Goal: Task Accomplishment & Management: Use online tool/utility

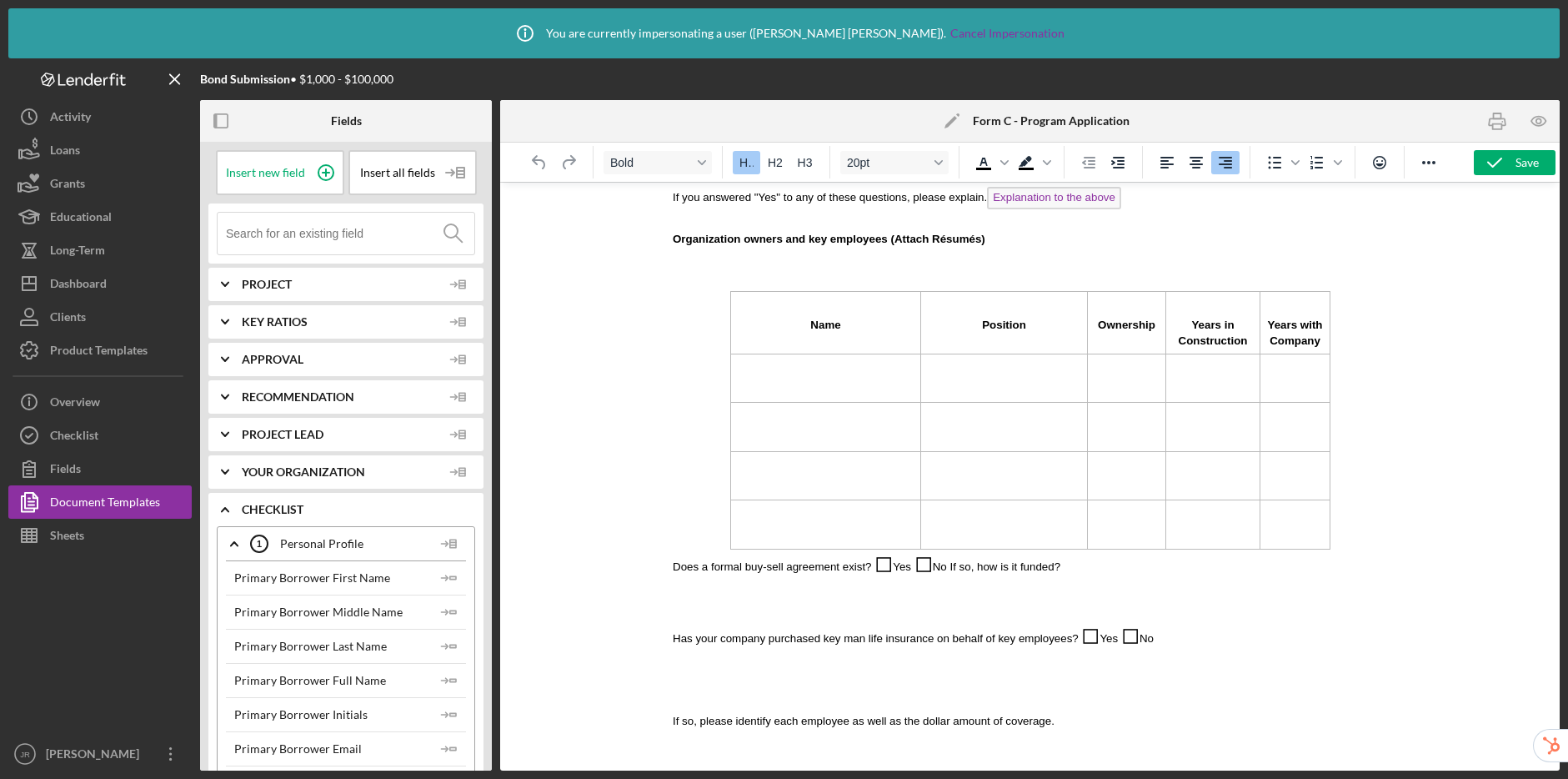
scroll to position [1249, 0]
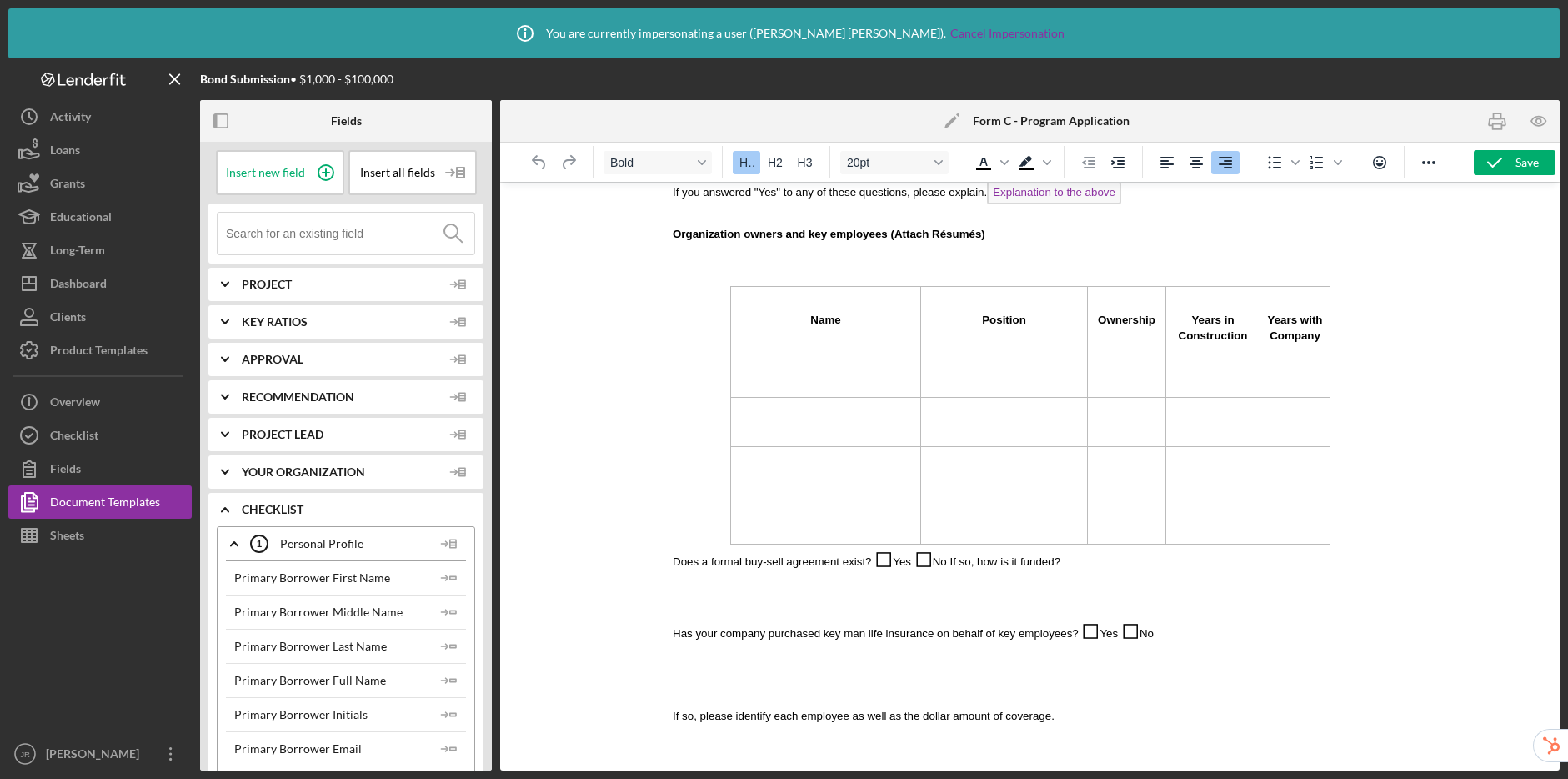
click at [832, 375] on td "Rich Text Area. Press ALT-0 for help." at bounding box center [826, 373] width 190 height 49
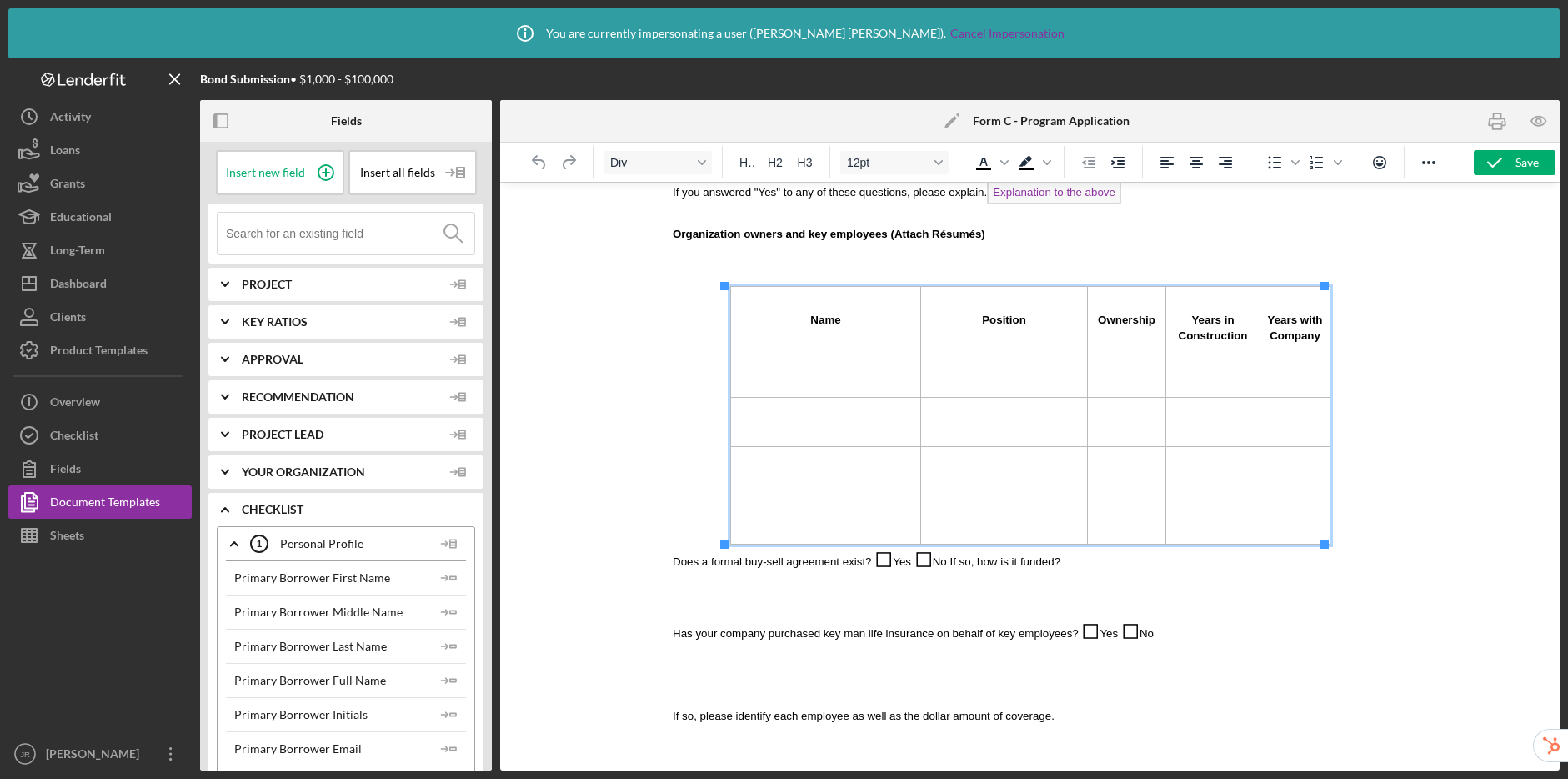
click at [343, 240] on input at bounding box center [350, 234] width 249 height 41
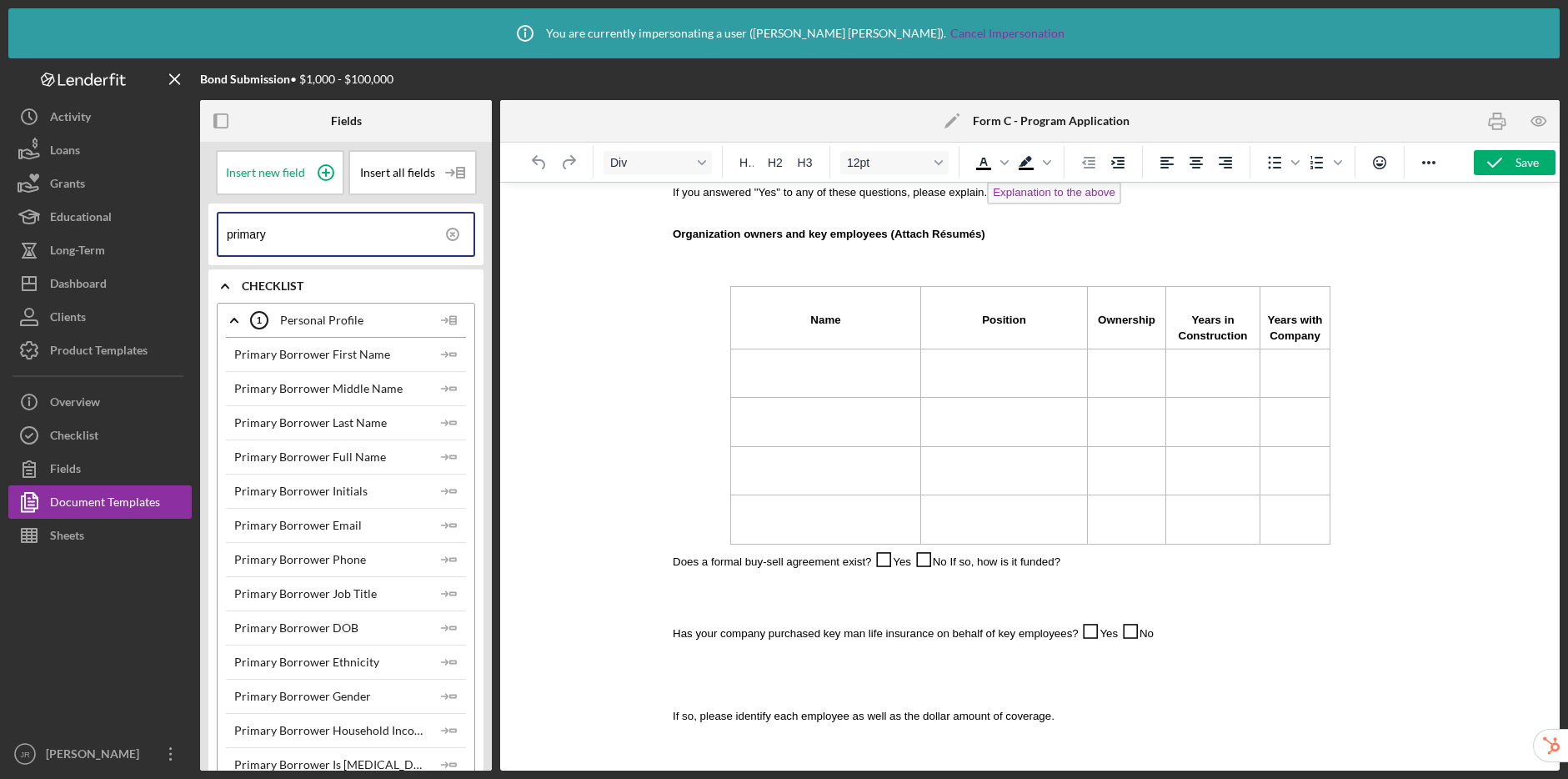
click at [773, 365] on td "Rich Text Area. Press ALT-0 for help." at bounding box center [826, 373] width 190 height 49
click at [445, 452] on icon "Icon/Insert Field" at bounding box center [448, 456] width 33 height 33
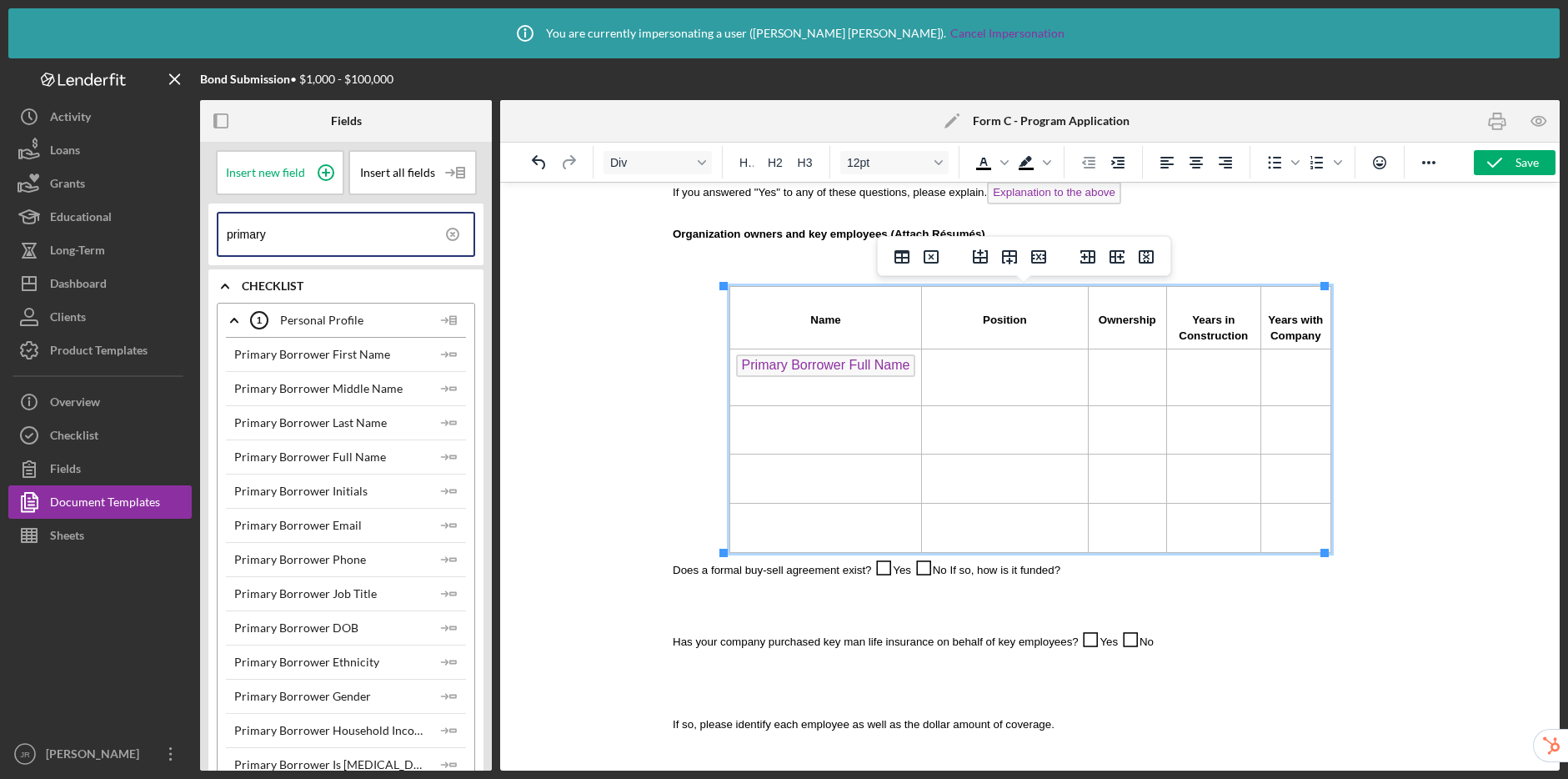
click at [989, 374] on td "Rich Text Area. Press ALT-0 for help." at bounding box center [1003, 377] width 167 height 57
click at [446, 595] on icon "Icon/Insert Field" at bounding box center [448, 593] width 33 height 33
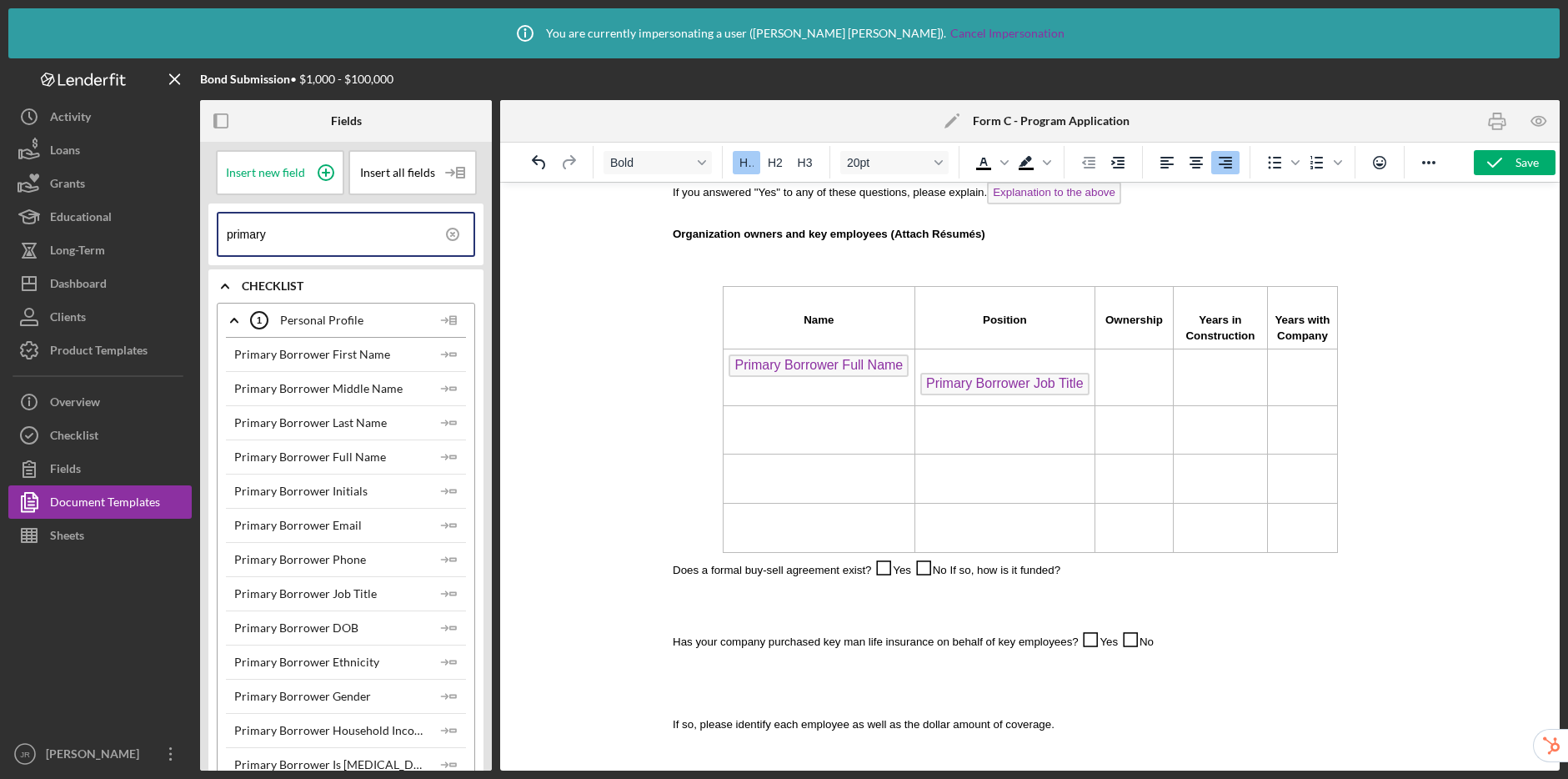
click at [1127, 374] on td "Rich Text Area. Press ALT-0 for help." at bounding box center [1133, 377] width 78 height 57
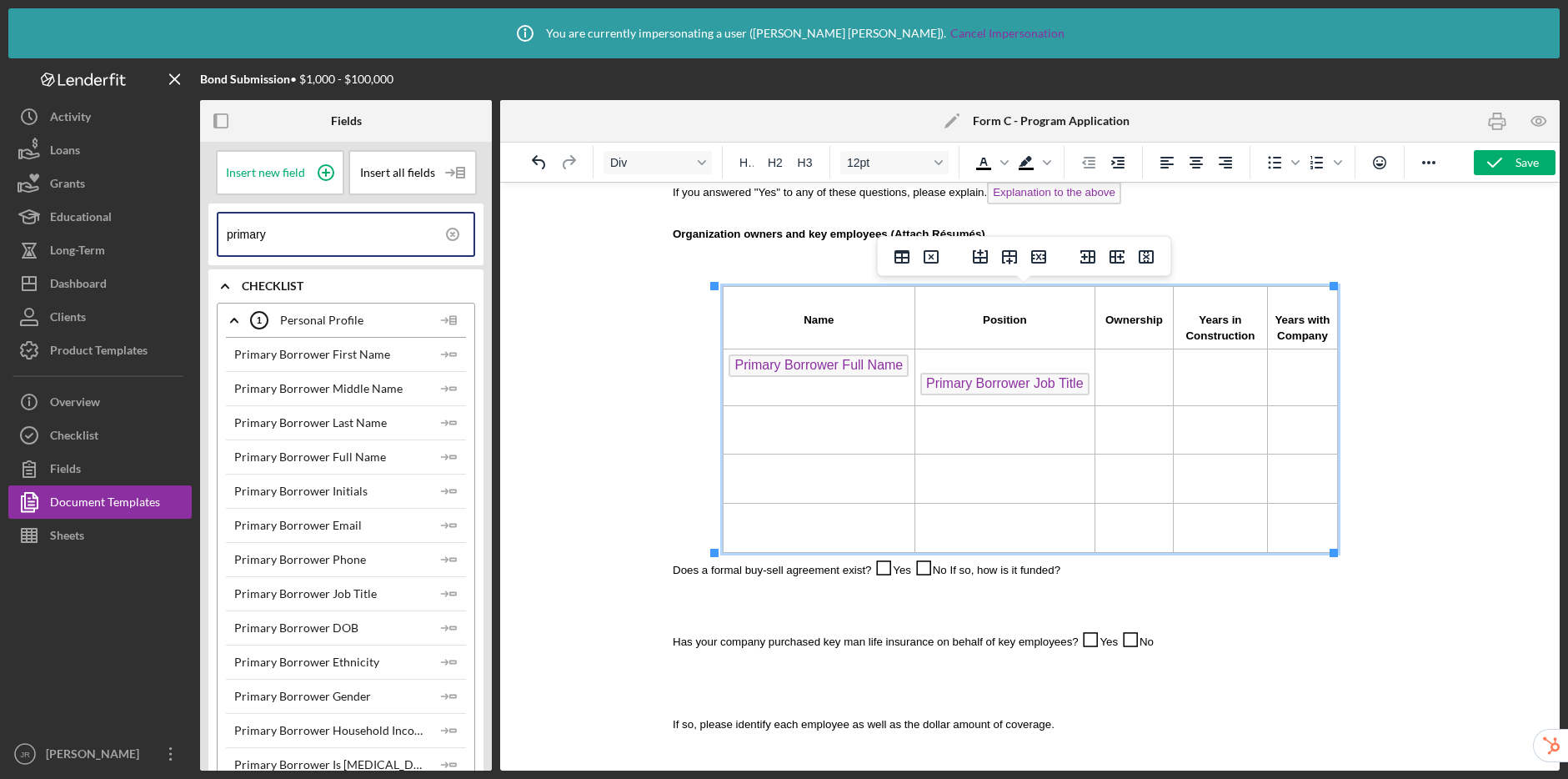
scroll to position [32, 0]
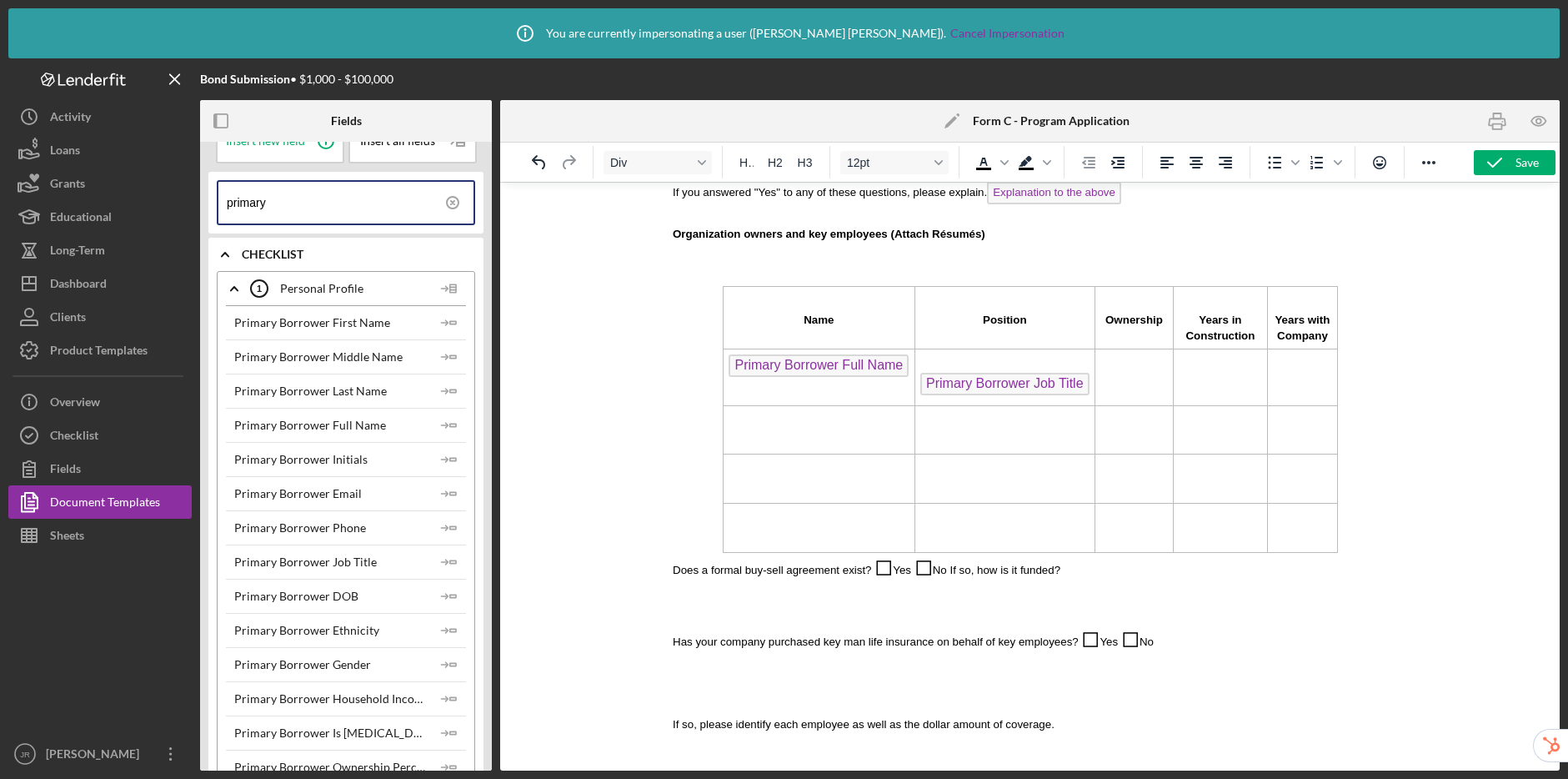
drag, startPoint x: 315, startPoint y: 198, endPoint x: 204, endPoint y: 194, distance: 111.1
click at [204, 194] on div "Insert new field Insert all fields primary Icon/Expander Checklist Icon/Expande…" at bounding box center [346, 457] width 292 height 629
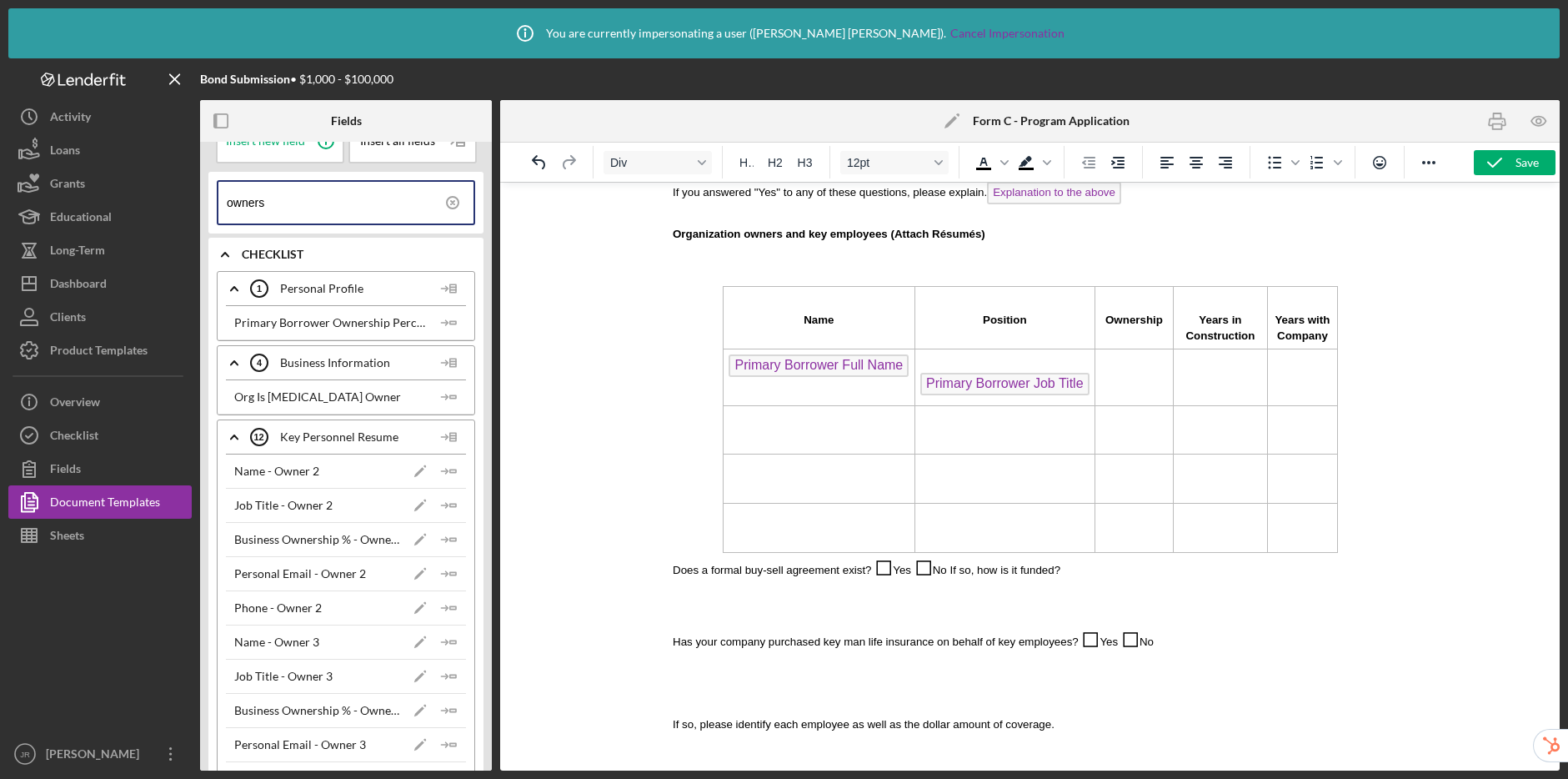
scroll to position [0, 0]
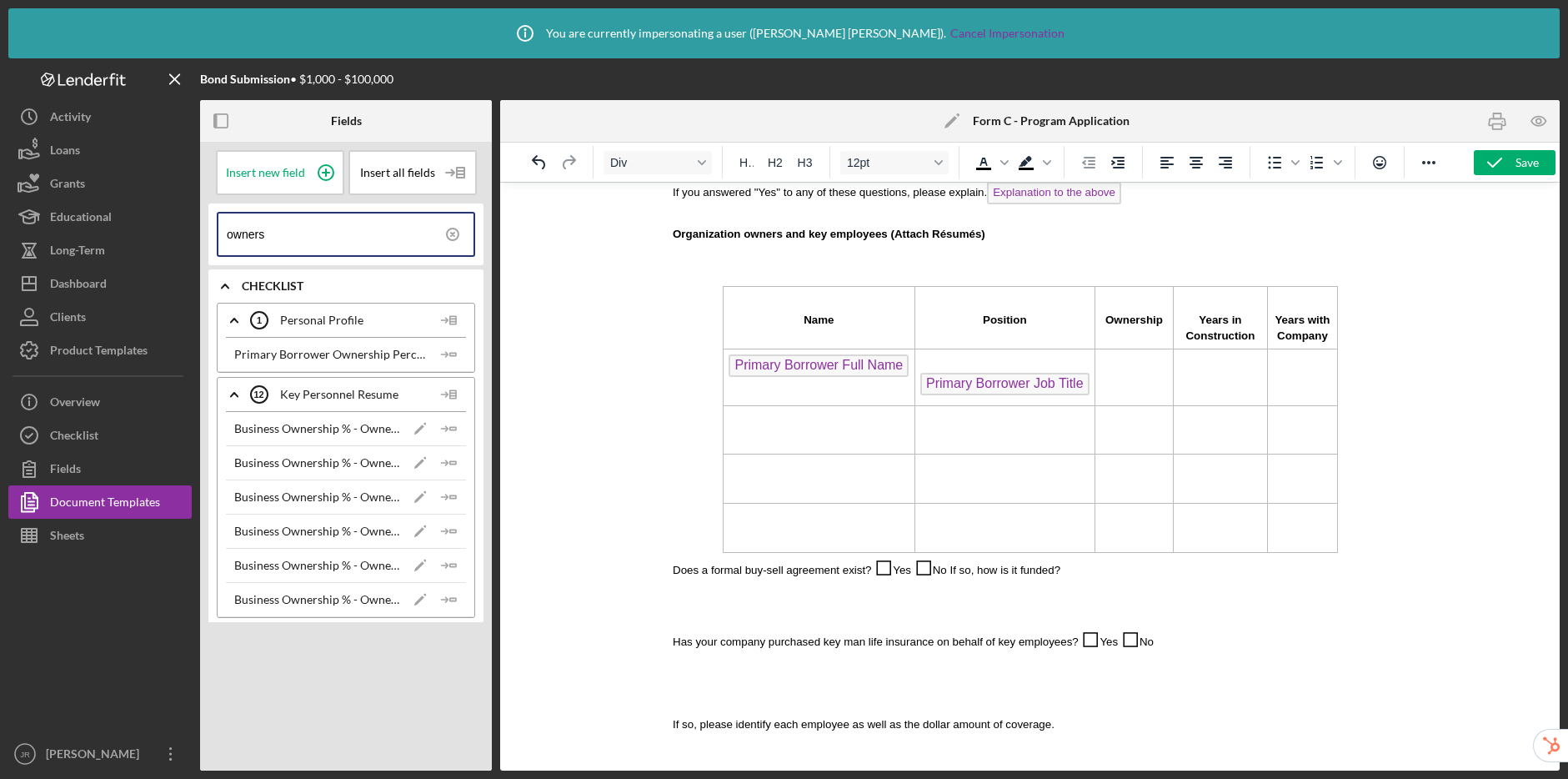
type input "owners"
click at [1112, 371] on td "Rich Text Area. Press ALT-0 for help." at bounding box center [1133, 377] width 78 height 57
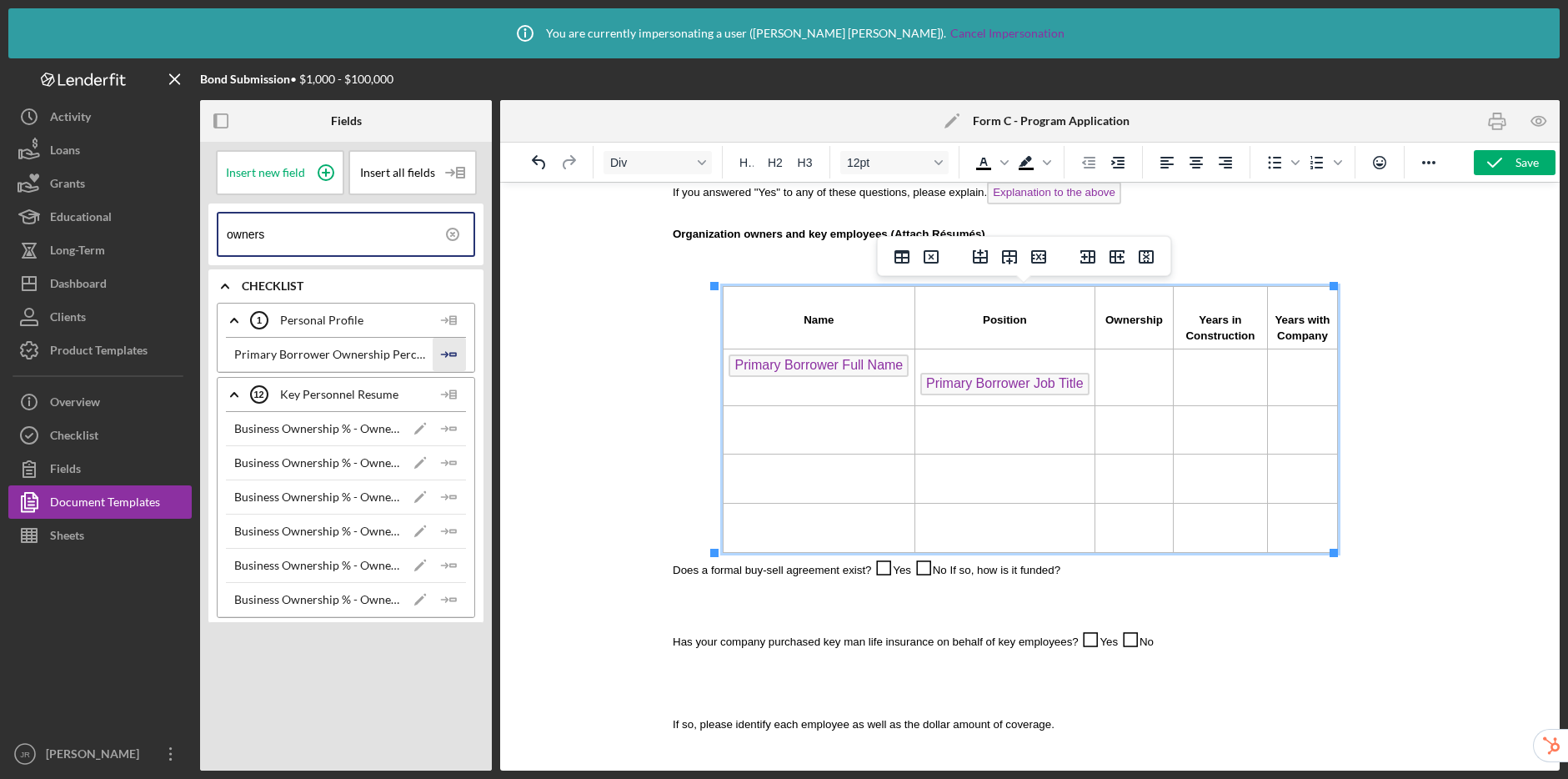
click at [449, 349] on icon "Icon/Insert Field" at bounding box center [448, 354] width 33 height 33
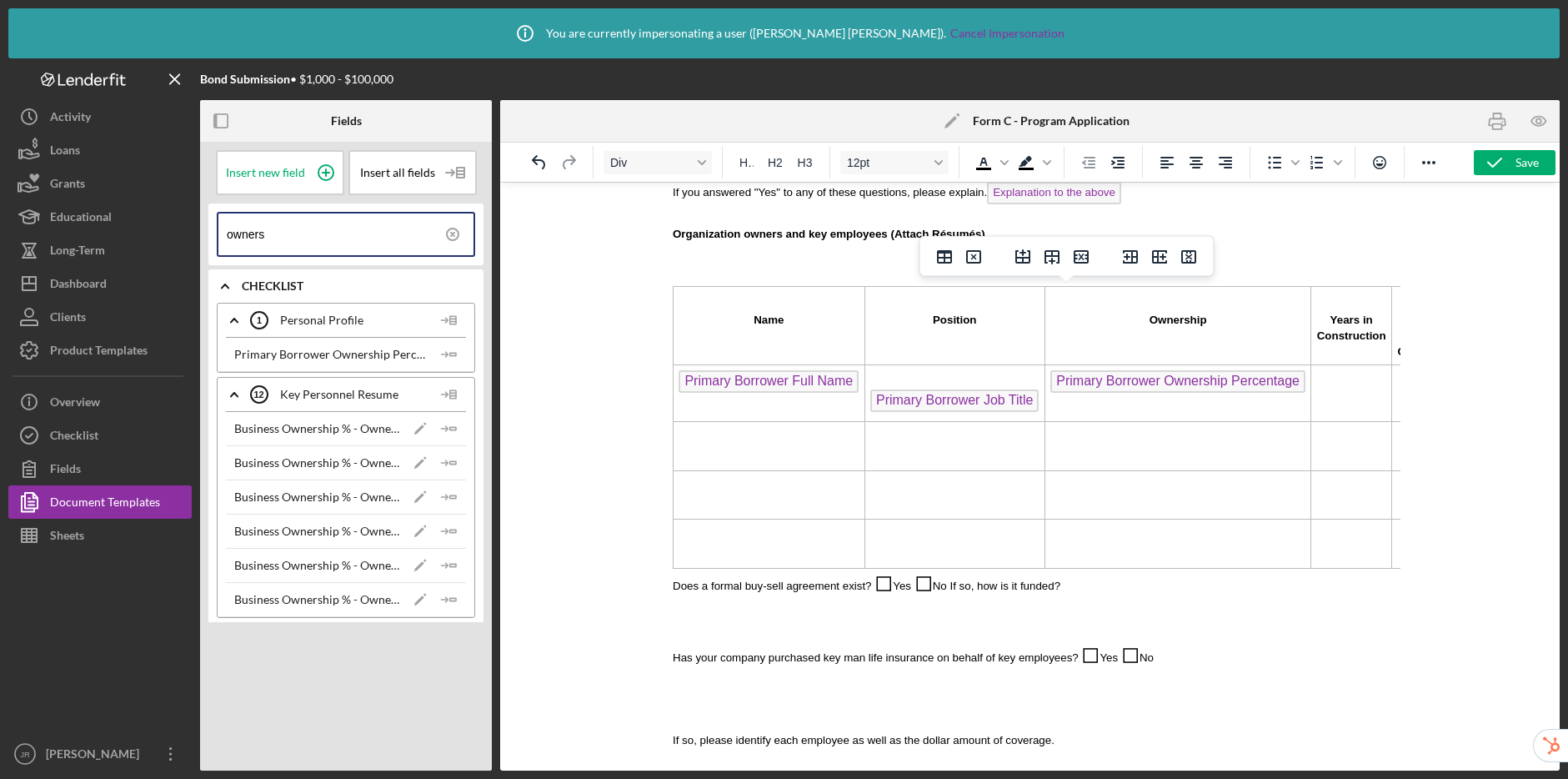
click at [1341, 387] on td "Rich Text Area. Press ALT-0 for help." at bounding box center [1351, 393] width 81 height 57
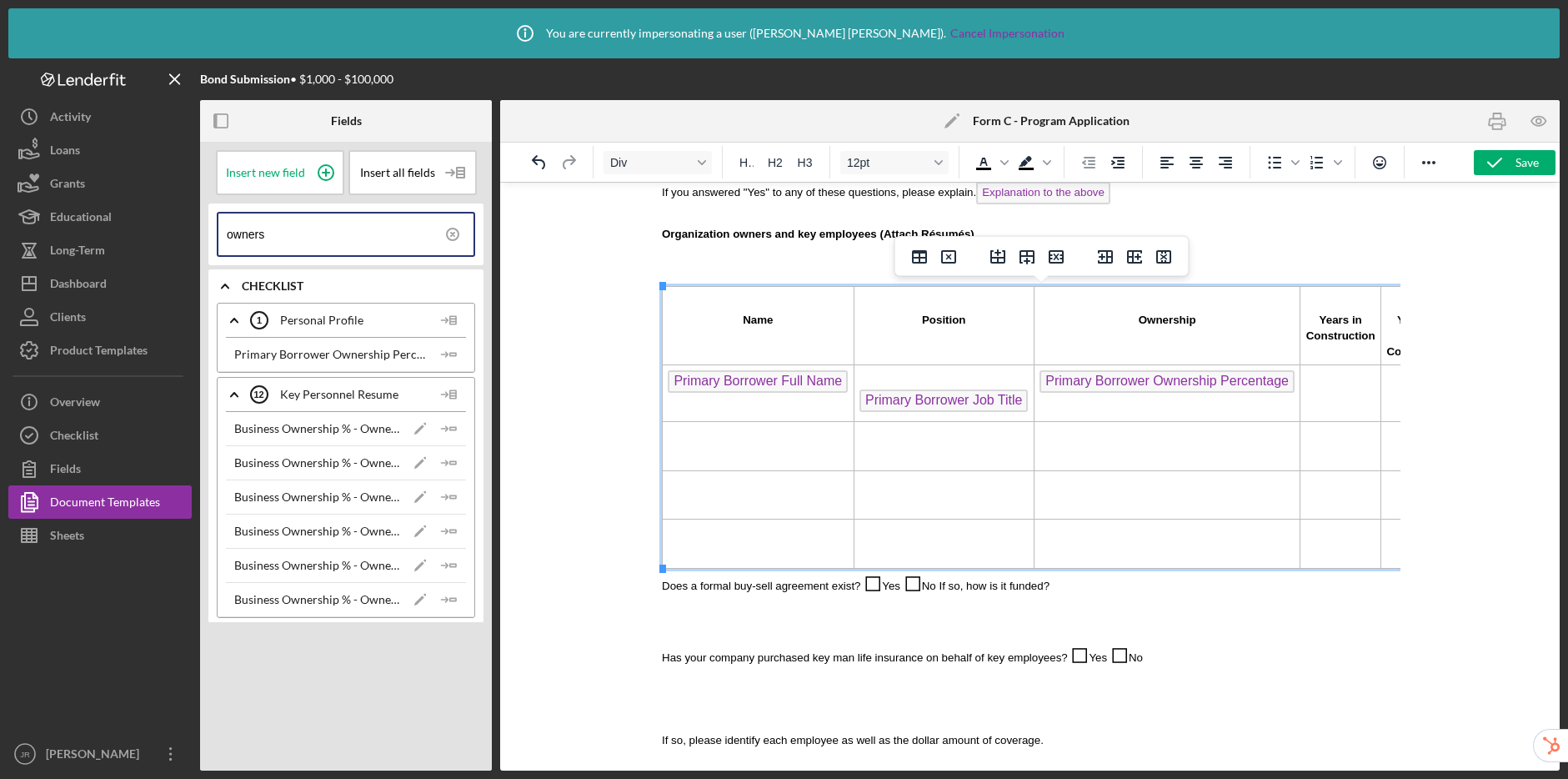
scroll to position [1249, 0]
click at [760, 458] on td "Rich Text Area. Press ALT-0 for help." at bounding box center [768, 446] width 192 height 49
click at [1110, 459] on td "Rich Text Area. Press ALT-0 for help." at bounding box center [1176, 446] width 266 height 49
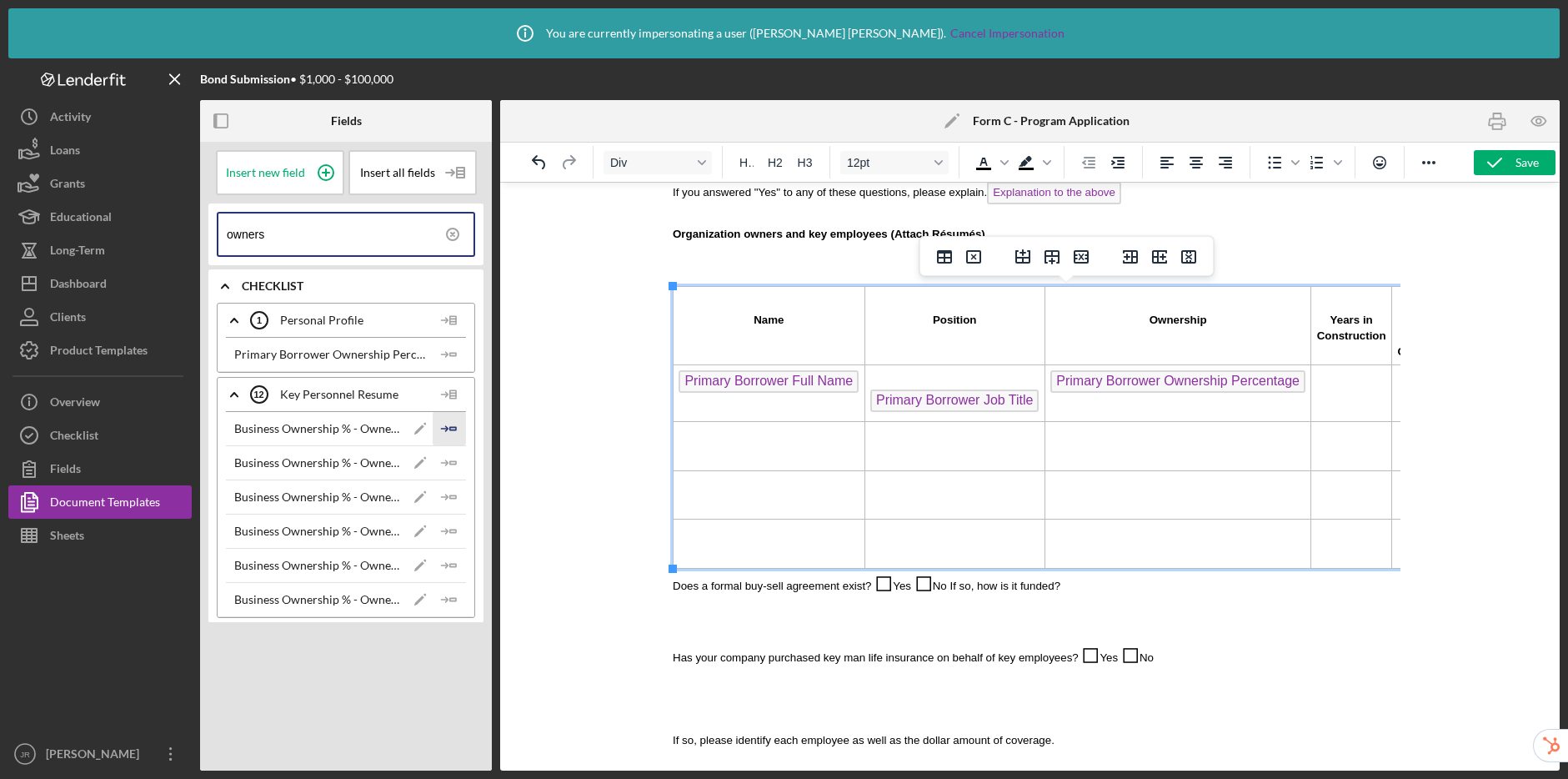
click at [459, 429] on icon "Icon/Insert Field" at bounding box center [448, 428] width 33 height 33
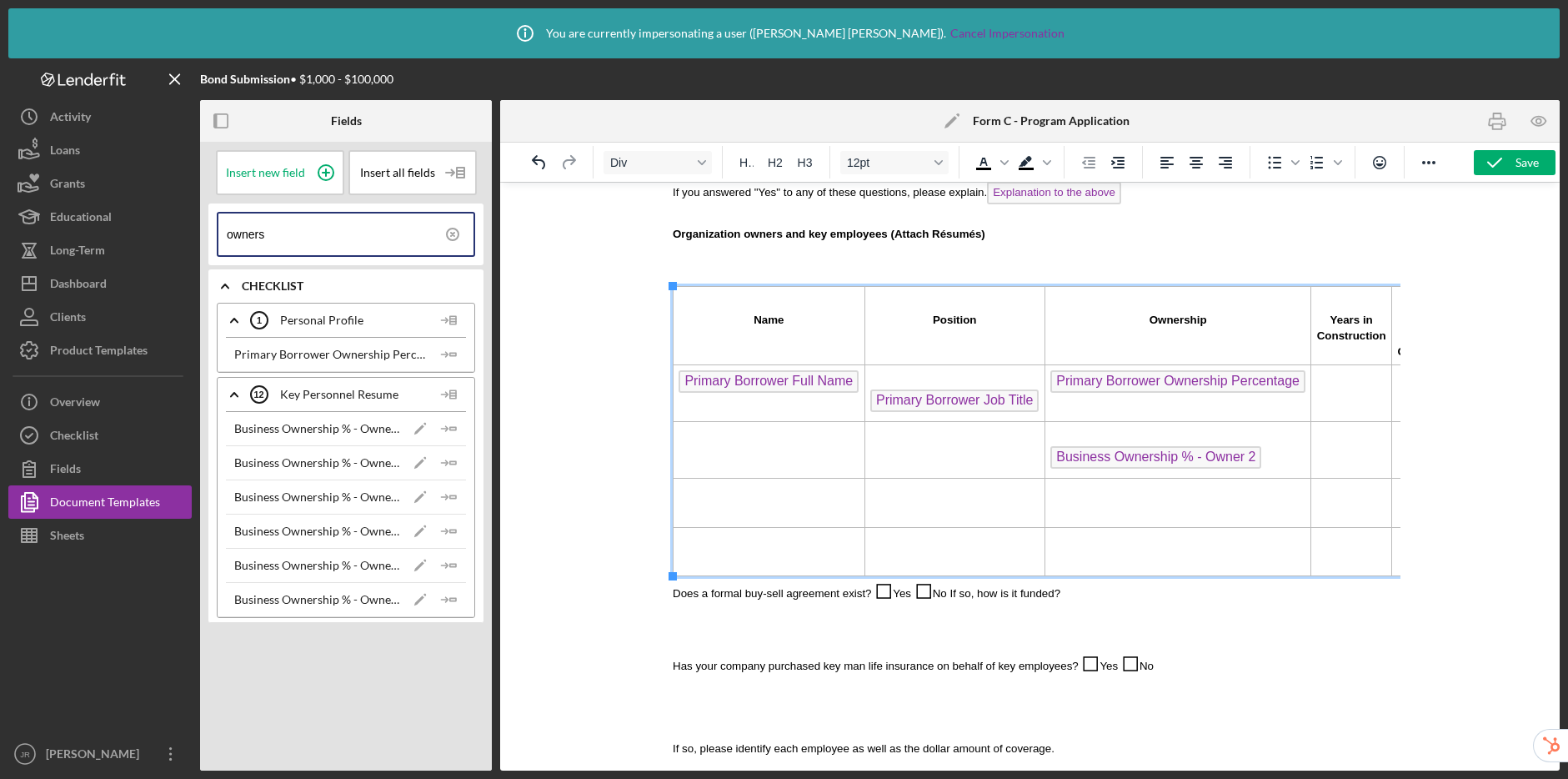
click at [1095, 495] on td "Rich Text Area. Press ALT-0 for help." at bounding box center [1176, 503] width 266 height 49
click at [451, 462] on icon "Icon/Insert Field" at bounding box center [448, 463] width 33 height 33
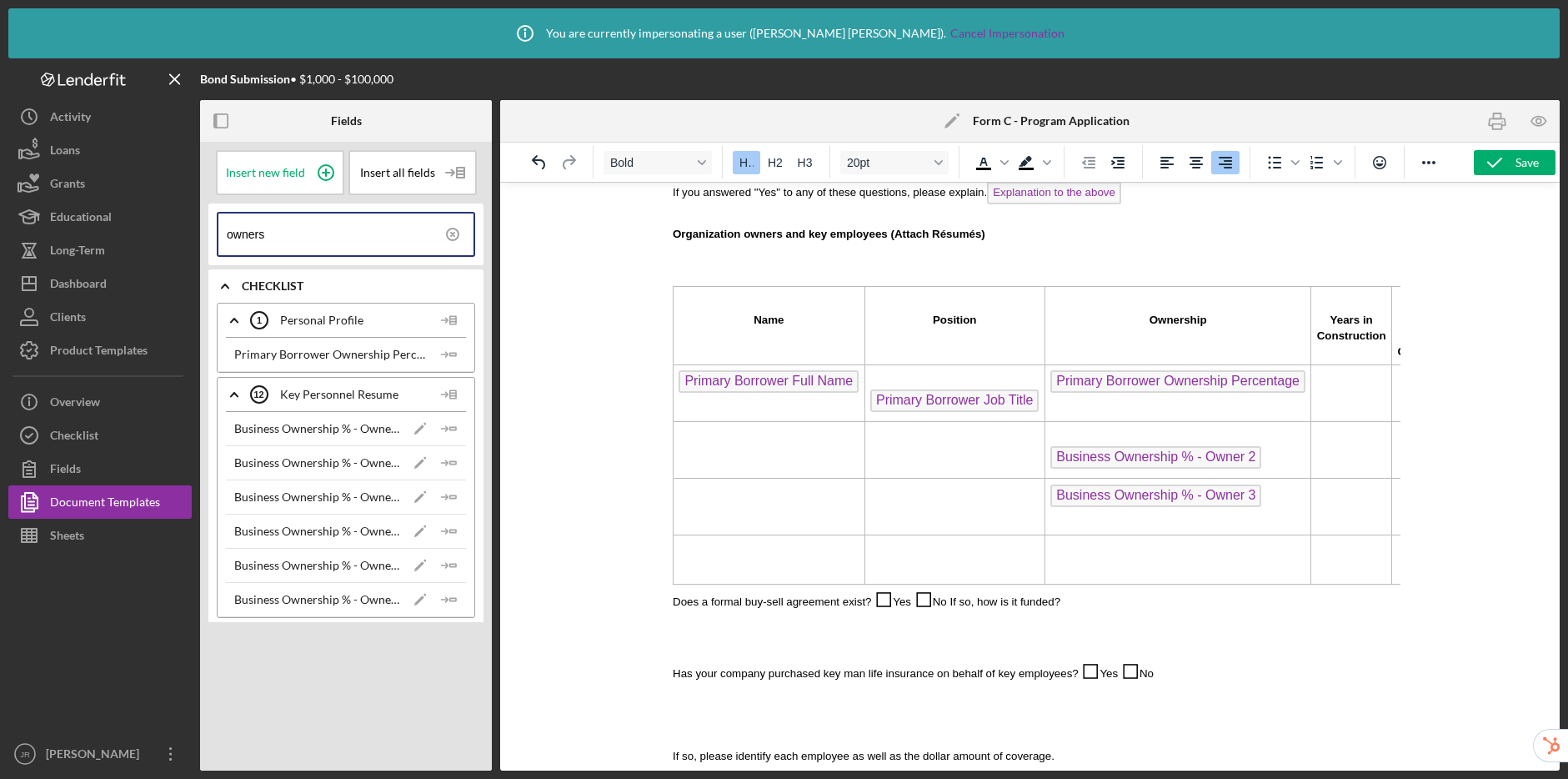
click at [1090, 560] on td "Rich Text Area. Press ALT-0 for help." at bounding box center [1176, 560] width 266 height 49
drag, startPoint x: 448, startPoint y: 525, endPoint x: 460, endPoint y: 513, distance: 17.0
click at [448, 525] on icon "Icon/Insert Field" at bounding box center [448, 530] width 33 height 33
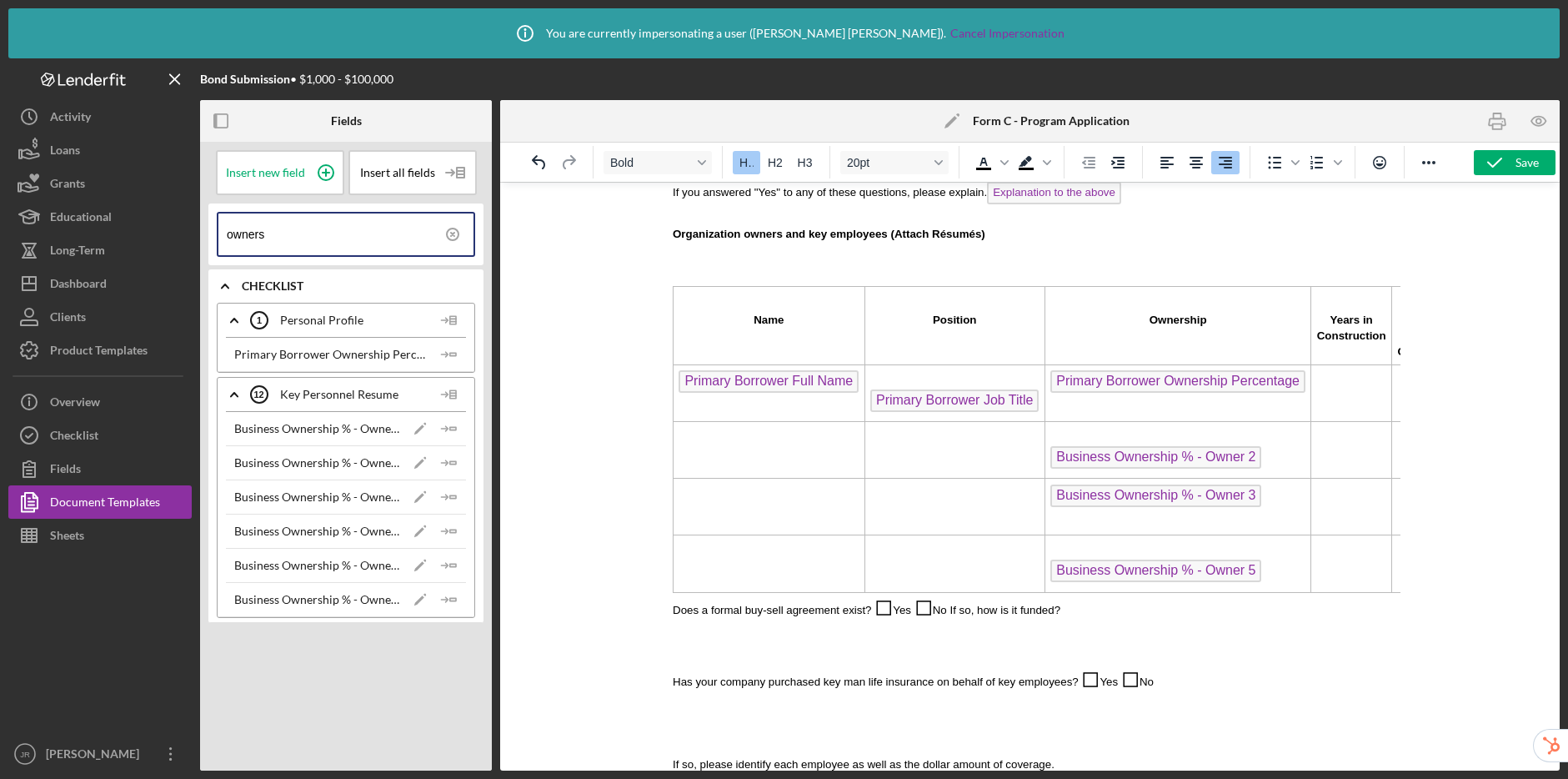
click at [1138, 571] on span "Business Ownership % - Owner 5" at bounding box center [1156, 571] width 211 height 23
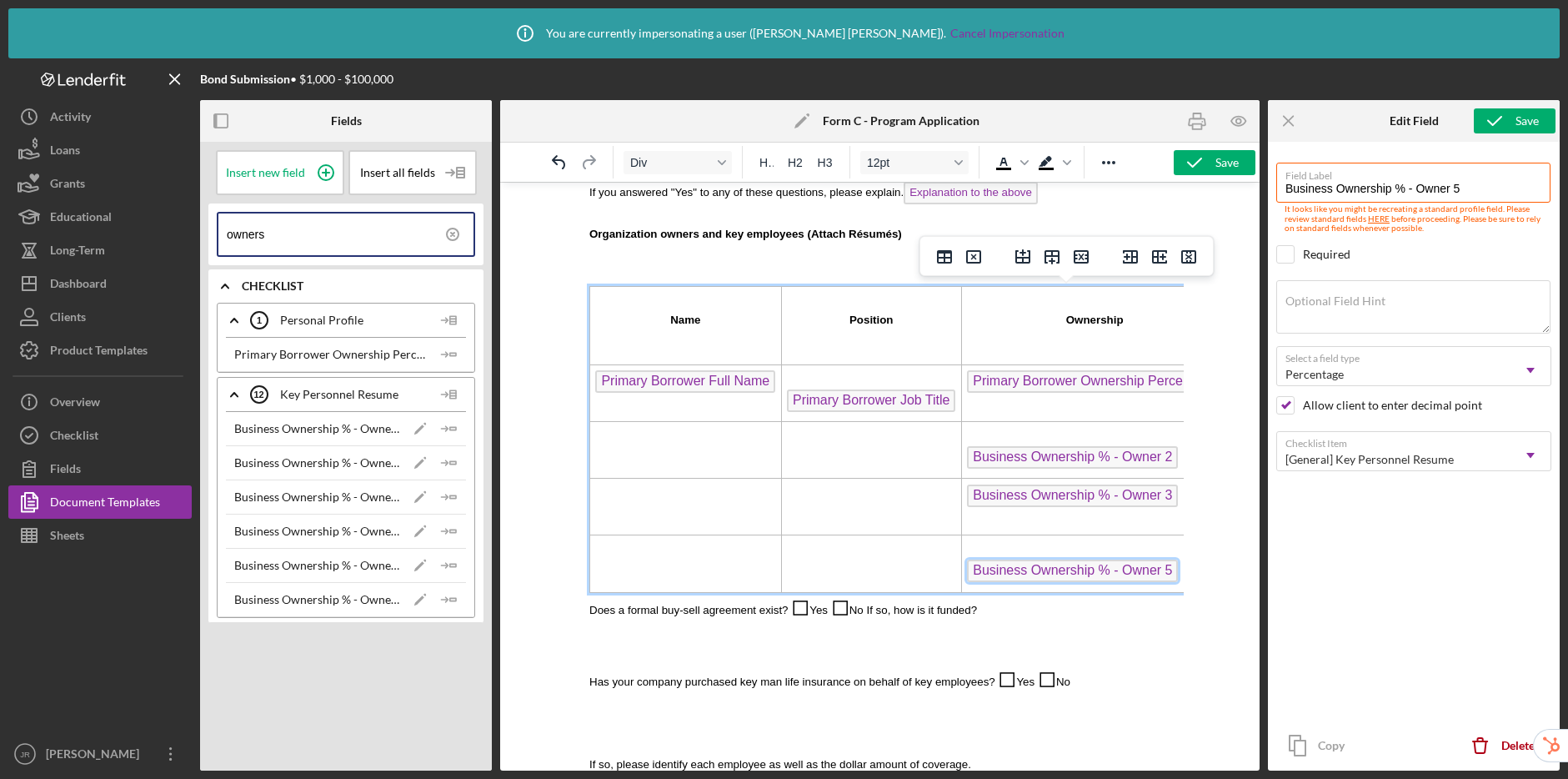
scroll to position [1441, 89]
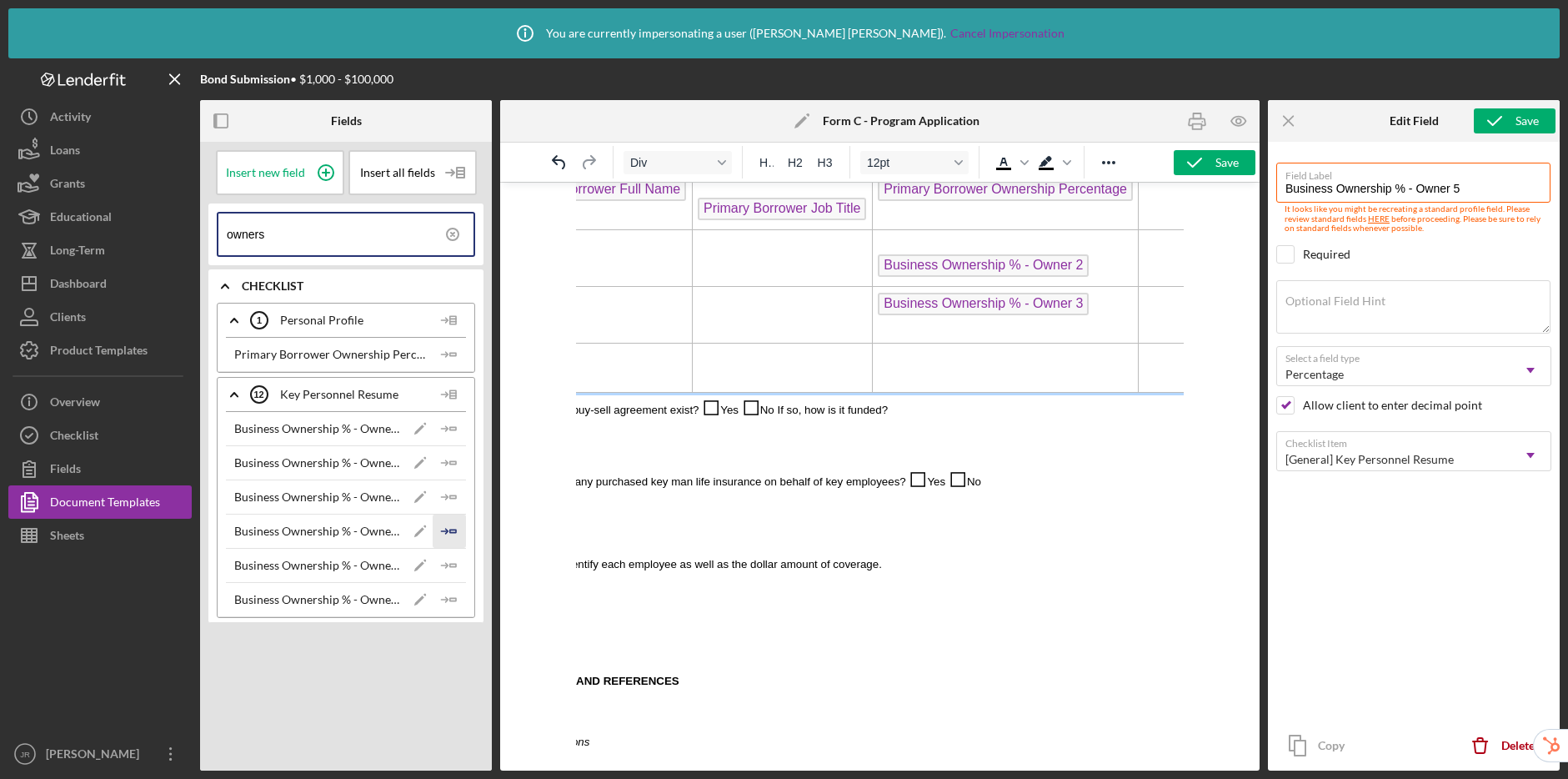
click at [455, 532] on polygon "button" at bounding box center [453, 530] width 6 height 3
click at [966, 359] on span "Business Ownership % - Owner 5" at bounding box center [983, 361] width 211 height 23
click at [450, 563] on polygon "button" at bounding box center [453, 564] width 6 height 3
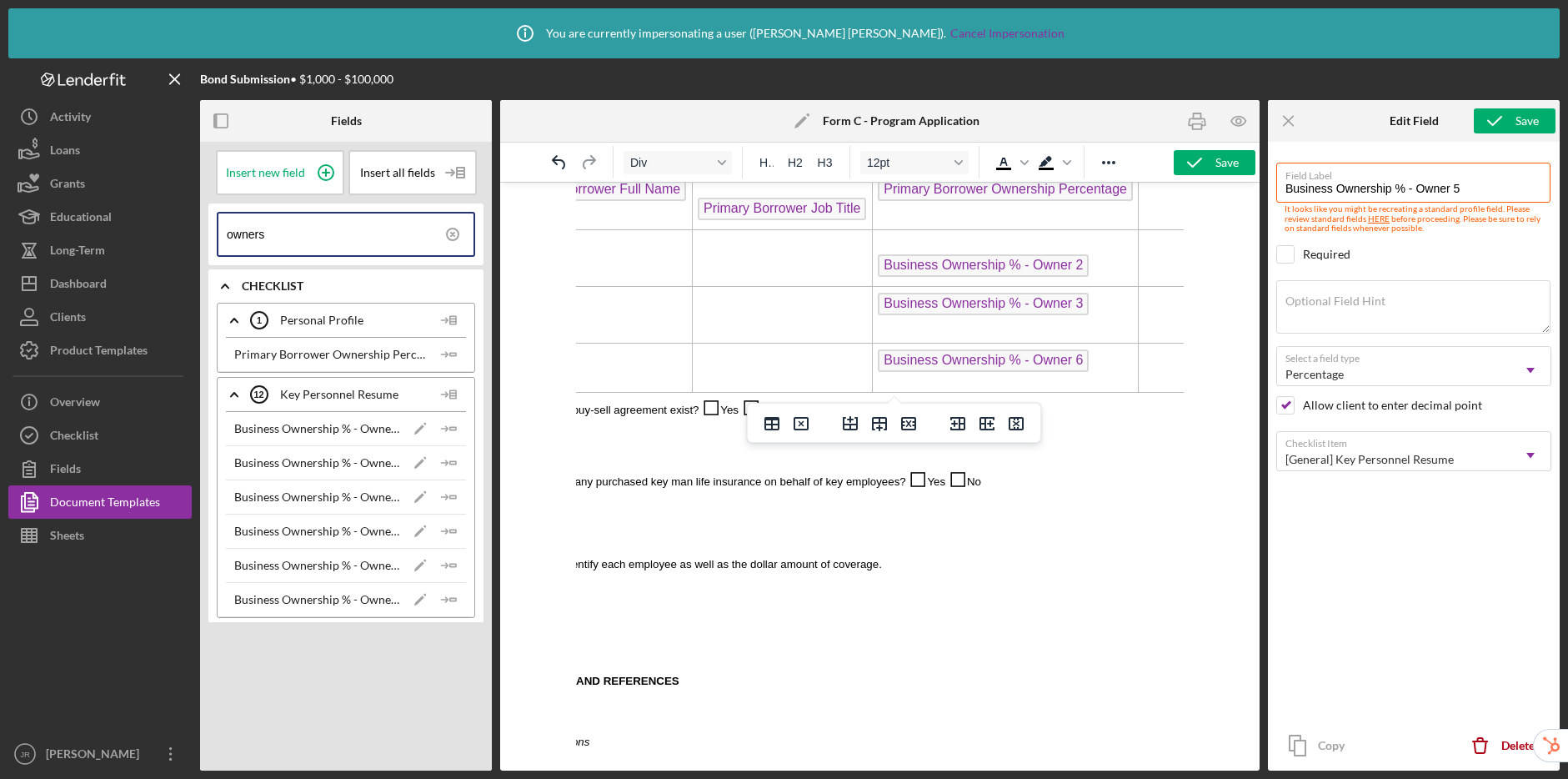
click at [954, 365] on span "Business Ownership % - Owner 6" at bounding box center [983, 361] width 211 height 23
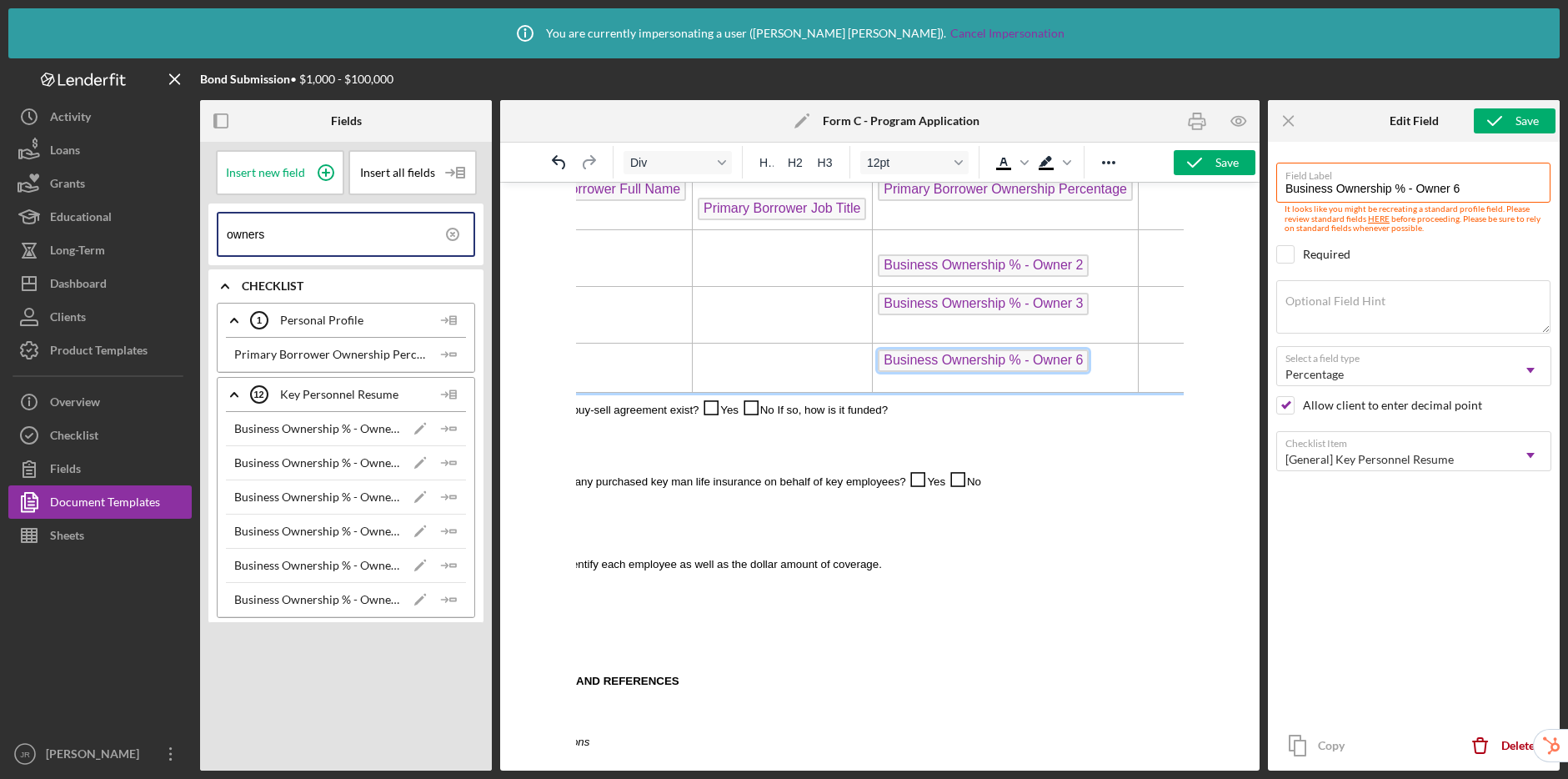
scroll to position [1331, 89]
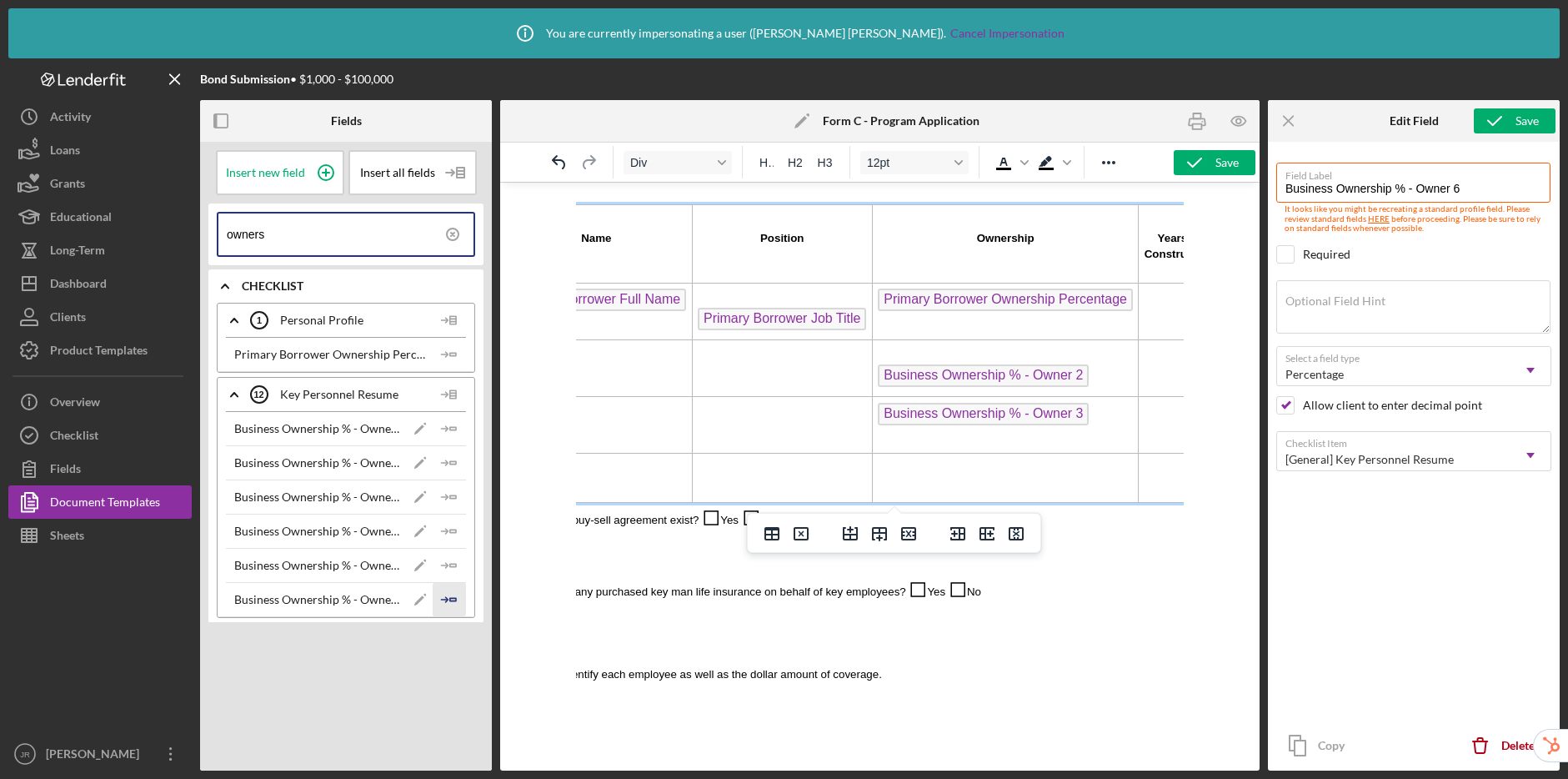
click at [454, 597] on icon "Icon/Insert Field" at bounding box center [448, 599] width 33 height 33
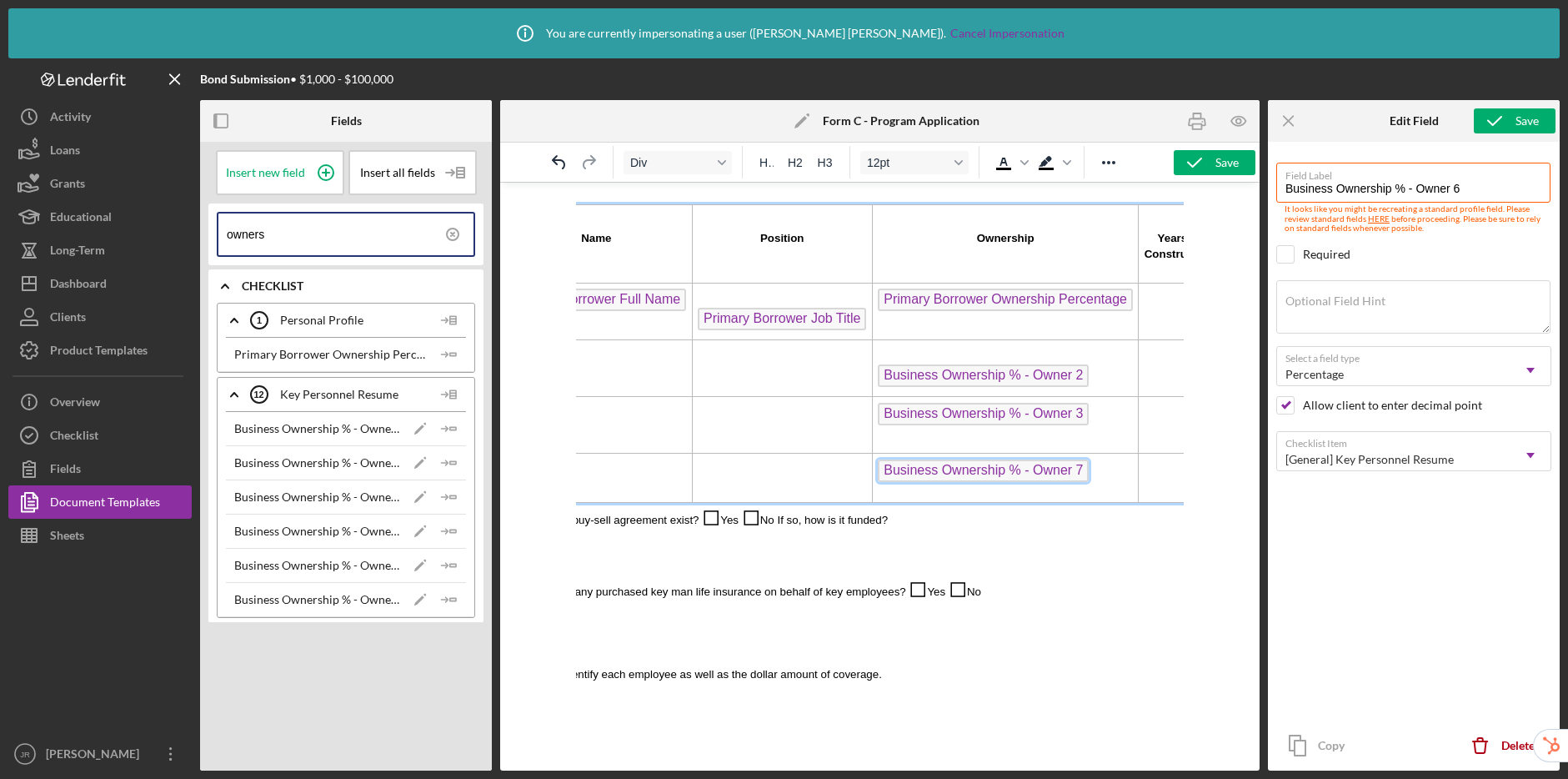
click at [963, 469] on span "Business Ownership % - Owner 7" at bounding box center [983, 471] width 211 height 23
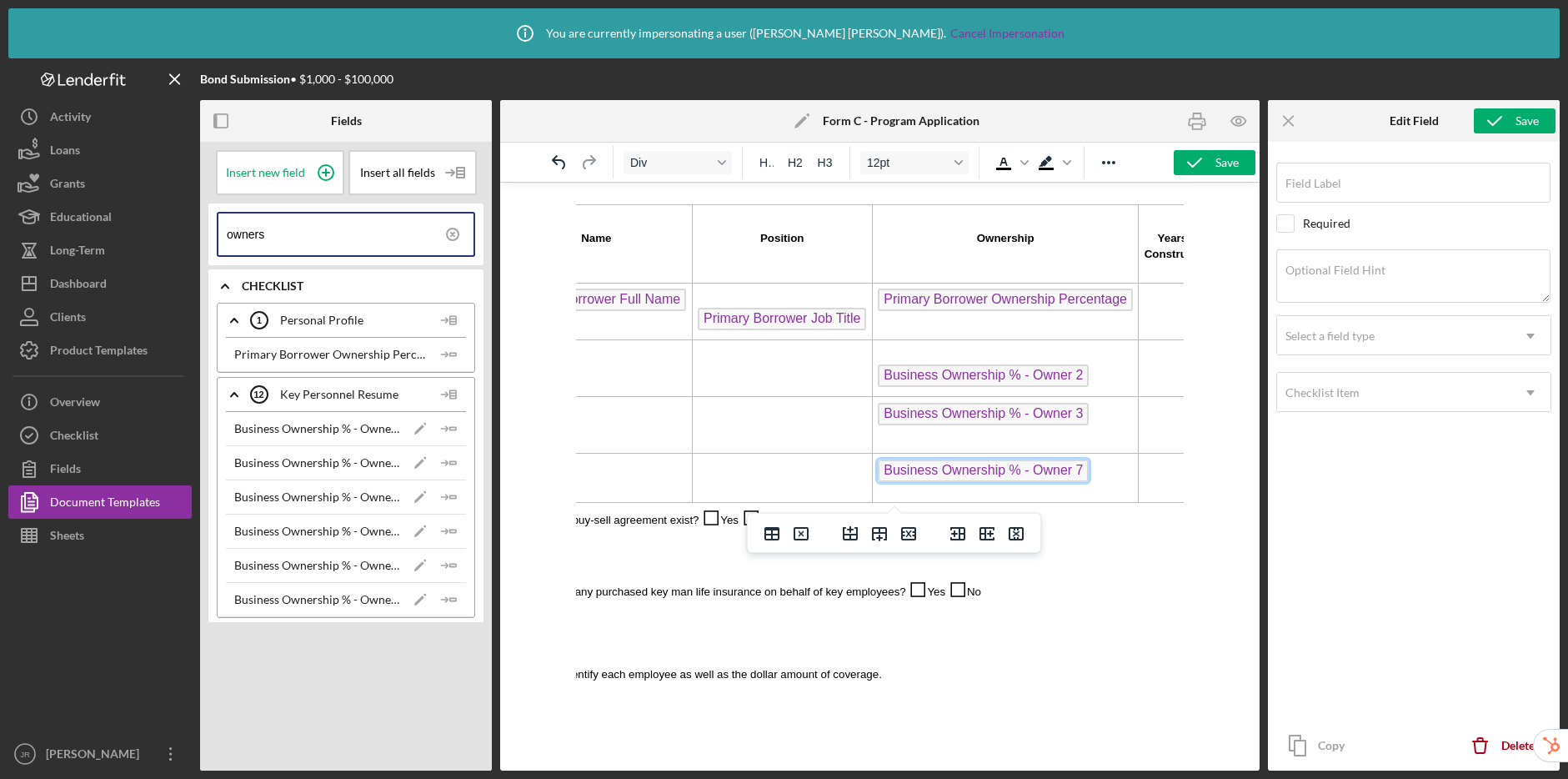
type input "Business Ownership % - Owner 7"
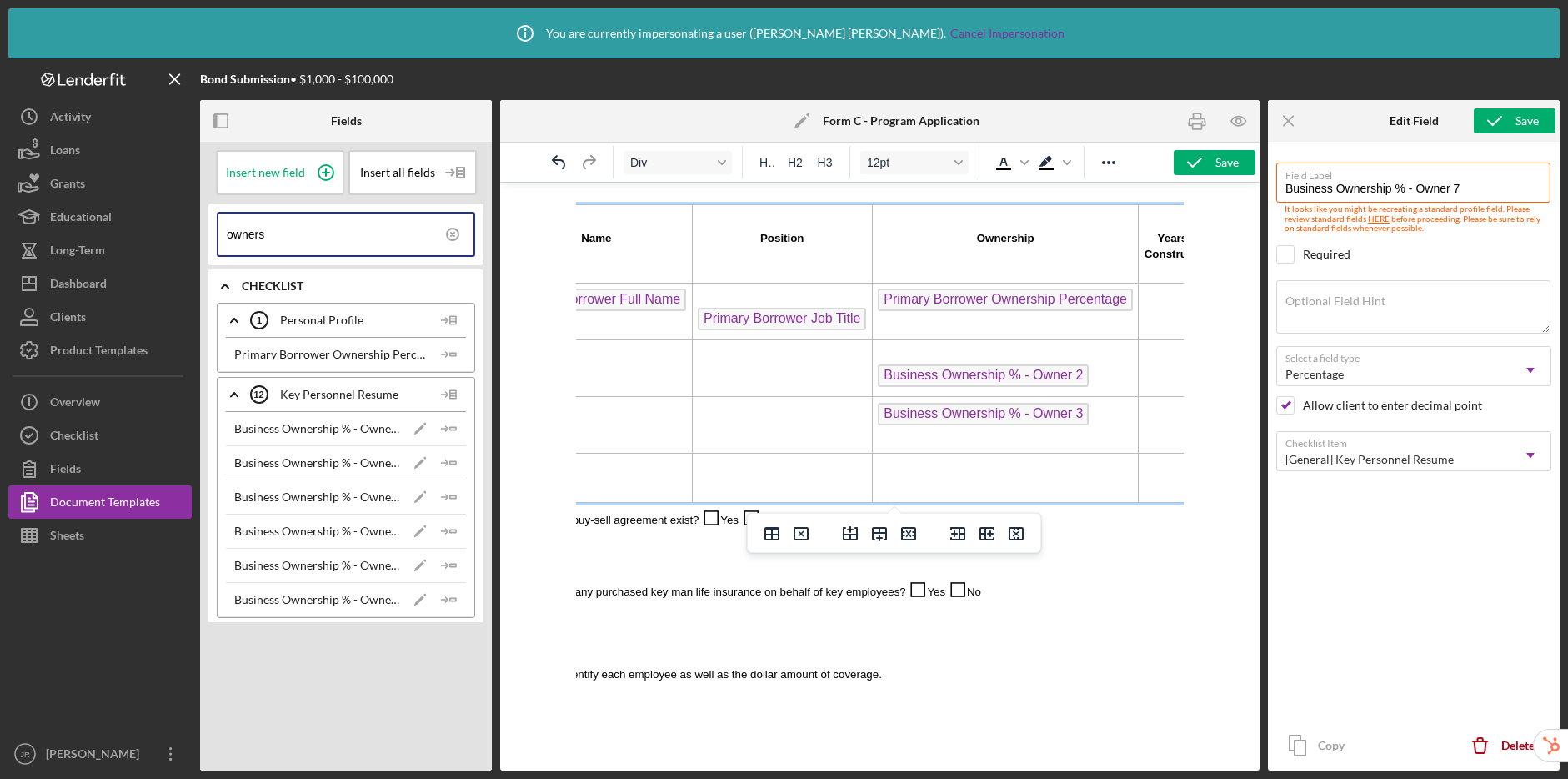
drag, startPoint x: 973, startPoint y: 481, endPoint x: 1134, endPoint y: 643, distance: 228.4
click at [973, 481] on td "Rich Text Area. Press ALT-0 for help." at bounding box center [1005, 479] width 266 height 49
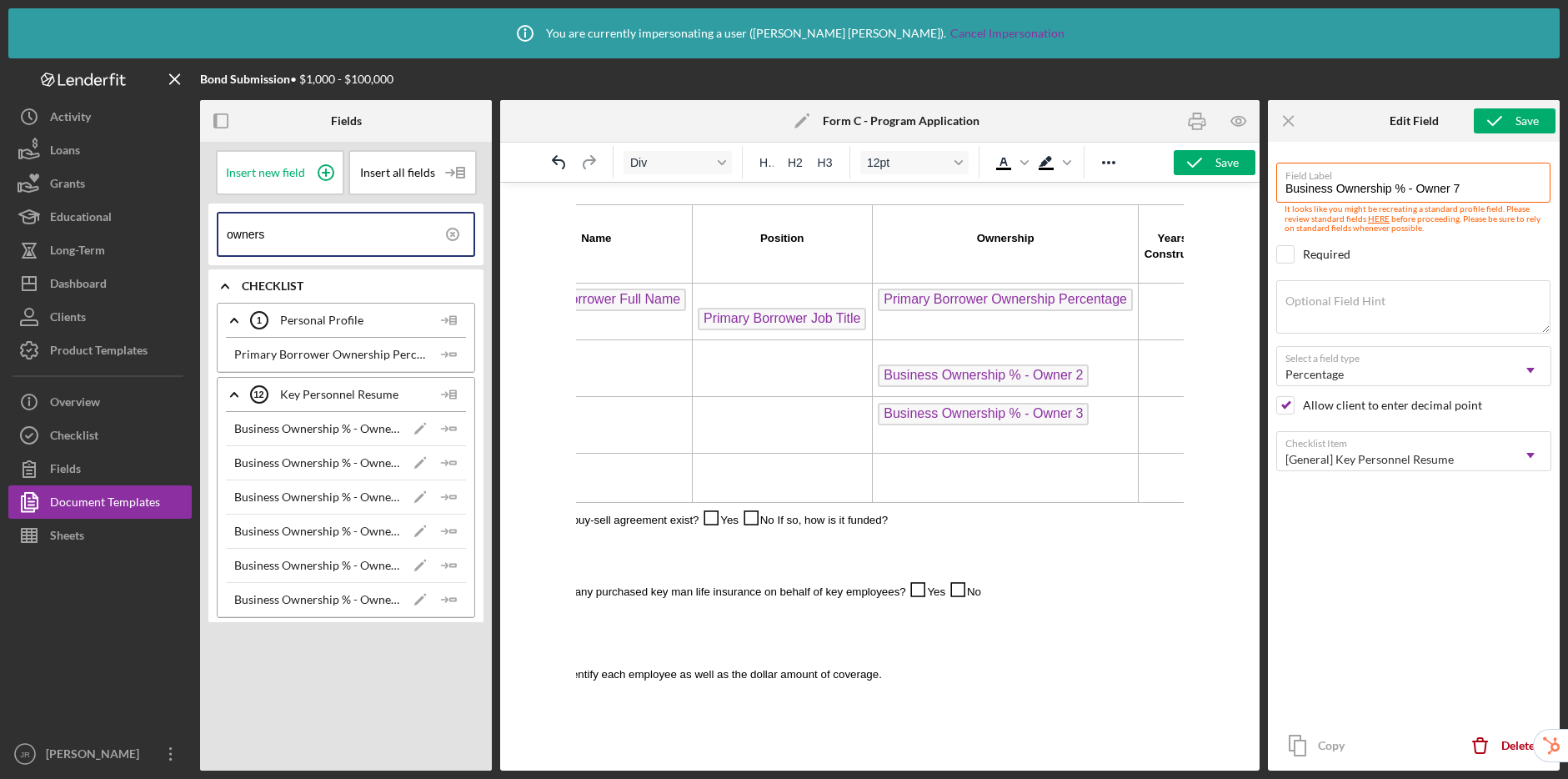
drag, startPoint x: 450, startPoint y: 499, endPoint x: 488, endPoint y: 471, distance: 47.2
click at [450, 499] on icon "Icon/Insert Field" at bounding box center [448, 496] width 33 height 33
click at [299, 235] on input "owners" at bounding box center [350, 235] width 247 height 41
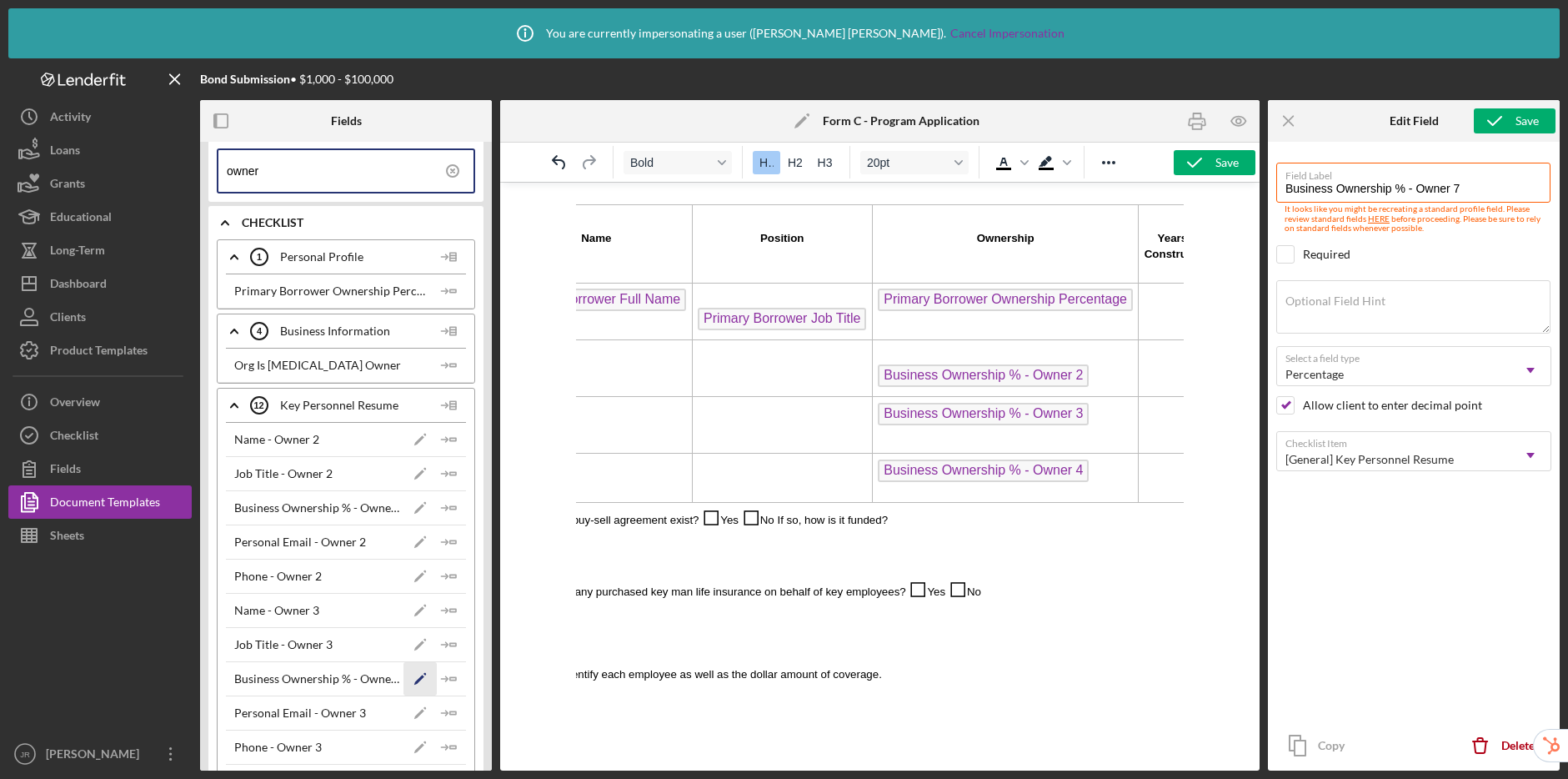
scroll to position [138, 0]
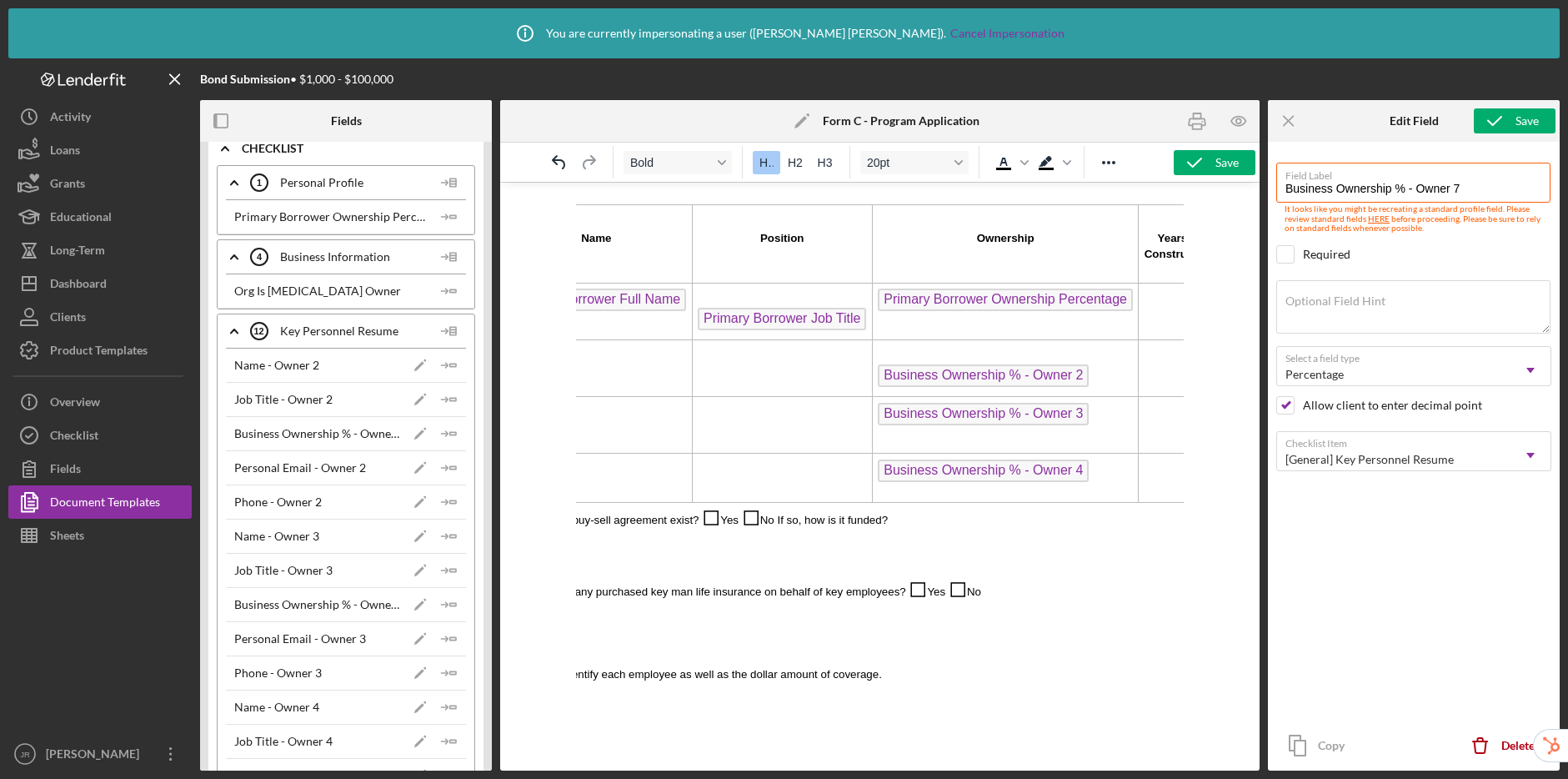
drag, startPoint x: 1147, startPoint y: 544, endPoint x: 606, endPoint y: 365, distance: 569.8
click at [617, 365] on td "Rich Text Area. Press ALT-0 for help." at bounding box center [597, 368] width 192 height 57
click at [449, 367] on icon "Icon/Insert Field" at bounding box center [448, 365] width 33 height 33
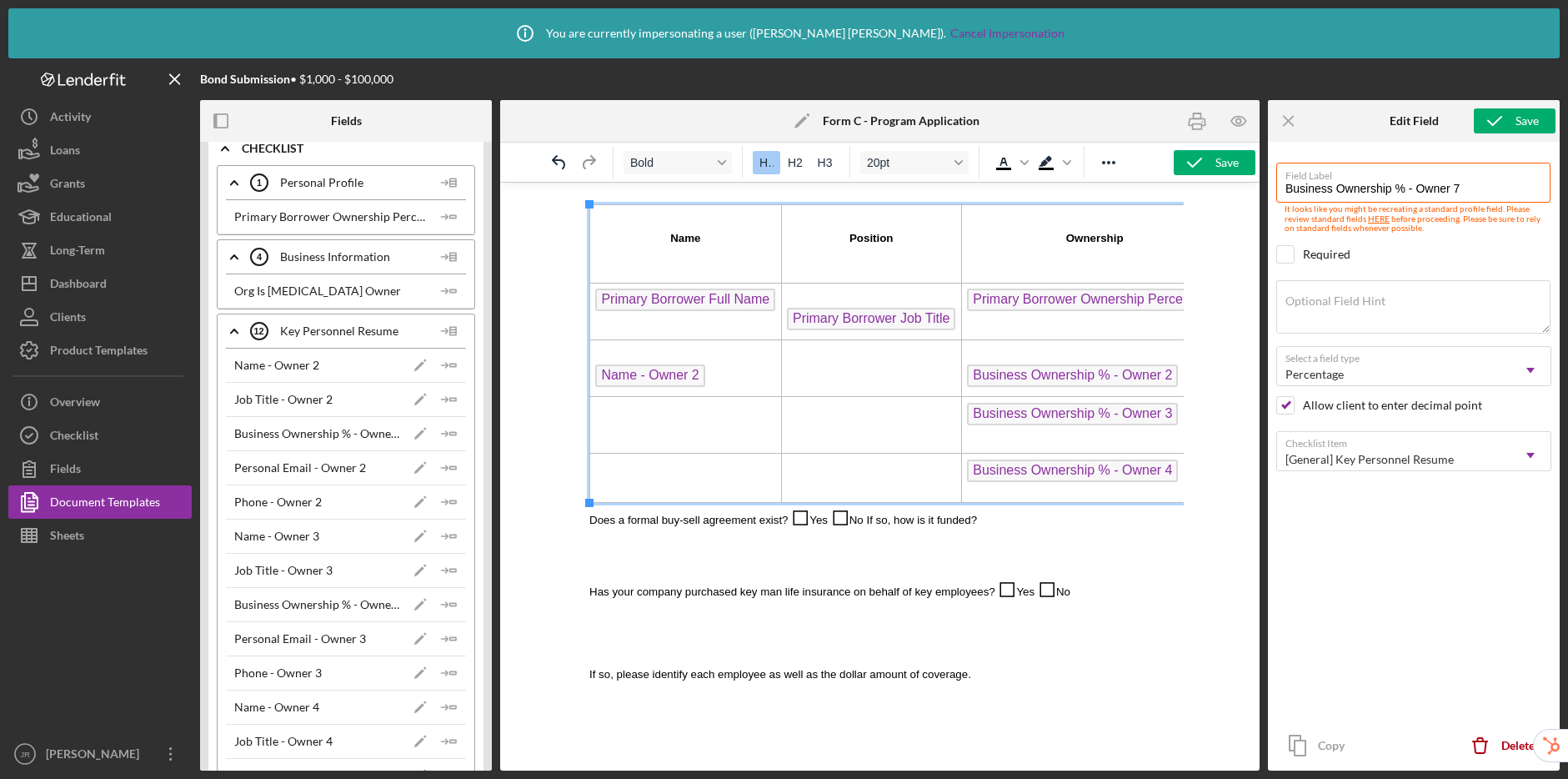
click at [695, 425] on td "Rich Text Area. Press ALT-0 for help." at bounding box center [687, 425] width 192 height 57
click at [444, 539] on icon "Icon/Insert Field" at bounding box center [448, 536] width 33 height 33
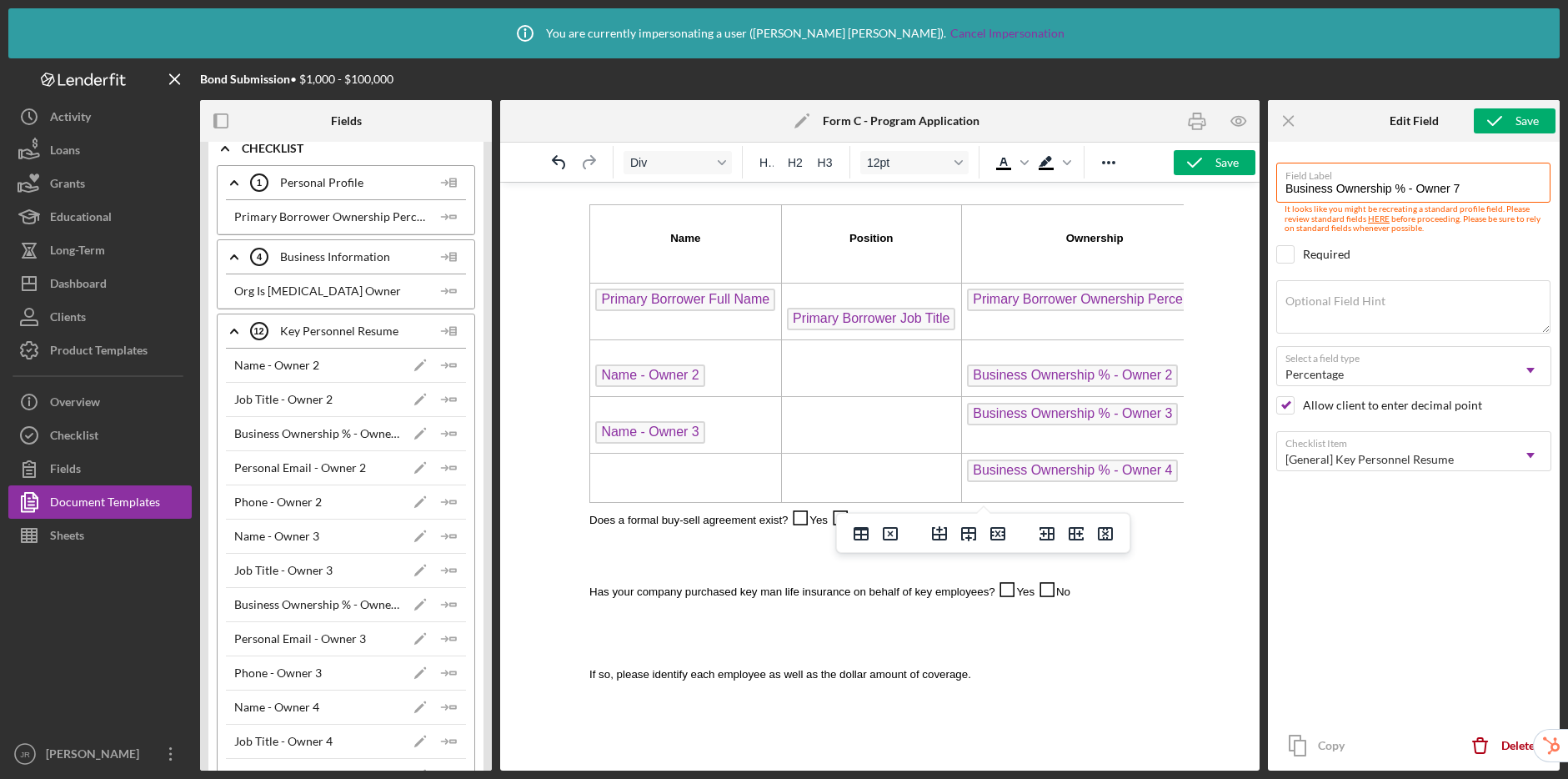
click at [681, 473] on td "Rich Text Area. Press ALT-0 for help." at bounding box center [687, 479] width 192 height 49
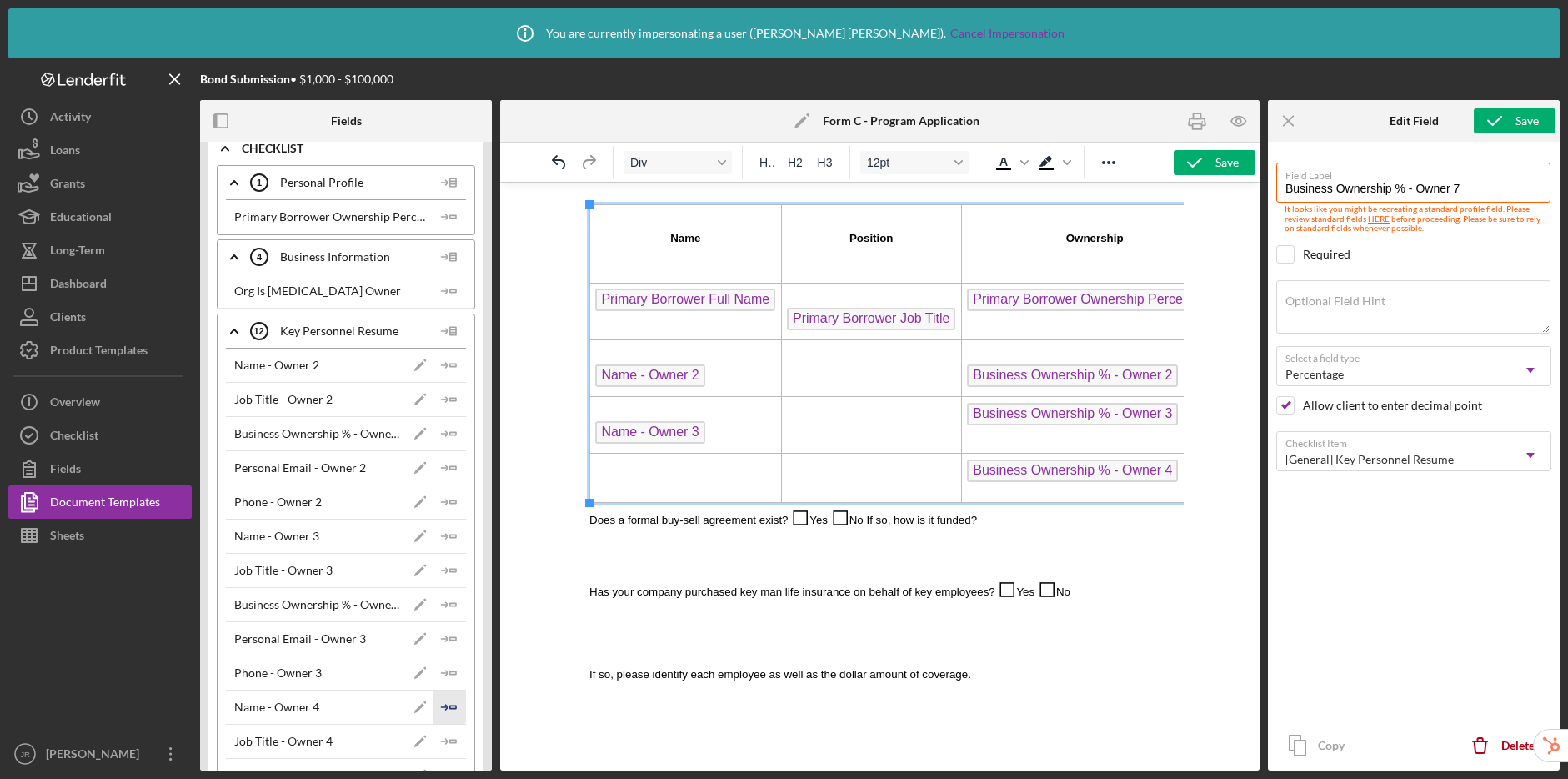
click at [450, 702] on icon "Icon/Insert Field" at bounding box center [448, 706] width 33 height 33
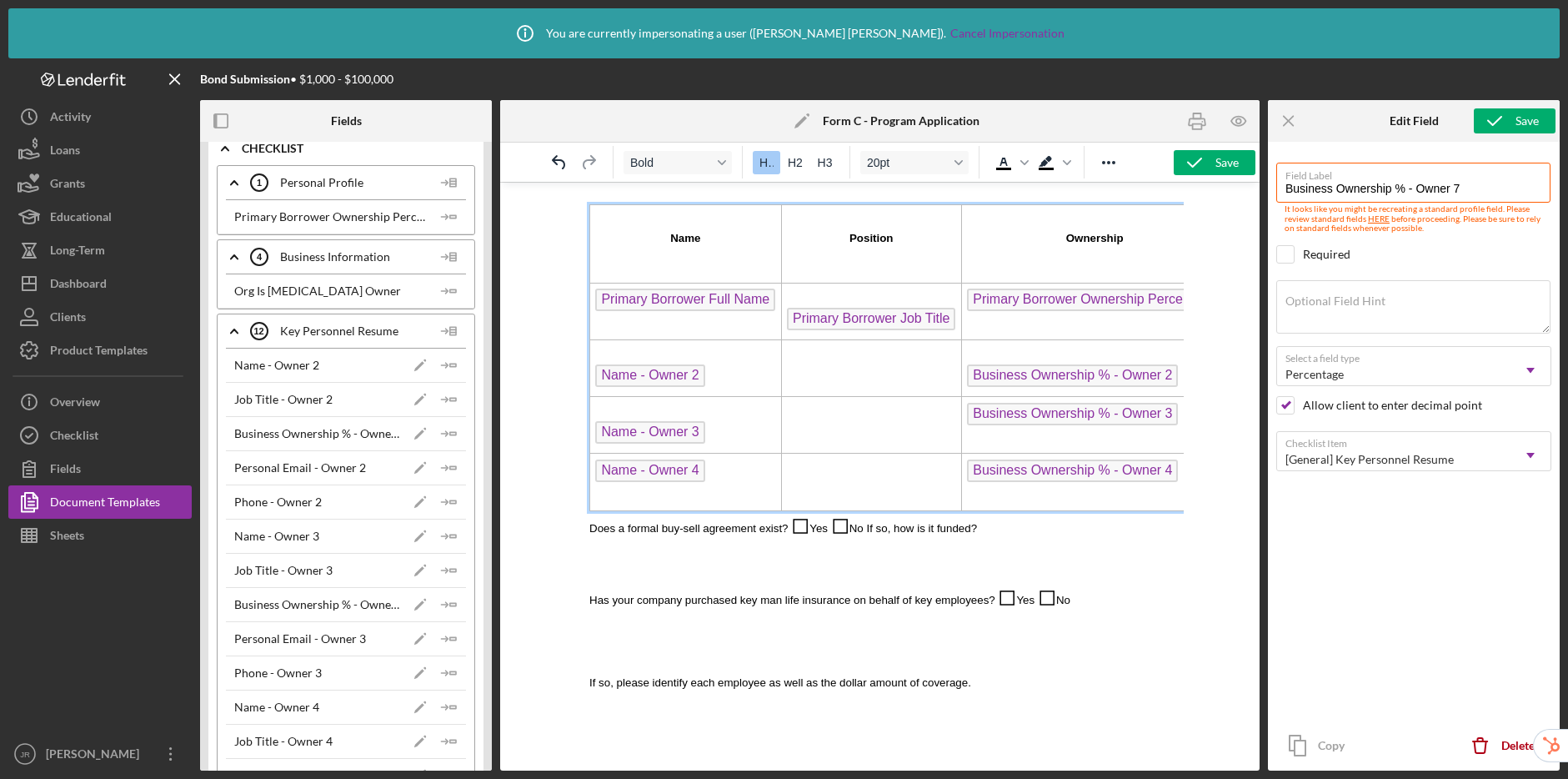
click at [908, 368] on td "Rich Text Area. Press ALT-0 for help." at bounding box center [871, 368] width 180 height 57
click at [877, 381] on td "Rich Text Area. Press ALT-0 for help." at bounding box center [871, 368] width 180 height 57
click at [439, 397] on icon "Icon/Insert Field" at bounding box center [448, 398] width 33 height 33
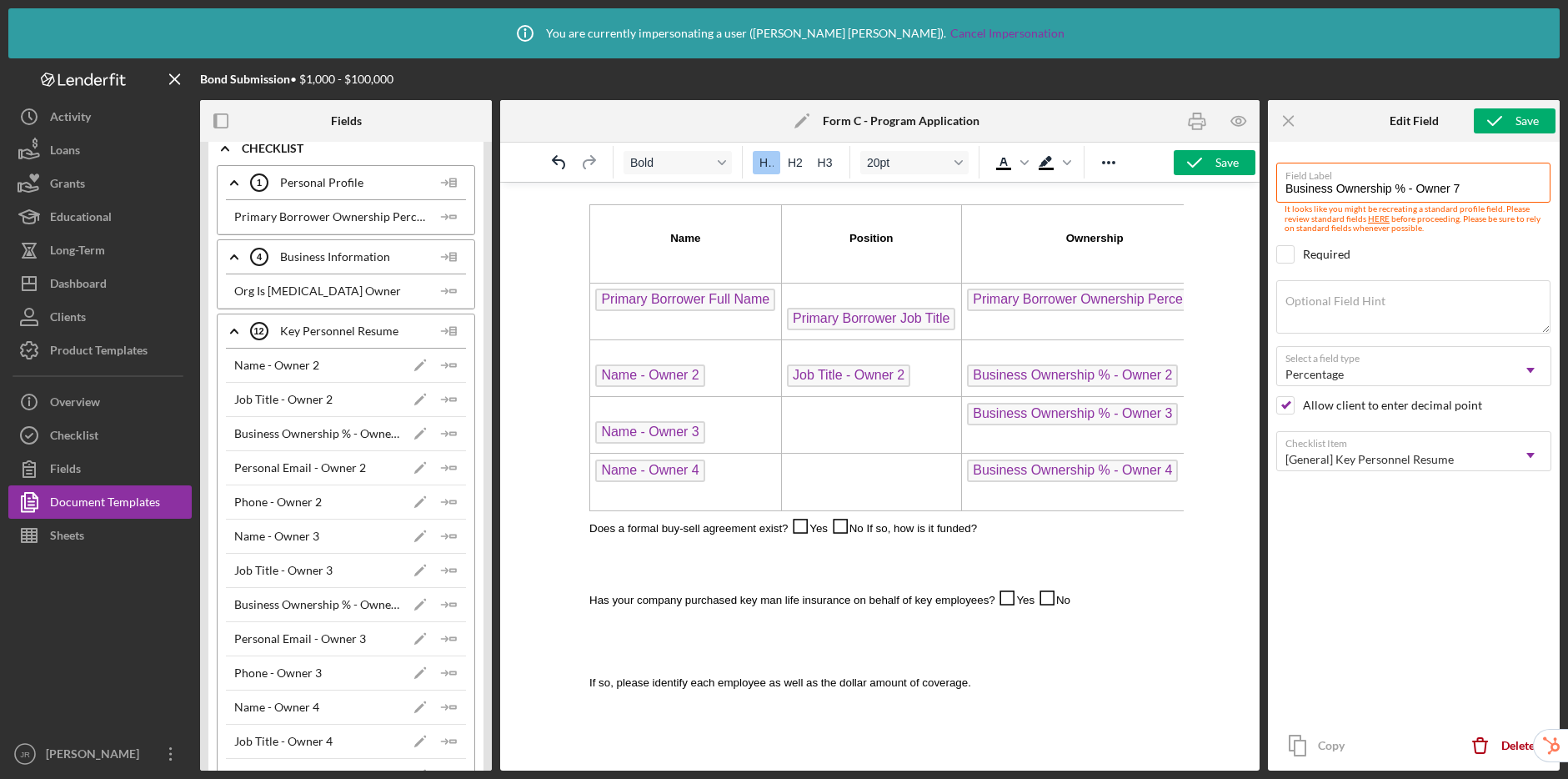
drag, startPoint x: 809, startPoint y: 422, endPoint x: 745, endPoint y: 430, distance: 64.5
click at [809, 422] on td "Rich Text Area. Press ALT-0 for help." at bounding box center [871, 425] width 180 height 57
click at [444, 567] on icon "Icon/Insert Field" at bounding box center [448, 570] width 33 height 33
click at [828, 476] on td "Rich Text Area. Press ALT-0 for help." at bounding box center [871, 482] width 180 height 57
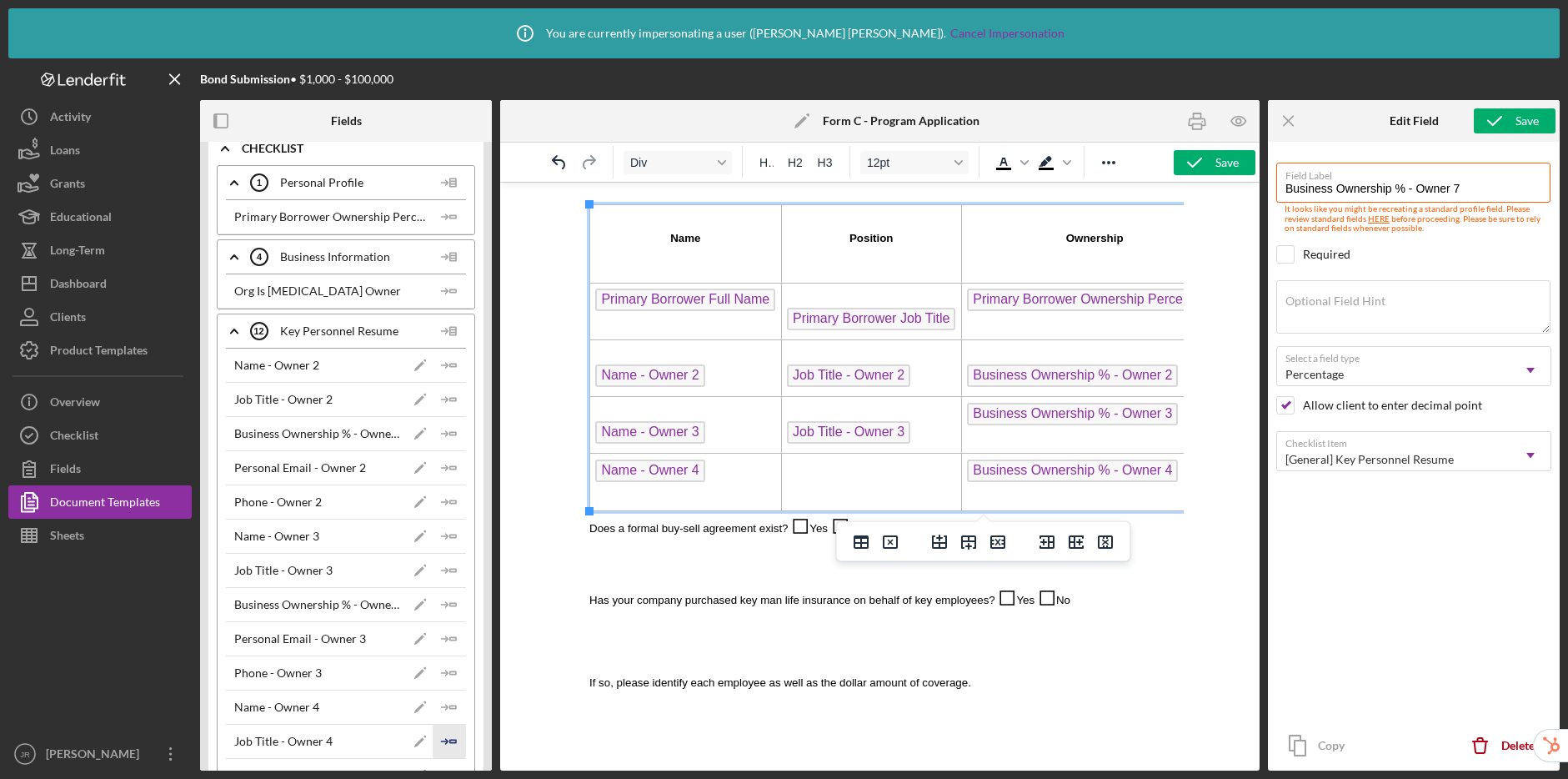
click at [440, 736] on icon "Icon/Insert Field" at bounding box center [448, 740] width 33 height 33
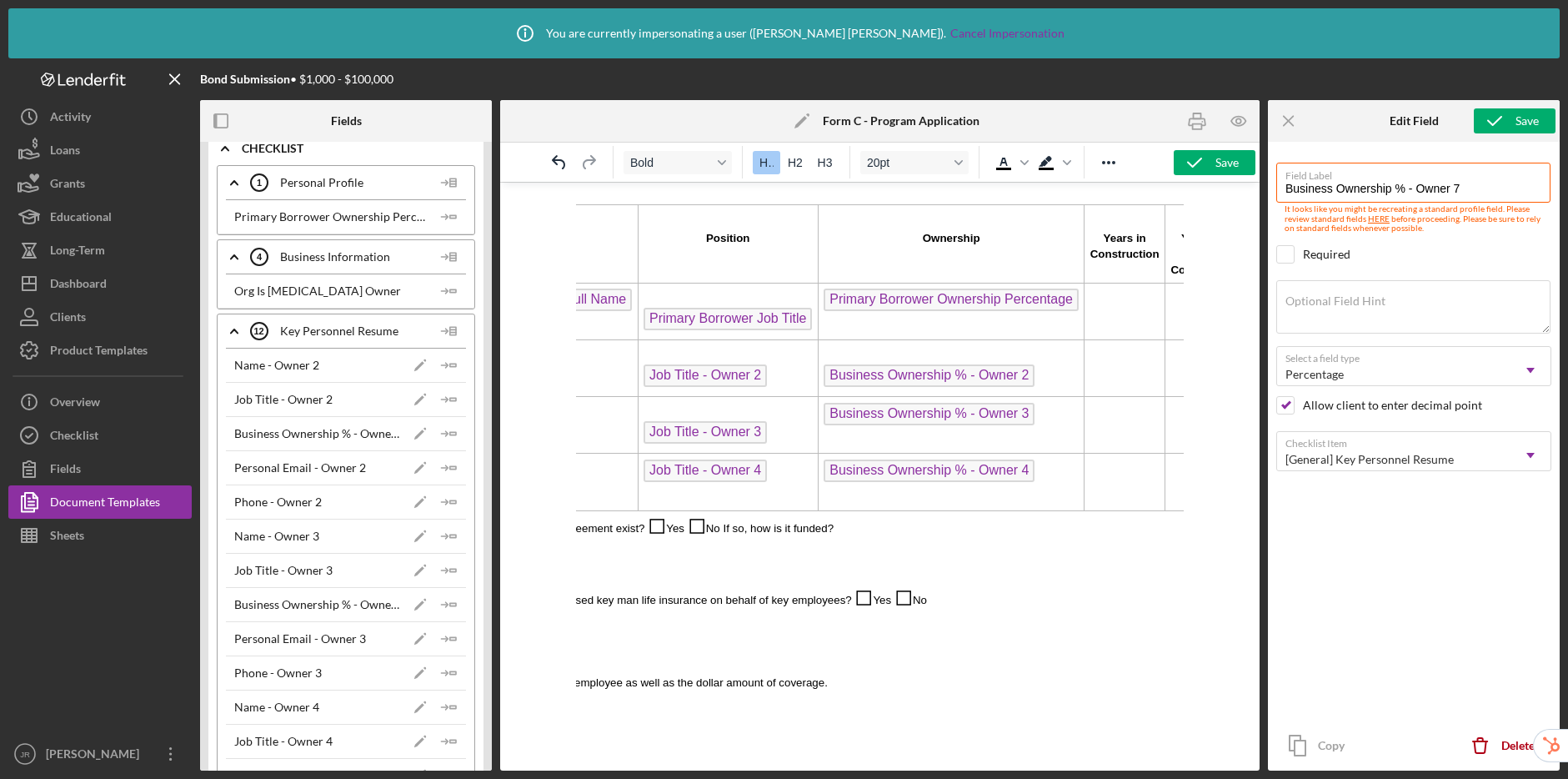
scroll to position [1331, 206]
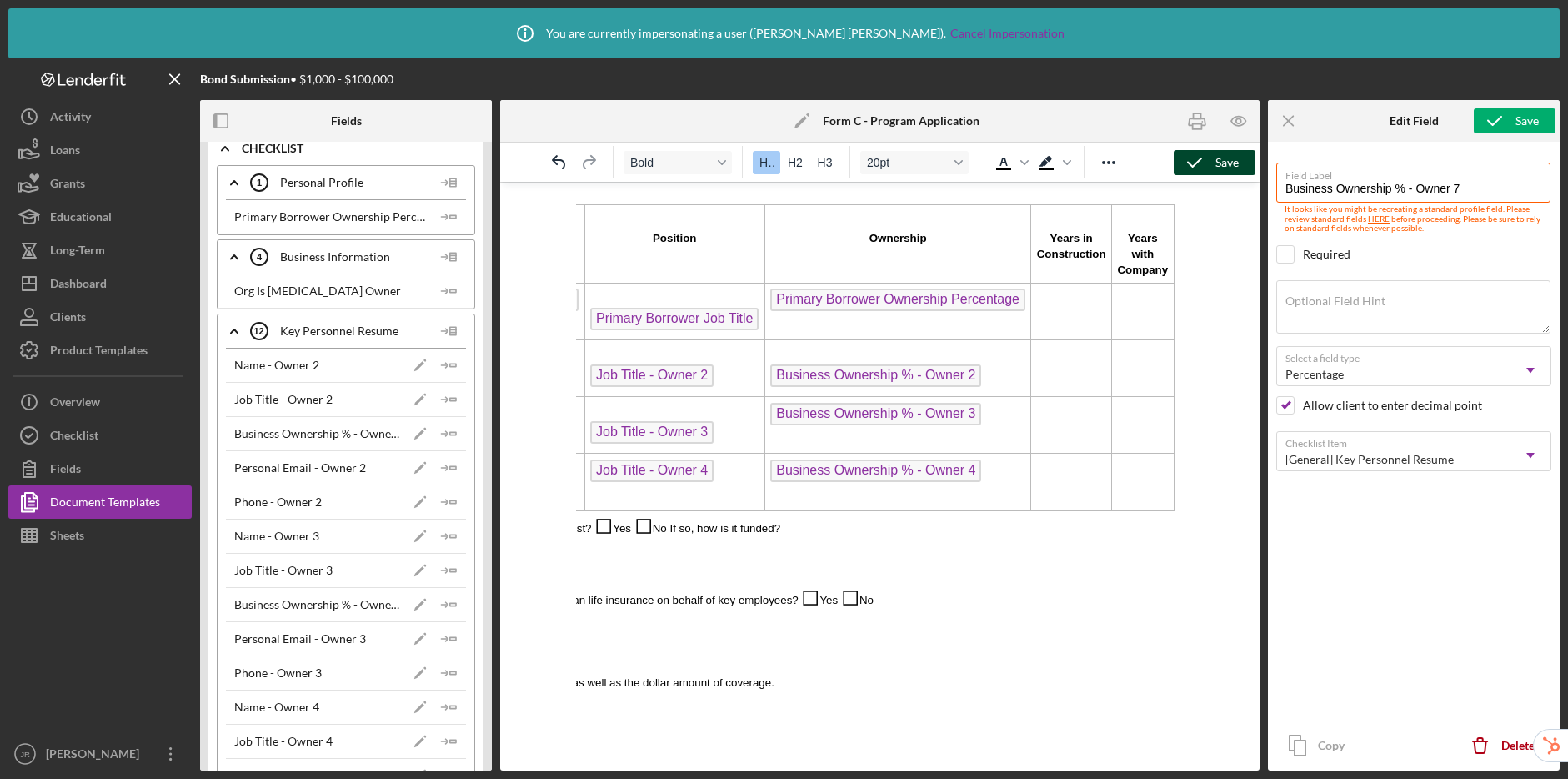
click at [1199, 159] on polyline "button" at bounding box center [1195, 162] width 13 height 8
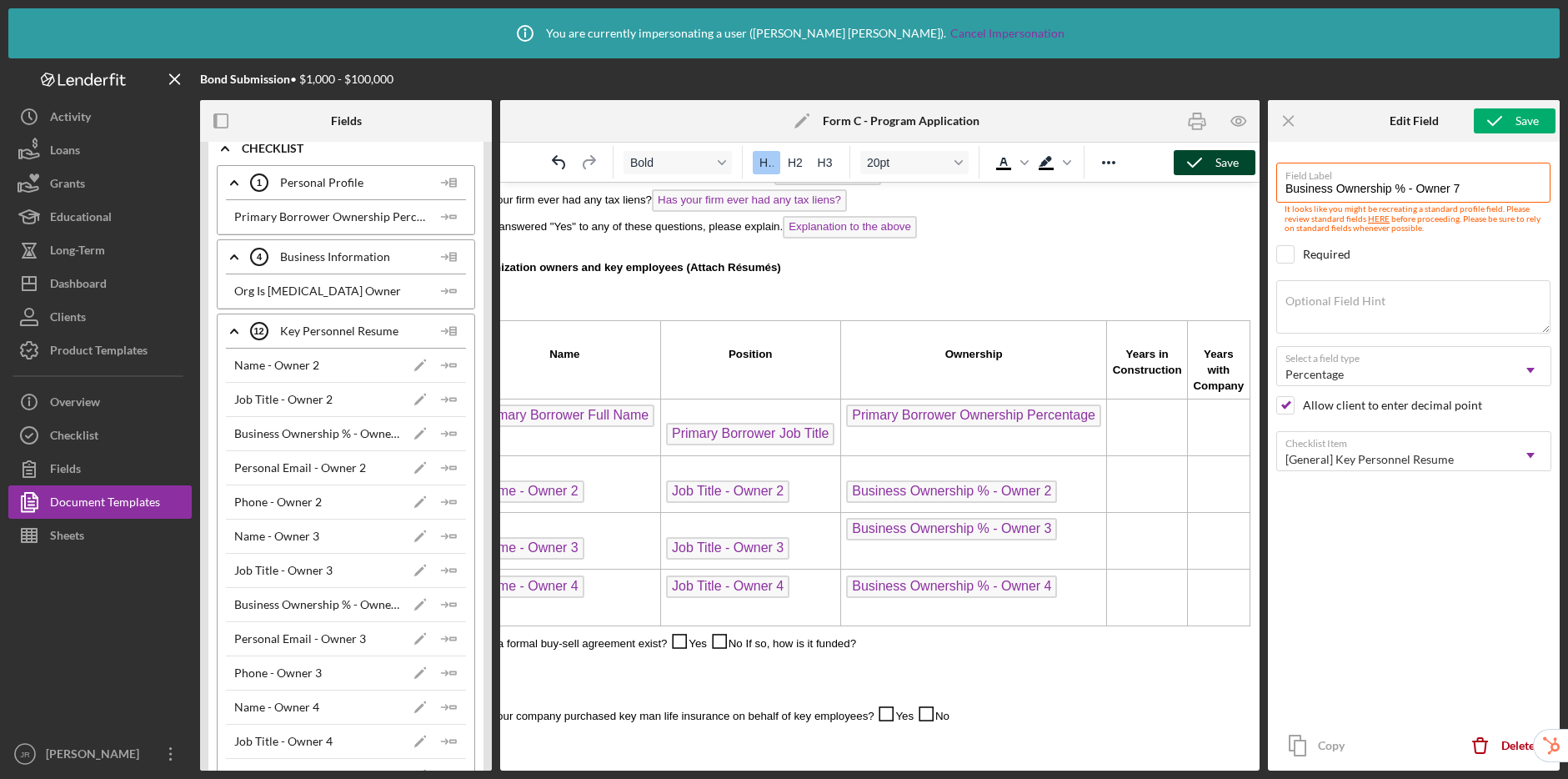
scroll to position [1197, 55]
click at [1145, 434] on td "Rich Text Area. Press ALT-0 for help." at bounding box center [1148, 429] width 81 height 57
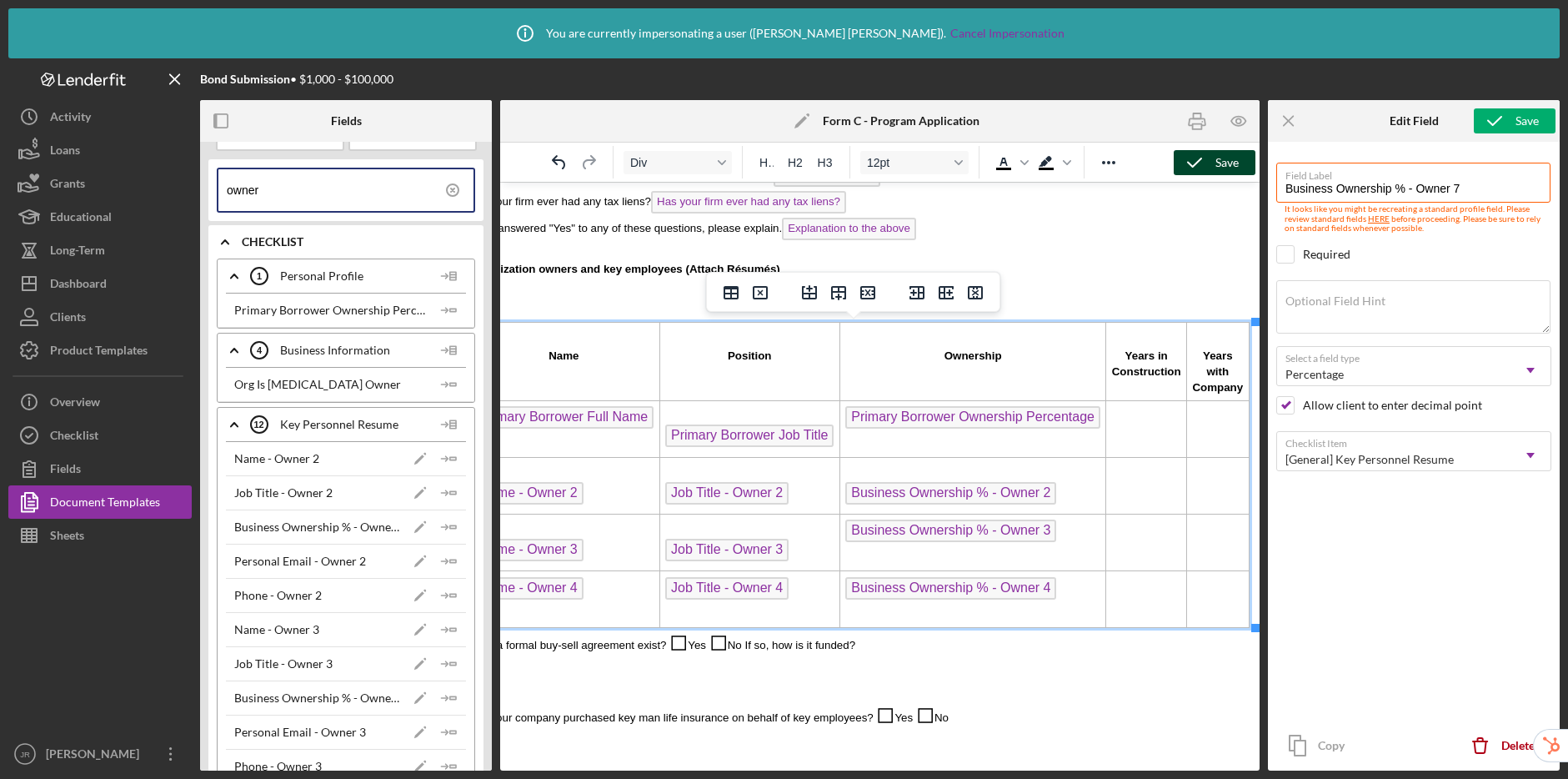
scroll to position [0, 0]
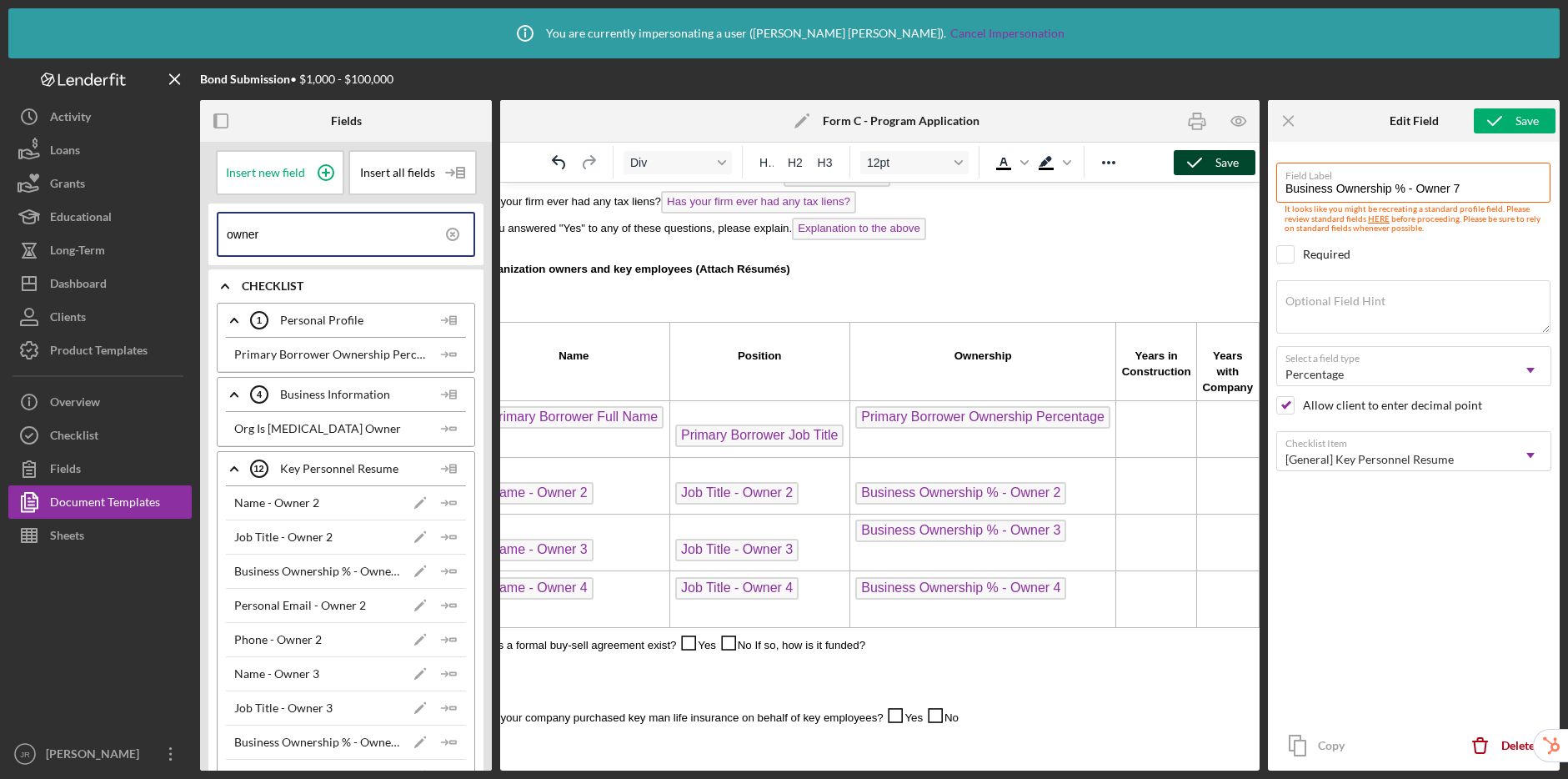
drag, startPoint x: 313, startPoint y: 234, endPoint x: 202, endPoint y: 233, distance: 111.0
click at [202, 233] on div "Insert new field Insert all fields owner Icon/Expander Checklist Icon/Expander …" at bounding box center [346, 457] width 292 height 629
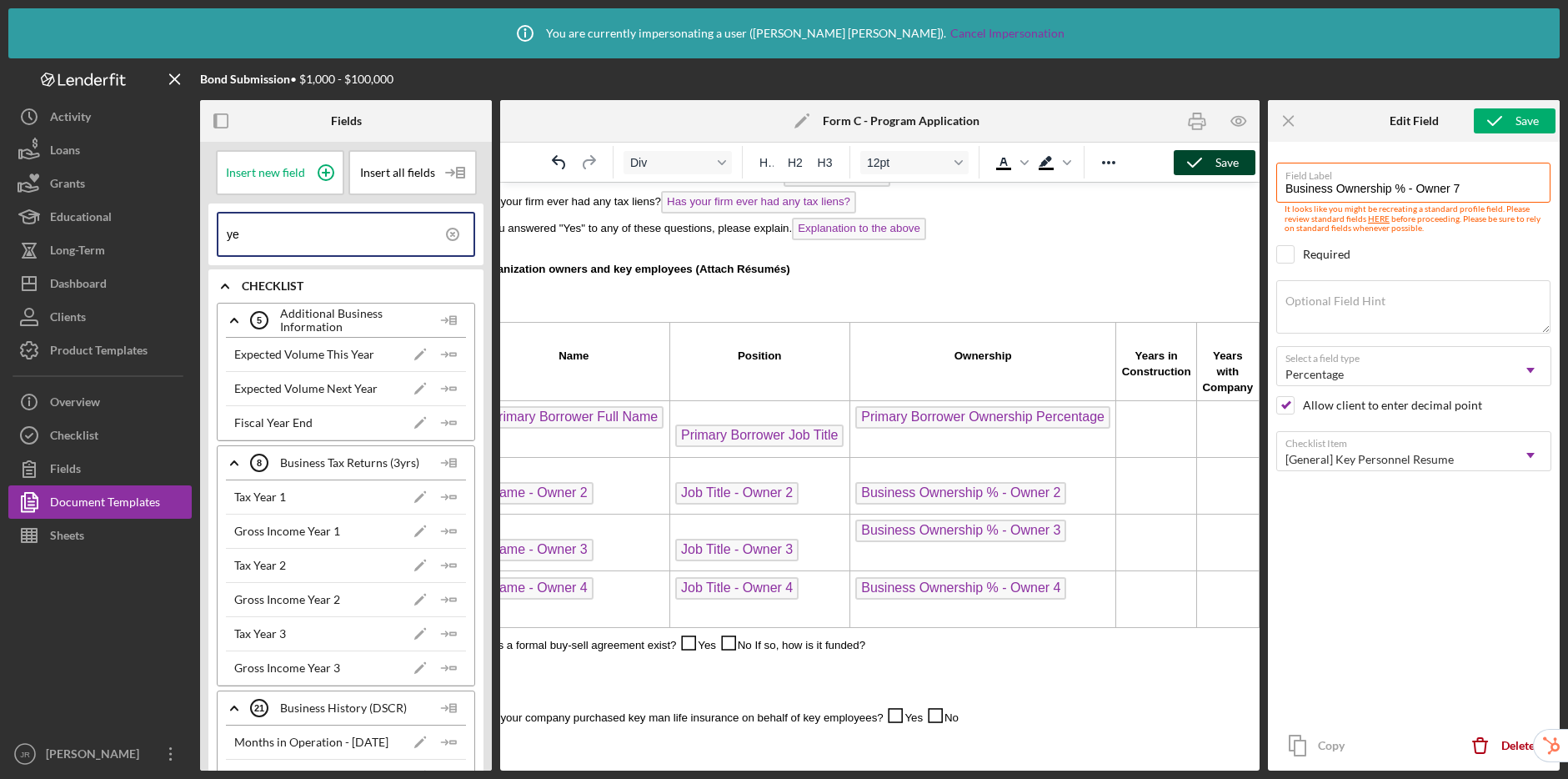
type input "y"
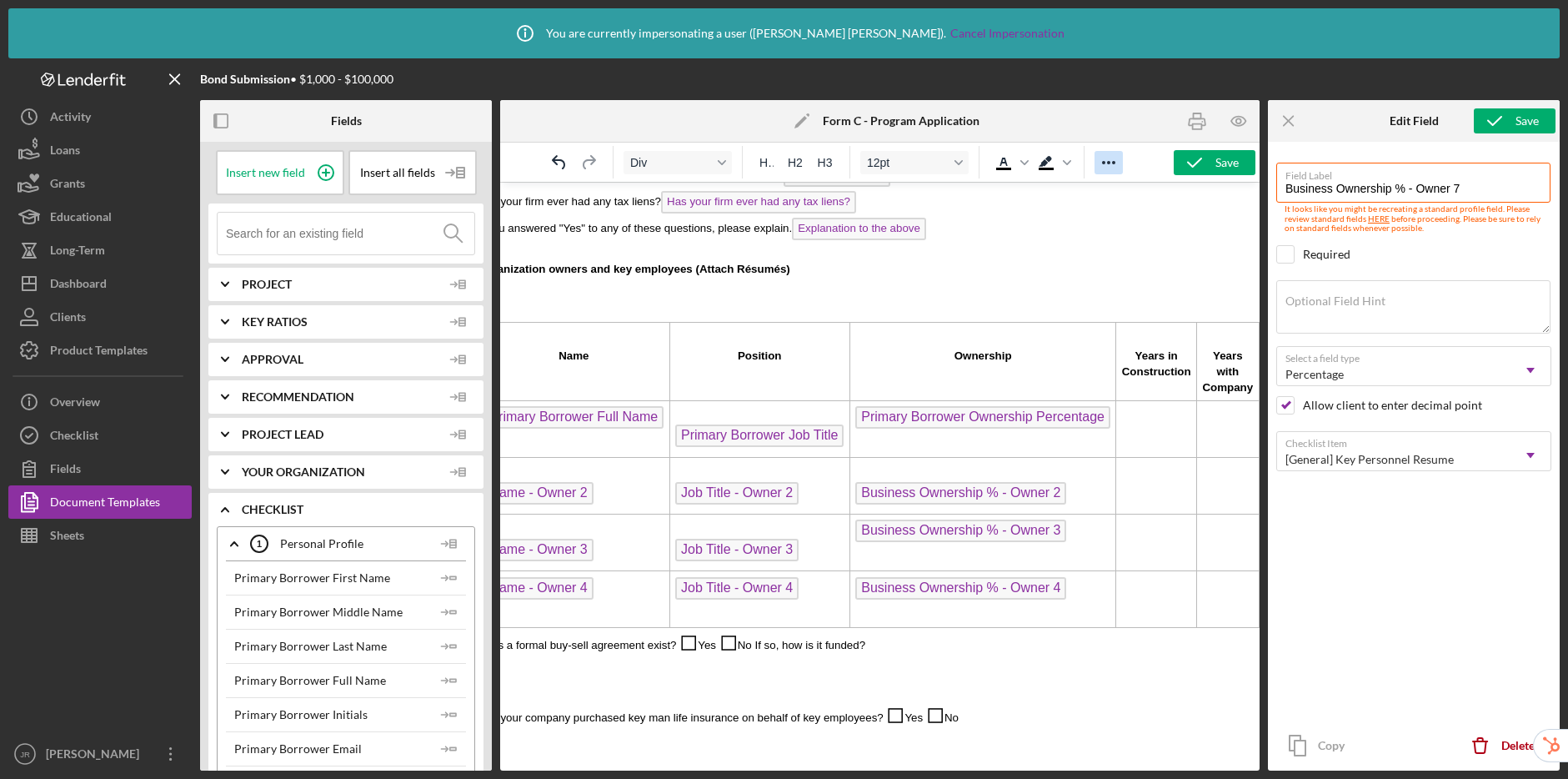
drag, startPoint x: 1189, startPoint y: 165, endPoint x: 1123, endPoint y: 160, distance: 66.2
click at [1189, 165] on icon "button" at bounding box center [1195, 163] width 41 height 41
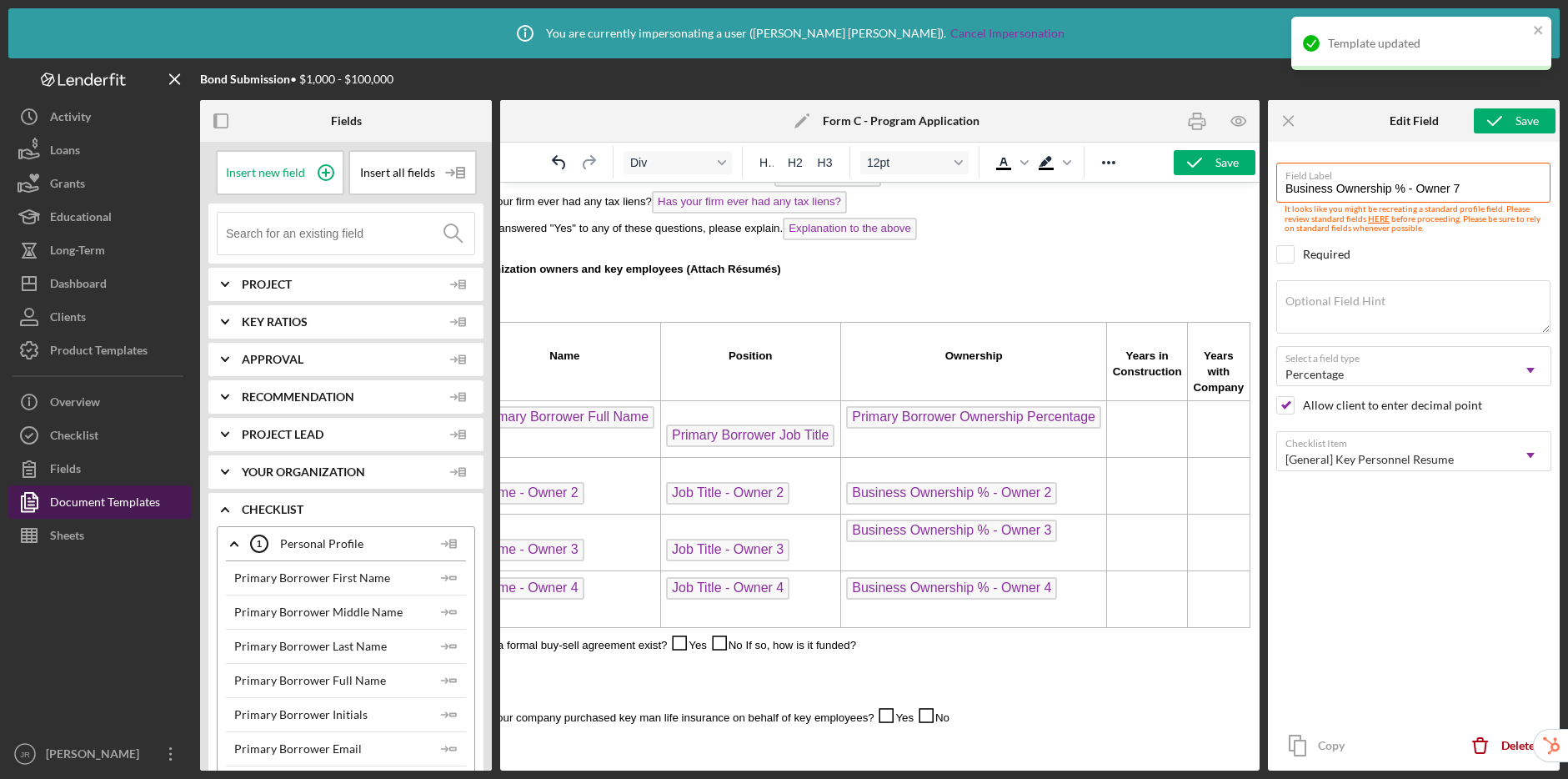
click at [118, 495] on div "Document Templates" at bounding box center [105, 504] width 110 height 38
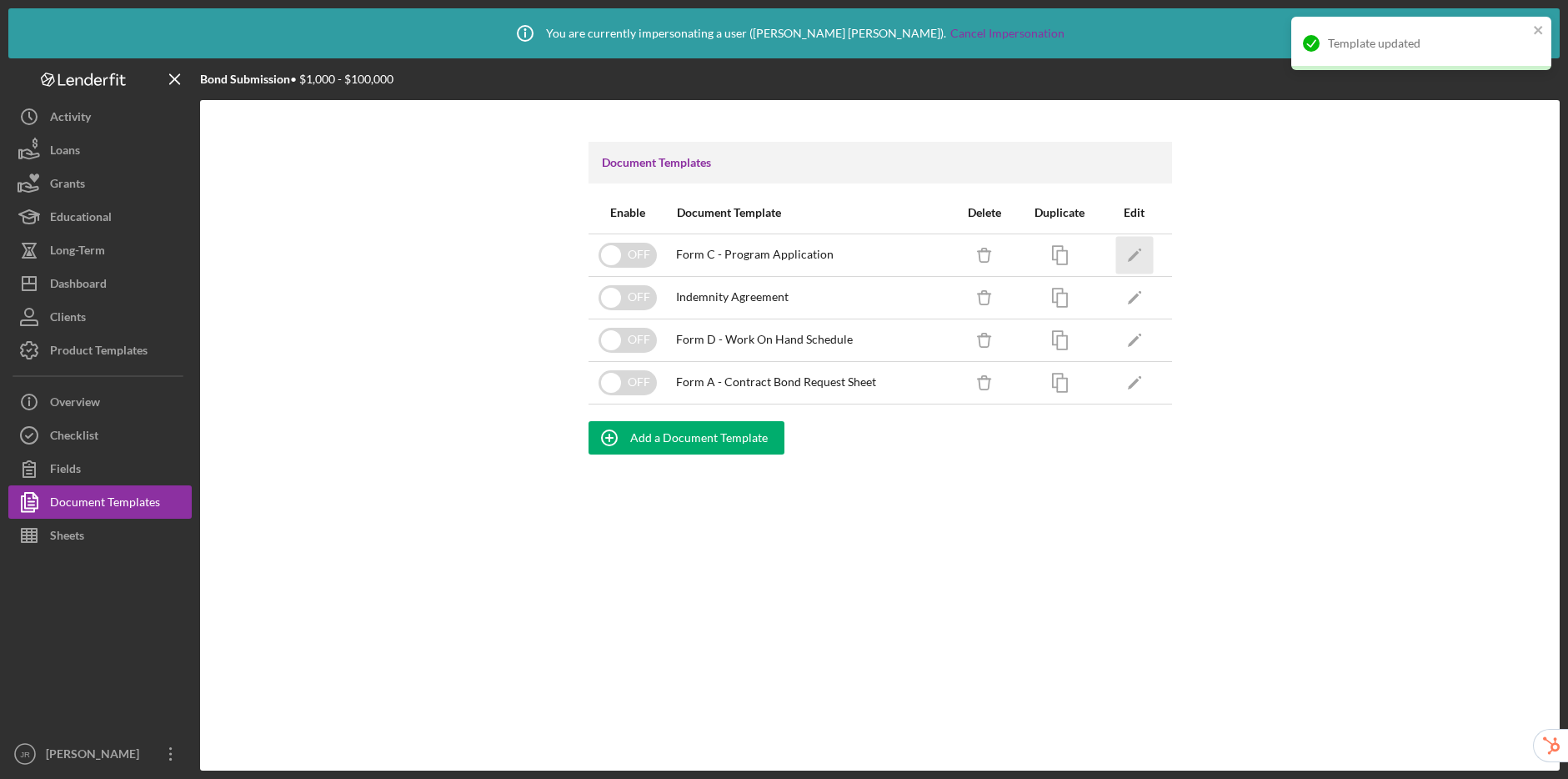
click at [1133, 252] on icon "Icon/Edit" at bounding box center [1135, 255] width 38 height 38
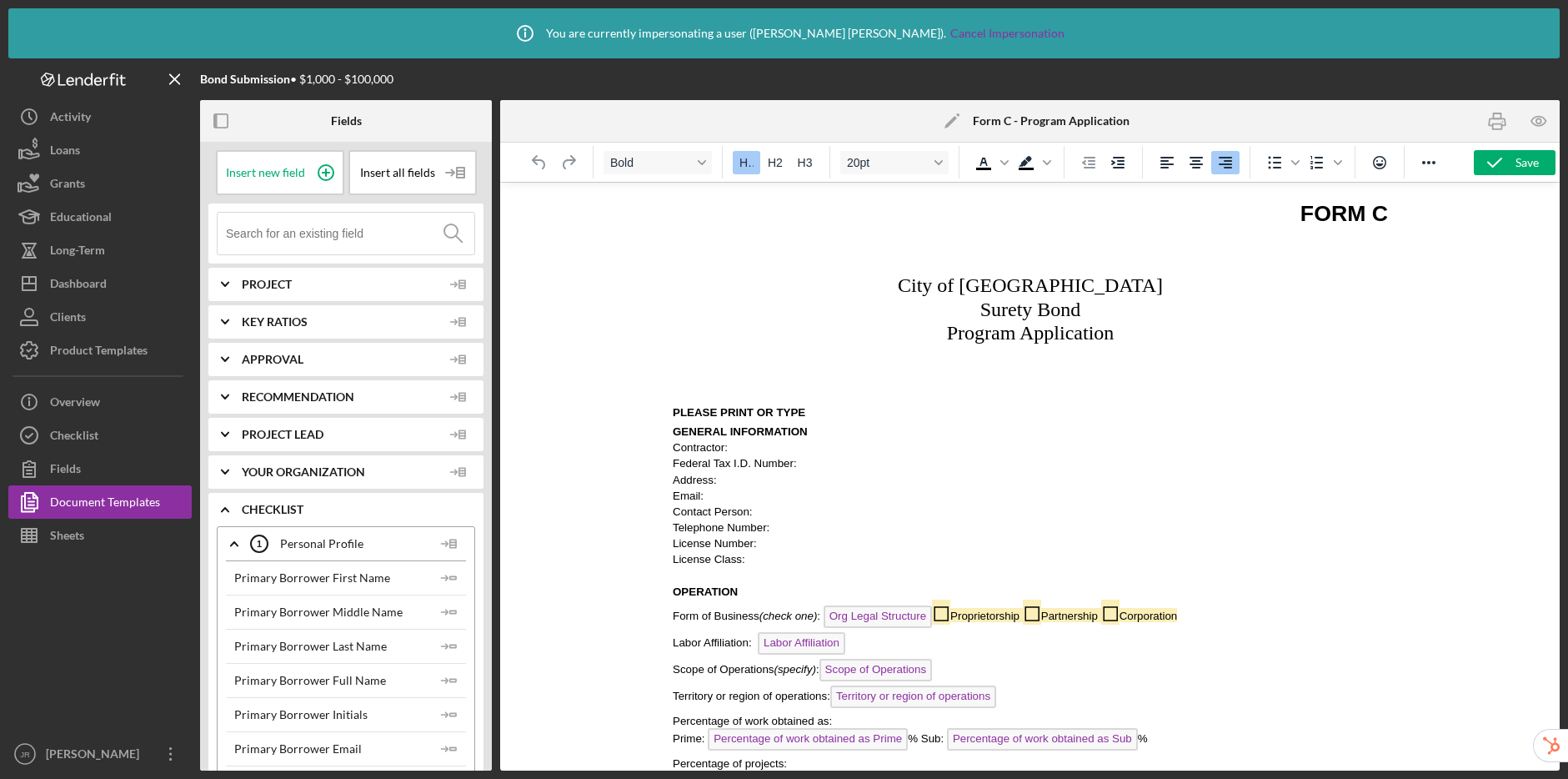
click at [322, 234] on input at bounding box center [350, 234] width 249 height 41
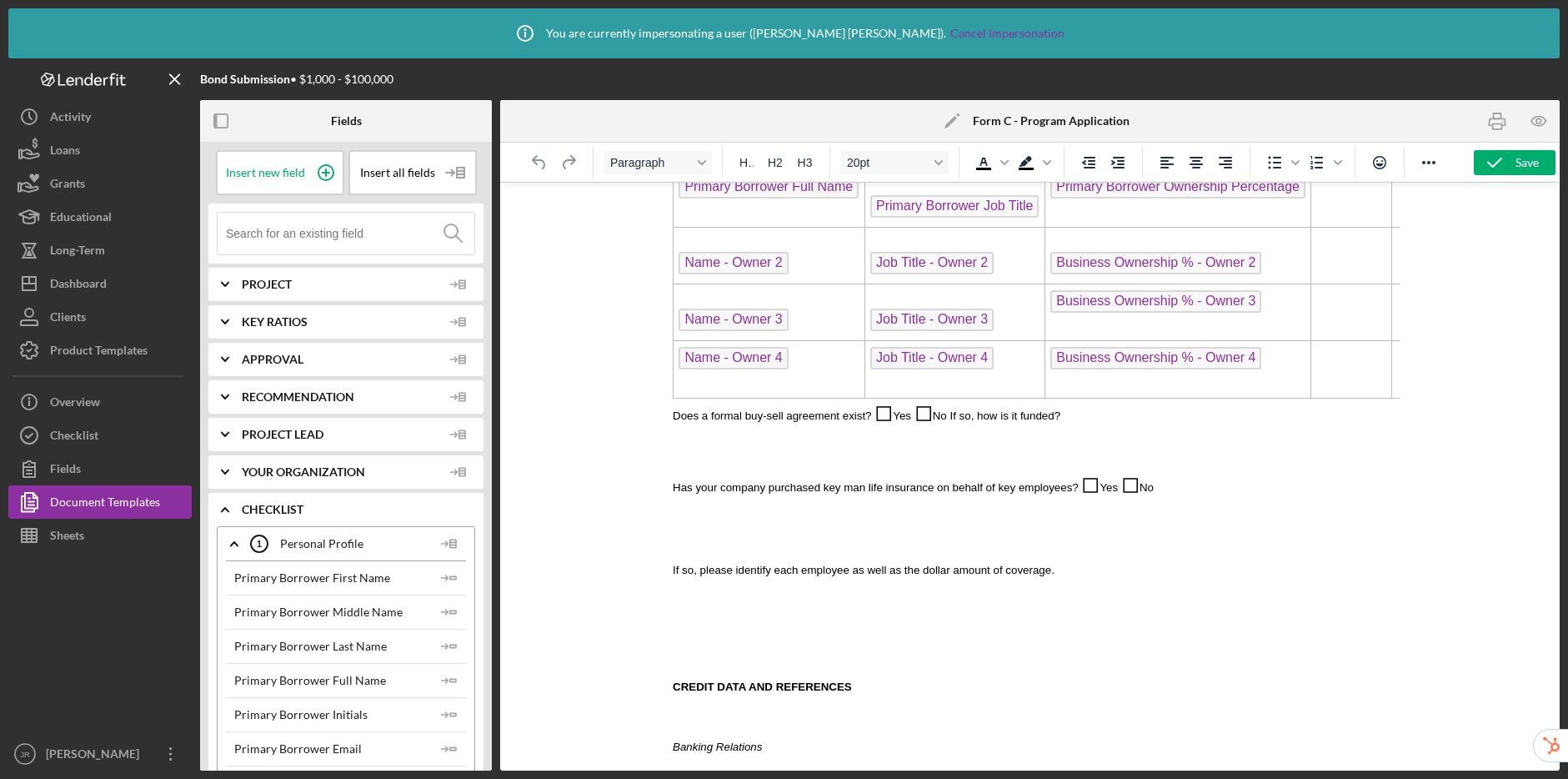
scroll to position [1341, 0]
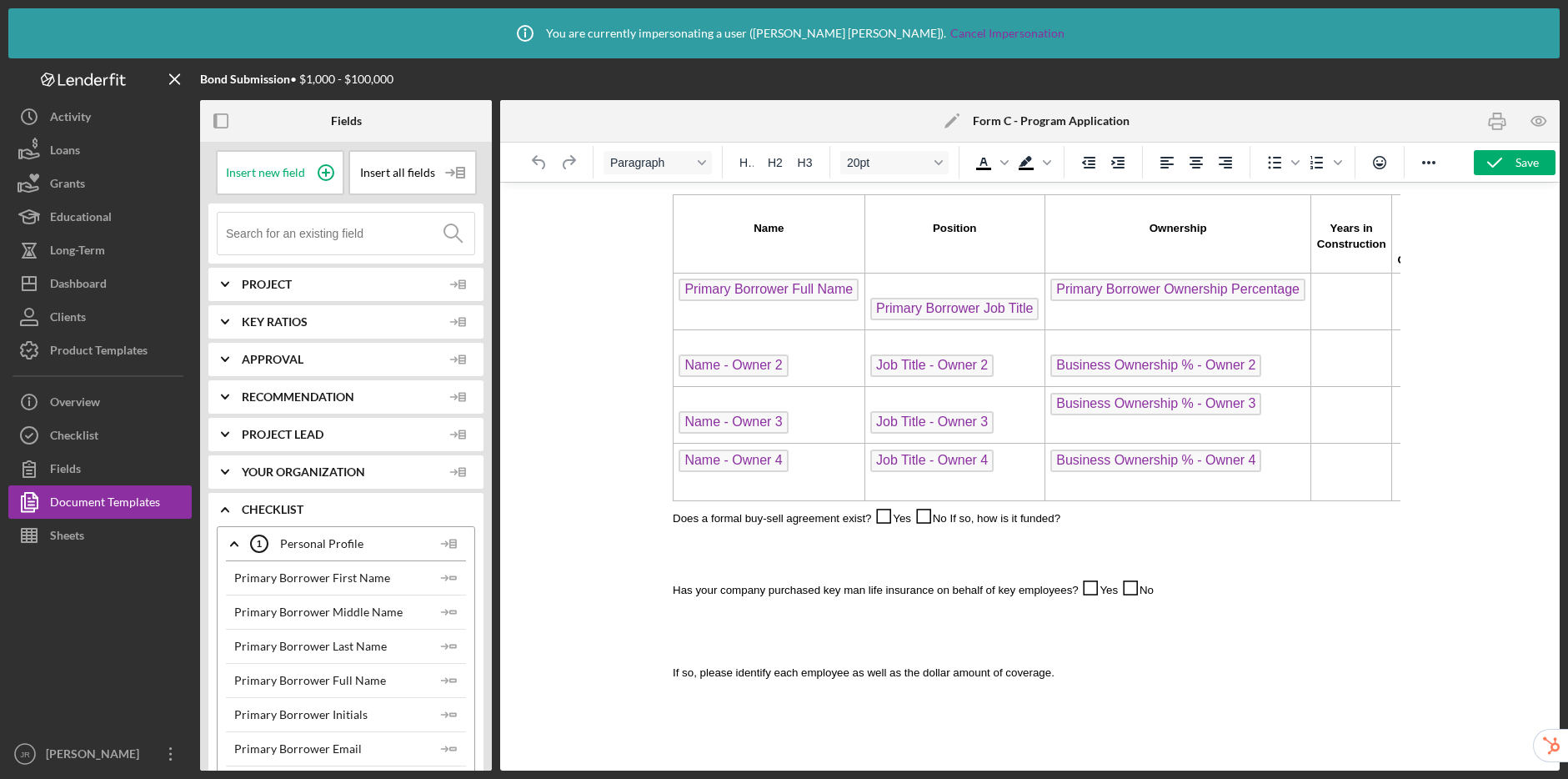
click at [1355, 291] on td "Rich Text Area. Press ALT-0 for help." at bounding box center [1351, 301] width 81 height 57
click at [316, 231] on input at bounding box center [350, 234] width 249 height 41
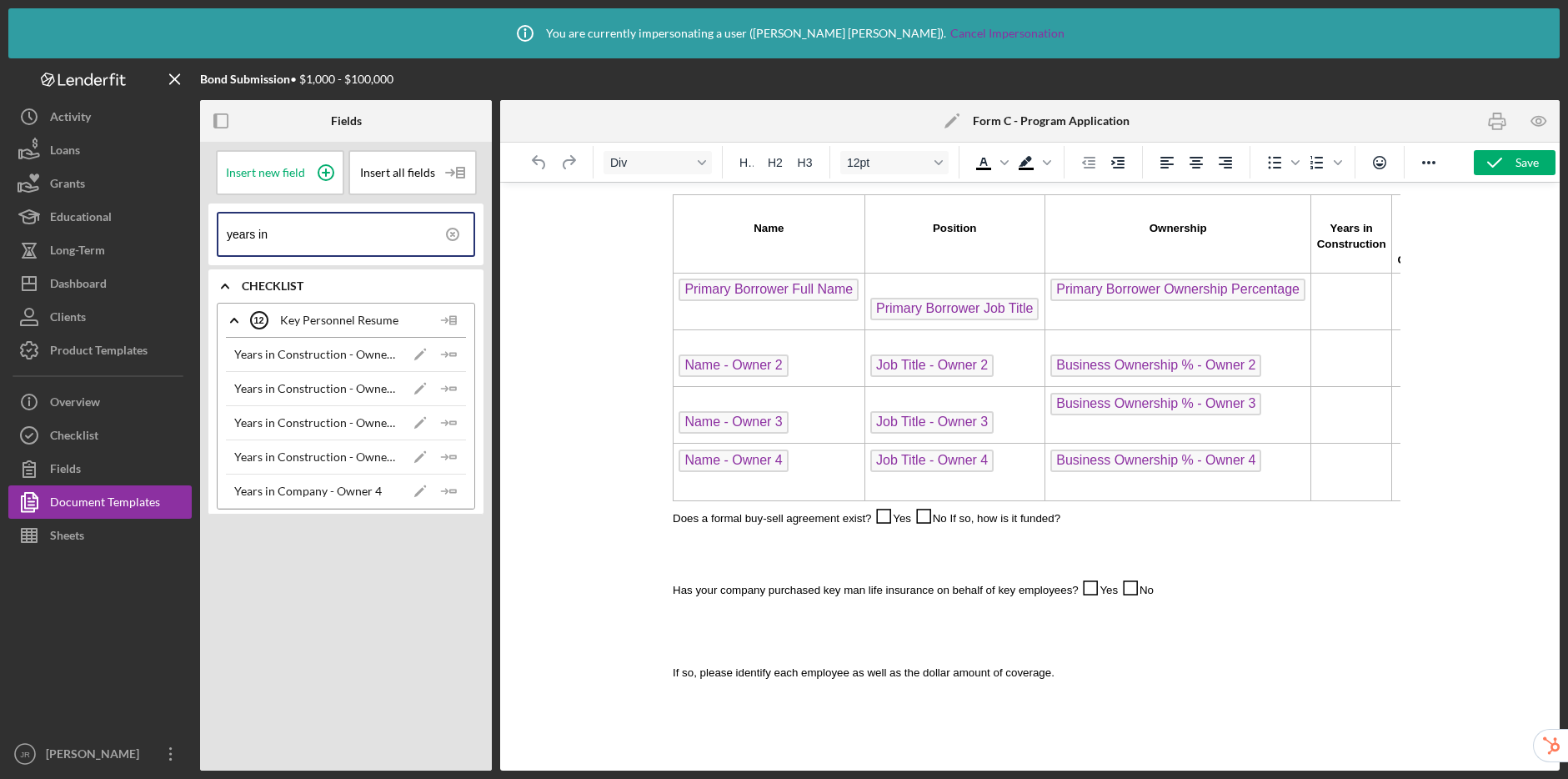
type input "years in"
click at [1350, 297] on td "Rich Text Area. Press ALT-0 for help." at bounding box center [1351, 301] width 81 height 57
drag, startPoint x: 455, startPoint y: 351, endPoint x: 645, endPoint y: 309, distance: 194.6
click at [455, 351] on icon "Icon/Insert Field" at bounding box center [448, 354] width 33 height 33
click at [1354, 362] on td "Rich Text Area. Press ALT-0 for help." at bounding box center [1416, 359] width 212 height 57
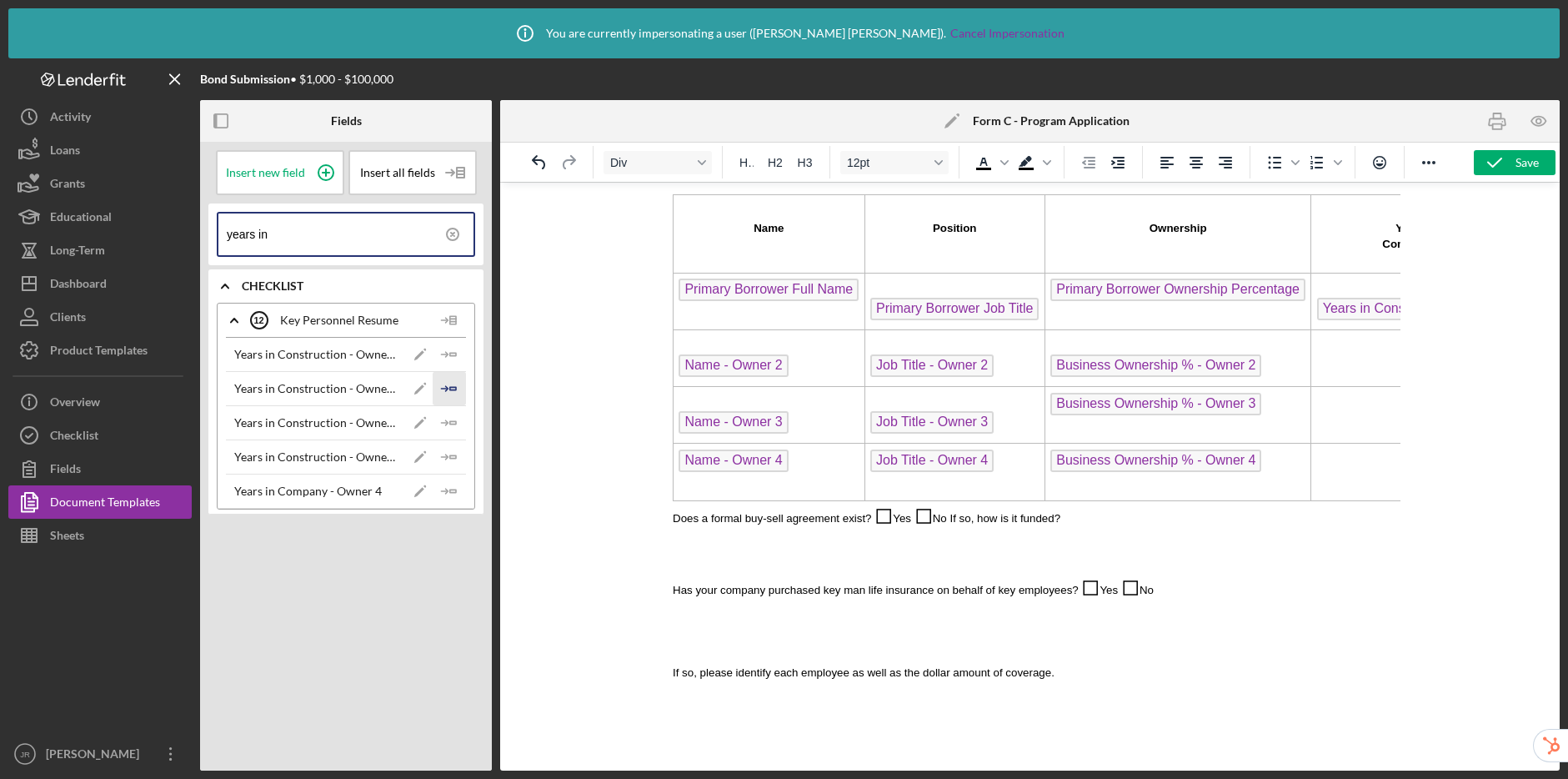
click at [443, 386] on icon "Icon/Insert Field" at bounding box center [448, 388] width 33 height 33
click at [1327, 416] on td "Rich Text Area. Press ALT-0 for help." at bounding box center [1416, 415] width 212 height 57
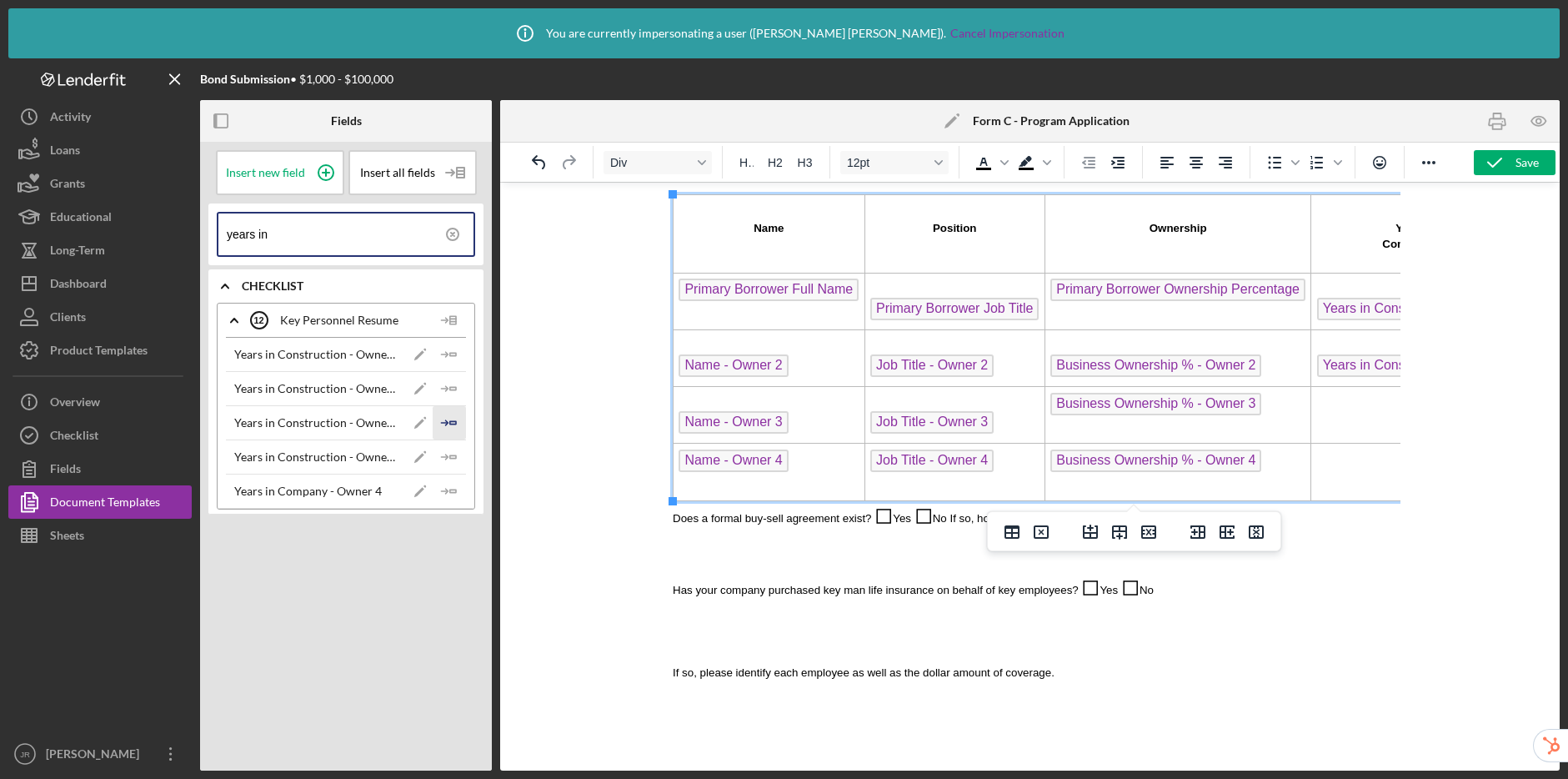
click at [446, 418] on icon "Icon/Insert Field" at bounding box center [448, 422] width 33 height 33
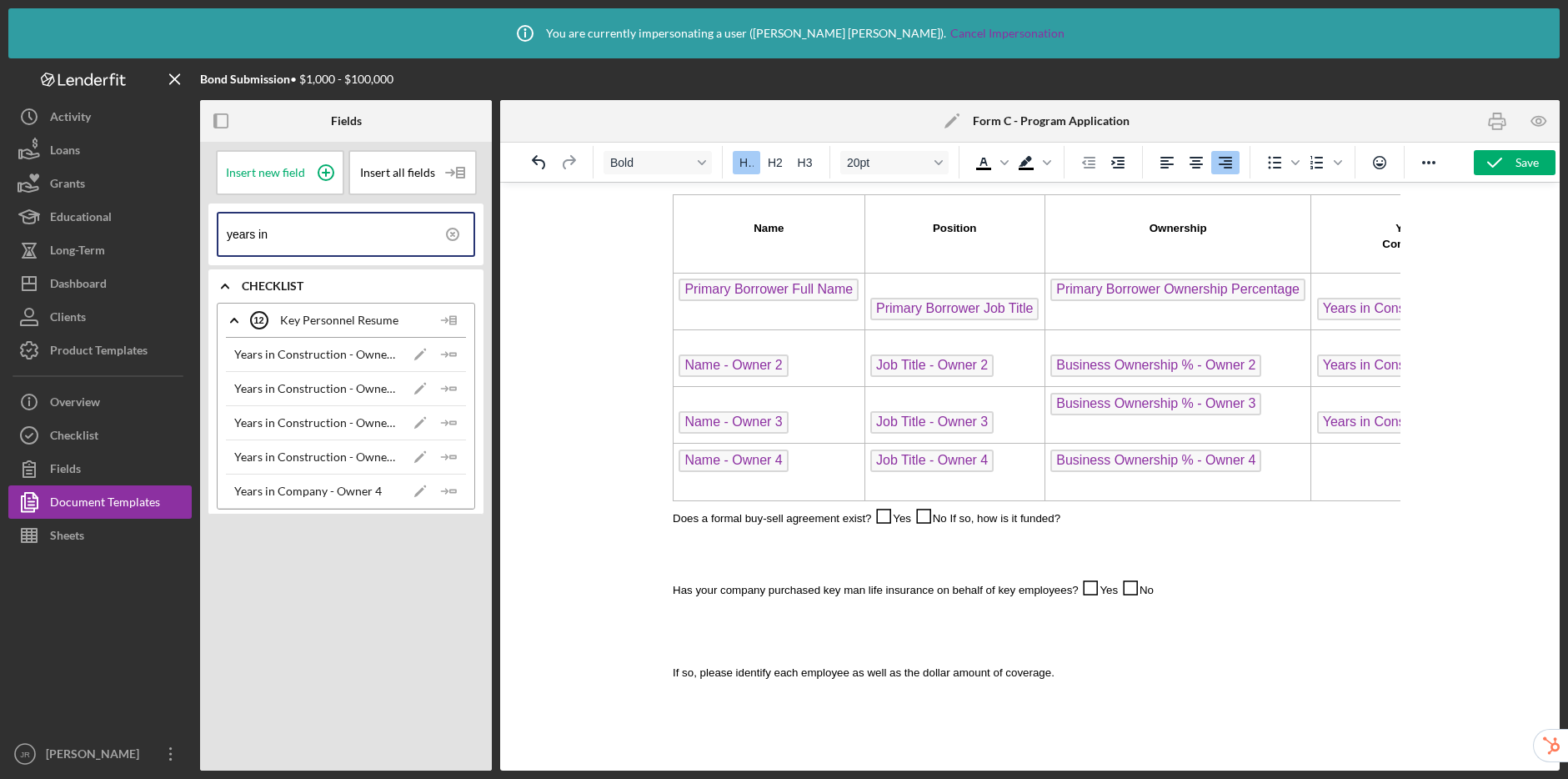
click at [1334, 469] on td "Rich Text Area. Press ALT-0 for help." at bounding box center [1416, 472] width 212 height 57
click at [461, 450] on icon "Icon/Insert Field" at bounding box center [448, 456] width 33 height 33
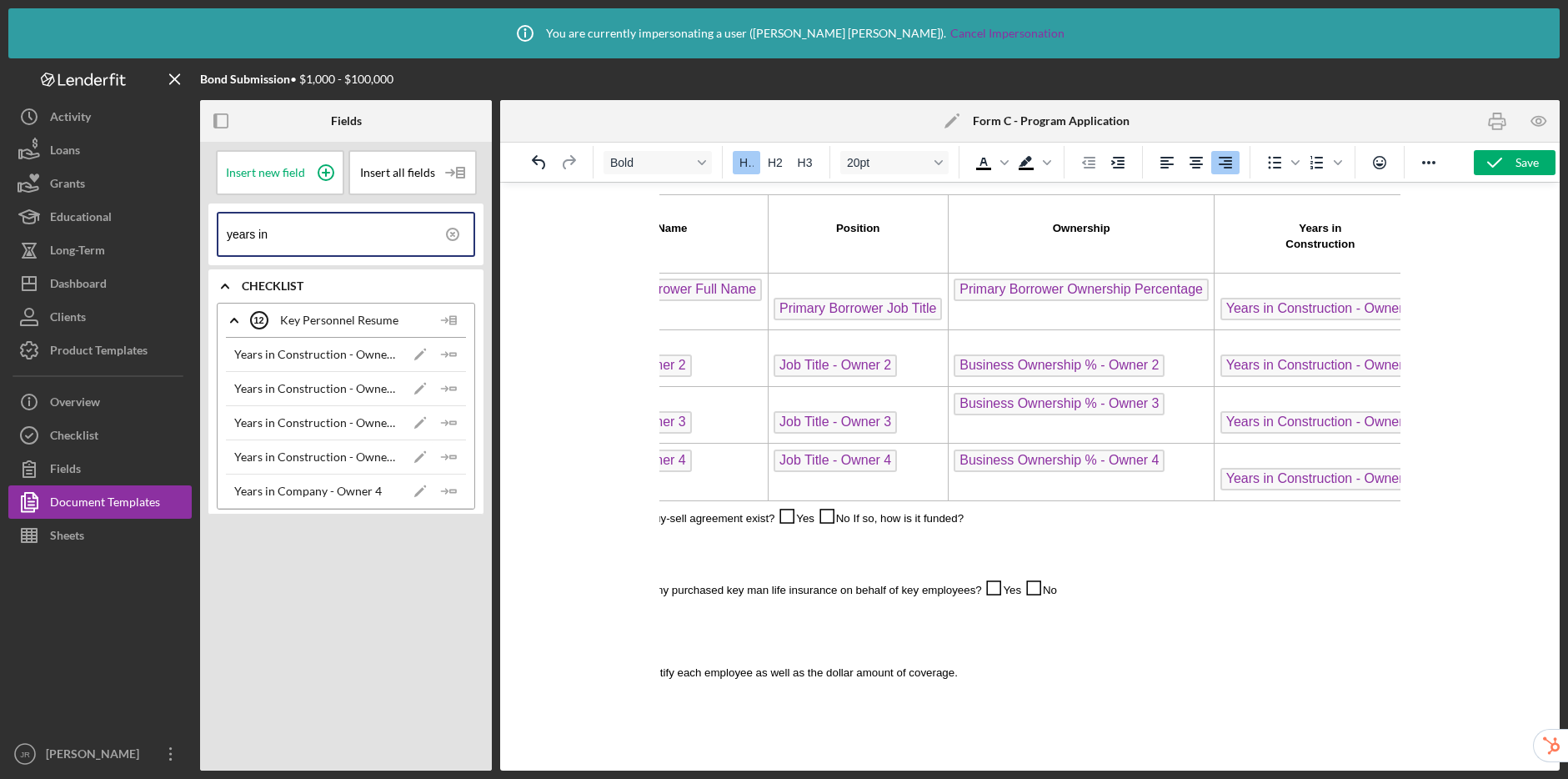
scroll to position [1341, 207]
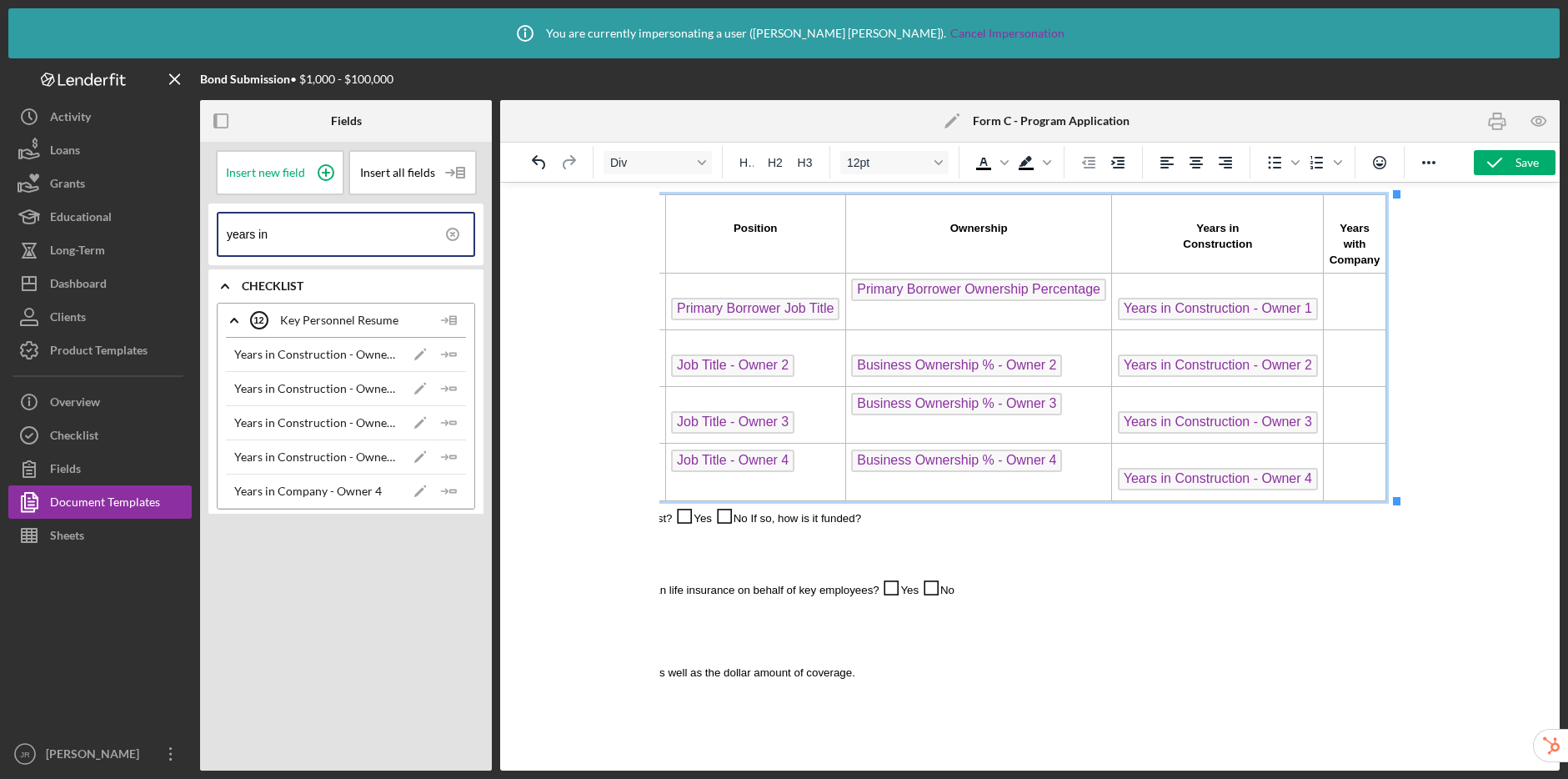
click at [1352, 296] on td "Rich Text Area. Press ALT-0 for help." at bounding box center [1354, 301] width 62 height 57
click at [416, 489] on icon "Icon/Edit" at bounding box center [419, 491] width 33 height 33
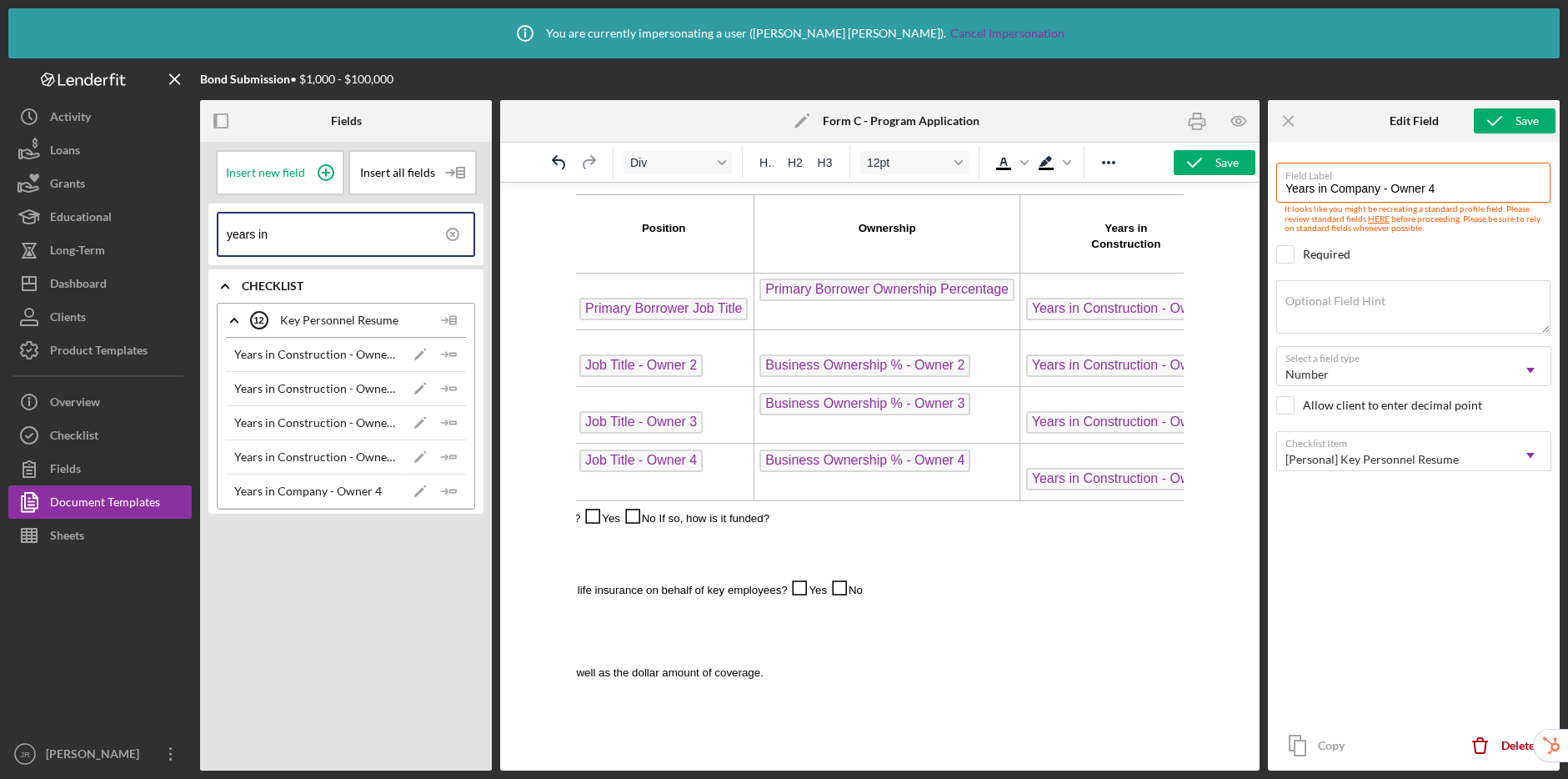
drag, startPoint x: 1328, startPoint y: 189, endPoint x: 1332, endPoint y: 146, distance: 43.2
click at [1328, 189] on input "Years in Company - Owner 4" at bounding box center [1413, 183] width 274 height 40
type input "Years with Company - Owner 4"
click at [1495, 116] on icon "submit" at bounding box center [1495, 121] width 41 height 41
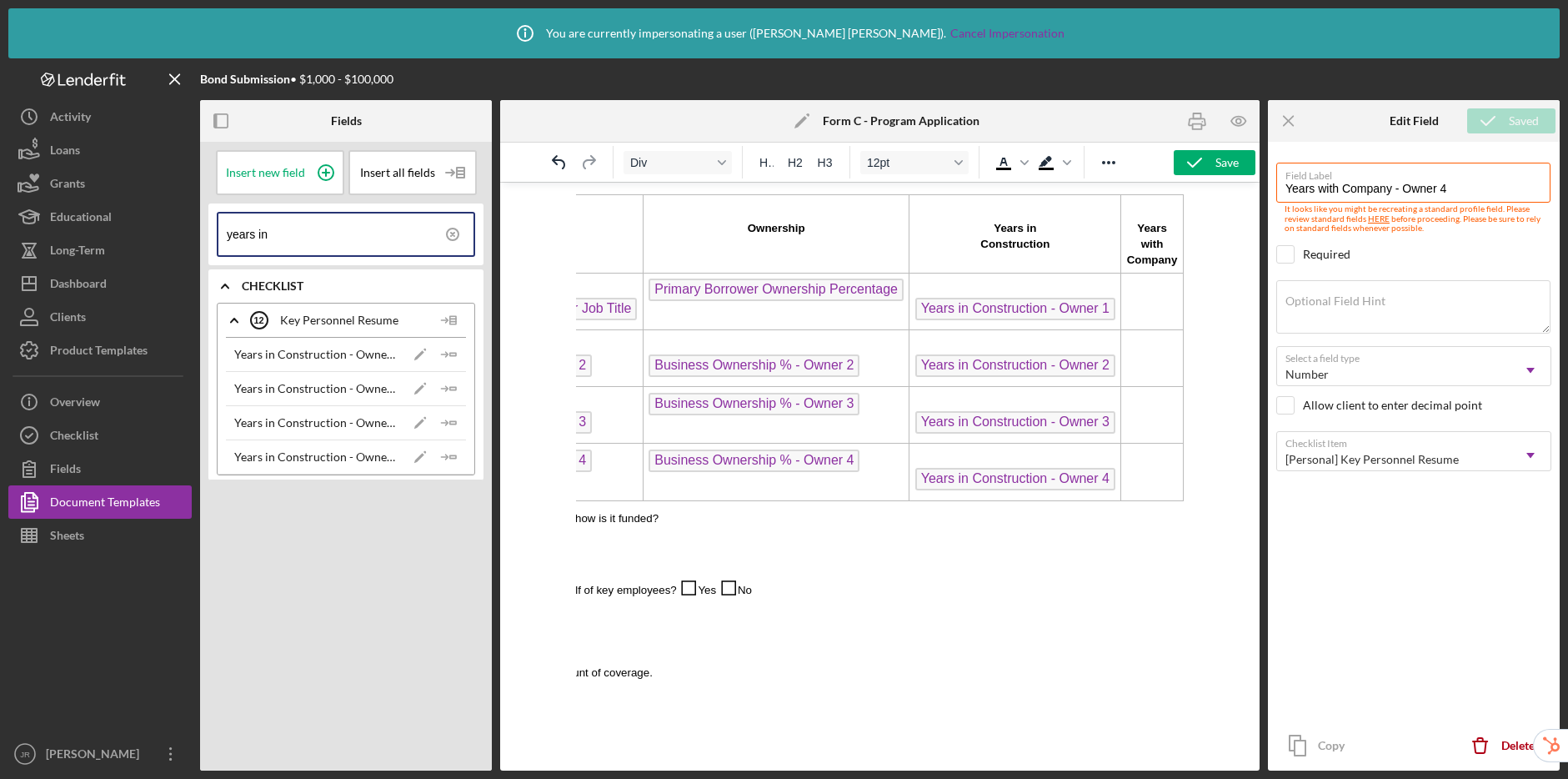
scroll to position [1341, 342]
click at [311, 232] on input "years in" at bounding box center [350, 235] width 247 height 41
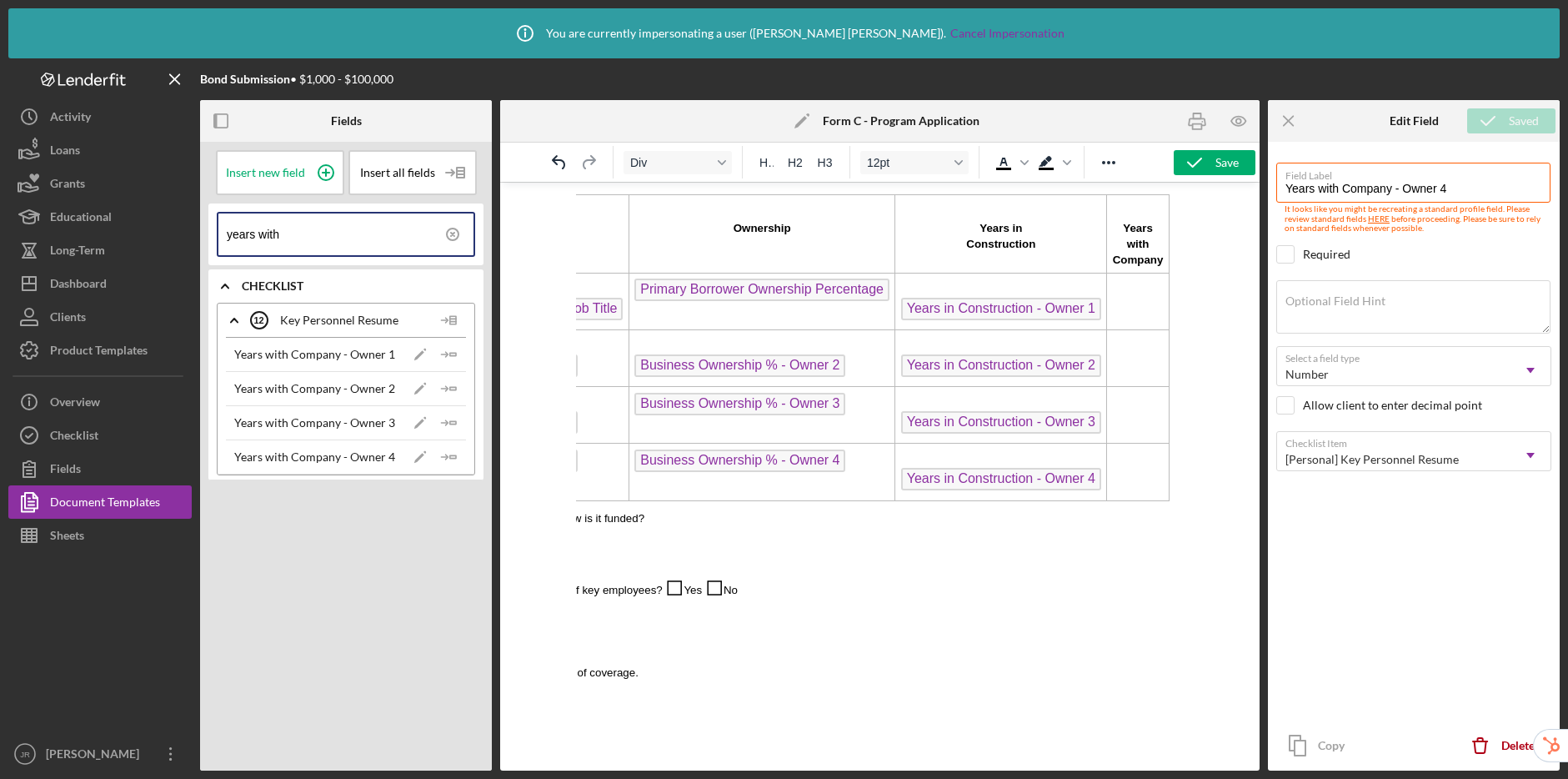
type input "years with"
click at [1138, 298] on td "Rich Text Area. Press ALT-0 for help." at bounding box center [1139, 301] width 62 height 57
click at [454, 353] on polygon "button" at bounding box center [453, 353] width 6 height 3
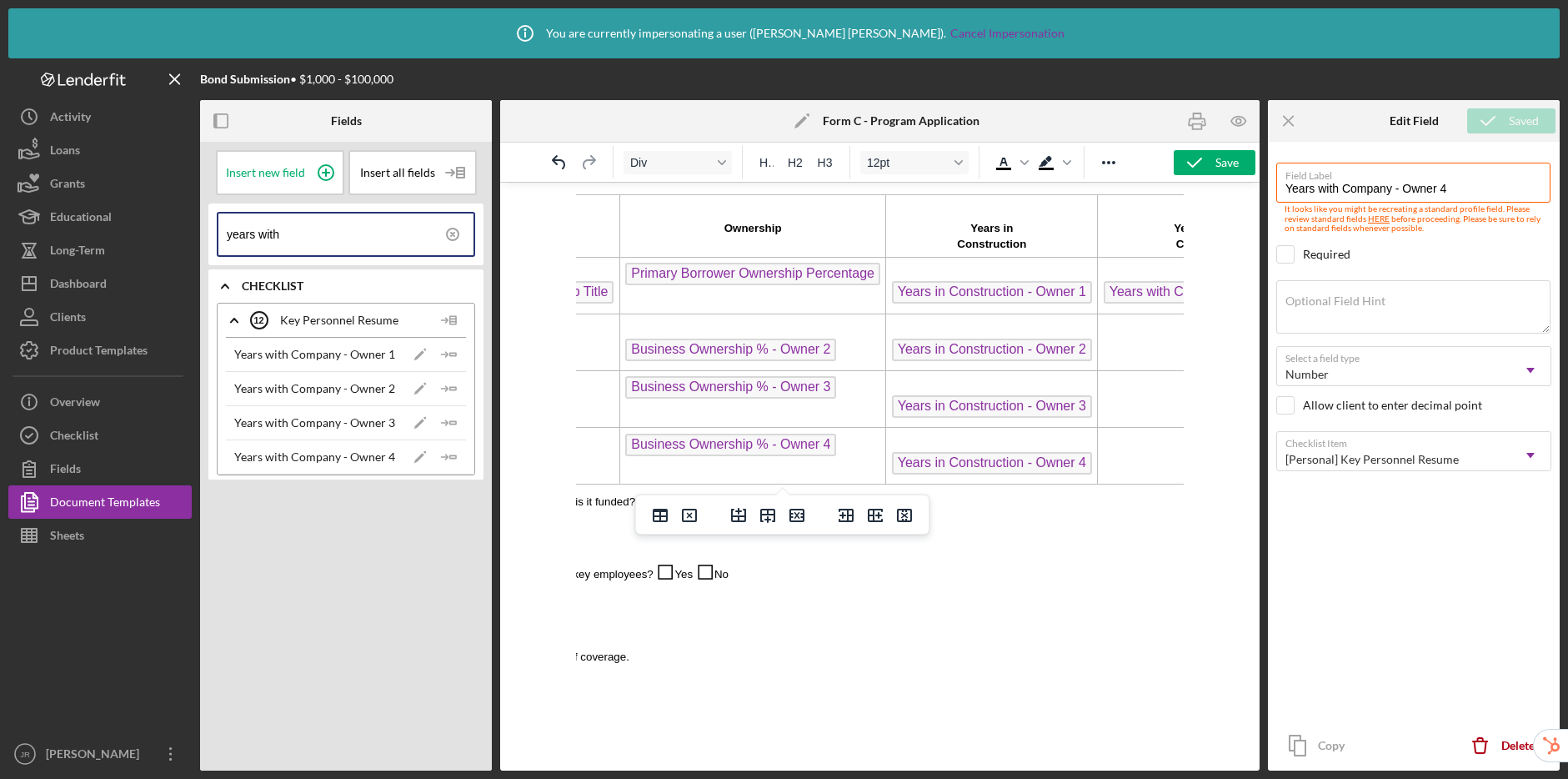
click at [1145, 344] on td "Rich Text Area. Press ALT-0 for help." at bounding box center [1202, 342] width 207 height 57
click at [443, 384] on icon "Icon/Insert Field" at bounding box center [448, 388] width 33 height 33
click at [1129, 397] on td "Rich Text Area. Press ALT-0 for help." at bounding box center [1202, 399] width 207 height 57
click at [445, 423] on line "button" at bounding box center [444, 423] width 6 height 0
drag, startPoint x: 1026, startPoint y: 435, endPoint x: 1123, endPoint y: 456, distance: 99.2
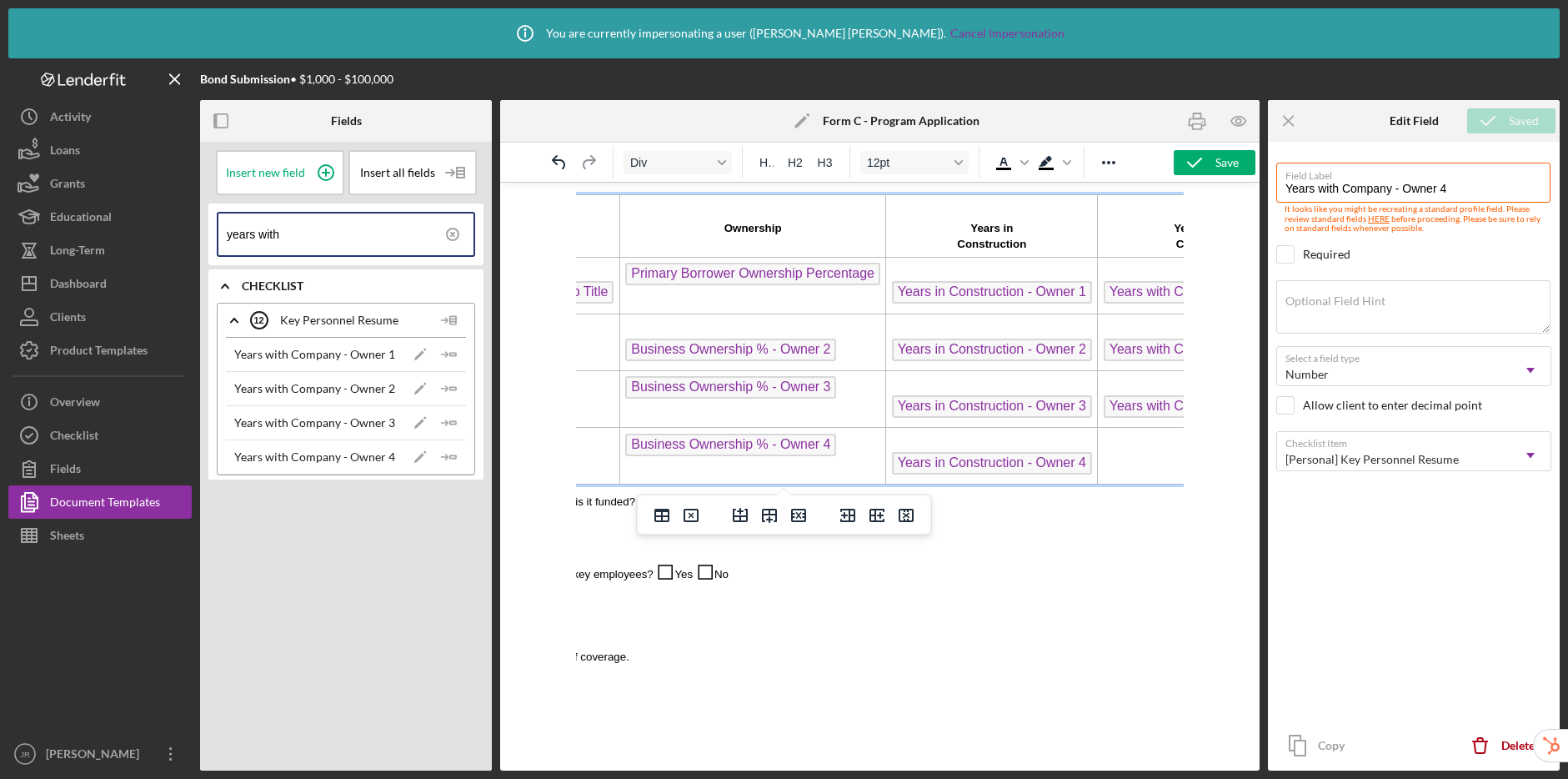
click at [1123, 456] on td "Rich Text Area. Press ALT-0 for help." at bounding box center [1202, 456] width 207 height 57
click at [456, 462] on icon "Icon/Insert Field" at bounding box center [448, 456] width 33 height 33
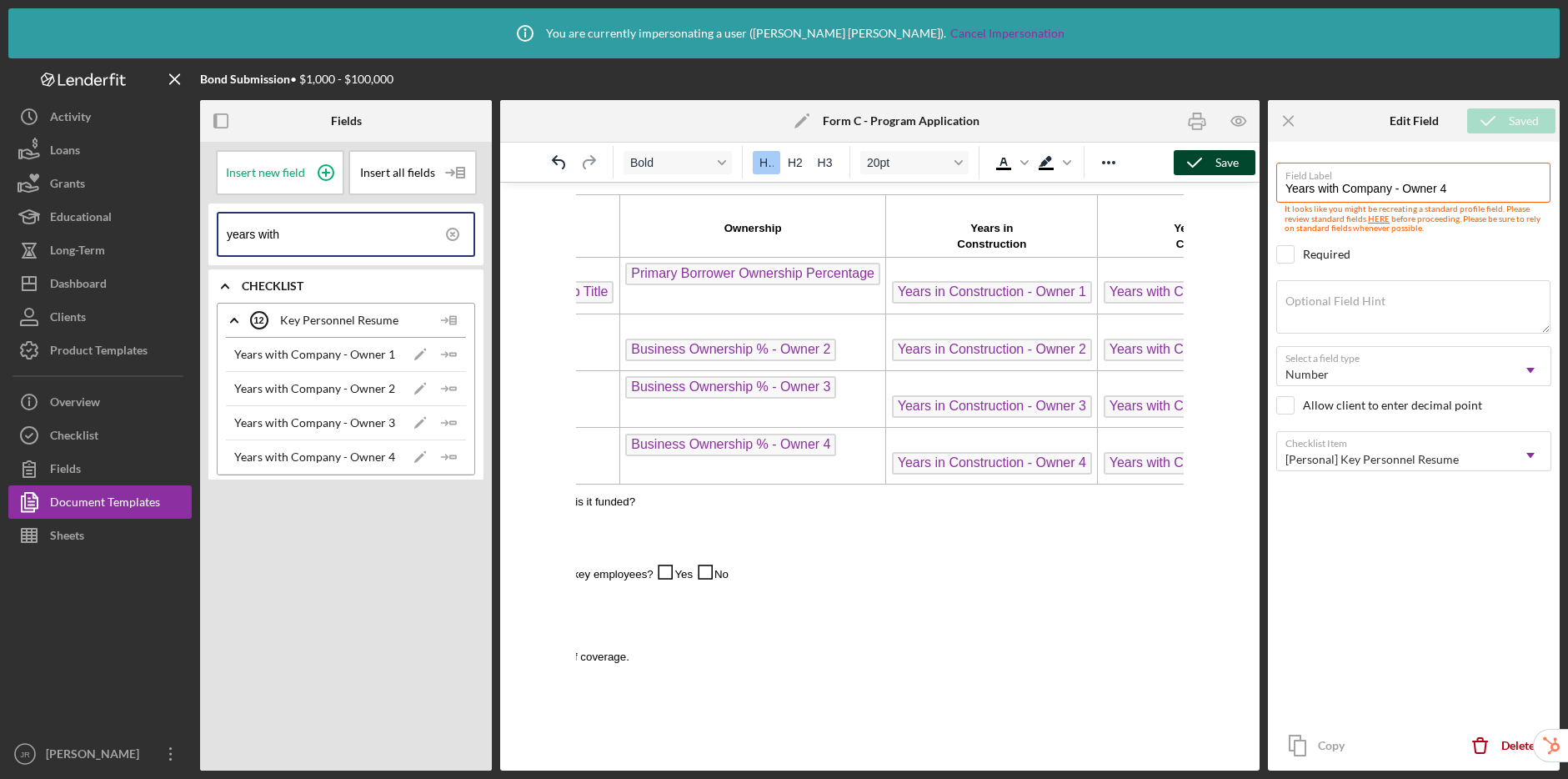
click at [1208, 168] on icon "button" at bounding box center [1195, 163] width 41 height 41
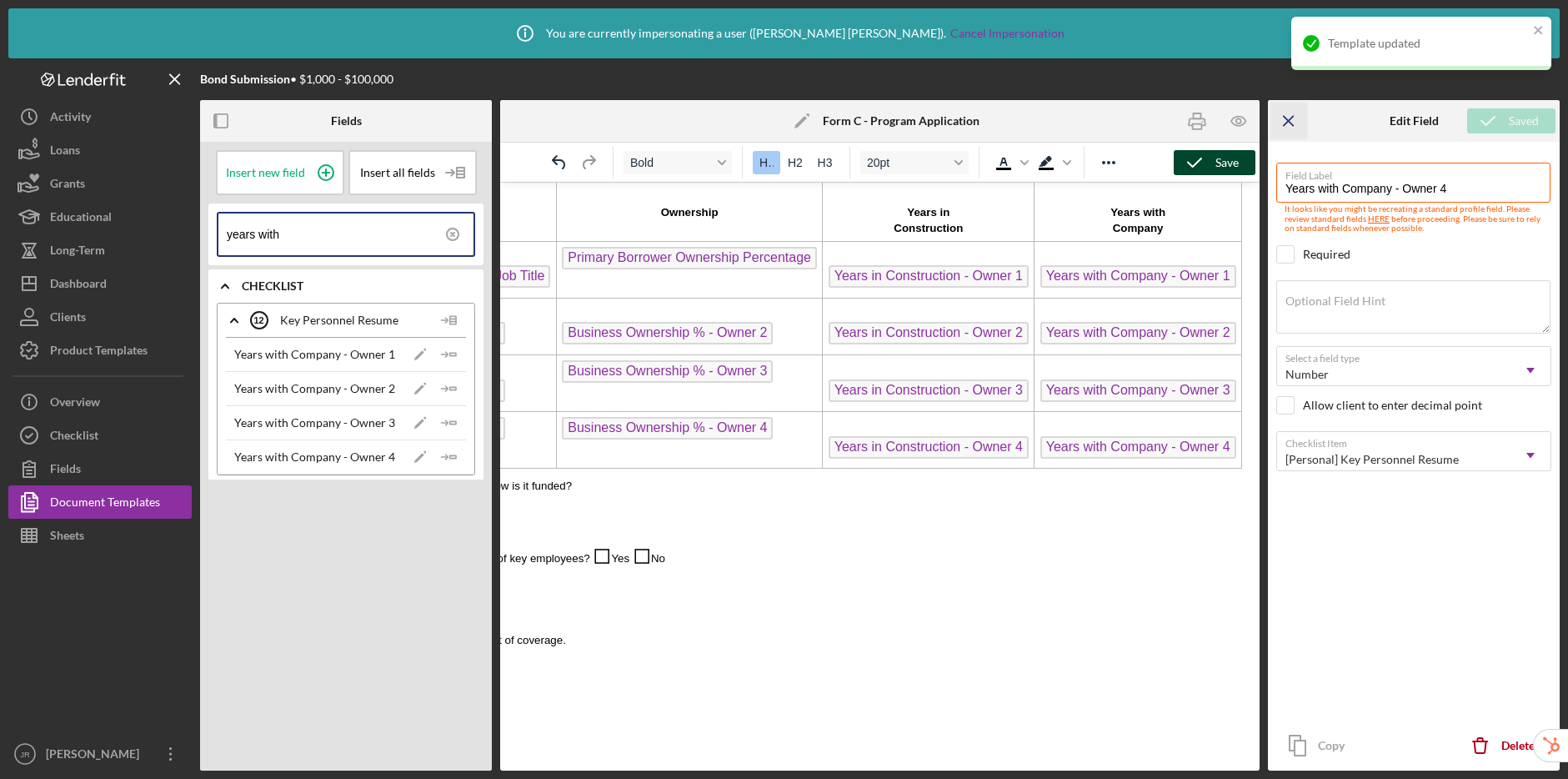
click at [1286, 122] on line "button" at bounding box center [1288, 121] width 9 height 9
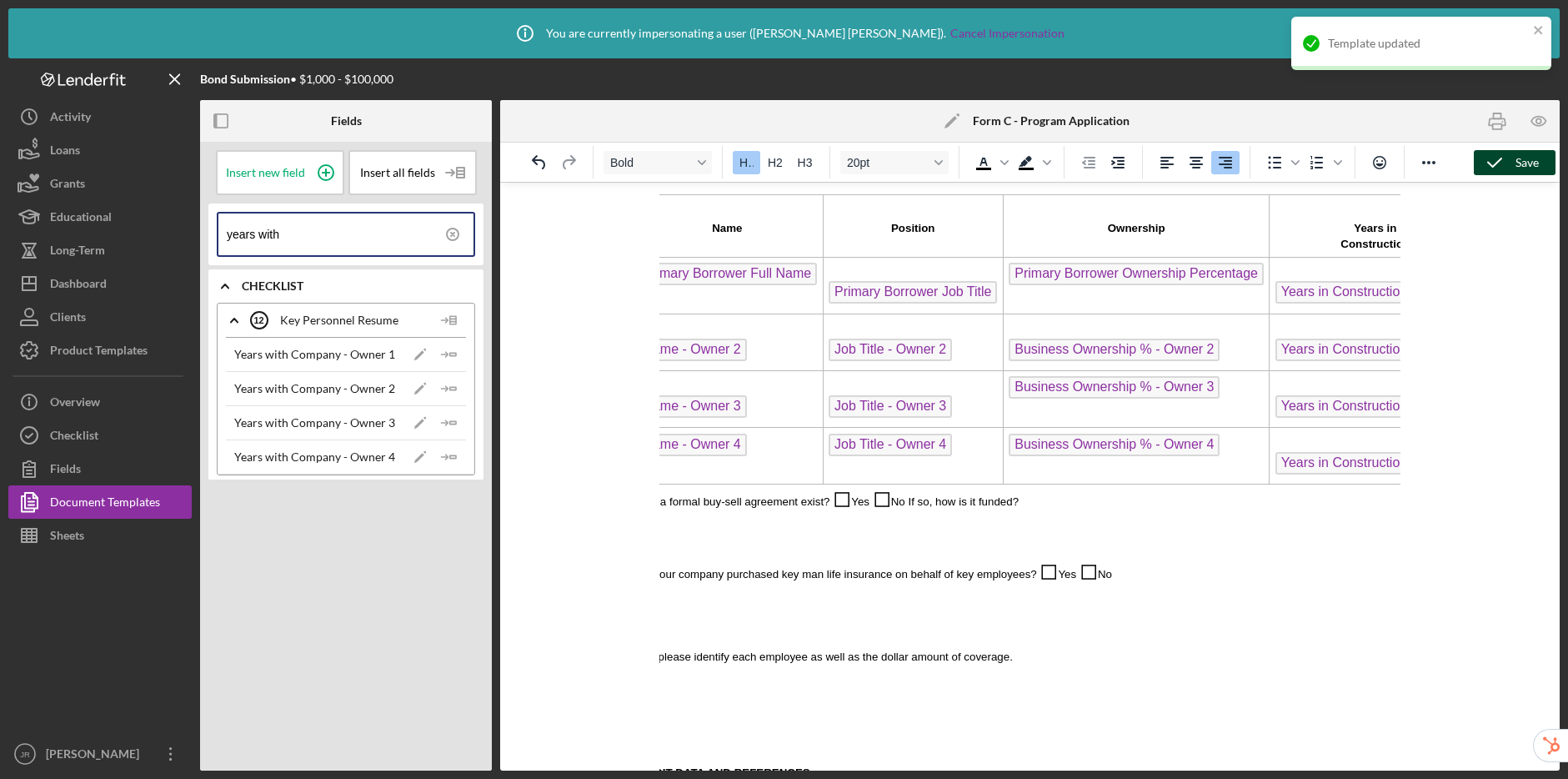
scroll to position [0, 0]
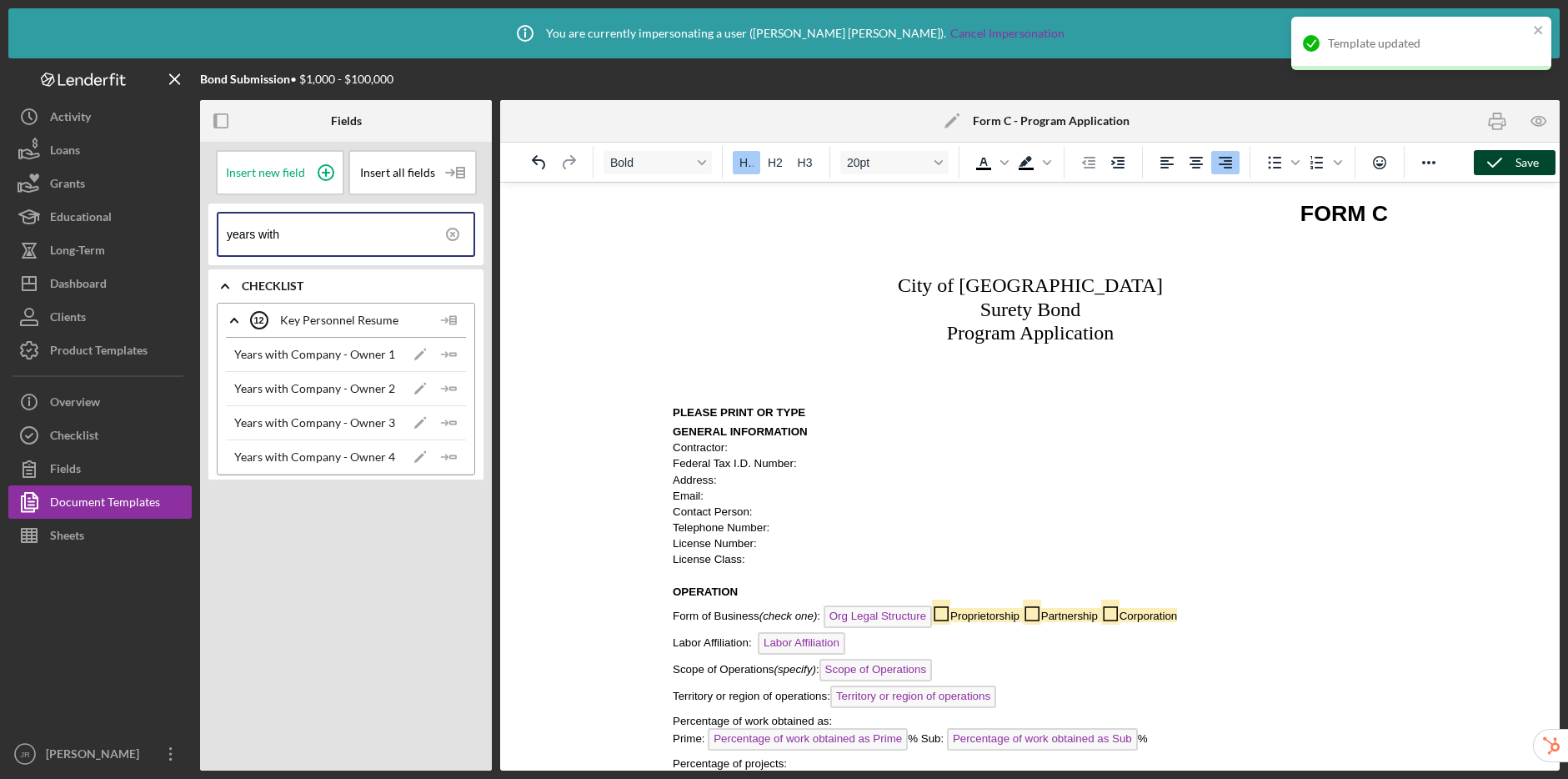
drag, startPoint x: 751, startPoint y: 764, endPoint x: 1246, endPoint y: 855, distance: 503.3
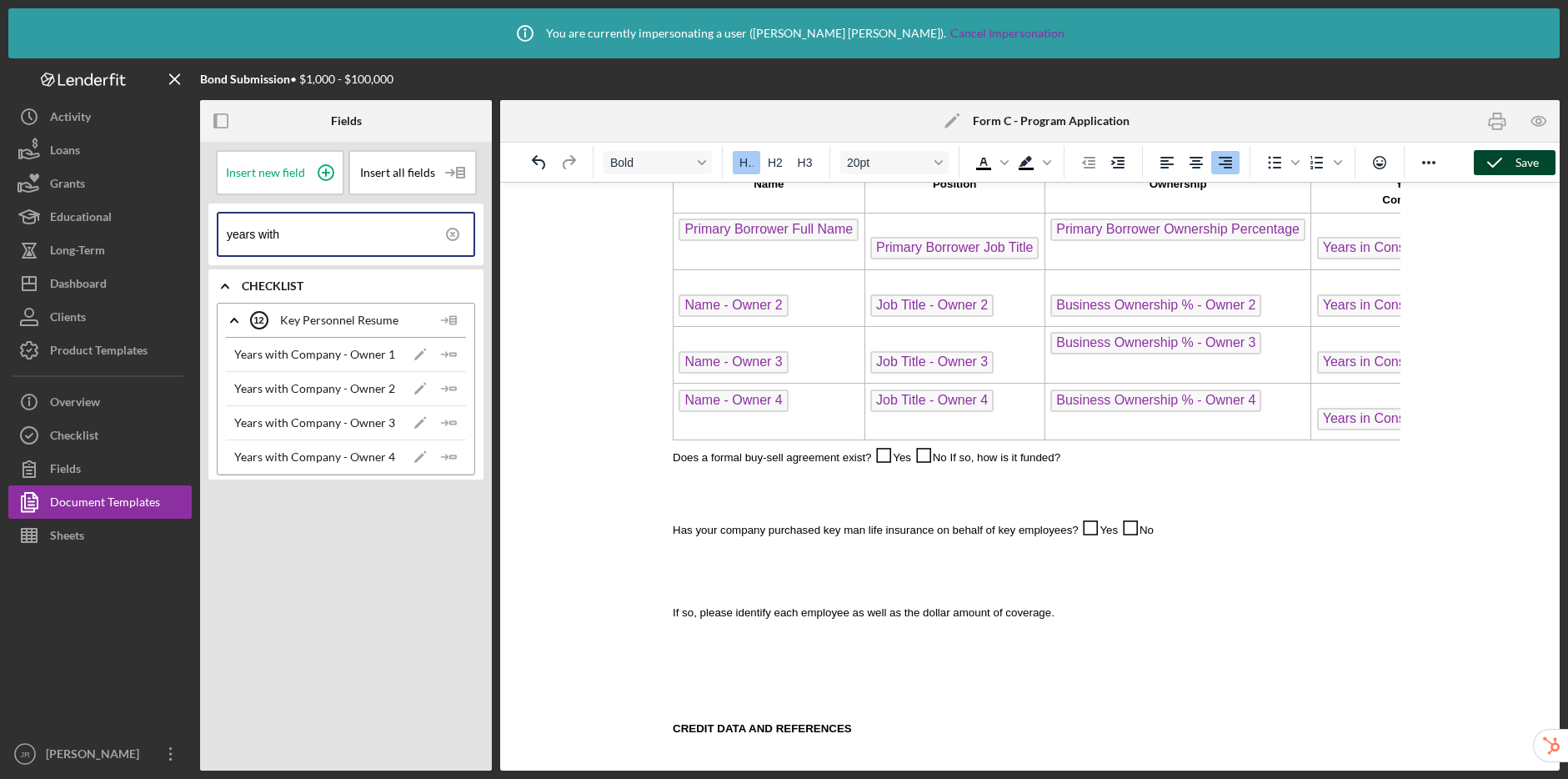
scroll to position [1386, 0]
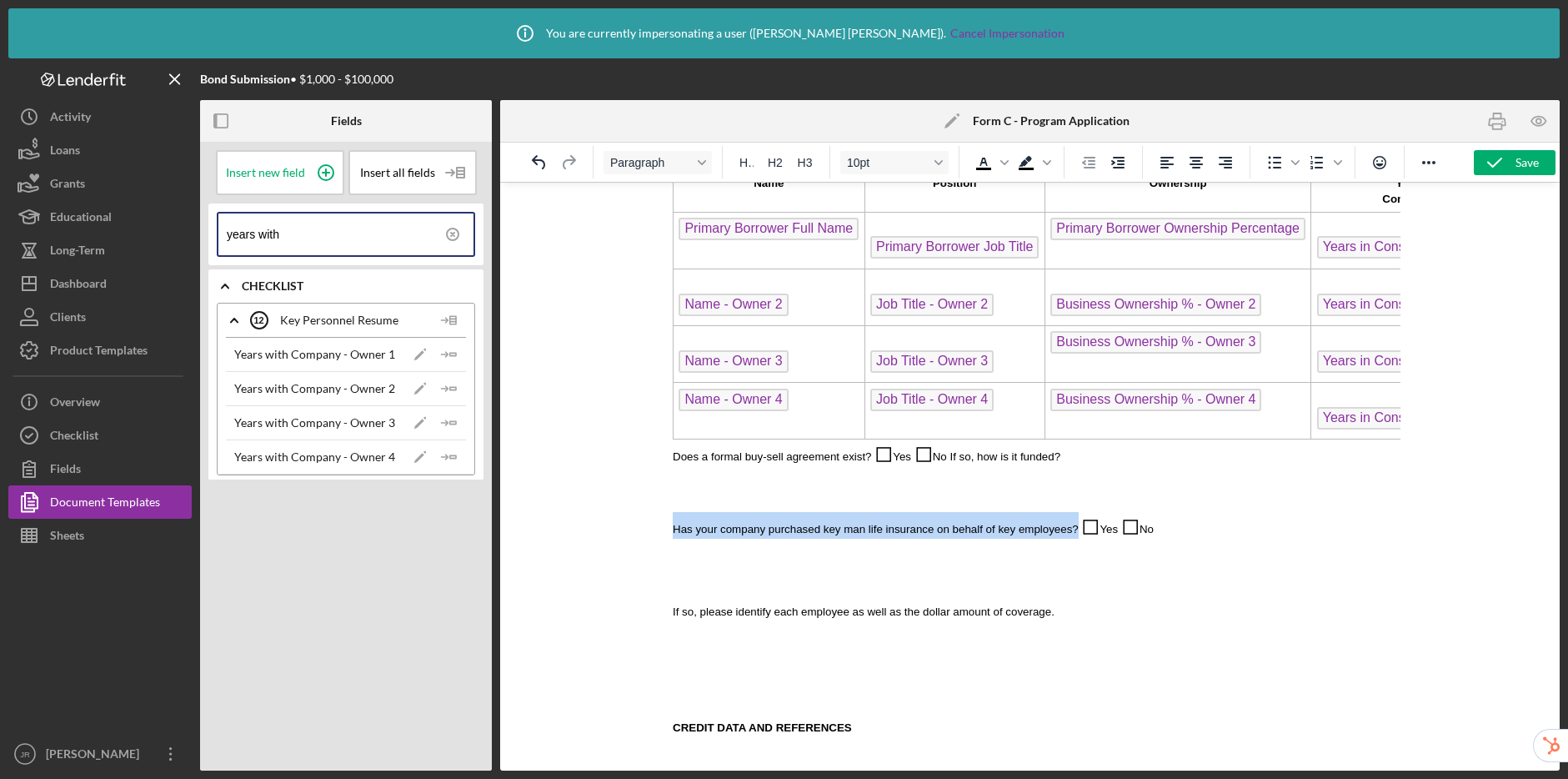
drag, startPoint x: 672, startPoint y: 532, endPoint x: 1079, endPoint y: 534, distance: 407.0
click at [1079, 534] on p "Has your company purchased key man life insurance on behalf of key employees? ◻…" at bounding box center [1030, 526] width 716 height 26
copy span "Has your company purchased key man life insurance on behalf of key employees?"
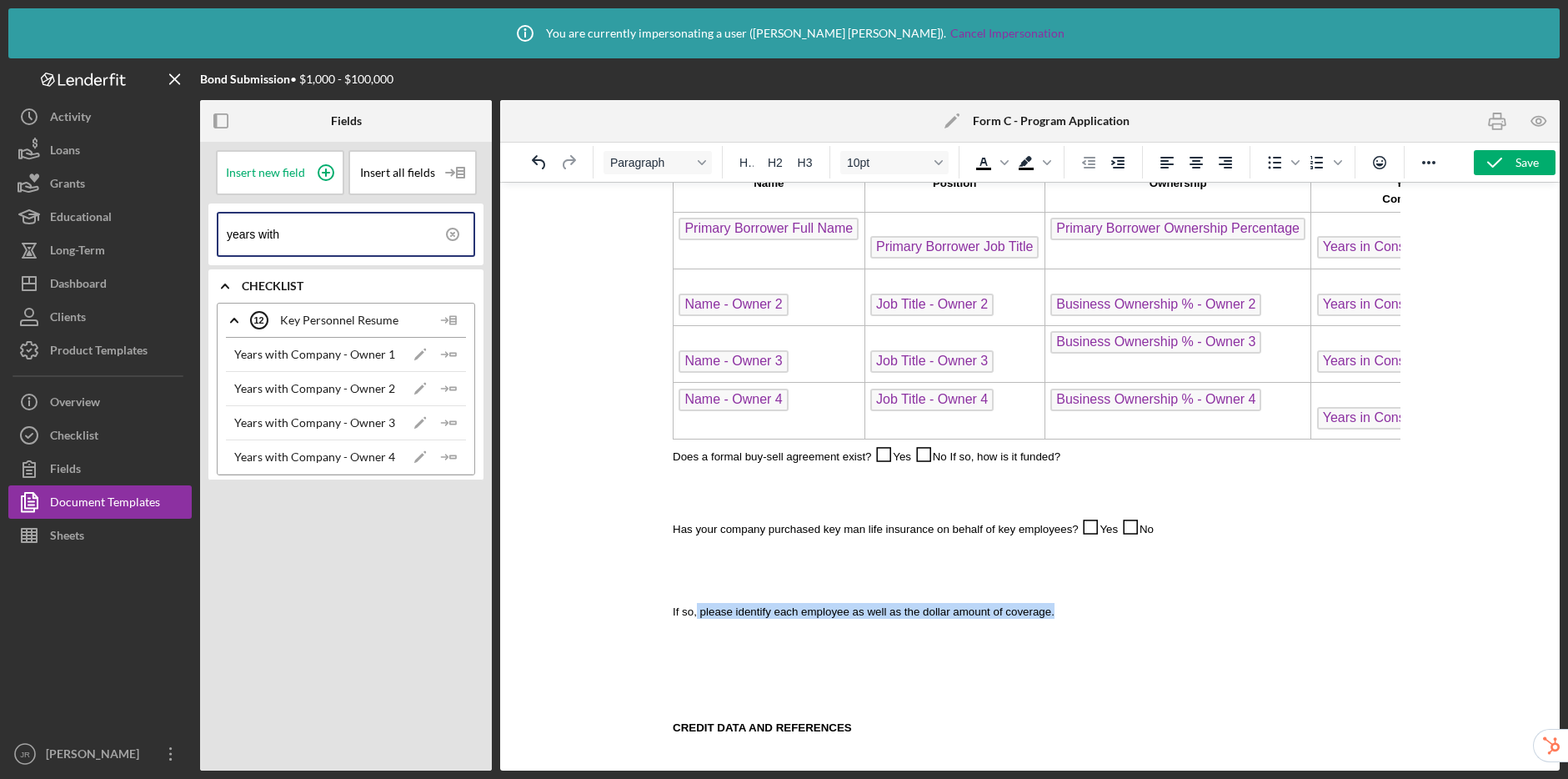
drag, startPoint x: 1041, startPoint y: 614, endPoint x: 698, endPoint y: 614, distance: 343.0
click at [698, 614] on p "If so, please identify each employee as well as the dollar amount of coverage." at bounding box center [1030, 610] width 716 height 16
copy span "please identify each employee as well as the dollar amount of coverage."
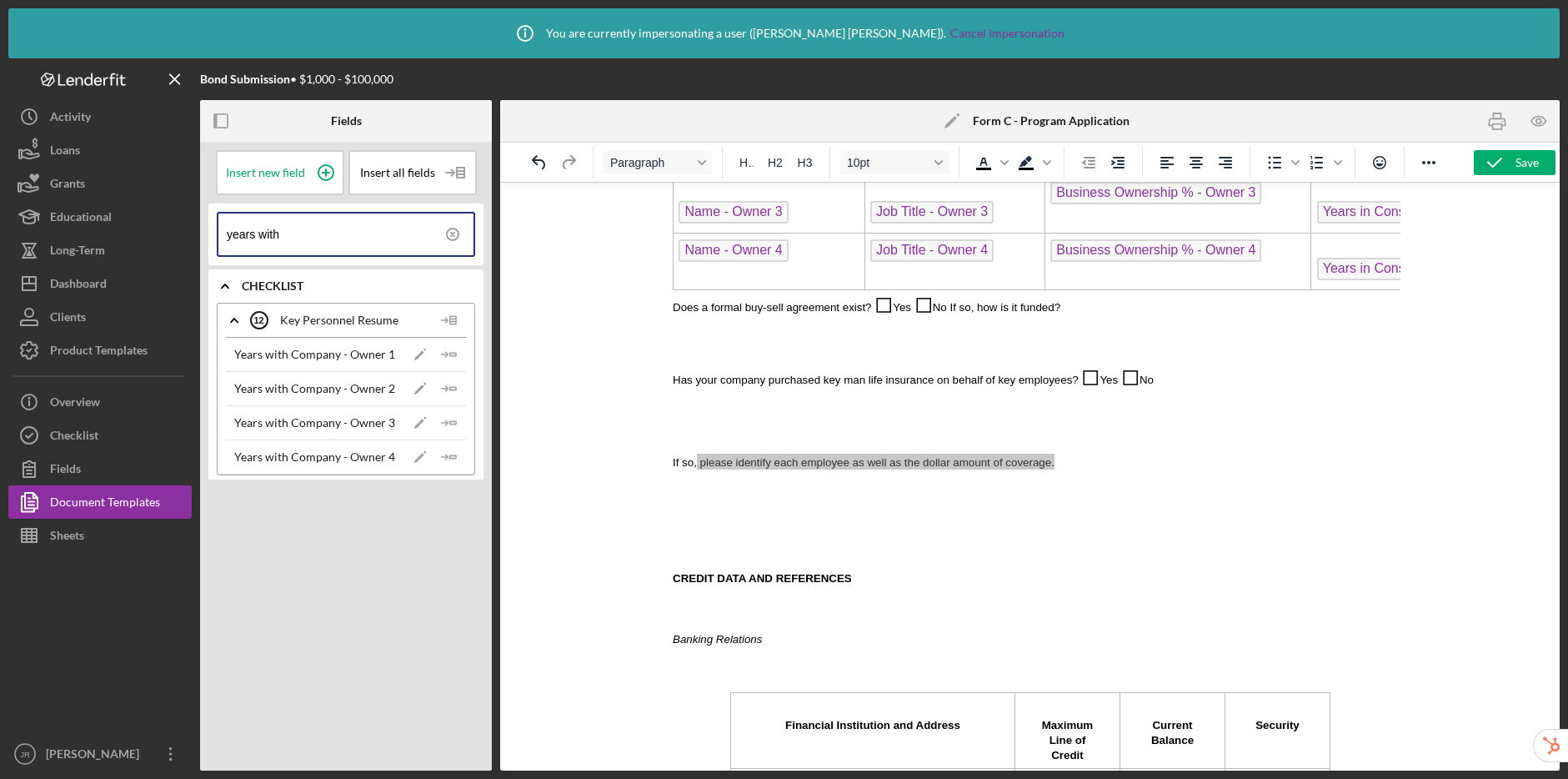
scroll to position [1461, 0]
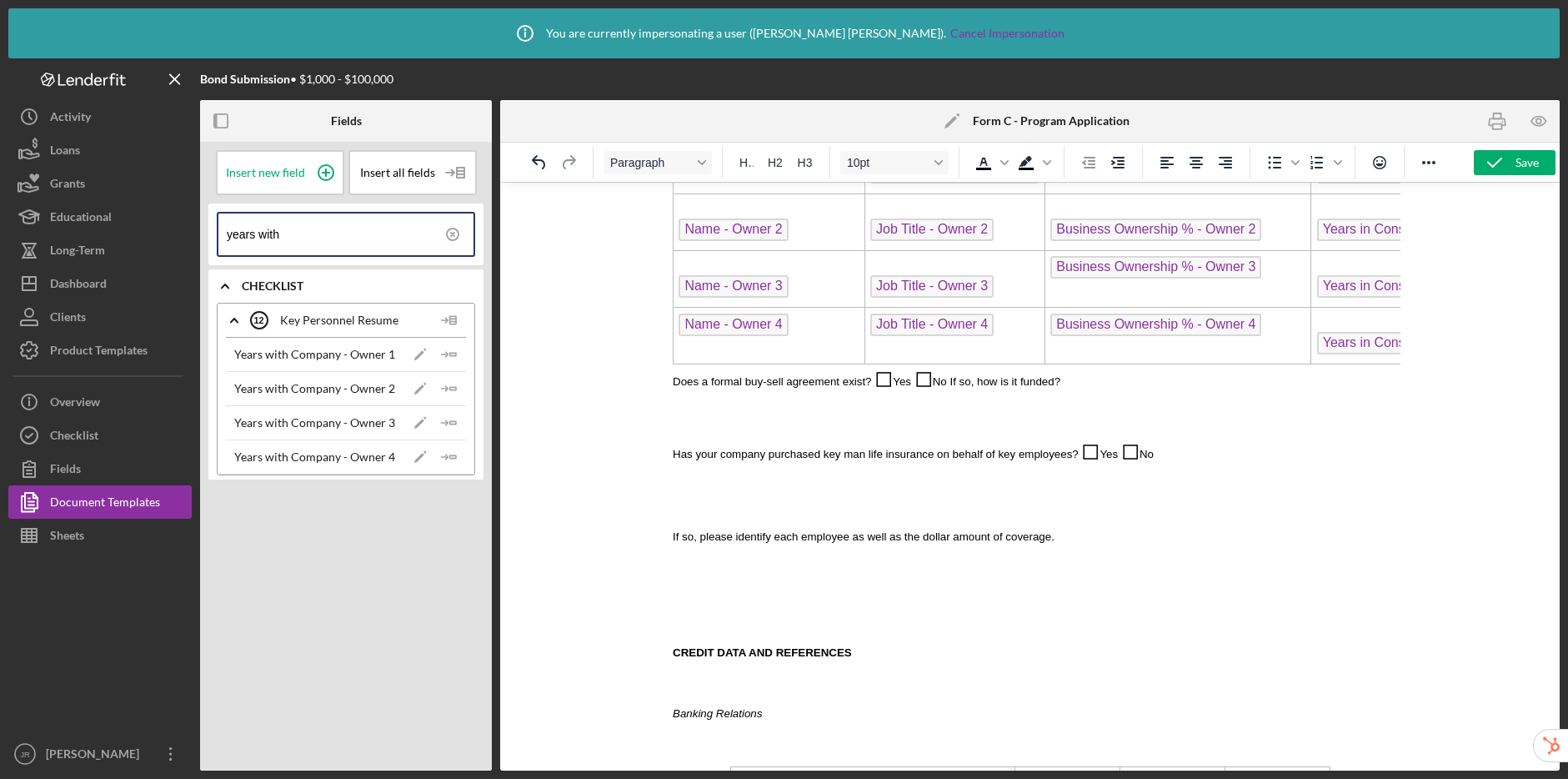
click at [783, 410] on p "Rich Text Area. Press ALT-0 for help." at bounding box center [1030, 413] width 716 height 18
click at [1505, 165] on icon "button" at bounding box center [1495, 163] width 41 height 41
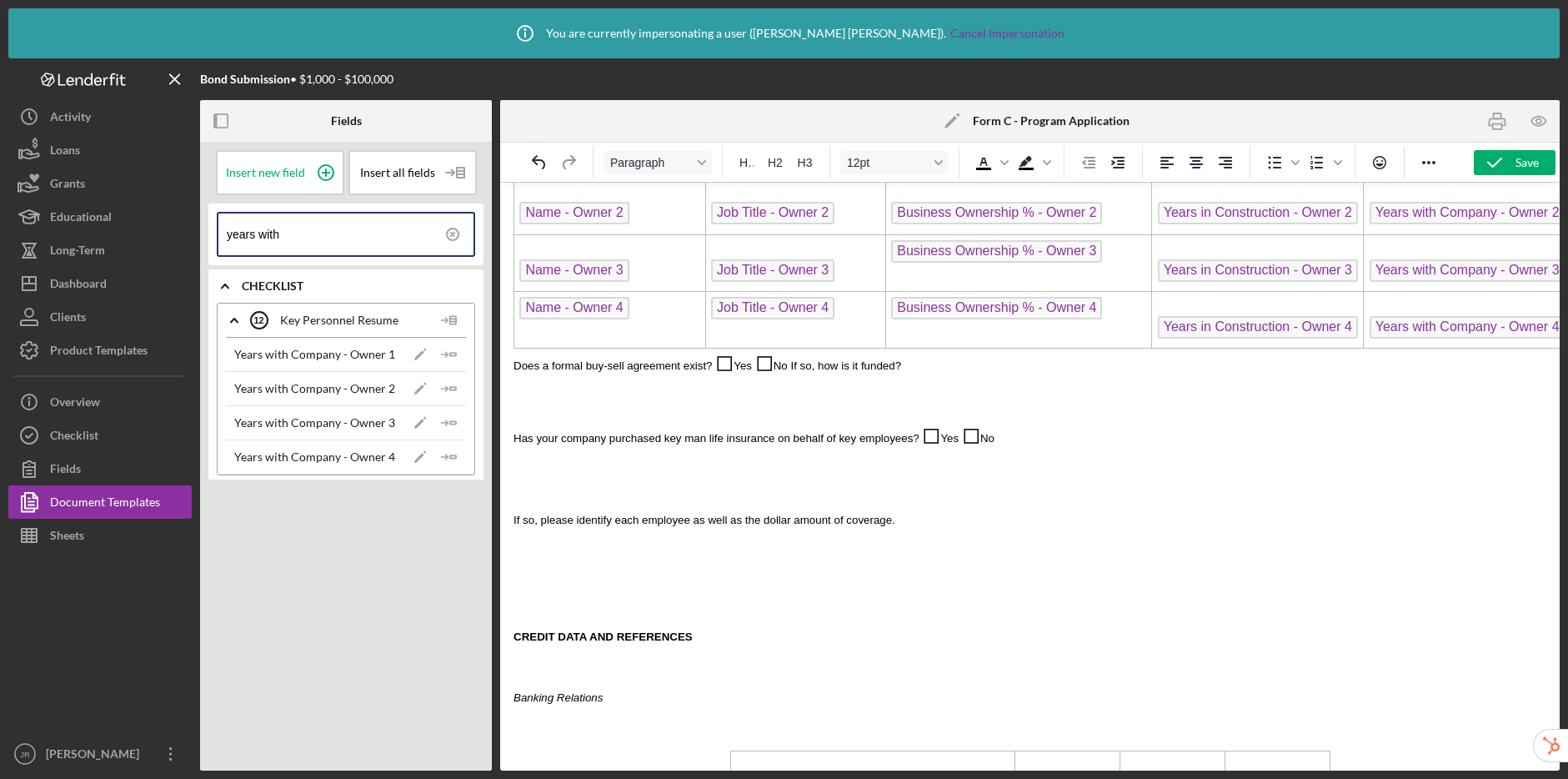
click at [448, 232] on icon at bounding box center [453, 235] width 41 height 41
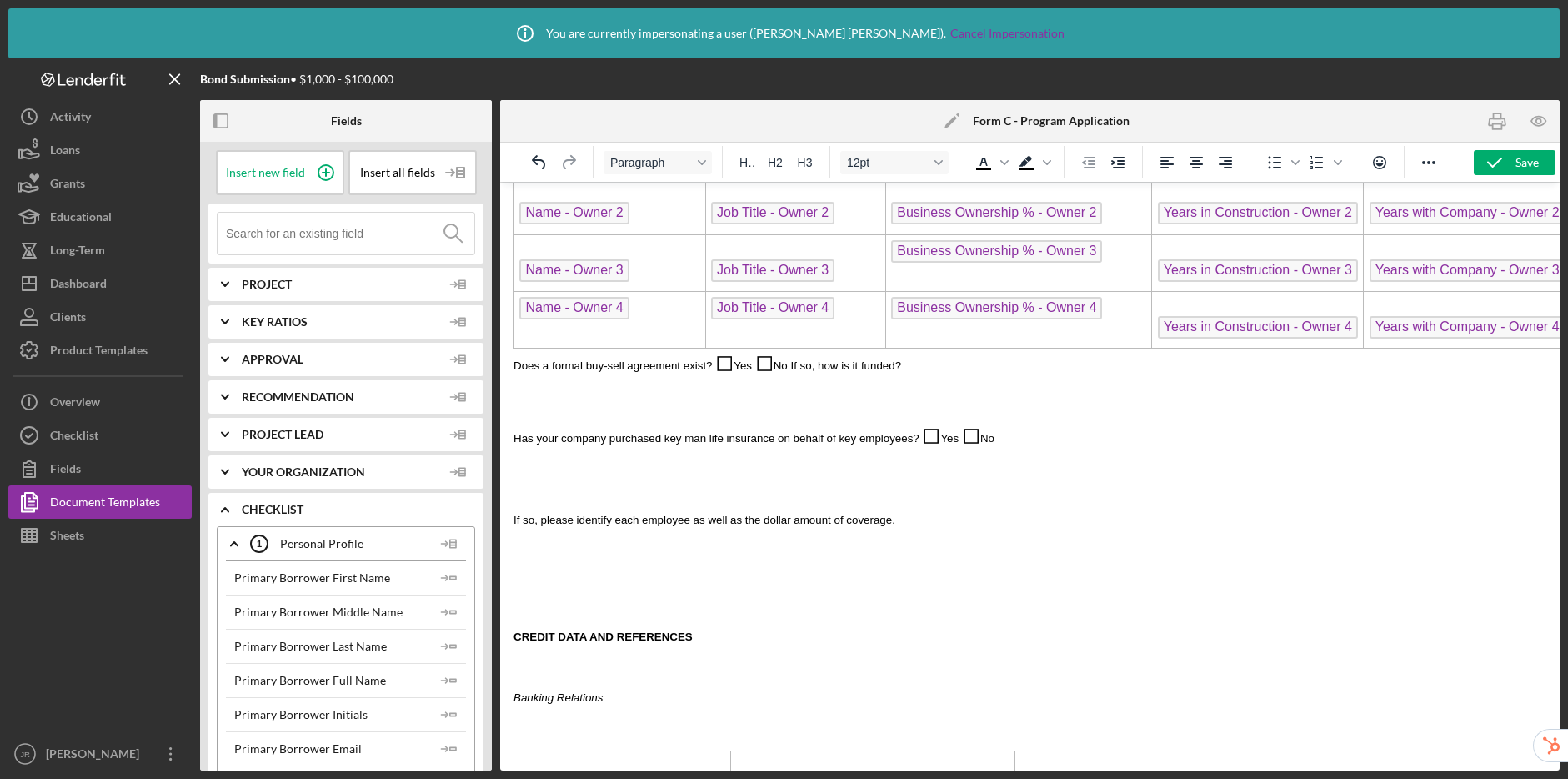
click at [331, 234] on input at bounding box center [350, 234] width 249 height 41
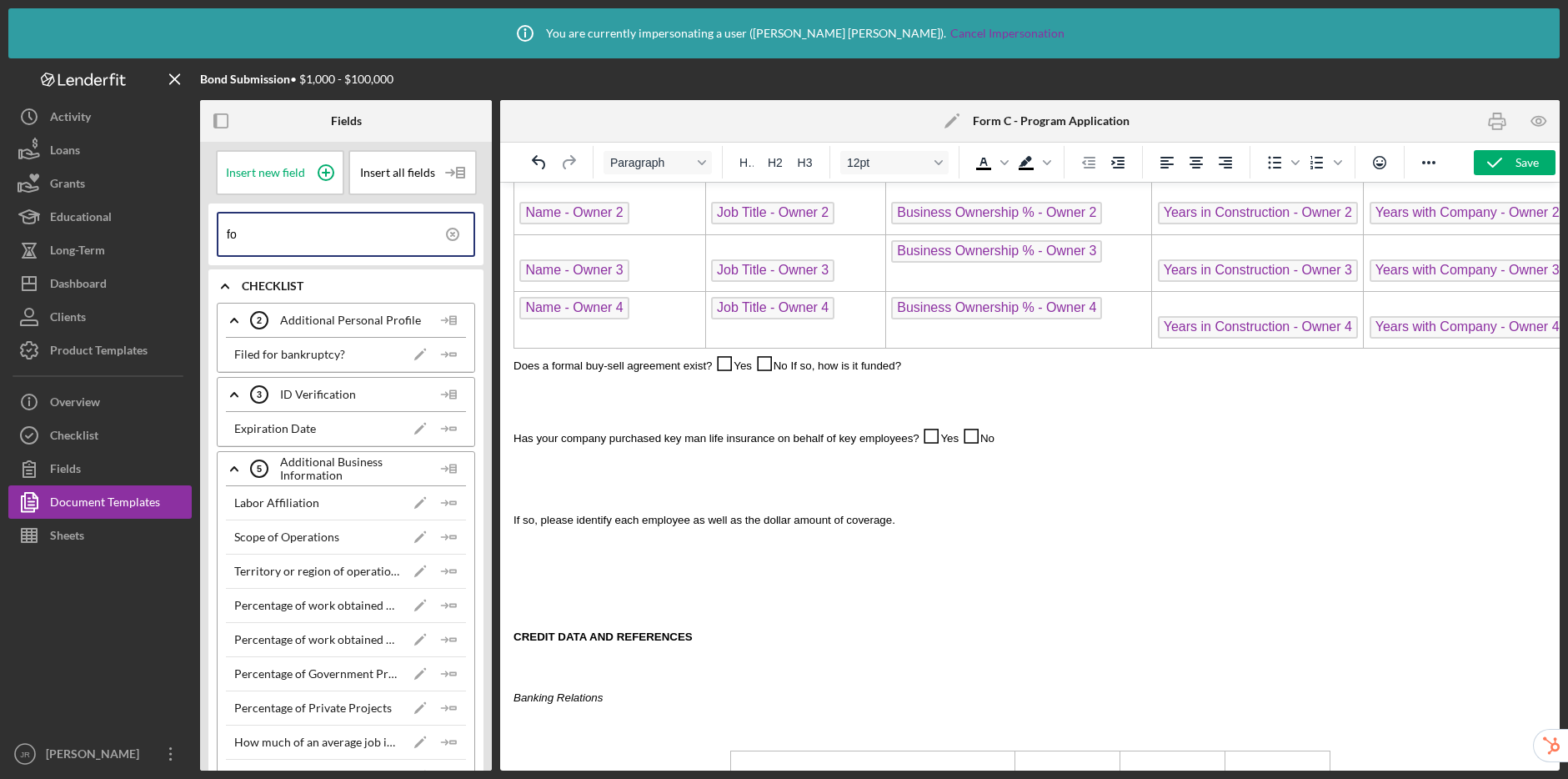
type input "f"
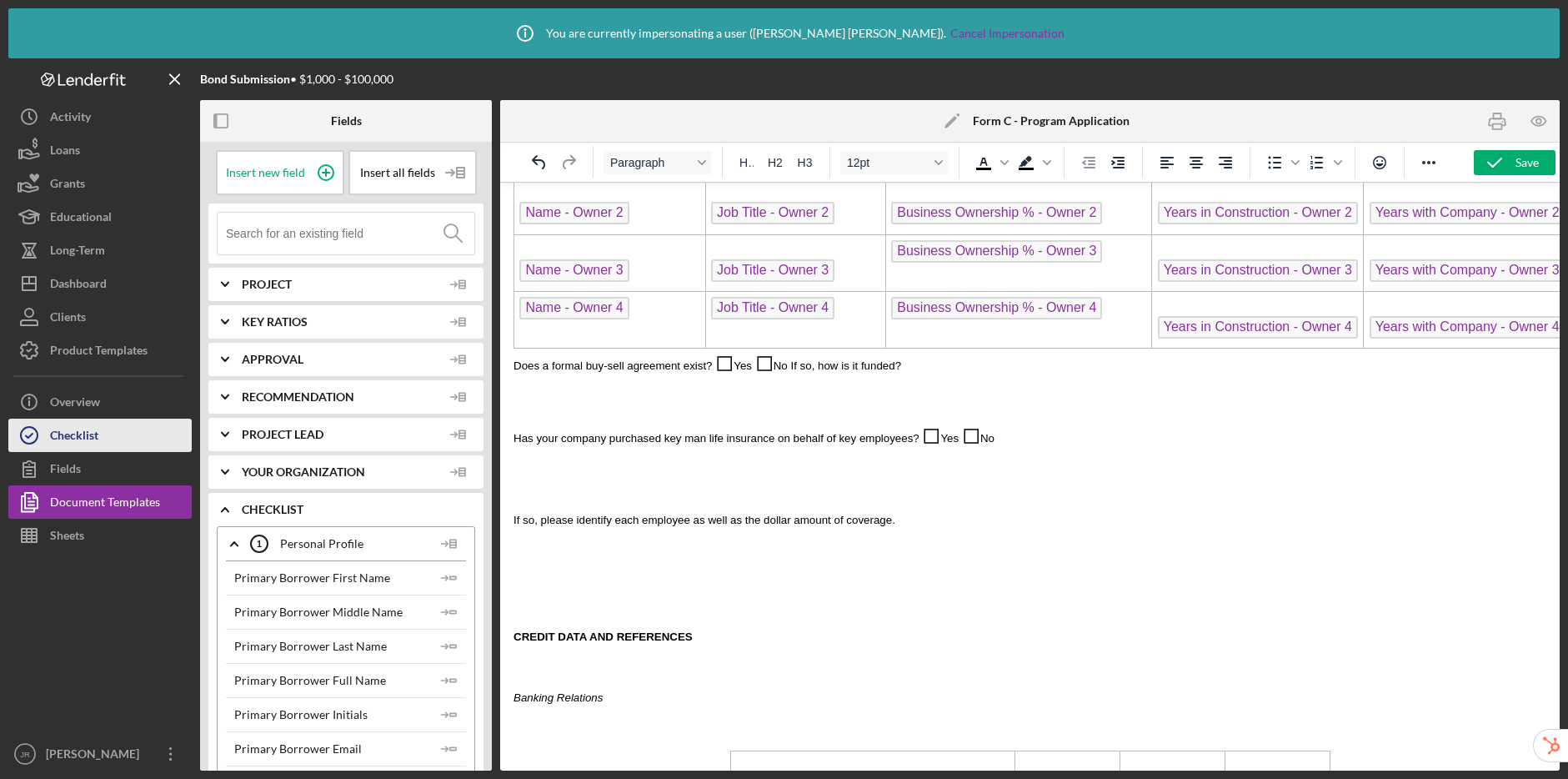
click at [105, 439] on button "Checklist" at bounding box center [100, 434] width 184 height 33
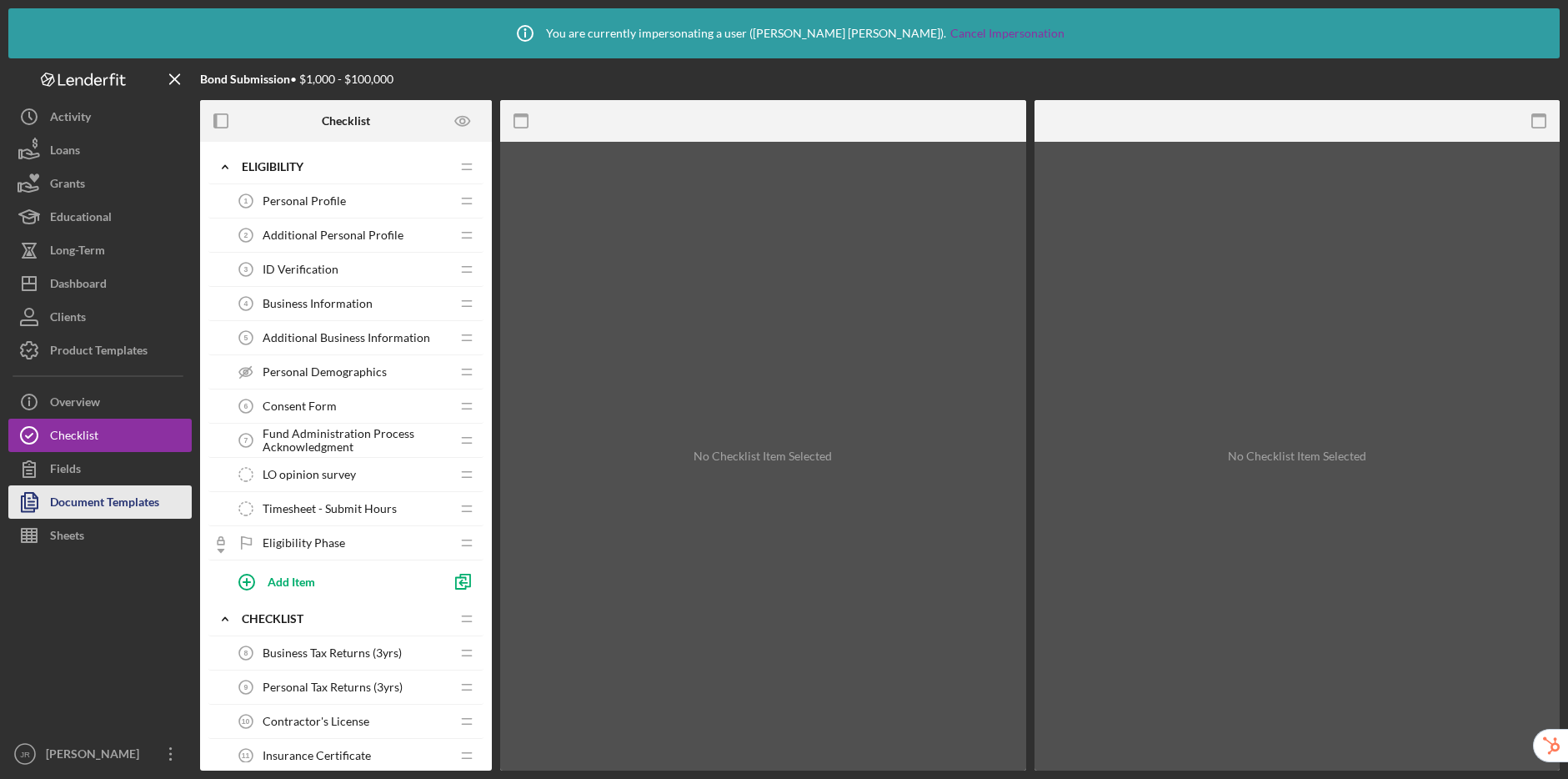
click at [102, 495] on div "Document Templates" at bounding box center [105, 504] width 109 height 38
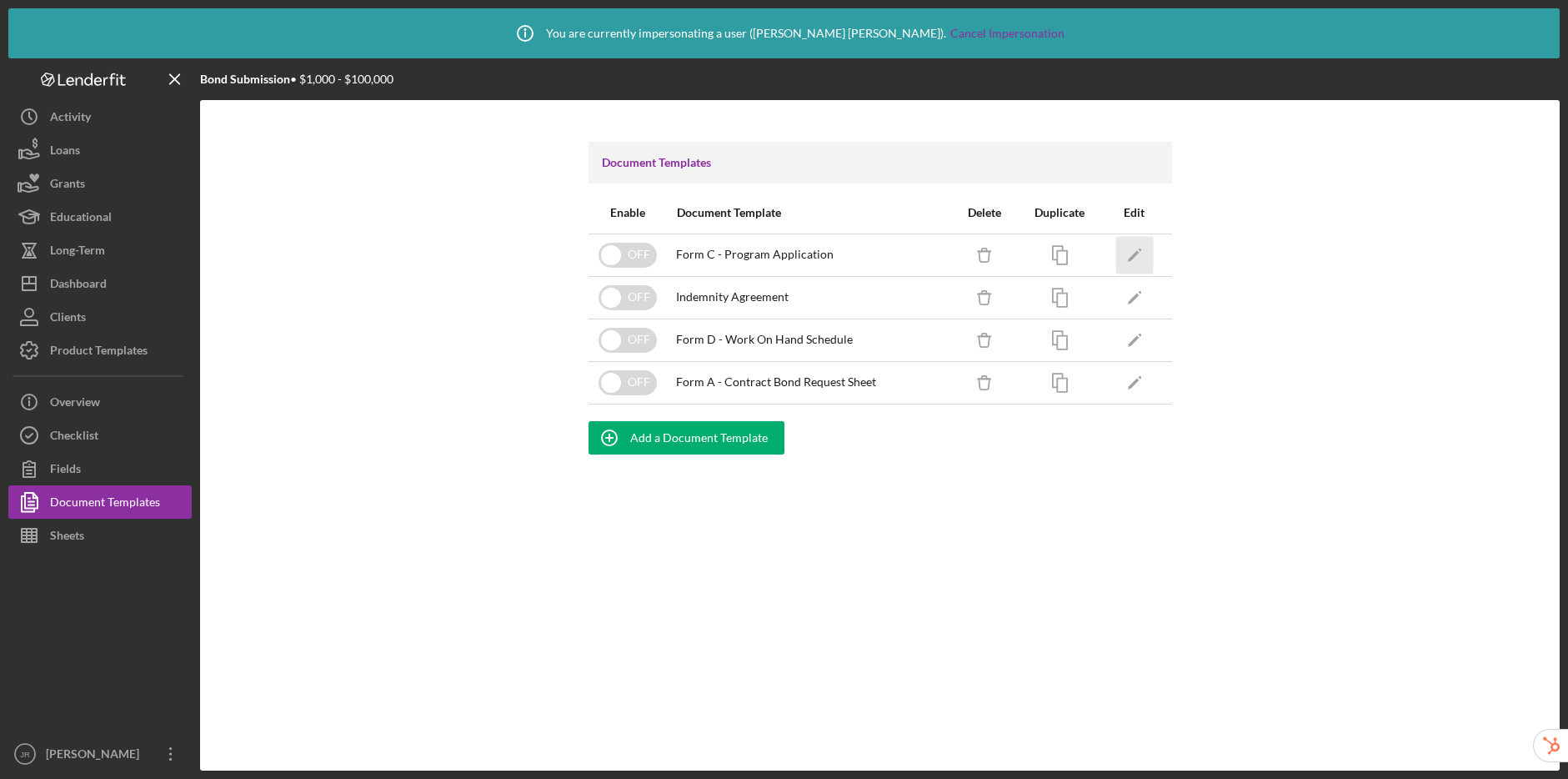
click at [1131, 254] on icon "Icon/Edit" at bounding box center [1135, 255] width 38 height 38
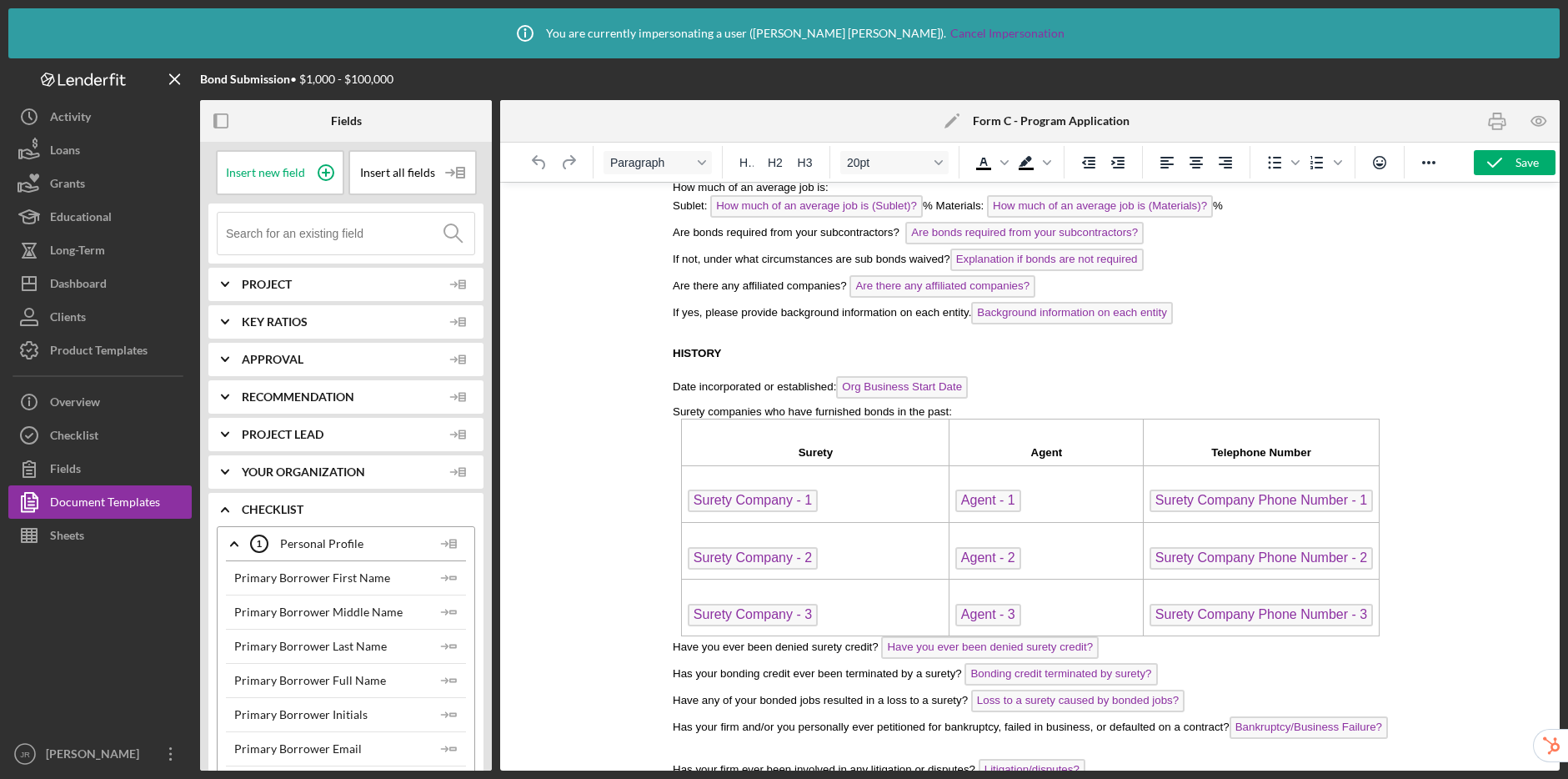
scroll to position [1426, 0]
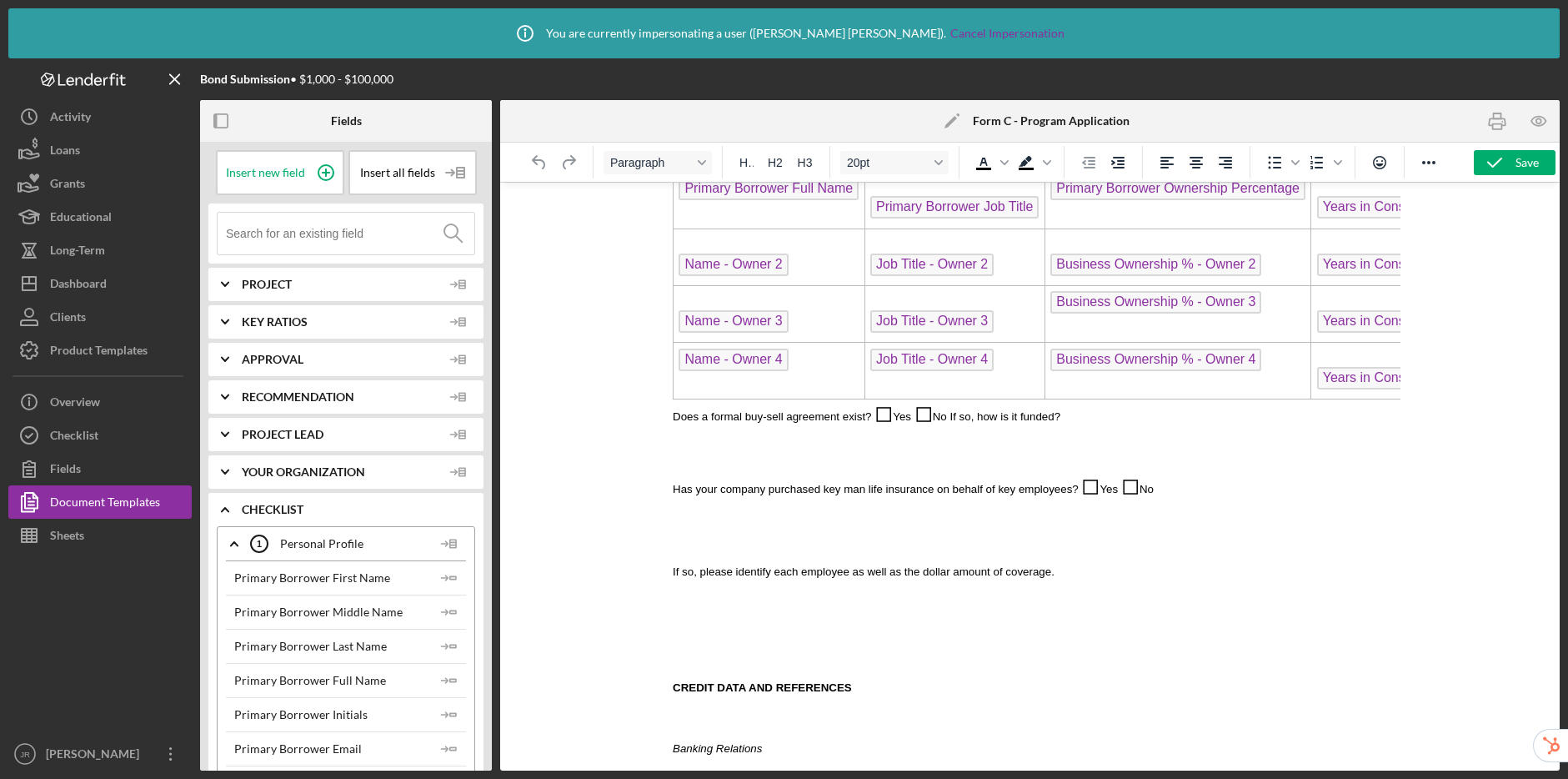
click at [942, 418] on span "No" at bounding box center [939, 416] width 14 height 12
click at [964, 419] on span "If so, how is it funded?" at bounding box center [1005, 416] width 111 height 12
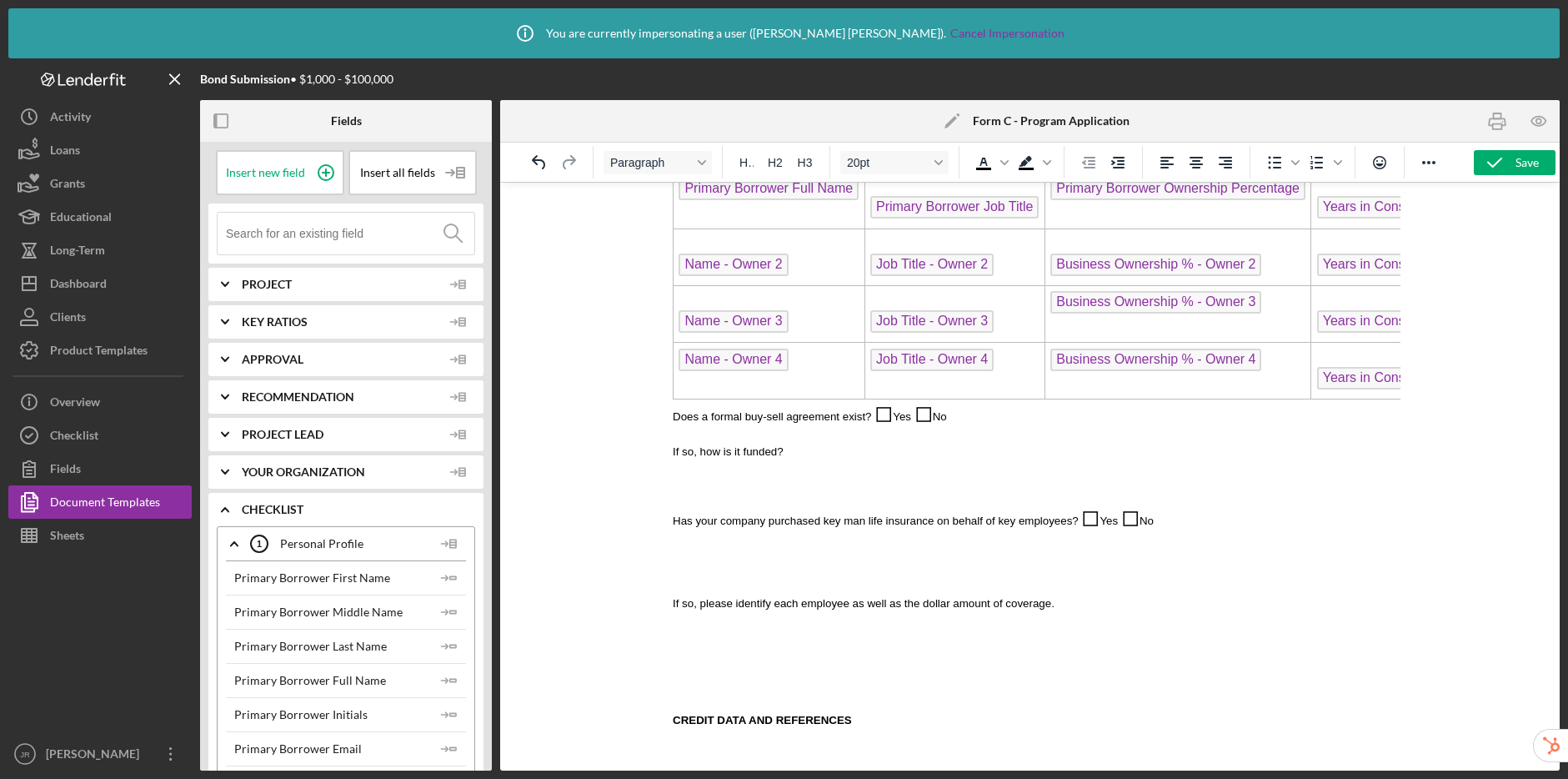
drag, startPoint x: 996, startPoint y: 414, endPoint x: 876, endPoint y: 415, distance: 120.0
click at [876, 415] on p "Does a formal buy-sell agreement exist? ◻ Yes ◻ No" at bounding box center [1030, 413] width 716 height 26
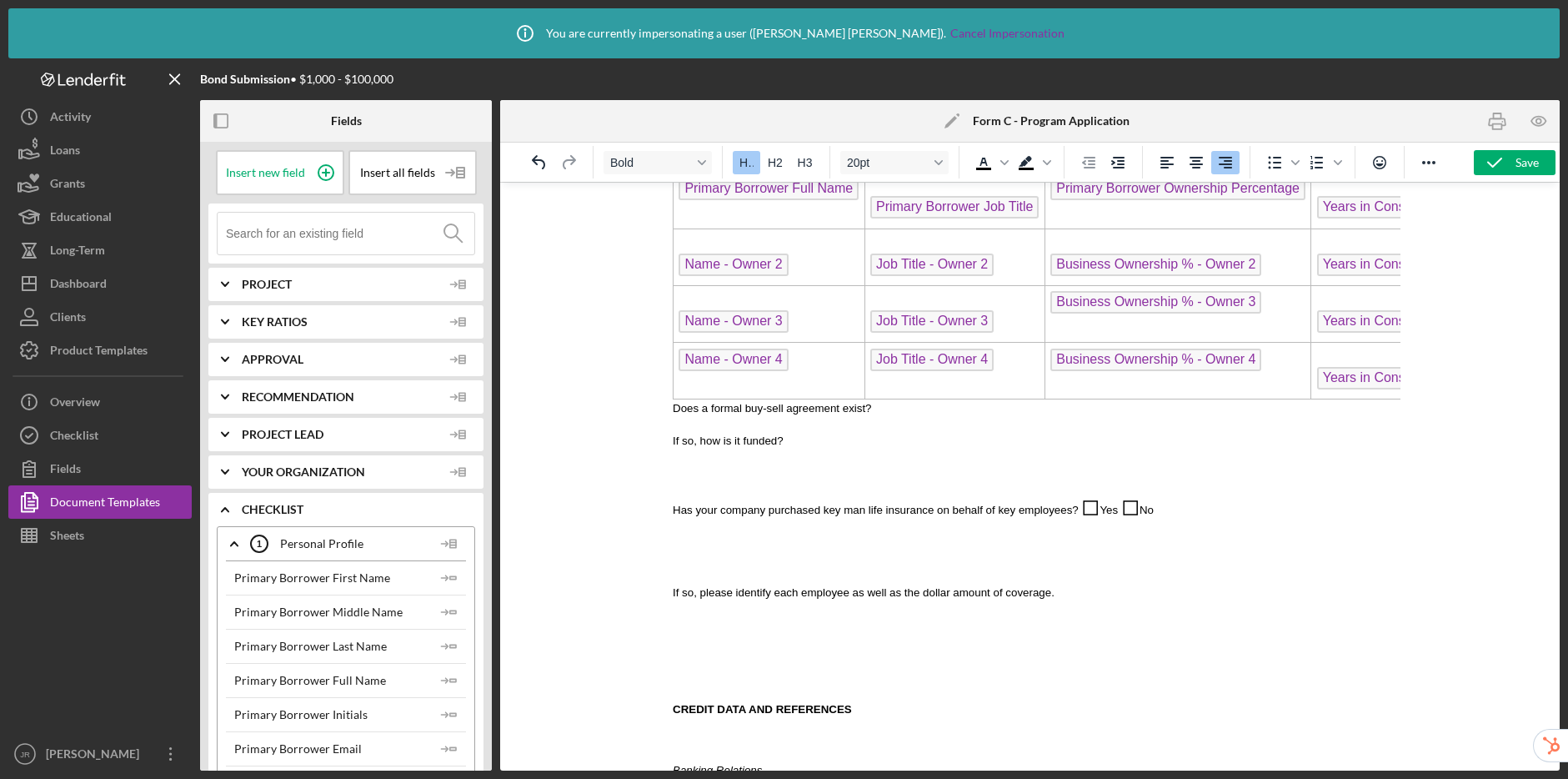
click at [673, 410] on span "Does a formal buy-sell agreement exist?" at bounding box center [772, 408] width 200 height 12
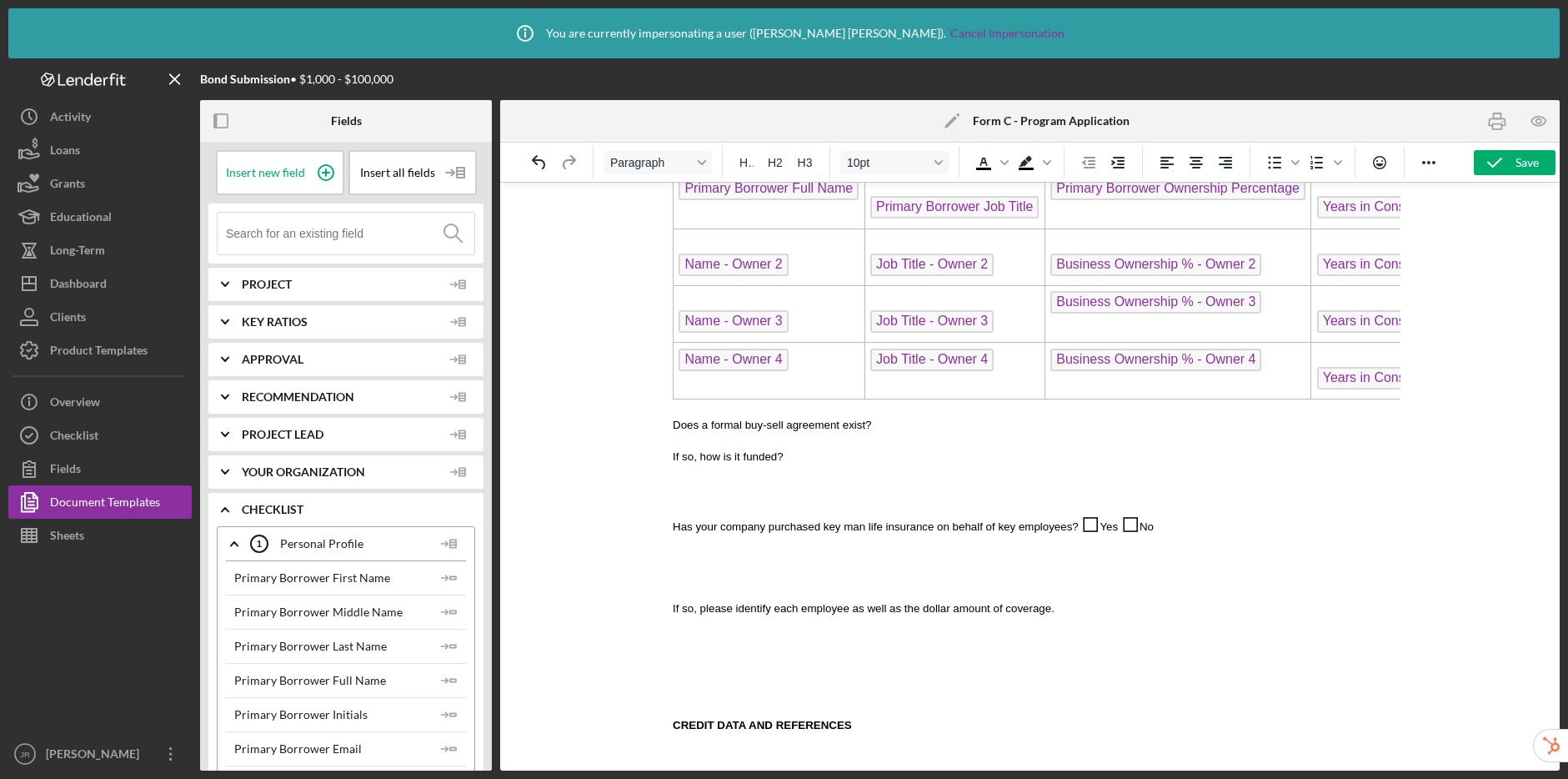
click at [895, 421] on p "Does a formal buy-sell agreement exist?" at bounding box center [1030, 424] width 716 height 16
click at [327, 245] on input at bounding box center [350, 234] width 249 height 41
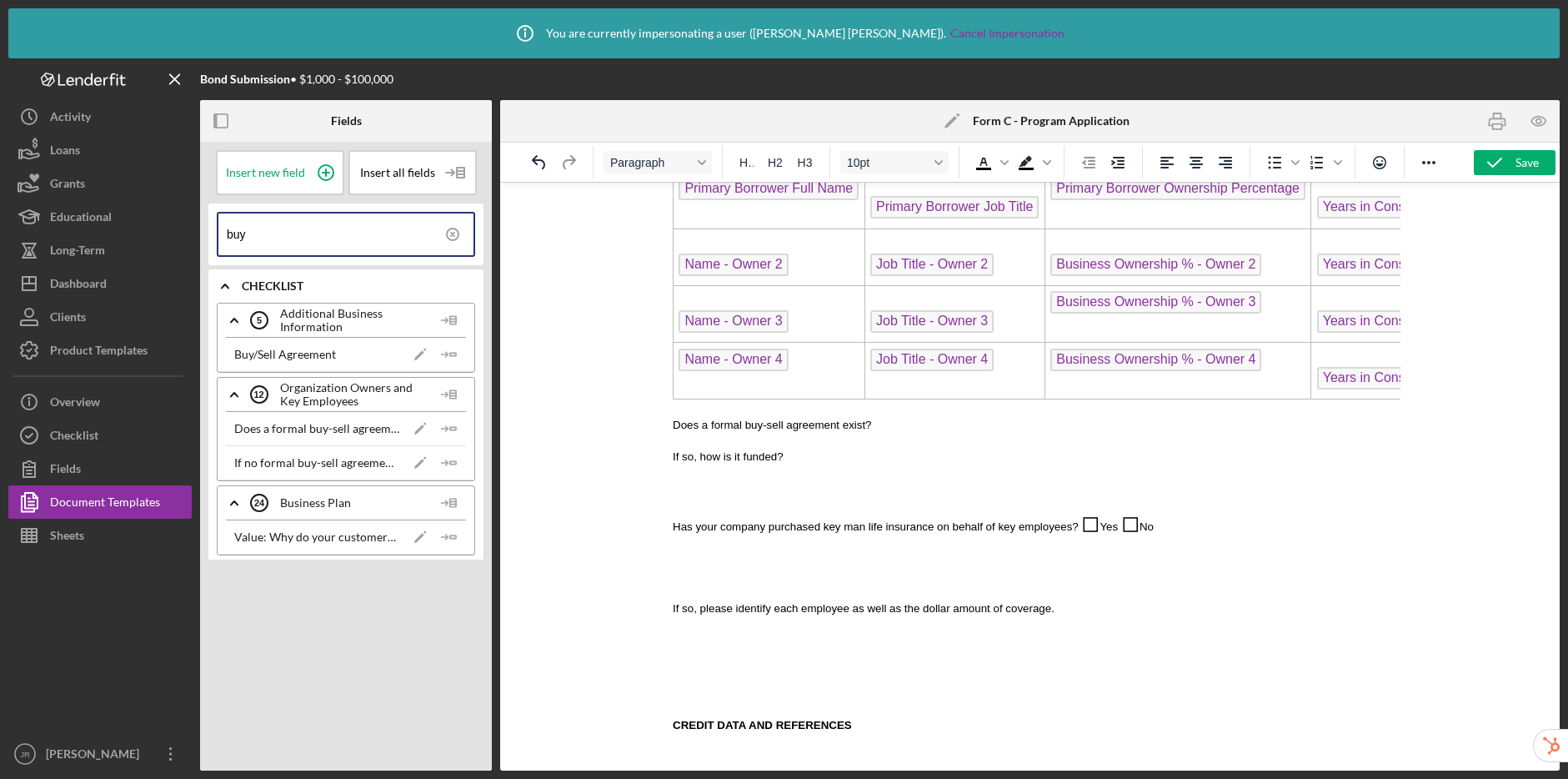
click at [917, 428] on p "Does a formal buy-sell agreement exist?" at bounding box center [1030, 424] width 716 height 16
click at [451, 354] on icon "Icon/Insert Field" at bounding box center [448, 354] width 33 height 33
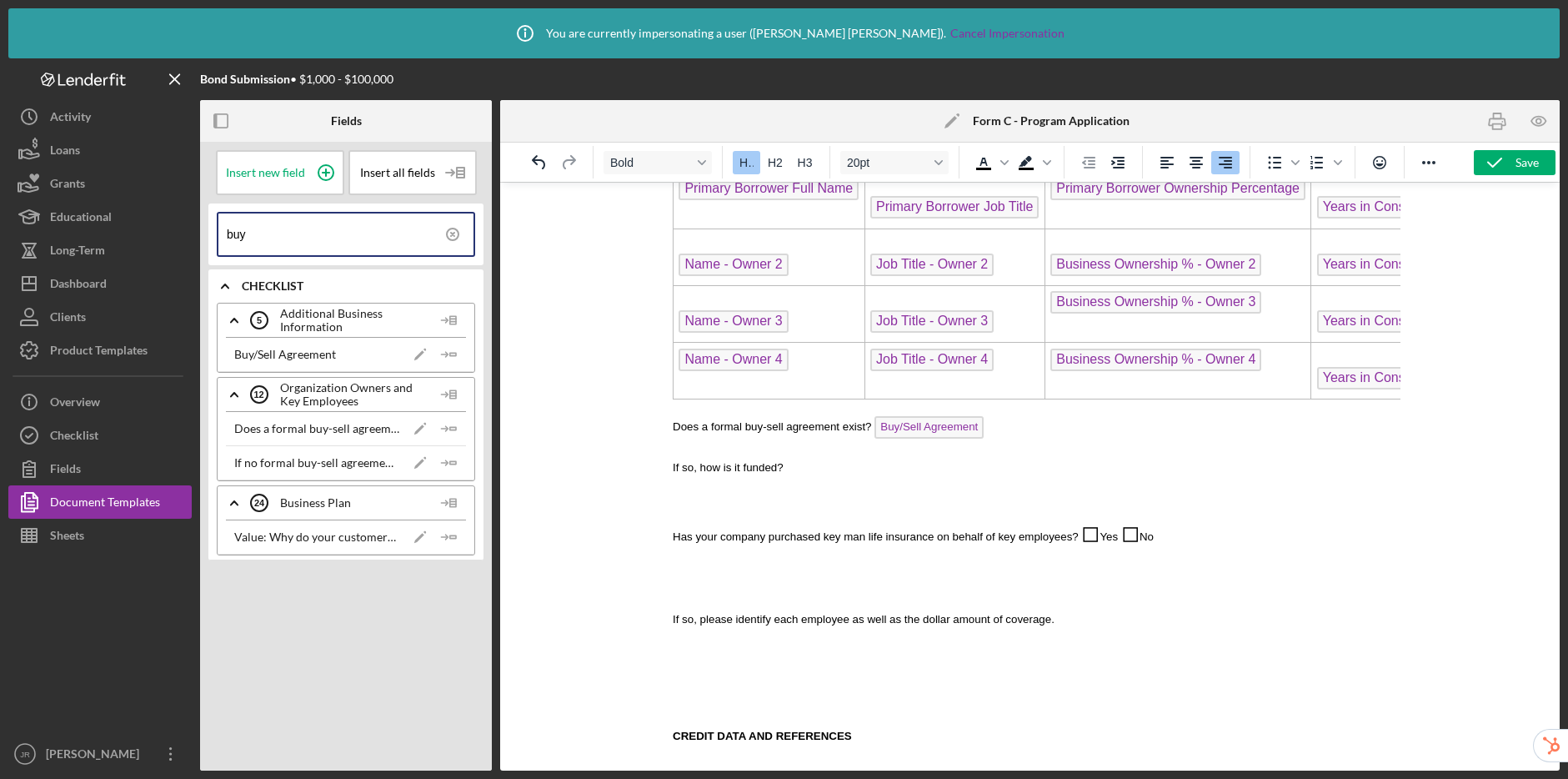
click at [956, 430] on span "Buy/Sell Agreement" at bounding box center [929, 428] width 109 height 23
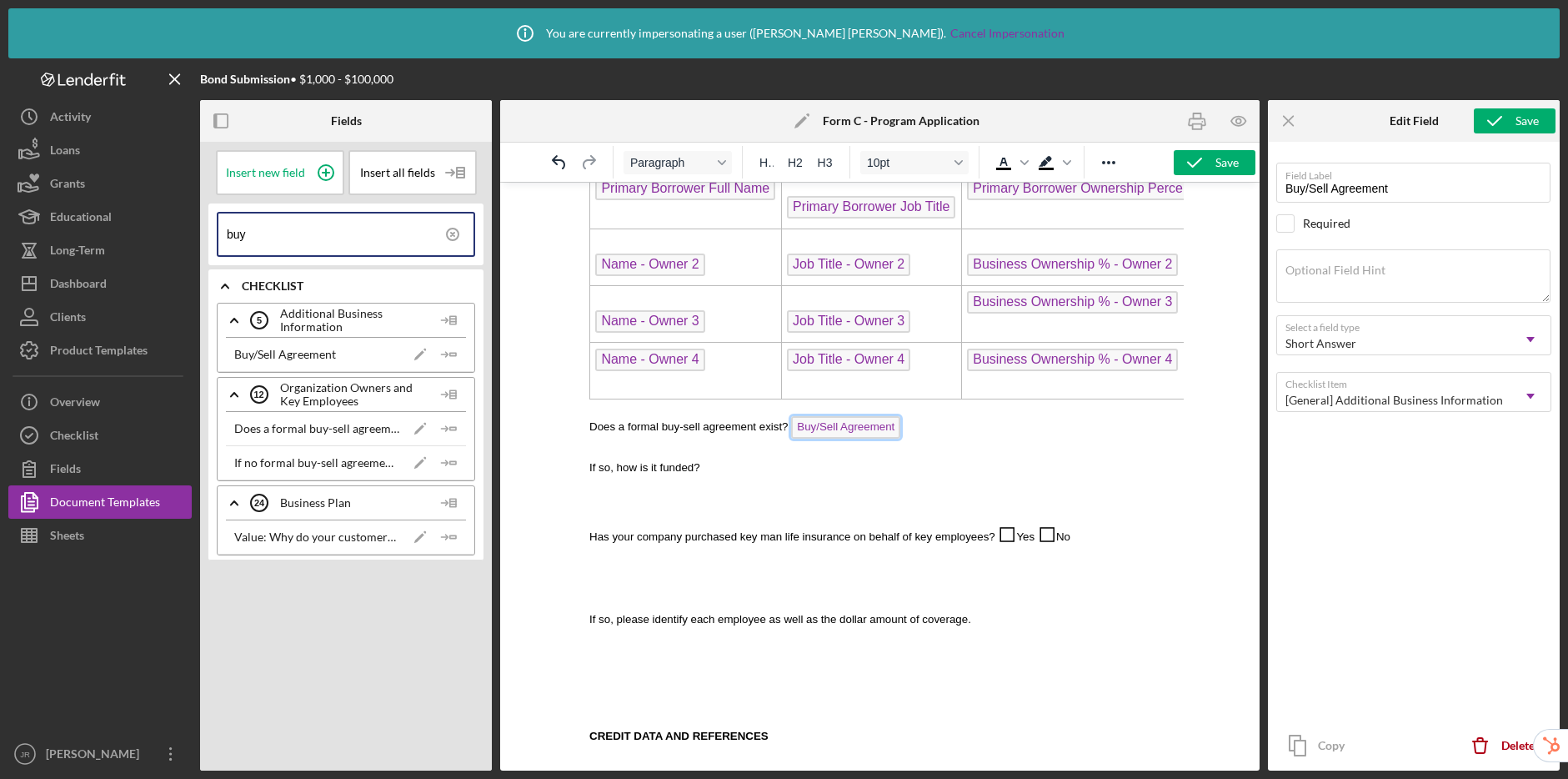
scroll to position [1473, 0]
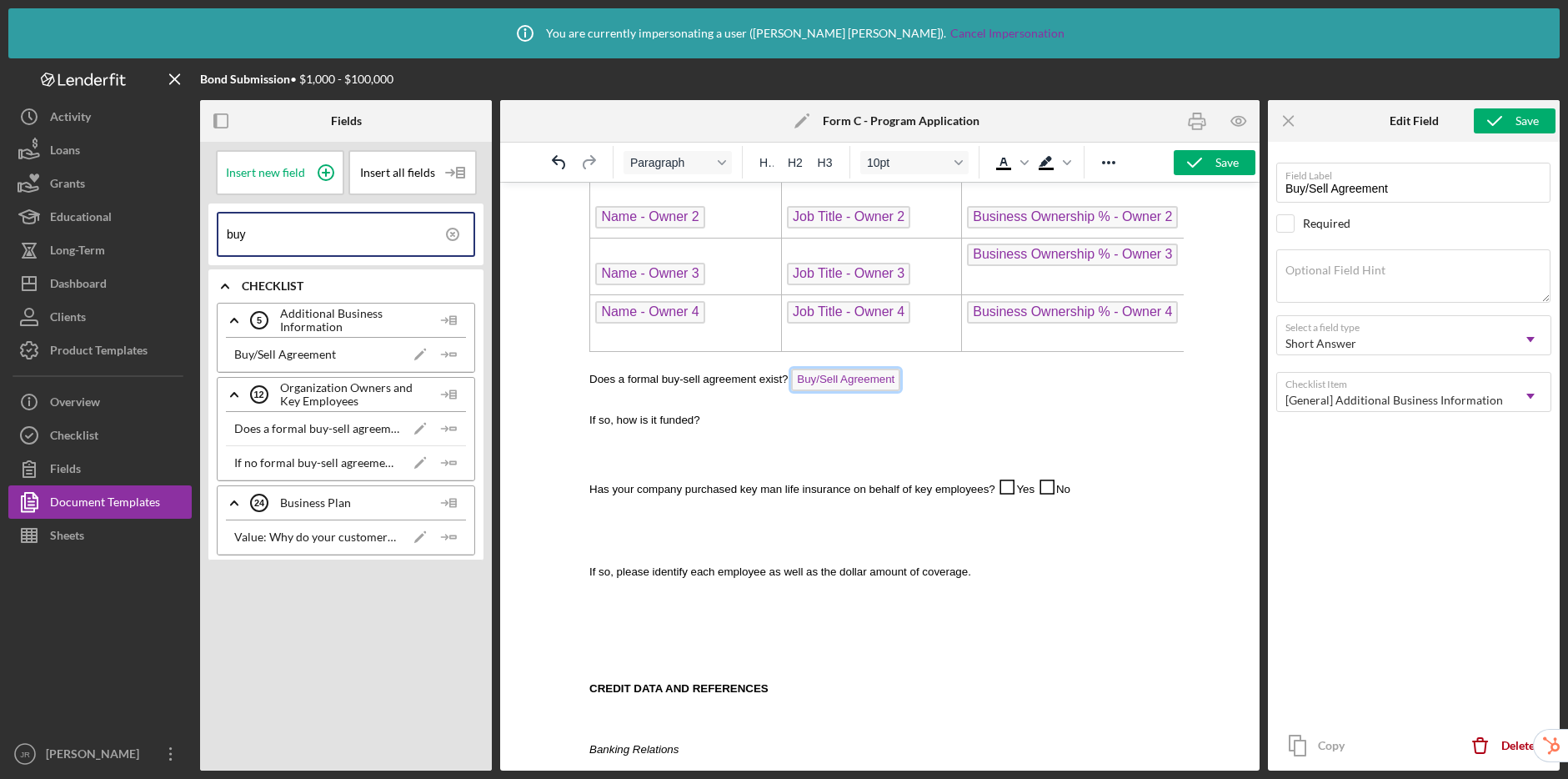
click at [862, 381] on span "Buy/Sell Agreement" at bounding box center [846, 380] width 109 height 23
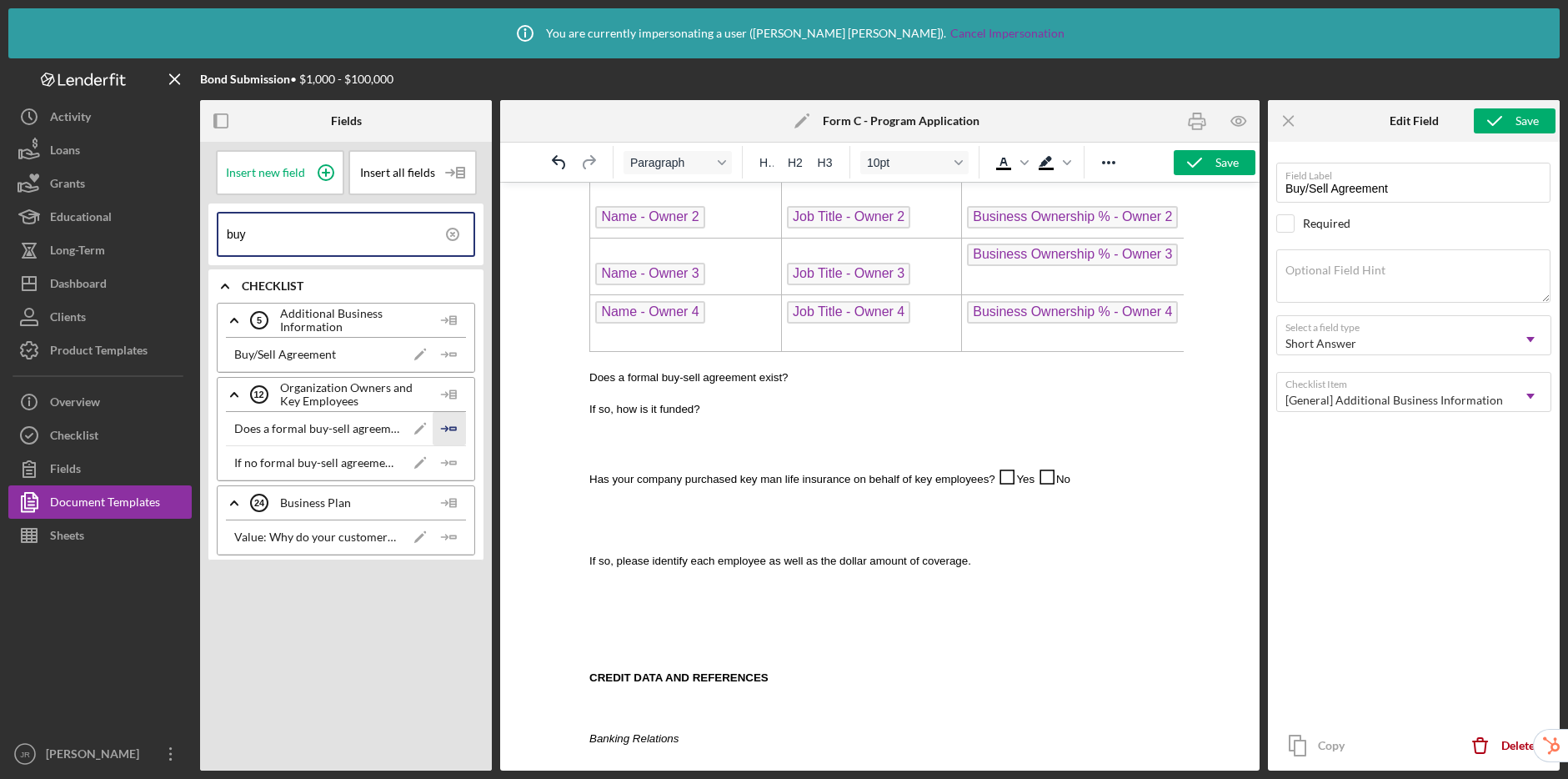
click at [455, 431] on icon "Icon/Insert Field" at bounding box center [448, 428] width 33 height 33
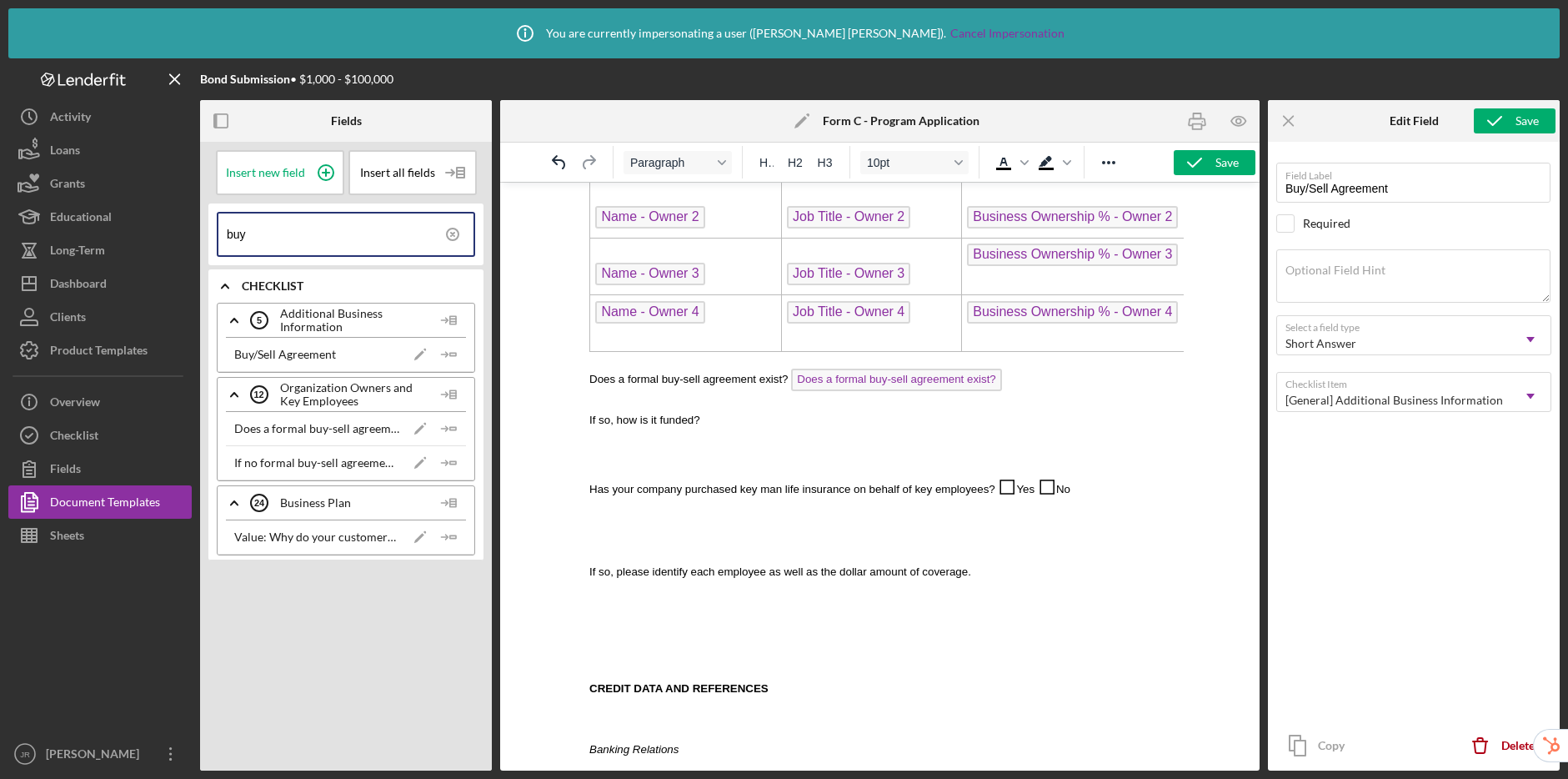
click at [745, 416] on p "If so, how is it funded?" at bounding box center [880, 418] width 581 height 16
click at [461, 460] on icon "Icon/Insert Field" at bounding box center [448, 463] width 33 height 33
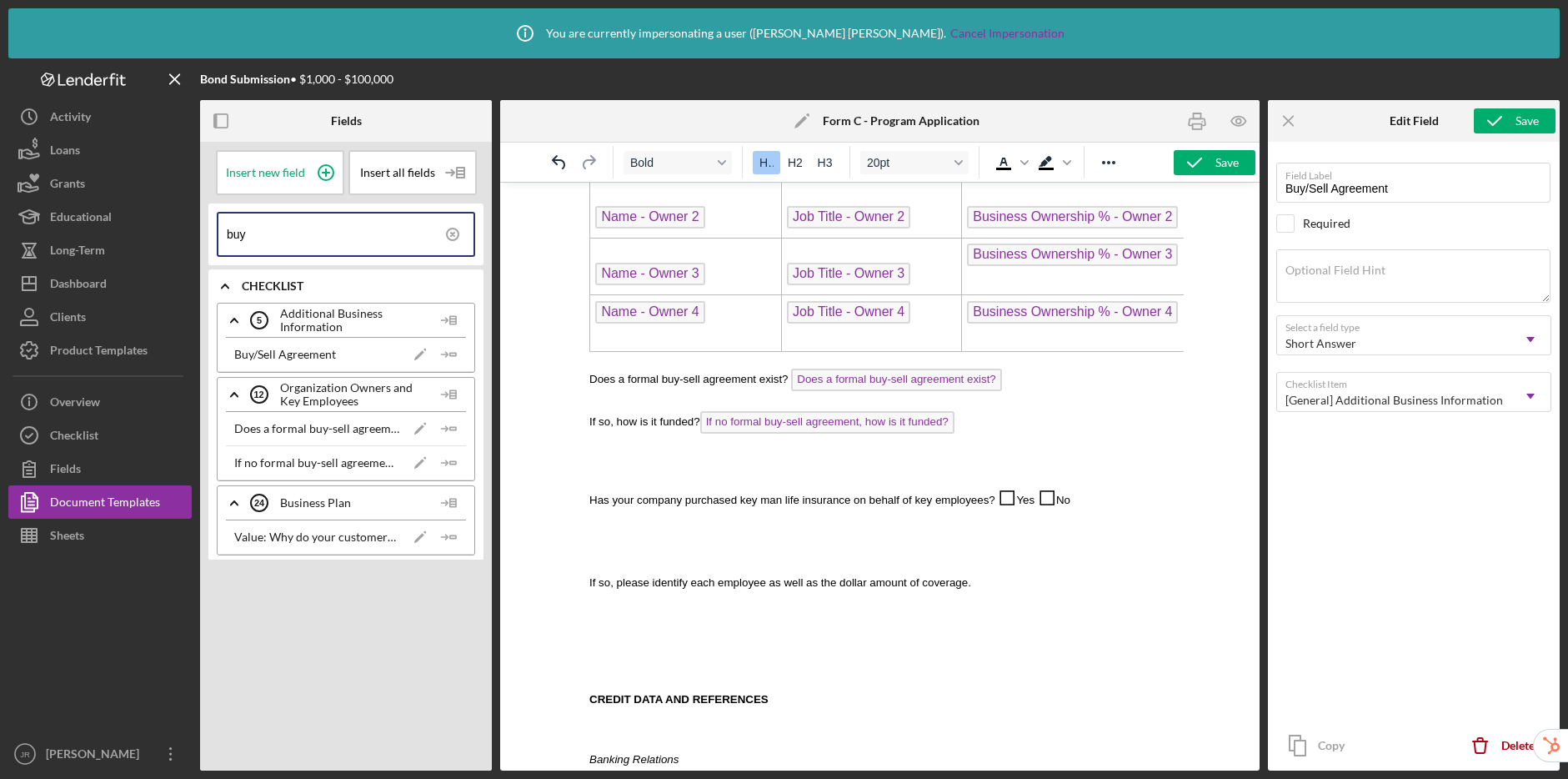
click at [710, 458] on p "Rich Text Area. Press ALT-0 for help." at bounding box center [880, 460] width 581 height 18
click at [692, 462] on p "Rich Text Area. Press ALT-0 for help." at bounding box center [880, 460] width 581 height 18
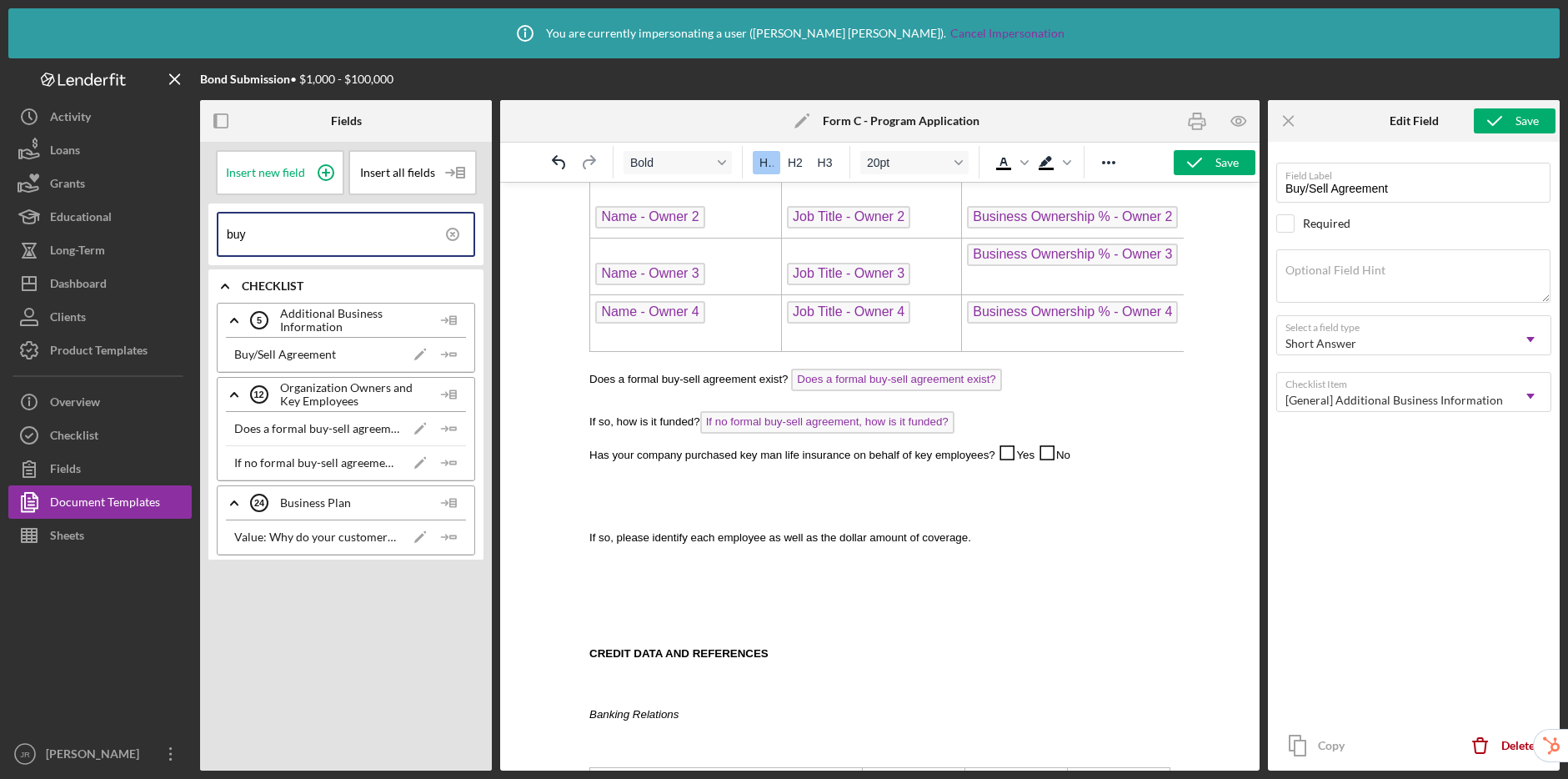
drag, startPoint x: 299, startPoint y: 239, endPoint x: 212, endPoint y: 235, distance: 87.1
click at [212, 235] on div "buy" at bounding box center [346, 235] width 275 height 62
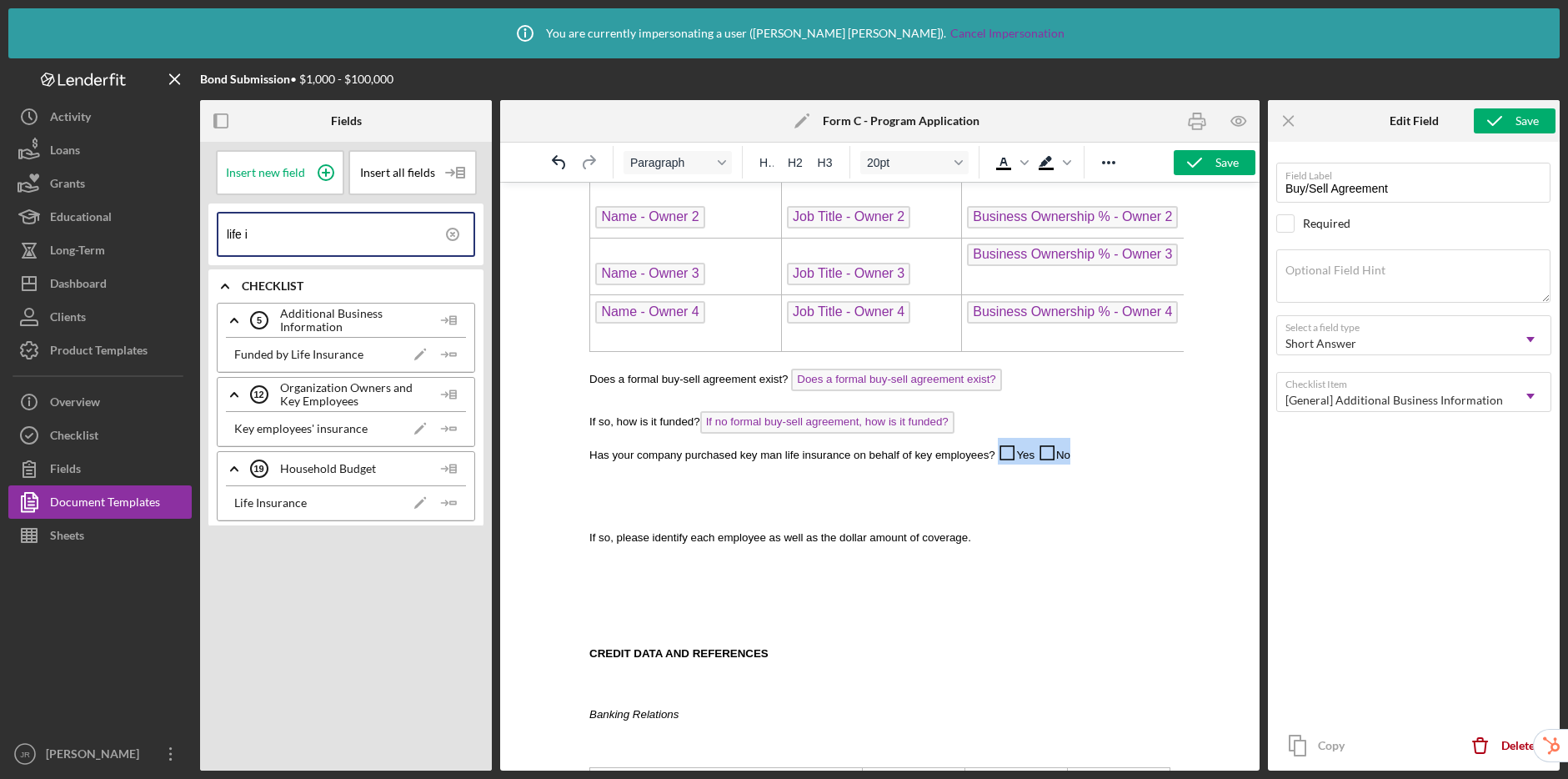
drag, startPoint x: 1100, startPoint y: 455, endPoint x: 999, endPoint y: 456, distance: 101.0
click at [999, 456] on p "Has your company purchased key man life insurance on behalf of key employees? ◻…" at bounding box center [880, 451] width 581 height 26
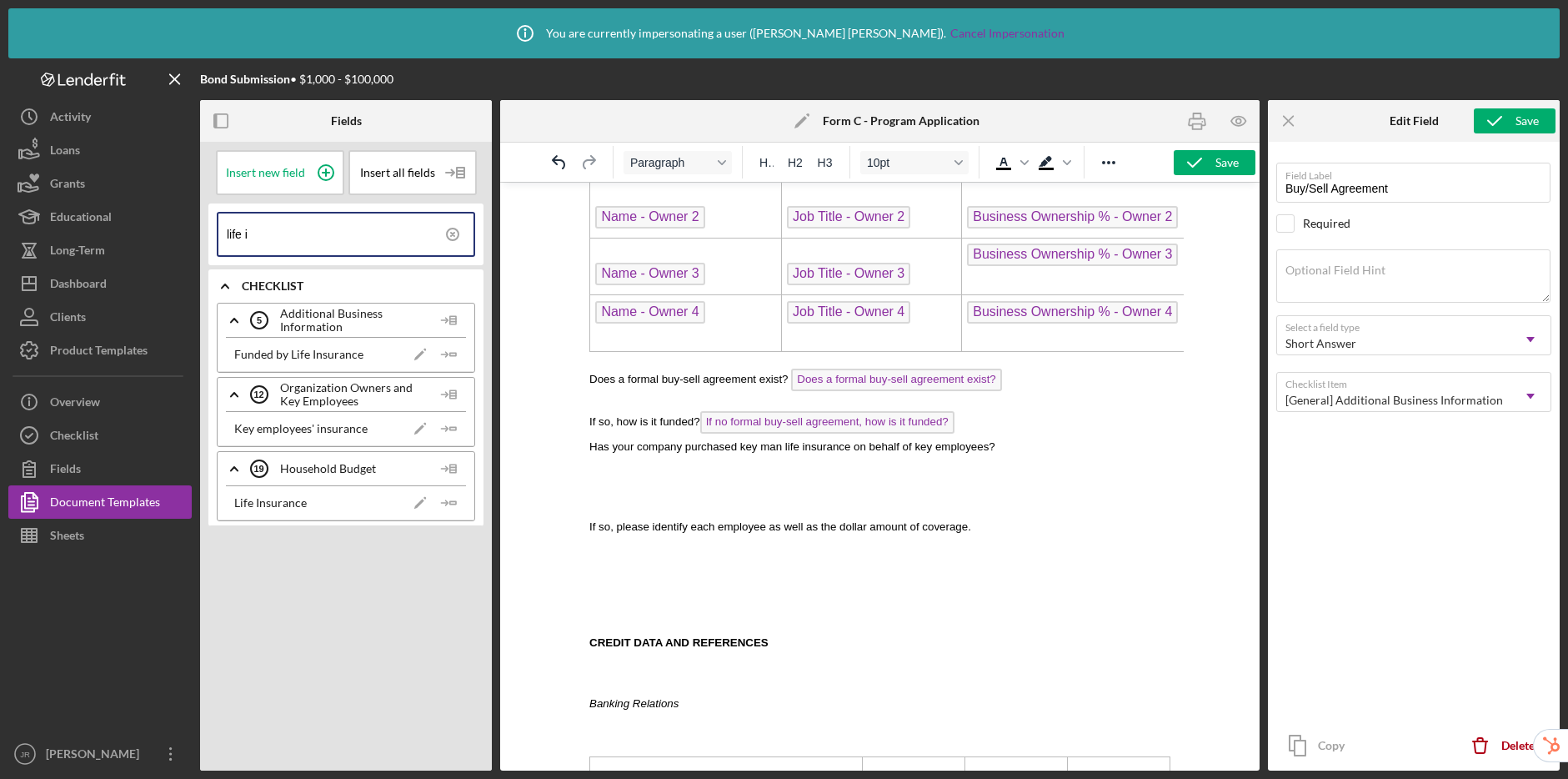
click at [1035, 447] on p "Has your company purchased key man life insurance on behalf of key employees?" at bounding box center [880, 446] width 581 height 16
click at [449, 426] on icon "Icon/Insert Field" at bounding box center [448, 428] width 33 height 33
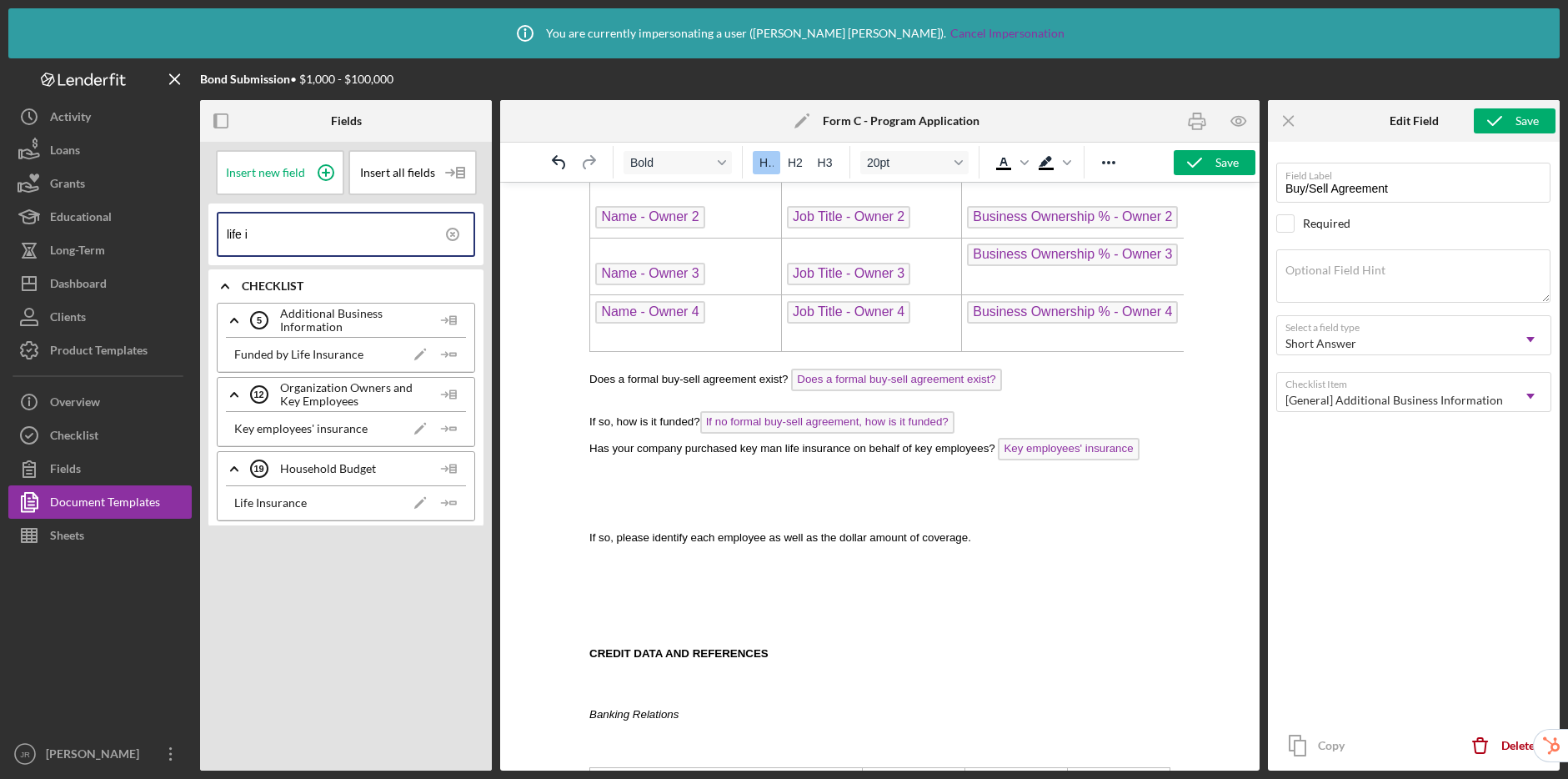
drag, startPoint x: 301, startPoint y: 235, endPoint x: 214, endPoint y: 225, distance: 87.6
click at [214, 225] on div "life i" at bounding box center [346, 235] width 275 height 62
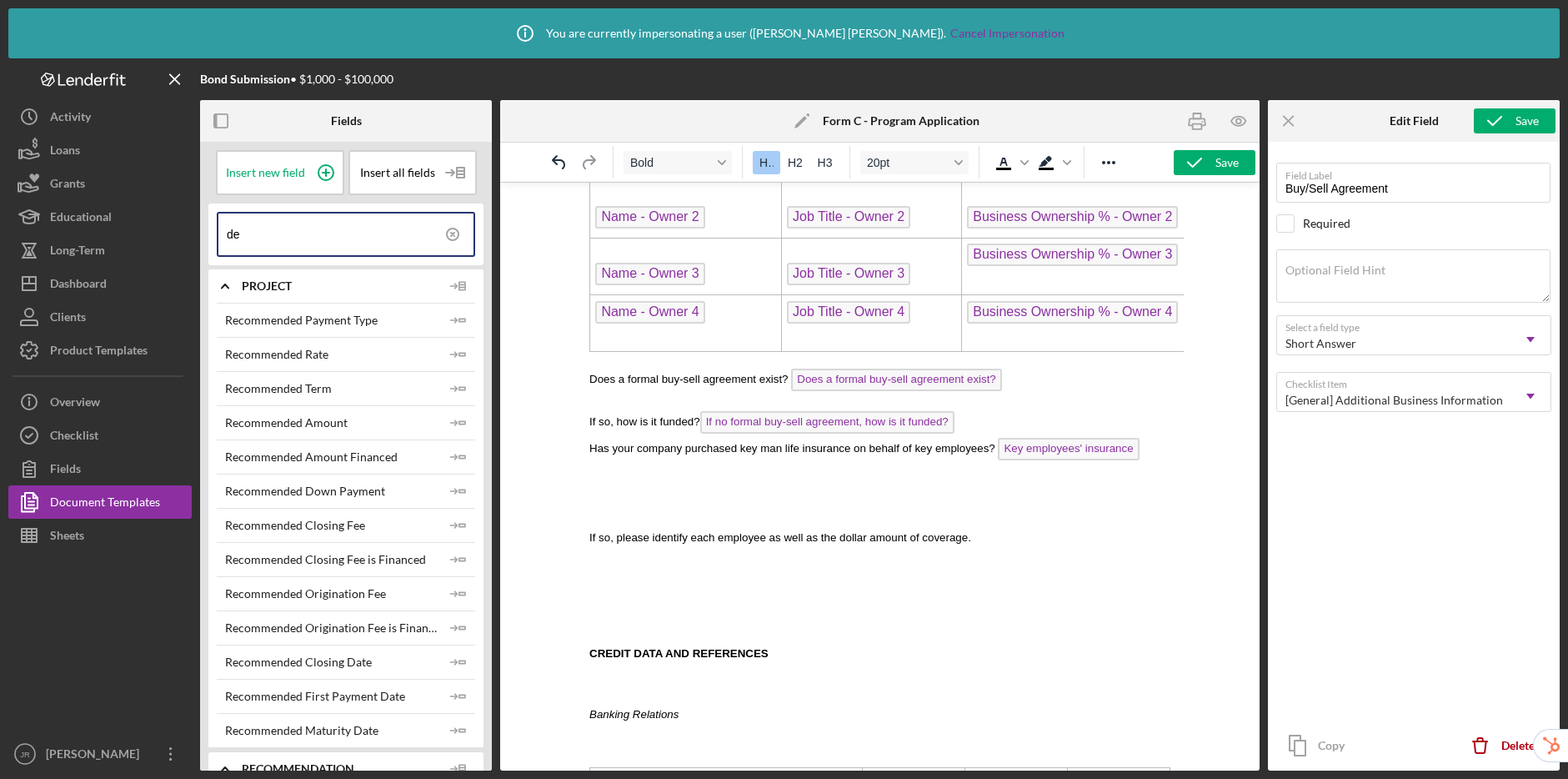
type input "d"
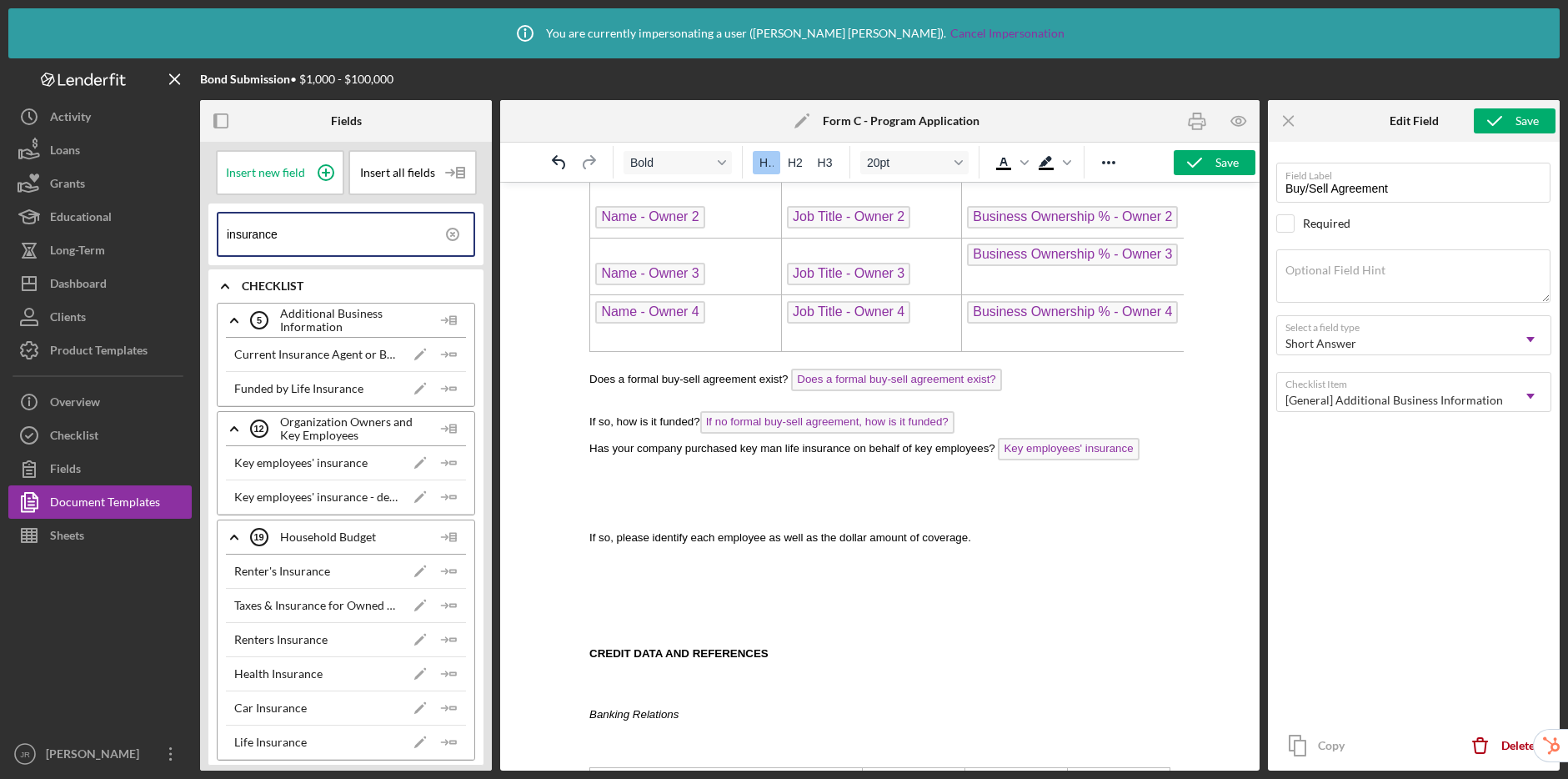
type input "insurance"
click at [1021, 534] on p "If so, please identify each employee as well as the dollar amount of coverage." at bounding box center [880, 536] width 581 height 16
click at [455, 495] on icon "Icon/Insert Field" at bounding box center [448, 496] width 33 height 33
click at [590, 542] on span "If so, please identify each employee as well as the dollar amount of coverage. …" at bounding box center [871, 539] width 564 height 12
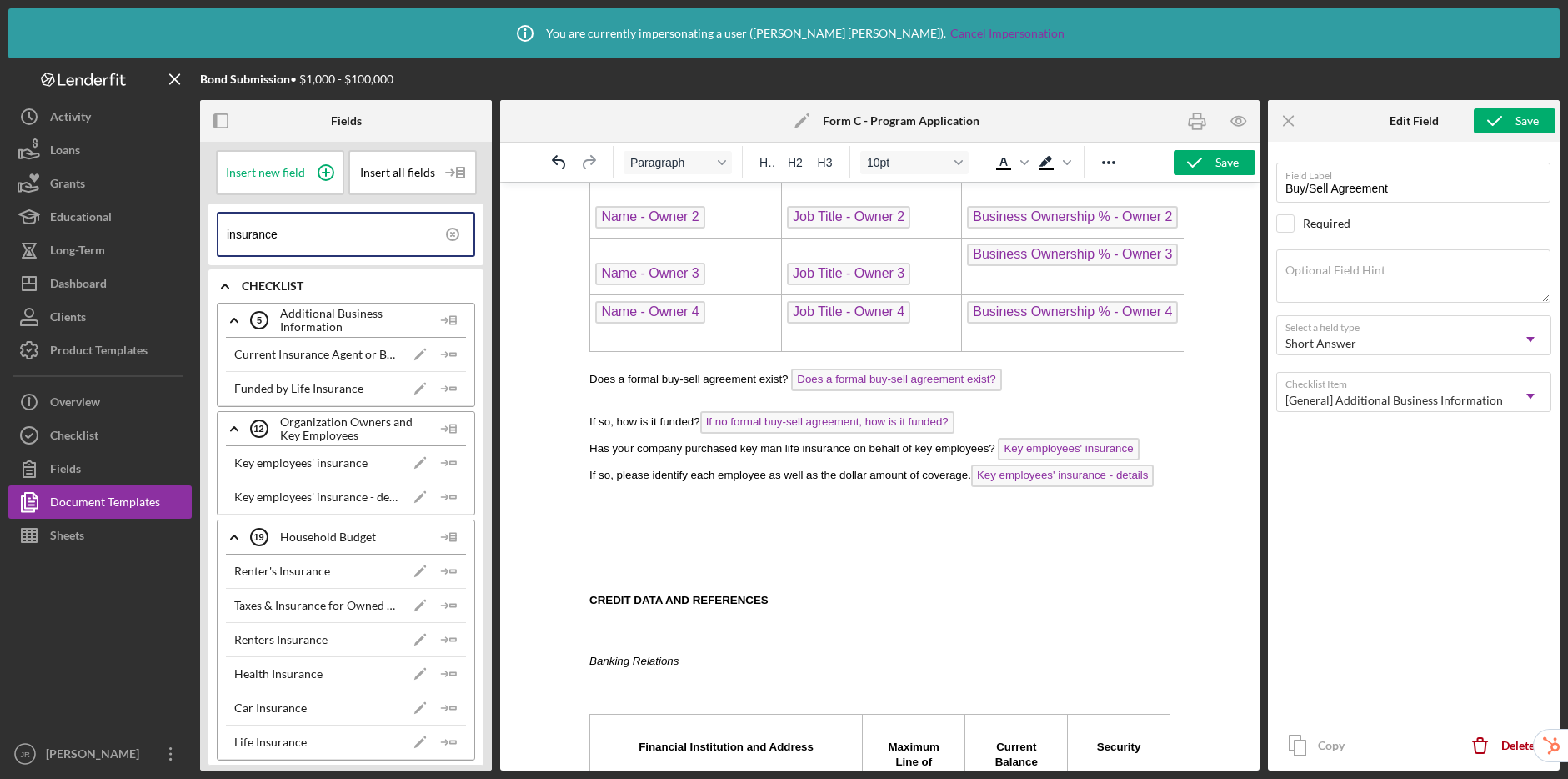
click at [680, 567] on p "Rich Text Area. Press ALT-0 for help." at bounding box center [880, 543] width 581 height 75
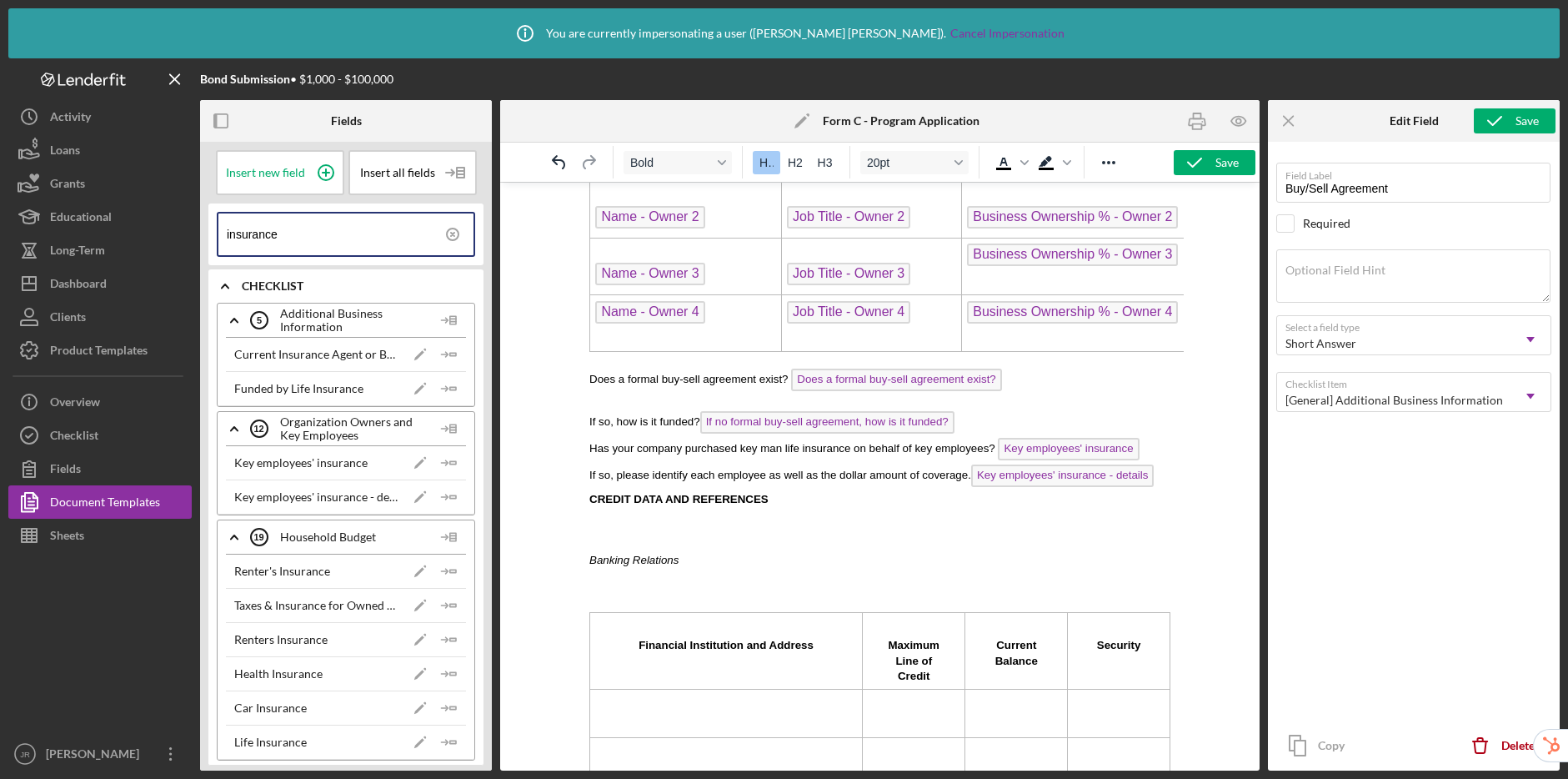
click at [590, 503] on span "CREDIT DATA AND REFERENCES" at bounding box center [679, 498] width 179 height 12
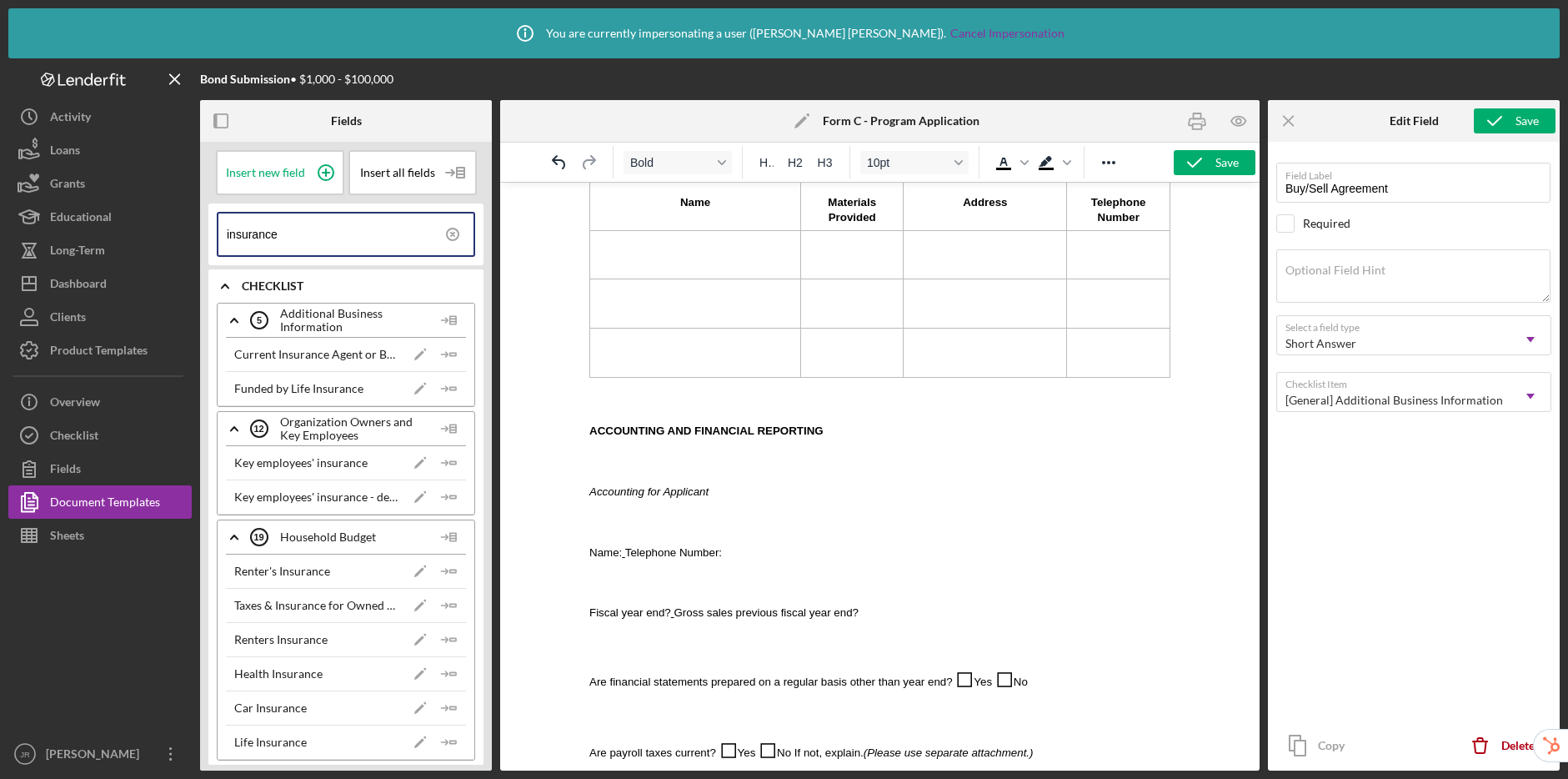
scroll to position [2477, 0]
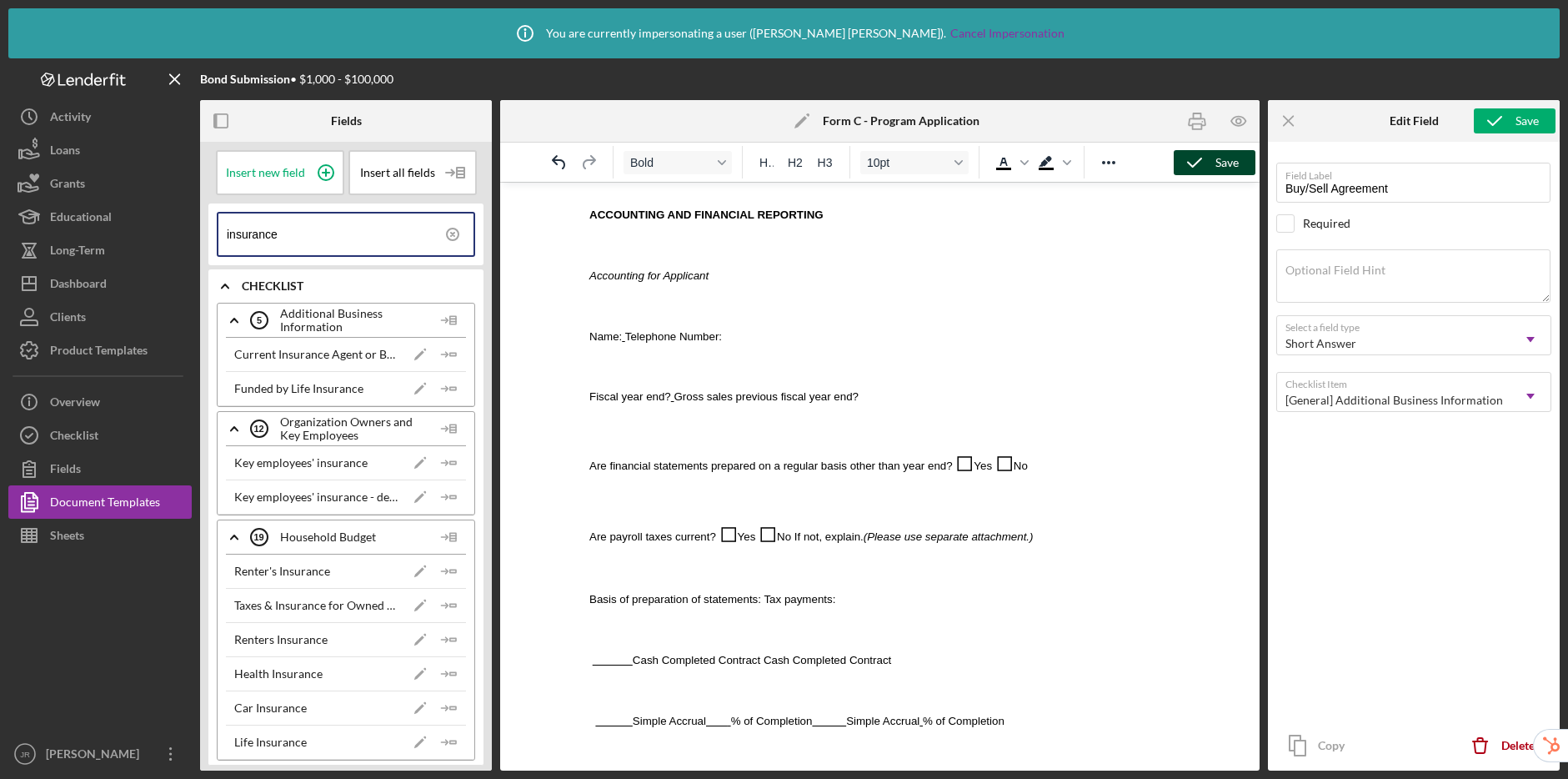
click at [1191, 160] on icon "button" at bounding box center [1195, 163] width 41 height 41
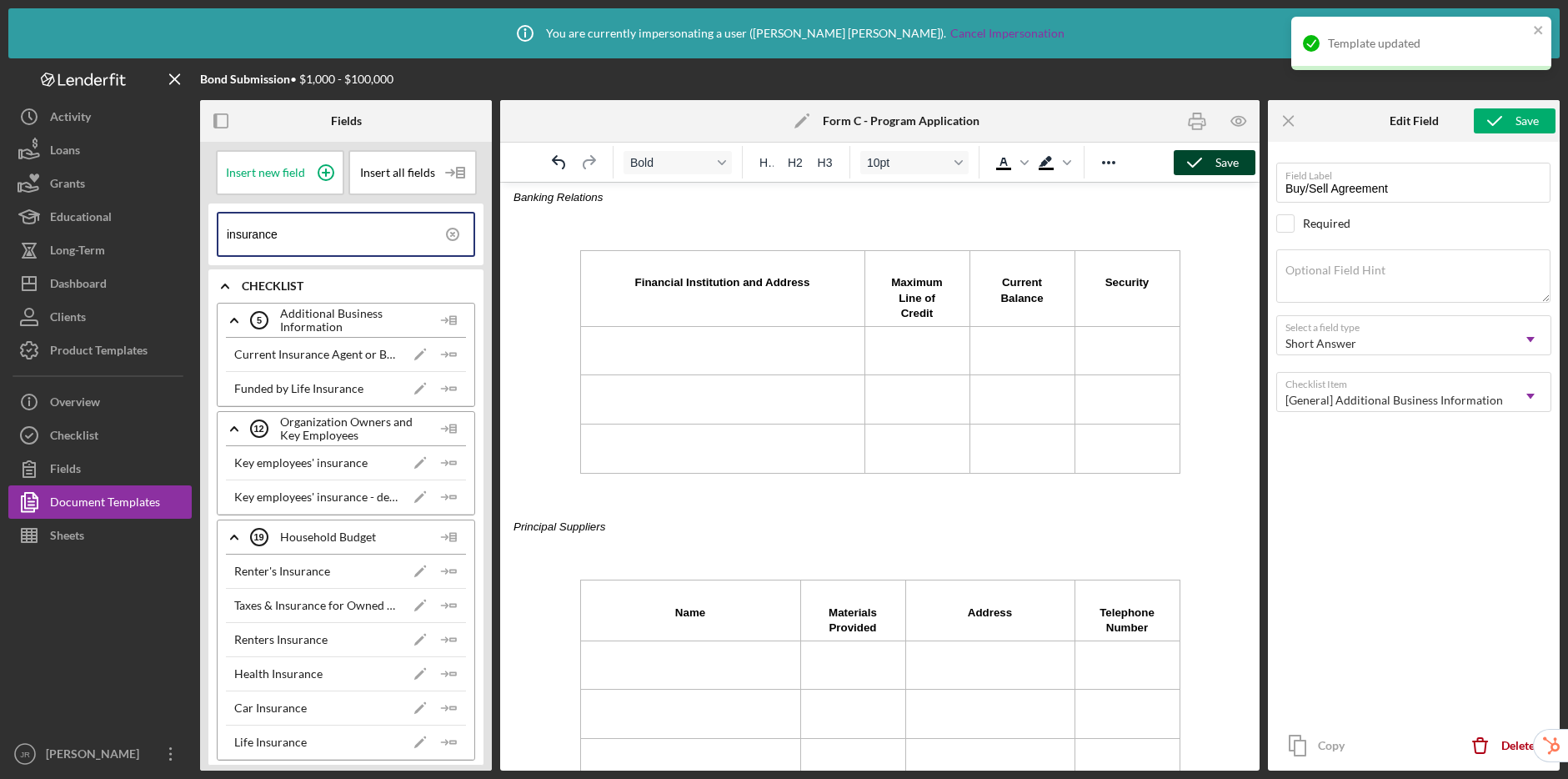
scroll to position [1798, 0]
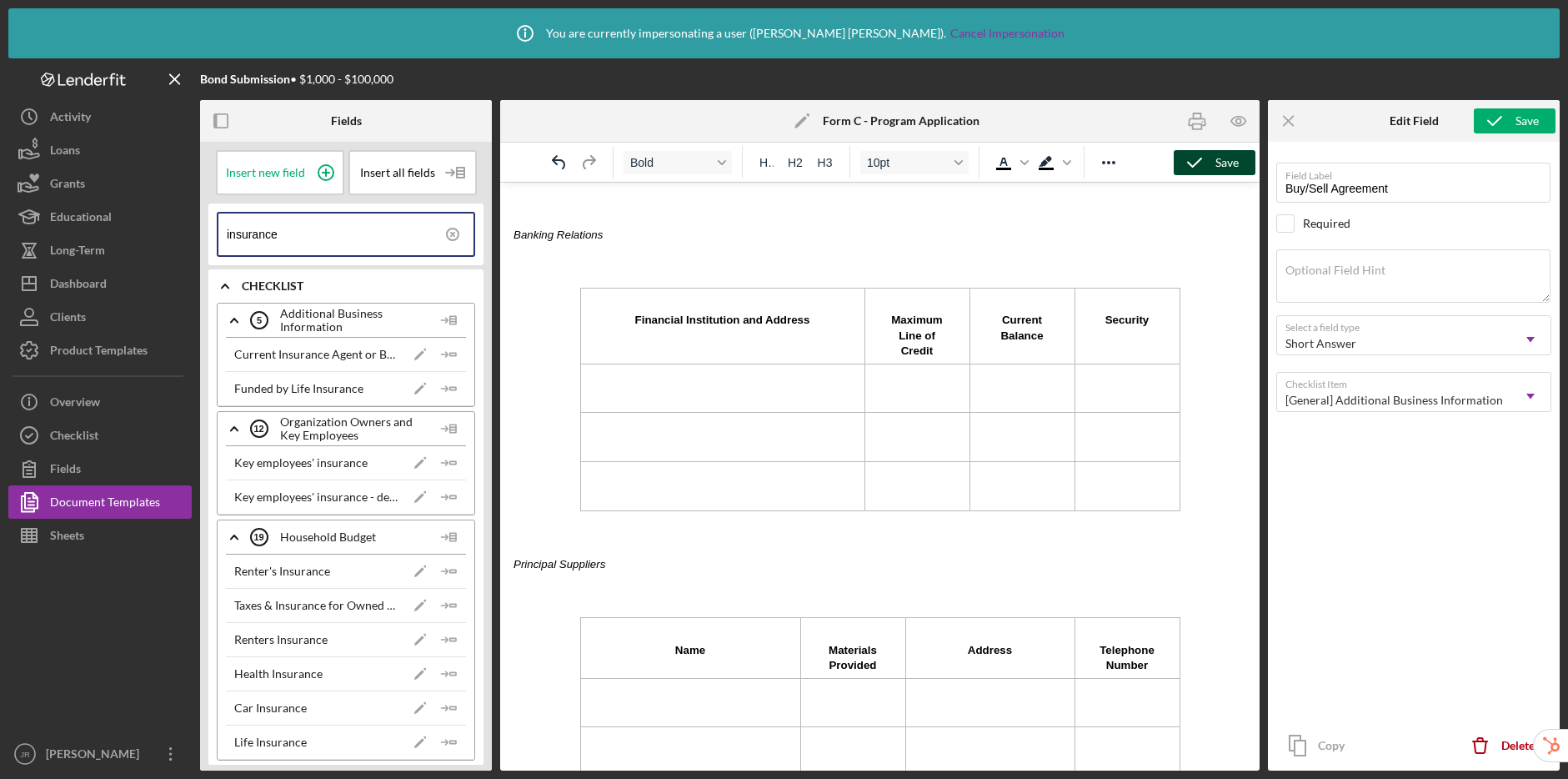
drag, startPoint x: 447, startPoint y: 236, endPoint x: 154, endPoint y: 80, distance: 331.9
click at [447, 236] on icon at bounding box center [453, 235] width 41 height 41
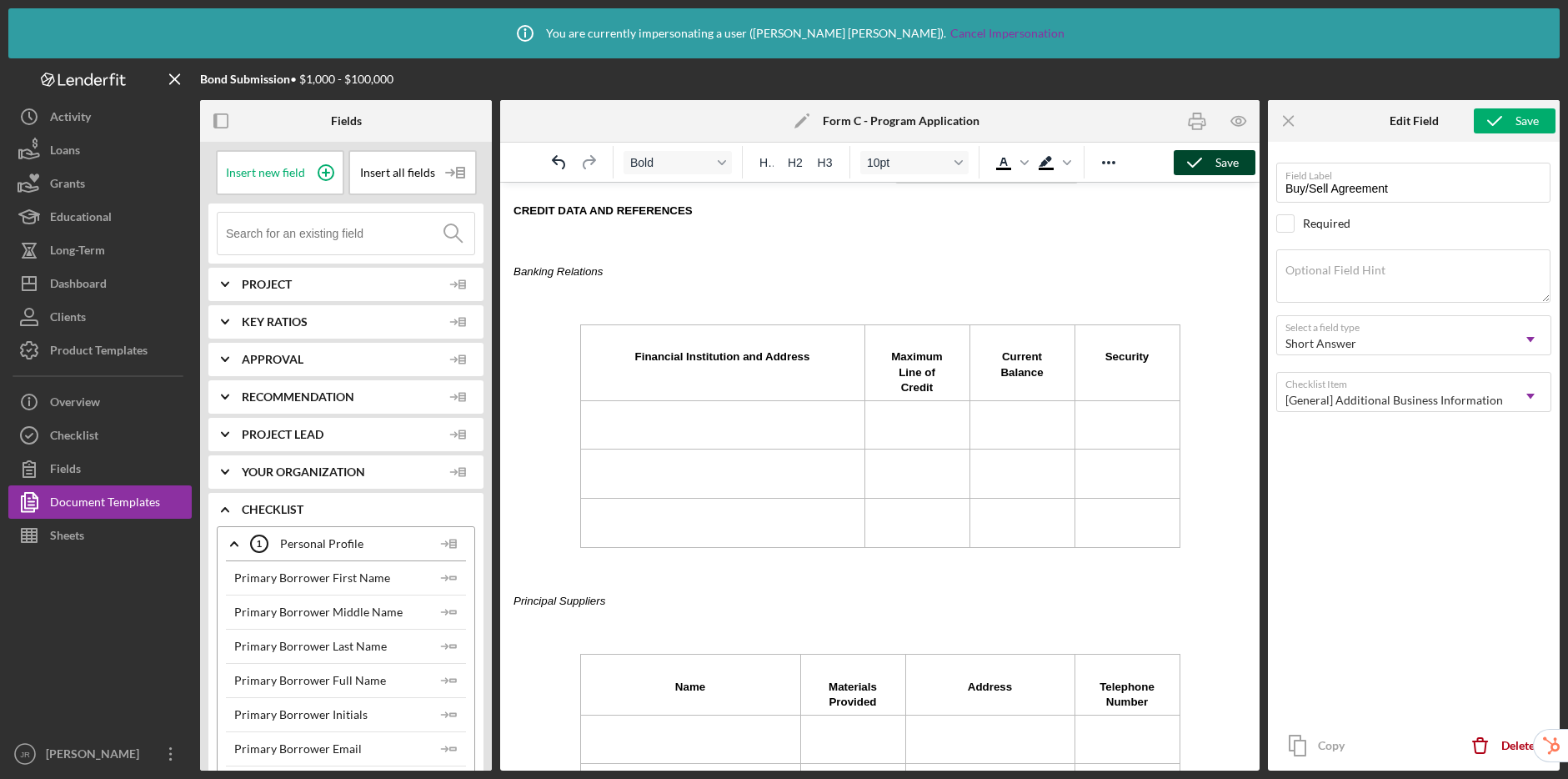
scroll to position [1740, 0]
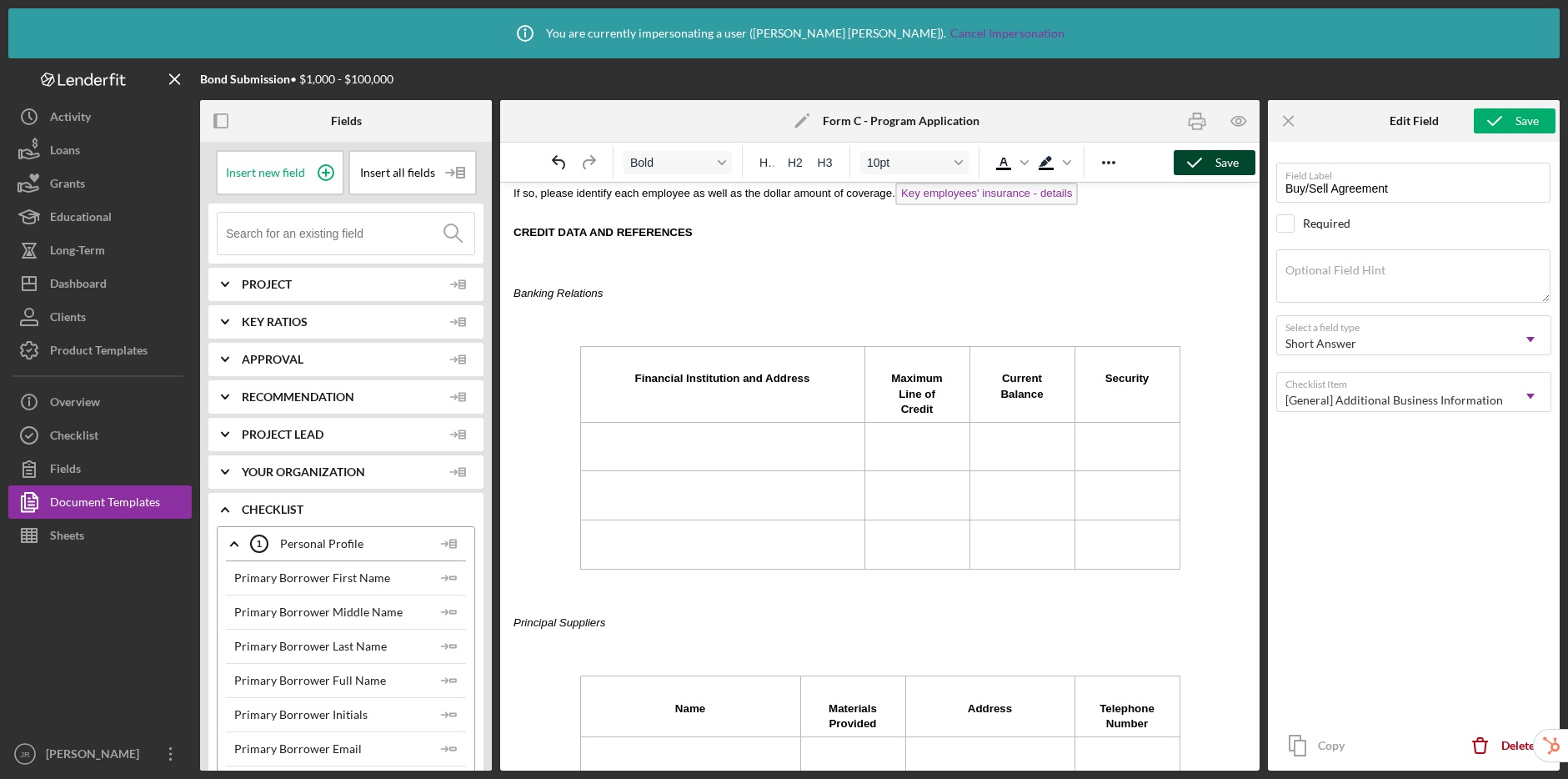
click at [367, 238] on input at bounding box center [350, 234] width 249 height 41
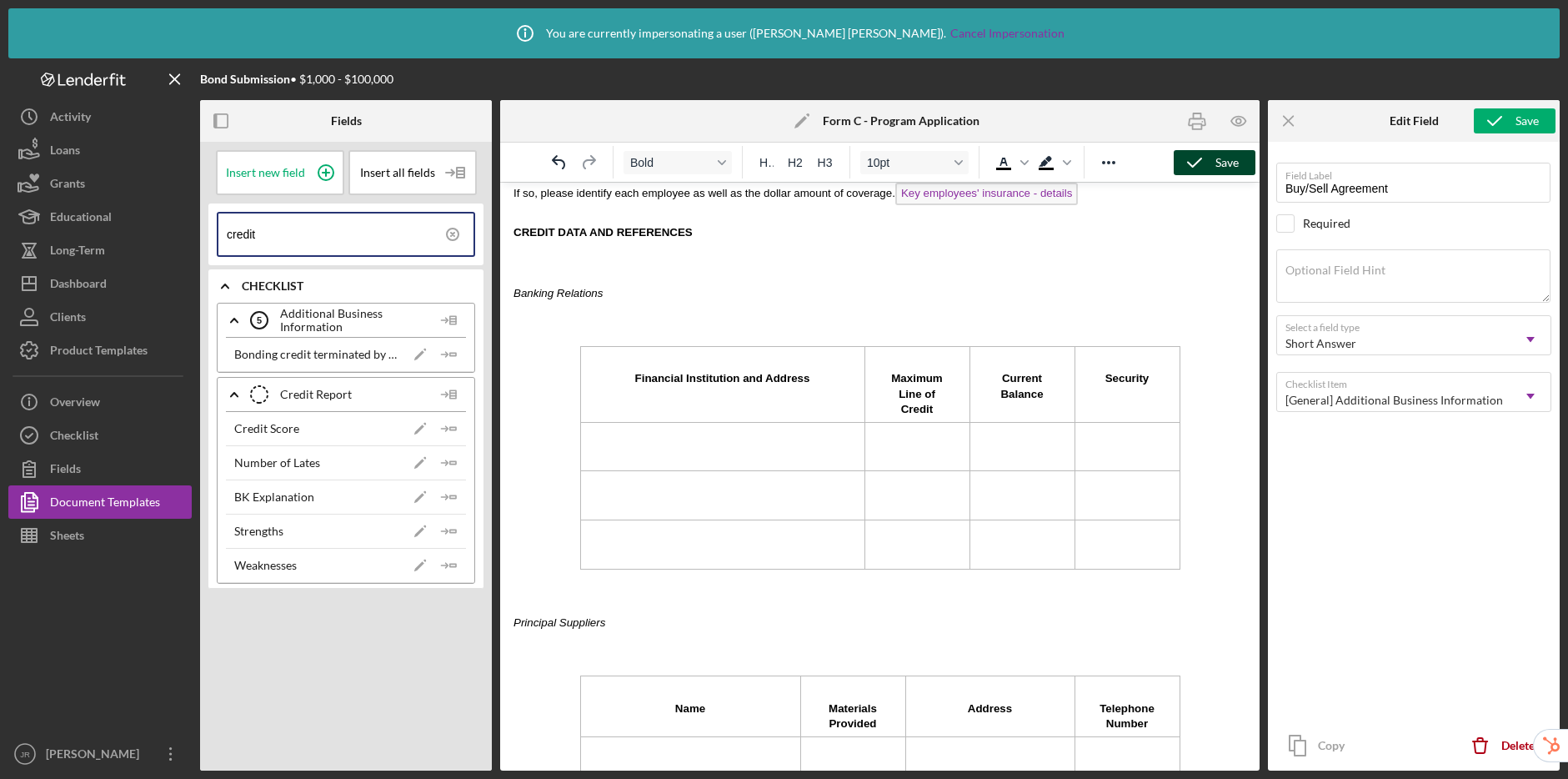
type input "credit"
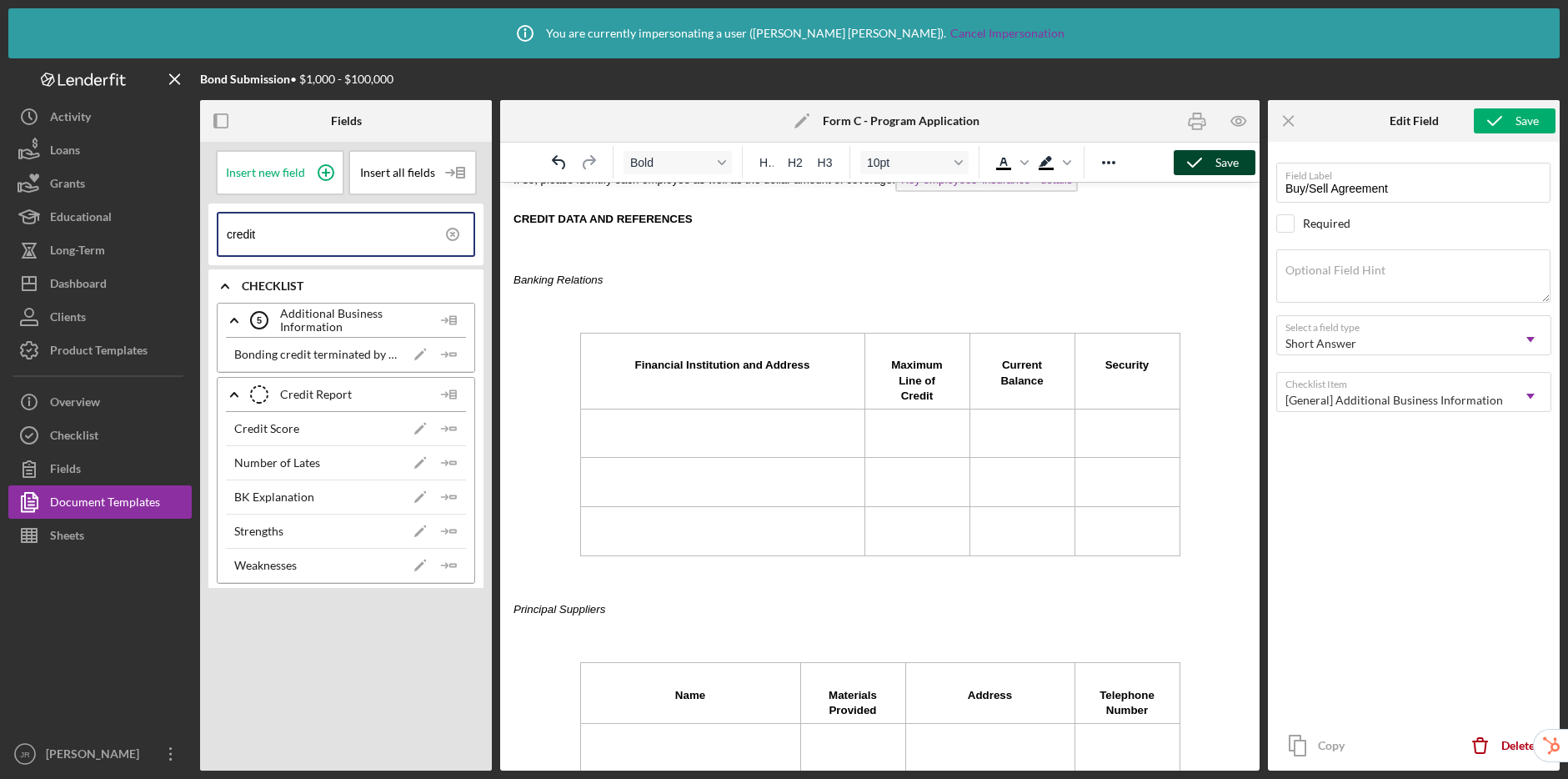
scroll to position [1751, 0]
click at [832, 380] on td "Financial Institution and Address" at bounding box center [722, 372] width 284 height 76
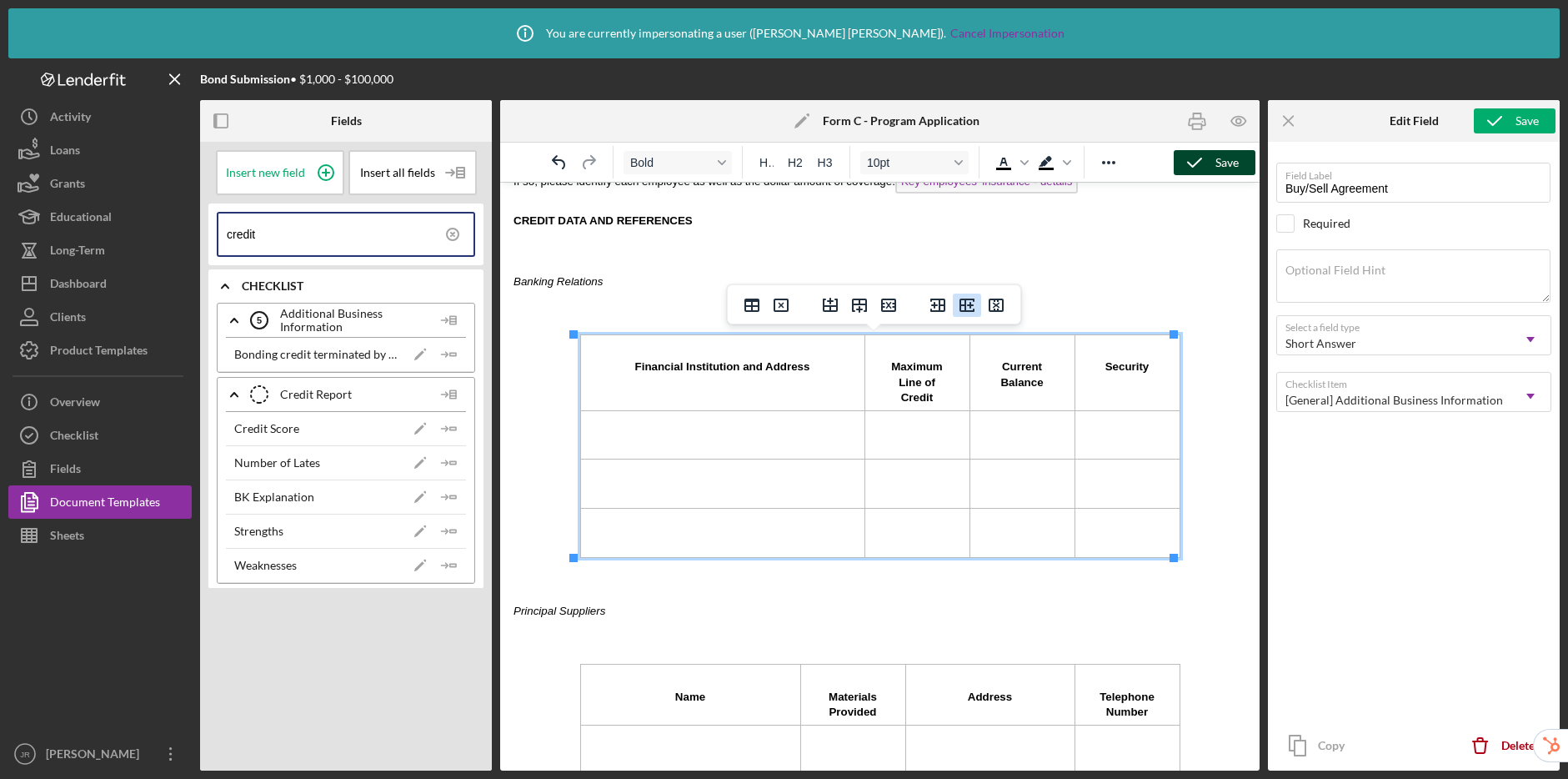
click at [963, 305] on icon "Insert column after" at bounding box center [967, 305] width 15 height 13
drag, startPoint x: 684, startPoint y: 392, endPoint x: 692, endPoint y: 373, distance: 20.6
click at [692, 373] on td "Financial Institution and Address" at bounding box center [651, 372] width 142 height 76
click at [692, 373] on span "Financial Institution and Address" at bounding box center [651, 373] width 127 height 27
drag, startPoint x: 695, startPoint y: 395, endPoint x: 690, endPoint y: 367, distance: 28.4
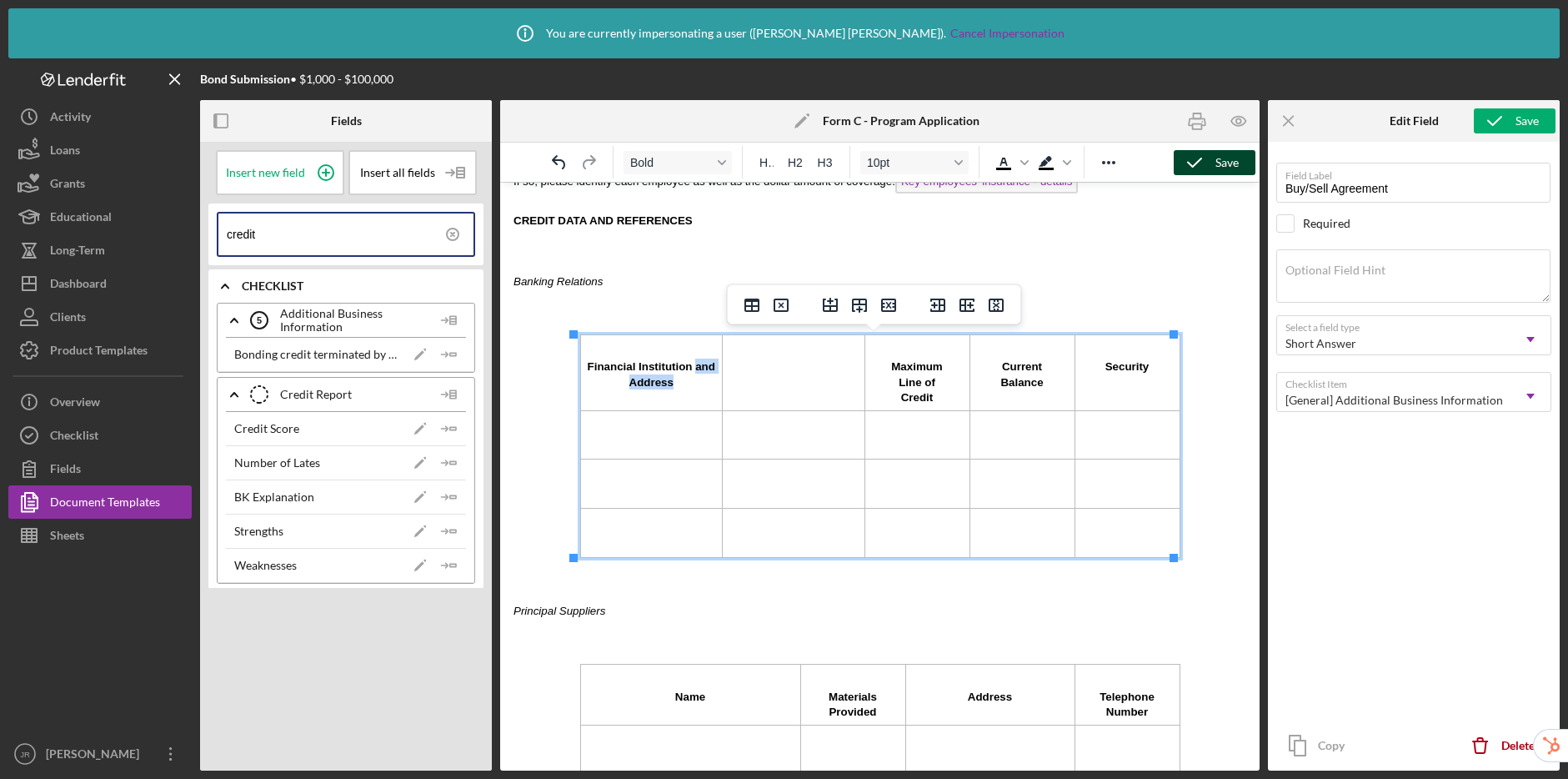
click at [690, 367] on td "Financial Institution and Address" at bounding box center [651, 372] width 142 height 76
click at [793, 374] on td "Rich Text Area. Press ALT-0 for help." at bounding box center [794, 372] width 142 height 76
drag, startPoint x: 748, startPoint y: 352, endPoint x: 721, endPoint y: 351, distance: 27.0
click at [728, 351] on span "and Address" at bounding box center [761, 349] width 67 height 12
click at [810, 423] on td "Rich Text Area. Press ALT-0 for help." at bounding box center [794, 435] width 142 height 49
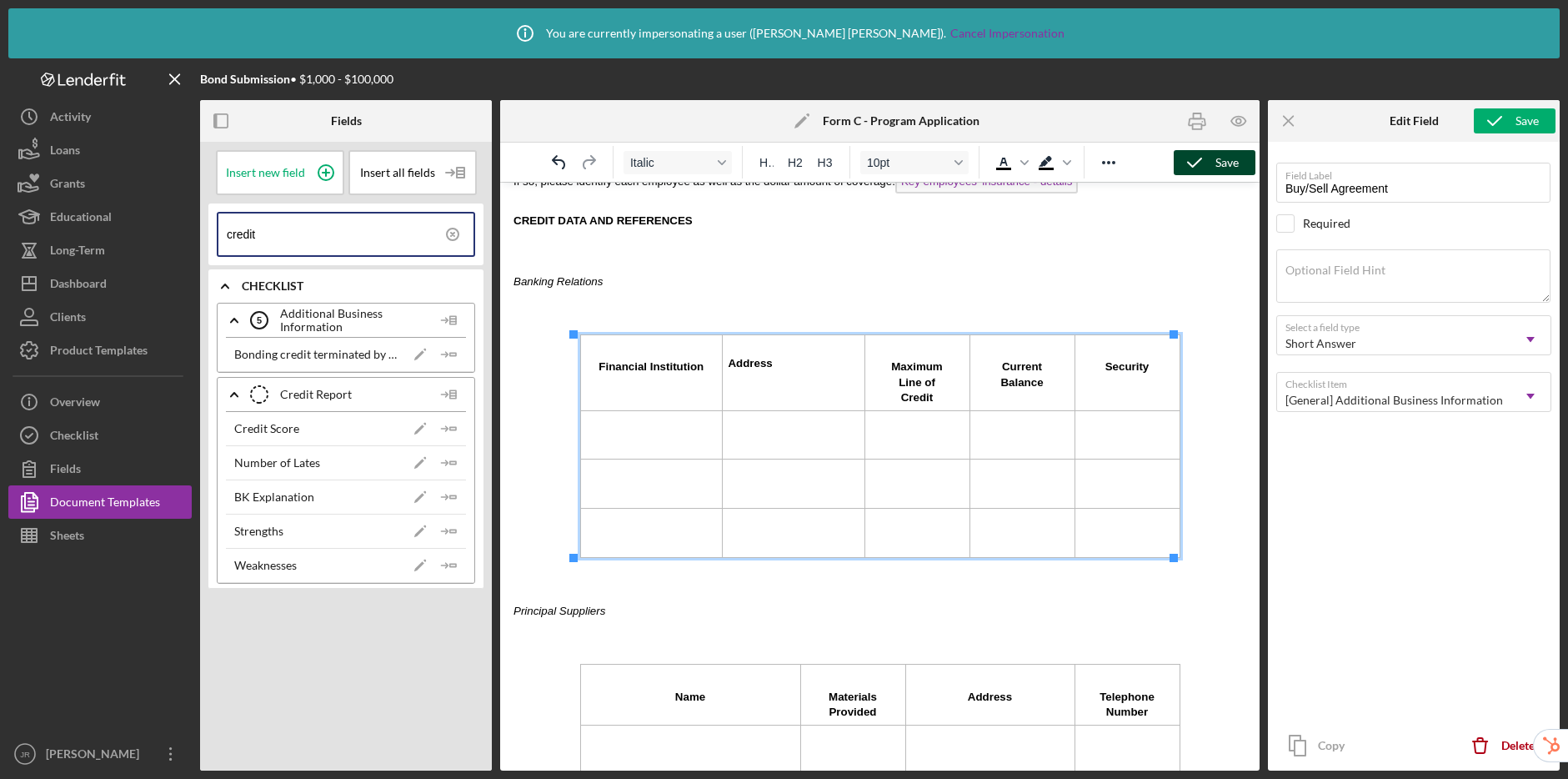
click at [1131, 279] on p "Banking Relations" at bounding box center [880, 281] width 733 height 15
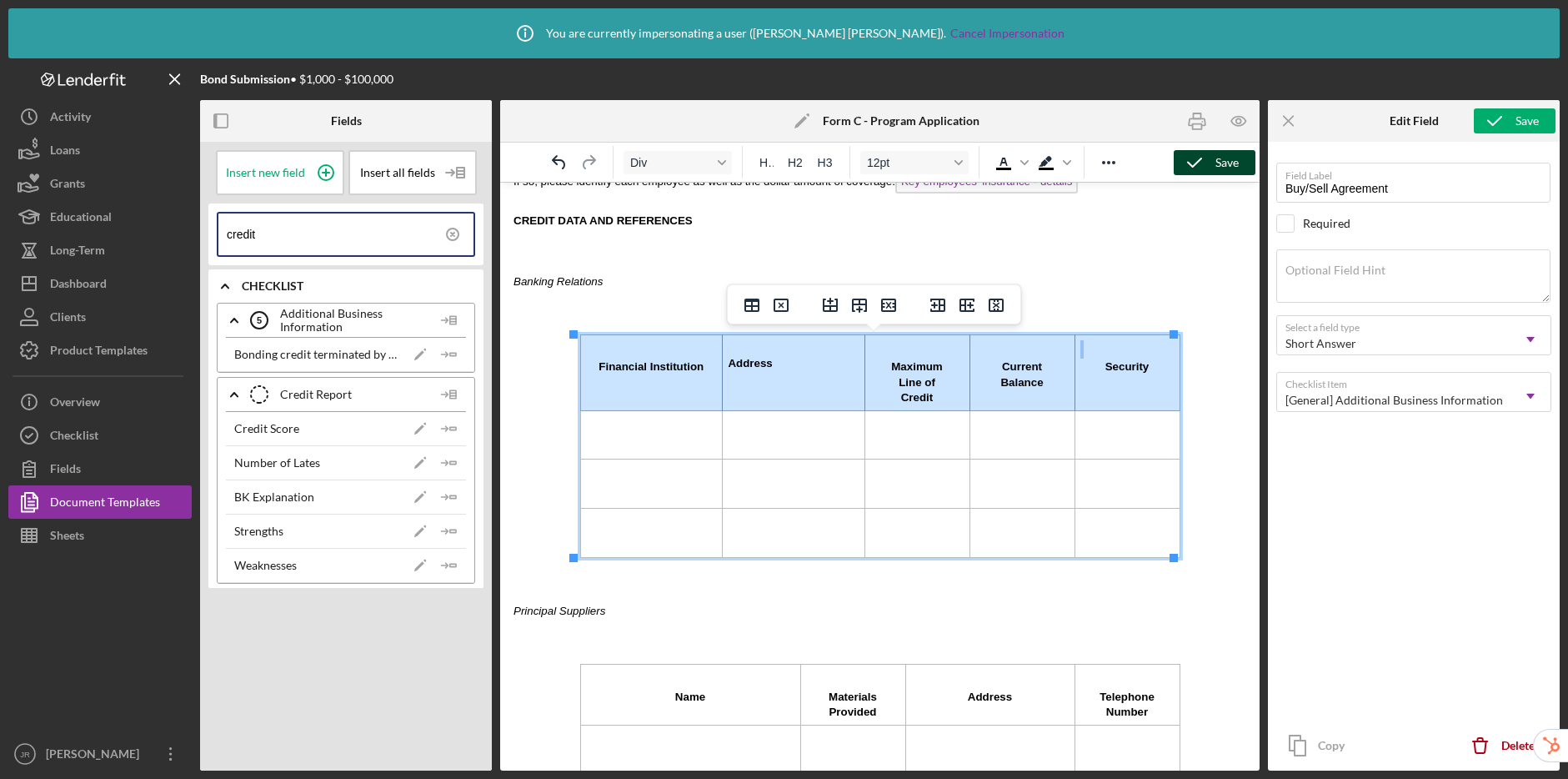
drag, startPoint x: 605, startPoint y: 366, endPoint x: 1125, endPoint y: 375, distance: 520.1
click at [1125, 375] on tr "Financial Institution Address Maximum Line of Credit Current Balance Security" at bounding box center [880, 372] width 600 height 76
click at [726, 169] on button "Div" at bounding box center [677, 162] width 108 height 24
click at [1118, 160] on icon "Reveal or hide additional toolbar items" at bounding box center [1108, 162] width 20 height 20
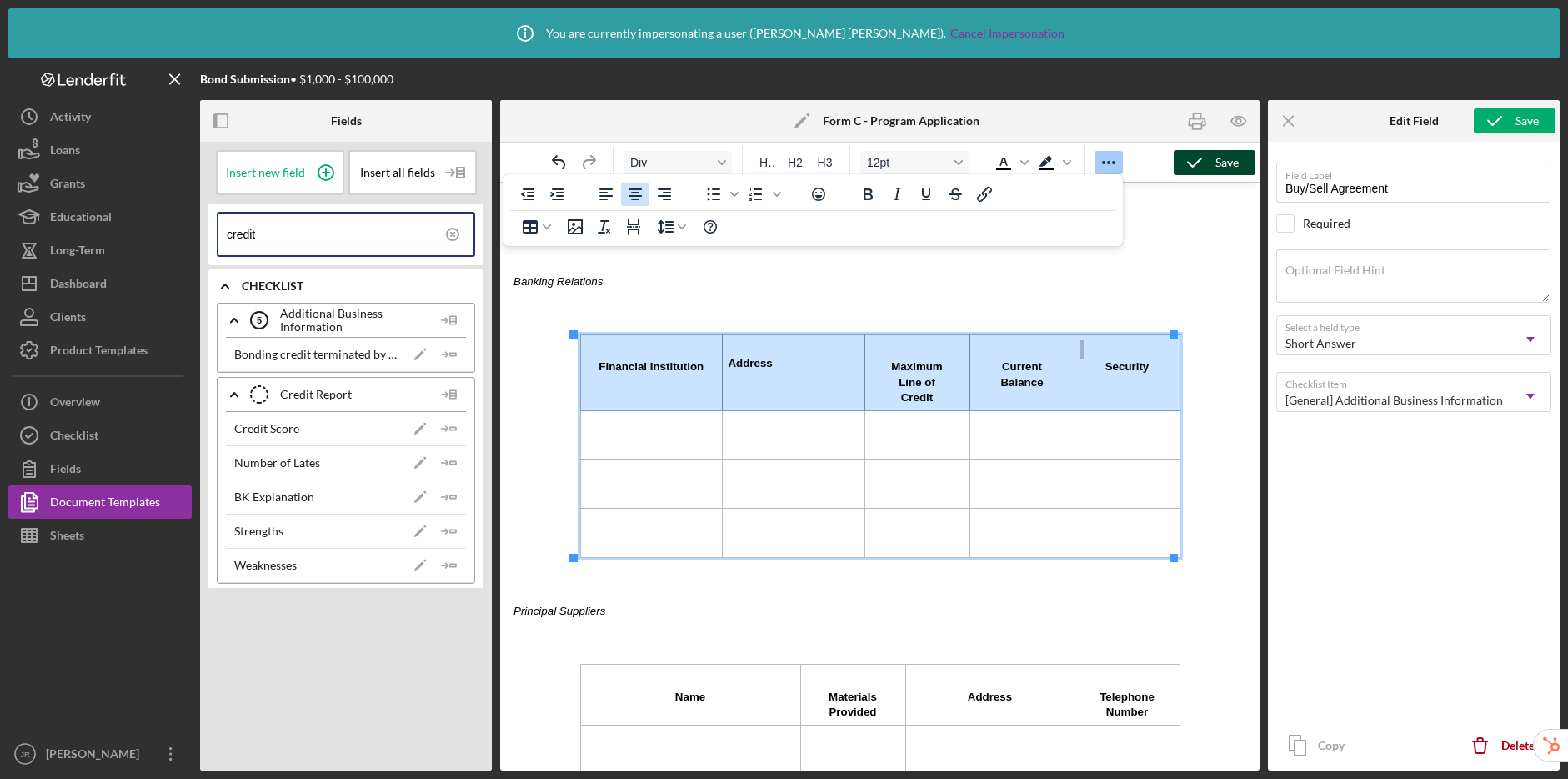
click at [636, 196] on icon "Align center" at bounding box center [636, 194] width 13 height 11
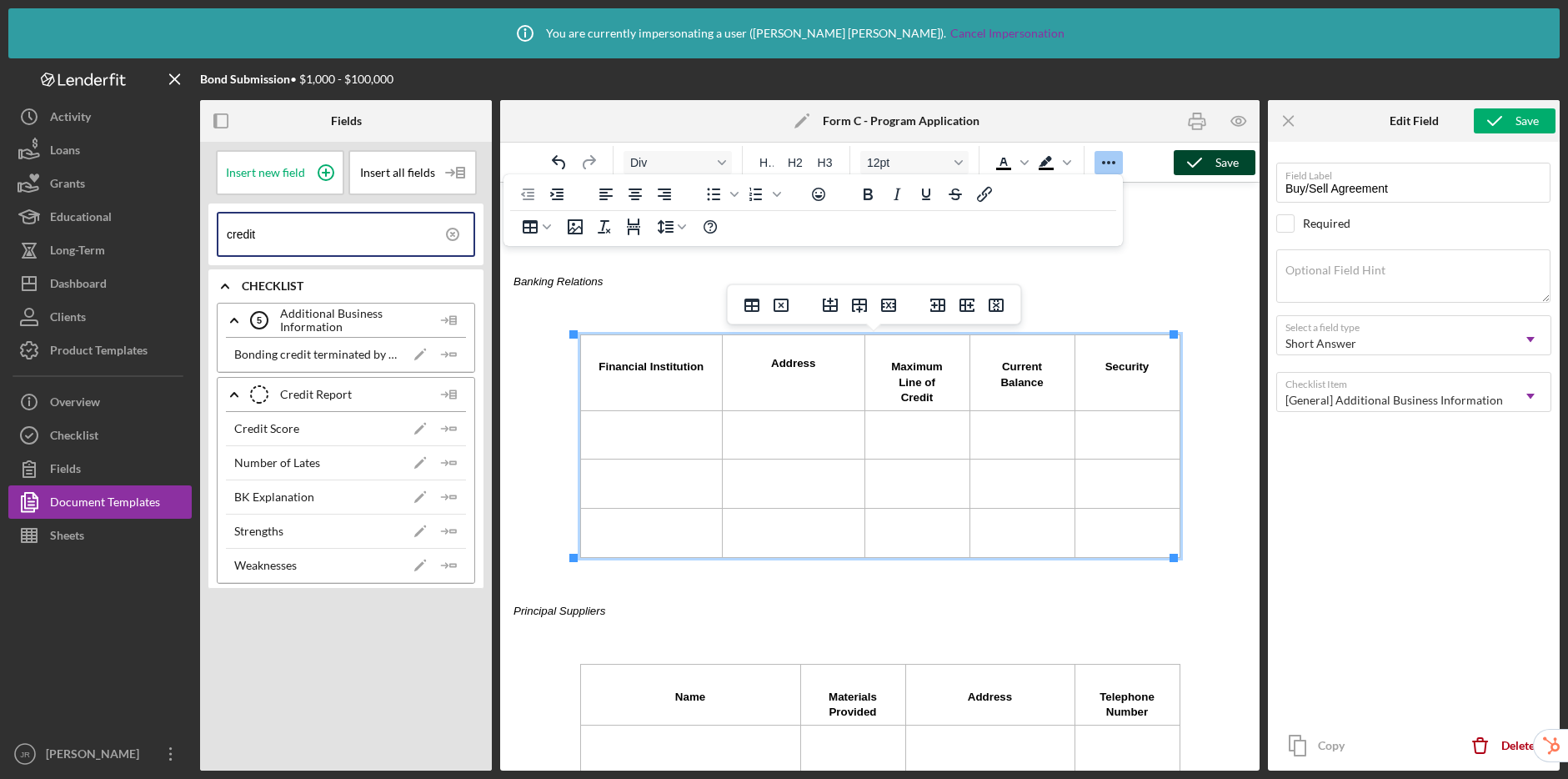
click at [892, 494] on td "Rich Text Area. Press ALT-0 for help." at bounding box center [917, 484] width 105 height 49
click at [764, 380] on td "Address" at bounding box center [794, 372] width 142 height 76
click at [893, 357] on td "Maximum Line of Credit" at bounding box center [917, 372] width 105 height 76
click at [616, 343] on td "Financial Institution" at bounding box center [651, 372] width 142 height 76
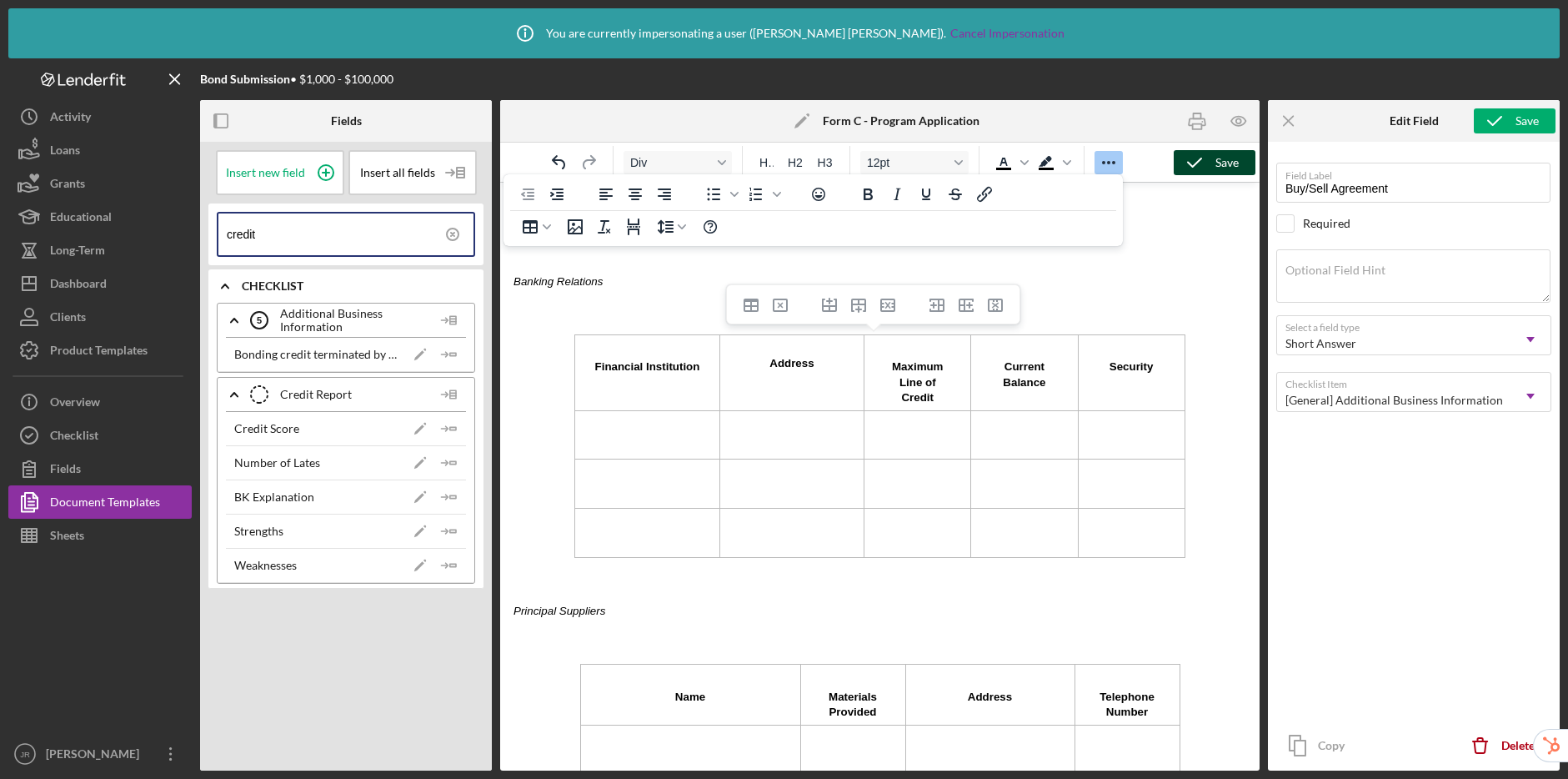
click at [525, 425] on div "Financial Institution Address Maximum Line of Credit Current Balance Security" at bounding box center [880, 446] width 733 height 223
click at [1219, 158] on div "Save" at bounding box center [1227, 162] width 24 height 25
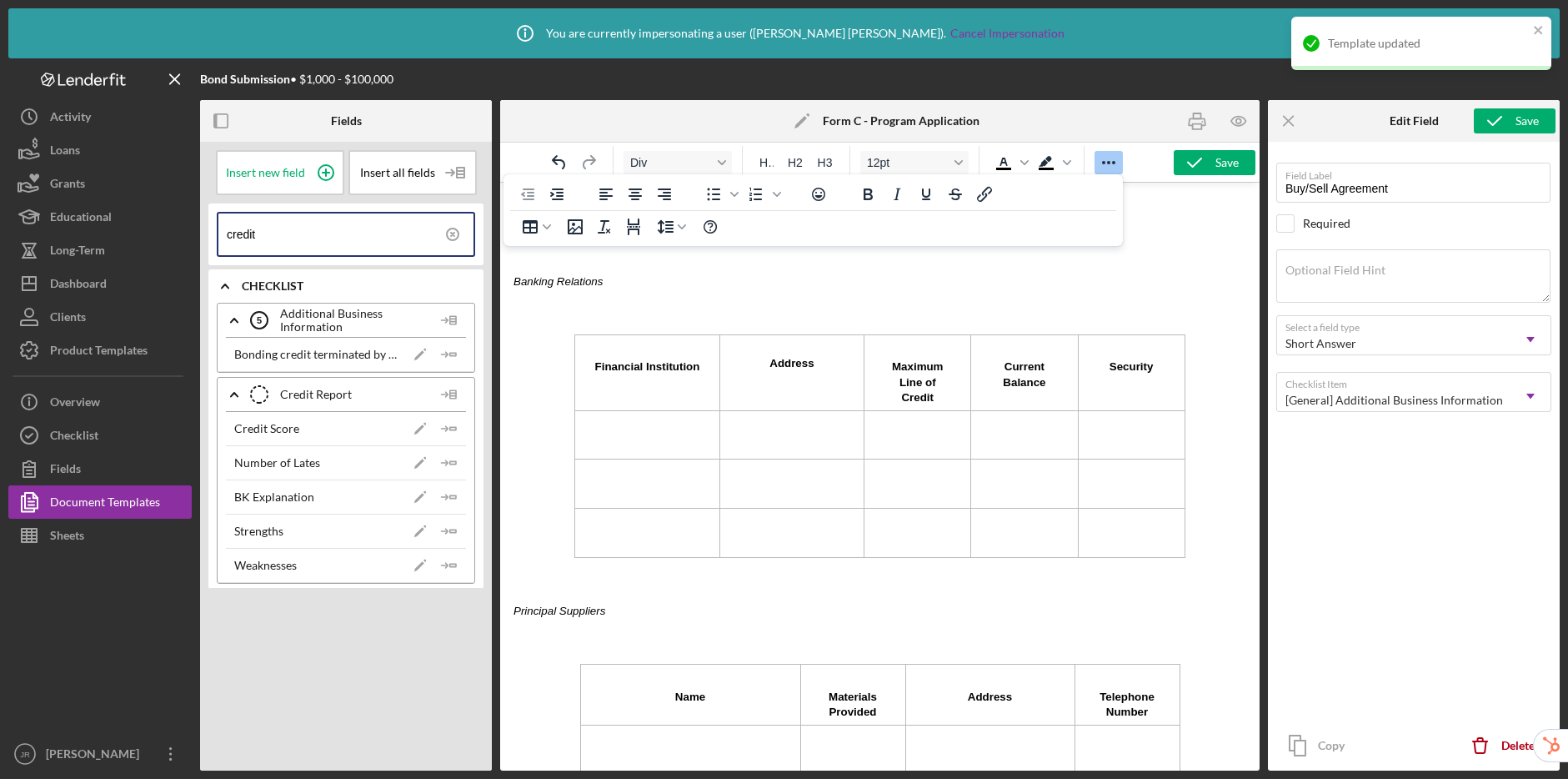
click at [1107, 159] on icon "Reveal or hide additional toolbar items" at bounding box center [1108, 162] width 20 height 20
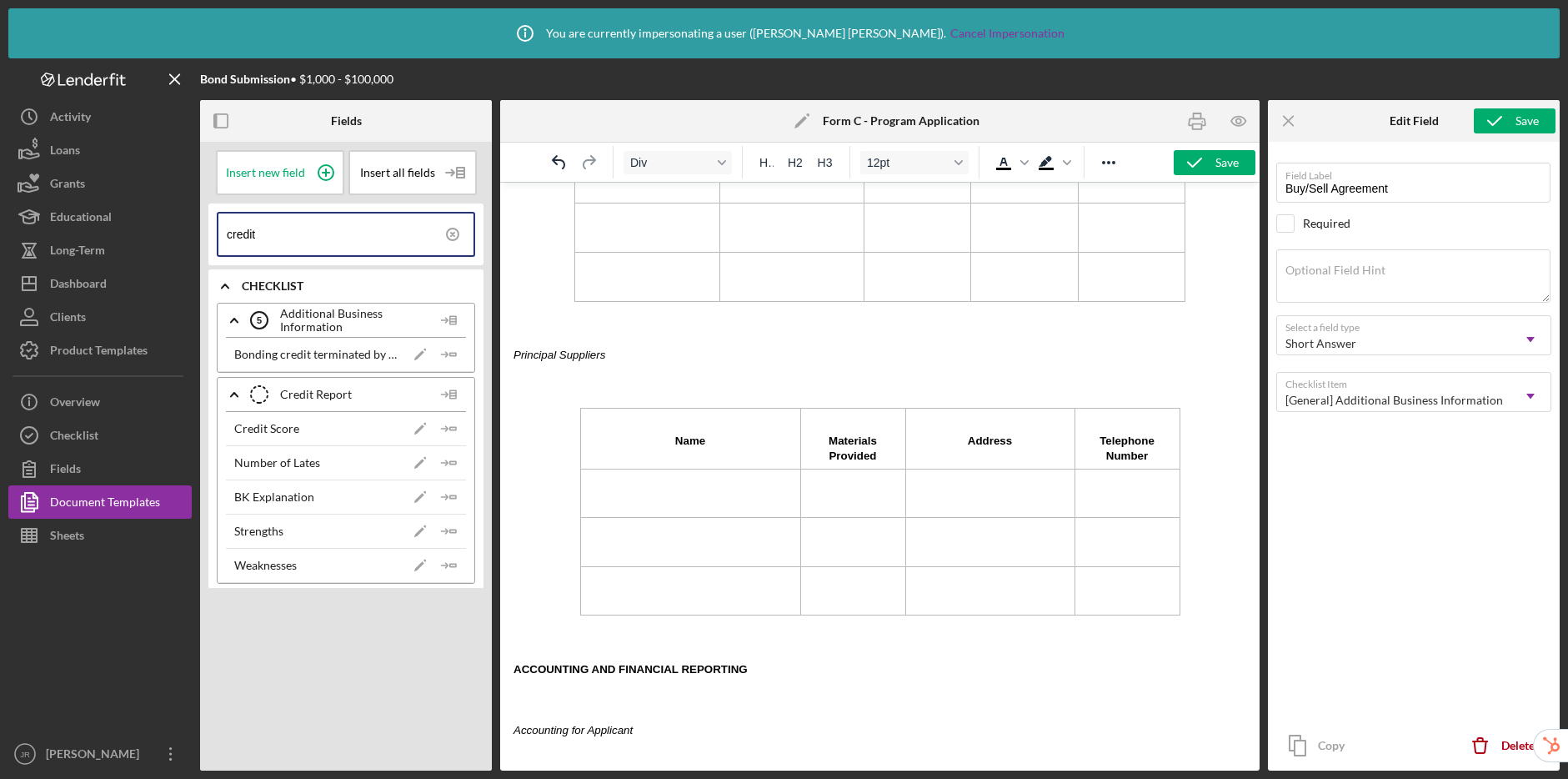
scroll to position [2021, 0]
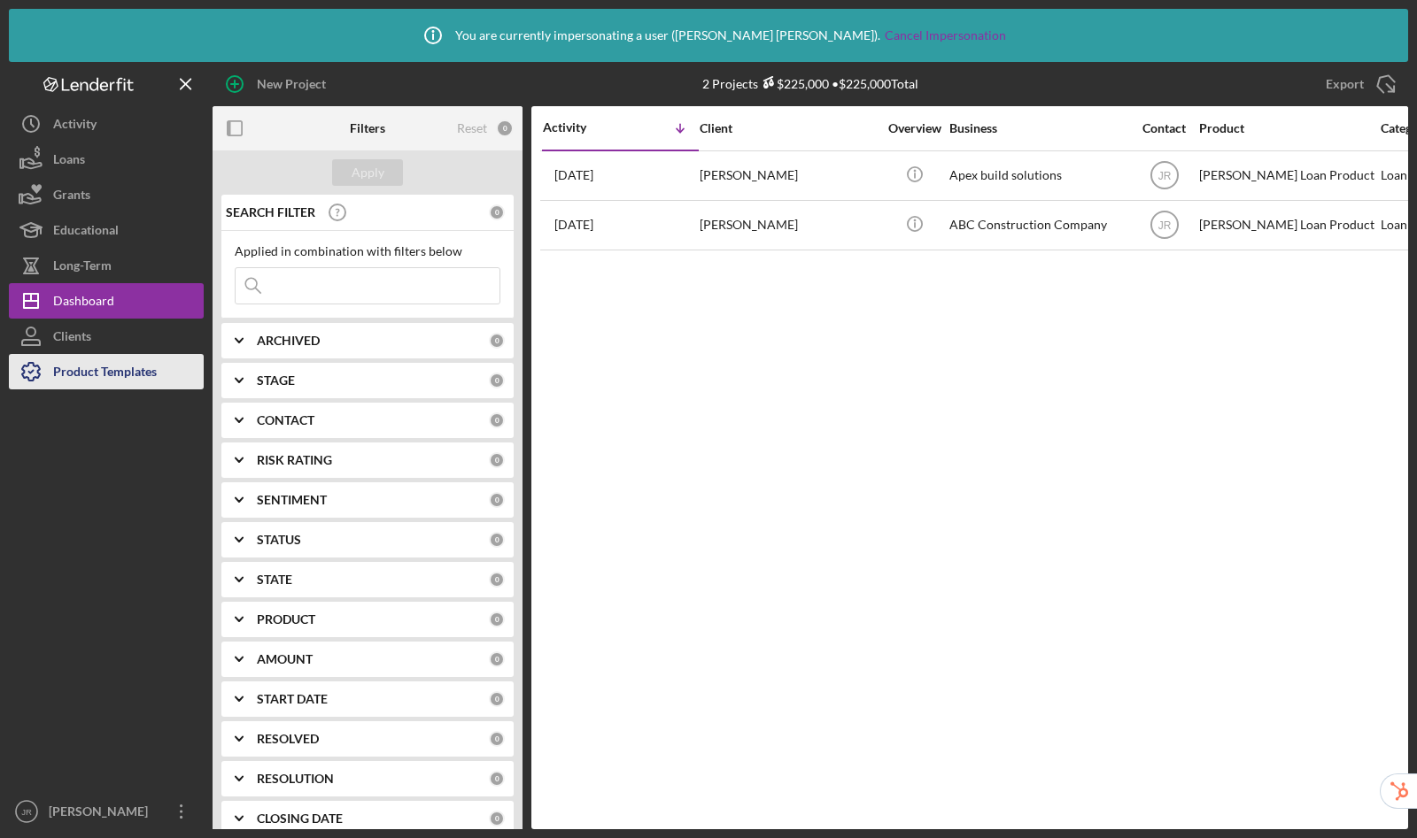
click at [117, 371] on div "Product Templates" at bounding box center [105, 374] width 104 height 40
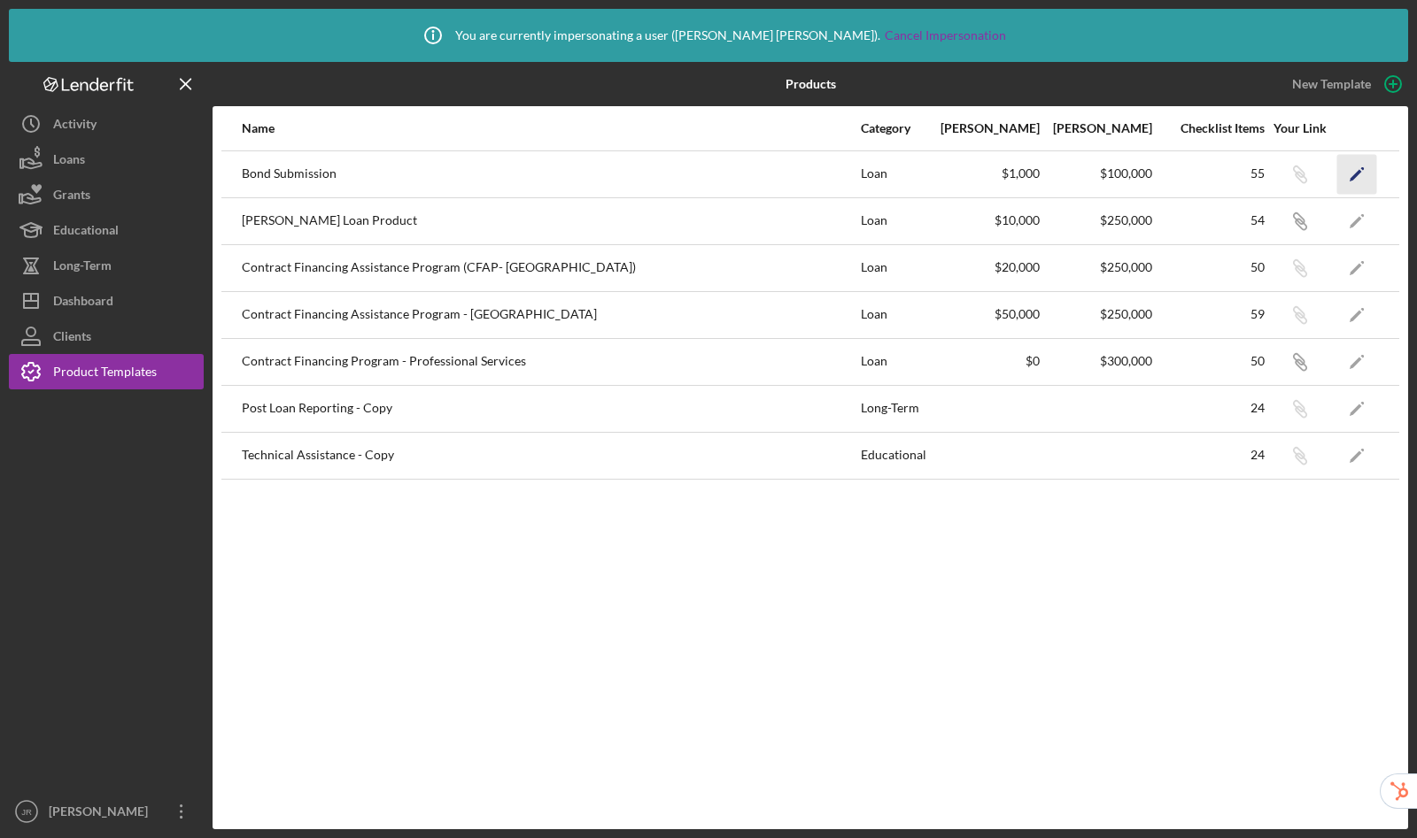
click at [1356, 173] on polygon "button" at bounding box center [1355, 175] width 12 height 12
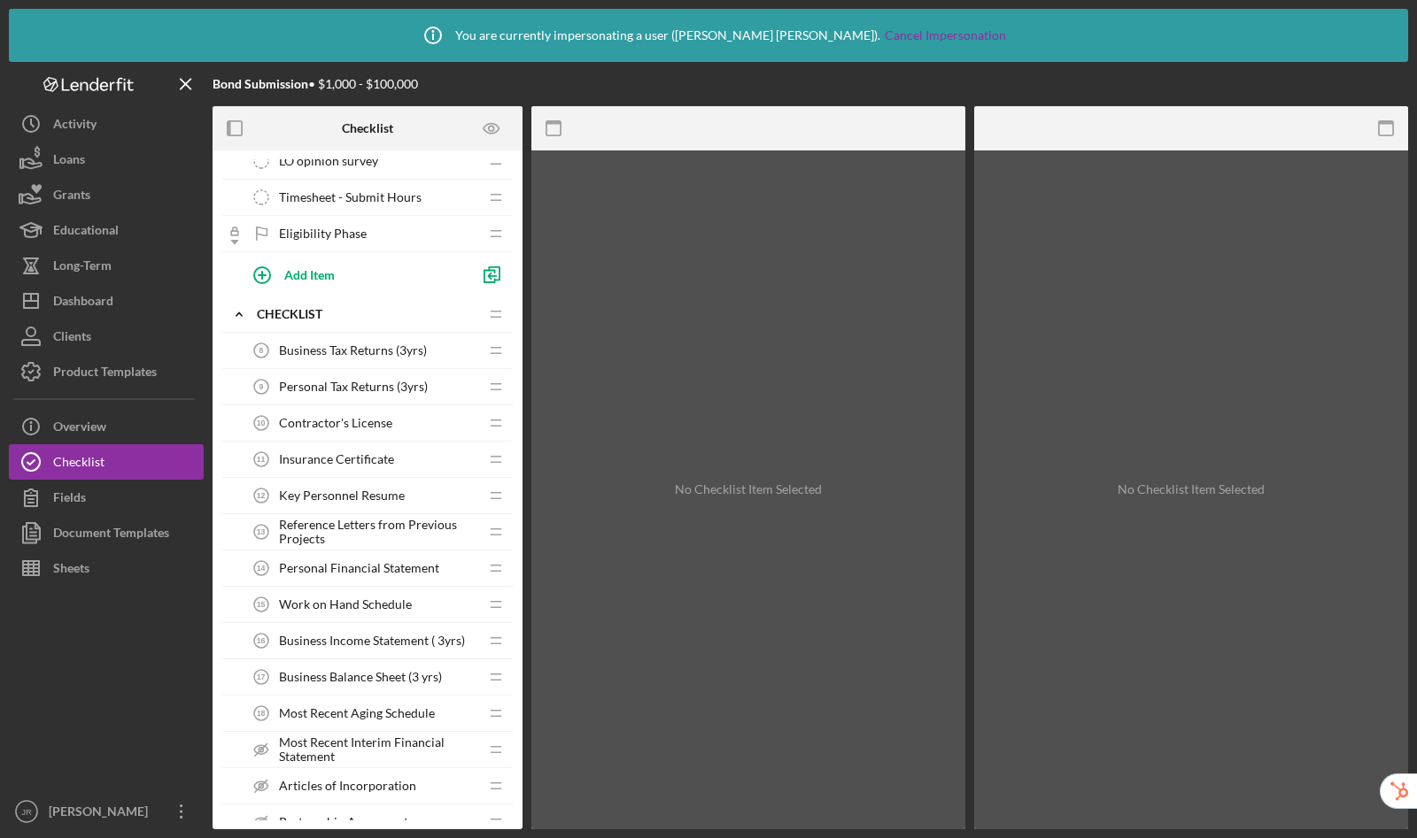
scroll to position [348, 0]
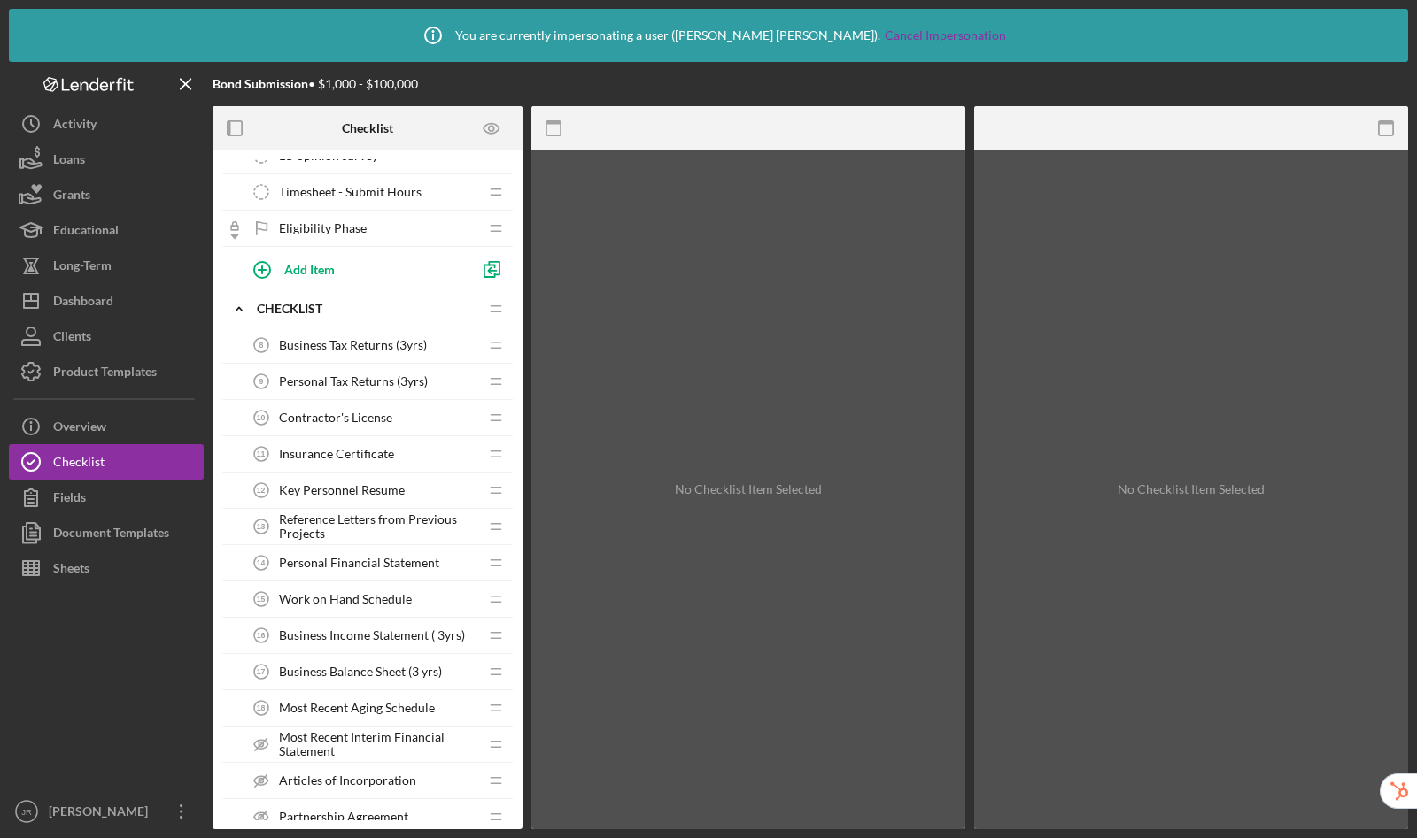
click at [351, 489] on span "Key Personnel Resume" at bounding box center [342, 490] width 126 height 14
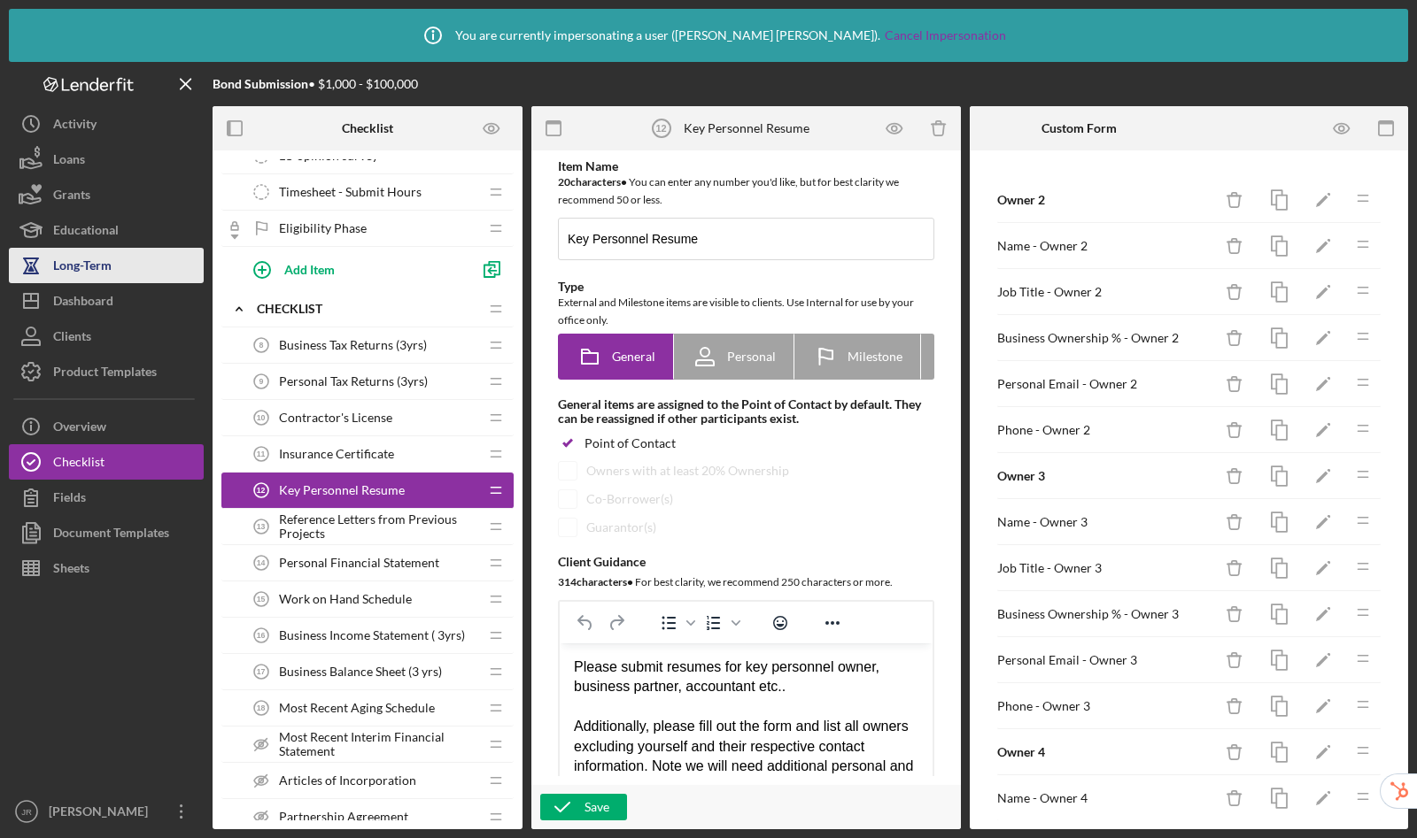
scroll to position [1071, 0]
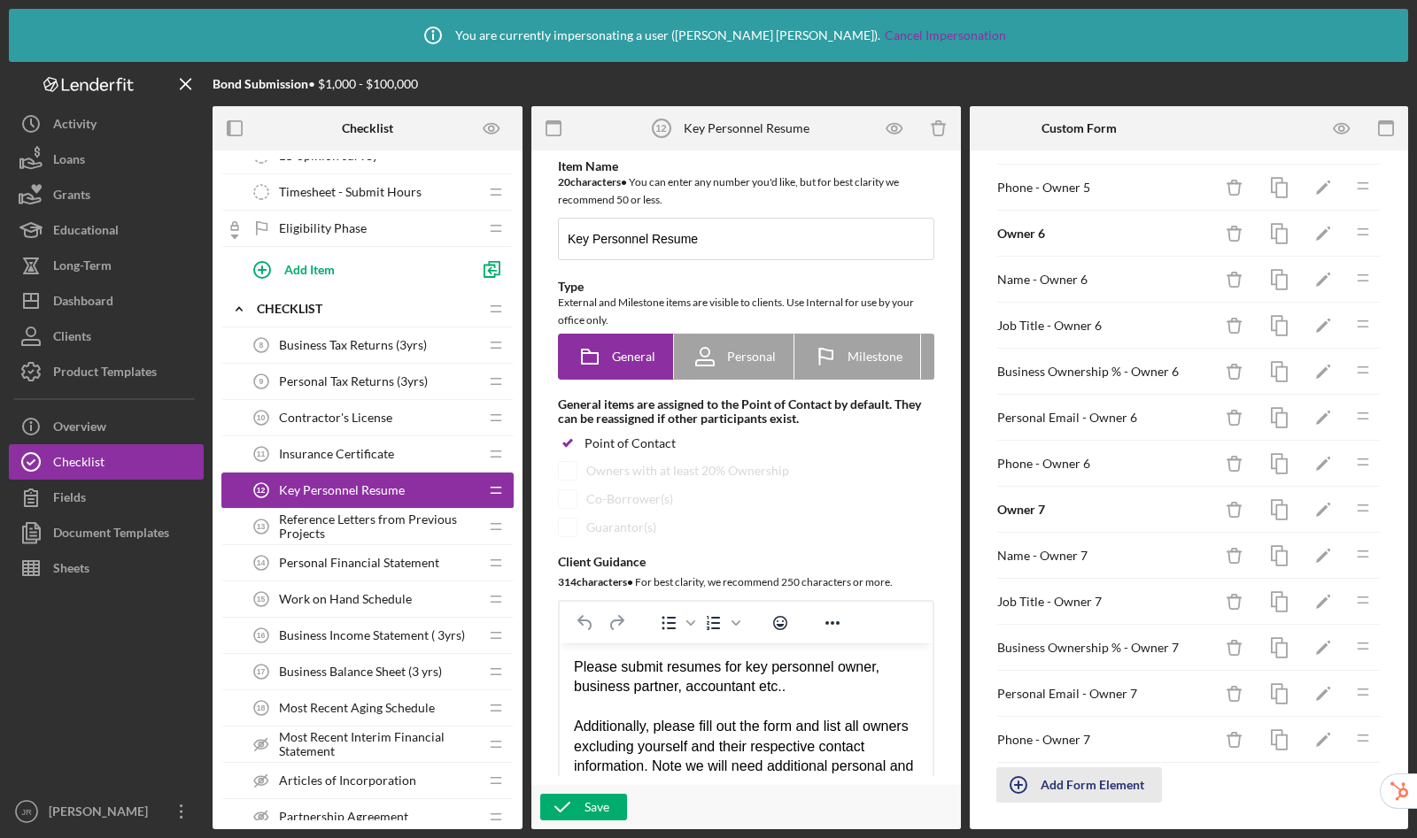
click at [1113, 791] on div "Add Form Element" at bounding box center [1092, 785] width 104 height 35
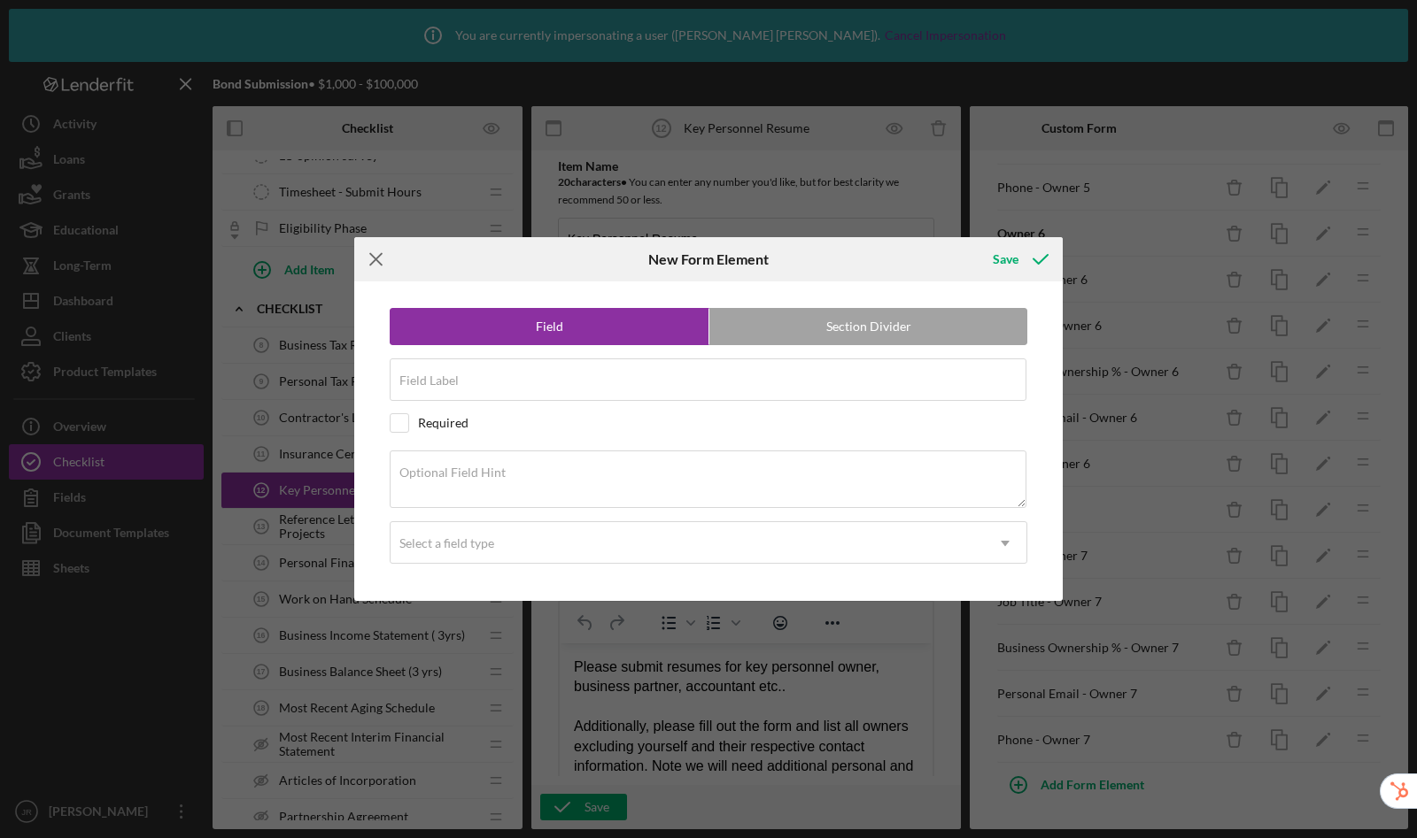
click at [372, 259] on icon "Icon/Menu Close" at bounding box center [376, 259] width 44 height 44
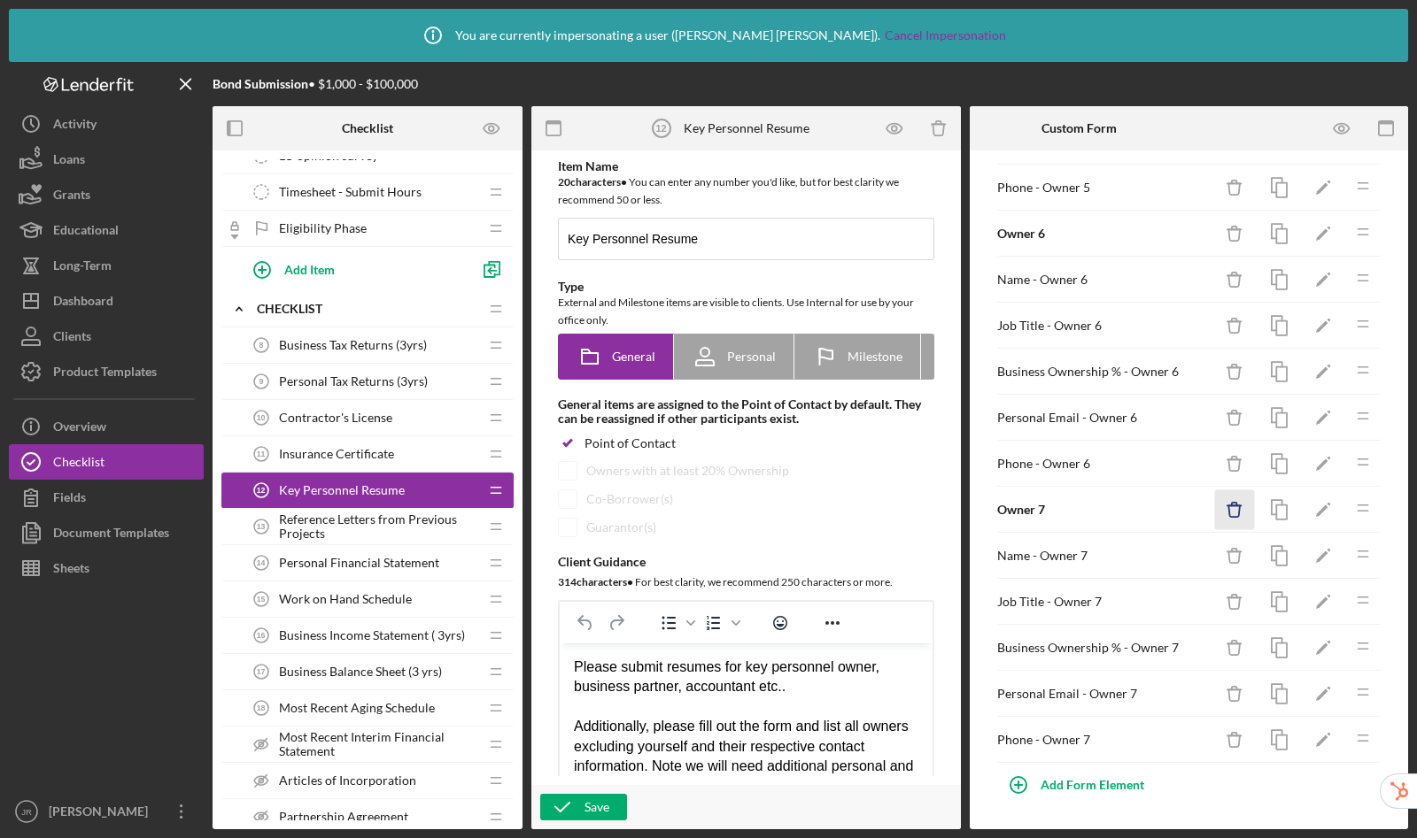
click at [1226, 510] on icon "Icon/Delete" at bounding box center [1235, 510] width 40 height 40
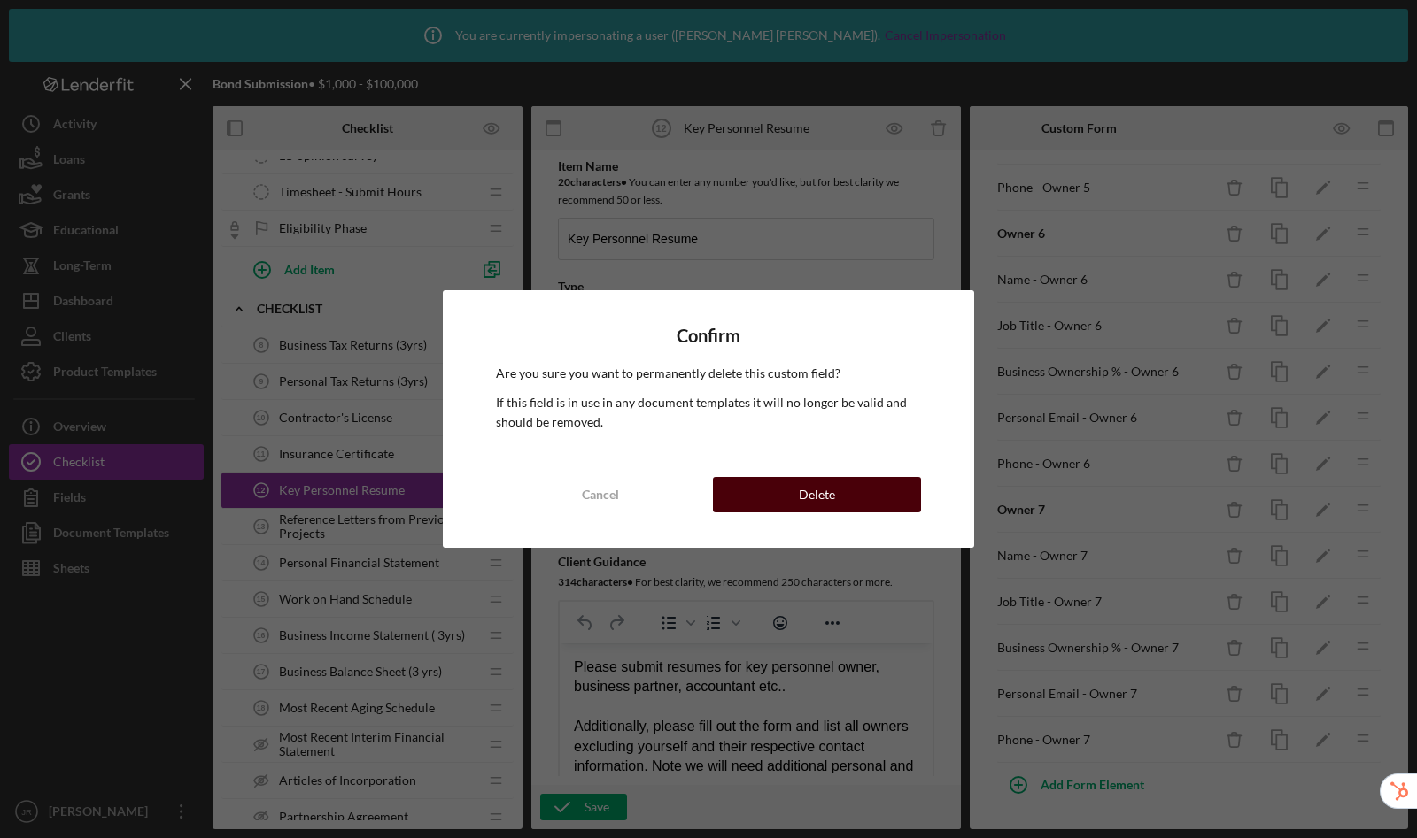
click at [908, 493] on button "Delete" at bounding box center [817, 494] width 208 height 35
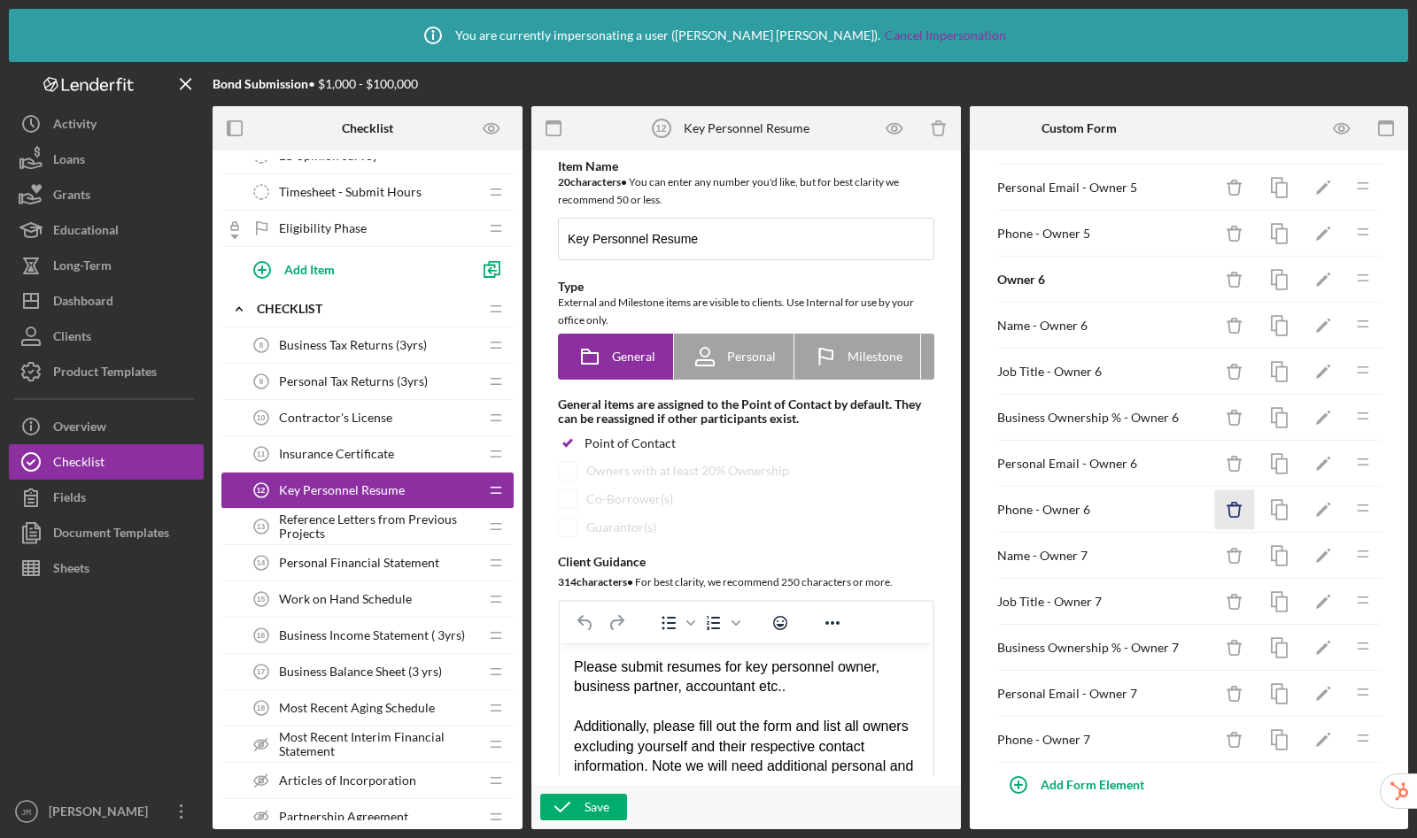
click at [1224, 511] on icon "Icon/Delete" at bounding box center [1235, 510] width 40 height 40
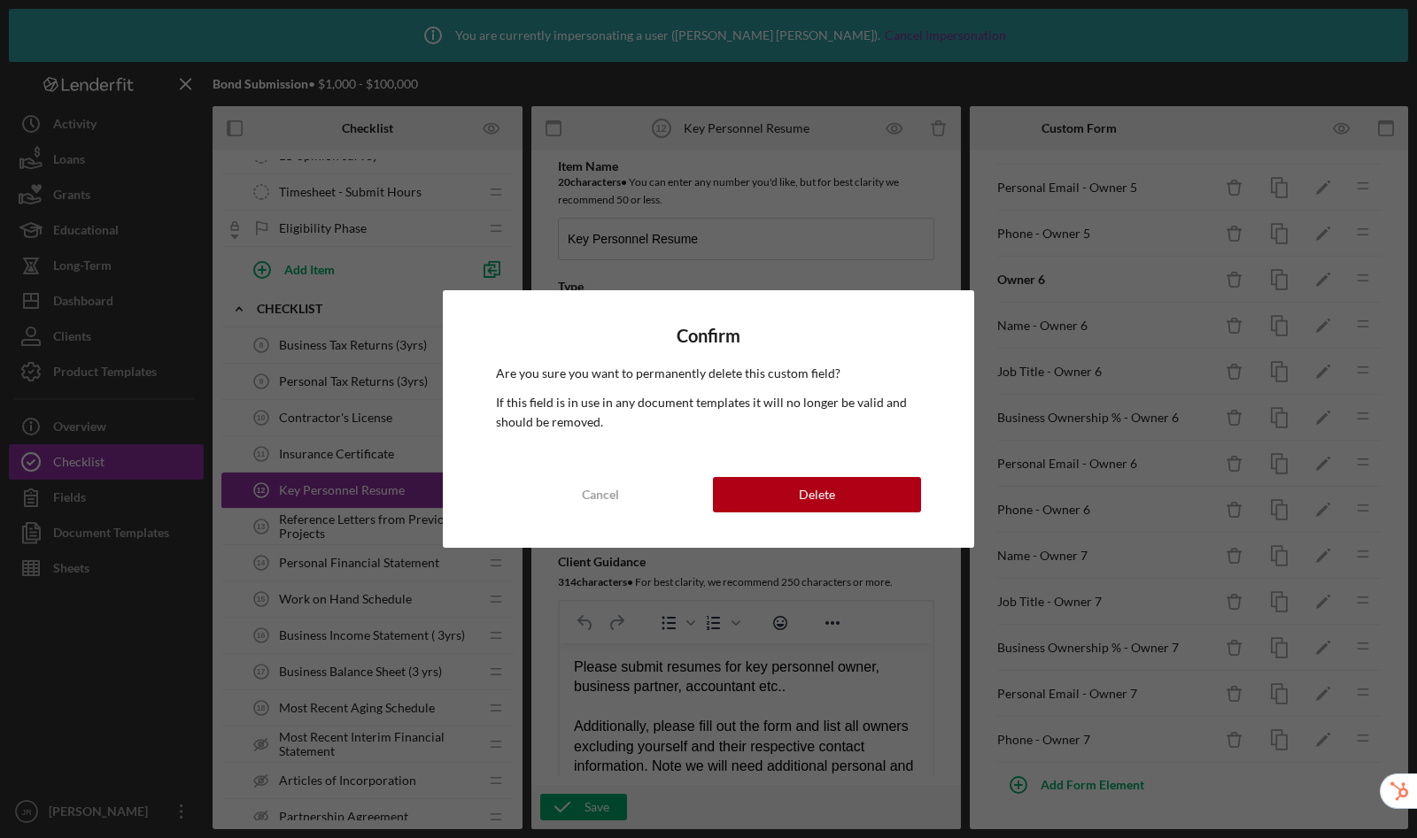
click at [845, 475] on div "Confirm Are you sure you want to permanently delete this custom field? If this …" at bounding box center [708, 418] width 531 height 257
click at [852, 498] on button "Delete" at bounding box center [817, 494] width 208 height 35
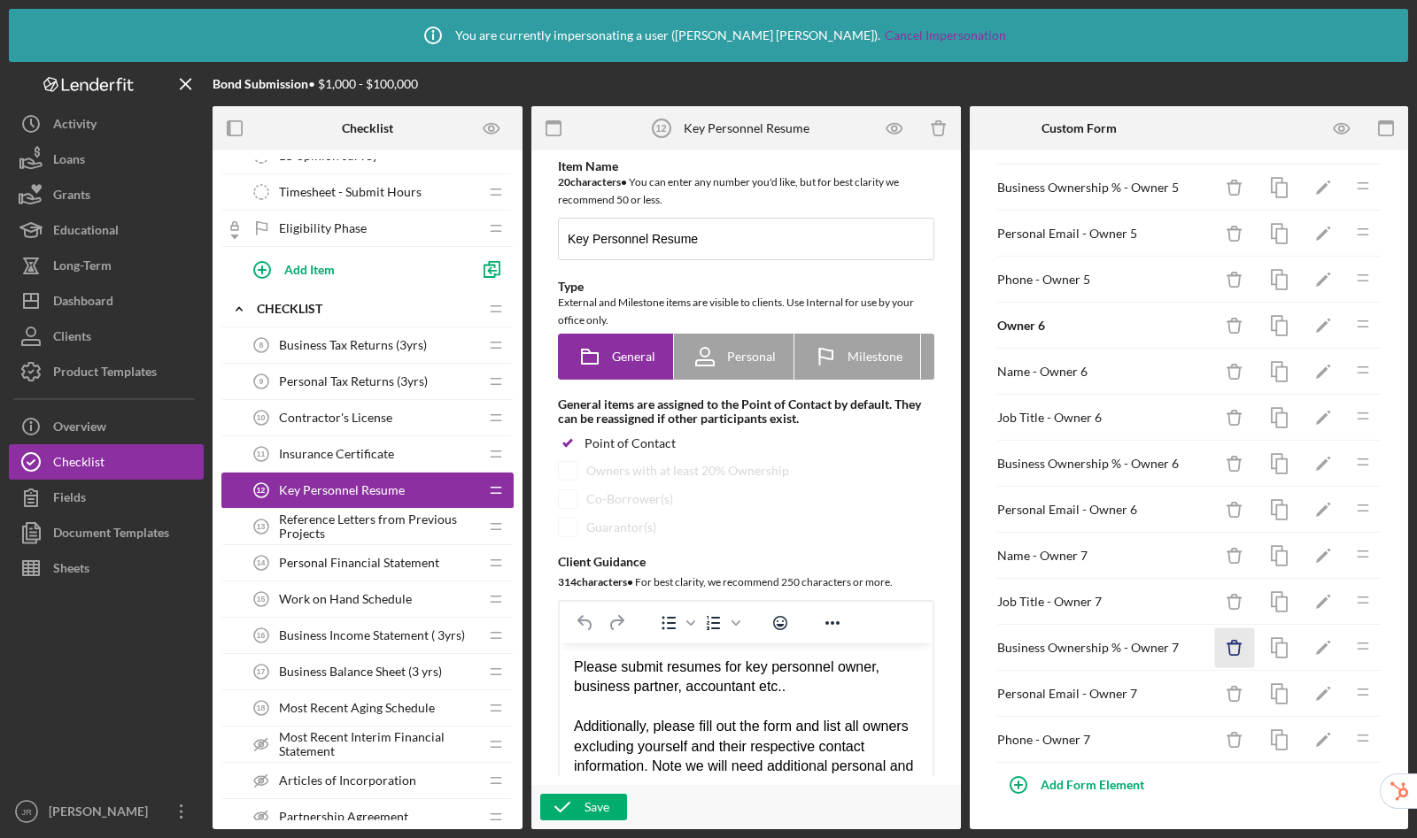
scroll to position [979, 0]
click at [1227, 736] on line "button" at bounding box center [1233, 736] width 13 height 0
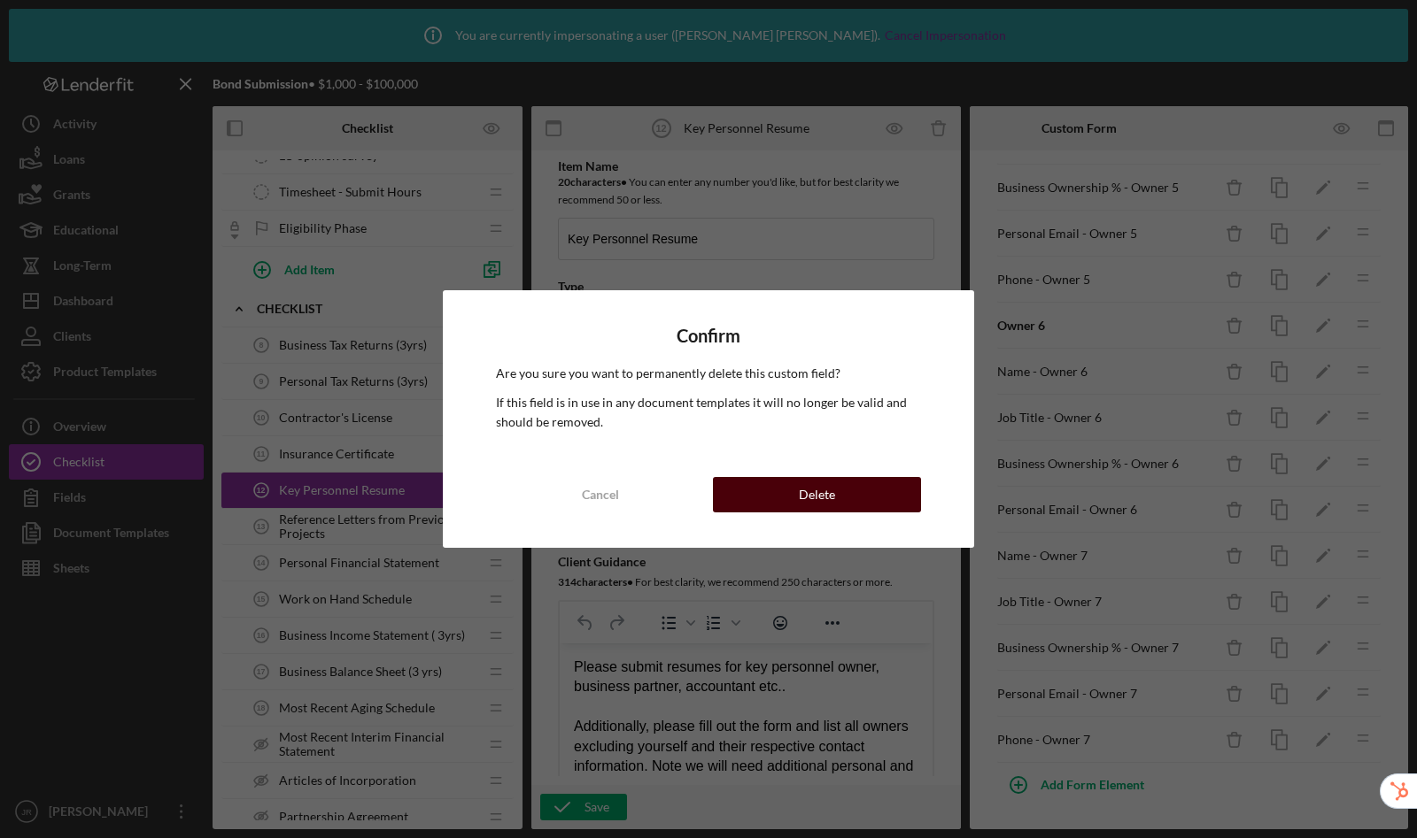
click at [867, 494] on button "Delete" at bounding box center [817, 494] width 208 height 35
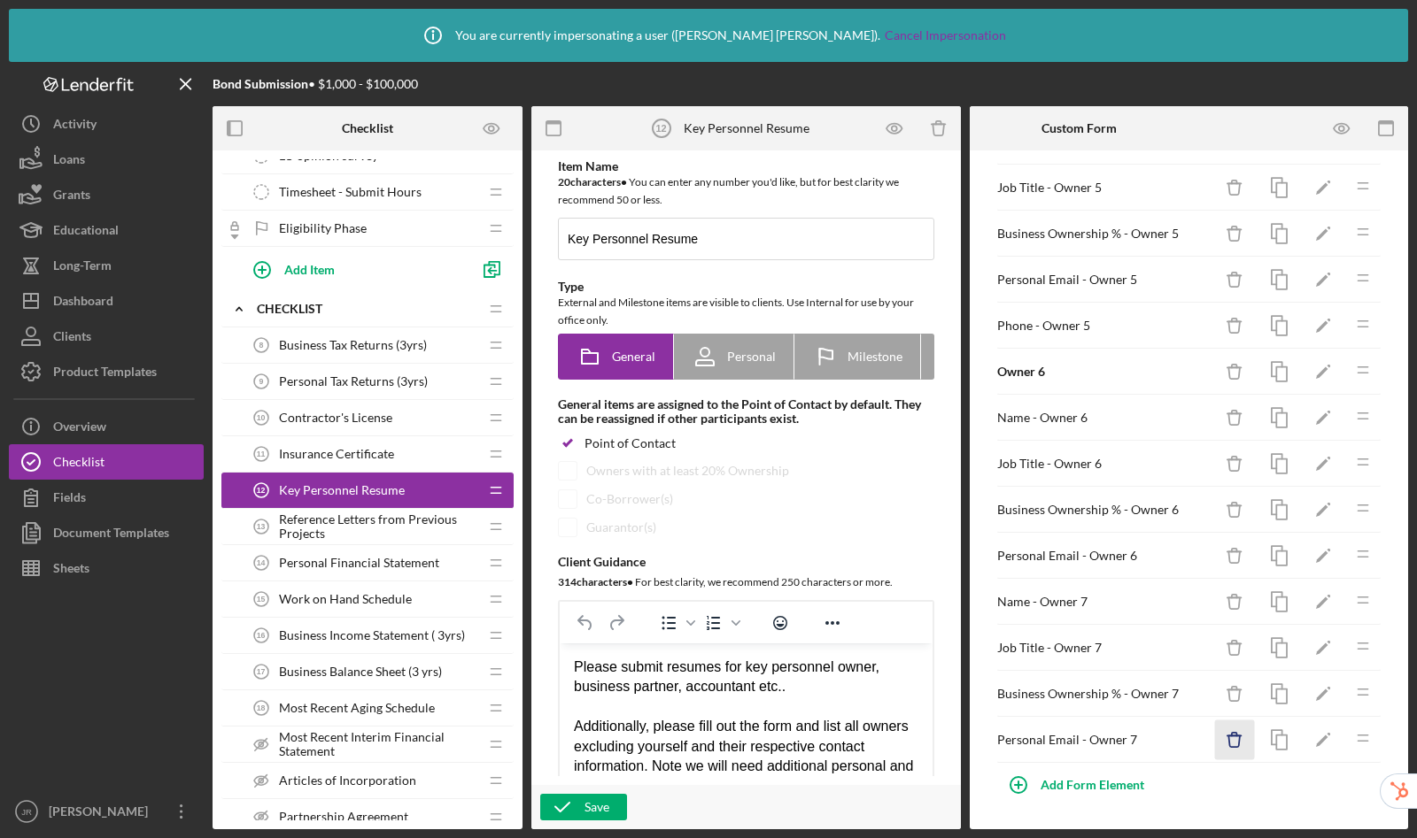
scroll to position [933, 0]
click at [1219, 735] on icon "Icon/Delete" at bounding box center [1235, 741] width 40 height 40
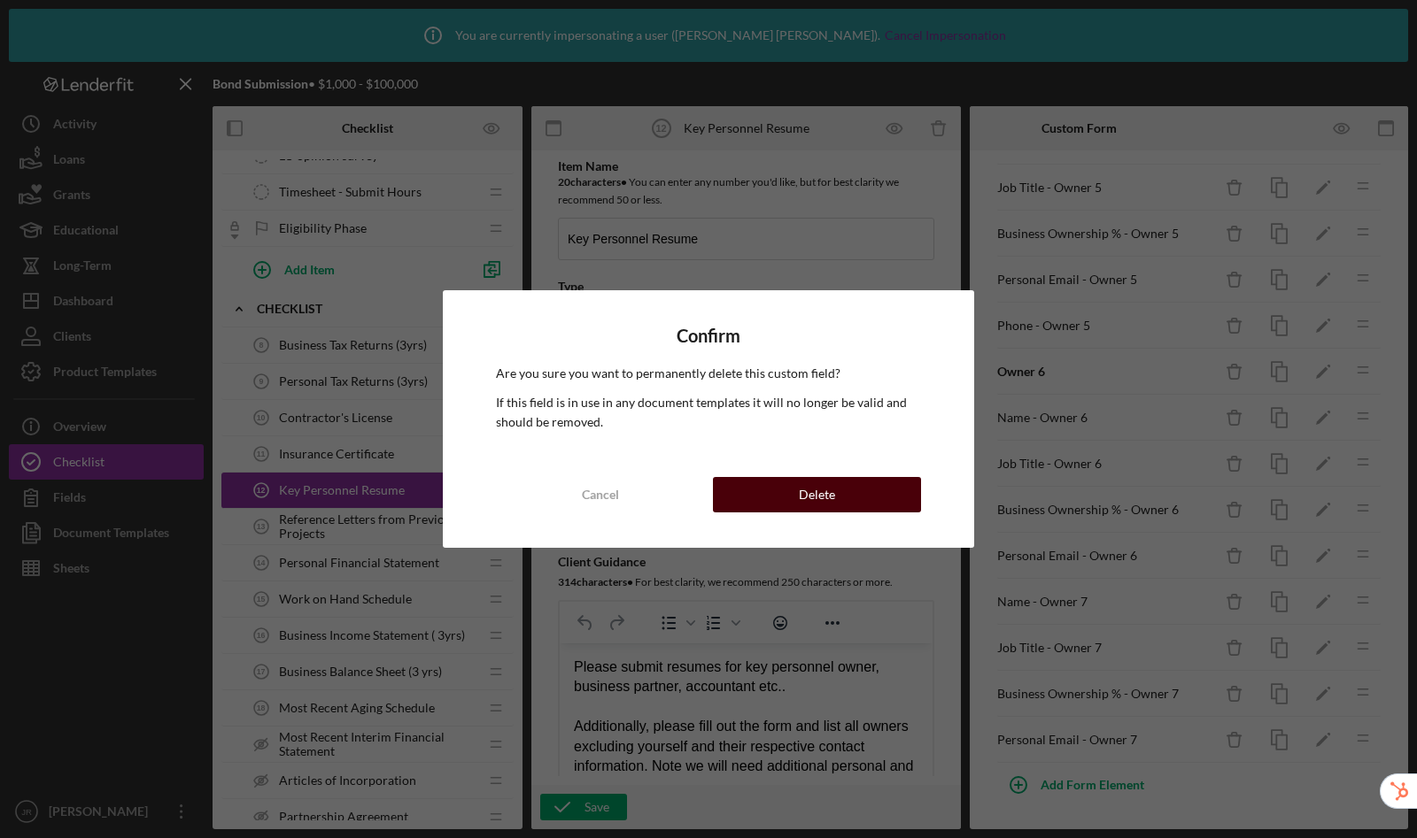
click at [832, 491] on div "Delete" at bounding box center [817, 494] width 36 height 35
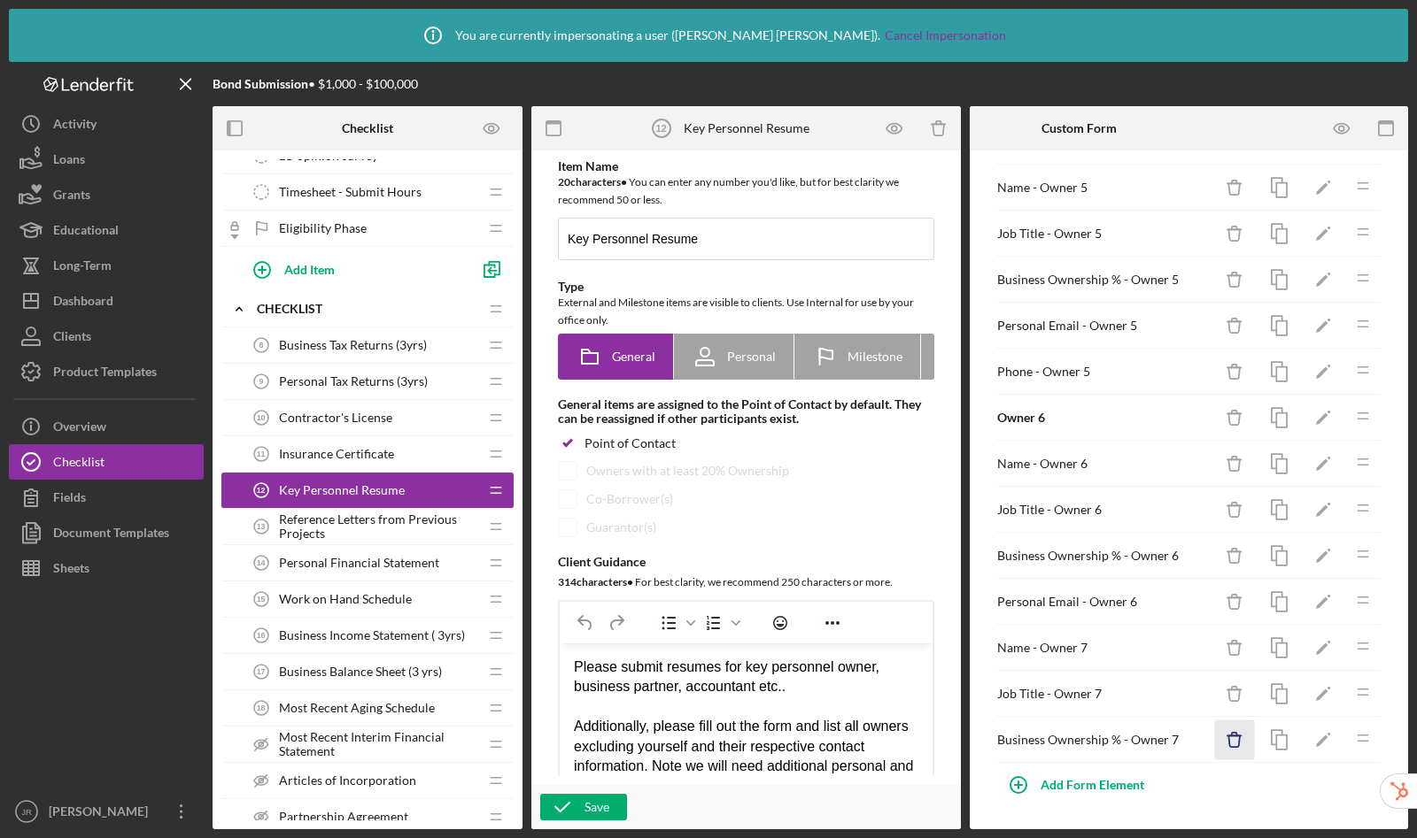
scroll to position [887, 0]
click at [1227, 736] on line "button" at bounding box center [1233, 736] width 13 height 0
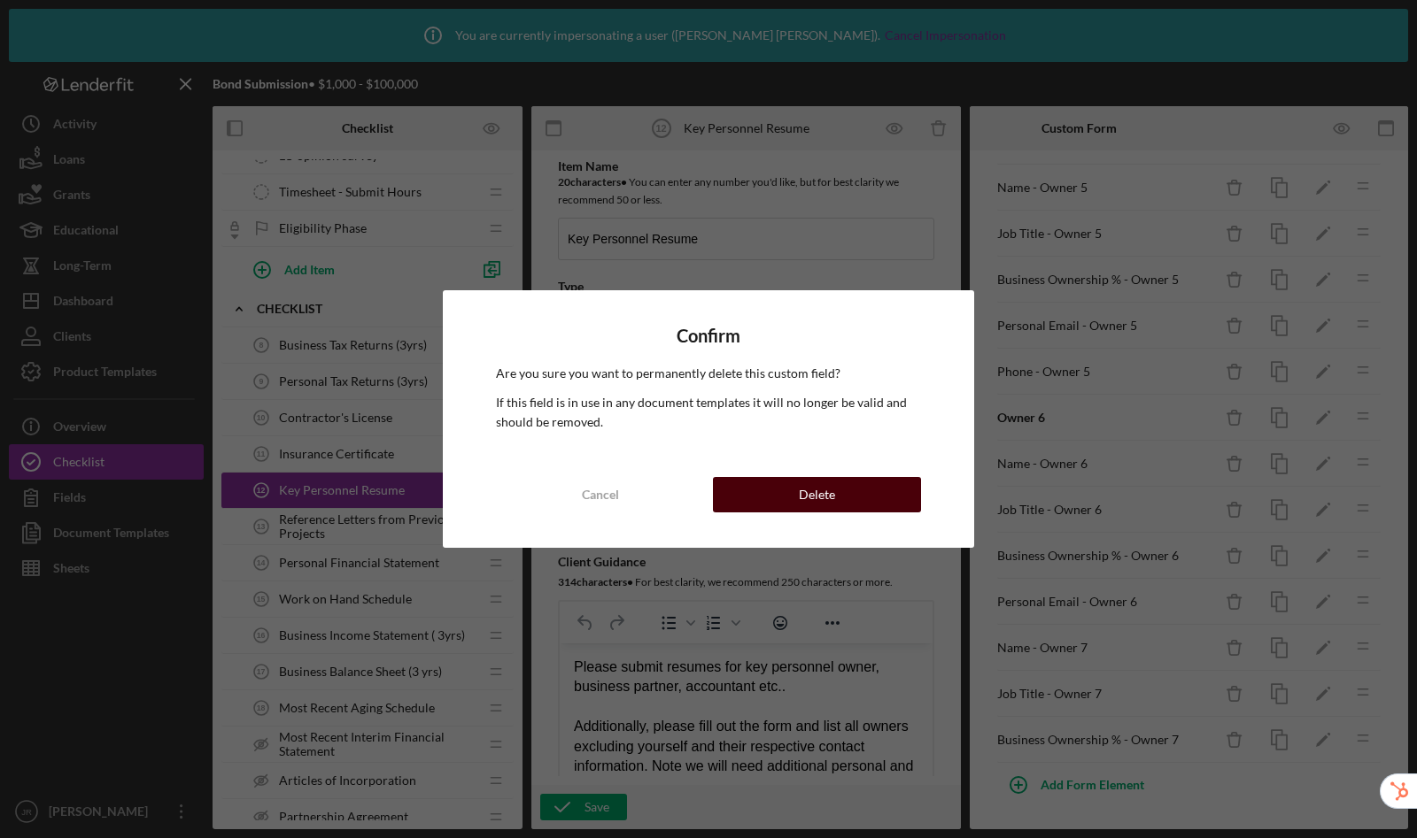
click at [803, 491] on div "Delete" at bounding box center [817, 494] width 36 height 35
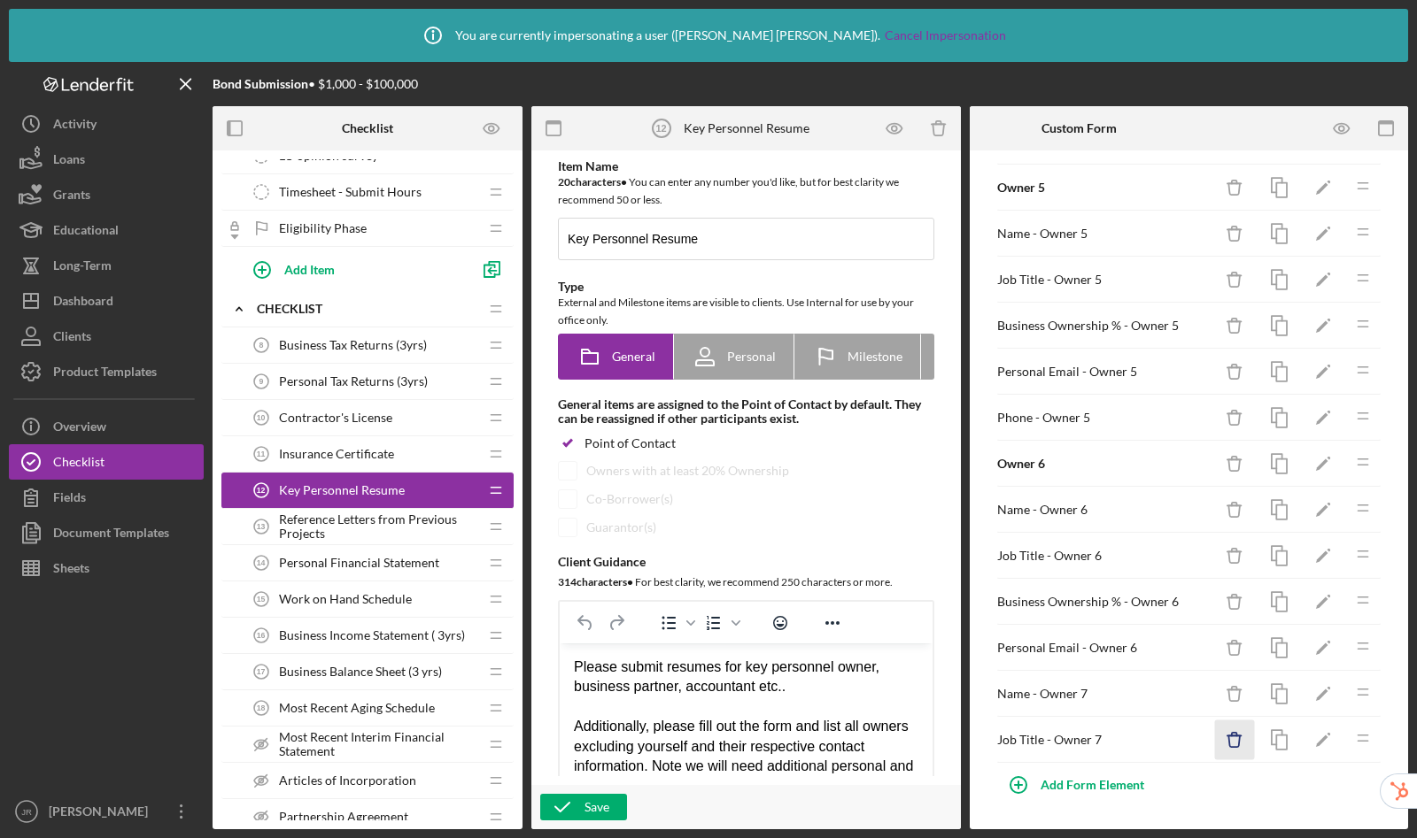
click at [1229, 735] on icon "Icon/Delete" at bounding box center [1235, 741] width 40 height 40
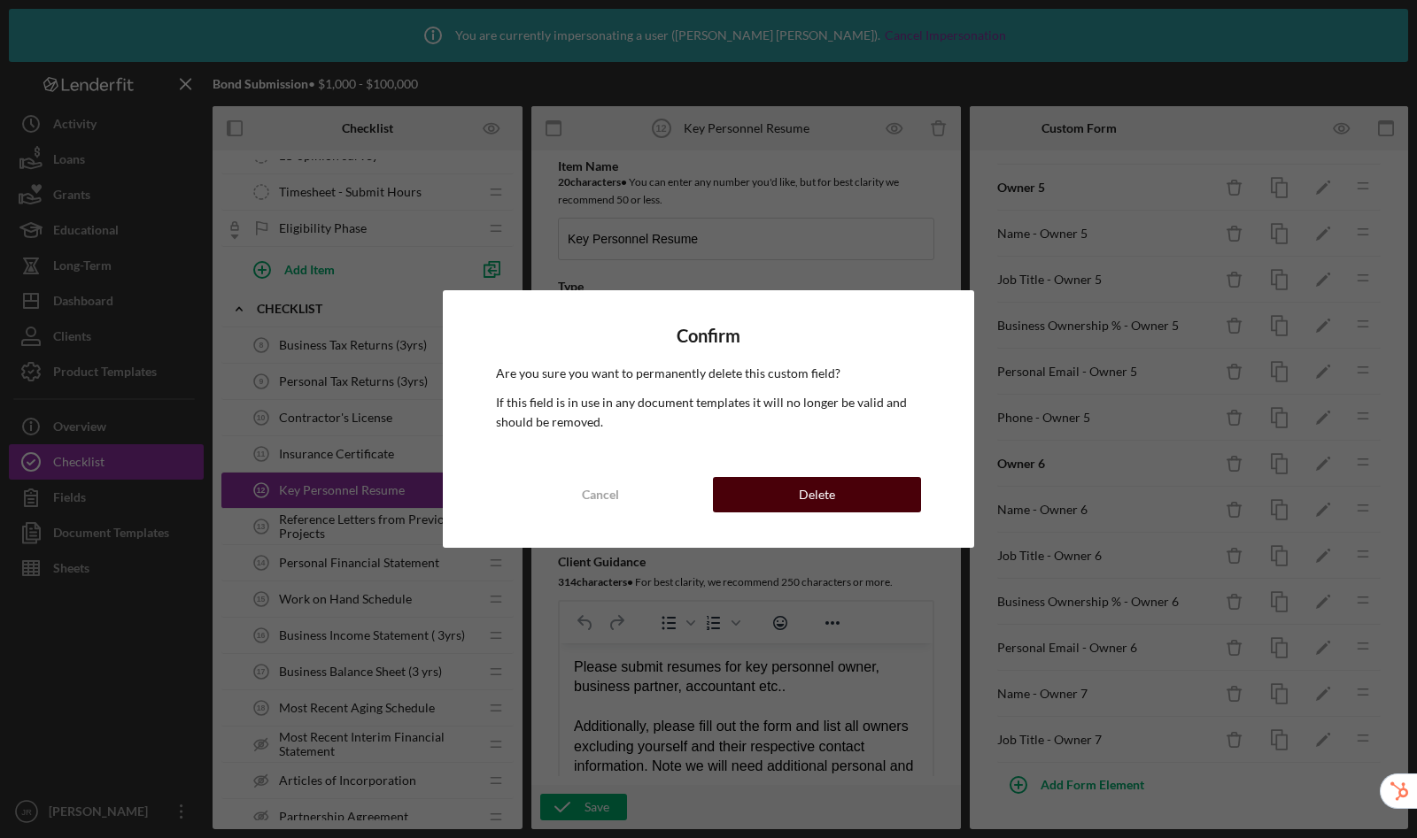
click at [877, 496] on button "Delete" at bounding box center [817, 494] width 208 height 35
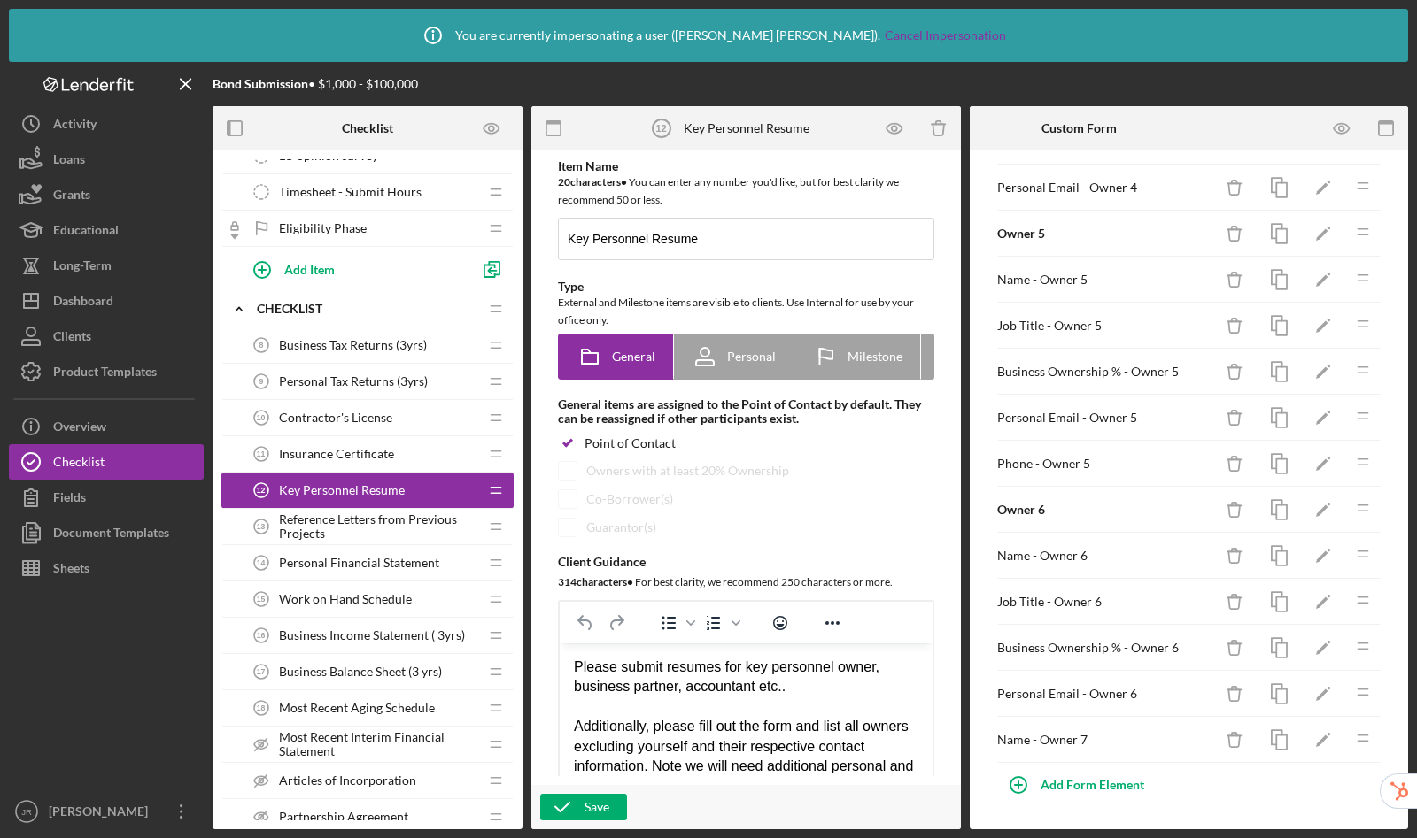
scroll to position [795, 0]
click at [1238, 746] on icon "Icon/Delete" at bounding box center [1235, 741] width 40 height 40
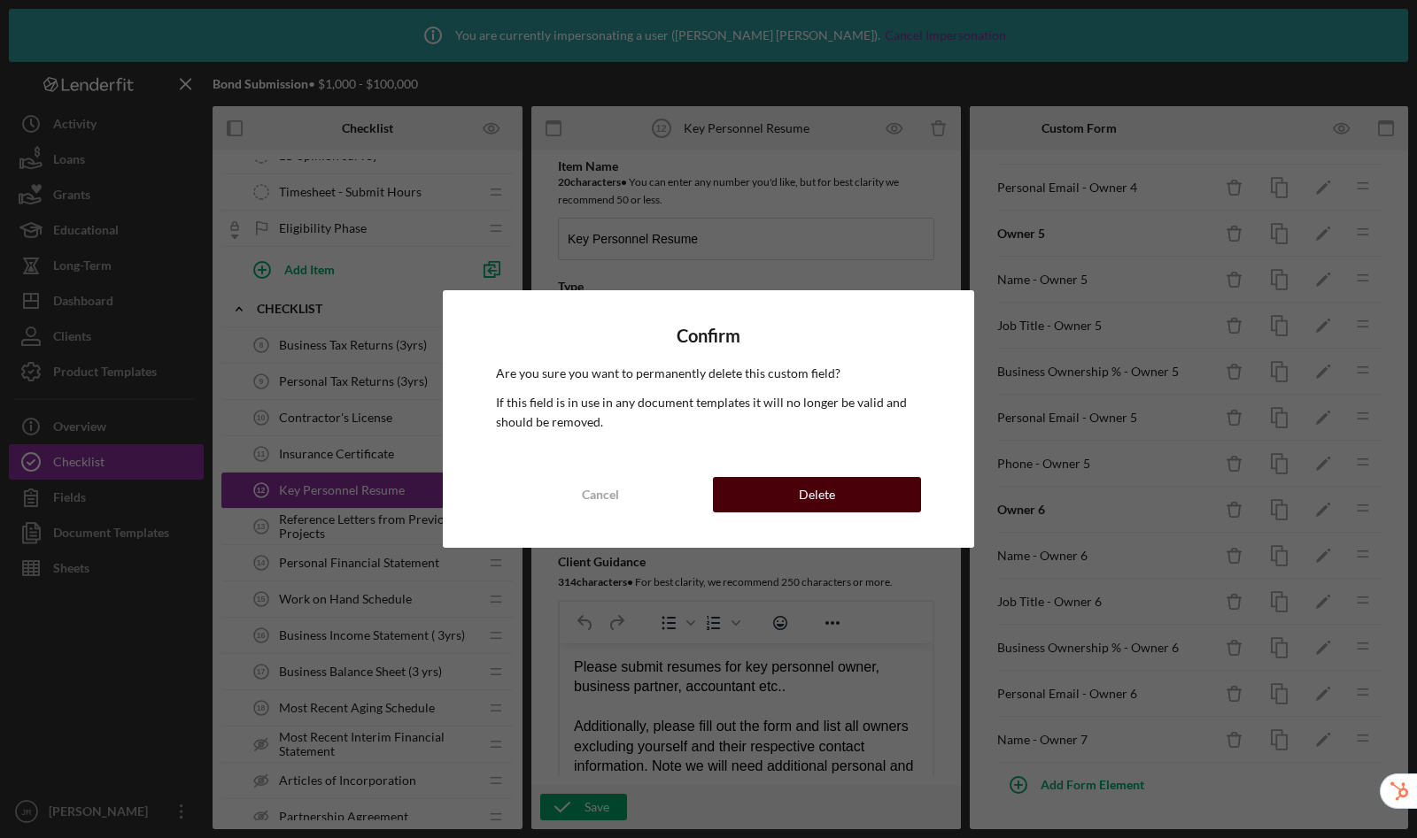
click at [813, 490] on div "Delete" at bounding box center [817, 494] width 36 height 35
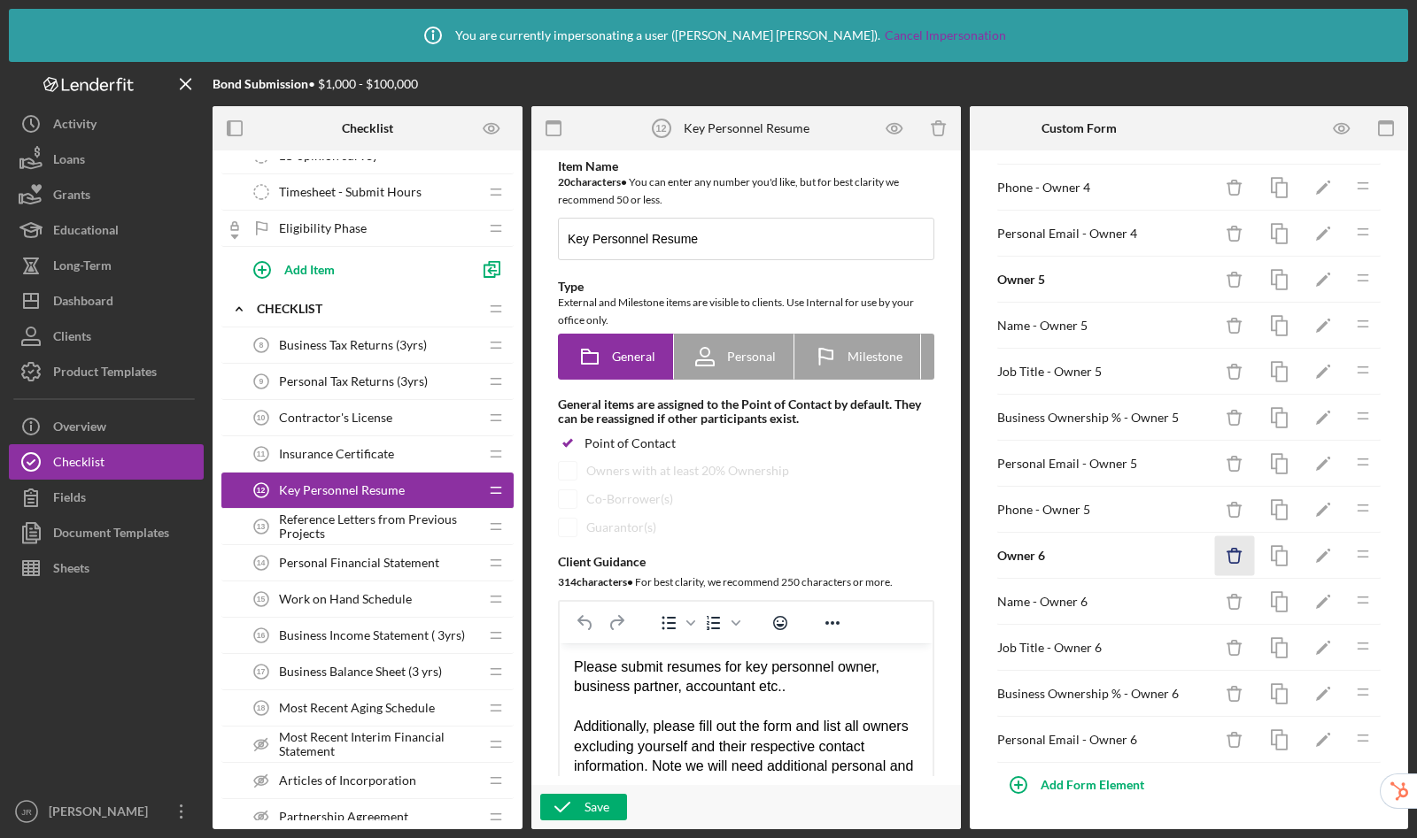
scroll to position [749, 0]
click at [1230, 558] on icon "Icon/Delete" at bounding box center [1235, 557] width 40 height 40
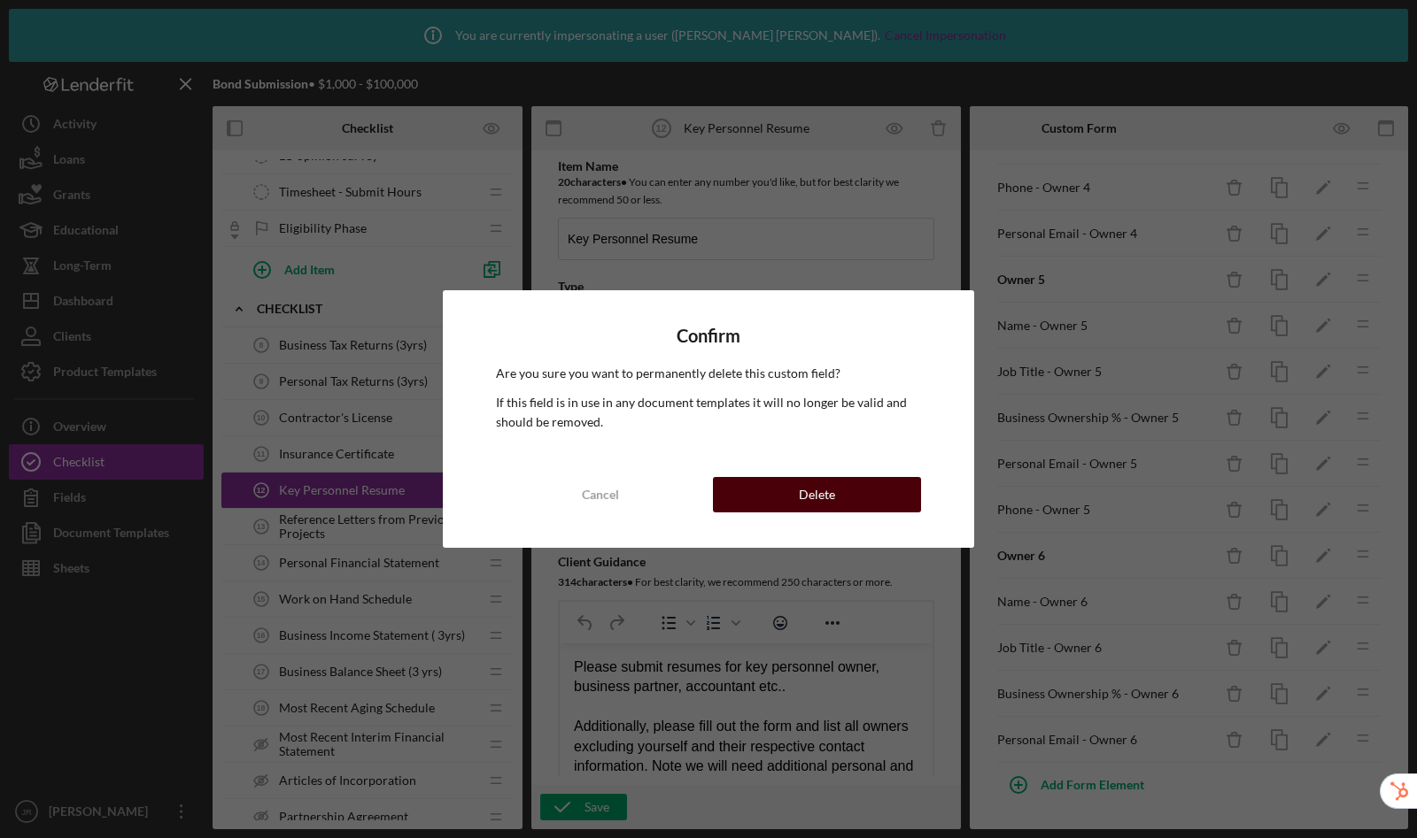
click at [892, 498] on button "Delete" at bounding box center [817, 494] width 208 height 35
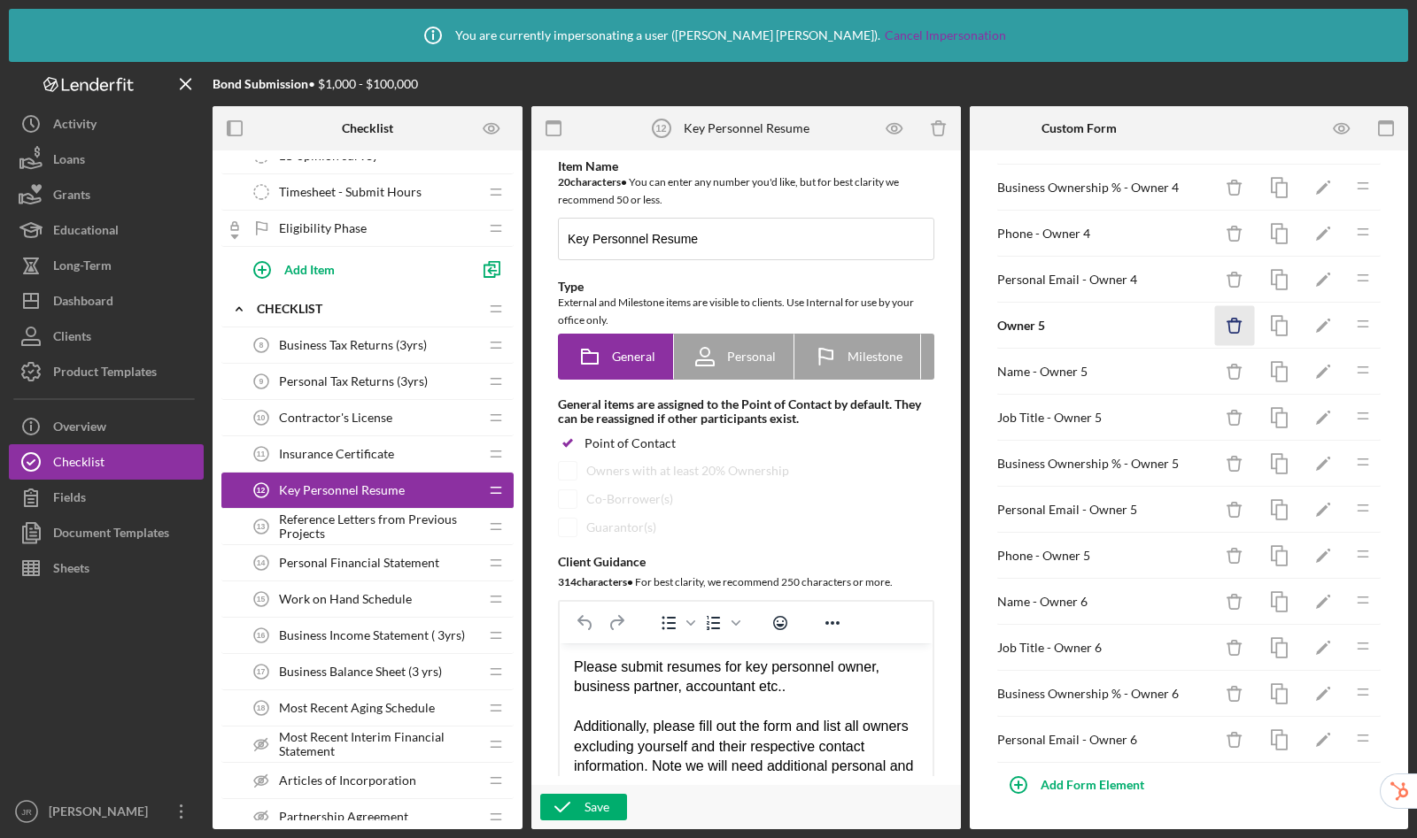
click at [1221, 328] on icon "Icon/Delete" at bounding box center [1235, 326] width 40 height 40
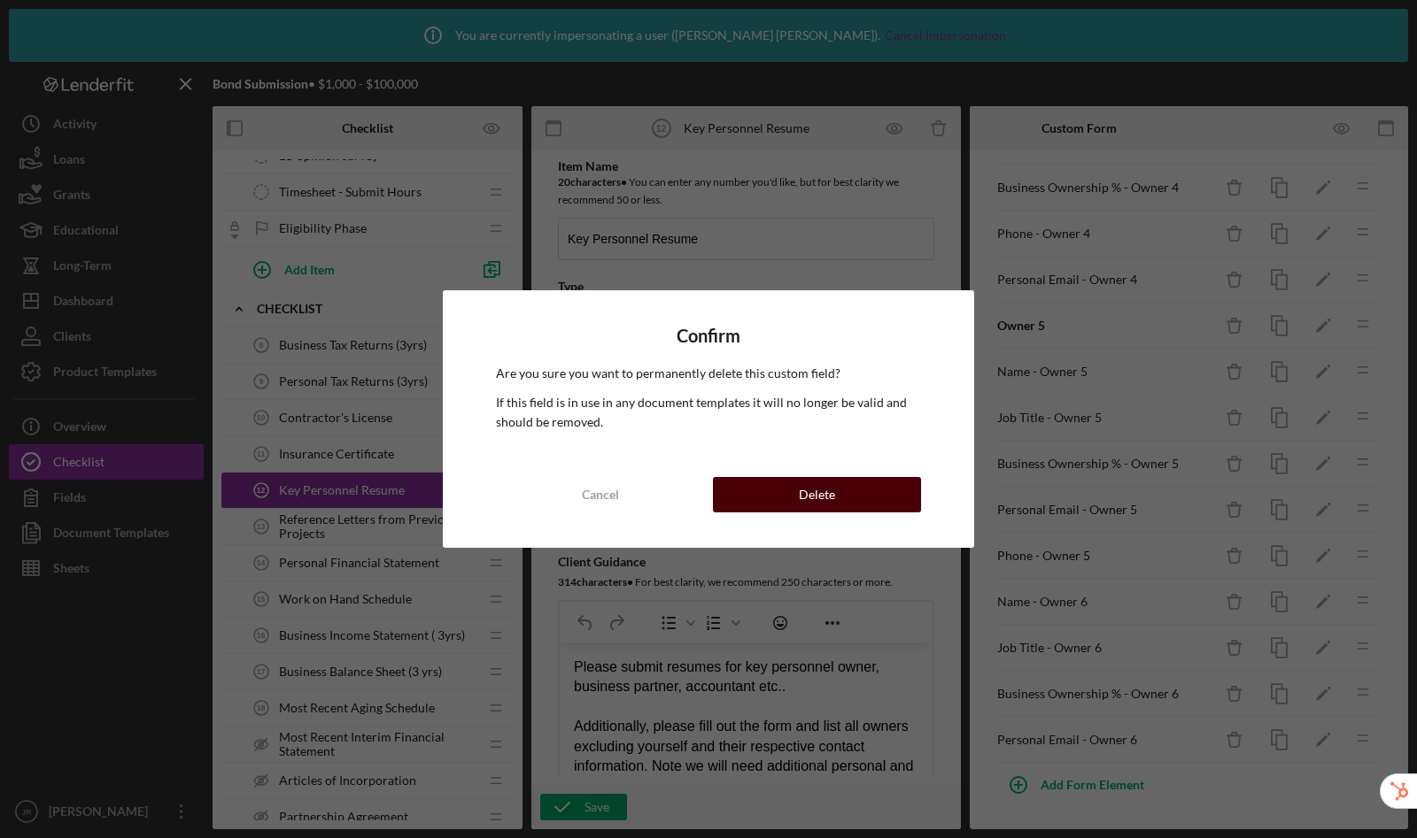
click at [889, 490] on button "Delete" at bounding box center [817, 494] width 208 height 35
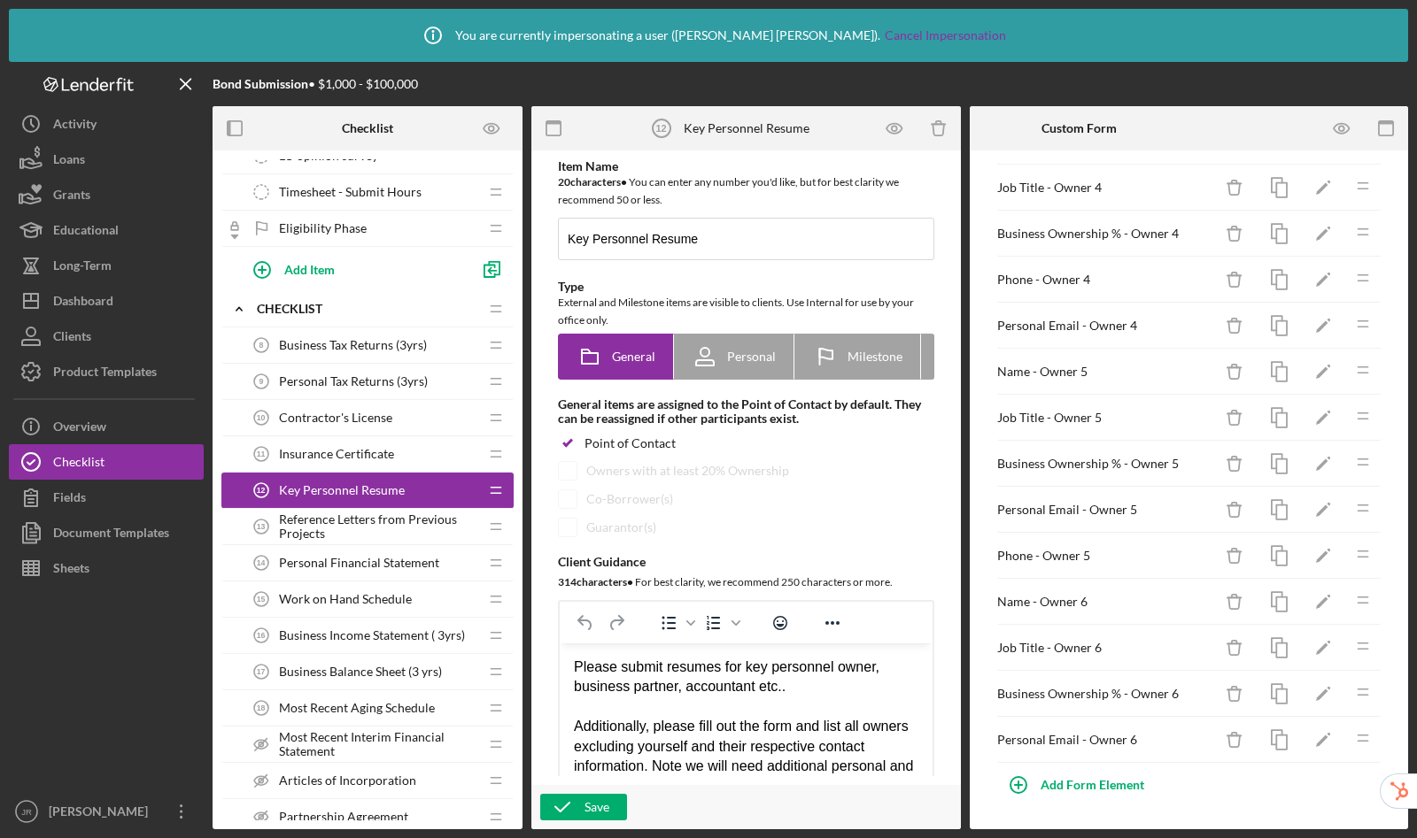
scroll to position [657, 0]
click at [1223, 381] on icon "Icon/Delete" at bounding box center [1235, 372] width 40 height 40
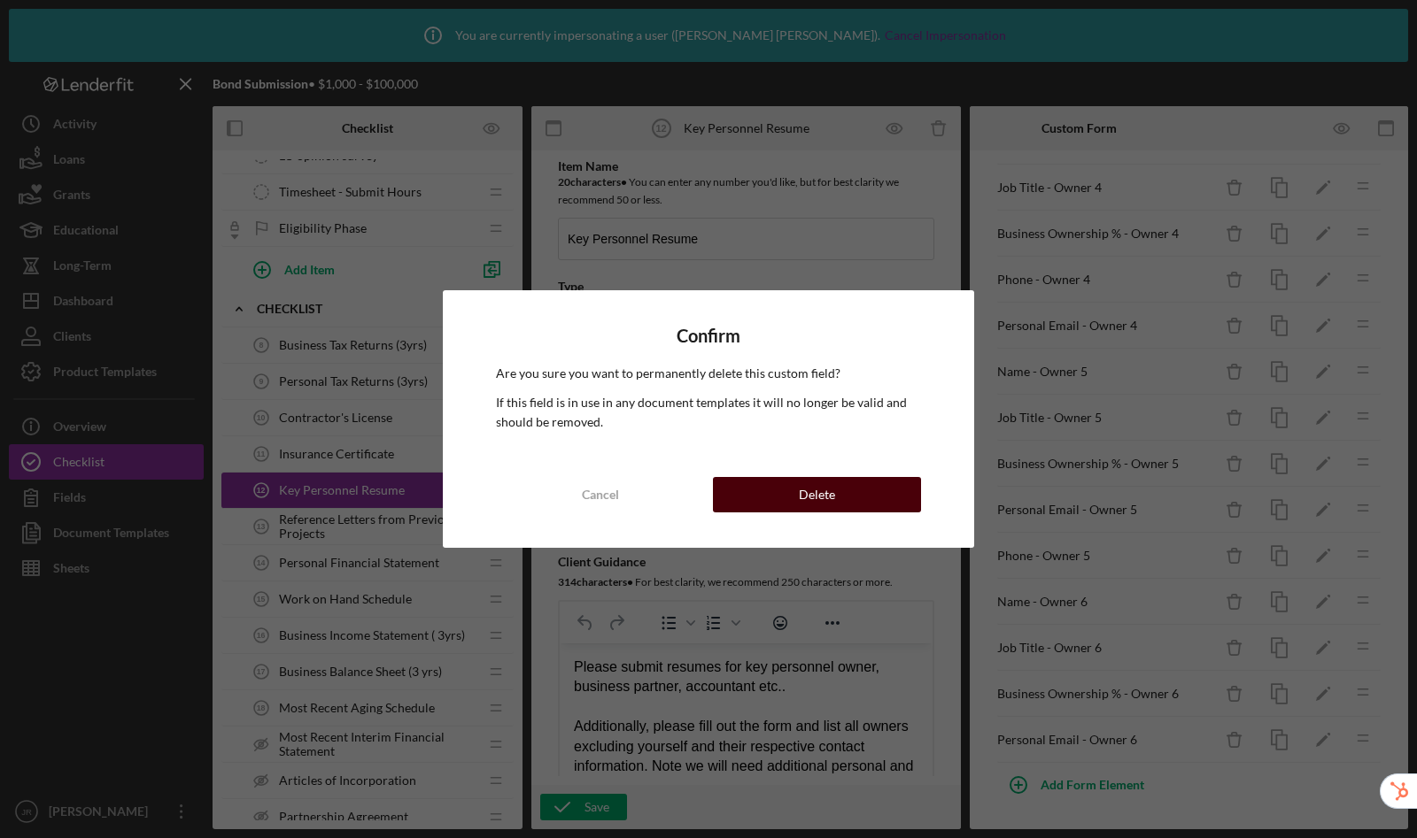
click at [858, 495] on button "Delete" at bounding box center [817, 494] width 208 height 35
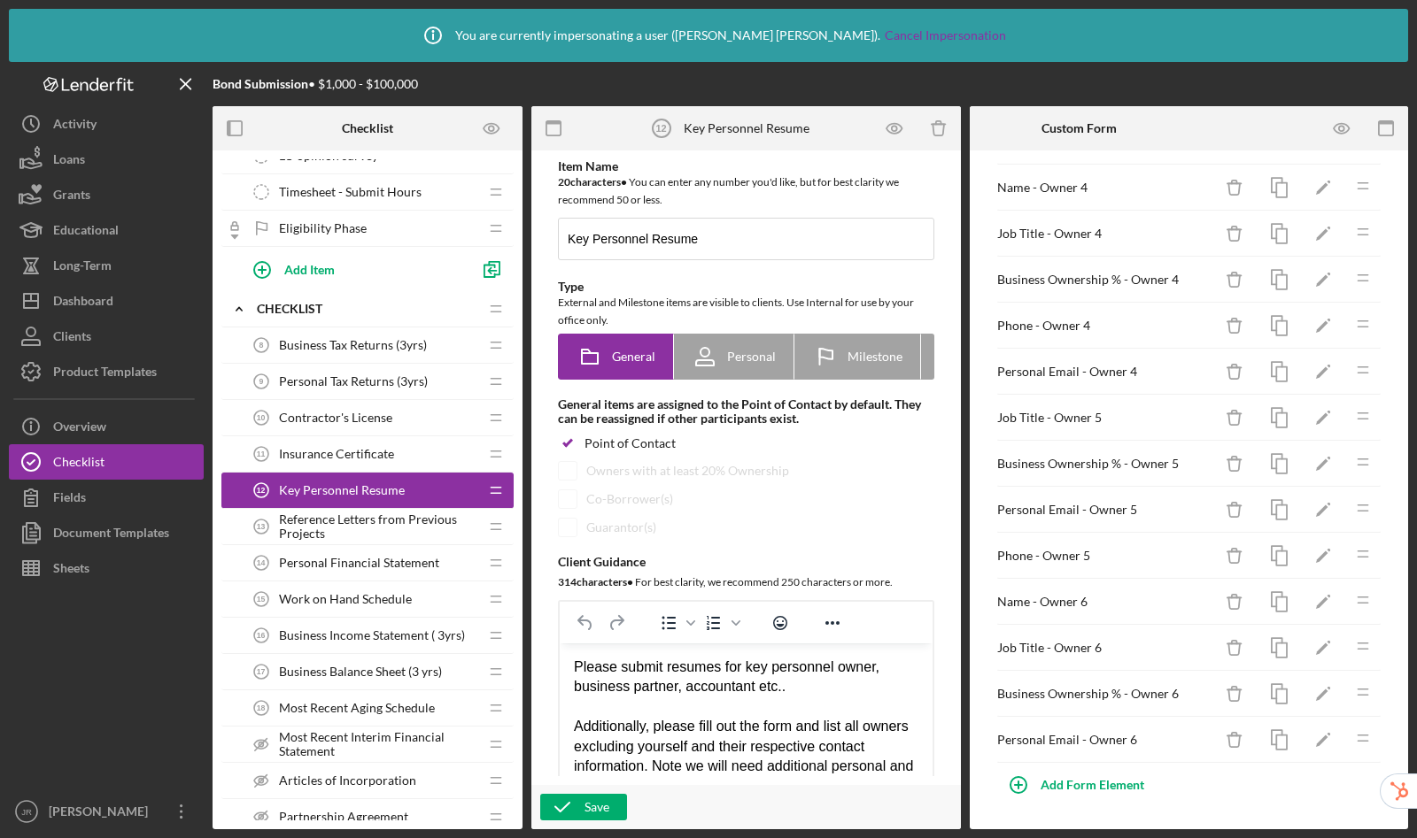
scroll to position [611, 0]
click at [1231, 413] on icon "button" at bounding box center [1233, 413] width 5 height 4
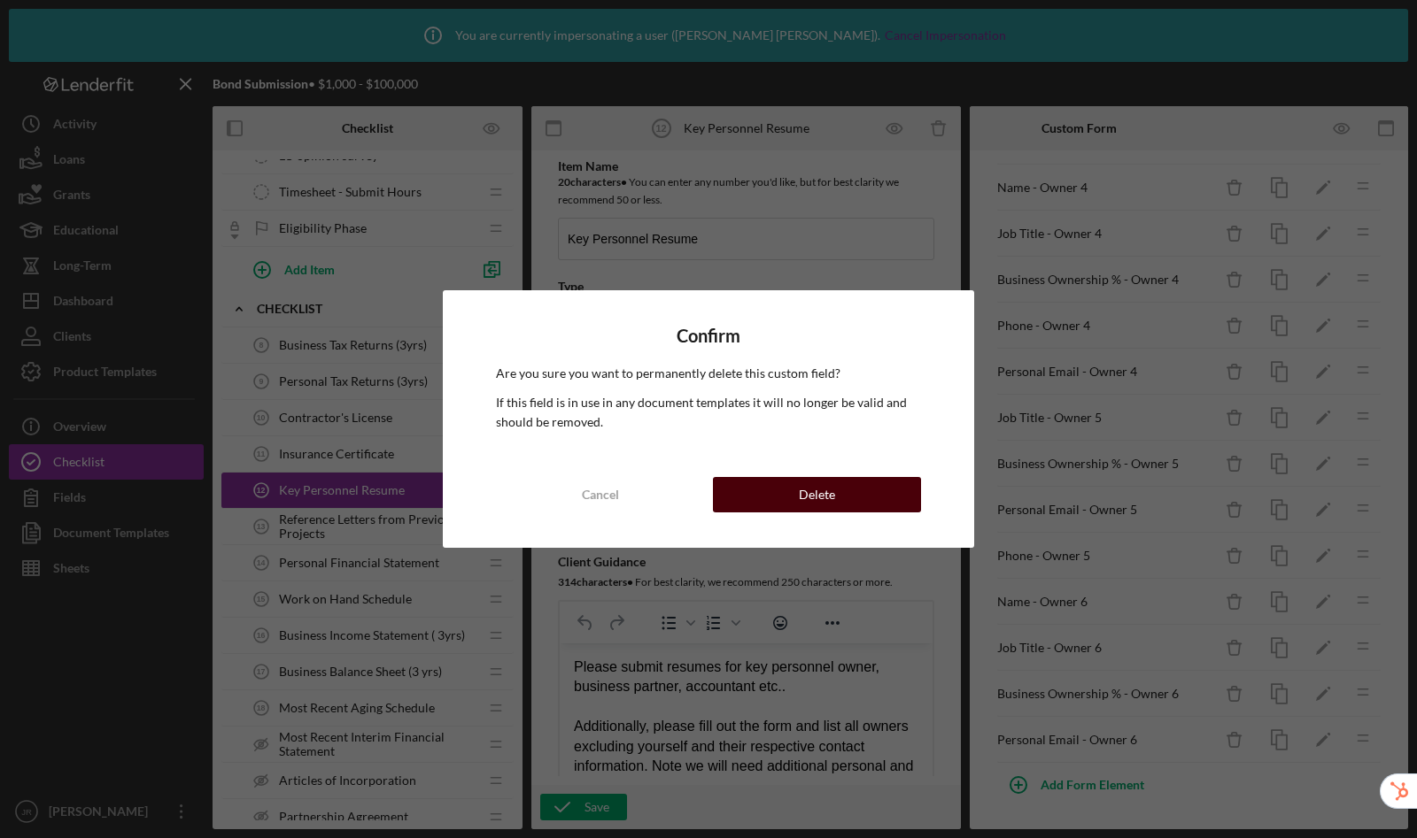
click at [828, 487] on div "Delete" at bounding box center [817, 494] width 36 height 35
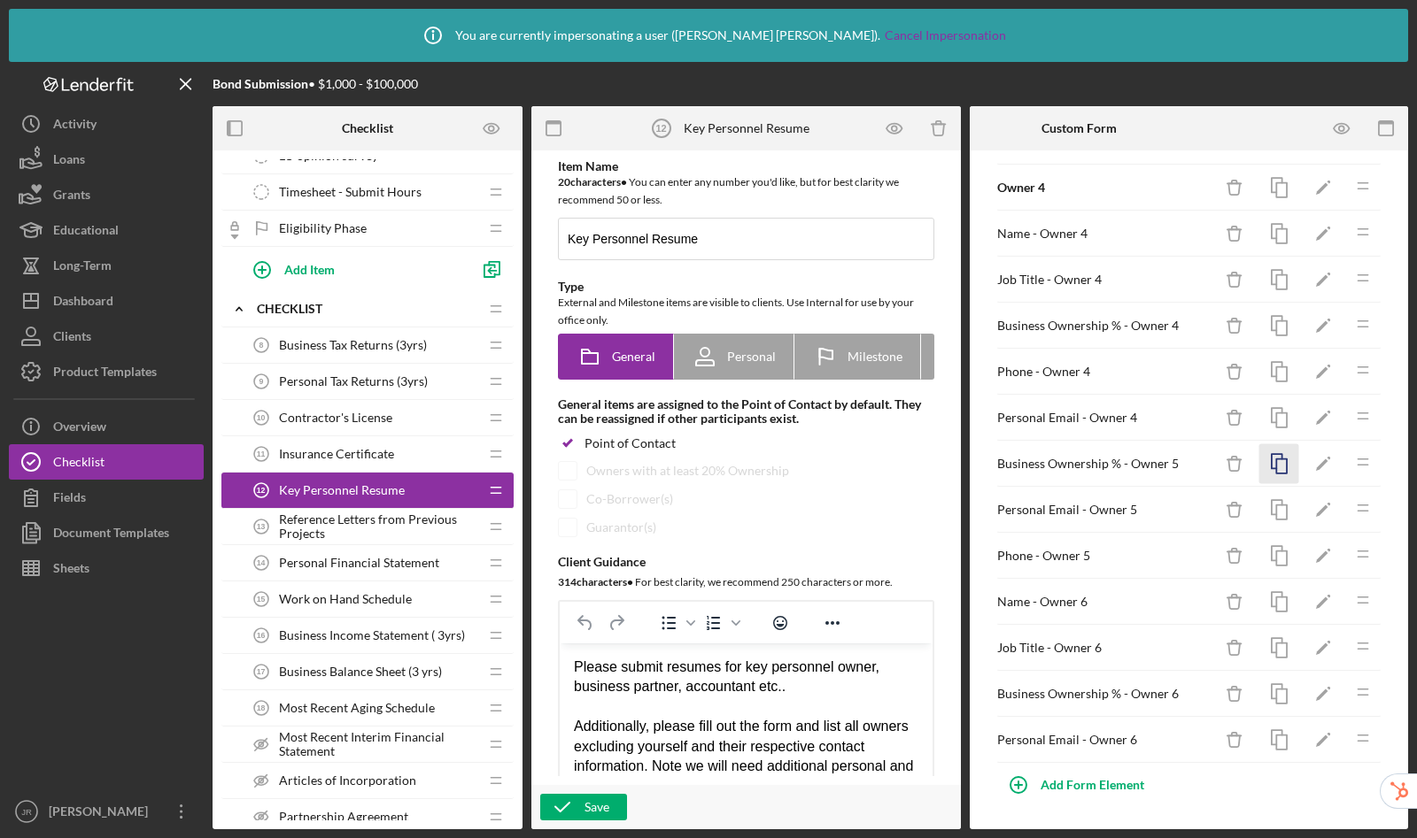
scroll to position [565, 0]
click at [1231, 466] on icon "Icon/Delete" at bounding box center [1235, 464] width 40 height 40
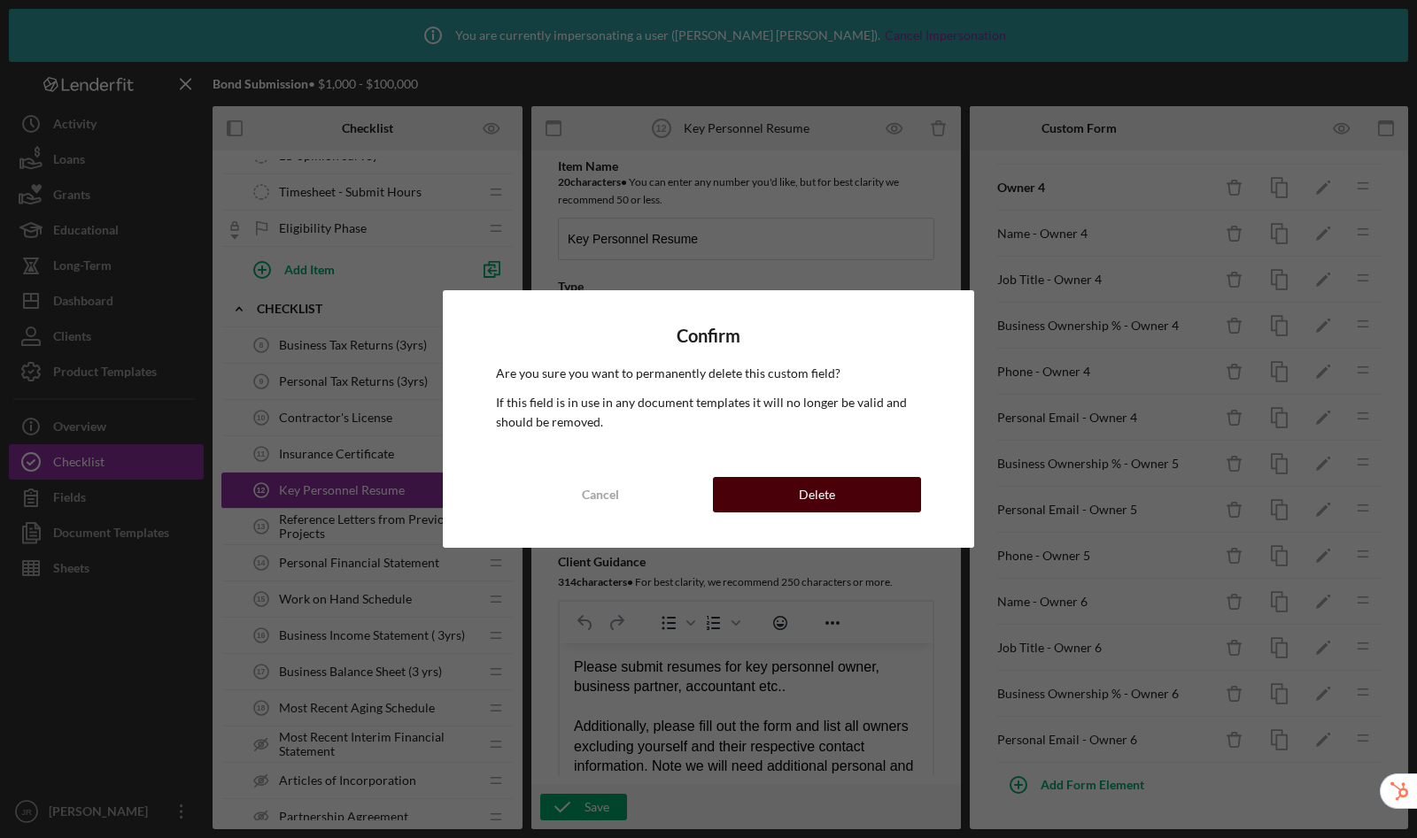
click at [905, 500] on button "Delete" at bounding box center [817, 494] width 208 height 35
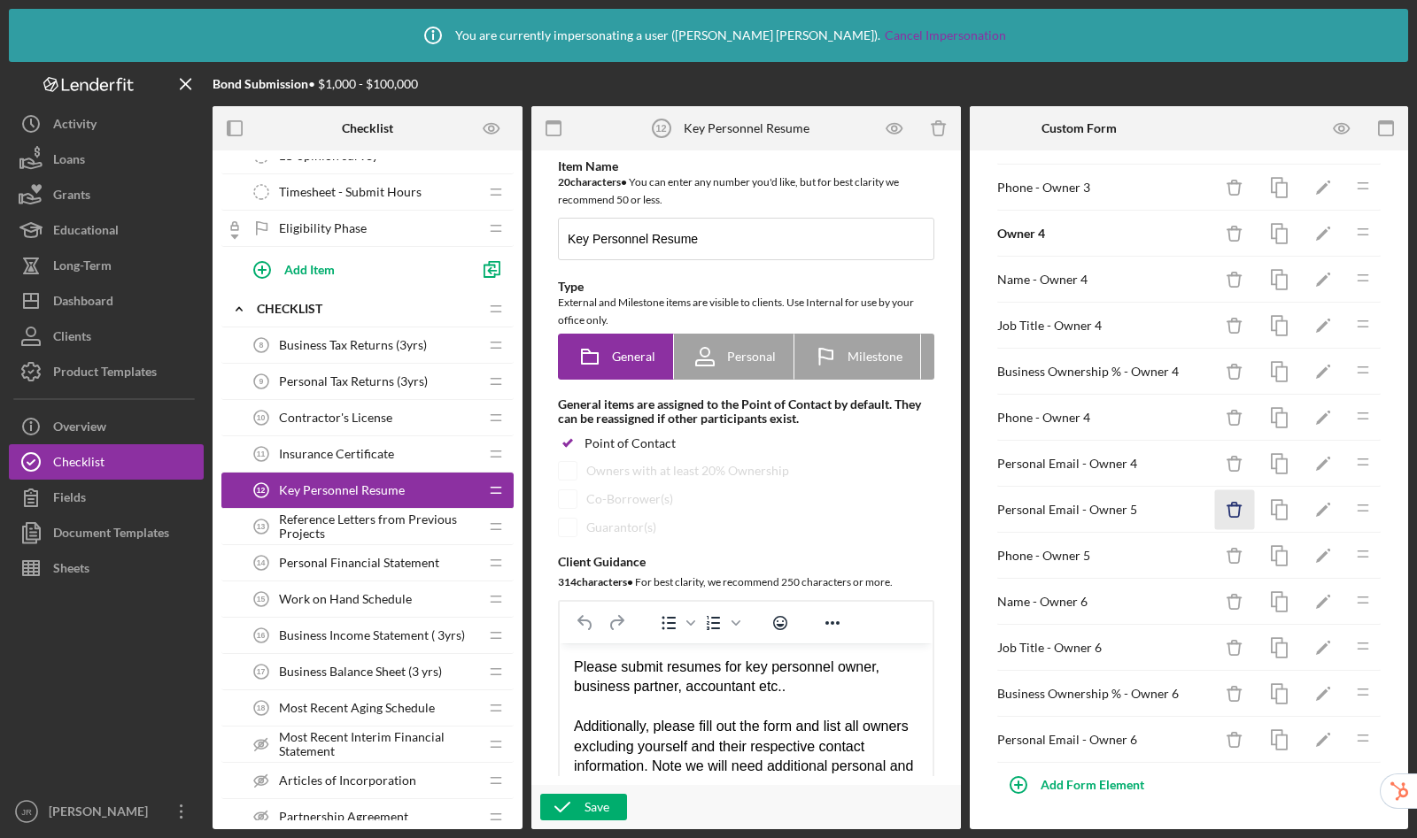
click at [1221, 509] on icon "Icon/Delete" at bounding box center [1235, 510] width 40 height 40
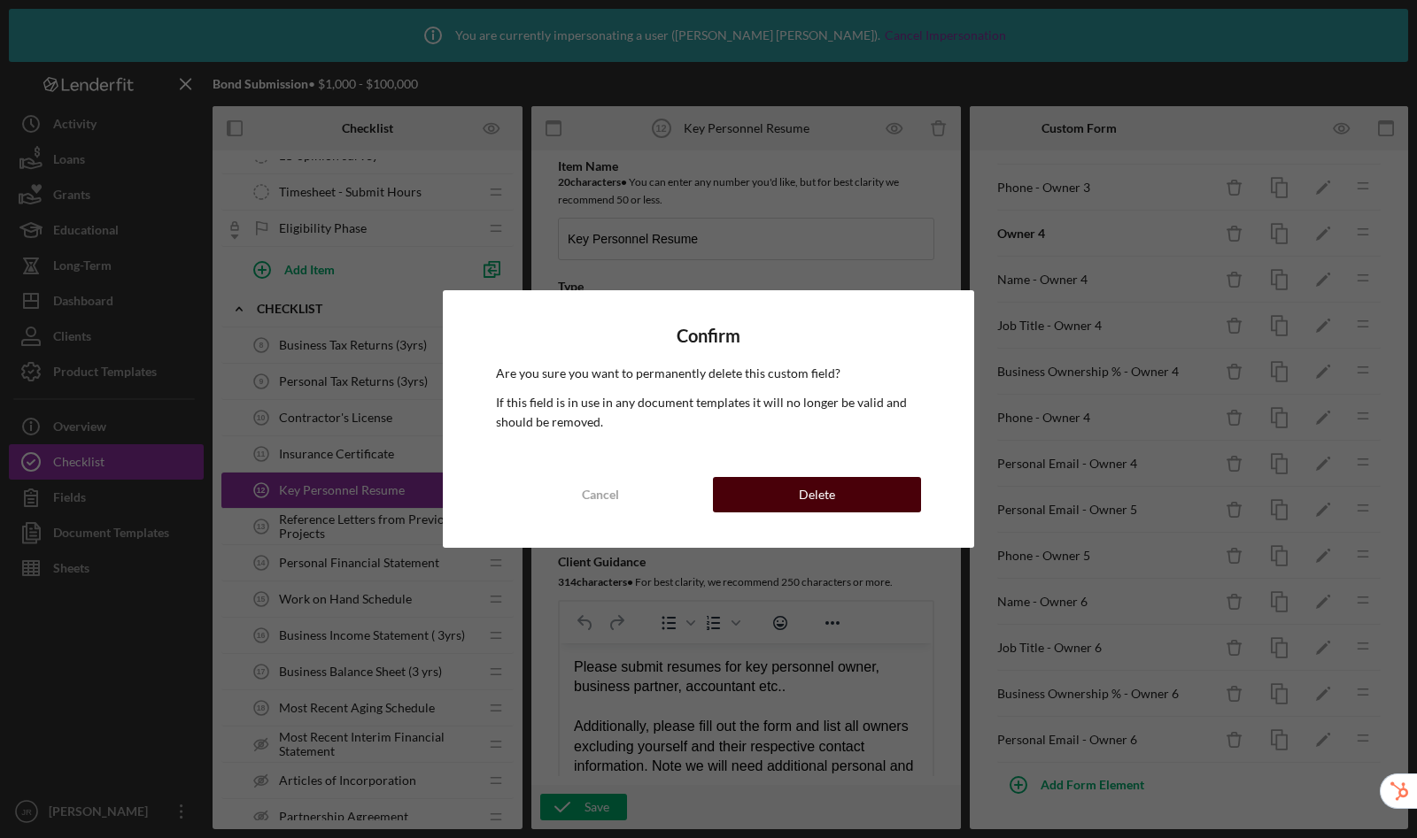
drag, startPoint x: 882, startPoint y: 491, endPoint x: 912, endPoint y: 477, distance: 33.3
click at [882, 491] on button "Delete" at bounding box center [817, 494] width 208 height 35
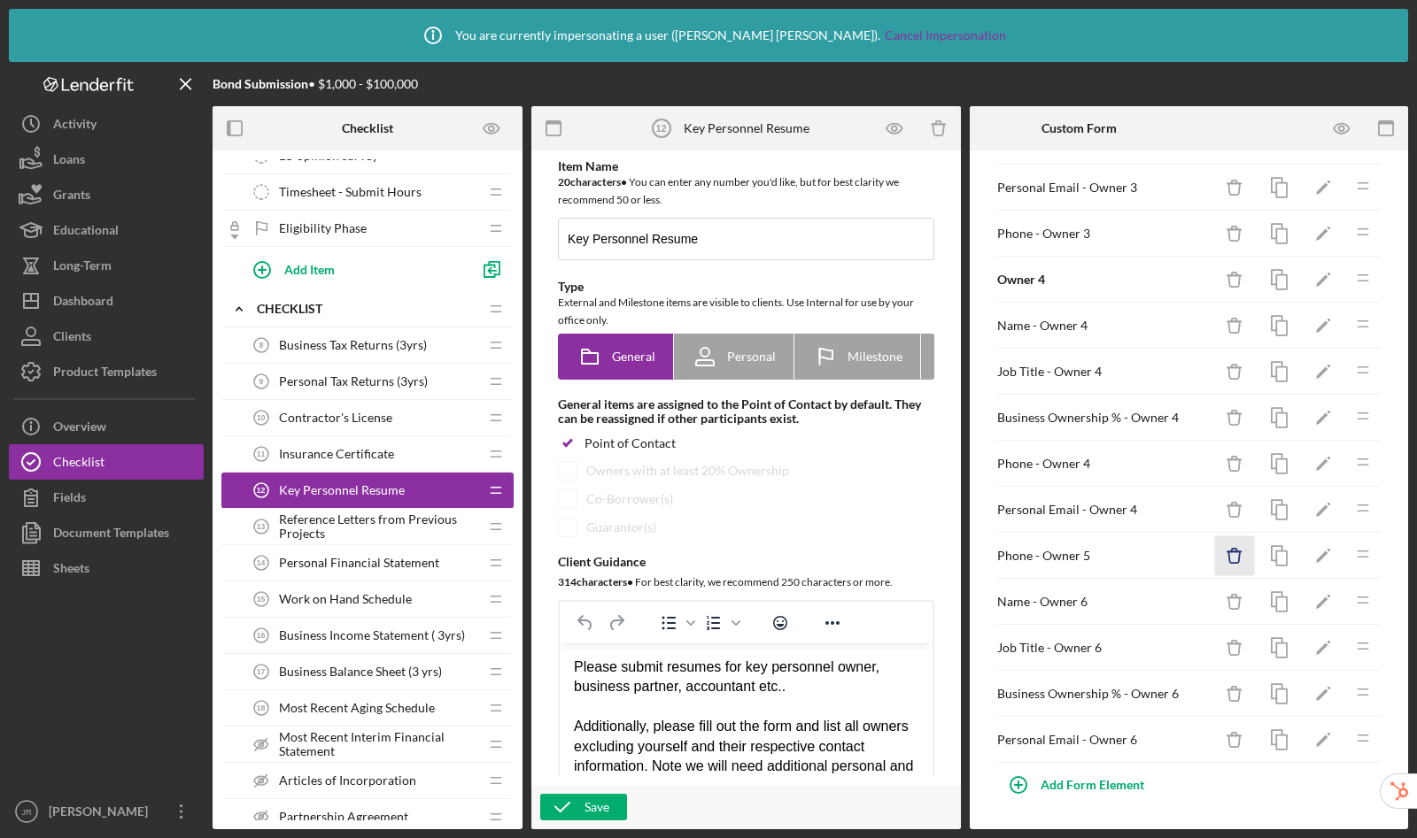
scroll to position [473, 0]
click at [1215, 565] on icon "Icon/Delete" at bounding box center [1235, 557] width 40 height 40
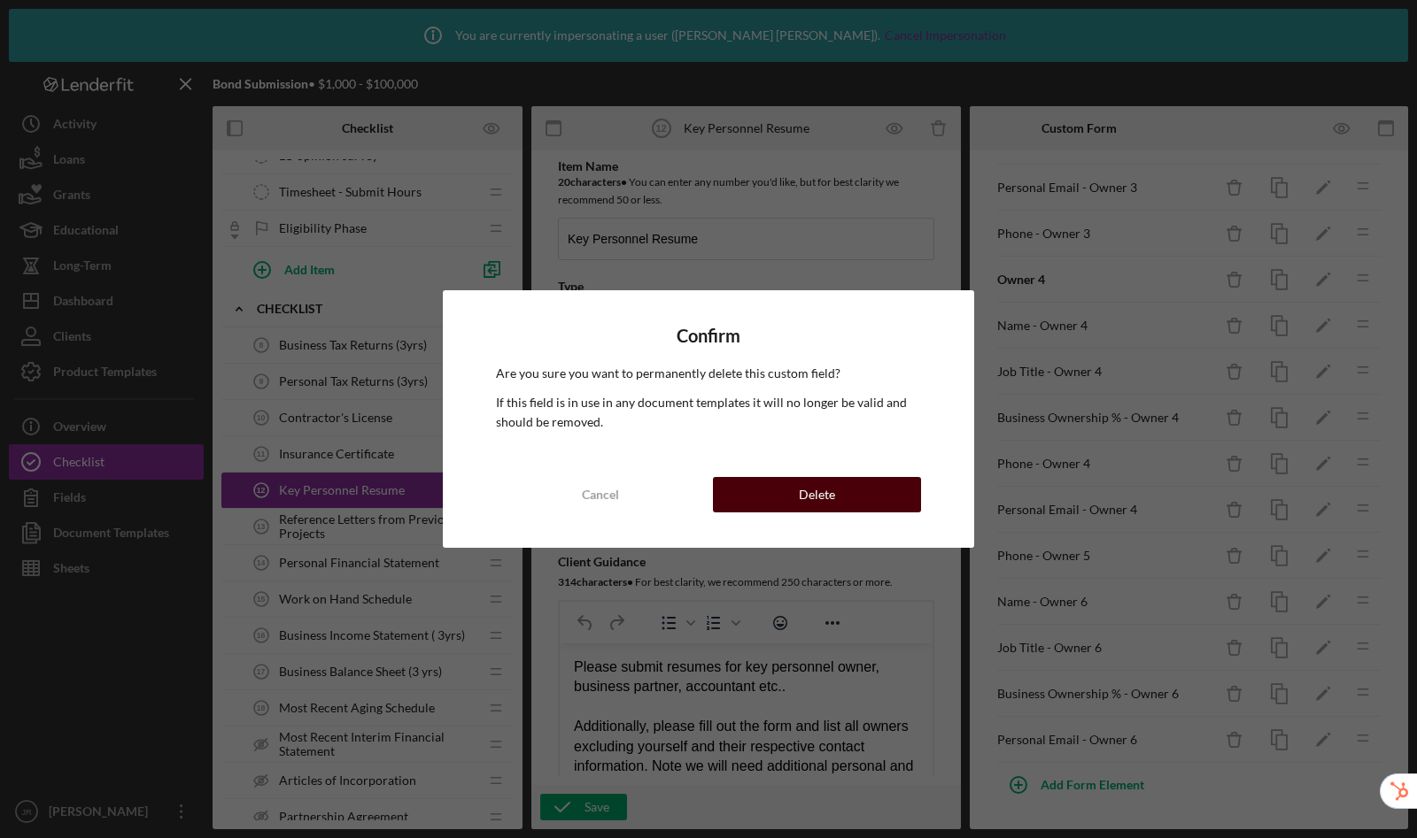
click at [879, 500] on button "Delete" at bounding box center [817, 494] width 208 height 35
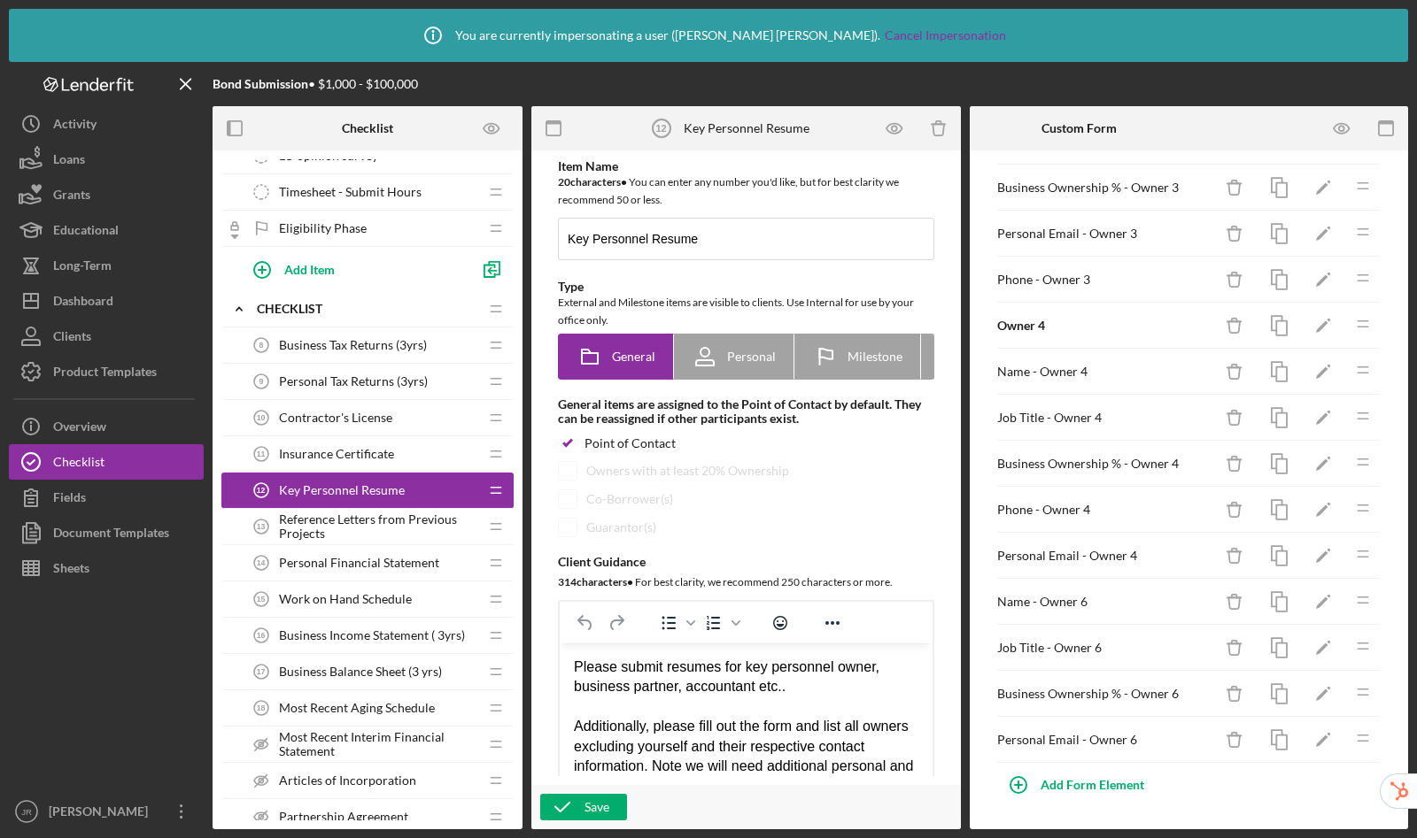
scroll to position [427, 0]
click at [1215, 600] on icon "Icon/Delete" at bounding box center [1235, 603] width 40 height 40
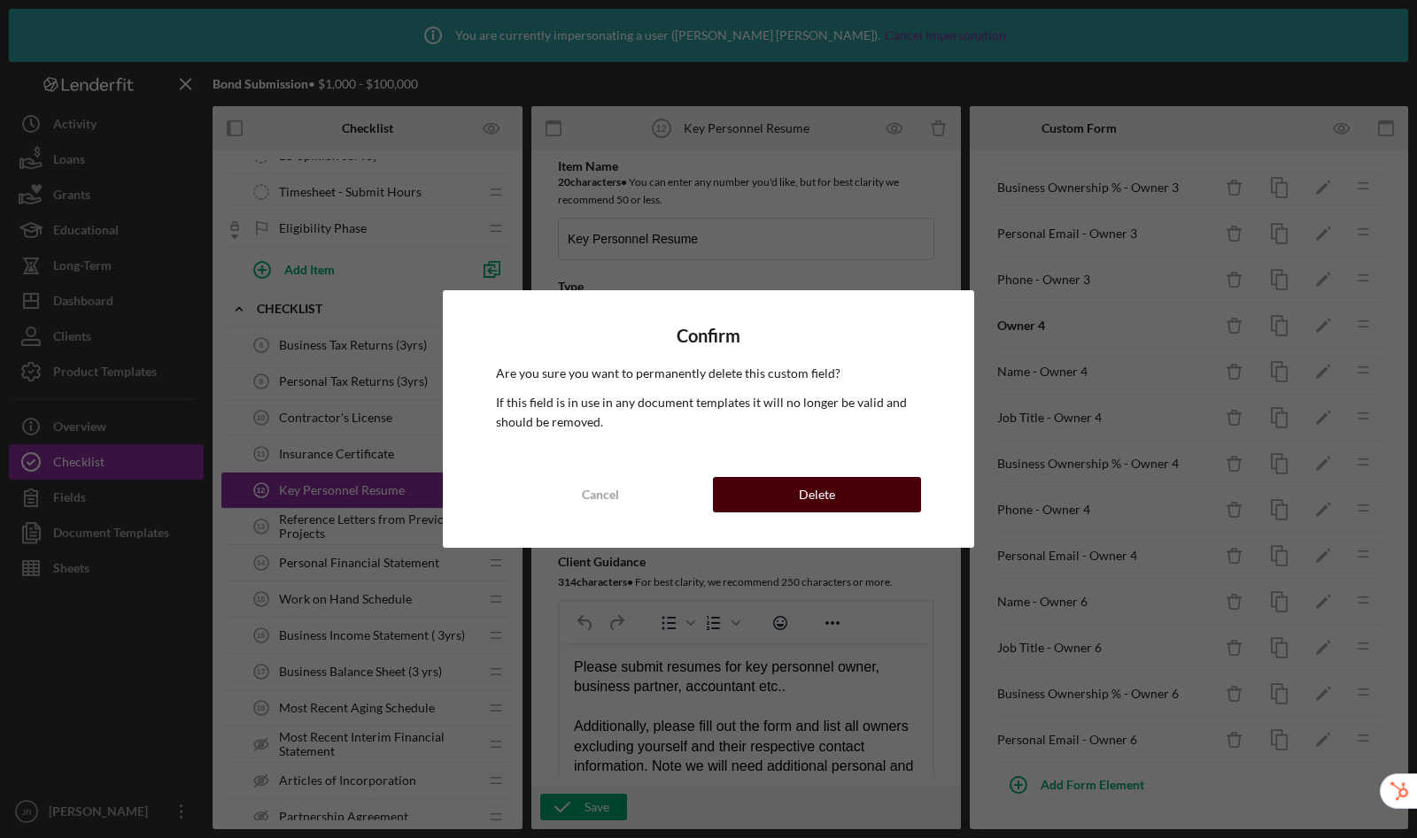
click at [861, 491] on button "Delete" at bounding box center [817, 494] width 208 height 35
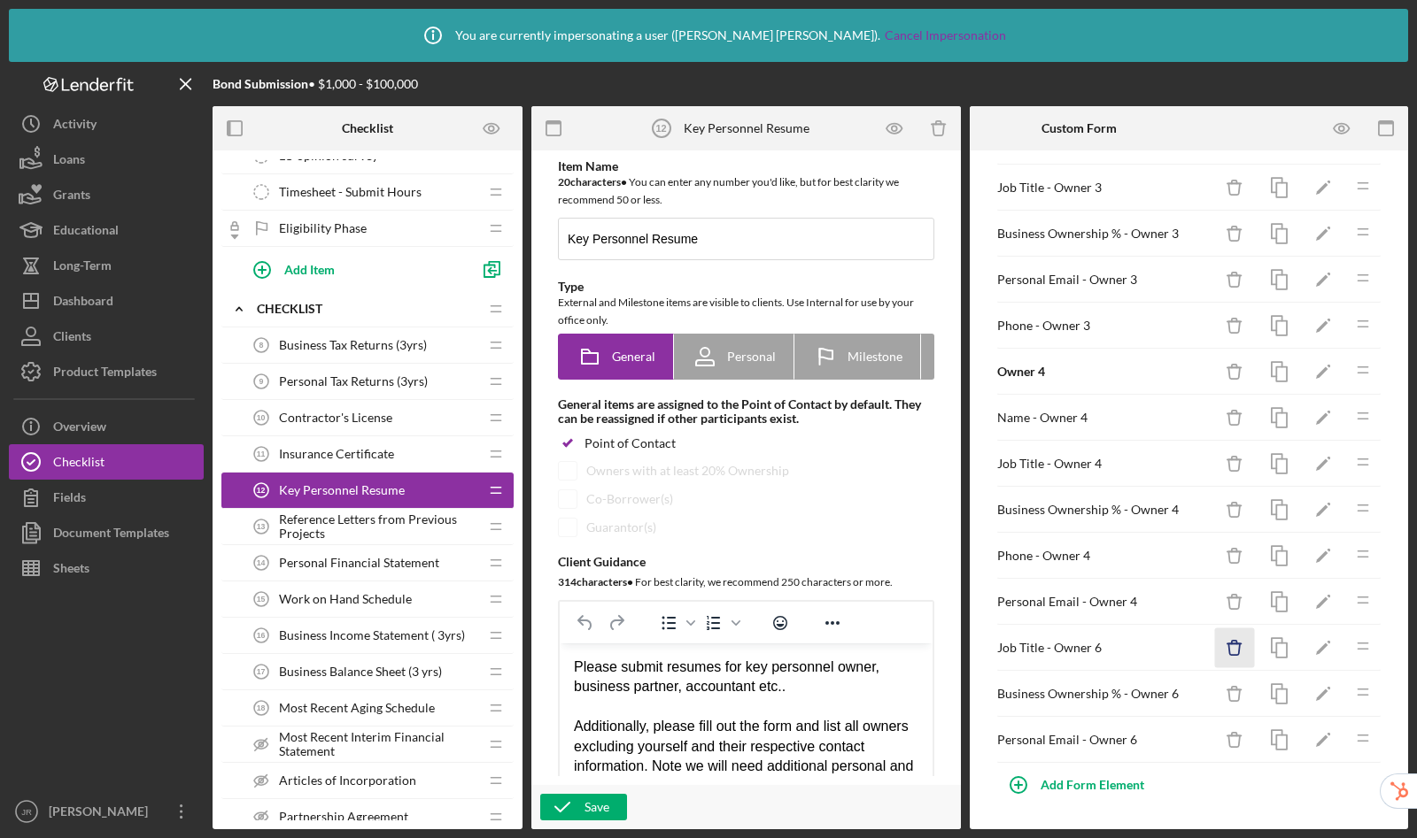
click at [1218, 659] on icon "Icon/Delete" at bounding box center [1235, 649] width 40 height 40
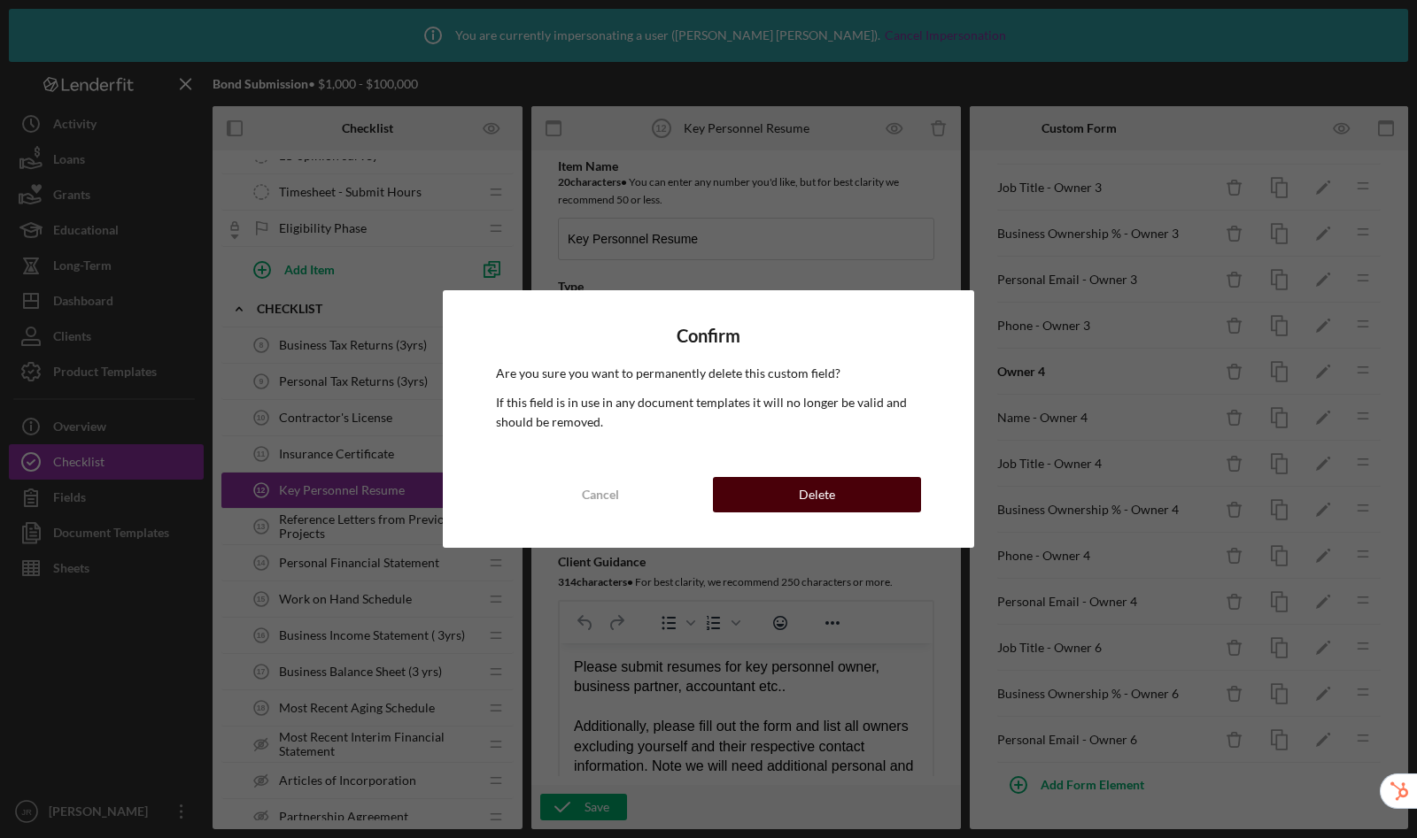
click at [863, 481] on button "Delete" at bounding box center [817, 494] width 208 height 35
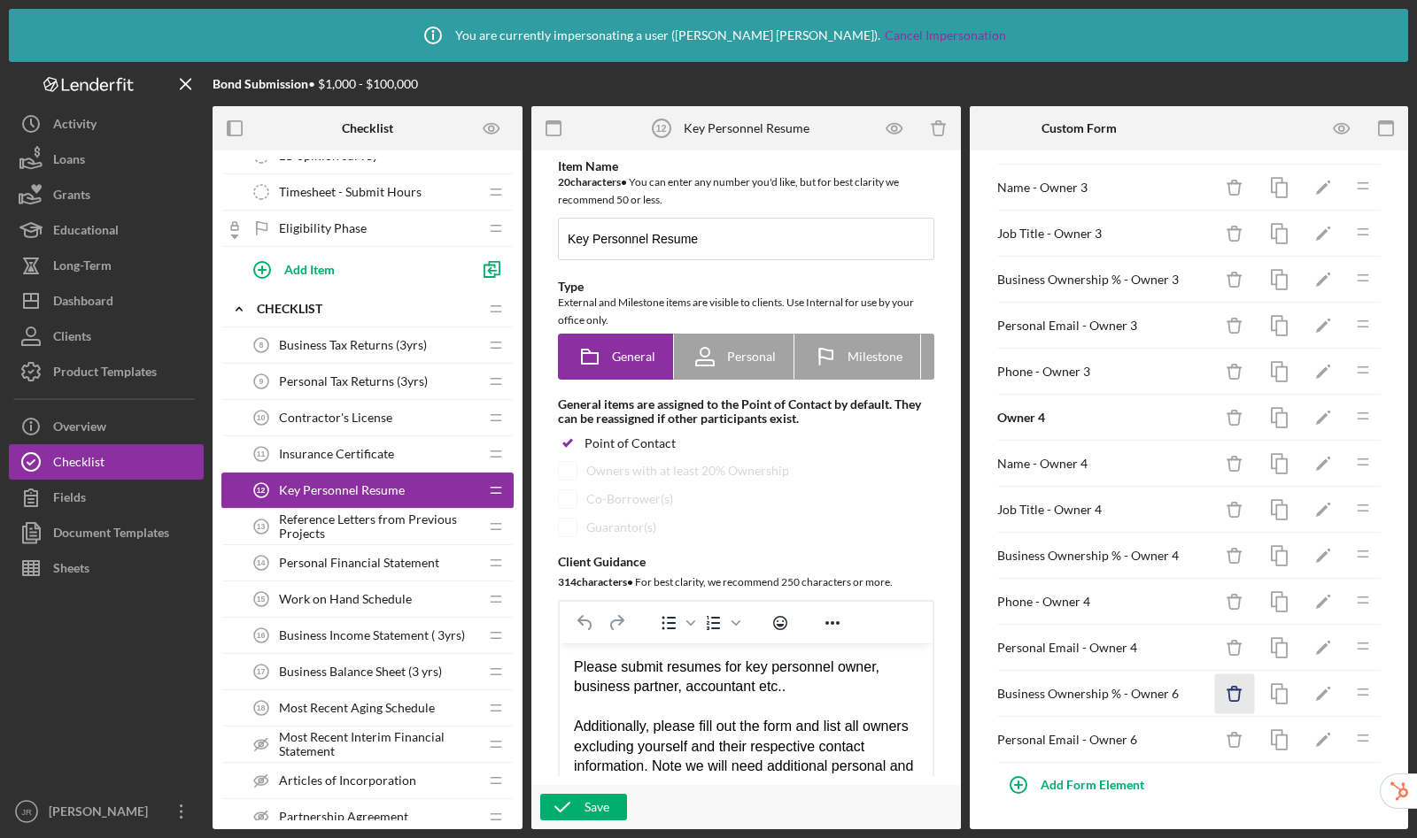
click at [1226, 699] on icon "Icon/Delete" at bounding box center [1235, 695] width 40 height 40
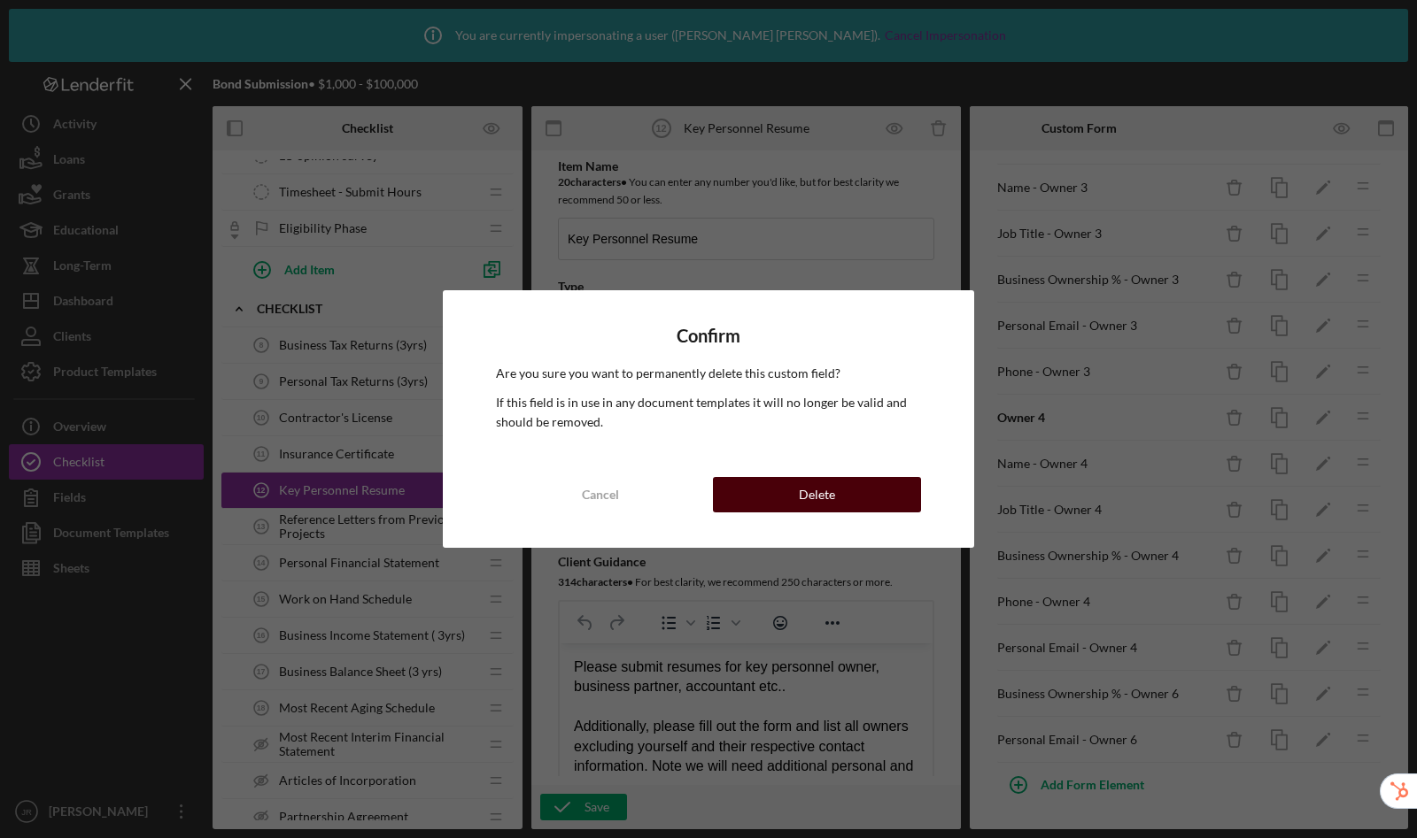
click at [838, 489] on button "Delete" at bounding box center [817, 494] width 208 height 35
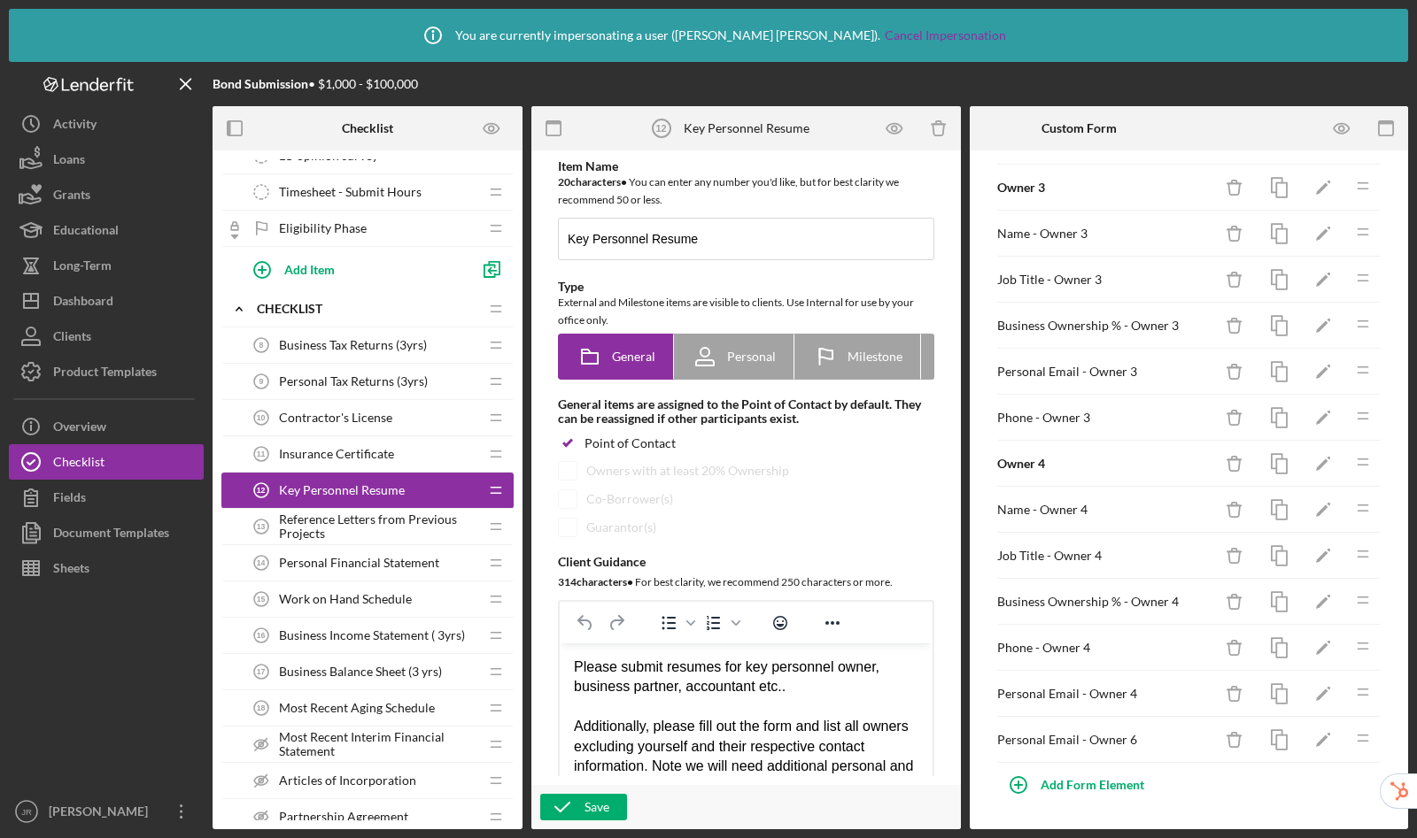
scroll to position [289, 0]
click at [1223, 731] on icon "Icon/Delete" at bounding box center [1235, 741] width 40 height 40
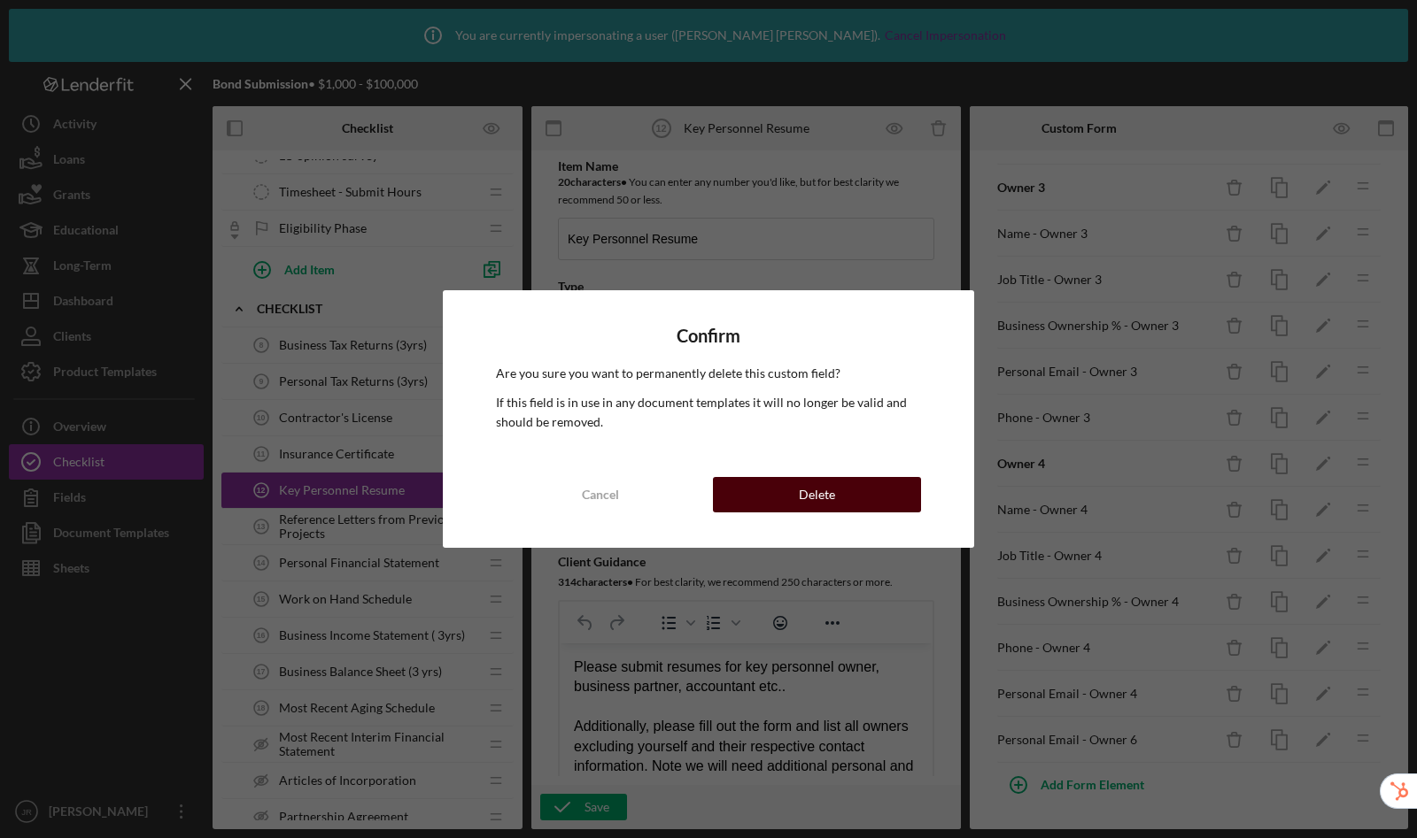
click at [876, 477] on button "Delete" at bounding box center [817, 494] width 208 height 35
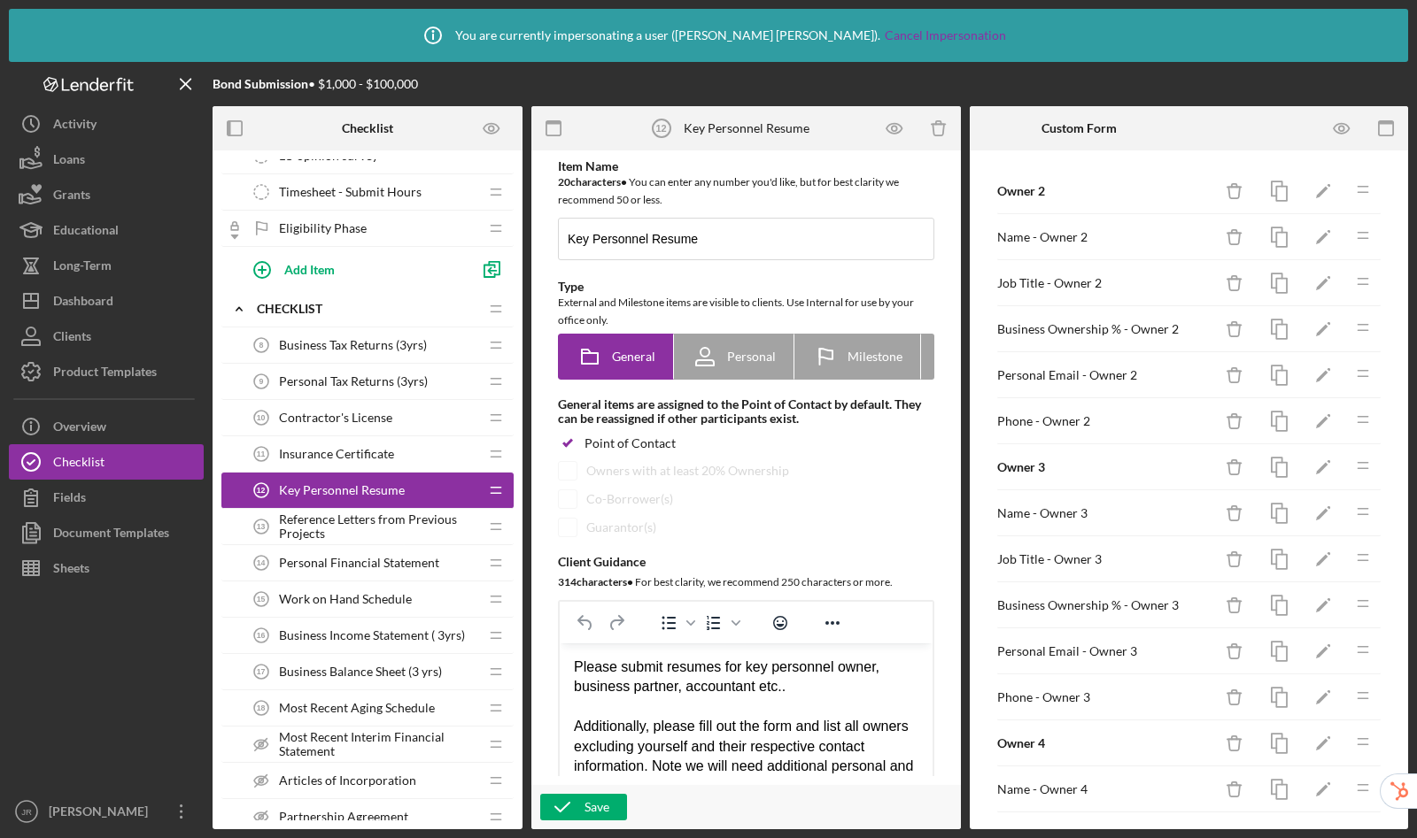
scroll to position [0, 0]
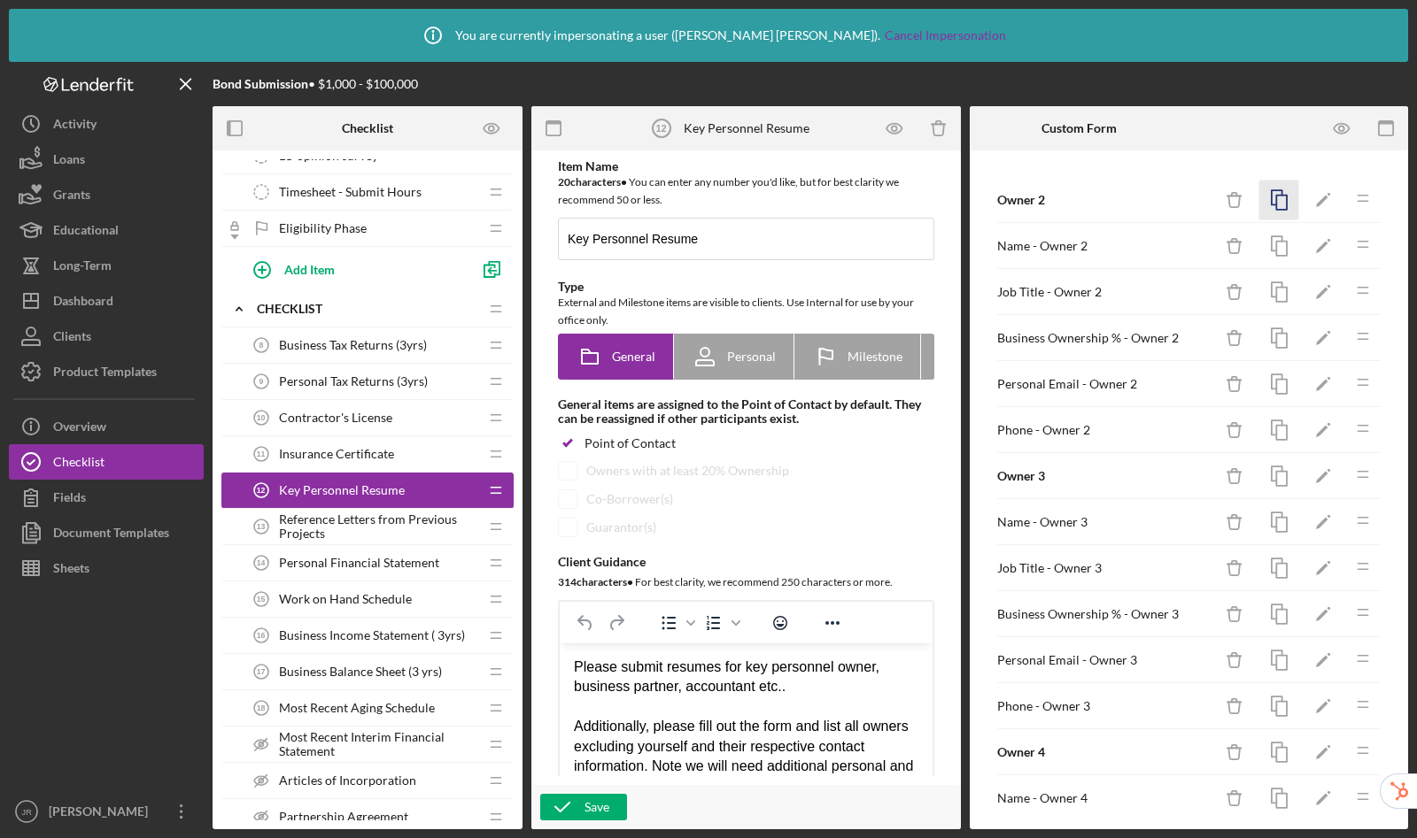
click at [1276, 202] on rect "button" at bounding box center [1281, 203] width 11 height 14
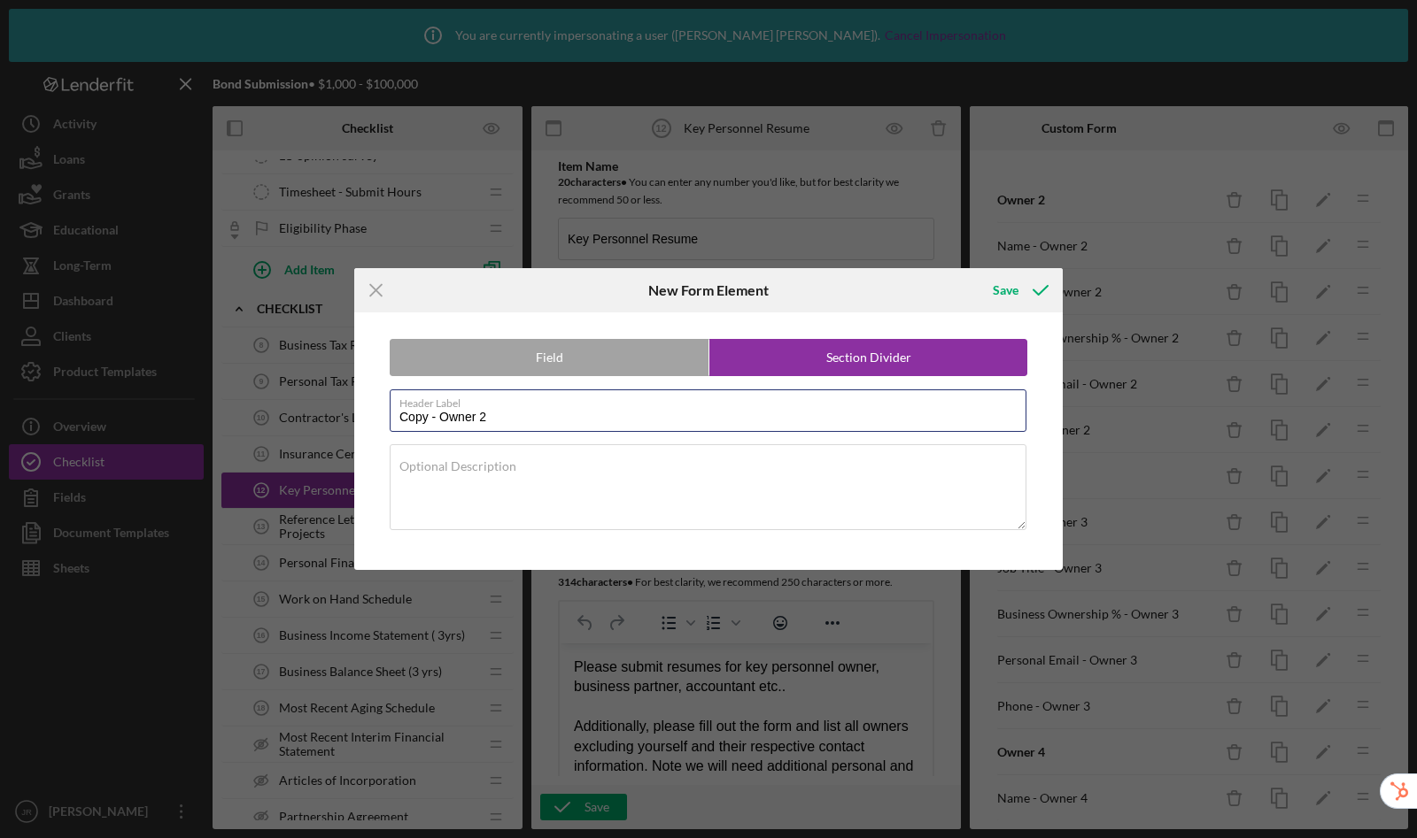
drag, startPoint x: 510, startPoint y: 413, endPoint x: 363, endPoint y: 399, distance: 147.6
click at [363, 399] on div "Field Section Divider Header Label Copy - Owner 2 Optional Description" at bounding box center [708, 441] width 691 height 257
type input "O"
click at [377, 288] on g at bounding box center [376, 291] width 12 height 12
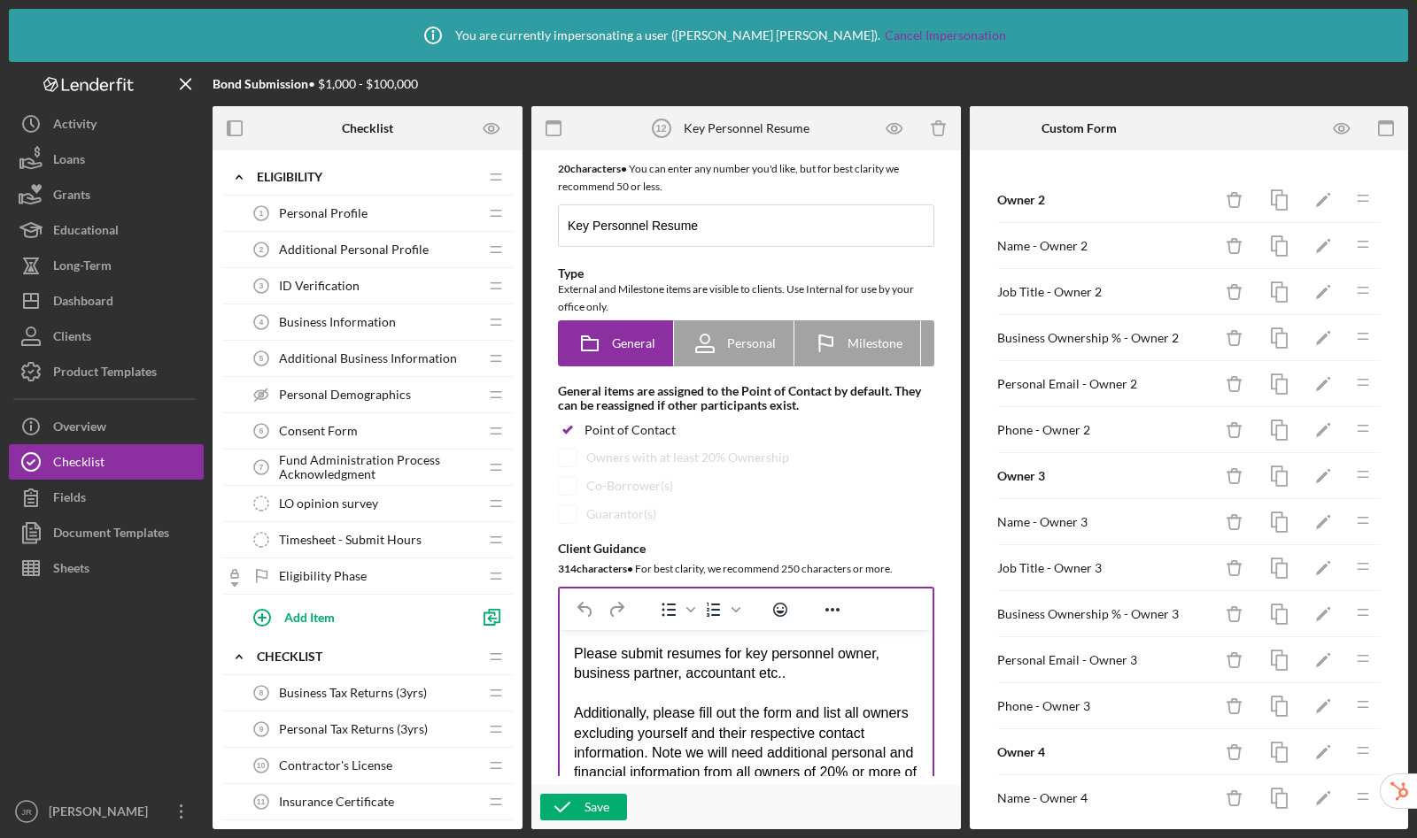
scroll to position [31, 0]
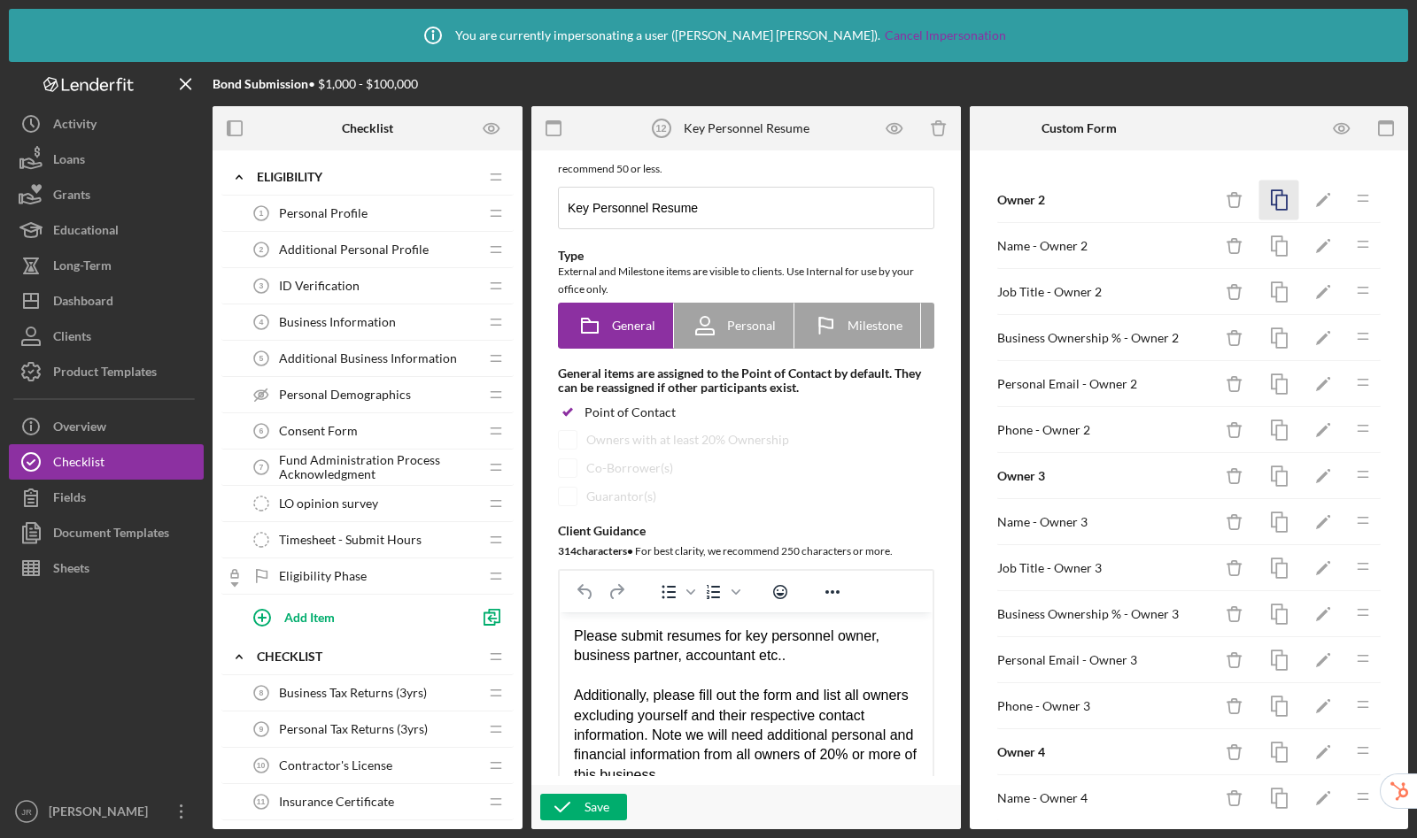
click at [1276, 200] on rect "button" at bounding box center [1281, 203] width 11 height 14
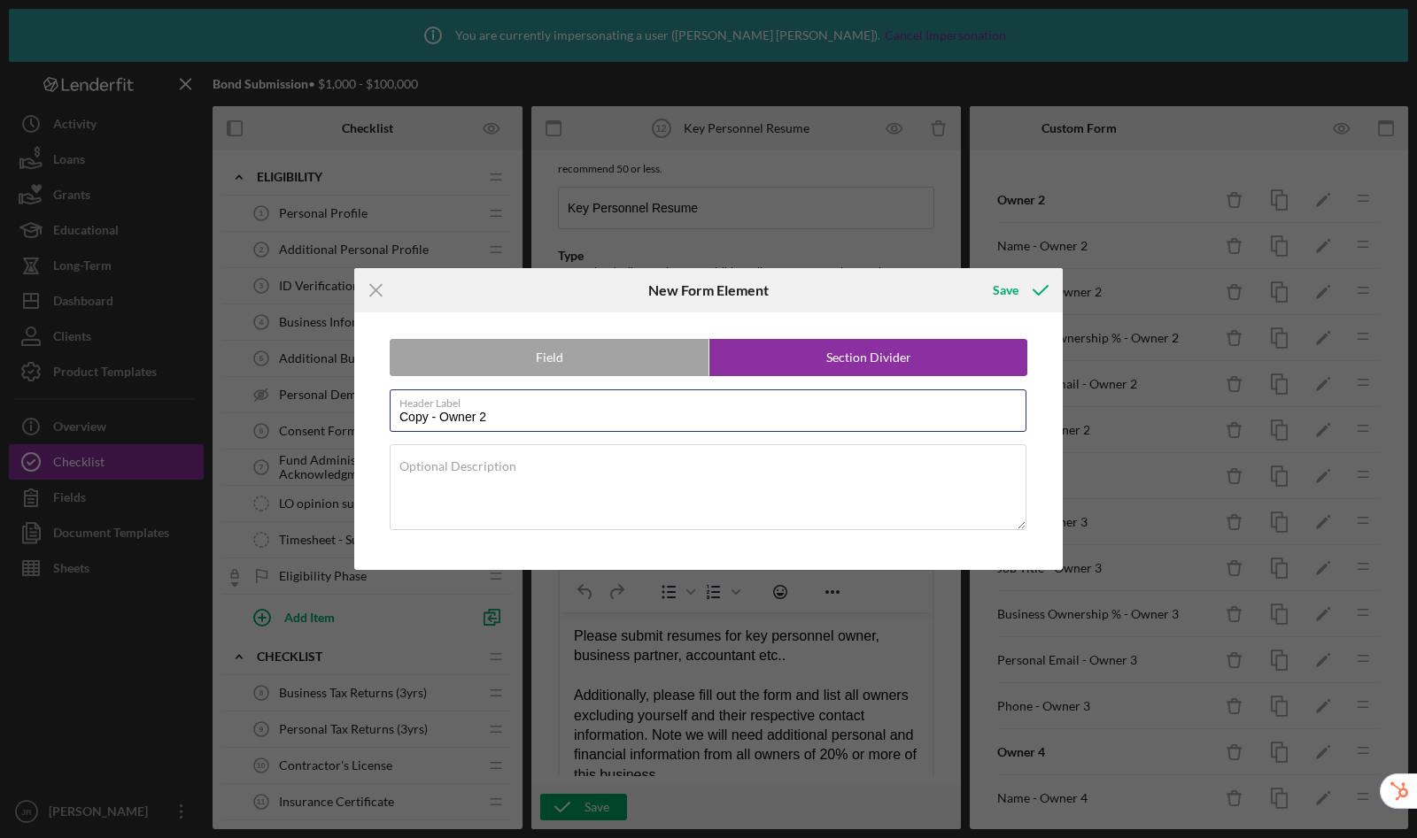
drag, startPoint x: 517, startPoint y: 428, endPoint x: 381, endPoint y: 412, distance: 137.3
click at [381, 412] on div "Field Section Divider Header Label Copy - Owner 2 Optional Description" at bounding box center [708, 441] width 691 height 257
type input "Owner 1 - Primary Borrower"
click at [1003, 295] on div "Save" at bounding box center [1005, 290] width 26 height 35
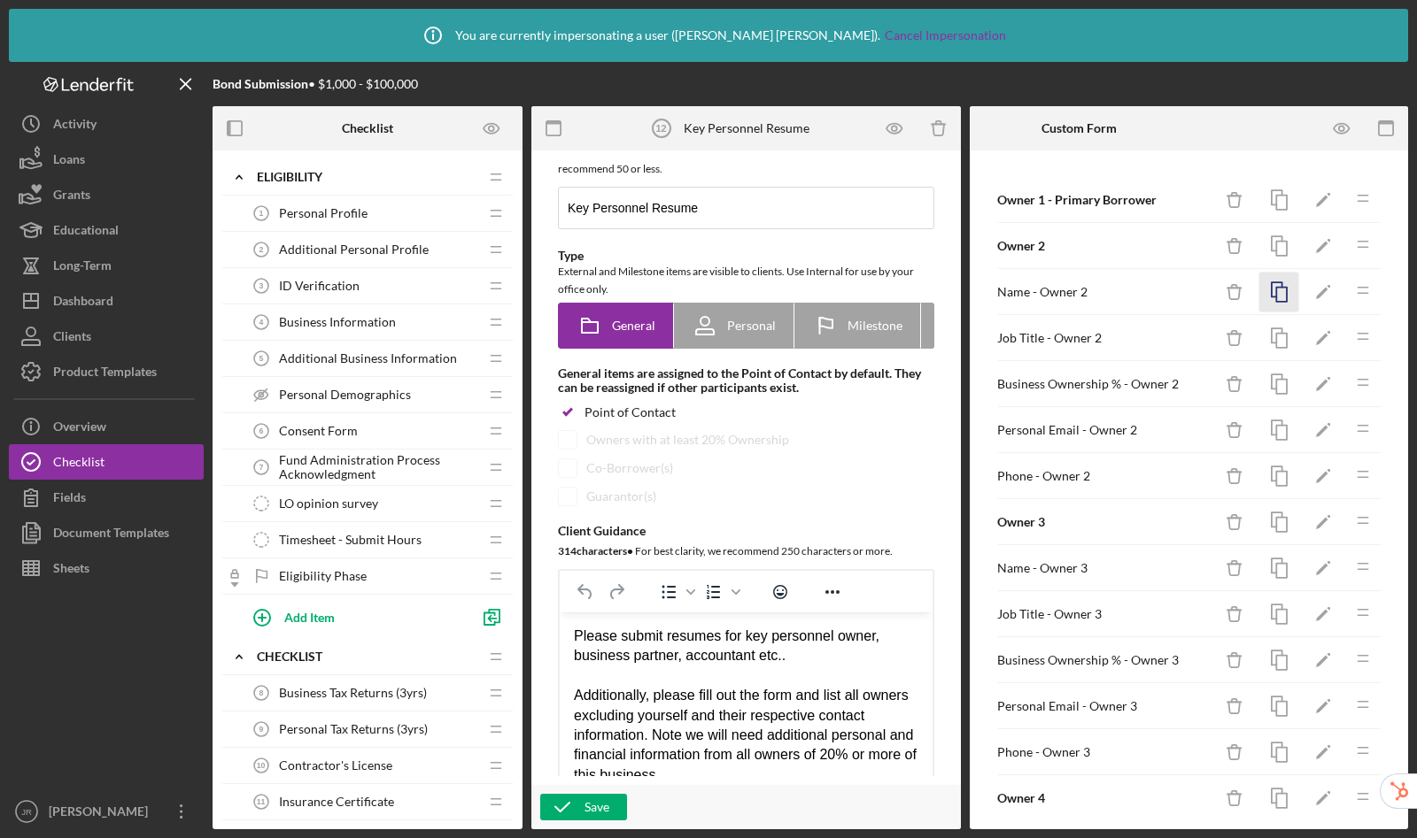
click at [1267, 290] on icon "button" at bounding box center [1279, 293] width 40 height 40
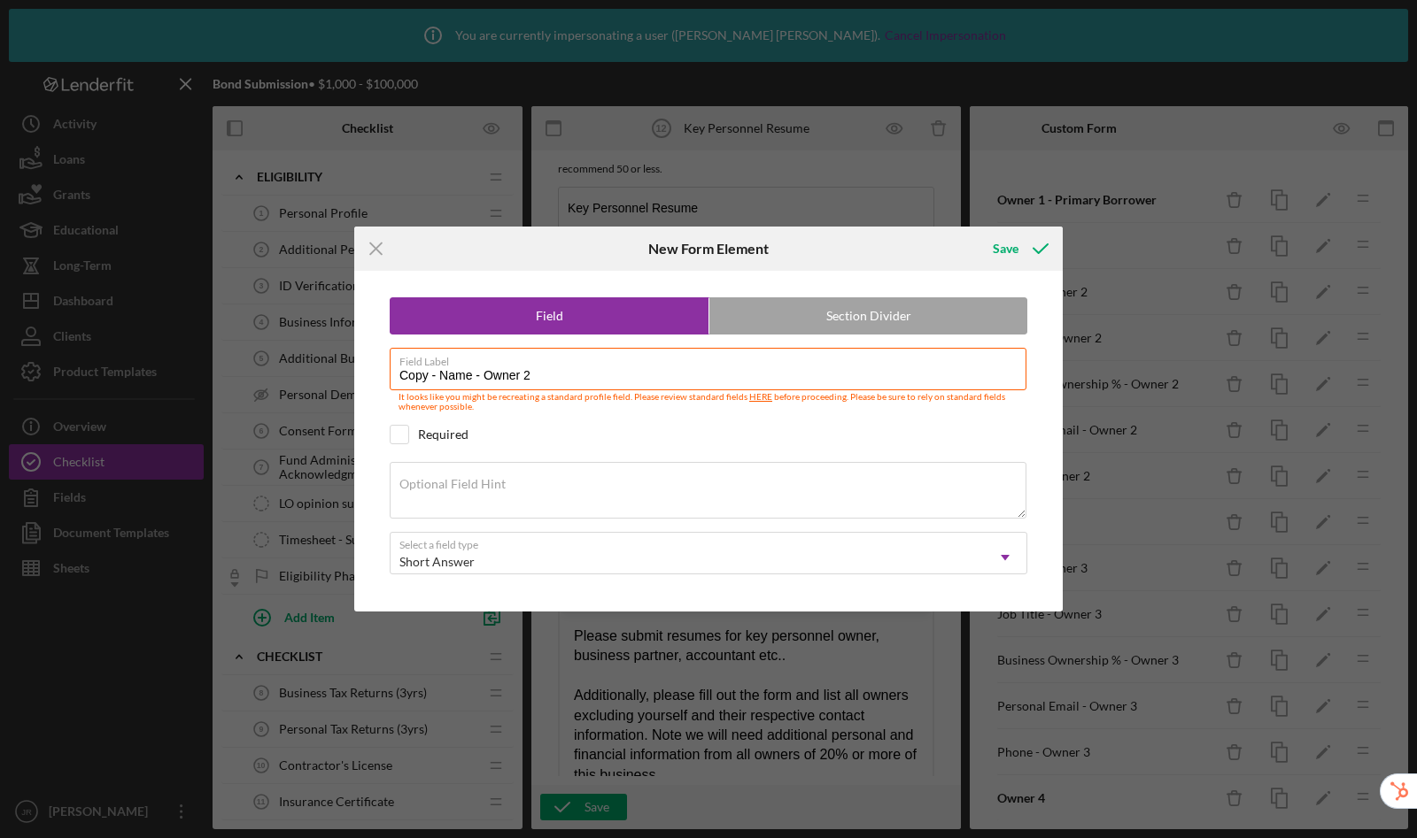
drag, startPoint x: 569, startPoint y: 375, endPoint x: 359, endPoint y: 367, distance: 210.0
click at [359, 367] on div "Field Section Divider Field Label Copy - Name - Owner 2 It looks like you might…" at bounding box center [708, 441] width 708 height 341
type input "Years in Construction - Owner 1"
click at [1018, 249] on icon "submit" at bounding box center [1040, 249] width 44 height 44
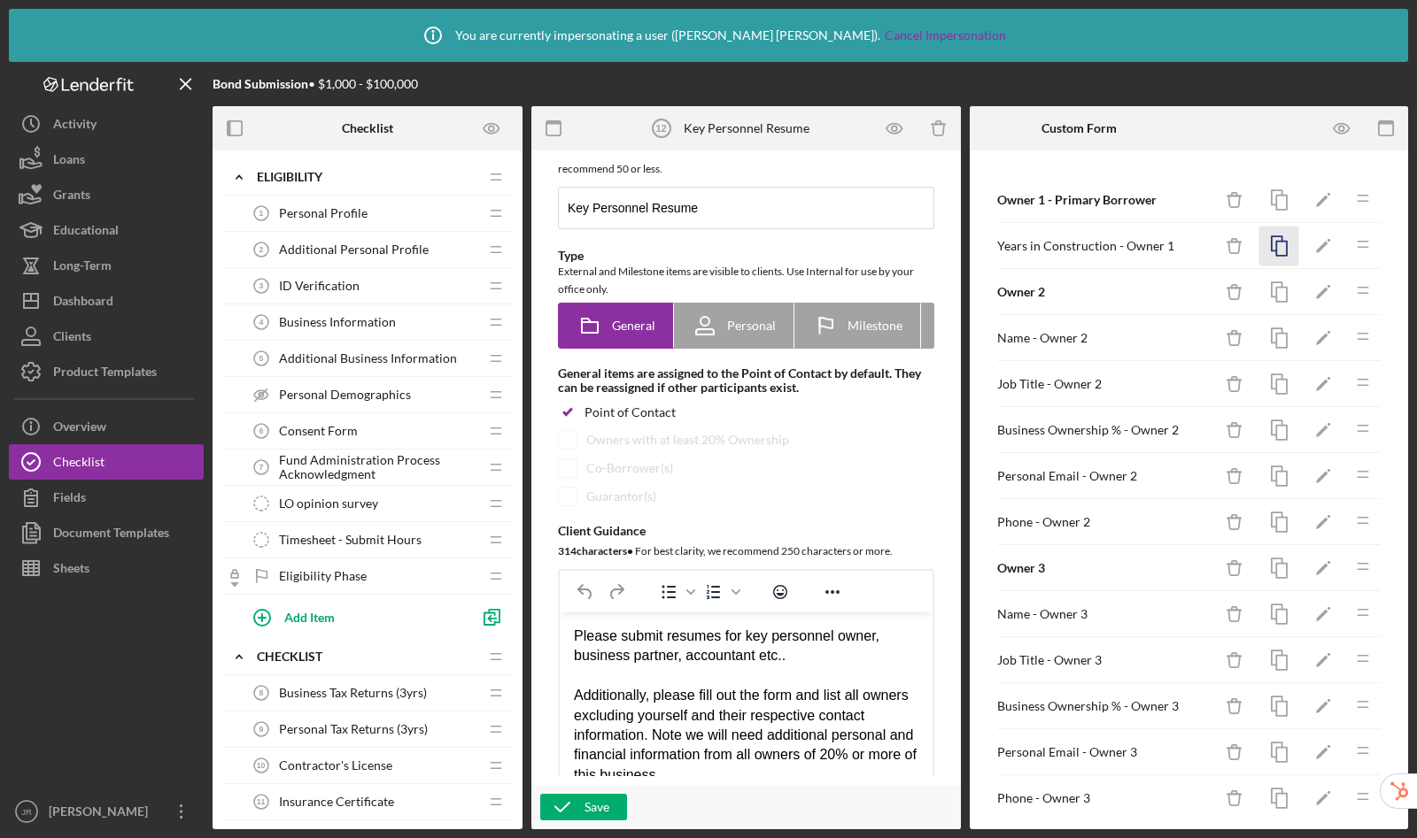
click at [1276, 253] on rect "button" at bounding box center [1281, 249] width 11 height 14
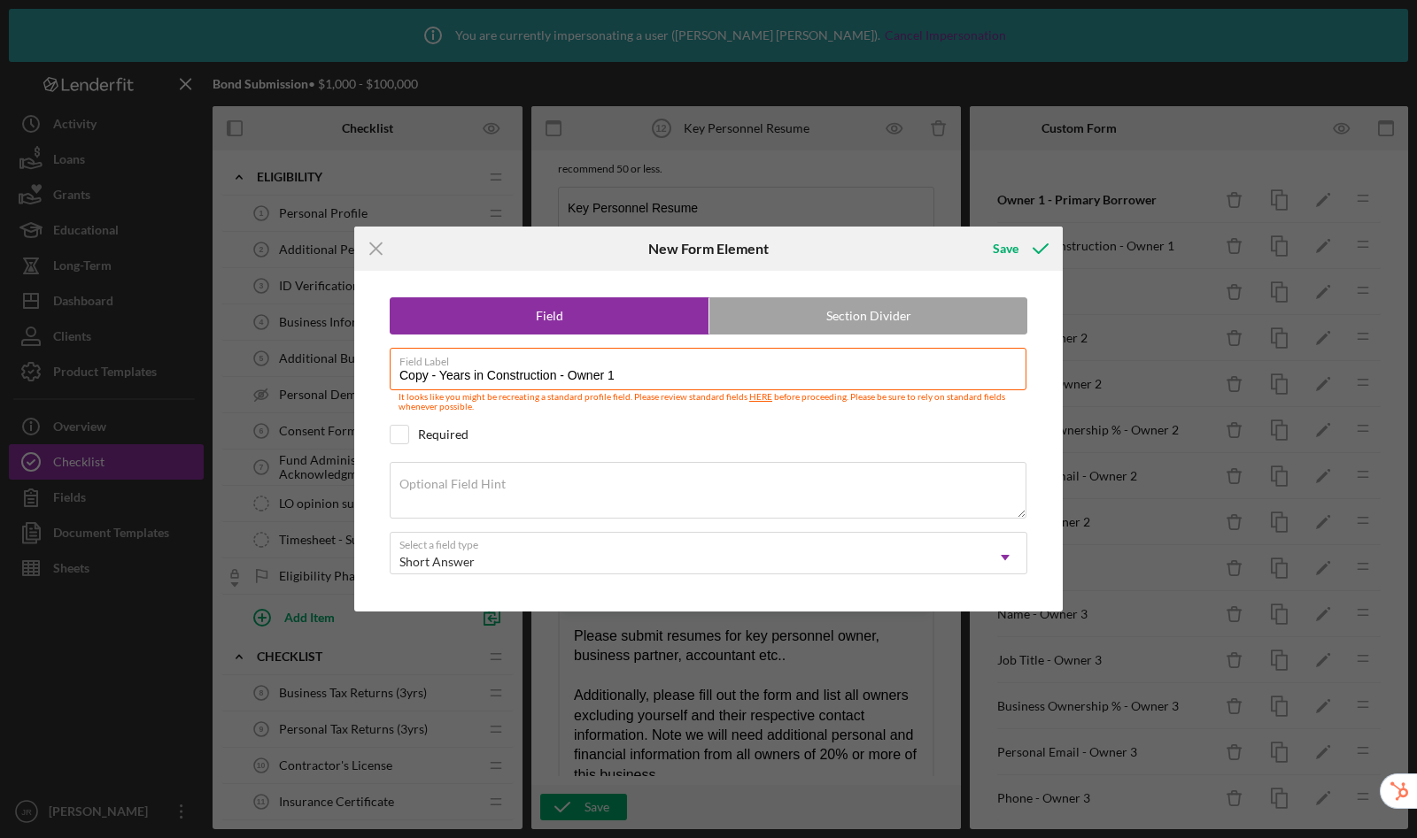
drag, startPoint x: 665, startPoint y: 378, endPoint x: 367, endPoint y: 366, distance: 297.7
click at [367, 366] on div "Field Section Divider Field Label Copy - Years in Construction - Owner 1 It loo…" at bounding box center [708, 441] width 691 height 341
type input "Years with Company - Owner 1"
click at [1010, 252] on div "Save" at bounding box center [1005, 248] width 26 height 35
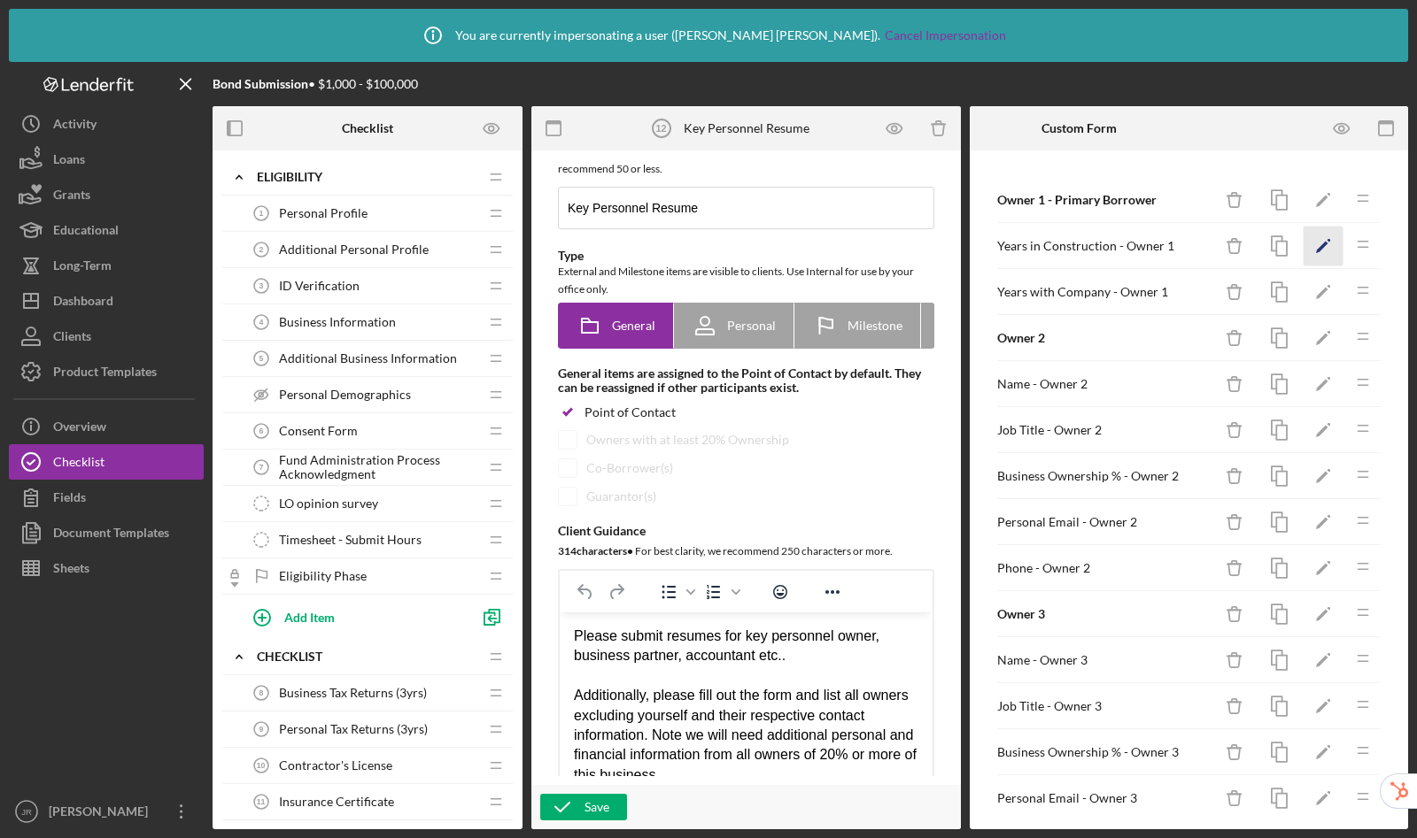
click at [1316, 248] on polygon "button" at bounding box center [1322, 248] width 12 height 12
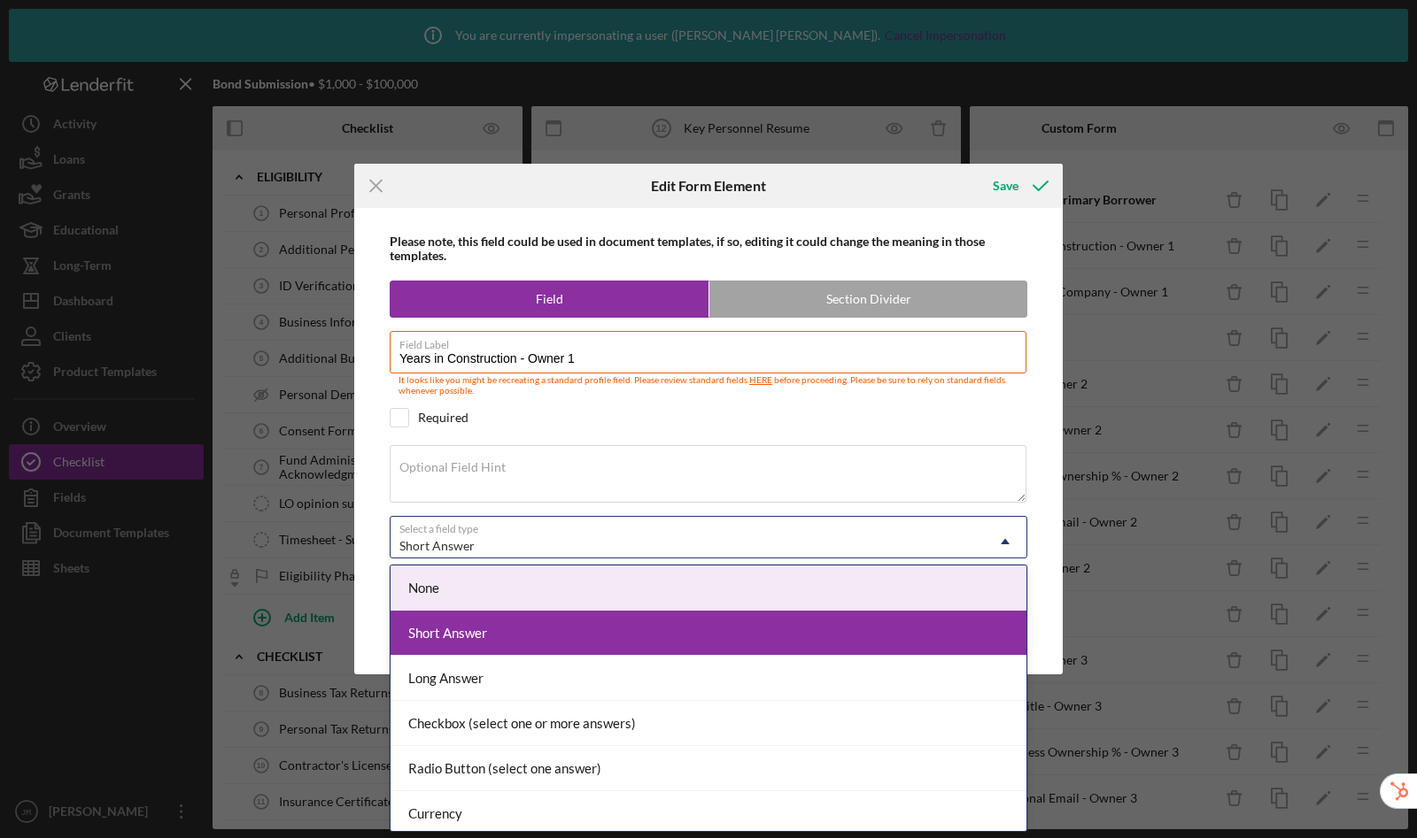
click at [507, 533] on div "Short Answer" at bounding box center [686, 546] width 593 height 41
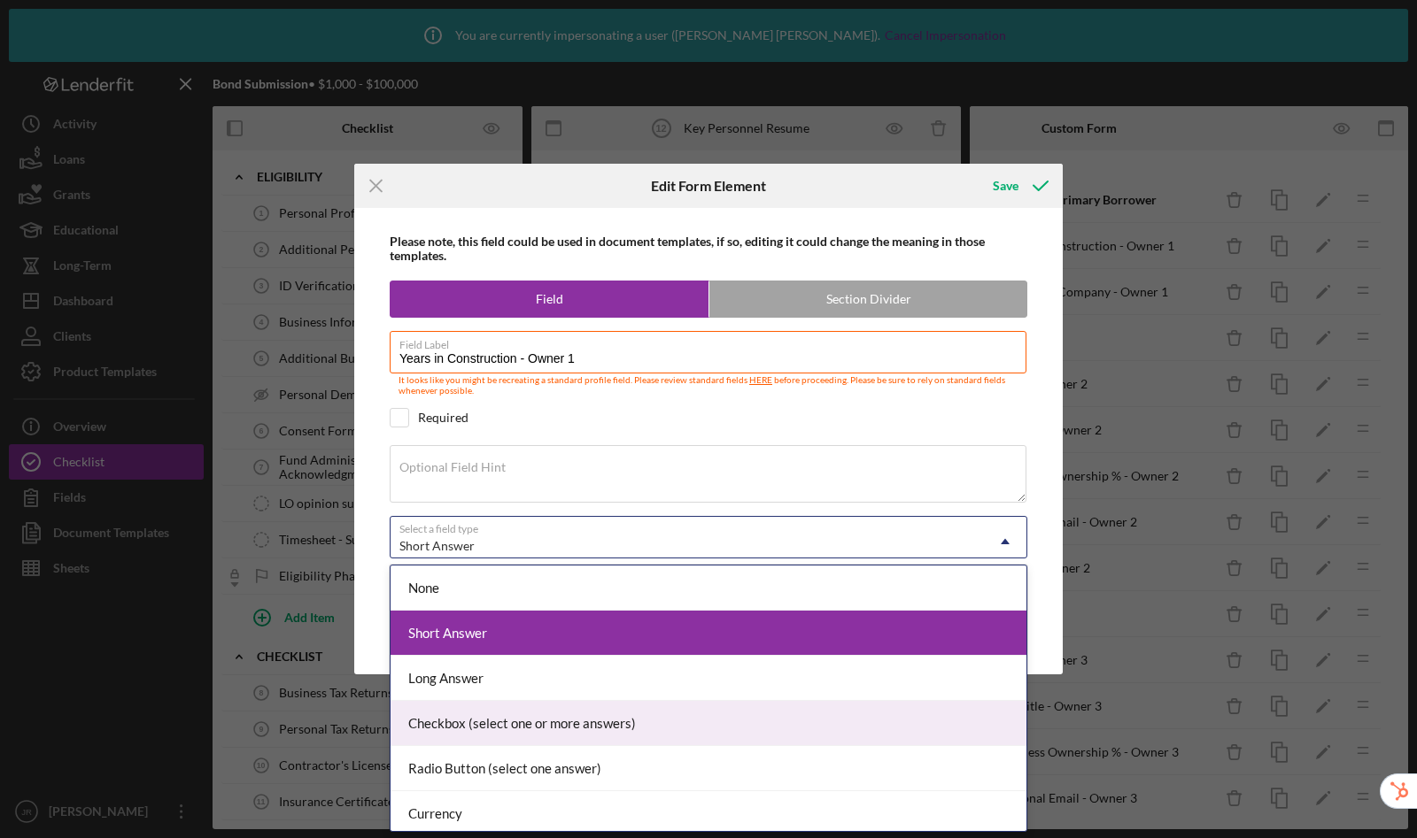
scroll to position [186, 0]
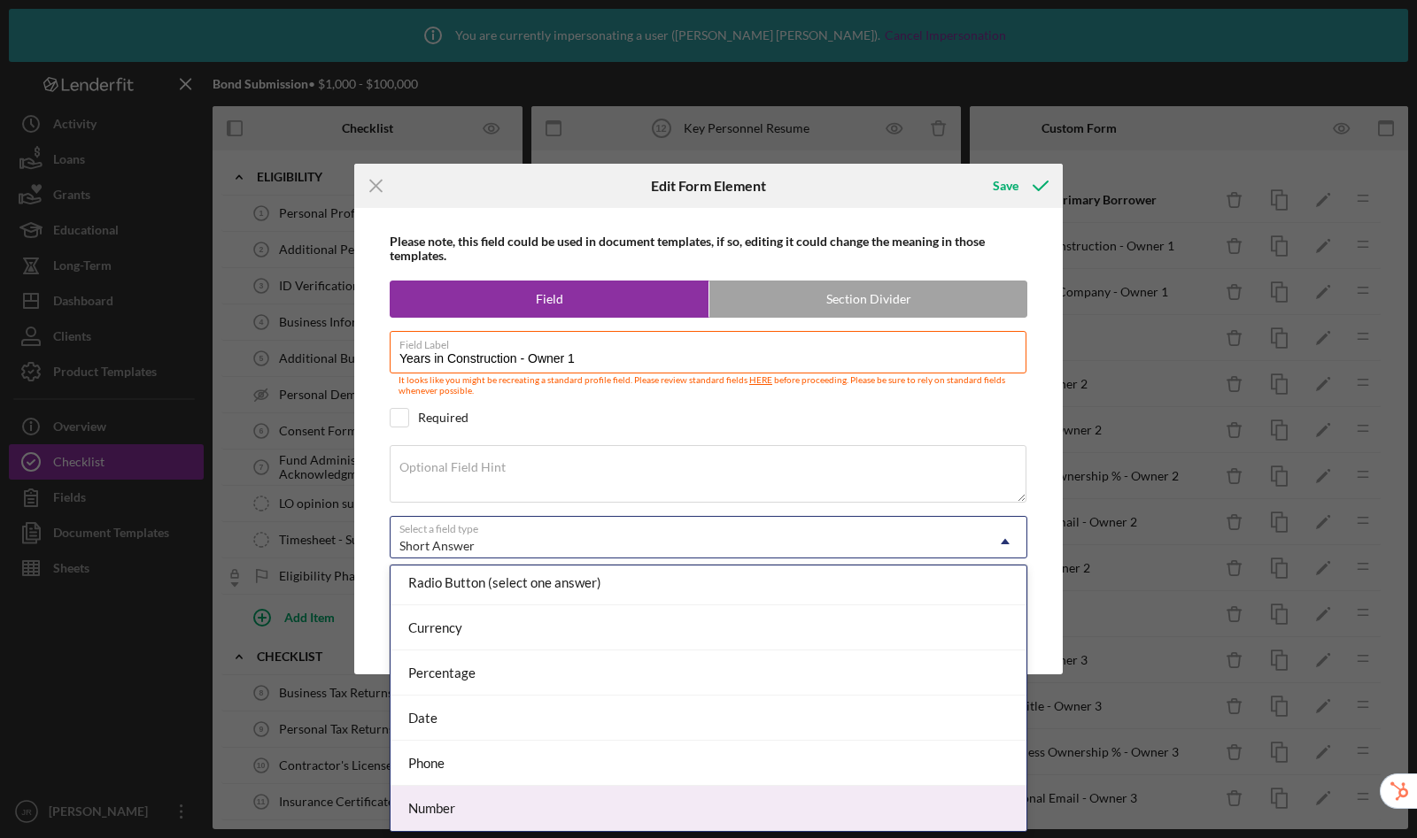
click at [513, 799] on div "Number" at bounding box center [708, 808] width 636 height 45
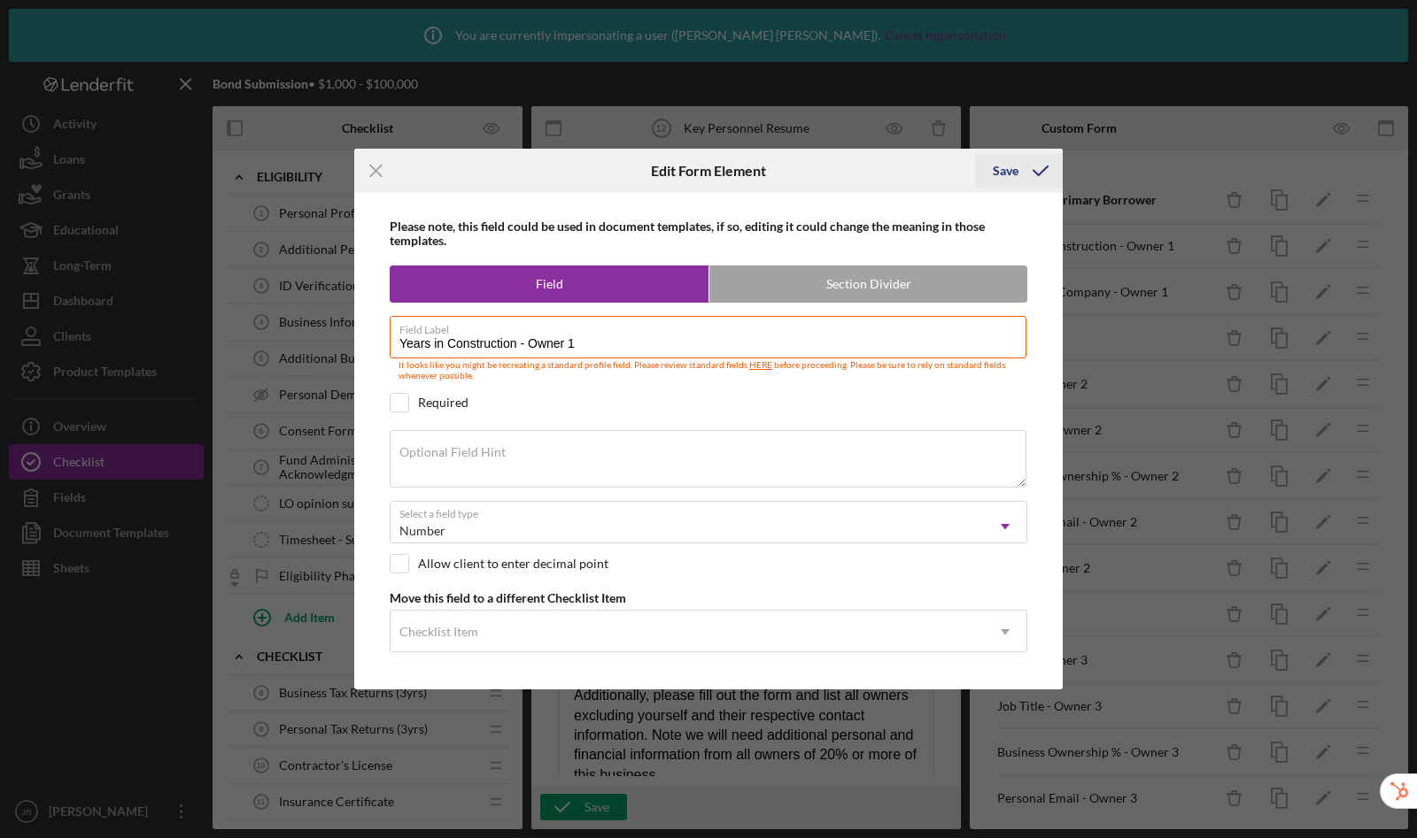
click at [1016, 172] on div "Save" at bounding box center [1005, 170] width 26 height 35
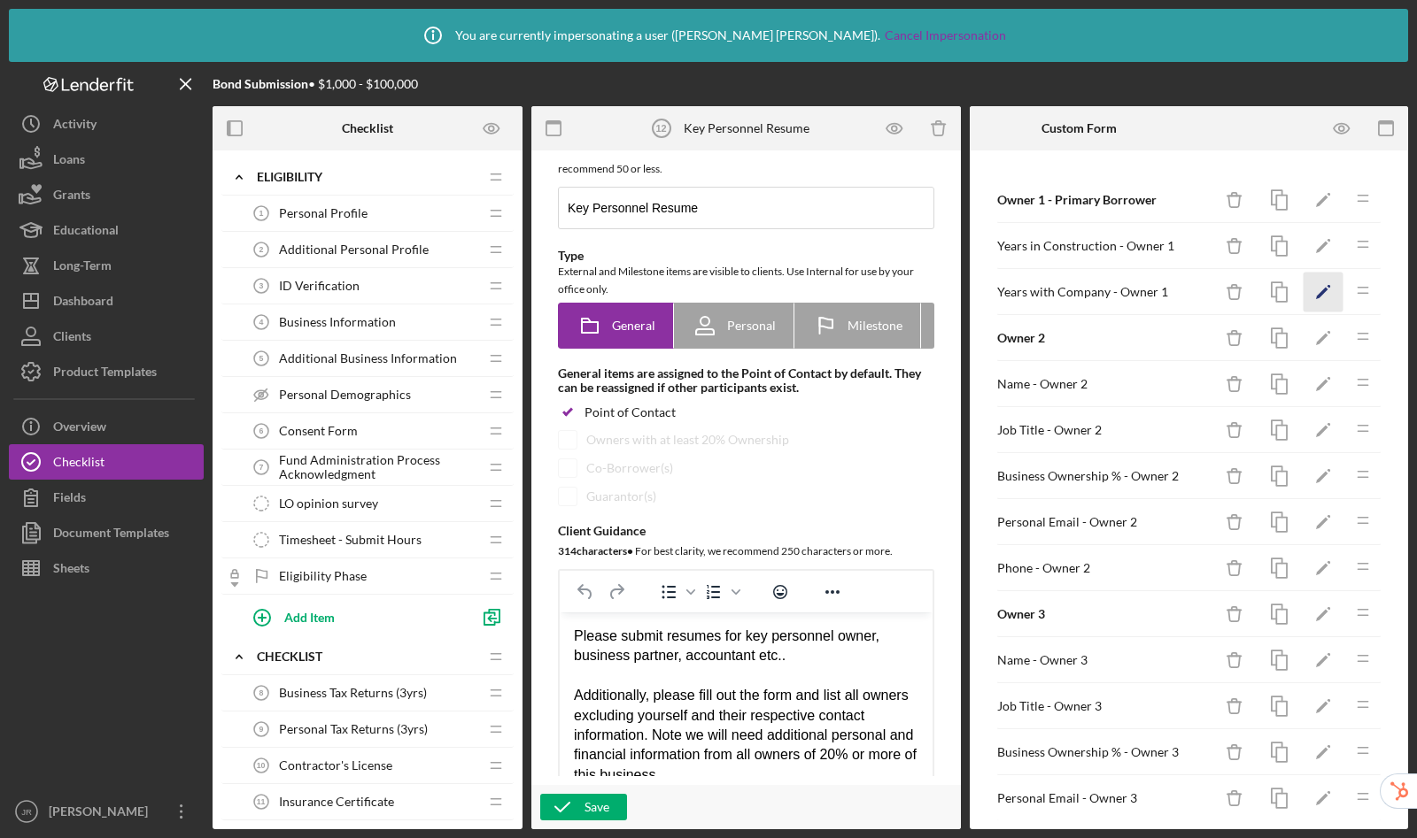
click at [1316, 290] on polygon "button" at bounding box center [1322, 294] width 12 height 12
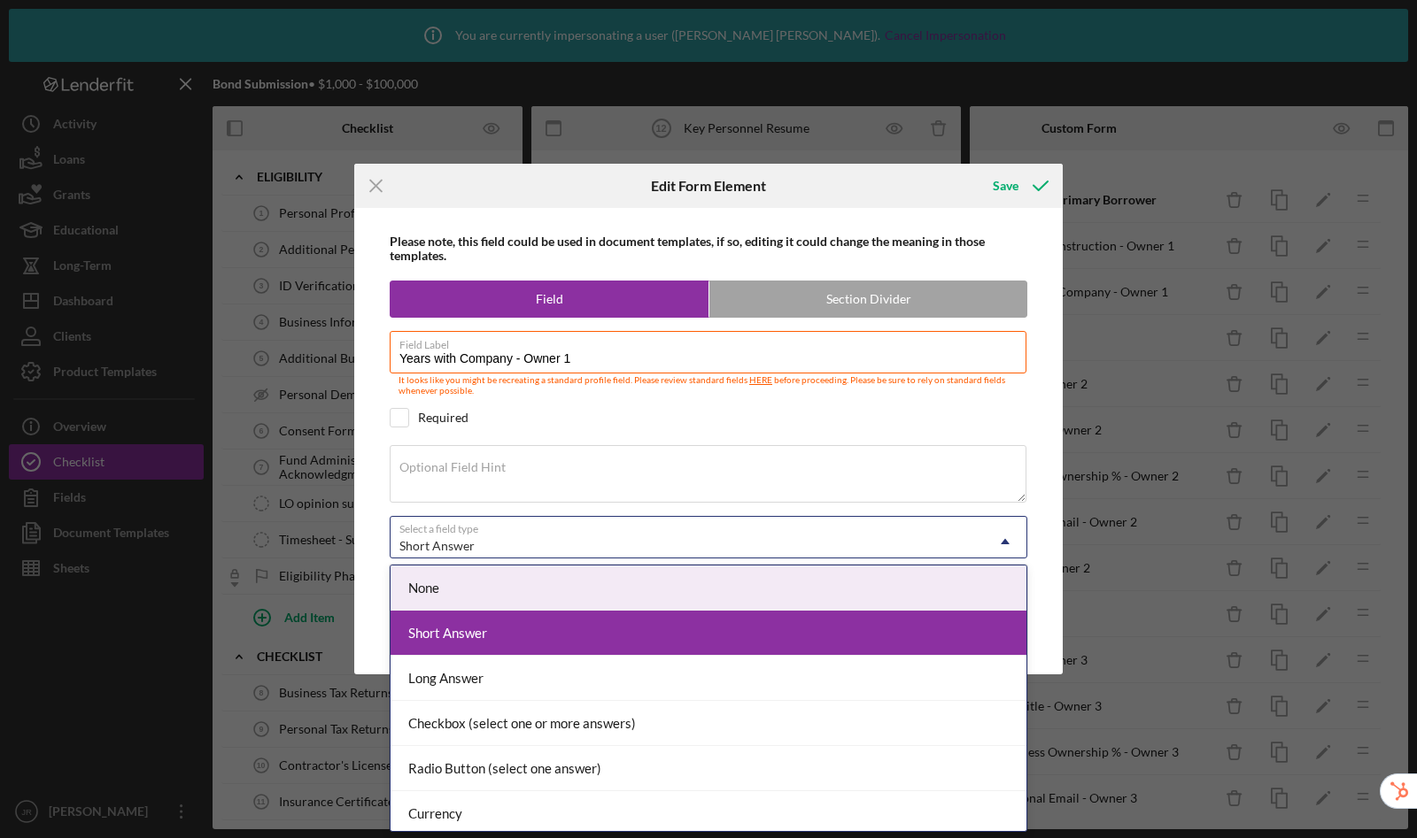
click at [468, 535] on div "Short Answer" at bounding box center [686, 546] width 593 height 41
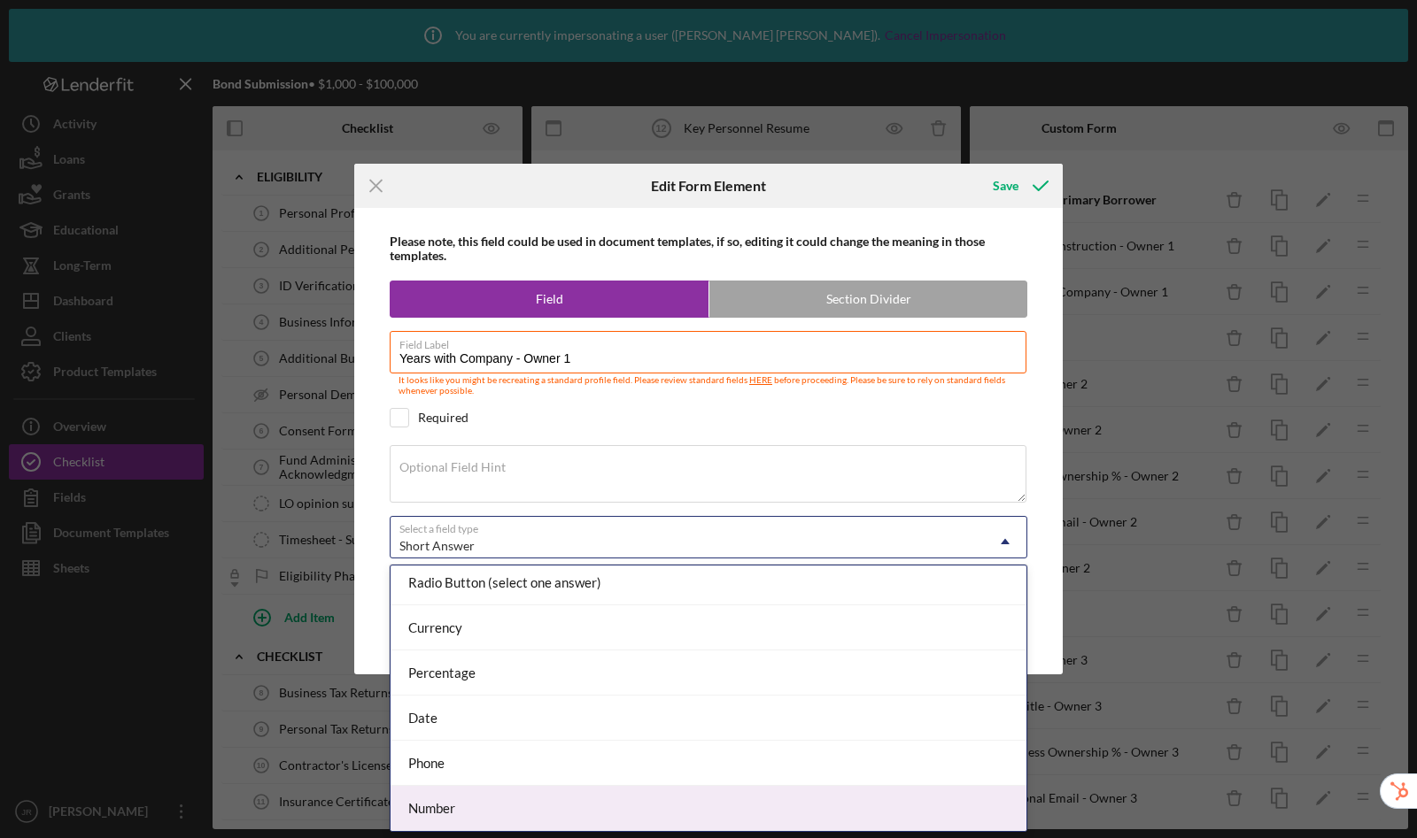
click at [477, 801] on div "Number" at bounding box center [708, 808] width 636 height 45
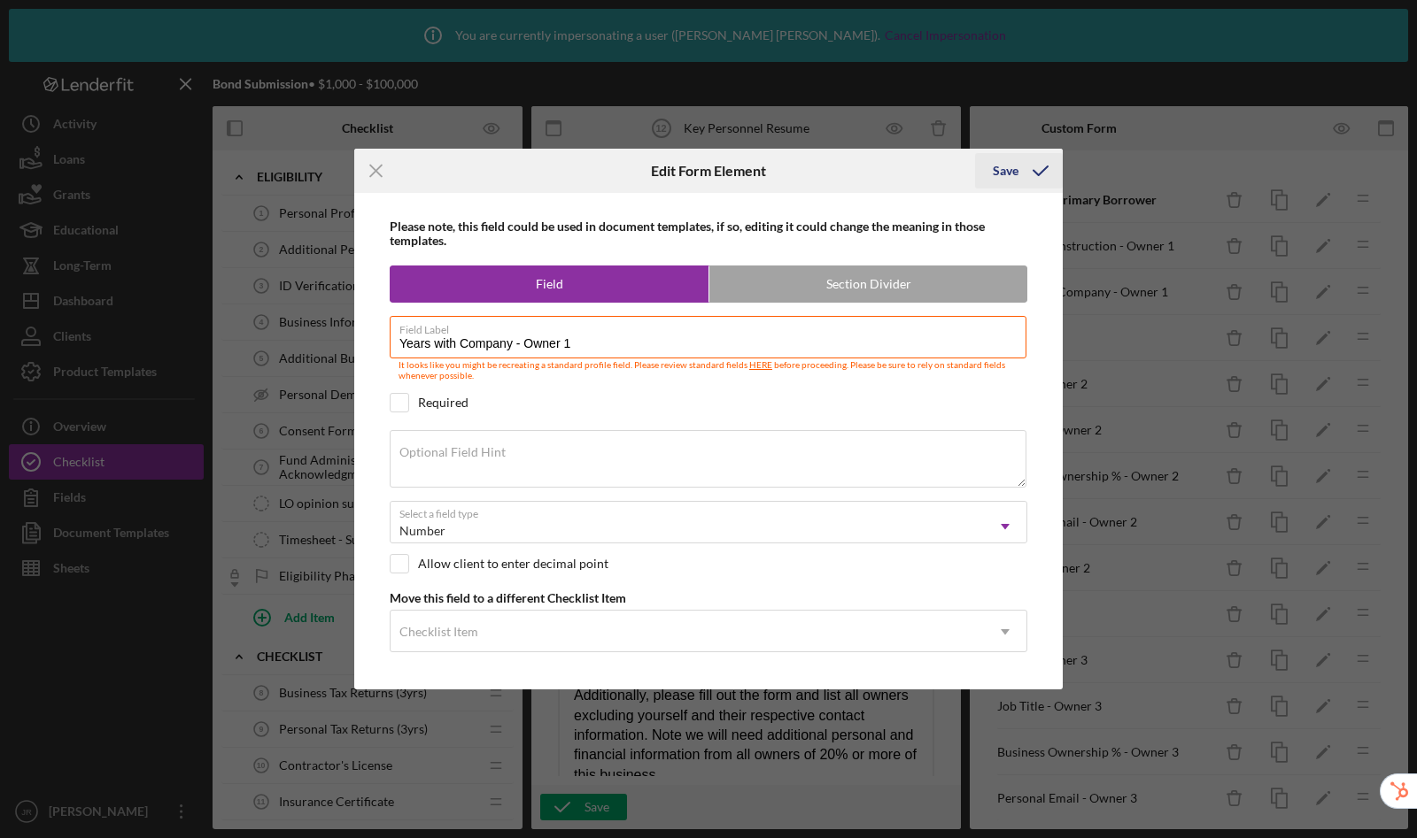
click at [999, 170] on div "Save" at bounding box center [1005, 170] width 26 height 35
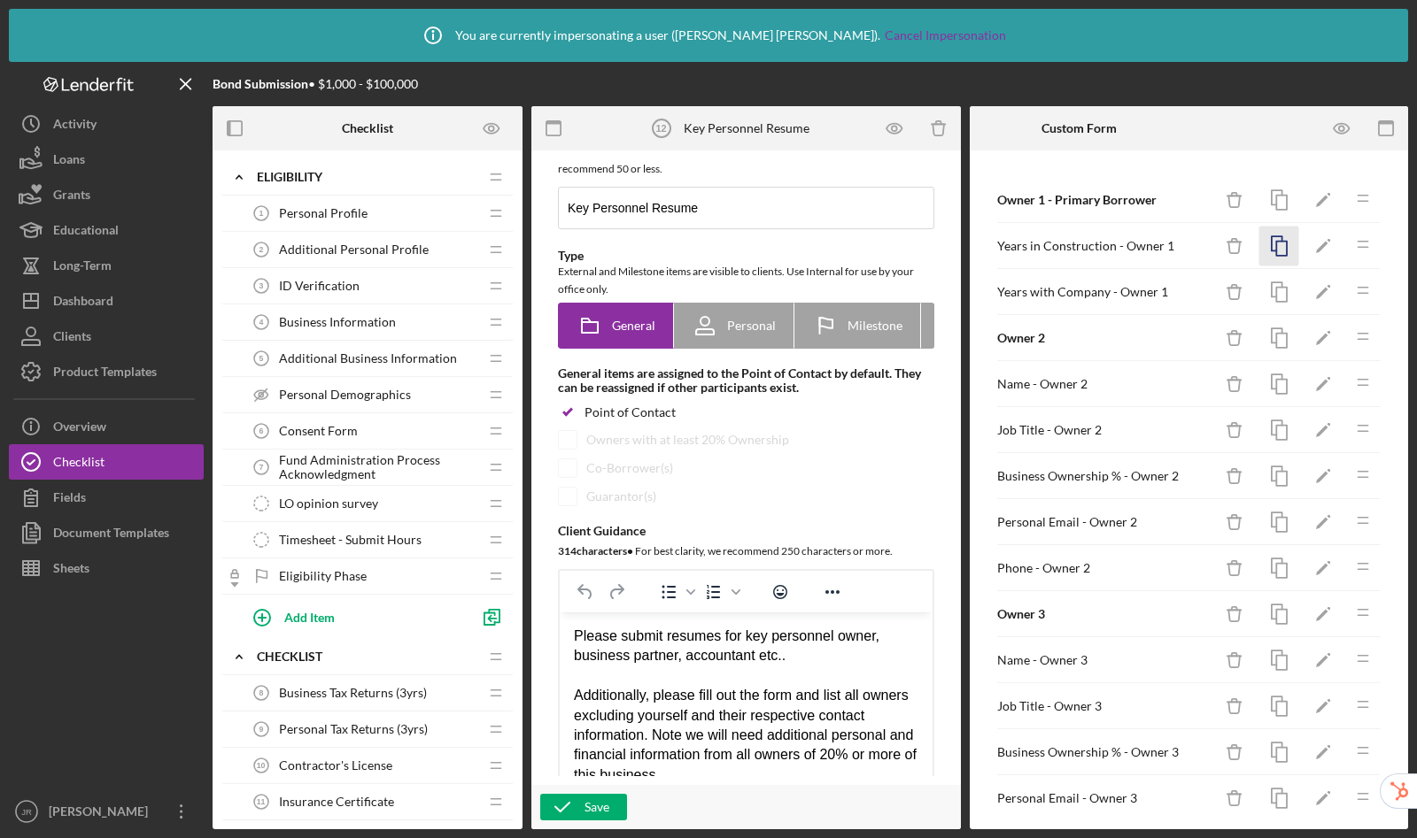
click at [1268, 248] on icon "button" at bounding box center [1279, 247] width 40 height 40
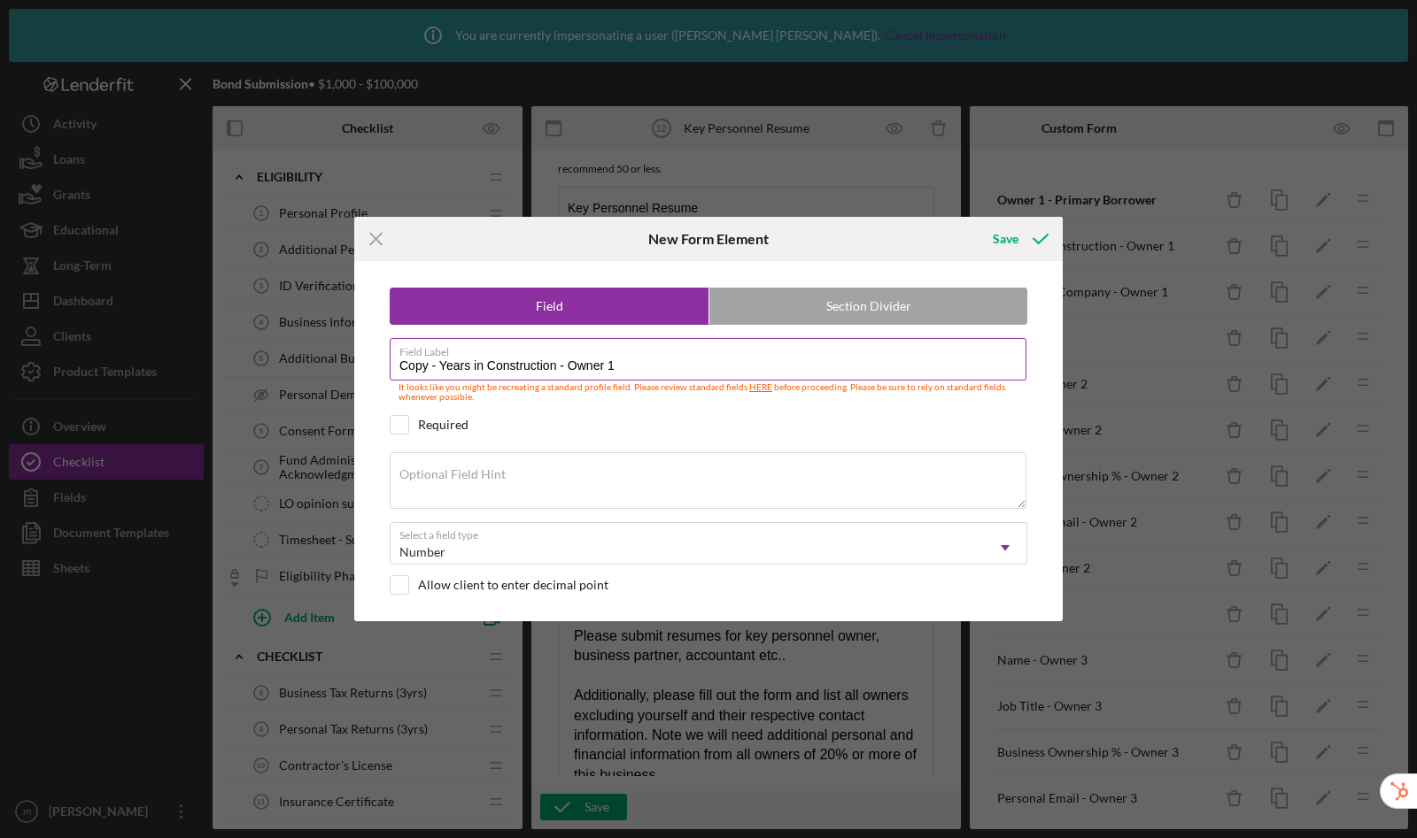
click at [643, 366] on input "Copy - Years in Construction - Owner 1" at bounding box center [708, 359] width 637 height 42
drag, startPoint x: 441, startPoint y: 367, endPoint x: 303, endPoint y: 350, distance: 139.1
click at [303, 350] on div "Icon/Menu Close New Form Element Save Field Section Divider Field Label Copy - …" at bounding box center [708, 419] width 1417 height 838
type input "Years in Construction - Owner 2"
click at [975, 221] on button "Save" at bounding box center [1019, 238] width 88 height 35
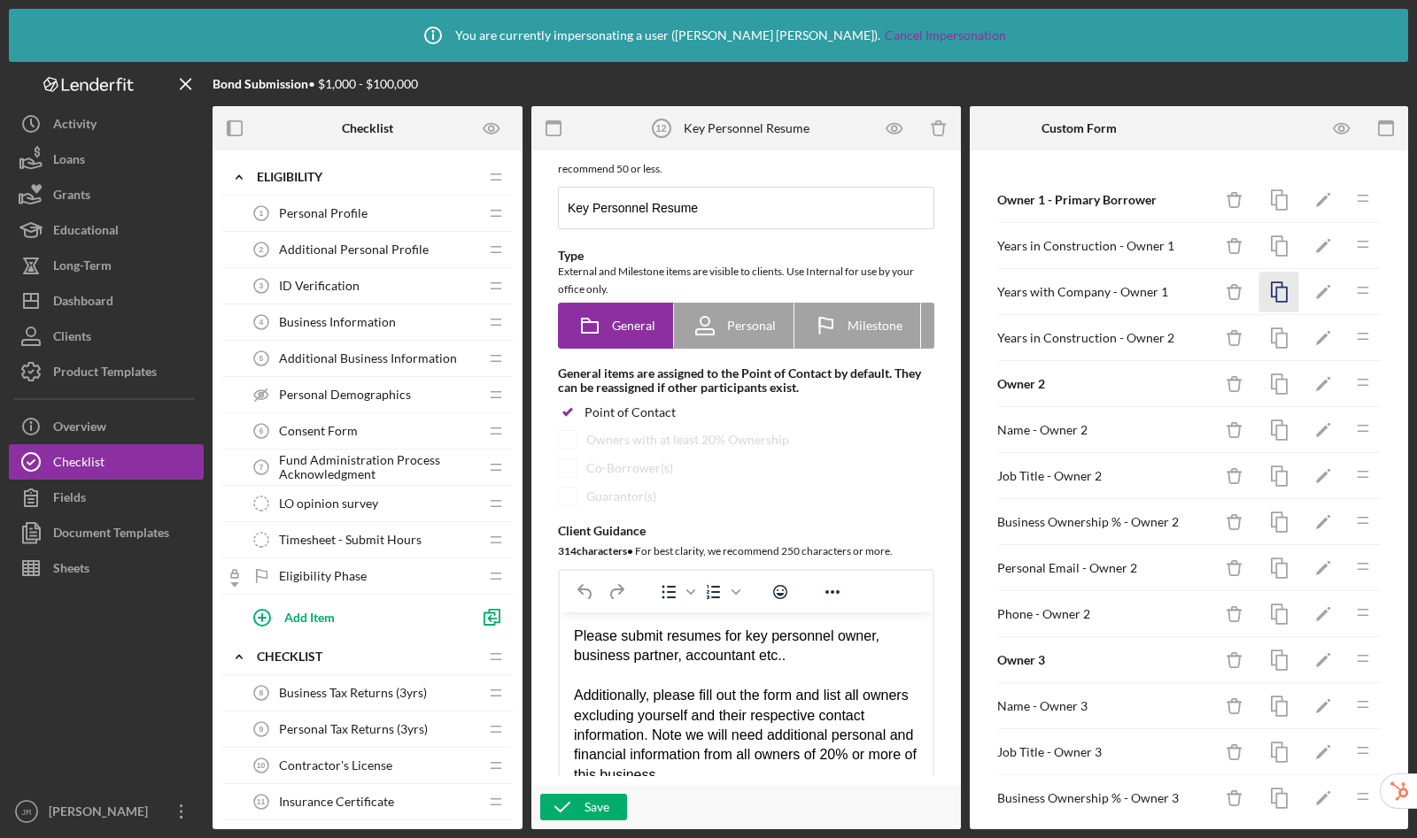
click at [1276, 301] on icon "button" at bounding box center [1279, 293] width 40 height 40
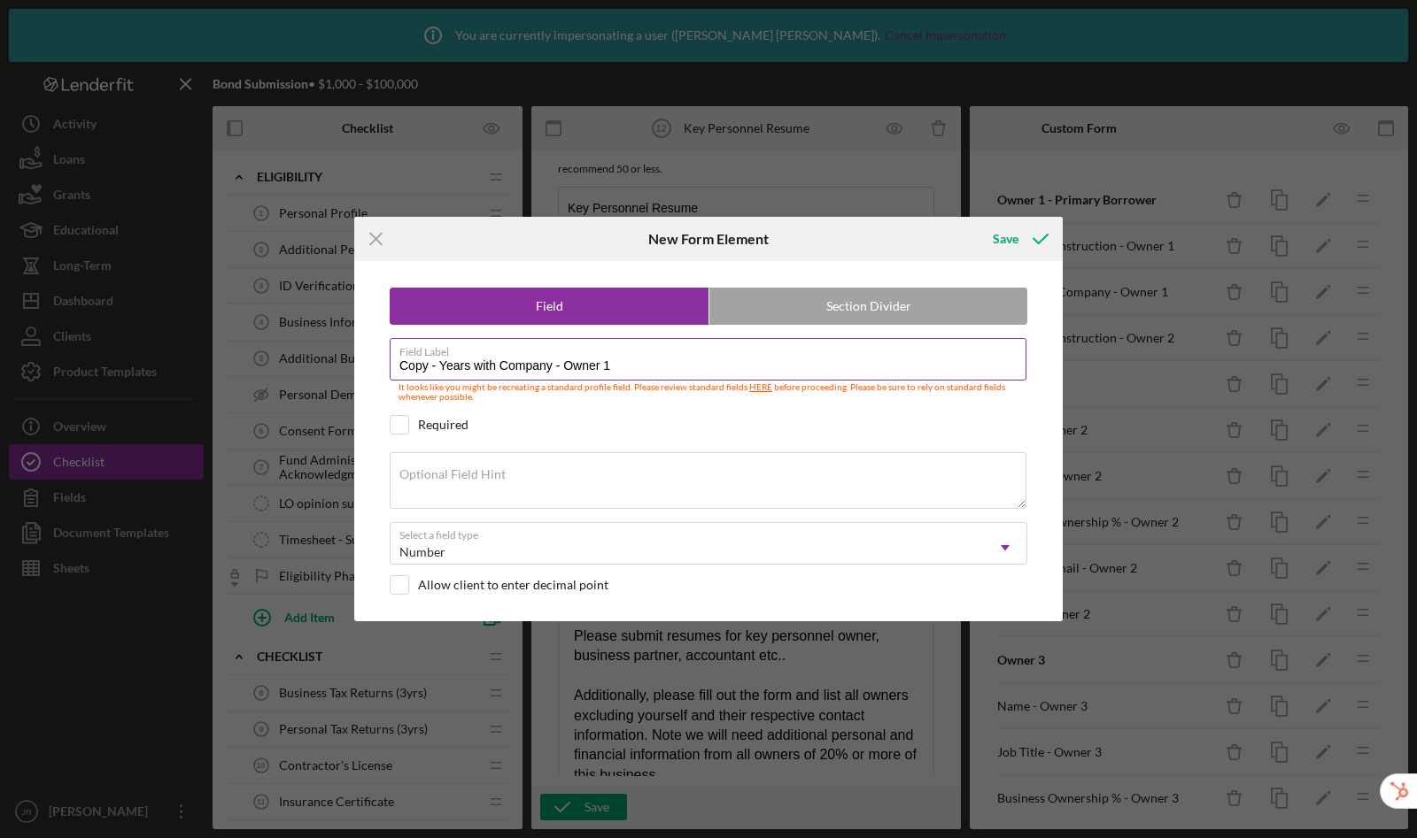
click at [705, 372] on input "Copy - Years with Company - Owner 1" at bounding box center [708, 359] width 637 height 42
drag, startPoint x: 440, startPoint y: 366, endPoint x: 287, endPoint y: 329, distance: 157.4
click at [287, 329] on div "Icon/Menu Close New Form Element Save Field Section Divider Field Label Copy - …" at bounding box center [708, 419] width 1417 height 838
type input "Years with Company - Owner 2"
click at [975, 221] on button "Save" at bounding box center [1019, 238] width 88 height 35
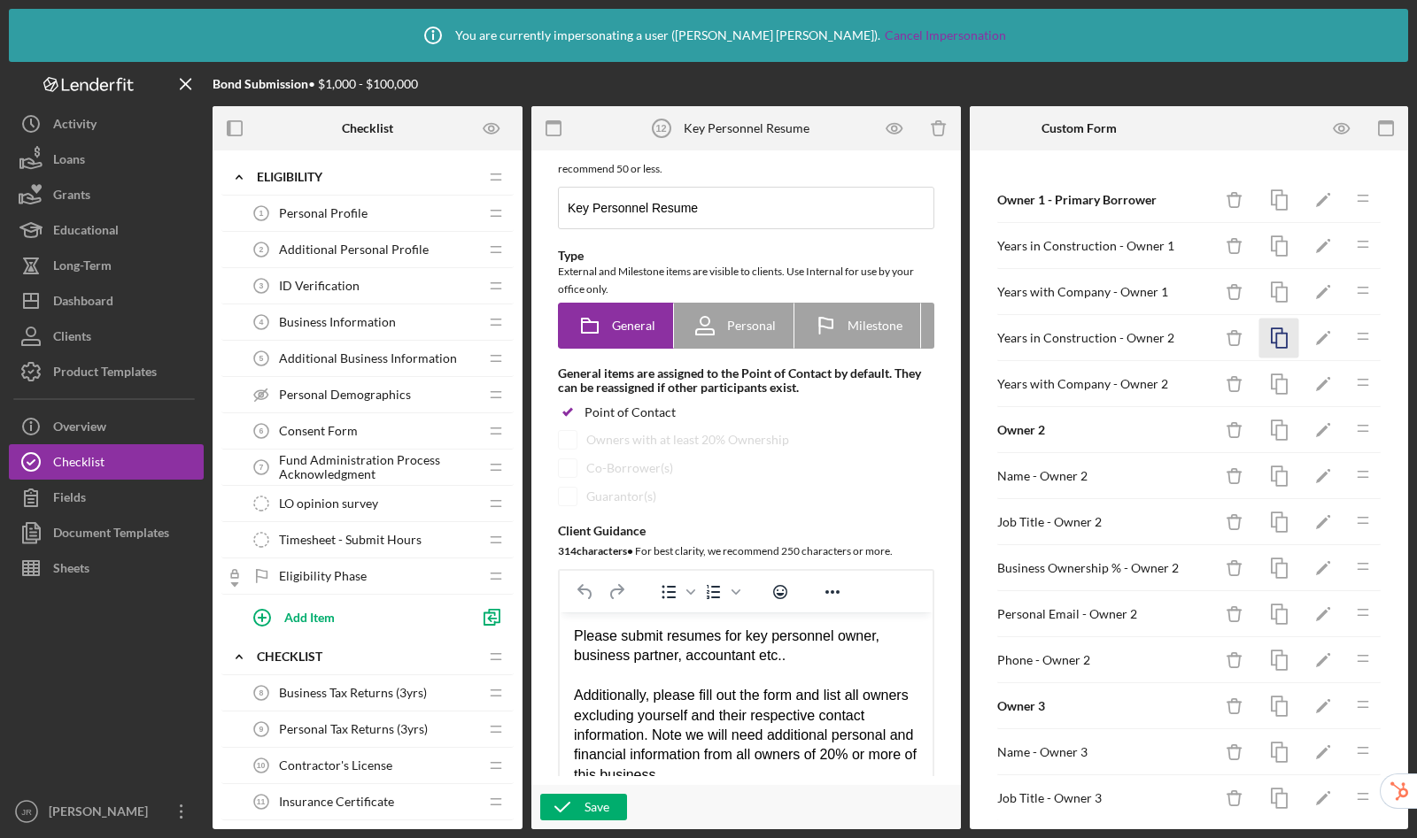
click at [1268, 343] on icon "button" at bounding box center [1279, 339] width 40 height 40
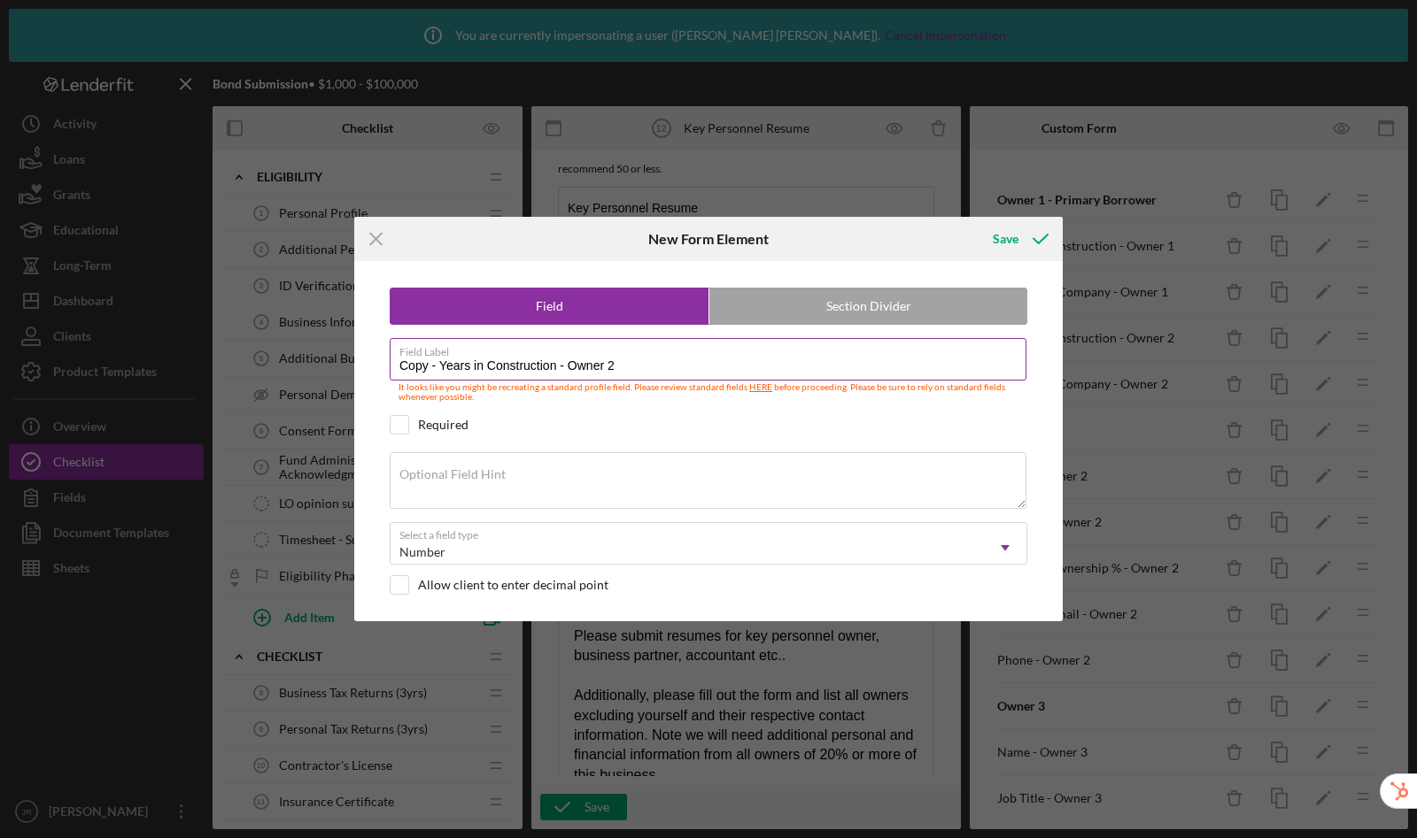
click at [667, 376] on input "Copy - Years in Construction - Owner 2" at bounding box center [708, 359] width 637 height 42
drag, startPoint x: 443, startPoint y: 364, endPoint x: 282, endPoint y: 334, distance: 163.9
click at [282, 334] on div "Icon/Menu Close New Form Element Save Field Section Divider Field Label Copy - …" at bounding box center [708, 419] width 1417 height 838
type input "Years in Construction - Owner 3"
click at [975, 221] on button "Save" at bounding box center [1019, 238] width 88 height 35
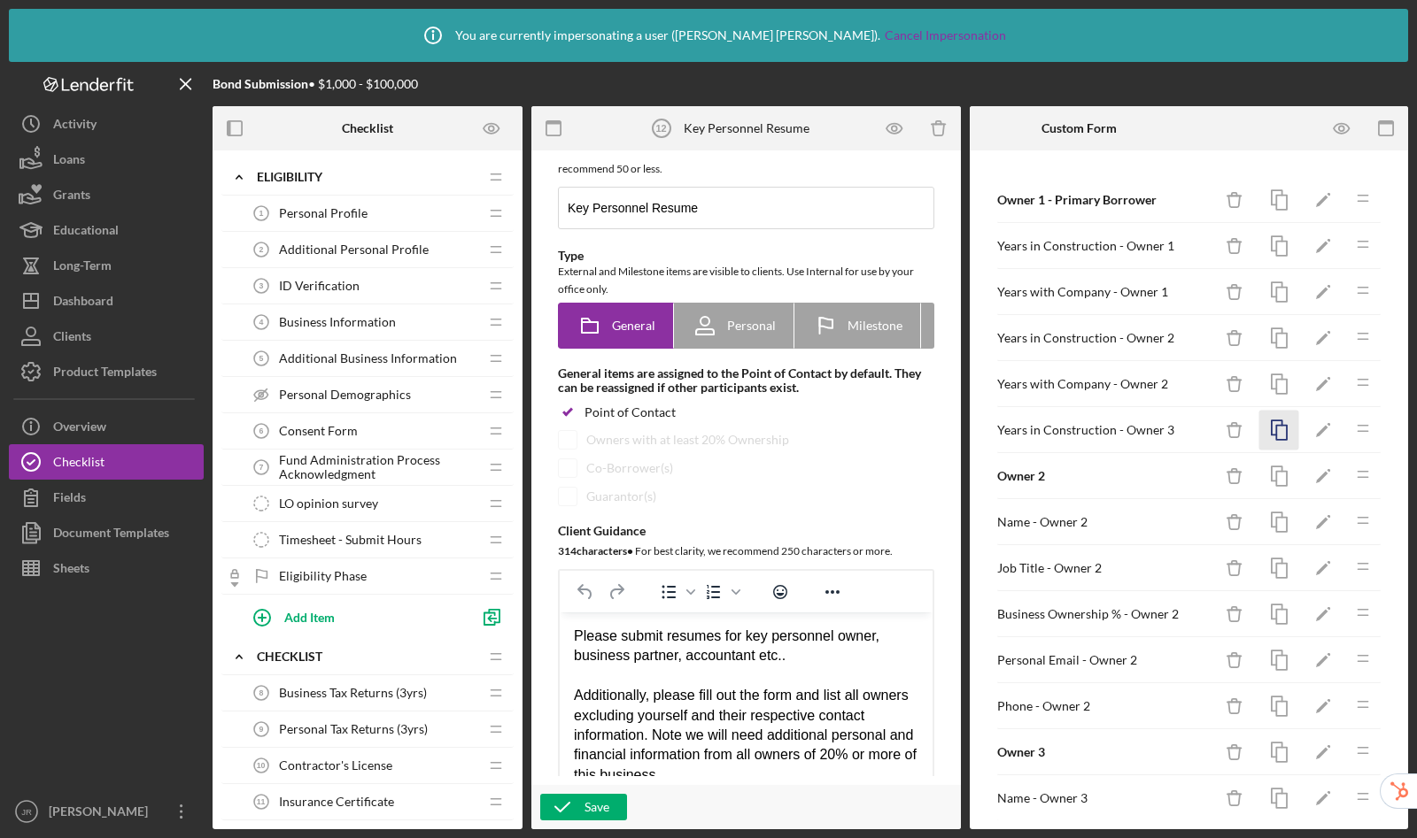
click at [1278, 434] on icon "button" at bounding box center [1279, 431] width 40 height 40
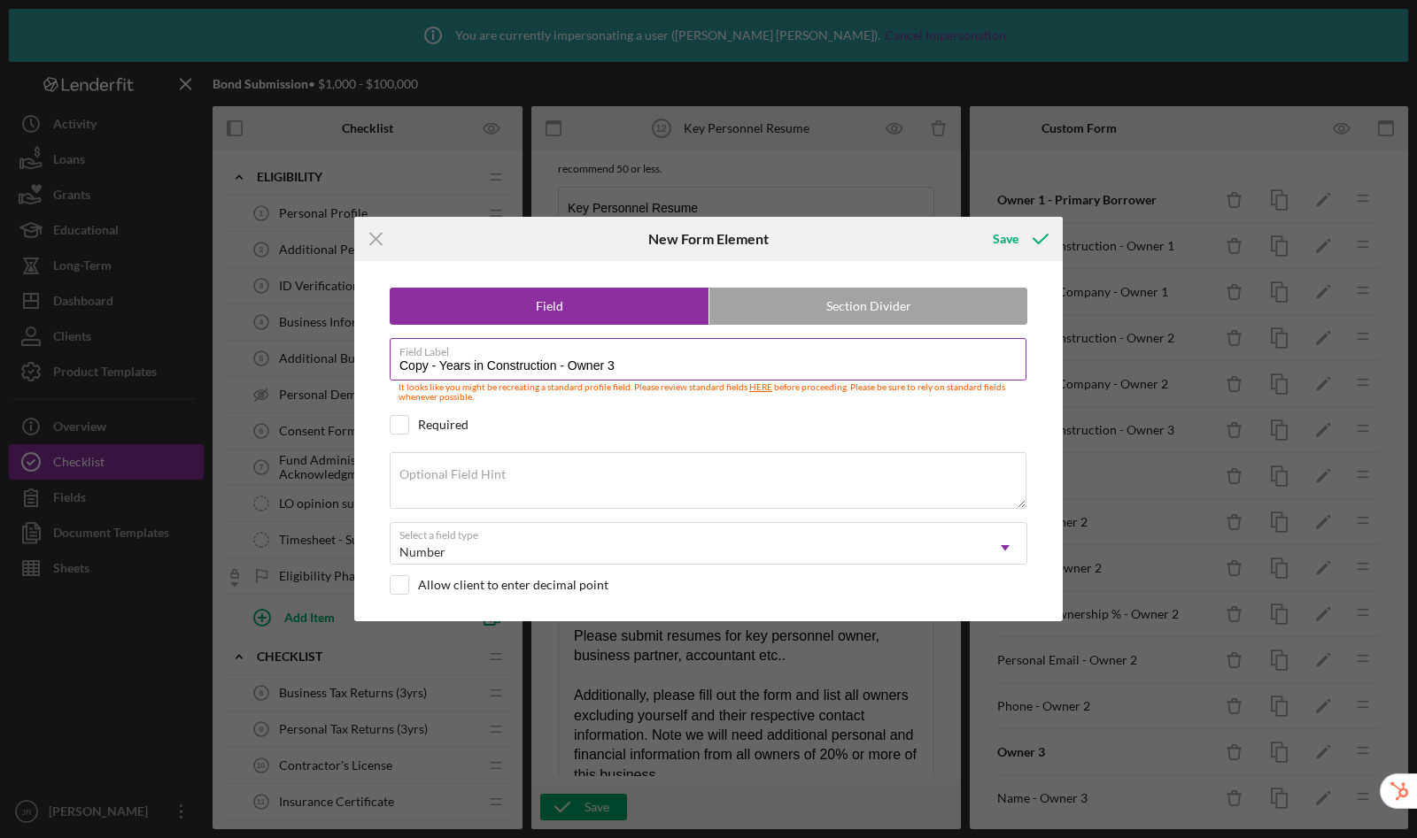
click at [643, 375] on input "Copy - Years in Construction - Owner 3" at bounding box center [708, 359] width 637 height 42
drag, startPoint x: 438, startPoint y: 366, endPoint x: 294, endPoint y: 341, distance: 146.4
click at [294, 341] on div "Icon/Menu Close New Form Element Save Field Section Divider Field Label Copy - …" at bounding box center [708, 419] width 1417 height 838
type input "Years in Construction - Owner 4"
click at [975, 221] on button "Save" at bounding box center [1019, 238] width 88 height 35
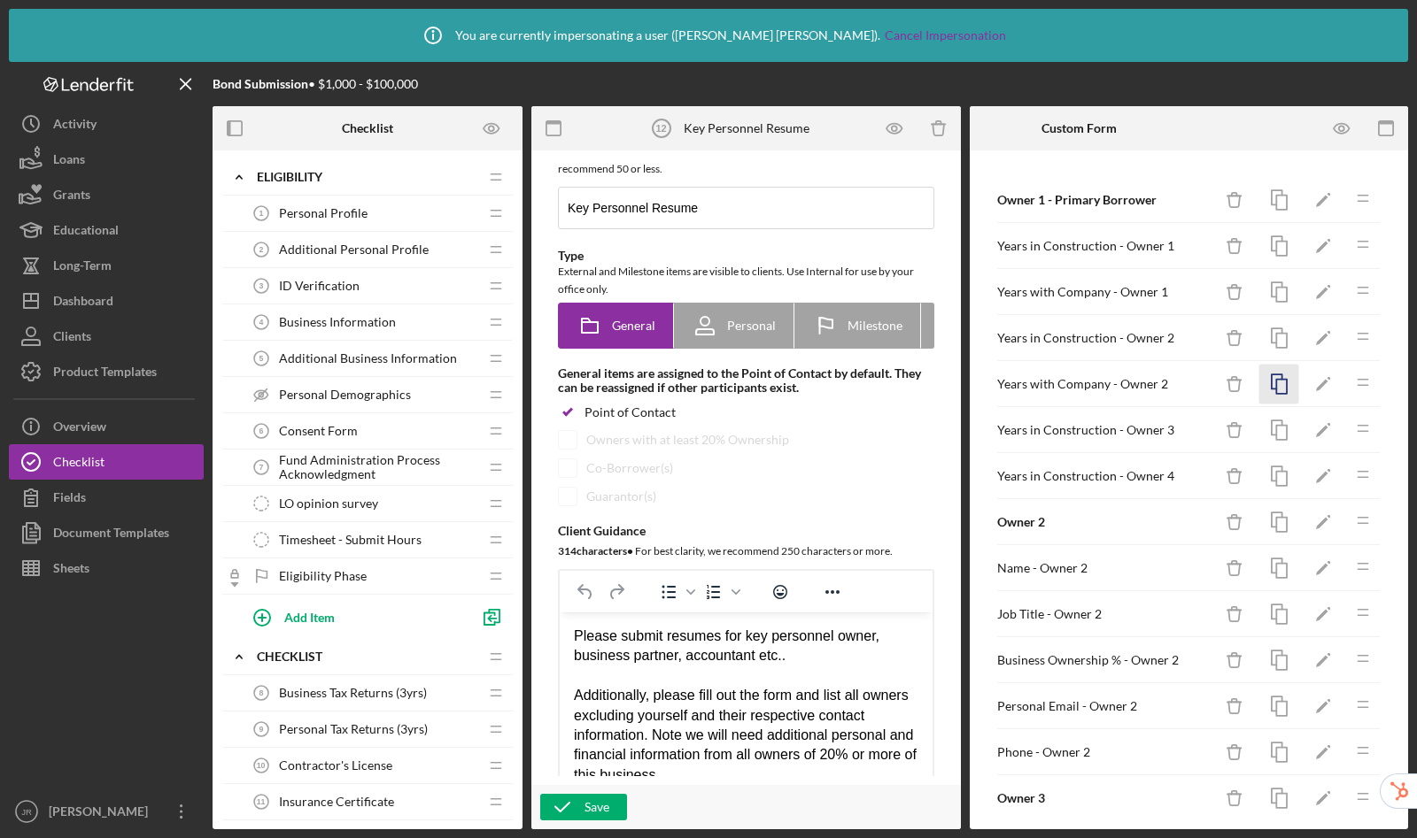
click at [1266, 377] on icon "button" at bounding box center [1279, 385] width 40 height 40
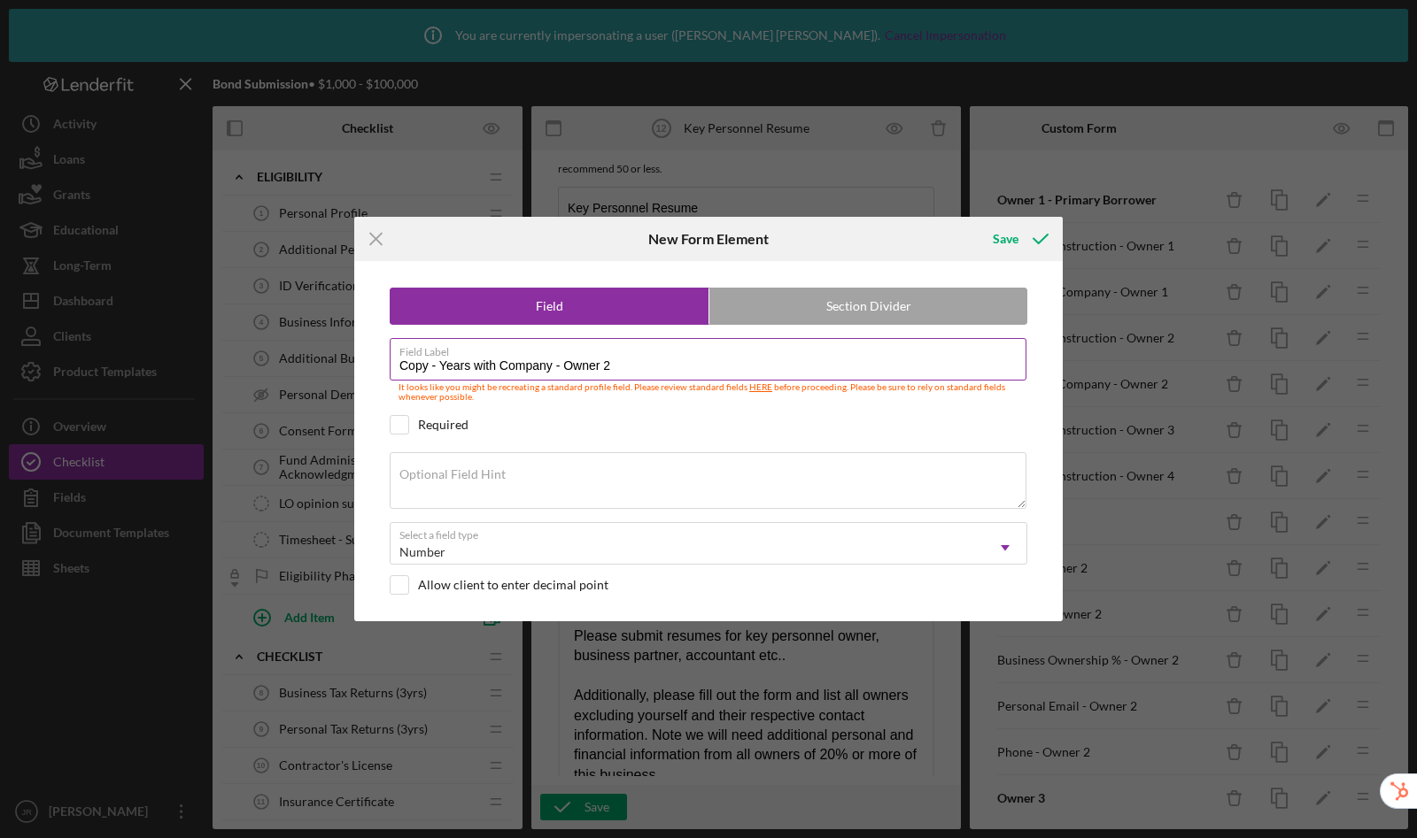
click at [762, 358] on label "Field Label" at bounding box center [712, 348] width 627 height 19
click at [762, 358] on input "Copy - Years with Company - Owner 2" at bounding box center [708, 359] width 637 height 42
drag, startPoint x: 444, startPoint y: 367, endPoint x: 332, endPoint y: 333, distance: 116.5
click at [332, 333] on div "Icon/Menu Close New Form Element Save Field Section Divider Field Label Copy - …" at bounding box center [708, 419] width 1417 height 838
type input "Years with Company - Owner 3"
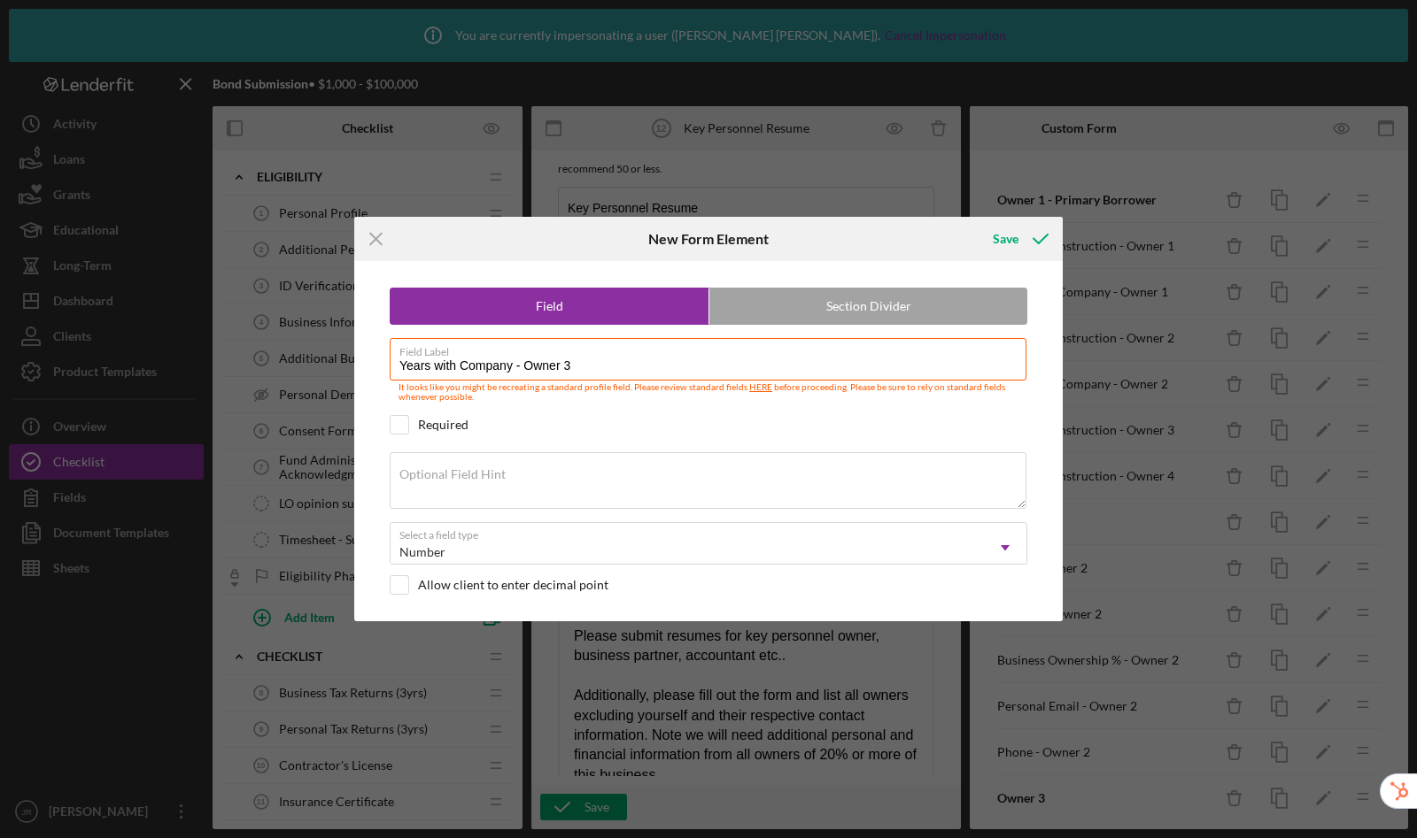
click at [975, 221] on button "Save" at bounding box center [1019, 238] width 88 height 35
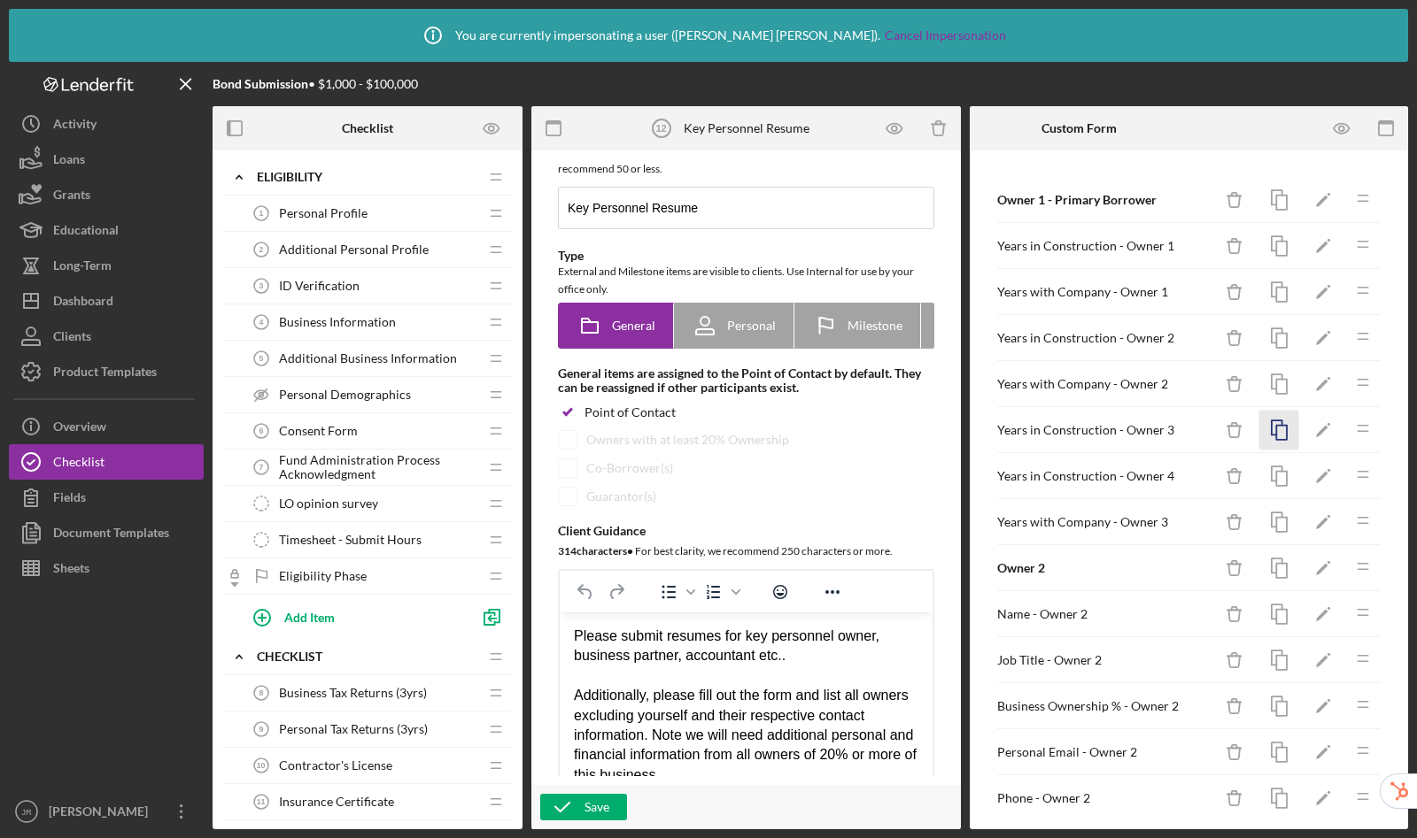
click at [1270, 435] on icon "button" at bounding box center [1279, 431] width 40 height 40
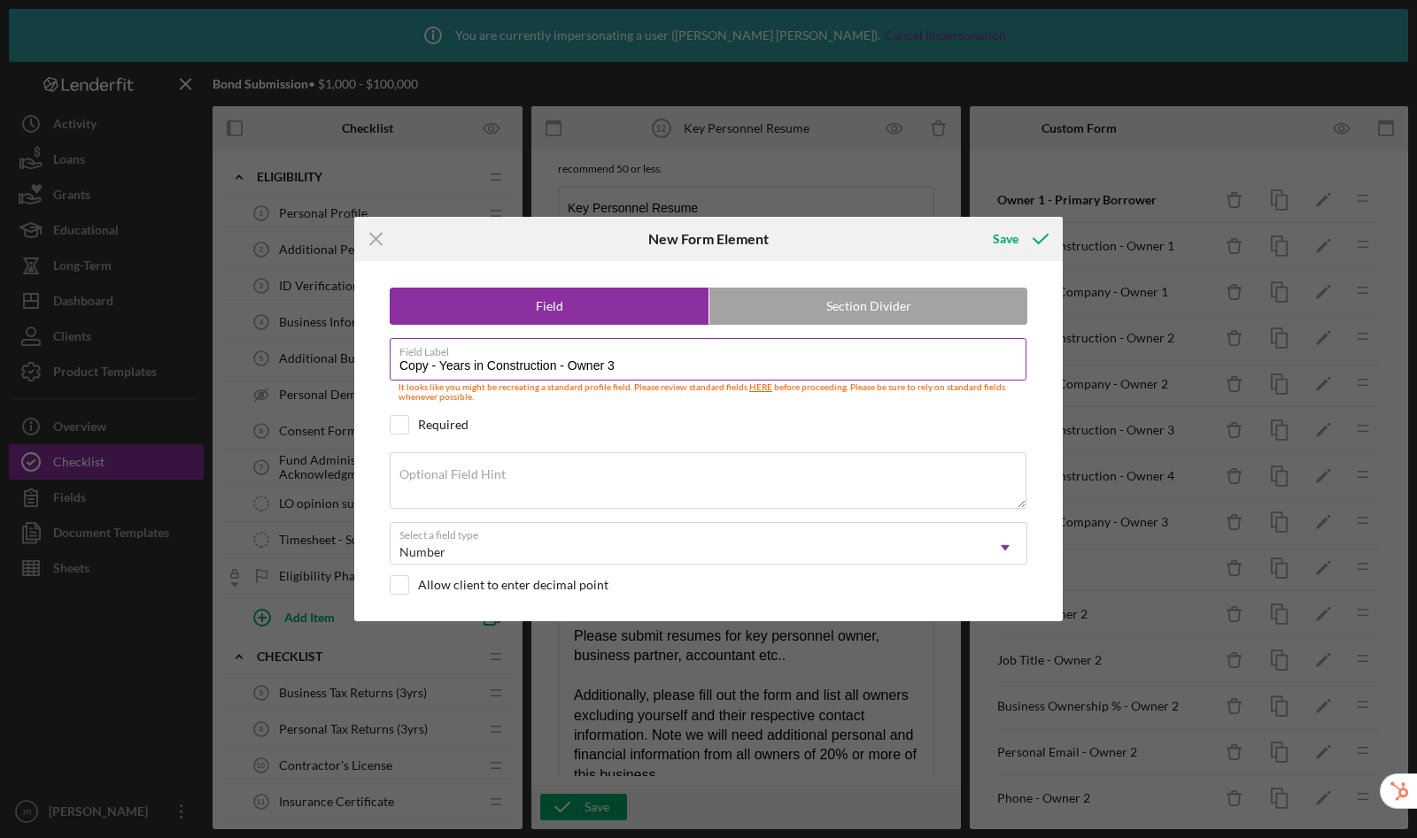
click at [777, 357] on label "Field Label" at bounding box center [712, 348] width 627 height 19
click at [777, 357] on input "Copy - Years in Construction - Owner 3" at bounding box center [708, 359] width 637 height 42
drag, startPoint x: 436, startPoint y: 367, endPoint x: 282, endPoint y: 339, distance: 155.6
click at [282, 339] on div "Icon/Menu Close New Form Element Save Field Section Divider Field Label Copy - …" at bounding box center [708, 419] width 1417 height 838
type input "Years in Construction - Owner 4"
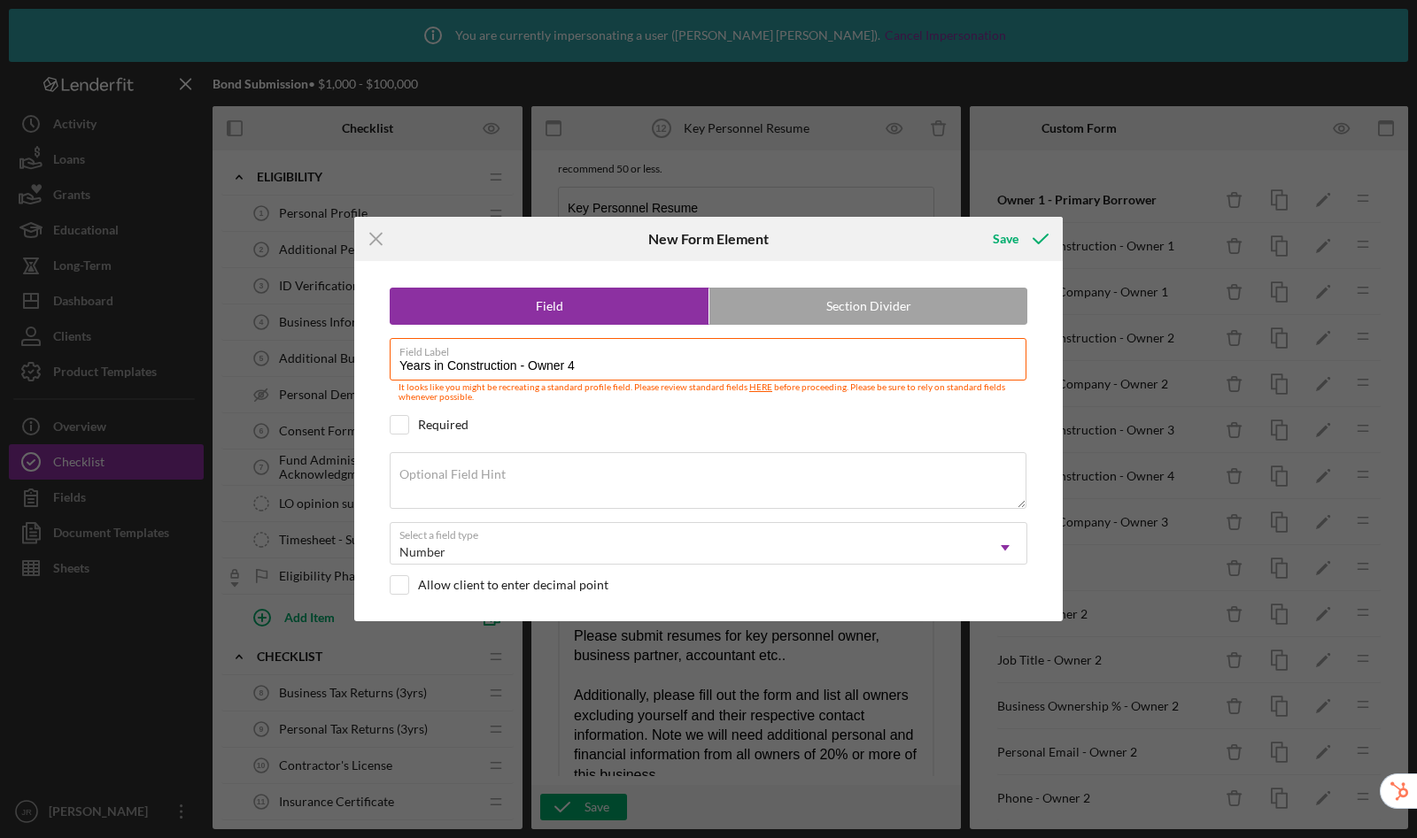
click at [975, 221] on button "Save" at bounding box center [1019, 238] width 88 height 35
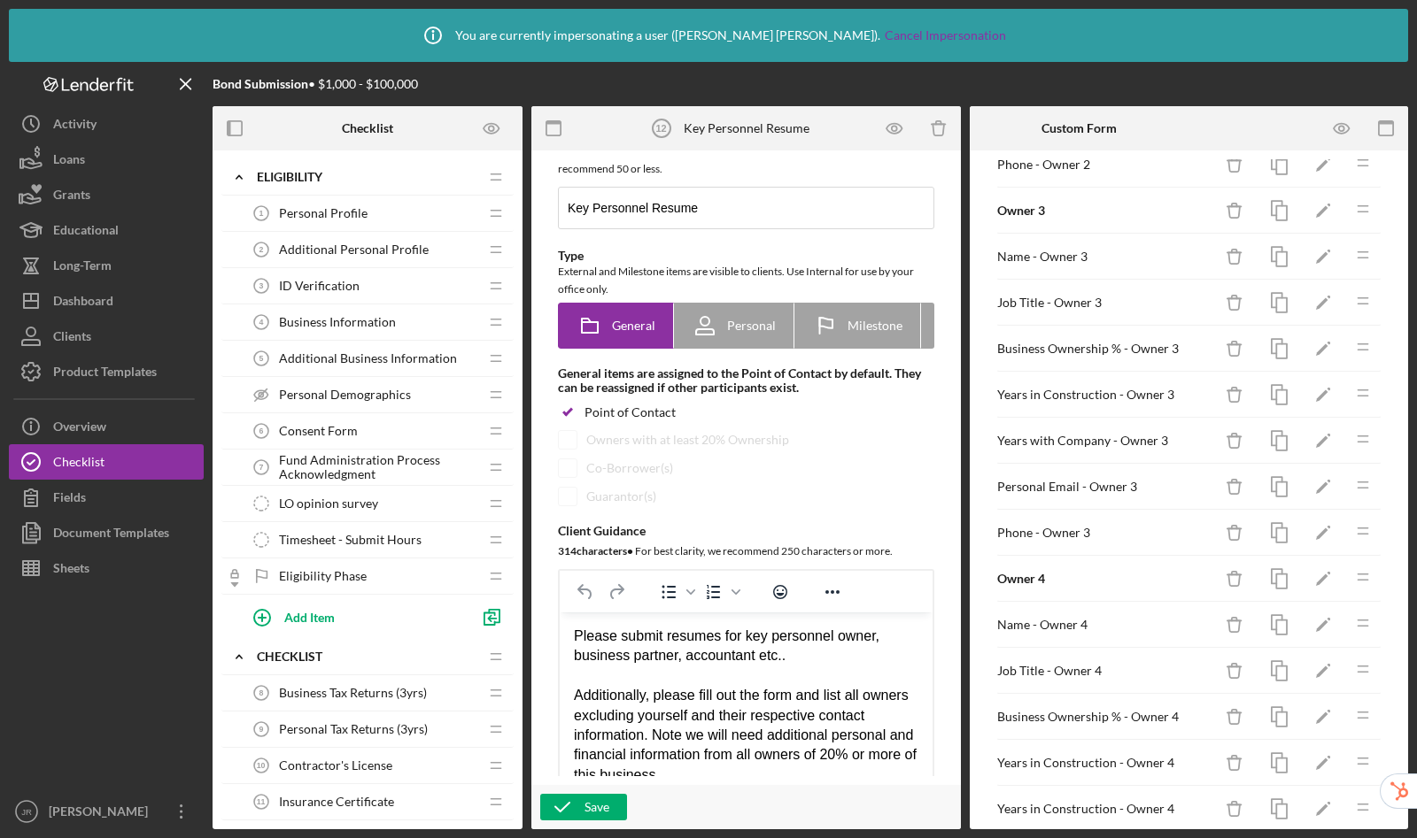
scroll to position [657, 0]
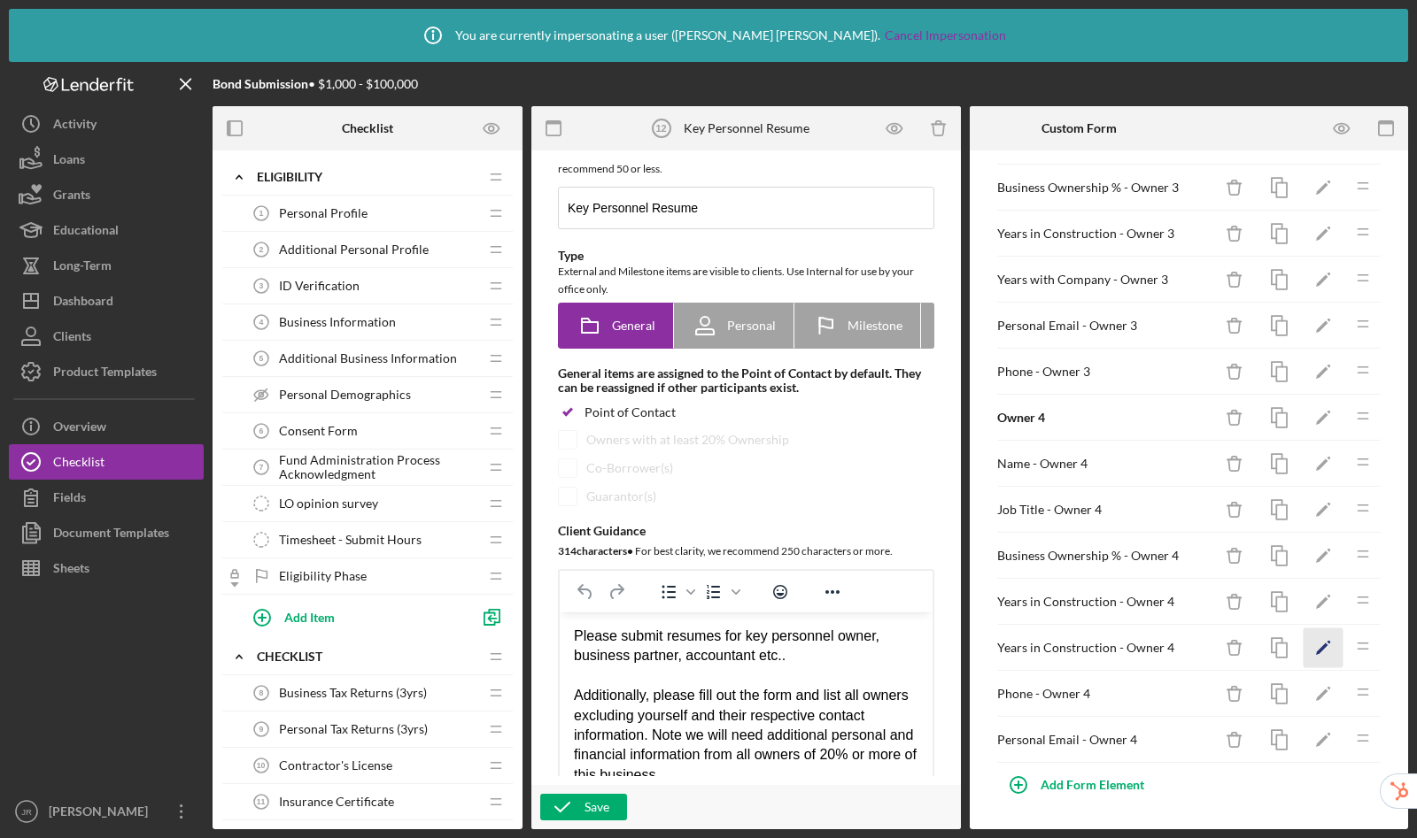
click at [1314, 650] on icon "Icon/Edit" at bounding box center [1323, 649] width 40 height 40
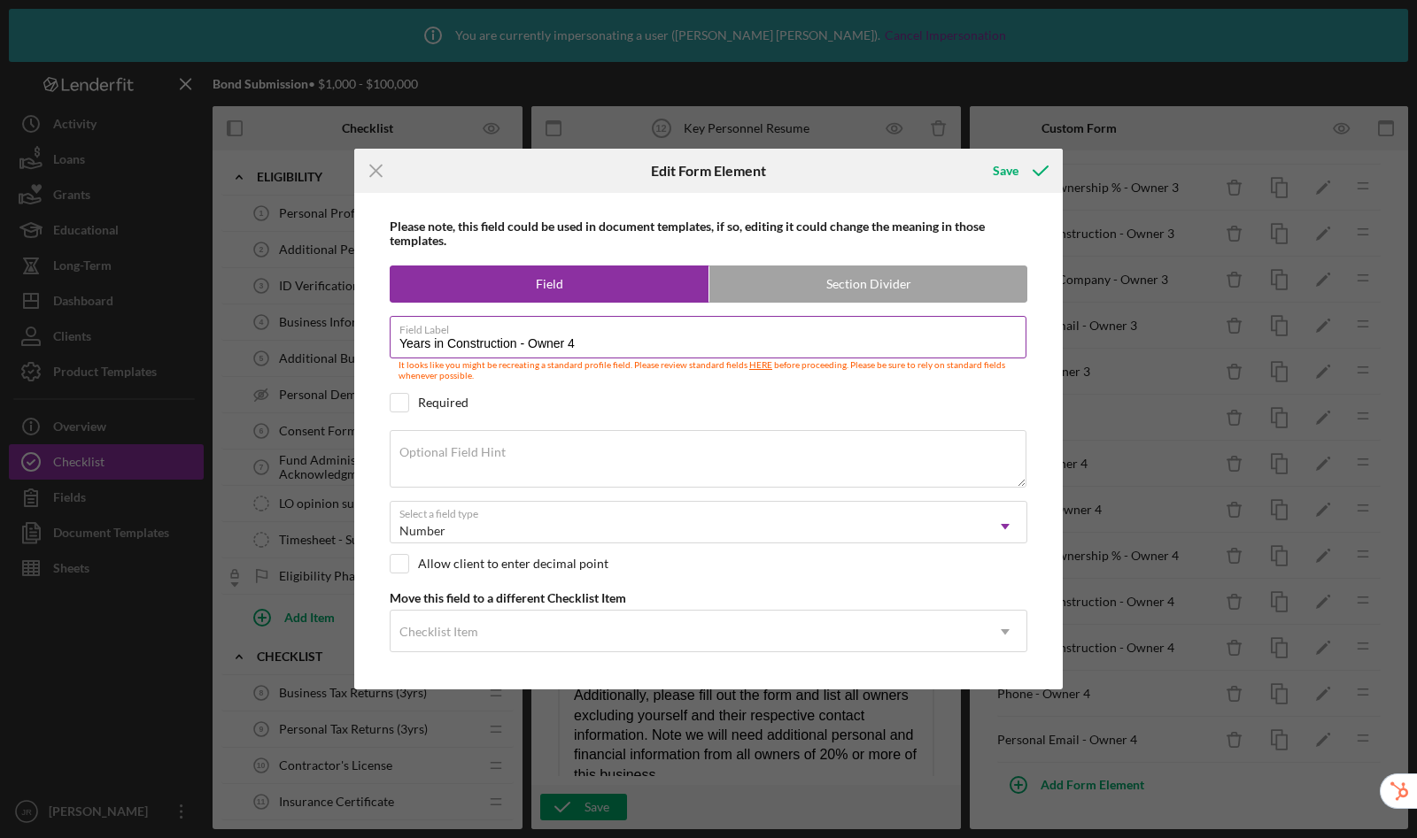
drag, startPoint x: 521, startPoint y: 344, endPoint x: 449, endPoint y: 344, distance: 72.6
click at [449, 344] on input "Years in Construction - Owner 4" at bounding box center [708, 337] width 637 height 42
type input "Years in Company - Owner 4"
click at [975, 153] on button "Save" at bounding box center [1019, 170] width 88 height 35
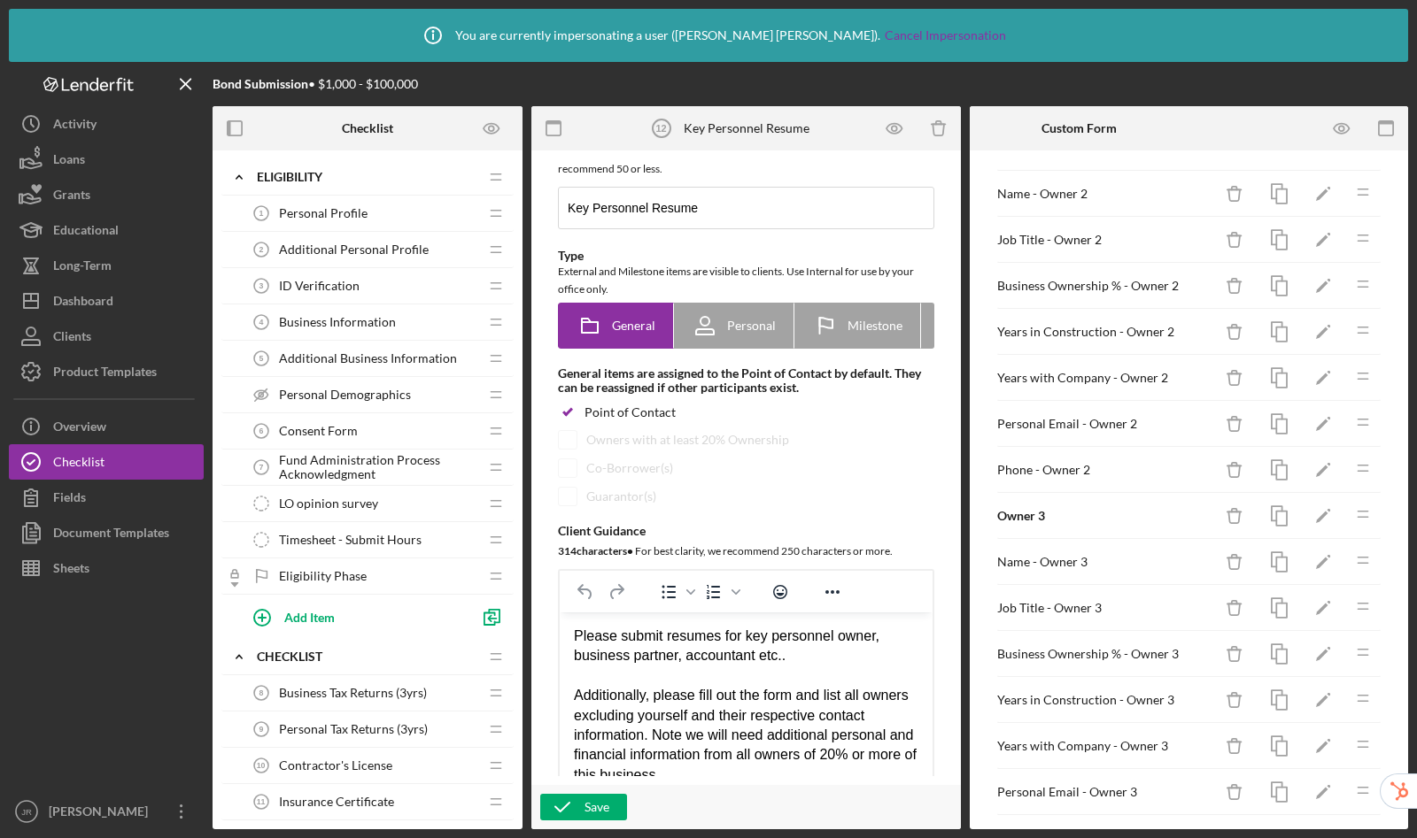
scroll to position [0, 0]
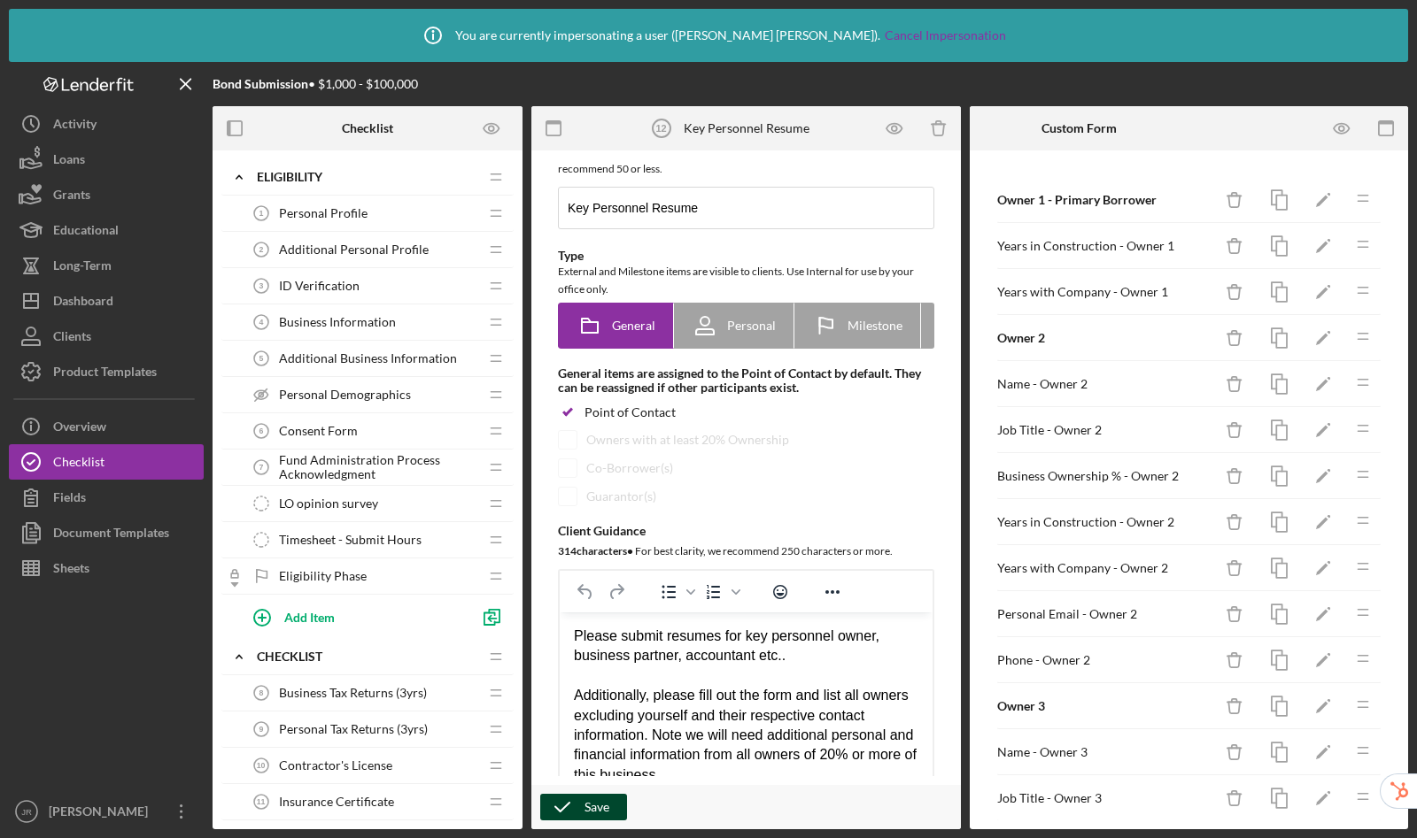
click at [583, 812] on icon "button" at bounding box center [562, 807] width 44 height 44
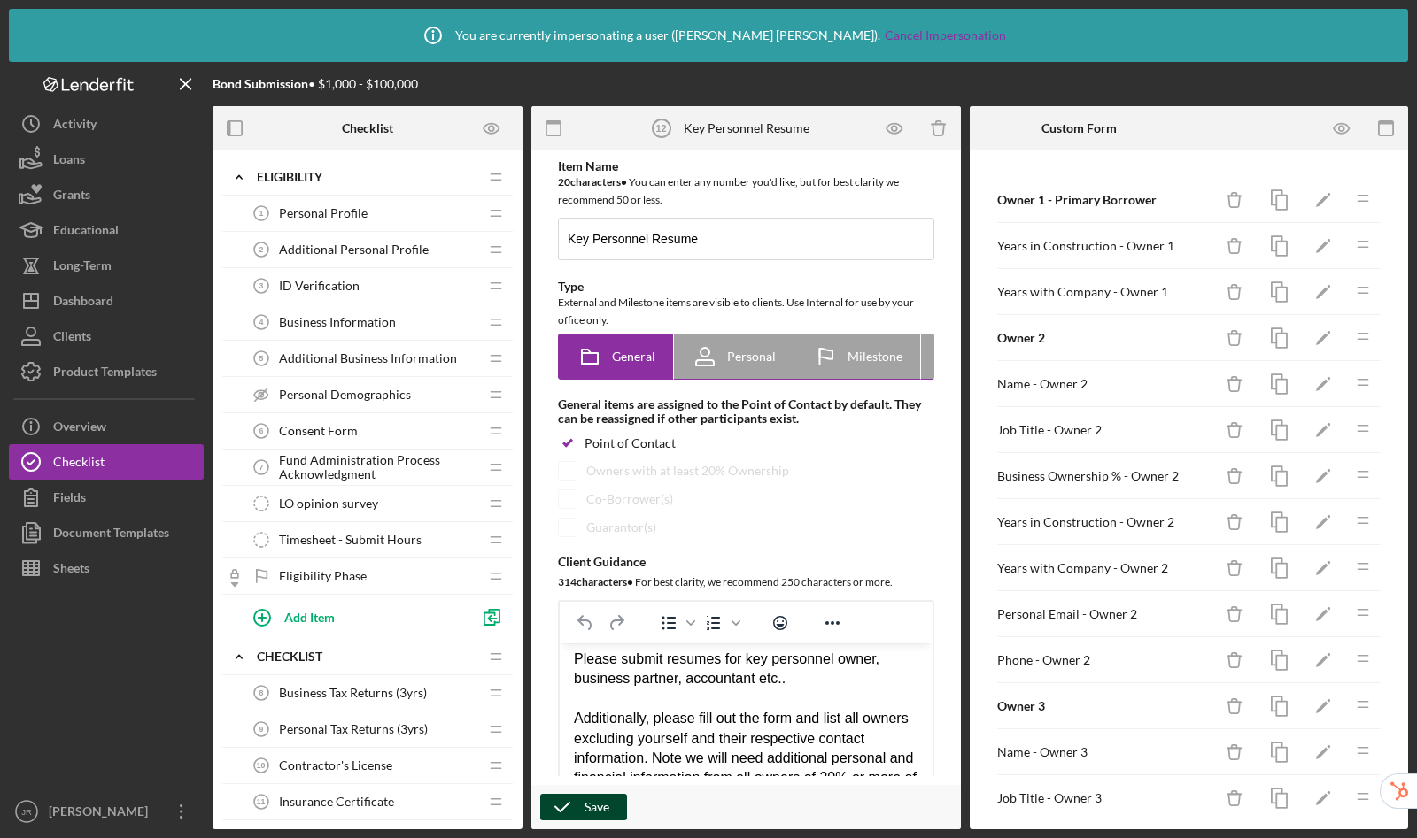
click at [721, 361] on icon at bounding box center [705, 357] width 44 height 44
radio input "false"
radio input "true"
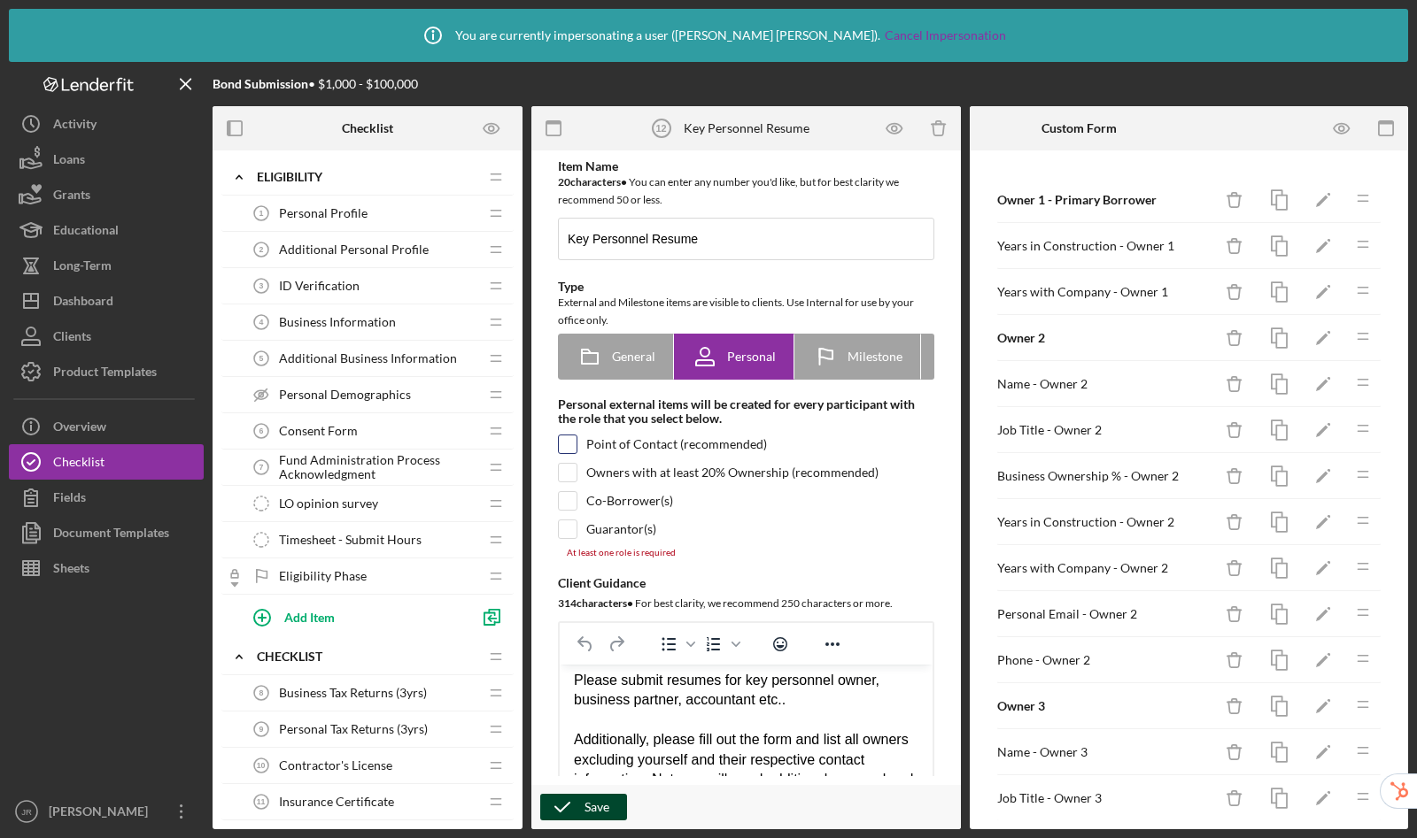
click at [565, 449] on input "checkbox" at bounding box center [568, 445] width 18 height 18
checkbox input "true"
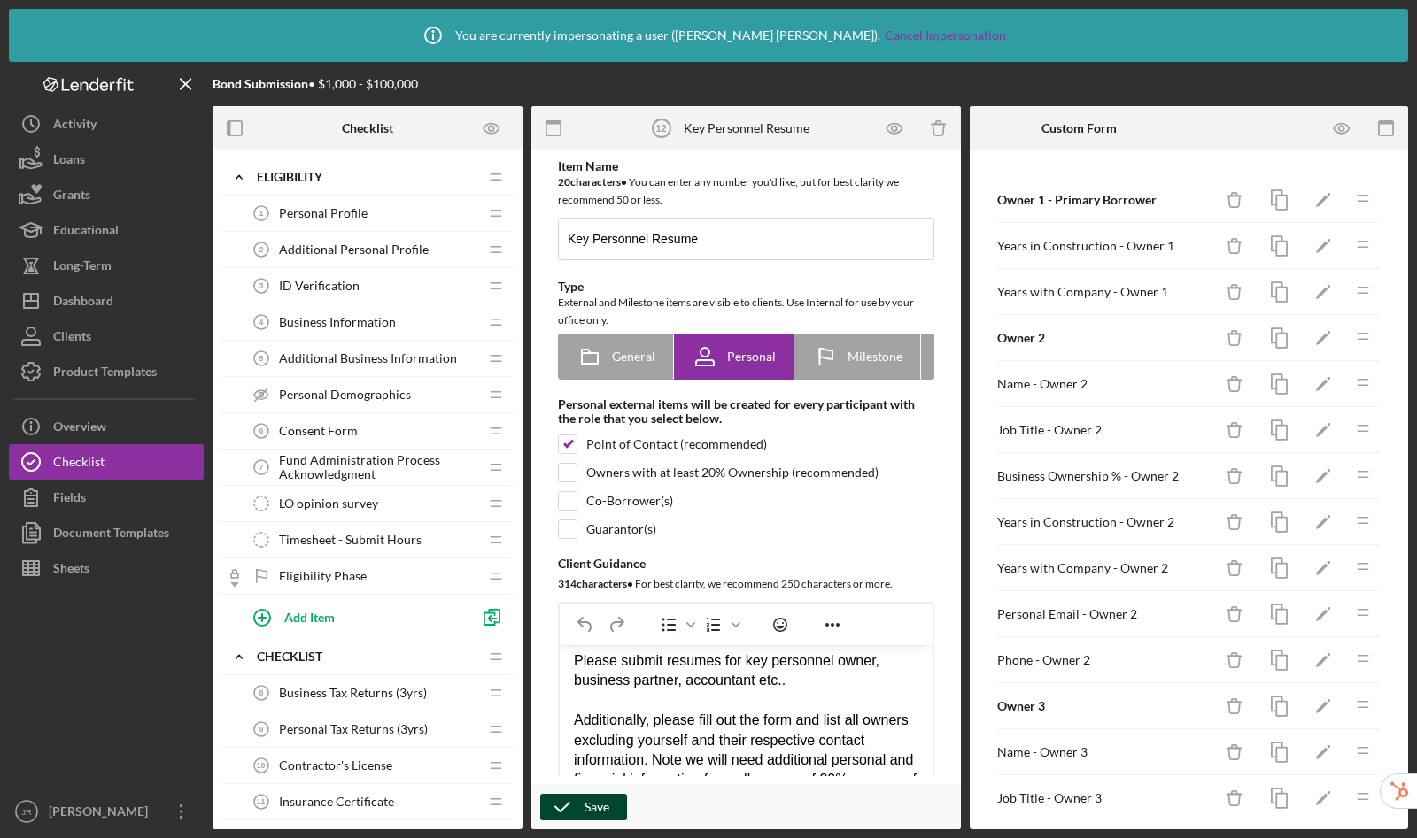
click at [565, 490] on div "Item Name 20 character s • You can enter any number you'd like, but for best cl…" at bounding box center [746, 513] width 412 height 708
click at [568, 475] on input "checkbox" at bounding box center [568, 473] width 18 height 18
checkbox input "true"
click at [565, 510] on input "checkbox" at bounding box center [568, 501] width 18 height 18
checkbox input "true"
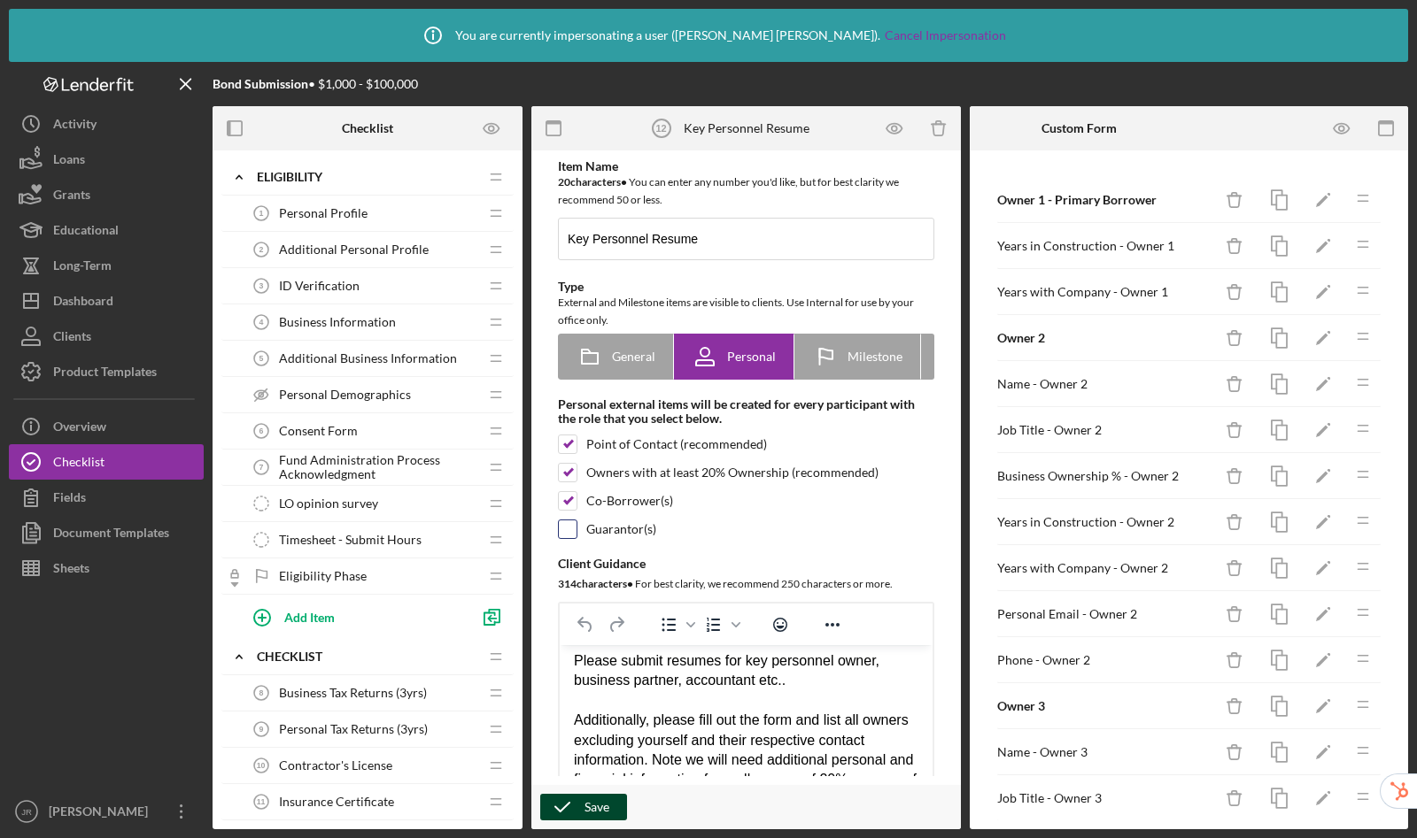
click at [564, 538] on input "checkbox" at bounding box center [568, 530] width 18 height 18
checkbox input "true"
click at [582, 805] on icon "button" at bounding box center [562, 807] width 44 height 44
click at [601, 355] on icon at bounding box center [589, 357] width 44 height 44
radio input "true"
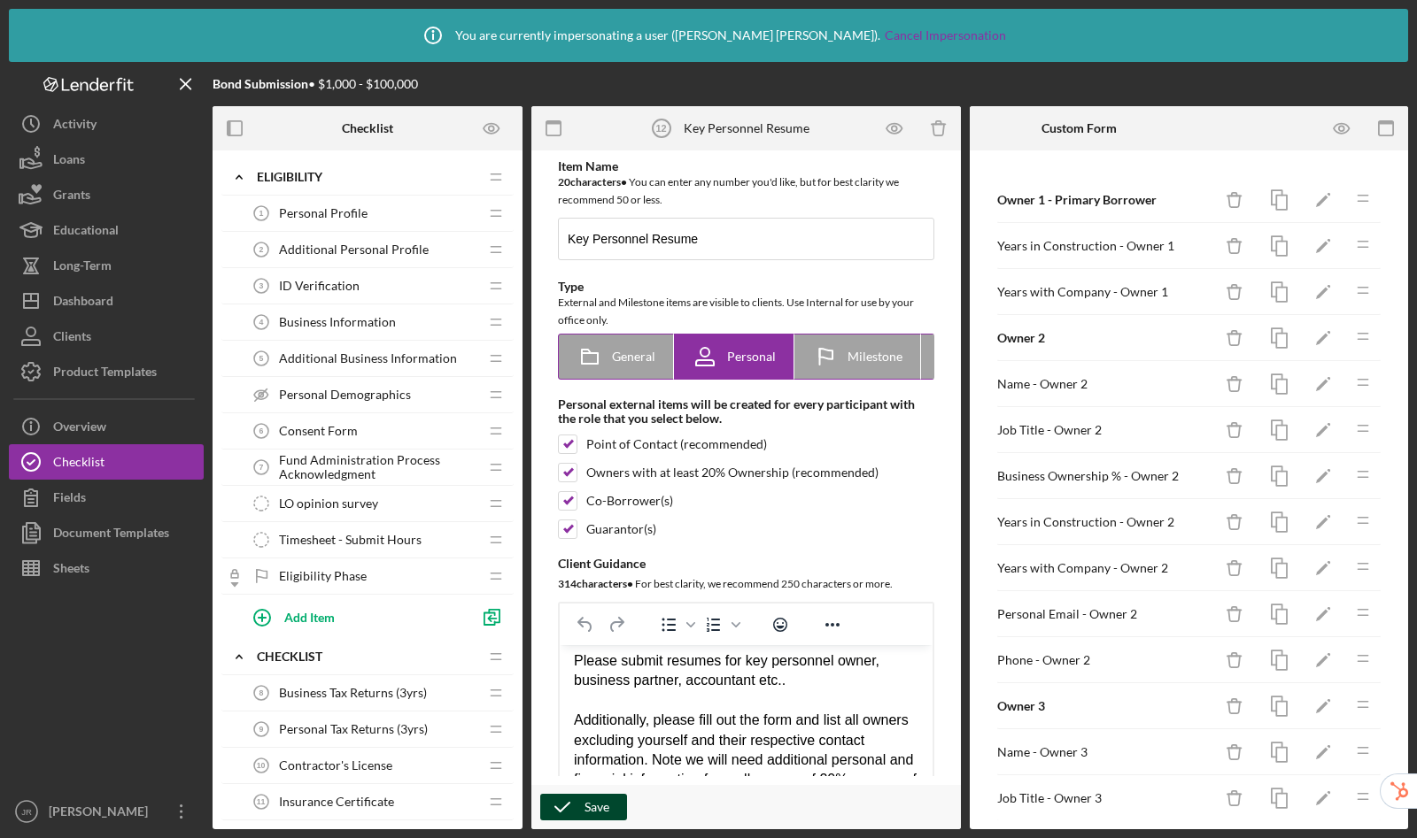
checkbox input "false"
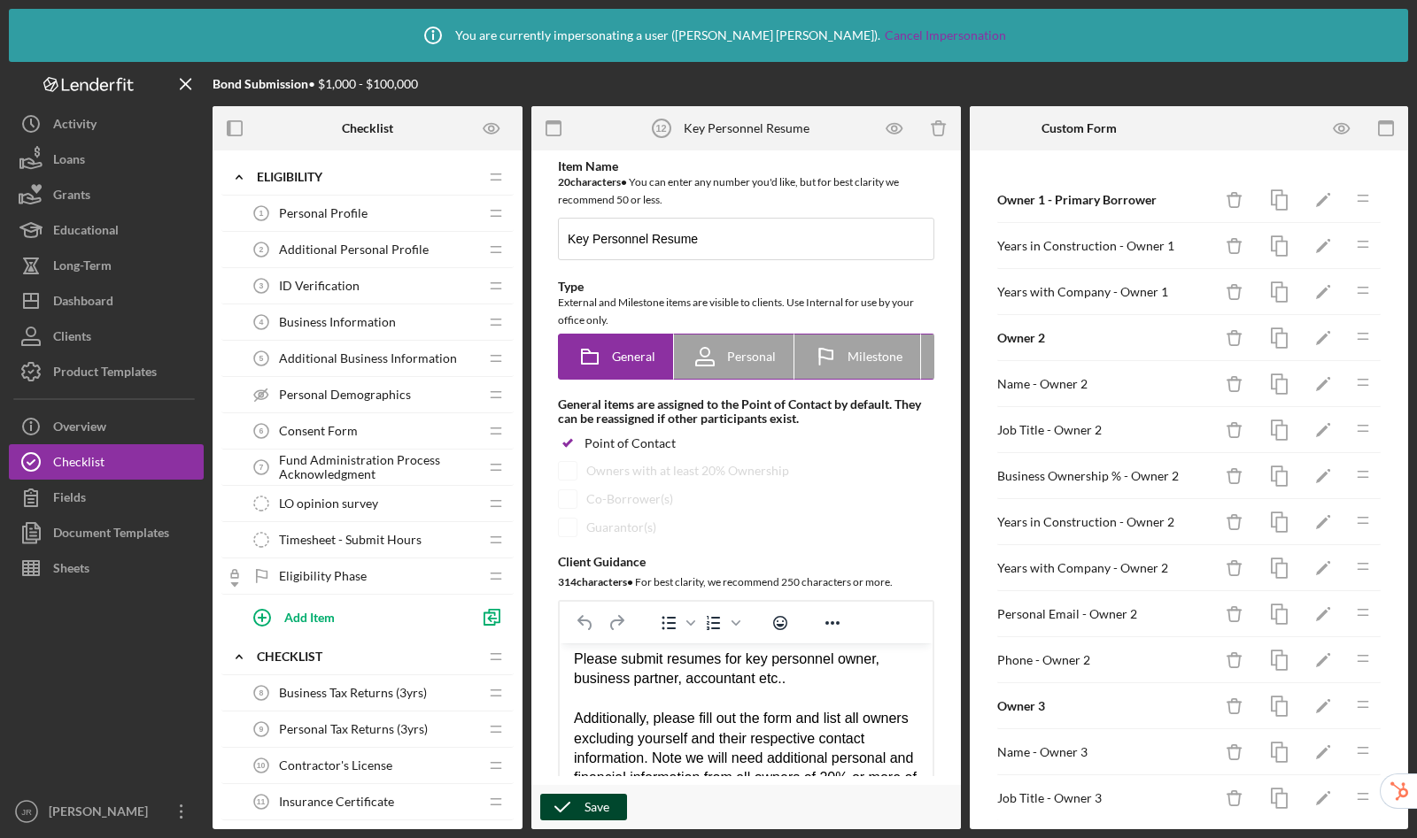
click at [716, 361] on icon at bounding box center [705, 357] width 44 height 44
radio input "false"
radio input "true"
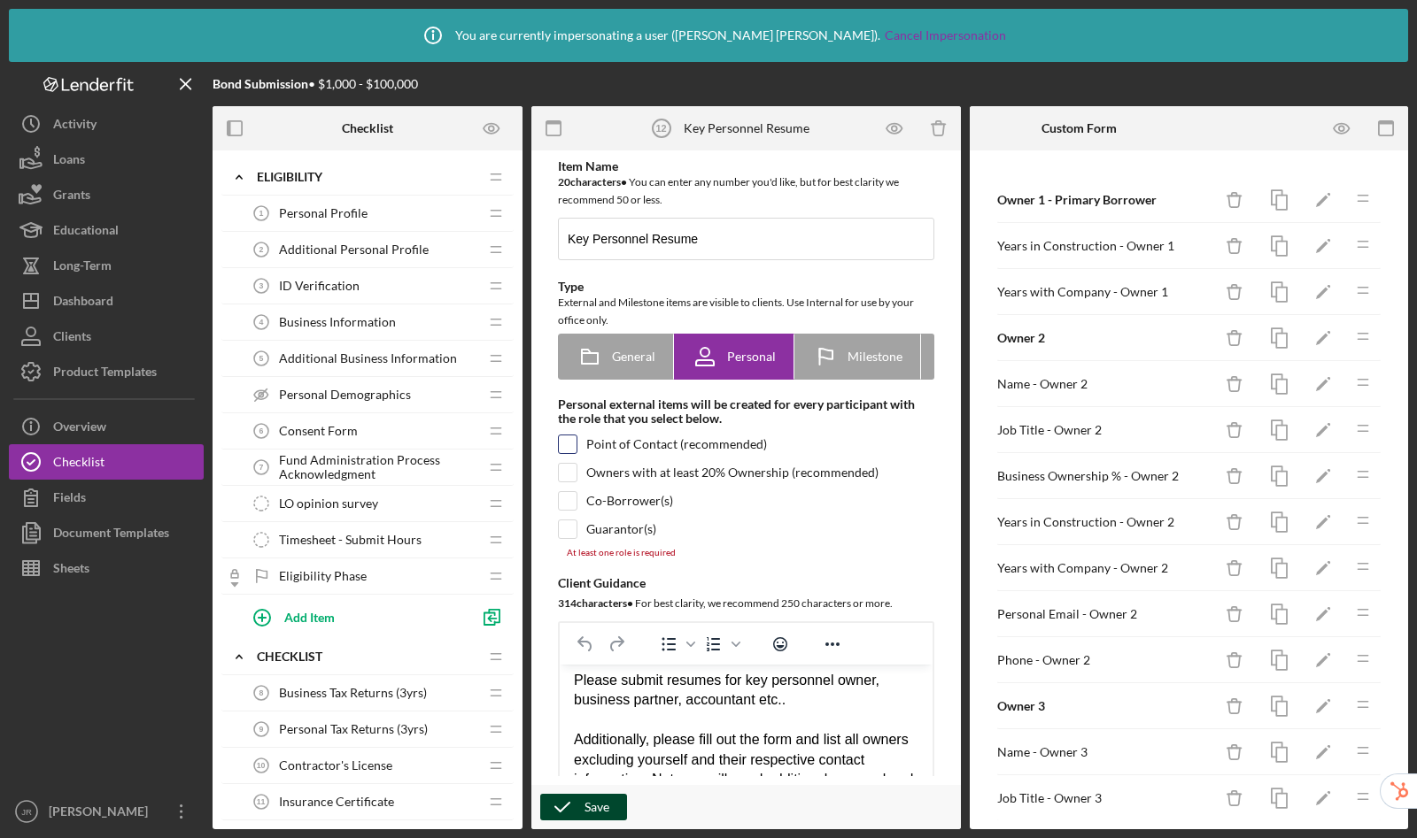
click at [567, 452] on input "checkbox" at bounding box center [568, 445] width 18 height 18
checkbox input "true"
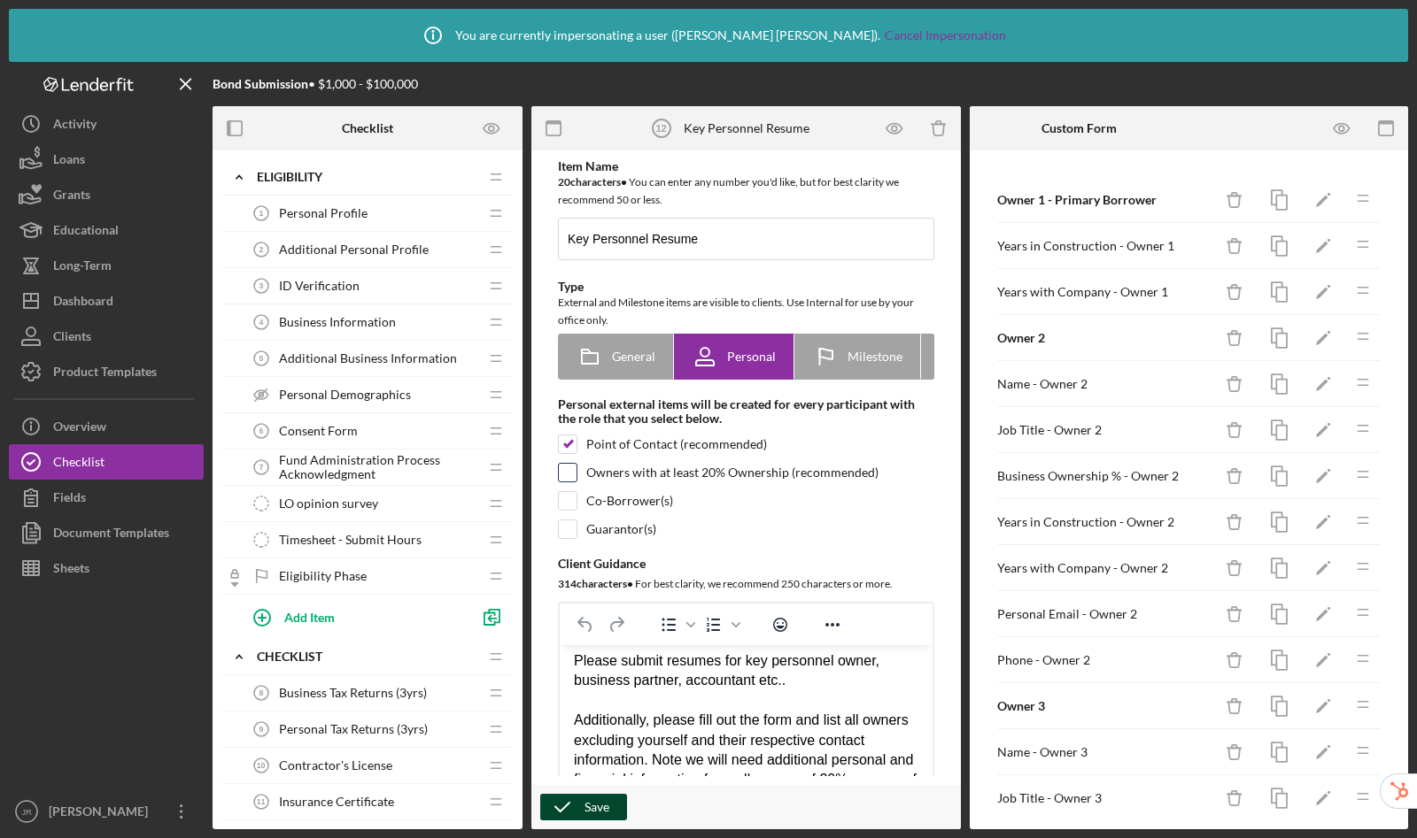
click at [567, 478] on input "checkbox" at bounding box center [568, 473] width 18 height 18
checkbox input "true"
click at [576, 807] on icon "button" at bounding box center [562, 807] width 44 height 44
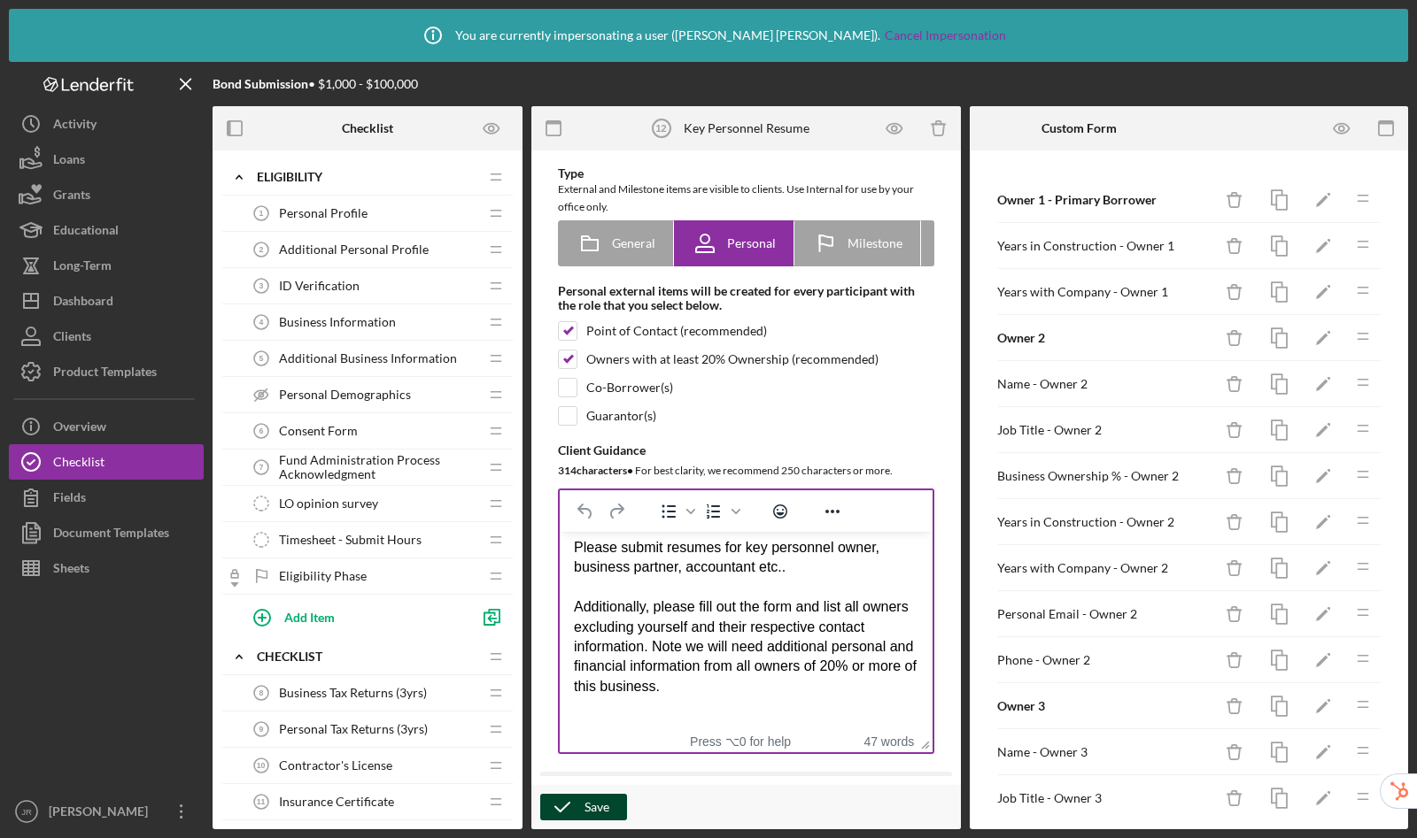
scroll to position [113, 0]
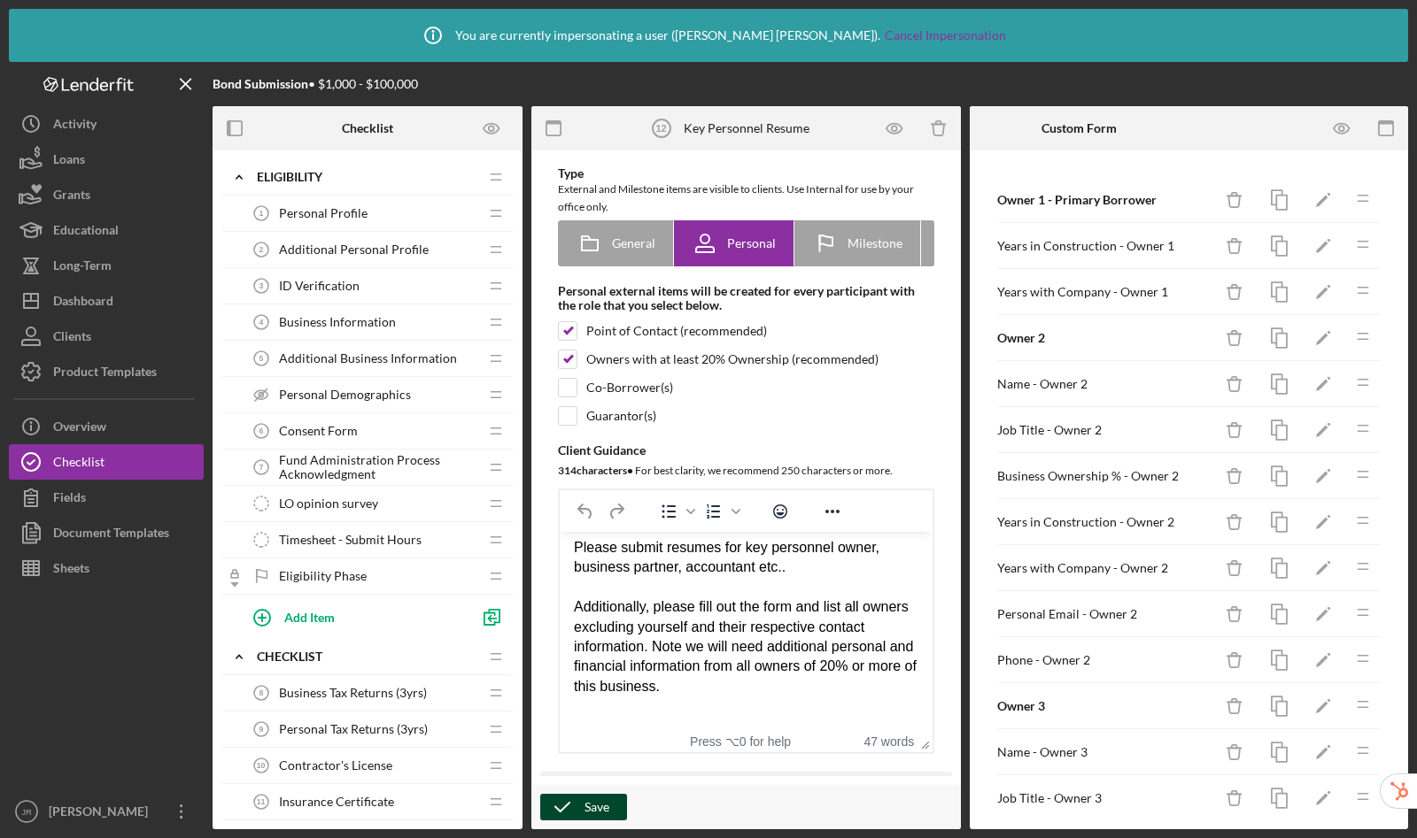
click at [589, 802] on div "Save" at bounding box center [596, 807] width 25 height 27
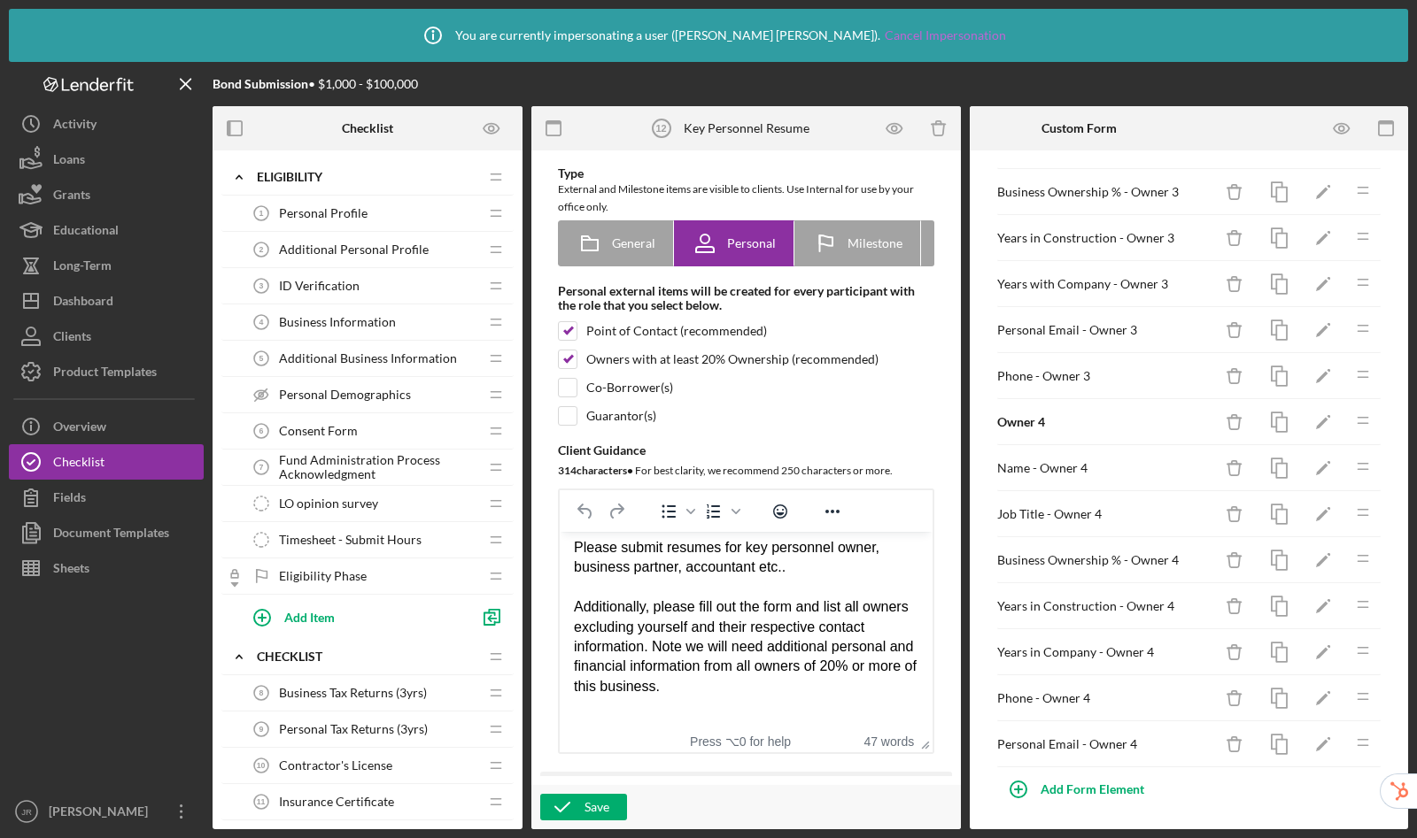
scroll to position [657, 0]
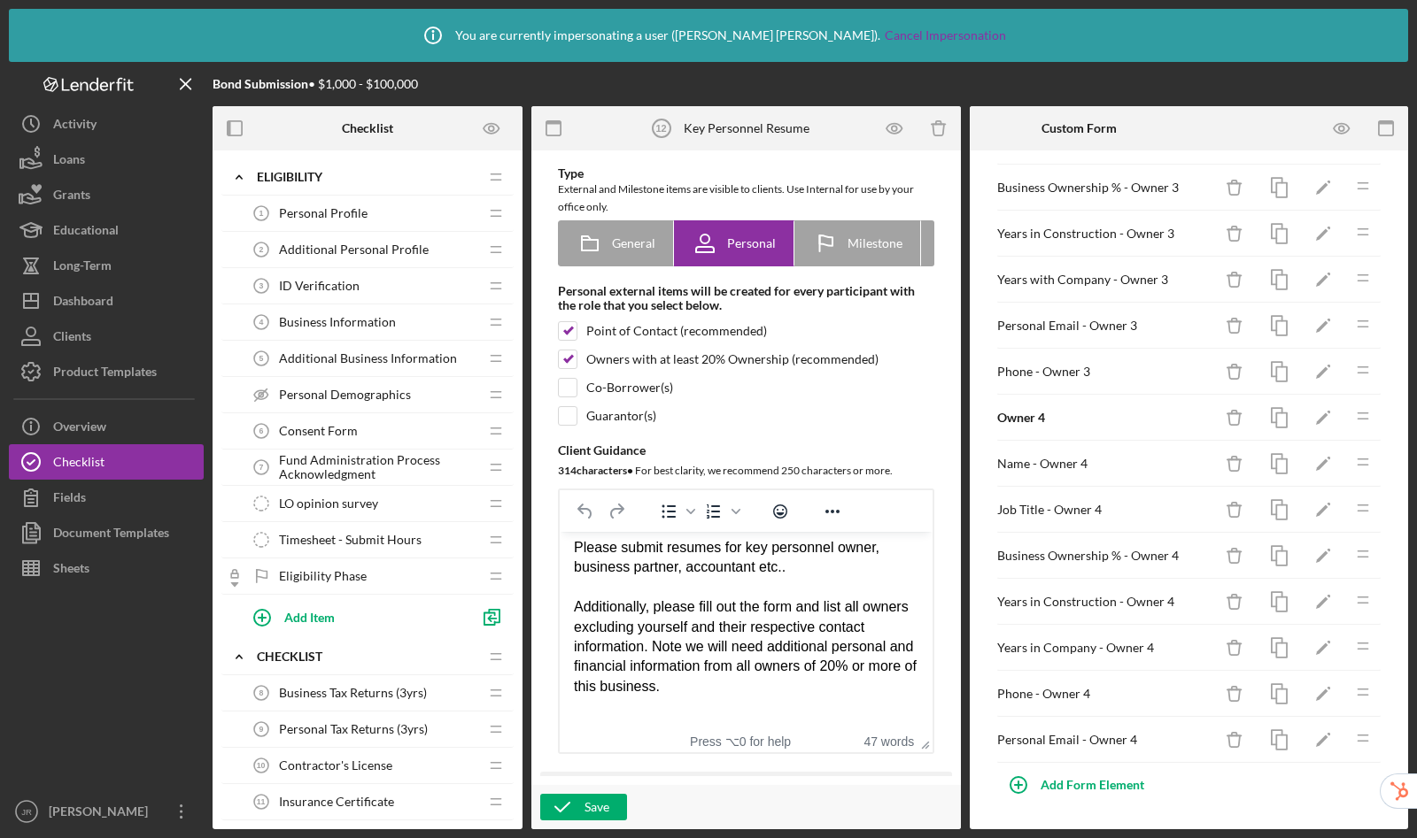
click at [373, 355] on span "Additional Business Information" at bounding box center [368, 358] width 178 height 14
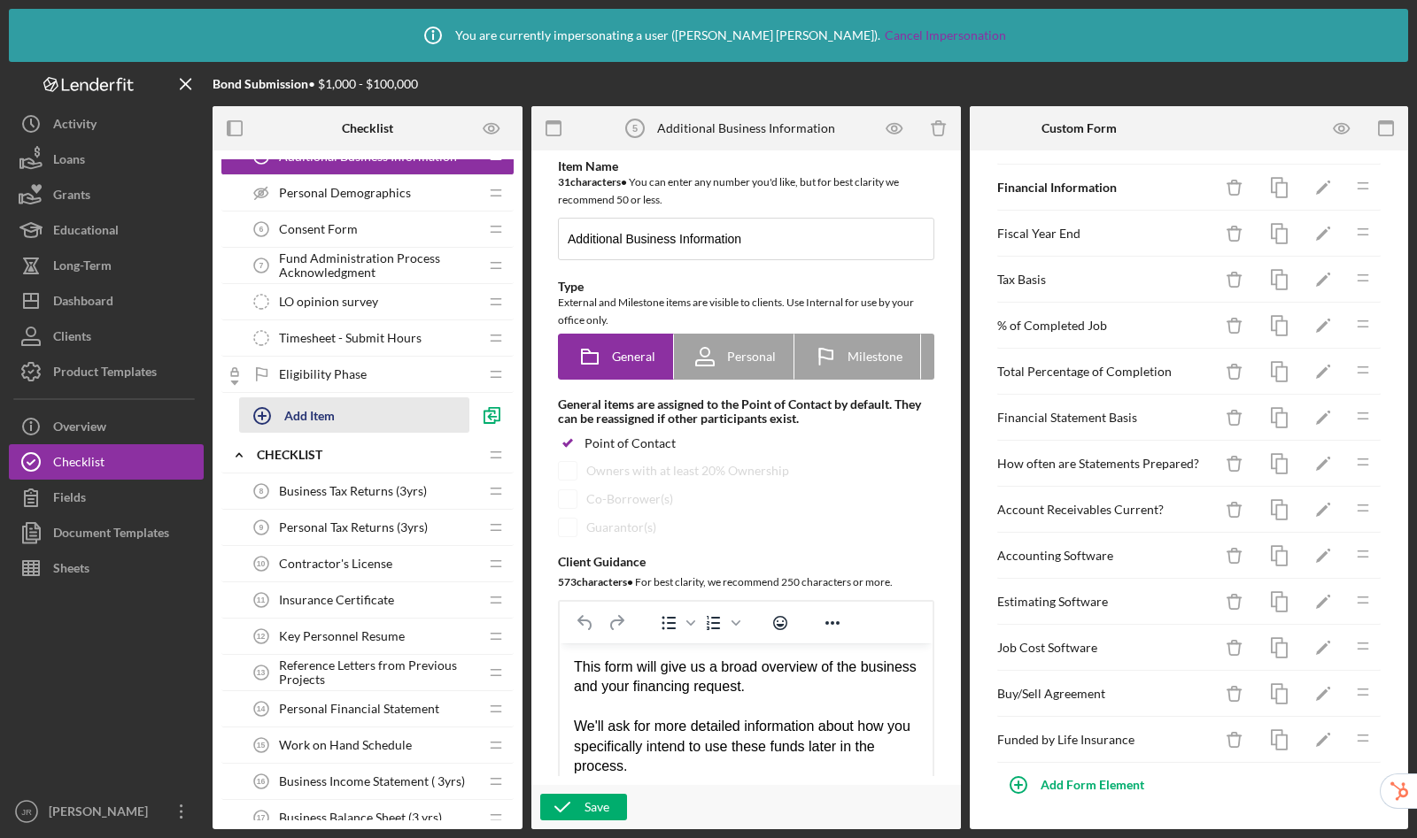
scroll to position [334, 0]
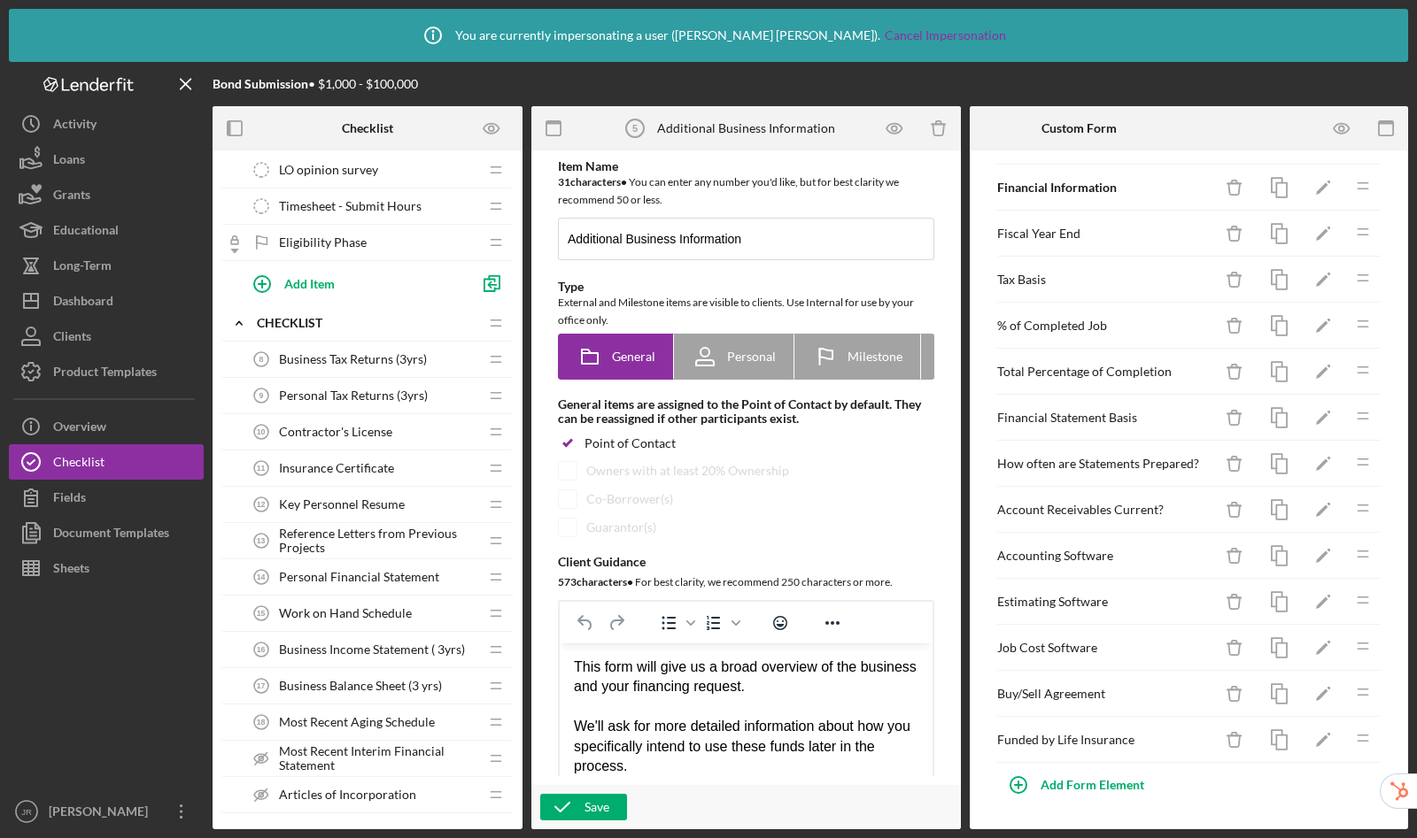
click at [338, 498] on span "Key Personnel Resume" at bounding box center [342, 505] width 126 height 14
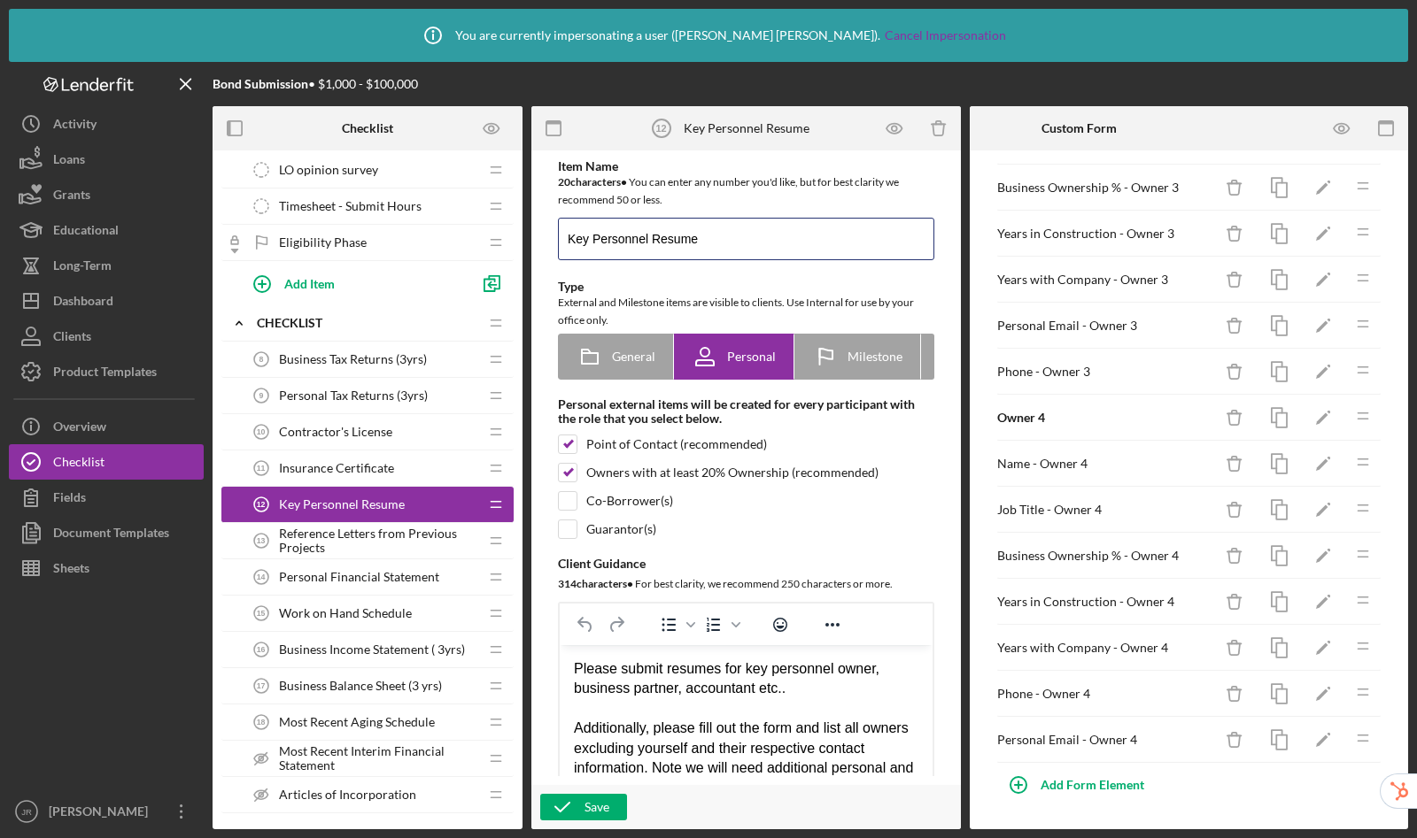
drag, startPoint x: 722, startPoint y: 237, endPoint x: 520, endPoint y: 229, distance: 202.0
click at [520, 229] on div "Checklist Icon/Expander Eligibility Icon/Edit Icon/Drag Personal Profile 1 Pers…" at bounding box center [809, 467] width 1195 height 723
type input "Organization Owners and Key Employees"
click at [584, 807] on div "Save" at bounding box center [596, 807] width 25 height 27
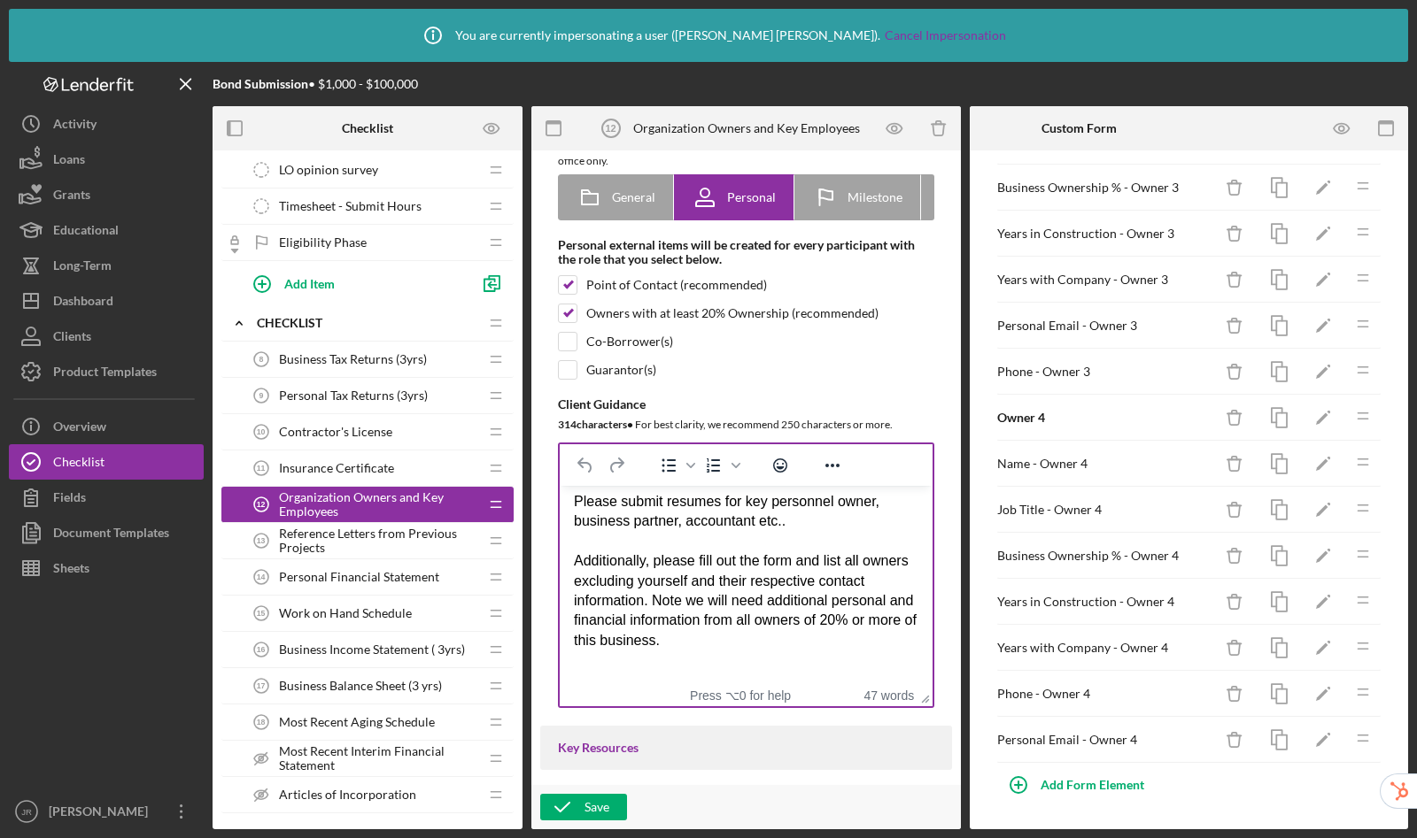
scroll to position [186, 0]
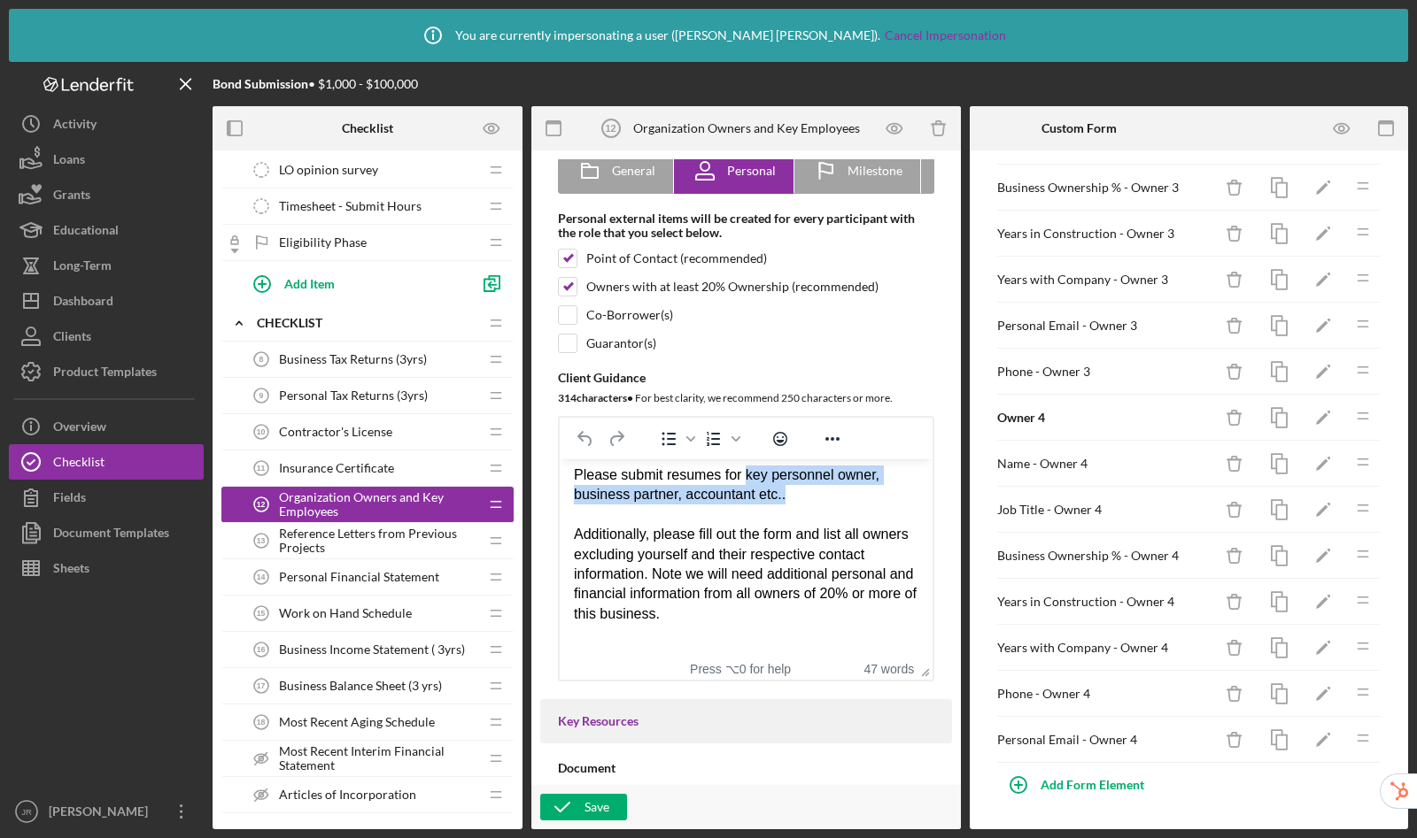
drag, startPoint x: 805, startPoint y: 501, endPoint x: 749, endPoint y: 475, distance: 61.8
click at [749, 475] on div "Please submit resumes for key personnel owner, business partner, accountant etc…" at bounding box center [746, 486] width 344 height 40
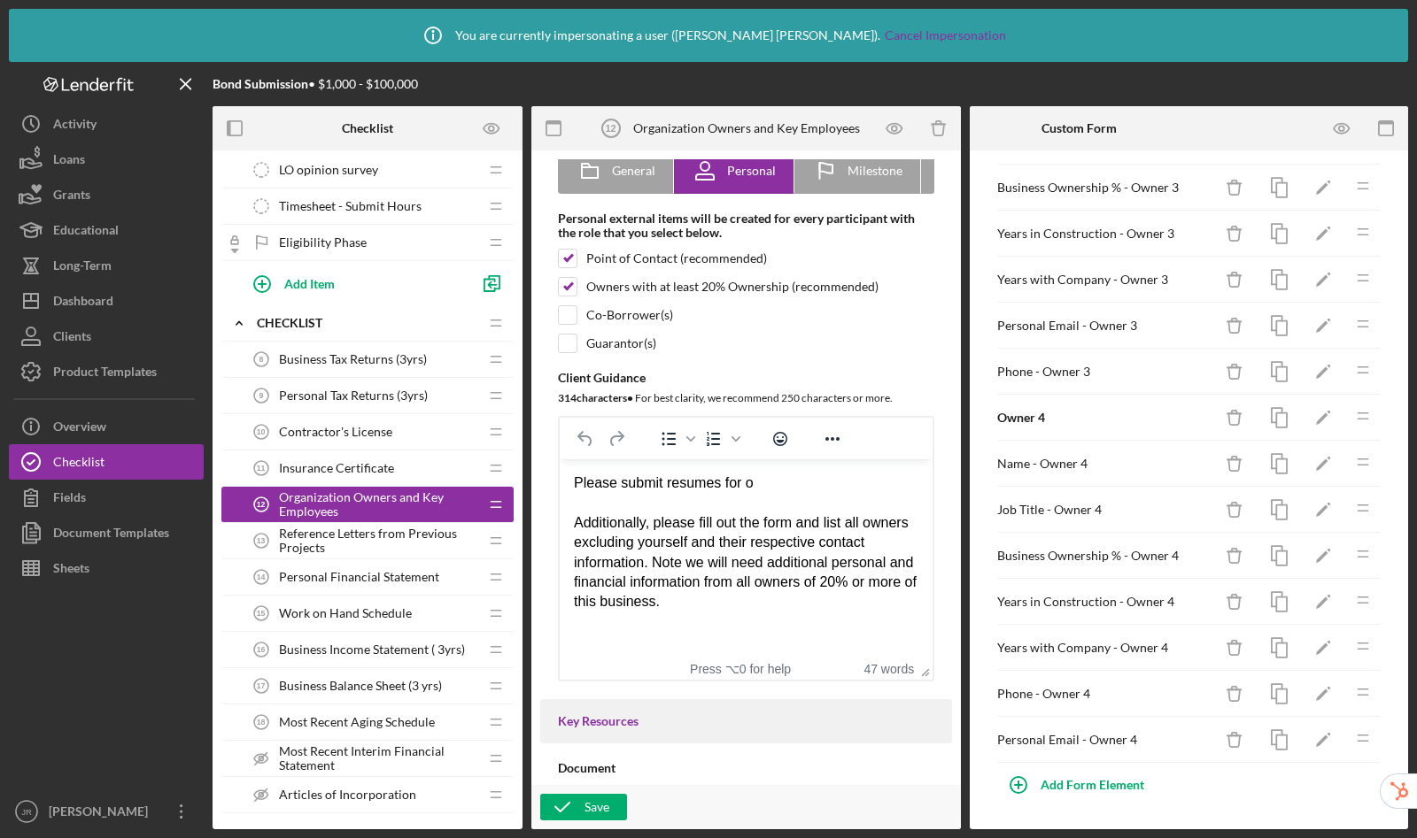
scroll to position [0, 0]
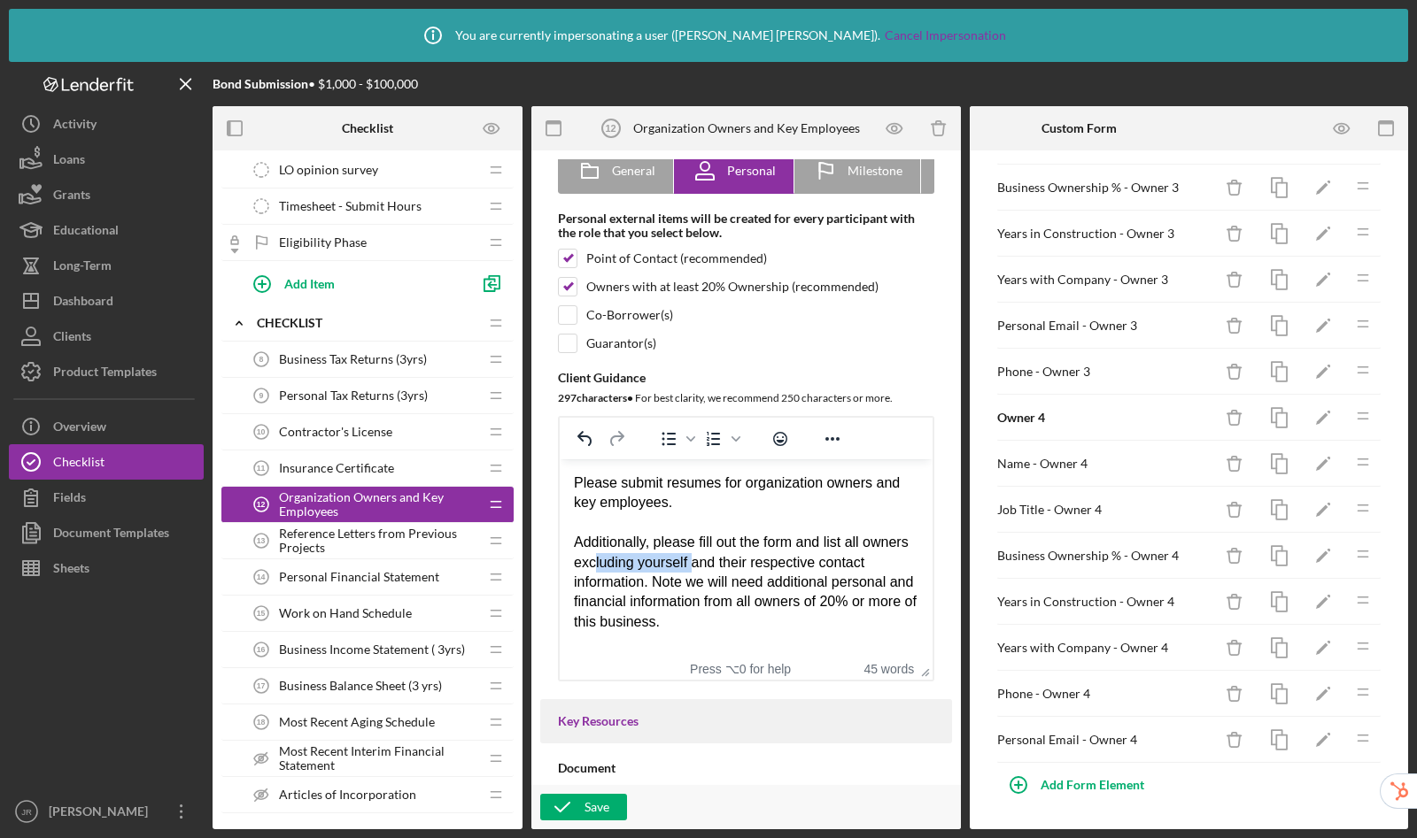
drag, startPoint x: 743, startPoint y: 562, endPoint x: 646, endPoint y: 558, distance: 96.6
click at [646, 558] on div "Additionally, please fill out the form and list all owners excluding yourself a…" at bounding box center [746, 582] width 344 height 99
click at [797, 544] on div "Additionally, please fill out the form and list all owners excluding yourself a…" at bounding box center [746, 582] width 344 height 99
drag, startPoint x: 745, startPoint y: 563, endPoint x: 629, endPoint y: 564, distance: 115.1
click at [629, 564] on div "Additionally, please fill out the form and list all owners excluding yourself a…" at bounding box center [746, 582] width 344 height 99
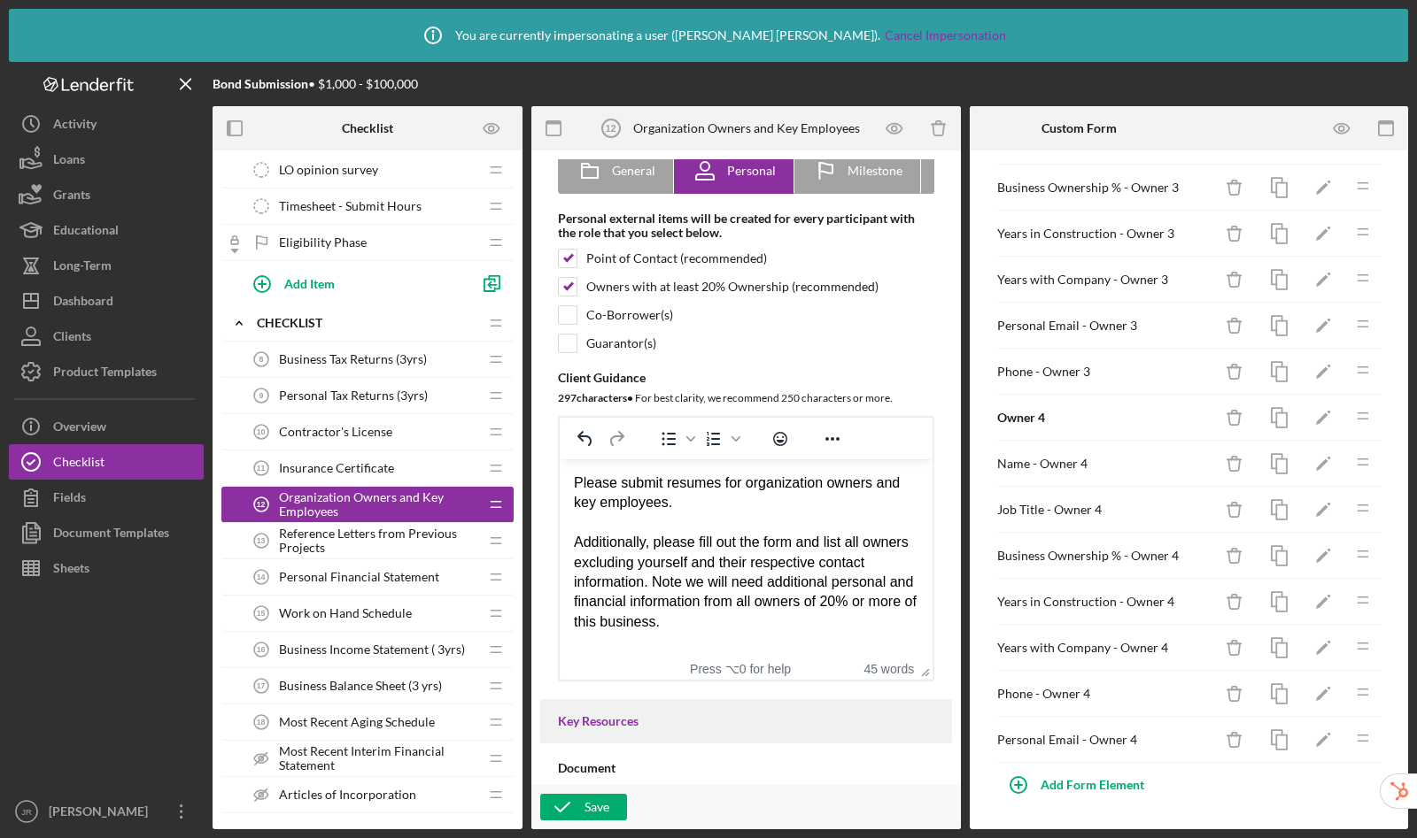
click at [799, 546] on div "Additionally, please fill out the form and list all owners excluding yourself a…" at bounding box center [746, 582] width 344 height 99
click at [798, 563] on div "Additionally, please fill out the form, and list all owners excluding yourself …" at bounding box center [746, 582] width 344 height 99
click at [803, 536] on div "Additionally, please fill out the form, and list all owners excluding yourself …" at bounding box center [746, 582] width 344 height 99
drag, startPoint x: 800, startPoint y: 544, endPoint x: 719, endPoint y: 566, distance: 84.2
click at [719, 566] on div "Additionally, please fill out the form and list all owners excluding yourself a…" at bounding box center [746, 582] width 344 height 99
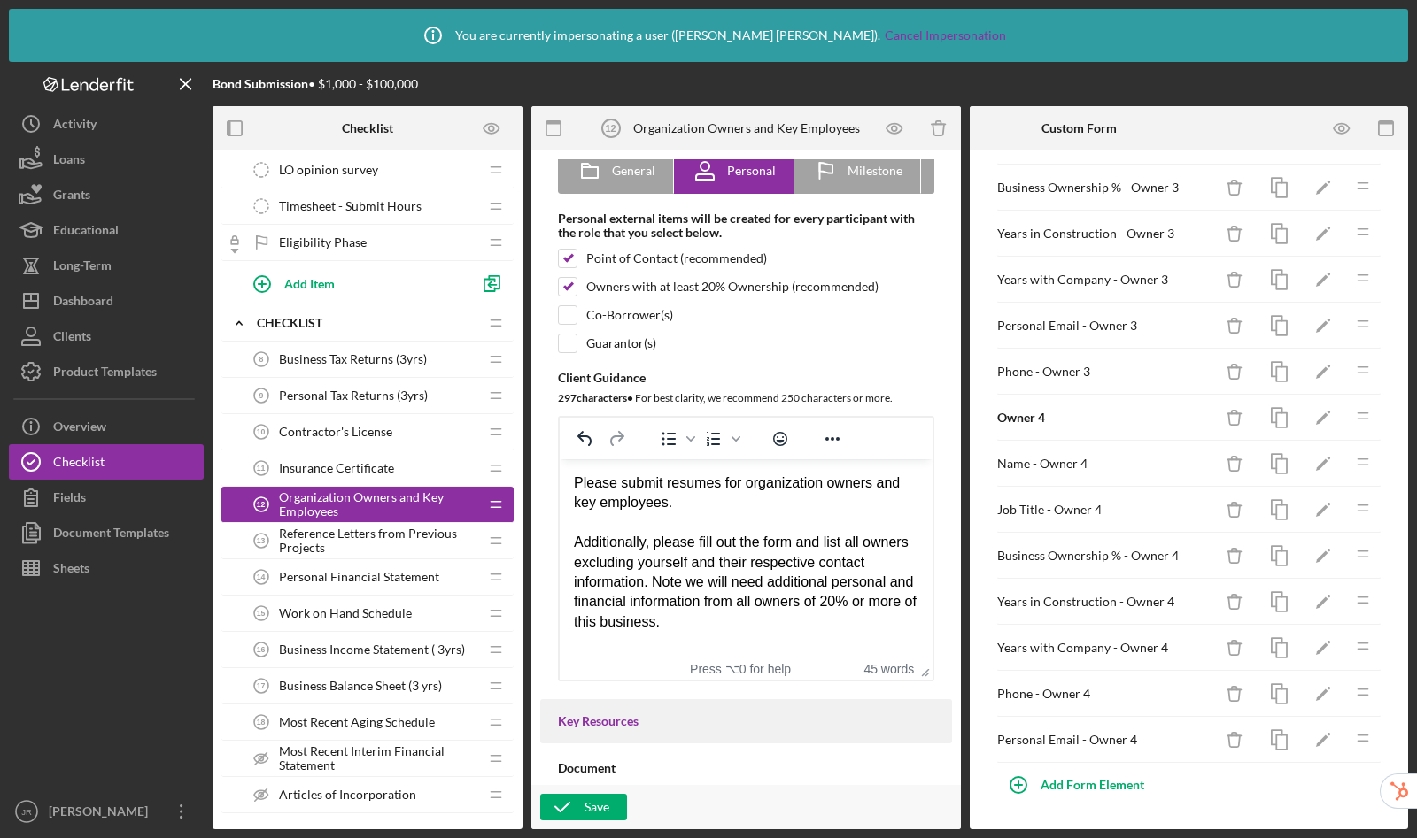
click at [813, 548] on div "Additionally, please fill out the form and list all owners excluding yourself a…" at bounding box center [746, 582] width 344 height 99
click at [878, 539] on div "Additionally, please fill out the form and list all owners excluding yourself a…" at bounding box center [746, 582] width 344 height 99
drag, startPoint x: 804, startPoint y: 543, endPoint x: 709, endPoint y: 579, distance: 101.4
click at [709, 579] on div "Additionally, please fill out the form and list all owners excluding yourself a…" at bounding box center [746, 582] width 344 height 99
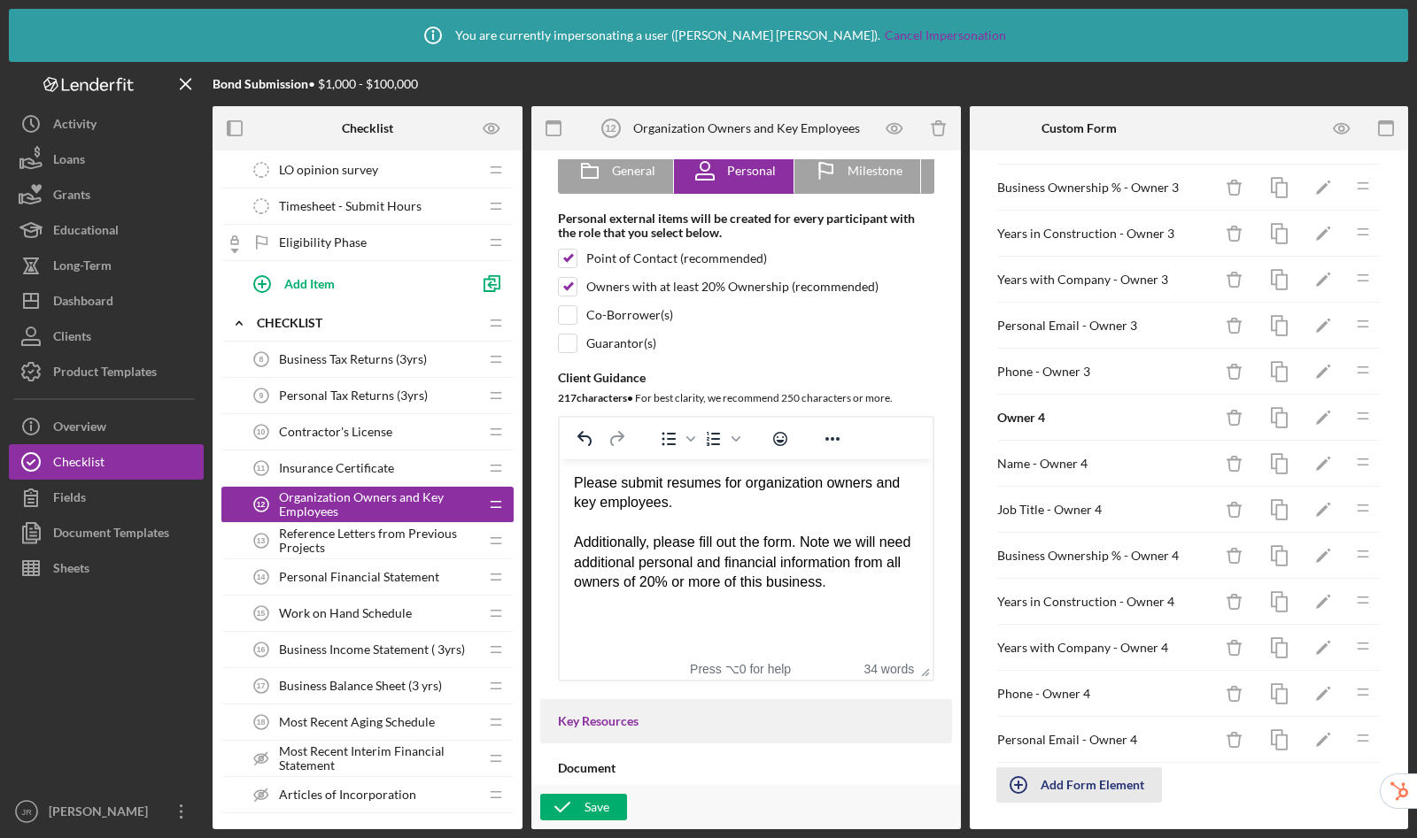
click at [1111, 792] on div "Add Form Element" at bounding box center [1092, 785] width 104 height 35
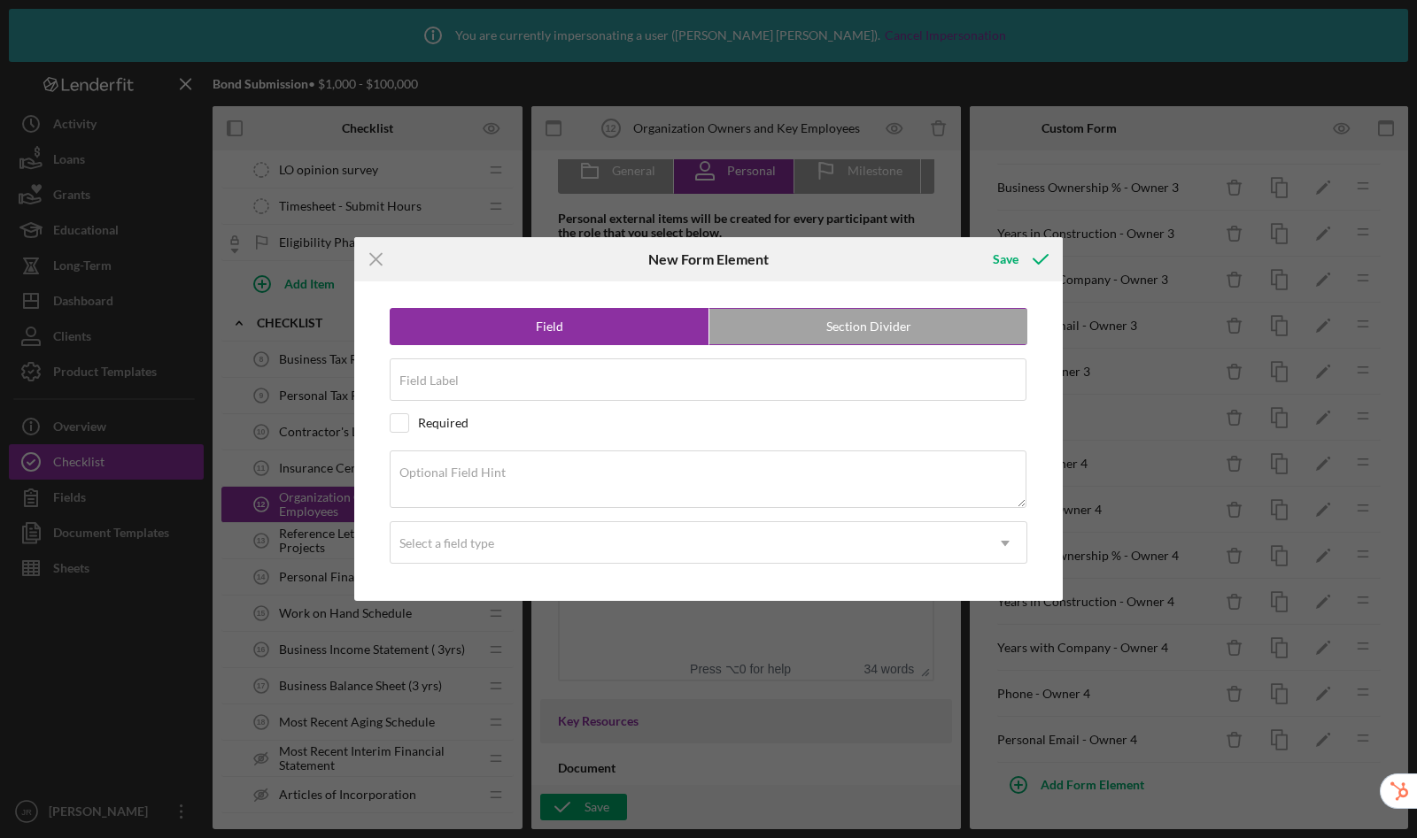
click at [893, 331] on label "Section Divider" at bounding box center [868, 326] width 318 height 35
radio input "false"
radio input "true"
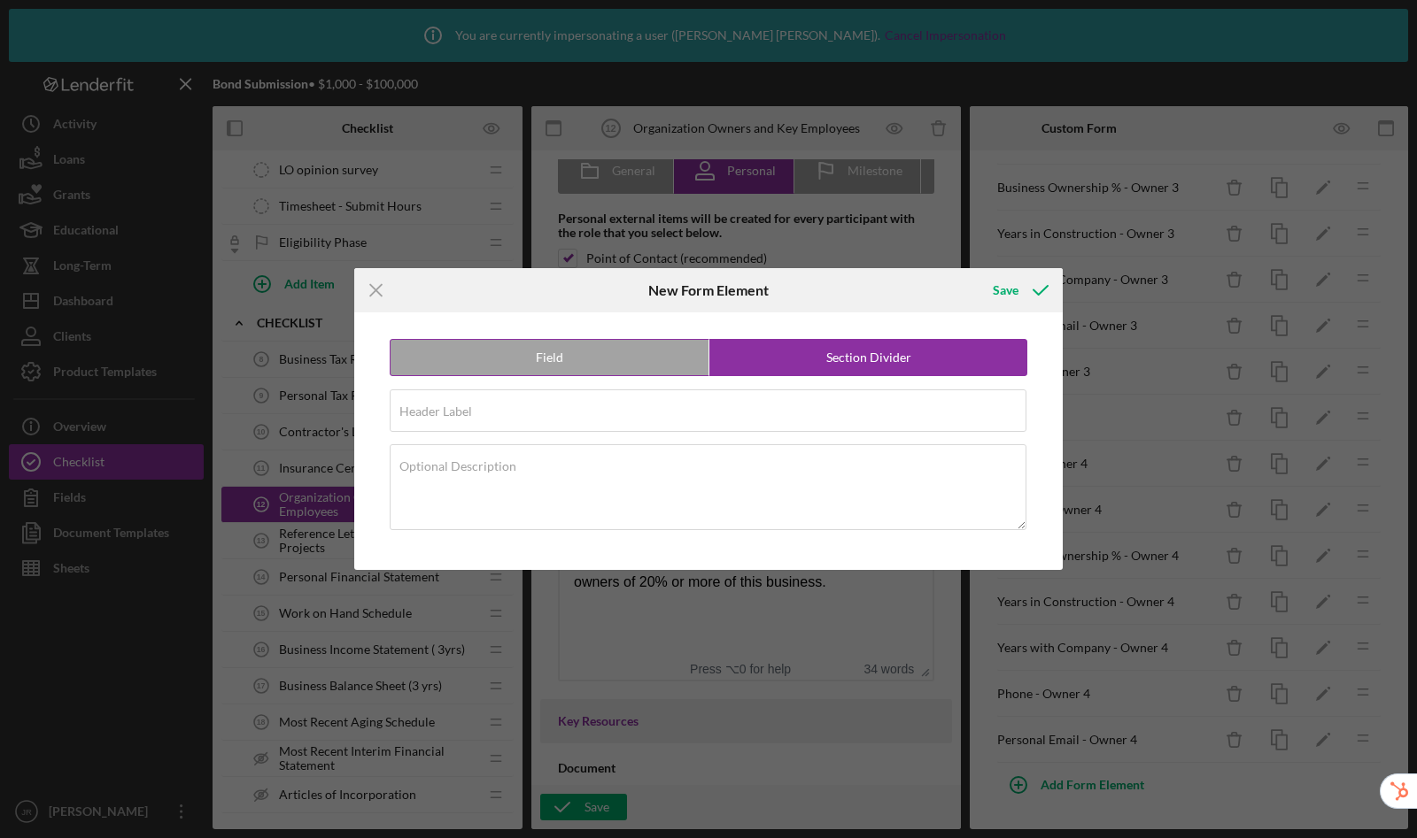
click at [787, 364] on label "Section Divider" at bounding box center [868, 357] width 318 height 35
click at [461, 414] on label "Header Label" at bounding box center [435, 412] width 73 height 14
click at [461, 414] on input "Header Label" at bounding box center [708, 411] width 637 height 42
drag, startPoint x: 544, startPoint y: 417, endPoint x: 316, endPoint y: 411, distance: 227.6
click at [316, 411] on div "Icon/Menu Close New Form Element Save Field Section Divider Header Label More O…" at bounding box center [708, 419] width 1417 height 838
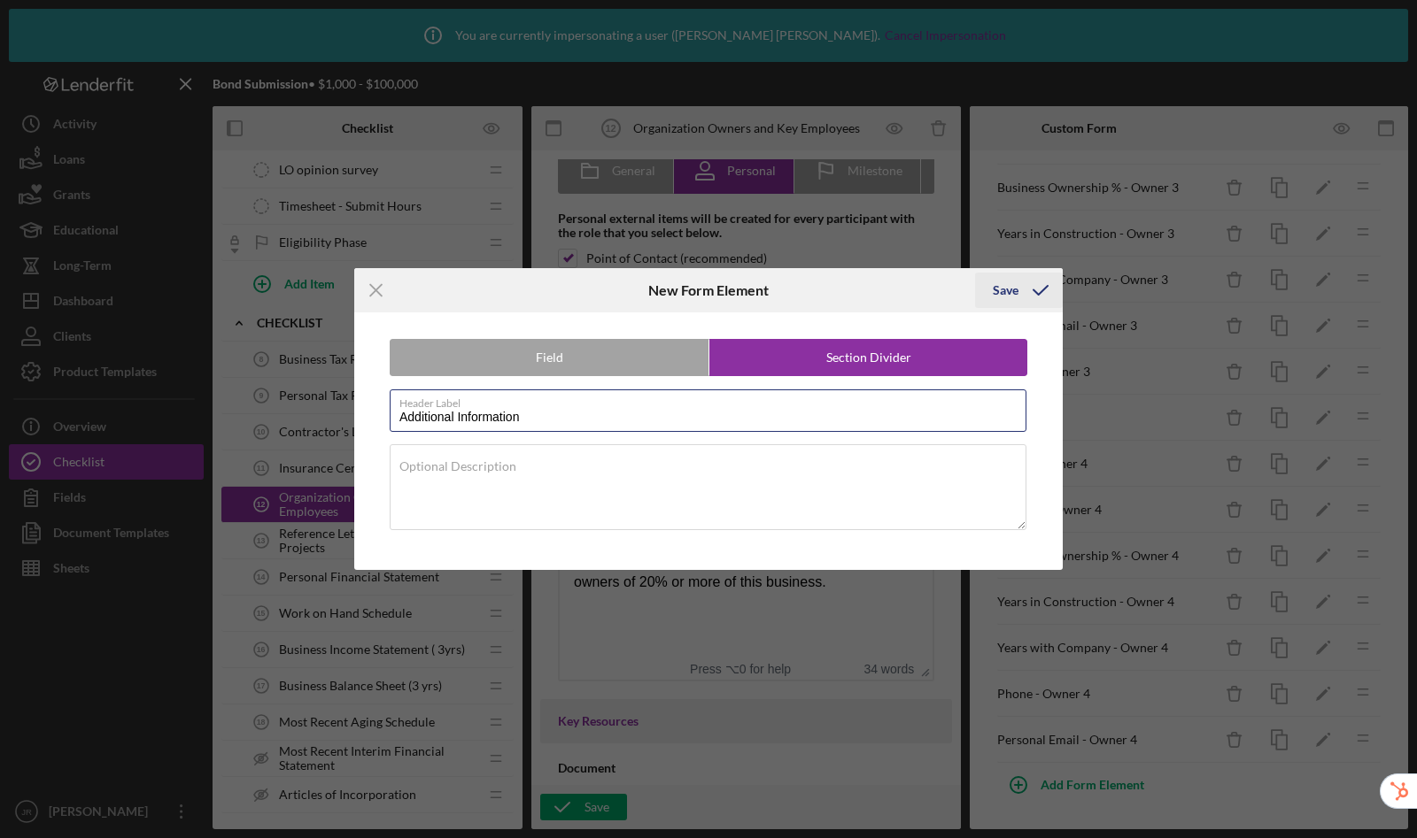
type input "Additional Information"
click at [1005, 292] on div "Save" at bounding box center [1005, 290] width 26 height 35
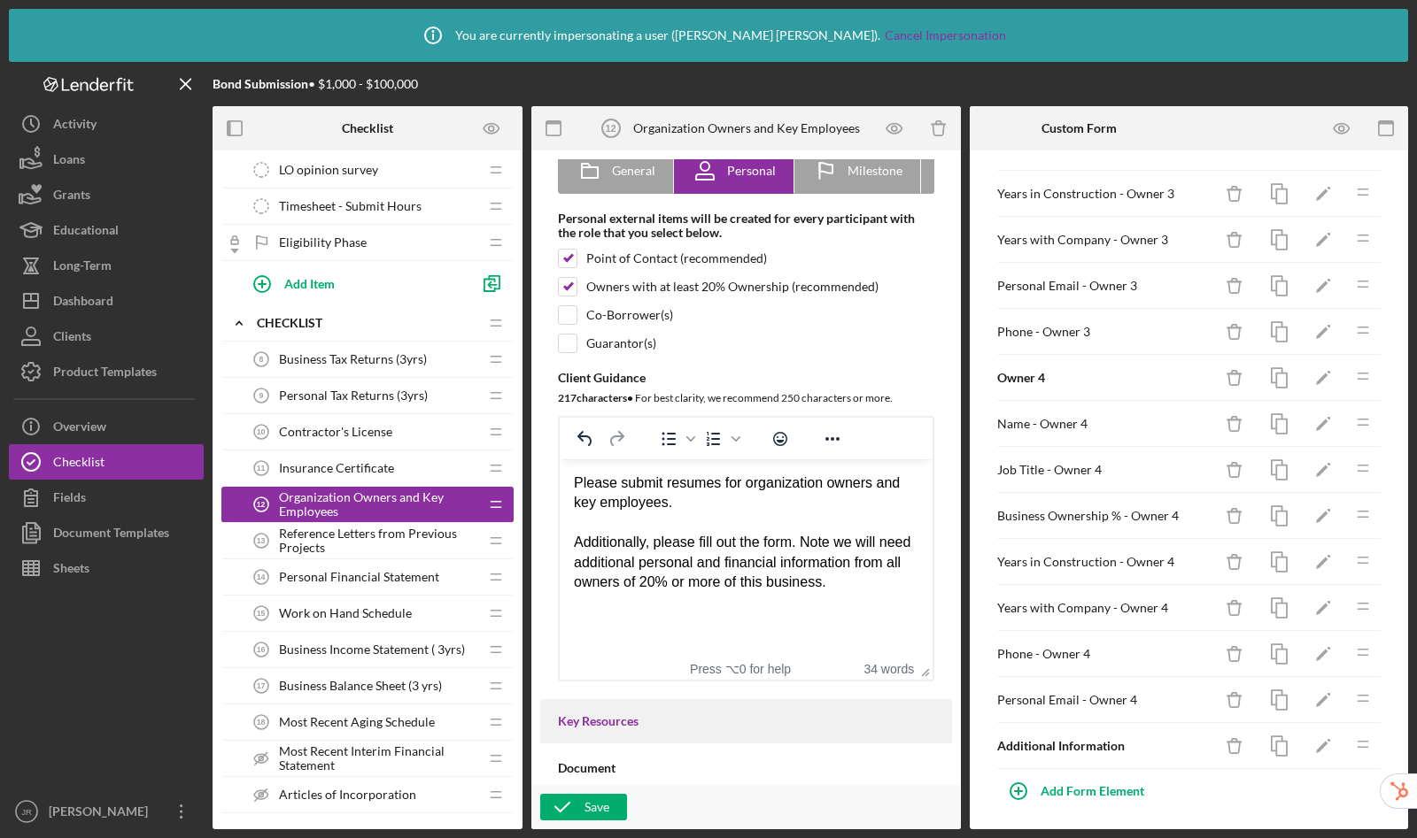
scroll to position [703, 0]
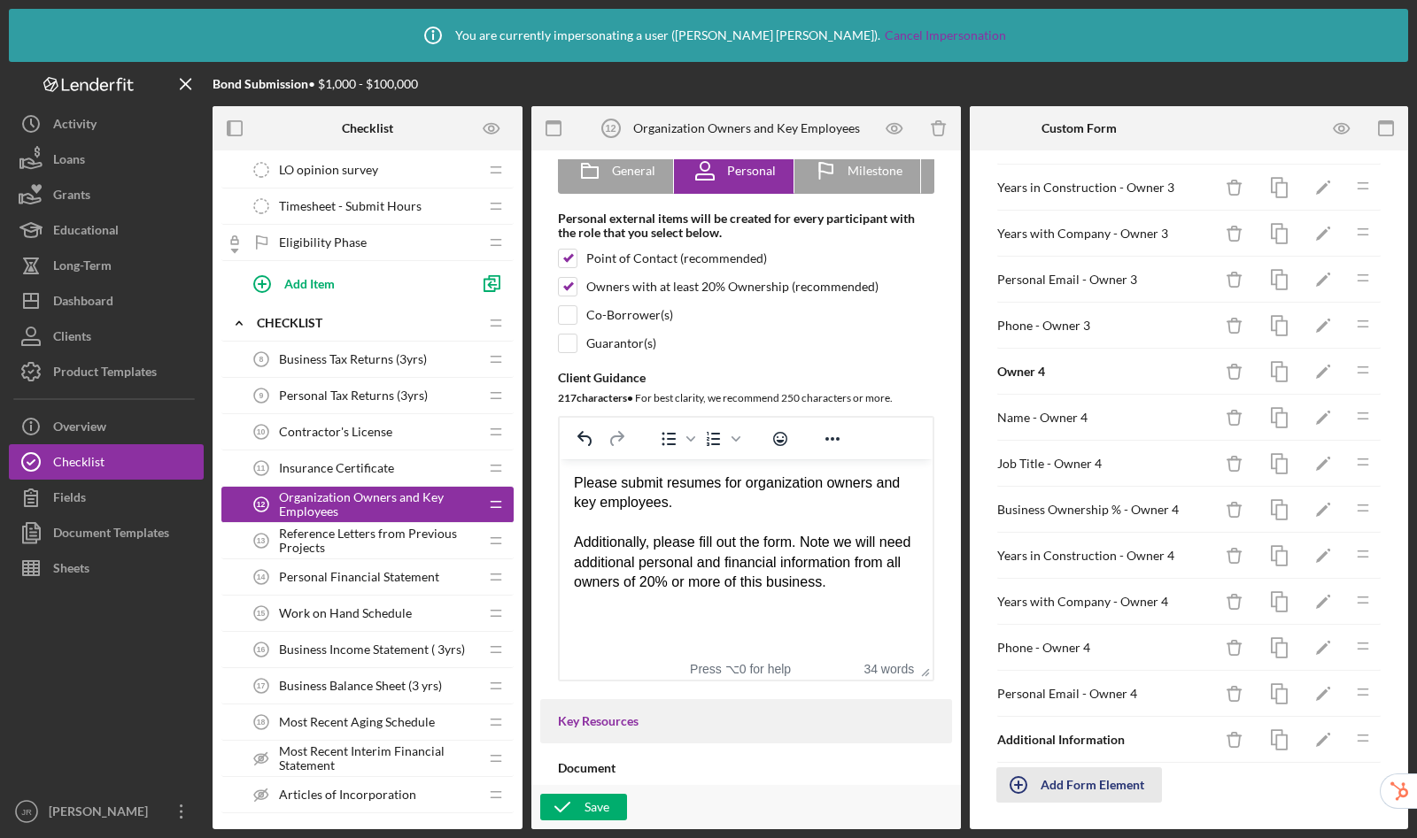
click at [1091, 791] on div "Add Form Element" at bounding box center [1092, 785] width 104 height 35
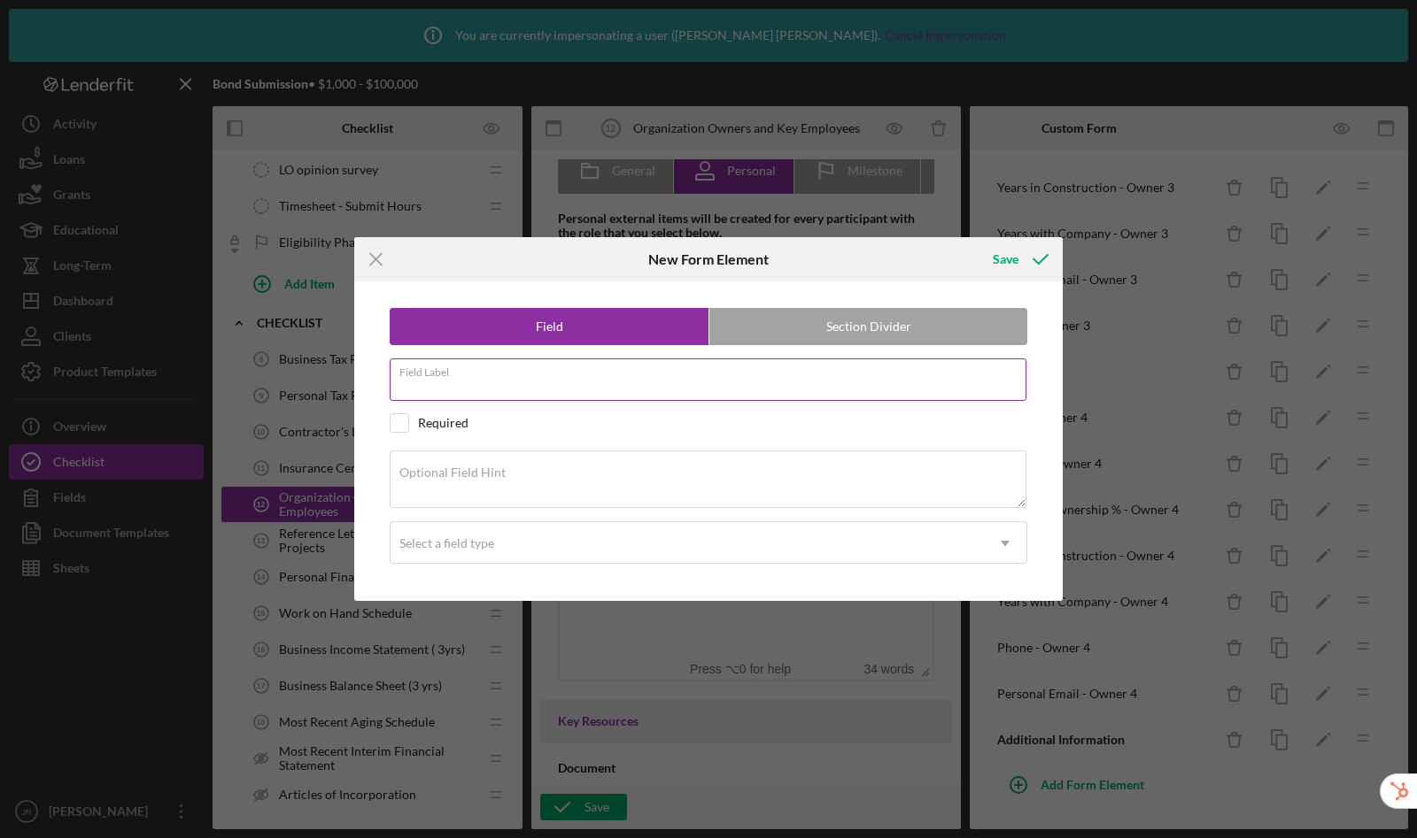
click at [502, 385] on input "Field Label" at bounding box center [708, 380] width 637 height 42
type input "Does a formal buy-sell agreement exist?"
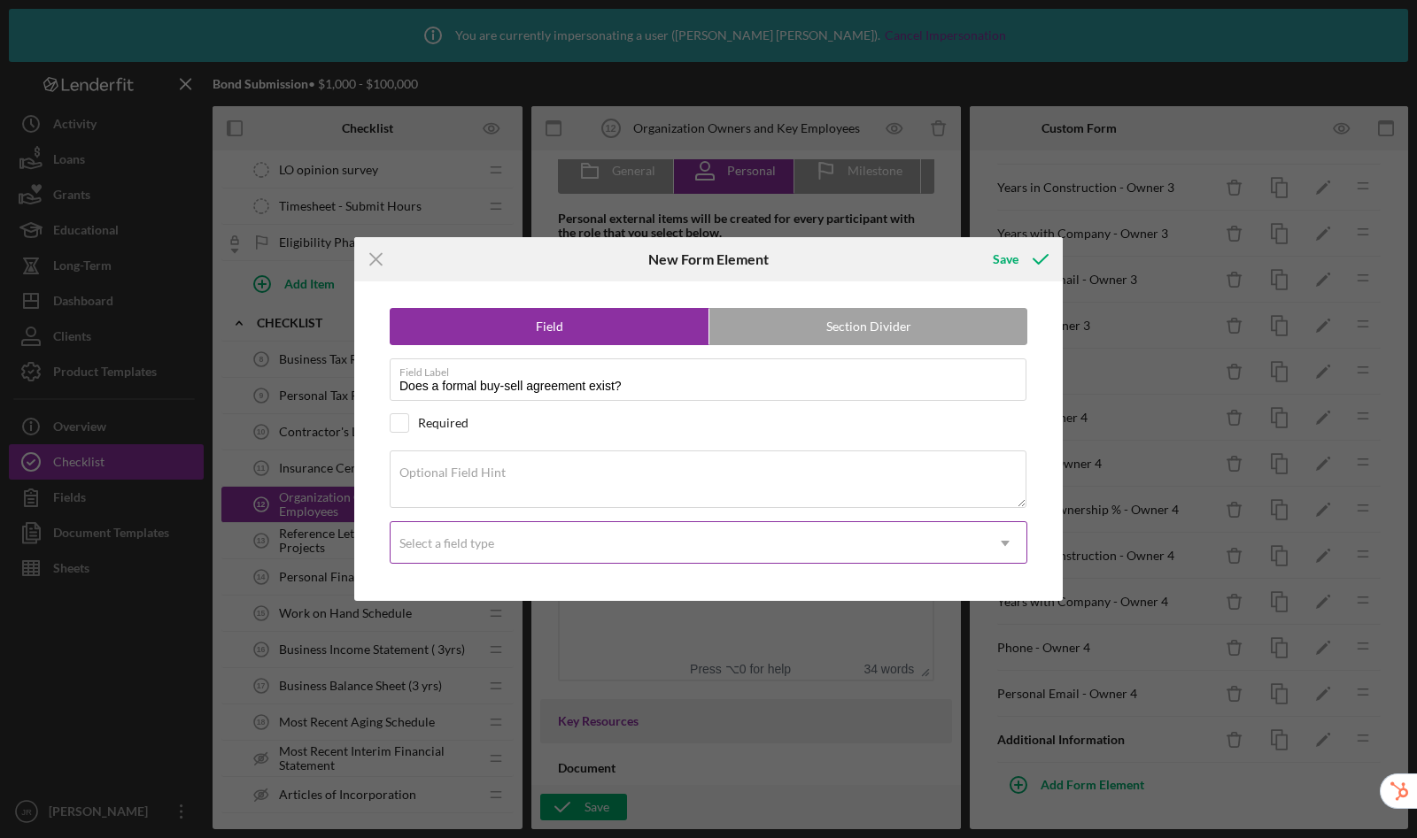
click at [529, 544] on div "Select a field type" at bounding box center [686, 543] width 593 height 41
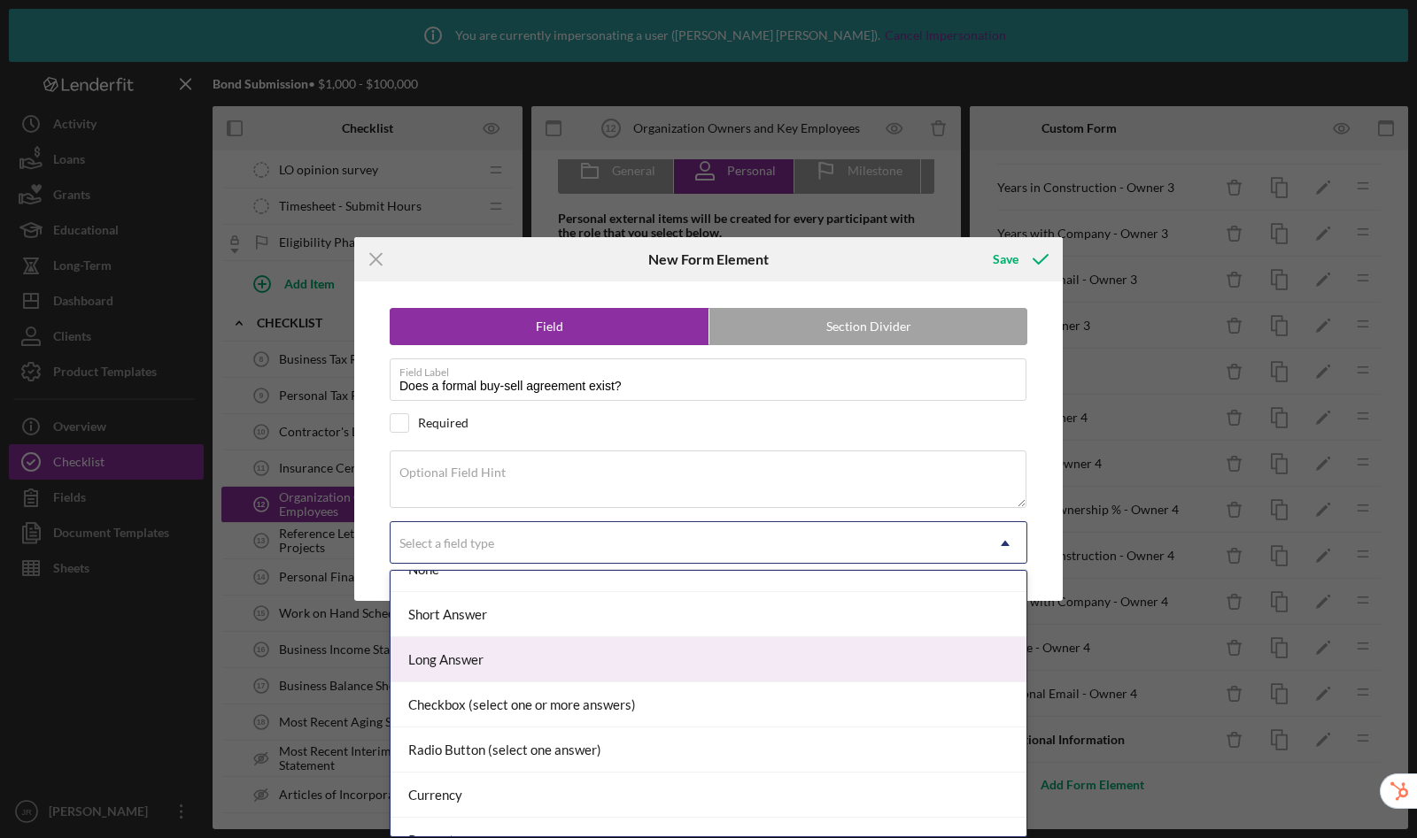
scroll to position [36, 0]
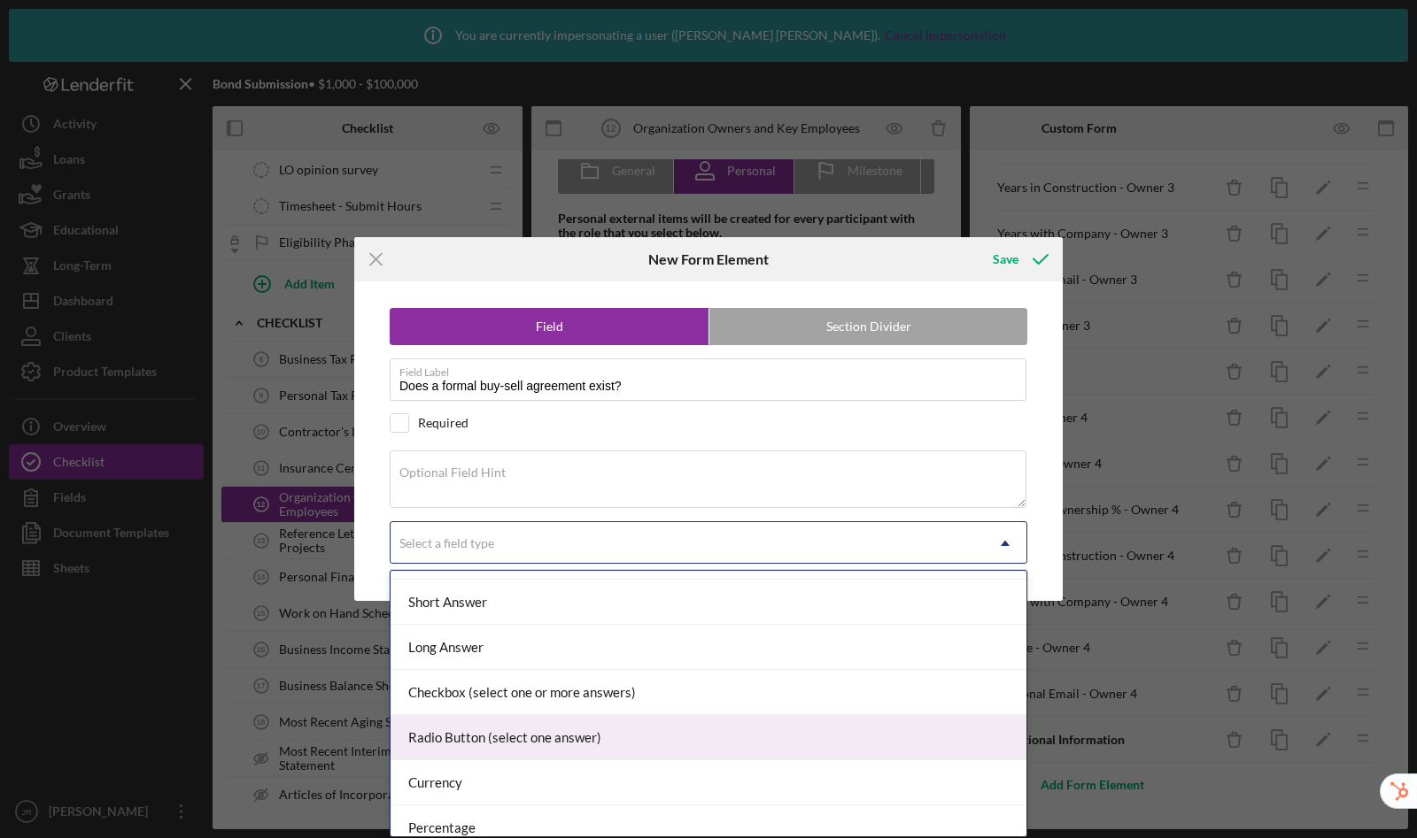
click at [539, 728] on div "Radio Button (select one answer)" at bounding box center [708, 737] width 636 height 45
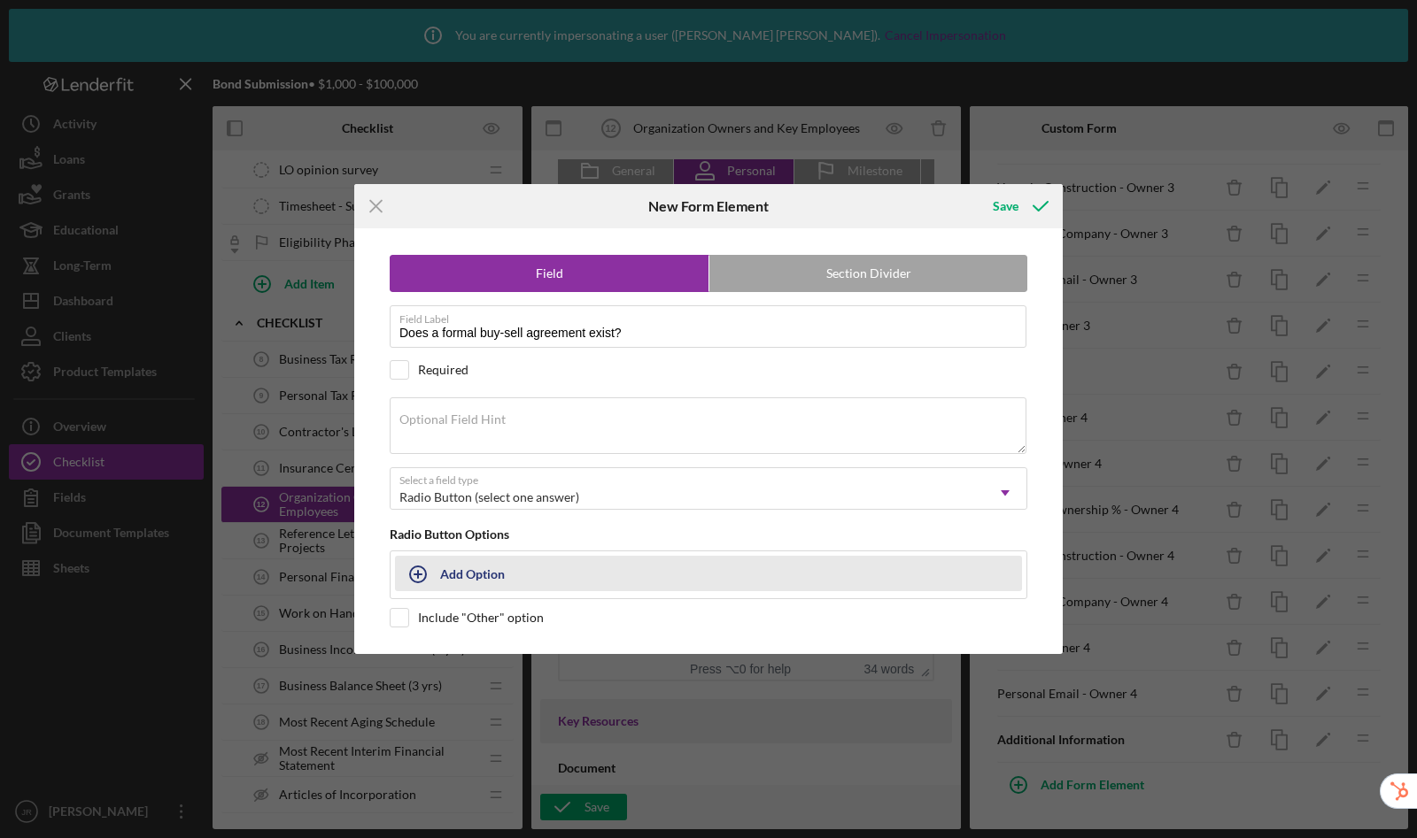
click at [469, 578] on div "Add Option" at bounding box center [472, 574] width 65 height 34
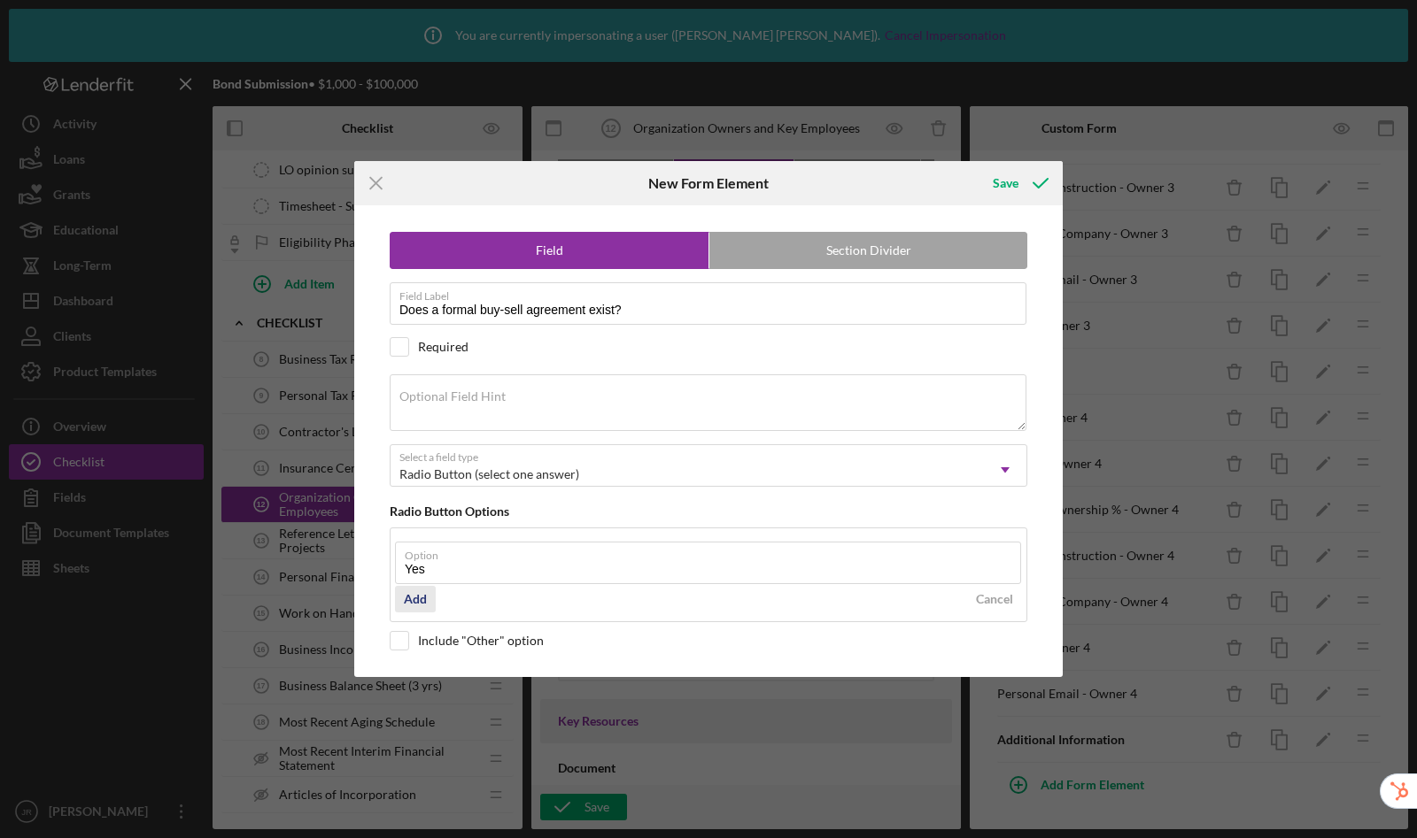
type input "Yes"
click at [405, 607] on div "Add" at bounding box center [415, 599] width 23 height 27
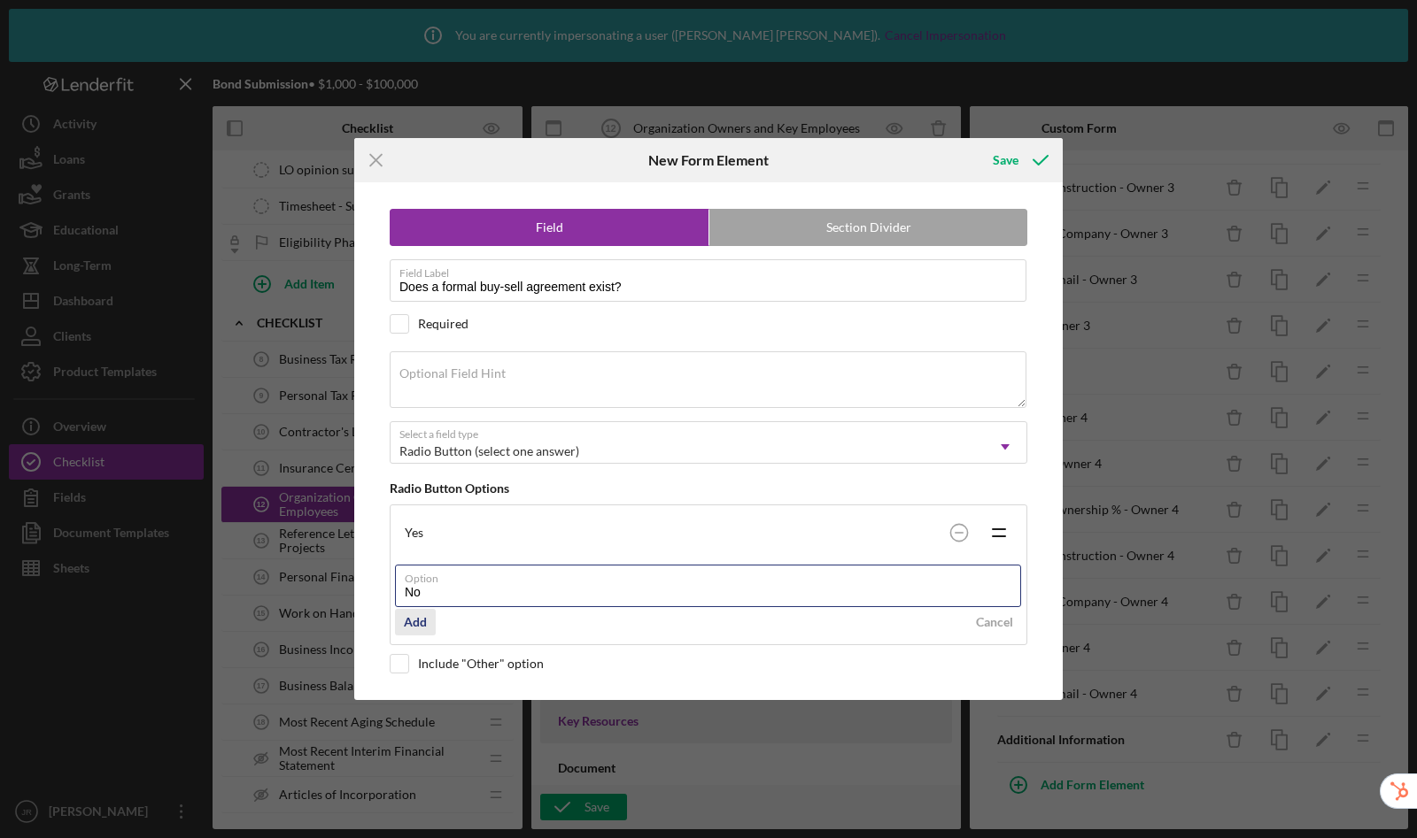
type input "No"
click at [418, 619] on div "Add" at bounding box center [415, 622] width 23 height 27
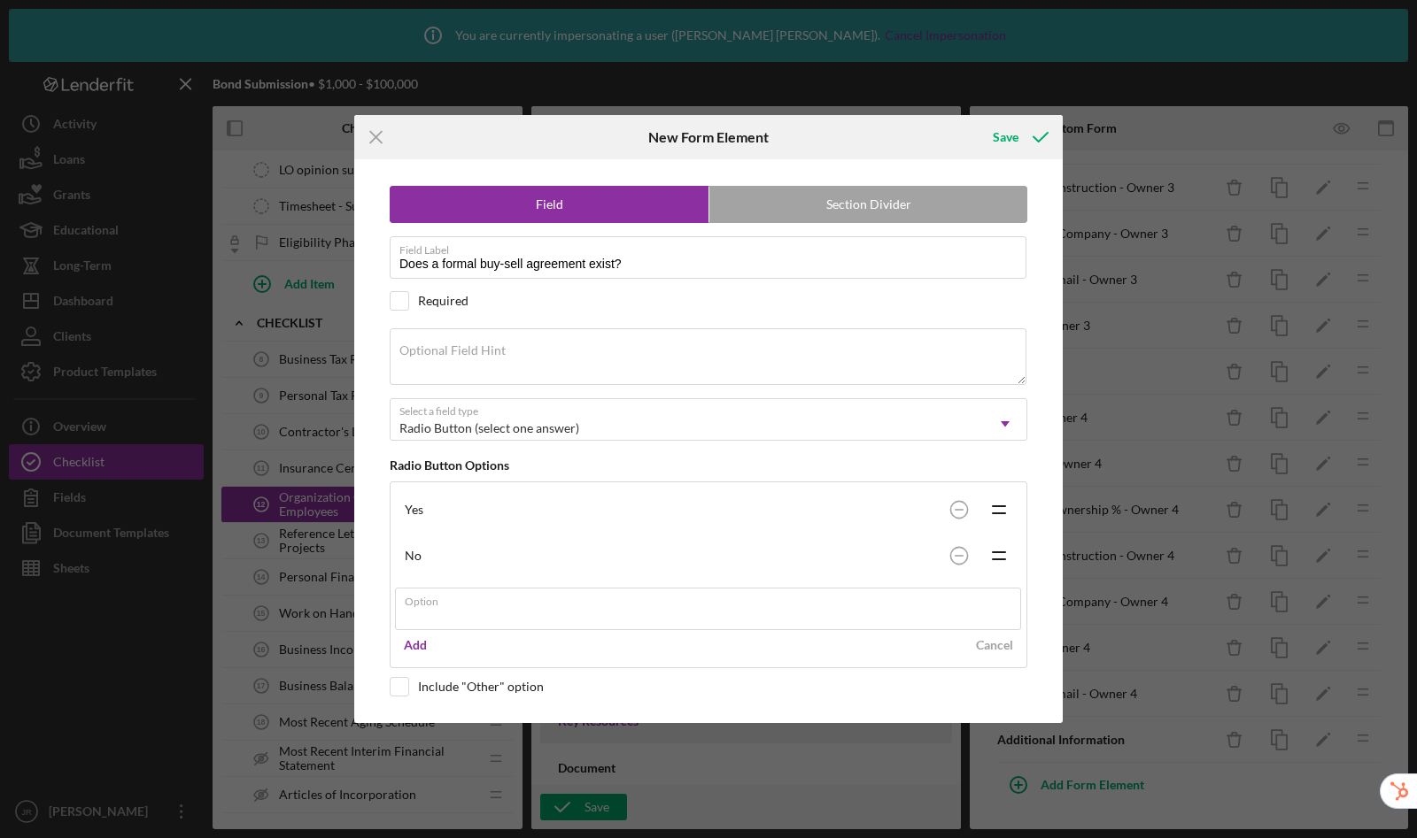
click at [1008, 130] on div "Icon/Menu Close New Form Element Save Field Section Divider Field Label Does a …" at bounding box center [708, 419] width 1417 height 838
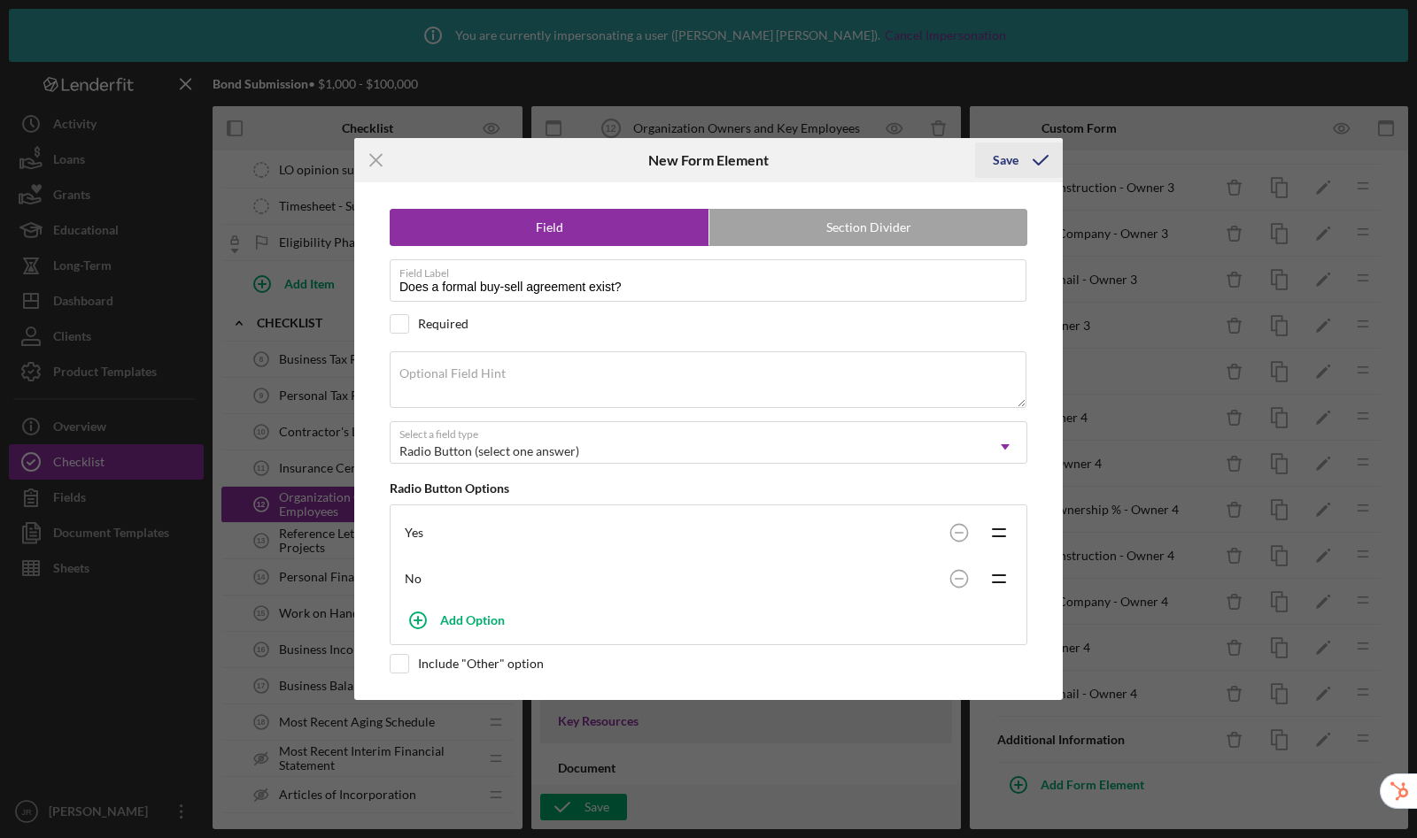
click at [1005, 156] on div "Save" at bounding box center [1005, 160] width 26 height 35
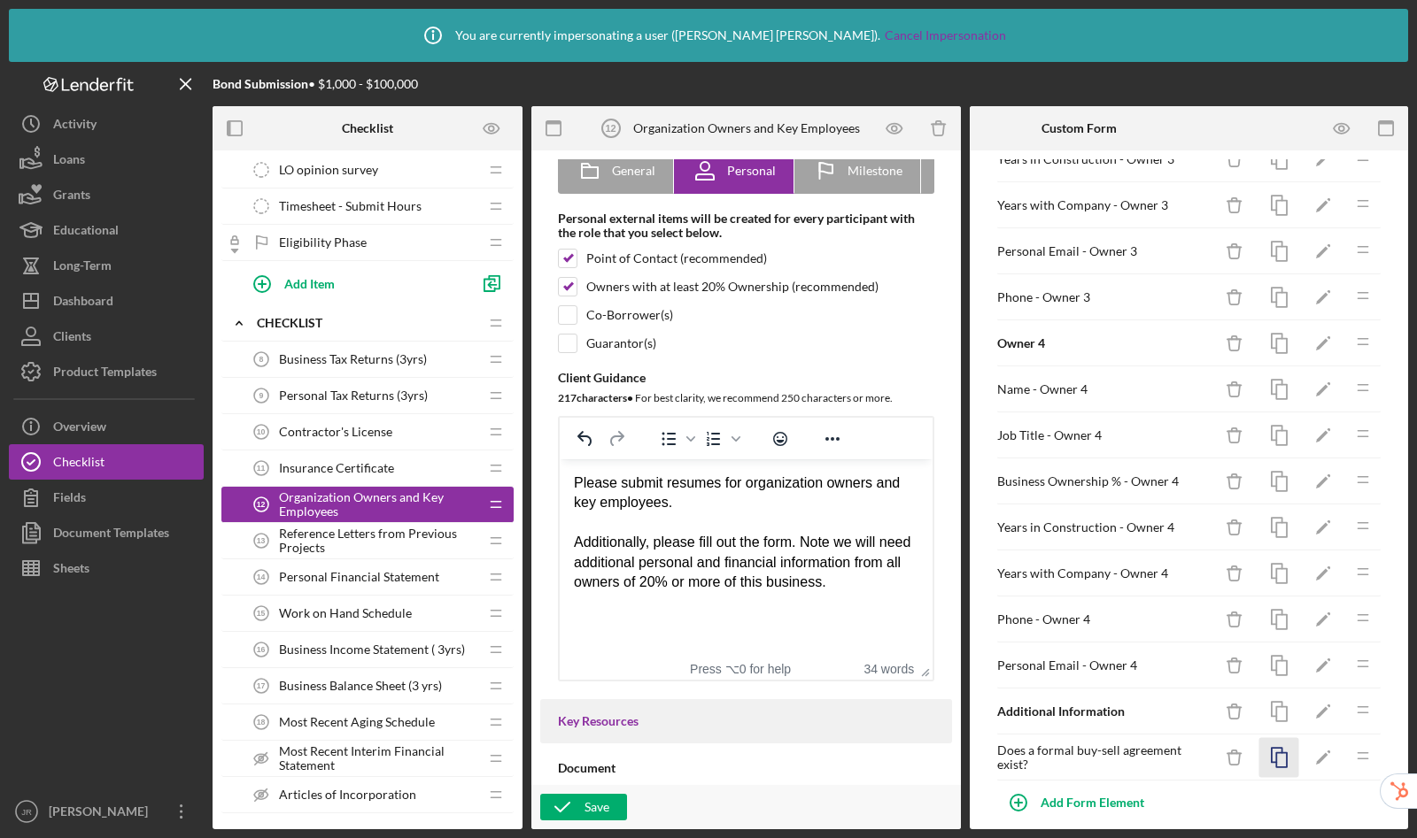
click at [1259, 761] on icon "button" at bounding box center [1279, 758] width 40 height 40
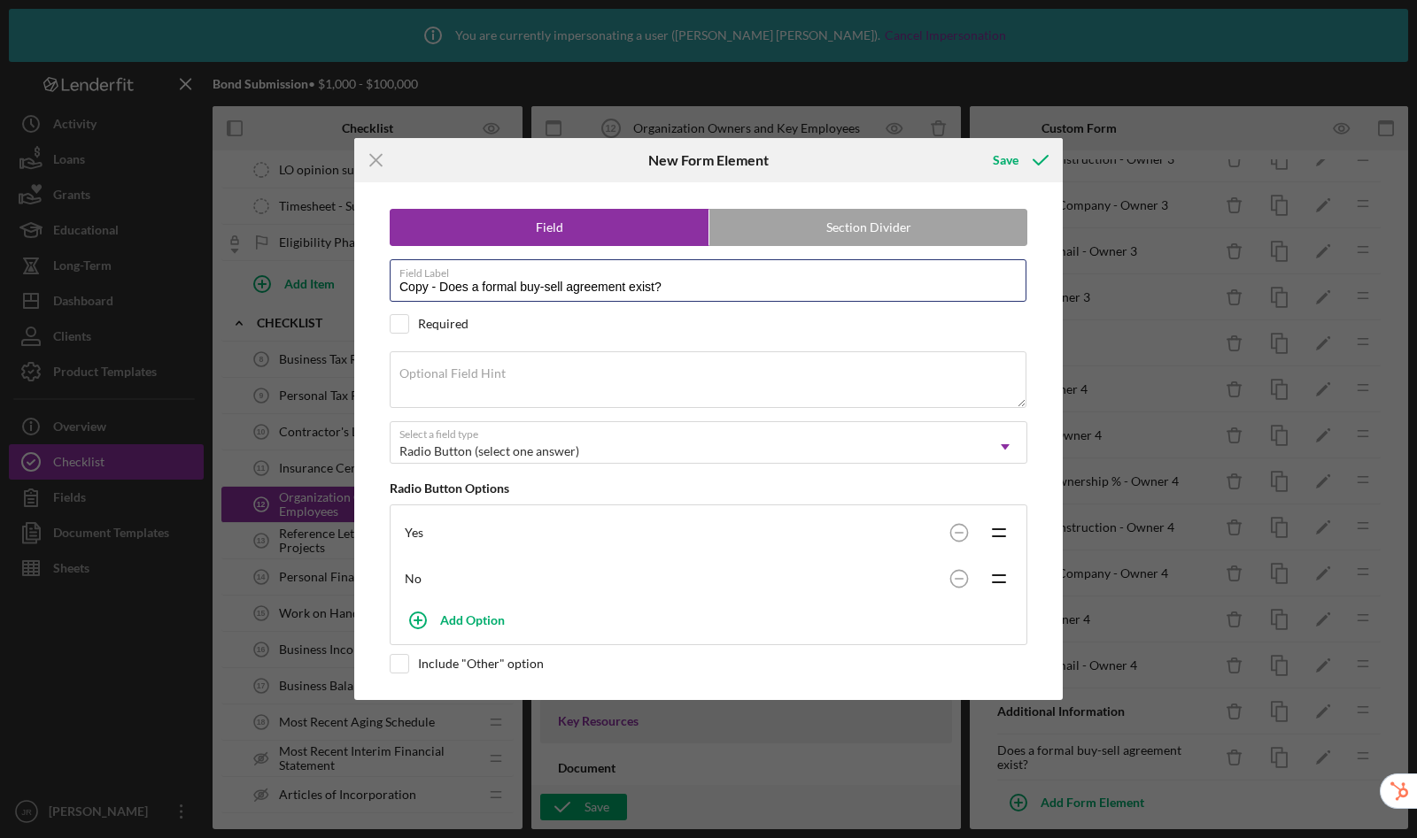
drag, startPoint x: 695, startPoint y: 280, endPoint x: 298, endPoint y: 252, distance: 397.6
click at [298, 252] on div "Icon/Menu Close New Form Element Save Field Section Divider Field Label Copy - …" at bounding box center [708, 419] width 1417 height 838
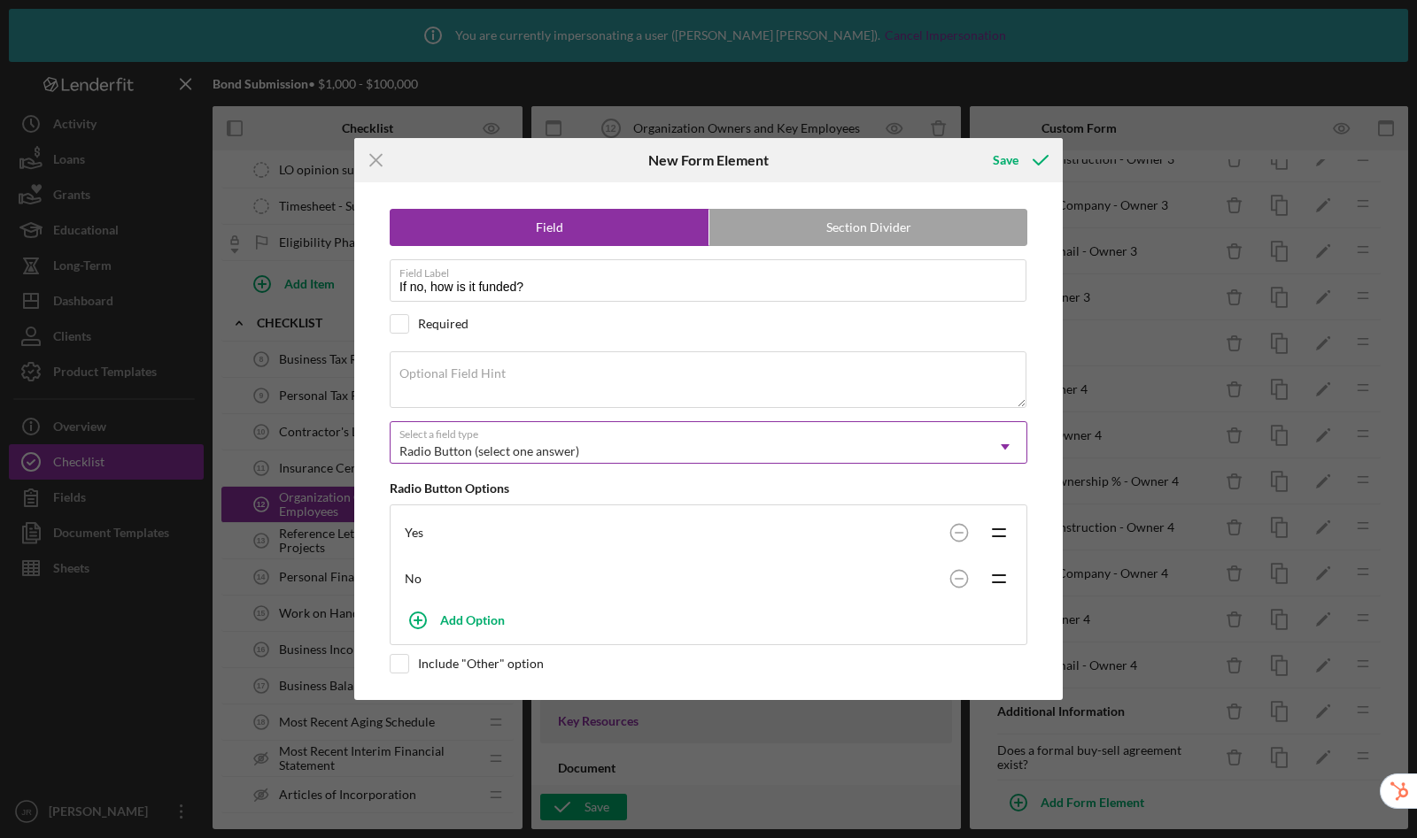
click at [528, 442] on div "Radio Button (select one answer)" at bounding box center [686, 451] width 593 height 41
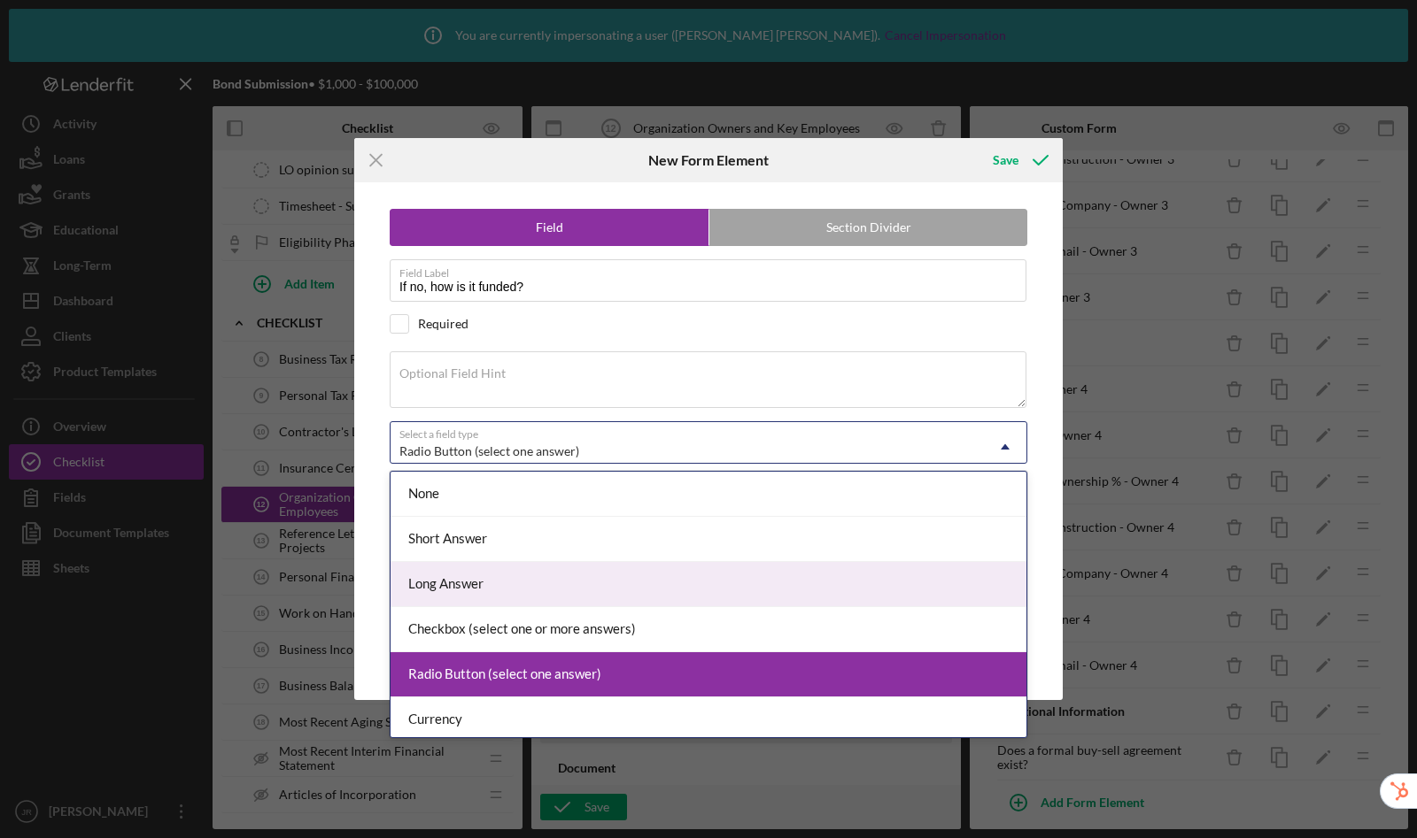
click at [498, 573] on div "Long Answer" at bounding box center [708, 584] width 636 height 45
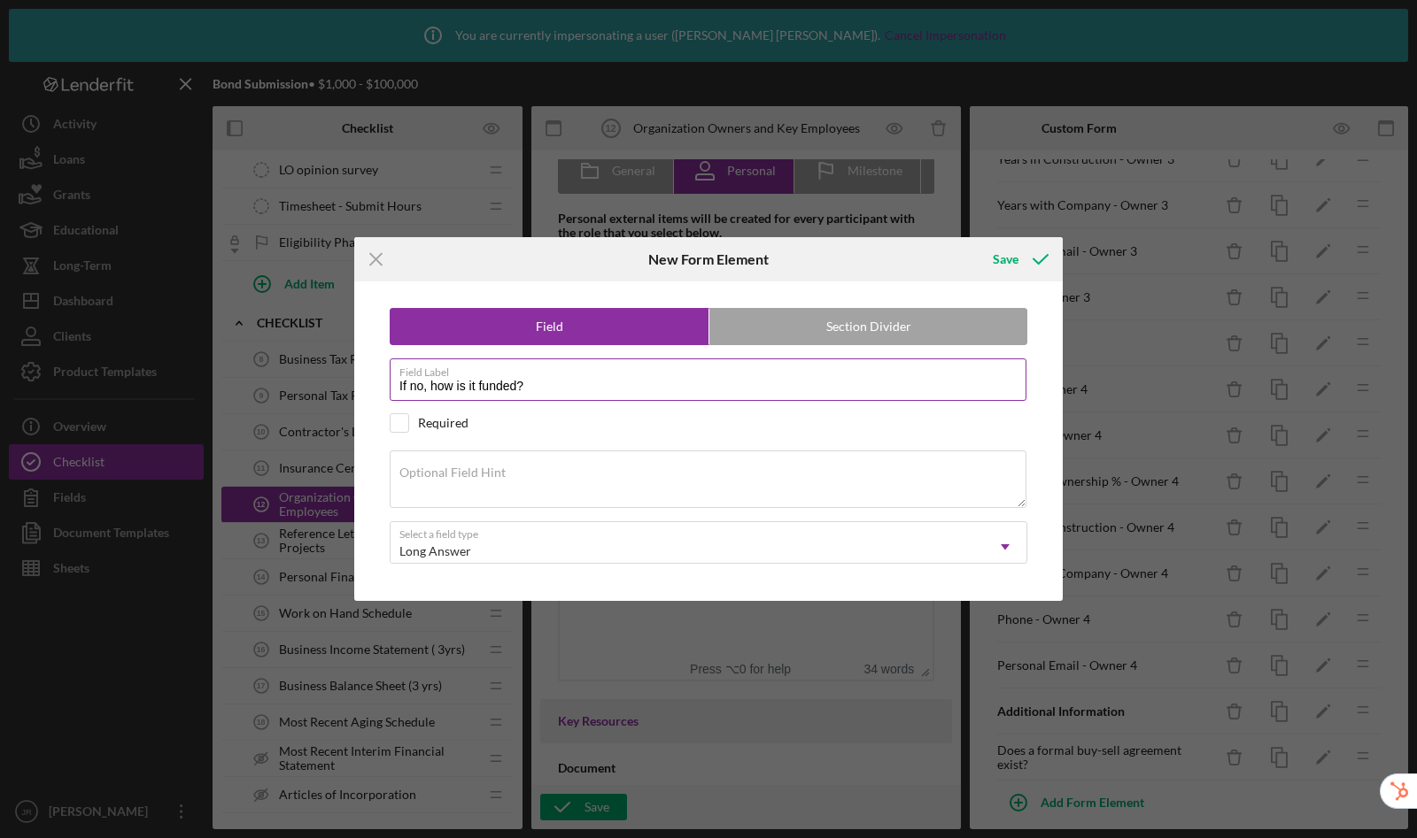
click at [424, 388] on input "If no, how is it funded?" at bounding box center [708, 380] width 637 height 42
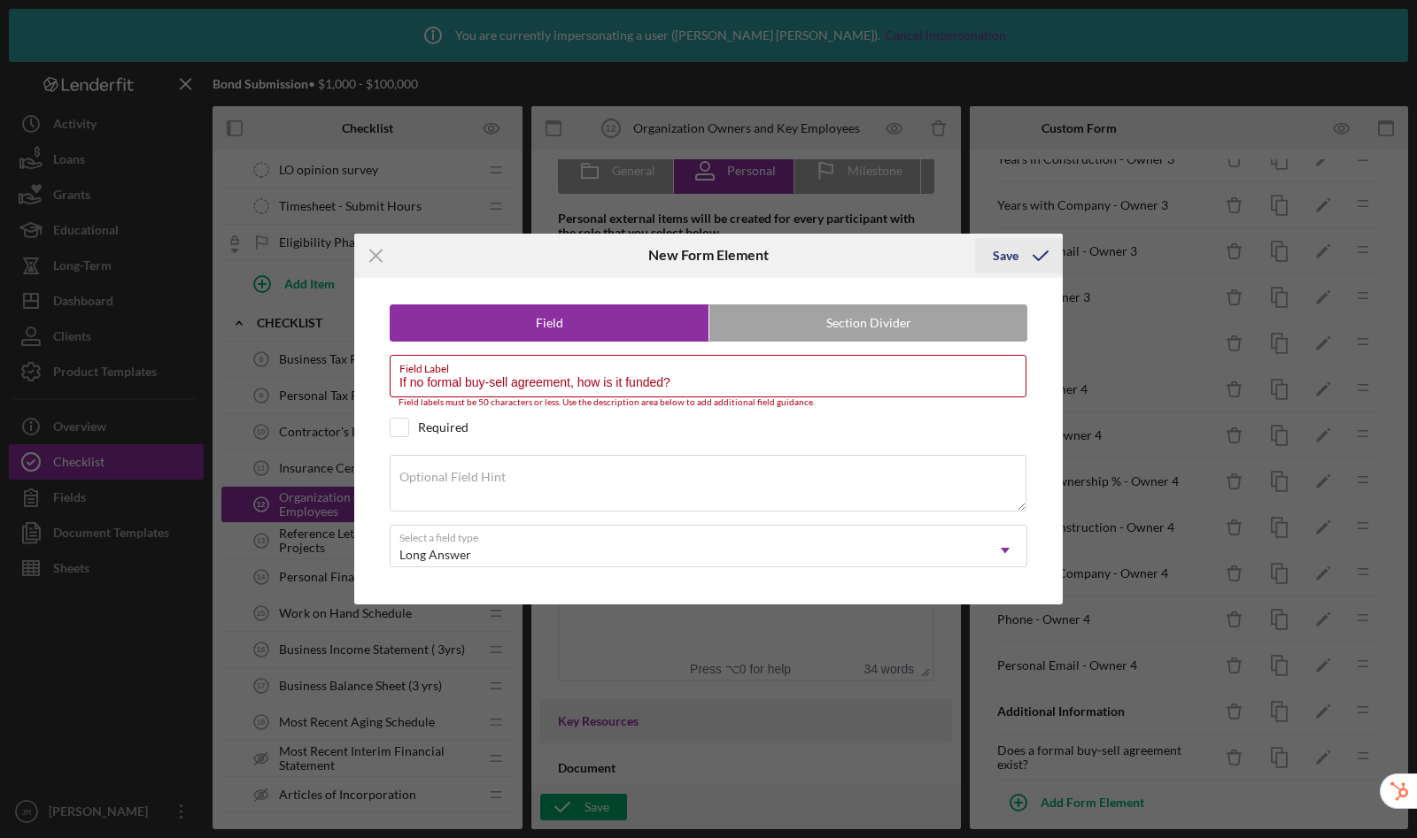
click at [1003, 259] on div "Save" at bounding box center [1005, 255] width 26 height 35
click at [674, 382] on input "If no formal buy-sell agreement, how is it funded?" at bounding box center [708, 376] width 637 height 42
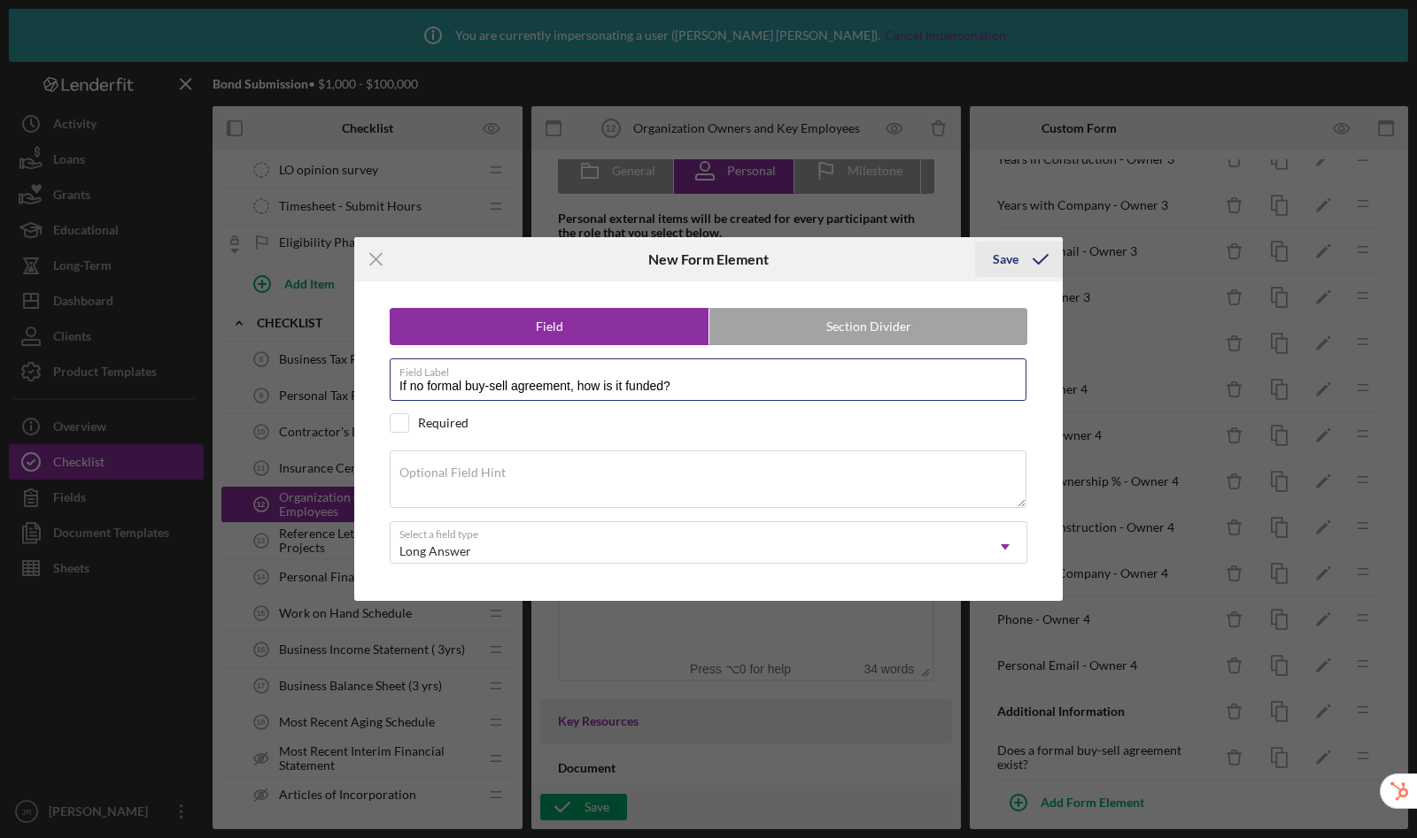
type input "If no formal buy-sell agreement, how is it funded?"
click at [996, 258] on div "Save" at bounding box center [1005, 259] width 26 height 35
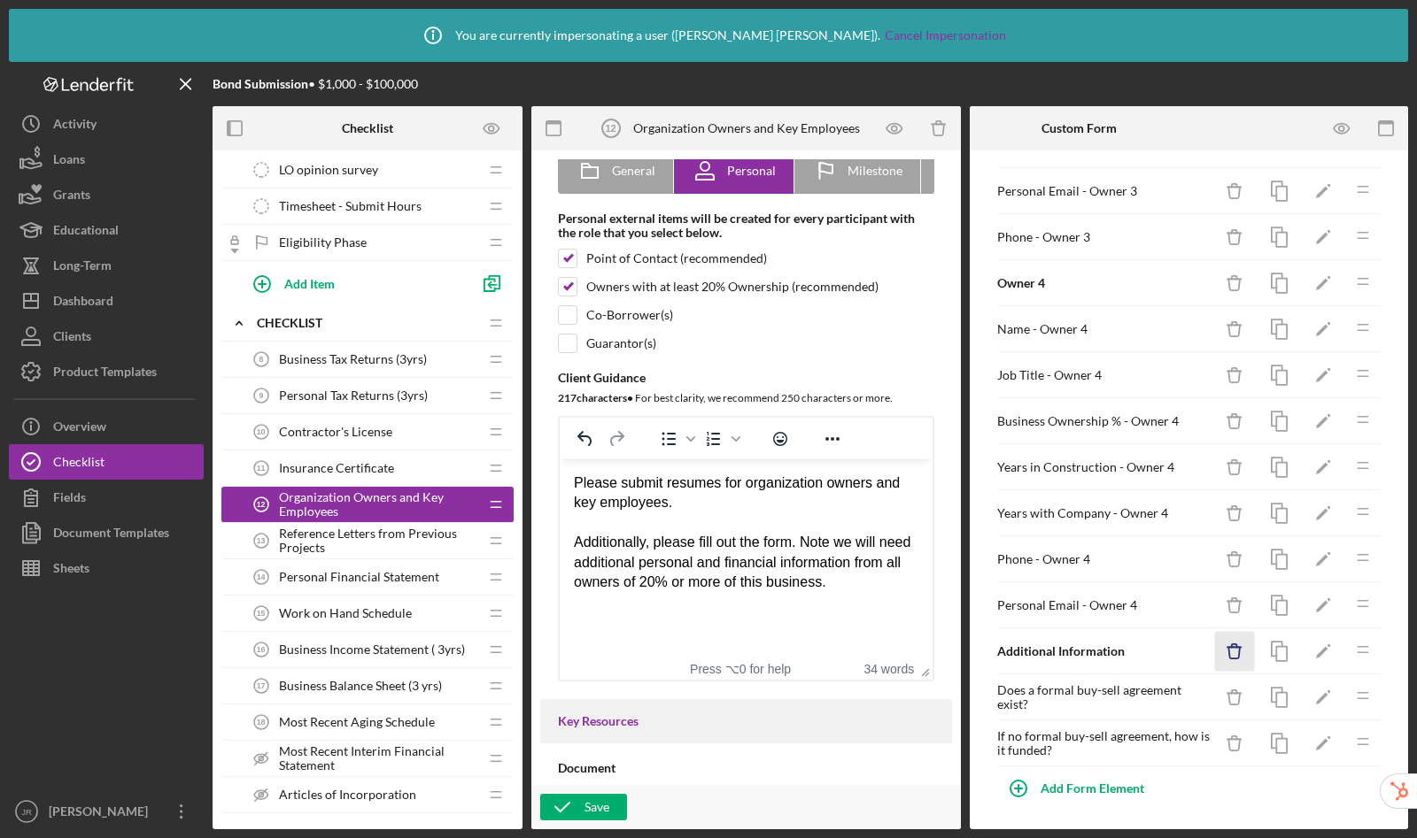
scroll to position [795, 0]
click at [1270, 747] on icon "button" at bounding box center [1279, 741] width 40 height 40
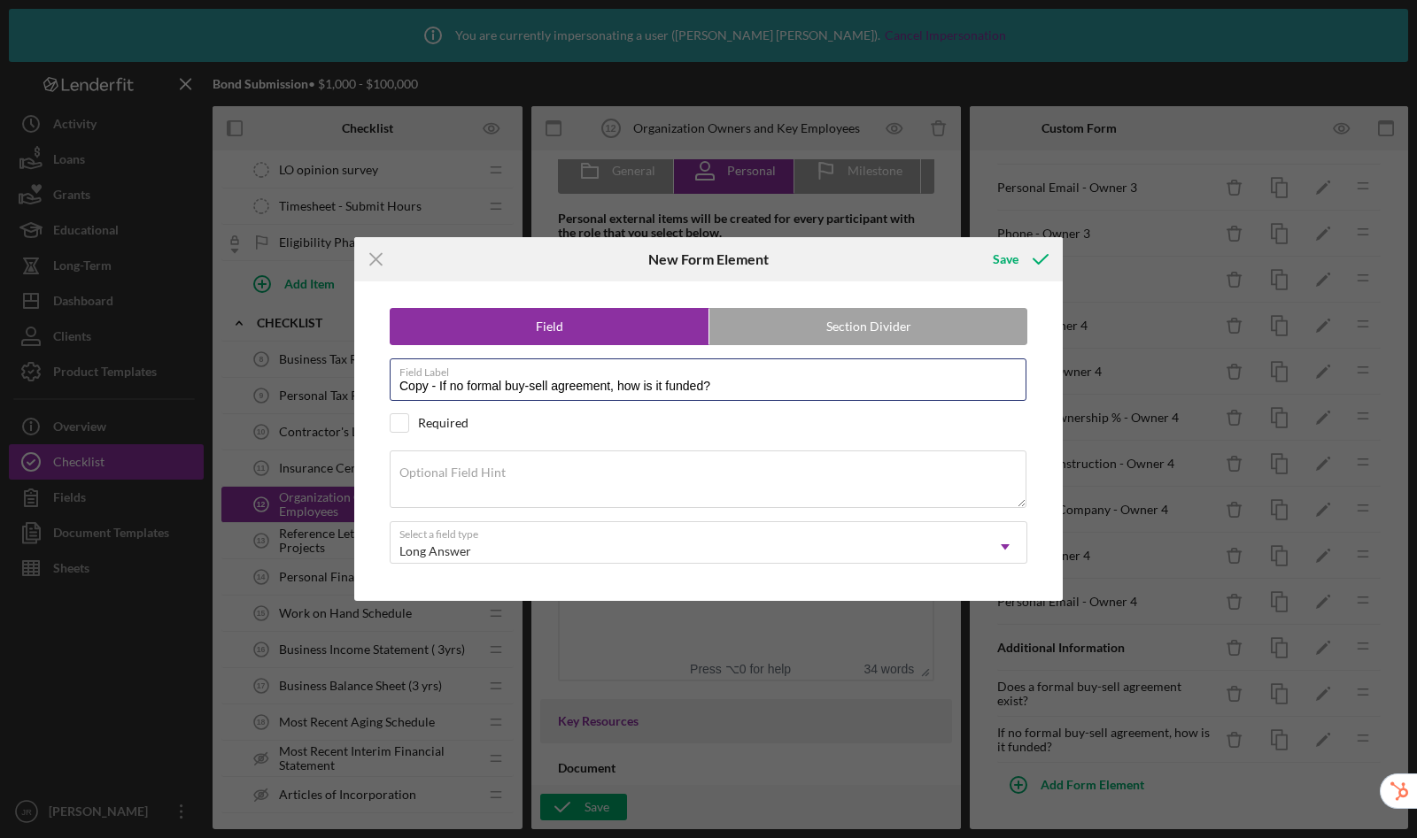
drag, startPoint x: 745, startPoint y: 384, endPoint x: 260, endPoint y: 352, distance: 485.3
click at [260, 352] on div "Icon/Menu Close New Form Element Save Field Section Divider Field Label Copy - …" at bounding box center [708, 419] width 1417 height 838
click at [483, 387] on input "Key employees insurance" at bounding box center [708, 380] width 637 height 42
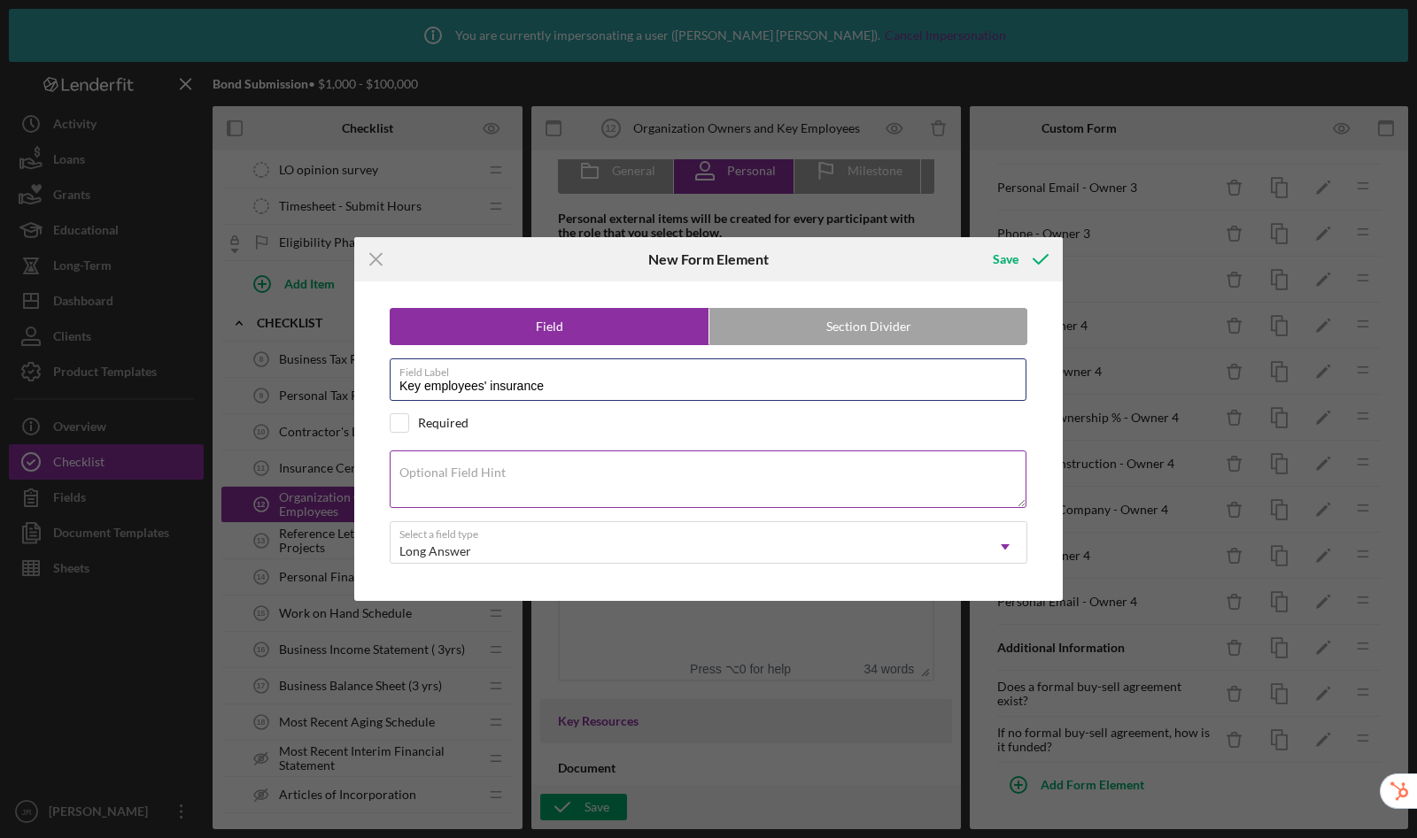
type input "Key employees' insurance"
click at [481, 486] on textarea "Optional Field Hint" at bounding box center [708, 479] width 637 height 57
click at [469, 470] on label "Optional Field Hint" at bounding box center [452, 473] width 106 height 14
click at [469, 470] on textarea "Optional Field Hint" at bounding box center [708, 479] width 637 height 57
paste textarea "Has your company purchased key man life insurance on behalf of key employees?"
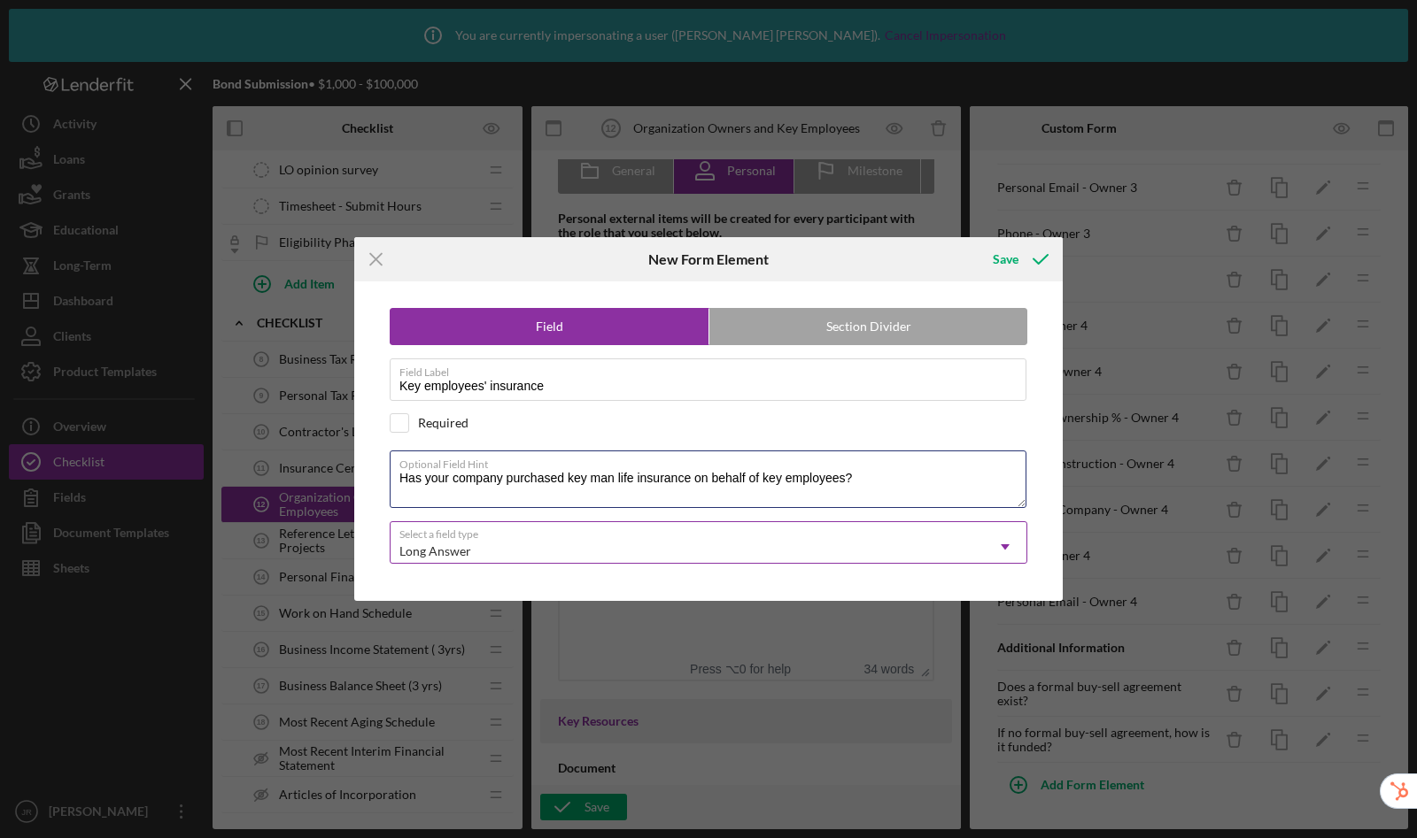
type textarea "Has your company purchased key man life insurance on behalf of key employees?"
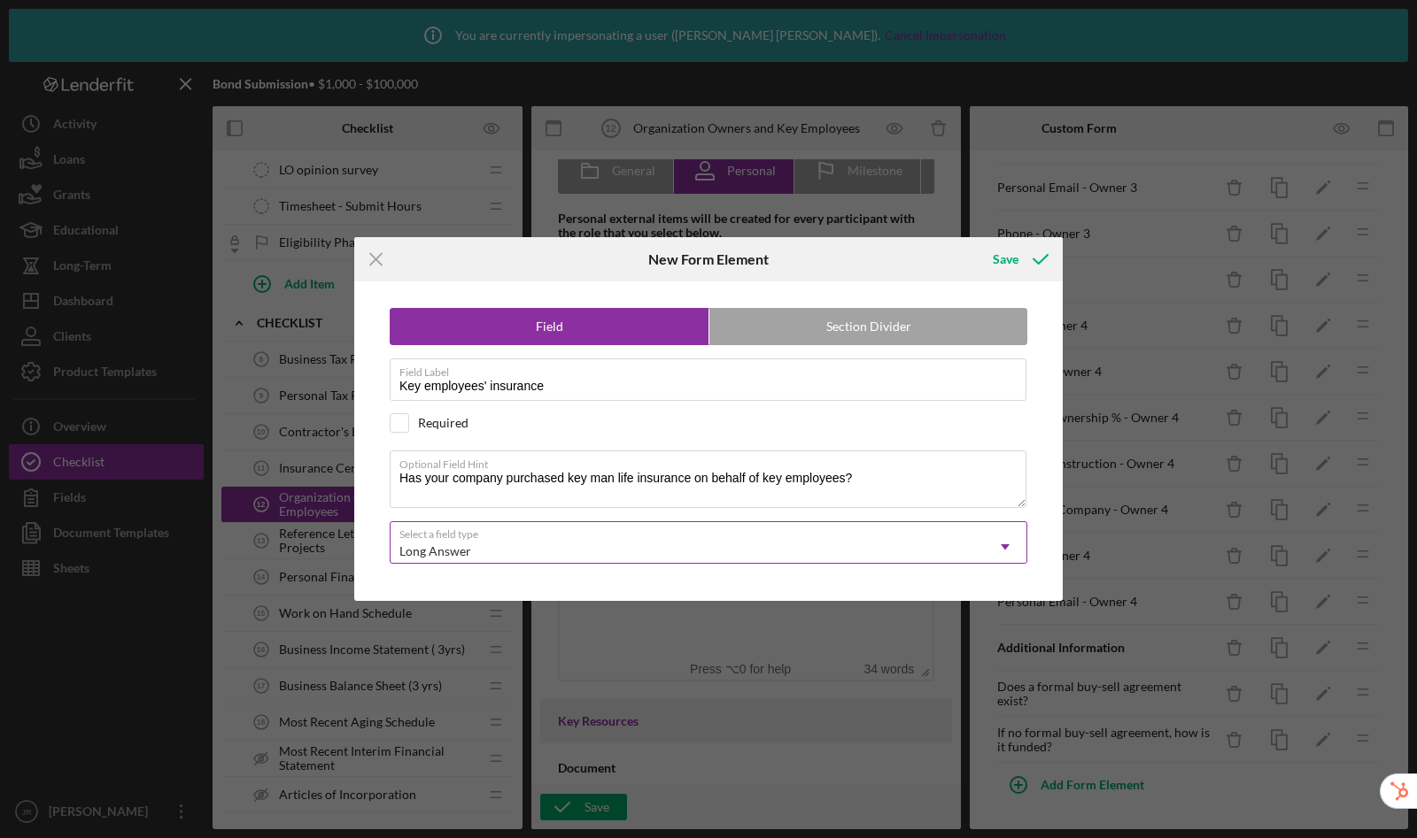
click at [520, 557] on div "Long Answer" at bounding box center [686, 551] width 593 height 41
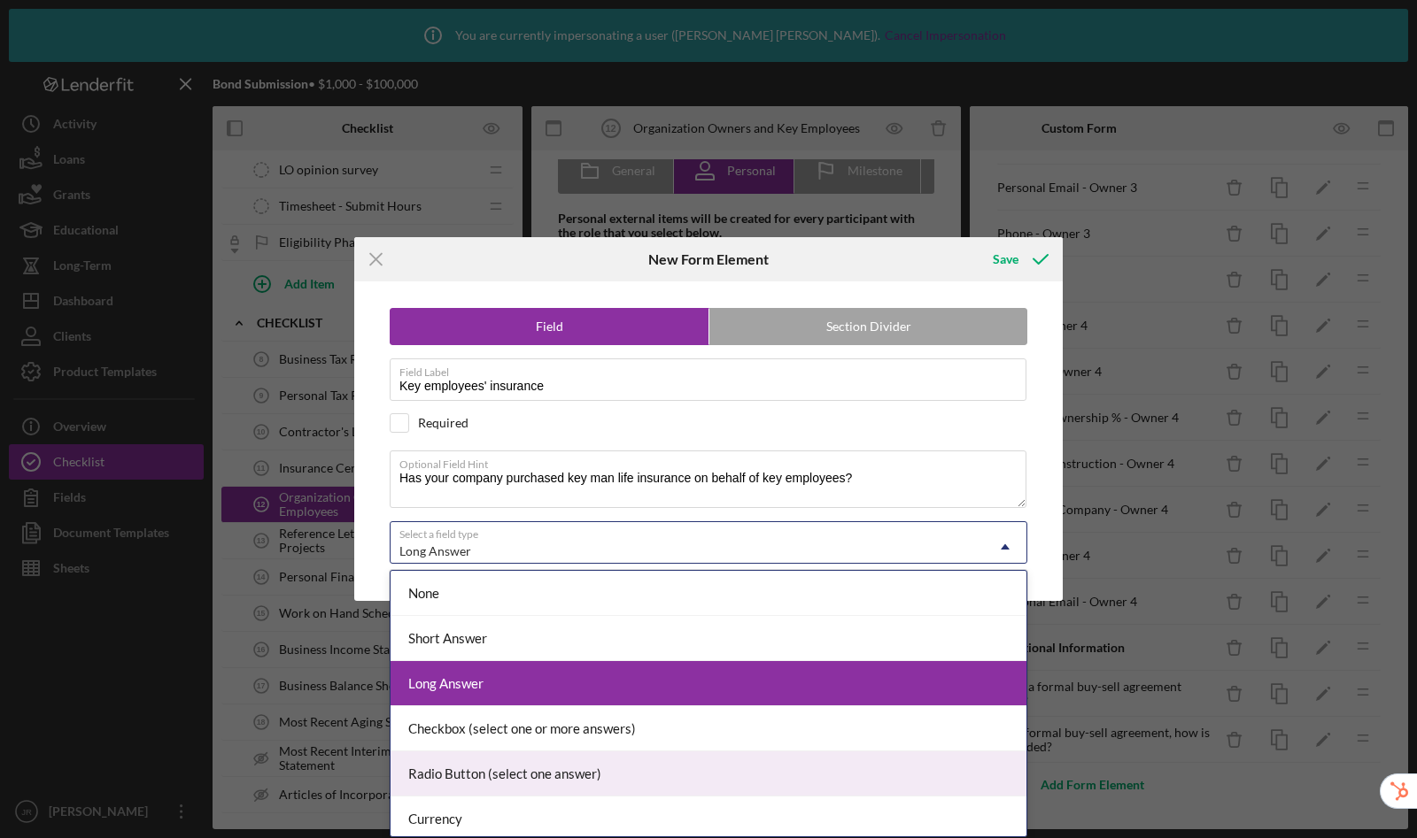
click at [473, 768] on div "Radio Button (select one answer)" at bounding box center [708, 774] width 636 height 45
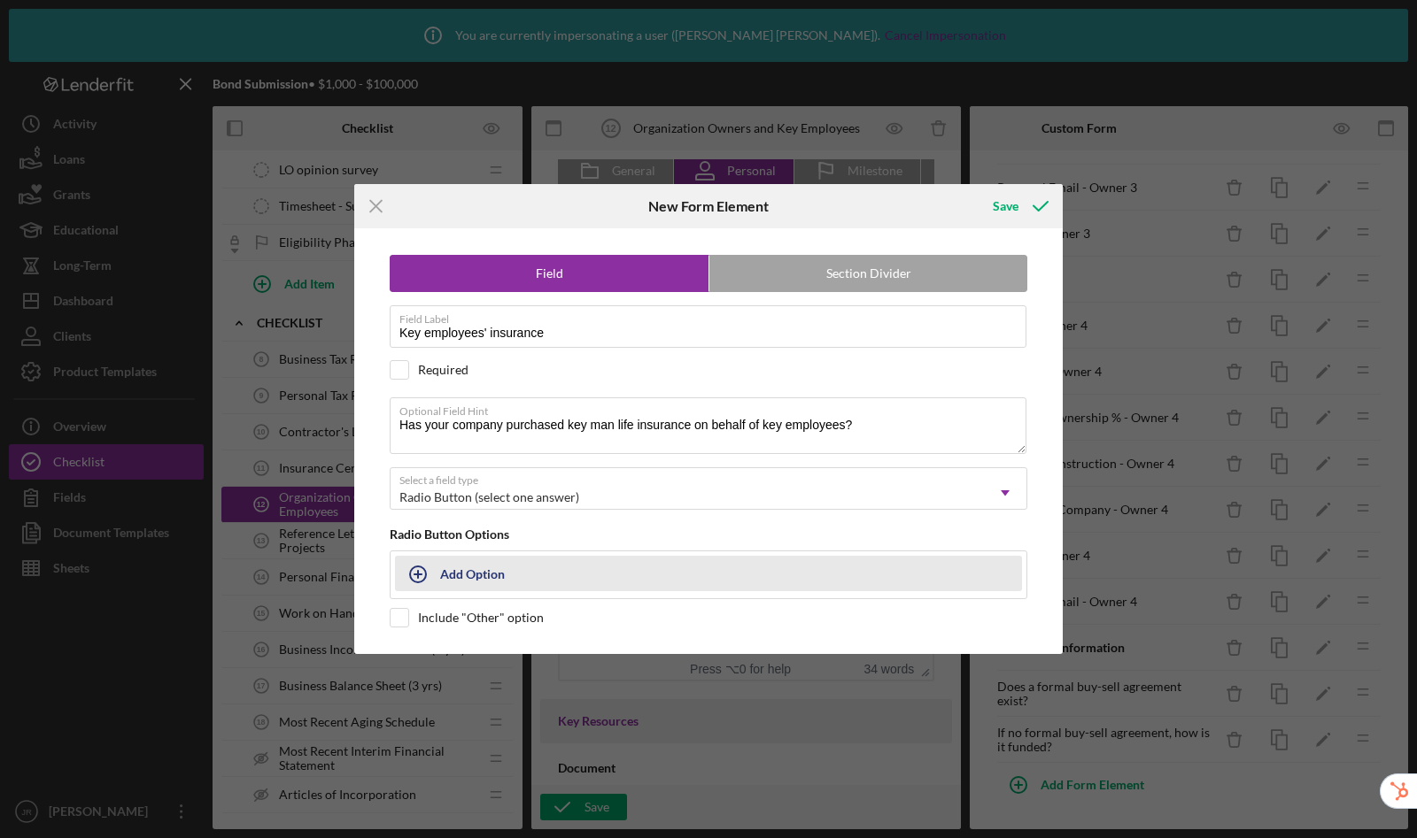
click at [476, 575] on div "Add Option" at bounding box center [472, 574] width 65 height 34
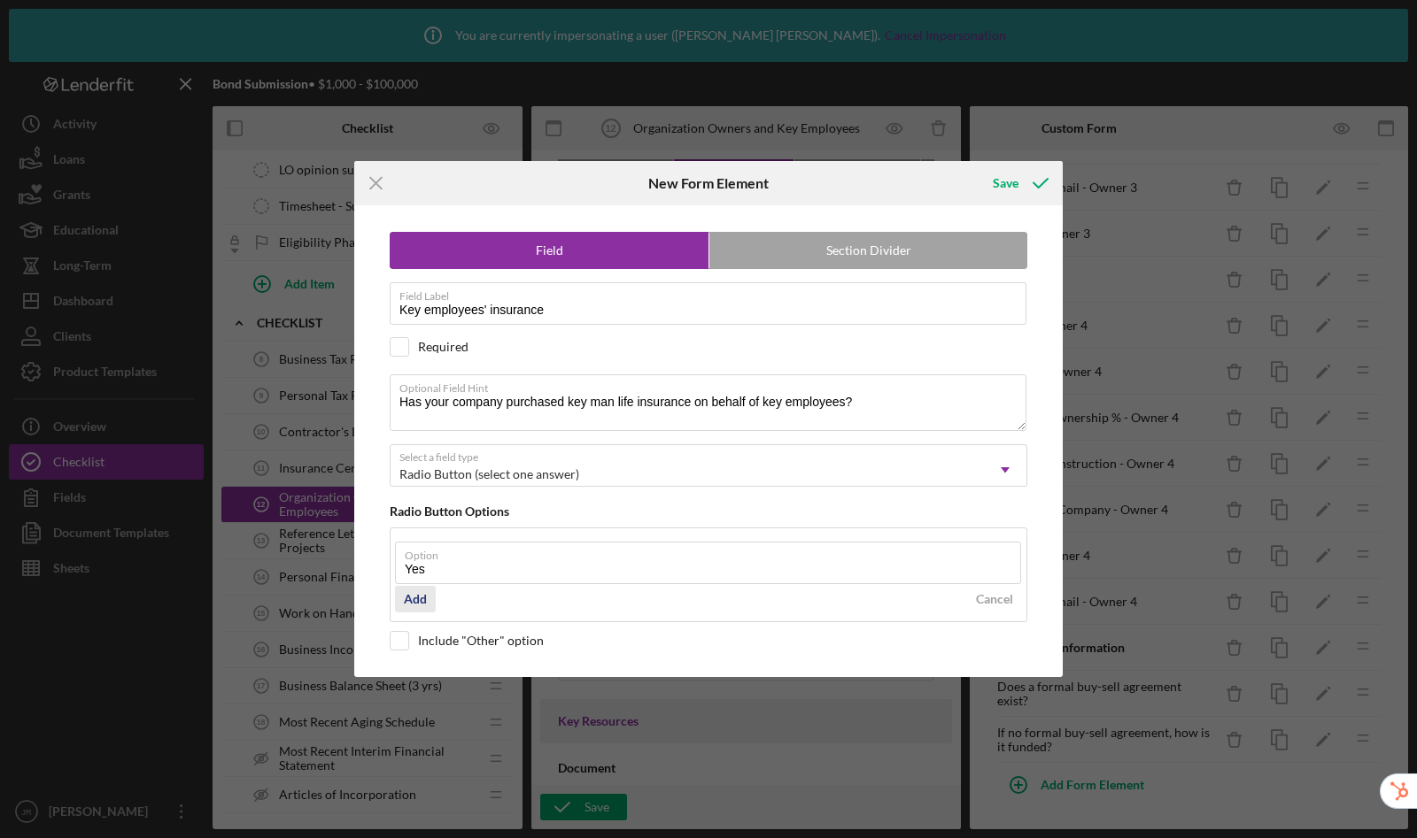
type input "Yes"
click at [425, 598] on div "Add" at bounding box center [415, 599] width 23 height 27
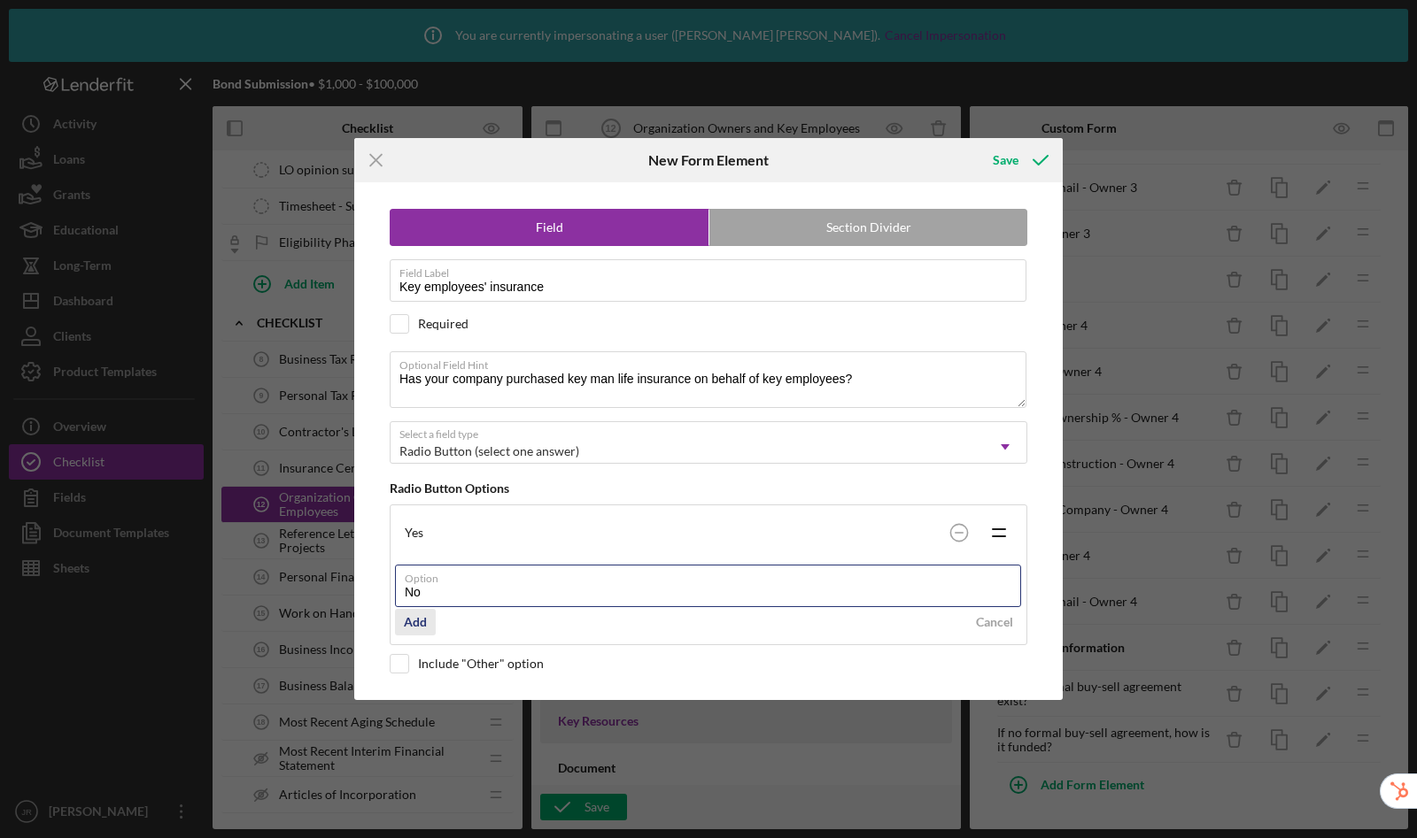
type input "No"
click at [418, 621] on div "Add" at bounding box center [415, 622] width 23 height 27
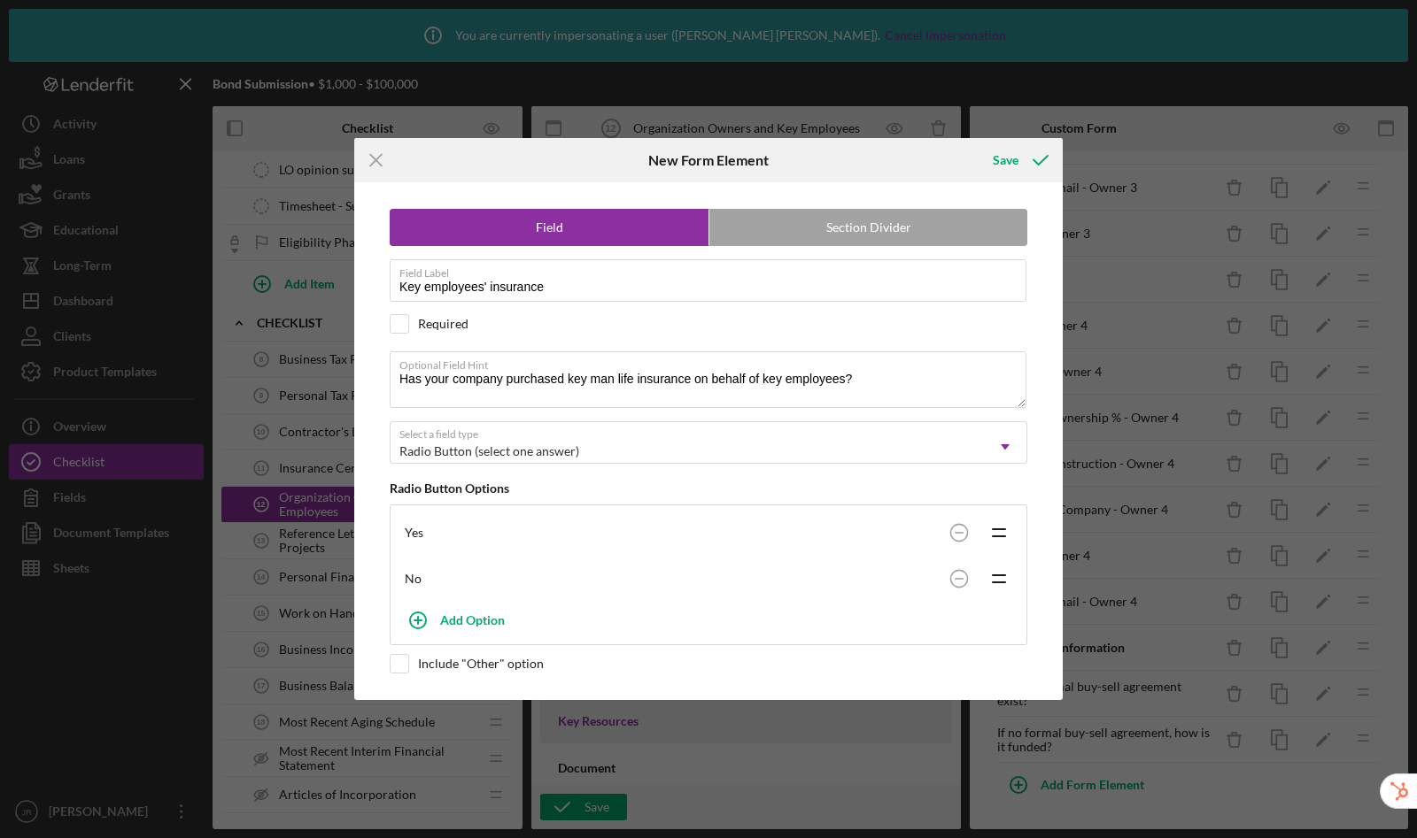
click at [1008, 135] on div "Icon/Menu Close New Form Element Save Field Section Divider Field Label Key emp…" at bounding box center [708, 419] width 1417 height 838
click at [992, 165] on button "Save" at bounding box center [1019, 160] width 88 height 35
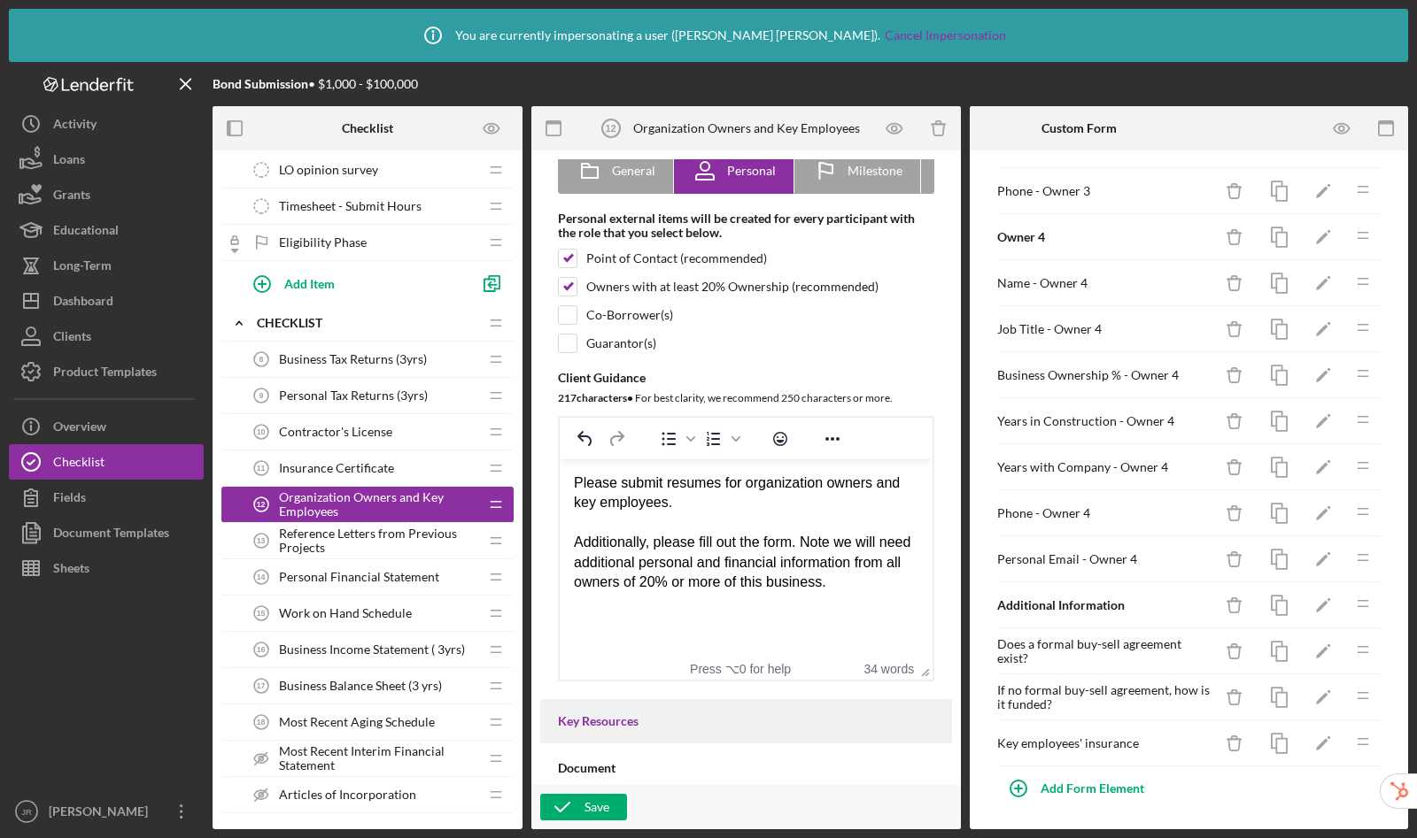
scroll to position [841, 0]
click at [1263, 744] on icon "button" at bounding box center [1279, 741] width 40 height 40
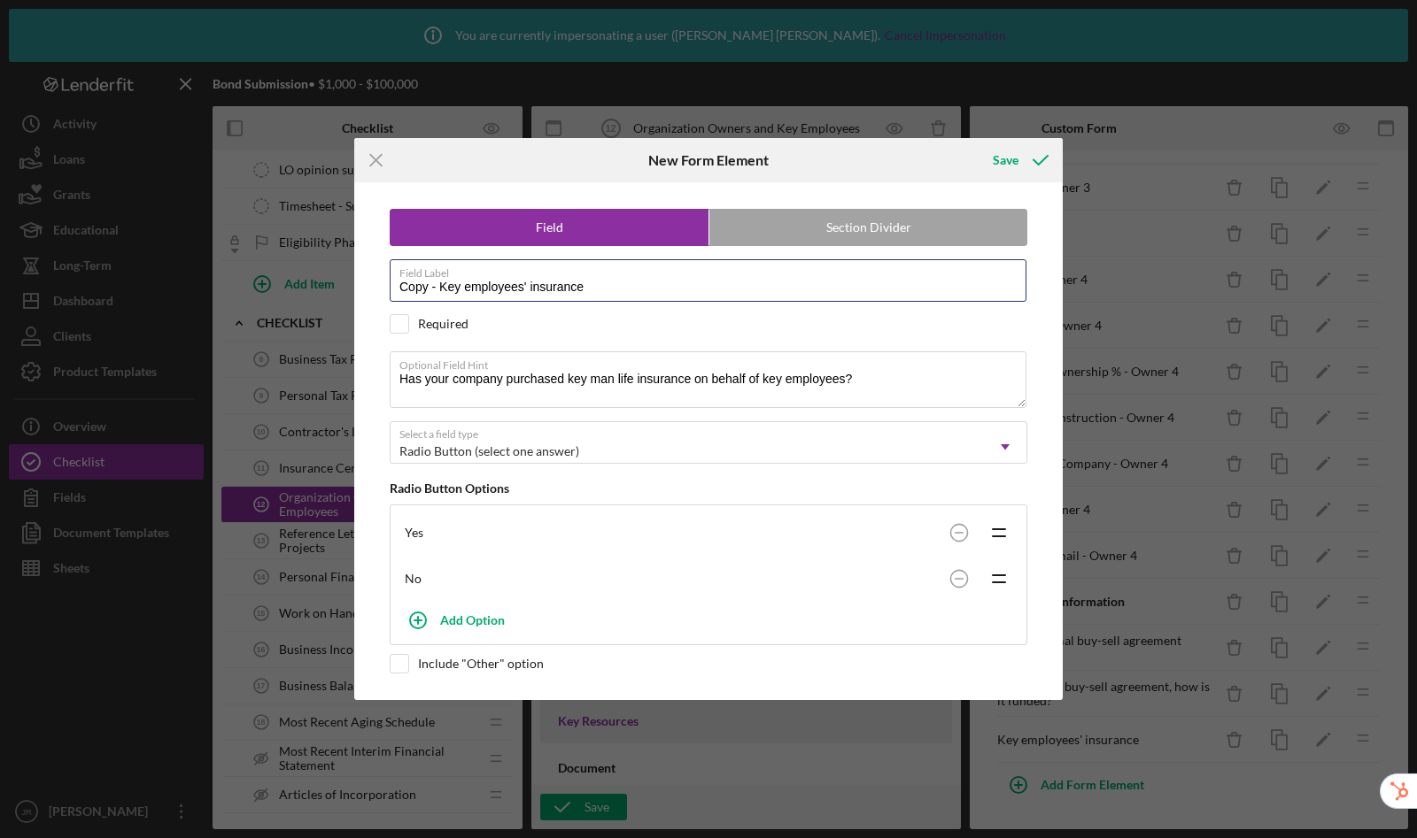
drag, startPoint x: 625, startPoint y: 297, endPoint x: 372, endPoint y: 285, distance: 253.5
click at [372, 285] on div "Field Section Divider Field Label Copy - Key employees' insurance Required Requ…" at bounding box center [708, 441] width 691 height 518
click at [566, 285] on input "Copy - Key employees' insurance" at bounding box center [708, 280] width 637 height 42
drag, startPoint x: 440, startPoint y: 288, endPoint x: 311, endPoint y: 273, distance: 130.1
click at [311, 273] on div "Icon/Menu Close New Form Element Save Field Section Divider Field Label Copy - …" at bounding box center [708, 419] width 1417 height 838
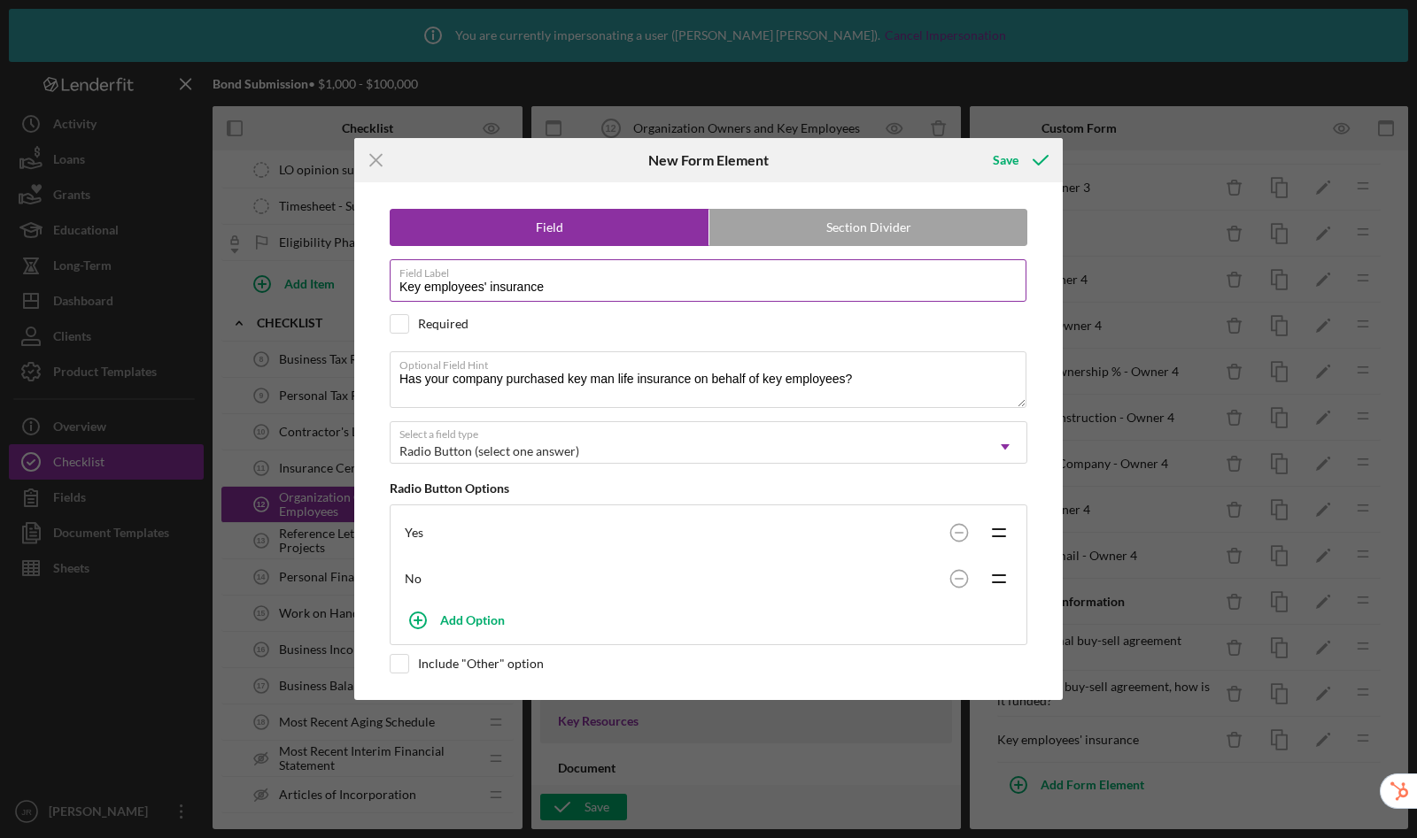
click at [631, 289] on input "Key employees' insurance" at bounding box center [708, 280] width 637 height 42
type input "Key employees' insurance - details"
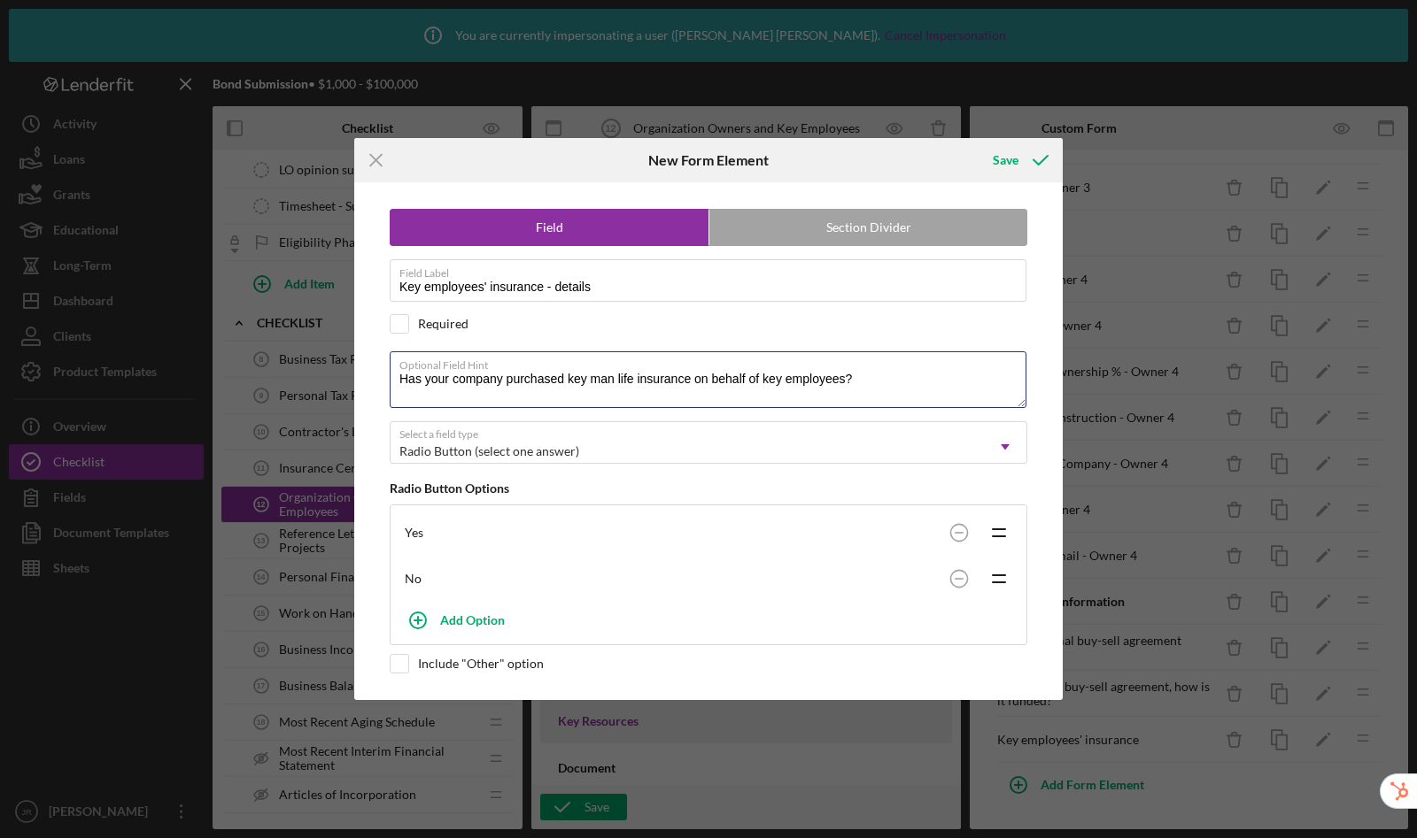
drag, startPoint x: 897, startPoint y: 374, endPoint x: 360, endPoint y: 375, distance: 536.5
click at [360, 375] on div "Field Section Divider Field Label Key employees' insurance - details Required O…" at bounding box center [708, 441] width 708 height 518
paste textarea "please identify each employee as well as the dollar amount of coverage."
drag, startPoint x: 433, startPoint y: 383, endPoint x: 434, endPoint y: 374, distance: 9.8
click at [433, 383] on textarea "If so, please identify each employee as well as the dollar amount of coverage." at bounding box center [708, 379] width 637 height 57
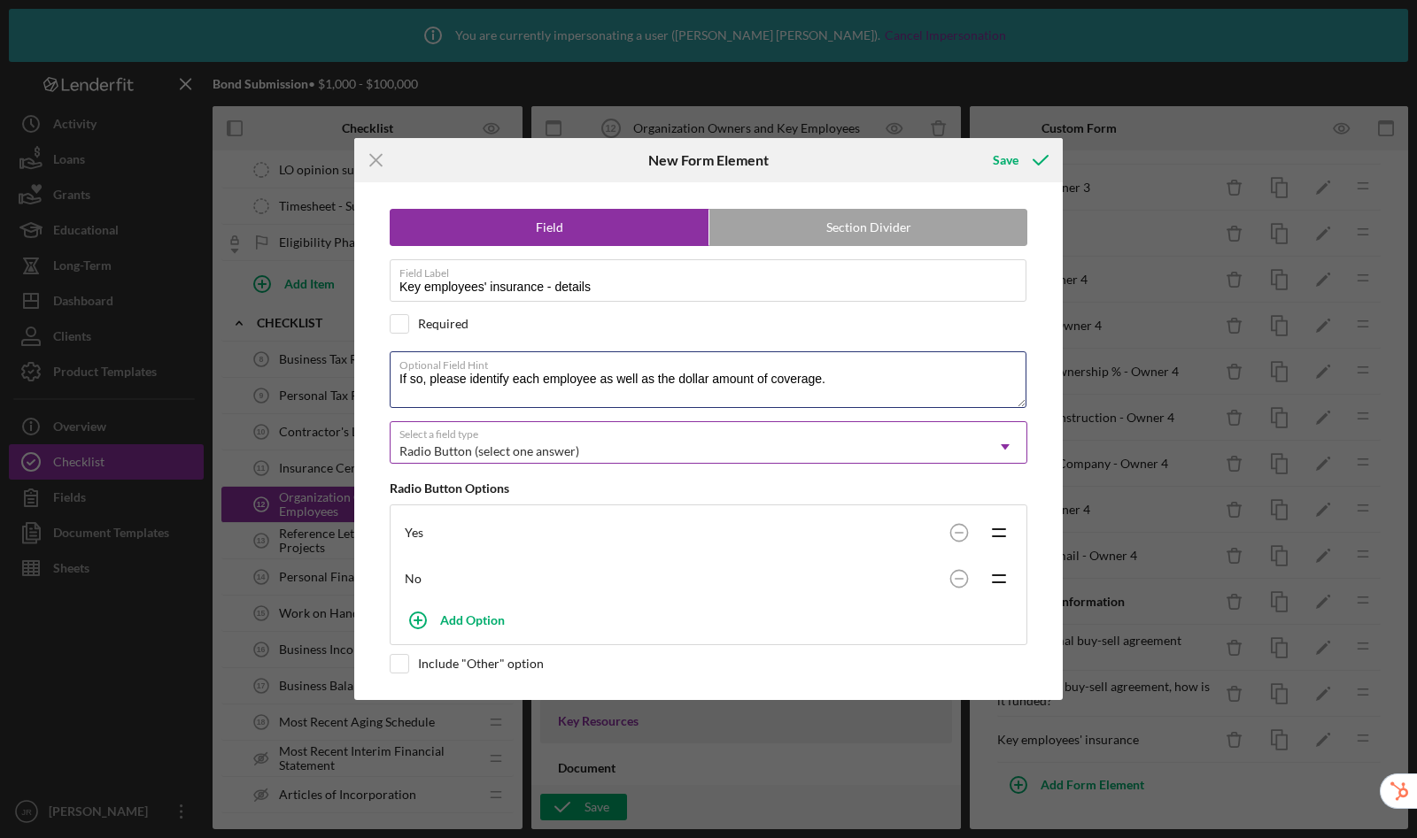
type textarea "If so, please identify each employee as well as the dollar amount of coverage."
click at [517, 450] on div "Radio Button (select one answer)" at bounding box center [489, 451] width 180 height 14
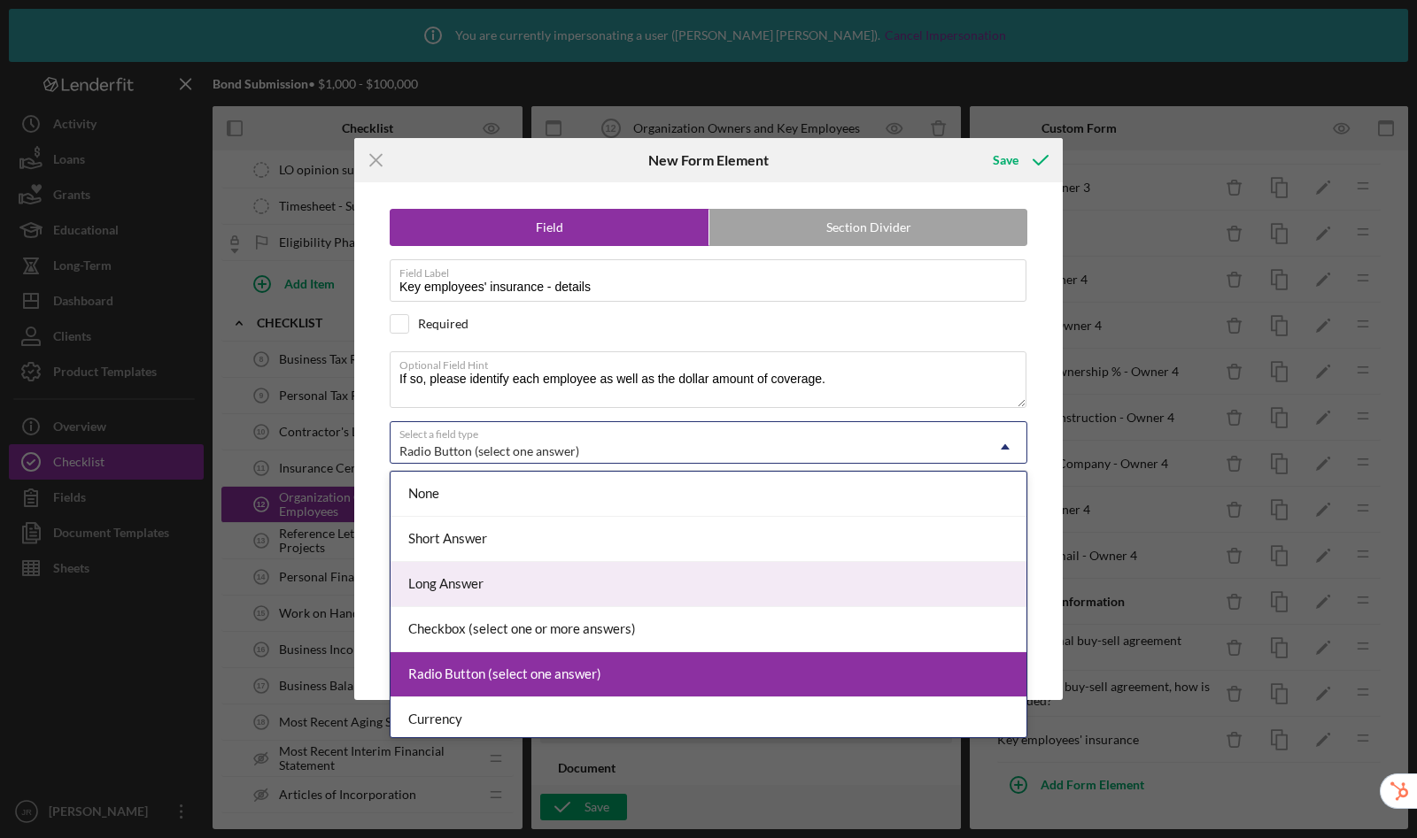
click at [513, 583] on div "Long Answer" at bounding box center [708, 584] width 636 height 45
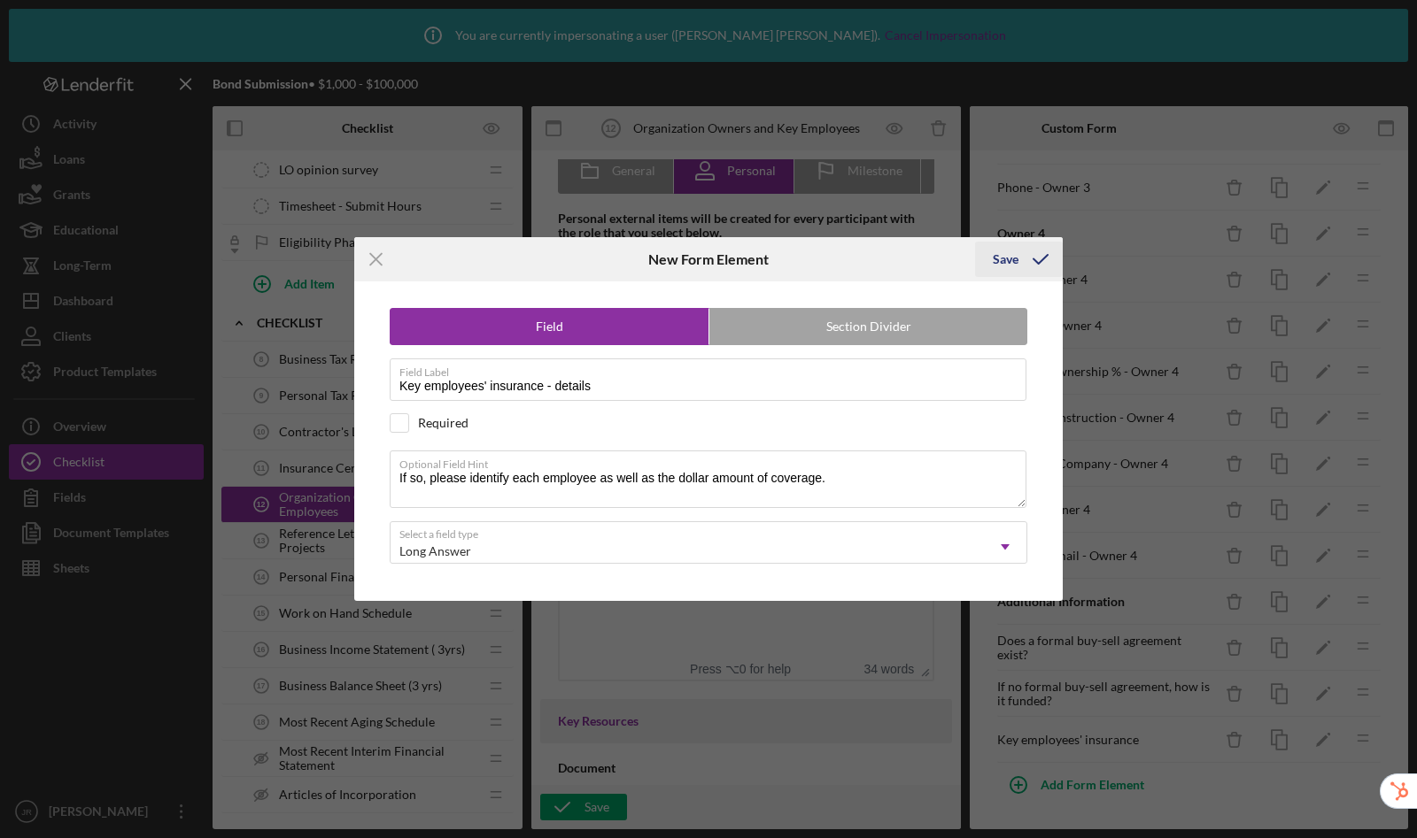
click at [1007, 258] on div "Save" at bounding box center [1005, 259] width 26 height 35
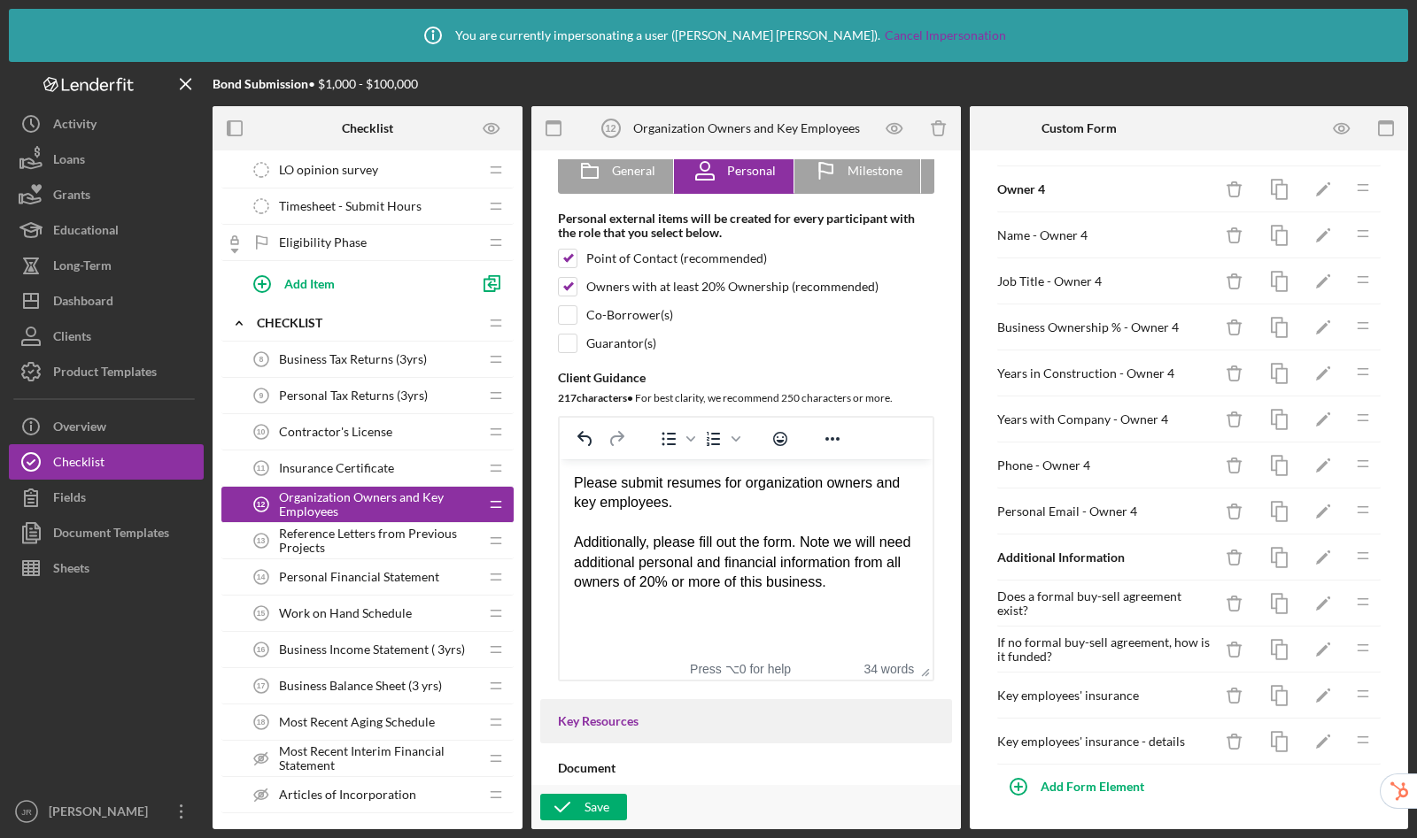
scroll to position [887, 0]
click at [572, 805] on icon "button" at bounding box center [562, 807] width 44 height 44
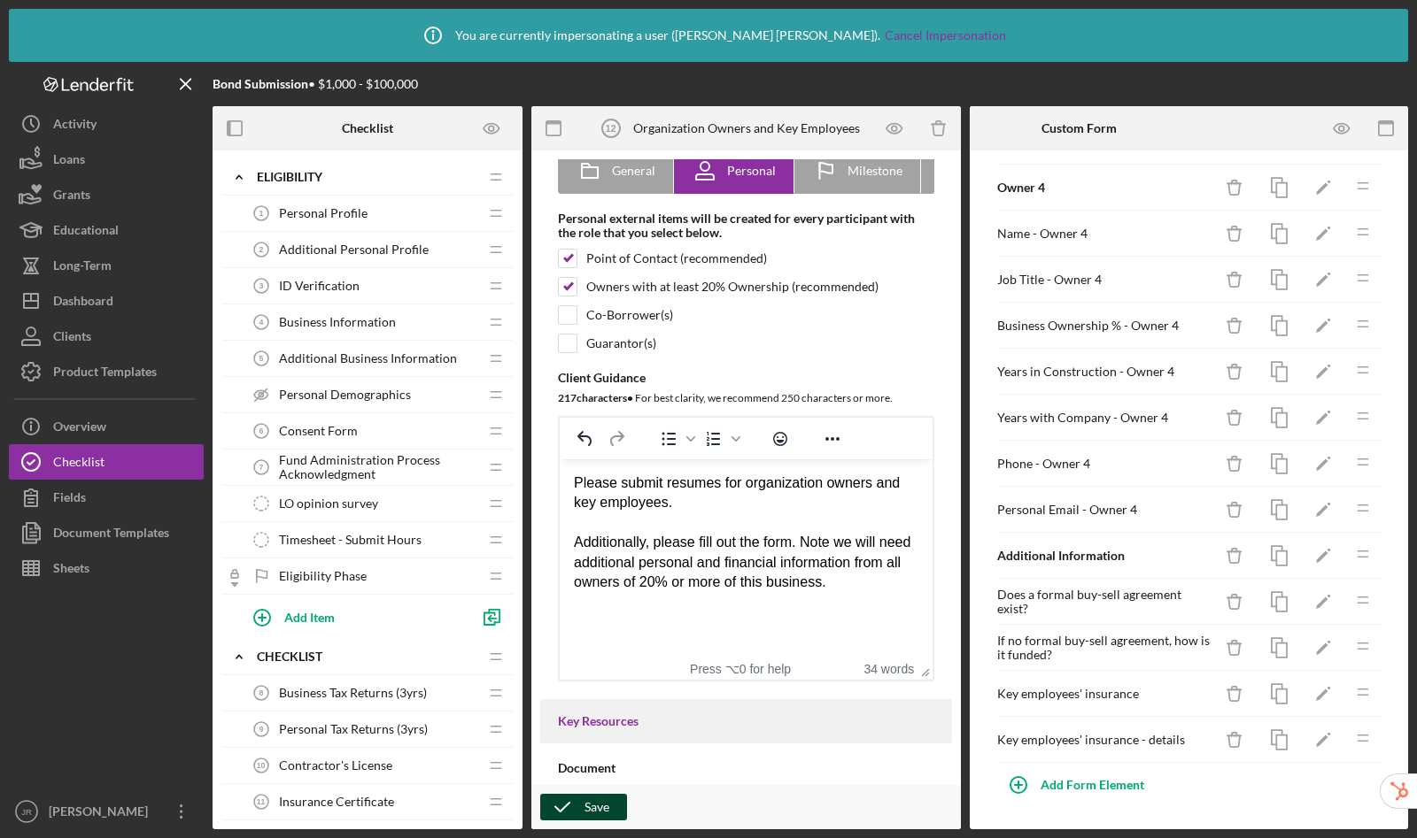
click at [399, 356] on span "Additional Business Information" at bounding box center [368, 358] width 178 height 14
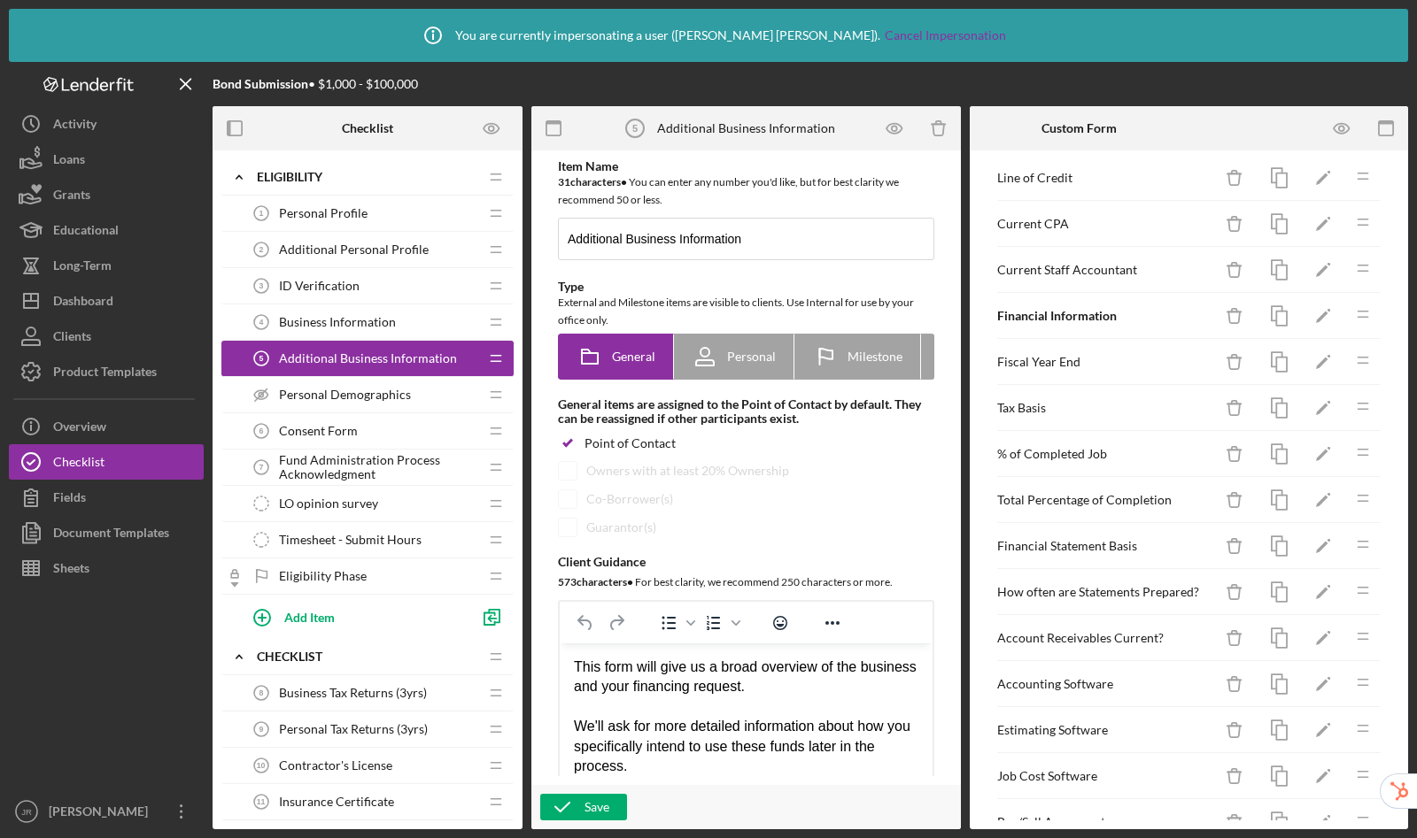
scroll to position [2637, 0]
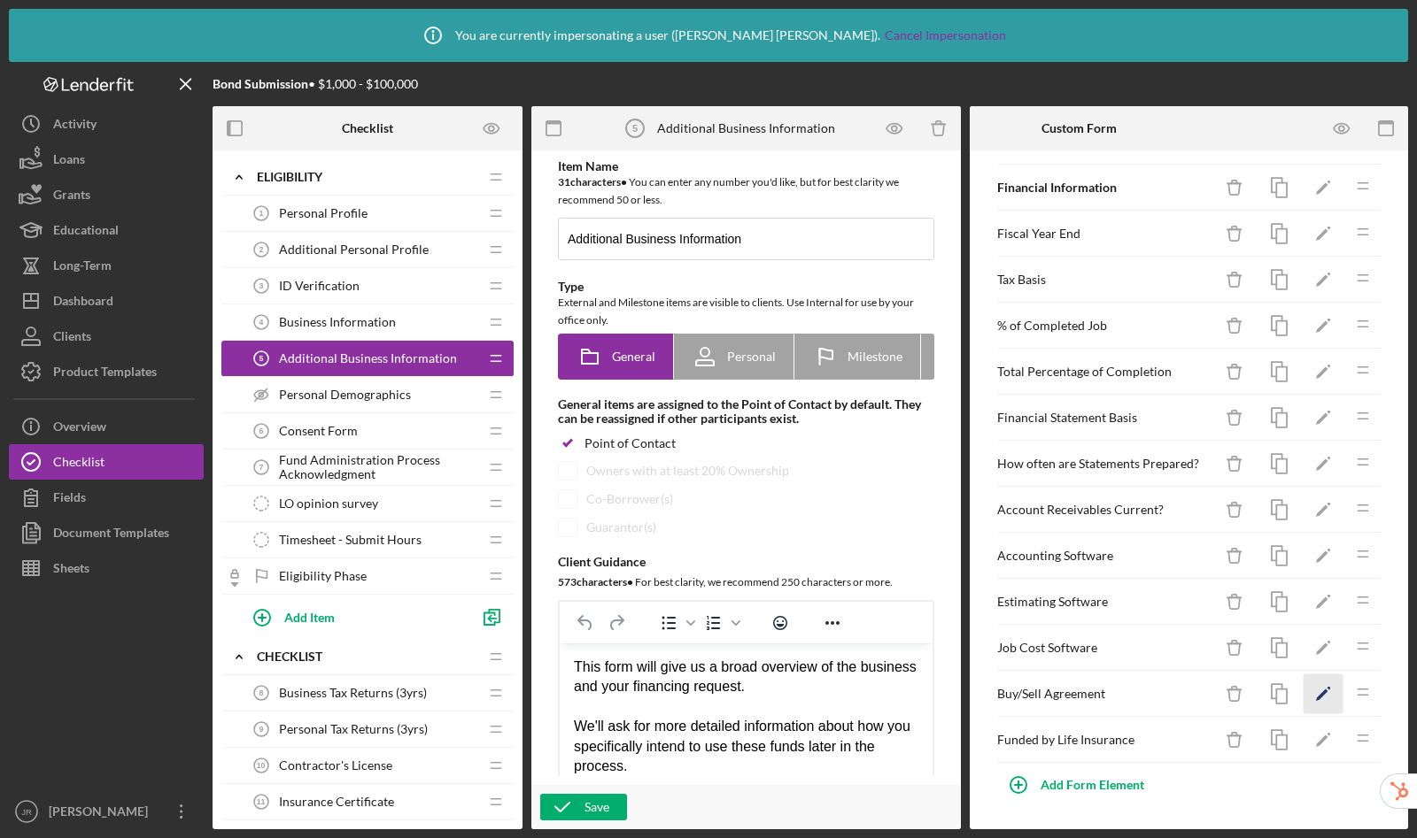
click at [1304, 693] on icon "Icon/Edit" at bounding box center [1323, 695] width 40 height 40
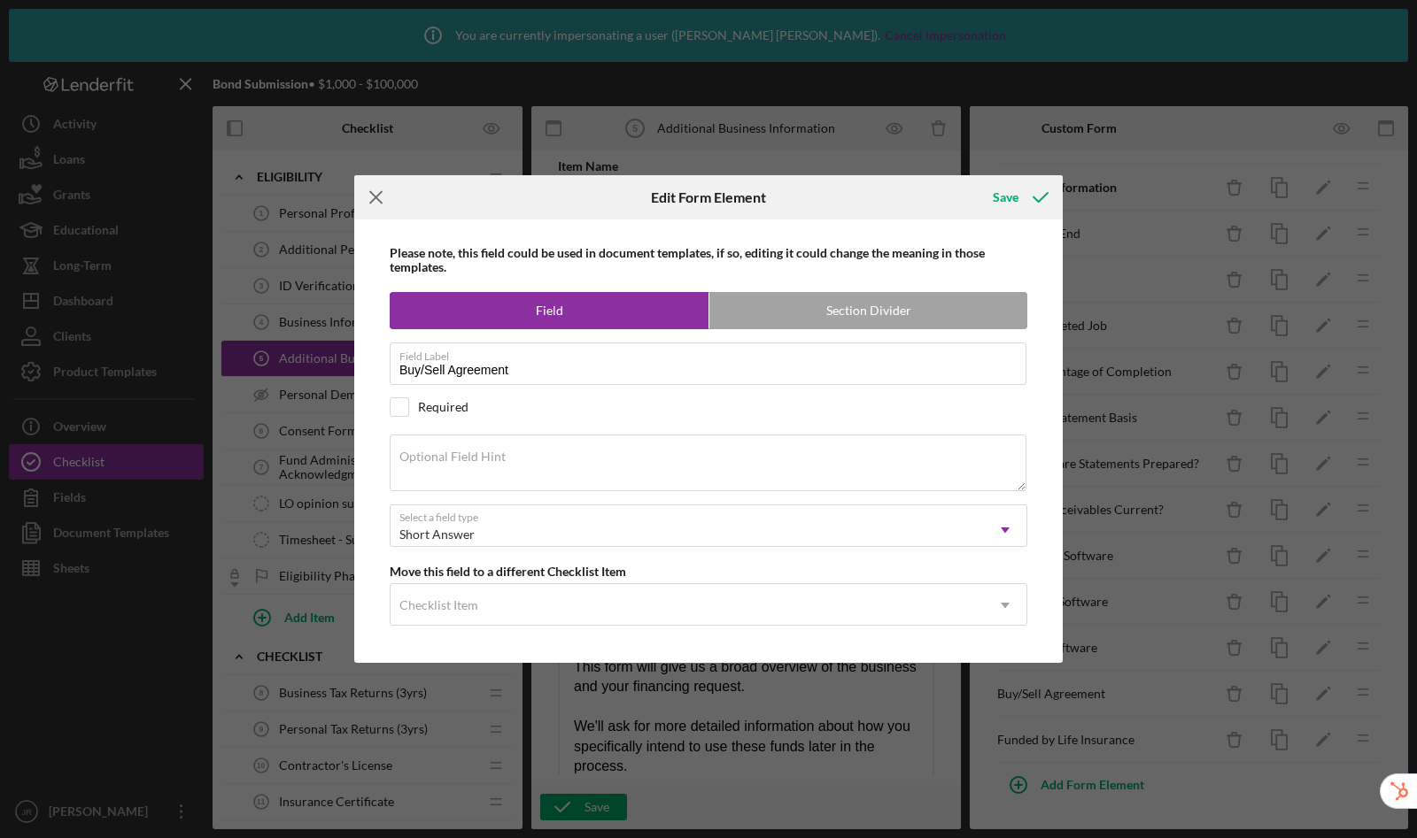
click at [380, 199] on icon "Icon/Menu Close" at bounding box center [376, 197] width 44 height 44
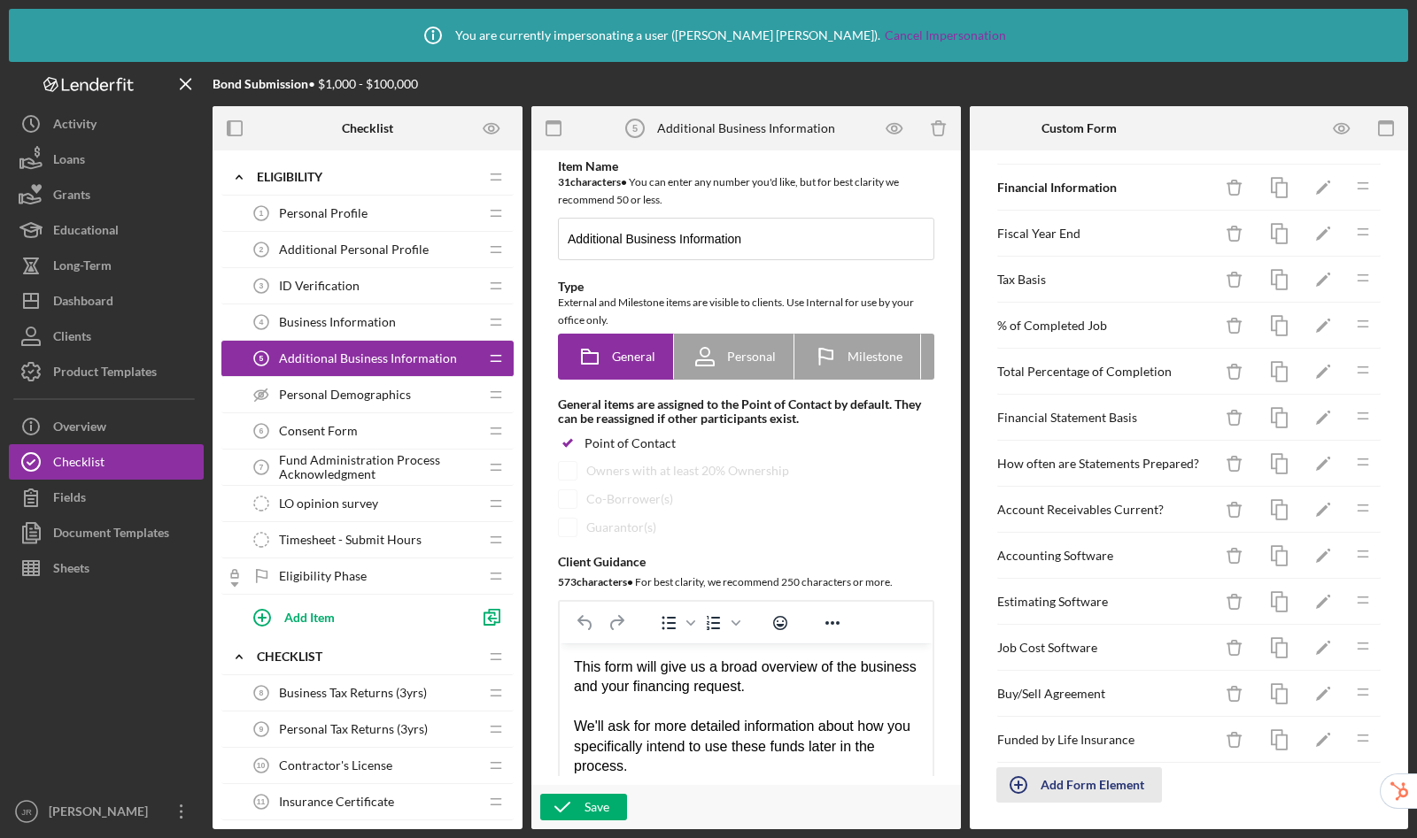
click at [1069, 790] on div "Add Form Element" at bounding box center [1092, 785] width 104 height 35
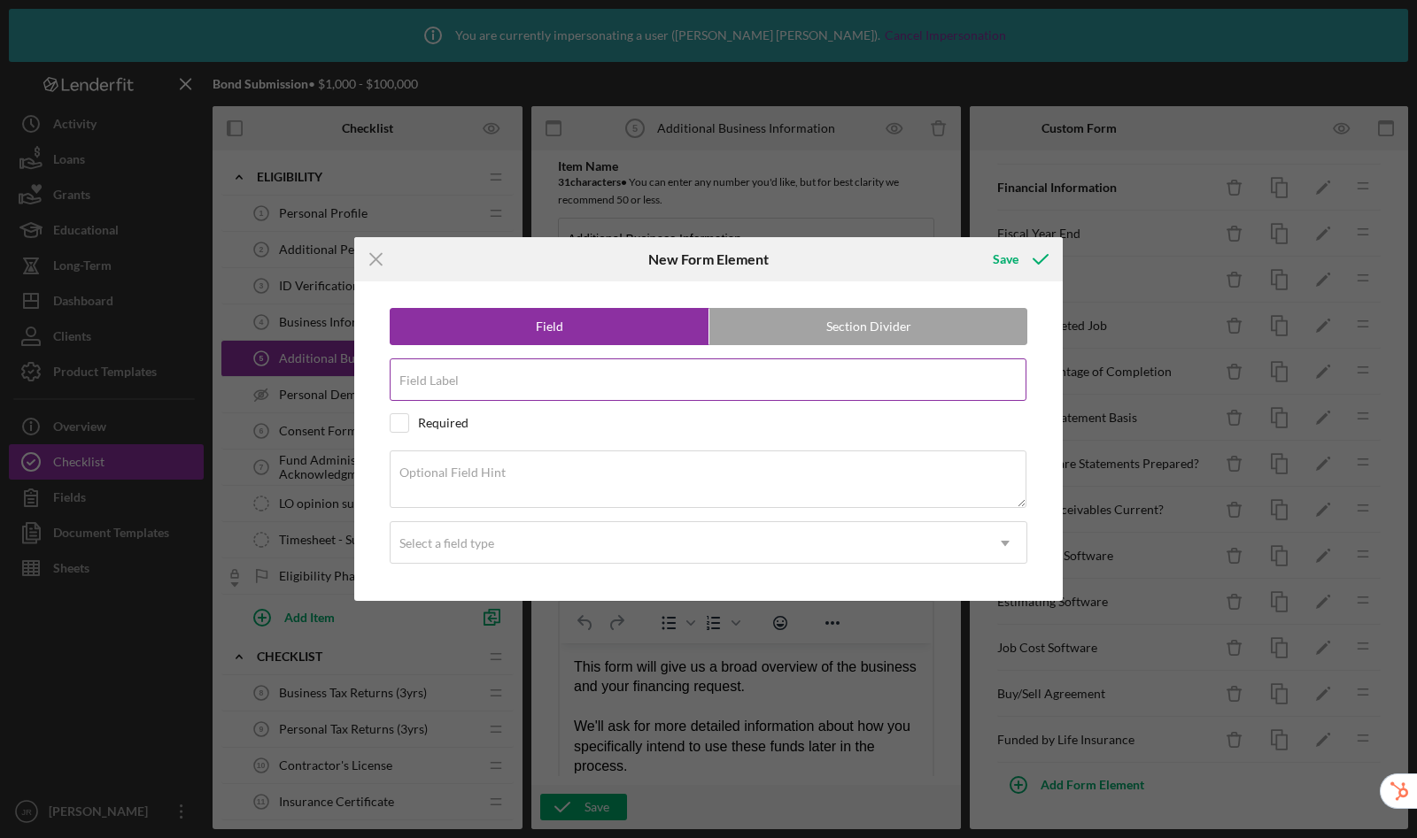
click at [485, 382] on input "Field Label" at bounding box center [708, 380] width 637 height 42
type input "Credit Data and References"
click at [381, 252] on icon "Icon/Menu Close" at bounding box center [376, 259] width 44 height 44
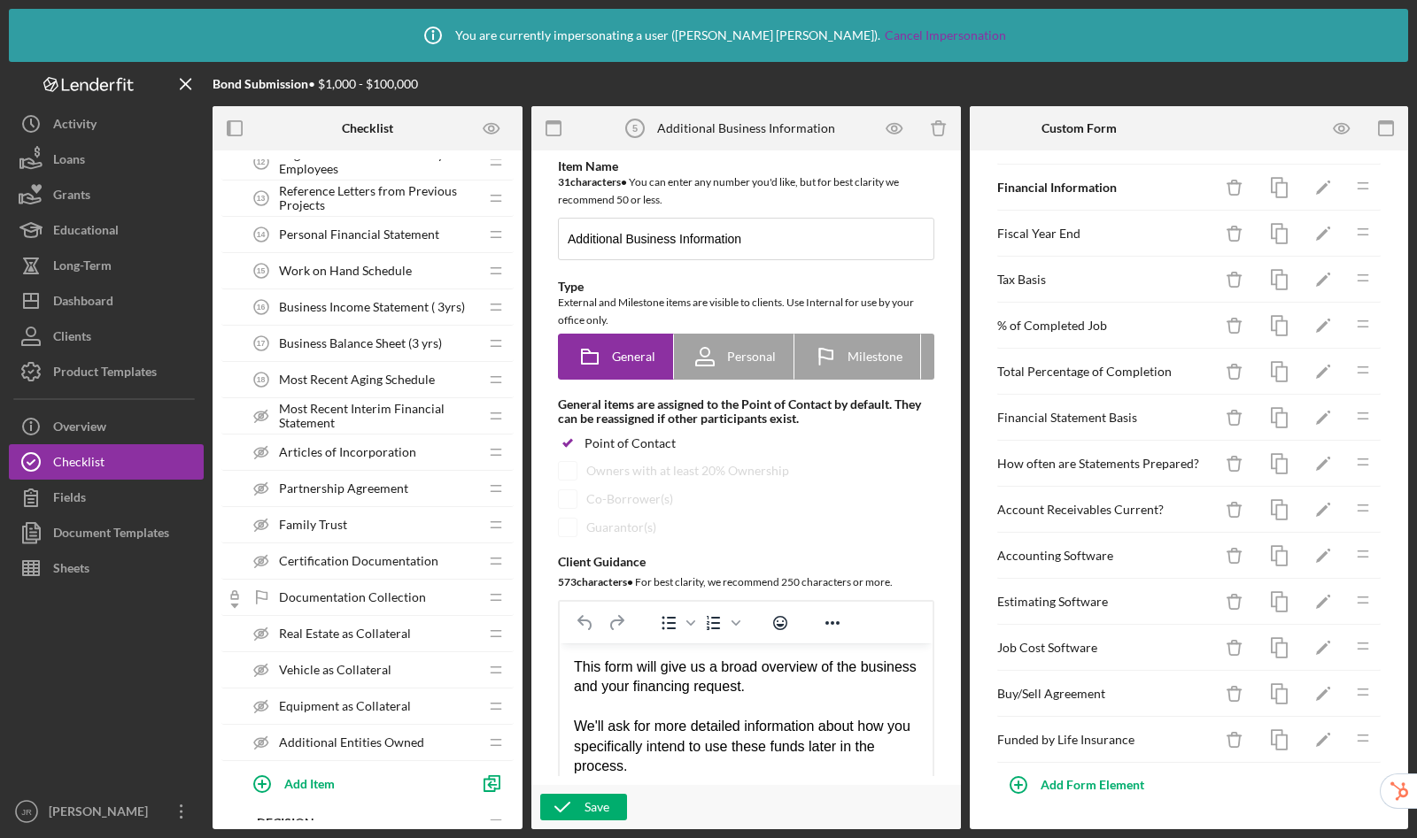
scroll to position [677, 0]
click at [308, 784] on div "Add Item" at bounding box center [309, 783] width 50 height 34
click at [328, 790] on input "Item Title" at bounding box center [376, 790] width 274 height 42
click at [282, 794] on input "Item Title" at bounding box center [376, 790] width 274 height 42
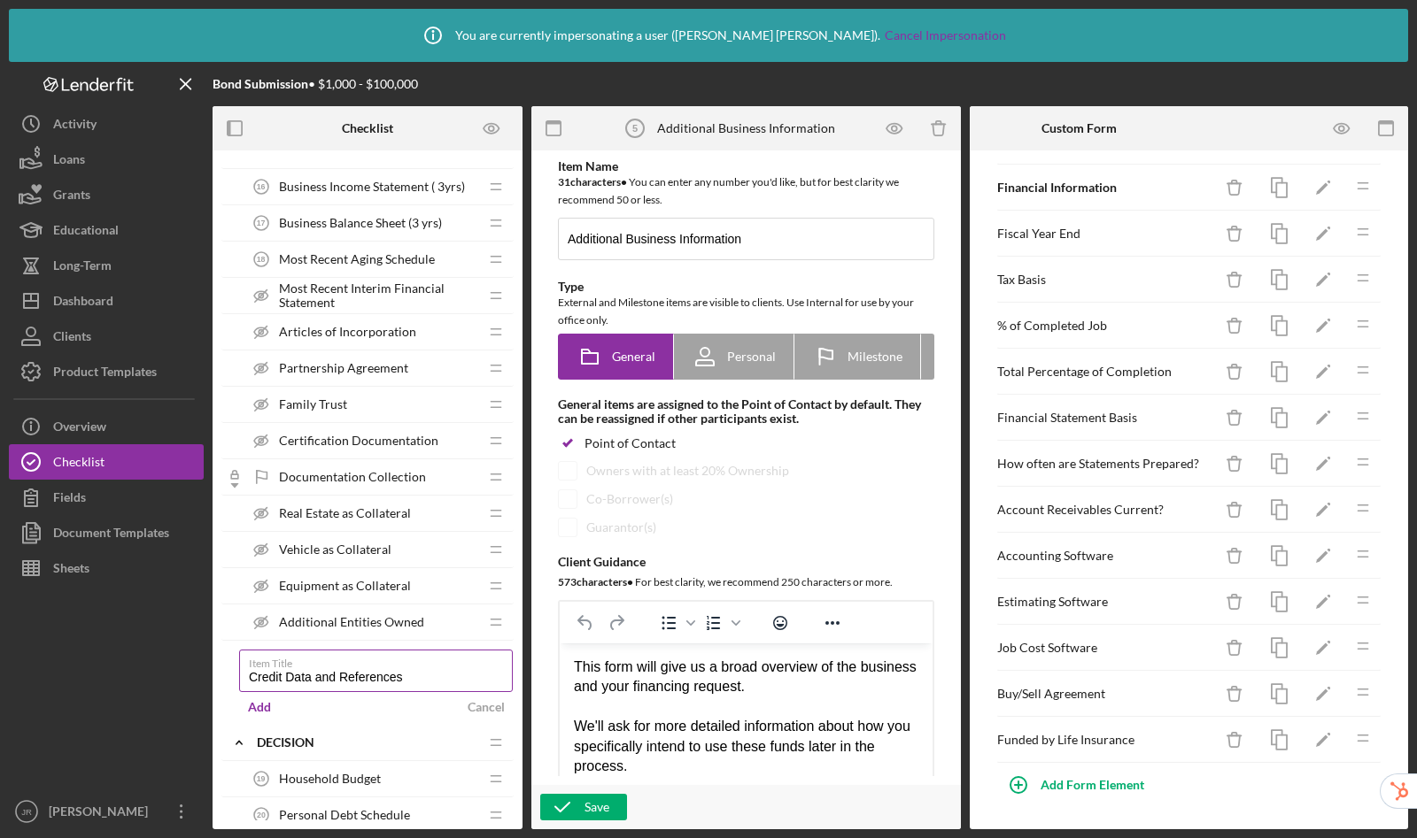
scroll to position [798, 0]
type input "Credit Data and References"
click at [267, 709] on div "Add" at bounding box center [259, 706] width 23 height 27
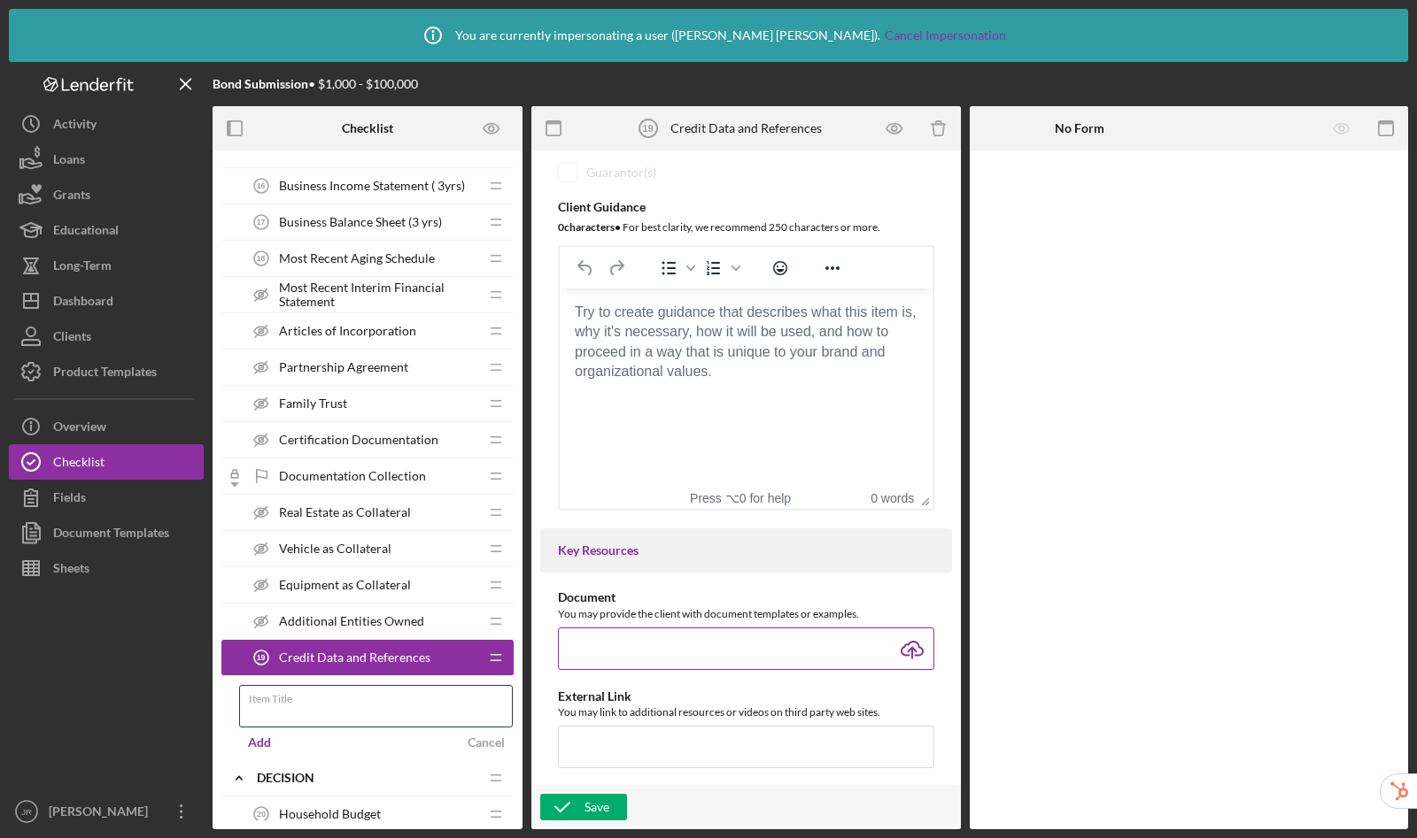
scroll to position [389, 0]
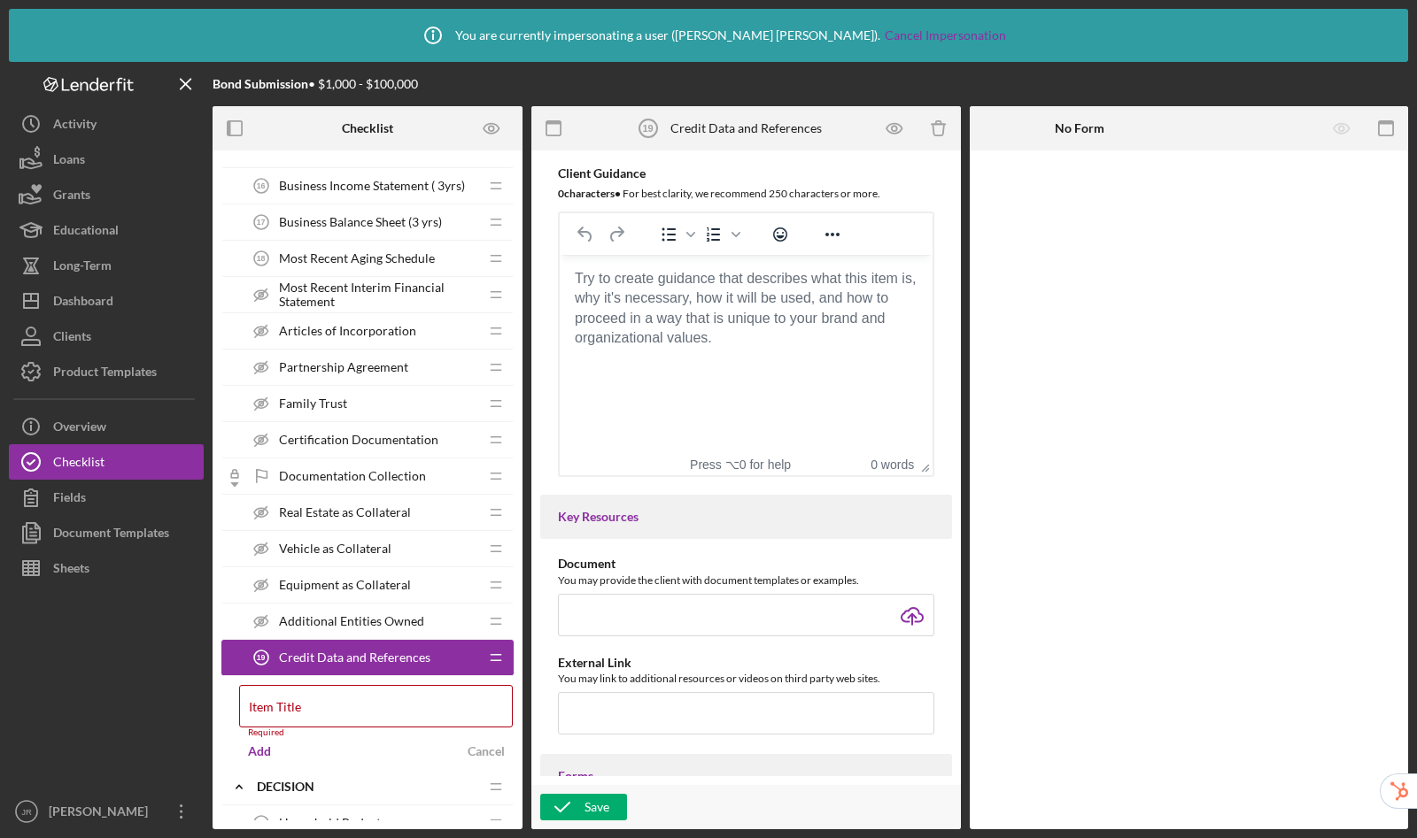
click at [638, 279] on body "Rich Text Area. Press ALT-0 for help." at bounding box center [746, 278] width 344 height 19
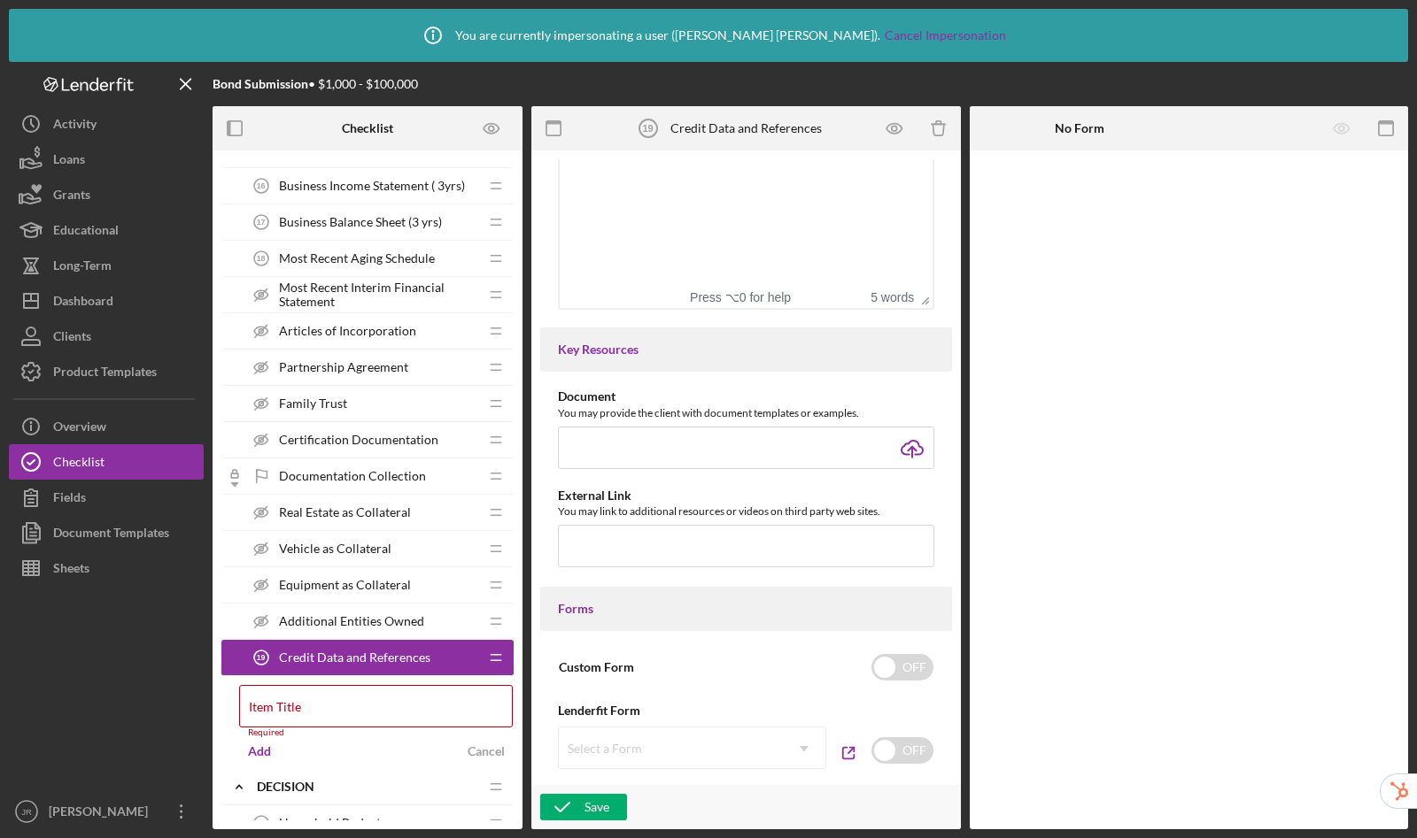
scroll to position [659, 0]
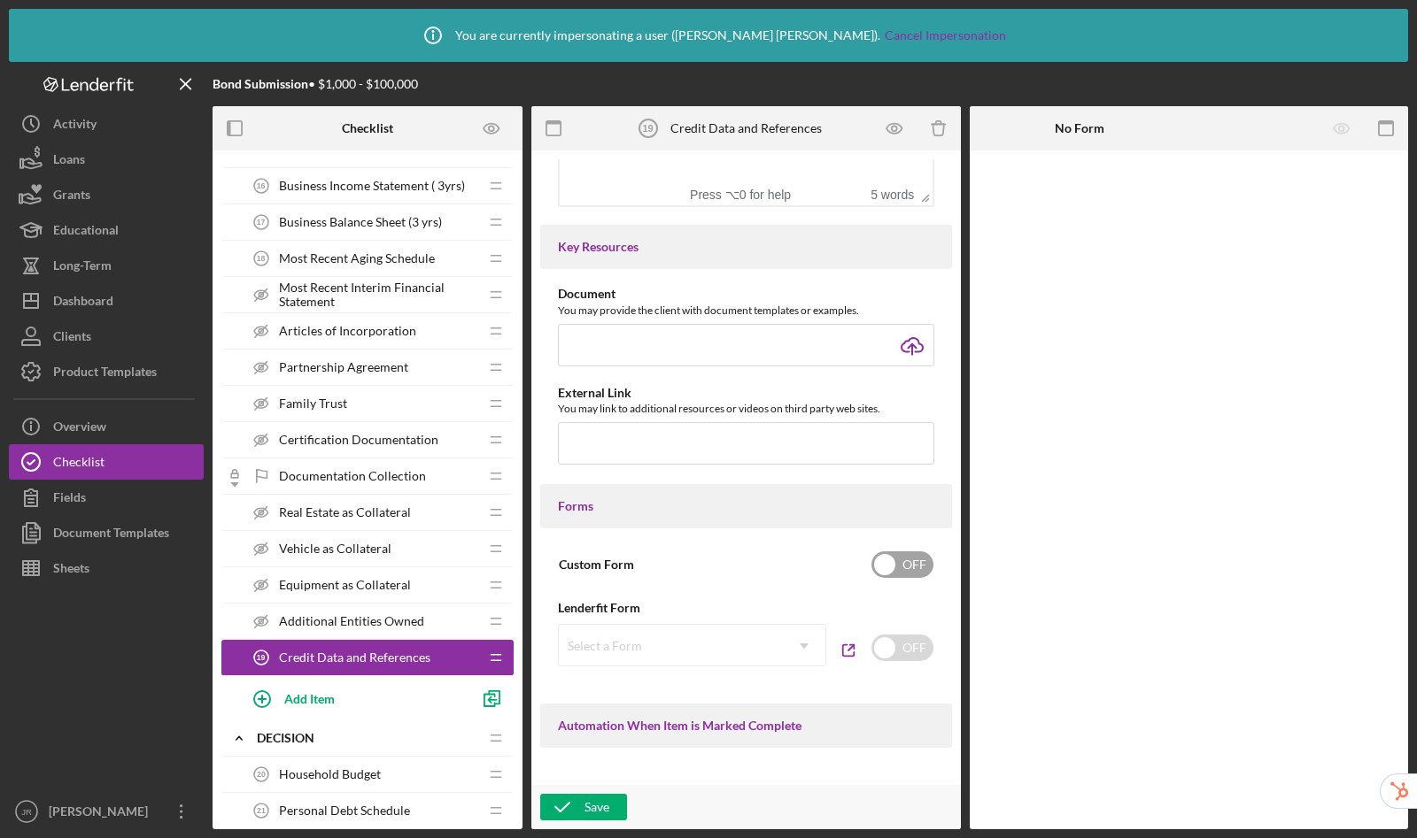
click at [902, 577] on input "checkbox" at bounding box center [902, 565] width 62 height 27
checkbox input "true"
click at [1113, 210] on div "Add Form Element" at bounding box center [1092, 198] width 104 height 35
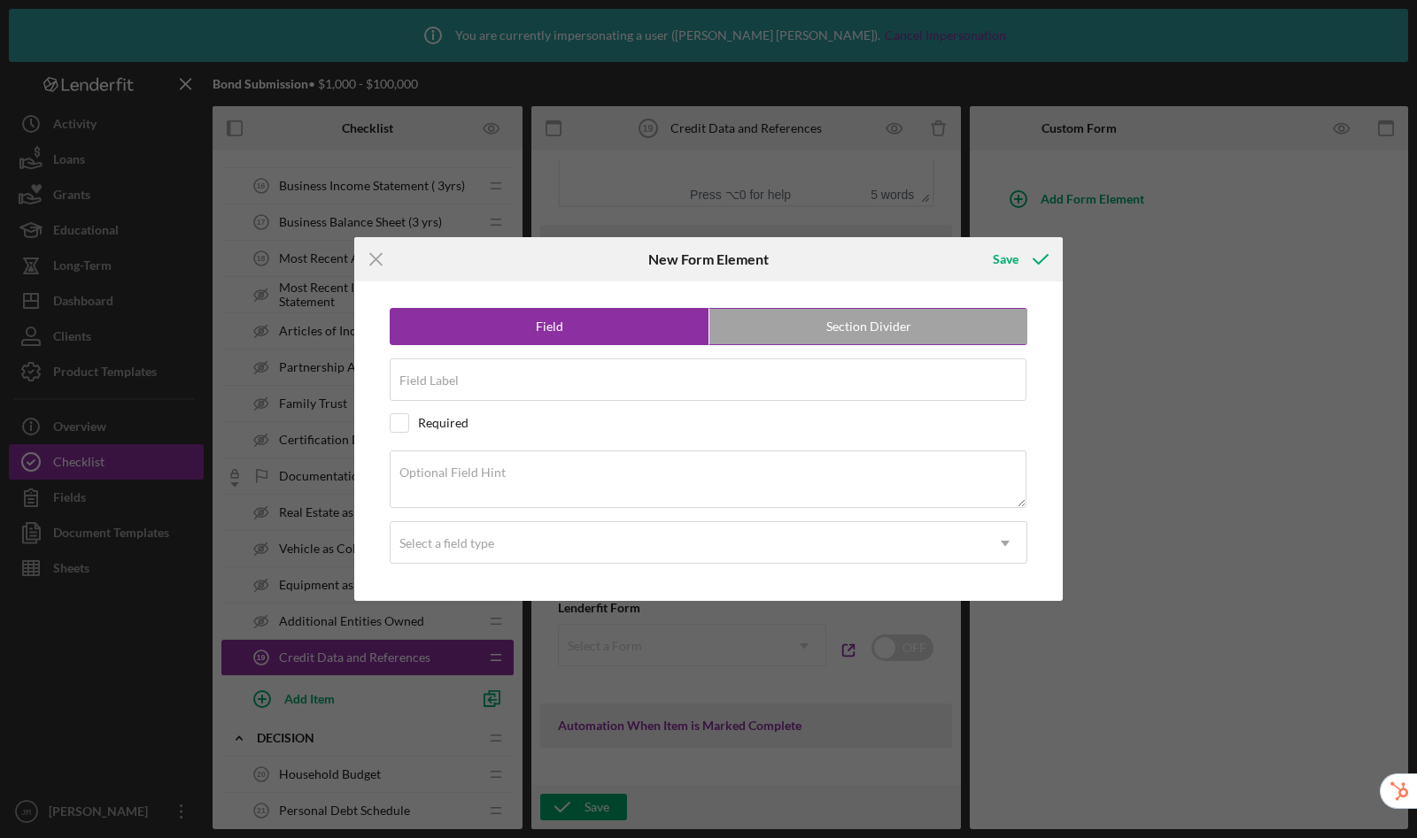
click at [851, 327] on label "Section Divider" at bounding box center [868, 326] width 318 height 35
radio input "false"
radio input "true"
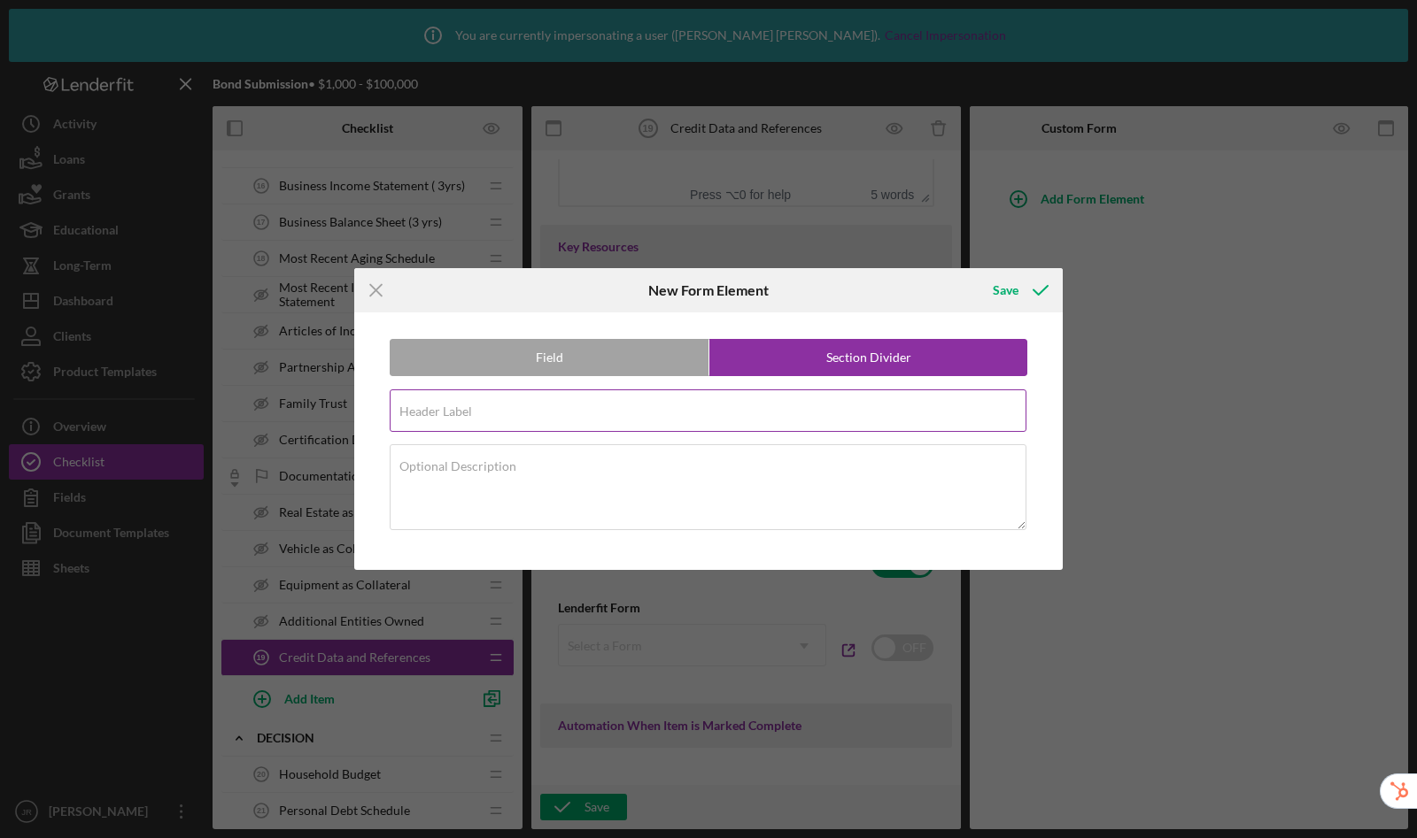
click at [576, 409] on div "Header Label Required" at bounding box center [708, 412] width 637 height 44
type input "Banking Relations"
click at [1018, 288] on icon "submit" at bounding box center [1040, 290] width 44 height 44
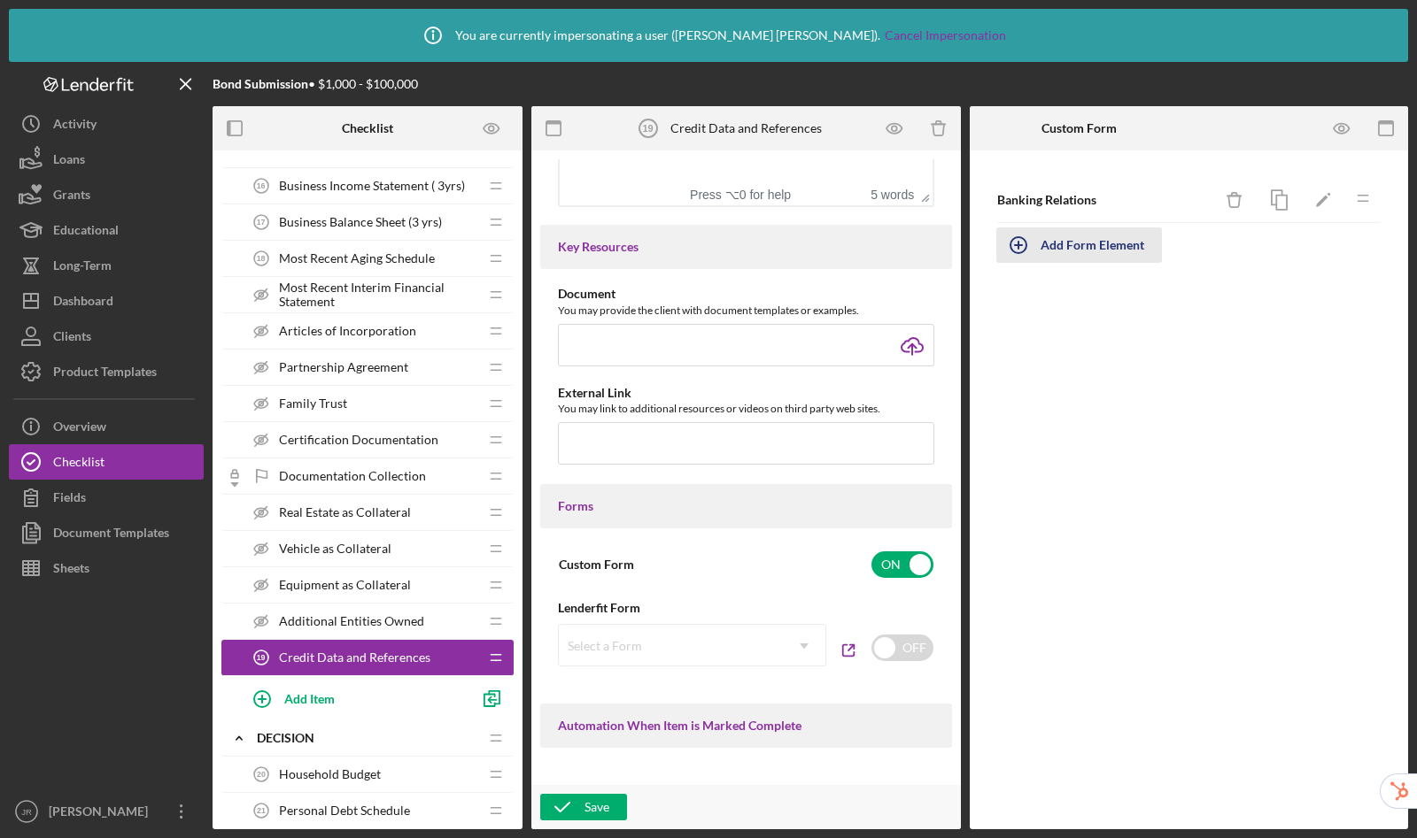
click at [1089, 251] on div "Add Form Element" at bounding box center [1092, 245] width 104 height 35
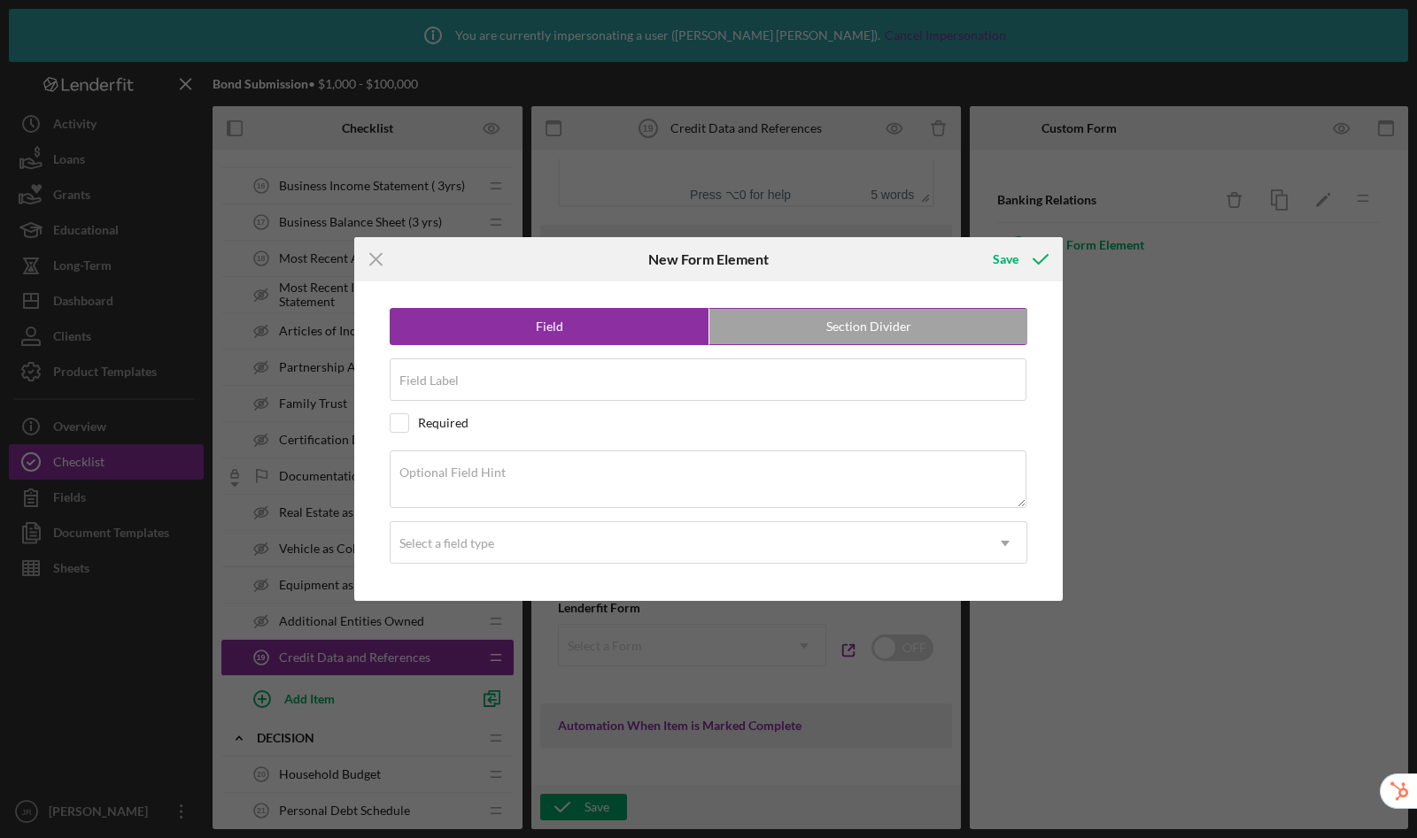
click at [818, 324] on label "Section Divider" at bounding box center [868, 326] width 318 height 35
radio input "false"
radio input "true"
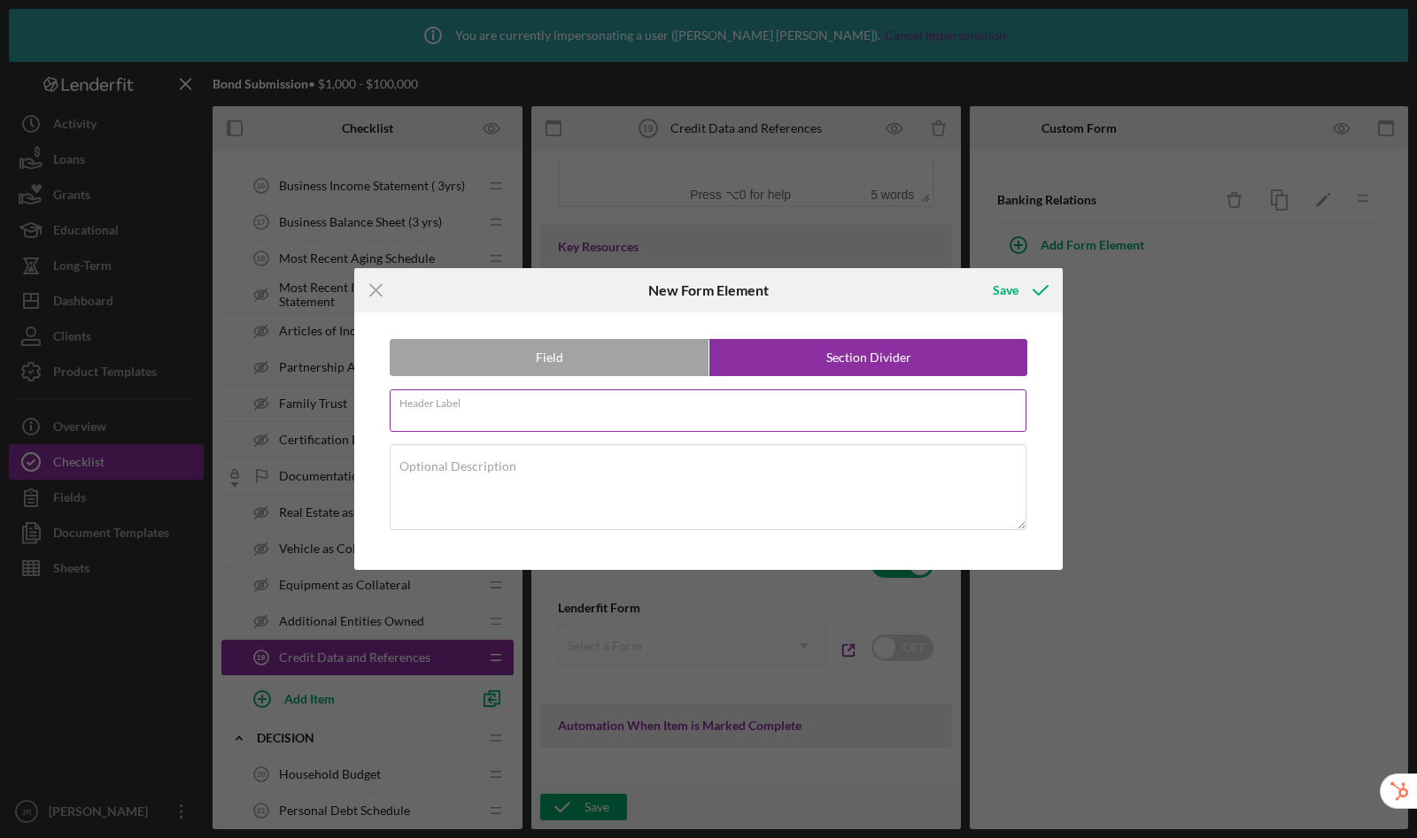
click at [513, 412] on input "Header Label" at bounding box center [708, 411] width 637 height 42
type input "{"
type input "Principal Suppliers"
click at [1001, 293] on div "Save" at bounding box center [1005, 290] width 26 height 35
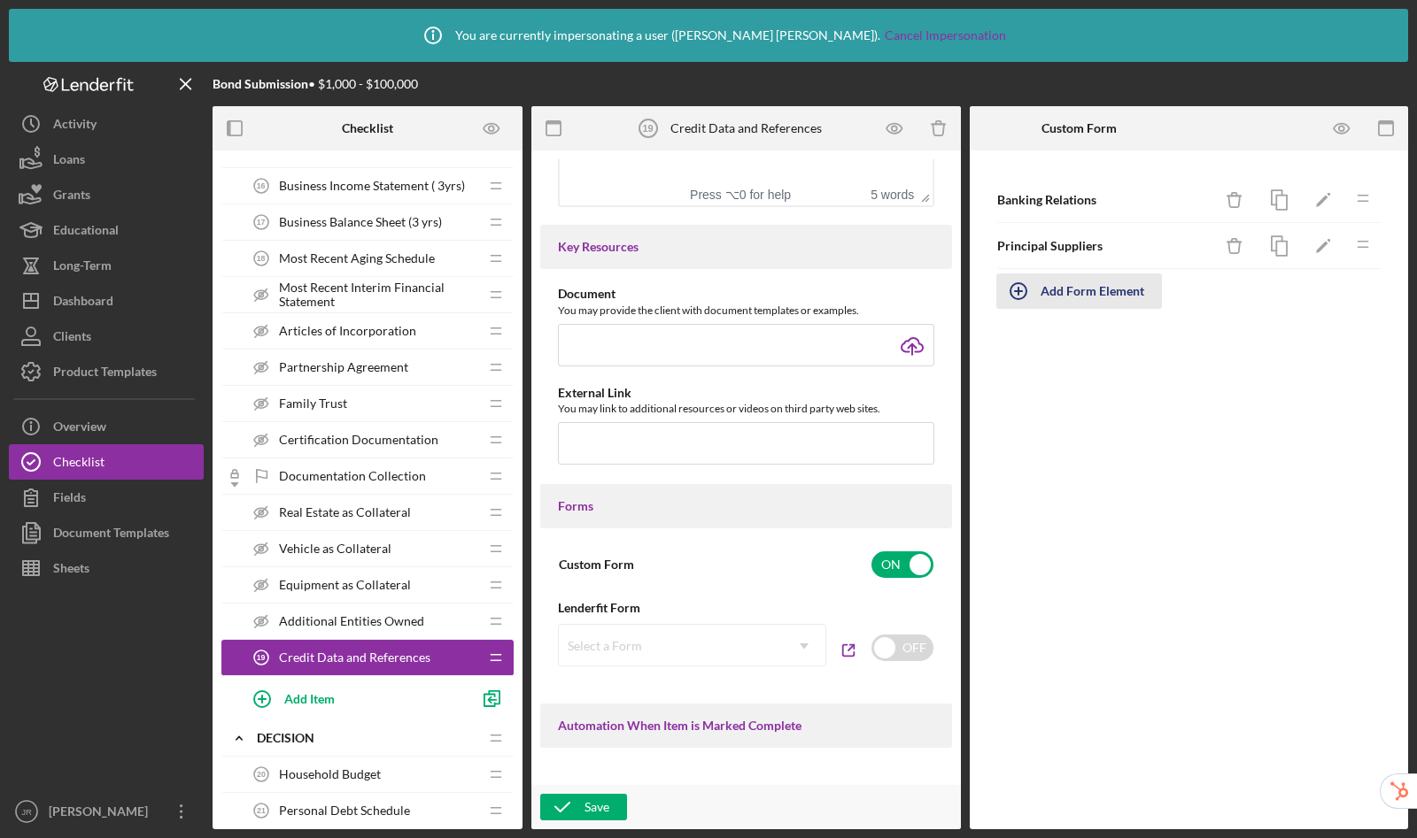
click at [1123, 293] on div "Add Form Element" at bounding box center [1092, 291] width 104 height 35
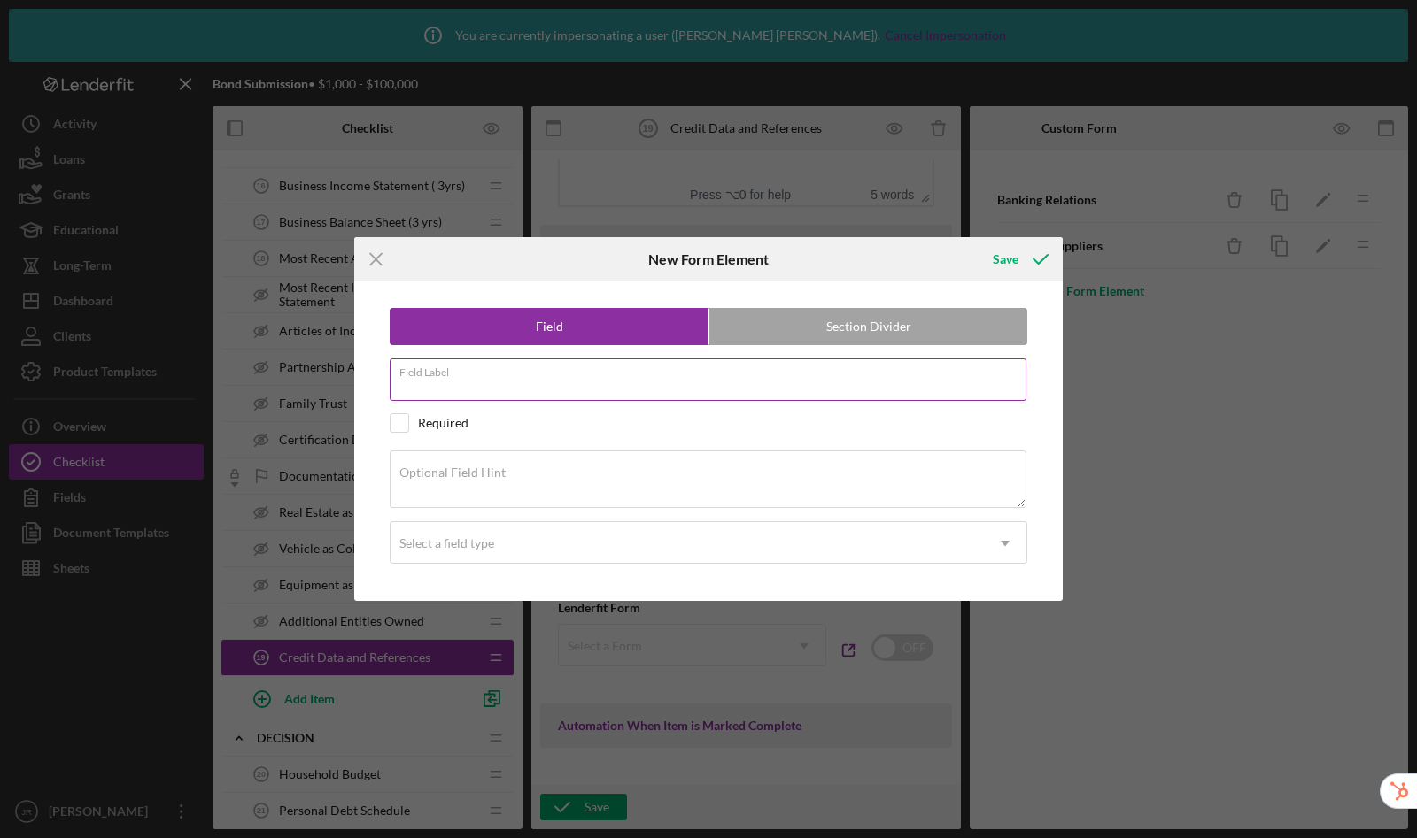
click at [465, 385] on input "Field Label" at bounding box center [708, 380] width 637 height 42
type input "Financial Institution 1"
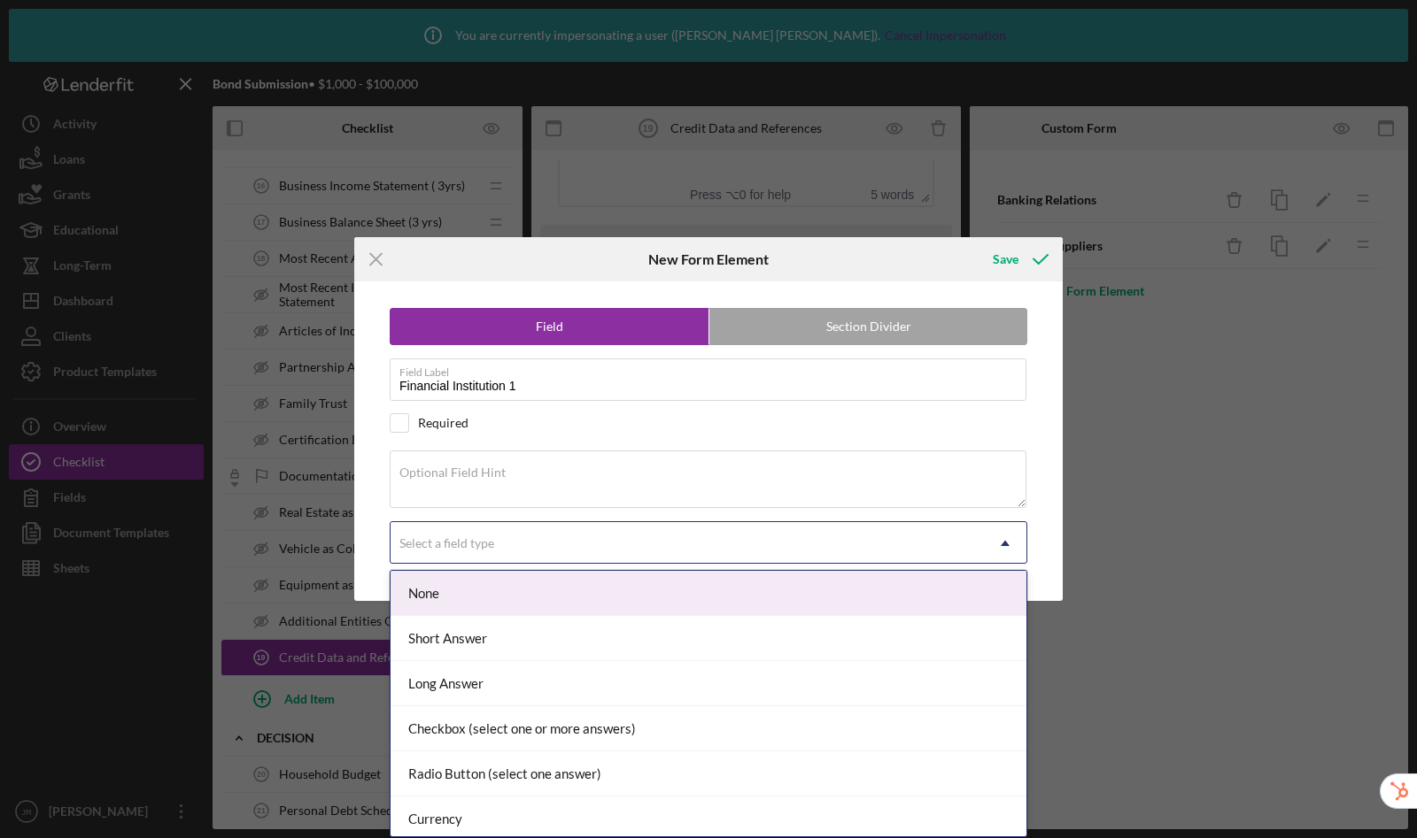
click at [543, 551] on div "Select a field type" at bounding box center [686, 543] width 593 height 41
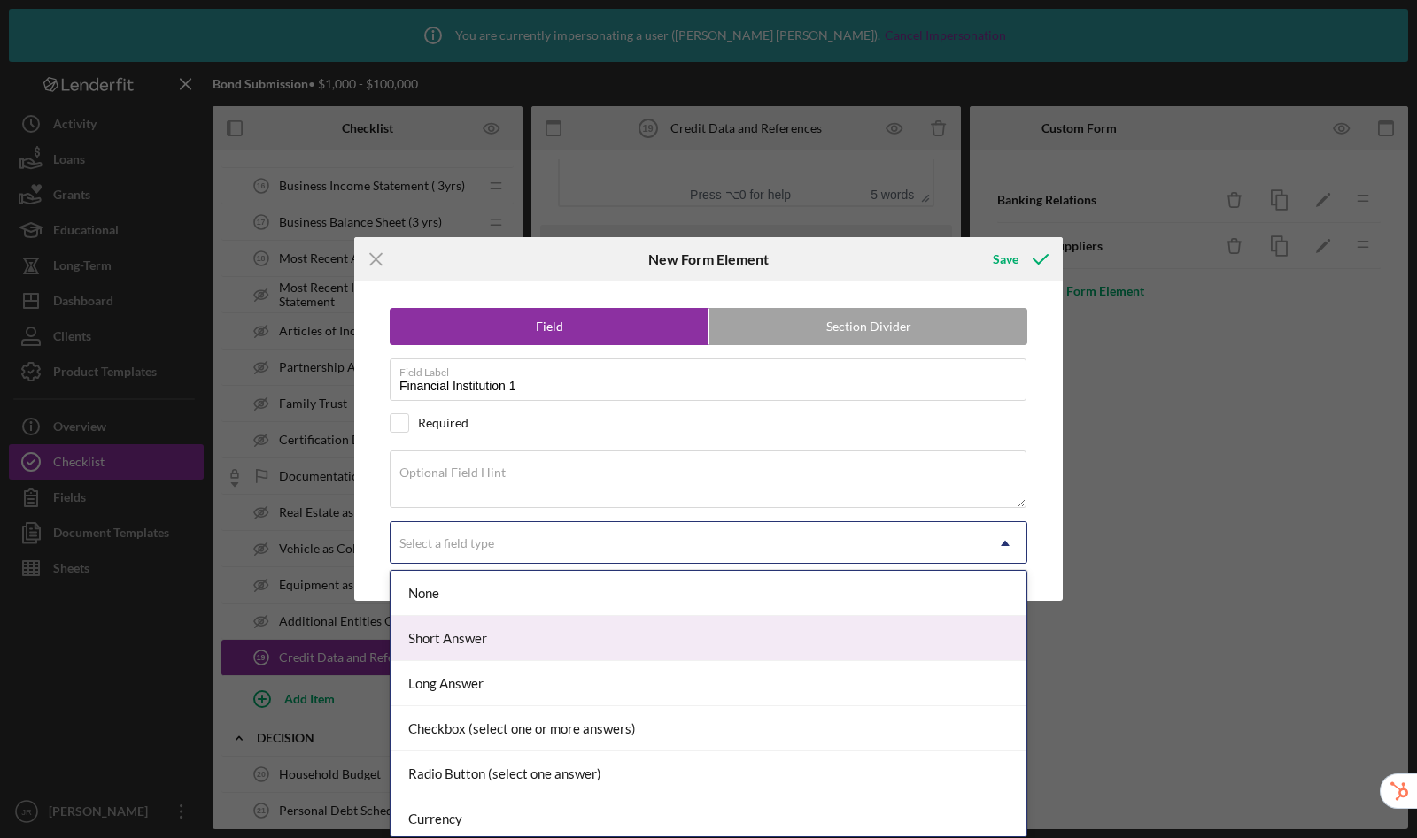
click at [520, 630] on div "Short Answer" at bounding box center [708, 638] width 636 height 45
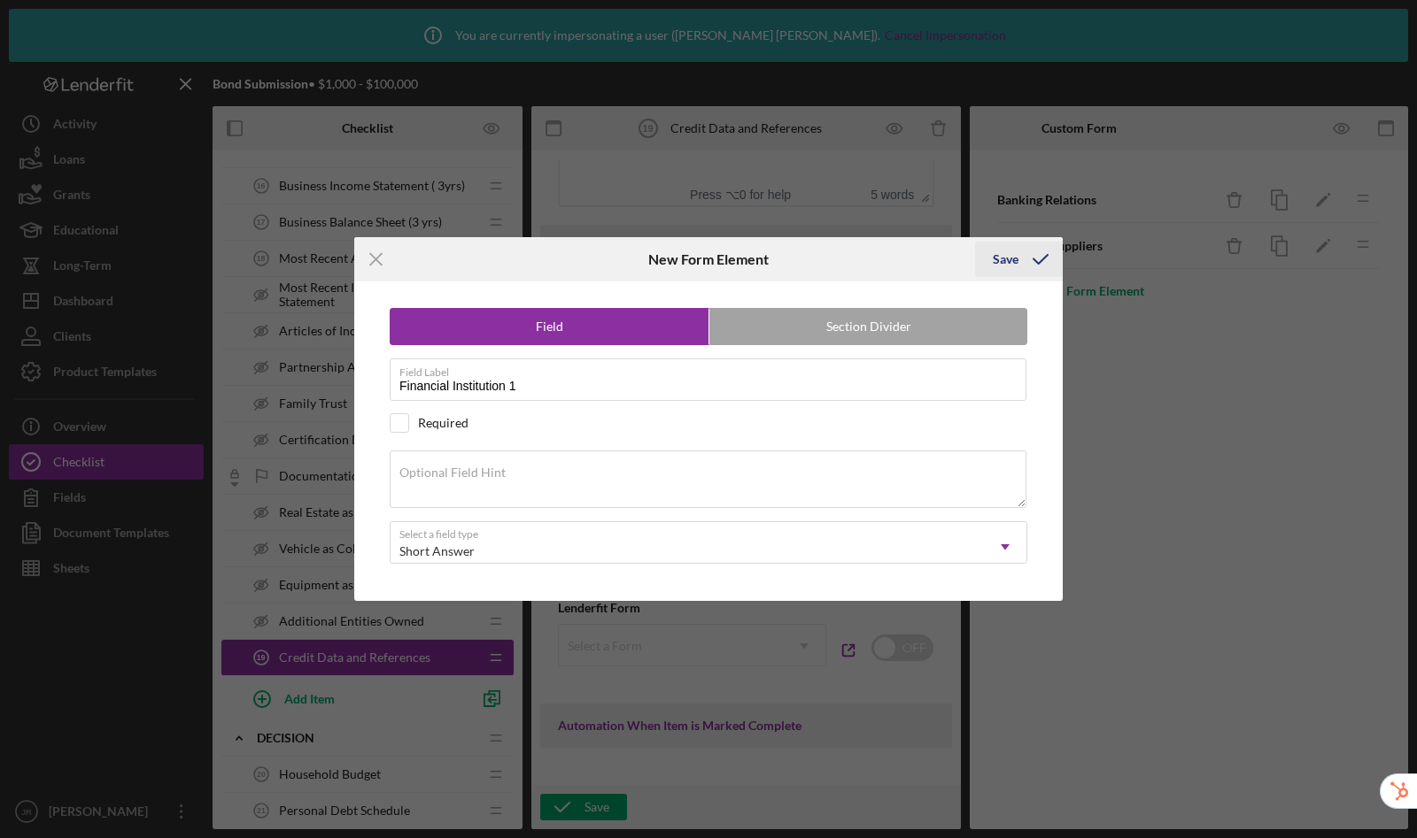
click at [995, 266] on div "Save" at bounding box center [1005, 259] width 26 height 35
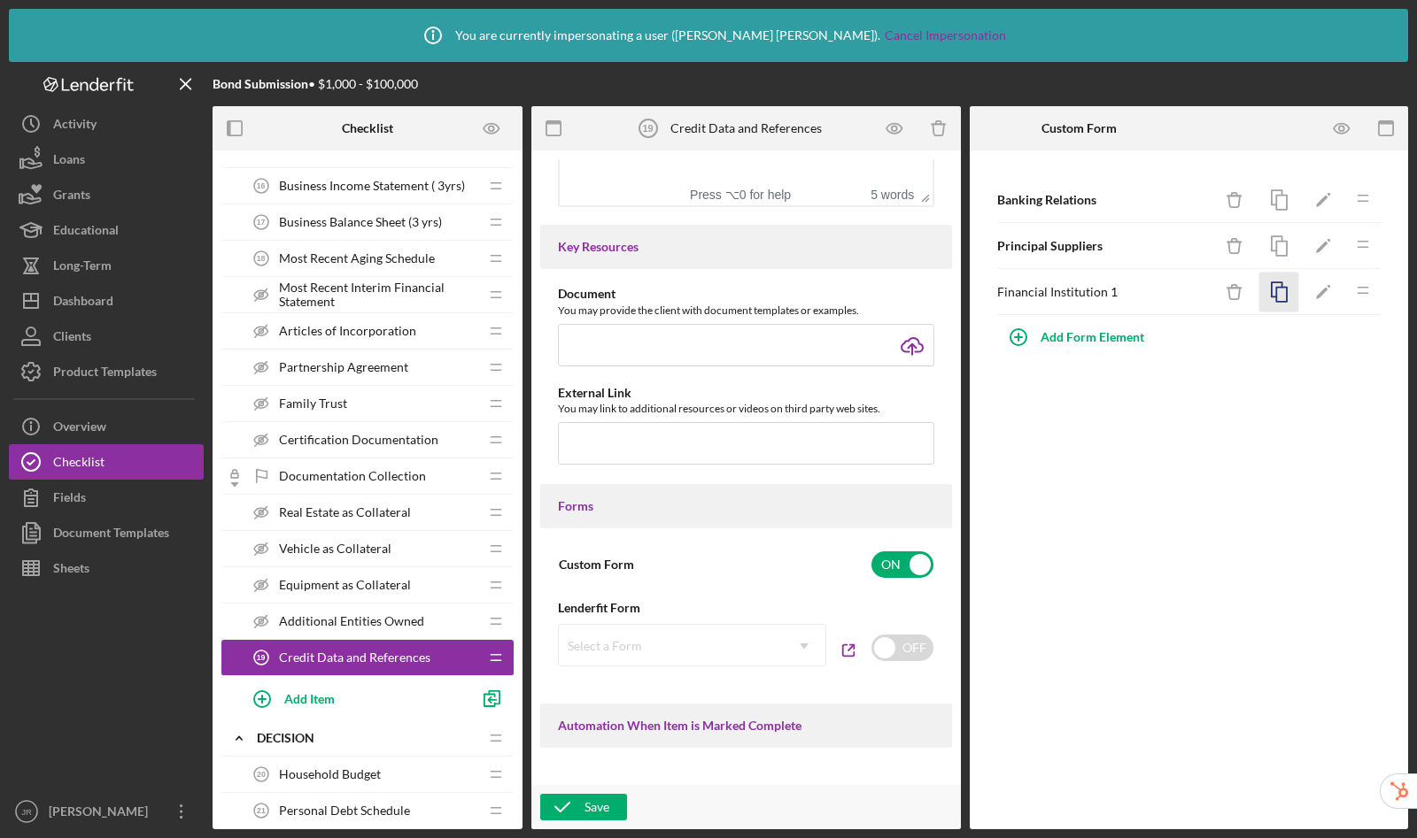
click at [1274, 294] on icon "button" at bounding box center [1279, 293] width 40 height 40
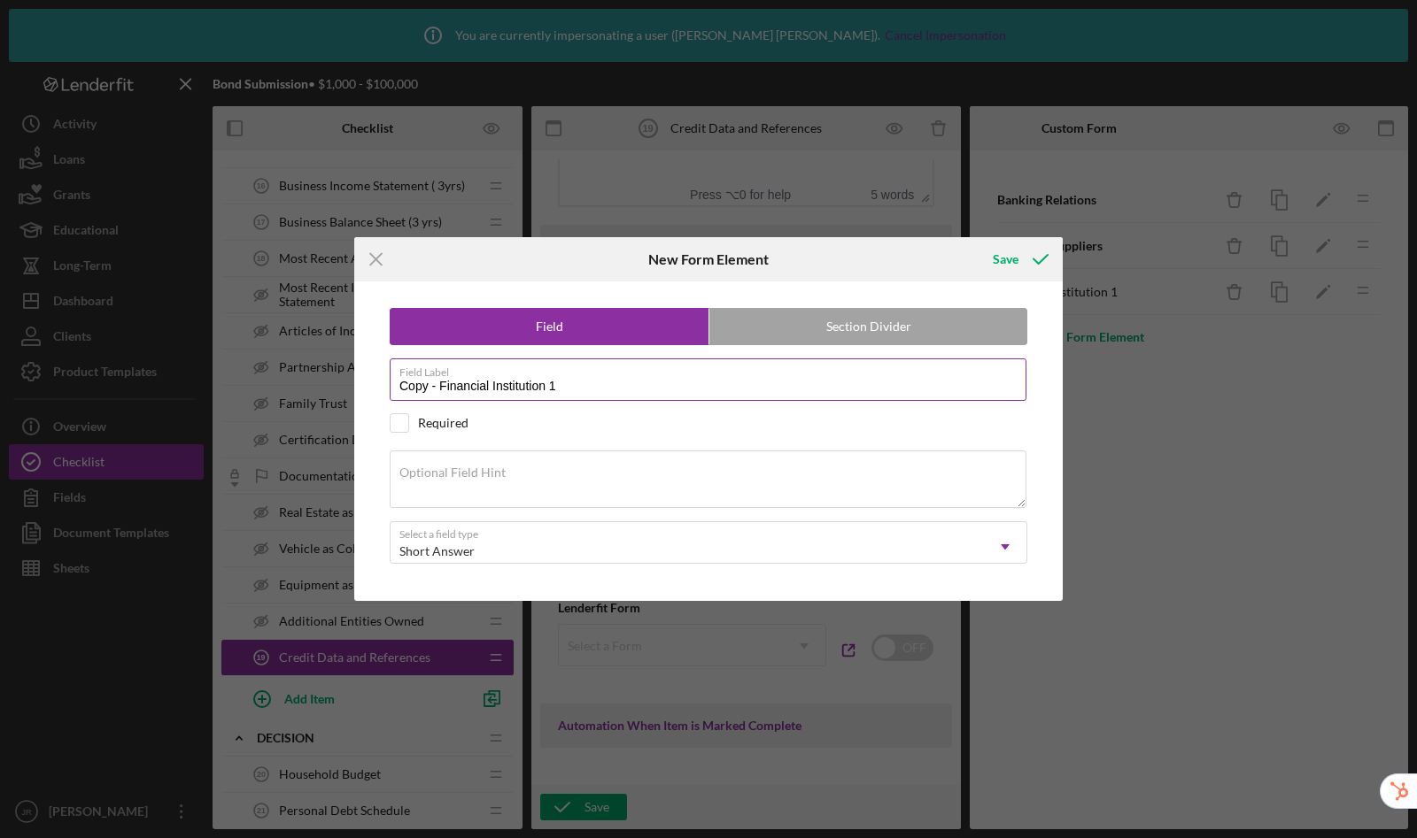
click at [608, 382] on input "Copy - Financial Institution 1" at bounding box center [708, 380] width 637 height 42
drag, startPoint x: 439, startPoint y: 386, endPoint x: 331, endPoint y: 378, distance: 108.3
click at [331, 378] on div "Icon/Menu Close New Form Element Save Field Section Divider Field Label Copy - …" at bounding box center [708, 419] width 1417 height 838
type input "Financial Institution 2"
click at [975, 242] on button "Save" at bounding box center [1019, 259] width 88 height 35
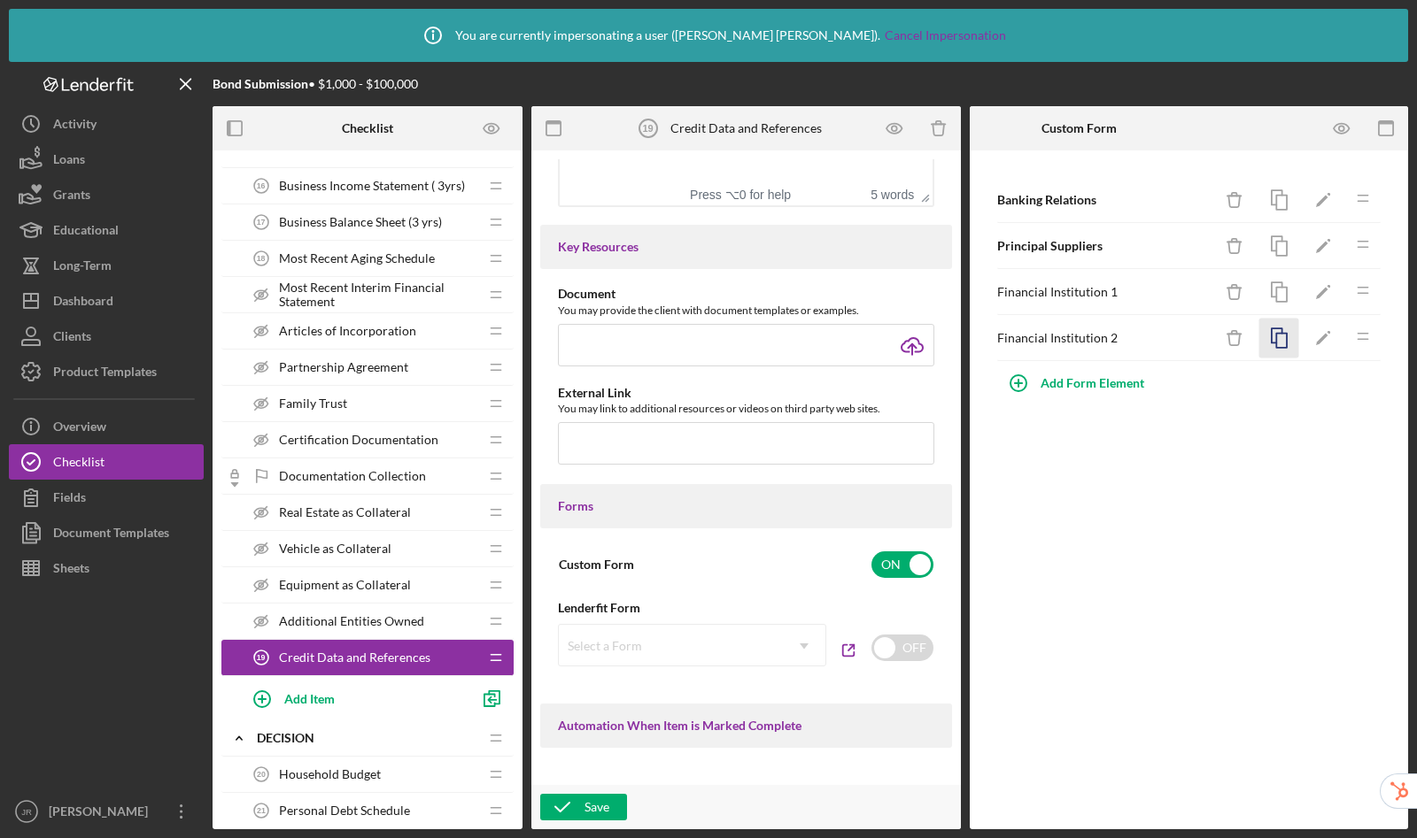
click at [1276, 337] on rect "button" at bounding box center [1281, 341] width 11 height 14
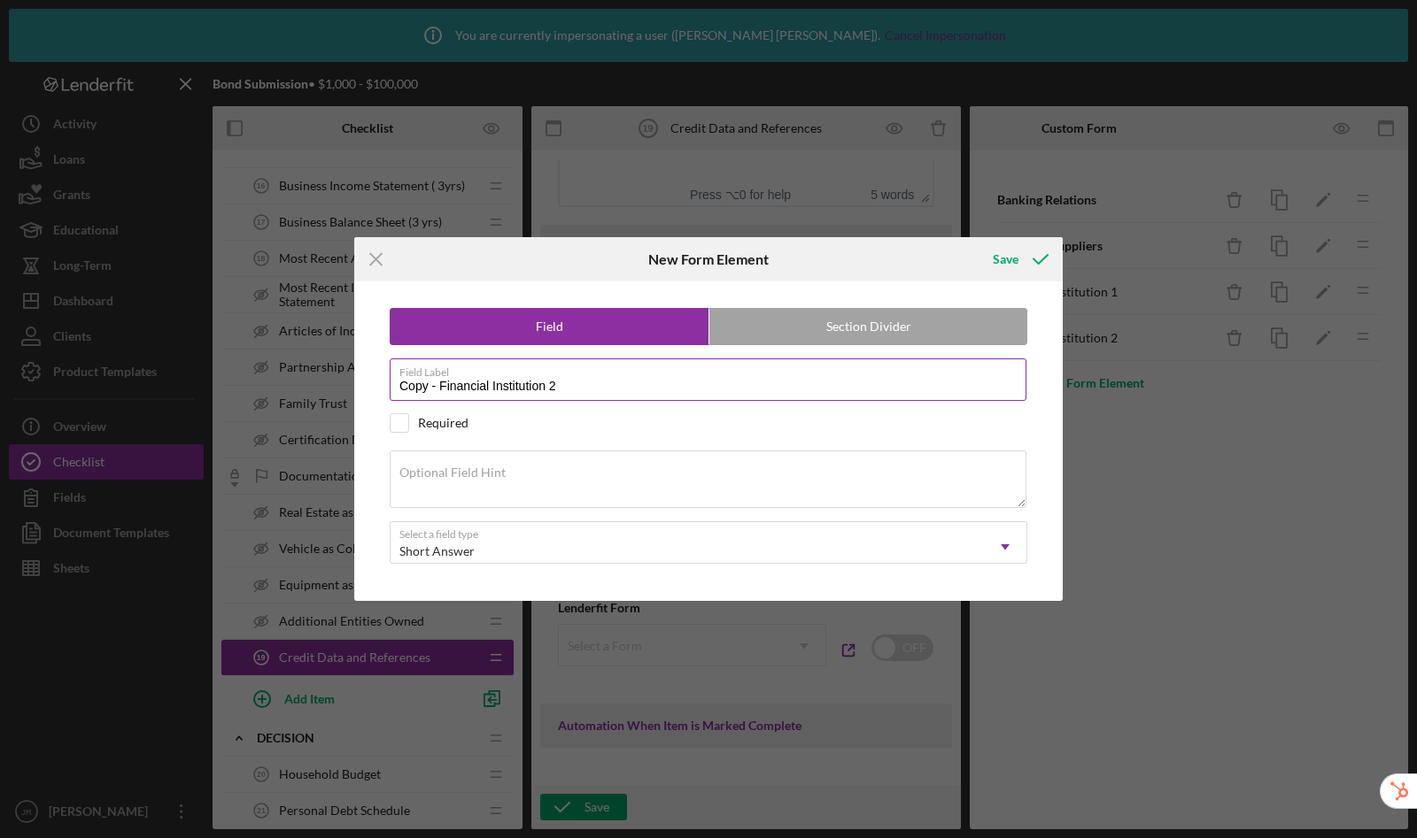
click at [710, 382] on input "Copy - Financial Institution 2" at bounding box center [708, 380] width 637 height 42
drag, startPoint x: 441, startPoint y: 388, endPoint x: 269, endPoint y: 361, distance: 173.8
click at [269, 361] on div "Icon/Menu Close New Form Element Save Field Section Divider Field Label Copy - …" at bounding box center [708, 419] width 1417 height 838
type input "Financial Institution 3"
click at [975, 242] on button "Save" at bounding box center [1019, 259] width 88 height 35
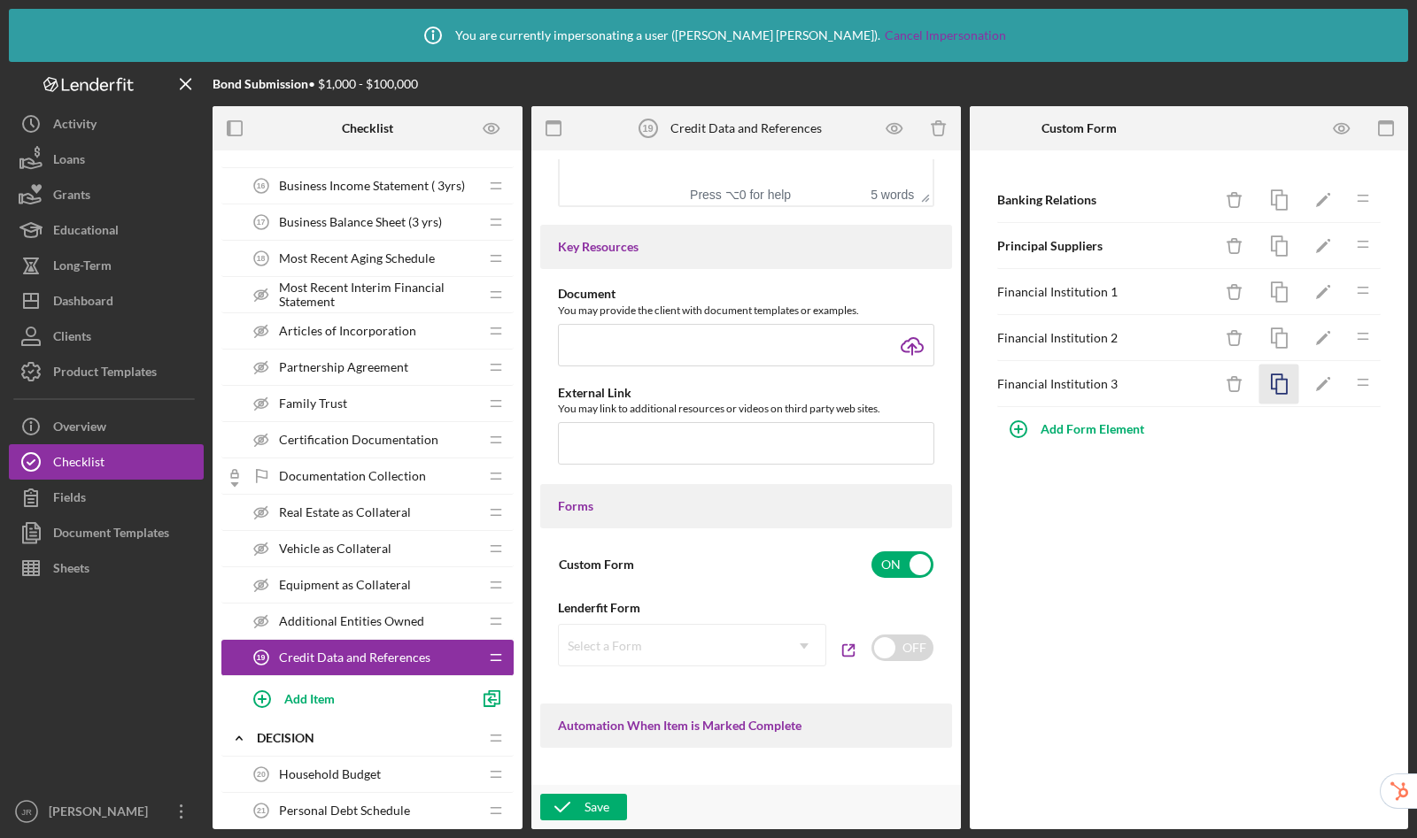
click at [1279, 392] on icon "button" at bounding box center [1279, 385] width 40 height 40
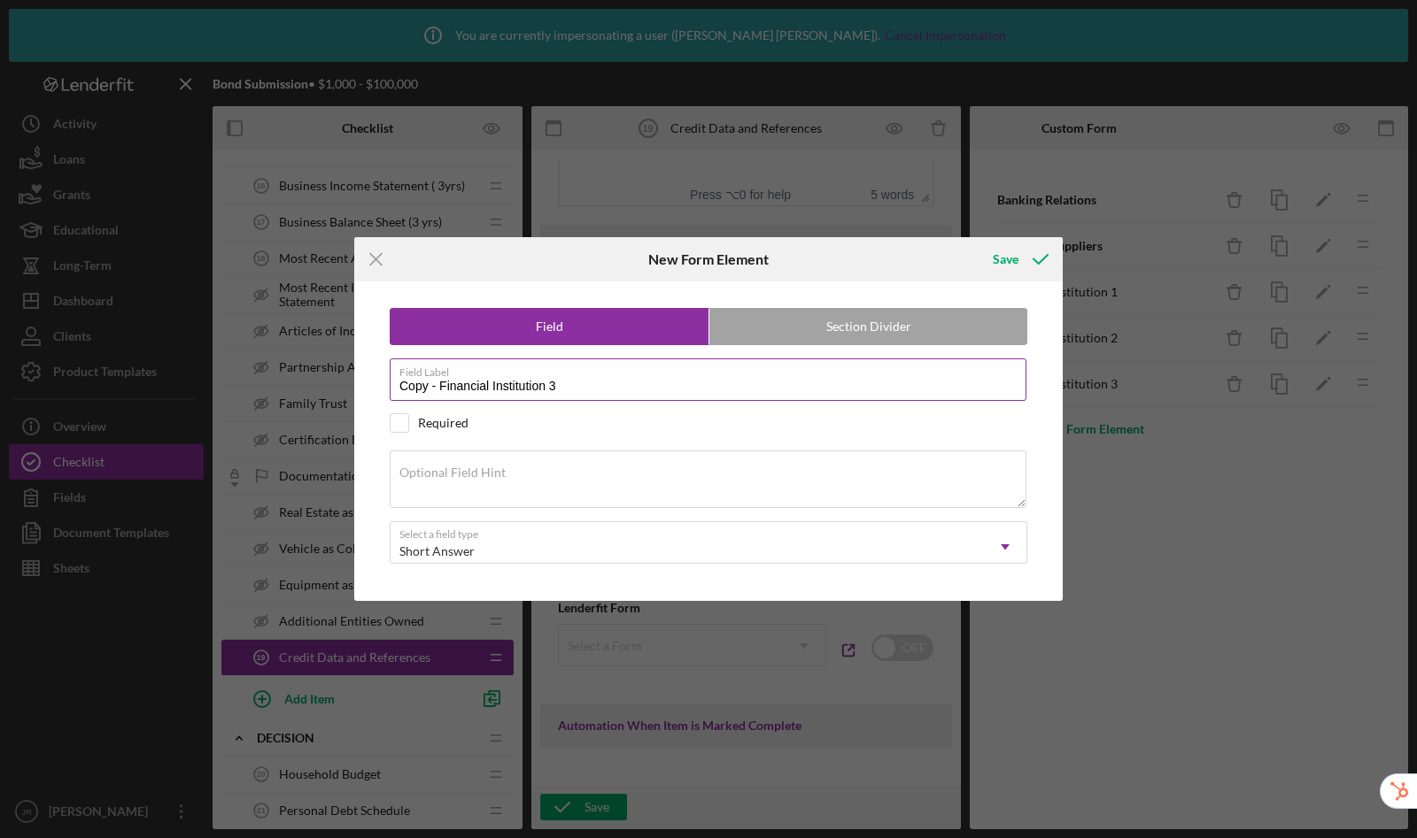
click at [583, 388] on input "Copy - Financial Institution 3" at bounding box center [708, 380] width 637 height 42
click at [438, 388] on input "Copy - Financial Institution 1" at bounding box center [708, 380] width 637 height 42
drag, startPoint x: 543, startPoint y: 390, endPoint x: 288, endPoint y: 352, distance: 257.7
click at [288, 352] on div "Icon/Menu Close New Form Element Save Field Section Divider Field Label Copy - …" at bounding box center [708, 419] width 1417 height 838
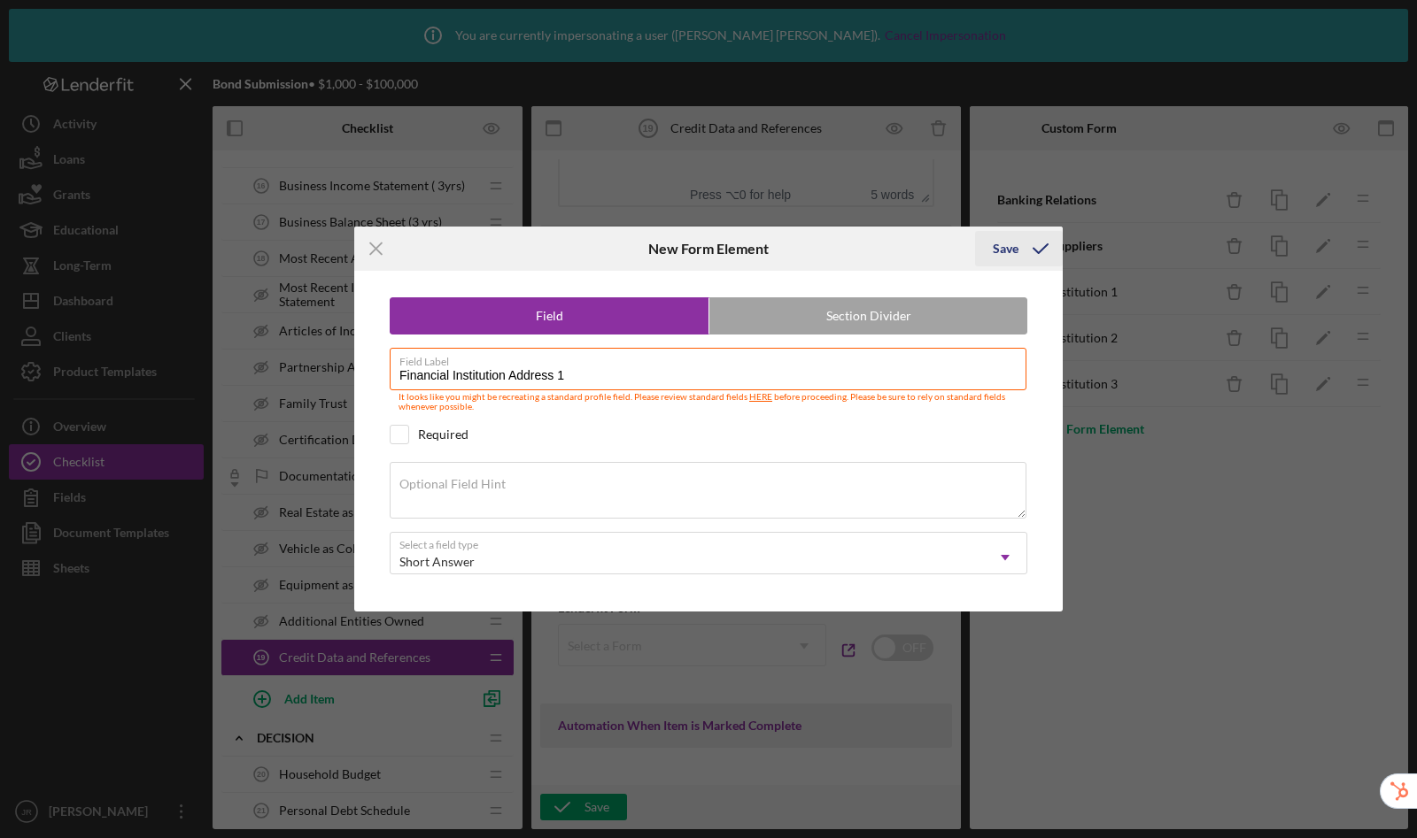
type input "Financial Institution Address 1"
click at [1015, 248] on div "Save" at bounding box center [1005, 248] width 26 height 35
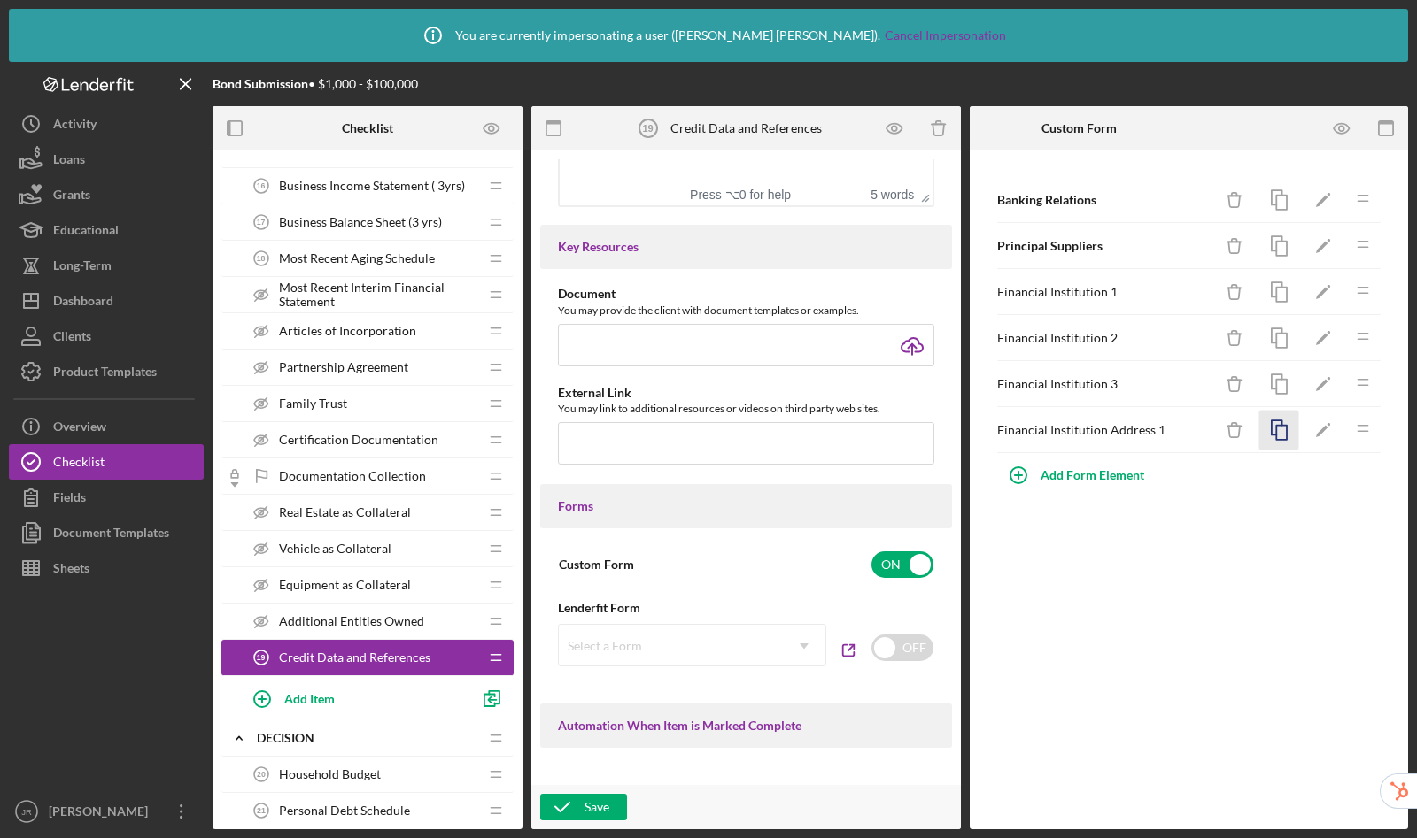
click at [1283, 430] on icon "button" at bounding box center [1279, 431] width 40 height 40
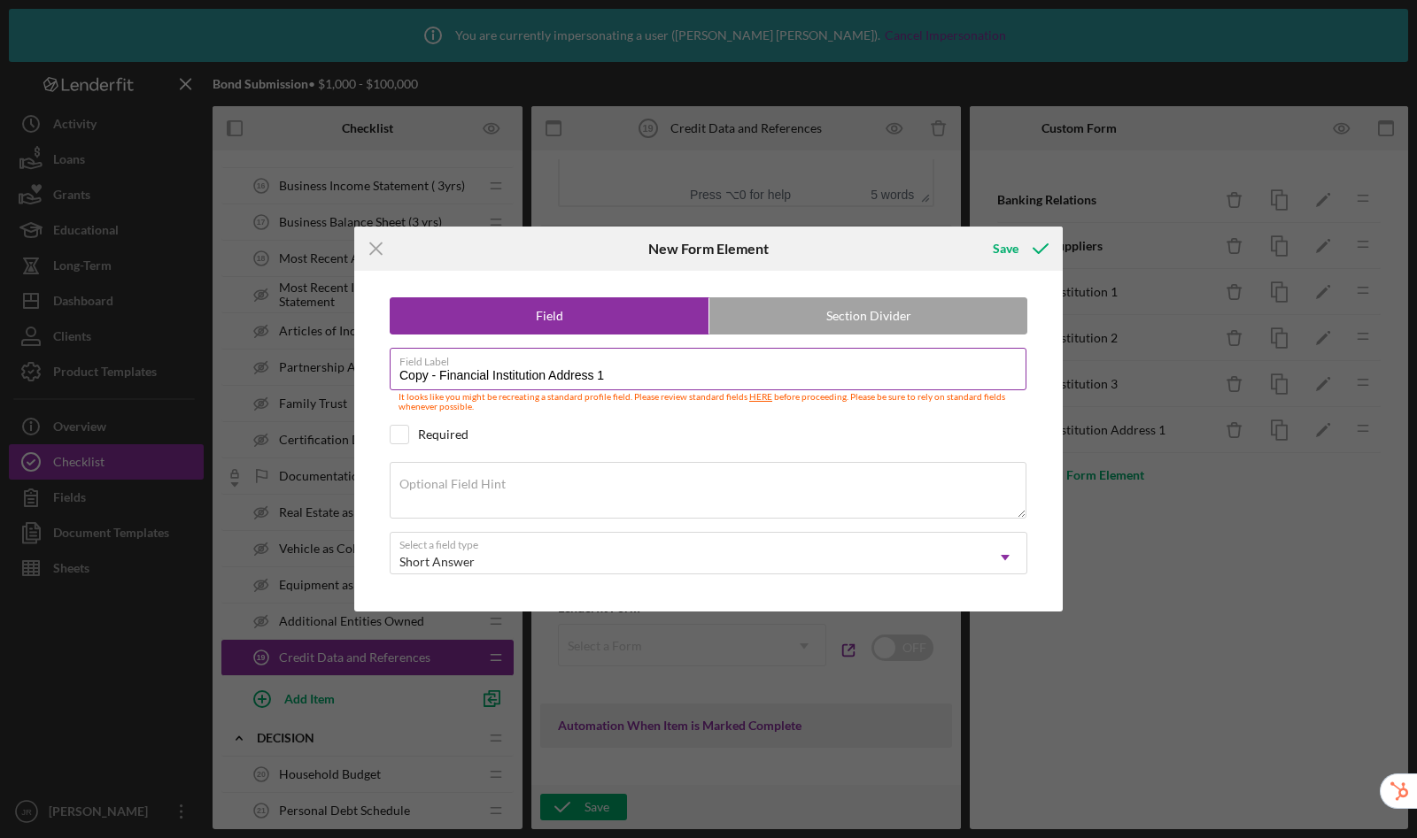
click at [732, 388] on input "Copy - Financial Institution Address 1" at bounding box center [708, 369] width 637 height 42
drag, startPoint x: 622, startPoint y: 377, endPoint x: 547, endPoint y: 380, distance: 75.3
click at [547, 380] on input "Copy - Financial Institution Address 2" at bounding box center [708, 369] width 637 height 42
drag, startPoint x: 439, startPoint y: 378, endPoint x: 290, endPoint y: 360, distance: 149.8
click at [290, 360] on div "Icon/Menu Close New Form Element Save Field Section Divider Field Label Copy - …" at bounding box center [708, 419] width 1417 height 838
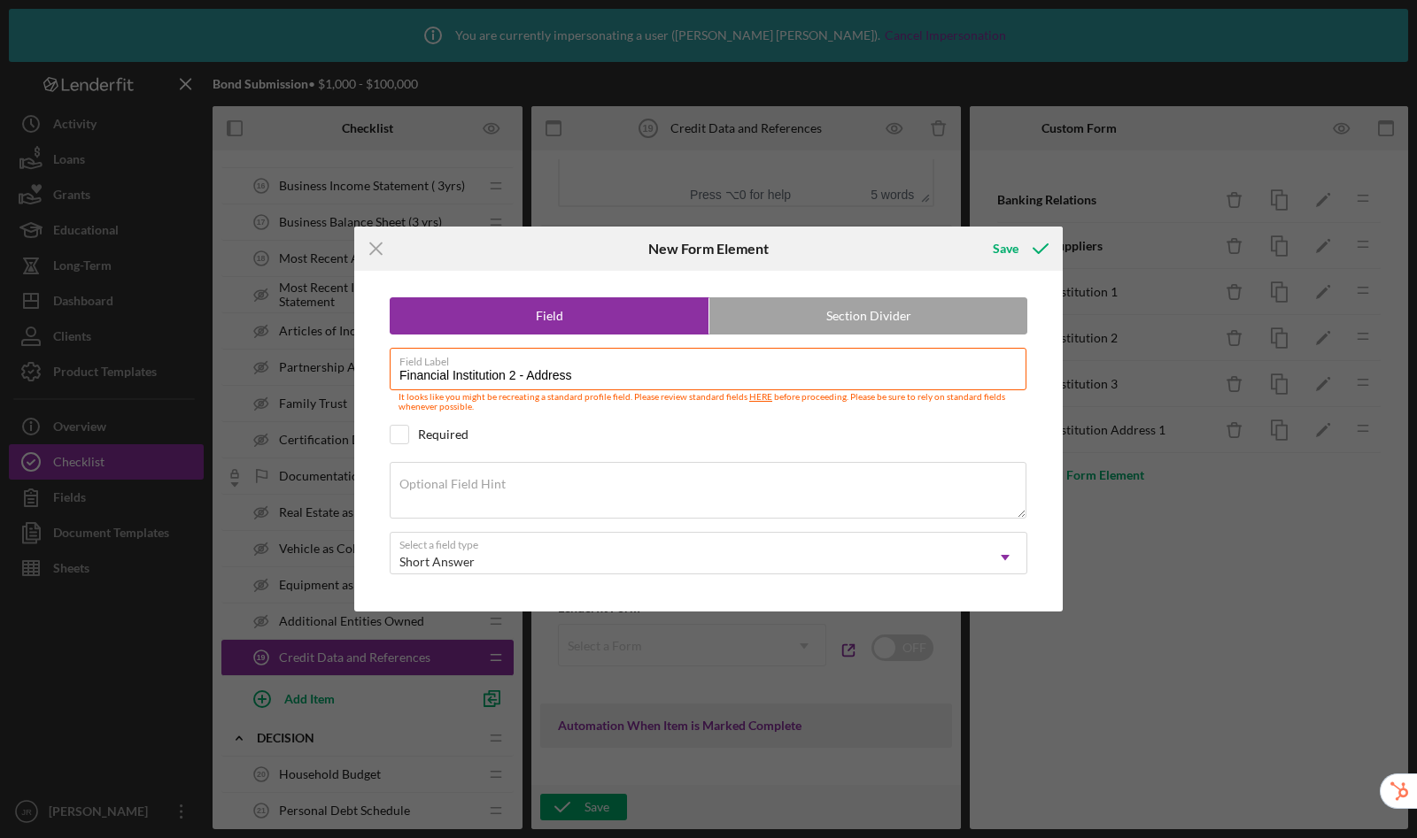
type input "Financial Institution 2 - Address"
click at [975, 231] on button "Save" at bounding box center [1019, 248] width 88 height 35
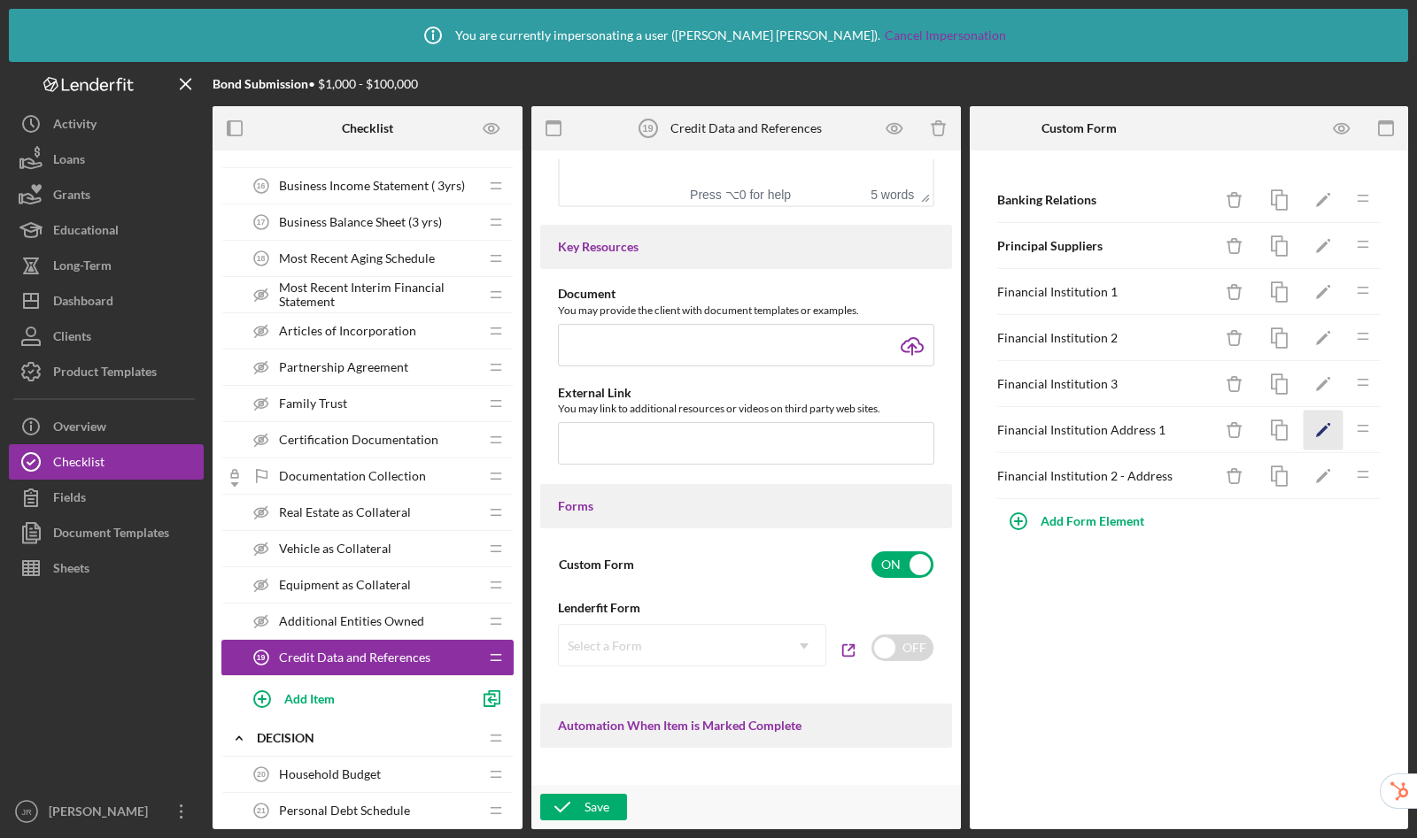
click at [1329, 428] on icon "Icon/Edit" at bounding box center [1323, 431] width 40 height 40
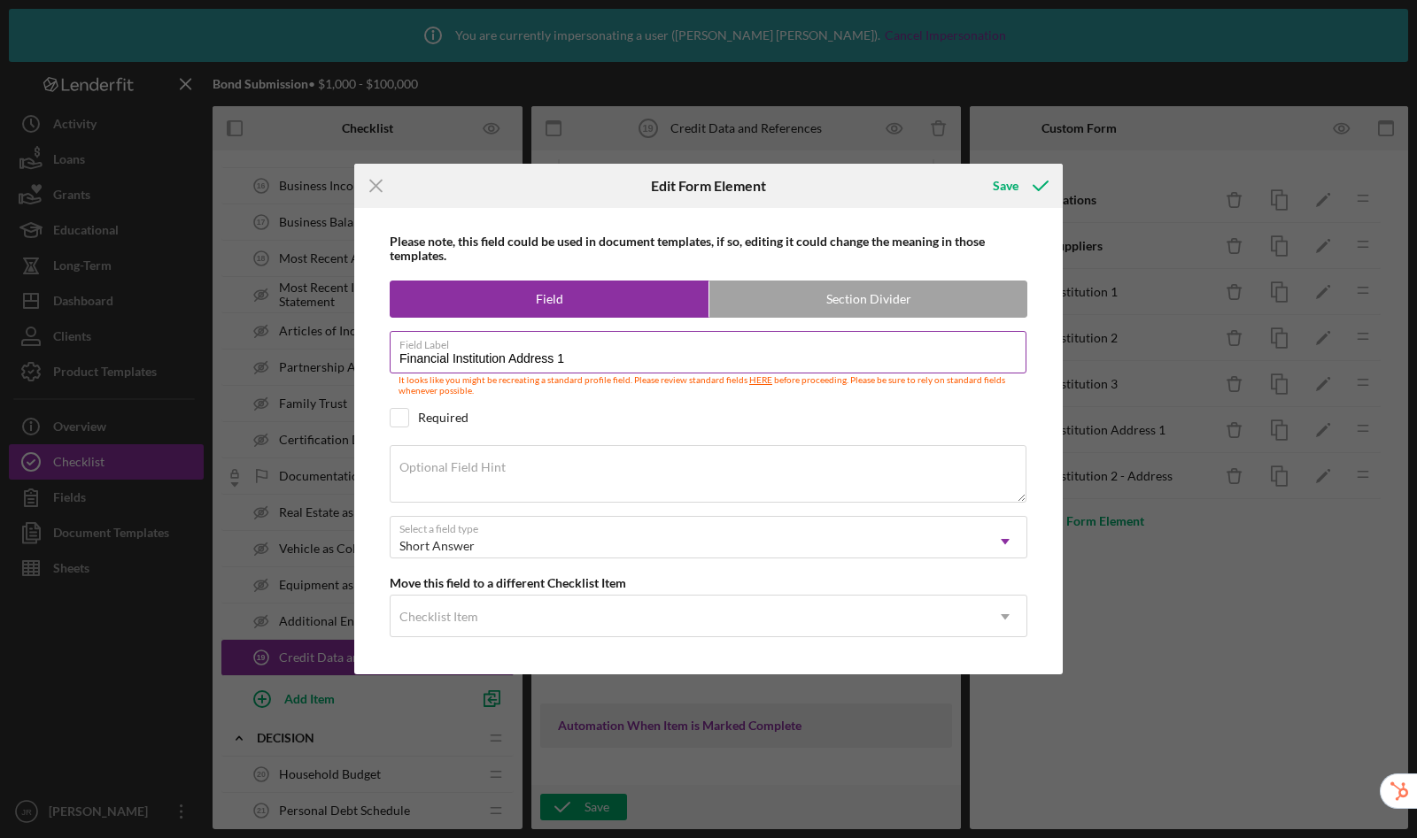
click at [584, 358] on input "Financial Institution Address 1" at bounding box center [708, 352] width 637 height 42
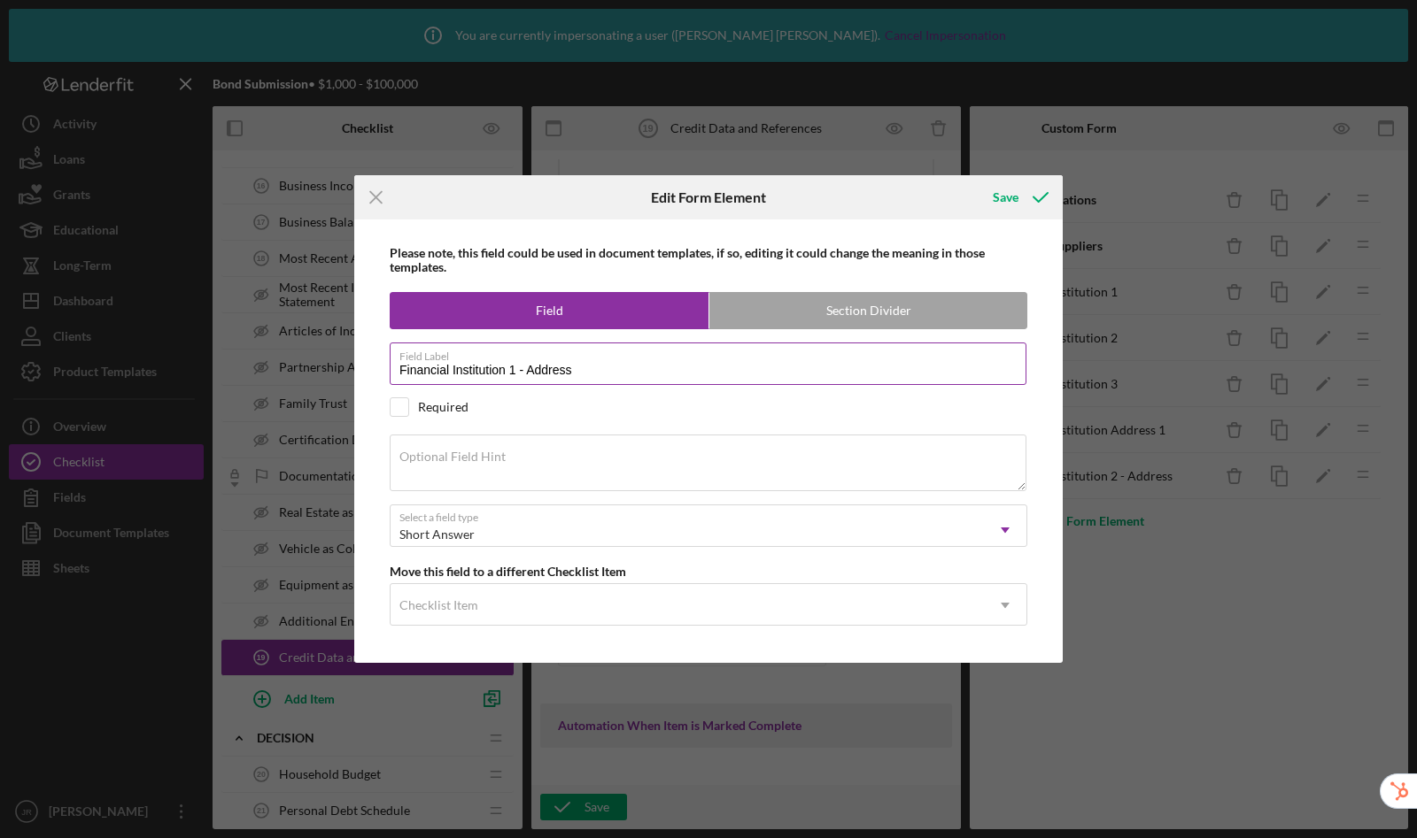
type input "Financial Institution 1 - Address"
click at [975, 180] on button "Save" at bounding box center [1019, 197] width 88 height 35
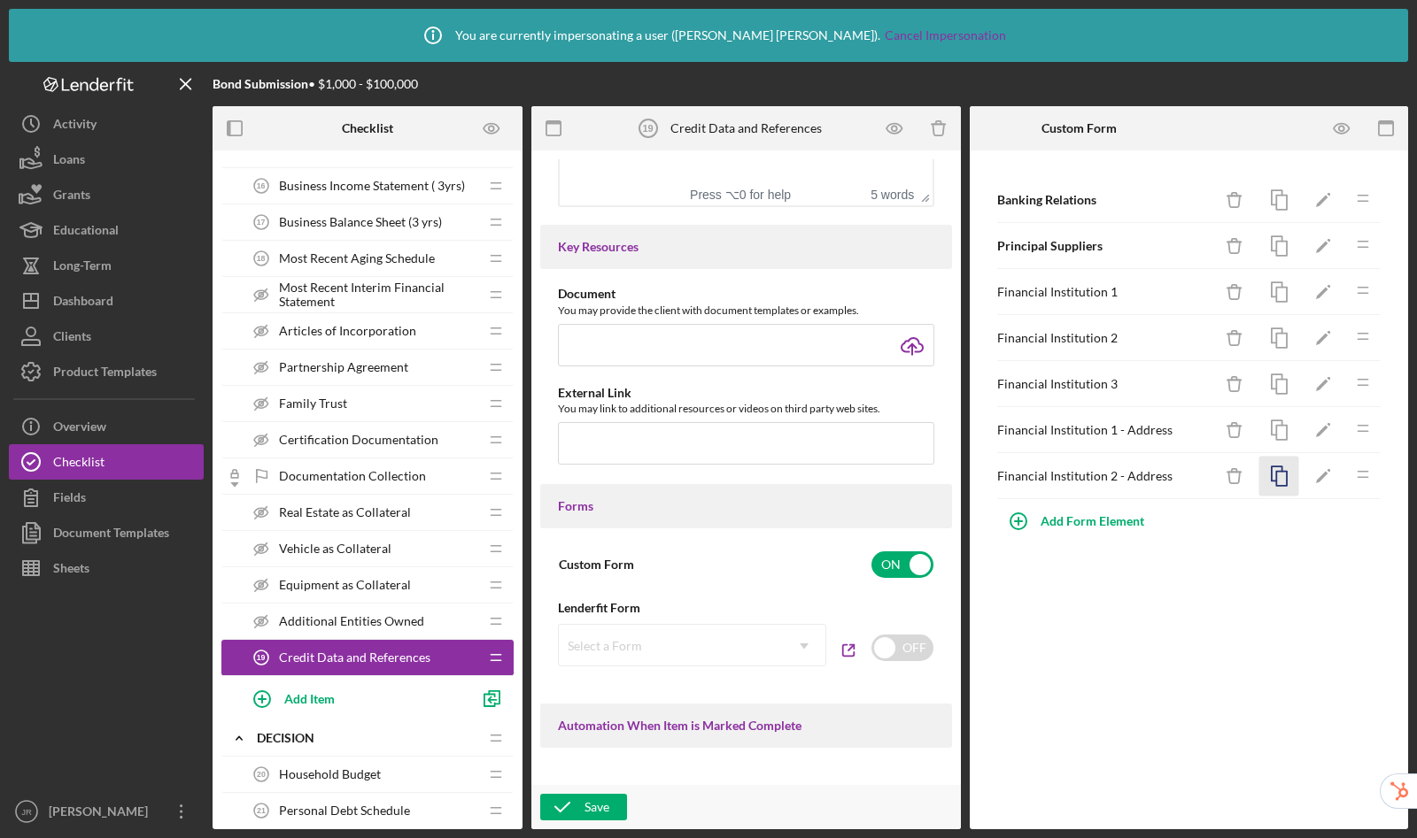
click at [1283, 487] on icon "button" at bounding box center [1279, 477] width 40 height 40
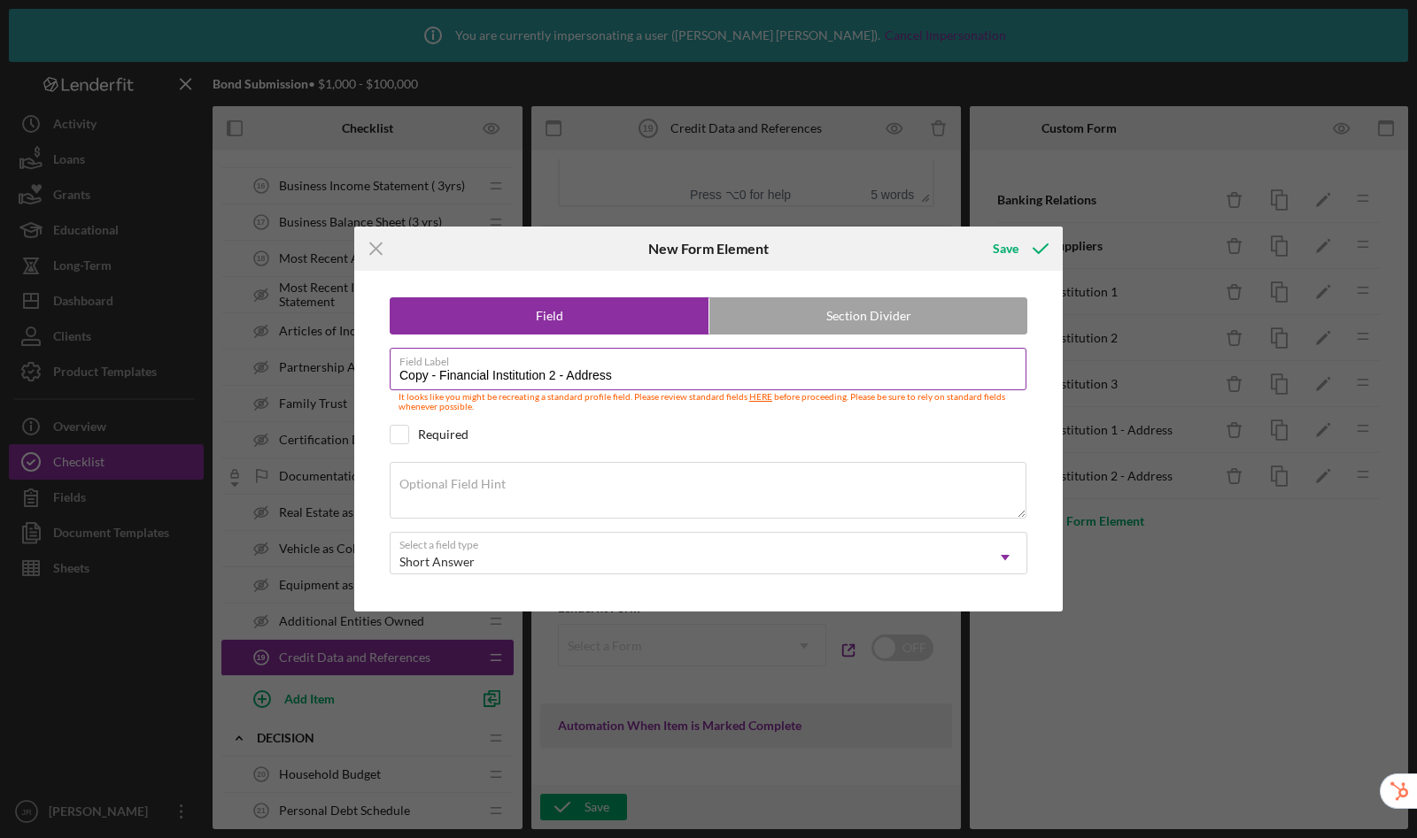
click at [555, 377] on input "Copy - Financial Institution 2 - Address" at bounding box center [708, 369] width 637 height 42
drag, startPoint x: 440, startPoint y: 377, endPoint x: 280, endPoint y: 347, distance: 163.0
click at [280, 347] on div "Icon/Menu Close New Form Element Save Field Section Divider Field Label Copy - …" at bounding box center [708, 419] width 1417 height 838
type input "Financial Institution 3 - Address"
click at [975, 231] on button "Save" at bounding box center [1019, 248] width 88 height 35
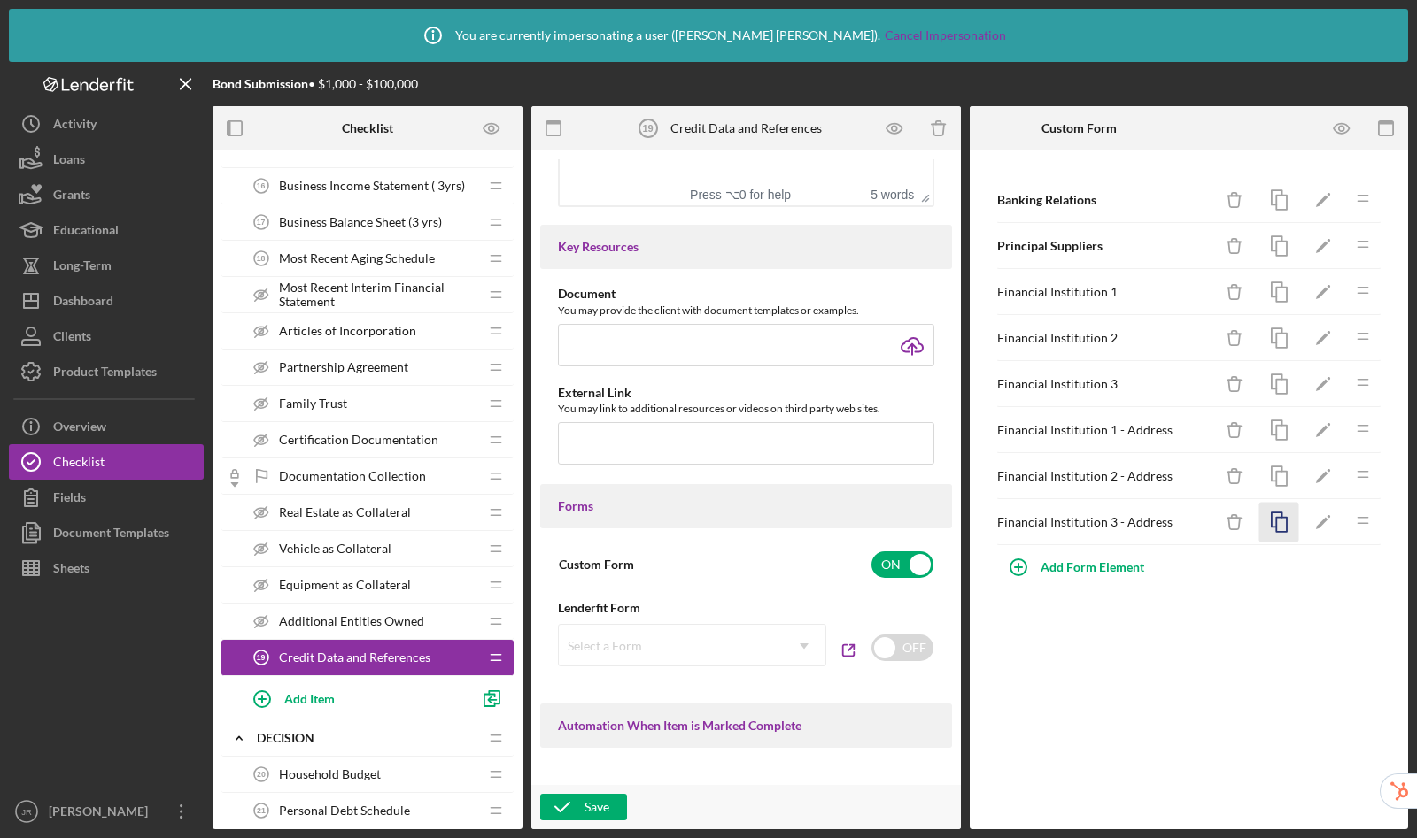
click at [1278, 529] on icon "button" at bounding box center [1279, 523] width 40 height 40
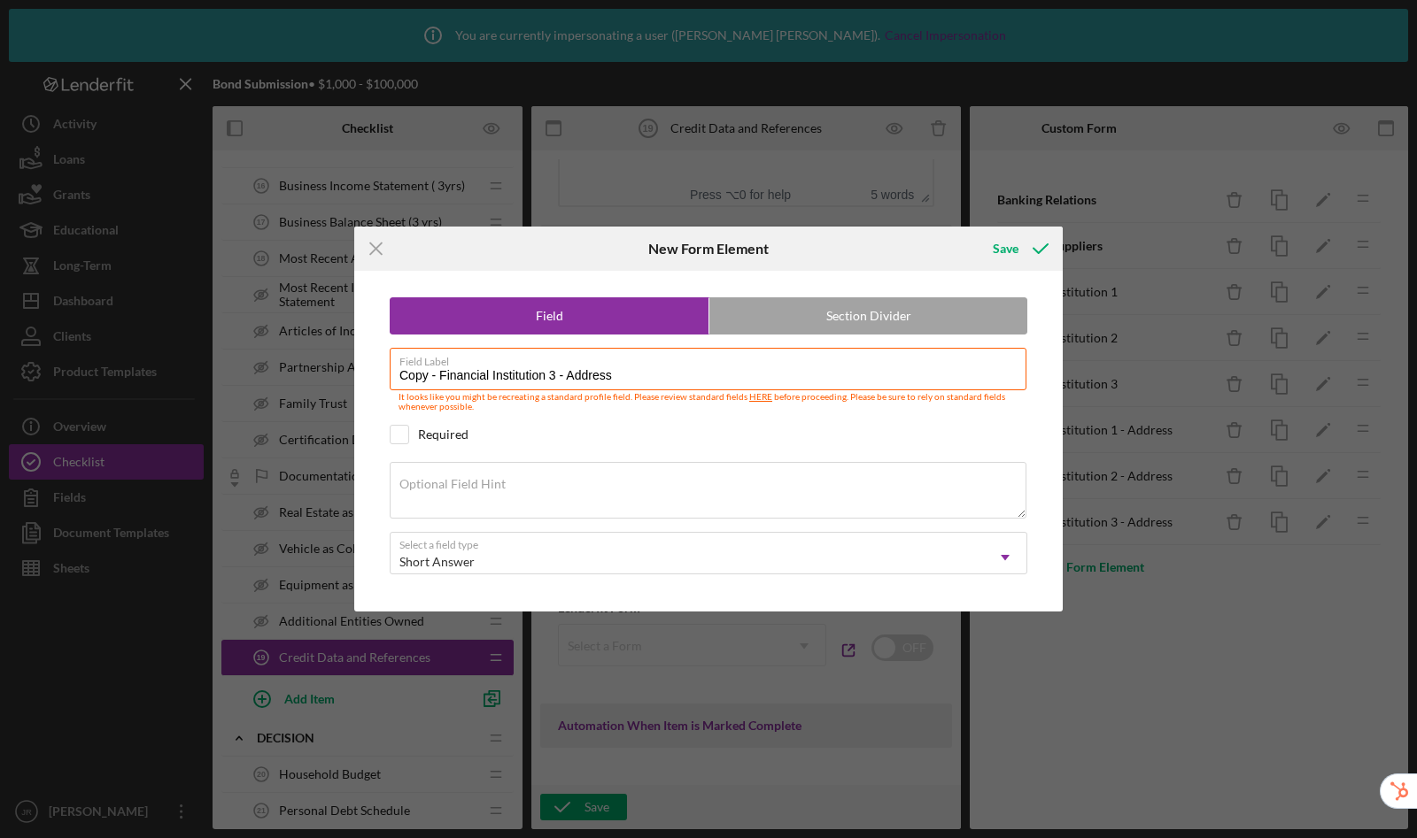
drag, startPoint x: 438, startPoint y: 376, endPoint x: 321, endPoint y: 359, distance: 118.2
click at [321, 359] on div "Icon/Menu Close New Form Element Save Field Section Divider Field Label Copy - …" at bounding box center [708, 419] width 1417 height 838
drag, startPoint x: 598, startPoint y: 382, endPoint x: 366, endPoint y: 370, distance: 232.3
click at [366, 370] on div "Field Section Divider Field Label Financial Institution 3 - Address It looks li…" at bounding box center [708, 441] width 691 height 341
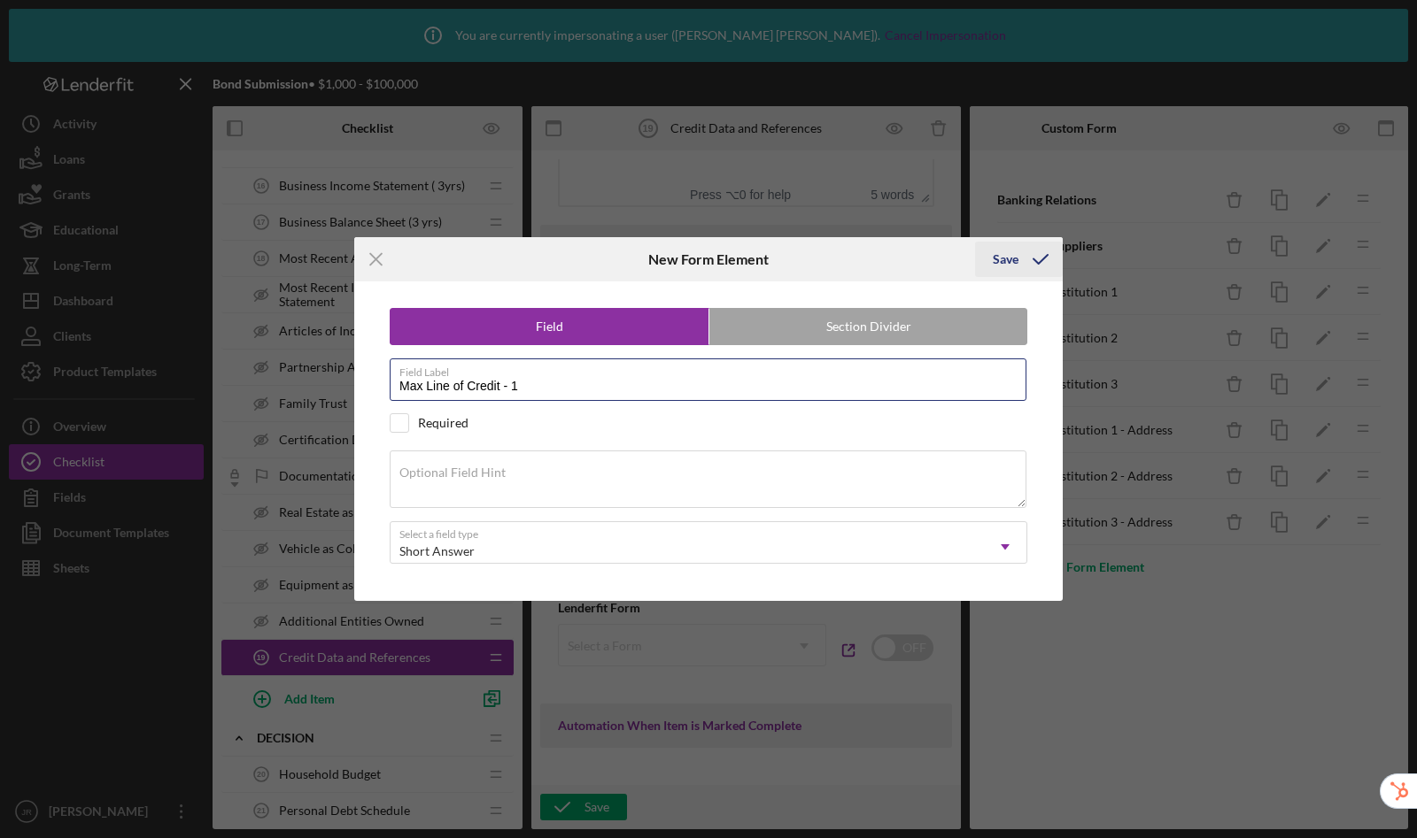
type input "Max Line of Credit - 1"
click at [999, 261] on div "Save" at bounding box center [1005, 259] width 26 height 35
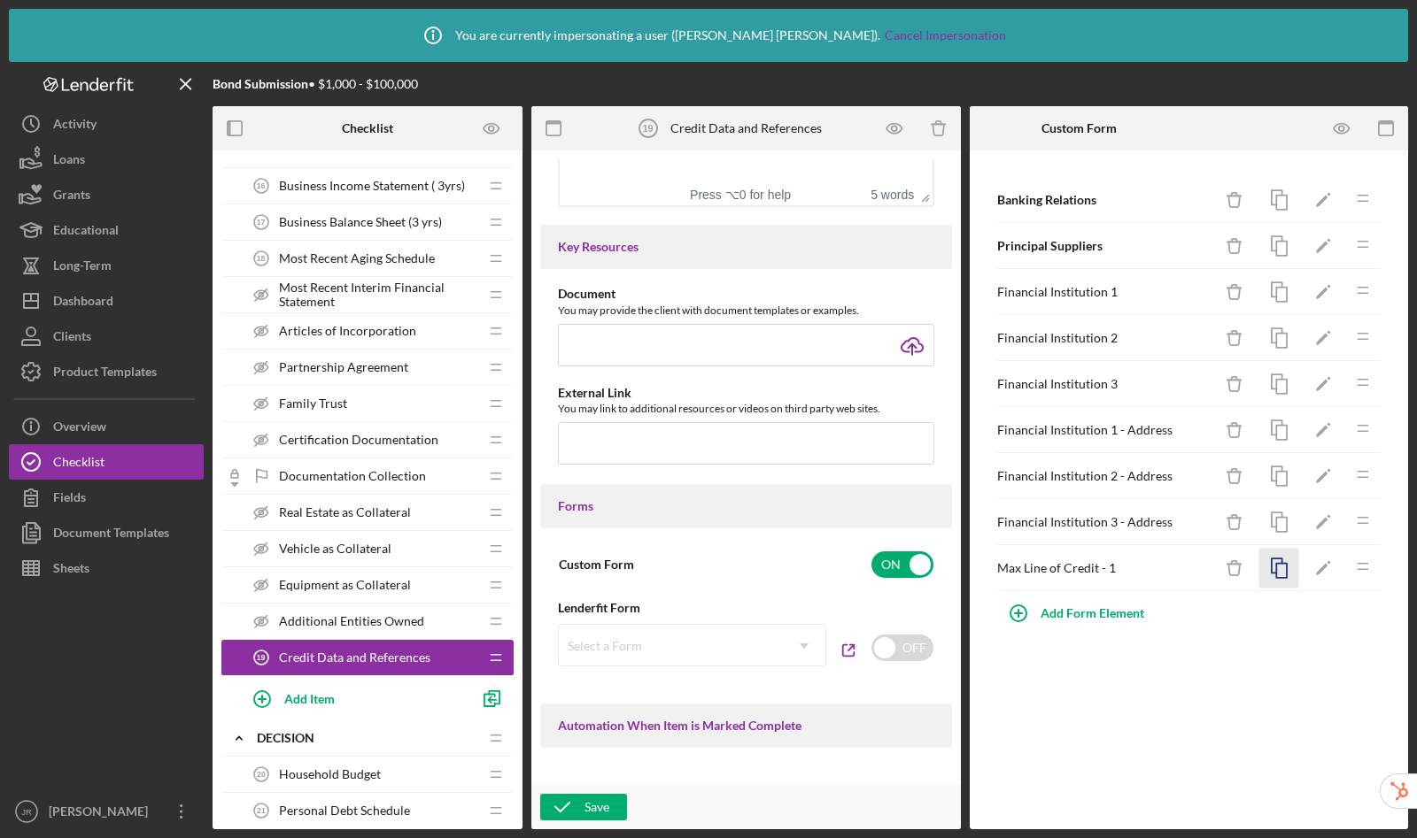
click at [1274, 568] on icon "button" at bounding box center [1279, 569] width 40 height 40
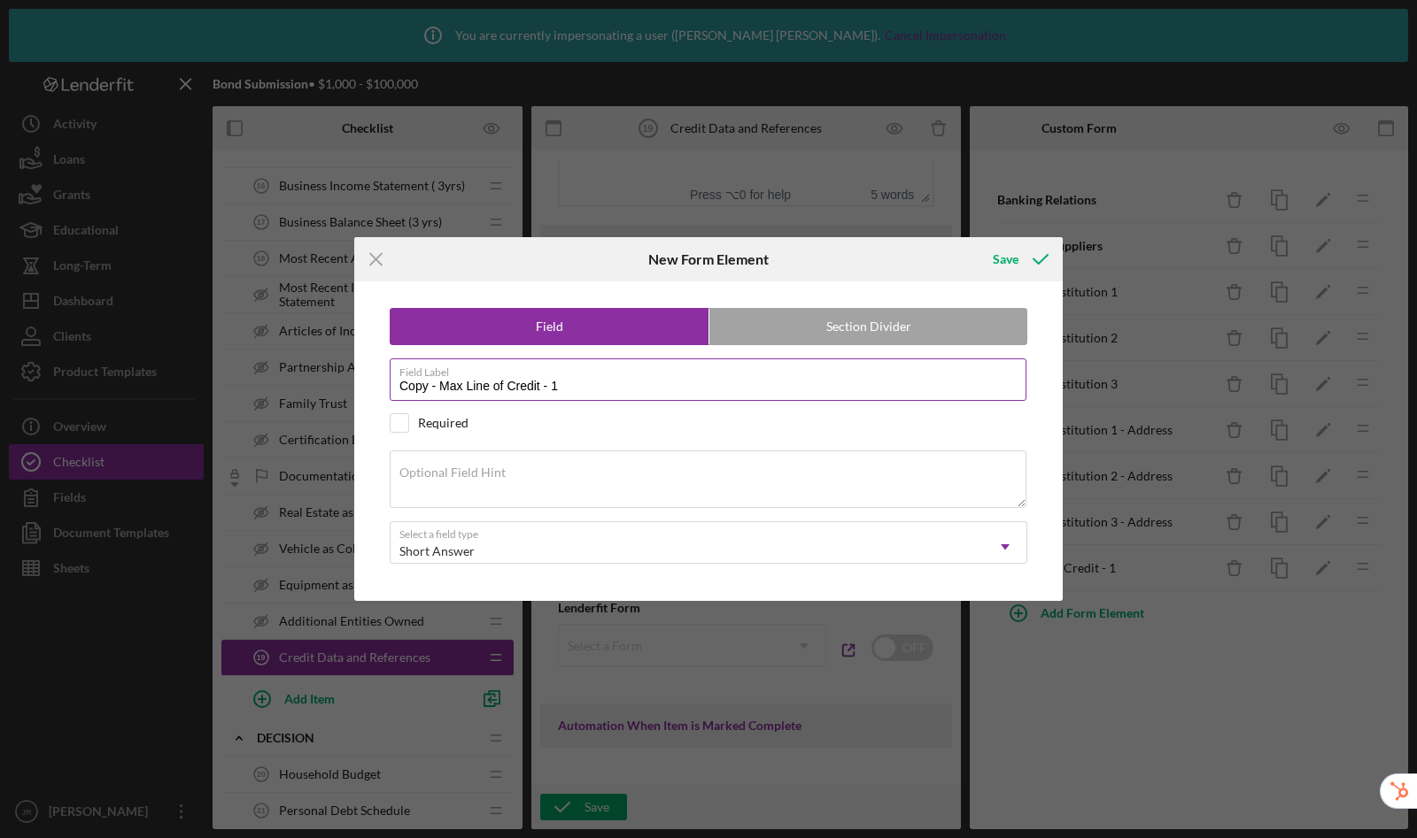
click at [572, 382] on input "Copy - Max Line of Credit - 1" at bounding box center [708, 380] width 637 height 42
drag, startPoint x: 439, startPoint y: 388, endPoint x: 290, endPoint y: 373, distance: 149.5
click at [290, 373] on div "Icon/Menu Close New Form Element Save Field Section Divider Field Label Copy - …" at bounding box center [708, 419] width 1417 height 838
type input "Max Line of Credit - 2"
click at [975, 242] on button "Save" at bounding box center [1019, 259] width 88 height 35
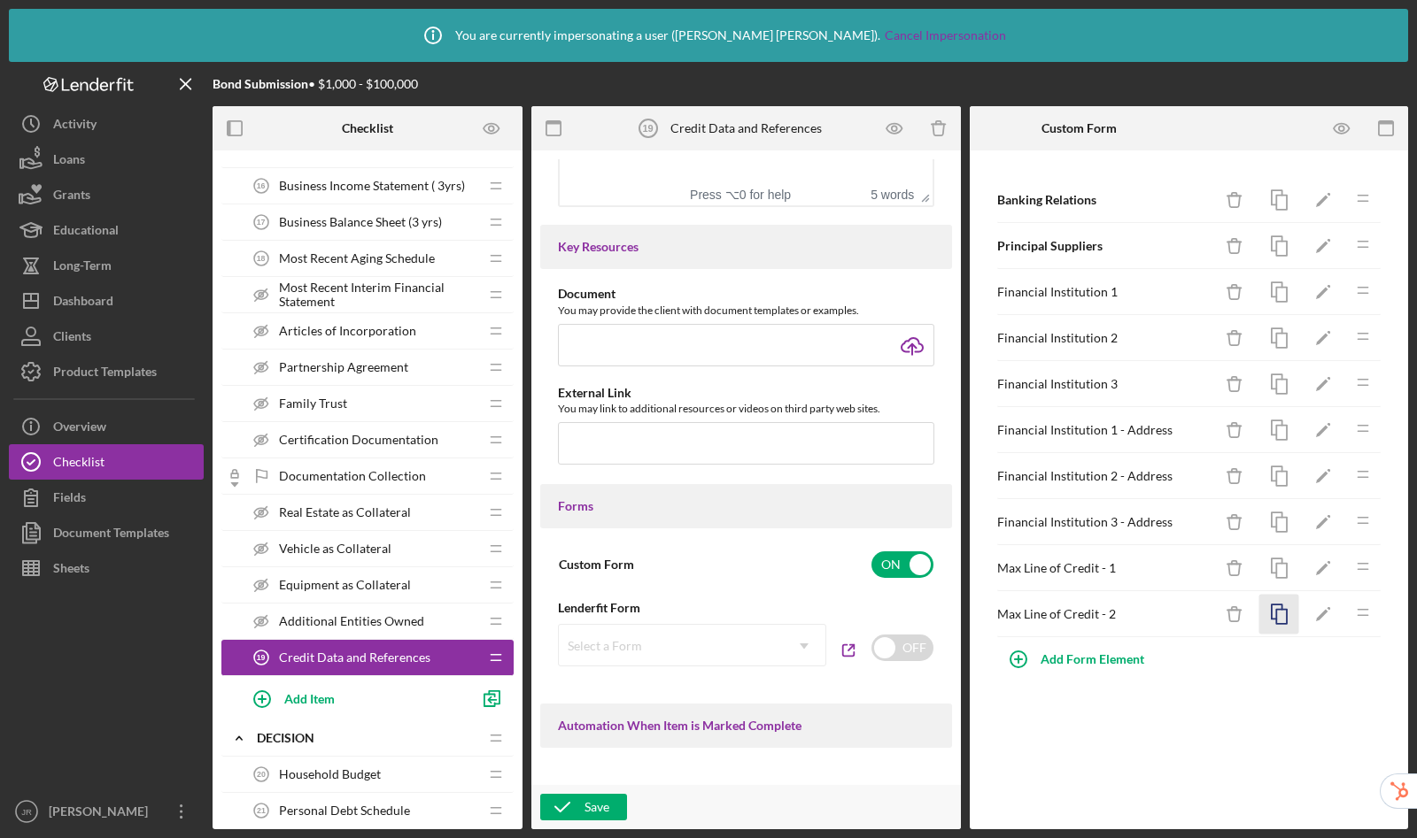
click at [1288, 618] on icon "button" at bounding box center [1279, 615] width 40 height 40
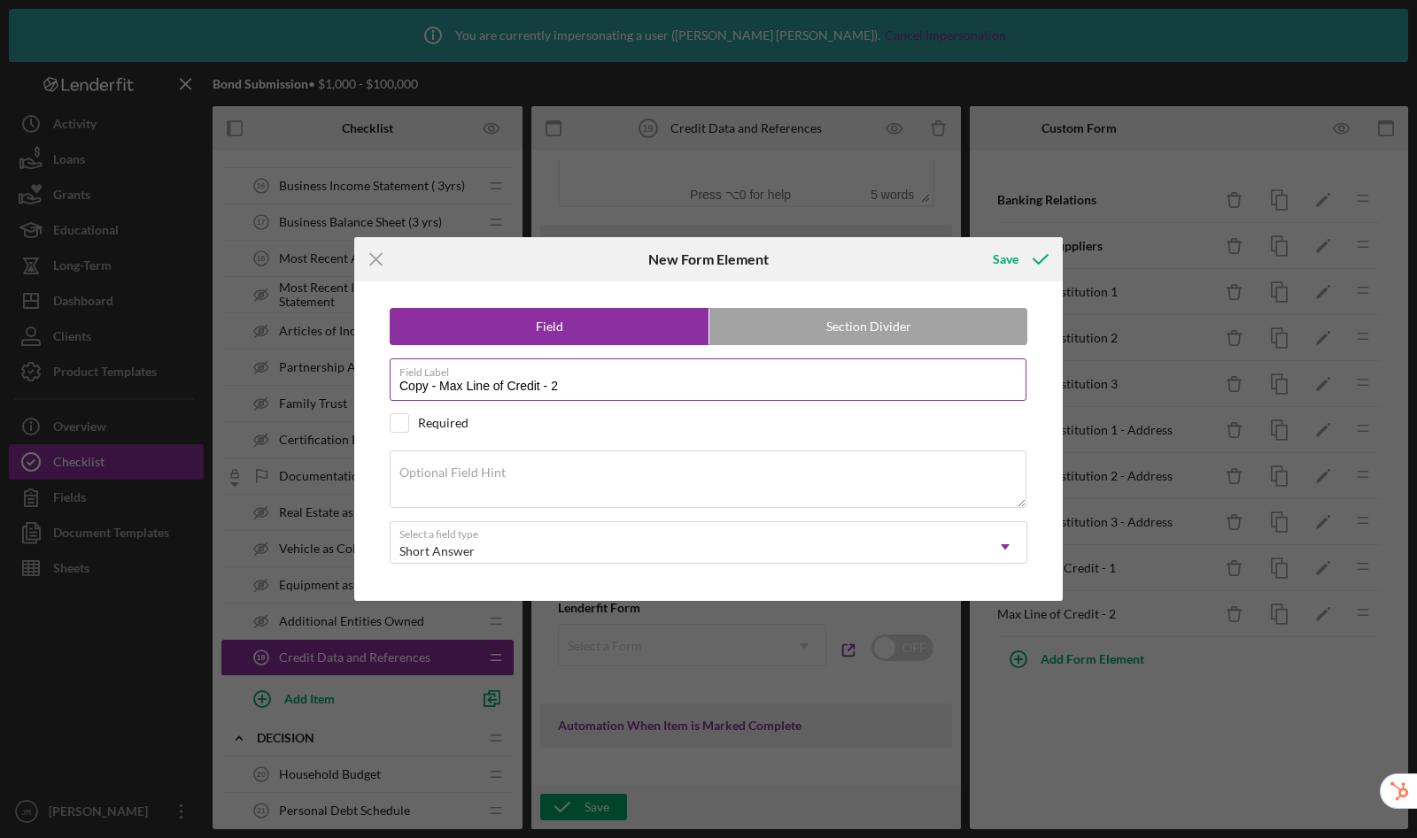
click at [802, 396] on input "Copy - Max Line of Credit - 2" at bounding box center [708, 380] width 637 height 42
drag, startPoint x: 440, startPoint y: 387, endPoint x: 341, endPoint y: 360, distance: 102.7
click at [341, 360] on div "Icon/Menu Close New Form Element Save Field Section Divider Field Label Copy - …" at bounding box center [708, 419] width 1417 height 838
type input "Max Line of Credit - 3"
click at [975, 242] on button "Save" at bounding box center [1019, 259] width 88 height 35
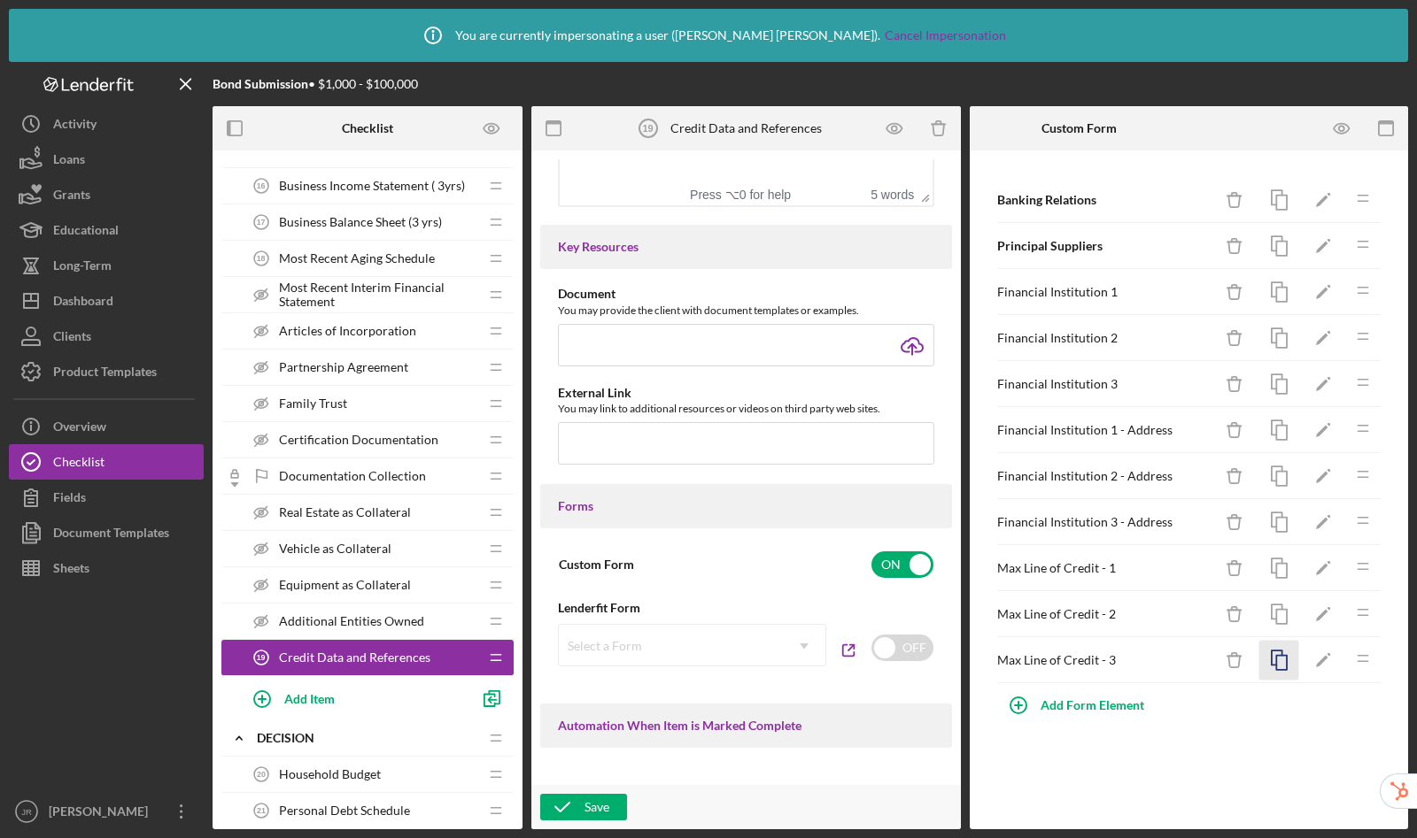
click at [1282, 664] on icon "button" at bounding box center [1279, 661] width 40 height 40
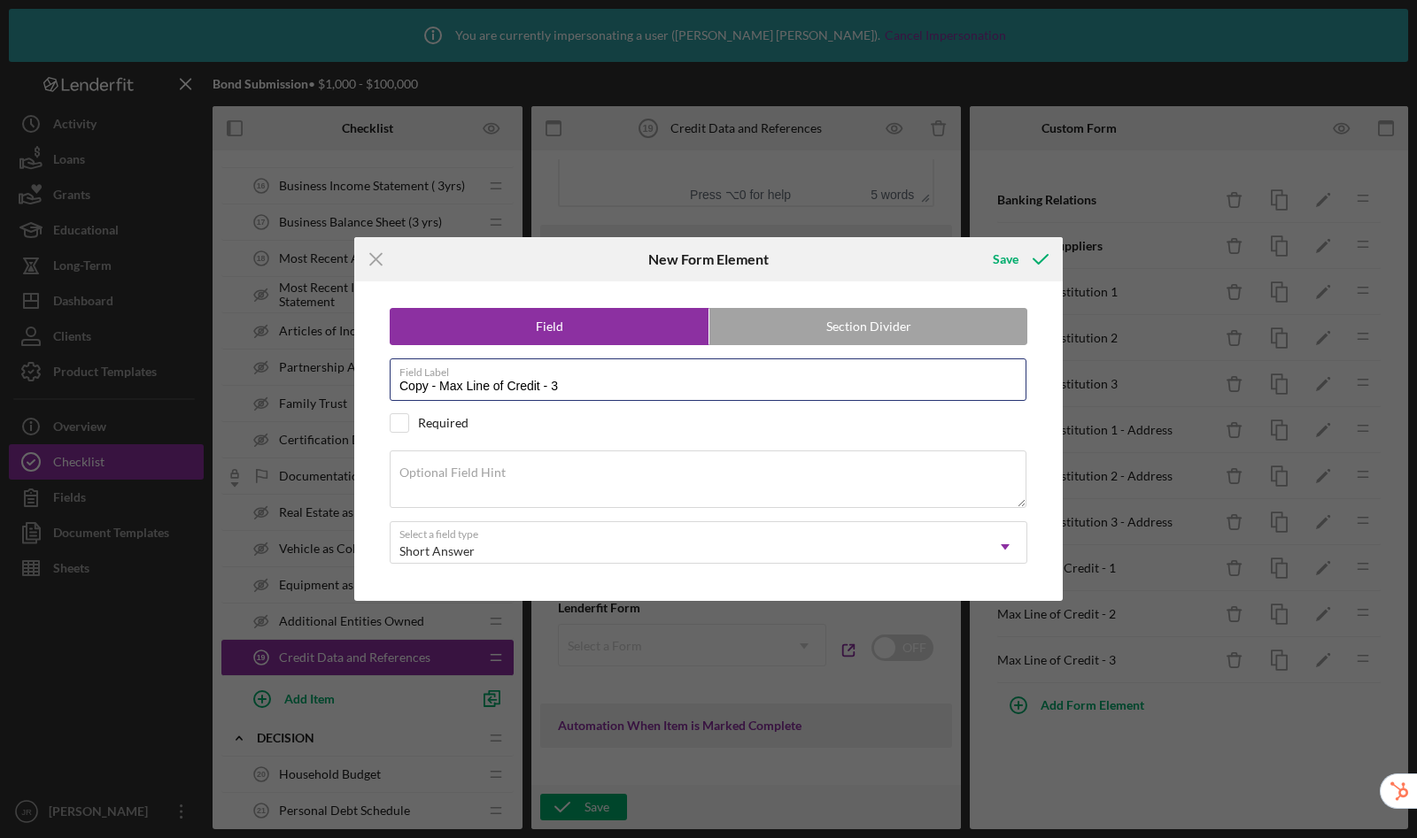
drag, startPoint x: 614, startPoint y: 382, endPoint x: 344, endPoint y: 349, distance: 272.0
click at [344, 349] on div "Icon/Menu Close New Form Element Save Field Section Divider Field Label Copy - …" at bounding box center [708, 419] width 1417 height 838
type input "Current Balance - 1"
click at [1004, 262] on div "Save" at bounding box center [1005, 259] width 26 height 35
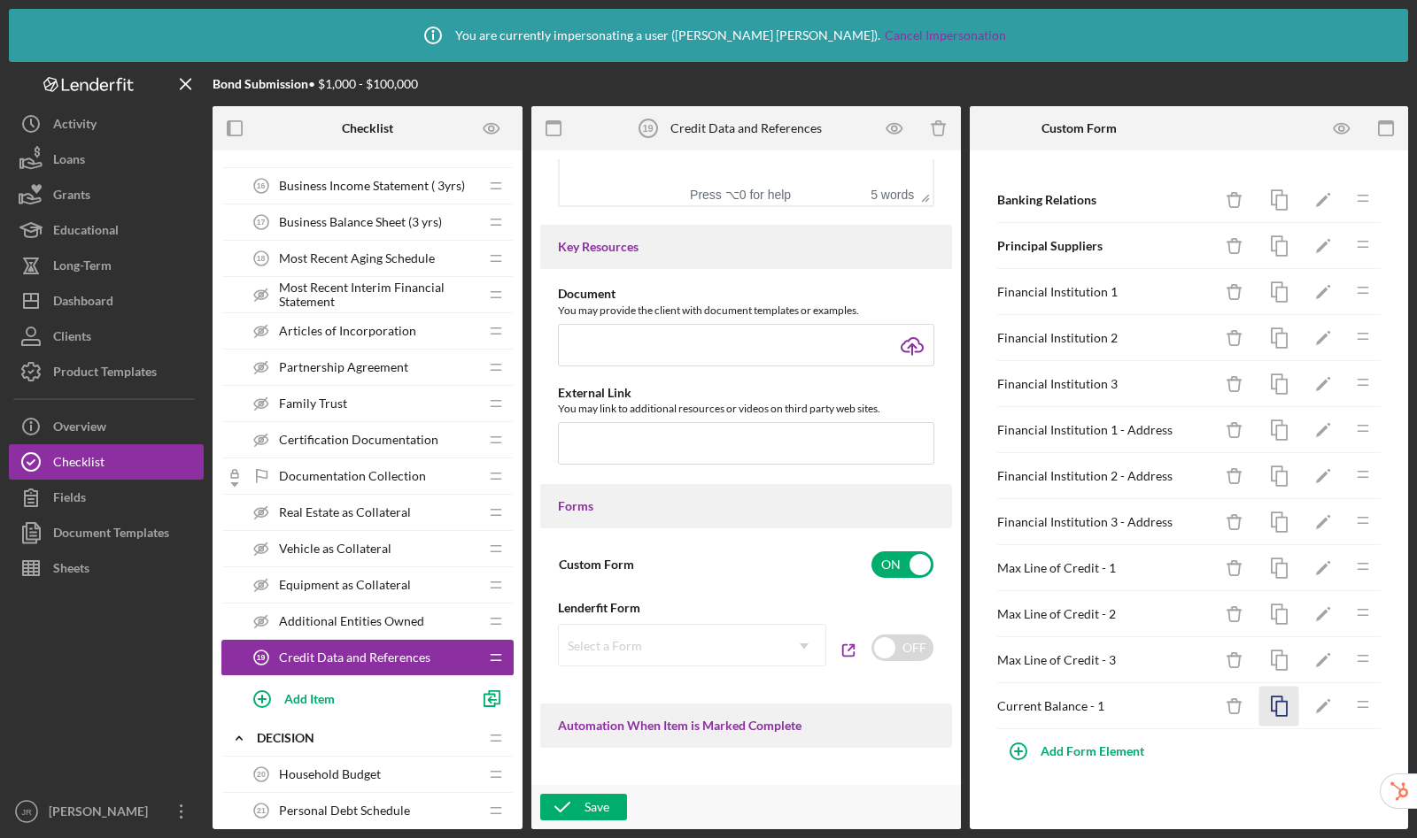
click at [1276, 712] on rect "button" at bounding box center [1281, 709] width 11 height 14
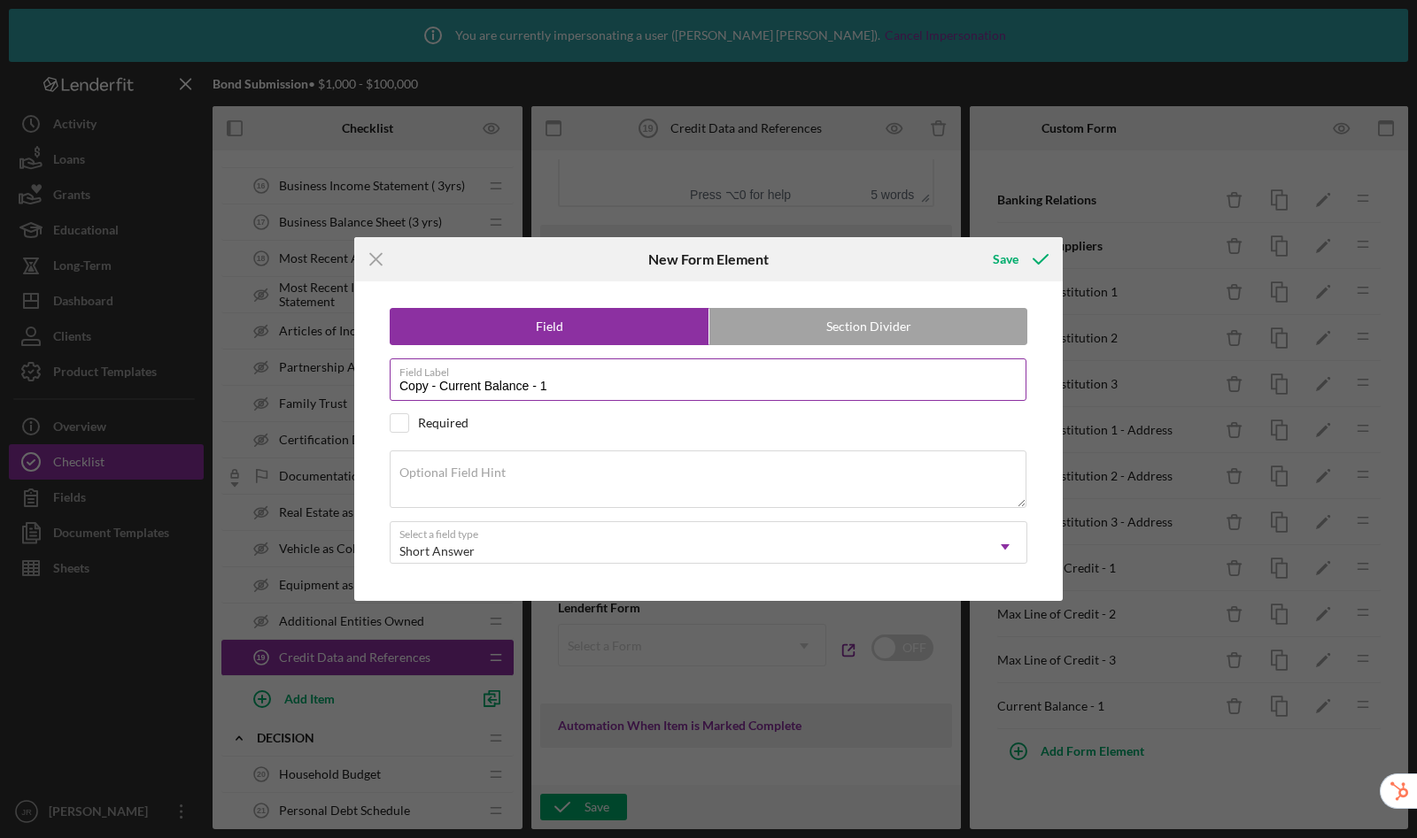
click at [678, 380] on input "Copy - Current Balance - 1" at bounding box center [708, 380] width 637 height 42
drag, startPoint x: 441, startPoint y: 387, endPoint x: 355, endPoint y: 382, distance: 86.0
click at [355, 382] on div "Field Section Divider Field Label Copy - Current Balance - 2 Required Optional …" at bounding box center [708, 441] width 708 height 319
type input "Current Balance - 2"
click at [975, 242] on button "Save" at bounding box center [1019, 259] width 88 height 35
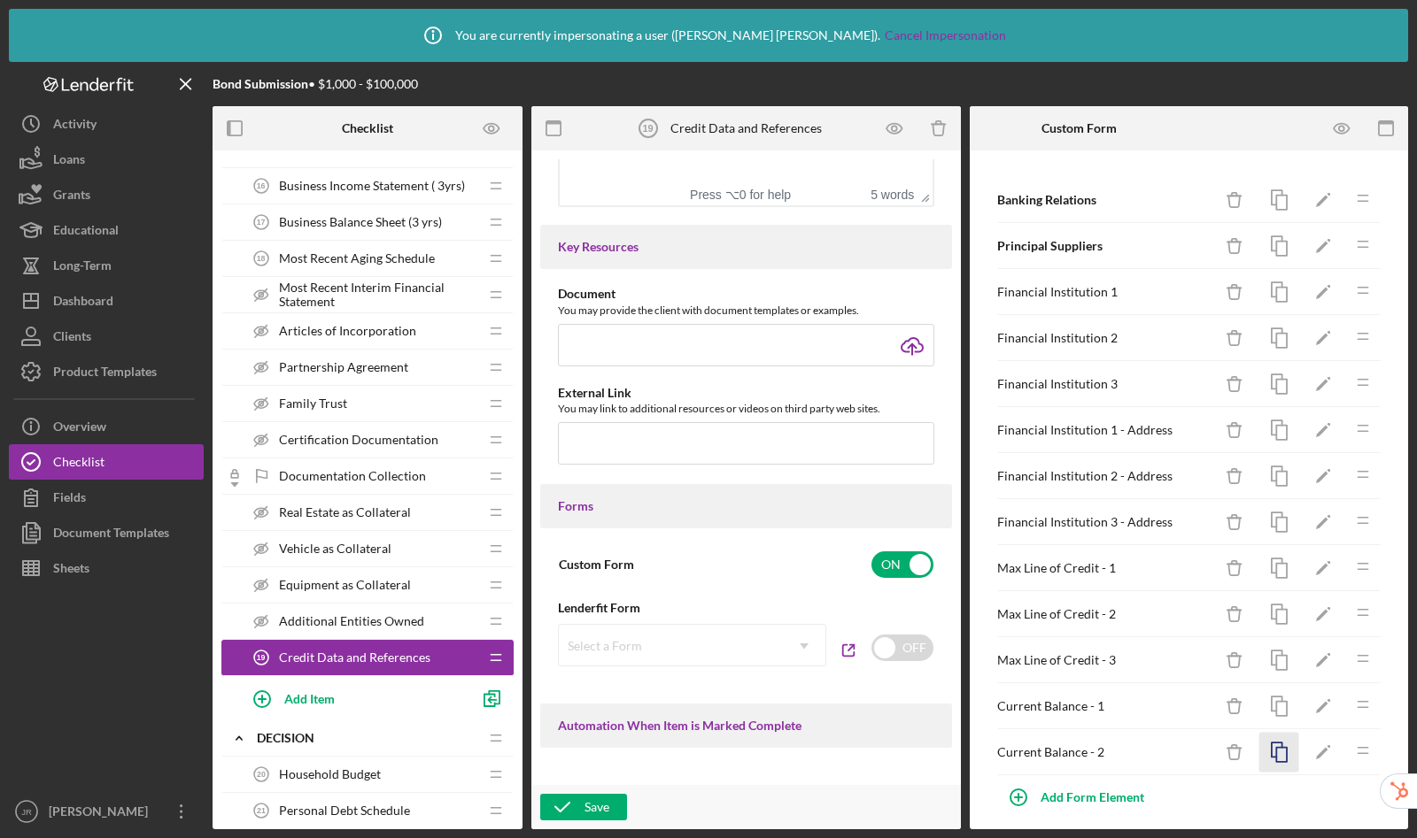
click at [1266, 753] on icon "button" at bounding box center [1279, 753] width 40 height 40
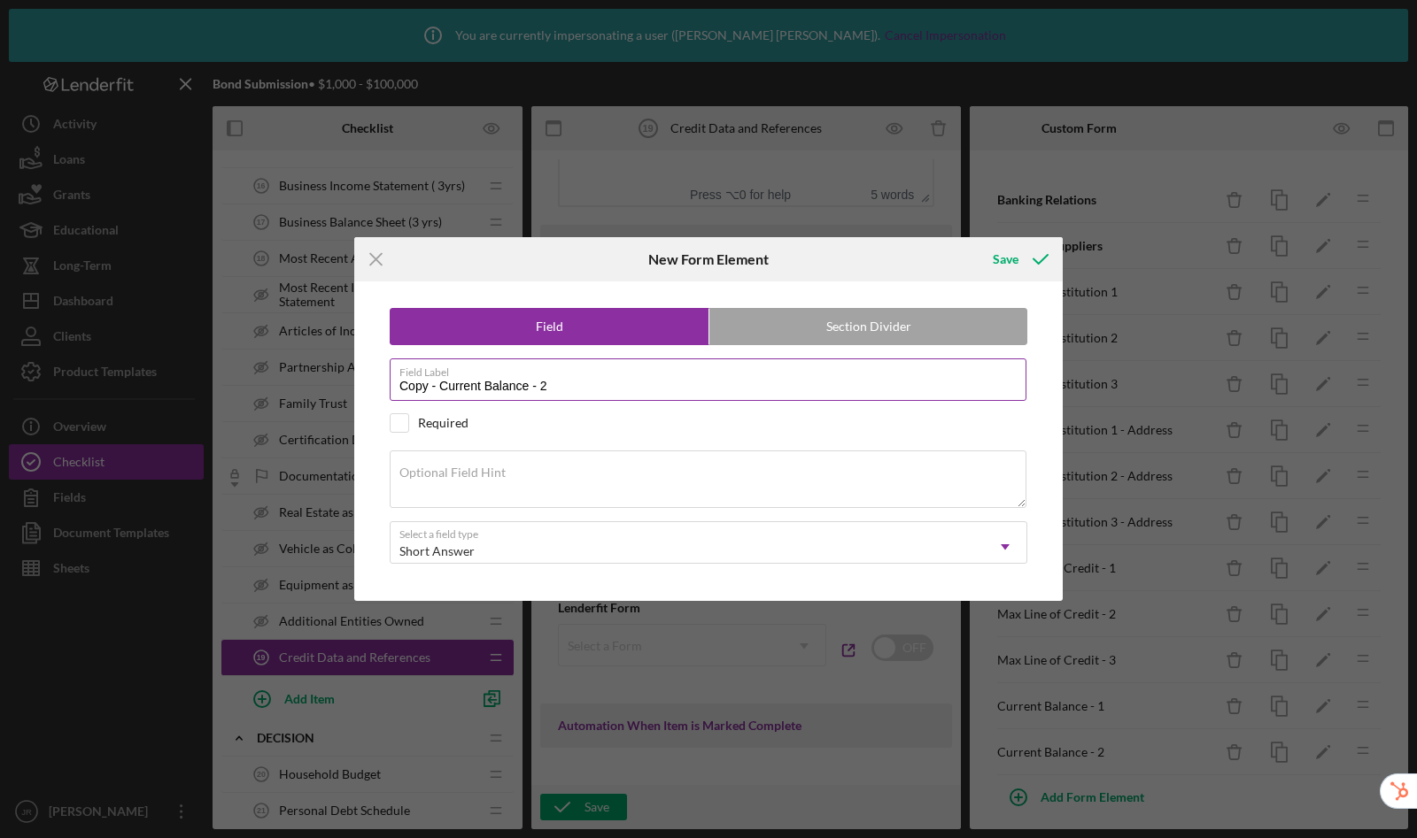
click at [658, 387] on input "Copy - Current Balance - 2" at bounding box center [708, 380] width 637 height 42
drag, startPoint x: 437, startPoint y: 390, endPoint x: 310, endPoint y: 370, distance: 129.0
click at [310, 370] on div "Icon/Menu Close New Form Element Save Field Section Divider Field Label Copy - …" at bounding box center [708, 419] width 1417 height 838
type input "Current Balance - 3"
click at [975, 242] on button "Save" at bounding box center [1019, 259] width 88 height 35
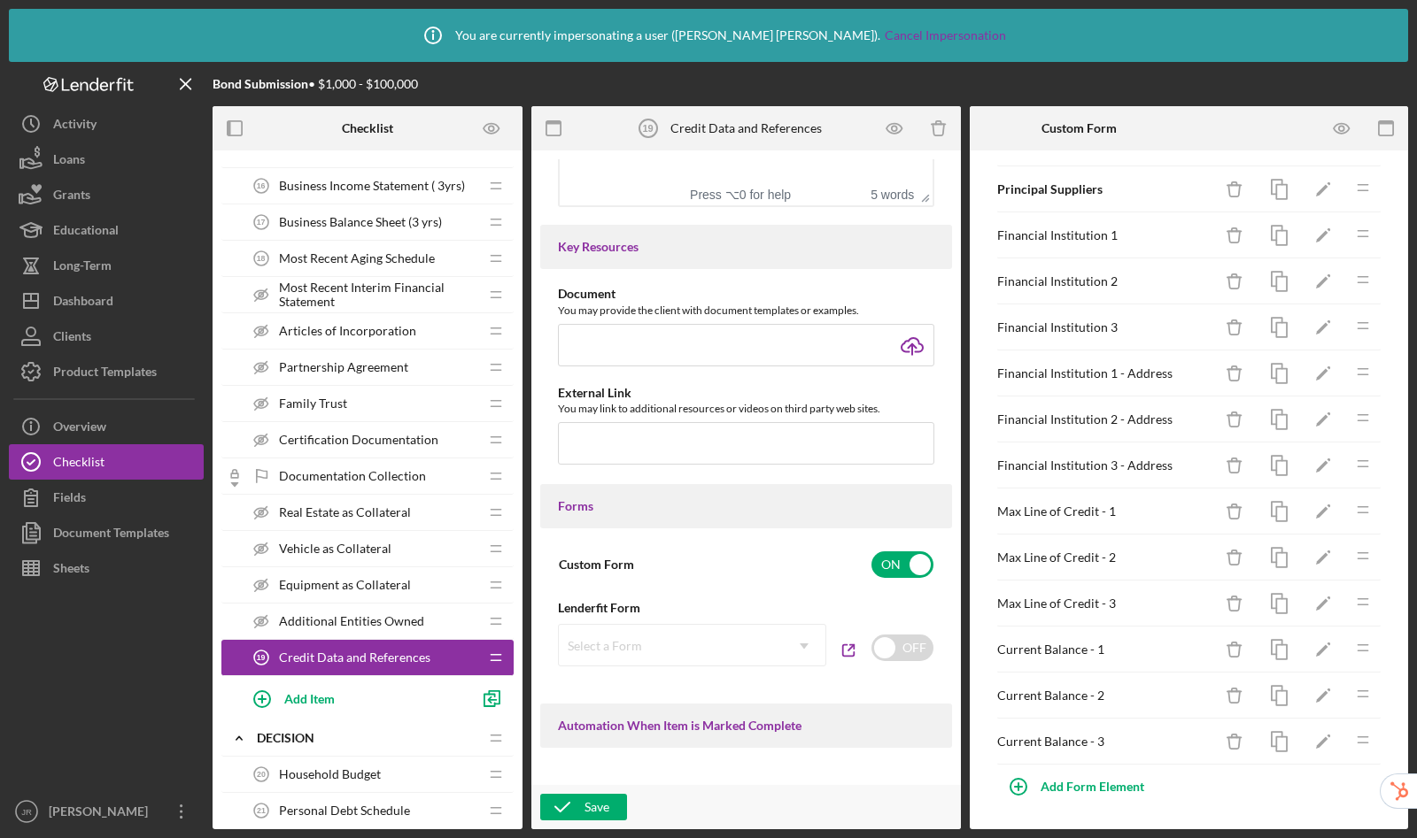
scroll to position [58, 0]
click at [1268, 747] on icon "button" at bounding box center [1279, 741] width 40 height 40
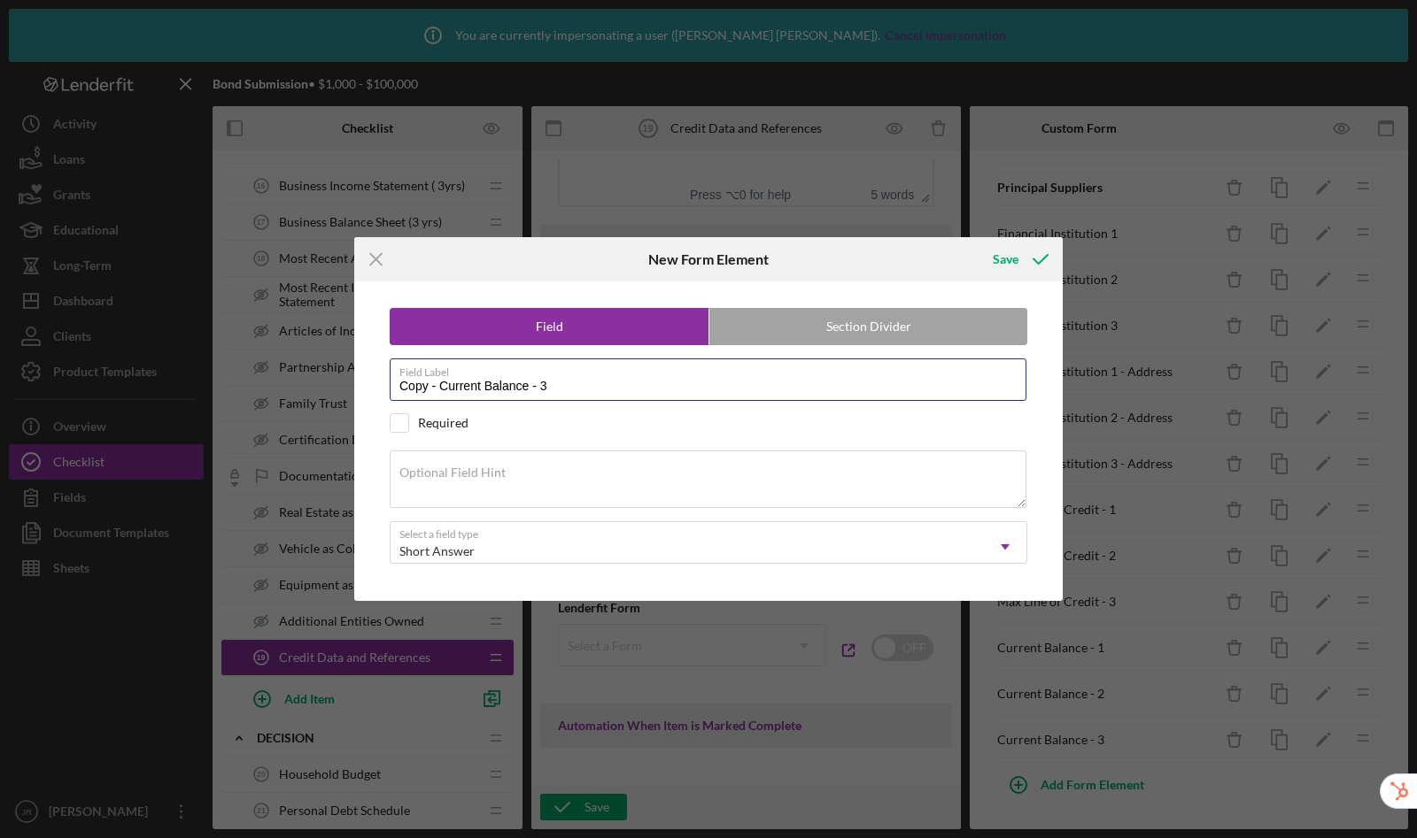
drag, startPoint x: 380, startPoint y: 374, endPoint x: 362, endPoint y: 371, distance: 17.9
click at [363, 371] on div "Field Section Divider Field Label Copy - Current Balance - 3 Required Optional …" at bounding box center [708, 441] width 691 height 319
type input "Security - 1"
click at [975, 242] on button "Save" at bounding box center [1019, 259] width 88 height 35
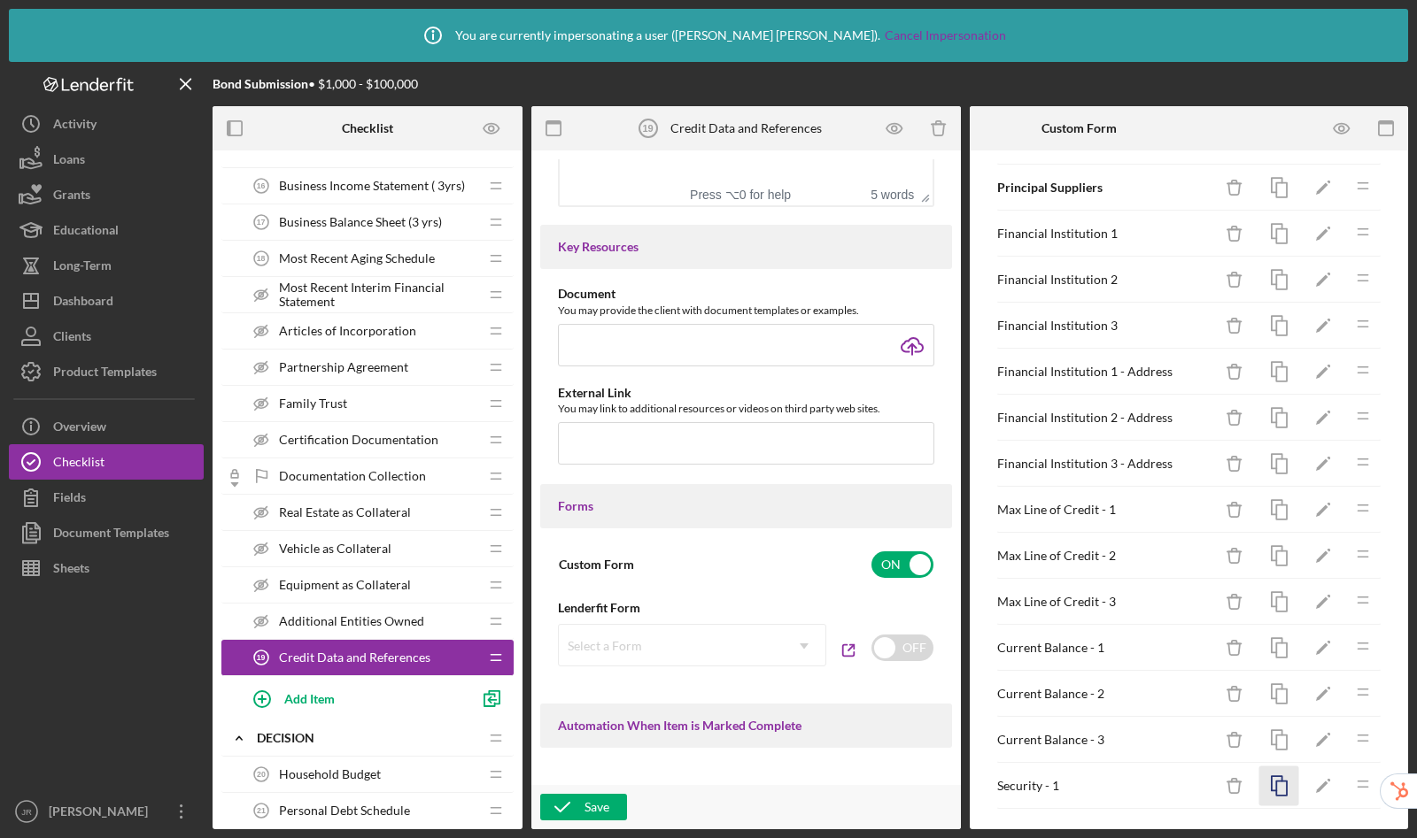
click at [1263, 796] on icon "button" at bounding box center [1279, 787] width 40 height 40
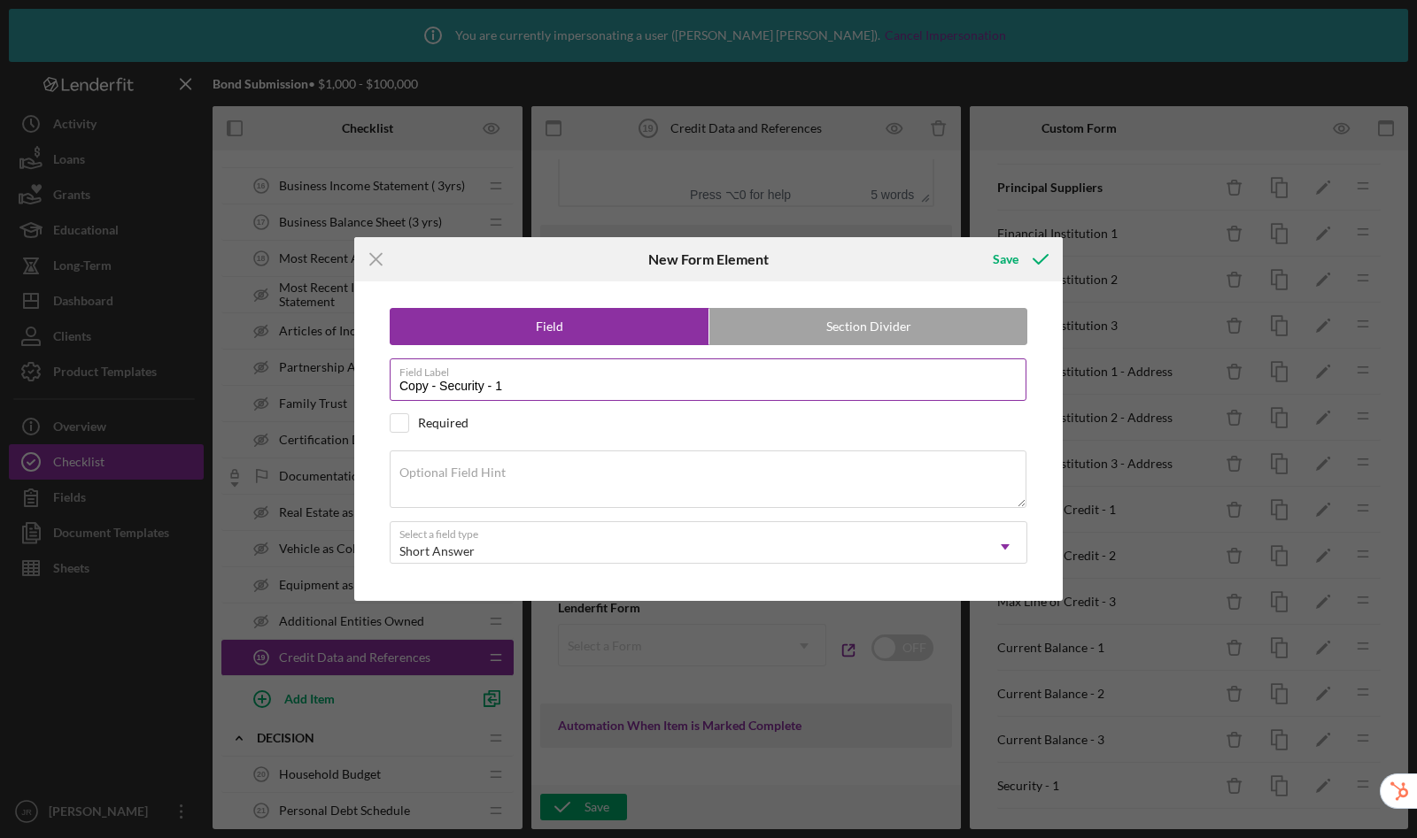
click at [652, 391] on input "Copy - Security - 1" at bounding box center [708, 380] width 637 height 42
drag, startPoint x: 440, startPoint y: 385, endPoint x: 332, endPoint y: 367, distance: 109.6
click at [332, 367] on div "Icon/Menu Close New Form Element Save Field Section Divider Field Label Copy - …" at bounding box center [708, 419] width 1417 height 838
type input "Security - 2"
click at [975, 242] on button "Save" at bounding box center [1019, 259] width 88 height 35
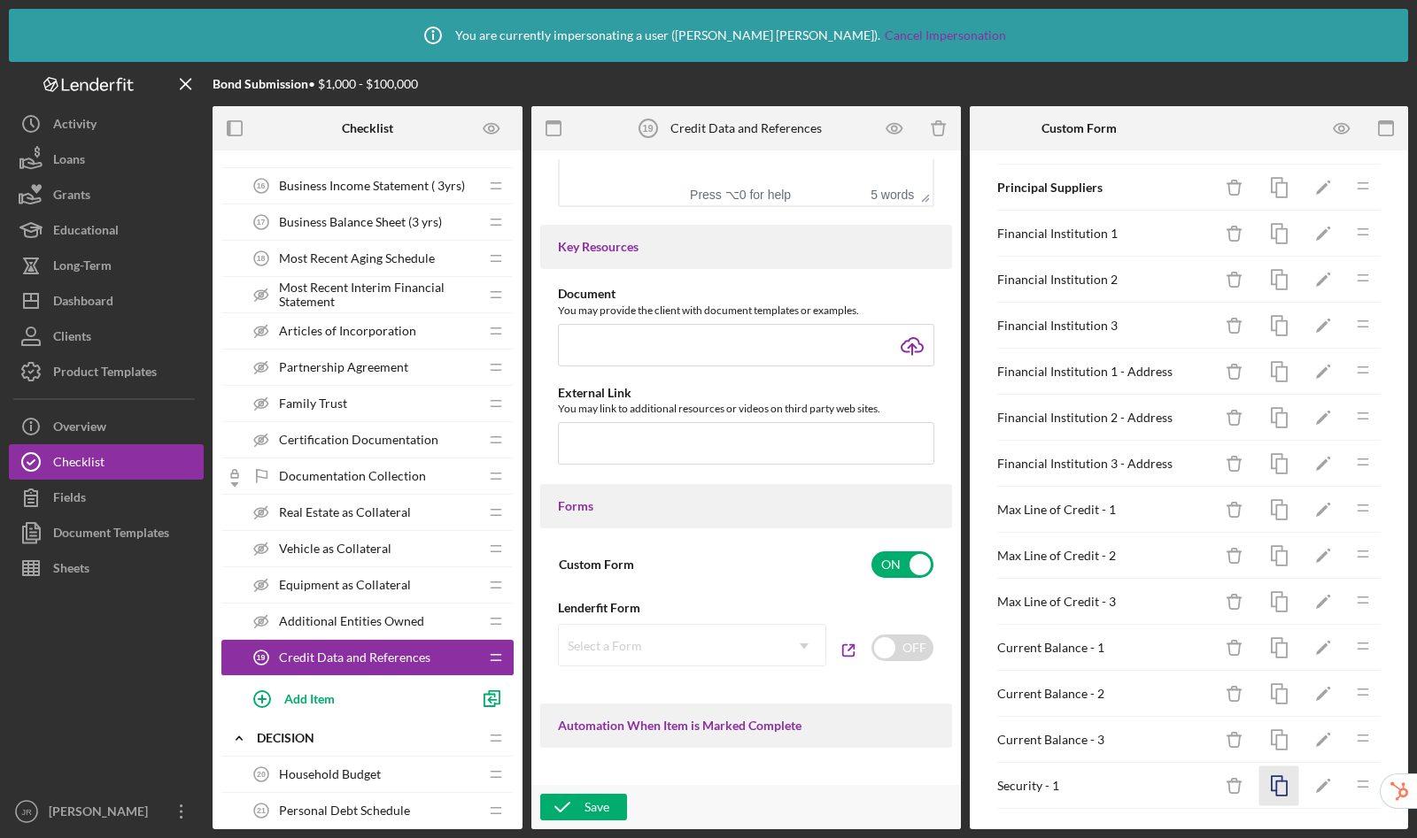
scroll to position [151, 0]
click at [1265, 742] on icon "button" at bounding box center [1279, 741] width 40 height 40
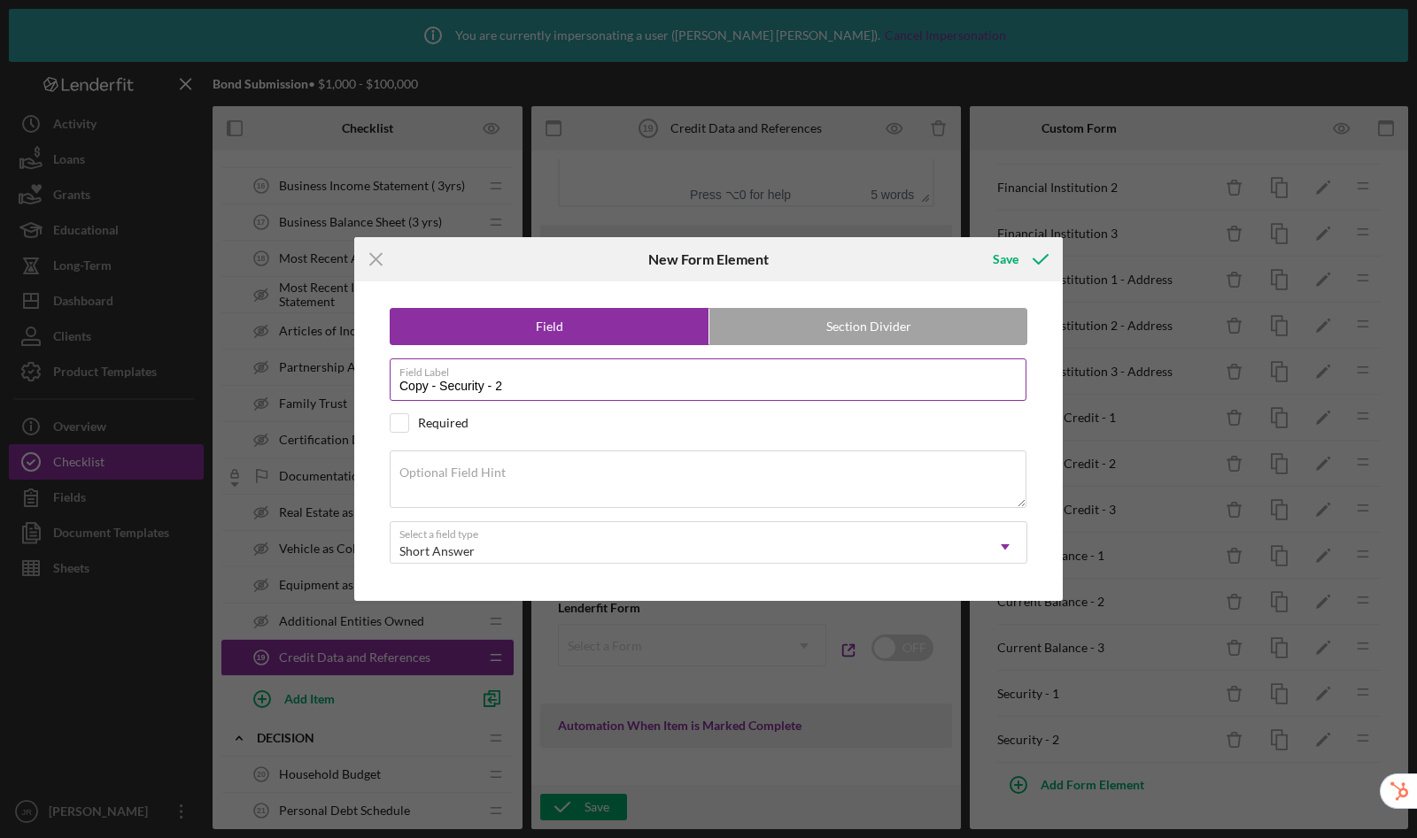
click at [588, 384] on input "Copy - Security - 2" at bounding box center [708, 380] width 637 height 42
drag, startPoint x: 441, startPoint y: 390, endPoint x: 275, endPoint y: 344, distance: 171.8
click at [275, 344] on div "Icon/Menu Close New Form Element Save Field Section Divider Field Label Copy - …" at bounding box center [708, 419] width 1417 height 838
type input "Security - 3"
click at [975, 242] on button "Save" at bounding box center [1019, 259] width 88 height 35
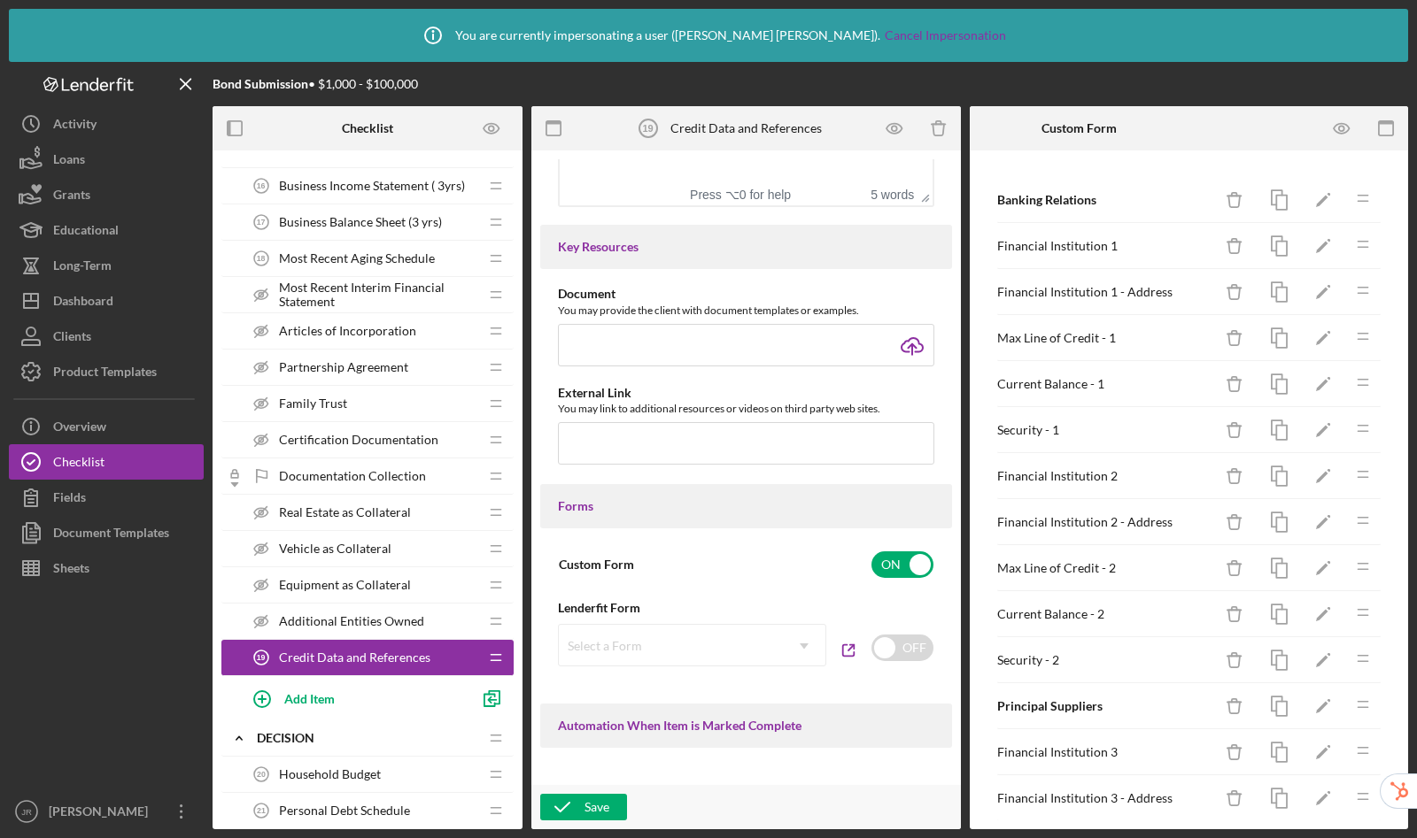
scroll to position [197, 0]
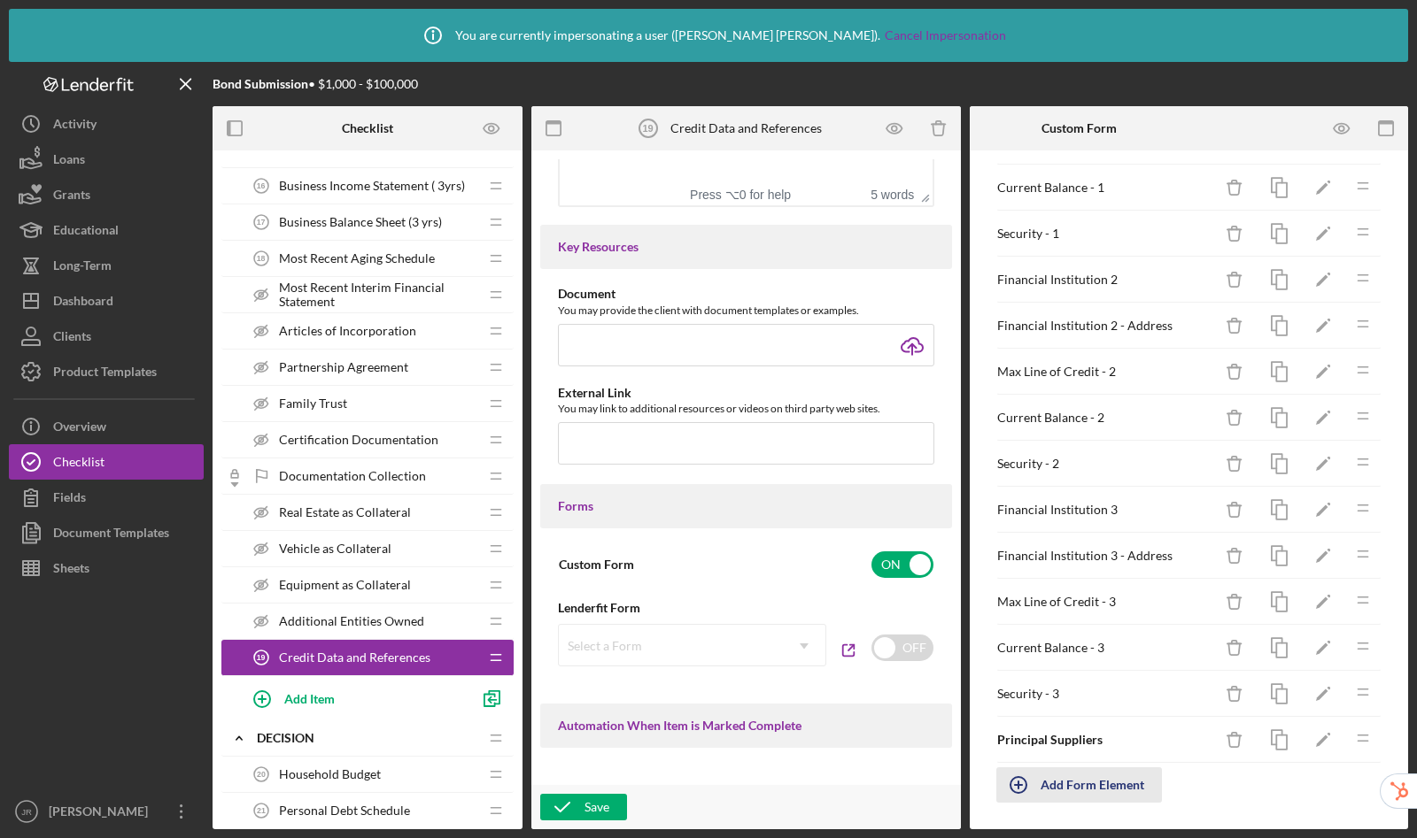
click at [1112, 787] on div "Add Form Element" at bounding box center [1092, 785] width 104 height 35
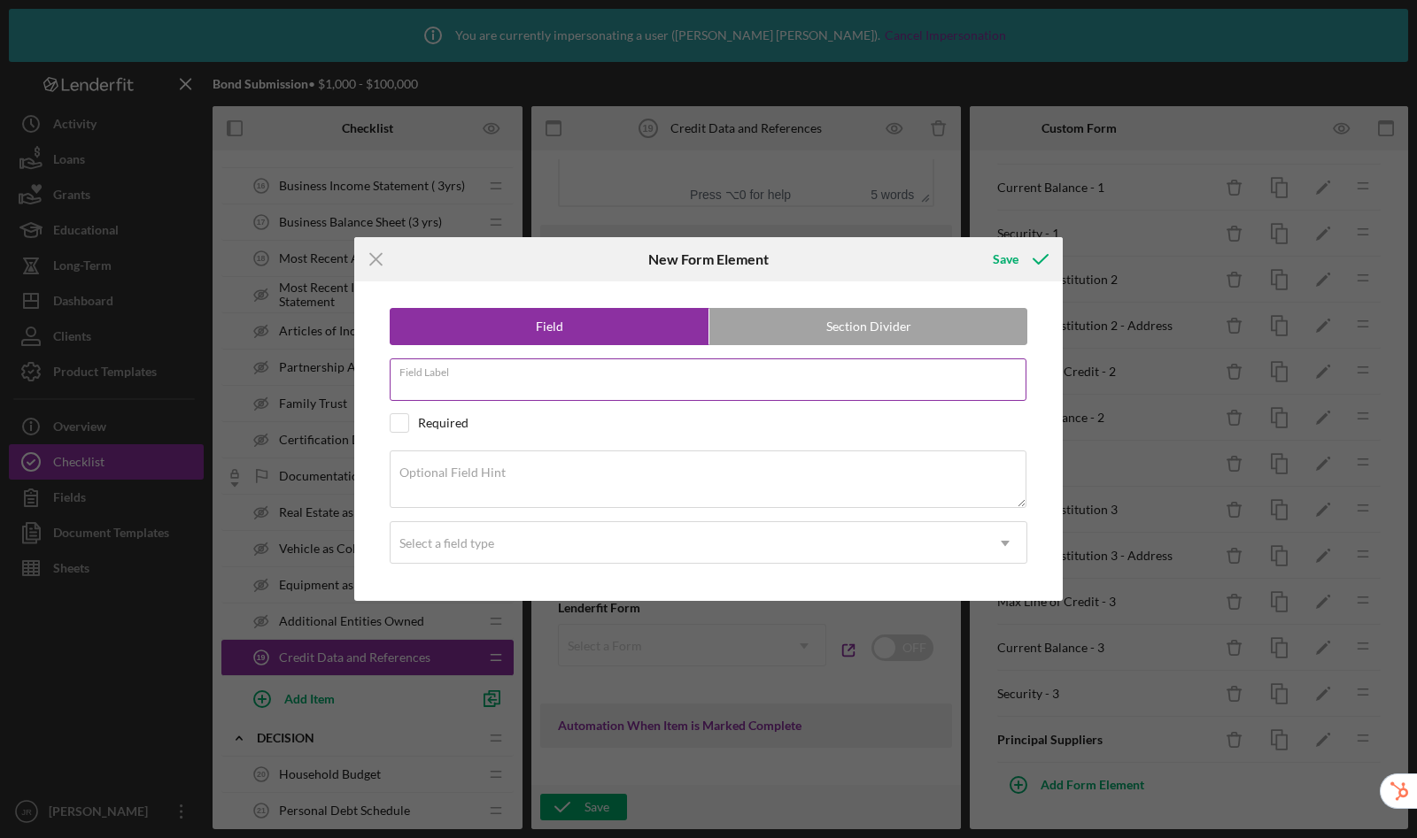
click at [566, 370] on div "Field Label" at bounding box center [708, 381] width 637 height 44
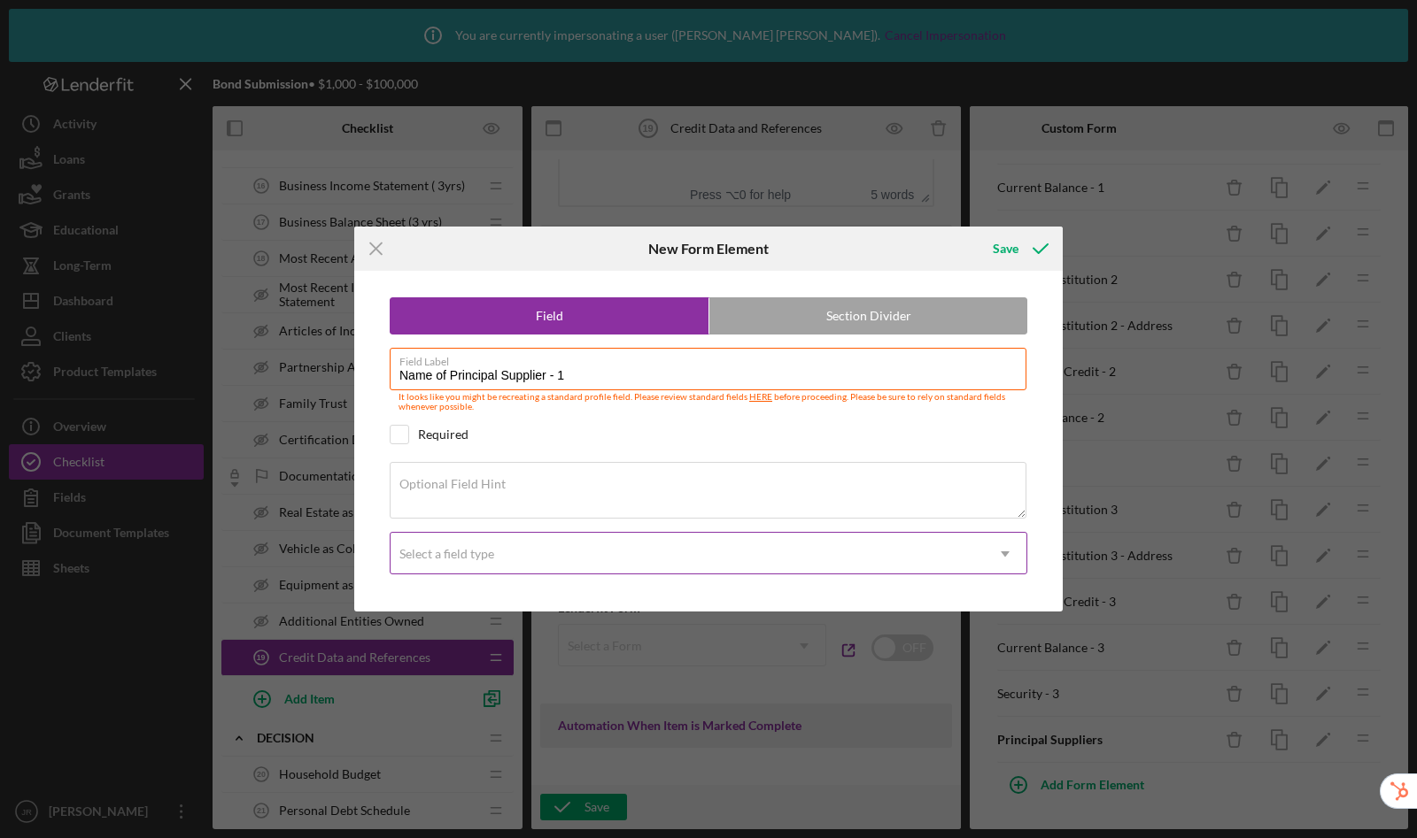
type input "Name of Principal Supplier - 1"
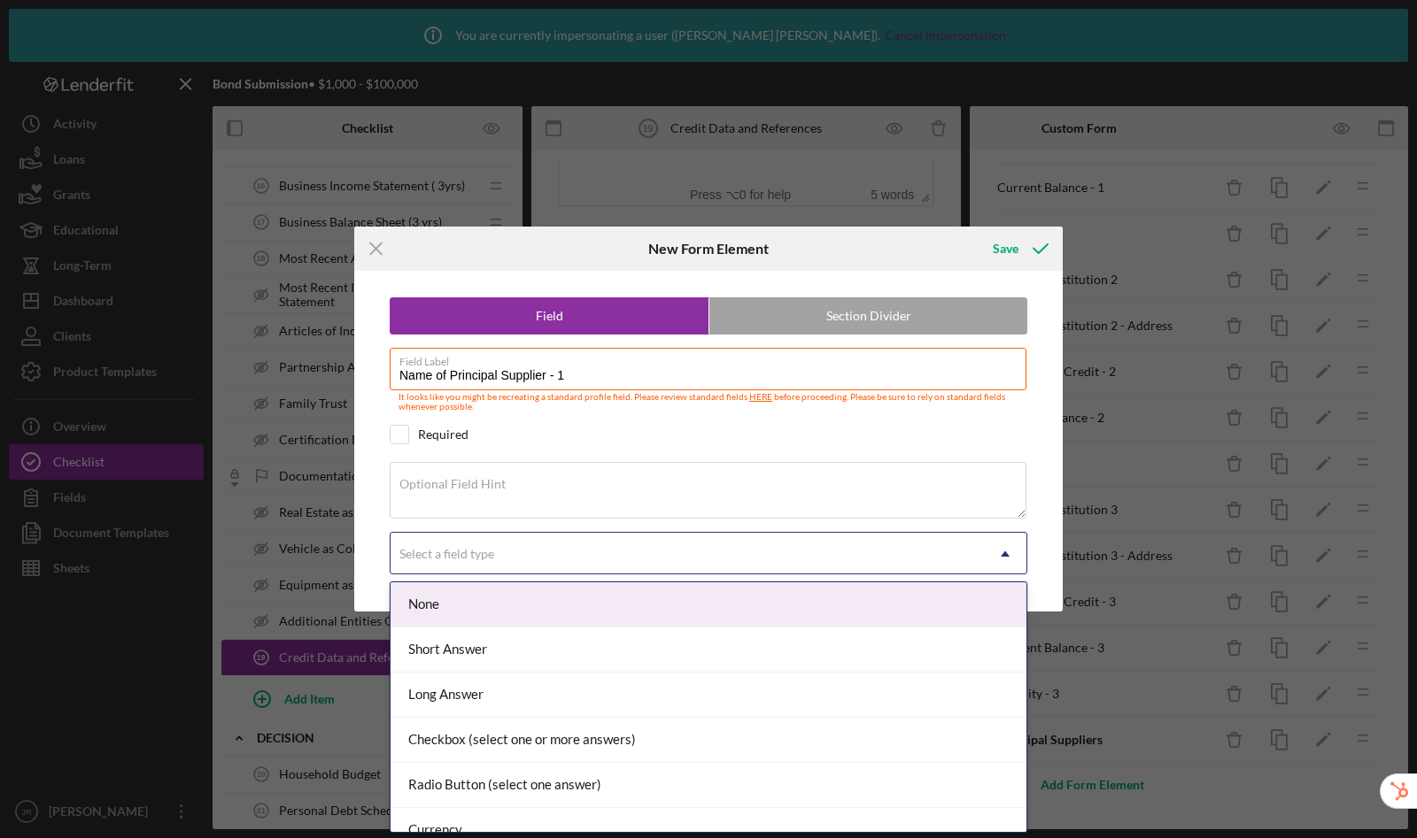
click at [593, 552] on div "Select a field type" at bounding box center [686, 554] width 593 height 41
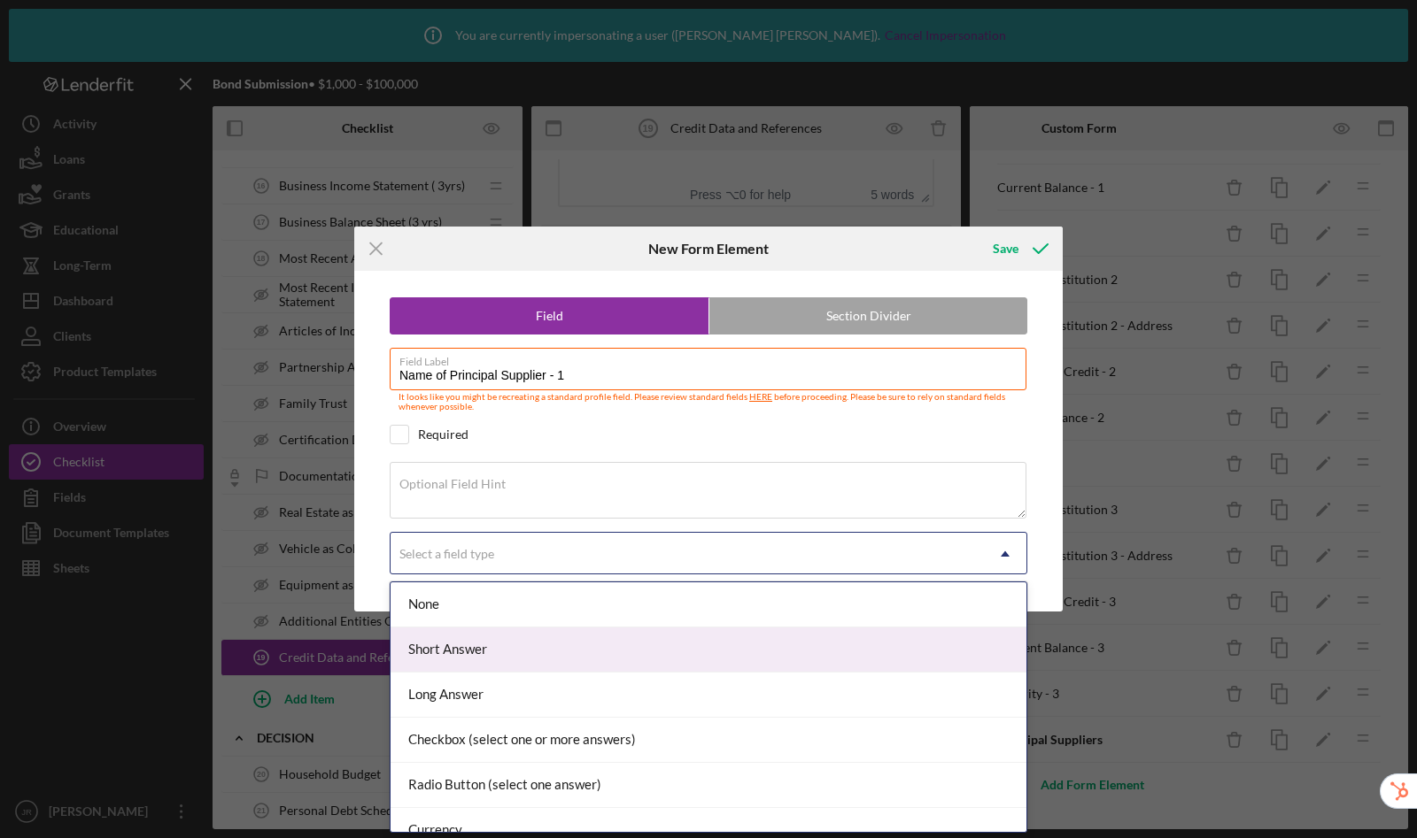
click at [568, 664] on div "Short Answer" at bounding box center [708, 650] width 636 height 45
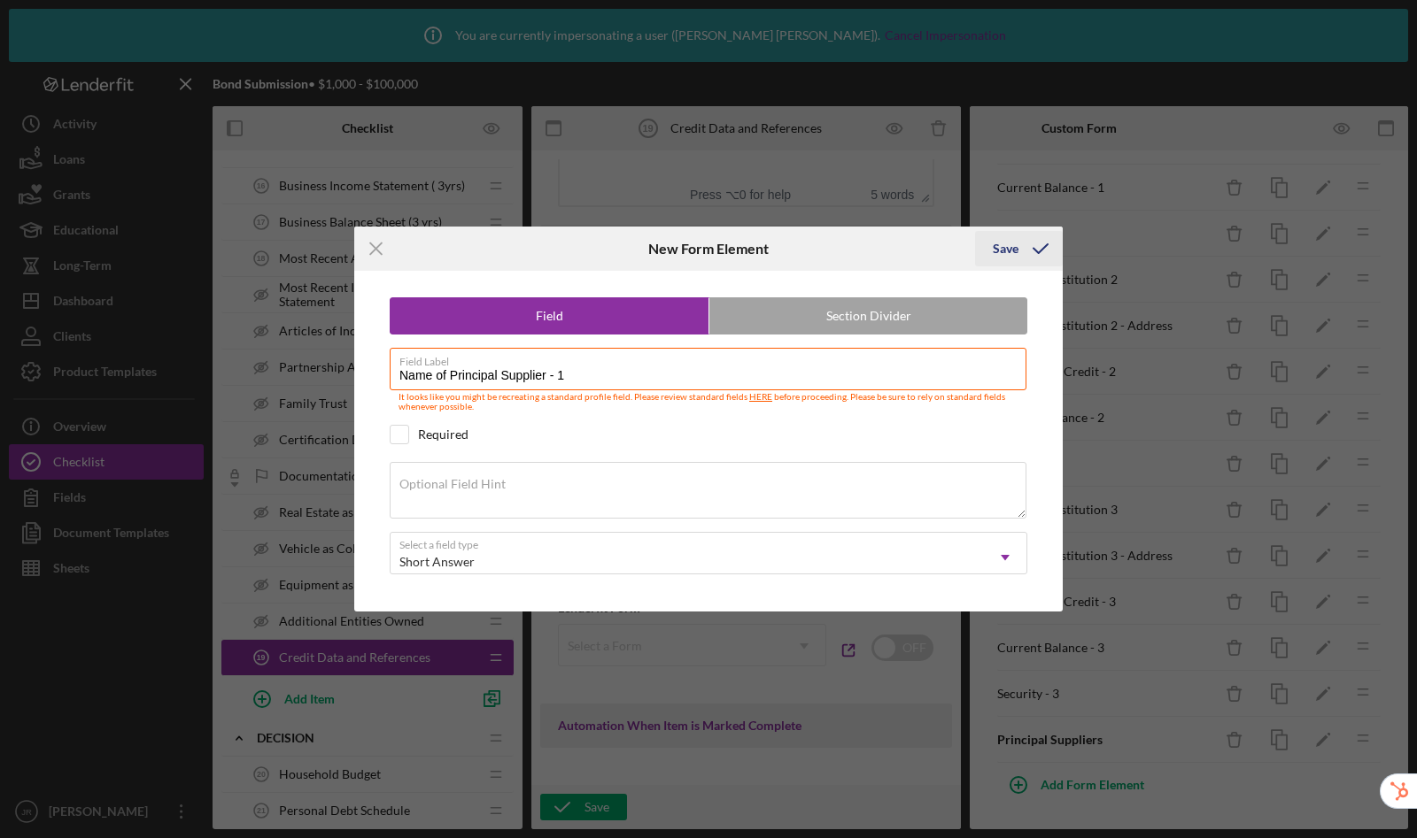
click at [1008, 244] on div "Save" at bounding box center [1005, 248] width 26 height 35
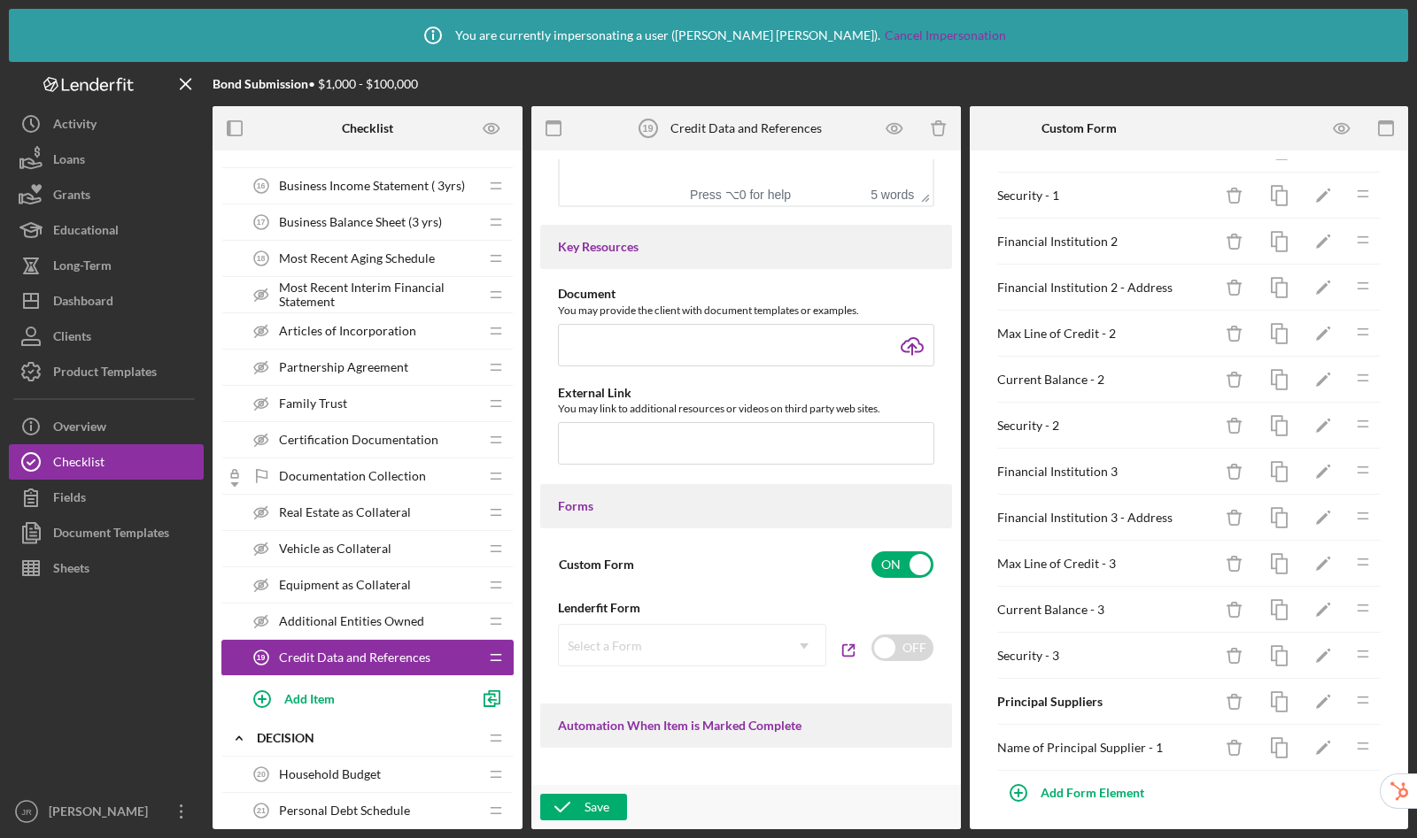
scroll to position [243, 0]
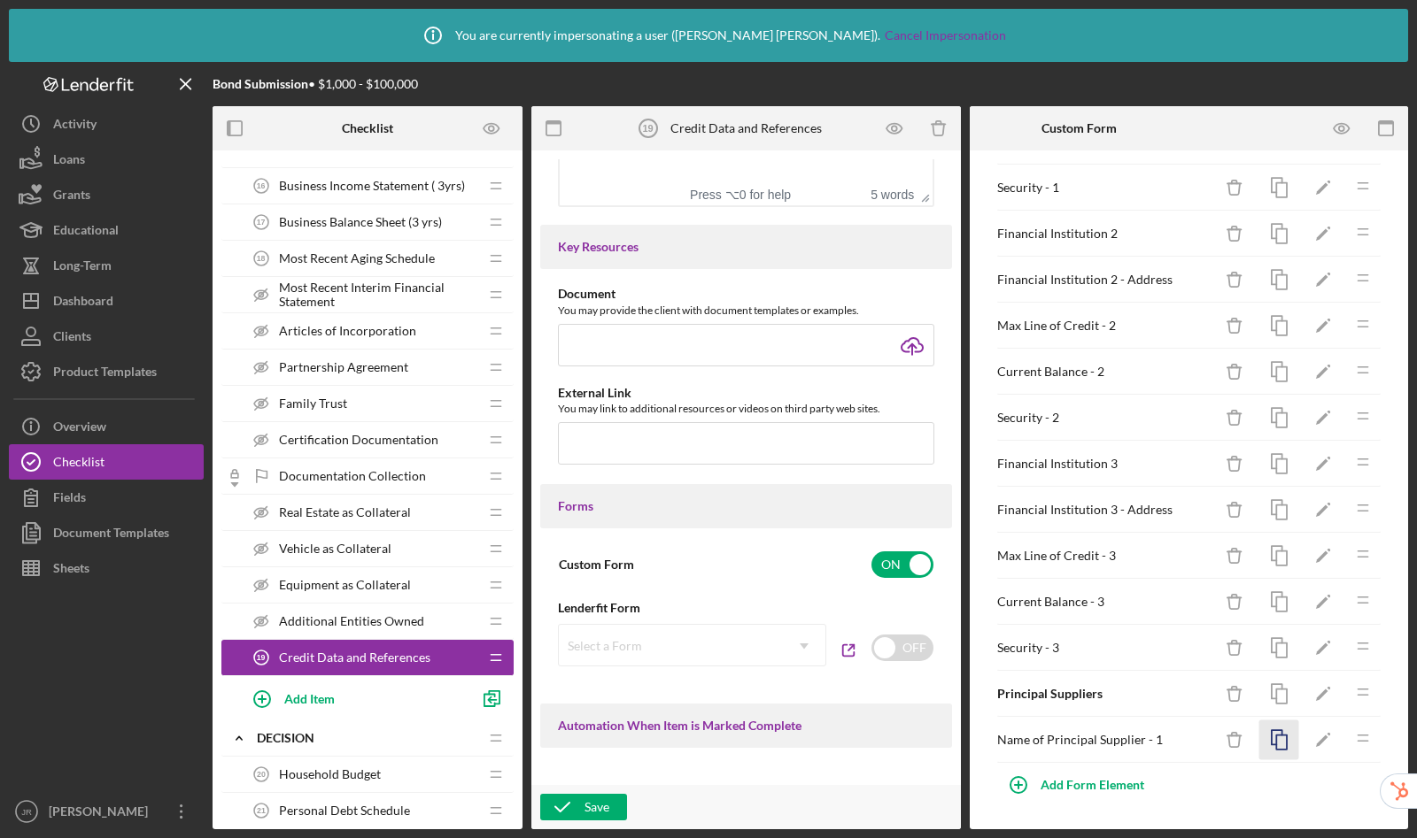
click at [1268, 745] on icon "button" at bounding box center [1279, 741] width 40 height 40
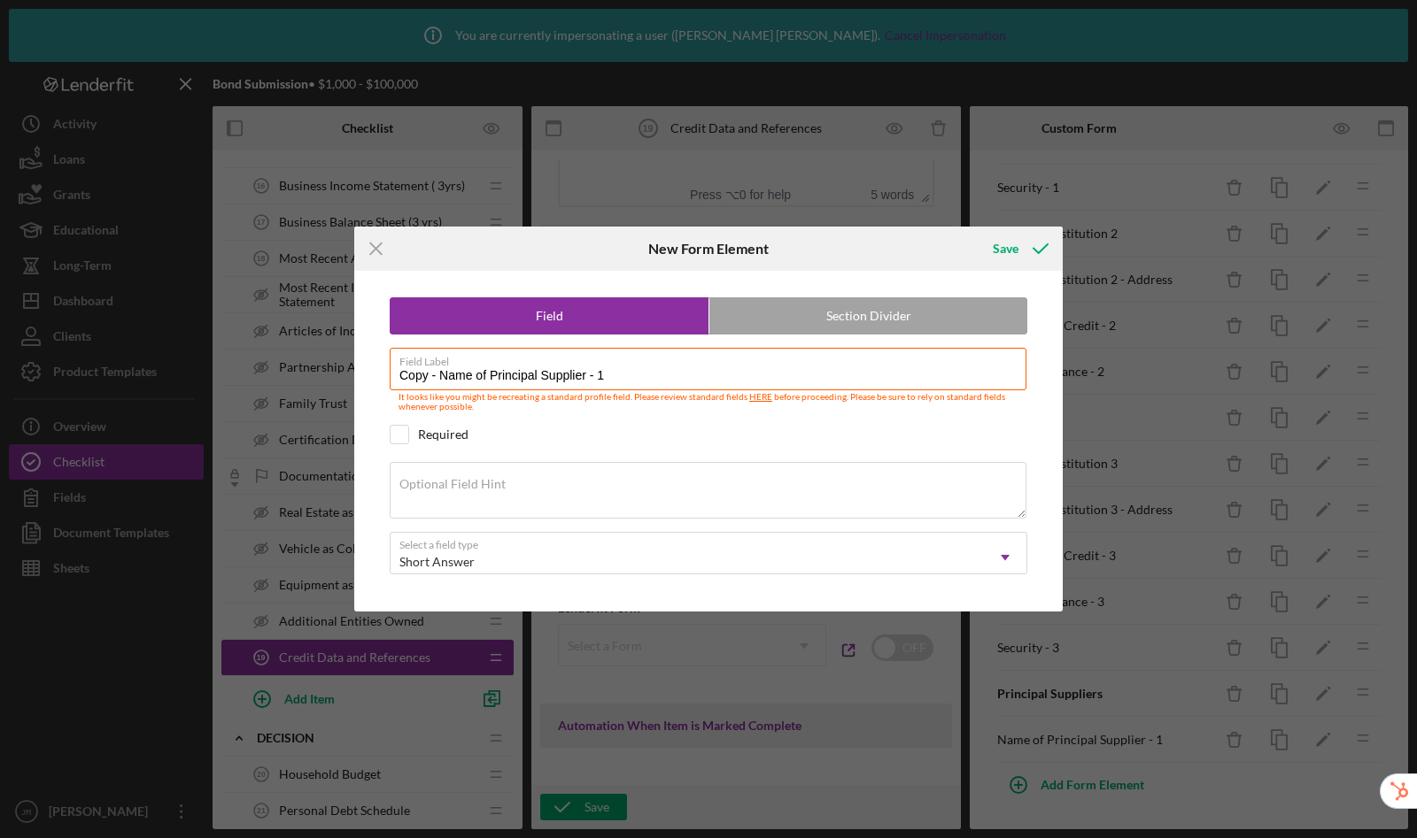
drag, startPoint x: 675, startPoint y: 376, endPoint x: 342, endPoint y: 362, distance: 333.2
click at [342, 362] on div "Icon/Menu Close New Form Element Save Field Section Divider Field Label Copy - …" at bounding box center [708, 419] width 1417 height 838
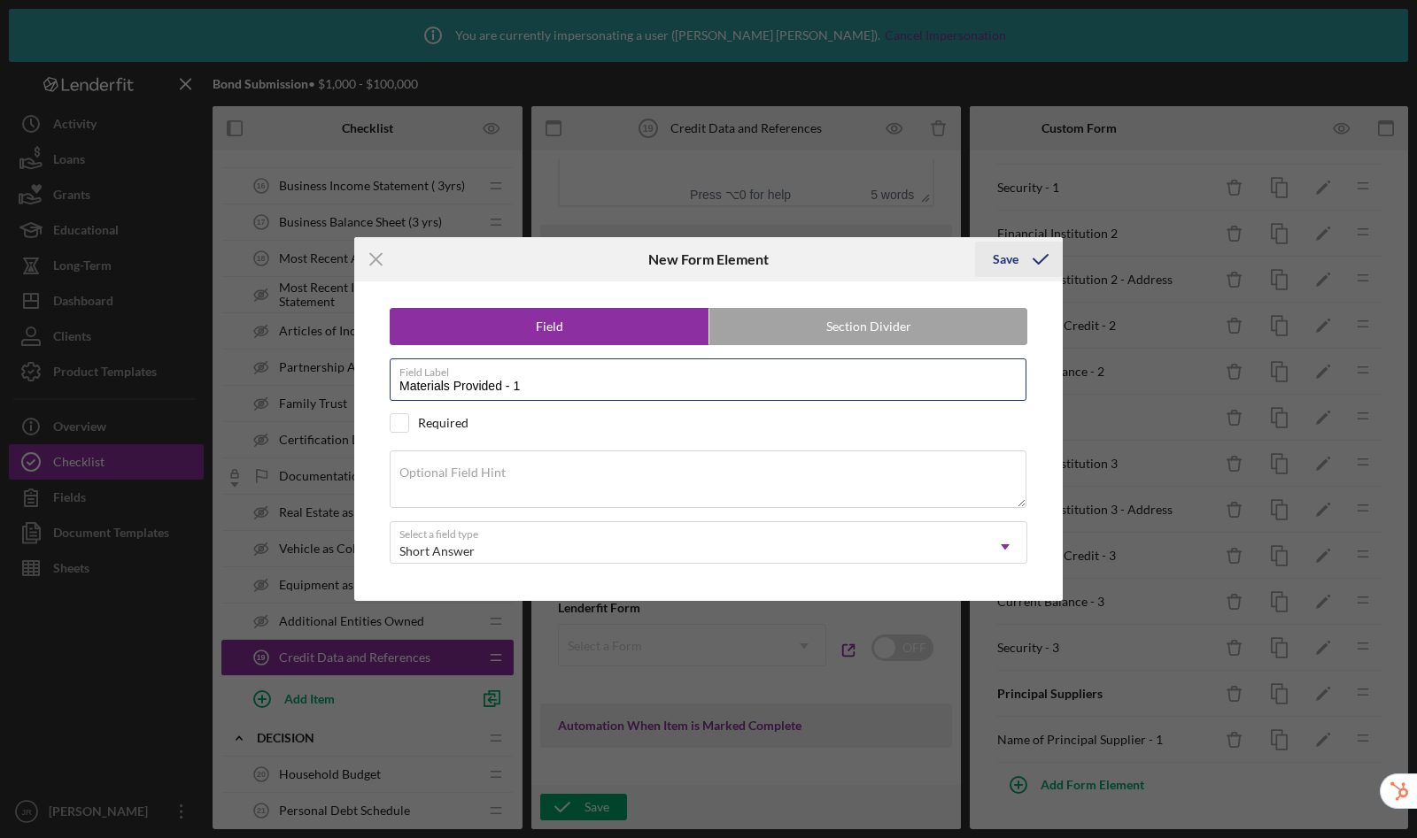
type input "Materials Provided - 1"
click at [1010, 251] on div "Save" at bounding box center [1005, 259] width 26 height 35
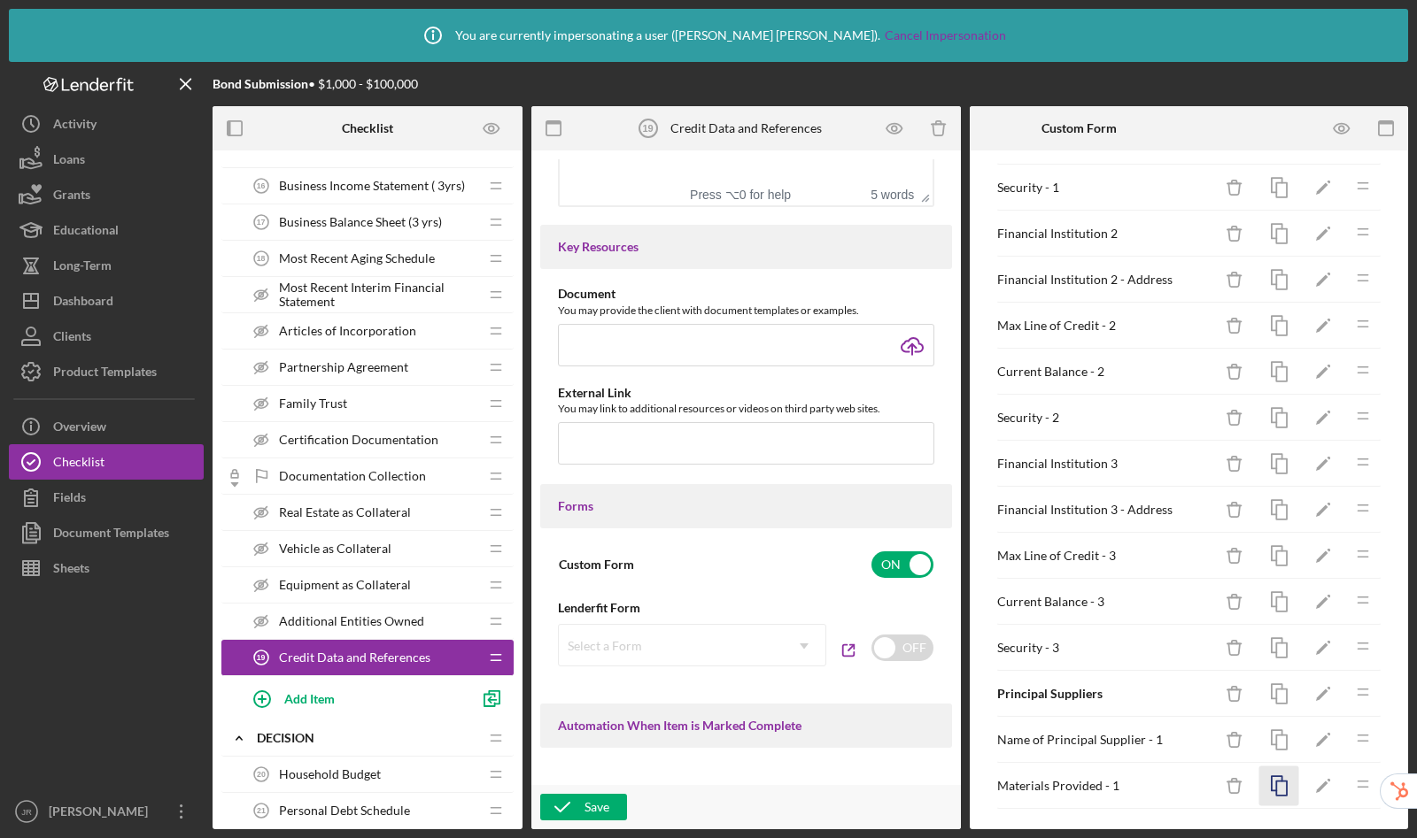
click at [1259, 784] on icon "button" at bounding box center [1279, 787] width 40 height 40
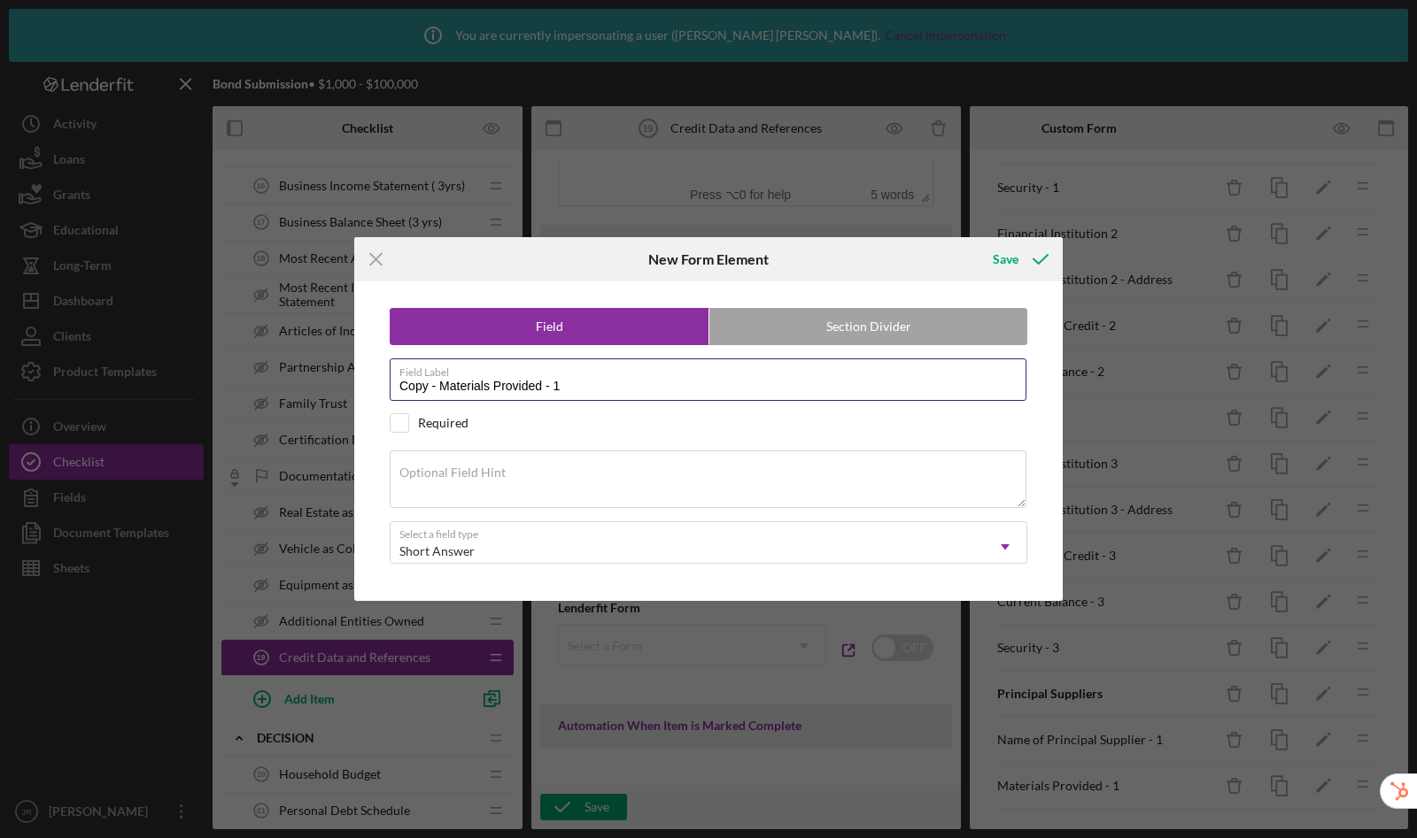
drag, startPoint x: 604, startPoint y: 390, endPoint x: 350, endPoint y: 364, distance: 255.5
click at [350, 364] on div "Icon/Menu Close New Form Element Save Field Section Divider Field Label Copy - …" at bounding box center [708, 419] width 1417 height 838
type input "Principal Supplier 1 - Address"
click at [975, 242] on button "Save" at bounding box center [1019, 259] width 88 height 35
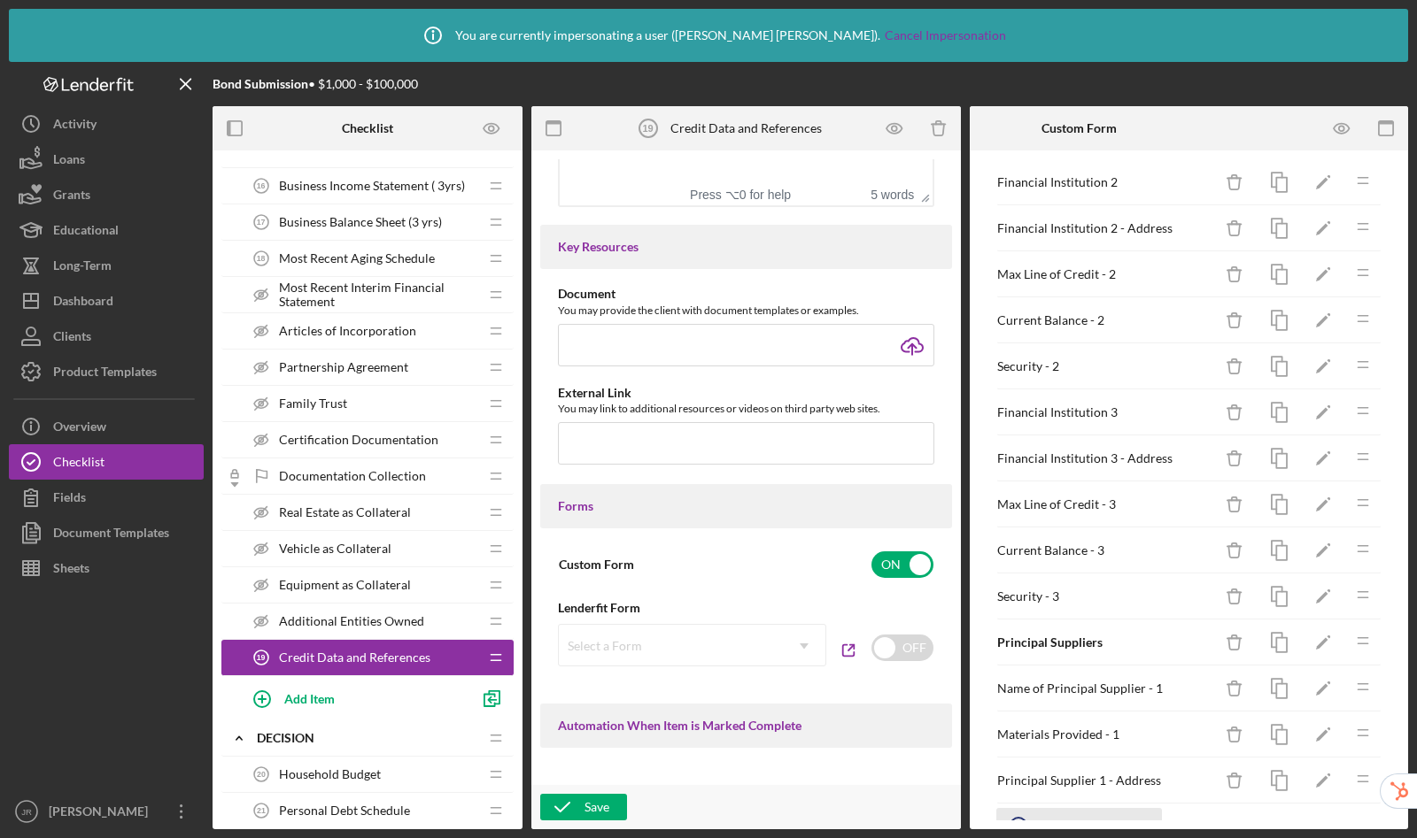
scroll to position [335, 0]
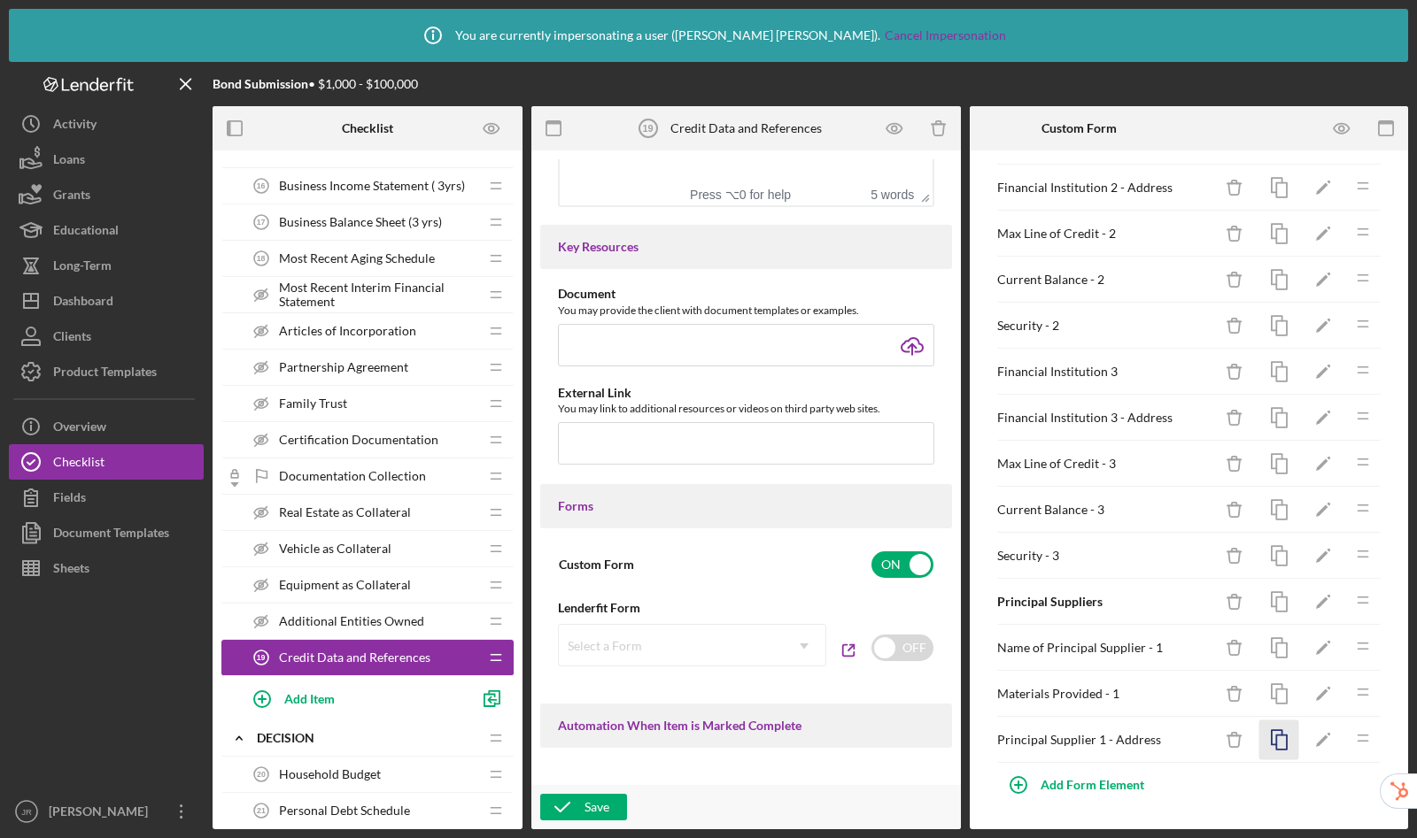
click at [1276, 748] on rect "button" at bounding box center [1281, 743] width 11 height 14
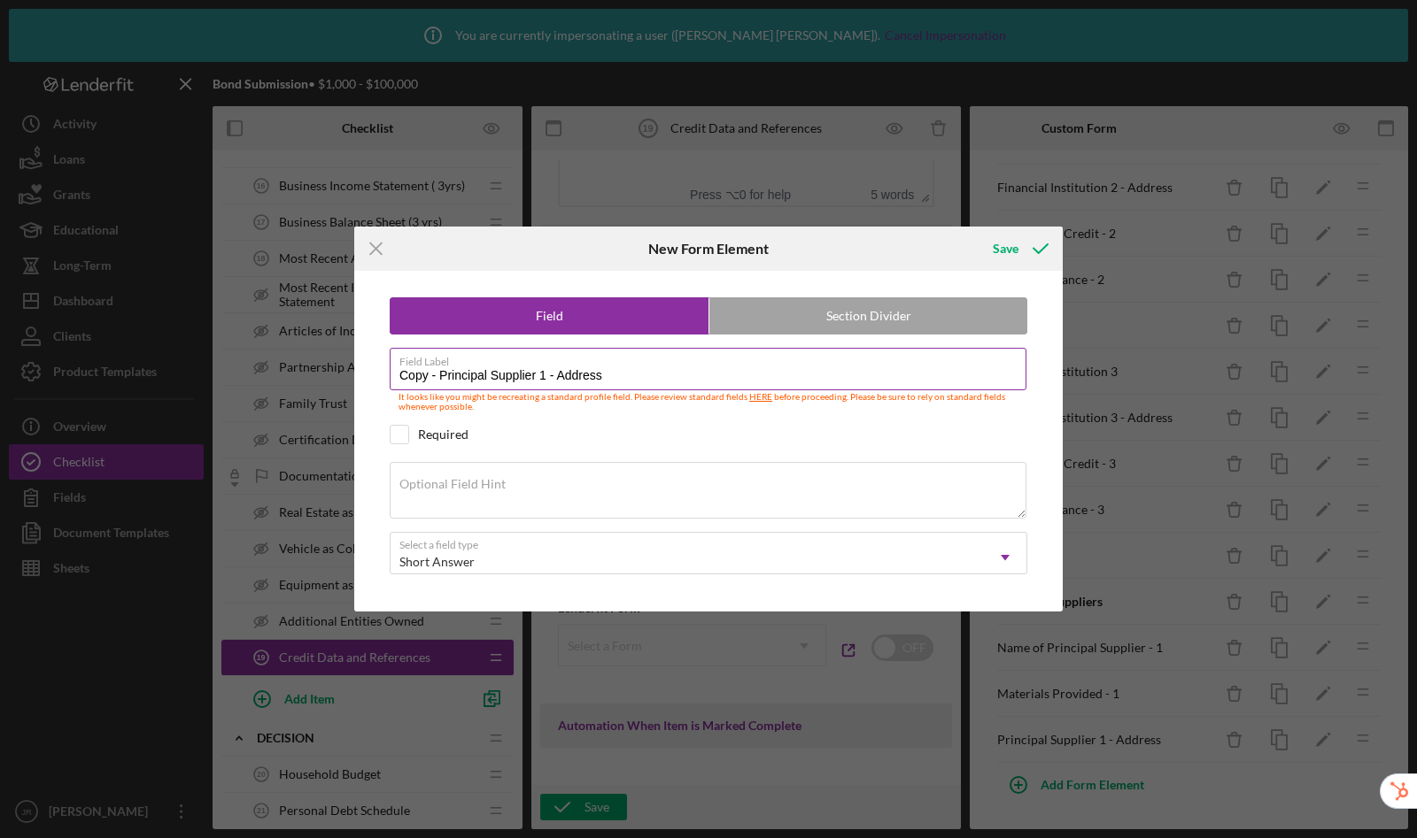
drag, startPoint x: 629, startPoint y: 377, endPoint x: 559, endPoint y: 377, distance: 70.8
click at [559, 377] on input "Copy - Principal Supplier 1 - Address" at bounding box center [708, 369] width 637 height 42
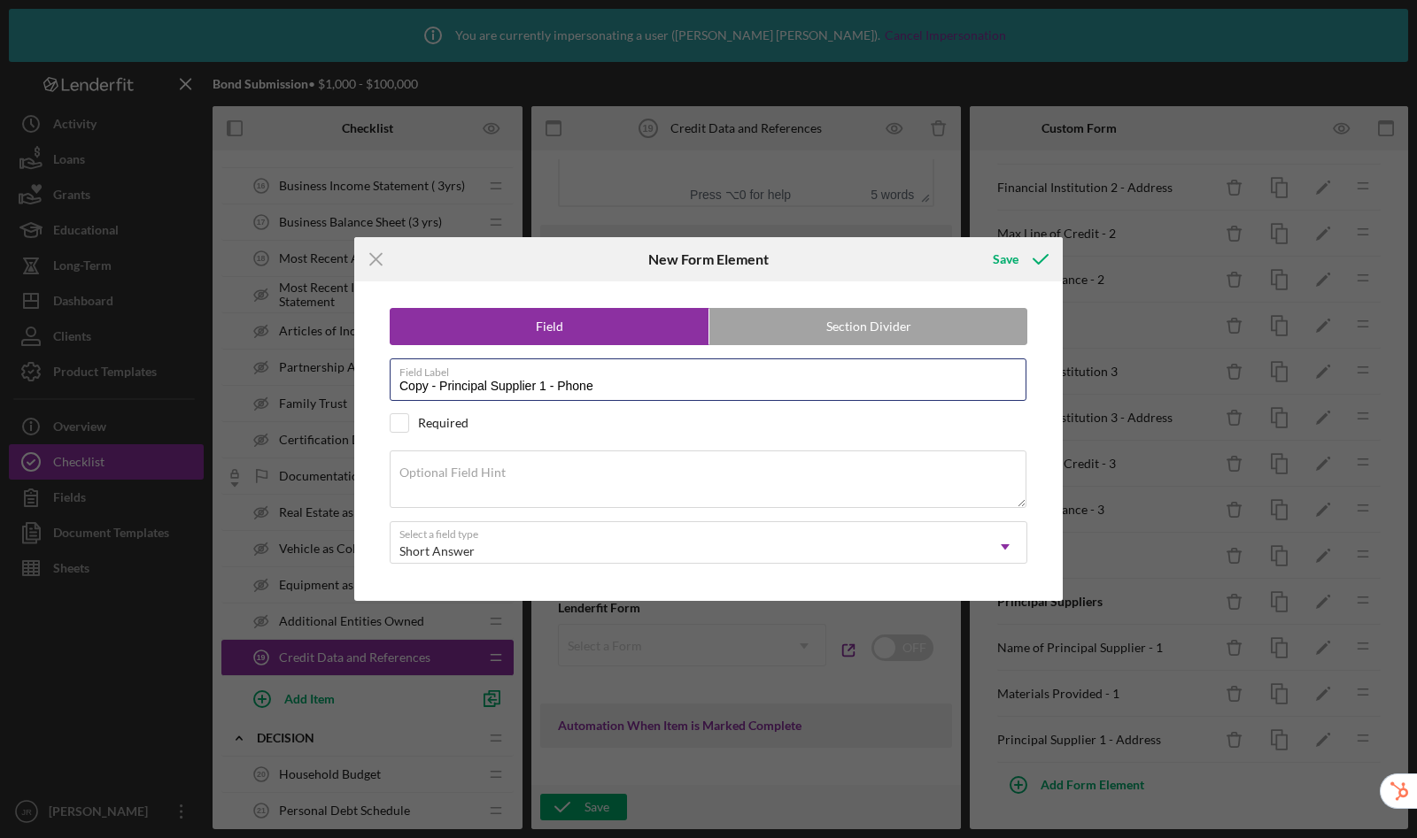
drag, startPoint x: 440, startPoint y: 383, endPoint x: 330, endPoint y: 382, distance: 109.8
click at [330, 382] on div "Icon/Menu Close New Form Element Save Field Section Divider Field Label Copy - …" at bounding box center [708, 419] width 1417 height 838
type input "Principal Supplier 1 - Phone"
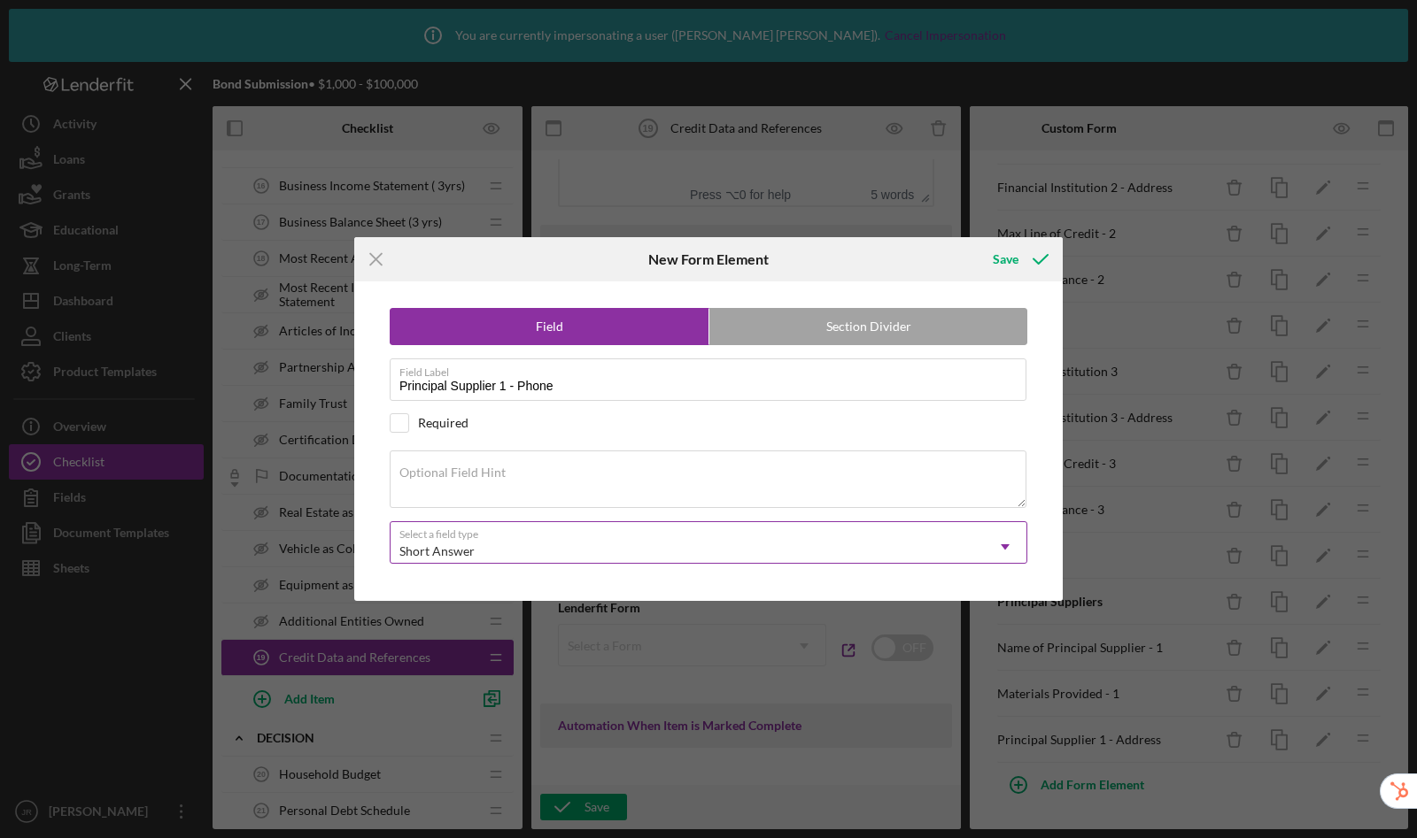
click at [478, 552] on div "Short Answer" at bounding box center [686, 551] width 593 height 41
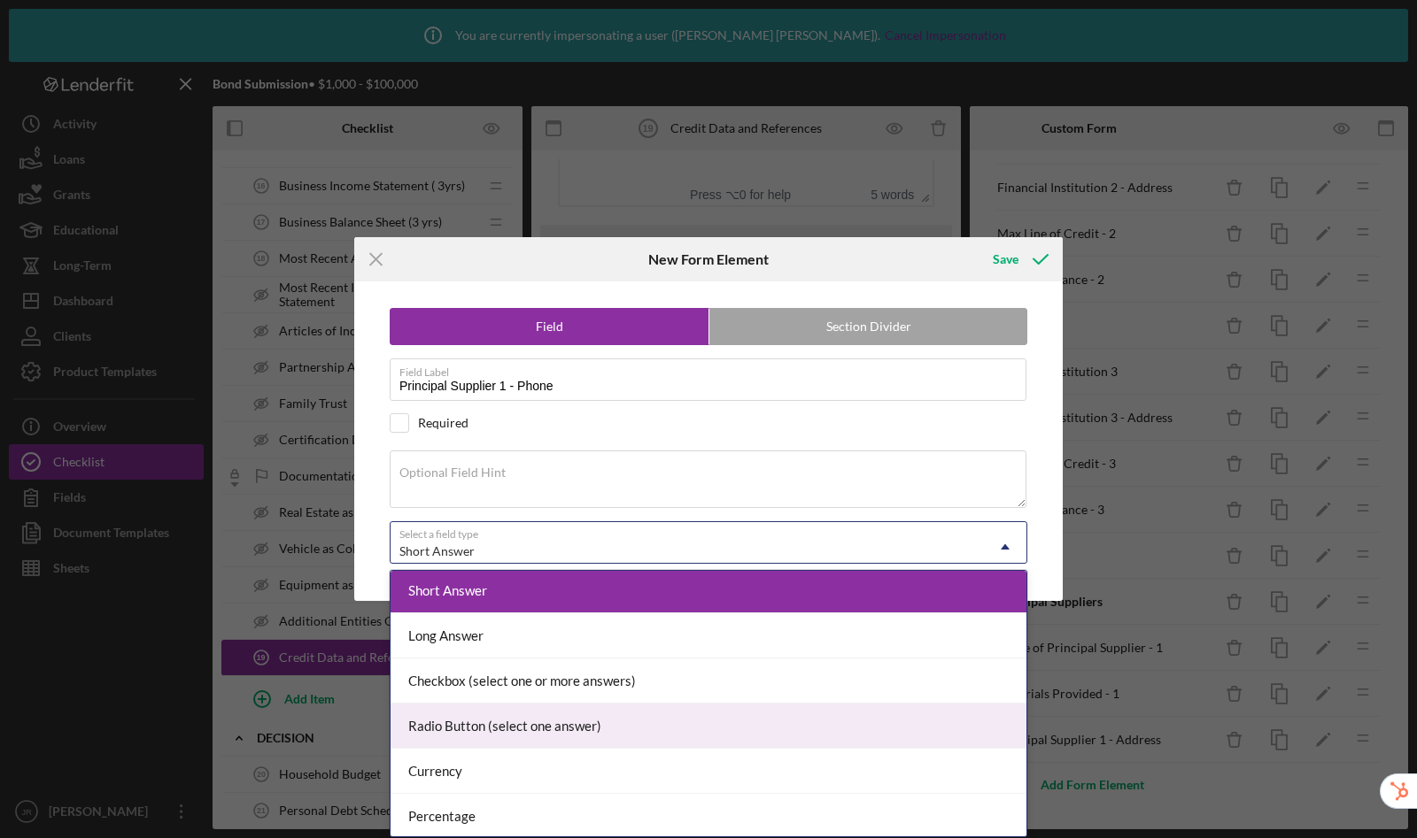
scroll to position [137, 0]
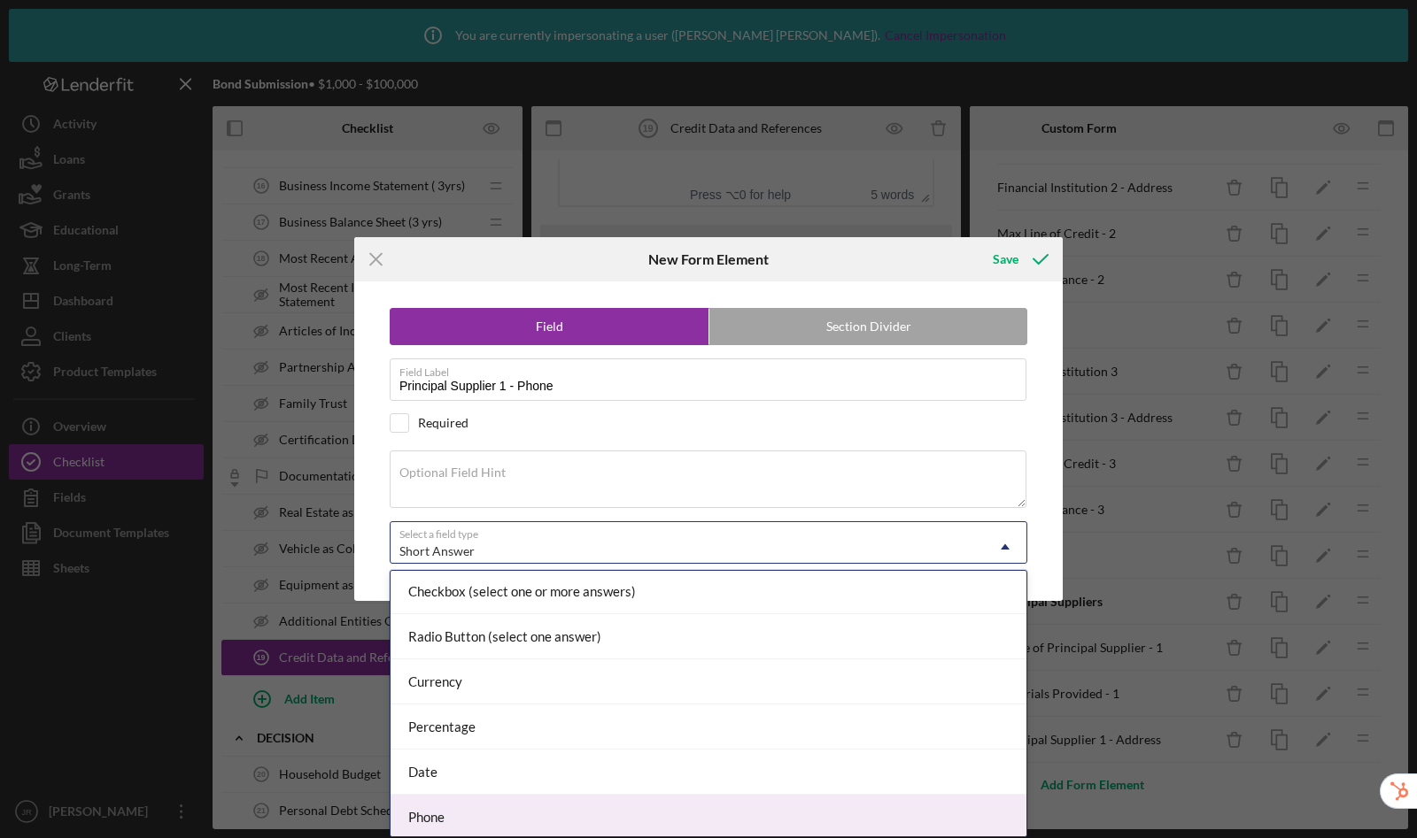
click at [527, 812] on div "Phone" at bounding box center [708, 817] width 636 height 45
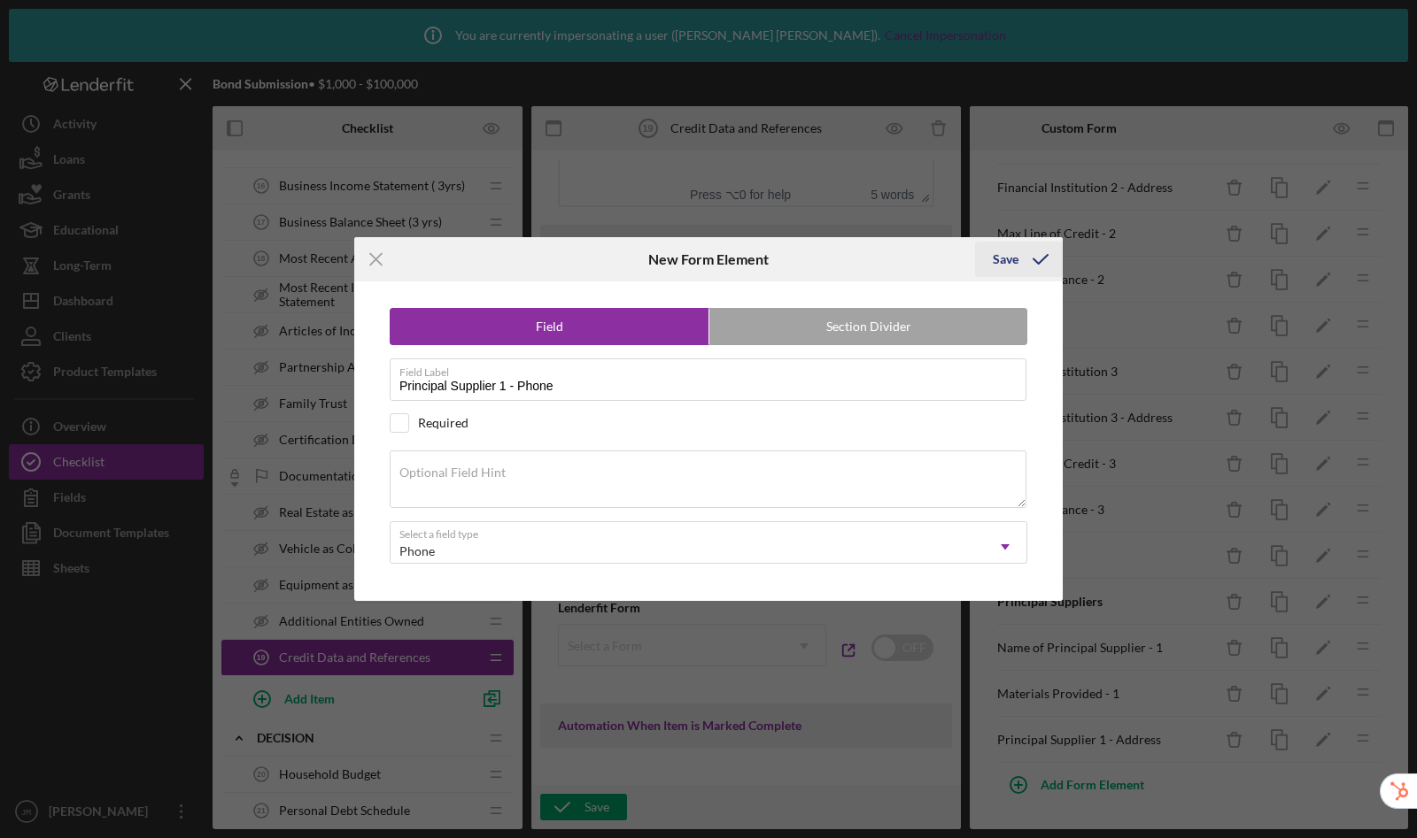
click at [996, 259] on div "Save" at bounding box center [1005, 259] width 26 height 35
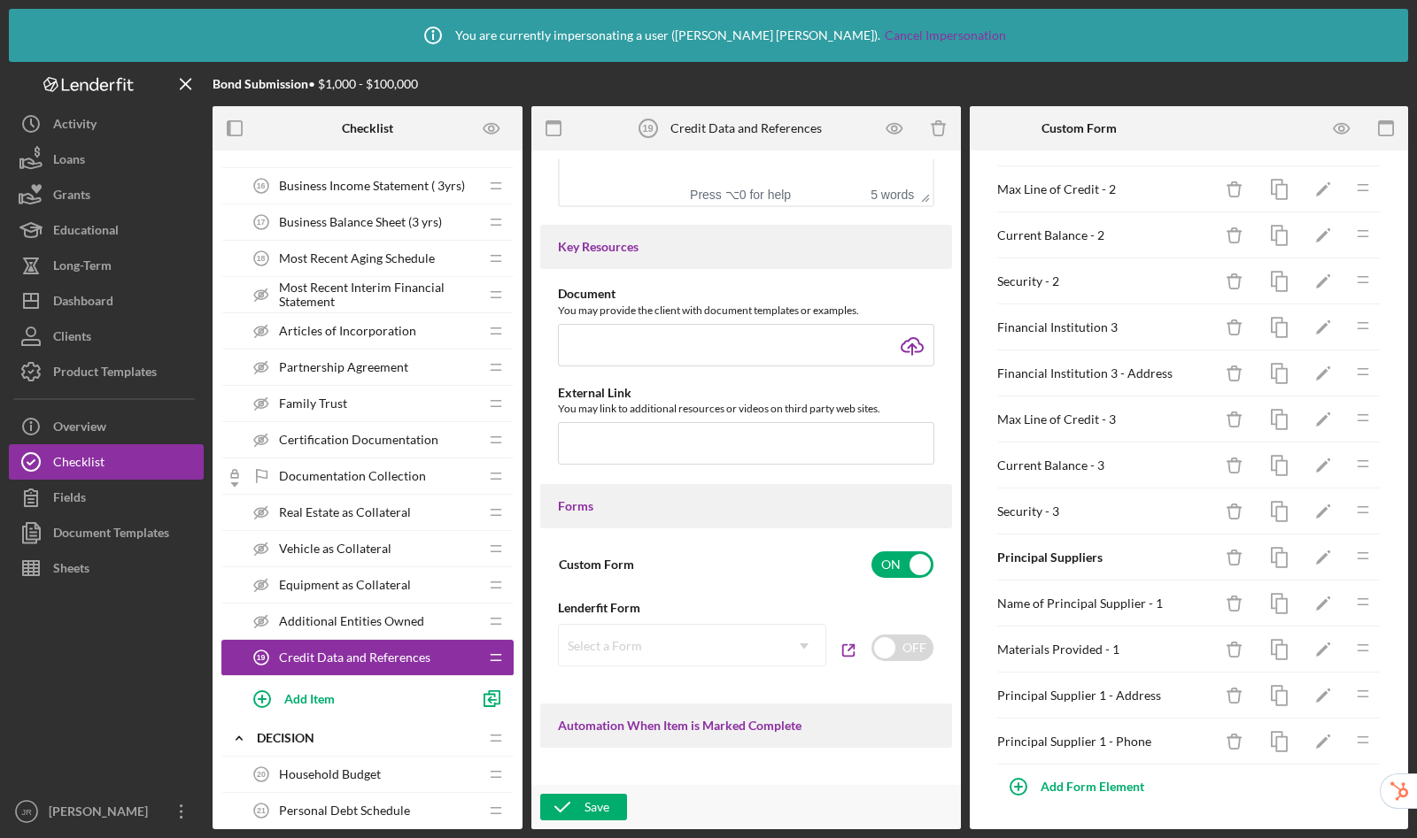
scroll to position [381, 0]
click at [1316, 645] on polygon "button" at bounding box center [1322, 650] width 12 height 12
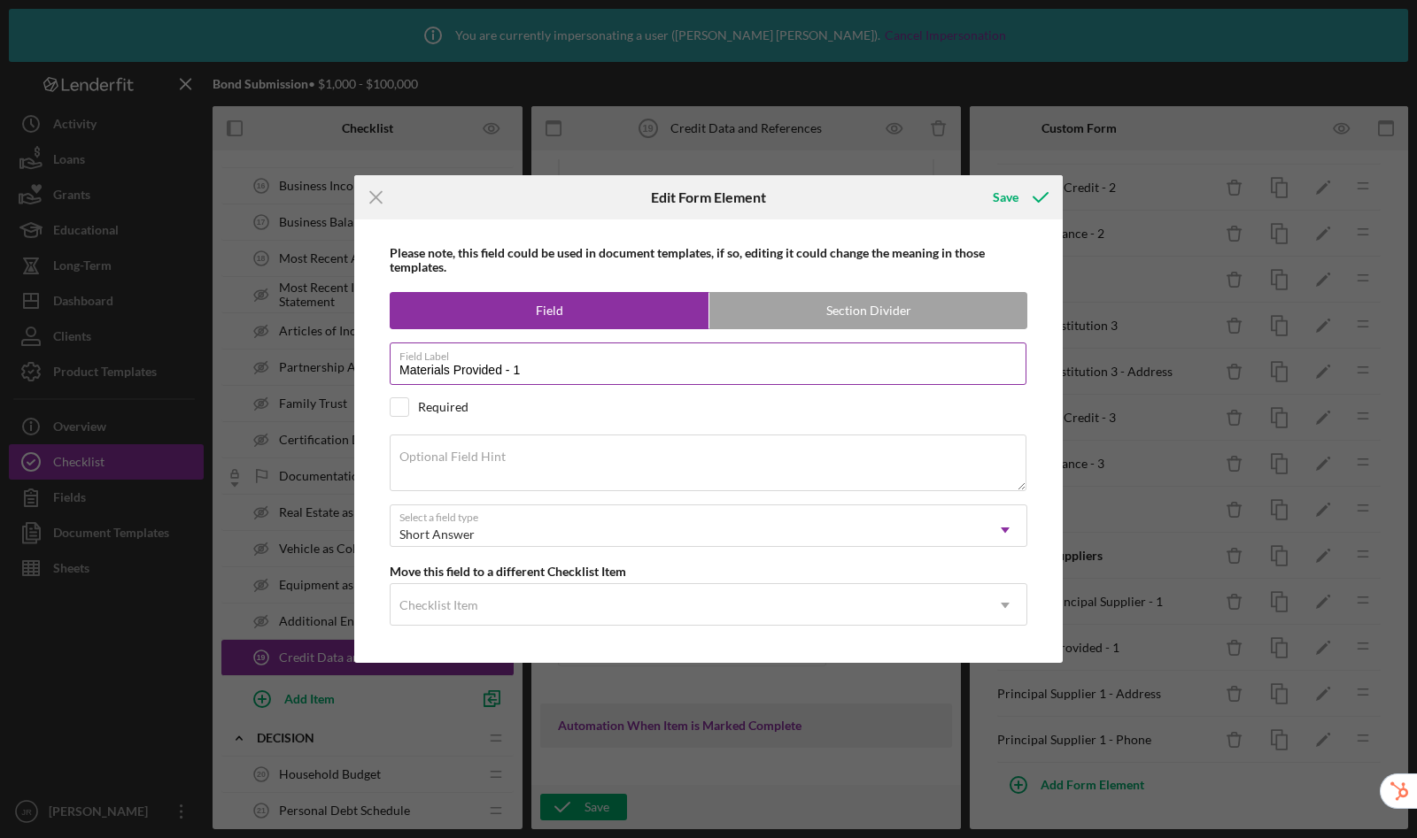
click at [524, 371] on input "Materials Provided - 1" at bounding box center [708, 364] width 637 height 42
type input "Materials Provided by Supplier 1"
click at [975, 180] on button "Save" at bounding box center [1019, 197] width 88 height 35
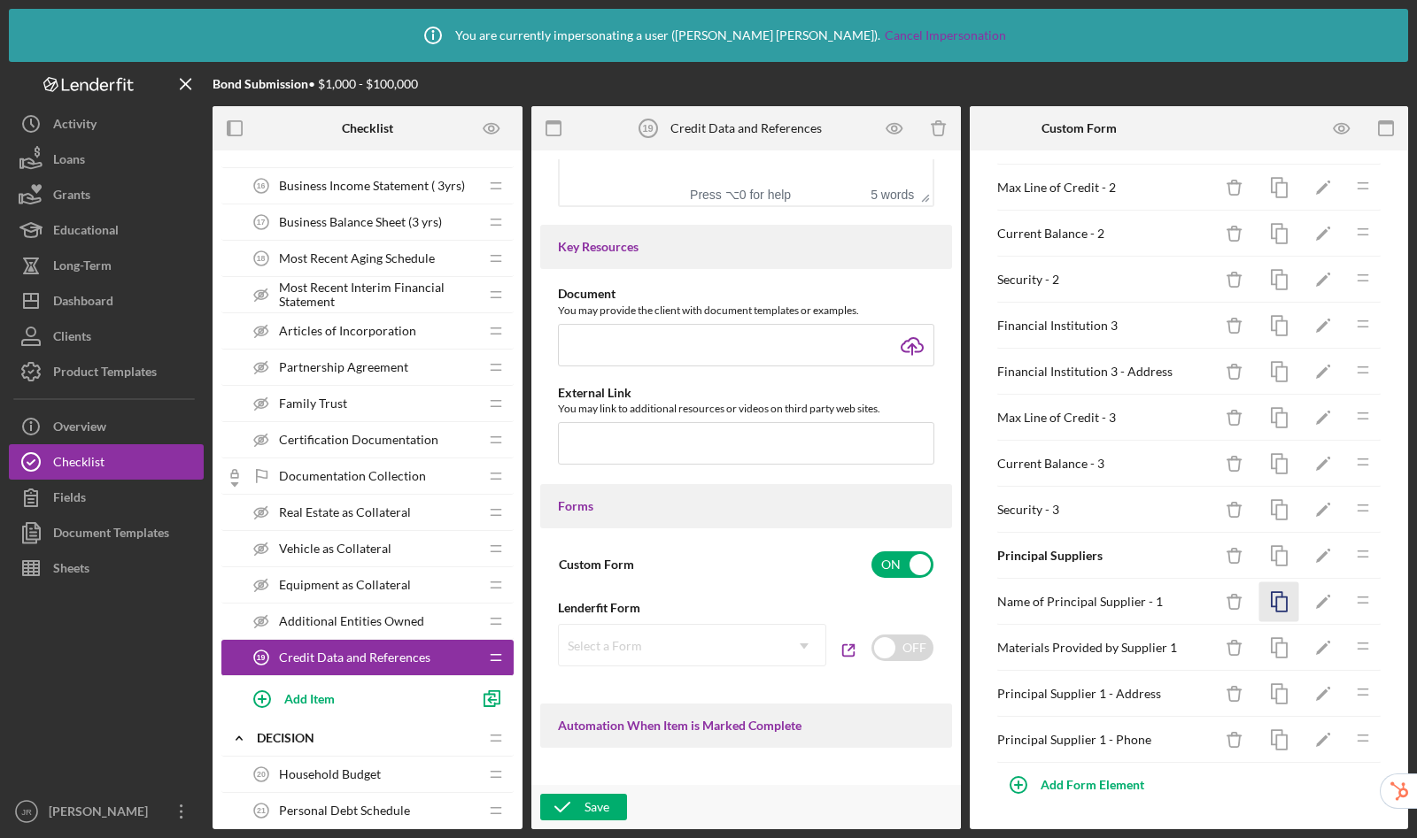
click at [1264, 612] on icon "button" at bounding box center [1279, 603] width 40 height 40
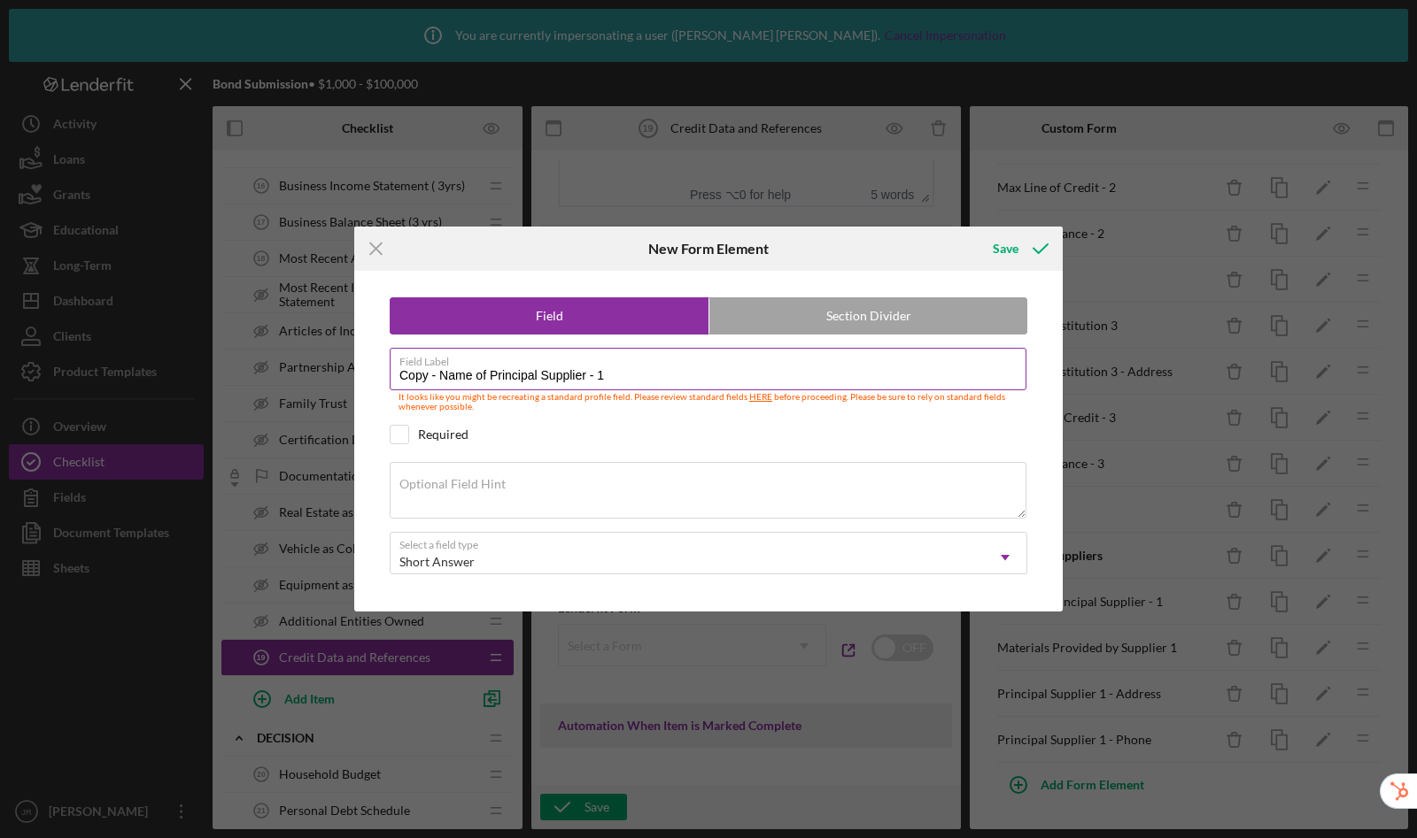
click at [668, 370] on input "Copy - Name of Principal Supplier - 1" at bounding box center [708, 369] width 637 height 42
drag, startPoint x: 442, startPoint y: 376, endPoint x: 306, endPoint y: 355, distance: 137.1
click at [306, 355] on div "Icon/Menu Close New Form Element Save Field Section Divider Field Label Copy - …" at bounding box center [708, 419] width 1417 height 838
type input "Name of Principal Supplier - 2"
click at [975, 231] on button "Save" at bounding box center [1019, 248] width 88 height 35
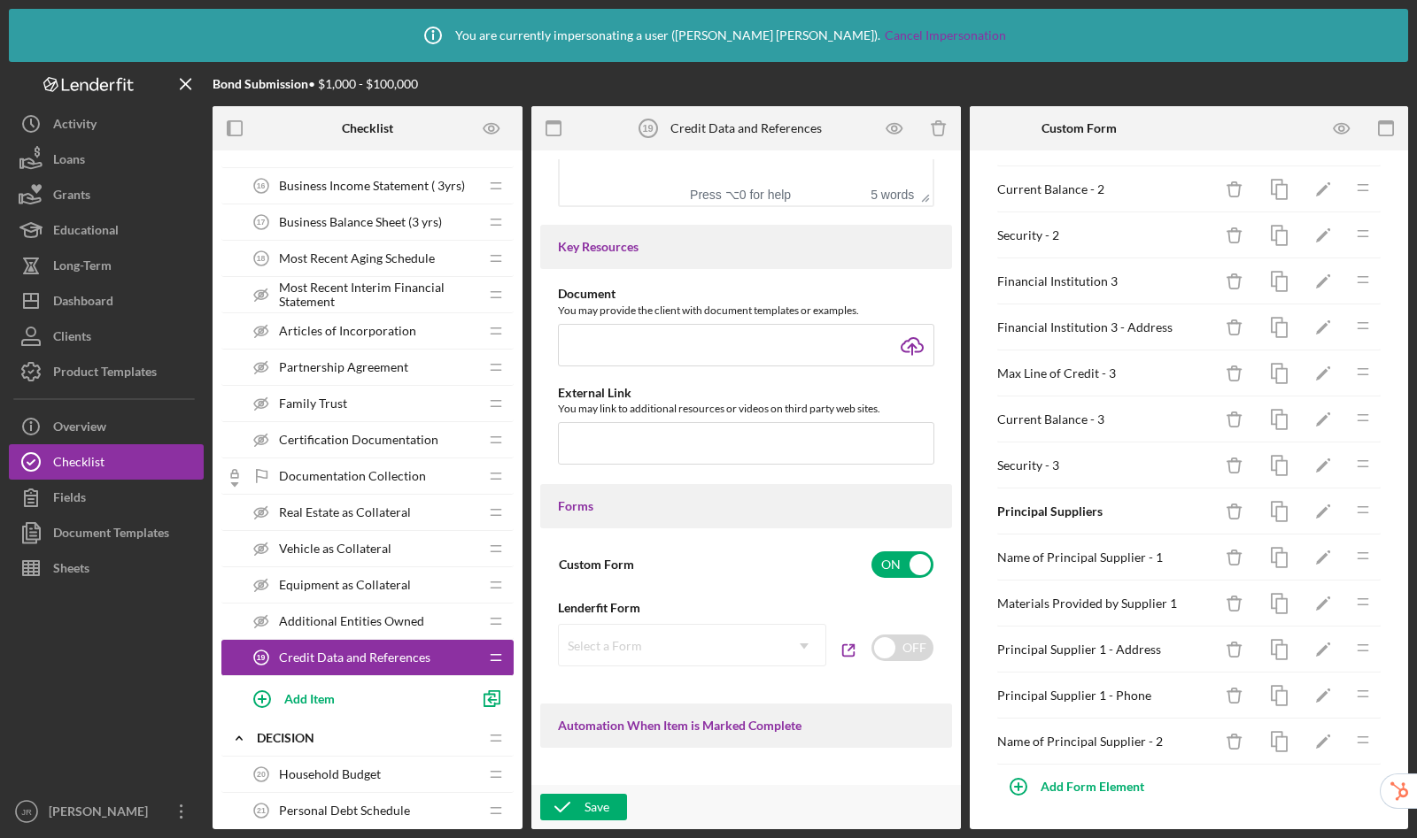
scroll to position [427, 0]
click at [1270, 602] on icon "button" at bounding box center [1279, 603] width 40 height 40
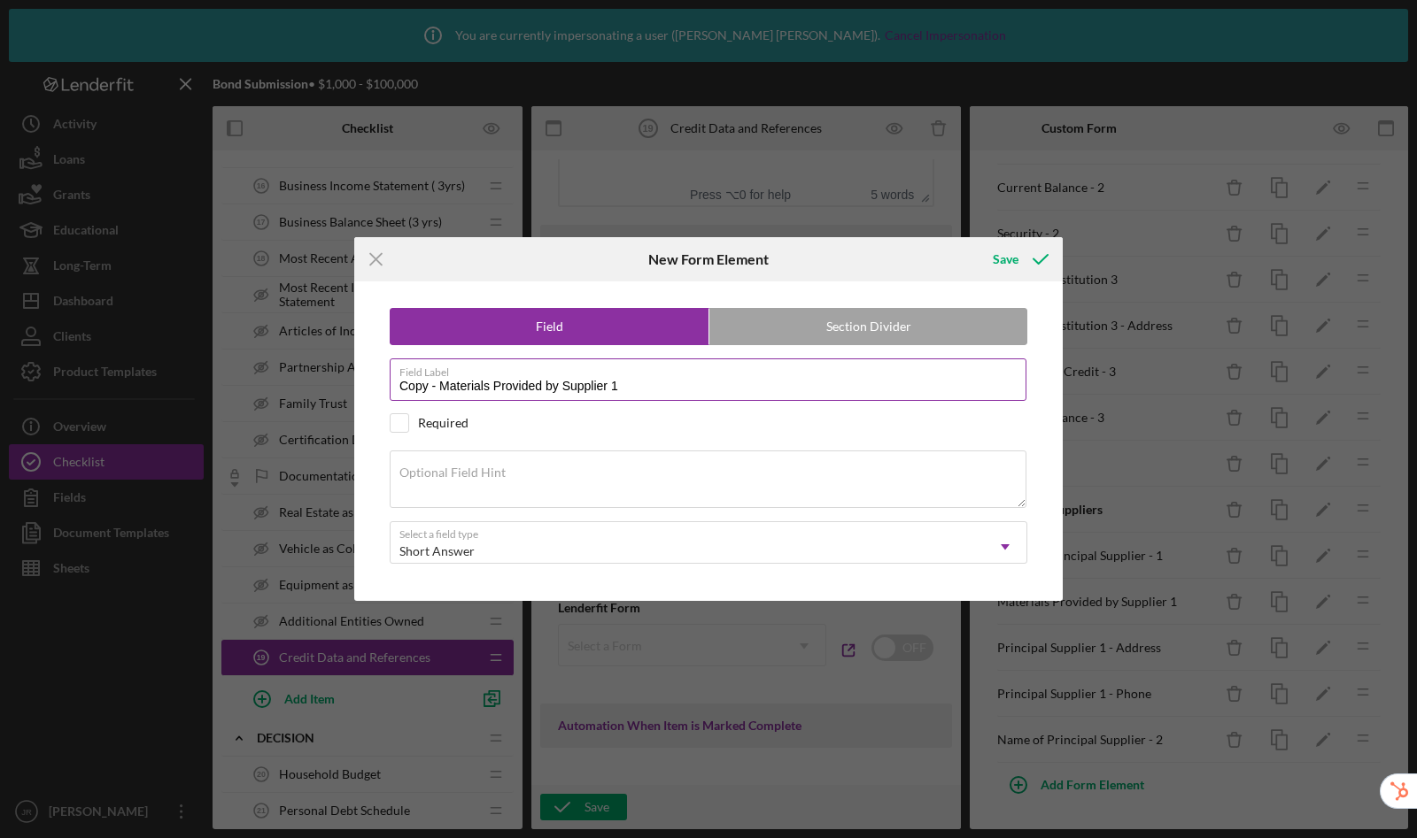
click at [678, 390] on input "Copy - Materials Provided by Supplier 1" at bounding box center [708, 380] width 637 height 42
drag, startPoint x: 442, startPoint y: 382, endPoint x: 283, endPoint y: 362, distance: 159.8
click at [283, 362] on div "Icon/Menu Close New Form Element Save Field Section Divider Field Label Copy - …" at bounding box center [708, 419] width 1417 height 838
type input "Materials Provided by Supplier 2"
click at [975, 242] on button "Save" at bounding box center [1019, 259] width 88 height 35
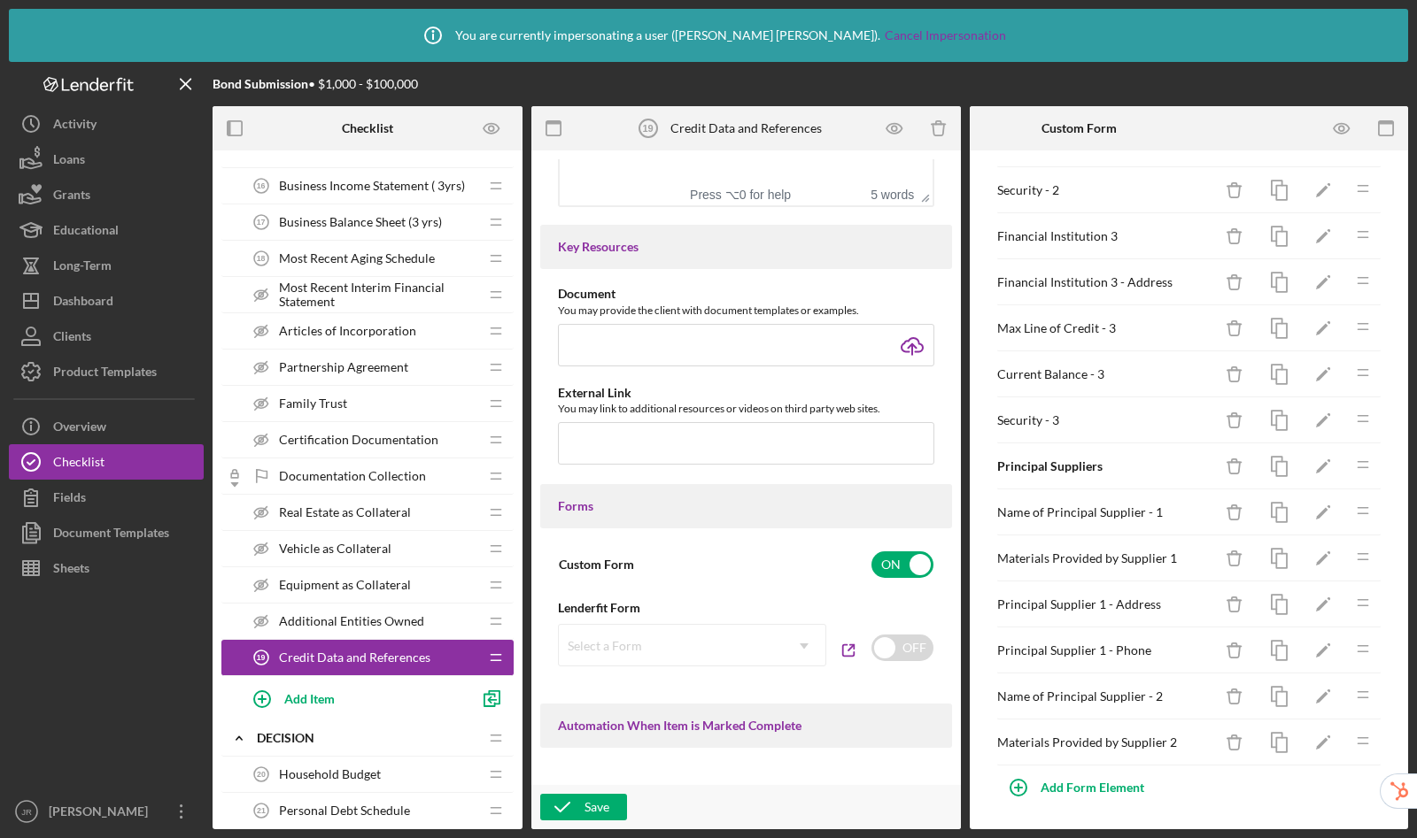
scroll to position [473, 0]
click at [1262, 600] on icon "button" at bounding box center [1279, 603] width 40 height 40
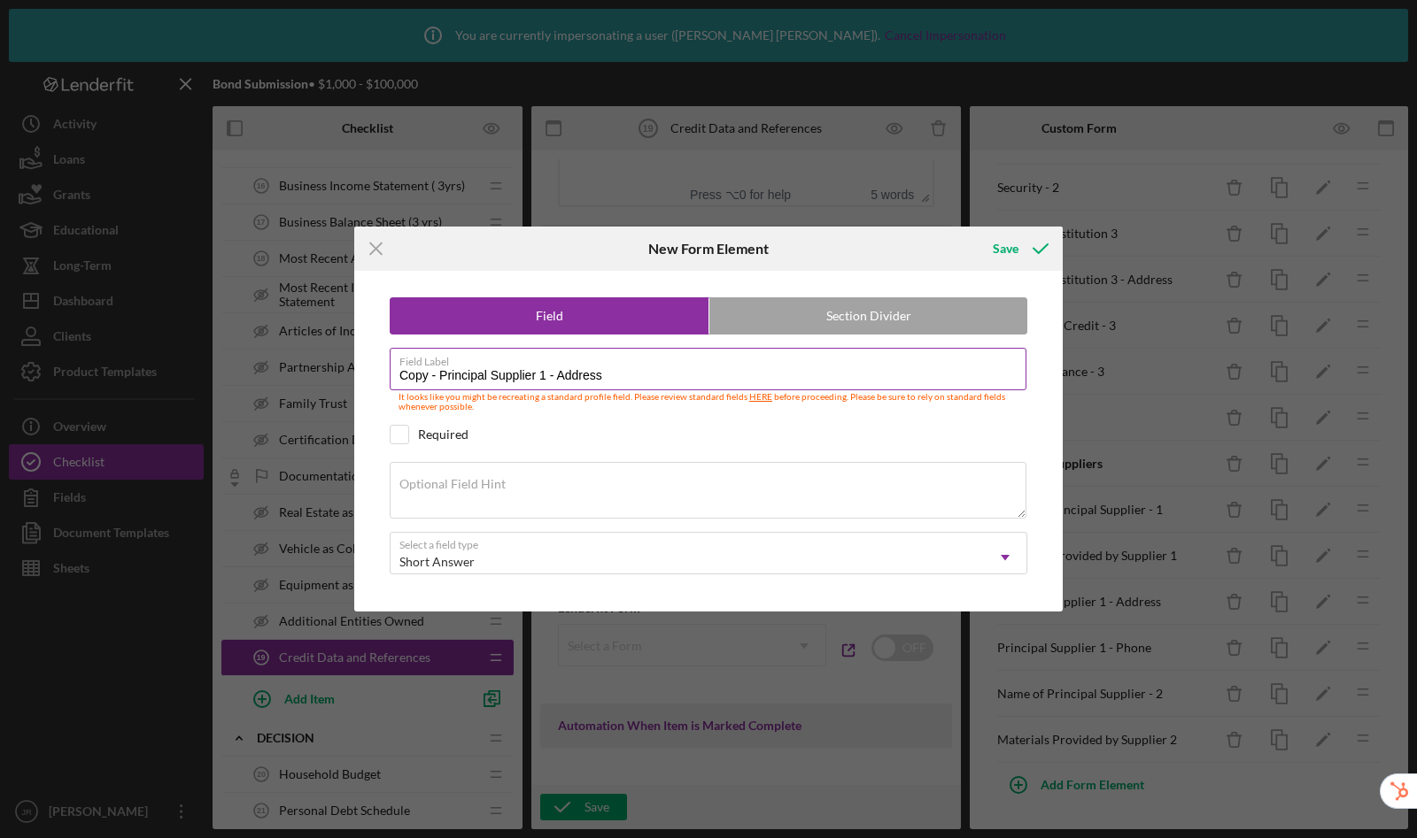
click at [726, 367] on label "Field Label" at bounding box center [712, 358] width 627 height 19
click at [726, 367] on input "Copy - Principal Supplier 1 - Address" at bounding box center [708, 369] width 637 height 42
click at [545, 380] on input "Copy - Principal Supplier 1 - Address" at bounding box center [708, 369] width 637 height 42
drag, startPoint x: 438, startPoint y: 373, endPoint x: 297, endPoint y: 347, distance: 143.1
click at [297, 347] on div "Icon/Menu Close New Form Element Save Field Section Divider Field Label Copy - …" at bounding box center [708, 419] width 1417 height 838
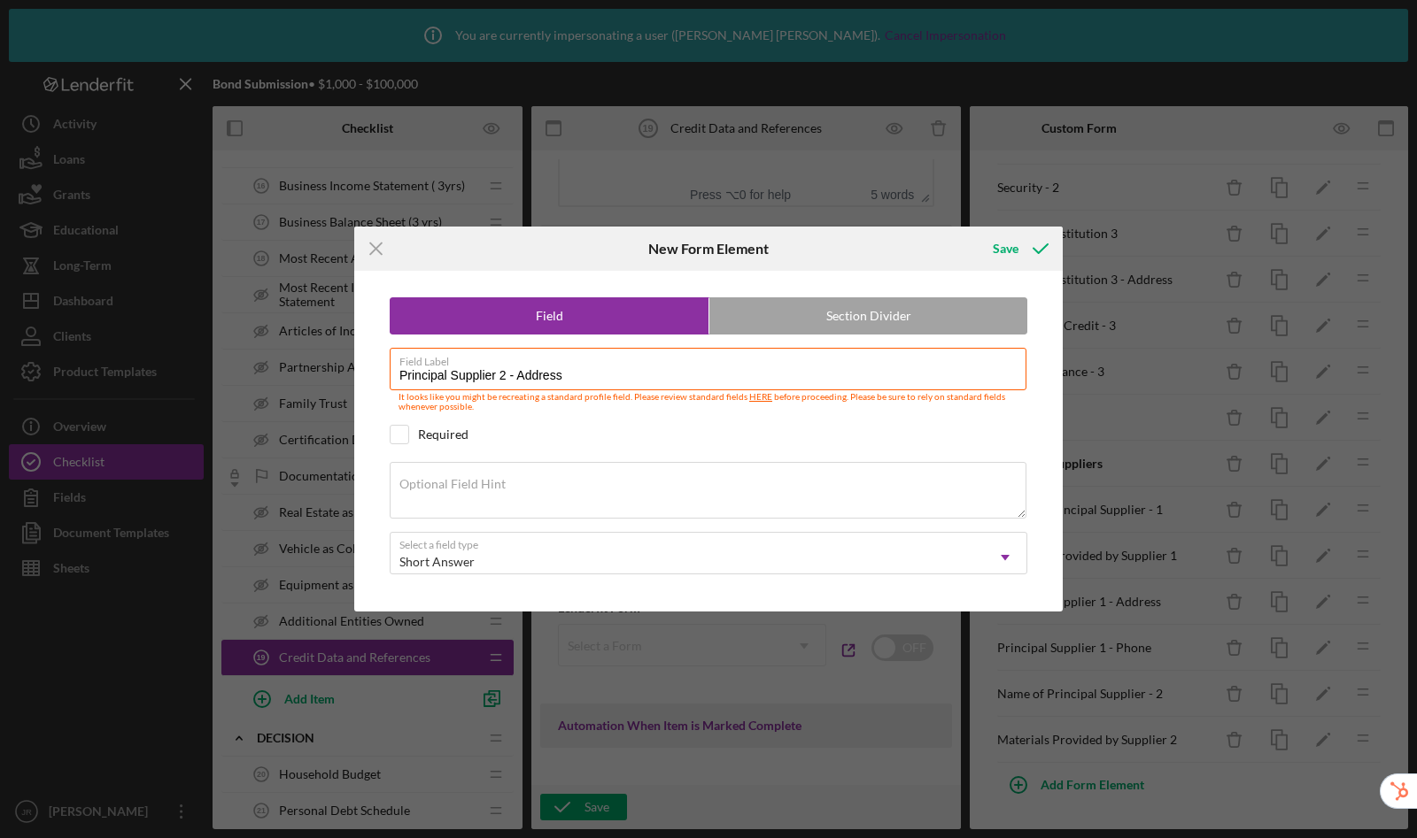
type input "Principal Supplier 2 - Address"
click at [975, 231] on button "Save" at bounding box center [1019, 248] width 88 height 35
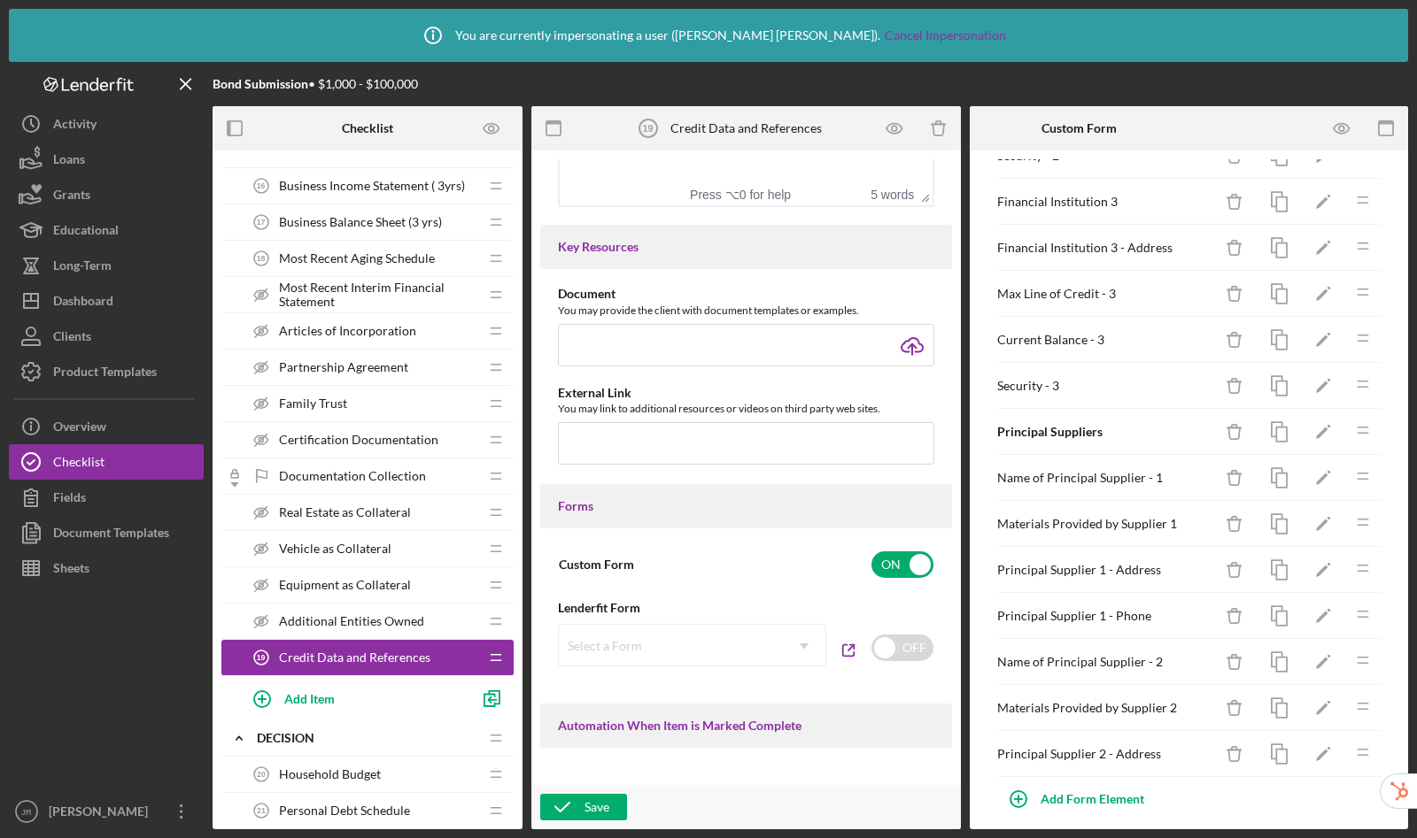
scroll to position [519, 0]
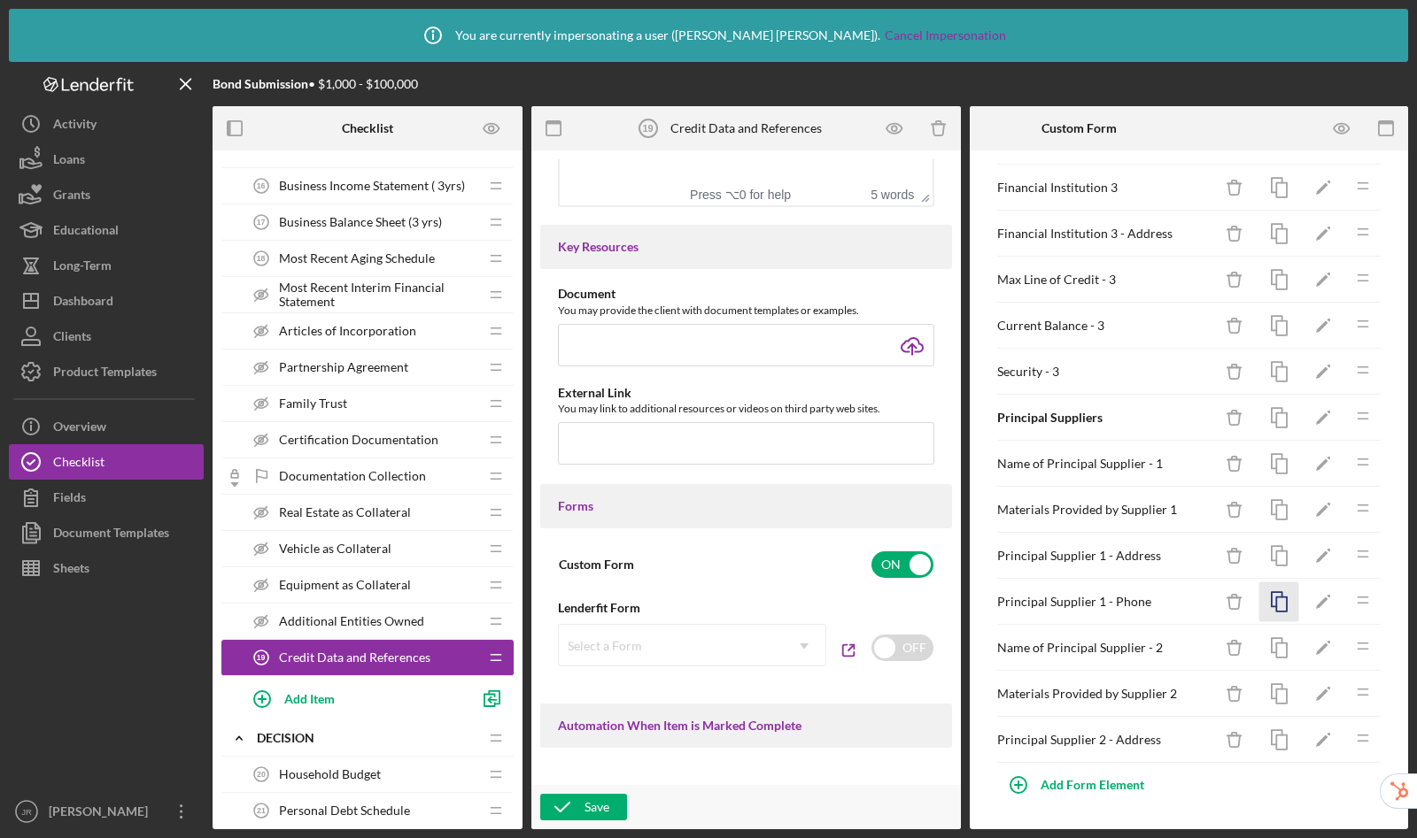
click at [1276, 601] on rect "button" at bounding box center [1281, 605] width 11 height 14
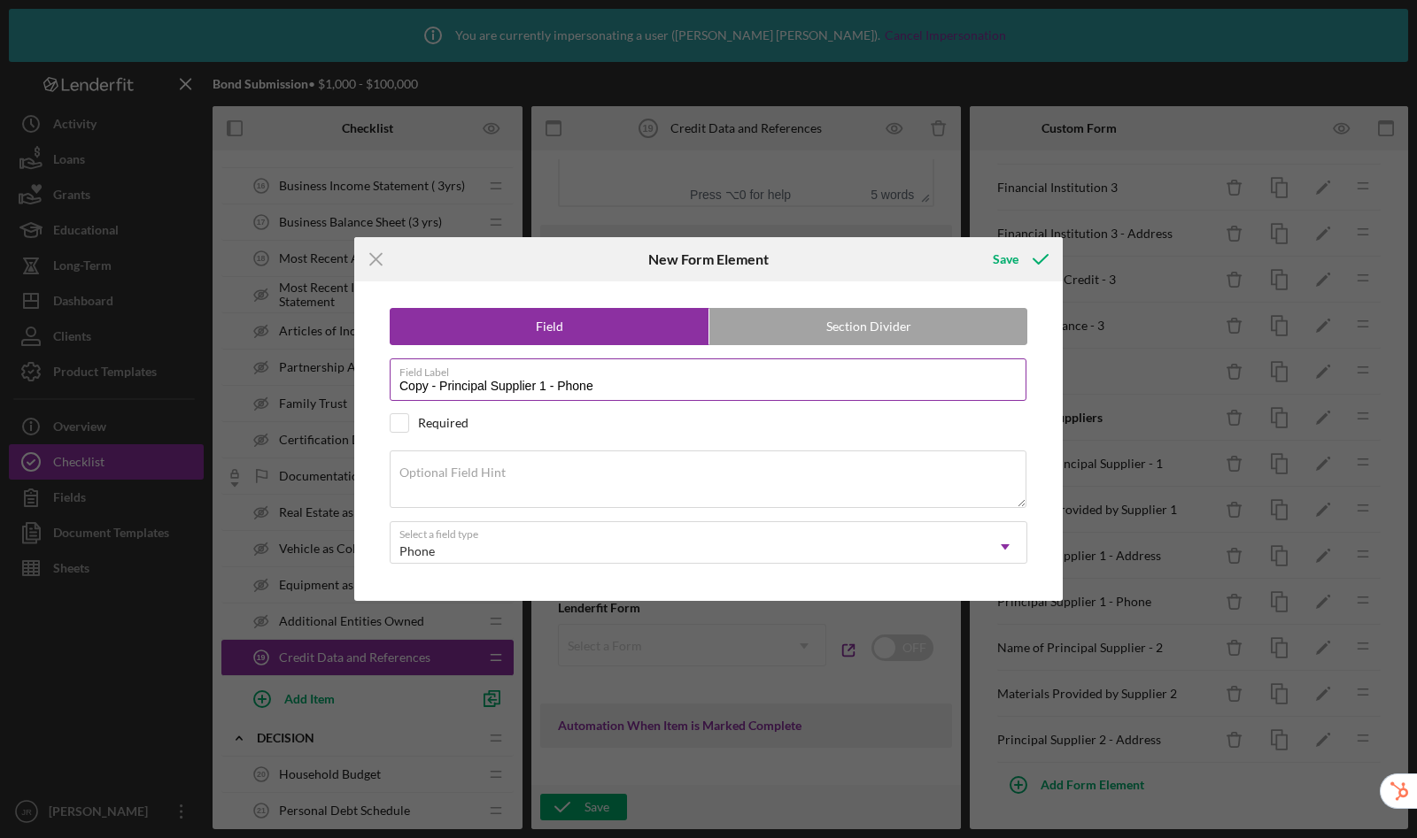
click at [544, 390] on input "Copy - Principal Supplier 1 - Phone" at bounding box center [708, 380] width 637 height 42
drag, startPoint x: 442, startPoint y: 378, endPoint x: 325, endPoint y: 359, distance: 118.3
click at [325, 359] on div "Icon/Menu Close New Form Element Save Field Section Divider Field Label Copy - …" at bounding box center [708, 419] width 1417 height 838
drag, startPoint x: 441, startPoint y: 390, endPoint x: 321, endPoint y: 363, distance: 122.4
click at [321, 363] on div "Icon/Menu Close New Form Element Save Field Section Divider Field Label Copy - …" at bounding box center [708, 419] width 1417 height 838
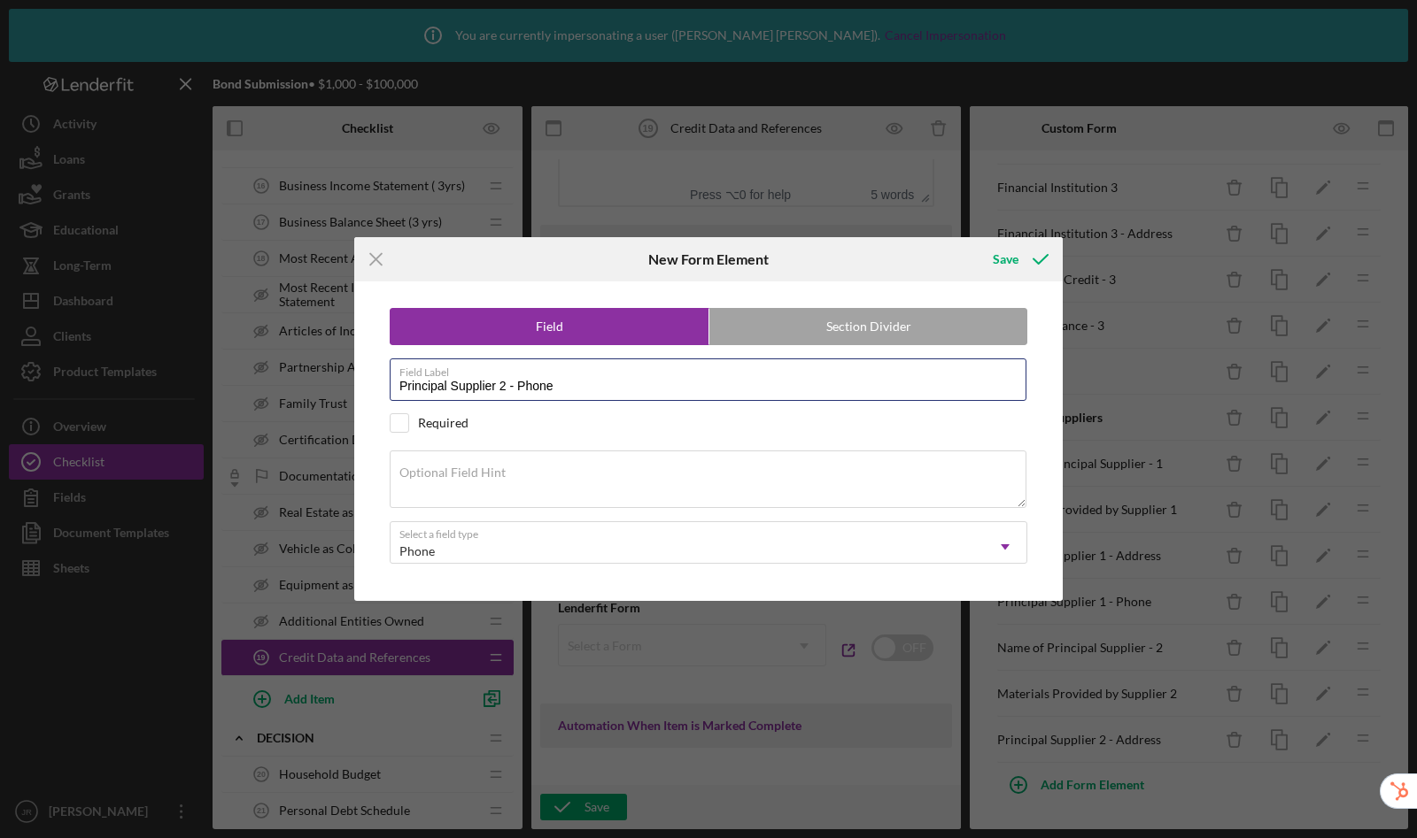
type input "Principal Supplier 2 - Phone"
click at [975, 242] on button "Save" at bounding box center [1019, 259] width 88 height 35
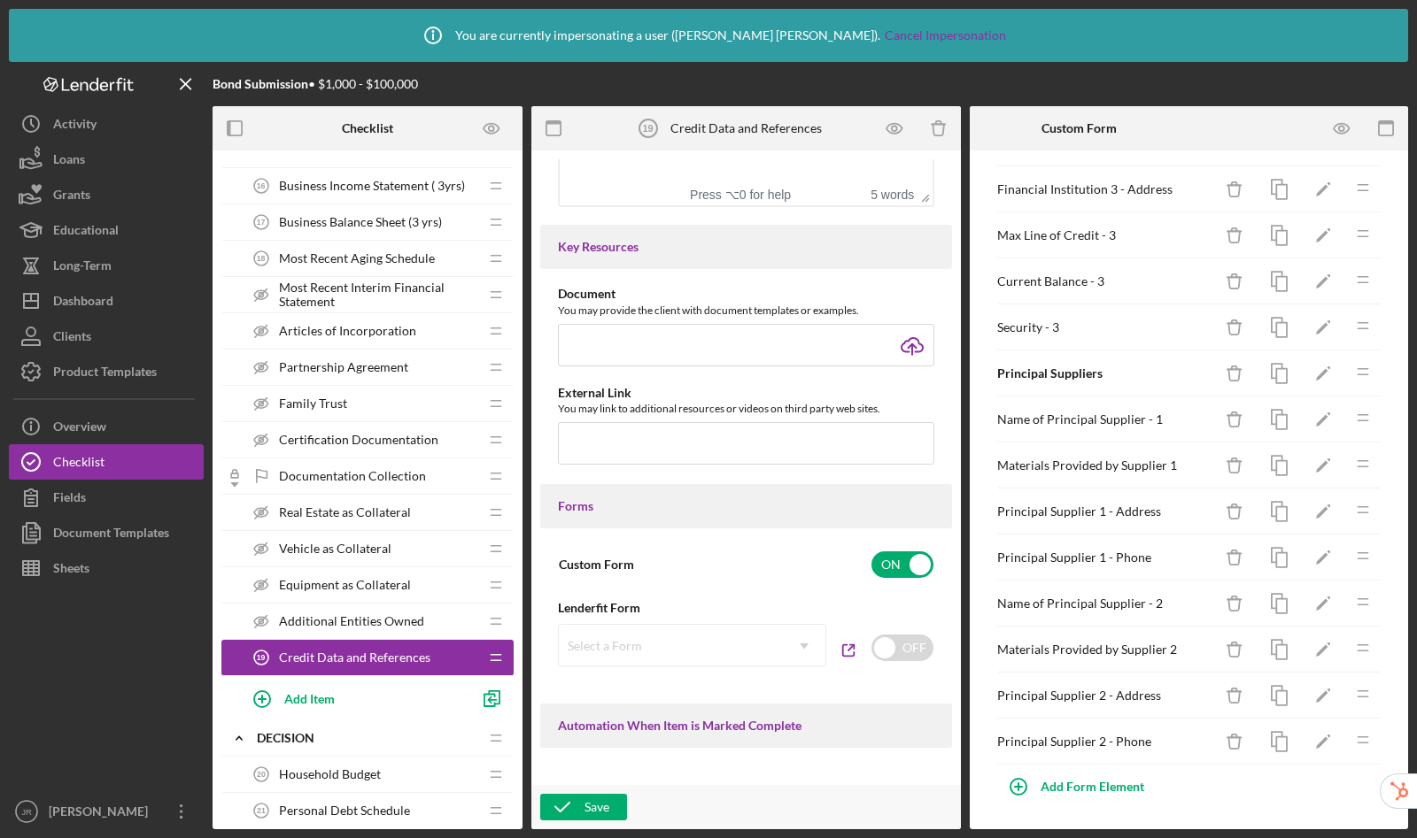
scroll to position [565, 0]
click at [1265, 601] on icon "button" at bounding box center [1279, 603] width 40 height 40
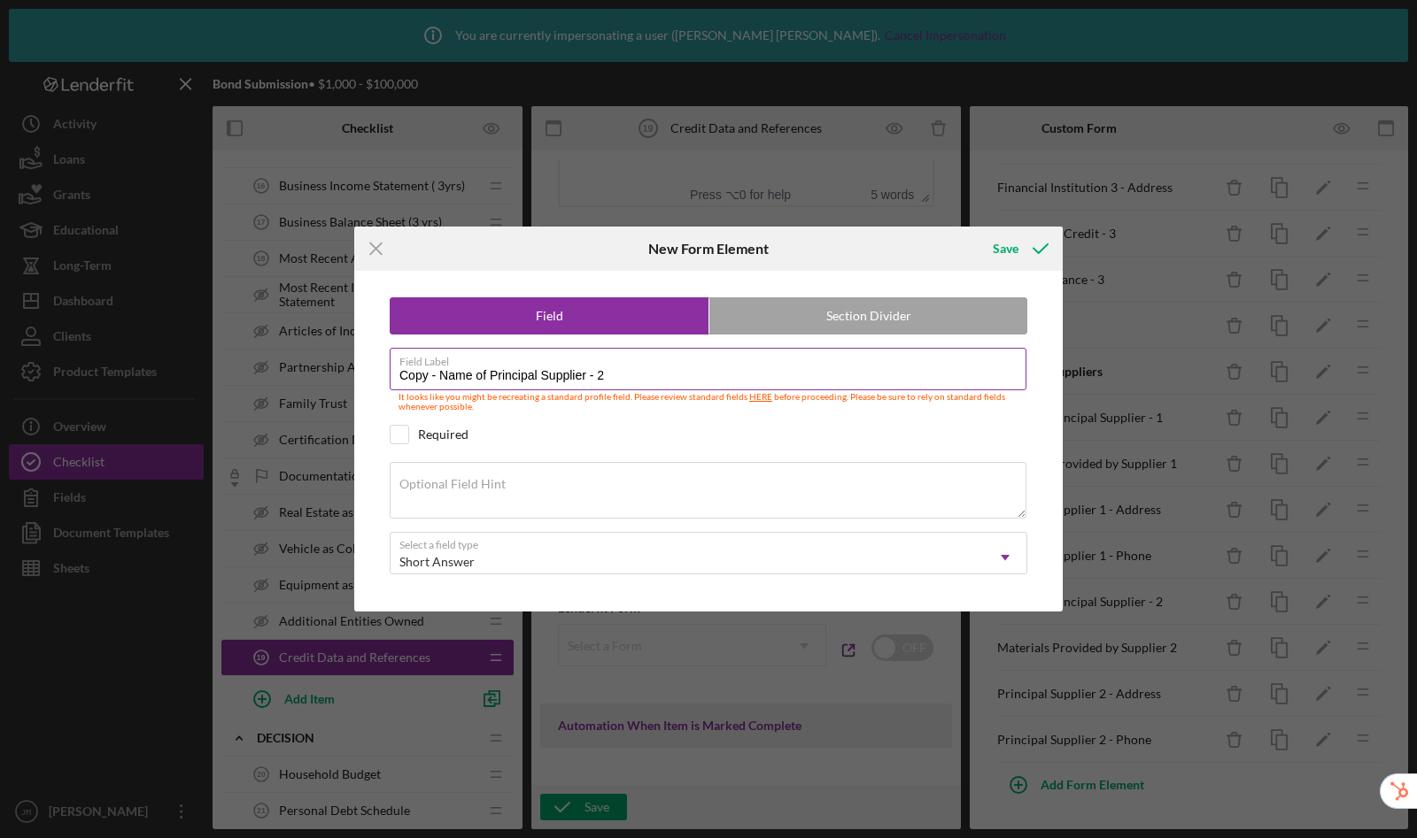
click at [702, 382] on input "Copy - Name of Principal Supplier - 2" at bounding box center [708, 369] width 637 height 42
drag, startPoint x: 439, startPoint y: 379, endPoint x: 320, endPoint y: 350, distance: 123.0
click at [320, 350] on div "Icon/Menu Close New Form Element Save Field Section Divider Field Label Copy - …" at bounding box center [708, 419] width 1417 height 838
type input "Name of Principal Supplier - 3"
click at [975, 231] on button "Save" at bounding box center [1019, 248] width 88 height 35
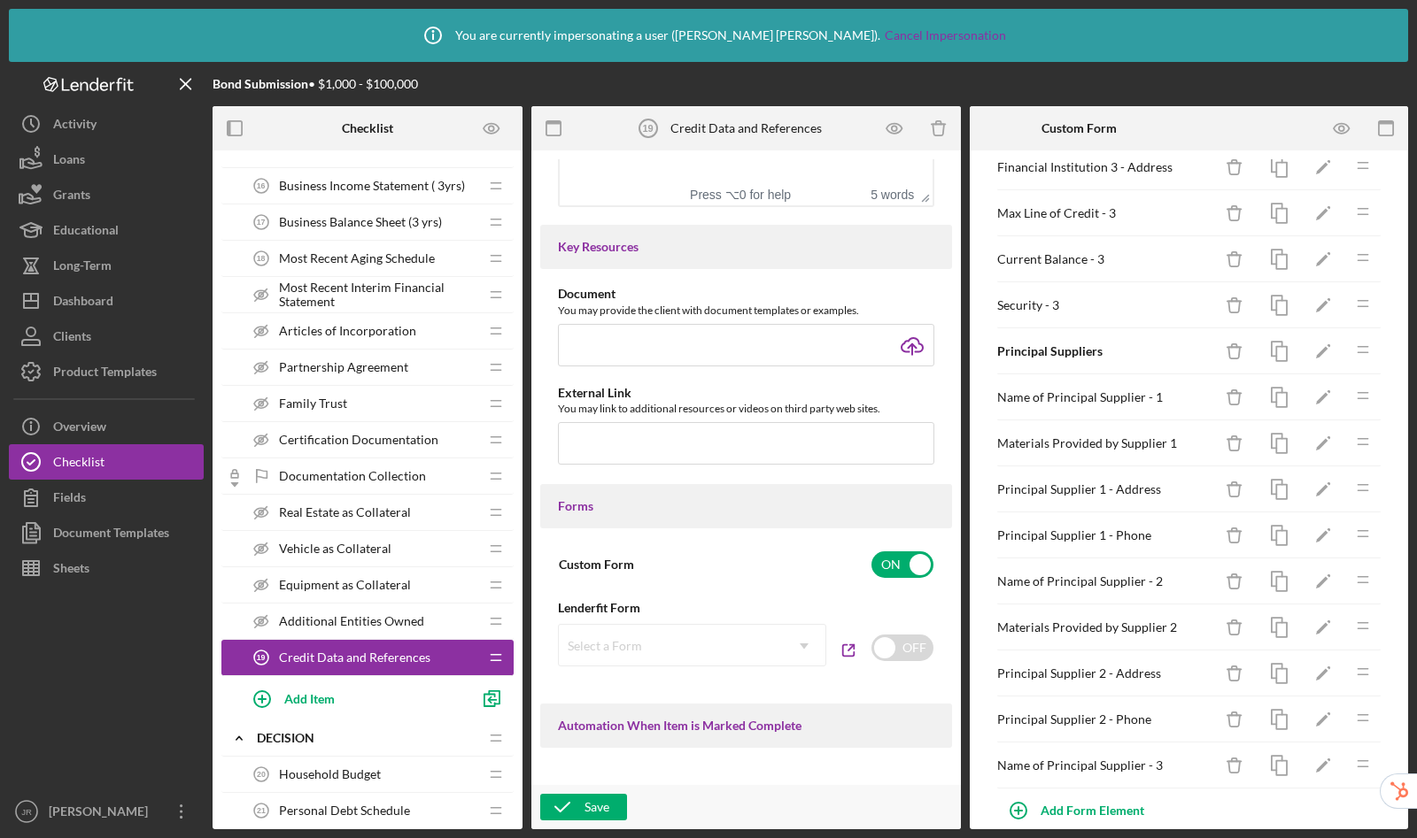
scroll to position [611, 0]
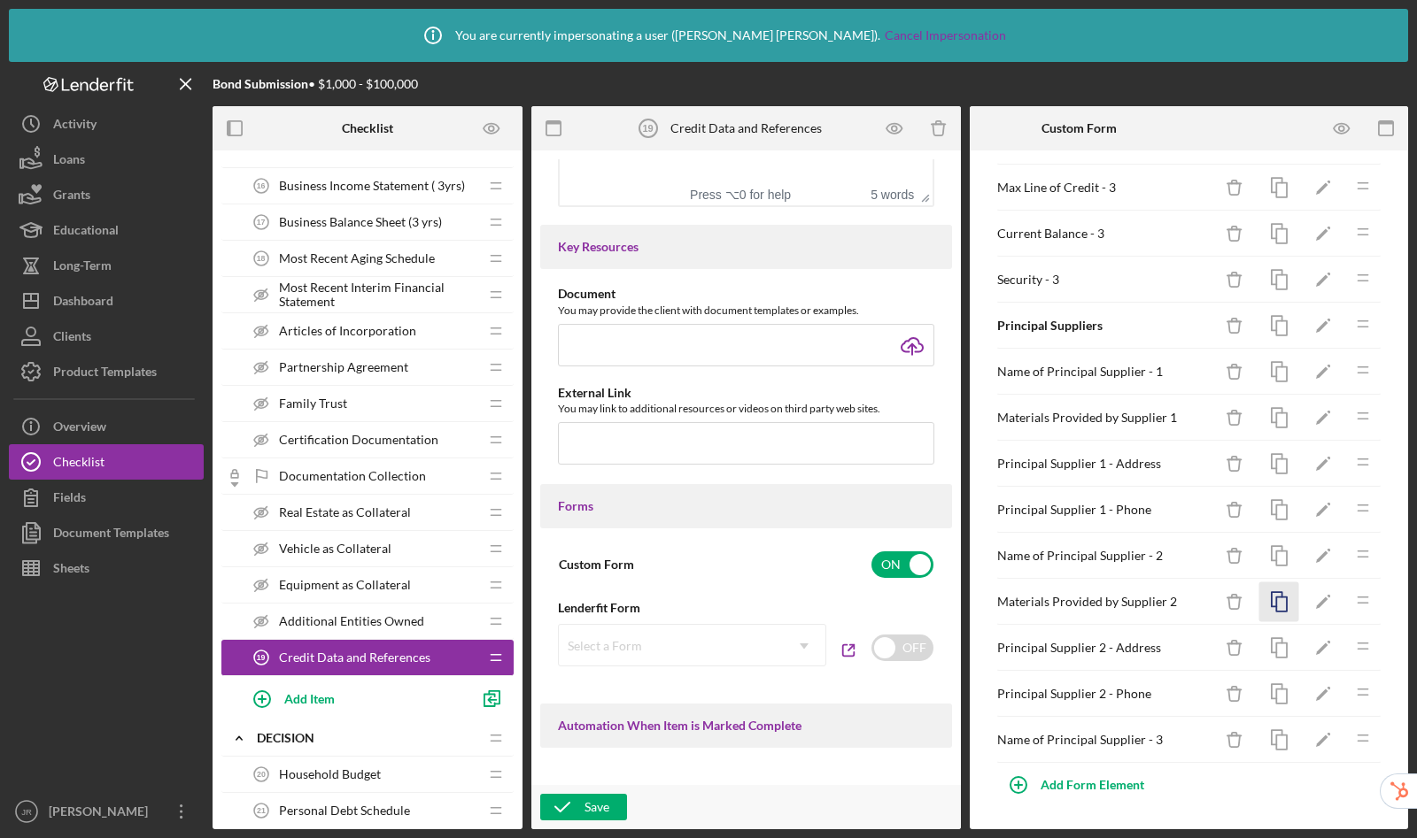
click at [1264, 599] on icon "button" at bounding box center [1279, 603] width 40 height 40
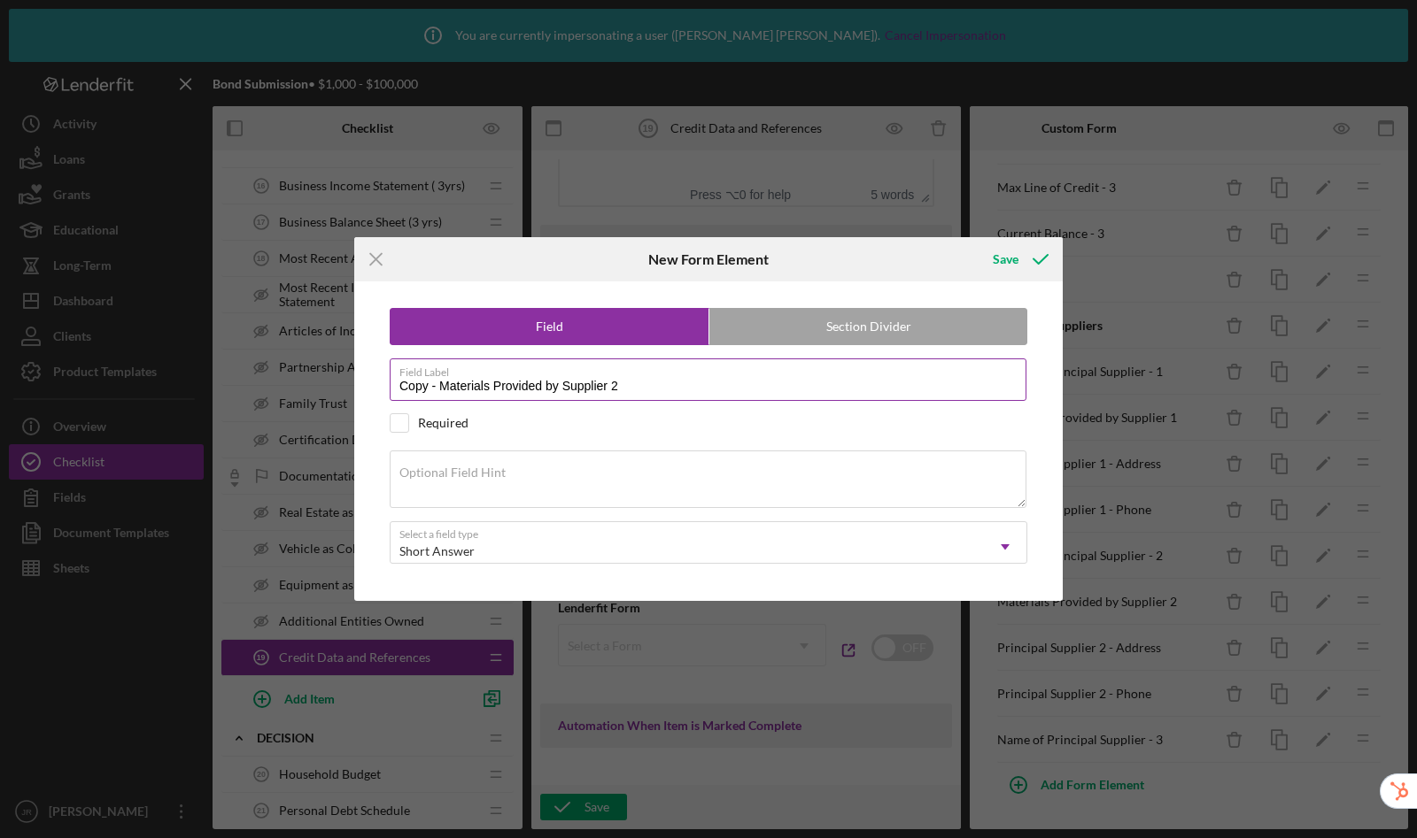
click at [696, 377] on label "Field Label" at bounding box center [712, 368] width 627 height 19
click at [696, 377] on input "Copy - Materials Provided by Supplier 2" at bounding box center [708, 380] width 637 height 42
drag, startPoint x: 441, startPoint y: 390, endPoint x: 328, endPoint y: 364, distance: 115.5
click at [328, 364] on div "Icon/Menu Close New Form Element Save Field Section Divider Field Label Copy - …" at bounding box center [708, 419] width 1417 height 838
type input "Materials Provided by Supplier 3"
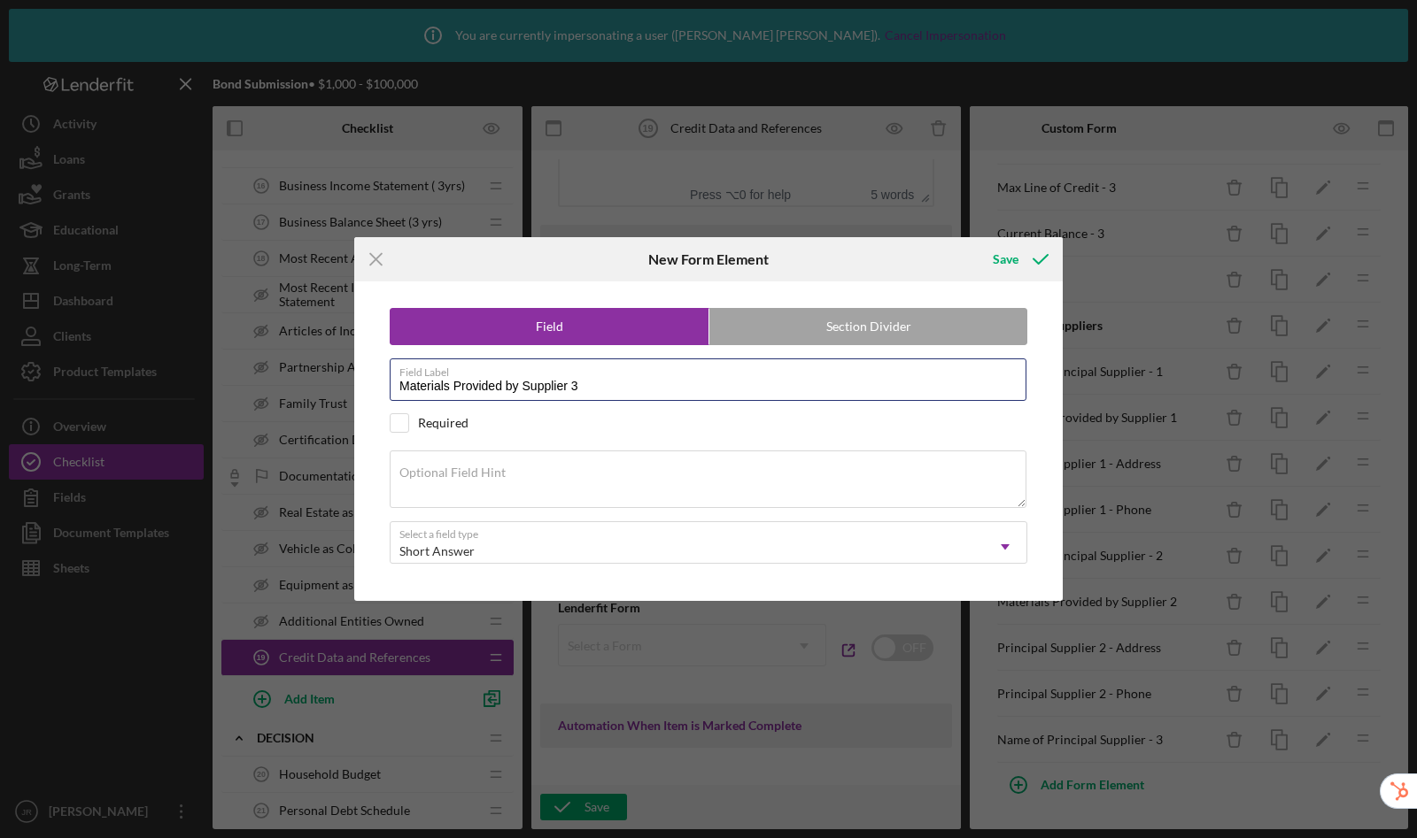
click at [975, 242] on button "Save" at bounding box center [1019, 259] width 88 height 35
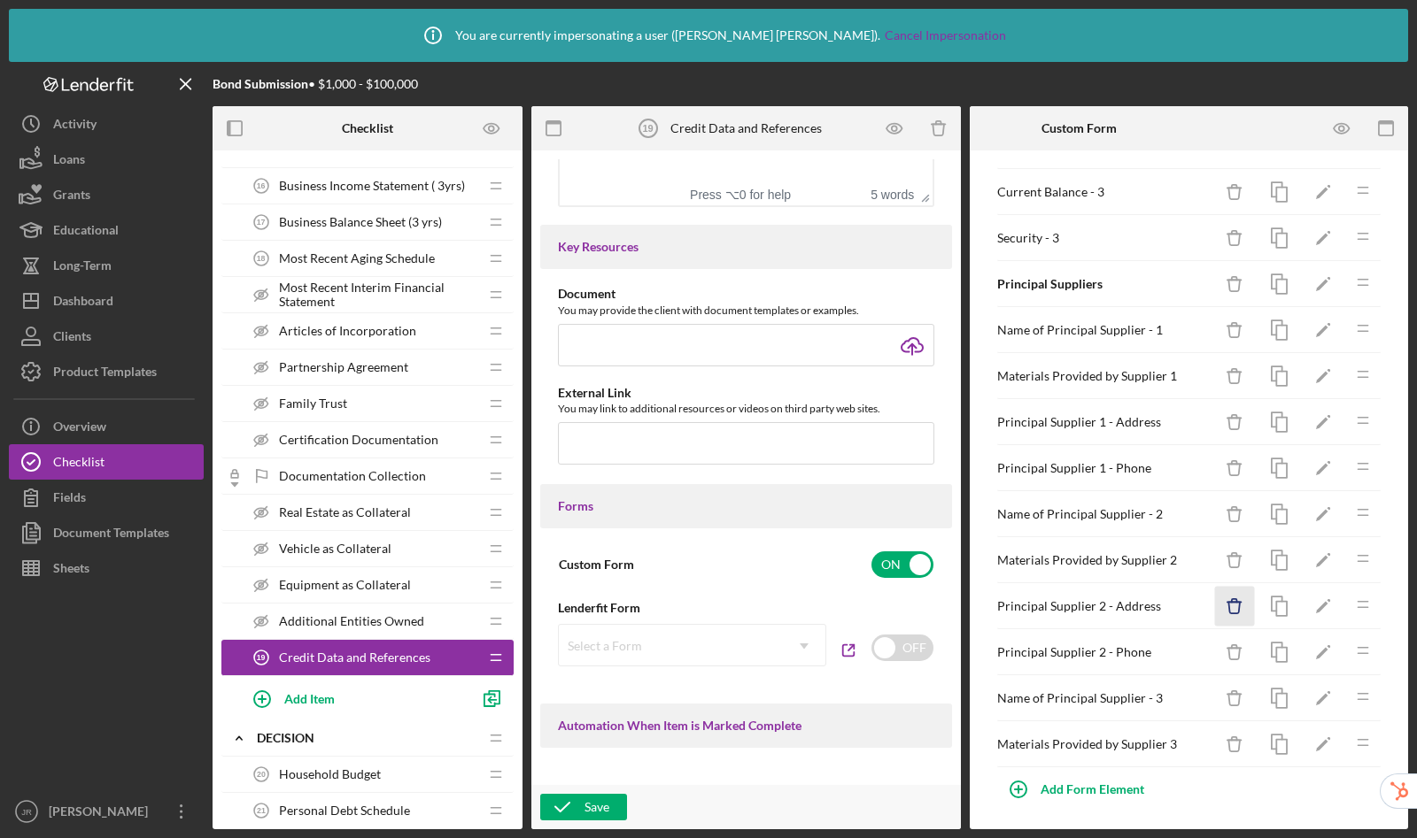
scroll to position [657, 0]
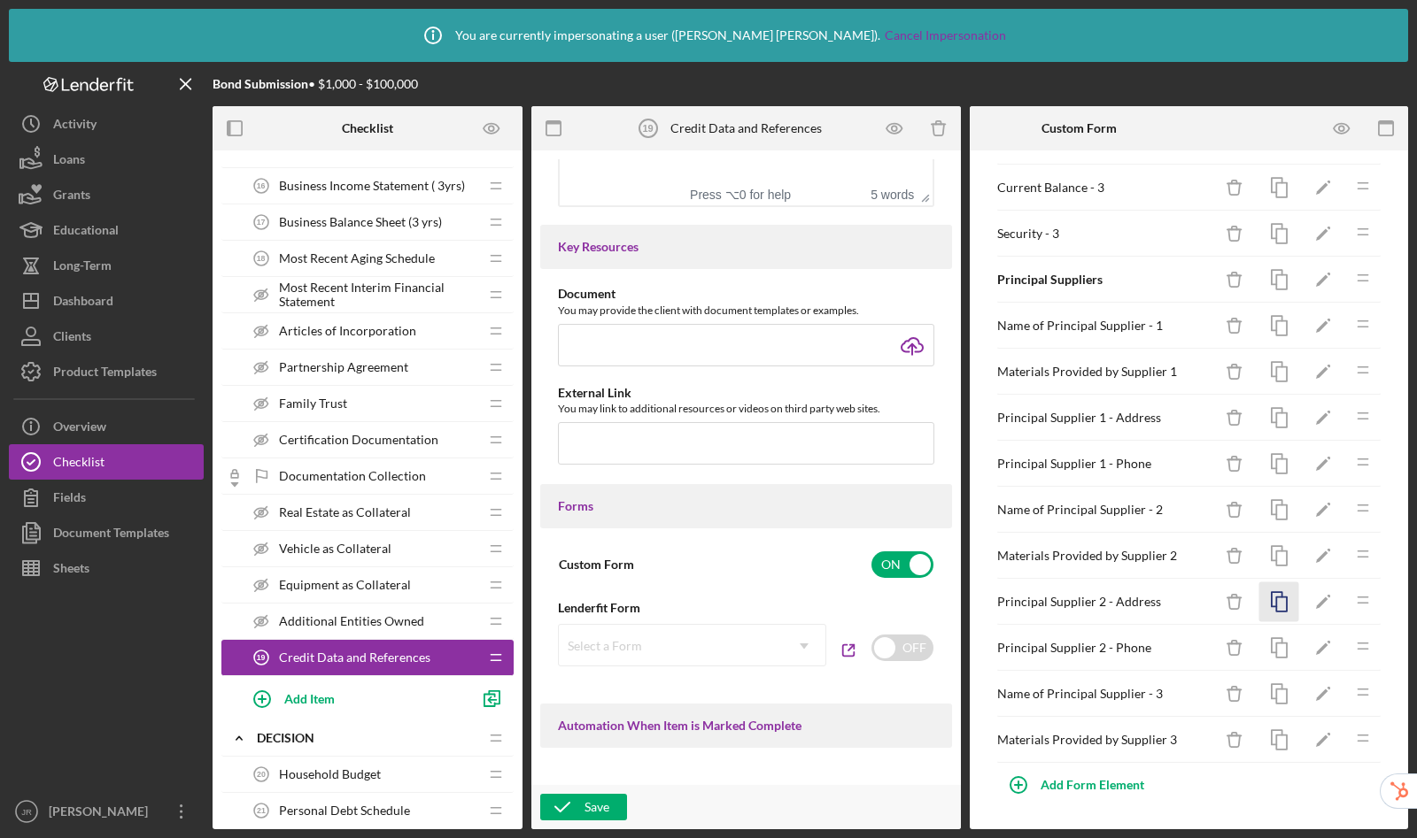
click at [1261, 602] on icon "button" at bounding box center [1279, 603] width 40 height 40
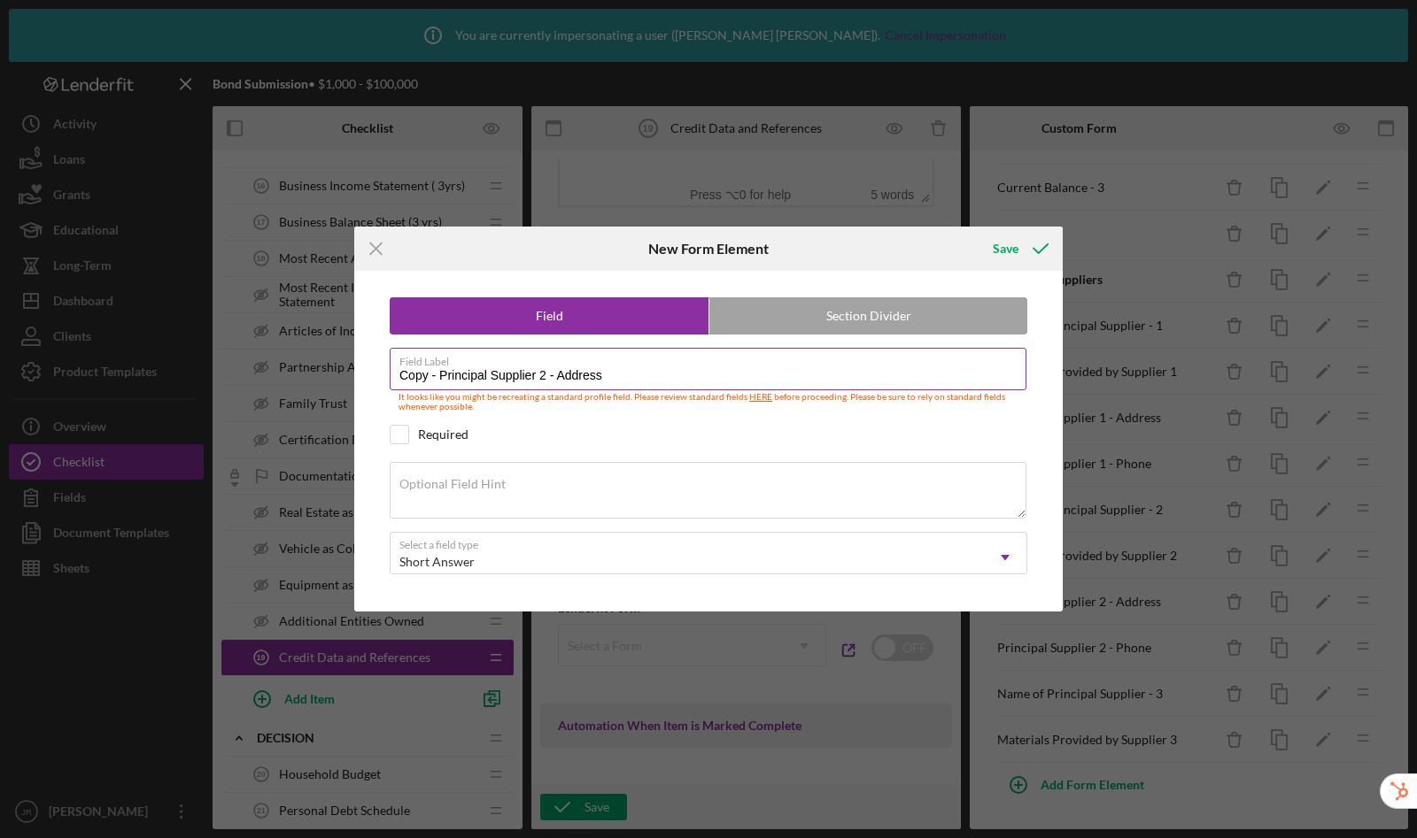
click at [544, 374] on input "Copy - Principal Supplier 2 - Address" at bounding box center [708, 369] width 637 height 42
drag, startPoint x: 440, startPoint y: 377, endPoint x: 290, endPoint y: 363, distance: 150.3
click at [290, 363] on div "Icon/Menu Close New Form Element Save Field Section Divider Field Label Copy - …" at bounding box center [708, 419] width 1417 height 838
type input "Principal Supplier 3 - Address"
click at [975, 231] on button "Save" at bounding box center [1019, 248] width 88 height 35
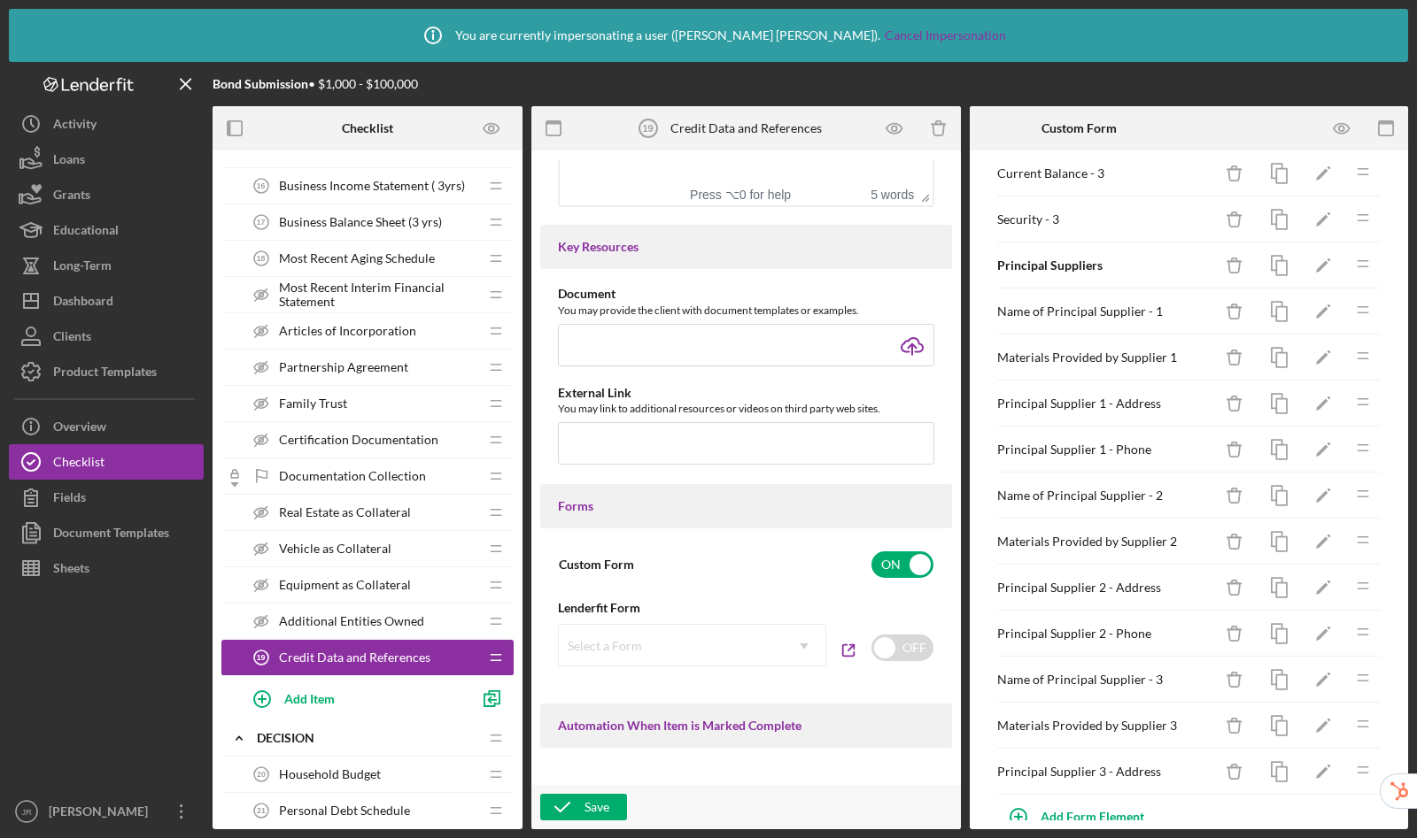
scroll to position [703, 0]
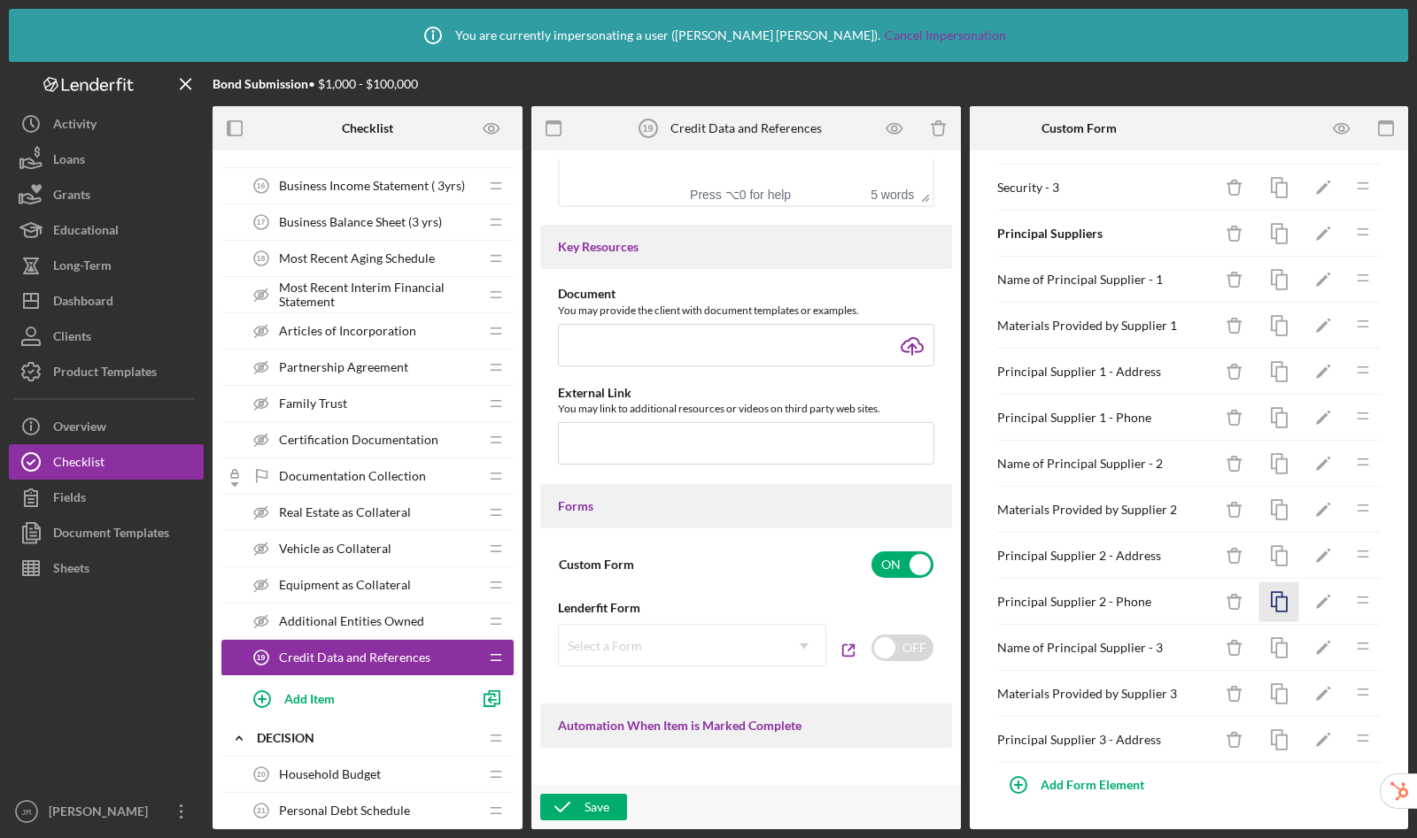
click at [1264, 599] on icon "button" at bounding box center [1279, 603] width 40 height 40
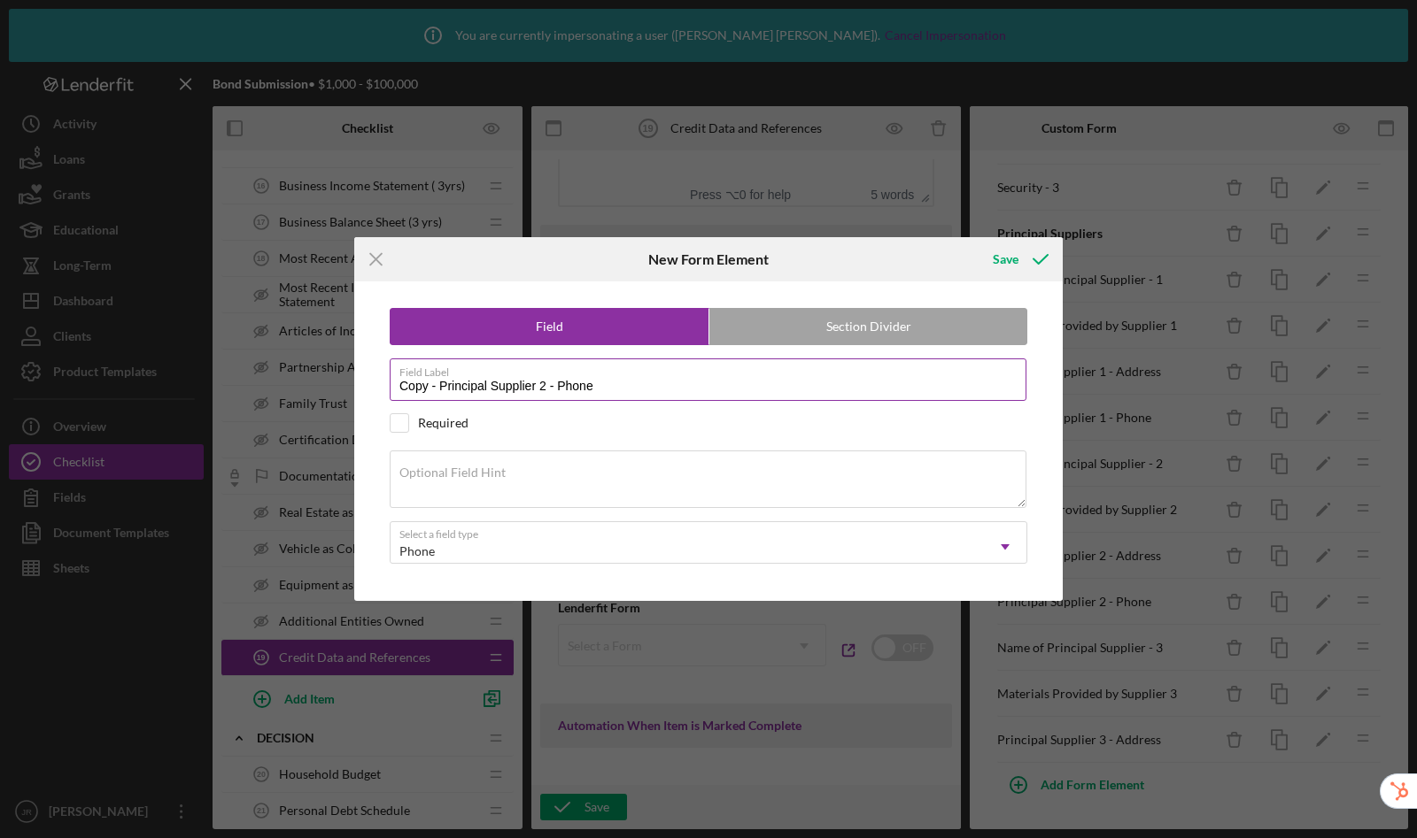
click at [543, 388] on input "Copy - Principal Supplier 2 - Phone" at bounding box center [708, 380] width 637 height 42
drag, startPoint x: 439, startPoint y: 390, endPoint x: 280, endPoint y: 356, distance: 162.9
click at [280, 356] on div "Icon/Menu Close New Form Element Save Field Section Divider Field Label Copy - …" at bounding box center [708, 419] width 1417 height 838
type input "Principal Supplier 3 - Phone"
click at [975, 242] on button "Save" at bounding box center [1019, 259] width 88 height 35
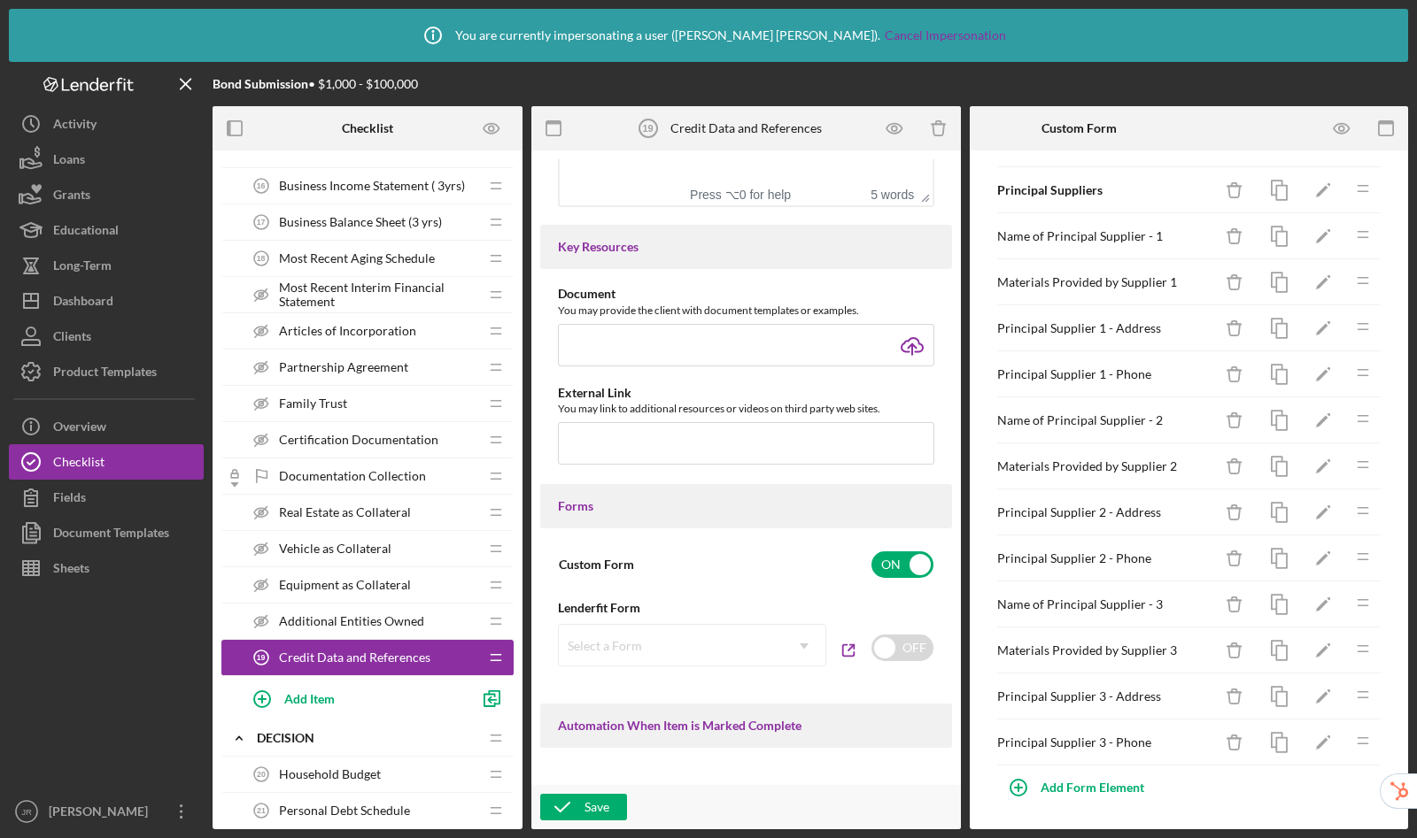
scroll to position [749, 0]
click at [598, 816] on div "Save" at bounding box center [596, 807] width 25 height 27
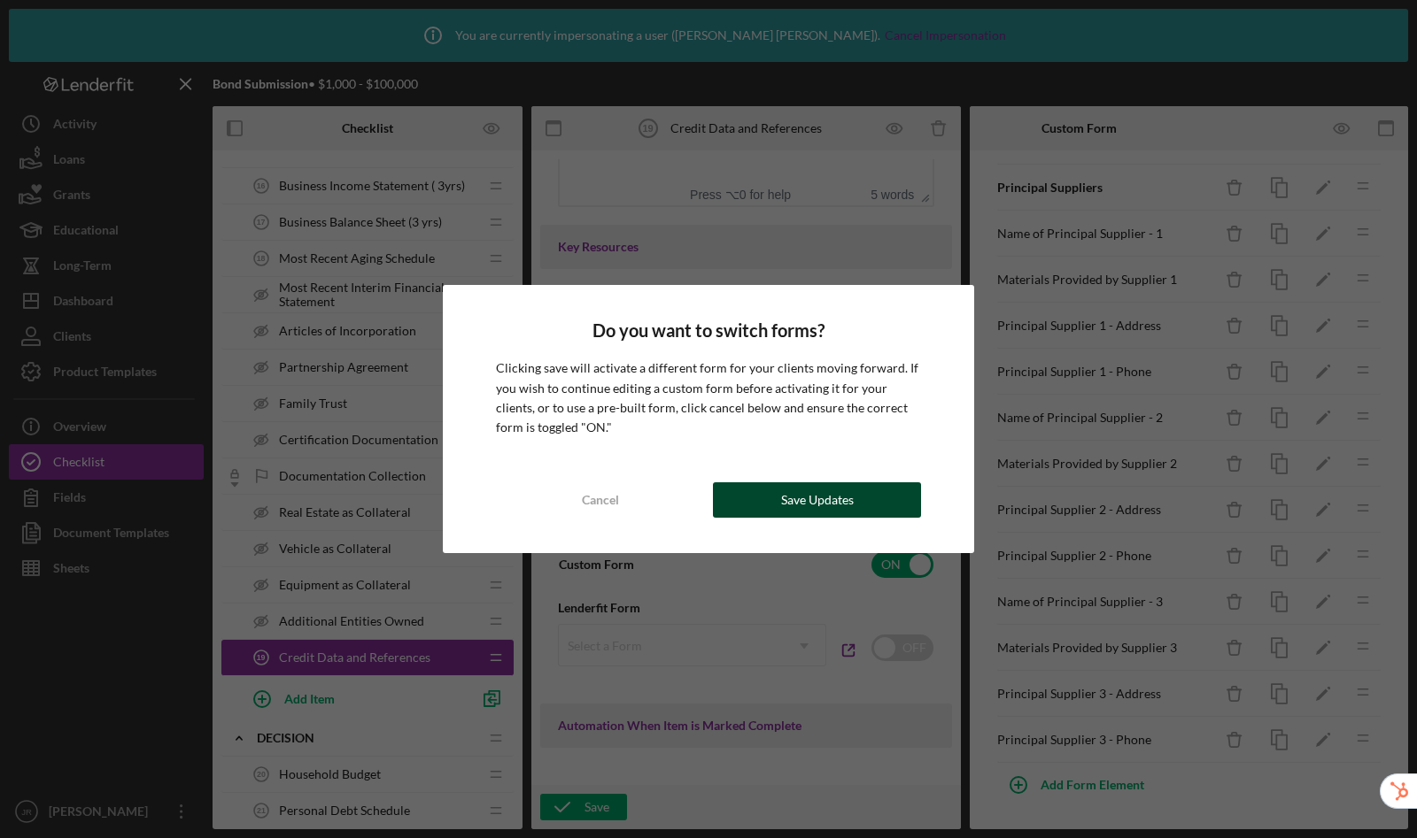
click at [762, 498] on button "Save Updates" at bounding box center [817, 500] width 208 height 35
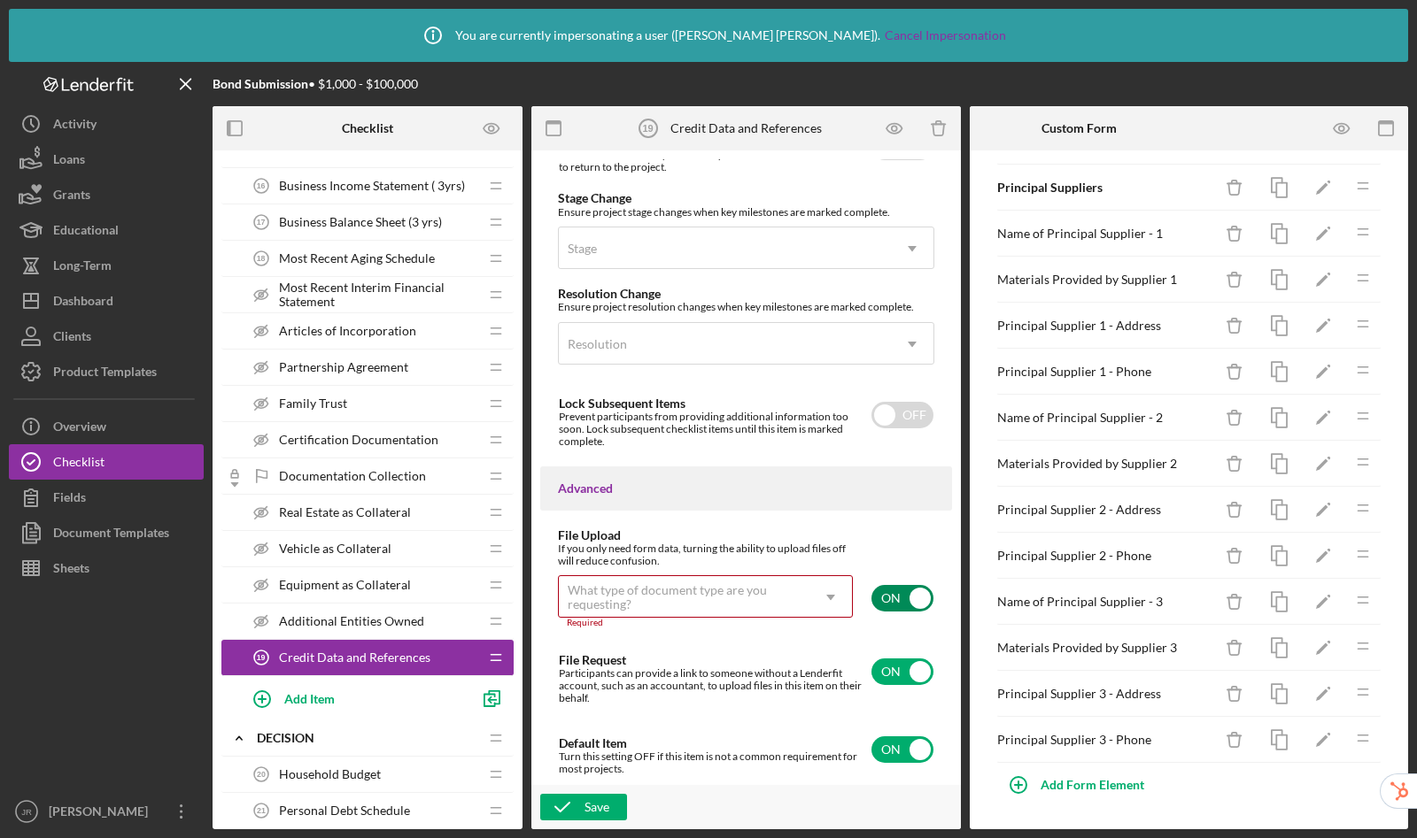
click at [903, 594] on input "checkbox" at bounding box center [902, 598] width 62 height 27
checkbox input "false"
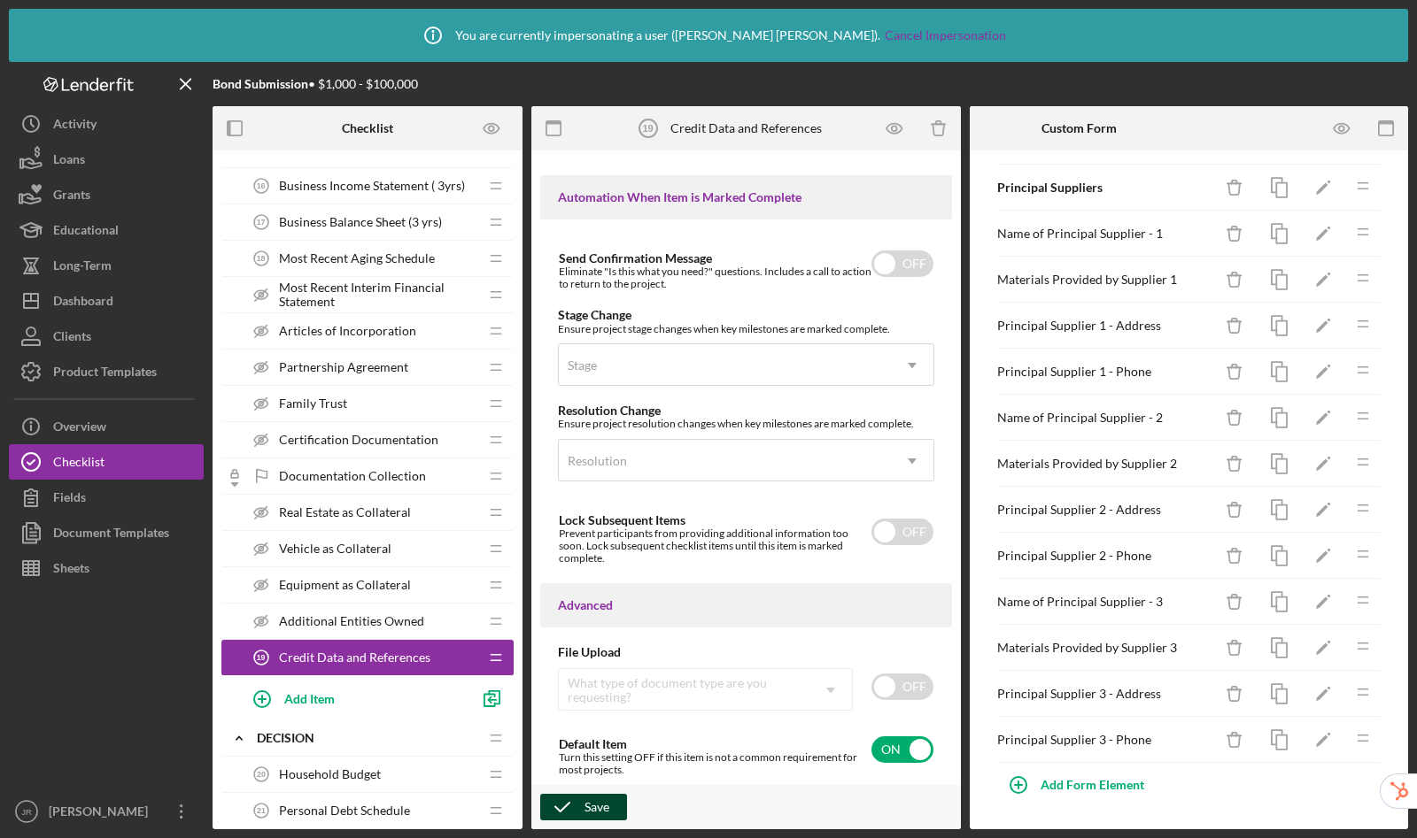
click at [589, 806] on div "Save" at bounding box center [596, 807] width 25 height 27
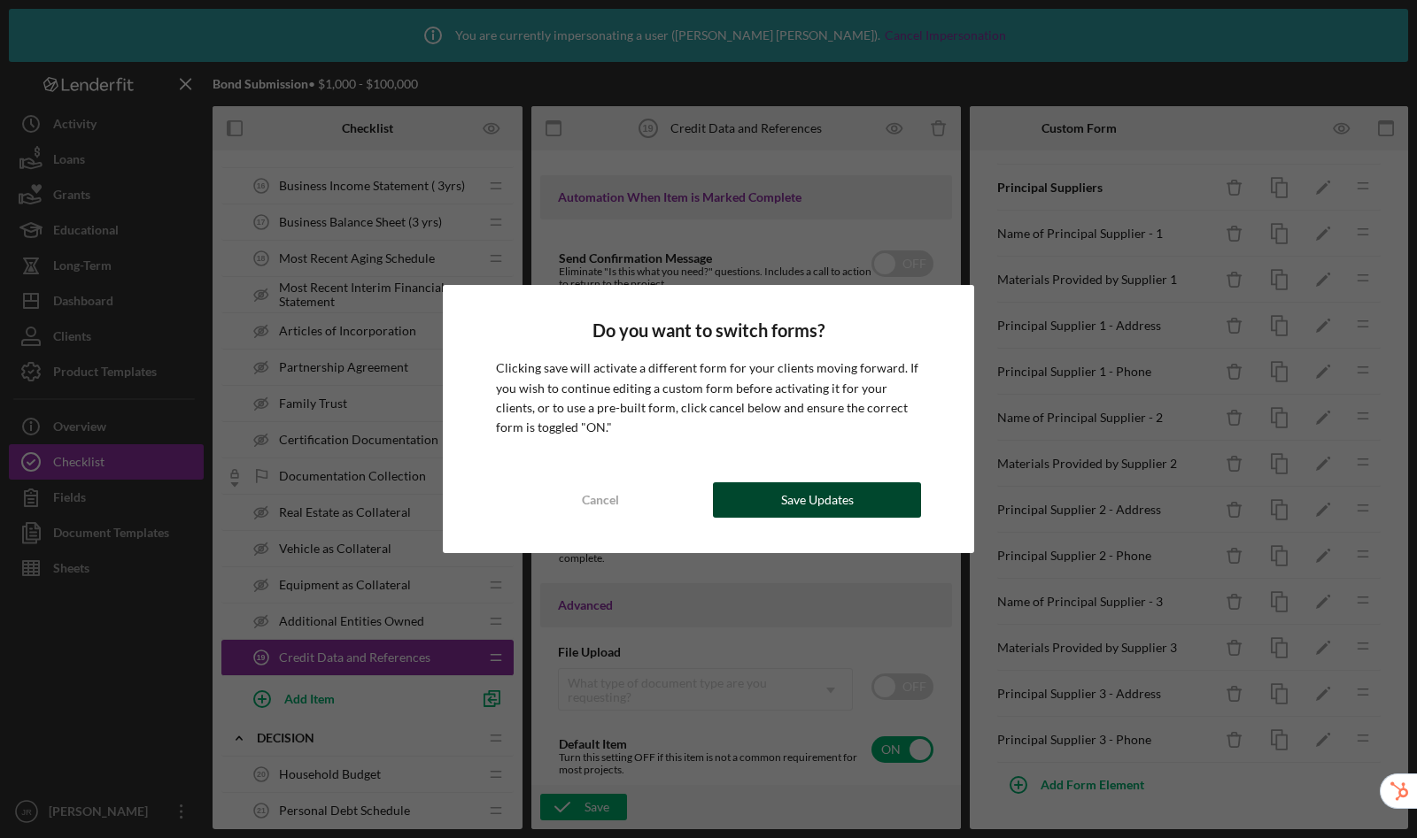
click at [844, 506] on div "Save Updates" at bounding box center [817, 500] width 73 height 35
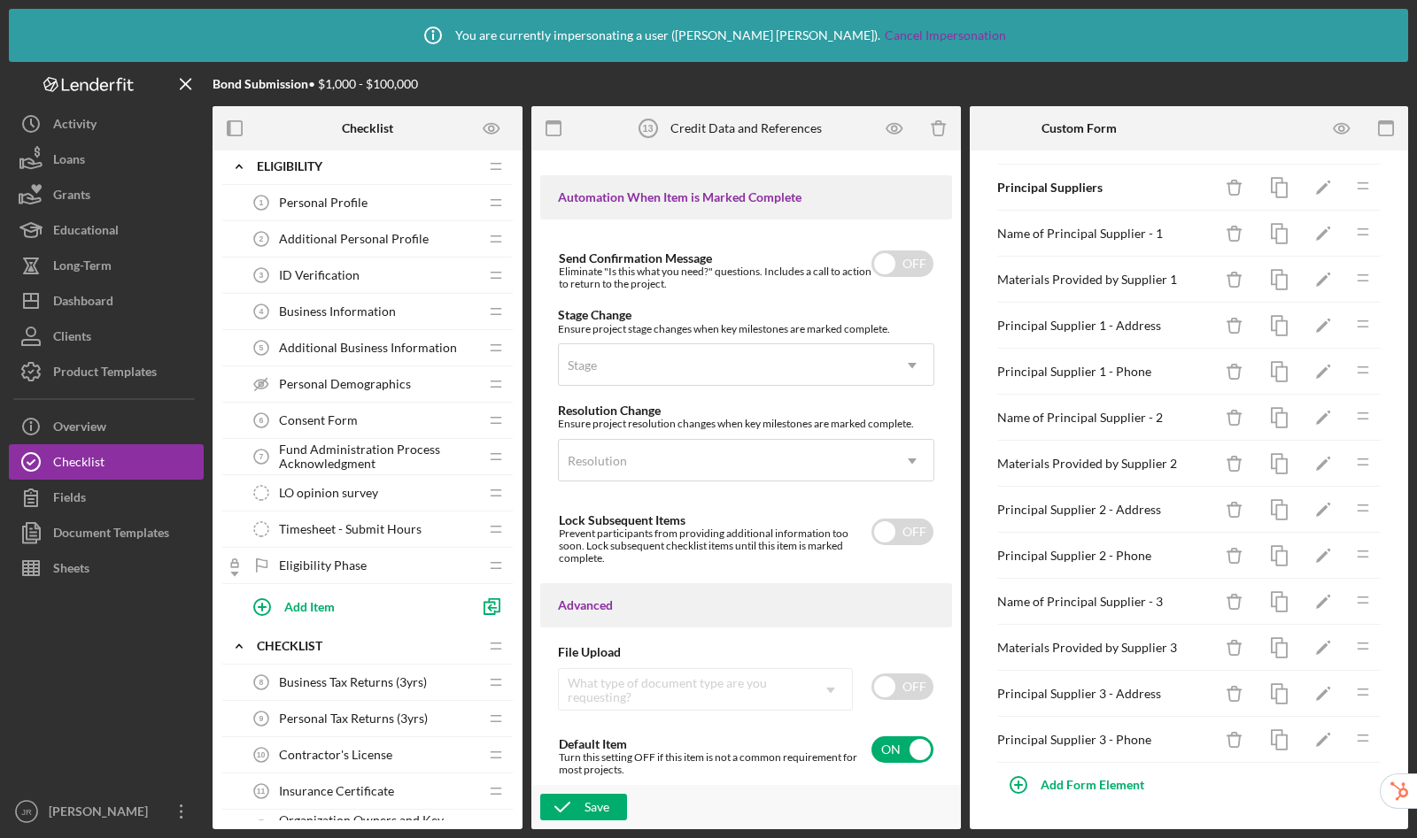
scroll to position [0, 0]
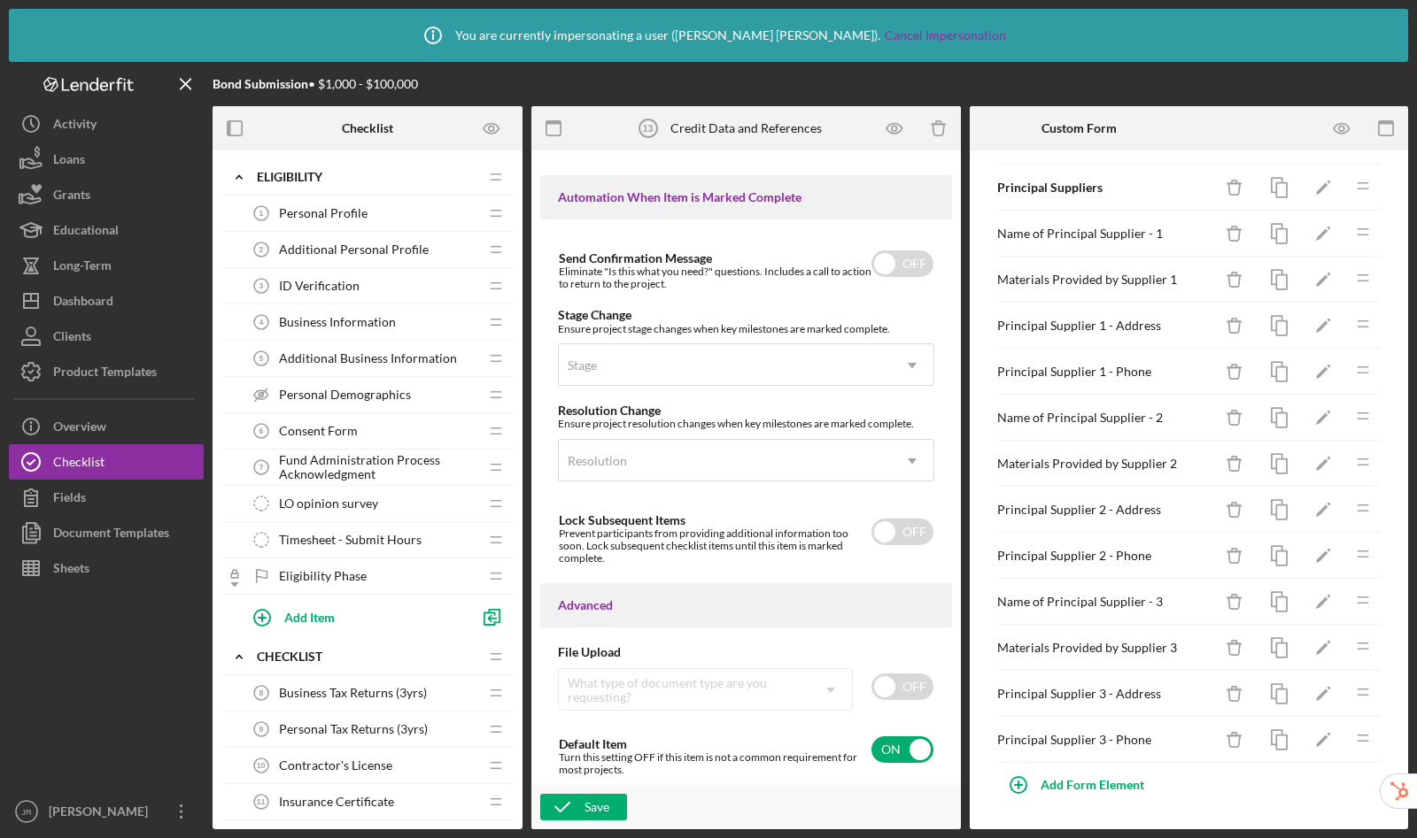
click at [374, 358] on span "Additional Business Information" at bounding box center [368, 358] width 178 height 14
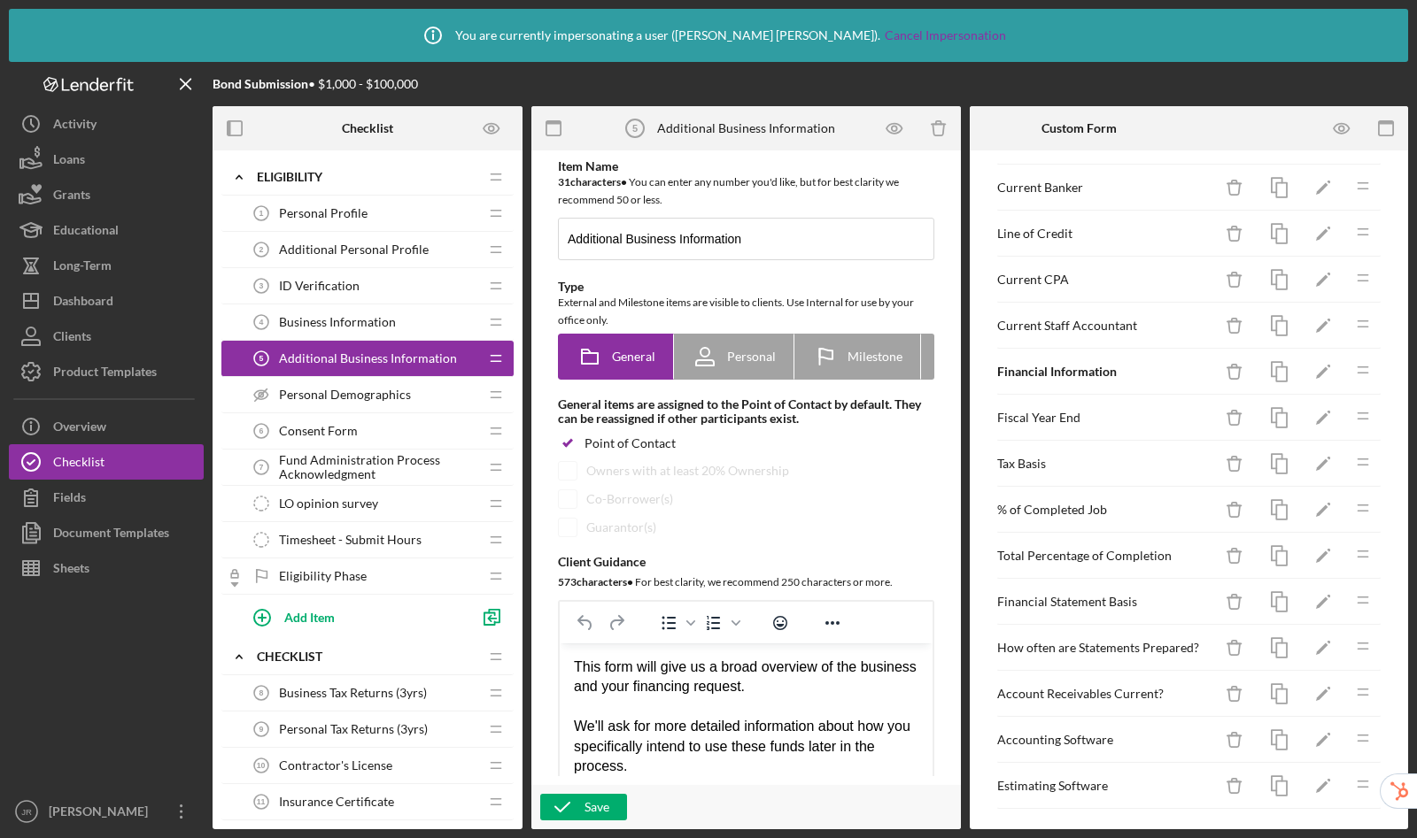
scroll to position [2637, 0]
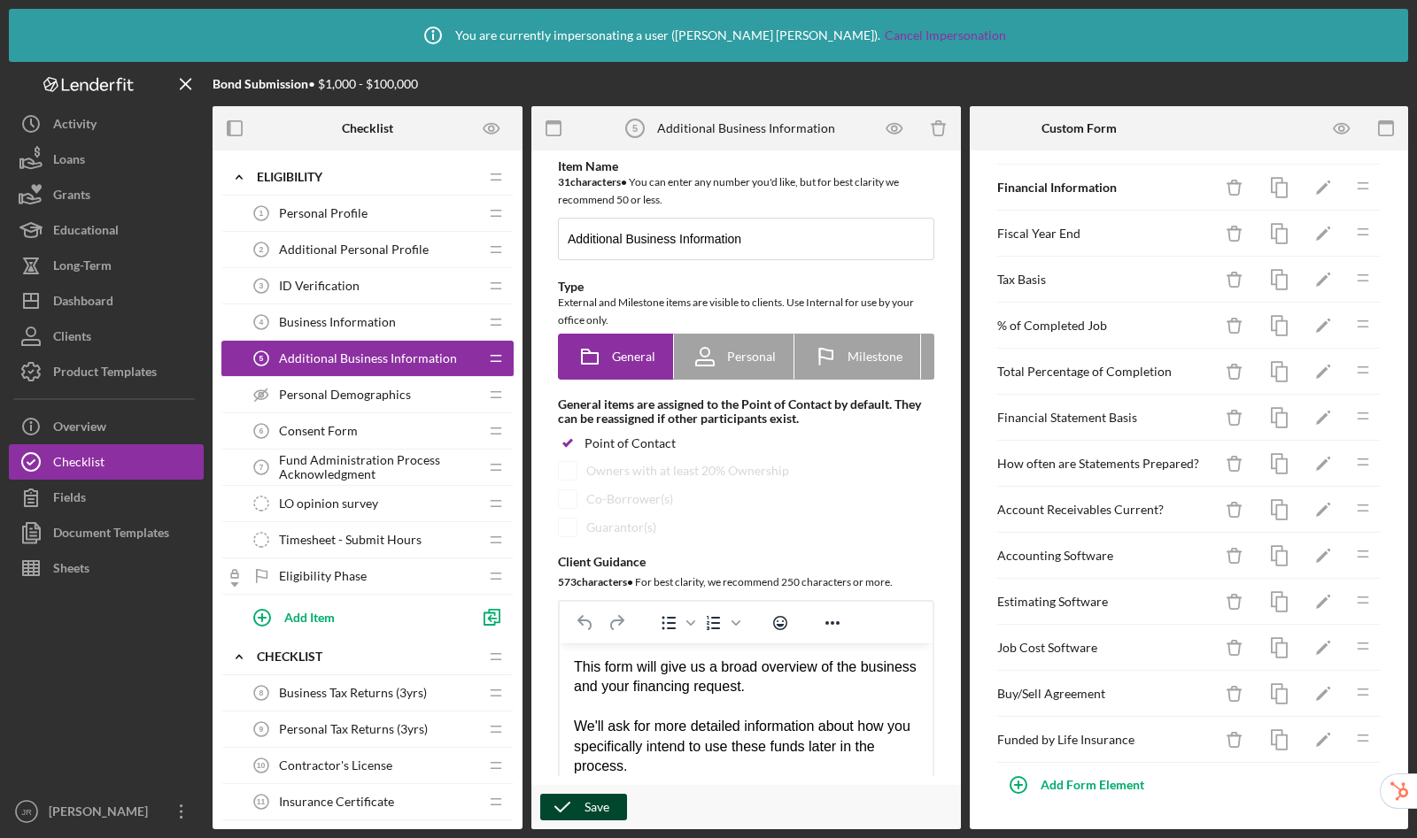
click at [605, 817] on div "Save" at bounding box center [596, 807] width 25 height 27
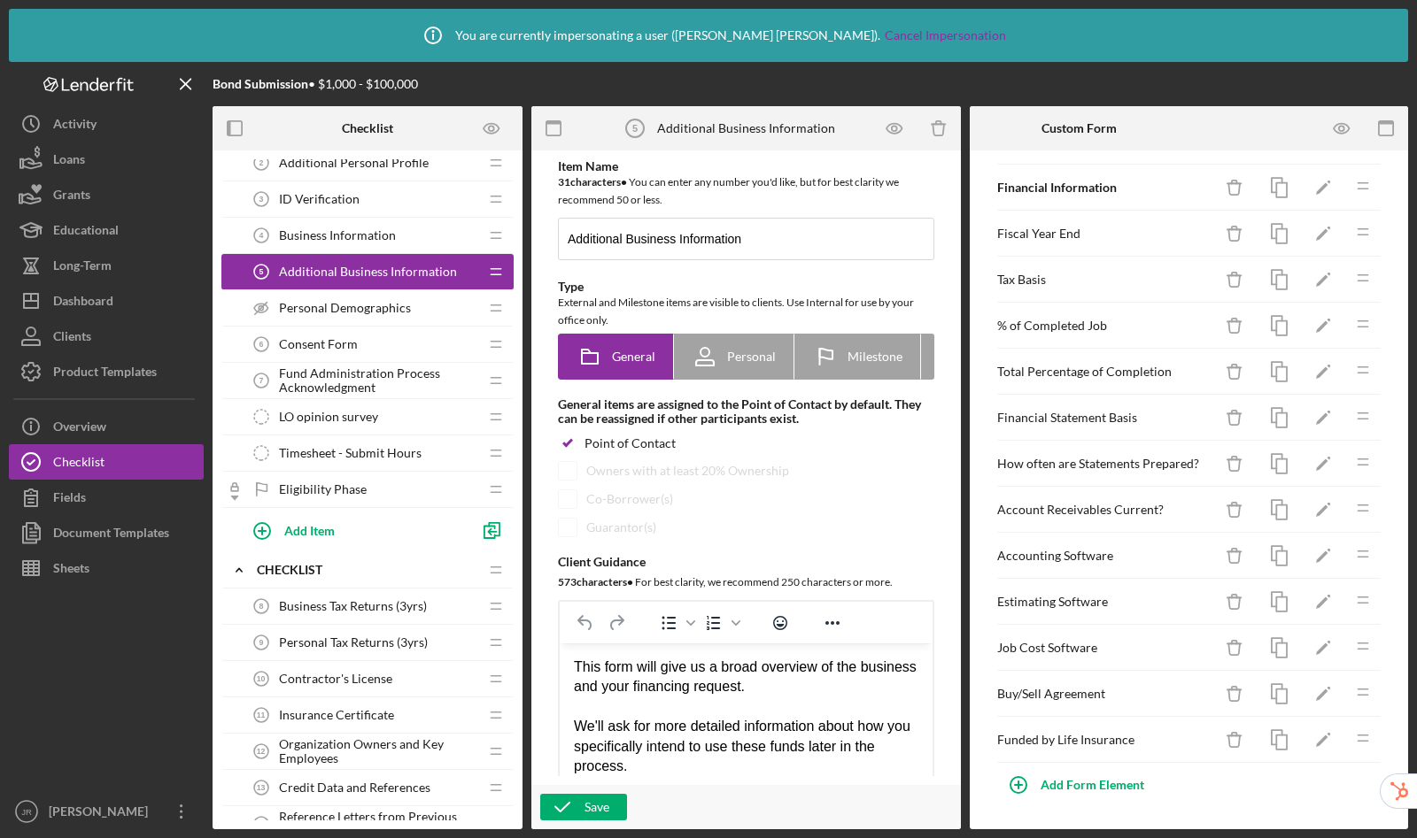
scroll to position [344, 0]
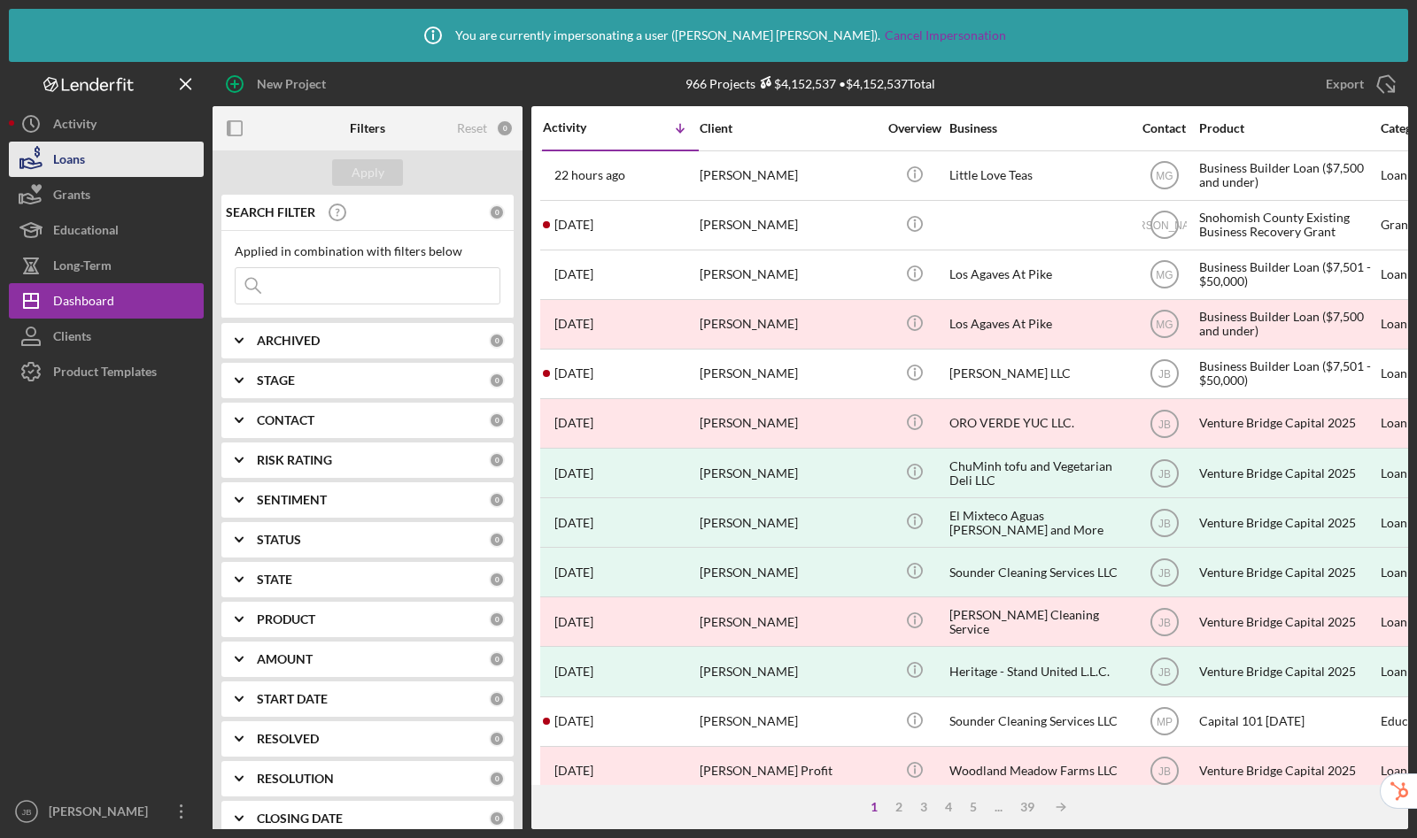
click at [111, 163] on button "Loans" at bounding box center [106, 159] width 195 height 35
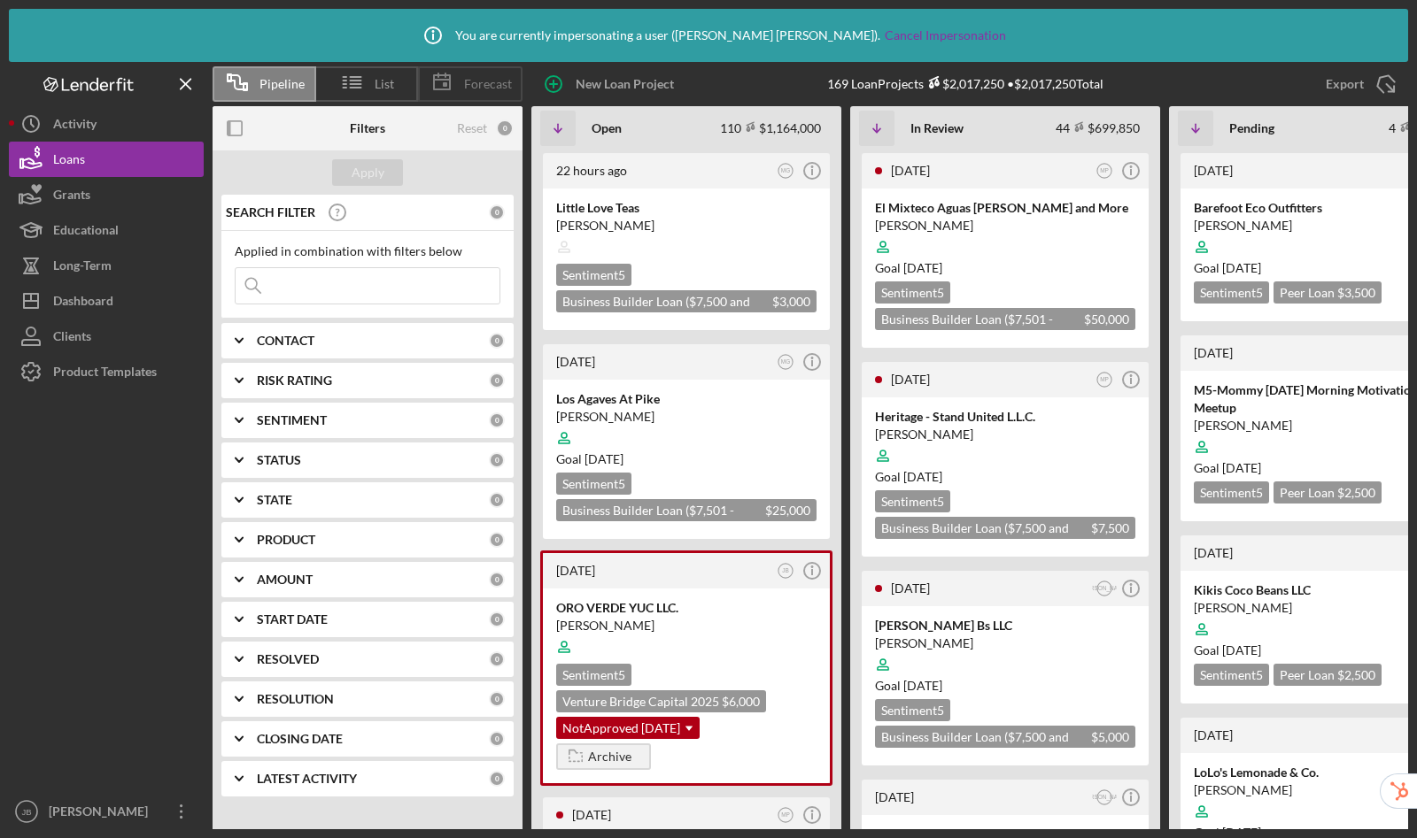
click at [460, 83] on icon at bounding box center [442, 82] width 44 height 44
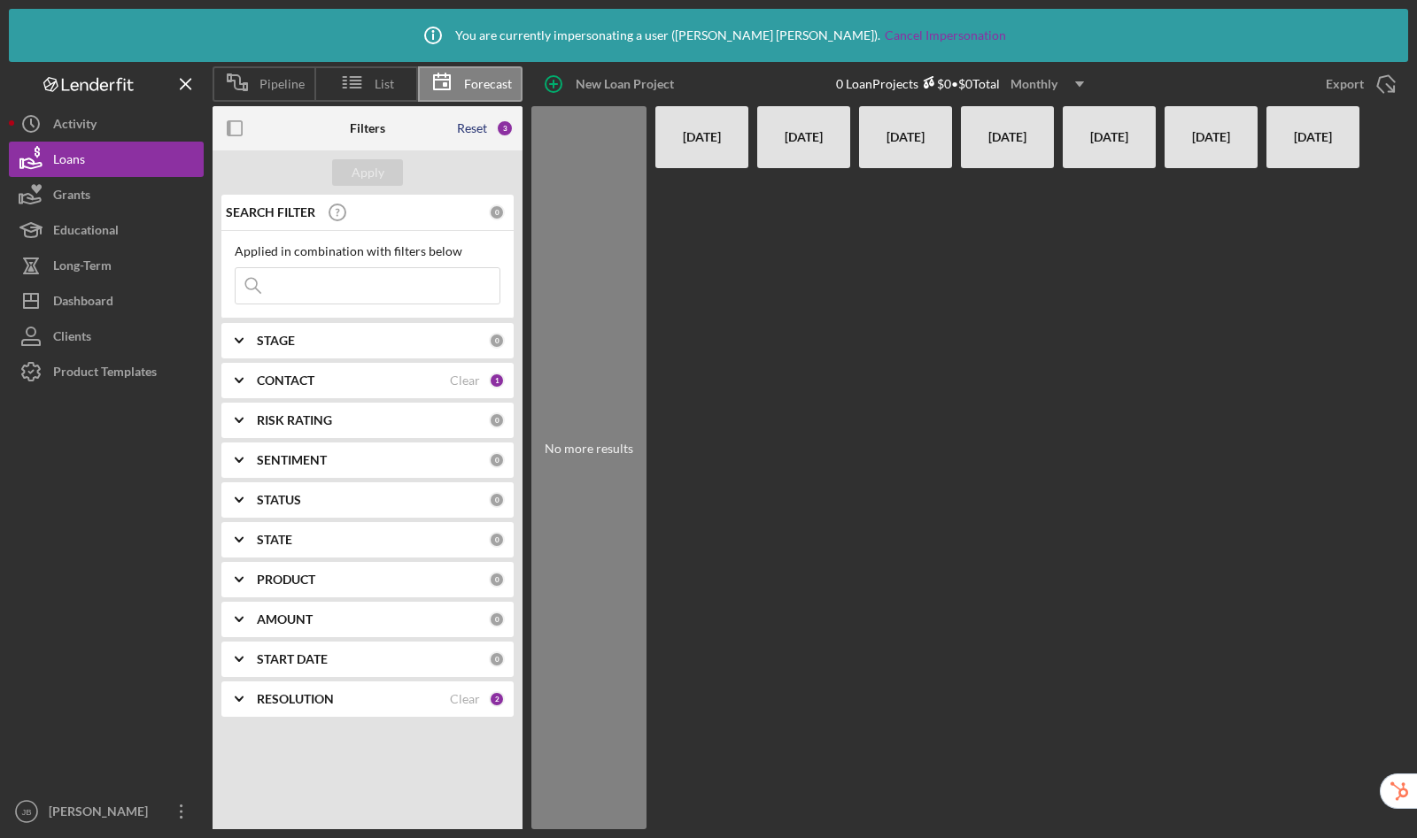
click at [474, 129] on div "Reset" at bounding box center [472, 128] width 30 height 14
click at [352, 172] on div "Apply" at bounding box center [367, 172] width 33 height 27
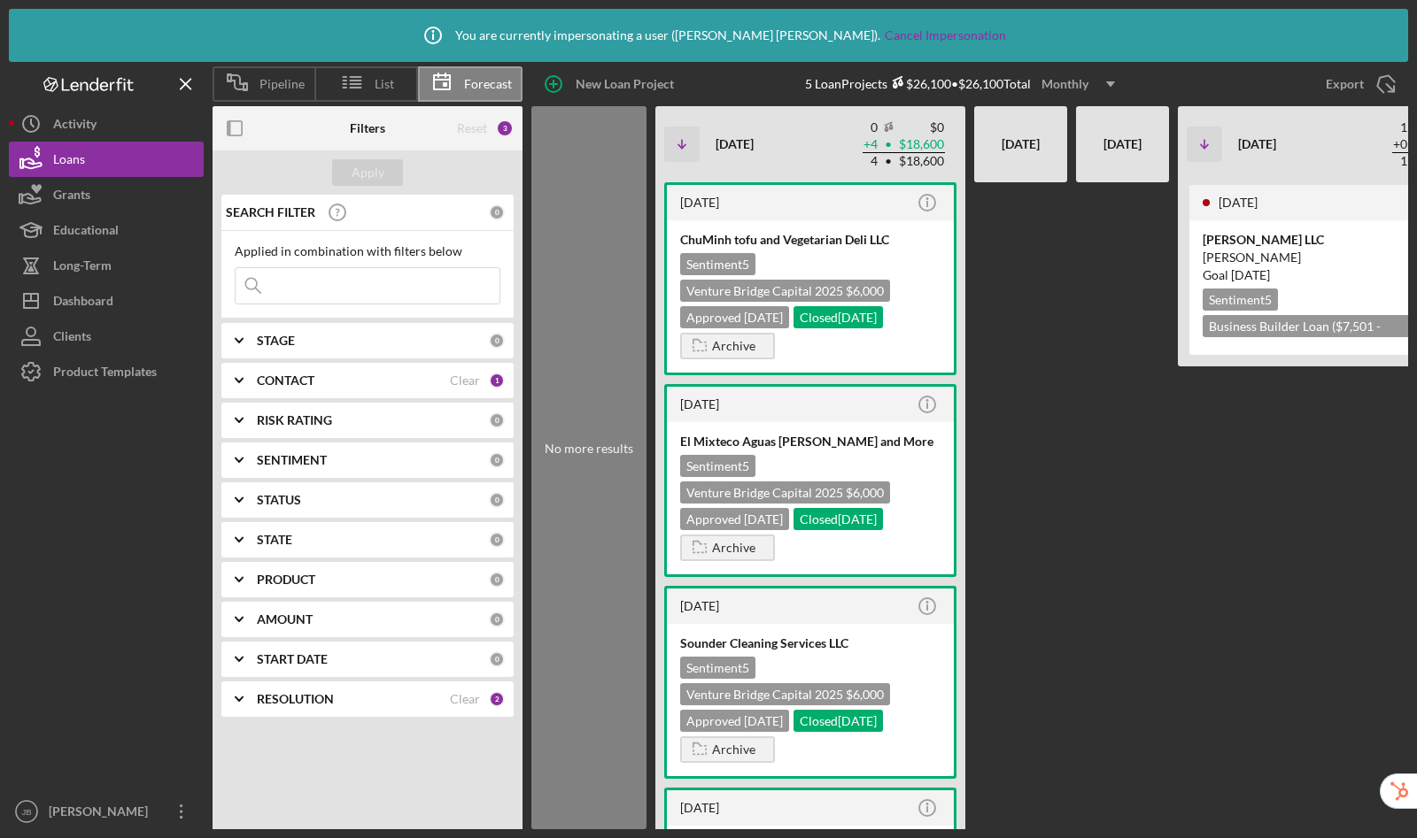
click at [1054, 84] on div "Monthly" at bounding box center [1064, 84] width 47 height 27
click at [1063, 202] on div "Yearly" at bounding box center [1082, 198] width 72 height 35
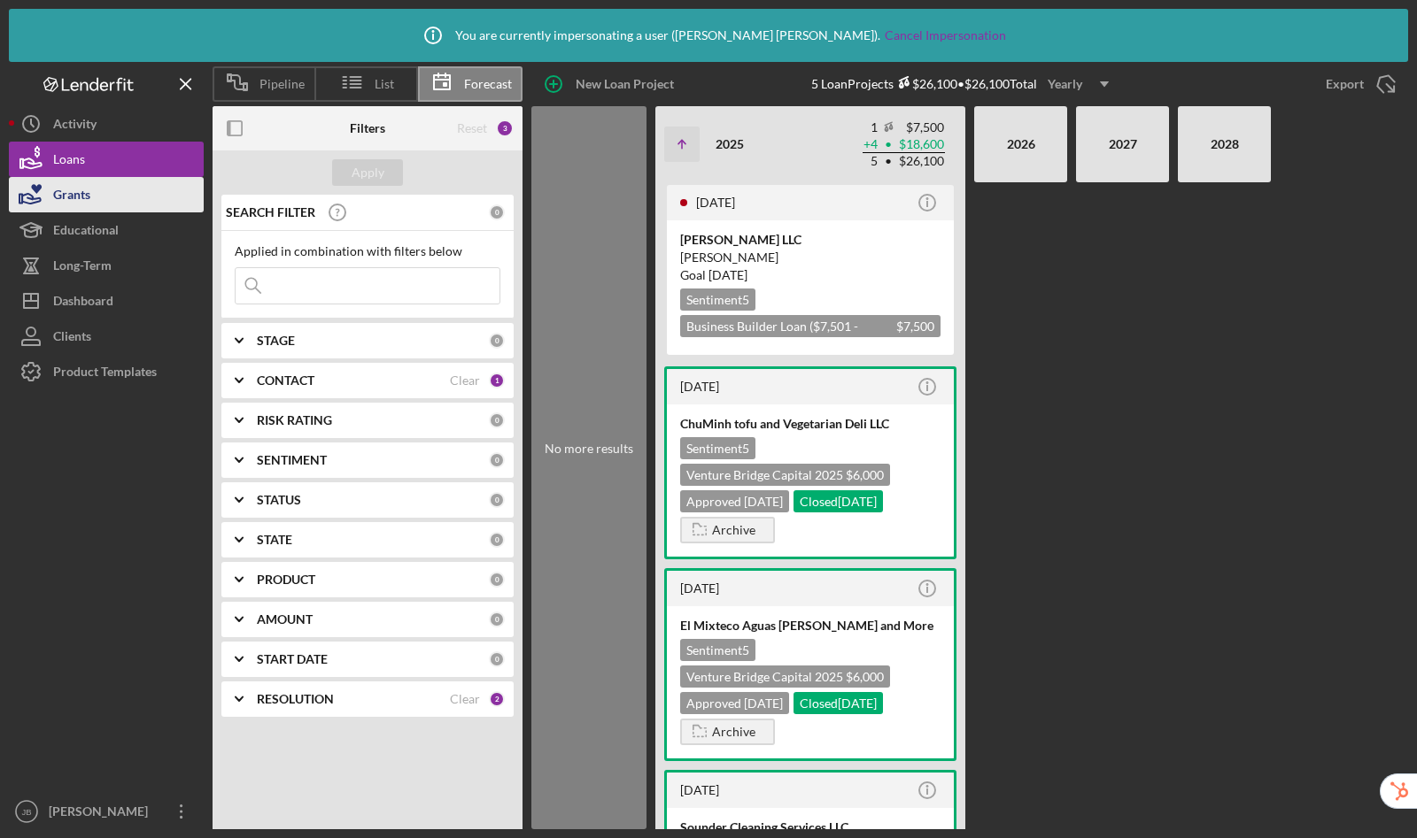
click at [102, 194] on button "Grants" at bounding box center [106, 194] width 195 height 35
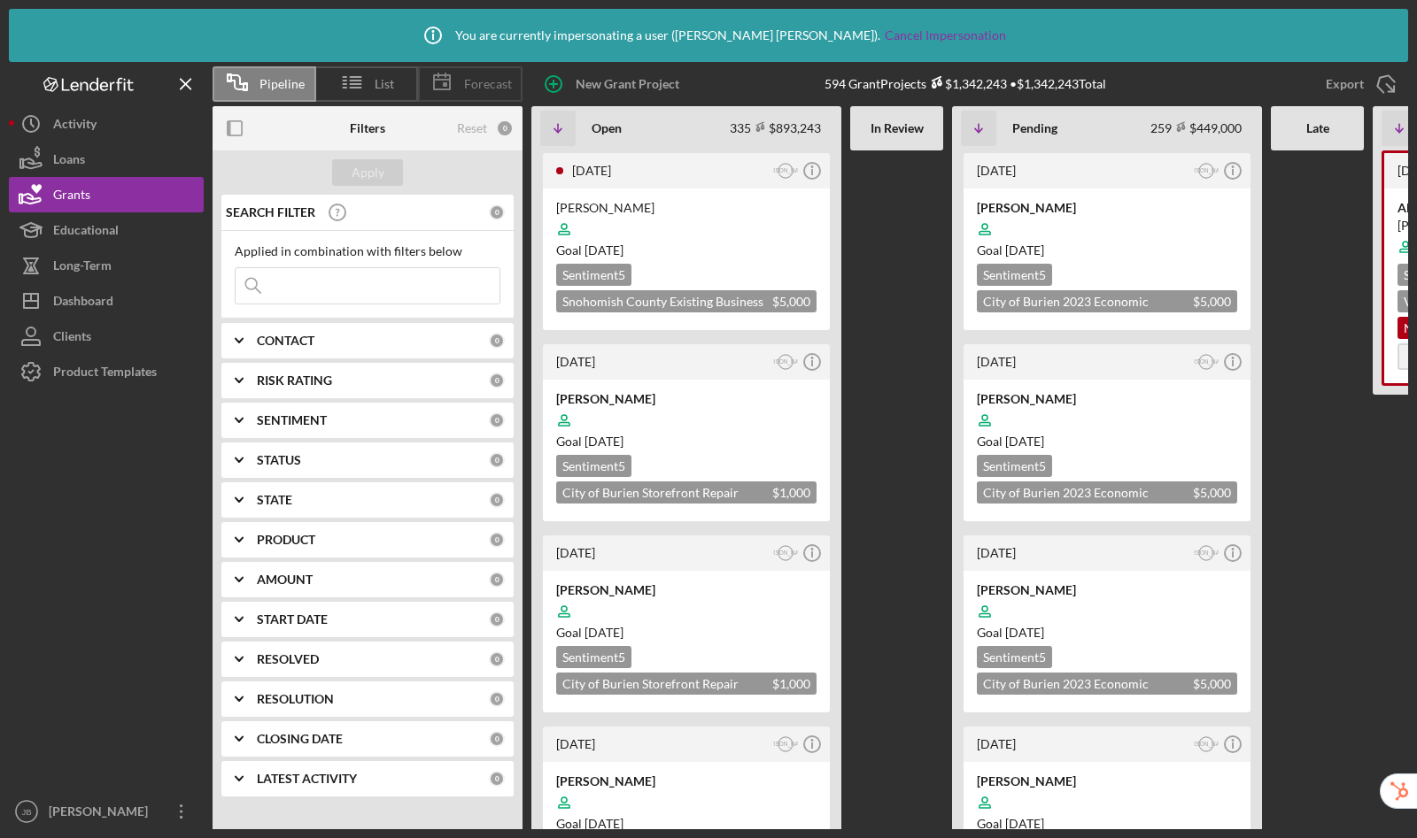
click at [472, 85] on span "Forecast" at bounding box center [488, 84] width 48 height 14
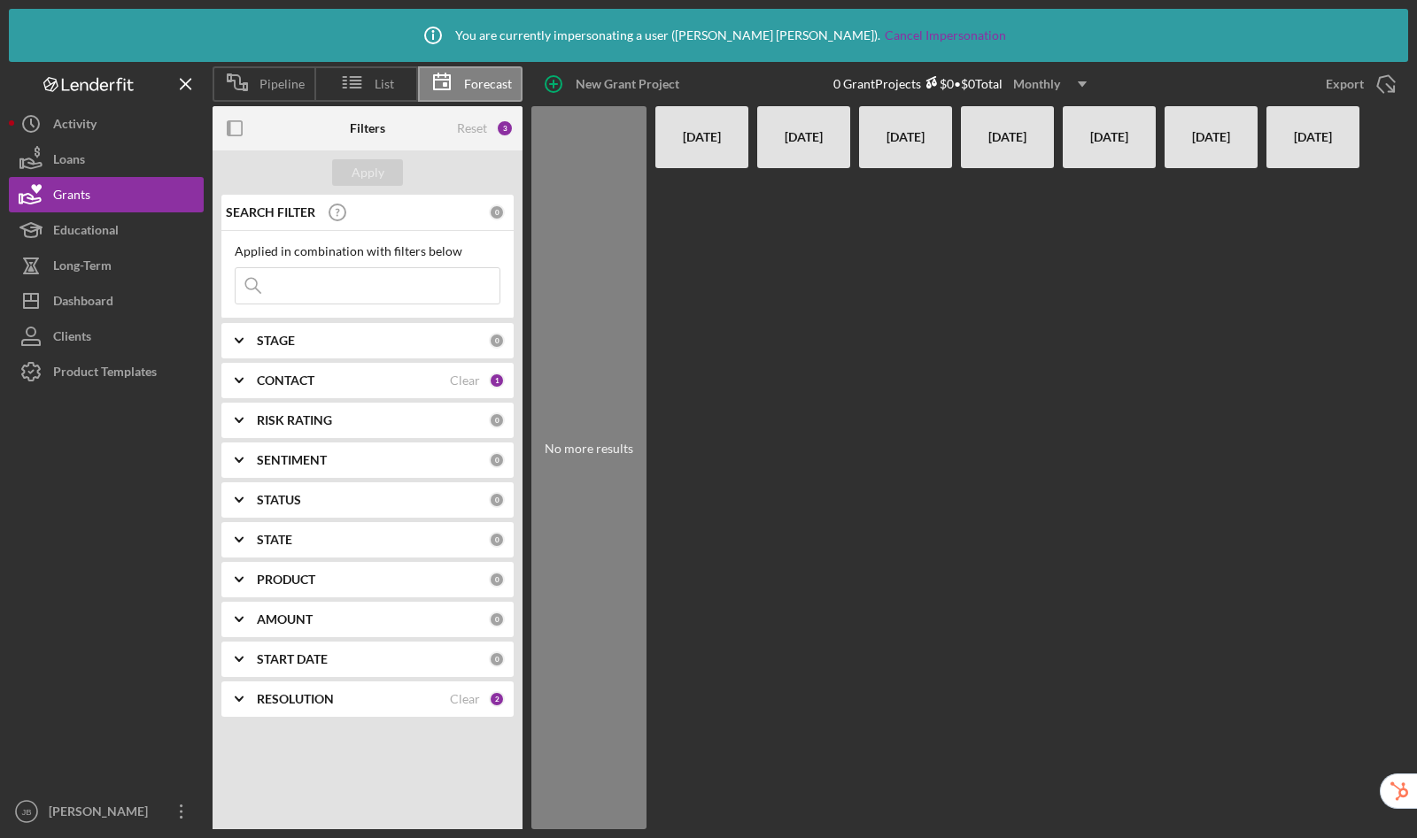
click at [1038, 86] on div "Monthly" at bounding box center [1036, 84] width 47 height 27
click at [1046, 204] on div "Yearly" at bounding box center [1053, 198] width 72 height 35
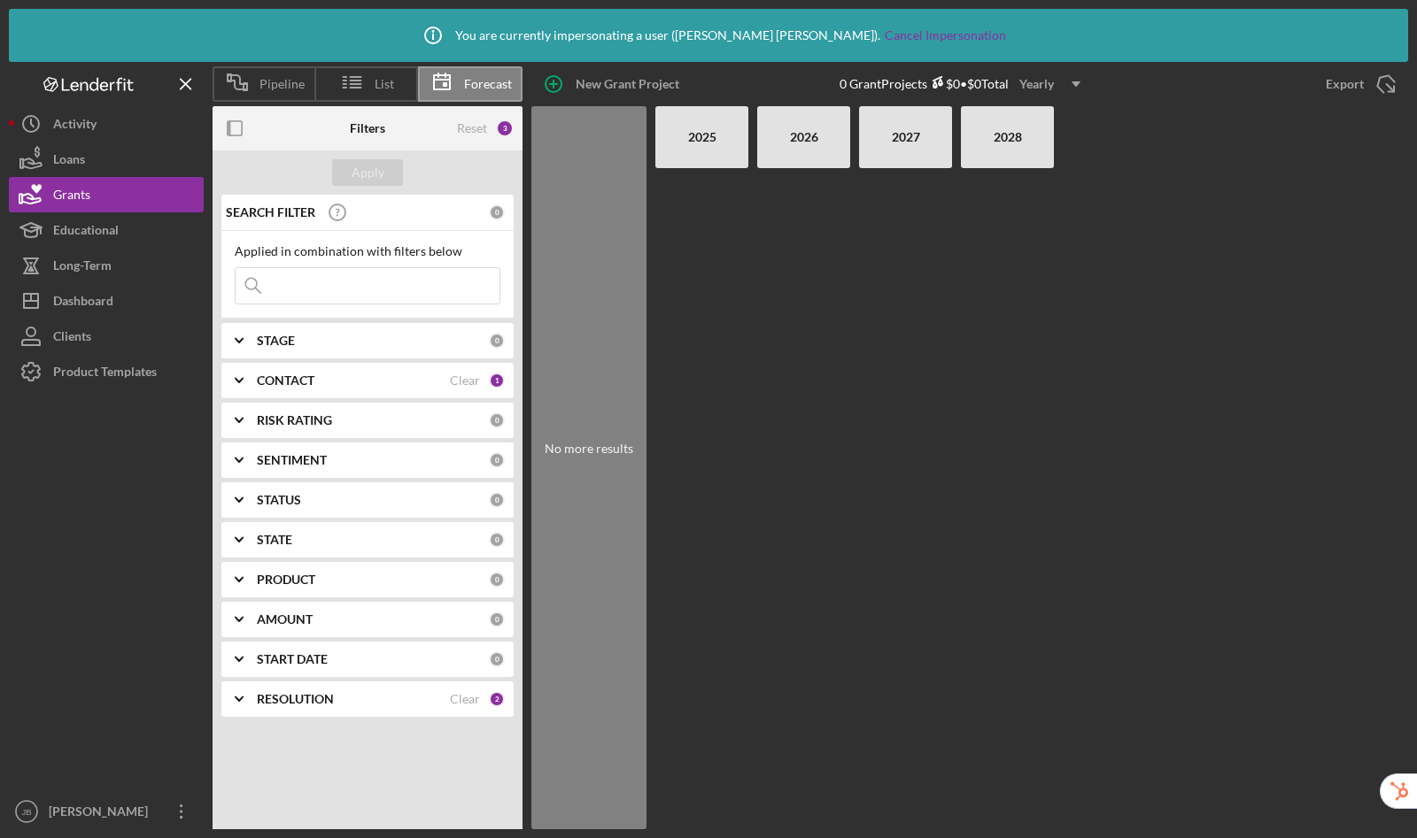
click at [488, 126] on div "Reset 3" at bounding box center [485, 128] width 57 height 44
click at [475, 134] on div "Reset" at bounding box center [472, 128] width 30 height 14
click at [375, 179] on div "Apply" at bounding box center [367, 172] width 33 height 27
click at [467, 701] on div "Clear" at bounding box center [465, 699] width 30 height 14
click at [355, 159] on div "Apply" at bounding box center [367, 172] width 33 height 27
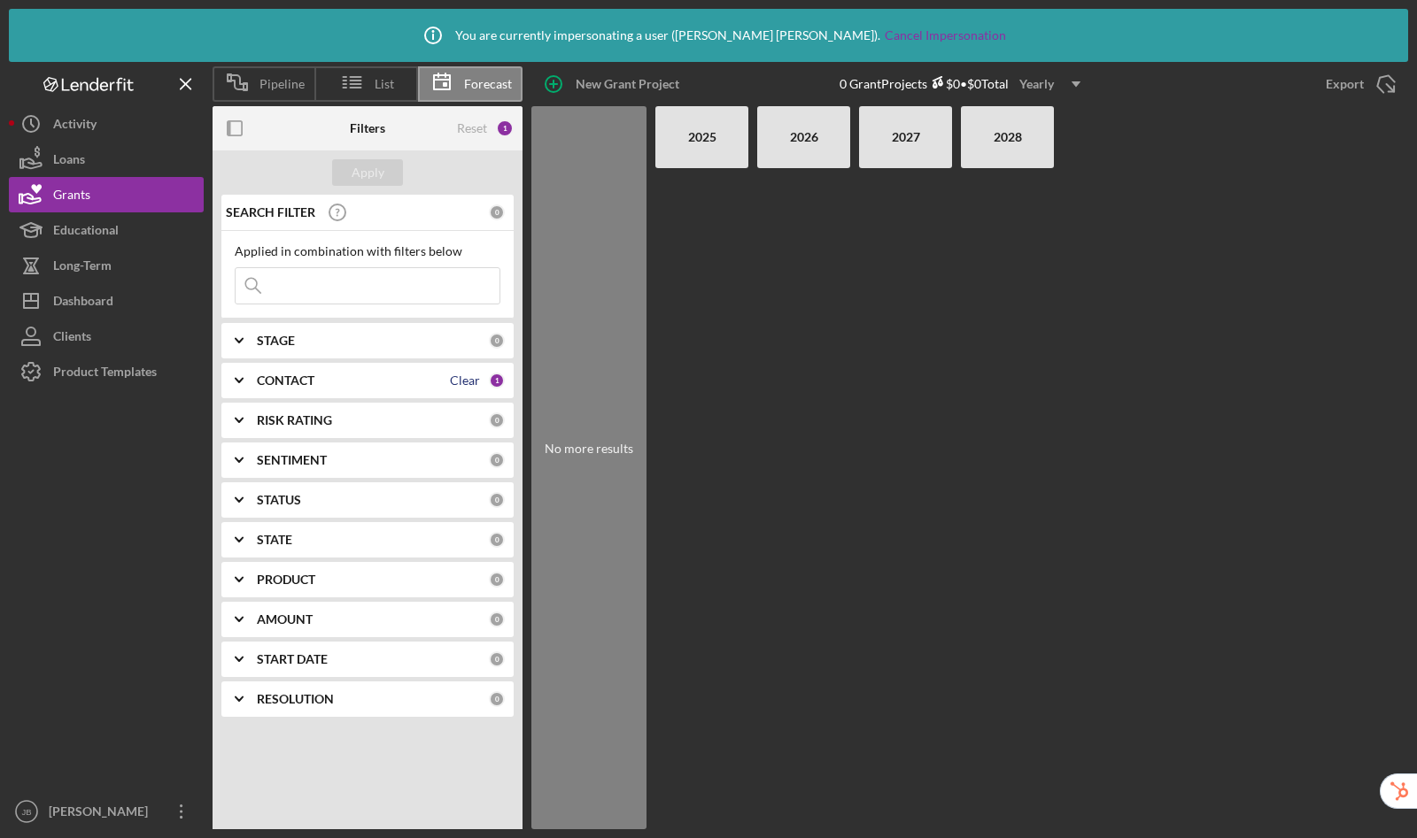
click at [467, 383] on div "Clear" at bounding box center [465, 381] width 30 height 14
click at [368, 166] on div "Apply" at bounding box center [367, 172] width 33 height 27
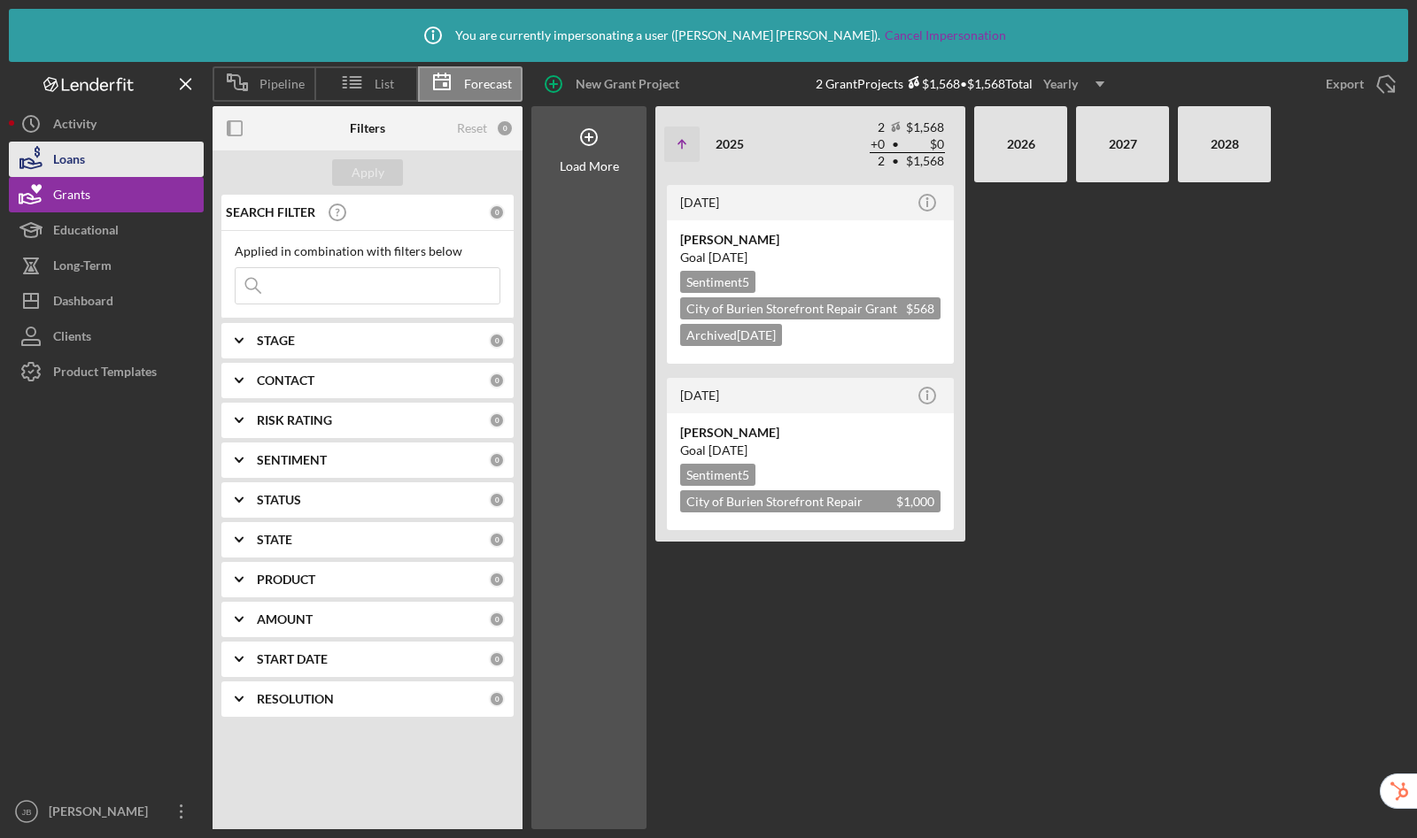
click at [99, 153] on button "Loans" at bounding box center [106, 159] width 195 height 35
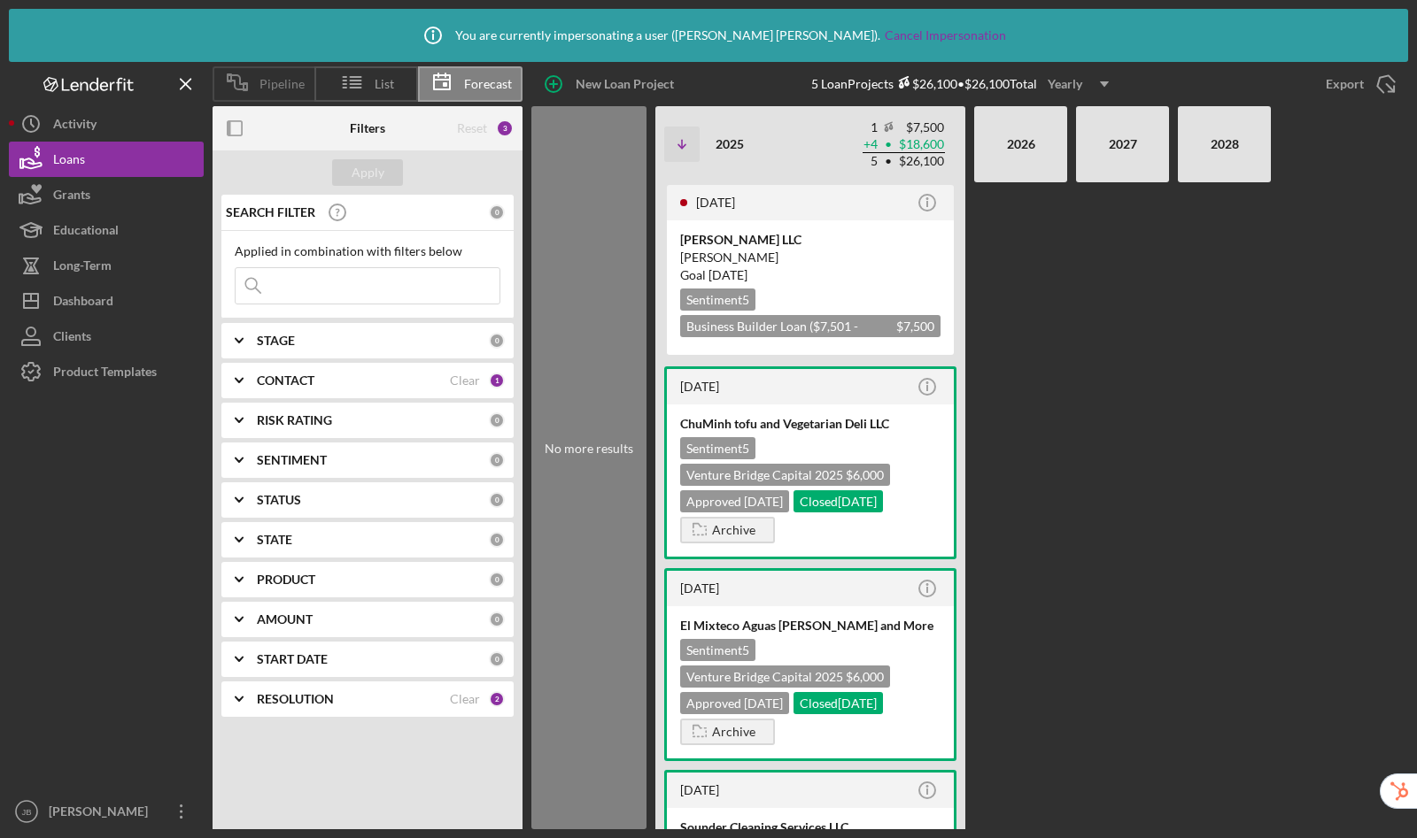
click at [257, 86] on icon at bounding box center [237, 82] width 44 height 44
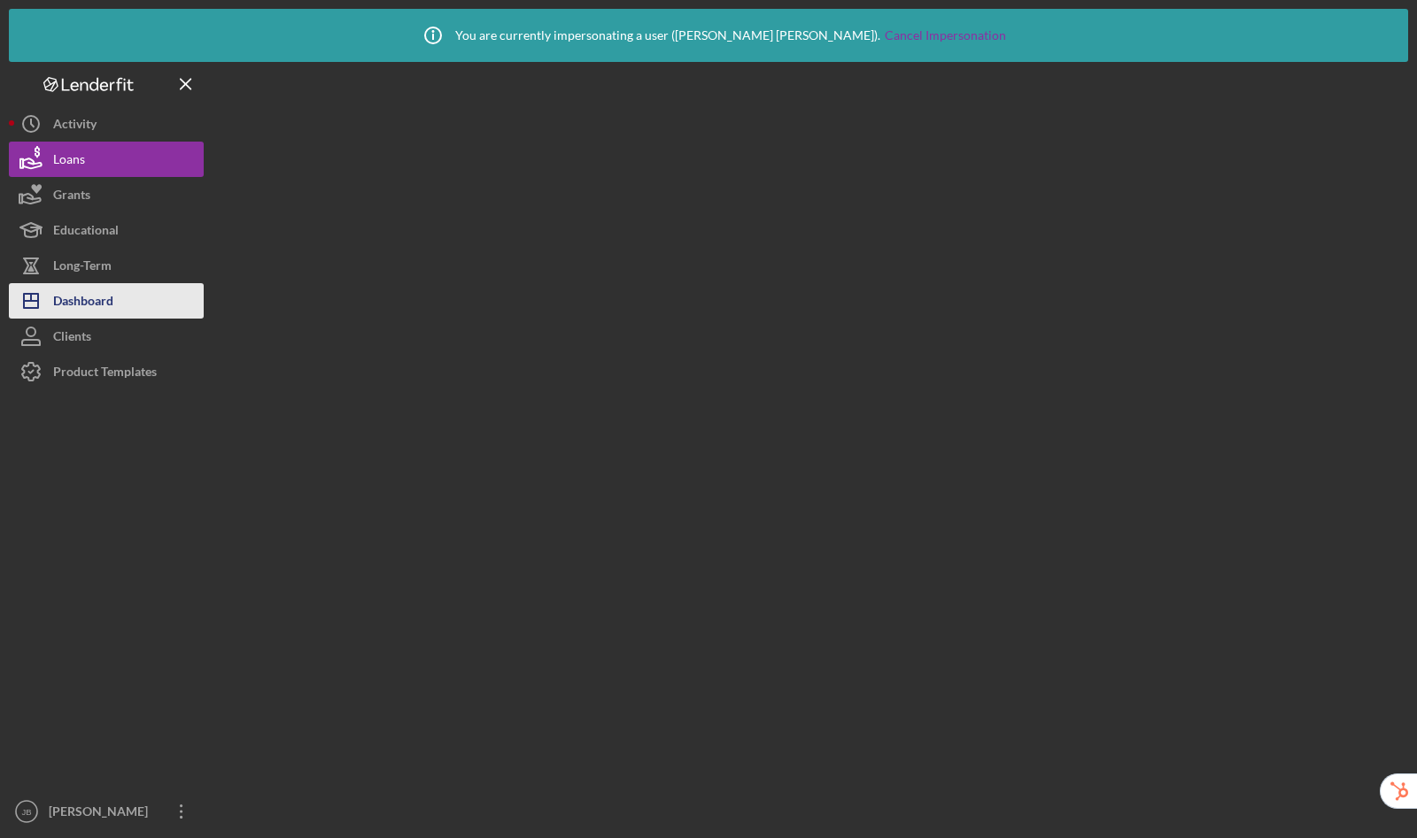
click at [85, 293] on div "Dashboard" at bounding box center [83, 303] width 60 height 40
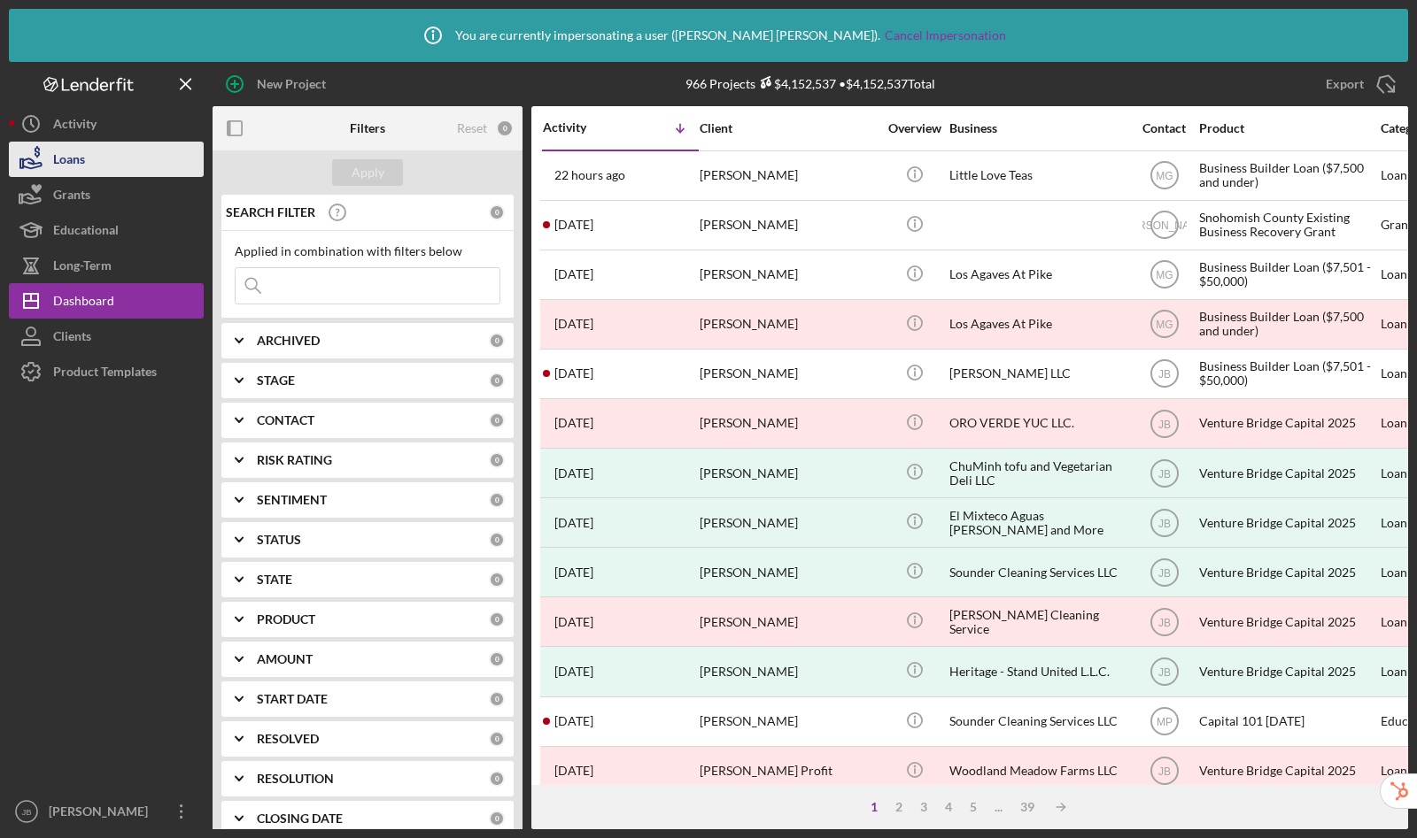
click at [124, 153] on button "Loans" at bounding box center [106, 159] width 195 height 35
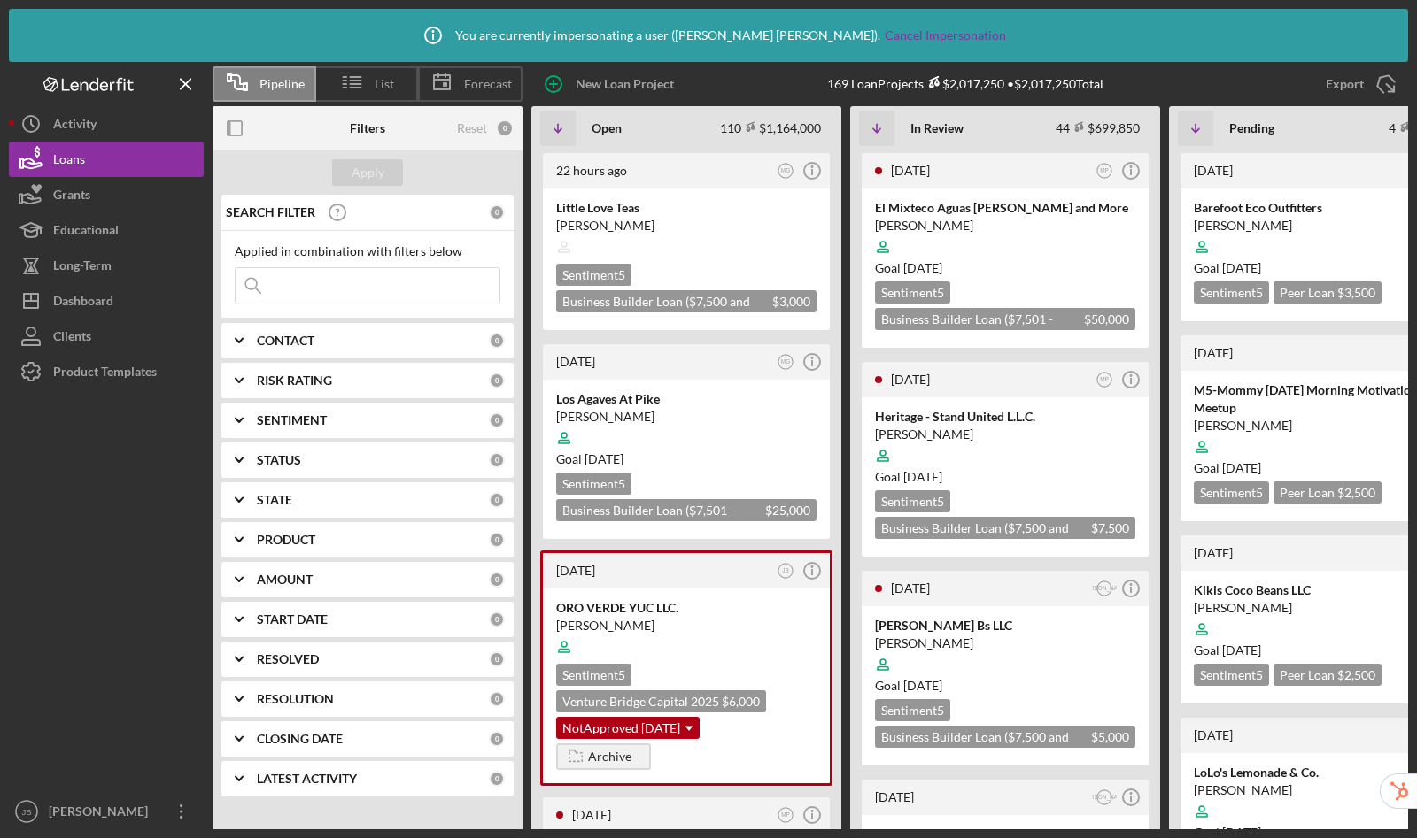
click at [319, 742] on b "CLOSING DATE" at bounding box center [300, 739] width 86 height 14
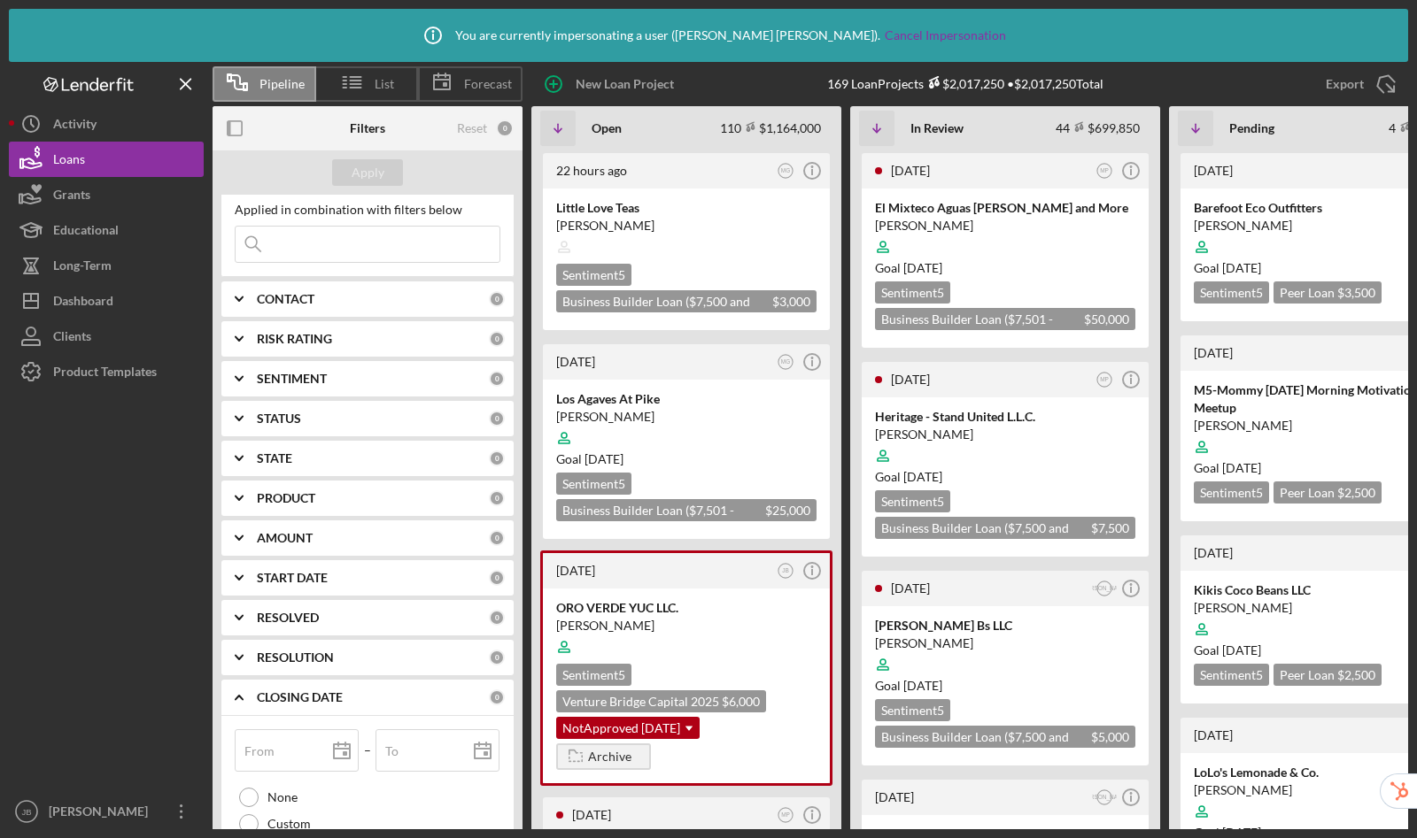
scroll to position [123, 0]
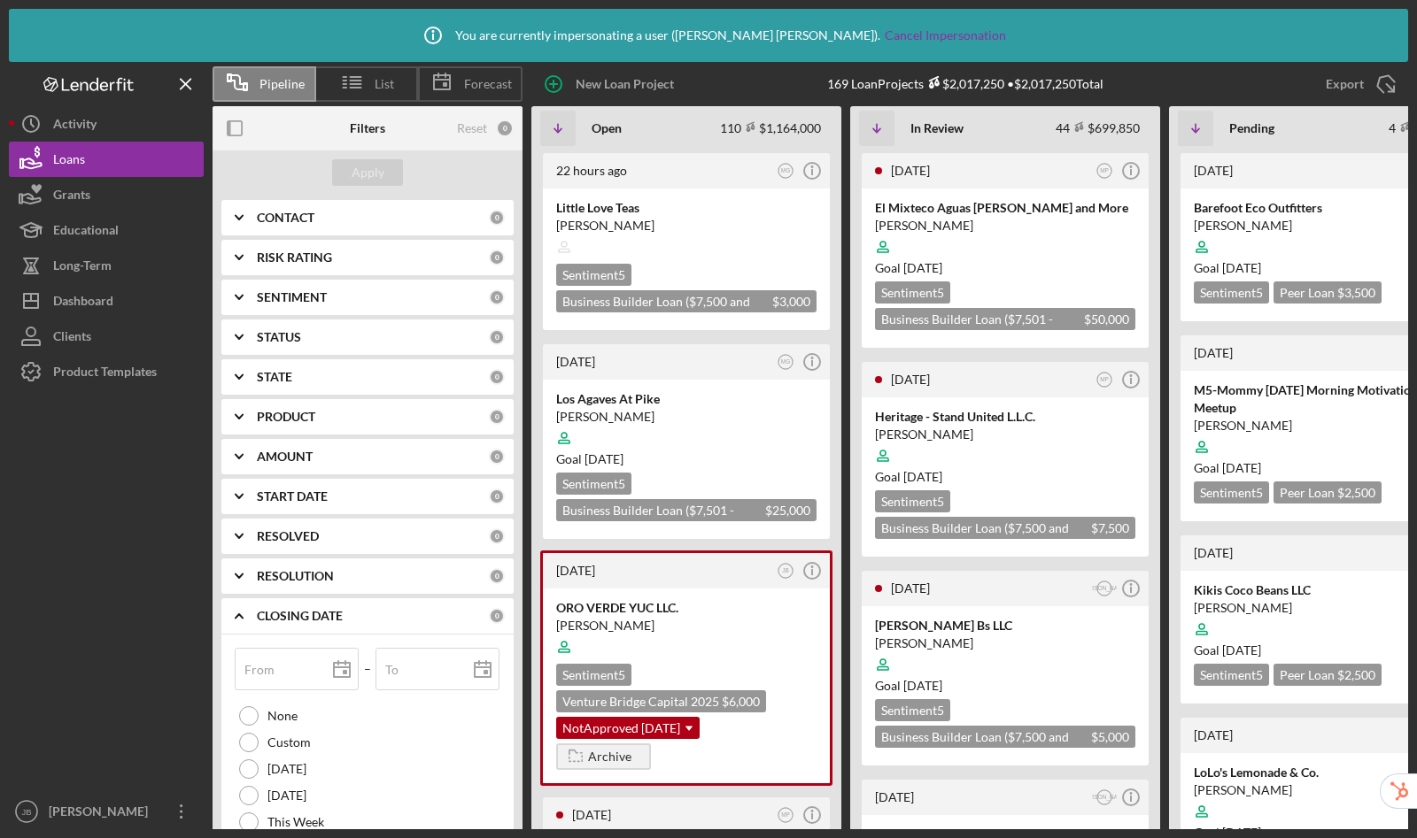
click at [234, 614] on icon "Icon/Expander" at bounding box center [239, 616] width 44 height 44
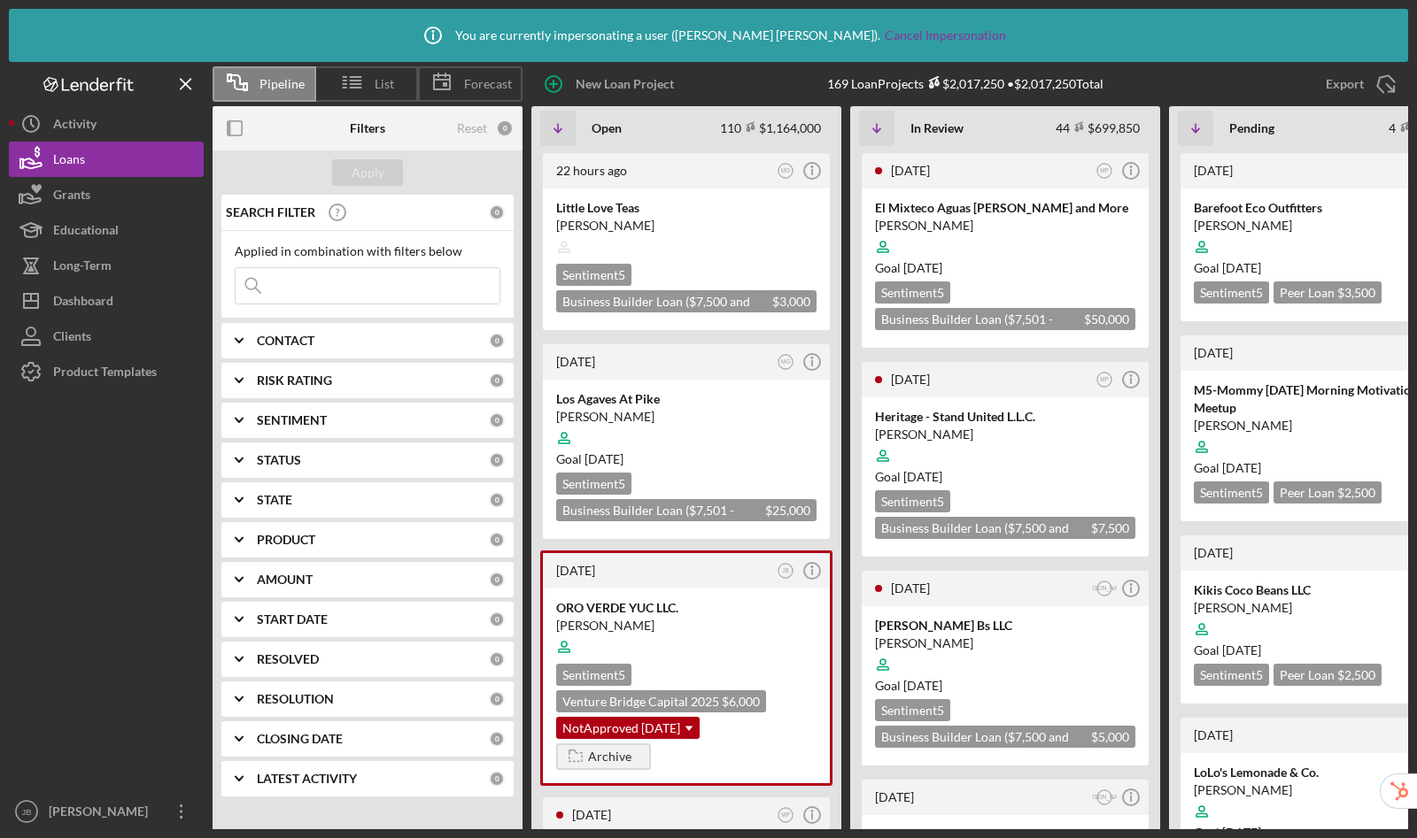
click at [237, 696] on icon "Icon/Expander" at bounding box center [239, 699] width 44 height 44
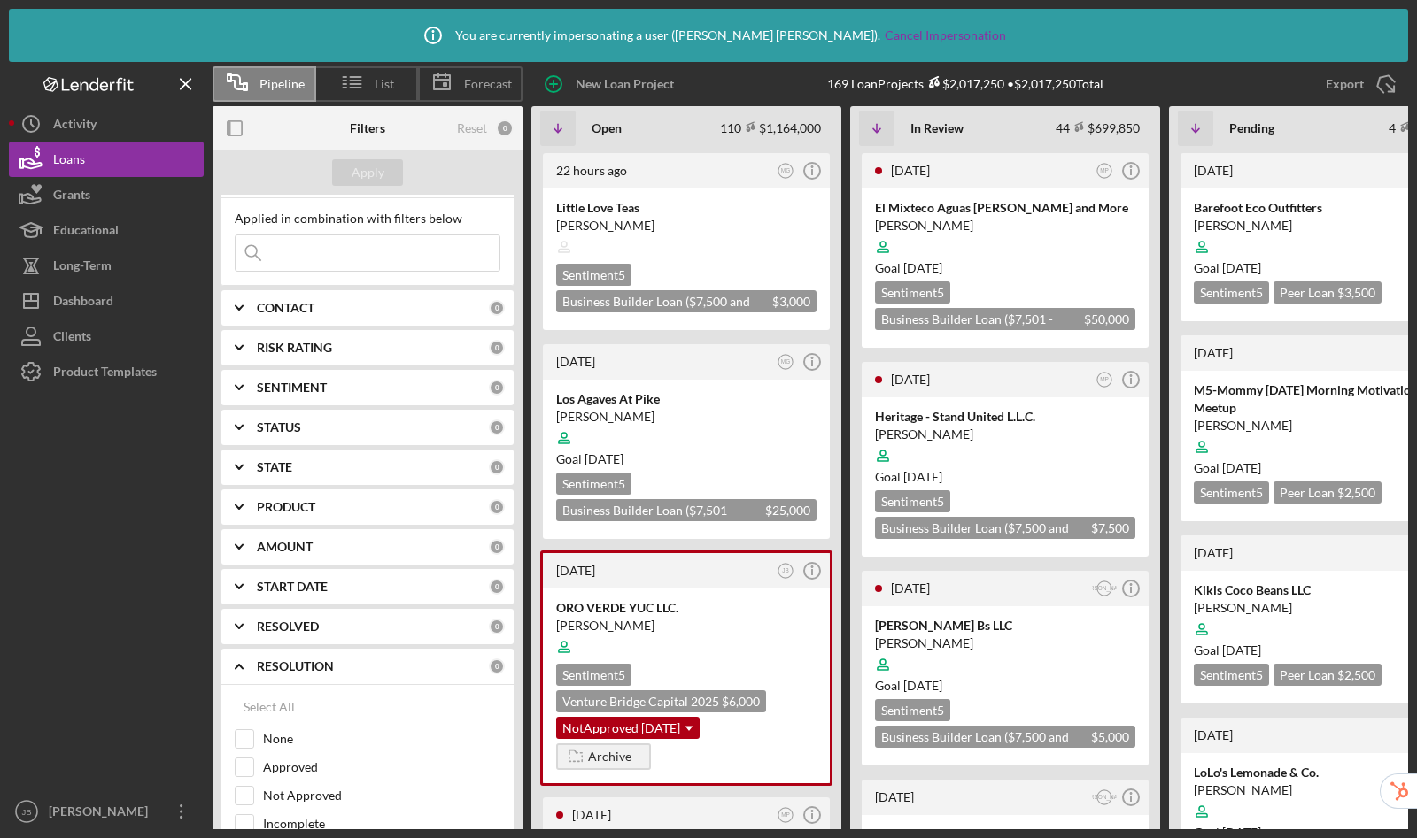
scroll to position [120, 0]
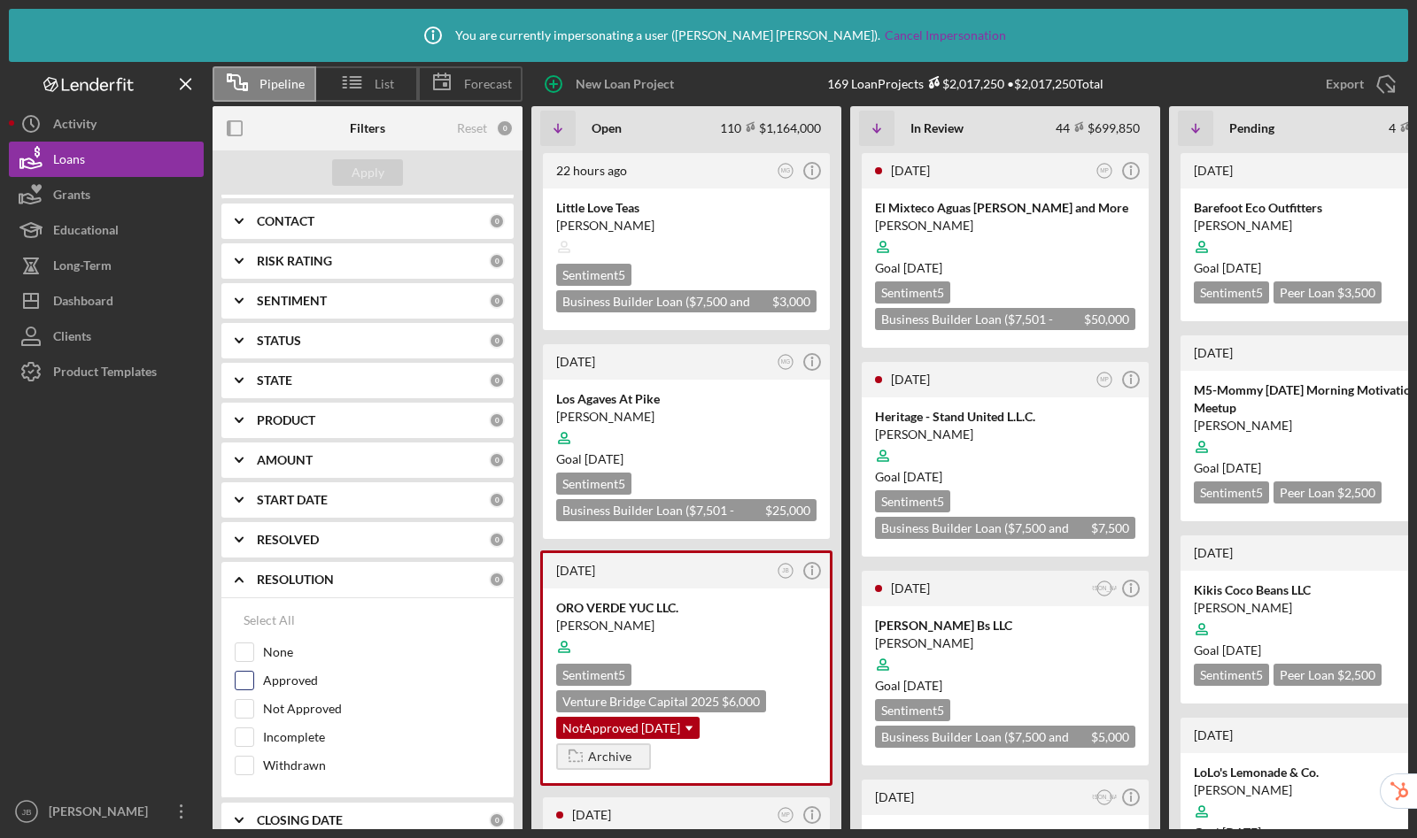
click at [243, 681] on input "Approved" at bounding box center [244, 681] width 18 height 18
click at [375, 166] on div "Apply" at bounding box center [367, 172] width 33 height 27
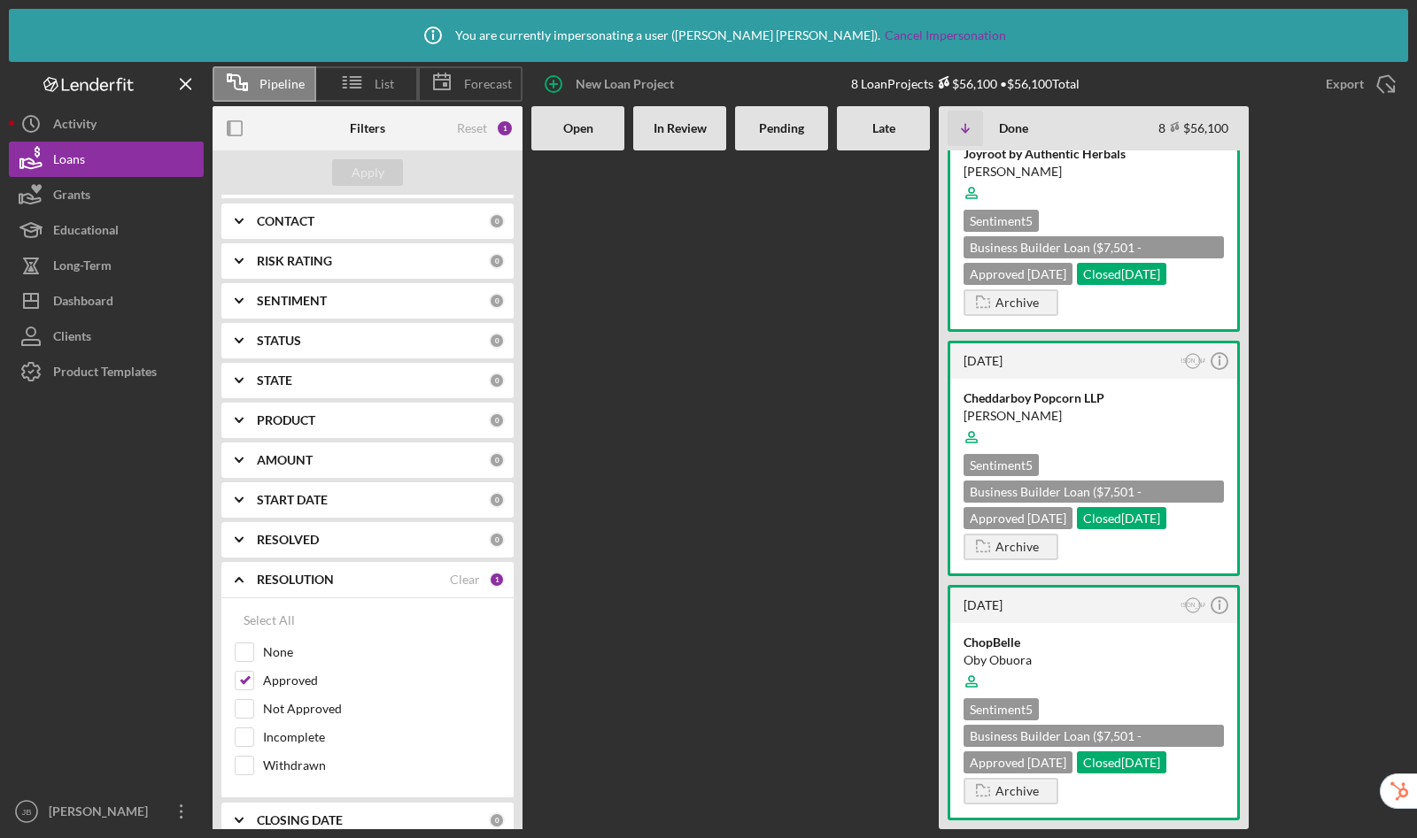
scroll to position [1267, 0]
click at [242, 679] on input "Approved" at bounding box center [244, 681] width 18 height 18
checkbox input "false"
click at [368, 177] on div "Apply" at bounding box center [367, 172] width 33 height 27
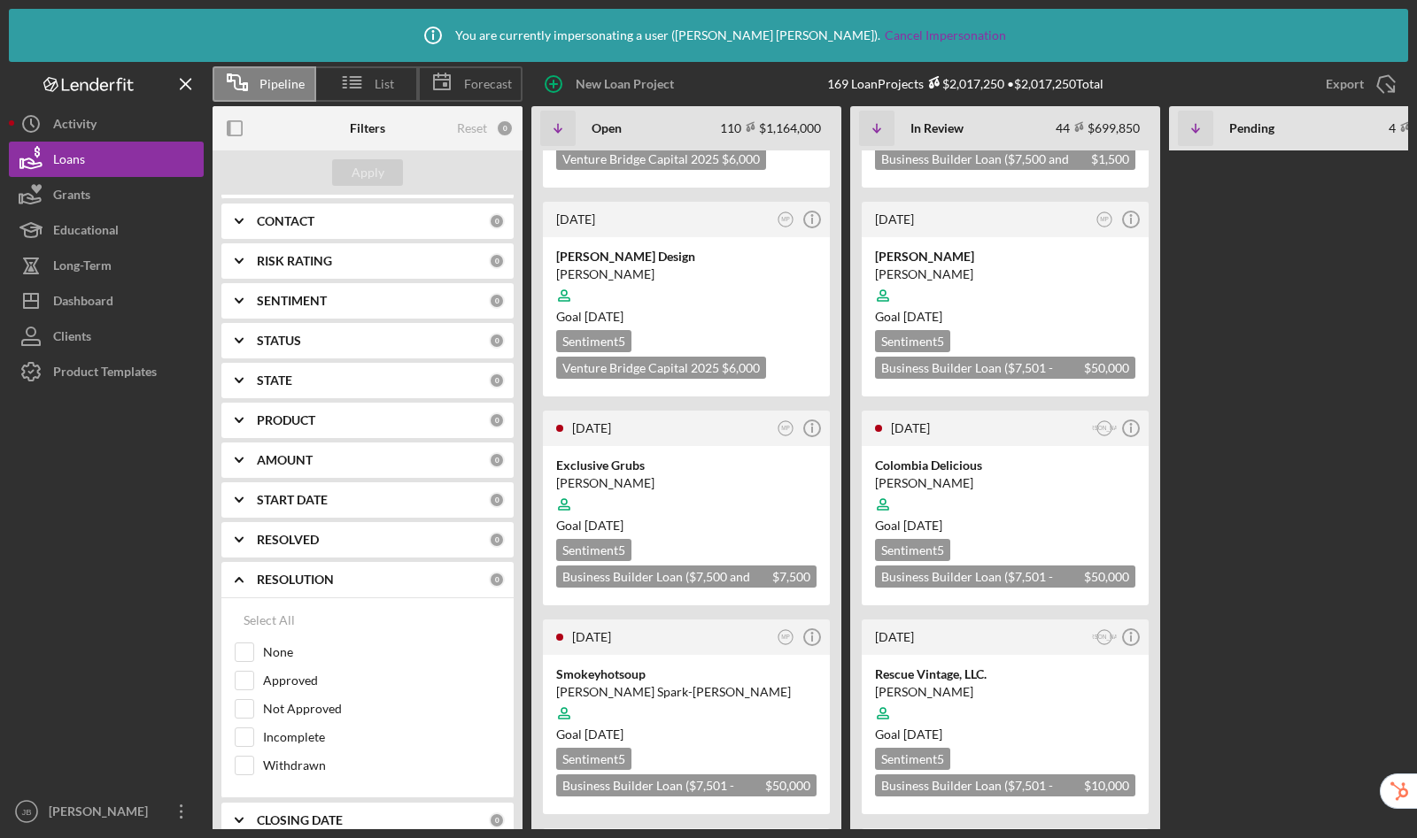
scroll to position [1929, 0]
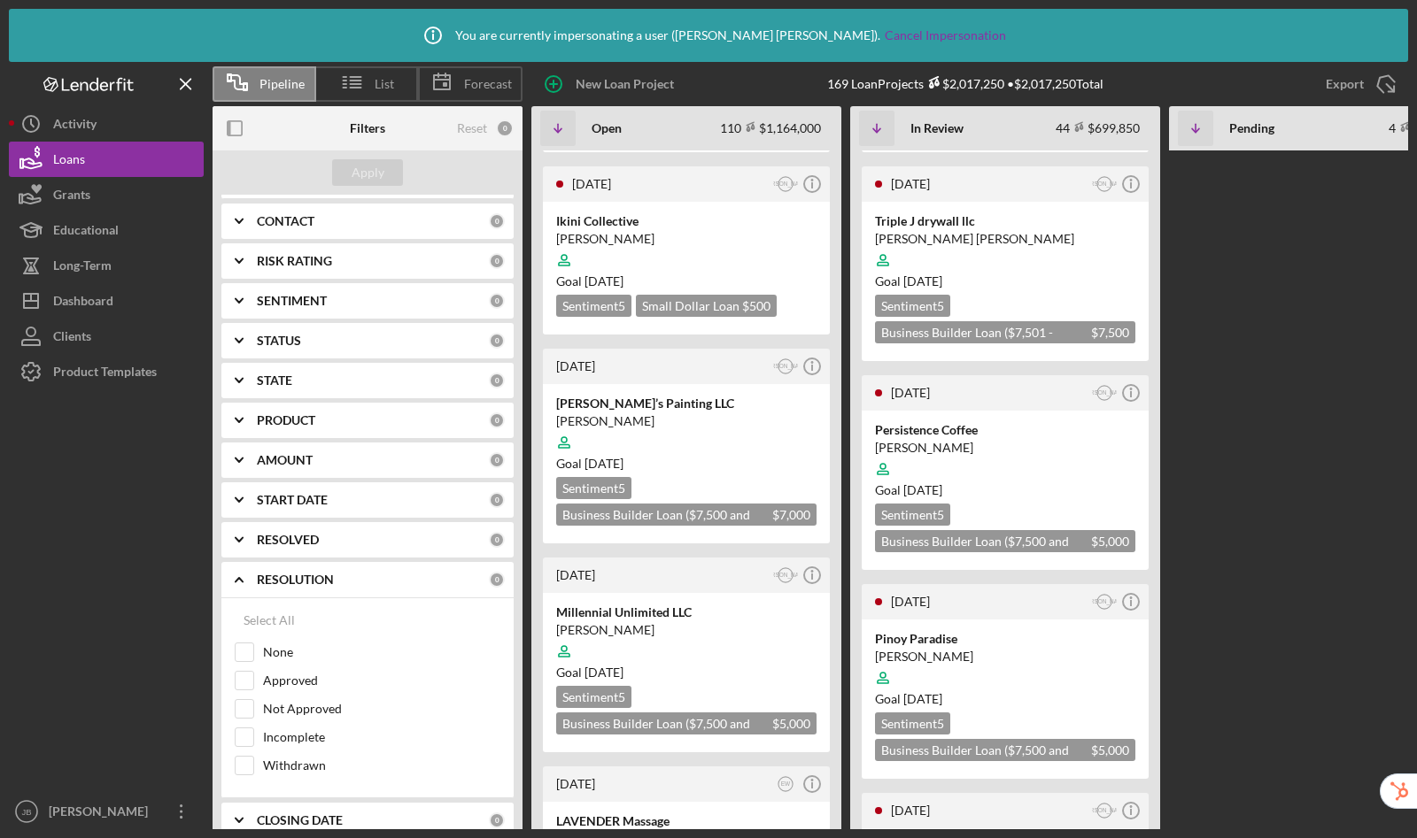
click at [233, 577] on icon "Icon/Expander" at bounding box center [239, 580] width 44 height 44
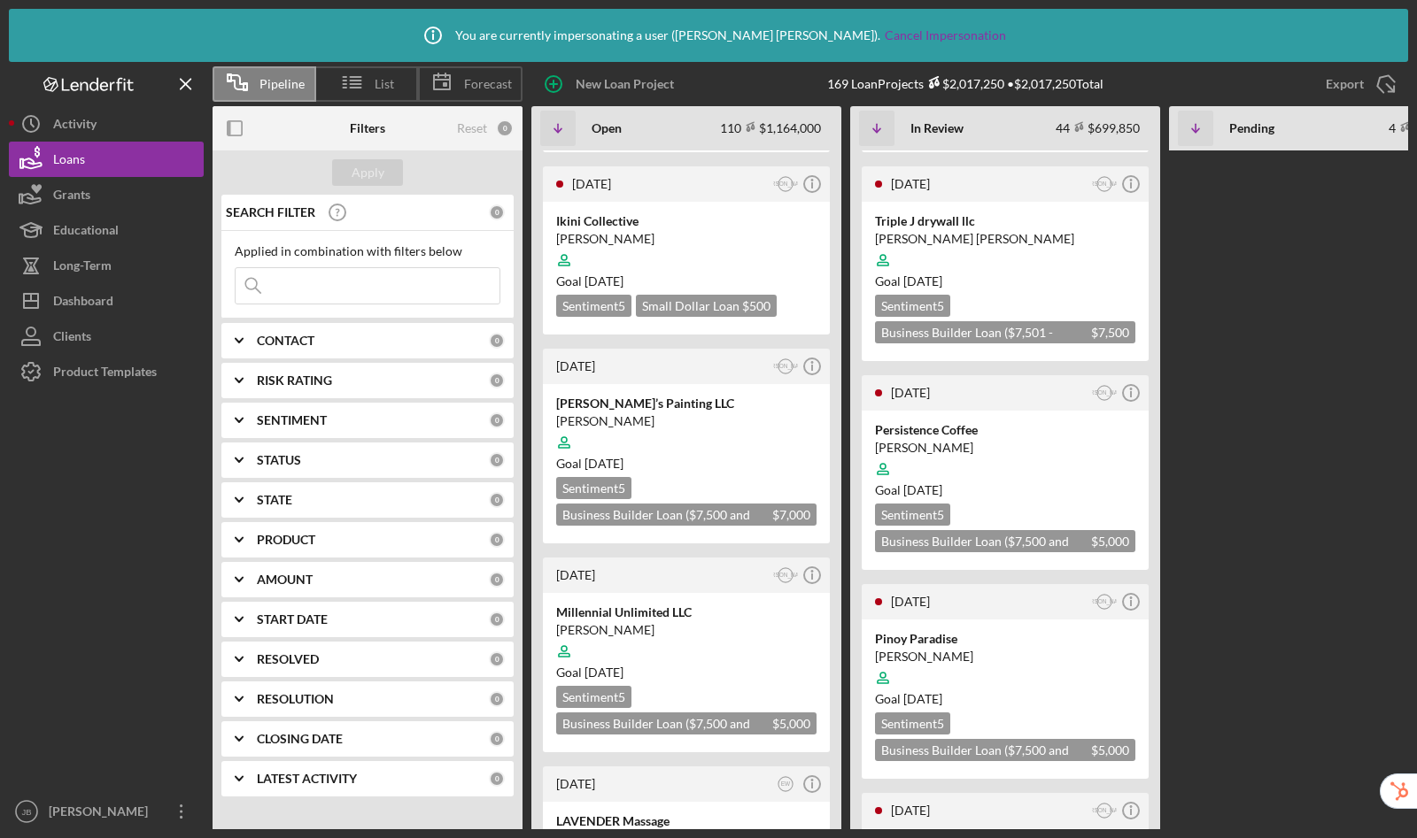
scroll to position [0, 0]
click at [237, 618] on icon "Icon/Expander" at bounding box center [239, 620] width 44 height 44
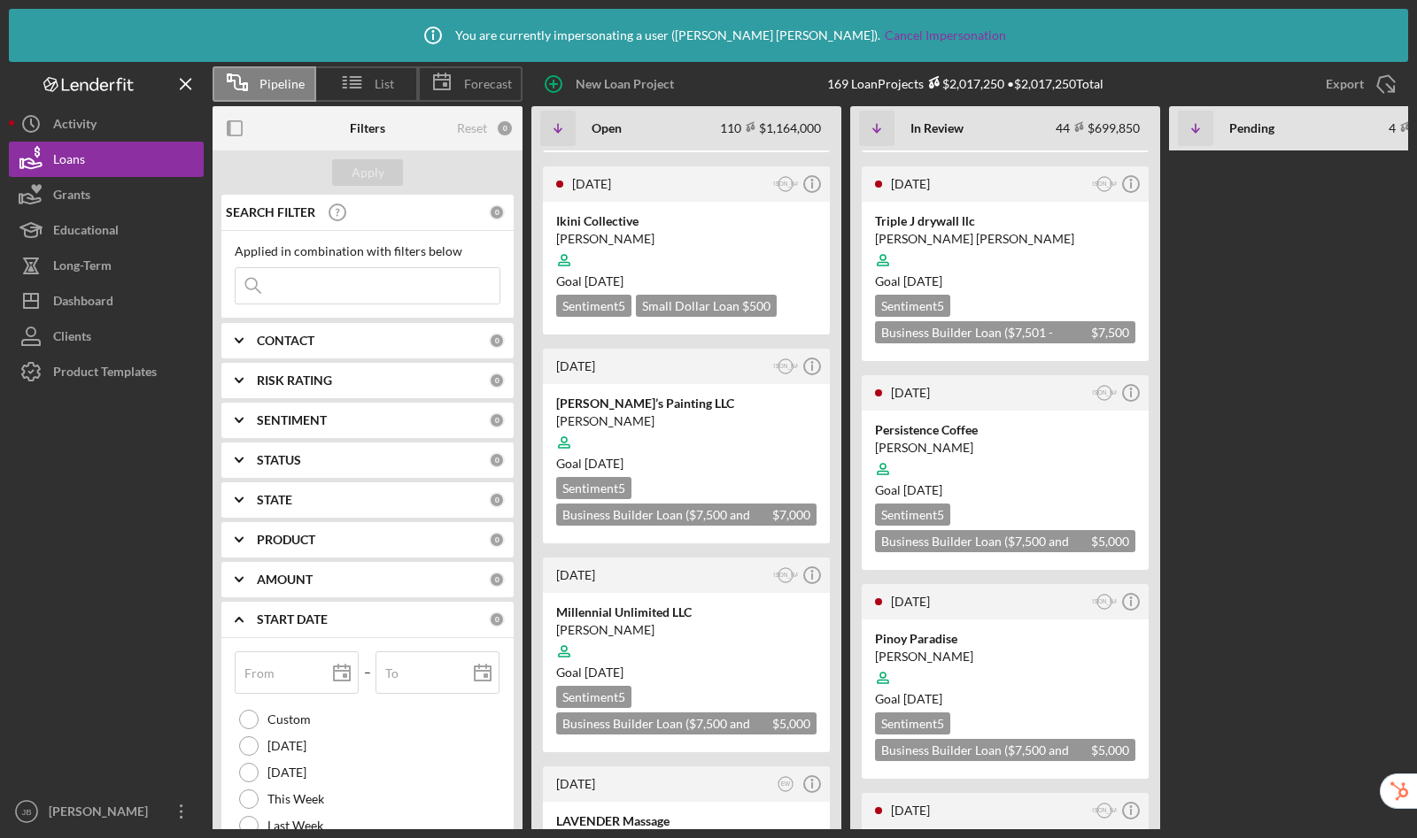
click at [237, 618] on polyline at bounding box center [238, 620] width 7 height 4
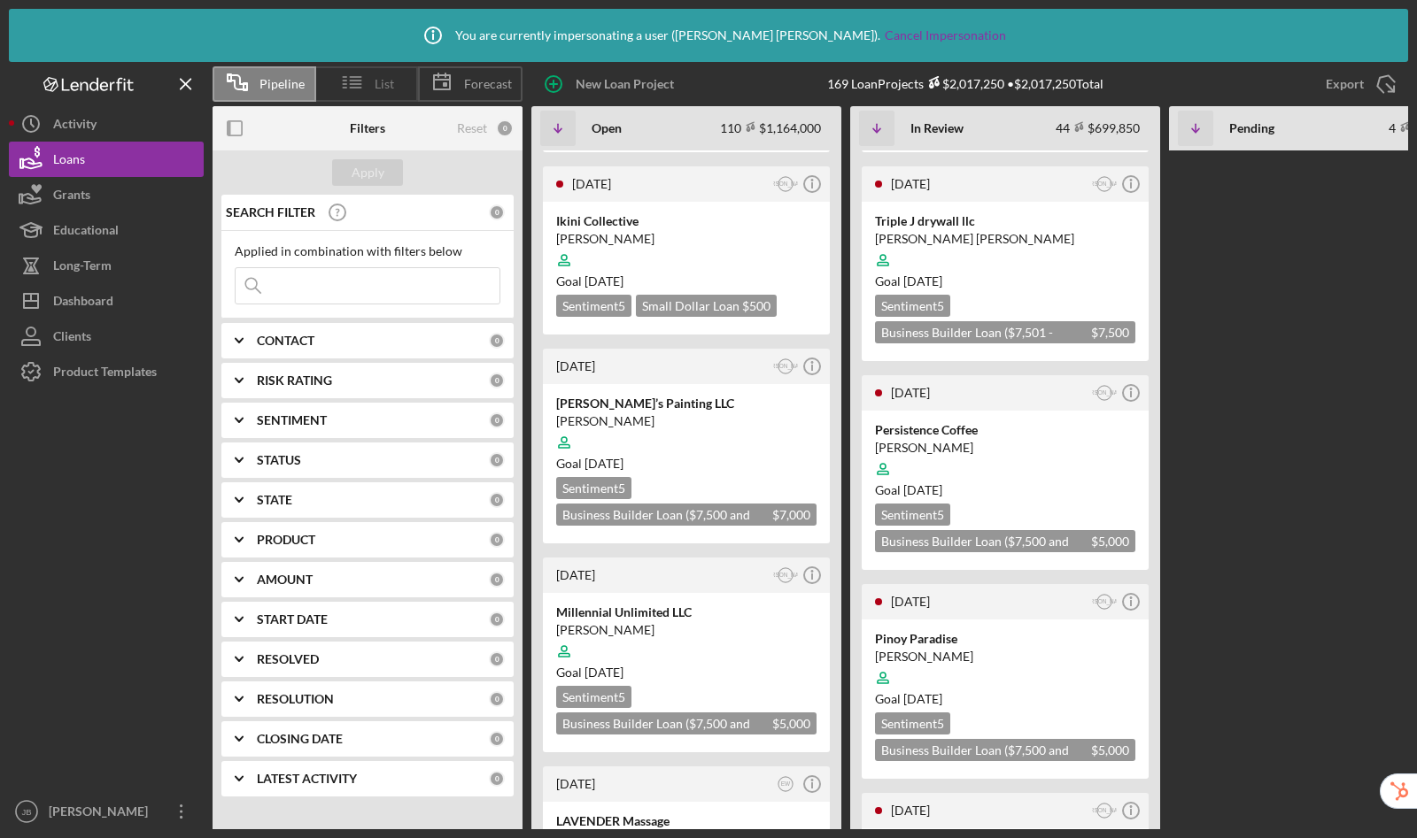
click at [373, 83] on icon at bounding box center [352, 82] width 44 height 44
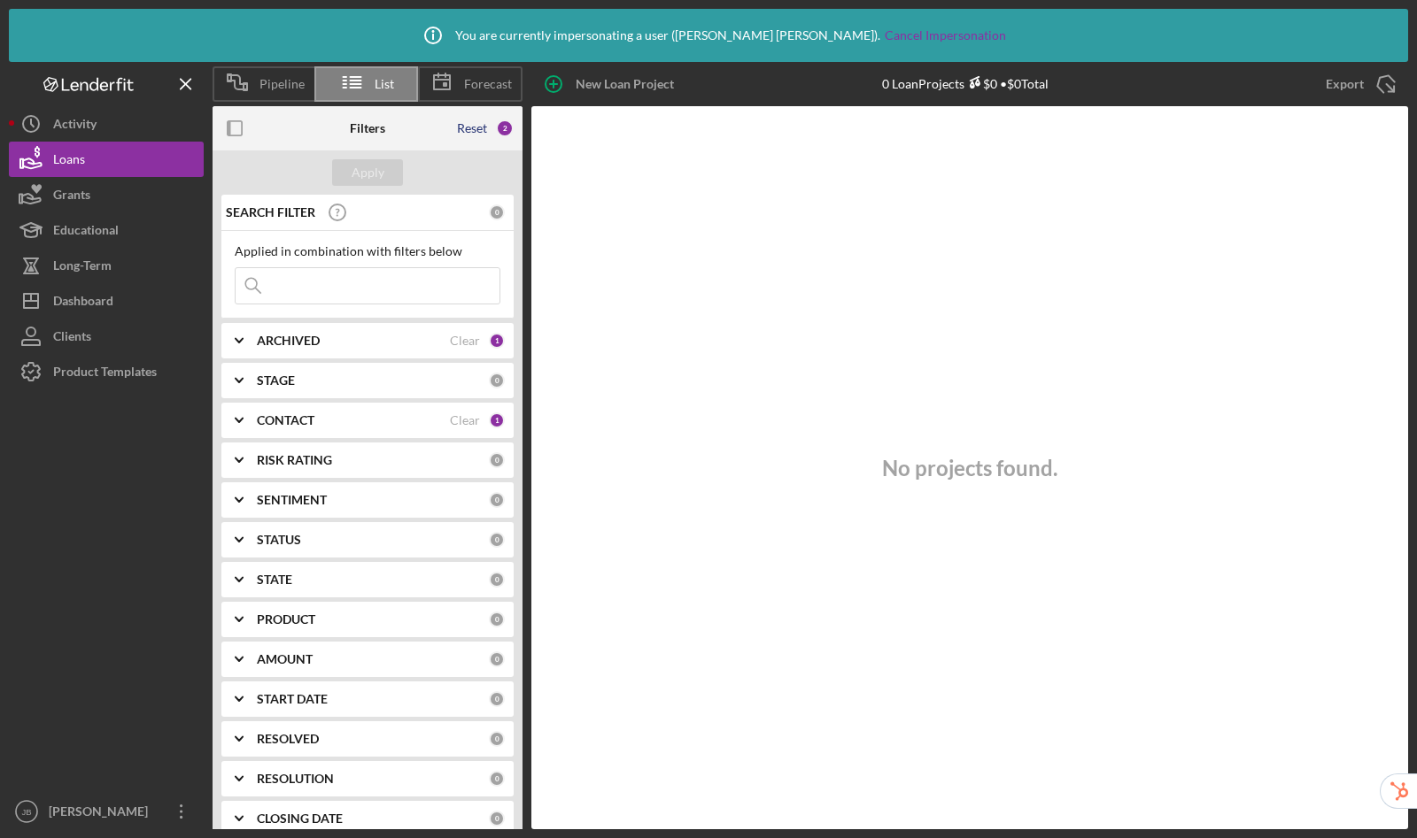
click at [476, 127] on div "Reset" at bounding box center [472, 128] width 30 height 14
click at [371, 171] on div "Apply" at bounding box center [367, 172] width 33 height 27
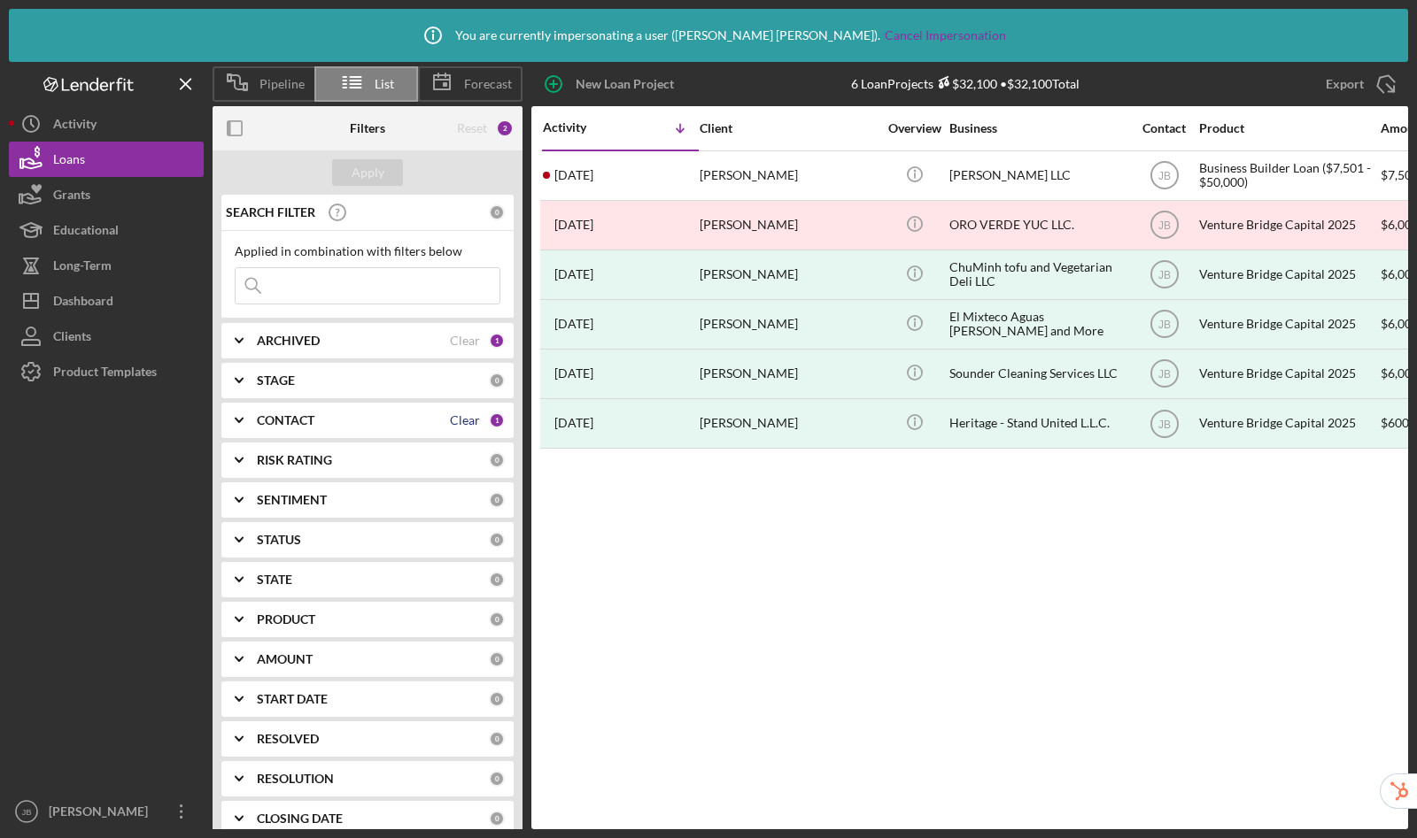
click at [453, 417] on div "Clear" at bounding box center [465, 420] width 30 height 14
click at [389, 173] on button "Apply" at bounding box center [367, 172] width 71 height 27
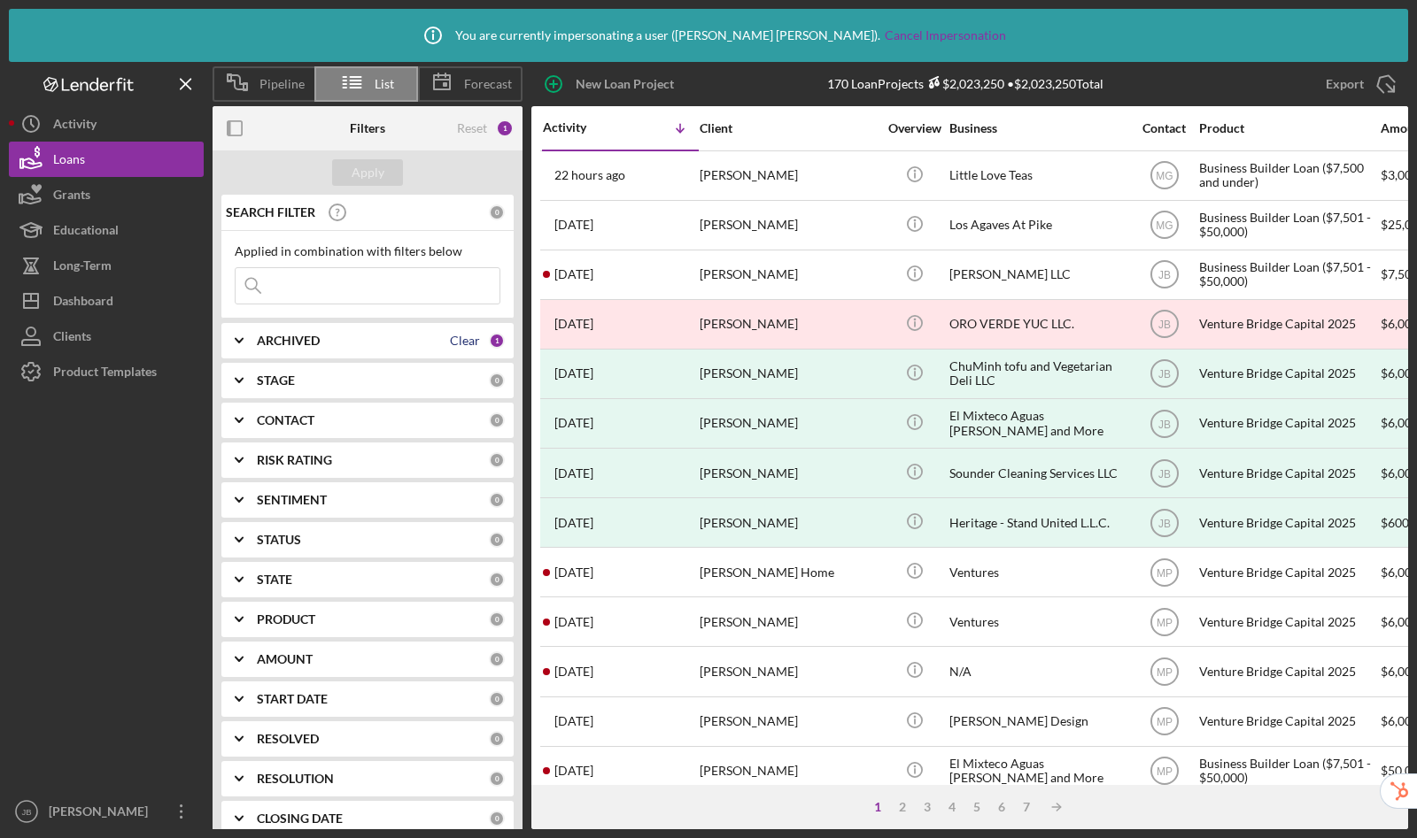
click at [460, 344] on div "Clear" at bounding box center [465, 341] width 30 height 14
click at [363, 170] on div "Apply" at bounding box center [367, 172] width 33 height 27
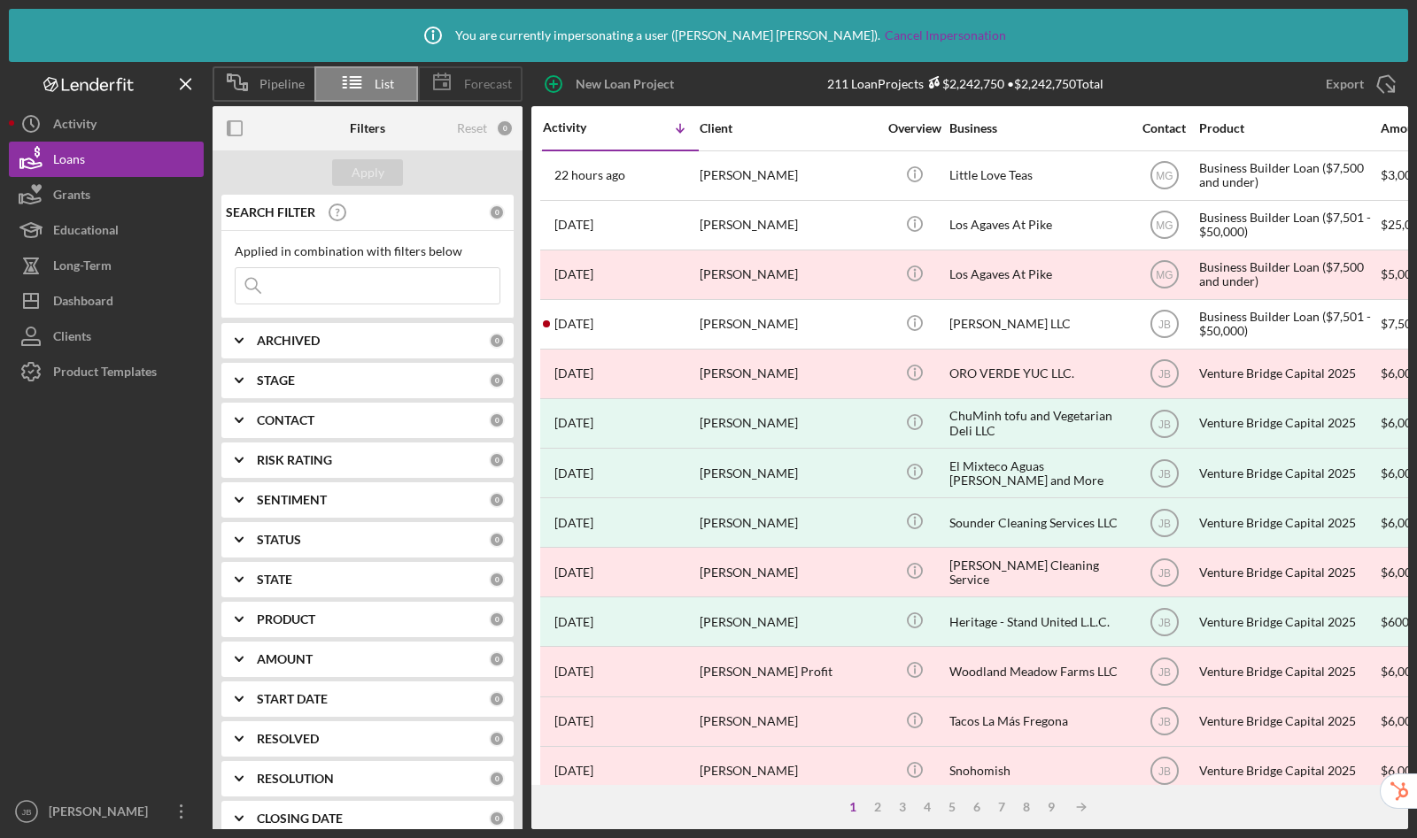
click at [470, 87] on span "Forecast" at bounding box center [488, 84] width 48 height 14
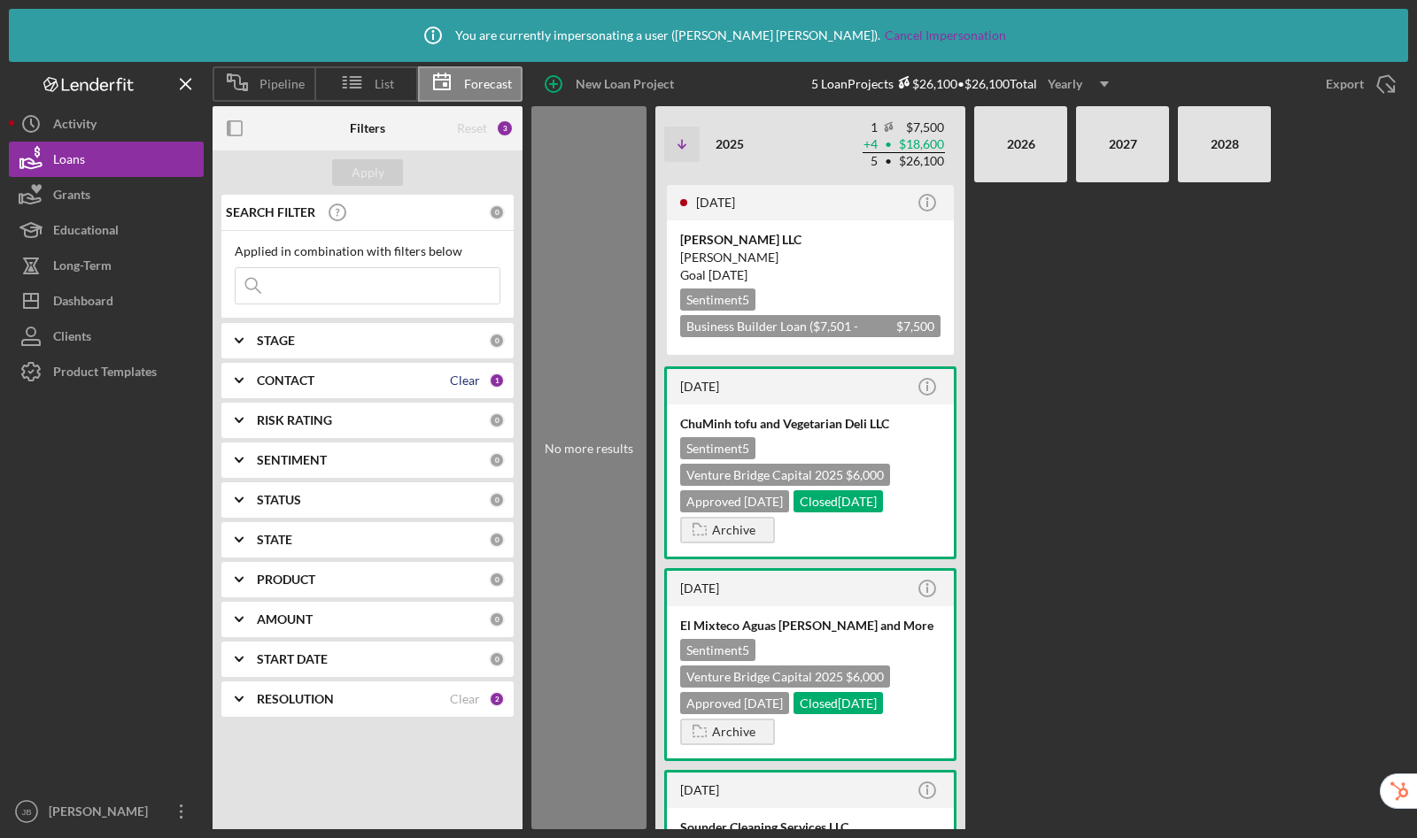
click at [466, 381] on div "Clear" at bounding box center [465, 381] width 30 height 14
click at [376, 180] on div "Apply" at bounding box center [367, 172] width 33 height 27
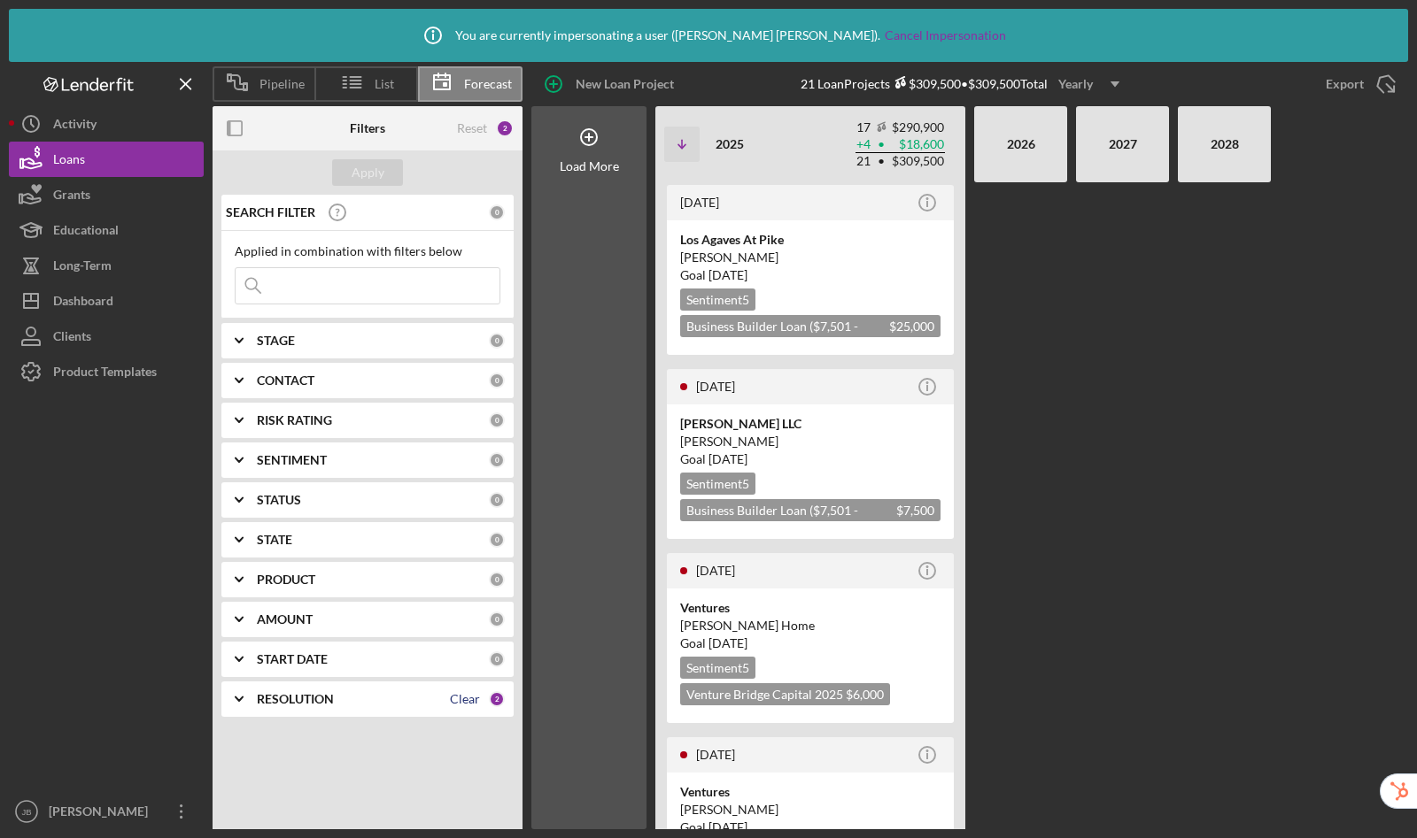
click at [467, 699] on div "Clear" at bounding box center [465, 699] width 30 height 14
click at [367, 178] on div "Apply" at bounding box center [367, 172] width 33 height 27
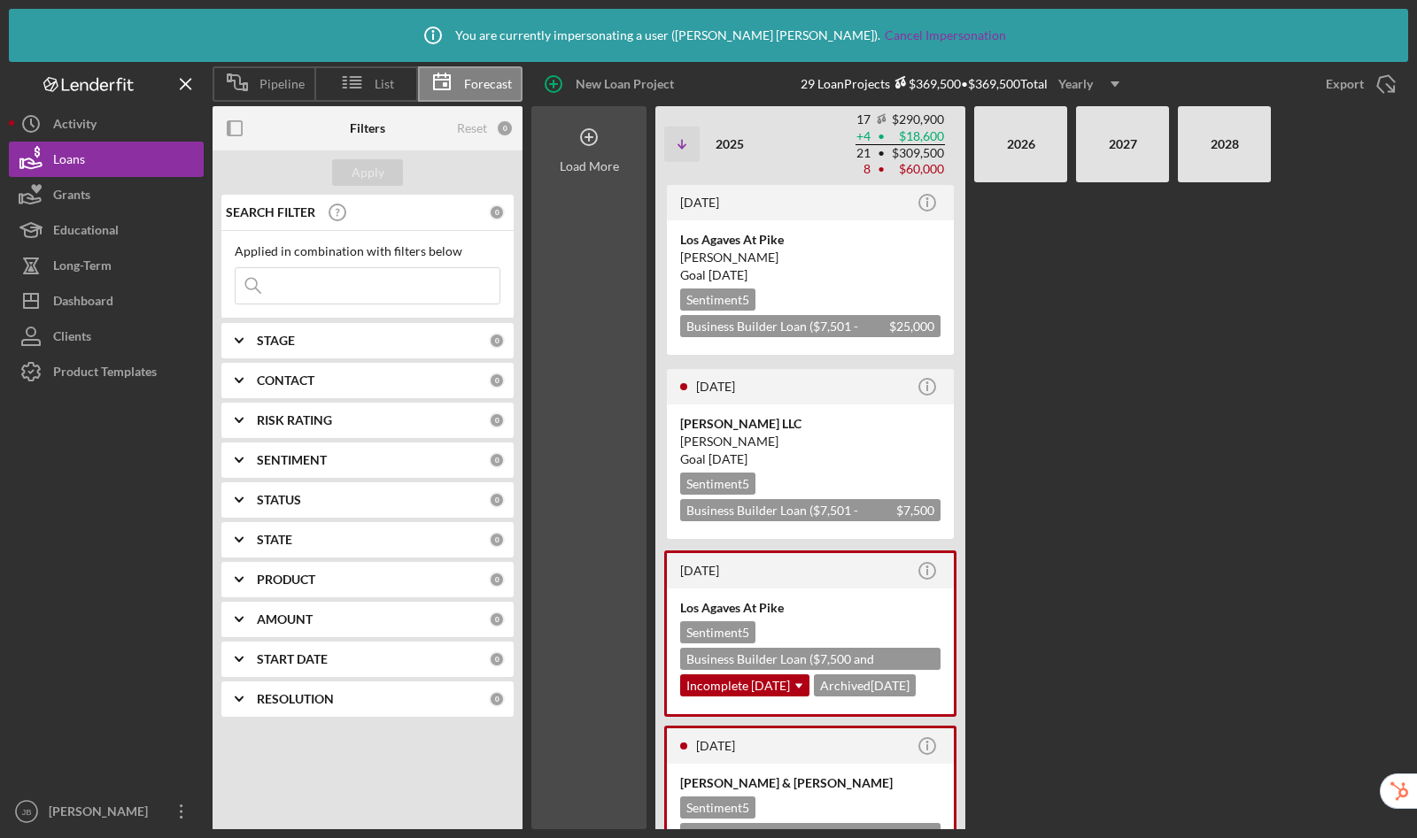
click at [586, 138] on icon at bounding box center [589, 137] width 44 height 44
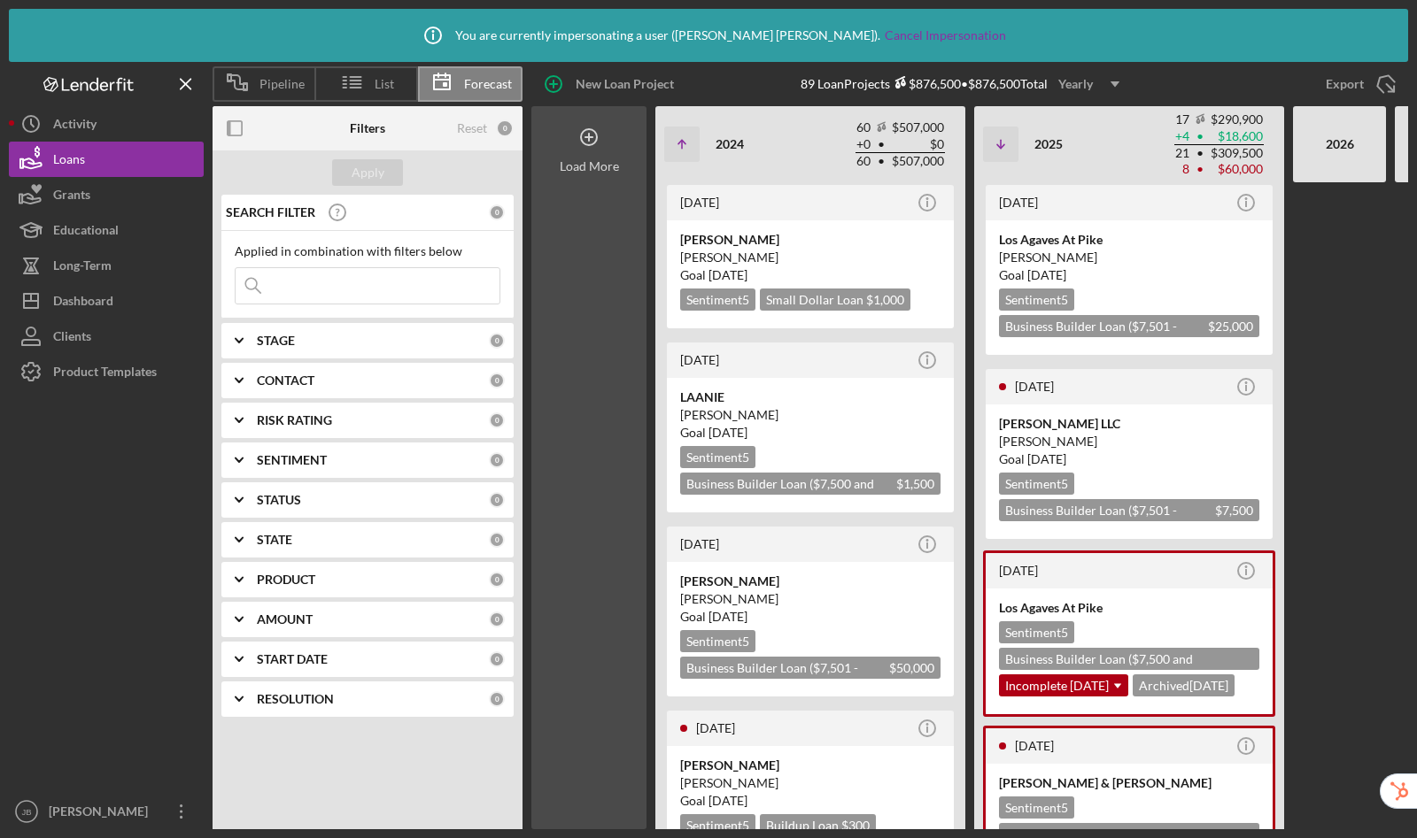
click at [591, 138] on icon at bounding box center [589, 137] width 44 height 44
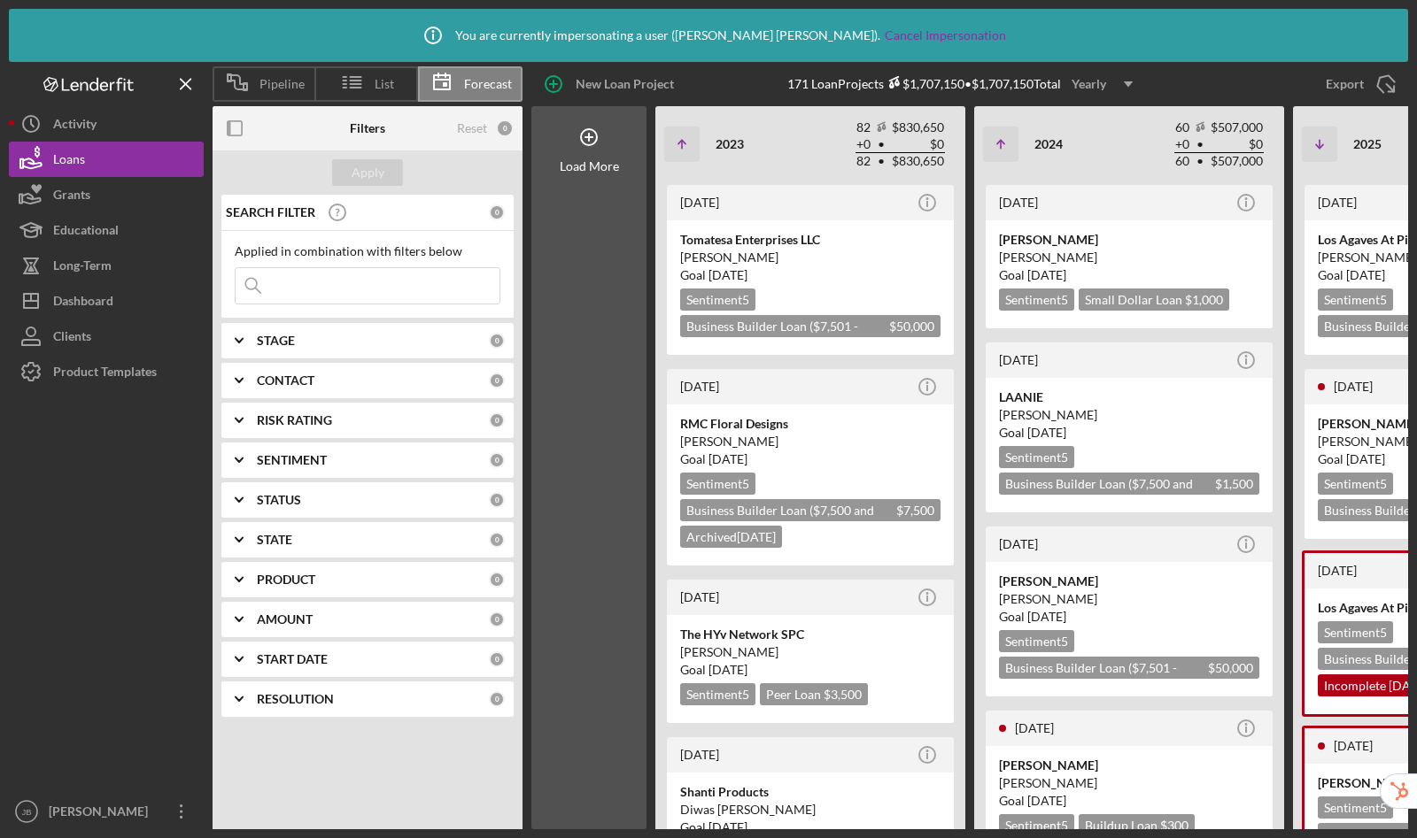
click at [1099, 84] on div "Yearly" at bounding box center [1088, 84] width 35 height 27
click at [1214, 81] on div "New Loan Project 171 Loan Projects $1,707,150 • $1,707,150 Total Yearly Icon/Dr…" at bounding box center [964, 84] width 885 height 44
click at [578, 143] on icon at bounding box center [589, 137] width 44 height 44
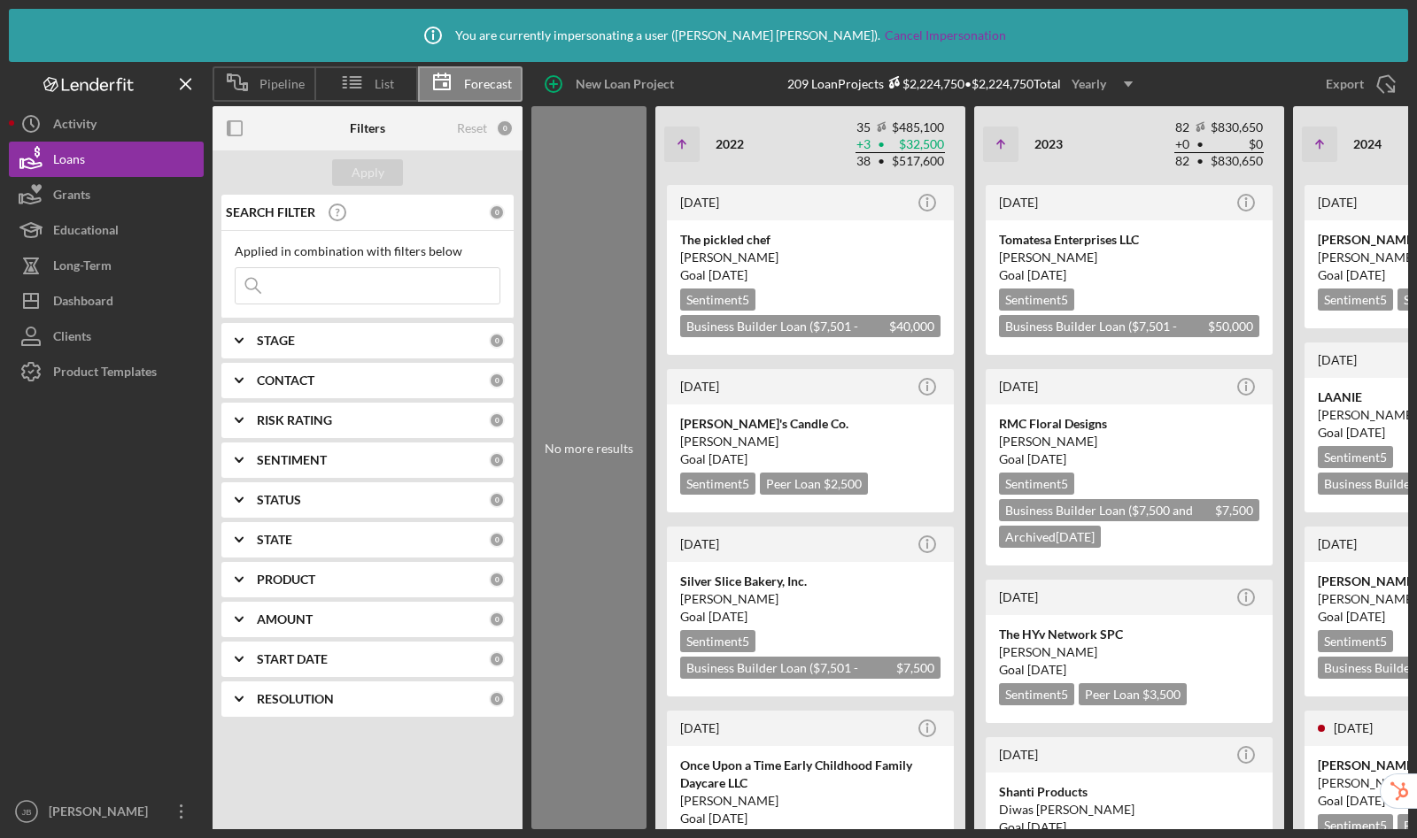
click at [587, 452] on div "No more results" at bounding box center [588, 449] width 115 height 14
click at [289, 497] on b "STATUS" at bounding box center [279, 500] width 44 height 14
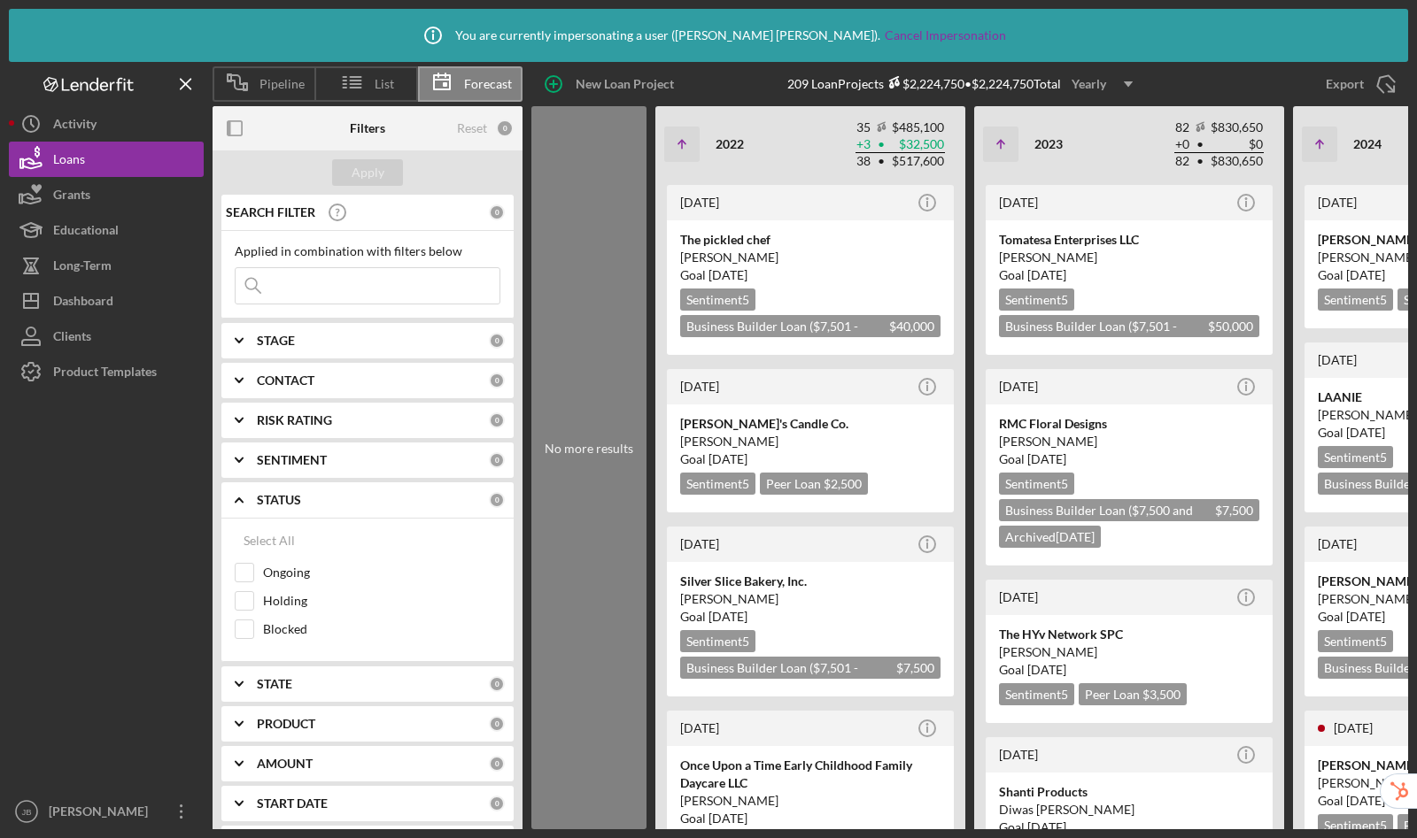
click at [289, 497] on b "STATUS" at bounding box center [279, 500] width 44 height 14
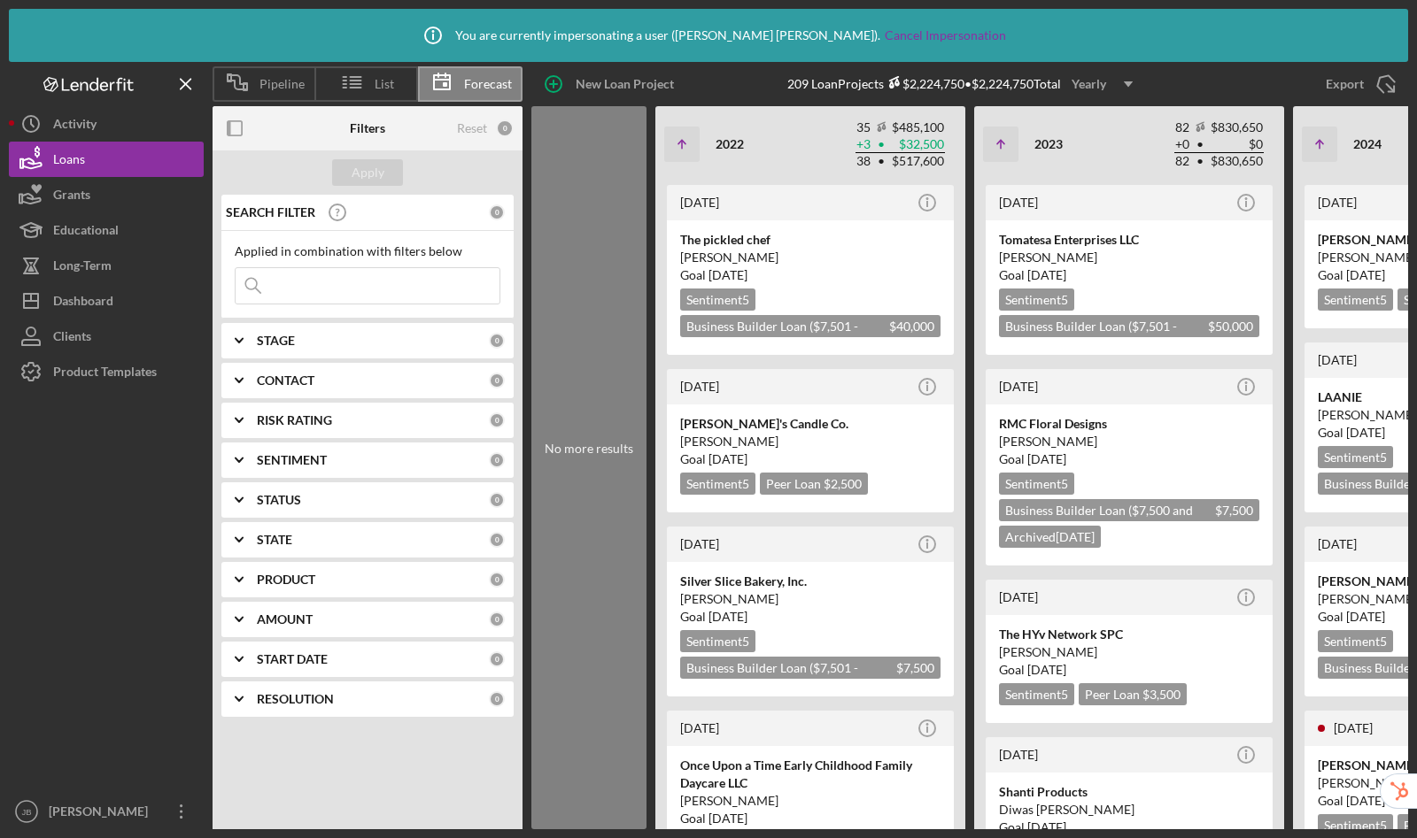
click at [300, 697] on b "RESOLUTION" at bounding box center [295, 699] width 77 height 14
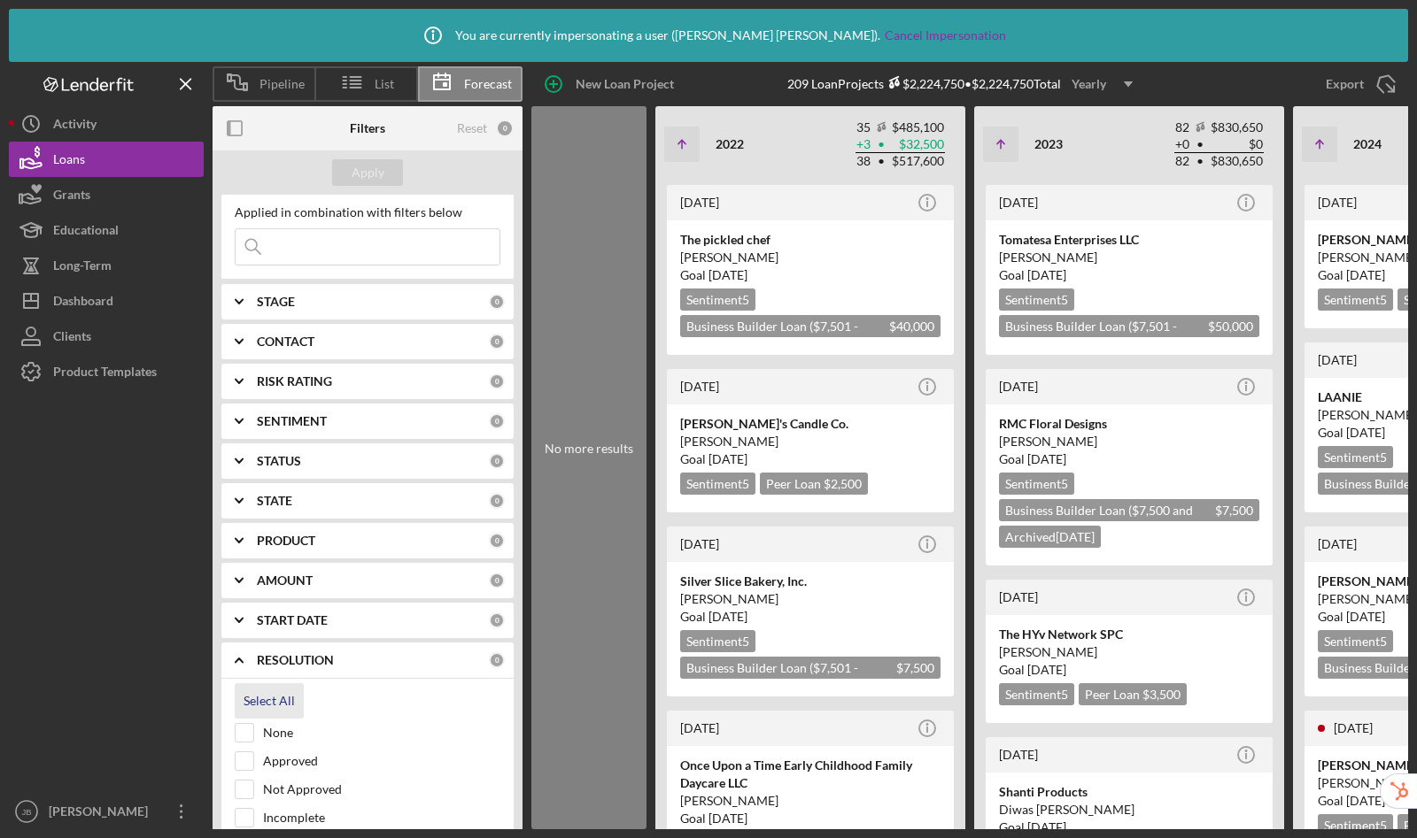
scroll to position [40, 0]
click at [249, 757] on input "Approved" at bounding box center [244, 761] width 18 height 18
click at [373, 176] on div "Apply" at bounding box center [367, 172] width 33 height 27
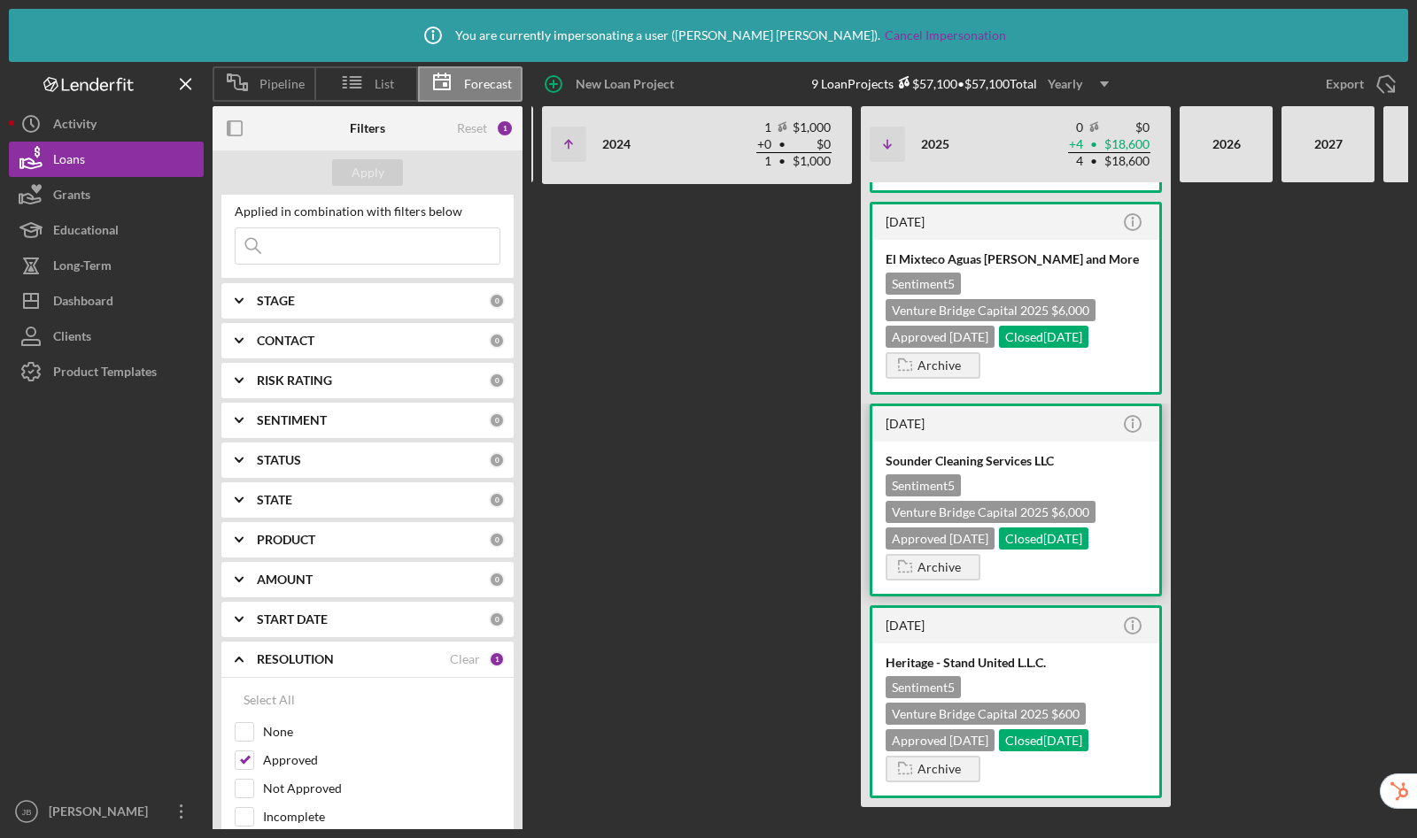
scroll to position [0, 0]
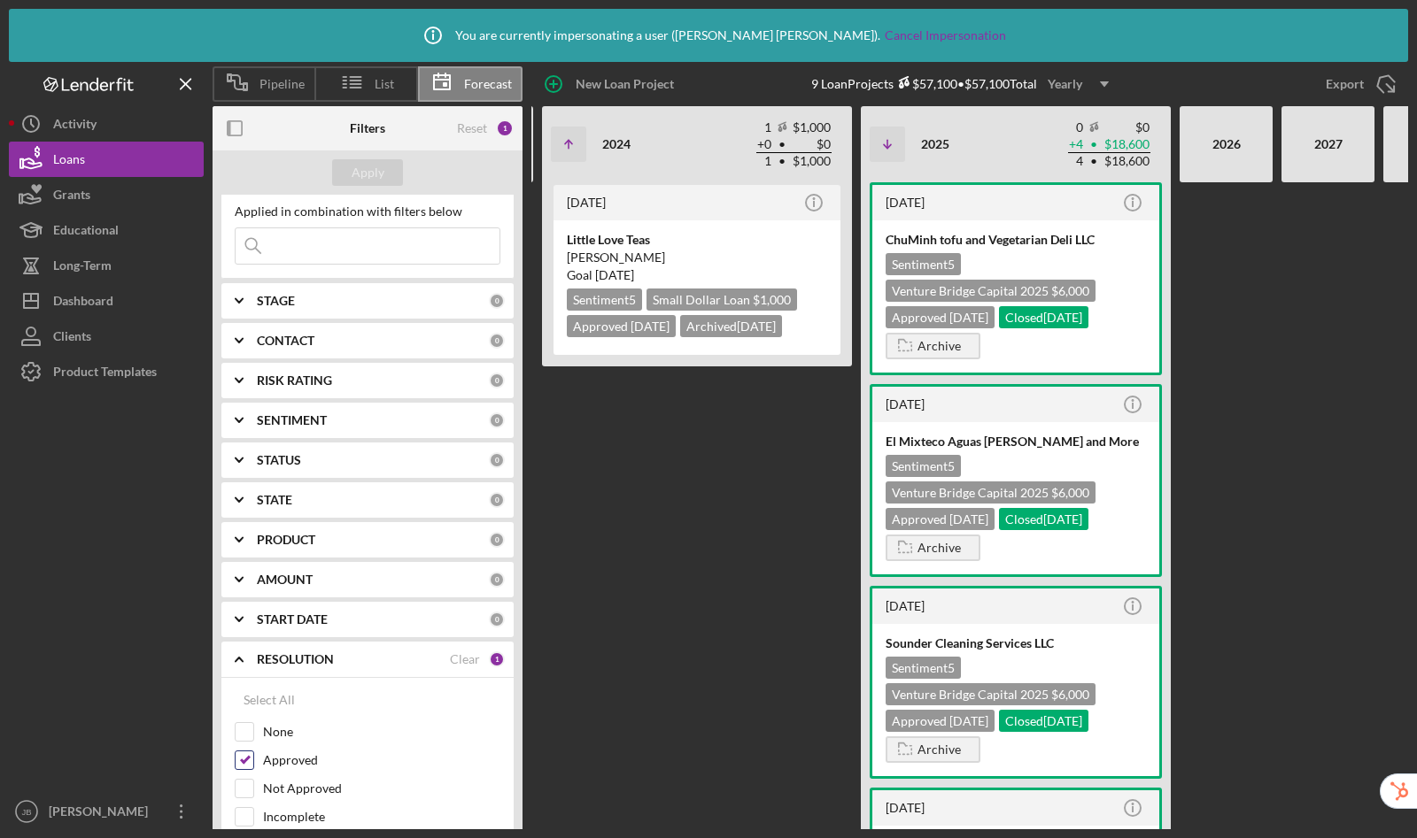
click at [247, 760] on input "Approved" at bounding box center [244, 761] width 18 height 18
checkbox input "false"
click at [358, 173] on div "Apply" at bounding box center [367, 172] width 33 height 27
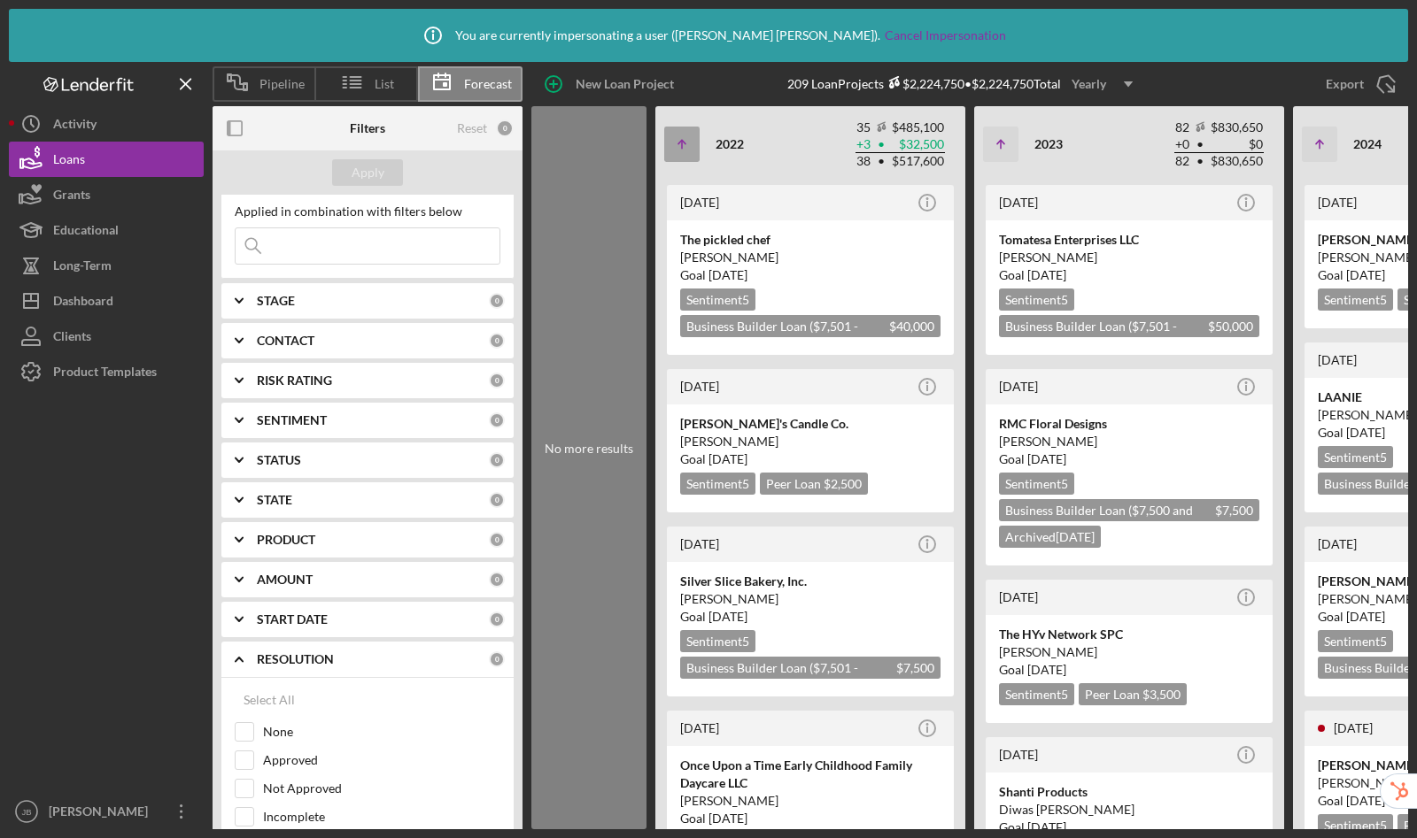
click at [676, 146] on icon "Icon/Table Sort Arrow" at bounding box center [681, 144] width 35 height 35
click at [680, 149] on icon "Icon/Table Sort Arrow" at bounding box center [681, 144] width 35 height 35
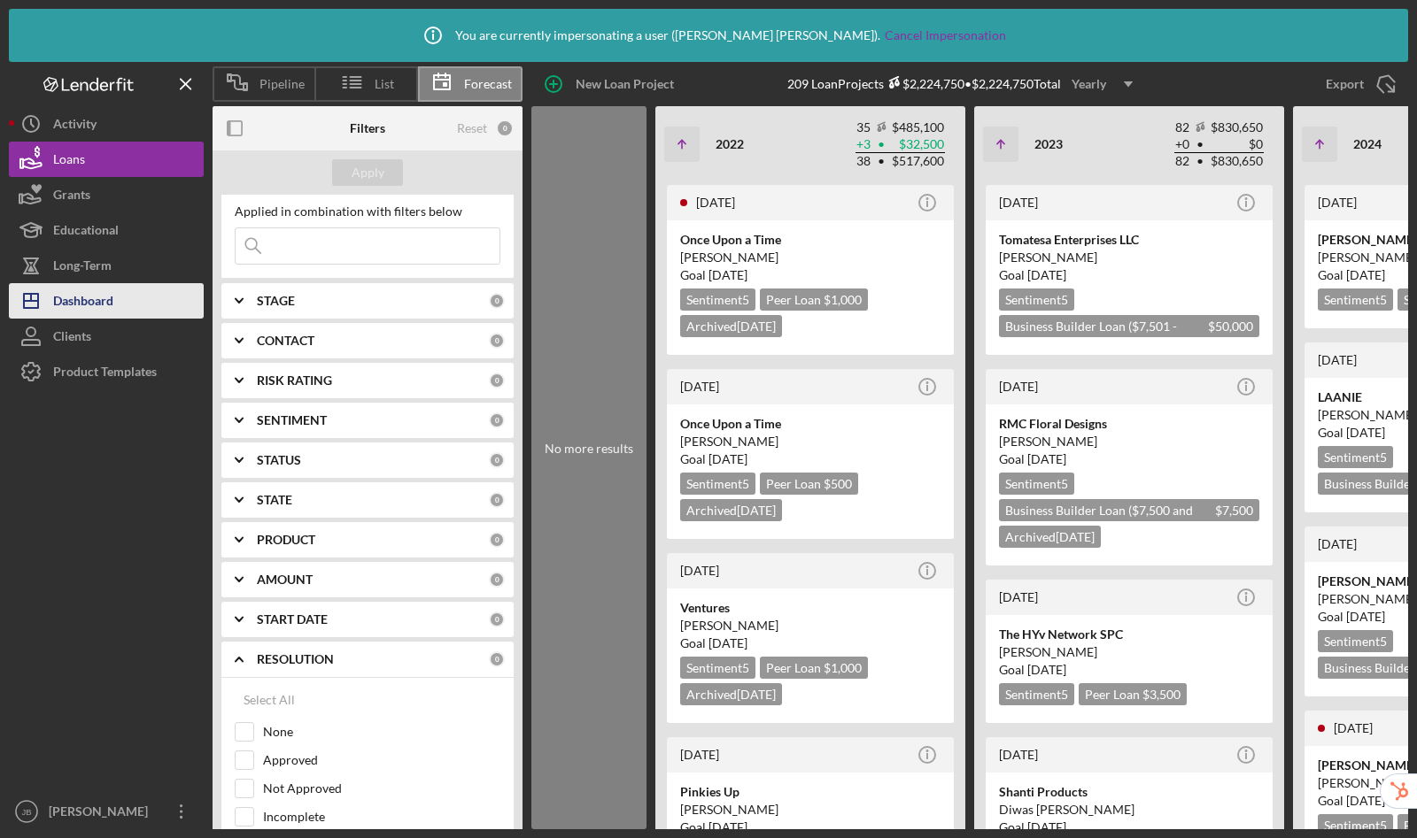
click at [99, 294] on div "Dashboard" at bounding box center [83, 303] width 60 height 40
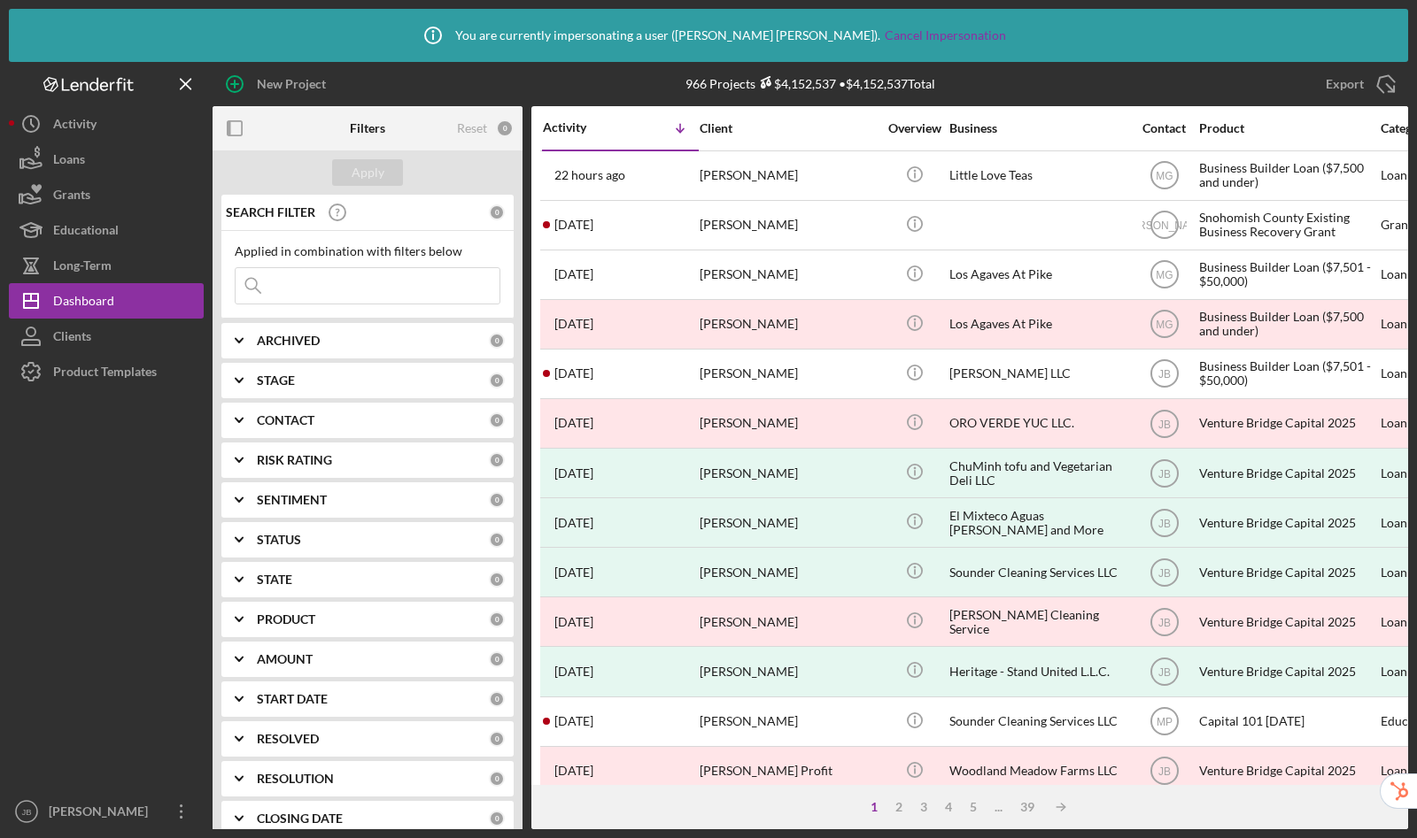
click at [104, 165] on button "Loans" at bounding box center [106, 159] width 195 height 35
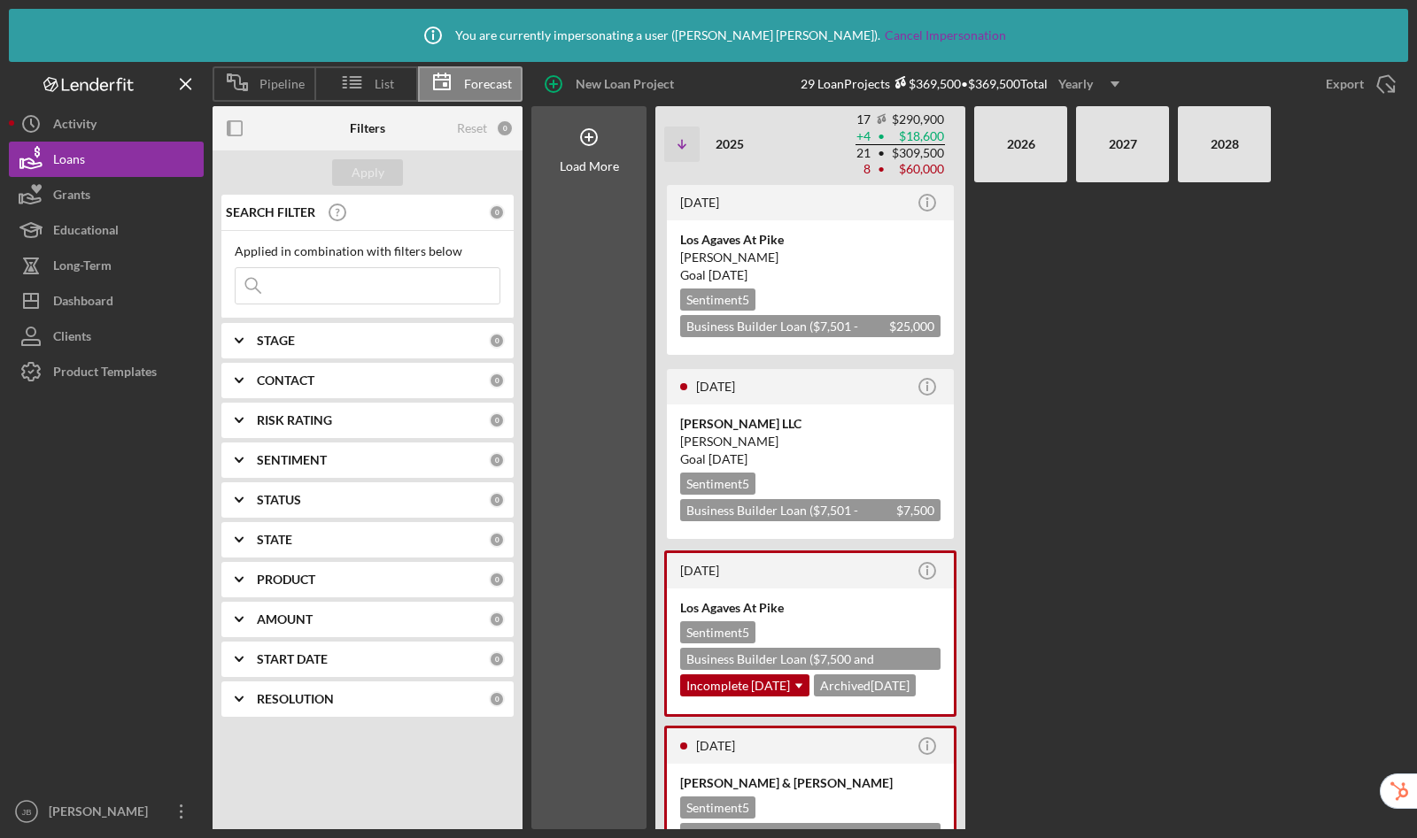
click at [1073, 76] on div "Yearly" at bounding box center [1075, 84] width 35 height 27
click at [1075, 174] on div "Quarterly" at bounding box center [1092, 162] width 72 height 36
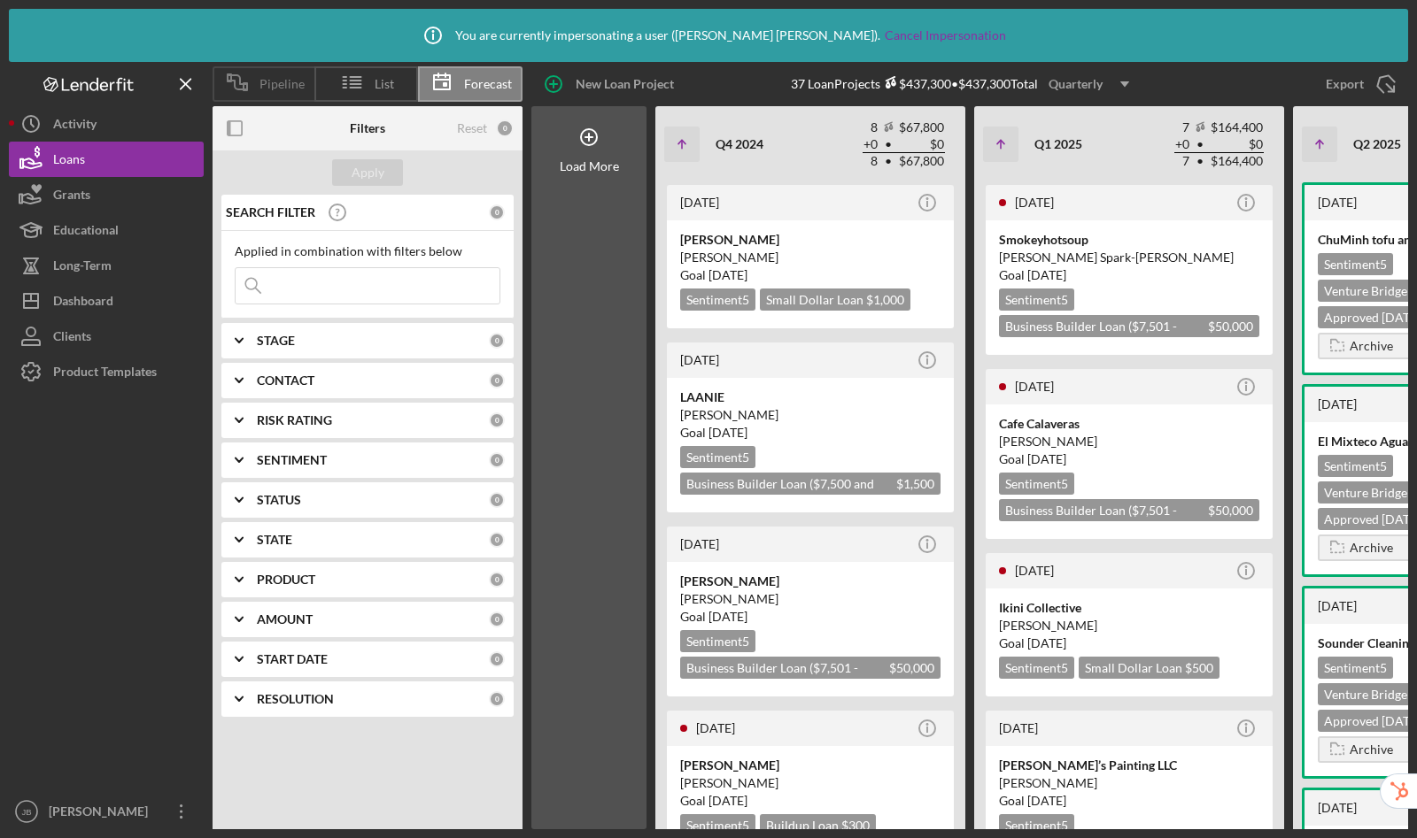
click at [267, 89] on span "Pipeline" at bounding box center [281, 84] width 45 height 14
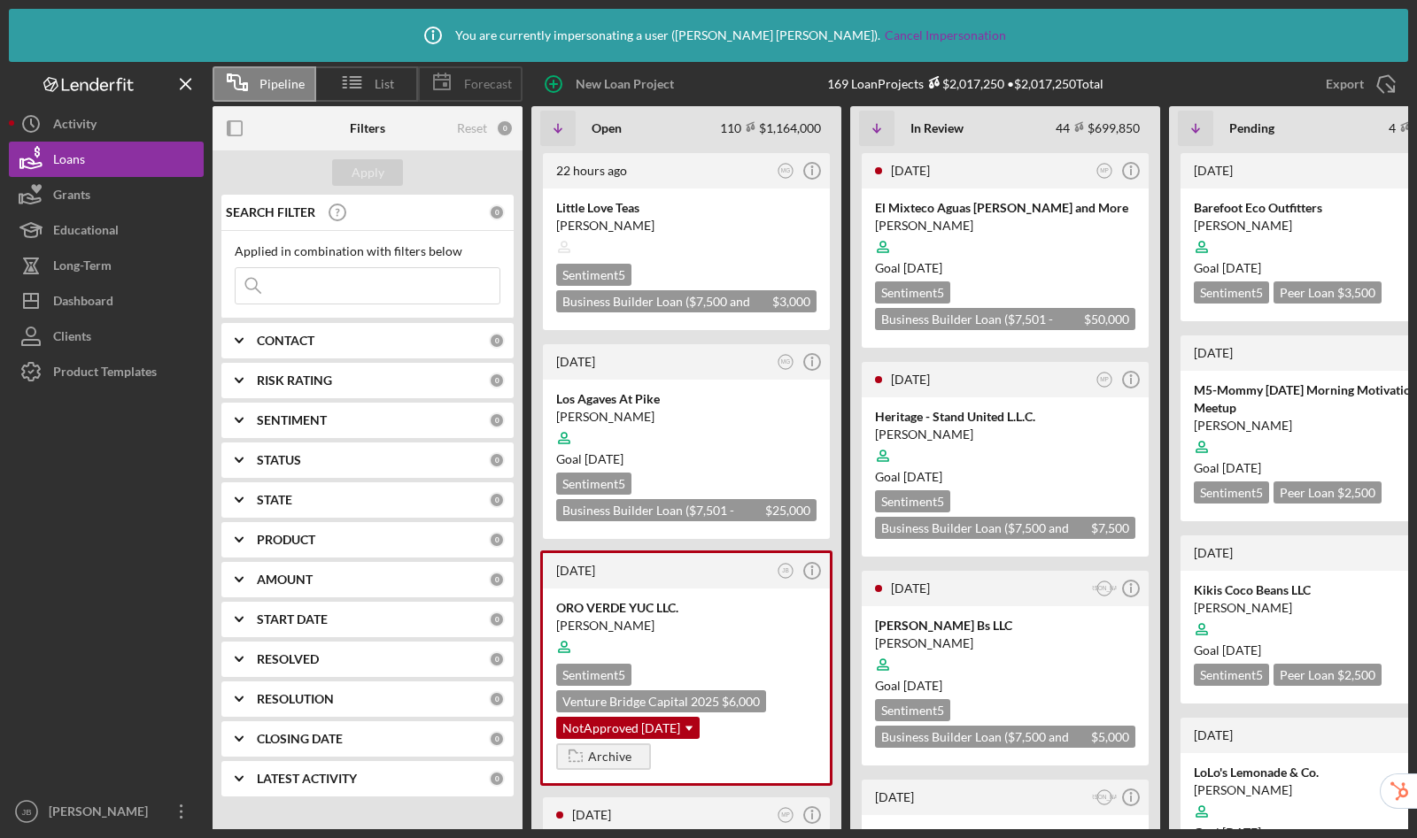
click at [465, 78] on span "Forecast" at bounding box center [488, 84] width 48 height 14
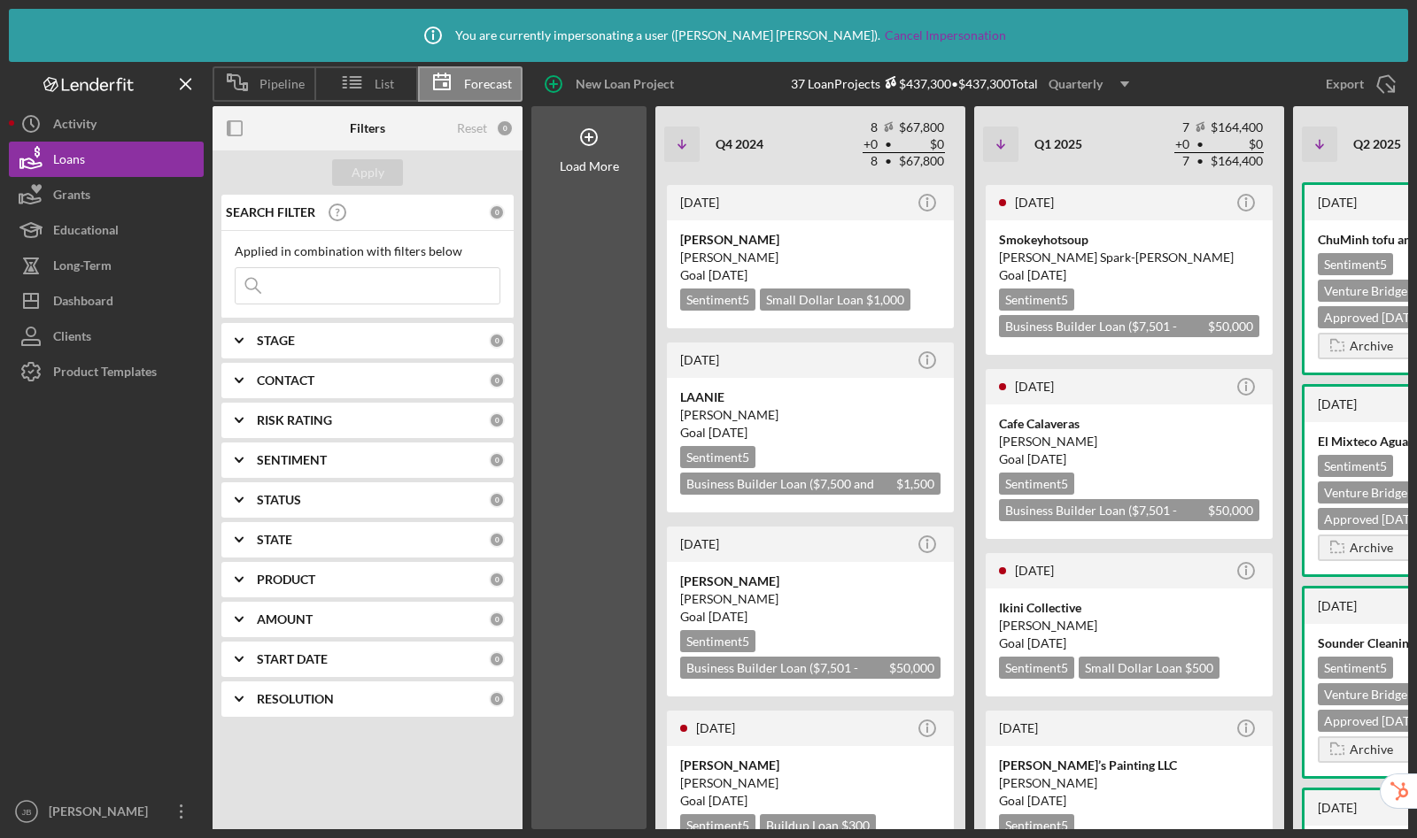
click at [1099, 84] on div "Quarterly" at bounding box center [1075, 84] width 54 height 27
click at [1201, 81] on div "New Loan Project 37 Loan Projects $437,300 • $437,300 Total Quarterly Icon/Drop…" at bounding box center [964, 84] width 885 height 44
click at [591, 135] on icon at bounding box center [589, 137] width 44 height 44
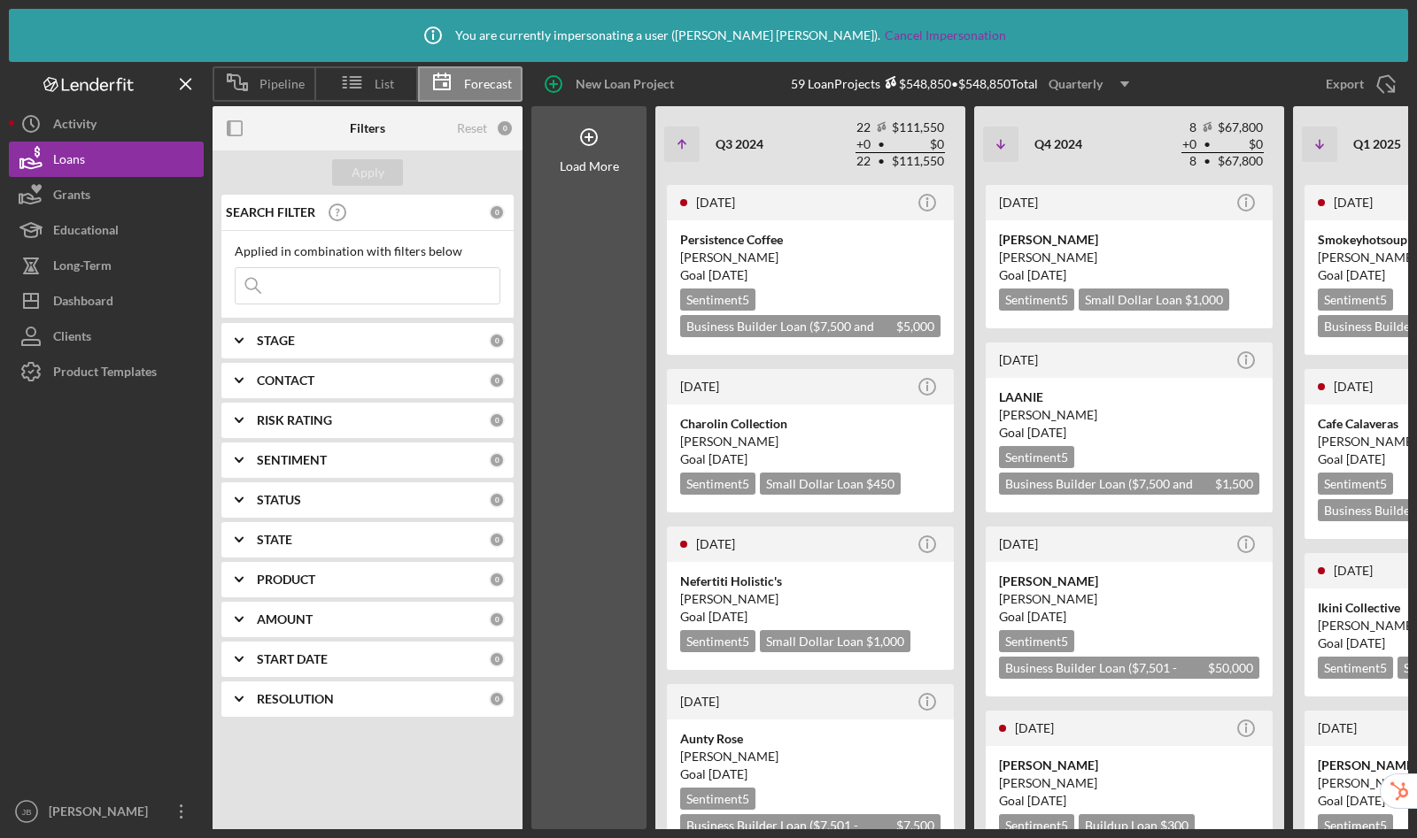
click at [282, 700] on b "RESOLUTION" at bounding box center [295, 699] width 77 height 14
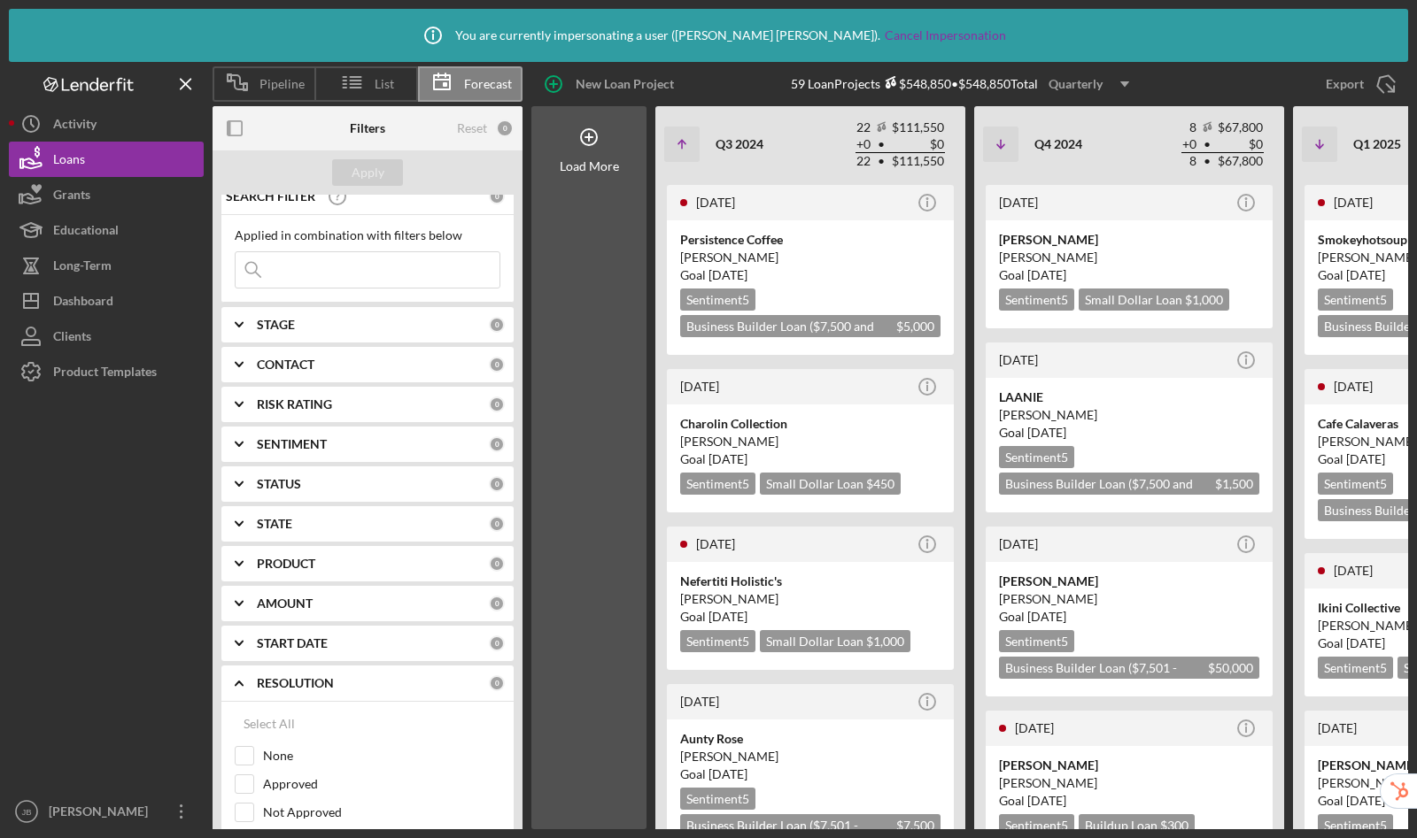
scroll to position [40, 0]
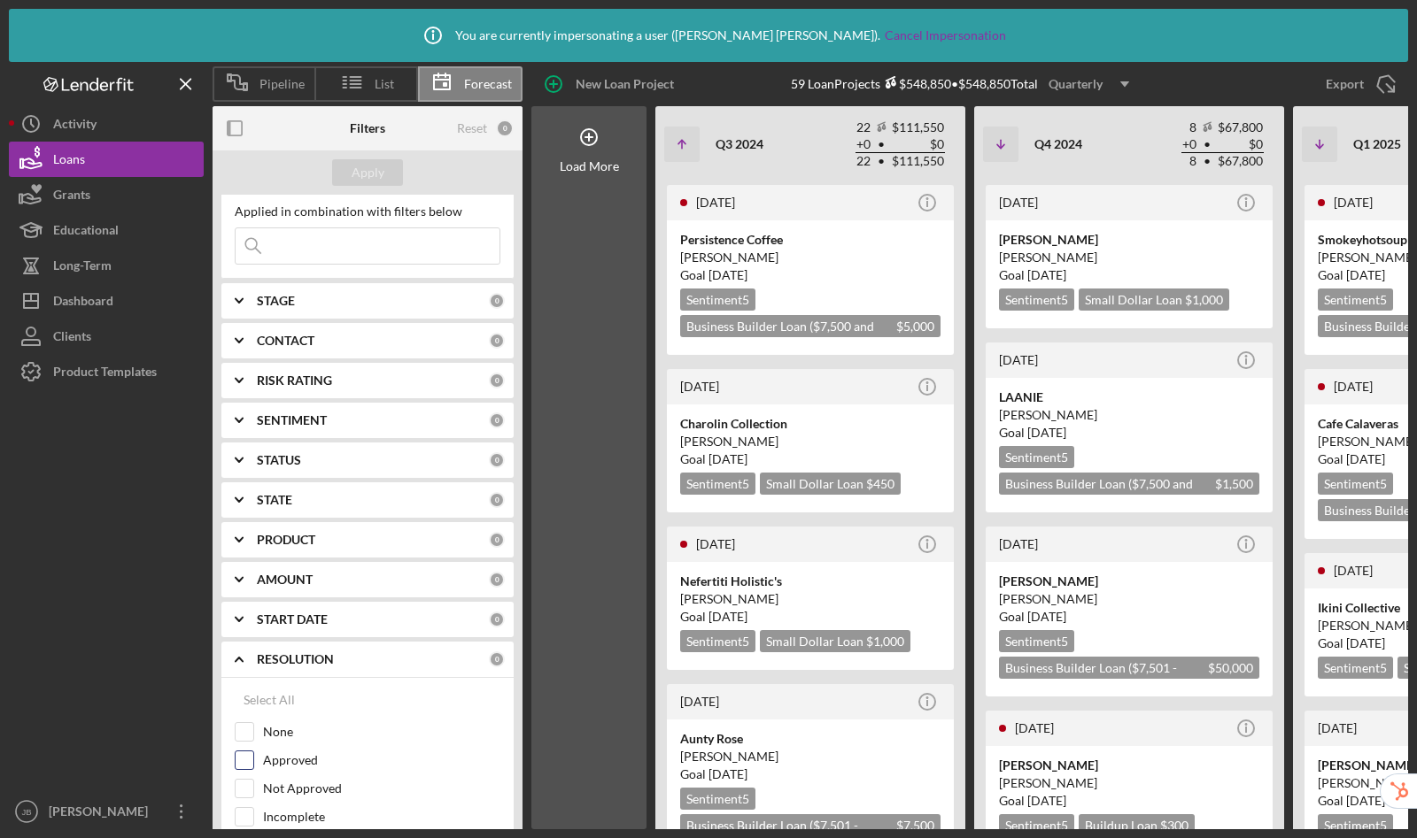
click at [243, 761] on input "Approved" at bounding box center [244, 761] width 18 height 18
click at [364, 178] on div "Apply" at bounding box center [367, 172] width 33 height 27
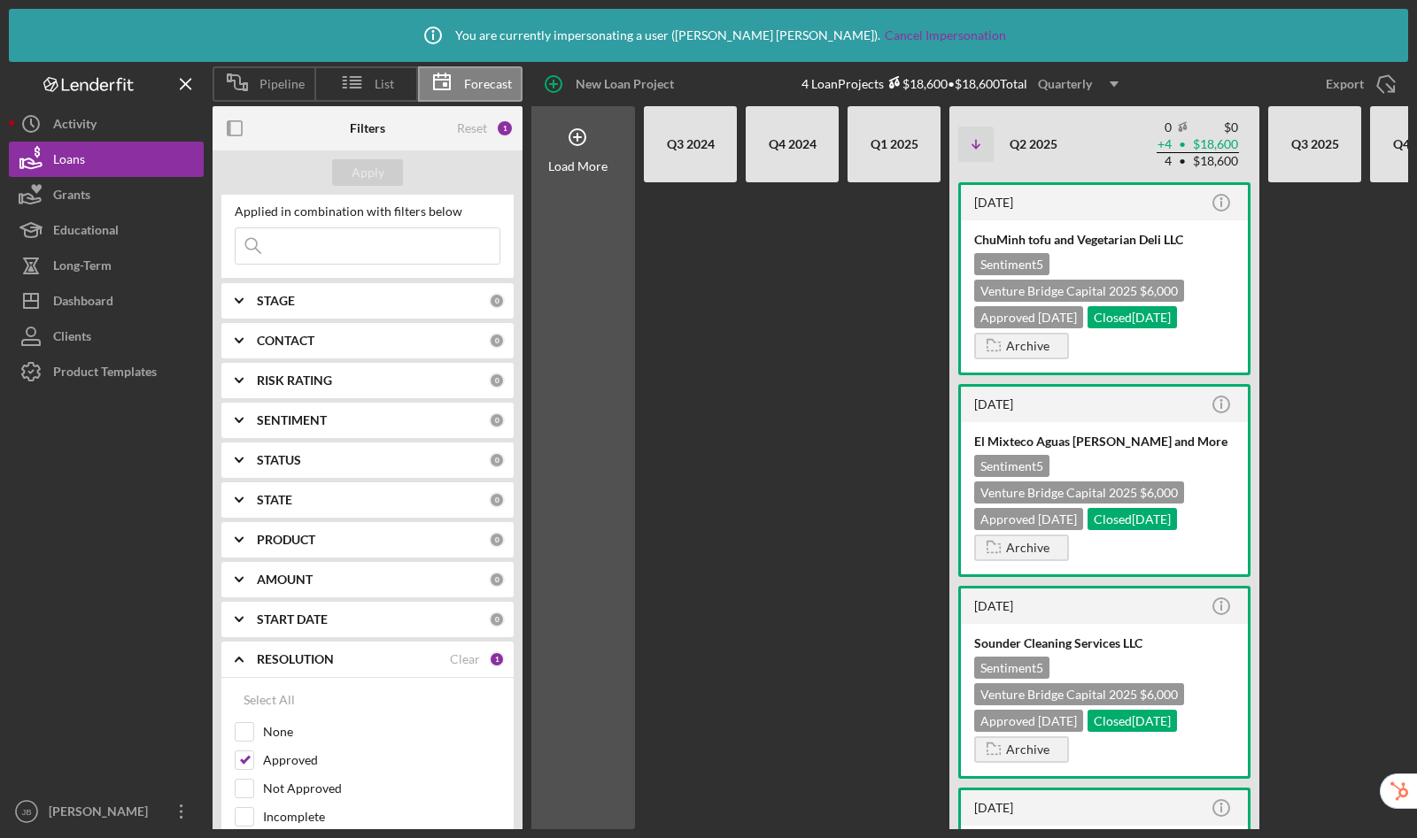
scroll to position [0, 0]
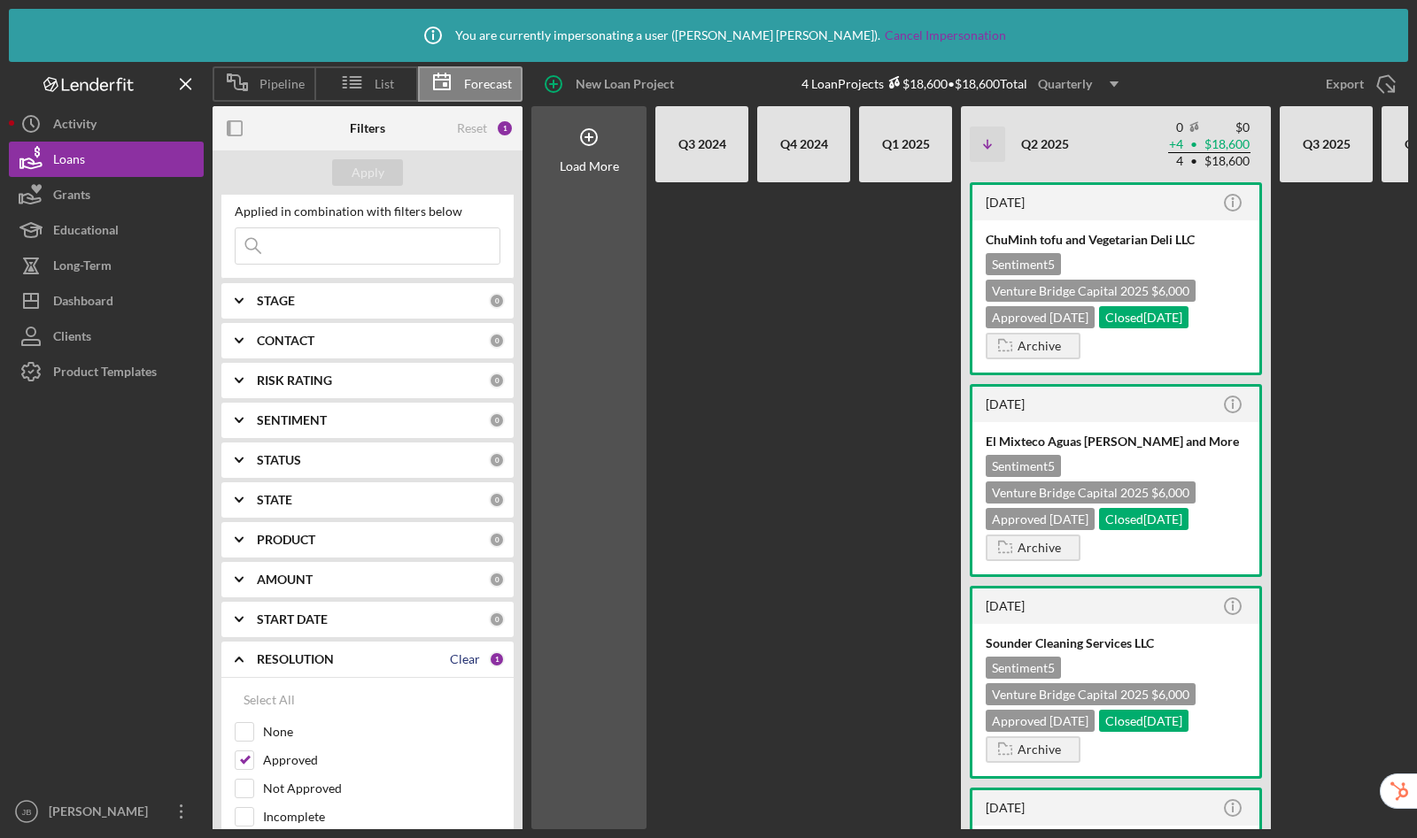
click at [462, 659] on div "Clear" at bounding box center [465, 659] width 30 height 14
checkbox input "false"
click at [383, 175] on button "Apply" at bounding box center [367, 172] width 71 height 27
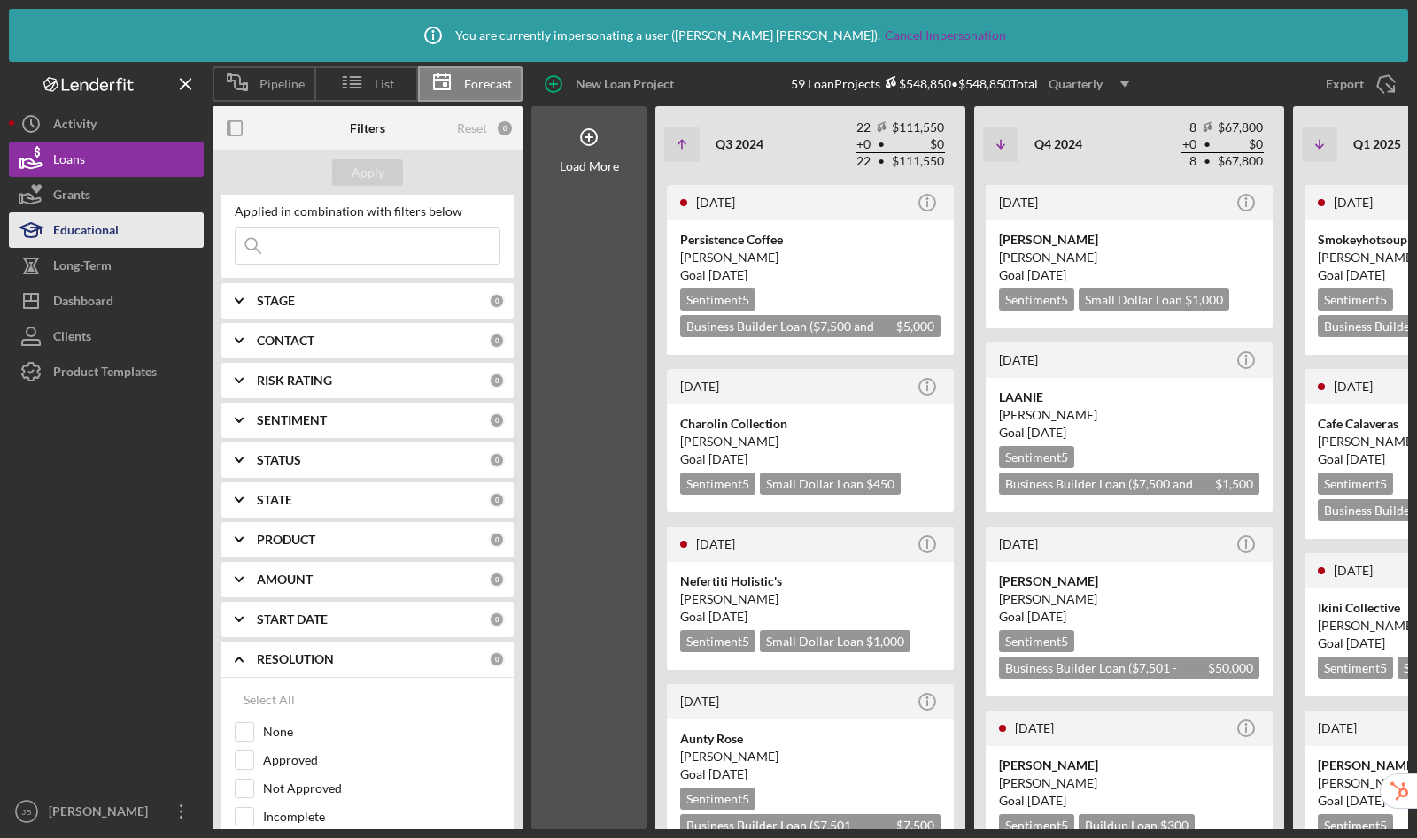
click at [94, 220] on div "Educational" at bounding box center [86, 232] width 66 height 40
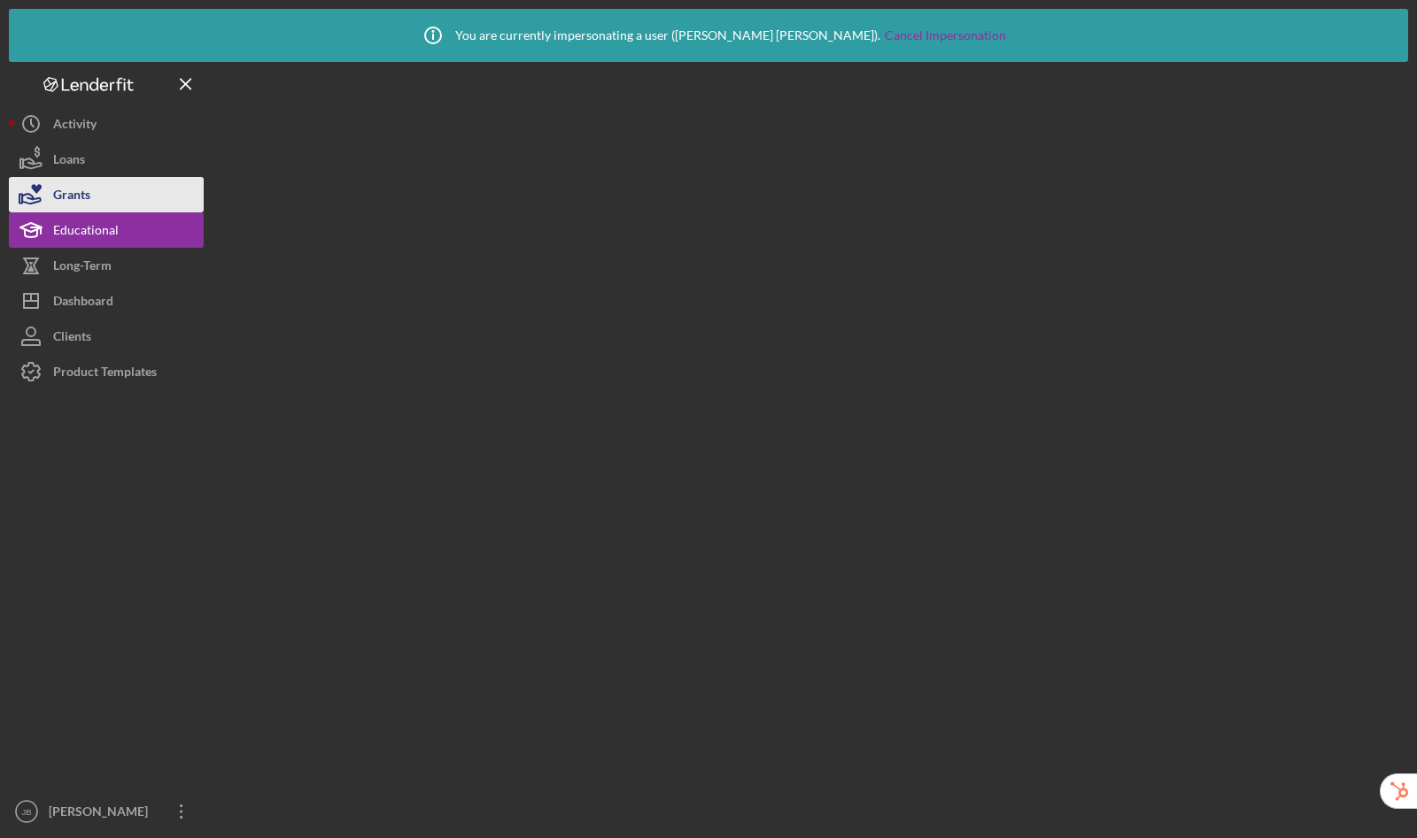
click at [104, 196] on button "Grants" at bounding box center [106, 194] width 195 height 35
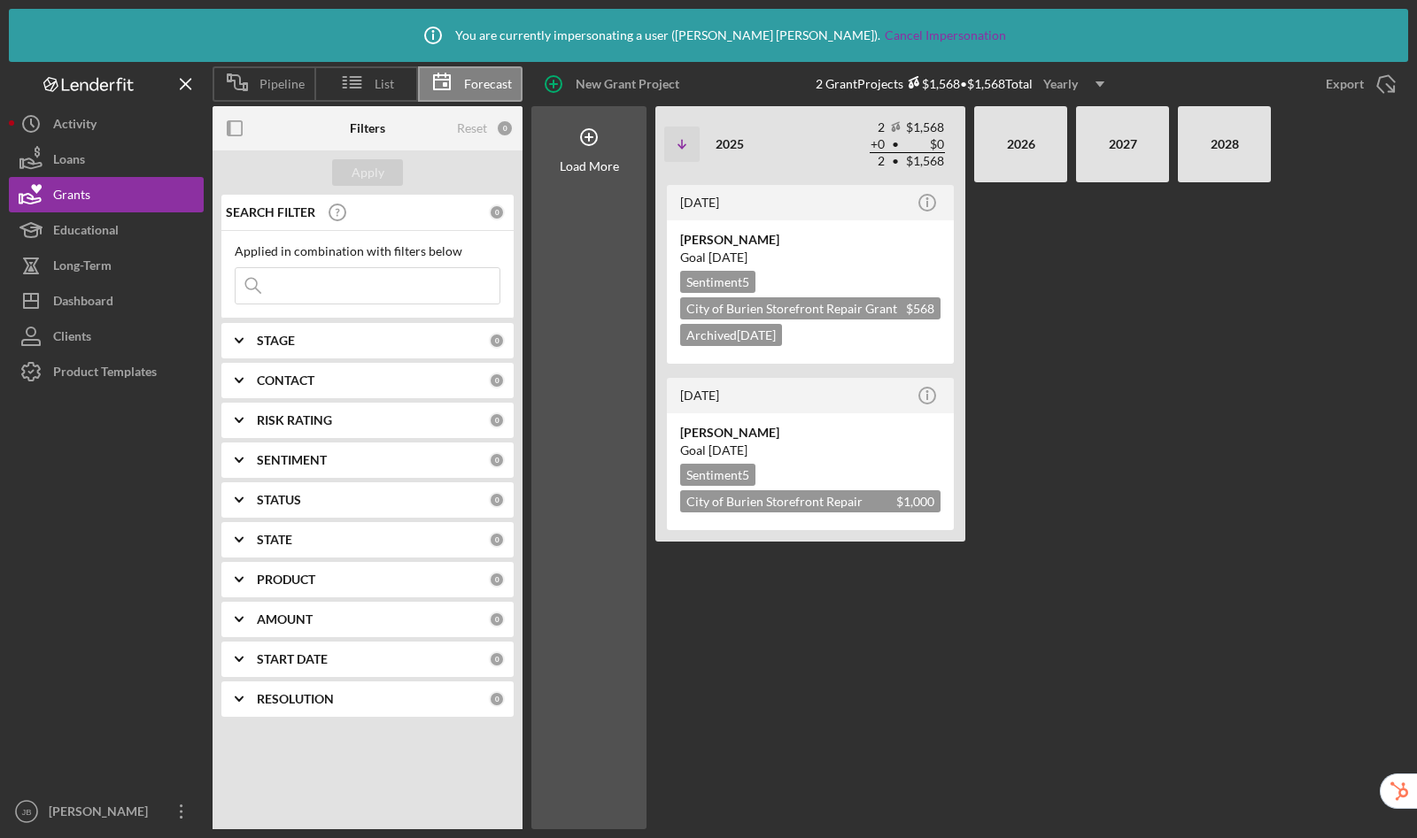
click at [1068, 81] on div "Yearly" at bounding box center [1060, 84] width 35 height 27
click at [1074, 154] on div "Quarterly" at bounding box center [1077, 162] width 72 height 36
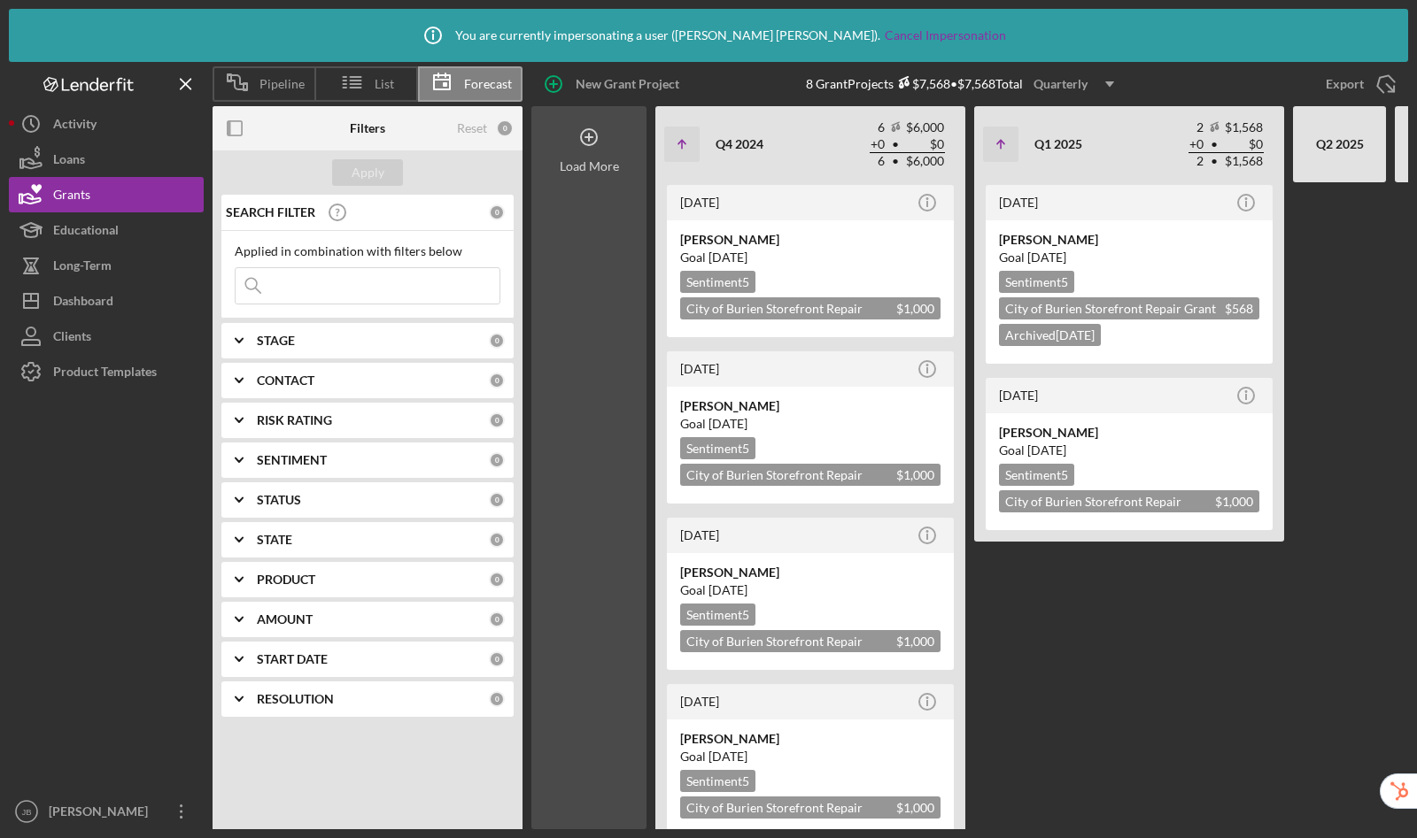
click at [585, 137] on icon at bounding box center [588, 137] width 9 height 9
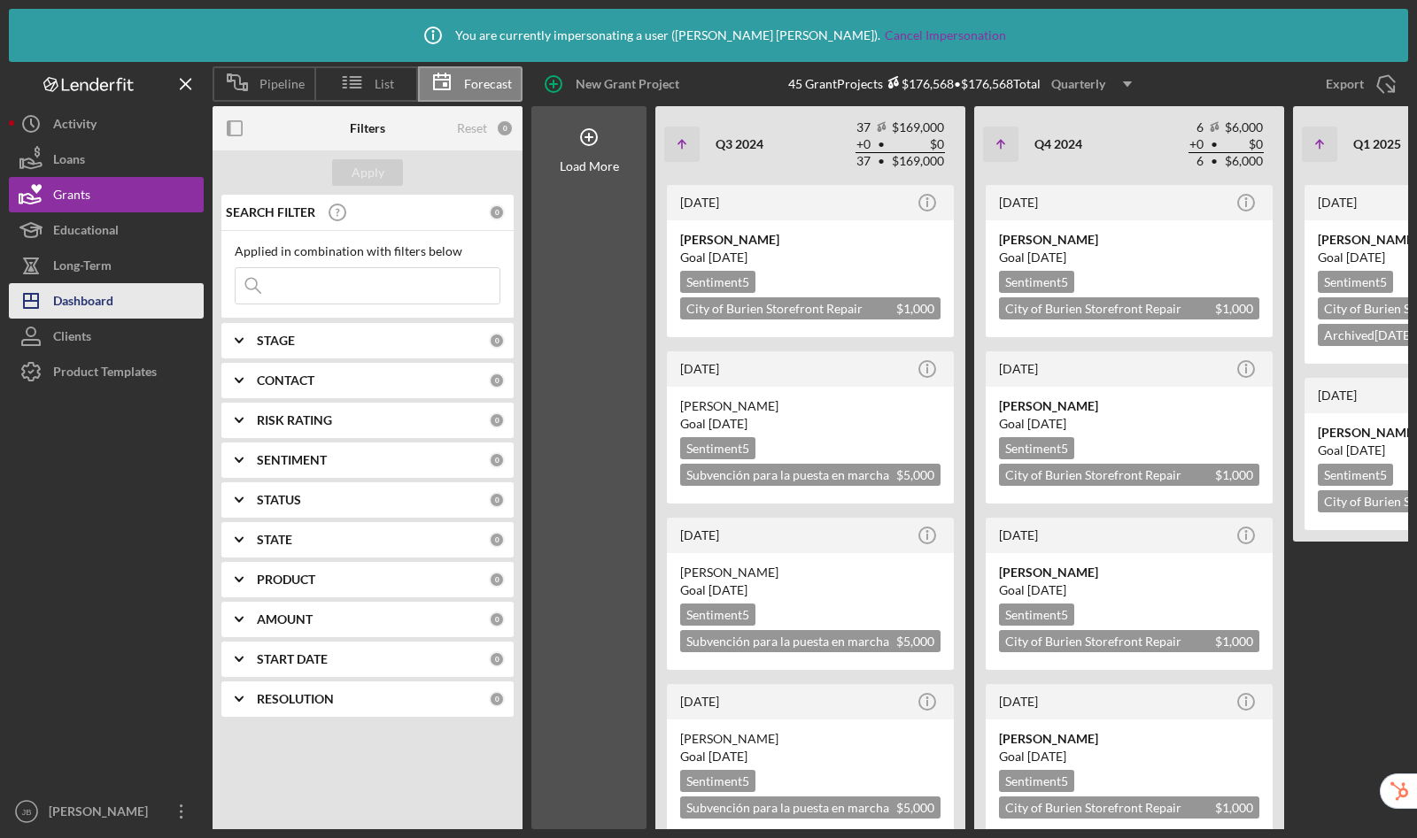
click at [181, 301] on button "Icon/Dashboard Dashboard" at bounding box center [106, 300] width 195 height 35
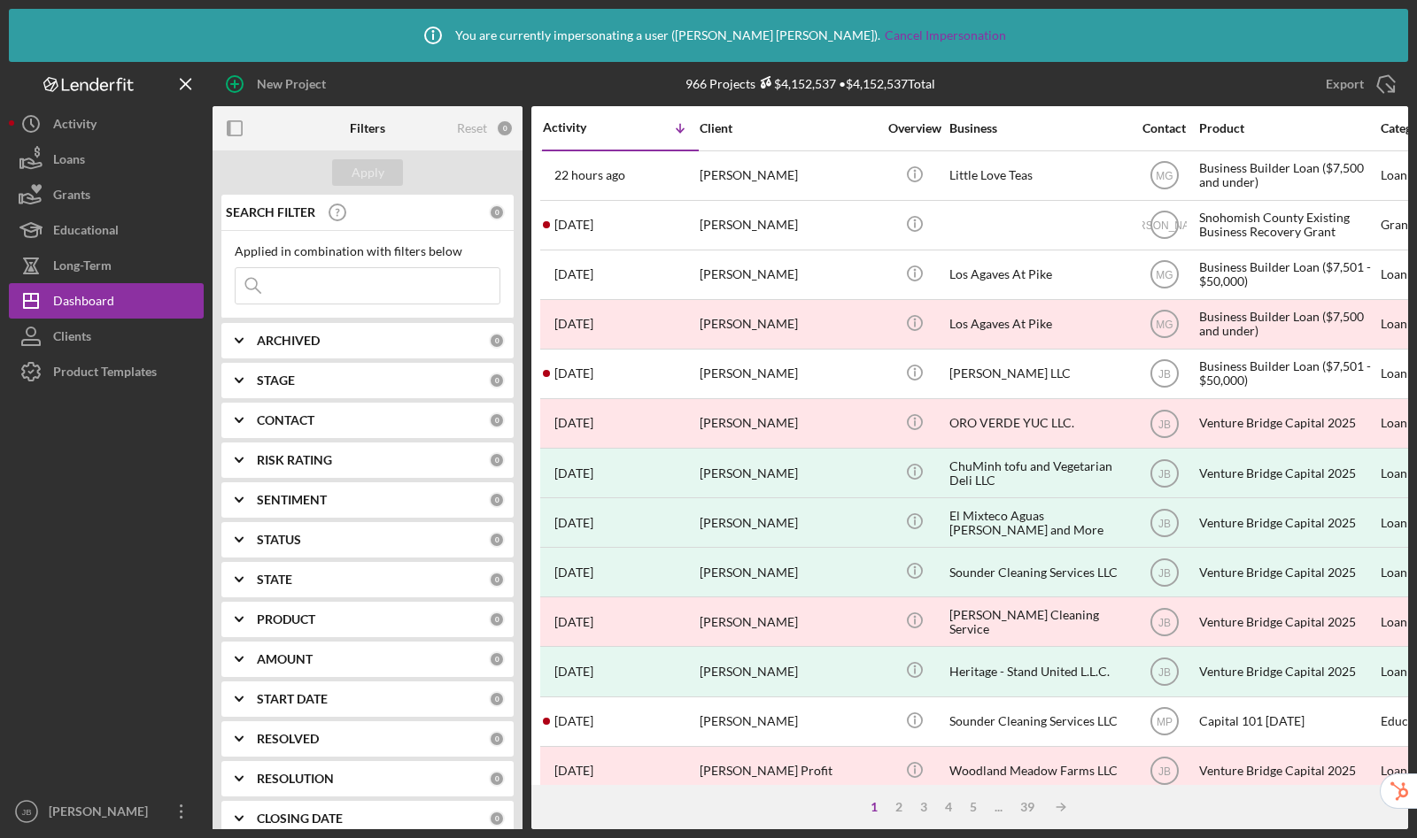
scroll to position [38, 0]
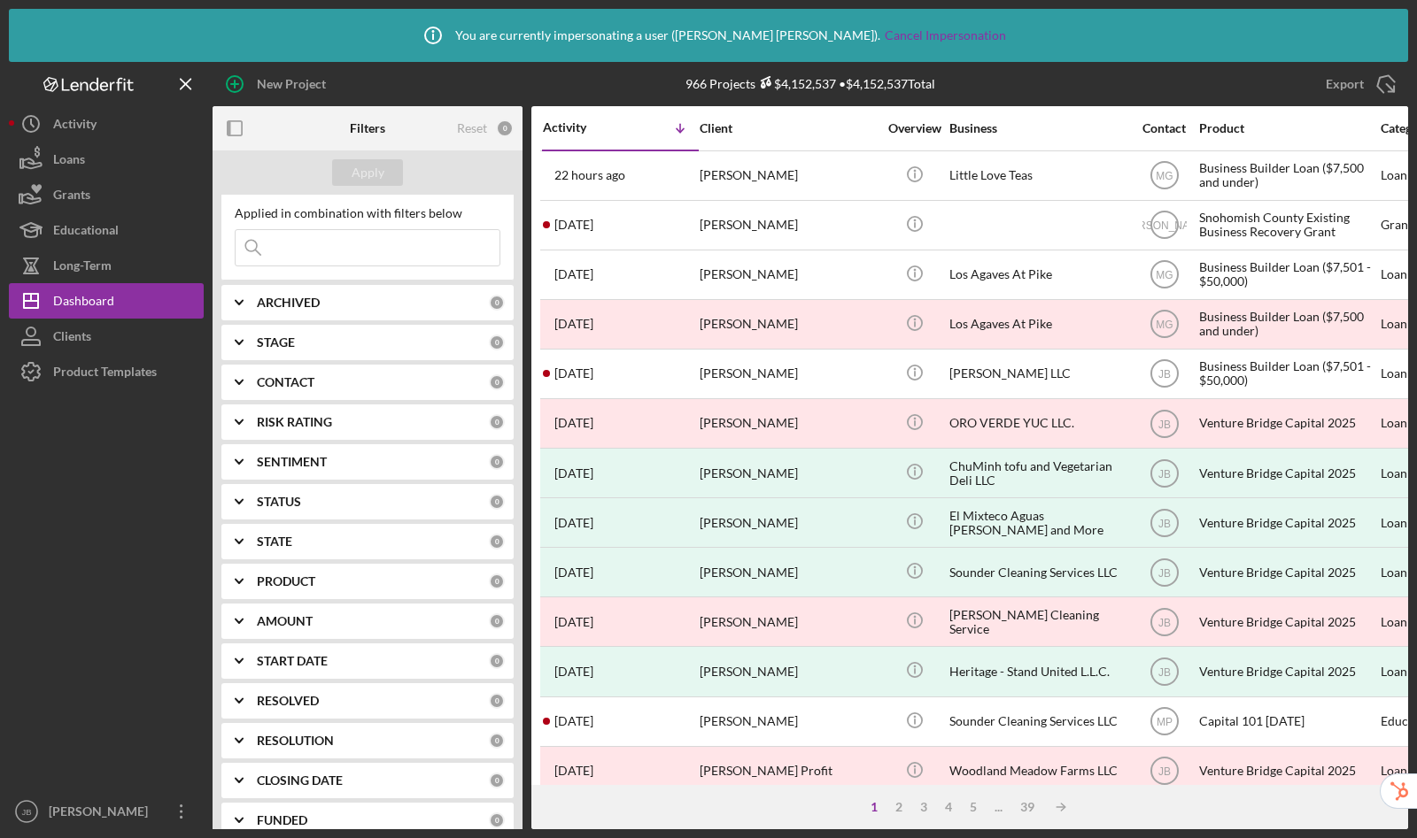
click at [328, 657] on div "START DATE" at bounding box center [373, 661] width 232 height 14
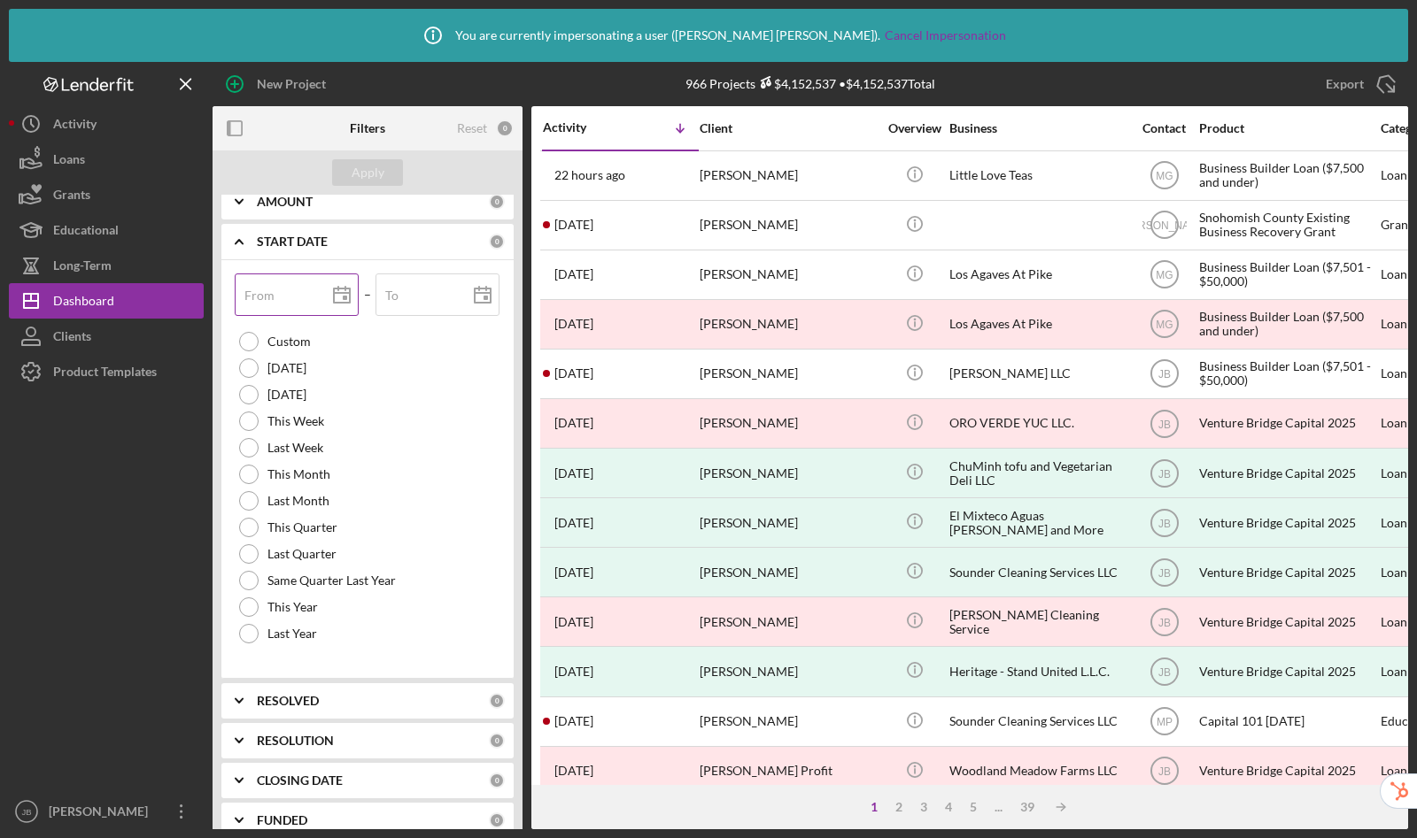
click at [336, 305] on icon at bounding box center [342, 296] width 44 height 44
type input "09/23/2024"
type input "2024-09-23"
type input "2024-09-01"
type input "09/01/2024"
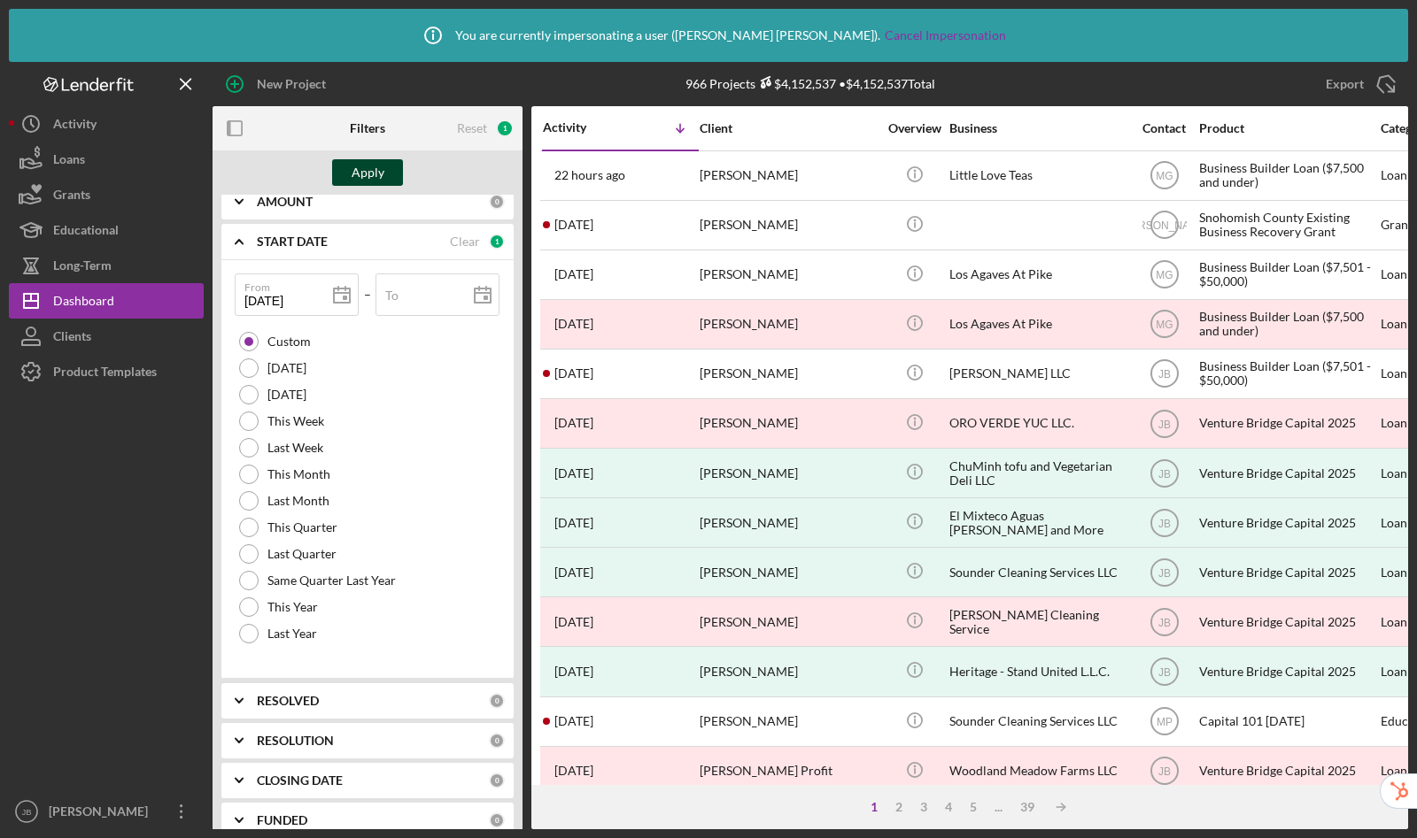
click at [362, 164] on div "Apply" at bounding box center [367, 172] width 33 height 27
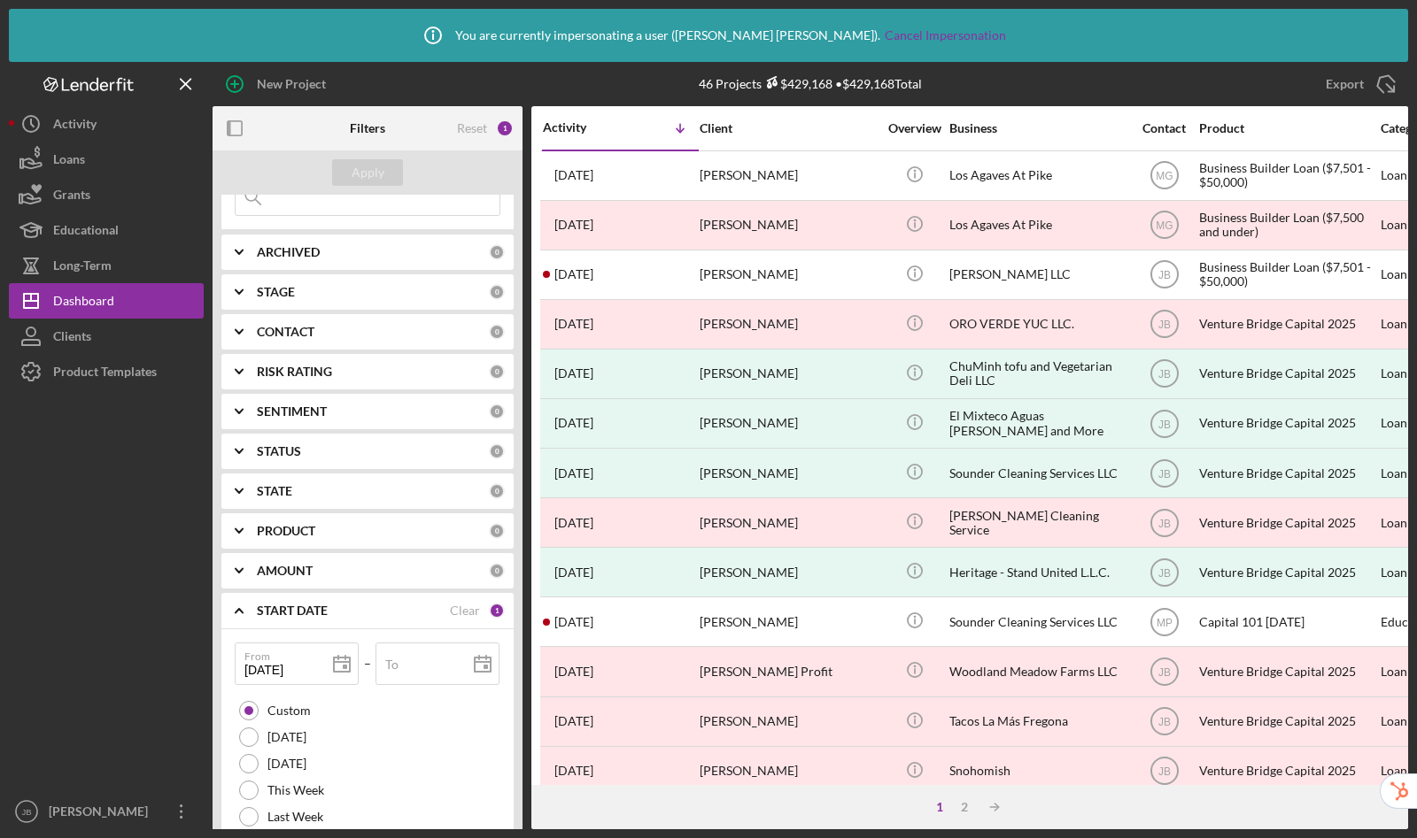
scroll to position [0, 0]
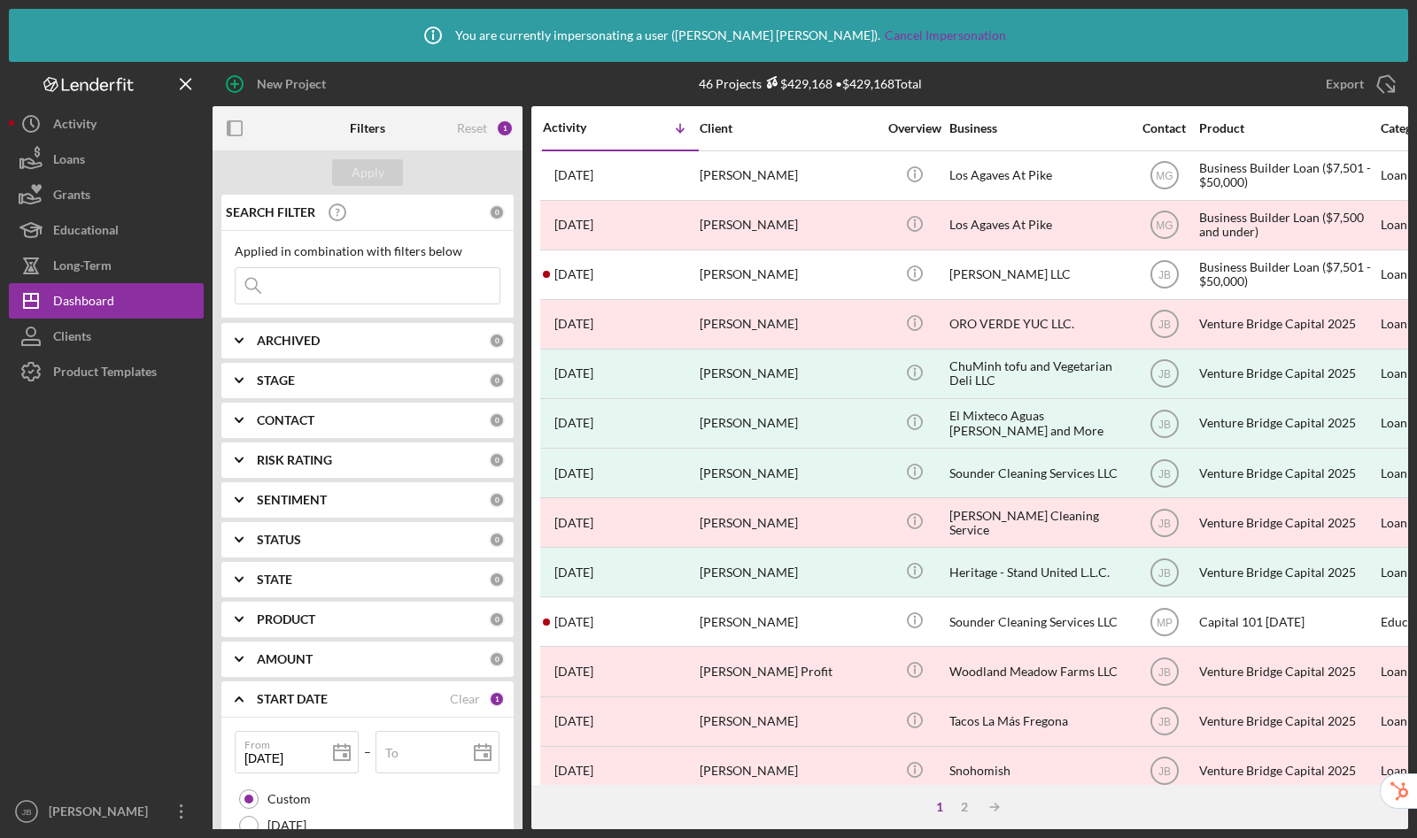
click at [278, 617] on b "PRODUCT" at bounding box center [286, 620] width 58 height 14
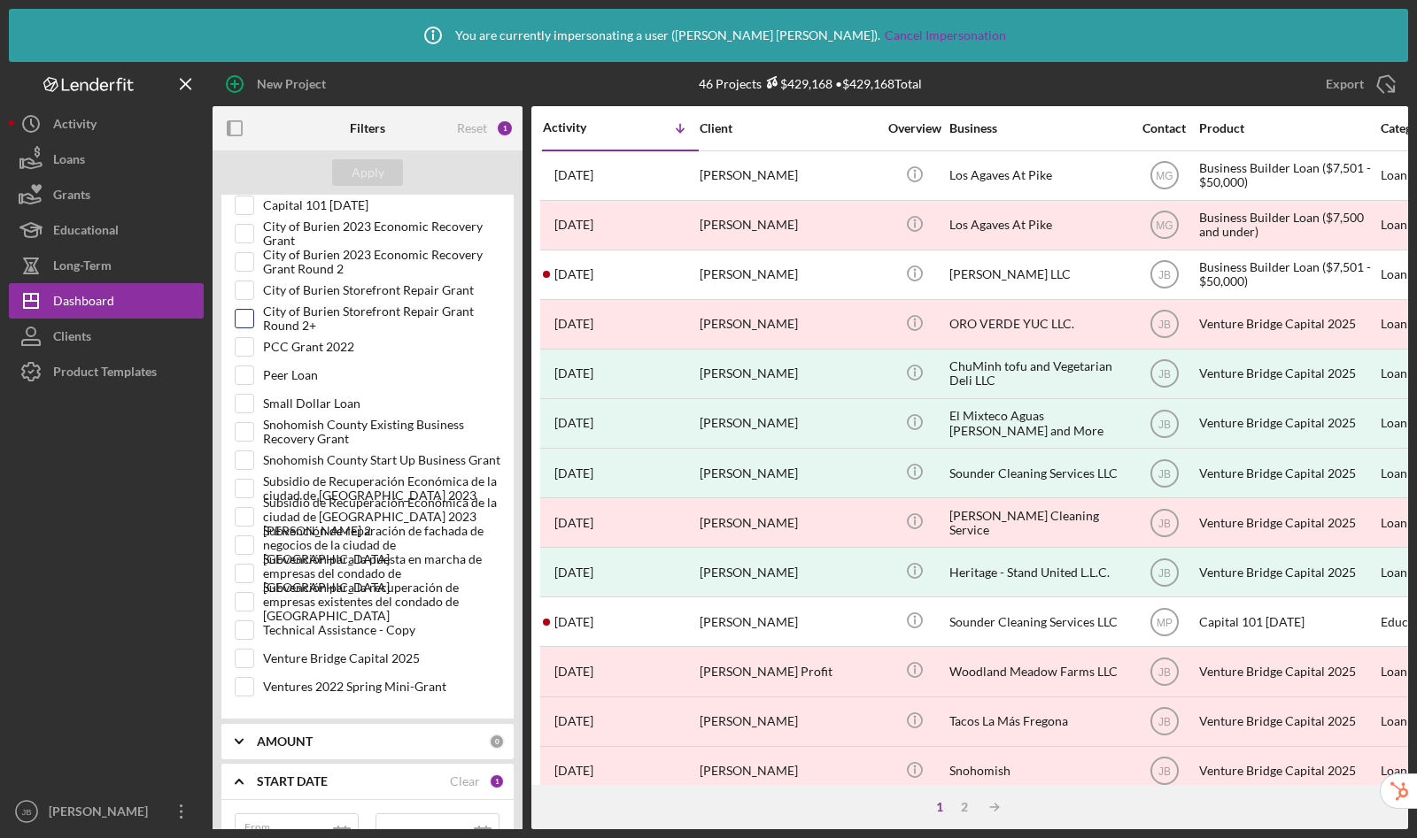
scroll to position [755, 0]
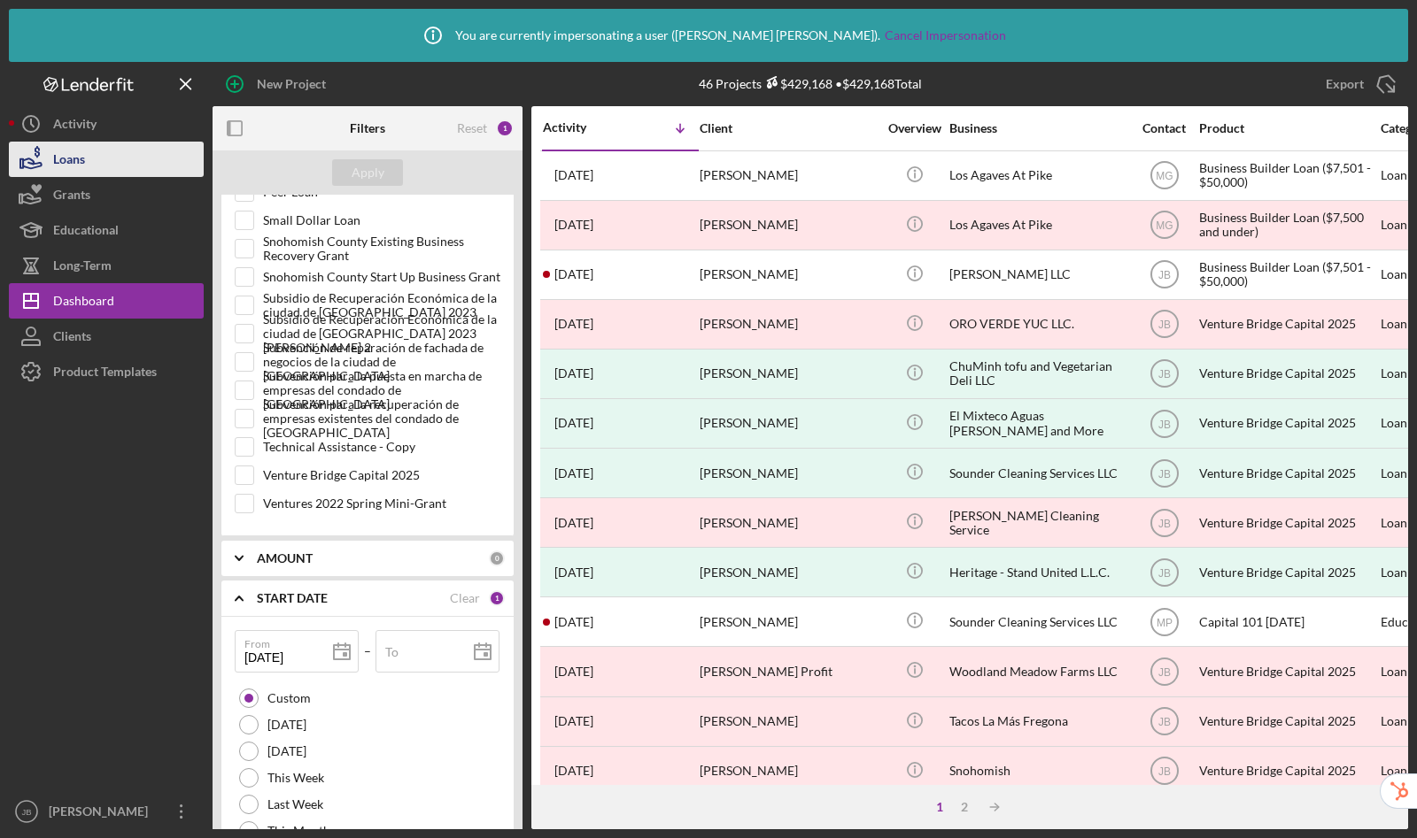
click at [60, 158] on div "Loans" at bounding box center [69, 162] width 32 height 40
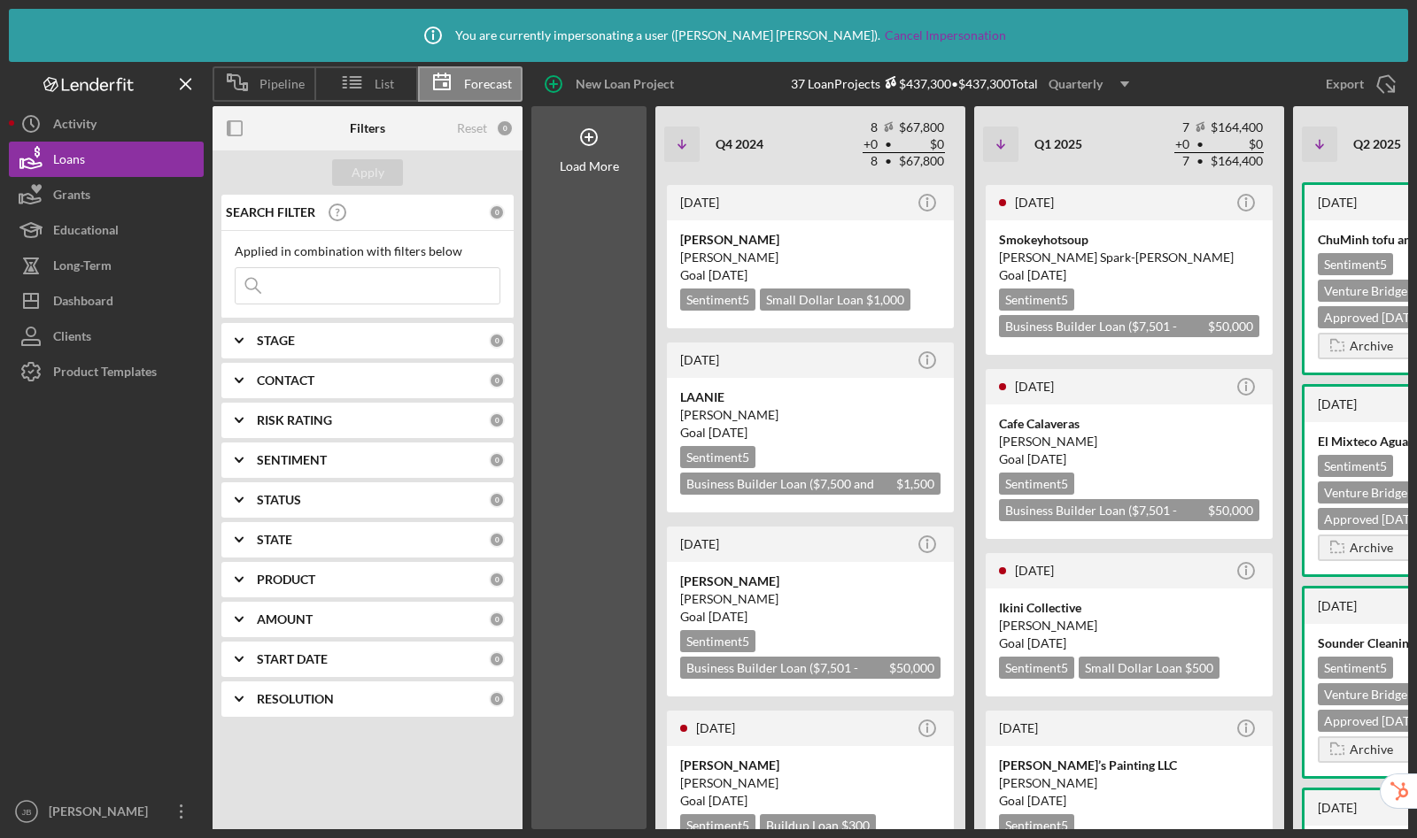
click at [284, 656] on b "START DATE" at bounding box center [292, 659] width 71 height 14
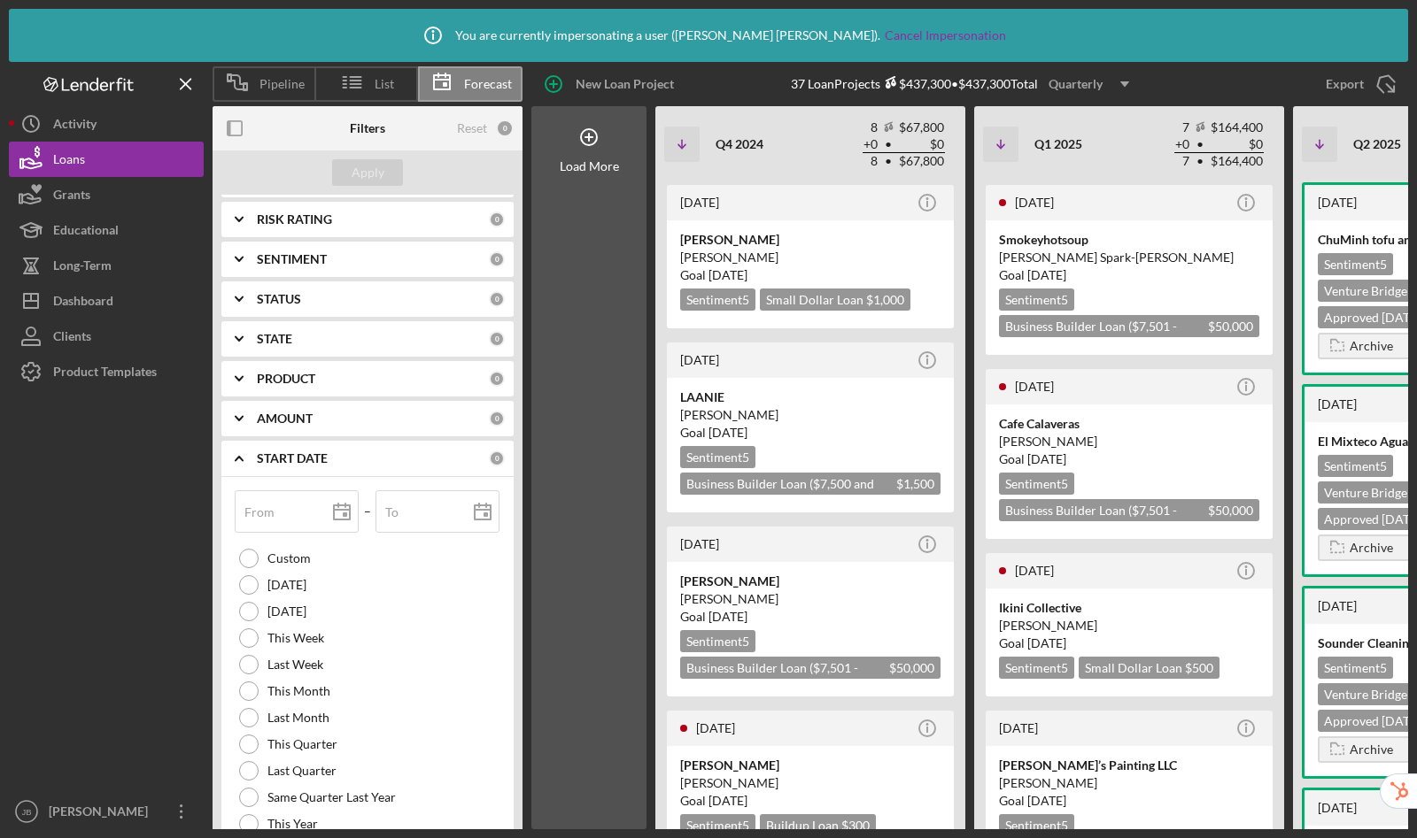
scroll to position [259, 0]
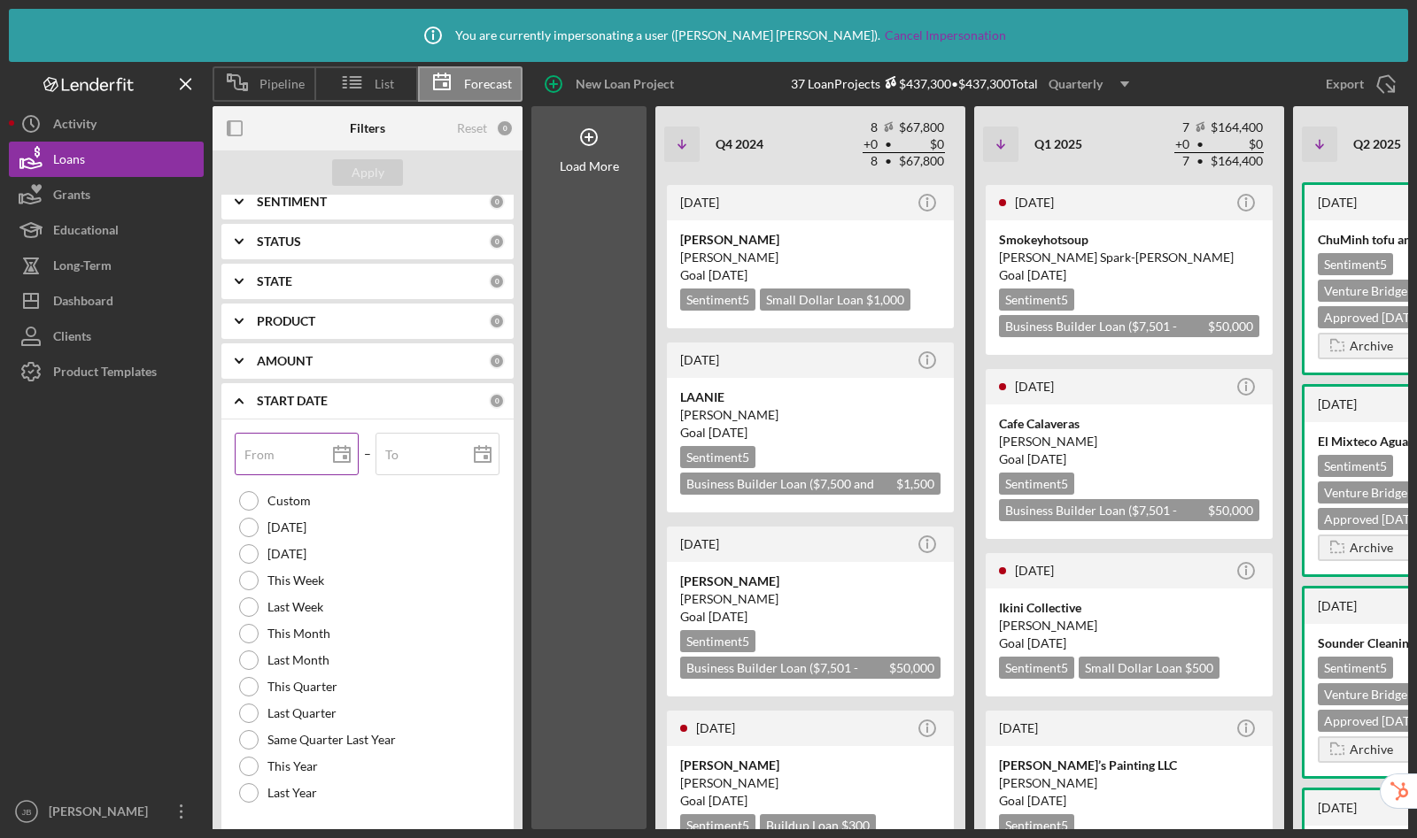
click at [289, 464] on input "From" at bounding box center [297, 454] width 124 height 42
click at [343, 455] on rect at bounding box center [345, 457] width 4 height 4
type input "09/23/2024"
type input "2024-09-23"
type input "09/01/2024"
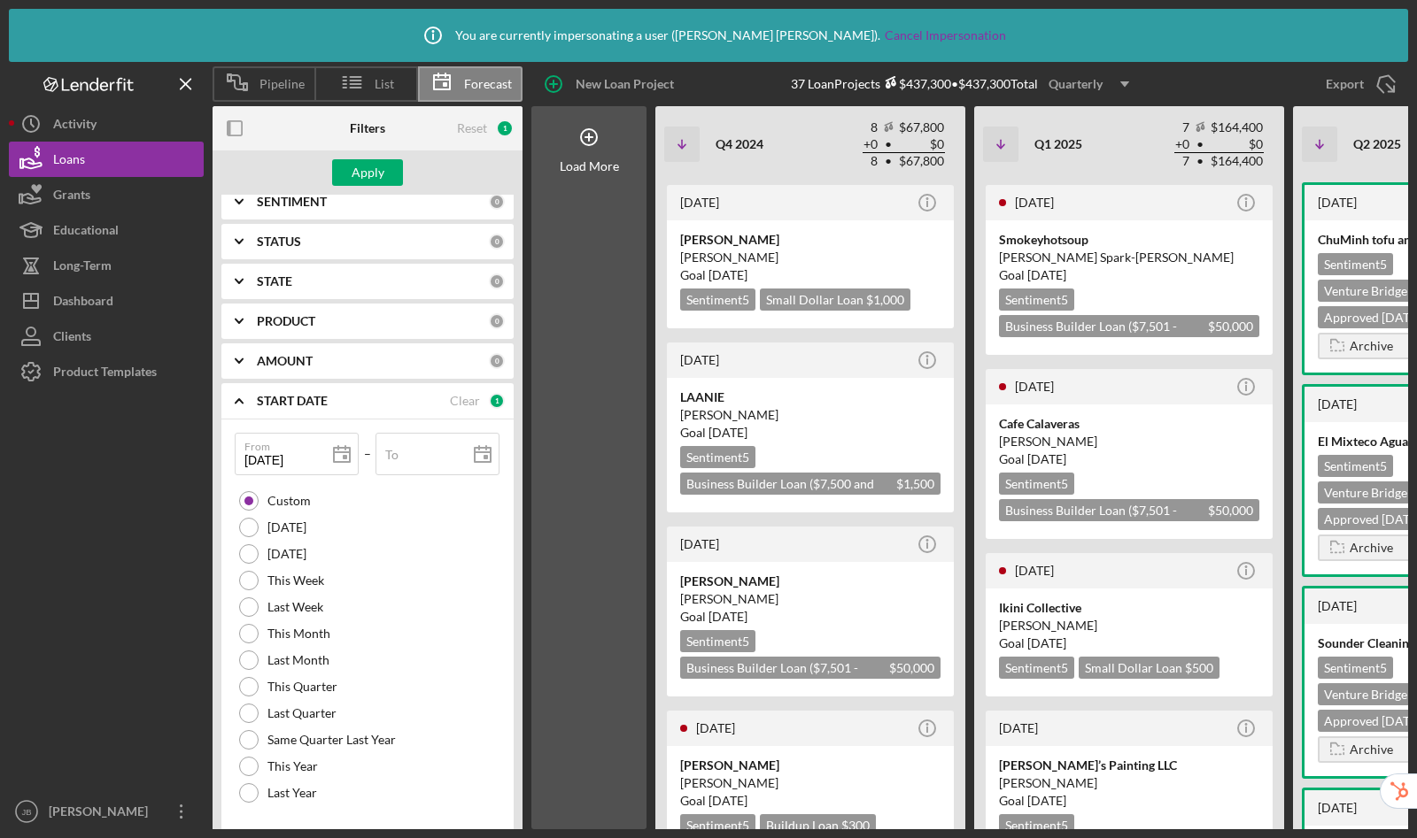
type input "2024-09-01"
click at [373, 166] on div "Apply" at bounding box center [367, 172] width 33 height 27
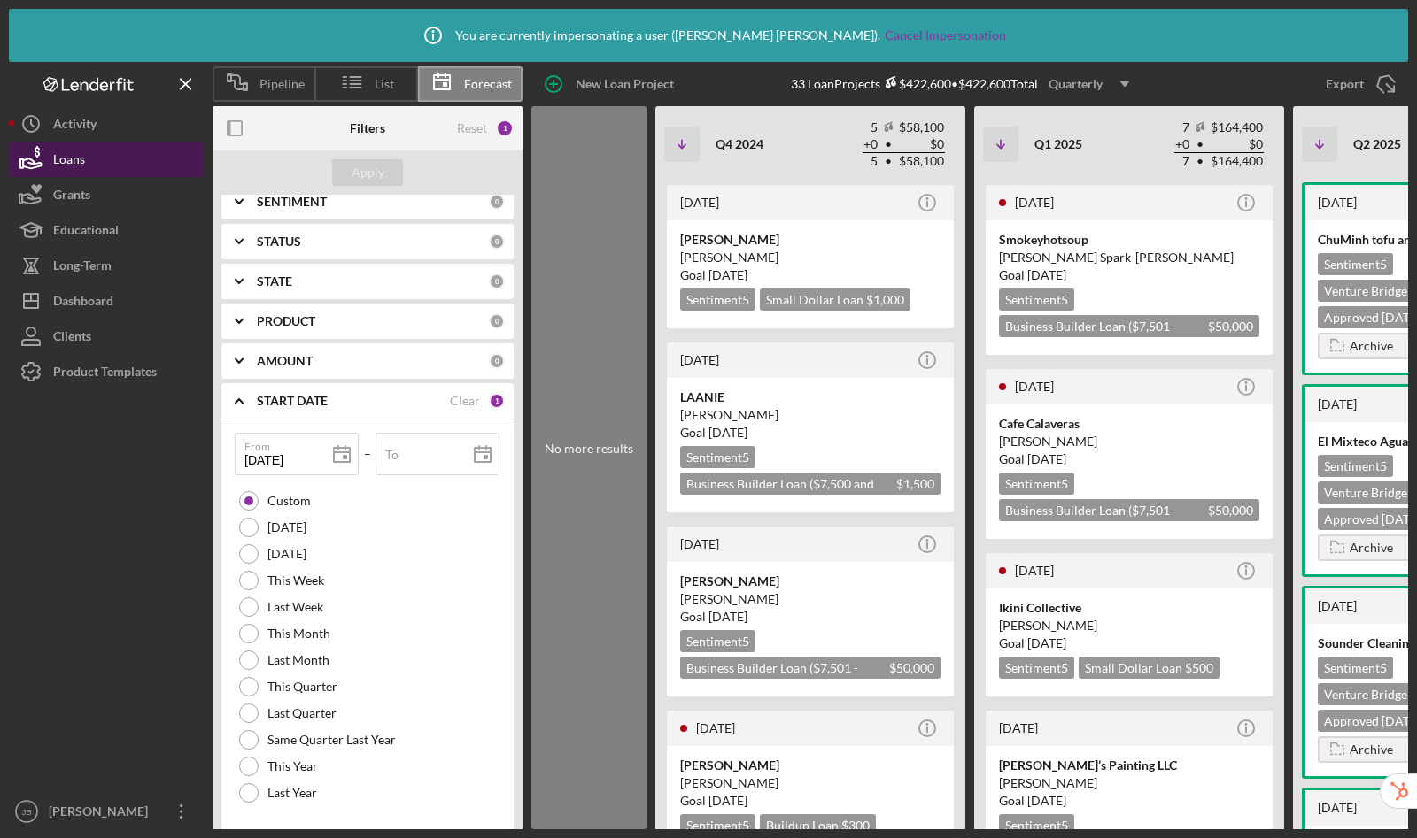
click at [76, 150] on div "Loans" at bounding box center [69, 162] width 32 height 40
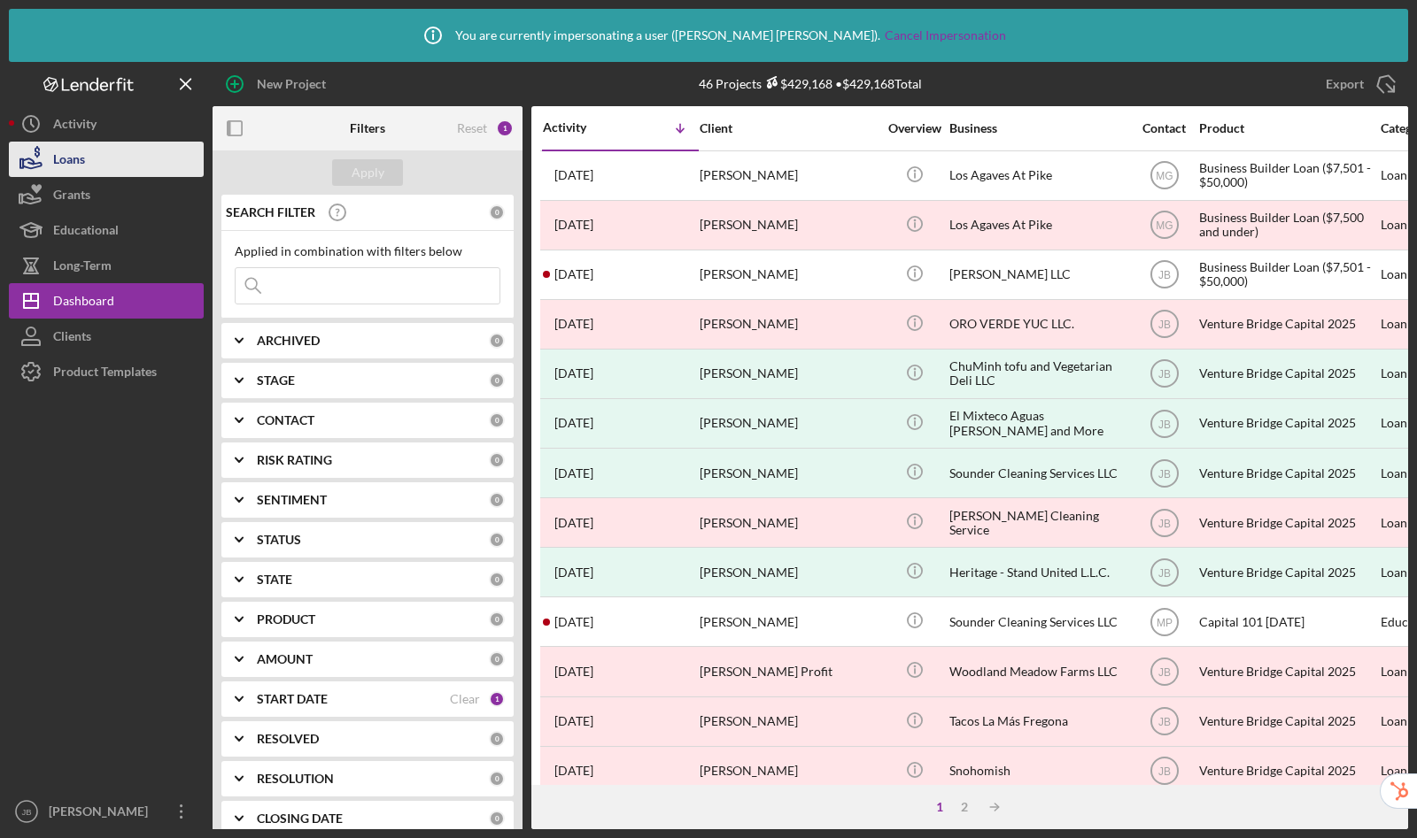
click at [107, 171] on button "Loans" at bounding box center [106, 159] width 195 height 35
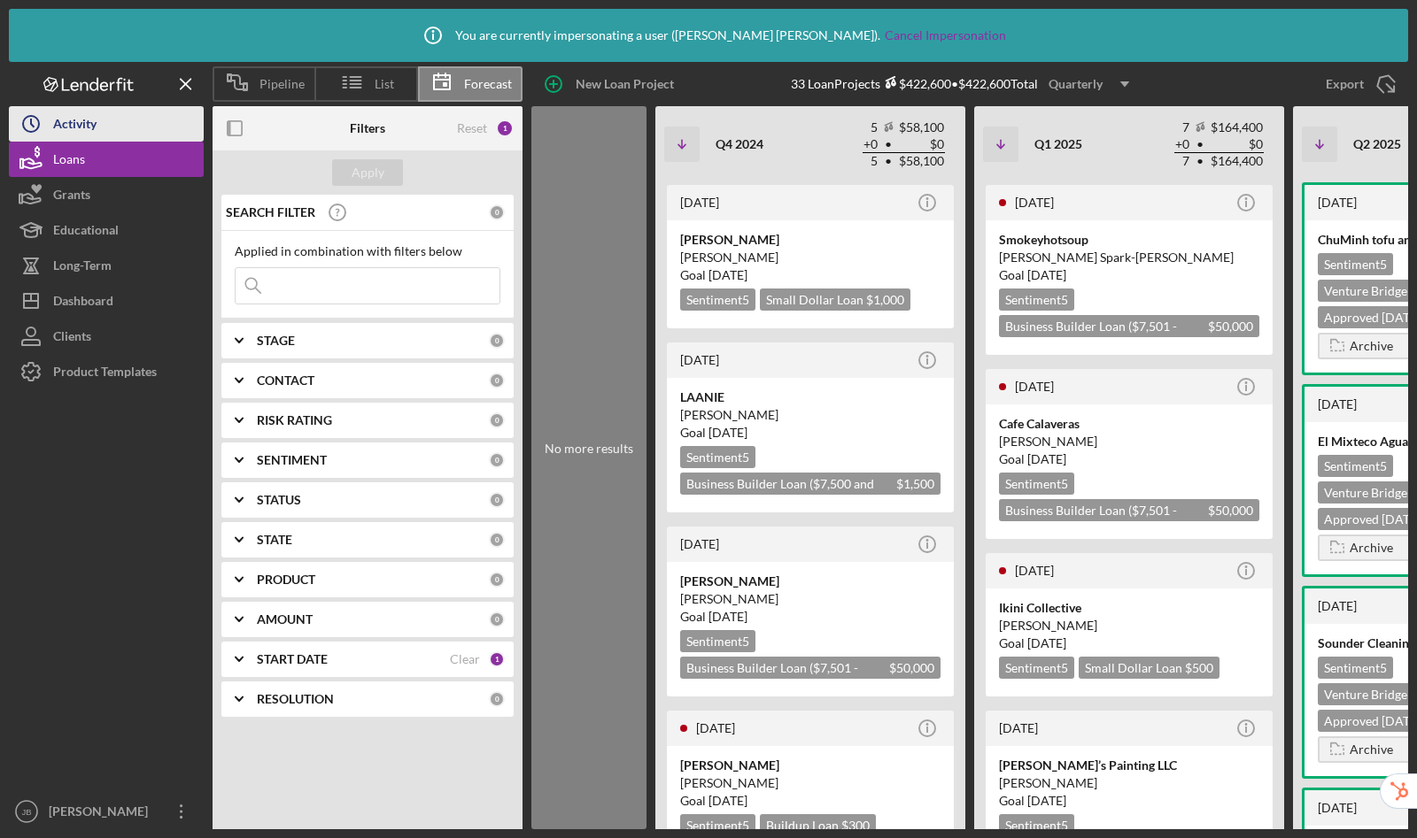
click at [85, 122] on div "Activity" at bounding box center [74, 126] width 43 height 40
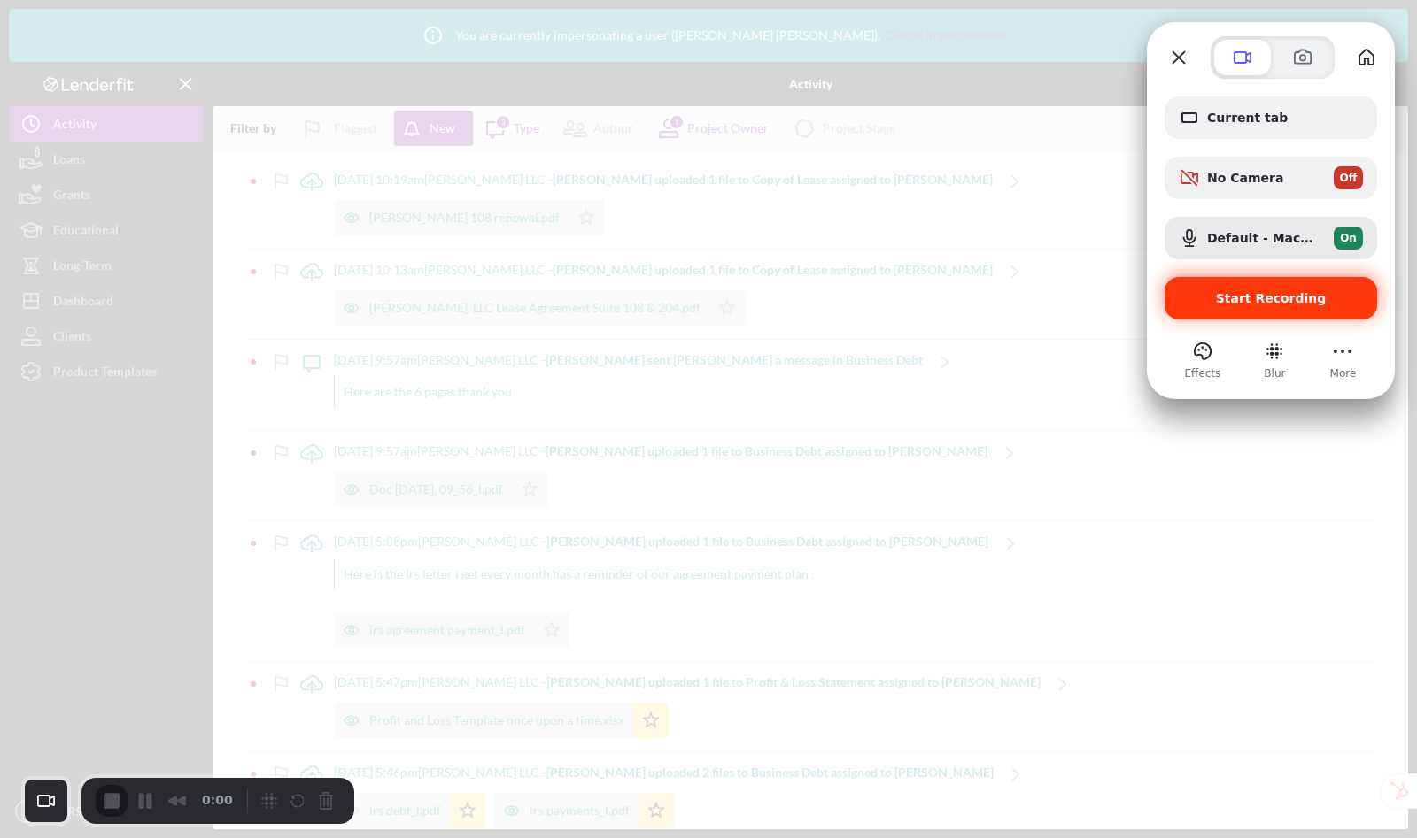
click at [1205, 299] on span "Start Recording" at bounding box center [1270, 298] width 184 height 14
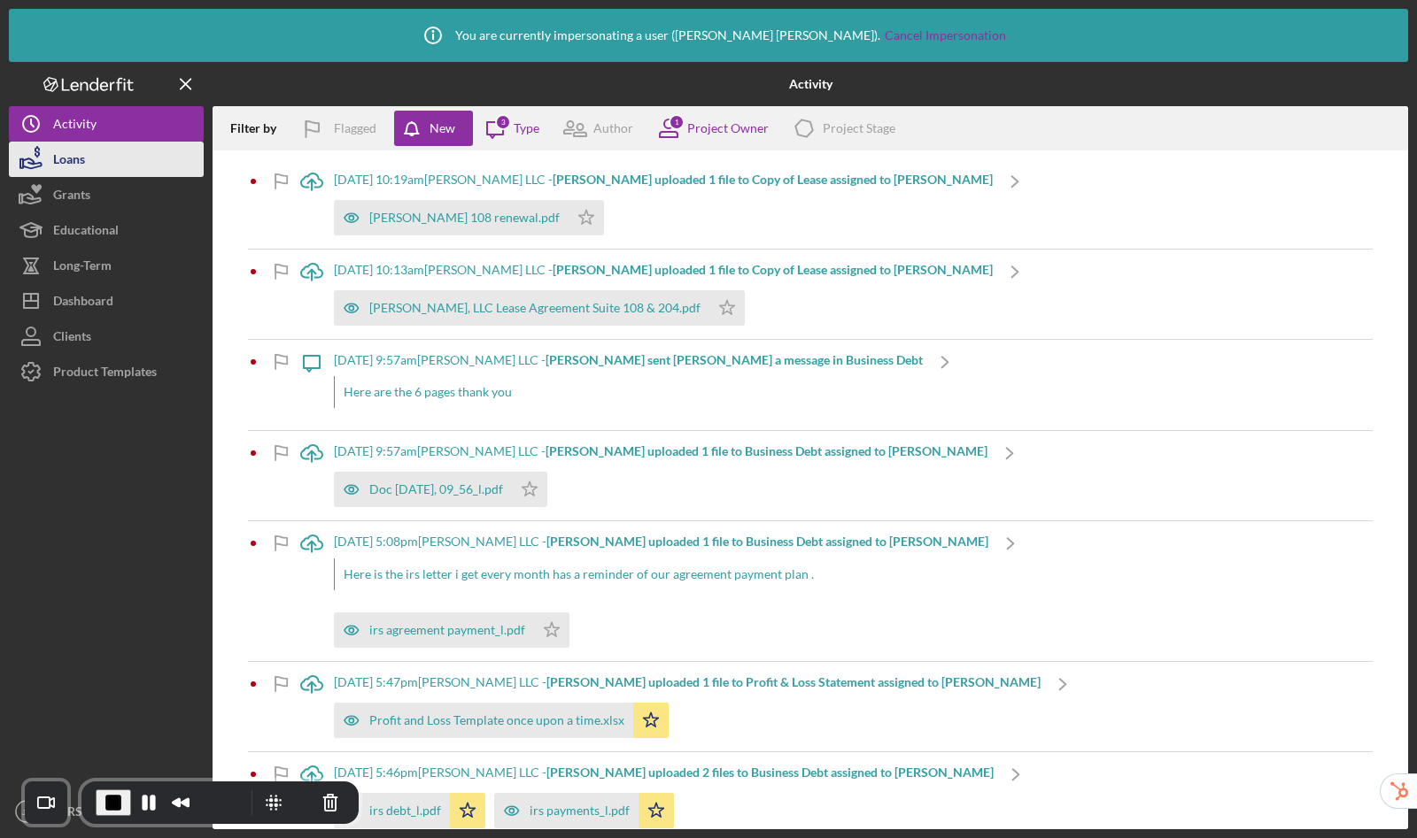
click at [62, 161] on div "Loans" at bounding box center [69, 162] width 32 height 40
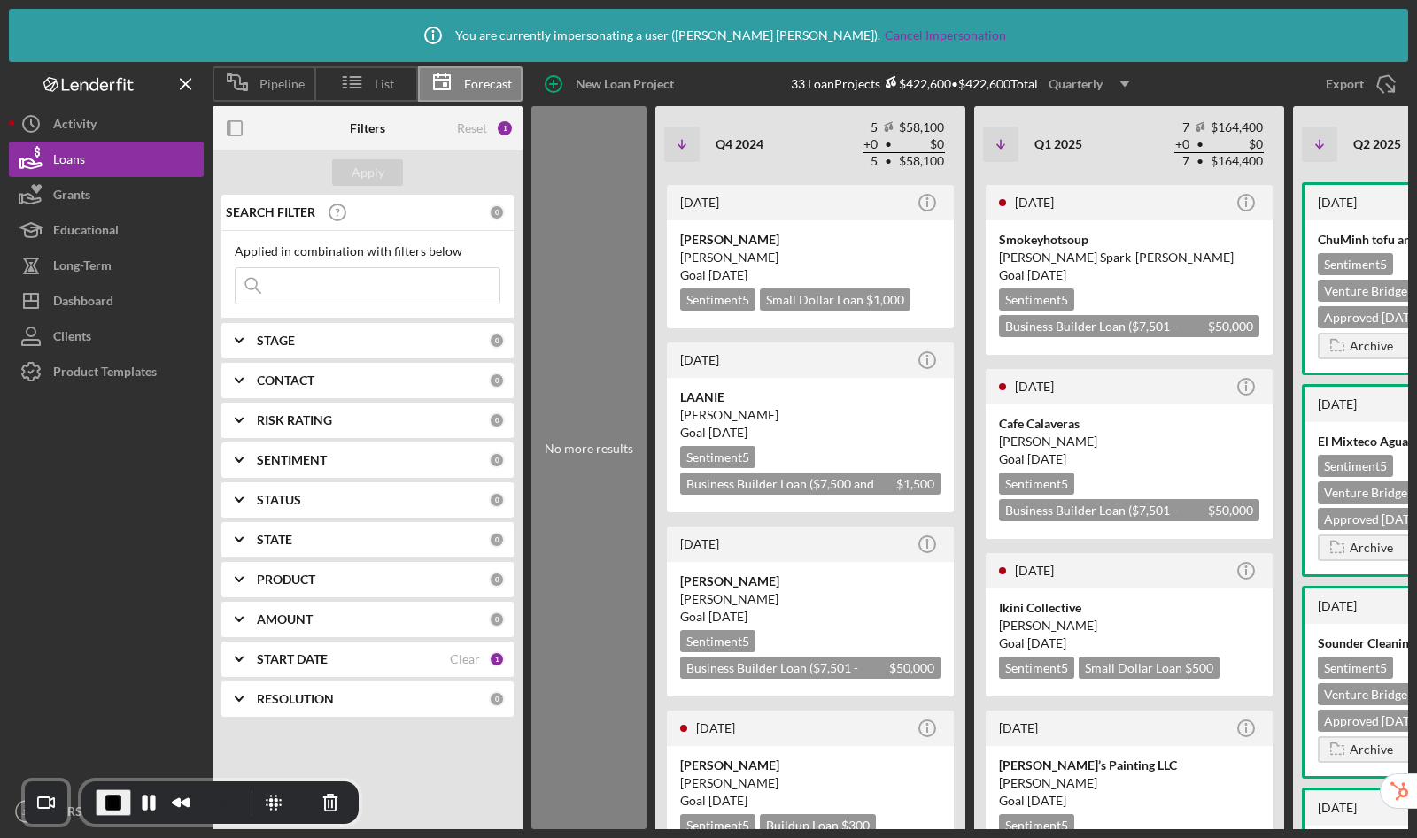
click at [330, 655] on div "START DATE" at bounding box center [353, 659] width 193 height 14
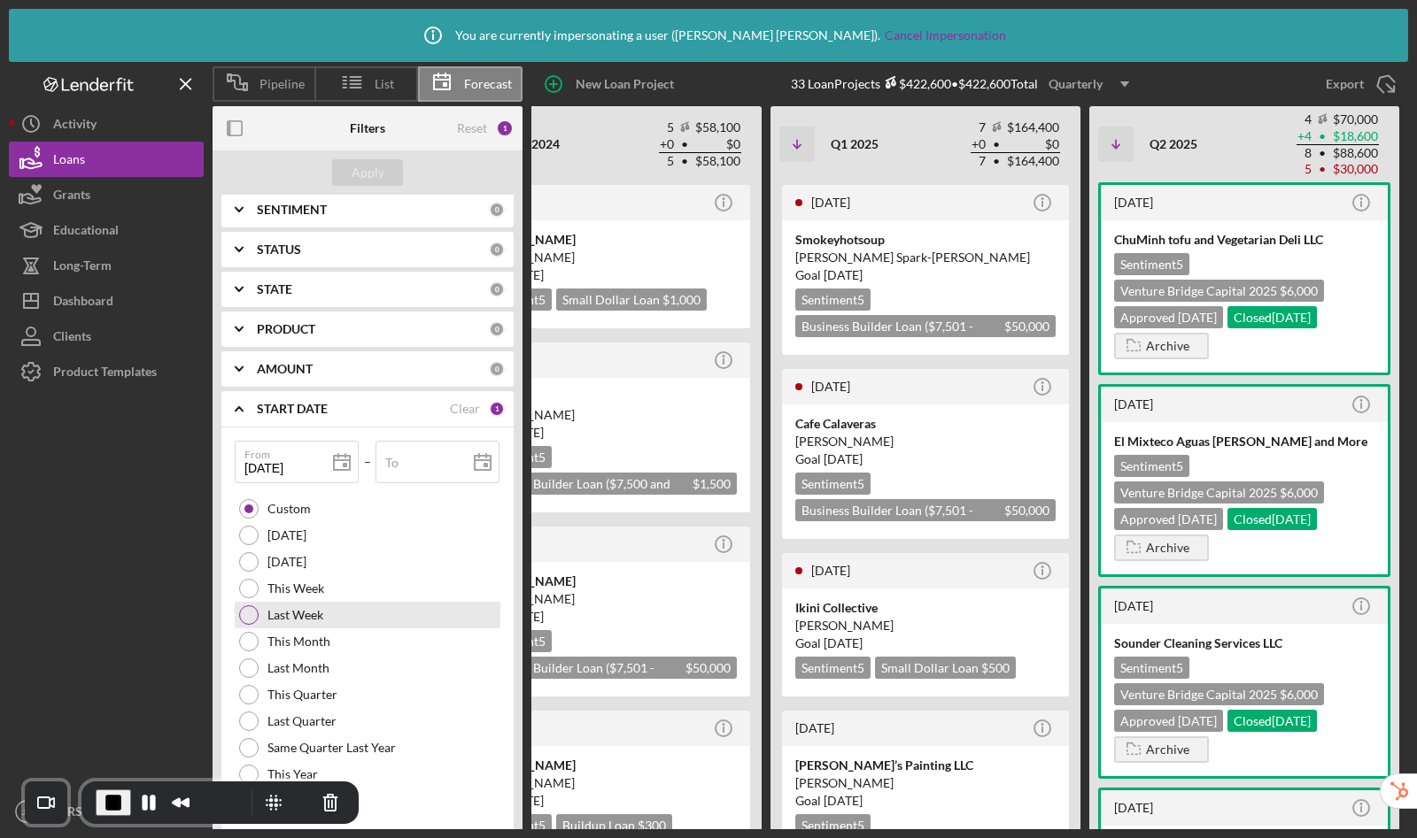
scroll to position [259, 0]
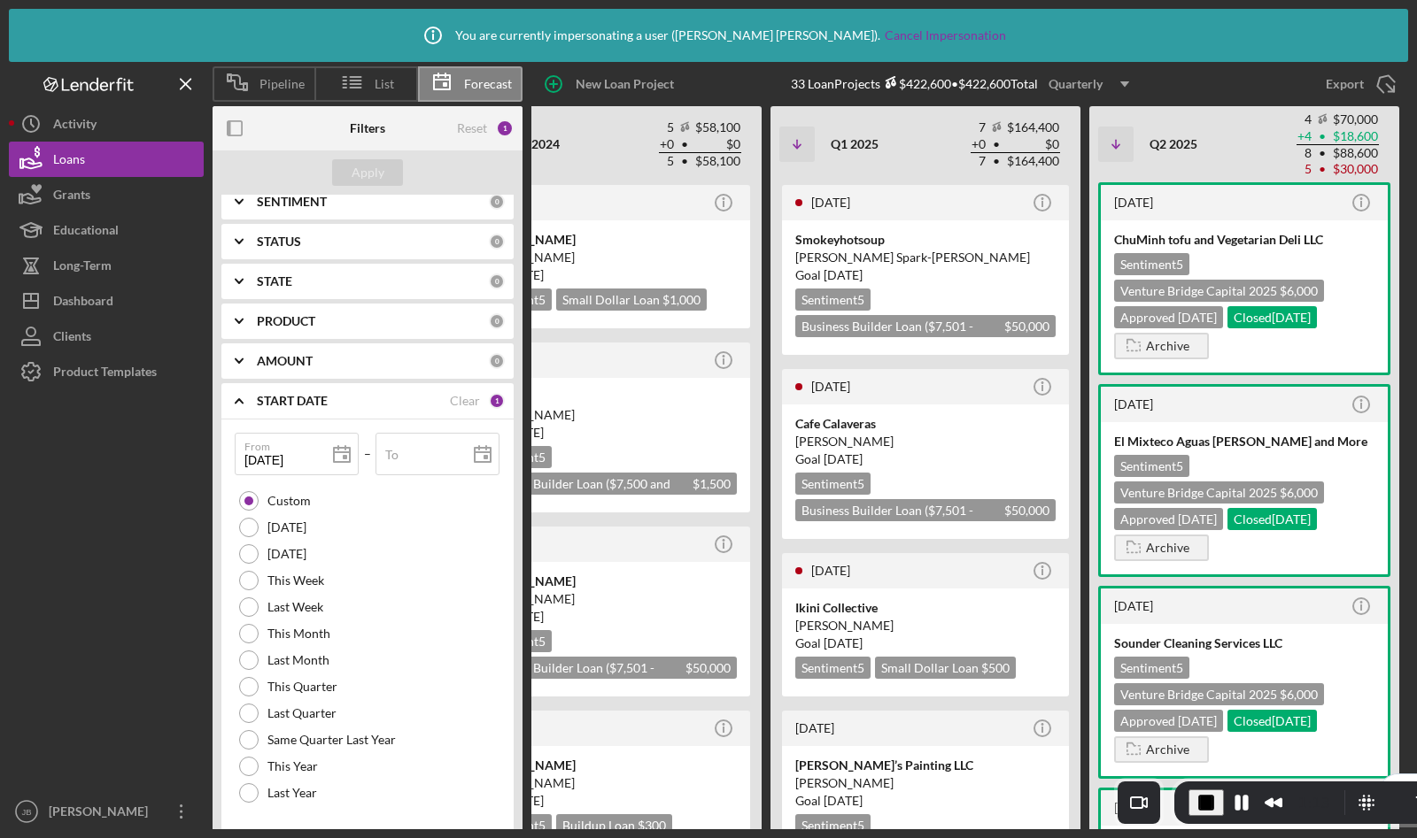
drag, startPoint x: 144, startPoint y: 776, endPoint x: 1243, endPoint y: 837, distance: 1100.4
click at [1243, 837] on body "Icon/Info You are currently impersonating a user ( John Berry ). Cancel Imperso…" at bounding box center [708, 419] width 1417 height 838
click at [232, 406] on icon "Icon/Expander" at bounding box center [239, 401] width 44 height 44
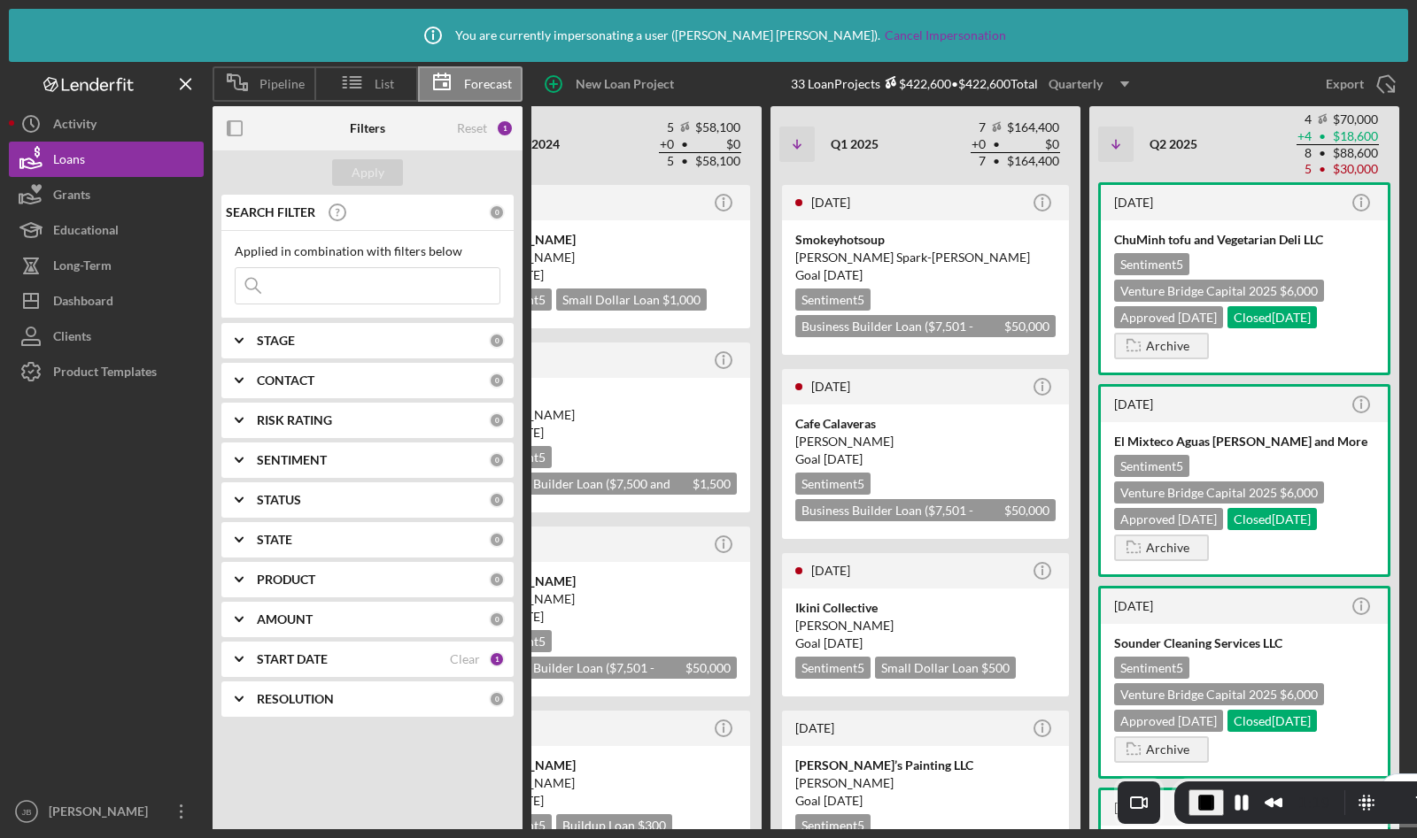
click at [295, 705] on b "RESOLUTION" at bounding box center [295, 699] width 77 height 14
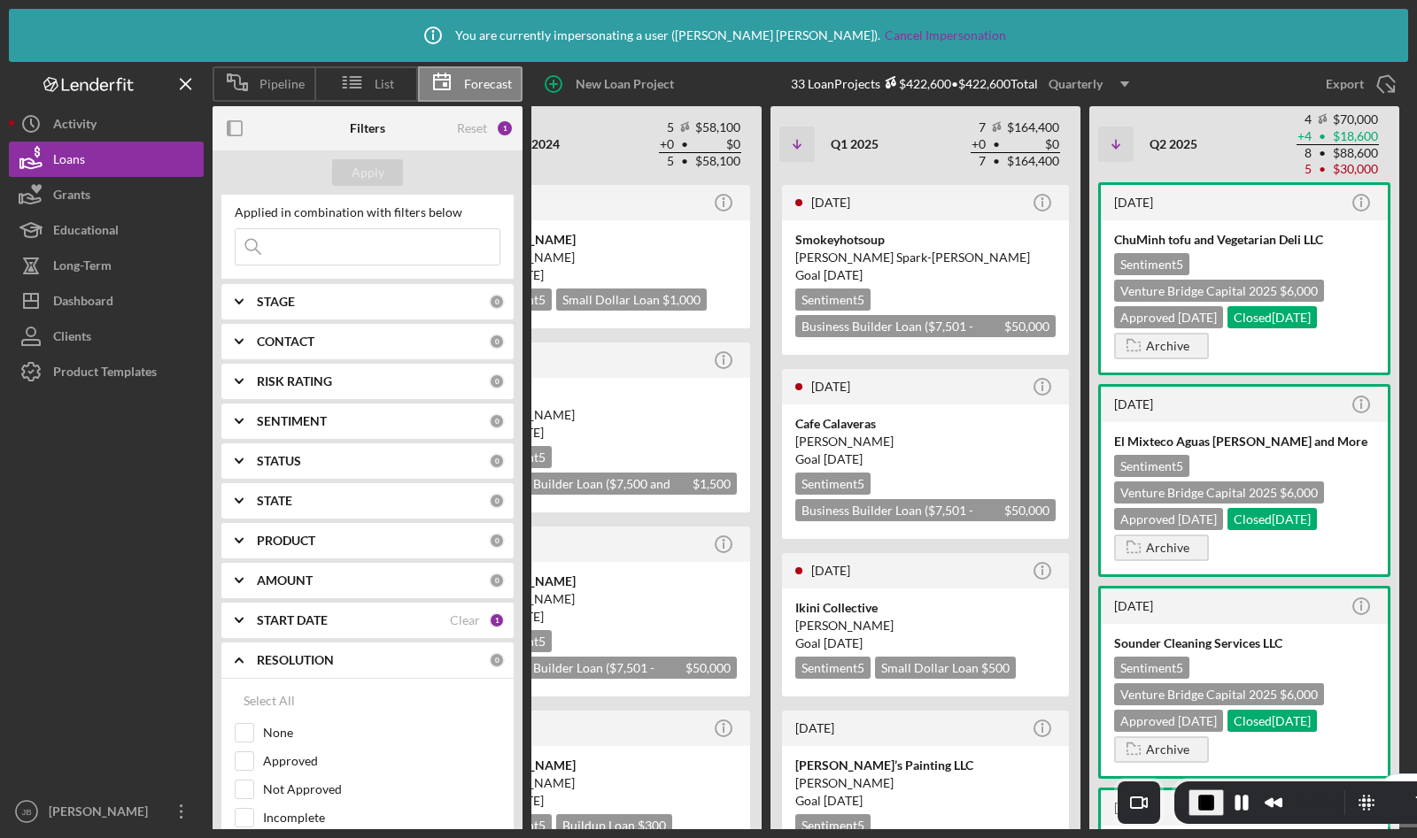
scroll to position [40, 0]
click at [243, 762] on input "Approved" at bounding box center [244, 761] width 18 height 18
click at [361, 171] on div "Apply" at bounding box center [367, 172] width 33 height 27
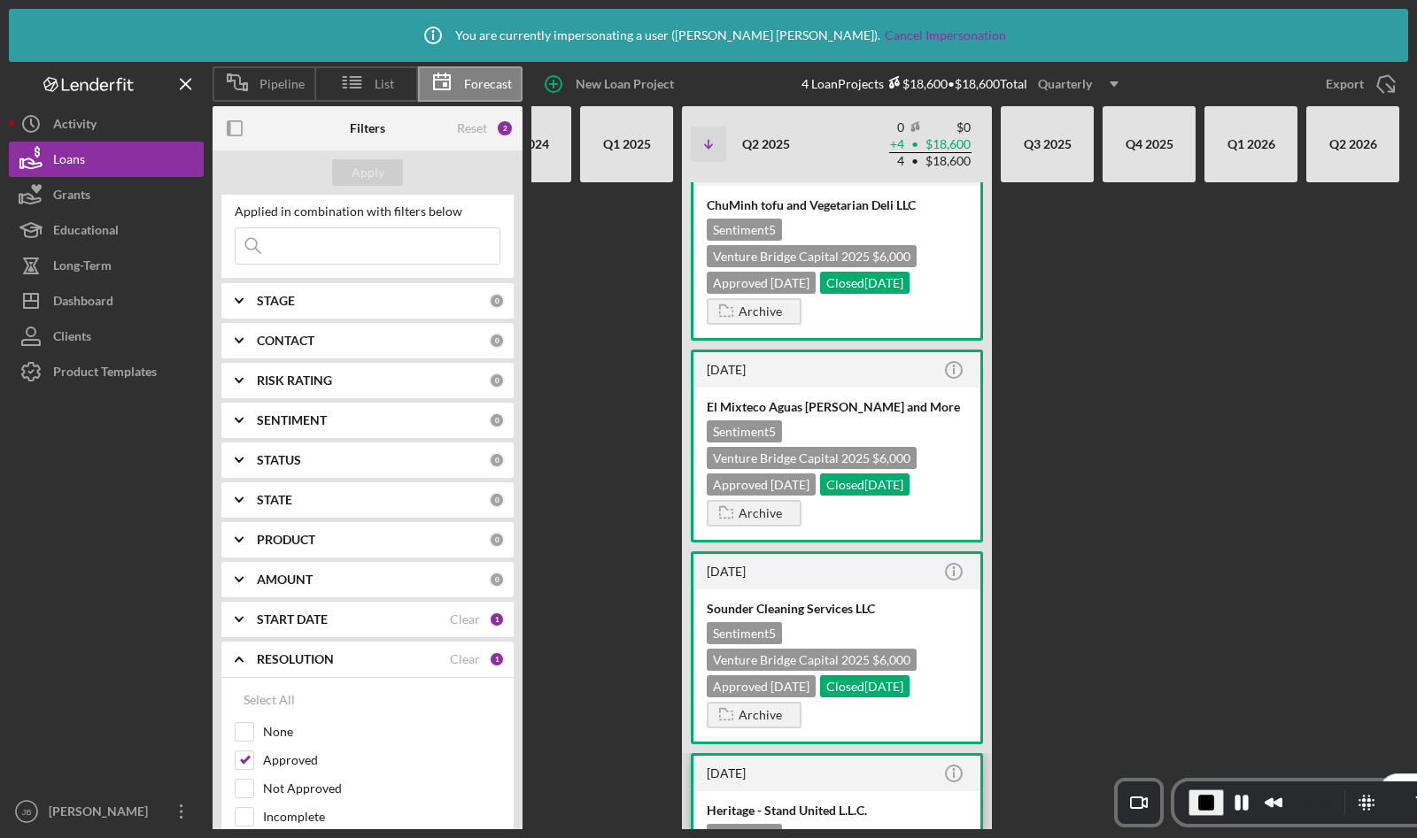
scroll to position [0, 0]
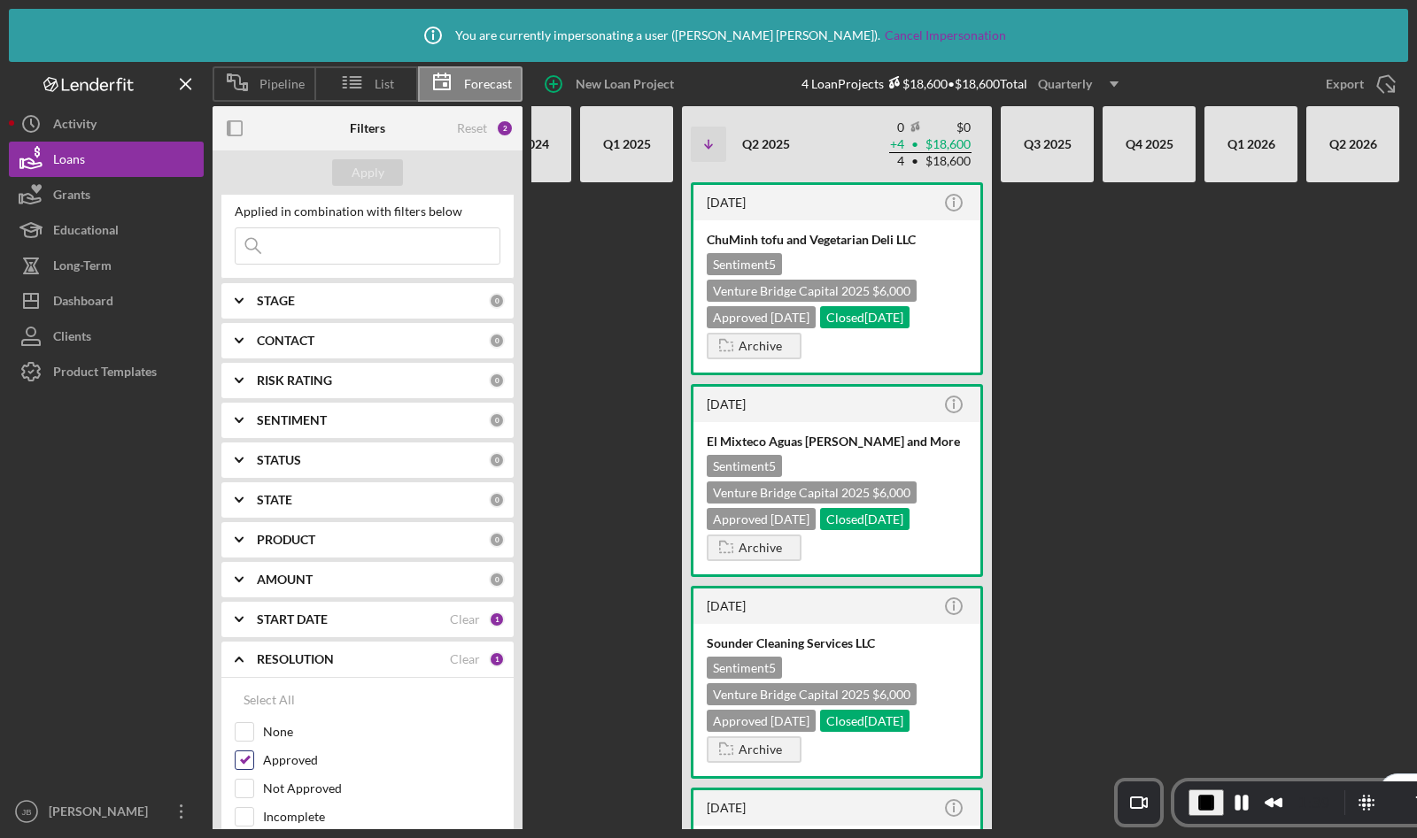
click at [246, 760] on input "Approved" at bounding box center [244, 761] width 18 height 18
checkbox input "false"
click at [375, 174] on div "Apply" at bounding box center [367, 172] width 33 height 27
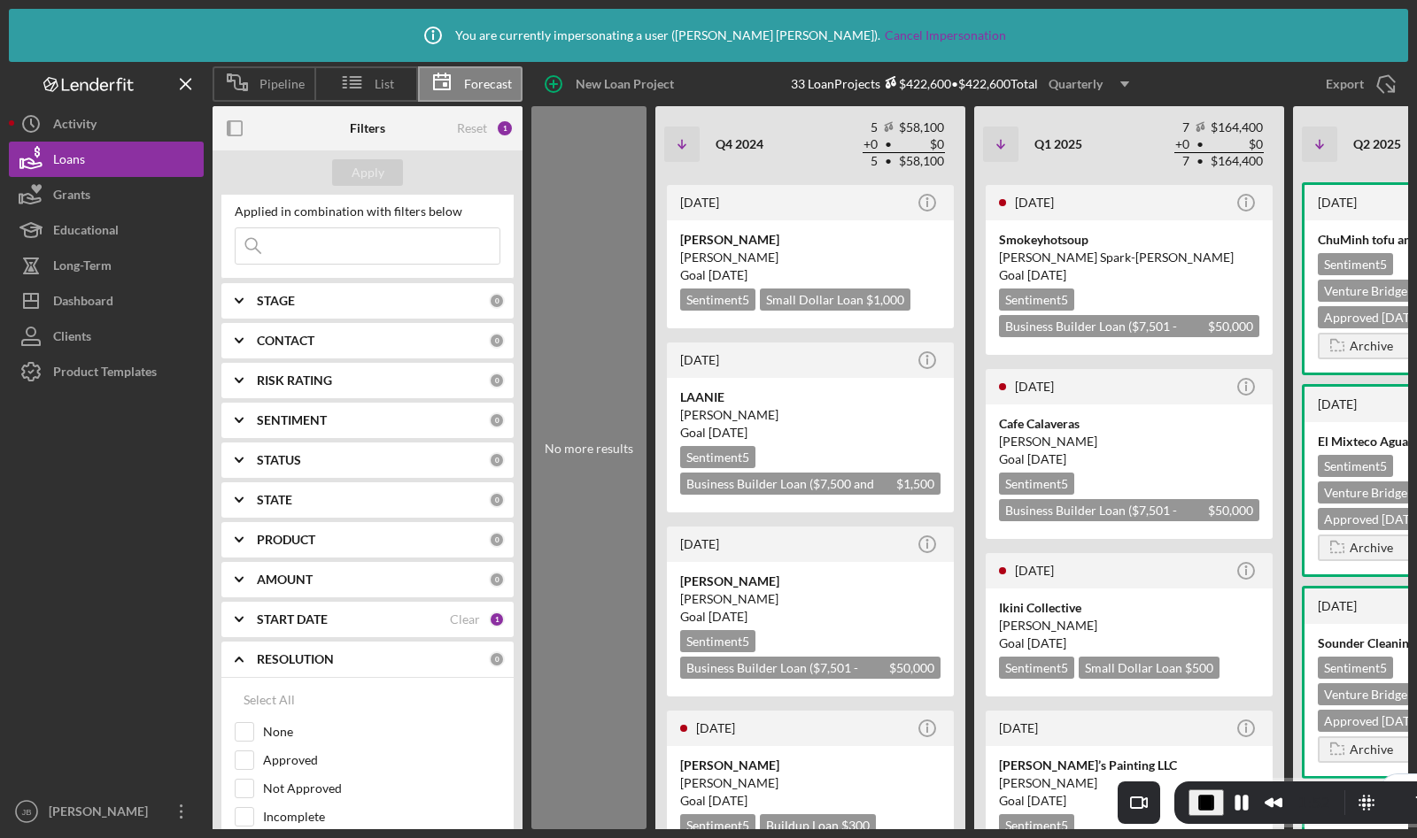
click at [227, 659] on icon "Icon/Expander" at bounding box center [239, 659] width 44 height 44
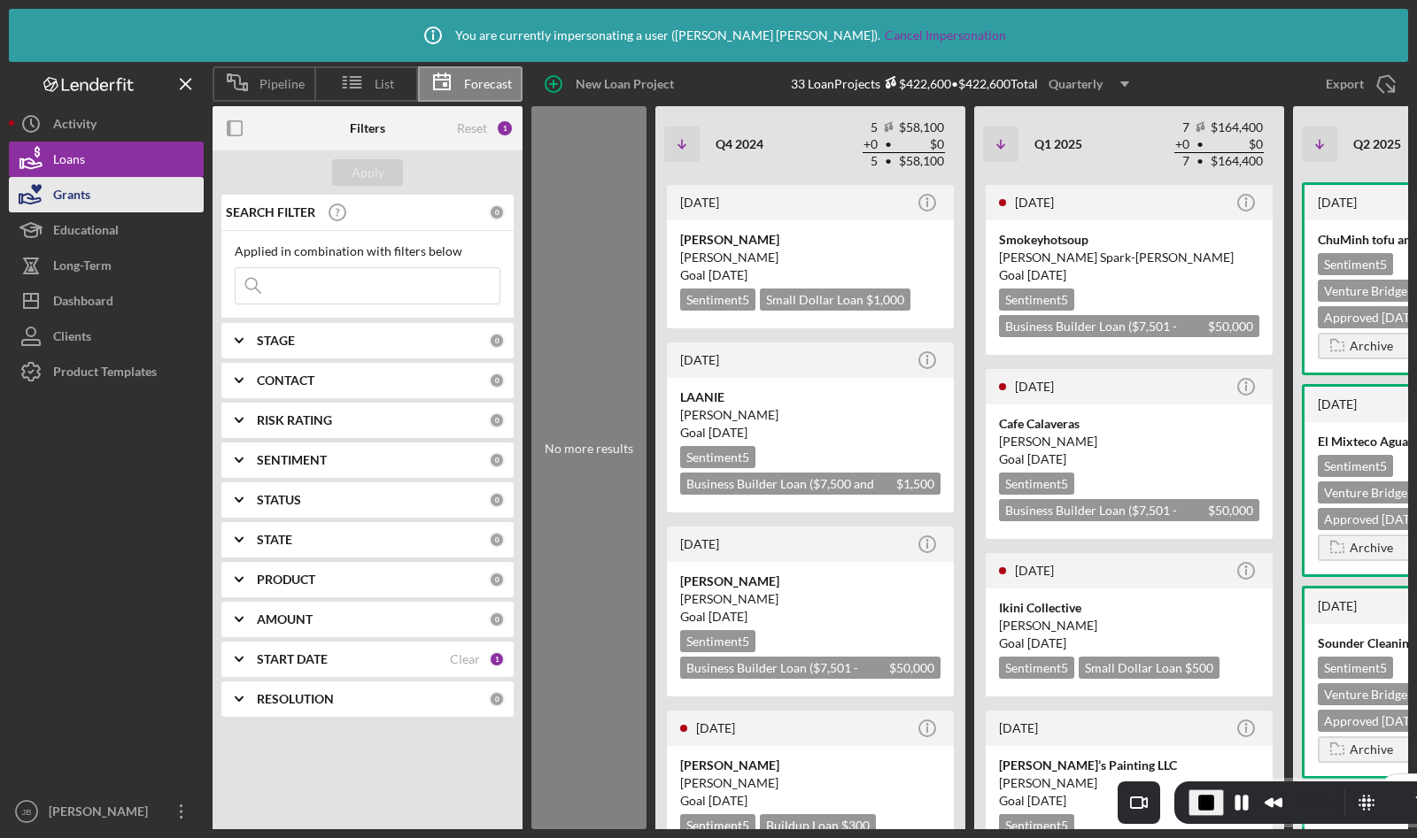
click at [50, 202] on icon "button" at bounding box center [31, 195] width 44 height 44
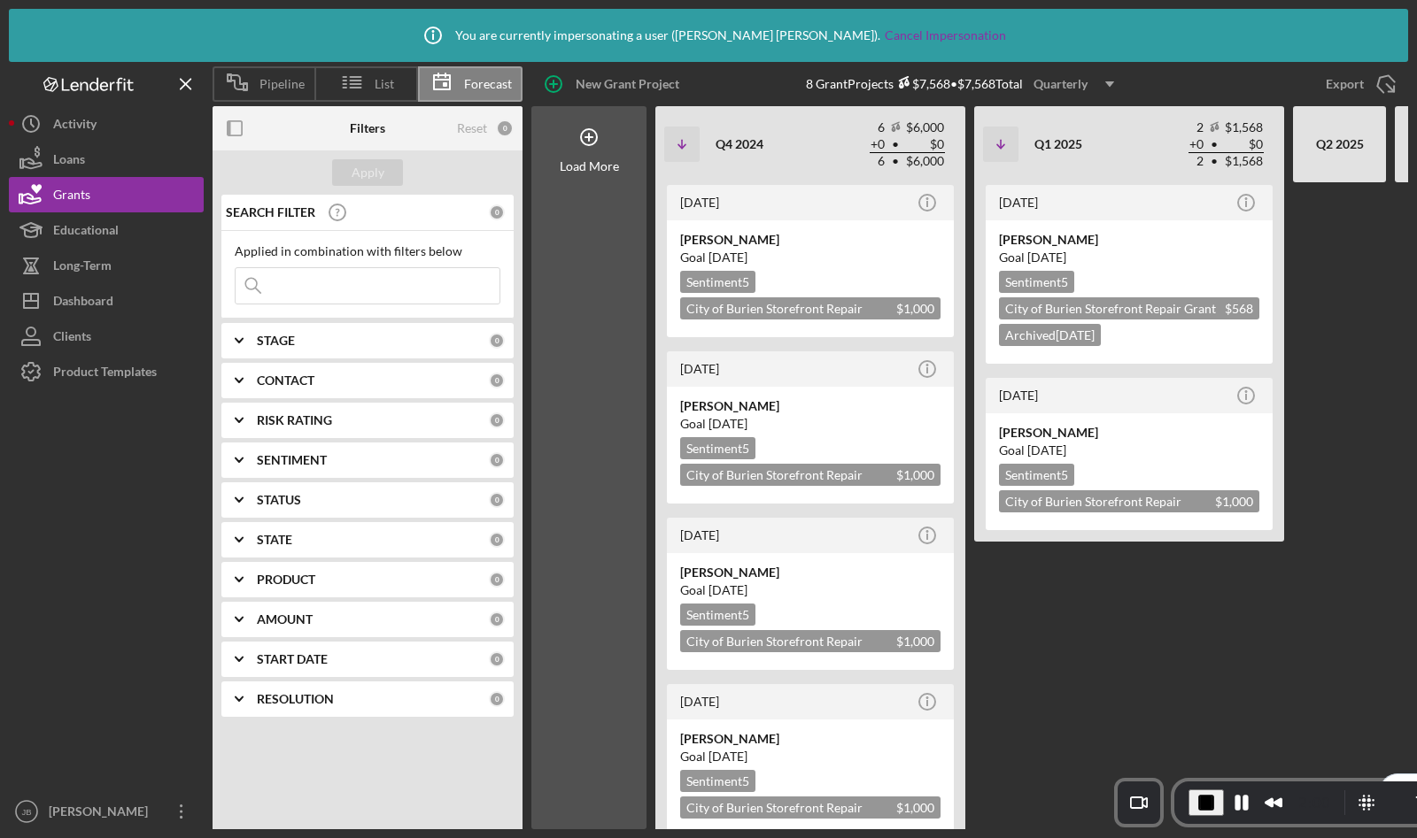
click at [275, 660] on b "START DATE" at bounding box center [292, 659] width 71 height 14
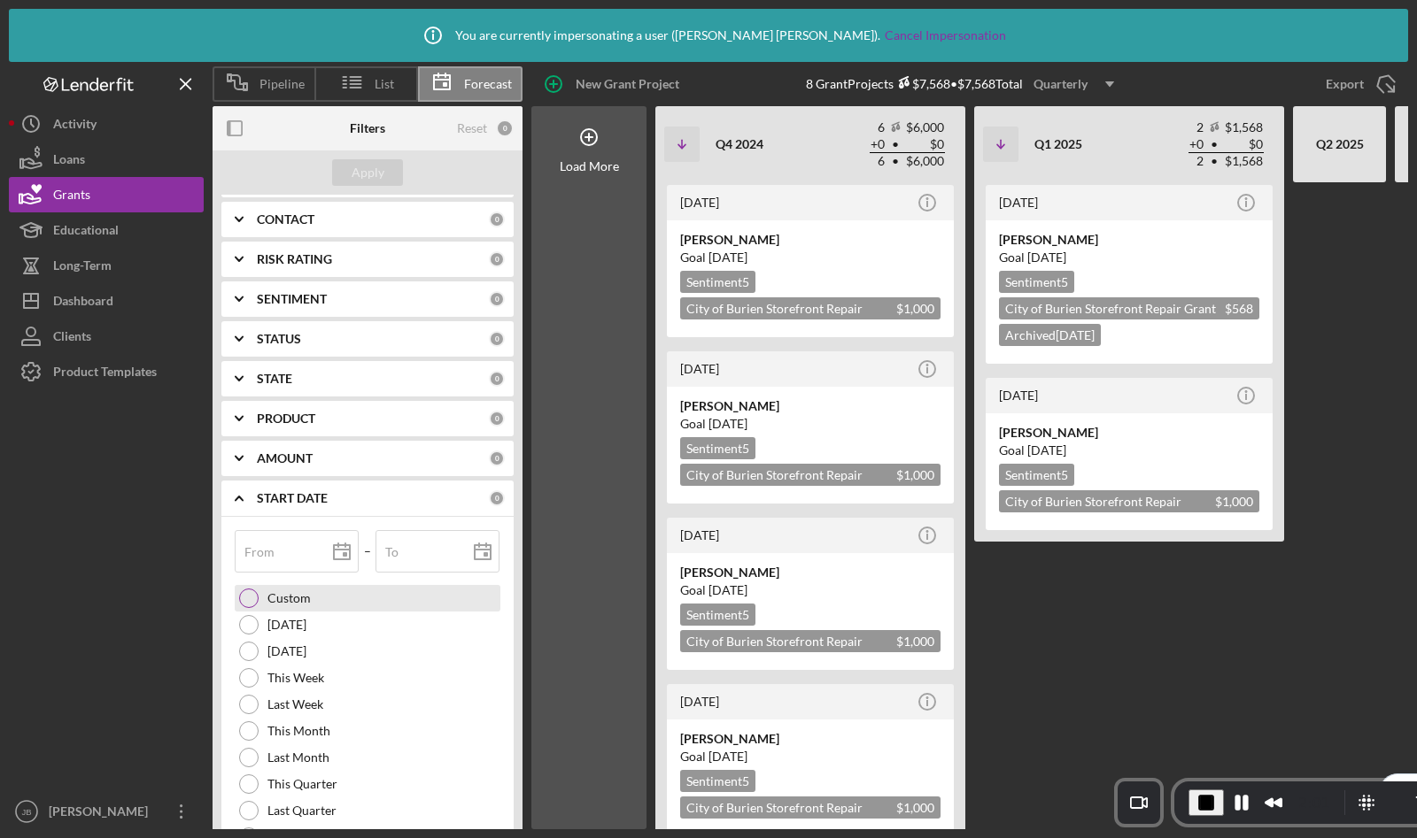
scroll to position [162, 0]
click at [272, 551] on label "From" at bounding box center [259, 551] width 30 height 14
click at [272, 551] on input "From" at bounding box center [297, 550] width 124 height 42
click at [347, 552] on polygon at bounding box center [342, 551] width 16 height 14
type input "09/23/2024"
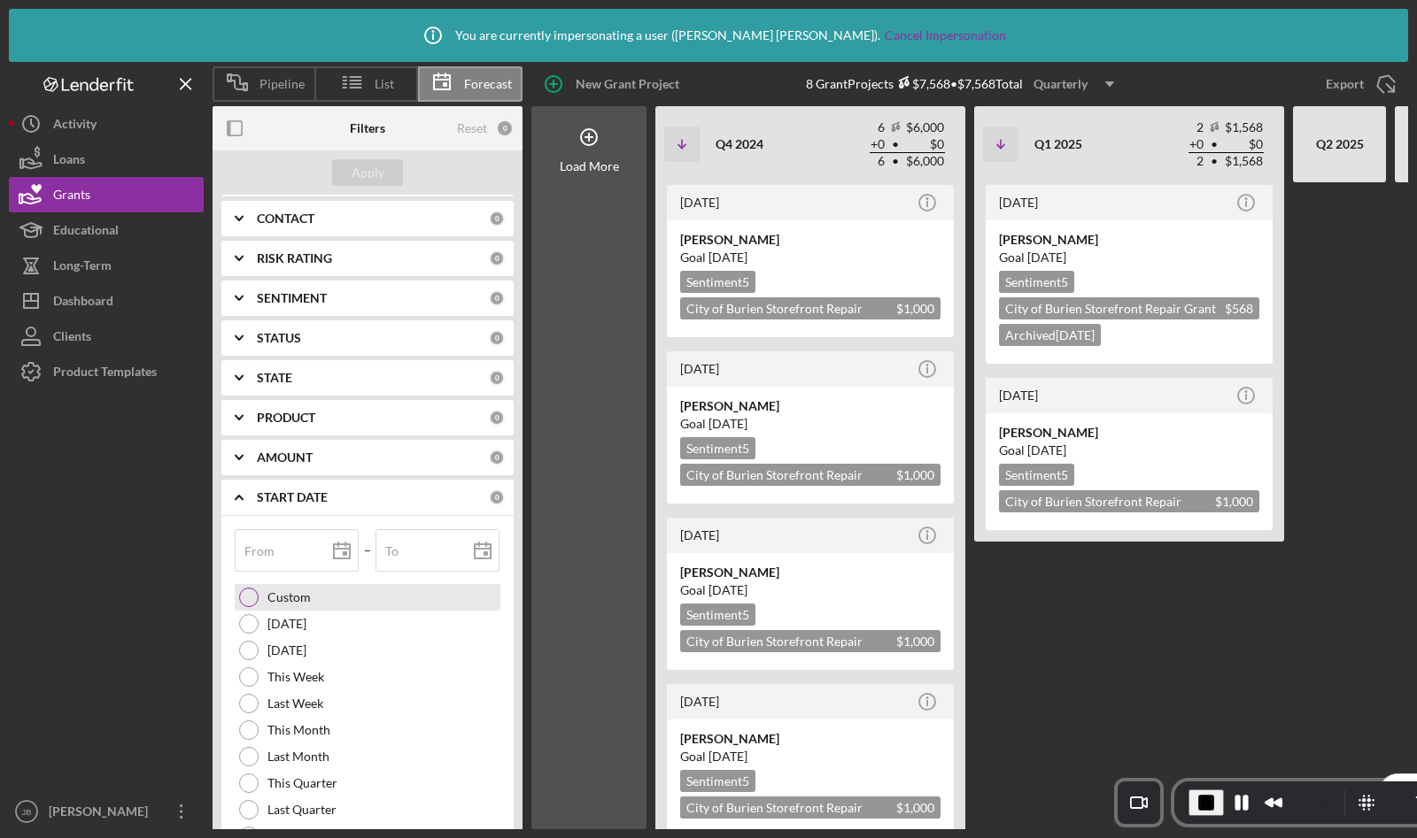
type input "2024-09-23"
type input "2024-09-01"
type input "09/01/2024"
click at [374, 174] on div "Apply" at bounding box center [367, 172] width 33 height 27
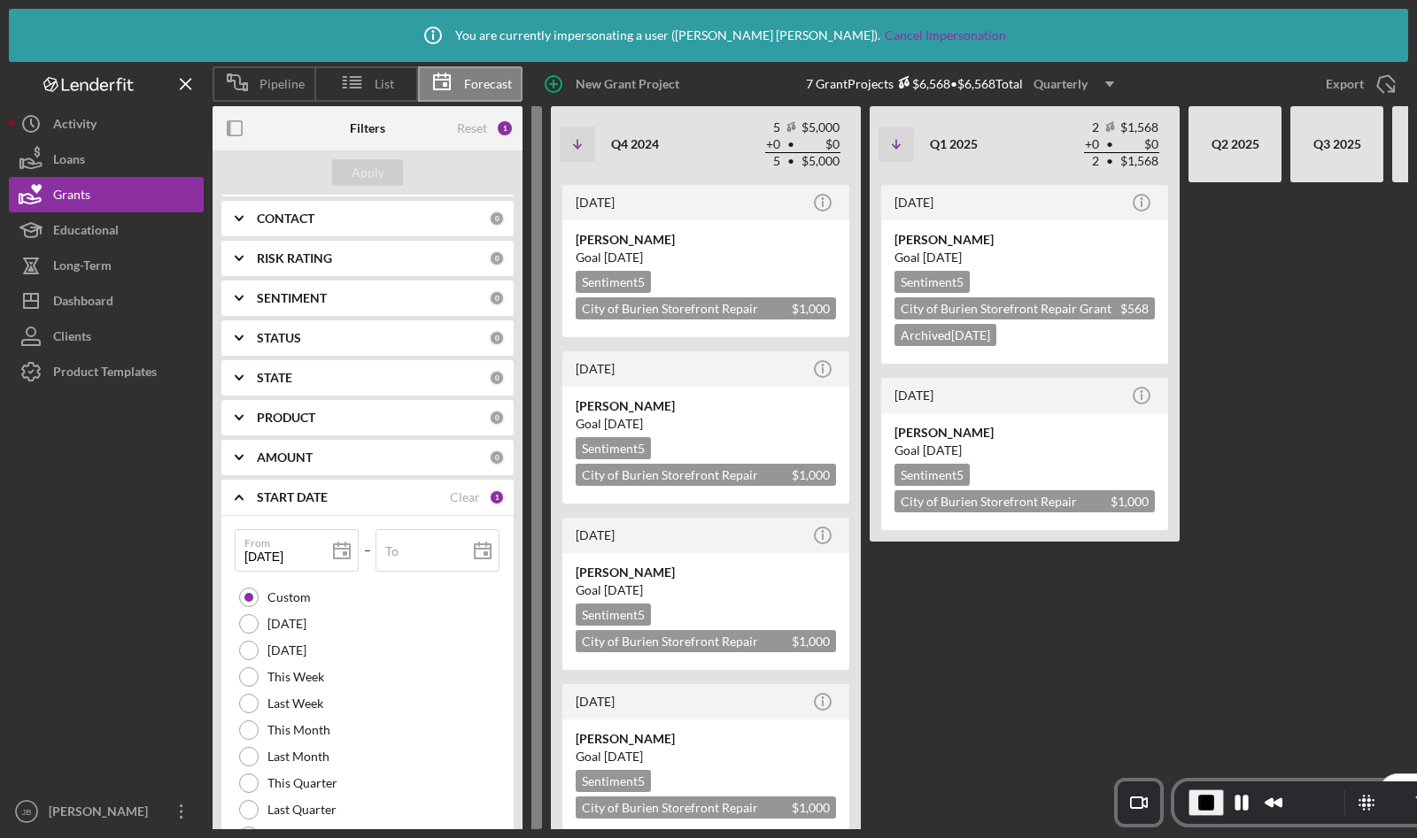
scroll to position [0, 103]
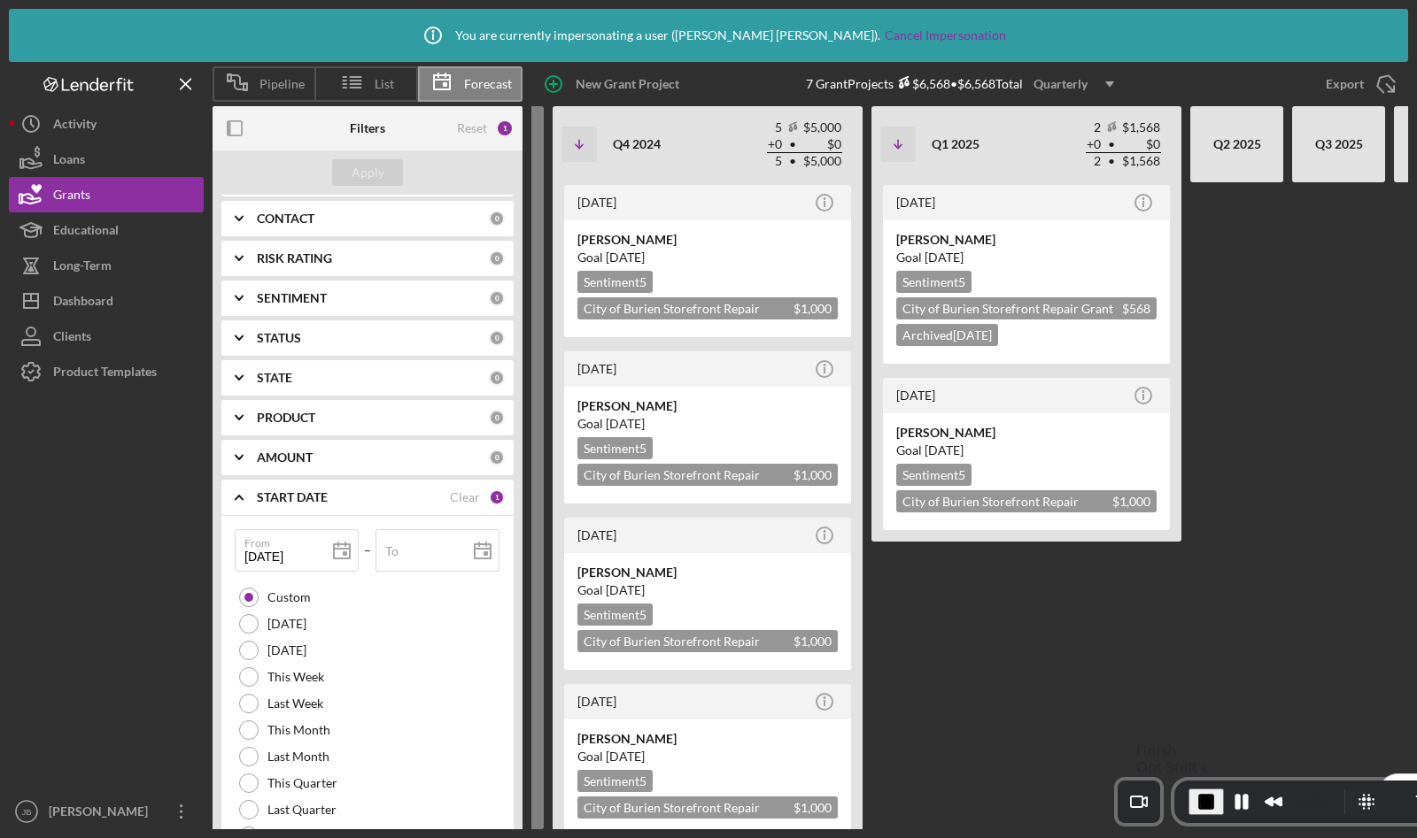
click at [1208, 807] on span "End Recording" at bounding box center [1205, 801] width 21 height 21
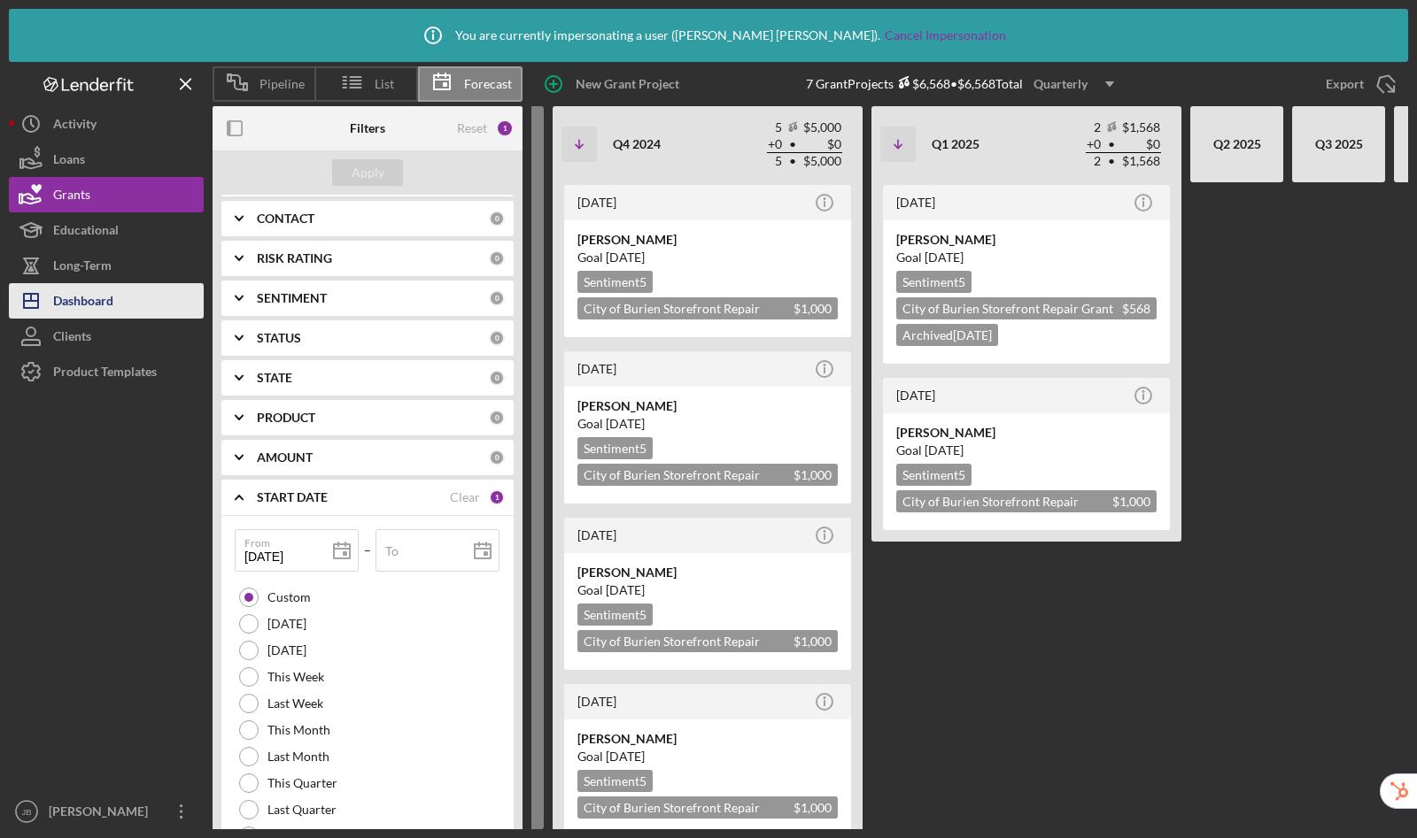
click at [77, 294] on div "Dashboard" at bounding box center [83, 303] width 60 height 40
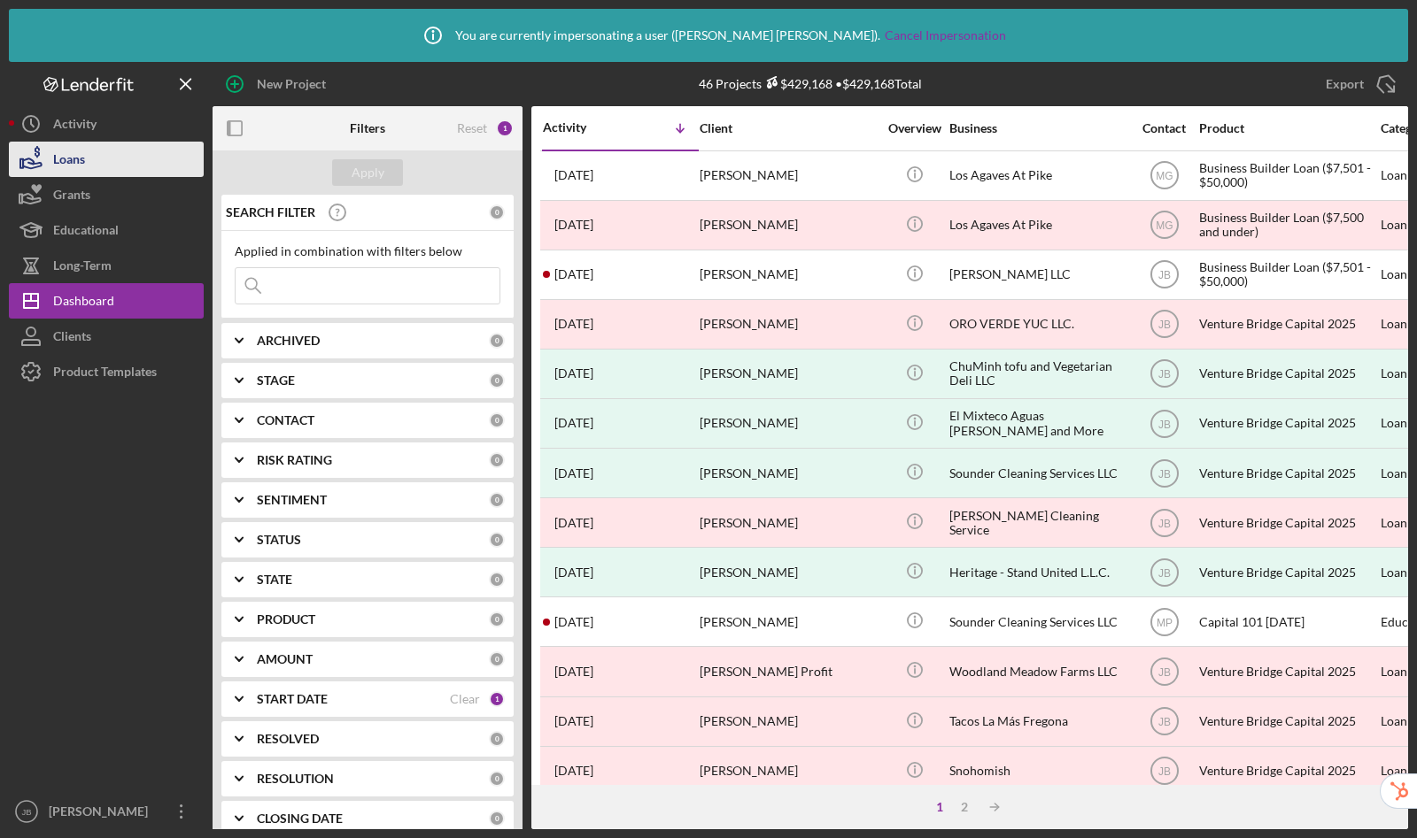
click at [102, 164] on button "Loans" at bounding box center [106, 159] width 195 height 35
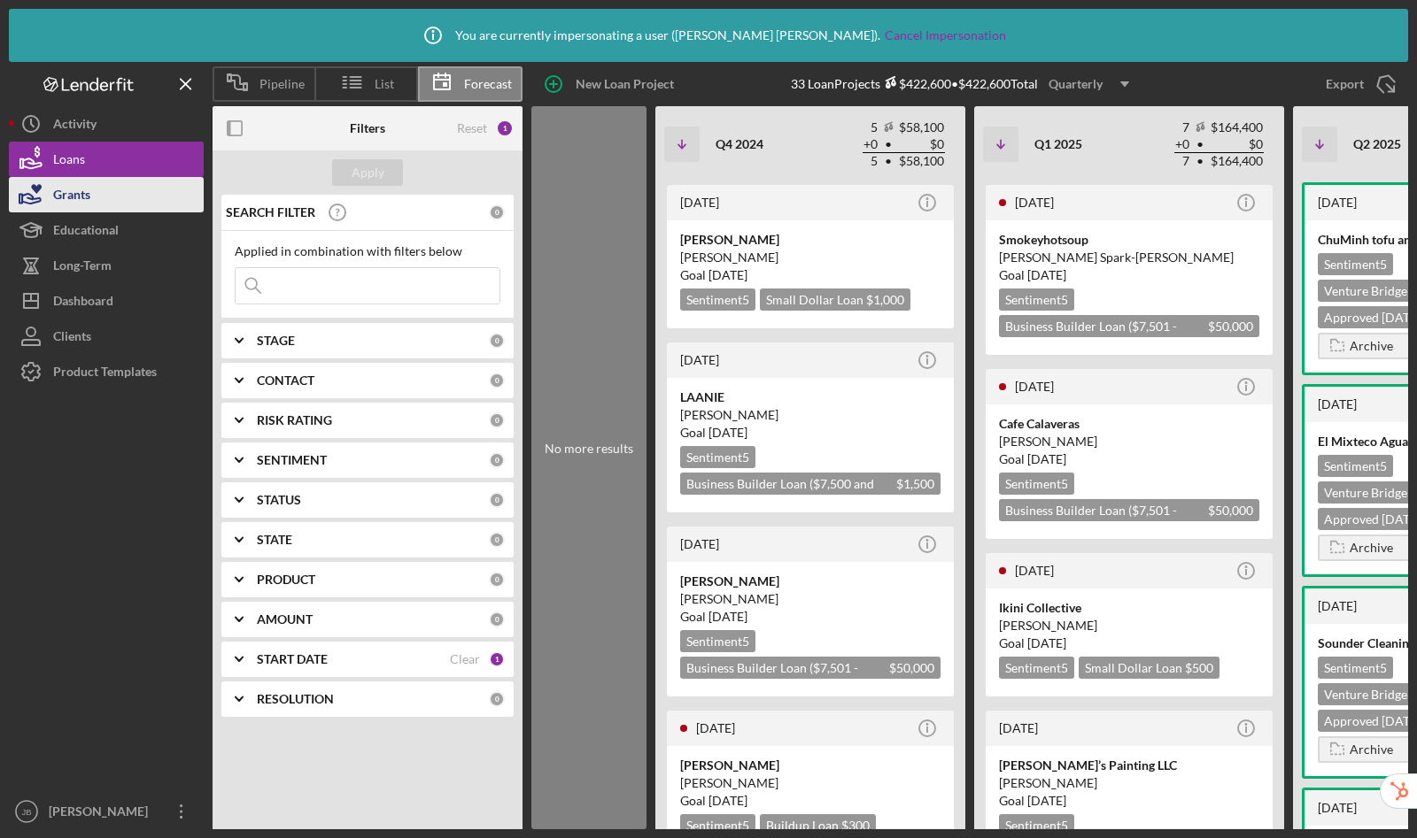
click at [98, 191] on button "Grants" at bounding box center [106, 194] width 195 height 35
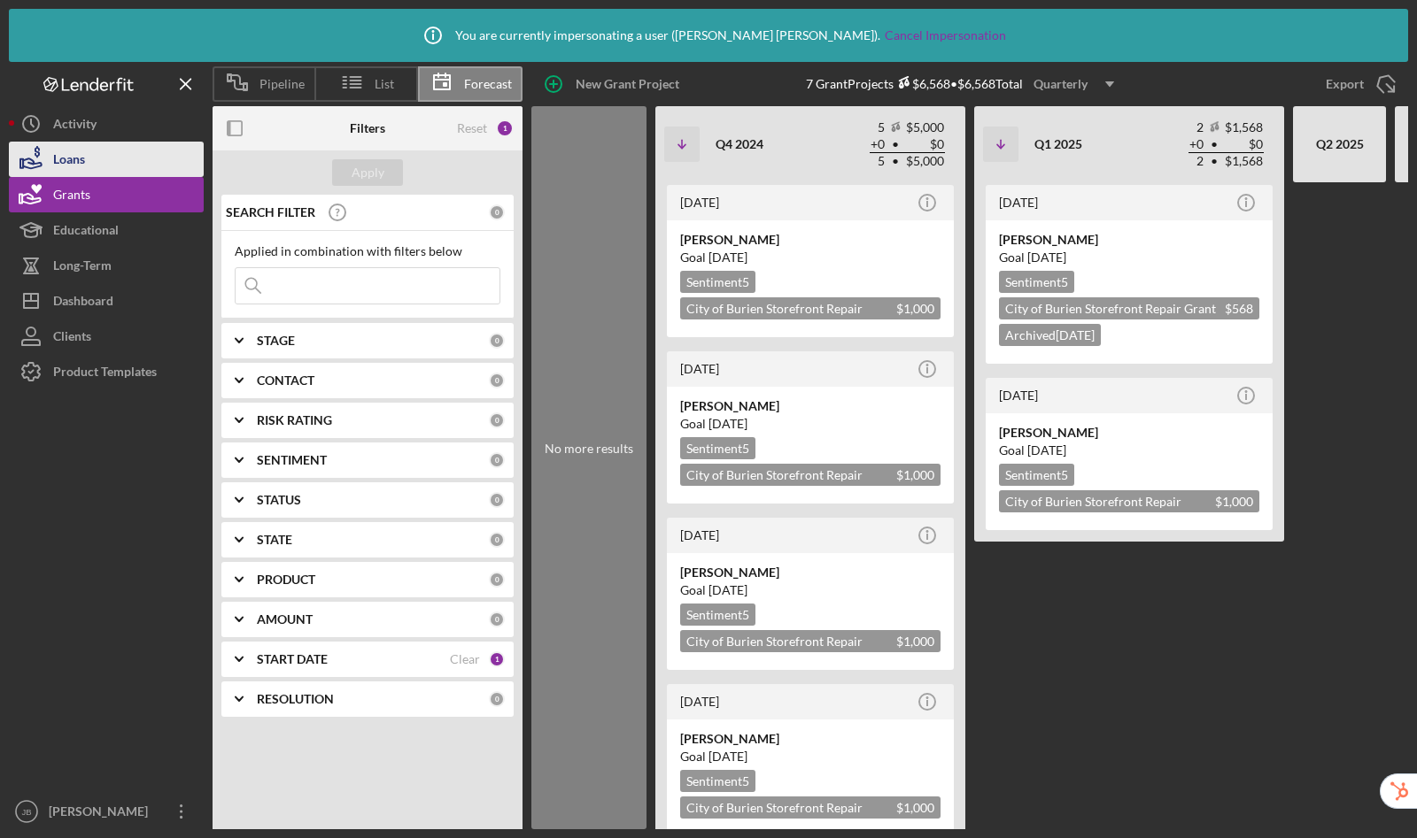
click at [97, 158] on button "Loans" at bounding box center [106, 159] width 195 height 35
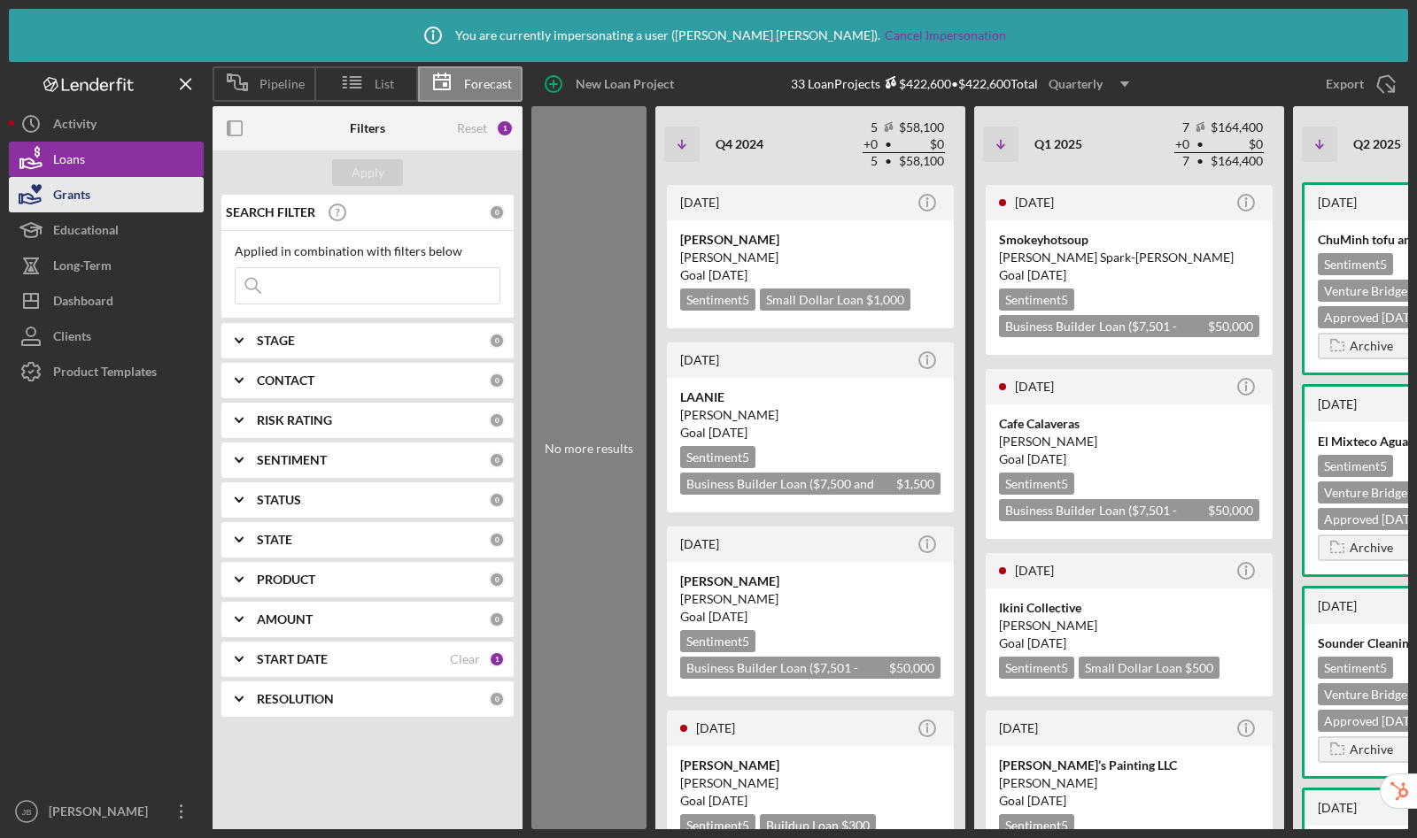
click at [94, 190] on button "Grants" at bounding box center [106, 194] width 195 height 35
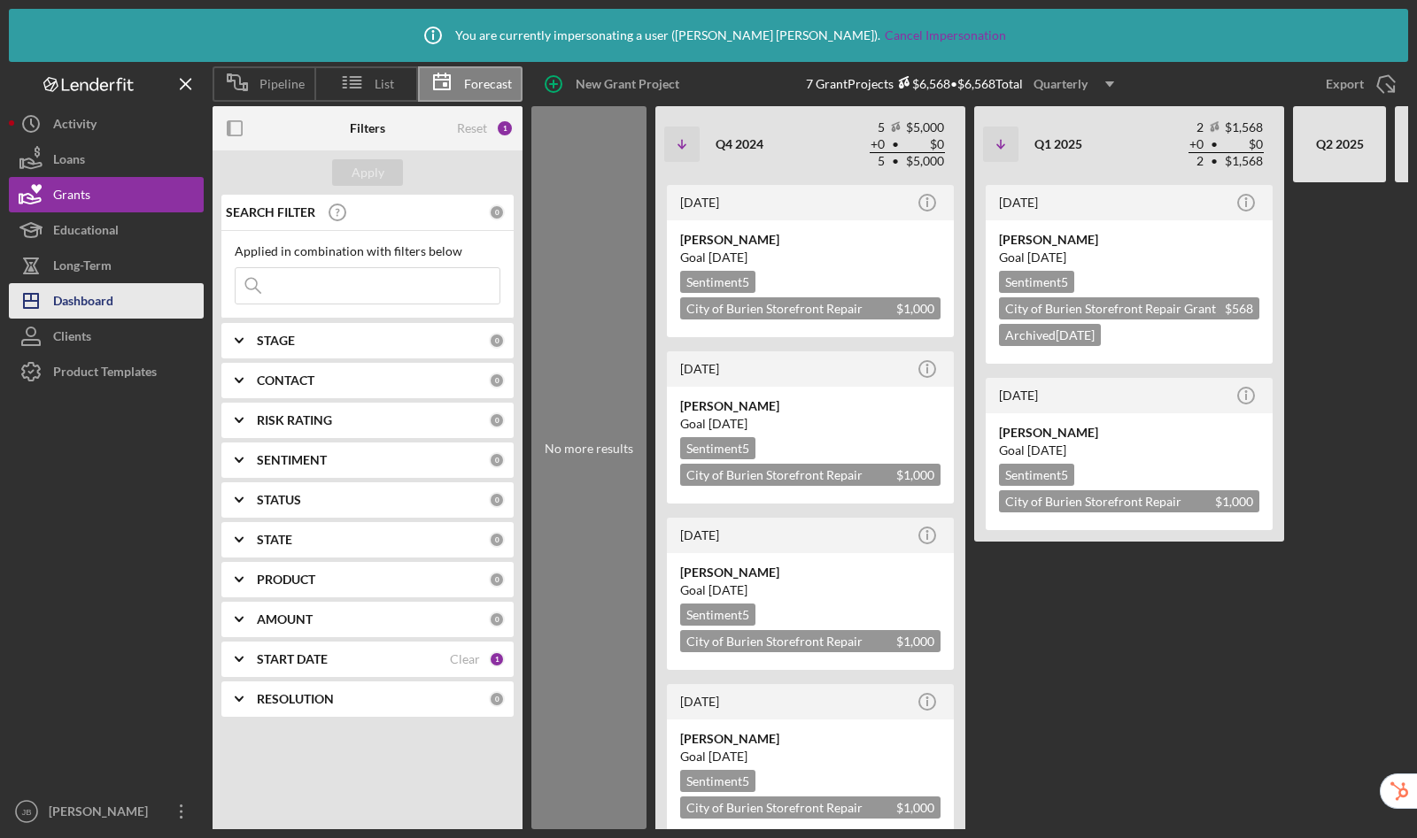
click at [85, 296] on div "Dashboard" at bounding box center [83, 303] width 60 height 40
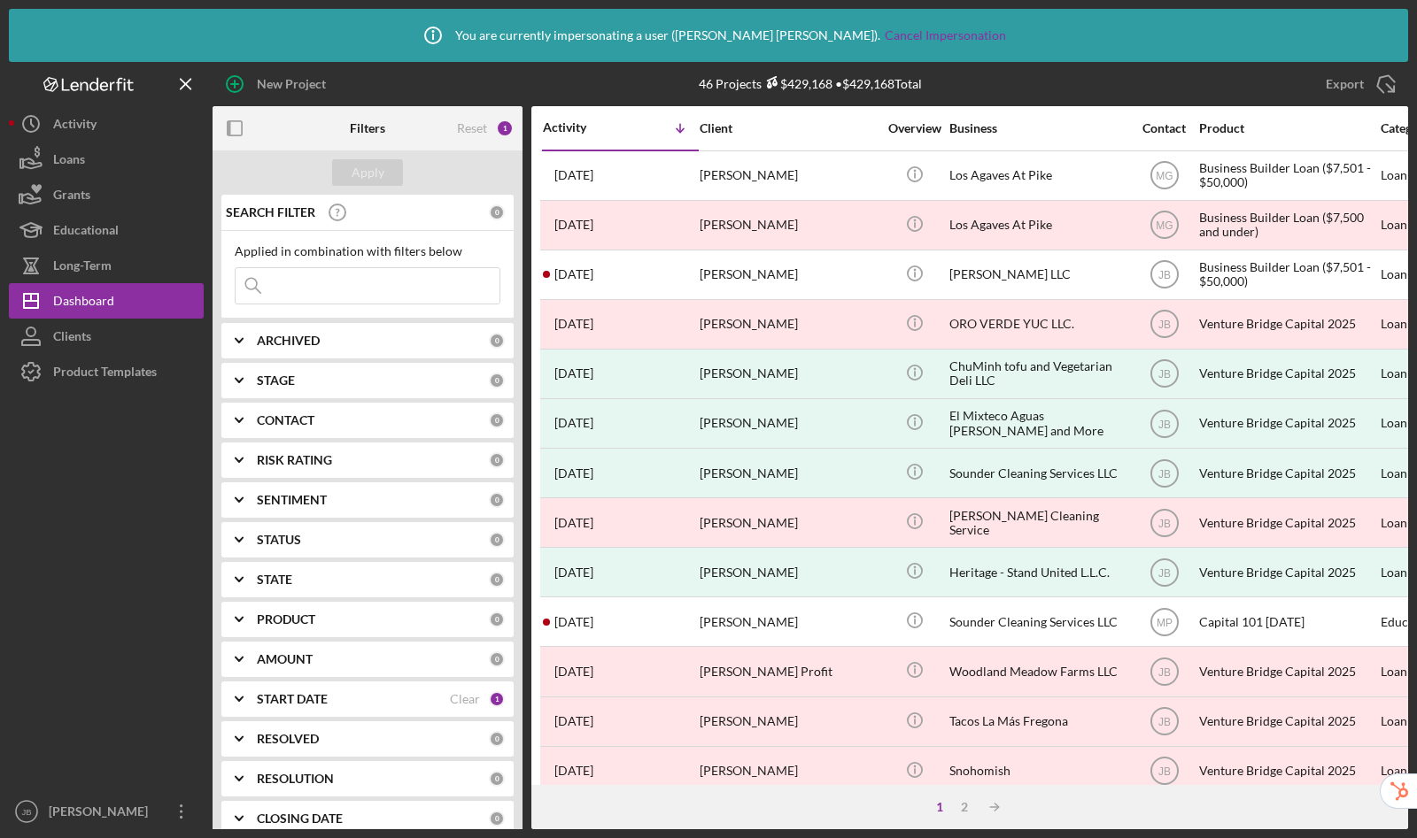
click at [297, 692] on b "START DATE" at bounding box center [292, 699] width 71 height 14
click at [85, 212] on div "Icon/History Activity Loans Grants Educational Long-Term Icon/Dashboard Dashboa…" at bounding box center [106, 467] width 195 height 723
click at [93, 228] on div "Educational" at bounding box center [86, 232] width 66 height 40
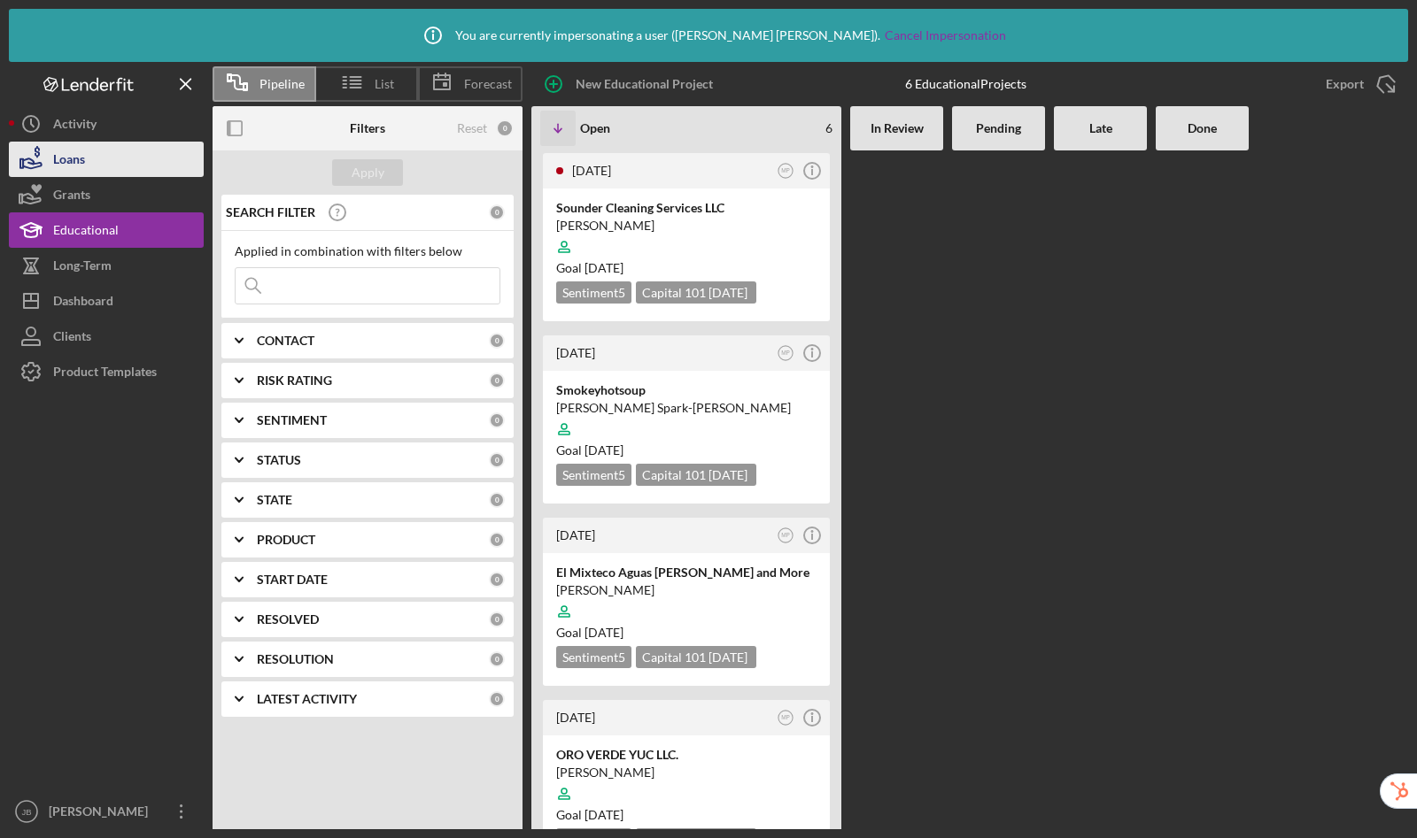
click at [73, 152] on div "Loans" at bounding box center [69, 162] width 32 height 40
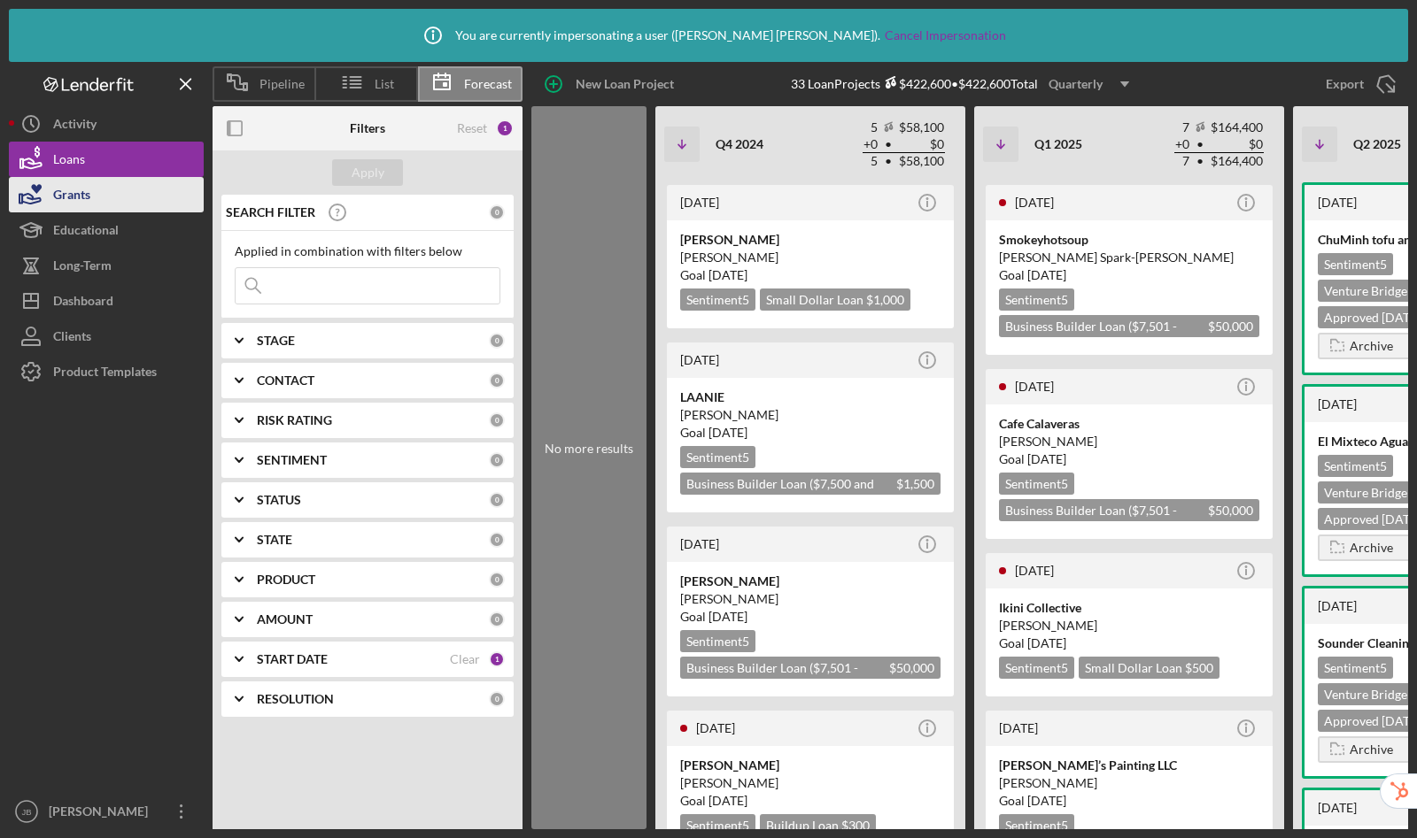
click at [118, 194] on button "Grants" at bounding box center [106, 194] width 195 height 35
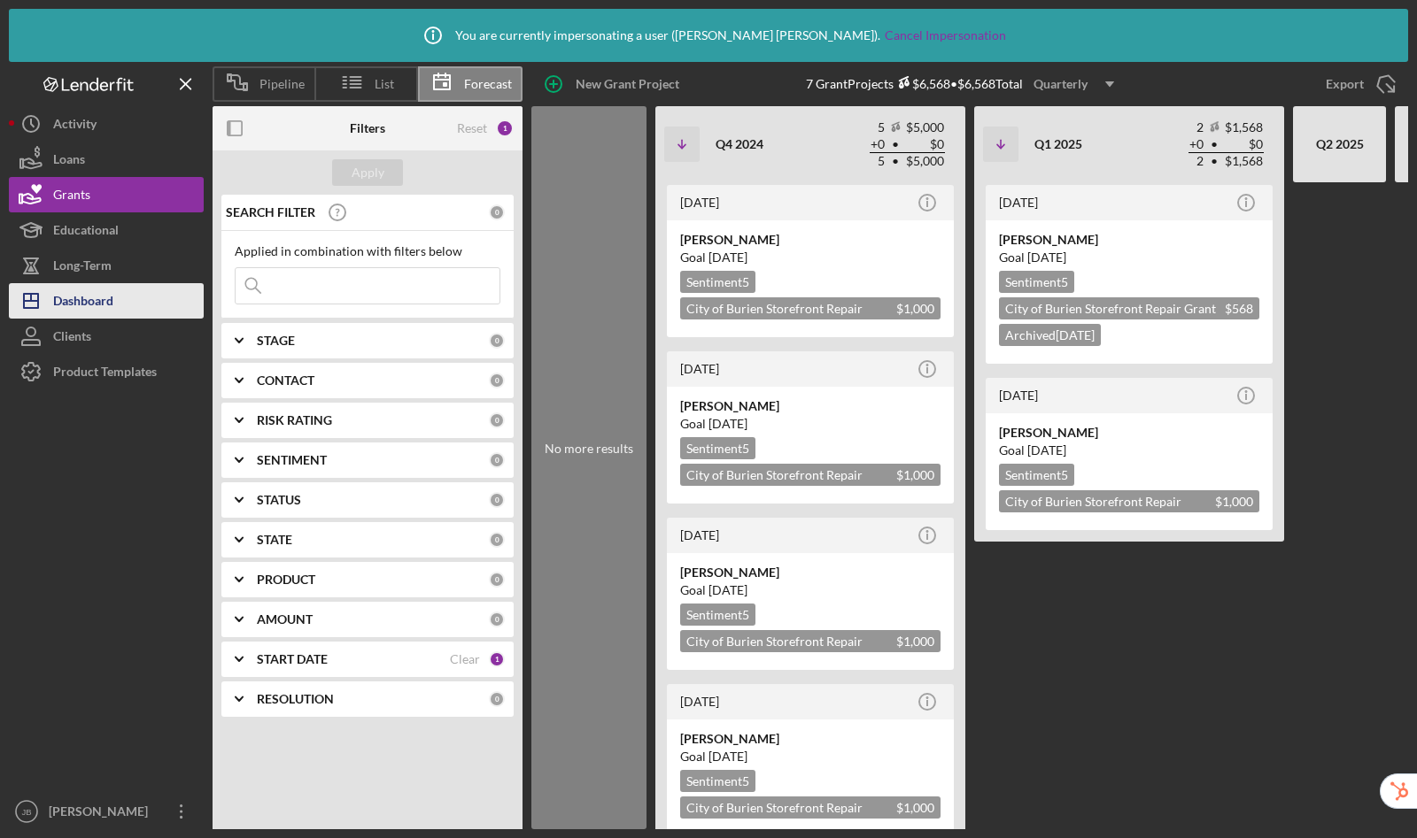
click at [114, 296] on button "Icon/Dashboard Dashboard" at bounding box center [106, 300] width 195 height 35
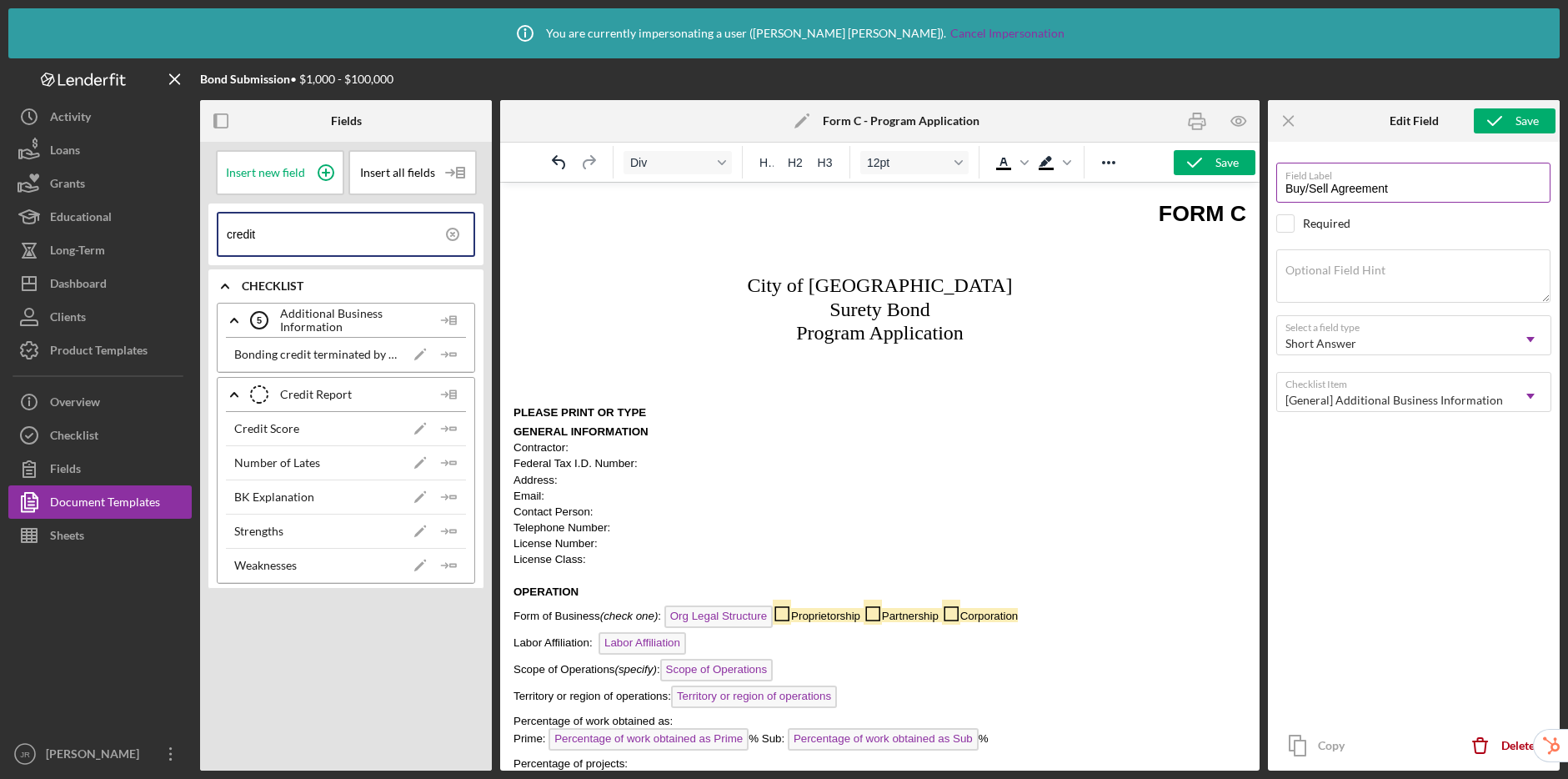
scroll to position [2021, 0]
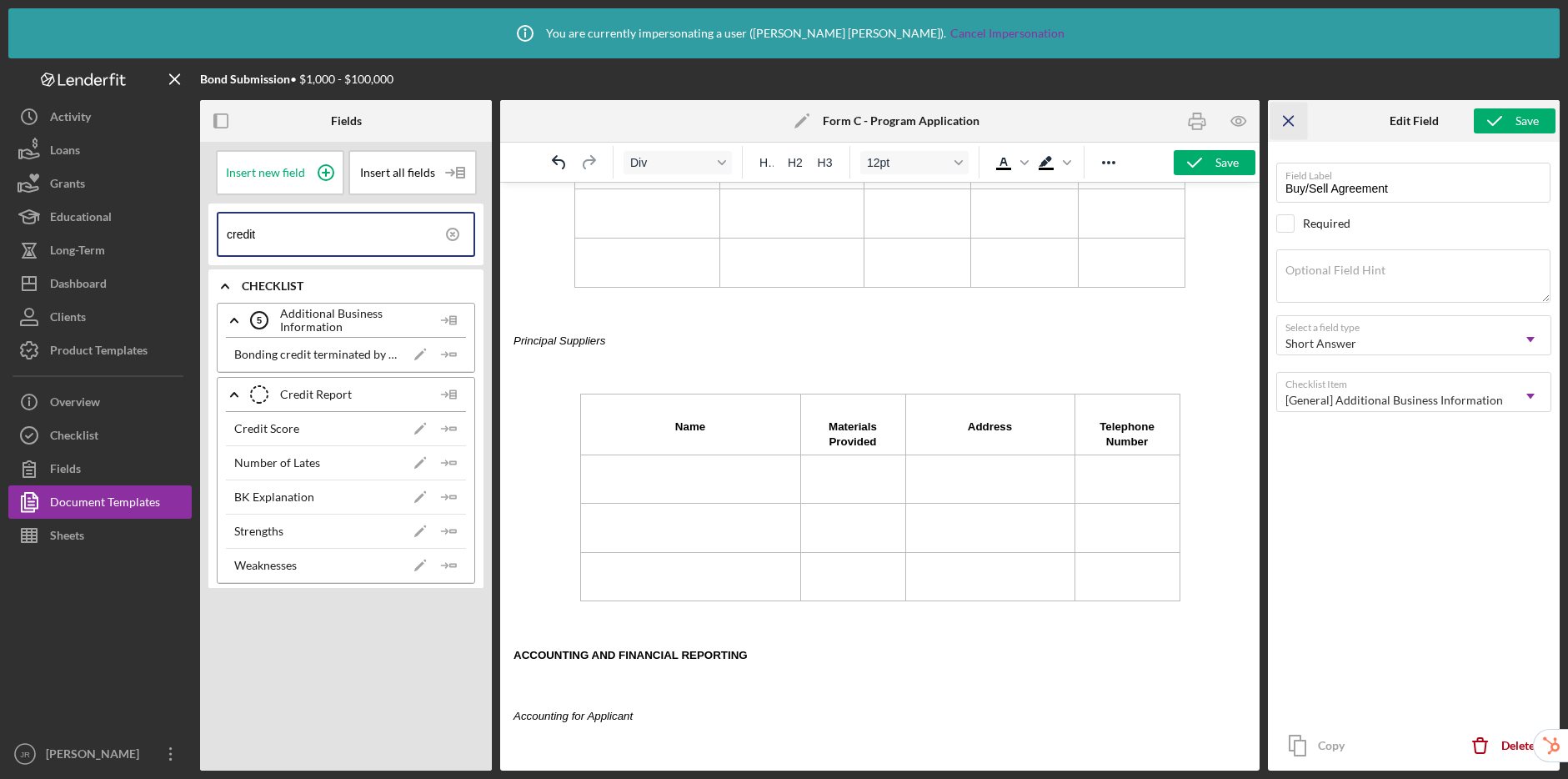
click at [1283, 117] on icon "Icon/Menu Close" at bounding box center [1289, 122] width 38 height 38
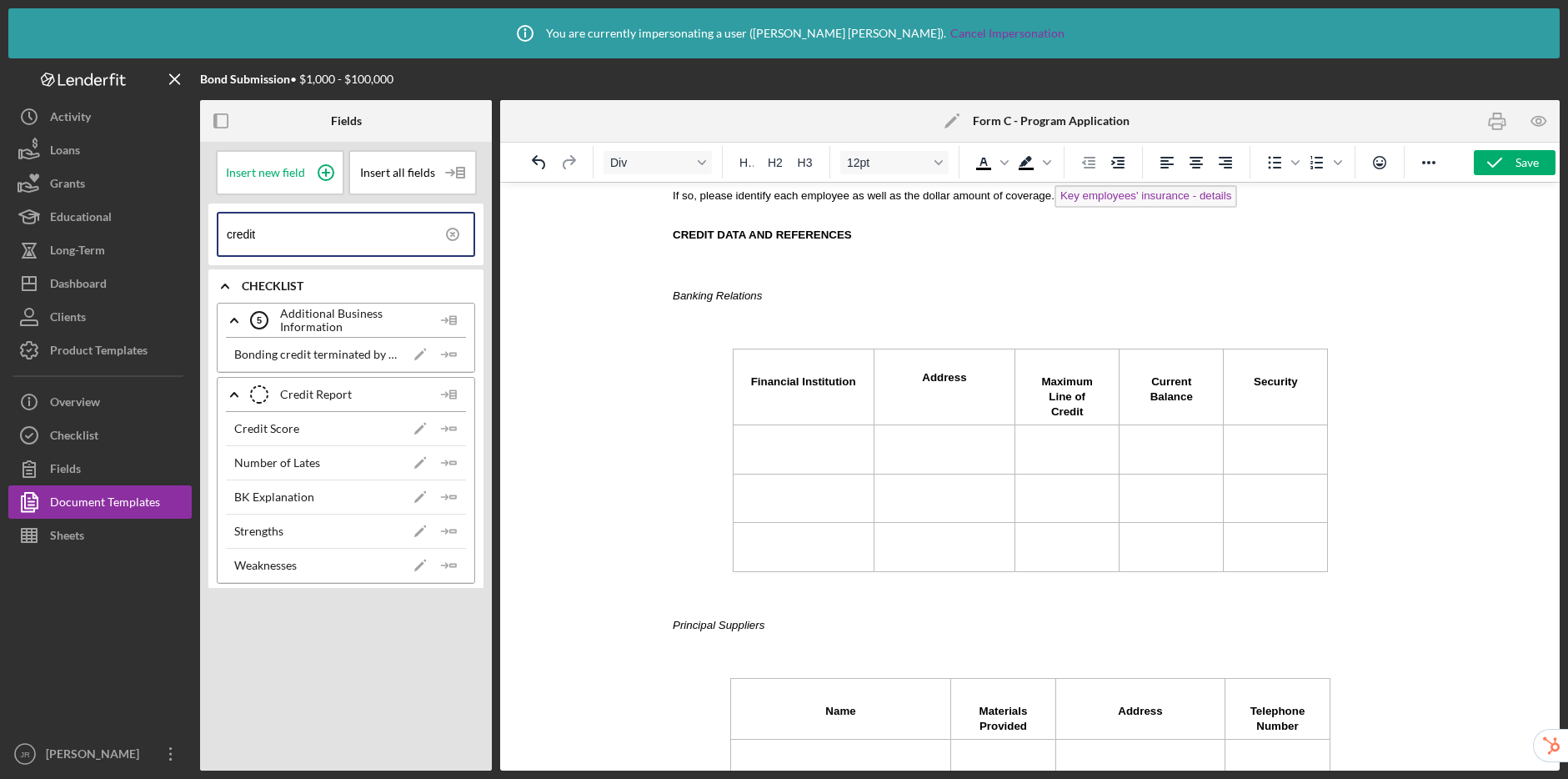
scroll to position [1750, 0]
click at [1539, 170] on button "Save" at bounding box center [1514, 162] width 82 height 25
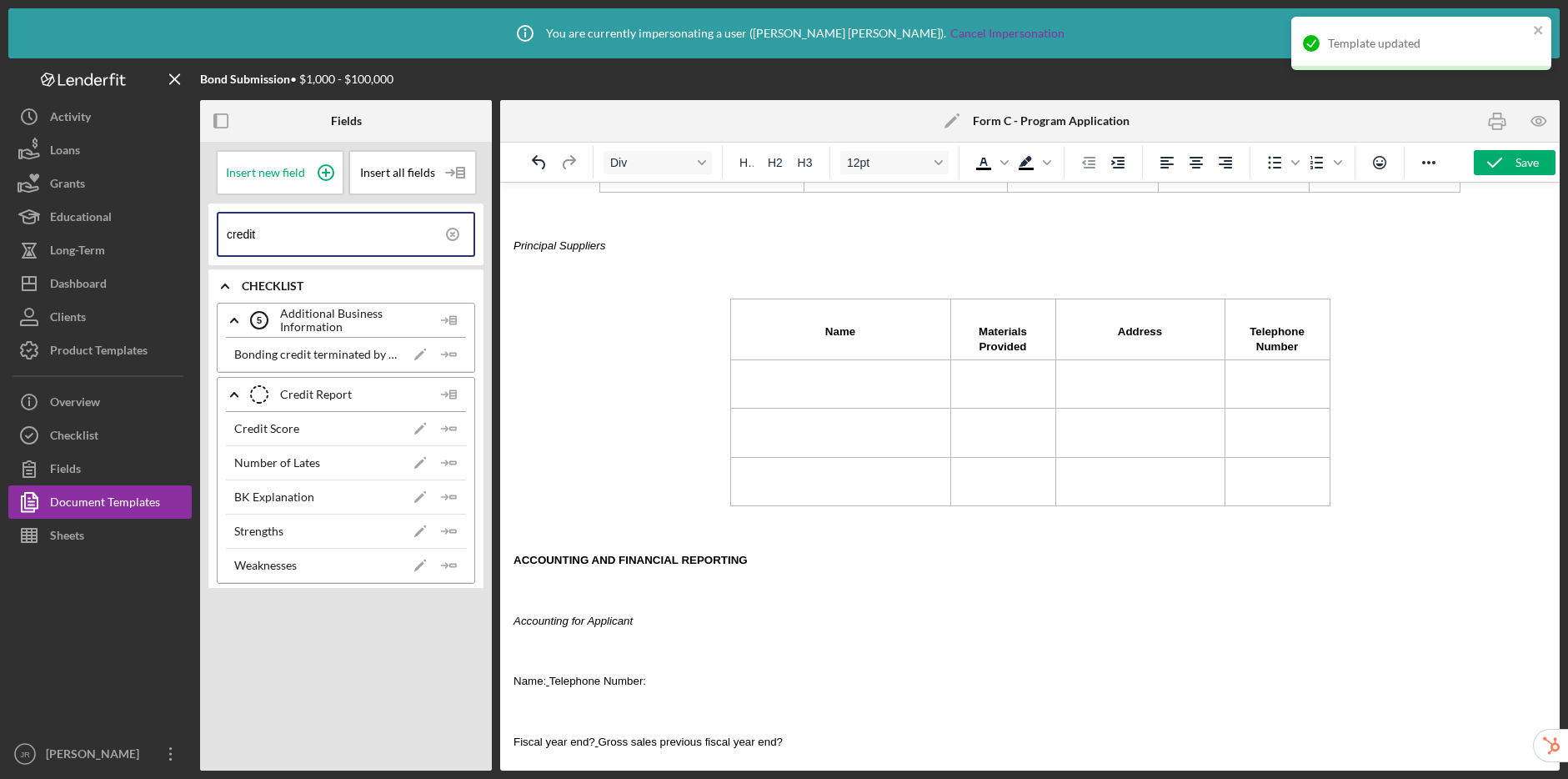
scroll to position [2201, 0]
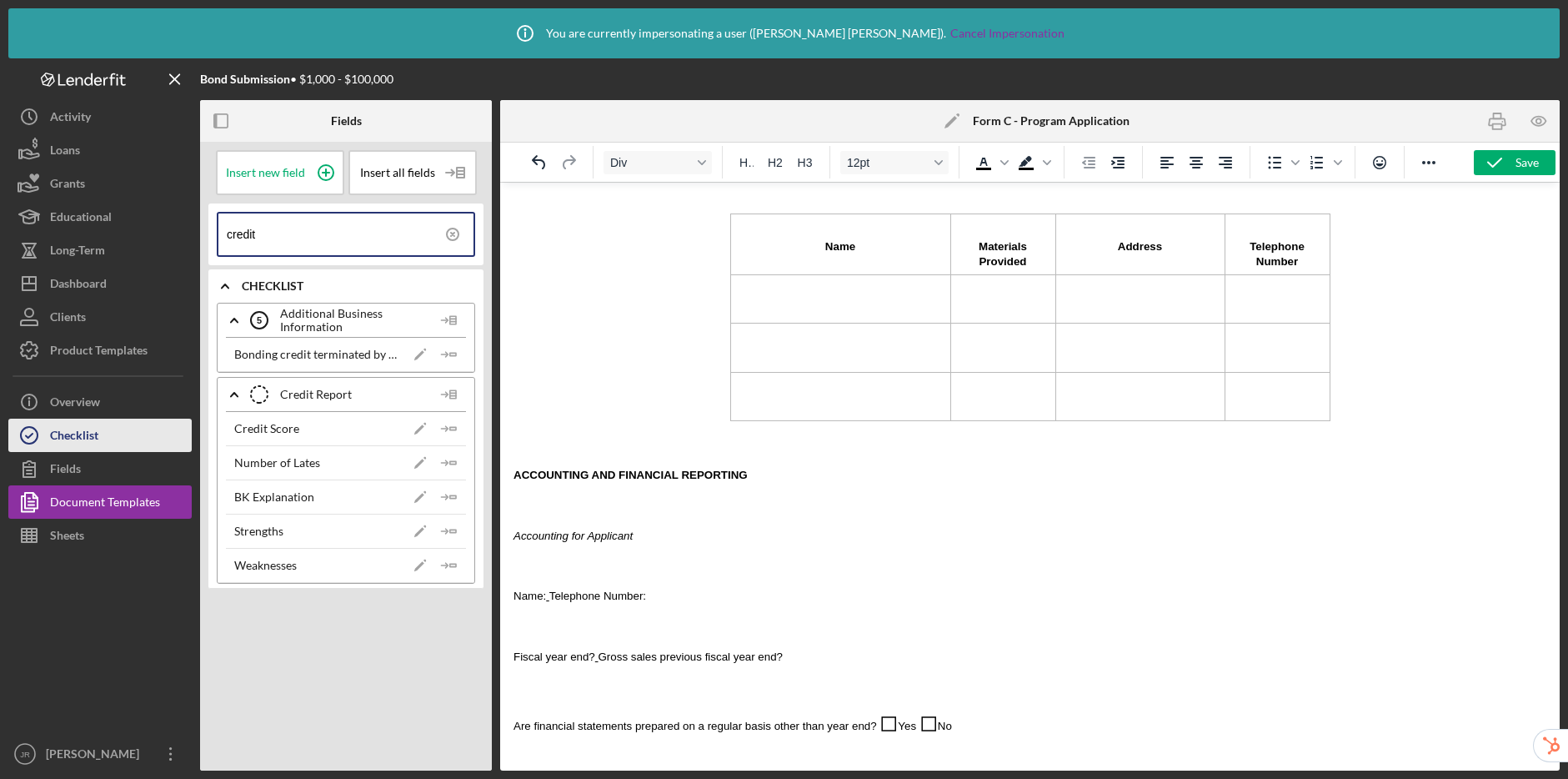
click at [73, 446] on div "Checklist" at bounding box center [73, 437] width 48 height 38
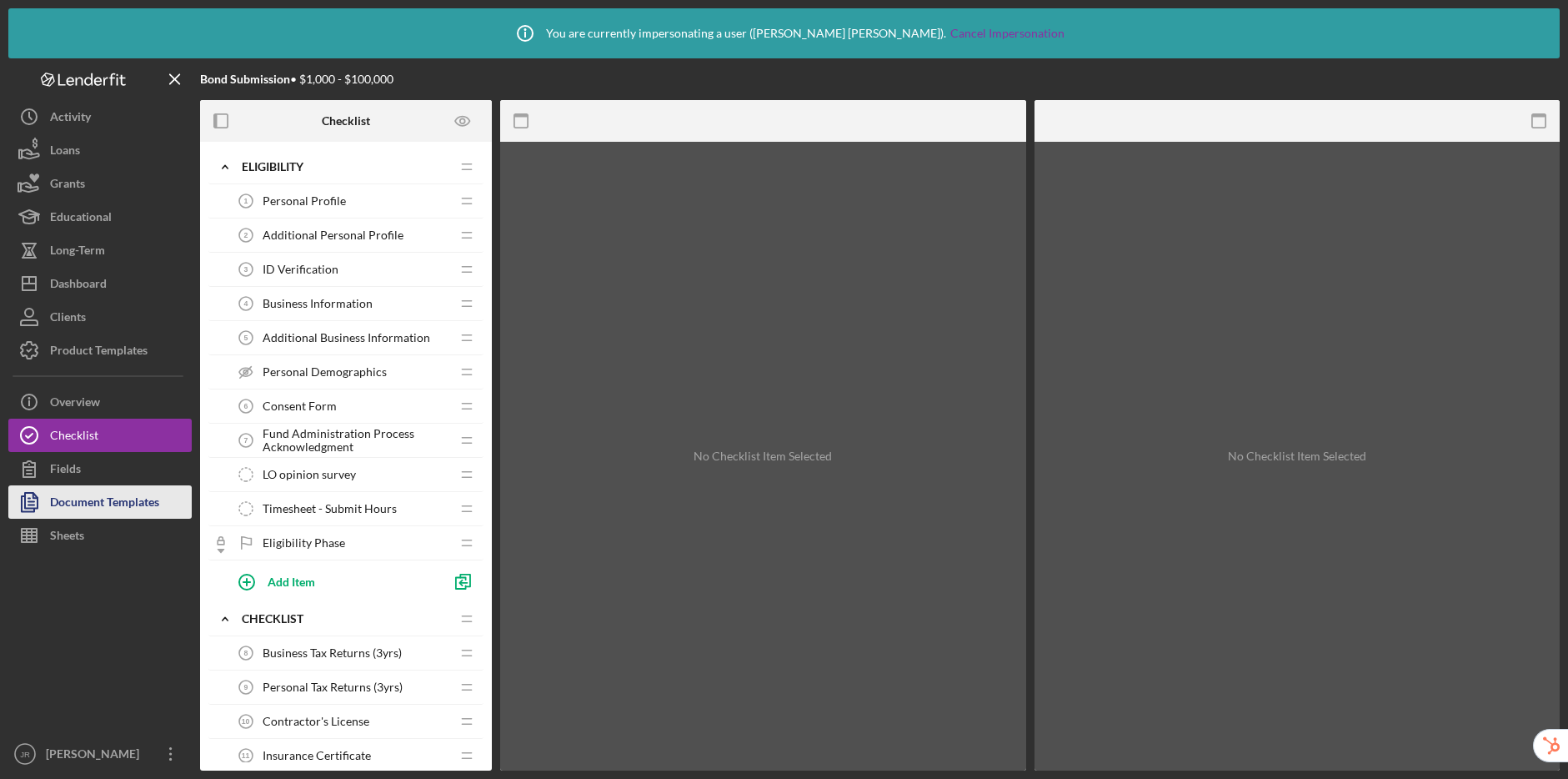
click at [89, 501] on div "Document Templates" at bounding box center [105, 504] width 109 height 38
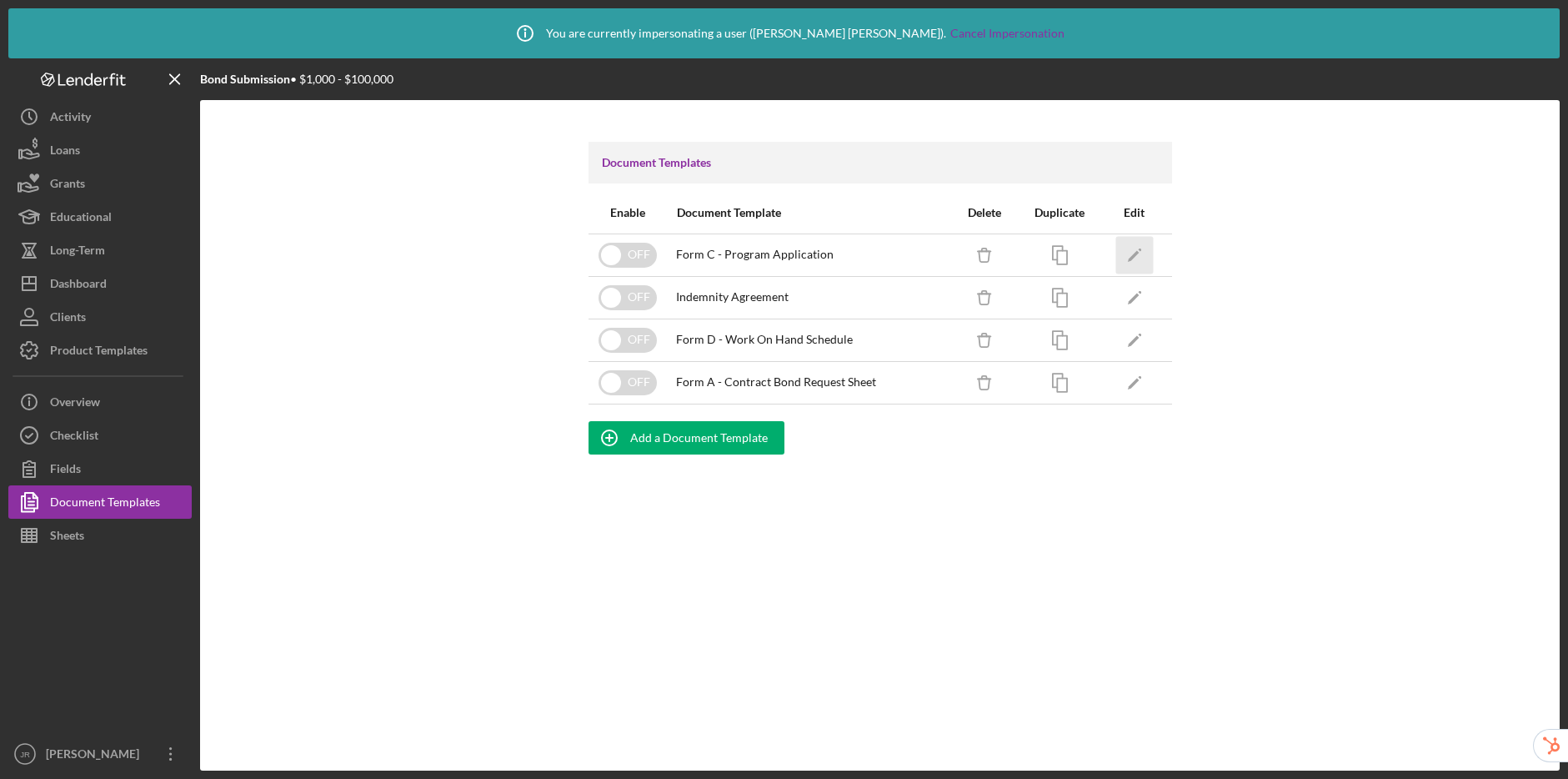
click at [1126, 253] on icon "Icon/Edit" at bounding box center [1135, 255] width 38 height 38
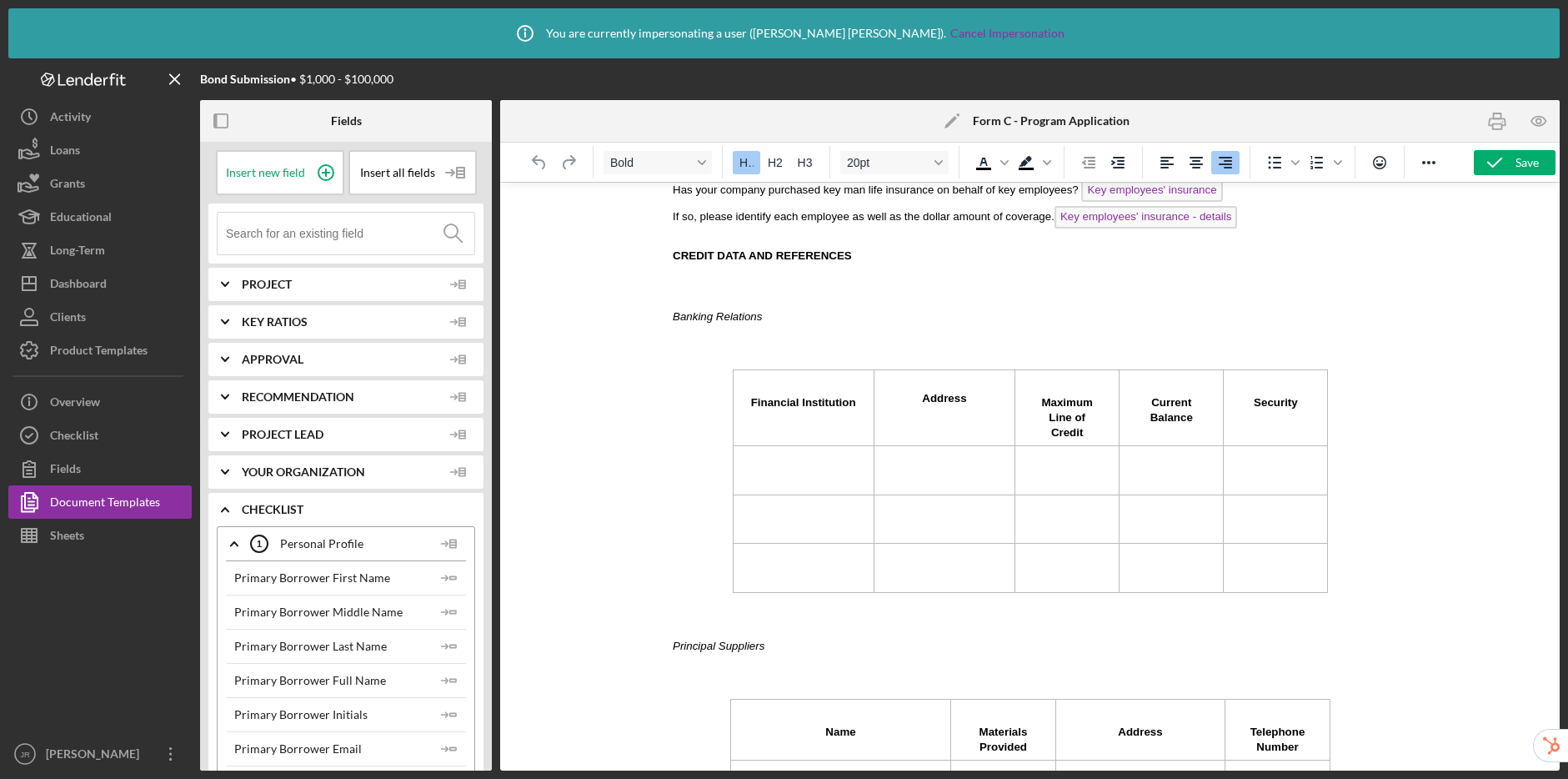
scroll to position [1637, 0]
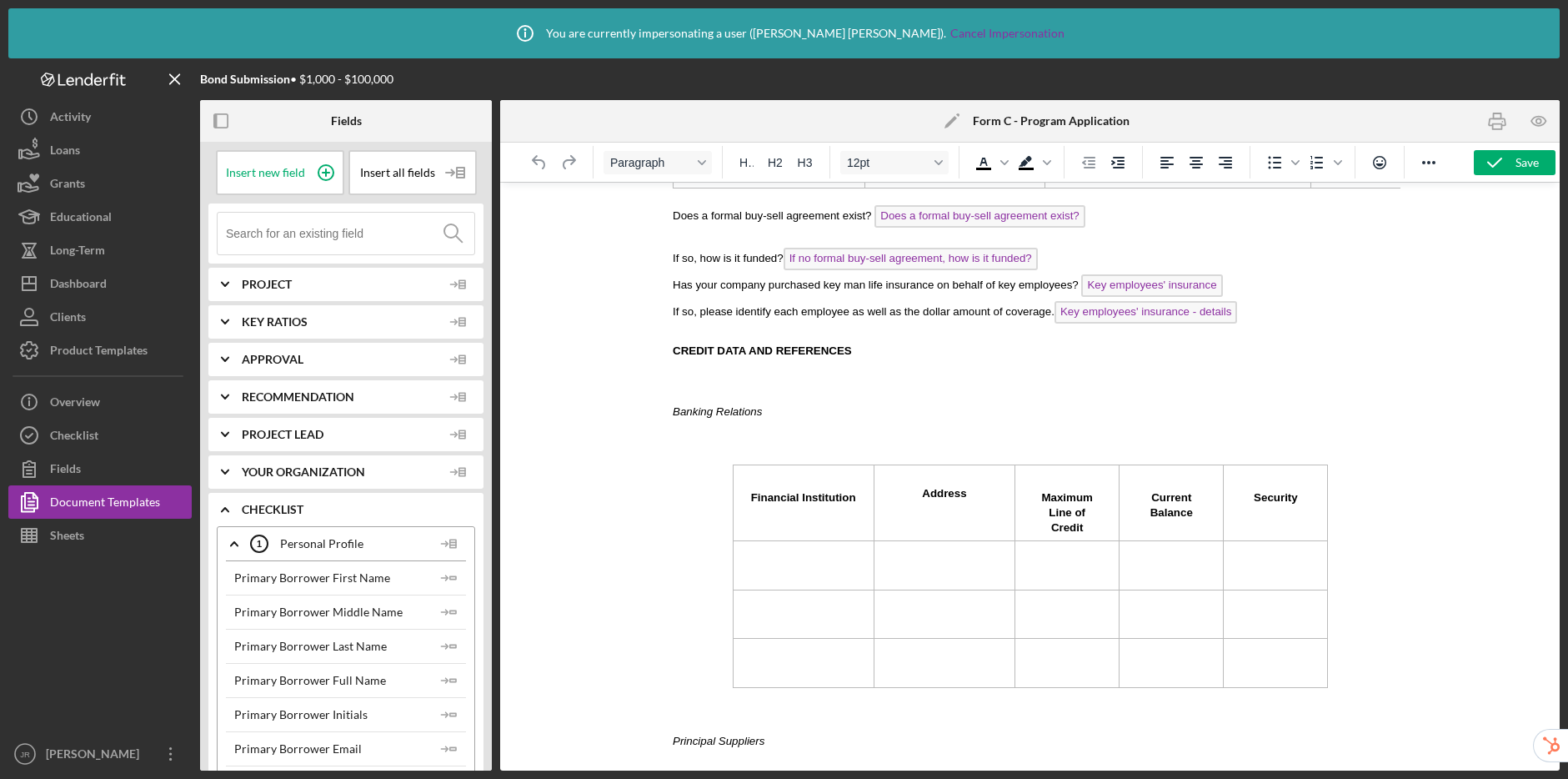
click at [708, 381] on p "Rich Text Area. Press ALT-0 for help." at bounding box center [1030, 381] width 716 height 18
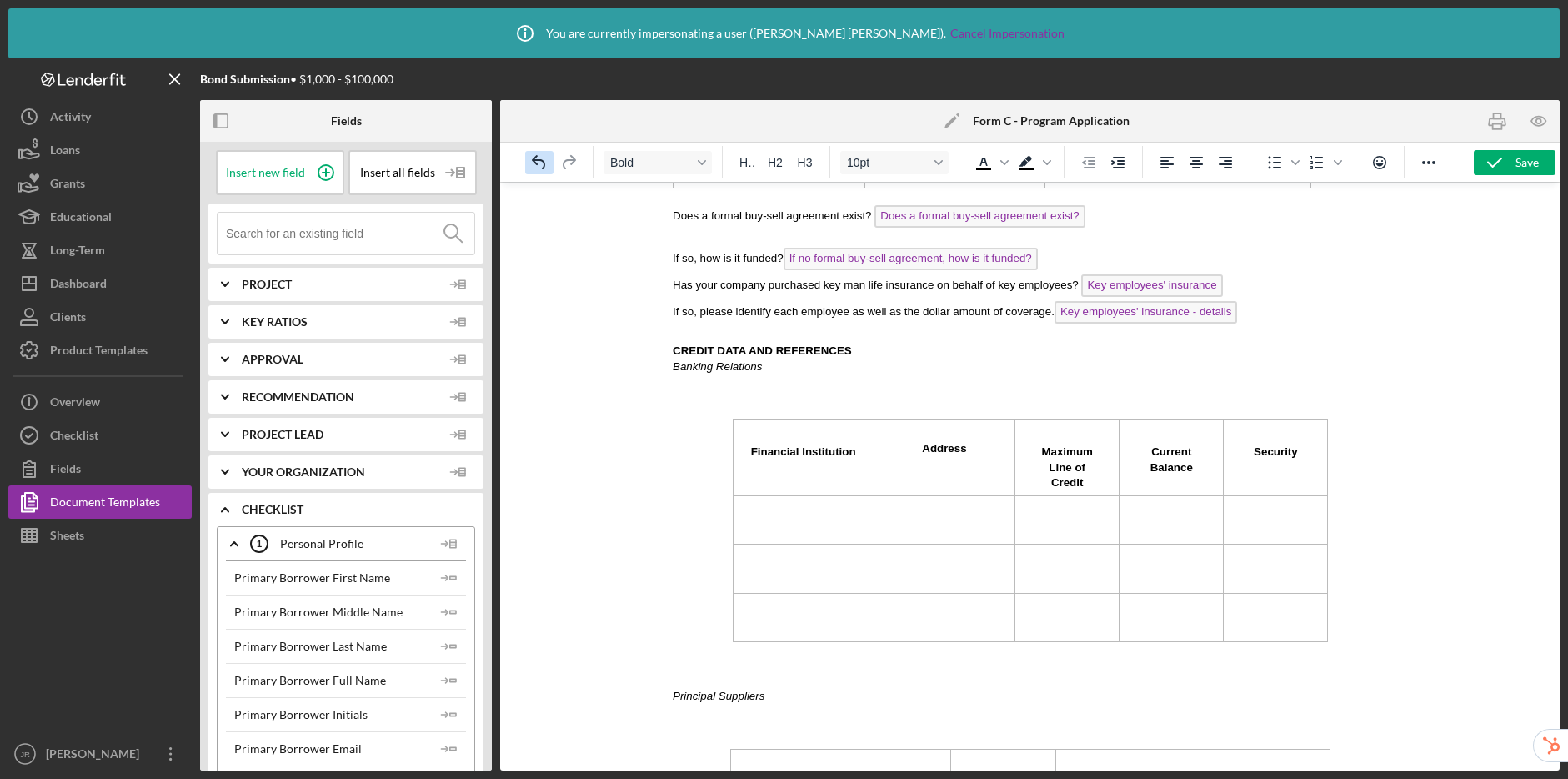
click at [542, 158] on icon "Undo" at bounding box center [539, 162] width 20 height 20
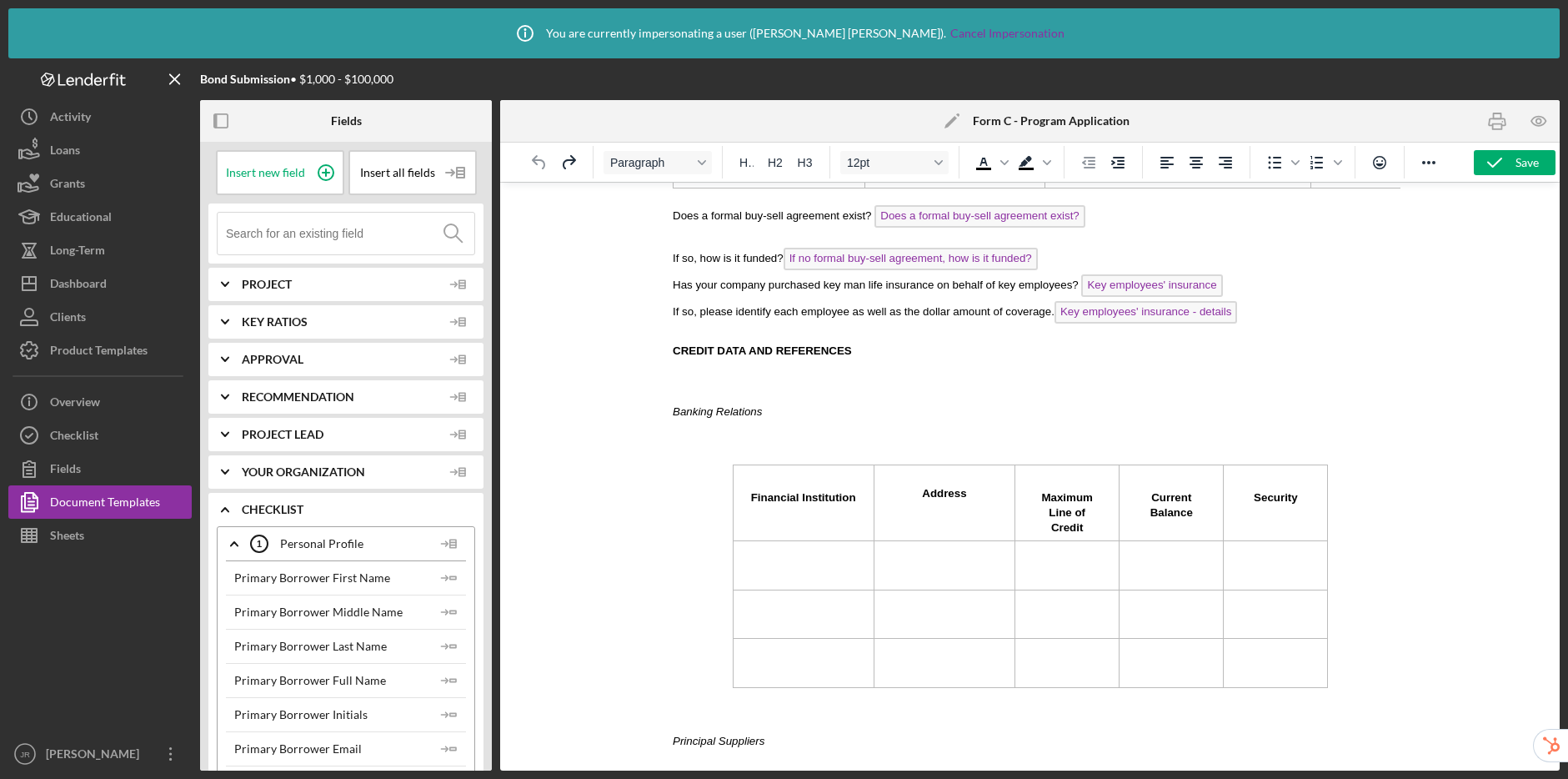
click at [702, 436] on p "Rich Text Area. Press ALT-0 for help." at bounding box center [1030, 441] width 716 height 18
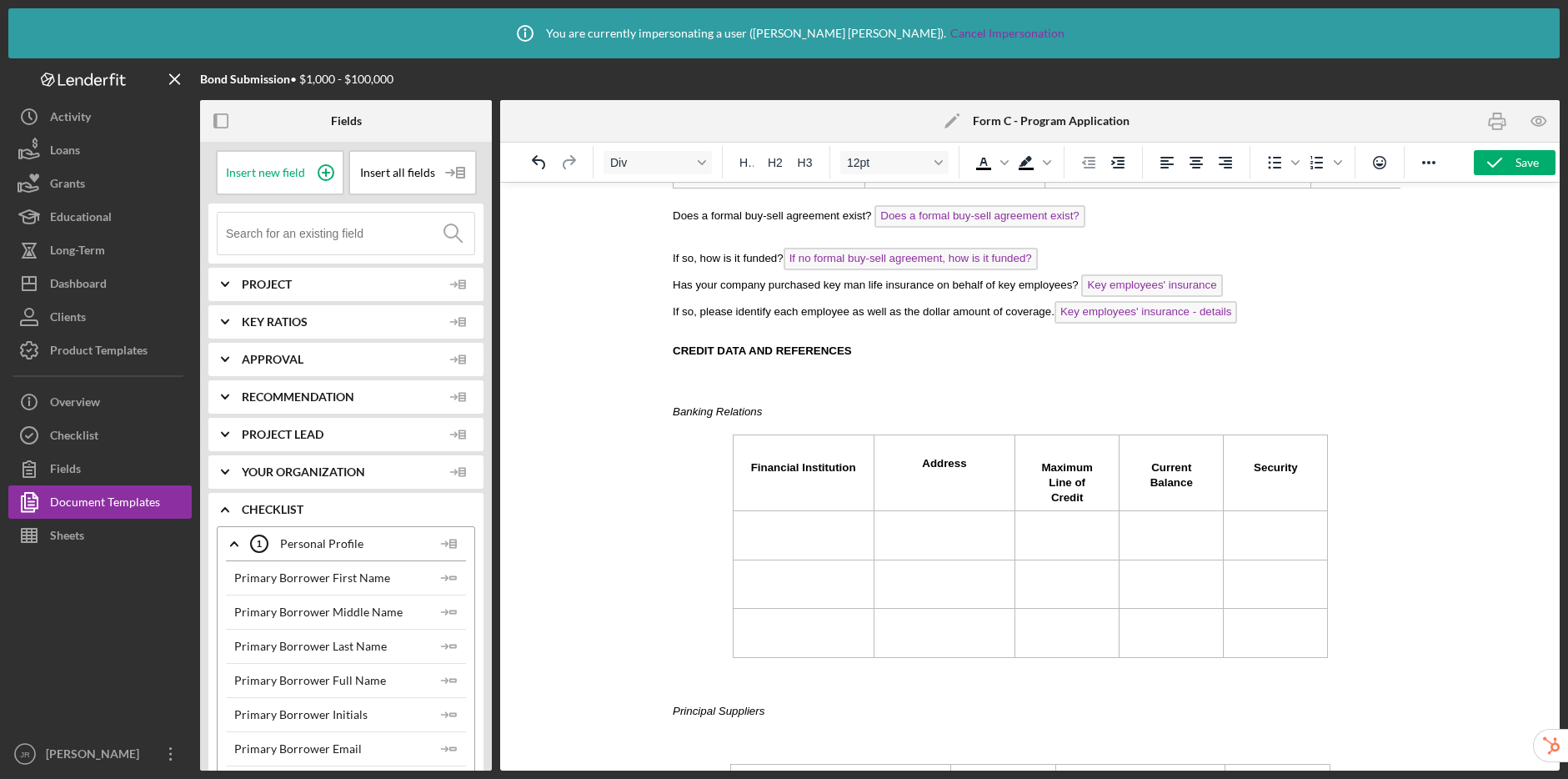
click at [788, 535] on td "Rich Text Area. Press ALT-0 for help." at bounding box center [802, 536] width 141 height 49
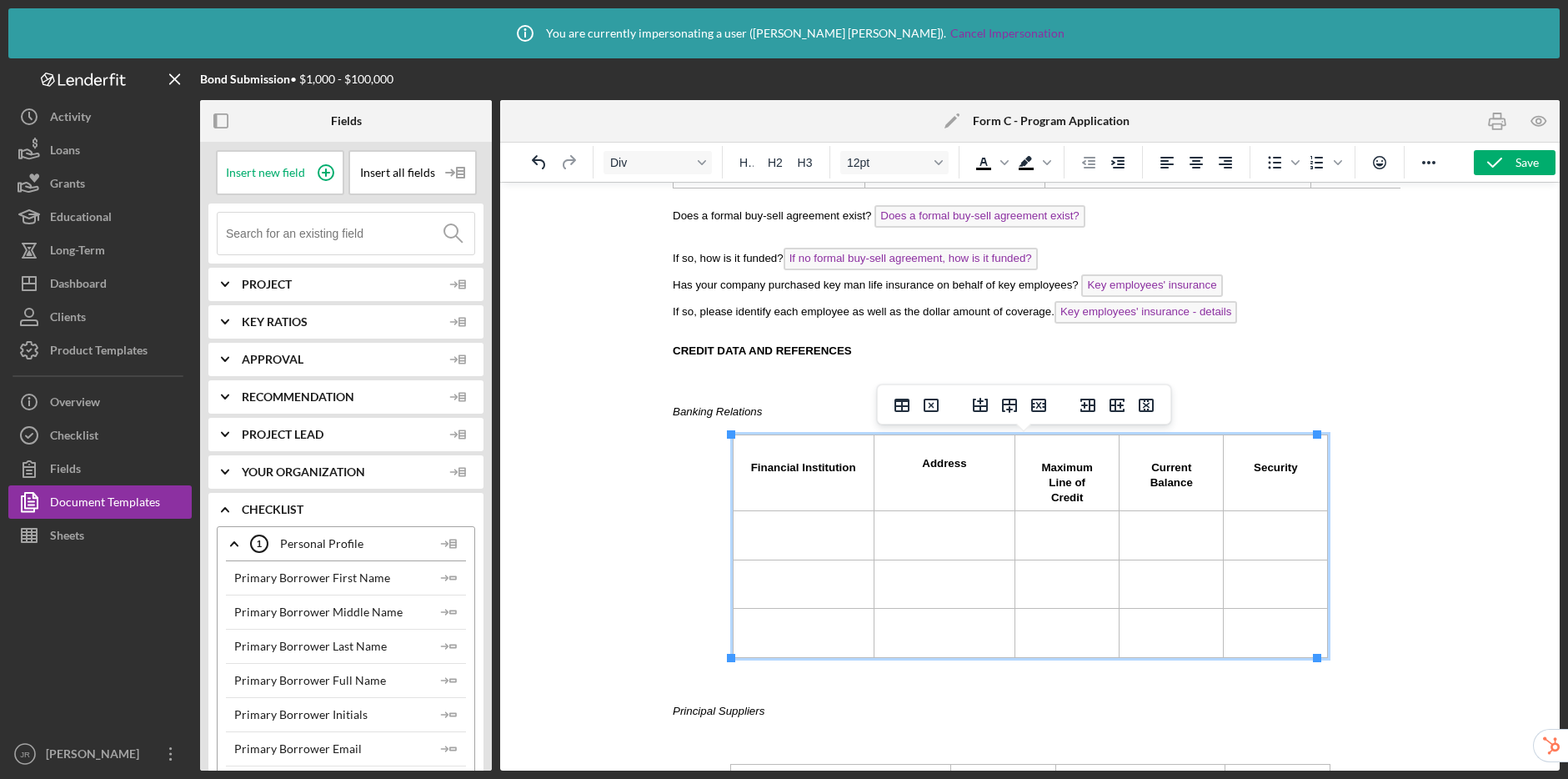
click at [301, 247] on input at bounding box center [350, 234] width 249 height 41
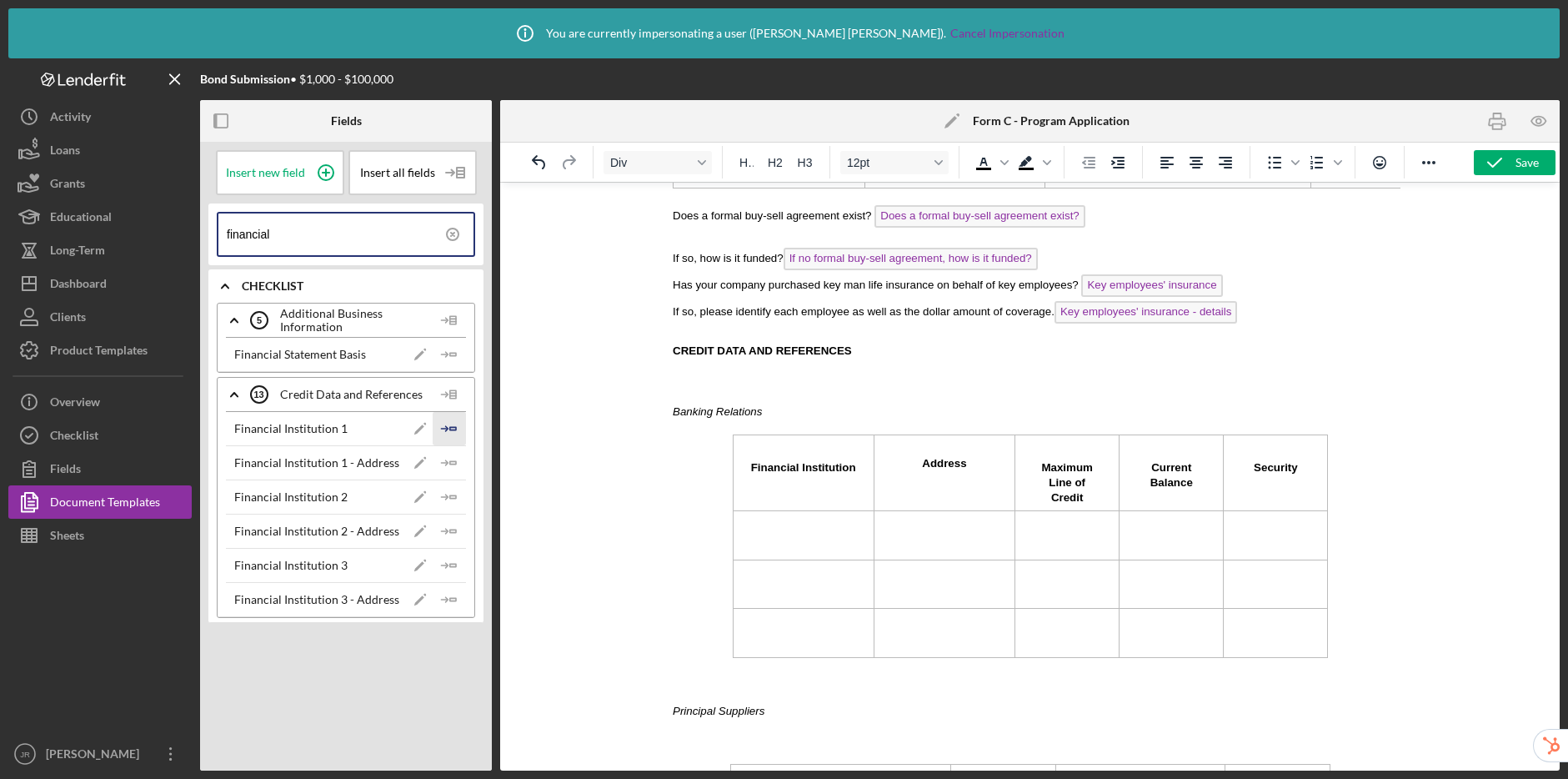
click at [450, 429] on icon "Icon/Insert Field" at bounding box center [448, 428] width 33 height 33
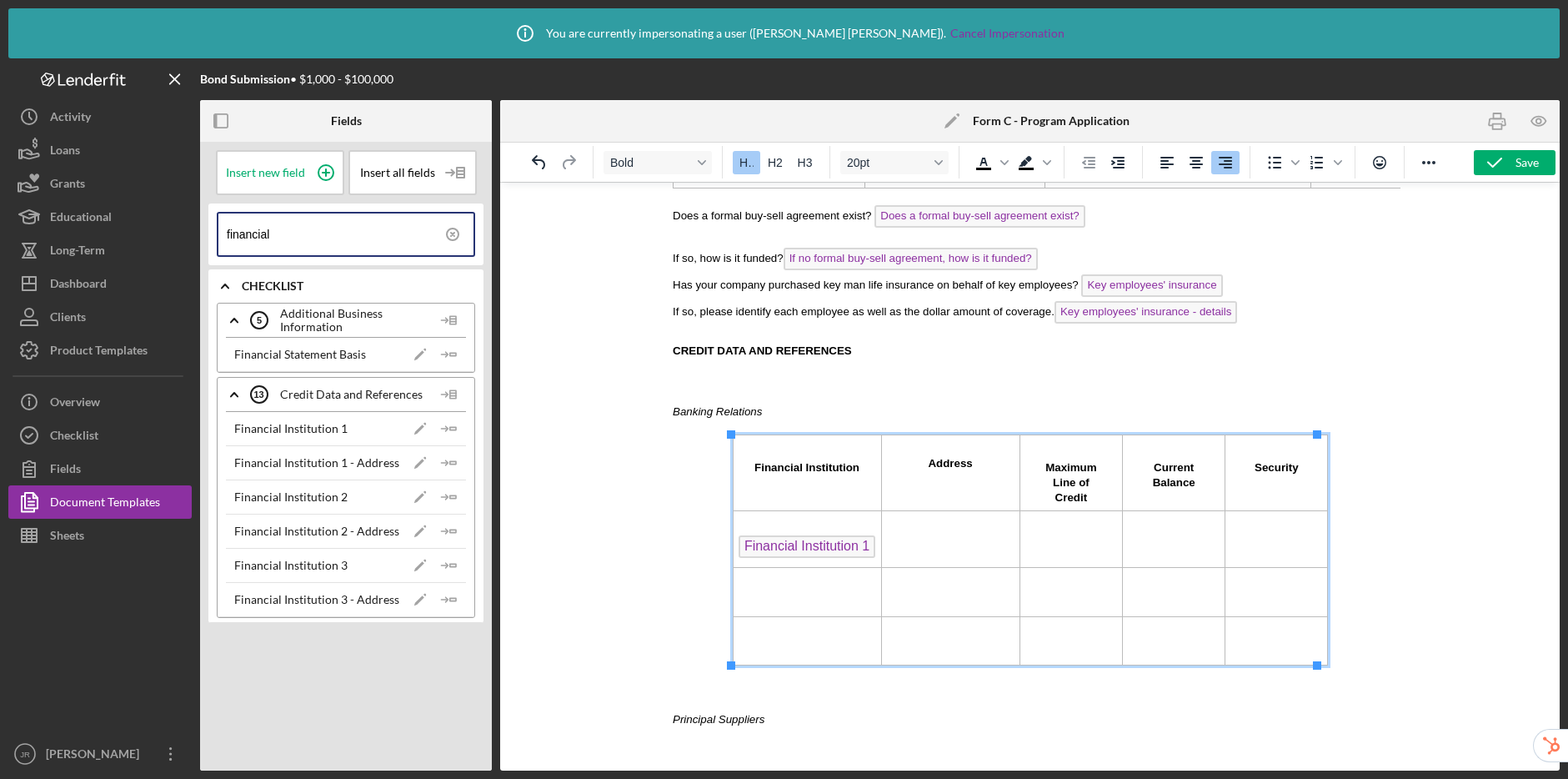
click at [783, 592] on td "Rich Text Area. Press ALT-0 for help." at bounding box center [806, 592] width 149 height 49
click at [452, 489] on icon "Icon/Insert Field" at bounding box center [448, 496] width 33 height 33
click at [748, 640] on td "Rich Text Area. Press ALT-0 for help." at bounding box center [806, 649] width 149 height 49
click at [448, 562] on icon "Icon/Insert Field" at bounding box center [448, 565] width 33 height 33
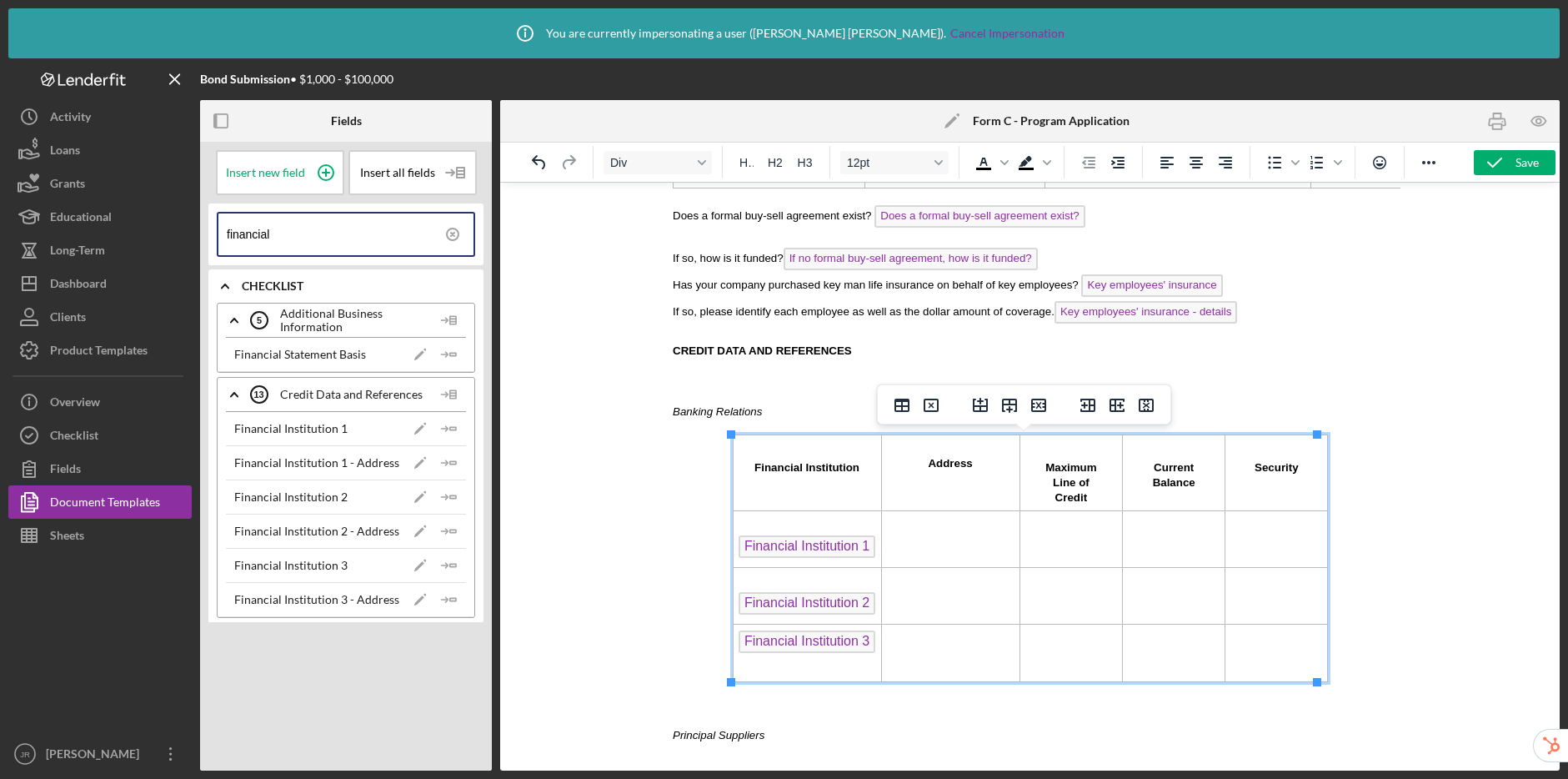
click at [962, 542] on td "Rich Text Area. Press ALT-0 for help." at bounding box center [949, 540] width 138 height 57
click at [457, 462] on icon "Icon/Insert Field" at bounding box center [448, 463] width 33 height 33
click at [930, 599] on td "Rich Text Area. Press ALT-0 for help." at bounding box center [984, 596] width 208 height 57
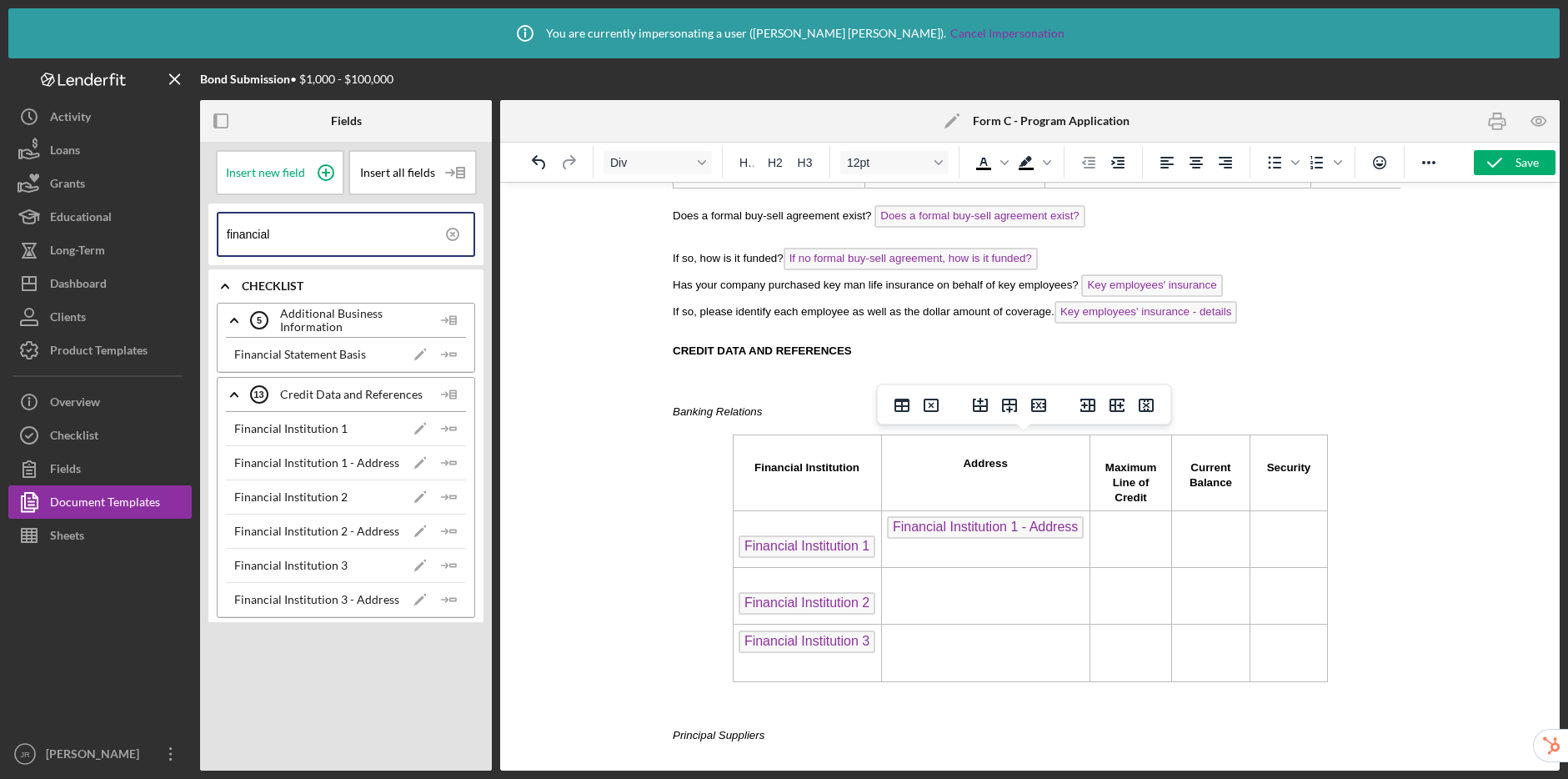
drag, startPoint x: 455, startPoint y: 529, endPoint x: 599, endPoint y: 548, distance: 145.2
click at [455, 529] on polygon "button" at bounding box center [453, 530] width 6 height 3
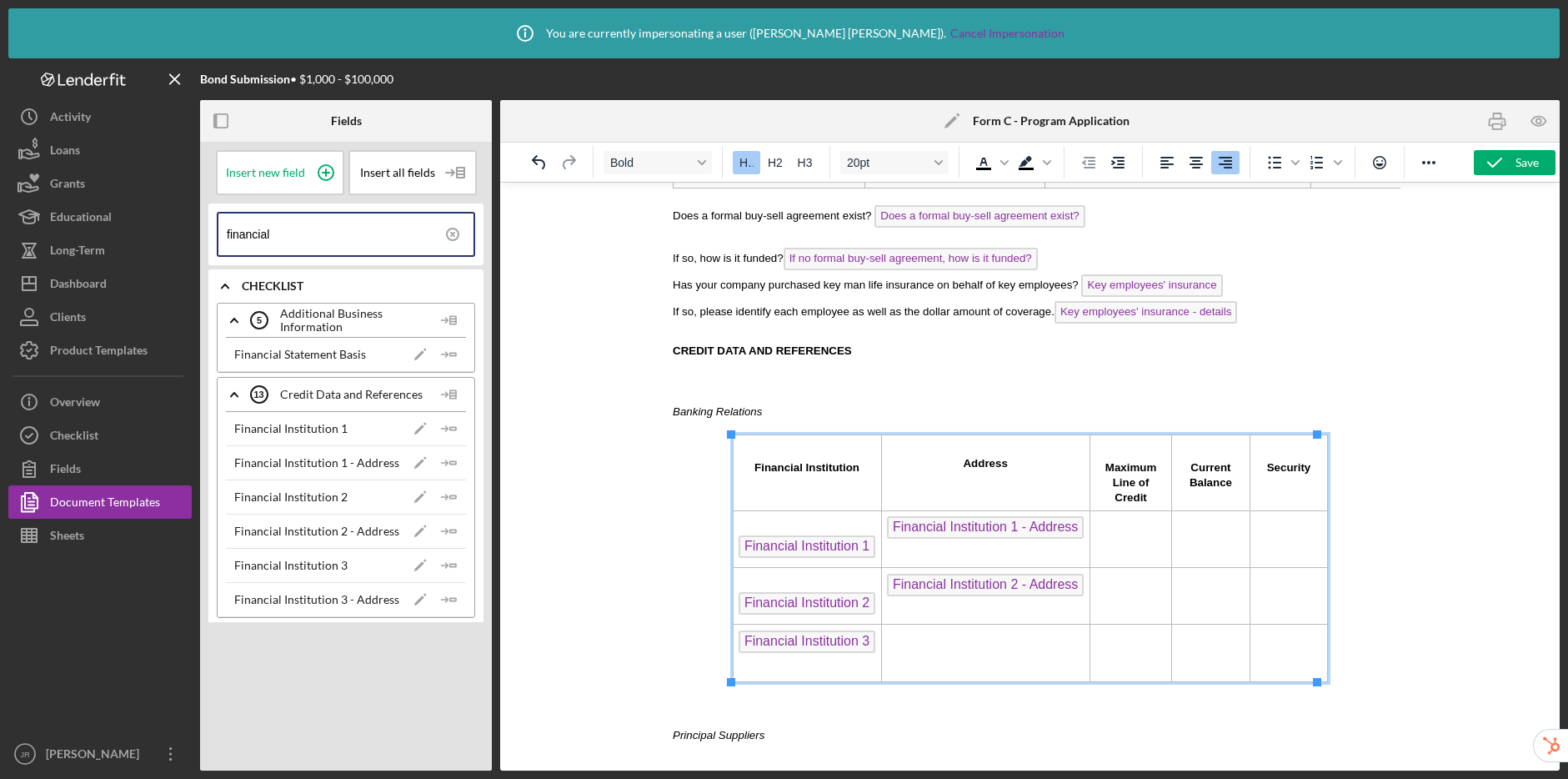
click at [924, 657] on td "Rich Text Area. Press ALT-0 for help." at bounding box center [984, 653] width 208 height 57
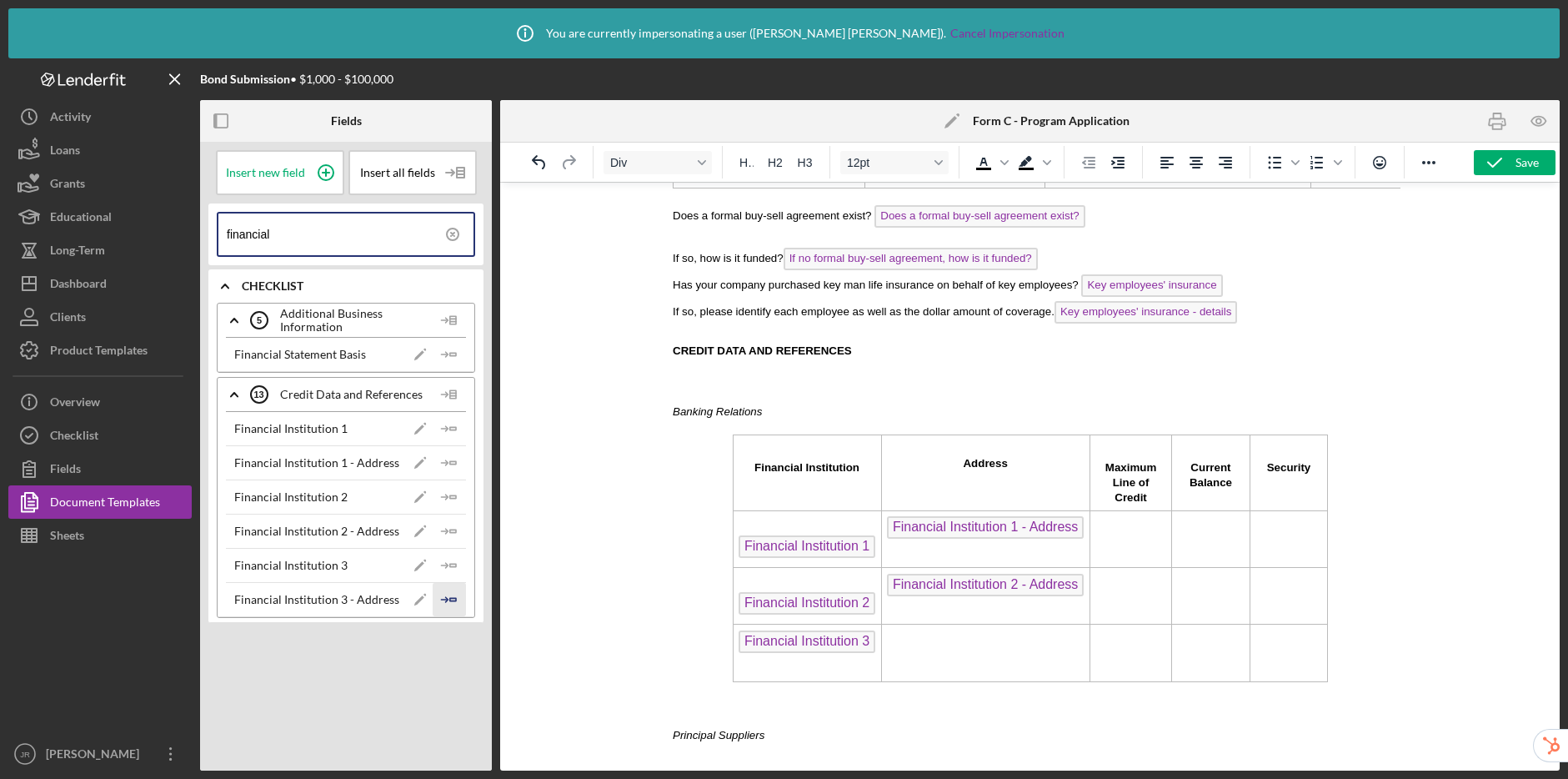
click at [452, 592] on icon "Icon/Insert Field" at bounding box center [448, 599] width 33 height 33
drag, startPoint x: 311, startPoint y: 238, endPoint x: 195, endPoint y: 236, distance: 116.0
click at [195, 236] on div "Bond Submission • $1,000 - $100,000 Fields Insert new field Insert all fields f…" at bounding box center [784, 414] width 1552 height 712
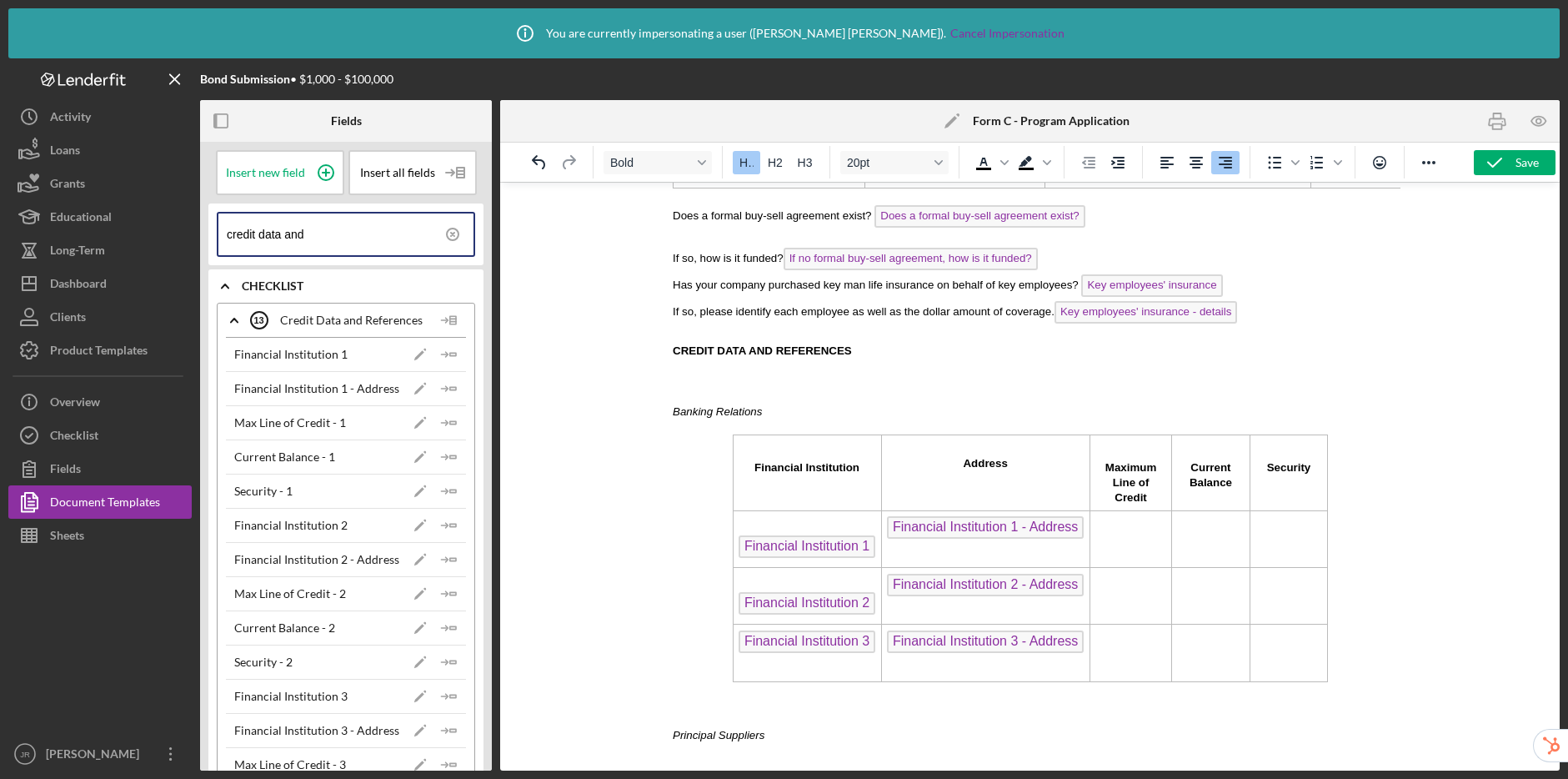
type input "credit data and"
click at [1116, 536] on td "Rich Text Area. Press ALT-0 for help." at bounding box center [1130, 540] width 83 height 57
click at [452, 419] on icon "Icon/Insert Field" at bounding box center [448, 422] width 33 height 33
click at [1096, 591] on td "Rich Text Area. Press ALT-0 for help." at bounding box center [1154, 596] width 151 height 57
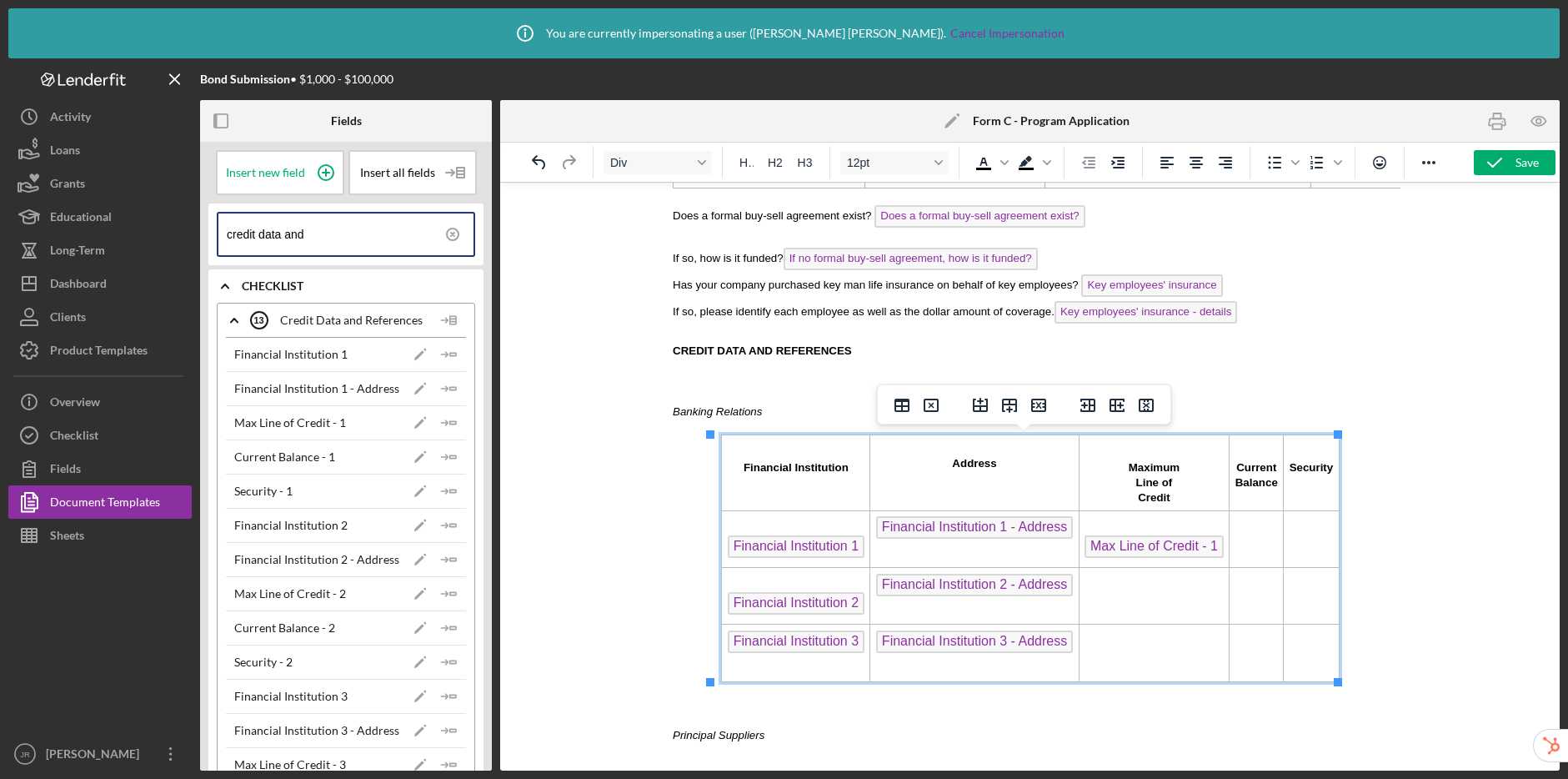
click at [441, 593] on line "button" at bounding box center [444, 593] width 6 height 0
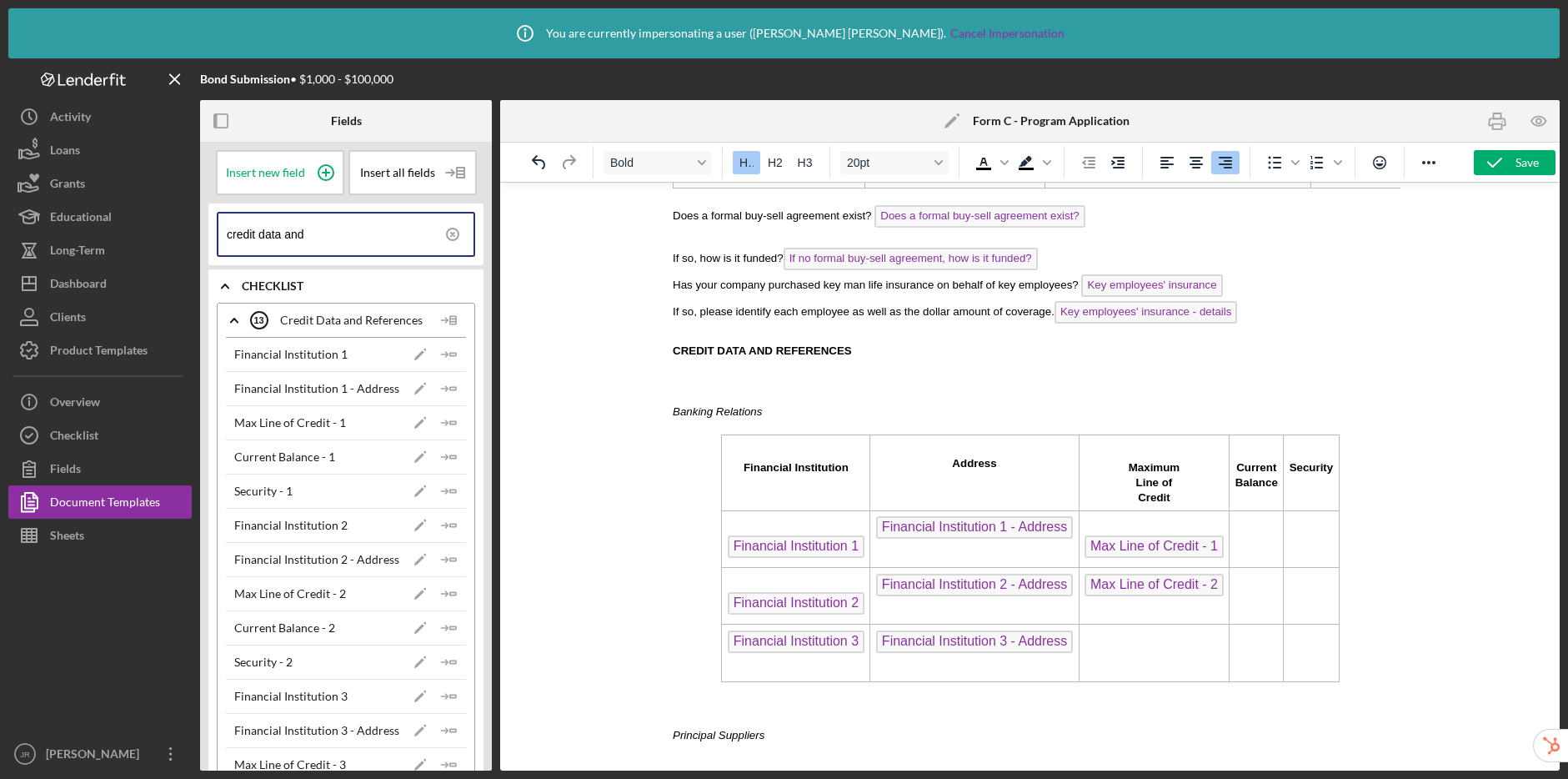
click at [1117, 655] on td "Rich Text Area. Press ALT-0 for help." at bounding box center [1154, 653] width 151 height 57
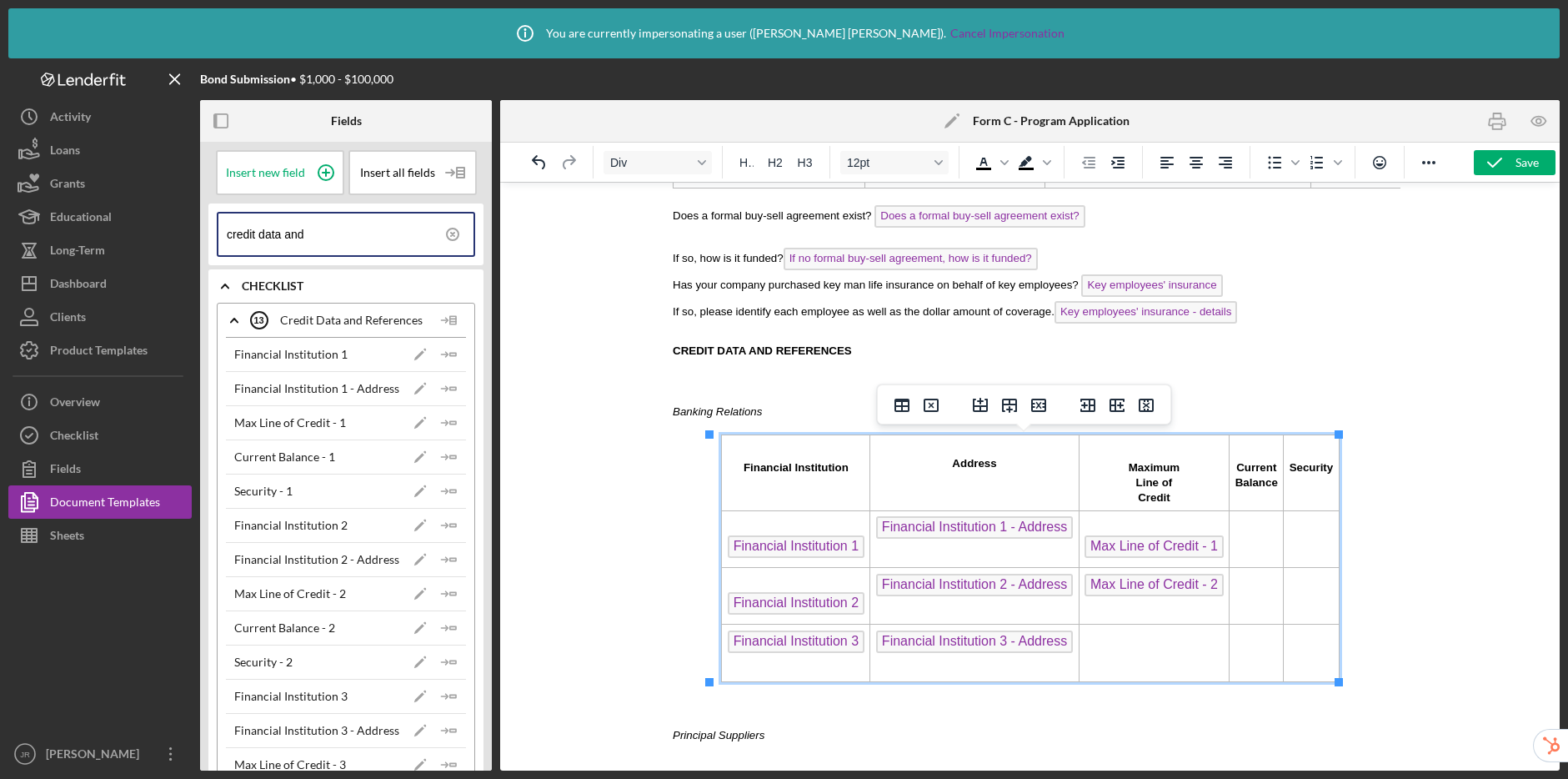
drag, startPoint x: 447, startPoint y: 760, endPoint x: 498, endPoint y: 681, distance: 94.0
click at [447, 760] on icon "Icon/Insert Field" at bounding box center [448, 764] width 33 height 33
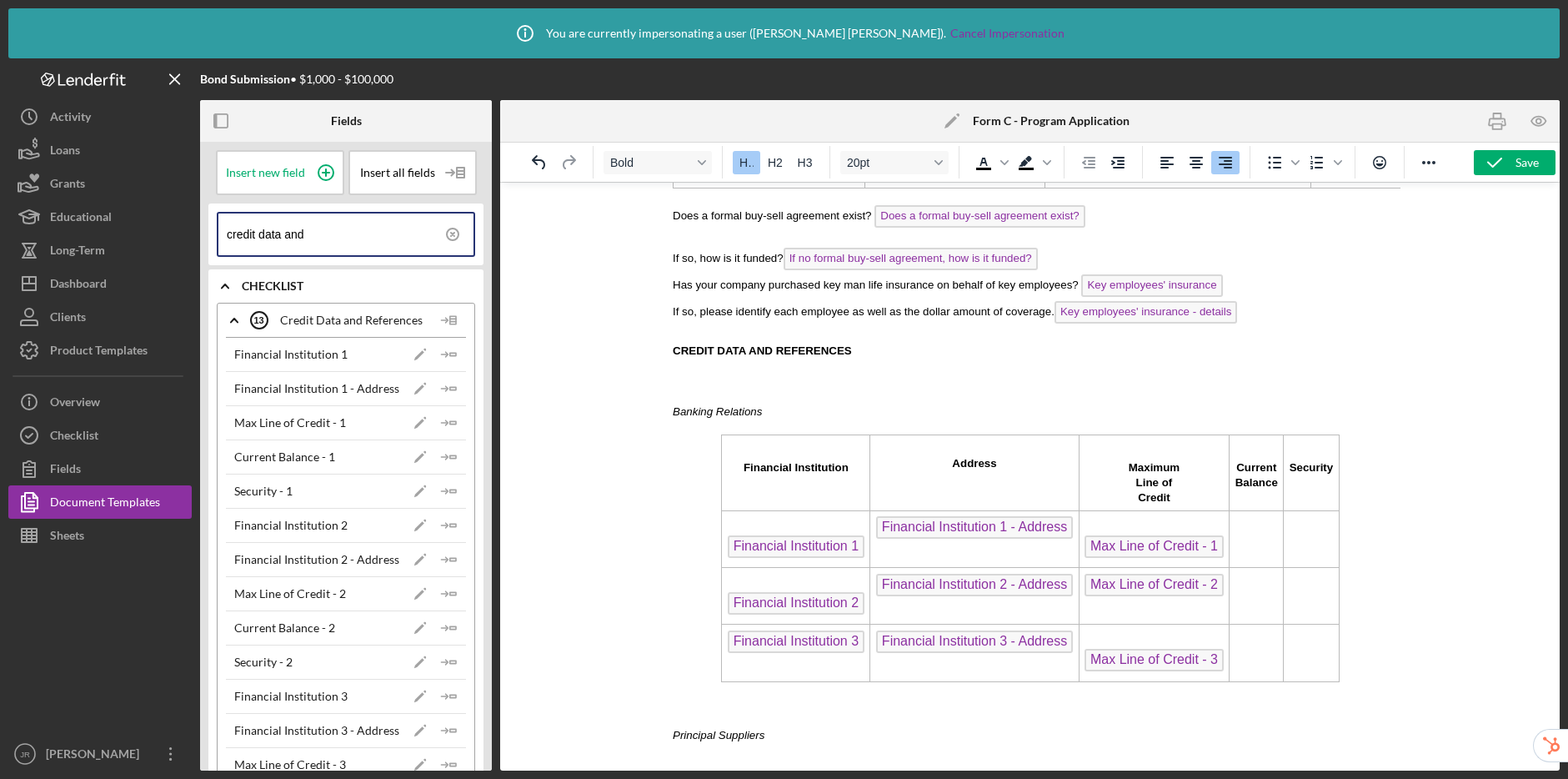
click at [1249, 539] on td "Rich Text Area. Press ALT-0 for help." at bounding box center [1256, 540] width 55 height 57
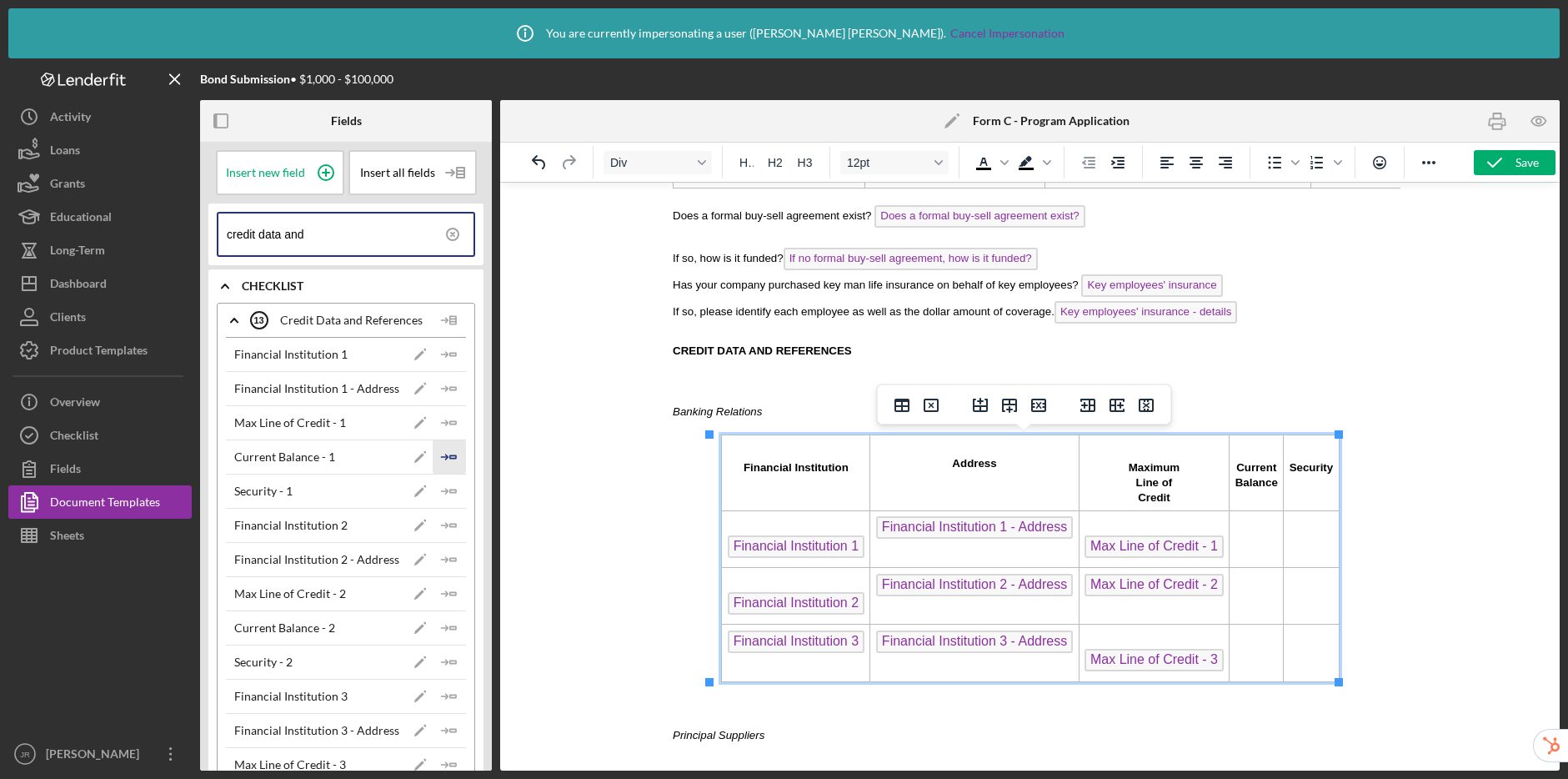
click at [445, 451] on icon "Icon/Insert Field" at bounding box center [448, 456] width 33 height 33
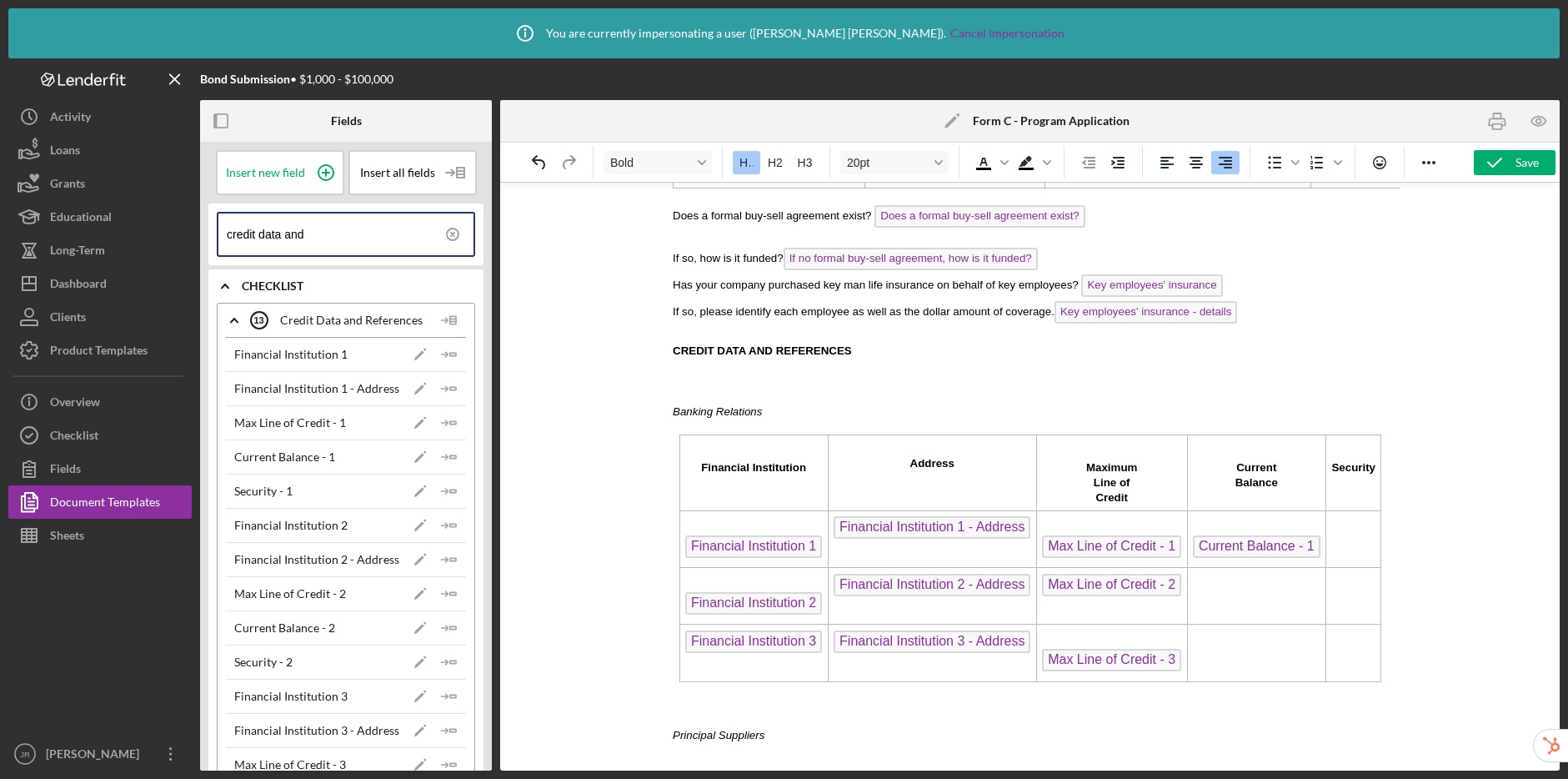
click at [1235, 606] on td "Rich Text Area. Press ALT-0 for help." at bounding box center [1256, 596] width 139 height 57
drag, startPoint x: 452, startPoint y: 629, endPoint x: 388, endPoint y: 461, distance: 179.8
click at [452, 629] on icon "Icon/Insert Field" at bounding box center [448, 627] width 33 height 33
click at [1228, 643] on td "Rich Text Area. Press ALT-0 for help." at bounding box center [1256, 653] width 139 height 57
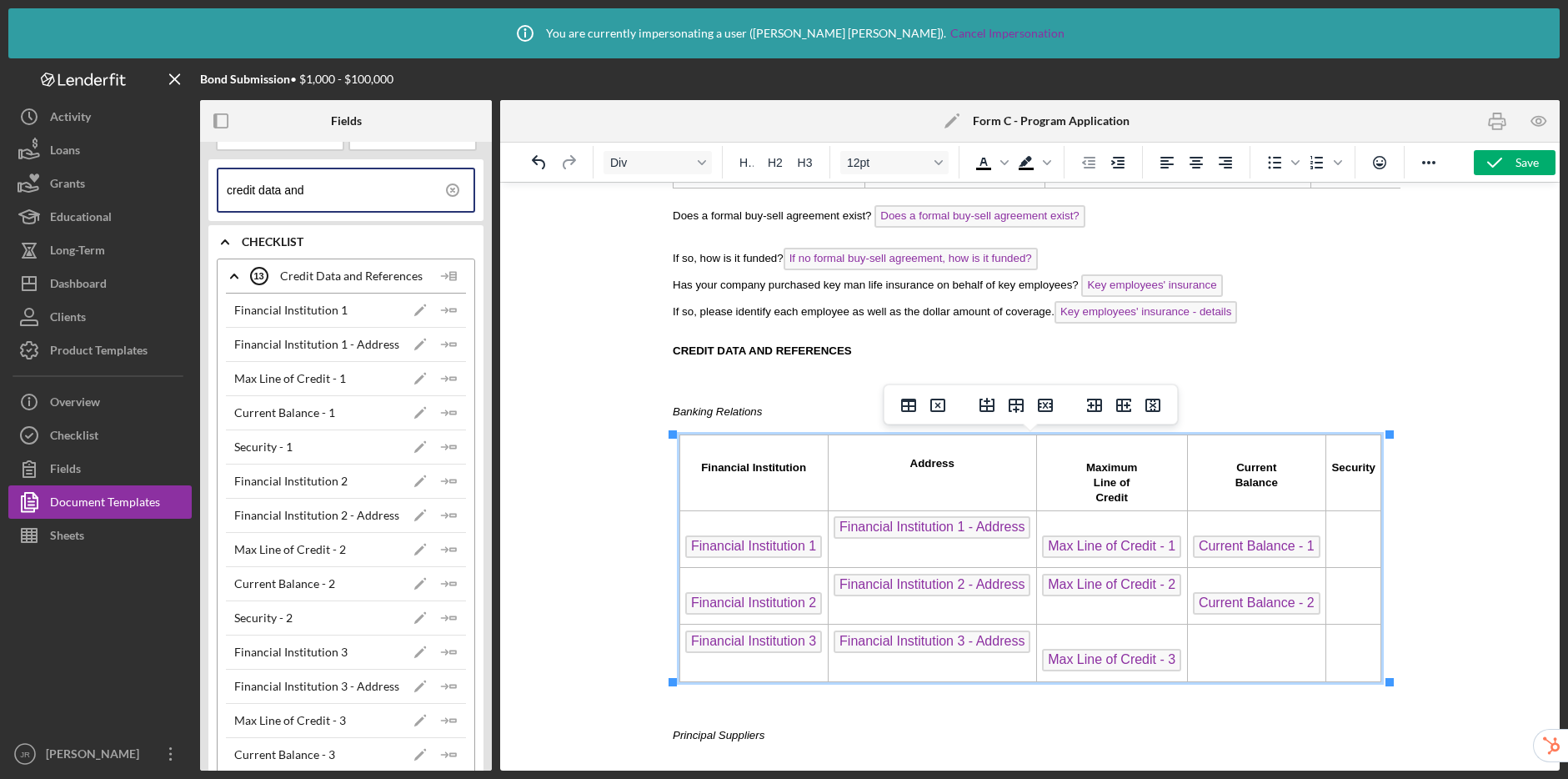
scroll to position [127, 0]
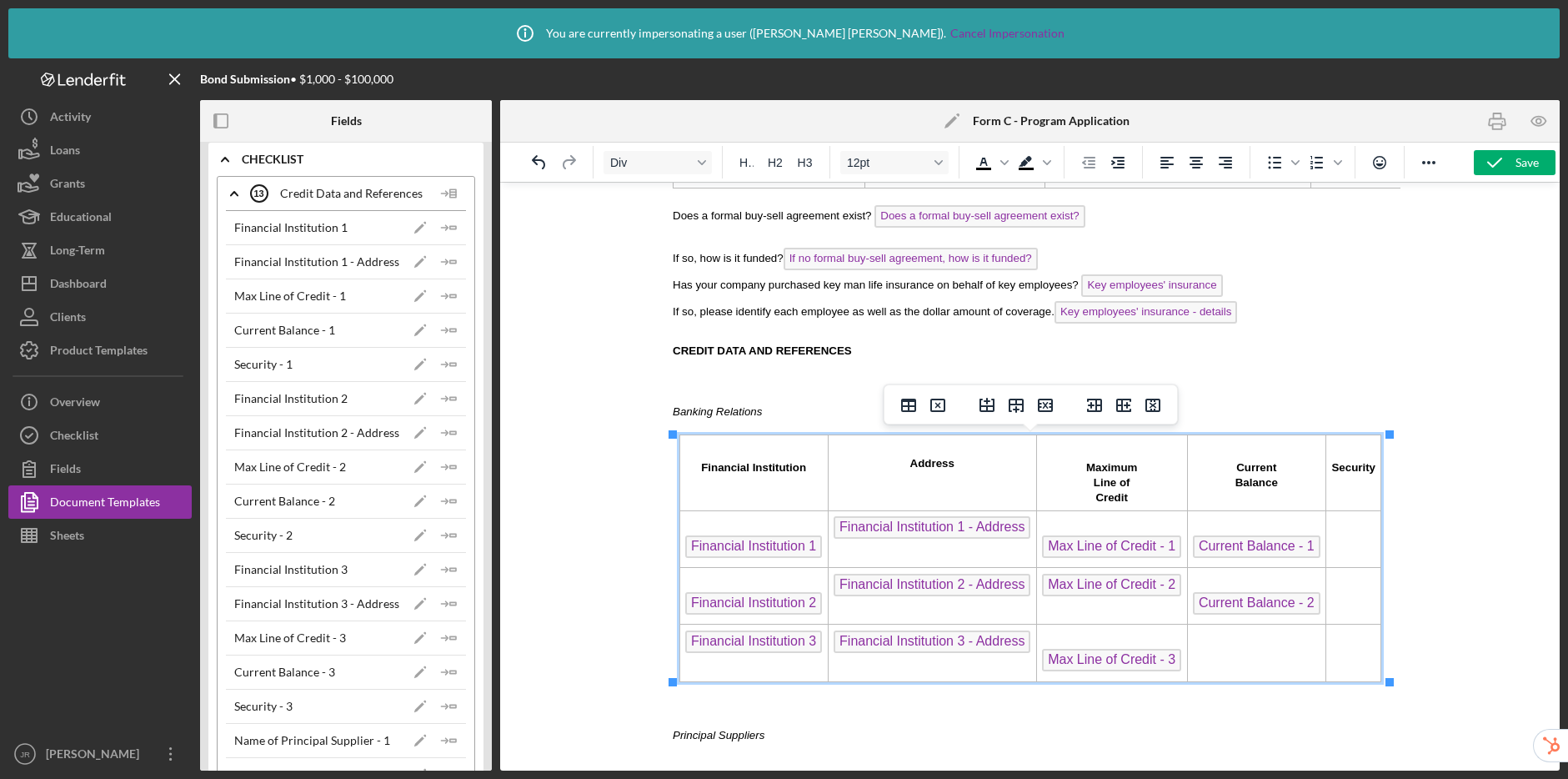
click at [447, 673] on icon "Icon/Insert Field" at bounding box center [448, 672] width 33 height 33
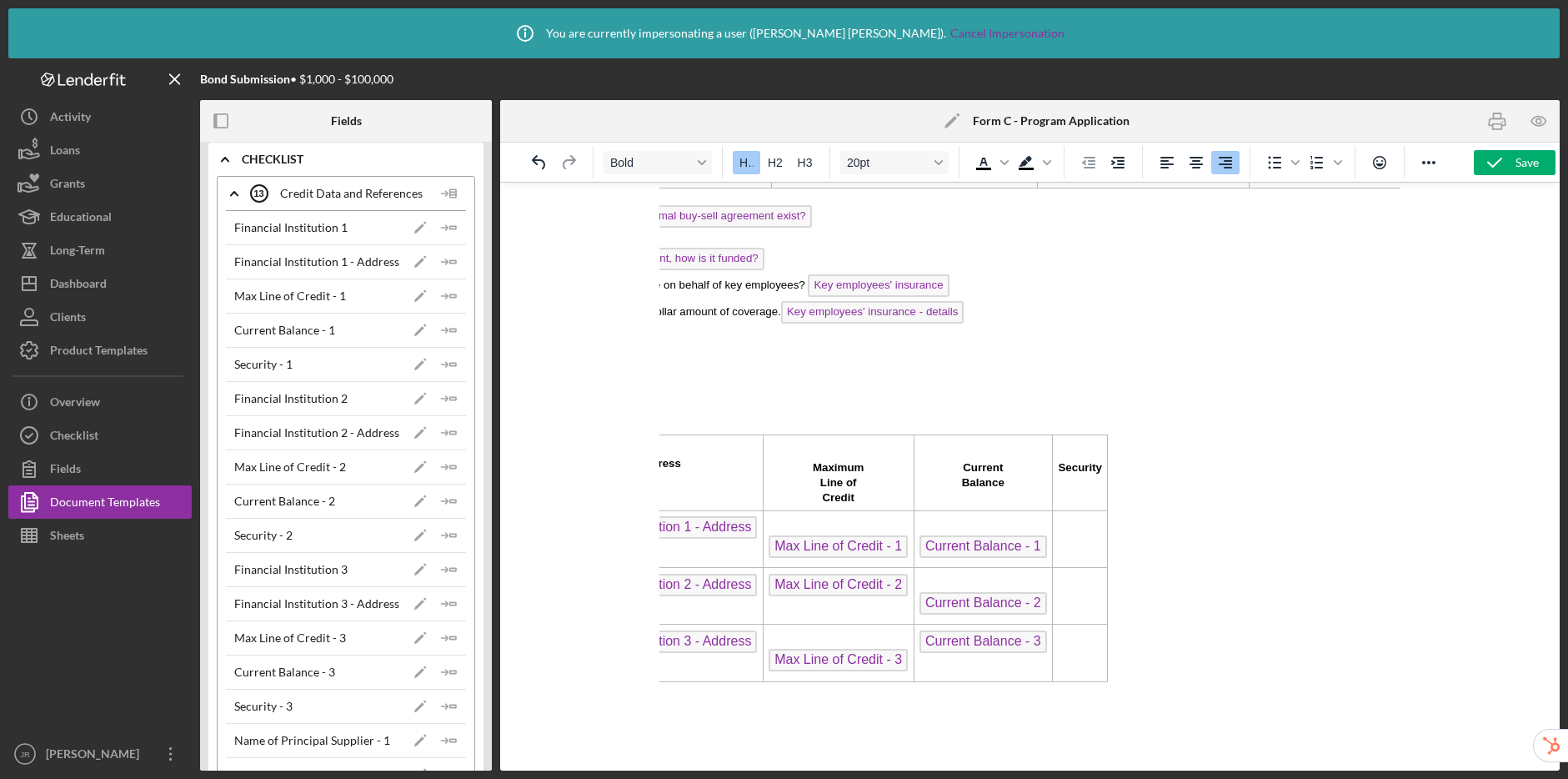
scroll to position [1637, 357]
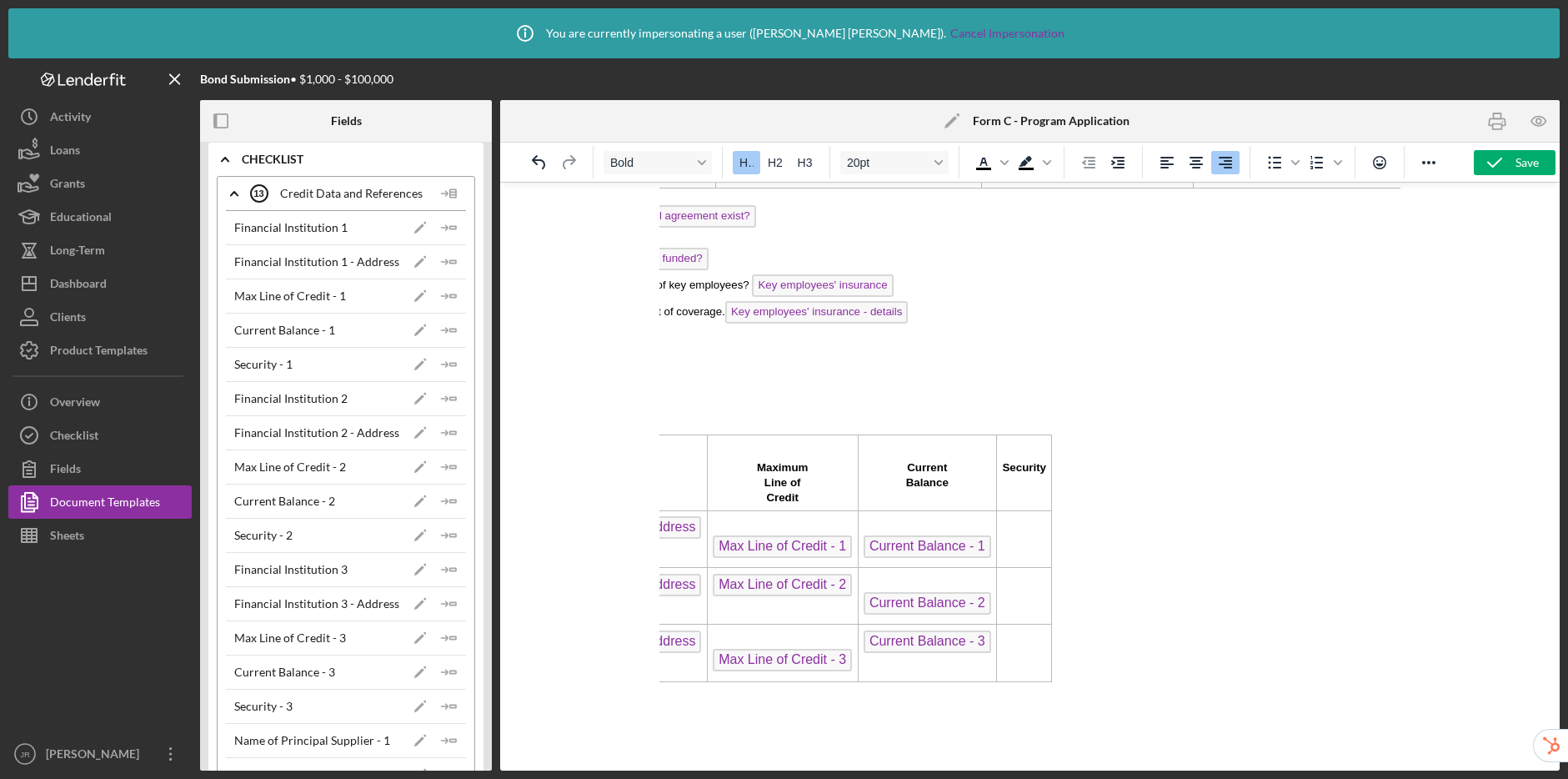
click at [1000, 545] on td "Rich Text Area. Press ALT-0 for help." at bounding box center [1024, 540] width 55 height 57
click at [441, 360] on icon "Icon/Insert Field" at bounding box center [448, 364] width 33 height 33
drag, startPoint x: 1019, startPoint y: 596, endPoint x: 829, endPoint y: 581, distance: 190.6
click at [1019, 596] on td "Rich Text Area. Press ALT-0 for help." at bounding box center [1035, 596] width 91 height 57
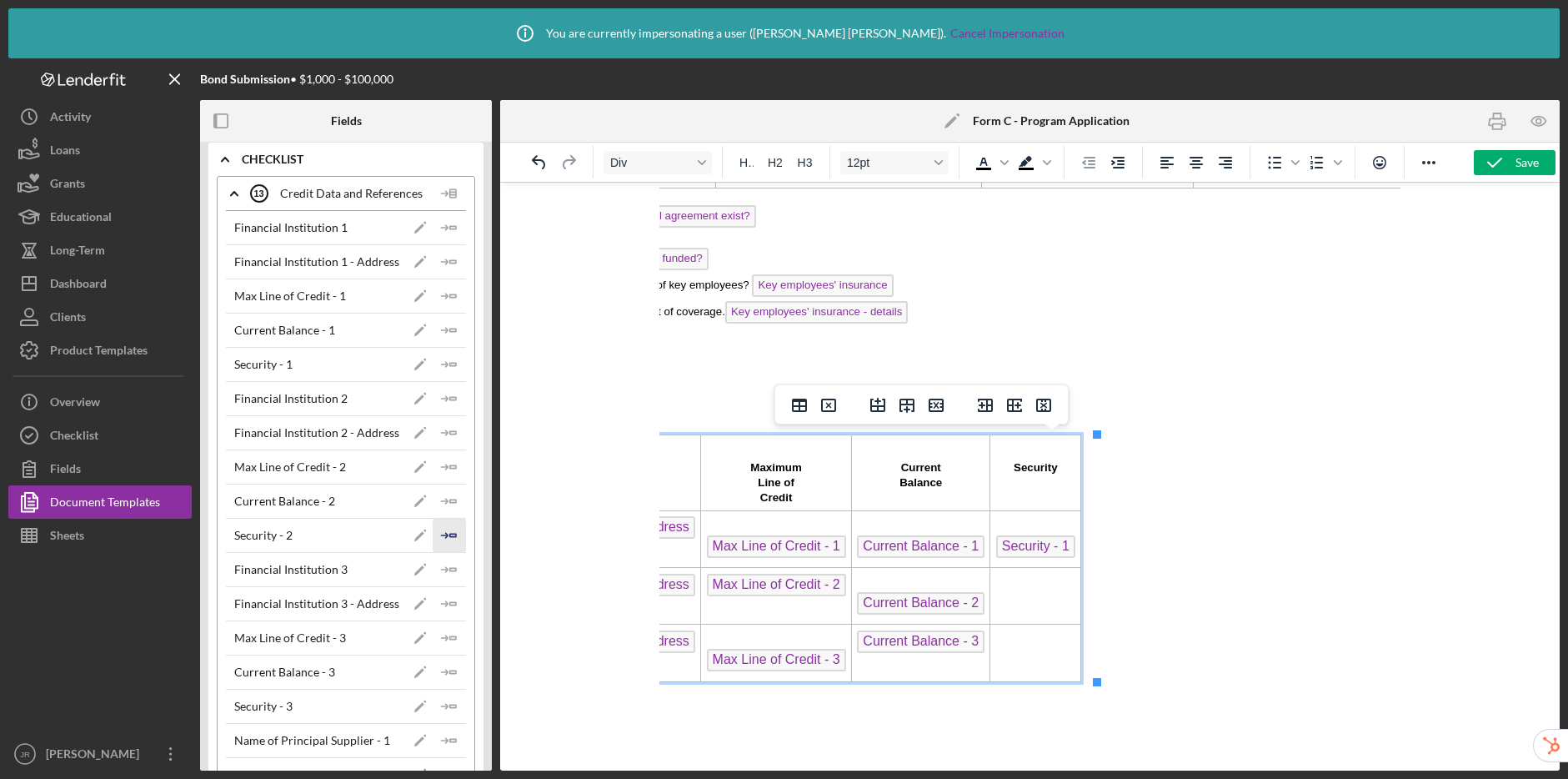
click at [443, 534] on icon "Icon/Insert Field" at bounding box center [448, 535] width 33 height 33
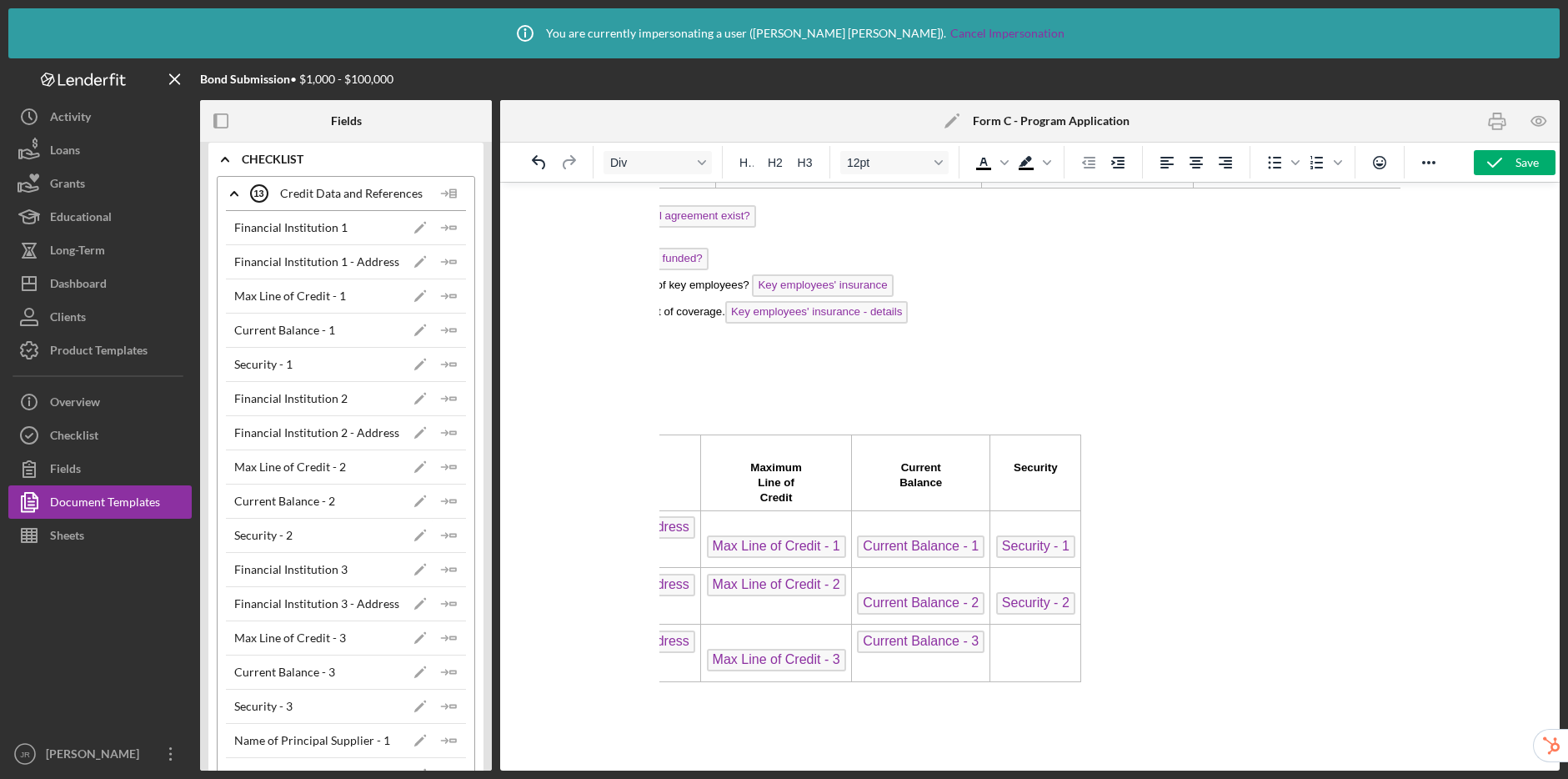
click at [1027, 654] on td "Rich Text Area. Press ALT-0 for help." at bounding box center [1035, 653] width 91 height 57
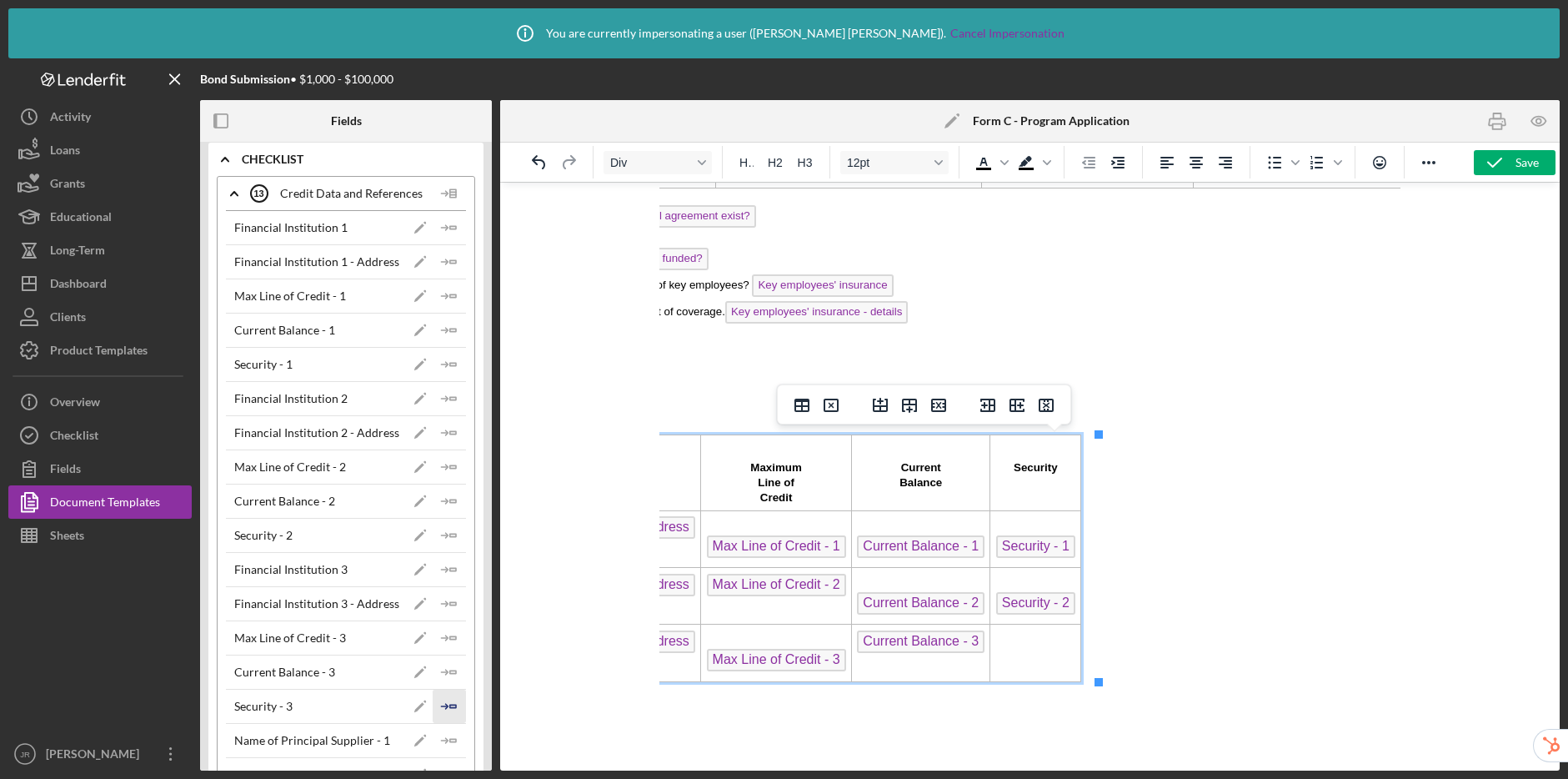
click at [450, 707] on polygon "button" at bounding box center [453, 706] width 6 height 3
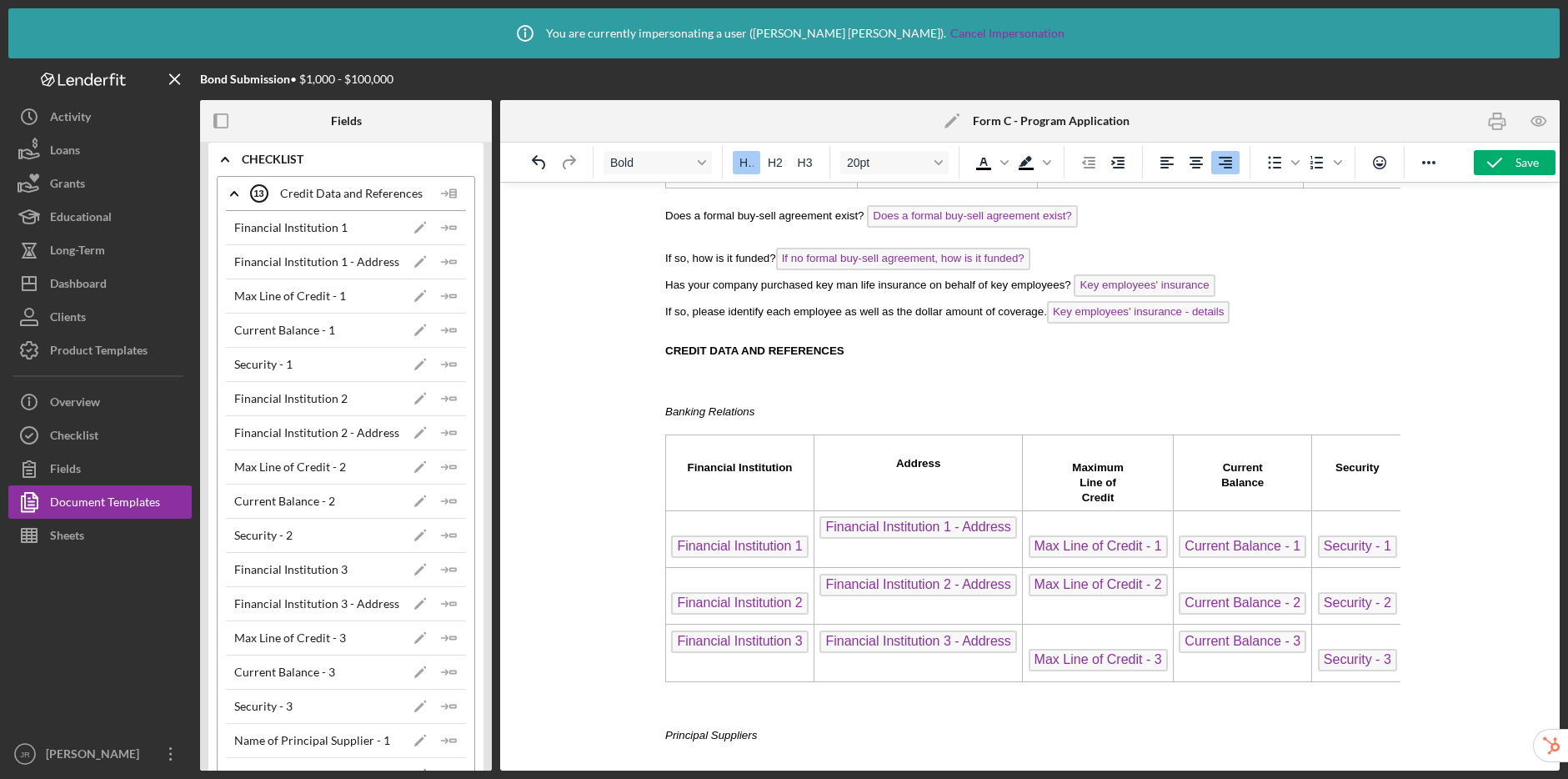
scroll to position [1637, 0]
click at [1516, 164] on div "Save" at bounding box center [1528, 162] width 24 height 25
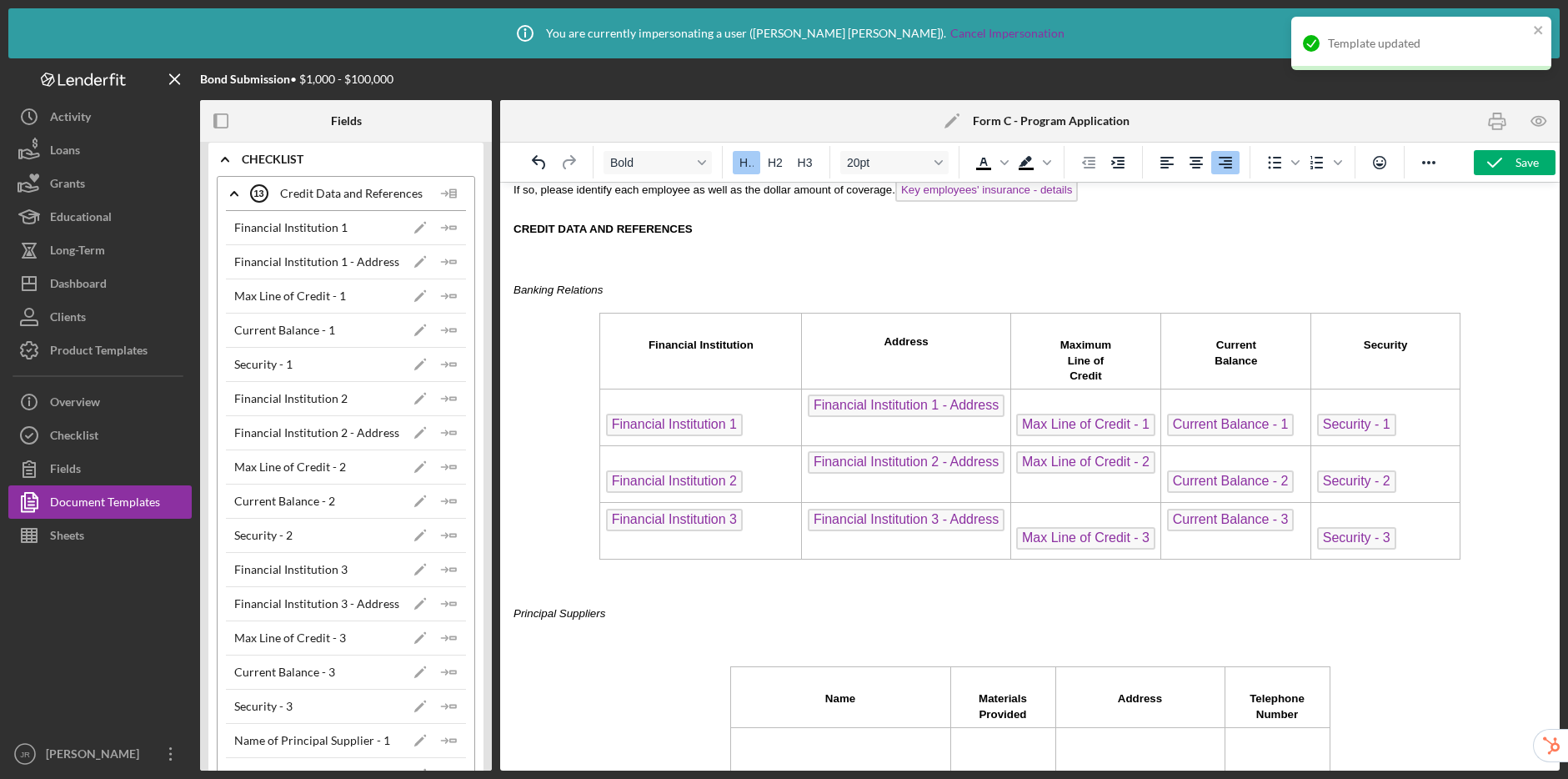
scroll to position [1764, 0]
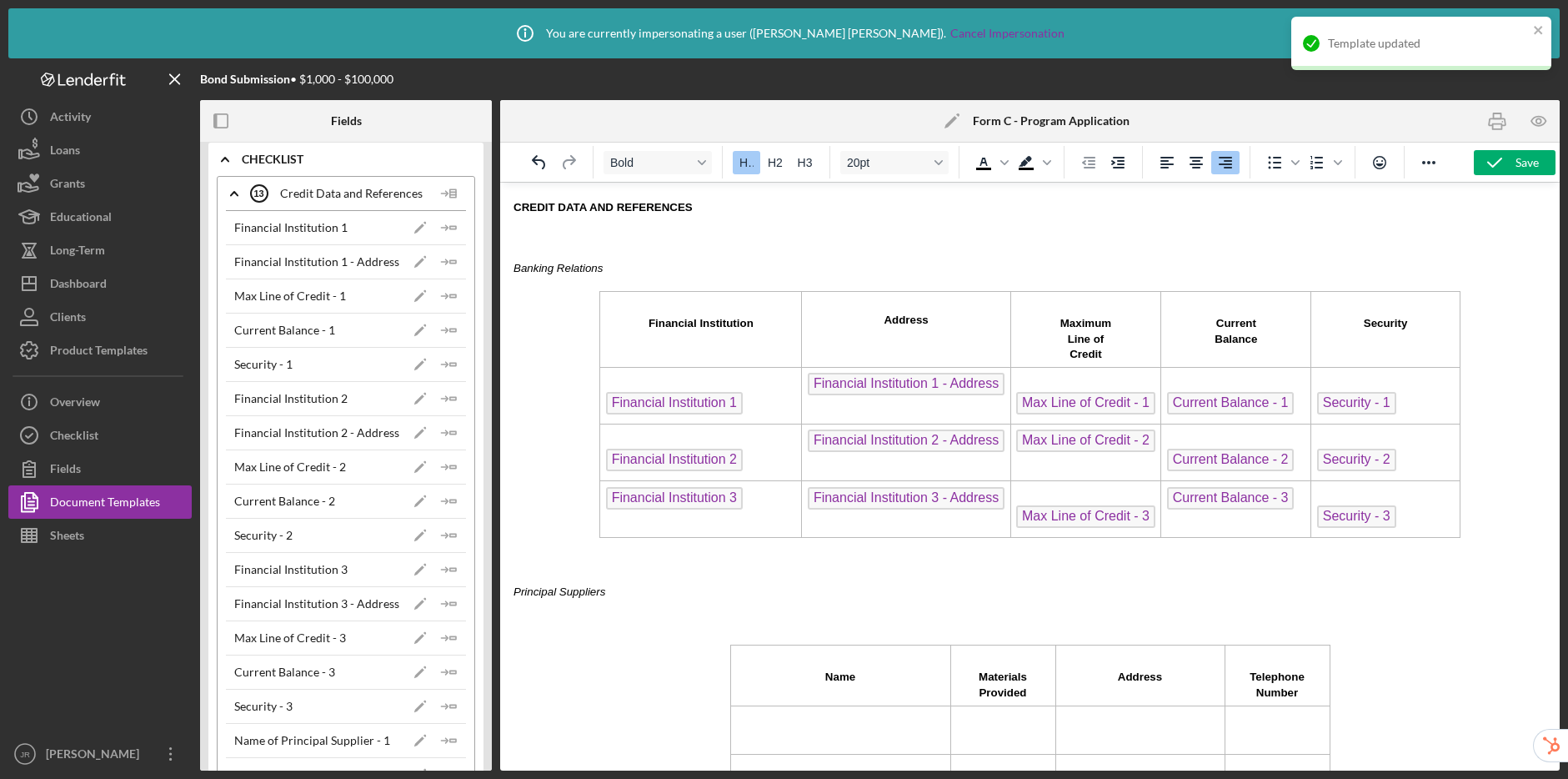
click at [559, 625] on p "Rich Text Area. Press ALT-0 for help." at bounding box center [1029, 621] width 1033 height 18
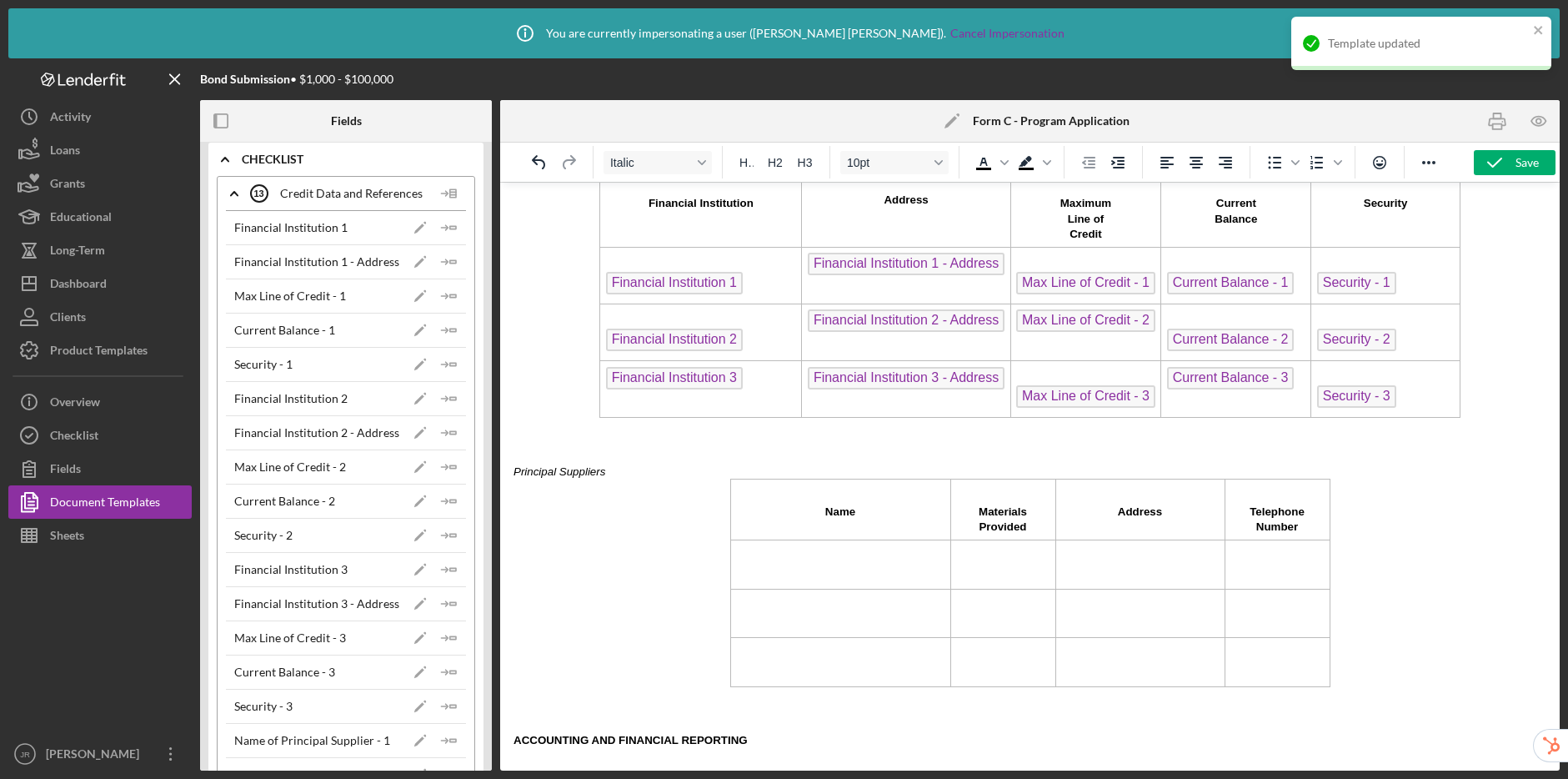
scroll to position [1899, 0]
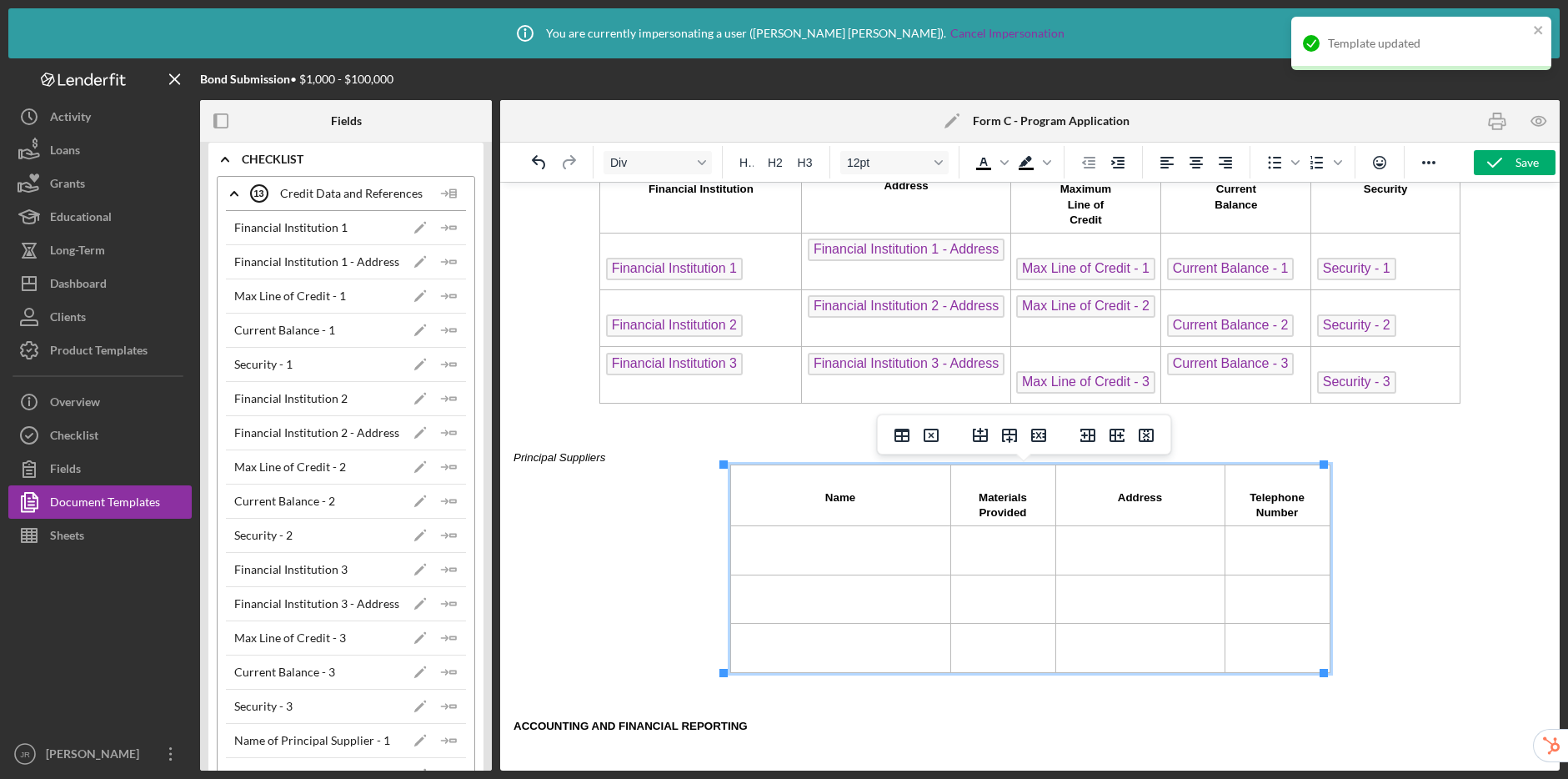
click at [772, 554] on td "Rich Text Area. Press ALT-0 for help." at bounding box center [841, 551] width 220 height 49
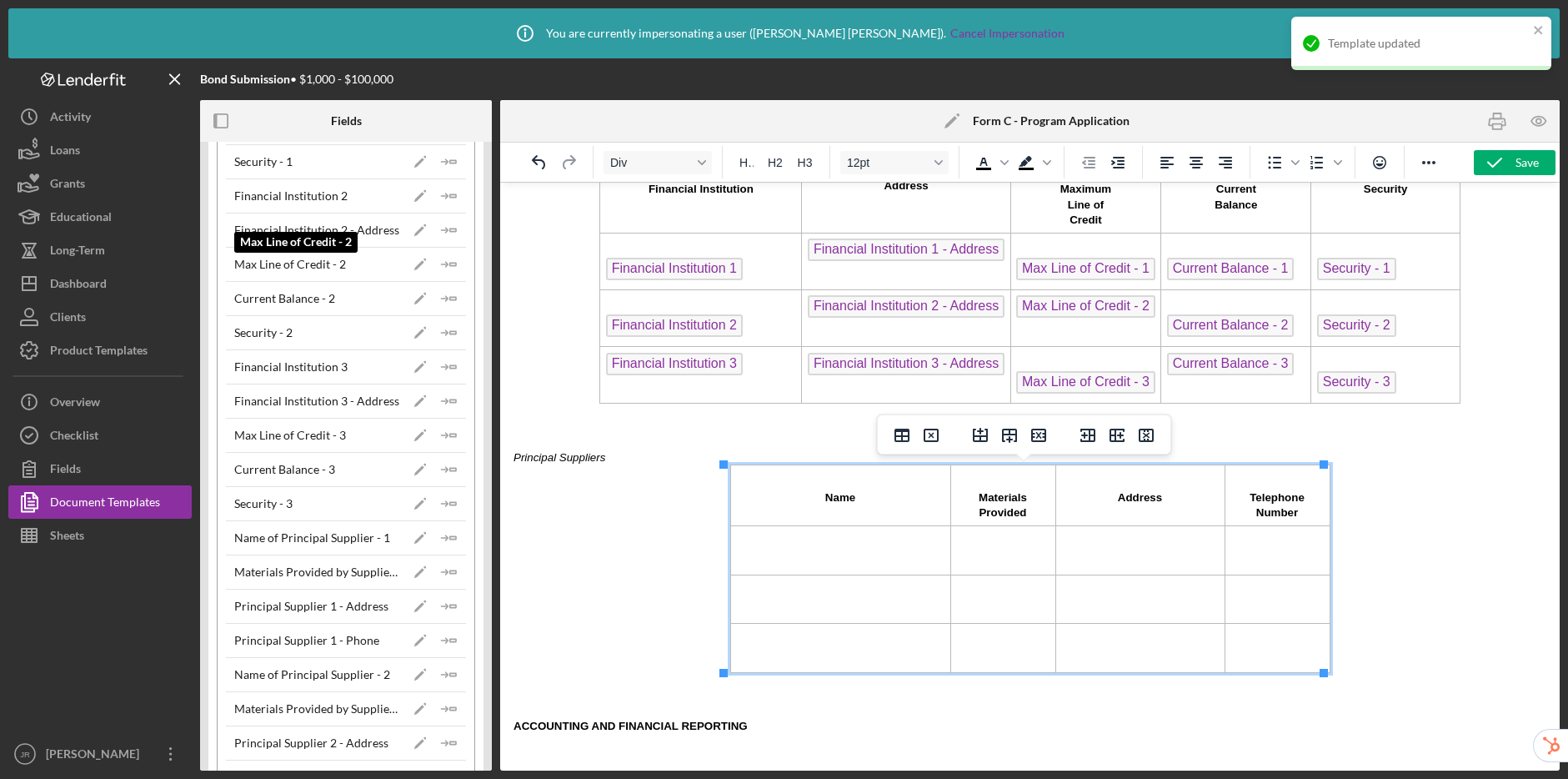
scroll to position [331, 0]
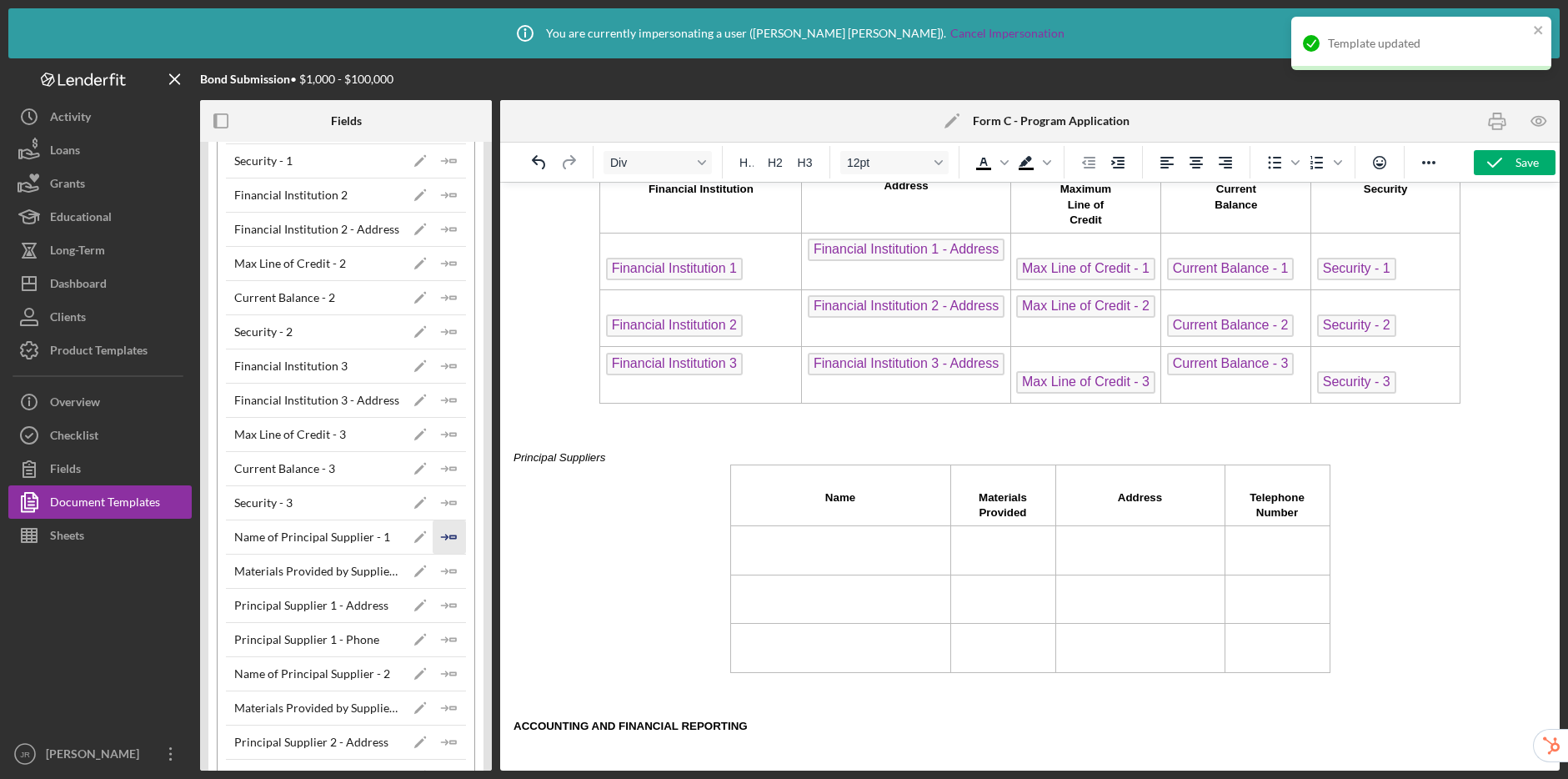
click at [449, 540] on icon "Icon/Insert Field" at bounding box center [448, 536] width 33 height 33
click at [776, 609] on td "Rich Text Area. Press ALT-0 for help." at bounding box center [841, 608] width 220 height 49
click at [440, 664] on icon "Icon/Insert Field" at bounding box center [448, 674] width 33 height 33
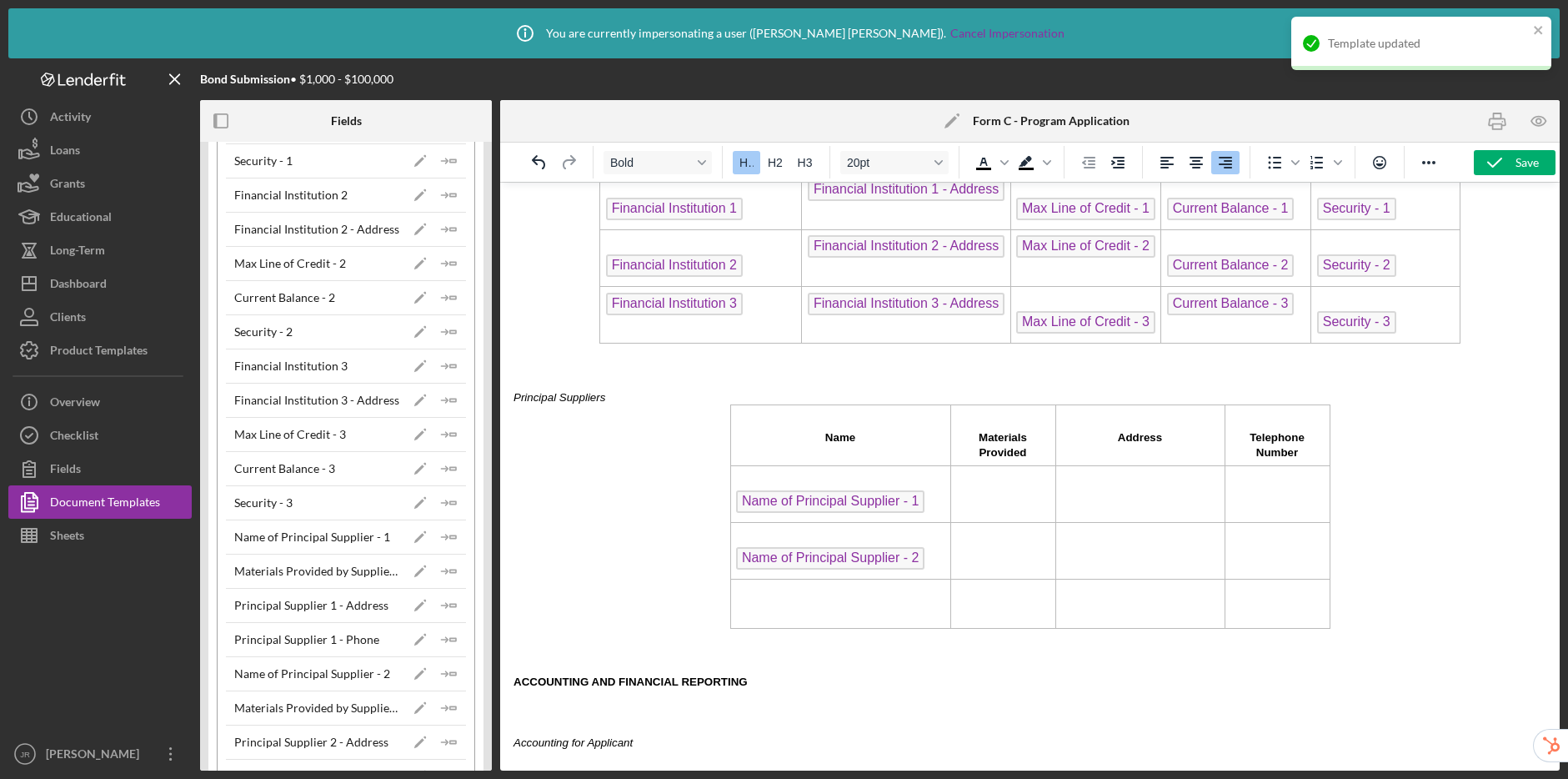
scroll to position [2004, 0]
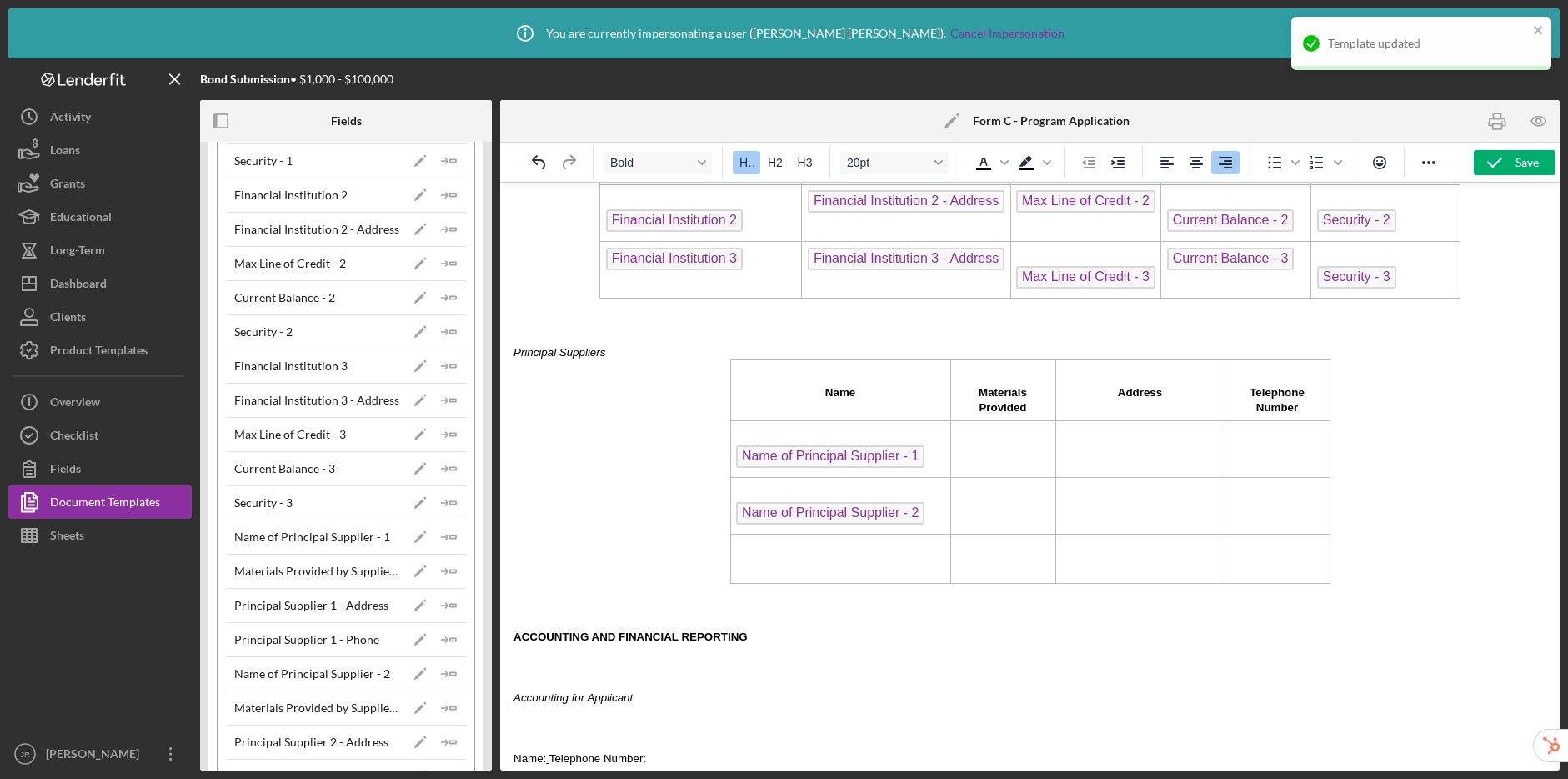
click at [810, 569] on td "Rich Text Area. Press ALT-0 for help." at bounding box center [841, 559] width 220 height 49
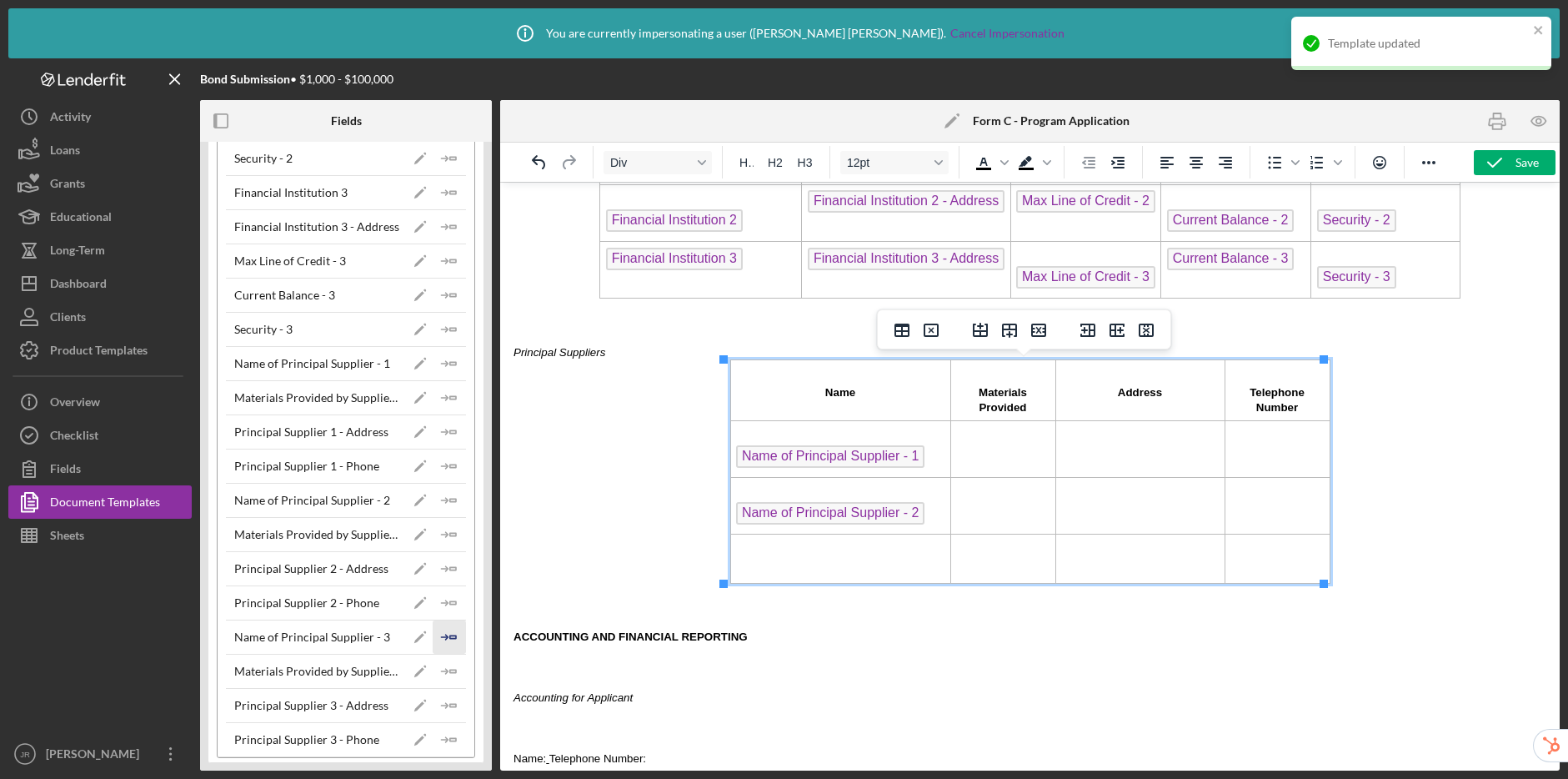
scroll to position [509, 0]
click at [451, 639] on icon "Icon/Insert Field" at bounding box center [448, 631] width 33 height 33
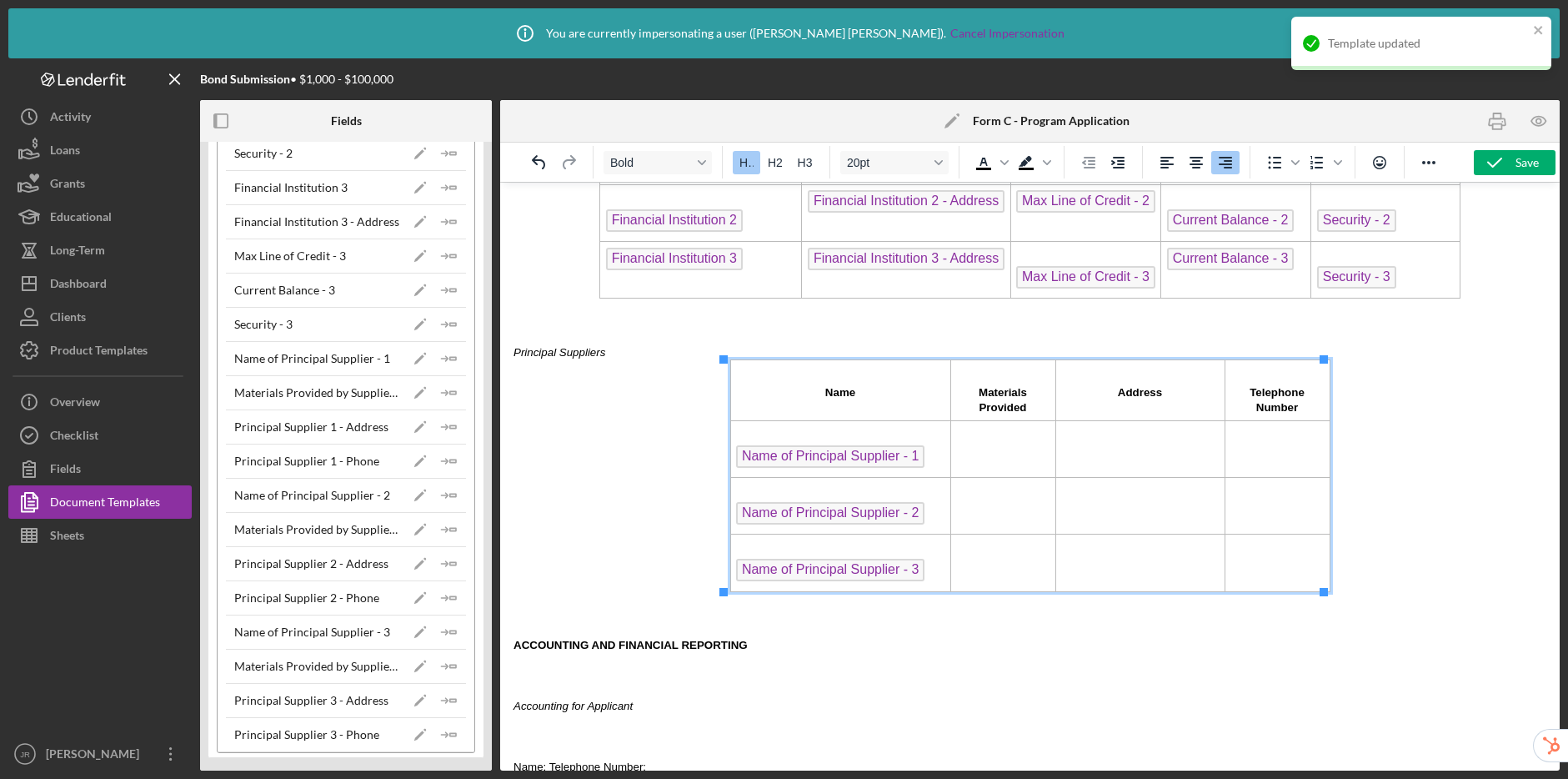
click at [982, 460] on td "Rich Text Area. Press ALT-0 for help." at bounding box center [1003, 449] width 105 height 57
click at [449, 397] on icon "Icon/Insert Field" at bounding box center [448, 392] width 33 height 33
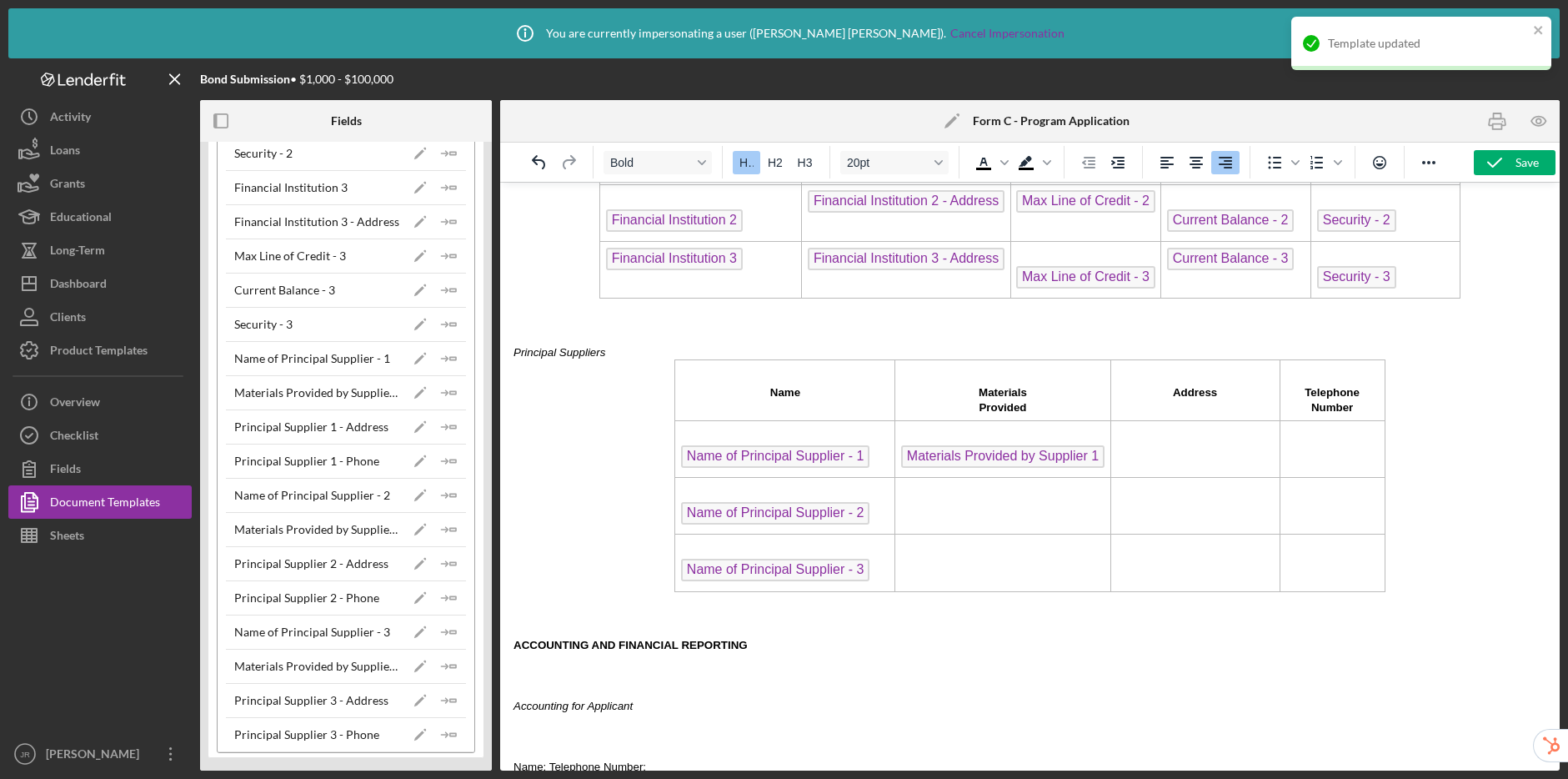
click at [942, 502] on td "Rich Text Area. Press ALT-0 for help." at bounding box center [1003, 506] width 215 height 57
click at [437, 527] on icon "Icon/Insert Field" at bounding box center [448, 528] width 33 height 33
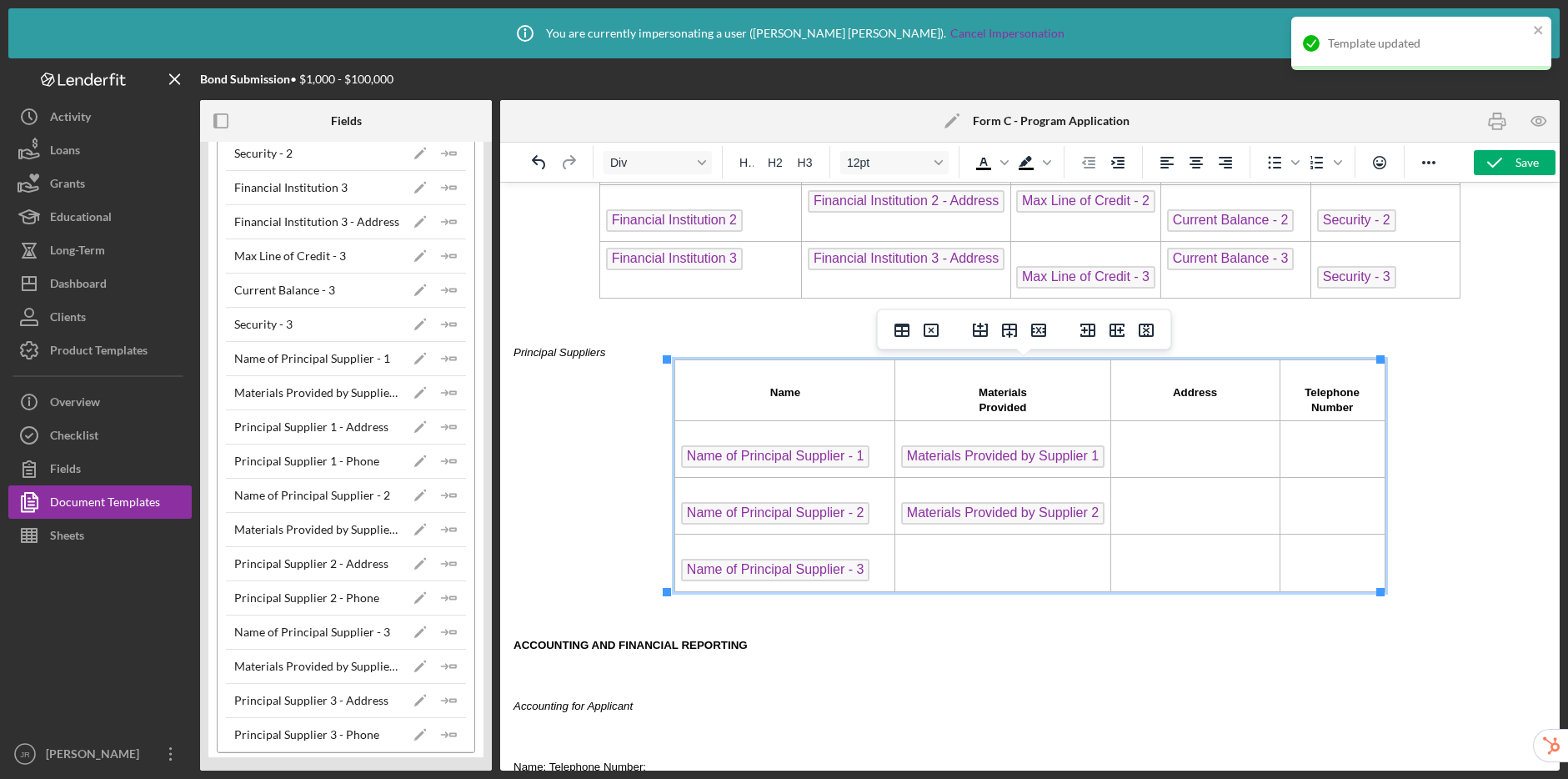
click at [909, 560] on td "Rich Text Area. Press ALT-0 for help." at bounding box center [1003, 562] width 215 height 57
click at [456, 665] on icon "Icon/Insert Field" at bounding box center [448, 666] width 33 height 33
click at [1138, 462] on td "Rich Text Area. Press ALT-0 for help." at bounding box center [1195, 449] width 170 height 57
drag, startPoint x: 451, startPoint y: 430, endPoint x: 118, endPoint y: 255, distance: 376.2
click at [451, 430] on icon "Icon/Insert Field" at bounding box center [448, 427] width 33 height 33
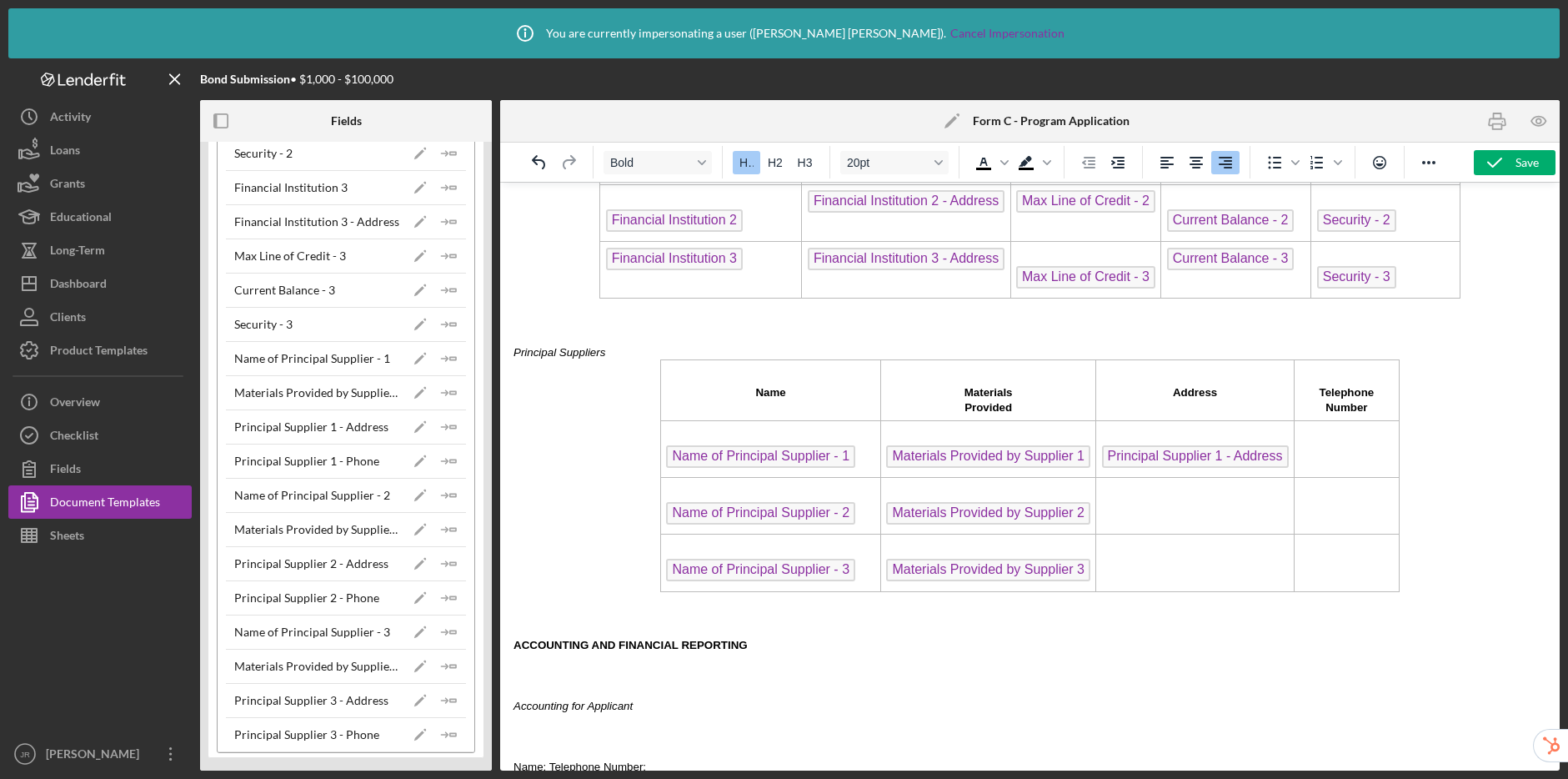
click at [1114, 501] on td "Rich Text Area. Press ALT-0 for help." at bounding box center [1195, 506] width 199 height 57
click at [444, 565] on polyline "button" at bounding box center [445, 563] width 5 height 5
click at [1162, 561] on td "Rich Text Area. Press ALT-0 for help." at bounding box center [1195, 562] width 199 height 57
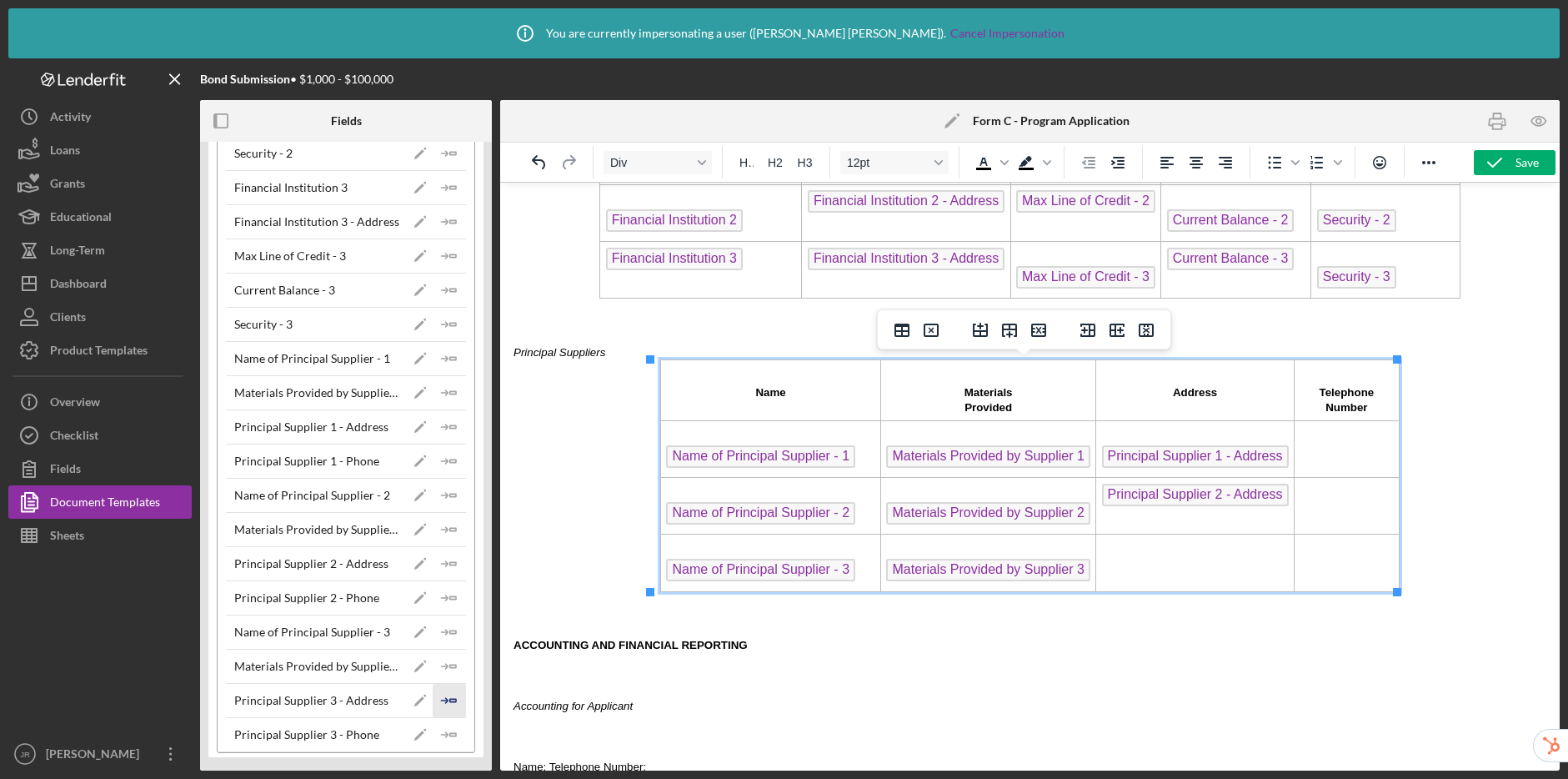
drag, startPoint x: 457, startPoint y: 702, endPoint x: 44, endPoint y: 473, distance: 472.2
click at [457, 702] on icon "Icon/Insert Field" at bounding box center [448, 700] width 33 height 33
click at [1322, 455] on td "Rich Text Area. Press ALT-0 for help." at bounding box center [1347, 449] width 105 height 57
click at [451, 458] on icon "Icon/Insert Field" at bounding box center [448, 461] width 33 height 33
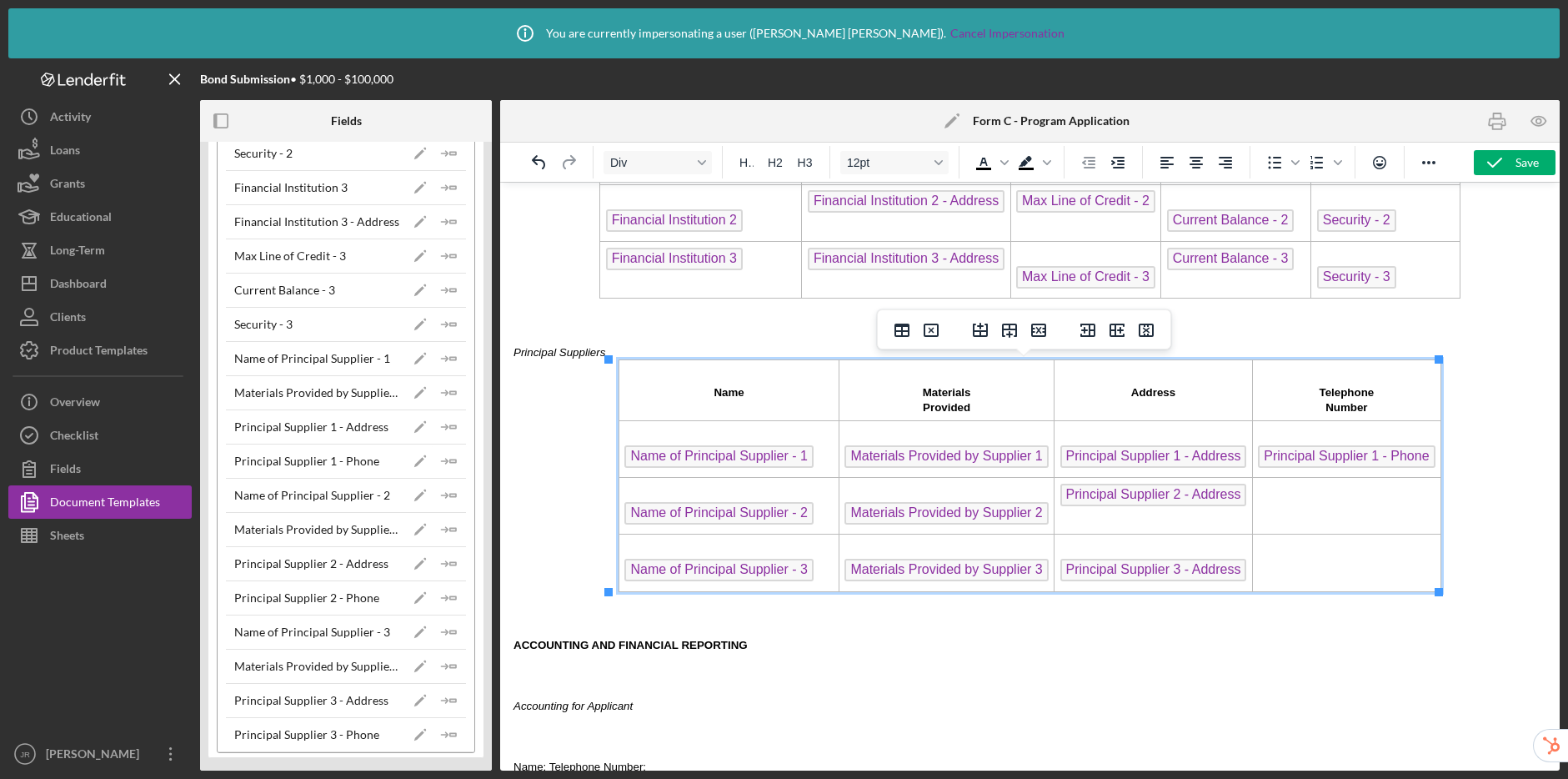
click at [1273, 494] on td "Rich Text Area. Press ALT-0 for help." at bounding box center [1347, 506] width 188 height 57
click at [451, 592] on icon "Icon/Insert Field" at bounding box center [448, 597] width 33 height 33
click at [1265, 557] on td "Rich Text Area. Press ALT-0 for help." at bounding box center [1347, 562] width 188 height 57
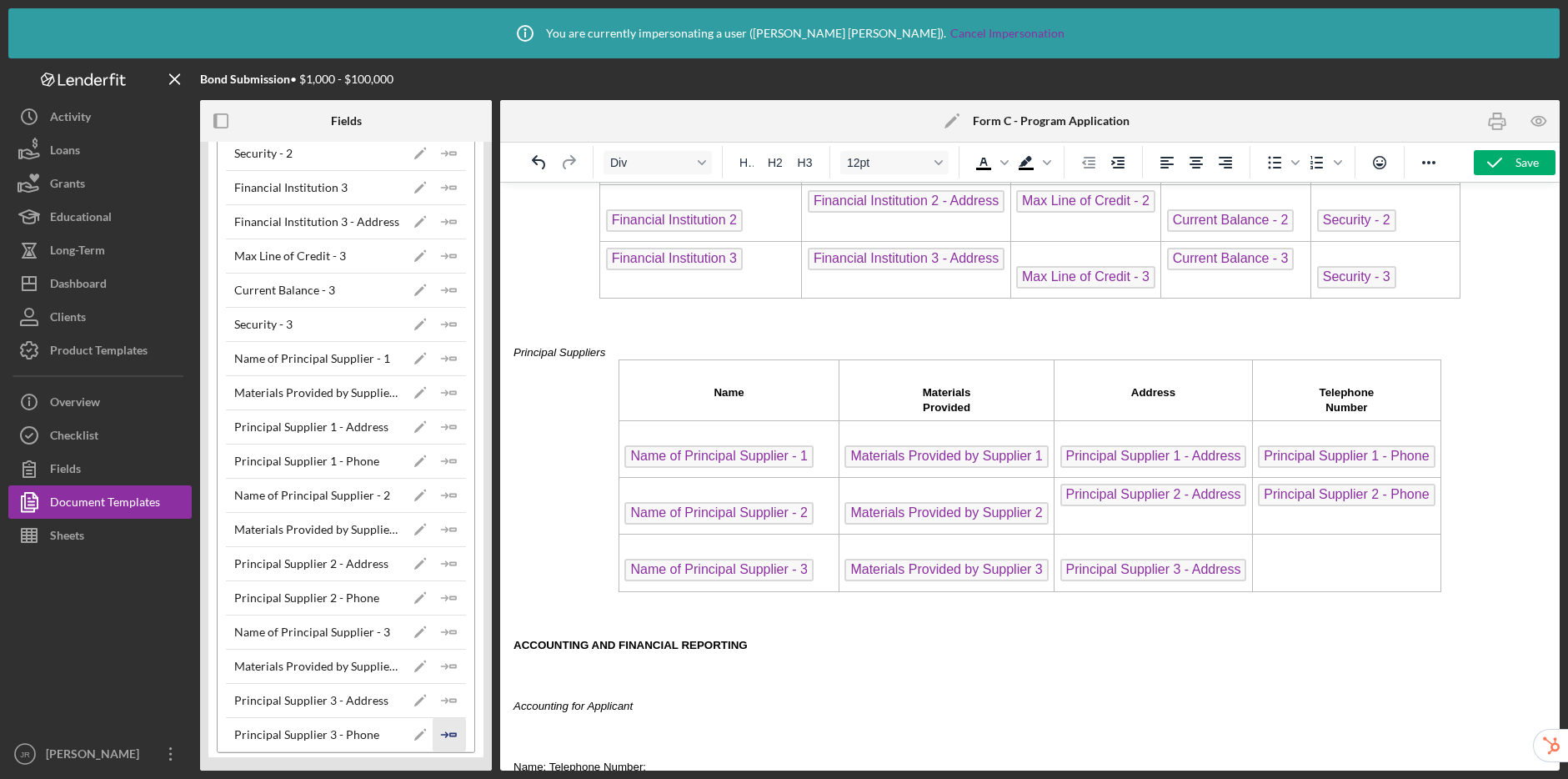
click at [450, 730] on icon "Icon/Insert Field" at bounding box center [448, 734] width 33 height 33
click at [1494, 168] on icon "button" at bounding box center [1495, 163] width 41 height 41
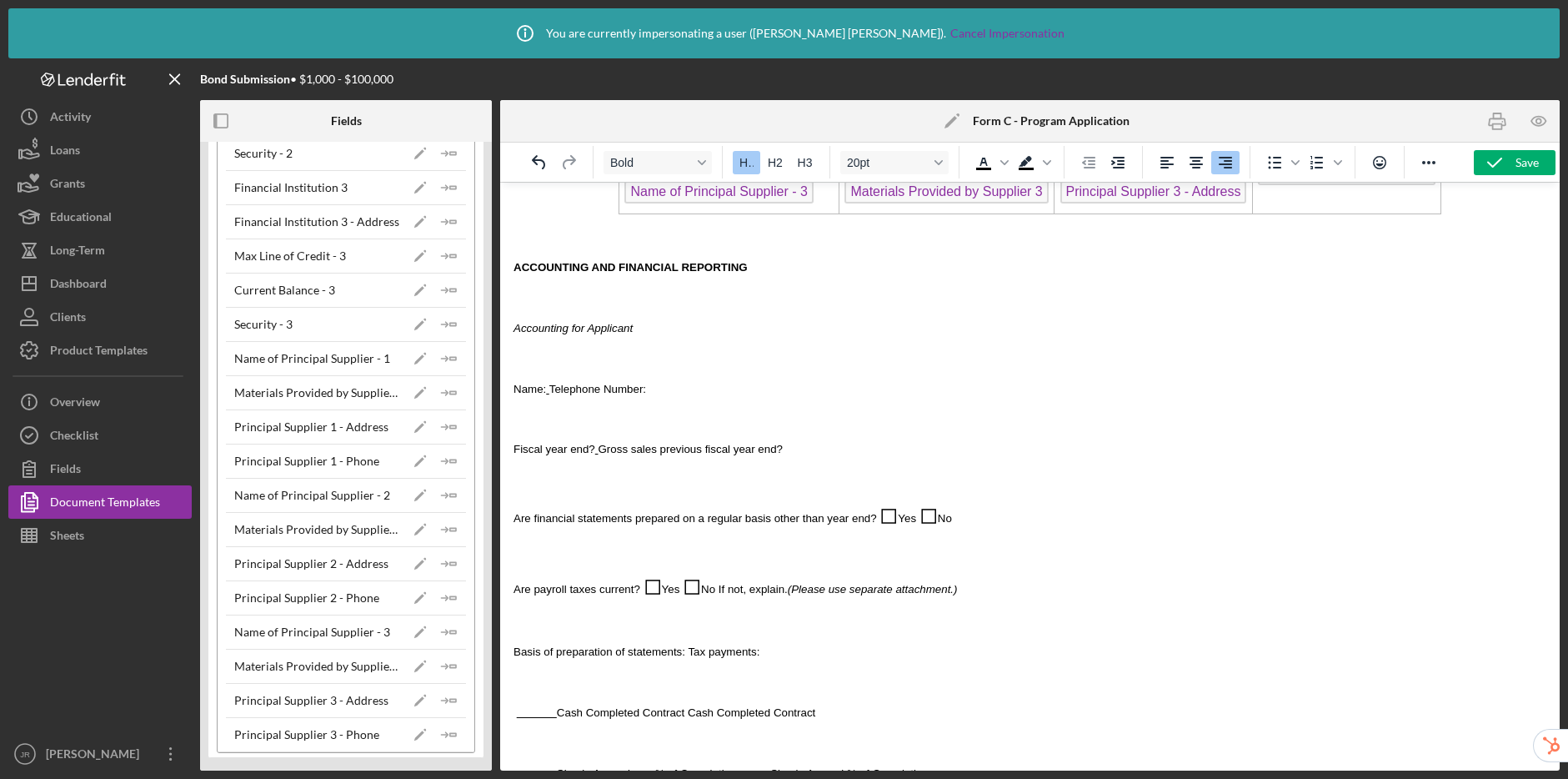
scroll to position [2384, 0]
click at [691, 331] on p "Accounting for Applicant" at bounding box center [1029, 325] width 1033 height 15
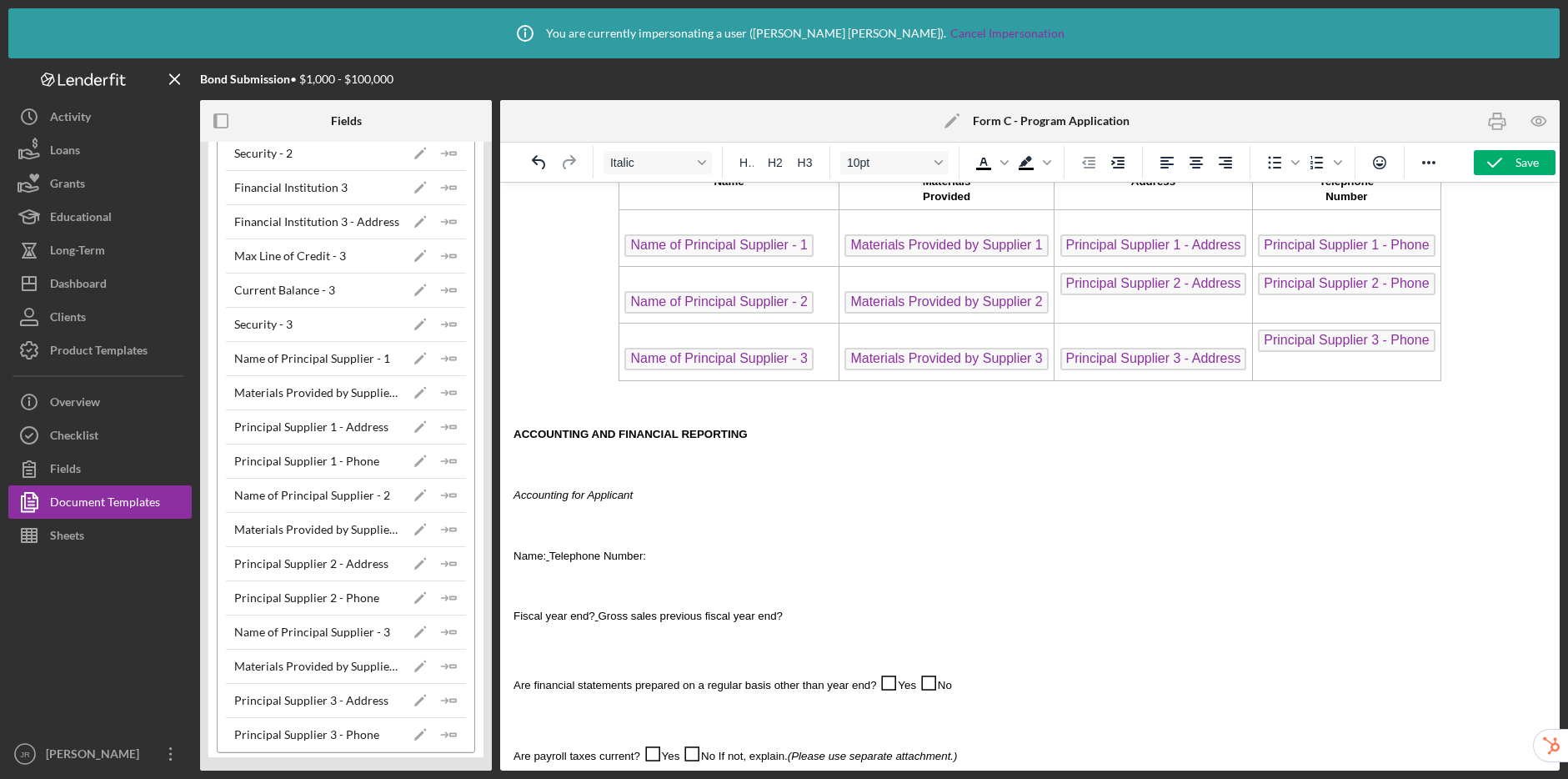
scroll to position [2468, 0]
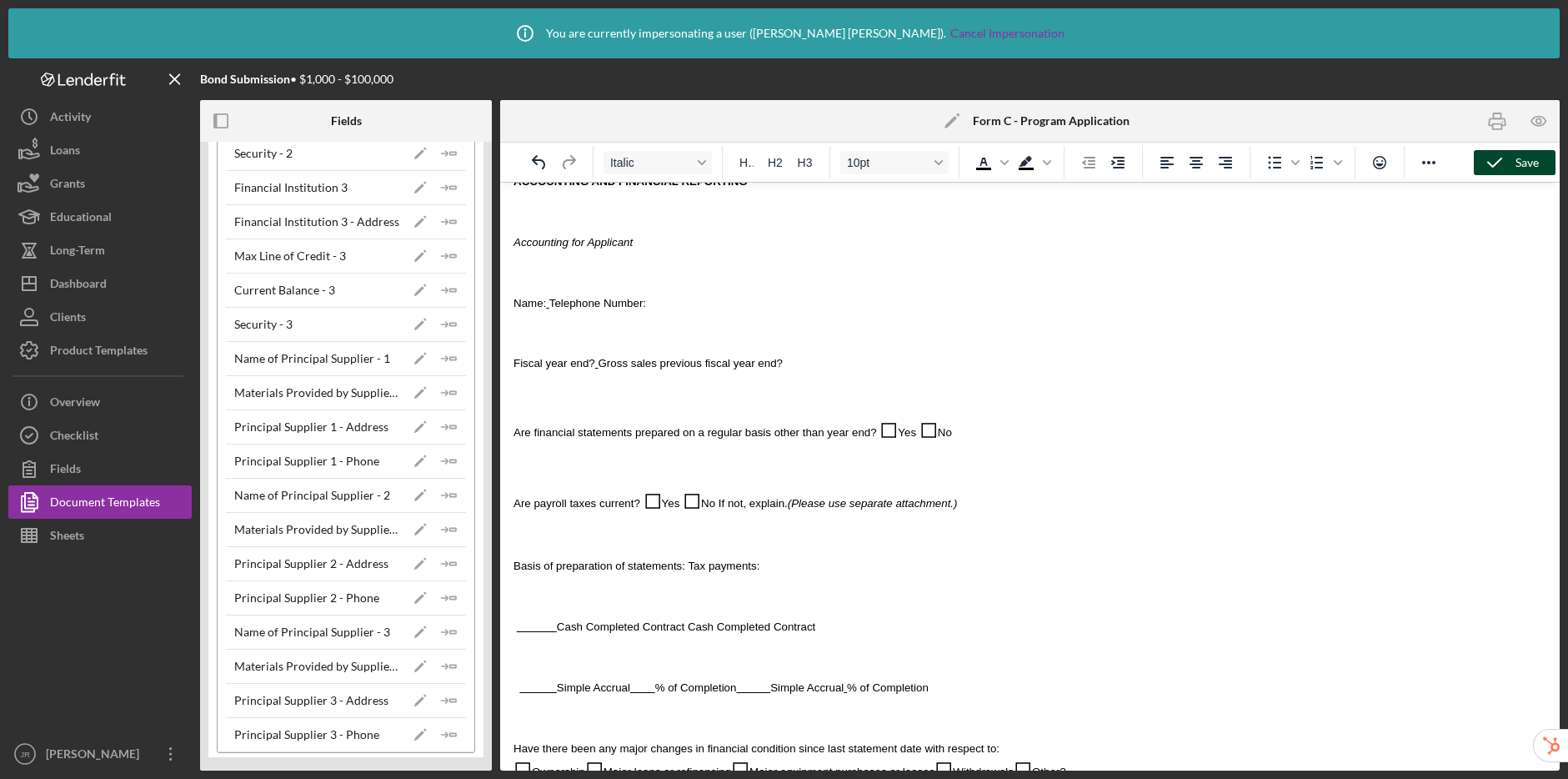
click at [1519, 156] on div "Save" at bounding box center [1528, 162] width 24 height 25
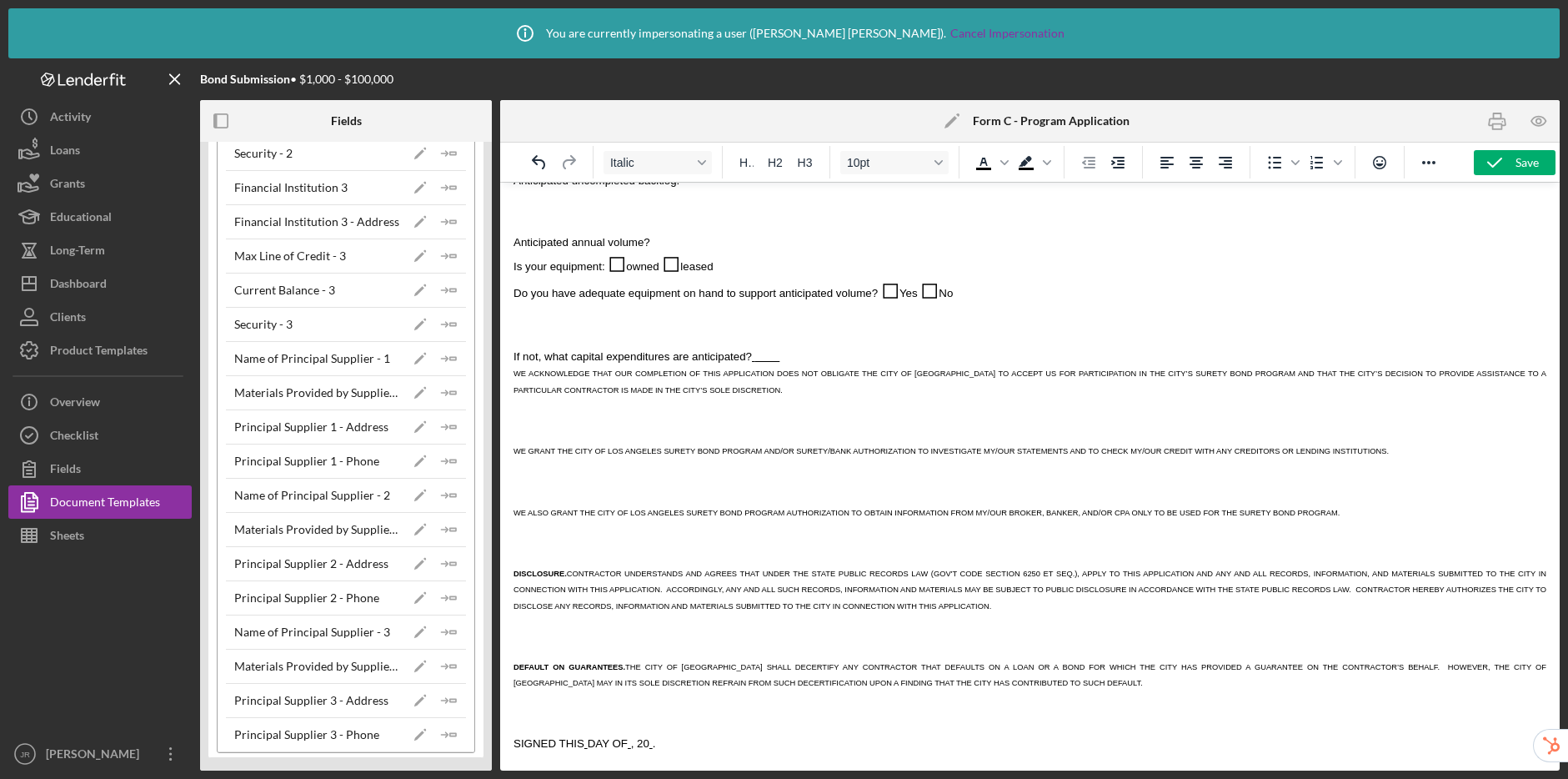
scroll to position [3823, 0]
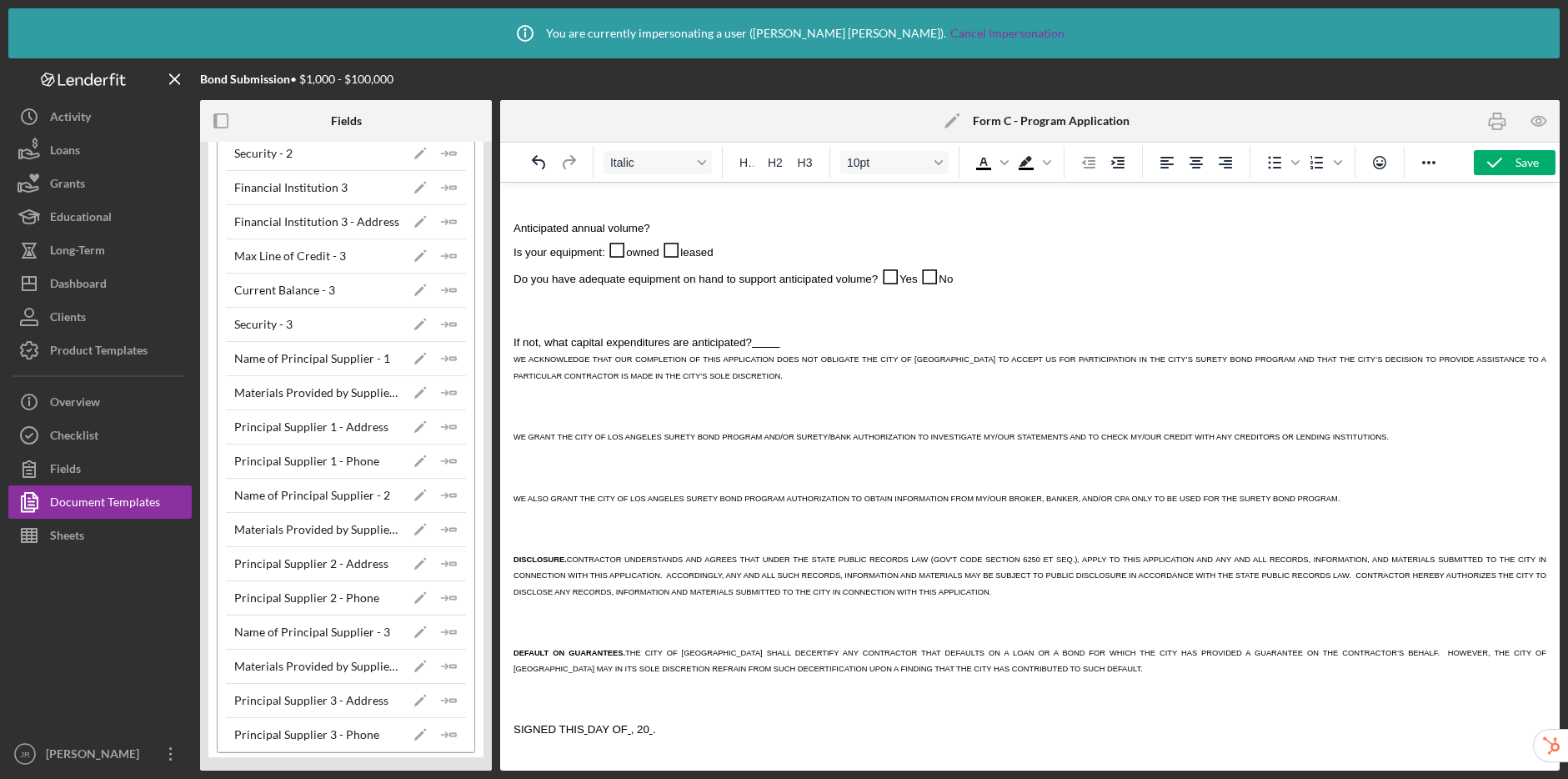
click at [513, 360] on span "WE ACKNOWLEDGE THAT OUR COMPLETION OF THIS APPLICATION DOES NOT OBLIGATE THE CI…" at bounding box center [1029, 367] width 1033 height 24
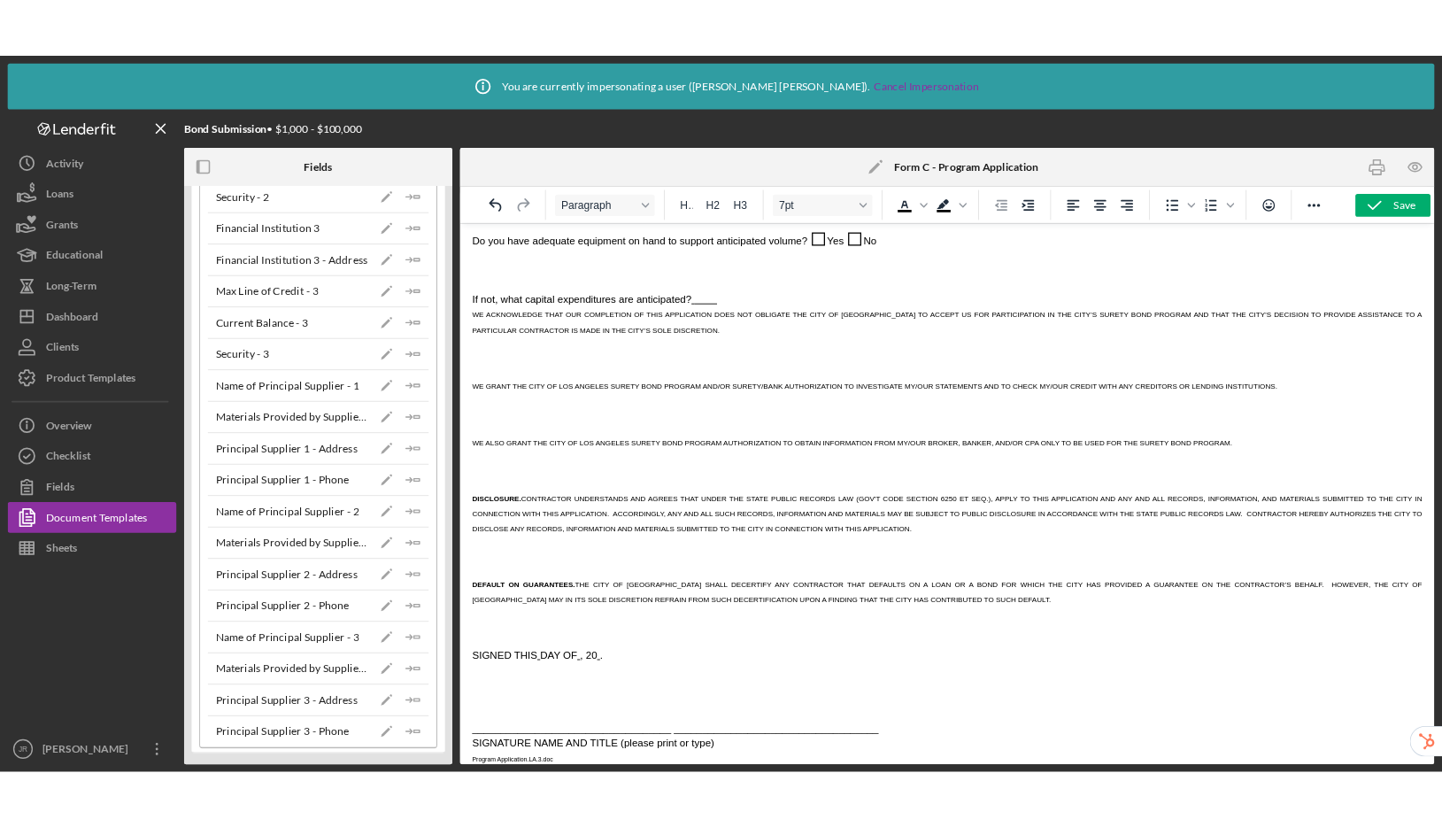
scroll to position [4187, 0]
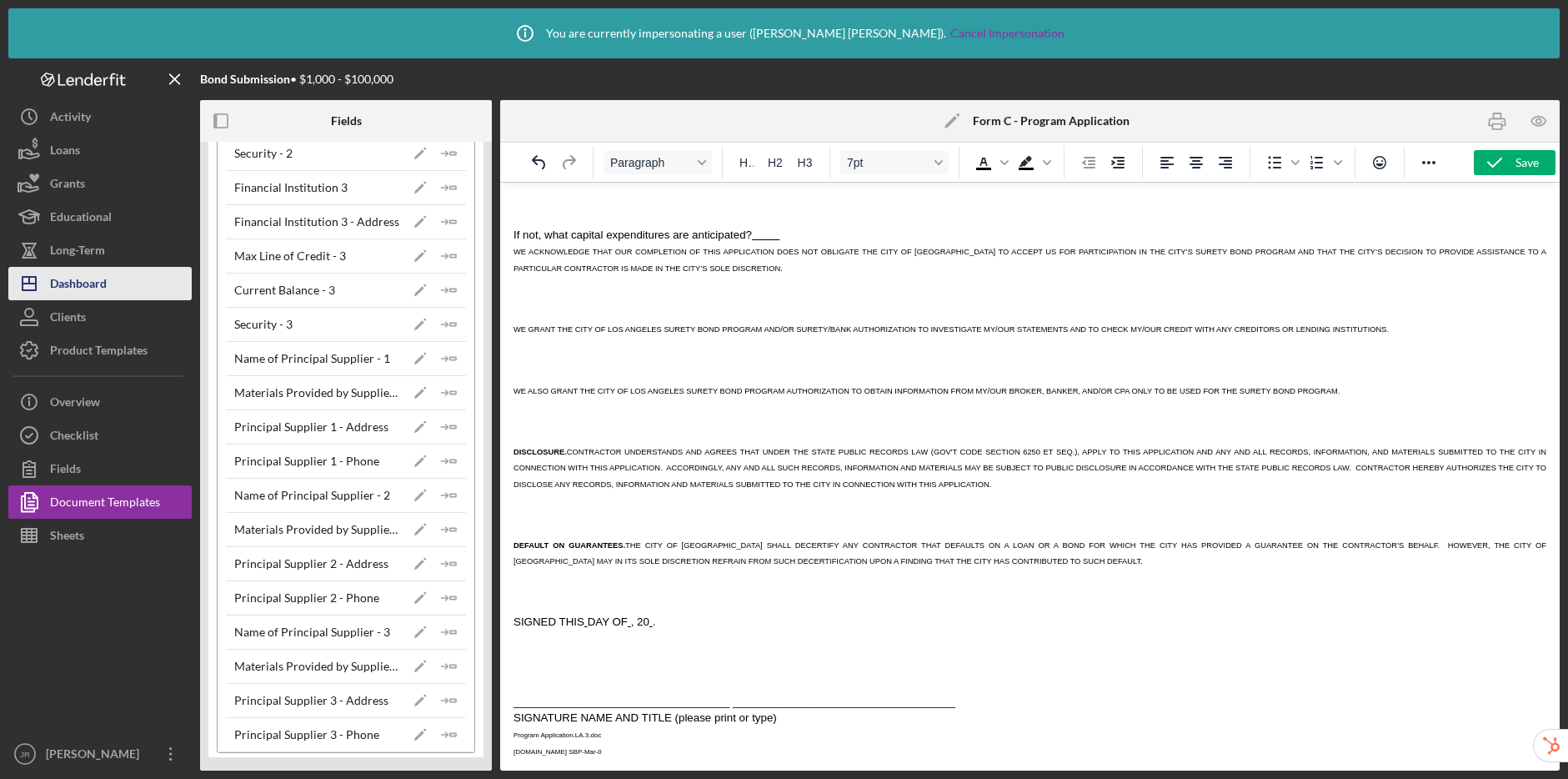
click at [71, 281] on div "Dashboard" at bounding box center [78, 285] width 57 height 38
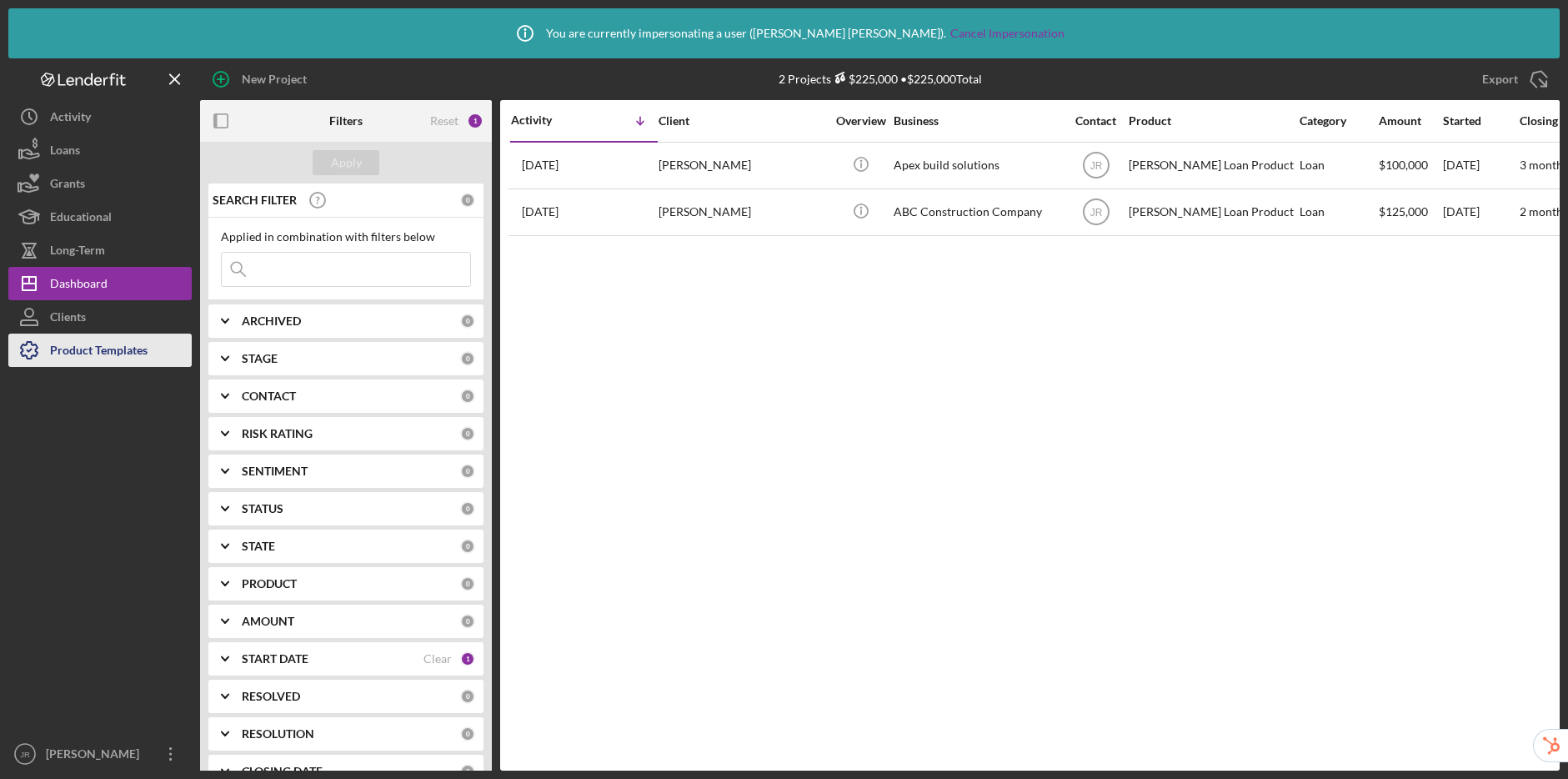
click at [144, 356] on div "Product Templates" at bounding box center [99, 352] width 98 height 38
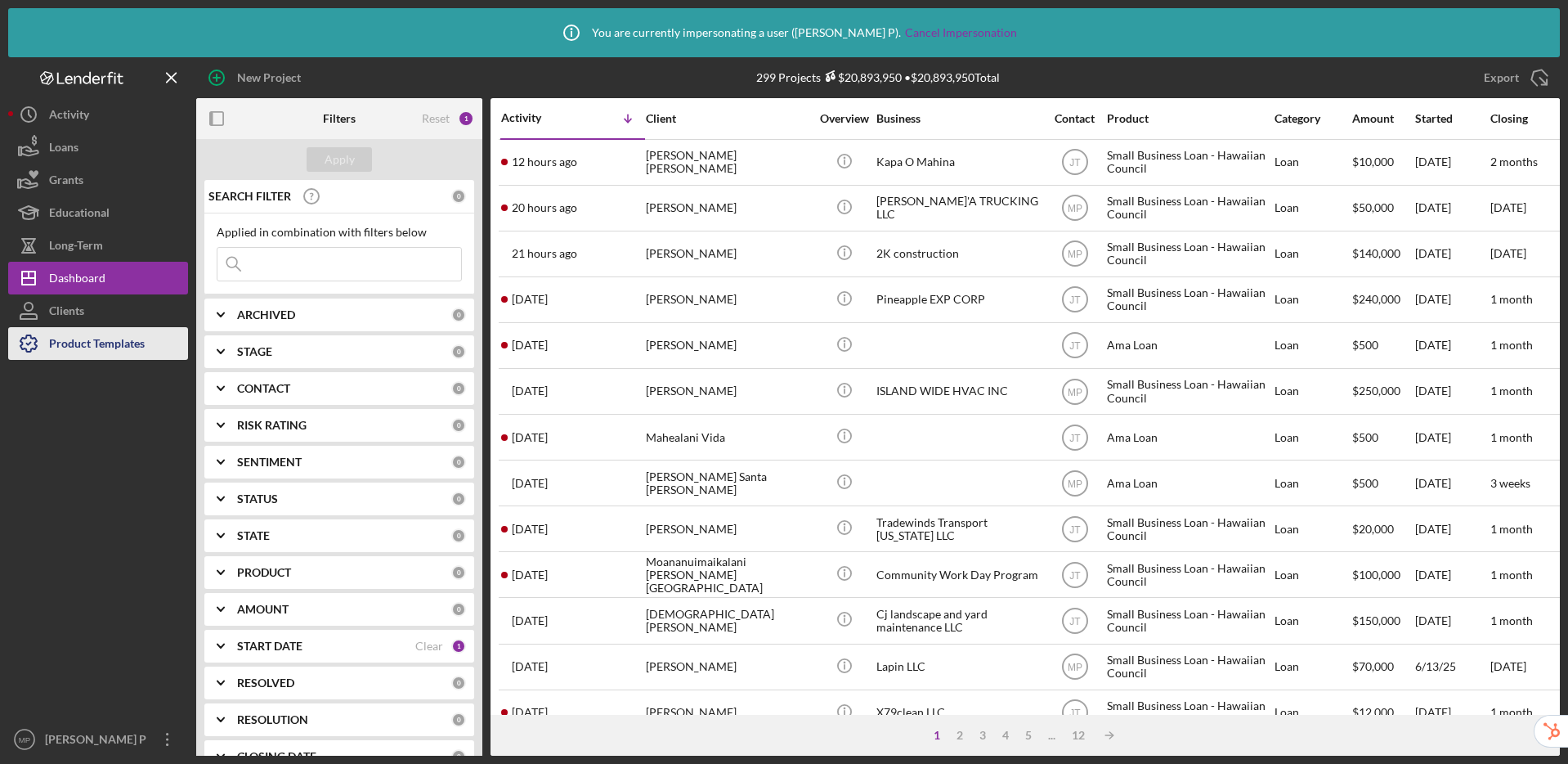
click at [63, 354] on div "Product Templates" at bounding box center [97, 346] width 96 height 37
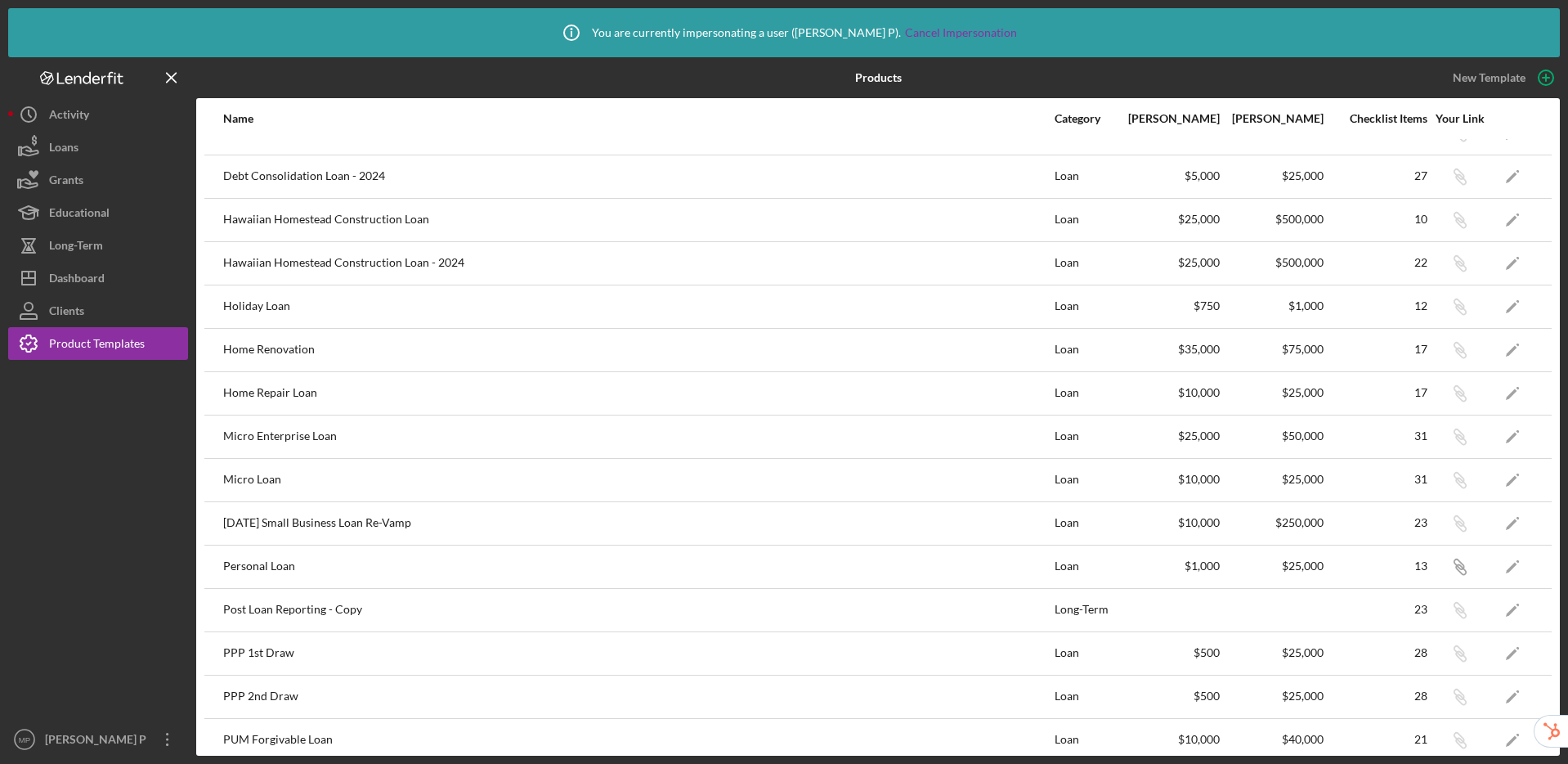
scroll to position [246, 0]
click at [1308, 518] on icon "Icon/Edit" at bounding box center [1513, 521] width 37 height 37
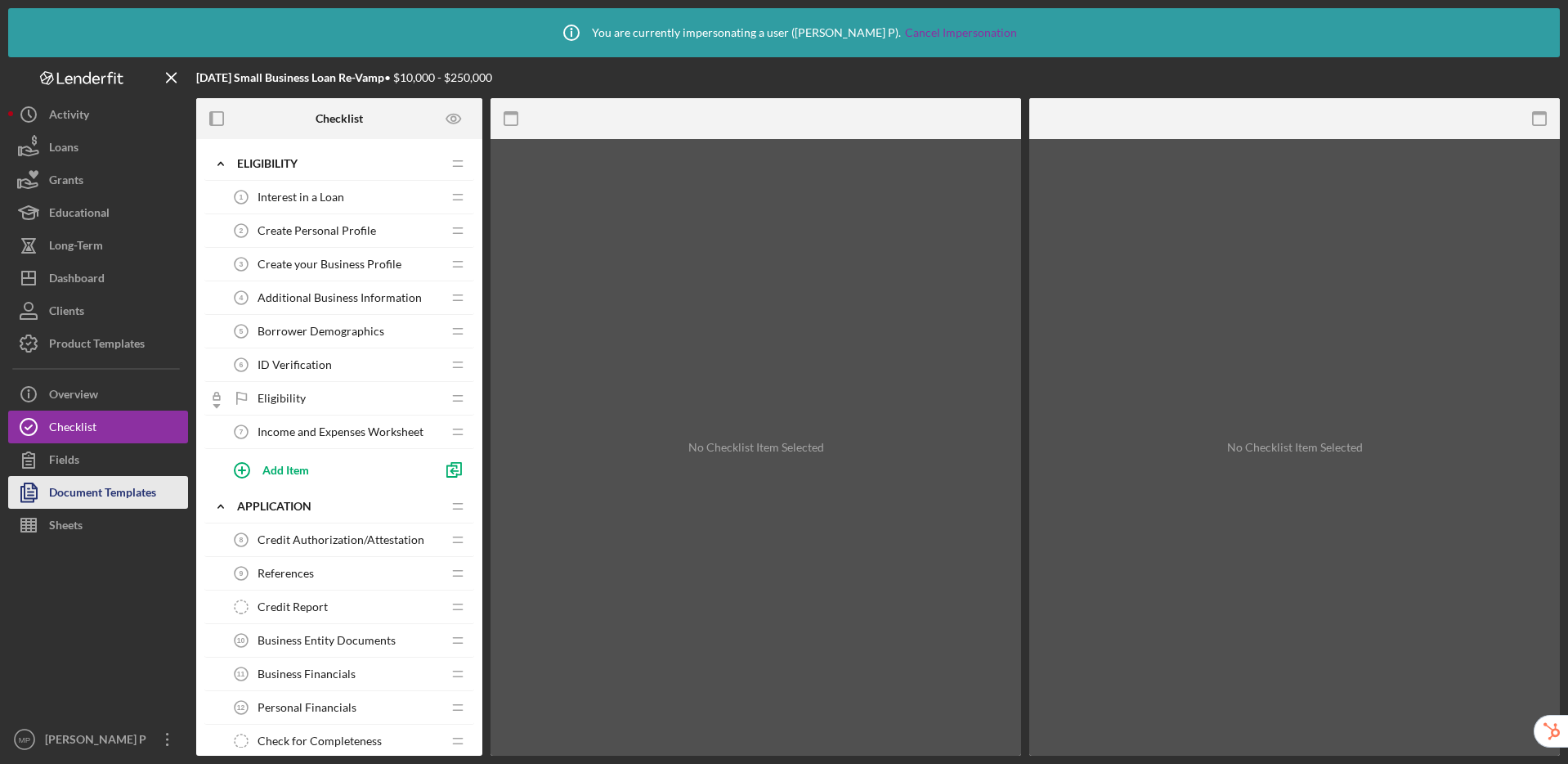
click at [95, 491] on div "Document Templates" at bounding box center [103, 494] width 107 height 37
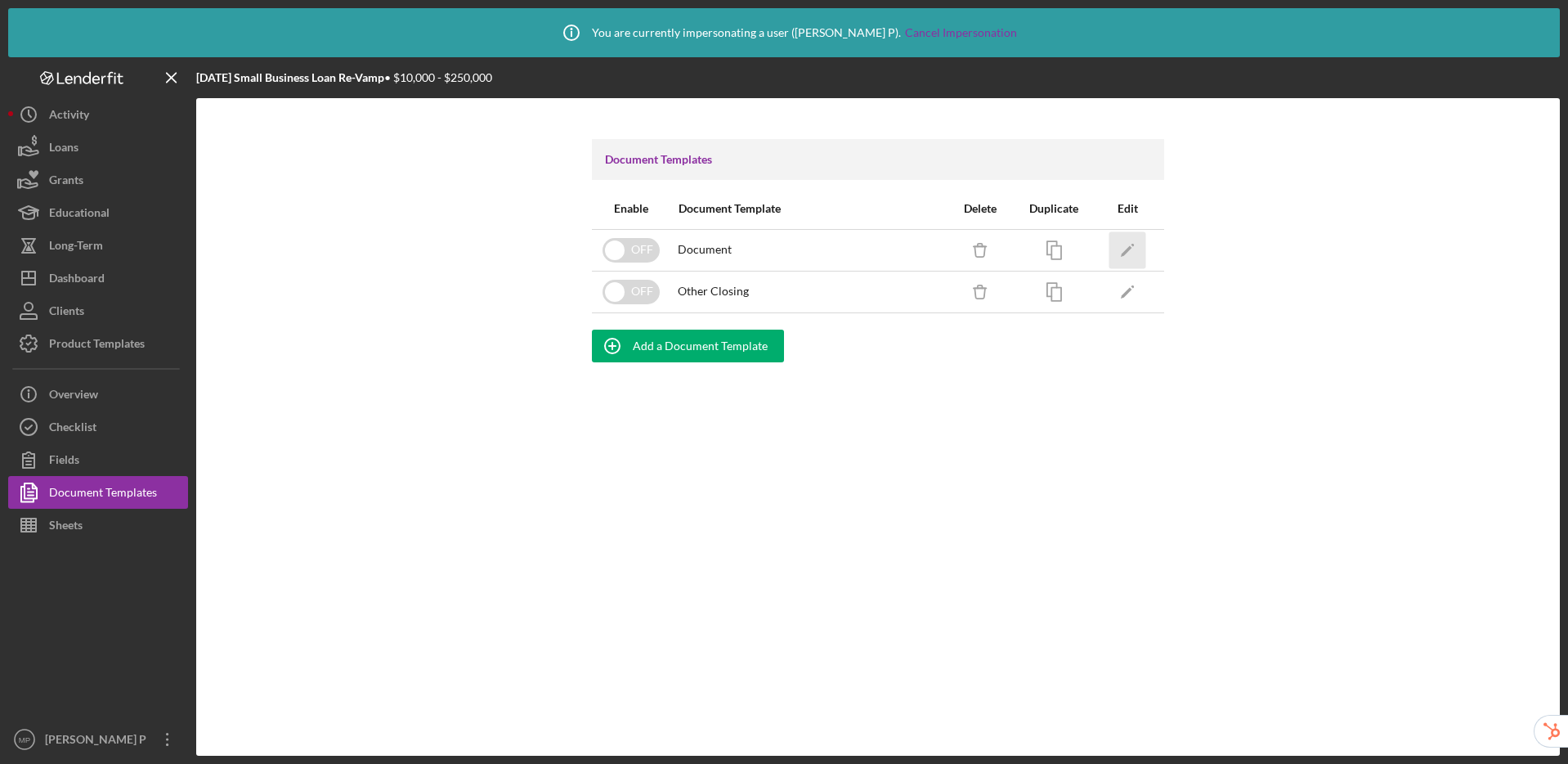
click at [1123, 249] on icon "Icon/Edit" at bounding box center [1128, 250] width 37 height 37
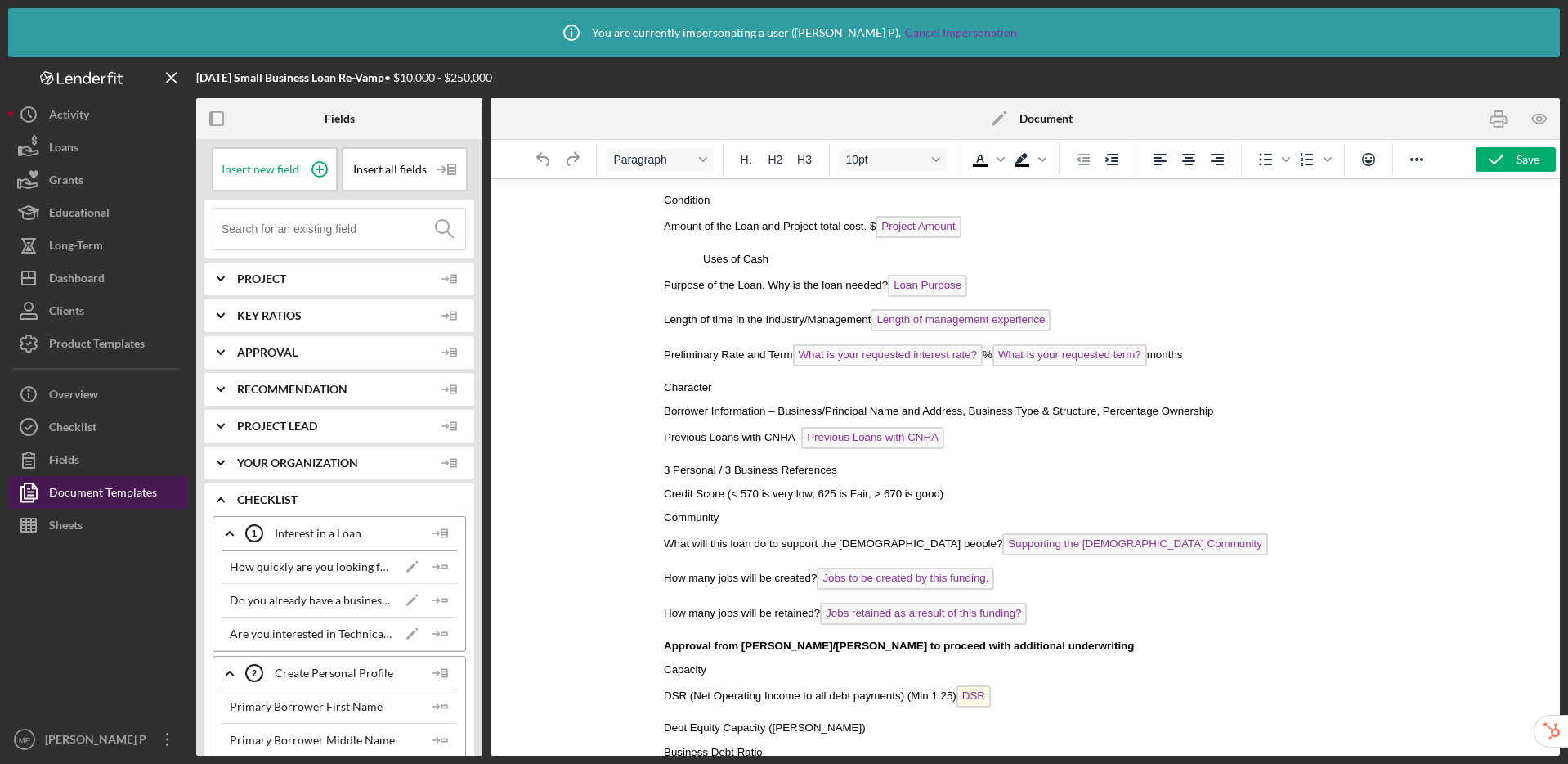
click at [134, 488] on div "Document Templates" at bounding box center [103, 494] width 108 height 37
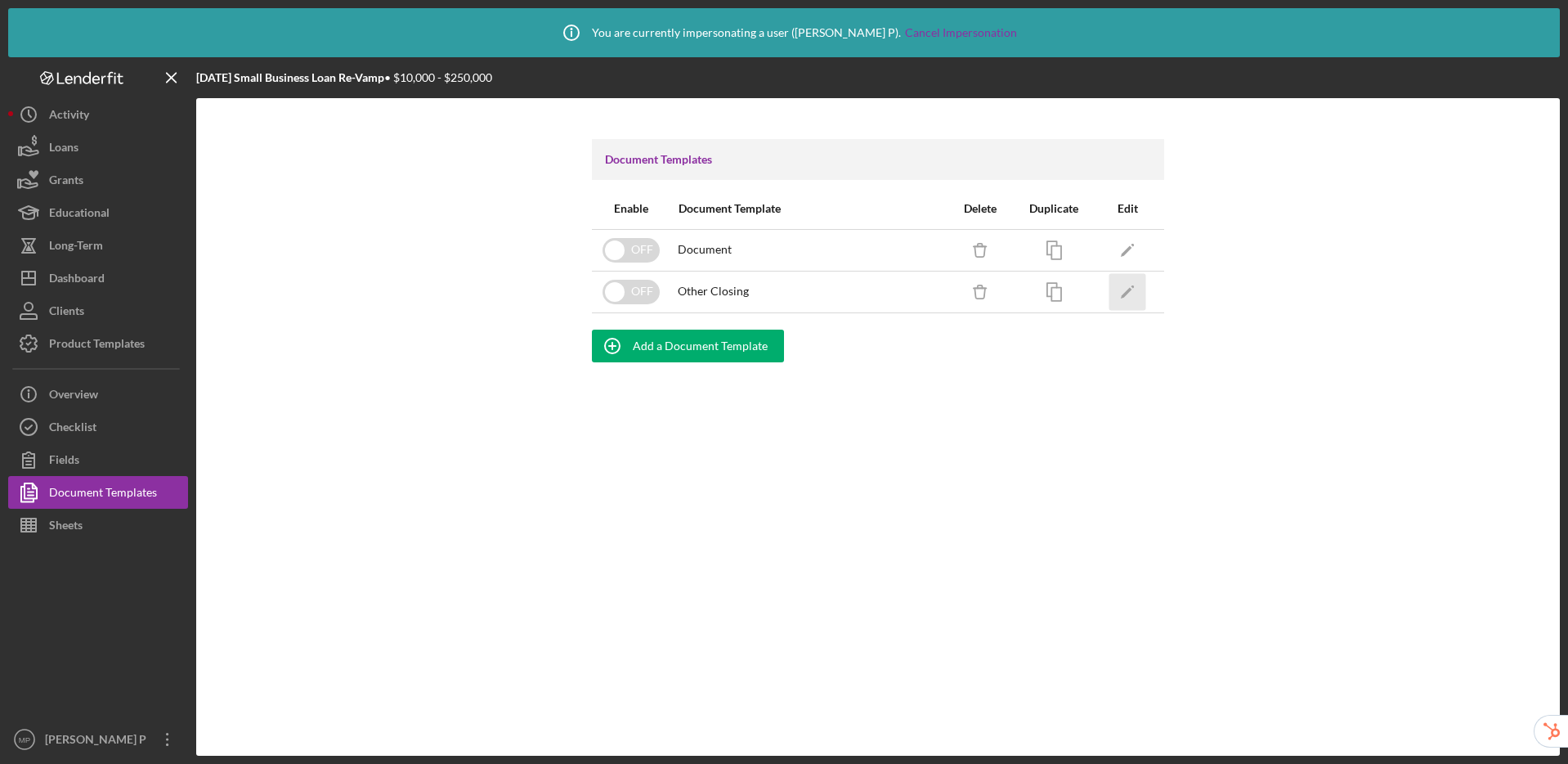
click at [1128, 288] on icon "Icon/Edit" at bounding box center [1128, 292] width 37 height 37
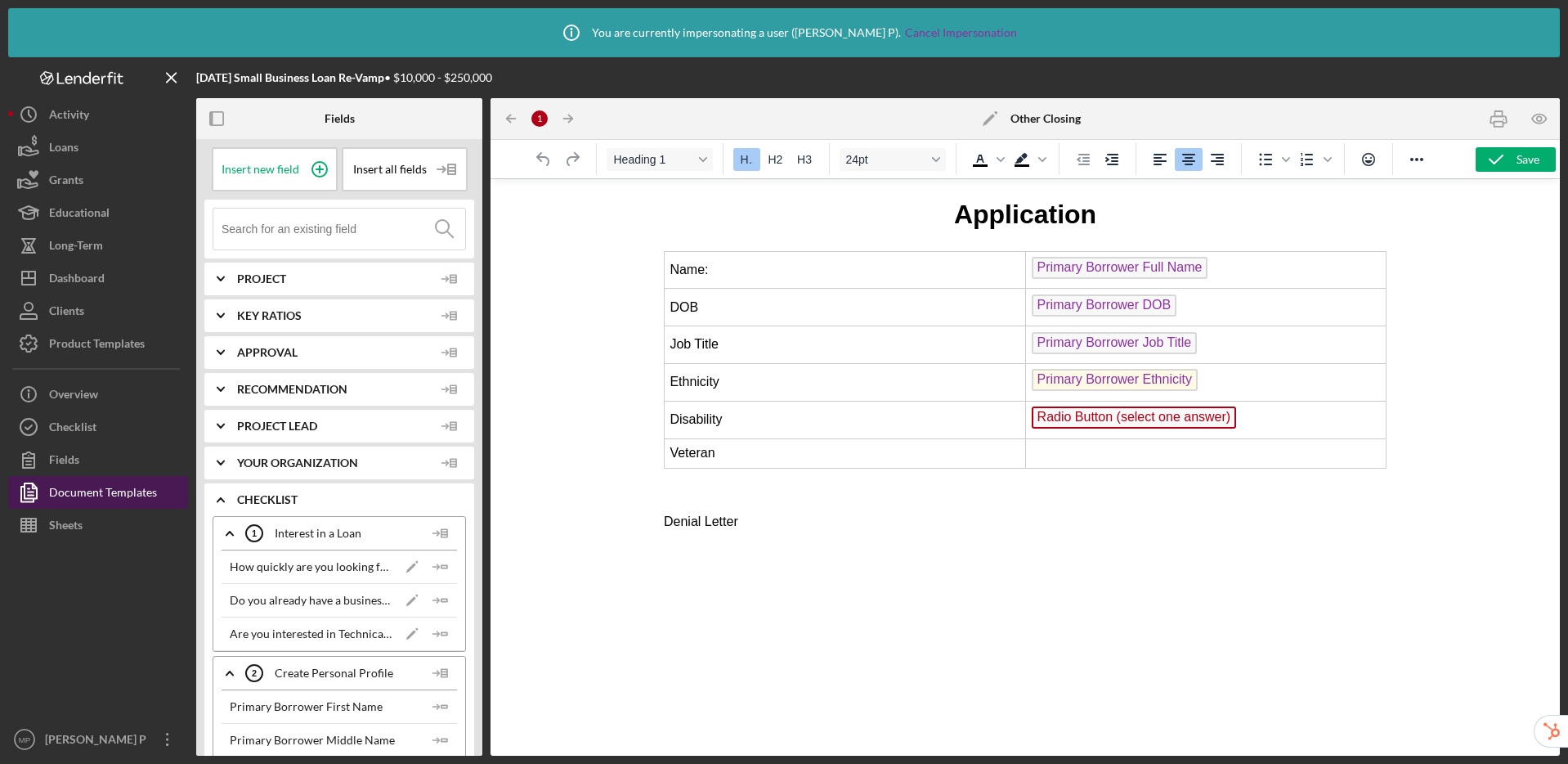
click at [114, 501] on div "Document Templates" at bounding box center [103, 494] width 108 height 37
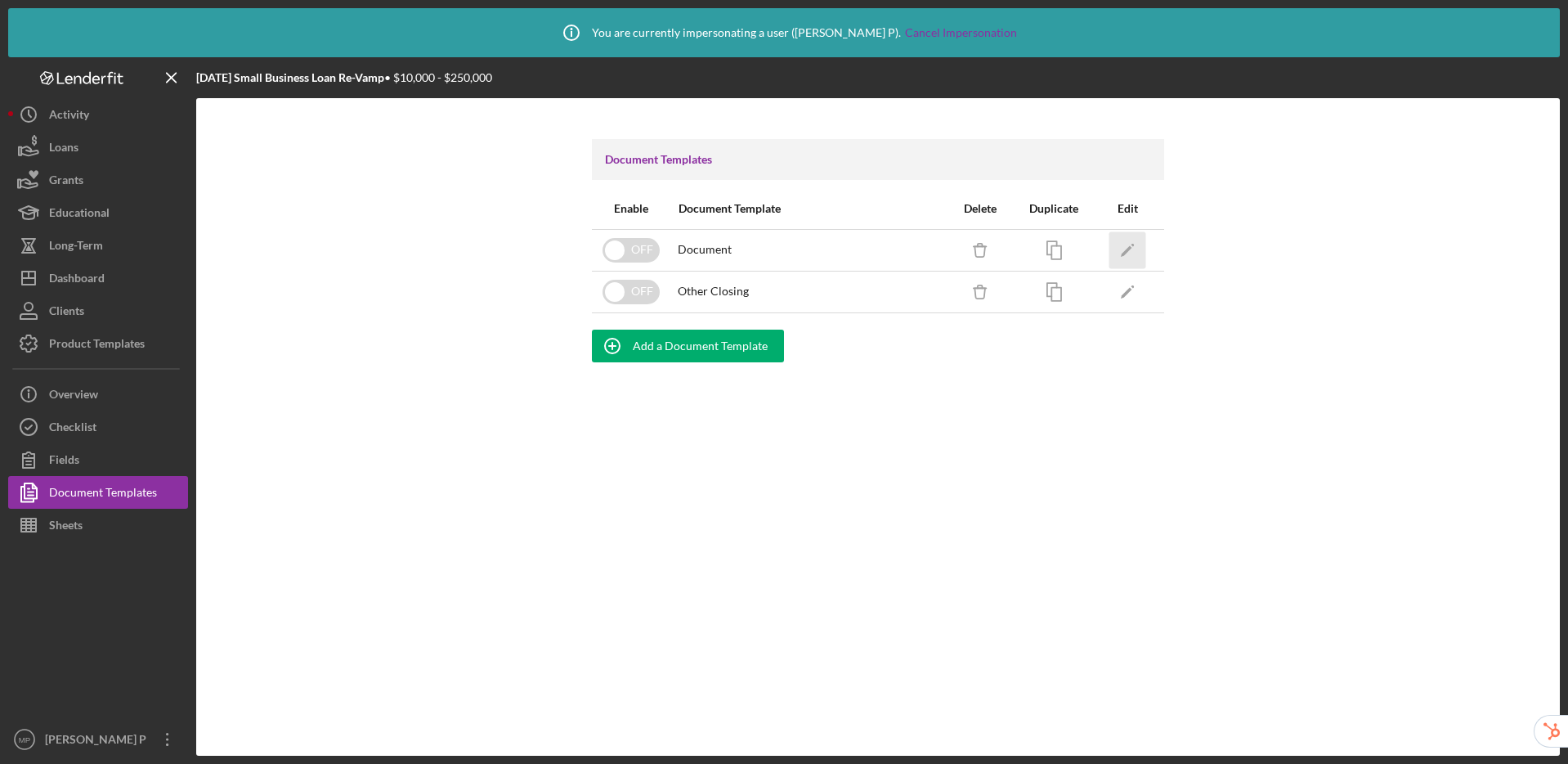
click at [1122, 250] on icon "Icon/Edit" at bounding box center [1128, 250] width 37 height 37
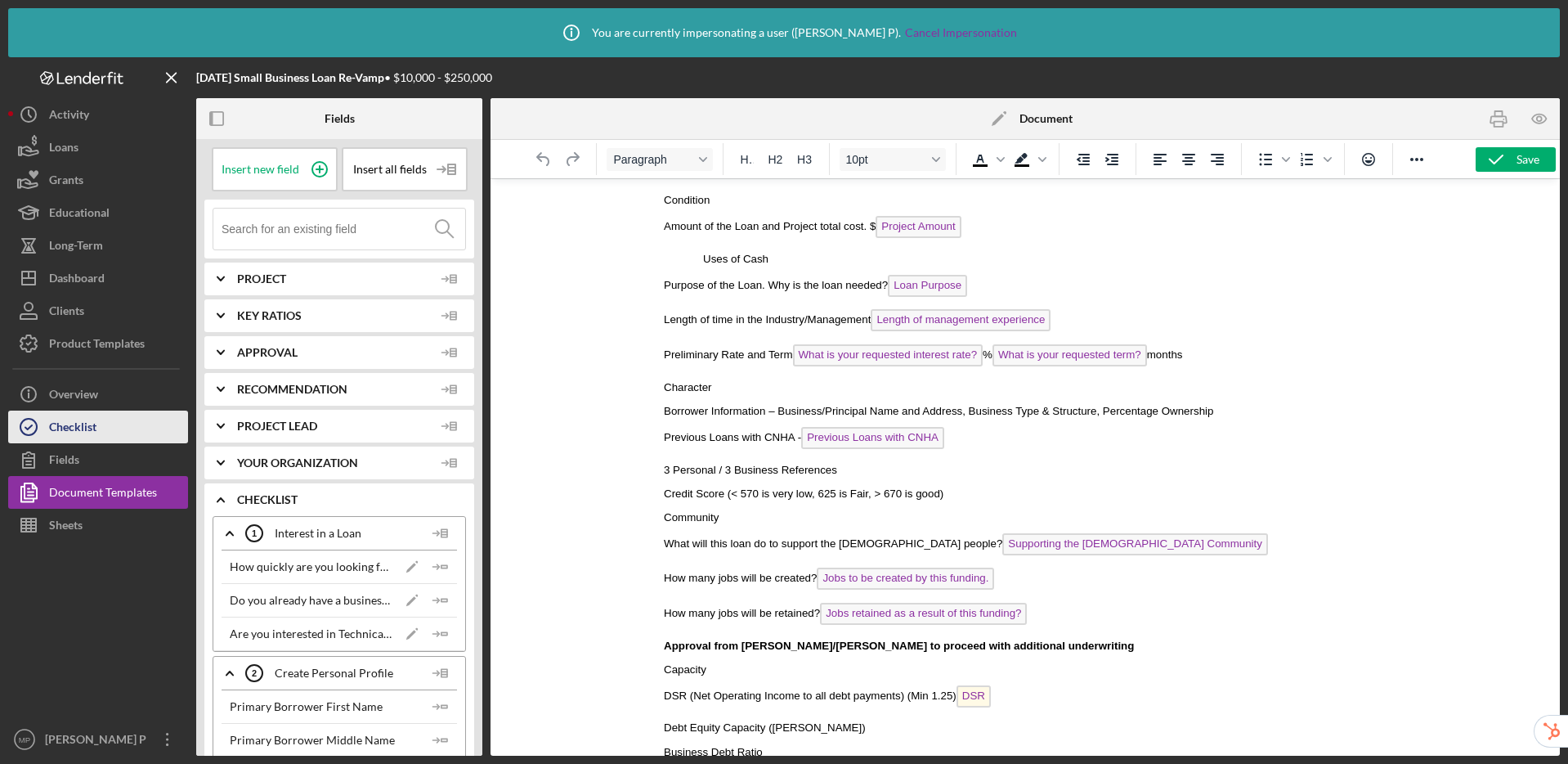
click at [129, 431] on button "Checklist" at bounding box center [98, 426] width 180 height 32
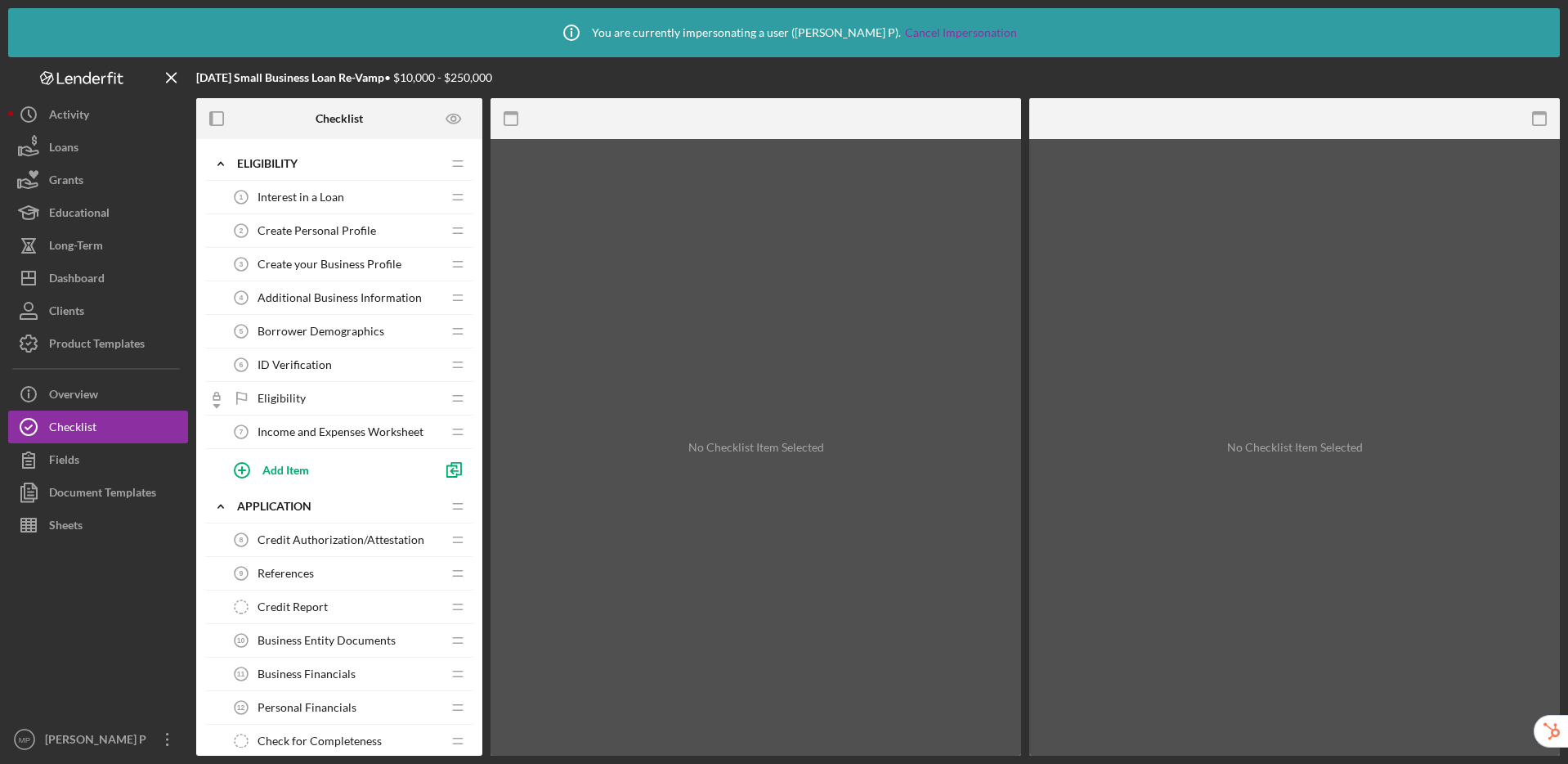
click at [346, 296] on span "Additional Business Information" at bounding box center [340, 297] width 164 height 13
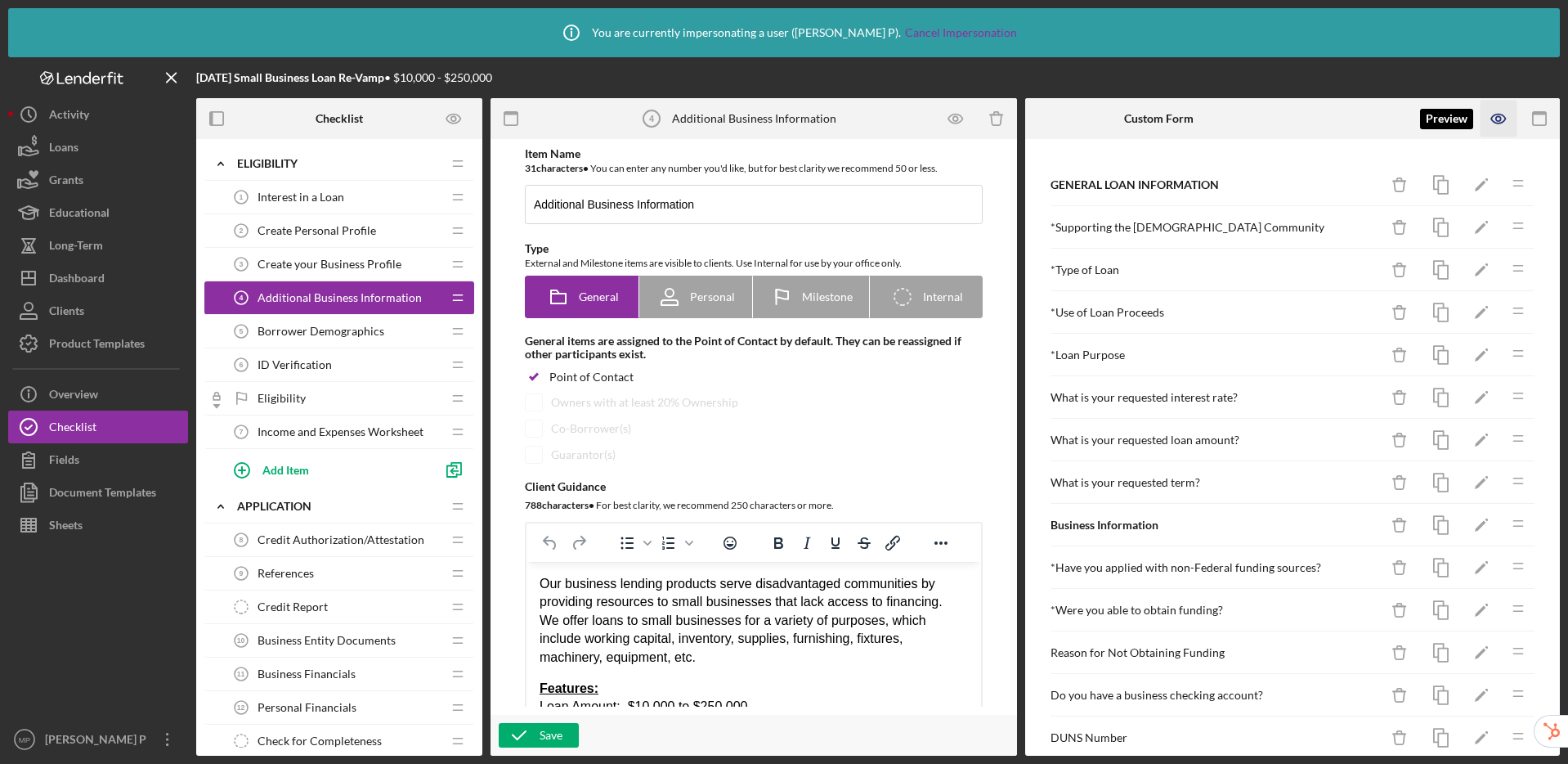
click at [1308, 120] on icon "button" at bounding box center [1498, 118] width 5 height 5
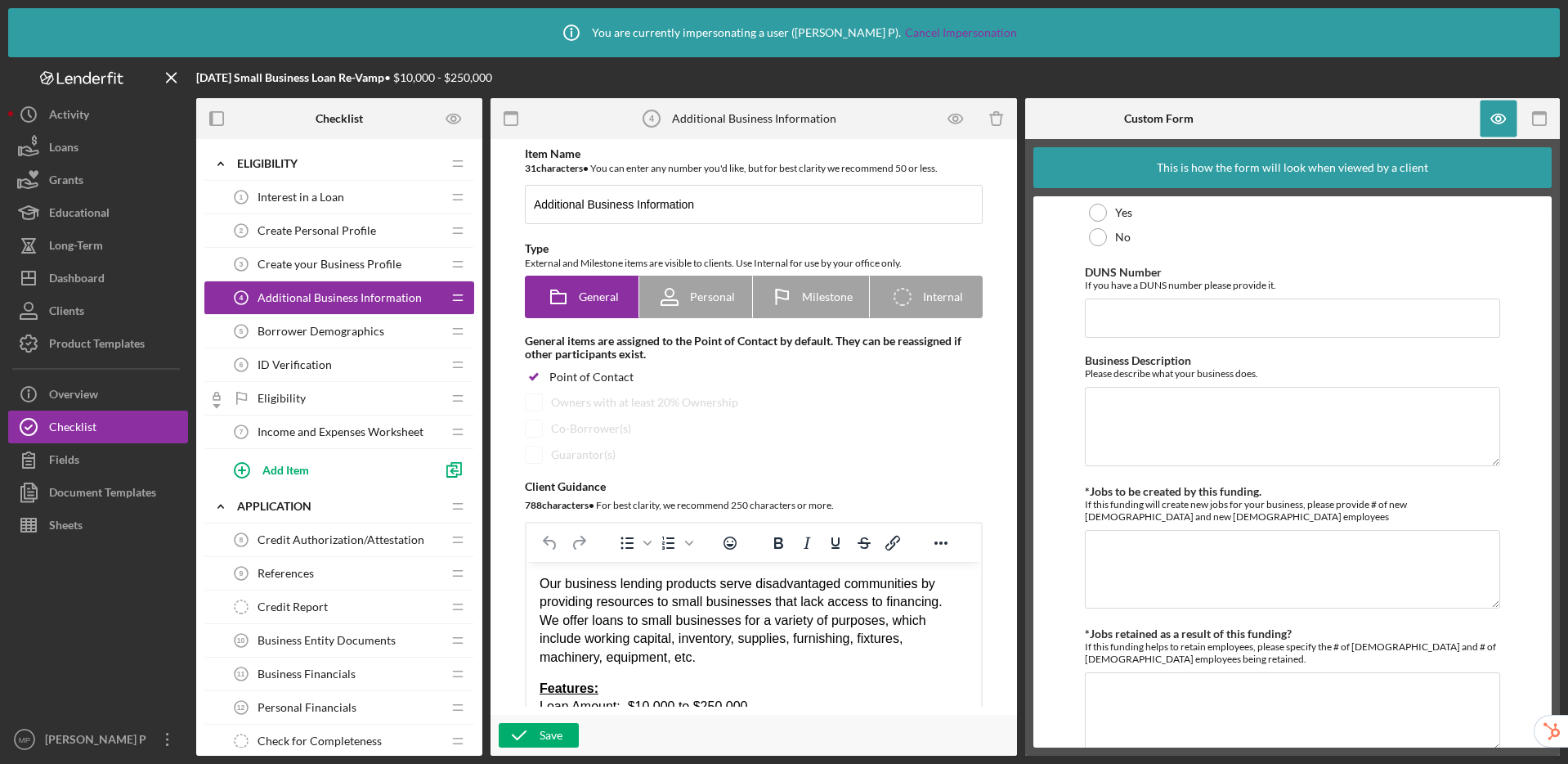
scroll to position [1259, 0]
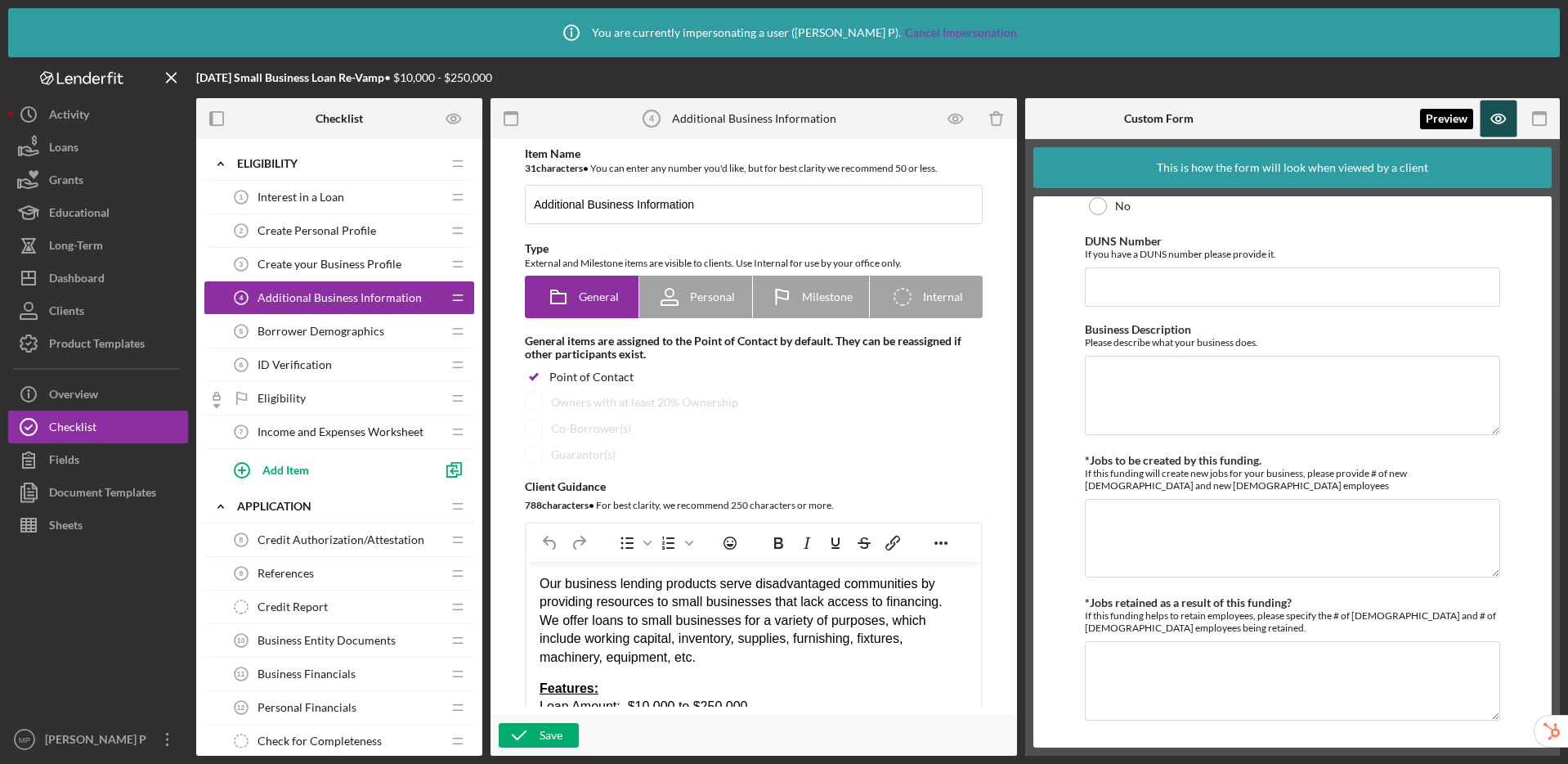
click at [1308, 117] on icon "button" at bounding box center [1498, 118] width 5 height 5
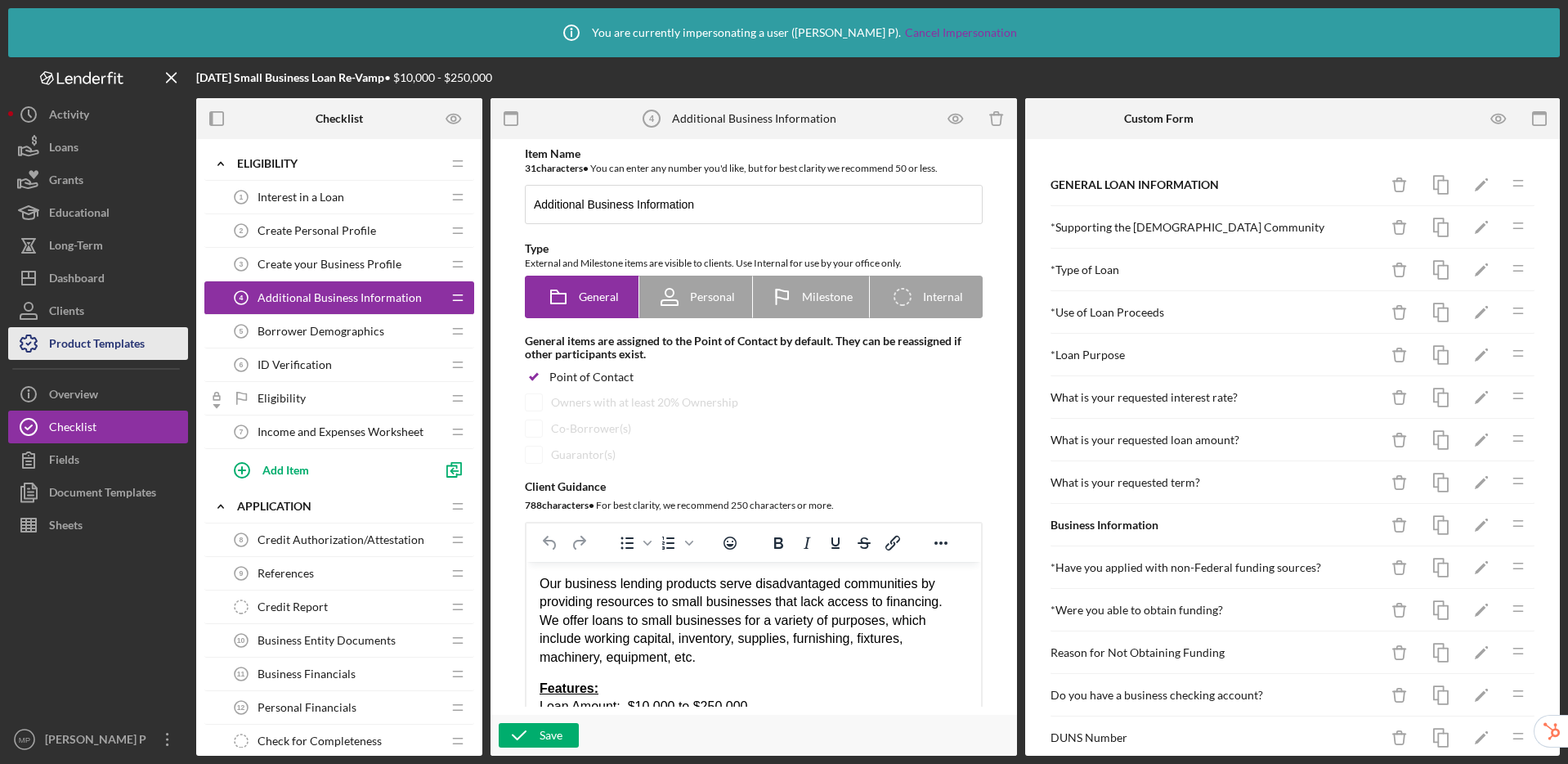
click at [136, 346] on div "Product Templates" at bounding box center [97, 346] width 96 height 37
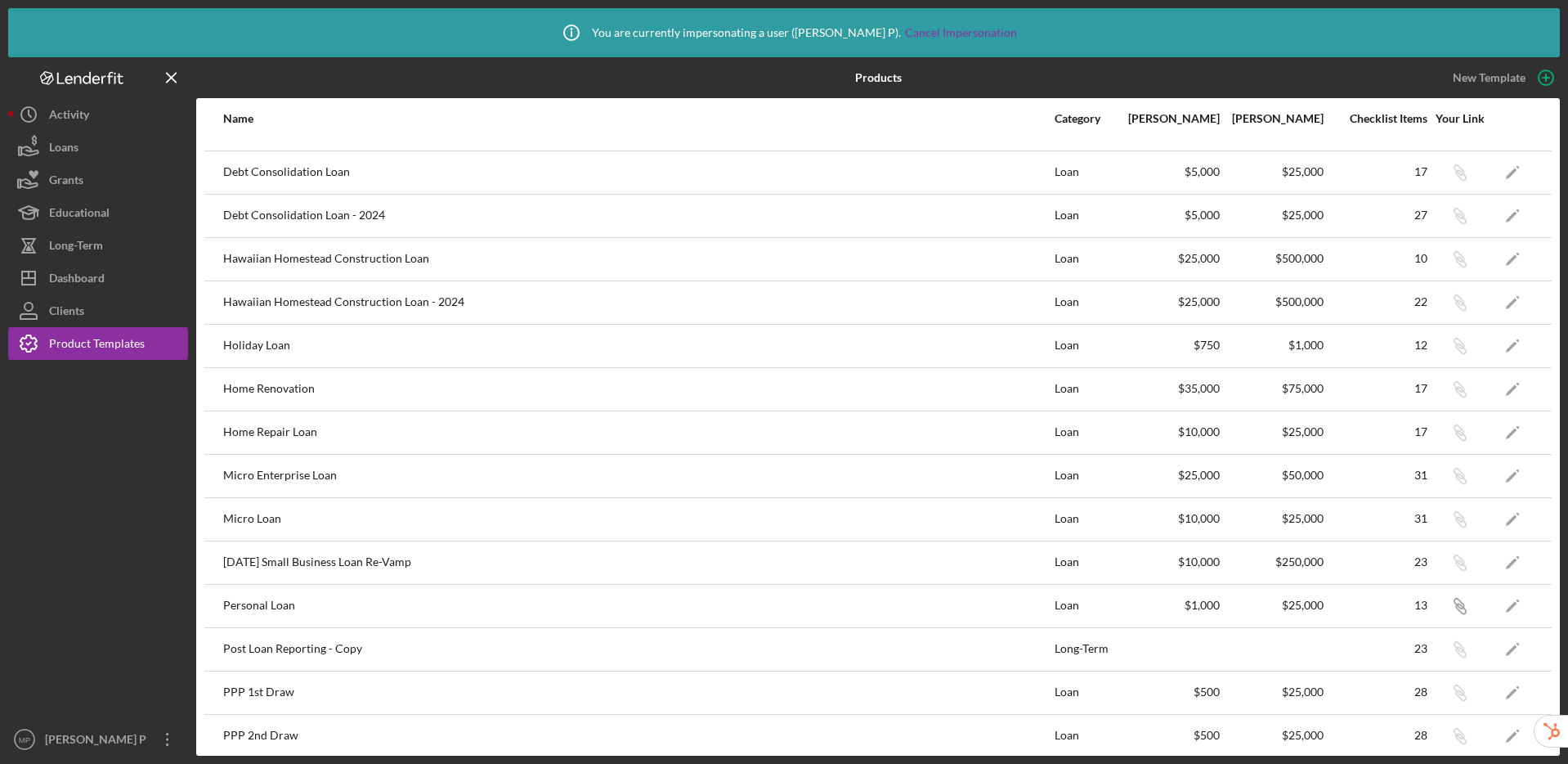
scroll to position [285, 0]
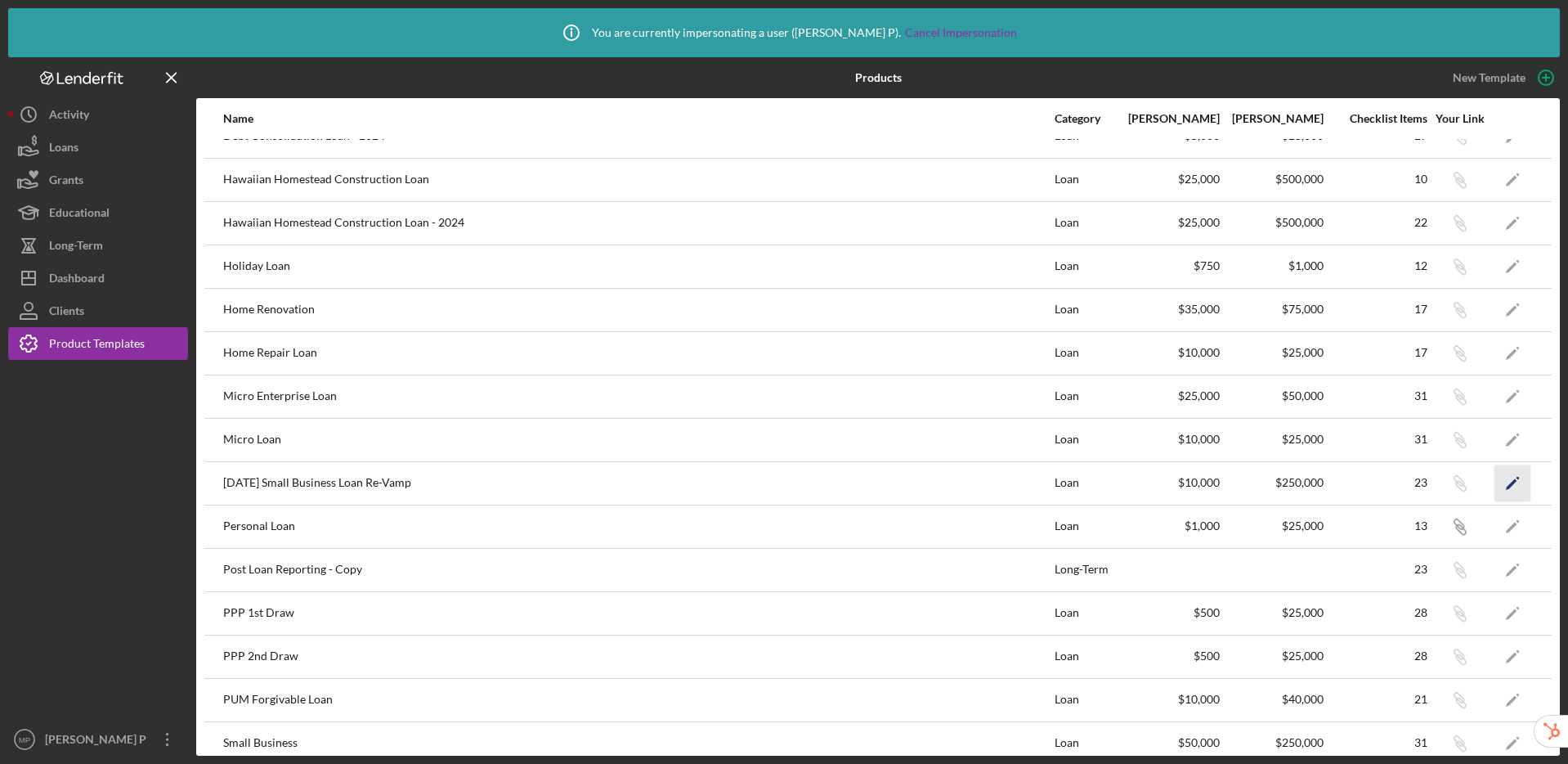
click at [1308, 489] on icon "Icon/Edit" at bounding box center [1513, 483] width 37 height 37
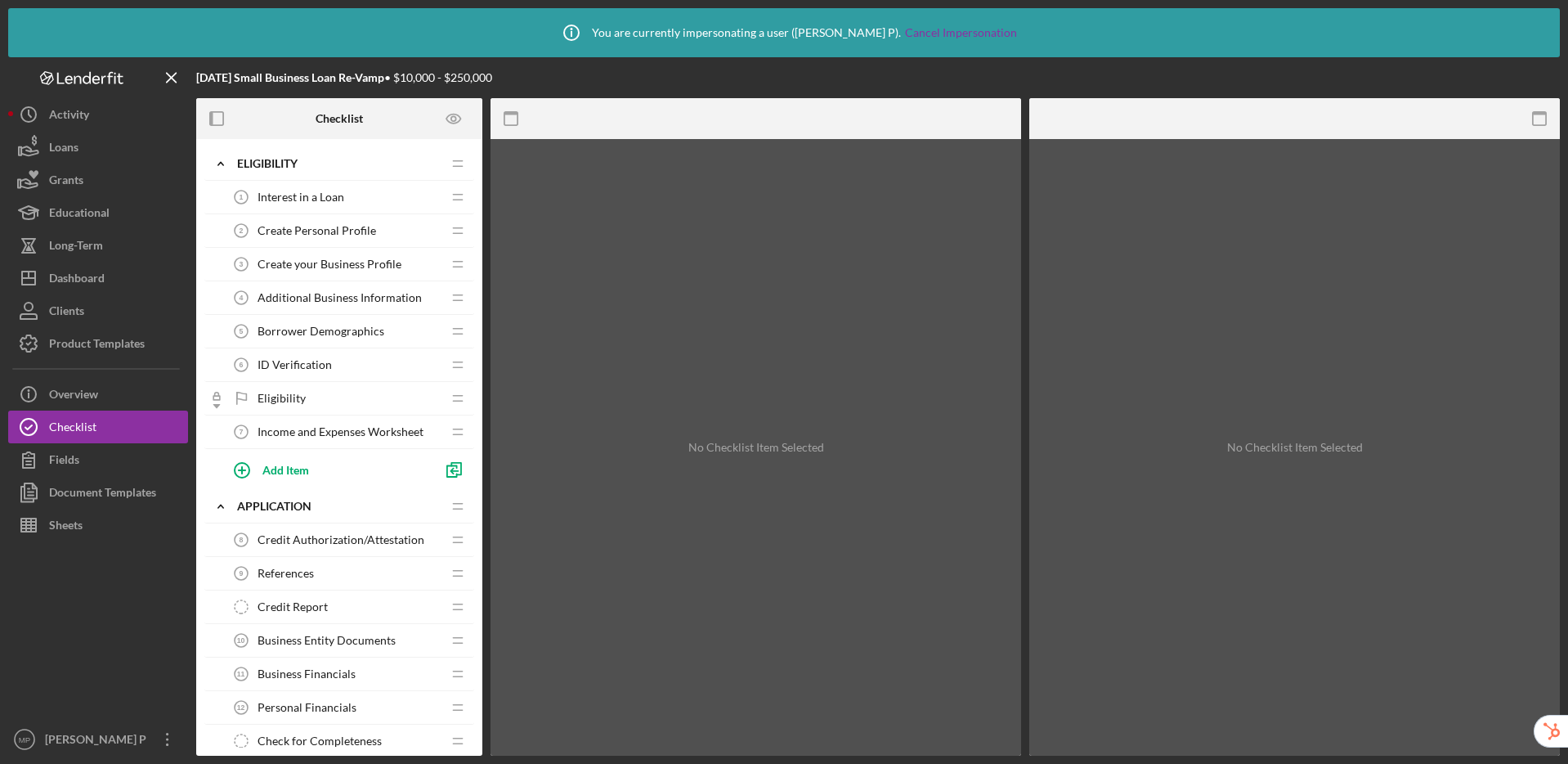
click at [341, 297] on span "Additional Business Information" at bounding box center [340, 297] width 164 height 13
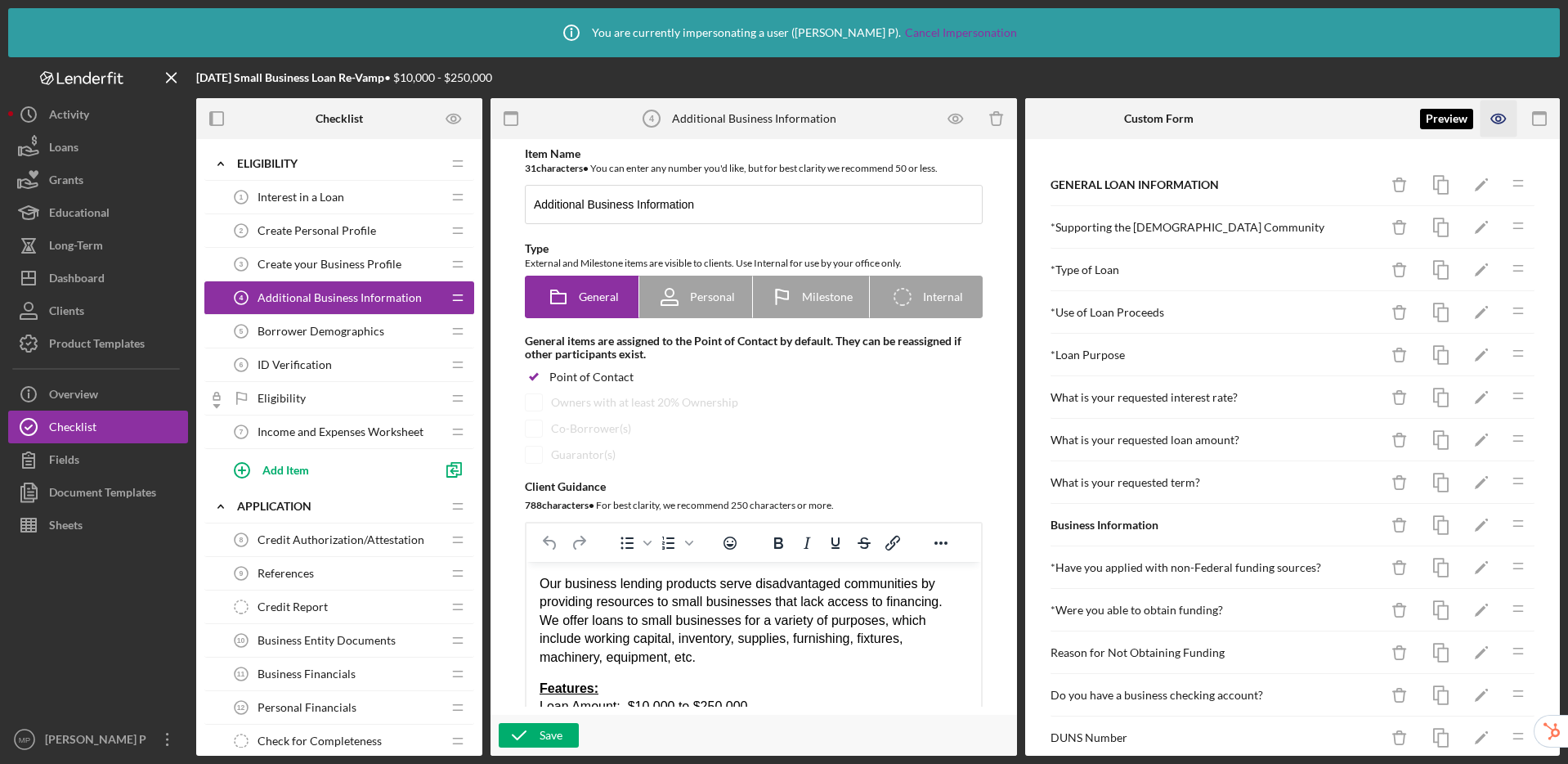
click at [1308, 119] on icon "button" at bounding box center [1498, 118] width 5 height 5
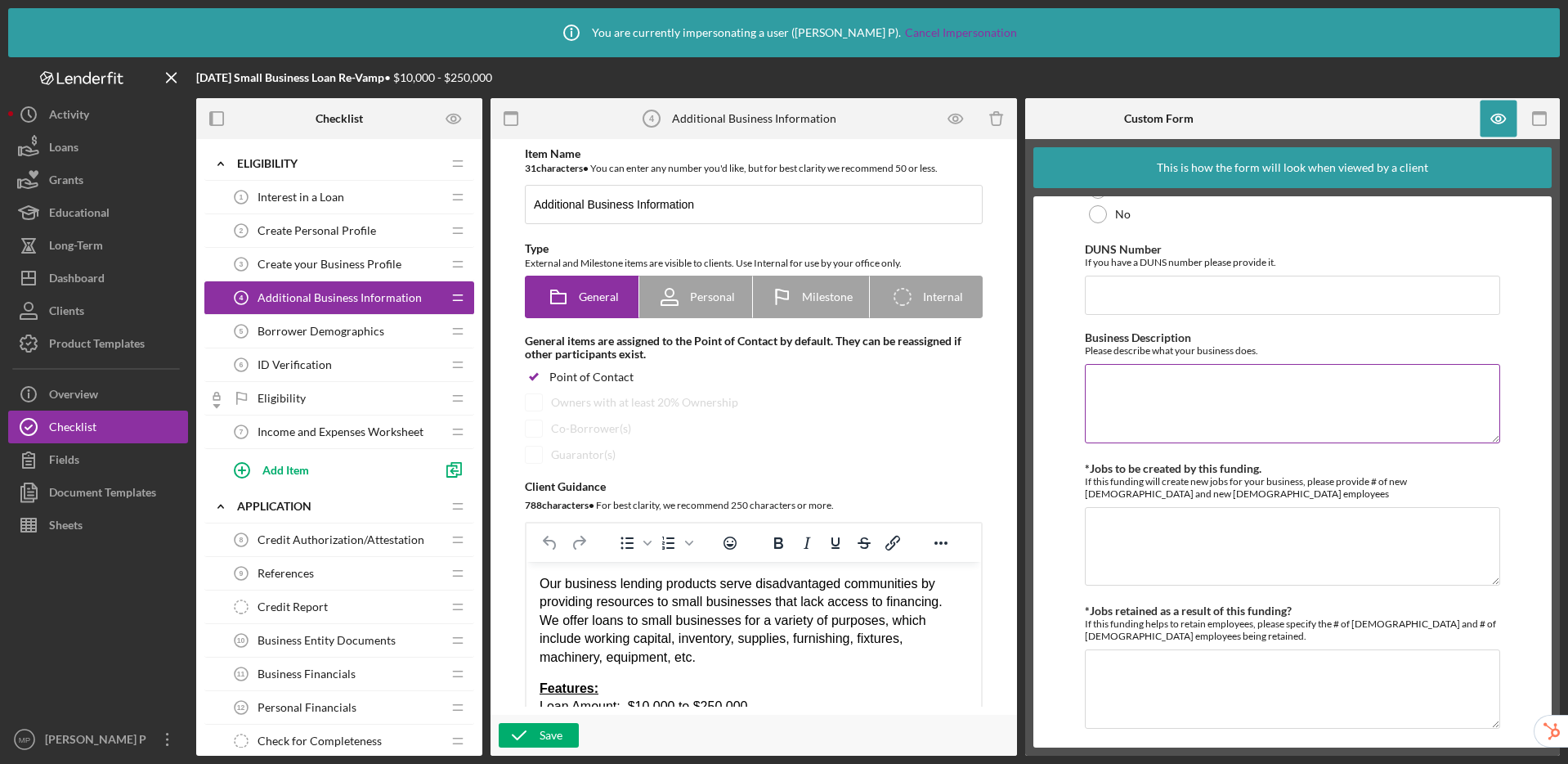
scroll to position [1259, 0]
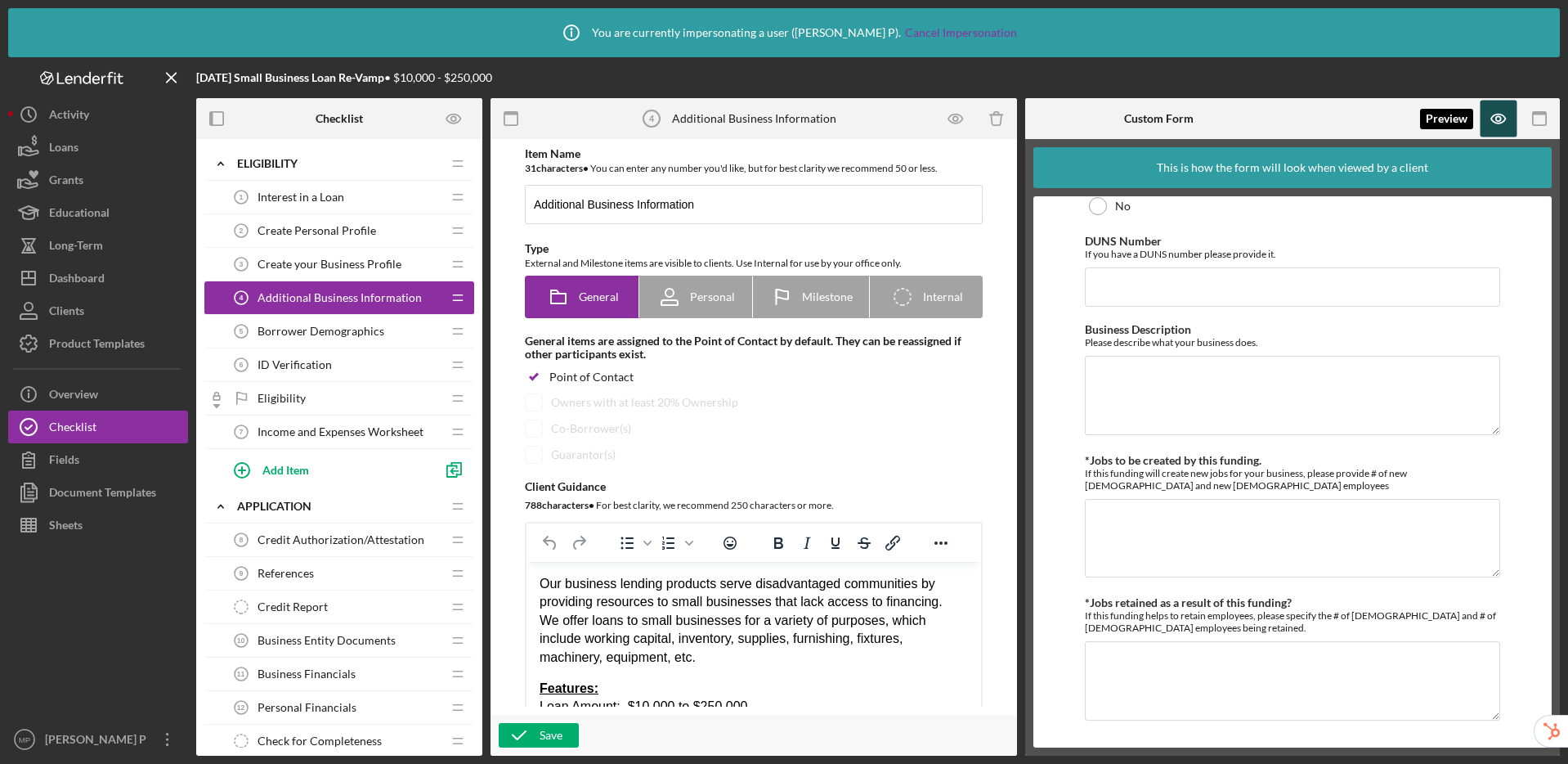
click at [1308, 125] on icon "button" at bounding box center [1499, 119] width 37 height 37
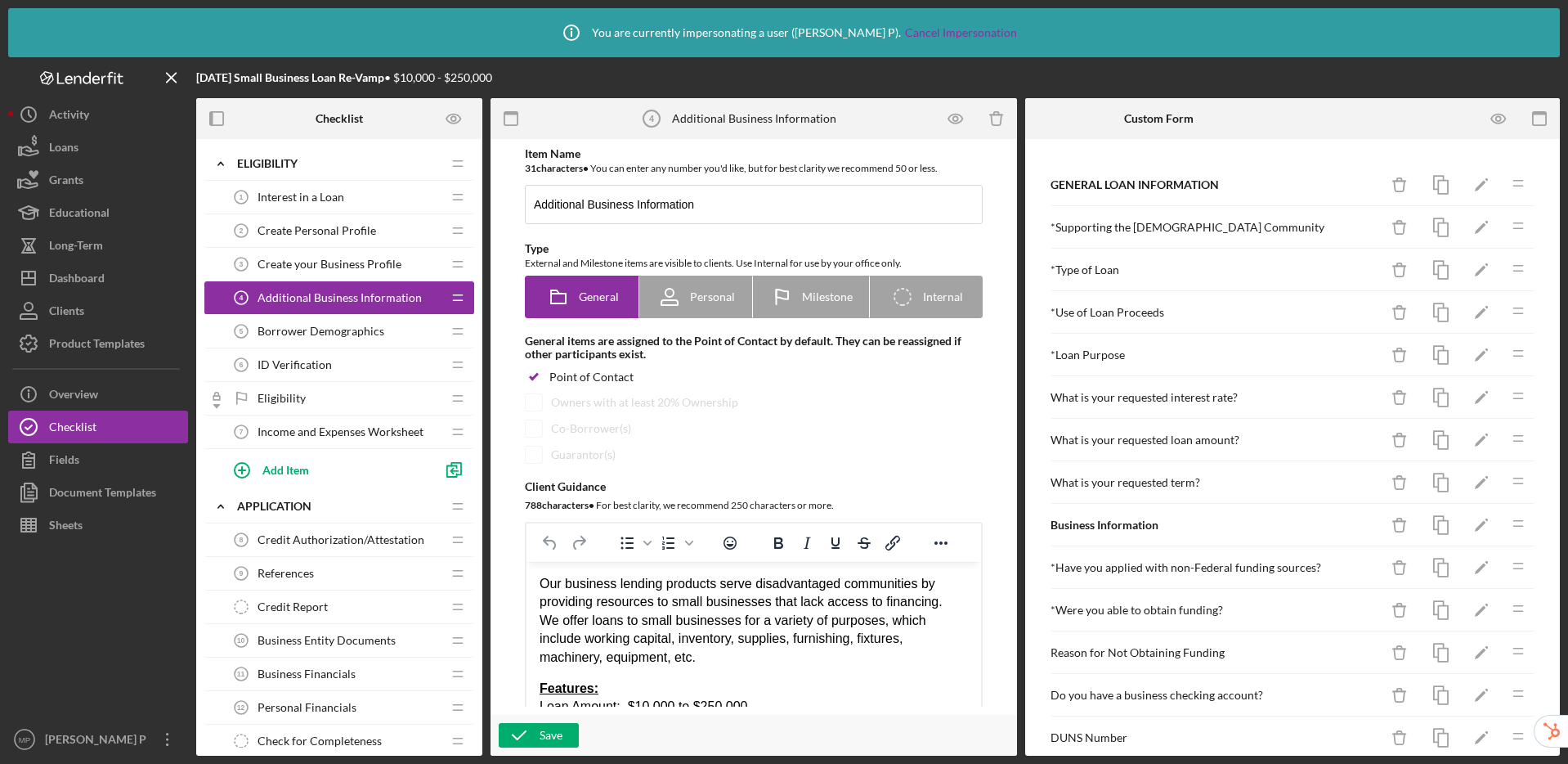
scroll to position [192, 0]
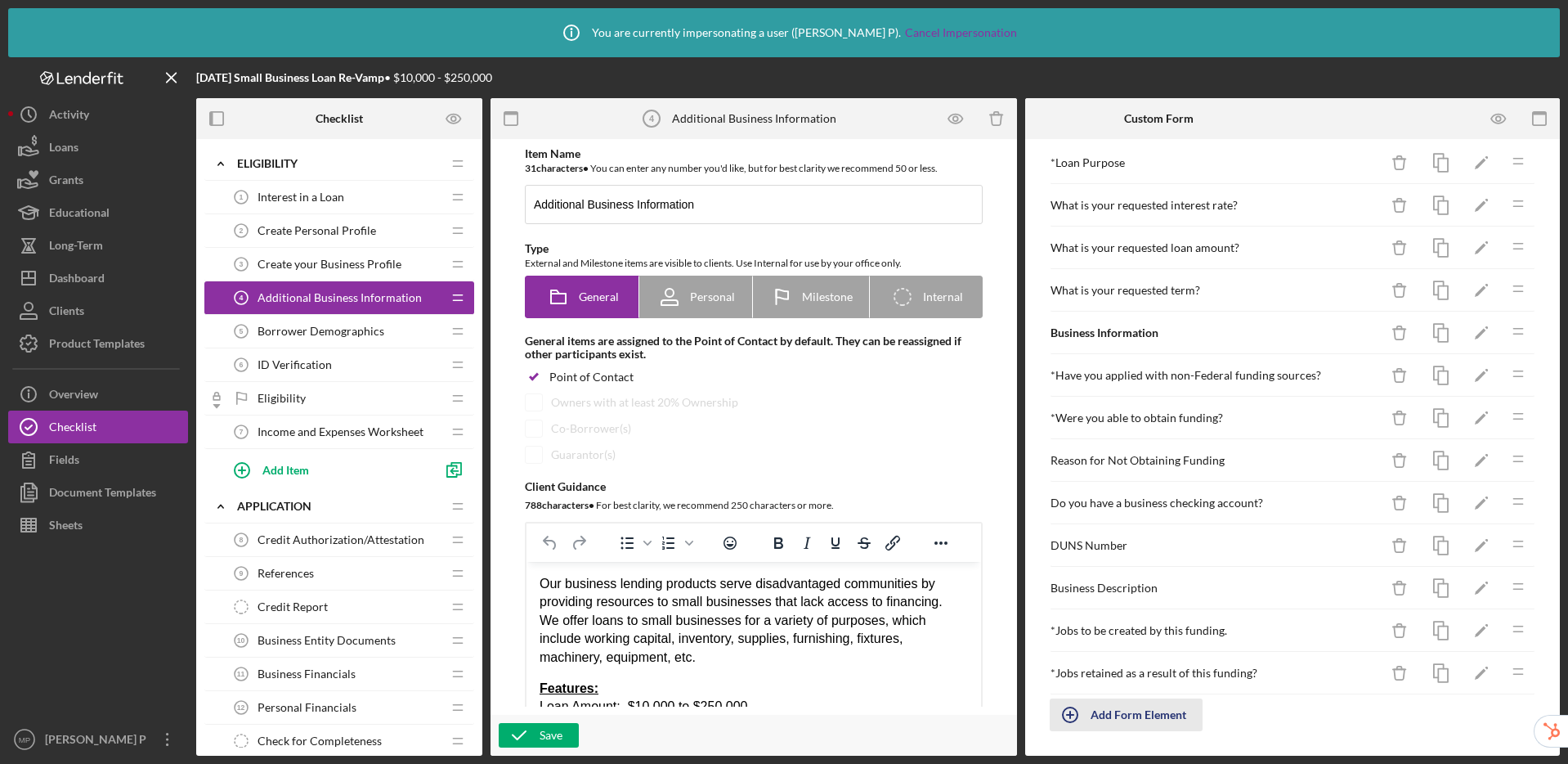
click at [1156, 720] on div "Add Form Element" at bounding box center [1139, 714] width 96 height 32
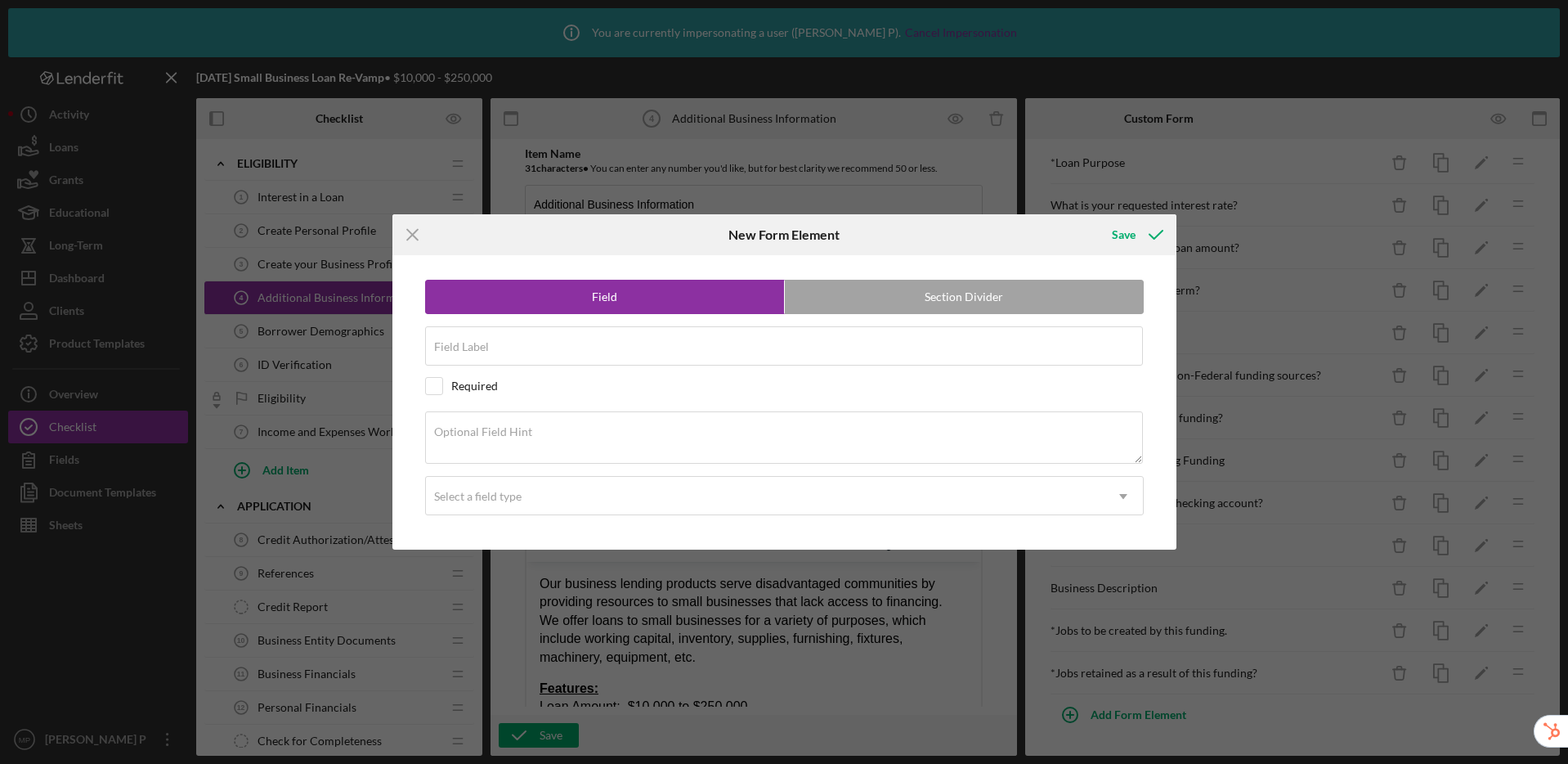
drag, startPoint x: 409, startPoint y: 237, endPoint x: 424, endPoint y: 226, distance: 18.6
click at [409, 236] on line at bounding box center [413, 235] width 11 height 11
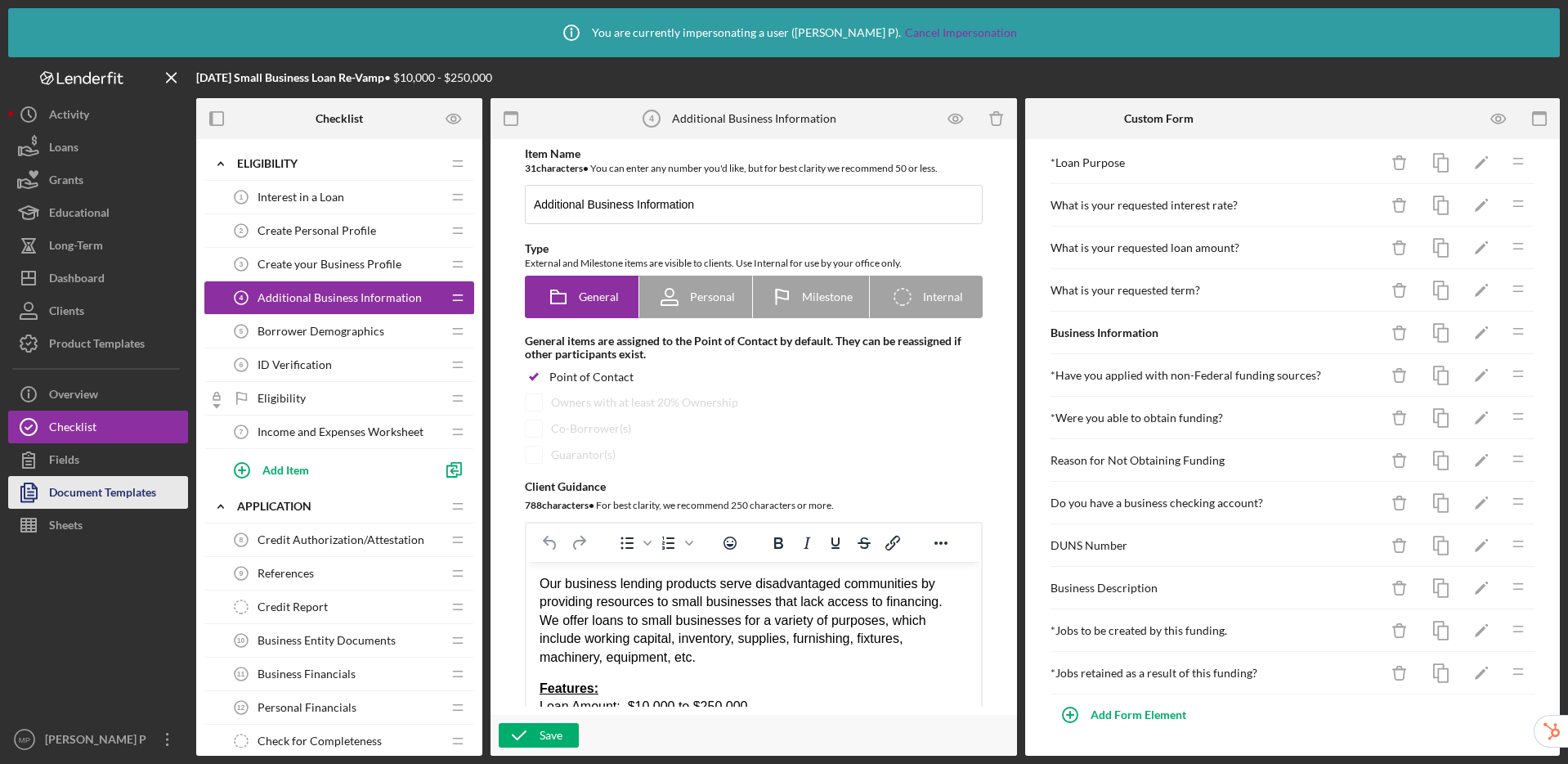
click at [90, 498] on div "Document Templates" at bounding box center [103, 494] width 107 height 37
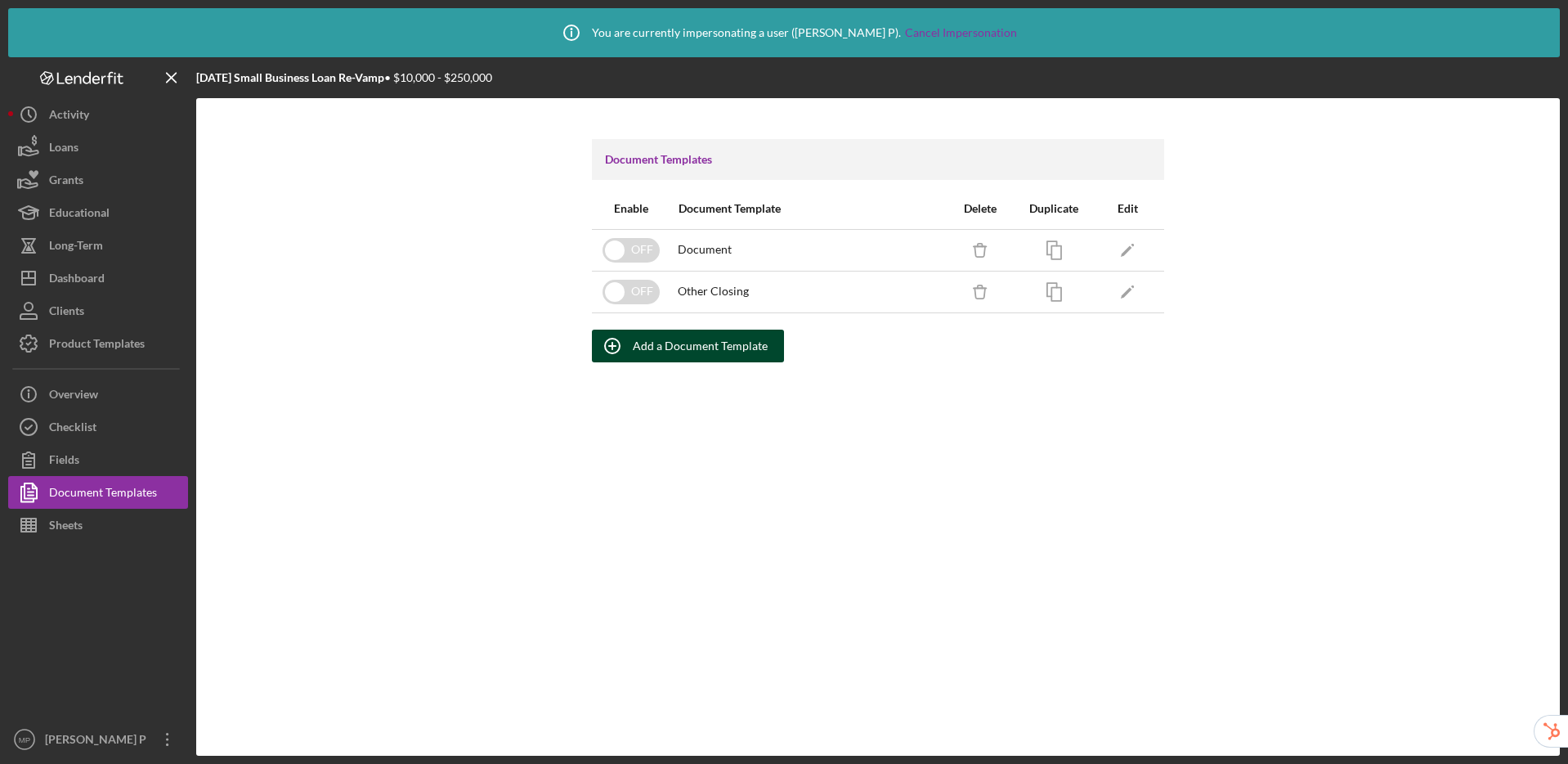
click at [717, 350] on div "Add a Document Template" at bounding box center [700, 346] width 135 height 32
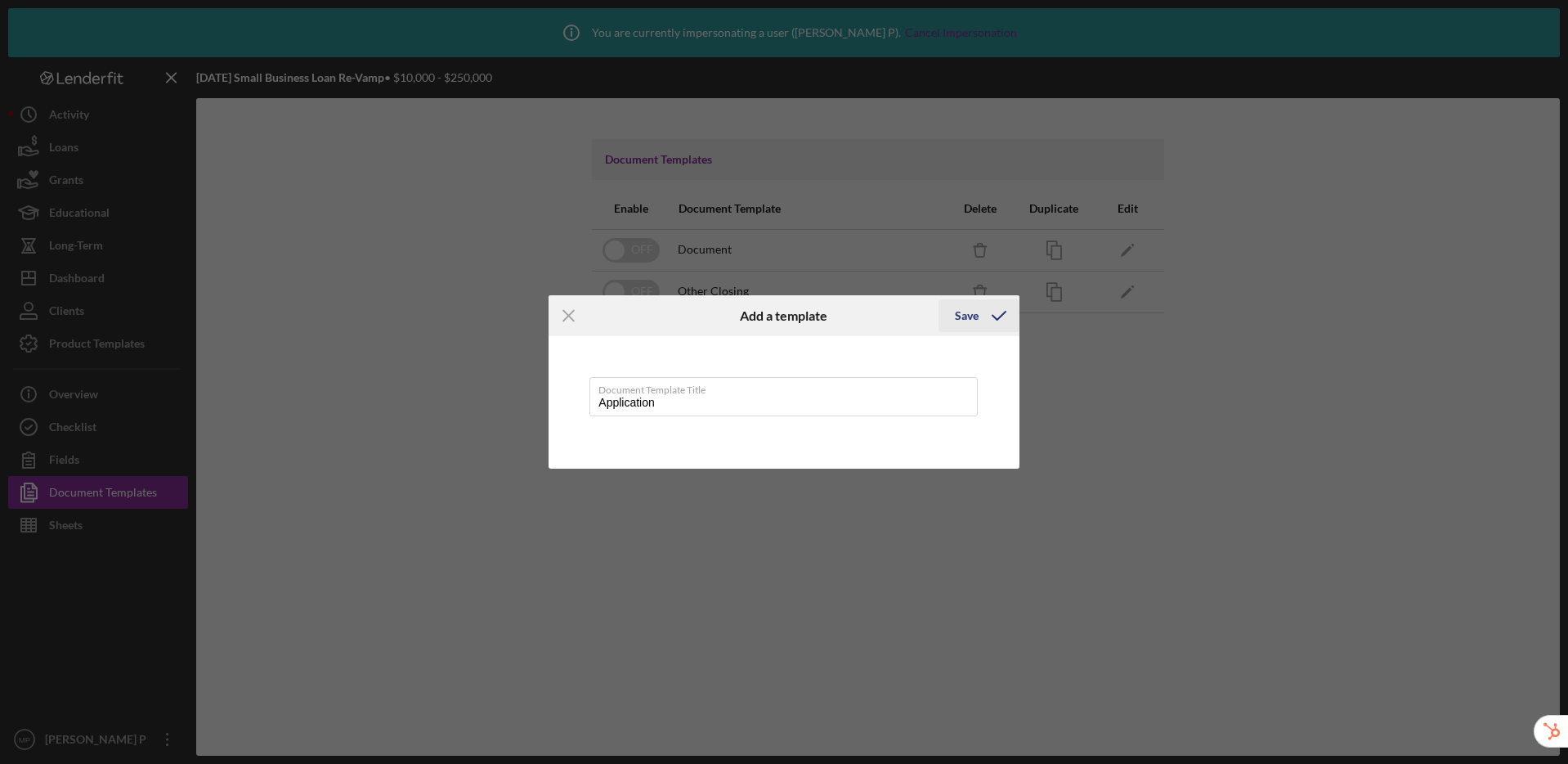
type input "Application"
click at [971, 316] on div "Save" at bounding box center [967, 315] width 24 height 32
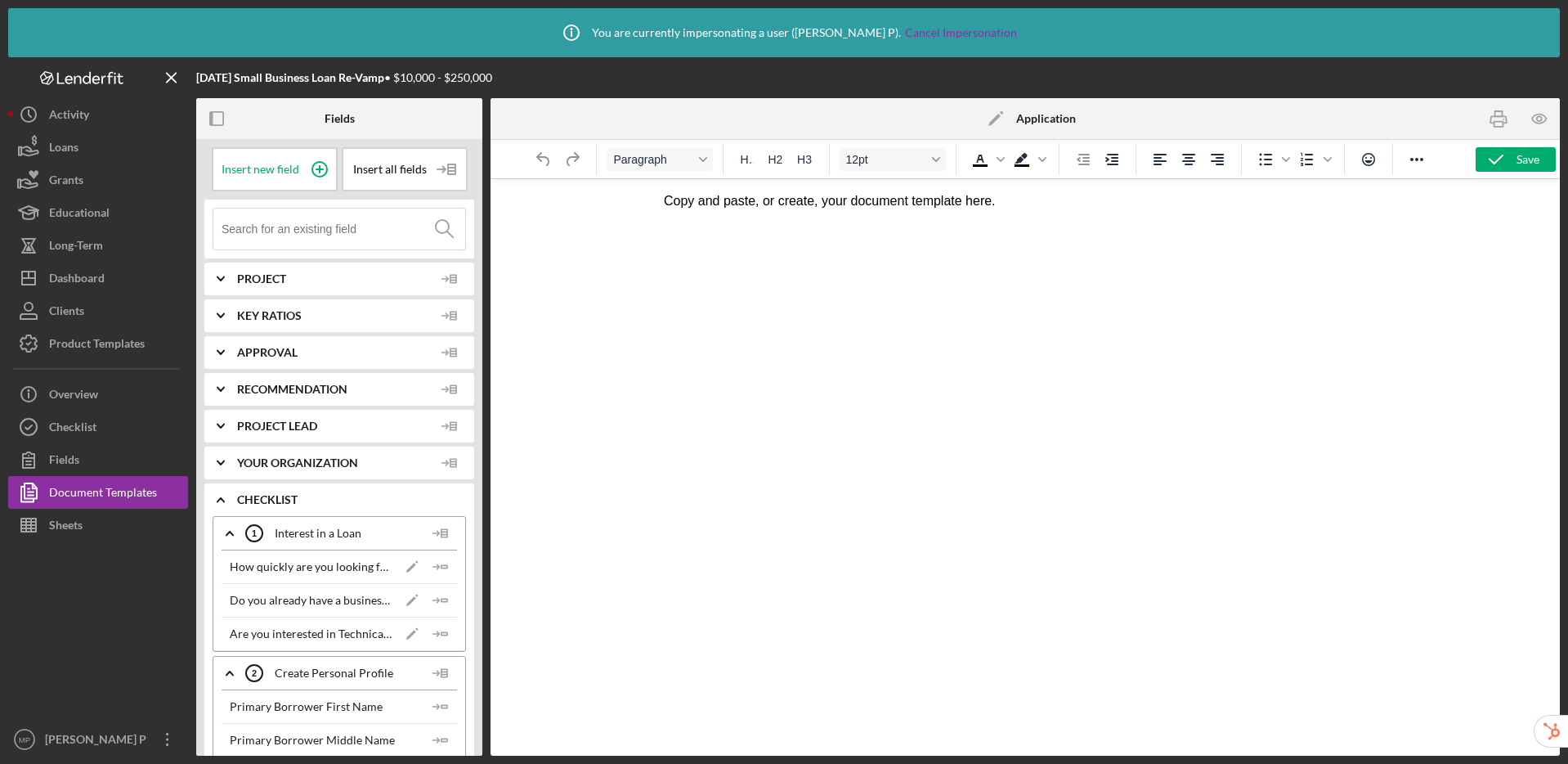
drag, startPoint x: 661, startPoint y: 205, endPoint x: 995, endPoint y: 209, distance: 334.0
click at [995, 209] on html "Copy and paste, or create, your document template here." at bounding box center [1025, 201] width 749 height 44
drag, startPoint x: 1032, startPoint y: 205, endPoint x: 650, endPoint y: 198, distance: 382.1
click at [651, 198] on html "Copy and paste, or create, your document template here." at bounding box center [1025, 201] width 749 height 44
click at [448, 171] on line at bounding box center [452, 171] width 7 height 0
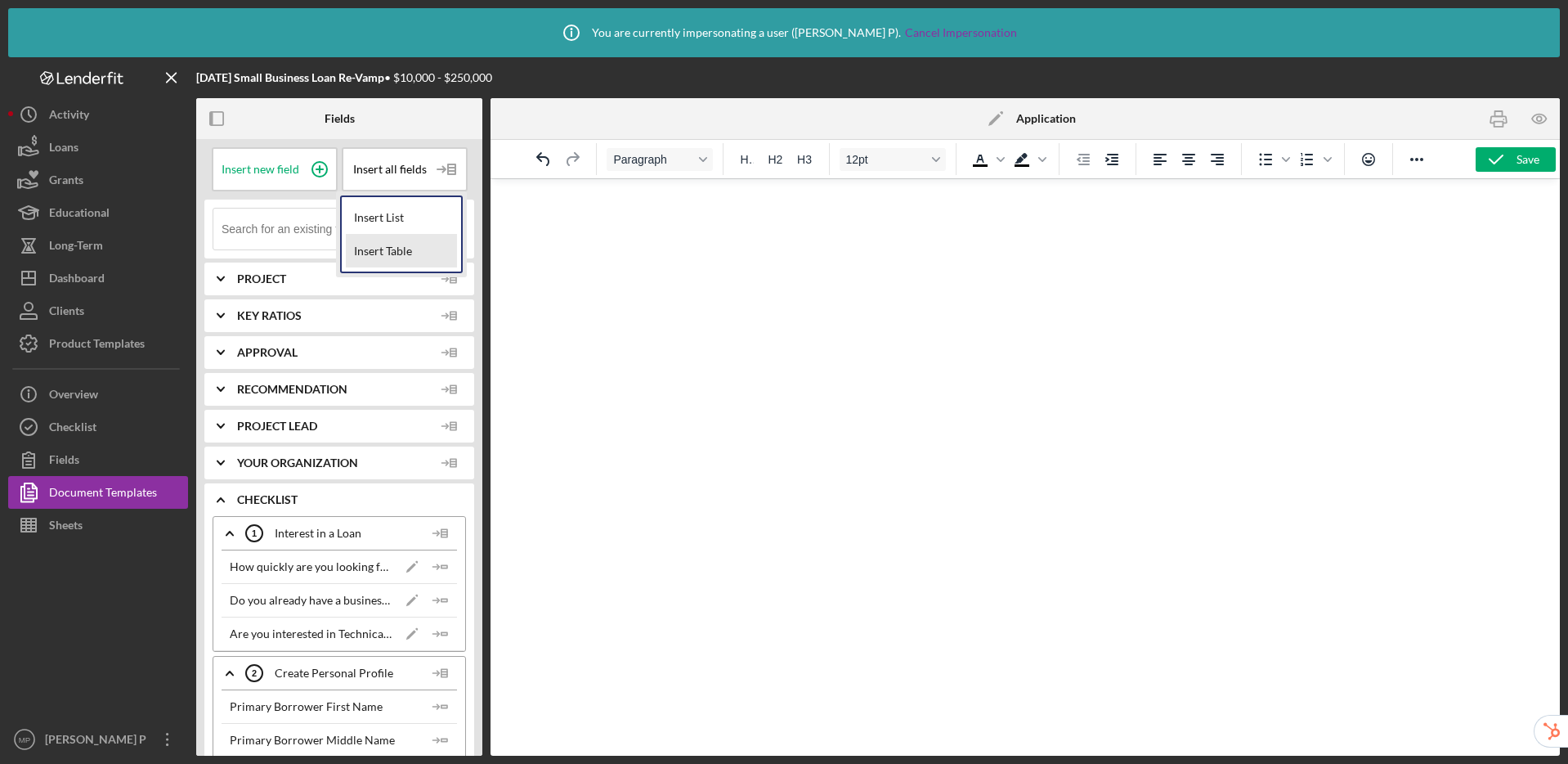
click at [404, 250] on div "Insert Table" at bounding box center [401, 250] width 111 height 32
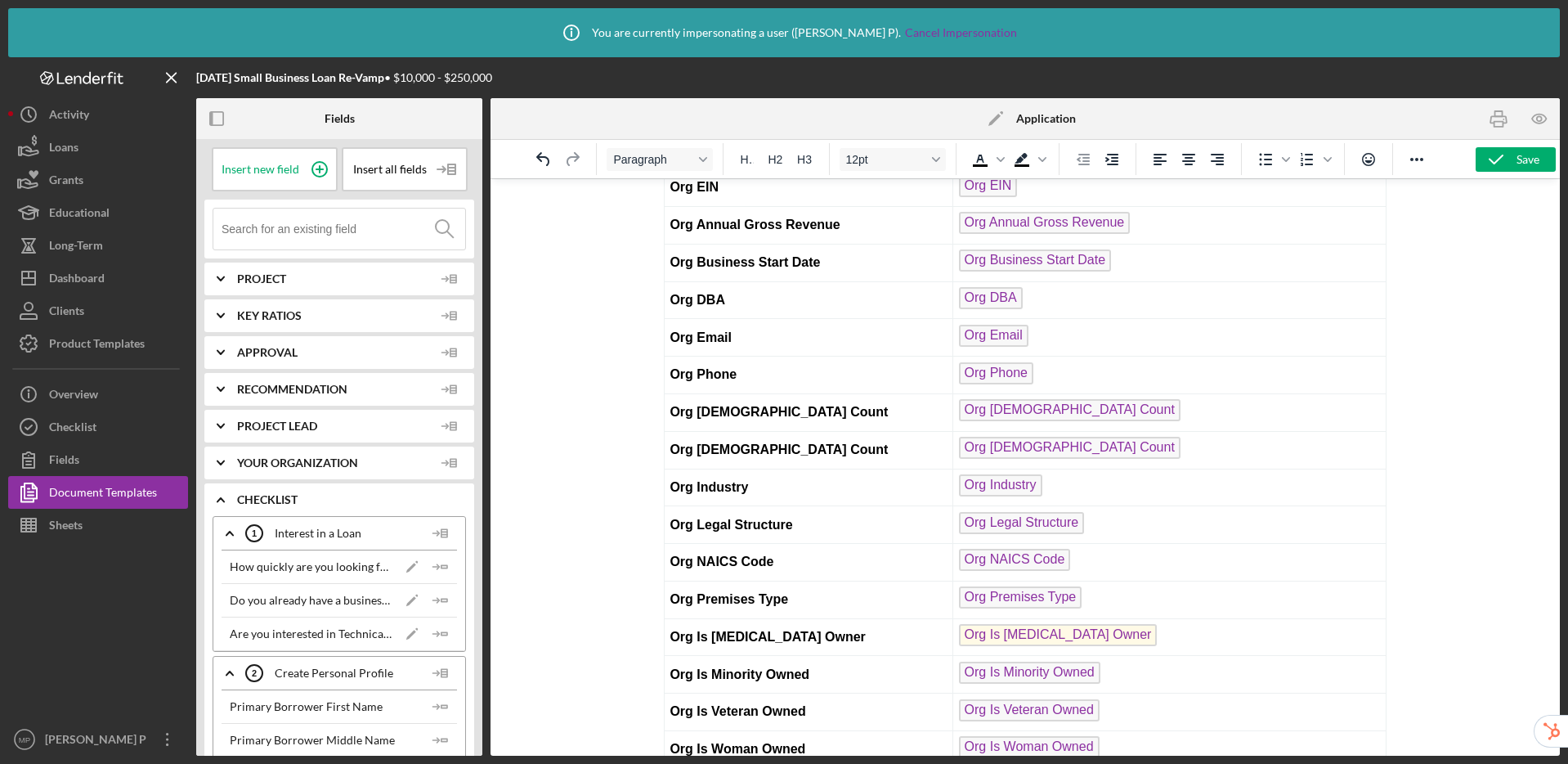
scroll to position [5360, 0]
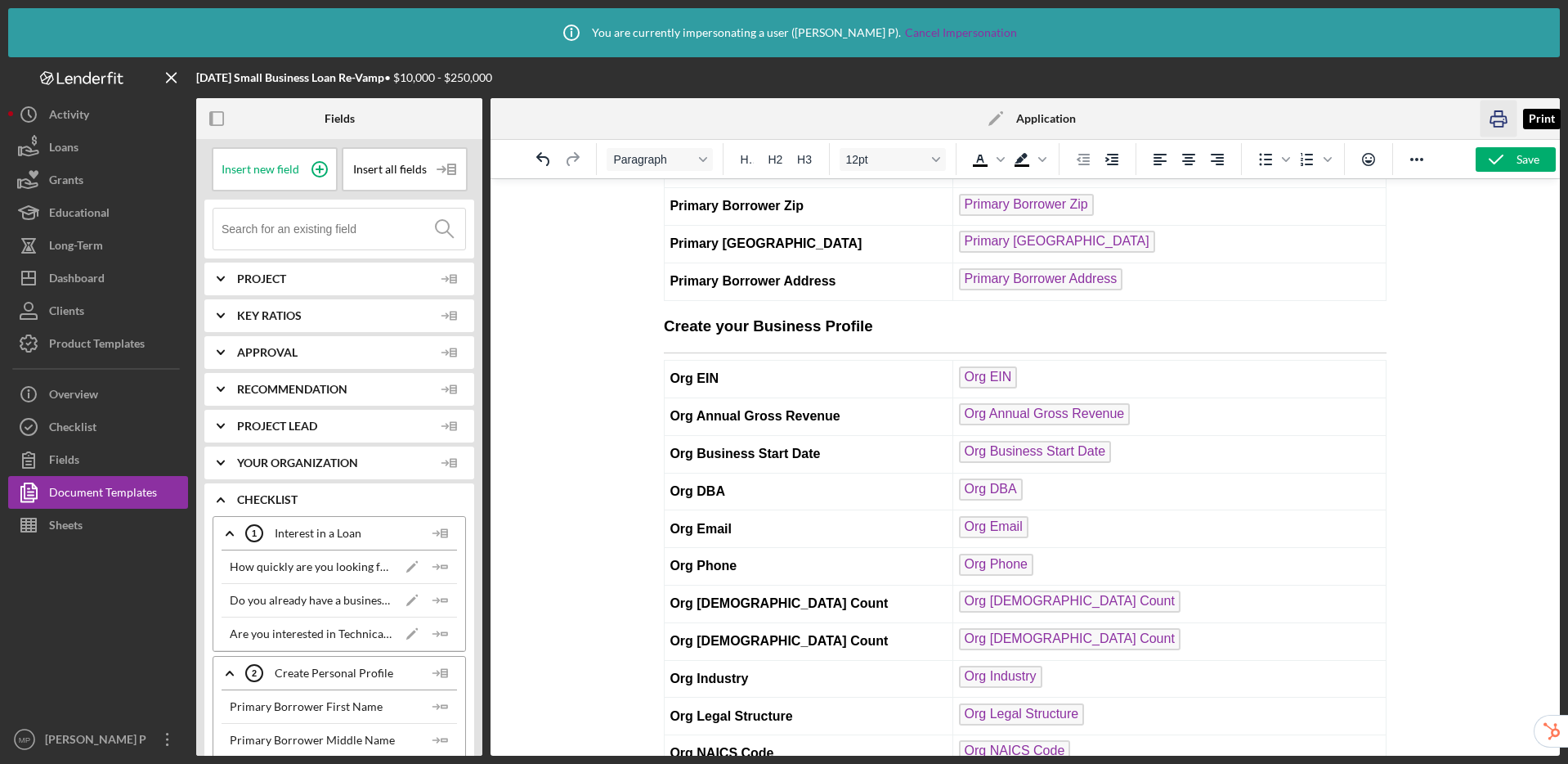
drag, startPoint x: 1496, startPoint y: 123, endPoint x: 439, endPoint y: 384, distance: 1088.7
click at [1308, 122] on icon "button" at bounding box center [1499, 119] width 37 height 37
drag, startPoint x: 1152, startPoint y: 696, endPoint x: 673, endPoint y: 266, distance: 643.7
click at [583, 517] on div at bounding box center [1025, 467] width 1069 height 577
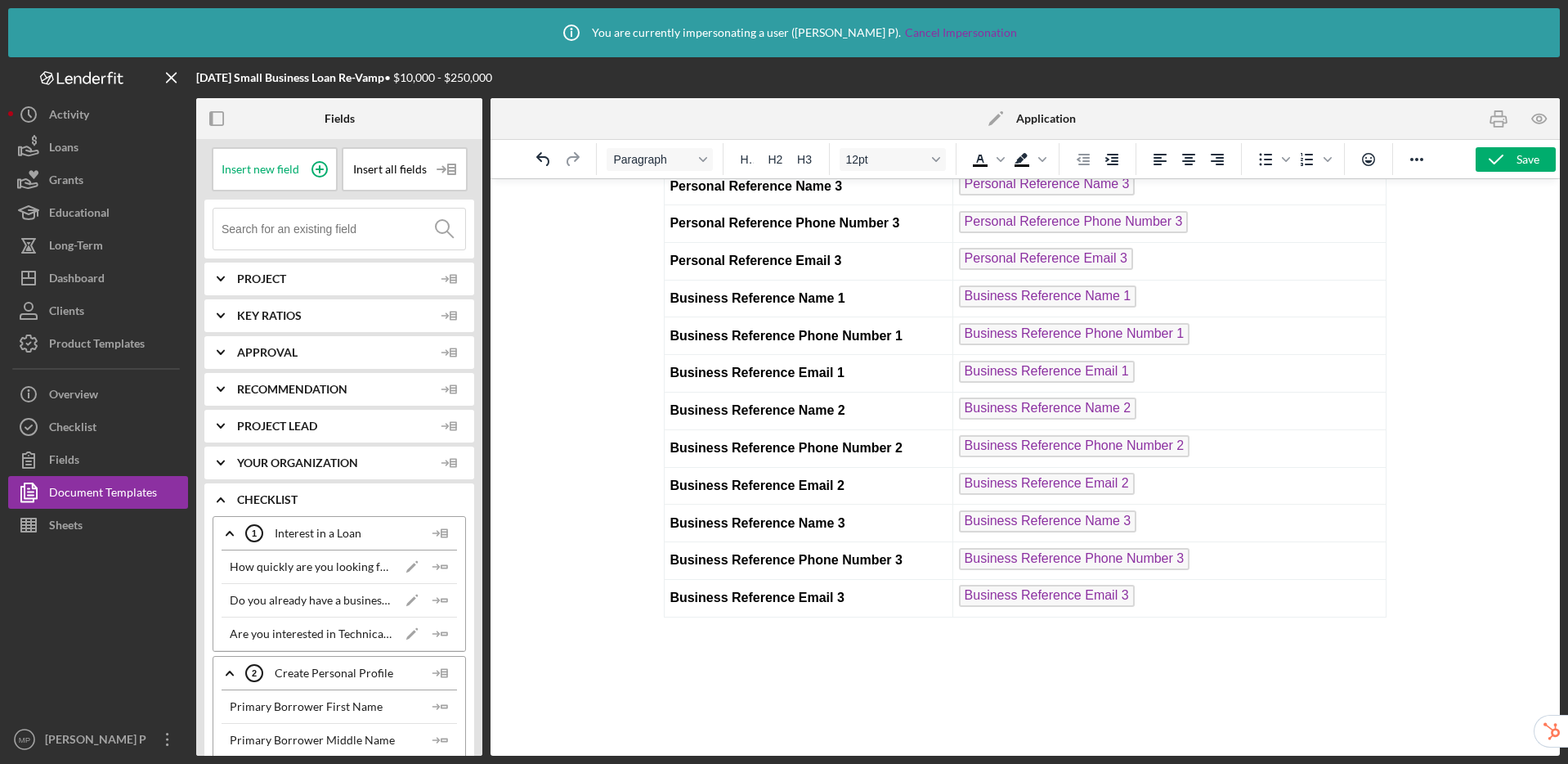
scroll to position [9787, 0]
click at [675, 733] on p "Rich Text Area. Press ALT-0 for help." at bounding box center [1025, 733] width 723 height 18
click at [222, 498] on polyline at bounding box center [220, 500] width 6 height 4
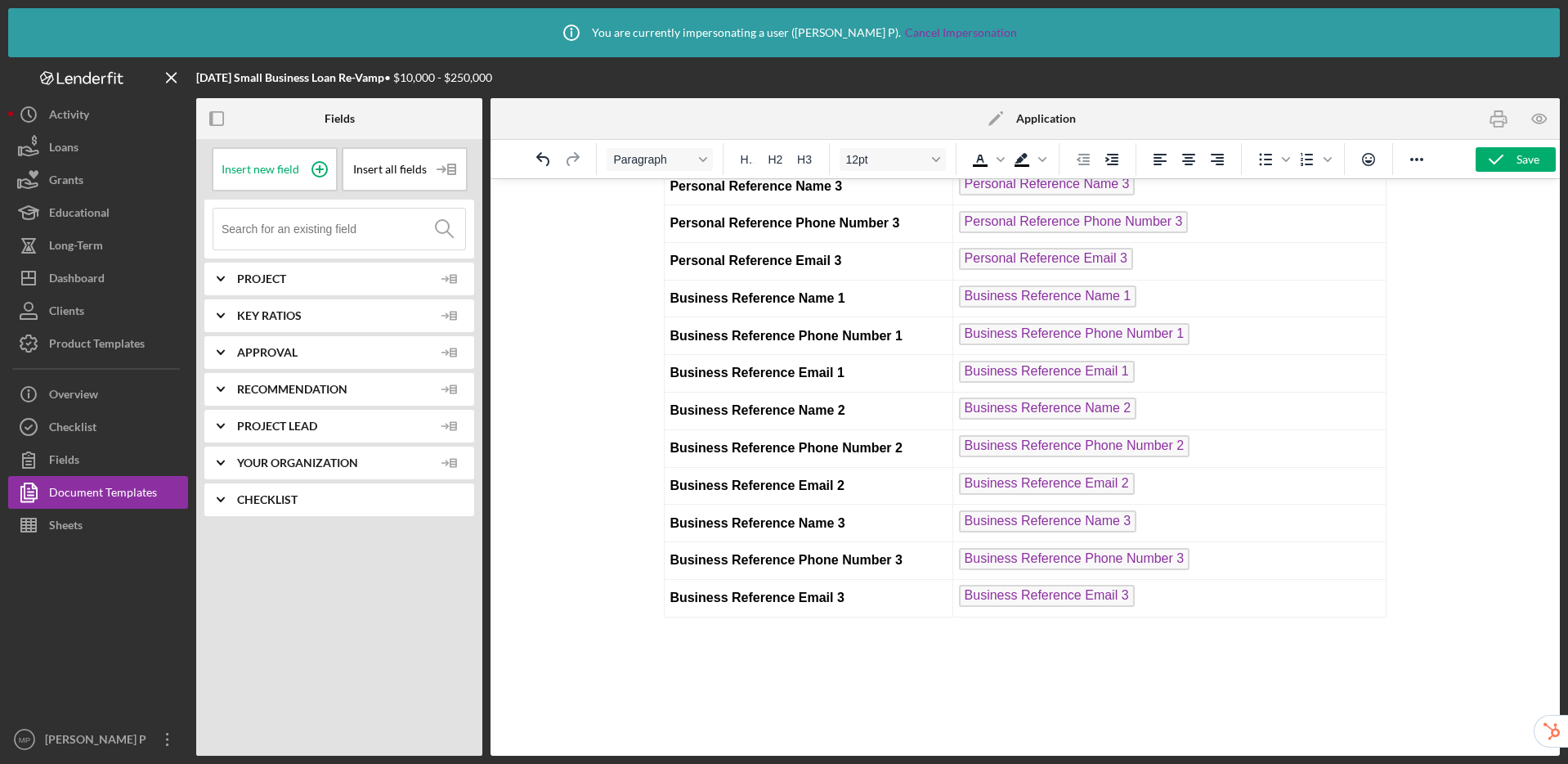
click at [217, 389] on icon "Icon/Expander" at bounding box center [221, 389] width 41 height 41
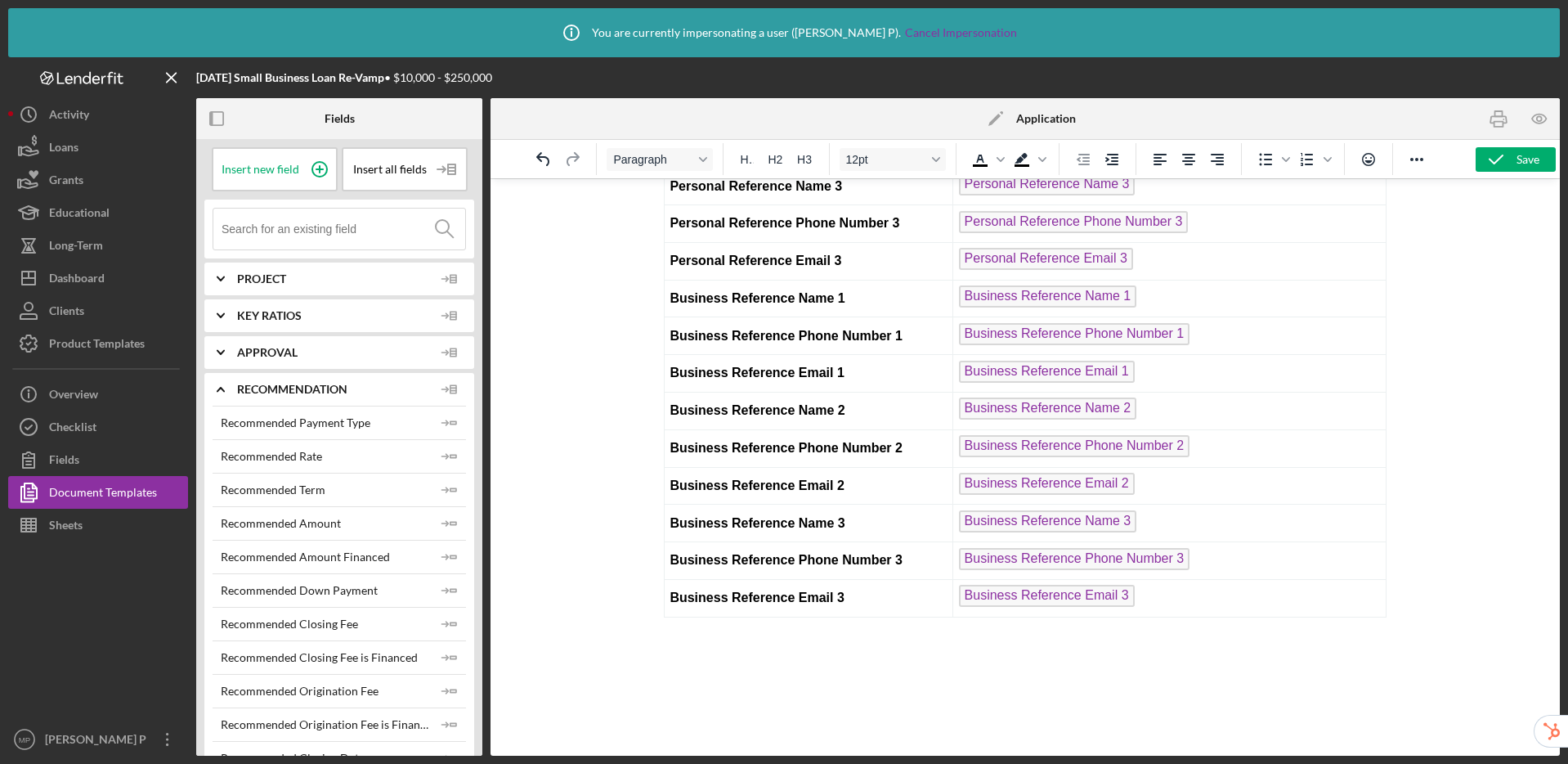
click at [217, 389] on icon "Icon/Expander" at bounding box center [221, 389] width 41 height 41
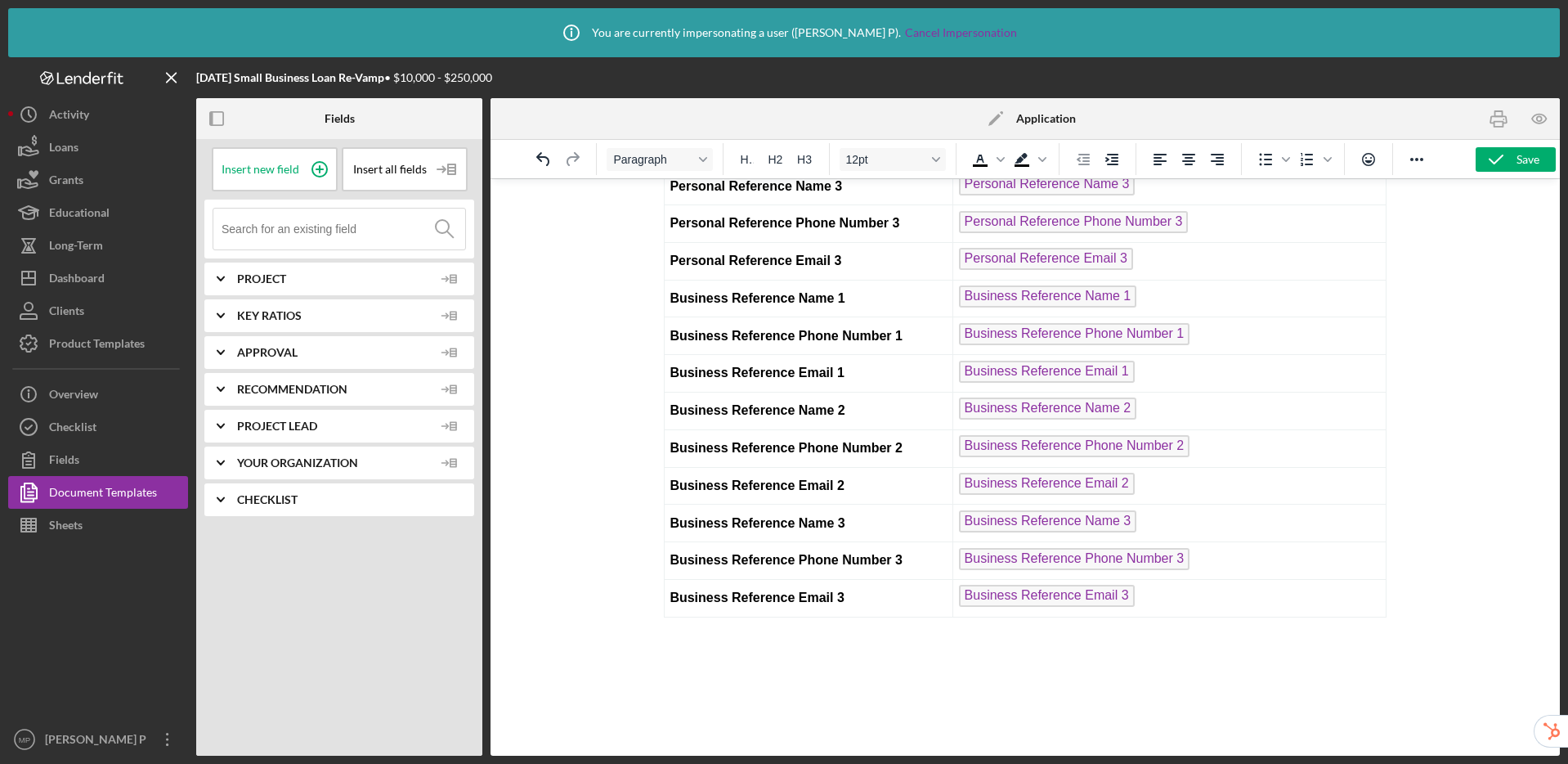
click at [211, 498] on icon "Icon/Expander" at bounding box center [221, 500] width 41 height 41
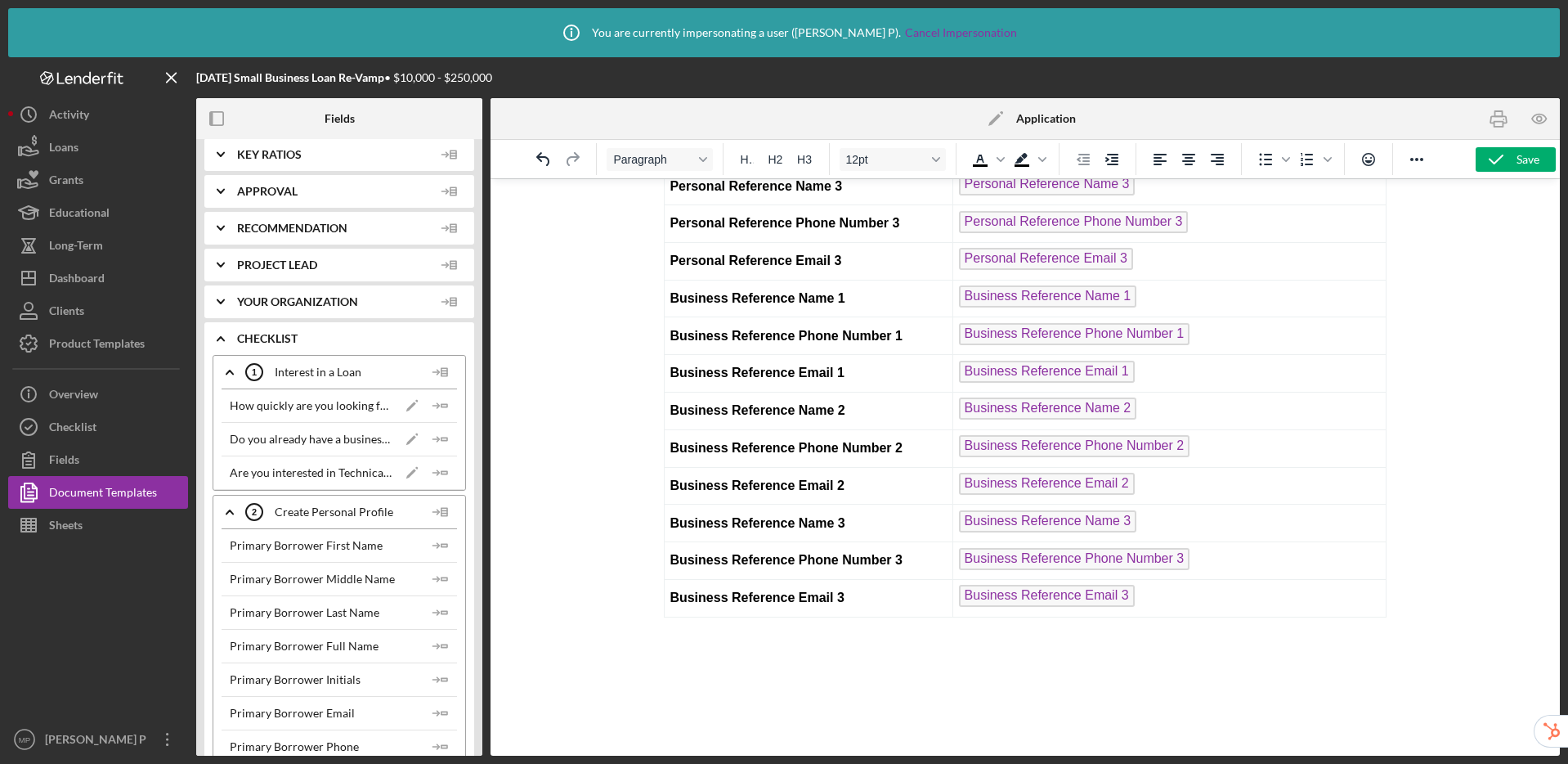
scroll to position [312, 0]
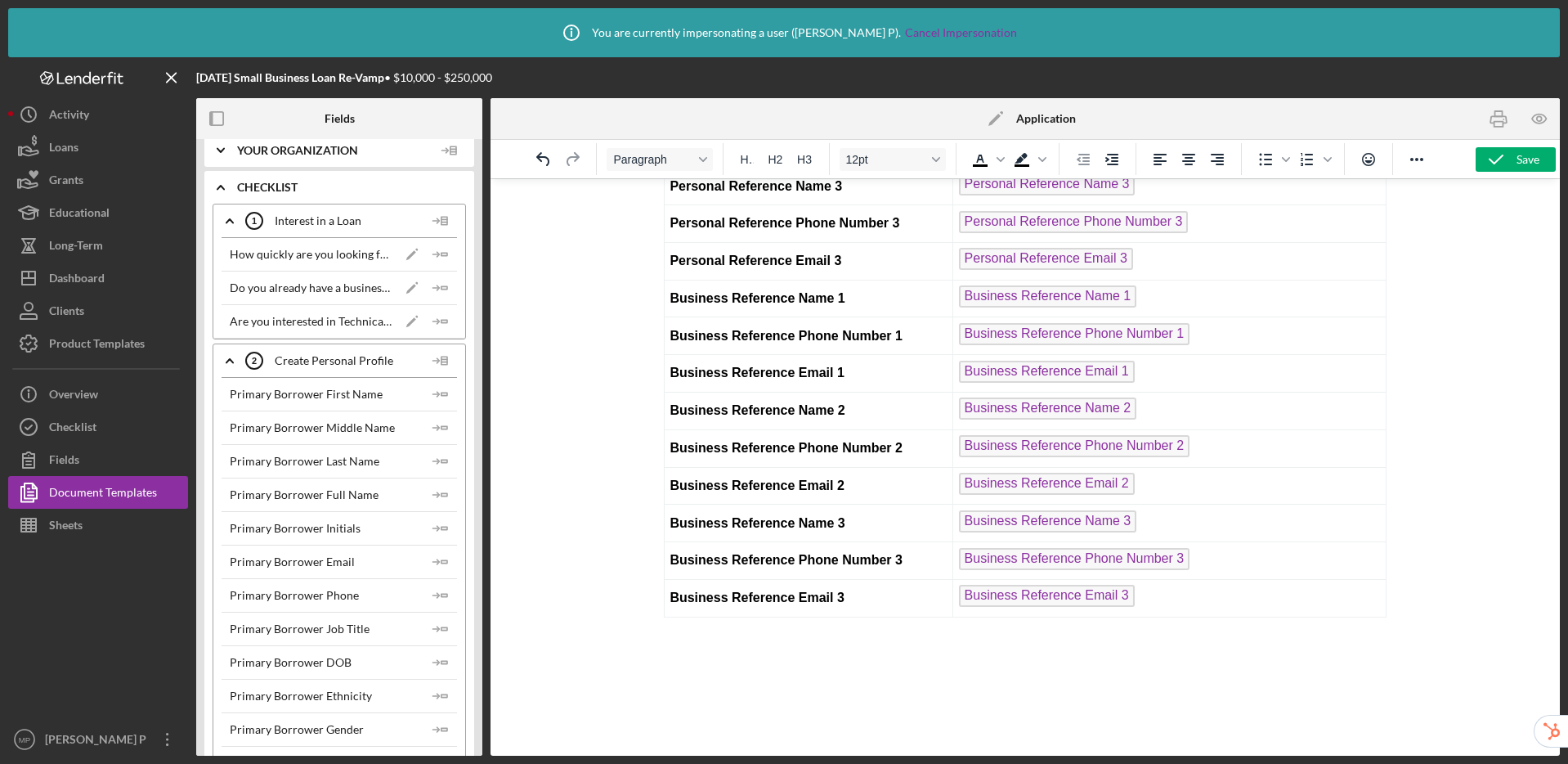
click at [226, 360] on polyline at bounding box center [229, 361] width 6 height 4
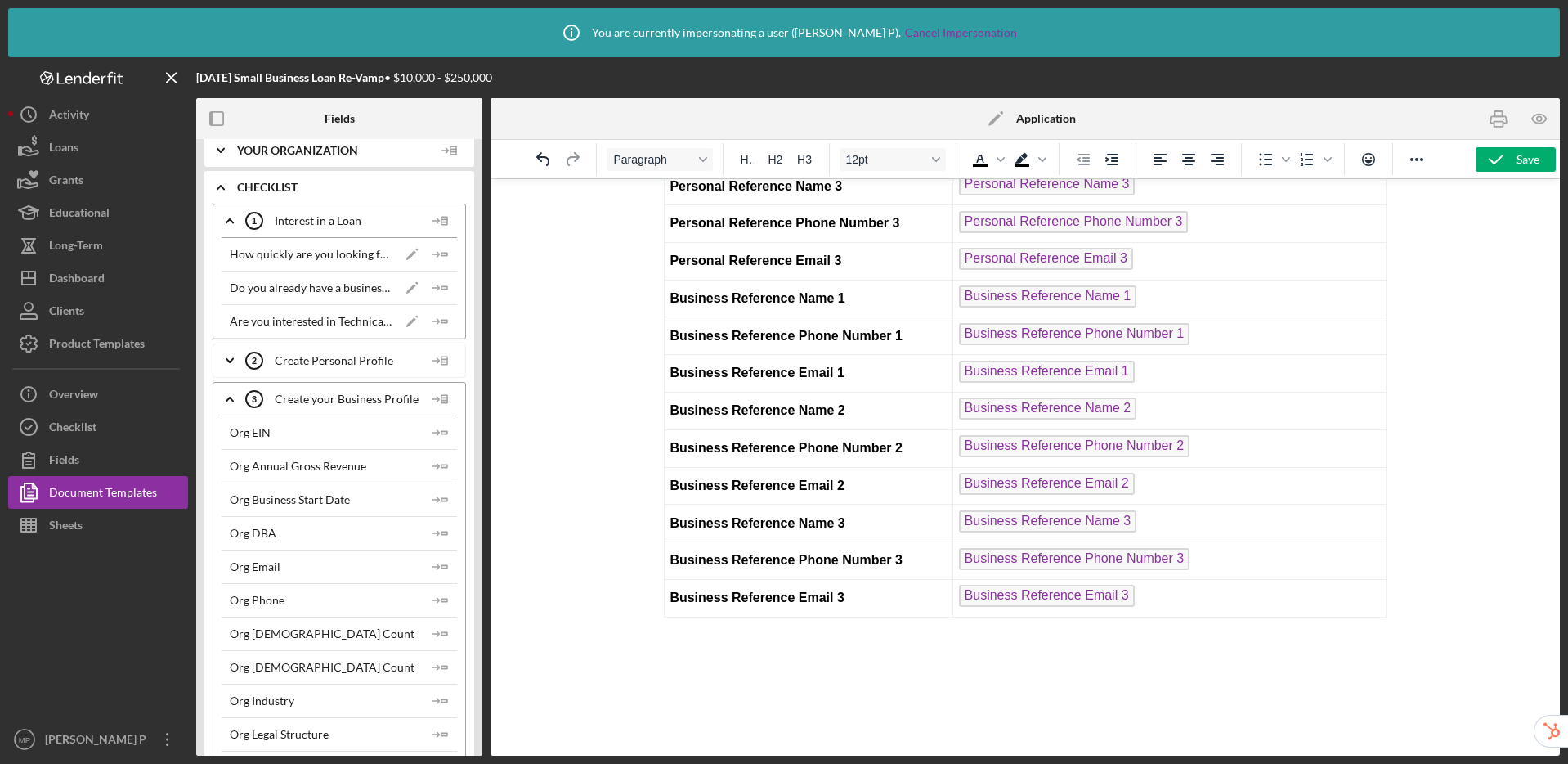
click at [232, 400] on polyline at bounding box center [229, 399] width 6 height 4
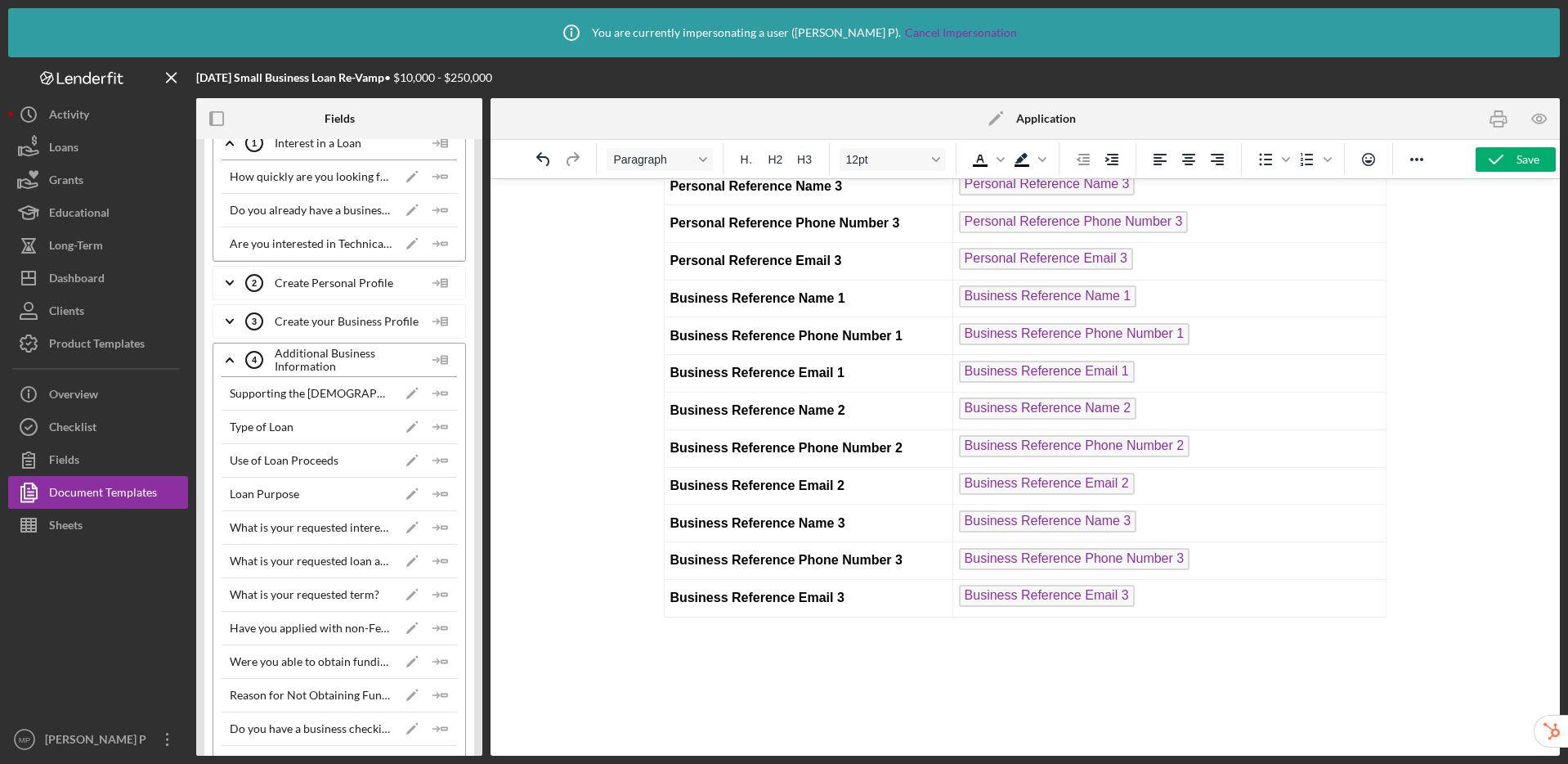
scroll to position [440, 0]
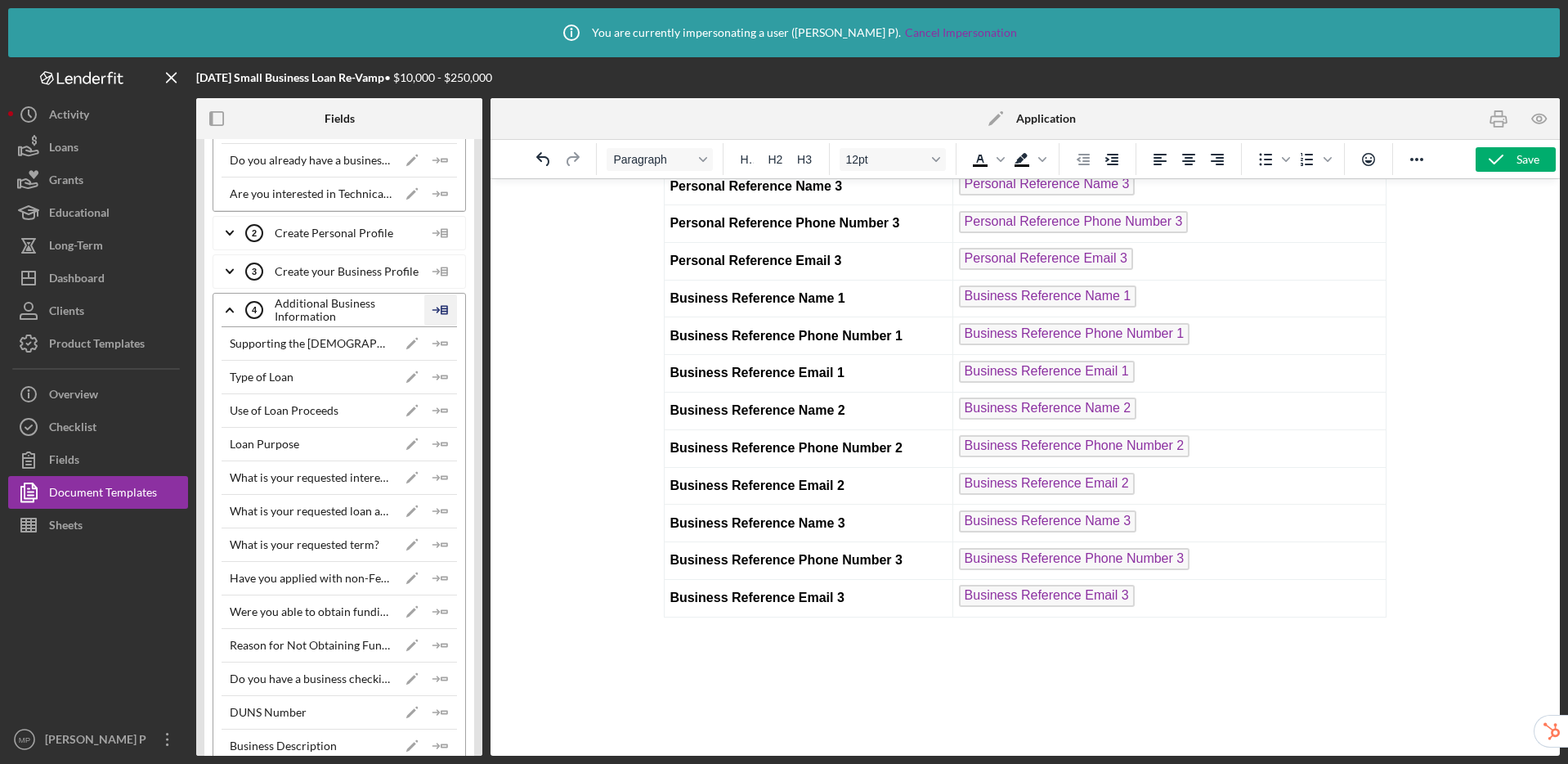
click at [443, 311] on icon at bounding box center [440, 309] width 32 height 41
click at [456, 391] on div "Insert Table" at bounding box center [466, 389] width 75 height 32
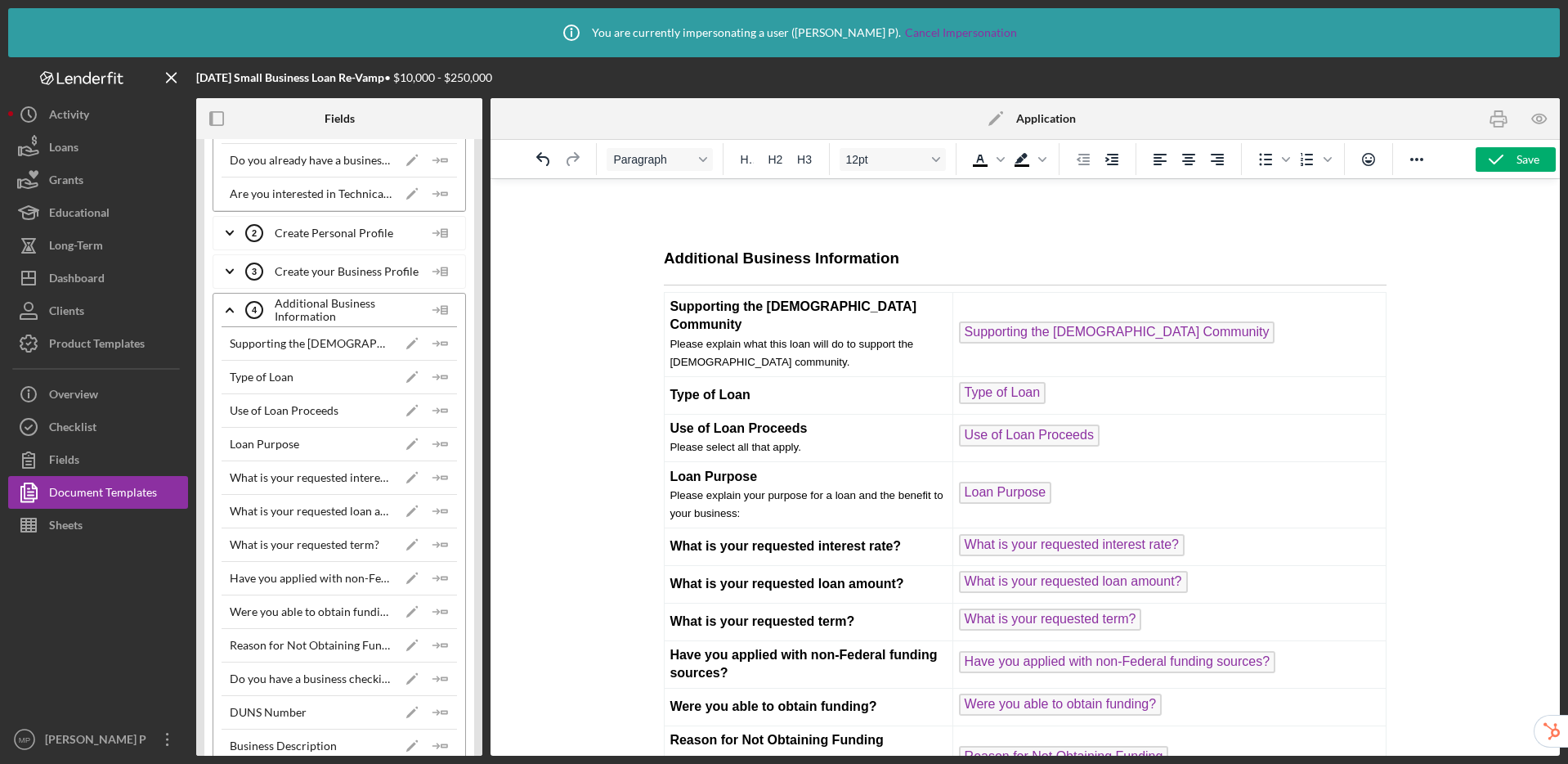
scroll to position [10109, 0]
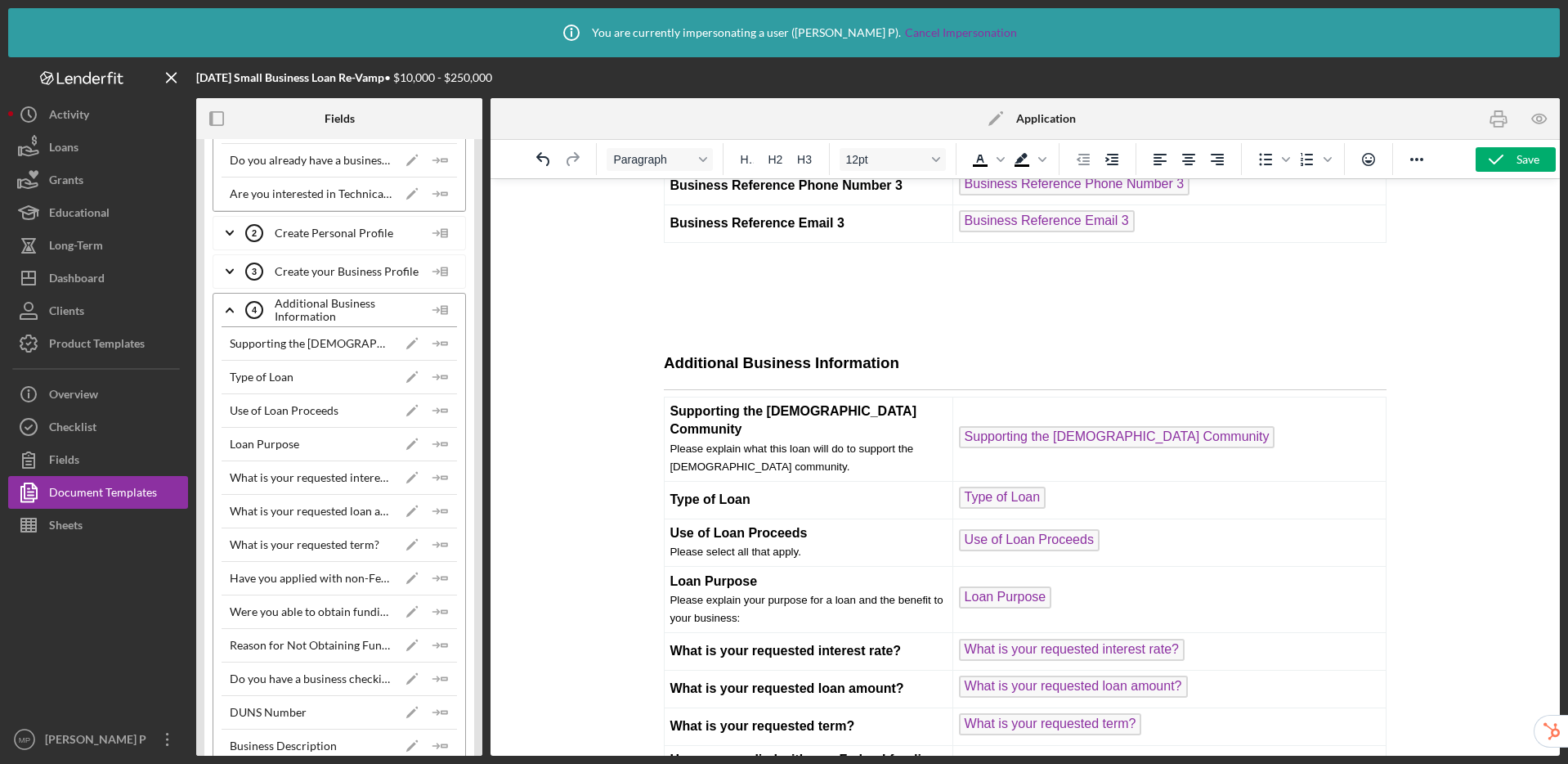
click at [229, 306] on icon "Icon/Expander" at bounding box center [230, 309] width 41 height 41
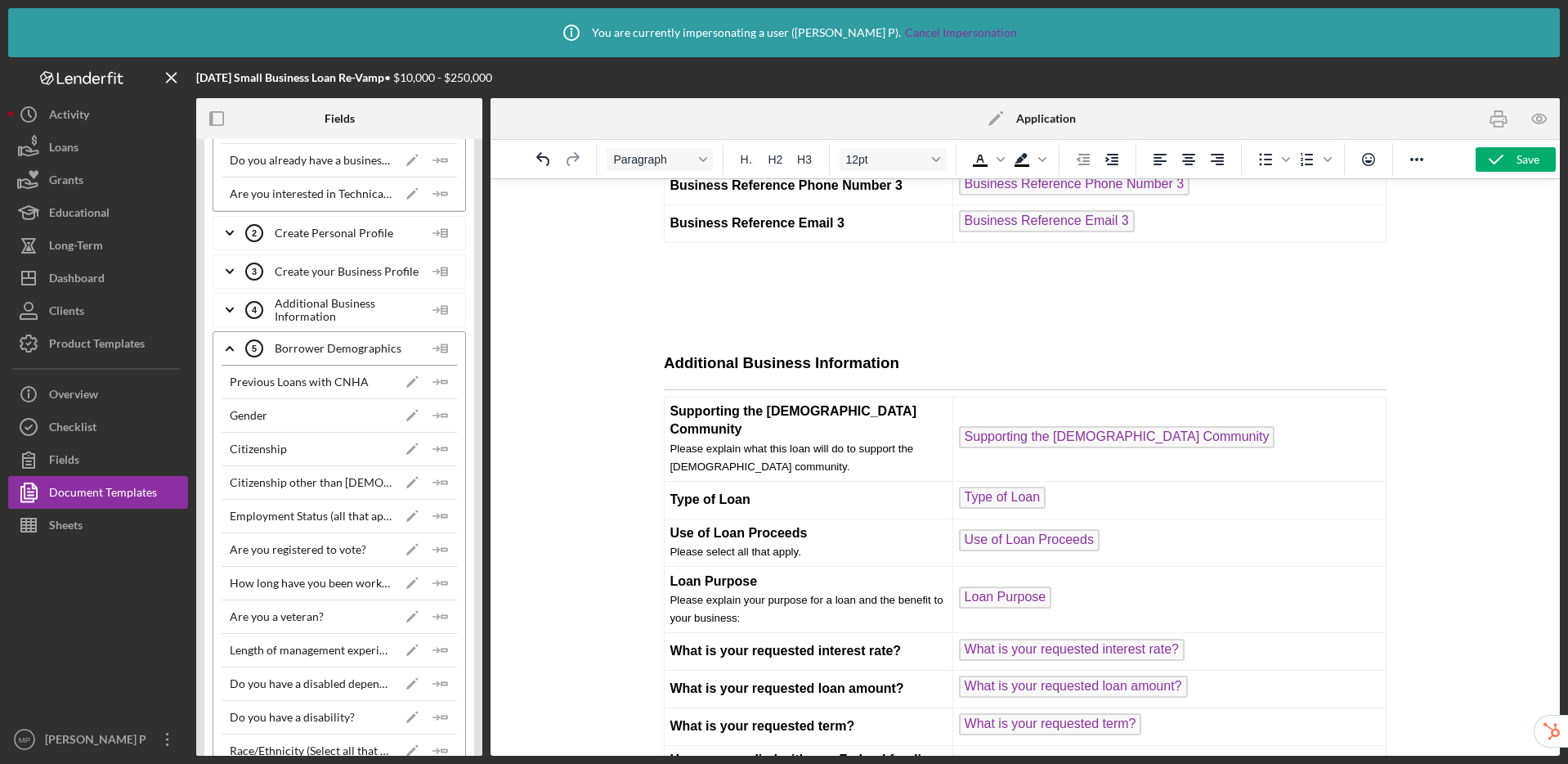
click at [236, 345] on icon "Icon/Expander" at bounding box center [230, 348] width 41 height 41
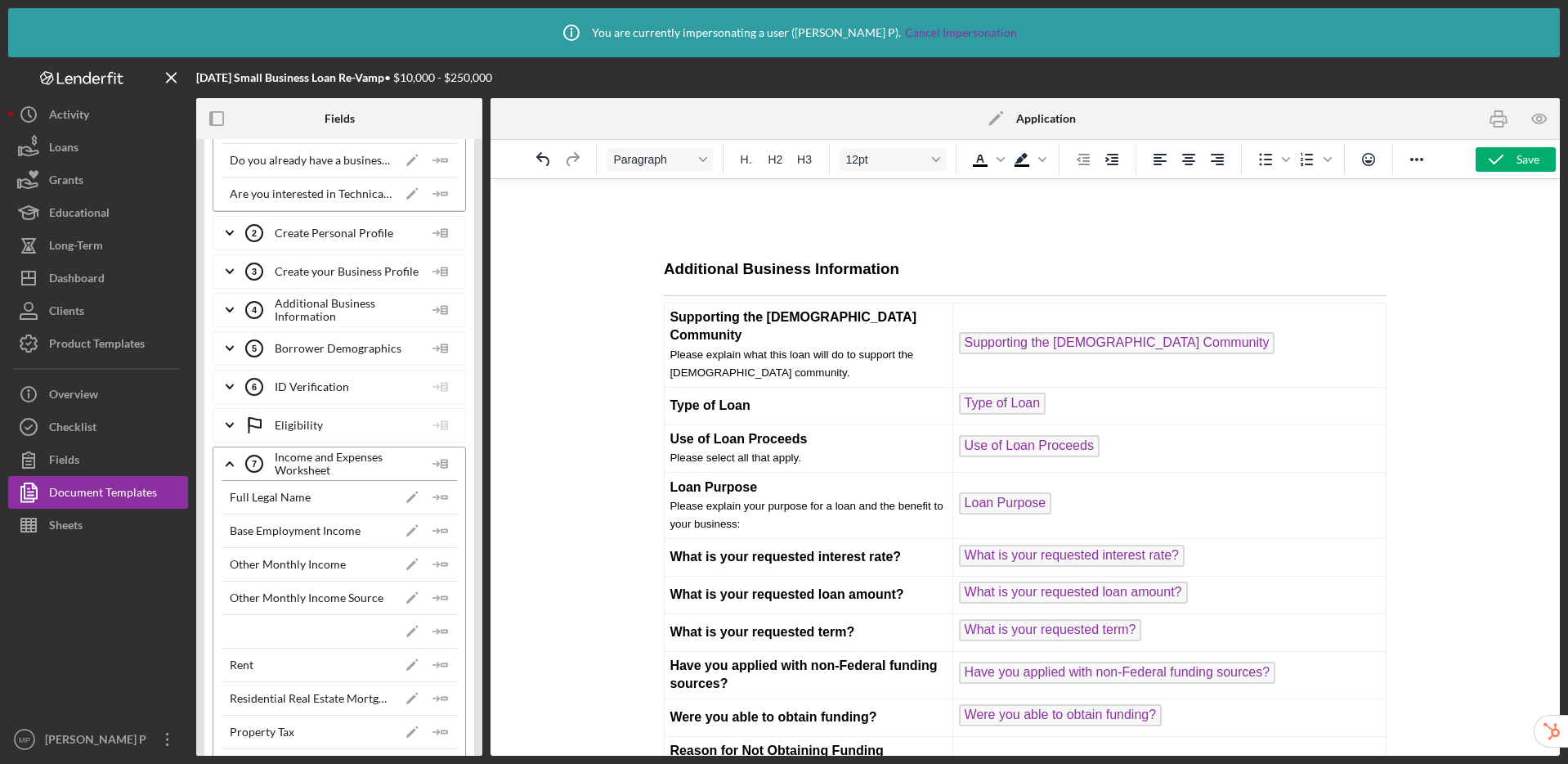
scroll to position [10209, 0]
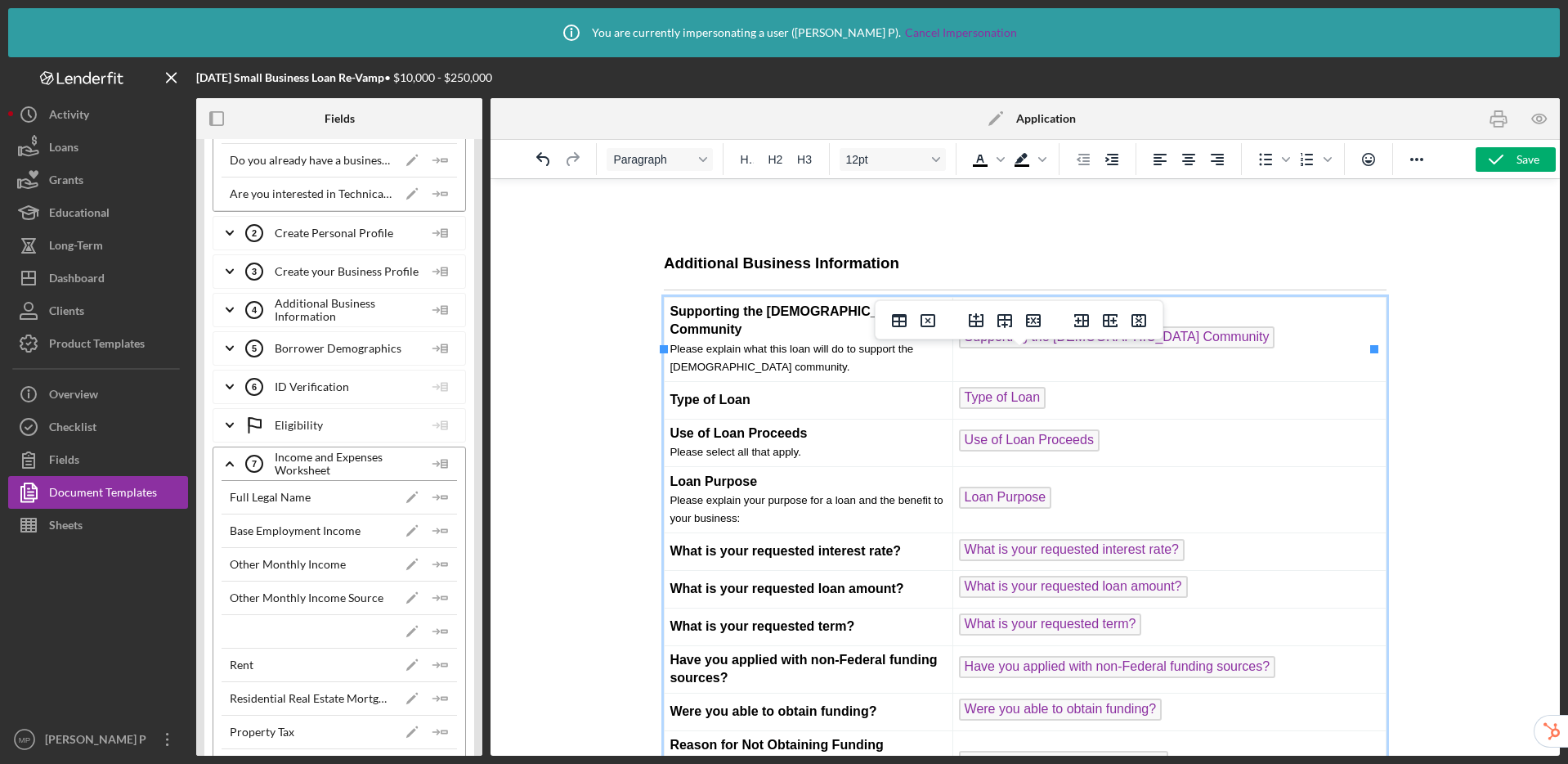
drag, startPoint x: 1264, startPoint y: 388, endPoint x: 970, endPoint y: 376, distance: 294.2
click at [970, 376] on td "Supporting the Native Hawaiian Community ﻿" at bounding box center [1169, 338] width 433 height 84
click at [1102, 418] on td "Type of Loan" at bounding box center [1169, 400] width 433 height 38
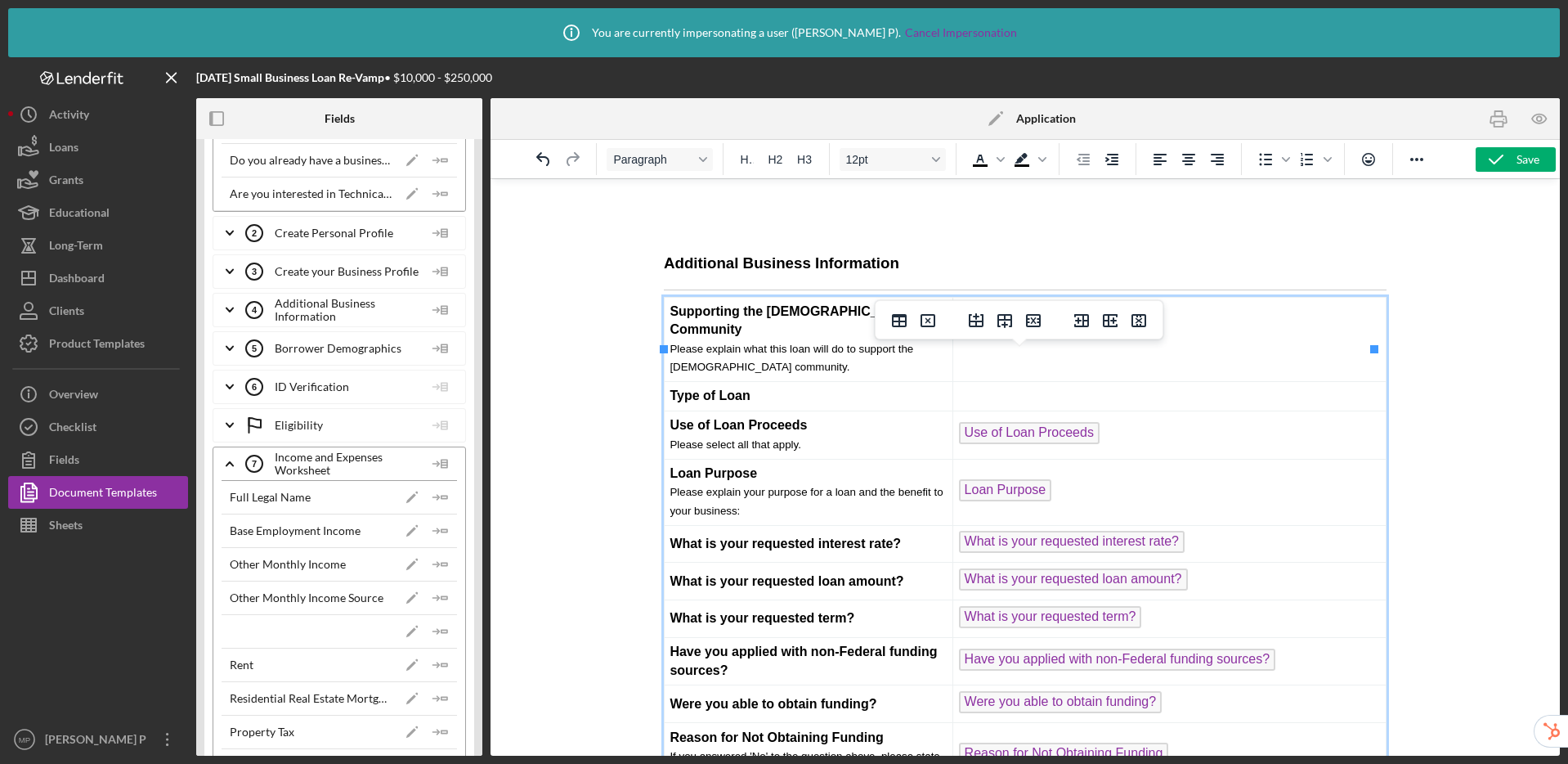
click at [1127, 460] on td "Use of Loan Proceeds" at bounding box center [1169, 435] width 433 height 48
click at [1084, 525] on td "Loan Purpose ﻿" at bounding box center [1169, 492] width 433 height 67
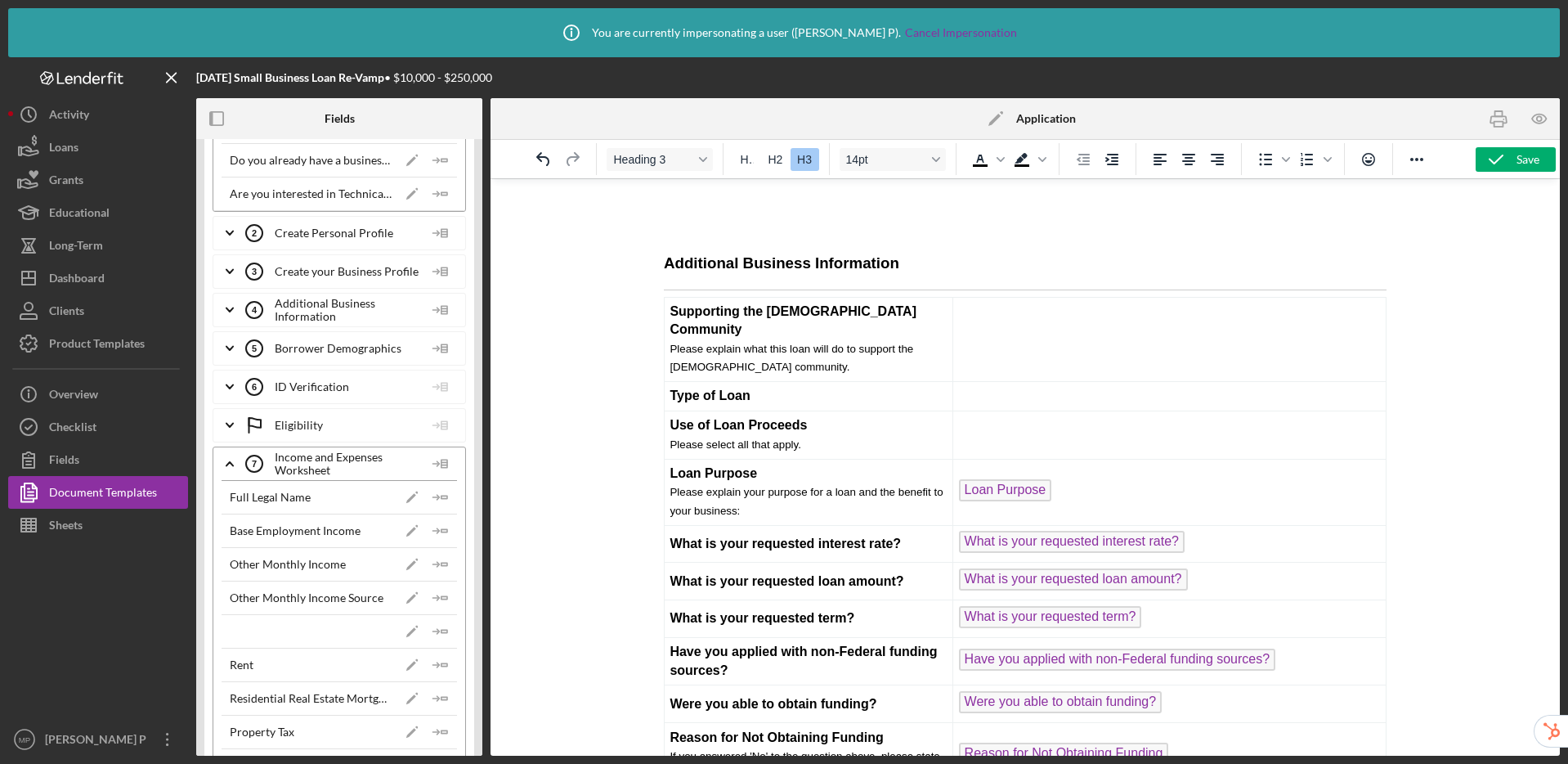
click at [664, 274] on h3 "Additional Business Information" at bounding box center [1025, 263] width 723 height 21
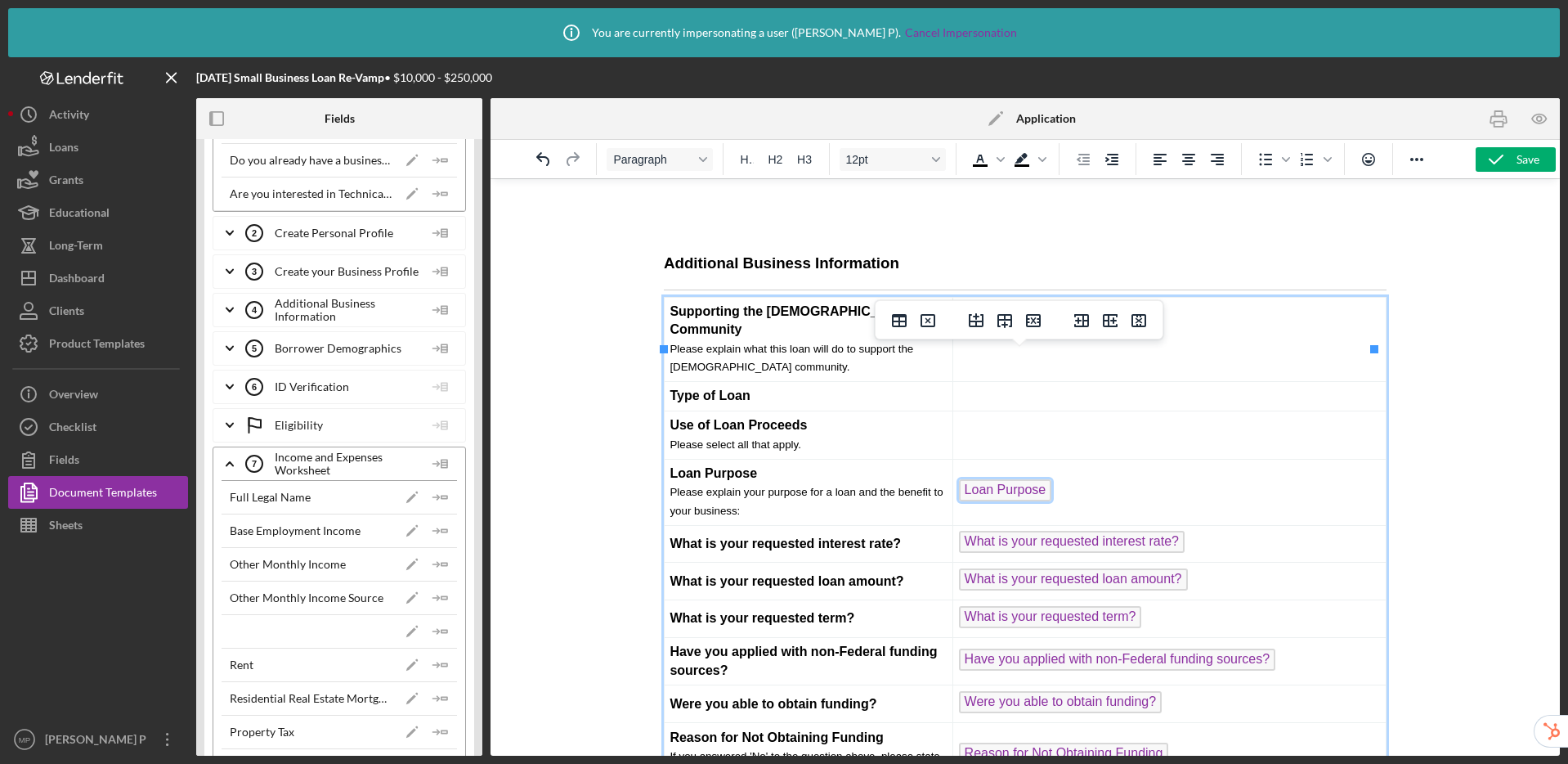
click at [1002, 502] on span "Loan Purpose" at bounding box center [1005, 491] width 93 height 22
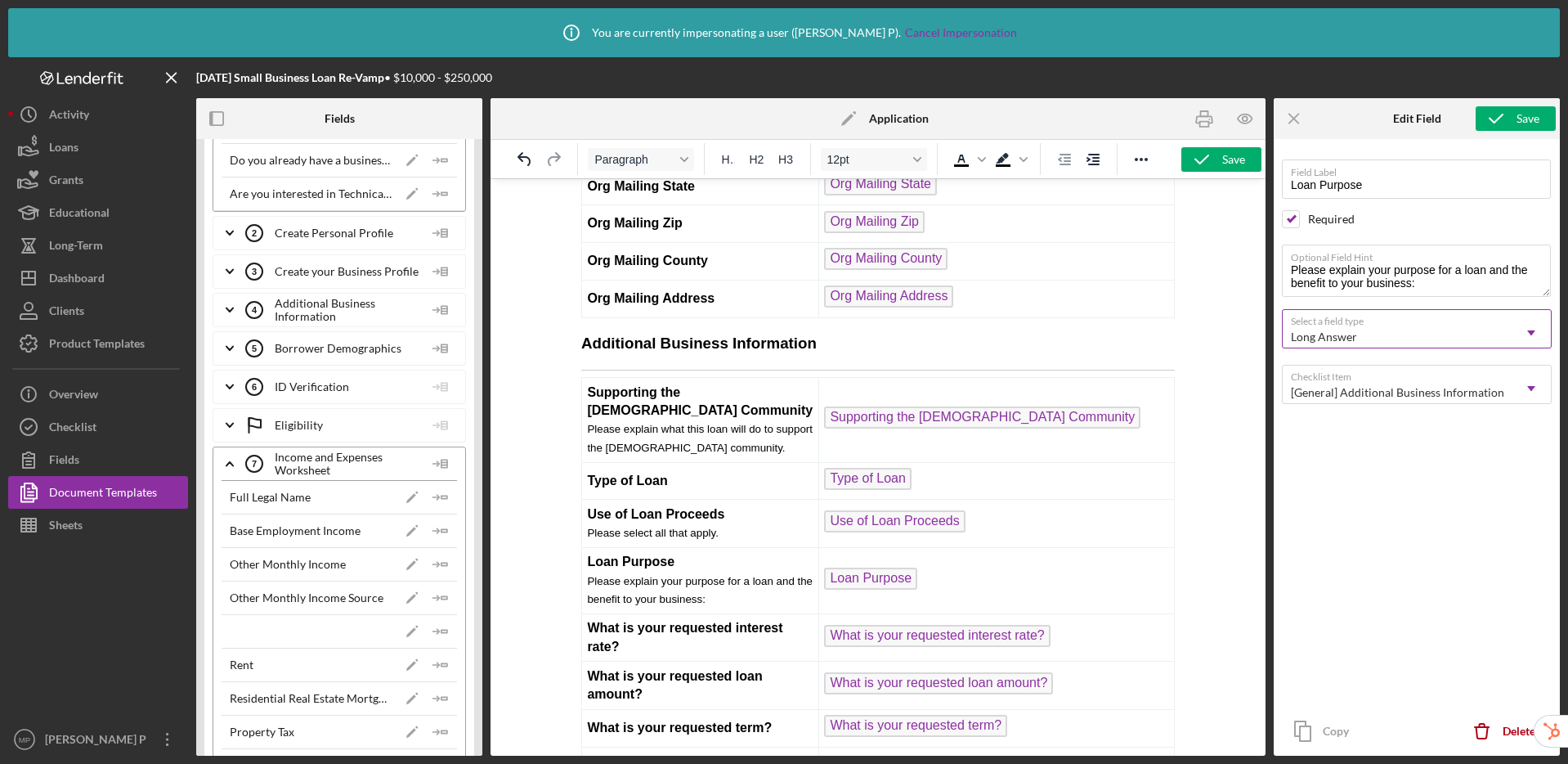
scroll to position [6614, 0]
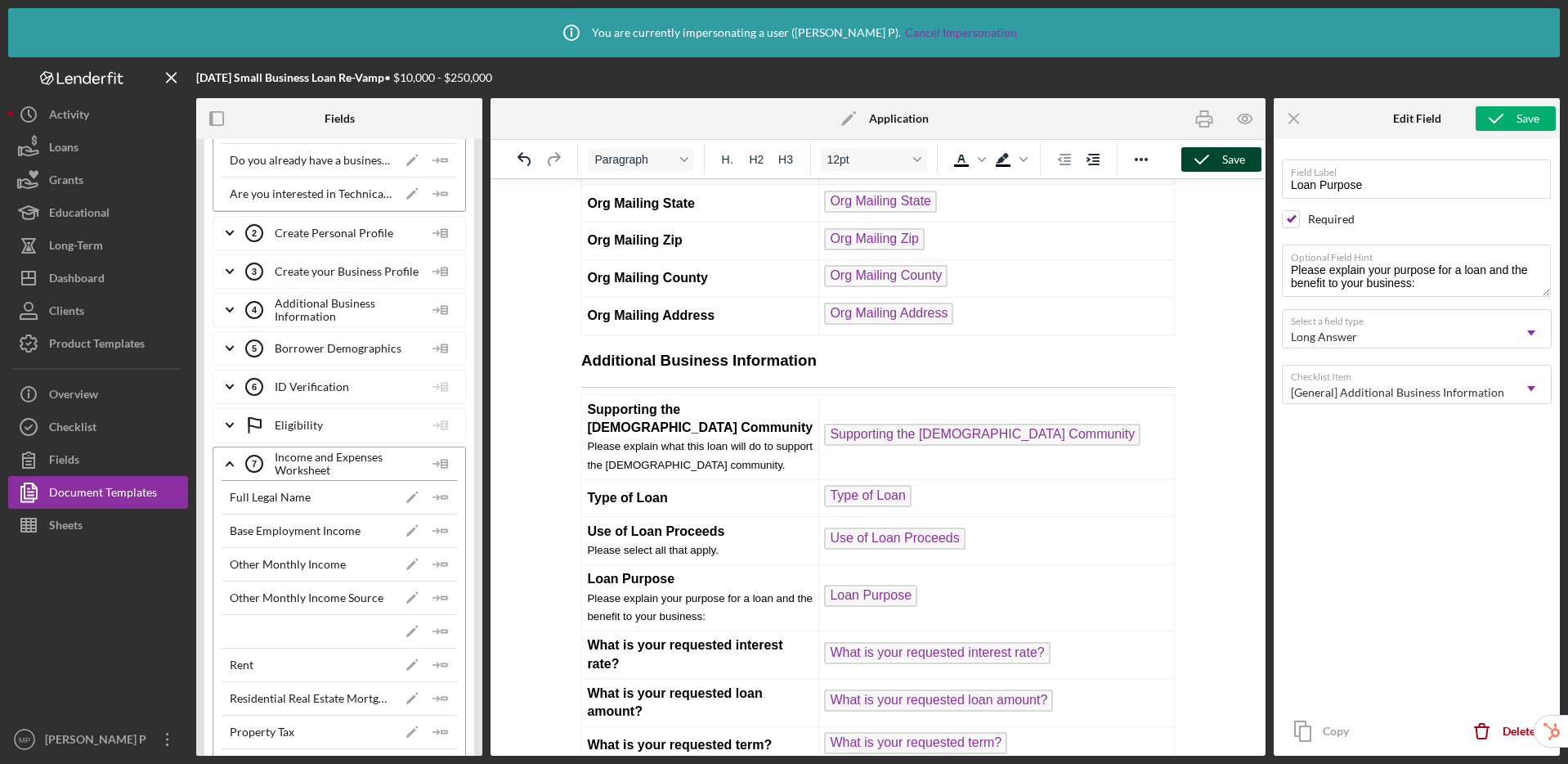
click at [1209, 166] on icon "button" at bounding box center [1201, 160] width 41 height 41
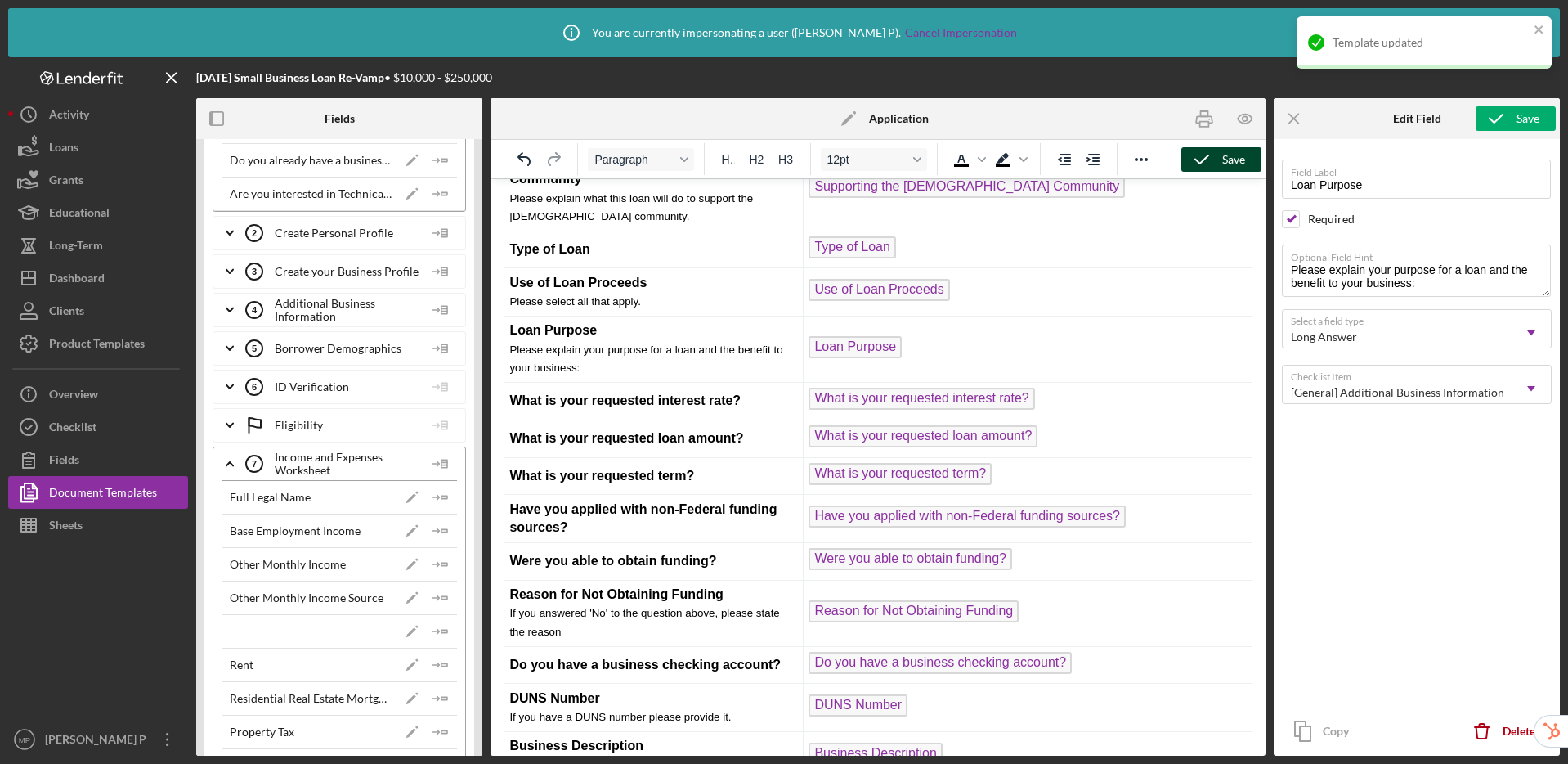
scroll to position [6829, 0]
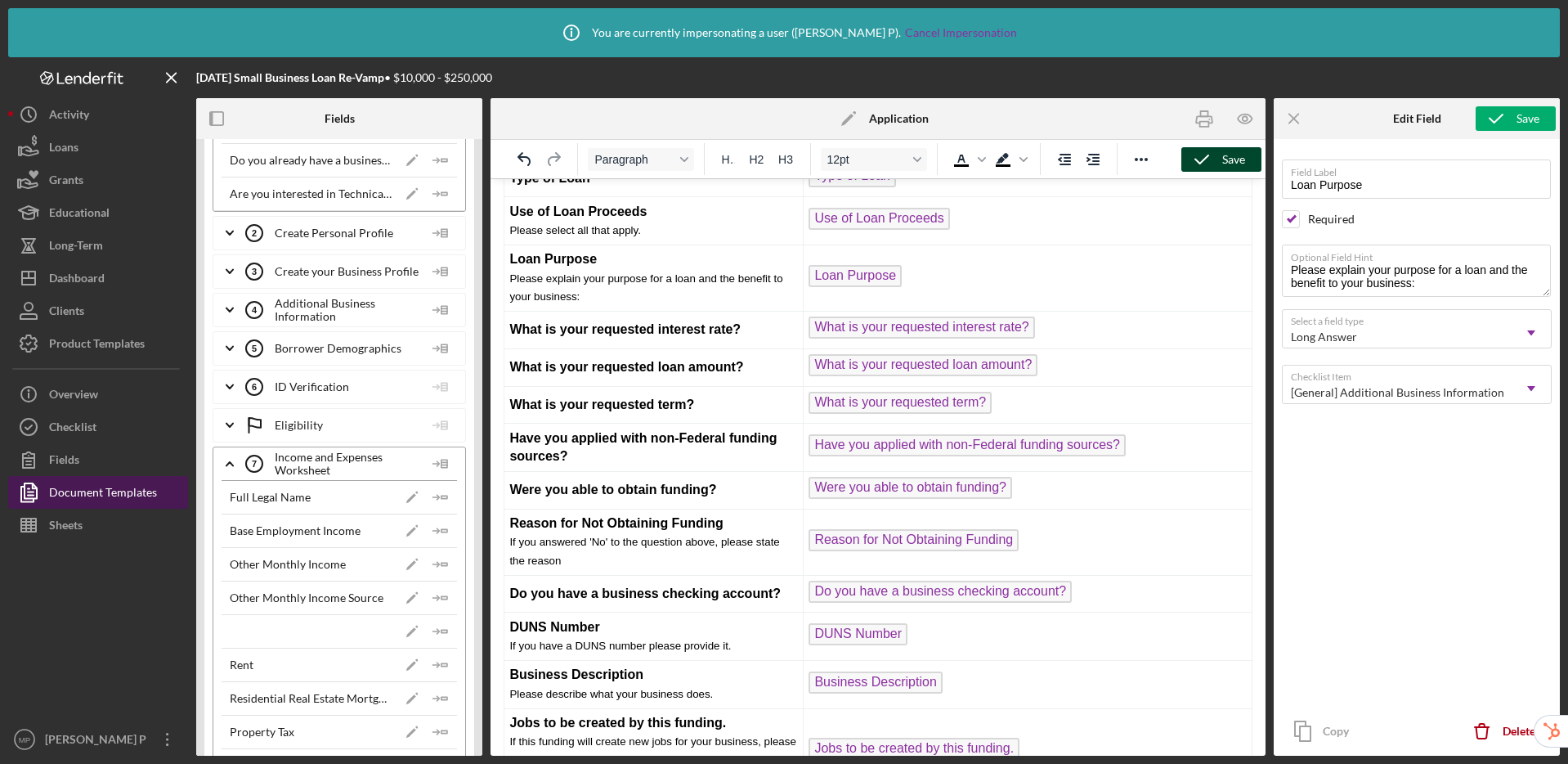
click at [93, 494] on div "Document Templates" at bounding box center [103, 494] width 108 height 37
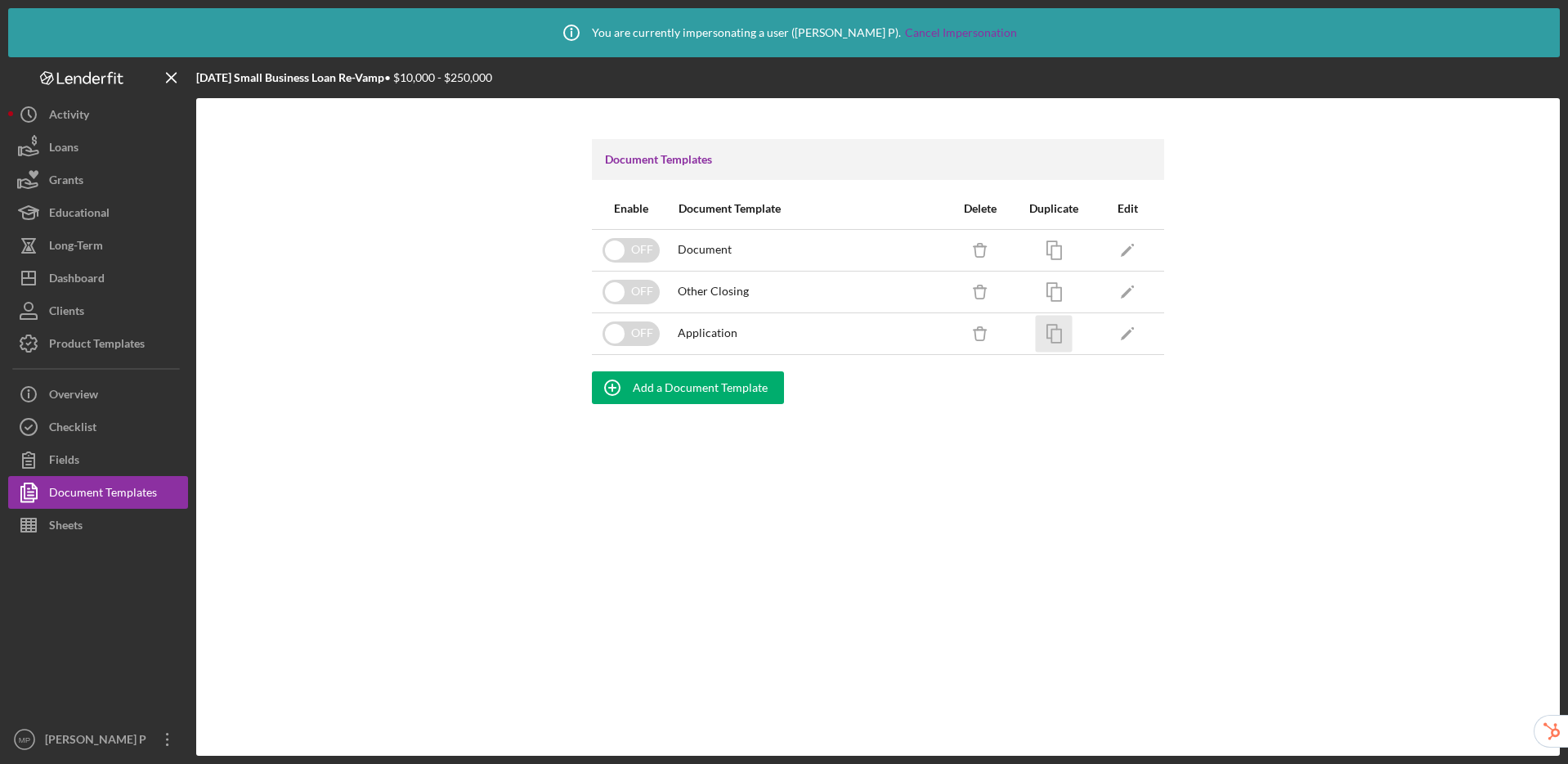
click at [1064, 332] on icon "button" at bounding box center [1055, 333] width 37 height 37
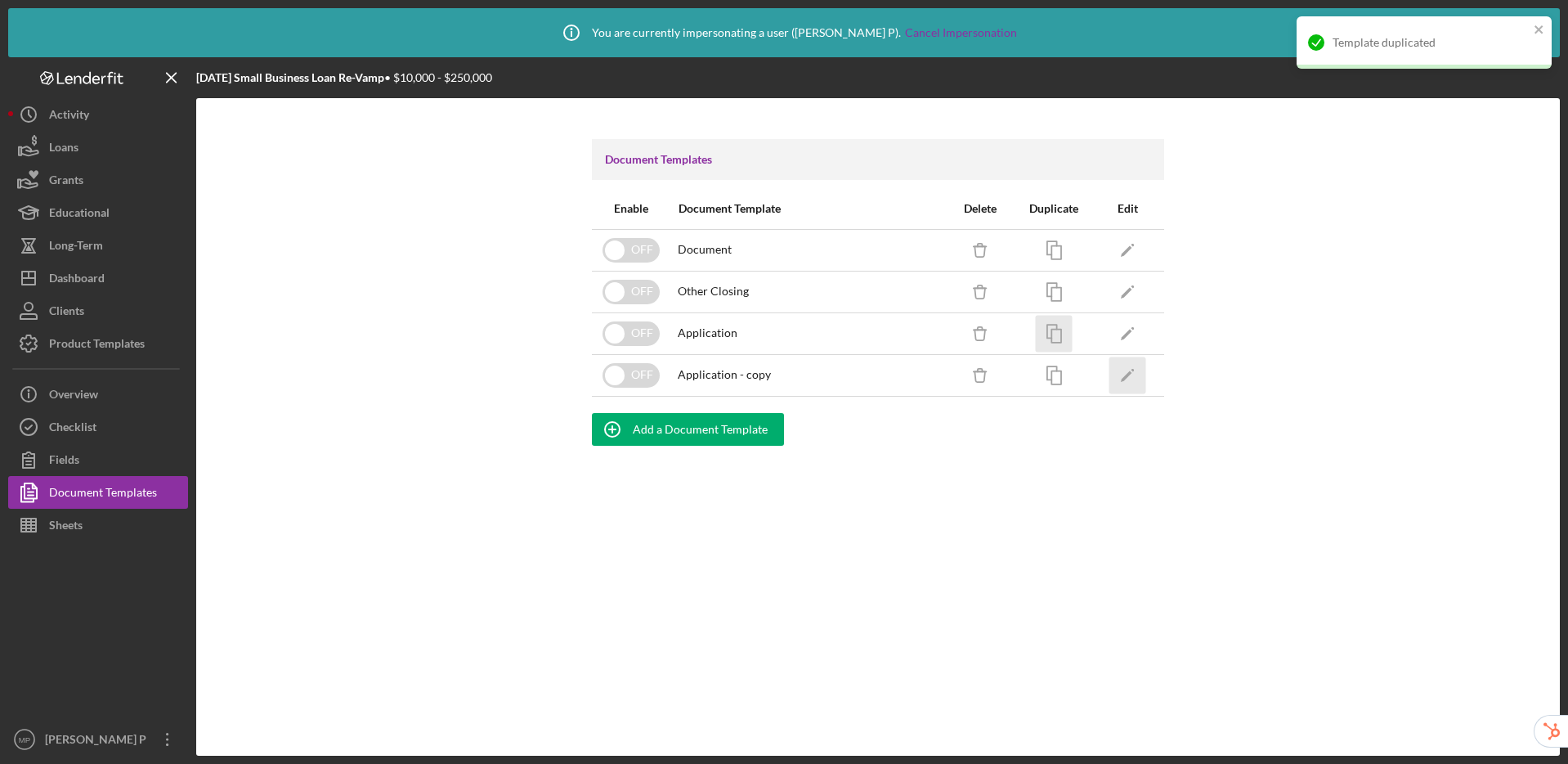
click at [1123, 379] on polygon "button" at bounding box center [1127, 376] width 11 height 11
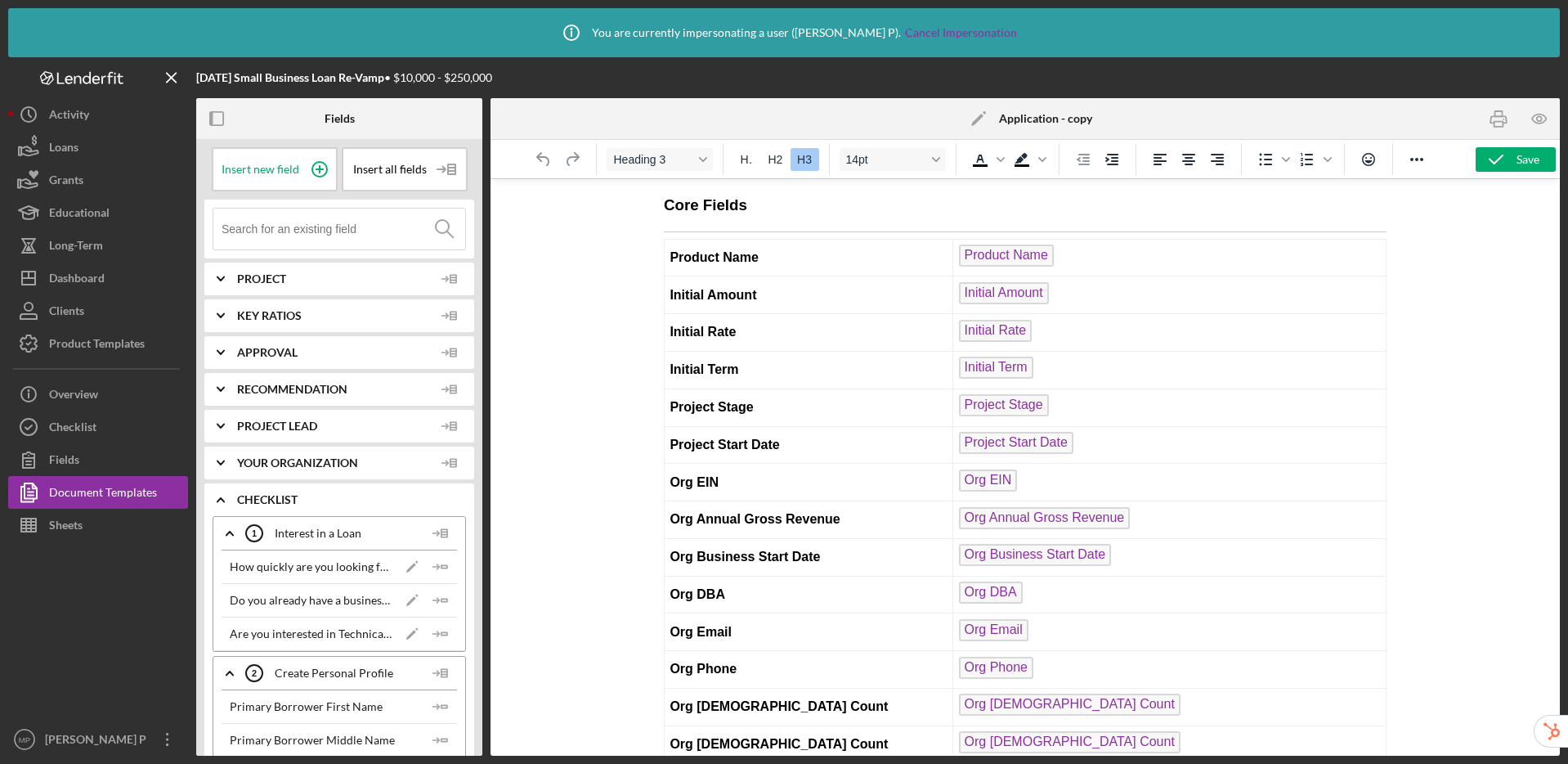
click at [1070, 251] on td "Product Name" at bounding box center [1169, 258] width 433 height 38
drag, startPoint x: 762, startPoint y: 206, endPoint x: 1280, endPoint y: 377, distance: 545.5
drag, startPoint x: 538, startPoint y: 166, endPoint x: 1063, endPoint y: 111, distance: 527.9
click at [538, 166] on icon "Undo" at bounding box center [543, 159] width 19 height 19
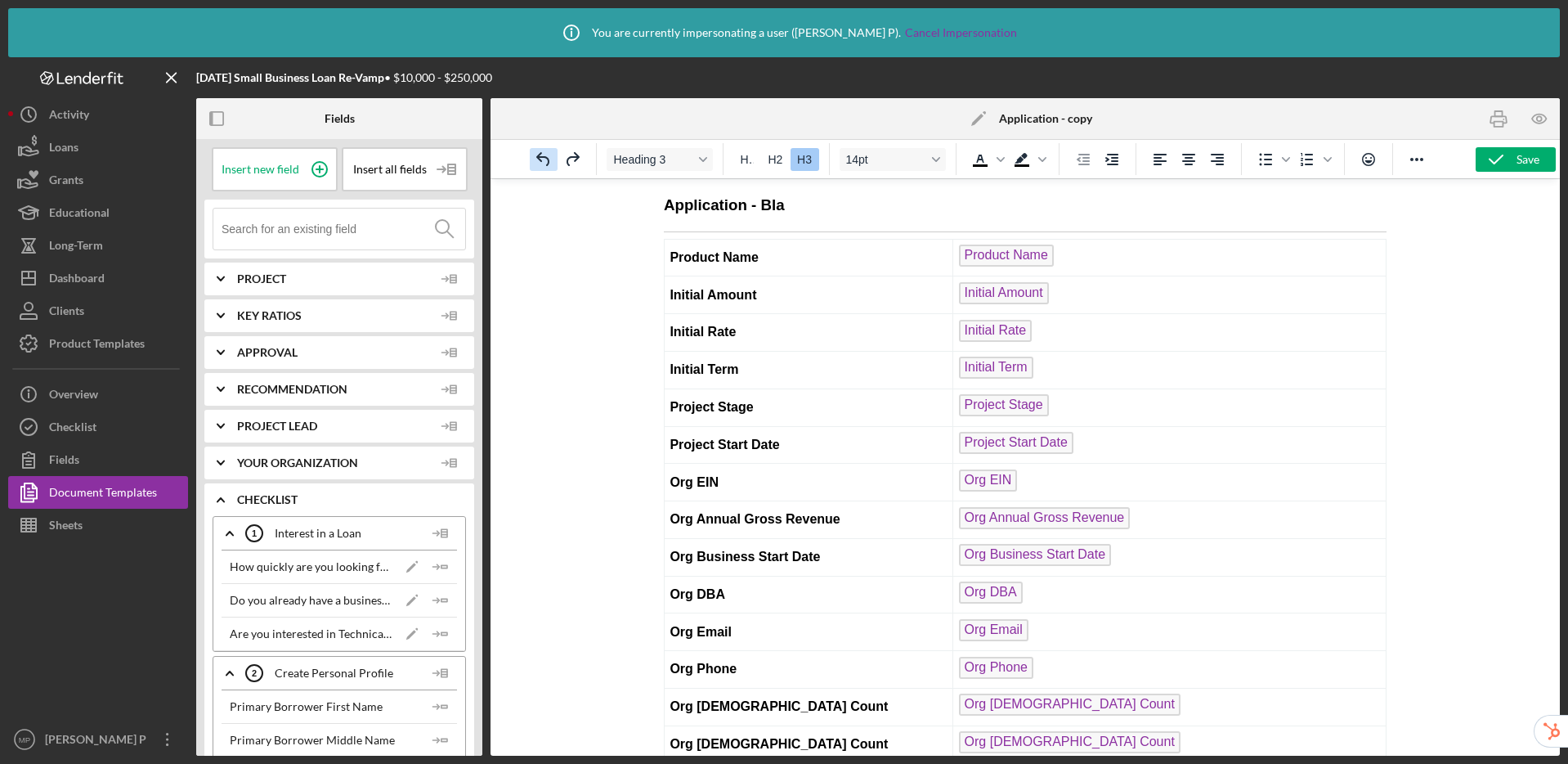
click at [537, 160] on icon "Undo" at bounding box center [543, 159] width 19 height 19
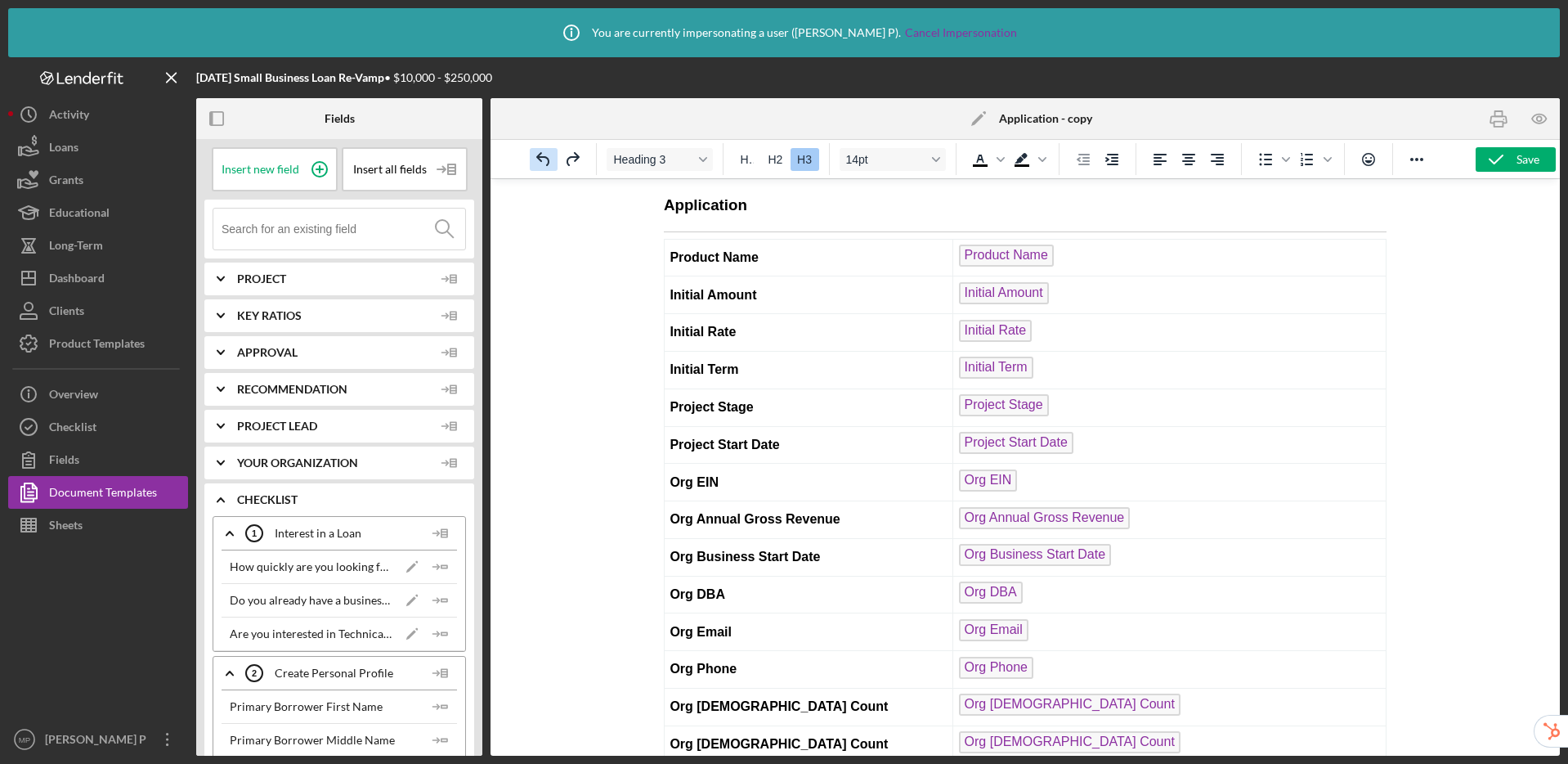
click at [537, 160] on icon "Undo" at bounding box center [543, 159] width 19 height 19
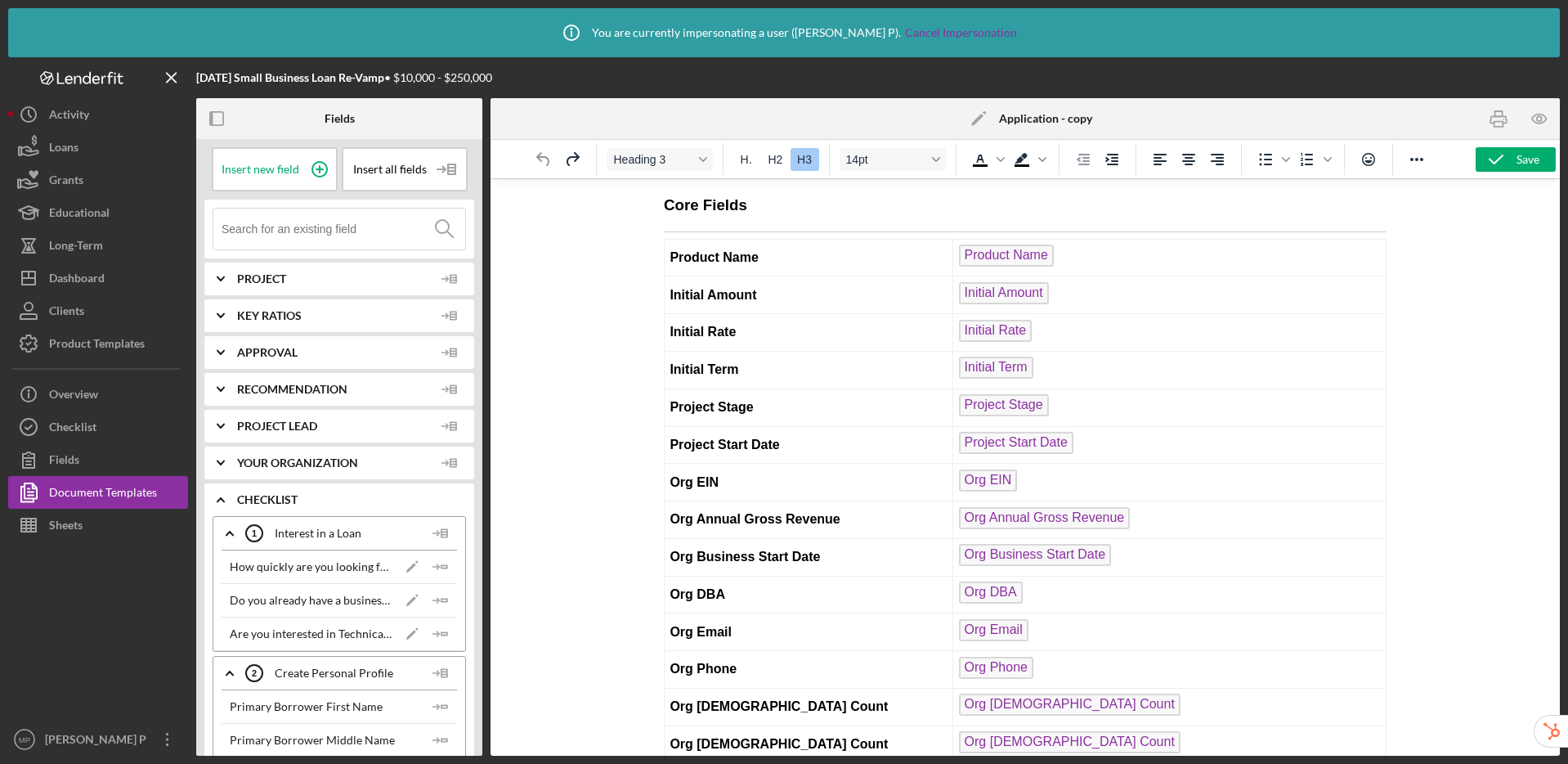
click at [537, 160] on icon "Undo" at bounding box center [543, 159] width 19 height 19
click at [981, 121] on icon "Icon/Edit" at bounding box center [979, 118] width 41 height 41
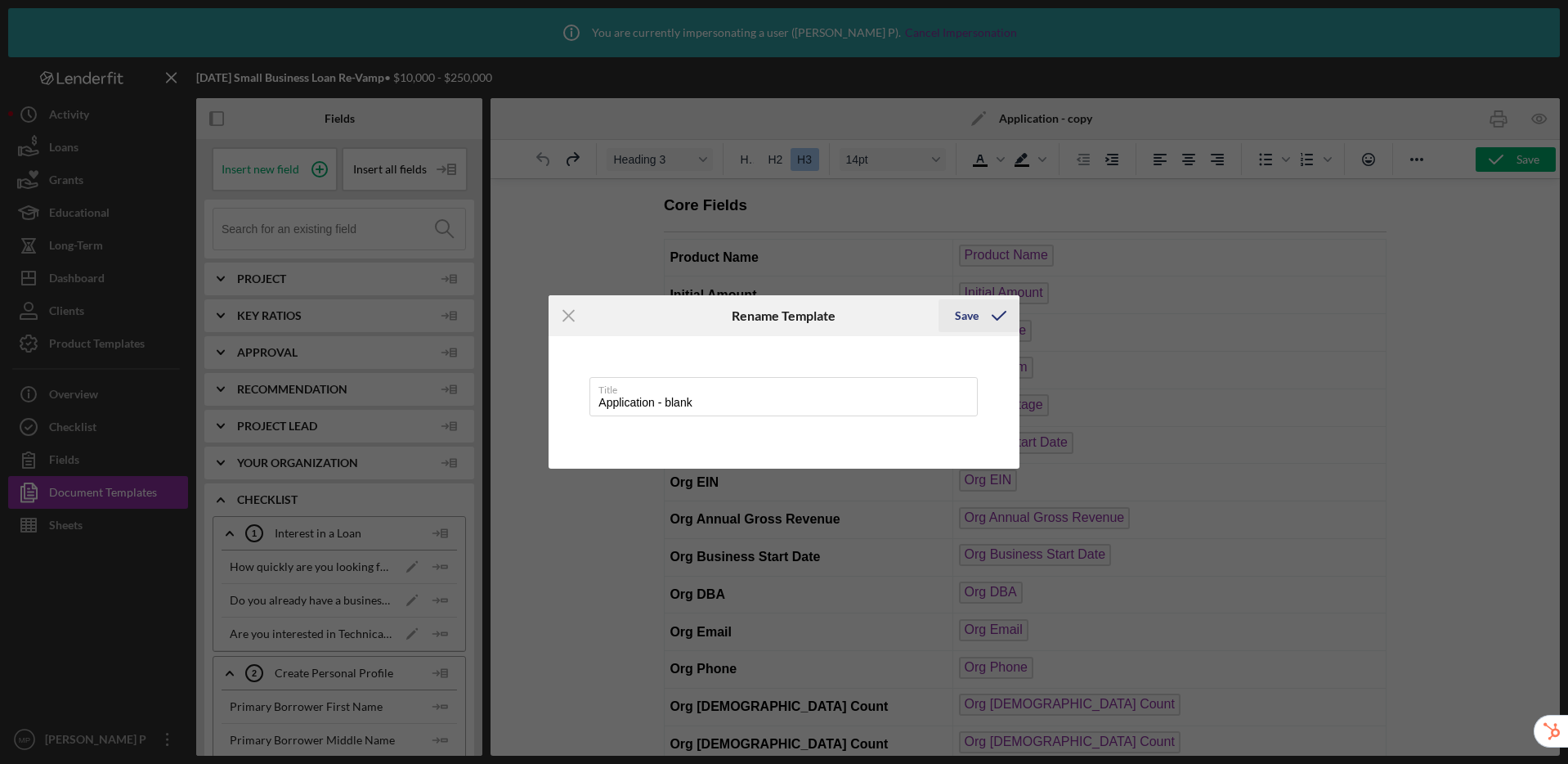
click at [981, 315] on icon "submit" at bounding box center [999, 316] width 41 height 41
type input "Application - blank"
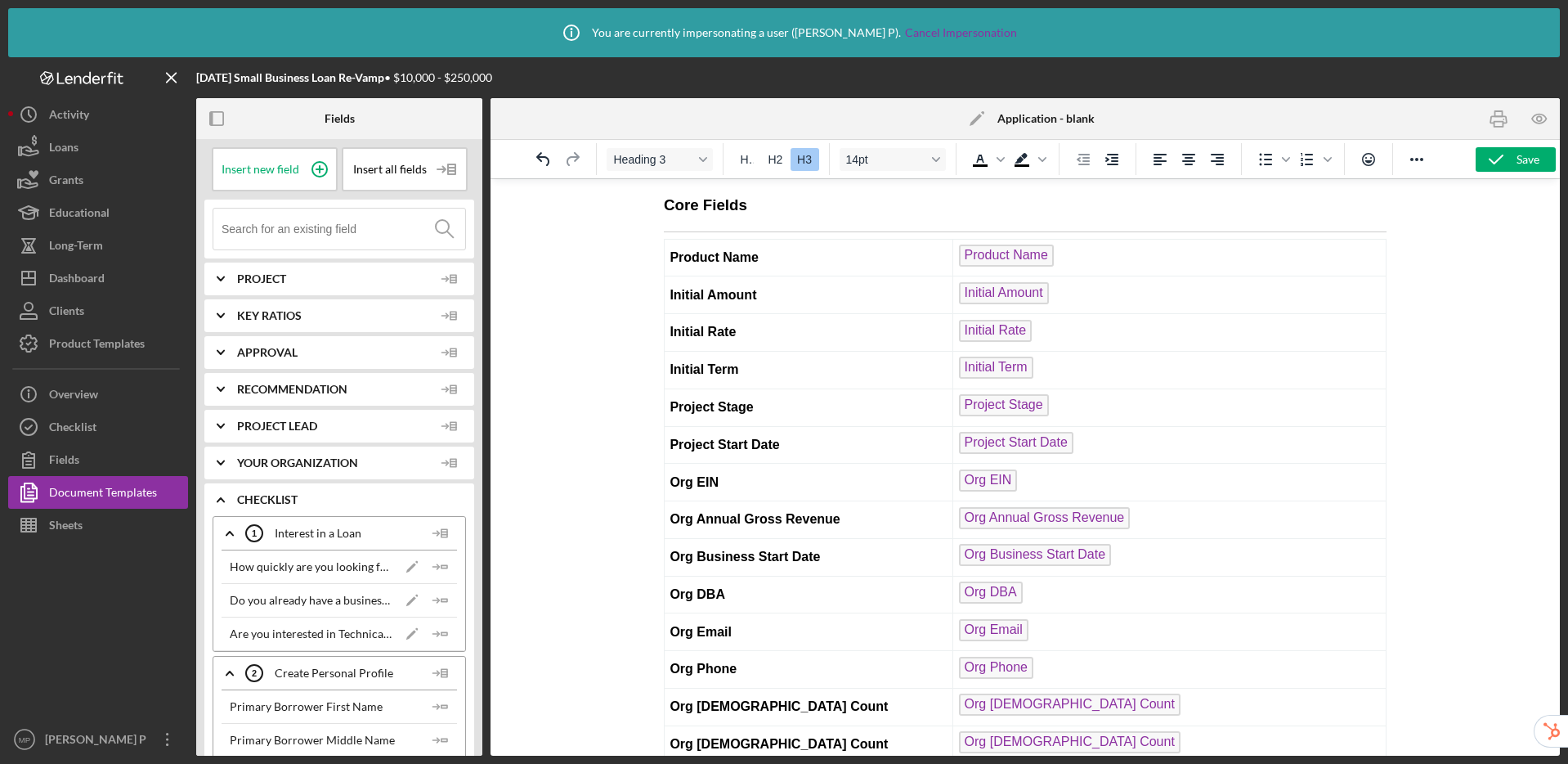
click at [1085, 269] on td "Product Name" at bounding box center [1169, 258] width 433 height 38
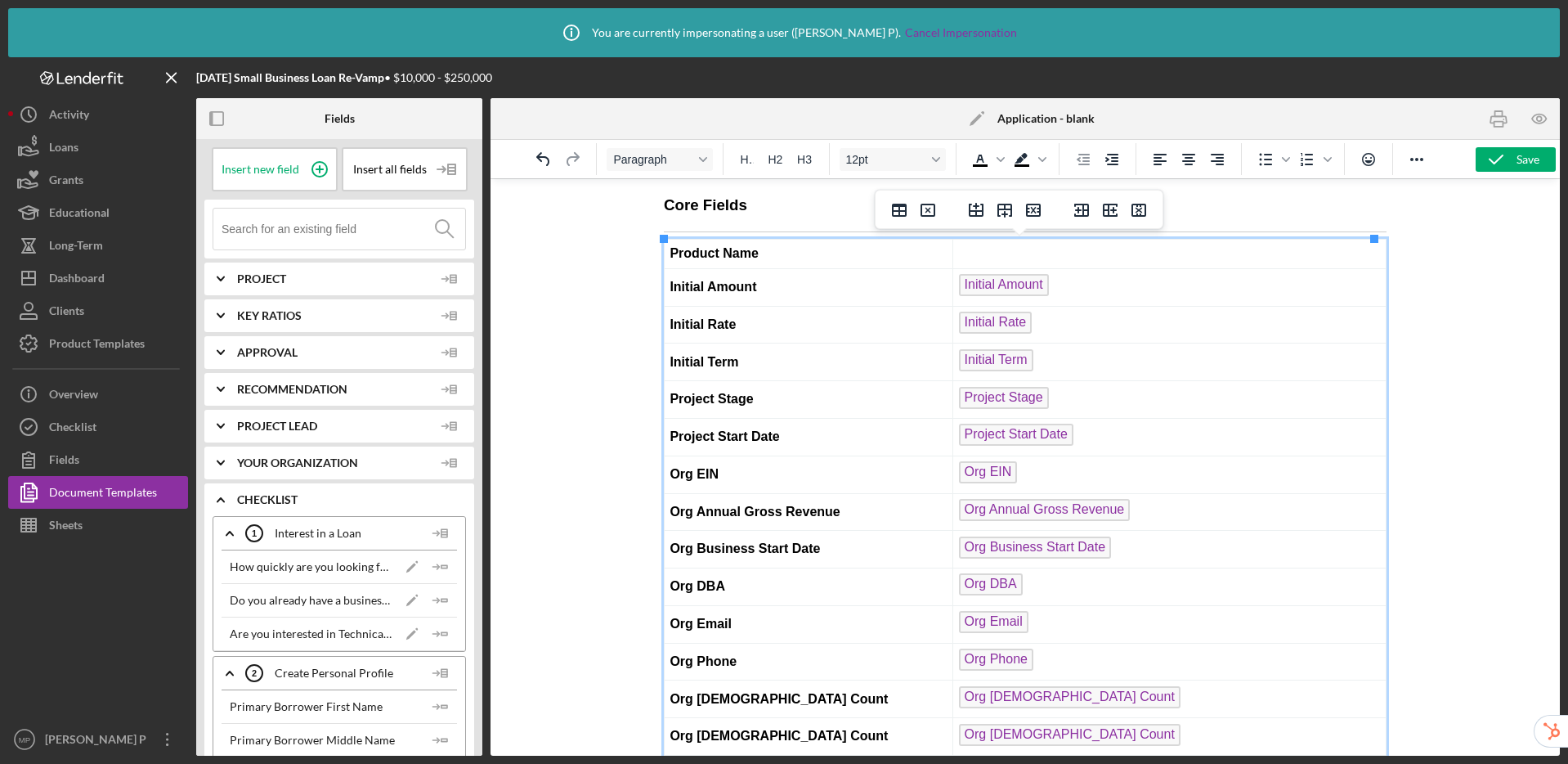
click at [1092, 287] on td "Initial Amount ﻿" at bounding box center [1169, 286] width 433 height 38
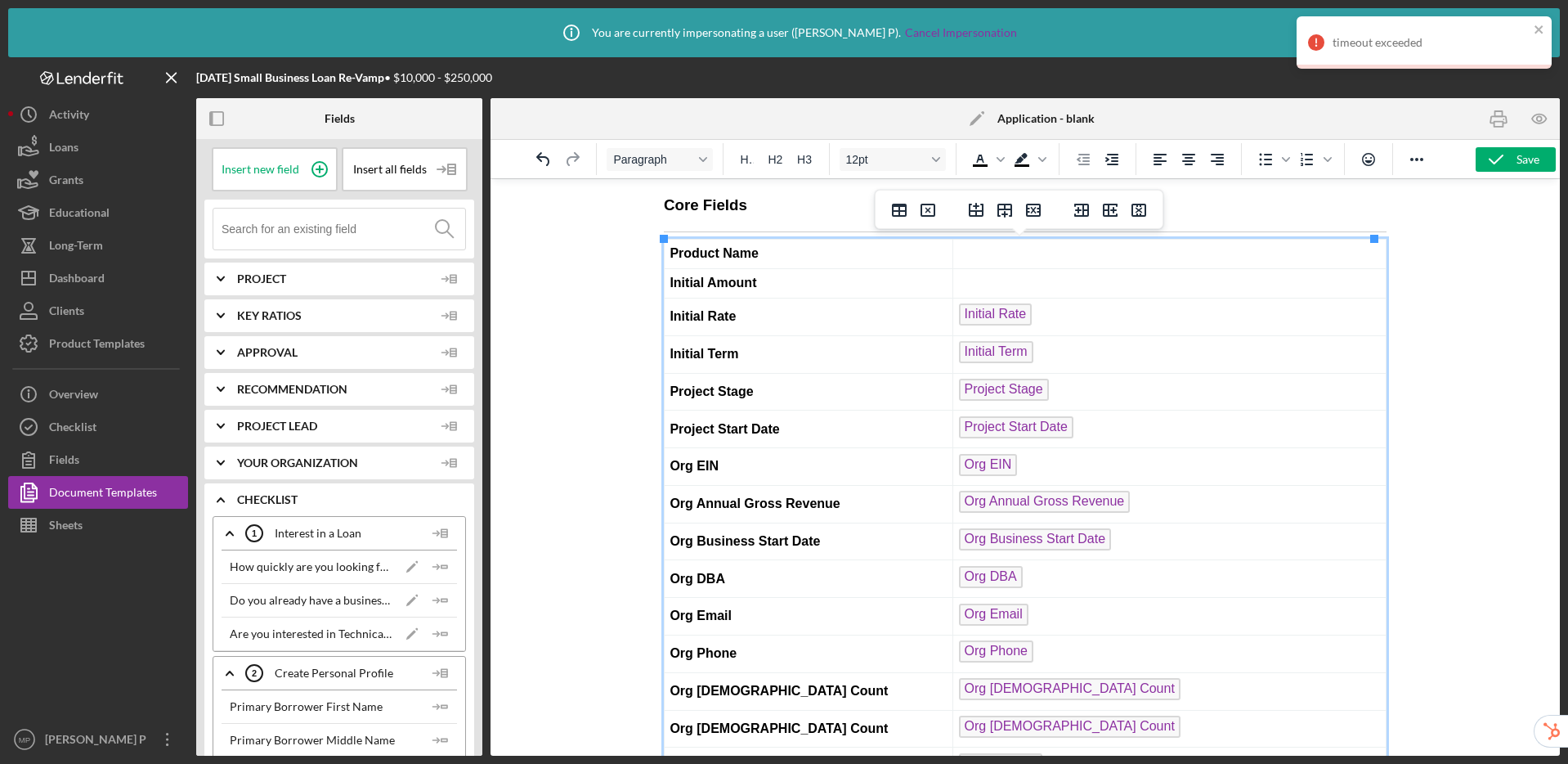
click at [1087, 315] on td "Initial Rate ﻿" at bounding box center [1169, 316] width 433 height 38
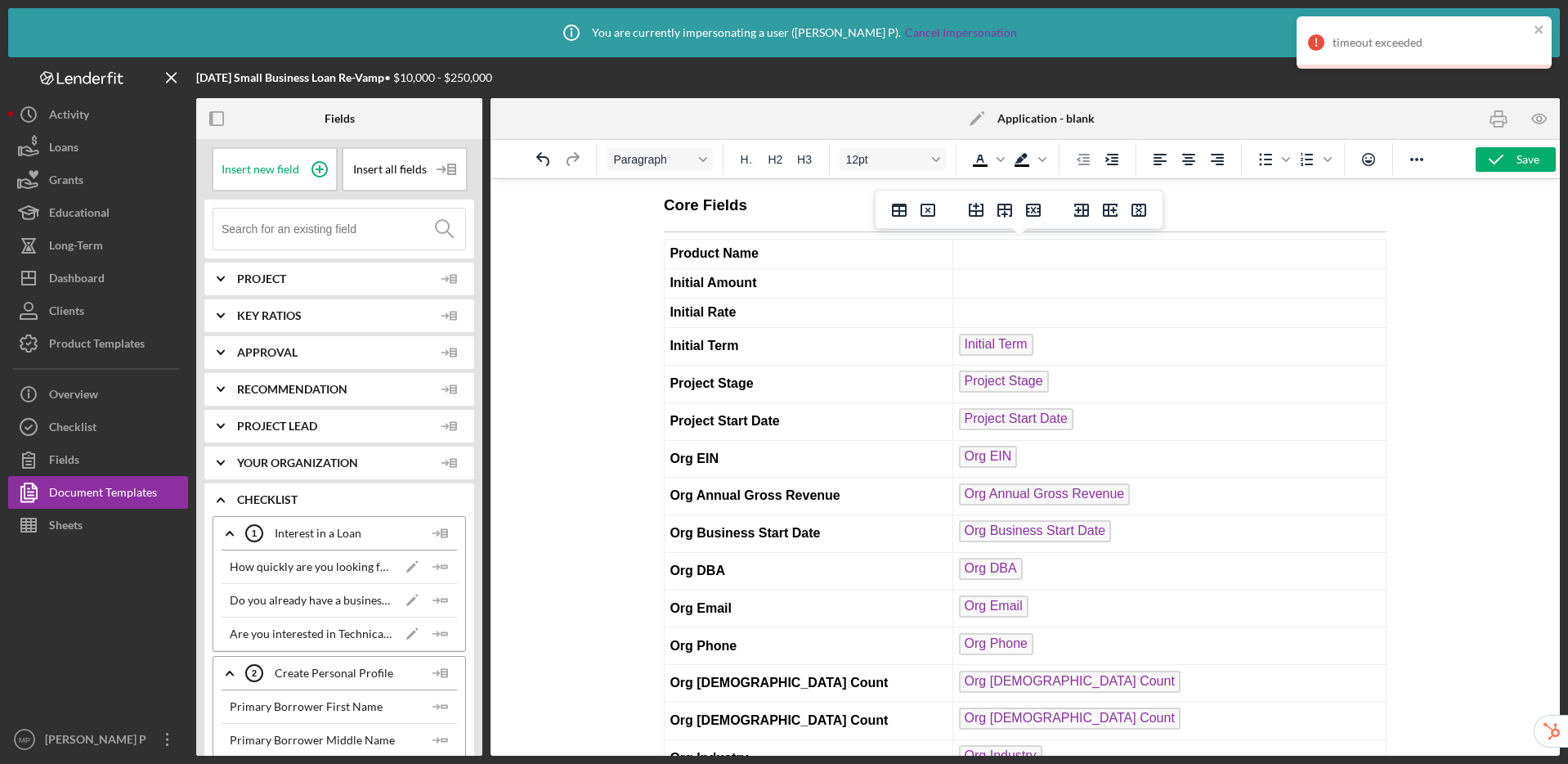
click at [1086, 353] on td "Initial Term" at bounding box center [1169, 346] width 433 height 38
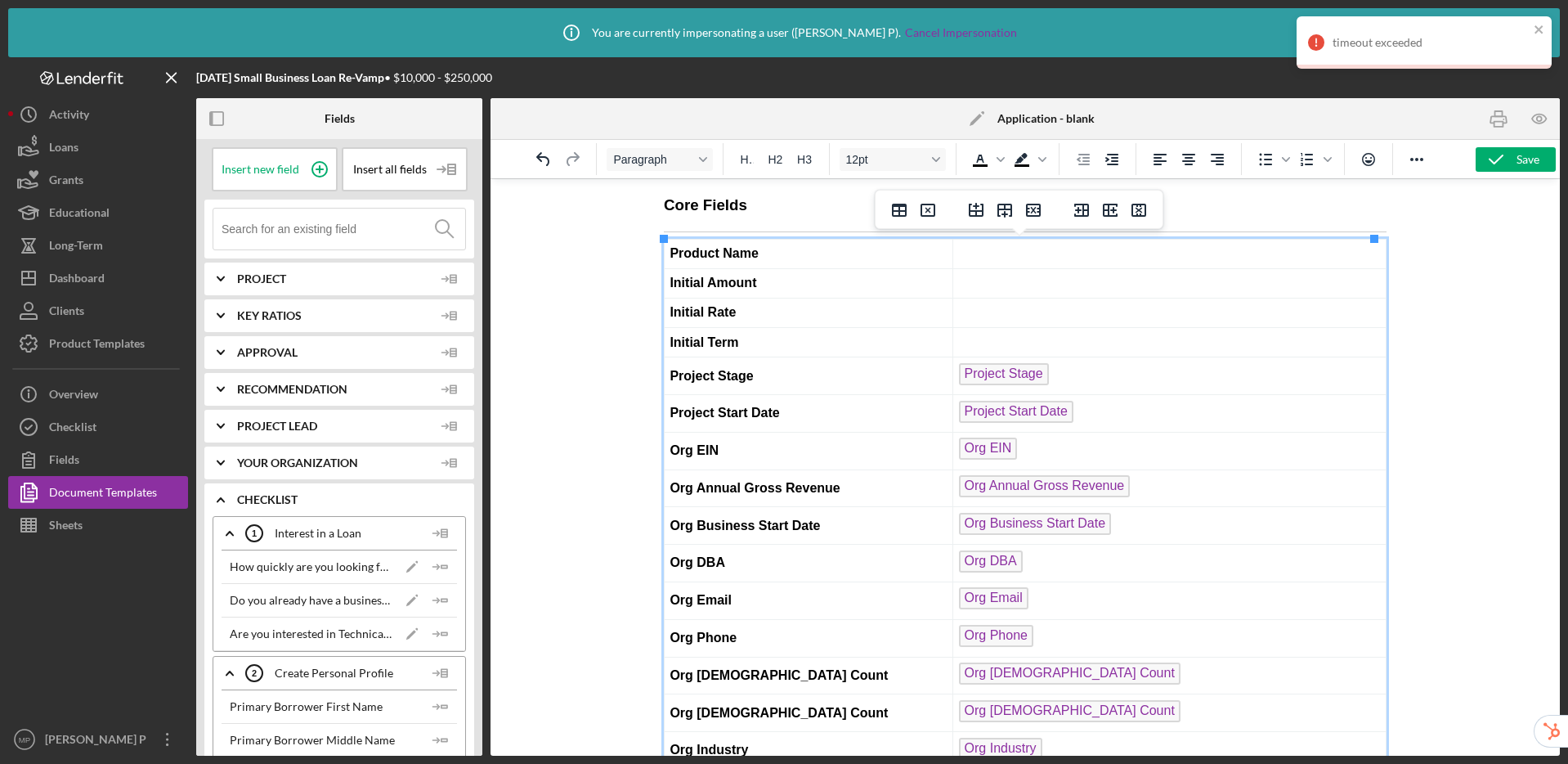
click at [1088, 374] on td "Project Stage" at bounding box center [1169, 376] width 433 height 38
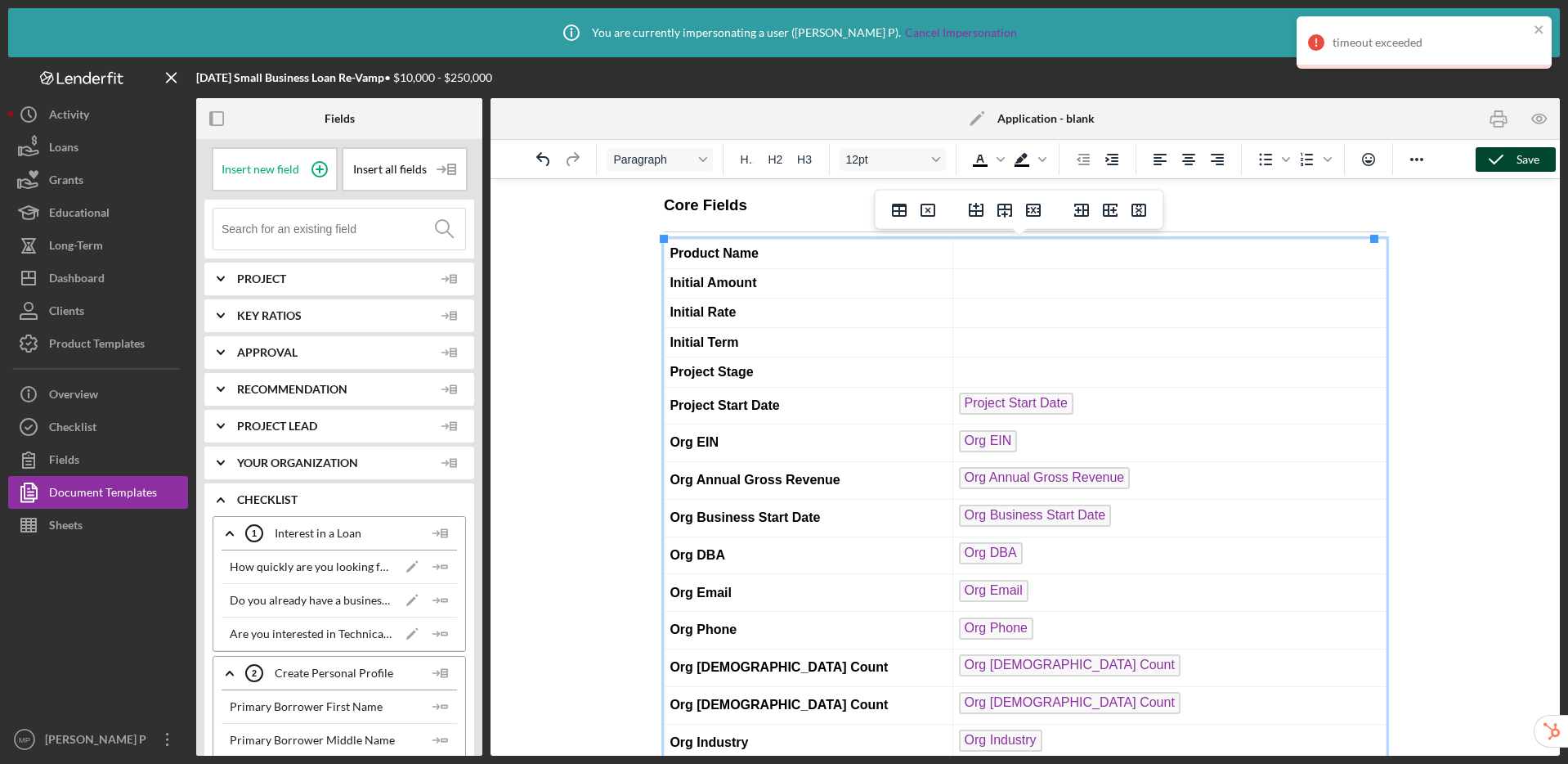
click at [1308, 159] on icon "button" at bounding box center [1496, 160] width 41 height 41
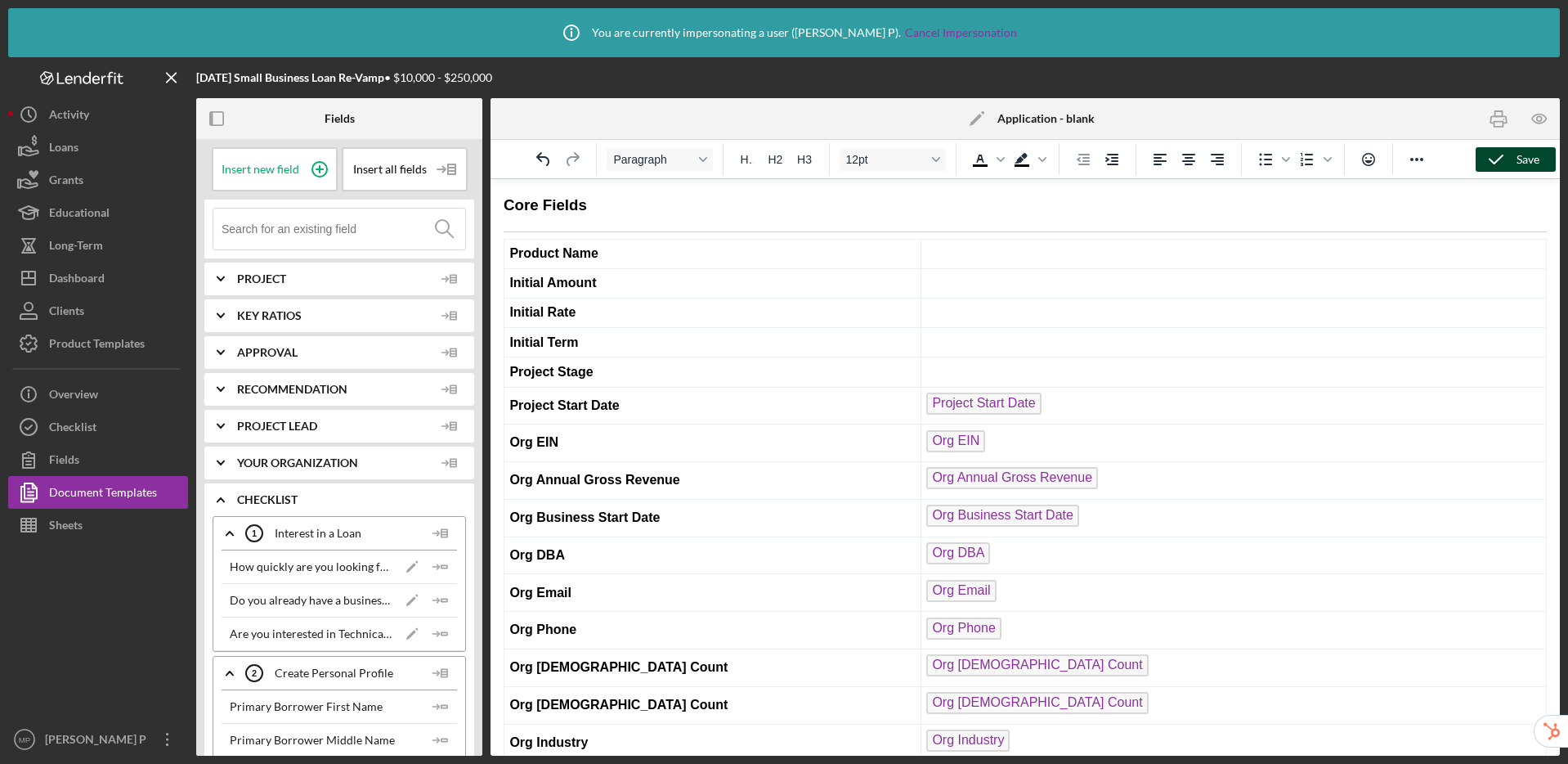
click at [978, 117] on polygon at bounding box center [975, 119] width 12 height 12
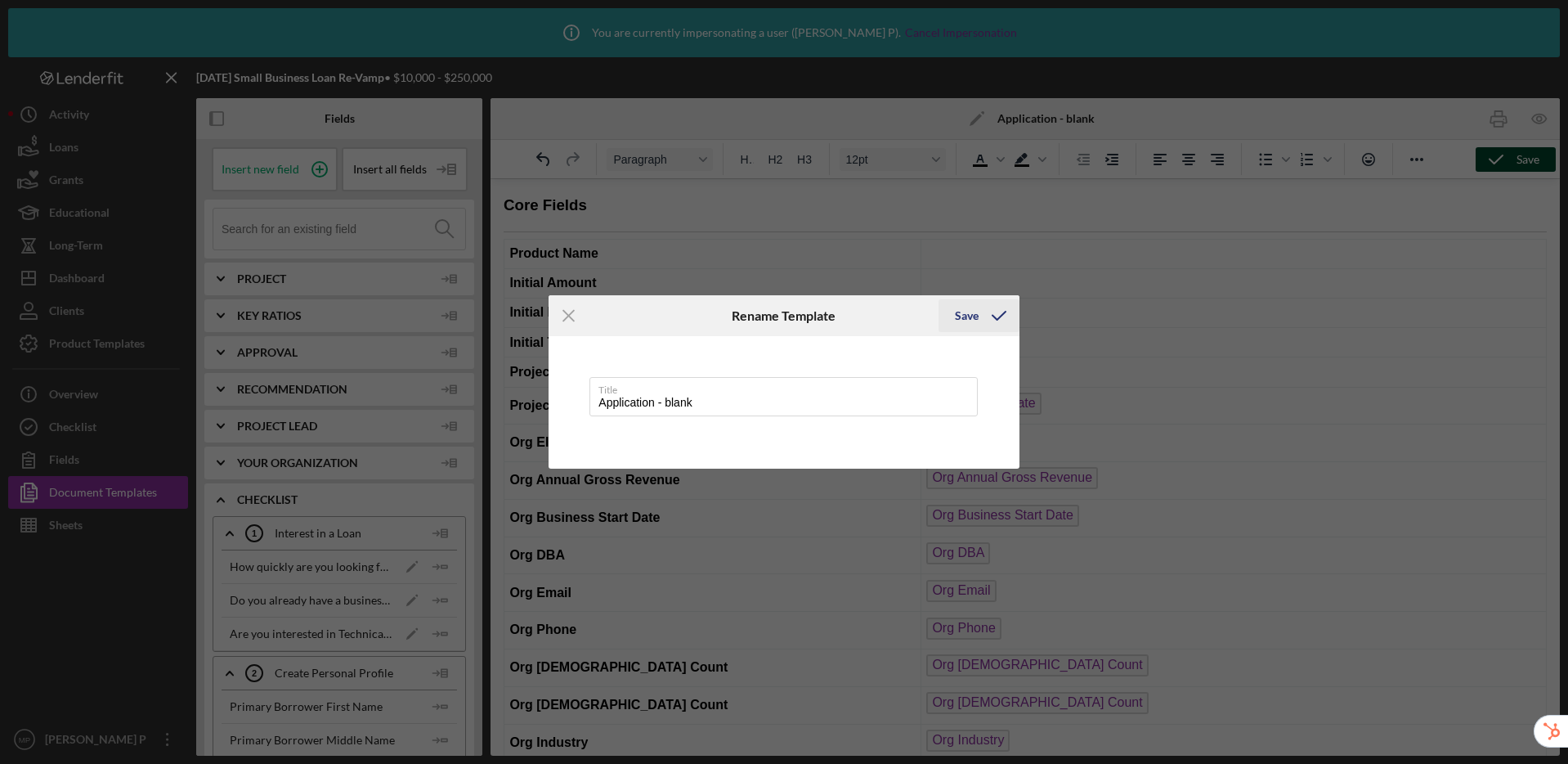
click at [970, 316] on div "Save" at bounding box center [967, 315] width 24 height 32
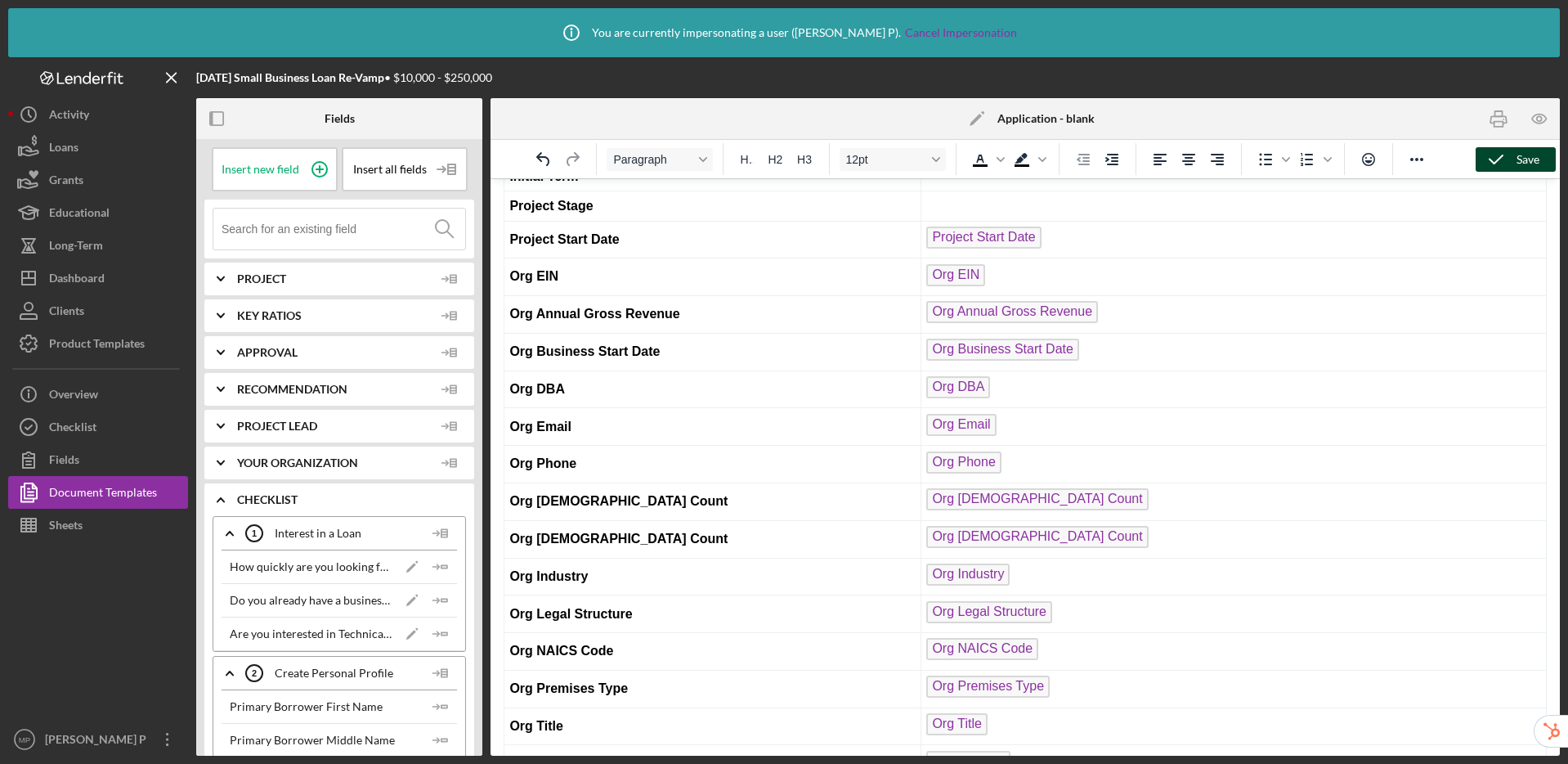
scroll to position [218, 0]
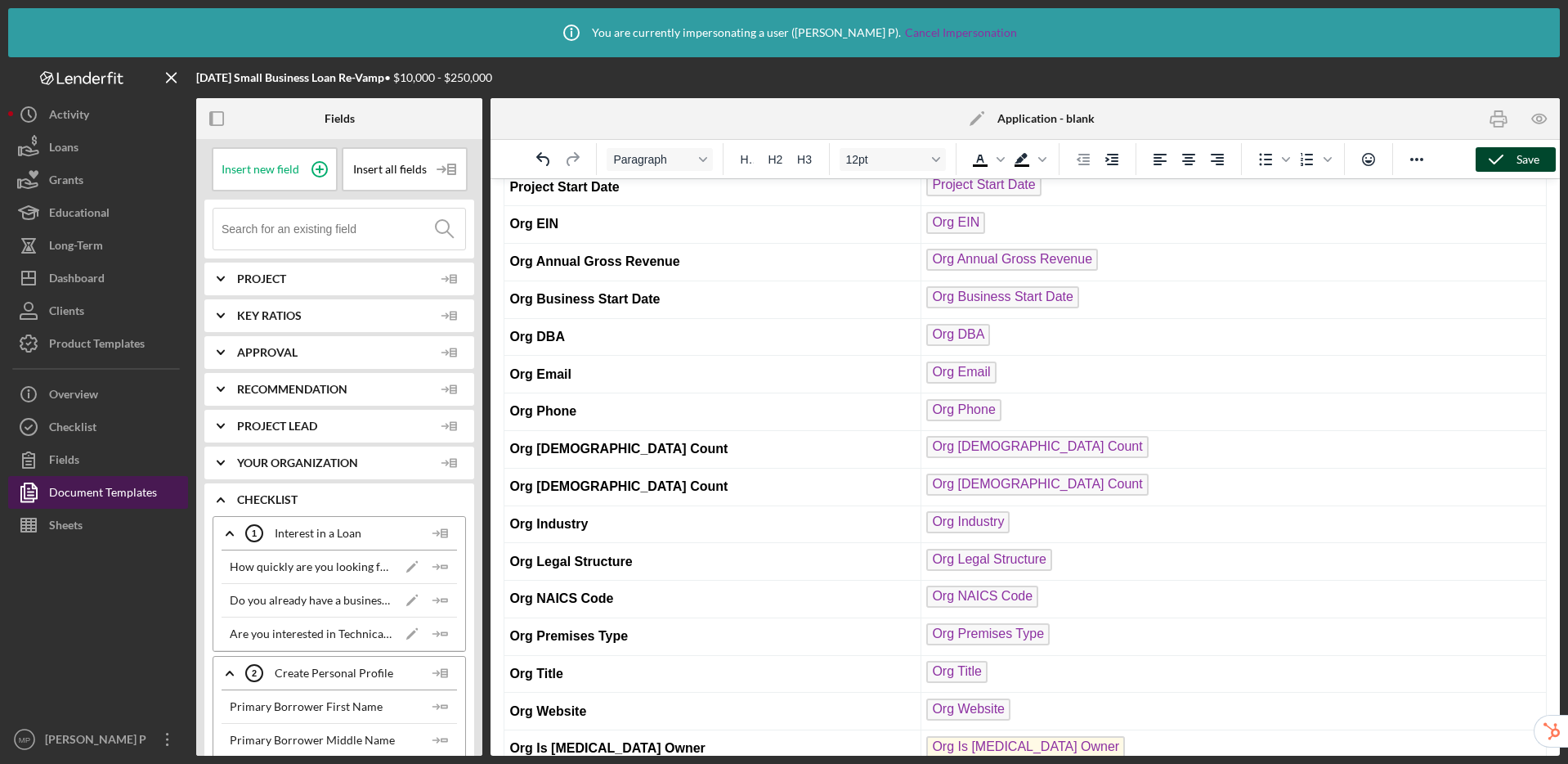
click at [117, 496] on div "Document Templates" at bounding box center [103, 494] width 108 height 37
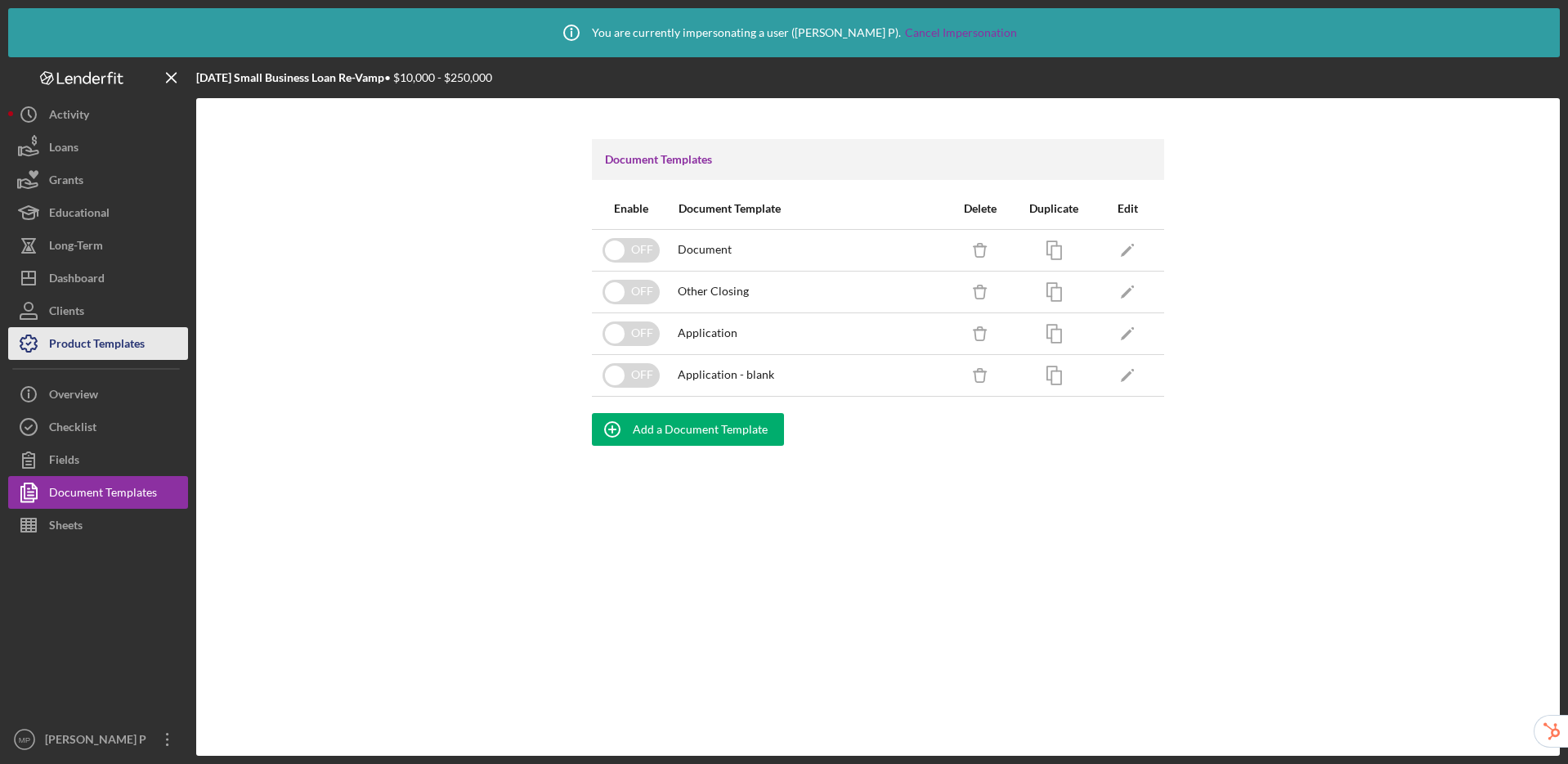
click at [122, 344] on div "Product Templates" at bounding box center [97, 346] width 96 height 37
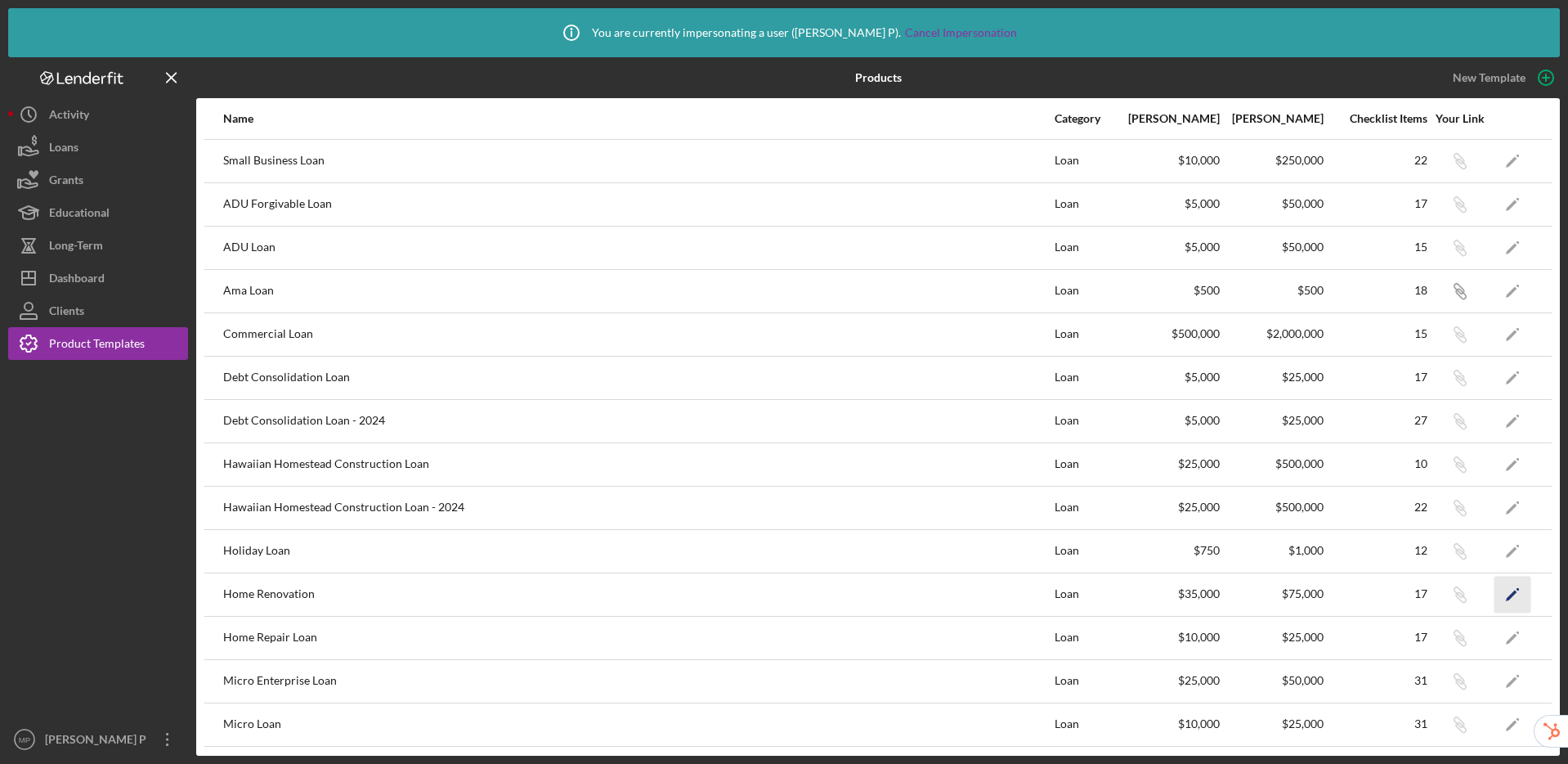
scroll to position [135, 0]
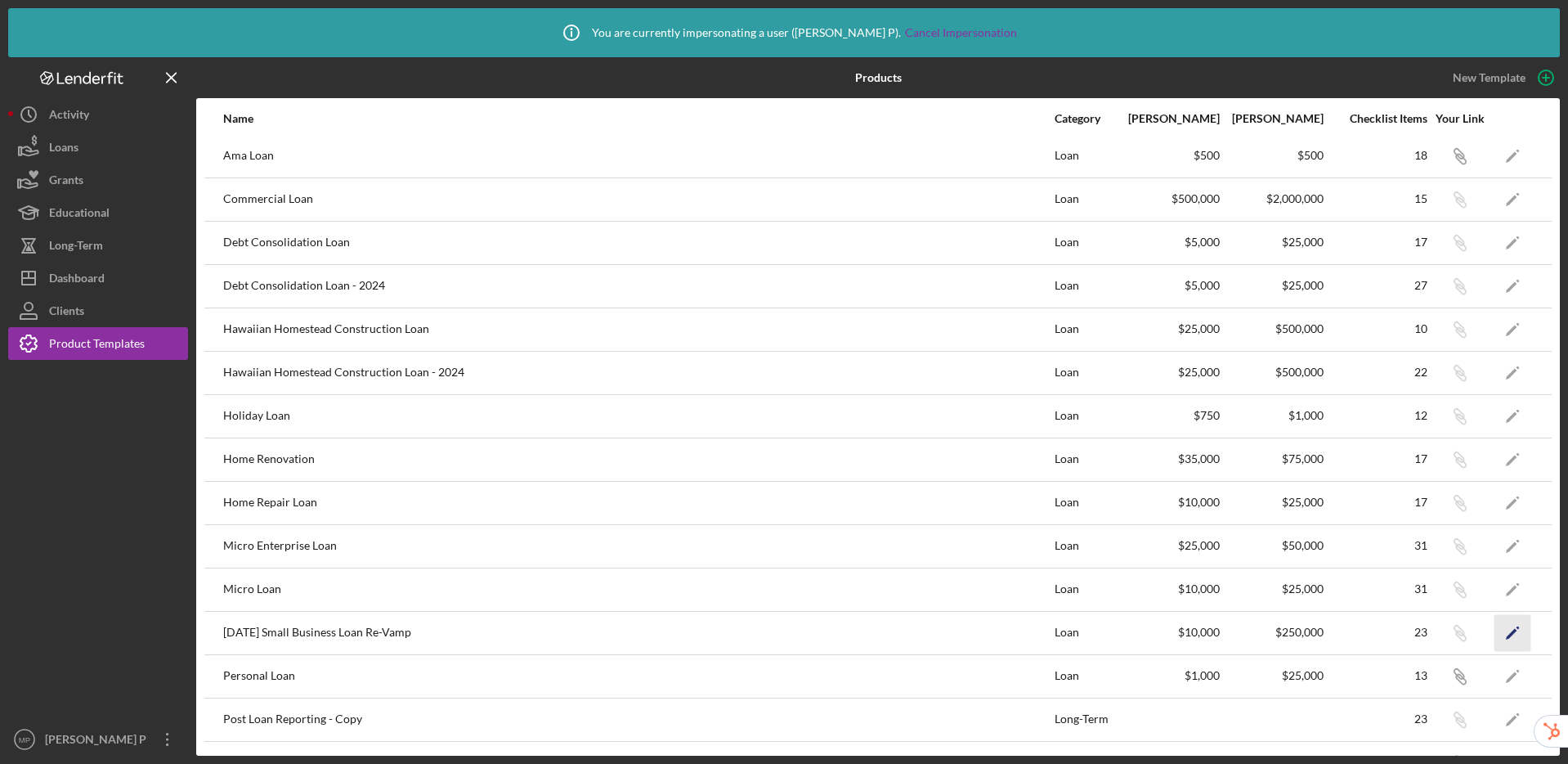
click at [1308, 632] on icon "Icon/Edit" at bounding box center [1513, 633] width 37 height 37
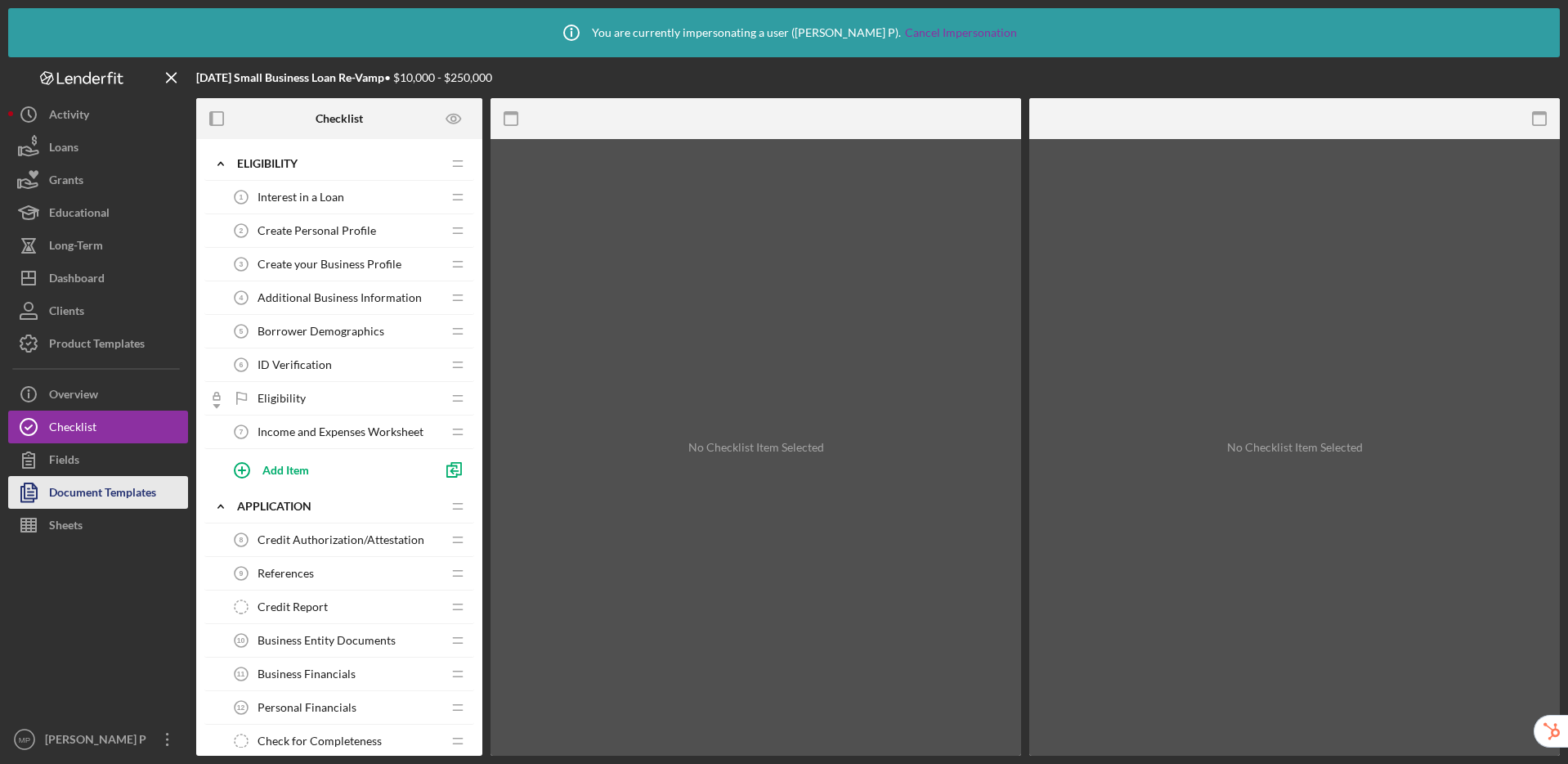
click at [101, 502] on div "Document Templates" at bounding box center [103, 494] width 107 height 37
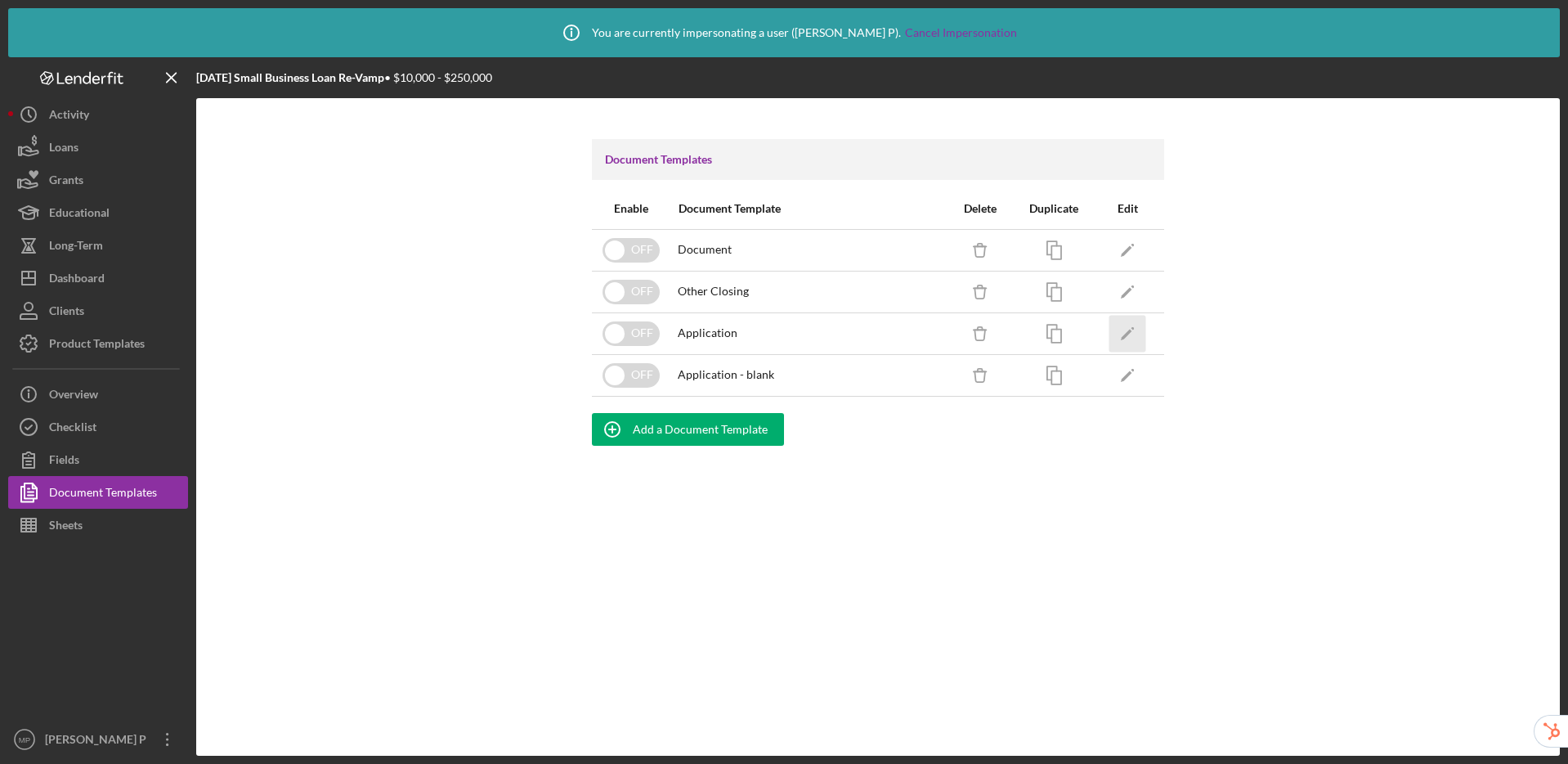
click at [1130, 331] on polygon "button" at bounding box center [1127, 334] width 11 height 11
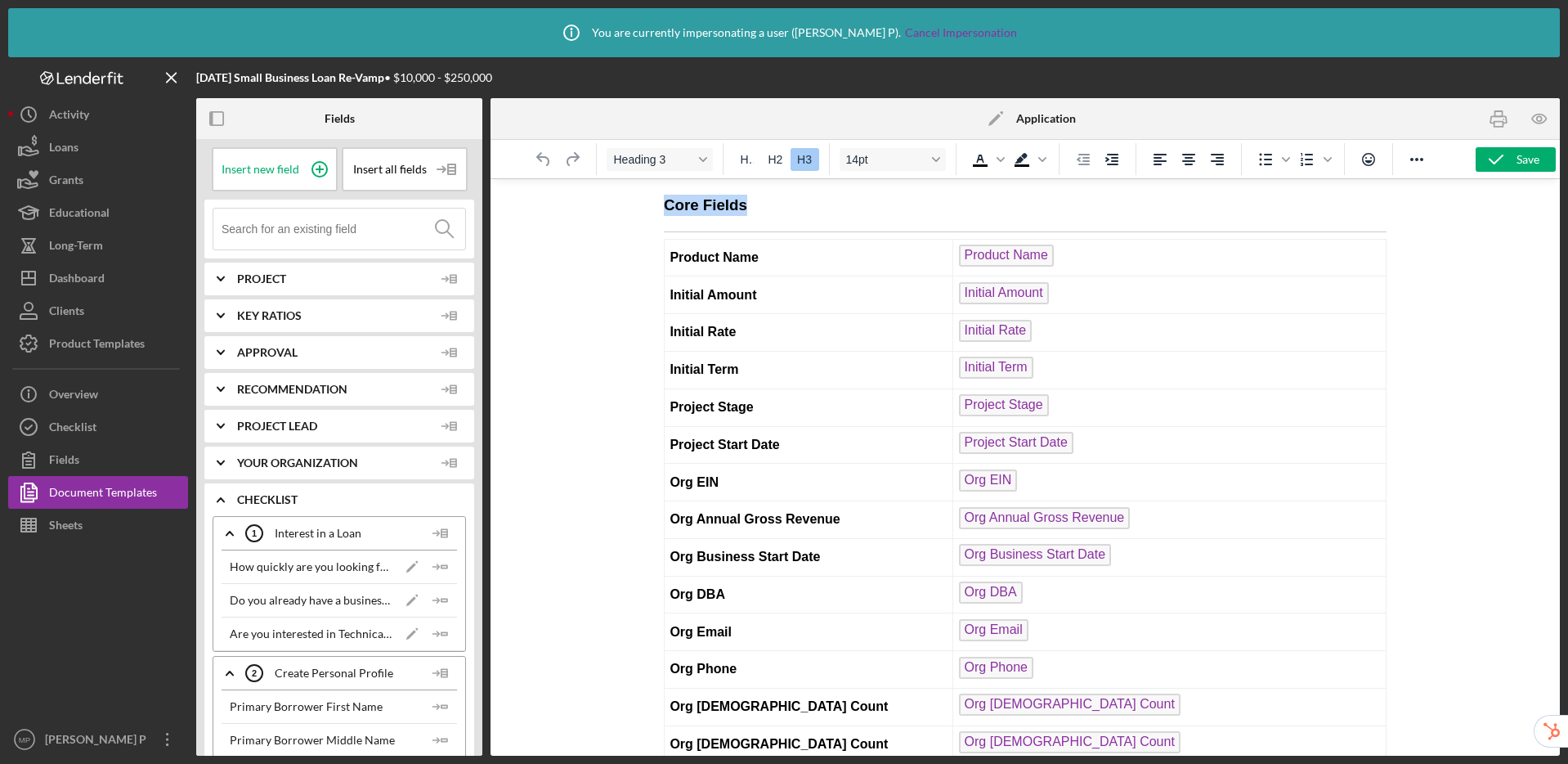
drag, startPoint x: 665, startPoint y: 204, endPoint x: 767, endPoint y: 210, distance: 102.2
click at [767, 210] on h3 "Core Fields" at bounding box center [1025, 205] width 723 height 21
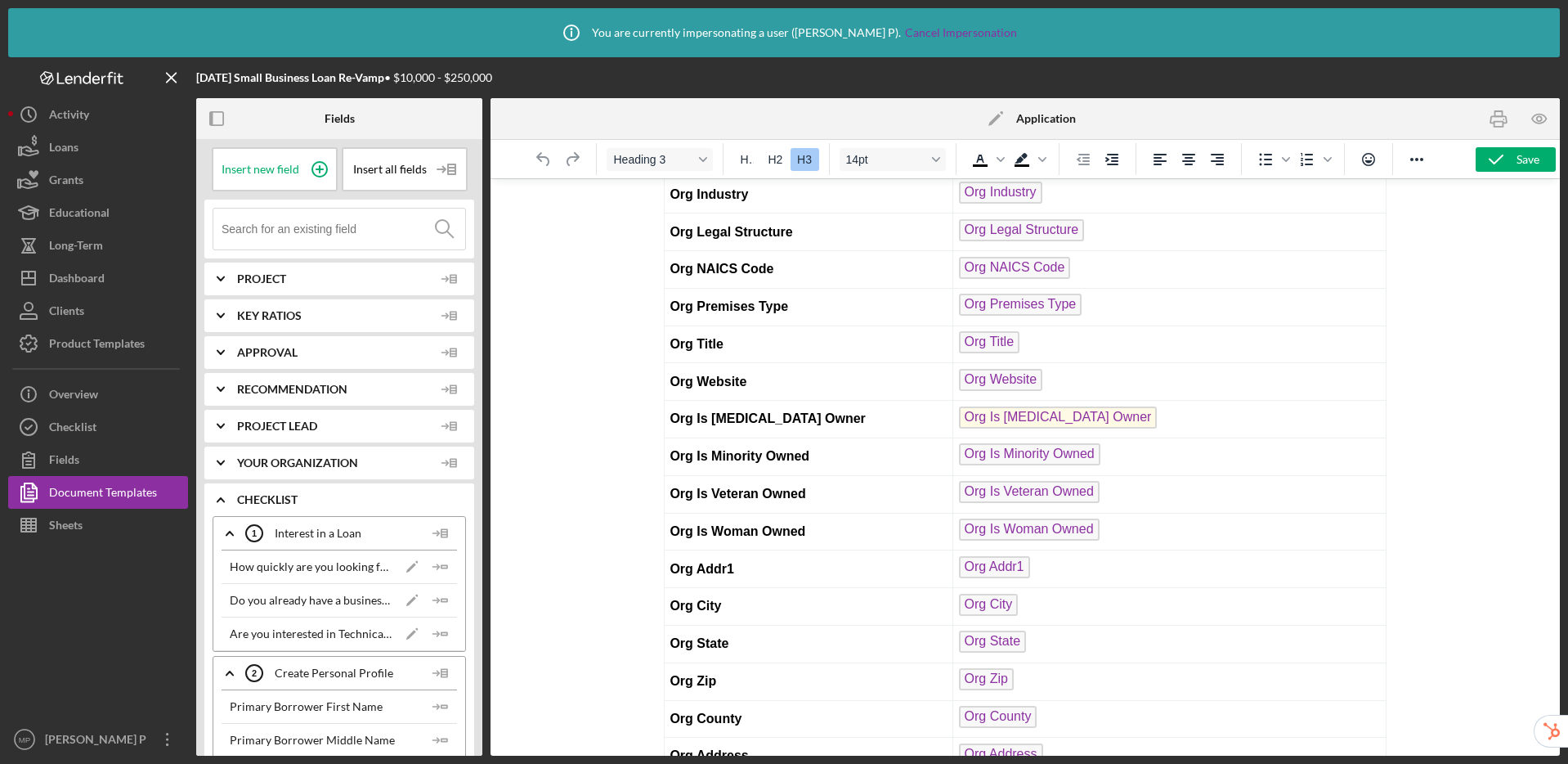
scroll to position [600, 0]
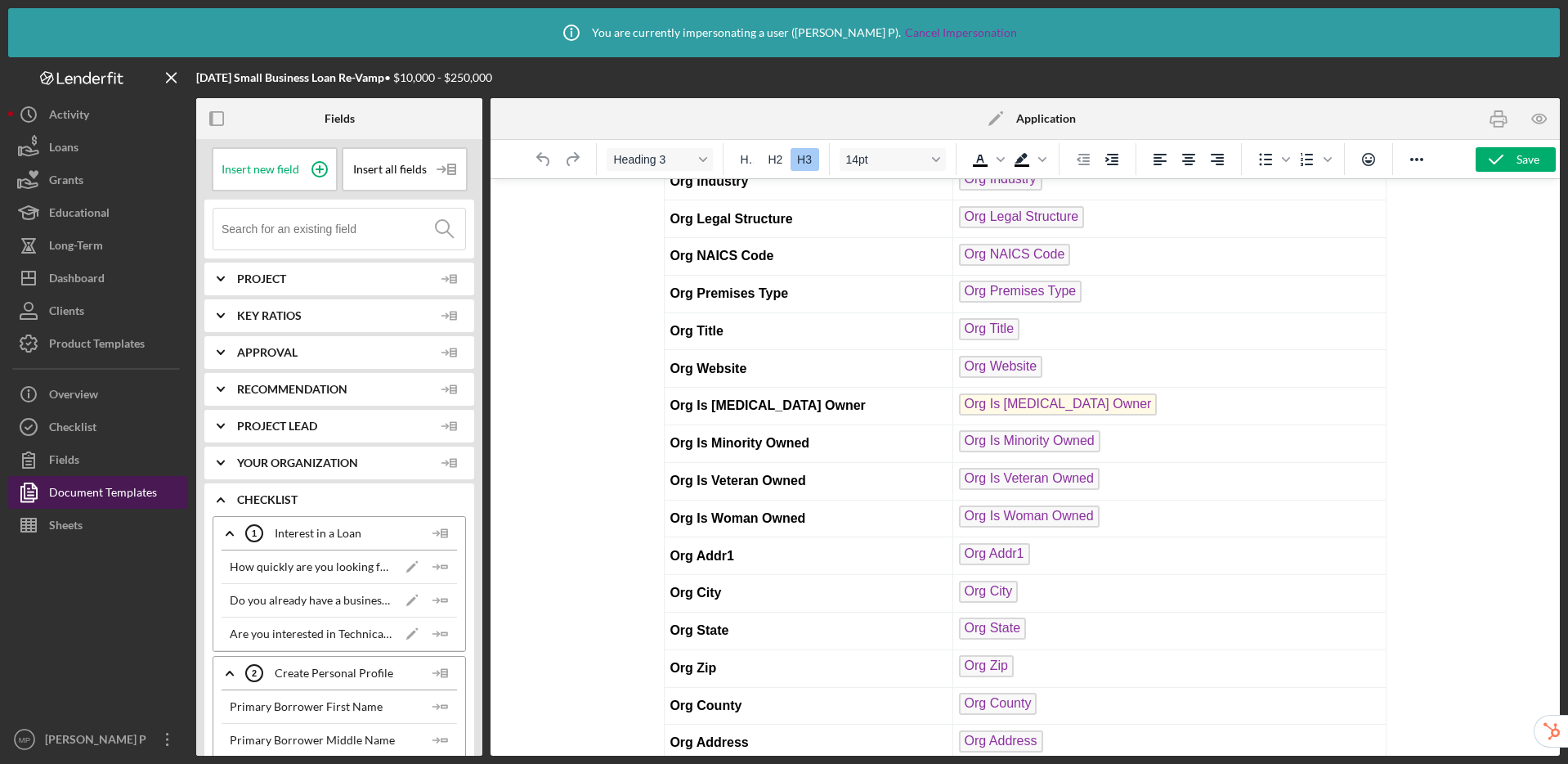
click at [143, 487] on div "Document Templates" at bounding box center [103, 494] width 108 height 37
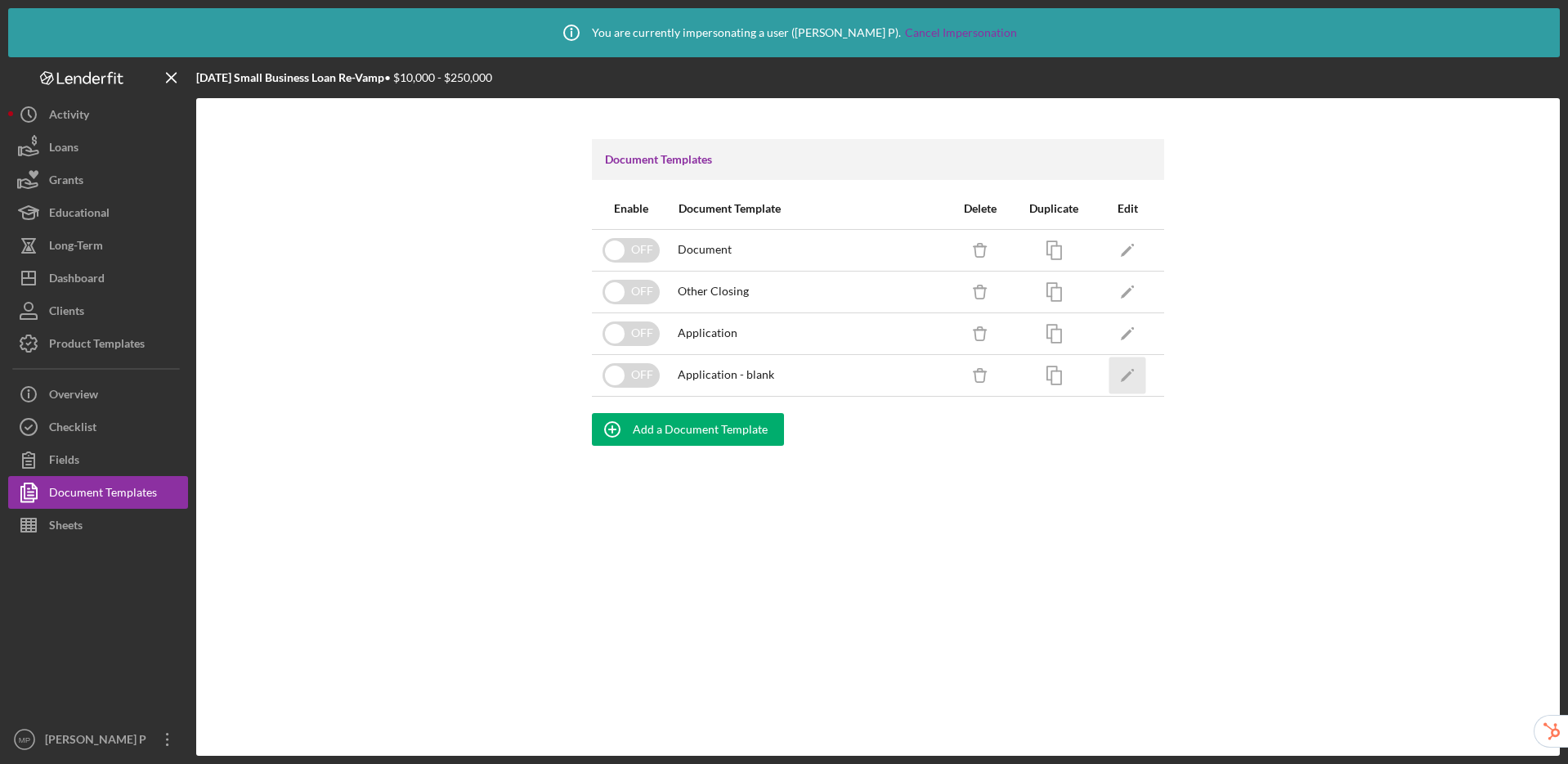
click at [1133, 378] on icon "Icon/Edit" at bounding box center [1128, 375] width 37 height 37
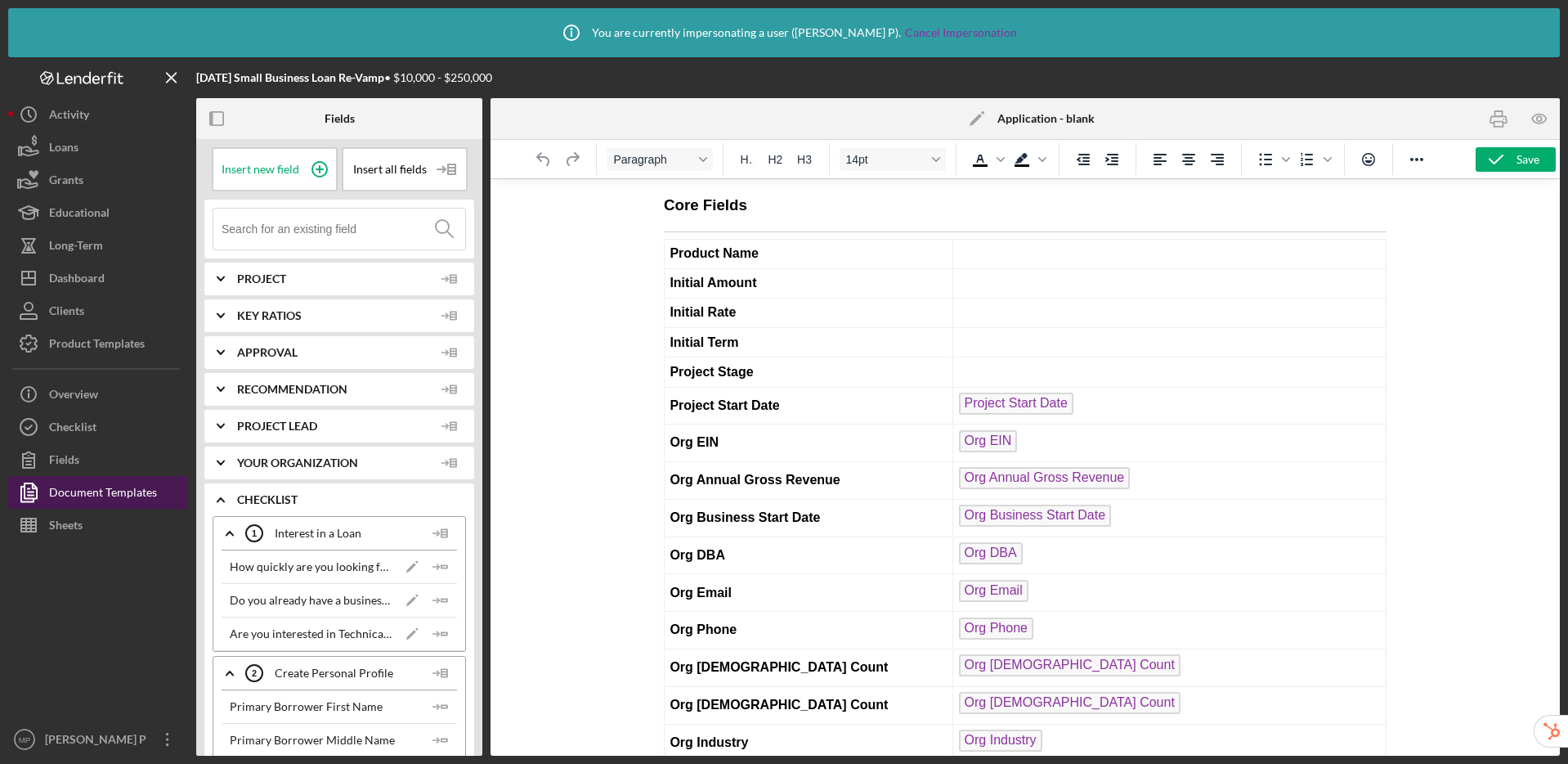
click at [143, 490] on div "Document Templates" at bounding box center [103, 494] width 108 height 37
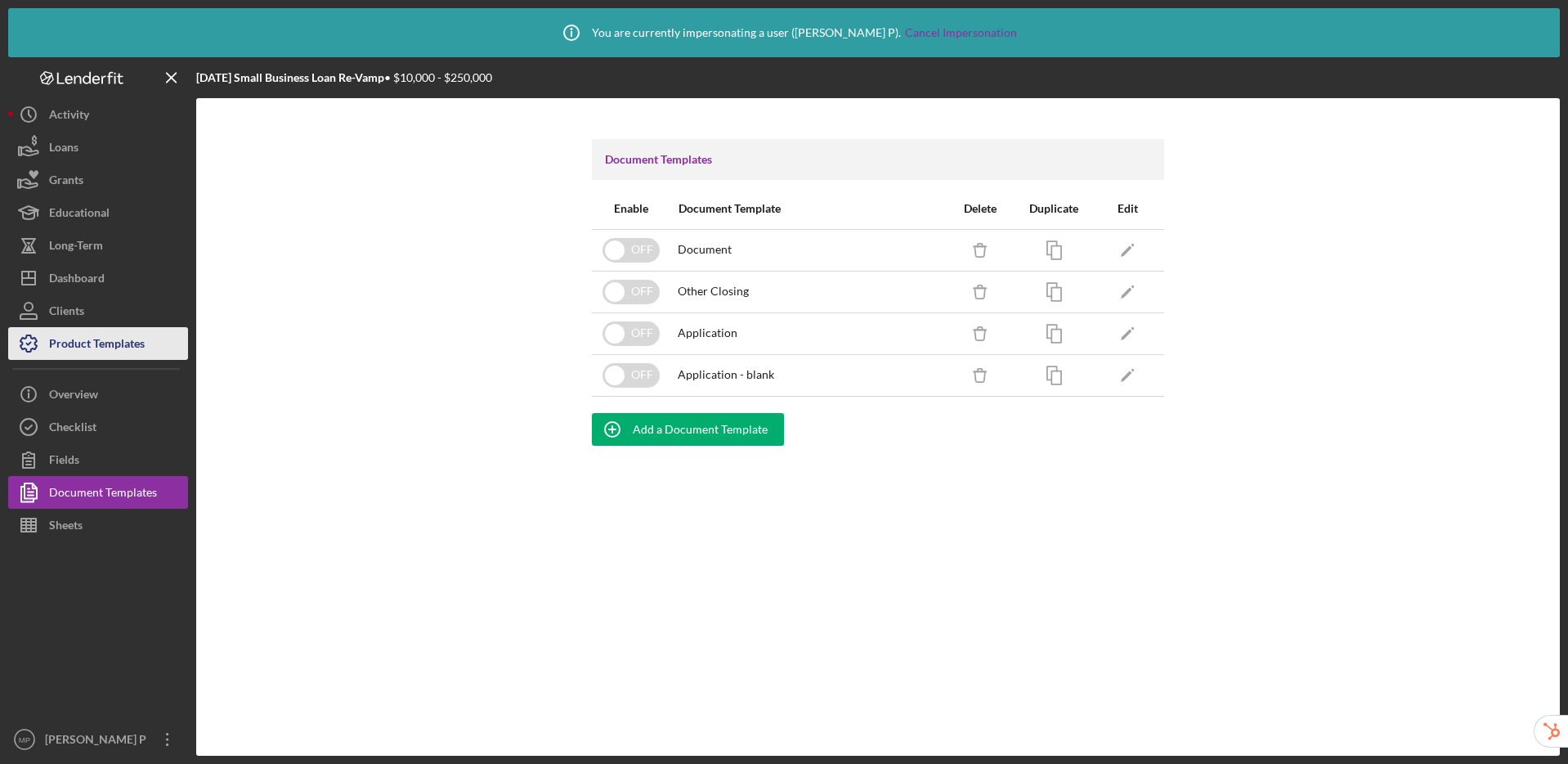
click at [111, 339] on div "Product Templates" at bounding box center [97, 346] width 96 height 37
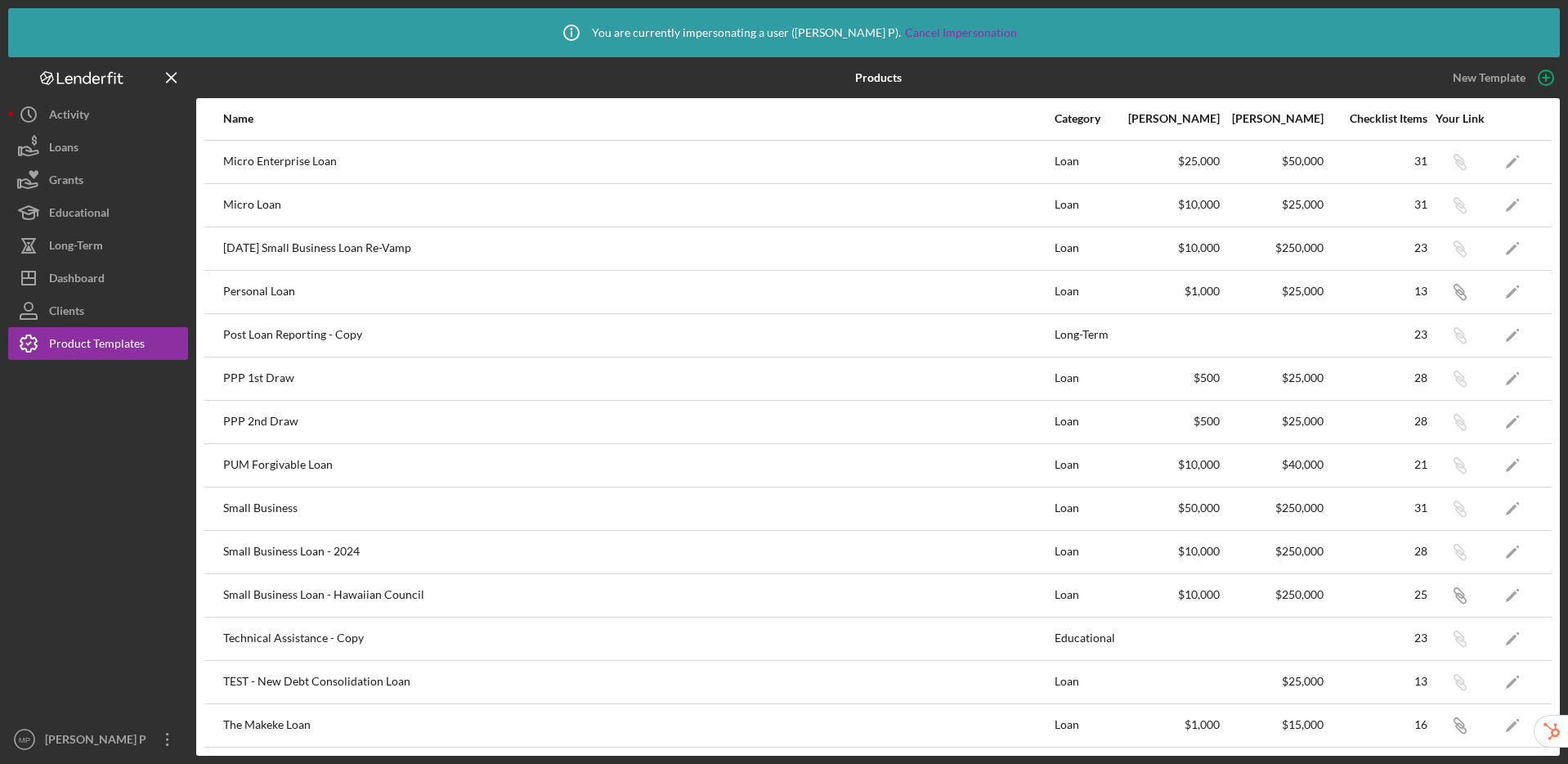
scroll to position [516, 0]
click at [332, 597] on div "Small Business Loan - Hawaiian Council" at bounding box center [638, 599] width 830 height 41
click at [1308, 595] on icon "Icon/Edit" at bounding box center [1513, 599] width 37 height 37
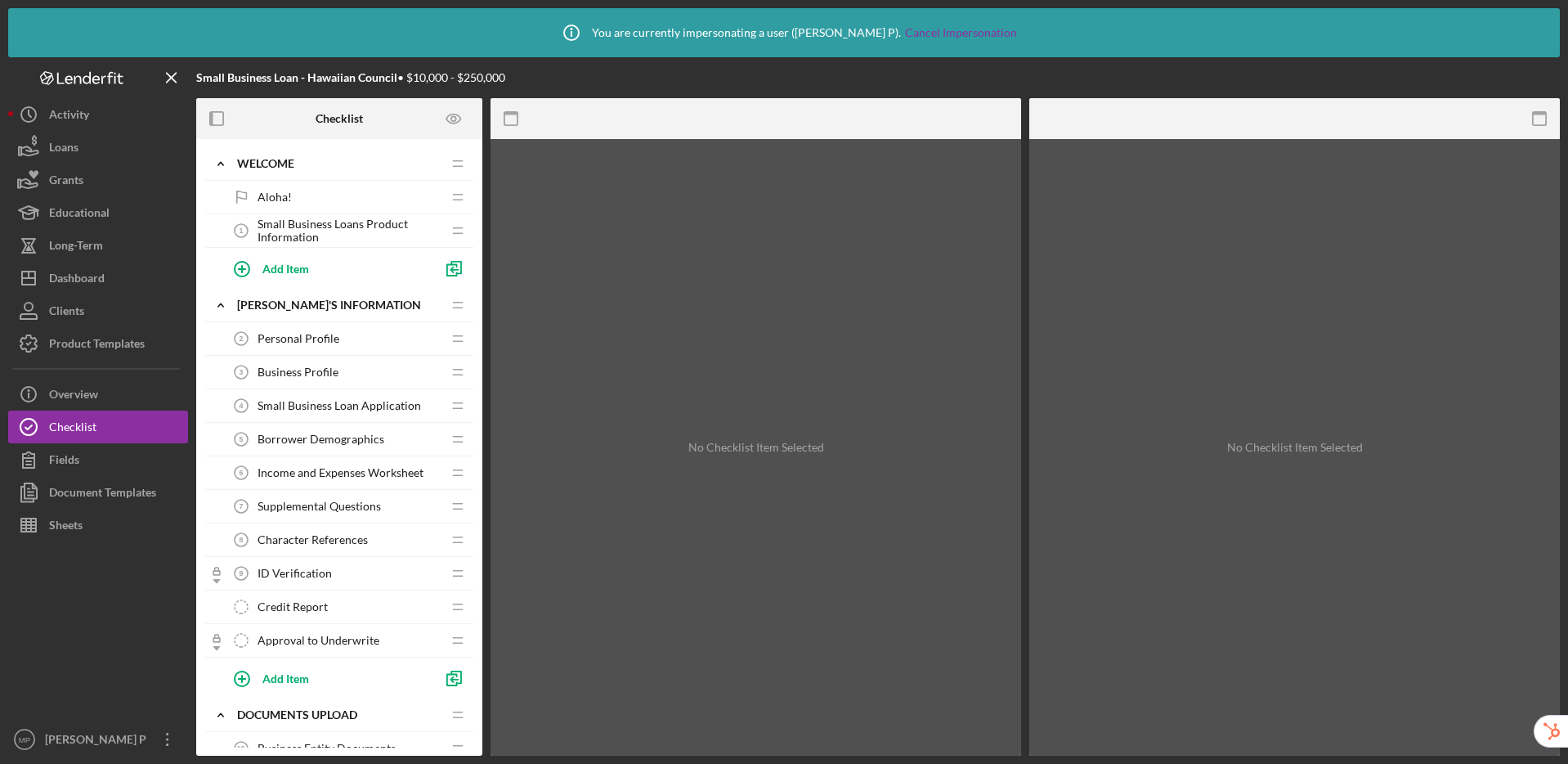
click at [344, 404] on span "Small Business Loan Application" at bounding box center [339, 406] width 163 height 13
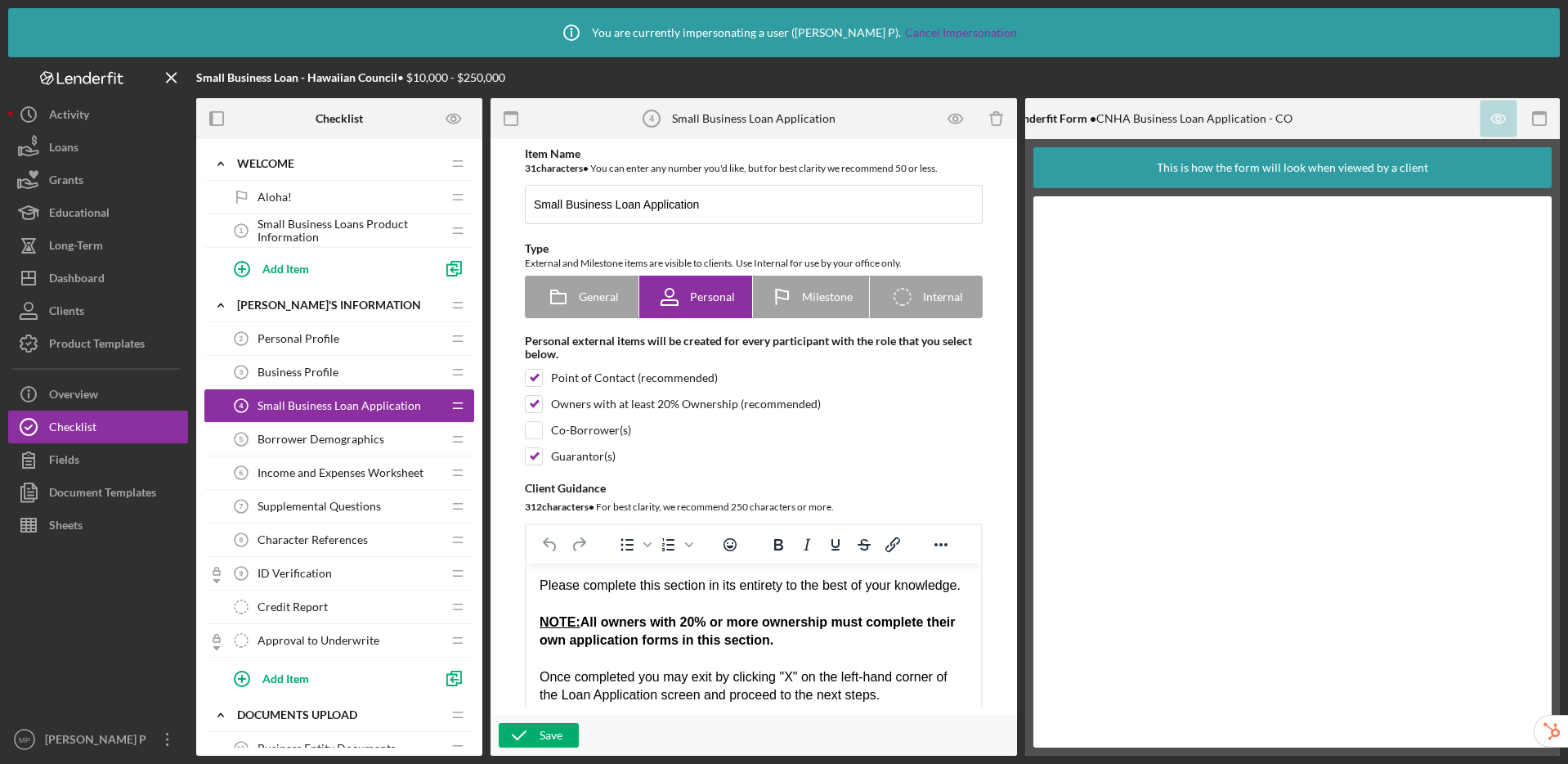
click at [318, 378] on span "Business Profile" at bounding box center [298, 372] width 81 height 13
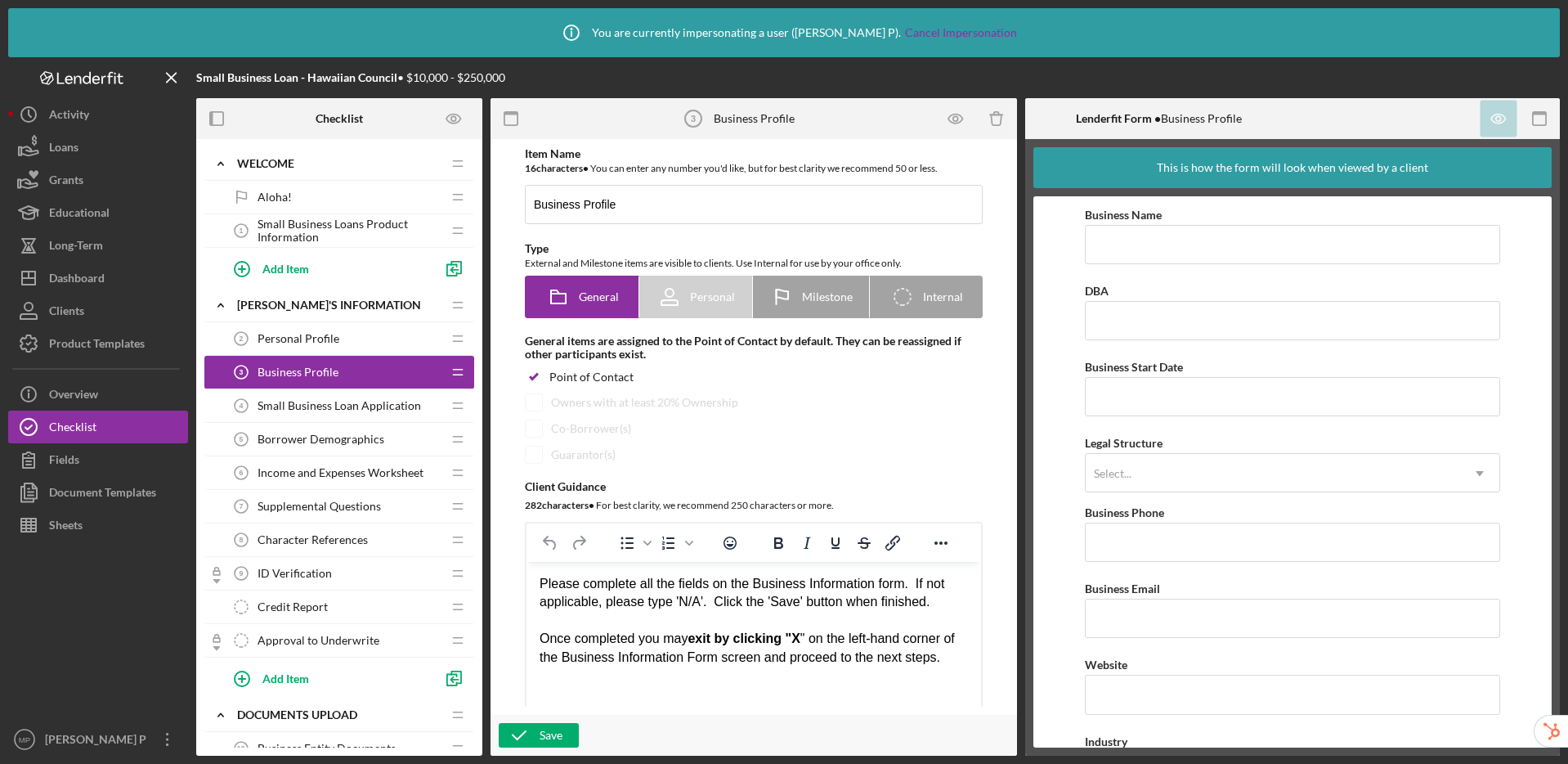
click at [350, 404] on span "Small Business Loan Application" at bounding box center [339, 406] width 163 height 13
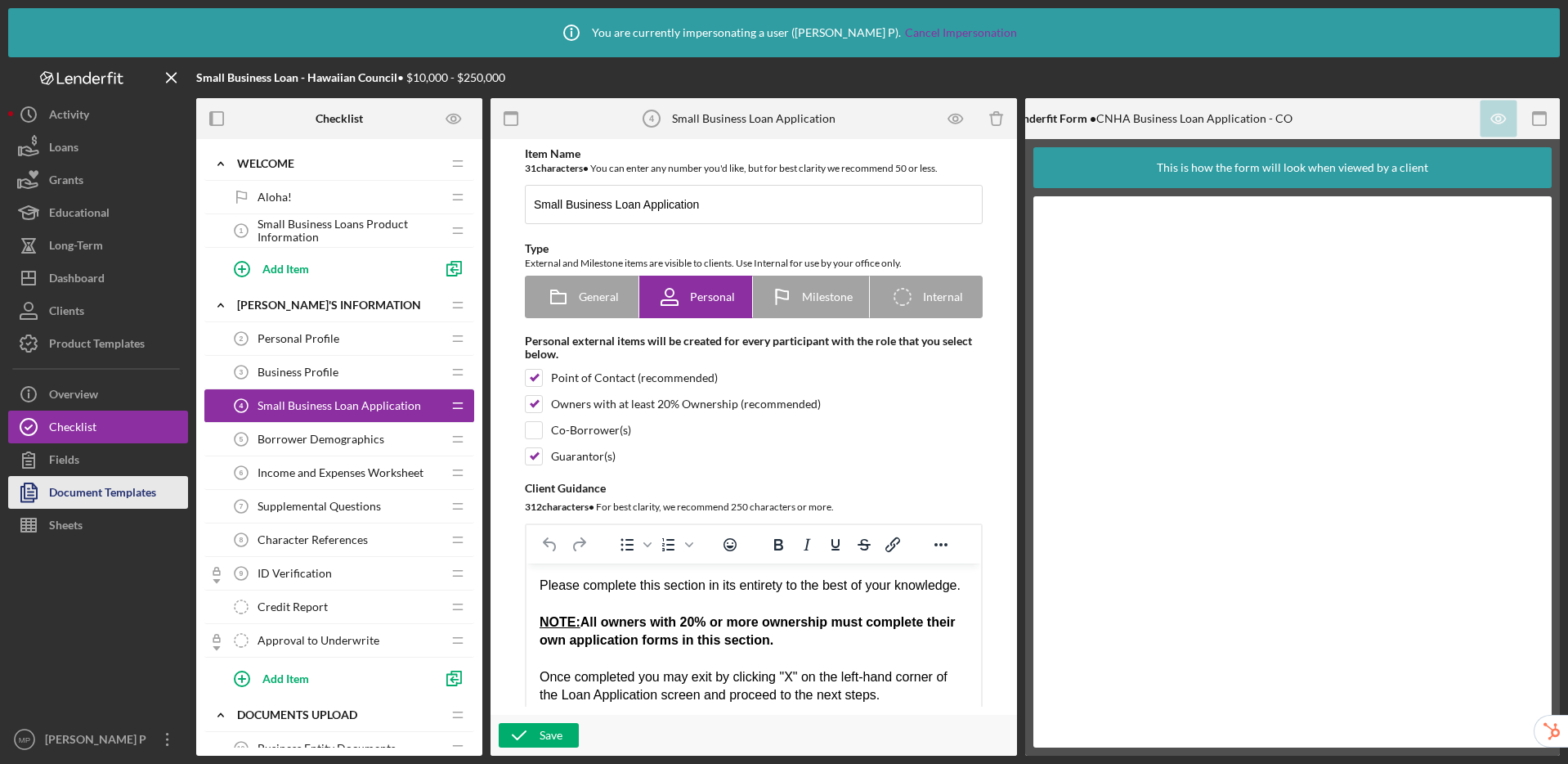
click at [123, 500] on div "Document Templates" at bounding box center [103, 494] width 107 height 37
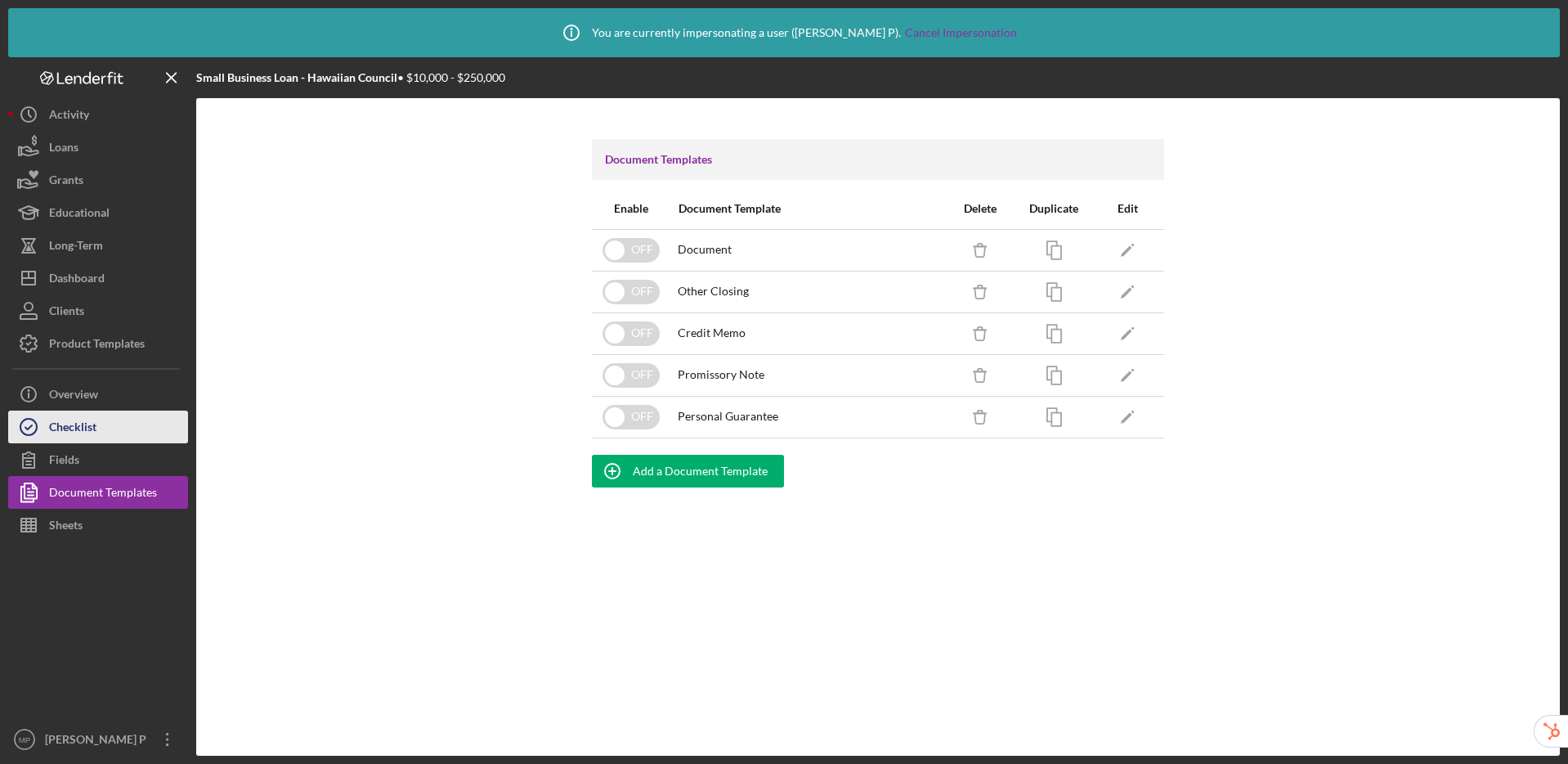
click at [95, 431] on div "Checklist" at bounding box center [72, 429] width 47 height 37
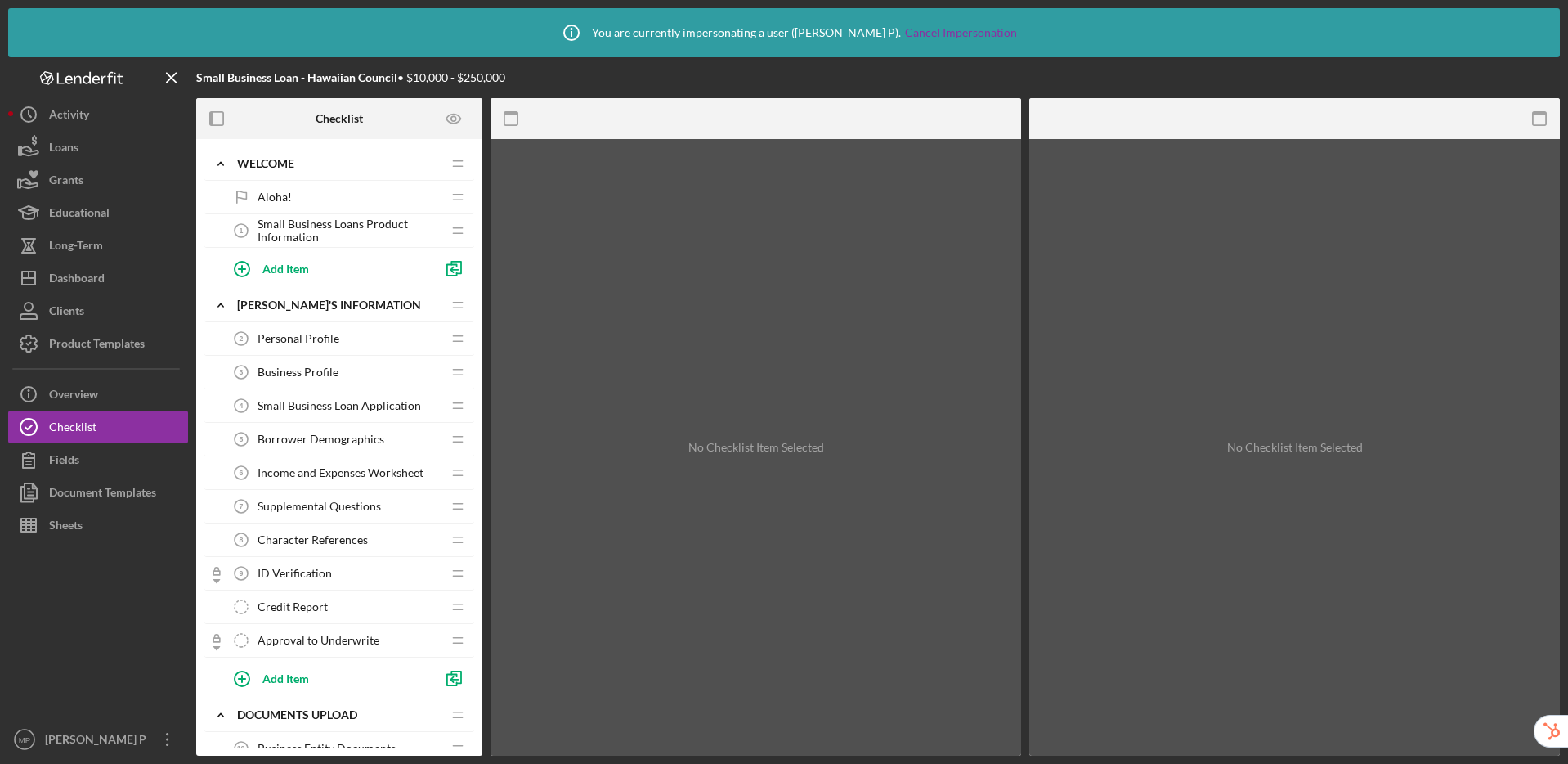
click at [392, 405] on span "Small Business Loan Application" at bounding box center [339, 406] width 163 height 13
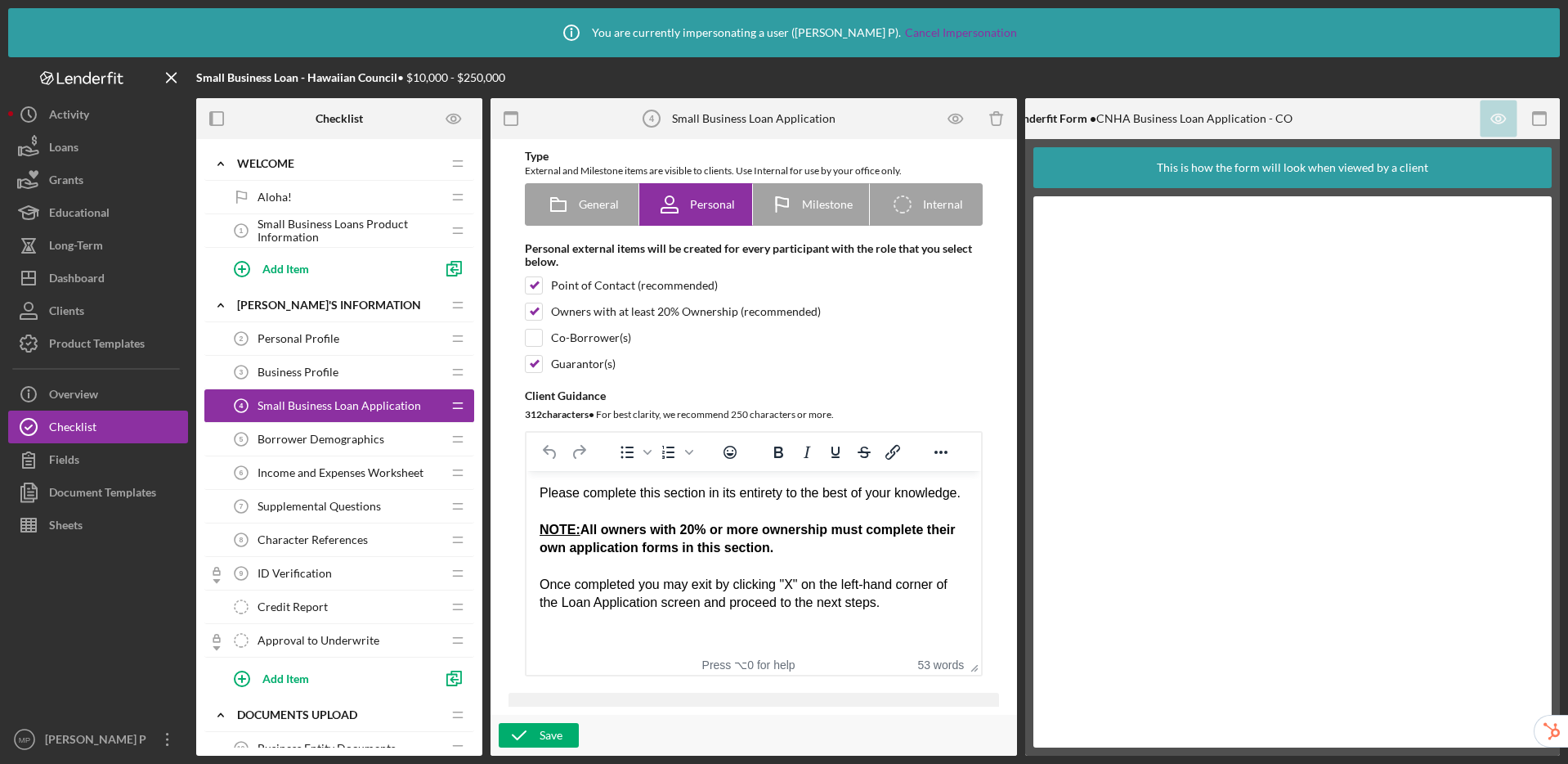
scroll to position [101, 0]
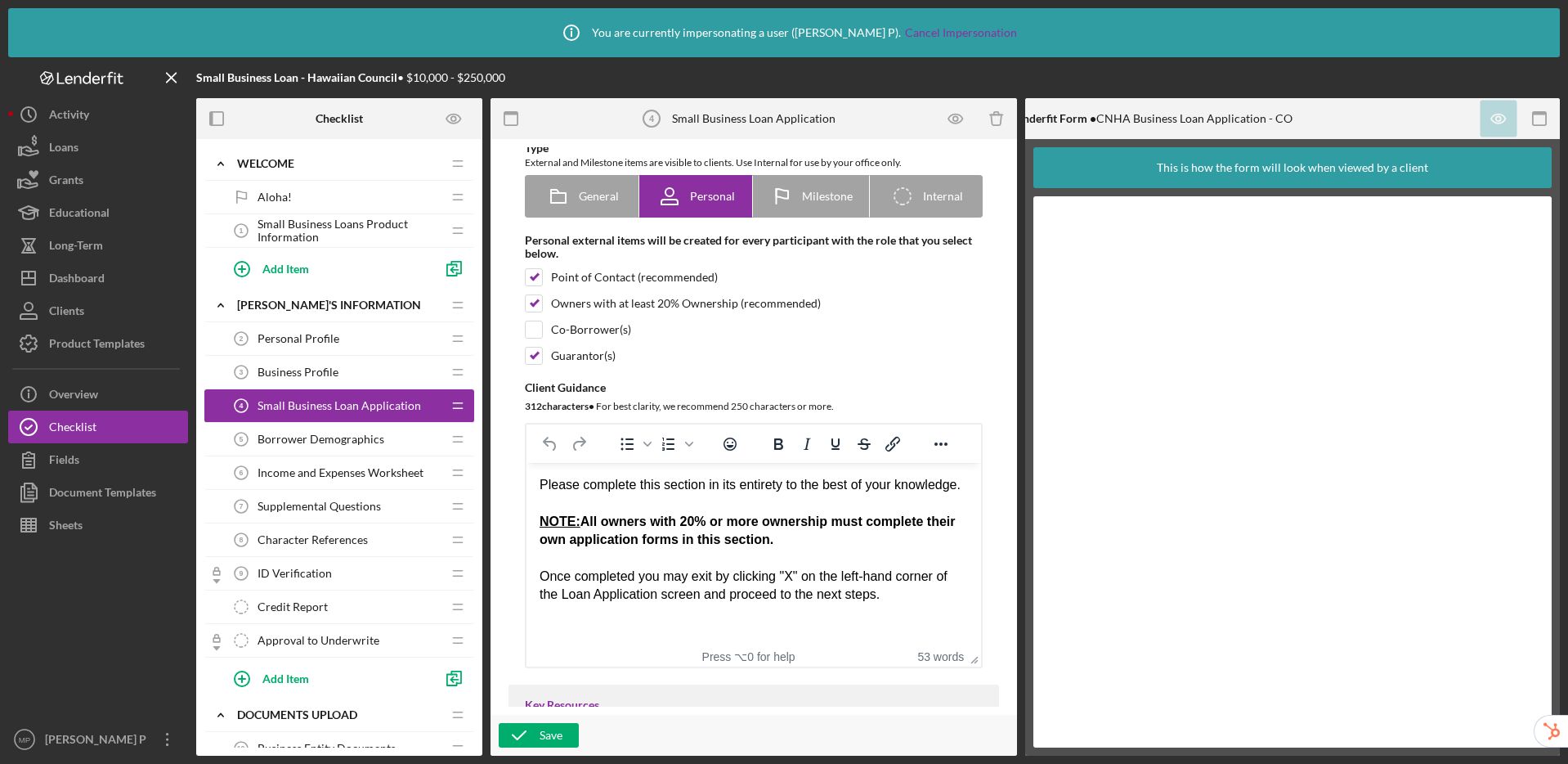
click at [395, 440] on div "Borrower Demographics 5 Borrower Demographics" at bounding box center [332, 439] width 217 height 32
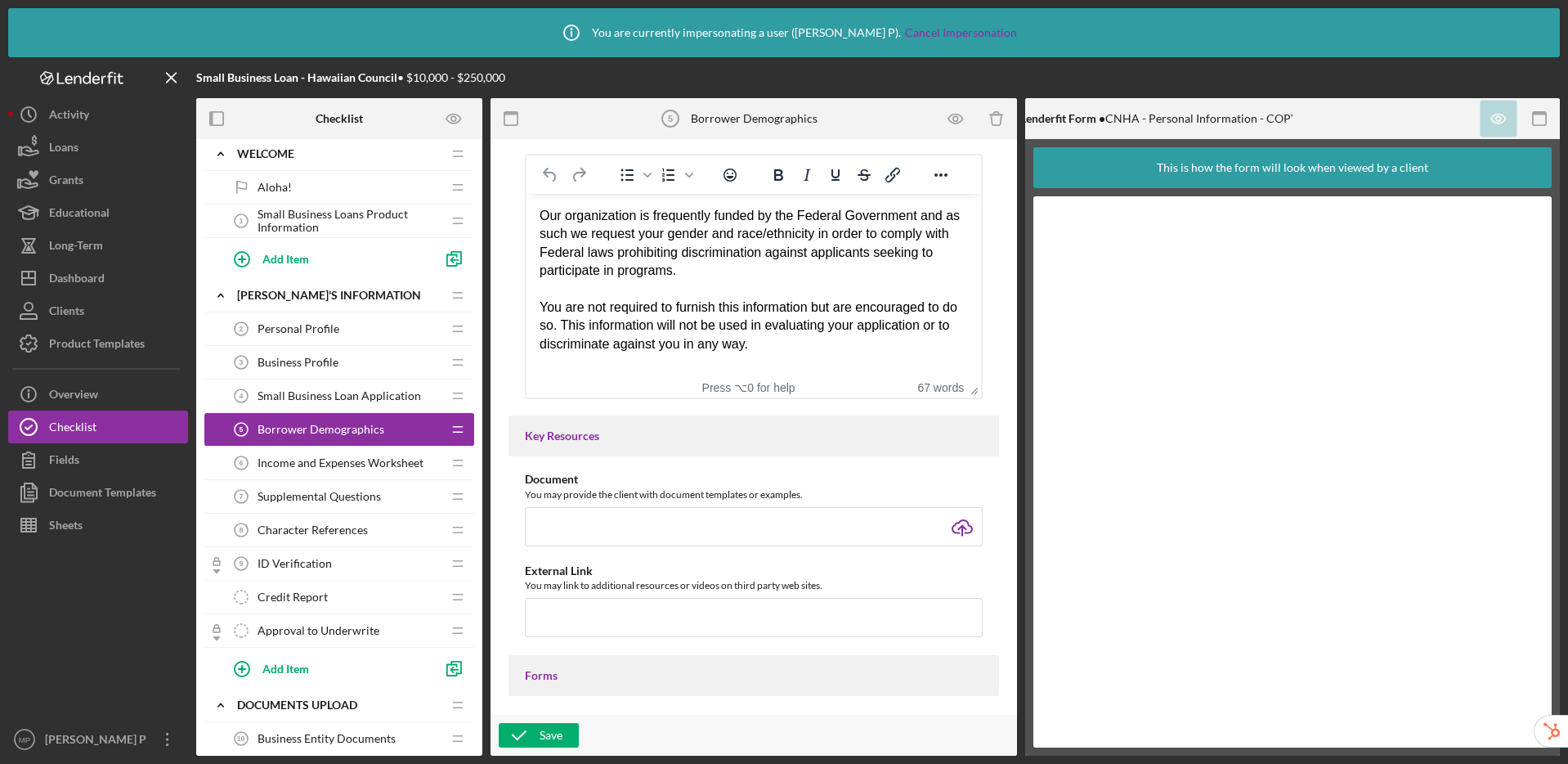
scroll to position [23, 0]
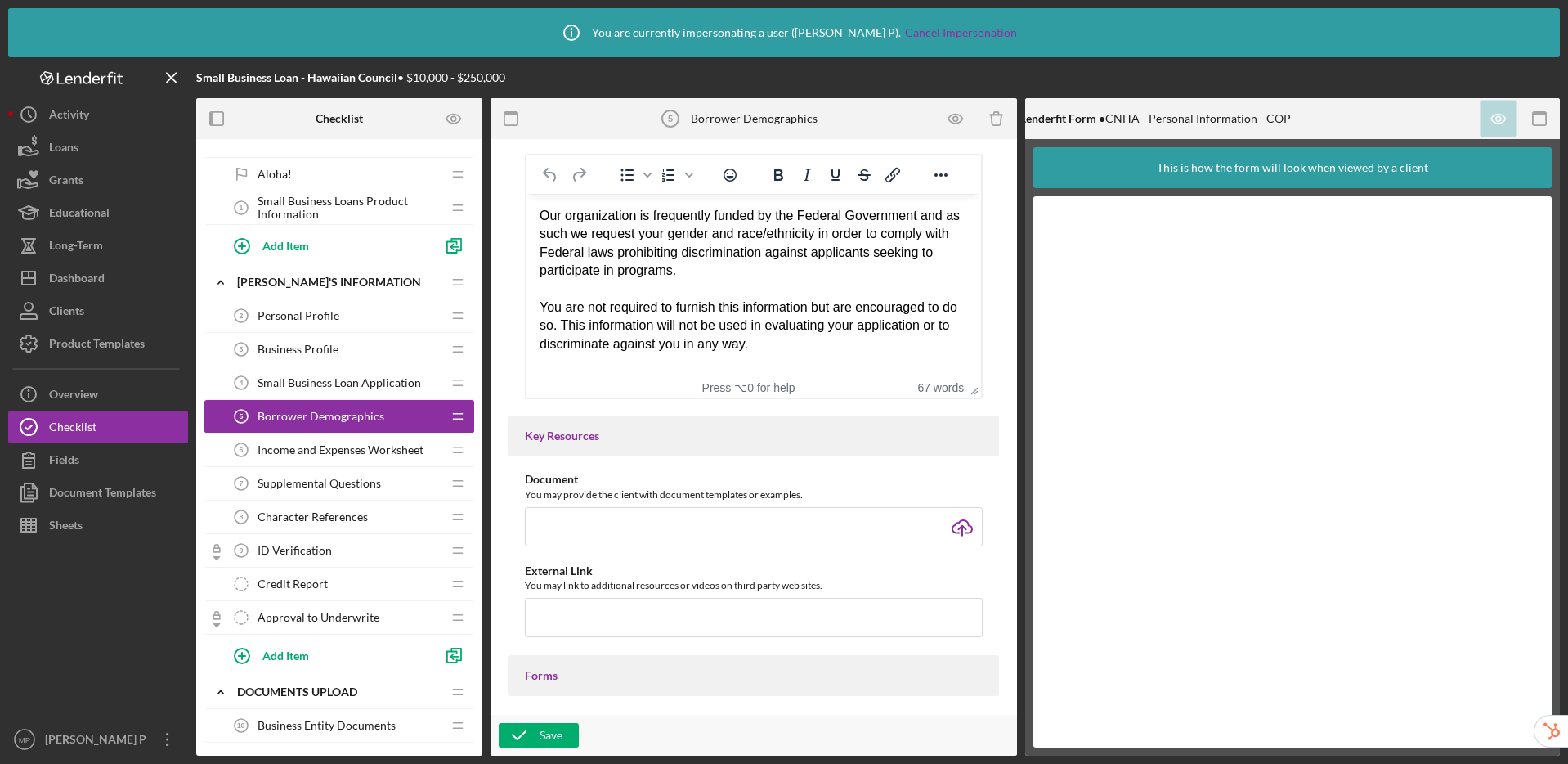
drag, startPoint x: 299, startPoint y: 515, endPoint x: 299, endPoint y: 496, distance: 19.0
click at [299, 515] on span "Character References" at bounding box center [313, 516] width 111 height 13
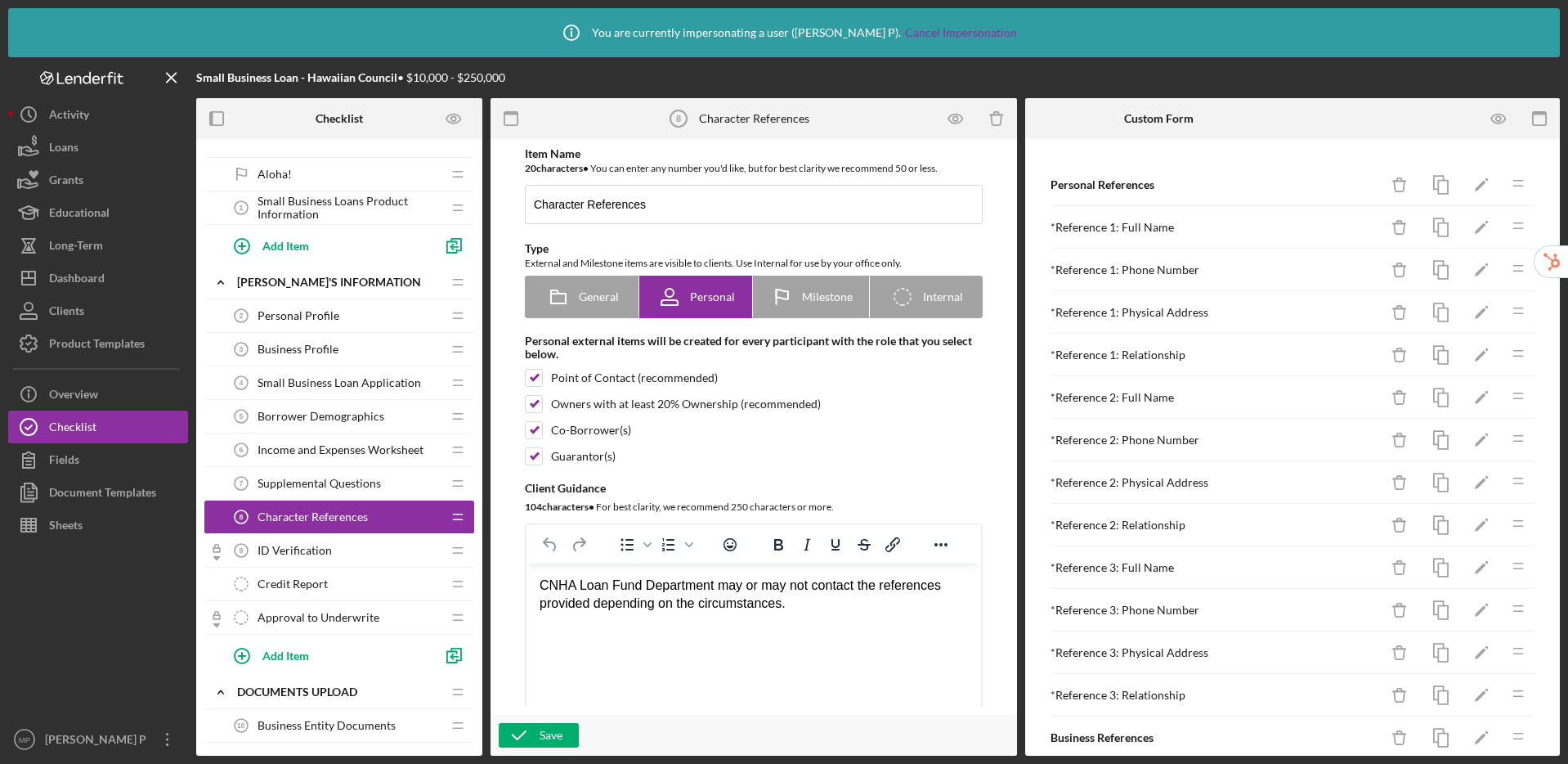
click at [317, 481] on span "Supplemental Questions" at bounding box center [320, 483] width 124 height 13
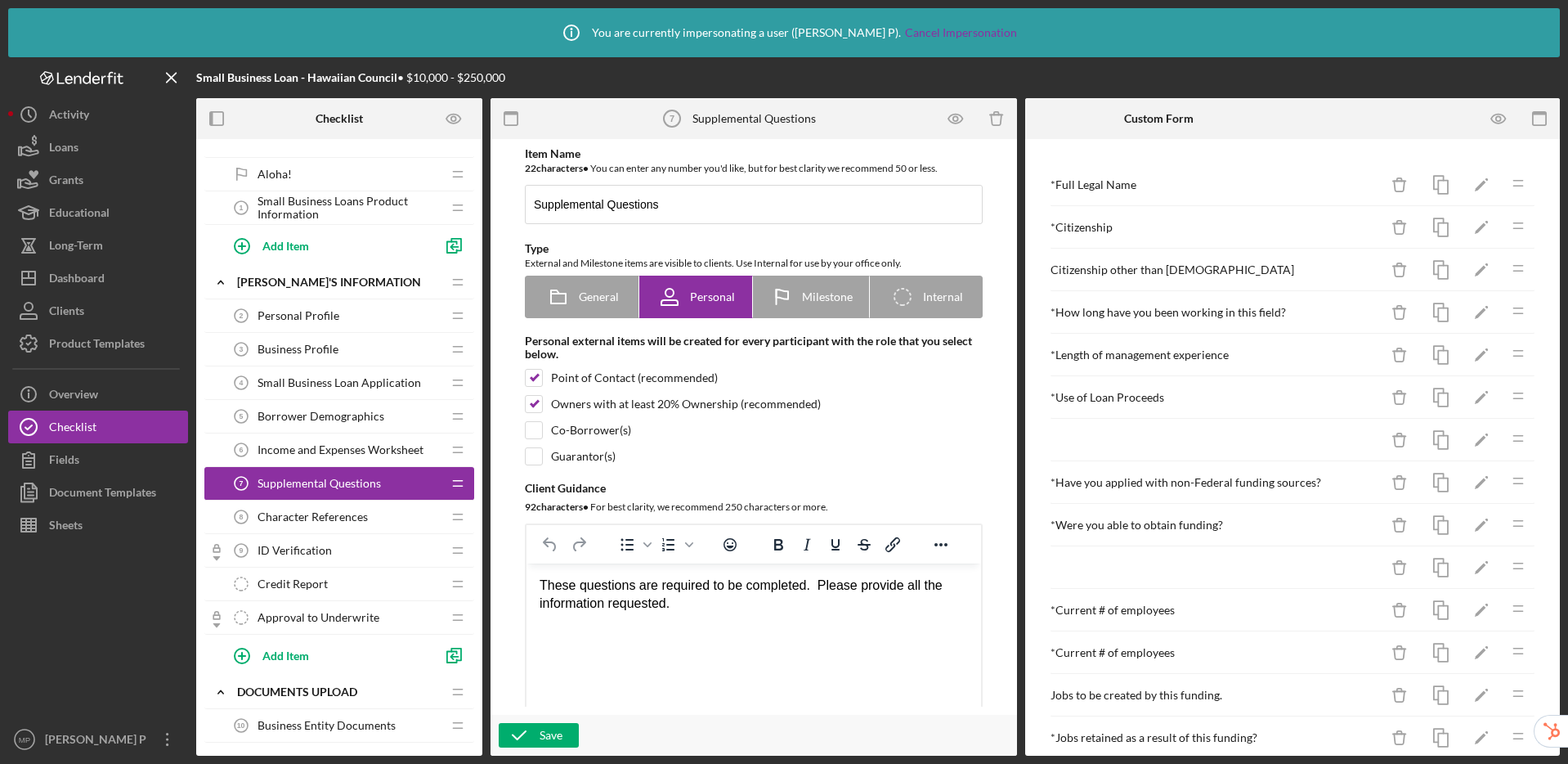
click at [313, 452] on span "Income and Expenses Worksheet" at bounding box center [341, 450] width 166 height 13
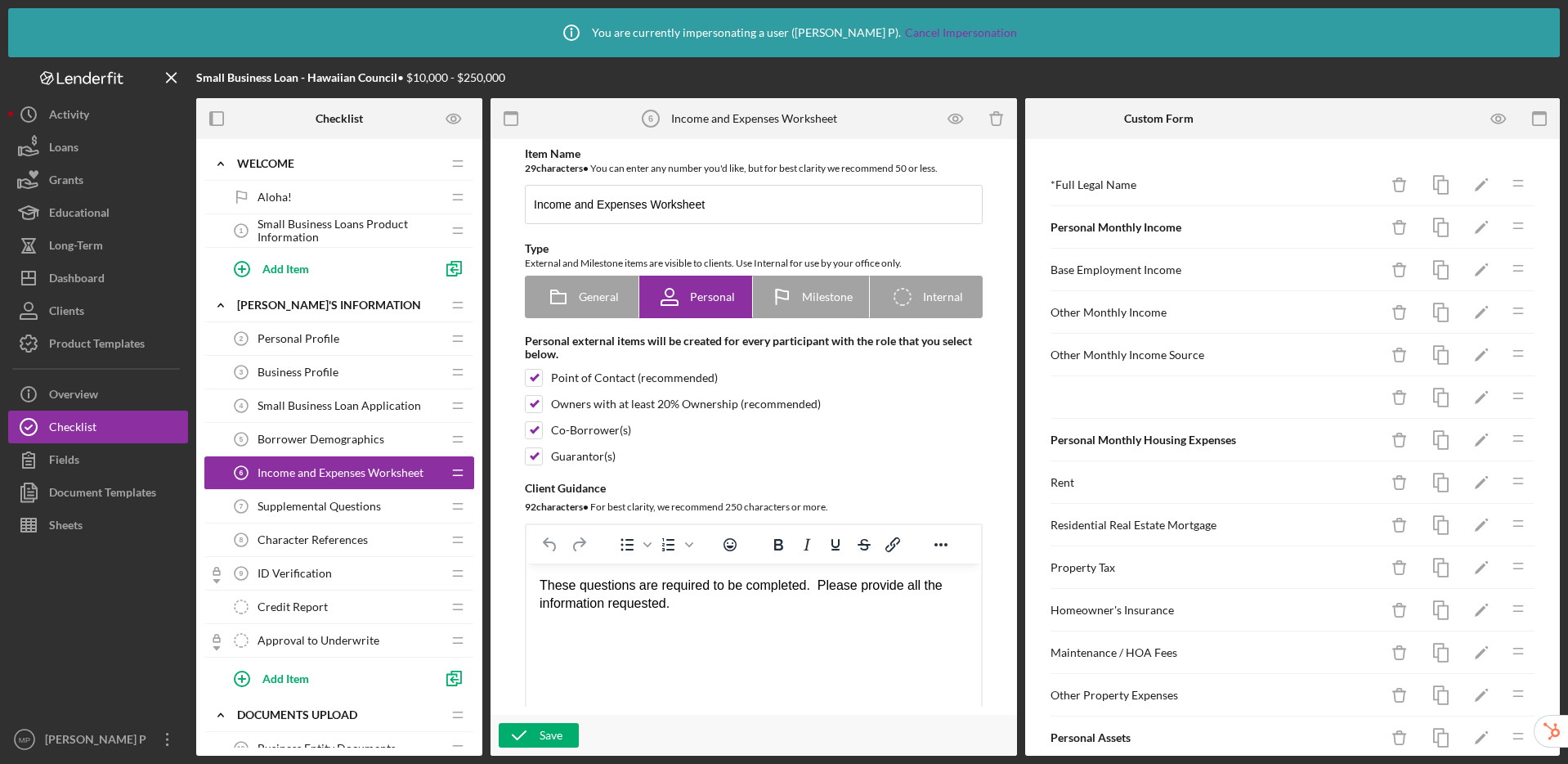
click at [279, 367] on span "Business Profile" at bounding box center [298, 372] width 81 height 13
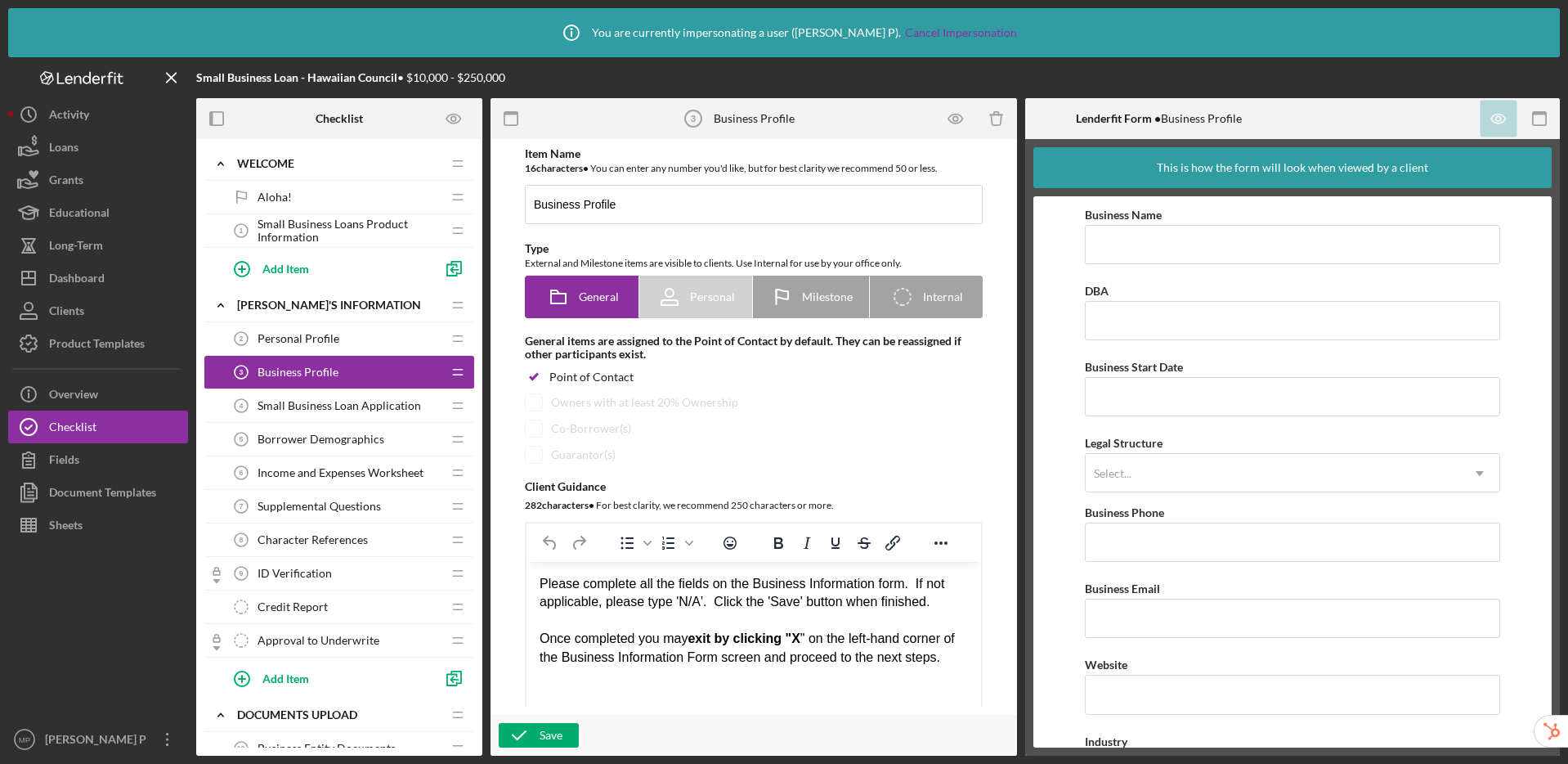
click at [289, 399] on span "Small Business Loan Application" at bounding box center [339, 406] width 163 height 13
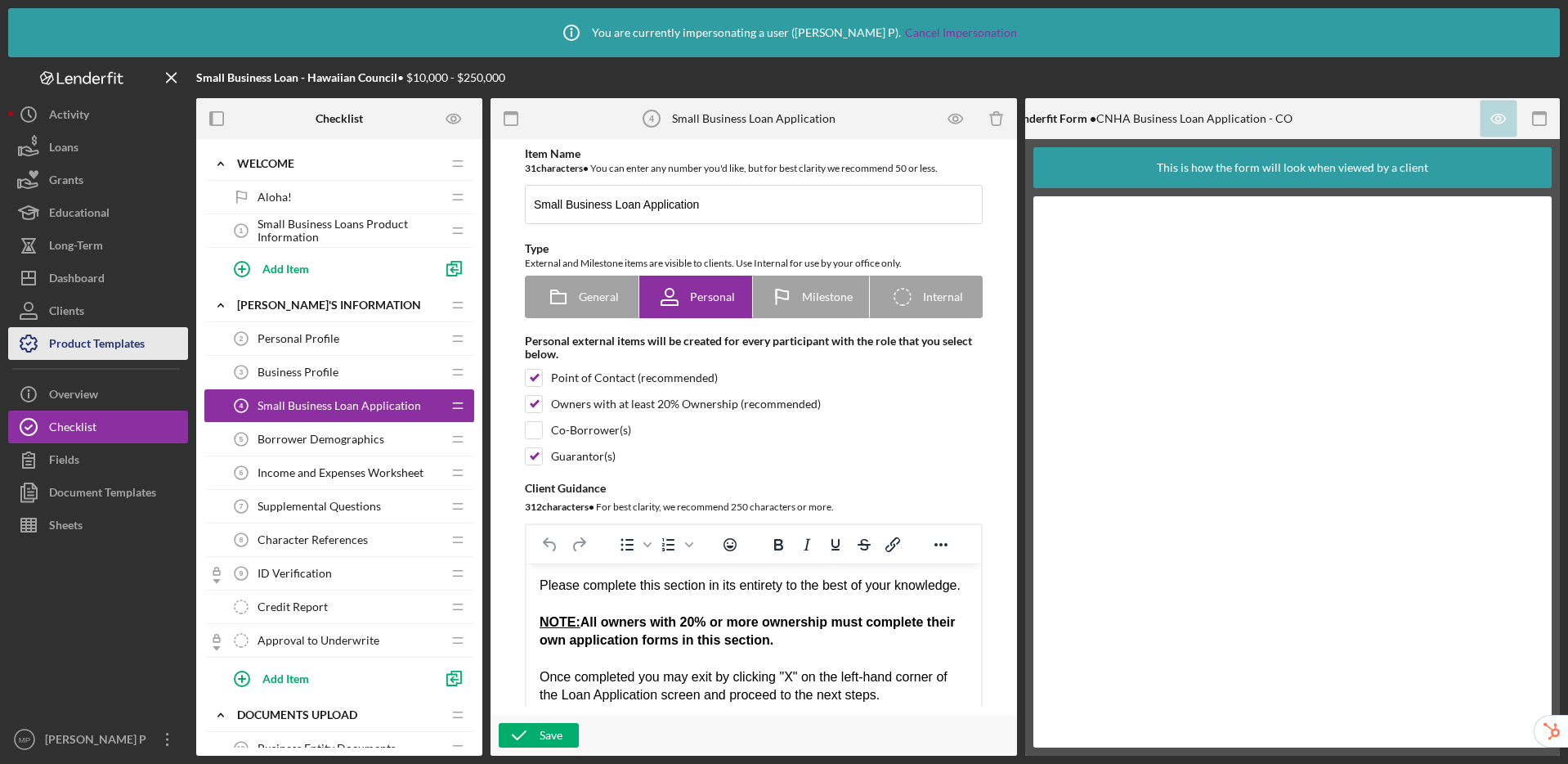
click at [111, 346] on div "Product Templates" at bounding box center [97, 346] width 96 height 37
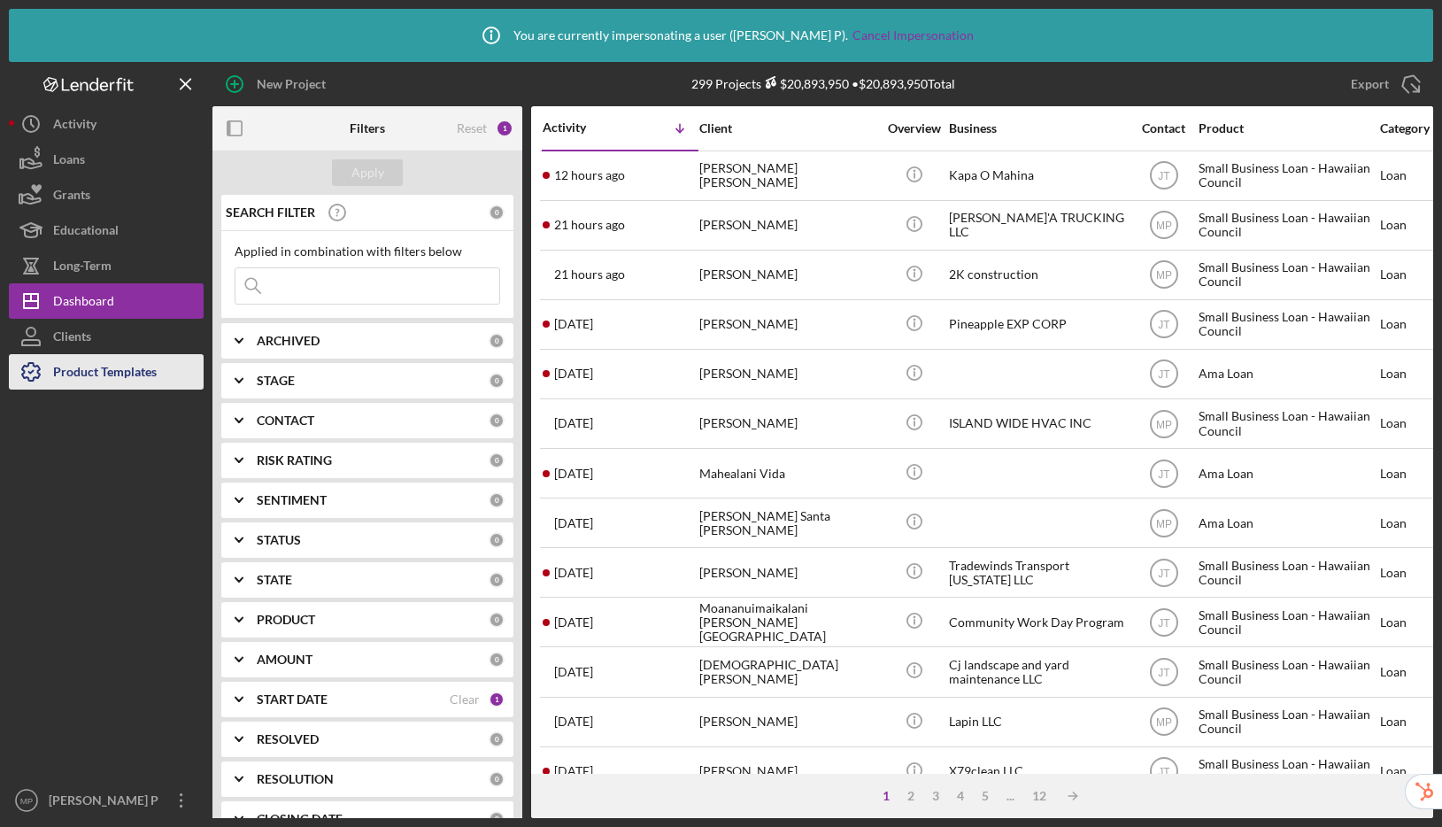
click at [130, 374] on div "Product Templates" at bounding box center [105, 374] width 104 height 40
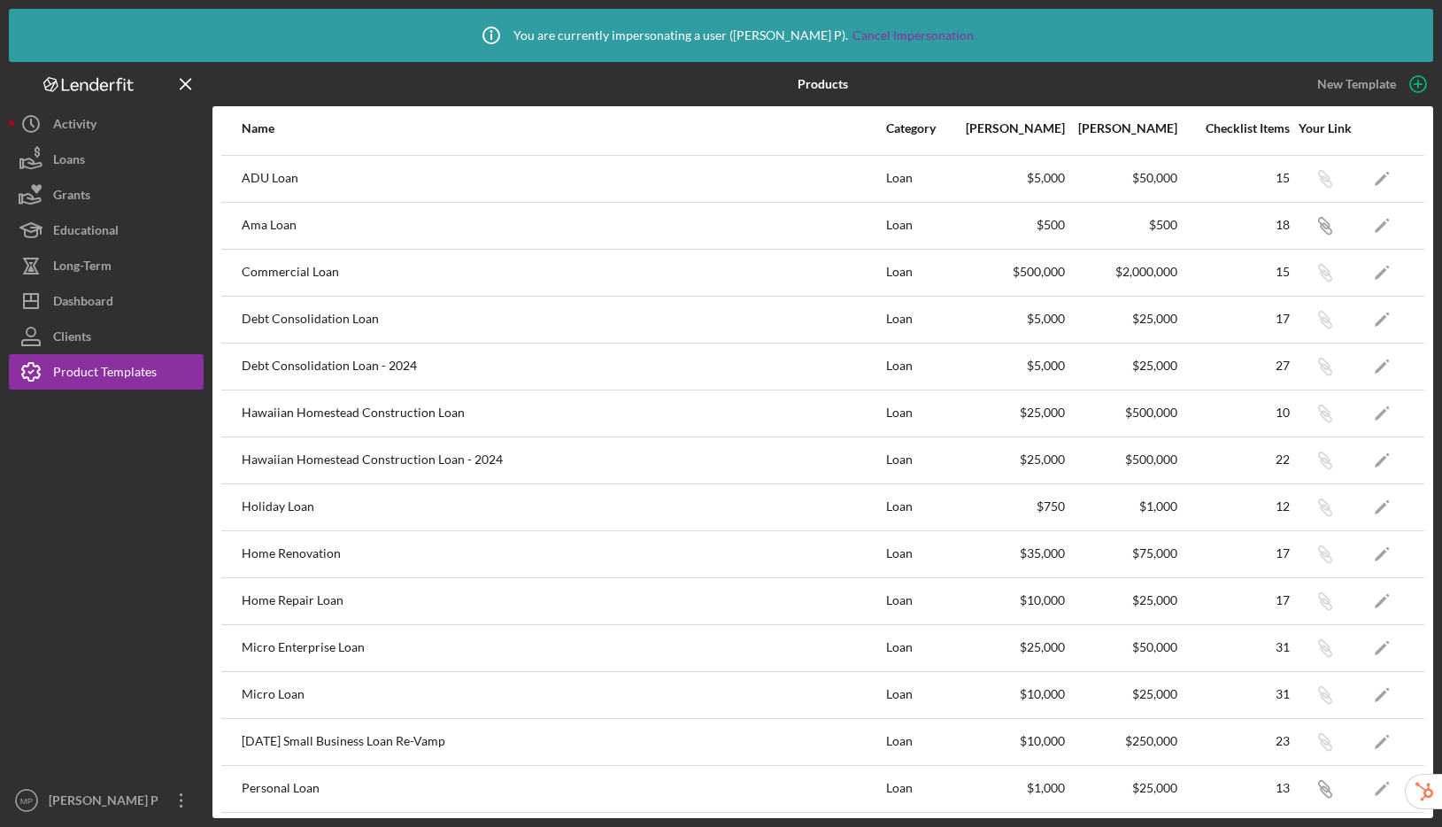
scroll to position [561, 0]
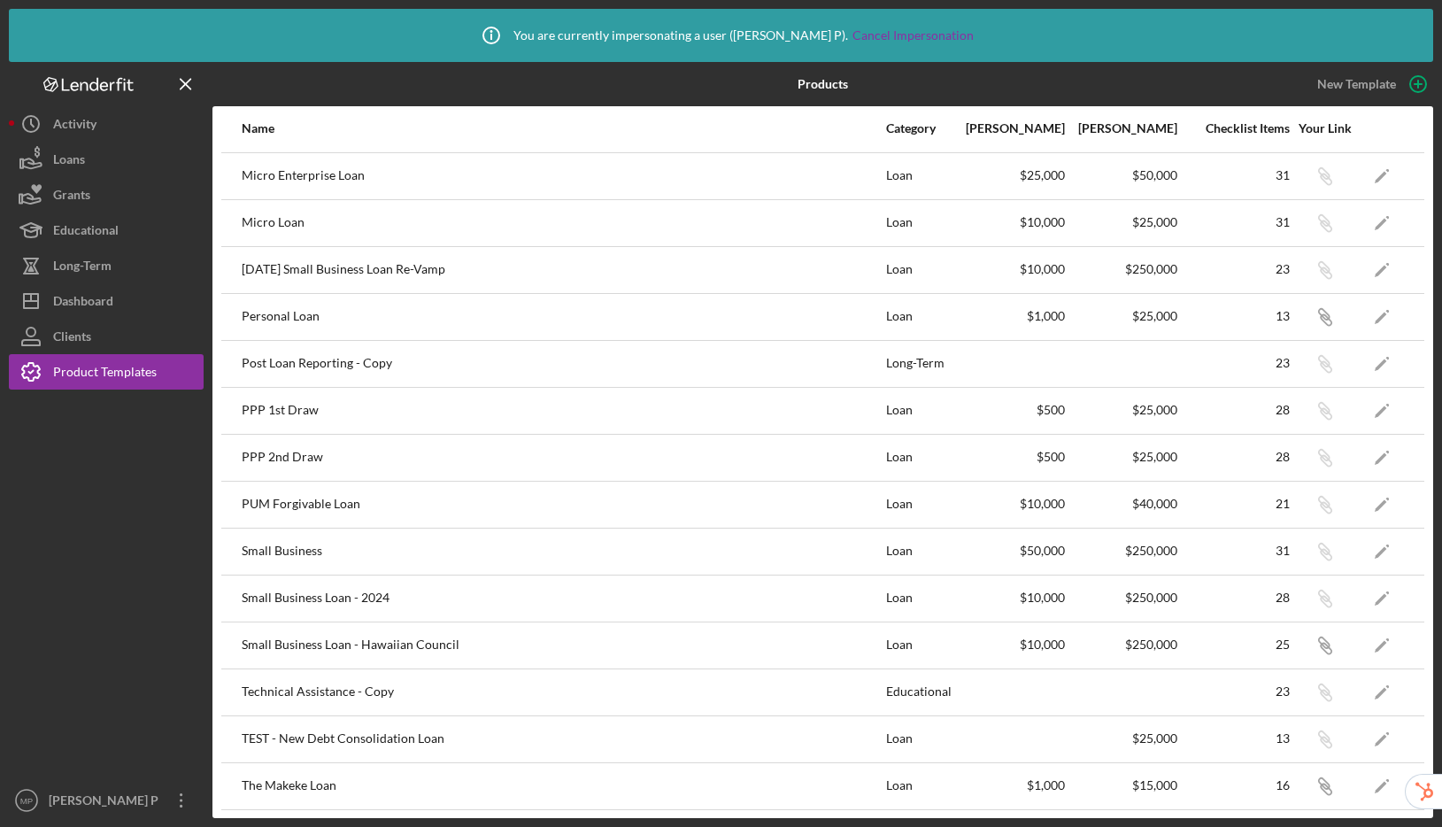
drag, startPoint x: 313, startPoint y: 647, endPoint x: 483, endPoint y: 654, distance: 171.0
click at [483, 654] on div "Small Business Loan - Hawaiian Council" at bounding box center [563, 645] width 643 height 44
drag, startPoint x: 509, startPoint y: 648, endPoint x: 255, endPoint y: 634, distance: 254.5
click at [255, 634] on div "Small Business Loan - Hawaiian Council" at bounding box center [563, 645] width 643 height 44
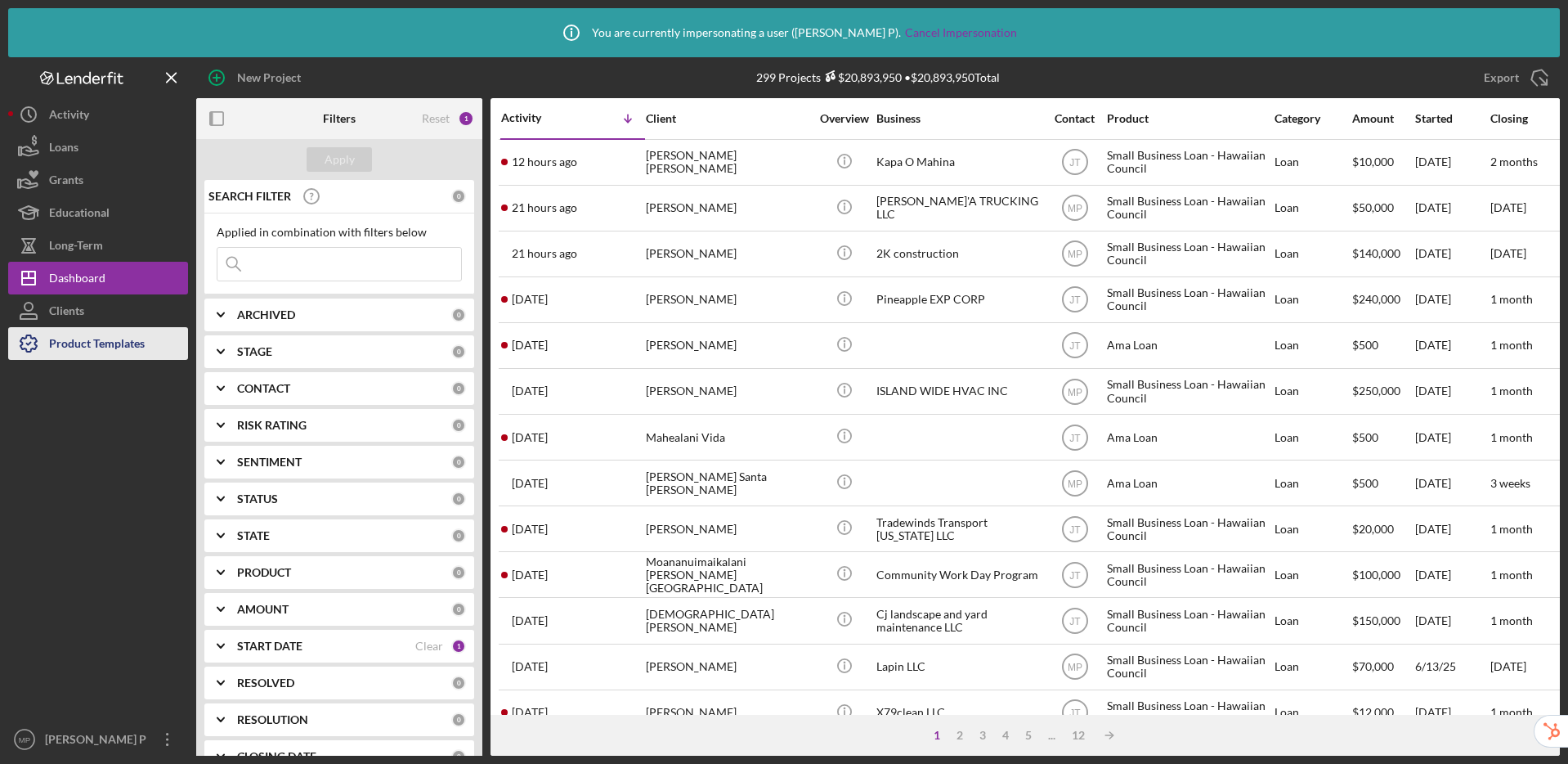
click at [134, 346] on div "Product Templates" at bounding box center [97, 346] width 96 height 37
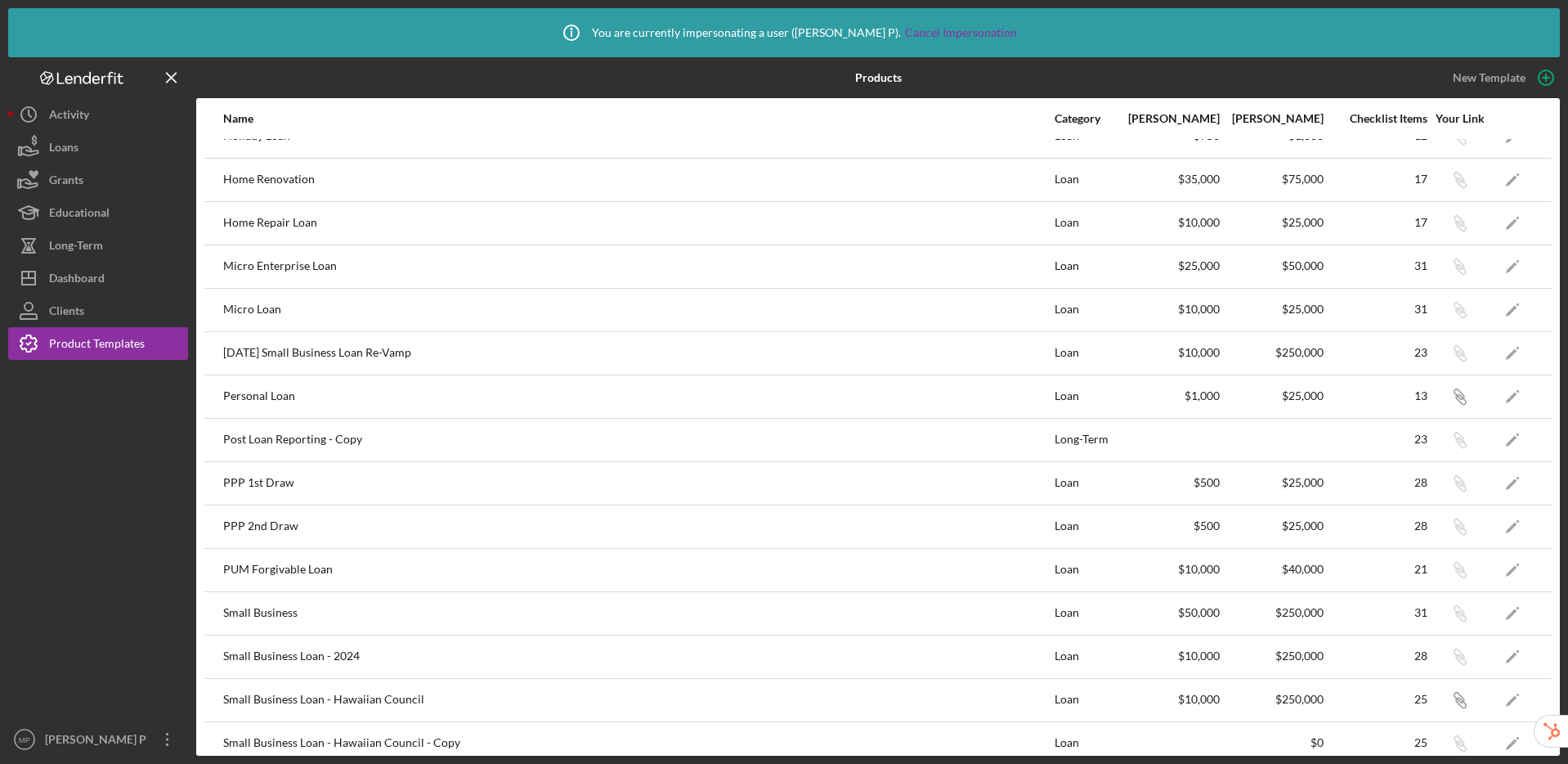
scroll to position [563, 0]
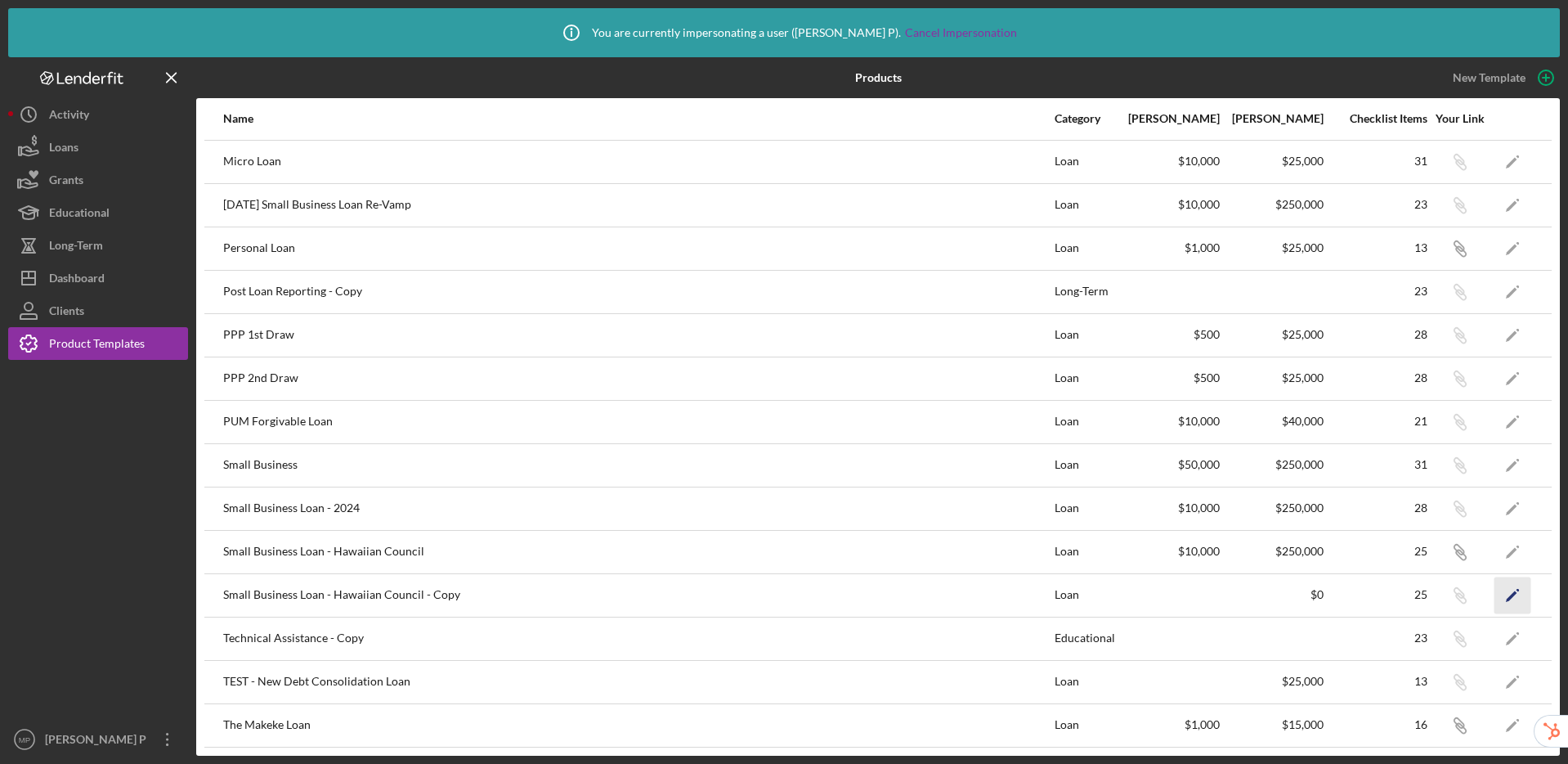
click at [1506, 596] on polygon "button" at bounding box center [1512, 596] width 11 height 11
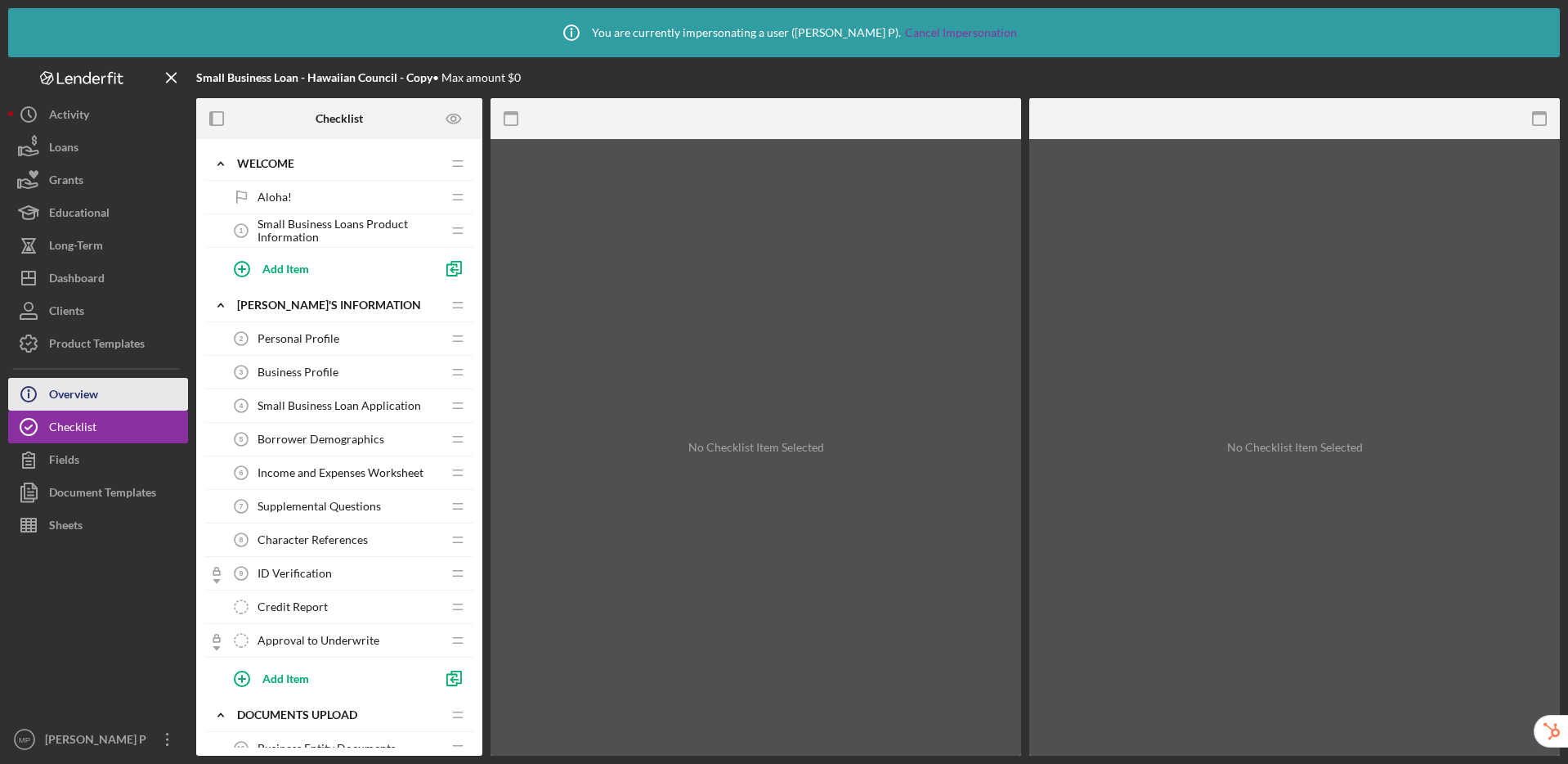
click at [81, 404] on div "Overview" at bounding box center [73, 396] width 49 height 37
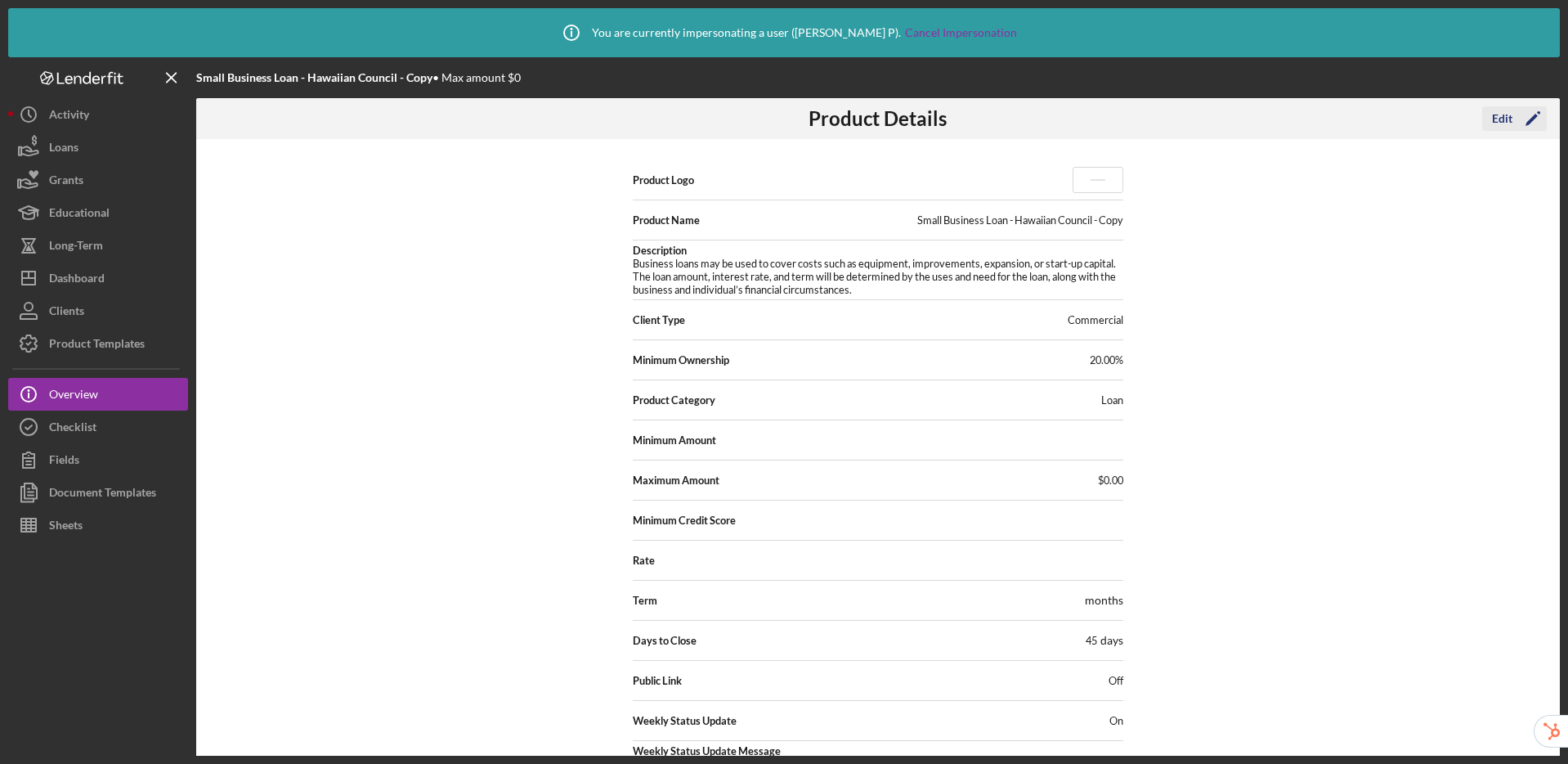
click at [1502, 110] on div "Edit" at bounding box center [1502, 118] width 20 height 25
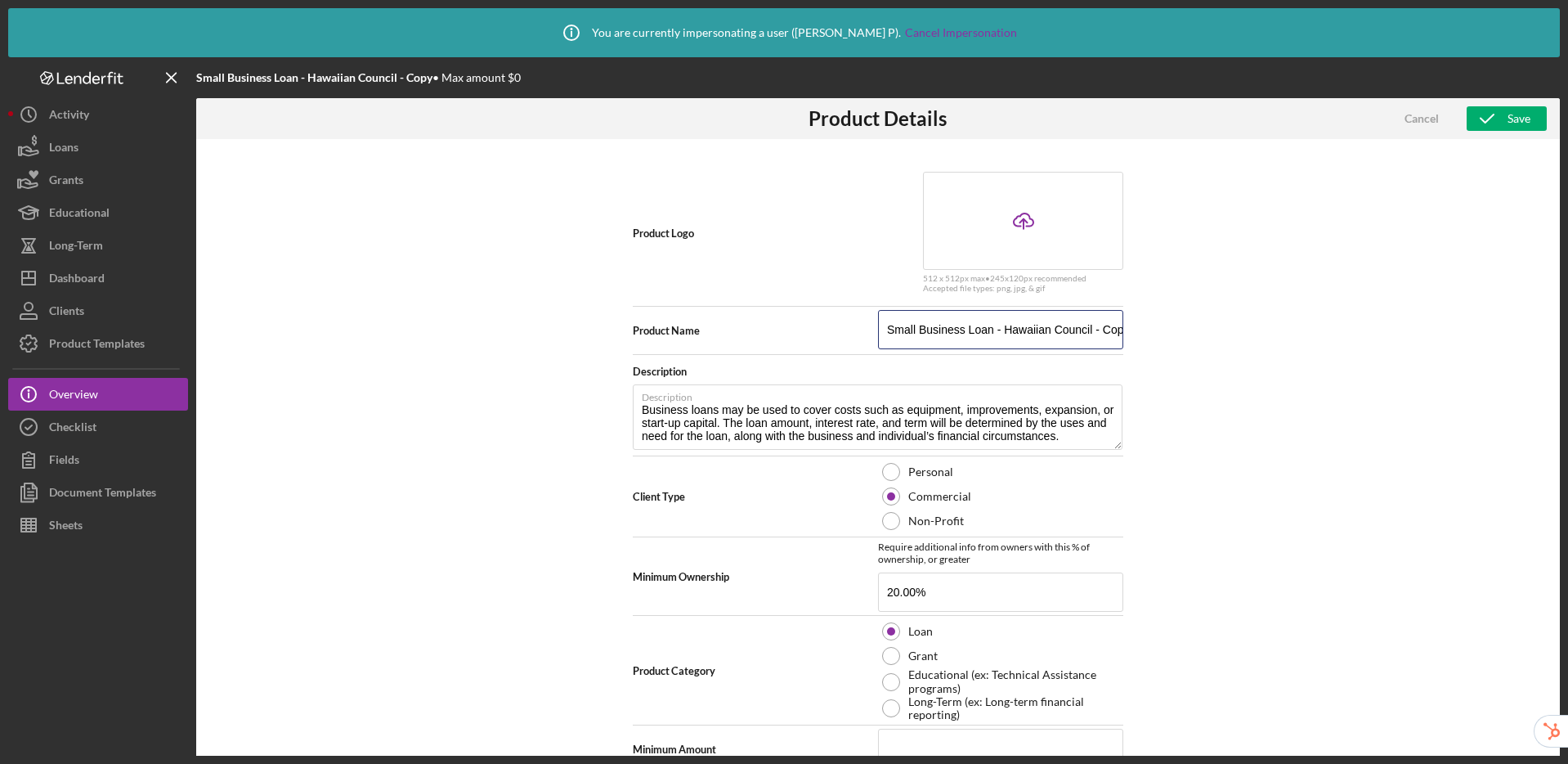
scroll to position [0, 6]
drag, startPoint x: 1101, startPoint y: 330, endPoint x: 1168, endPoint y: 330, distance: 67.0
click at [1168, 330] on div "Product Logo Icon/Upload 512 x 512px max • 245 x 120 px recommended Accepted fi…" at bounding box center [877, 477] width 1364 height 674
type input "Small Business Loan - Hawaiian Council - 2025"
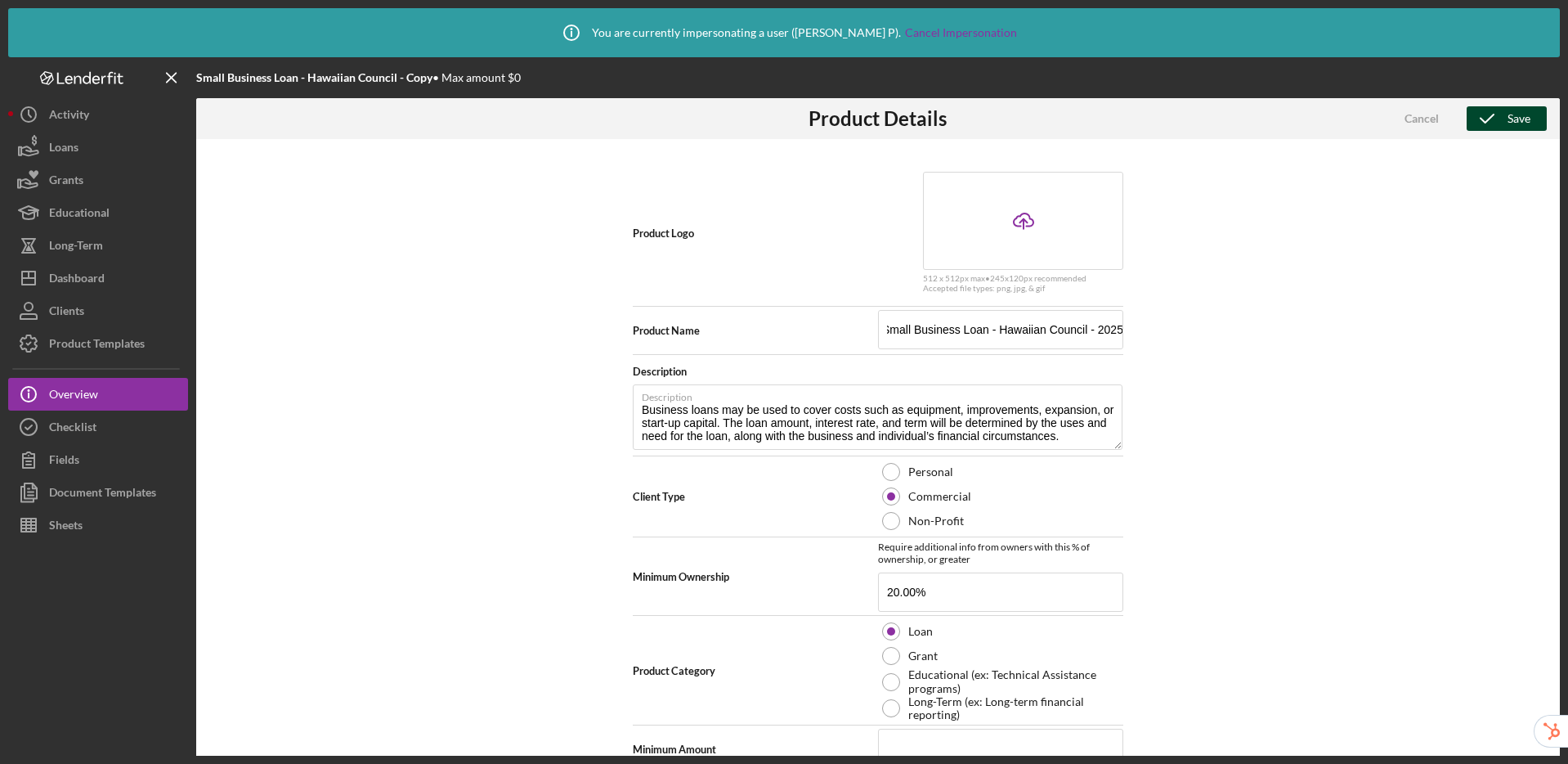
scroll to position [0, 0]
click at [1495, 116] on icon "button" at bounding box center [1487, 118] width 41 height 41
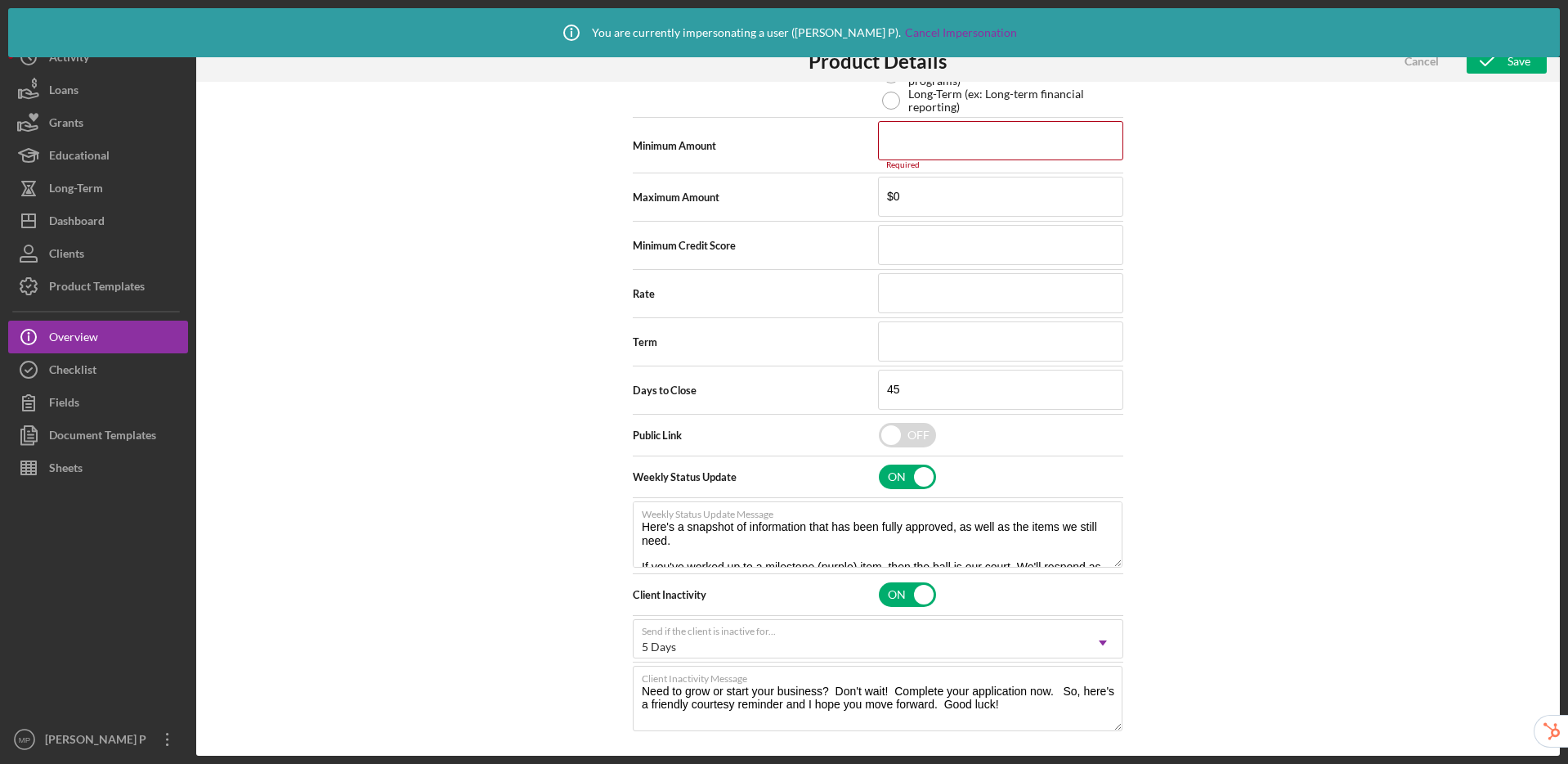
scroll to position [550, 0]
click at [923, 137] on input at bounding box center [1001, 141] width 246 height 39
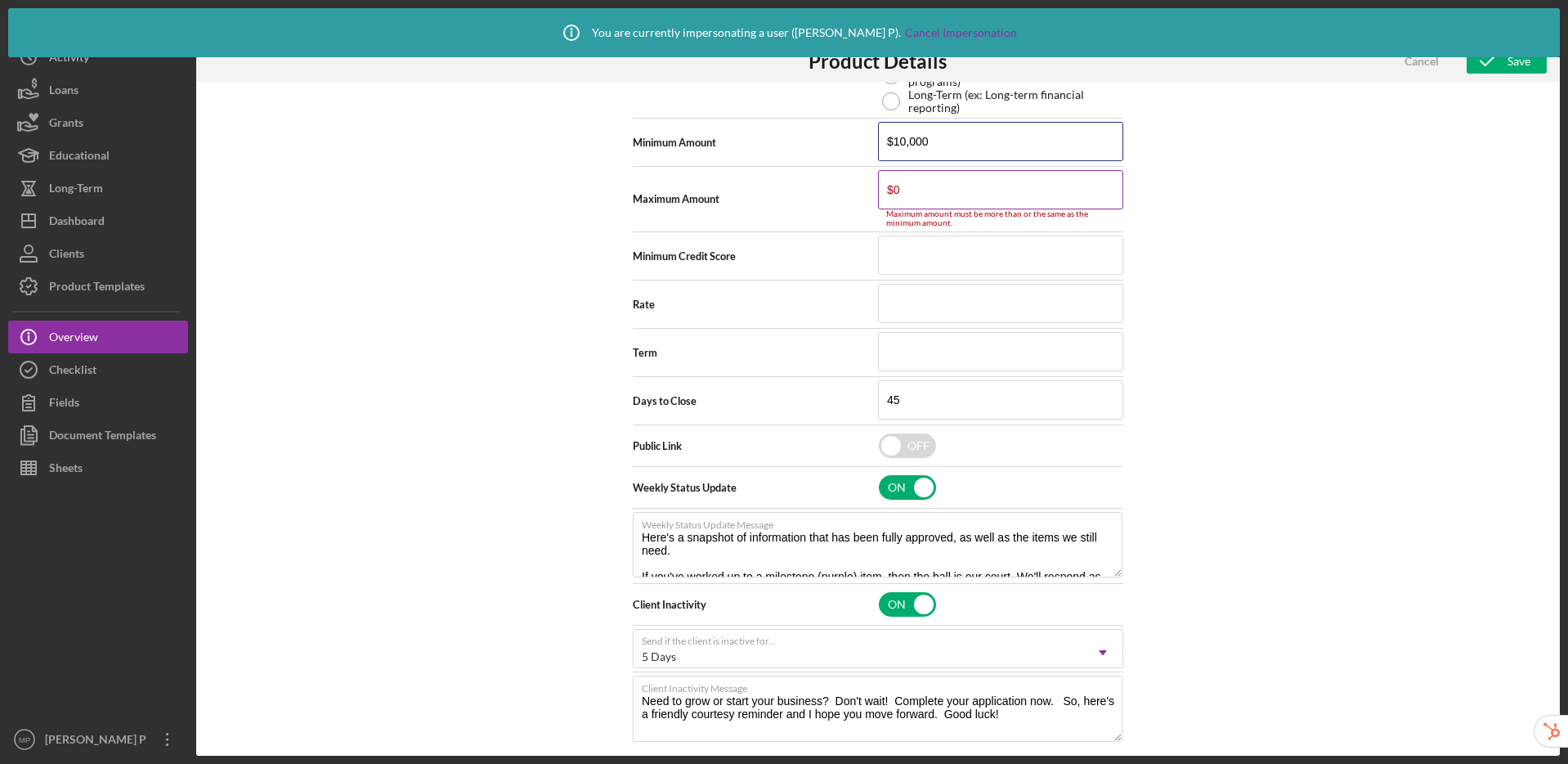
type input "$10,000"
click at [914, 188] on input "$0" at bounding box center [1001, 189] width 246 height 39
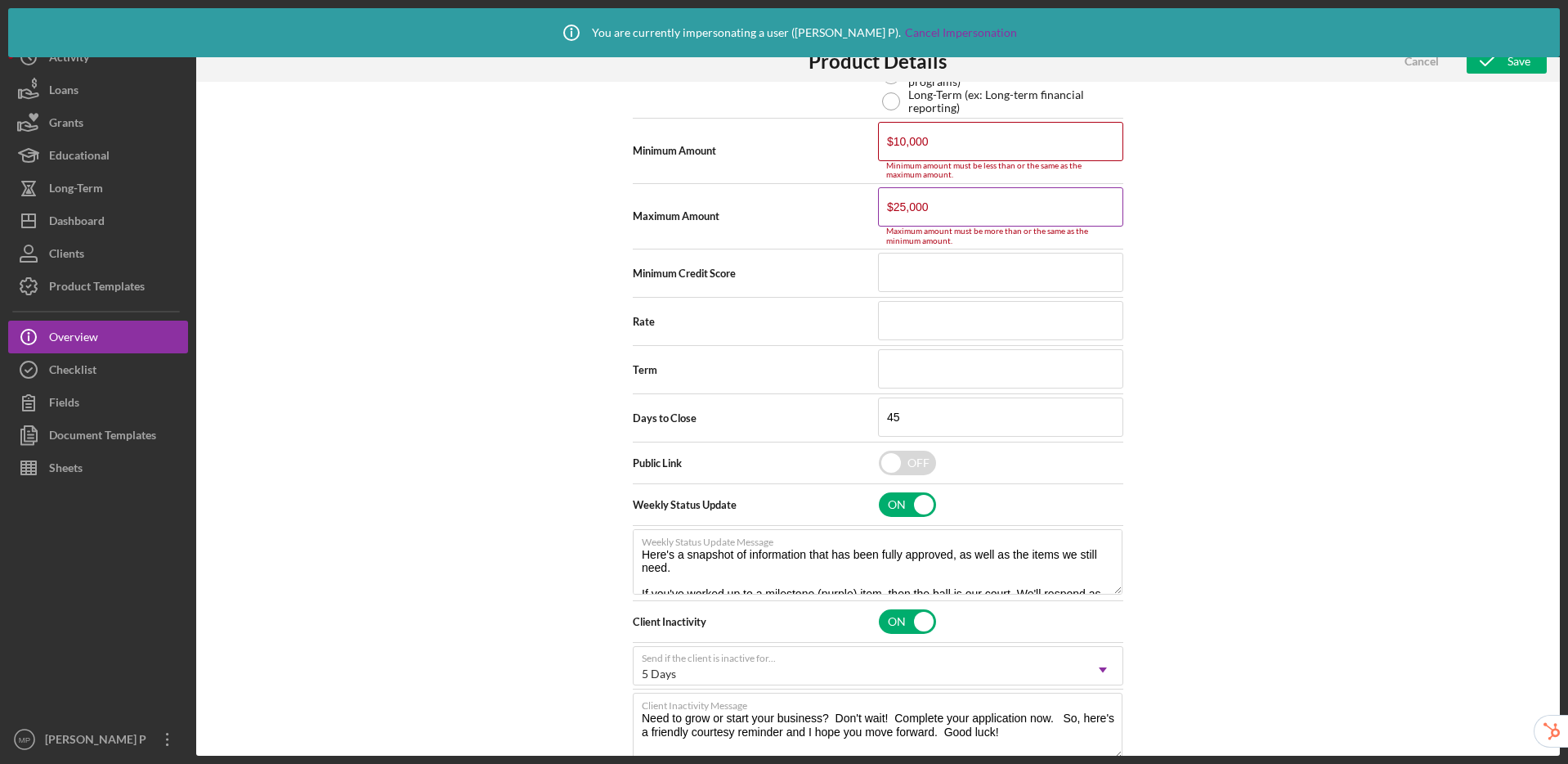
scroll to position [546, 0]
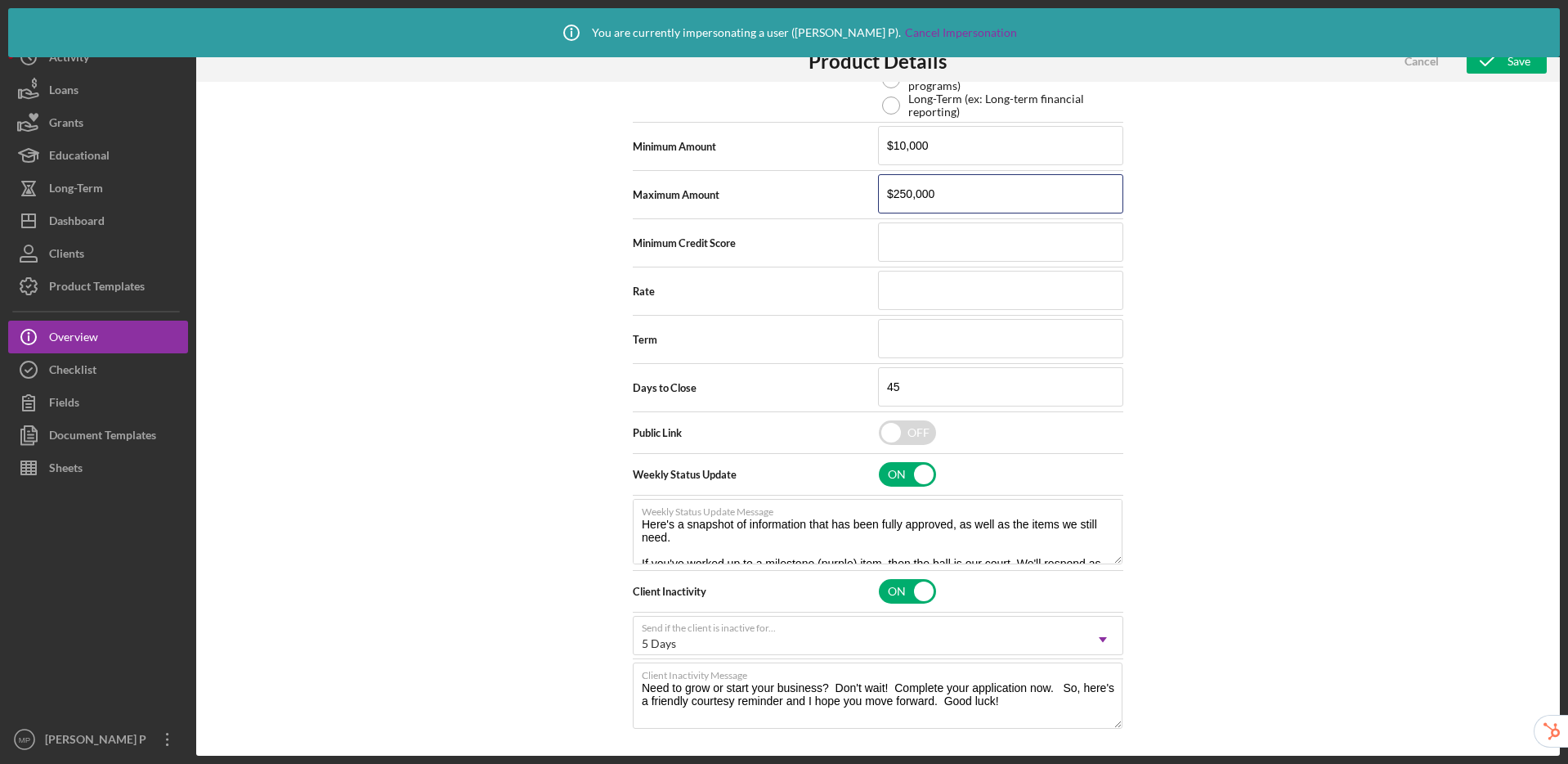
type input "$250,000"
click at [1231, 351] on div "Product Logo Icon/Upload 512 x 512px max • 245 x 120 px recommended Accepted fi…" at bounding box center [877, 419] width 1364 height 674
click at [930, 295] on input at bounding box center [1001, 290] width 246 height 39
type input "8.500%"
click at [977, 330] on input at bounding box center [1001, 338] width 246 height 39
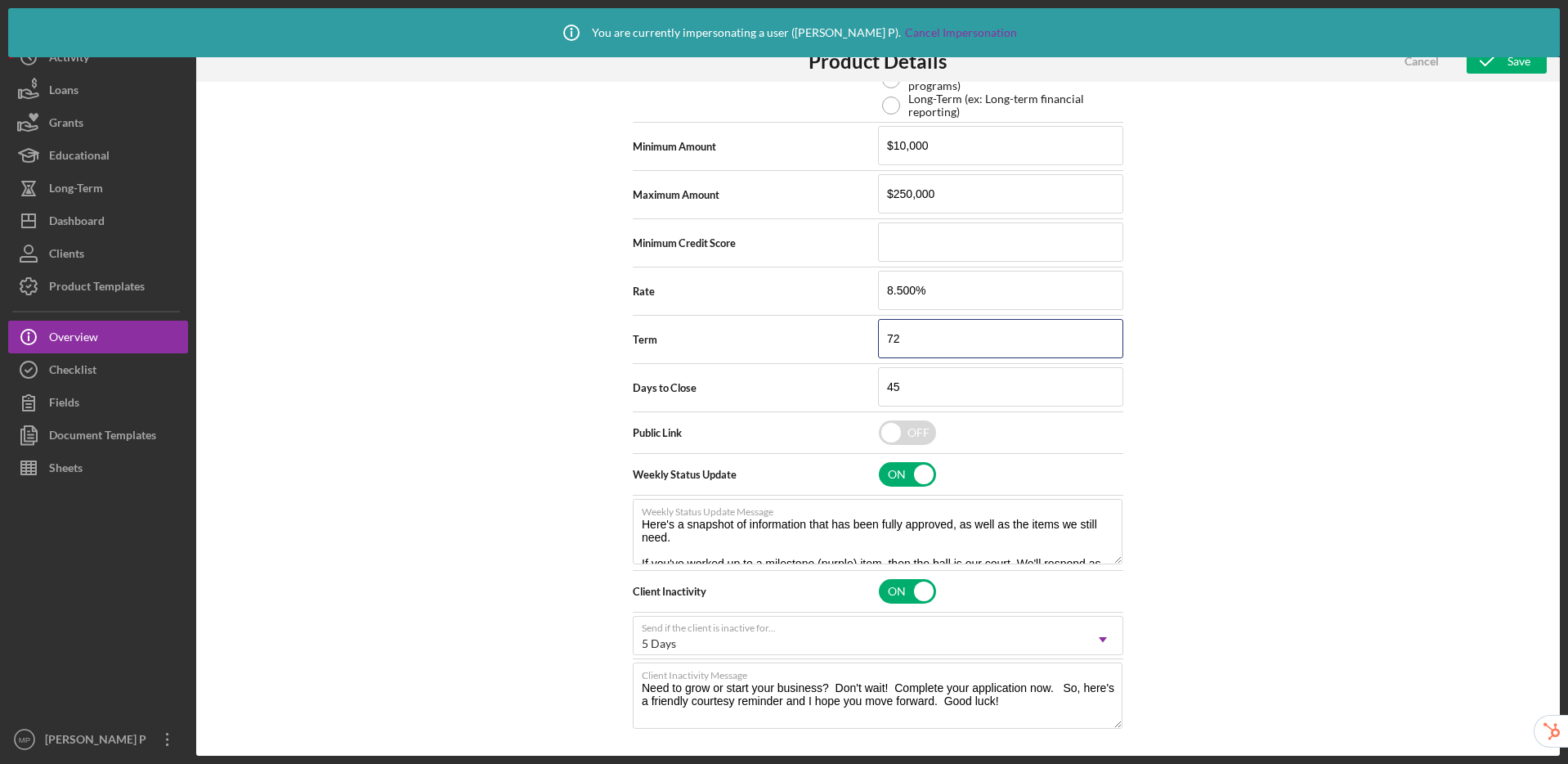
type input "72"
click at [1351, 458] on div "Product Logo Icon/Upload 512 x 512px max • 245 x 120 px recommended Accepted fi…" at bounding box center [877, 419] width 1364 height 674
drag, startPoint x: 935, startPoint y: 383, endPoint x: 879, endPoint y: 384, distance: 56.0
click at [879, 384] on input "45" at bounding box center [1001, 387] width 246 height 39
click at [1500, 68] on icon "button" at bounding box center [1487, 61] width 41 height 41
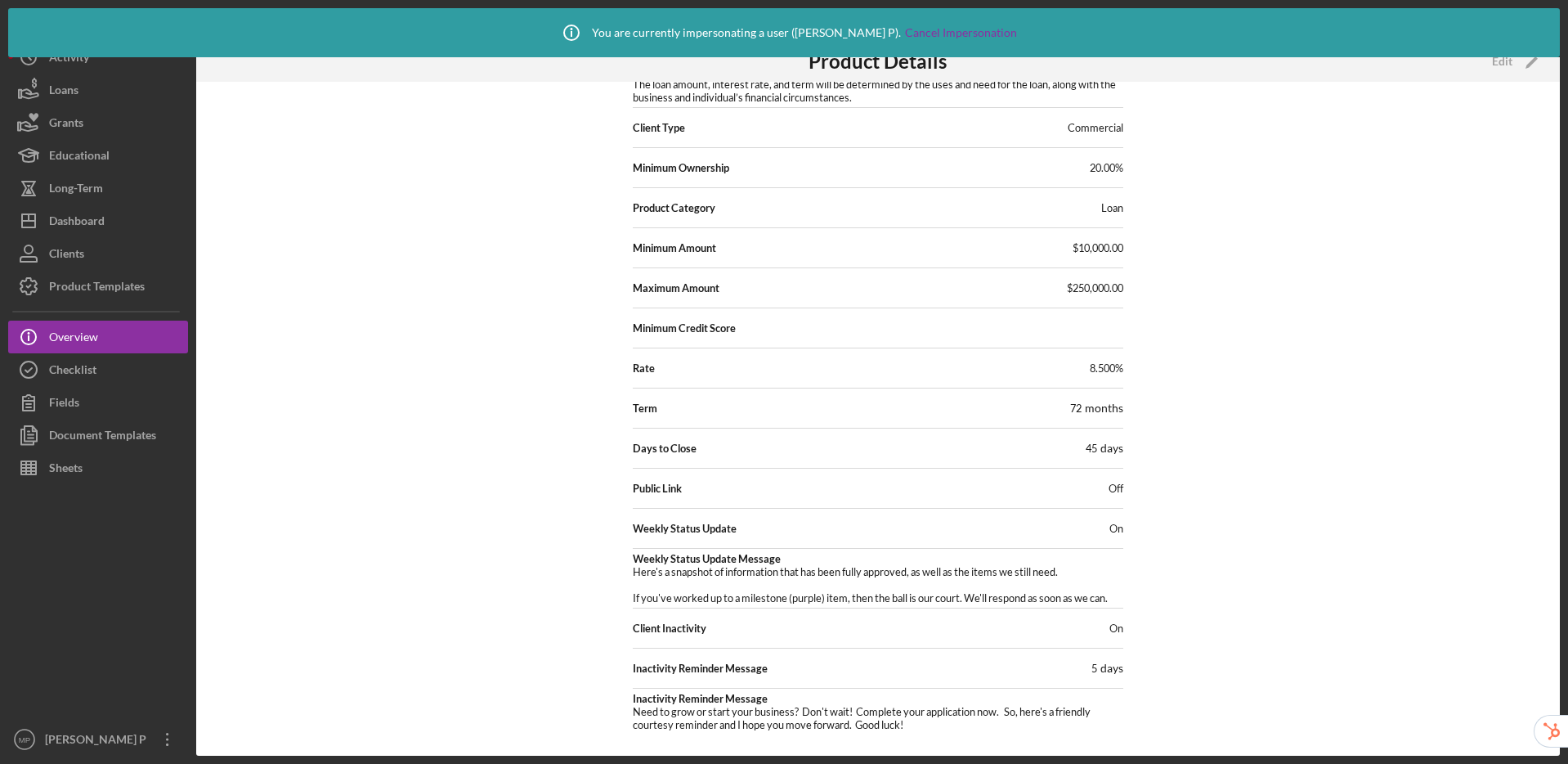
scroll to position [135, 0]
click at [83, 374] on div "Checklist" at bounding box center [72, 371] width 47 height 37
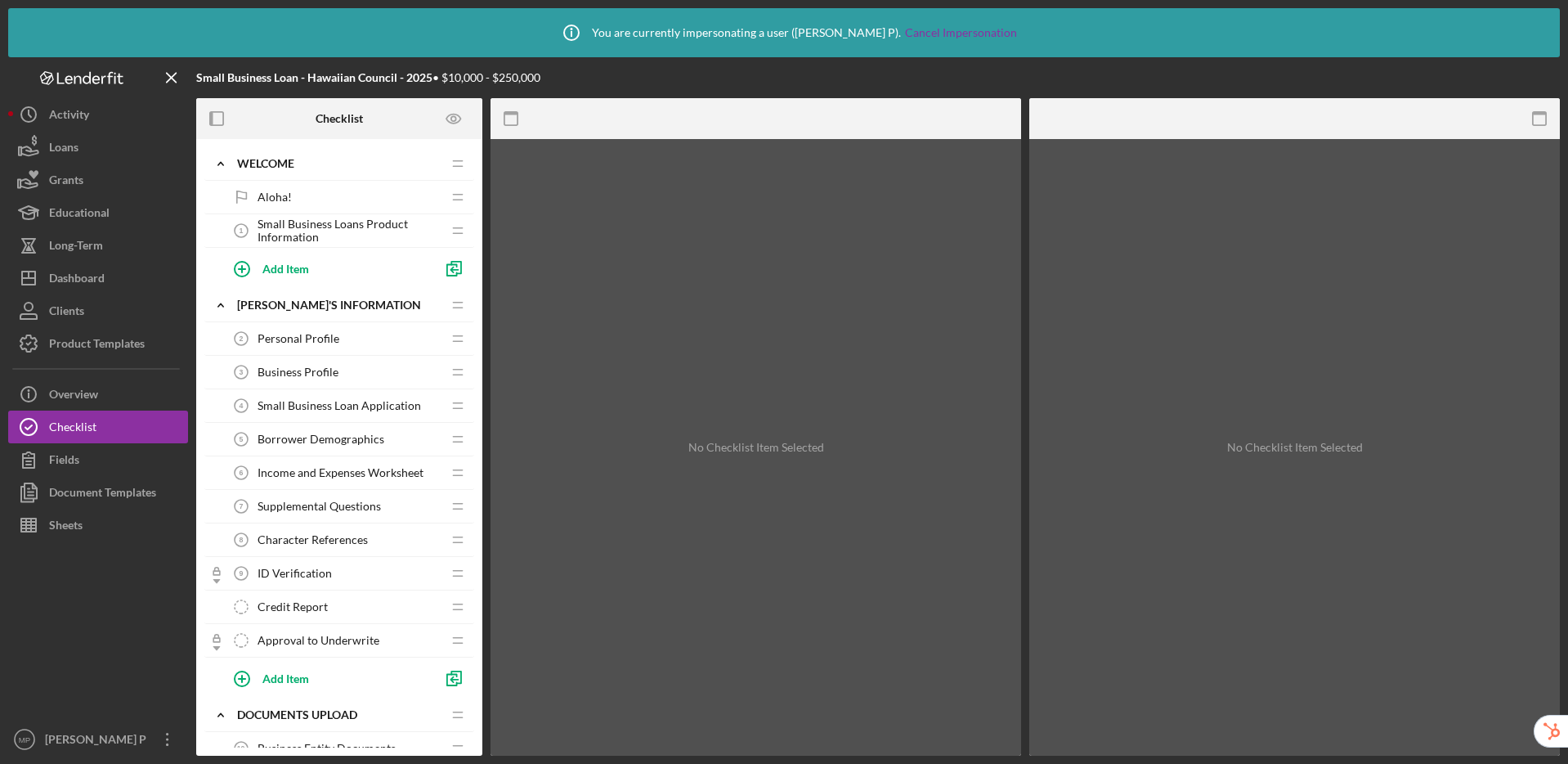
click at [367, 409] on span "Small Business Loan Application" at bounding box center [339, 406] width 163 height 13
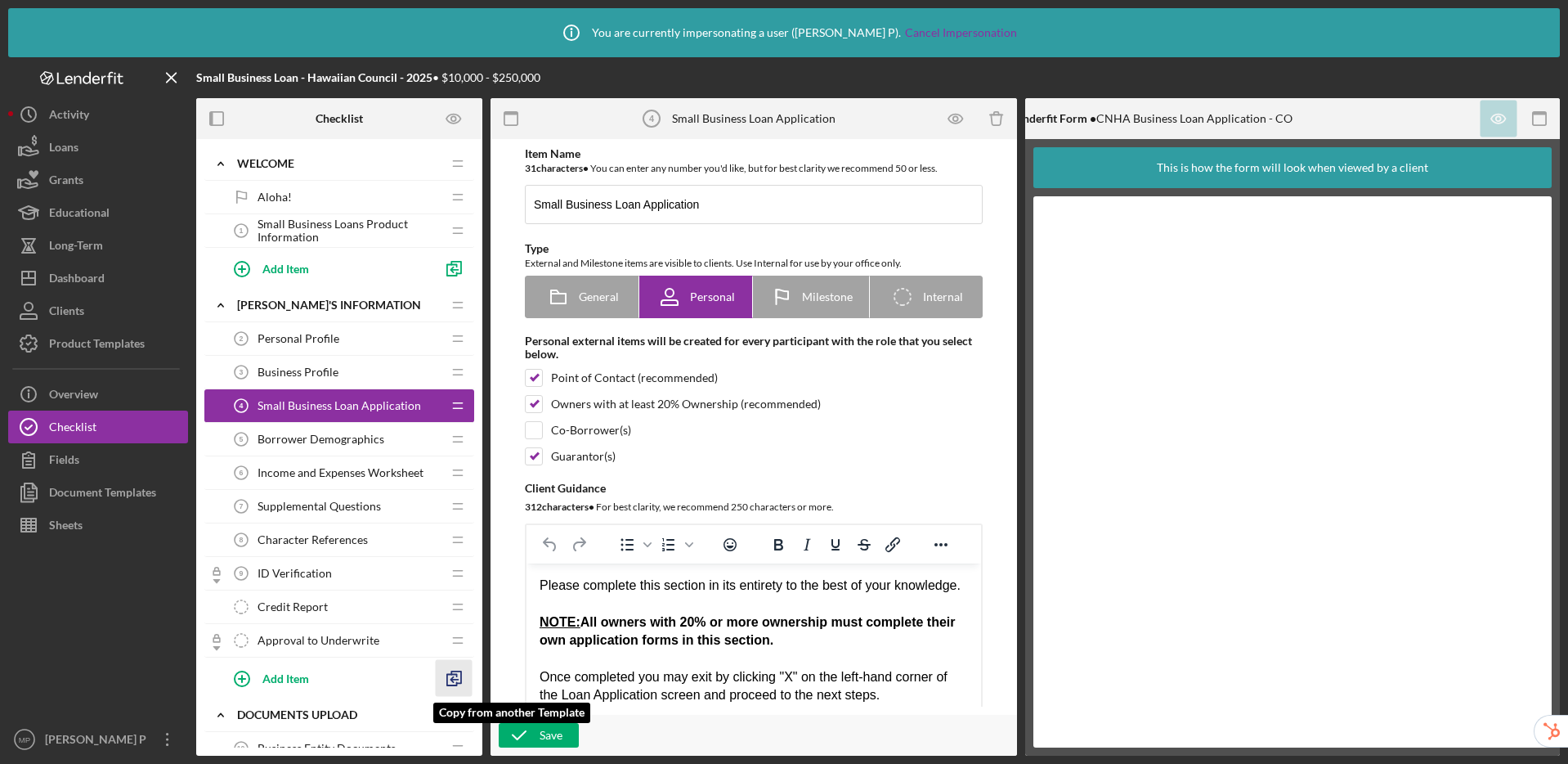
click at [456, 682] on polyline "button" at bounding box center [452, 680] width 10 height 11
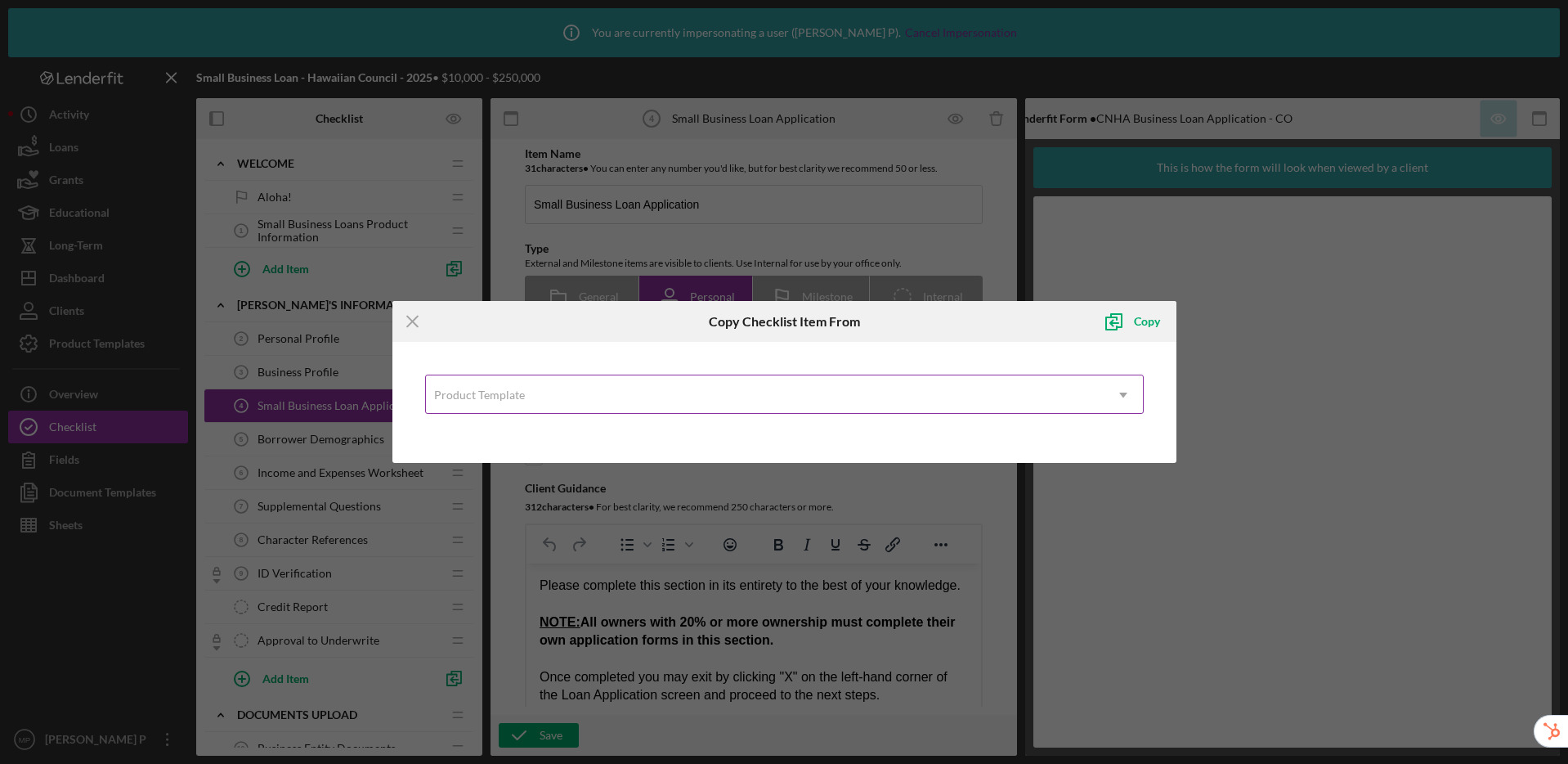
click at [592, 402] on div "Product Template" at bounding box center [765, 394] width 678 height 38
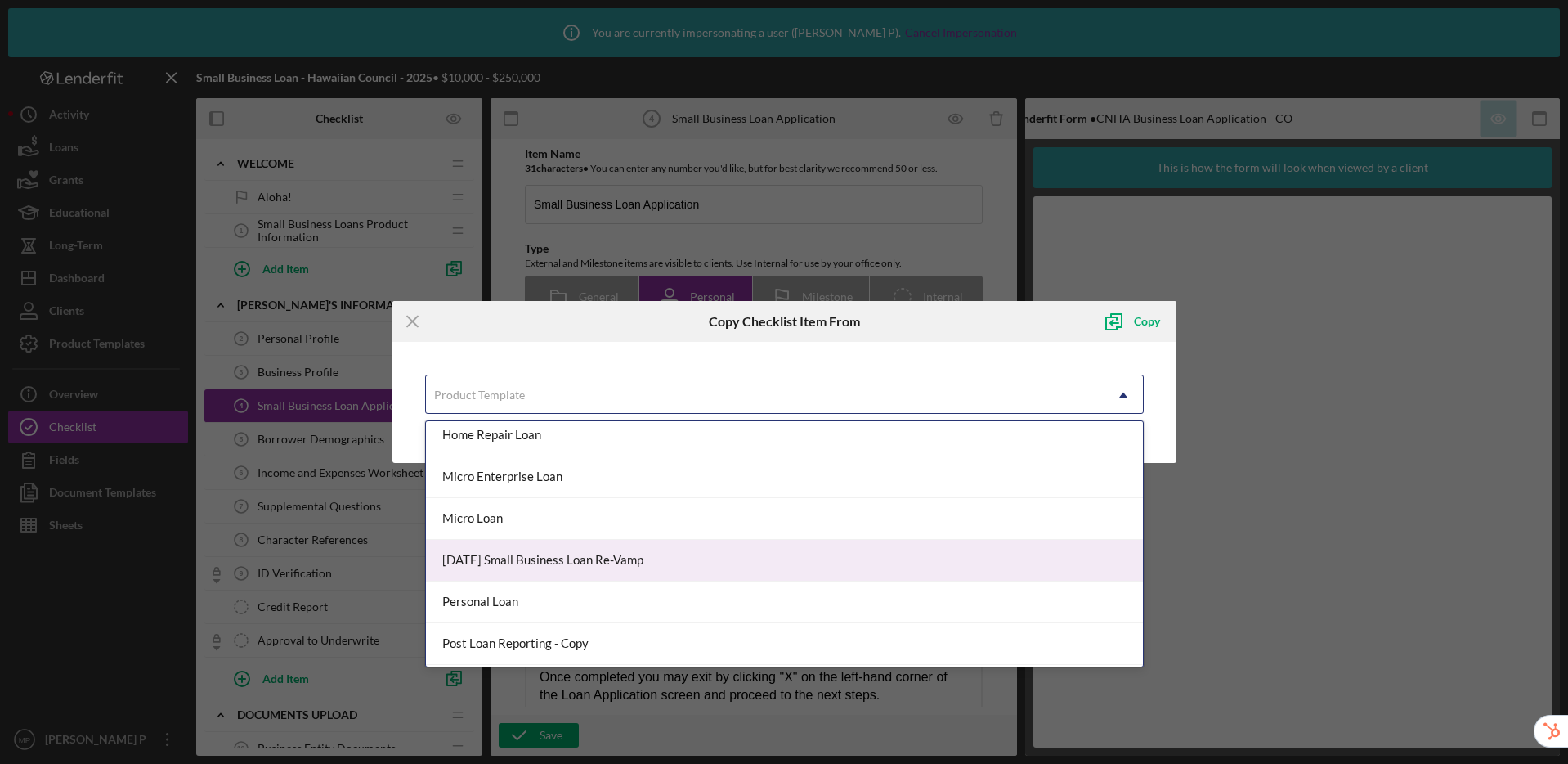
scroll to position [528, 0]
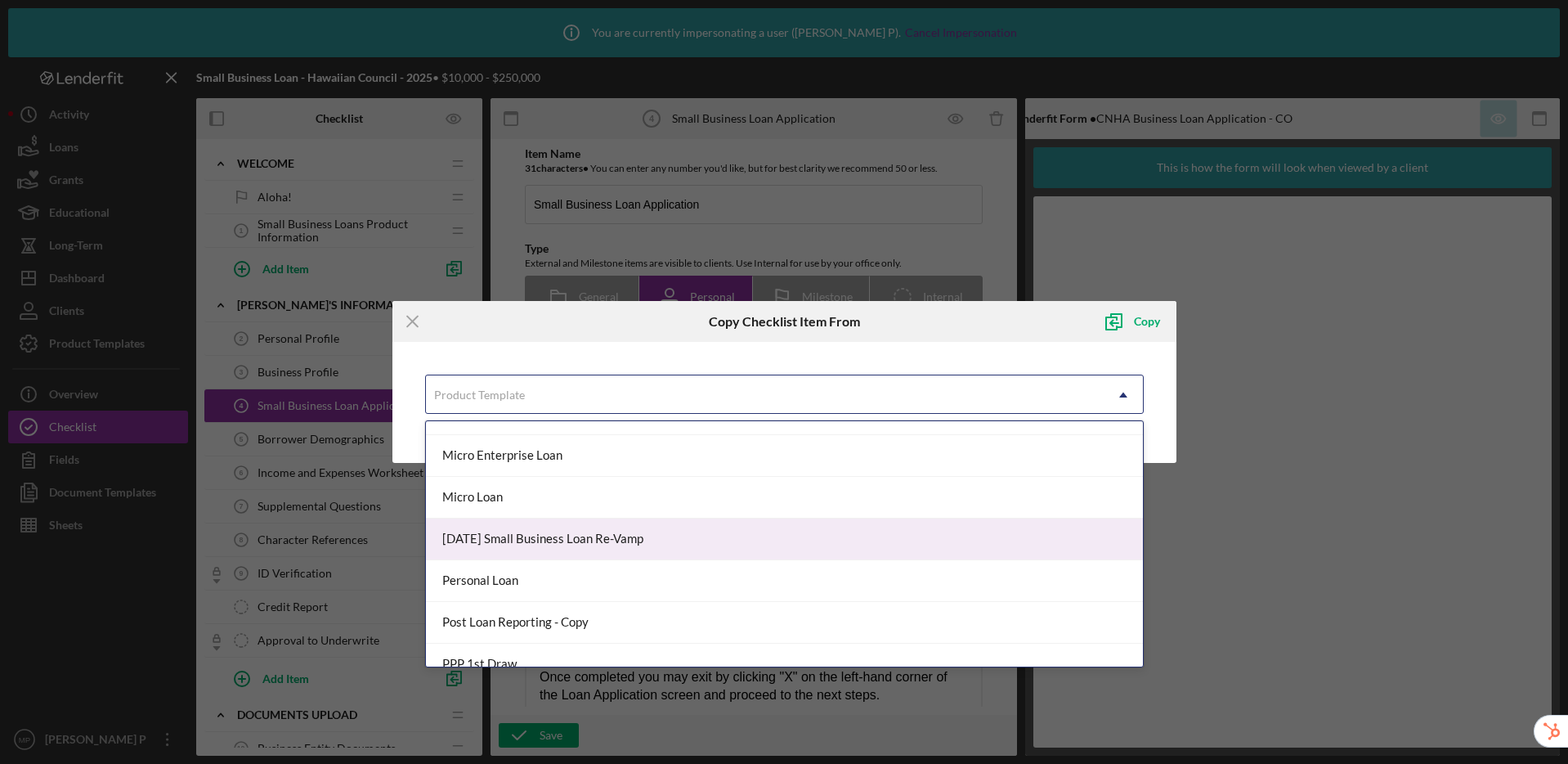
click at [619, 541] on div "[DATE] Small Business Loan Re-Vamp" at bounding box center [784, 539] width 717 height 42
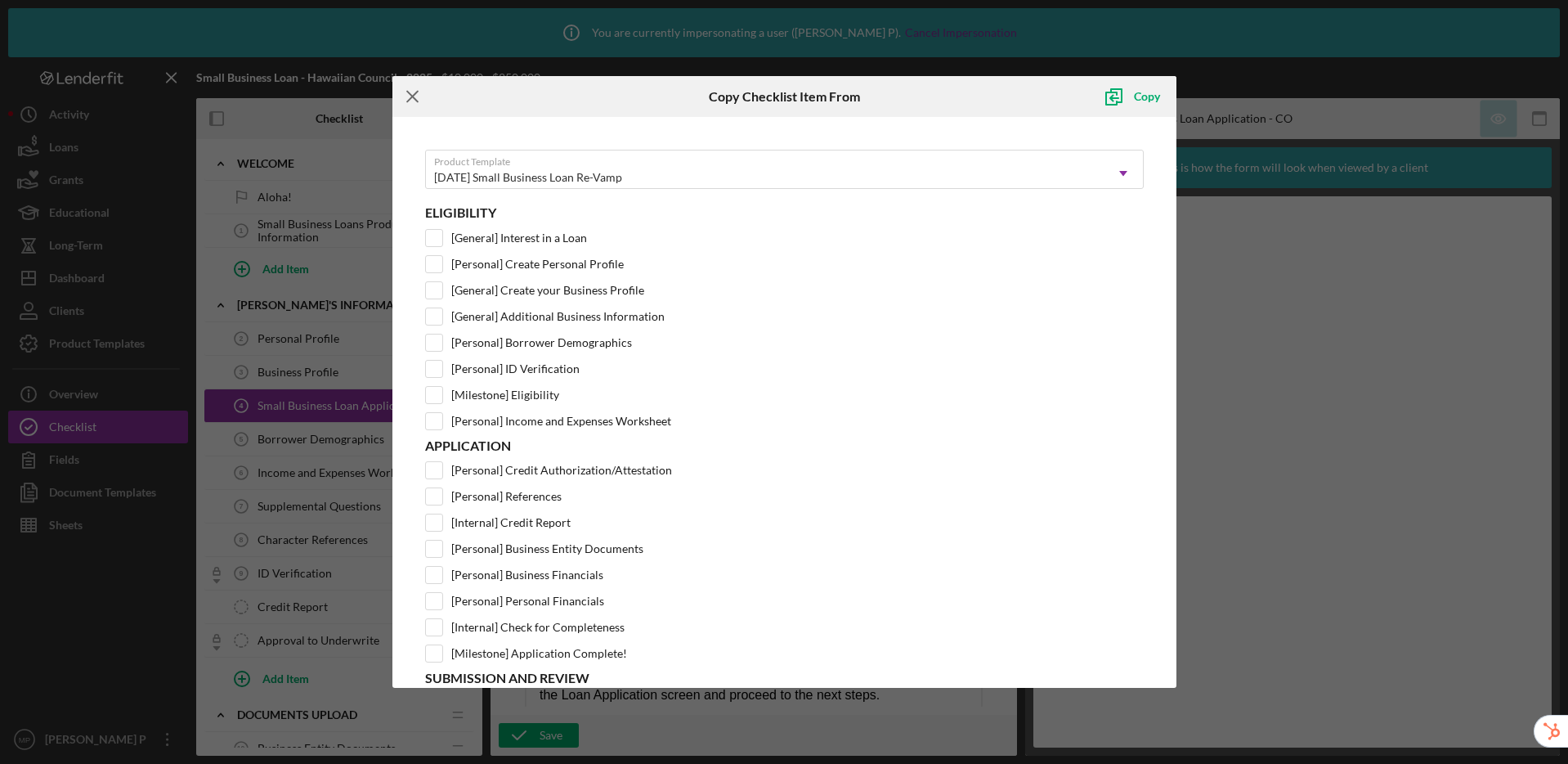
click at [409, 96] on icon "Icon/Menu Close" at bounding box center [413, 96] width 41 height 41
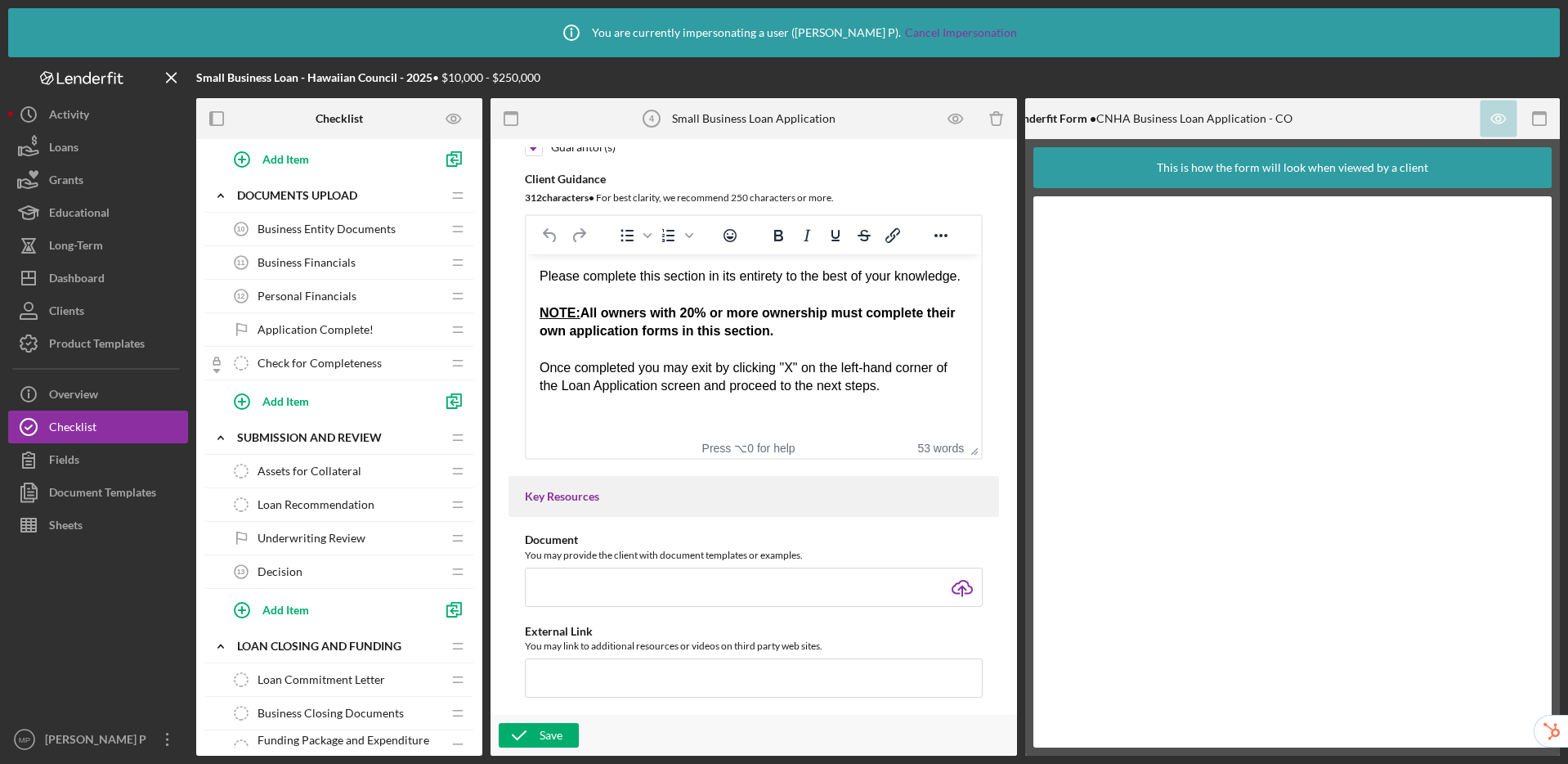
scroll to position [684, 0]
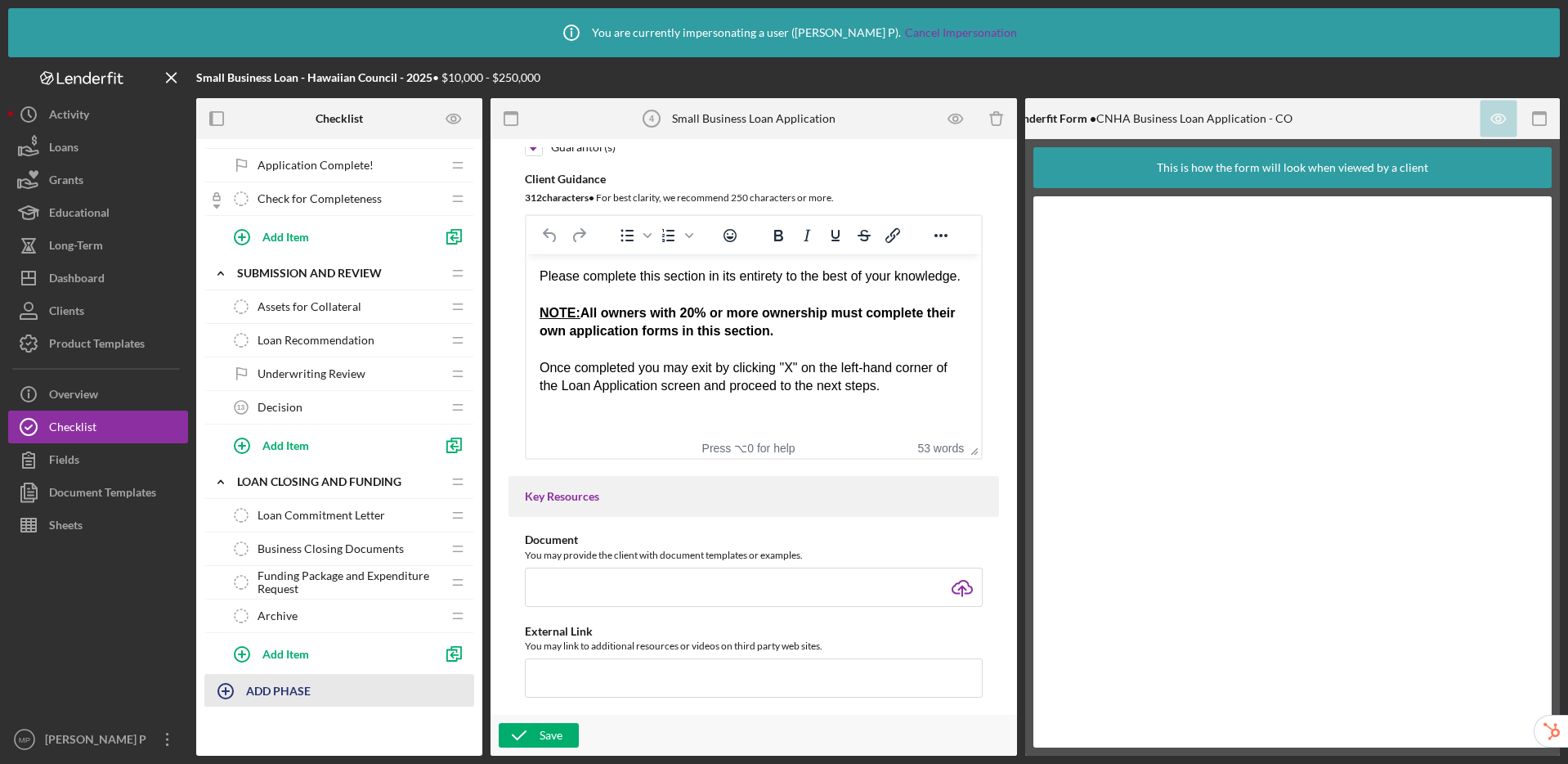
click at [273, 695] on b "ADD PHASE" at bounding box center [278, 690] width 65 height 14
type input "NEW"
click at [223, 736] on div "Add" at bounding box center [223, 735] width 21 height 25
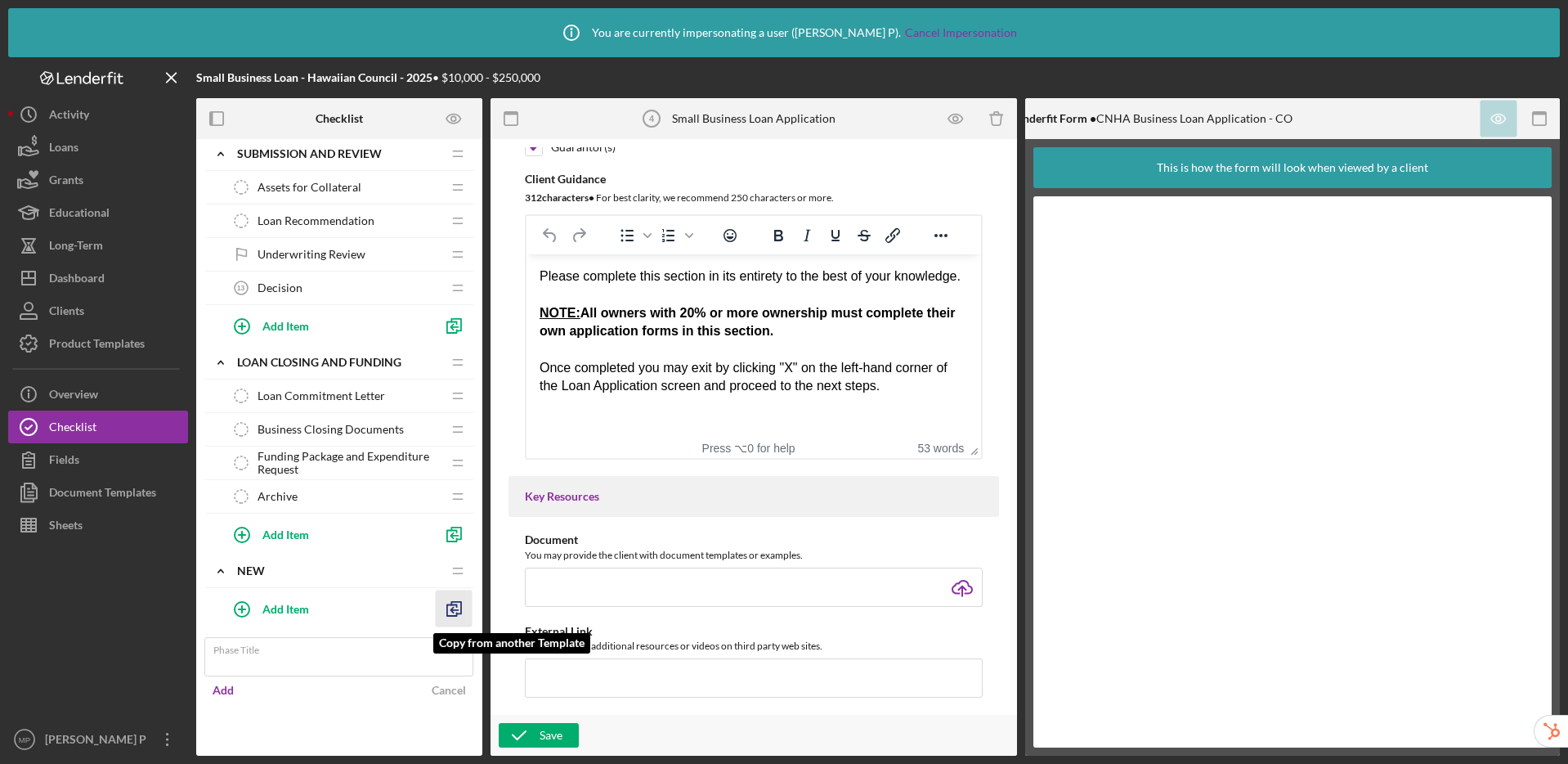
scroll to position [758, 0]
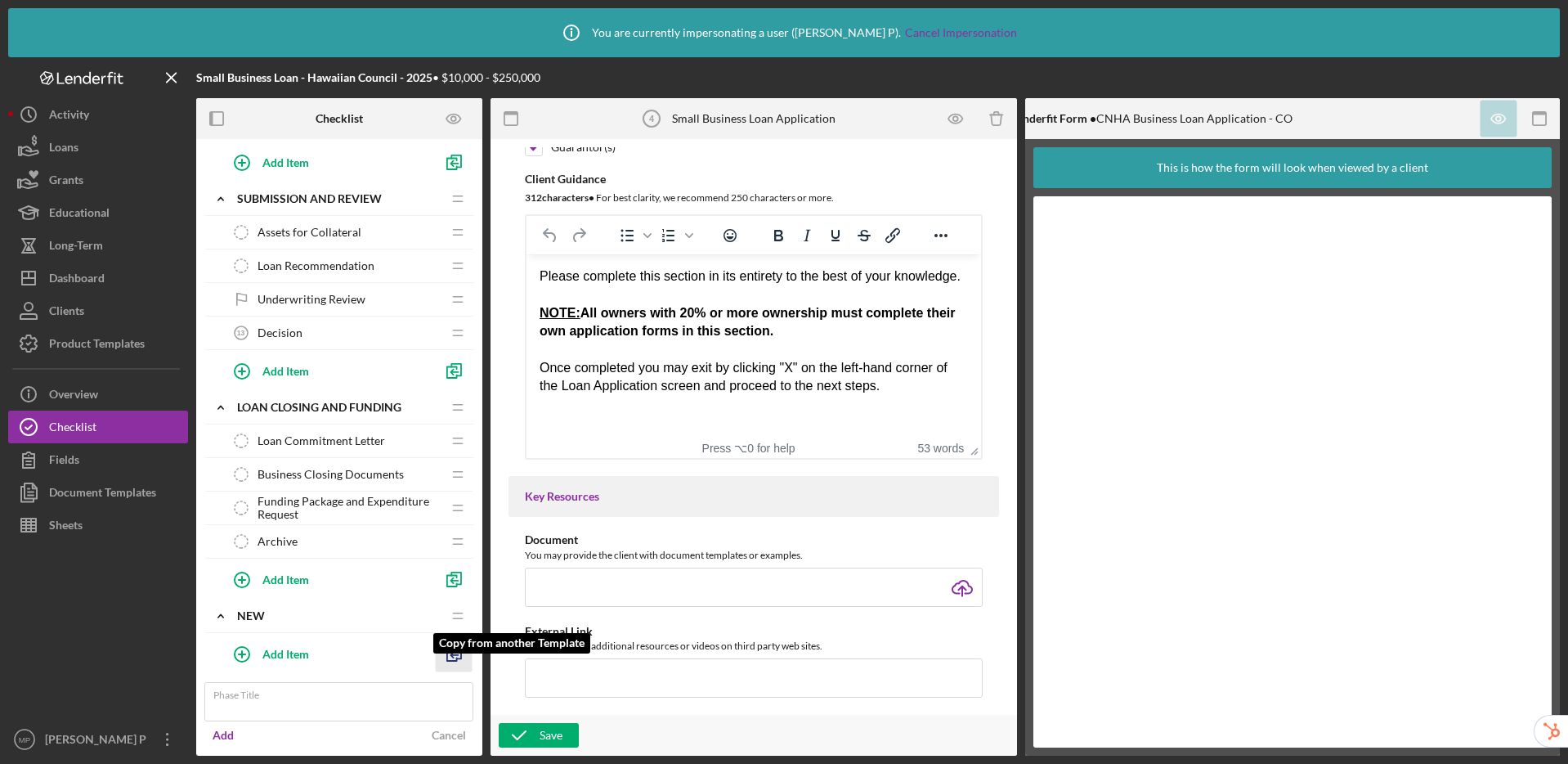
click at [461, 610] on div "Icon/Expander NEW Icon/Edit Icon/Drag Add Item Copy from another Template" at bounding box center [339, 637] width 270 height 75
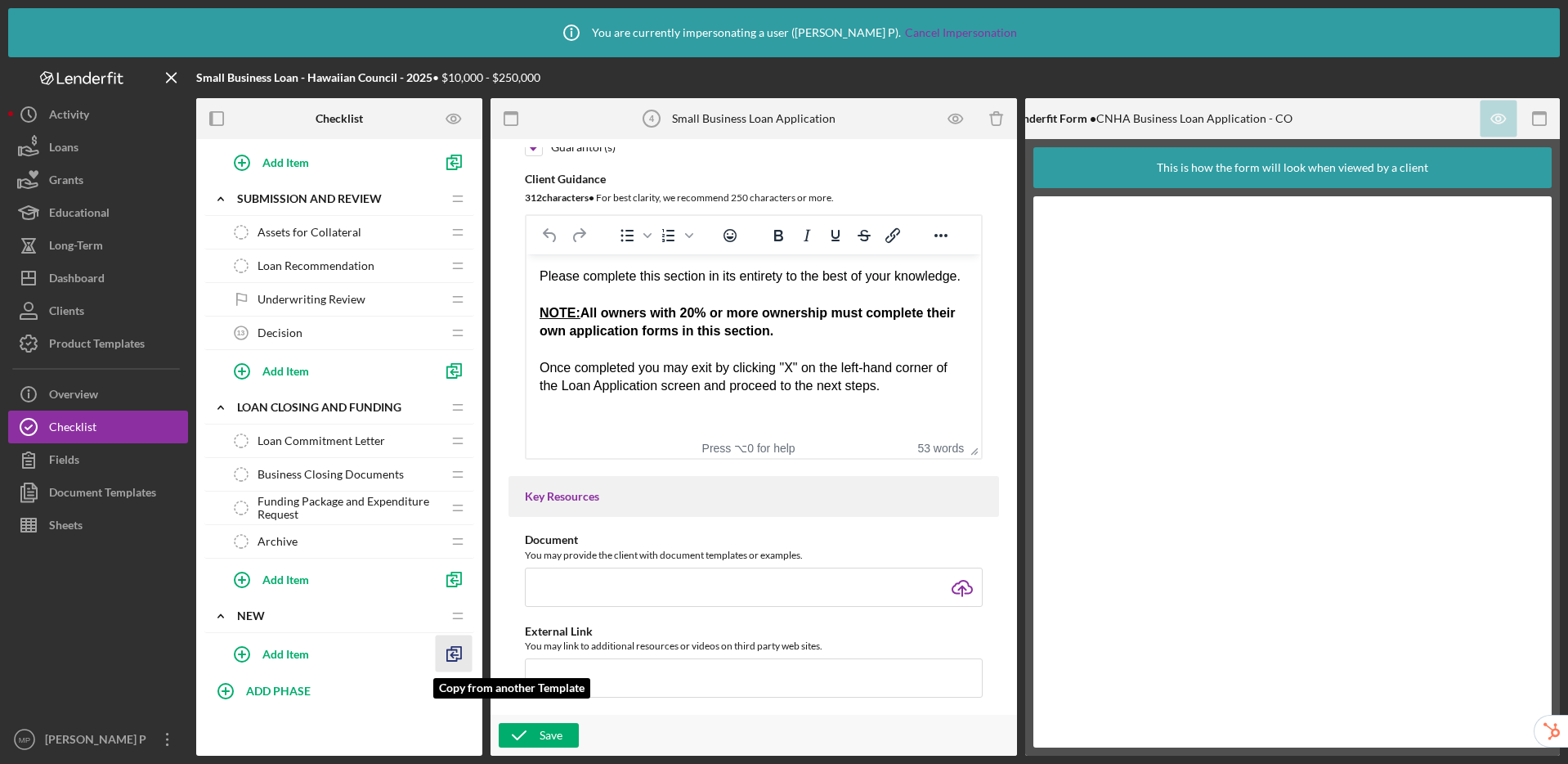
click at [457, 655] on line "button" at bounding box center [454, 655] width 6 height 0
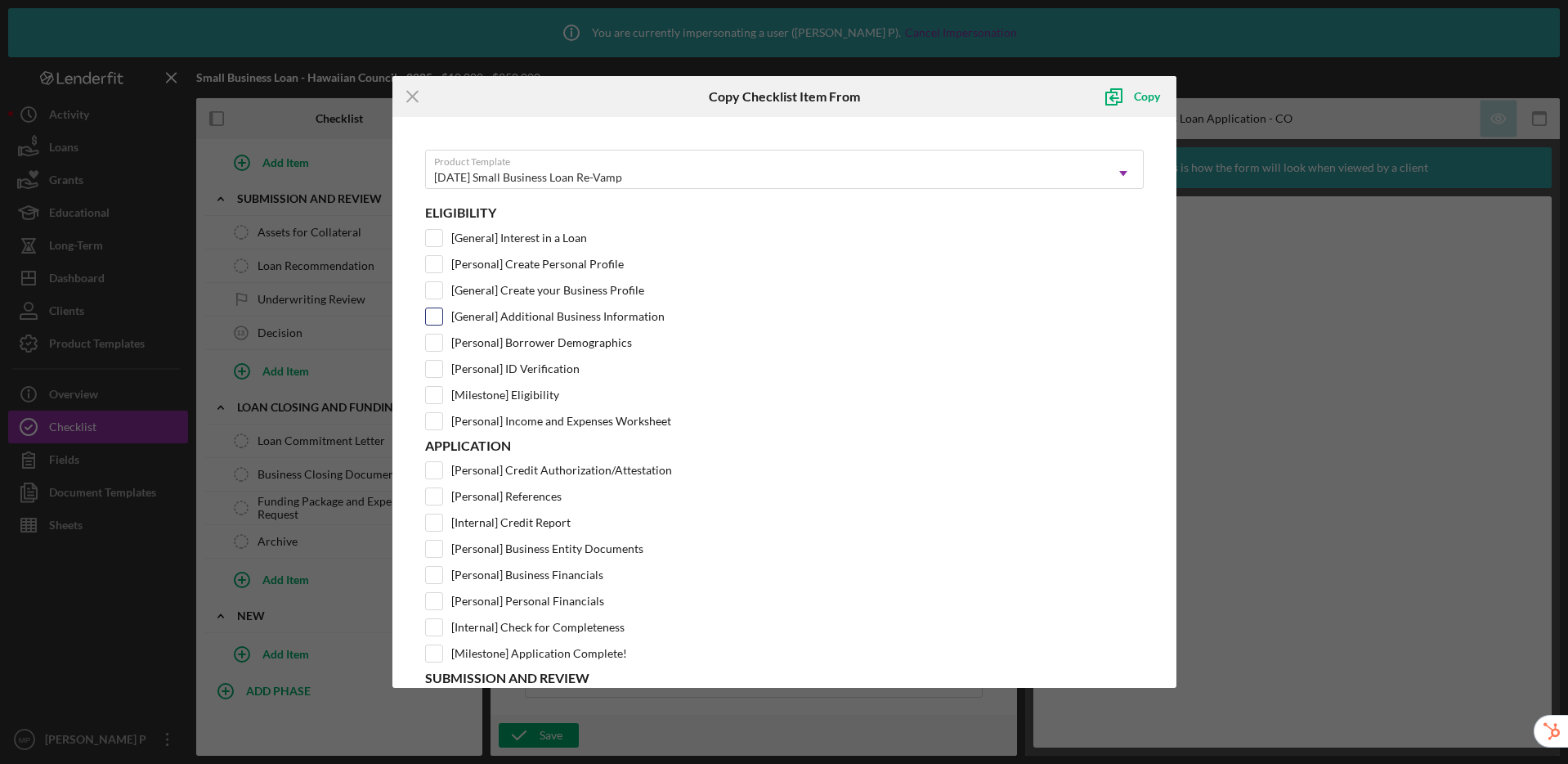
click at [434, 316] on input "[General] Additional Business Information" at bounding box center [434, 317] width 17 height 17
checkbox input "true"
click at [1140, 97] on div "Copy" at bounding box center [1147, 96] width 26 height 32
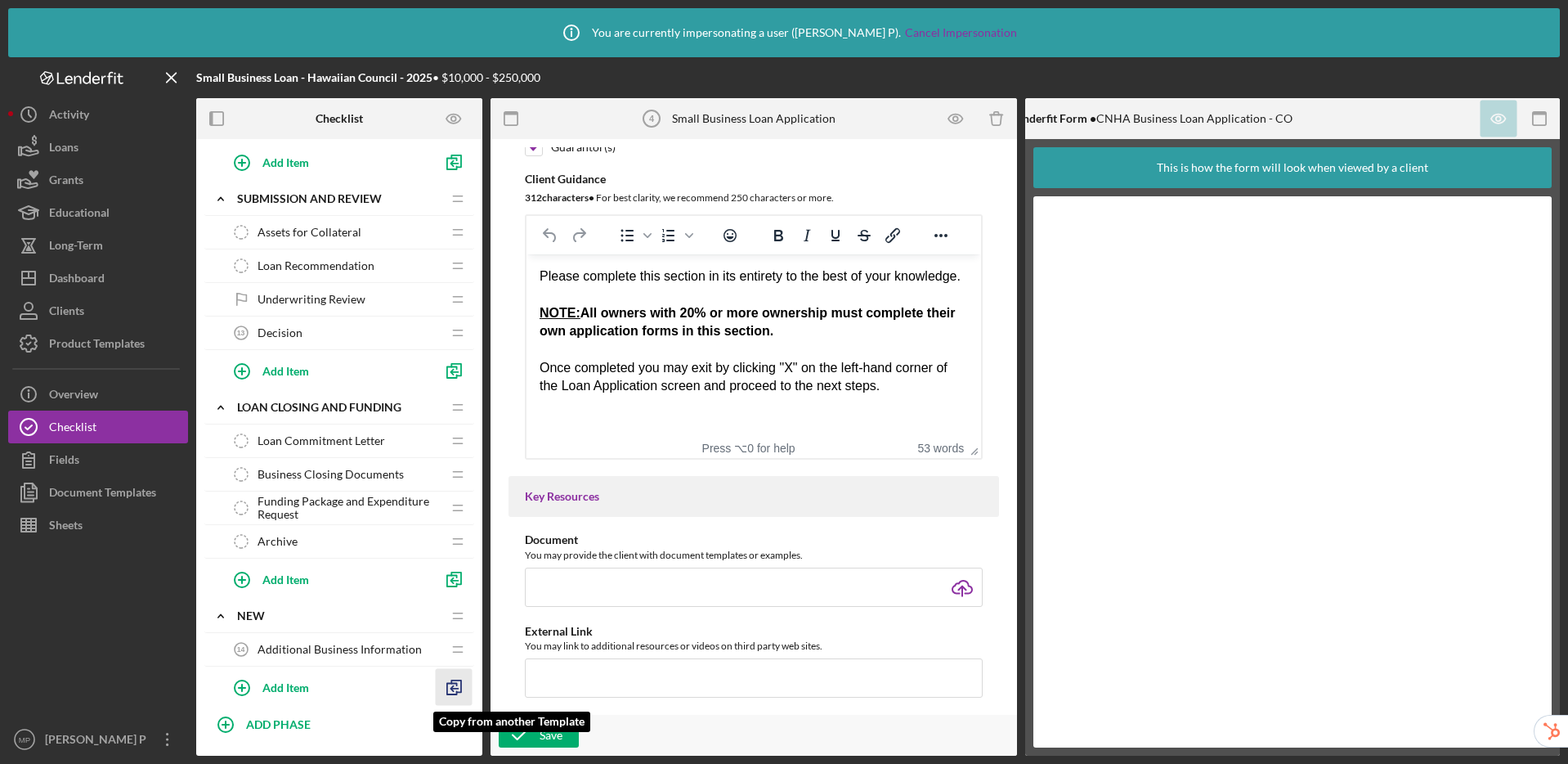
click at [460, 692] on polyline "button" at bounding box center [456, 686] width 10 height 11
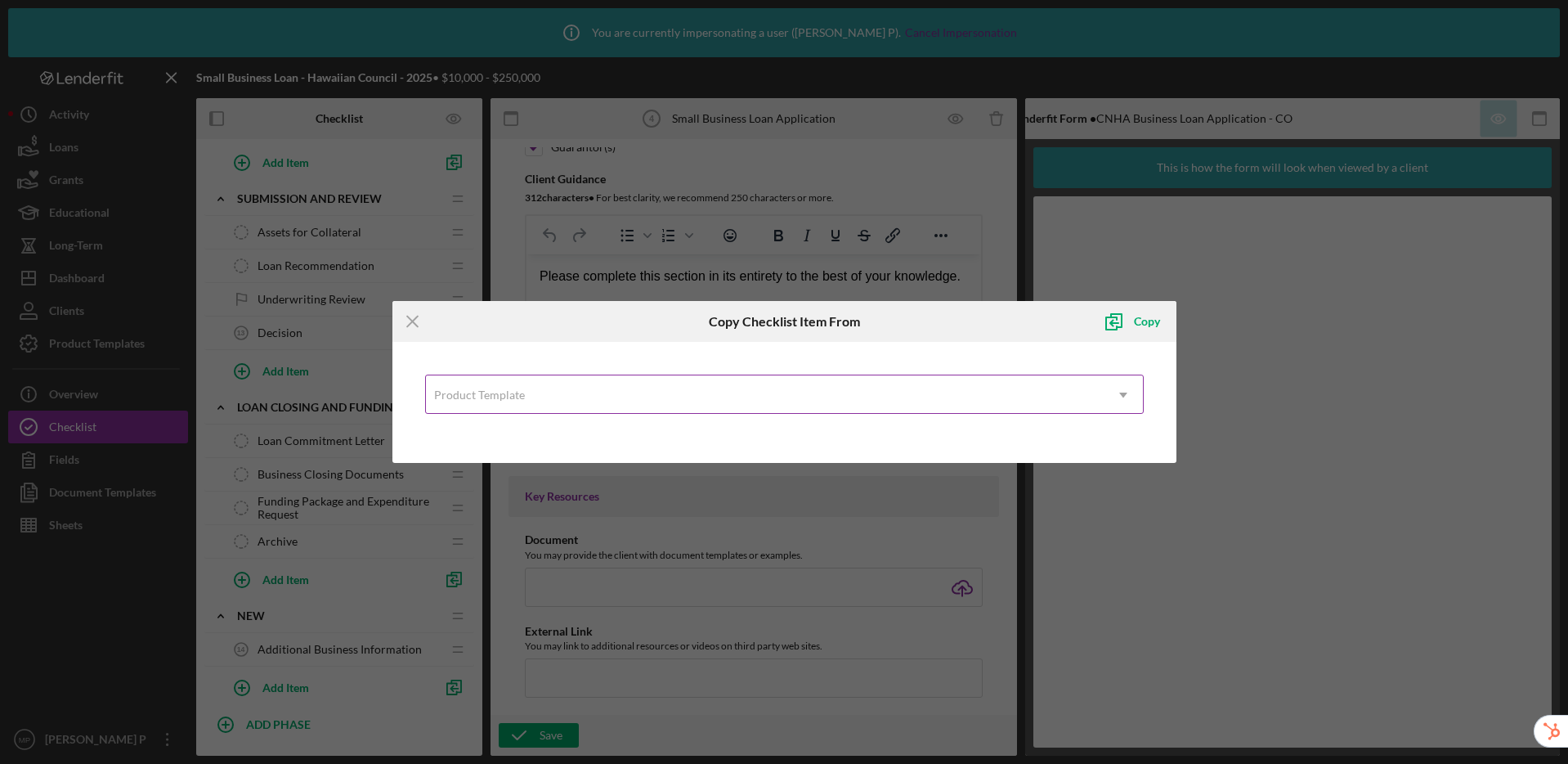
click at [515, 390] on div "Product Template" at bounding box center [479, 395] width 90 height 13
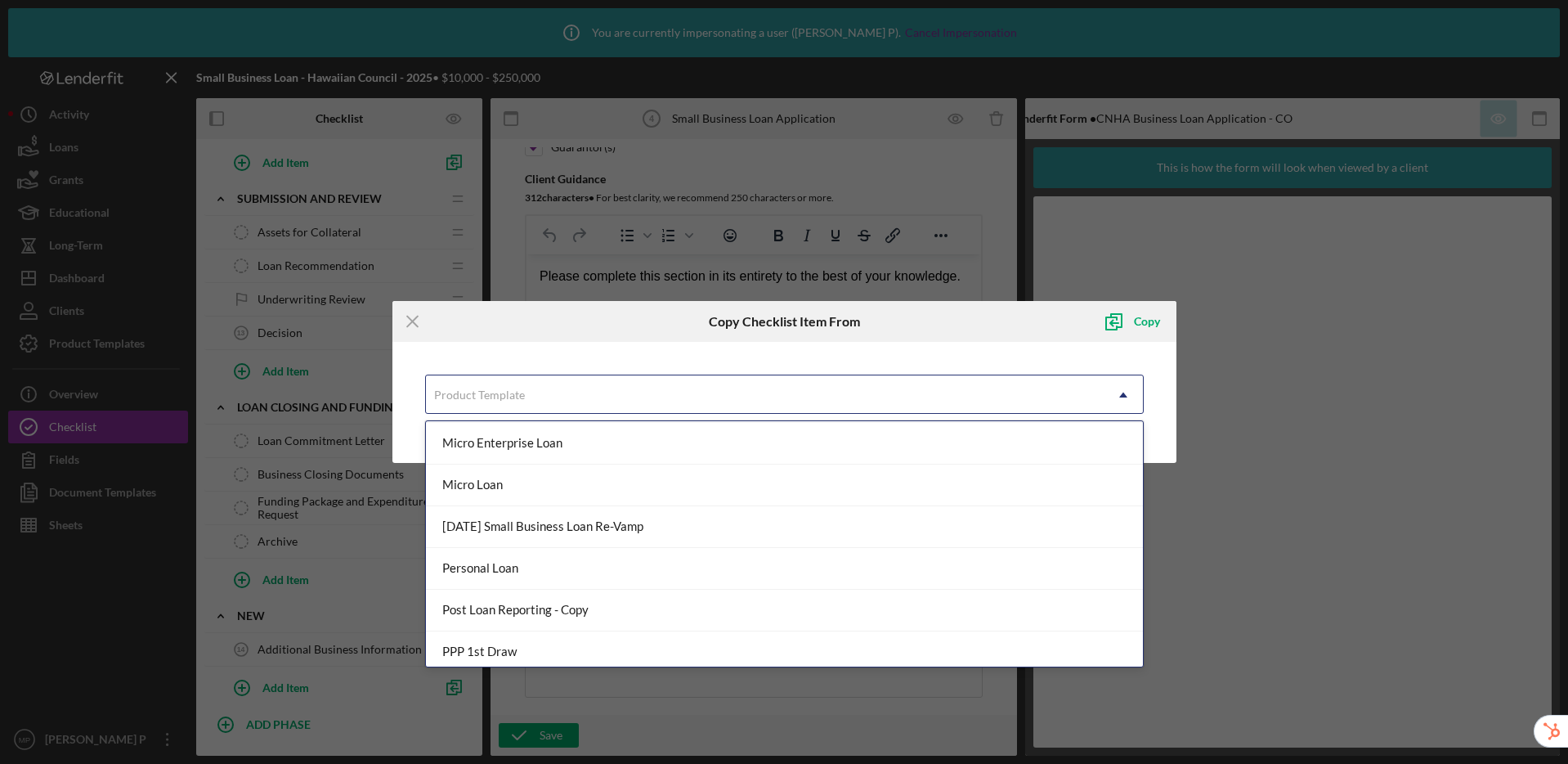
scroll to position [560, 0]
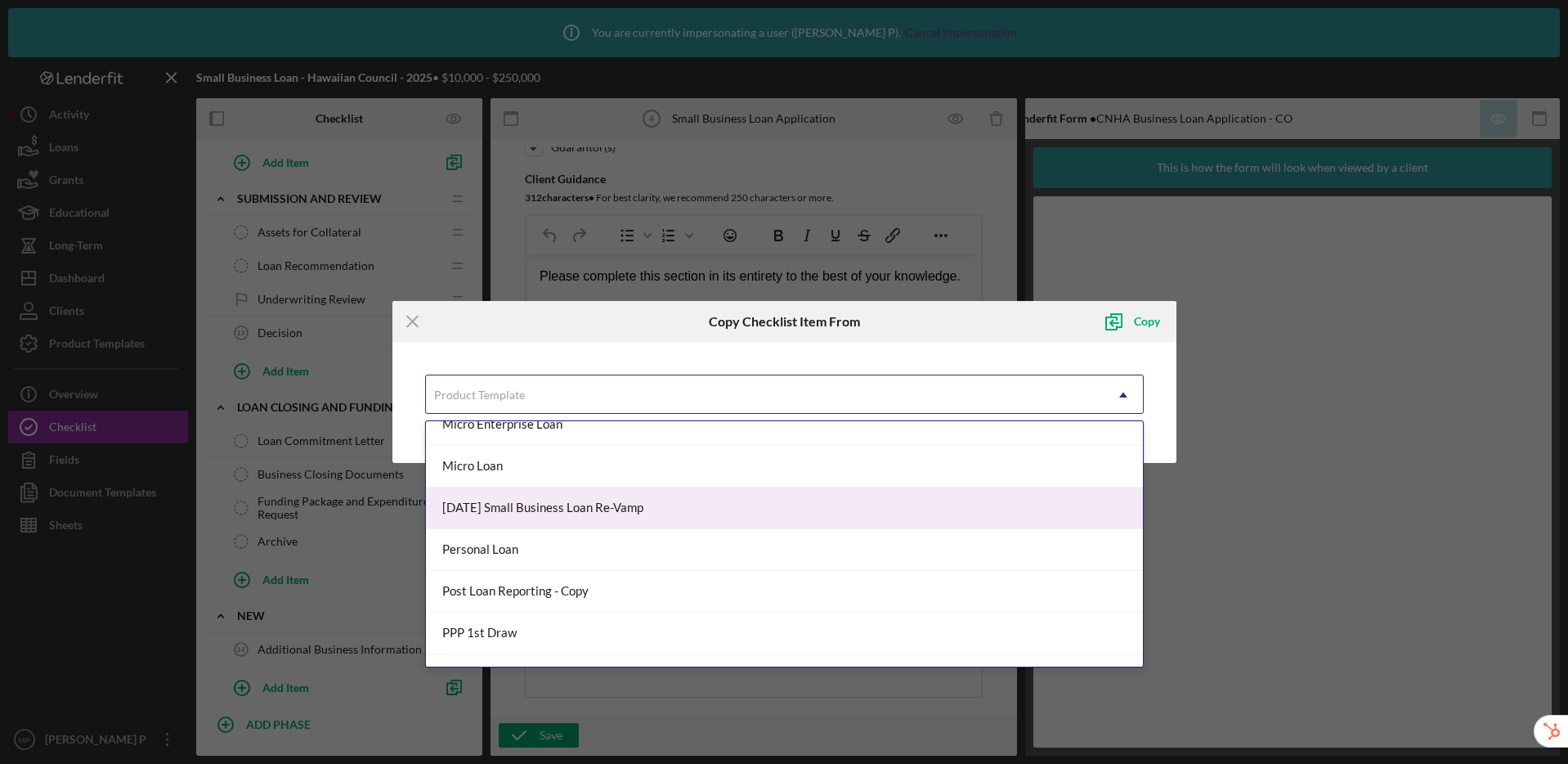
click at [517, 510] on div "[DATE] Small Business Loan Re-Vamp" at bounding box center [784, 508] width 717 height 42
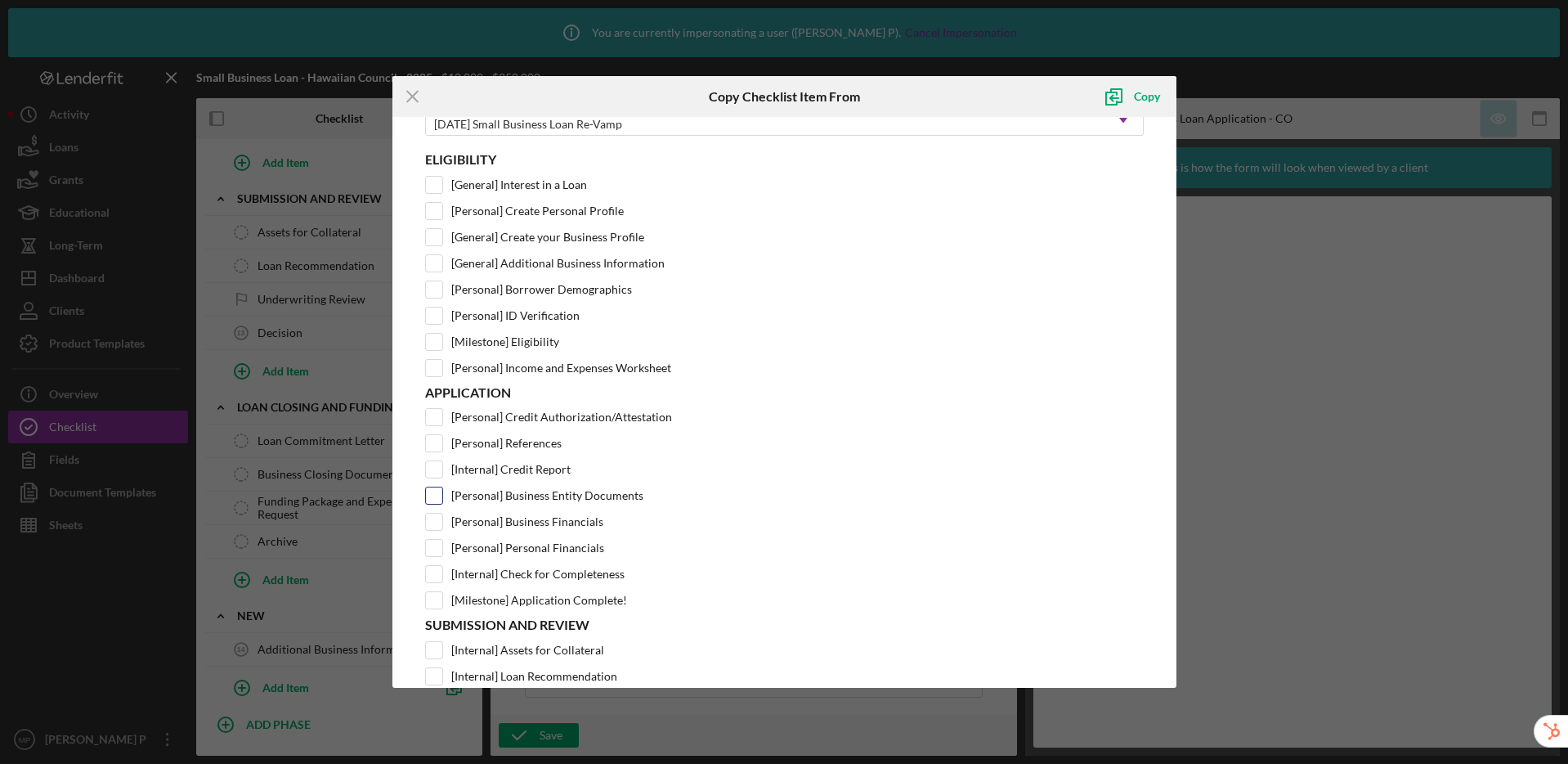
scroll to position [50, 0]
click at [434, 292] on input "[Personal] Borrower Demographics" at bounding box center [434, 293] width 17 height 17
checkbox input "true"
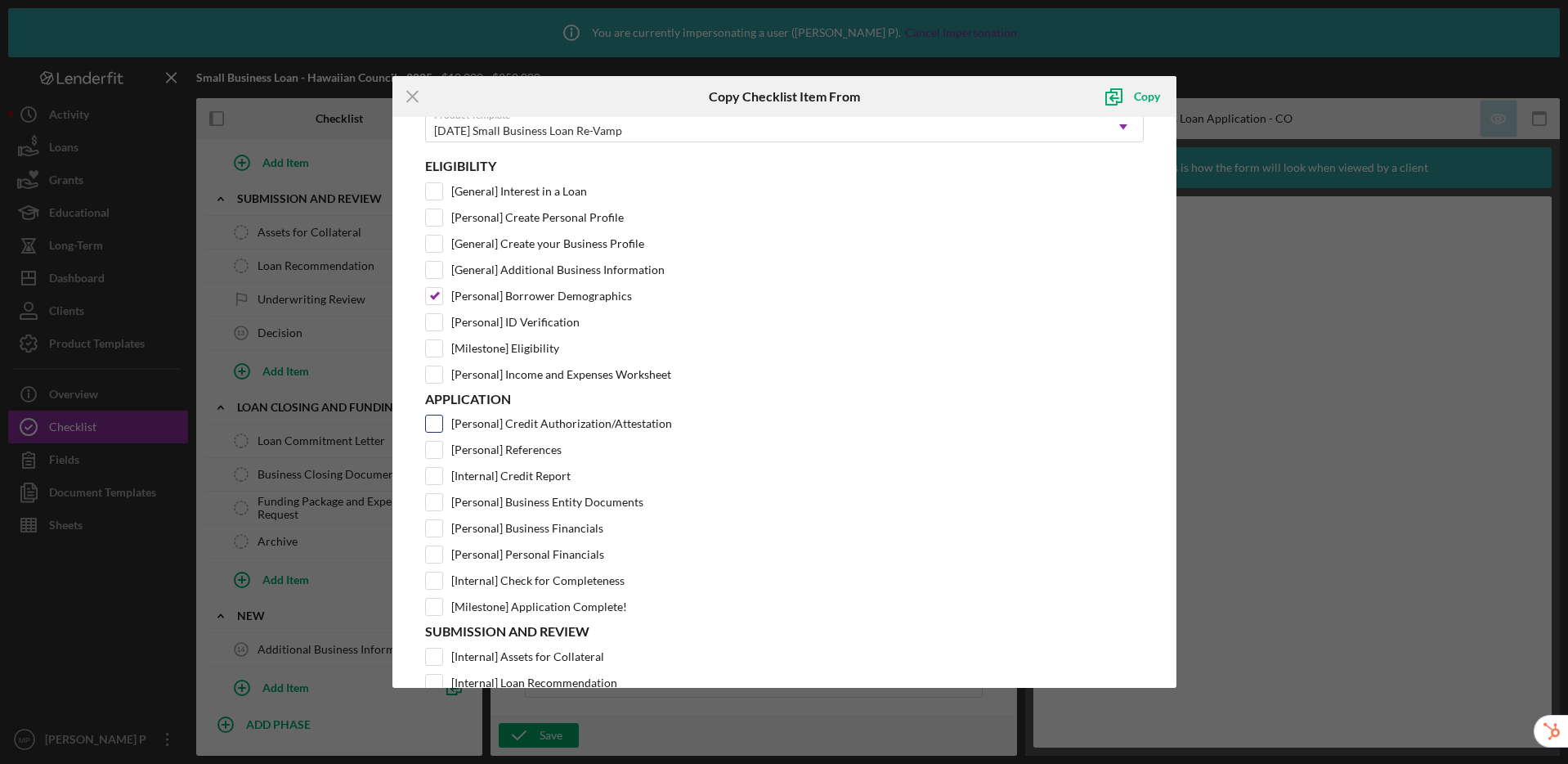
click at [438, 417] on input "[Personal] Credit Authorization/Attestation" at bounding box center [434, 424] width 17 height 17
checkbox input "true"
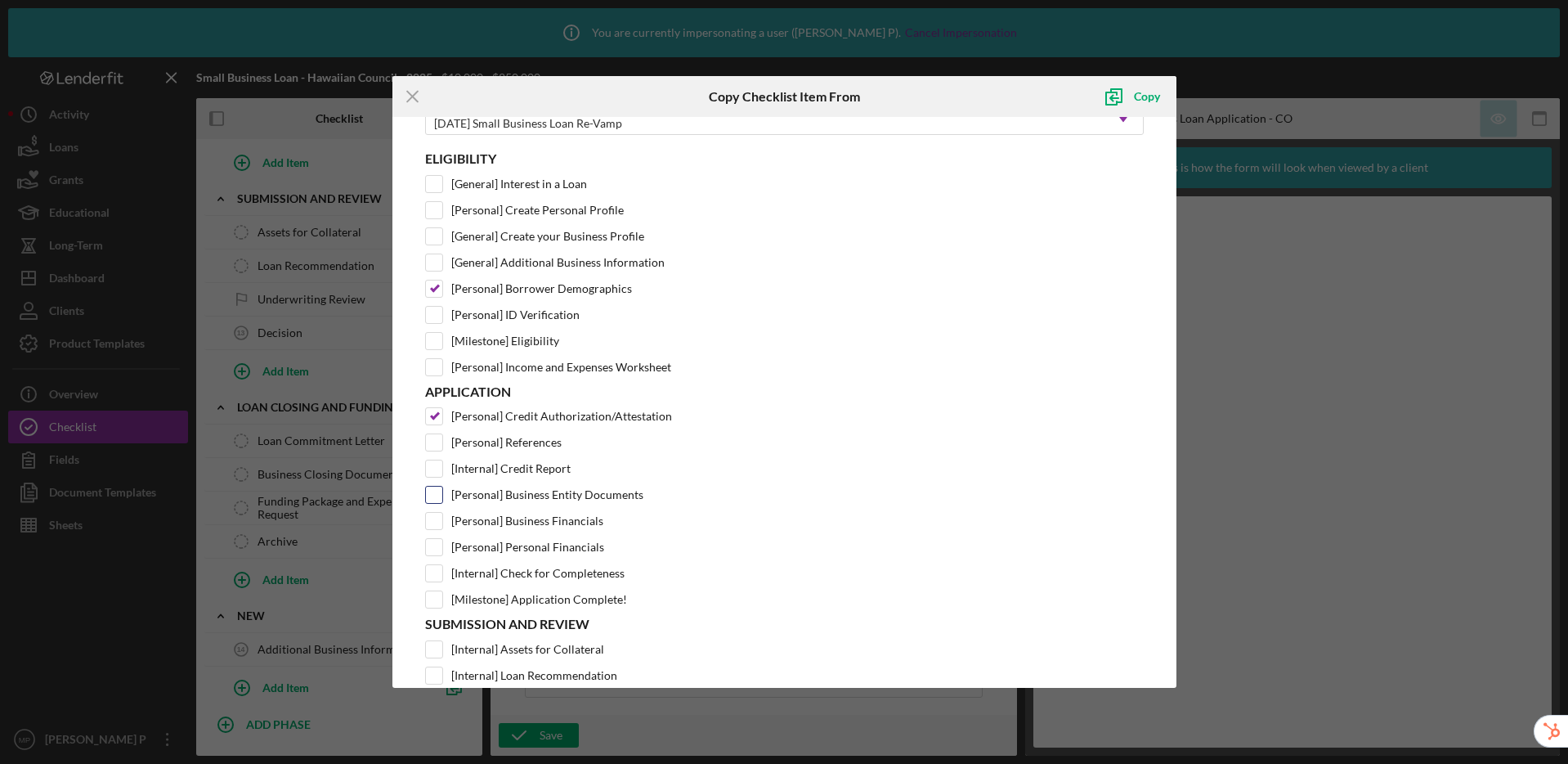
scroll to position [67, 0]
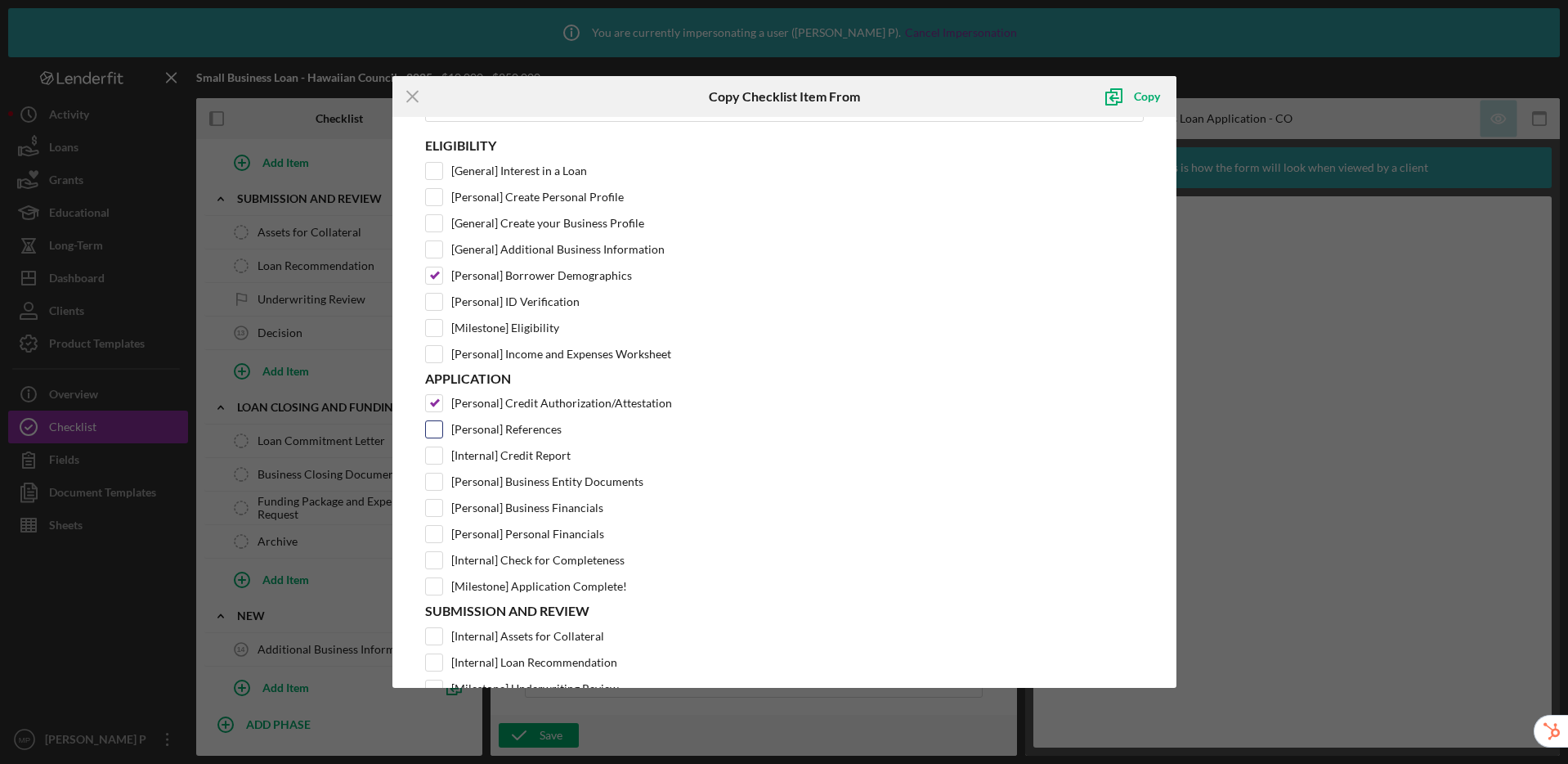
click at [440, 431] on input "[Personal] References" at bounding box center [434, 430] width 17 height 17
checkbox input "true"
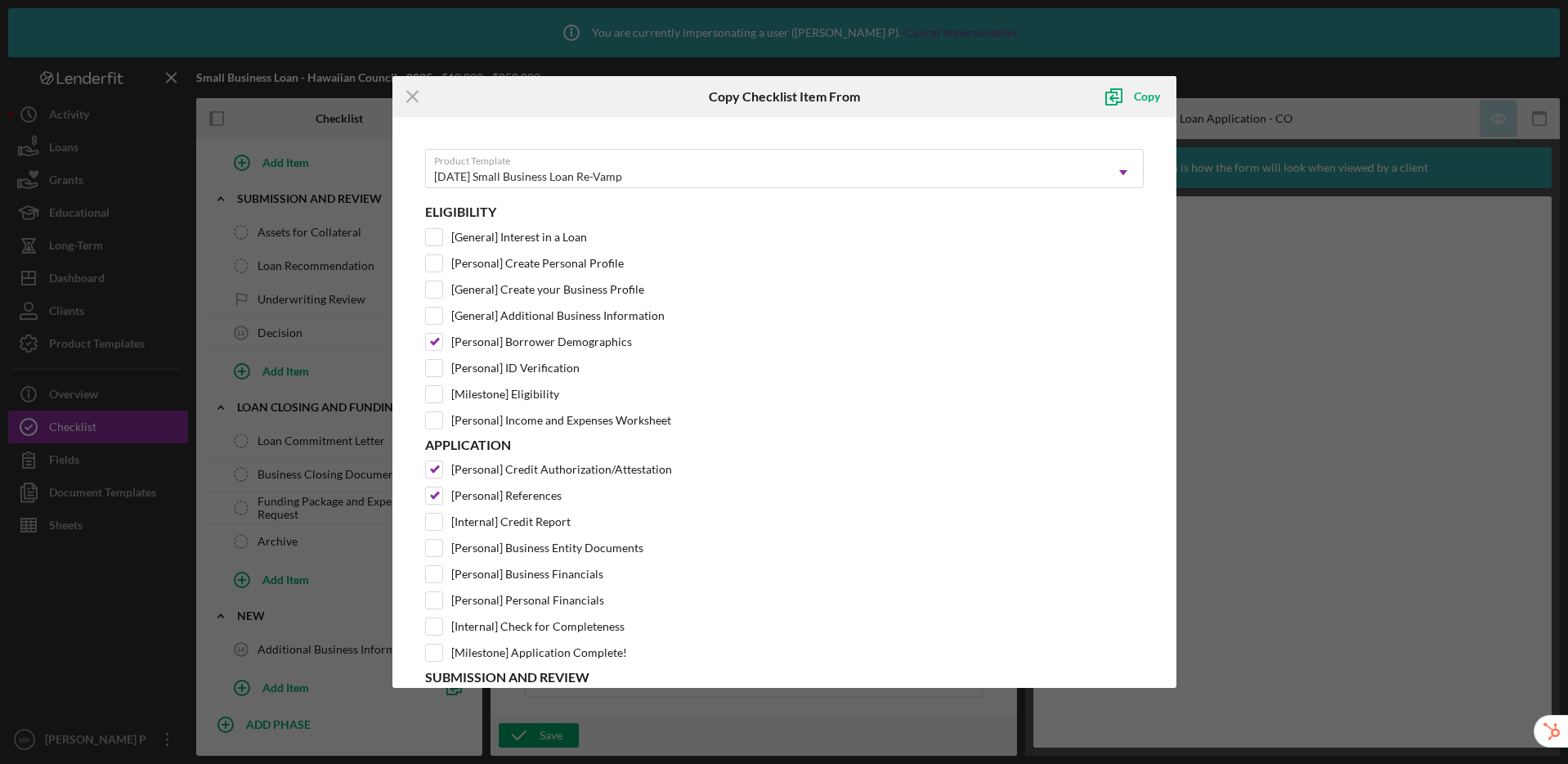
scroll to position [0, 0]
click at [1152, 97] on div "Copy" at bounding box center [1147, 96] width 26 height 32
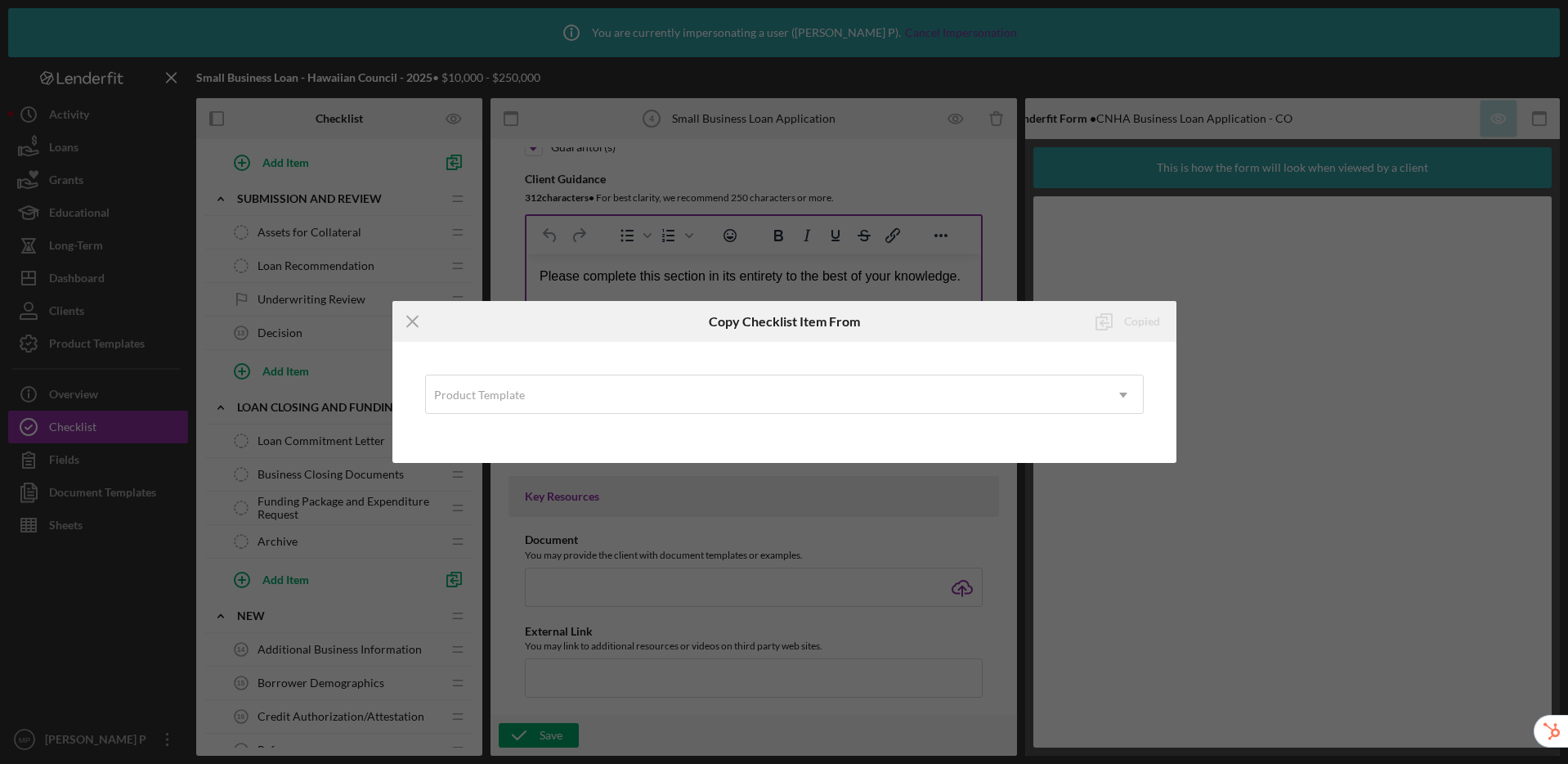
scroll to position [892, 0]
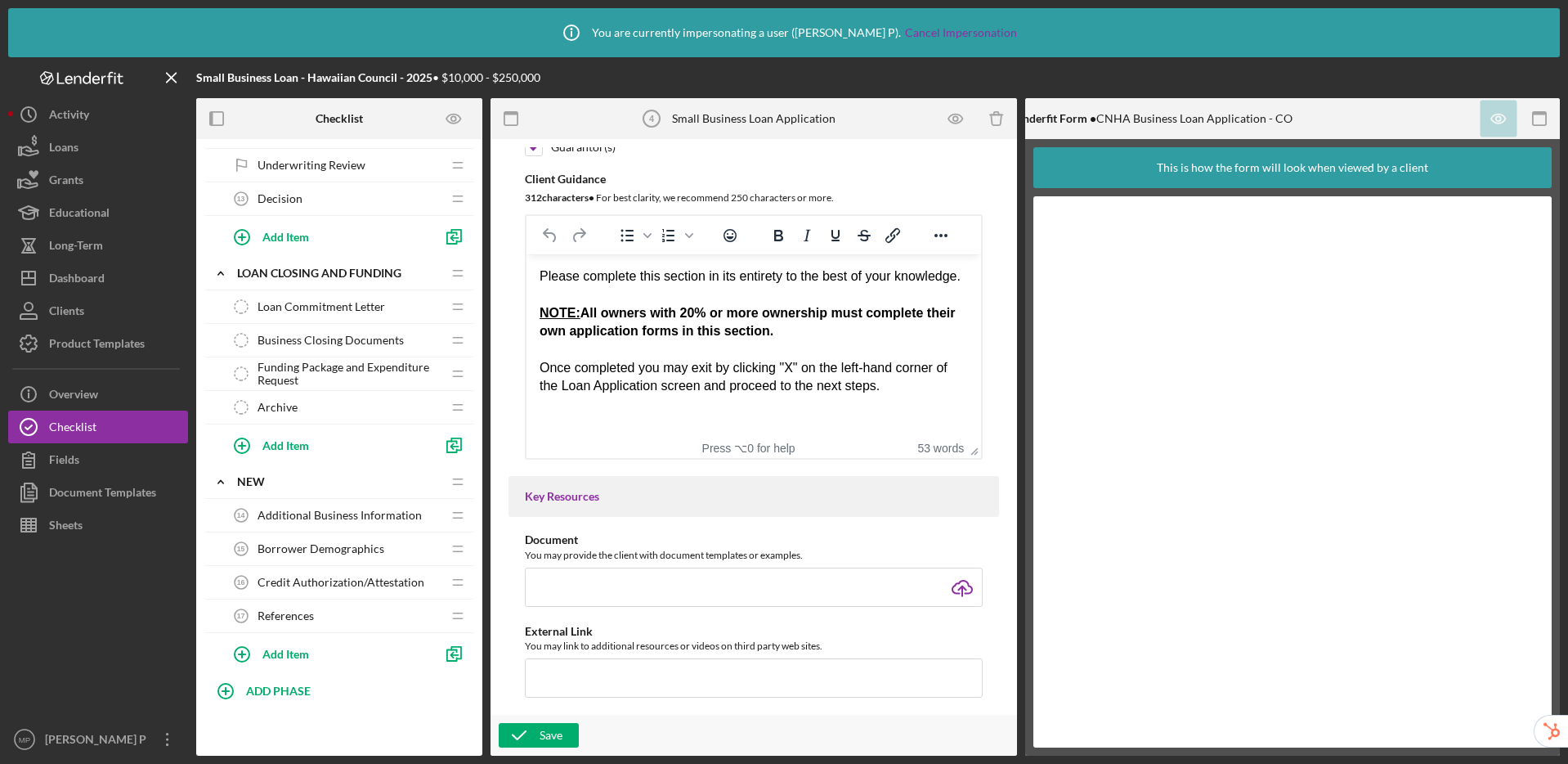
click at [353, 512] on span "Additional Business Information" at bounding box center [340, 515] width 164 height 13
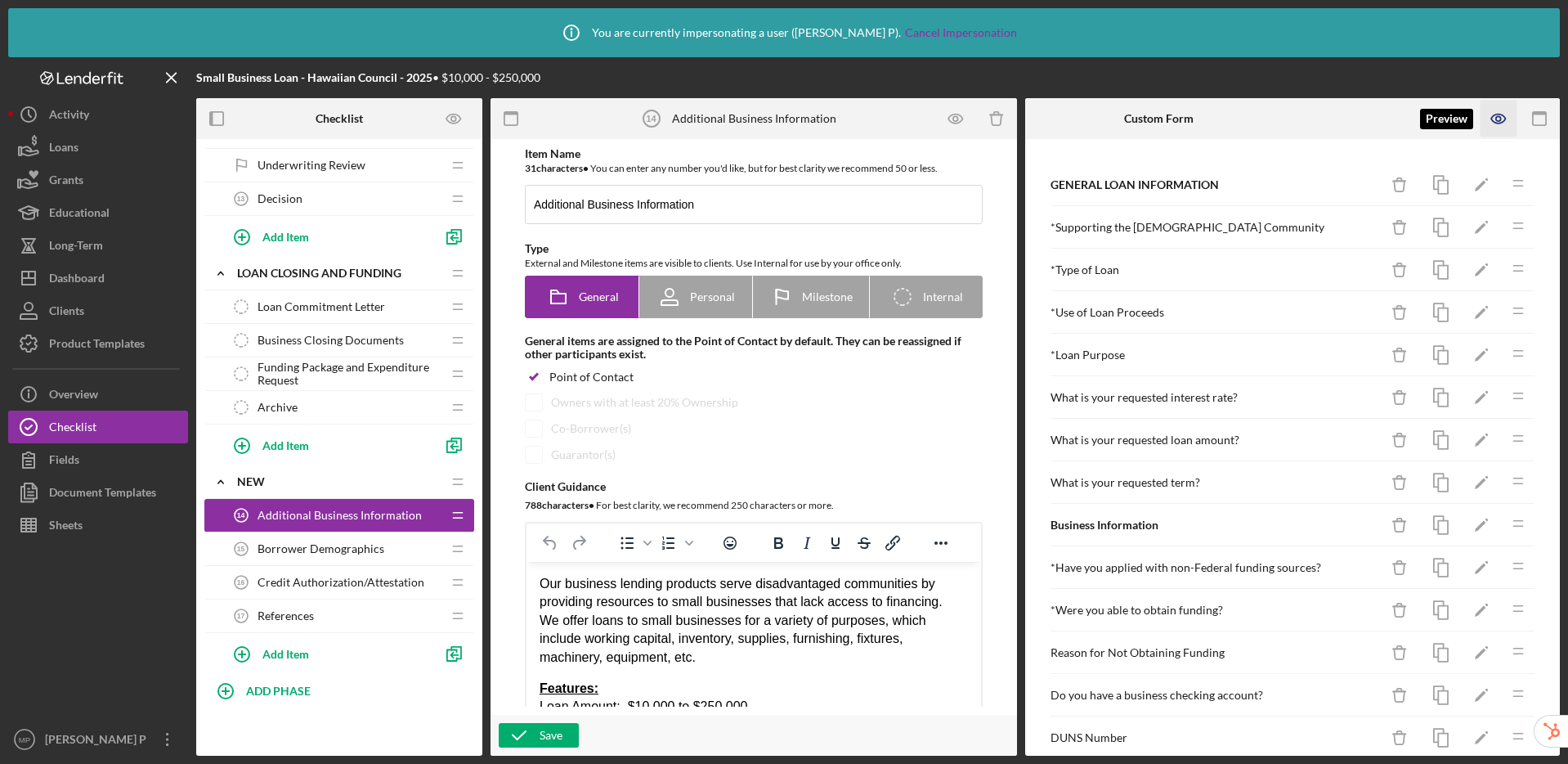
click at [1502, 124] on icon "button" at bounding box center [1499, 119] width 37 height 37
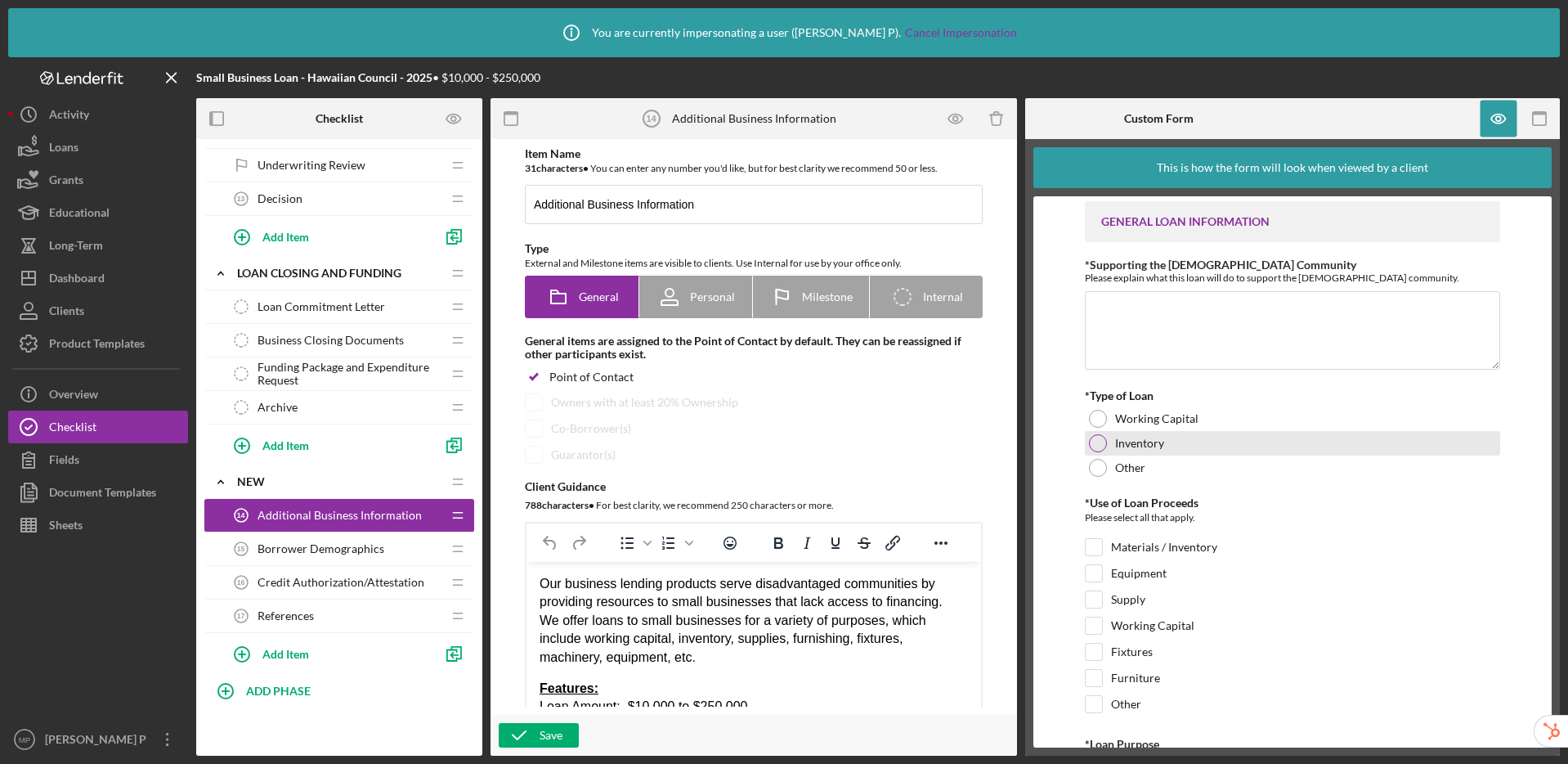
scroll to position [6, 0]
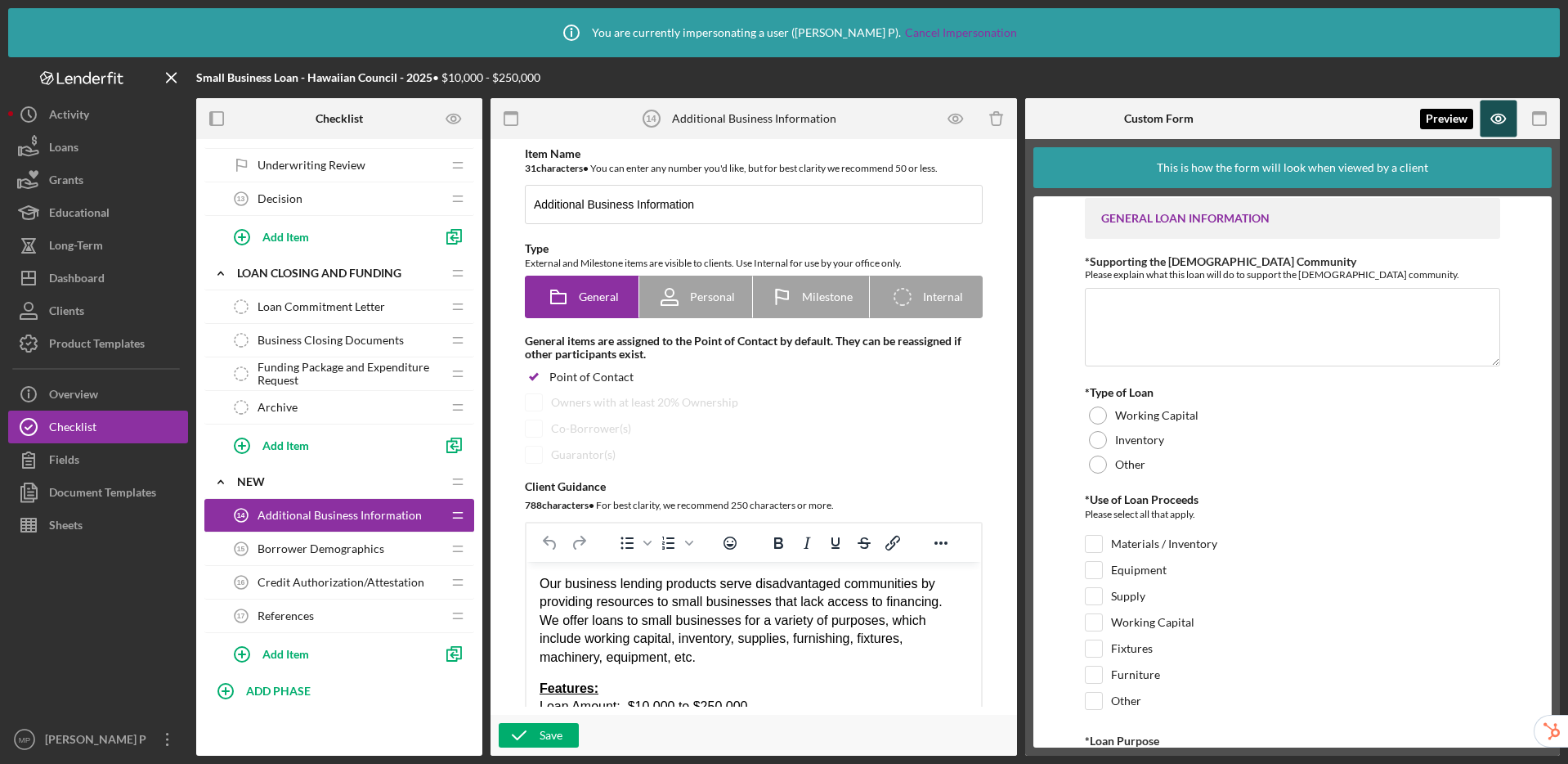
click at [1492, 117] on icon "button" at bounding box center [1499, 119] width 37 height 37
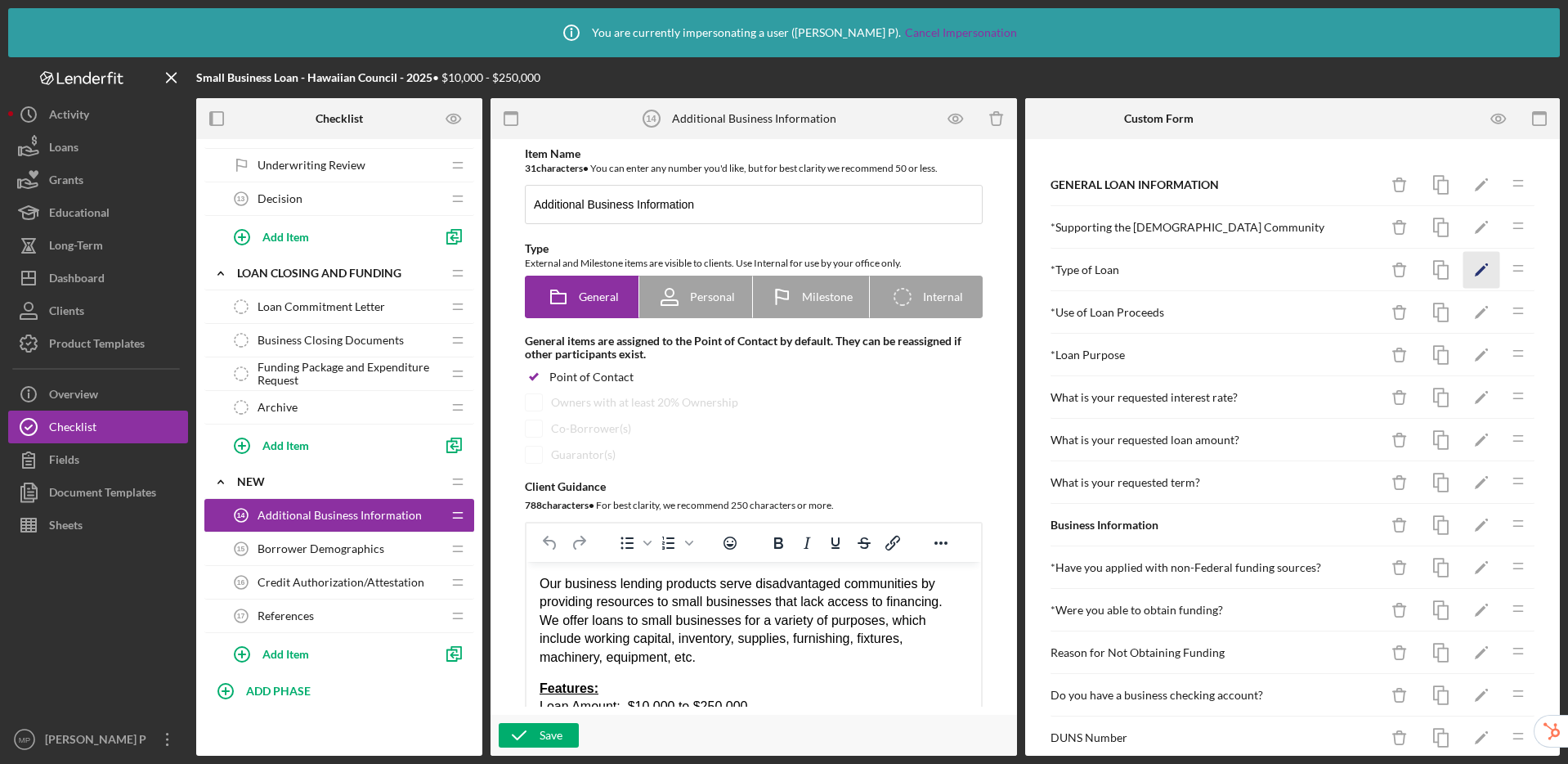
click at [1478, 272] on icon "Icon/Edit" at bounding box center [1482, 271] width 37 height 37
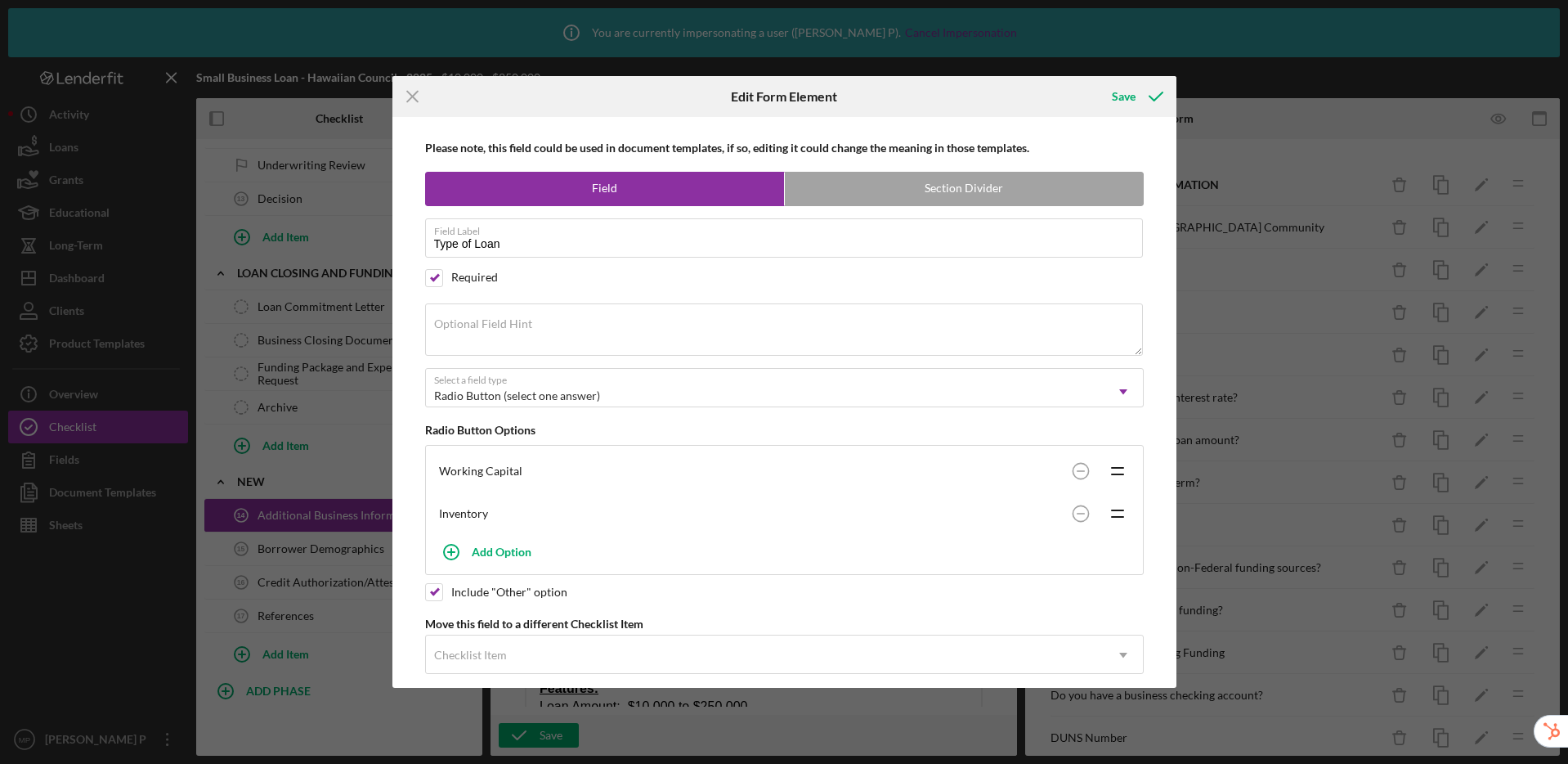
scroll to position [20, 0]
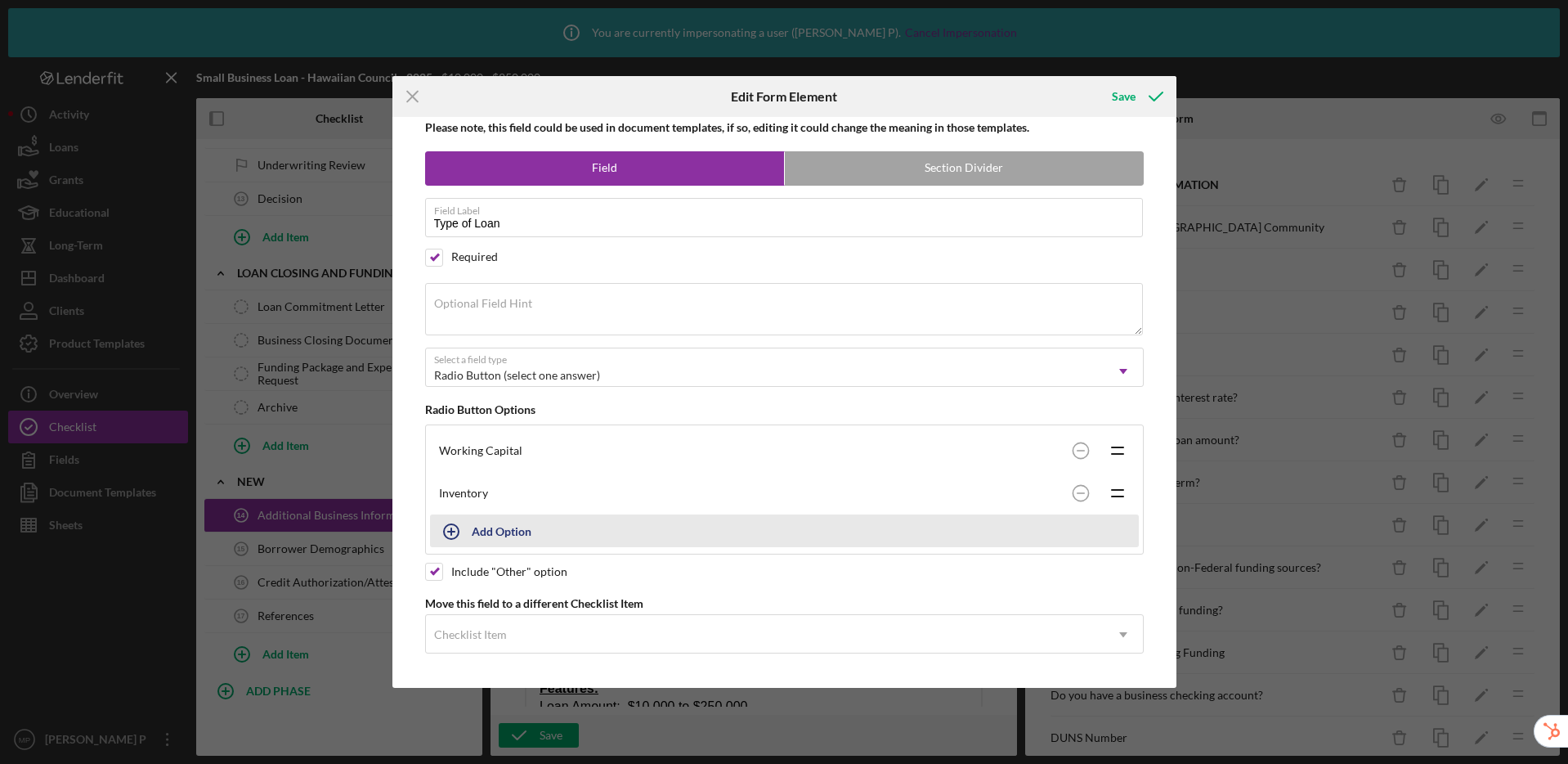
click at [492, 539] on div "Add Option" at bounding box center [501, 531] width 60 height 31
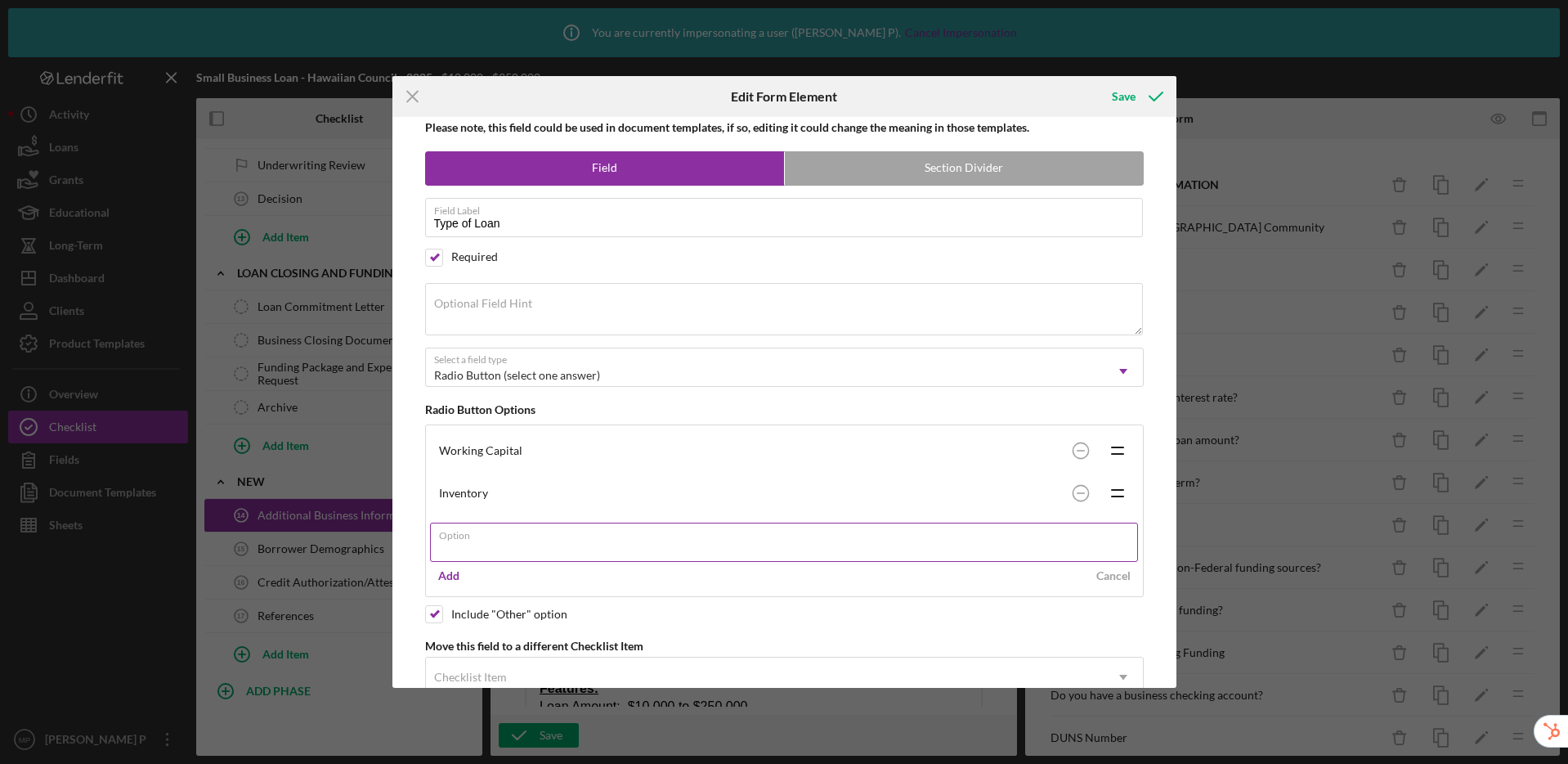
click at [492, 539] on label "Option" at bounding box center [788, 532] width 699 height 18
click at [492, 539] on input "Option" at bounding box center [784, 542] width 708 height 39
click at [481, 547] on input "Option" at bounding box center [784, 542] width 708 height 39
drag, startPoint x: 1111, startPoint y: 546, endPoint x: 1093, endPoint y: 541, distance: 18.7
click at [0, 763] on com-1password-button at bounding box center [0, 764] width 0 height 0
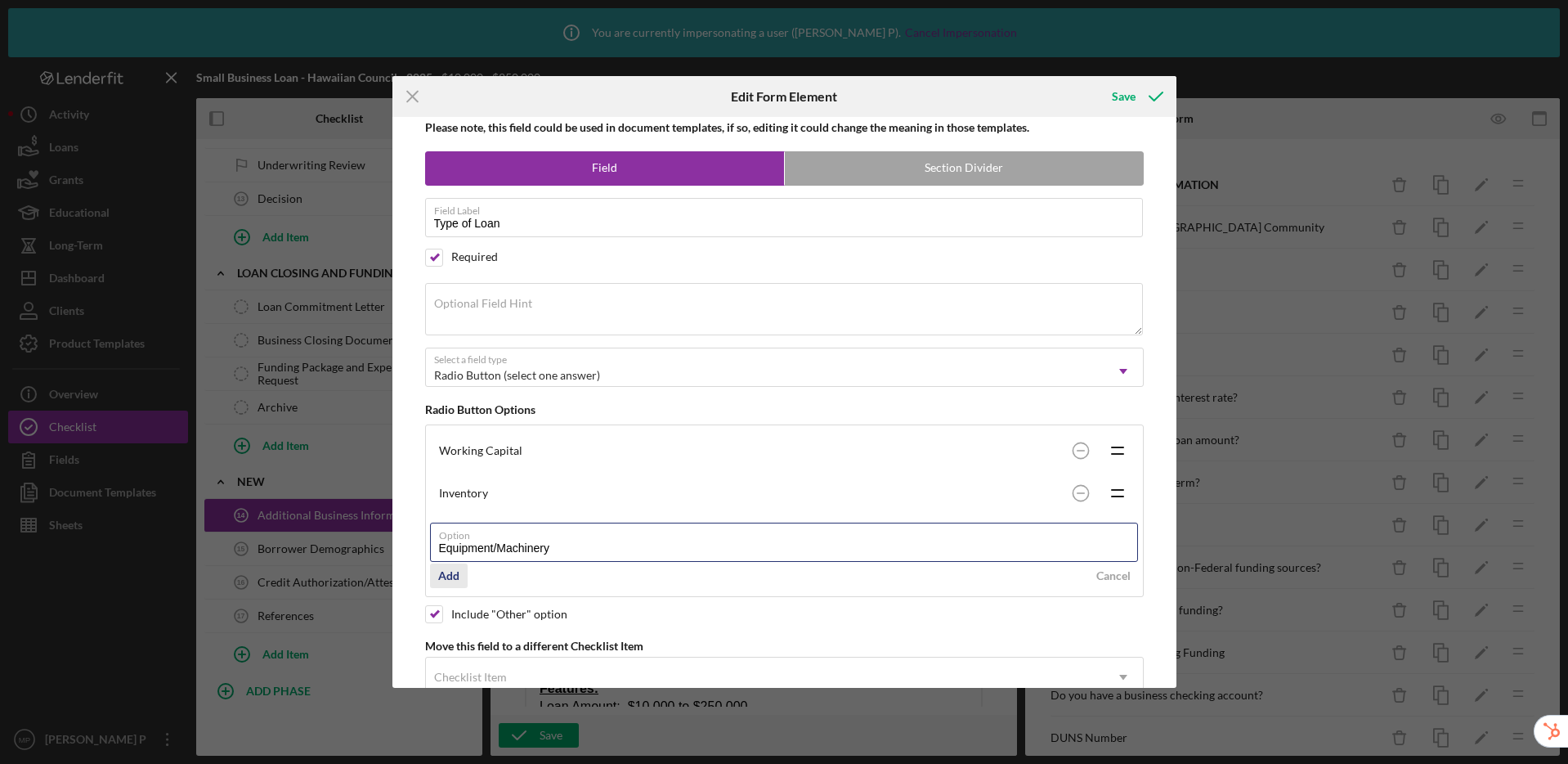
type input "Equipment/Machinery"
click at [453, 579] on div "Add" at bounding box center [449, 576] width 21 height 25
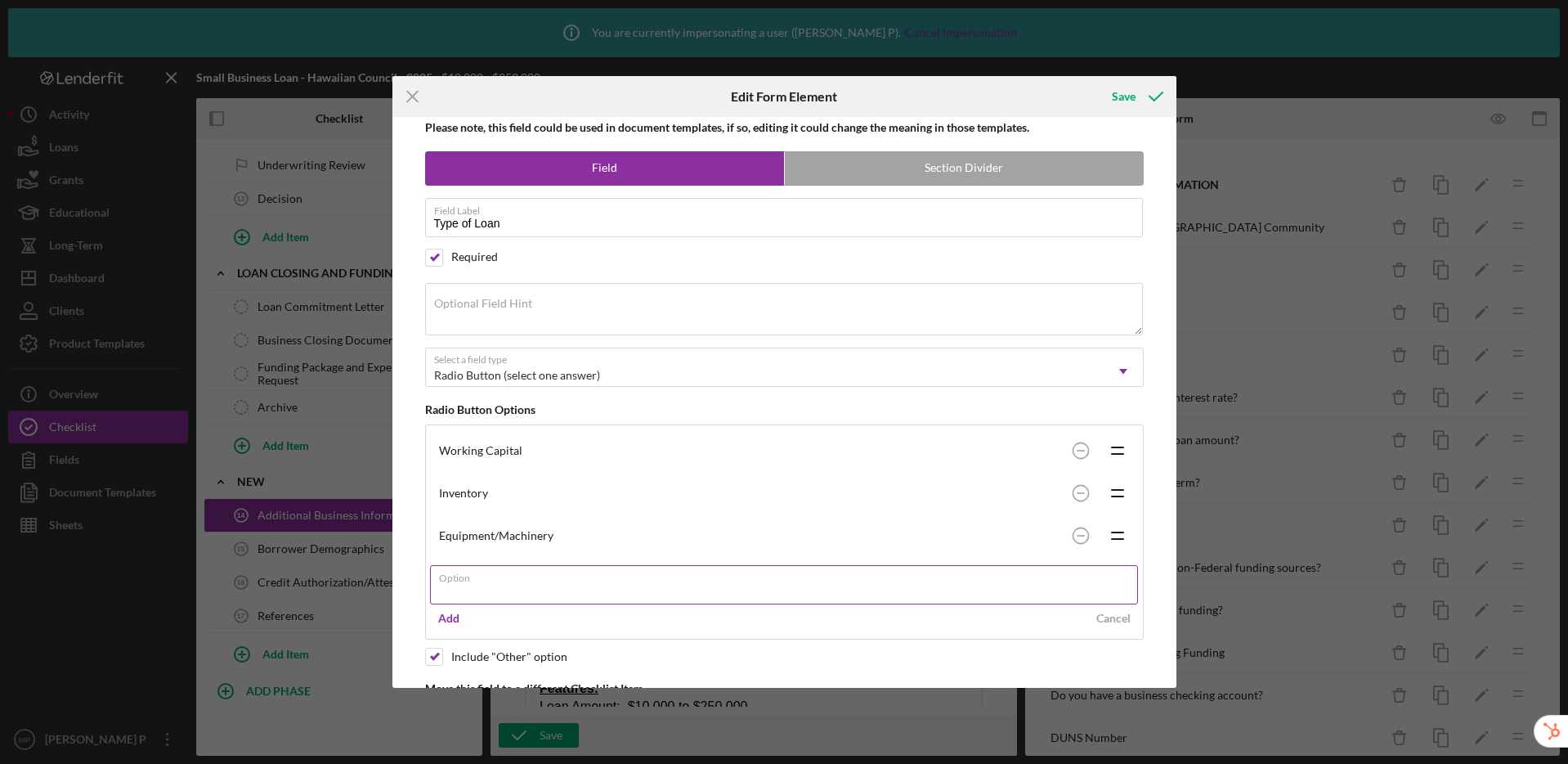
click at [499, 584] on input "Option" at bounding box center [784, 585] width 708 height 39
click at [0, 763] on com-1password-button at bounding box center [0, 764] width 0 height 0
type input "Improvements"
click at [454, 616] on div "Add" at bounding box center [449, 618] width 21 height 25
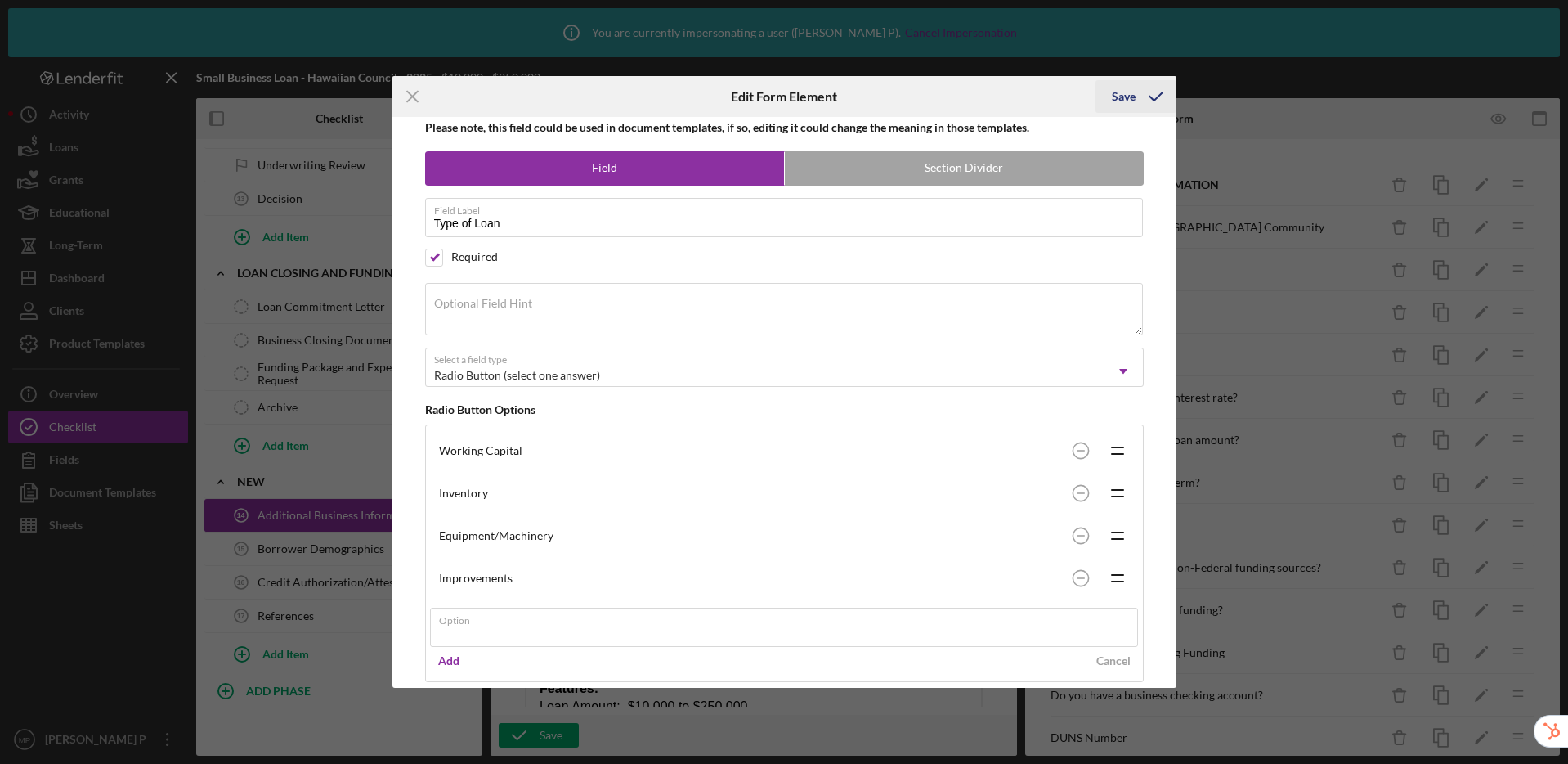
click at [1131, 95] on div "Save" at bounding box center [1124, 96] width 24 height 32
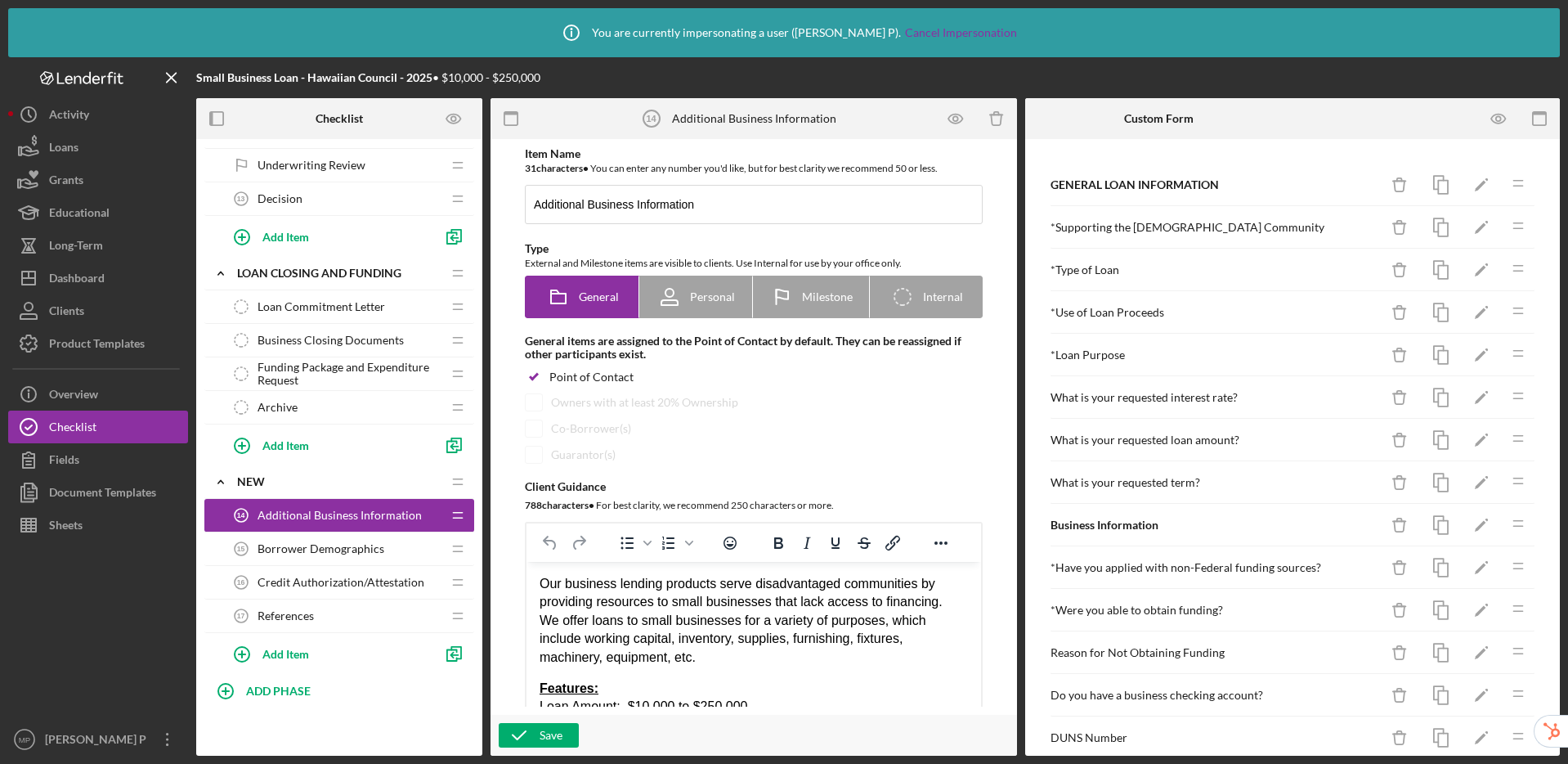
scroll to position [4, 0]
click at [1470, 353] on icon "Icon/Edit" at bounding box center [1482, 352] width 37 height 37
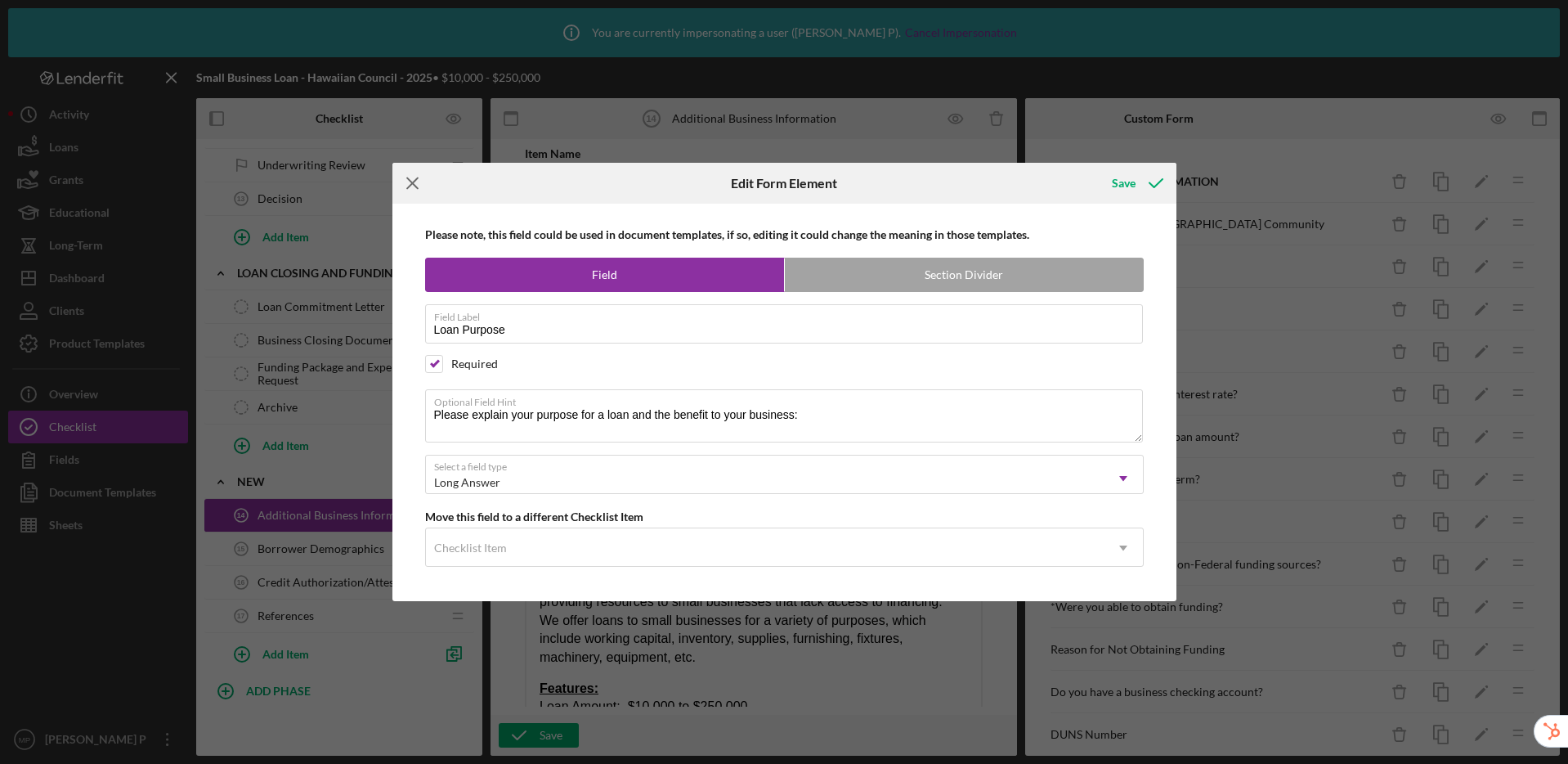
click at [414, 182] on icon "Icon/Menu Close" at bounding box center [413, 183] width 41 height 41
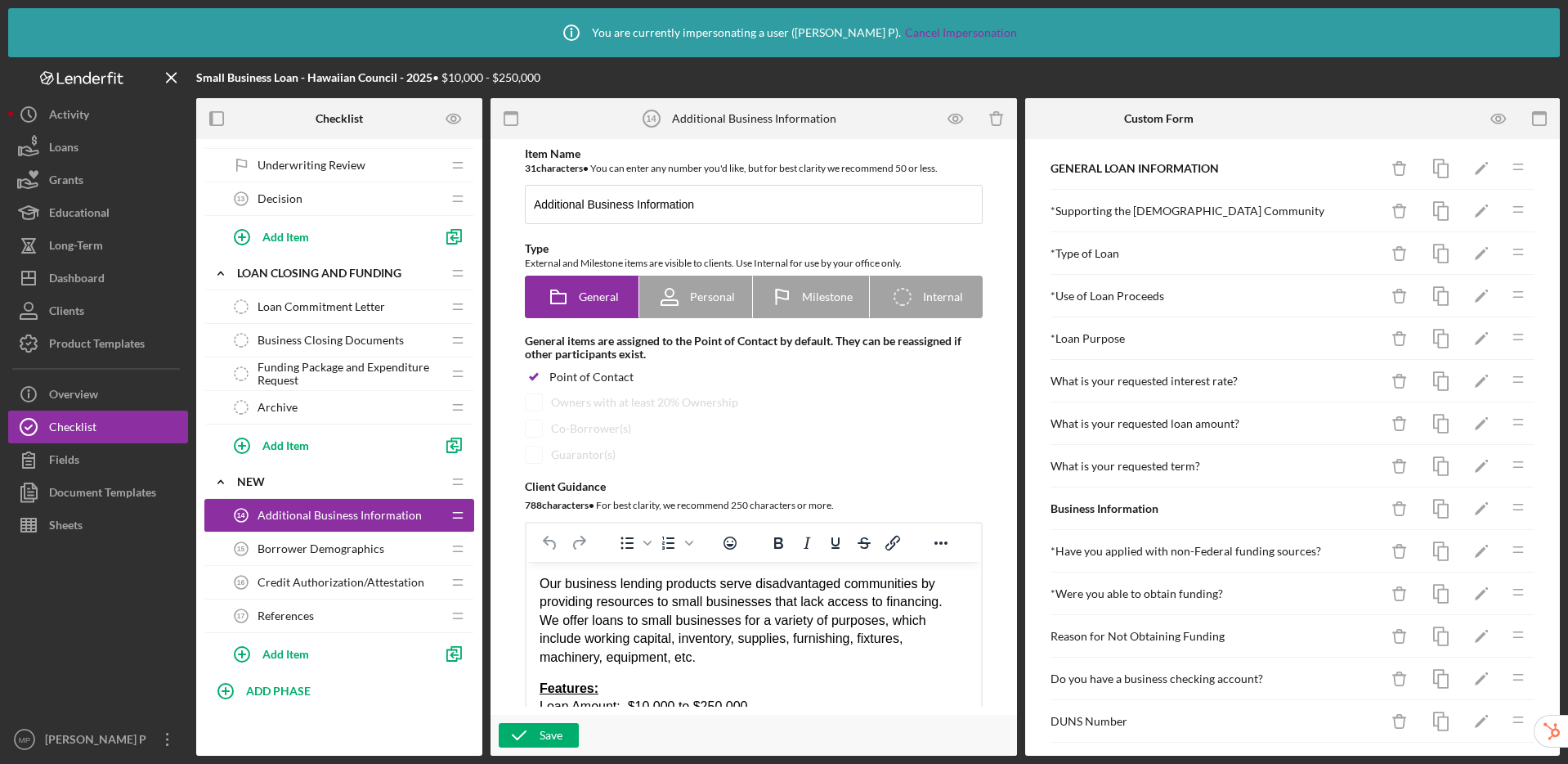
scroll to position [28, 0]
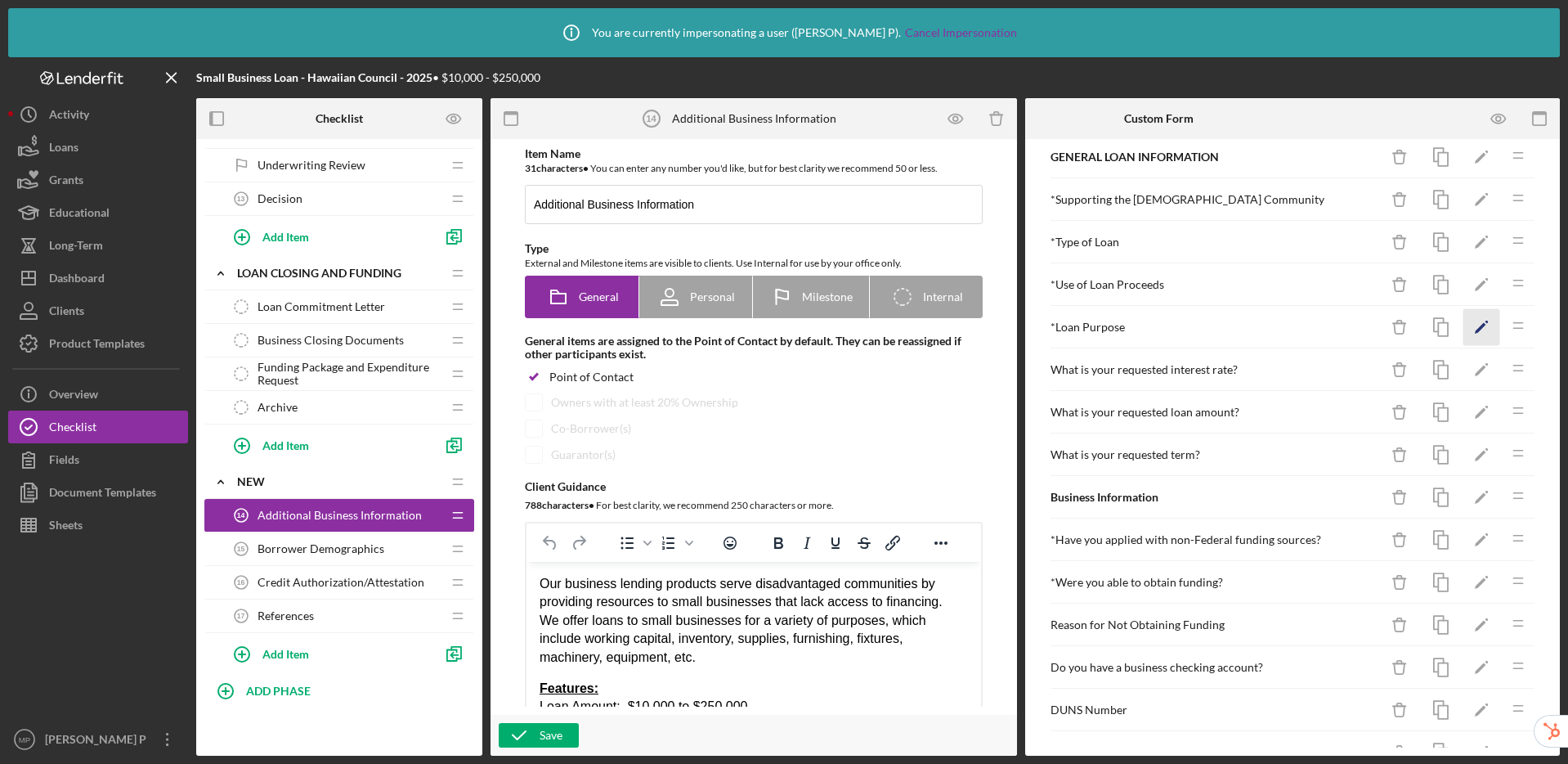
click at [1469, 330] on icon "Icon/Edit" at bounding box center [1482, 328] width 37 height 37
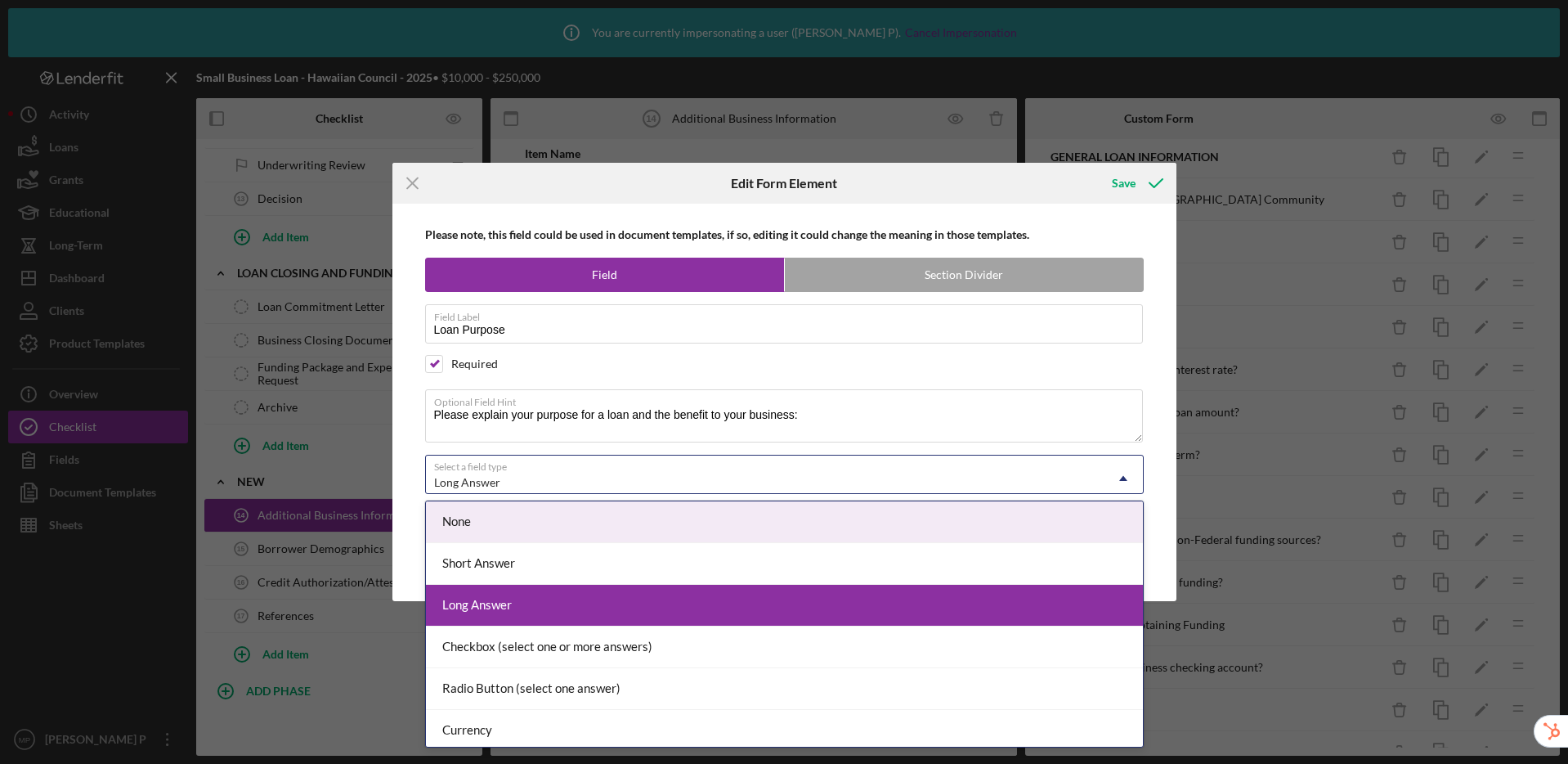
click at [528, 481] on div "Long Answer" at bounding box center [765, 482] width 678 height 38
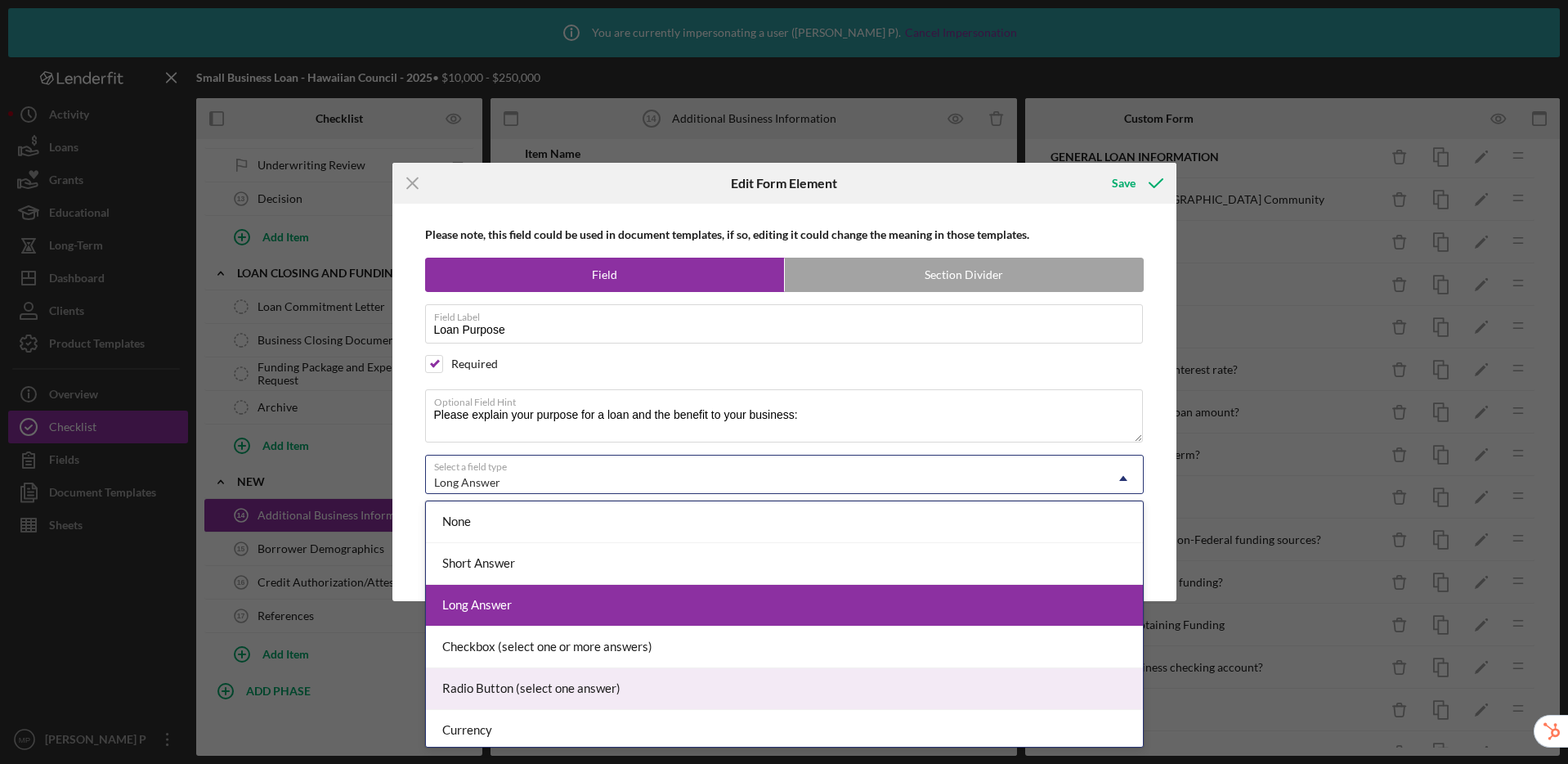
click at [546, 686] on div "Radio Button (select one answer)" at bounding box center [784, 688] width 717 height 42
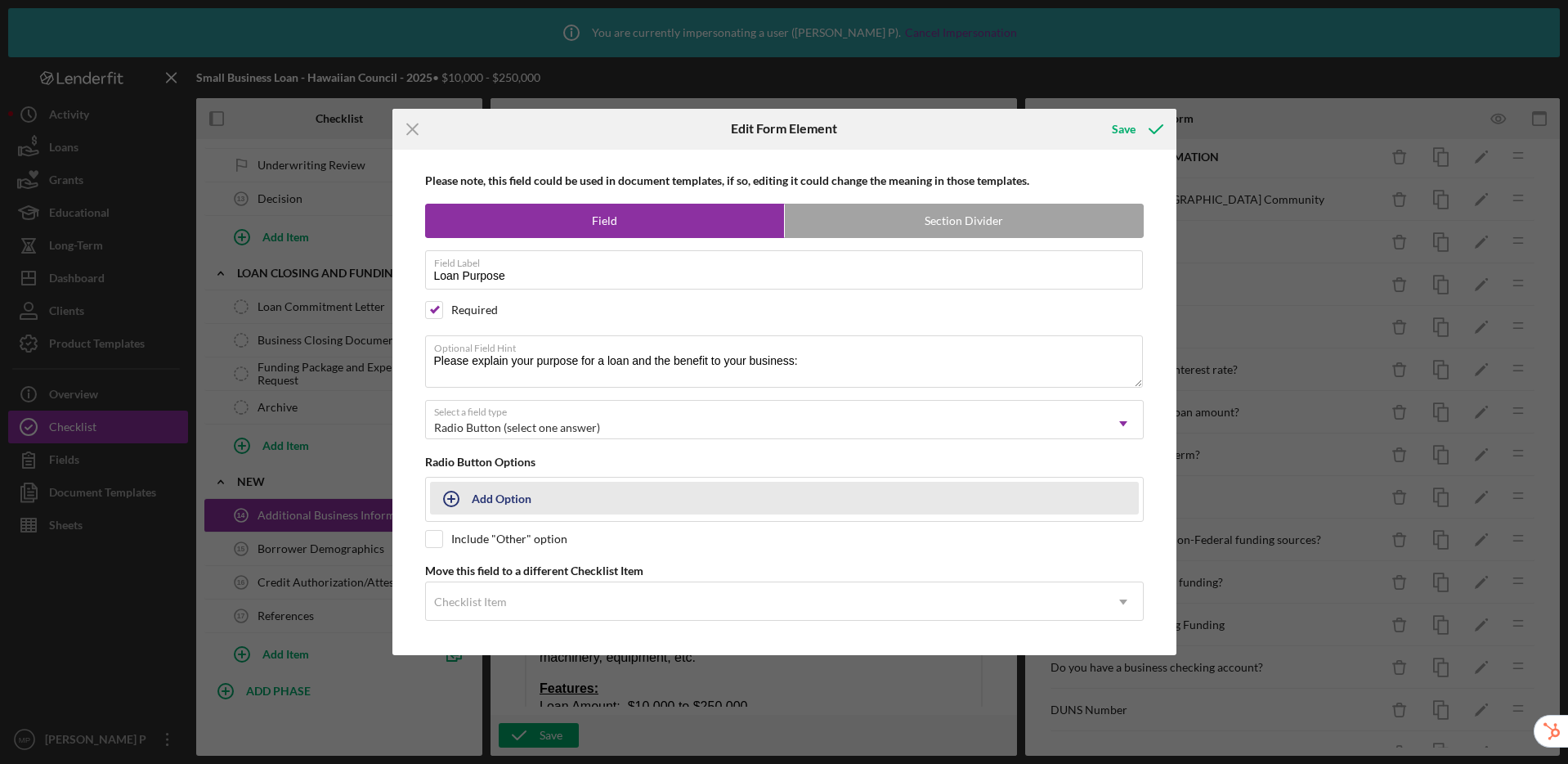
click at [489, 491] on div "Add Option" at bounding box center [501, 498] width 60 height 31
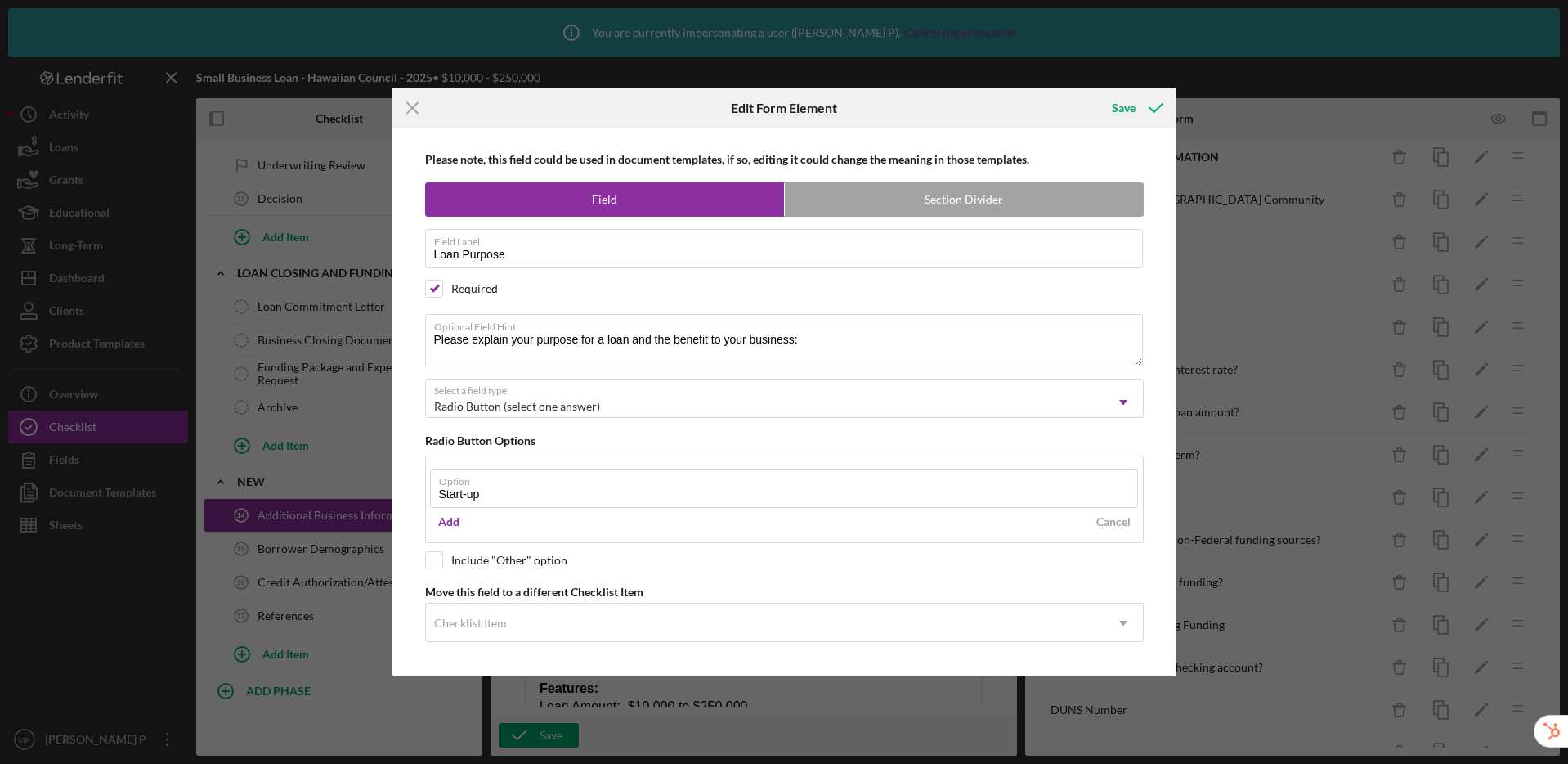
click at [0, 763] on com-1password-button at bounding box center [0, 764] width 0 height 0
type input "Start-up"
click at [446, 525] on div "Add" at bounding box center [449, 522] width 21 height 25
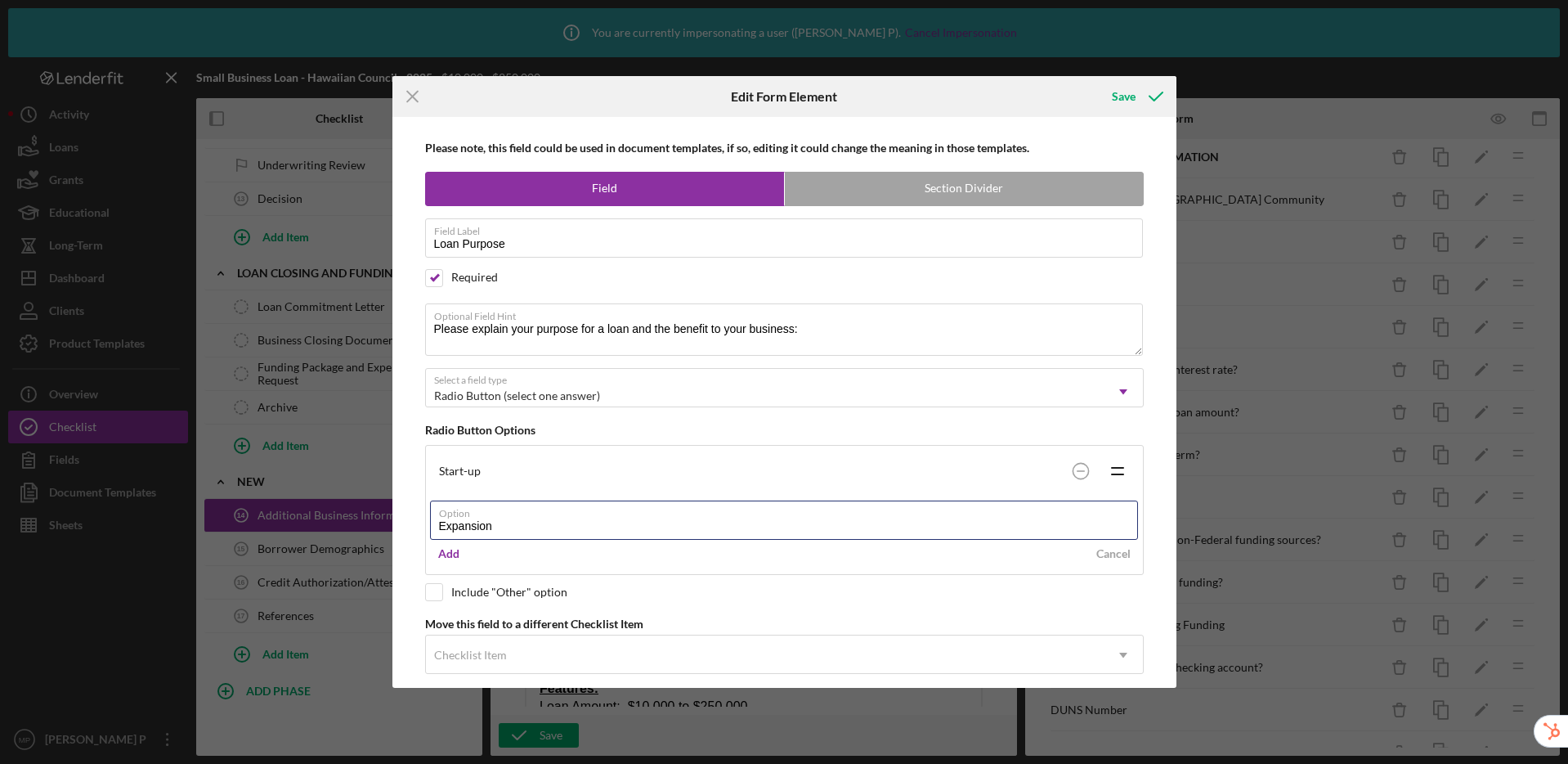
click at [0, 763] on com-1password-button at bounding box center [0, 764] width 0 height 0
type input "Expansion"
click at [446, 560] on div "Add" at bounding box center [449, 553] width 21 height 25
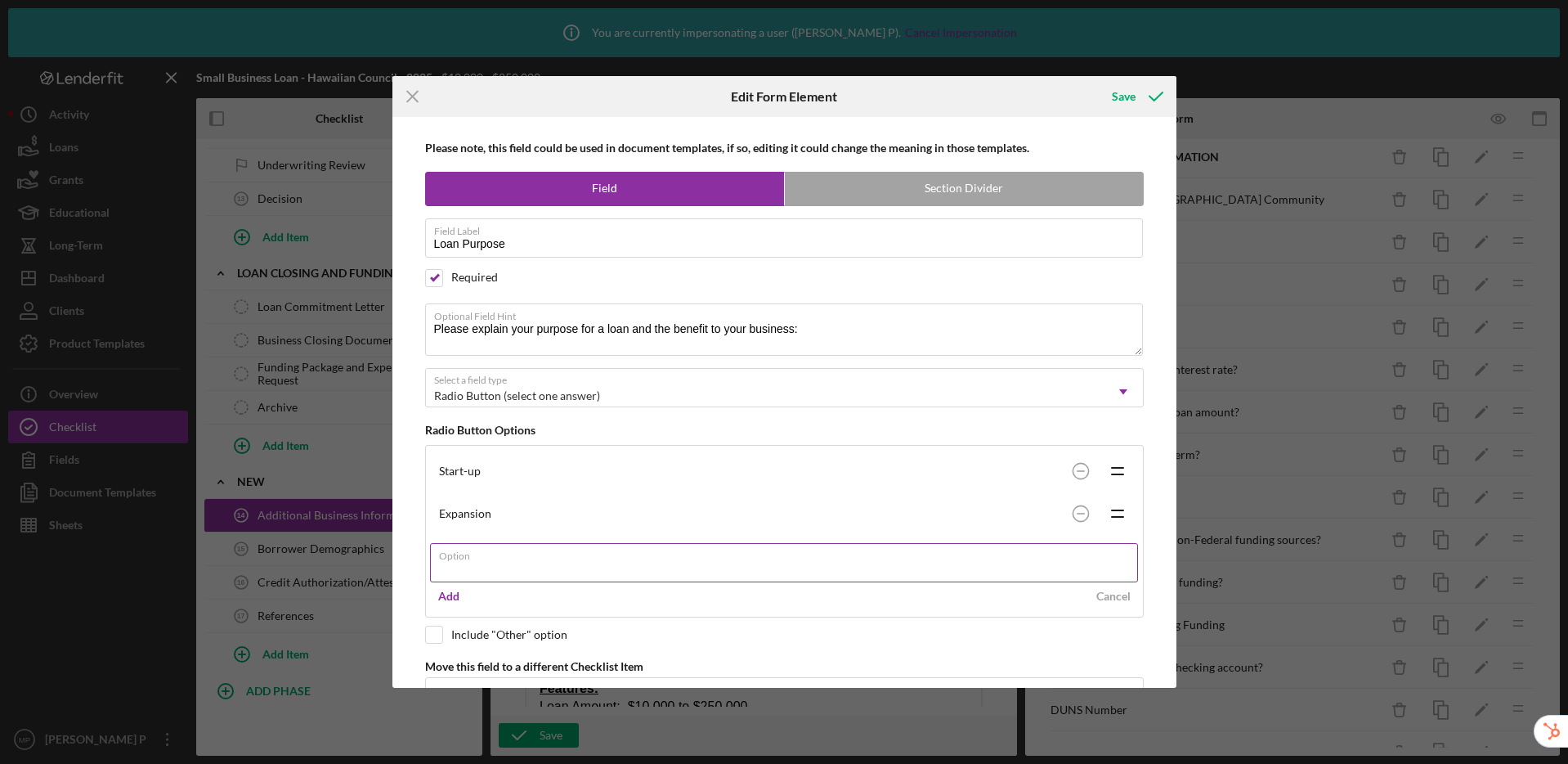
click at [483, 566] on input "Option" at bounding box center [784, 563] width 708 height 39
click at [1121, 567] on input "Operations" at bounding box center [784, 563] width 708 height 39
click at [0, 763] on com-1password-button at bounding box center [0, 764] width 0 height 0
type input "Operations"
click at [444, 597] on div "Add" at bounding box center [449, 596] width 21 height 25
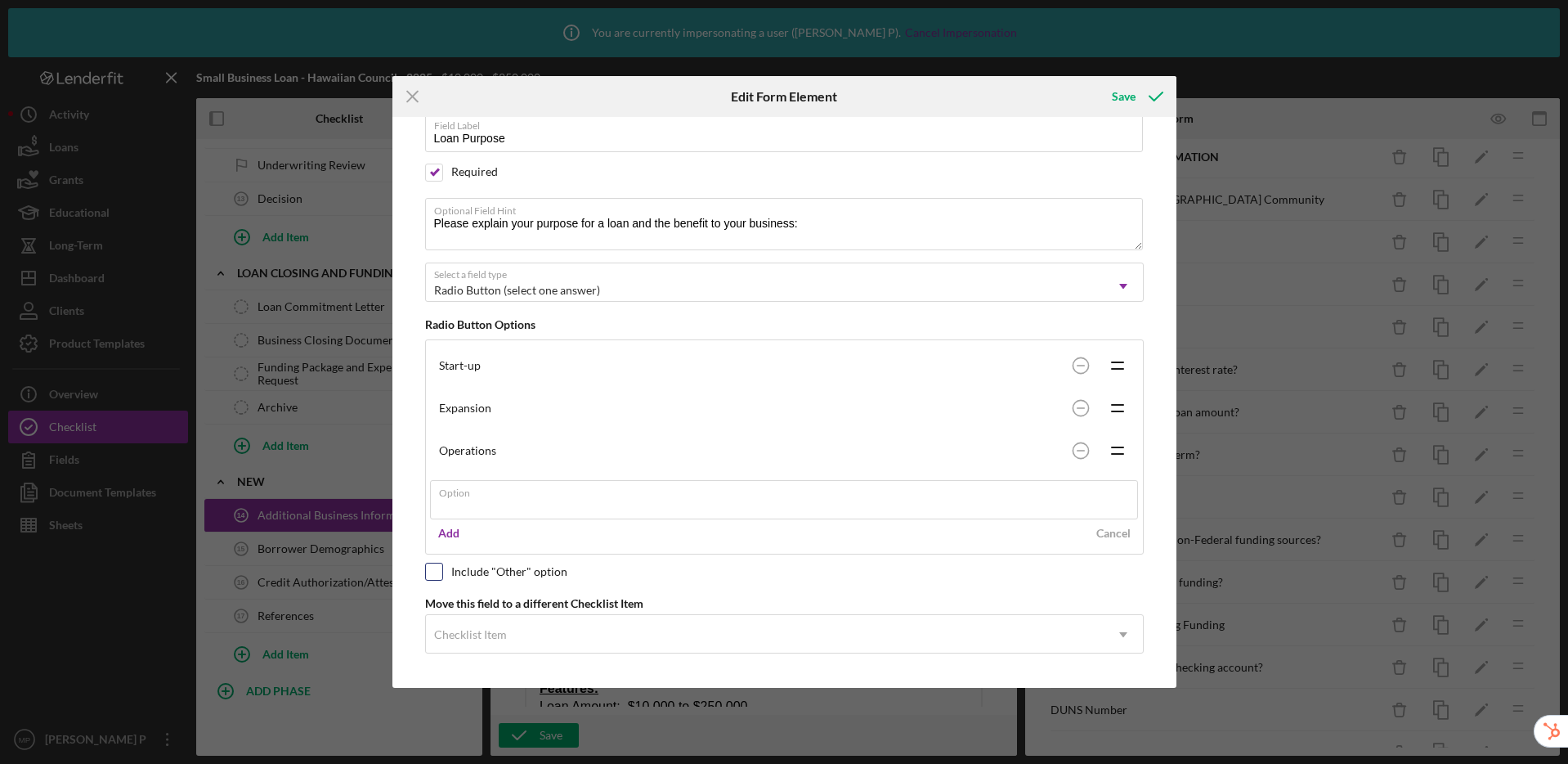
scroll to position [64, 0]
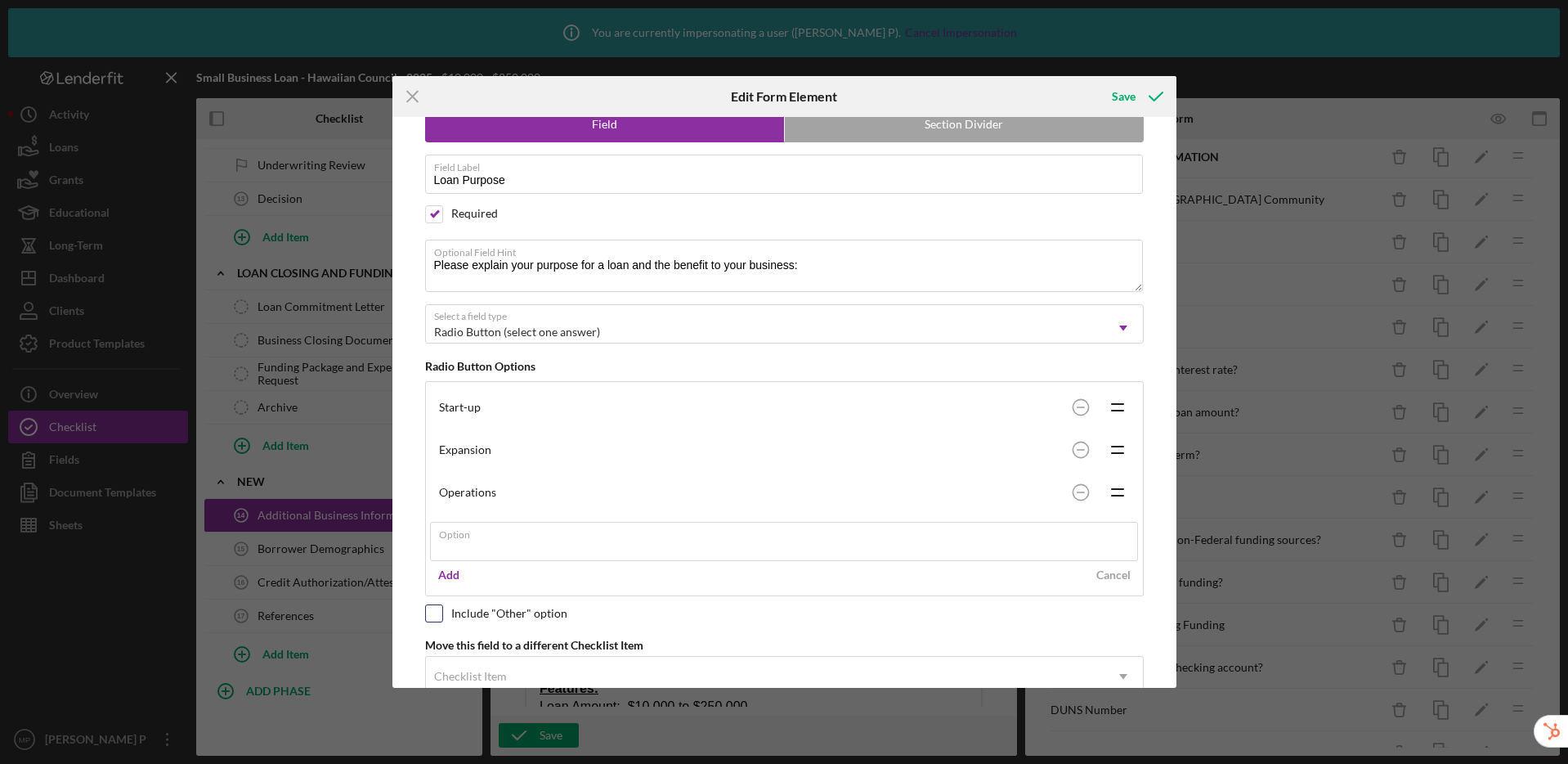
click at [435, 605] on input "checkbox" at bounding box center [434, 613] width 17 height 17
checkbox input "true"
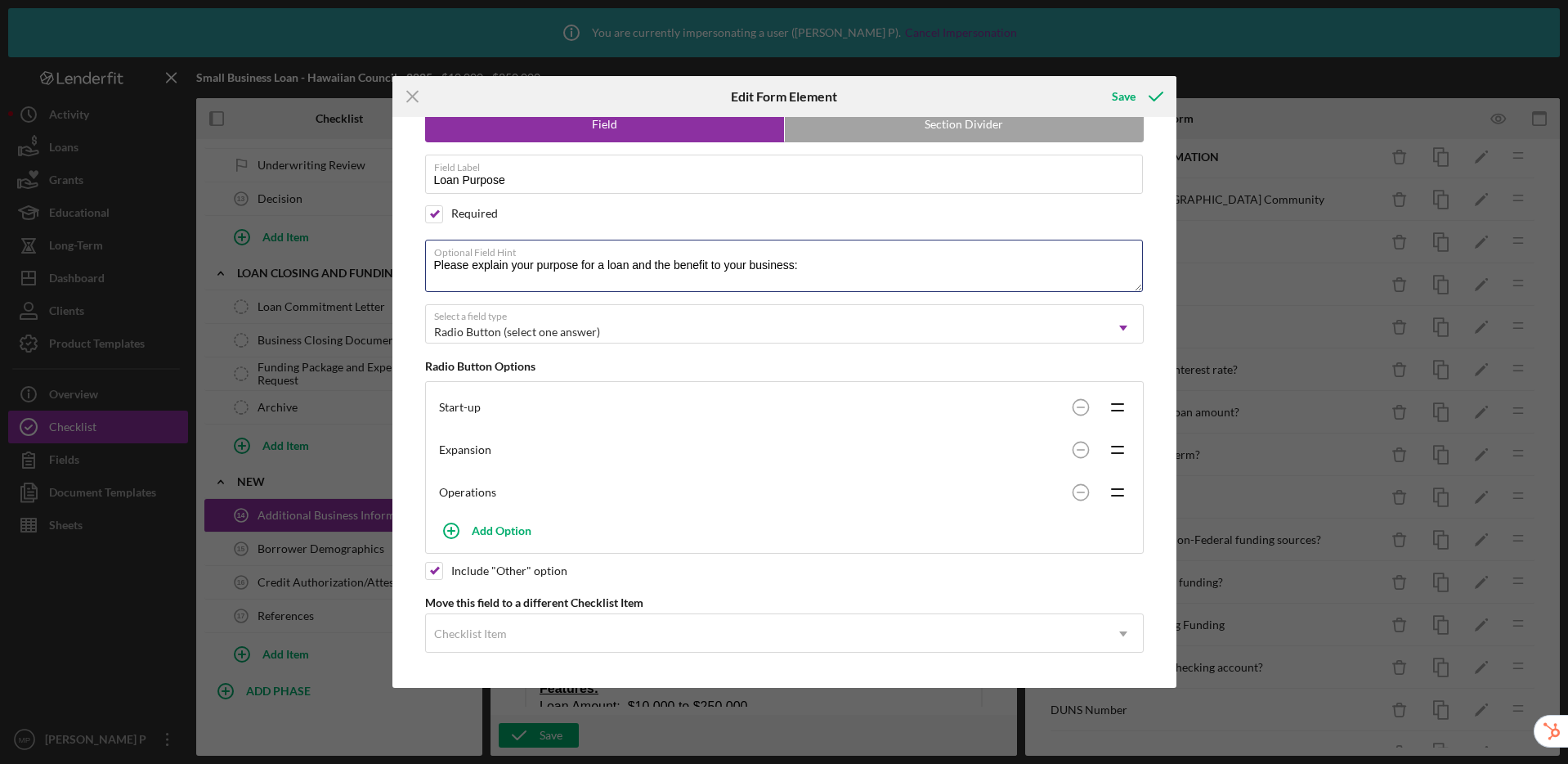
drag, startPoint x: 491, startPoint y: 266, endPoint x: 364, endPoint y: 253, distance: 127.7
click at [364, 253] on div "Icon/Menu Close Edit Form Element Save Please note, this field could be used in…" at bounding box center [784, 382] width 1568 height 764
type textarea "Select your purpose for a loan and the benefit to your business:"
click at [1119, 92] on div "Save" at bounding box center [1124, 96] width 24 height 32
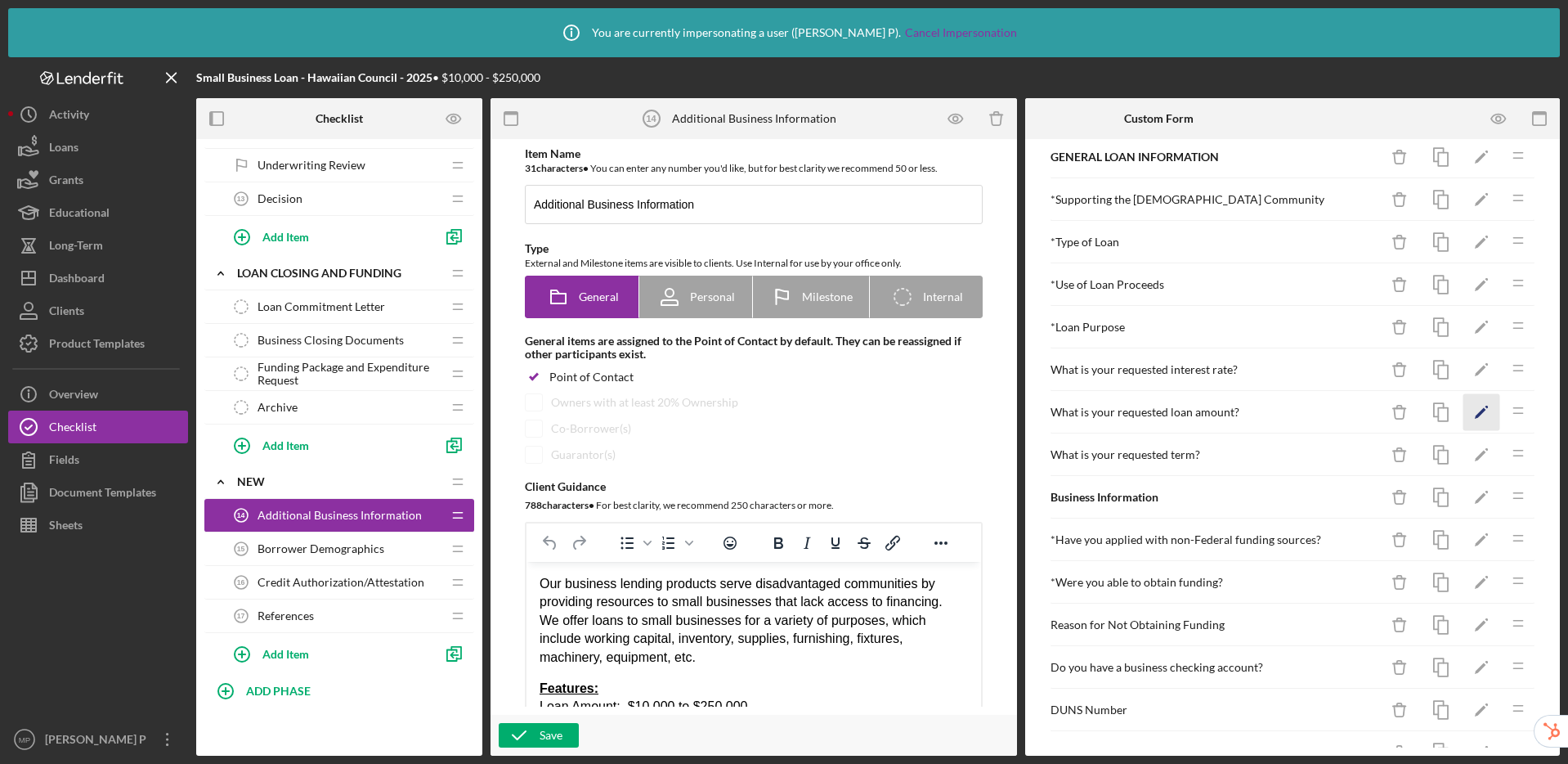
click at [1465, 412] on icon "Icon/Edit" at bounding box center [1482, 413] width 37 height 37
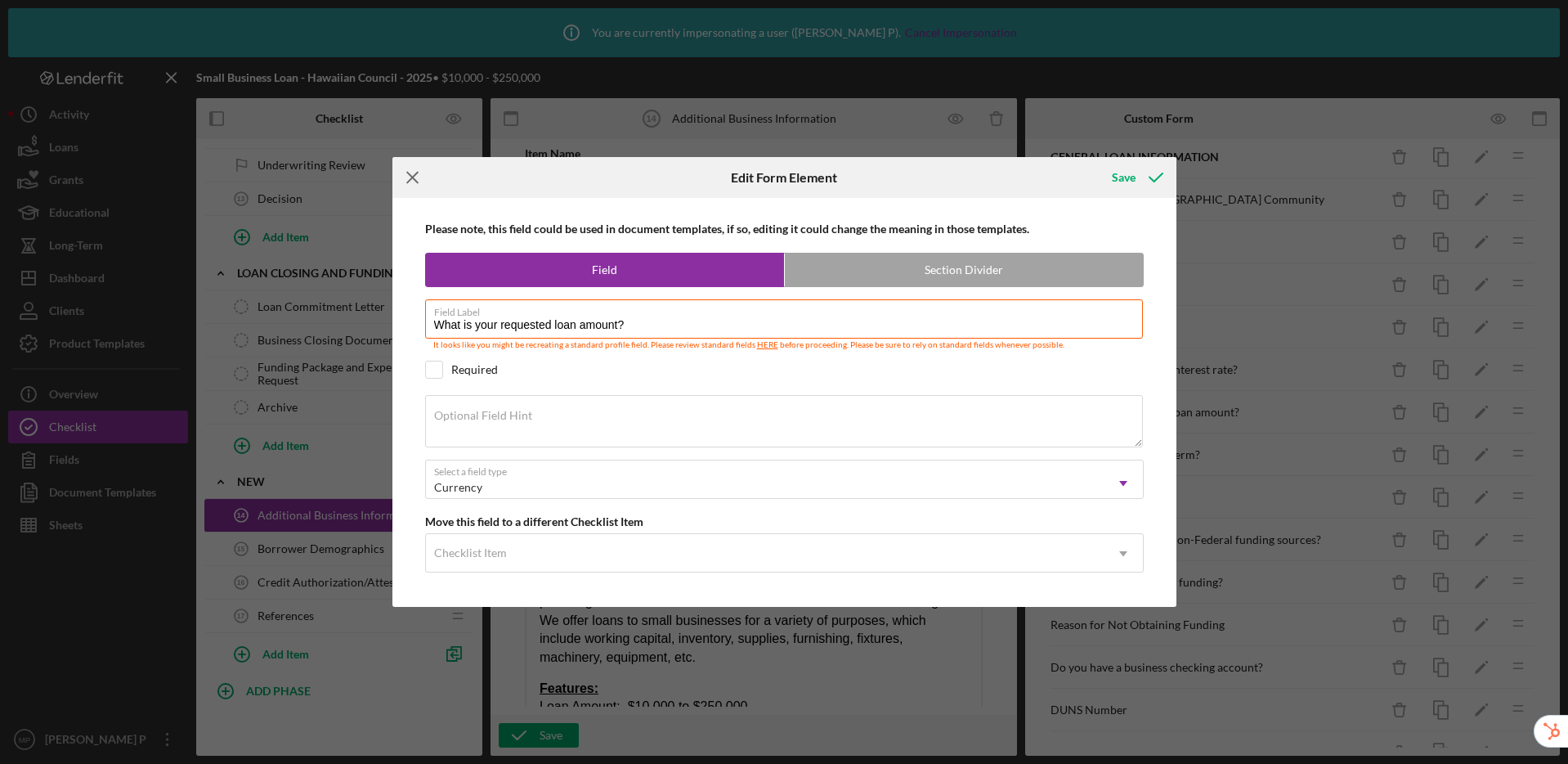
click at [416, 177] on icon "Icon/Menu Close" at bounding box center [413, 177] width 41 height 41
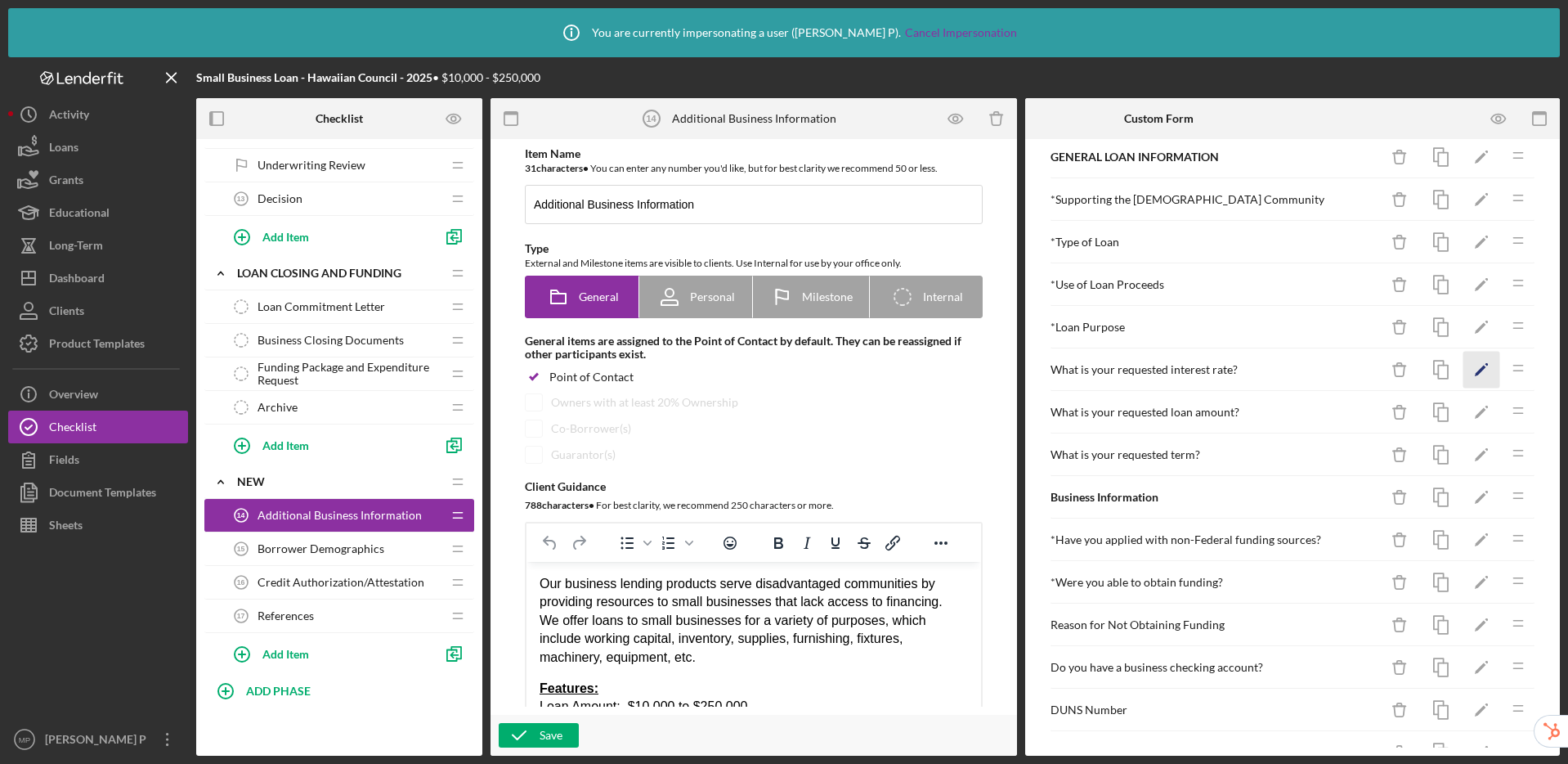
click at [1474, 365] on icon "Icon/Edit" at bounding box center [1482, 370] width 37 height 37
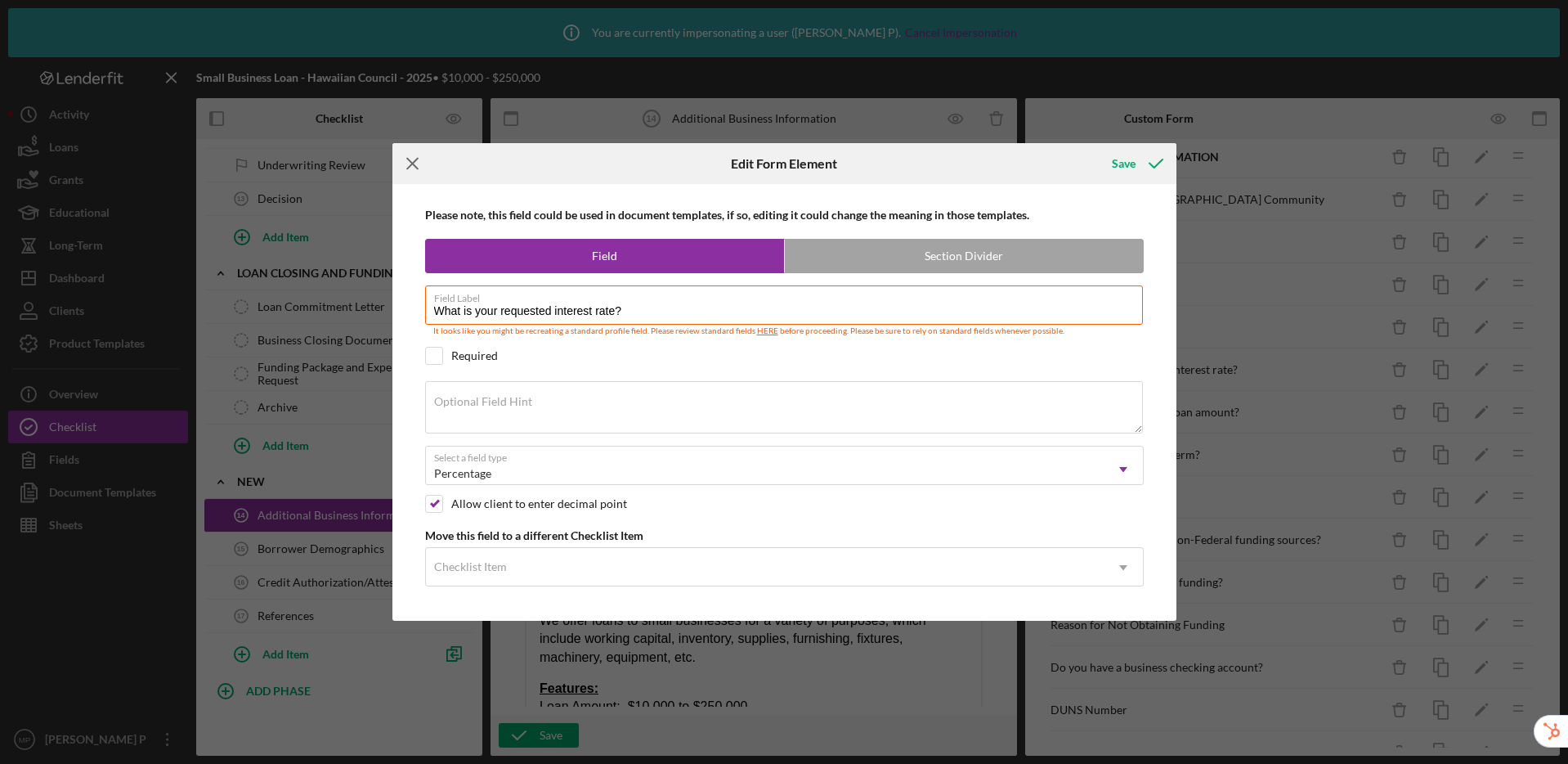
click at [411, 167] on icon "Icon/Menu Close" at bounding box center [413, 164] width 41 height 41
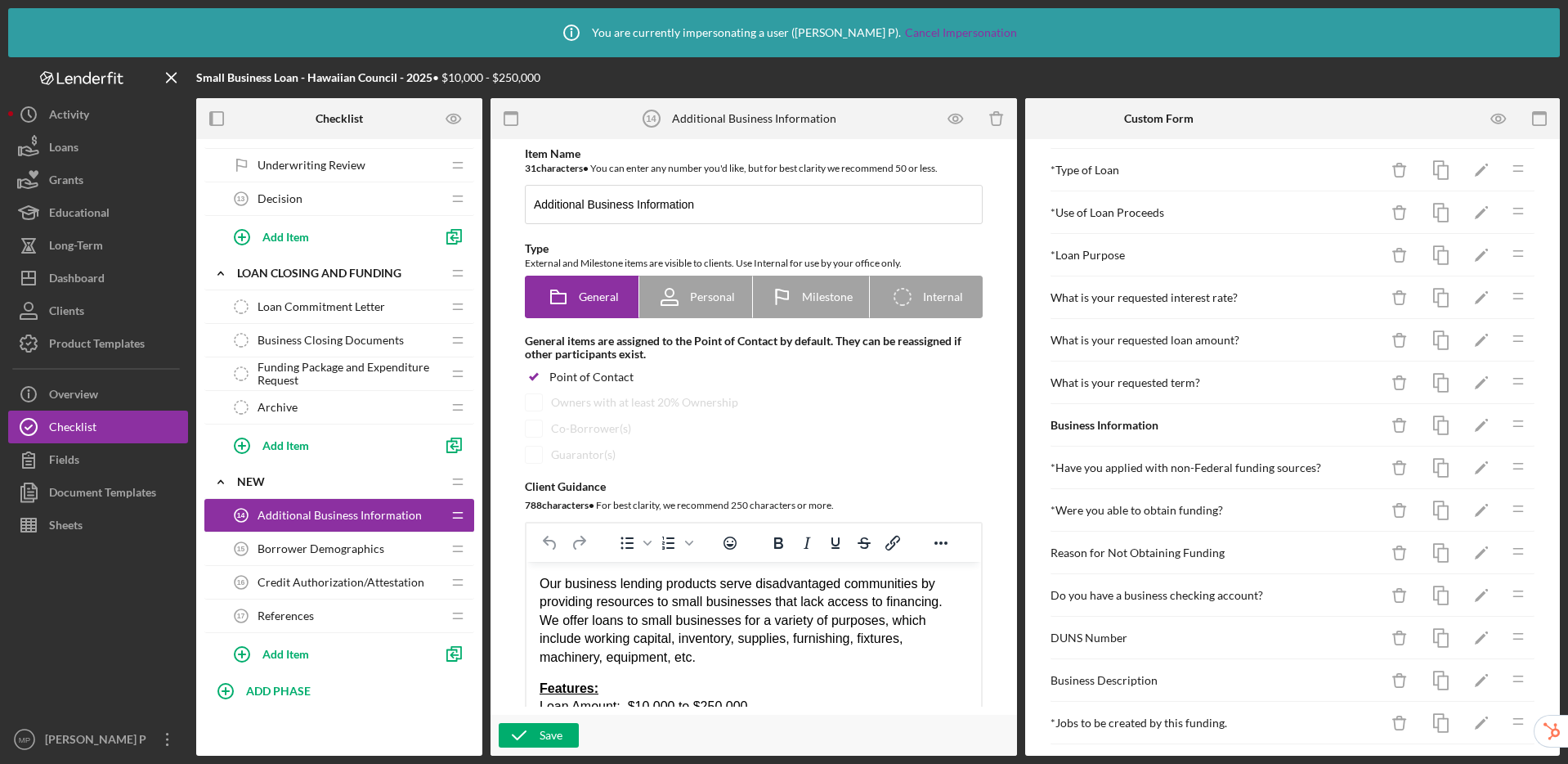
scroll to position [33, 0]
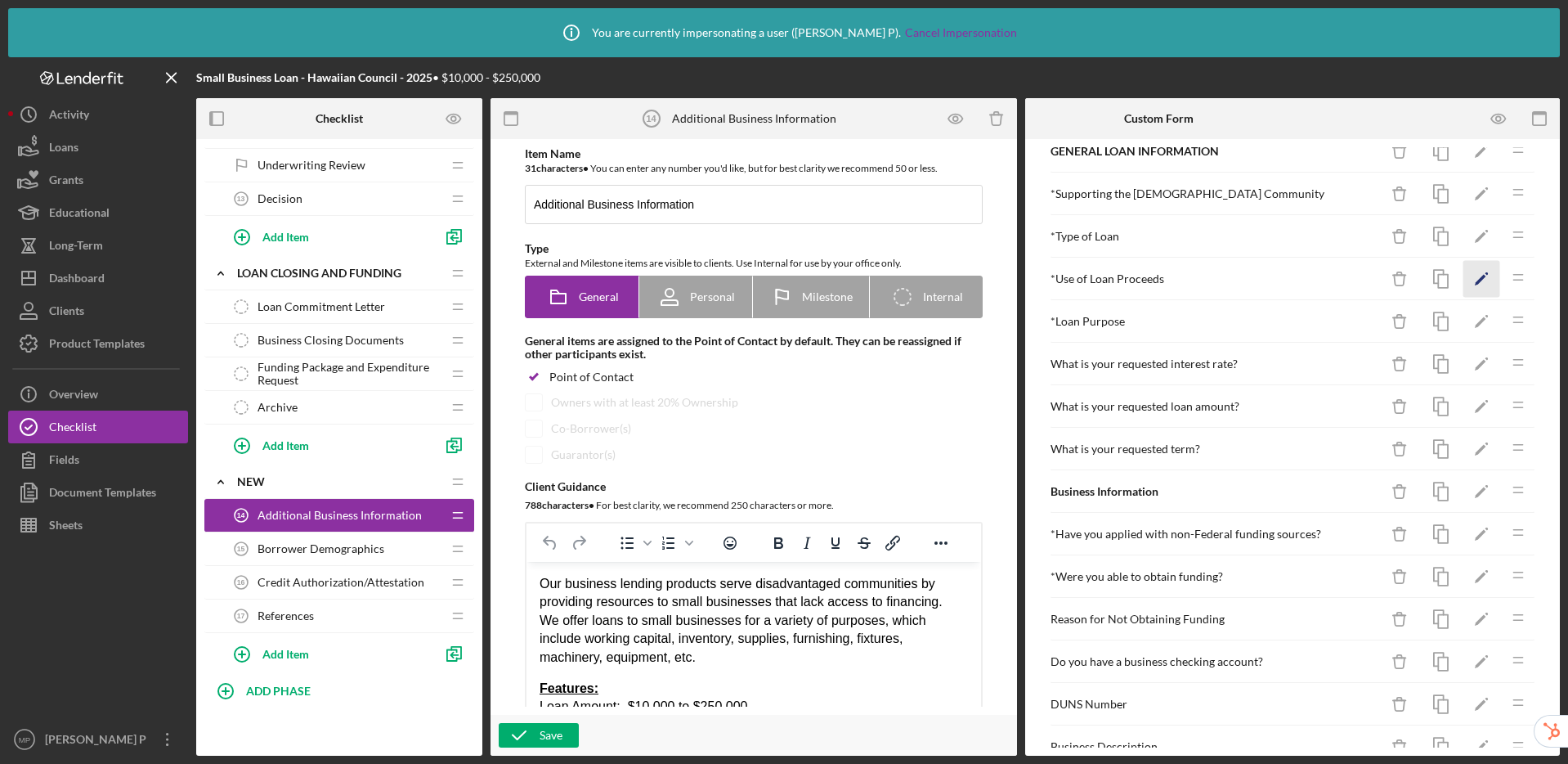
click at [1467, 274] on icon "Icon/Edit" at bounding box center [1482, 279] width 37 height 37
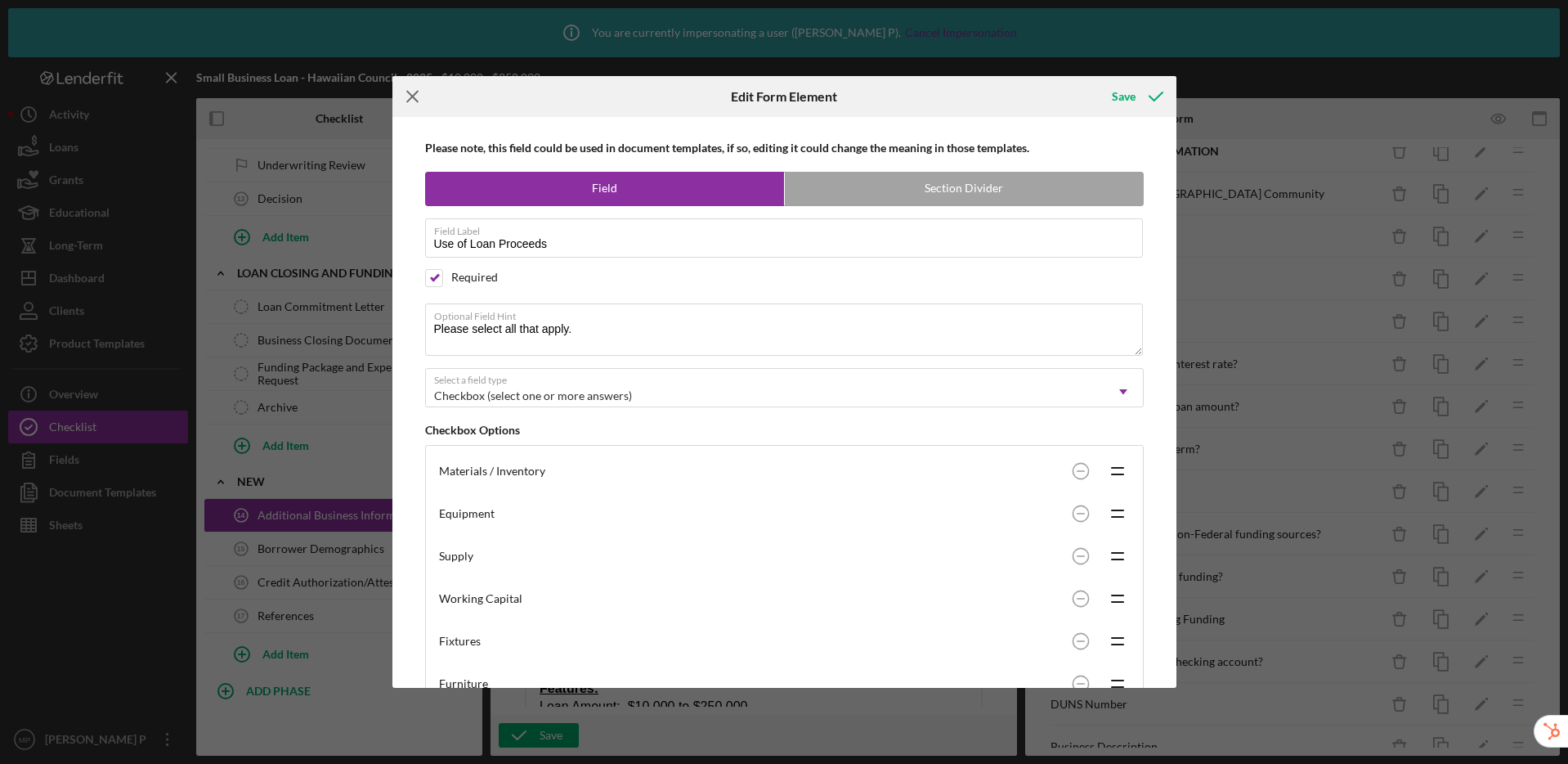
click at [417, 93] on icon "Icon/Menu Close" at bounding box center [413, 96] width 41 height 41
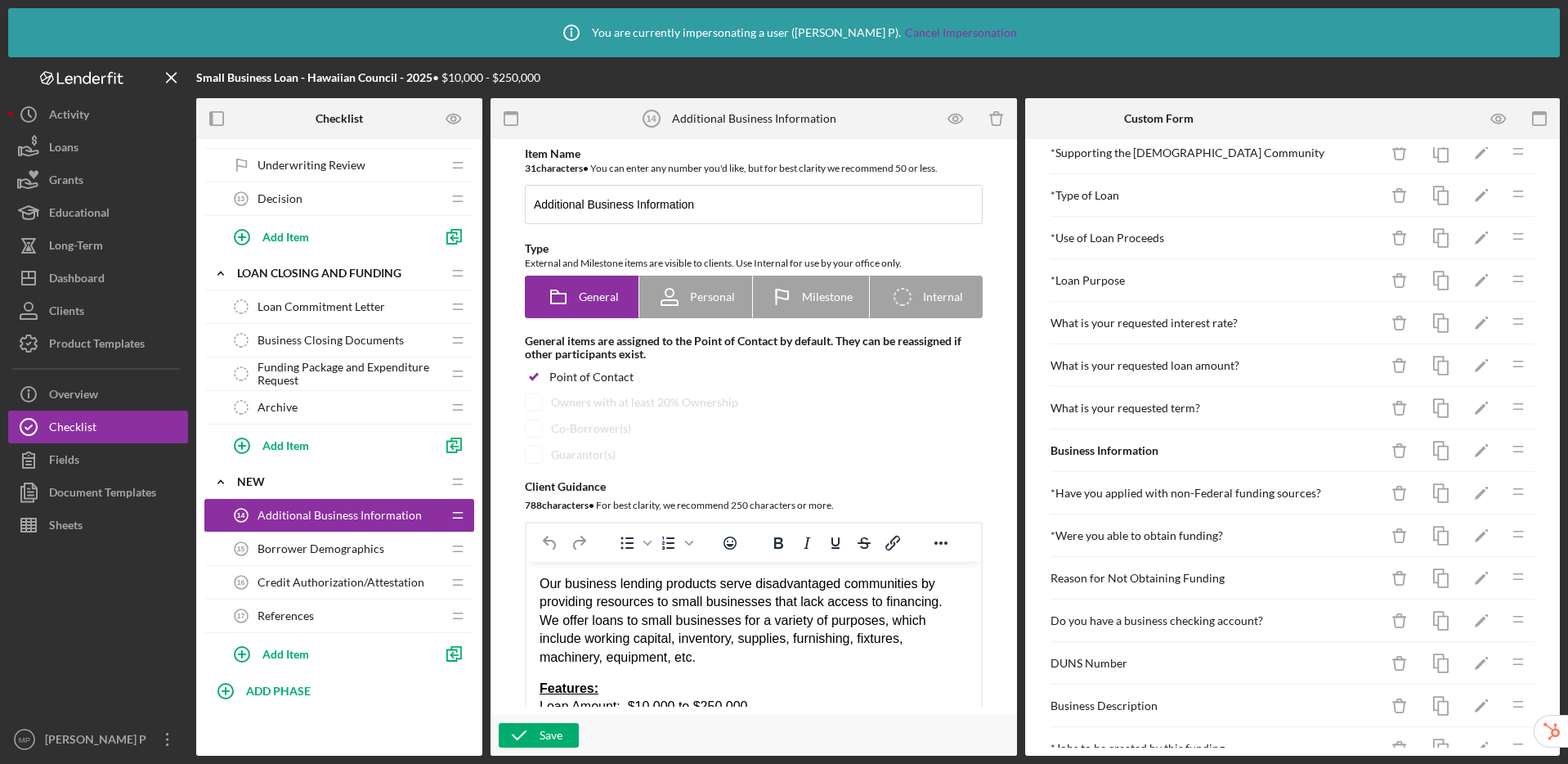
scroll to position [8, 0]
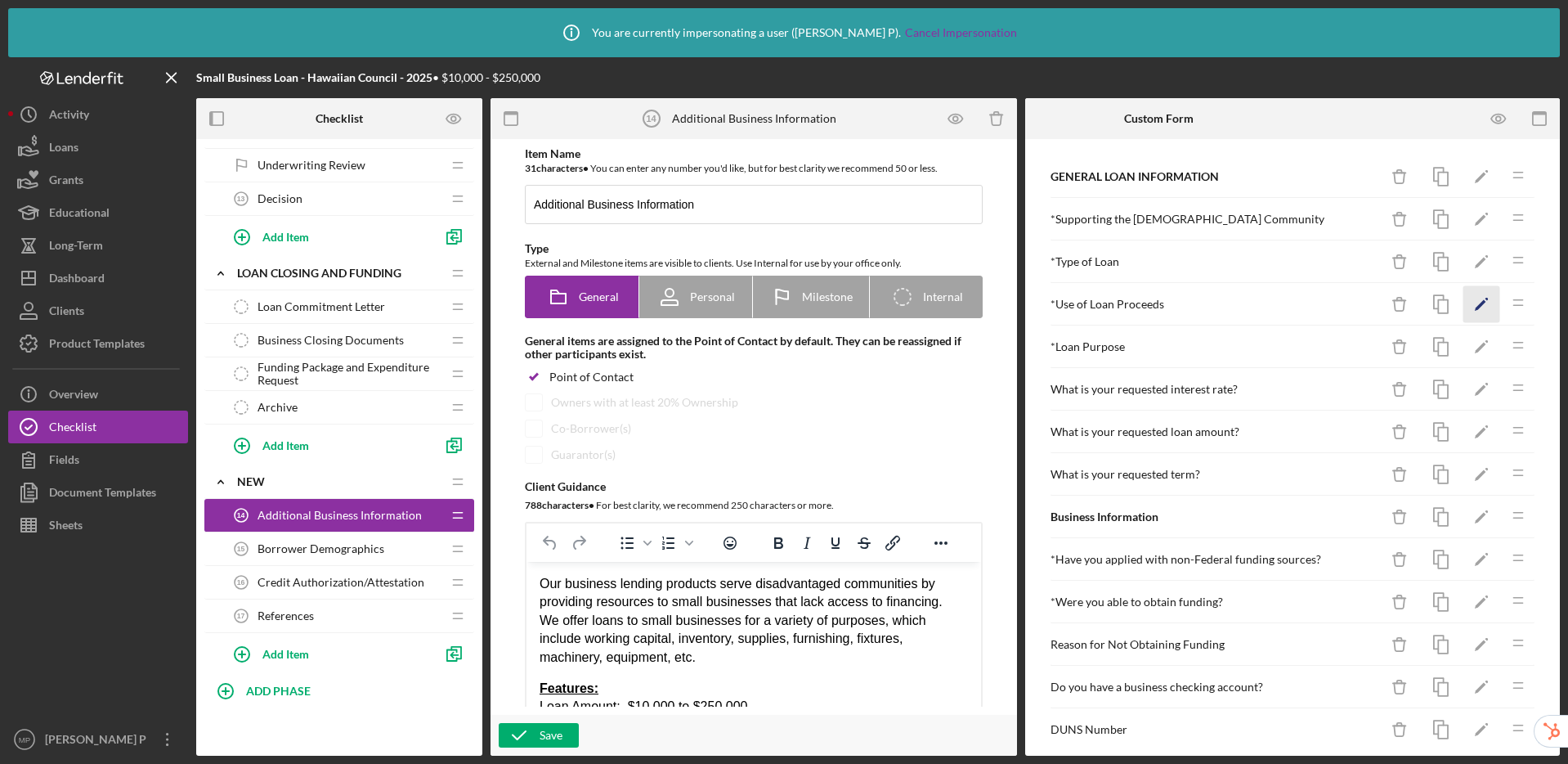
click at [1475, 304] on polygon "button" at bounding box center [1480, 306] width 11 height 11
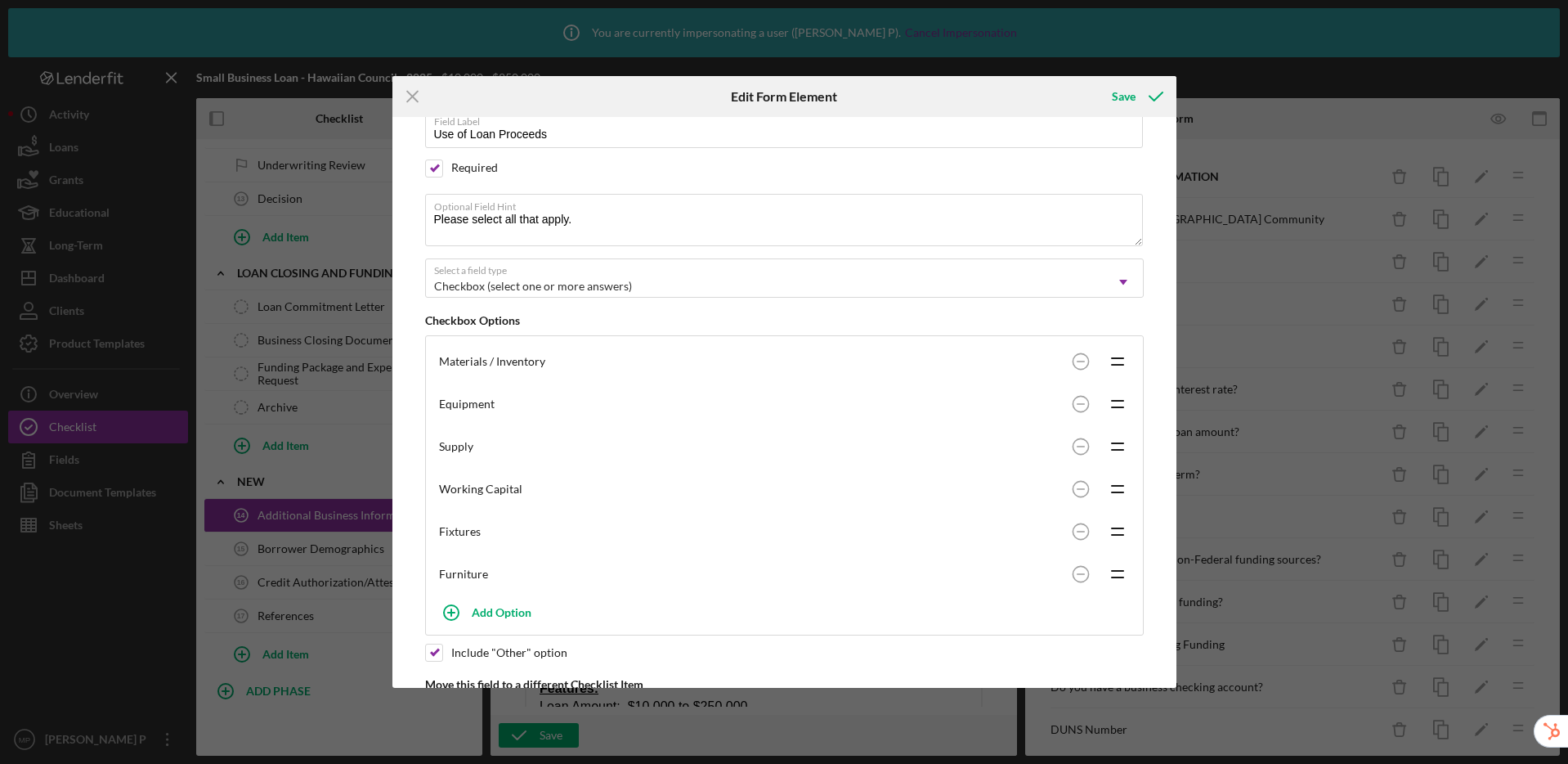
scroll to position [114, 0]
click at [415, 99] on line at bounding box center [413, 97] width 11 height 11
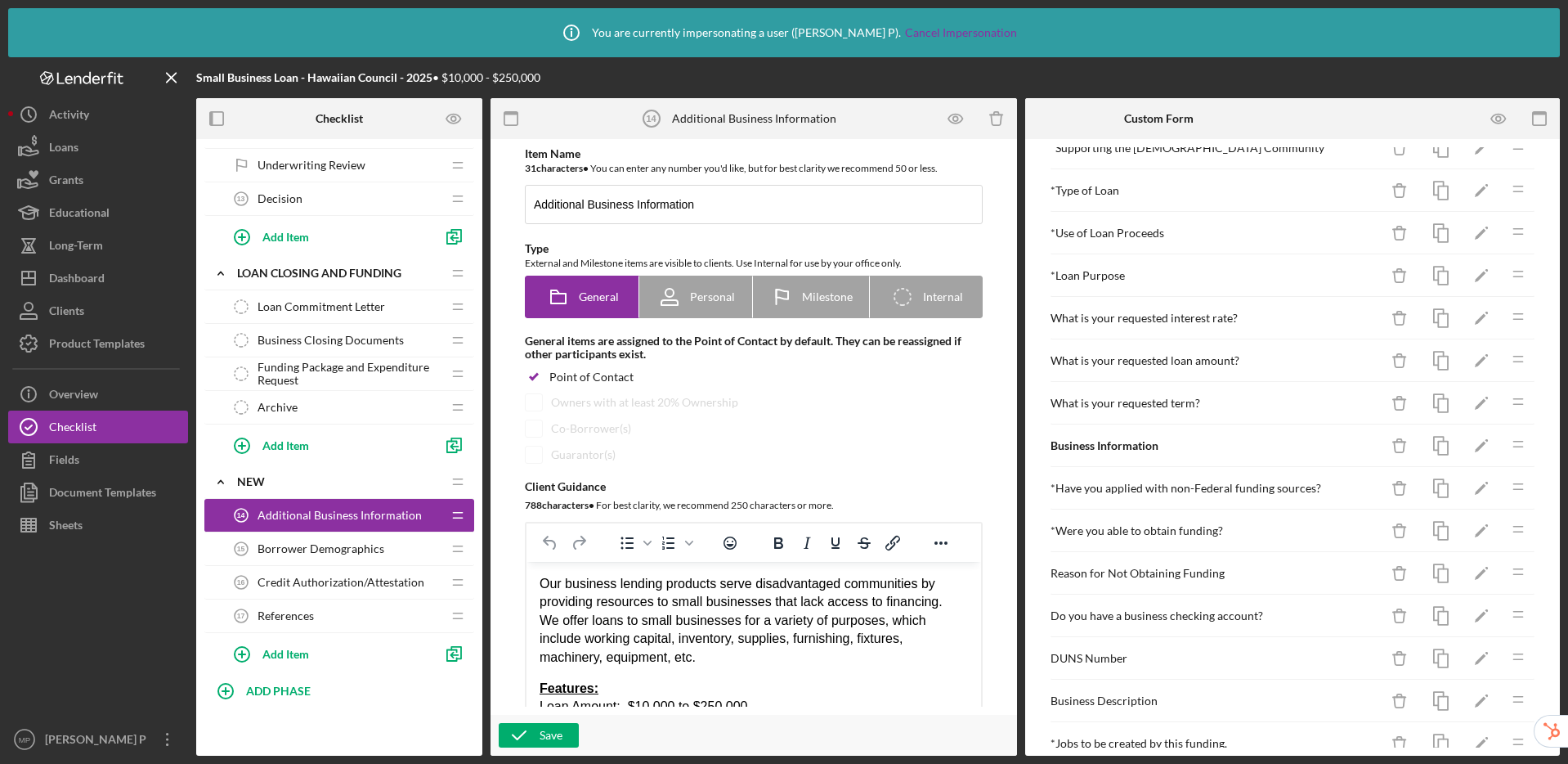
scroll to position [192, 0]
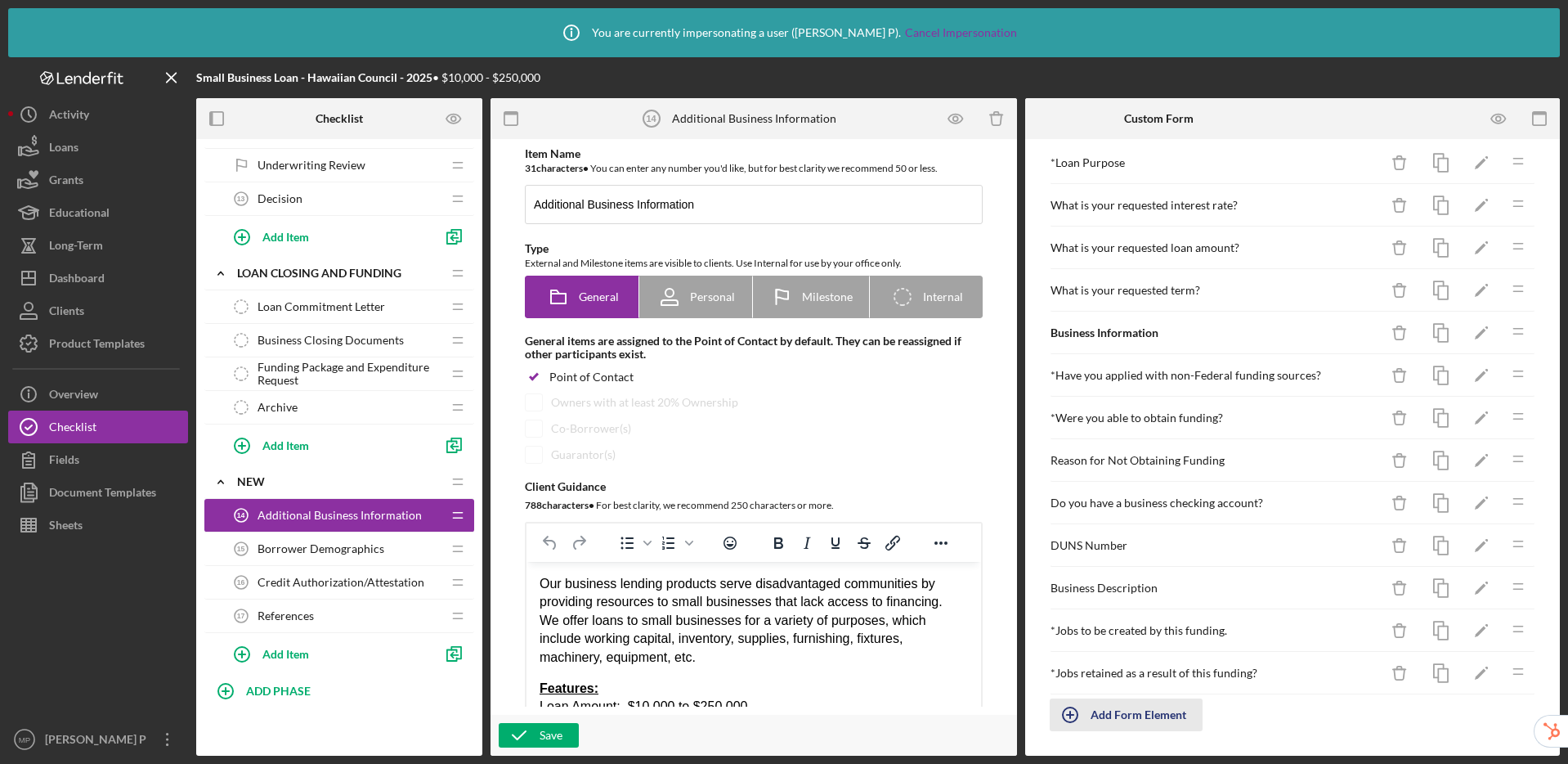
click at [1101, 719] on div "Add Form Element" at bounding box center [1139, 714] width 96 height 32
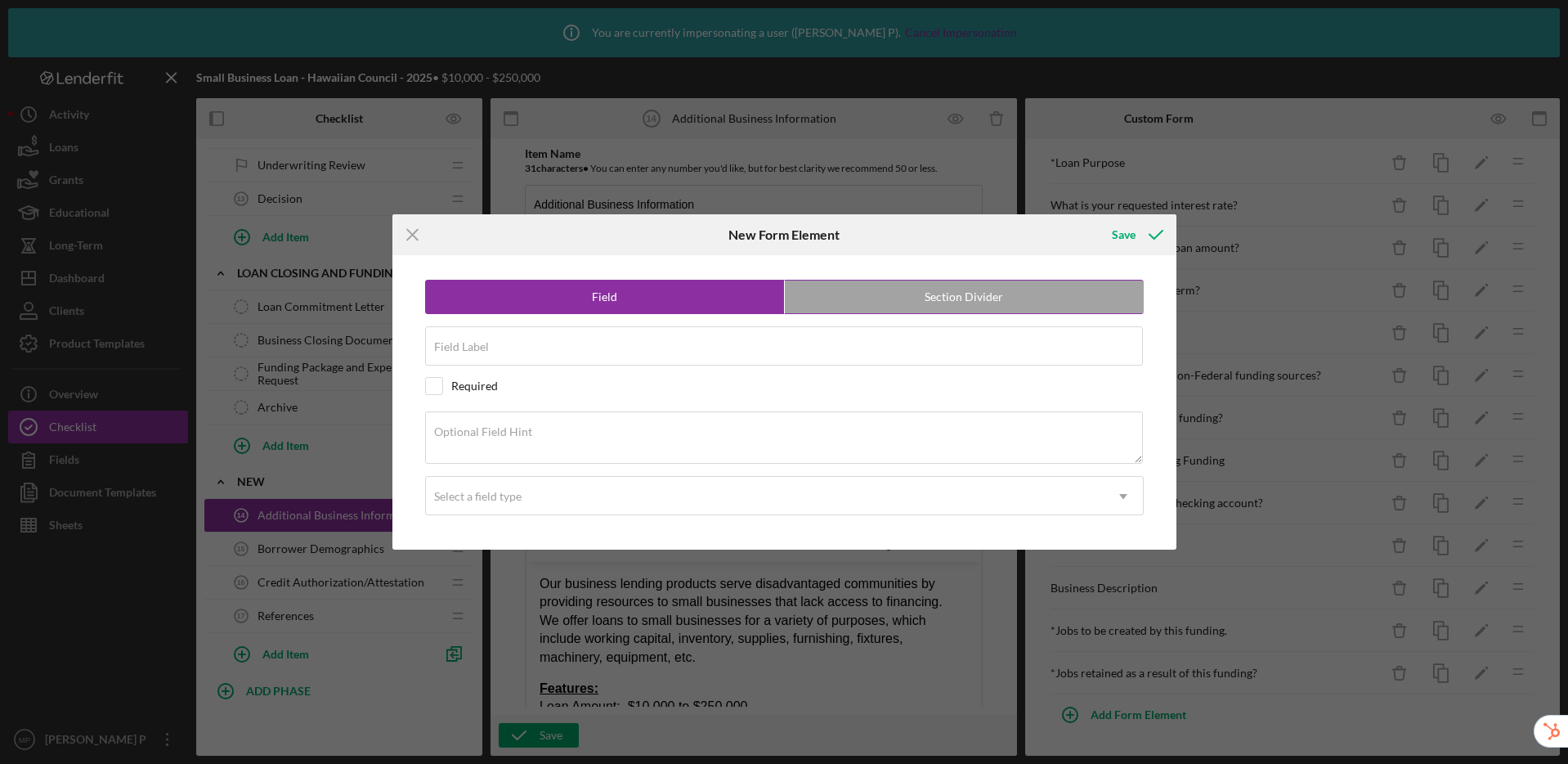
click at [624, 304] on label "Field" at bounding box center [605, 297] width 359 height 32
click at [559, 353] on input "Field Label" at bounding box center [783, 346] width 718 height 39
type input "P"
type input "Purpose of loan and benefit to your business"
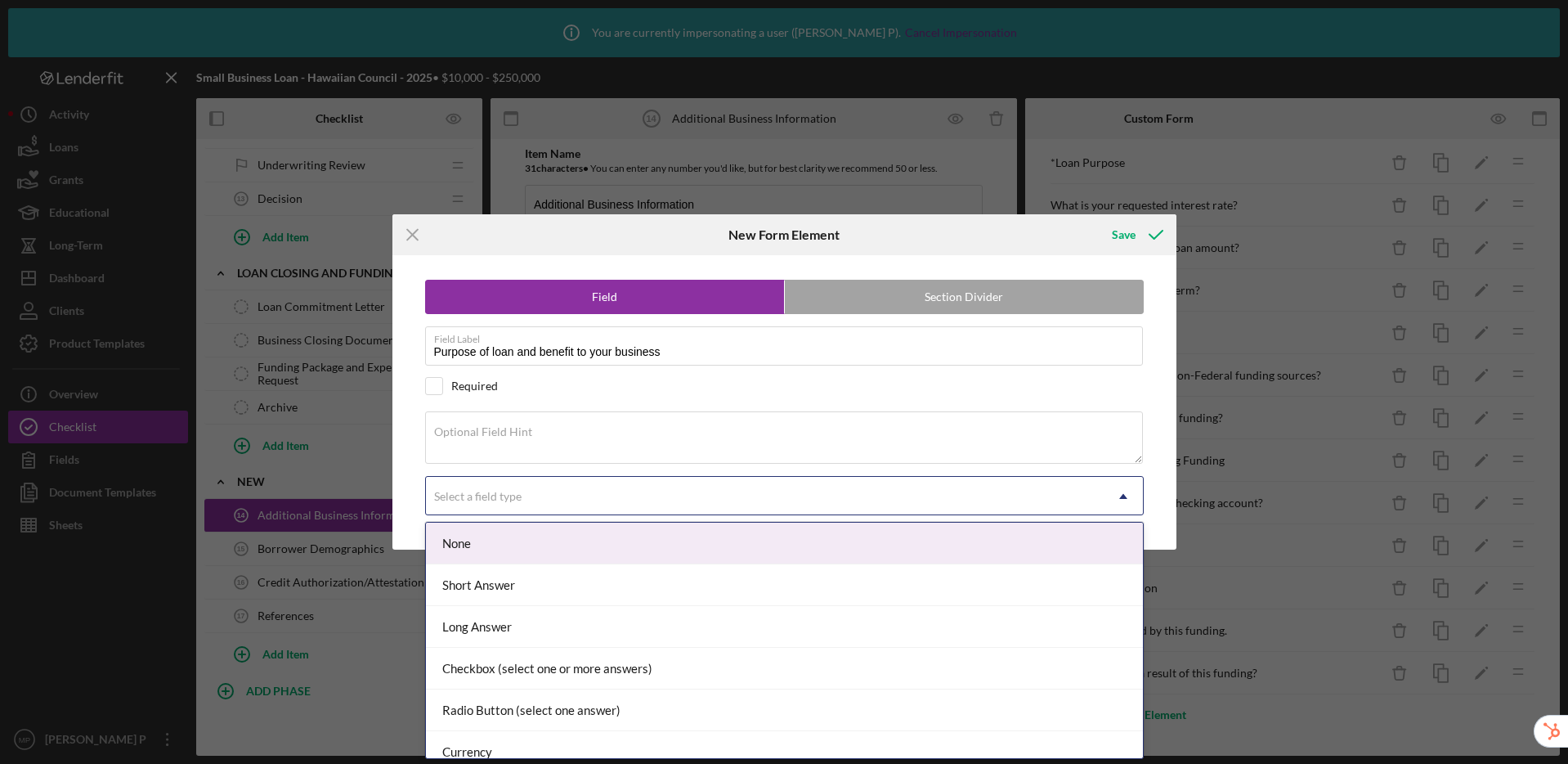
click at [598, 503] on div "Select a field type" at bounding box center [765, 496] width 678 height 38
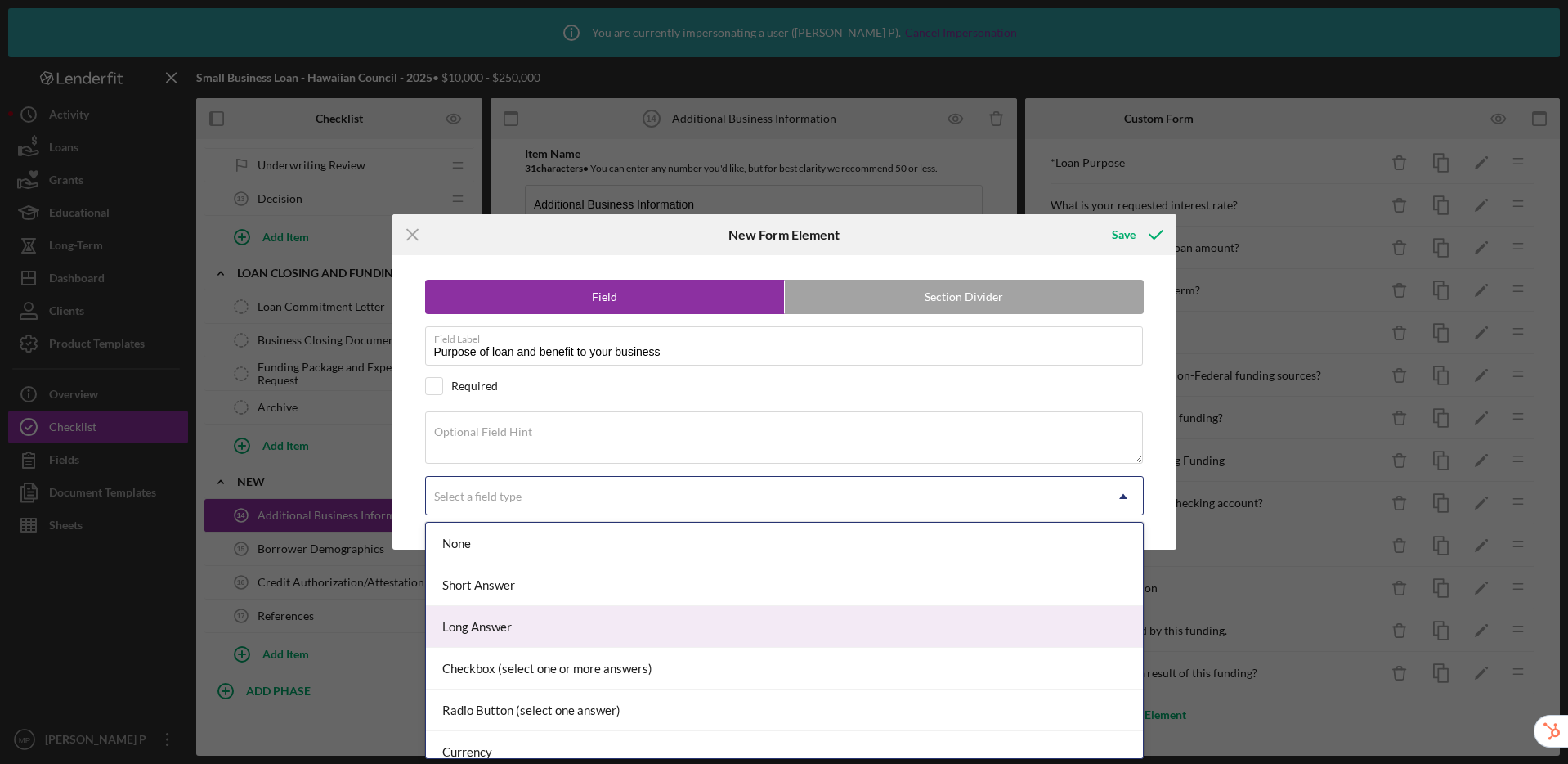
click at [609, 627] on div "Long Answer" at bounding box center [784, 626] width 717 height 42
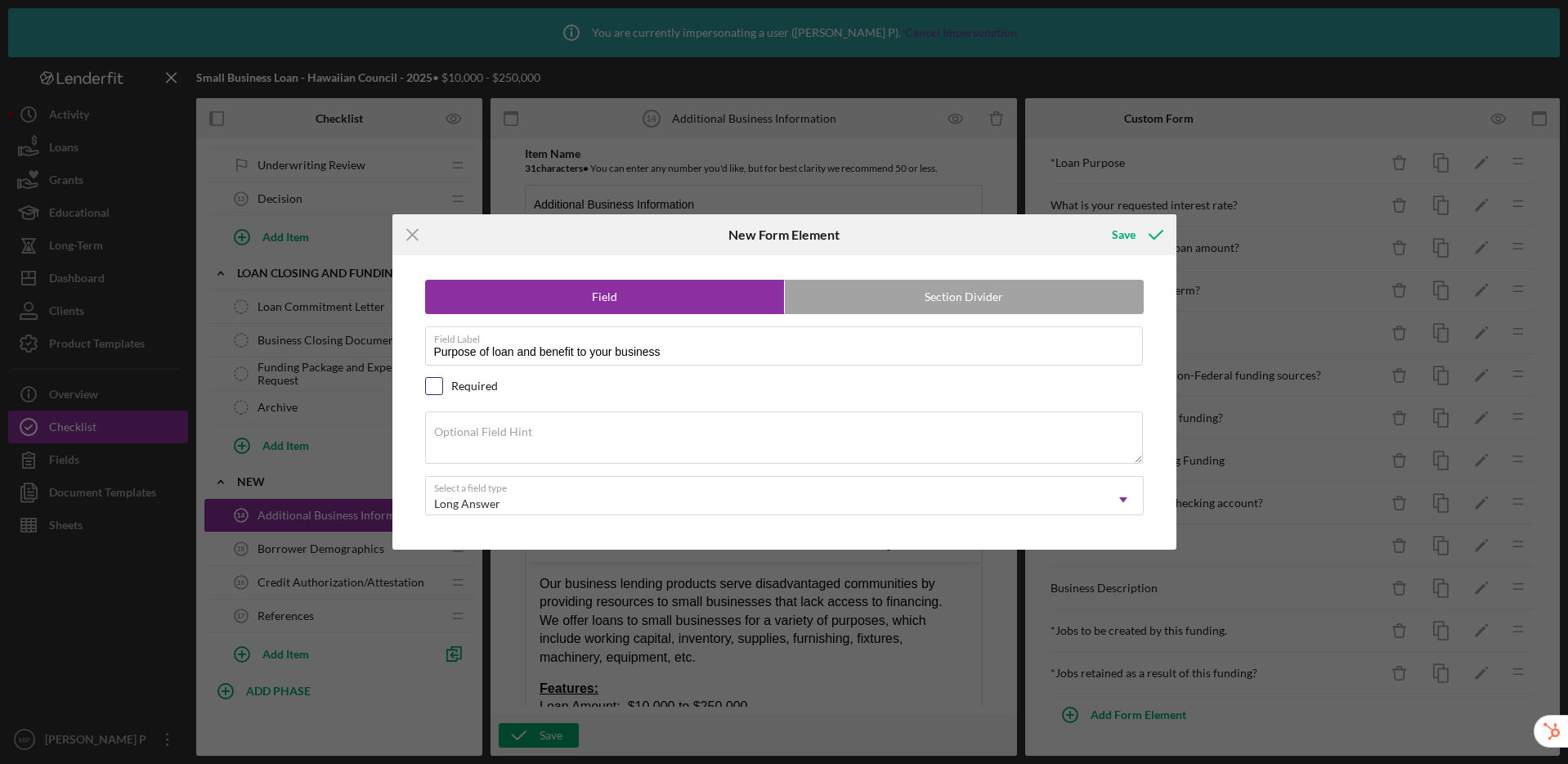
click at [431, 388] on input "checkbox" at bounding box center [434, 386] width 17 height 17
checkbox input "true"
click at [1117, 232] on div "Save" at bounding box center [1124, 234] width 24 height 32
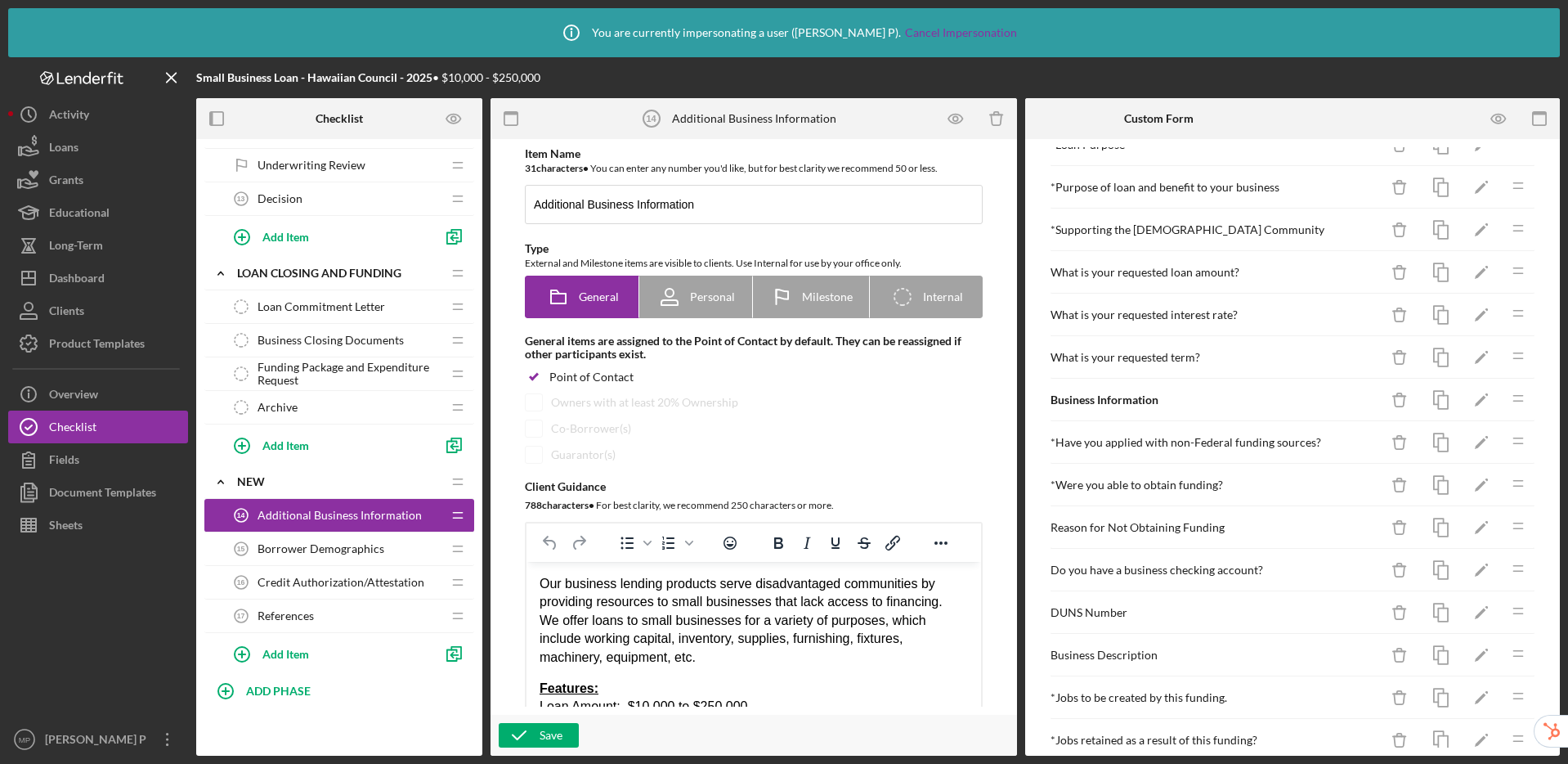
scroll to position [235, 0]
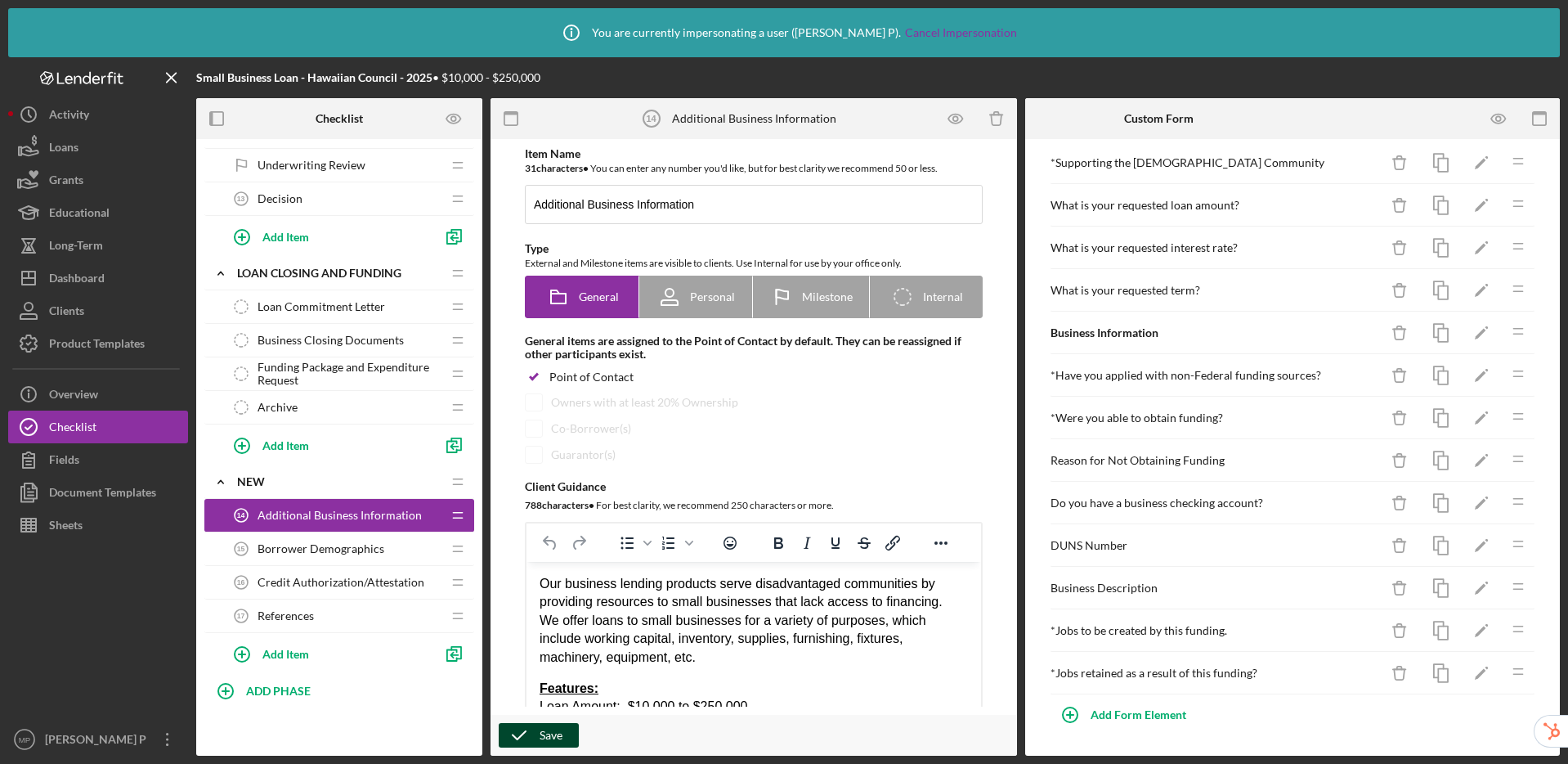
click at [527, 736] on icon "button" at bounding box center [519, 735] width 41 height 41
click at [1499, 116] on icon "button" at bounding box center [1498, 118] width 5 height 5
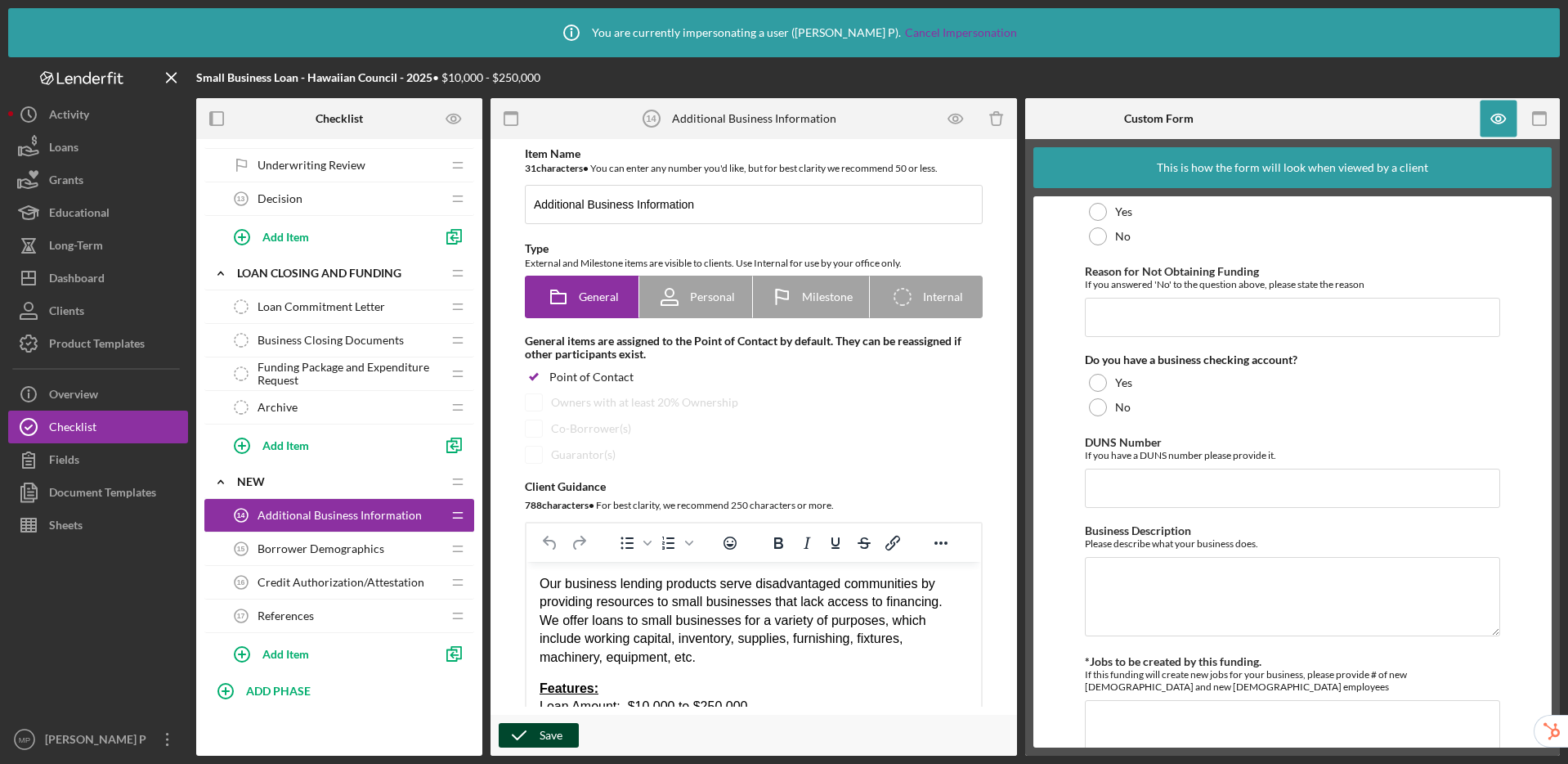
scroll to position [1249, 0]
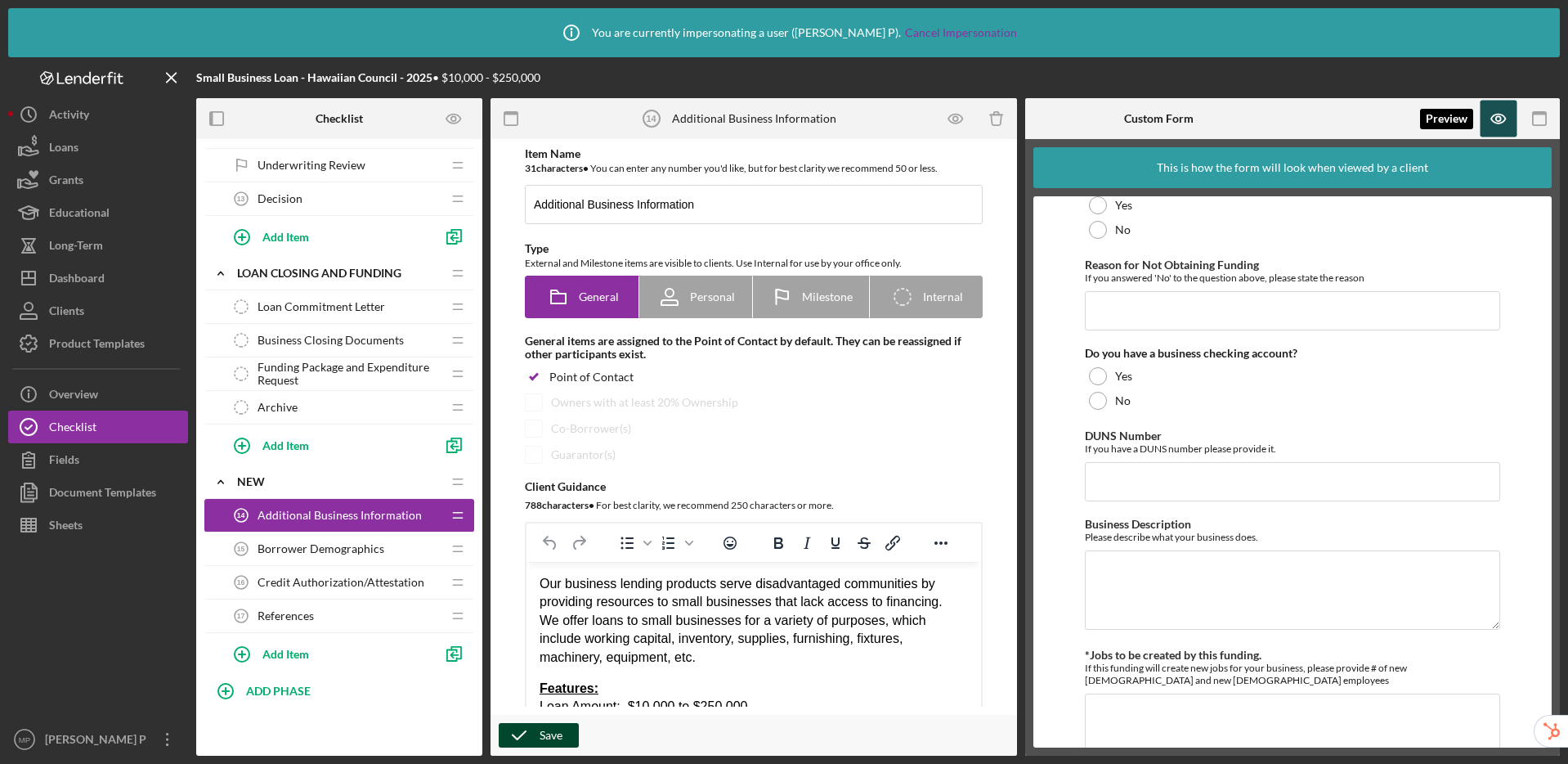
click at [1483, 117] on icon "button" at bounding box center [1499, 119] width 37 height 37
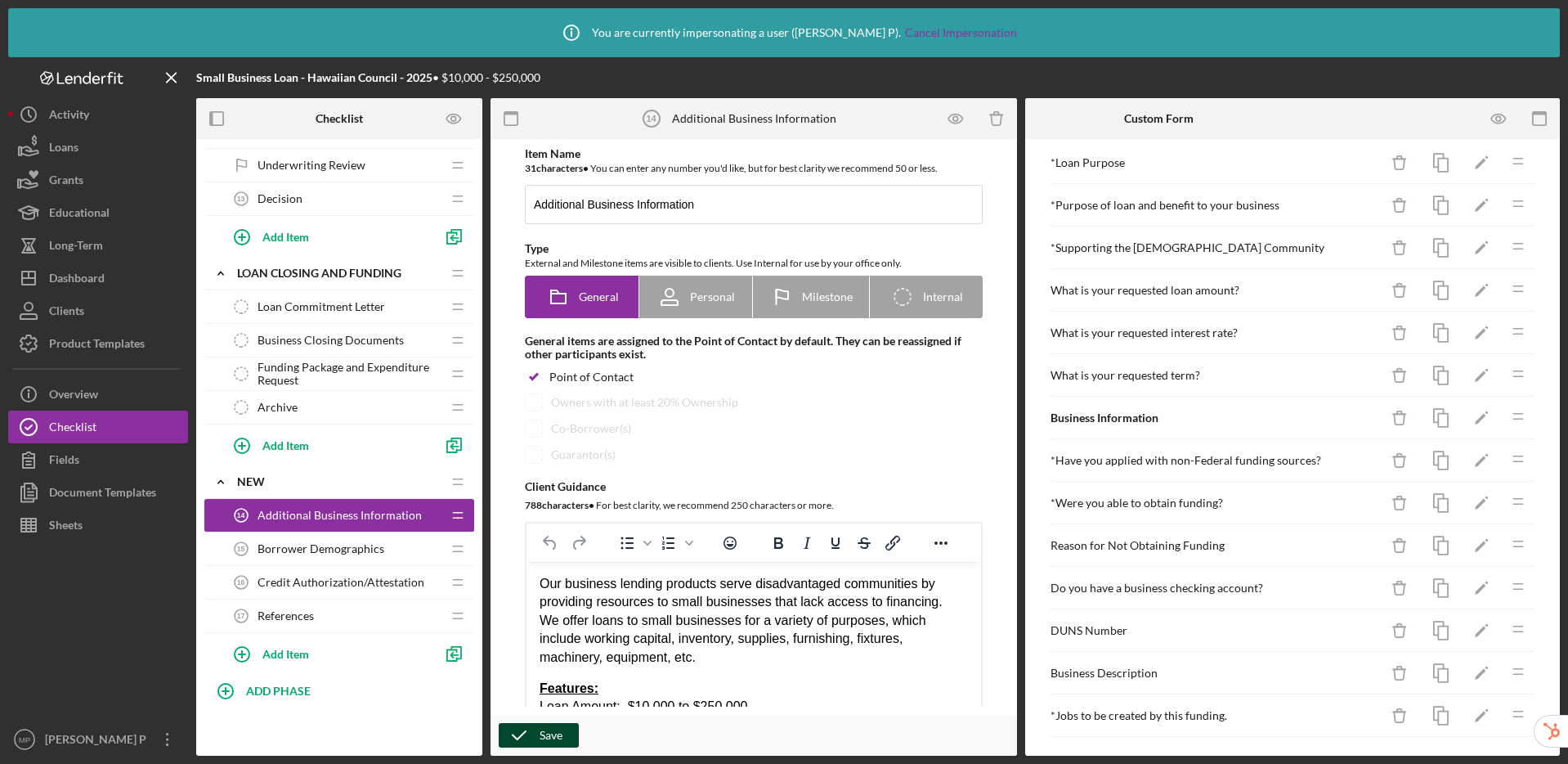
scroll to position [235, 0]
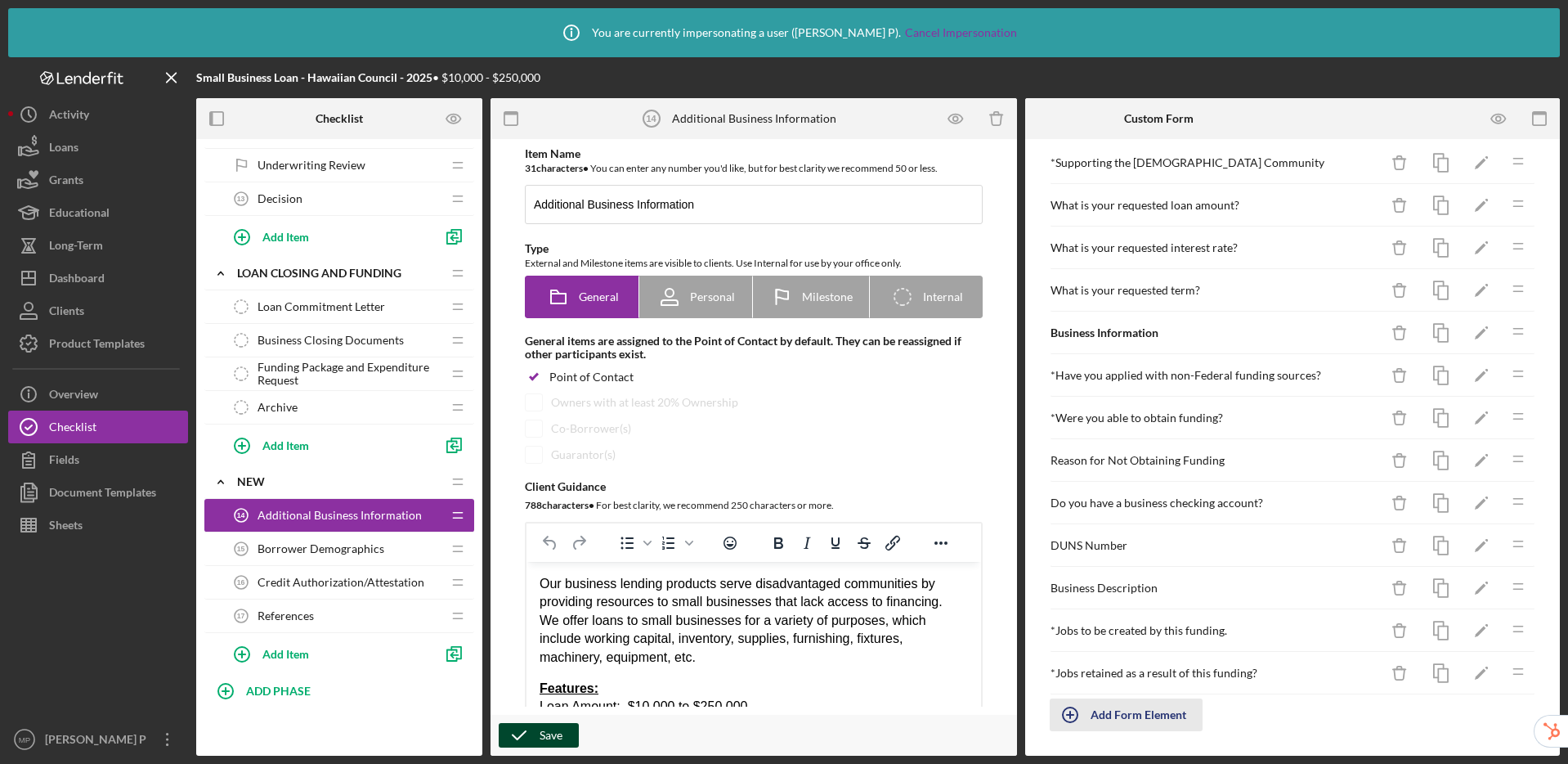
click at [1101, 710] on div "Add Form Element" at bounding box center [1139, 714] width 96 height 32
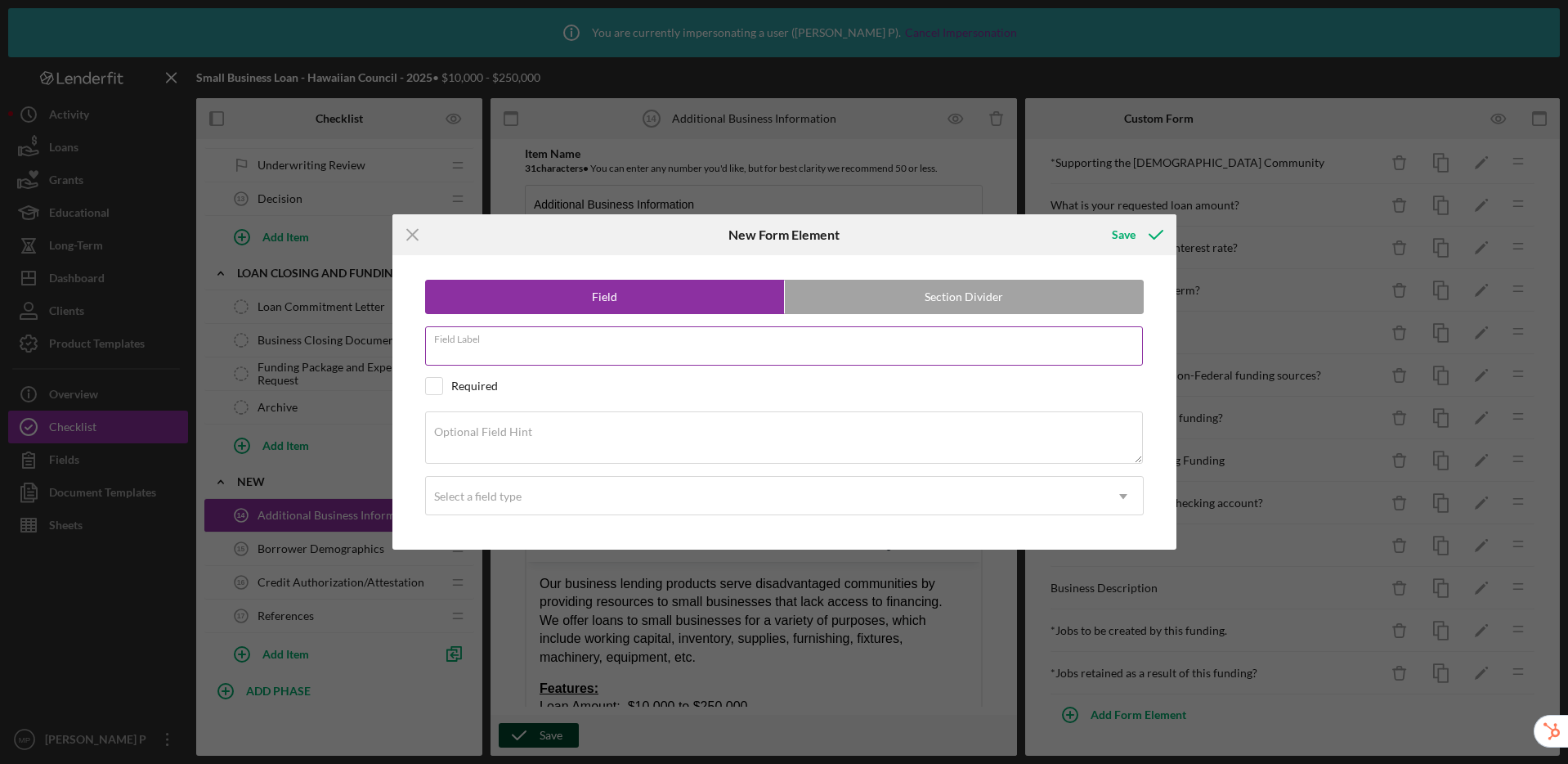
click at [515, 350] on input "Field Label" at bounding box center [783, 346] width 718 height 39
type input "What stage is your business in?"
click at [556, 504] on div "Select a field type" at bounding box center [765, 496] width 678 height 38
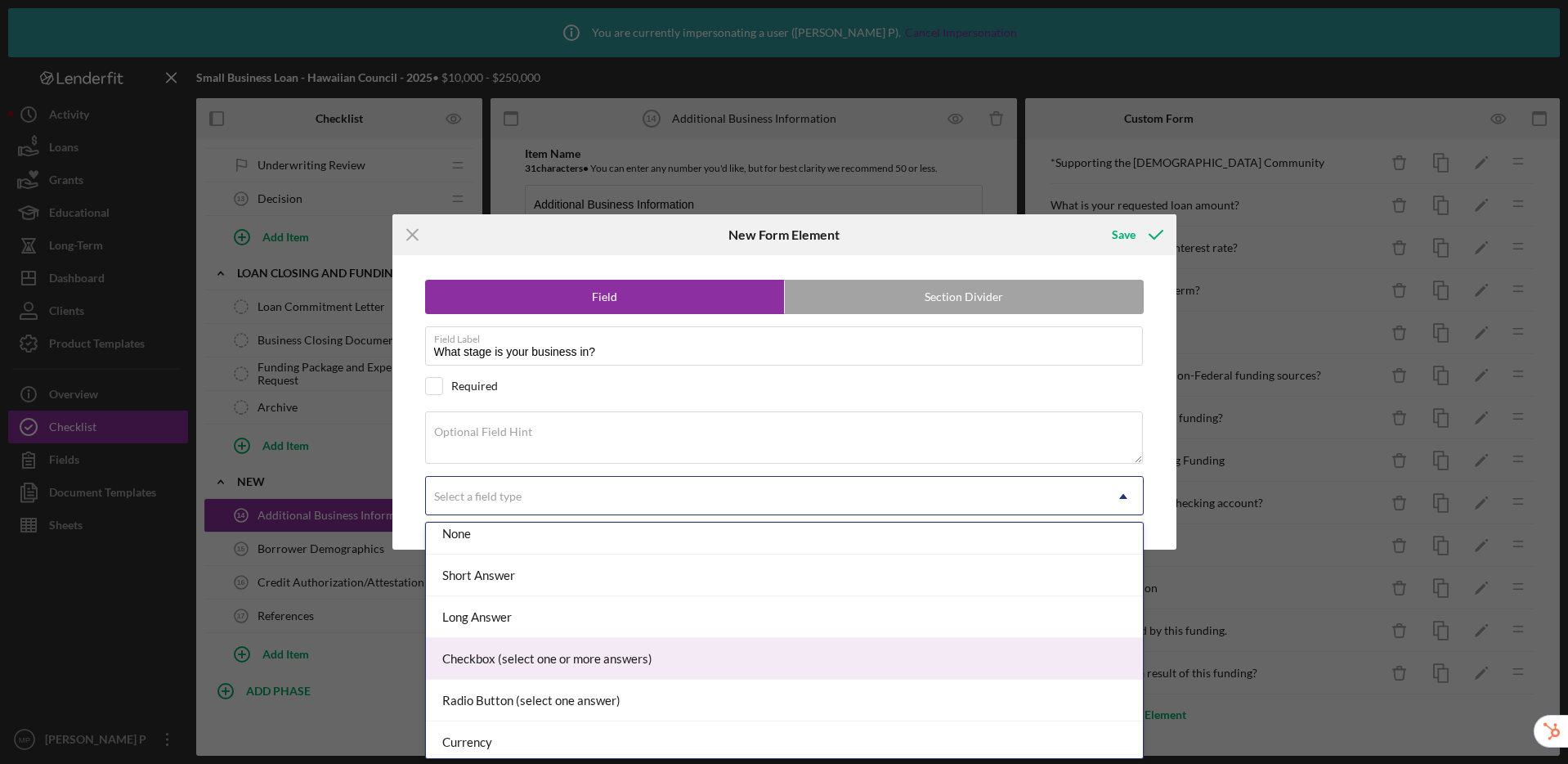
scroll to position [9, 0]
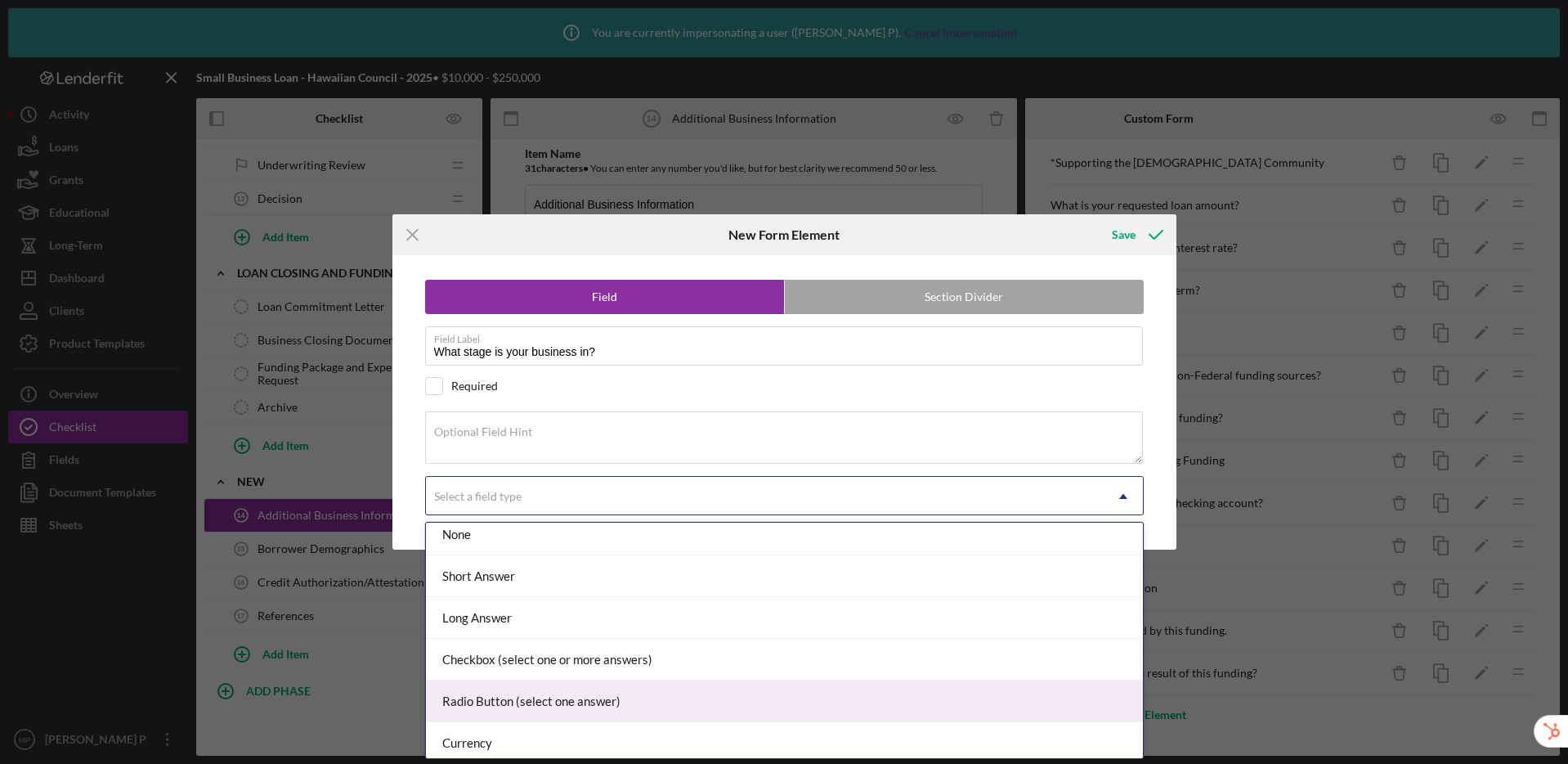
click at [624, 689] on div "Radio Button (select one answer)" at bounding box center [784, 701] width 717 height 42
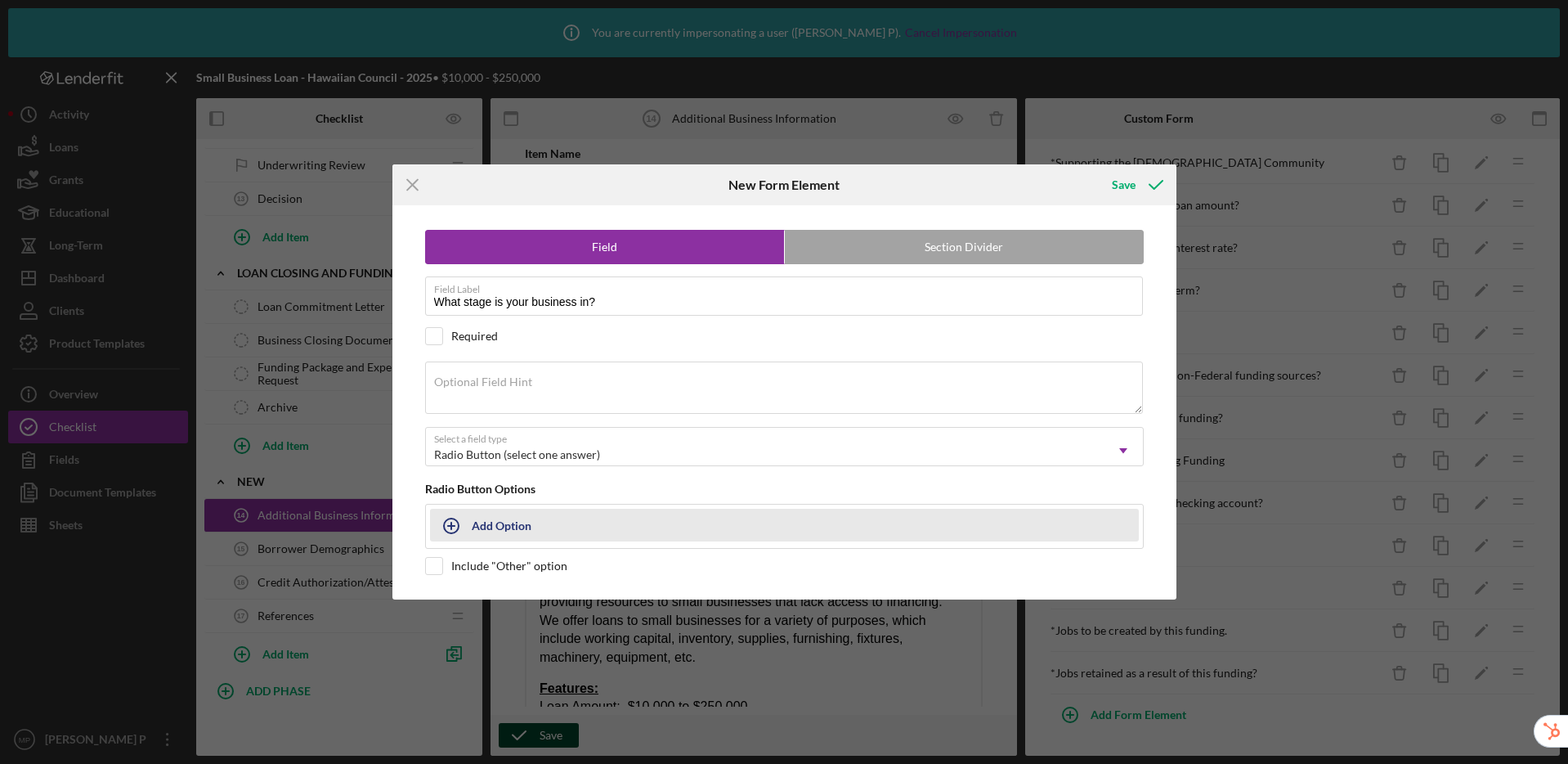
click at [501, 528] on div "Add Option" at bounding box center [501, 526] width 60 height 31
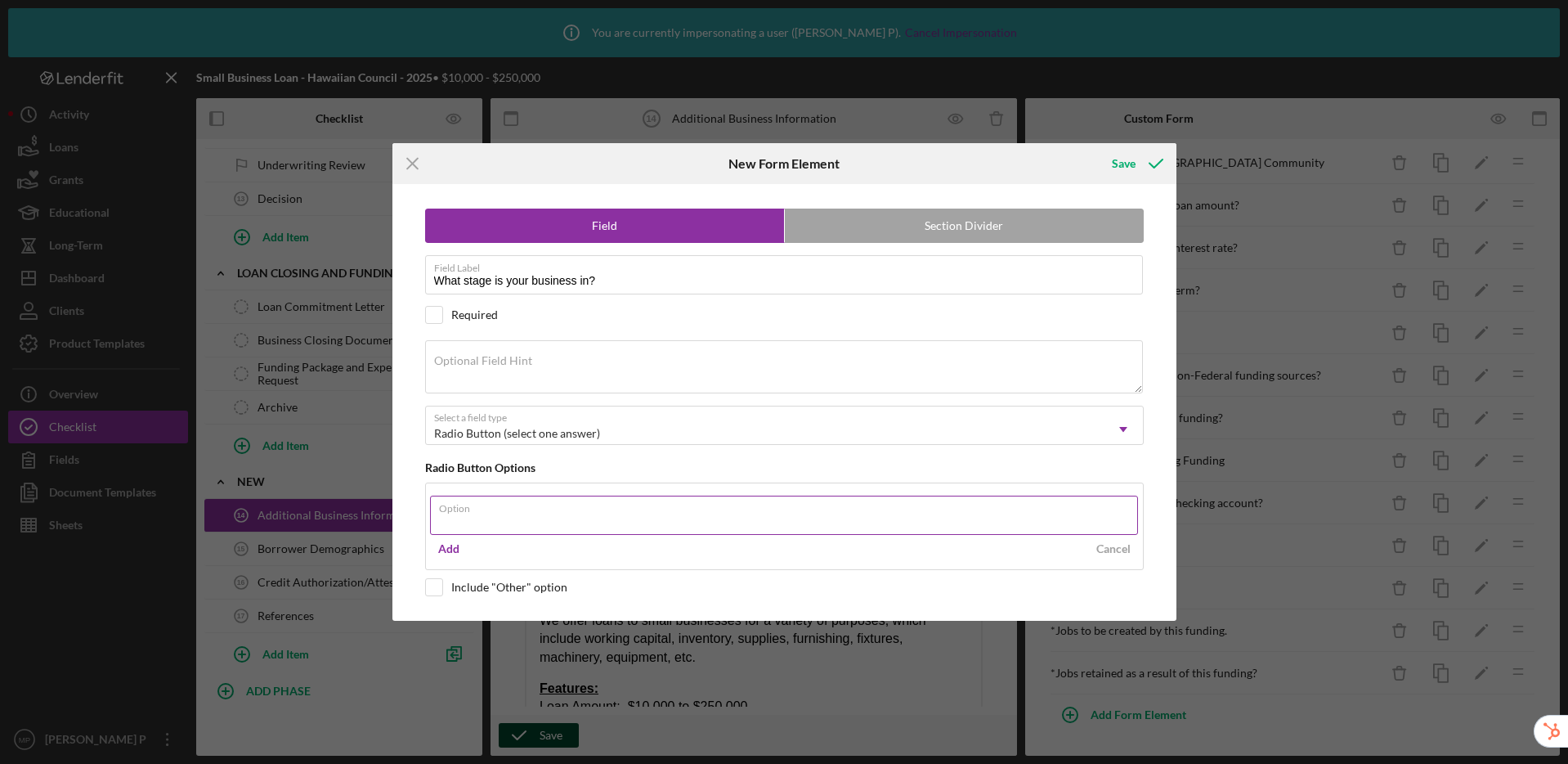
click at [506, 515] on input "Option" at bounding box center [784, 515] width 708 height 39
click at [0, 763] on com-1password-button at bounding box center [0, 764] width 0 height 0
type input "Start-up"
click at [455, 546] on div "Add" at bounding box center [449, 549] width 21 height 25
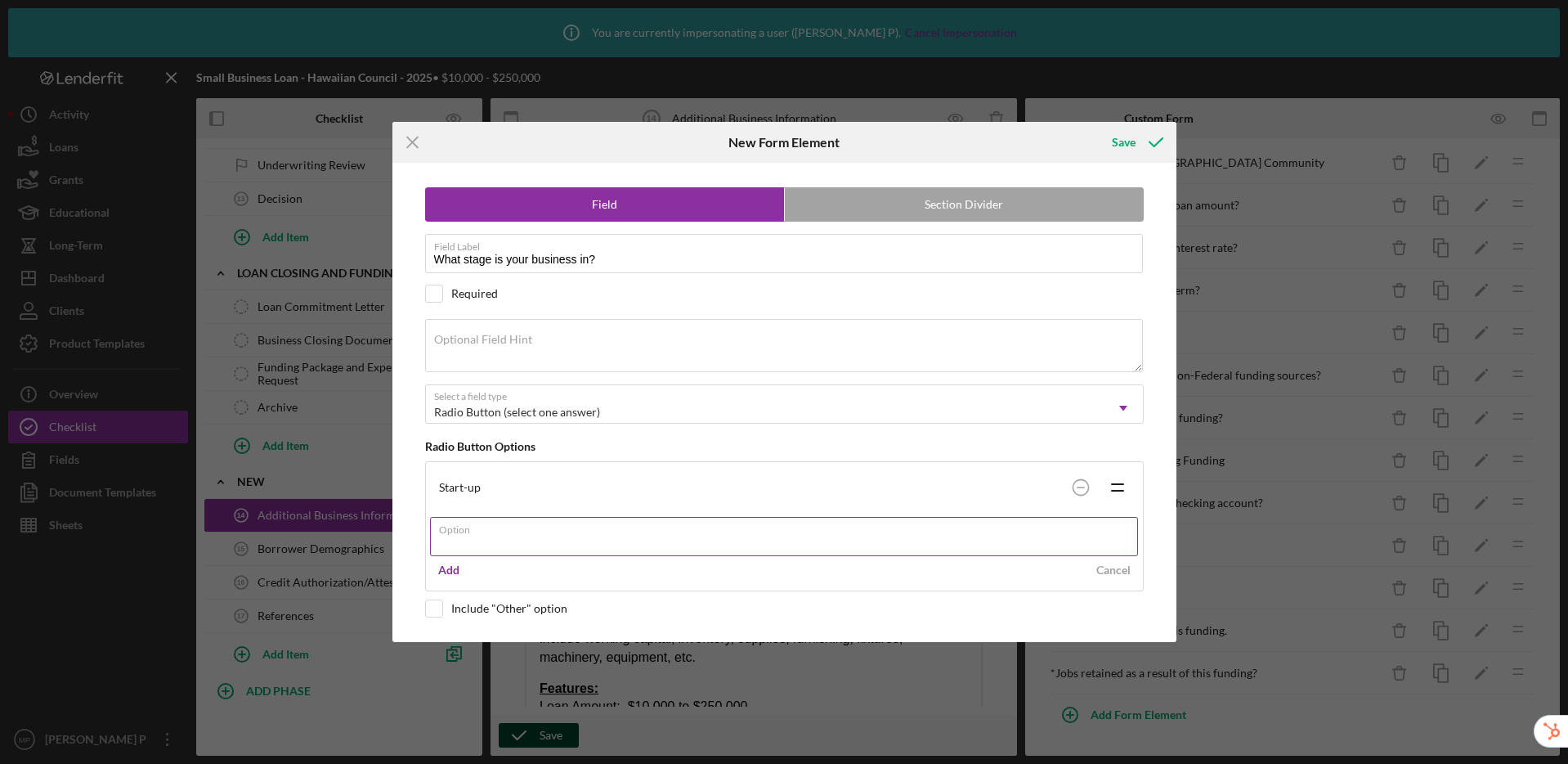
click at [501, 542] on input "Option" at bounding box center [784, 537] width 708 height 39
drag, startPoint x: 1116, startPoint y: 533, endPoint x: 1104, endPoint y: 535, distance: 12.2
click at [0, 763] on com-1password-button at bounding box center [0, 764] width 0 height 0
type input "Growth"
click at [438, 568] on button "Add" at bounding box center [449, 570] width 38 height 25
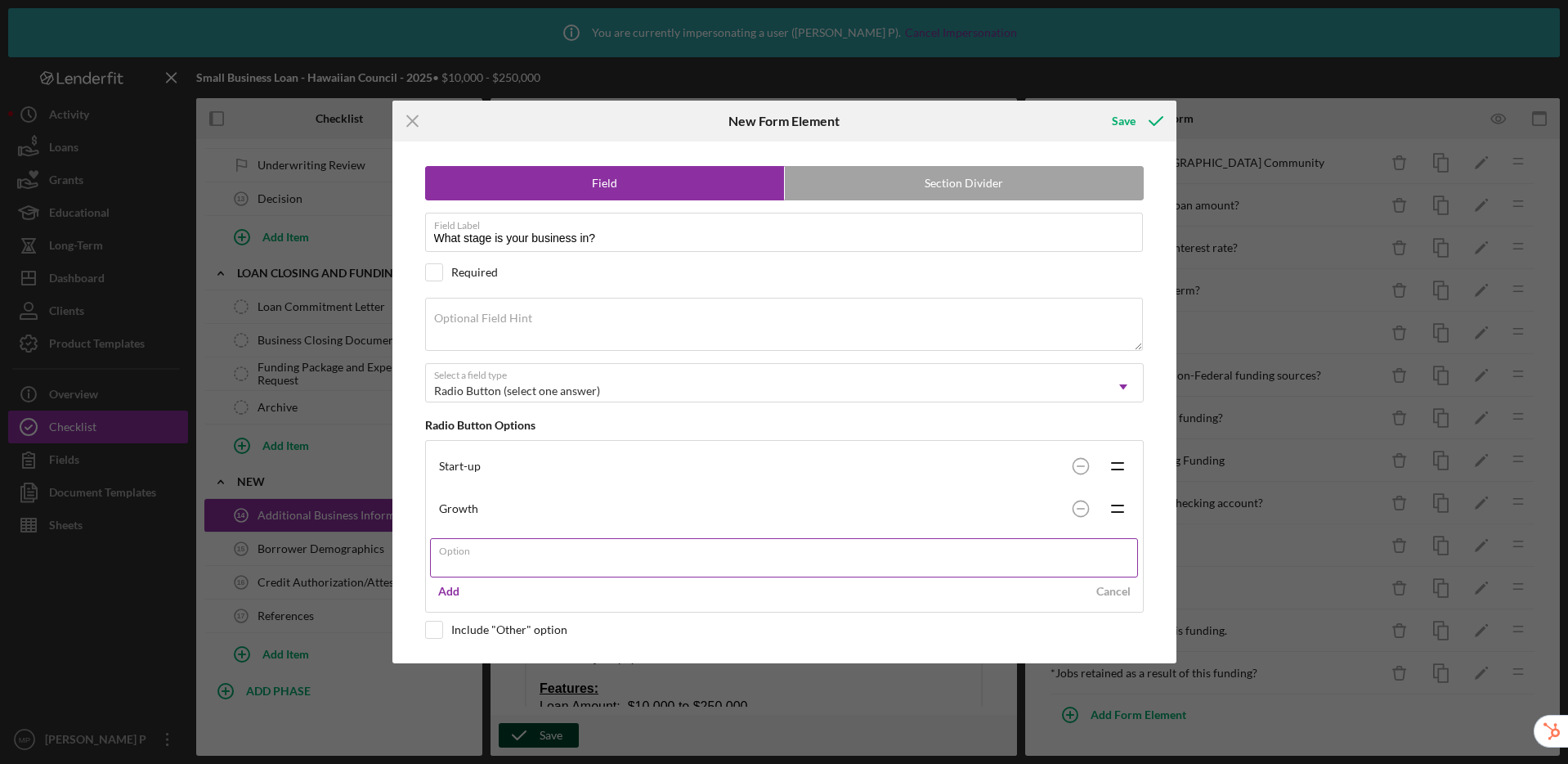
click at [525, 561] on input "Option" at bounding box center [784, 558] width 708 height 39
type input "s"
click at [0, 763] on com-1password-button at bounding box center [0, 764] width 0 height 0
type input "Established/Mature"
click at [446, 590] on div "Add" at bounding box center [449, 591] width 21 height 25
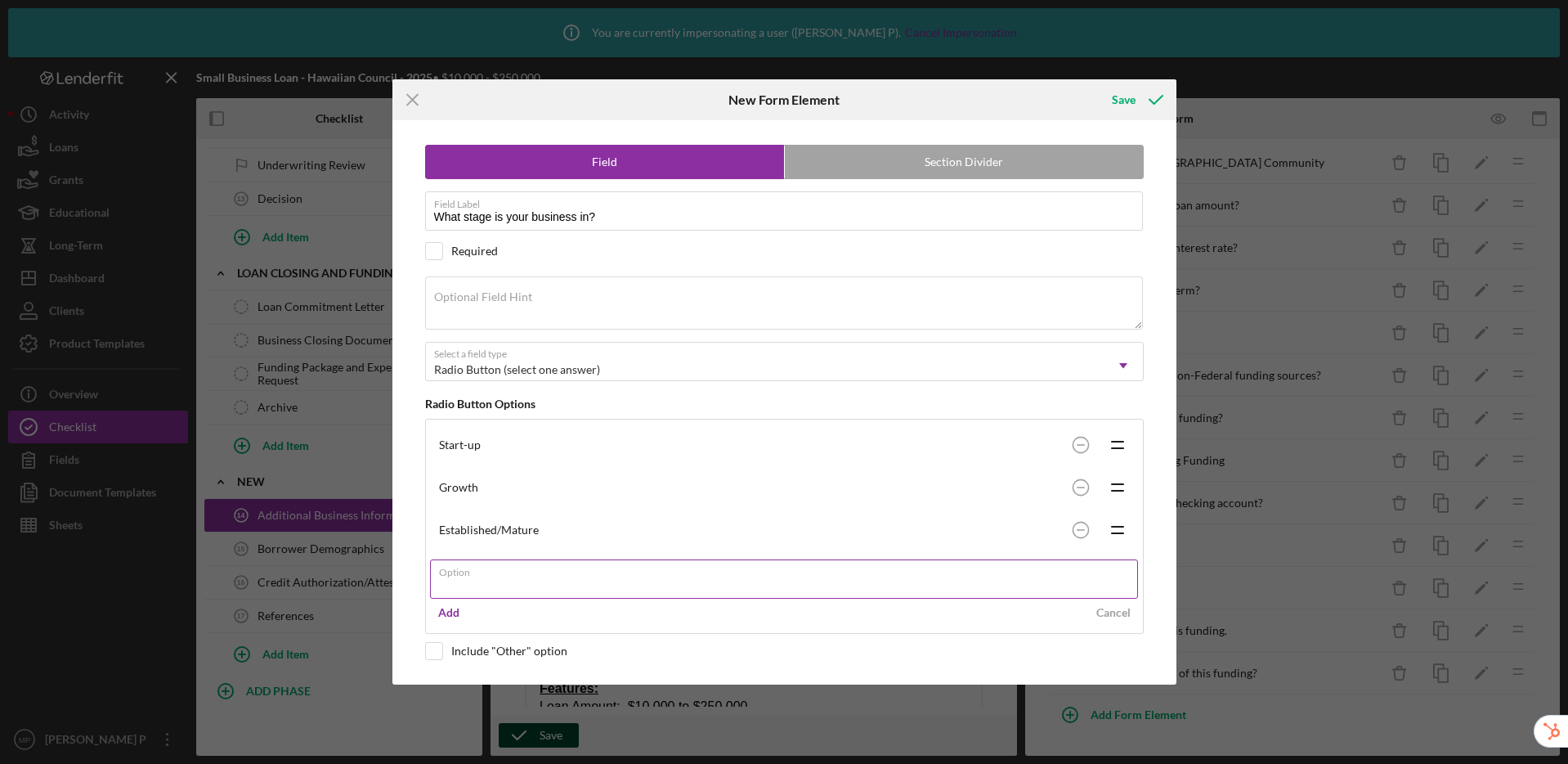
click at [532, 577] on input "Option" at bounding box center [784, 579] width 708 height 39
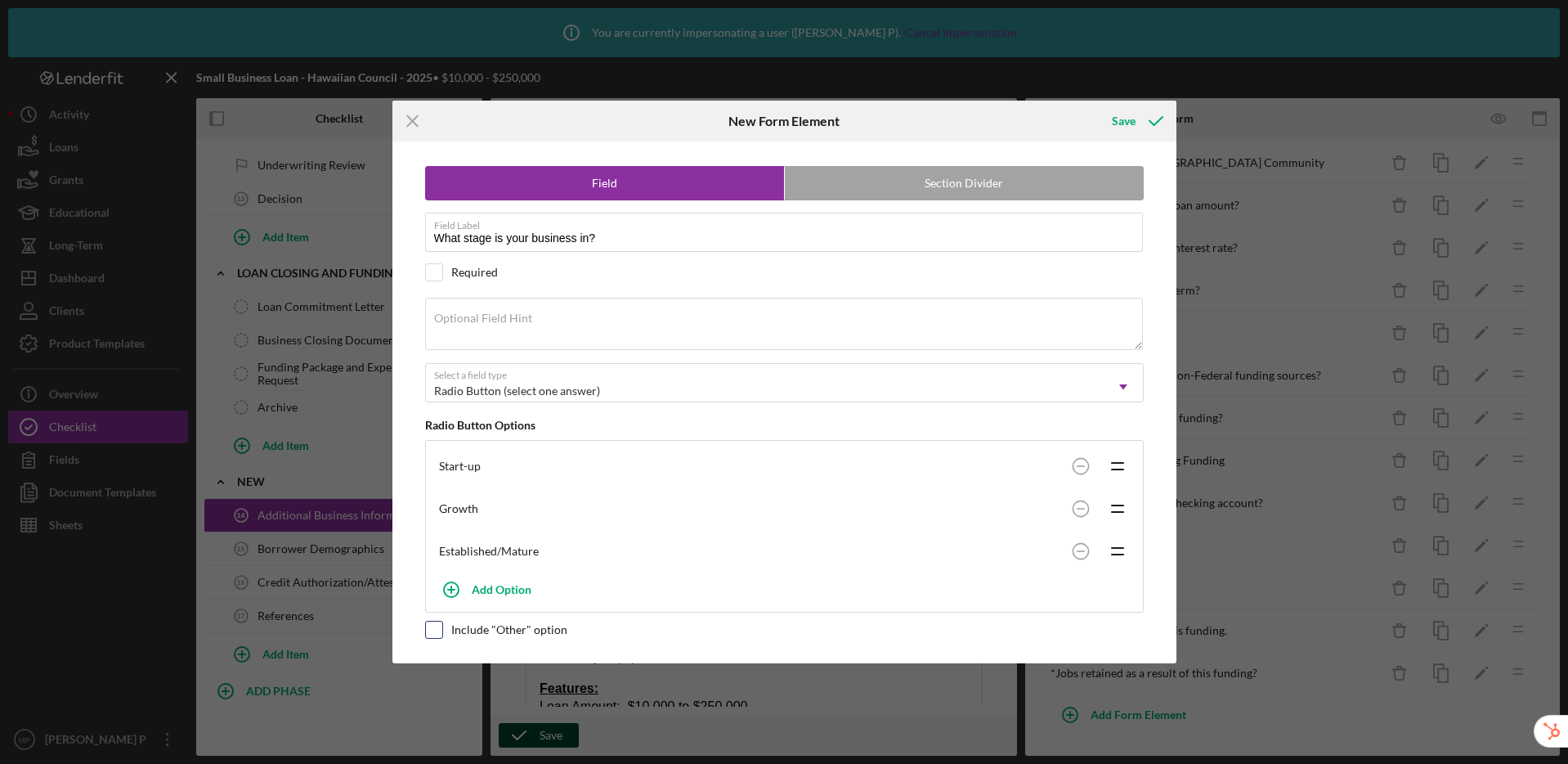
click at [432, 649] on div "Field Section Divider Field Label What stage is your business in? Required Opti…" at bounding box center [784, 402] width 767 height 521
click at [438, 630] on input "checkbox" at bounding box center [434, 630] width 17 height 17
checkbox input "true"
click at [437, 279] on input "checkbox" at bounding box center [434, 273] width 17 height 17
checkbox input "true"
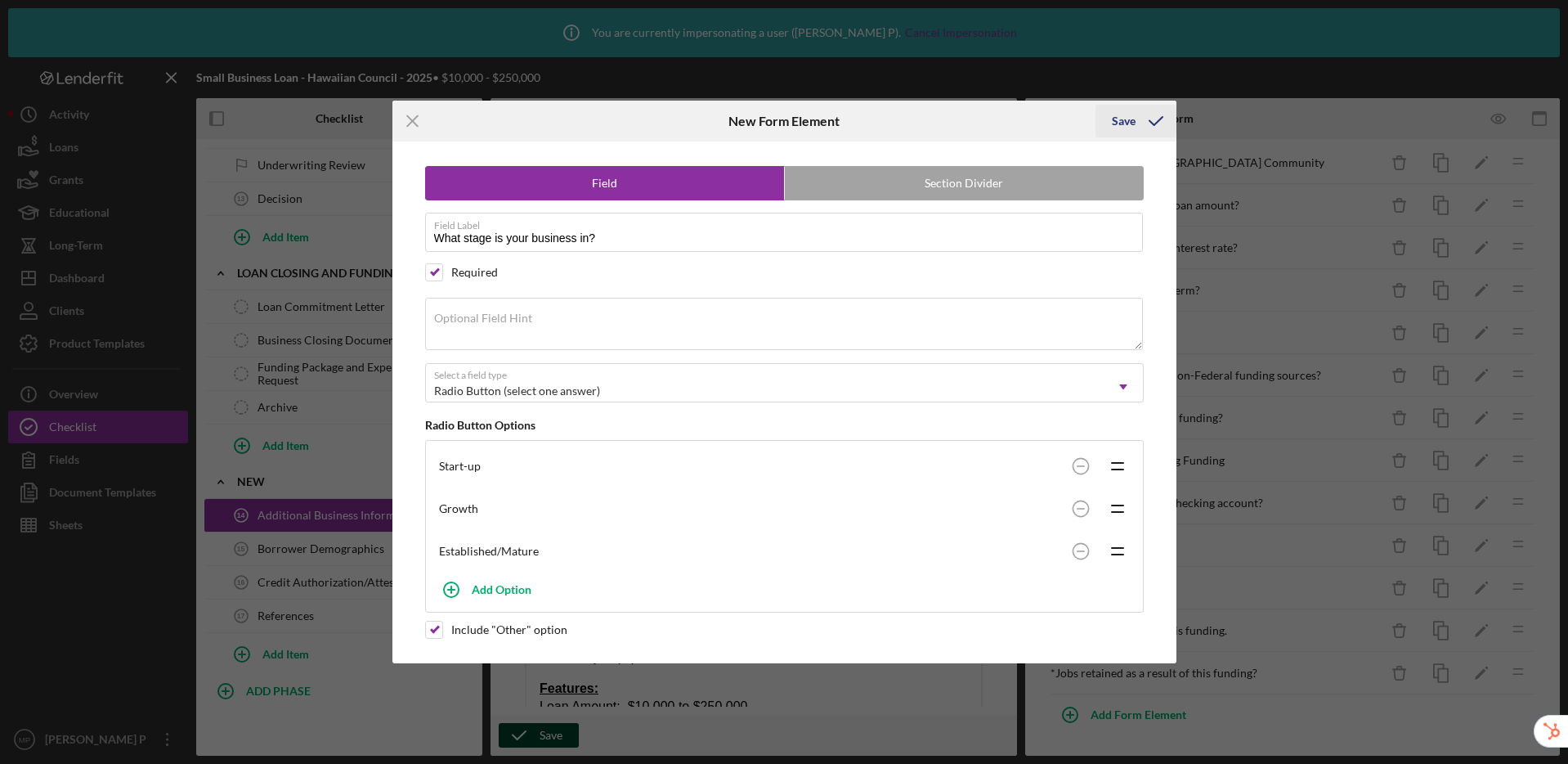
click at [1102, 104] on button "Save" at bounding box center [1136, 120] width 81 height 32
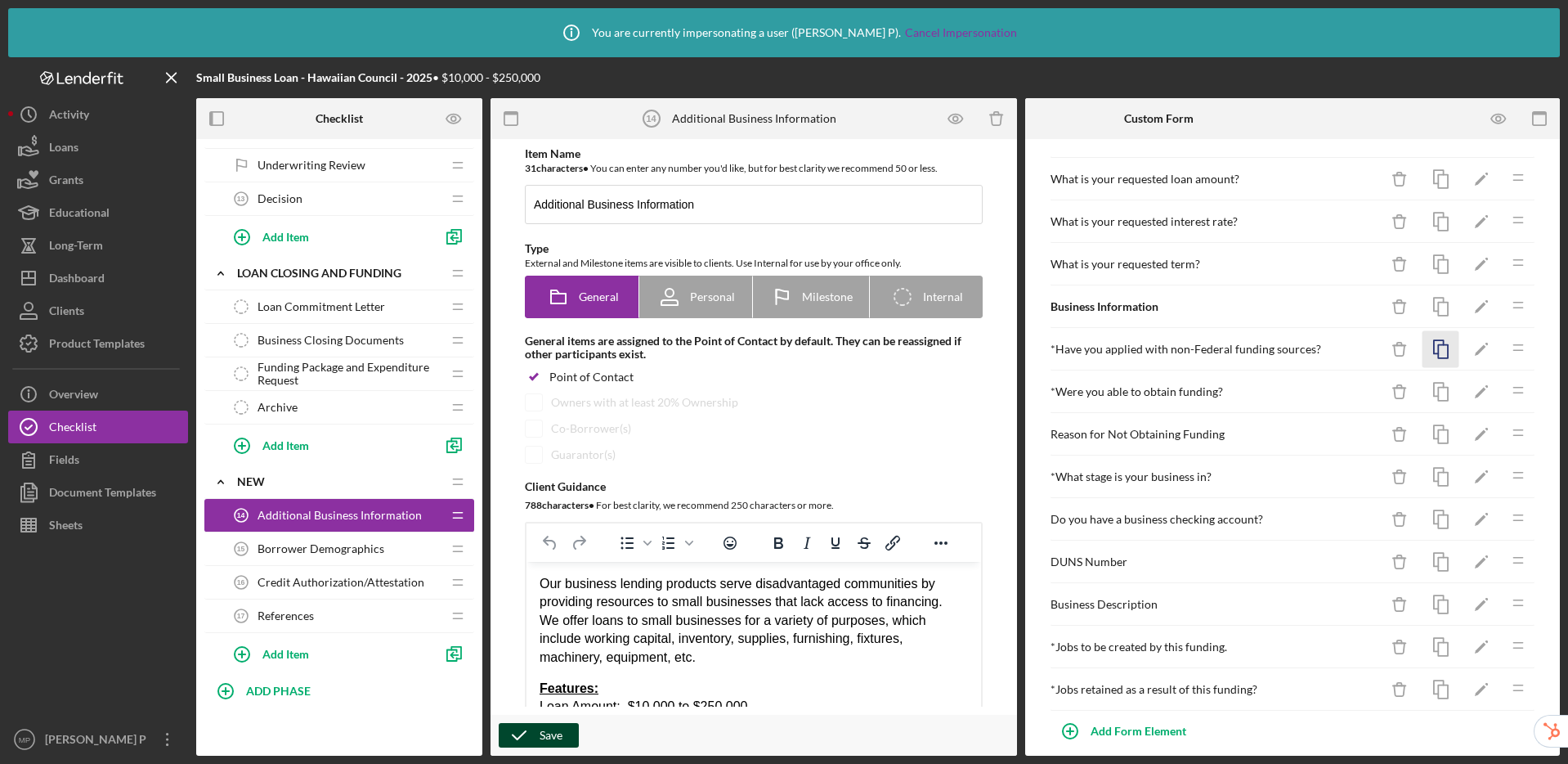
click at [1429, 351] on icon "button" at bounding box center [1441, 350] width 37 height 37
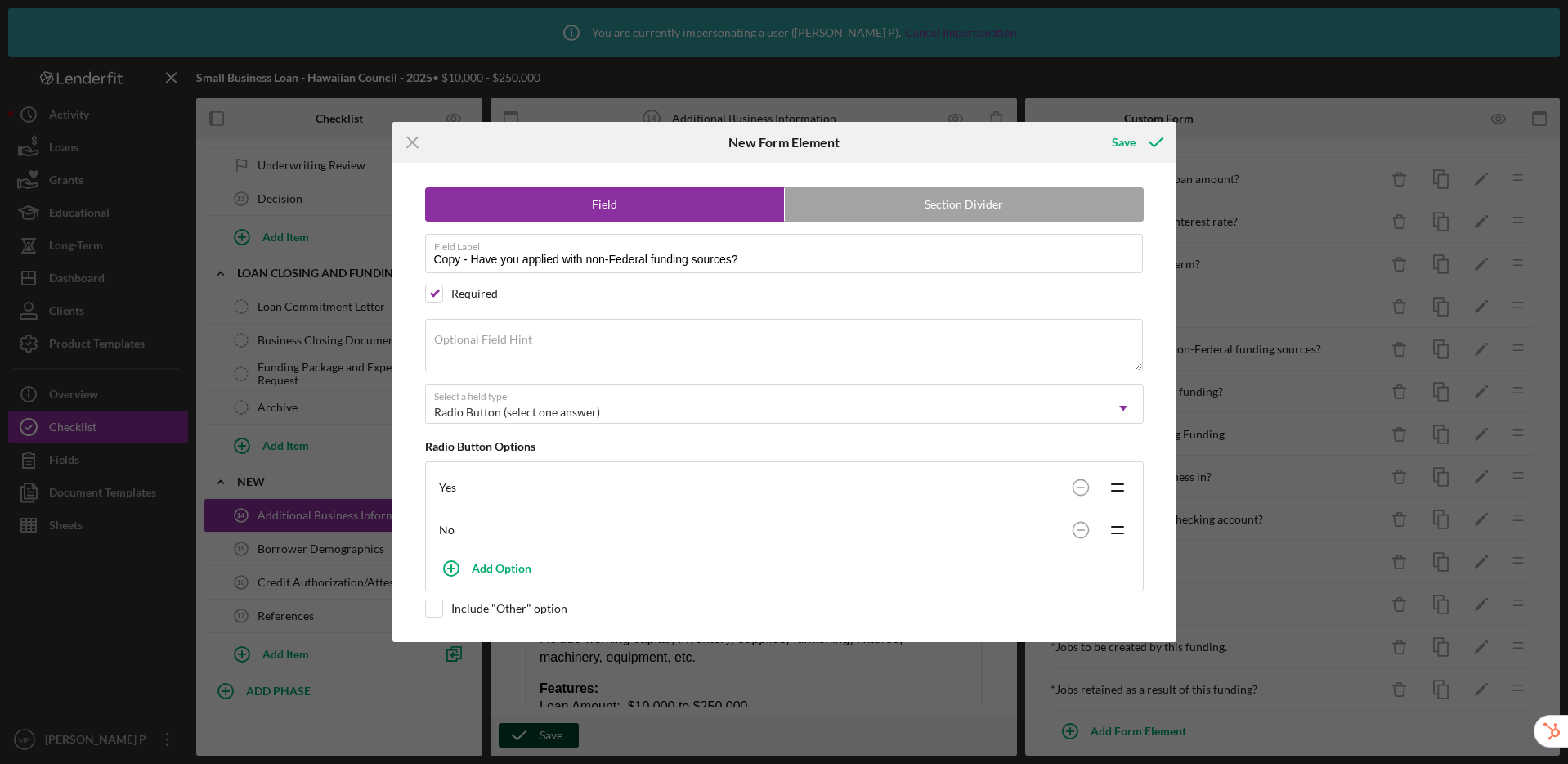
click at [415, 144] on line at bounding box center [413, 143] width 11 height 11
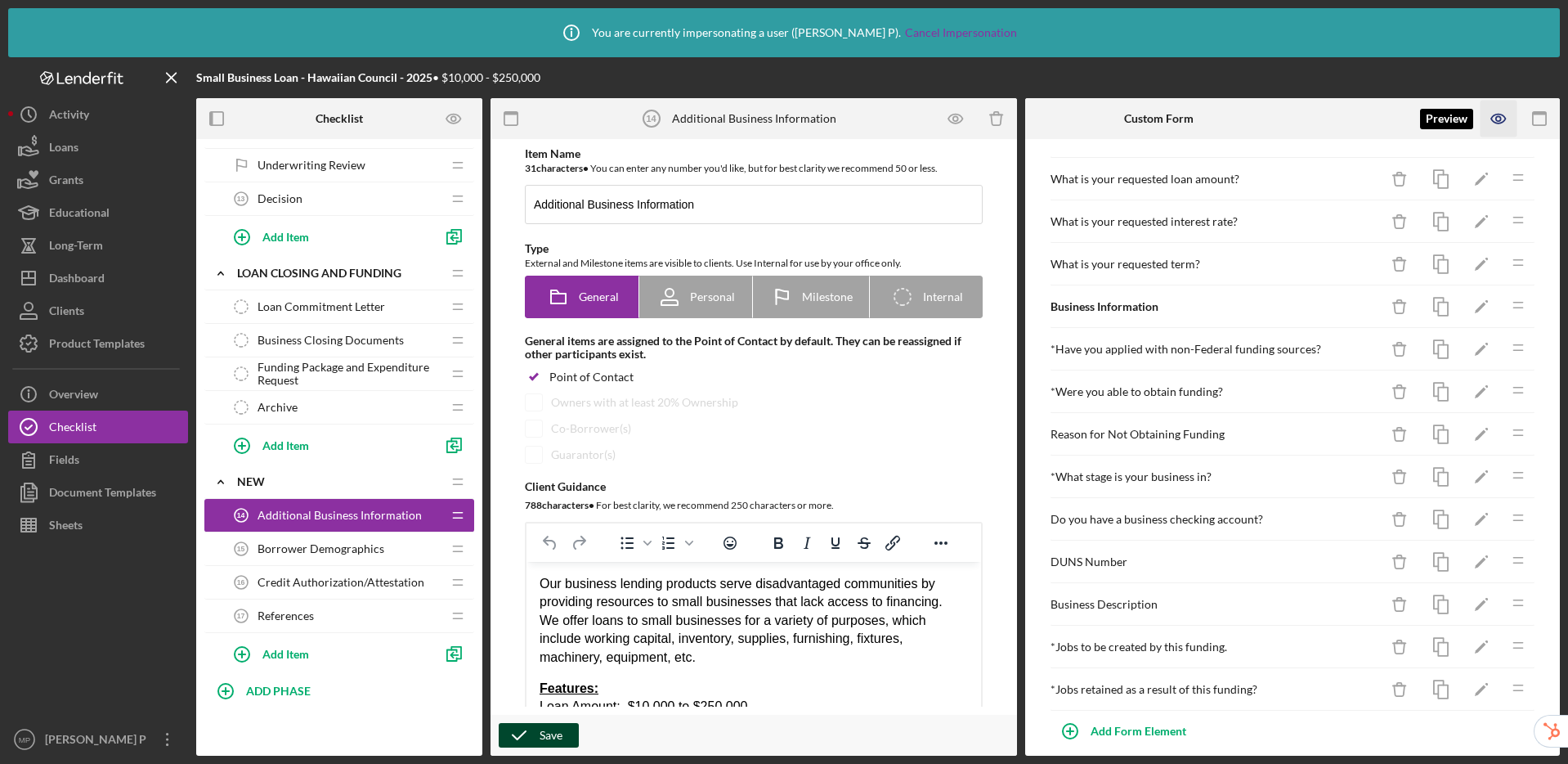
click at [1511, 124] on icon "button" at bounding box center [1499, 119] width 37 height 37
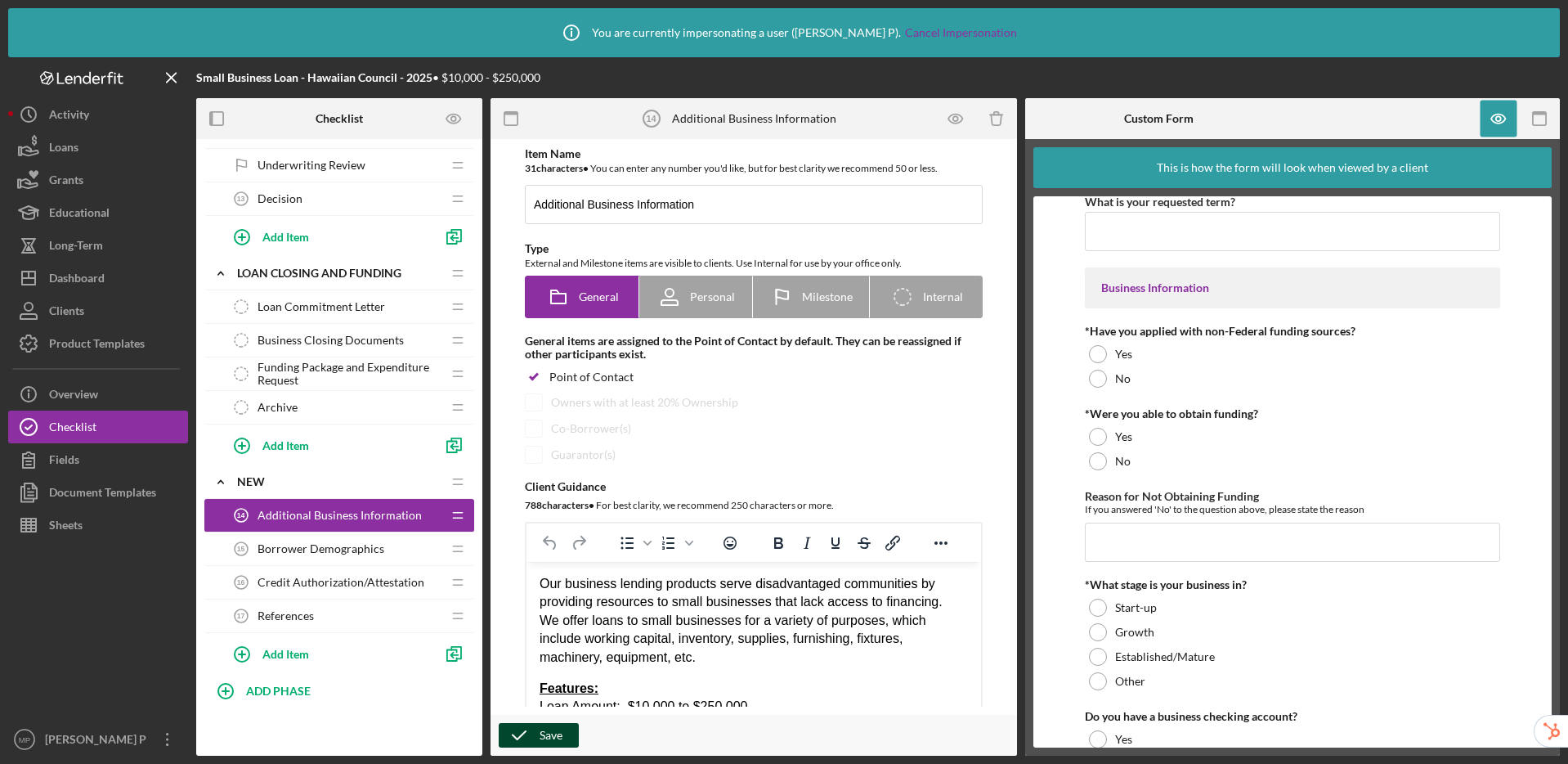
scroll to position [988, 0]
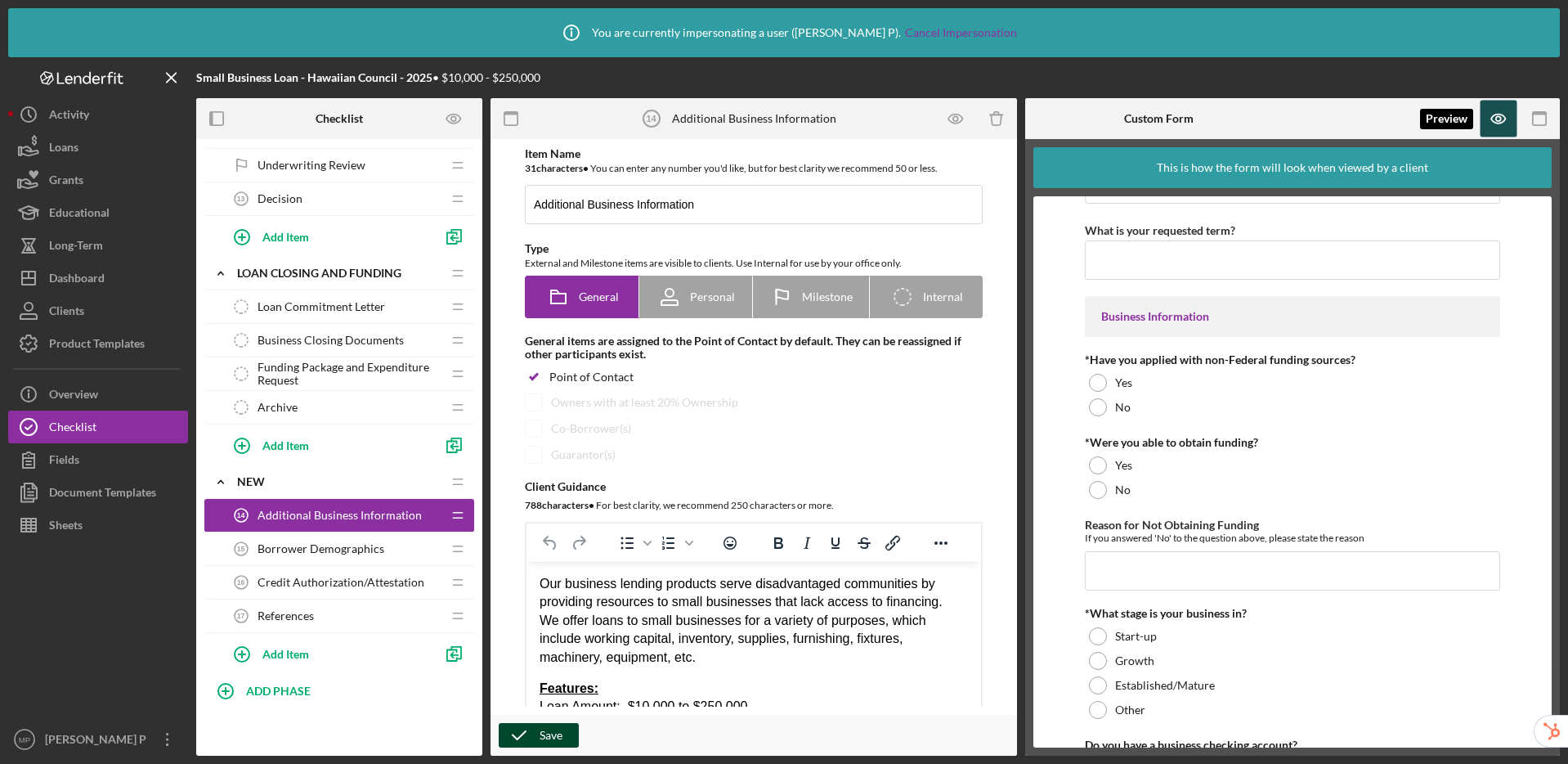
click at [1499, 125] on icon "button" at bounding box center [1499, 119] width 37 height 37
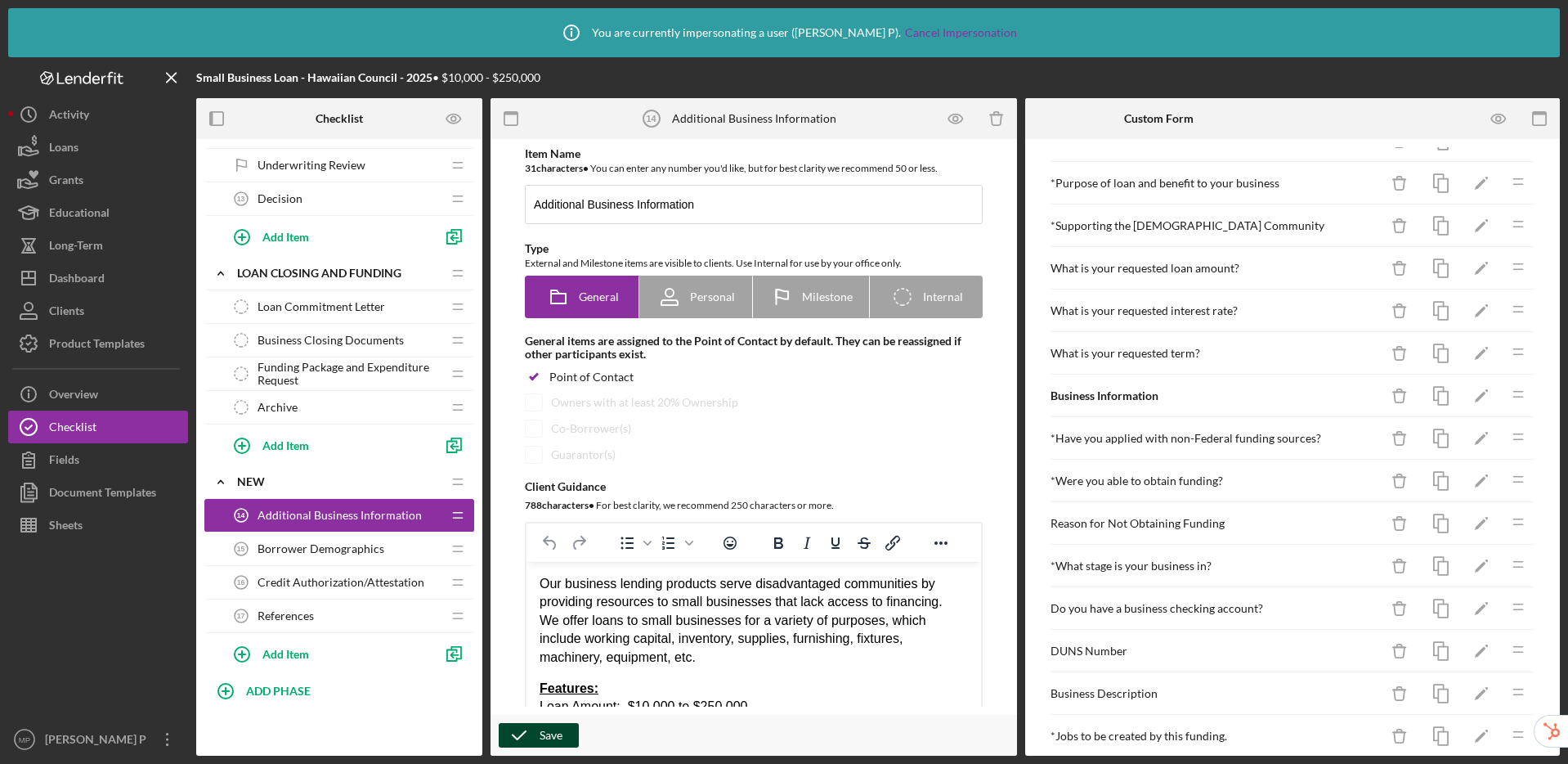
scroll to position [277, 0]
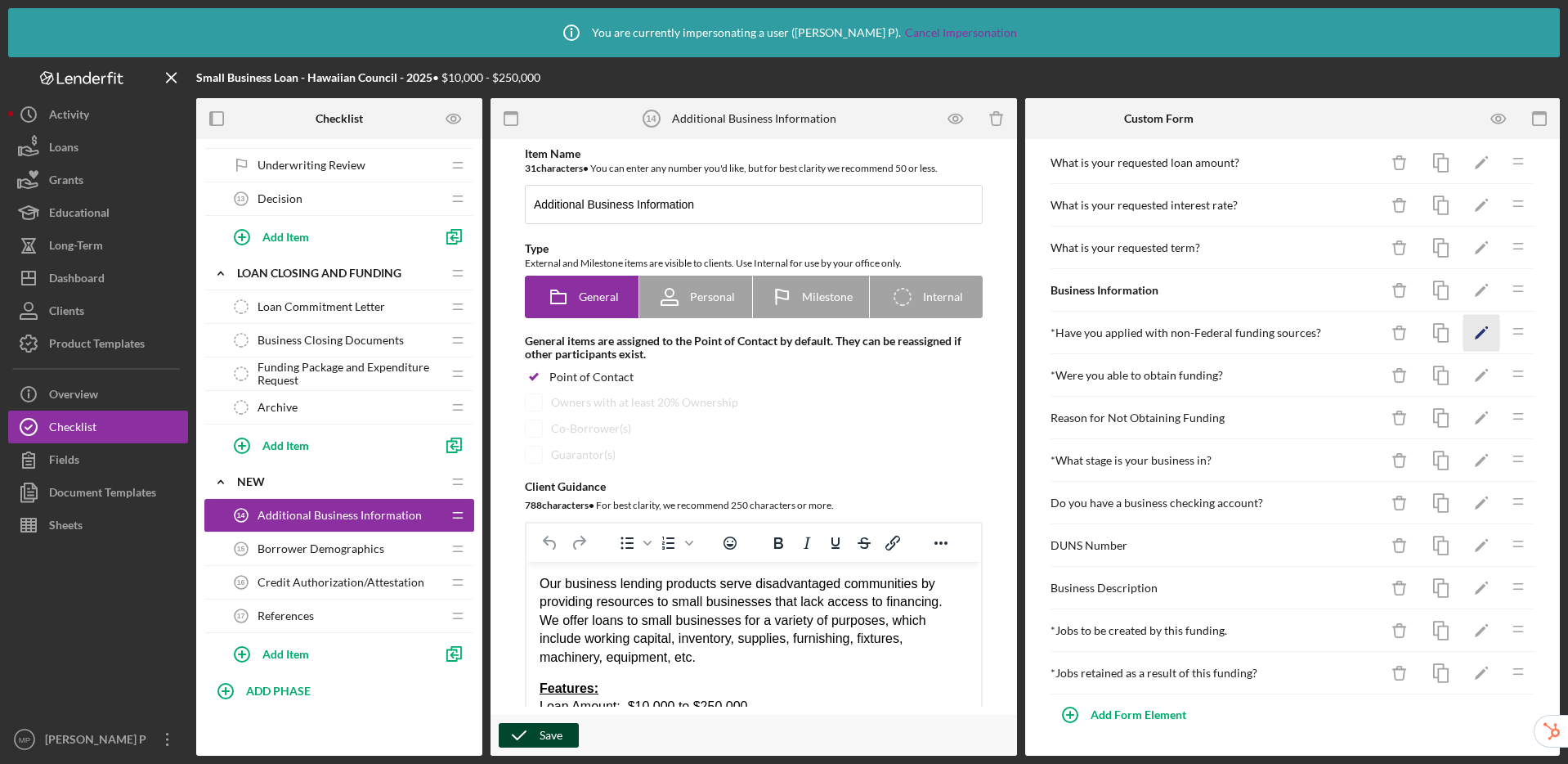
click at [1472, 332] on icon "Icon/Edit" at bounding box center [1482, 333] width 37 height 37
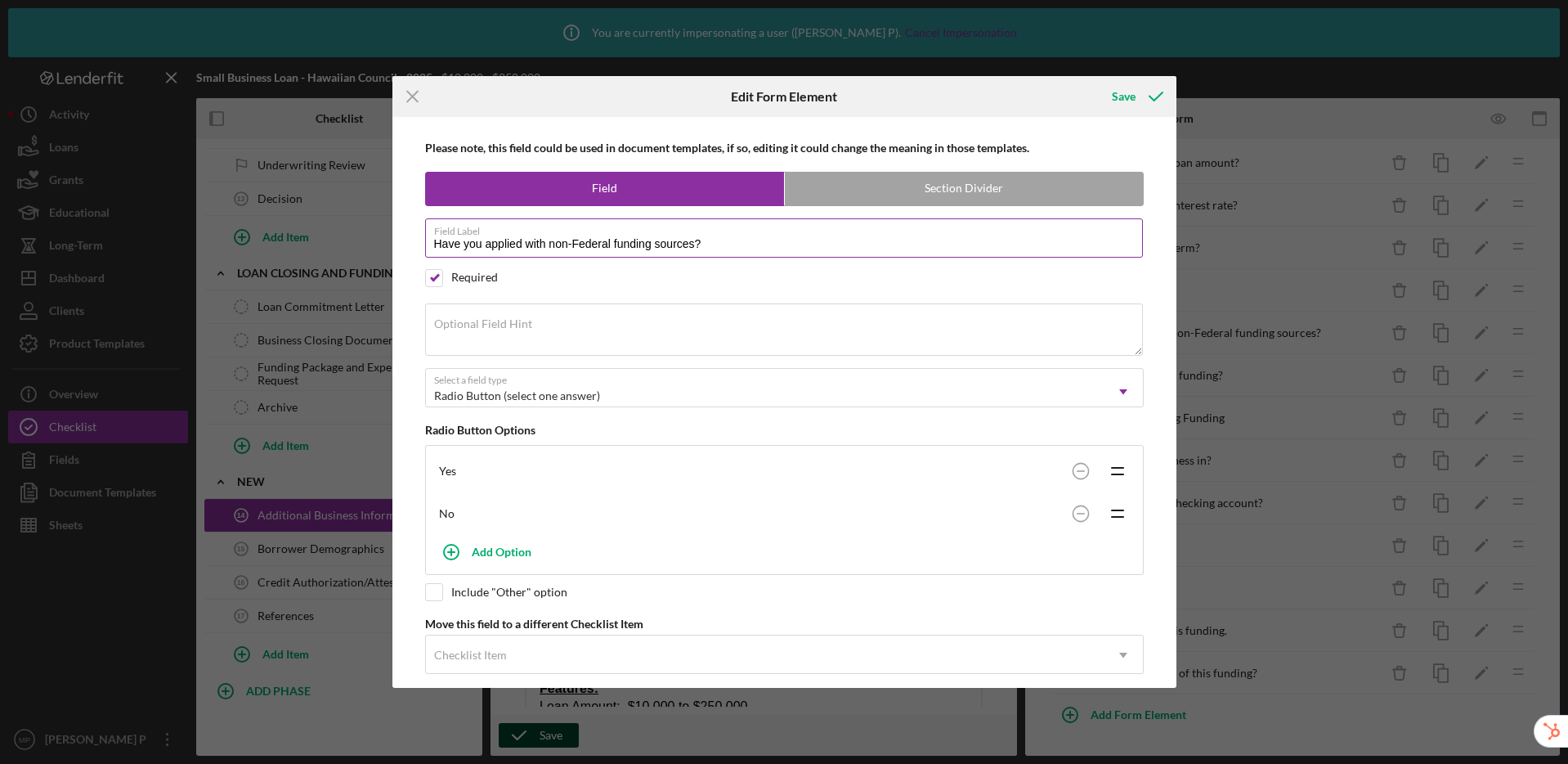
drag, startPoint x: 524, startPoint y: 244, endPoint x: 720, endPoint y: 242, distance: 196.0
click at [720, 242] on input "Have you applied with non-Federal funding sources?" at bounding box center [783, 237] width 718 height 39
type input "Have you applied for financing in the past?"
click at [1136, 98] on icon "submit" at bounding box center [1156, 96] width 41 height 41
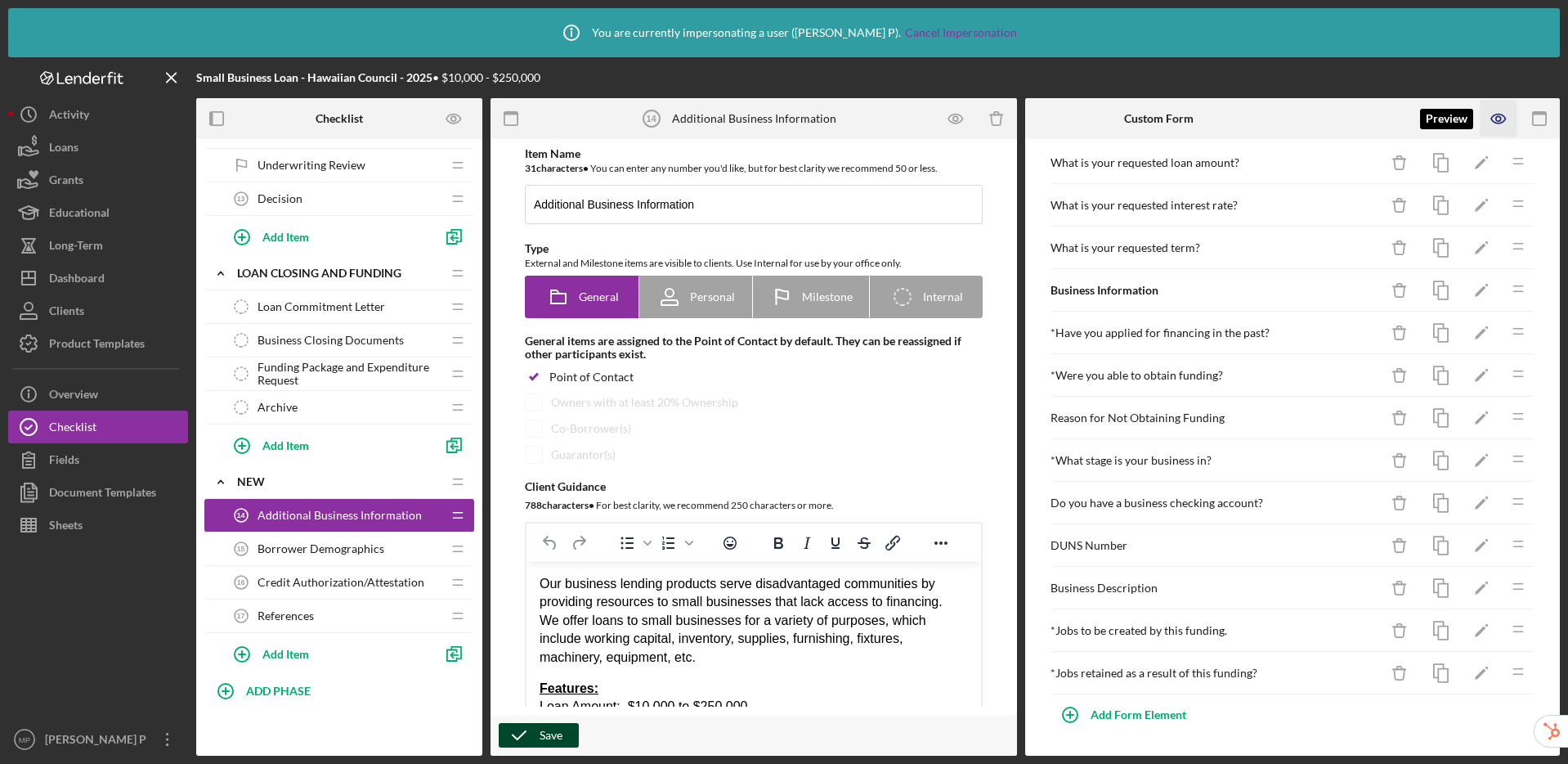
click at [1491, 122] on icon "button" at bounding box center [1499, 119] width 37 height 37
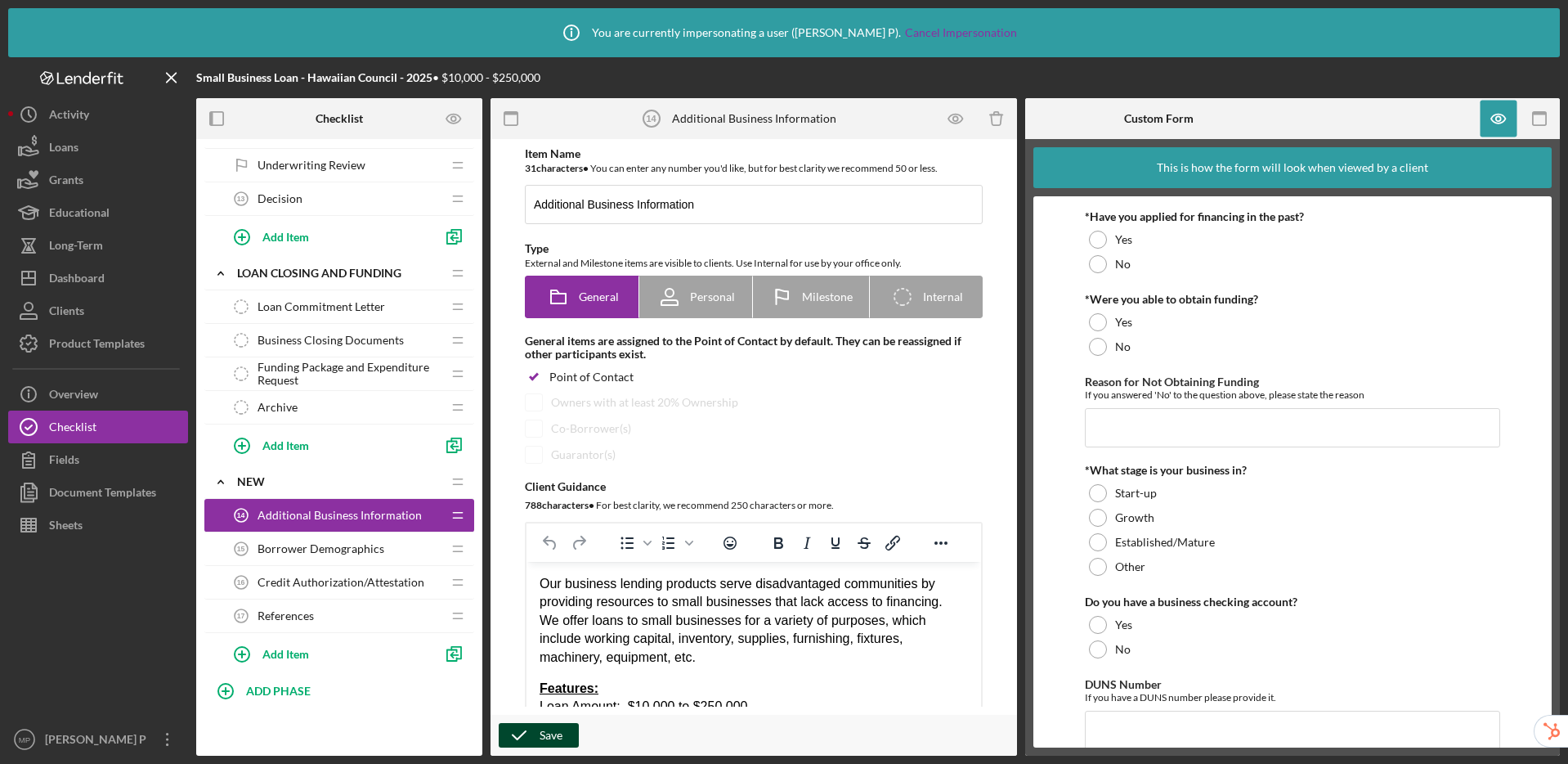
scroll to position [1142, 0]
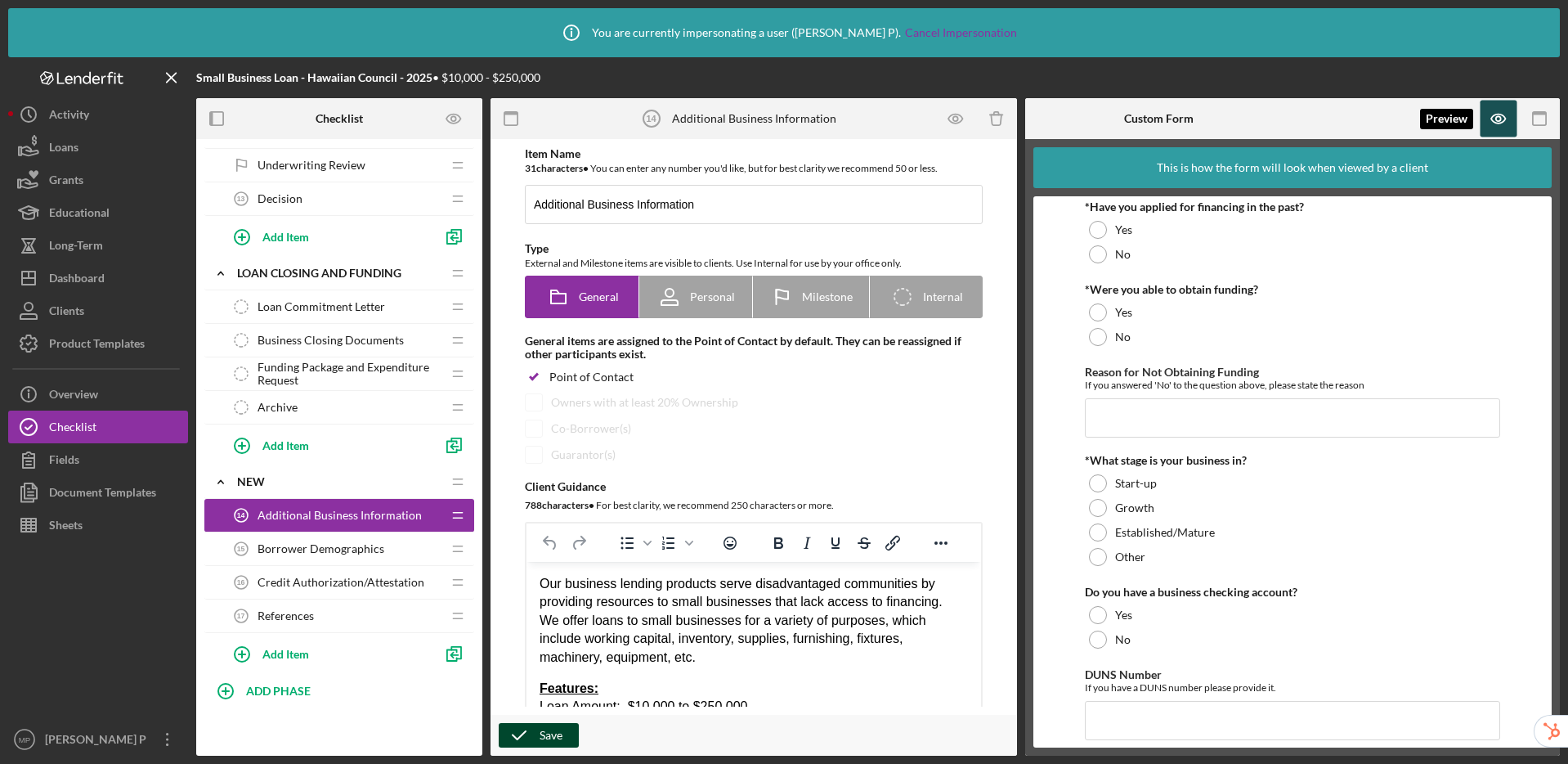
click at [1496, 126] on icon "button" at bounding box center [1499, 119] width 37 height 37
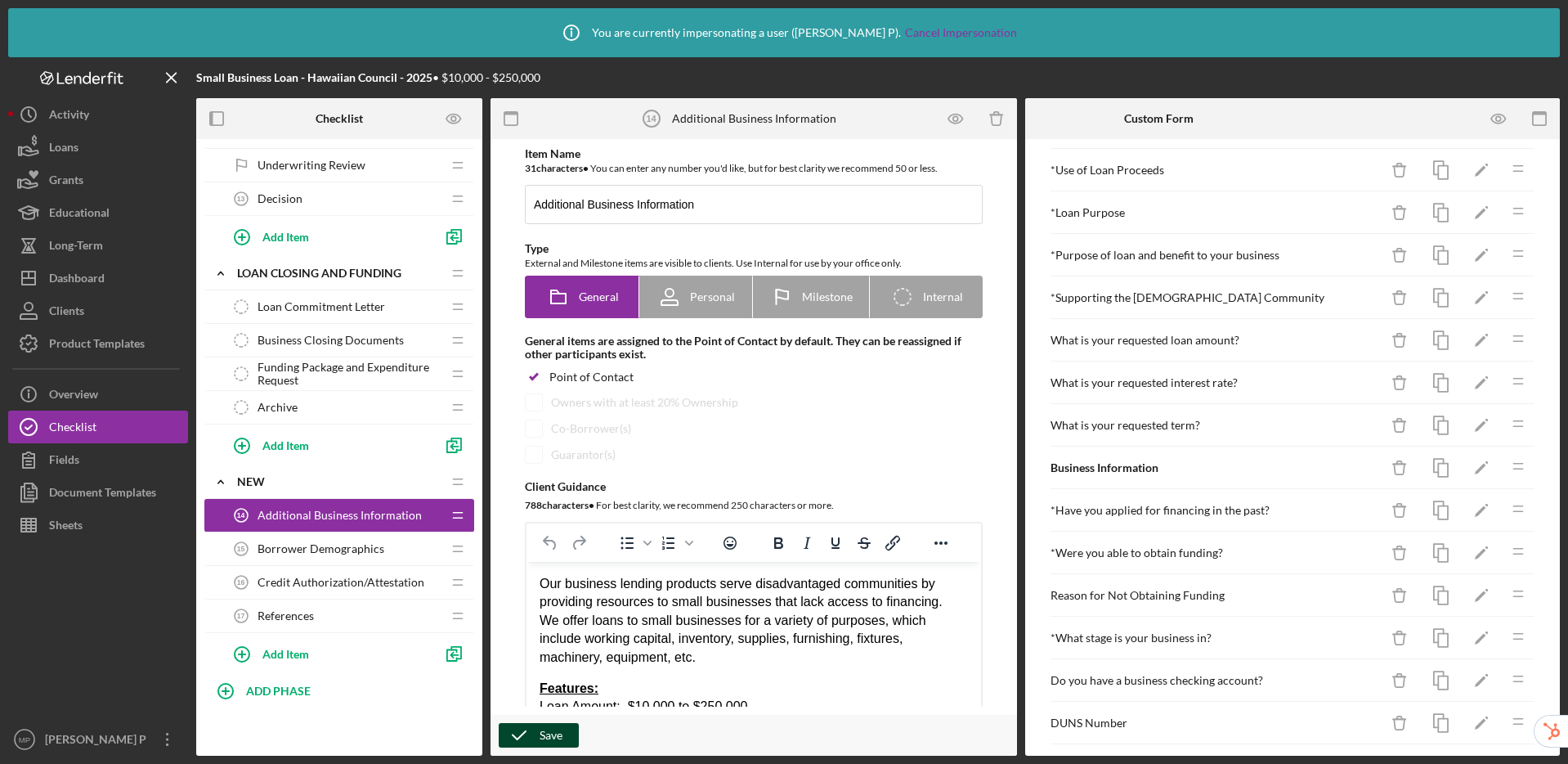
scroll to position [277, 0]
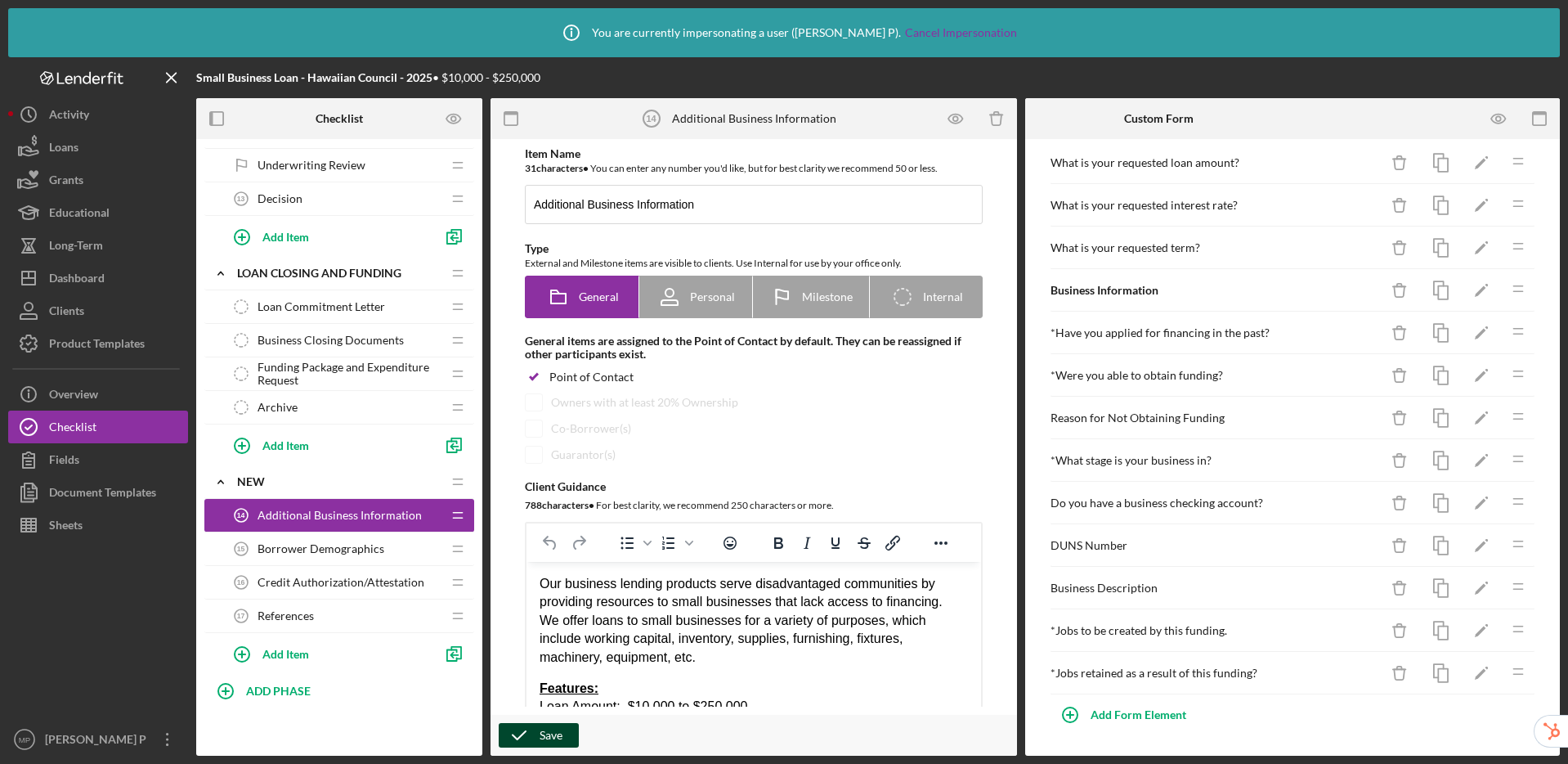
click at [526, 734] on icon "button" at bounding box center [519, 735] width 41 height 41
click at [539, 731] on div "Save" at bounding box center [550, 735] width 23 height 25
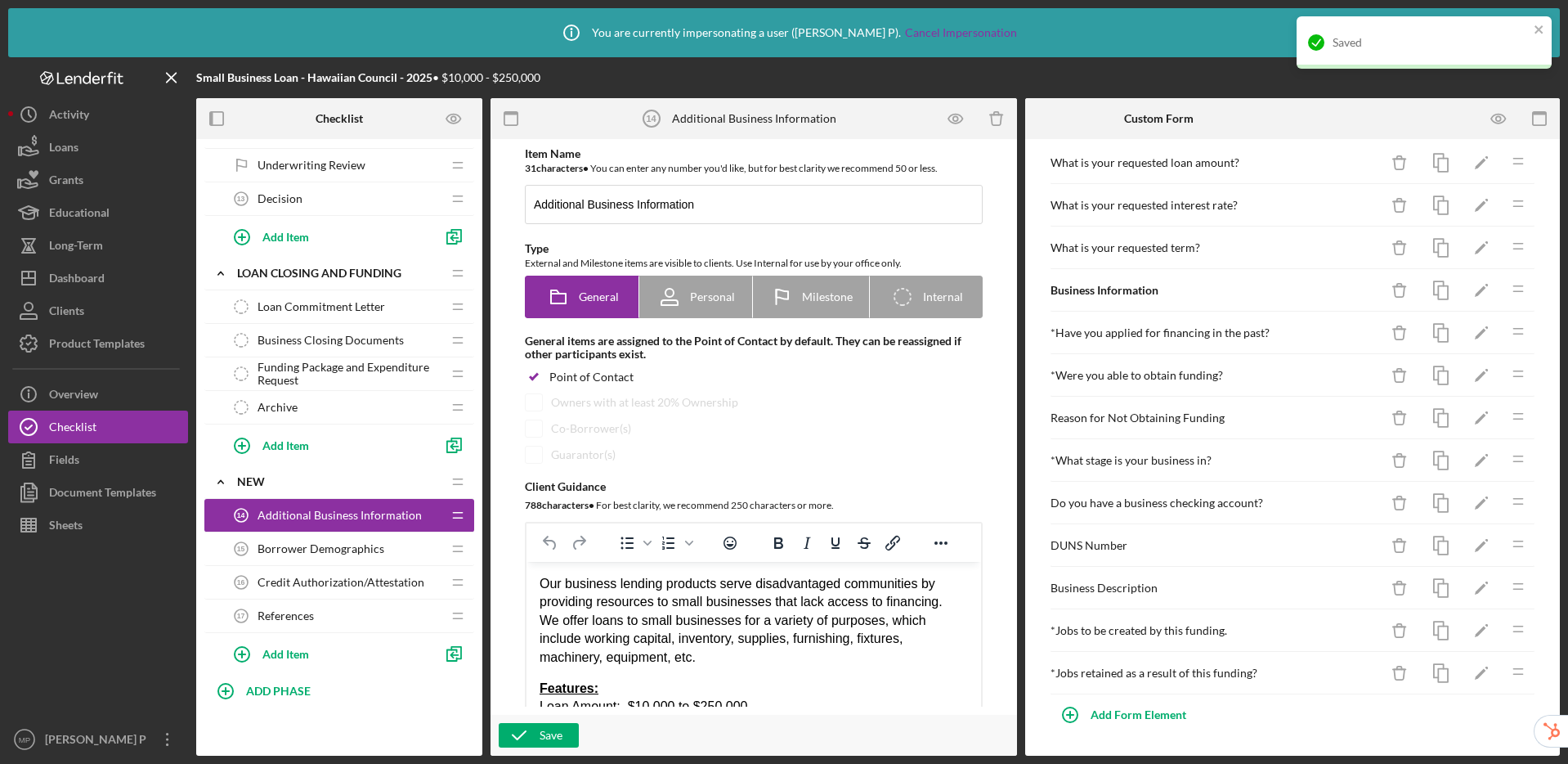
click at [332, 544] on span "Borrower Demographics" at bounding box center [320, 549] width 127 height 13
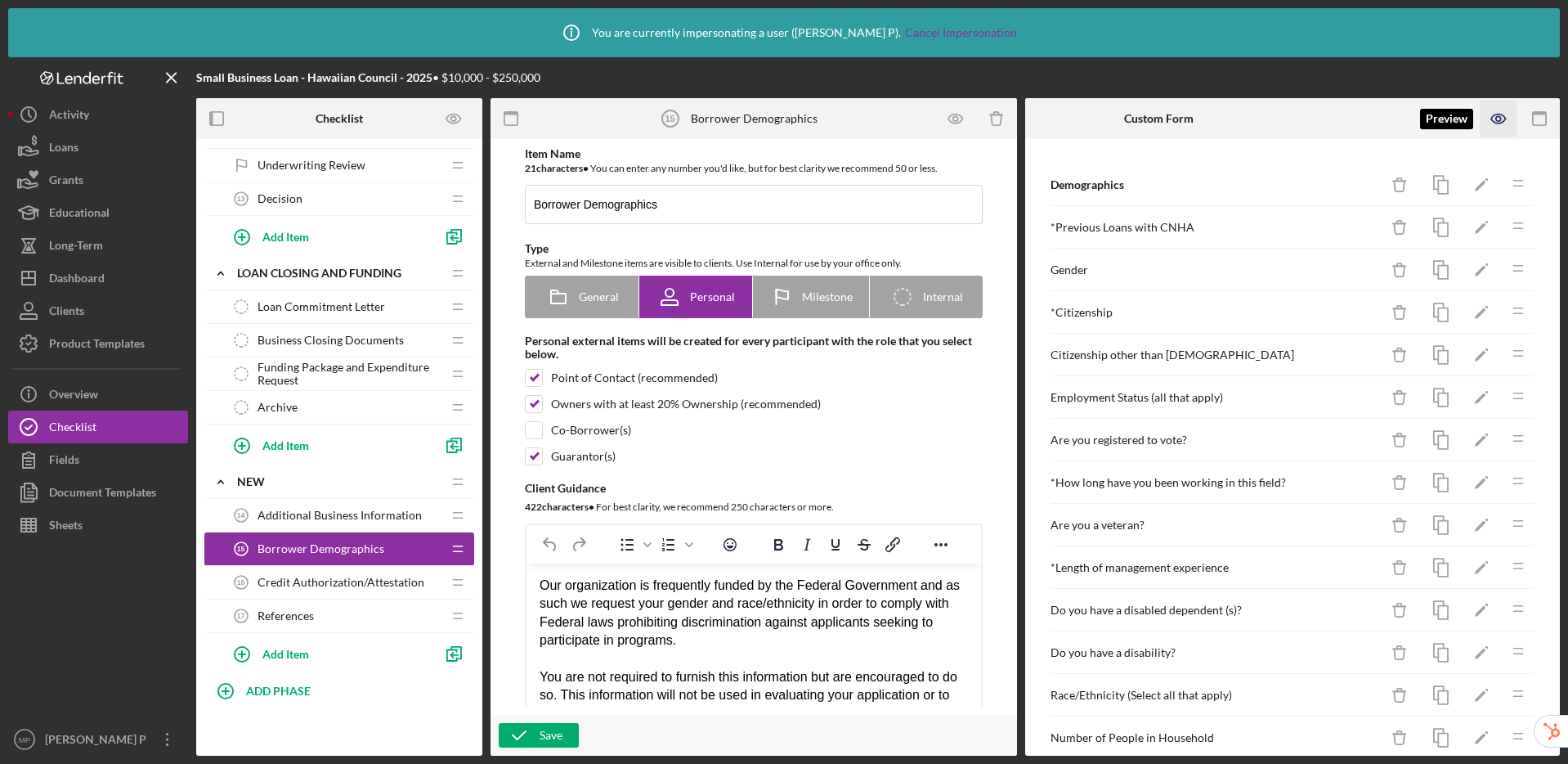
click at [1502, 122] on icon "button" at bounding box center [1498, 119] width 14 height 9
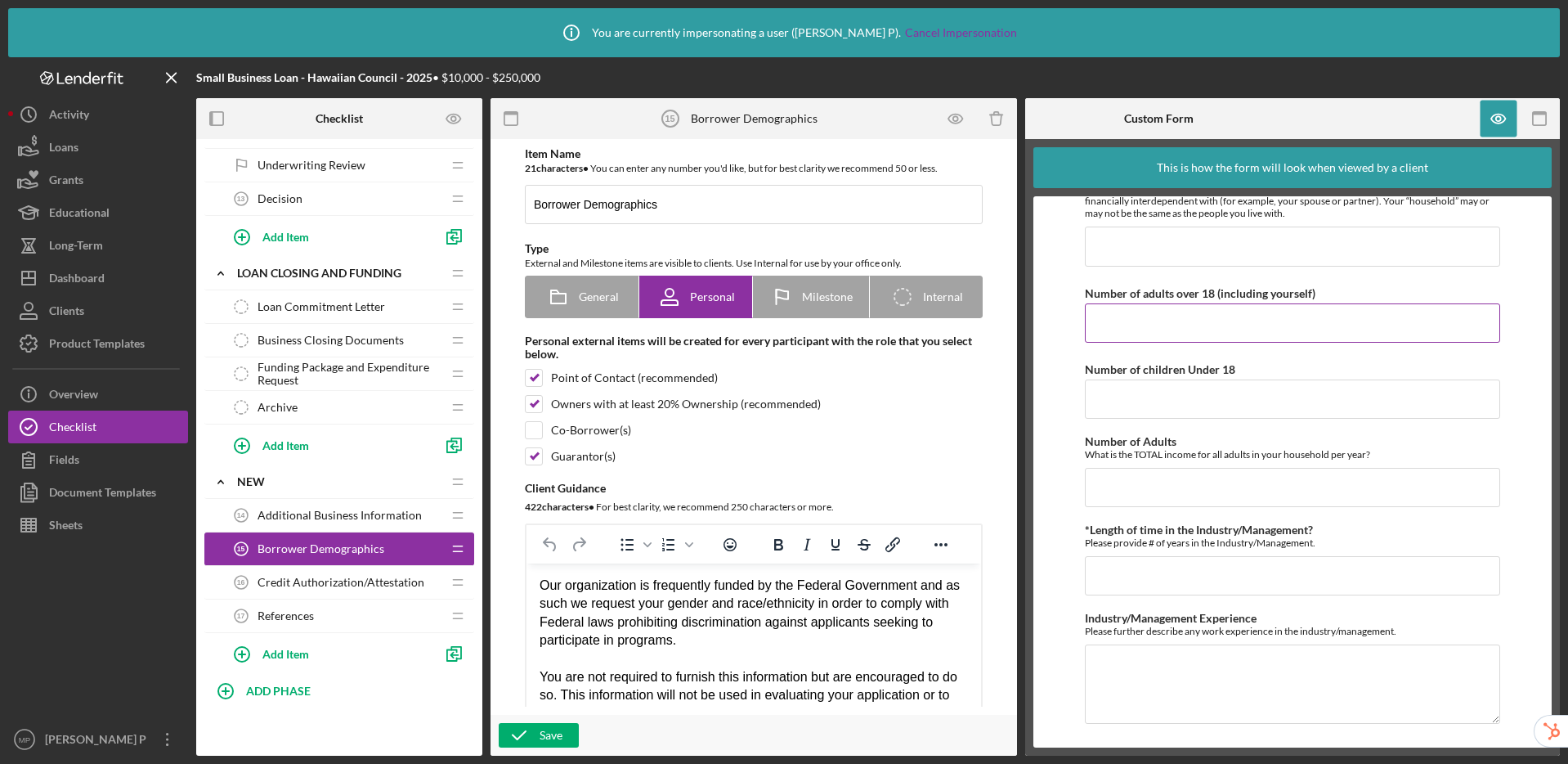
scroll to position [1390, 0]
click at [1496, 120] on icon "button" at bounding box center [1498, 118] width 5 height 5
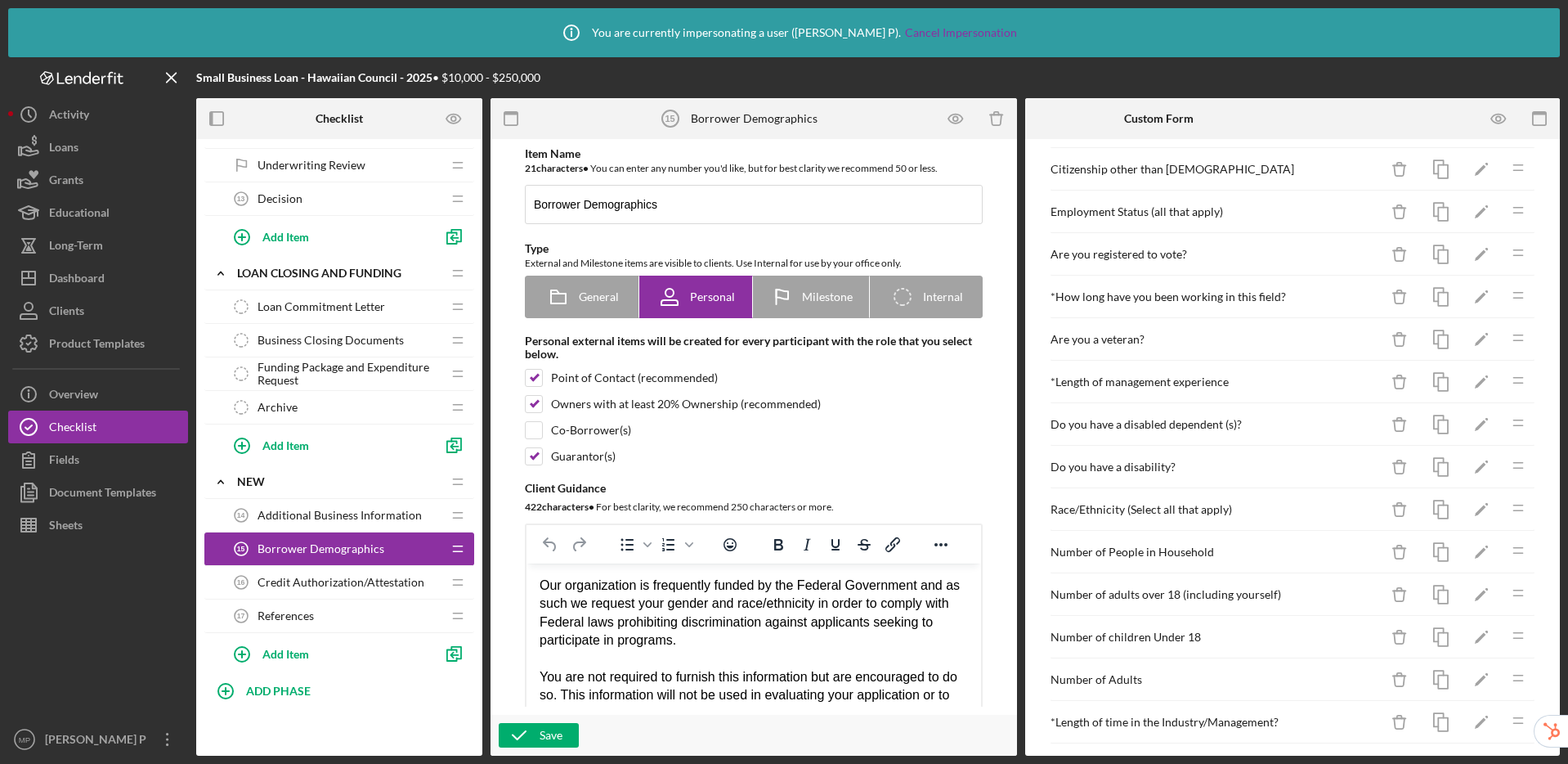
scroll to position [277, 0]
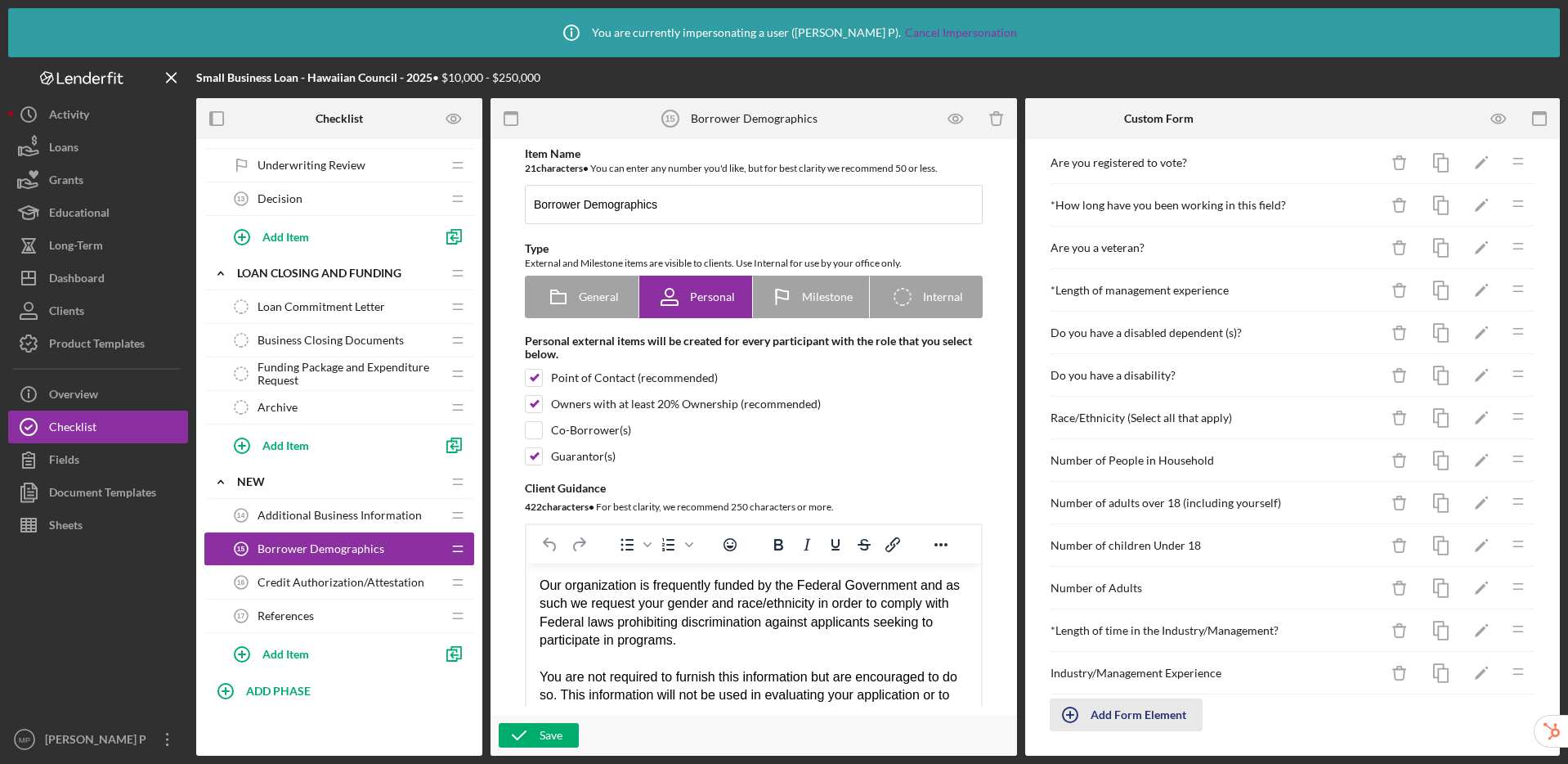
click at [1152, 711] on div "Add Form Element" at bounding box center [1139, 714] width 96 height 32
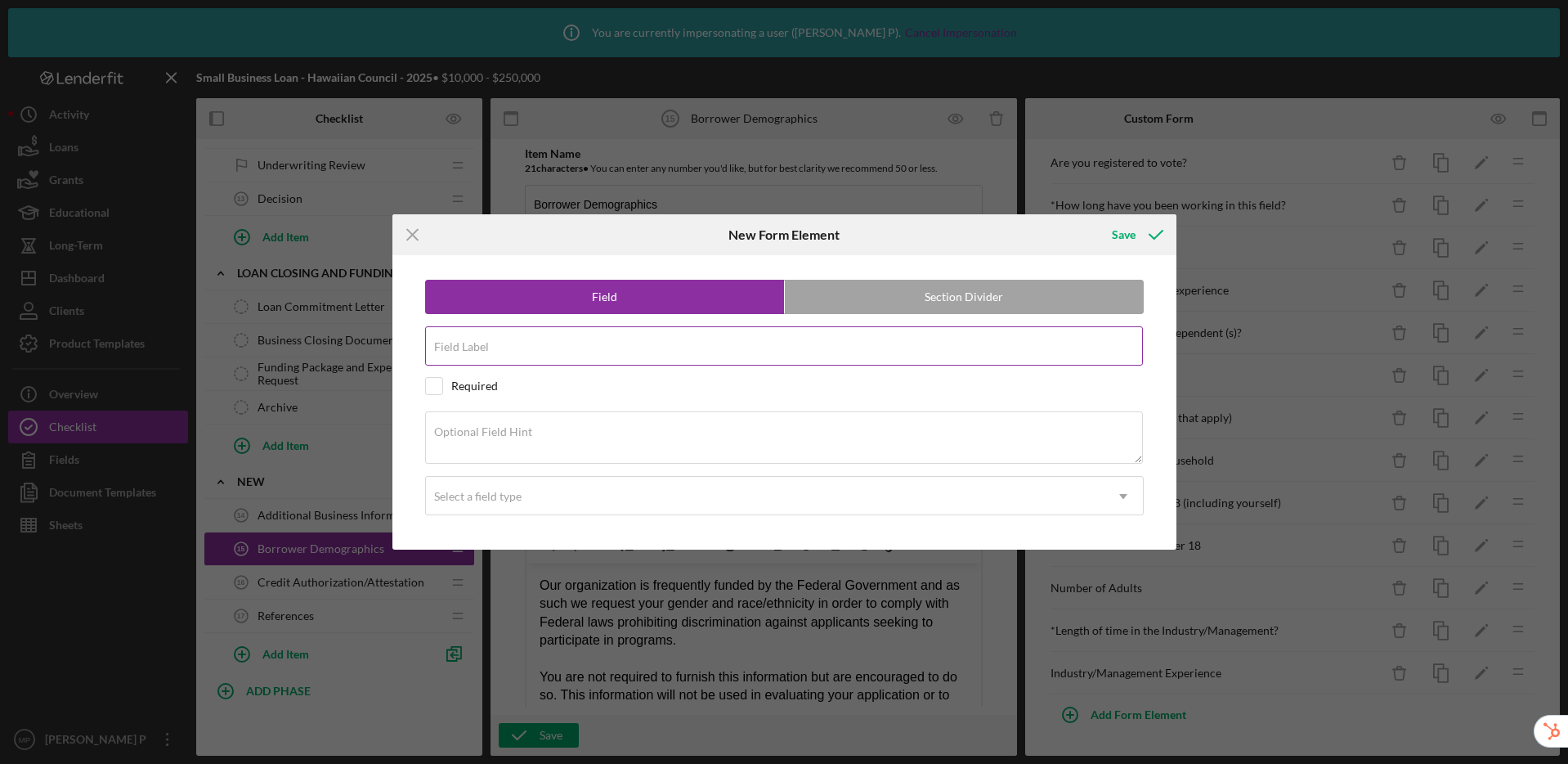
click at [547, 344] on div "Field Label" at bounding box center [784, 346] width 718 height 41
type input "Have you"
click at [550, 456] on textarea "Optional Field Hint" at bounding box center [783, 437] width 718 height 53
paste textarea "Have you been involved in bankruptcy or insolvency proceedings or have pending …"
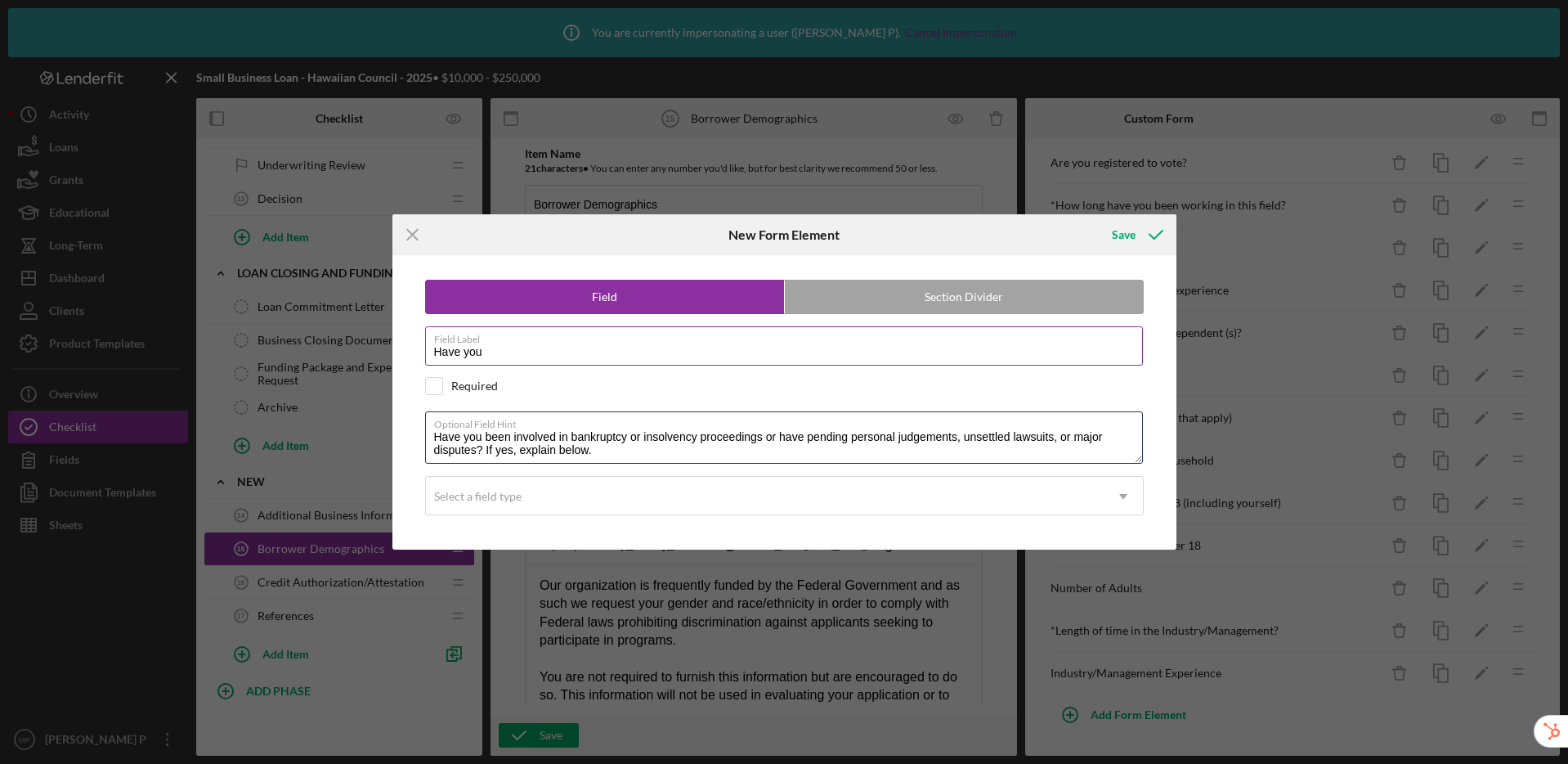
type textarea "Have you been involved in bankruptcy or insolvency proceedings or have pending …"
drag, startPoint x: 517, startPoint y: 347, endPoint x: 368, endPoint y: 345, distance: 149.0
click at [368, 345] on div "Icon/Menu Close New Form Element Save Field Section Divider Field Label Have yo…" at bounding box center [784, 382] width 1568 height 764
type input "B"
type input "Have you been involved in bankruptcy"
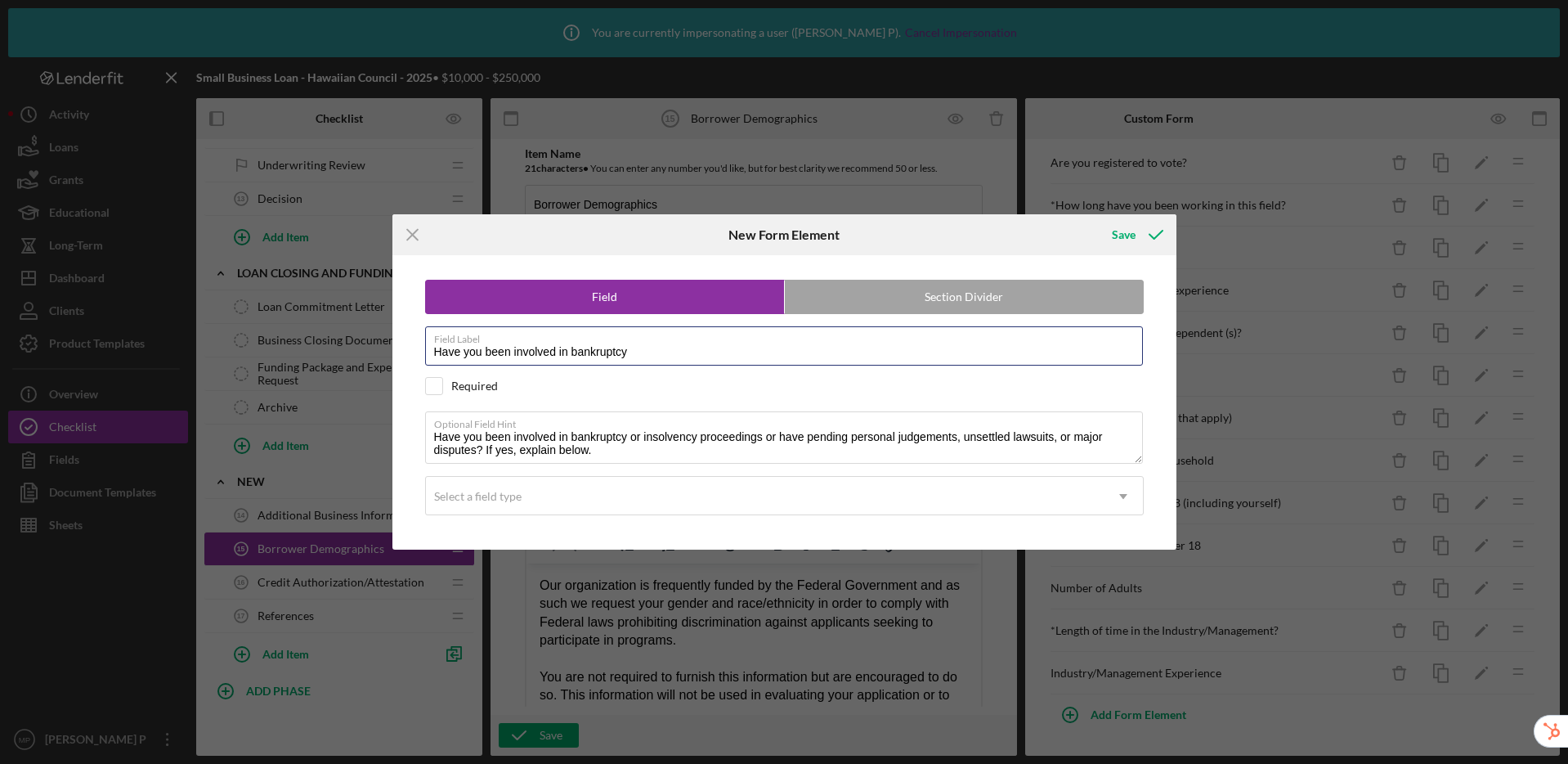
drag, startPoint x: 585, startPoint y: 352, endPoint x: 408, endPoint y: 351, distance: 177.0
click at [408, 351] on div "Field Section Divider Field Label Have you been involved in bankruptcy Required…" at bounding box center [784, 402] width 767 height 295
click at [550, 353] on input "Bankruptcy/Judgement?" at bounding box center [783, 346] width 718 height 39
type input "Bankruptcy/Judgements?"
click at [617, 498] on div "Select a field type" at bounding box center [765, 496] width 678 height 38
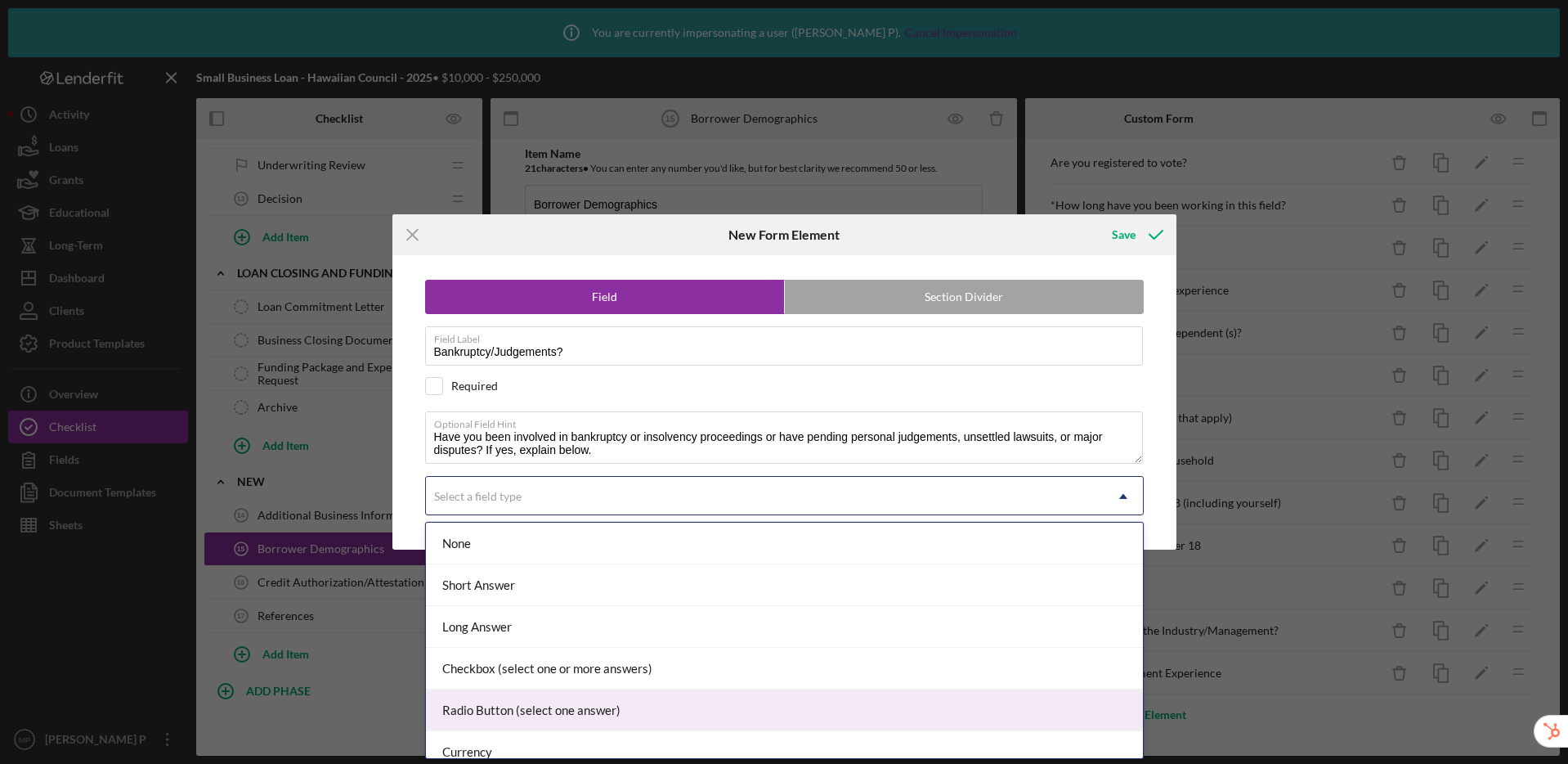
click at [558, 703] on div "Radio Button (select one answer)" at bounding box center [784, 709] width 717 height 42
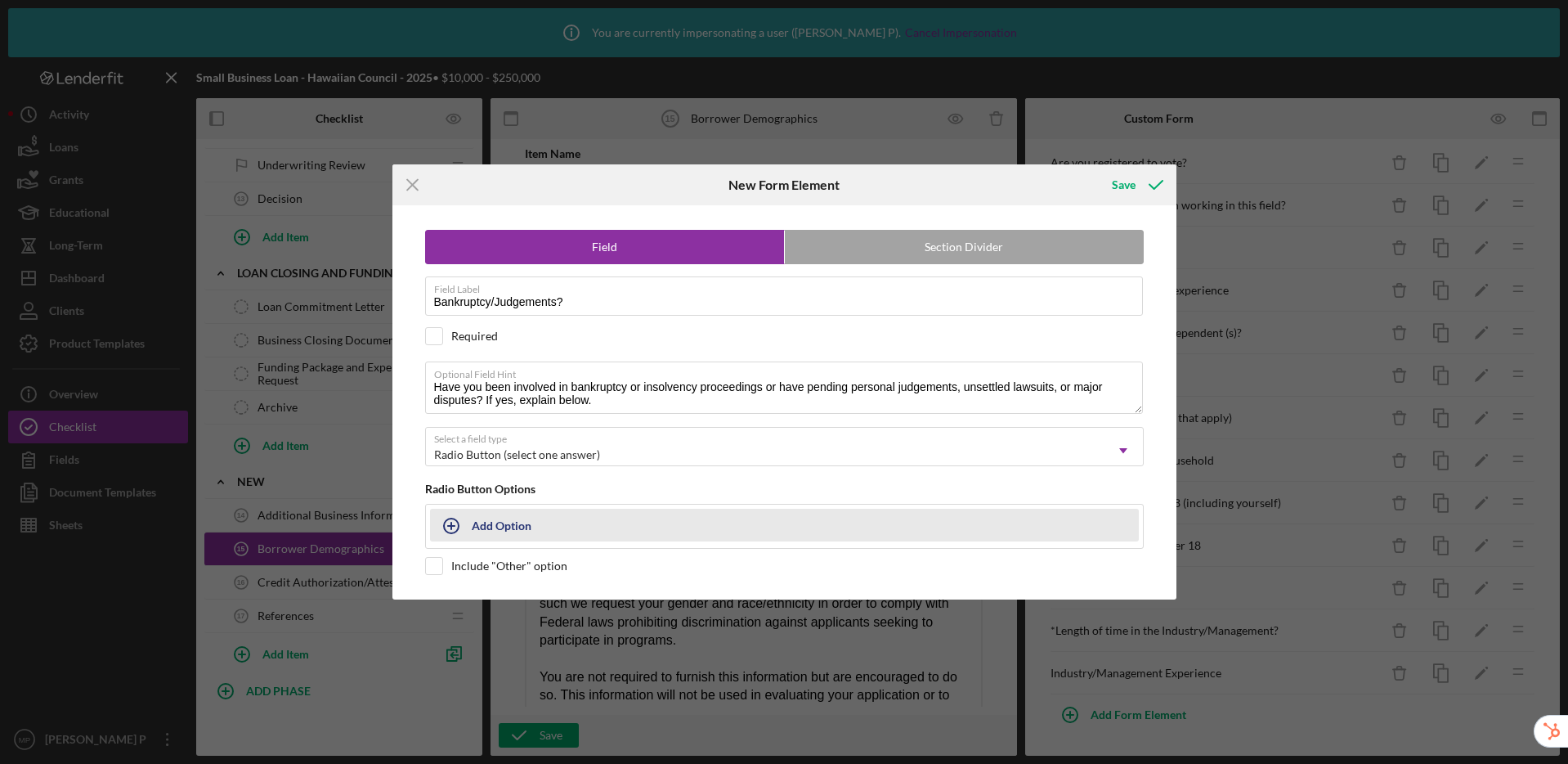
click at [496, 524] on div "Add Option" at bounding box center [501, 526] width 60 height 31
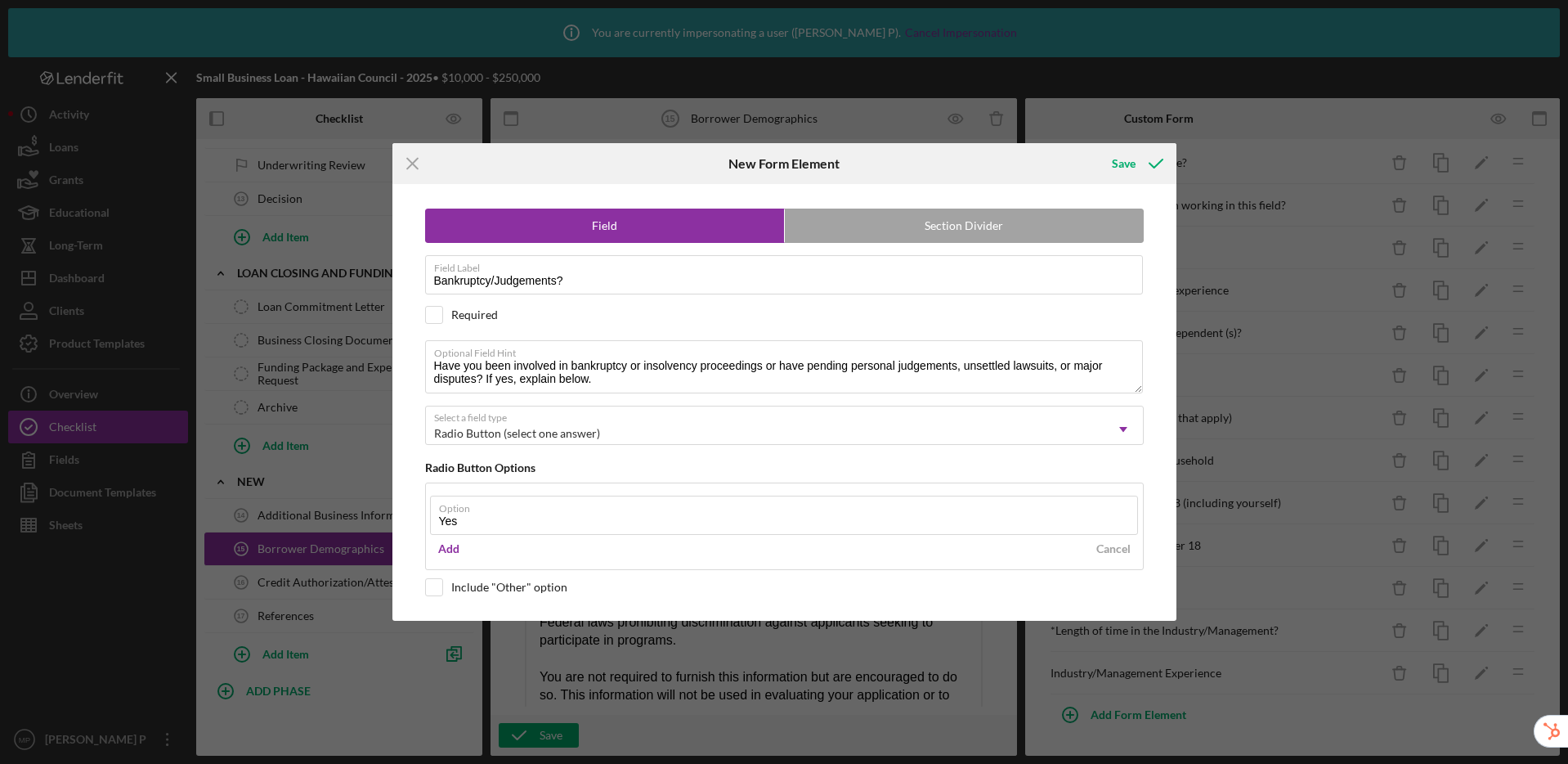
click at [0, 763] on com-1password-button at bounding box center [0, 764] width 0 height 0
type input "Yes"
click at [452, 547] on div "Add" at bounding box center [449, 549] width 21 height 25
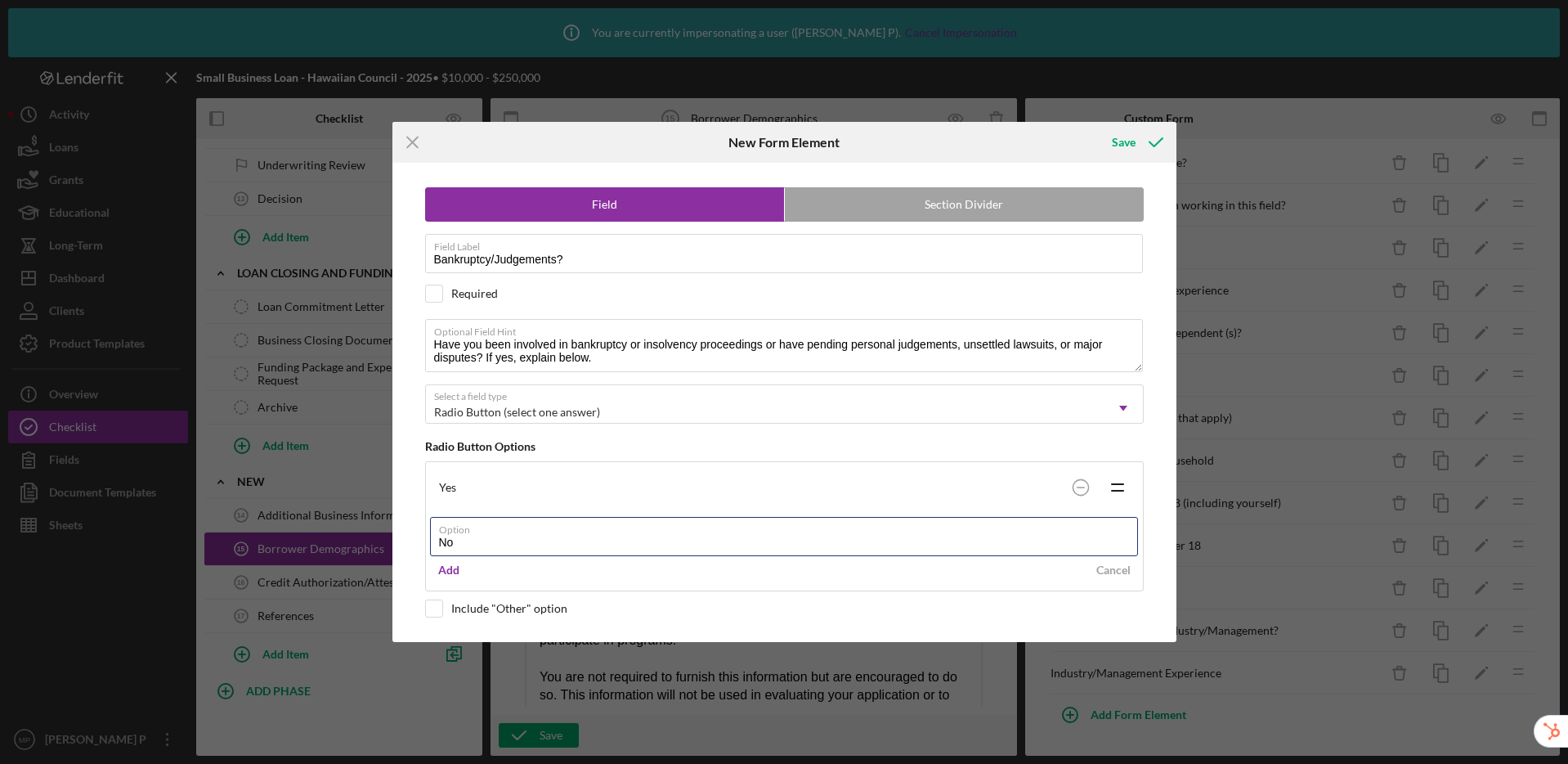
click at [0, 763] on com-1password-button at bounding box center [0, 764] width 0 height 0
type input "No"
click at [452, 570] on div "Add" at bounding box center [449, 570] width 21 height 25
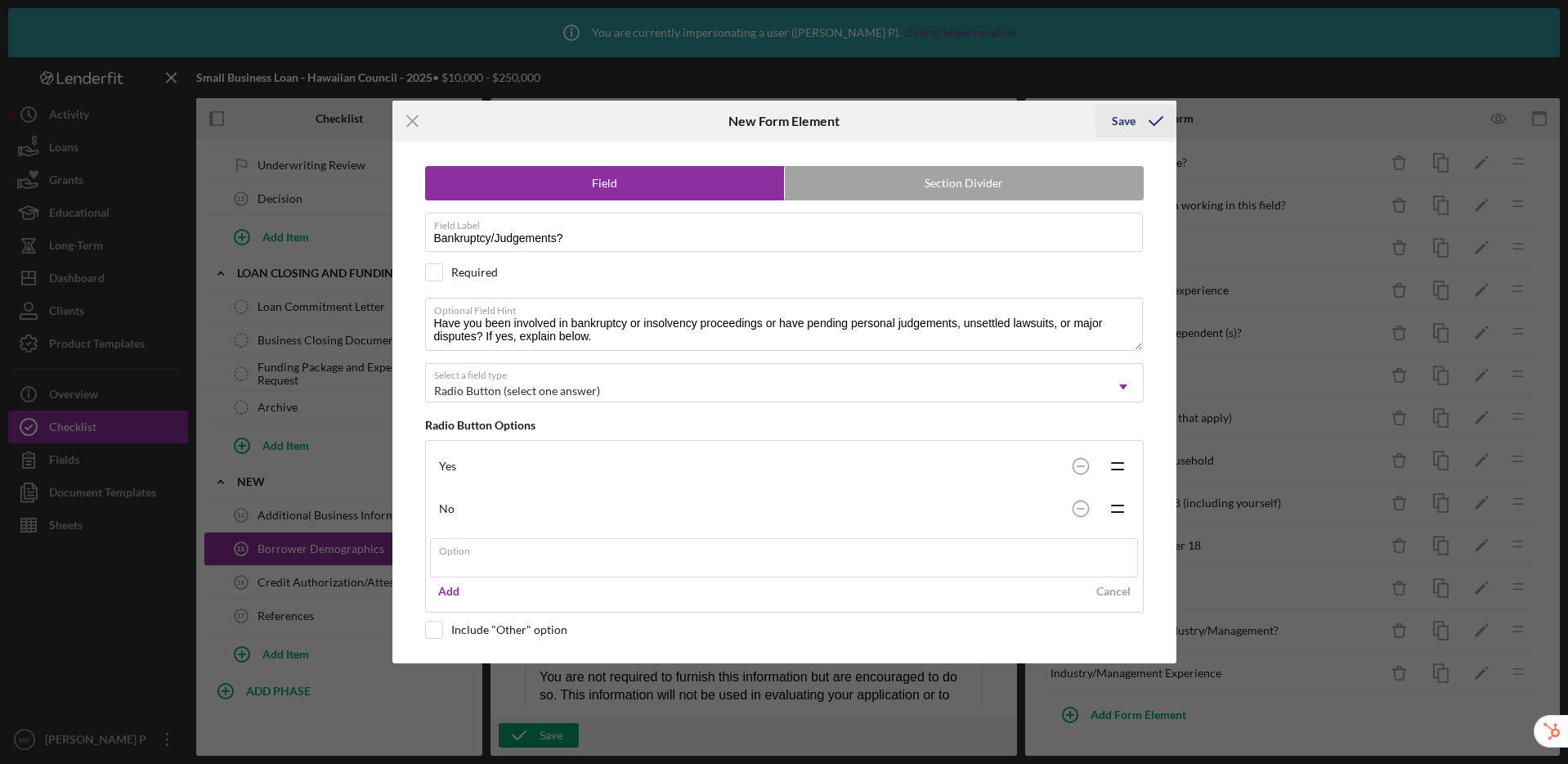
click at [1131, 122] on div "Save" at bounding box center [1136, 121] width 81 height 41
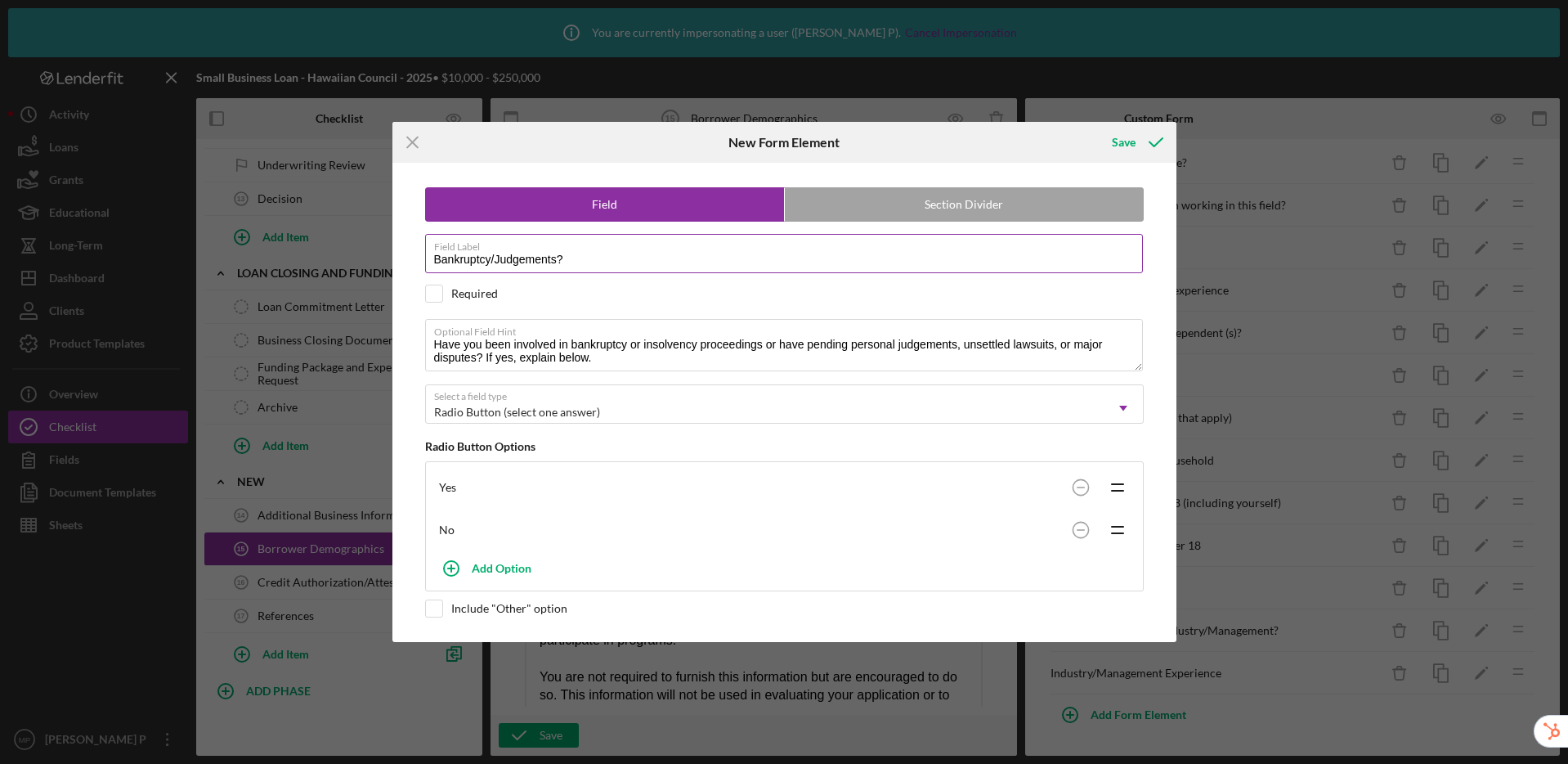
drag, startPoint x: 432, startPoint y: 289, endPoint x: 485, endPoint y: 249, distance: 66.4
click at [432, 289] on input "checkbox" at bounding box center [434, 294] width 17 height 17
checkbox input "true"
click at [1131, 141] on div "Save" at bounding box center [1124, 141] width 24 height 32
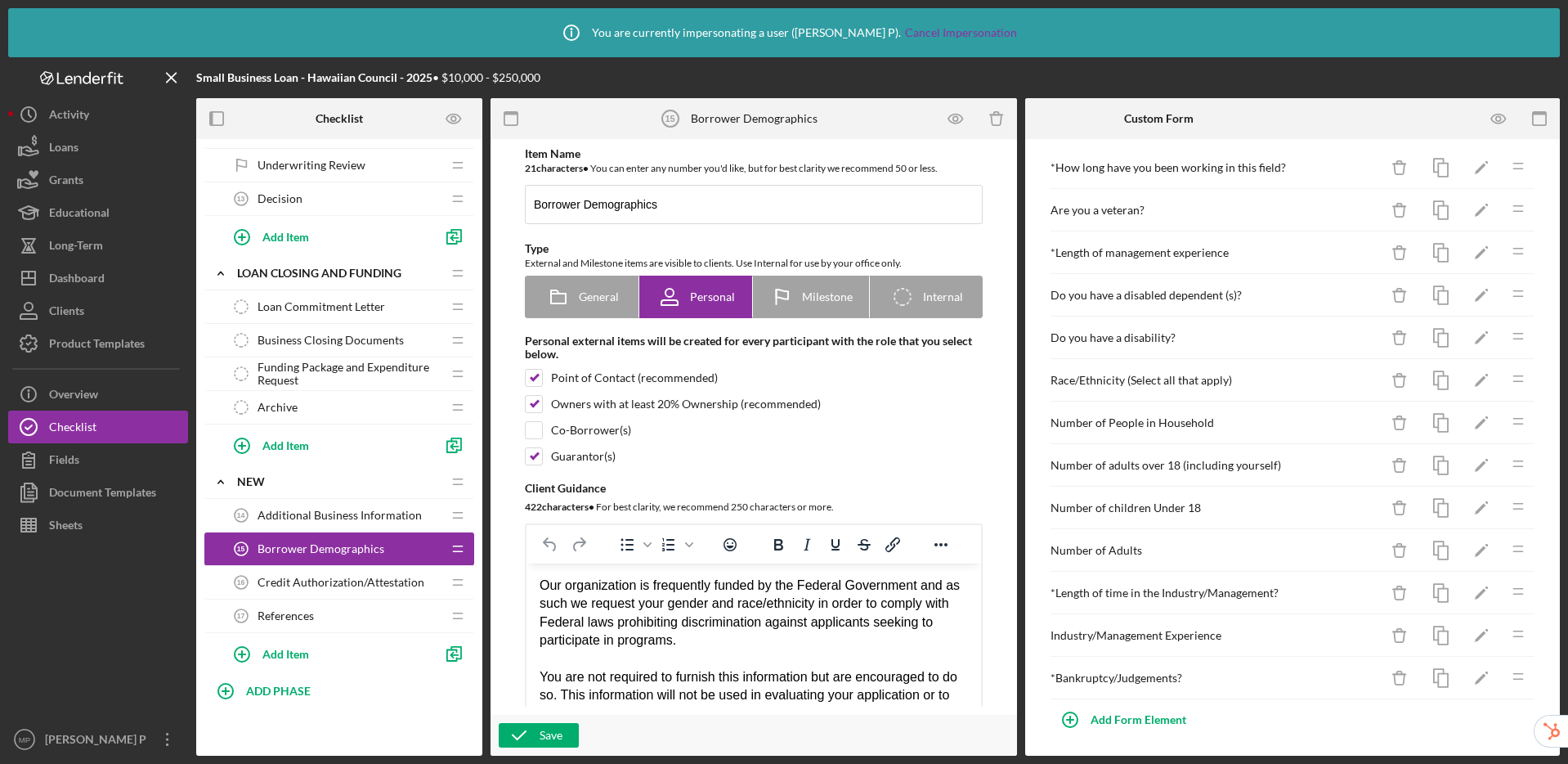
scroll to position [320, 0]
click at [1141, 712] on div "Add Form Element" at bounding box center [1139, 714] width 96 height 32
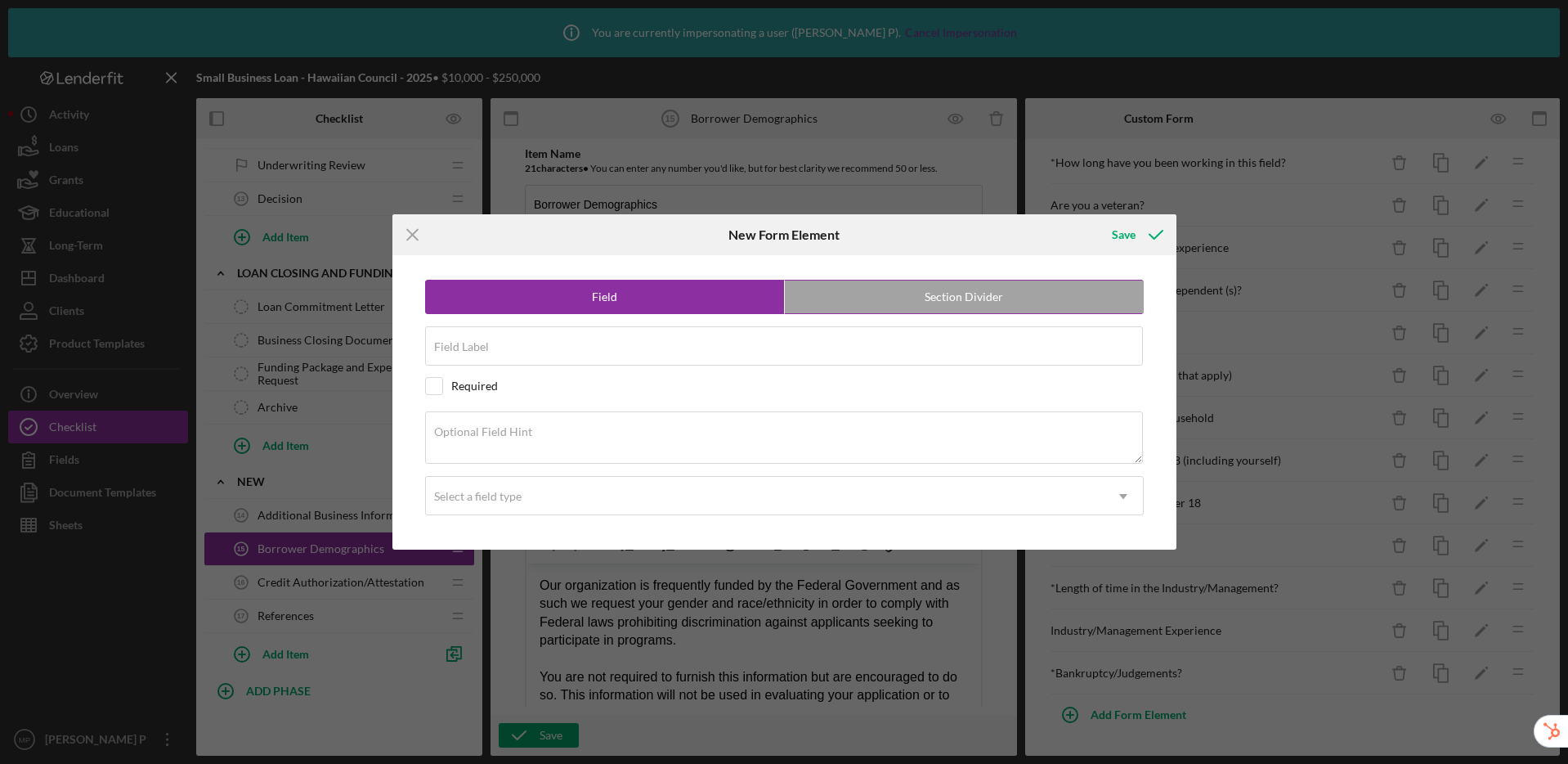
click at [875, 298] on label "Section Divider" at bounding box center [964, 297] width 359 height 32
radio input "false"
radio input "true"
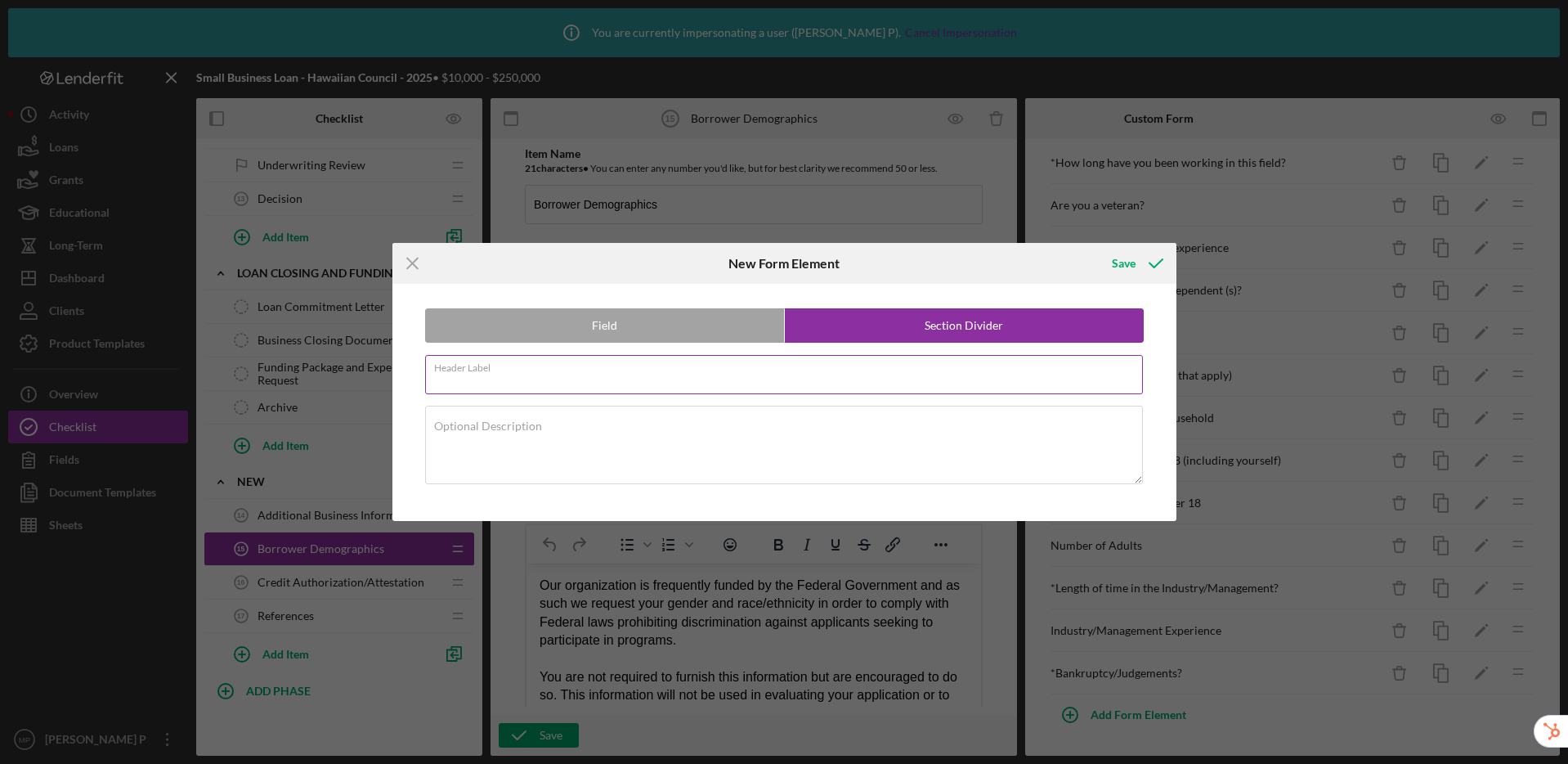
click at [651, 373] on div "Header Label Required" at bounding box center [784, 375] width 718 height 41
type input "Legal"
click at [1117, 263] on div "Save" at bounding box center [1124, 262] width 24 height 32
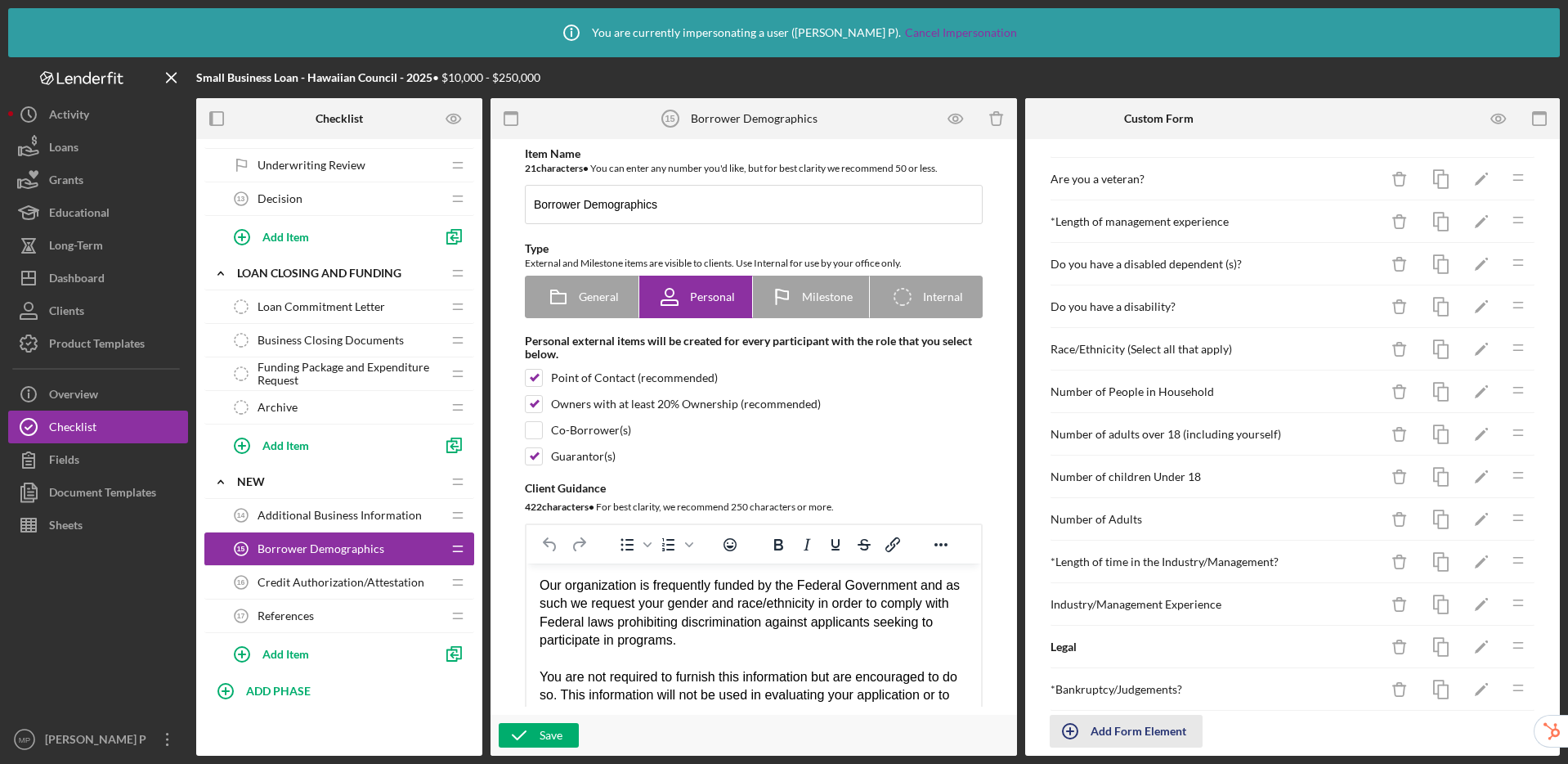
click at [1164, 730] on div "Add Form Element" at bounding box center [1139, 731] width 96 height 32
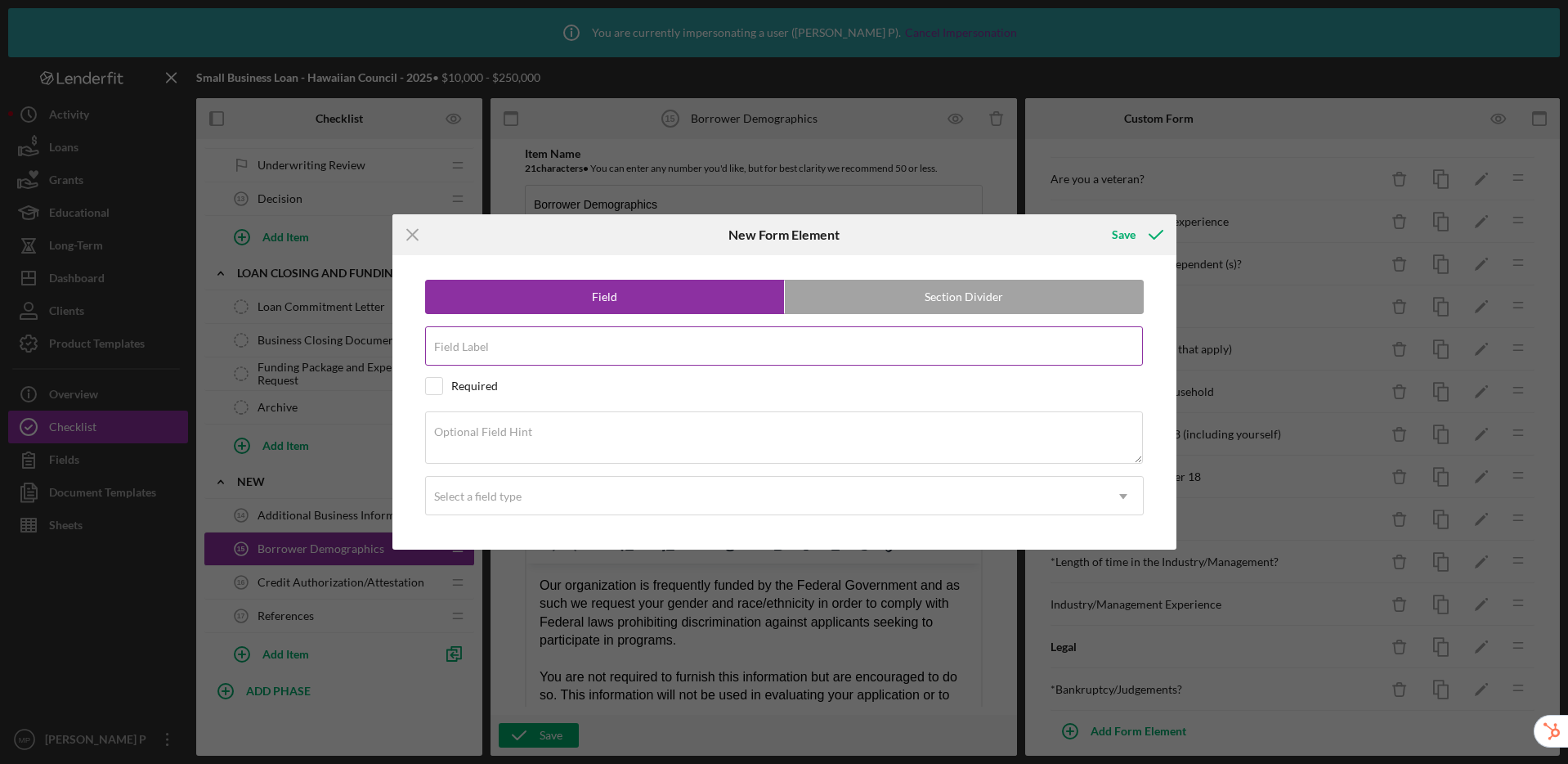
click at [521, 349] on input "Field Label" at bounding box center [783, 346] width 718 height 39
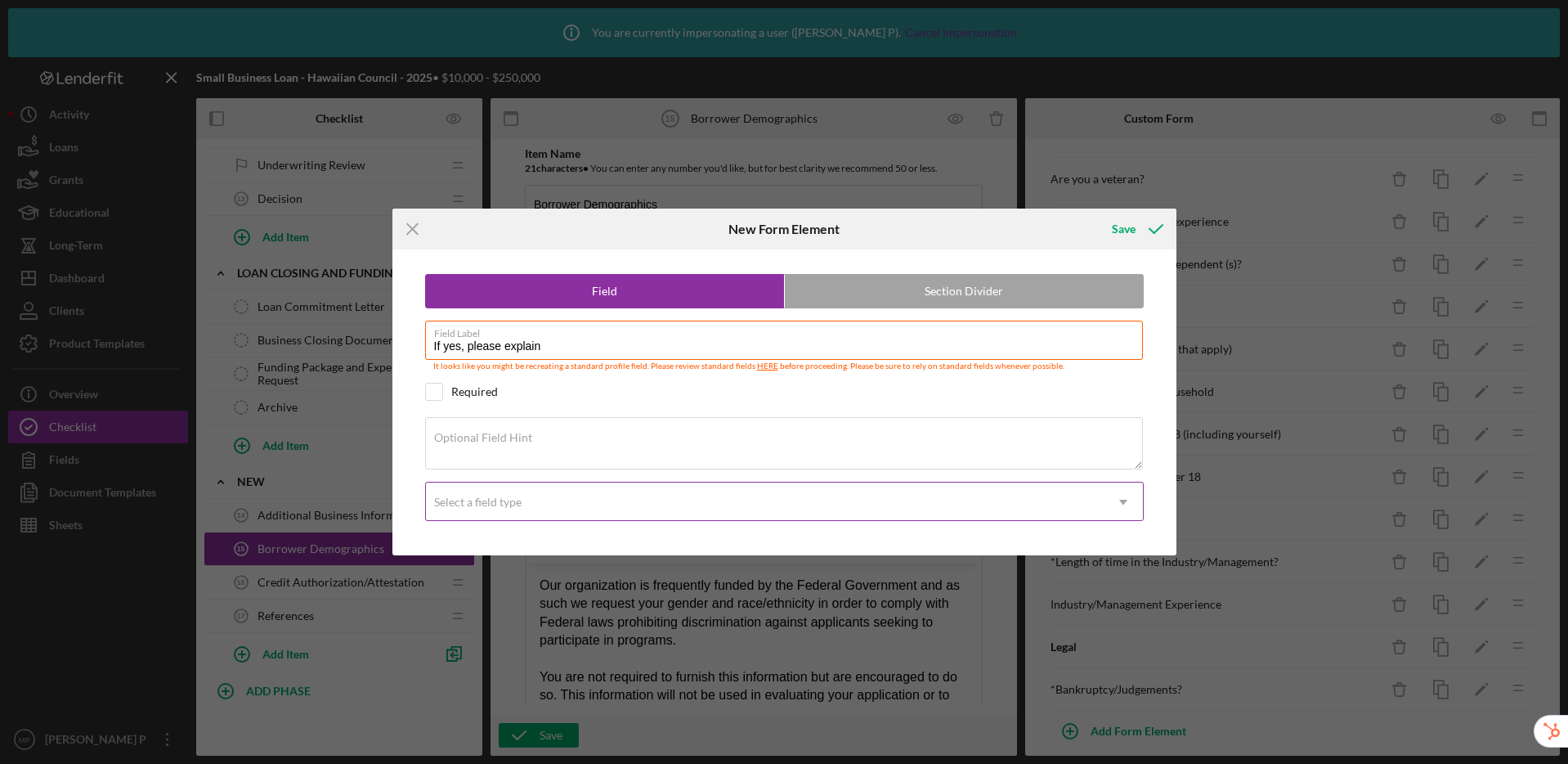
type input "If yes, please explain"
click at [555, 497] on div "Select a field type" at bounding box center [765, 502] width 678 height 38
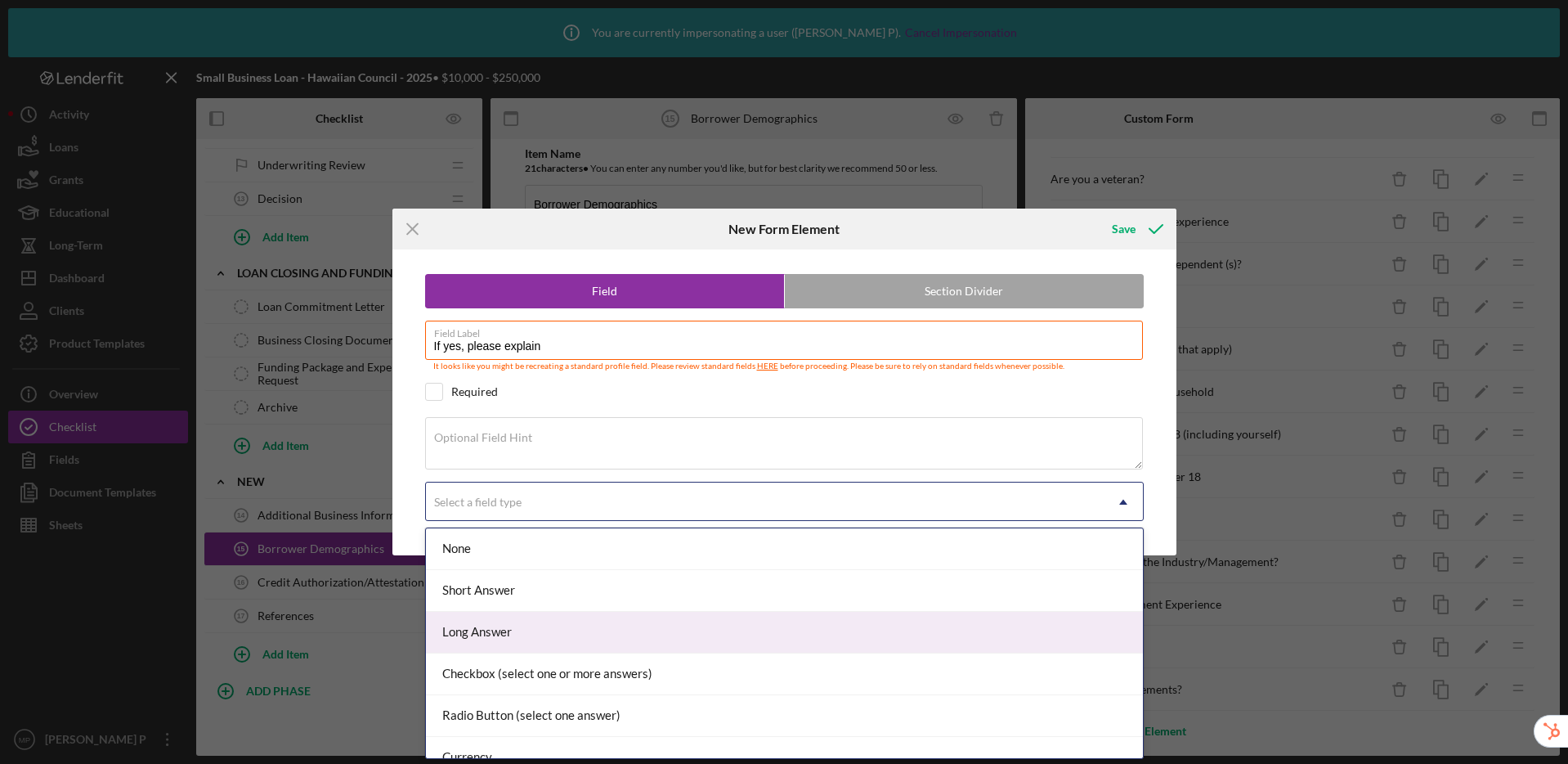
click at [546, 624] on div "Long Answer" at bounding box center [784, 632] width 717 height 42
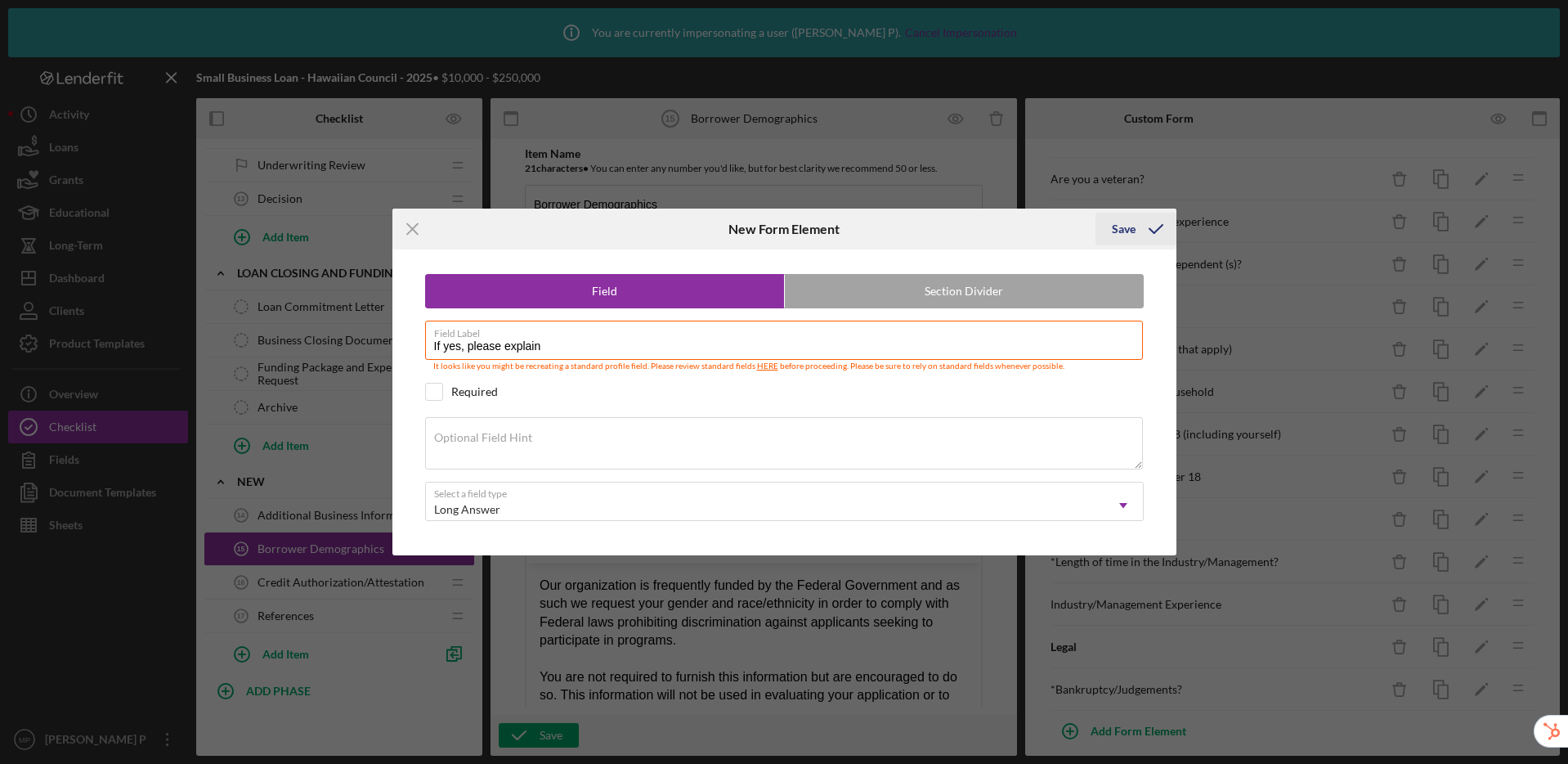
click at [1128, 224] on div "Save" at bounding box center [1124, 228] width 24 height 32
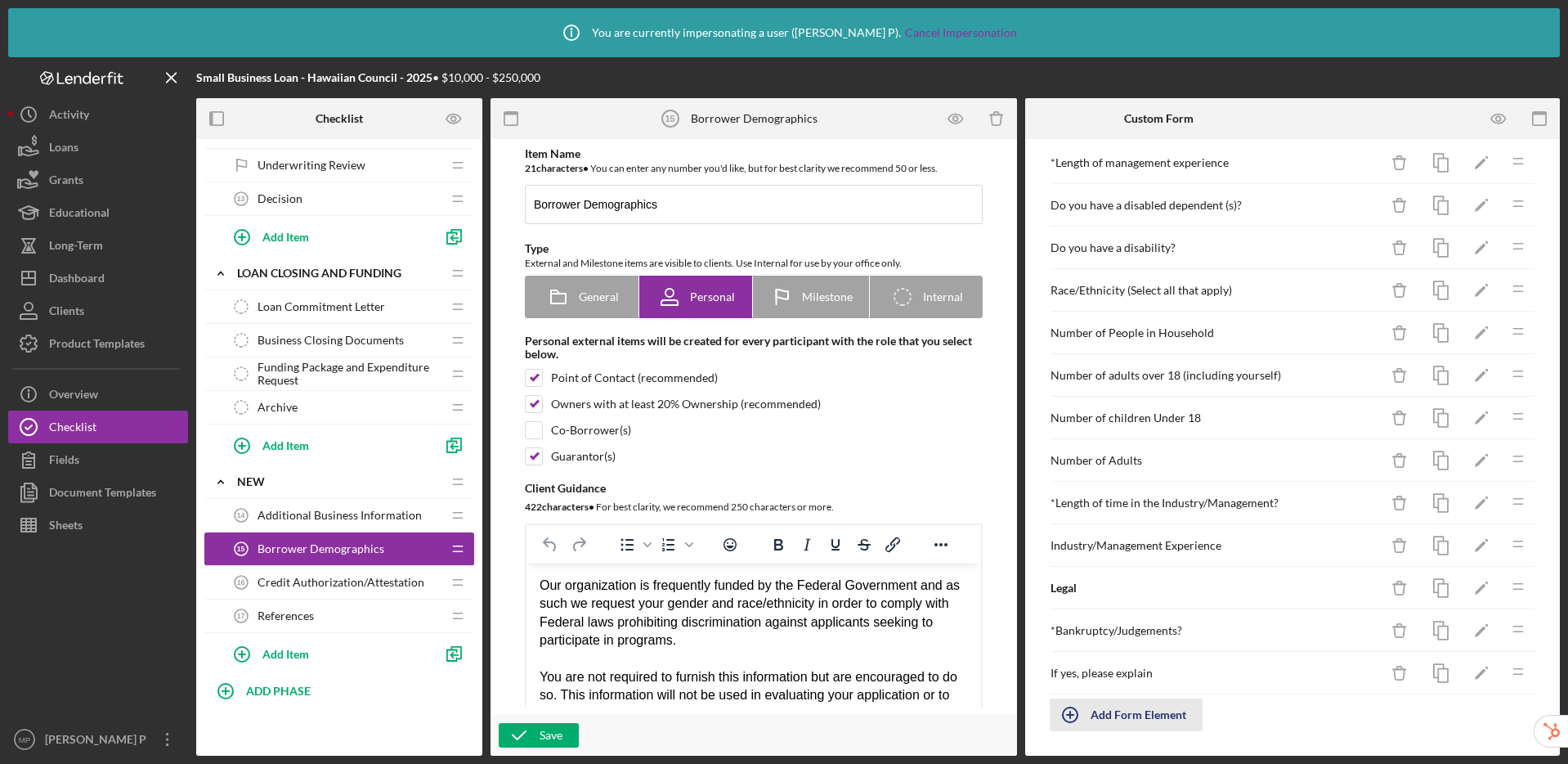
click at [1161, 723] on div "Add Form Element" at bounding box center [1139, 714] width 96 height 32
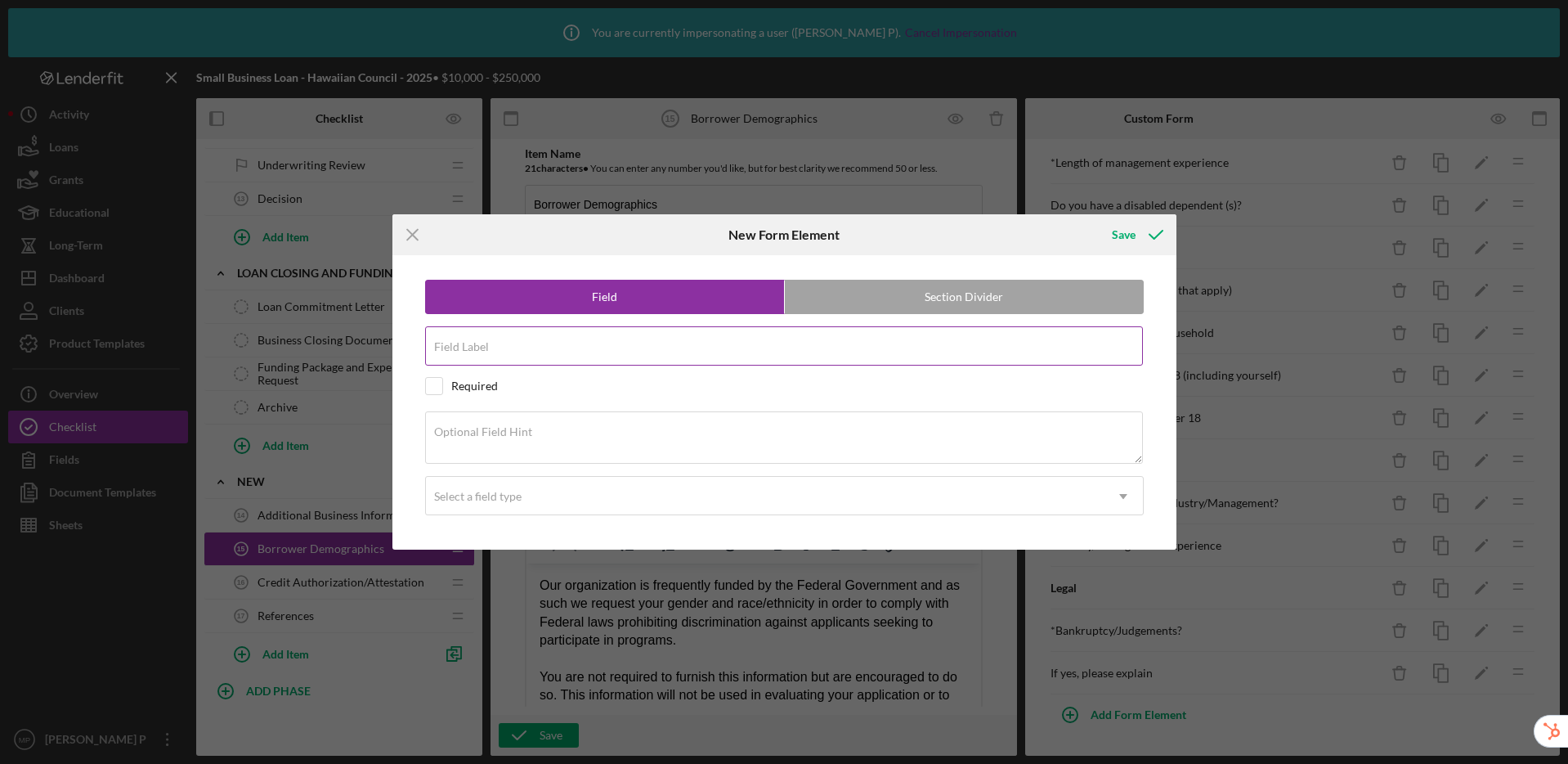
click at [496, 342] on div "Field Label" at bounding box center [784, 346] width 718 height 41
type input "Are your personal/business taxes past due?"
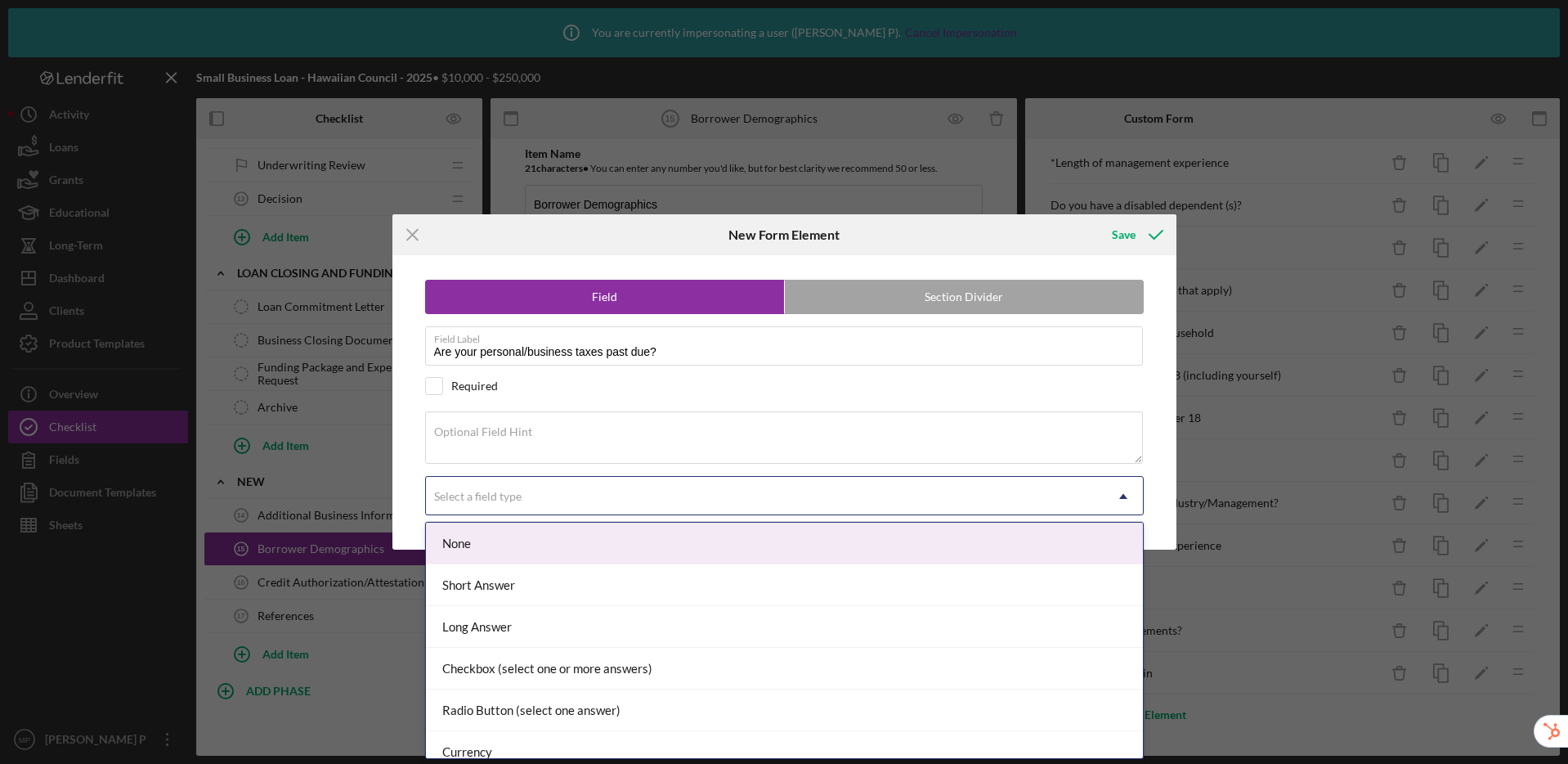
click at [1021, 495] on div "Select a field type" at bounding box center [765, 496] width 678 height 38
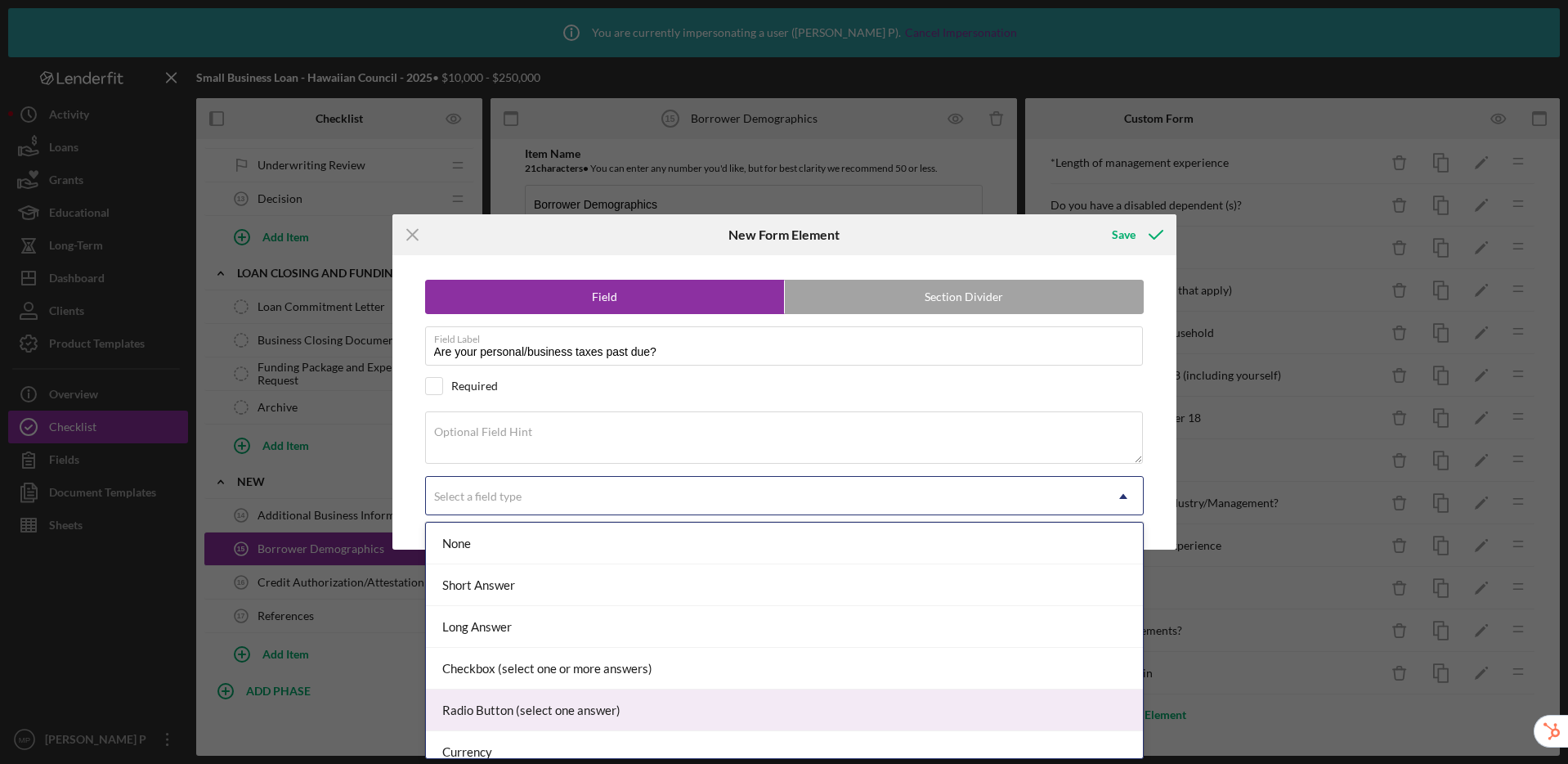
click at [982, 704] on div "Radio Button (select one answer)" at bounding box center [784, 709] width 717 height 42
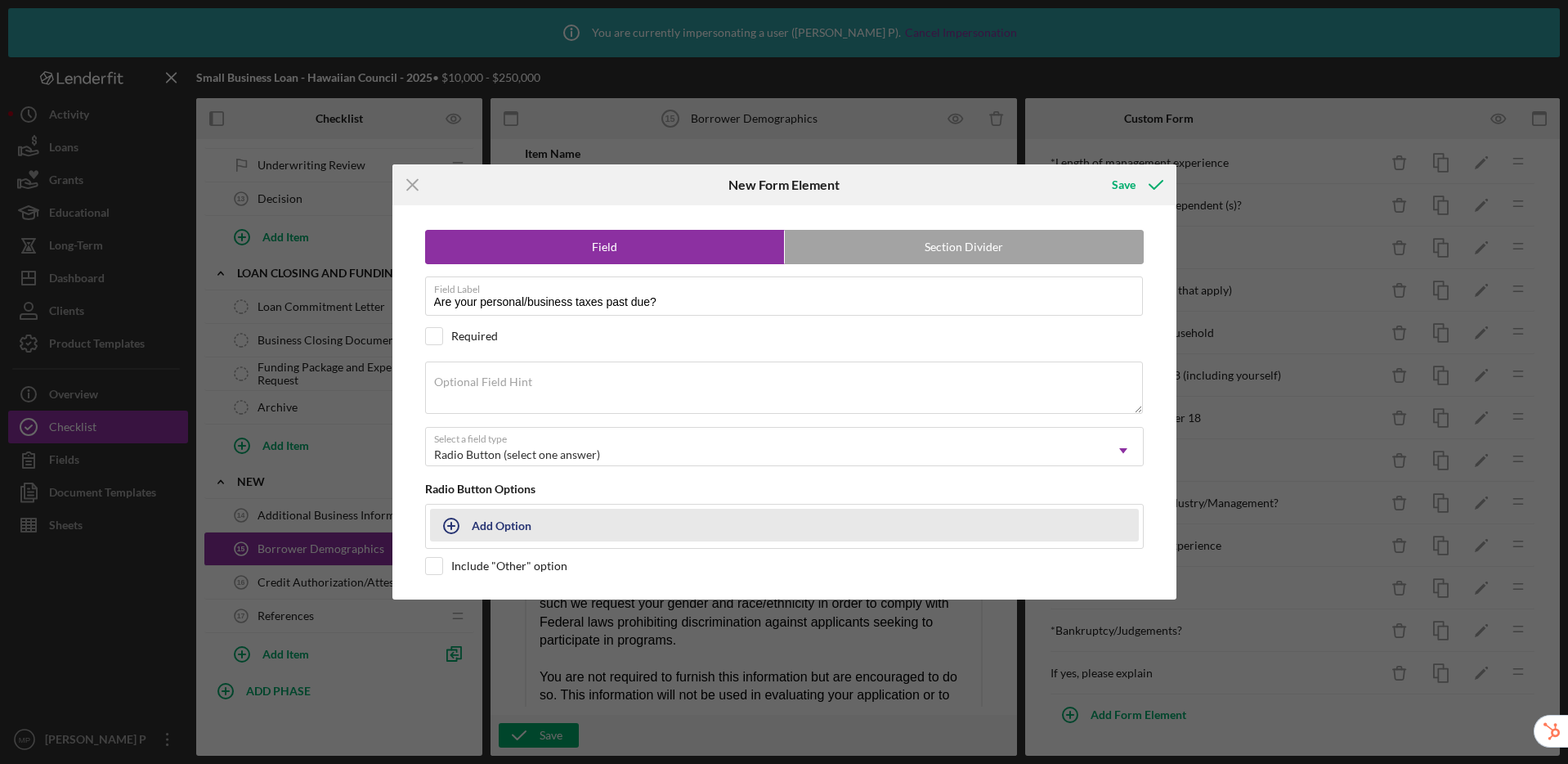
click at [509, 533] on div "Add Option" at bounding box center [501, 526] width 60 height 31
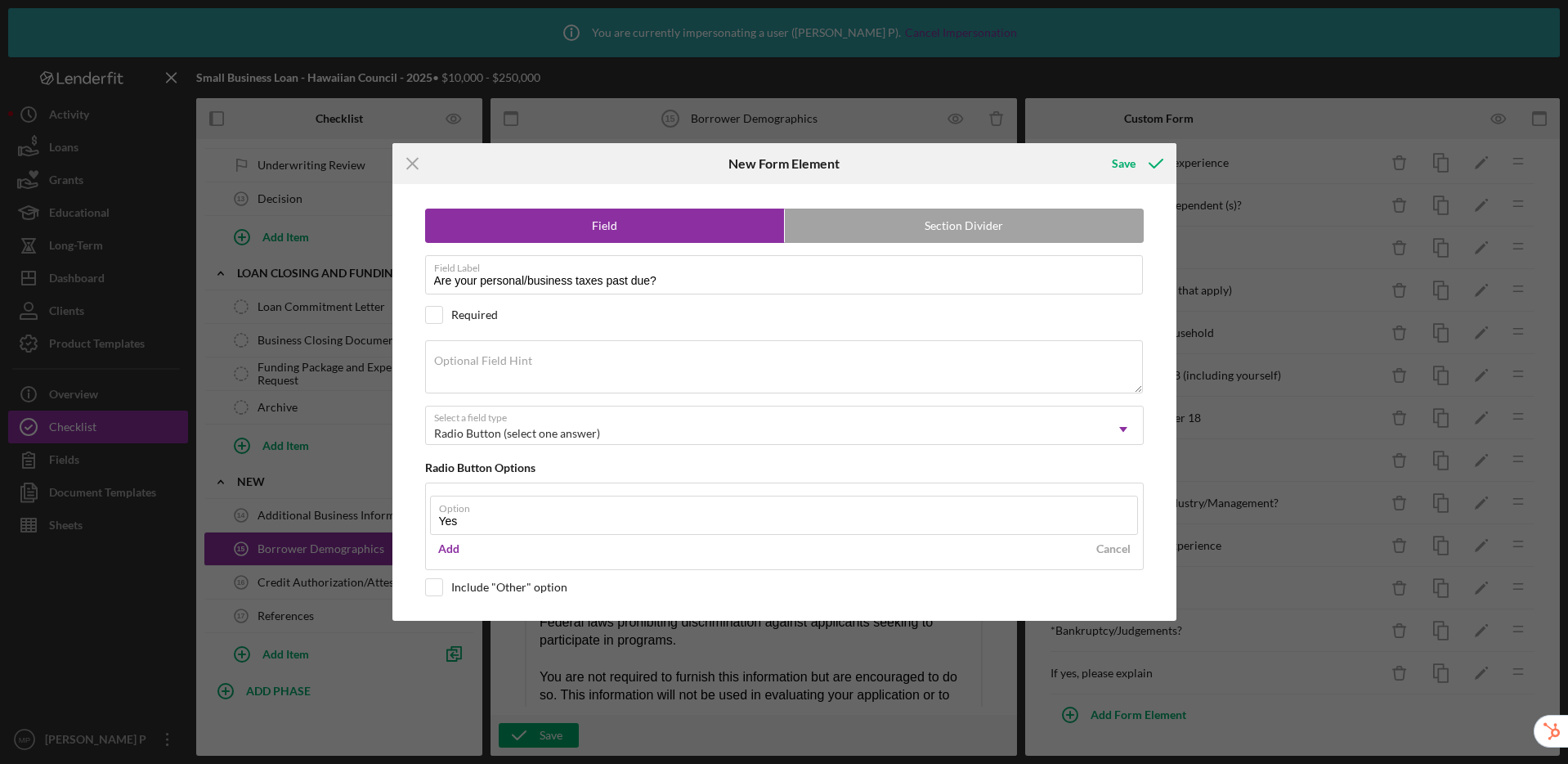
click at [0, 763] on com-1password-button at bounding box center [0, 764] width 0 height 0
type input "Yes"
click at [459, 547] on button "Add" at bounding box center [449, 549] width 38 height 25
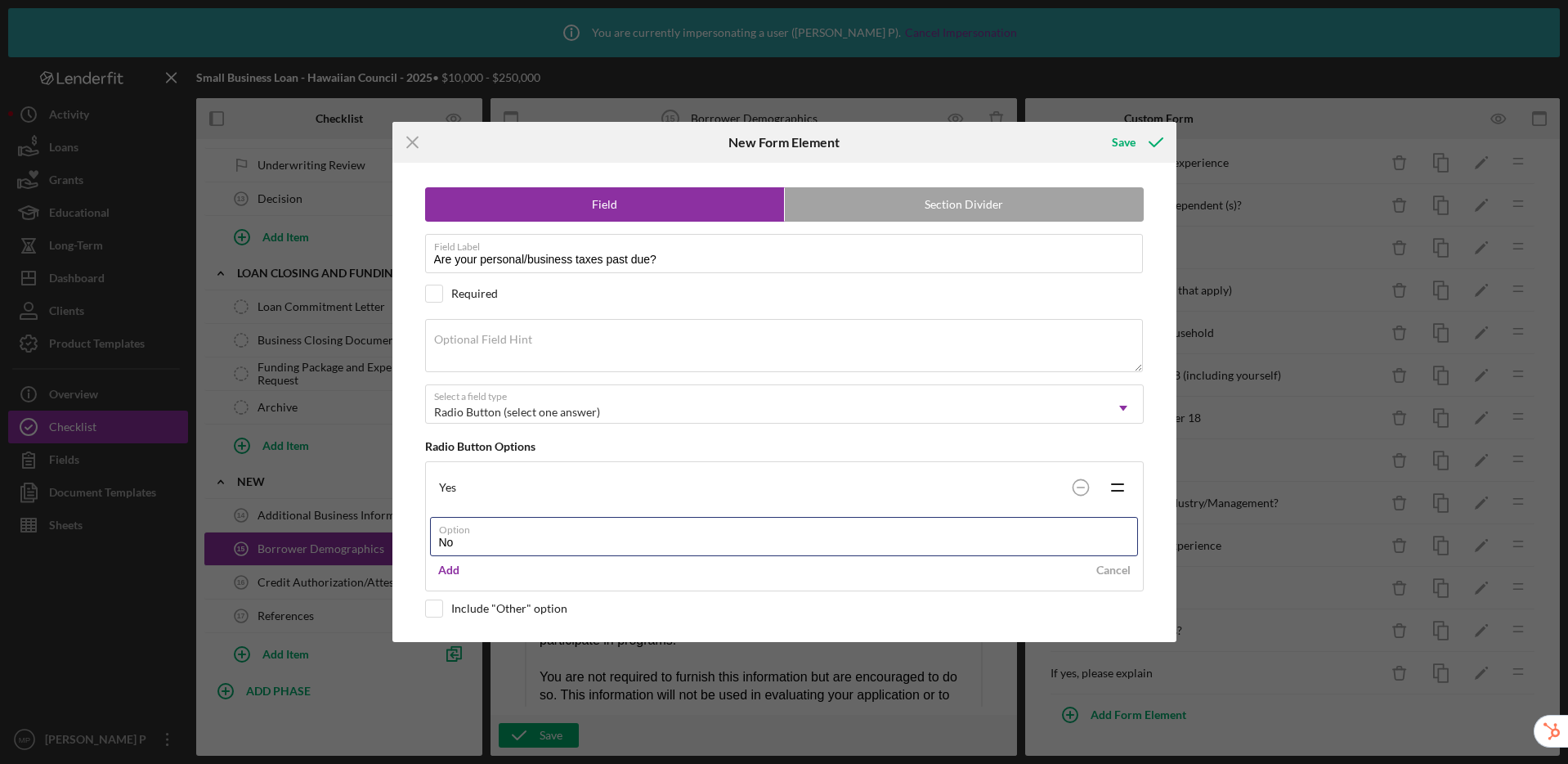
click at [0, 763] on com-1password-button at bounding box center [0, 764] width 0 height 0
type input "No"
click at [444, 567] on div "Add" at bounding box center [449, 570] width 21 height 25
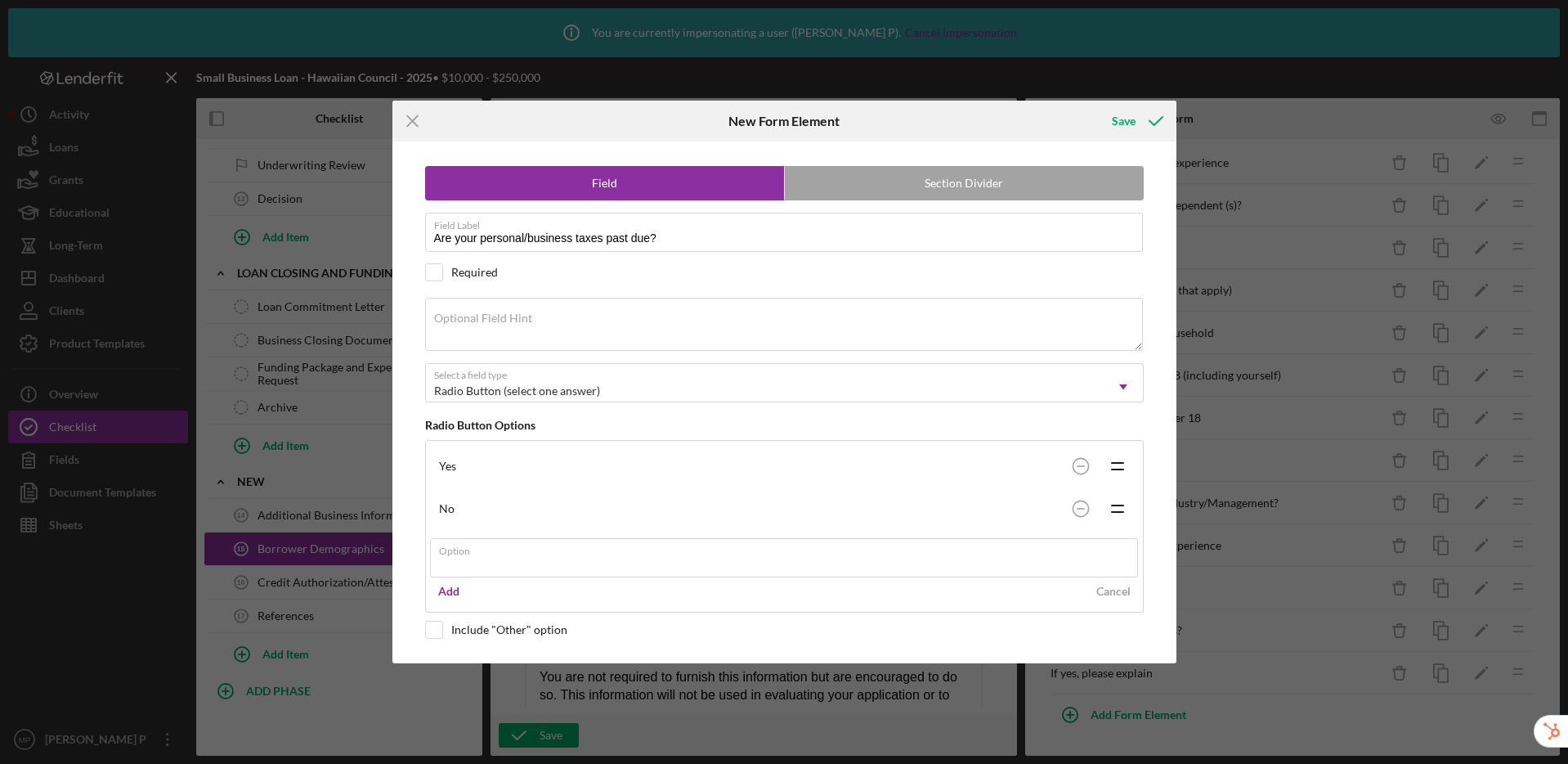
click at [1125, 119] on div "Icon/Menu Close New Form Element Save Field Section Divider Field Label Are you…" at bounding box center [784, 382] width 1568 height 764
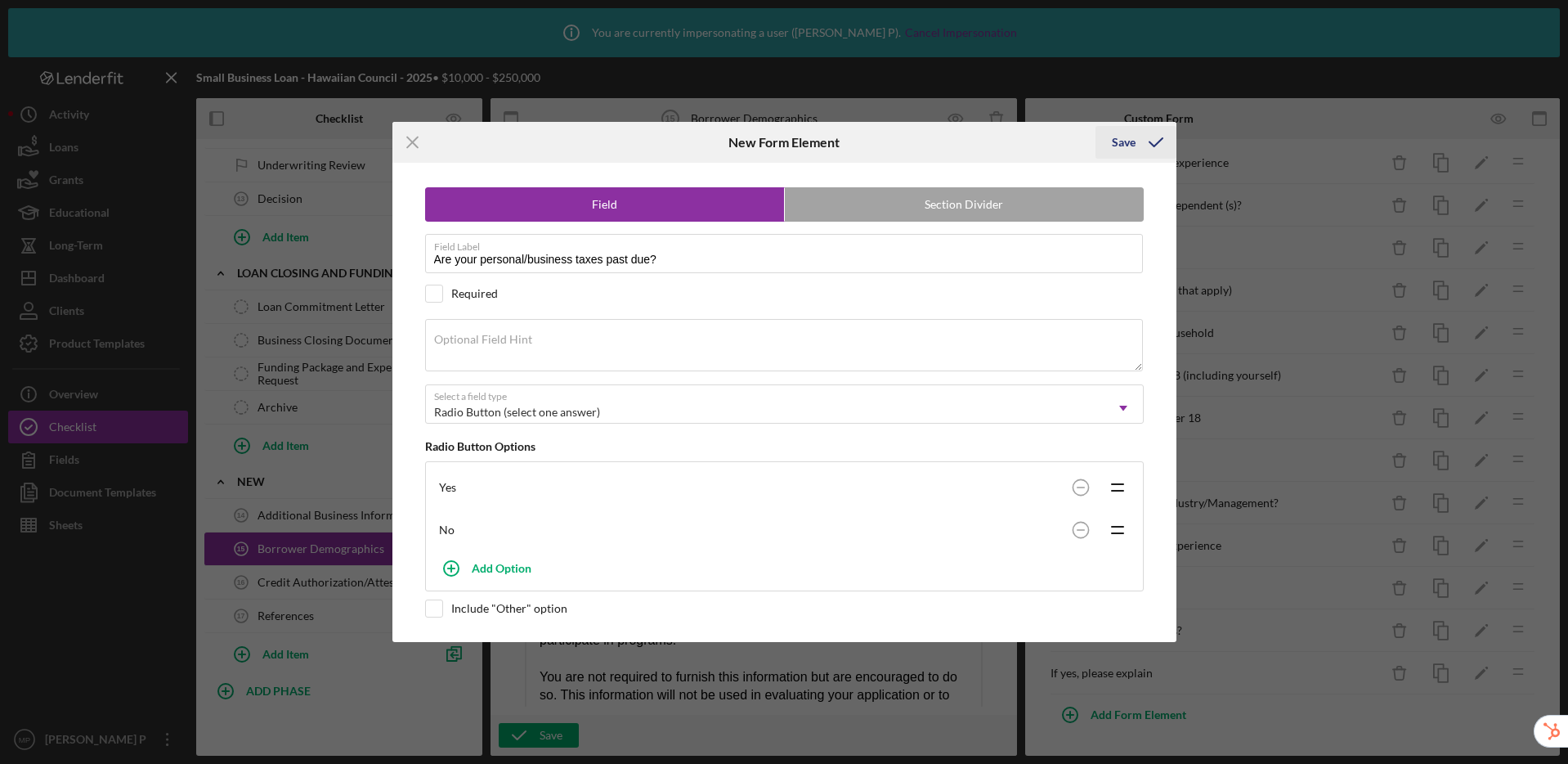
click at [1136, 139] on icon "submit" at bounding box center [1156, 142] width 41 height 41
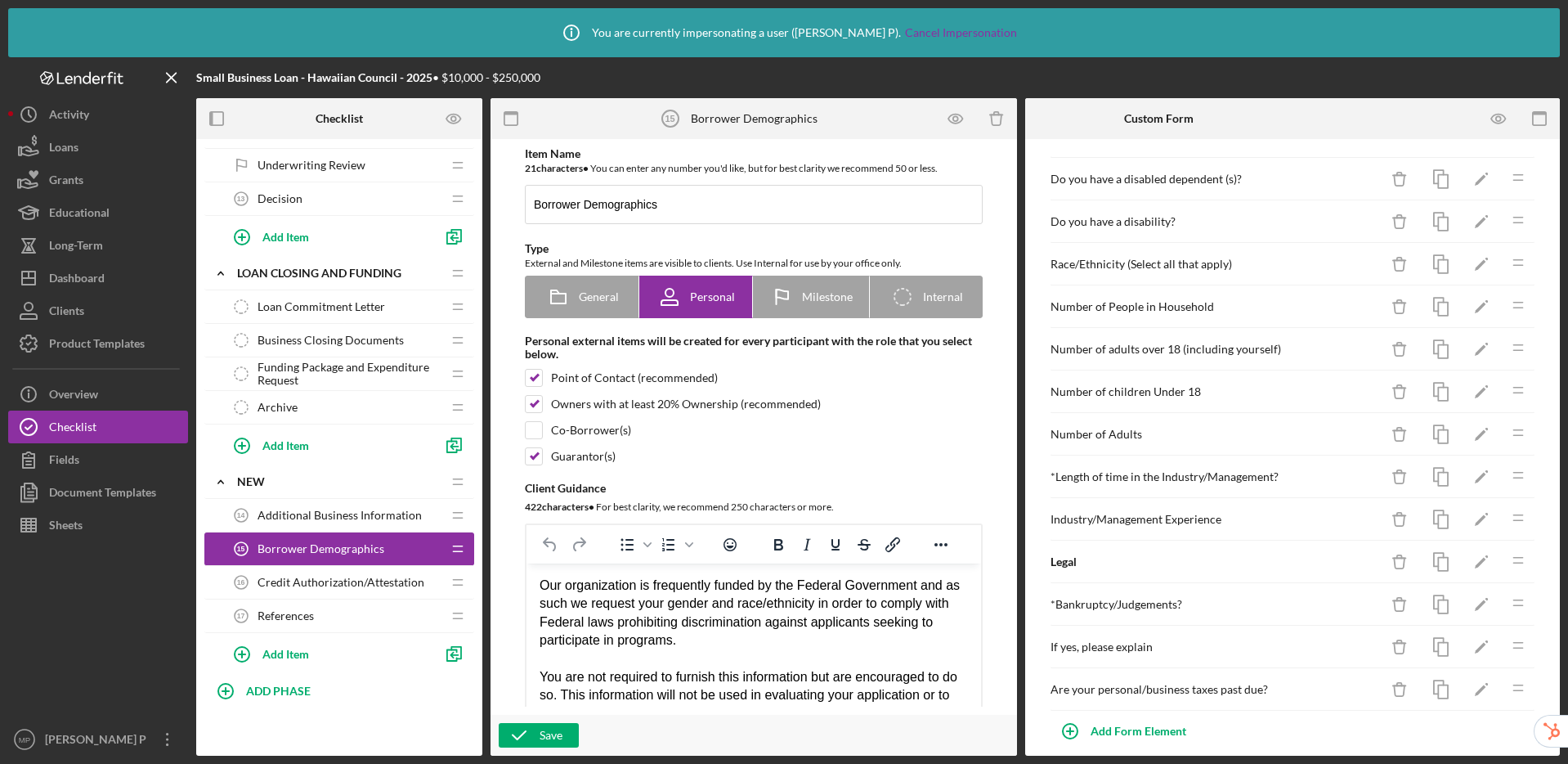
scroll to position [447, 0]
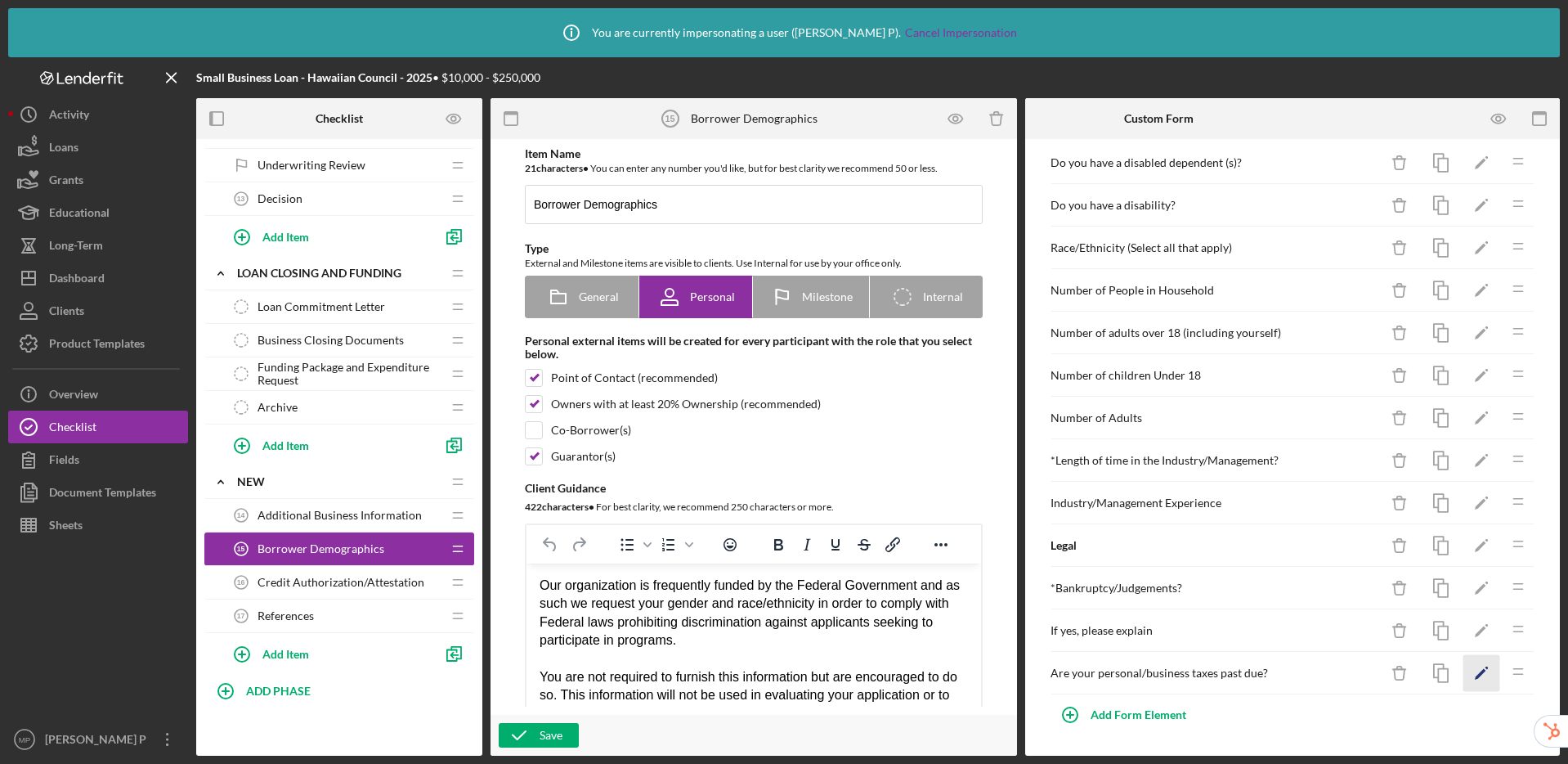
click at [1465, 672] on icon "Icon/Edit" at bounding box center [1482, 673] width 37 height 37
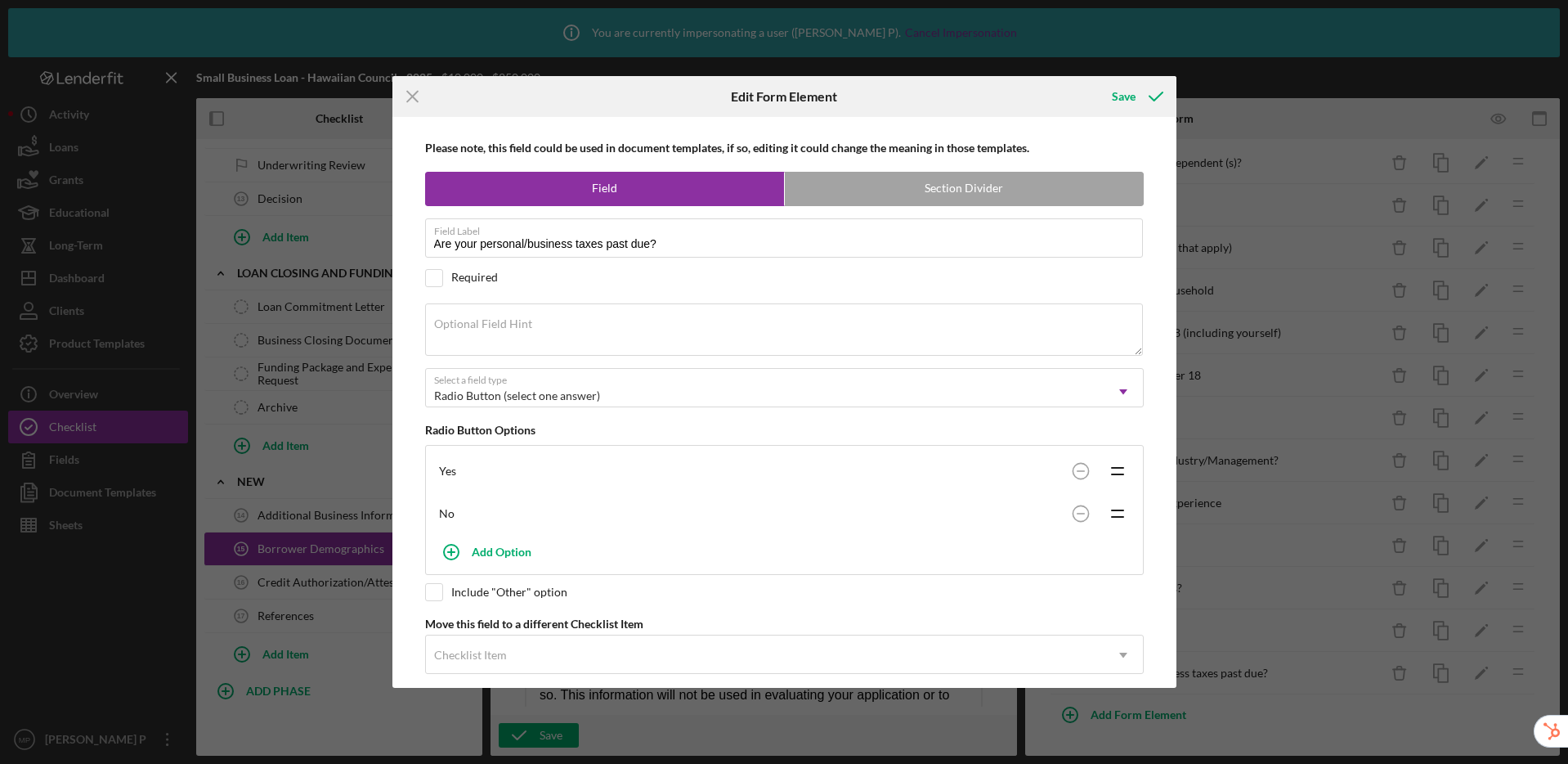
drag, startPoint x: 426, startPoint y: 273, endPoint x: 441, endPoint y: 267, distance: 16.2
click at [426, 273] on input "checkbox" at bounding box center [434, 278] width 17 height 17
checkbox input "true"
click at [1130, 96] on div "Save" at bounding box center [1124, 96] width 24 height 32
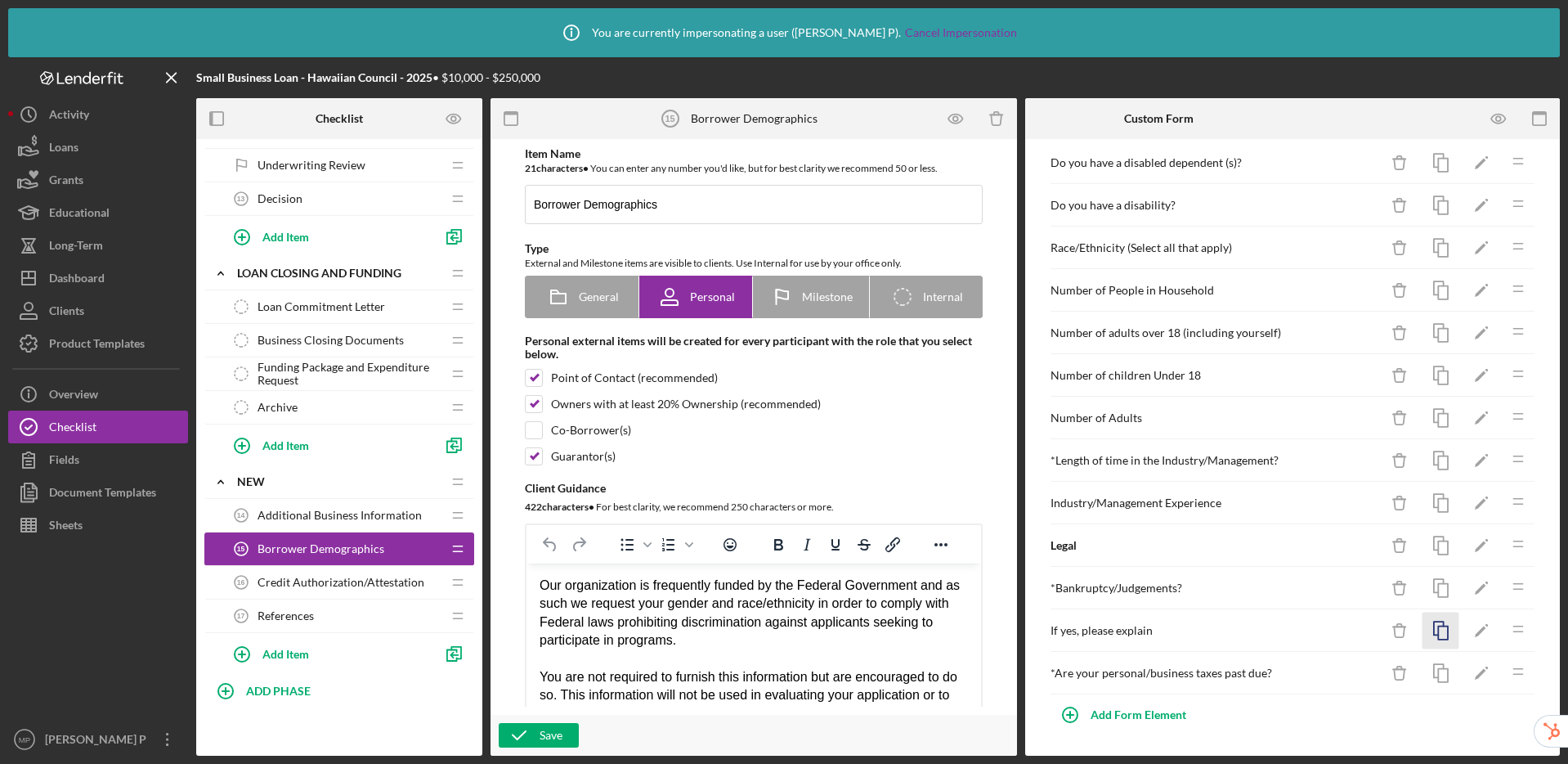
click at [1434, 630] on icon "button" at bounding box center [1441, 631] width 37 height 37
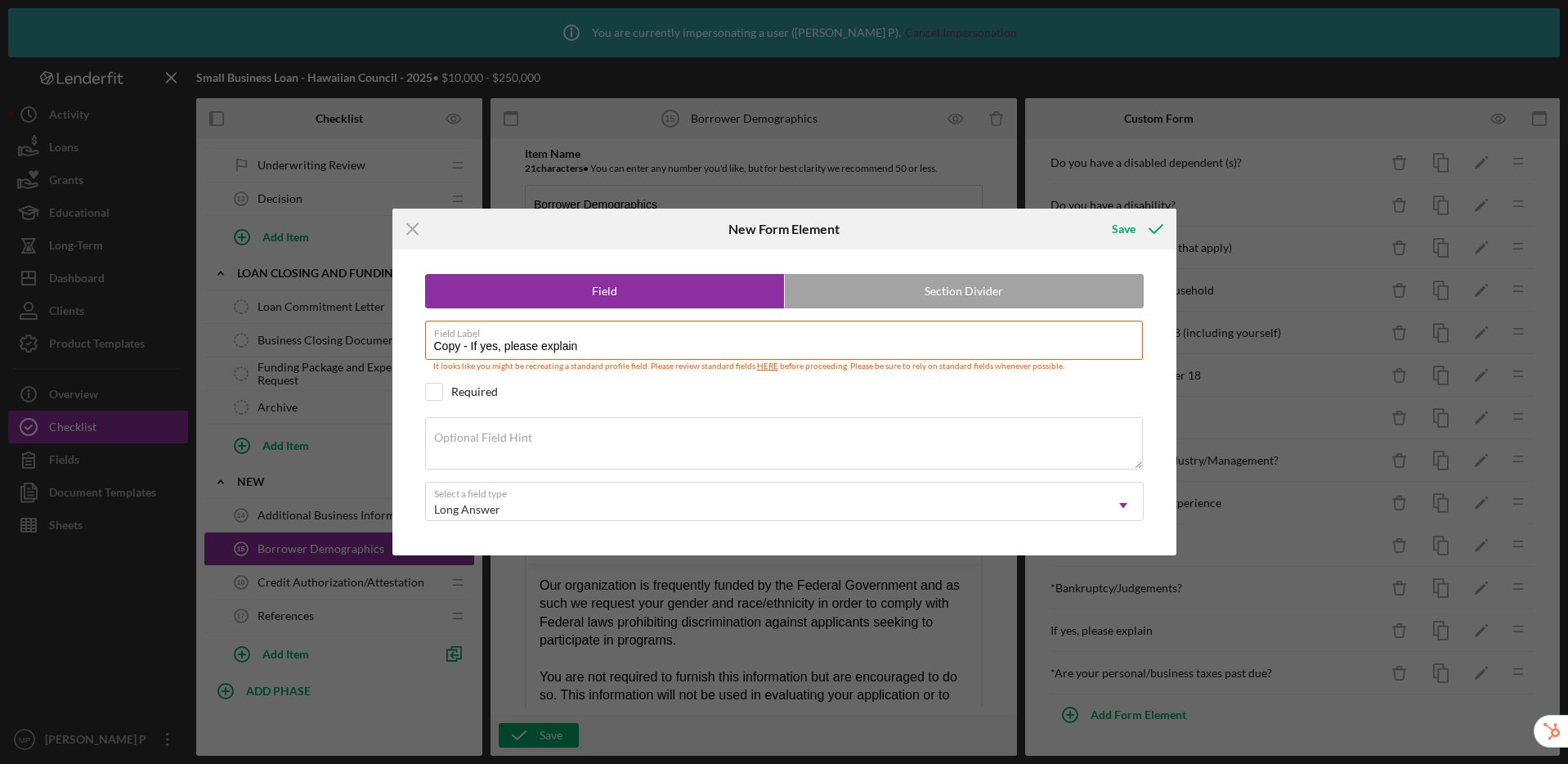
drag, startPoint x: 471, startPoint y: 350, endPoint x: 375, endPoint y: 343, distance: 96.3
click at [375, 343] on div "Icon/Menu Close New Form Element Save Field Section Divider Field Label Copy - …" at bounding box center [784, 382] width 1568 height 764
click at [581, 348] on input "If yes, please explain" at bounding box center [783, 340] width 718 height 39
type input "If yes, please explain past due taxes"
click at [1131, 232] on div "Save" at bounding box center [1124, 228] width 24 height 32
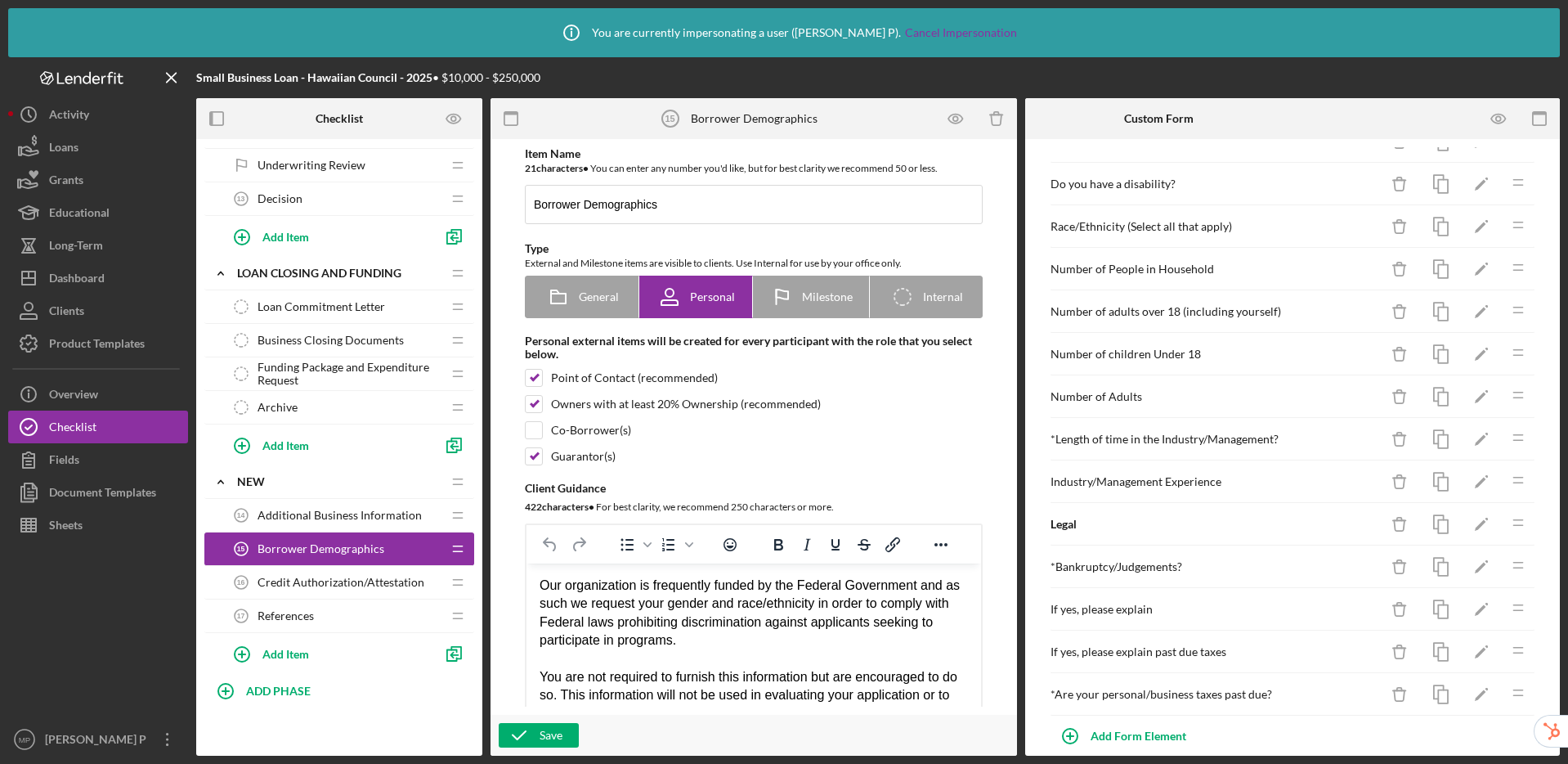
scroll to position [490, 0]
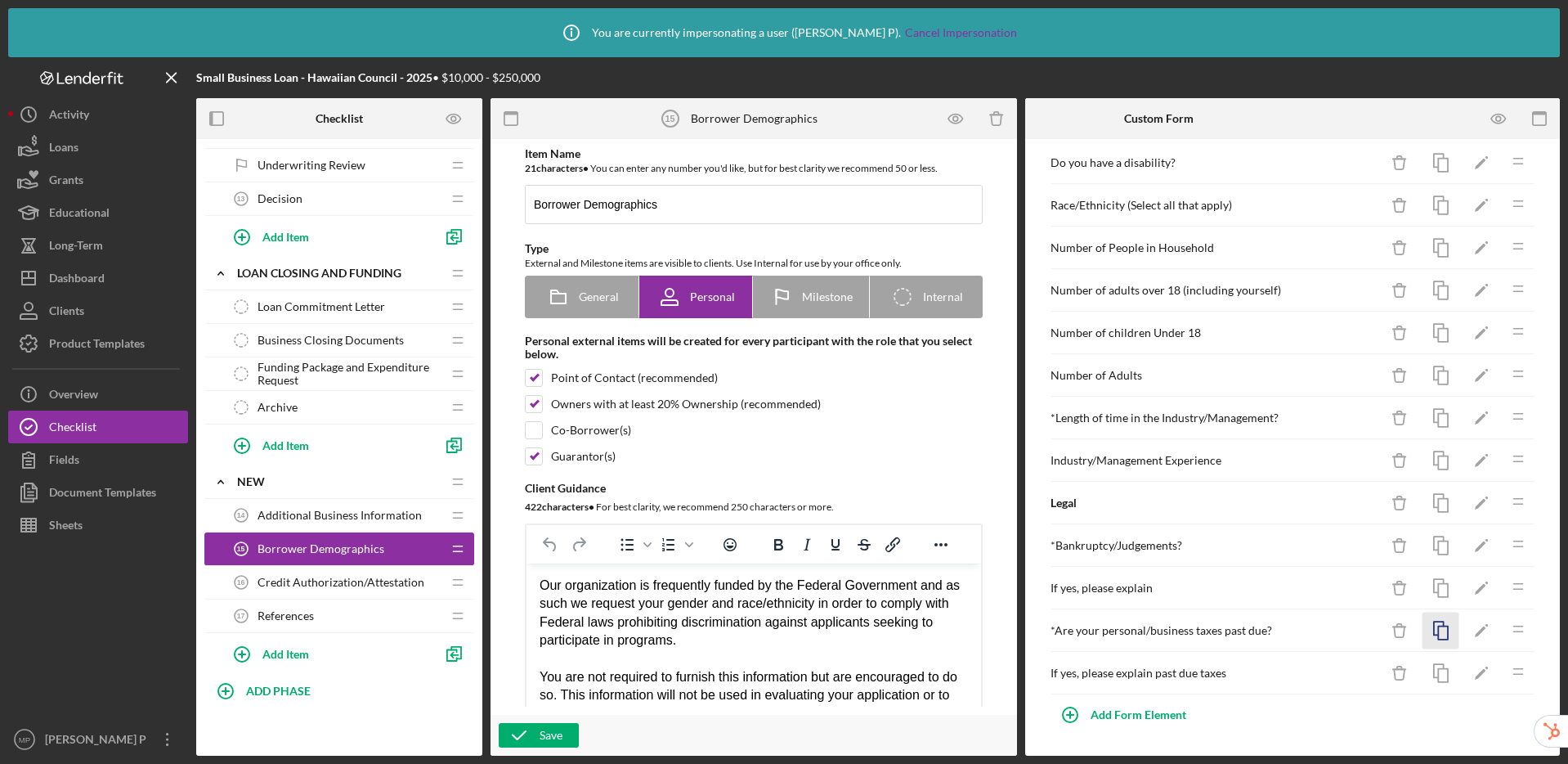
click at [1429, 631] on icon "button" at bounding box center [1441, 631] width 37 height 37
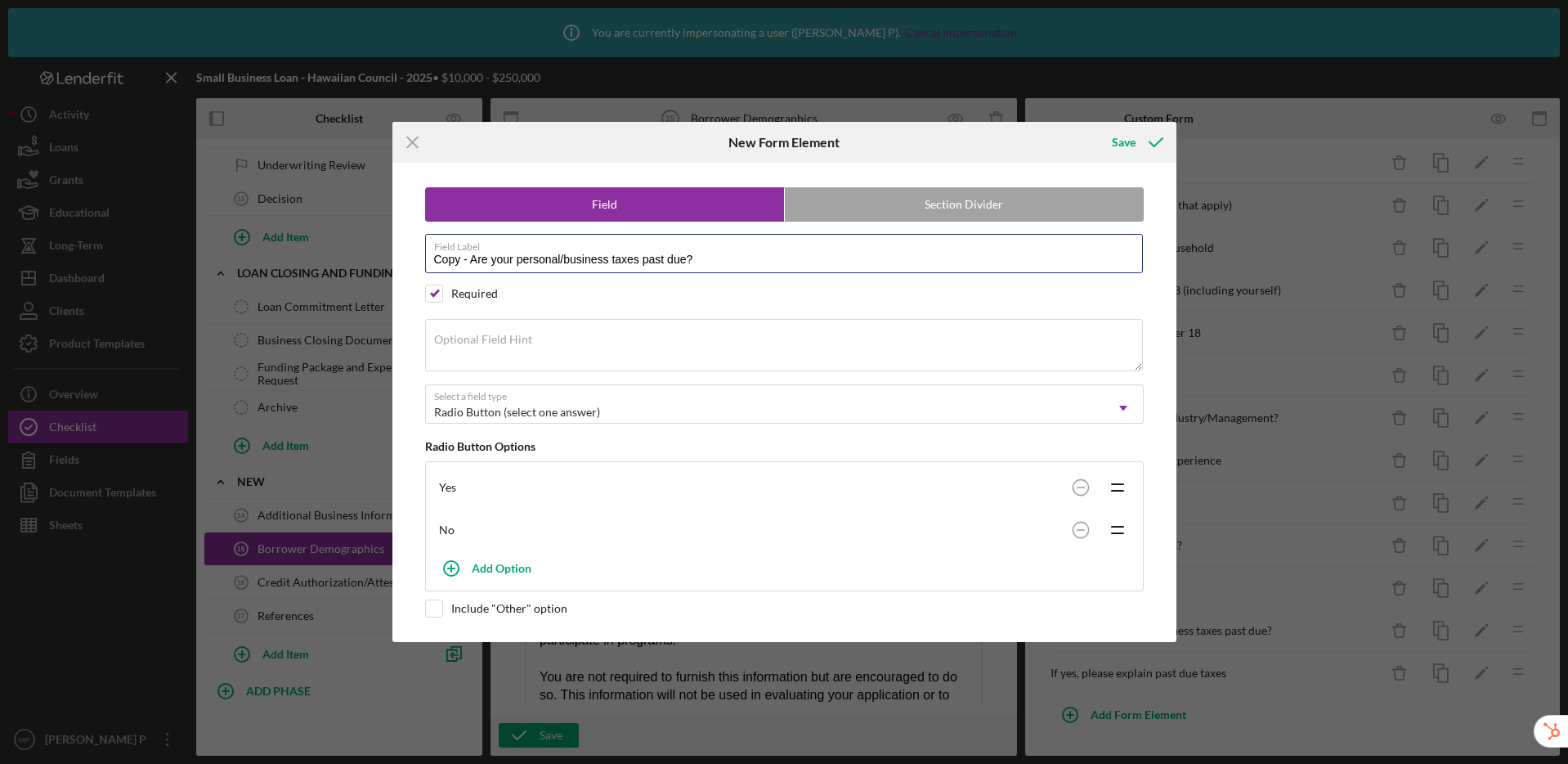
drag, startPoint x: 472, startPoint y: 260, endPoint x: 398, endPoint y: 255, distance: 74.2
click at [398, 255] on div "Field Section Divider Field Label Copy - Are your personal/business taxes past …" at bounding box center [784, 402] width 784 height 479
click at [741, 246] on label "Field Label" at bounding box center [789, 243] width 709 height 18
click at [741, 246] on input "Are your personal/business taxes past due?" at bounding box center [783, 253] width 718 height 39
drag, startPoint x: 685, startPoint y: 259, endPoint x: 370, endPoint y: 242, distance: 315.5
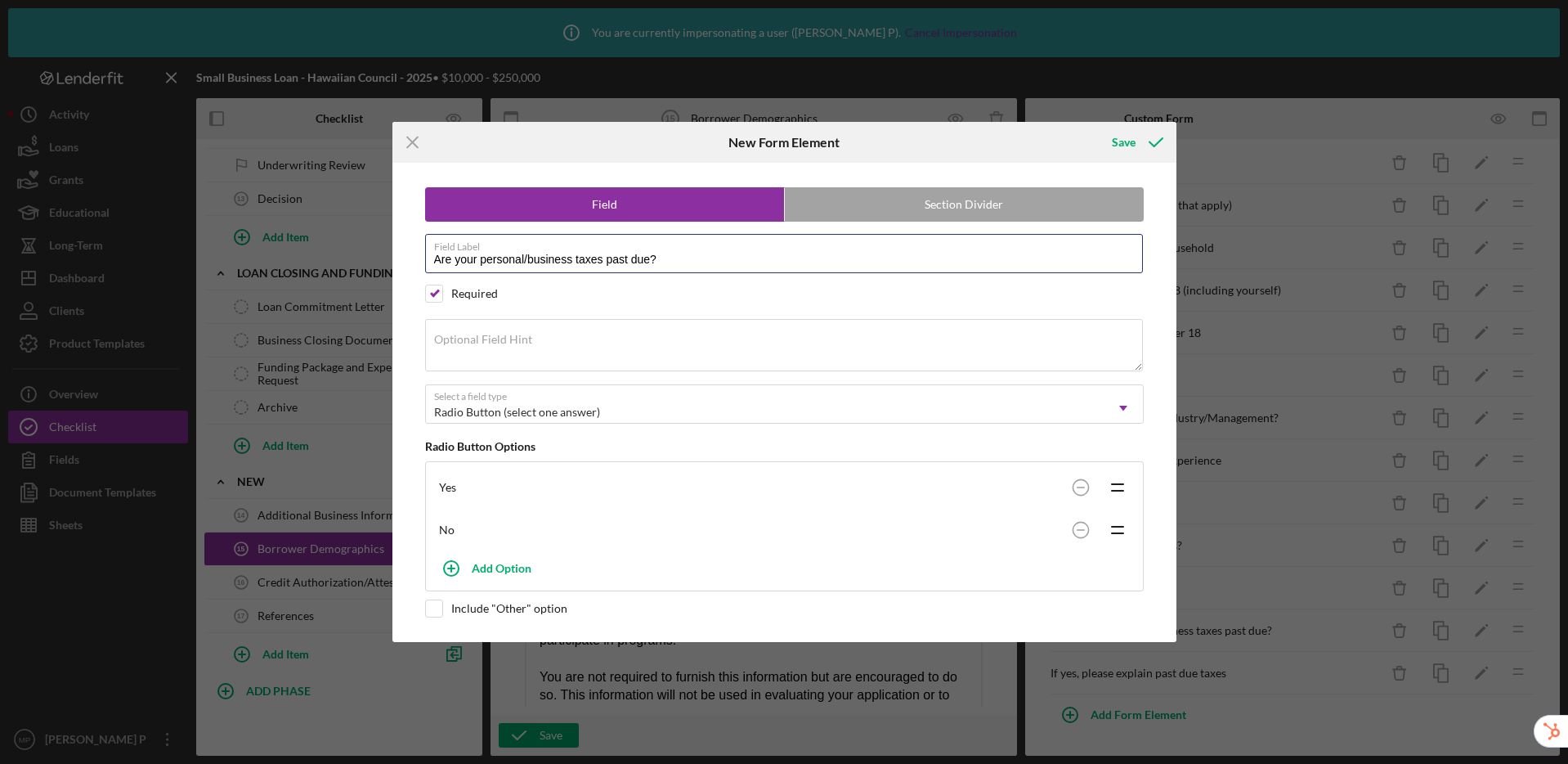
click at [370, 242] on div "Icon/Menu Close New Form Element Save Field Section Divider Field Label Are you…" at bounding box center [784, 382] width 1568 height 764
paste input "Has a lien been file against you or the business"
type input "Has a lien been file against you or the business?"
click at [1128, 139] on div "Save" at bounding box center [1124, 141] width 24 height 32
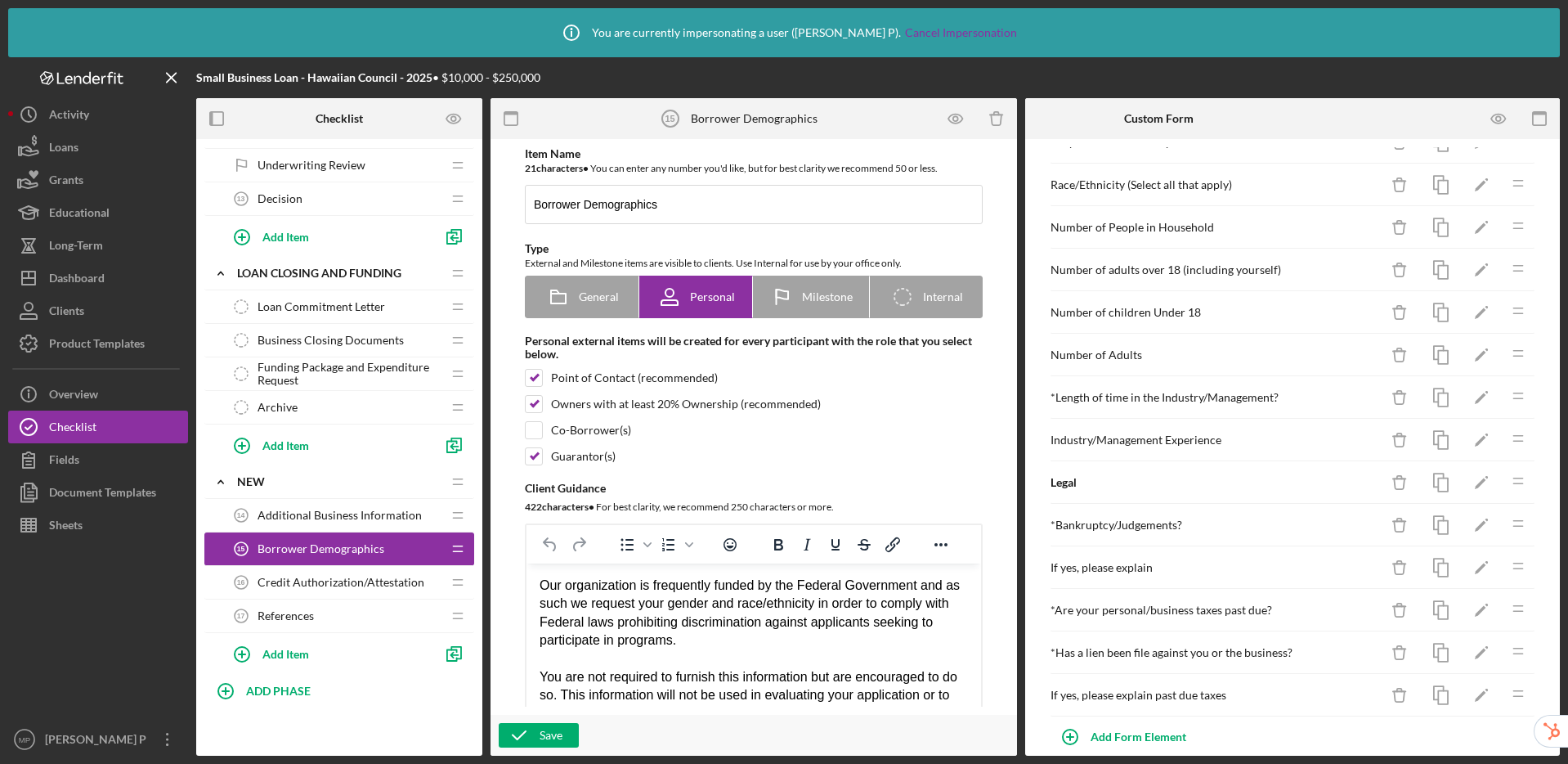
scroll to position [532, 0]
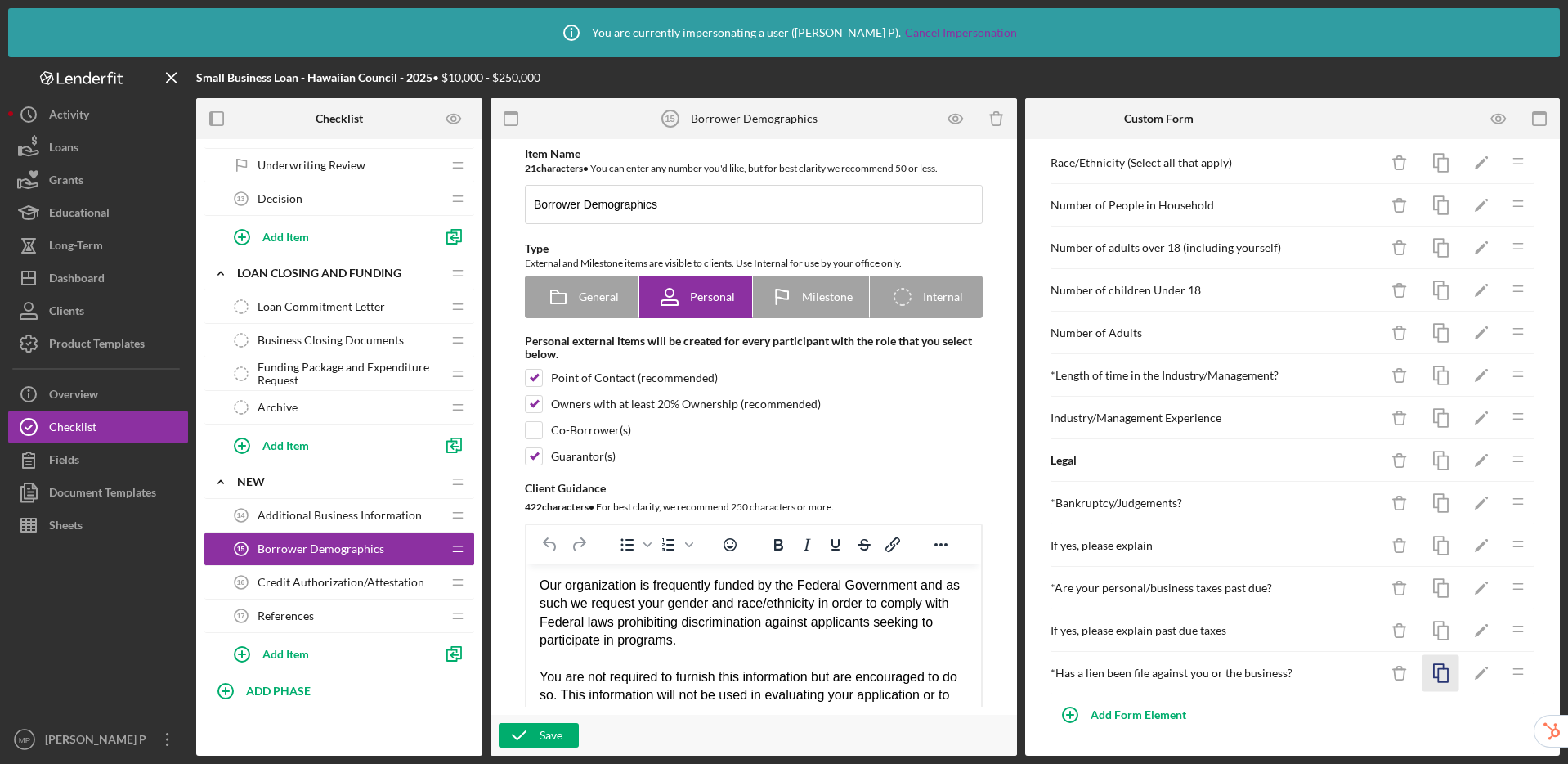
click at [1434, 676] on icon "button" at bounding box center [1441, 673] width 37 height 37
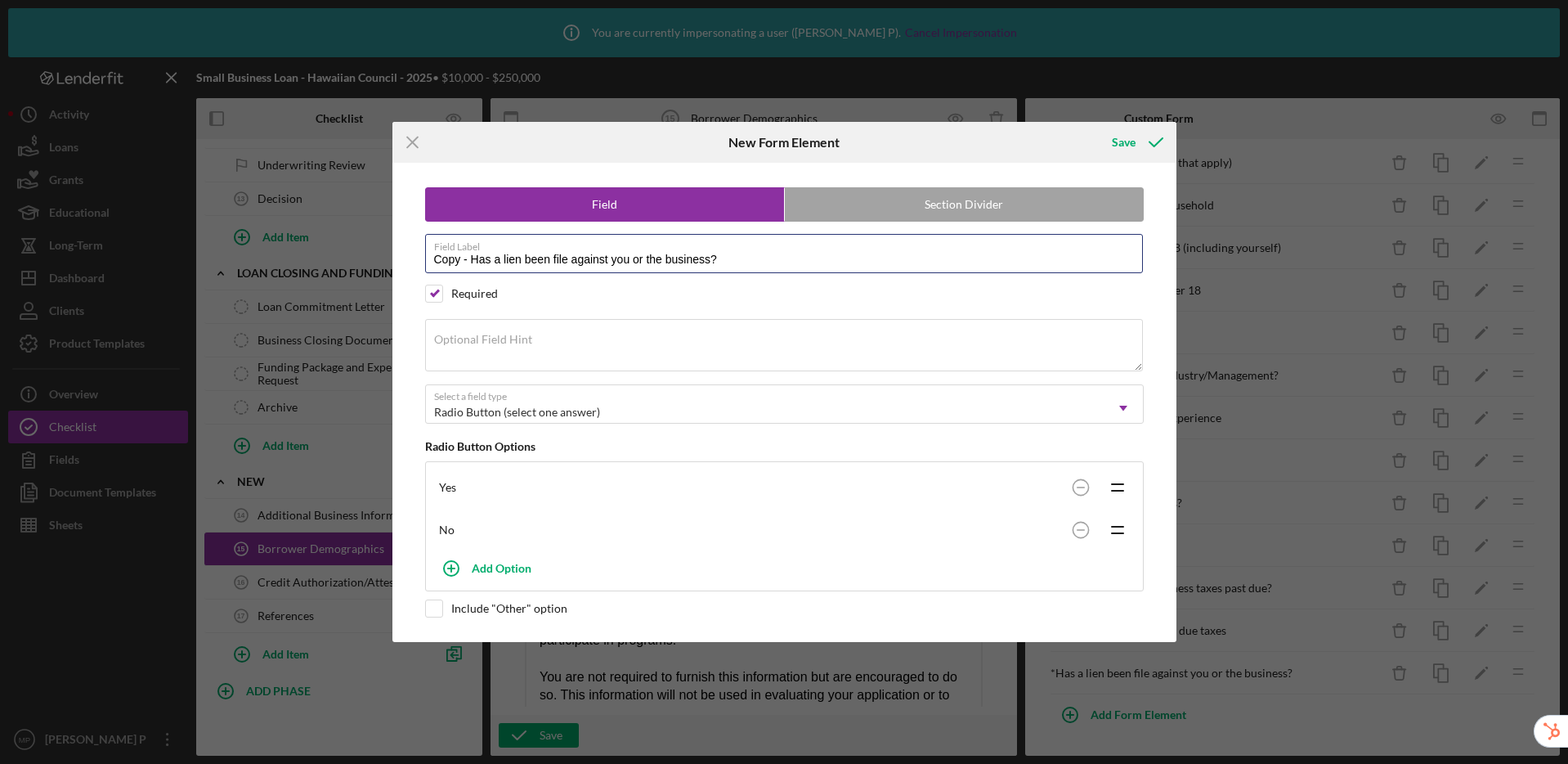
drag, startPoint x: 745, startPoint y: 262, endPoint x: 342, endPoint y: 232, distance: 404.1
click at [342, 232] on div "Icon/Menu Close New Form Element Save Field Section Divider Field Label Copy - …" at bounding box center [784, 382] width 1568 height 764
paste input "Have you ever been delinquent in the payment of child support"
type input "Have you ever been delinquent in the payment of child support?"
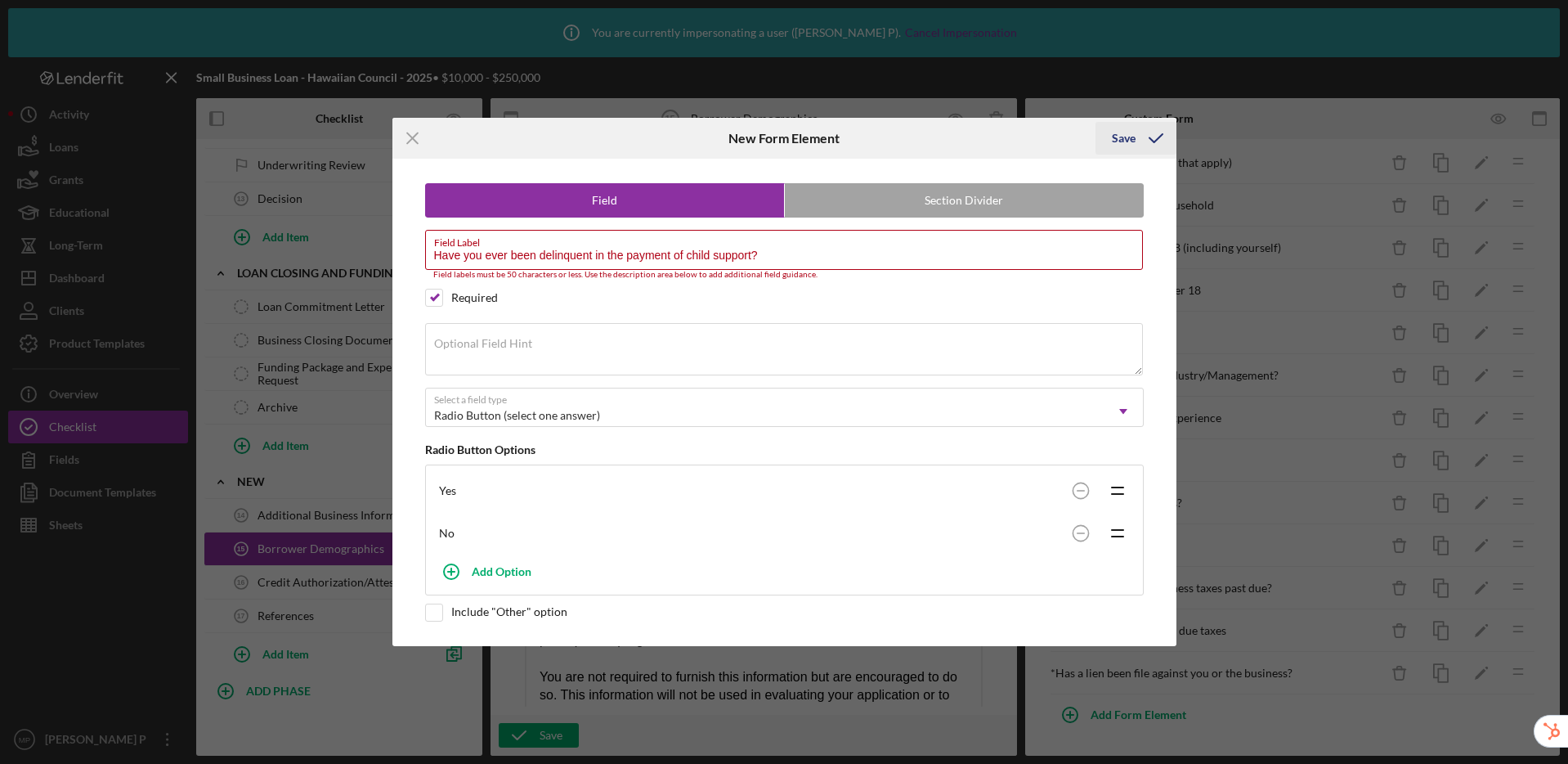
click at [1125, 140] on div "Save" at bounding box center [1124, 138] width 24 height 32
drag, startPoint x: 777, startPoint y: 255, endPoint x: 365, endPoint y: 228, distance: 412.9
click at [365, 228] on div "Icon/Menu Close New Form Element Save Field Section Divider Field Label Have yo…" at bounding box center [784, 382] width 1568 height 764
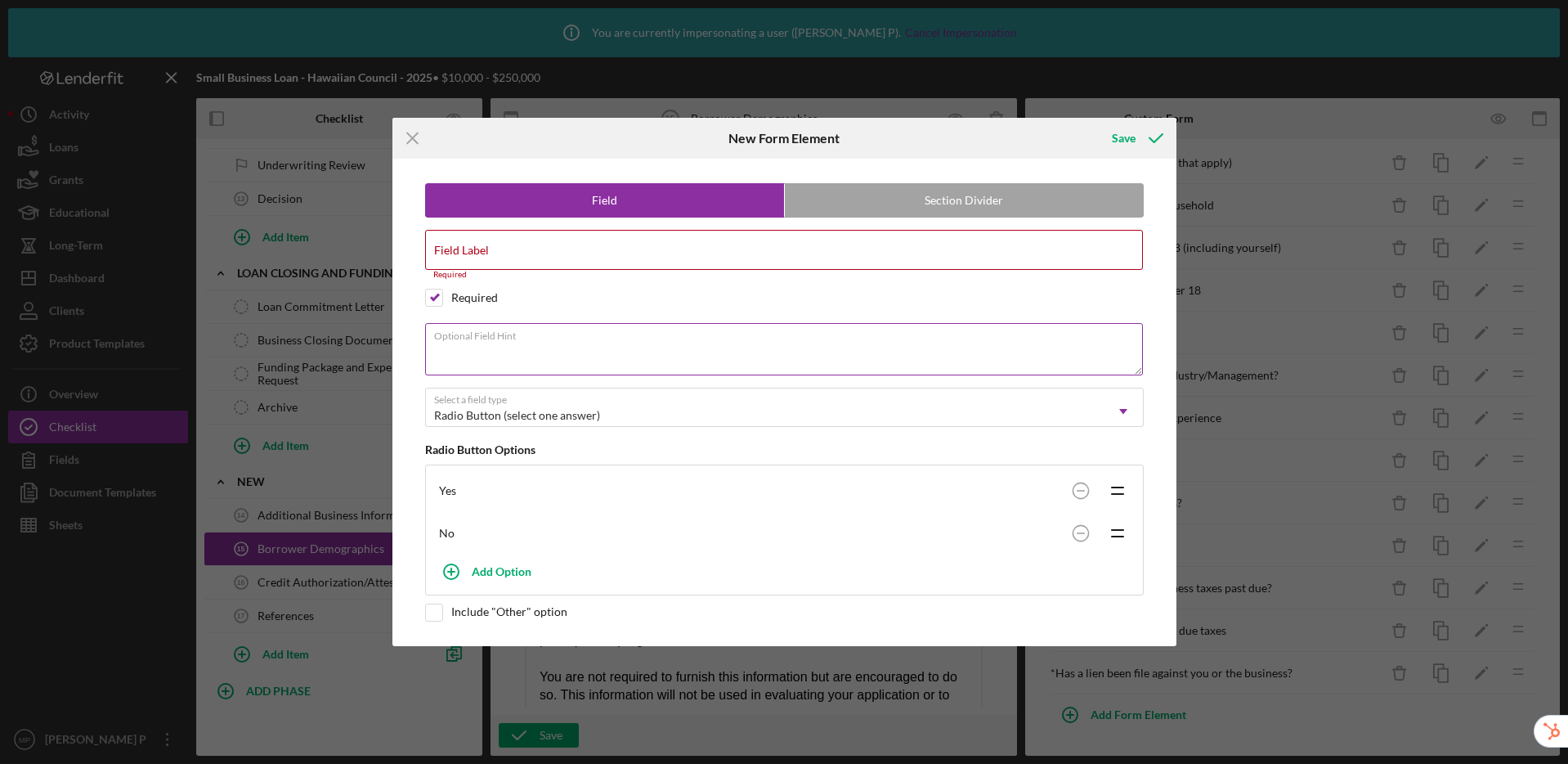
click at [501, 350] on textarea "Optional Field Hint" at bounding box center [783, 349] width 718 height 53
paste textarea "Have you ever been delinquent in the payment of child support?"
type textarea "Have you ever been delinquent in the payment of child support?"
click at [480, 251] on label "Field Label" at bounding box center [461, 250] width 54 height 13
click at [480, 251] on input "Field Label" at bounding box center [783, 249] width 718 height 39
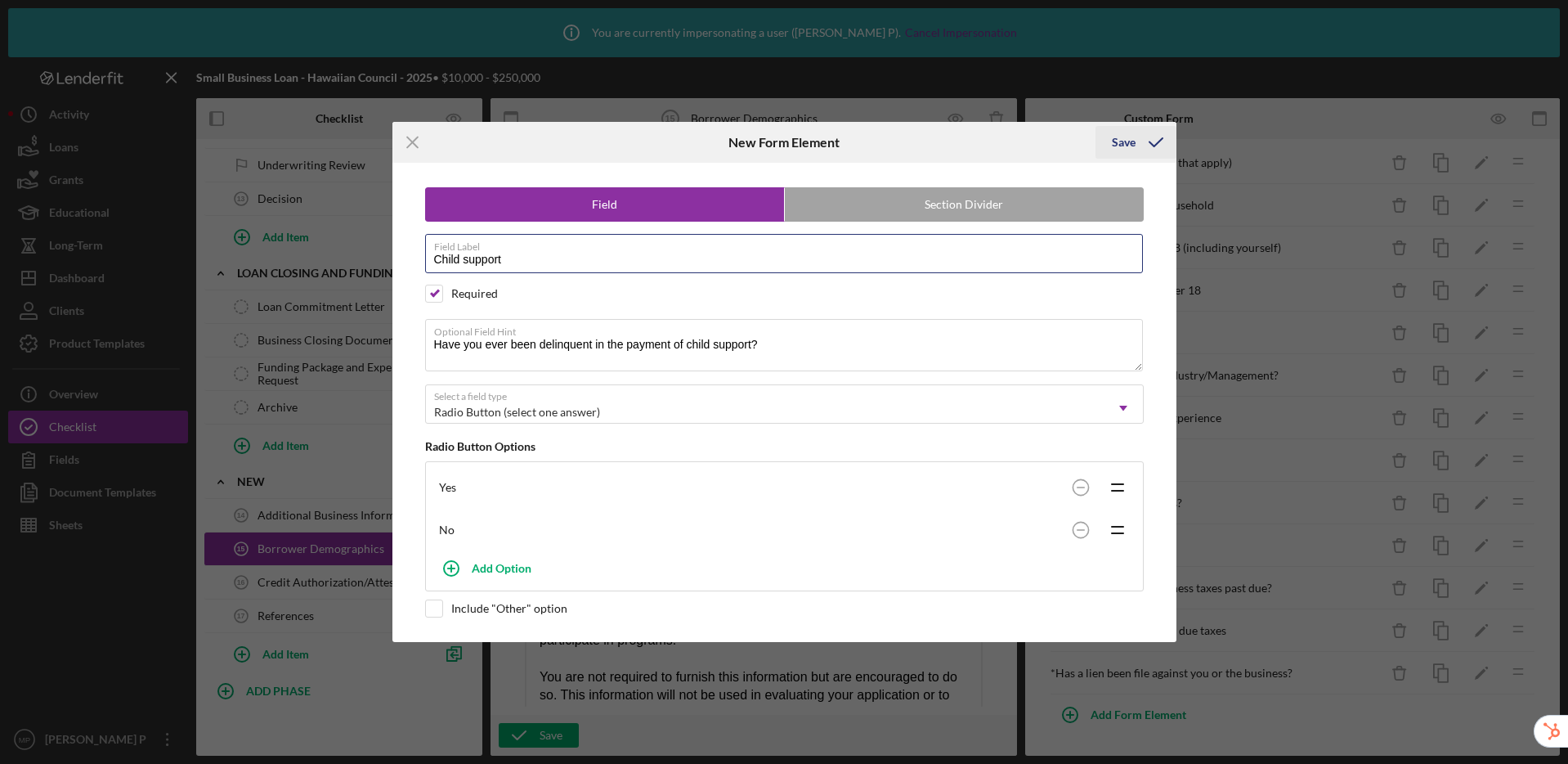
type input "Child support"
click at [1118, 144] on div "Save" at bounding box center [1124, 141] width 24 height 32
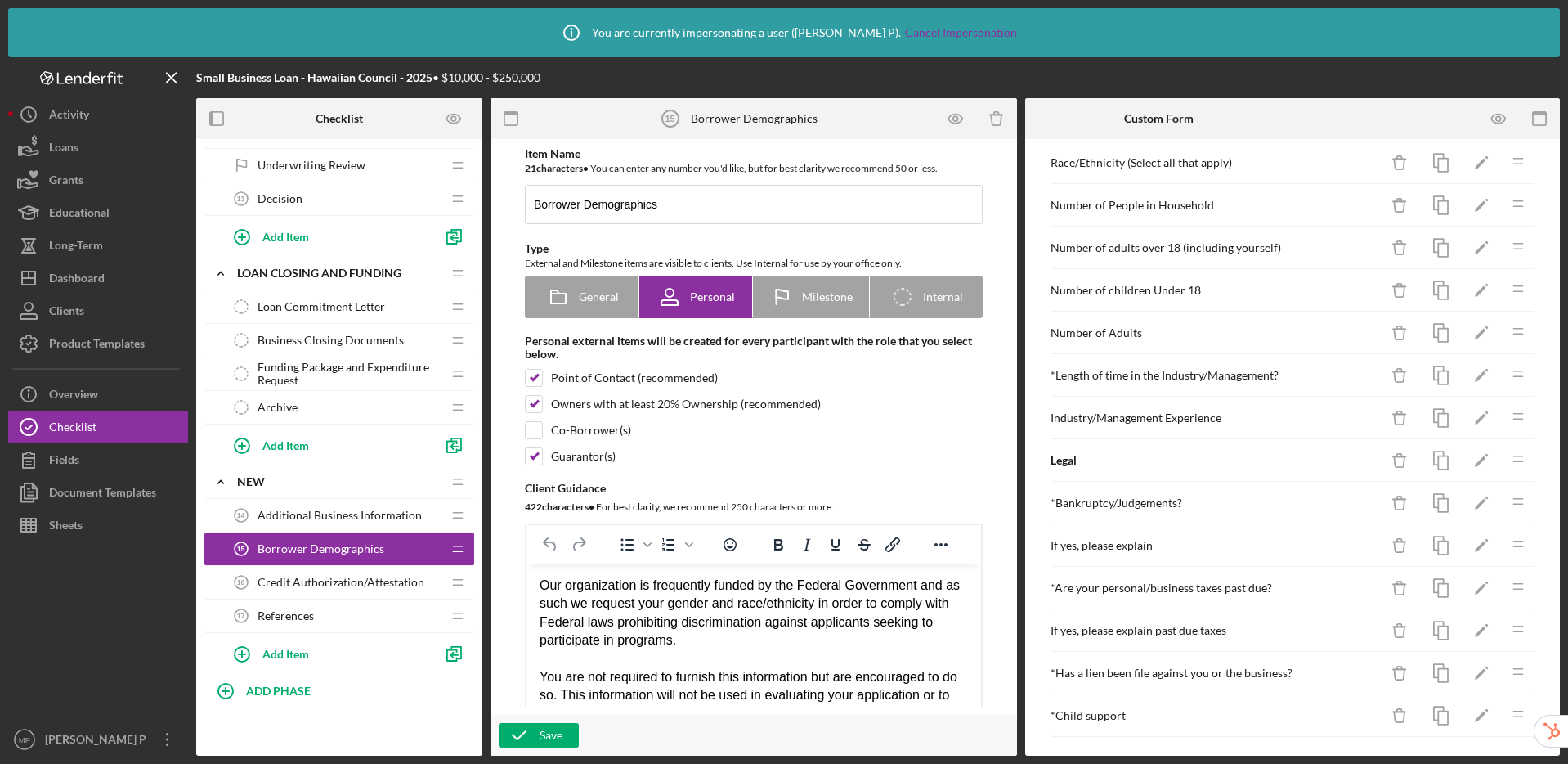
scroll to position [575, 0]
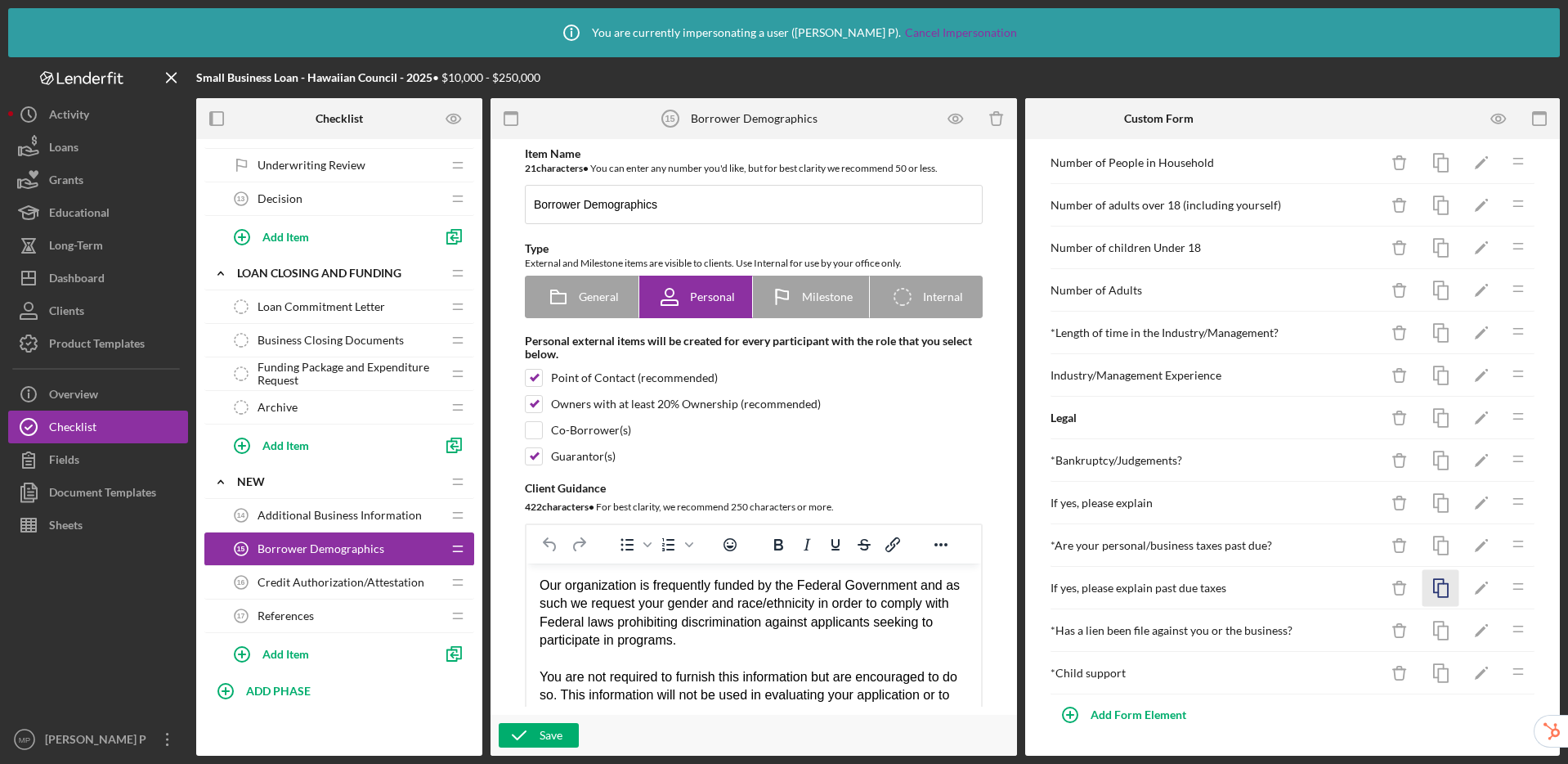
click at [1429, 588] on icon "button" at bounding box center [1441, 588] width 37 height 37
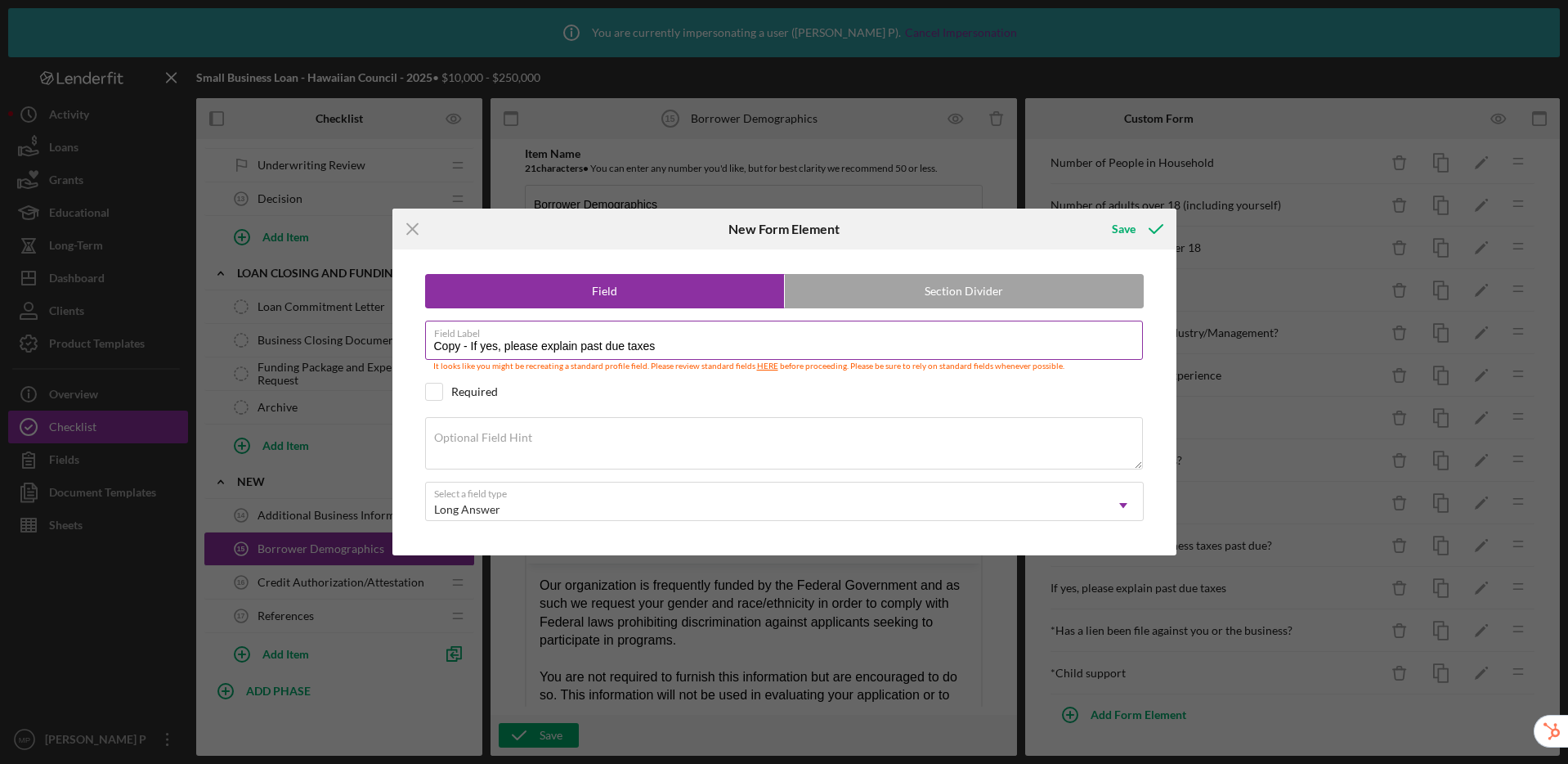
drag, startPoint x: 721, startPoint y: 354, endPoint x: 605, endPoint y: 346, distance: 116.3
click at [605, 346] on input "Copy - If yes, please explain past due taxes" at bounding box center [783, 340] width 718 height 39
drag, startPoint x: 470, startPoint y: 347, endPoint x: 357, endPoint y: 335, distance: 113.6
click at [357, 335] on div "Icon/Menu Close New Form Element Save Field Section Divider Field Label Copy - …" at bounding box center [784, 382] width 1568 height 764
type input "If yes, please explain past child support"
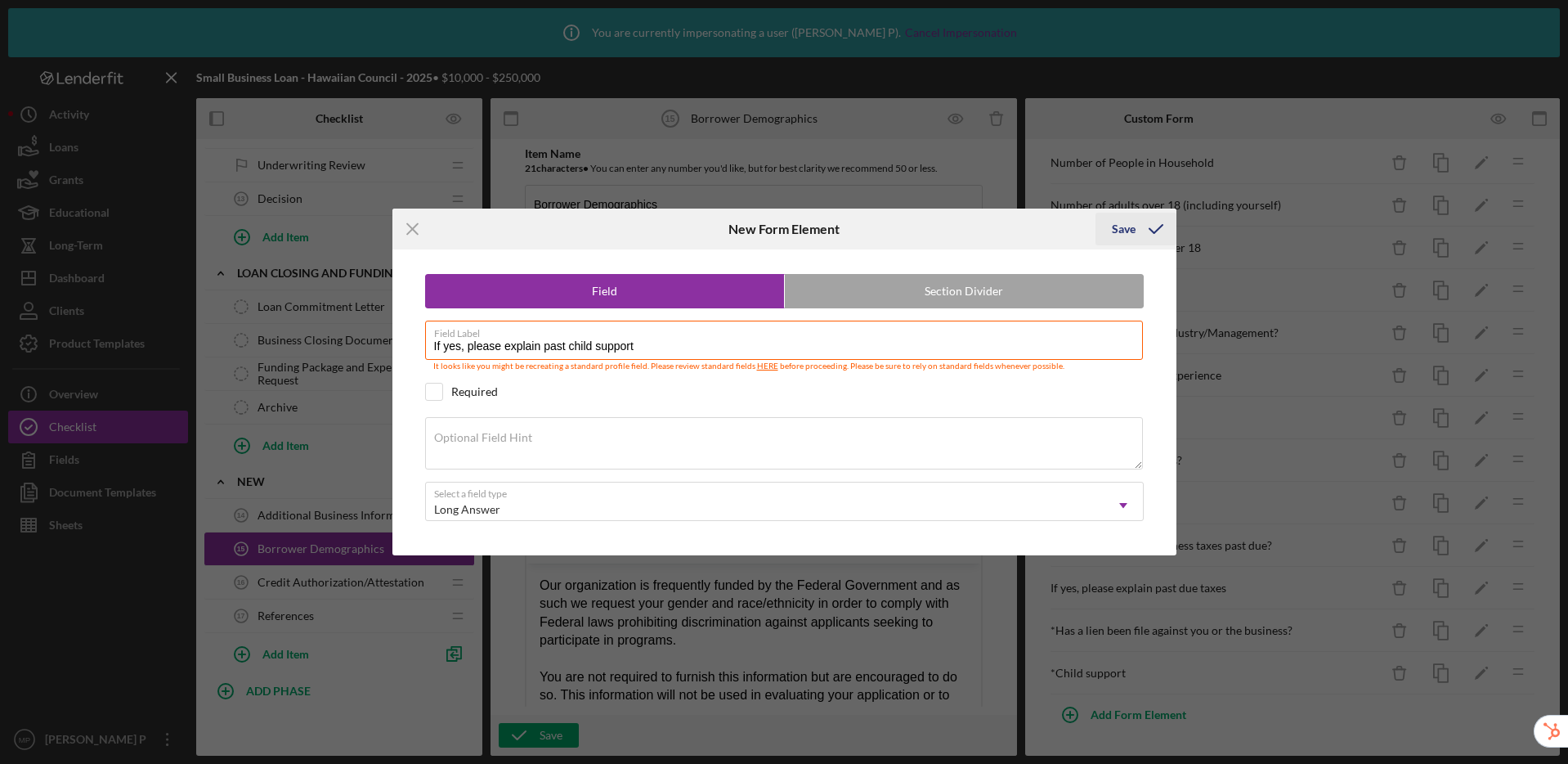
click at [1125, 227] on div "Save" at bounding box center [1124, 228] width 24 height 32
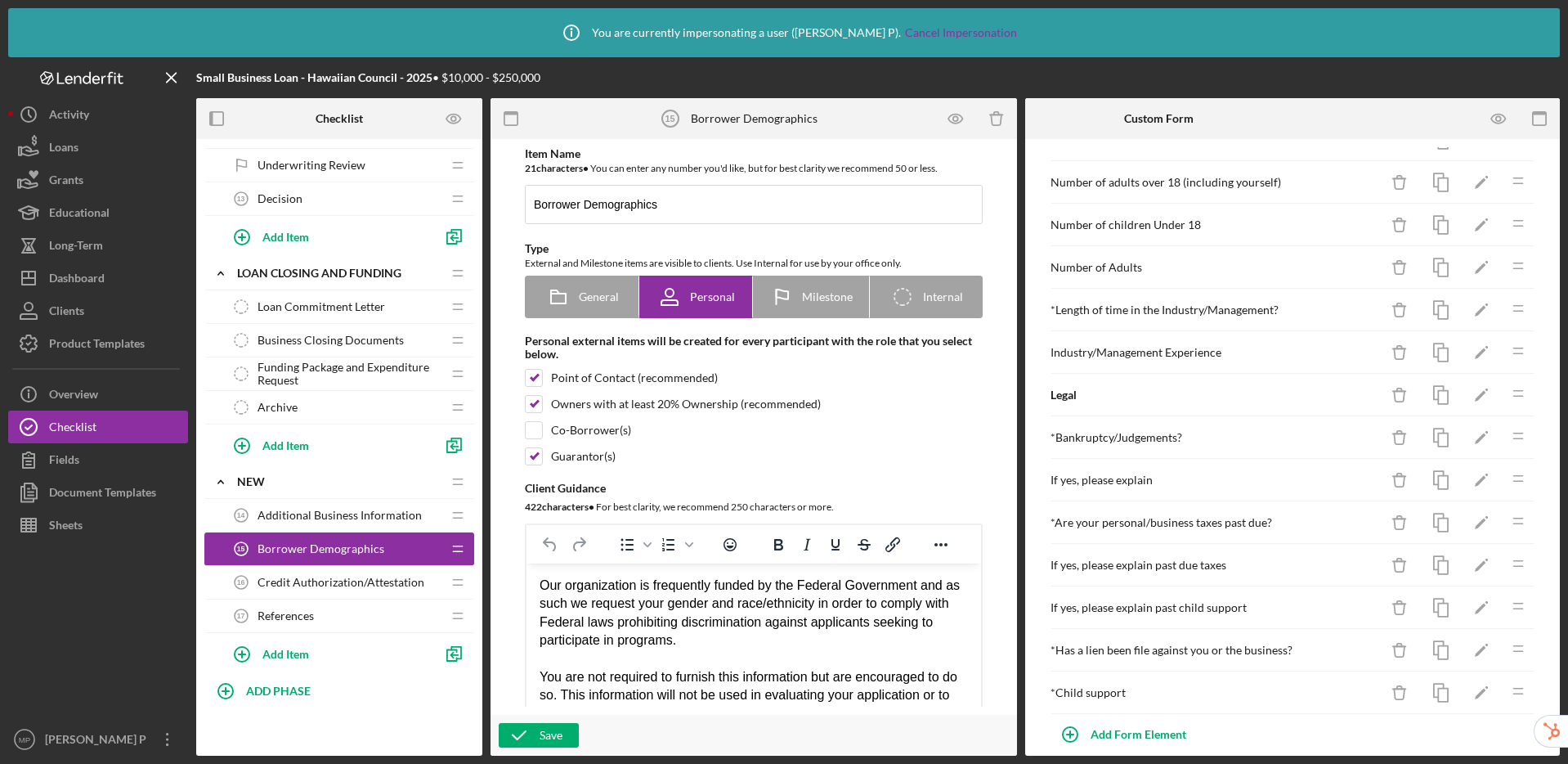
scroll to position [617, 0]
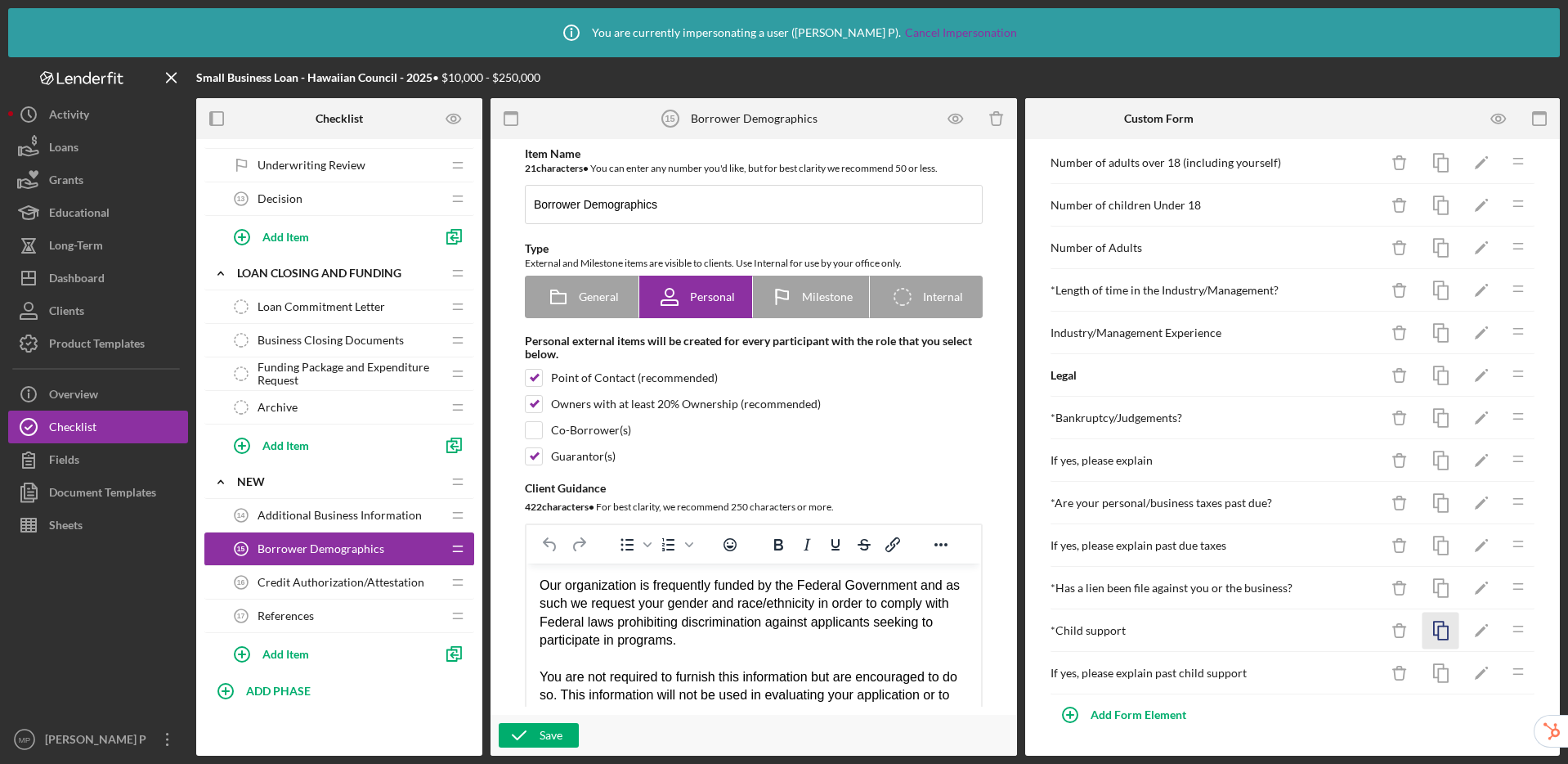
click at [1430, 627] on icon "button" at bounding box center [1441, 631] width 37 height 37
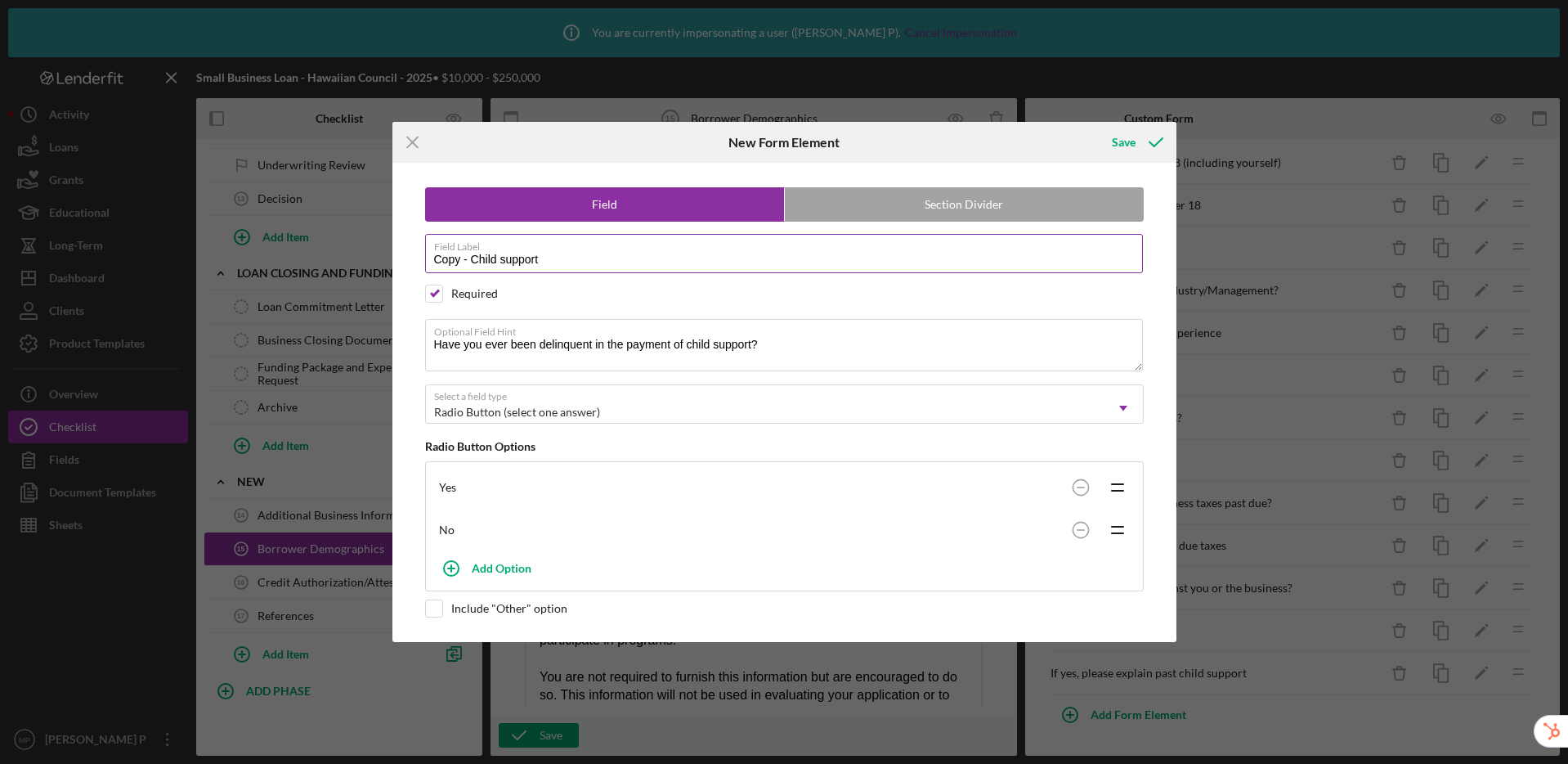
click at [561, 262] on input "Copy - Child support" at bounding box center [783, 253] width 718 height 39
drag, startPoint x: 574, startPoint y: 257, endPoint x: 363, endPoint y: 245, distance: 211.3
click at [363, 245] on div "Icon/Menu Close New Form Element Save Field Section Divider Field Label Copy - …" at bounding box center [784, 382] width 1568 height 764
paste input "Have you ever been convicted in sex offense involving a minor?"
type input "Have you ever been convicted in sex offense involving a minor?"
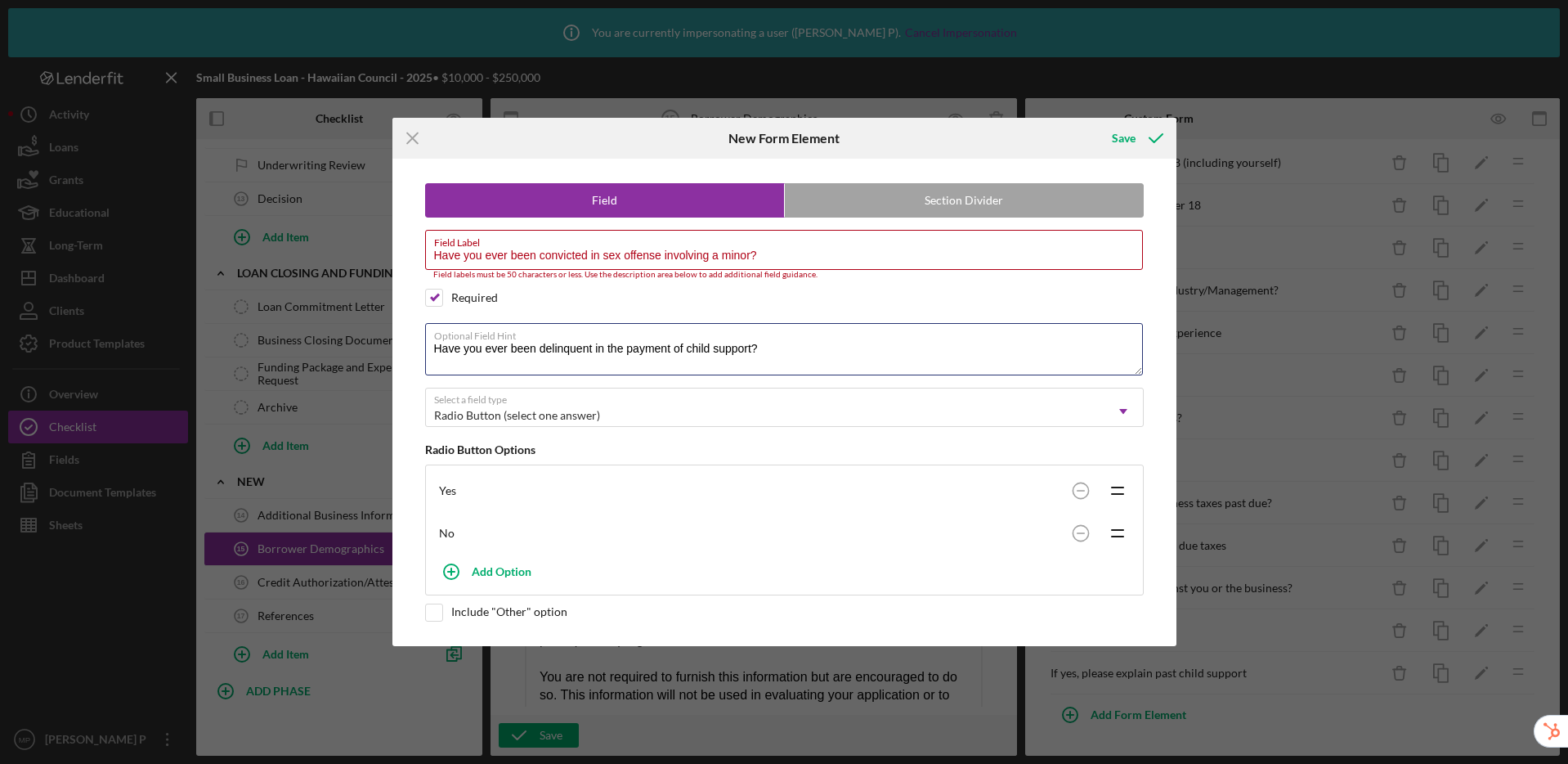
drag, startPoint x: 609, startPoint y: 333, endPoint x: 327, endPoint y: 312, distance: 282.8
click at [327, 312] on div "Icon/Menu Close New Form Element Save Field Section Divider Field Label Have yo…" at bounding box center [784, 382] width 1568 height 764
paste textarea "convicted in sex offense involving a minor"
type textarea "Have you ever been convicted in sex offense involving a minor?"
click at [588, 260] on input "Have you ever been convicted in sex offense involving a minor?" at bounding box center [783, 249] width 718 height 39
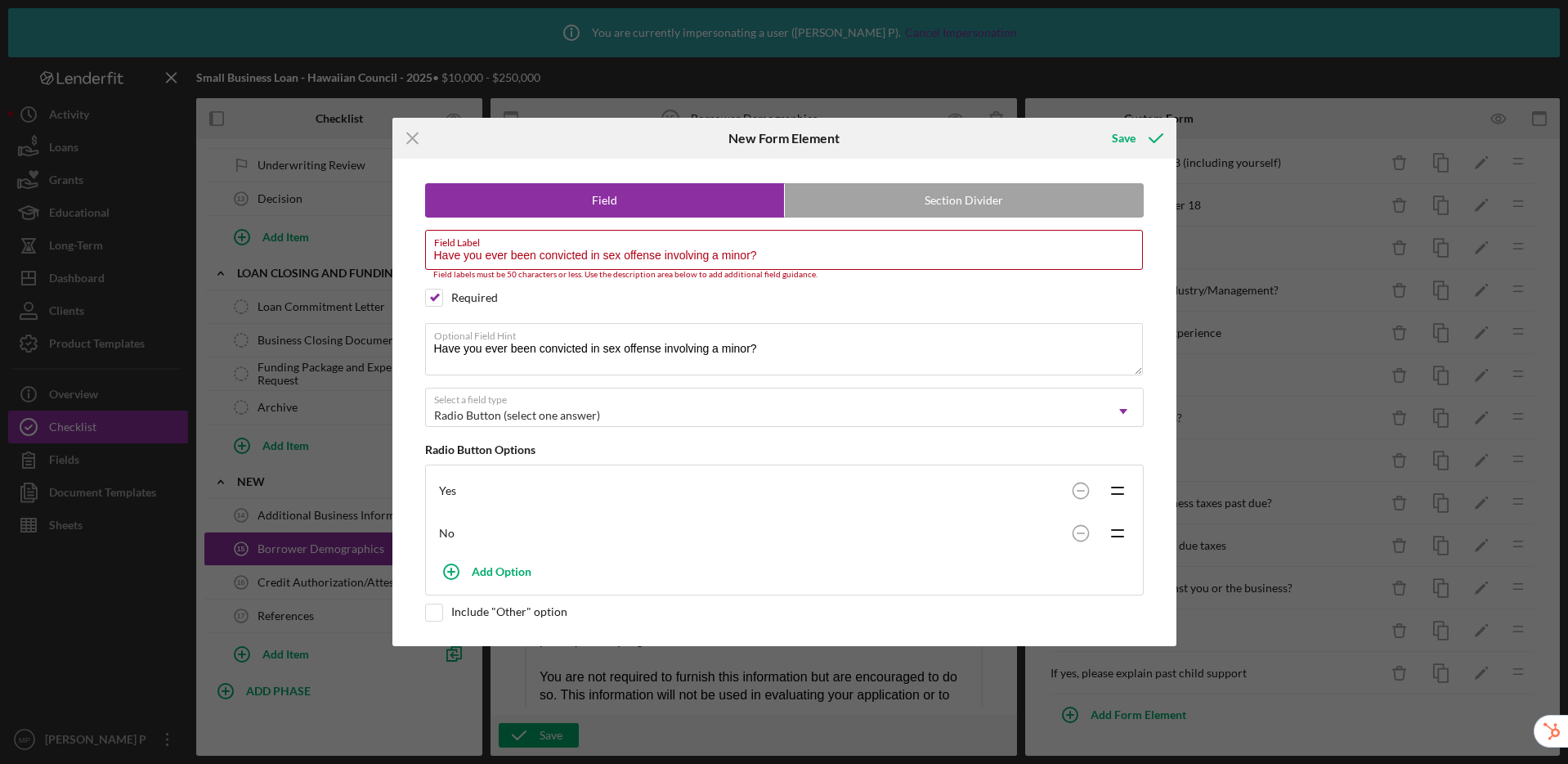
drag, startPoint x: 602, startPoint y: 258, endPoint x: 381, endPoint y: 235, distance: 222.2
click at [381, 235] on div "Icon/Menu Close New Form Element Save Field Section Divider Field Label Have yo…" at bounding box center [784, 382] width 1568 height 764
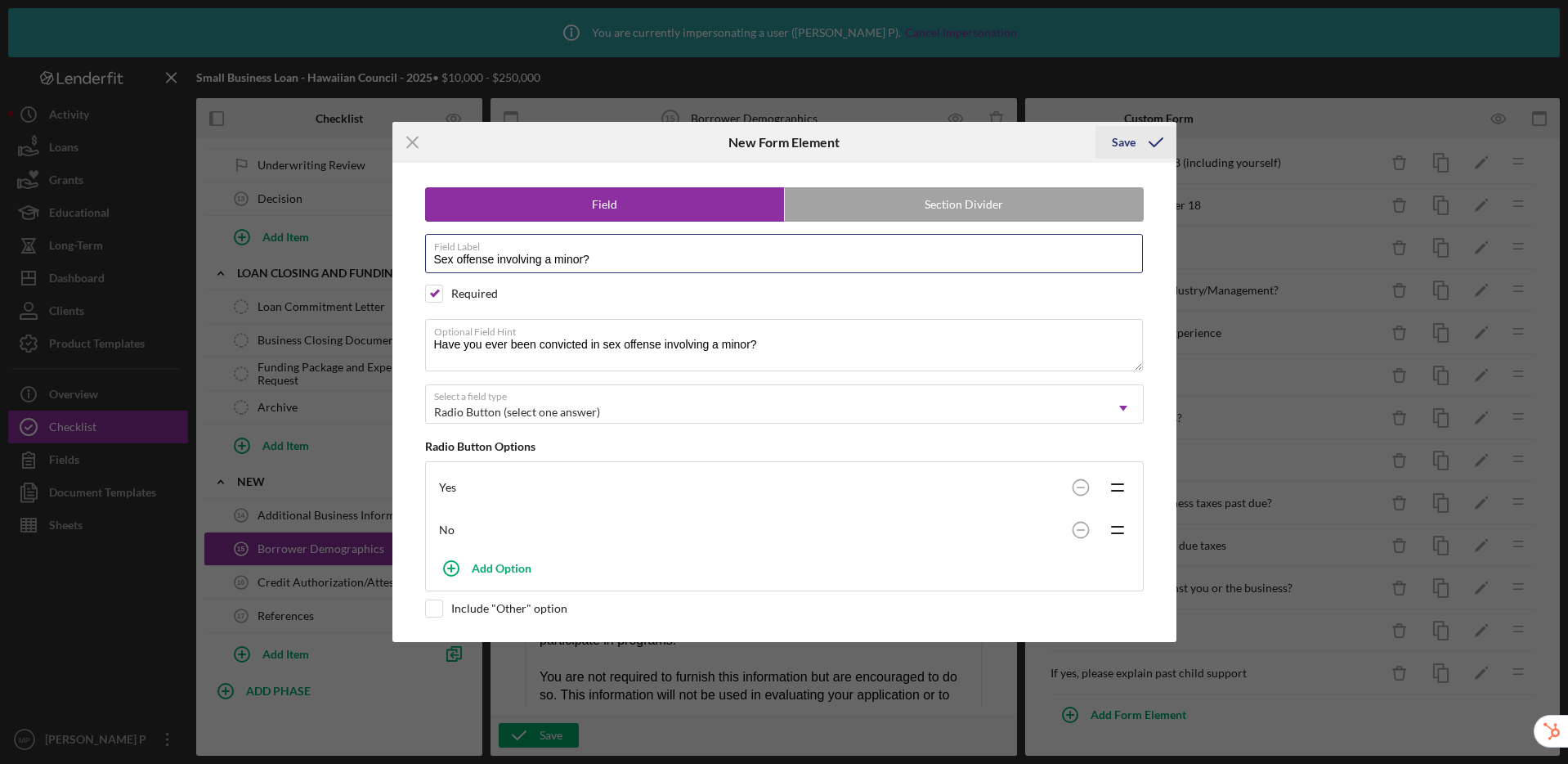
type input "Sex offense involving a minor?"
click at [1124, 133] on div "Save" at bounding box center [1124, 141] width 24 height 32
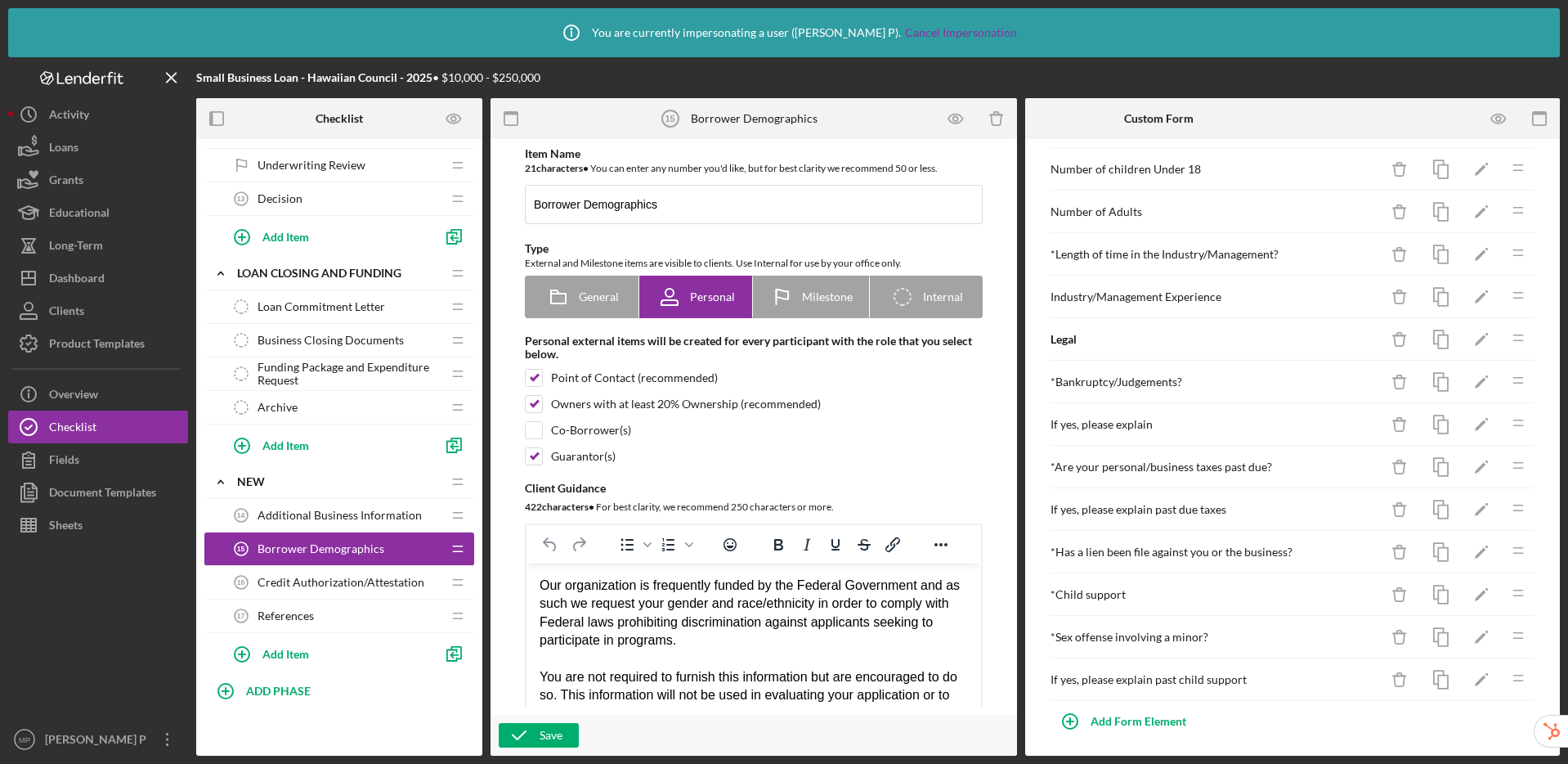
scroll to position [660, 0]
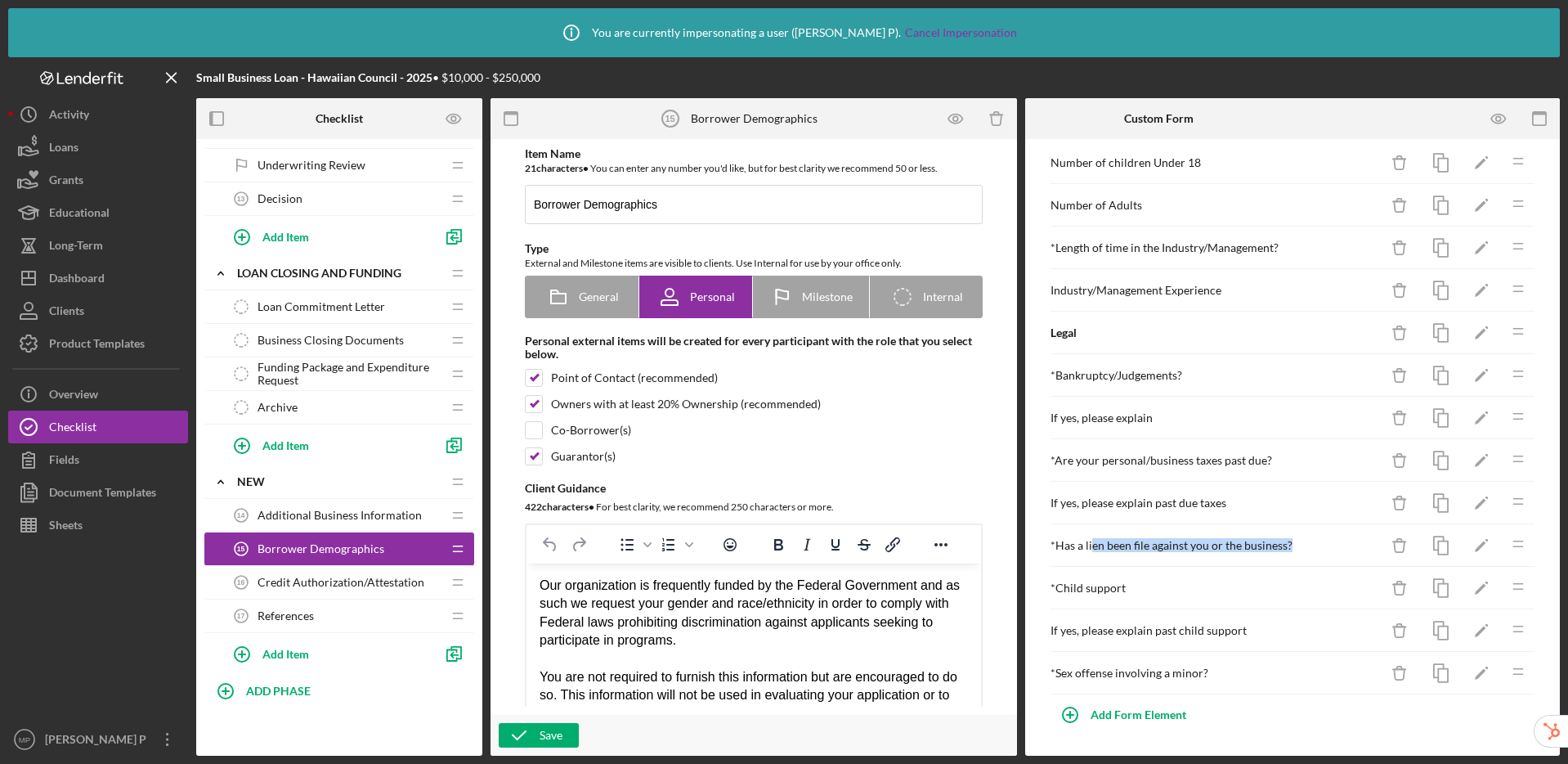
drag, startPoint x: 1091, startPoint y: 545, endPoint x: 1289, endPoint y: 547, distance: 198.0
click at [1289, 547] on div "* Has a lien been file against you or the business?" at bounding box center [1215, 545] width 329 height 13
click at [534, 738] on icon "button" at bounding box center [519, 735] width 41 height 41
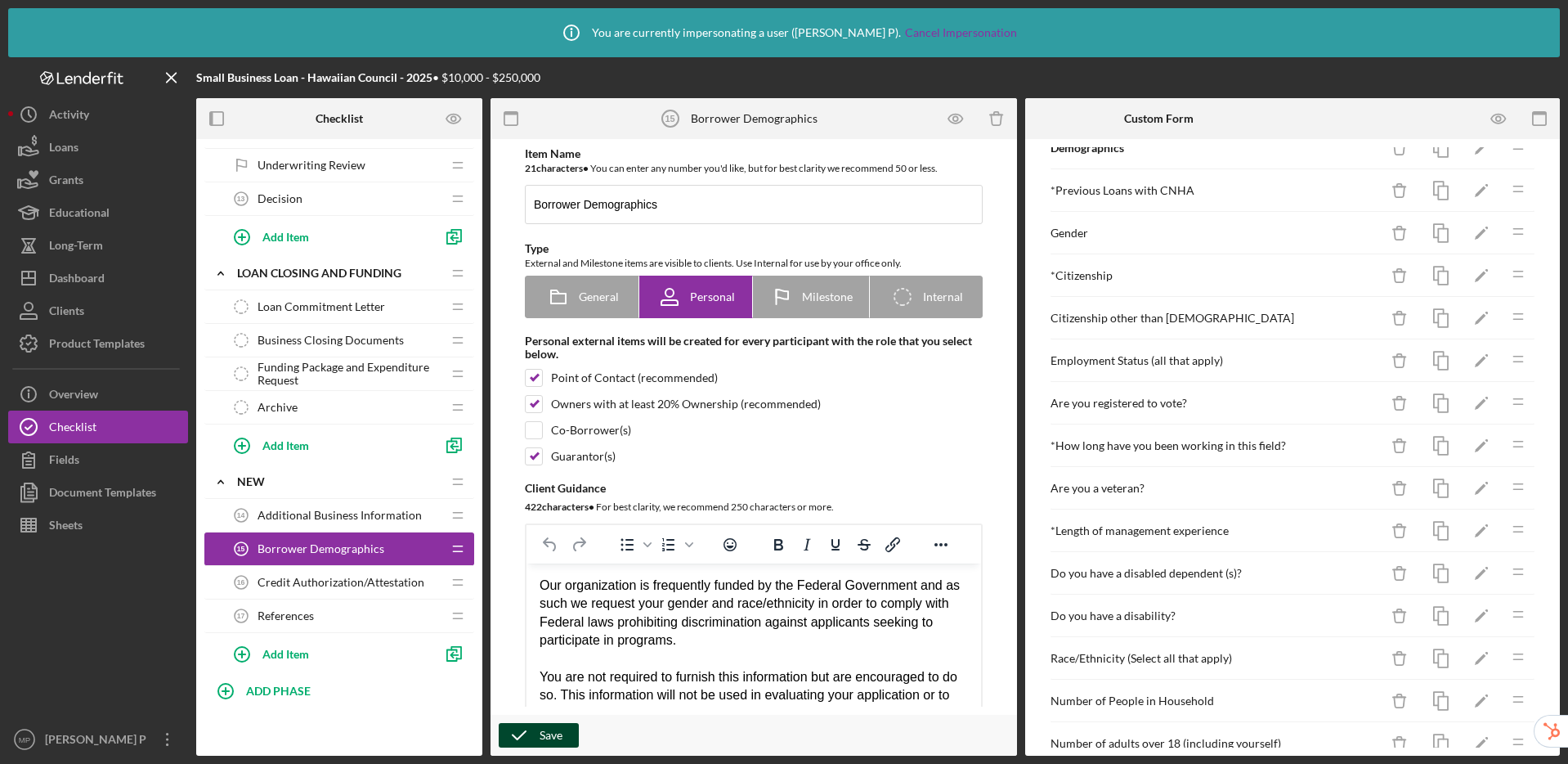
scroll to position [55, 0]
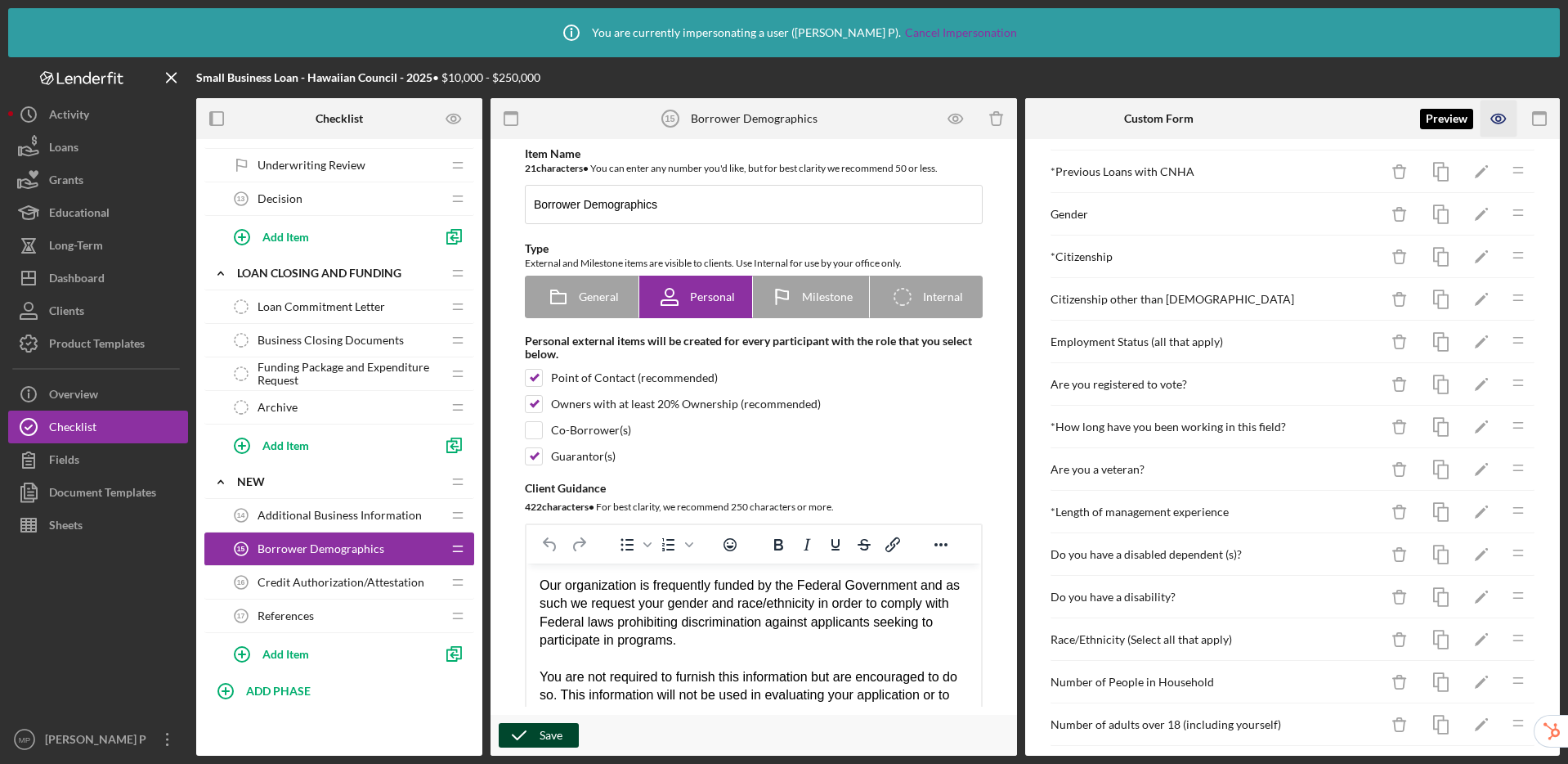
click at [1484, 107] on icon "button" at bounding box center [1499, 119] width 37 height 37
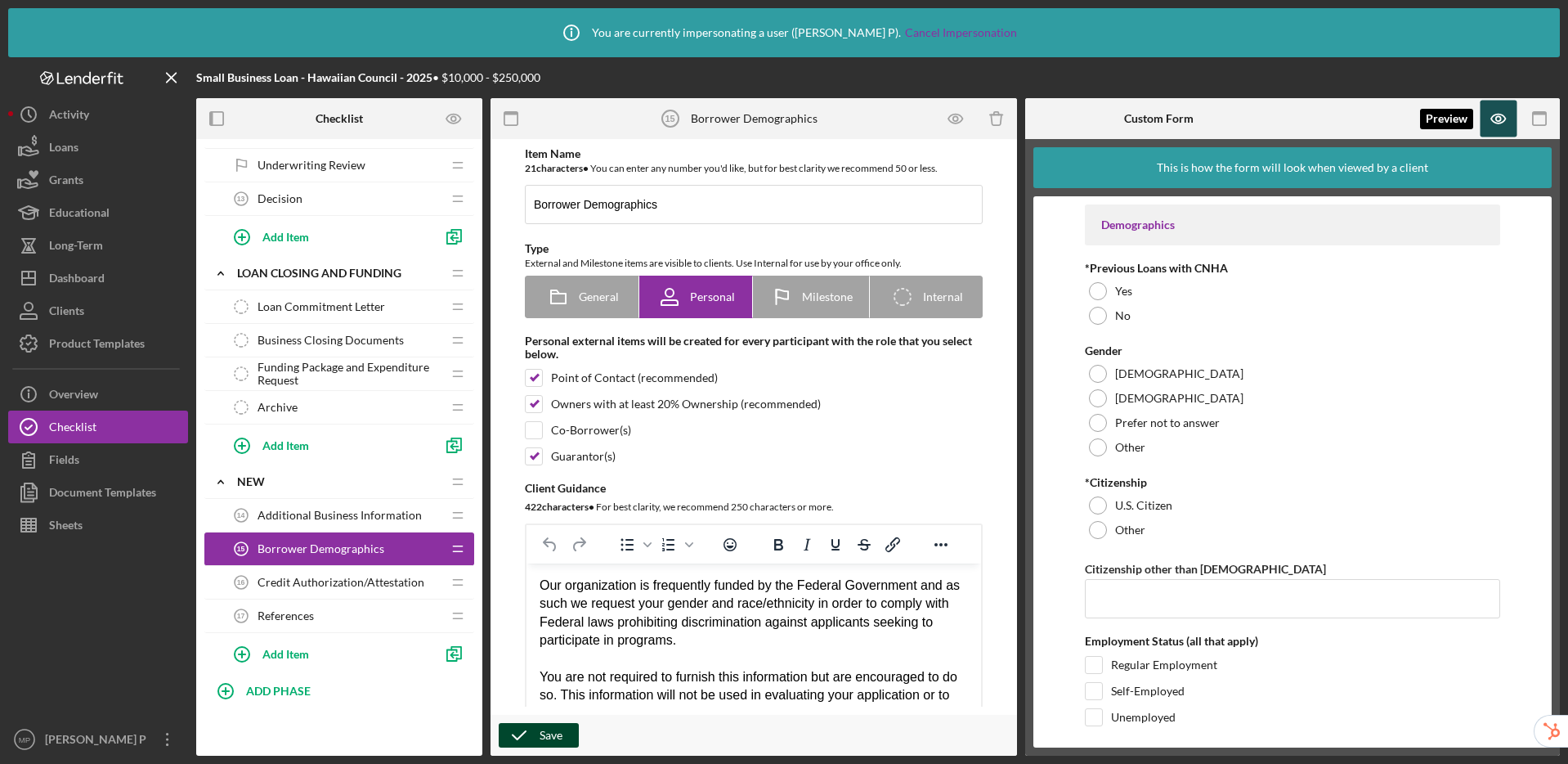
click at [1511, 106] on icon "button" at bounding box center [1499, 119] width 37 height 37
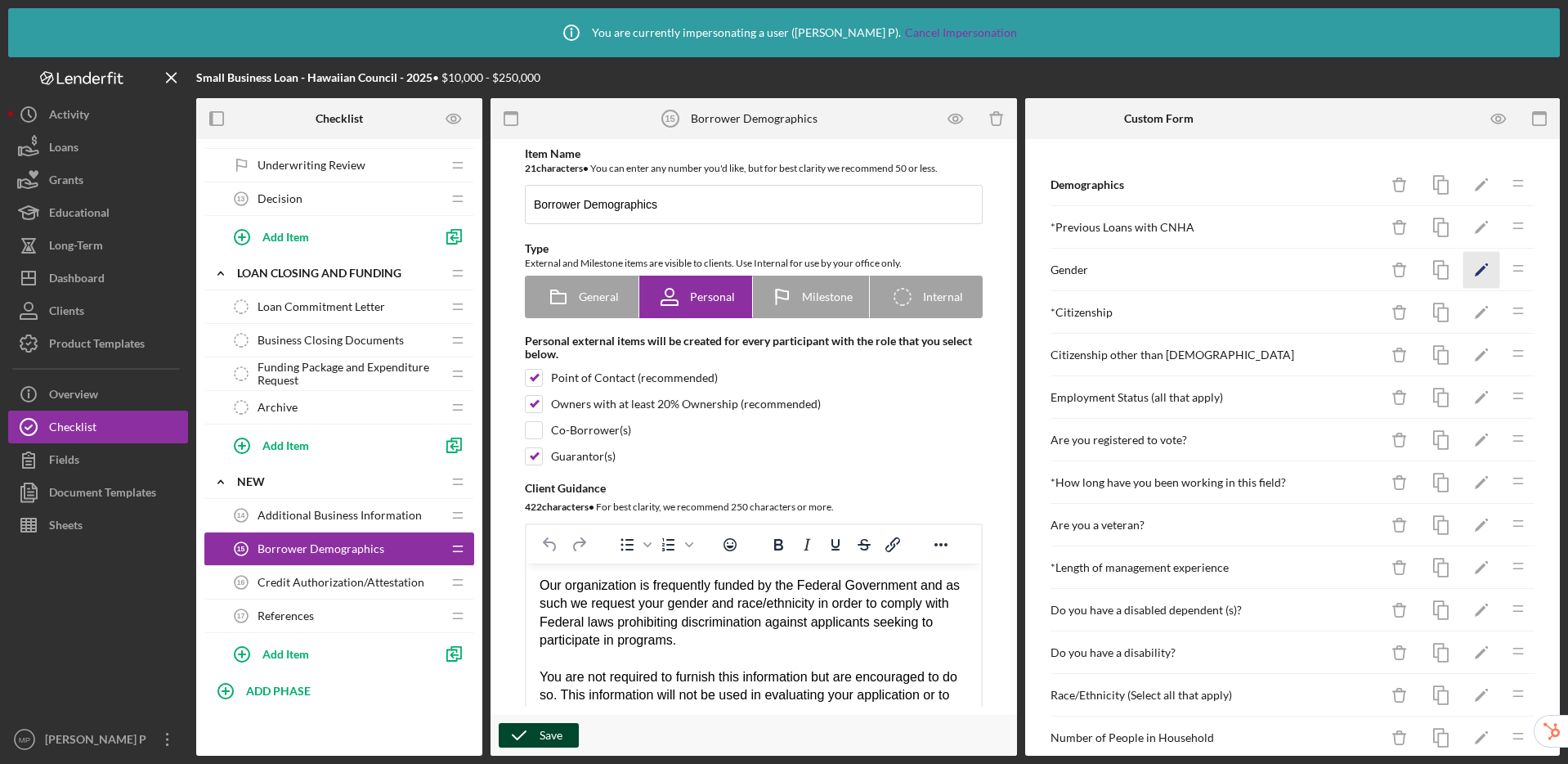
click at [1475, 269] on polygon "button" at bounding box center [1480, 272] width 11 height 11
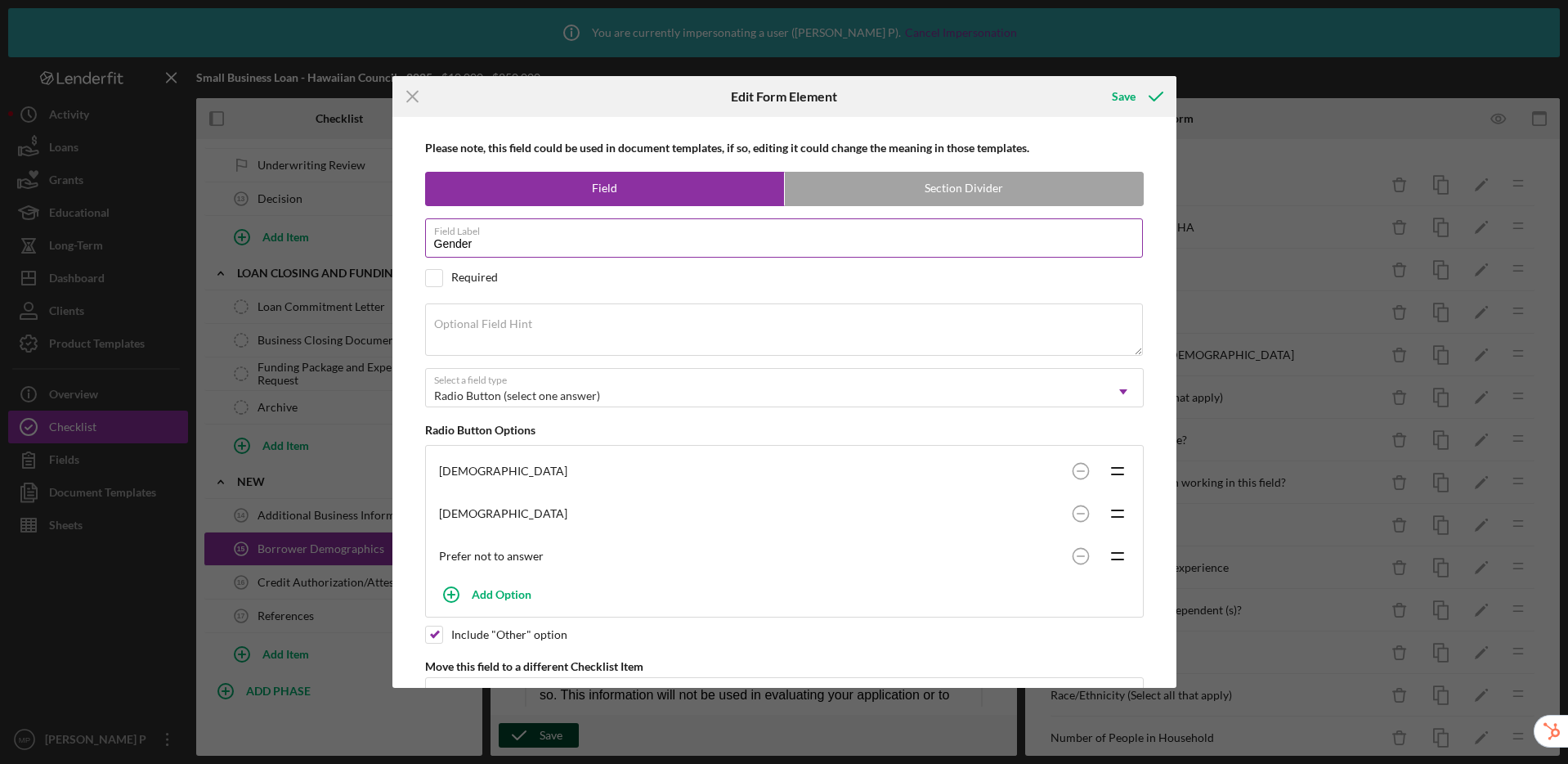
drag, startPoint x: 531, startPoint y: 248, endPoint x: 431, endPoint y: 229, distance: 101.8
click at [431, 229] on input "Gender" at bounding box center [783, 237] width 718 height 39
type input "Sex"
click at [1079, 558] on circle at bounding box center [1080, 555] width 16 height 16
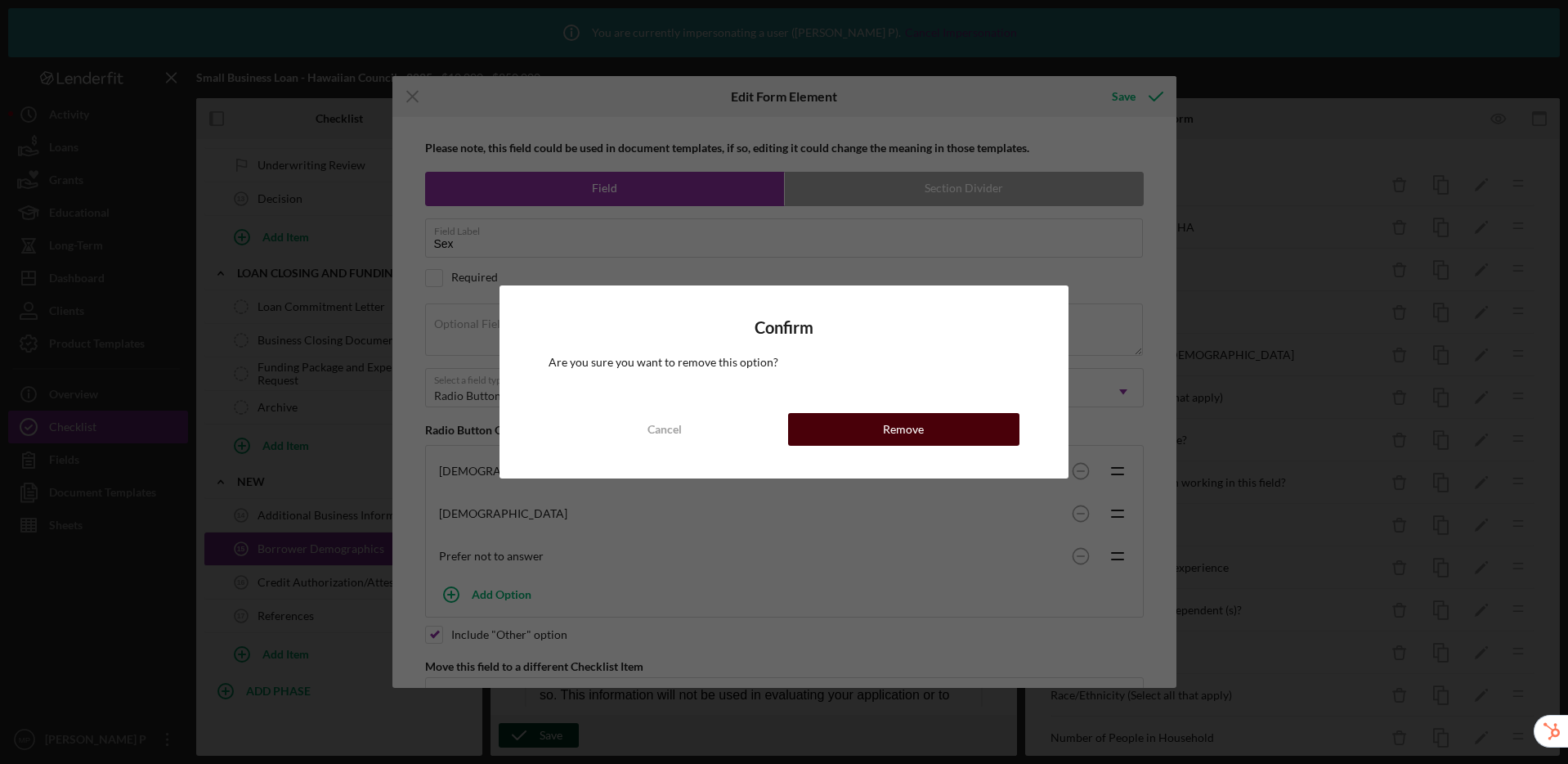
click at [884, 430] on div "Remove" at bounding box center [903, 429] width 41 height 32
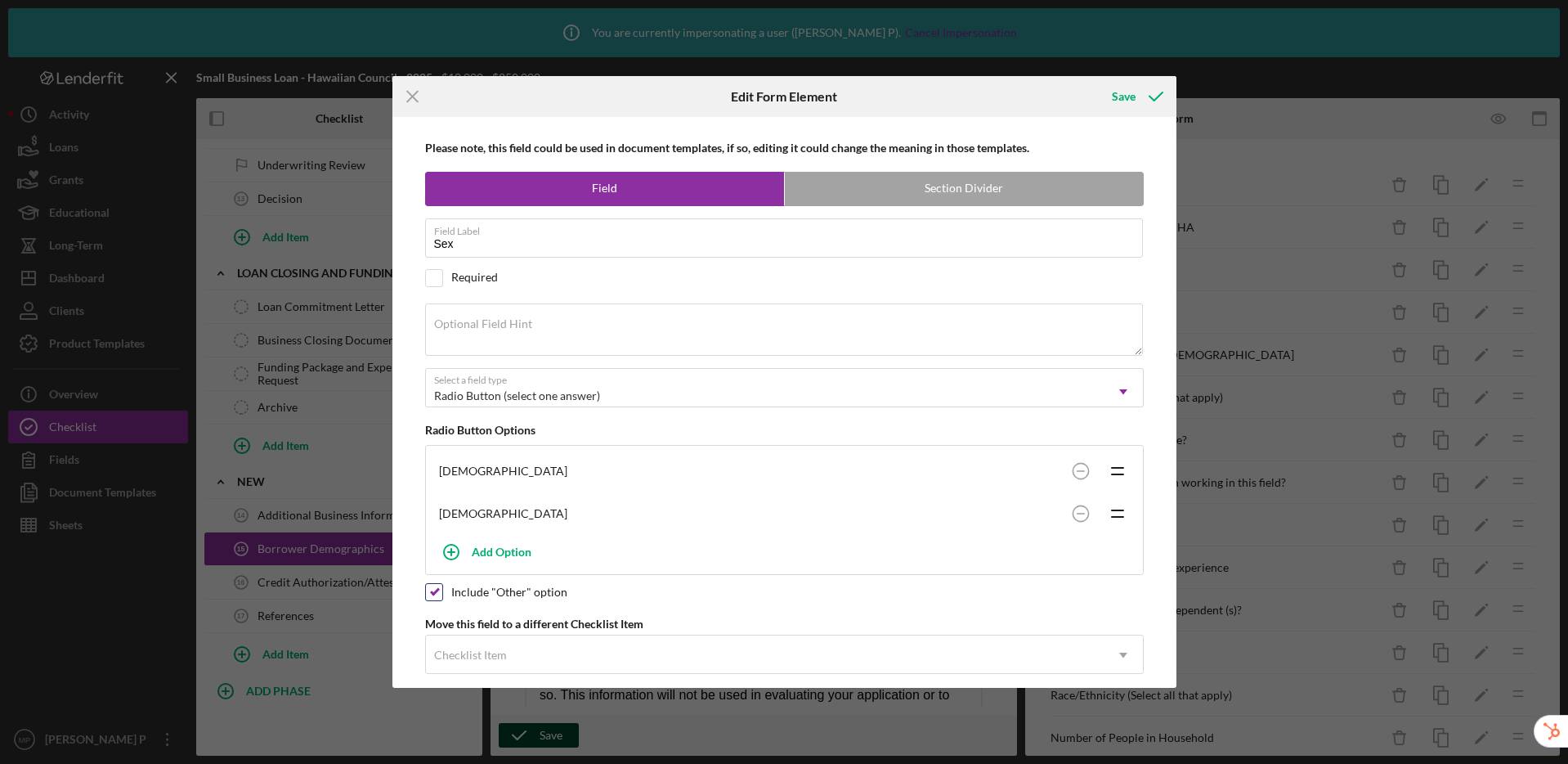
click at [431, 592] on input "checkbox" at bounding box center [434, 592] width 17 height 17
checkbox input "false"
click at [1129, 92] on div "Save" at bounding box center [1124, 96] width 24 height 32
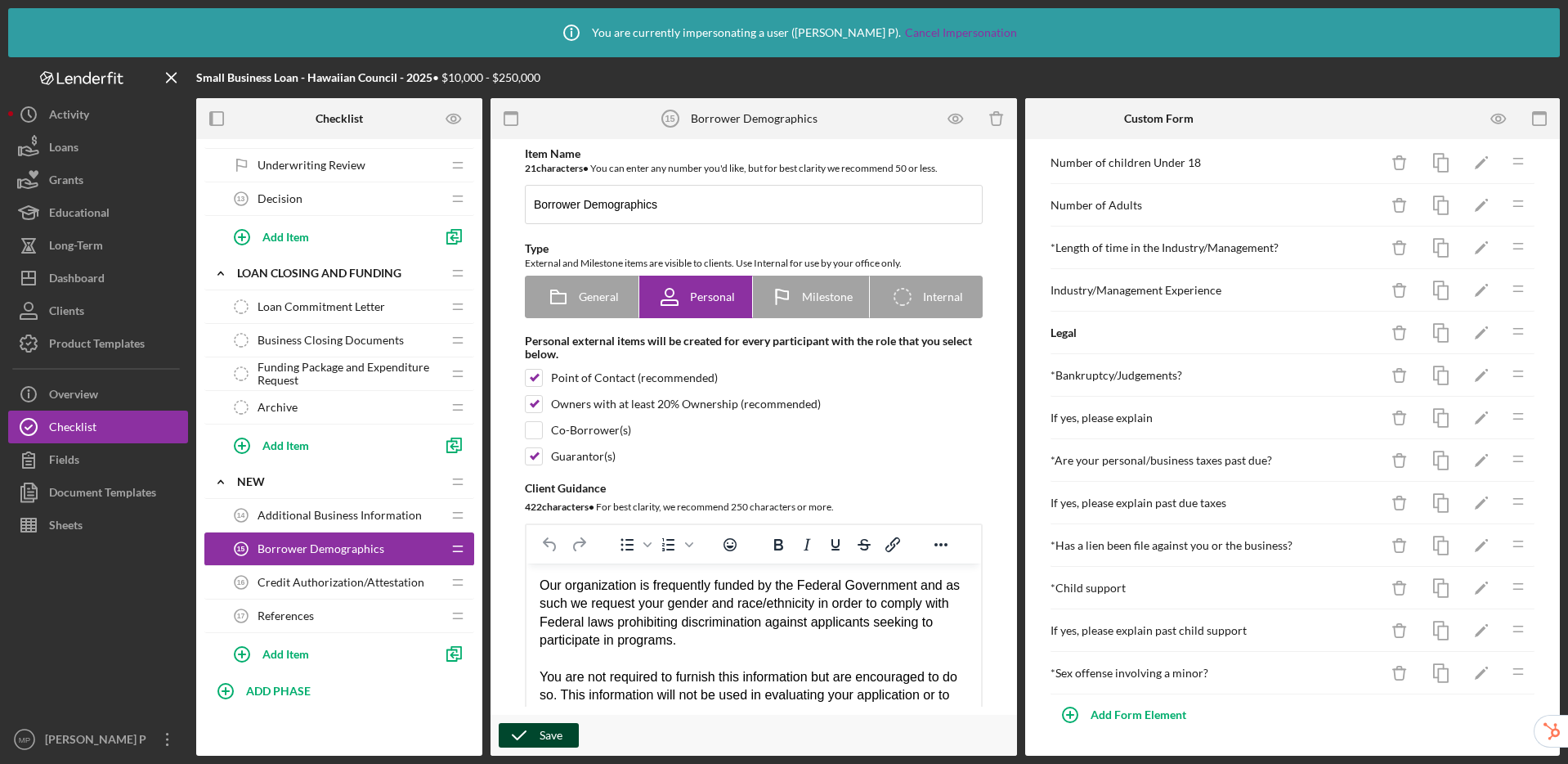
scroll to position [0, 0]
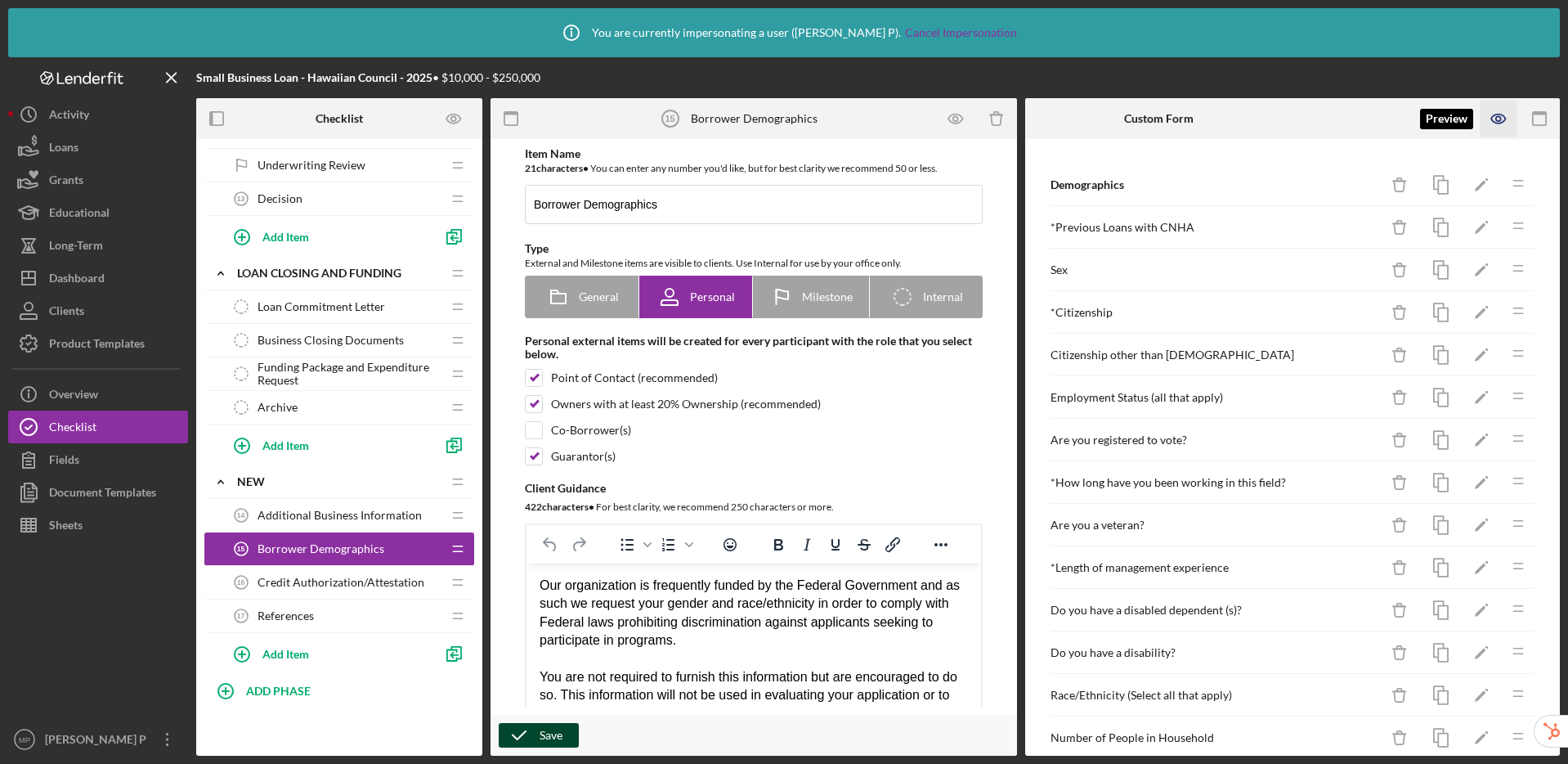
click at [1495, 123] on icon "button" at bounding box center [1498, 119] width 14 height 9
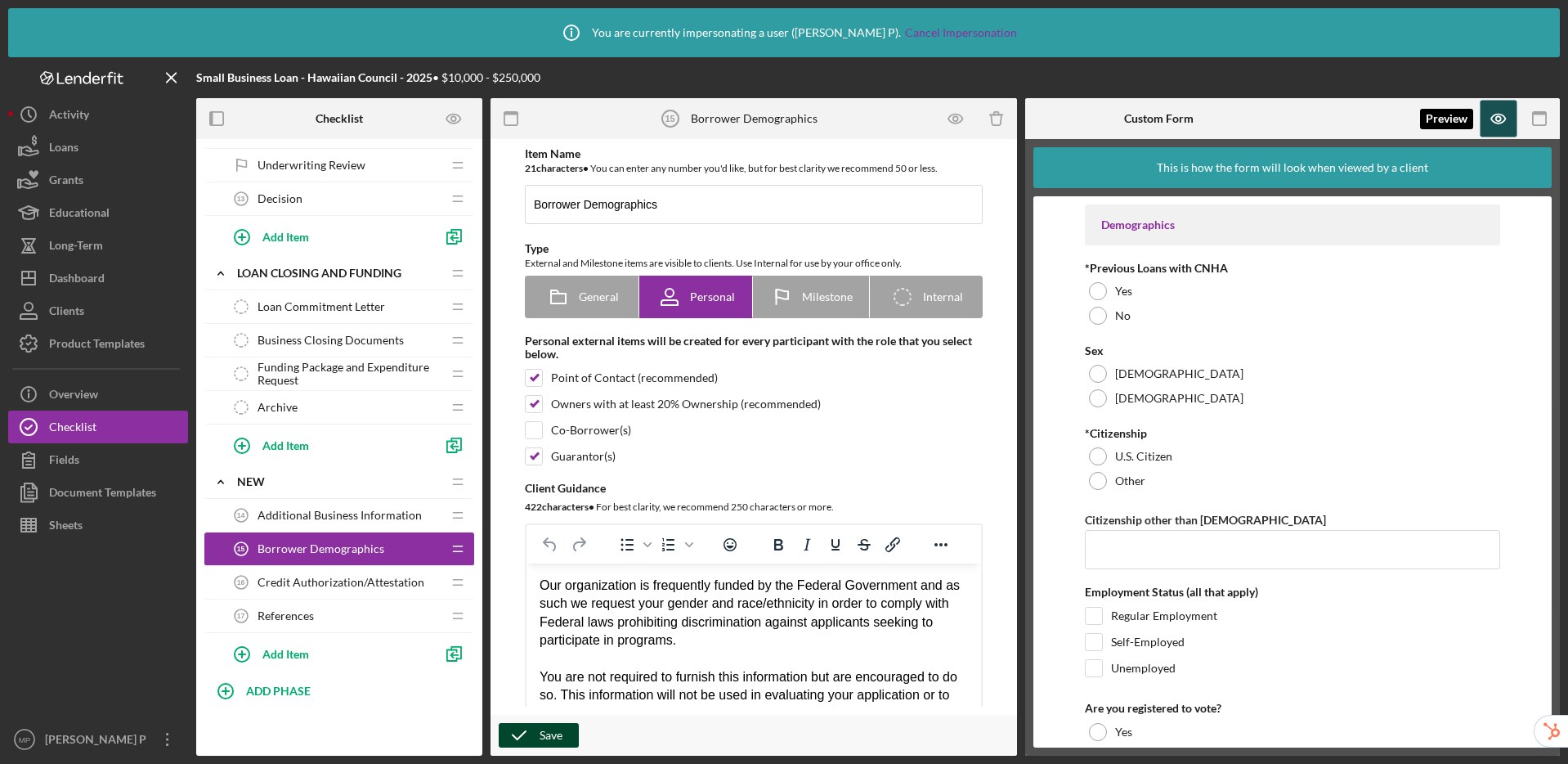
click at [1507, 116] on icon "button" at bounding box center [1499, 119] width 37 height 37
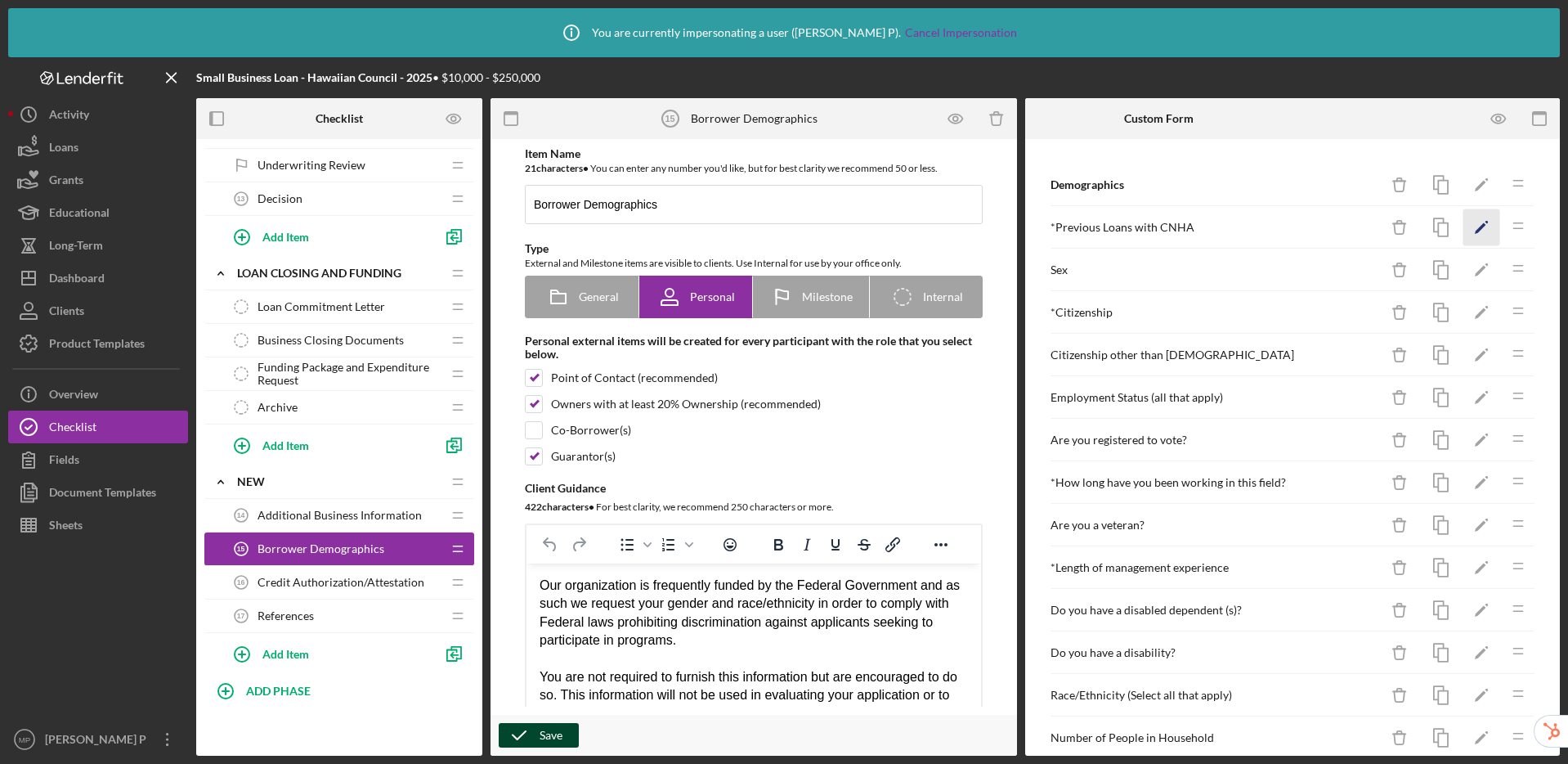
click at [1464, 223] on icon "Icon/Edit" at bounding box center [1482, 228] width 37 height 37
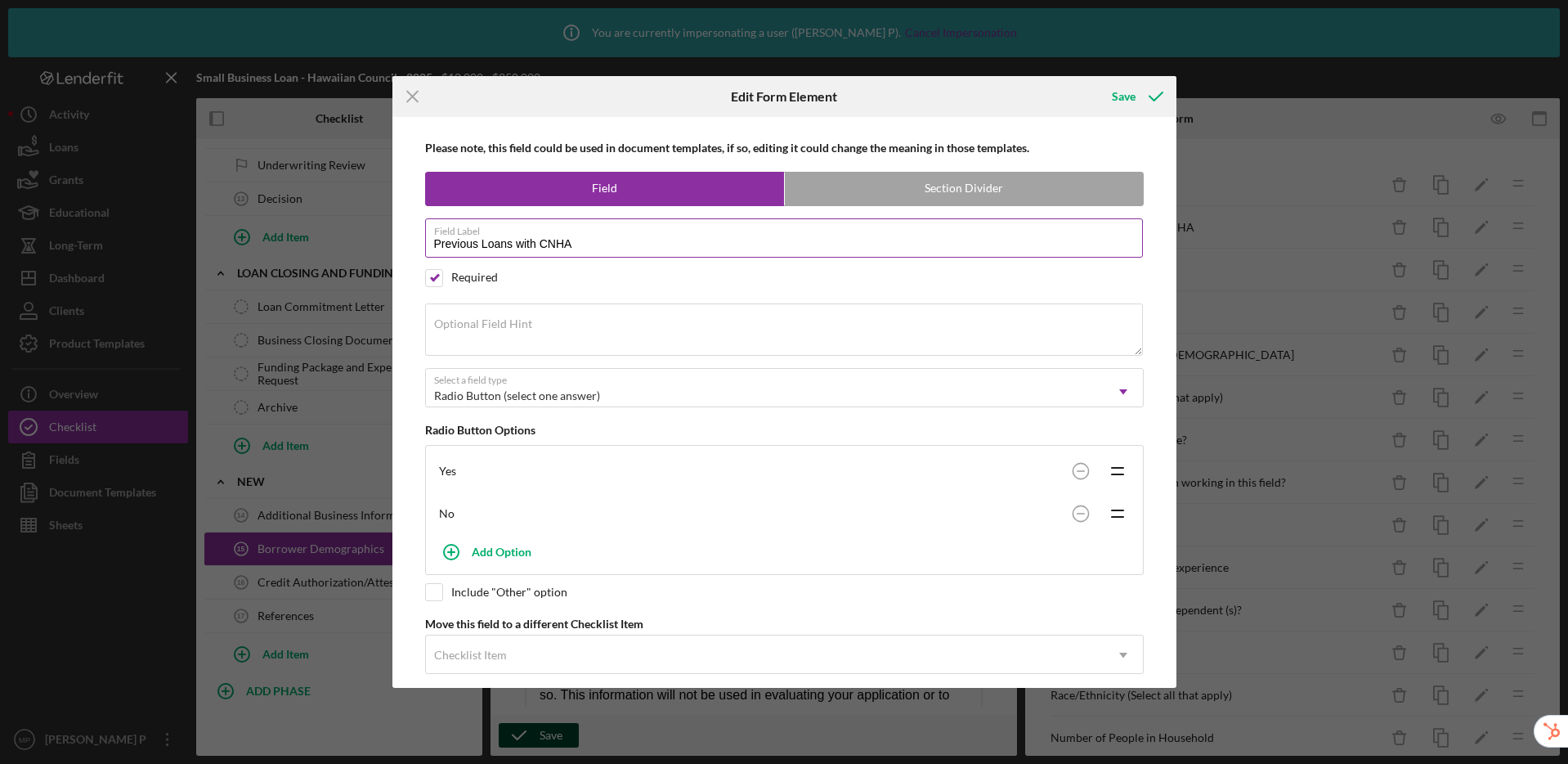
drag, startPoint x: 592, startPoint y: 243, endPoint x: 540, endPoint y: 244, distance: 52.0
click at [540, 244] on input "Previous Loans with CNHA" at bounding box center [783, 237] width 718 height 39
type input "Previous Loans with Hawaiian Council"
click at [1125, 98] on div "Save" at bounding box center [1124, 96] width 24 height 32
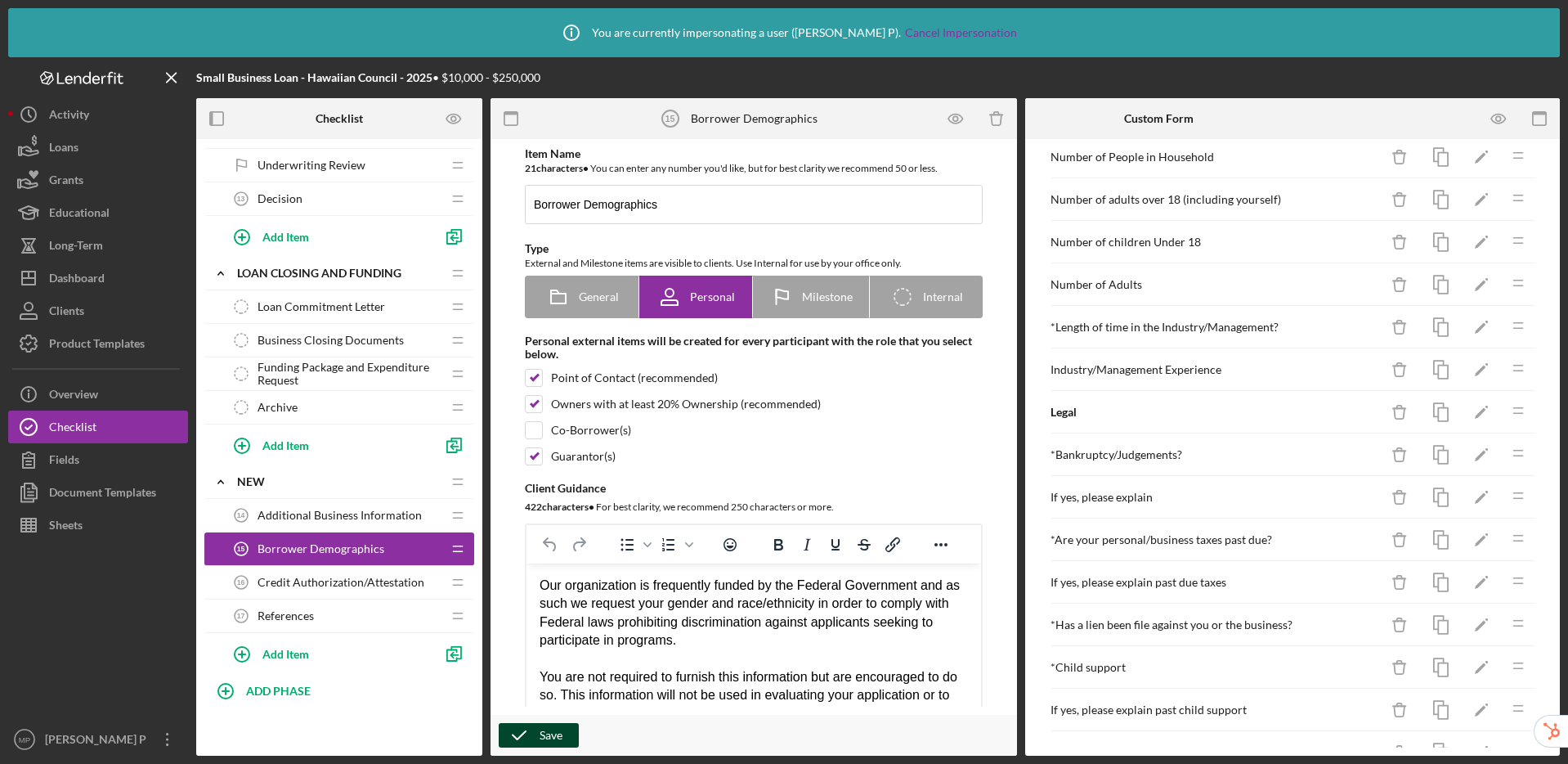
scroll to position [660, 0]
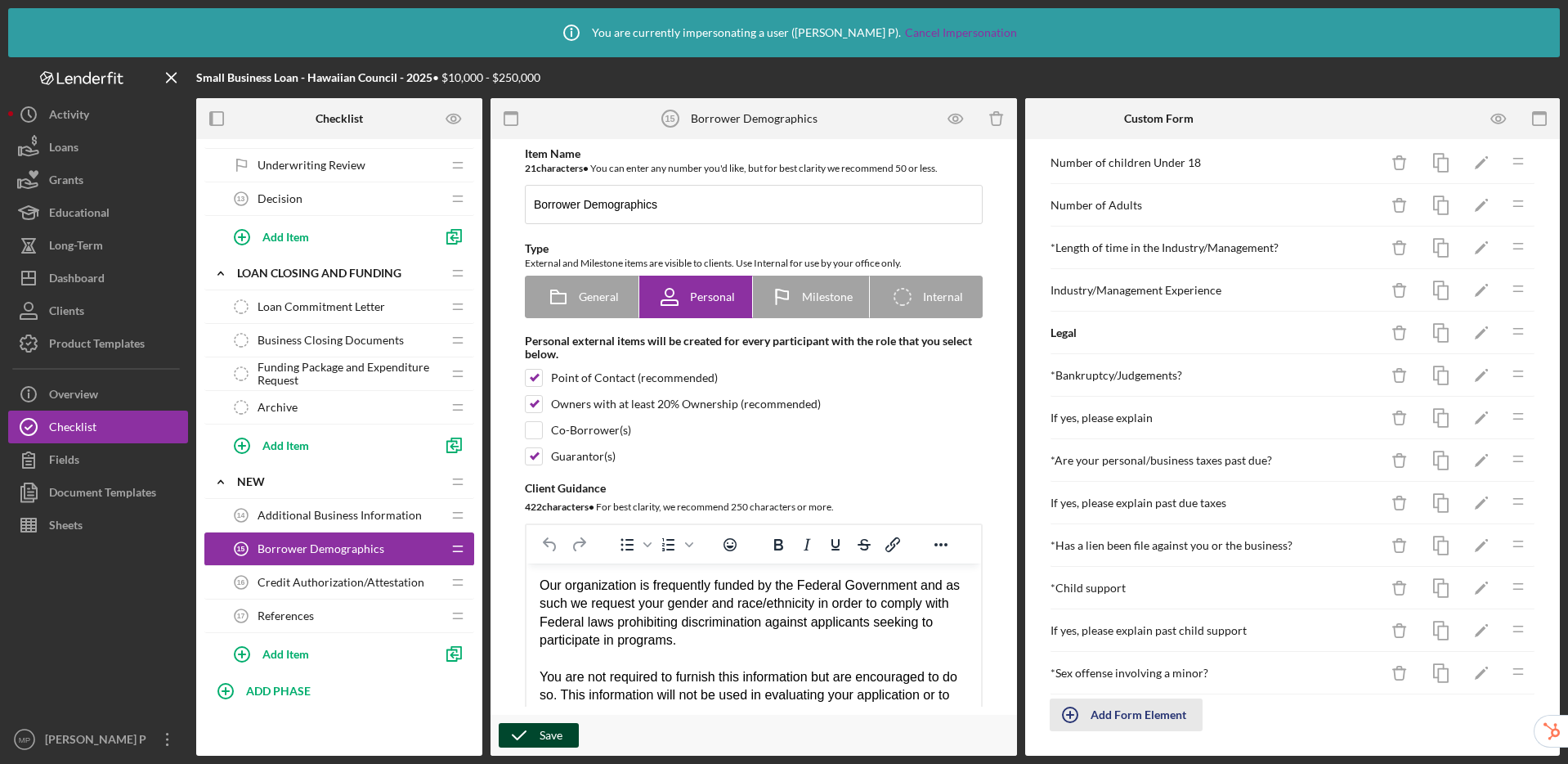
click at [1140, 720] on div "Add Form Element" at bounding box center [1139, 714] width 96 height 32
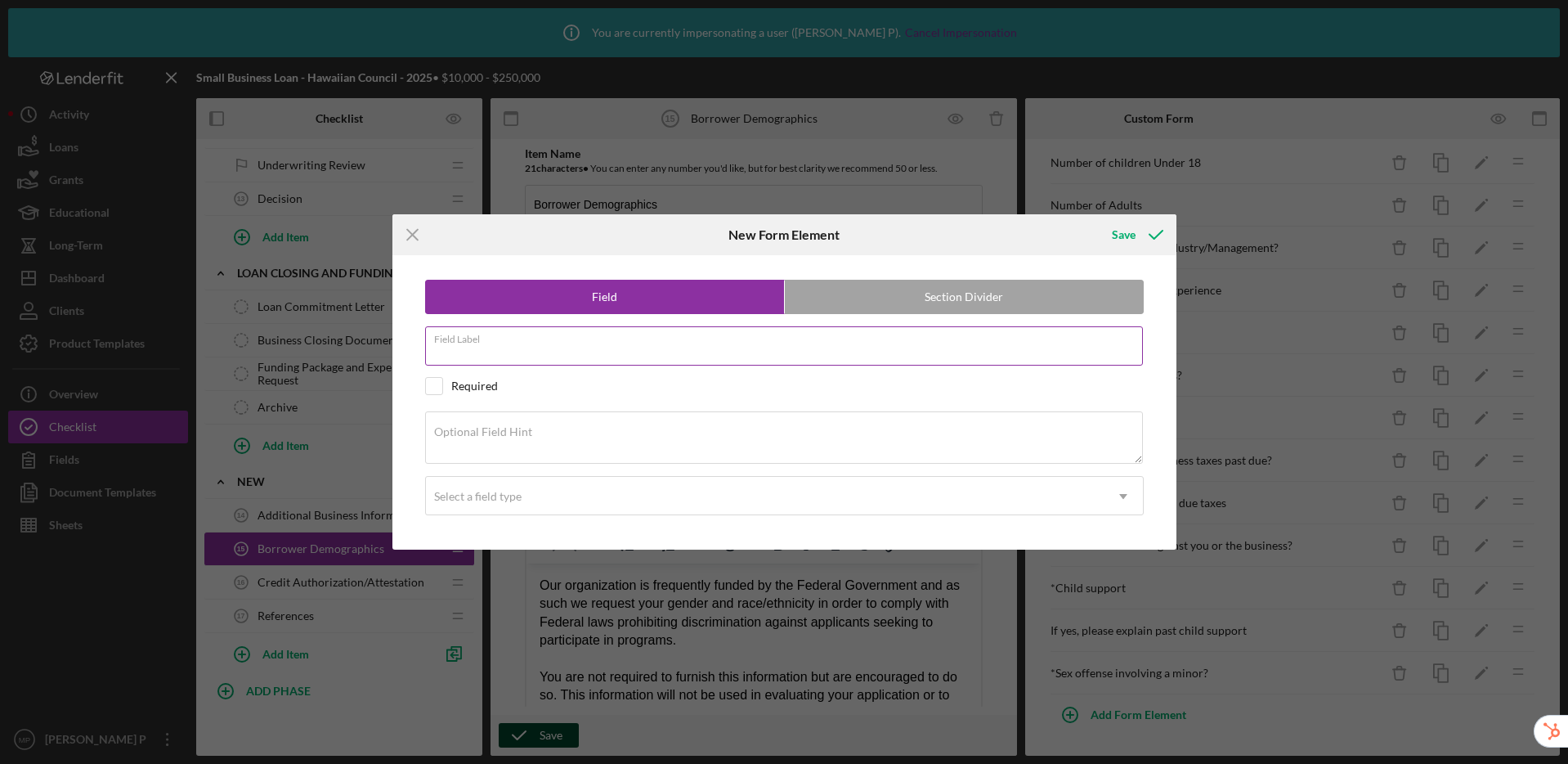
click at [494, 352] on input "Field Label" at bounding box center [783, 346] width 718 height 39
type input "Highest Education Level Completed"
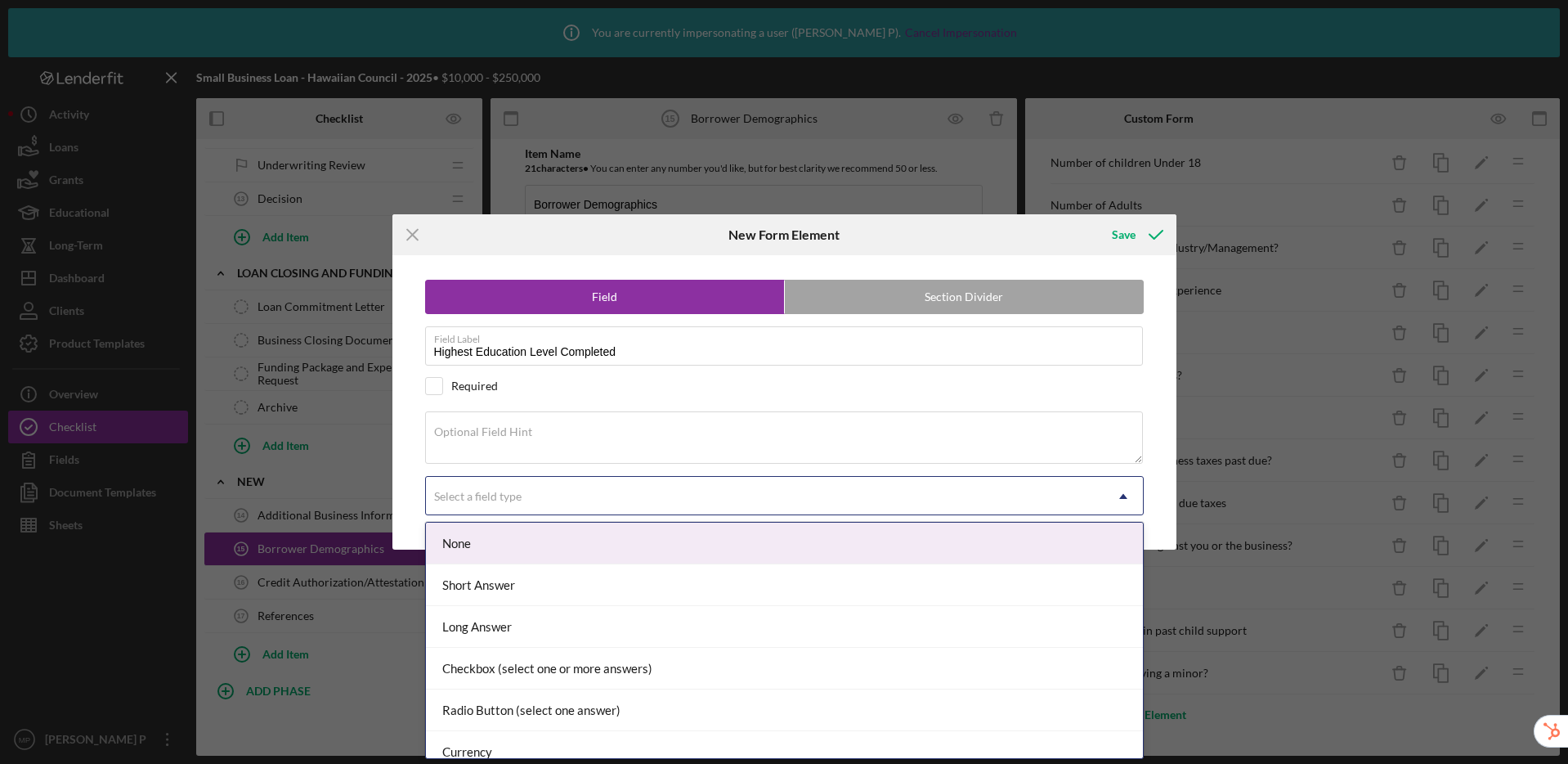
click at [508, 504] on div "Select a field type" at bounding box center [765, 496] width 678 height 38
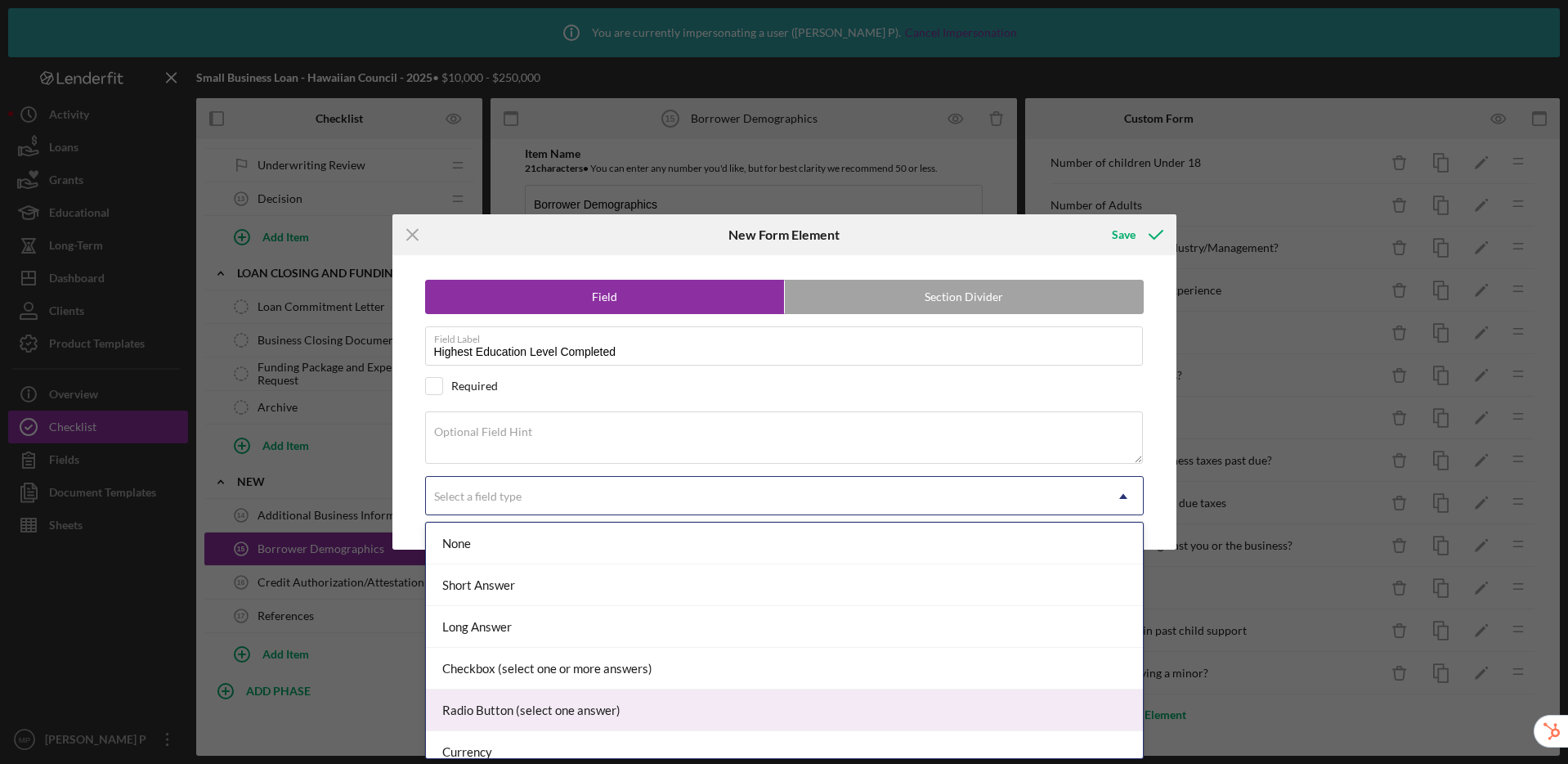
click at [560, 706] on div "Radio Button (select one answer)" at bounding box center [784, 709] width 717 height 42
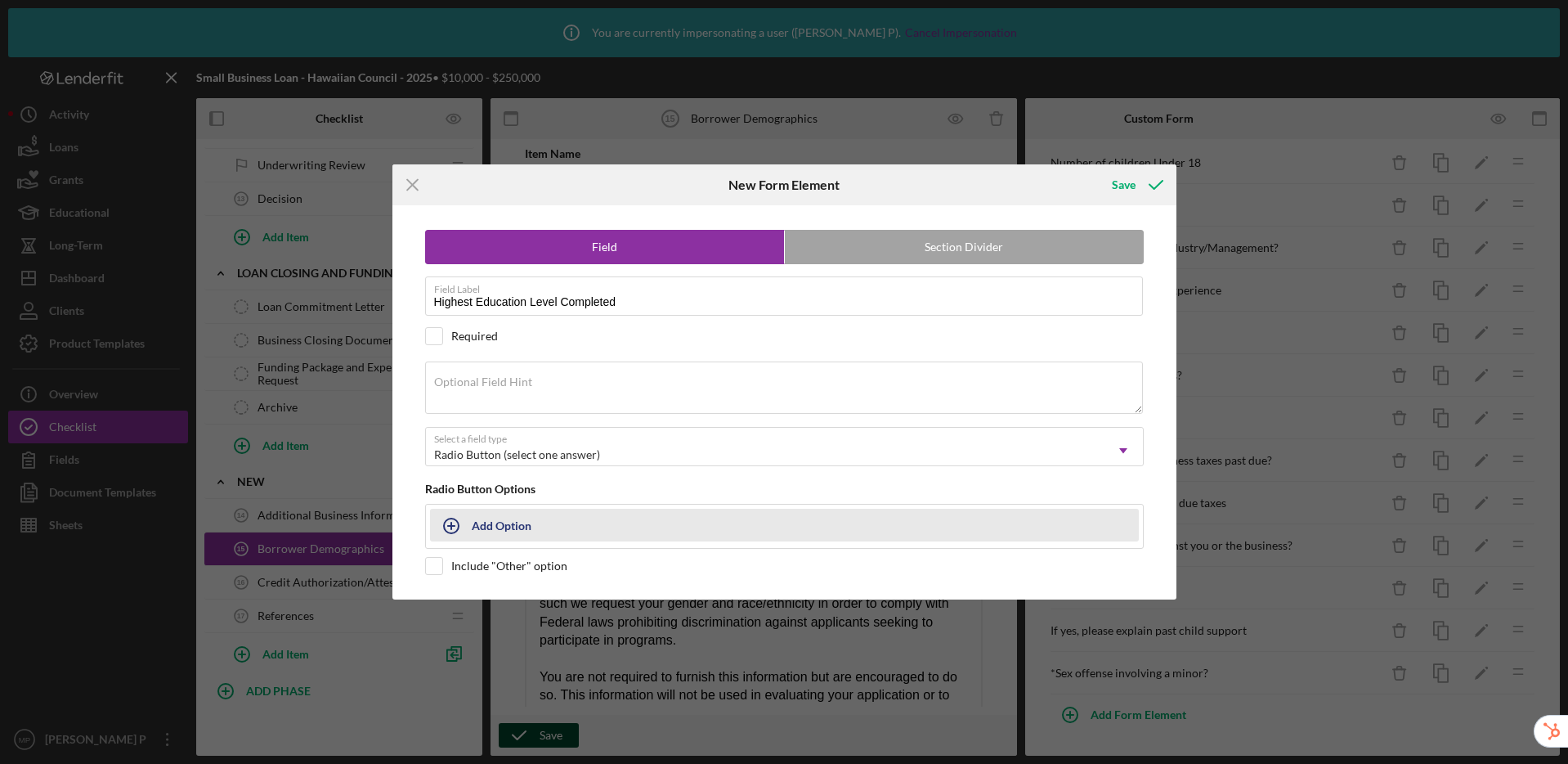
click at [510, 526] on div "Add Option" at bounding box center [501, 526] width 60 height 31
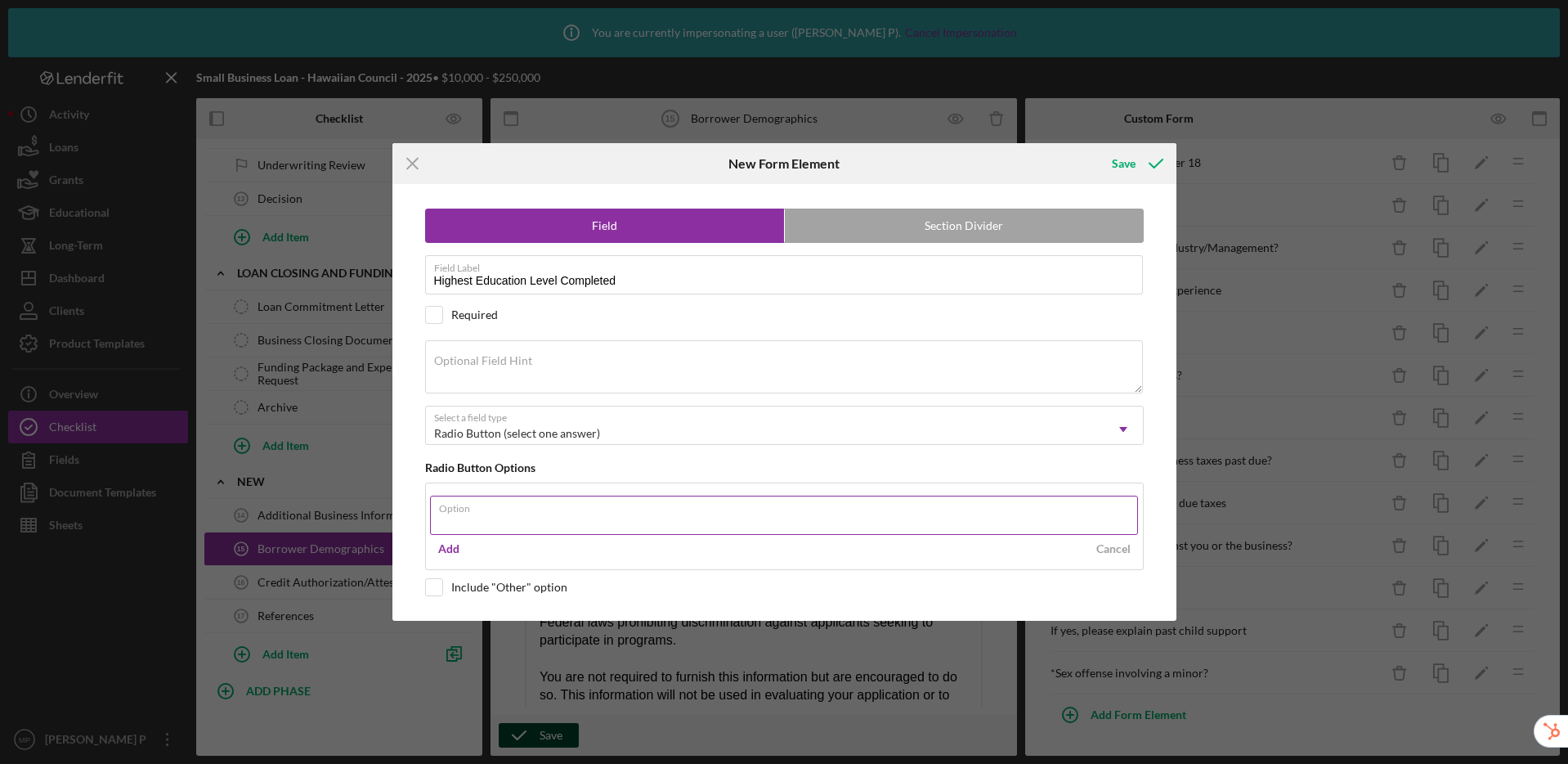
click at [499, 516] on input "Option" at bounding box center [784, 515] width 708 height 39
click at [0, 763] on com-1password-button at bounding box center [0, 764] width 0 height 0
type input "High School Diploma"
click at [450, 552] on div "Add" at bounding box center [449, 549] width 21 height 25
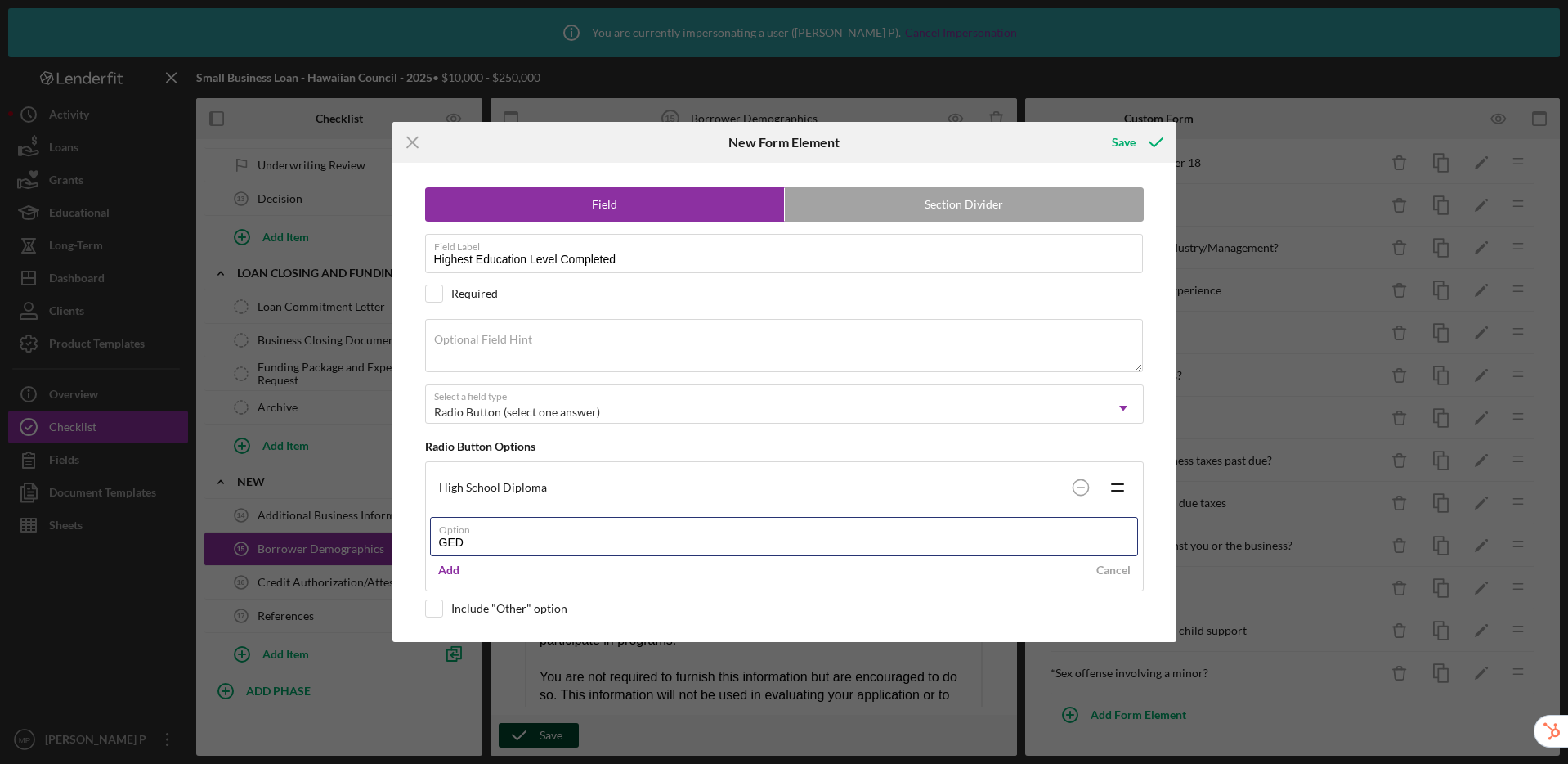
click at [0, 763] on com-1password-button at bounding box center [0, 764] width 0 height 0
type input "GED"
click at [441, 575] on div "Add" at bounding box center [449, 570] width 21 height 25
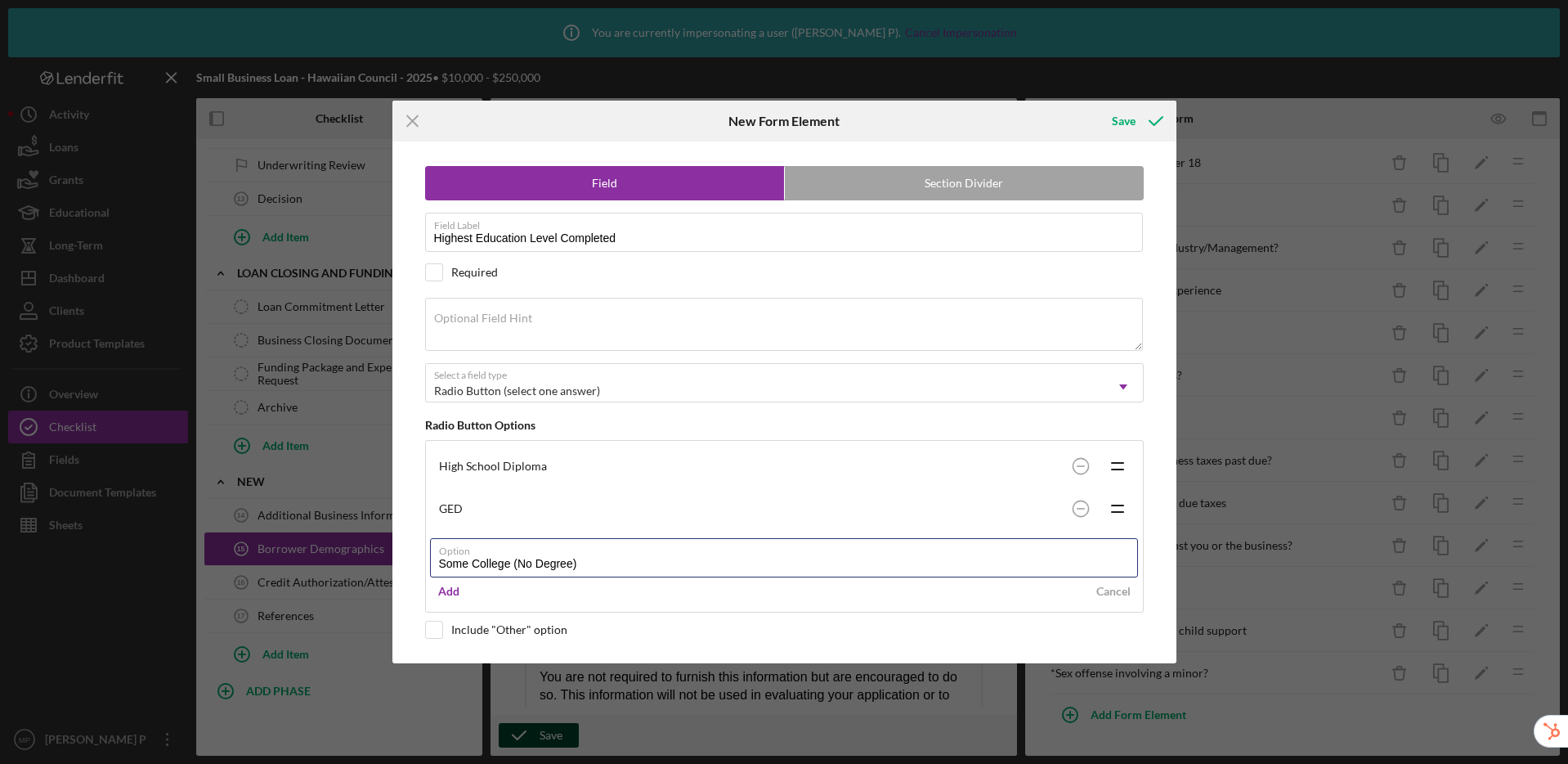
click at [0, 763] on com-1password-button at bounding box center [0, 764] width 0 height 0
type input "Some College (No Degree)"
click at [445, 593] on div "Add" at bounding box center [449, 591] width 21 height 25
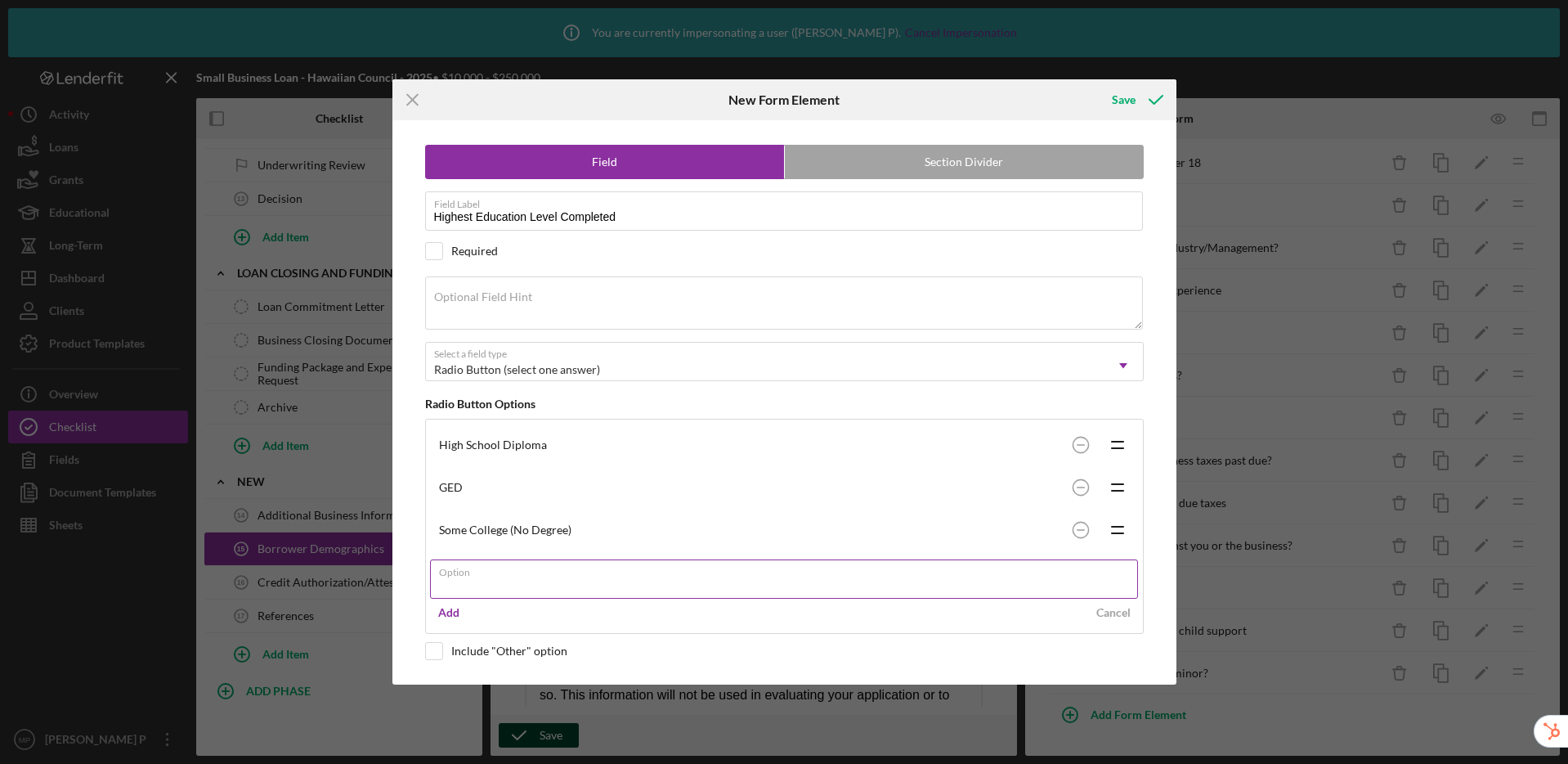
click at [468, 585] on input "Option" at bounding box center [784, 579] width 708 height 39
drag, startPoint x: 610, startPoint y: 579, endPoint x: 434, endPoint y: 584, distance: 176.1
click at [434, 584] on input "Associate Degree or Similar" at bounding box center [784, 579] width 708 height 39
paste input "’s Degree or similar (vocational or technical degrees)"
click at [0, 763] on com-1password-button at bounding box center [0, 764] width 0 height 0
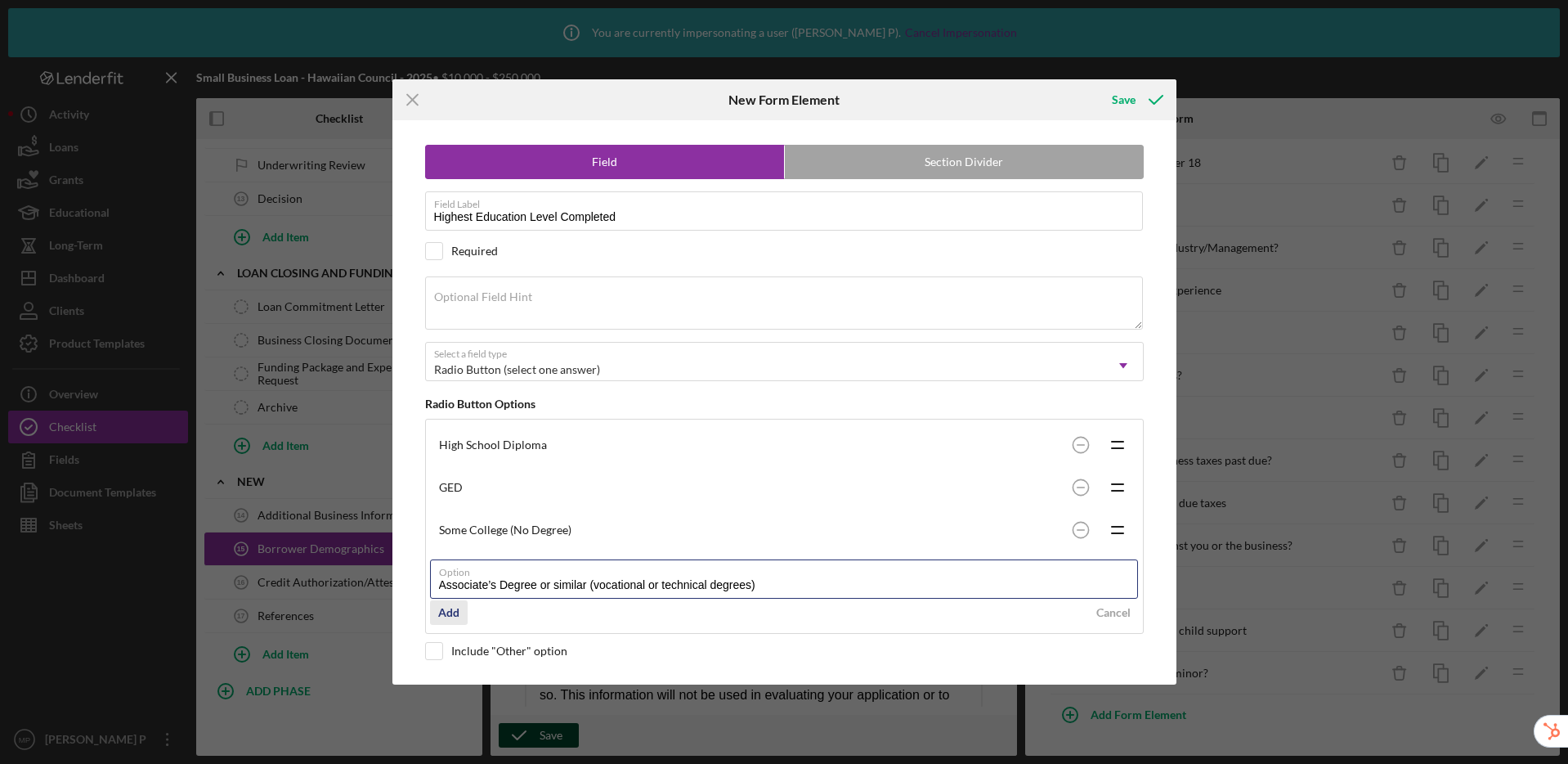
type input "Associate’s Degree or similar (vocational or technical degrees)"
click at [452, 612] on div "Add" at bounding box center [449, 612] width 21 height 25
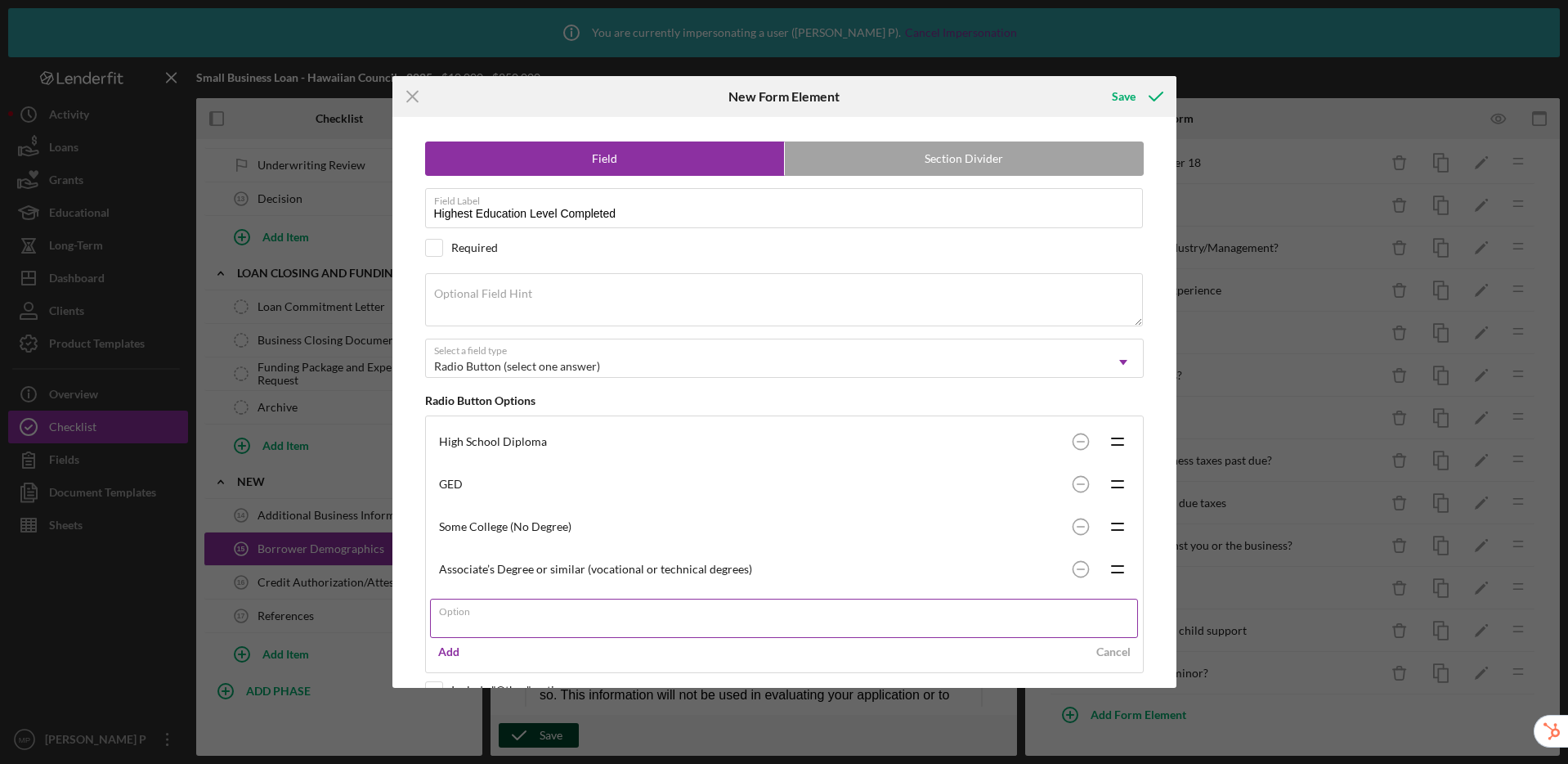
click at [656, 615] on label "Option" at bounding box center [788, 608] width 699 height 18
click at [656, 615] on input "Option" at bounding box center [784, 618] width 708 height 39
paste input "Bachelor’s Degree"
click at [0, 763] on com-1password-button at bounding box center [0, 764] width 0 height 0
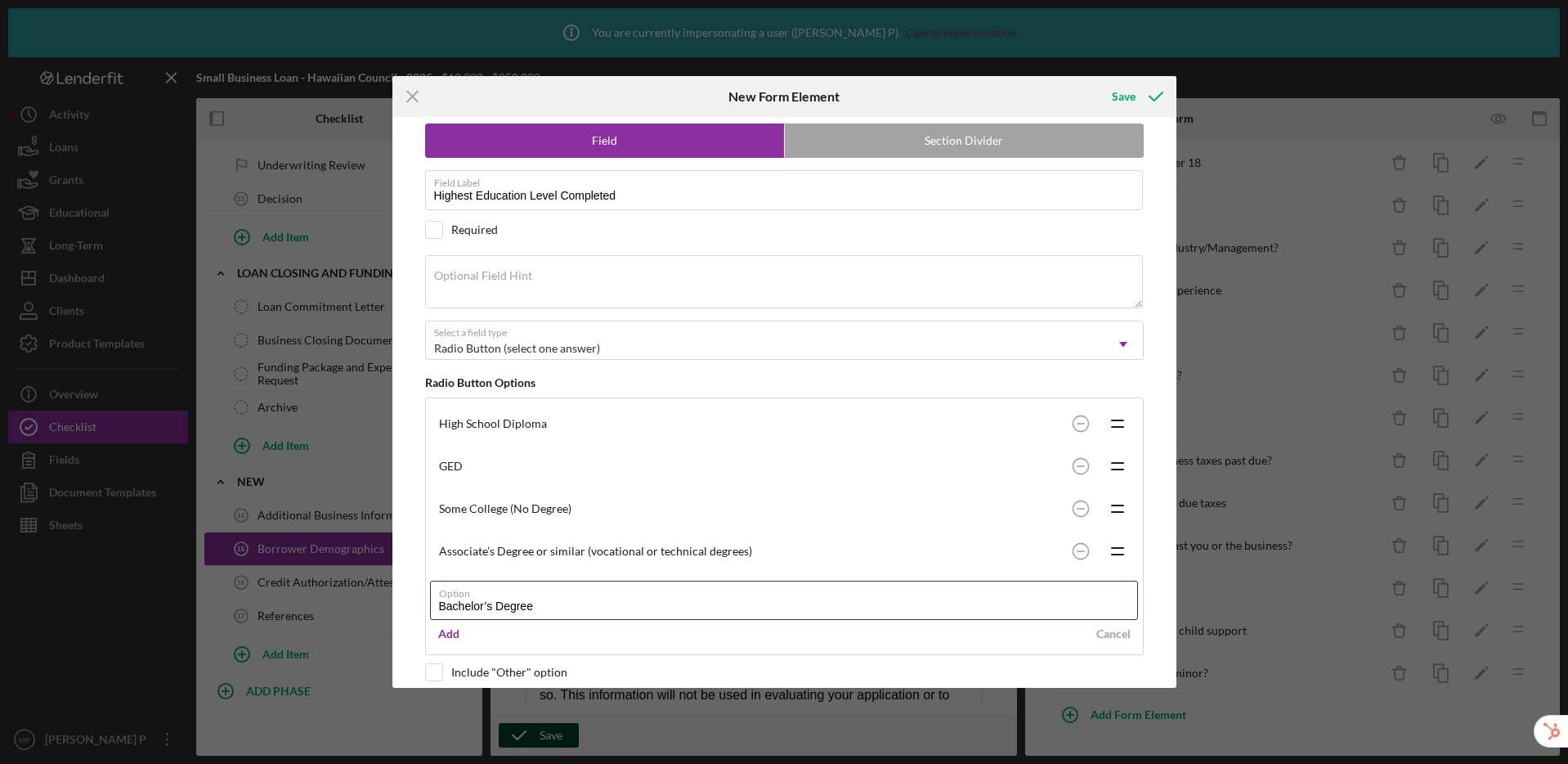
scroll to position [36, 0]
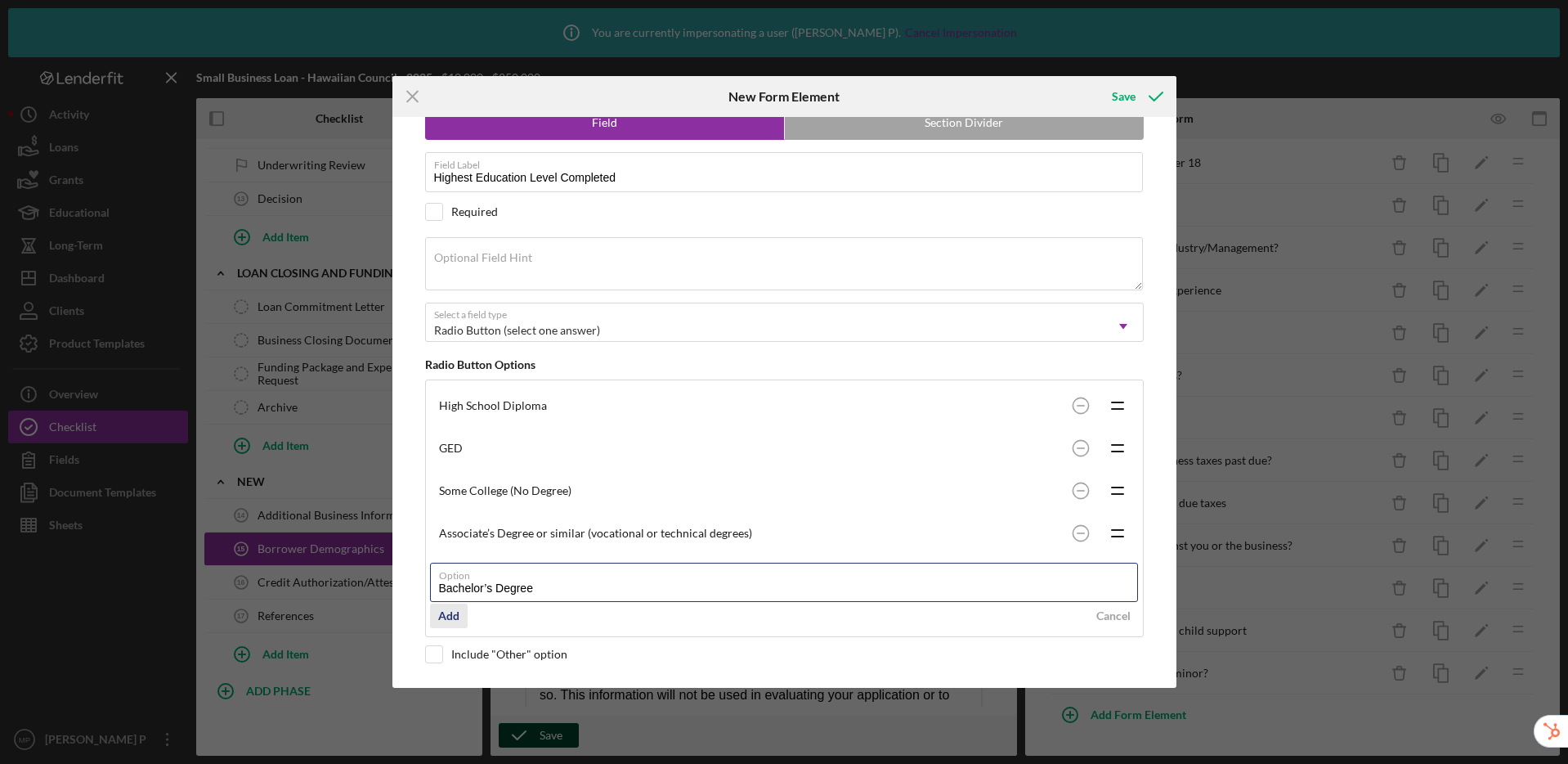
type input "Bachelor’s Degree"
click at [449, 617] on div "Add" at bounding box center [449, 615] width 21 height 25
click at [537, 627] on input "Option" at bounding box center [784, 625] width 708 height 39
paste input "Advanced Degree (Master’s, Doctorate, etc)"
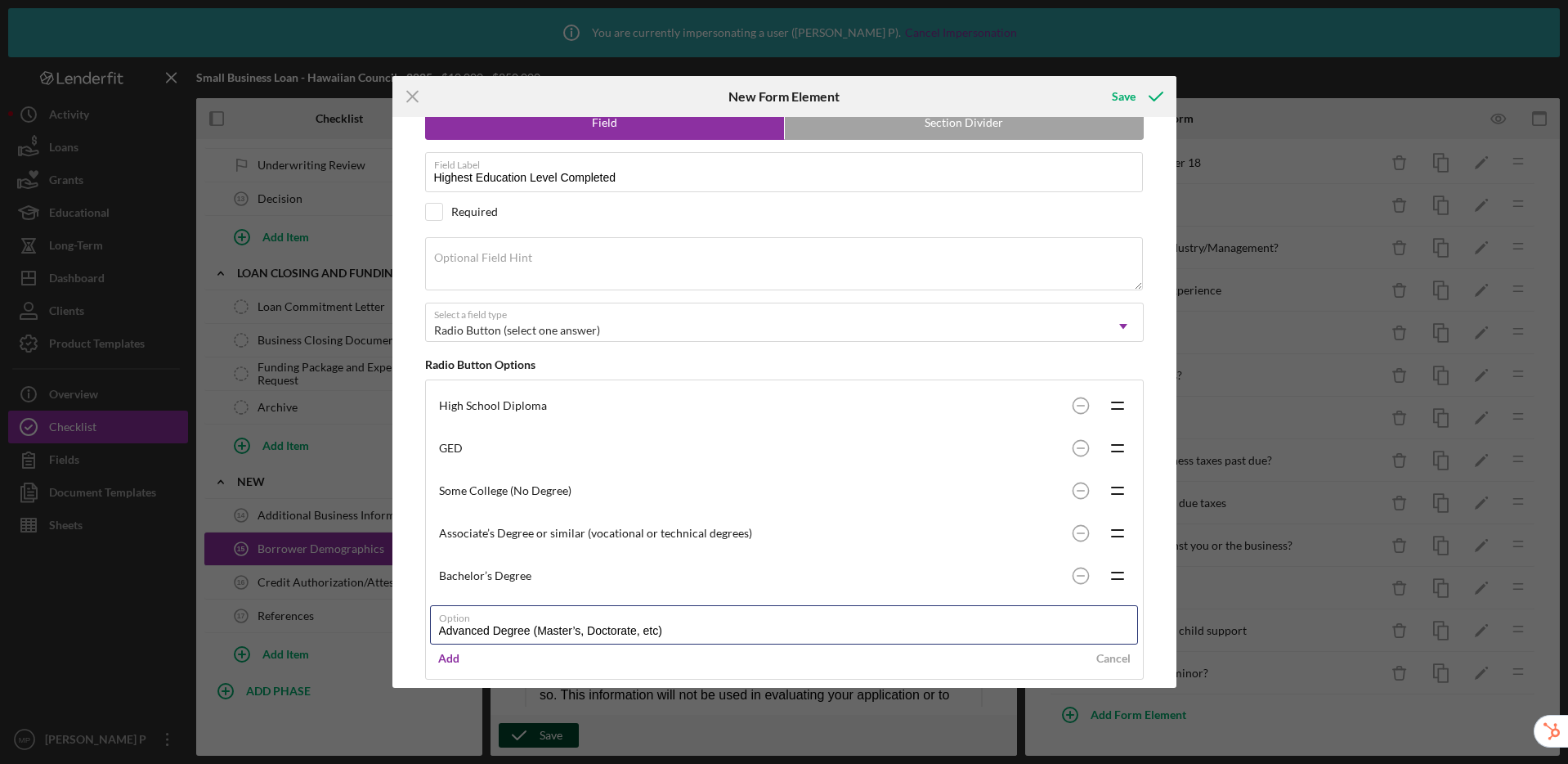
click at [0, 763] on com-1password-button at bounding box center [0, 764] width 0 height 0
type input "Advanced Degree (Master’s, Doctorate, etc)"
click at [447, 656] on div "Add" at bounding box center [449, 658] width 21 height 25
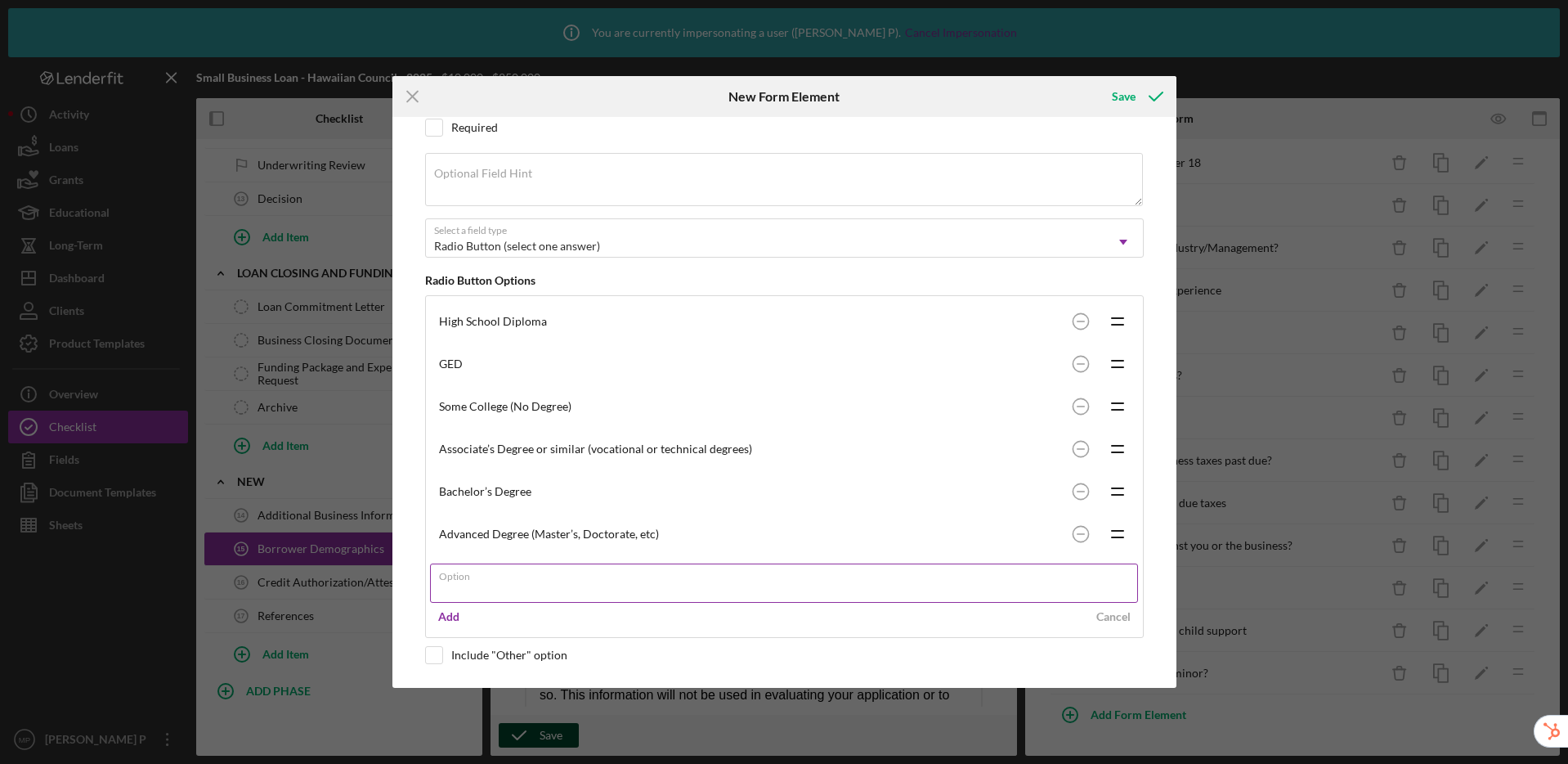
scroll to position [121, 0]
click at [597, 588] on input "Option" at bounding box center [784, 582] width 708 height 39
paste input "Some high school or less"
click at [0, 763] on com-1password-button at bounding box center [0, 764] width 0 height 0
type input "Some high school or less"
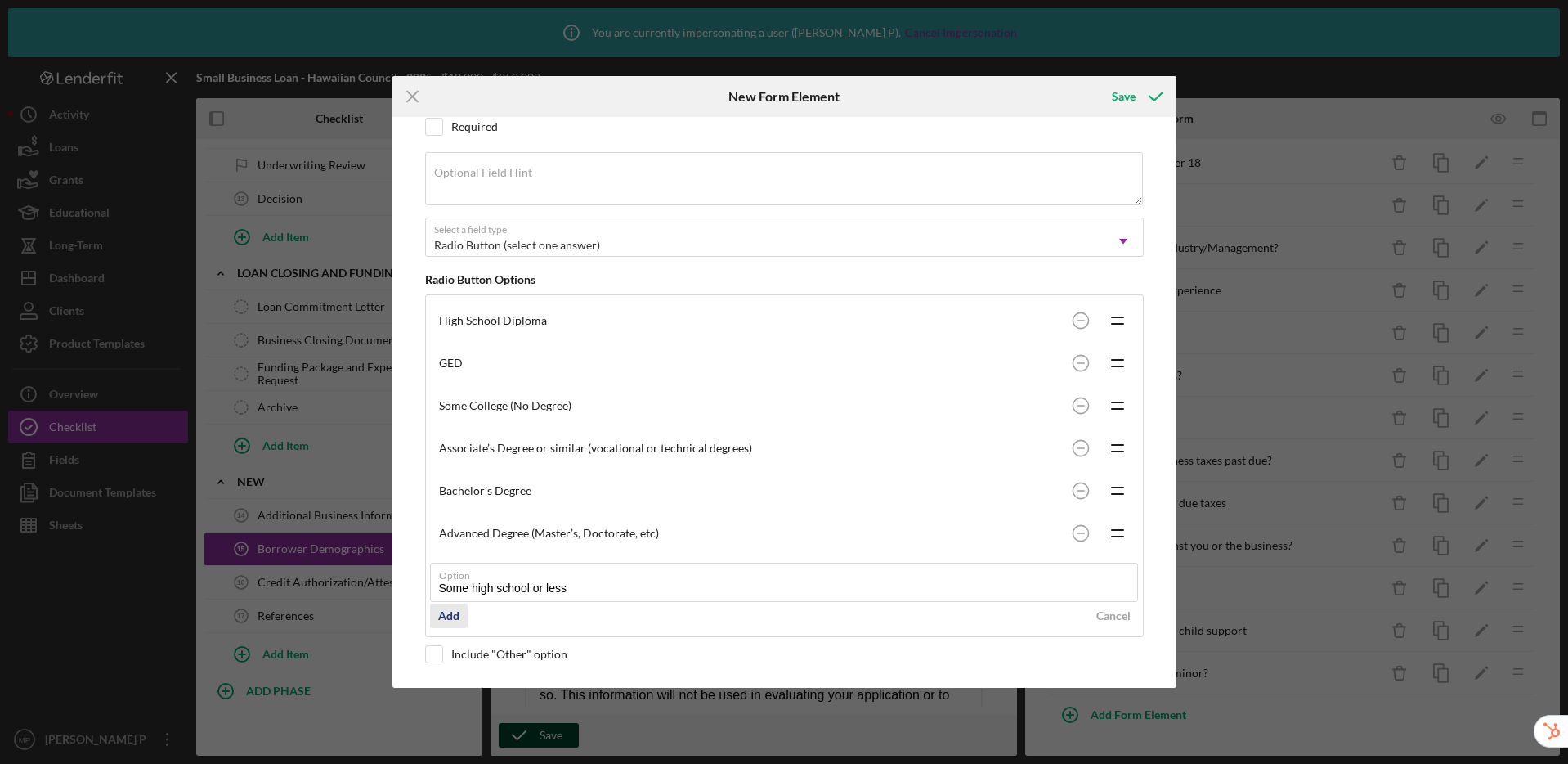
click at [453, 618] on div "Add" at bounding box center [449, 615] width 21 height 25
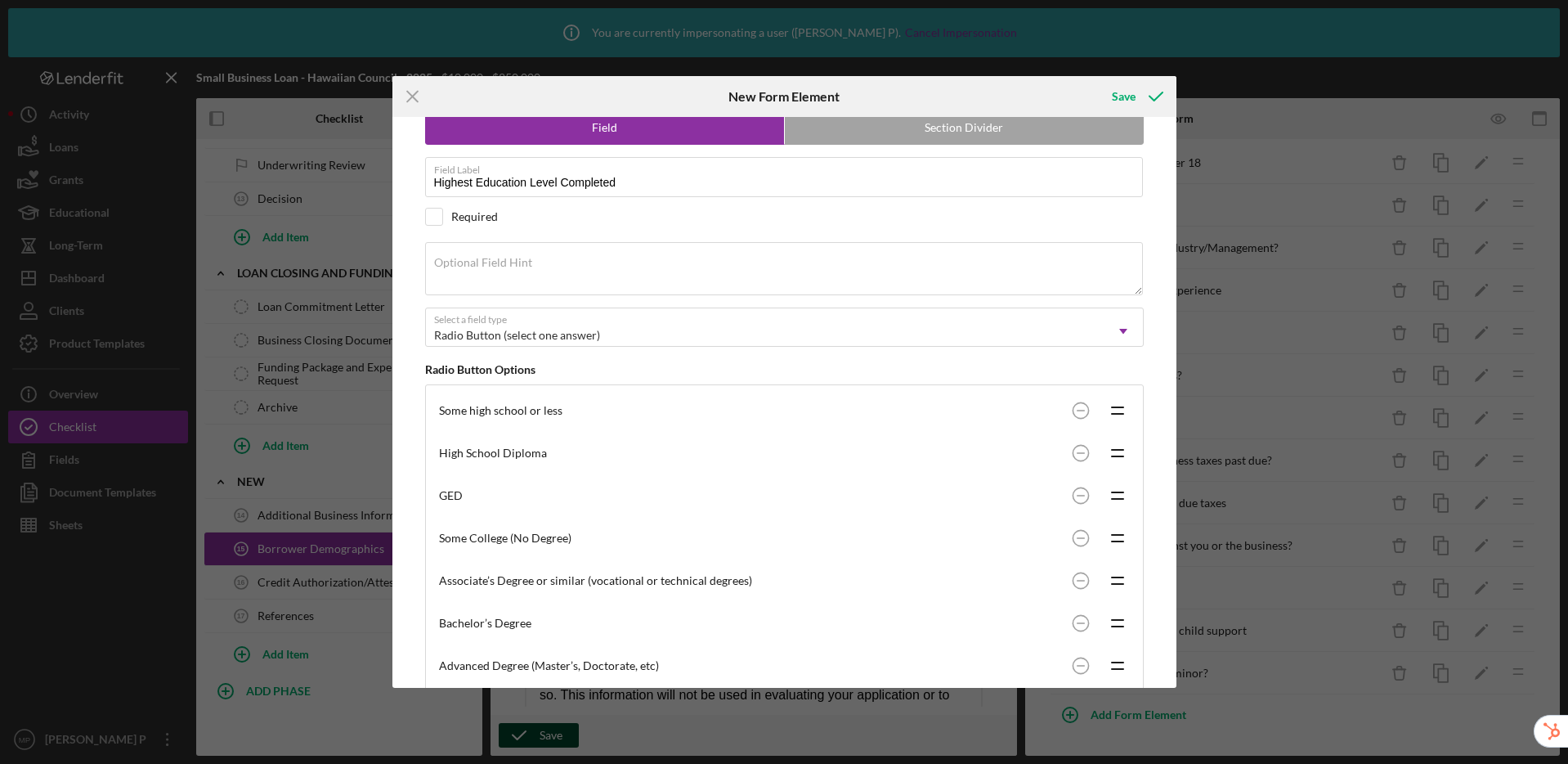
scroll to position [0, 0]
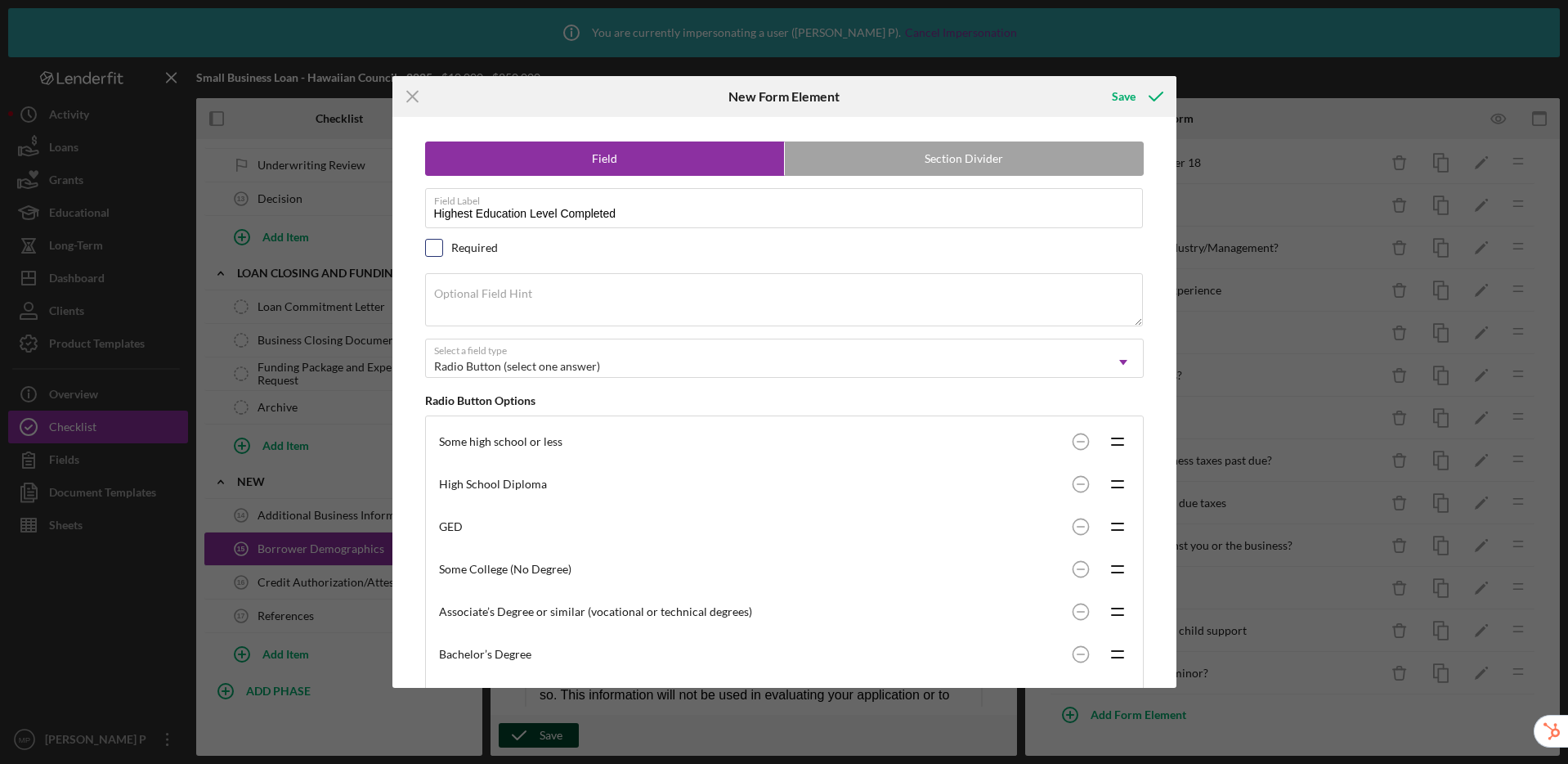
click at [432, 250] on input "checkbox" at bounding box center [434, 248] width 17 height 17
checkbox input "true"
click at [1121, 95] on div "Save" at bounding box center [1124, 96] width 24 height 32
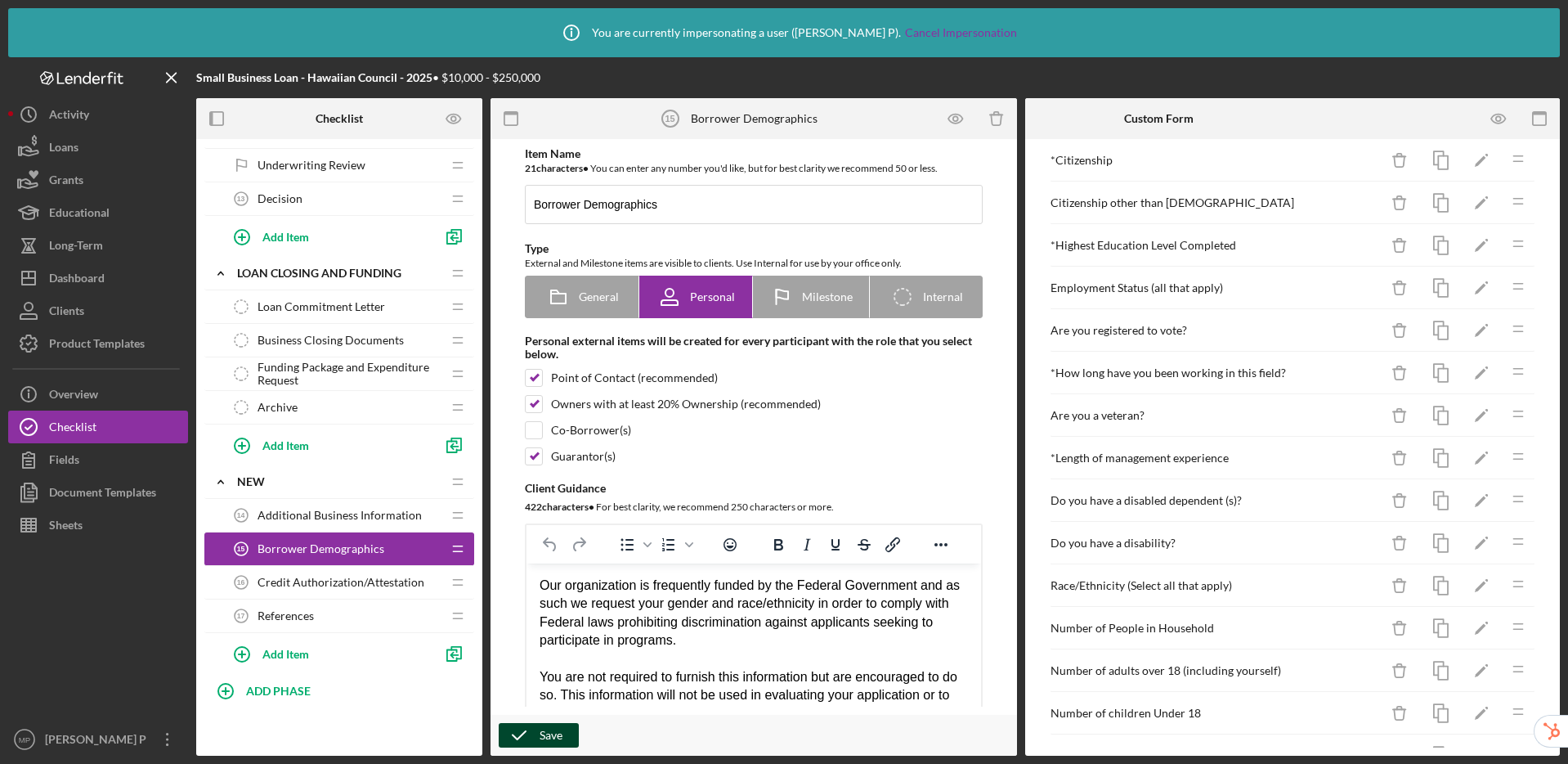
scroll to position [149, 0]
click at [1465, 332] on icon "Icon/Edit" at bounding box center [1482, 334] width 37 height 37
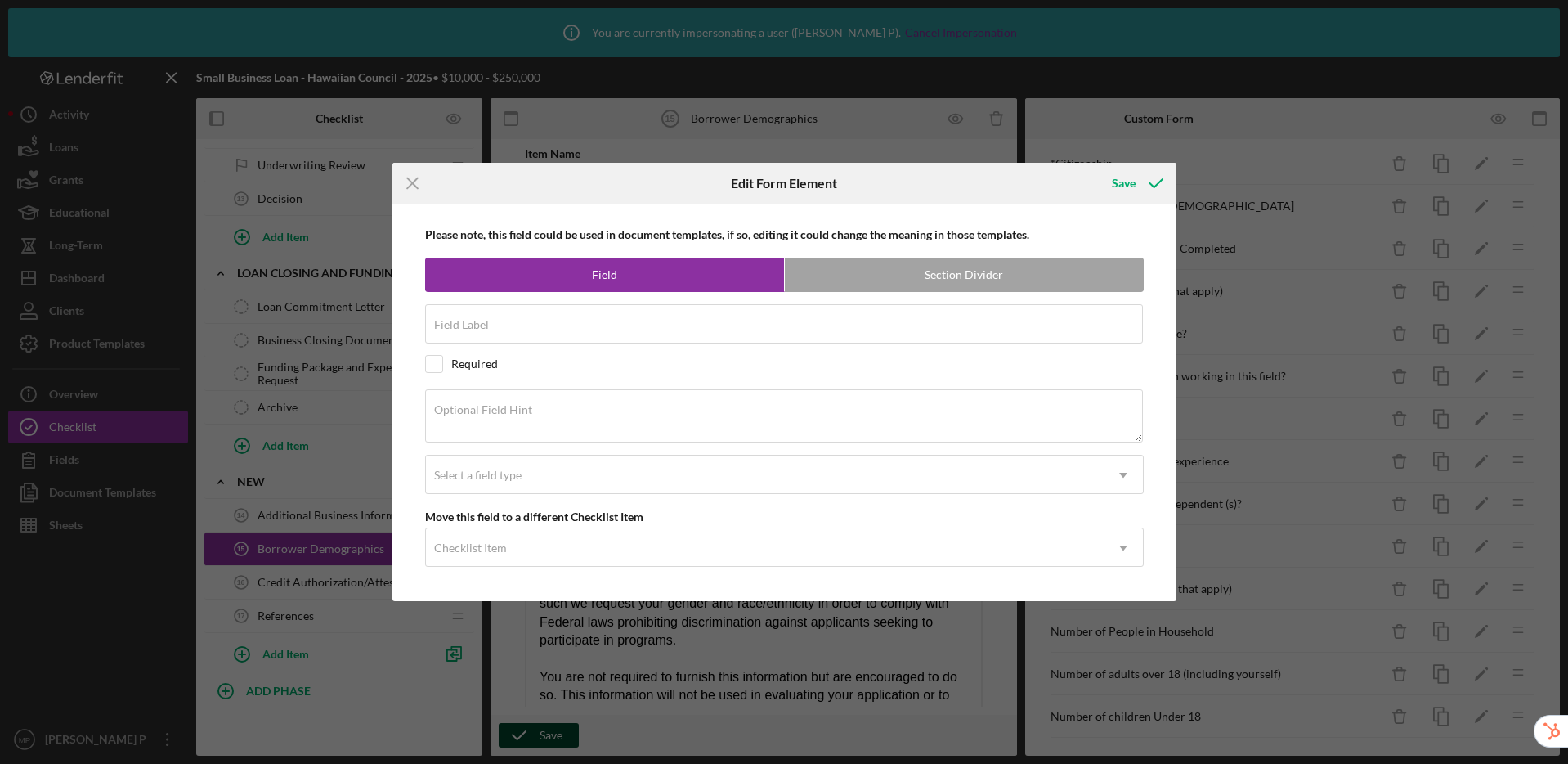
type input "Are you registered to vote?"
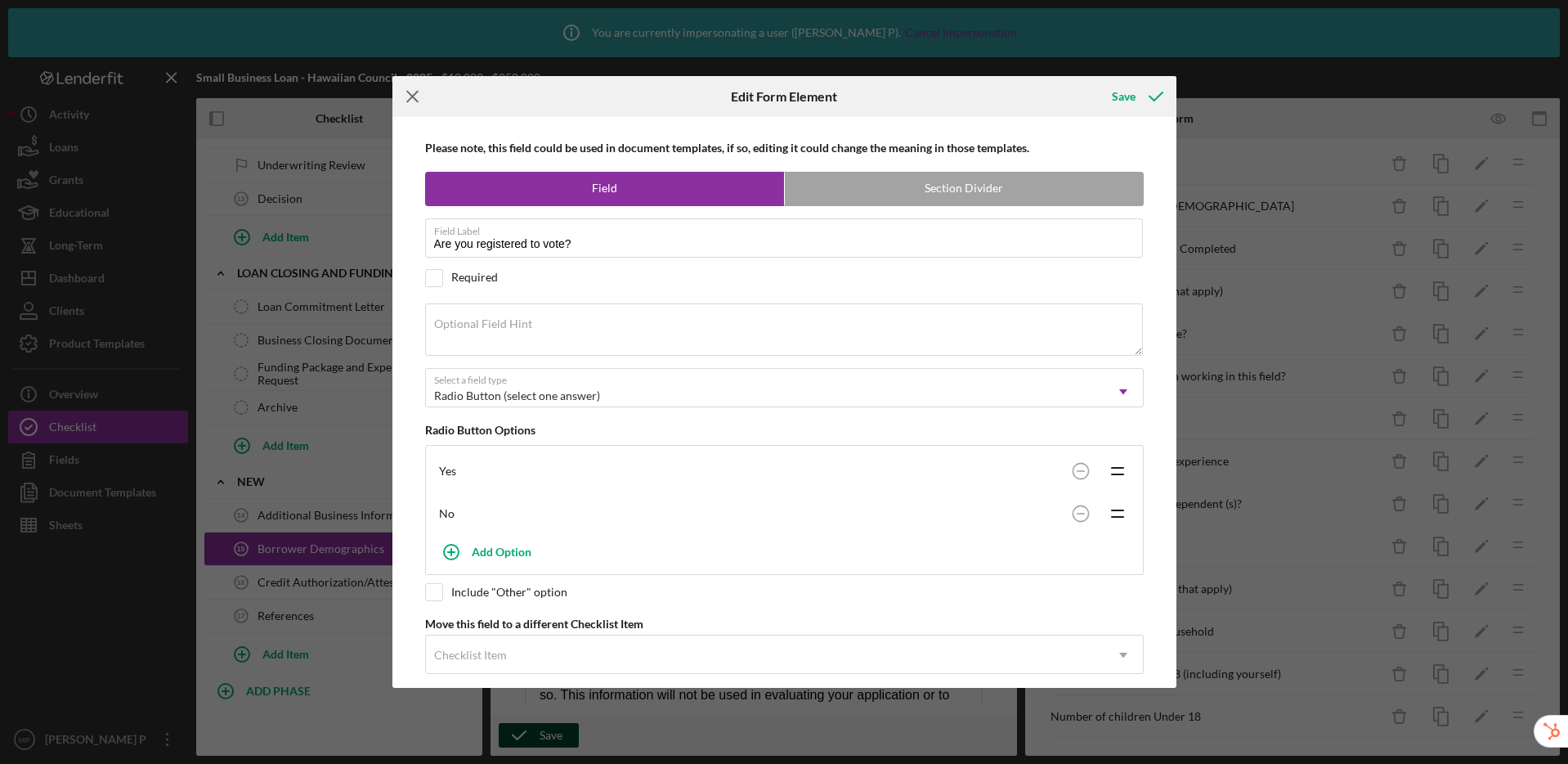
click at [410, 97] on line at bounding box center [413, 97] width 11 height 11
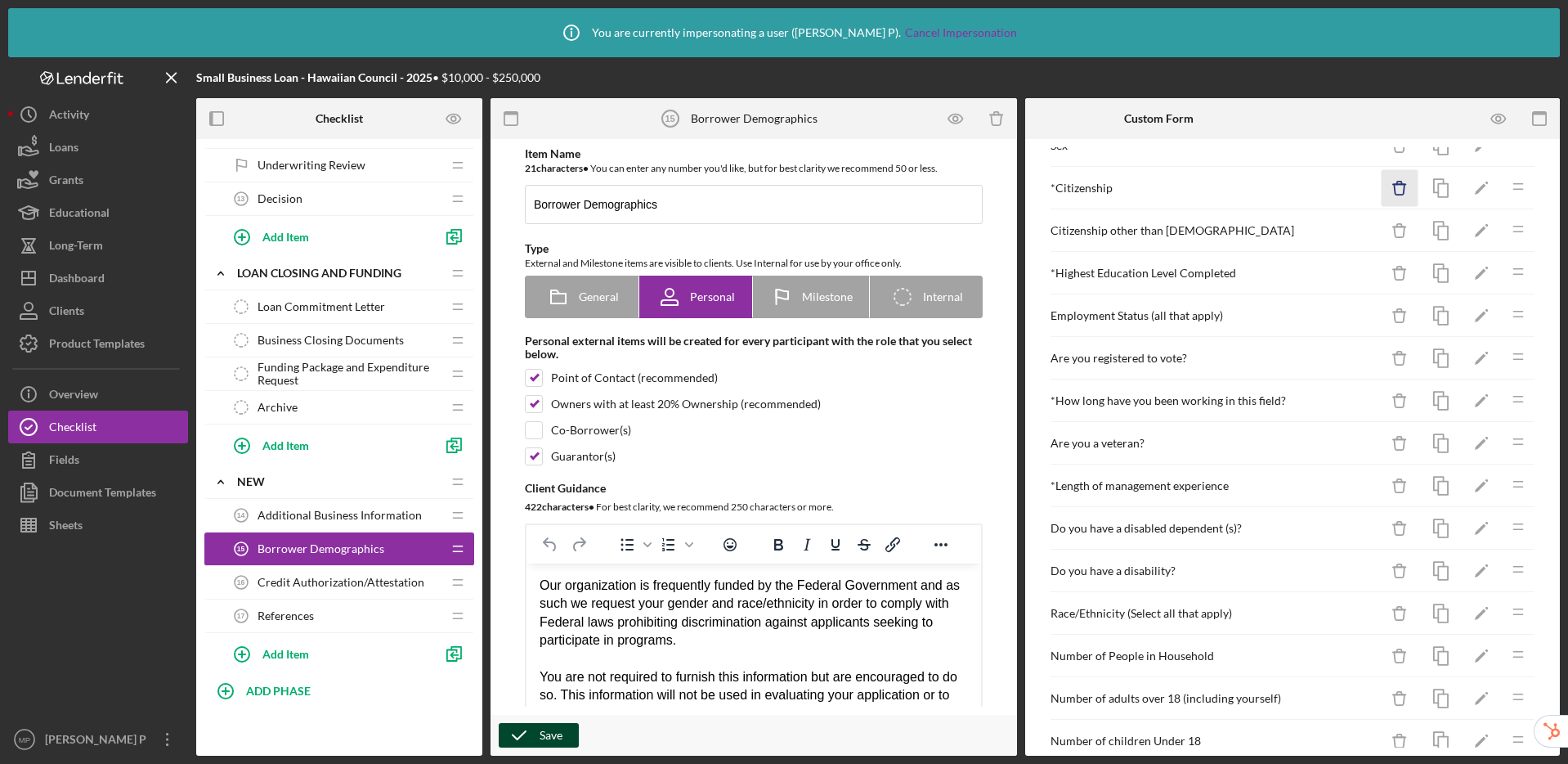
scroll to position [124, 0]
click at [1467, 184] on icon "Icon/Edit" at bounding box center [1482, 189] width 37 height 37
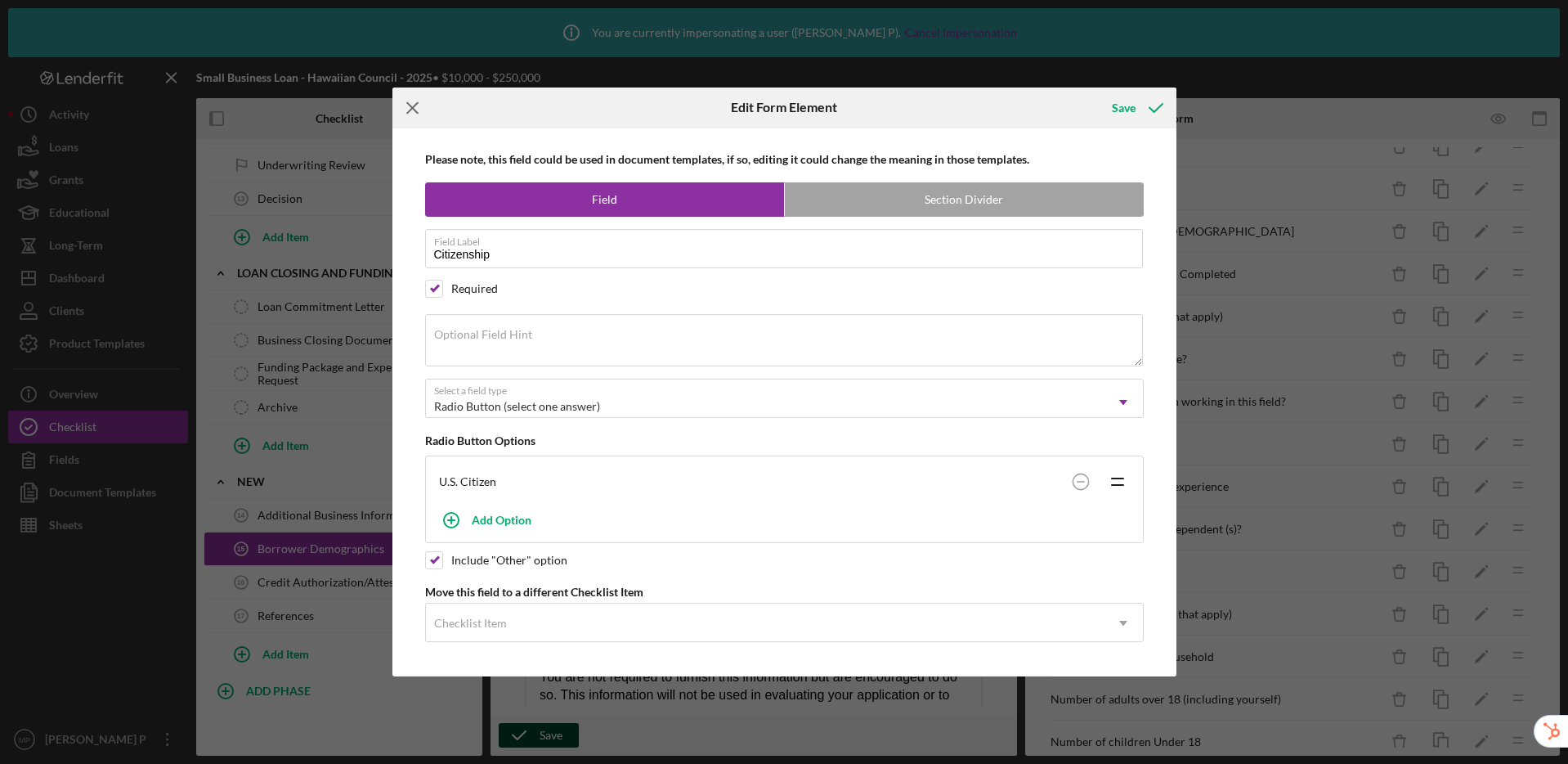
click at [412, 106] on line at bounding box center [413, 108] width 11 height 11
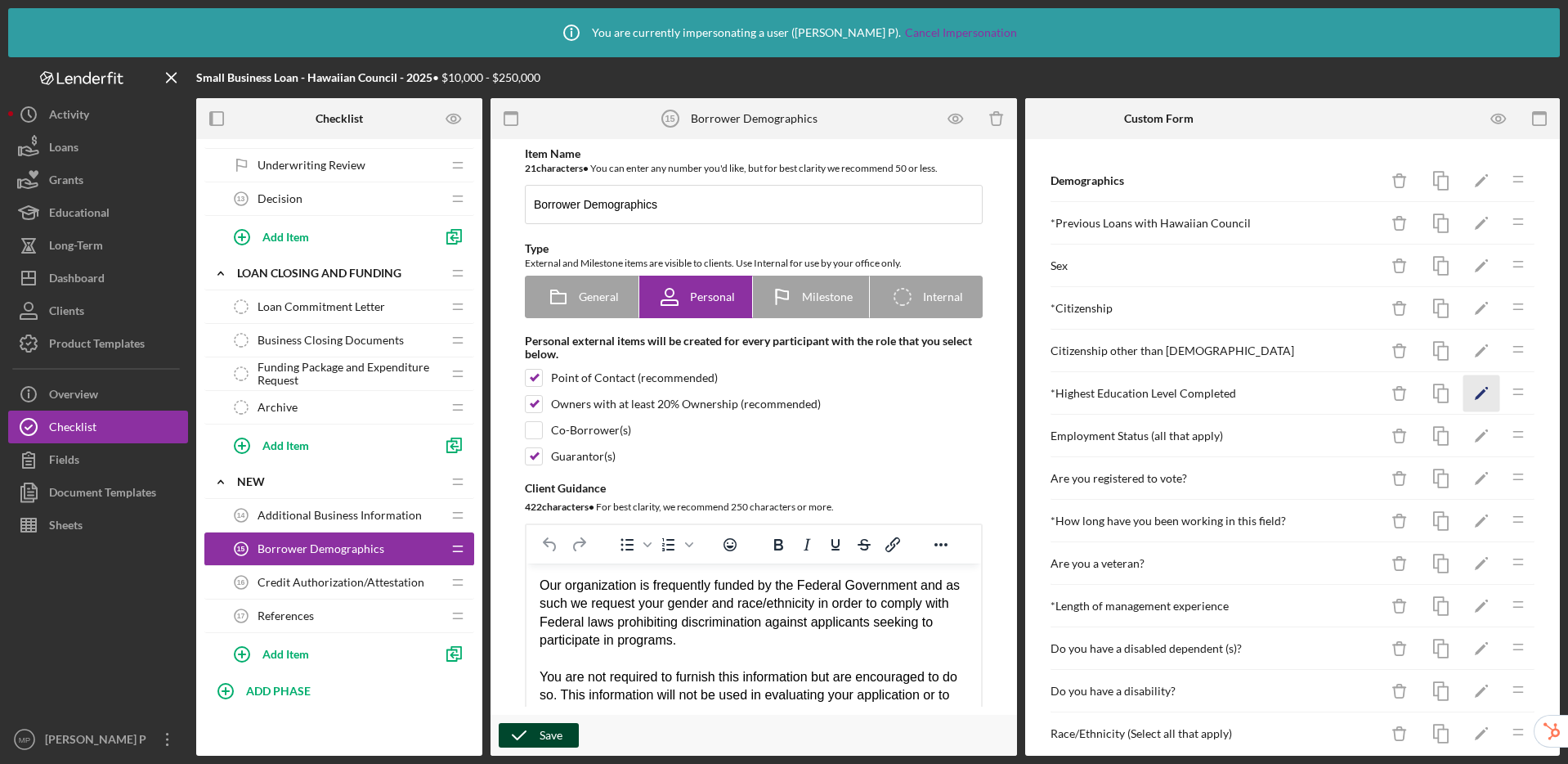
scroll to position [0, 0]
click at [1477, 353] on icon "Icon/Edit" at bounding box center [1482, 356] width 37 height 37
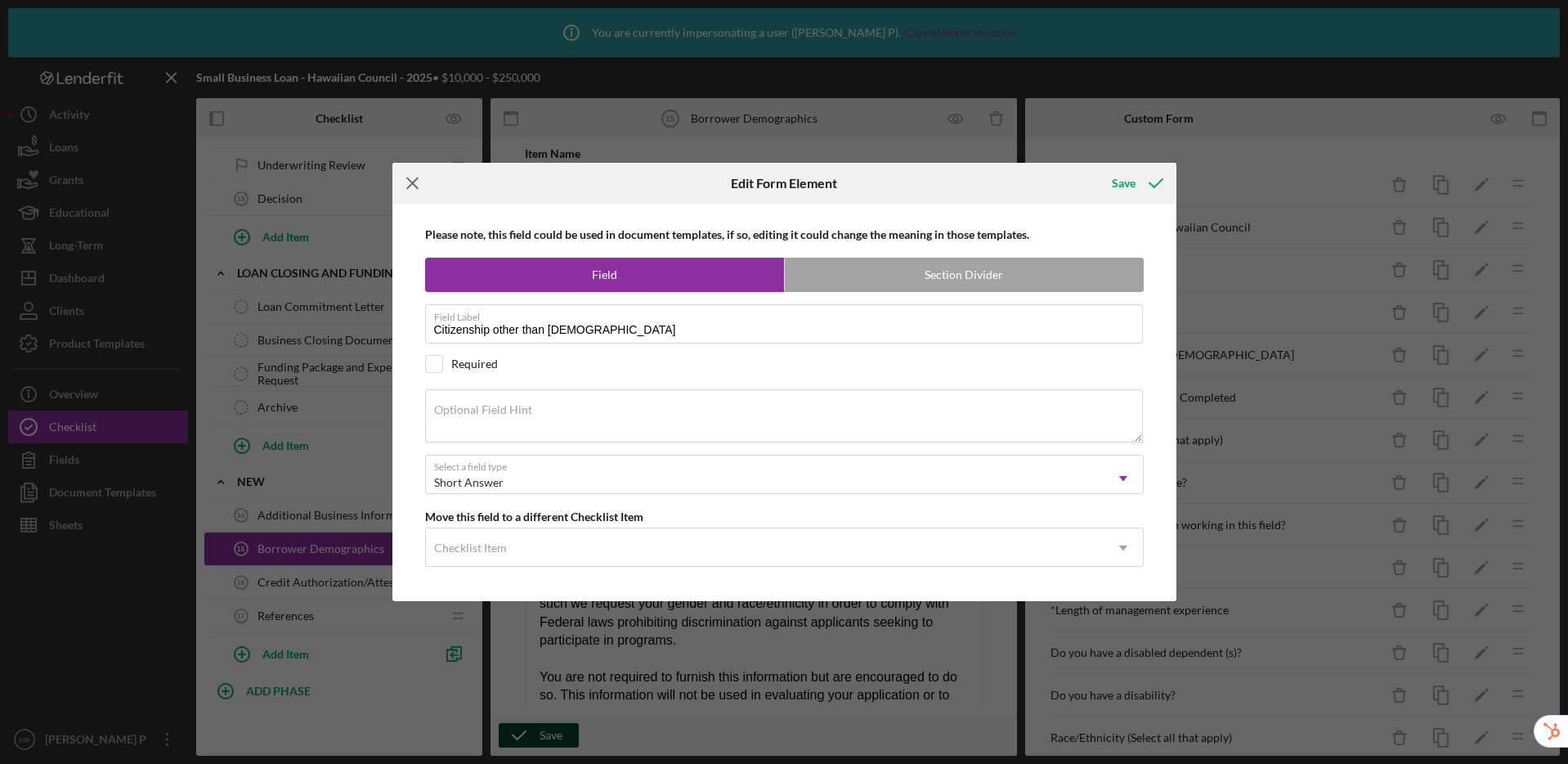
click at [416, 188] on line at bounding box center [413, 184] width 11 height 11
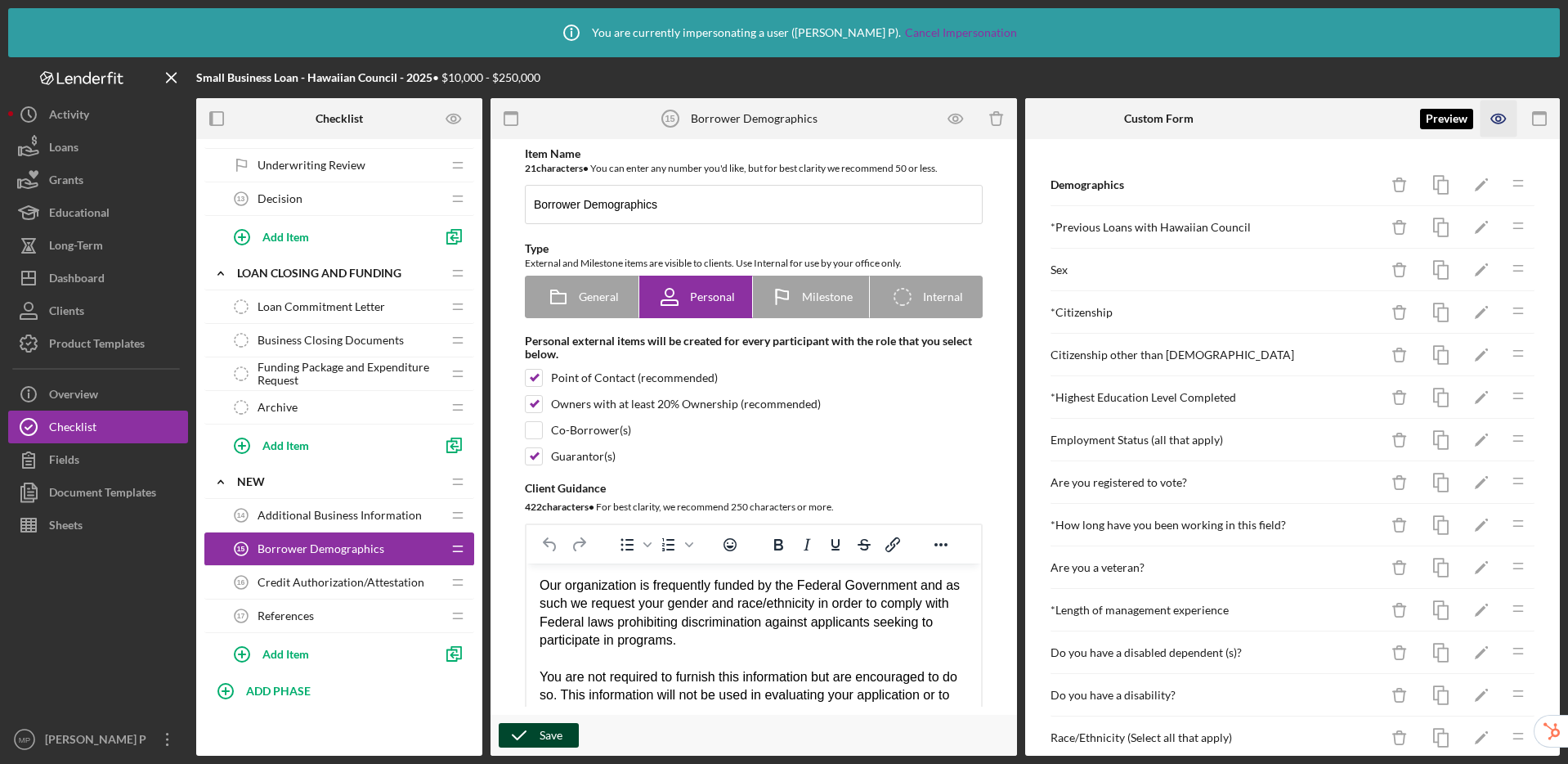
click at [1502, 122] on icon "button" at bounding box center [1498, 119] width 14 height 9
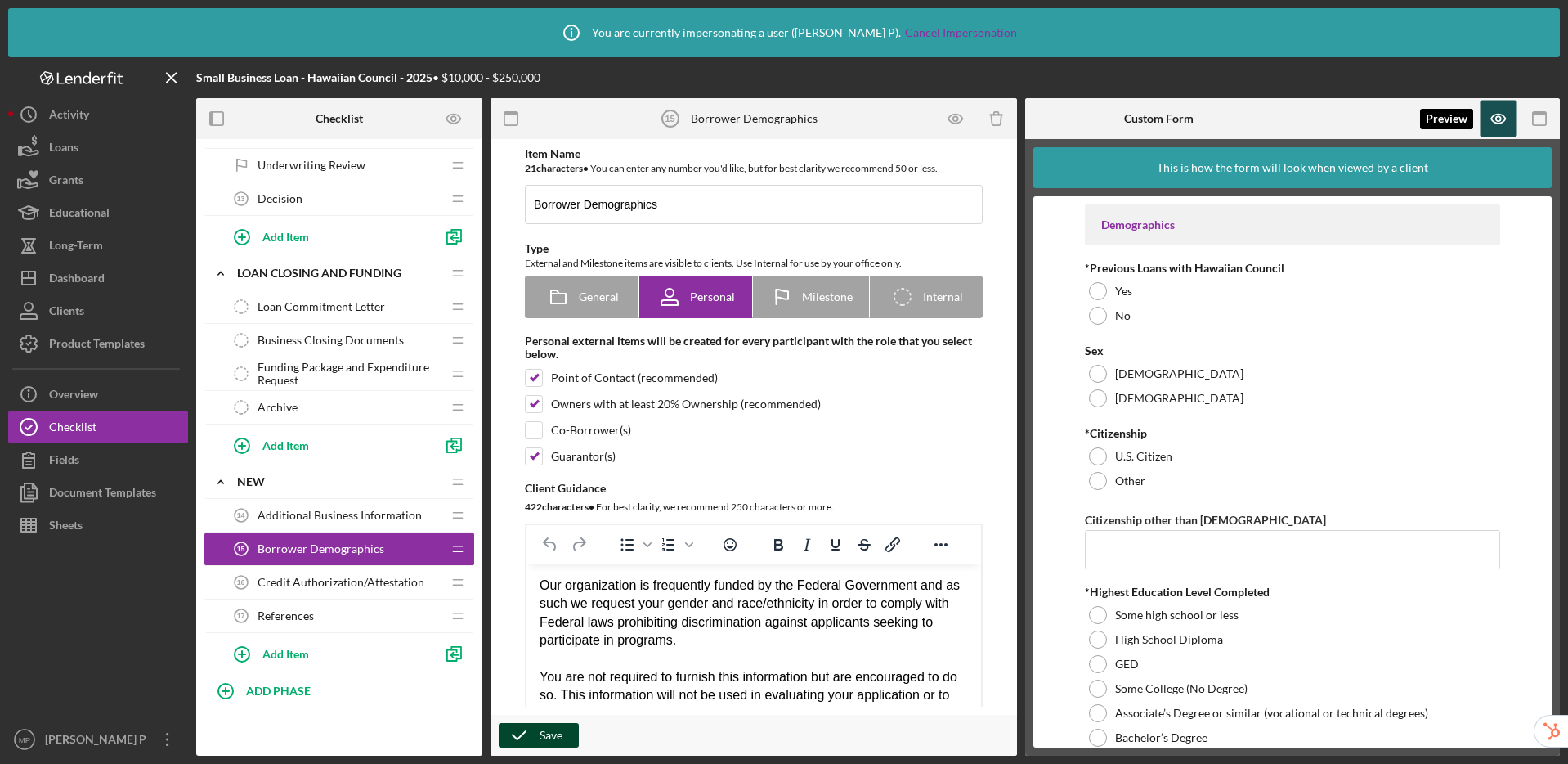
click at [1503, 119] on icon "button" at bounding box center [1499, 119] width 37 height 37
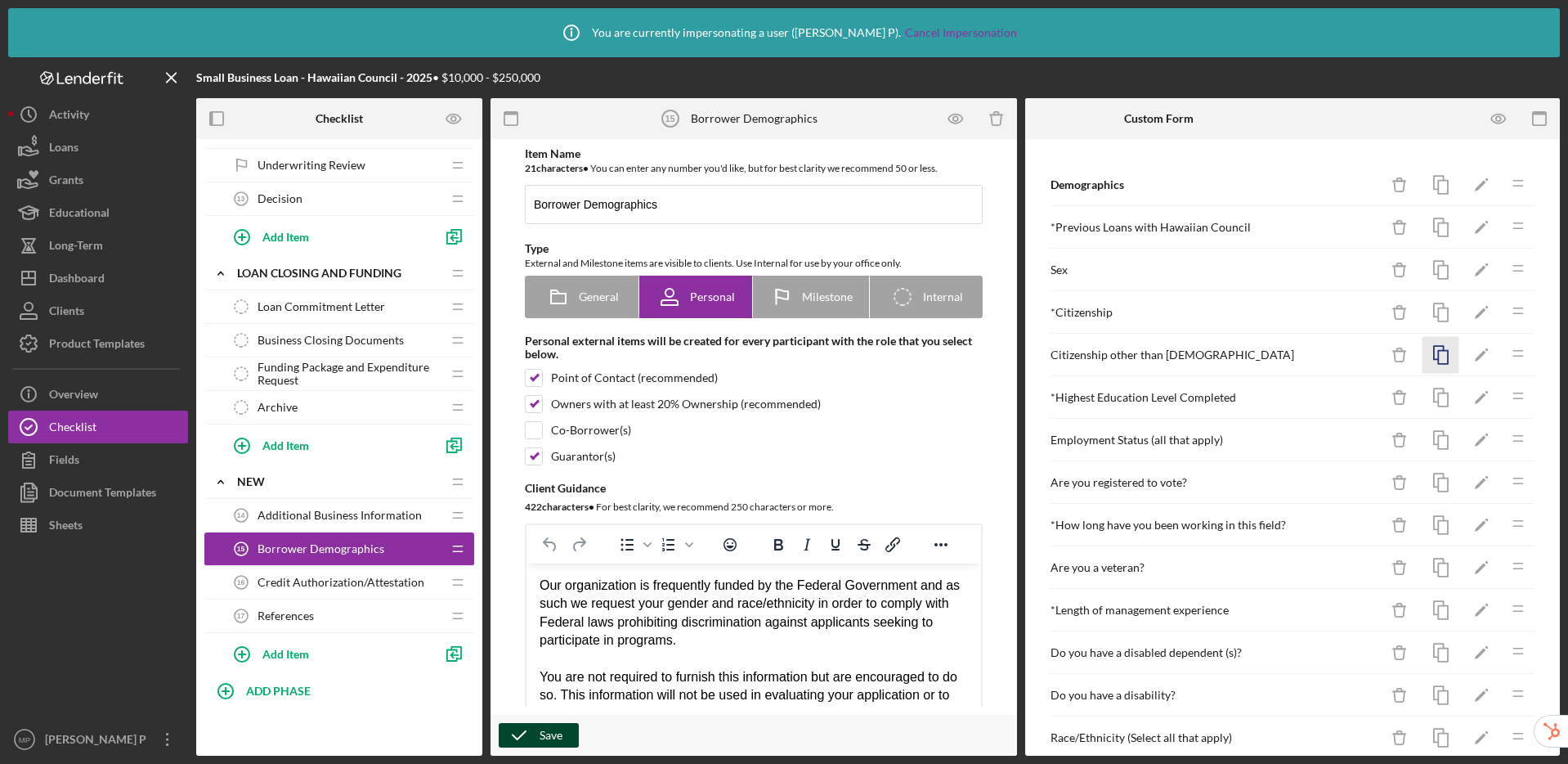
click at [1431, 357] on icon "button" at bounding box center [1441, 356] width 37 height 37
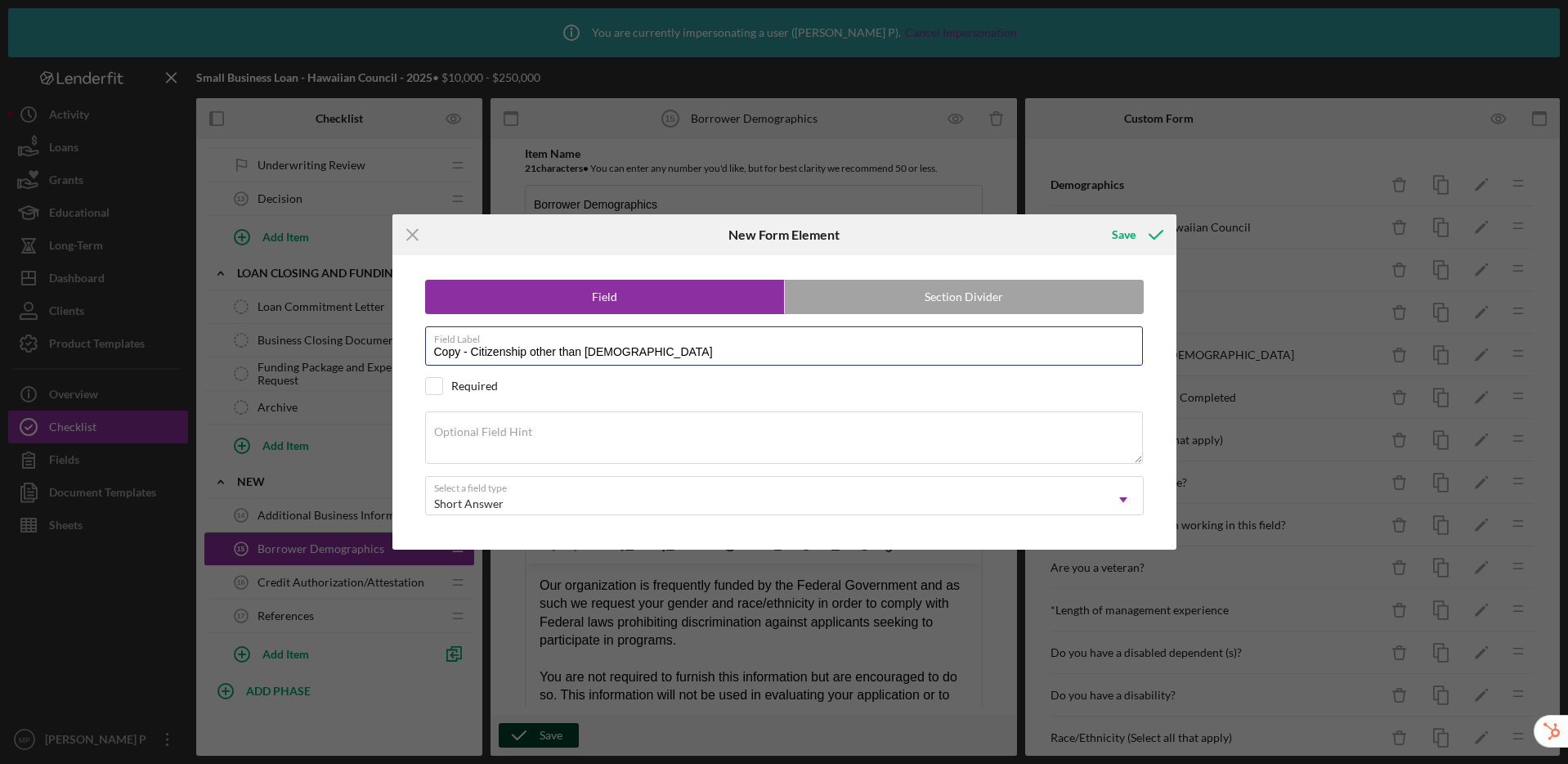
drag, startPoint x: 709, startPoint y: 353, endPoint x: 417, endPoint y: 333, distance: 292.7
click at [417, 333] on div "Field Section Divider Field Label Copy - Citizenship other than United States R…" at bounding box center [784, 402] width 767 height 295
type input "Marital Status"
click at [450, 501] on div "Short Answer" at bounding box center [468, 503] width 69 height 13
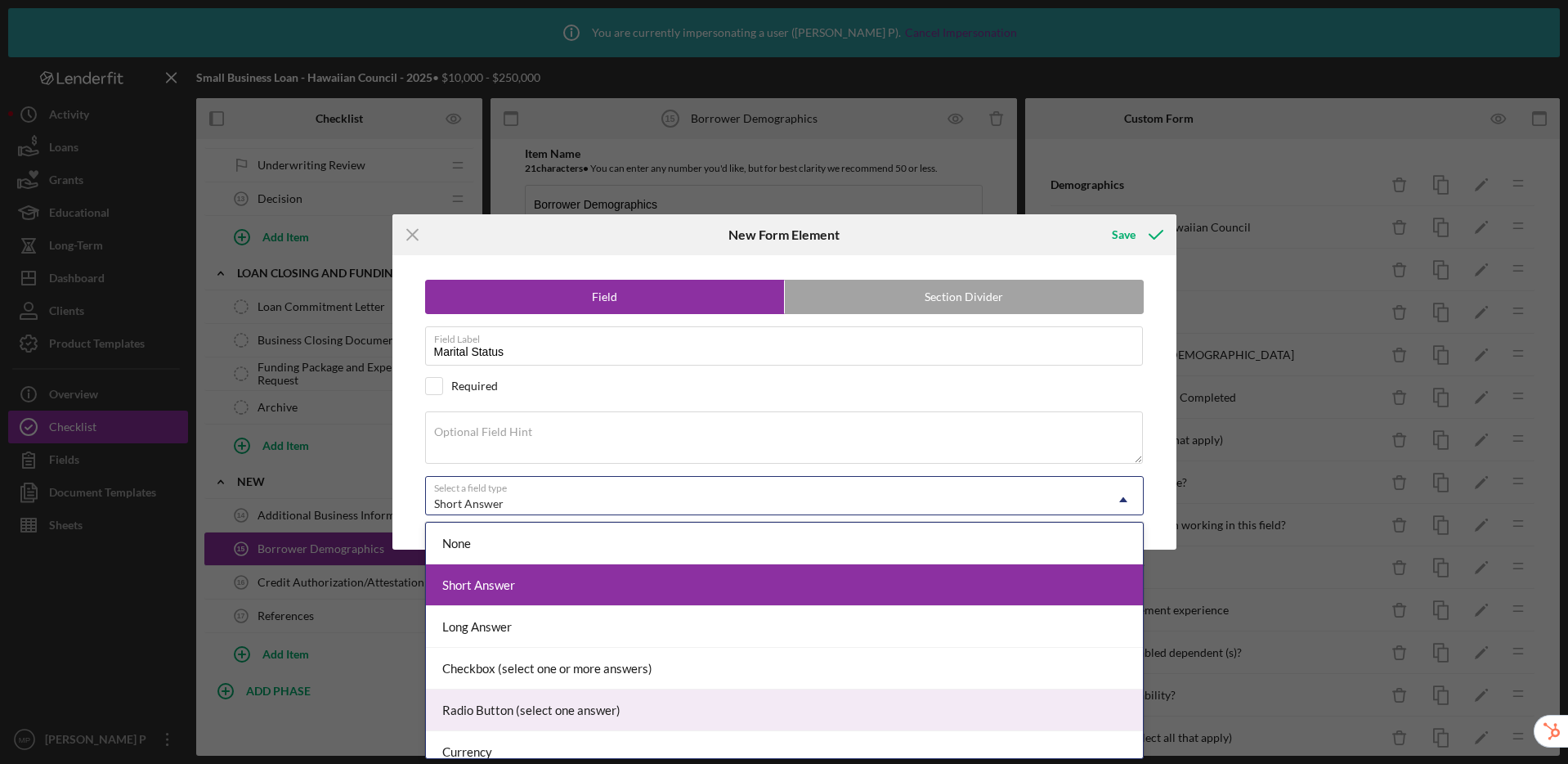
click at [536, 706] on div "Radio Button (select one answer)" at bounding box center [784, 709] width 717 height 42
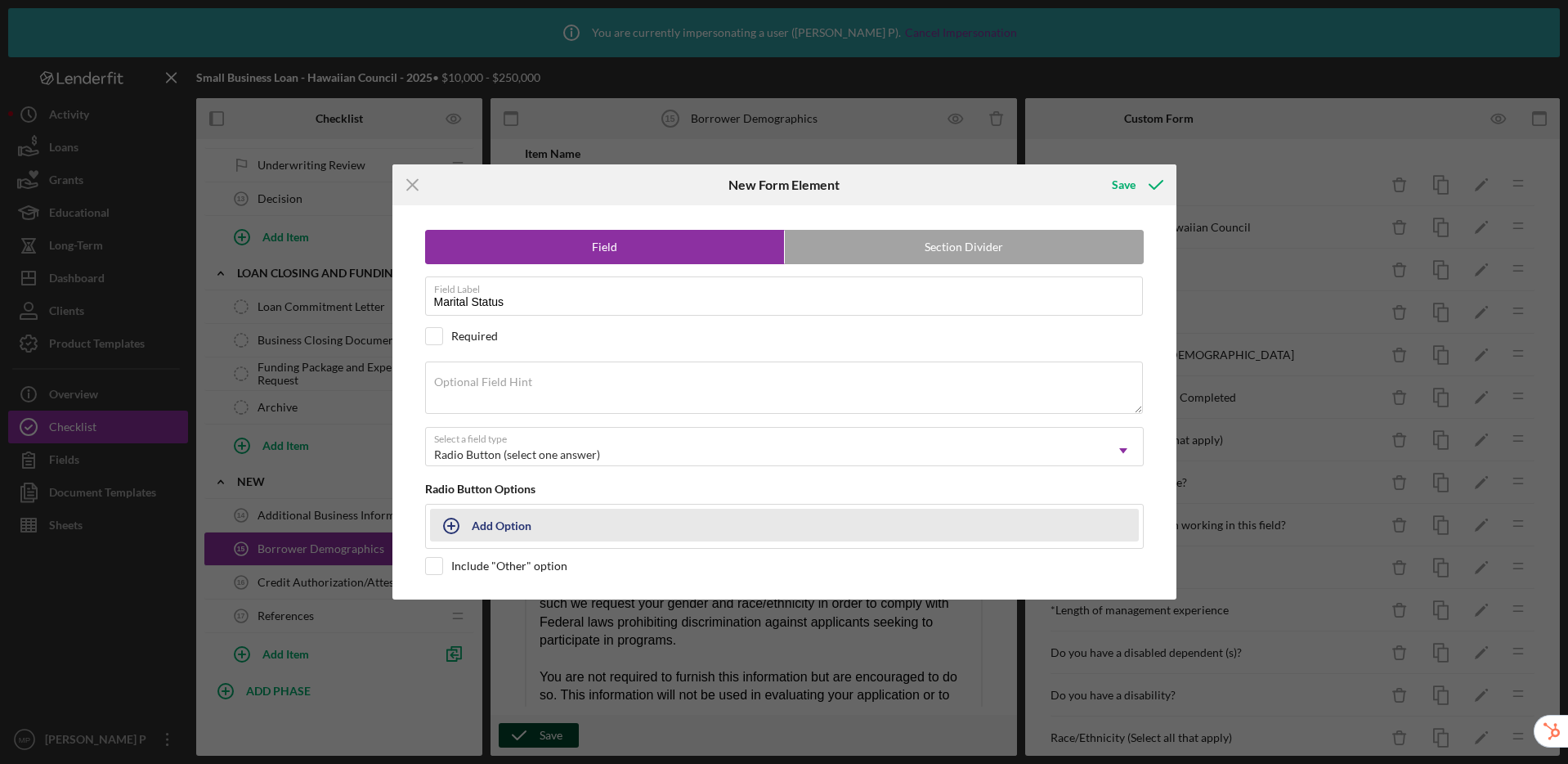
click at [485, 525] on button "Add Option" at bounding box center [785, 525] width 709 height 32
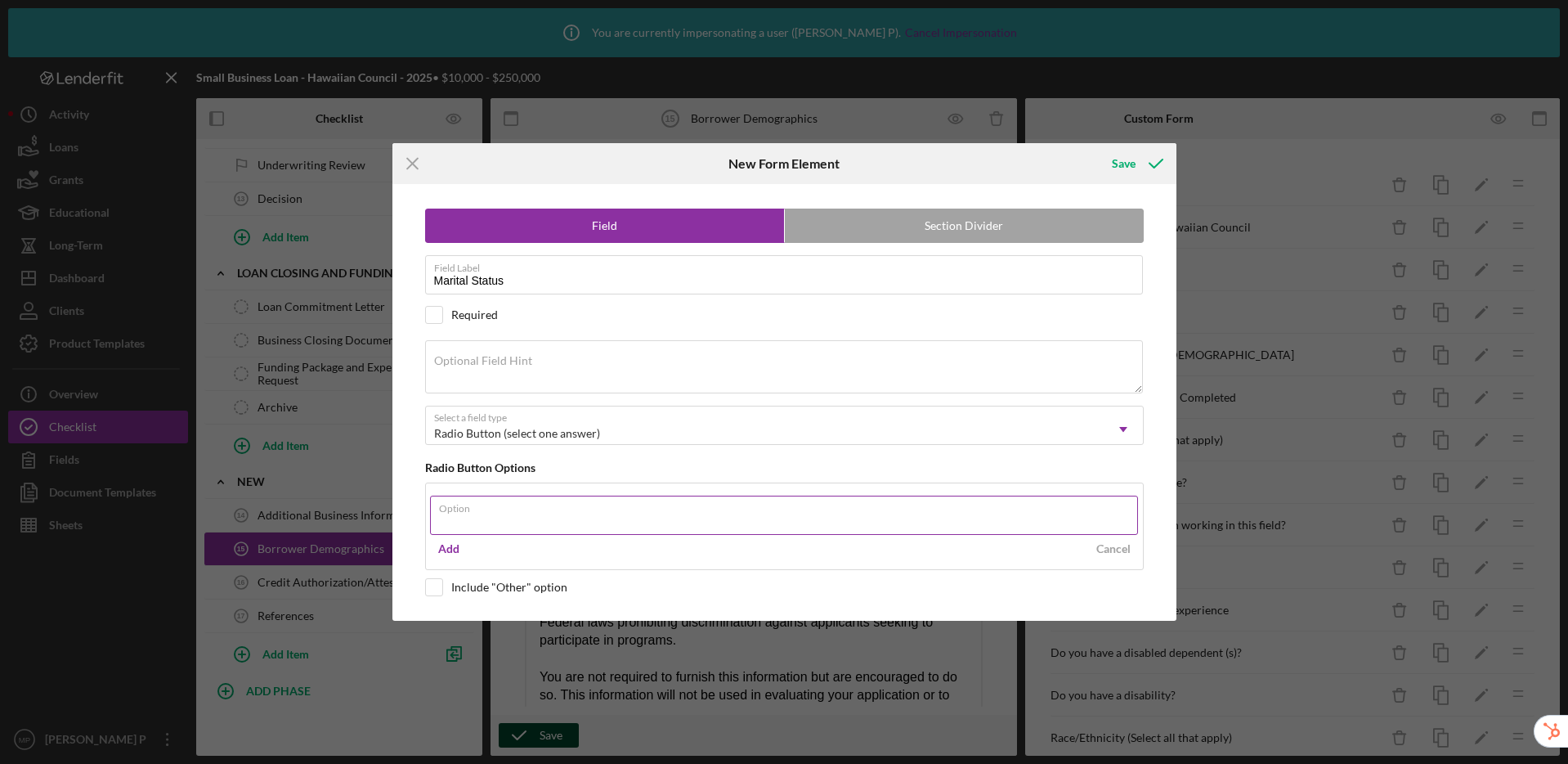
click at [587, 512] on div "Option" at bounding box center [785, 516] width 709 height 41
click at [0, 763] on com-1password-button at bounding box center [0, 764] width 0 height 0
type input "Single"
click at [446, 548] on div "Add" at bounding box center [449, 549] width 21 height 25
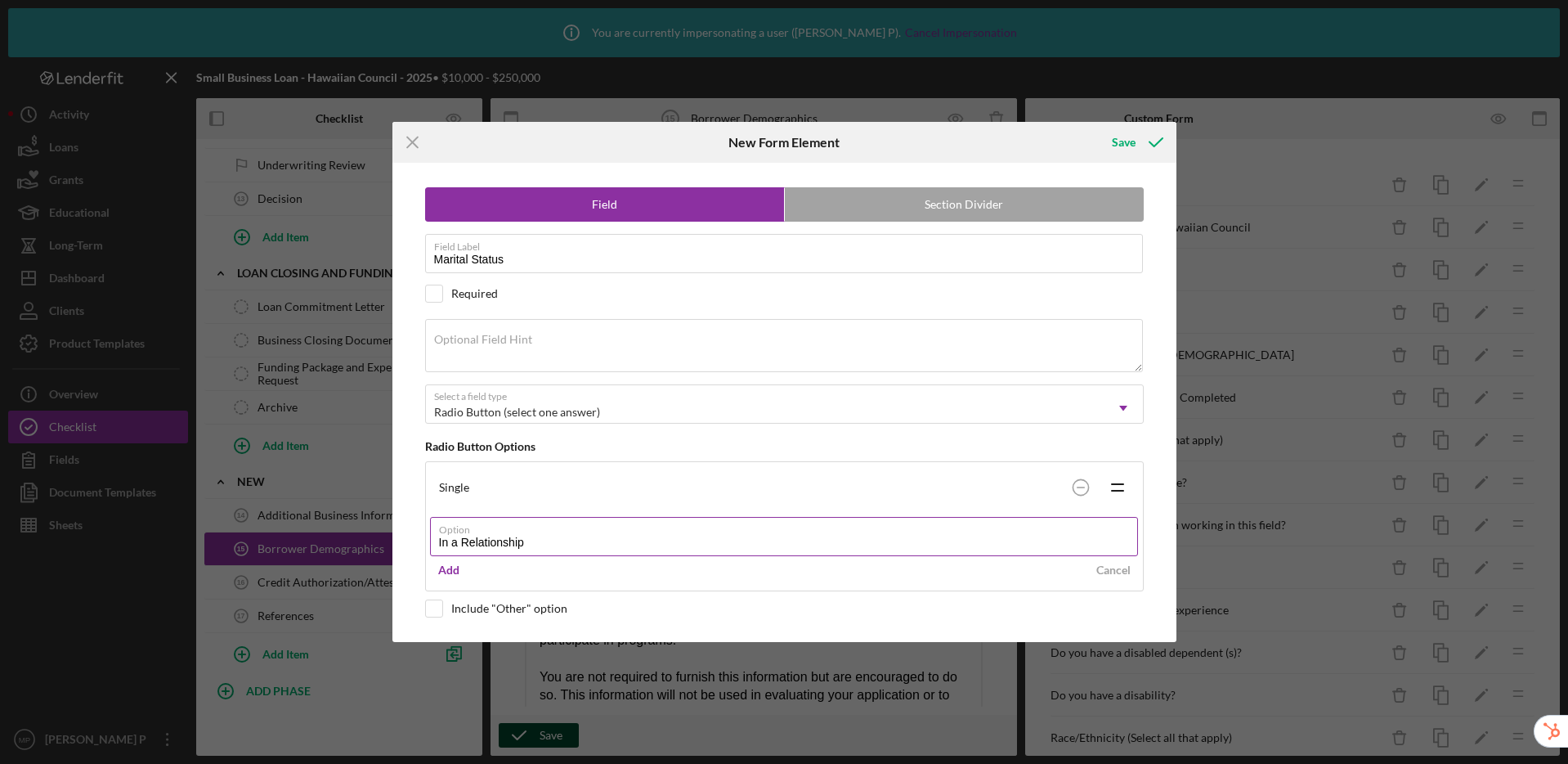
click at [0, 763] on com-1password-button at bounding box center [0, 764] width 0 height 0
type input "In a Relationship"
click at [443, 570] on div "Add" at bounding box center [449, 570] width 21 height 25
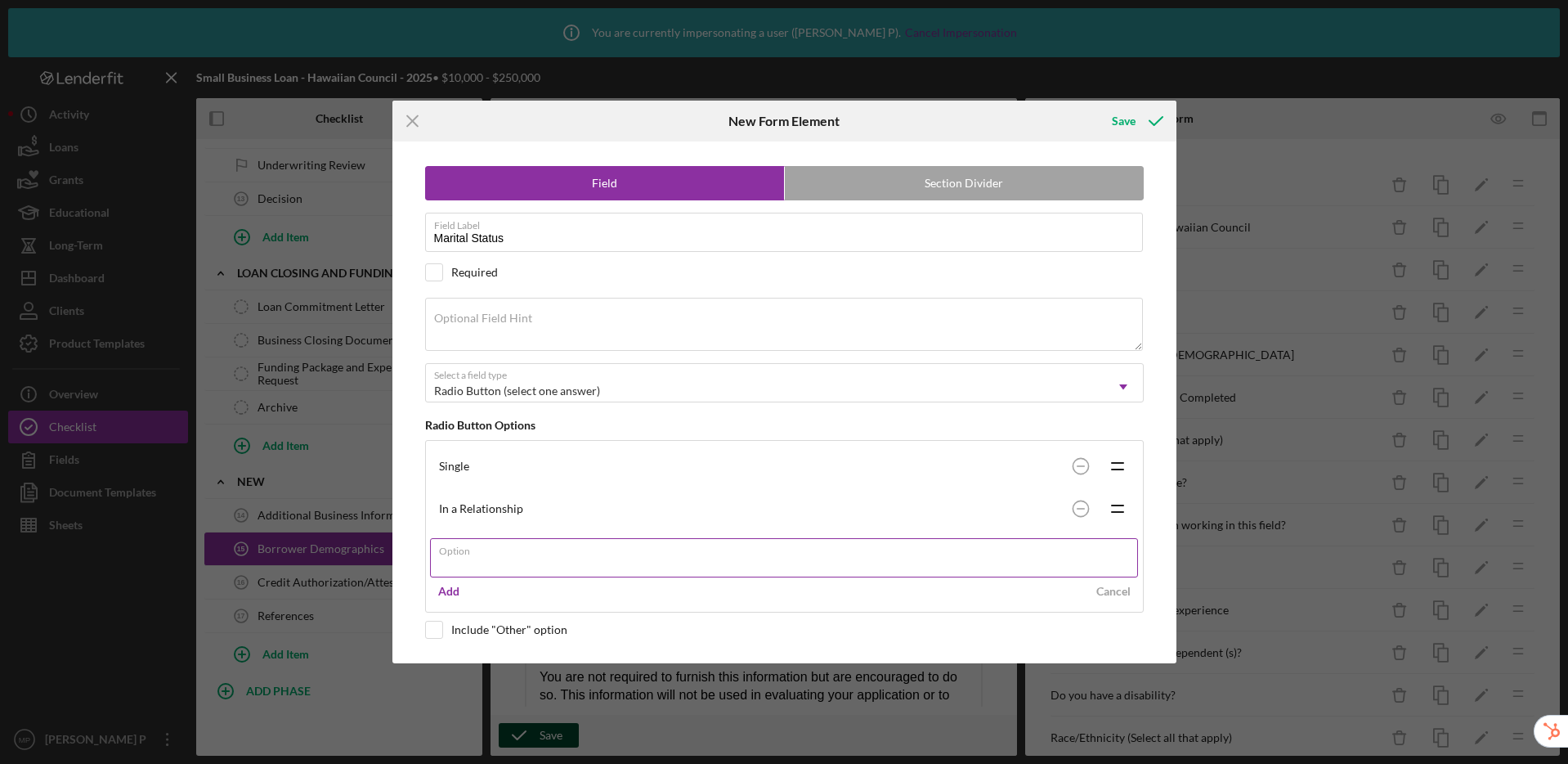
click at [526, 564] on input "Option" at bounding box center [784, 558] width 708 height 39
click at [0, 763] on com-1password-button at bounding box center [0, 764] width 0 height 0
type input "Engaged"
click at [448, 595] on div "Add" at bounding box center [449, 591] width 21 height 25
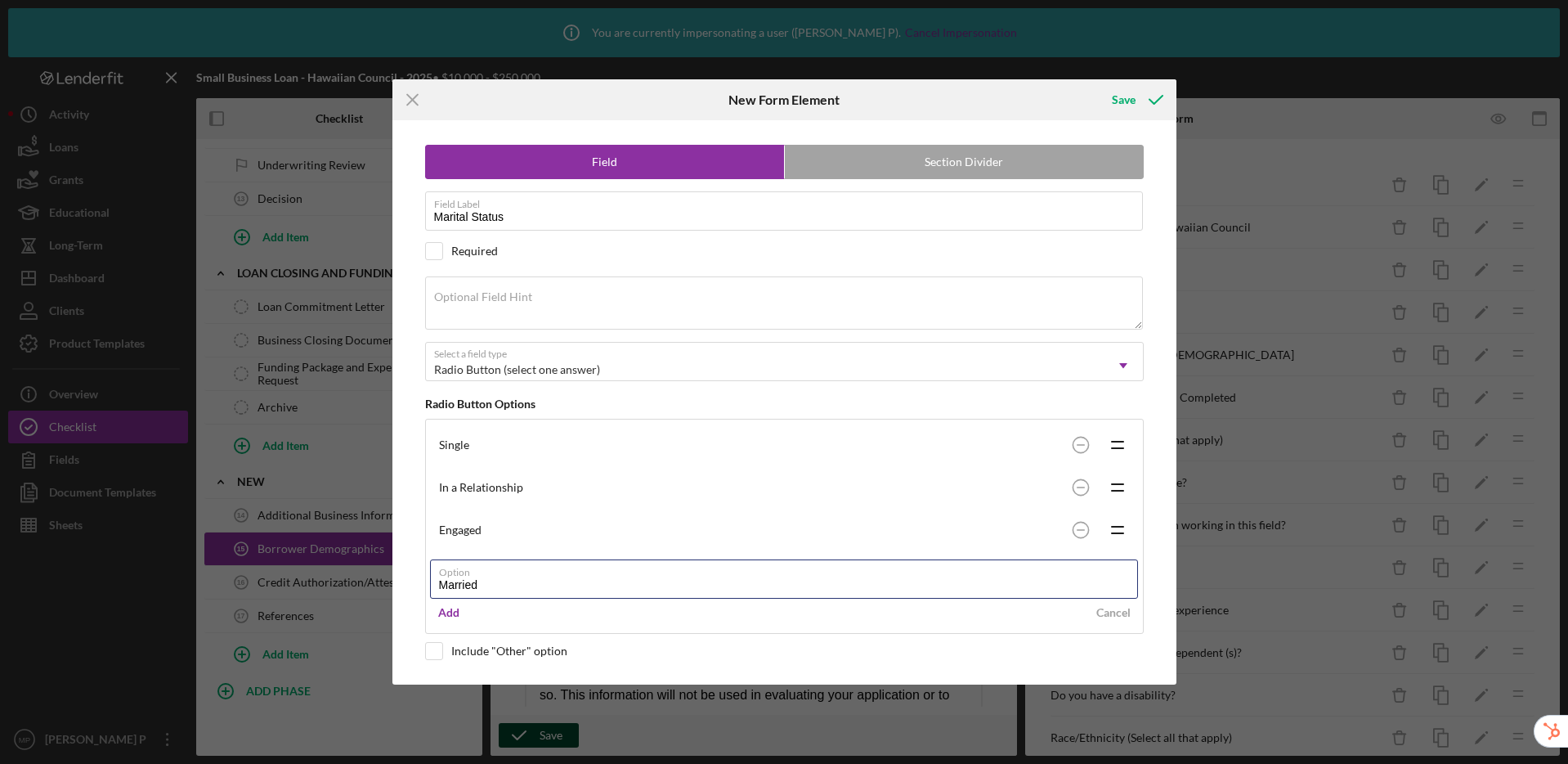
click at [0, 763] on com-1password-button at bounding box center [0, 764] width 0 height 0
type input "Married"
click at [450, 614] on div "Add" at bounding box center [449, 612] width 21 height 25
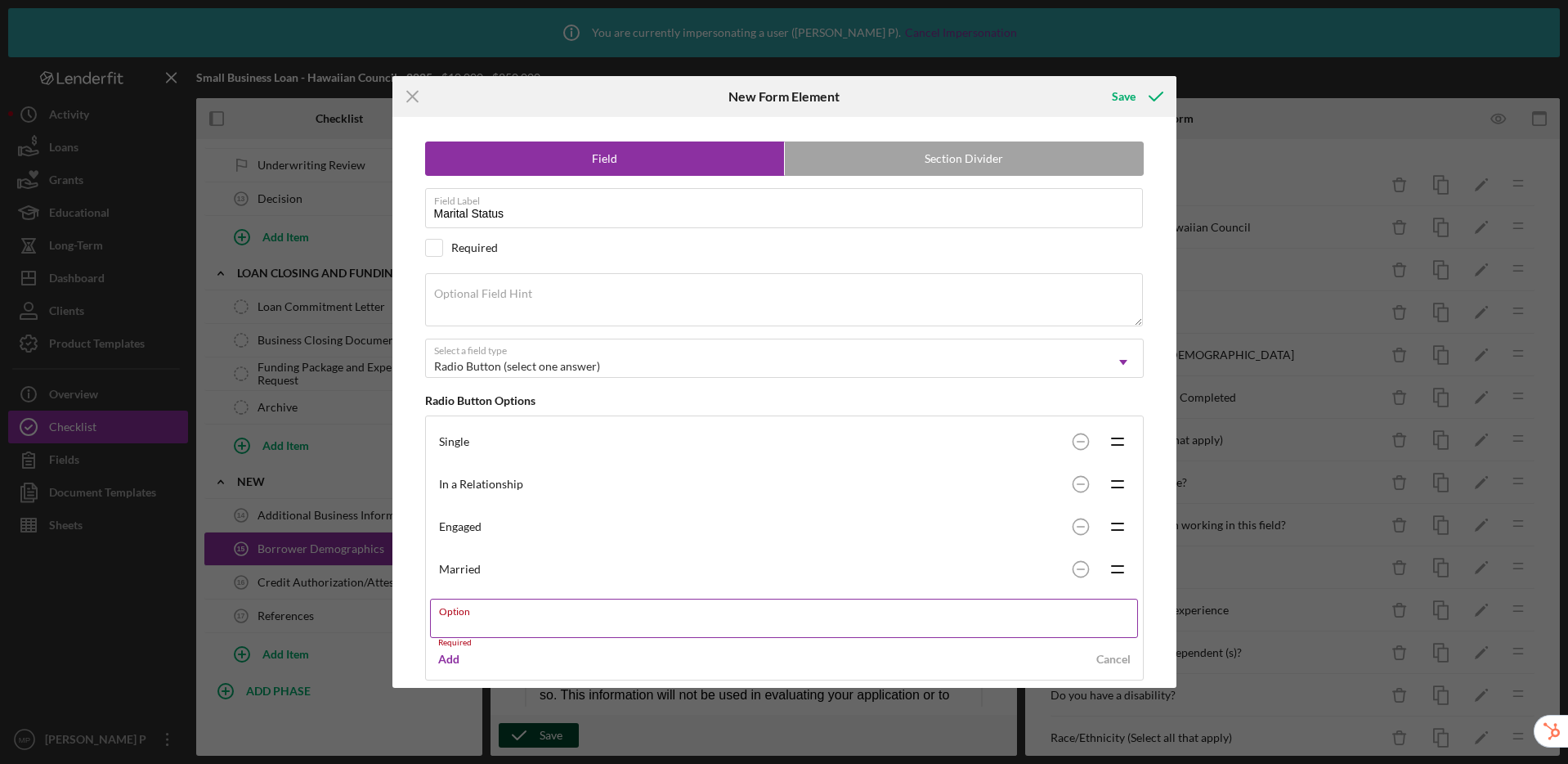
click at [499, 612] on label "Option" at bounding box center [788, 608] width 699 height 18
click at [499, 612] on input "Option" at bounding box center [784, 618] width 708 height 39
click at [0, 763] on com-1password-button at bounding box center [0, 764] width 0 height 0
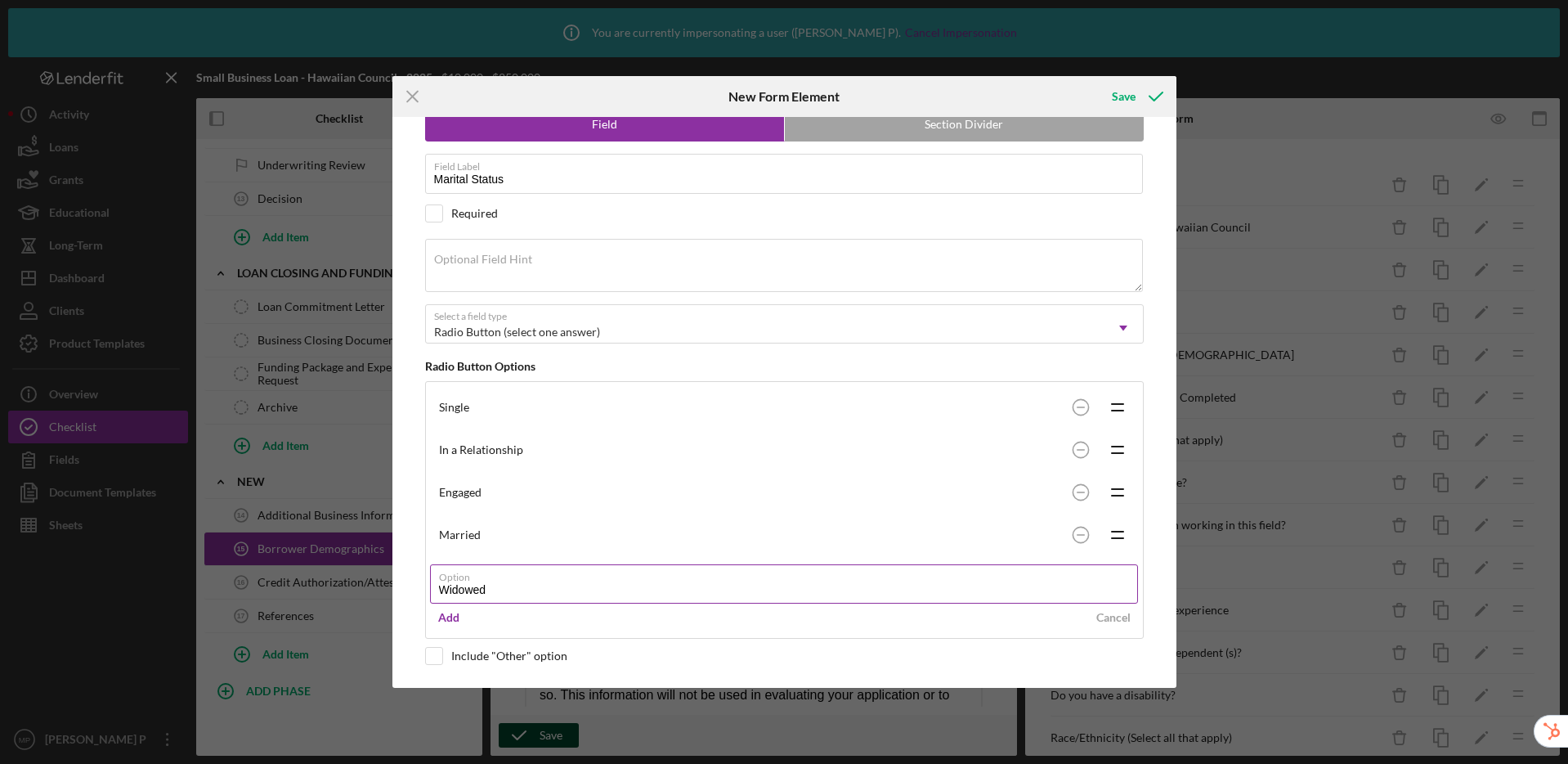
scroll to position [36, 0]
type input "Widowed"
click at [455, 611] on div "Add" at bounding box center [449, 615] width 21 height 25
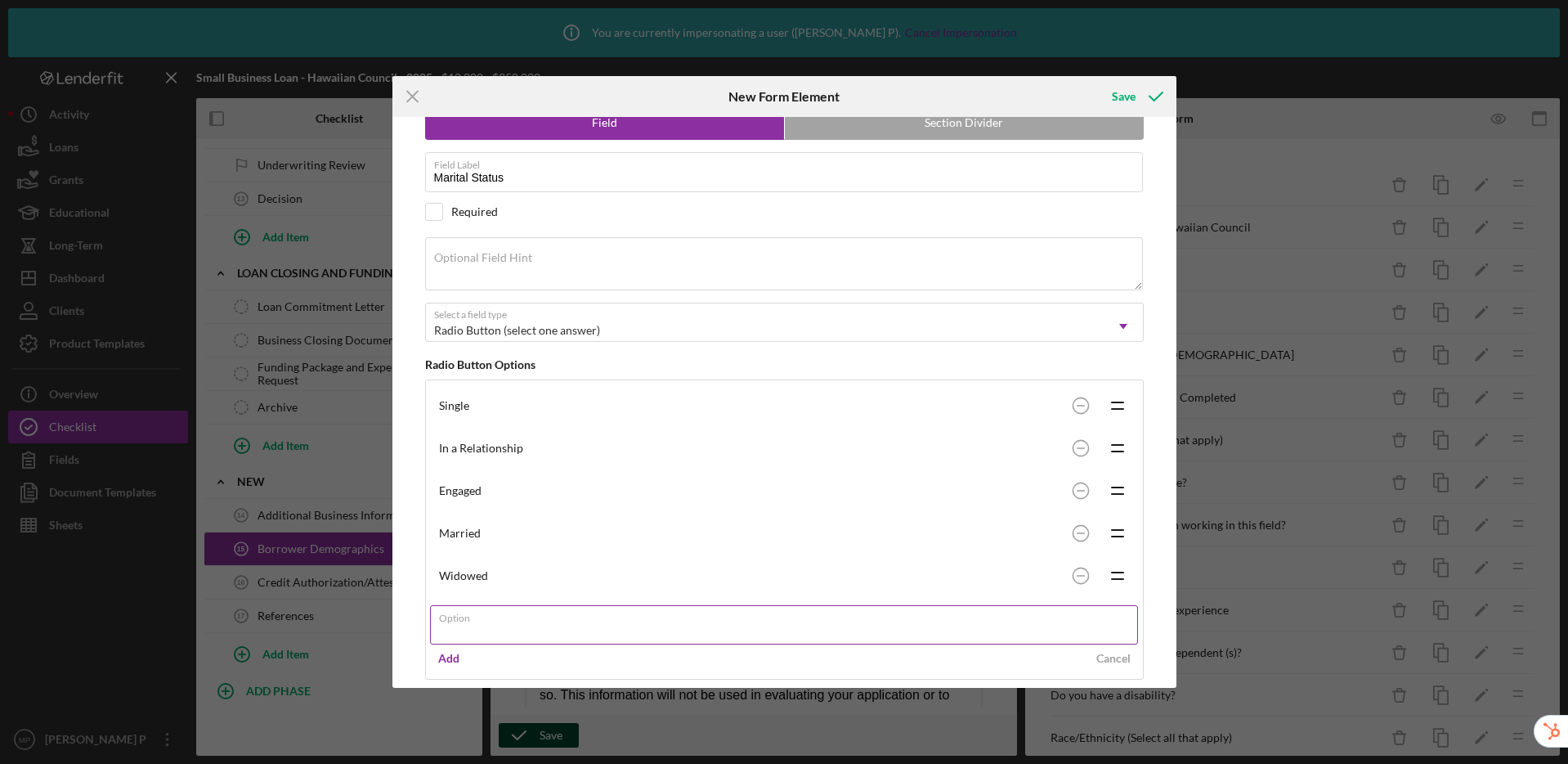
click at [509, 630] on input "Option" at bounding box center [784, 625] width 708 height 39
drag, startPoint x: 1099, startPoint y: 627, endPoint x: 966, endPoint y: 603, distance: 135.1
click at [0, 763] on com-1password-button at bounding box center [0, 764] width 0 height 0
type input "Divorced"
click at [451, 656] on div "Add" at bounding box center [449, 658] width 21 height 25
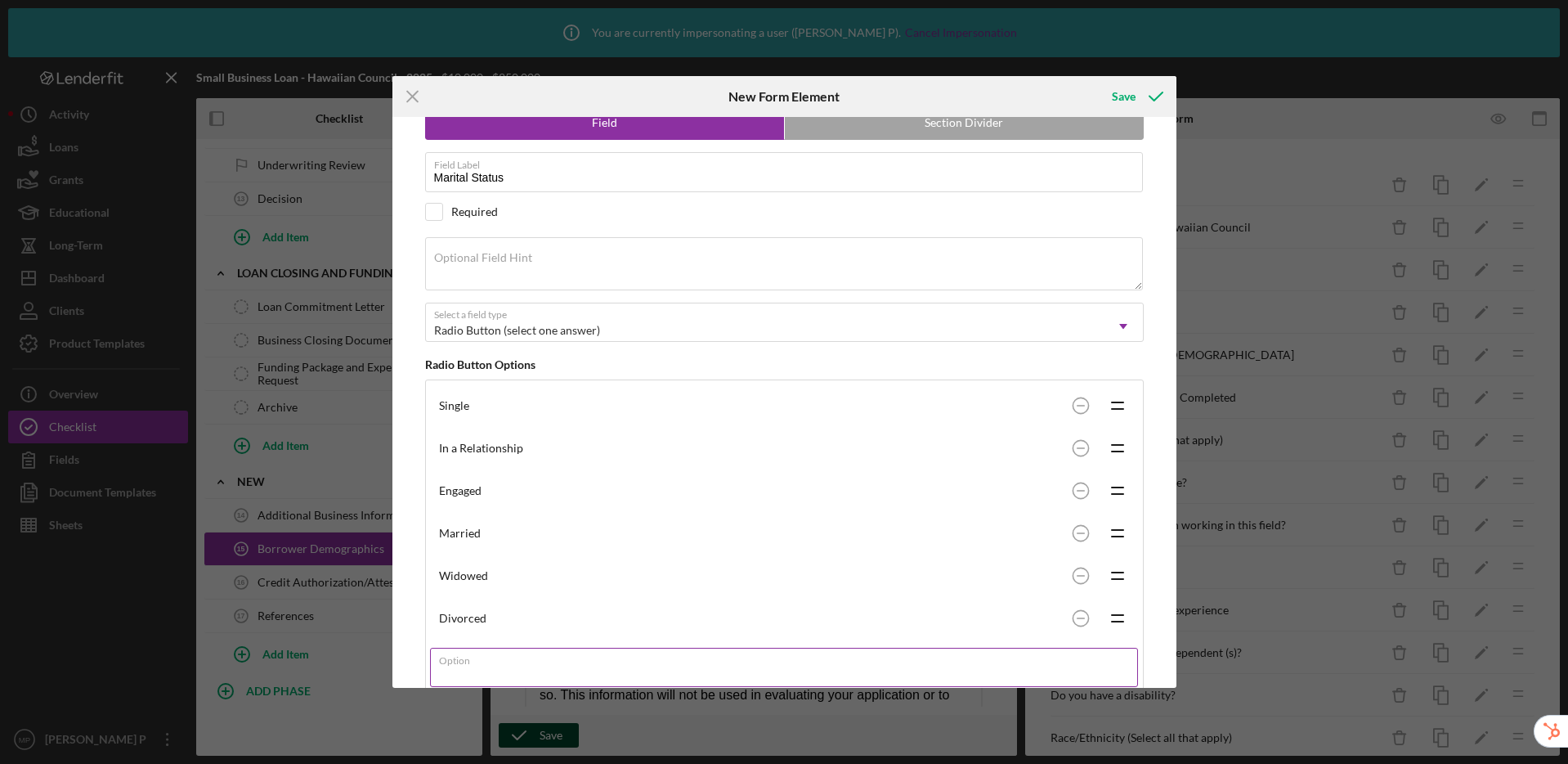
scroll to position [54, 0]
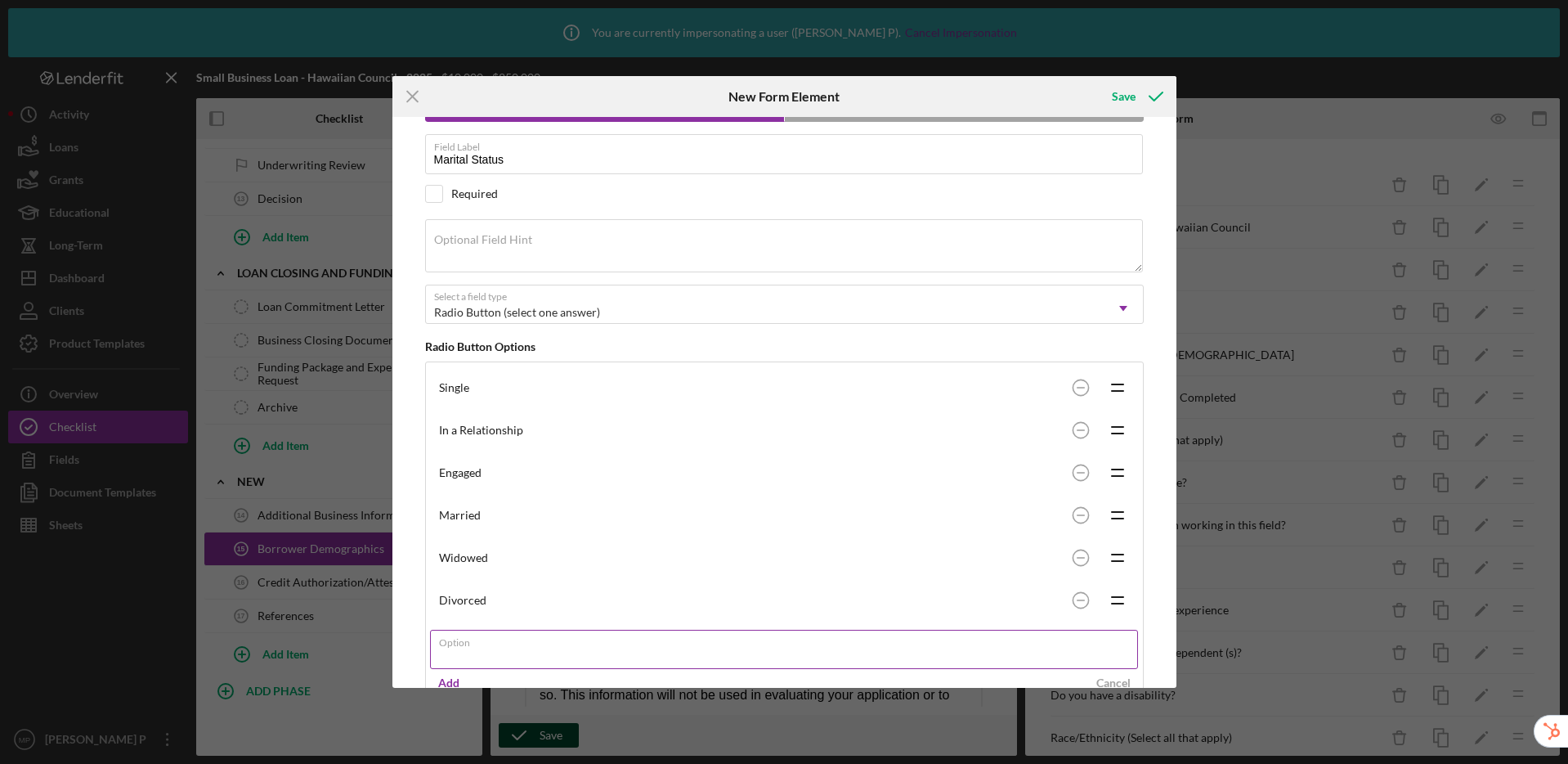
click at [501, 654] on input "Option" at bounding box center [784, 649] width 708 height 39
type input "V"
click at [0, 763] on com-1password-button at bounding box center [0, 764] width 0 height 0
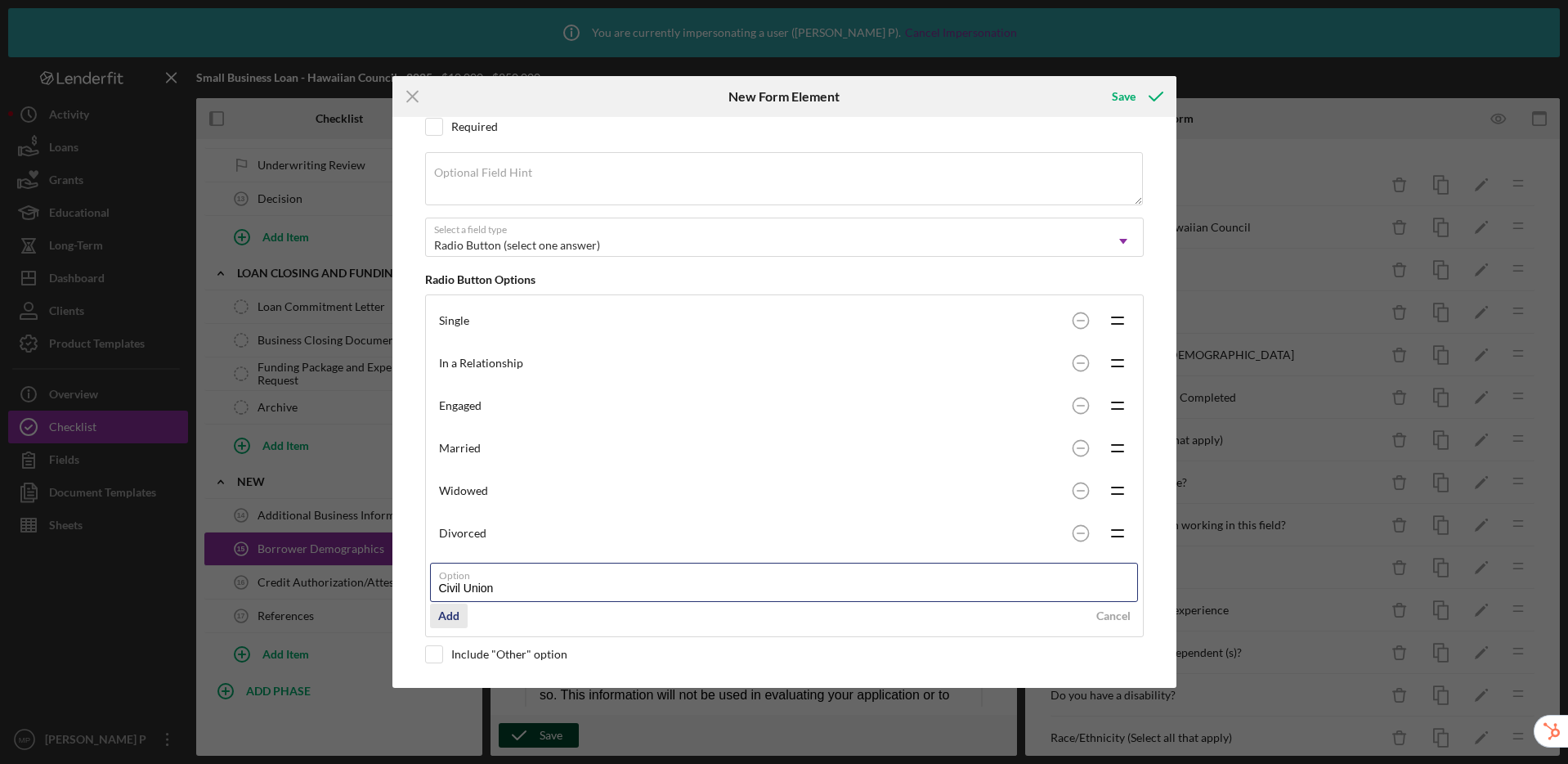
type input "Civil Union"
click at [459, 619] on div "Add" at bounding box center [449, 615] width 21 height 25
click at [484, 627] on input "Option" at bounding box center [784, 625] width 708 height 39
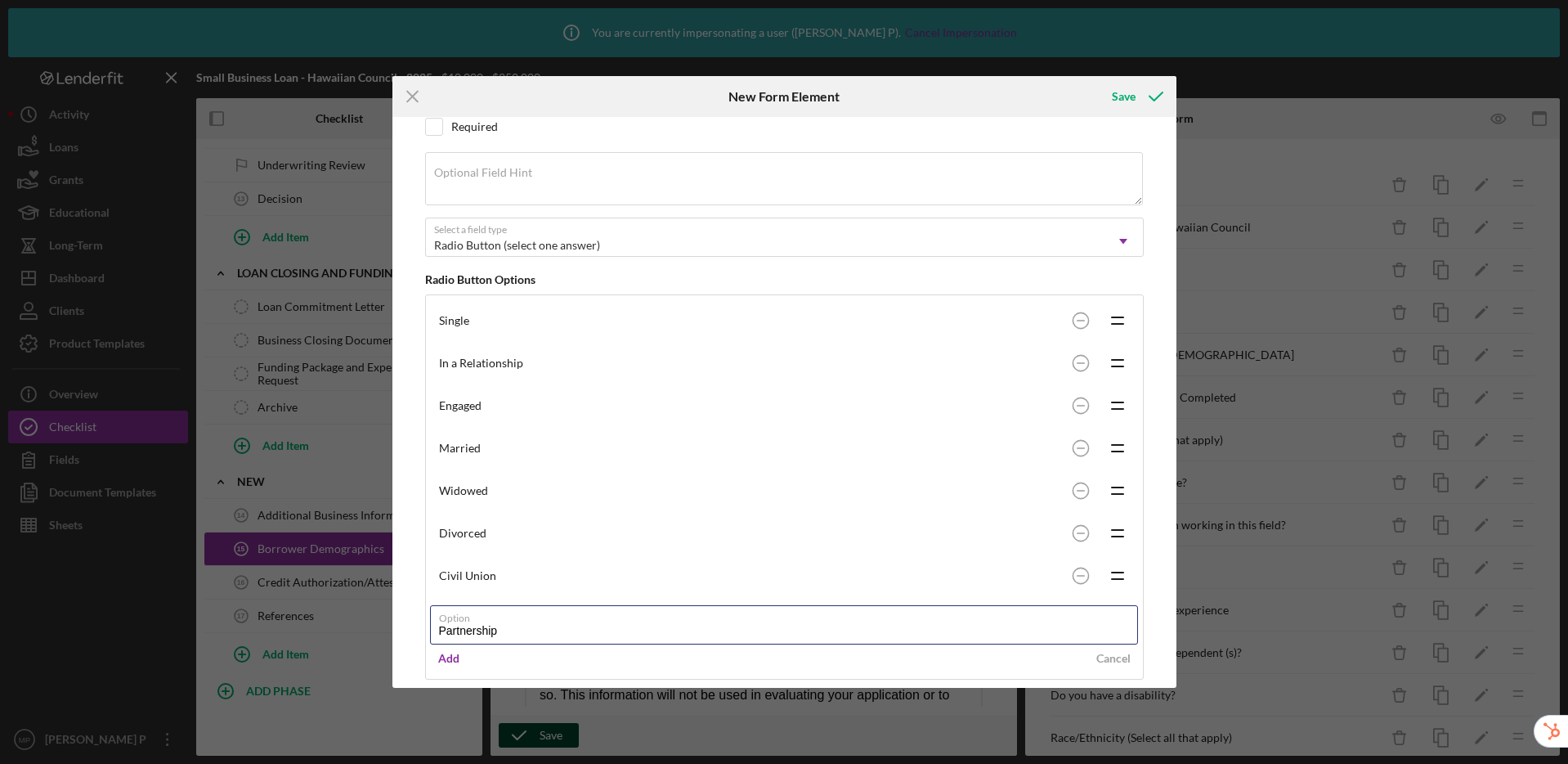
click at [0, 763] on com-1password-button at bounding box center [0, 764] width 0 height 0
type input "Partnership"
click at [456, 656] on div "Add" at bounding box center [449, 658] width 21 height 25
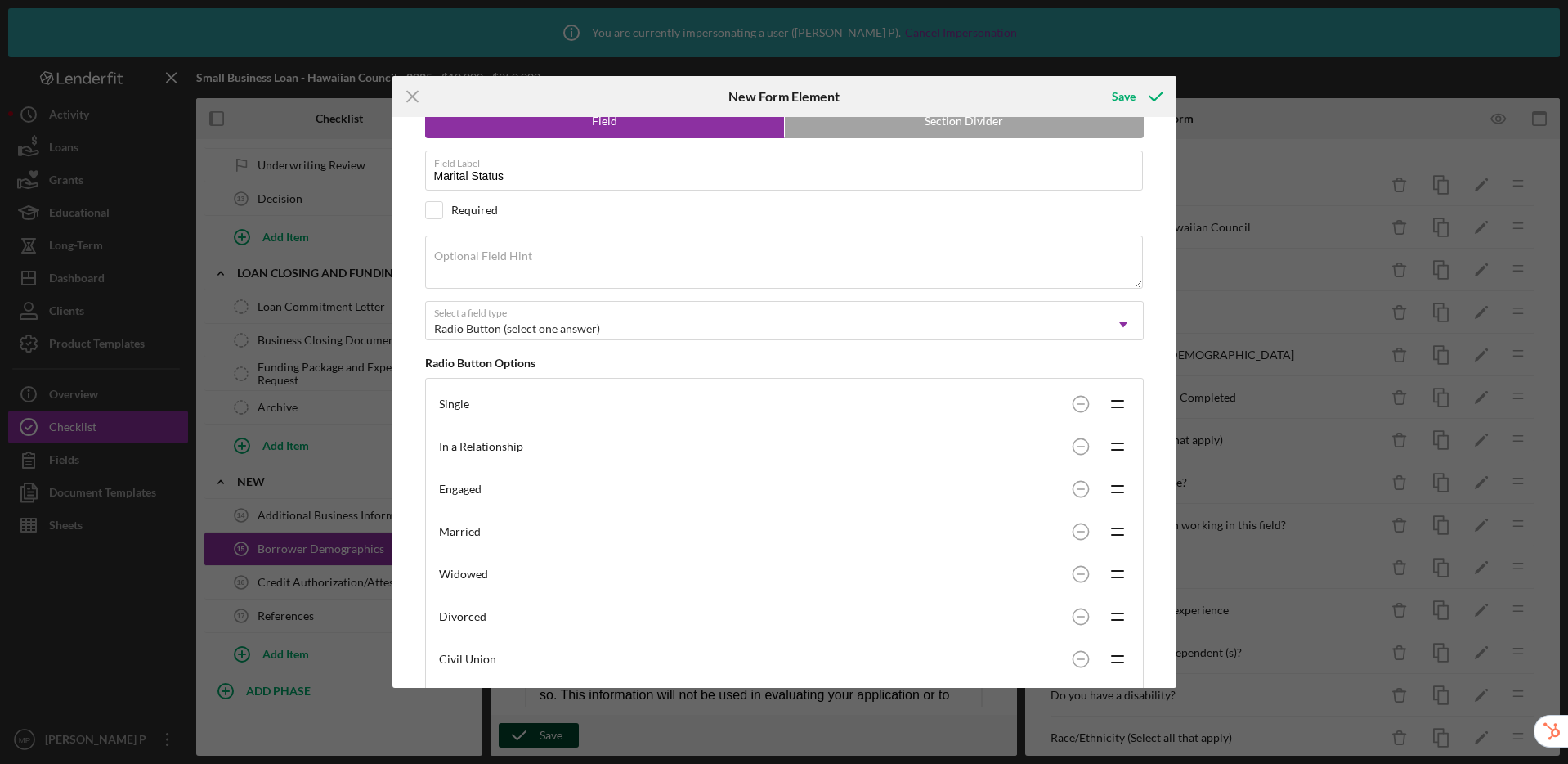
scroll to position [37, 0]
click at [1127, 101] on div "Save" at bounding box center [1124, 96] width 24 height 32
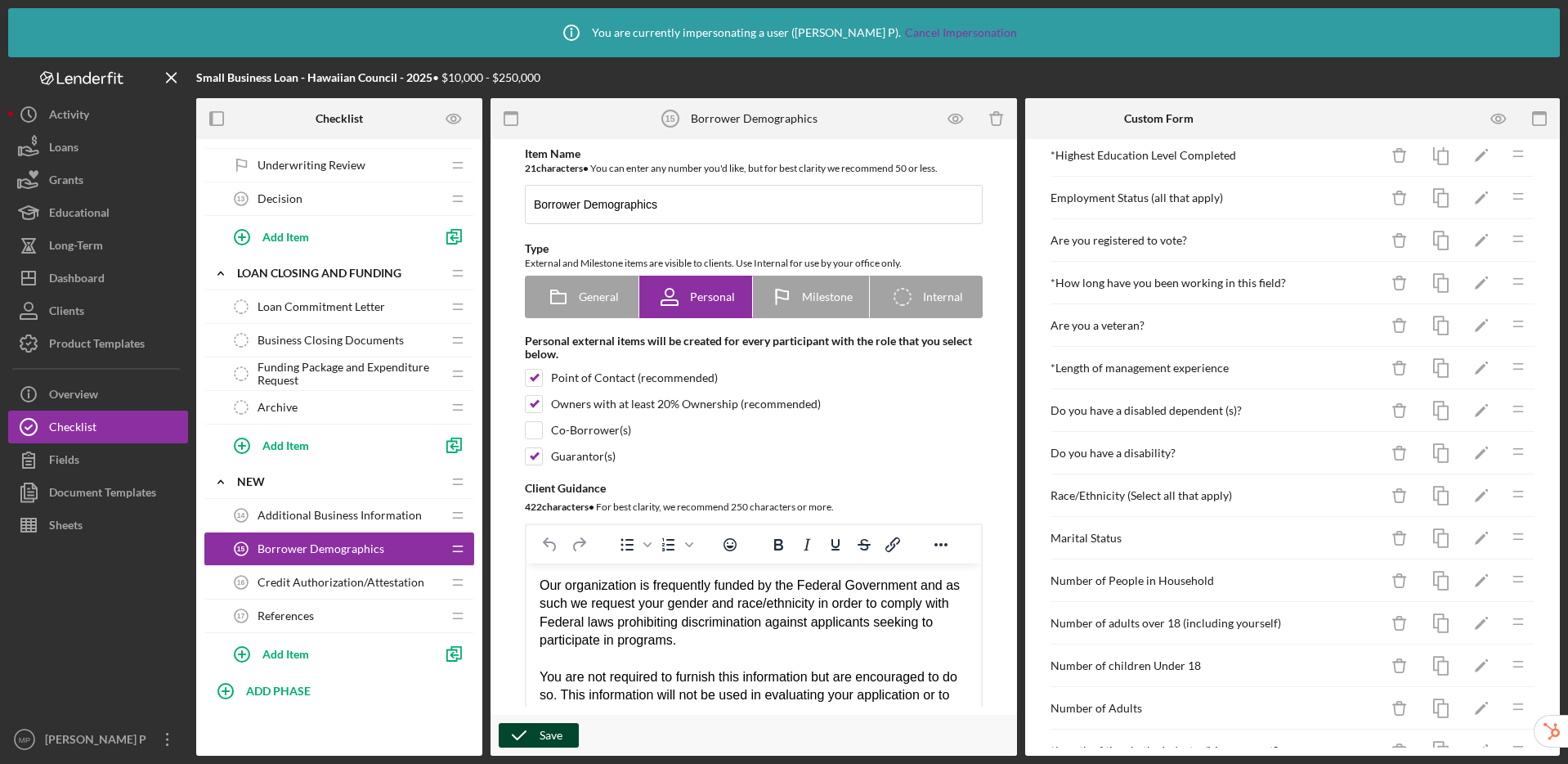
scroll to position [314, 0]
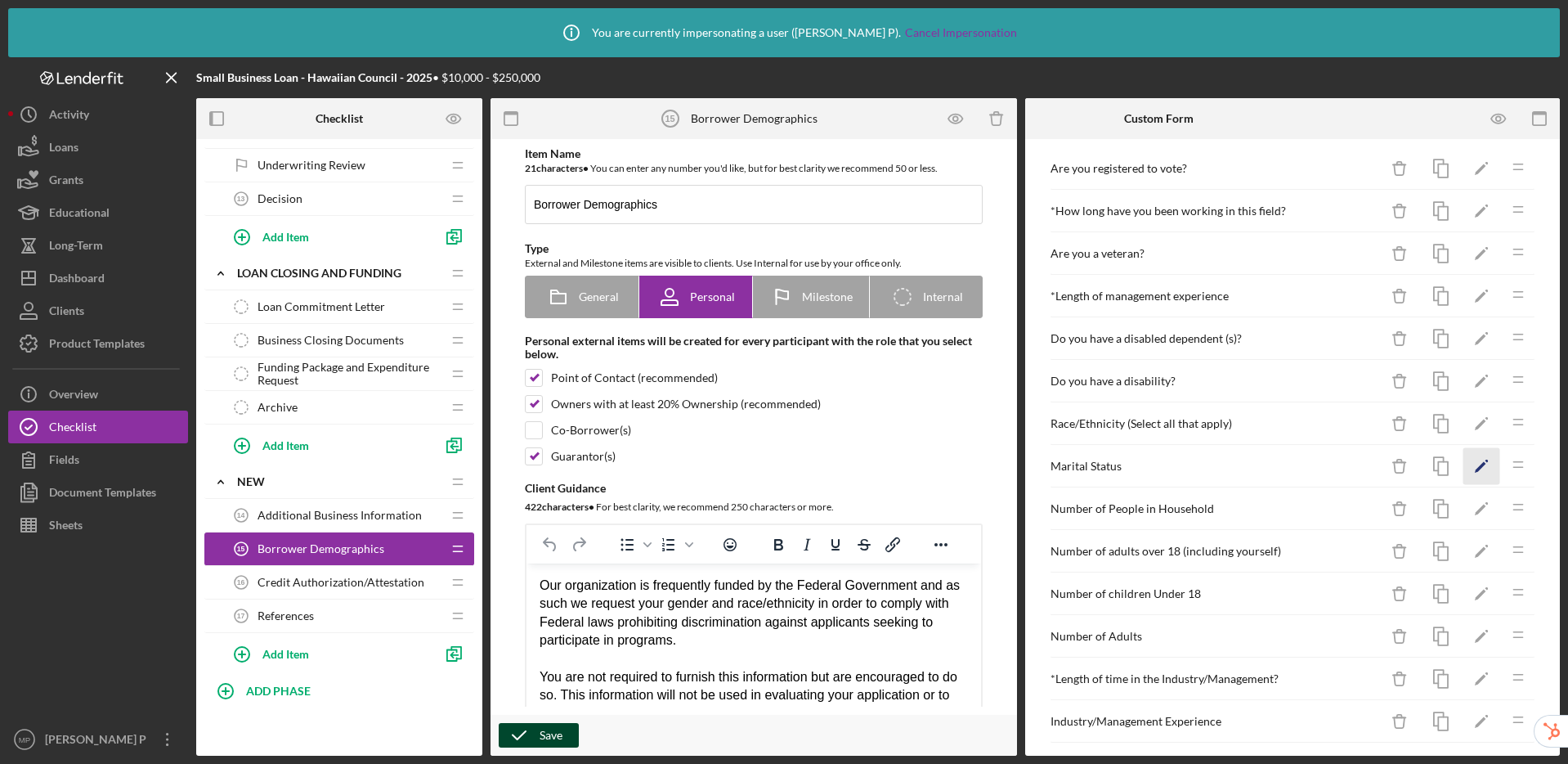
click at [1464, 461] on icon "Icon/Edit" at bounding box center [1482, 467] width 37 height 37
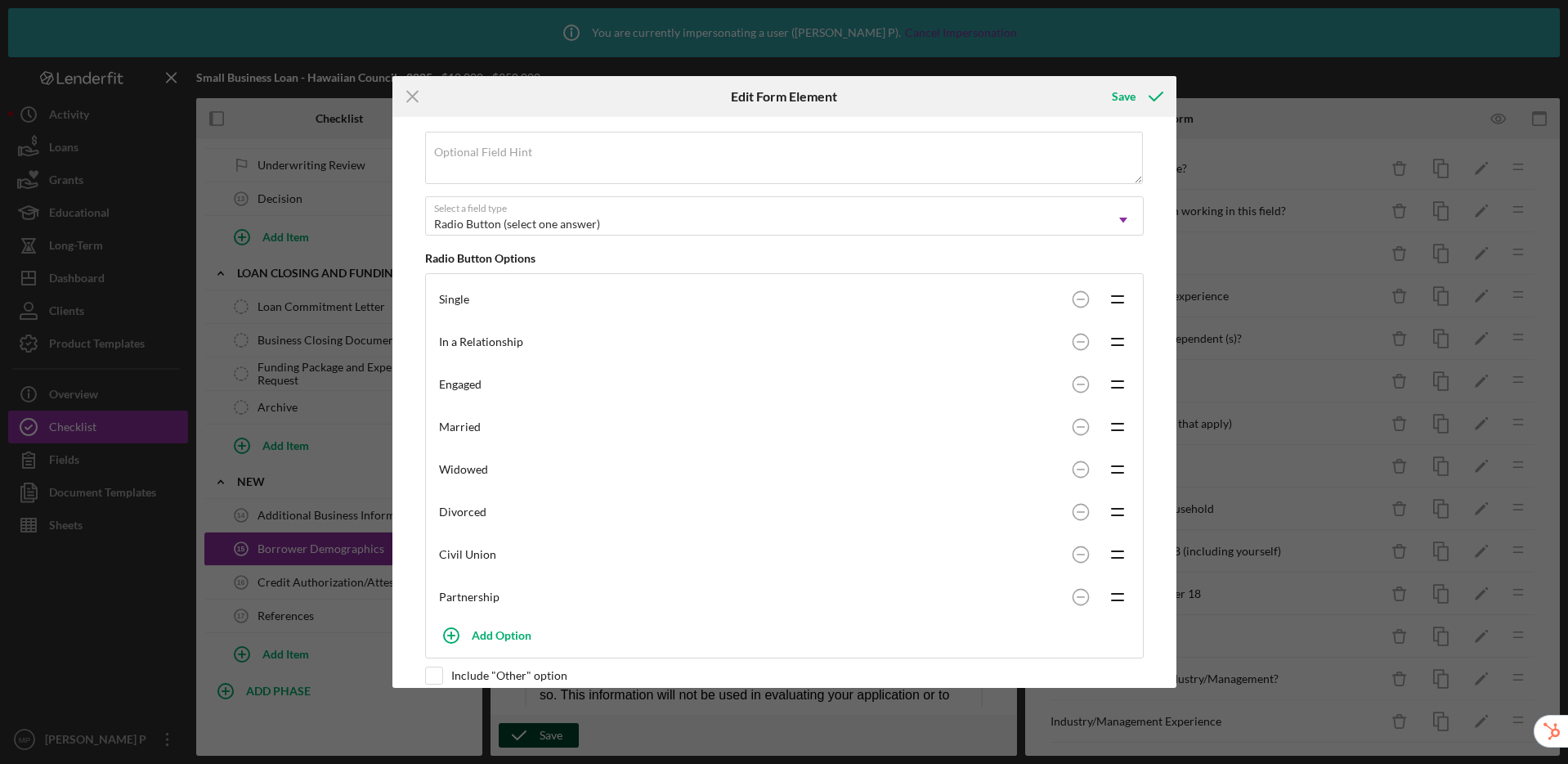
scroll to position [203, 0]
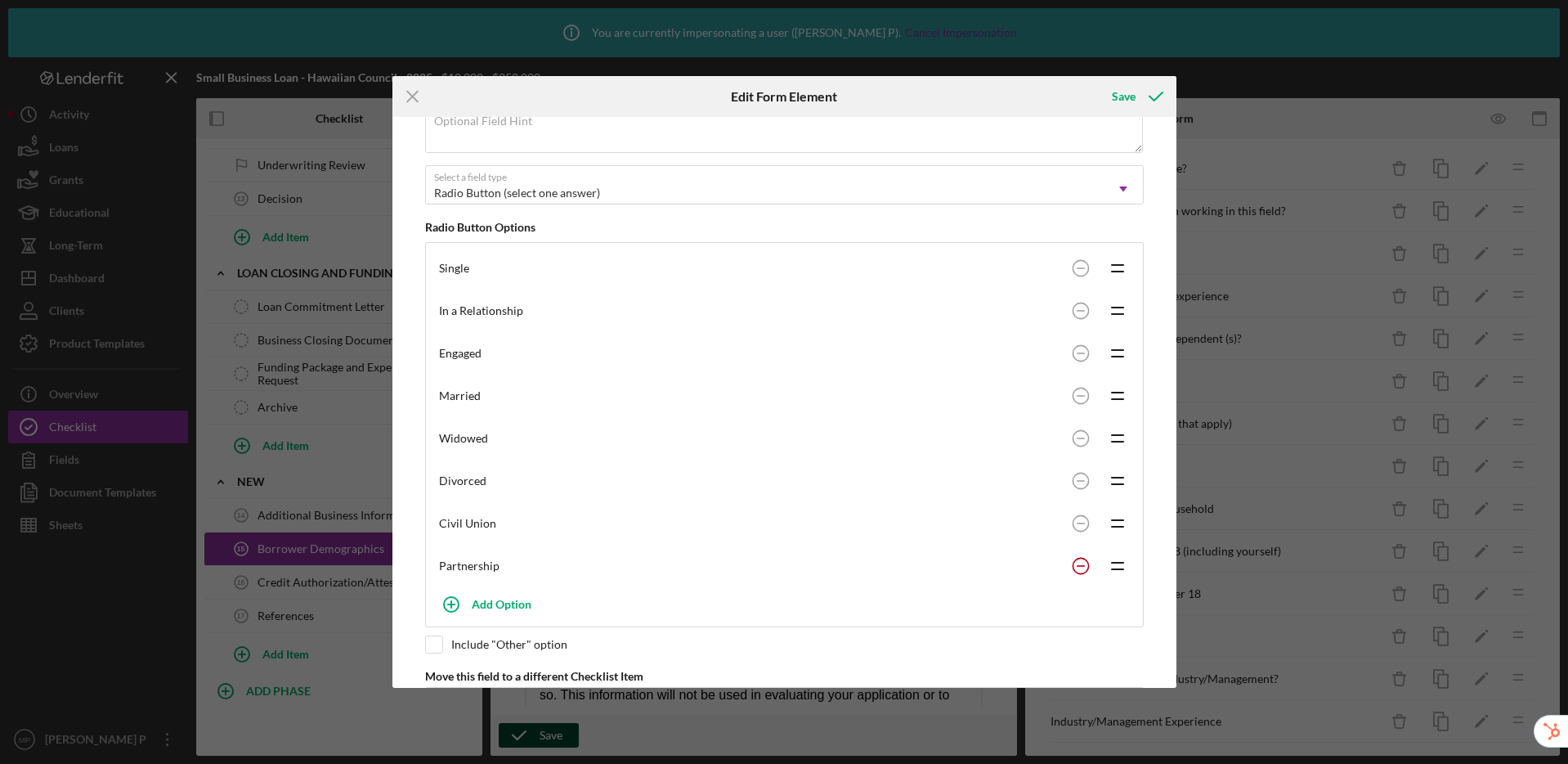
click at [1080, 567] on circle at bounding box center [1080, 565] width 16 height 16
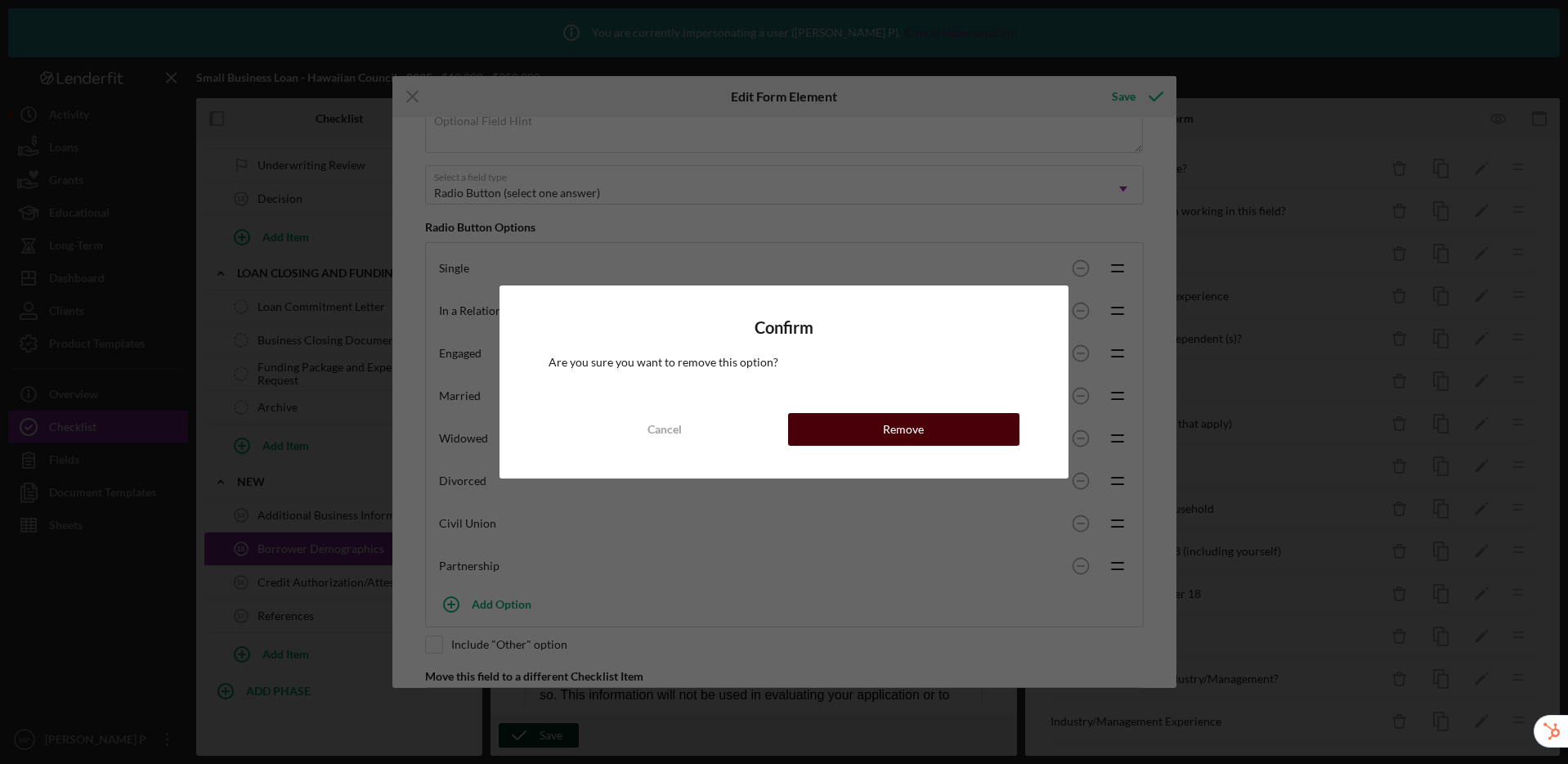
click at [856, 439] on button "Remove" at bounding box center [903, 429] width 232 height 32
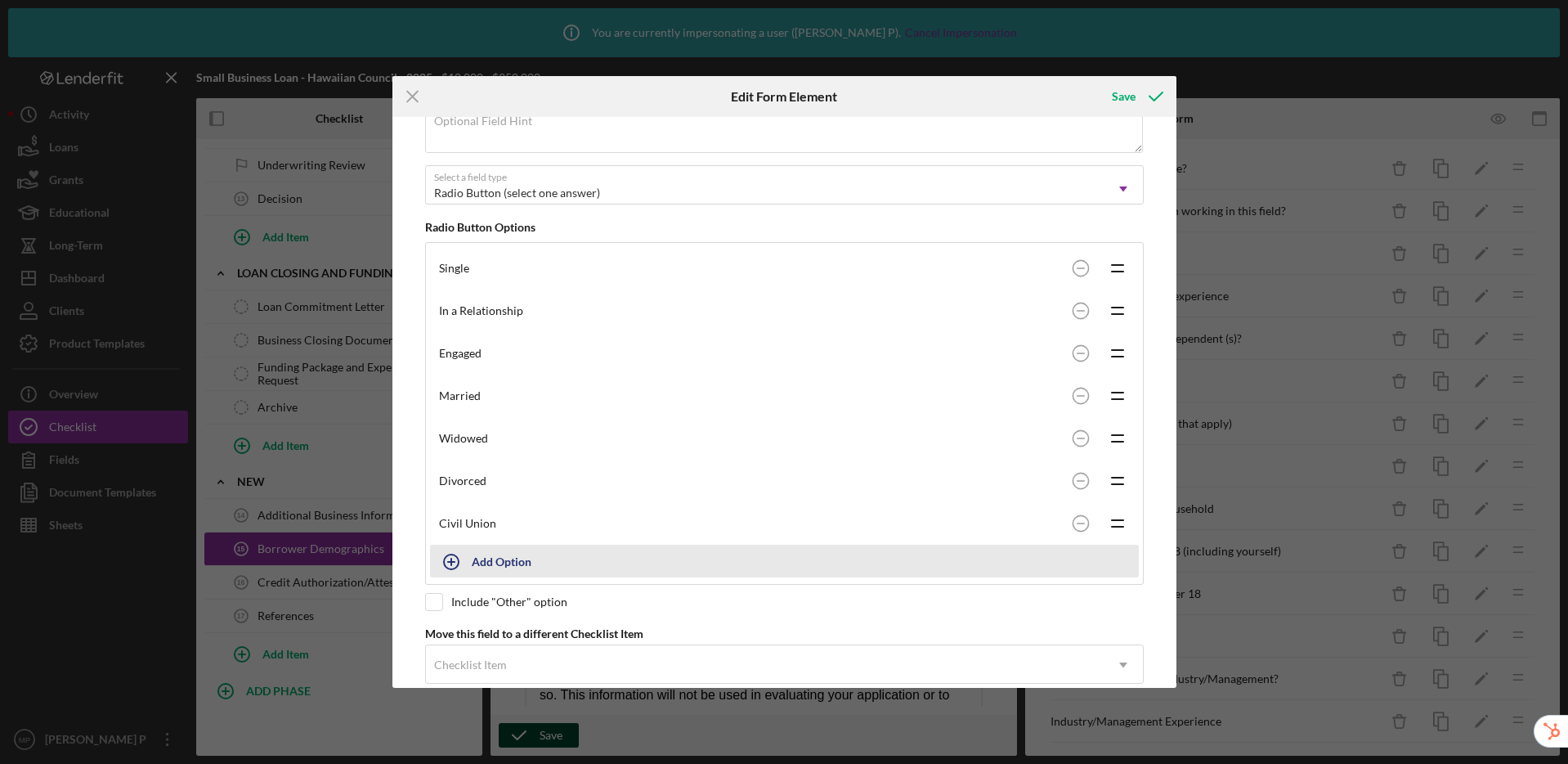
click at [488, 565] on div "Add Option" at bounding box center [501, 562] width 60 height 31
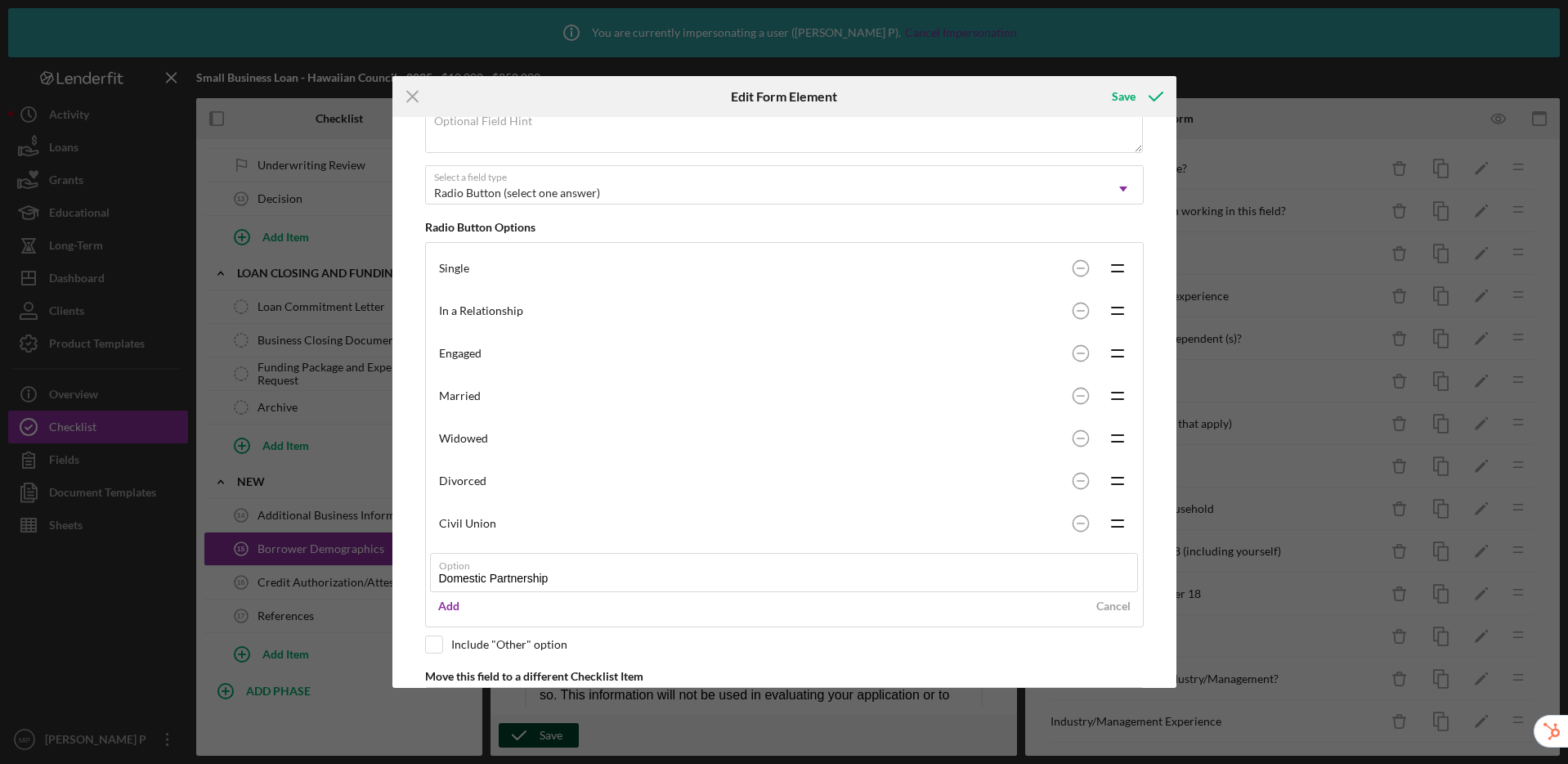
click at [0, 763] on com-1password-button at bounding box center [0, 764] width 0 height 0
type input "Domestic Partnership"
click at [451, 611] on div "Add" at bounding box center [449, 606] width 21 height 25
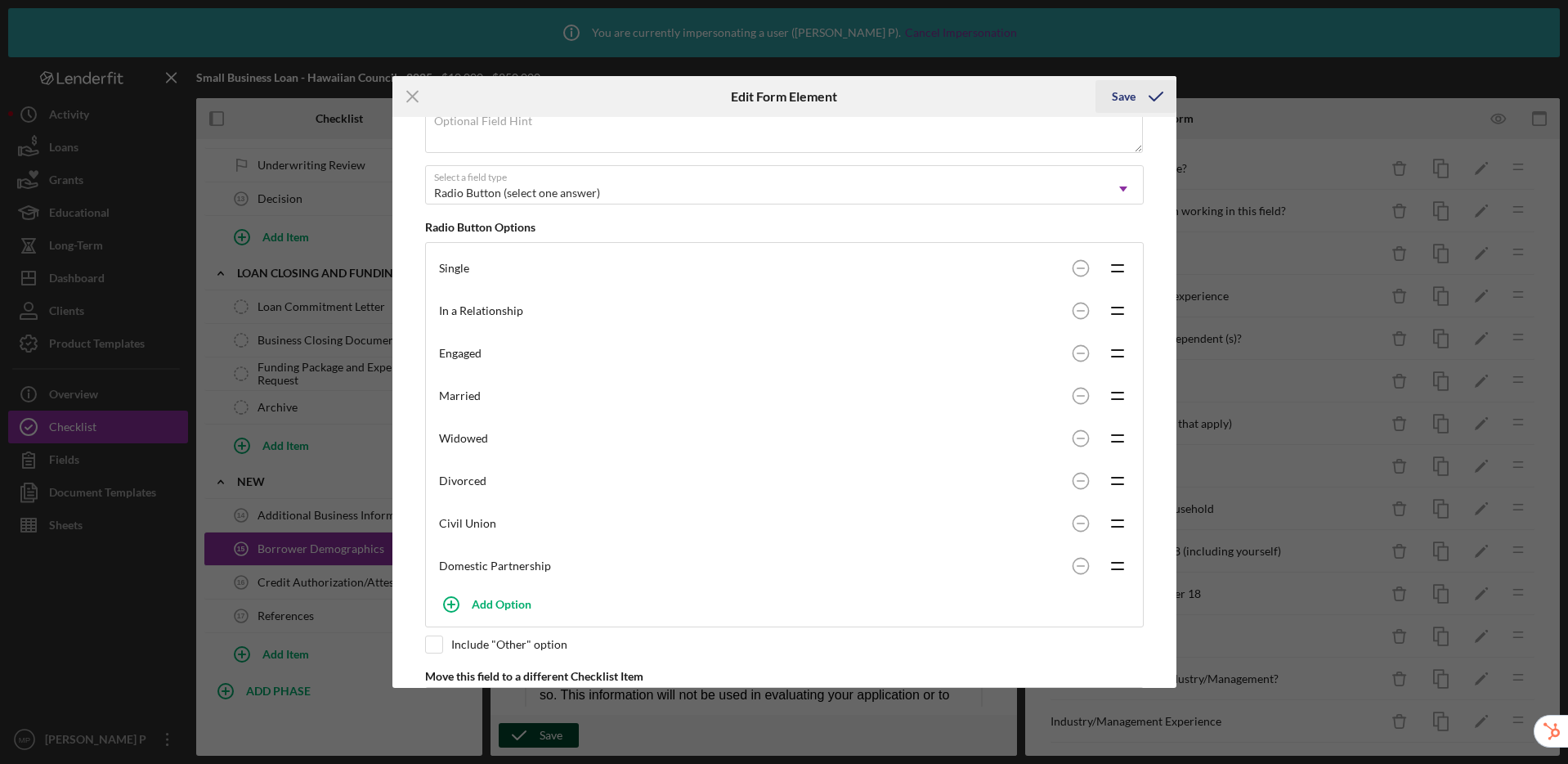
click at [1107, 92] on button "Save" at bounding box center [1136, 96] width 81 height 32
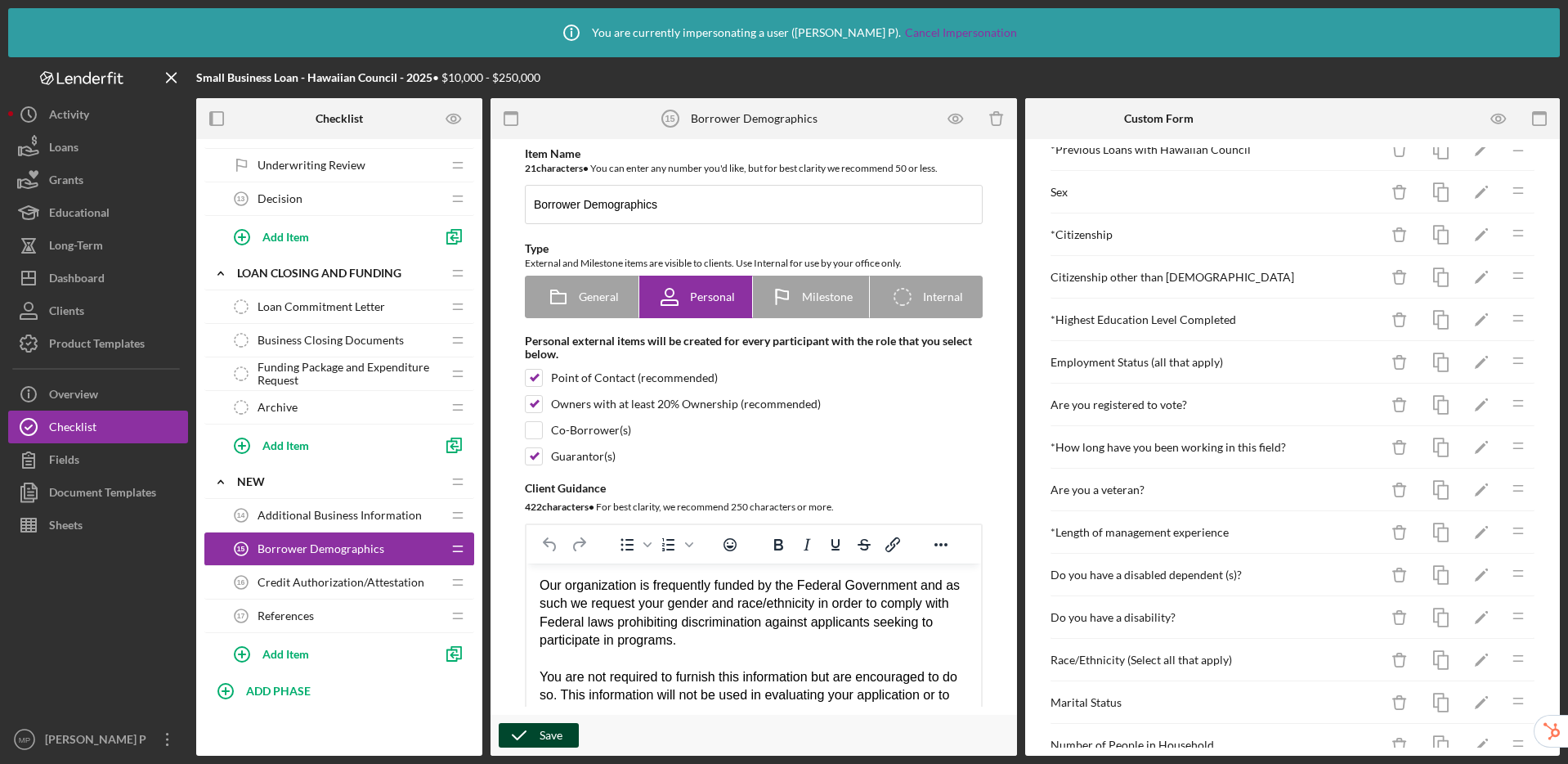
scroll to position [11, 0]
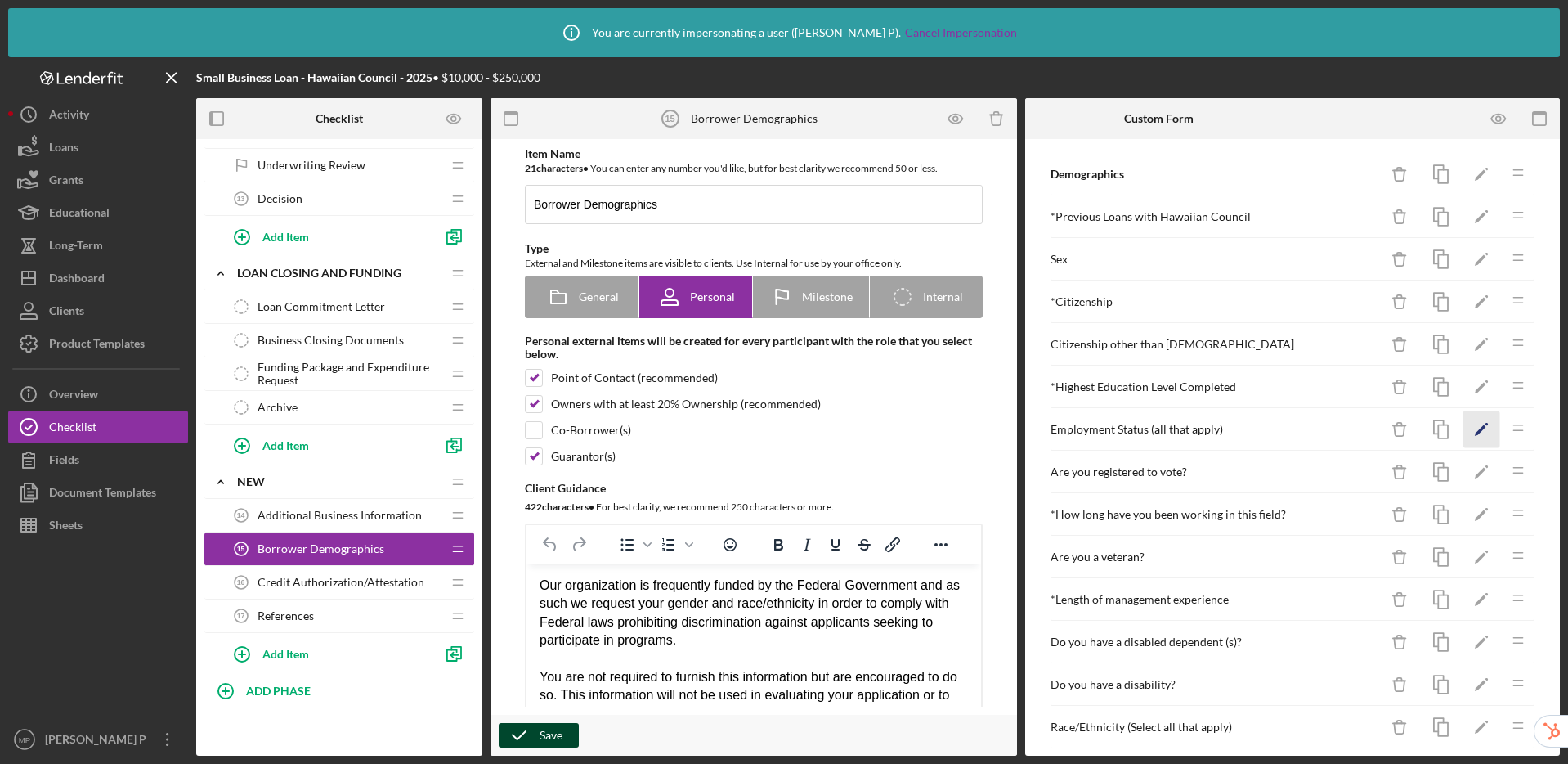
click at [1464, 427] on icon "Icon/Edit" at bounding box center [1482, 430] width 37 height 37
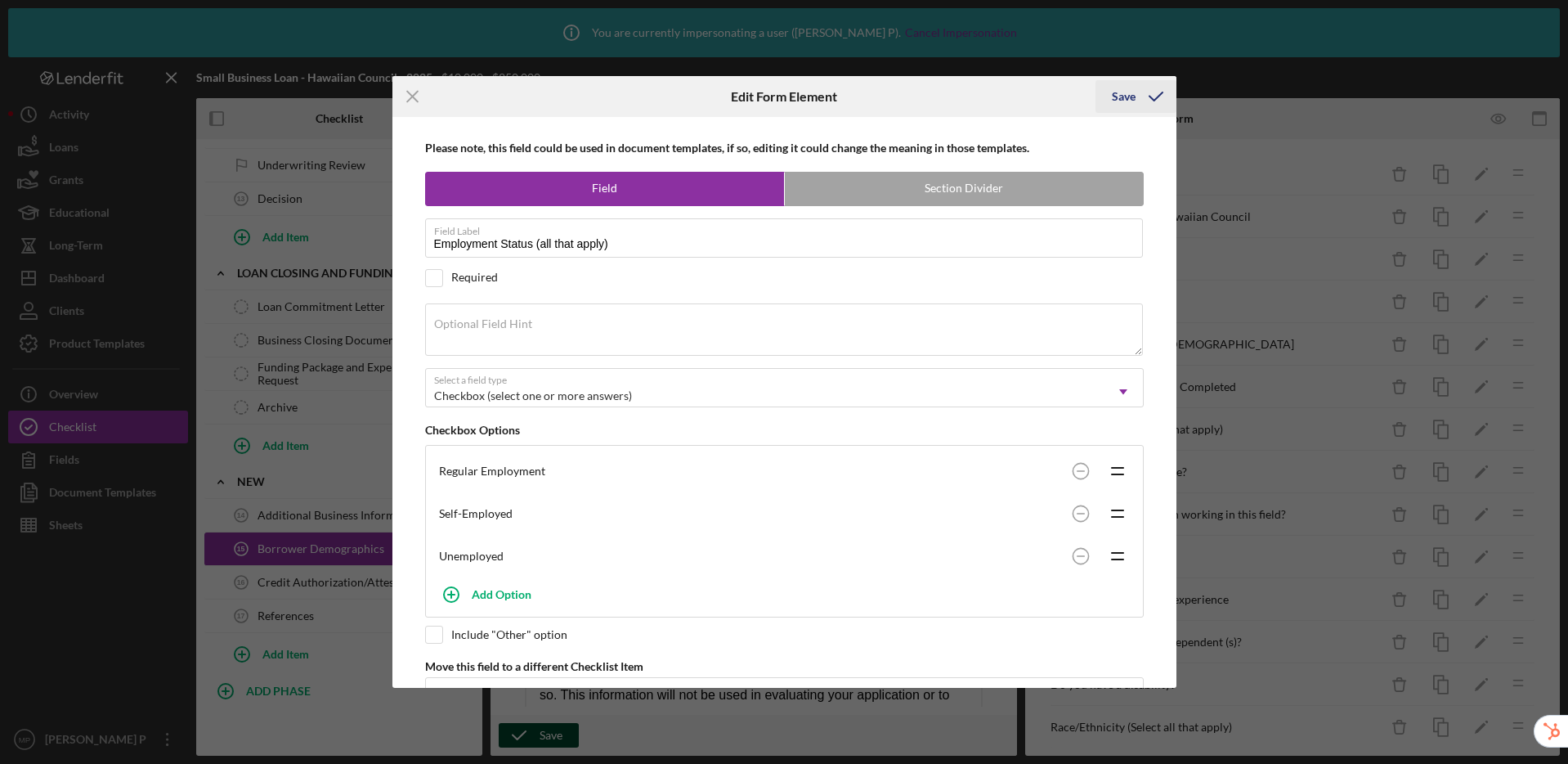
click at [1142, 91] on icon "submit" at bounding box center [1156, 96] width 41 height 41
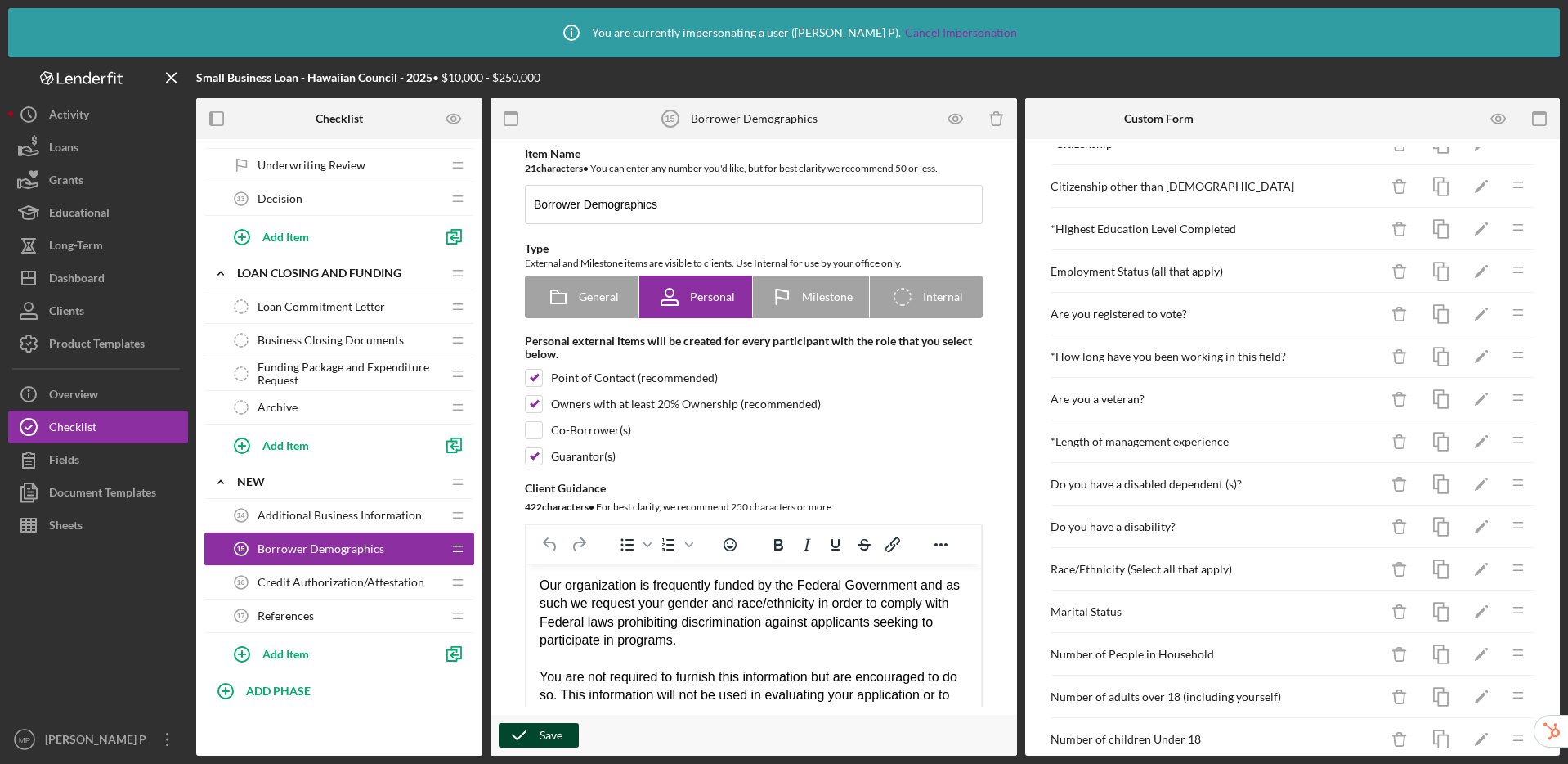
scroll to position [170, 0]
click at [1471, 397] on icon "Icon/Edit" at bounding box center [1482, 398] width 37 height 37
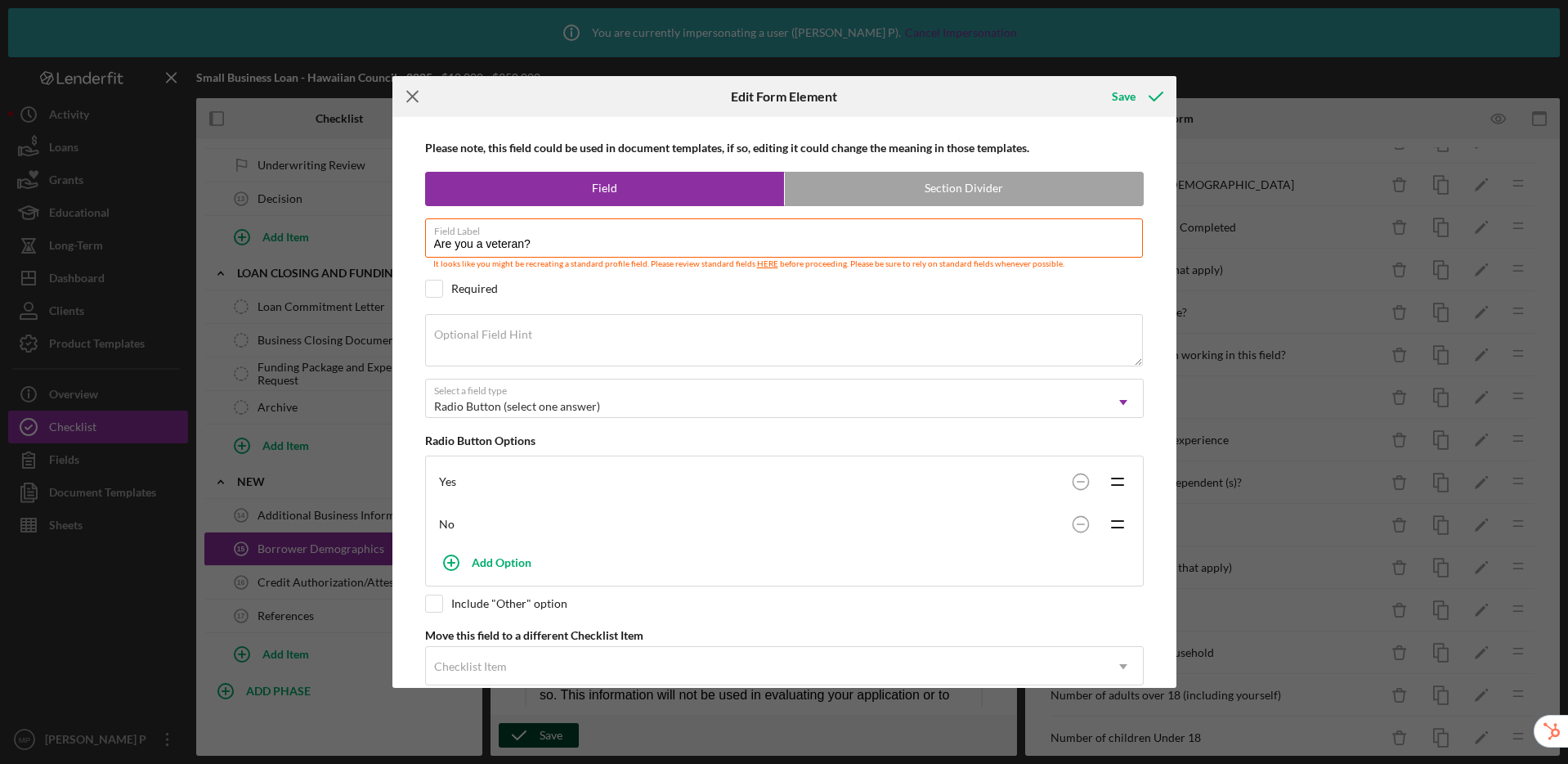
click at [412, 93] on icon "Icon/Menu Close" at bounding box center [413, 96] width 41 height 41
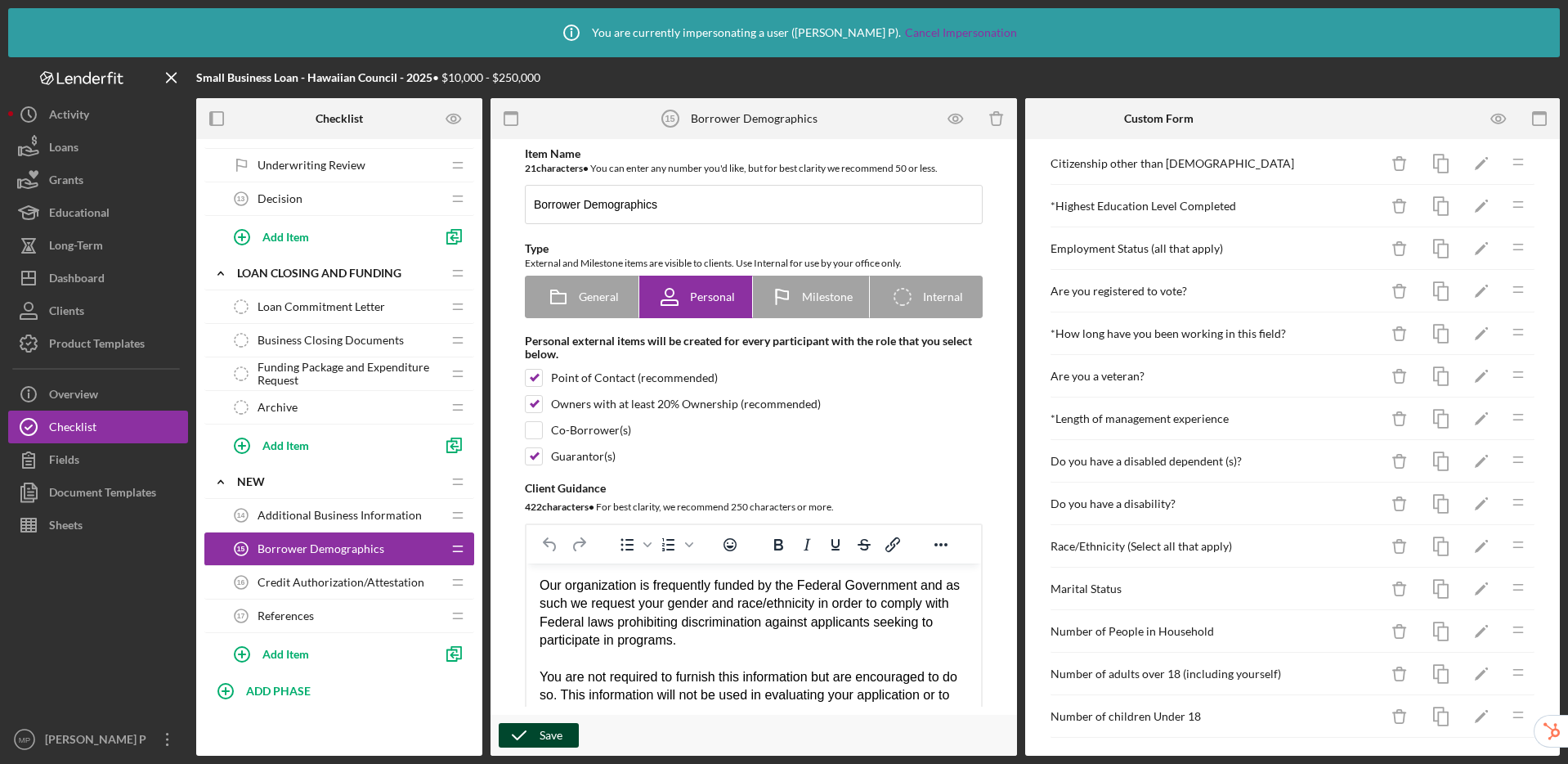
scroll to position [193, 0]
click at [1475, 462] on polygon "button" at bounding box center [1480, 461] width 11 height 11
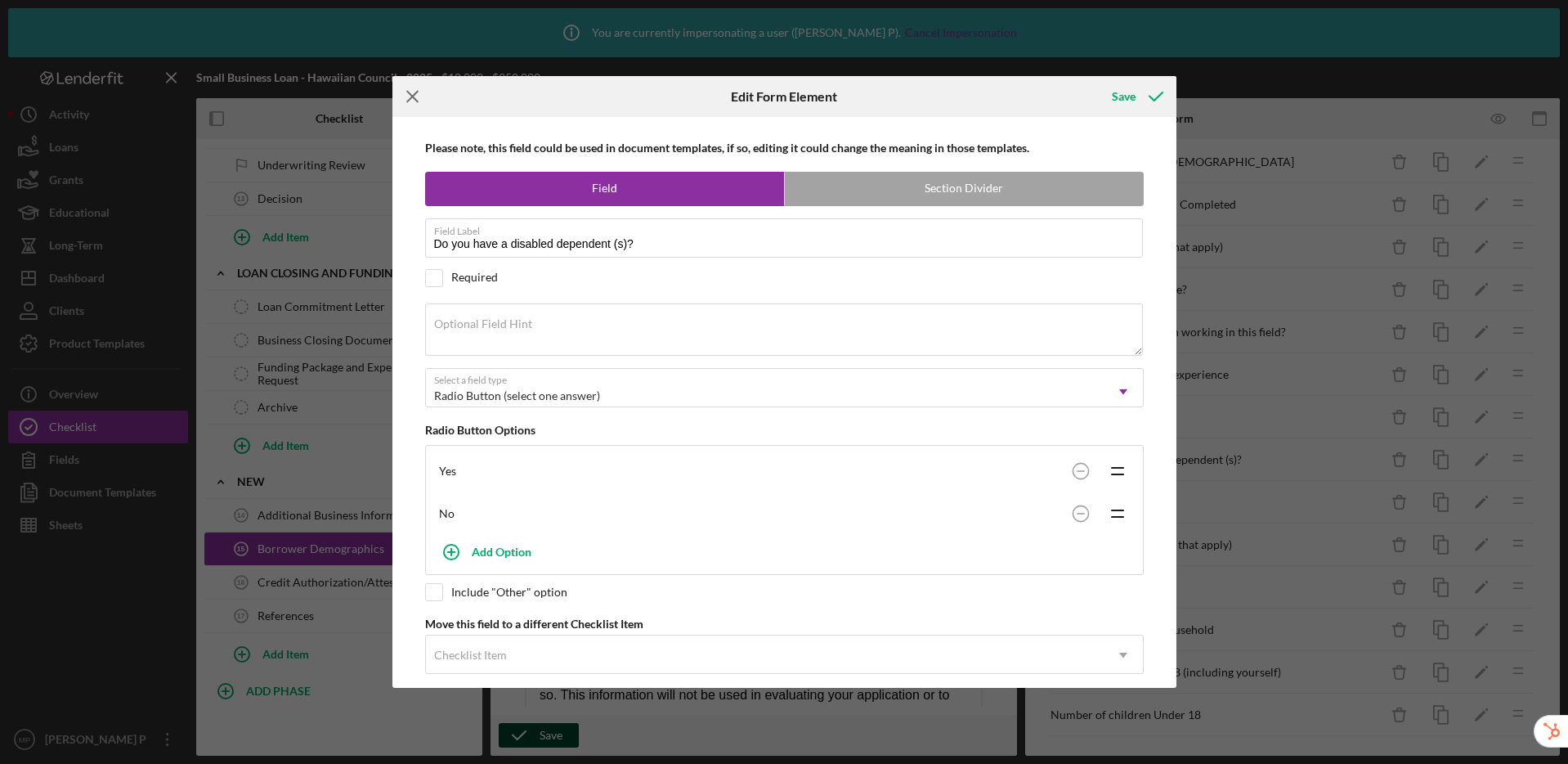
click at [419, 96] on icon "Icon/Menu Close" at bounding box center [413, 96] width 41 height 41
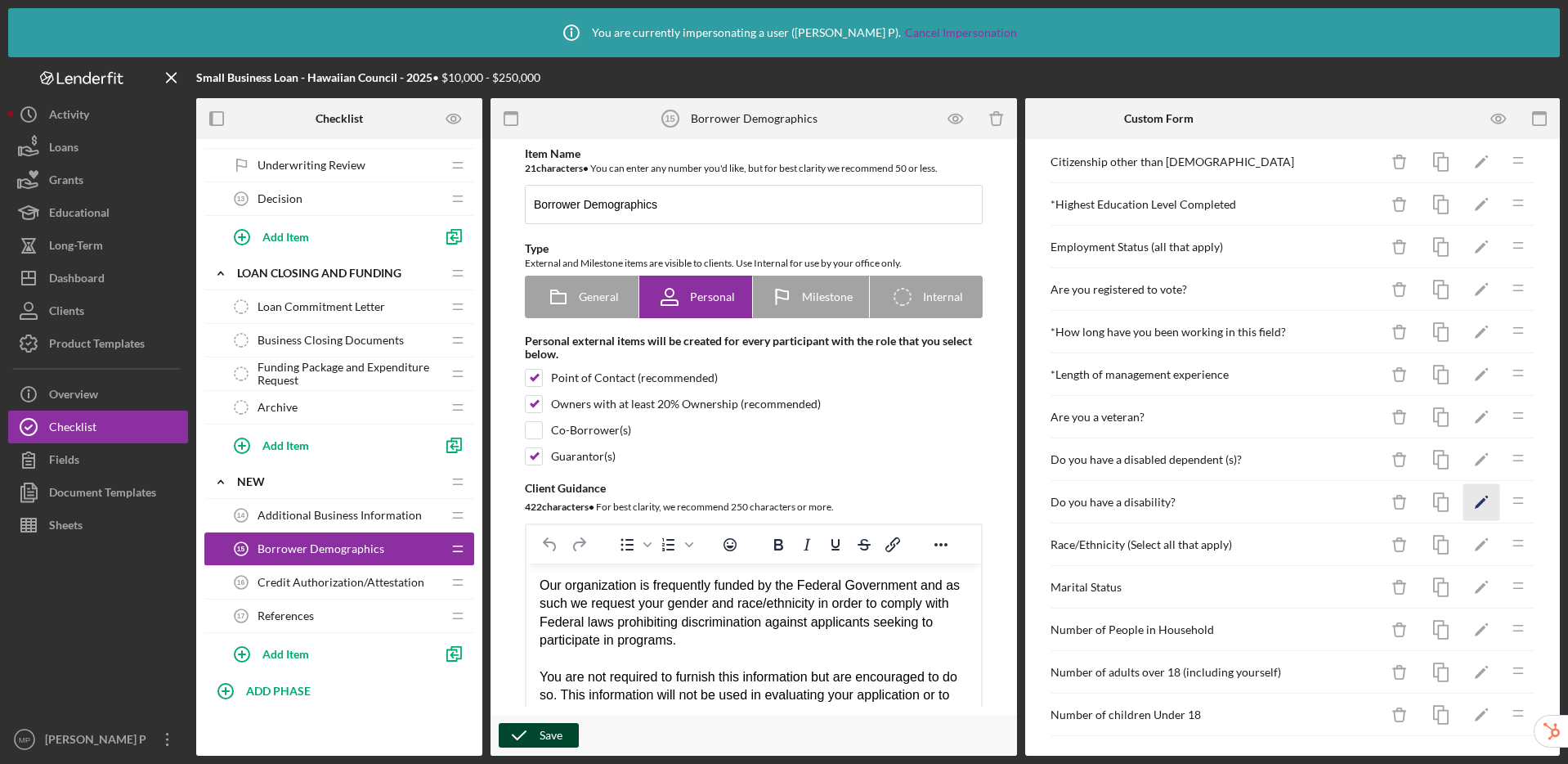
click at [1475, 504] on icon "Icon/Edit" at bounding box center [1482, 503] width 37 height 37
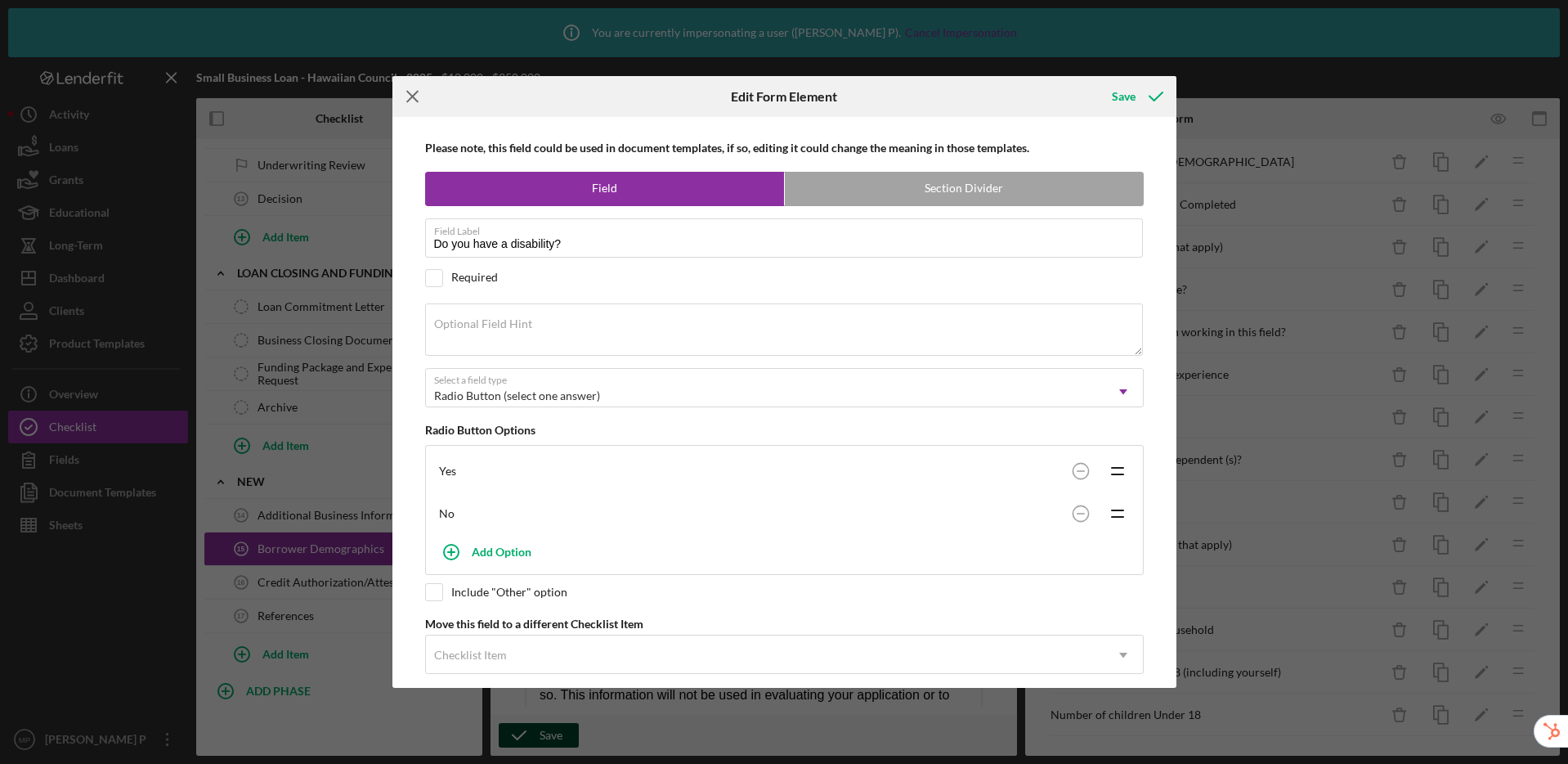
click at [416, 101] on line at bounding box center [413, 97] width 11 height 11
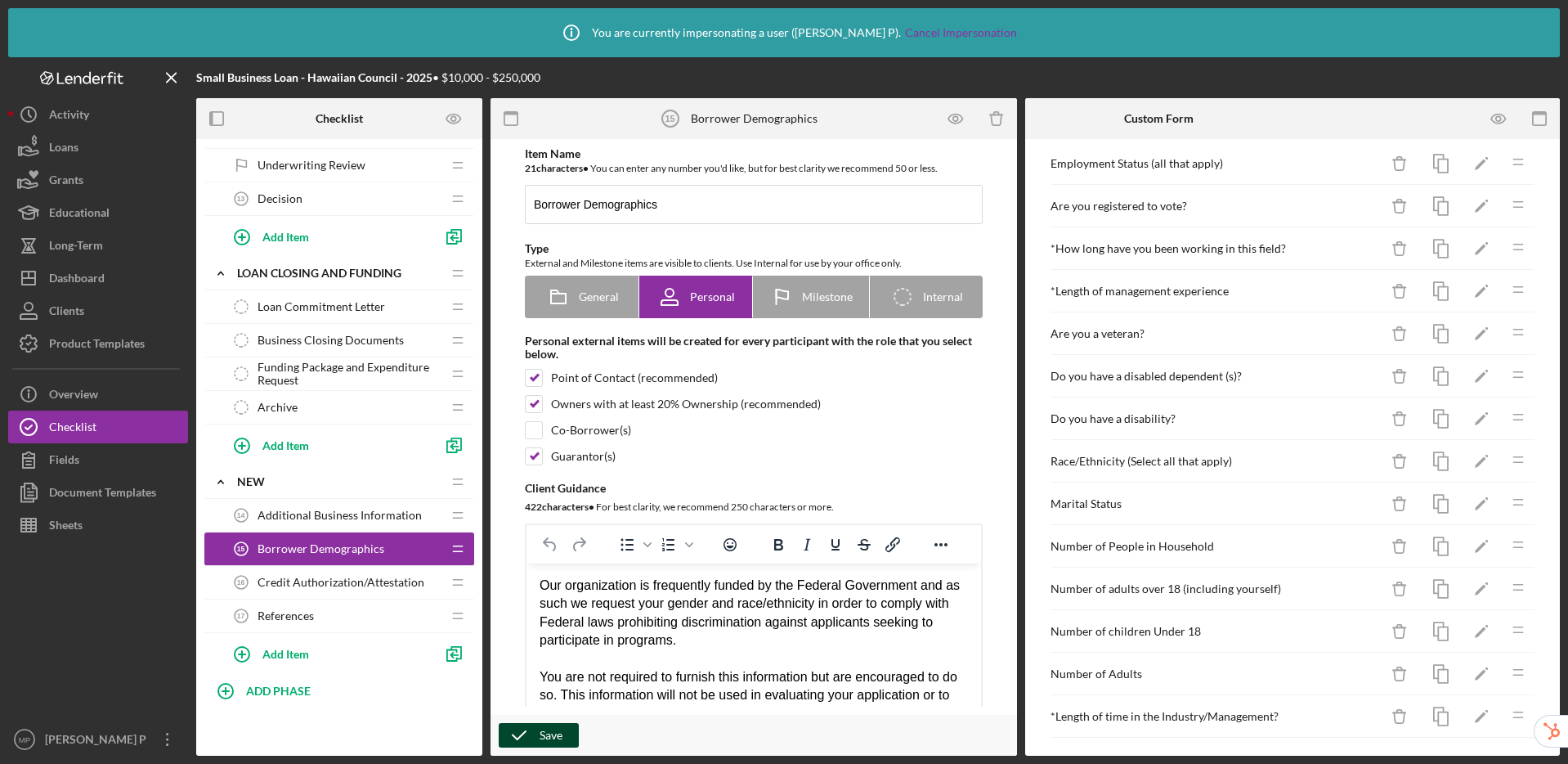
scroll to position [280, 0]
click at [1470, 459] on icon "Icon/Edit" at bounding box center [1482, 458] width 37 height 37
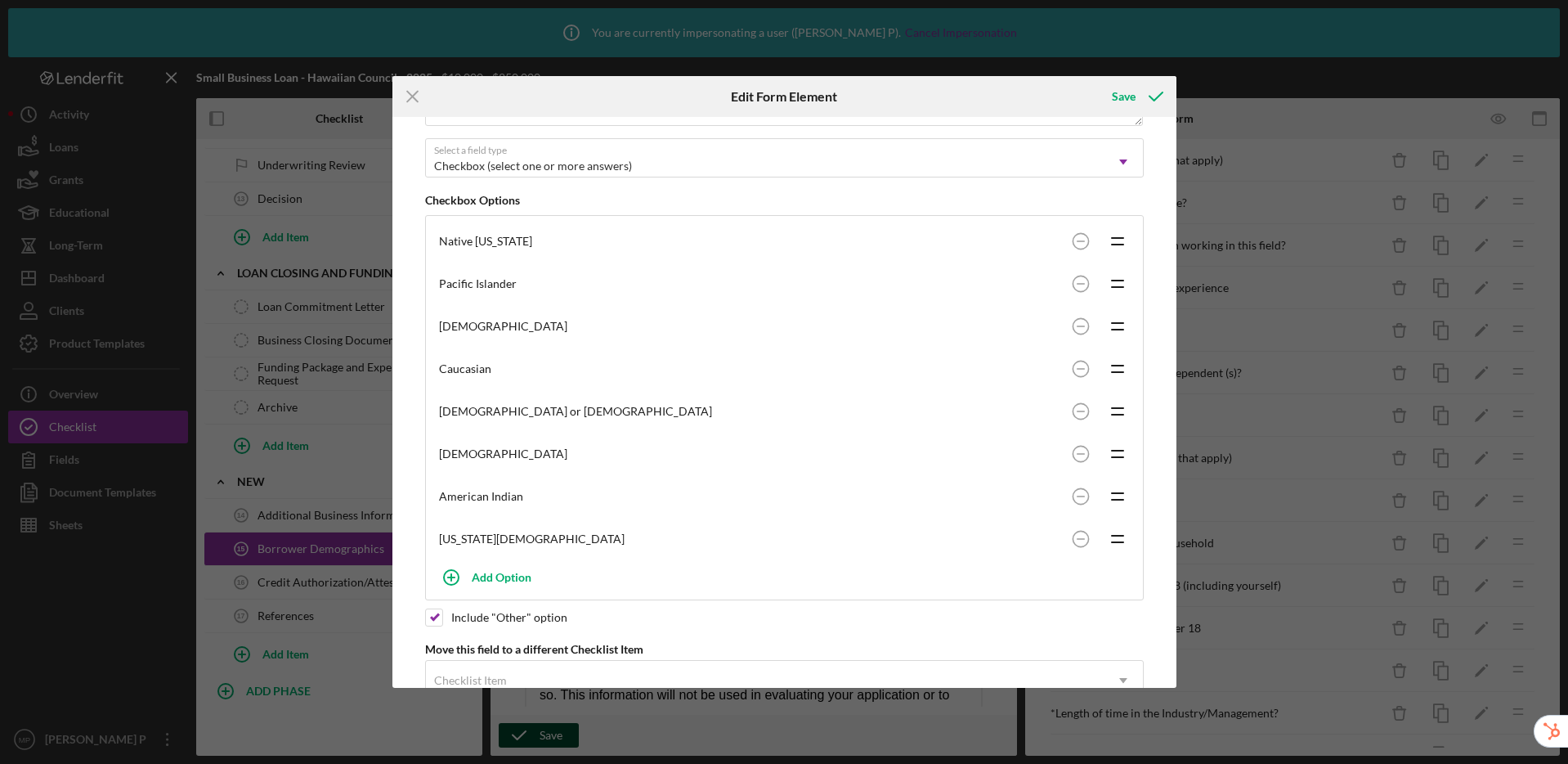
scroll to position [212, 0]
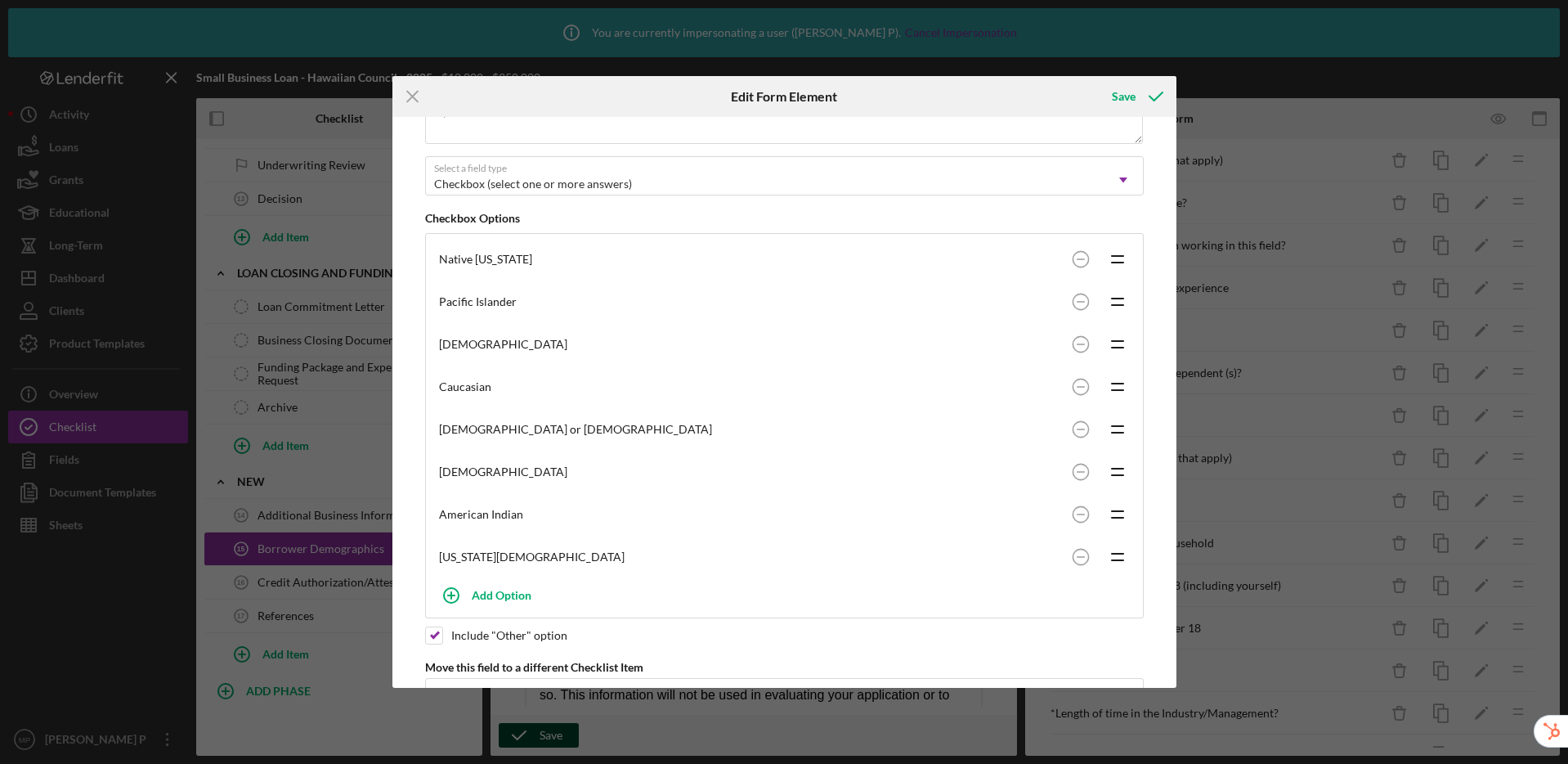
click at [410, 94] on line at bounding box center [413, 97] width 11 height 11
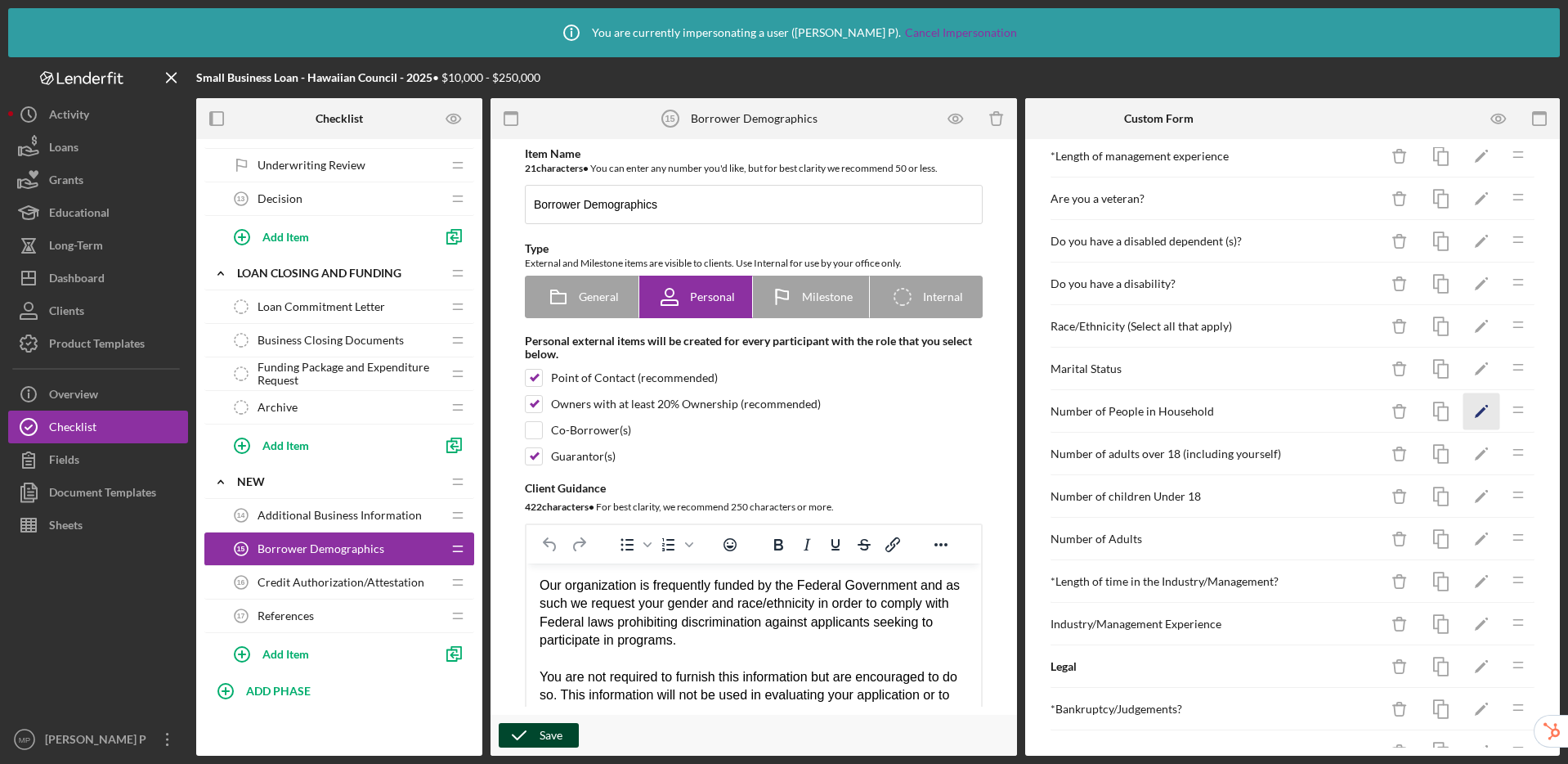
scroll to position [416, 0]
click at [1475, 410] on polygon "button" at bounding box center [1480, 408] width 11 height 11
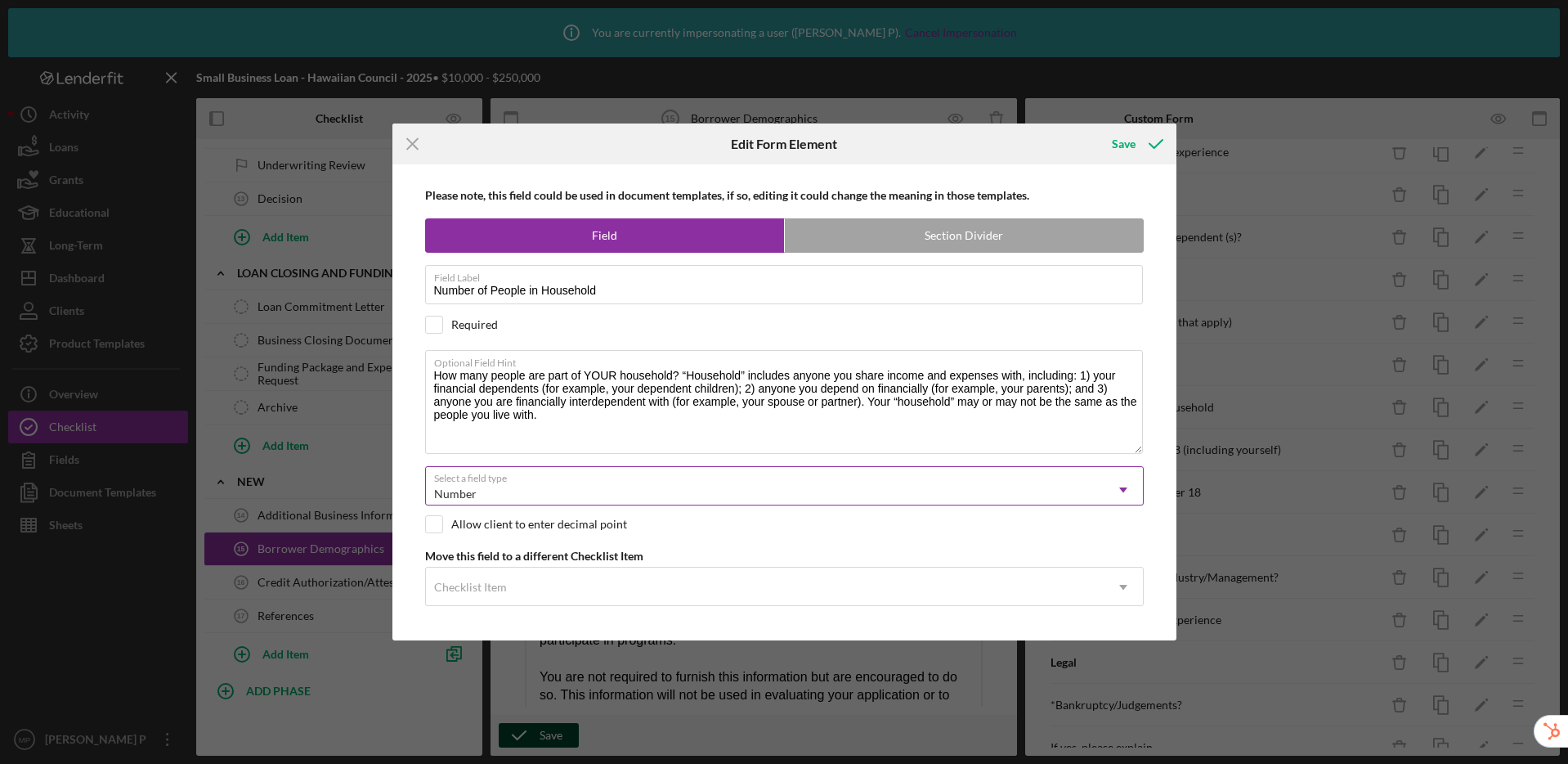
drag, startPoint x: 1137, startPoint y: 427, endPoint x: 1140, endPoint y: 478, distance: 51.1
click at [1140, 478] on div "Please note, this field could be used in document templates, if so, editing it …" at bounding box center [784, 402] width 767 height 476
click at [416, 146] on line at bounding box center [413, 145] width 11 height 11
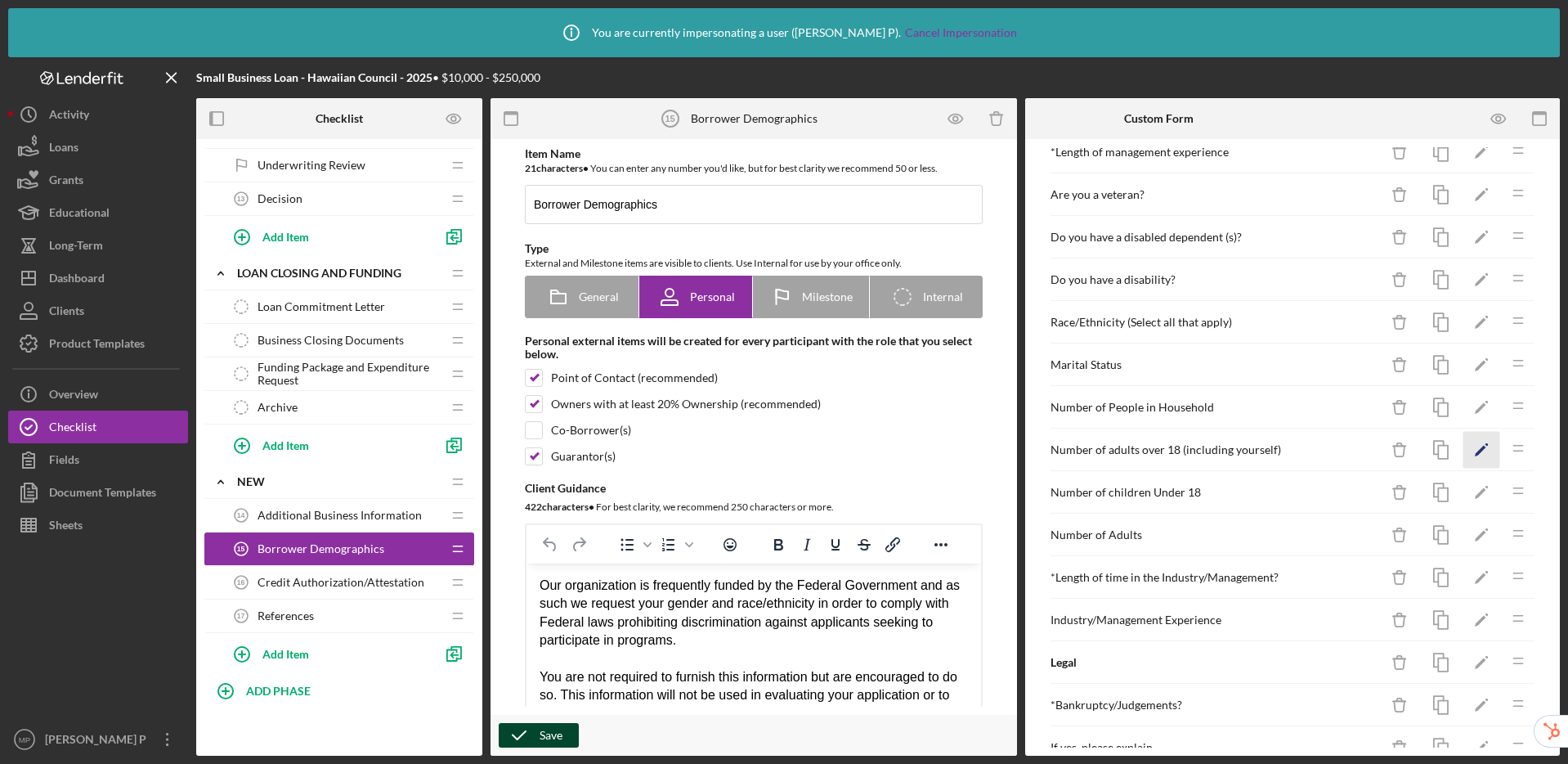
click at [1476, 453] on icon "Icon/Edit" at bounding box center [1482, 450] width 37 height 37
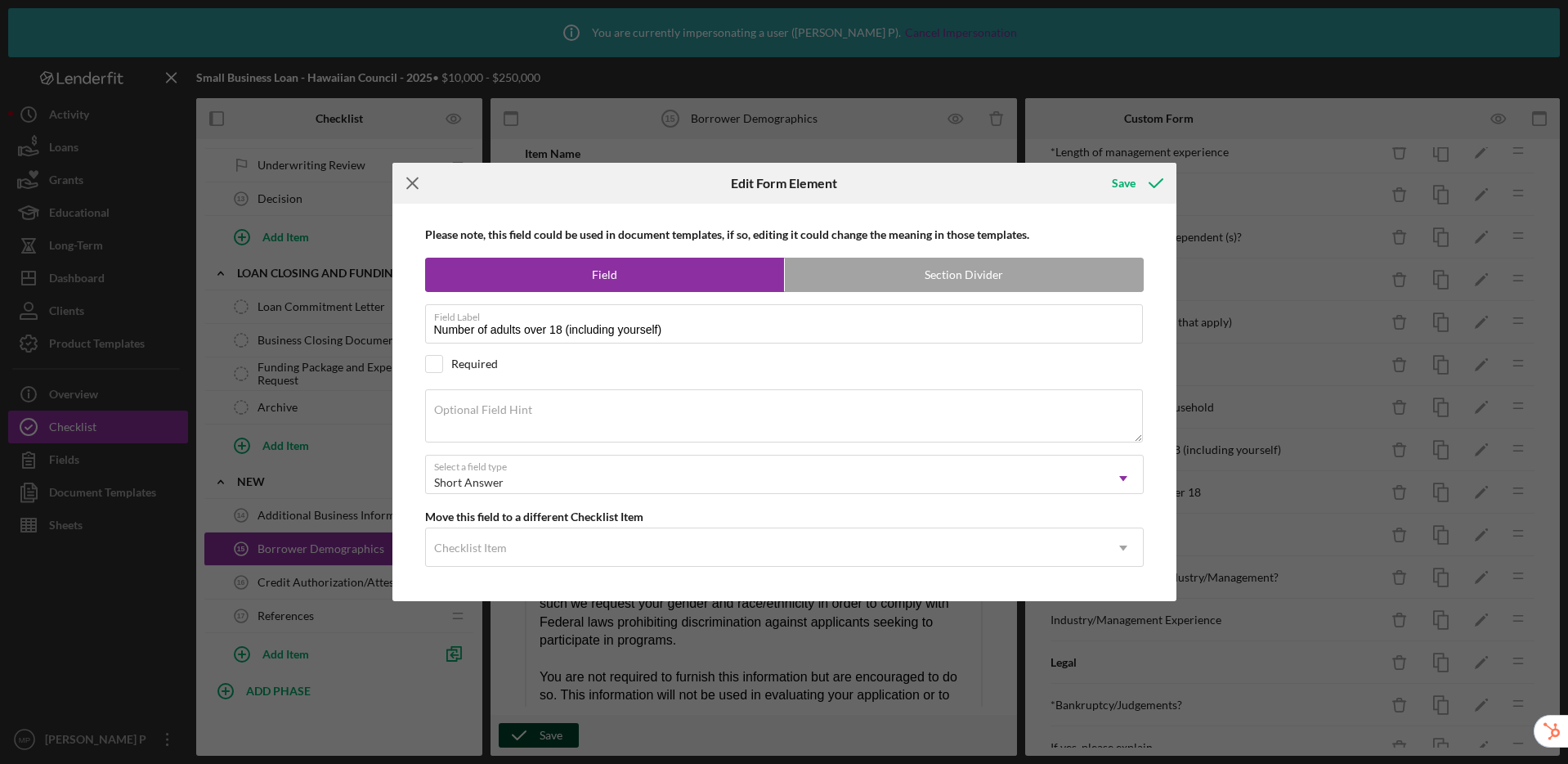
click at [418, 185] on icon "Icon/Menu Close" at bounding box center [413, 183] width 41 height 41
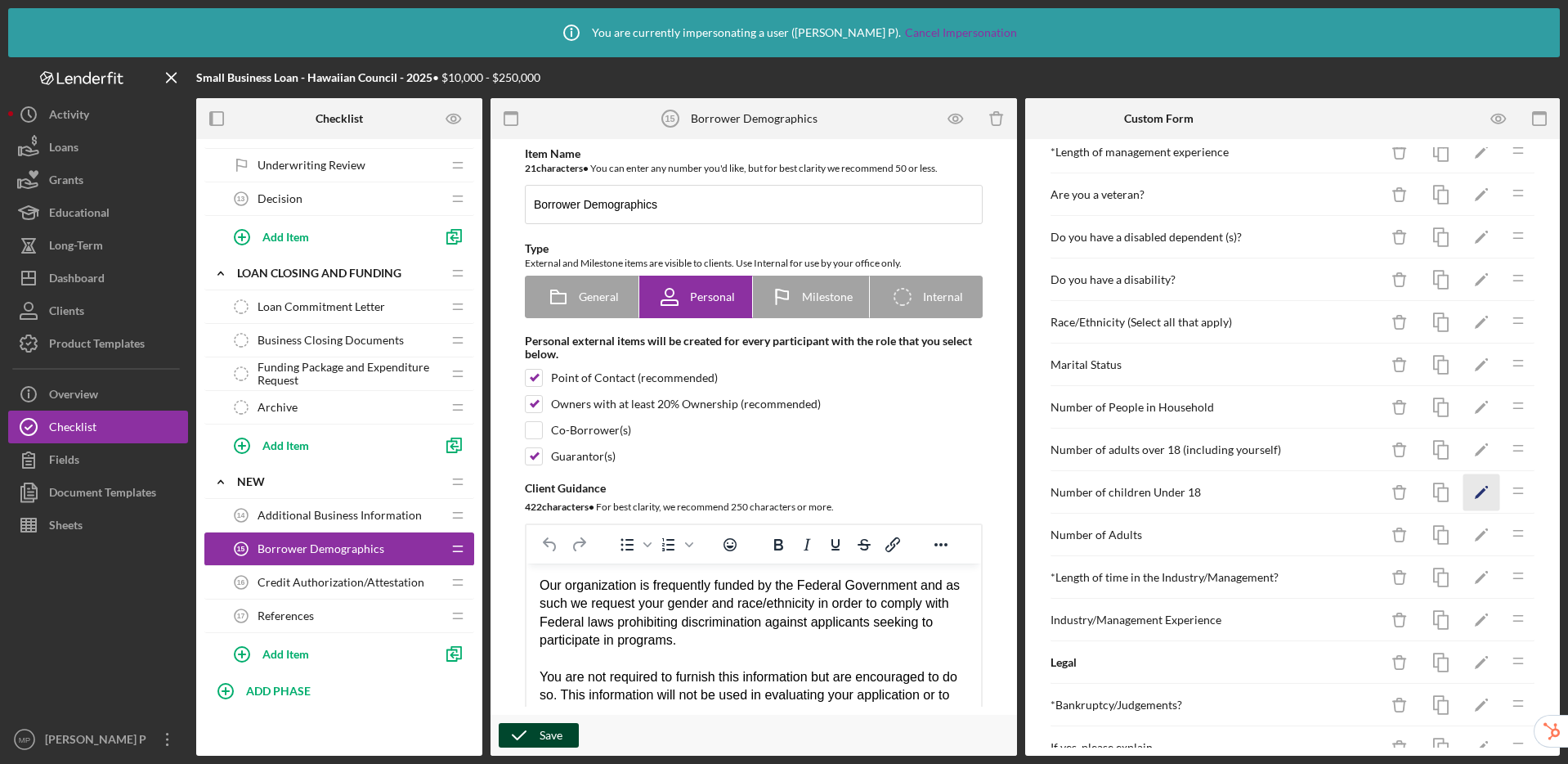
click at [1472, 499] on icon "Icon/Edit" at bounding box center [1482, 492] width 37 height 37
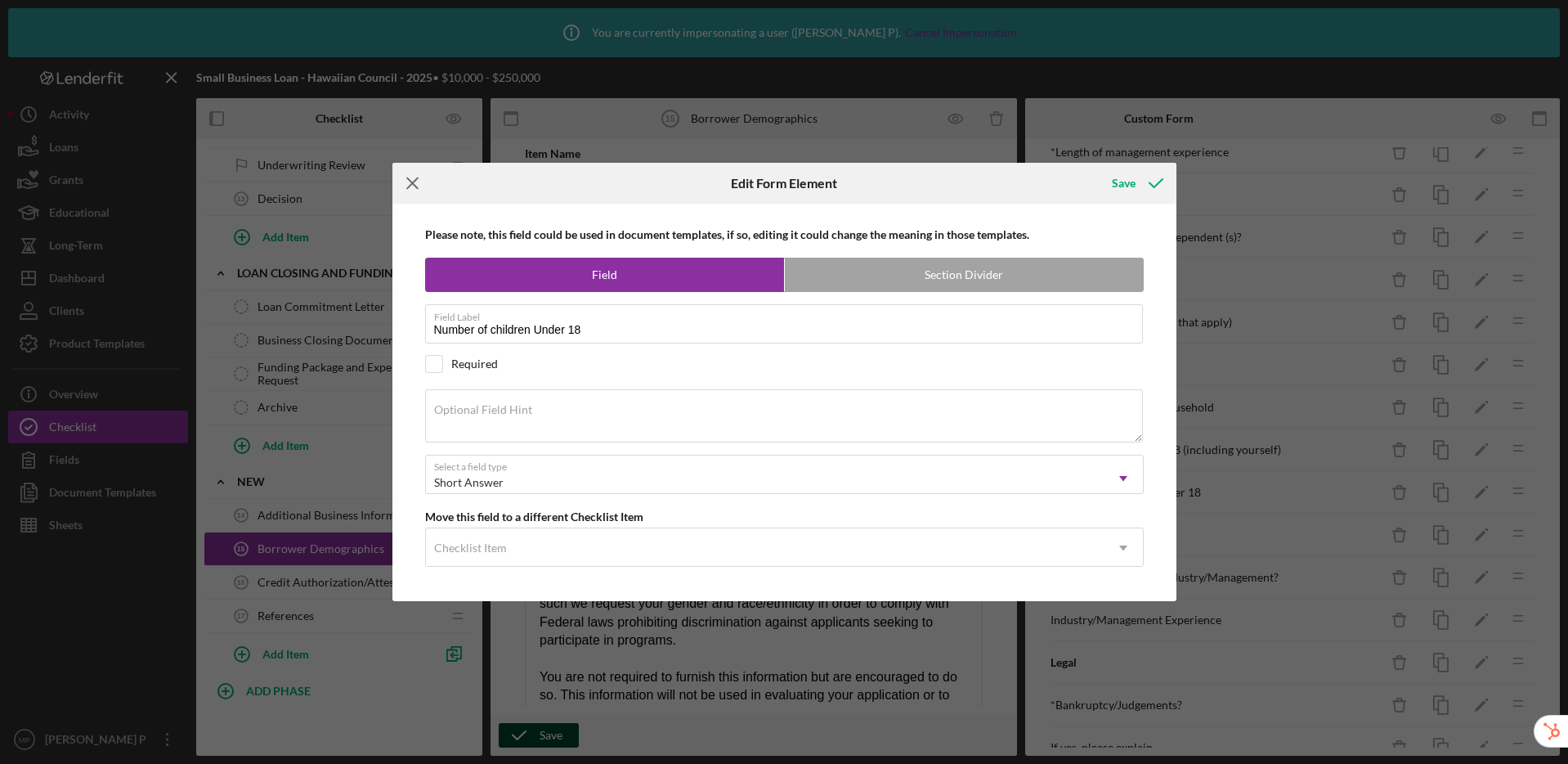
click at [410, 185] on line at bounding box center [413, 184] width 11 height 11
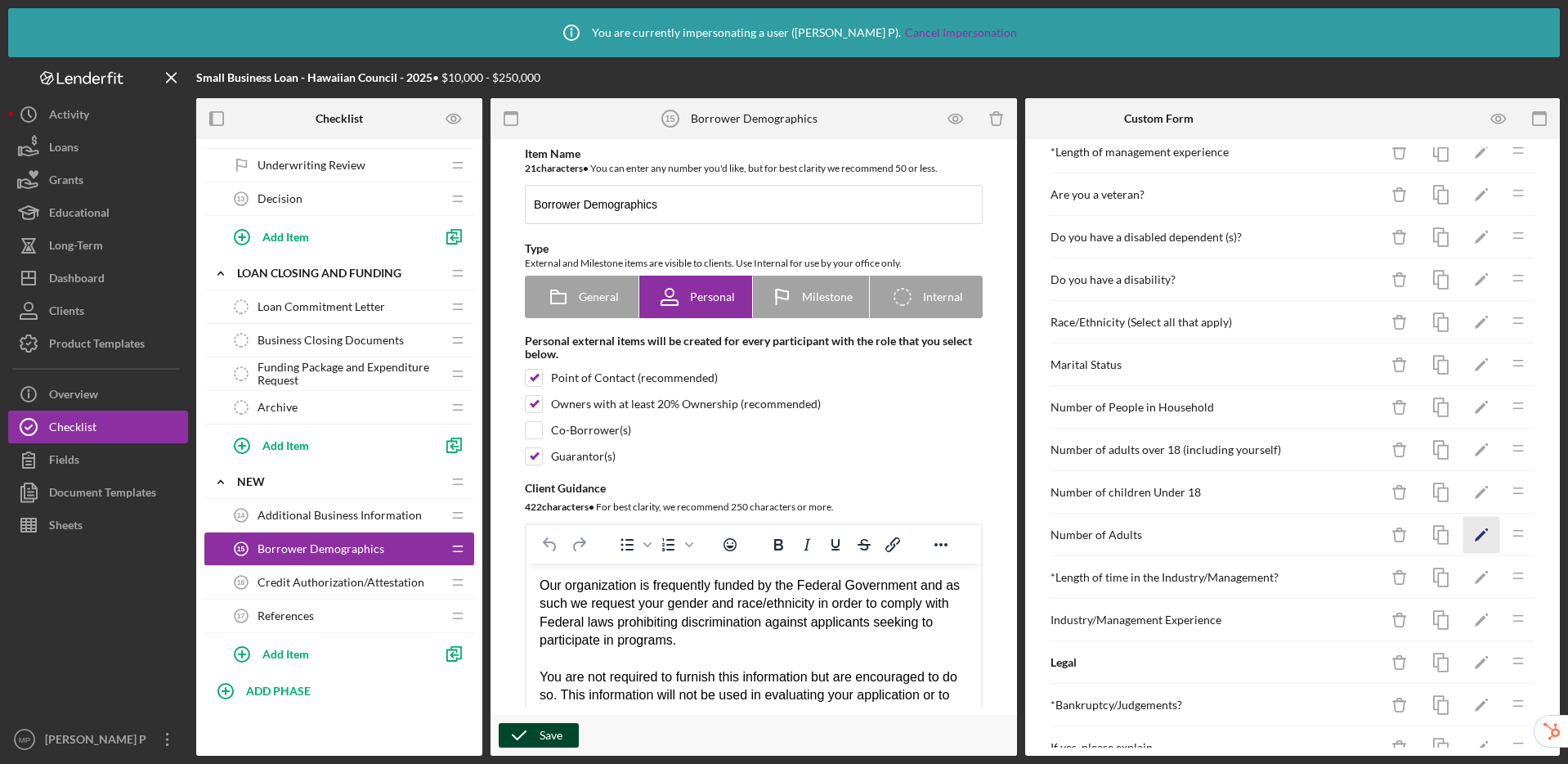
click at [1464, 533] on icon "Icon/Edit" at bounding box center [1482, 536] width 37 height 37
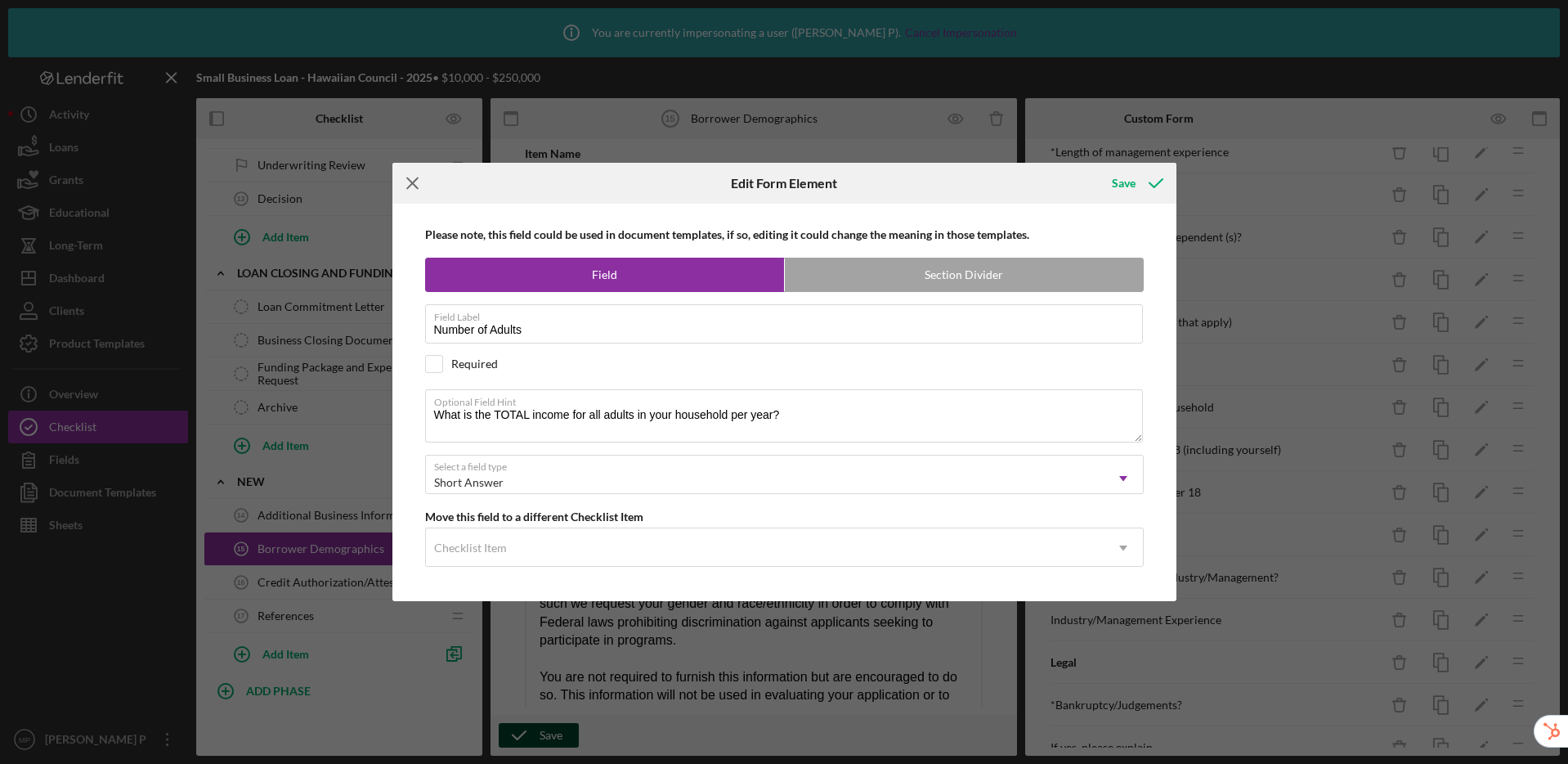
click at [404, 177] on icon "Icon/Menu Close" at bounding box center [413, 183] width 41 height 41
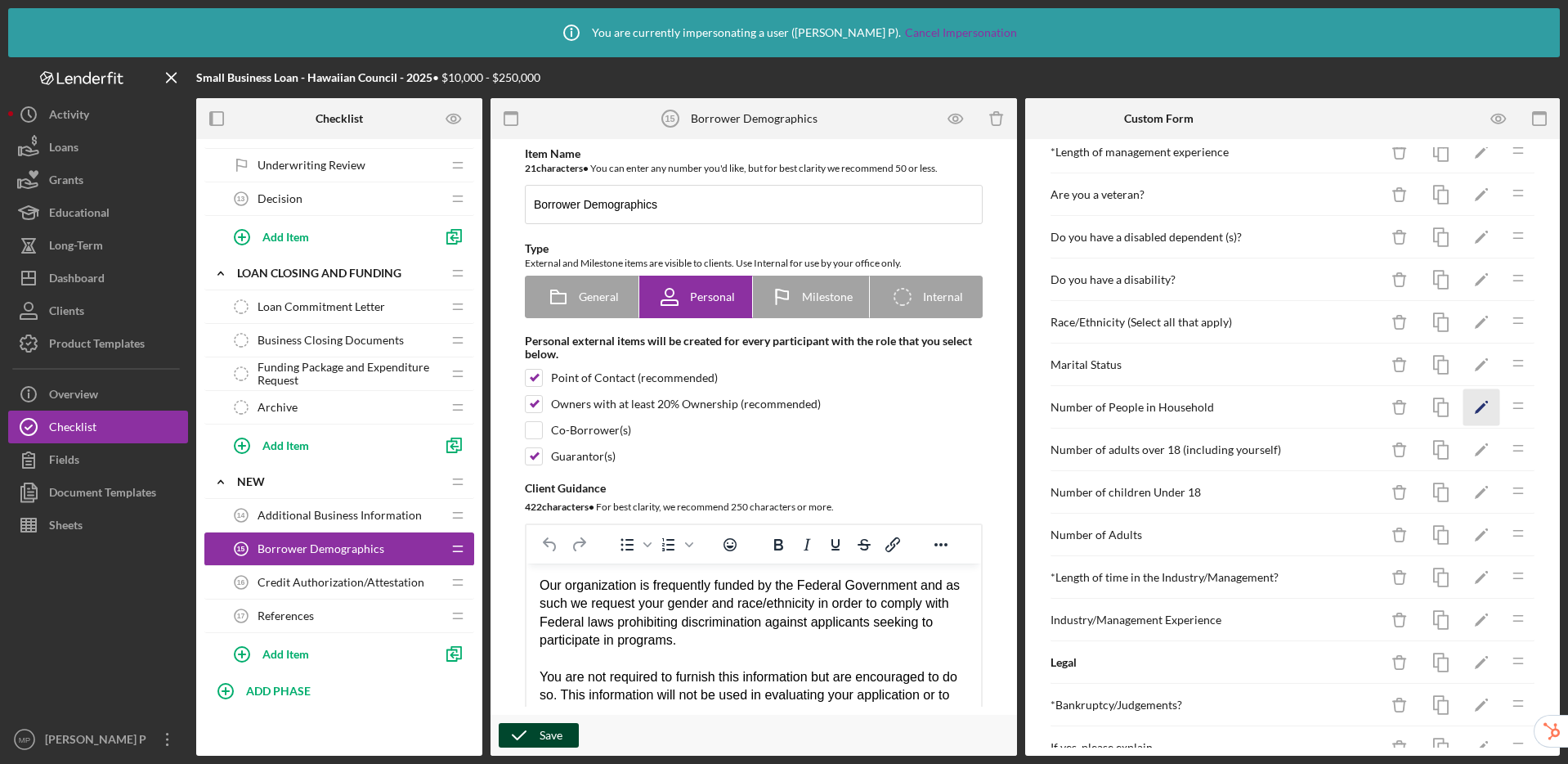
click at [1464, 412] on icon "Icon/Edit" at bounding box center [1482, 407] width 37 height 37
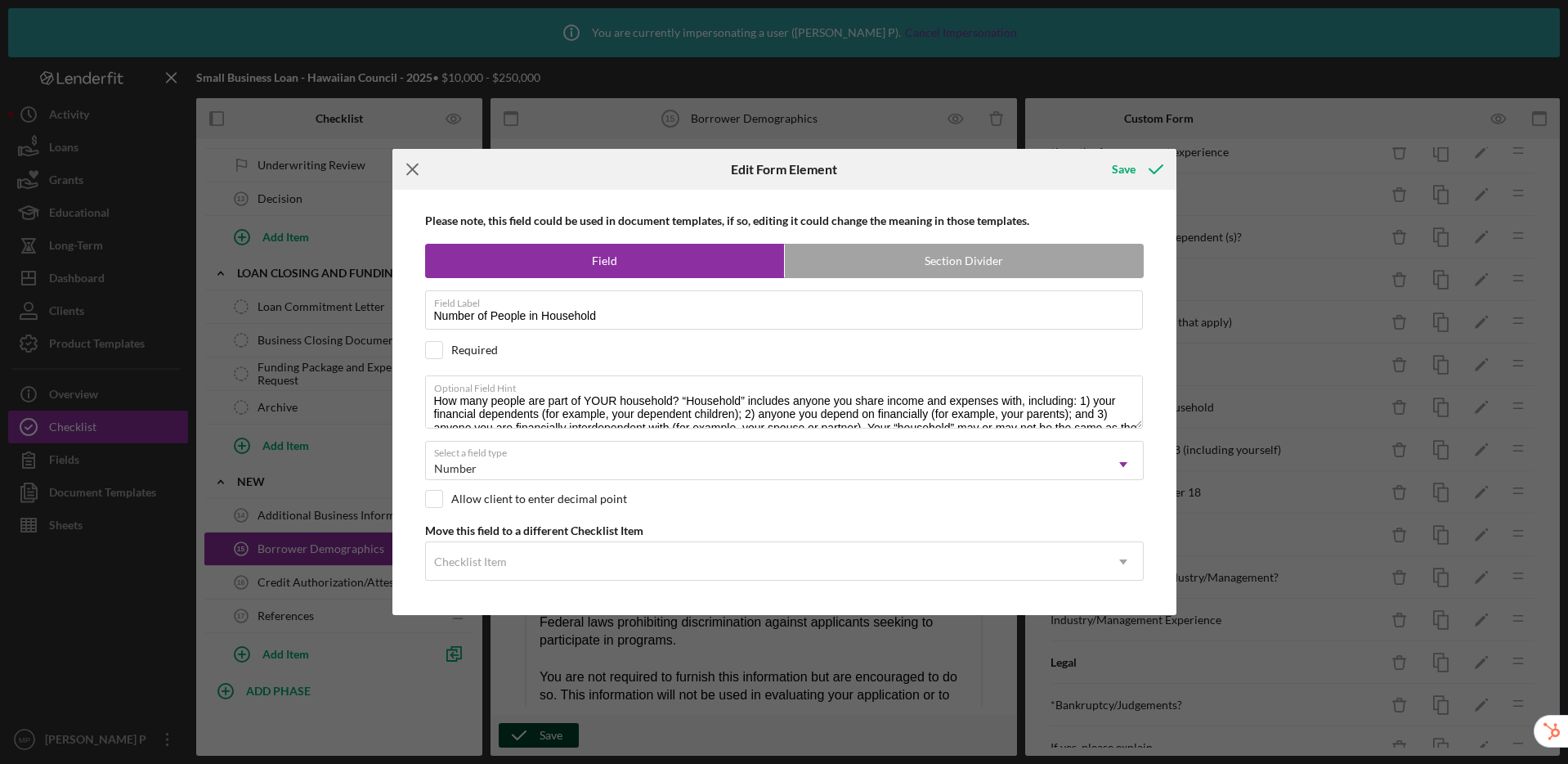
click at [404, 174] on icon "Icon/Menu Close" at bounding box center [413, 169] width 41 height 41
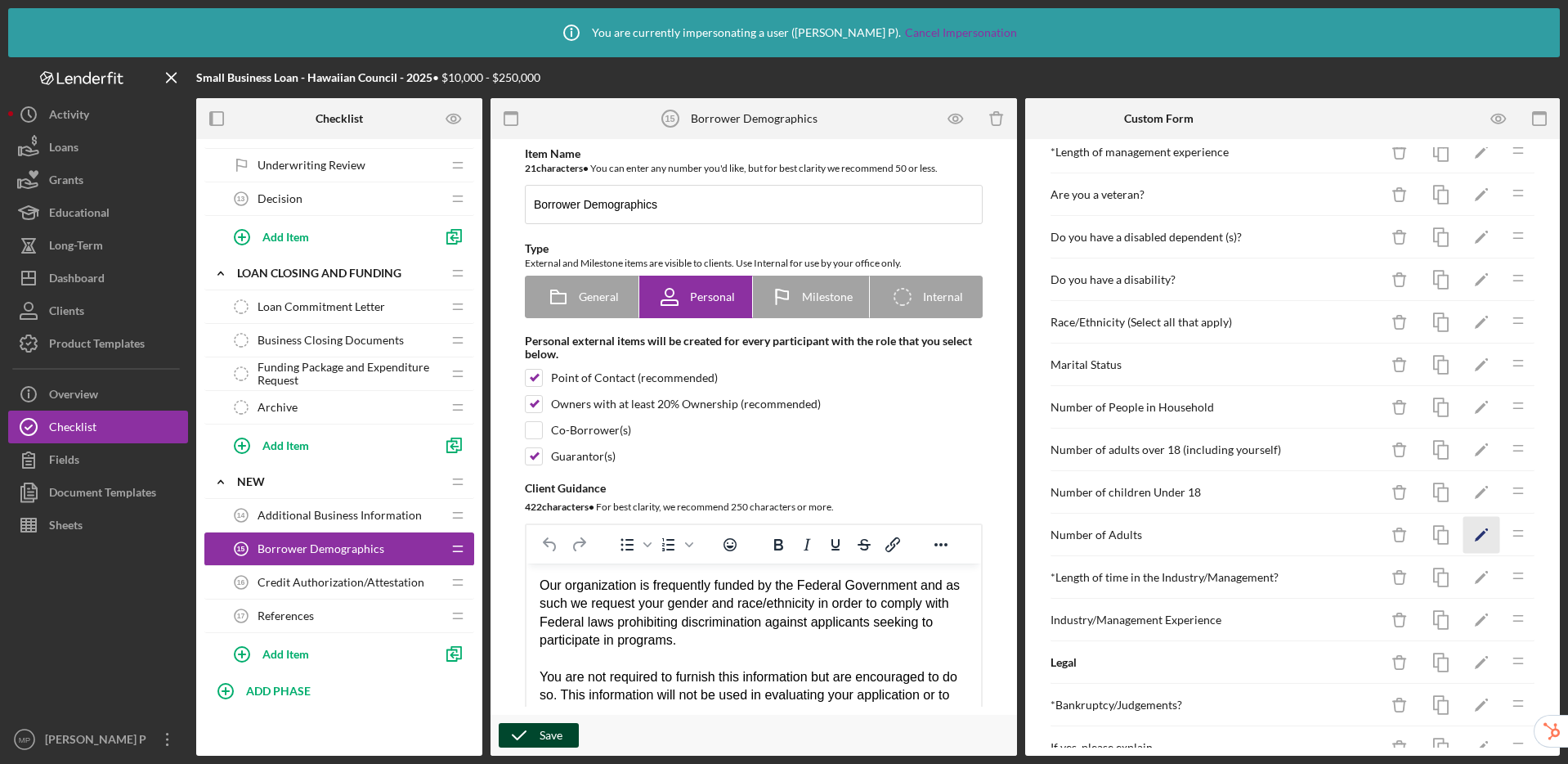
click at [1467, 539] on icon "Icon/Edit" at bounding box center [1482, 536] width 37 height 37
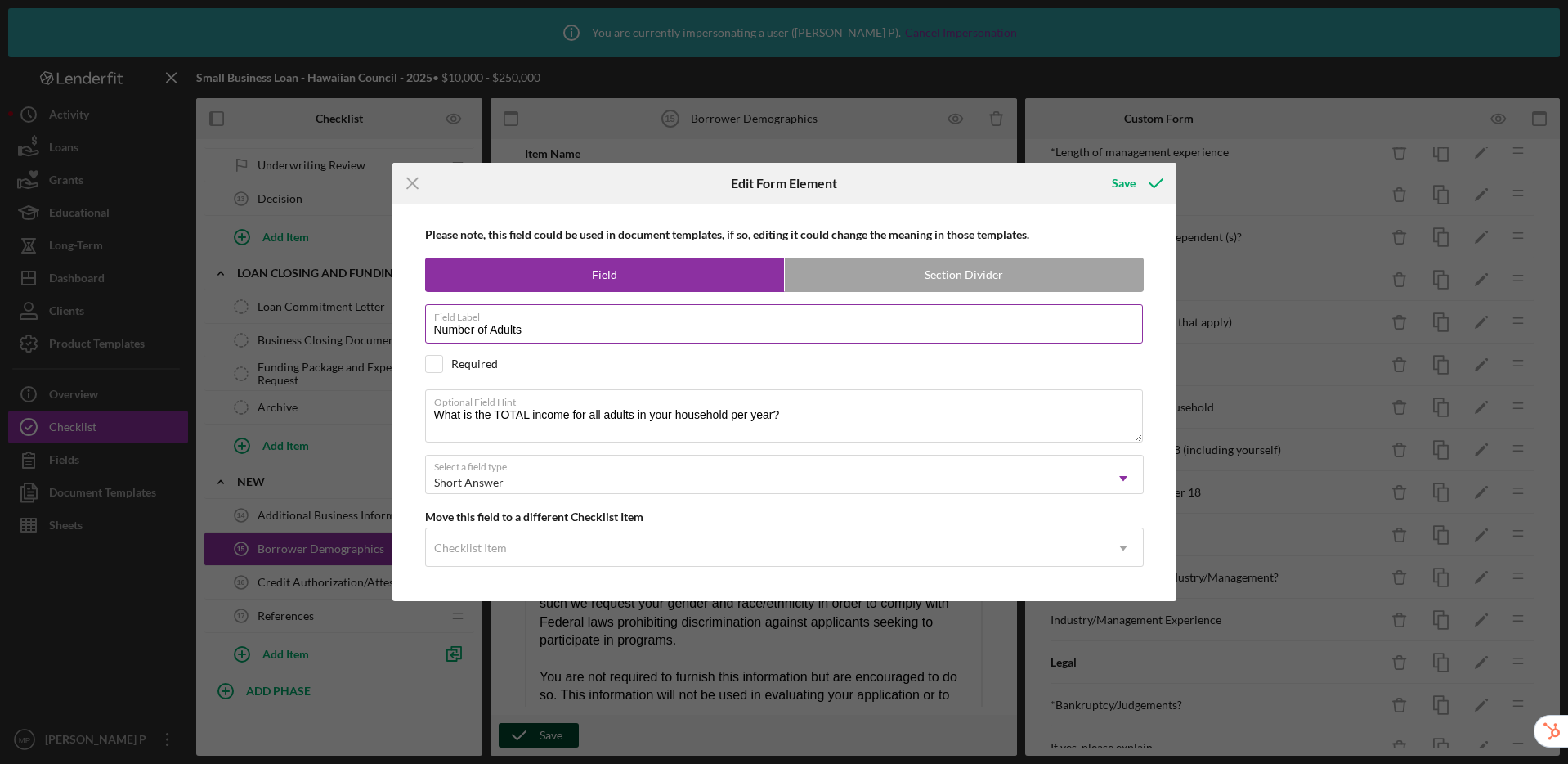
click at [491, 333] on input "Number of Adults" at bounding box center [783, 323] width 718 height 39
drag, startPoint x: 531, startPoint y: 329, endPoint x: 371, endPoint y: 316, distance: 160.5
click at [371, 316] on div "Icon/Menu Close Edit Form Element Save Please note, this field could be used in…" at bounding box center [784, 382] width 1568 height 764
type input "Household Income"
click at [1125, 182] on div "Save" at bounding box center [1124, 183] width 24 height 32
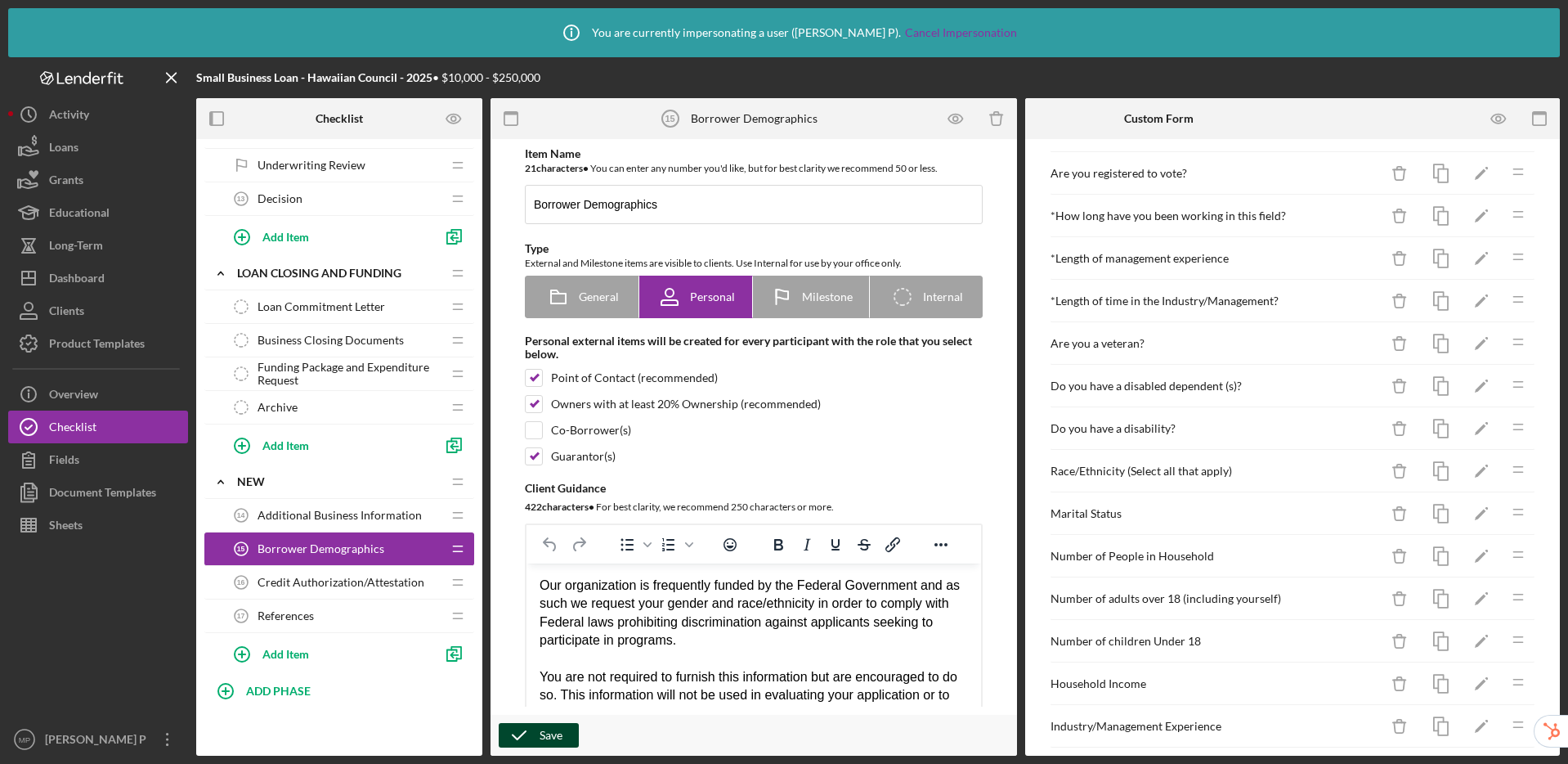
scroll to position [306, 0]
click at [1475, 303] on polygon "button" at bounding box center [1480, 306] width 11 height 11
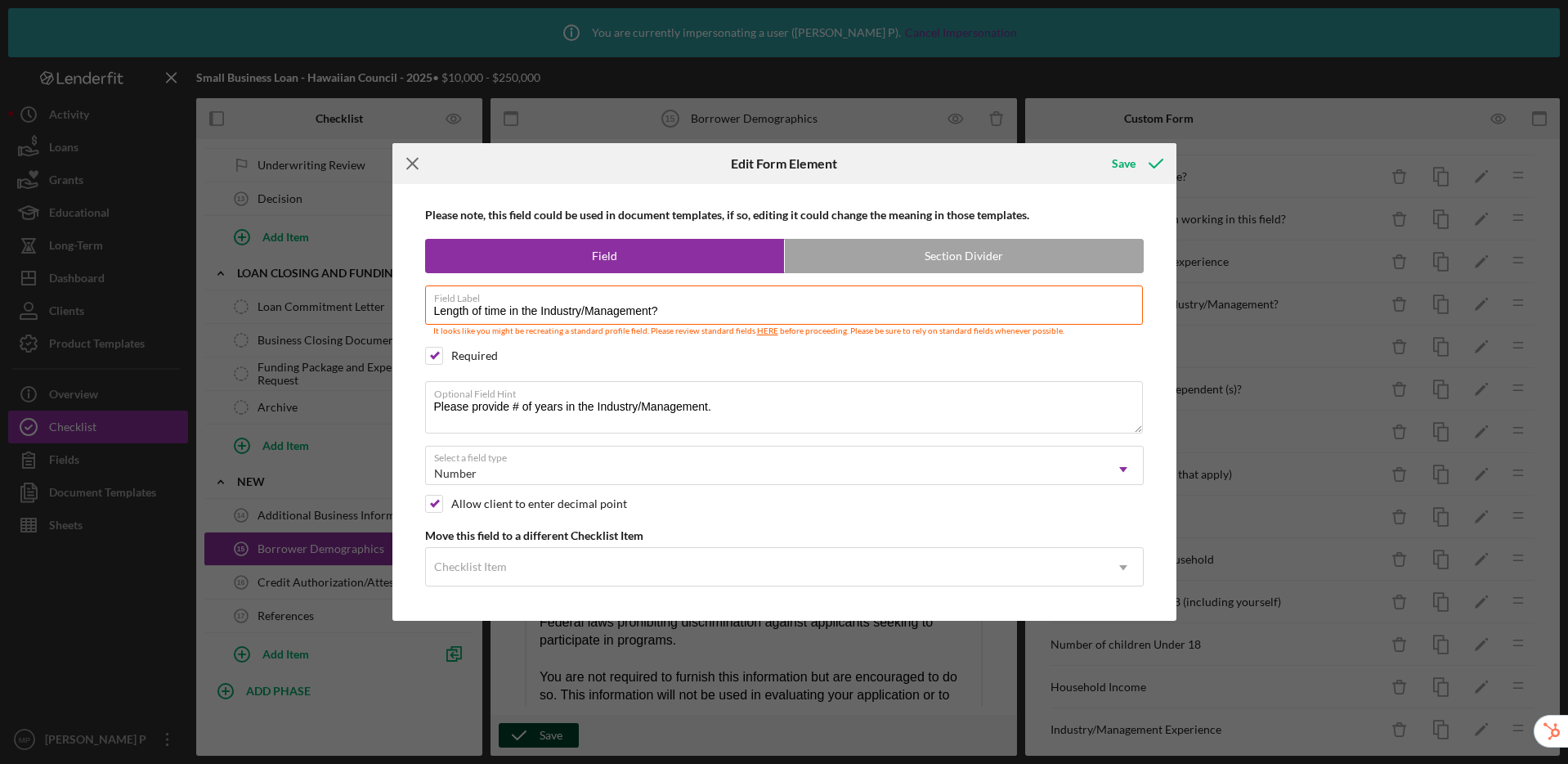
click at [416, 164] on icon "Icon/Menu Close" at bounding box center [413, 164] width 41 height 41
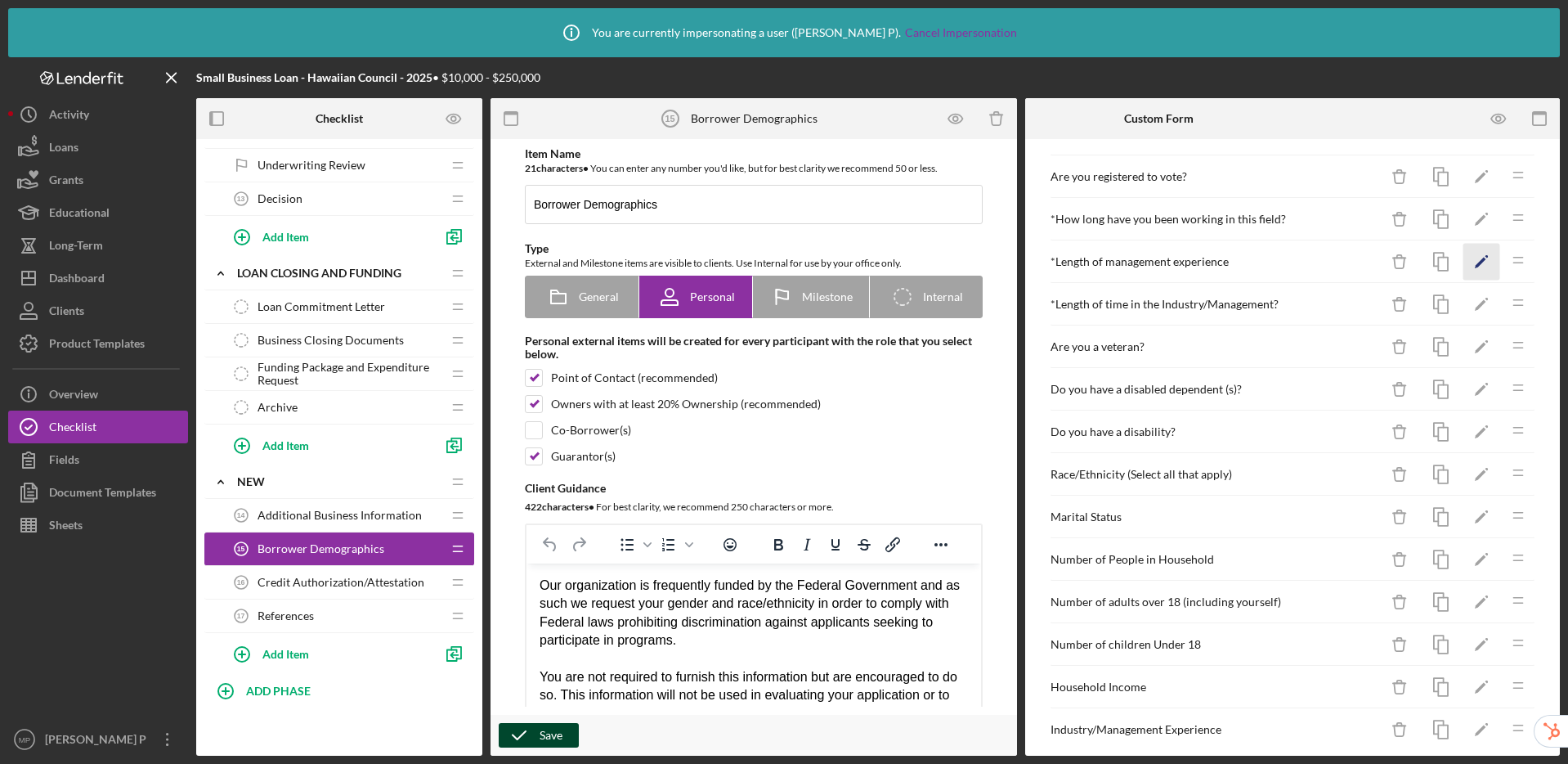
click at [1478, 261] on icon "Icon/Edit" at bounding box center [1482, 262] width 37 height 37
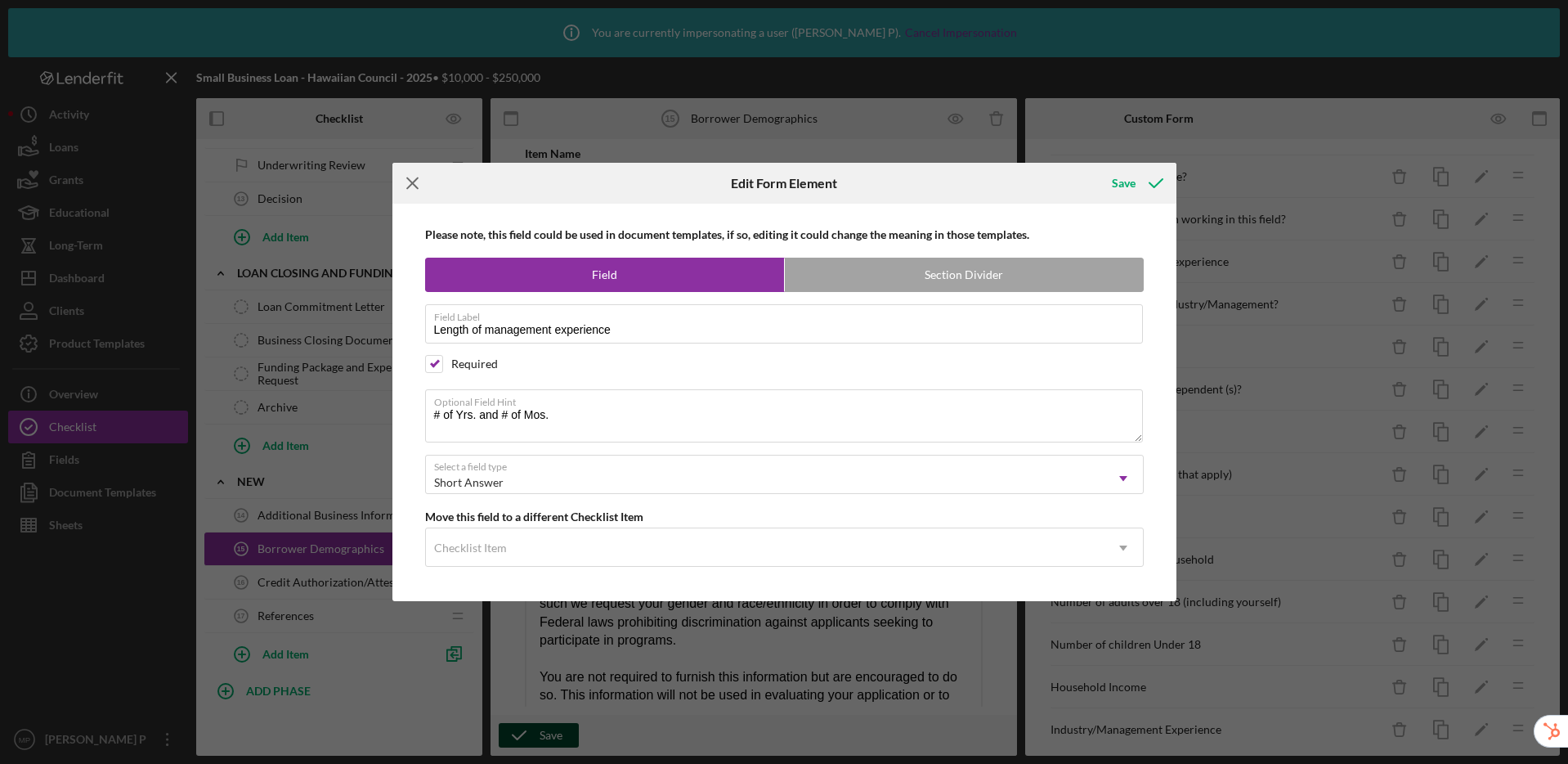
click at [416, 182] on icon "Icon/Menu Close" at bounding box center [413, 183] width 41 height 41
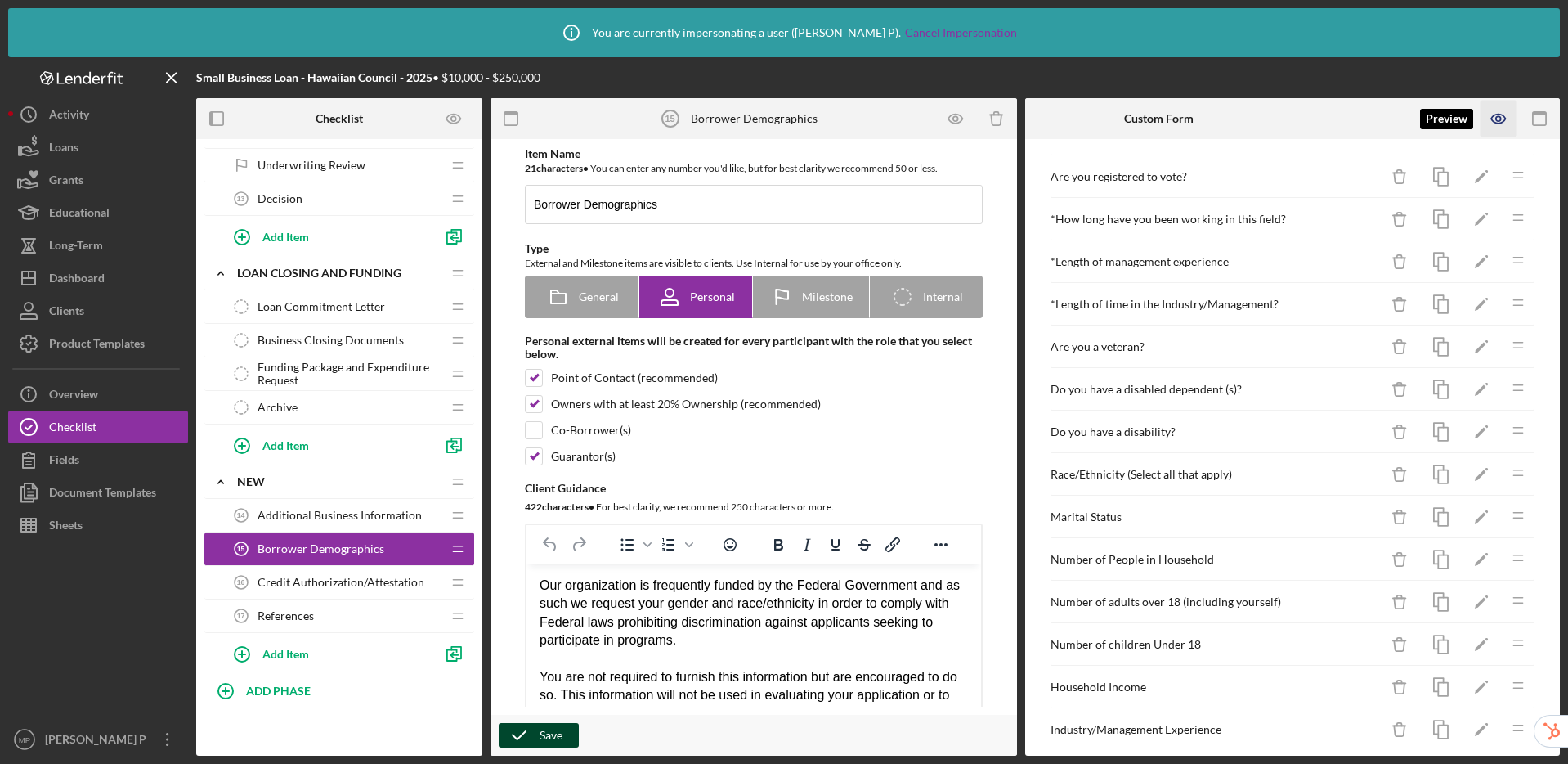
click at [1502, 121] on icon "button" at bounding box center [1499, 119] width 37 height 37
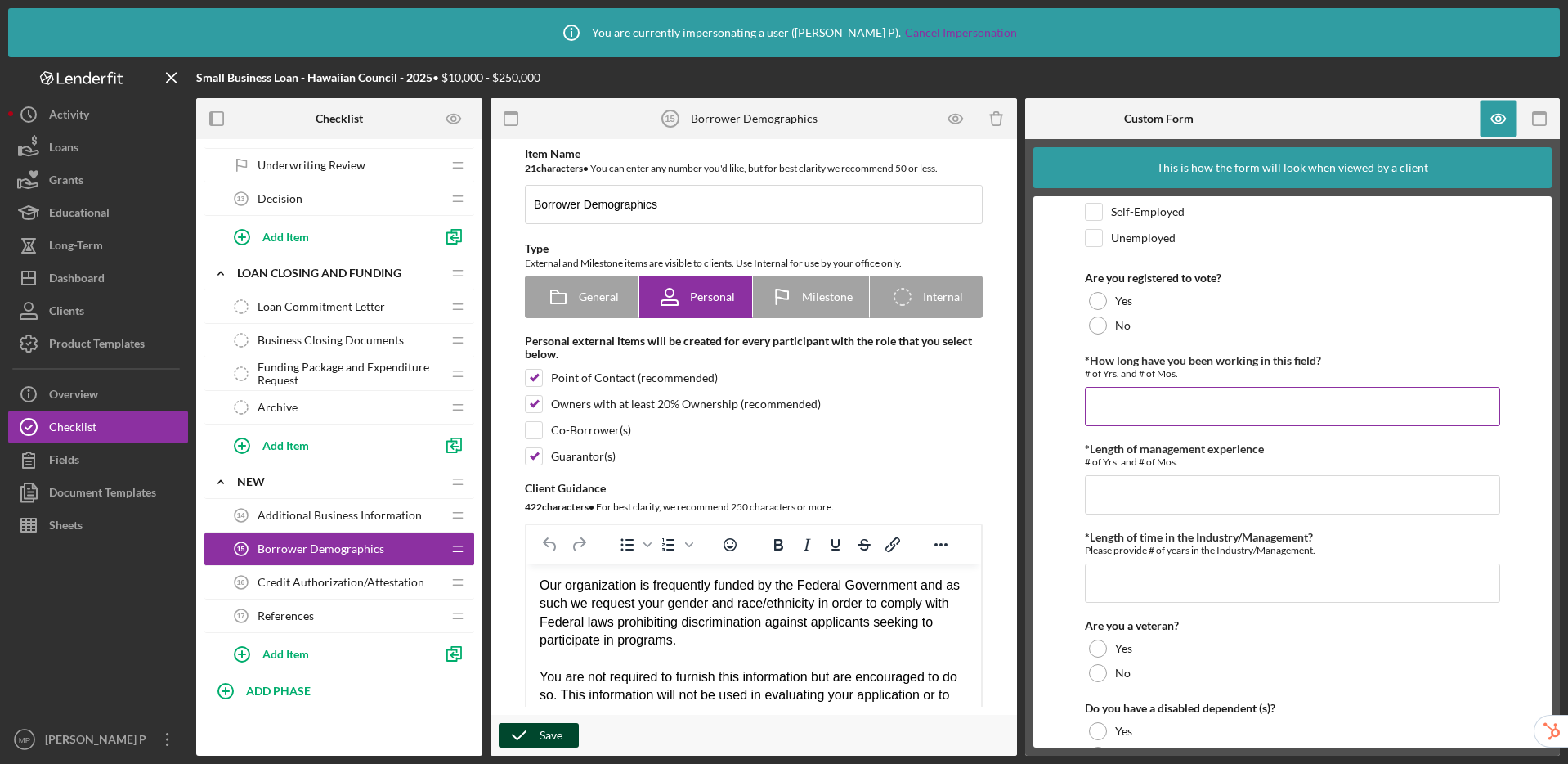
scroll to position [635, 0]
click at [1498, 116] on icon "button" at bounding box center [1498, 118] width 5 height 5
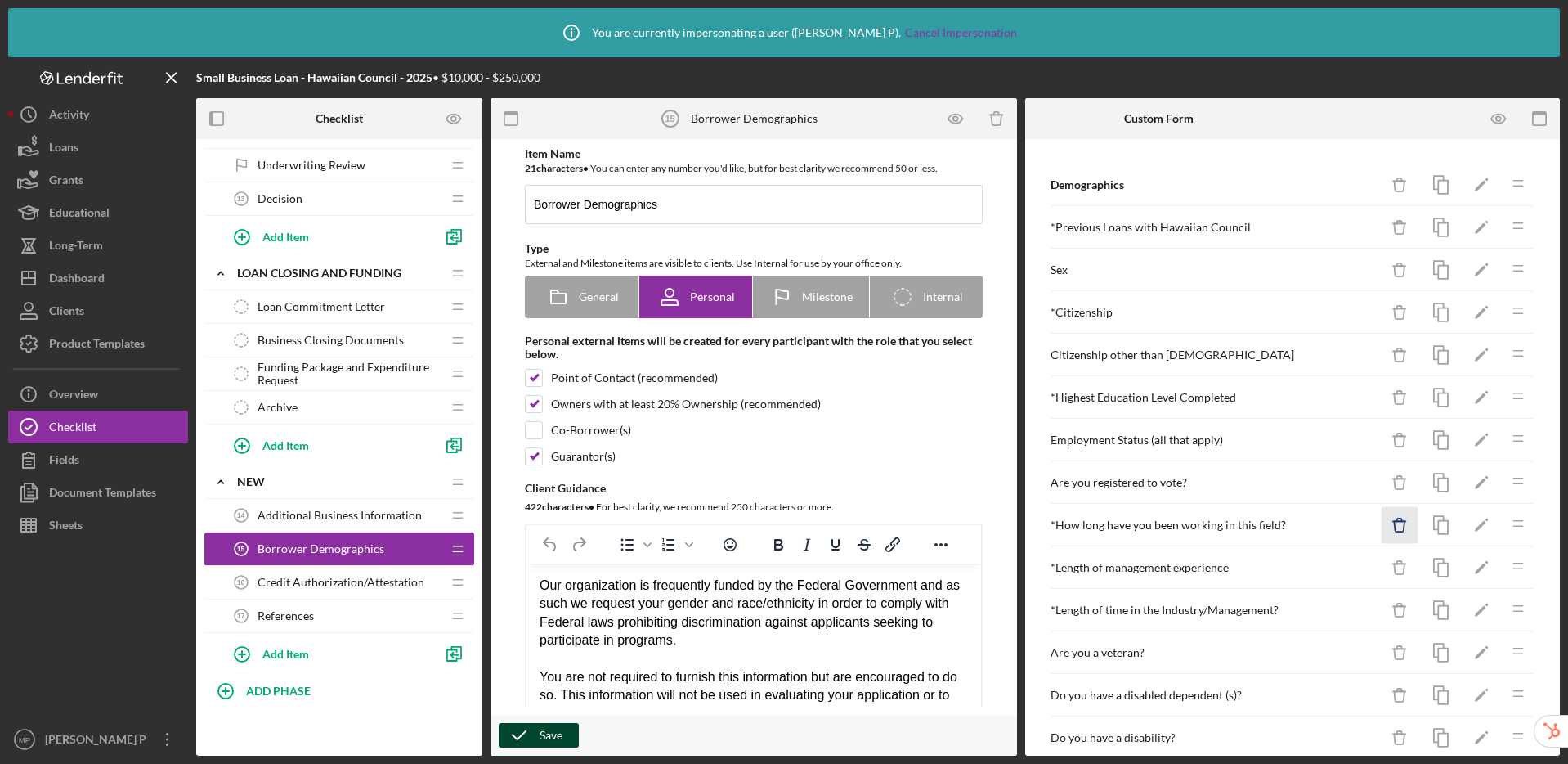
click at [1390, 525] on icon "Icon/Delete" at bounding box center [1400, 526] width 37 height 37
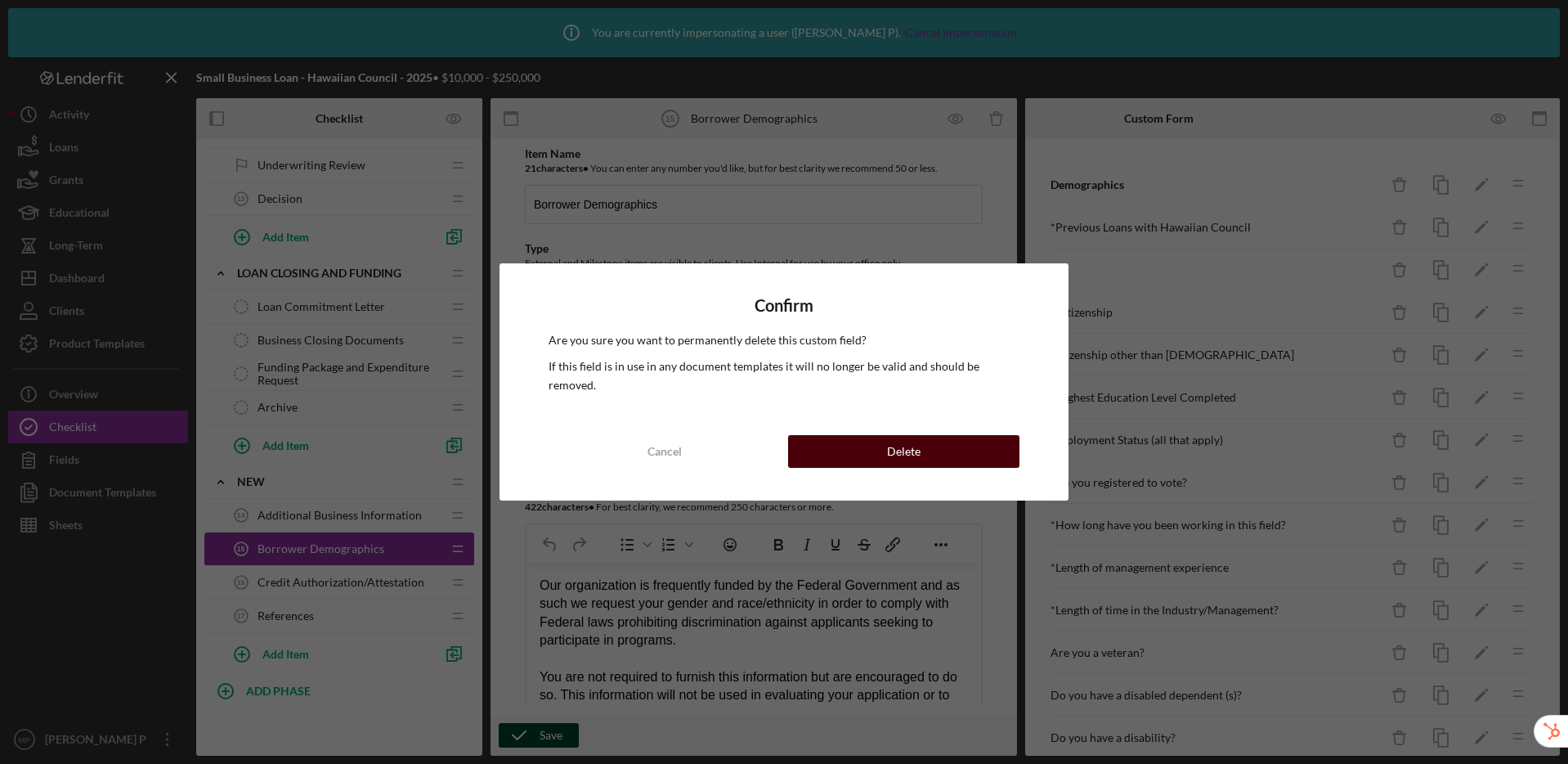
click at [971, 443] on button "Delete" at bounding box center [903, 451] width 232 height 32
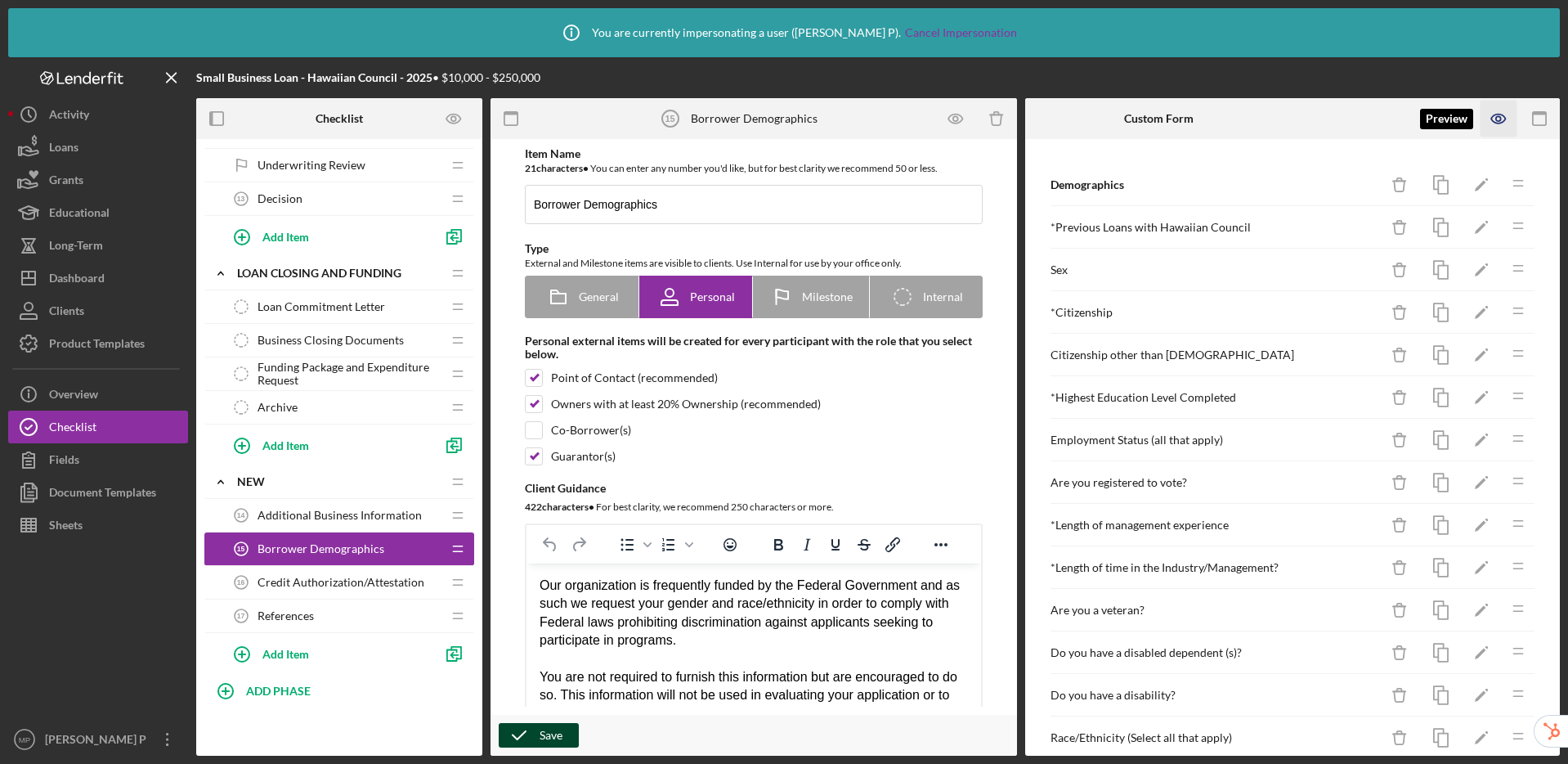
click at [1501, 115] on icon "button" at bounding box center [1499, 119] width 37 height 37
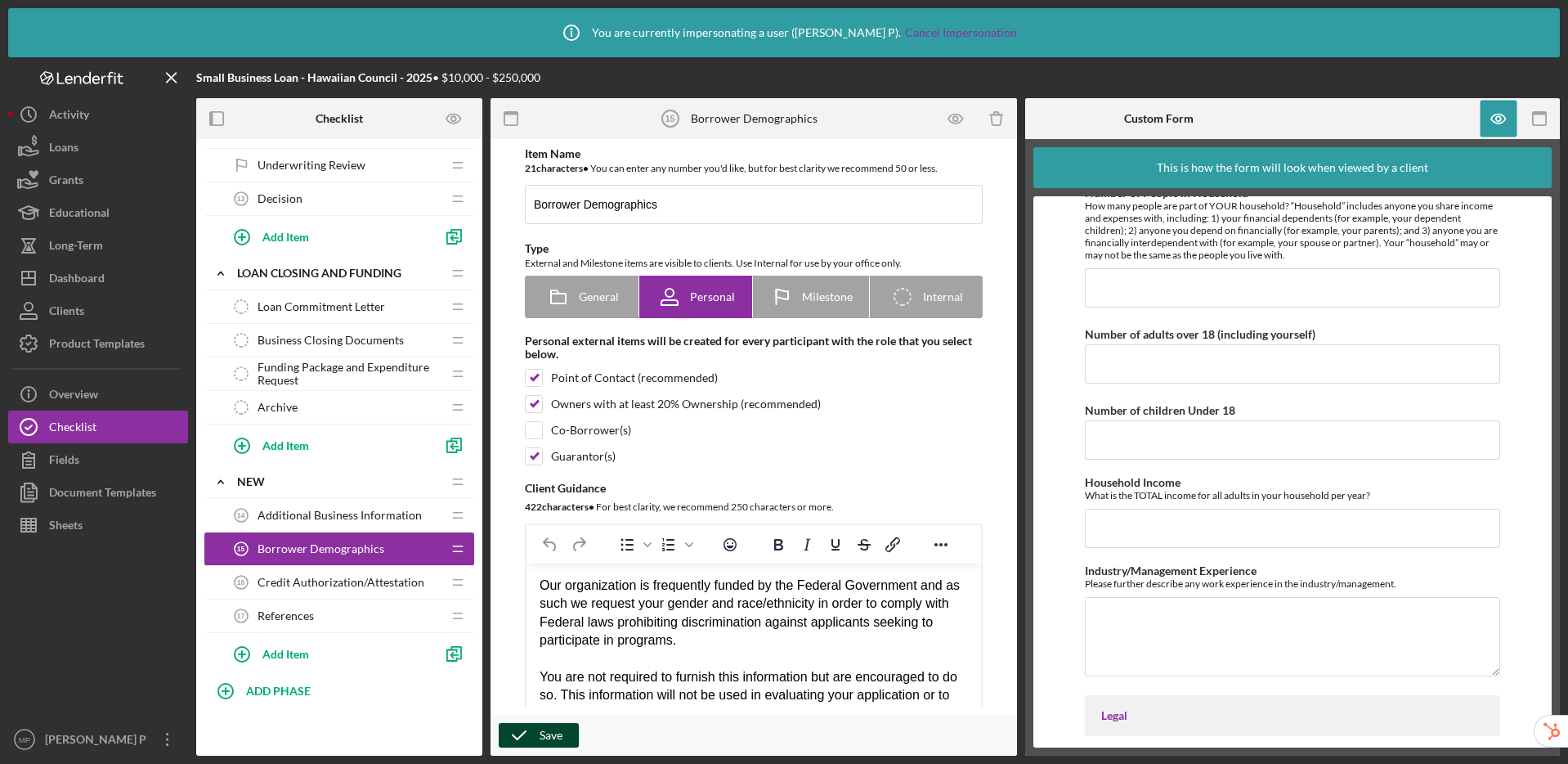
scroll to position [644, 0]
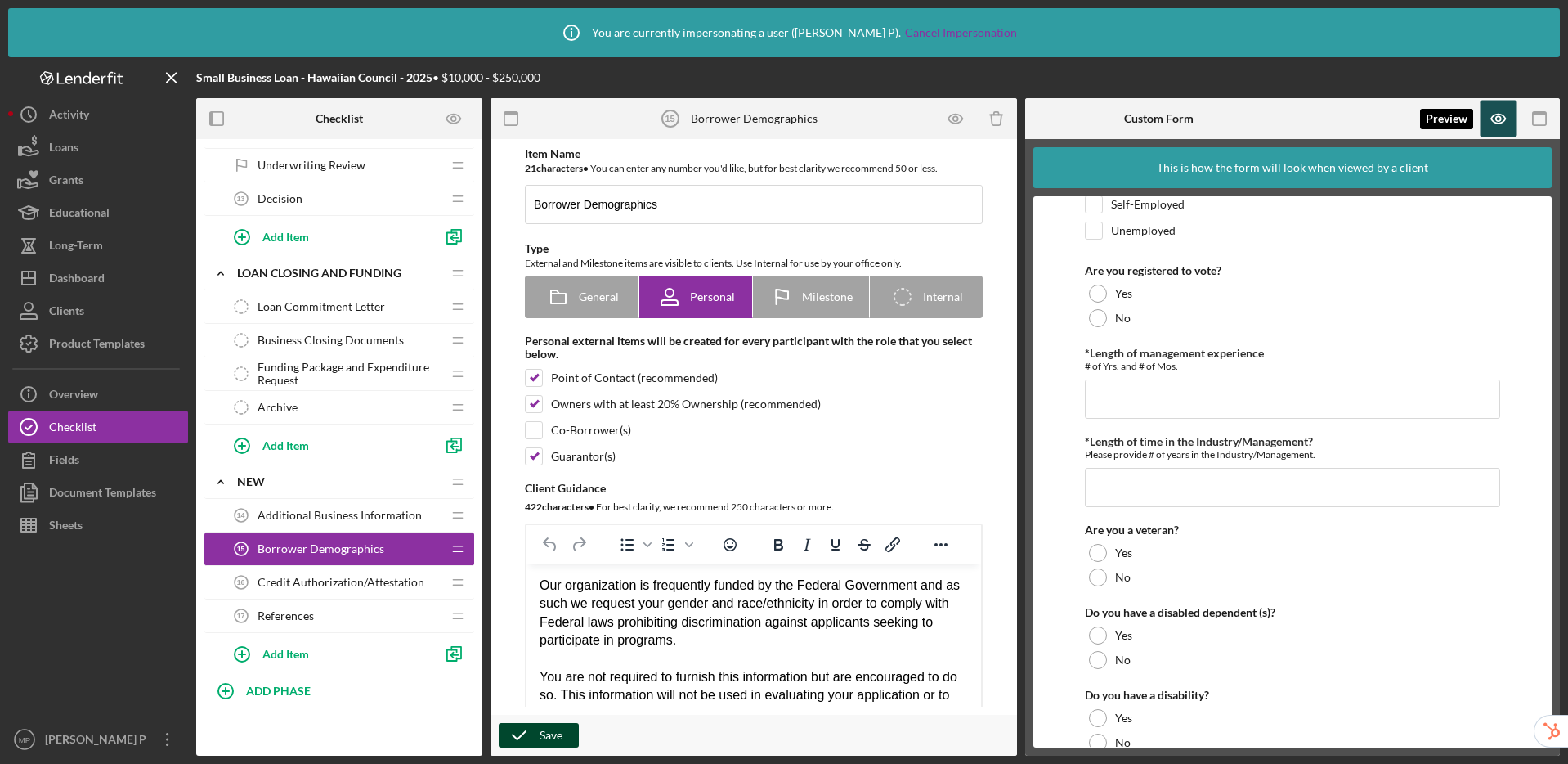
click at [1496, 127] on icon "button" at bounding box center [1499, 119] width 37 height 37
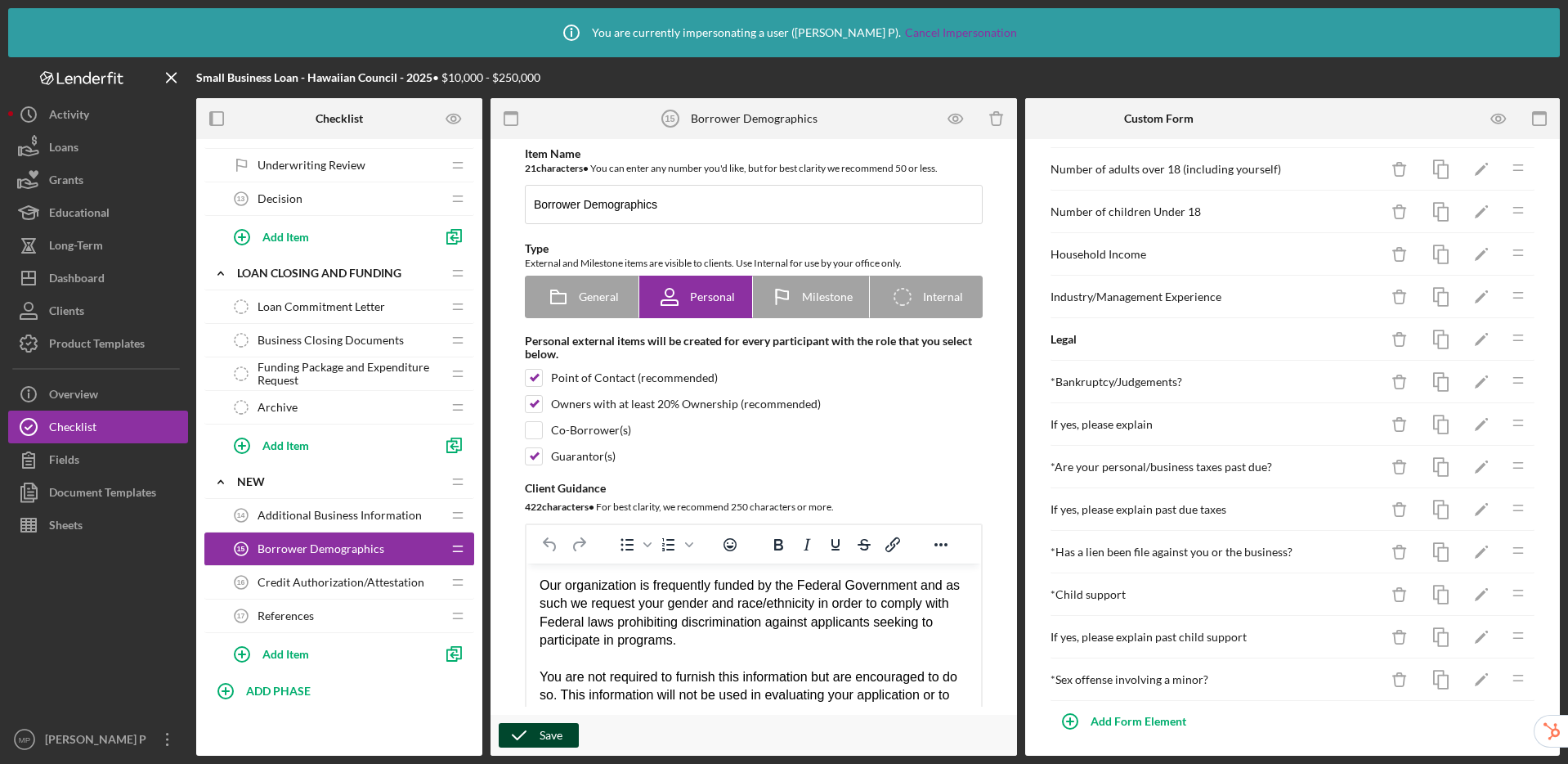
scroll to position [702, 0]
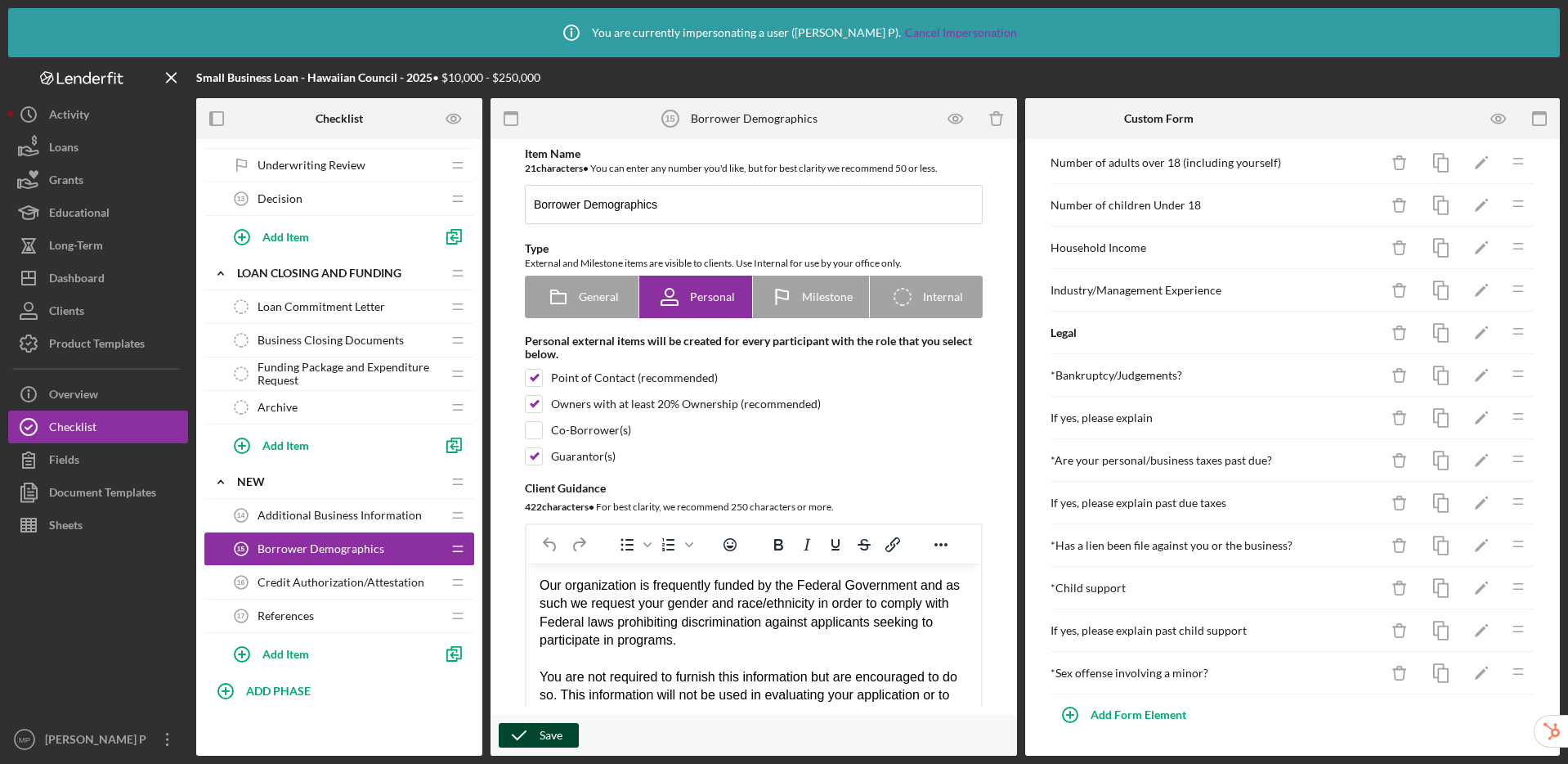
click at [552, 731] on div "Save" at bounding box center [550, 735] width 23 height 25
click at [285, 659] on div "Add Item" at bounding box center [285, 654] width 46 height 31
type input "Legal Questions"
click at [229, 694] on div "Add" at bounding box center [239, 694] width 21 height 25
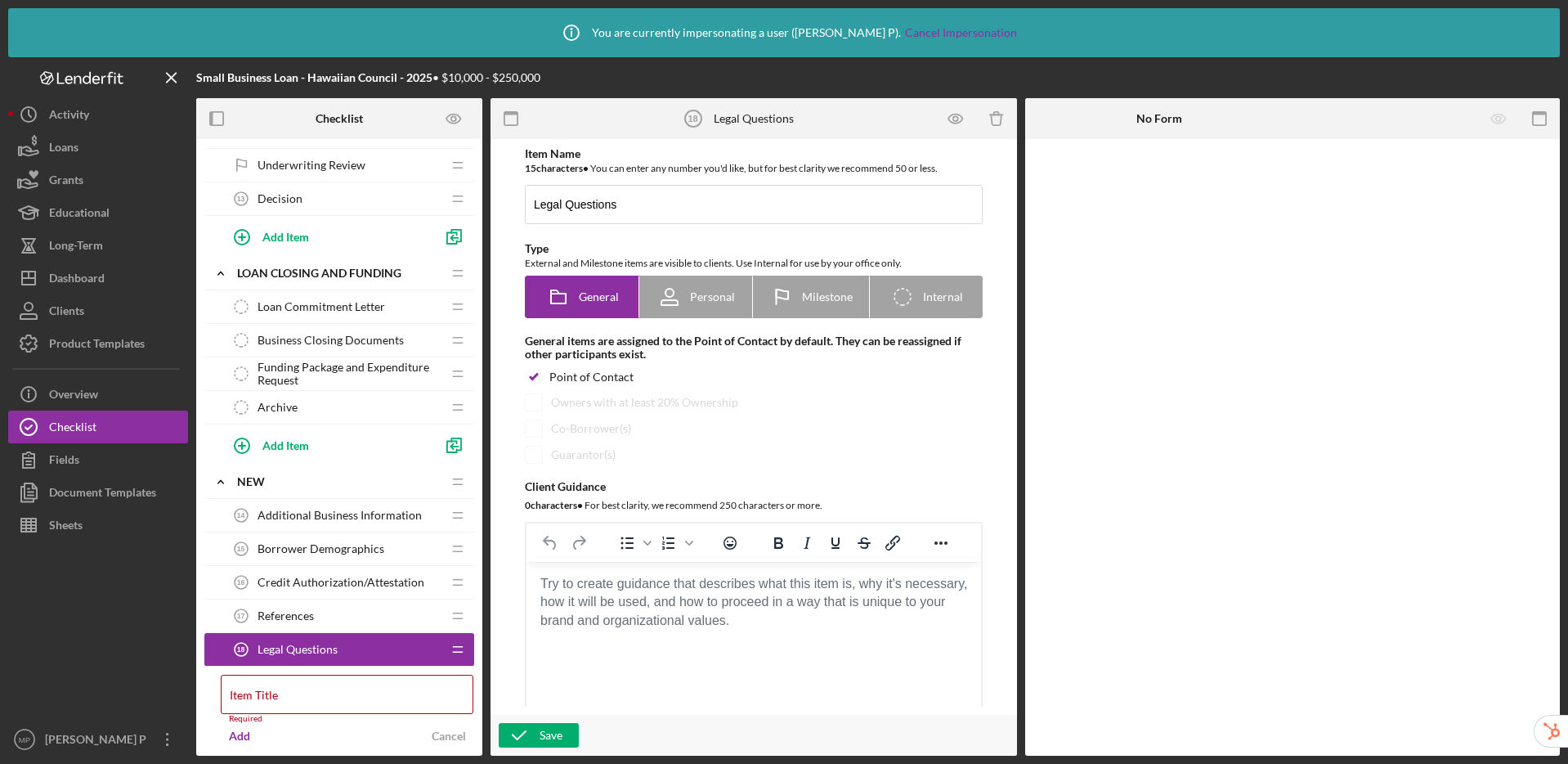
click at [611, 593] on body "Rich Text Area. Press ALT-0 for help." at bounding box center [754, 583] width 428 height 18
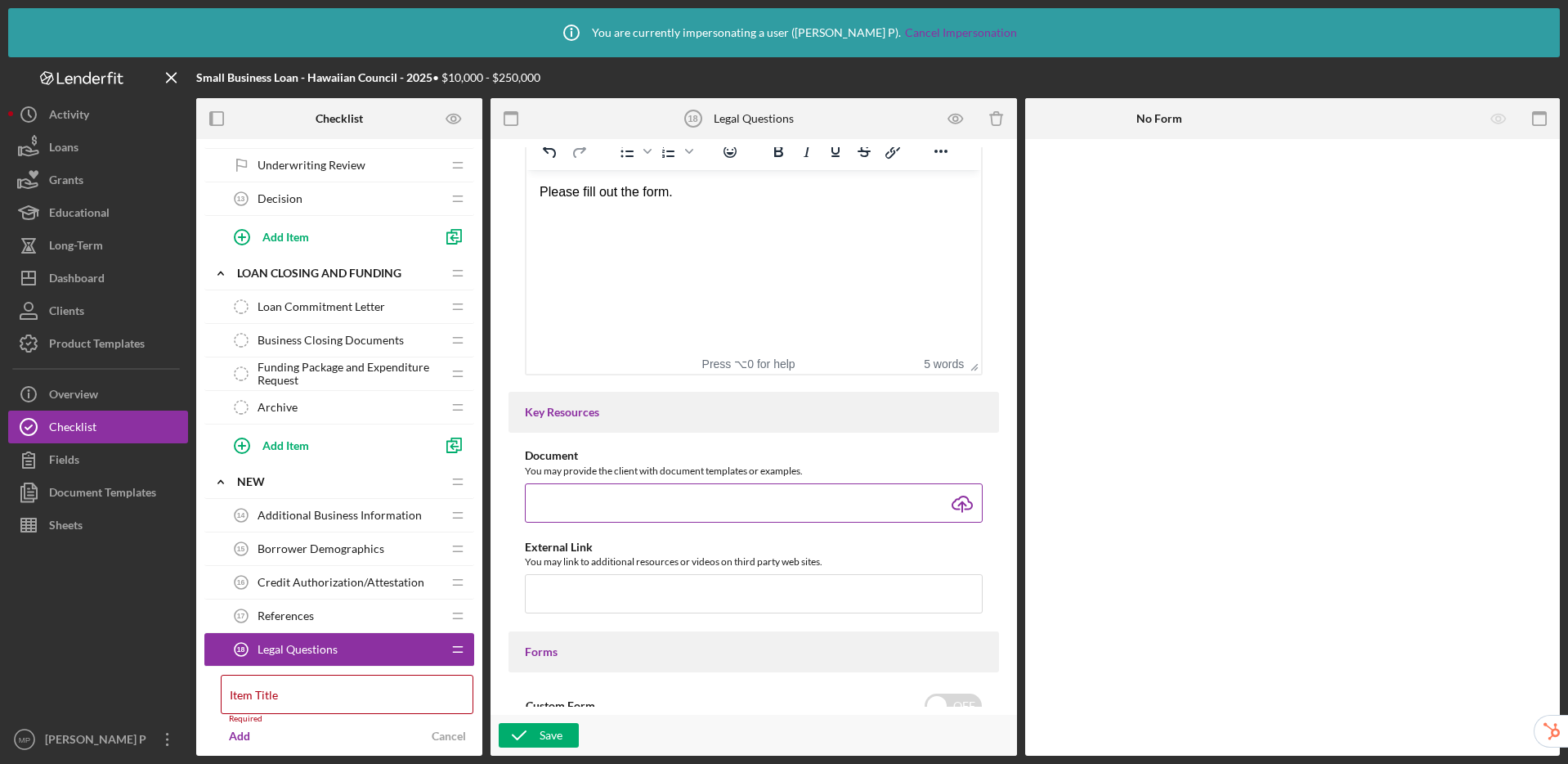
scroll to position [945, 0]
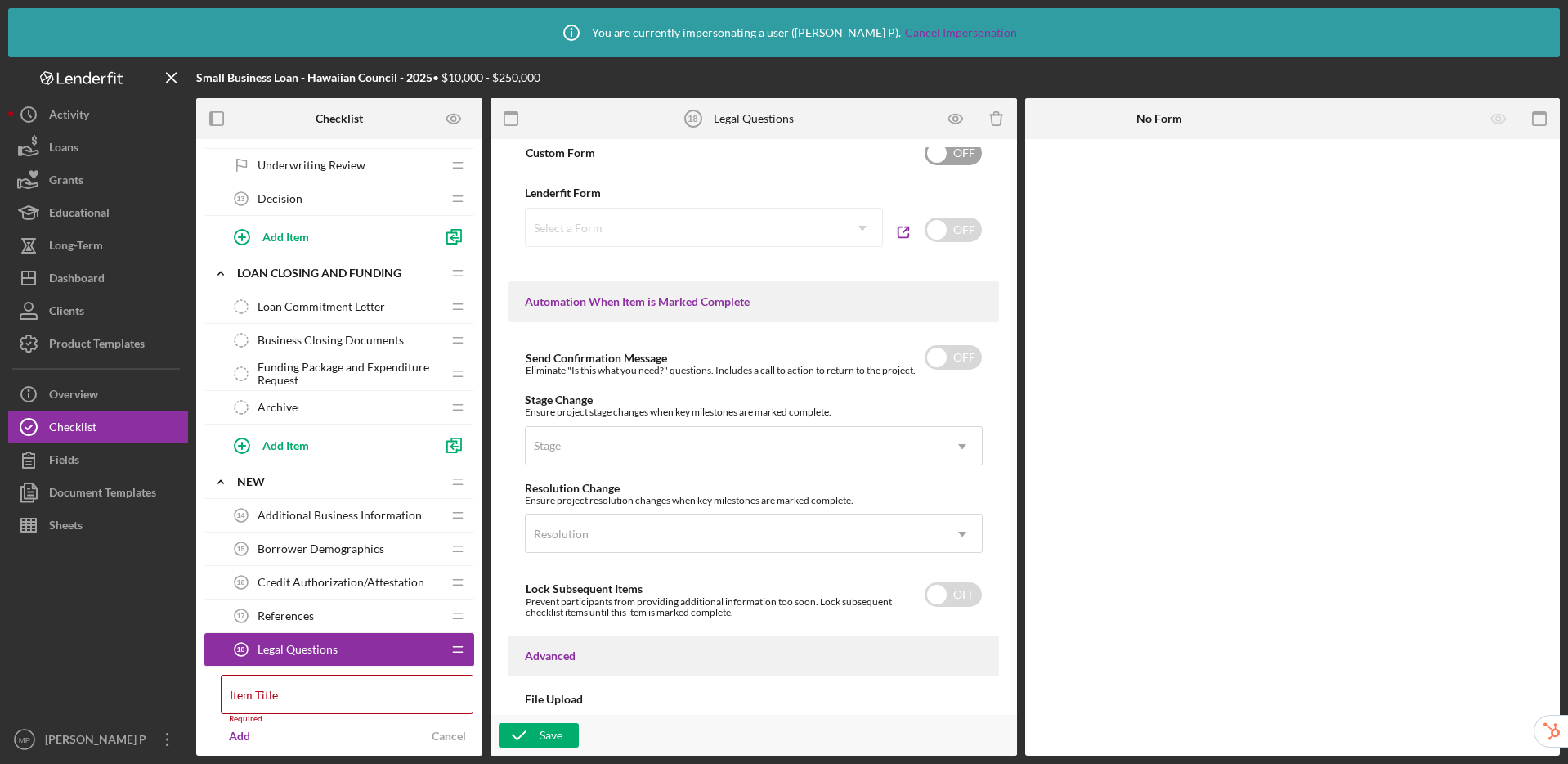
click at [941, 157] on input "checkbox" at bounding box center [953, 152] width 57 height 25
checkbox input "true"
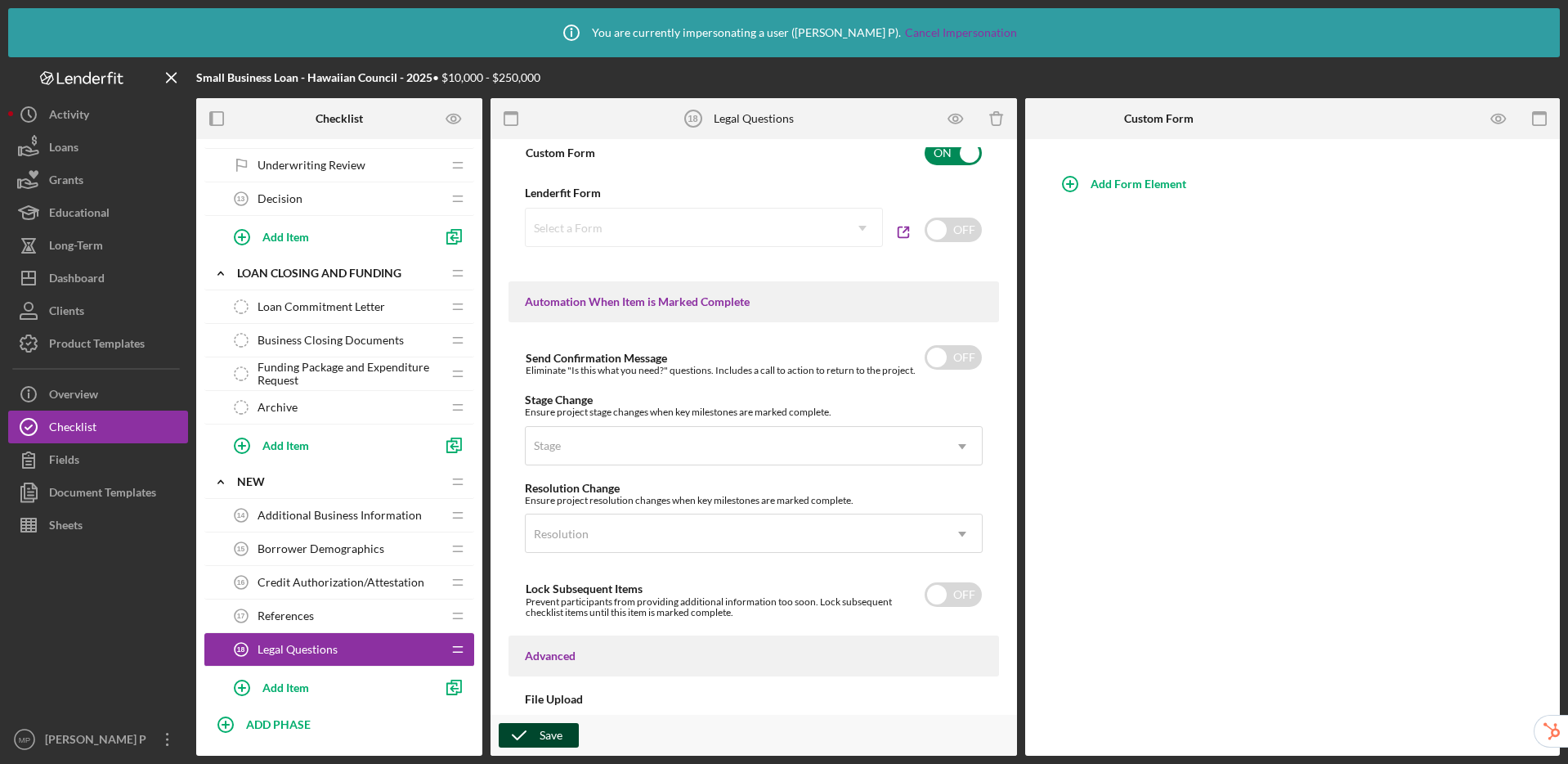
click at [537, 723] on icon "button" at bounding box center [519, 735] width 41 height 41
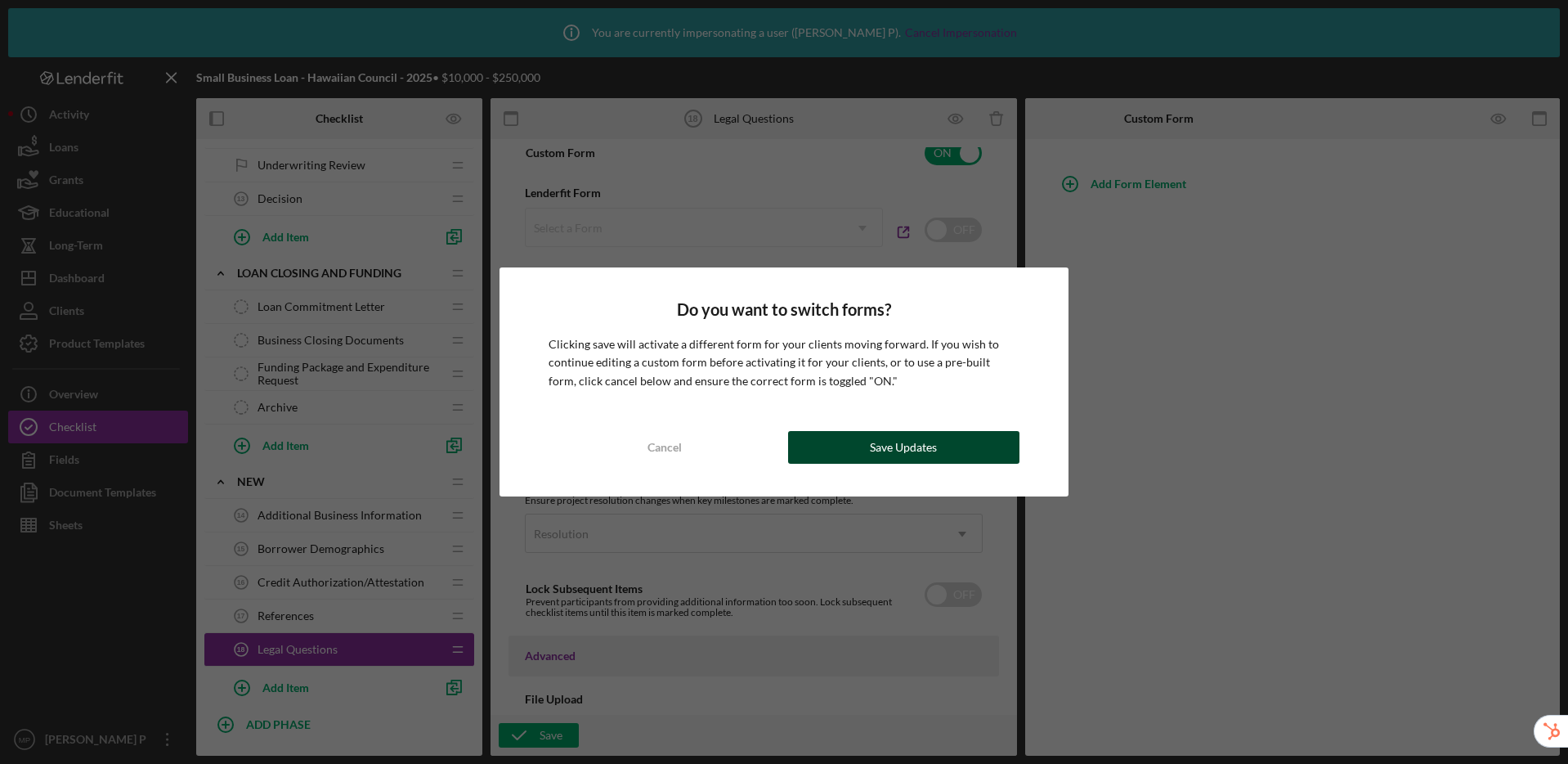
click at [909, 446] on div "Save Updates" at bounding box center [903, 447] width 67 height 32
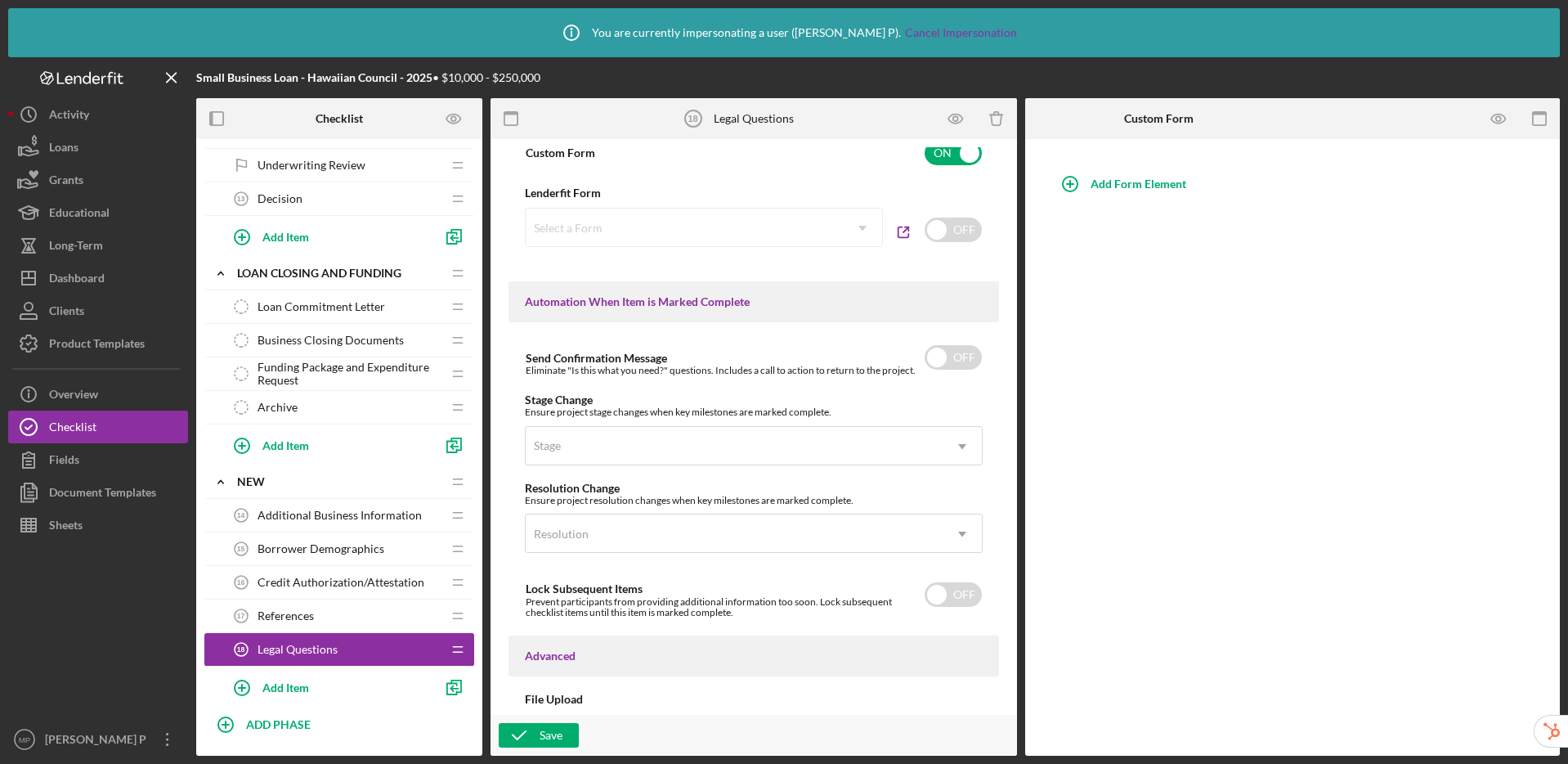
scroll to position [1126, 0]
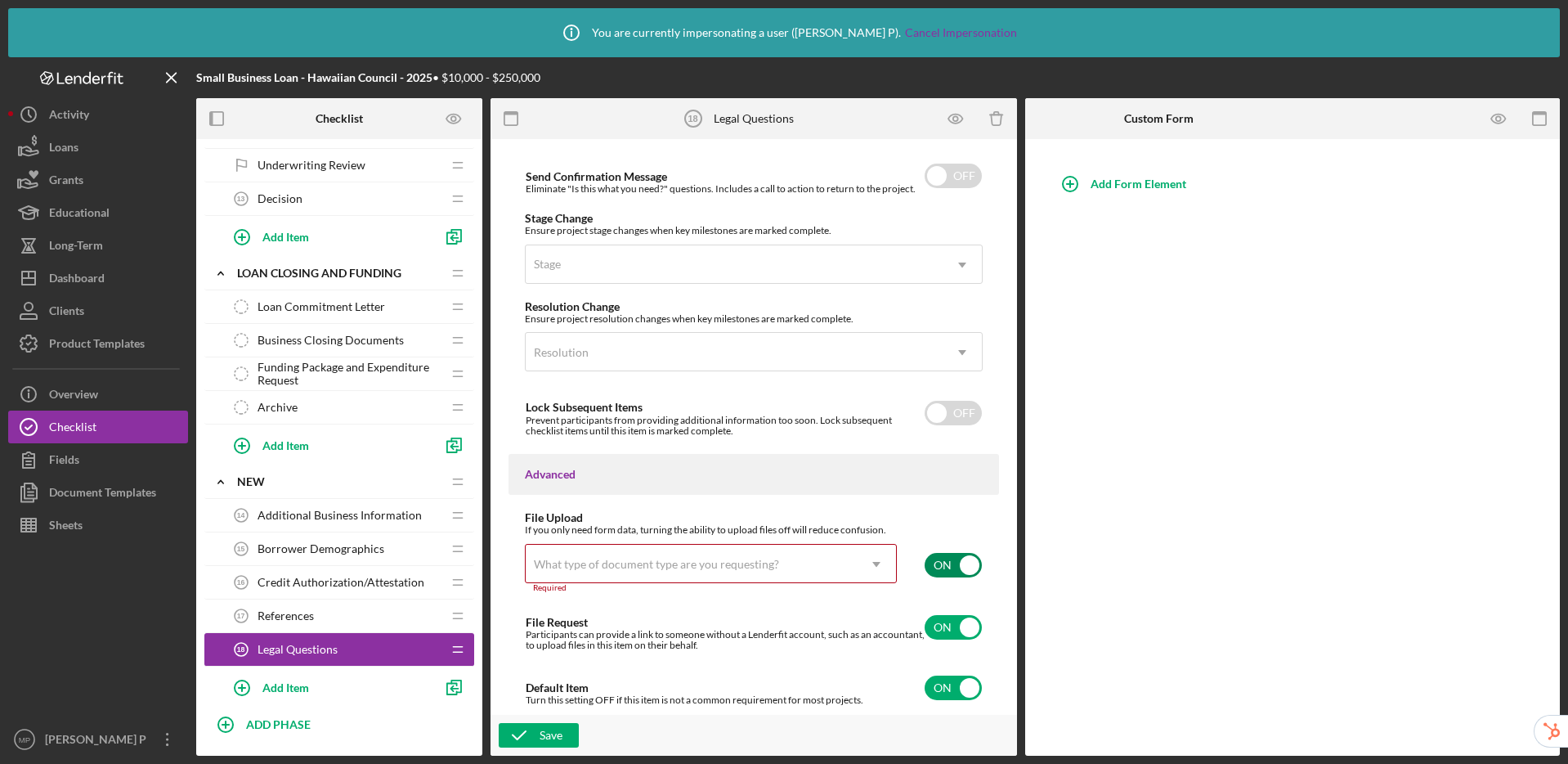
click at [952, 559] on input "checkbox" at bounding box center [953, 564] width 57 height 25
checkbox input "false"
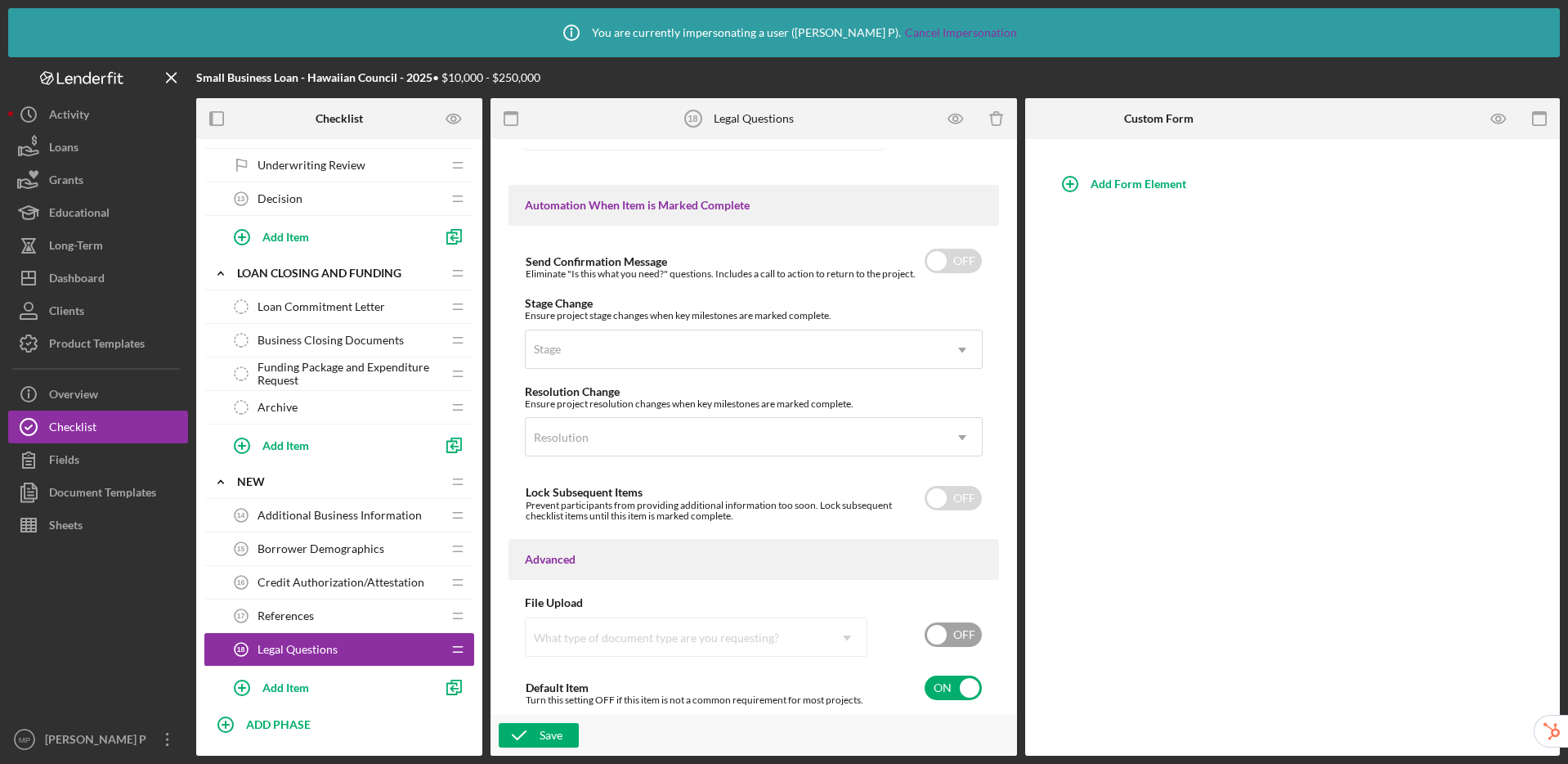
scroll to position [1041, 0]
click at [520, 729] on icon "button" at bounding box center [519, 735] width 41 height 41
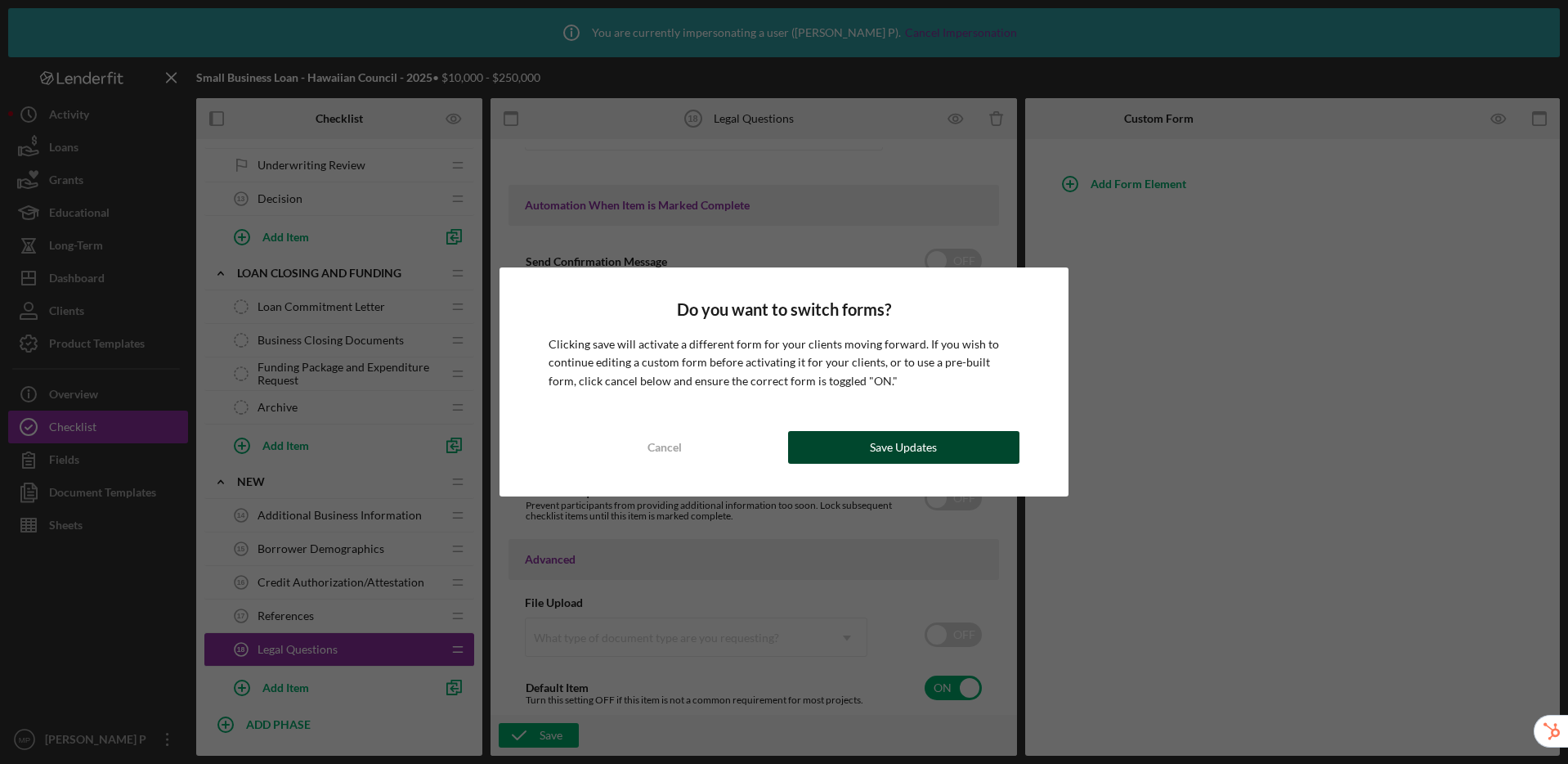
click at [838, 446] on button "Save Updates" at bounding box center [903, 447] width 232 height 32
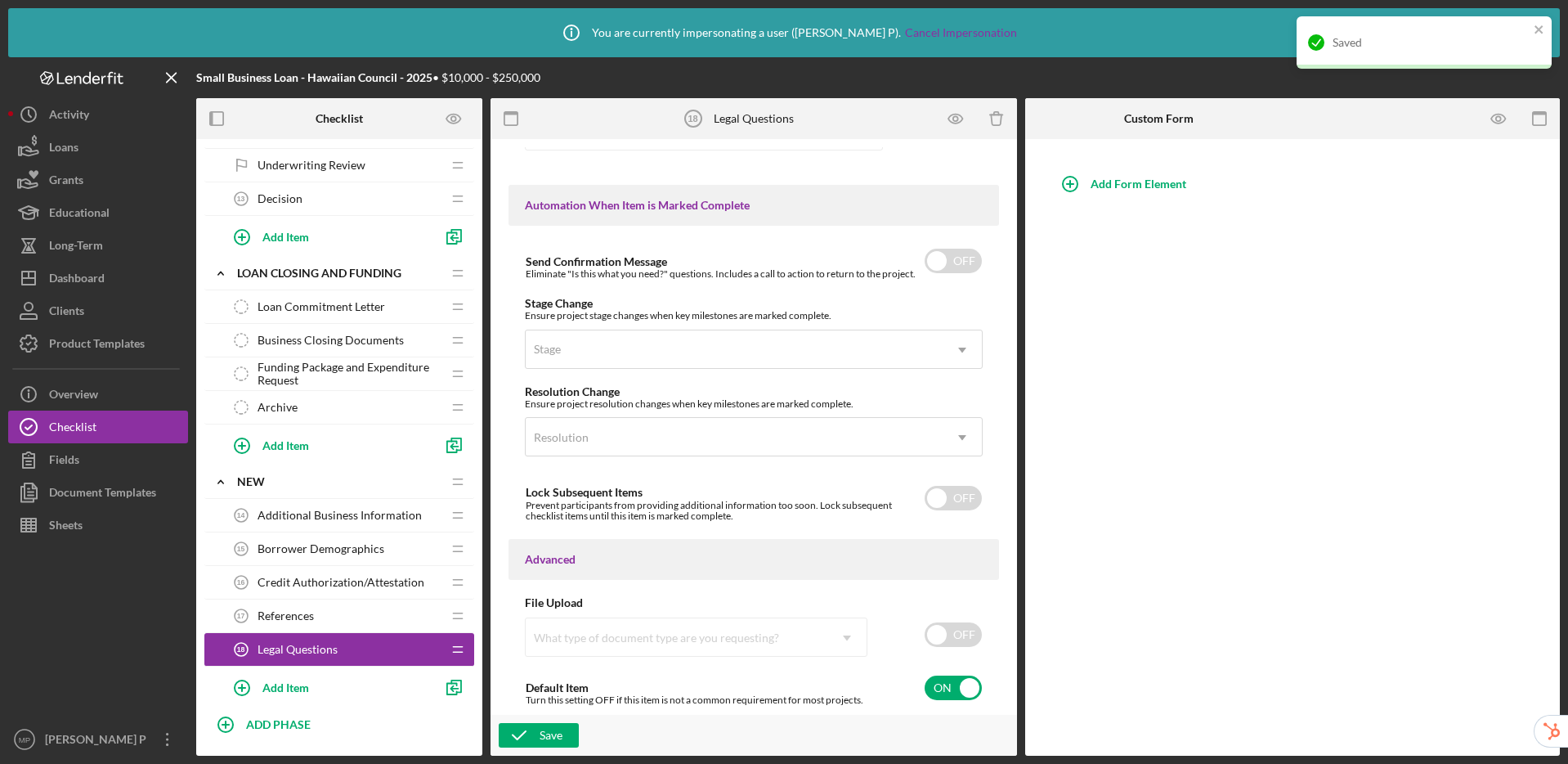
click at [316, 546] on span "Borrower Demographics" at bounding box center [320, 549] width 127 height 13
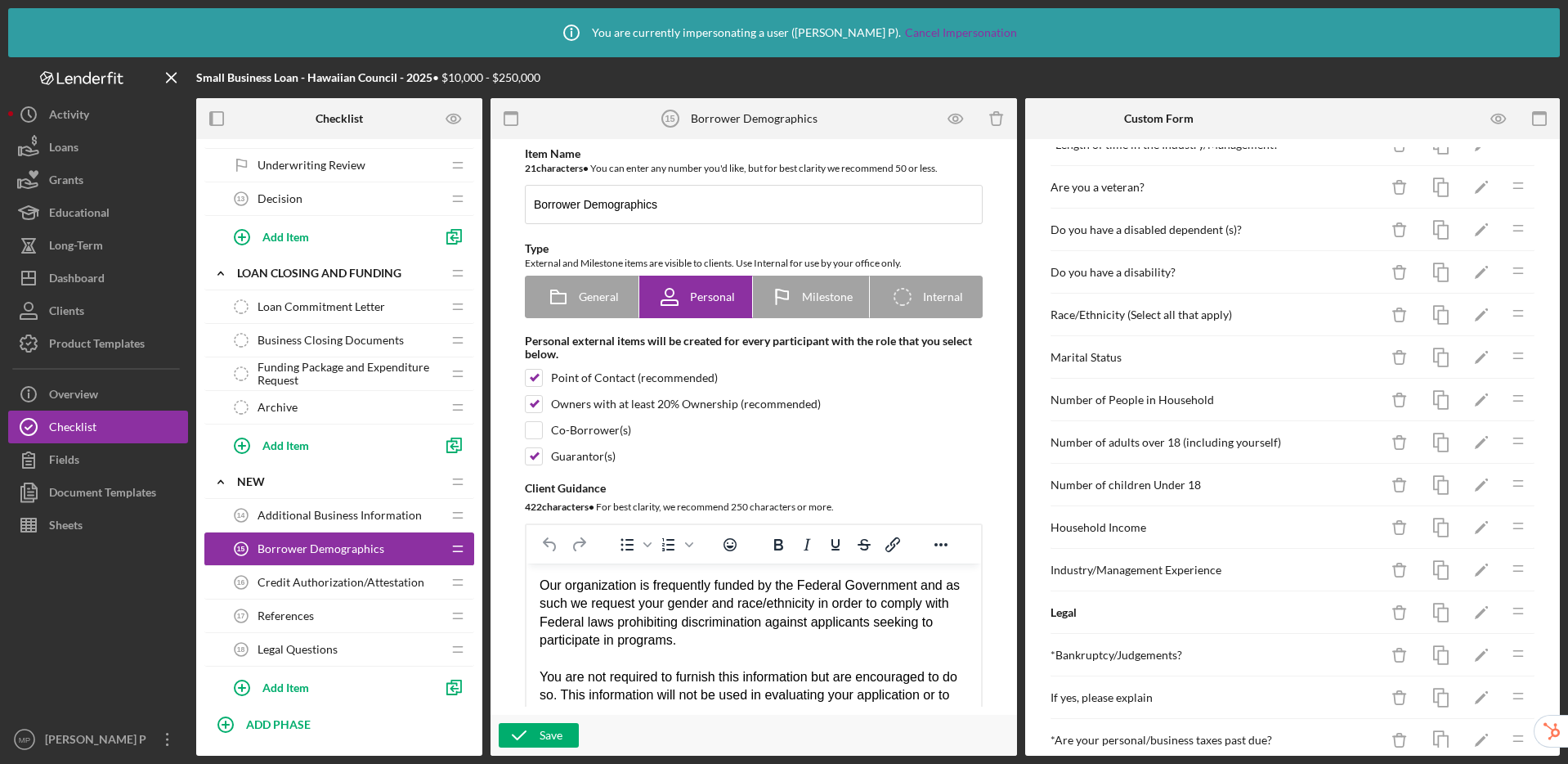
scroll to position [702, 0]
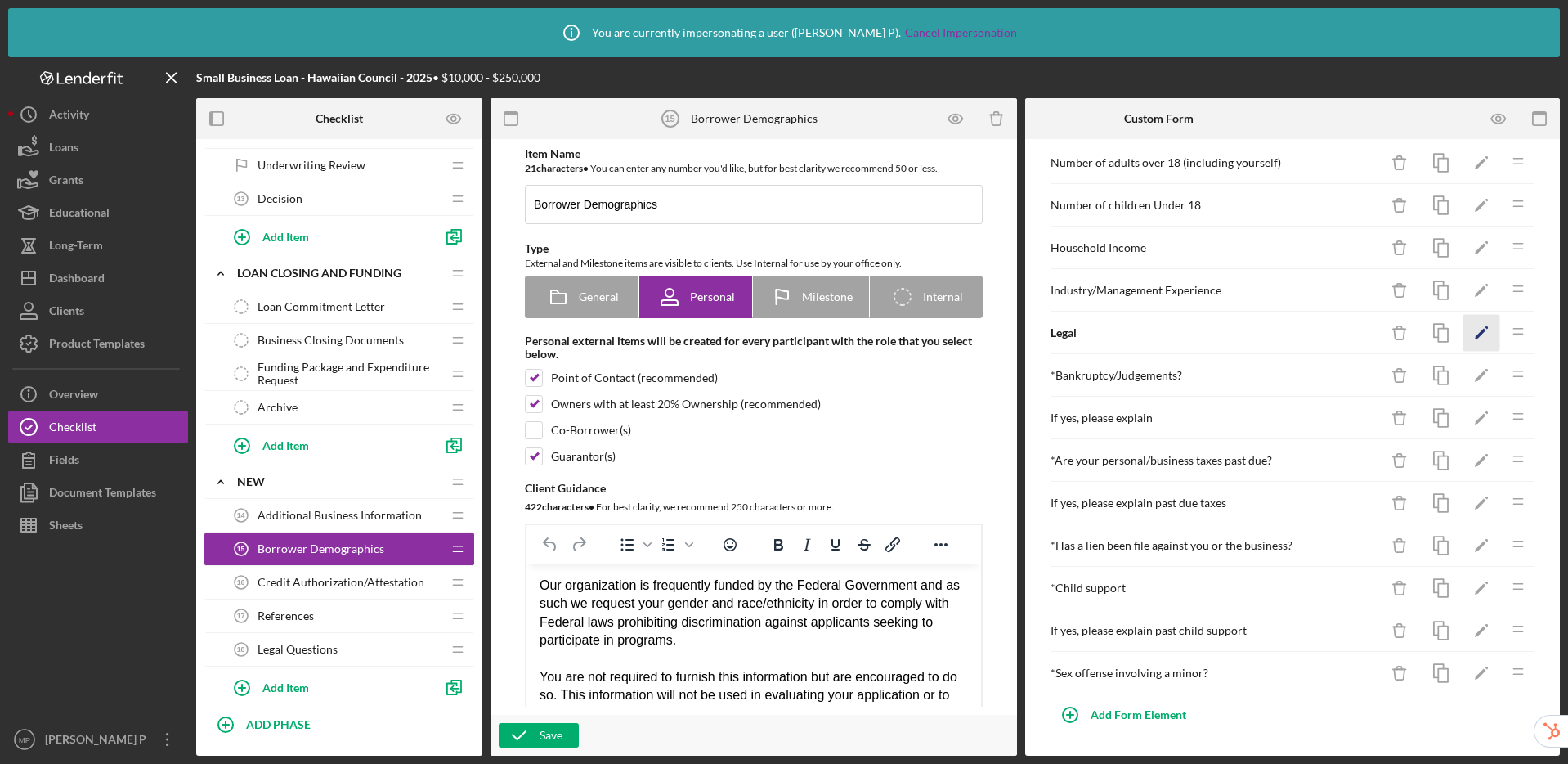
click at [1474, 336] on icon "Icon/Edit" at bounding box center [1482, 333] width 37 height 37
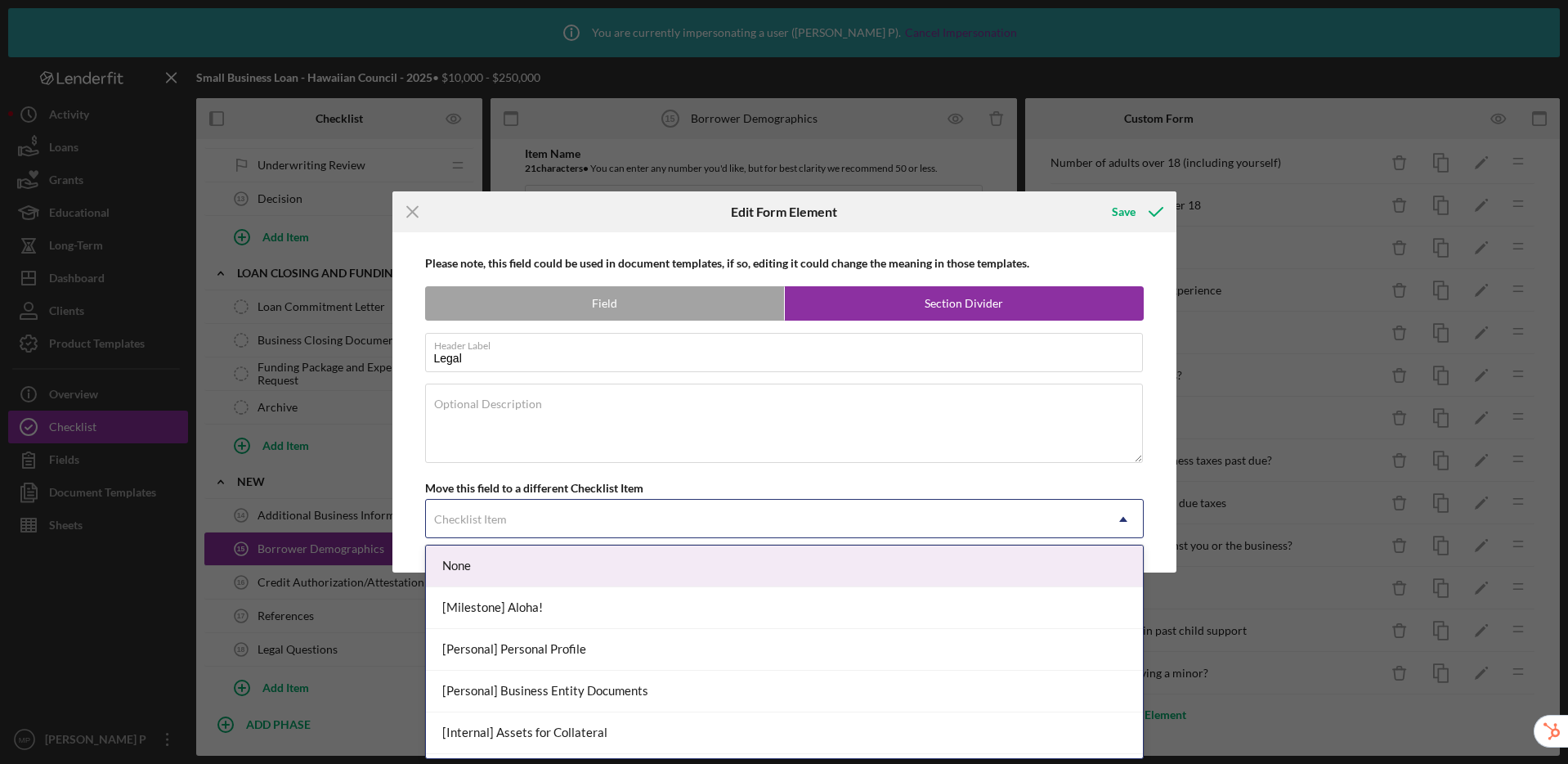
click at [510, 523] on div "Checklist Item" at bounding box center [765, 519] width 678 height 38
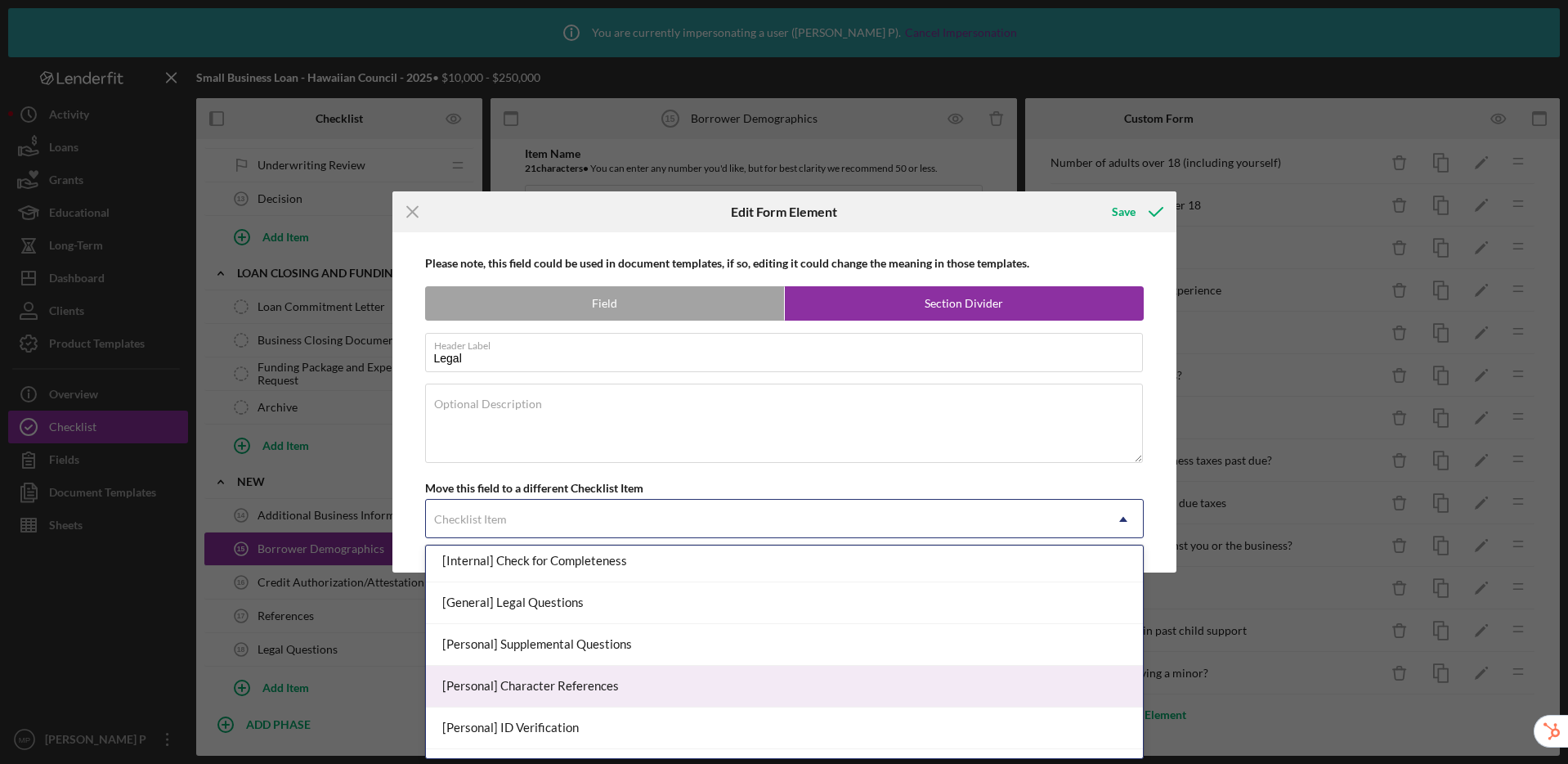
scroll to position [1005, 0]
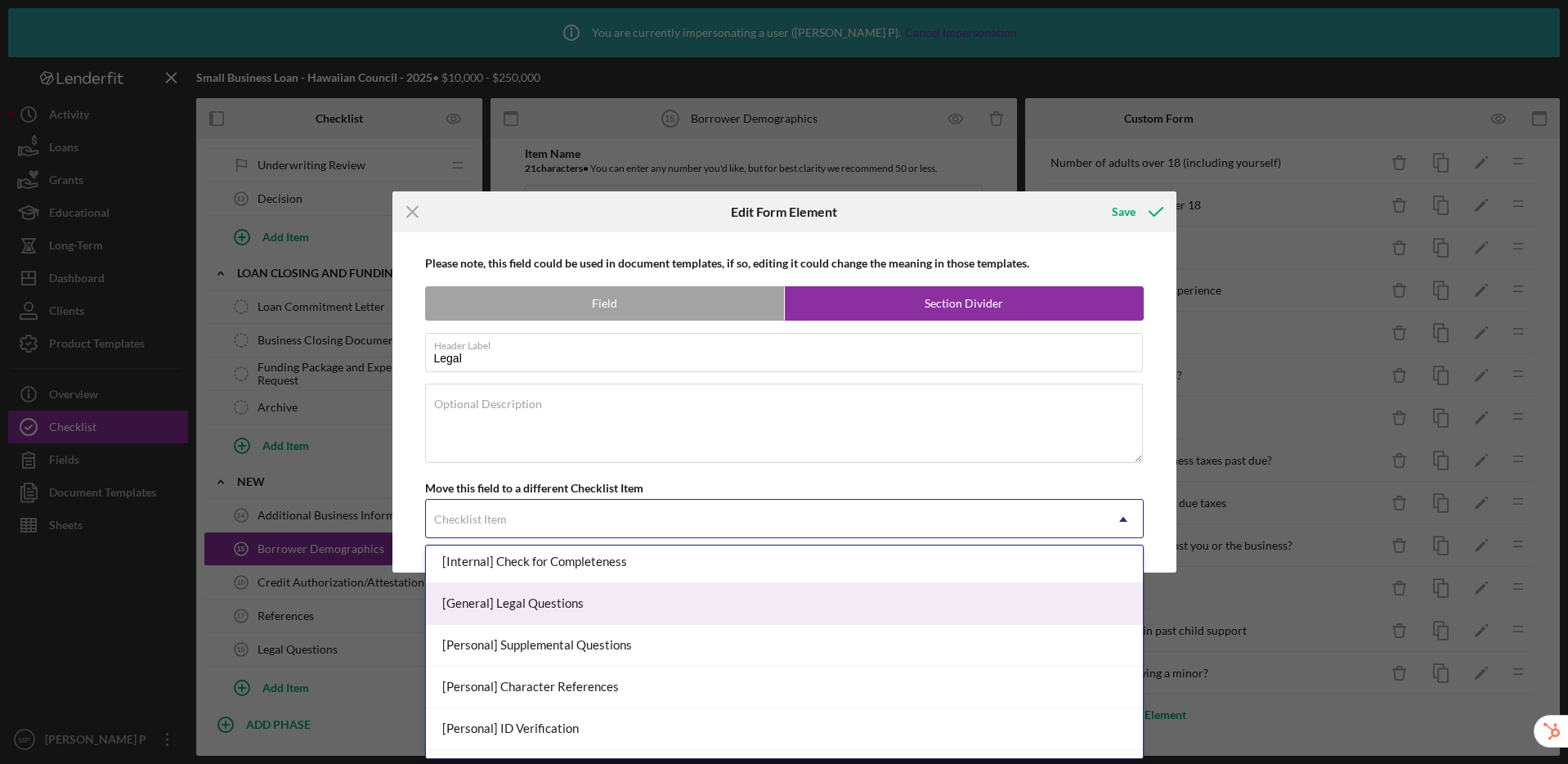
click at [578, 607] on div "[General] Legal Questions" at bounding box center [784, 603] width 717 height 42
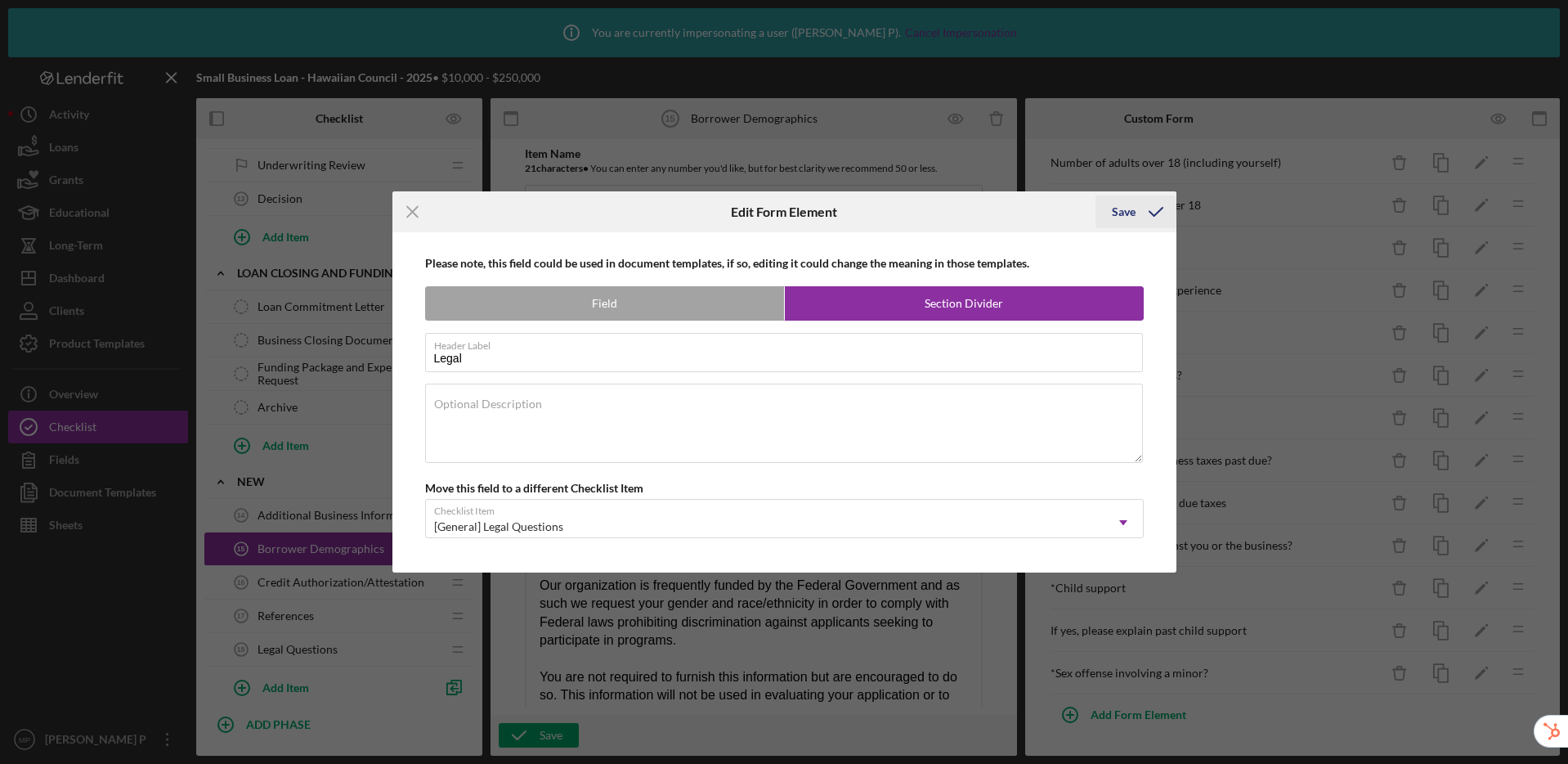
click at [1132, 210] on div "Save" at bounding box center [1124, 212] width 24 height 32
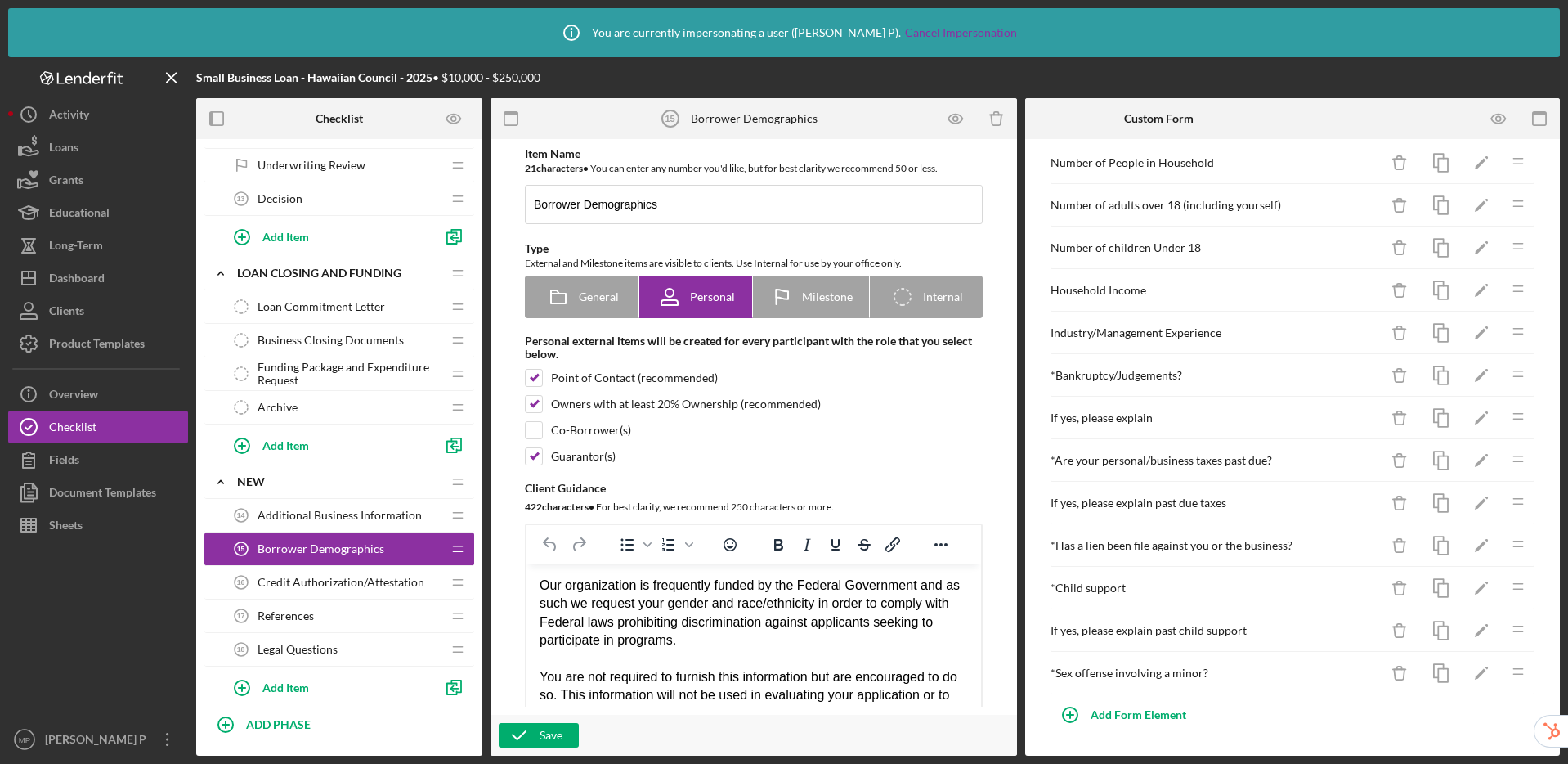
scroll to position [660, 0]
click at [1475, 460] on polygon "button" at bounding box center [1480, 462] width 11 height 11
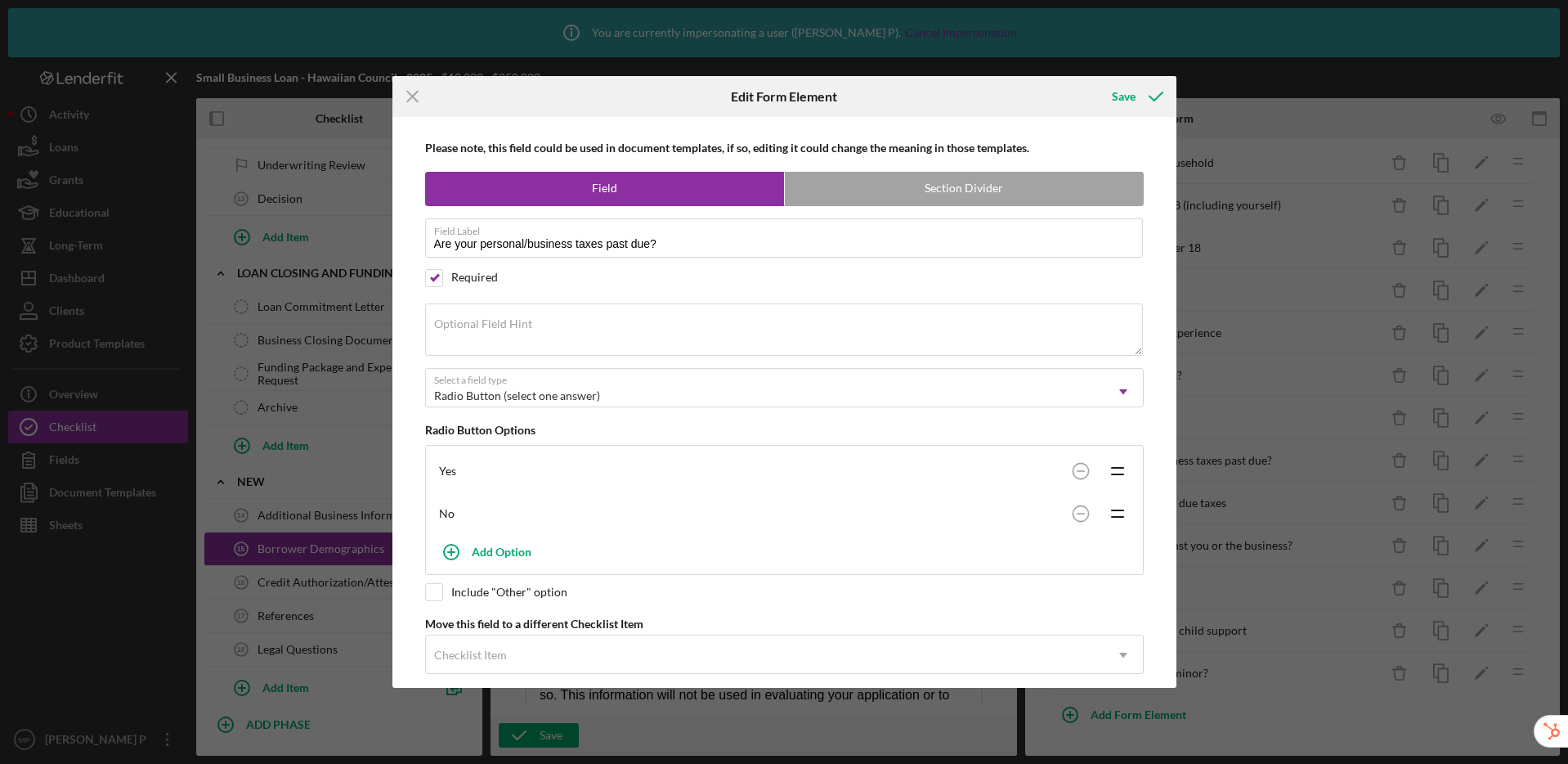
scroll to position [20, 0]
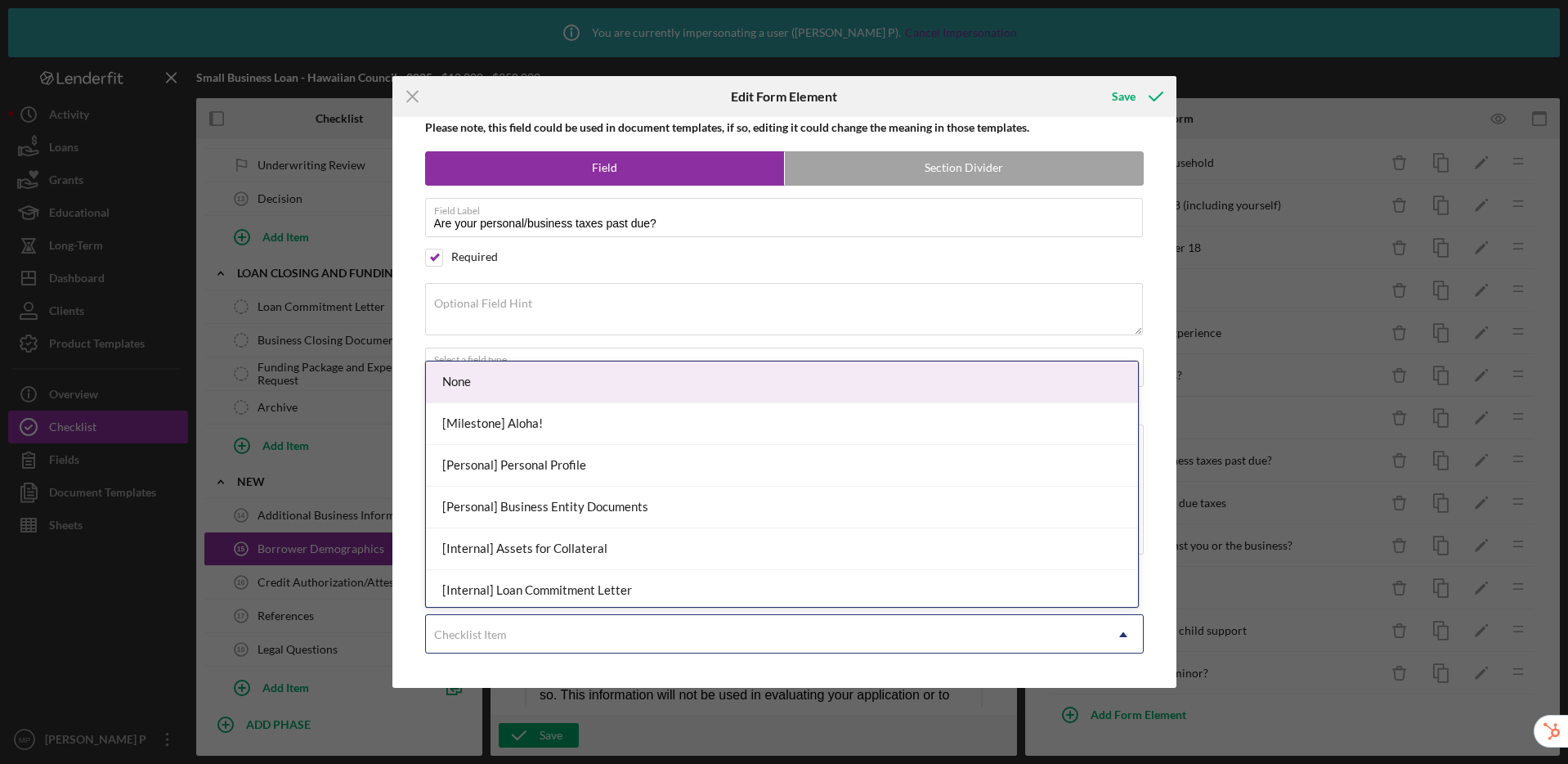
click at [570, 637] on div "Checklist Item" at bounding box center [765, 635] width 678 height 38
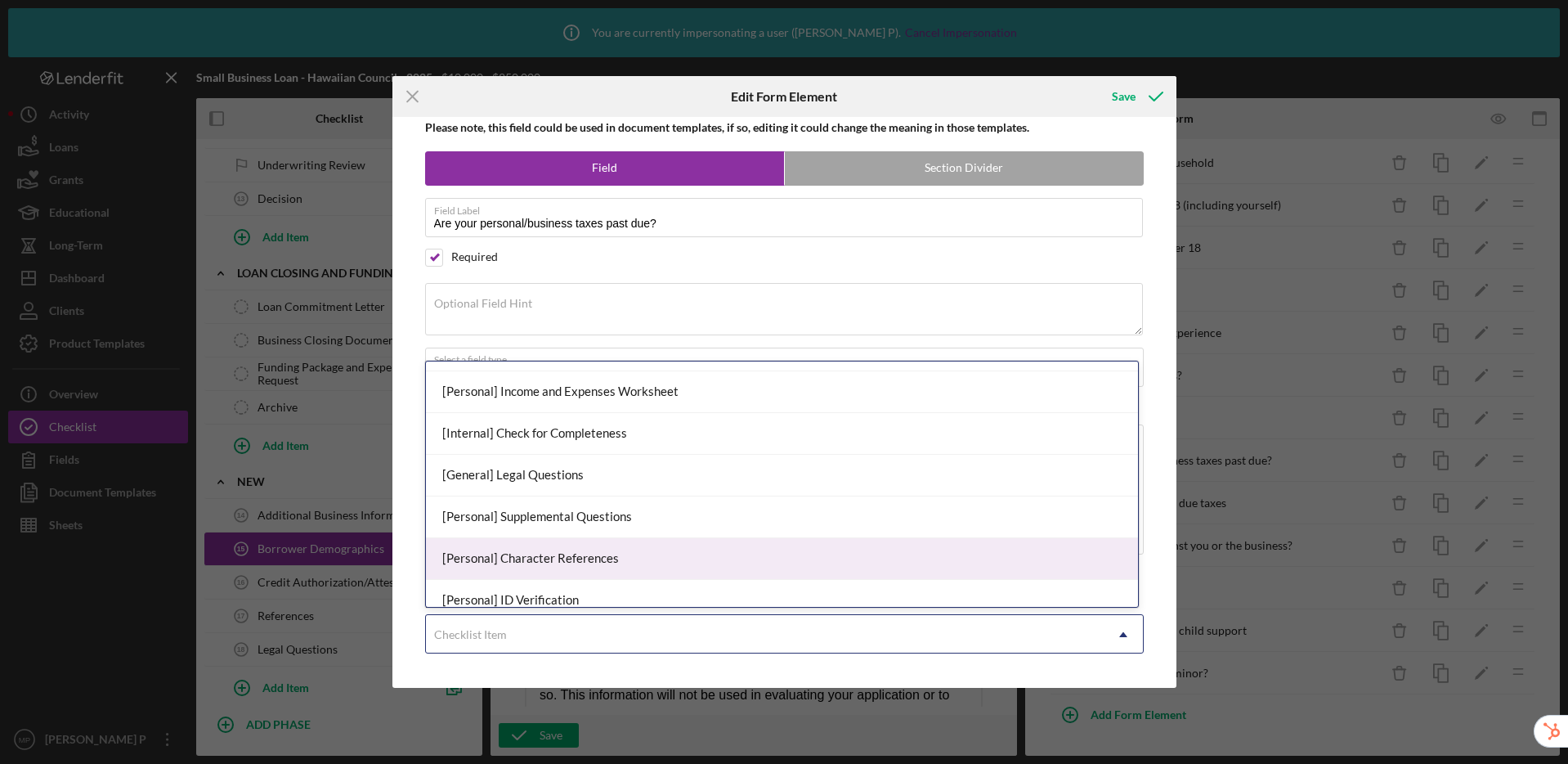
scroll to position [942, 0]
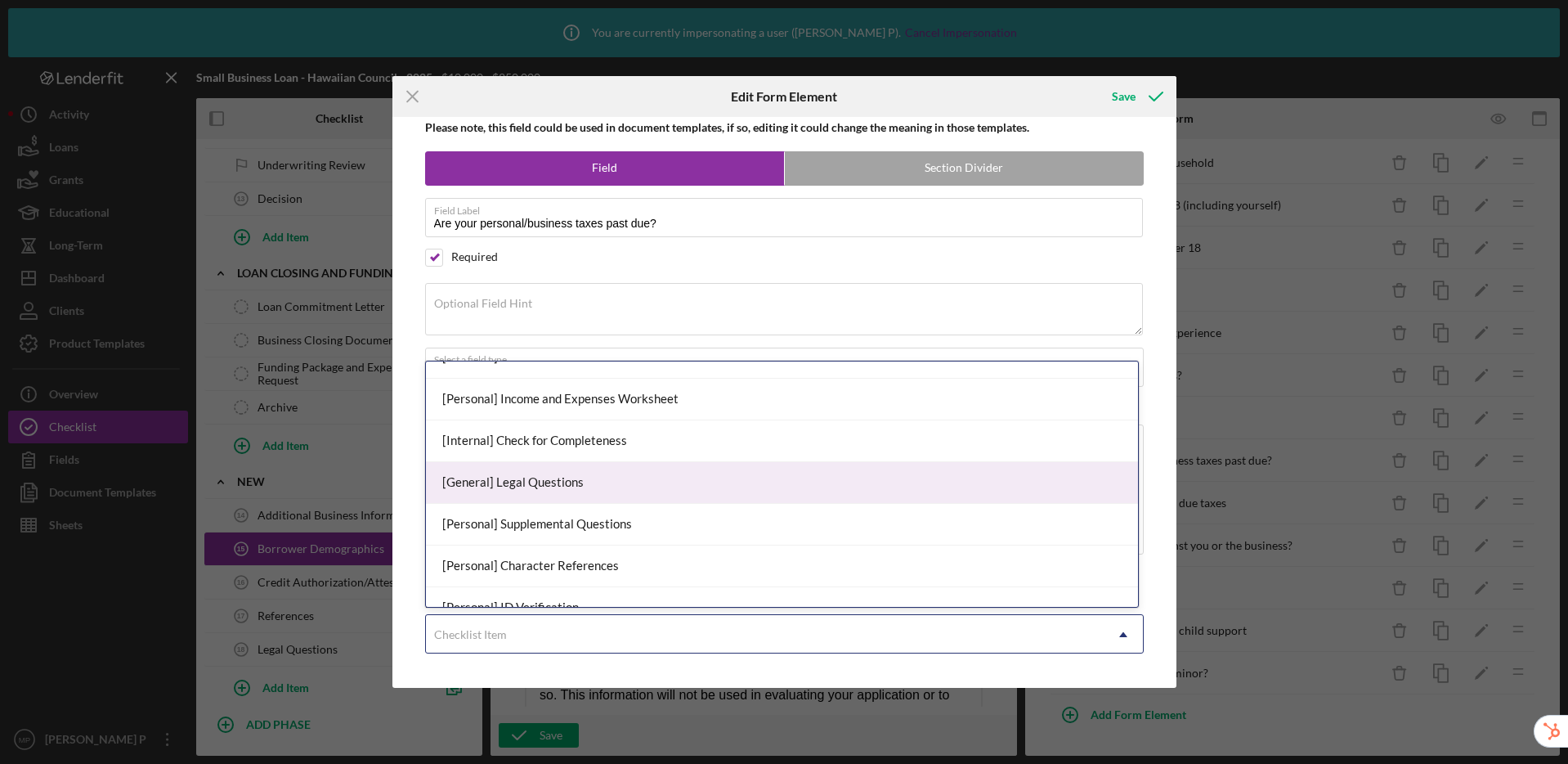
click at [570, 481] on div "[General] Legal Questions" at bounding box center [781, 482] width 712 height 42
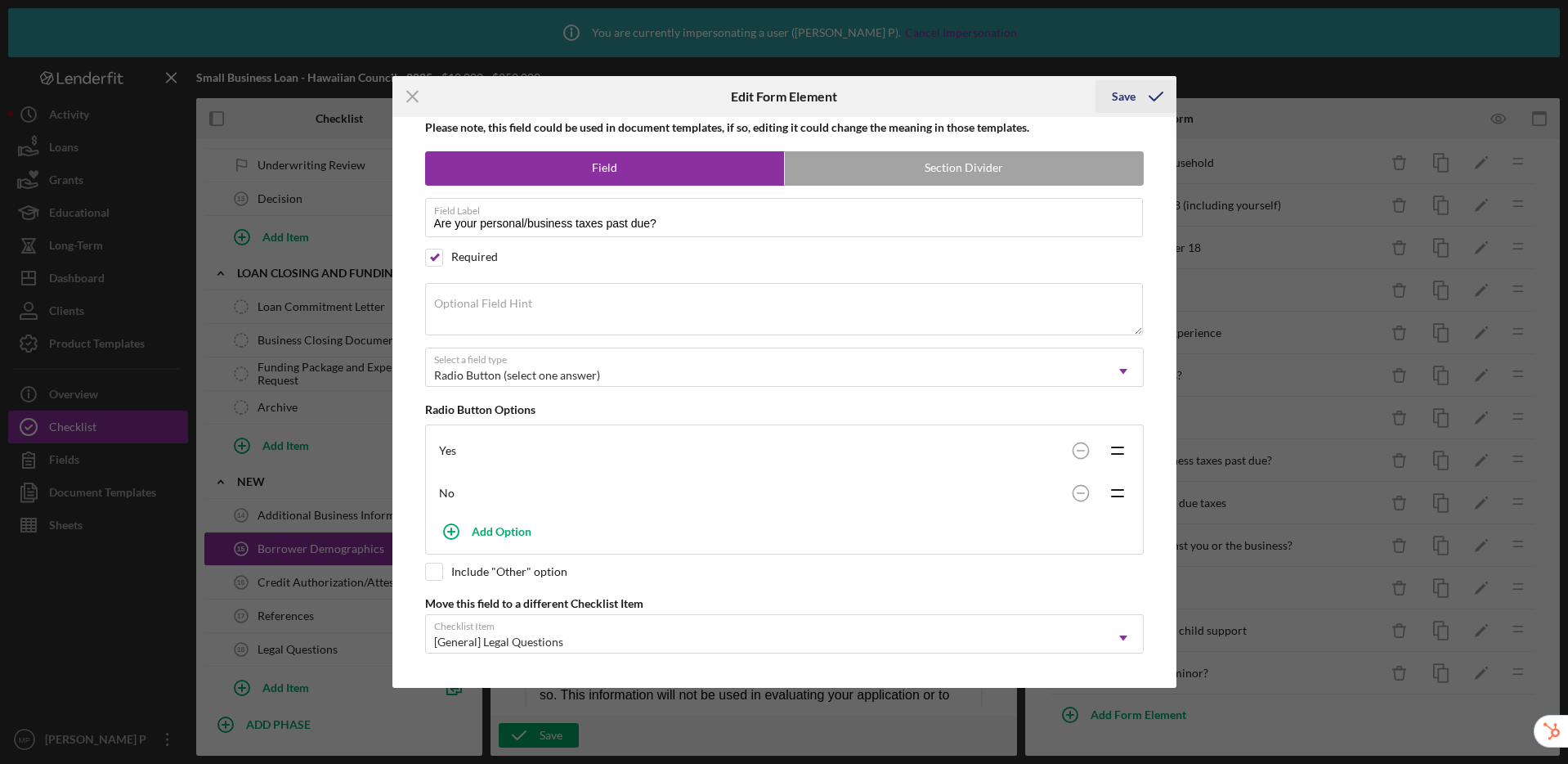
click at [1124, 97] on div "Save" at bounding box center [1124, 96] width 24 height 32
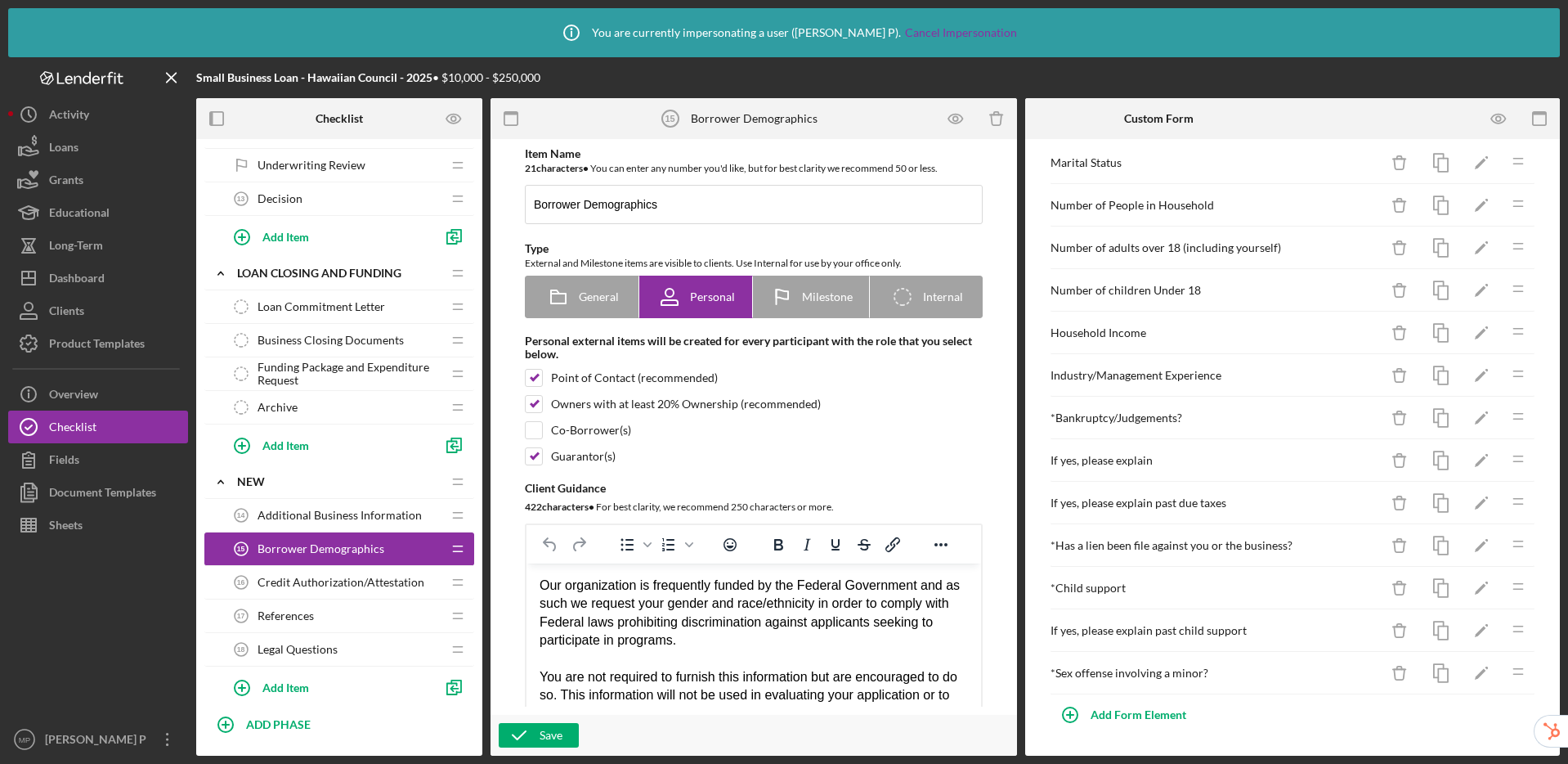
scroll to position [617, 0]
click at [1464, 415] on icon "Icon/Edit" at bounding box center [1482, 418] width 37 height 37
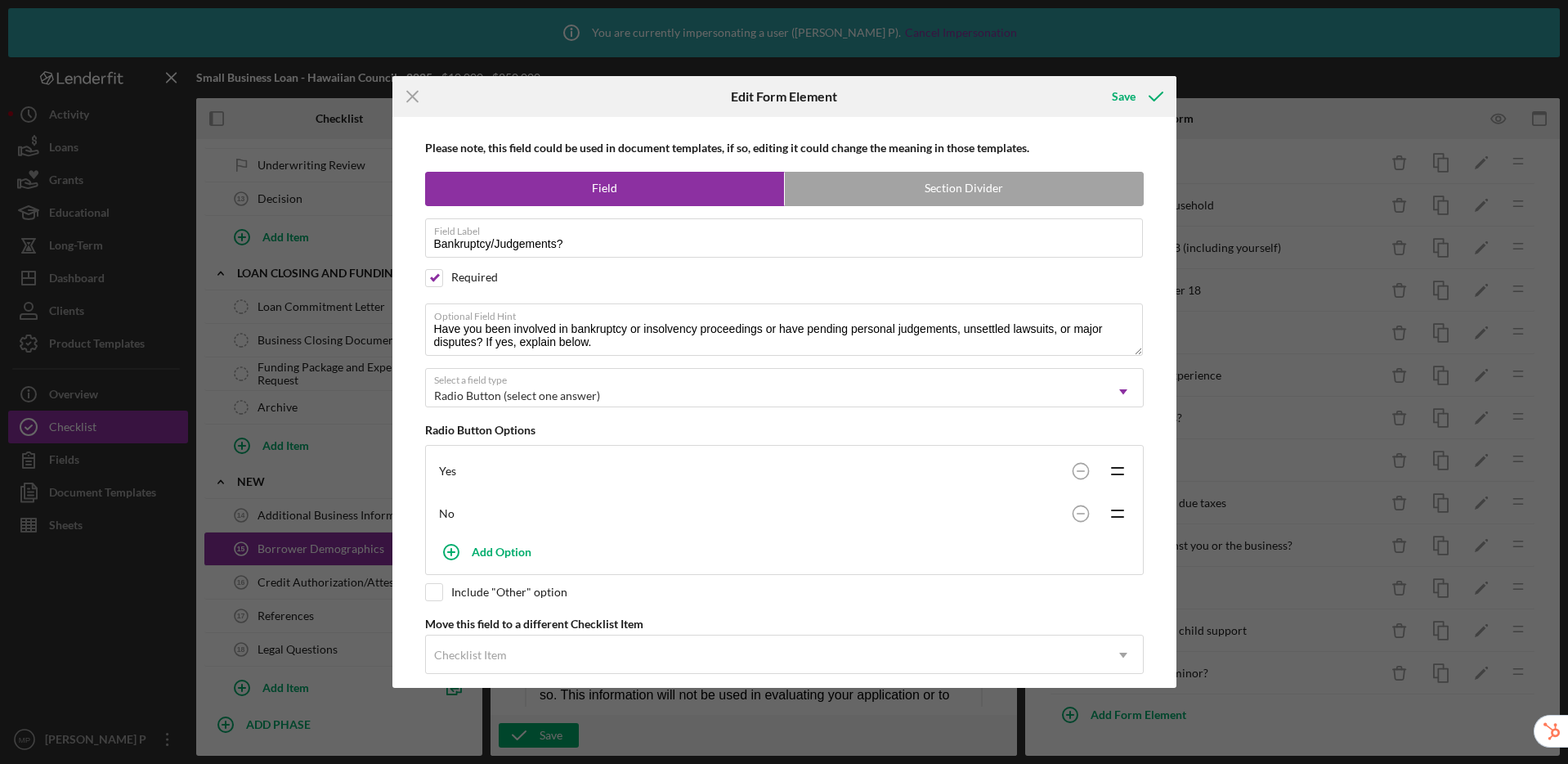
scroll to position [20, 0]
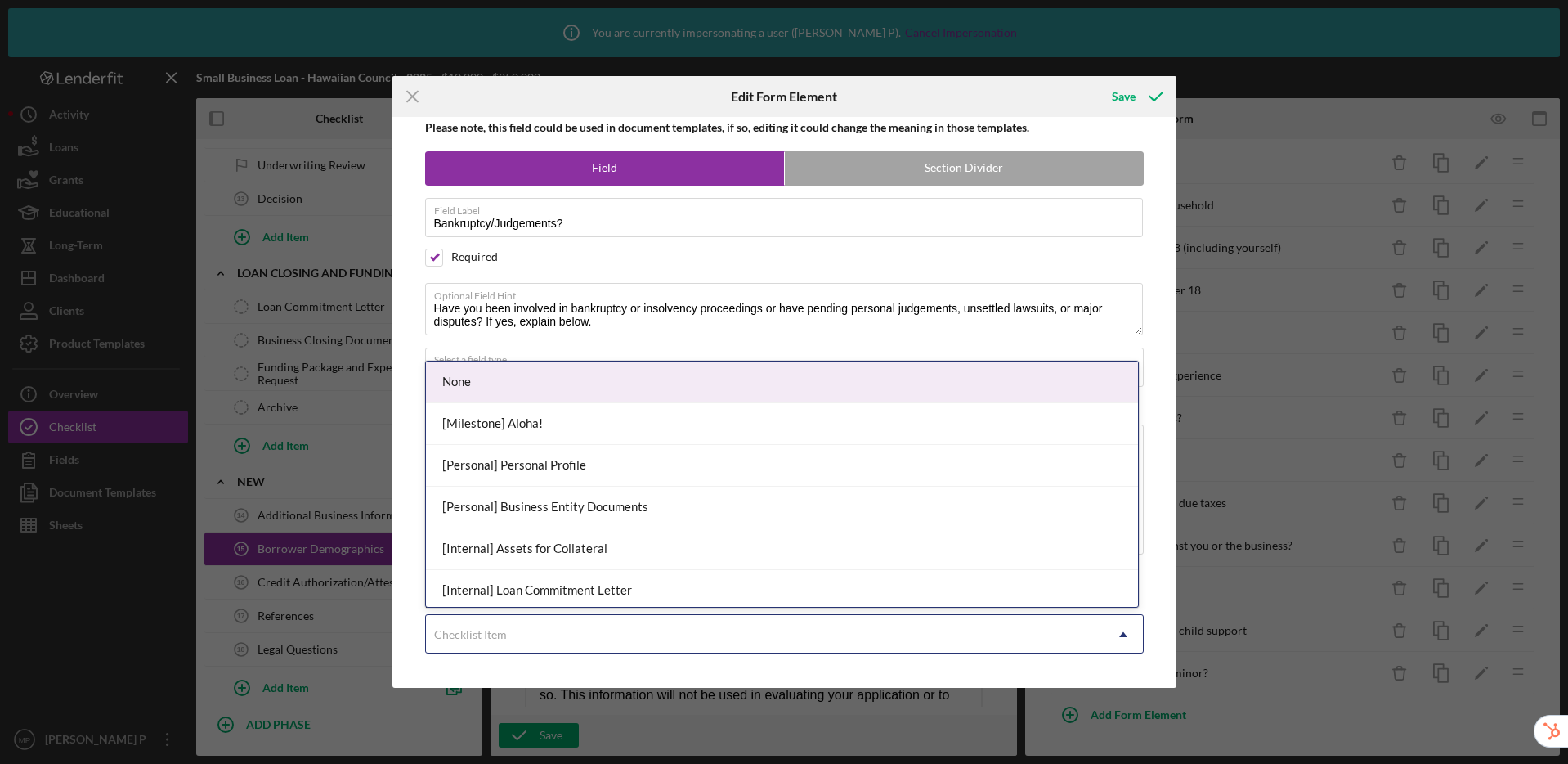
click at [506, 635] on div "Checklist Item" at bounding box center [765, 635] width 678 height 38
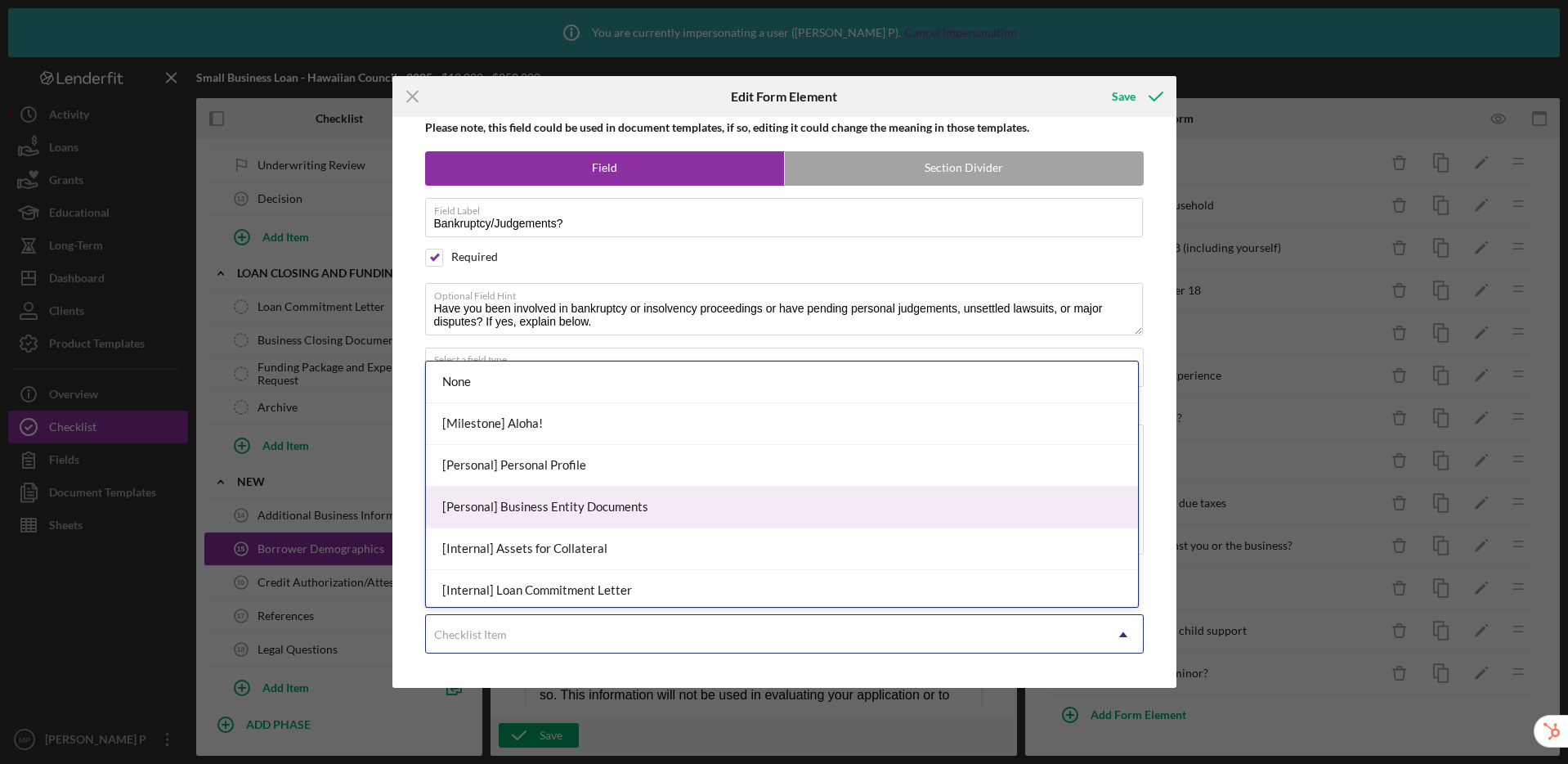
scroll to position [1048, 0]
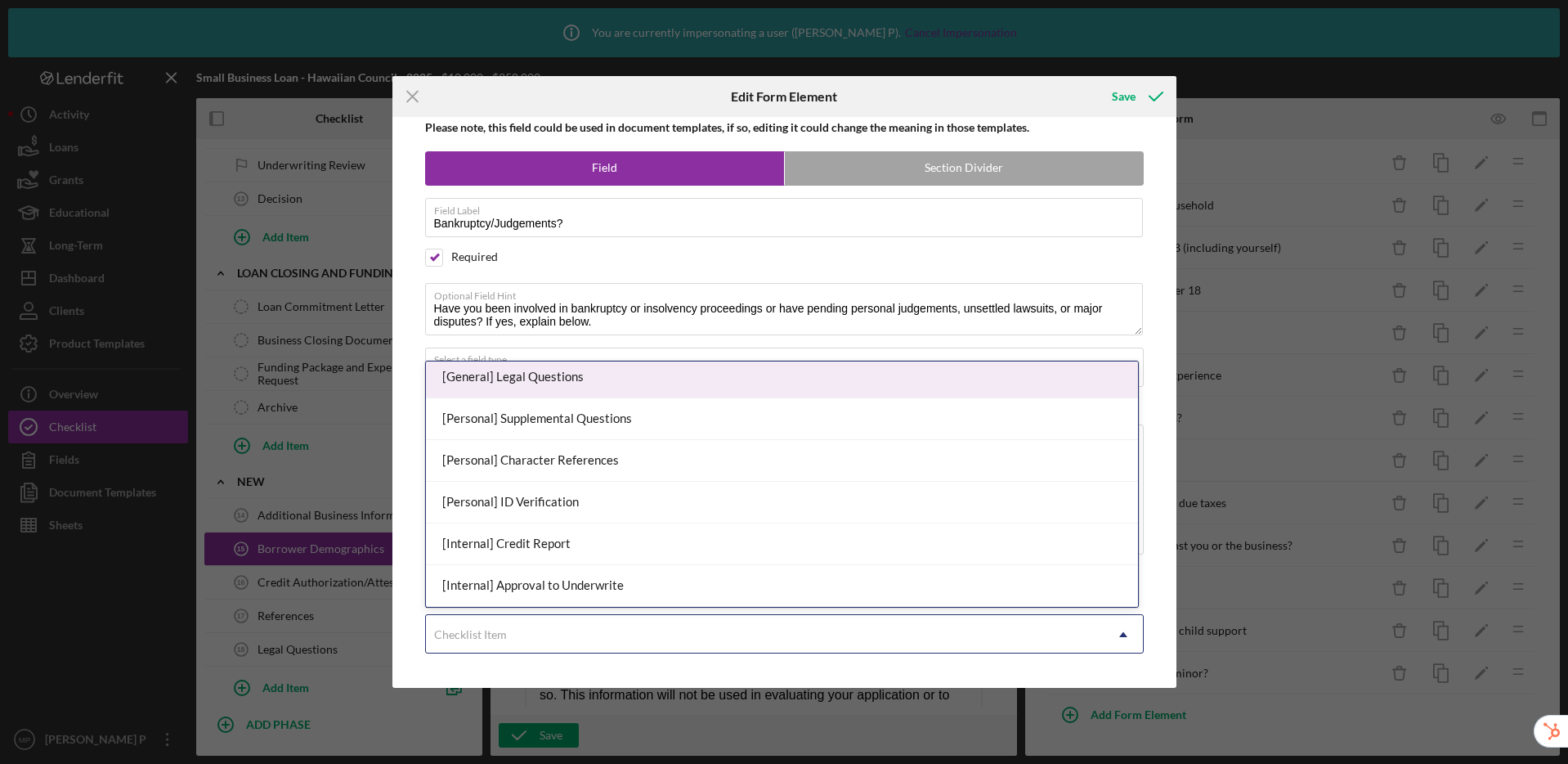
click at [529, 377] on div "[General] Legal Questions" at bounding box center [781, 377] width 712 height 42
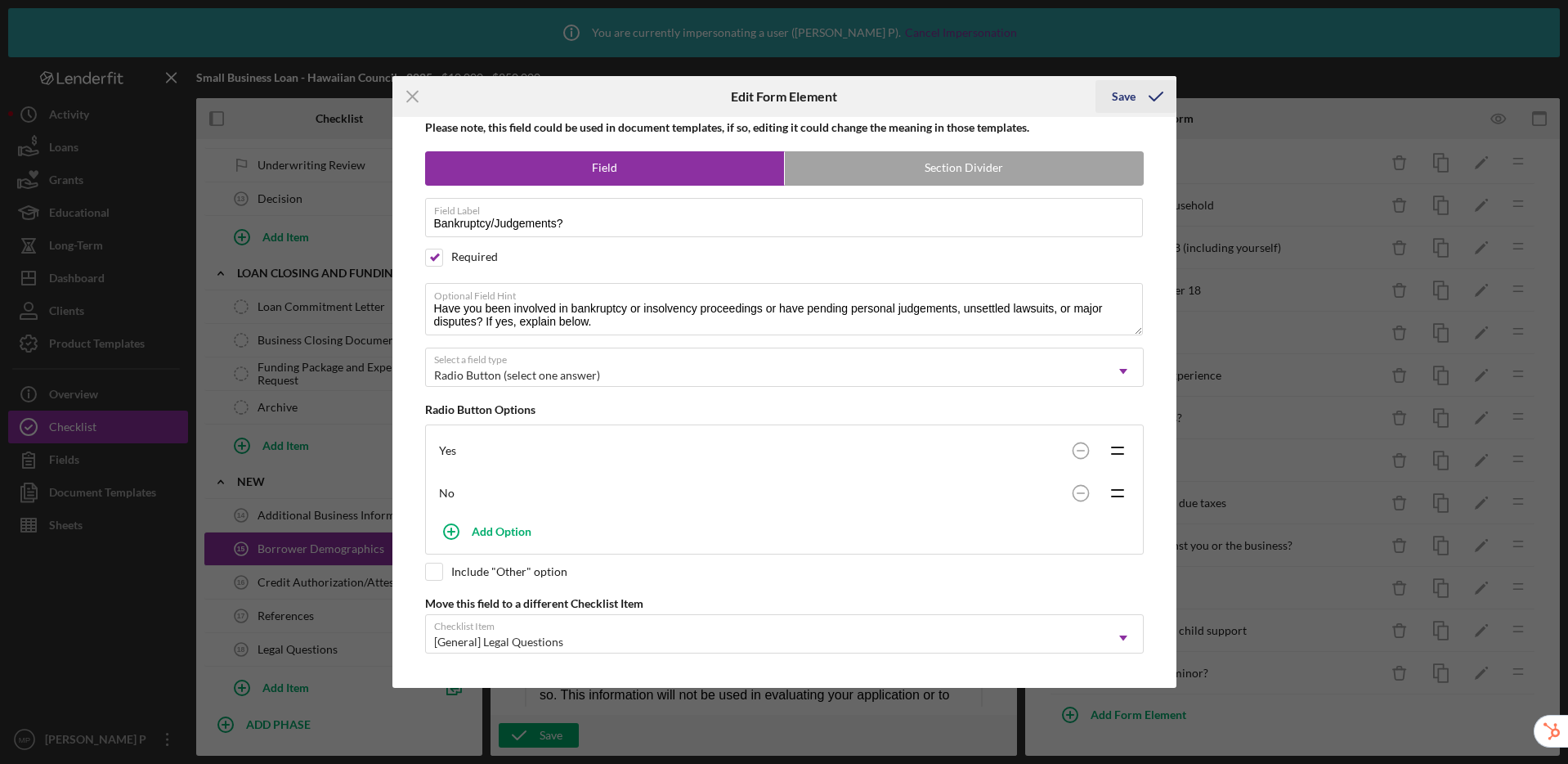
click at [1124, 96] on div "Save" at bounding box center [1124, 96] width 24 height 32
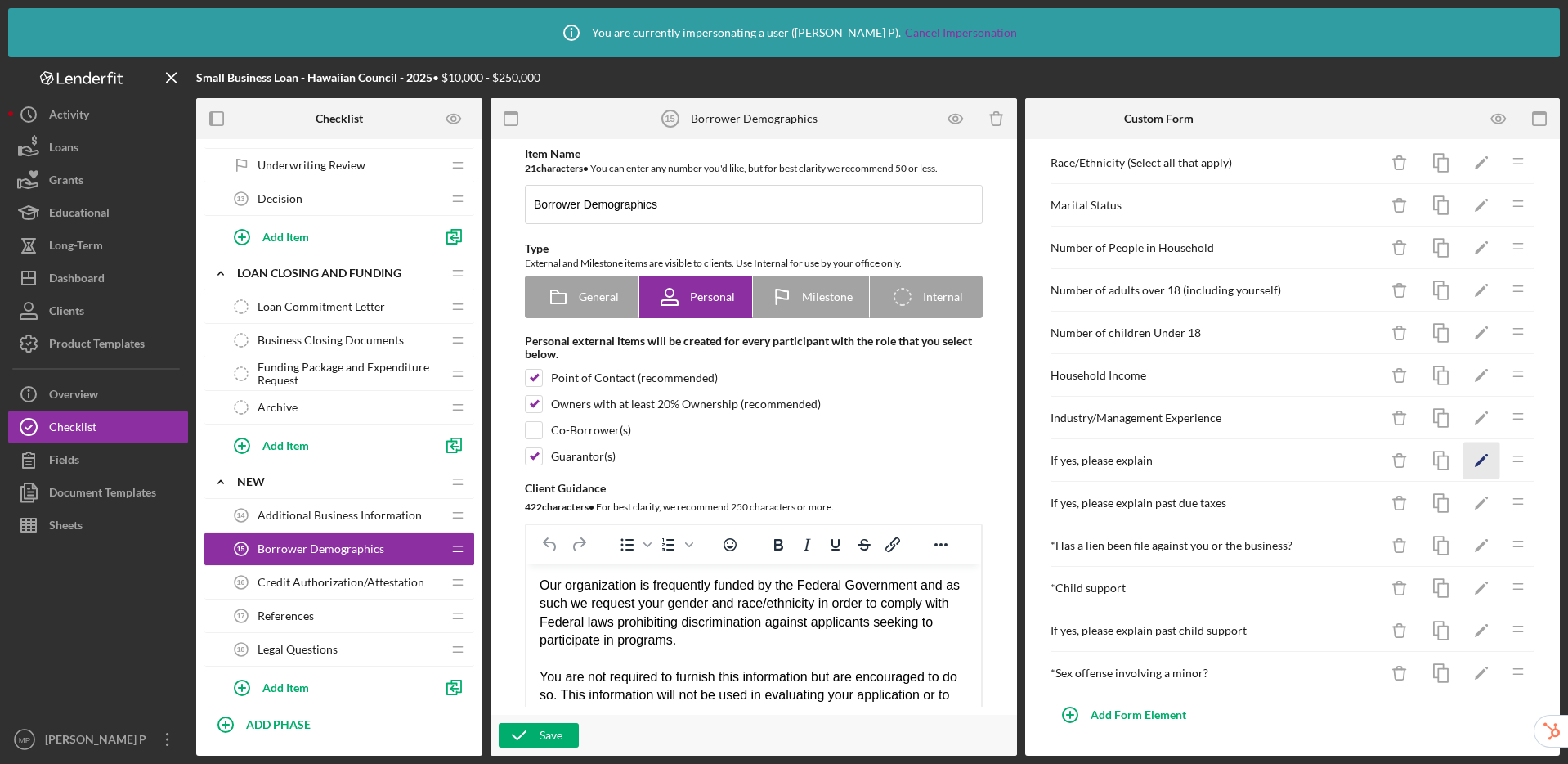
click at [1475, 464] on polygon "button" at bounding box center [1480, 462] width 11 height 11
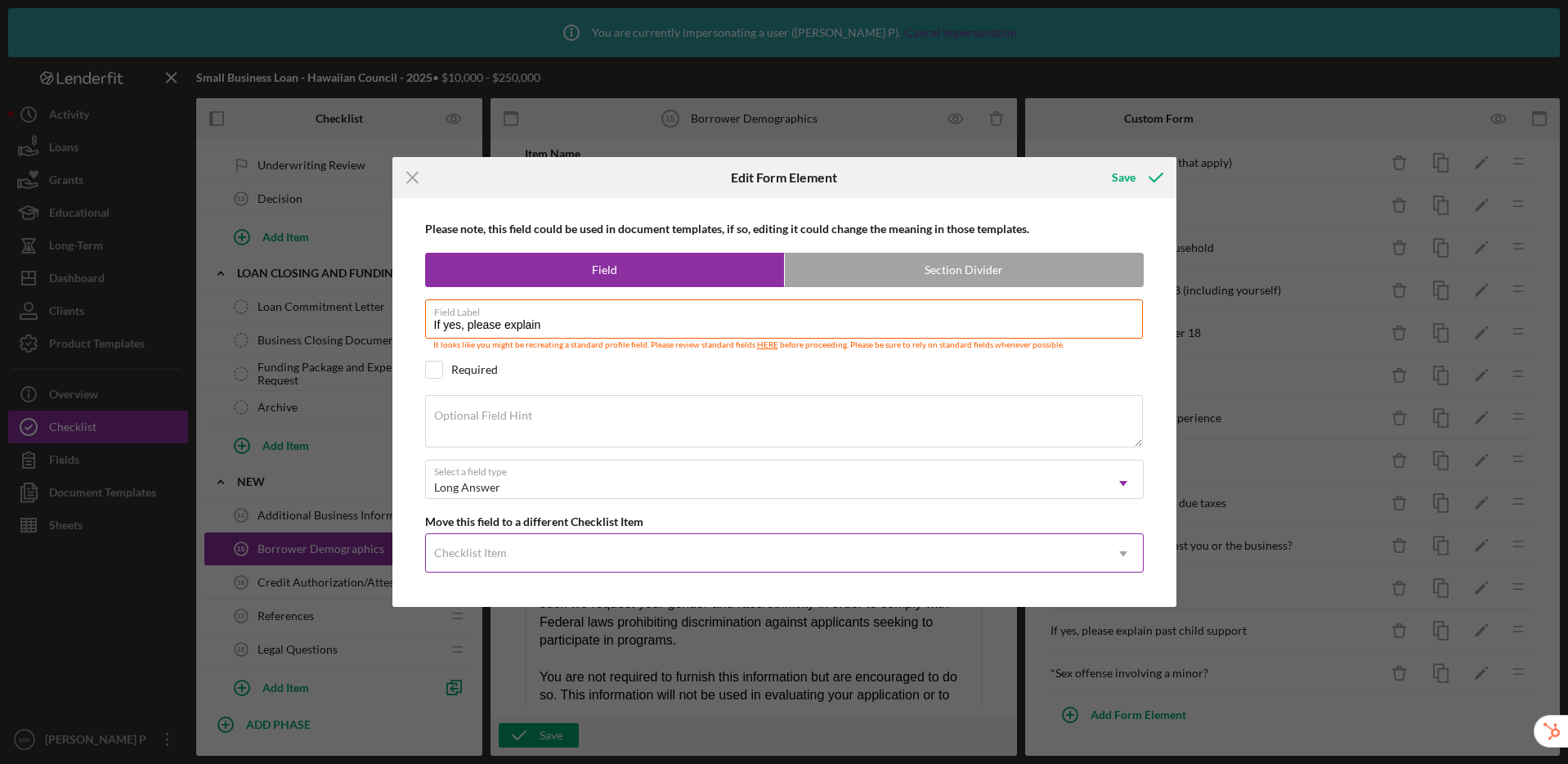
click at [497, 548] on div "Checklist Item" at bounding box center [470, 552] width 73 height 13
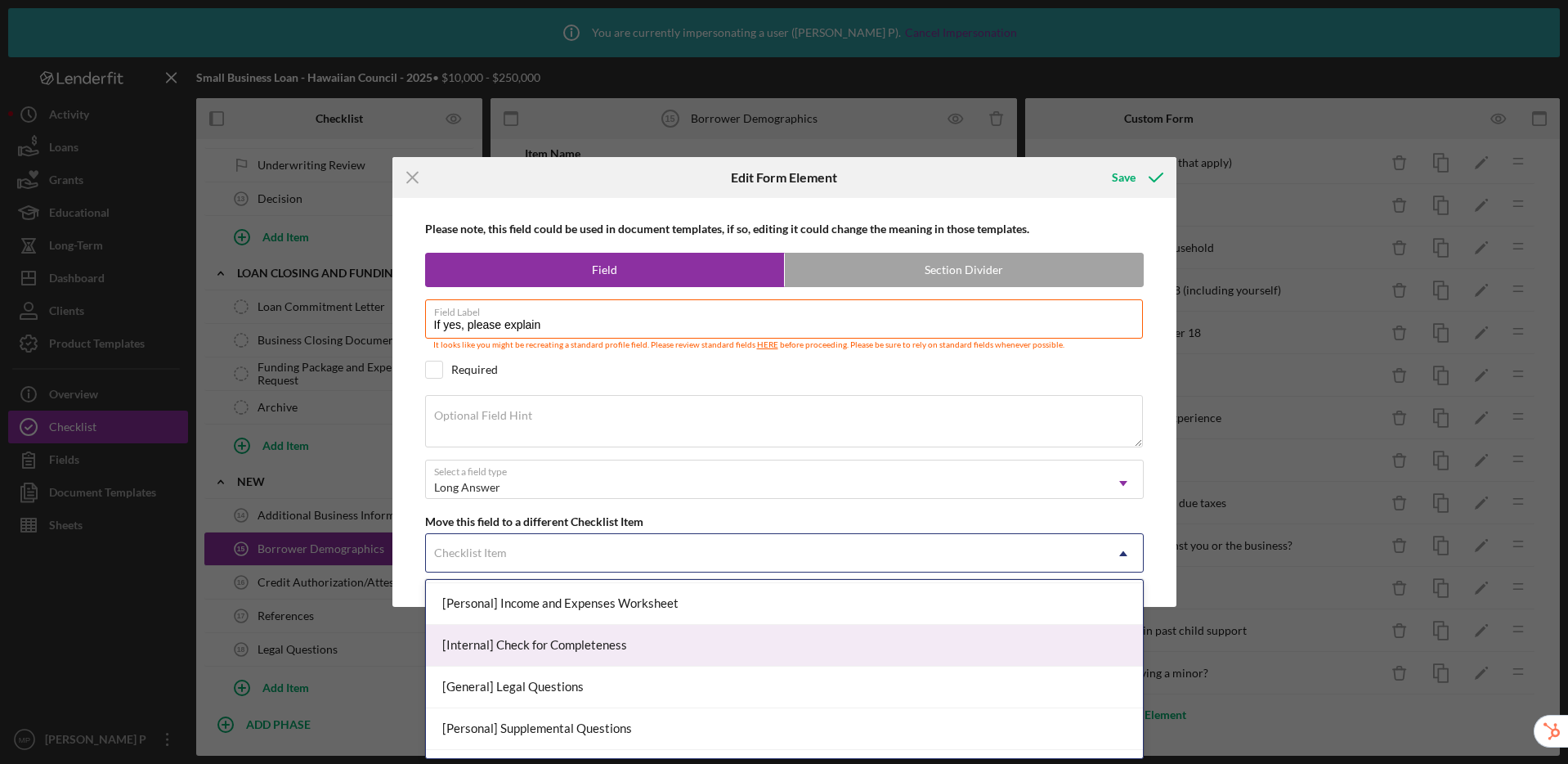
scroll to position [954, 0]
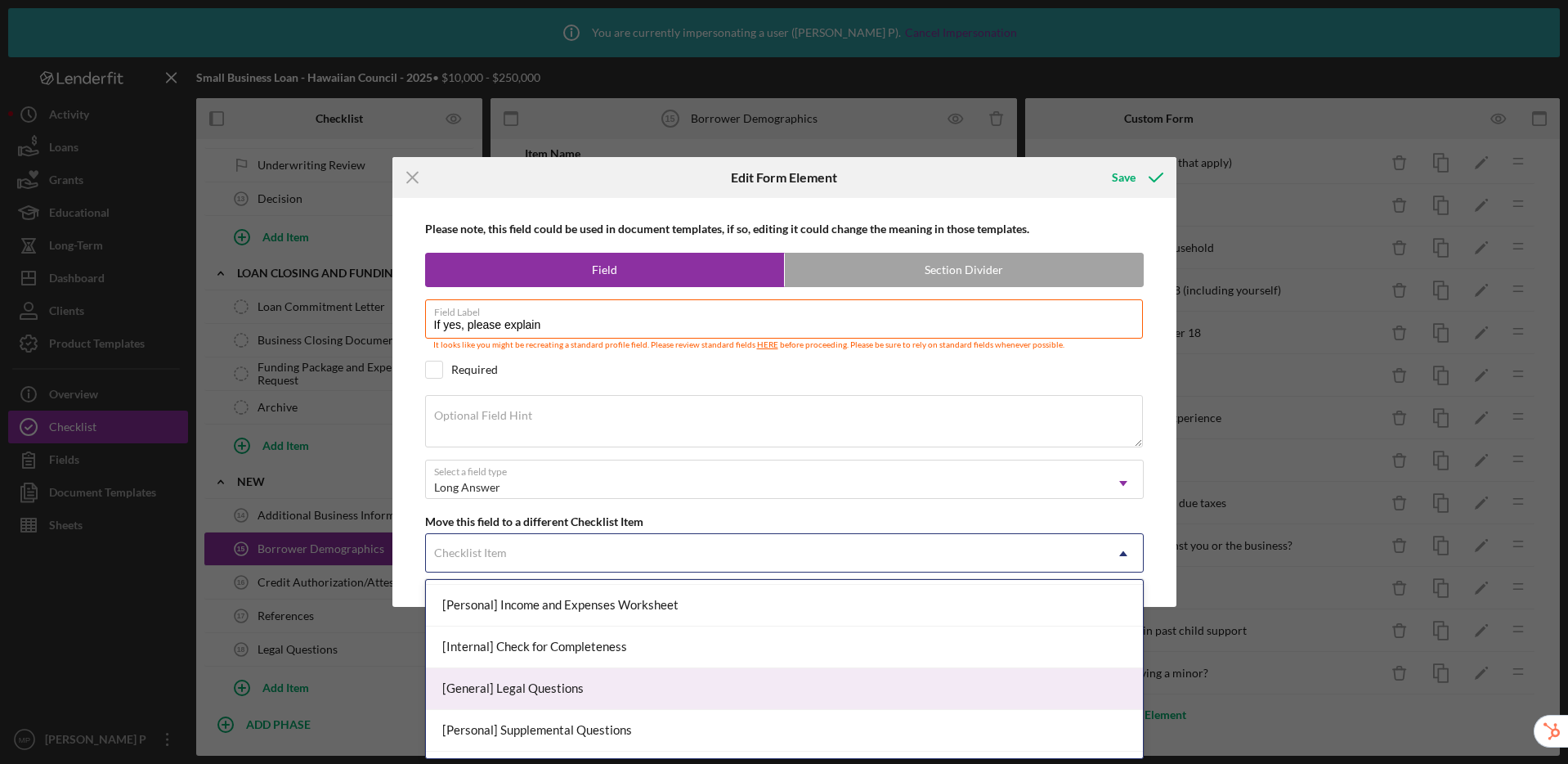
drag, startPoint x: 541, startPoint y: 681, endPoint x: 549, endPoint y: 617, distance: 64.5
click at [540, 681] on div "[General] Legal Questions" at bounding box center [784, 688] width 717 height 42
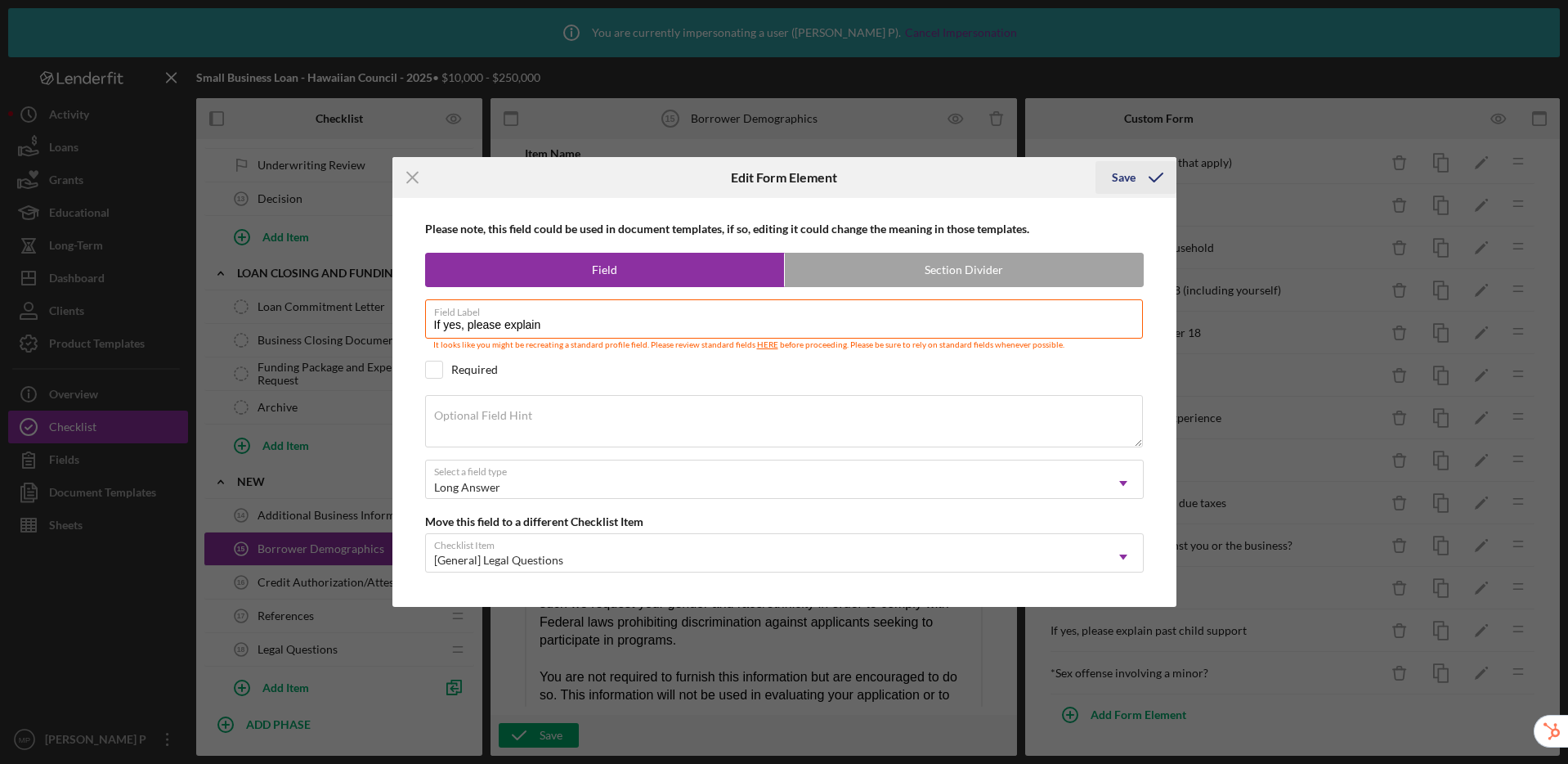
click at [1127, 176] on div "Save" at bounding box center [1124, 176] width 24 height 32
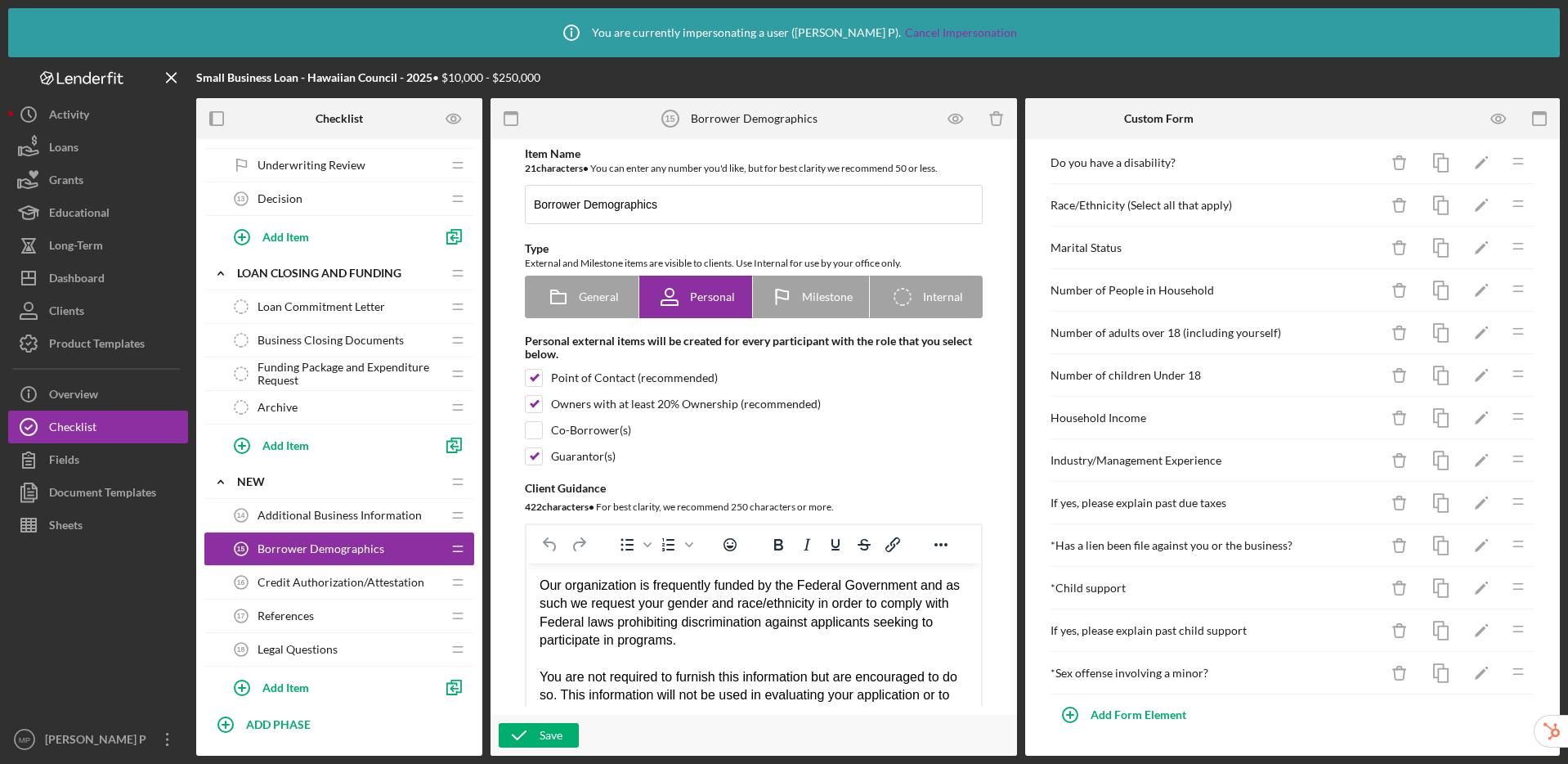
scroll to position [532, 0]
click at [1465, 502] on icon "Icon/Edit" at bounding box center [1482, 503] width 37 height 37
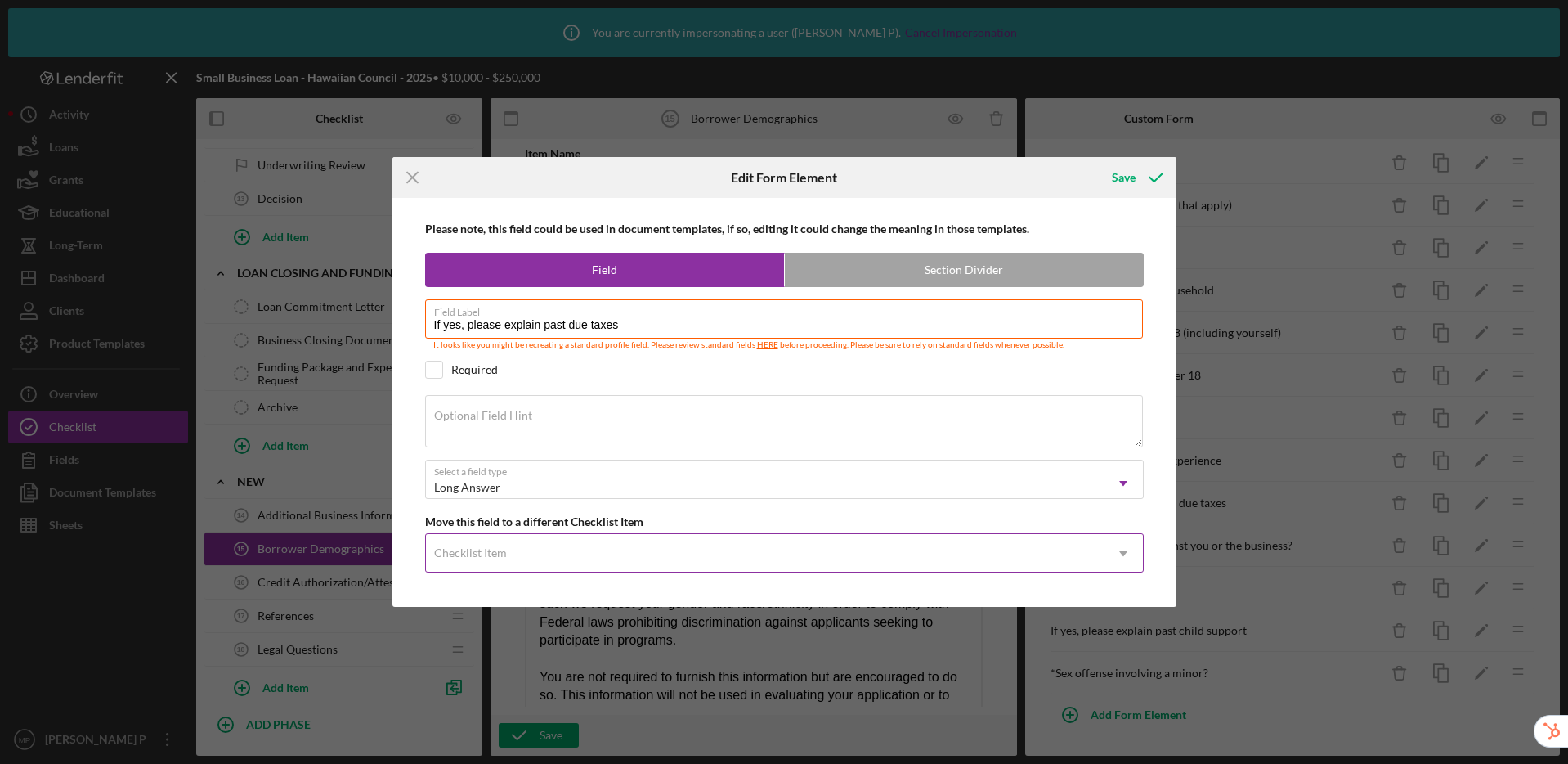
click at [481, 554] on div "Checklist Item" at bounding box center [470, 552] width 73 height 13
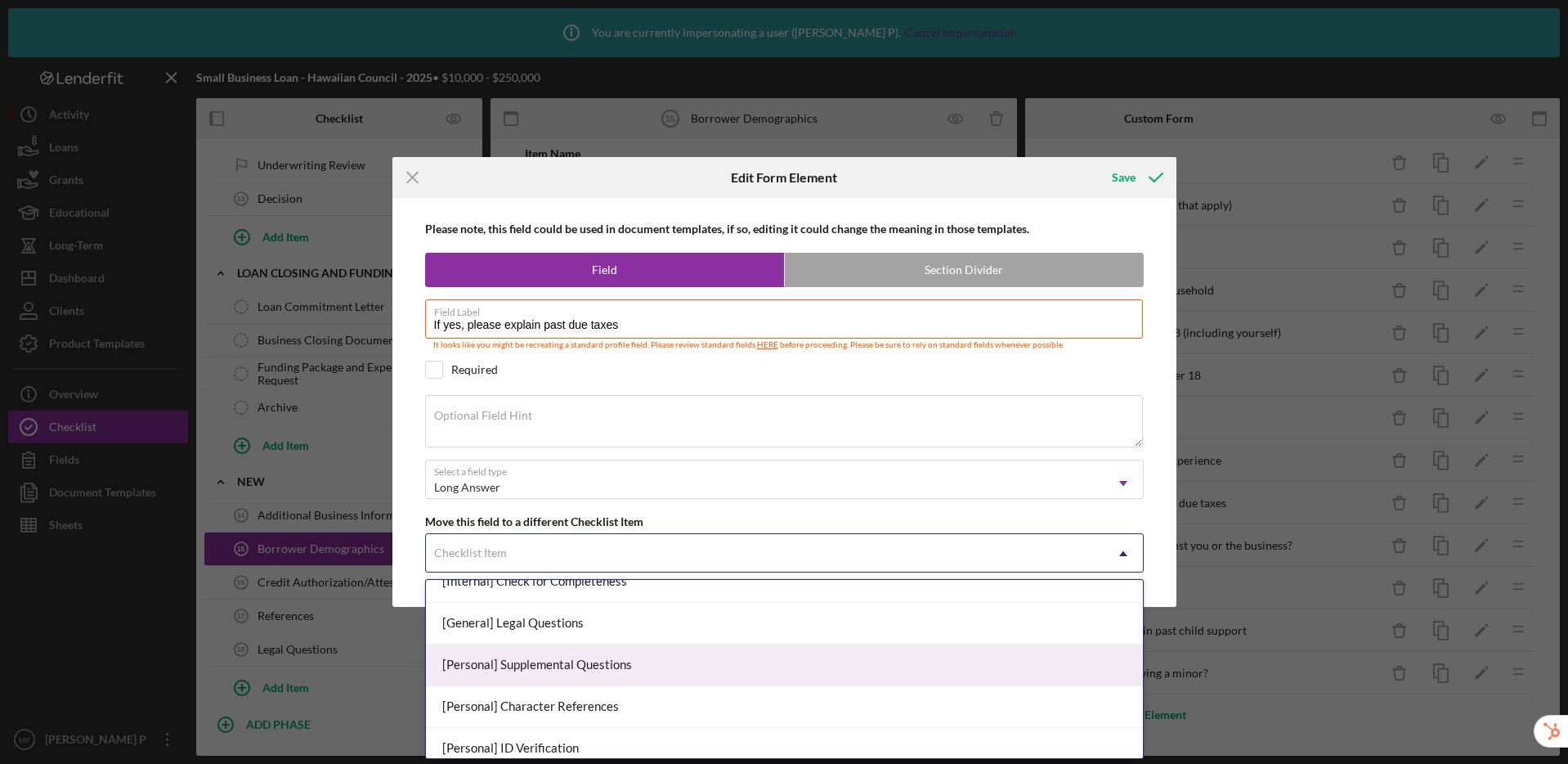
scroll to position [1019, 0]
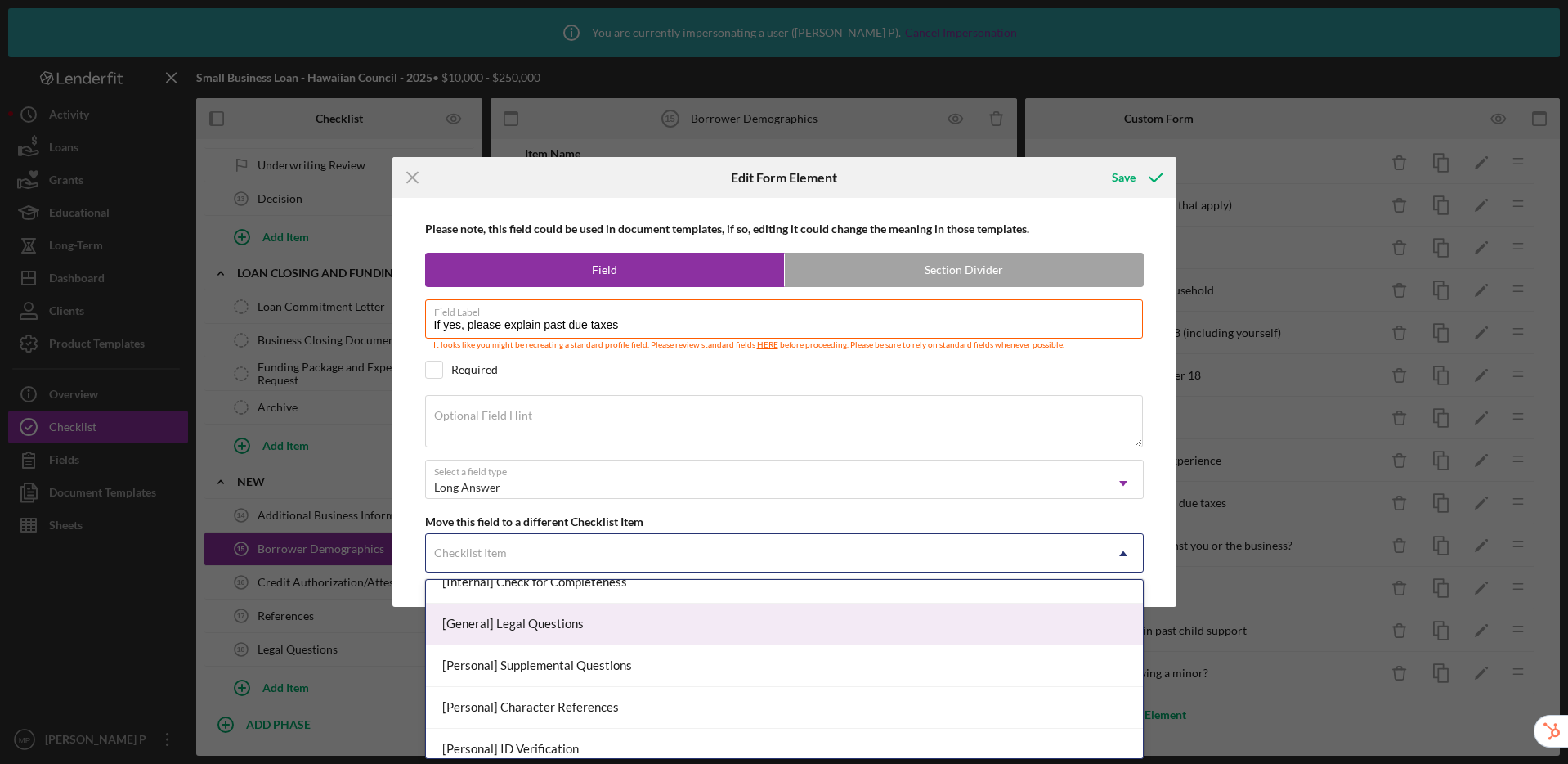
click at [546, 635] on div "[General] Legal Questions" at bounding box center [784, 624] width 717 height 42
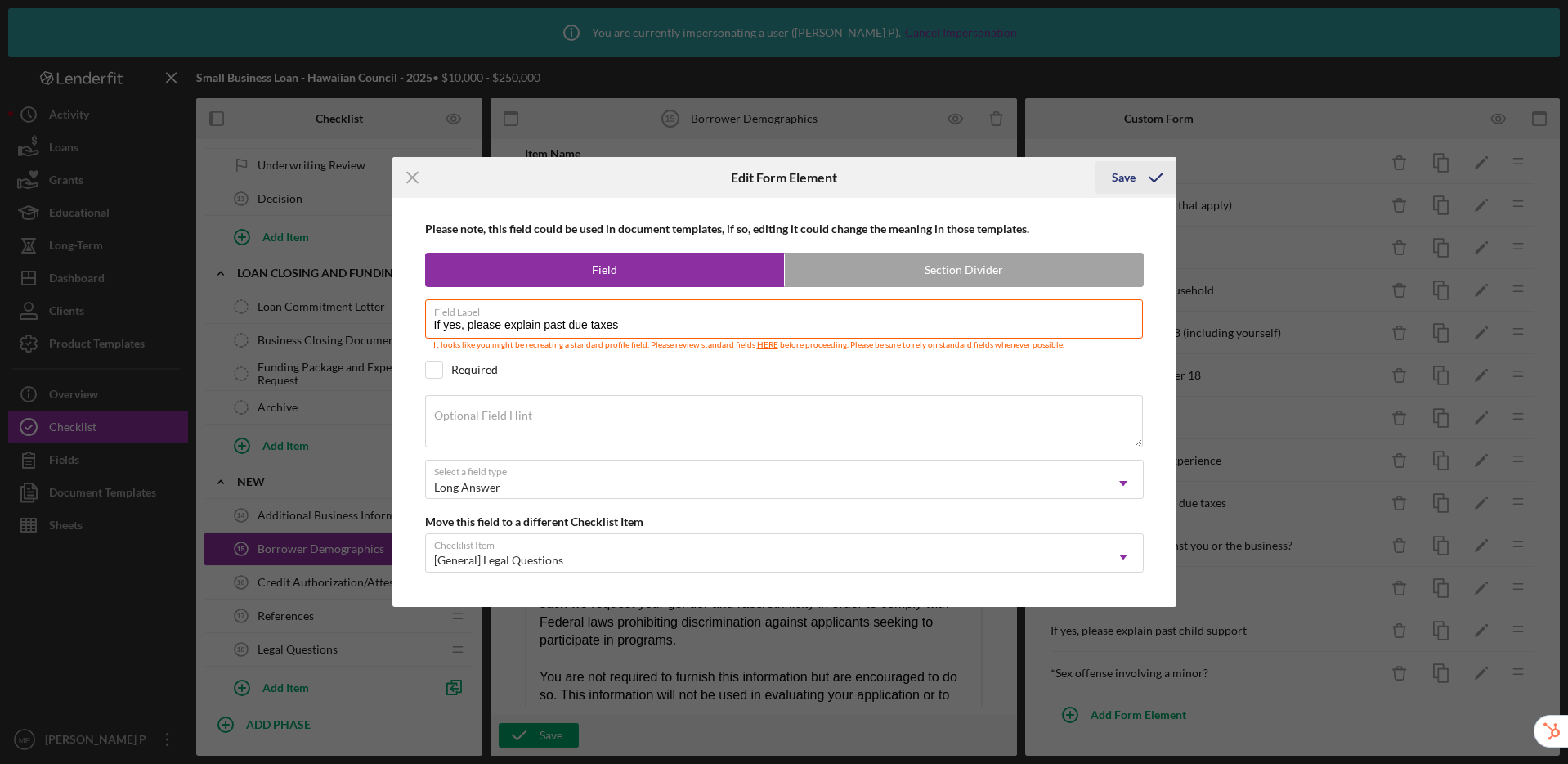
click at [1136, 177] on icon "submit" at bounding box center [1156, 177] width 41 height 41
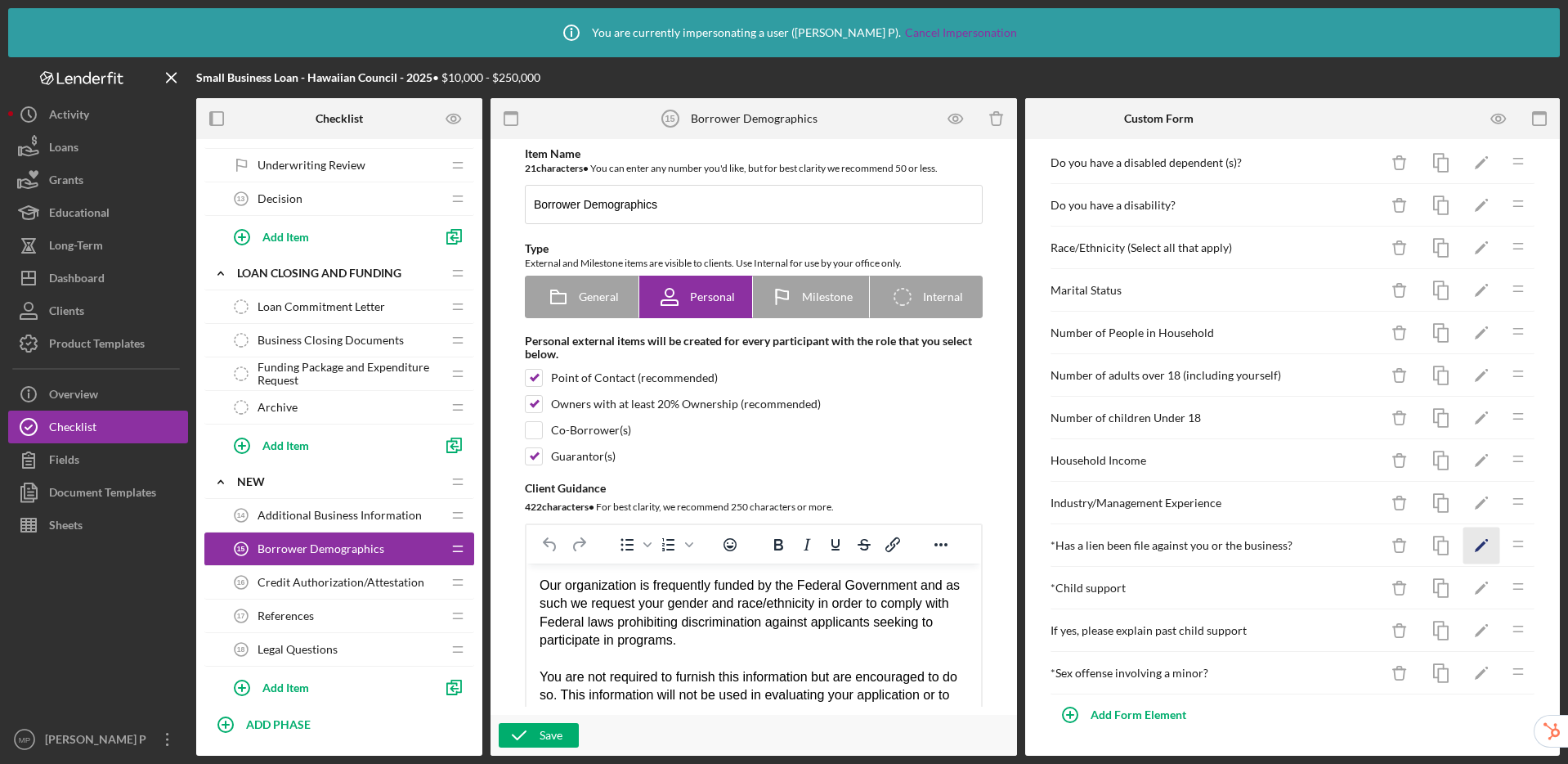
click at [1464, 543] on icon "Icon/Edit" at bounding box center [1482, 546] width 37 height 37
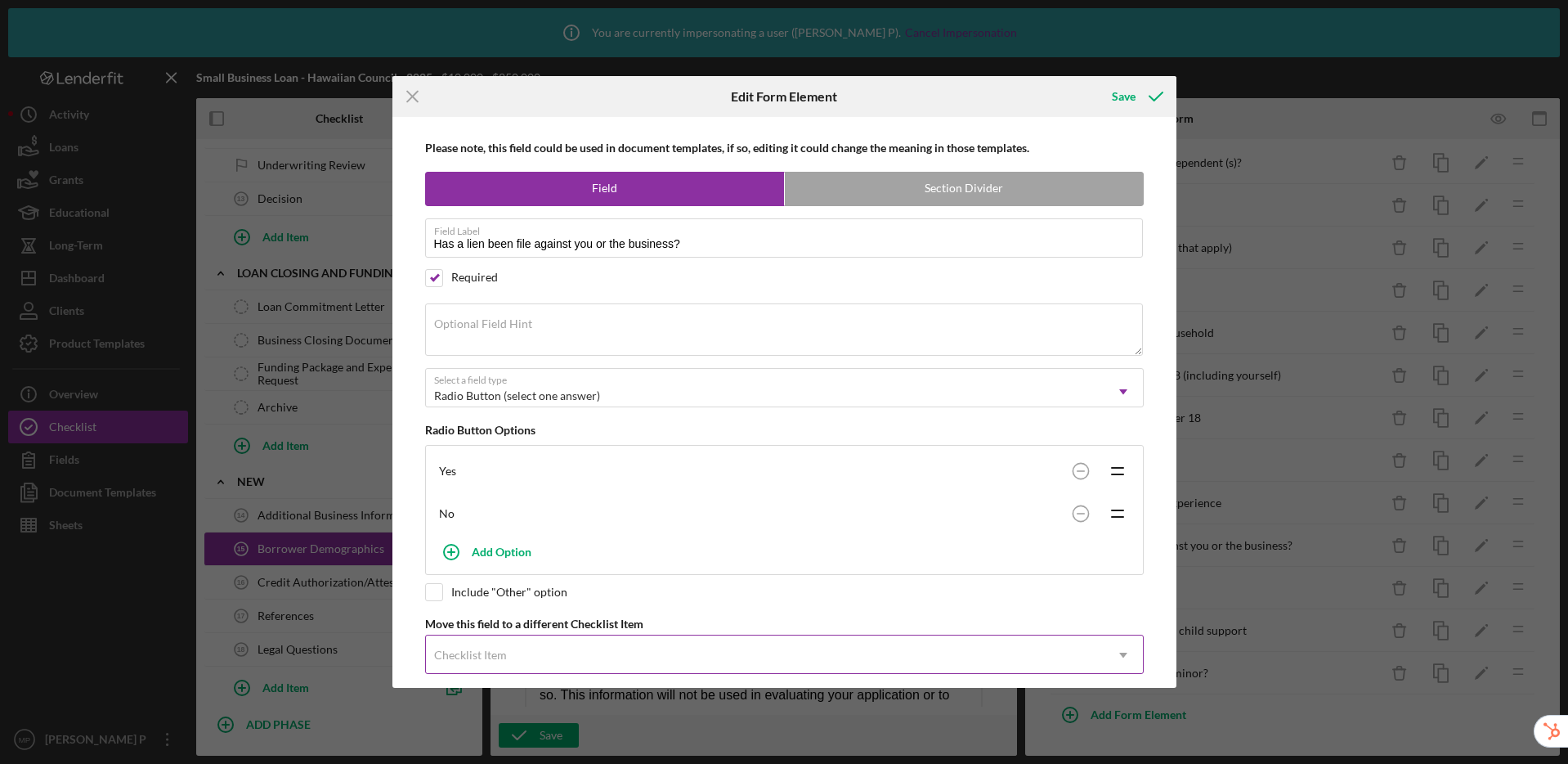
click at [493, 653] on div "Checklist Item" at bounding box center [470, 655] width 73 height 13
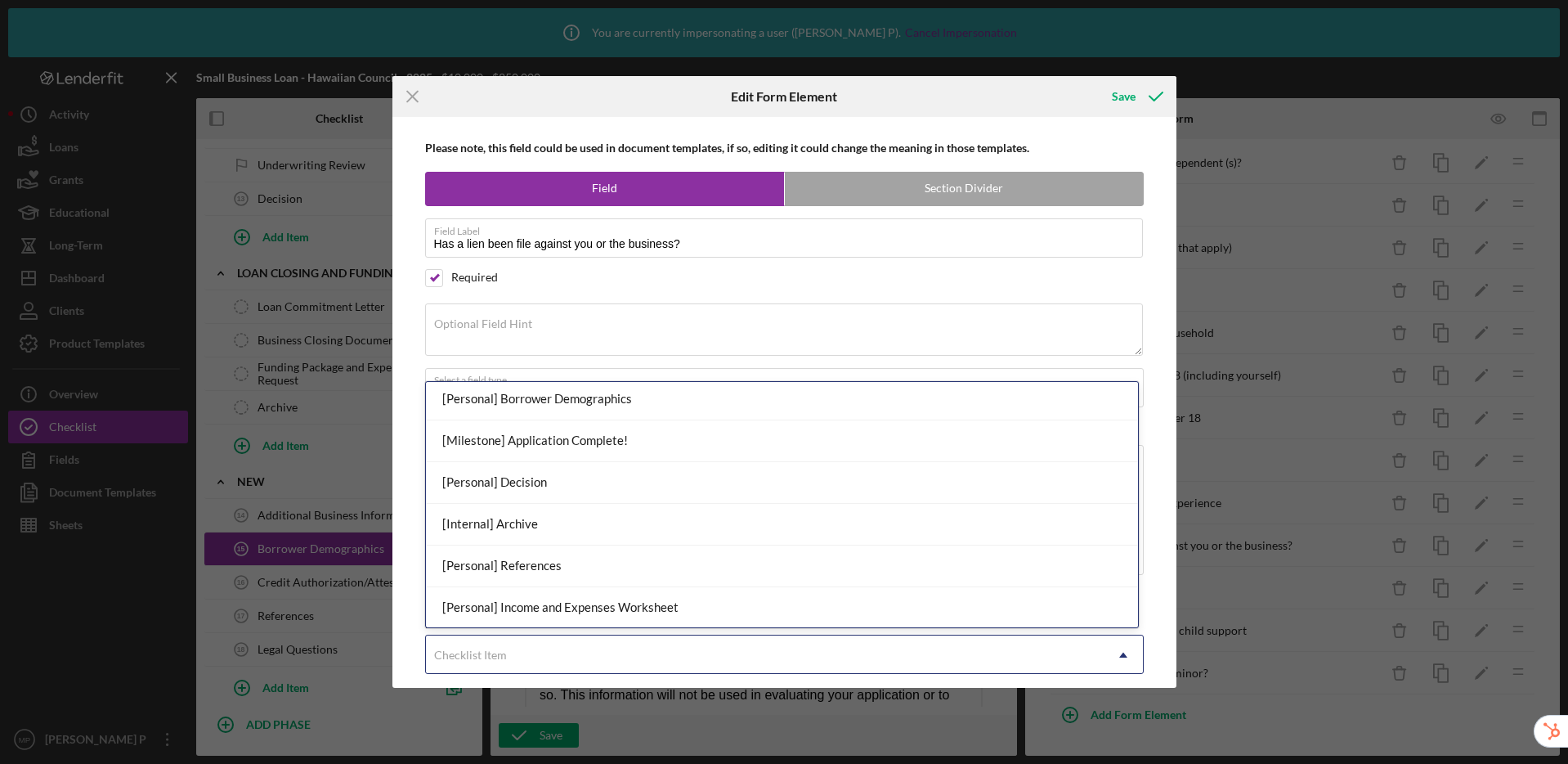
scroll to position [926, 0]
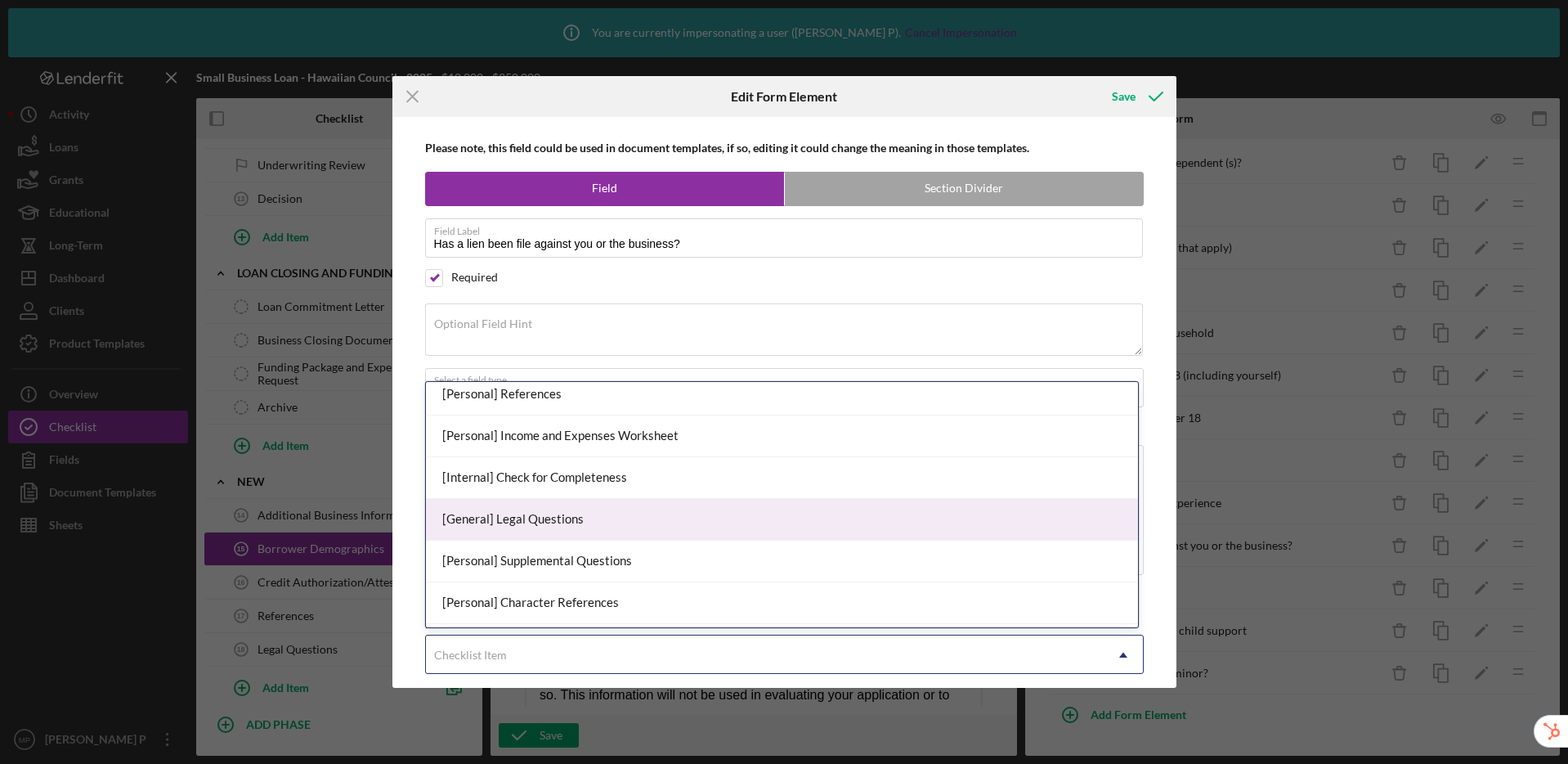
click at [550, 521] on div "[General] Legal Questions" at bounding box center [781, 519] width 712 height 42
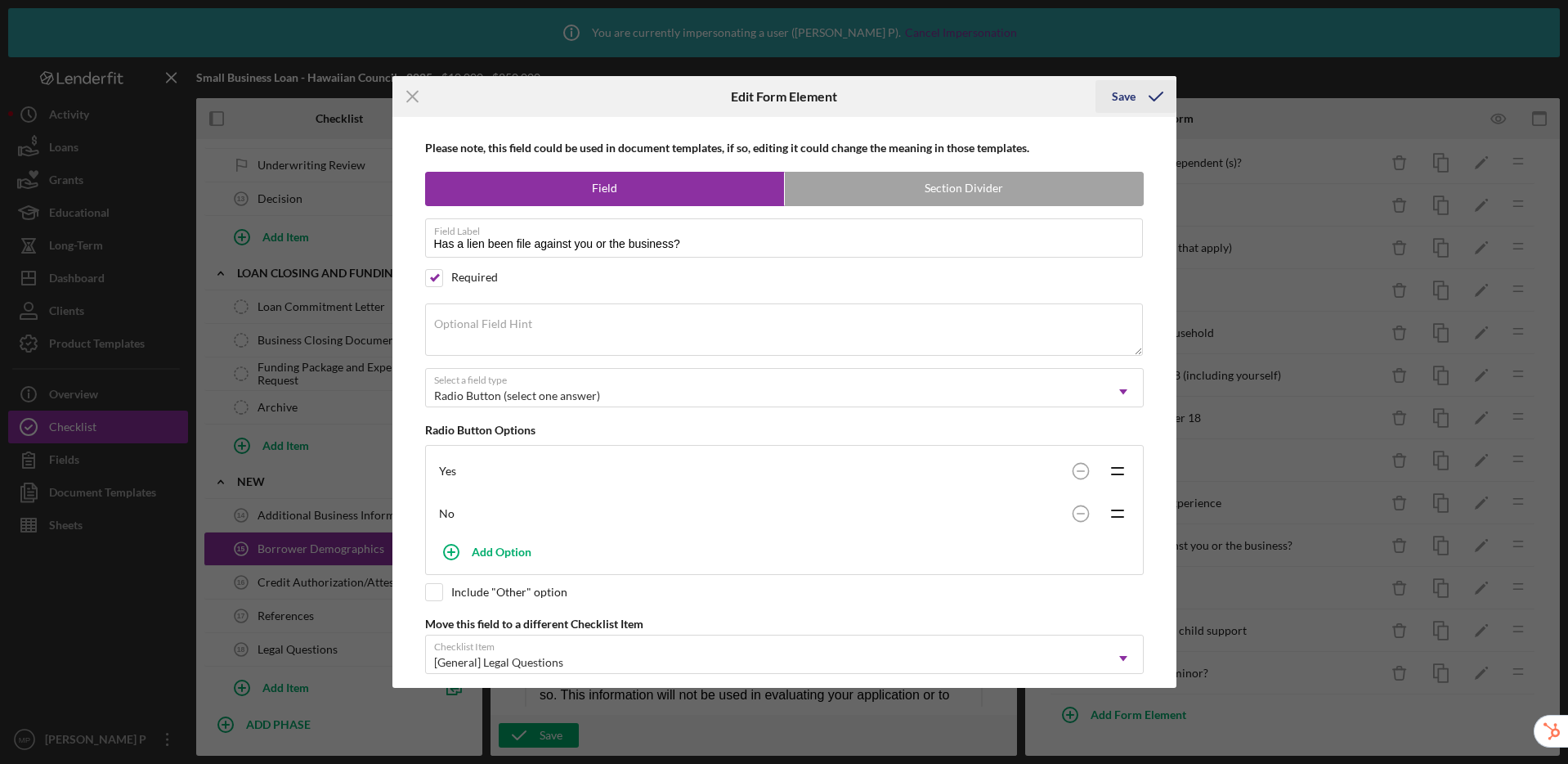
click at [1123, 96] on div "Save" at bounding box center [1124, 96] width 24 height 32
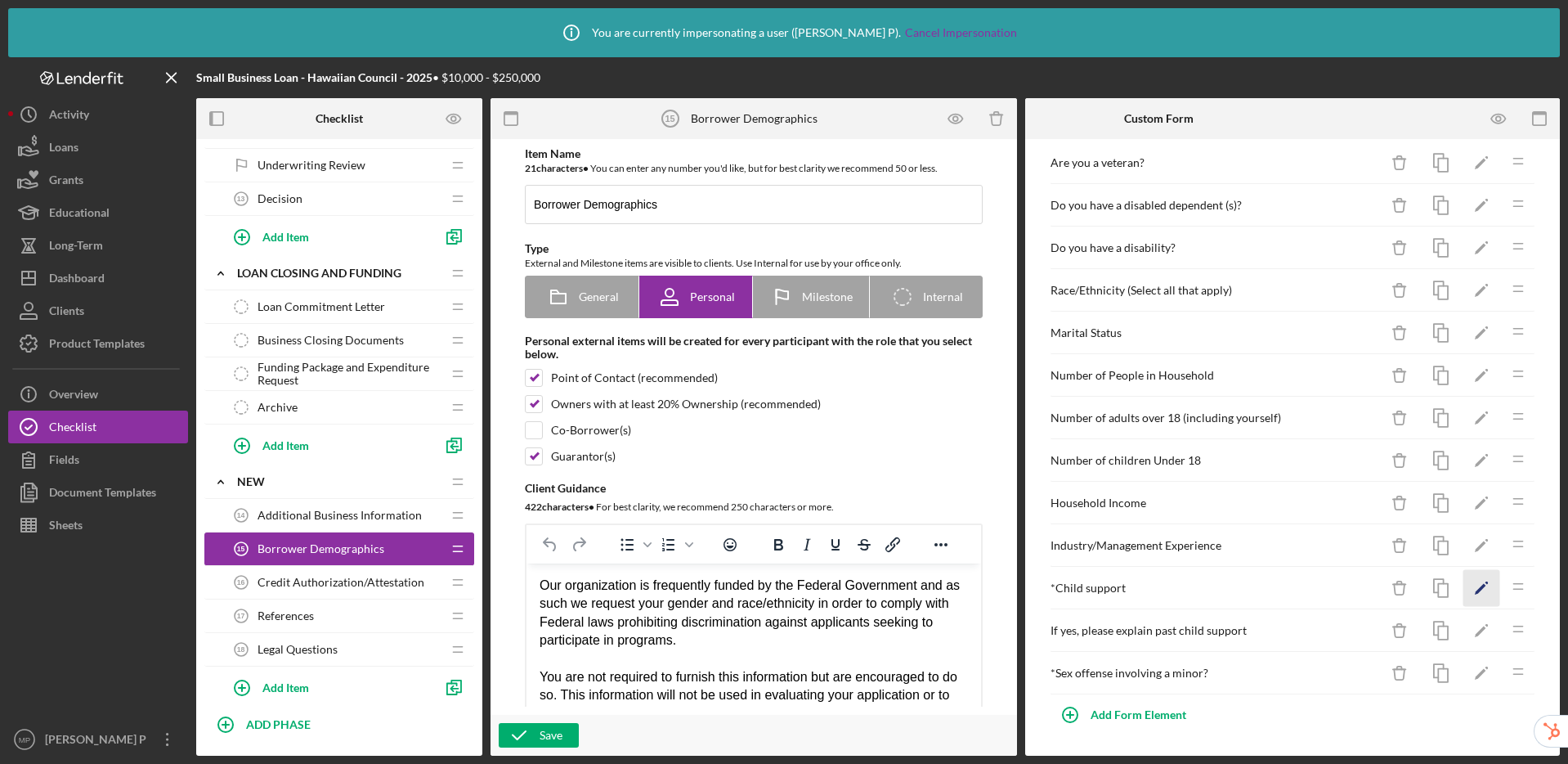
click at [1464, 586] on icon "Icon/Edit" at bounding box center [1482, 588] width 37 height 37
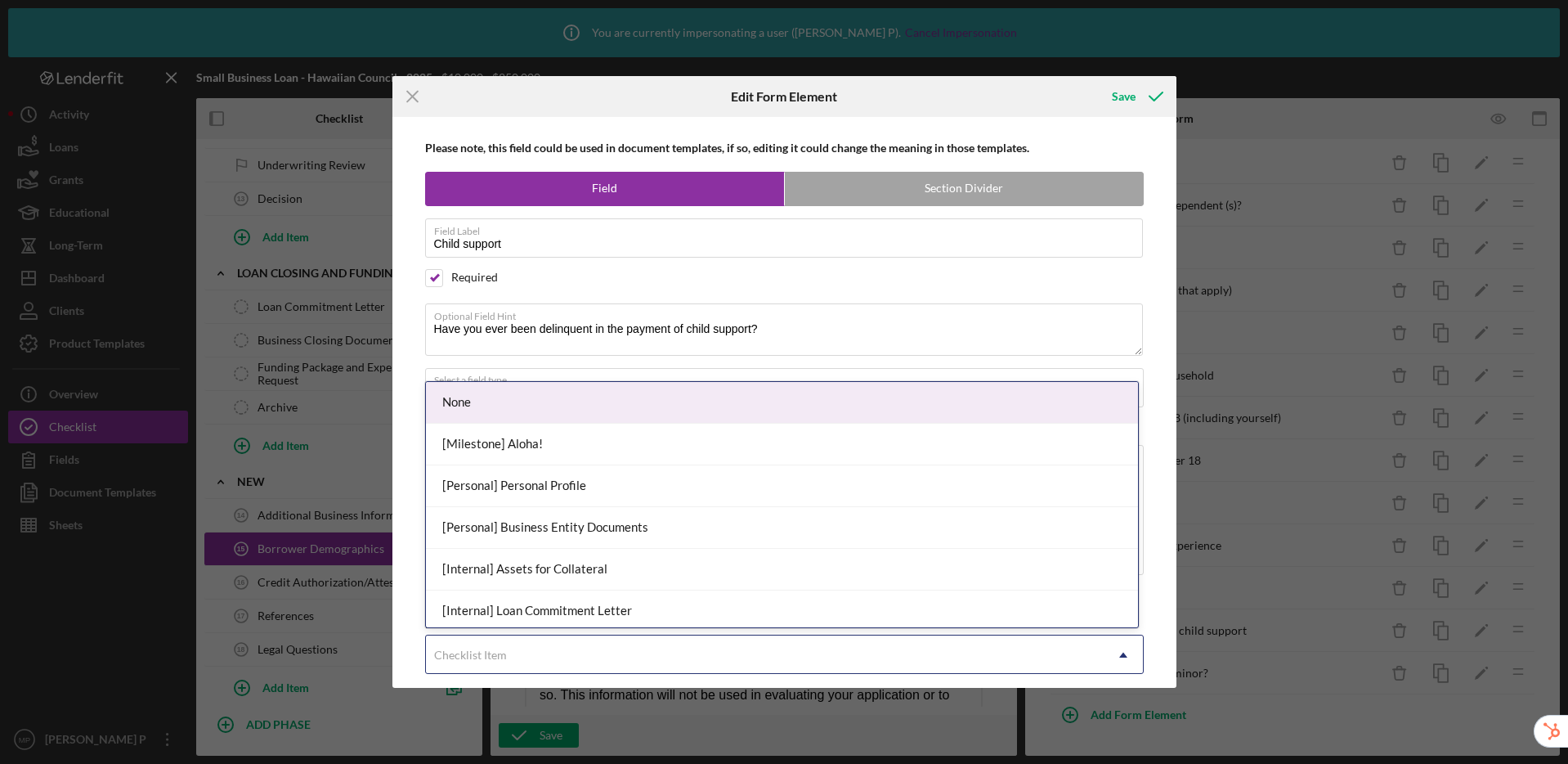
click at [495, 652] on div "Checklist Item" at bounding box center [470, 655] width 73 height 13
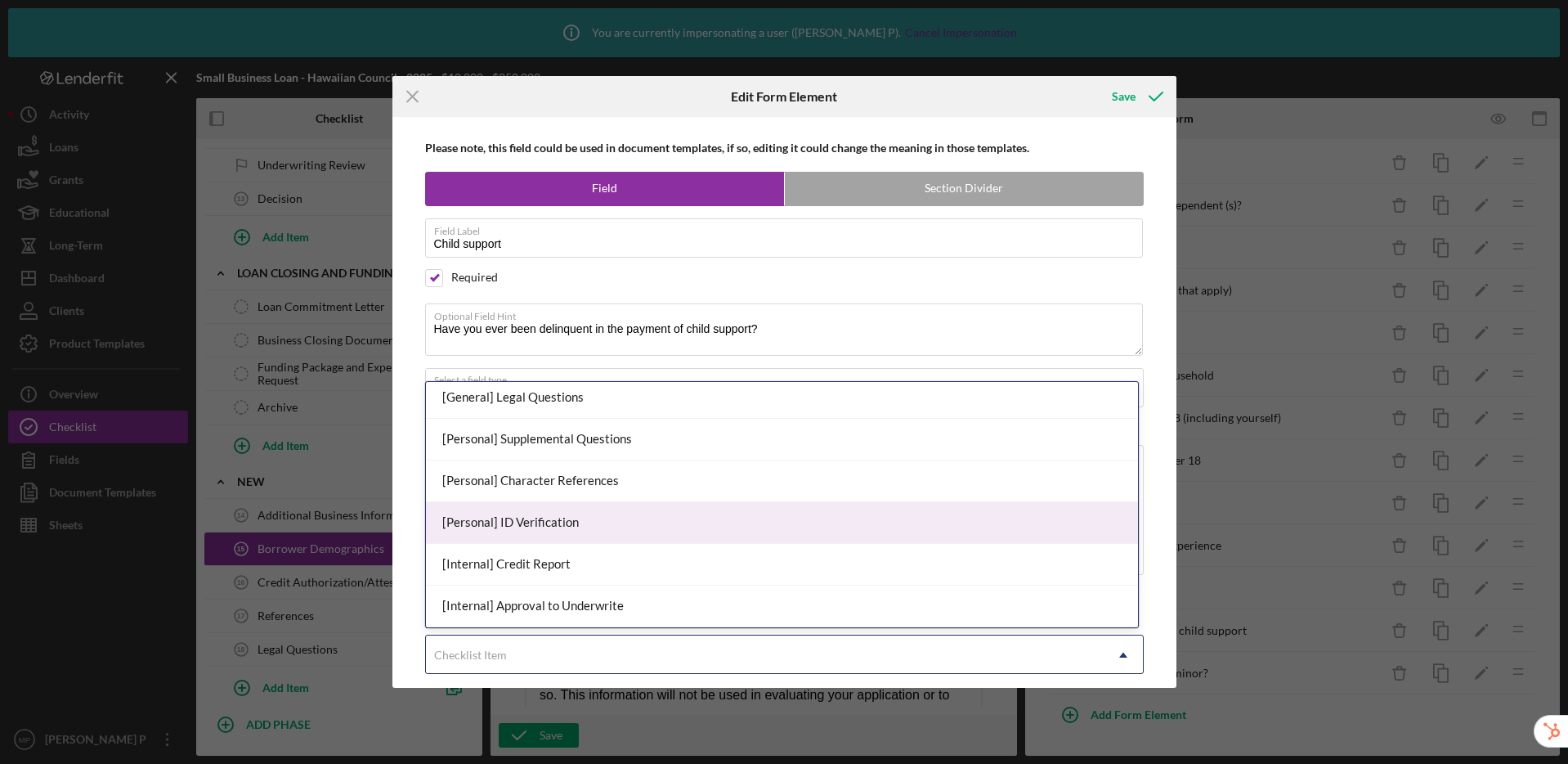
scroll to position [1024, 0]
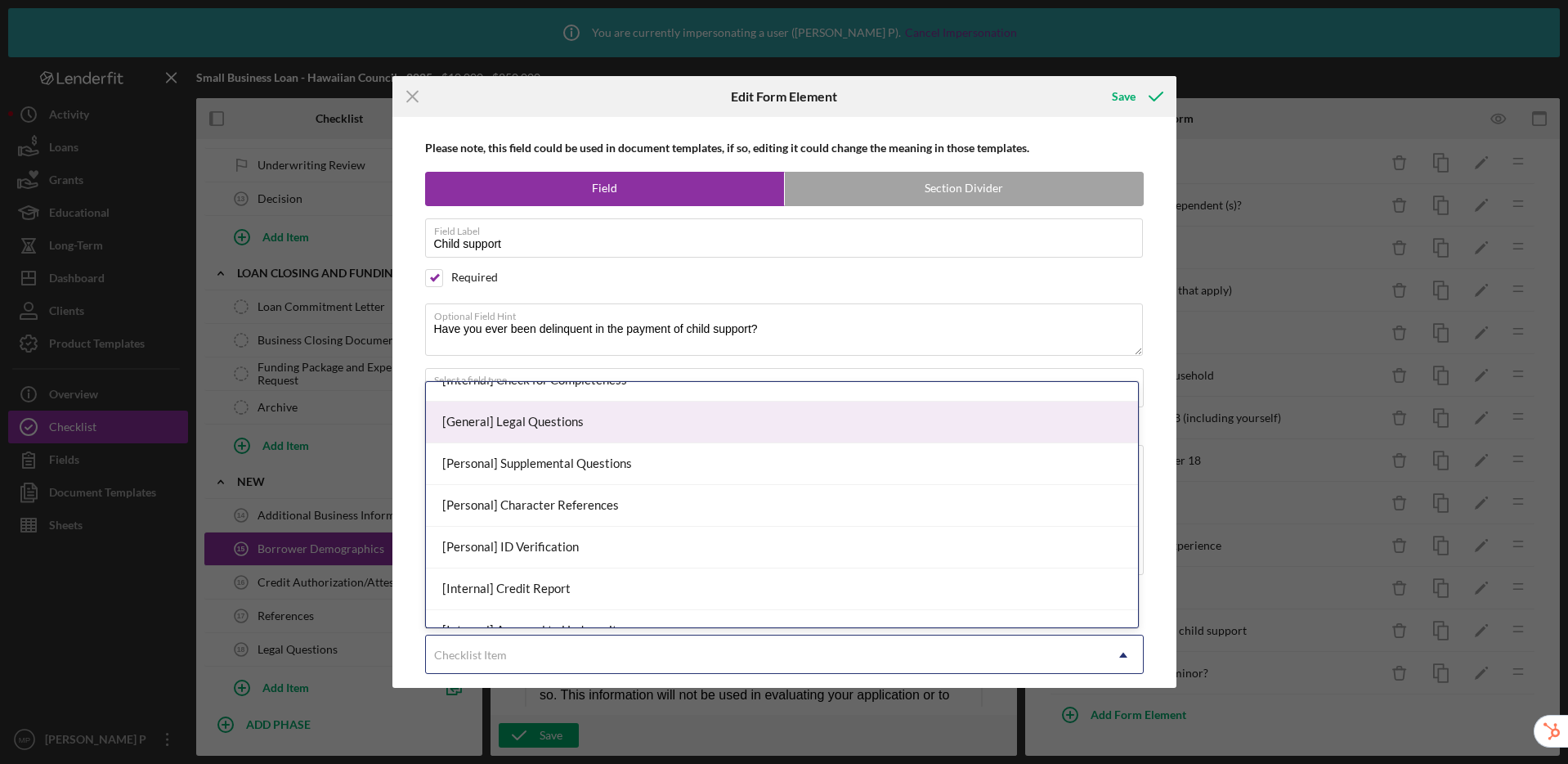
click at [533, 431] on div "[General] Legal Questions" at bounding box center [781, 422] width 712 height 42
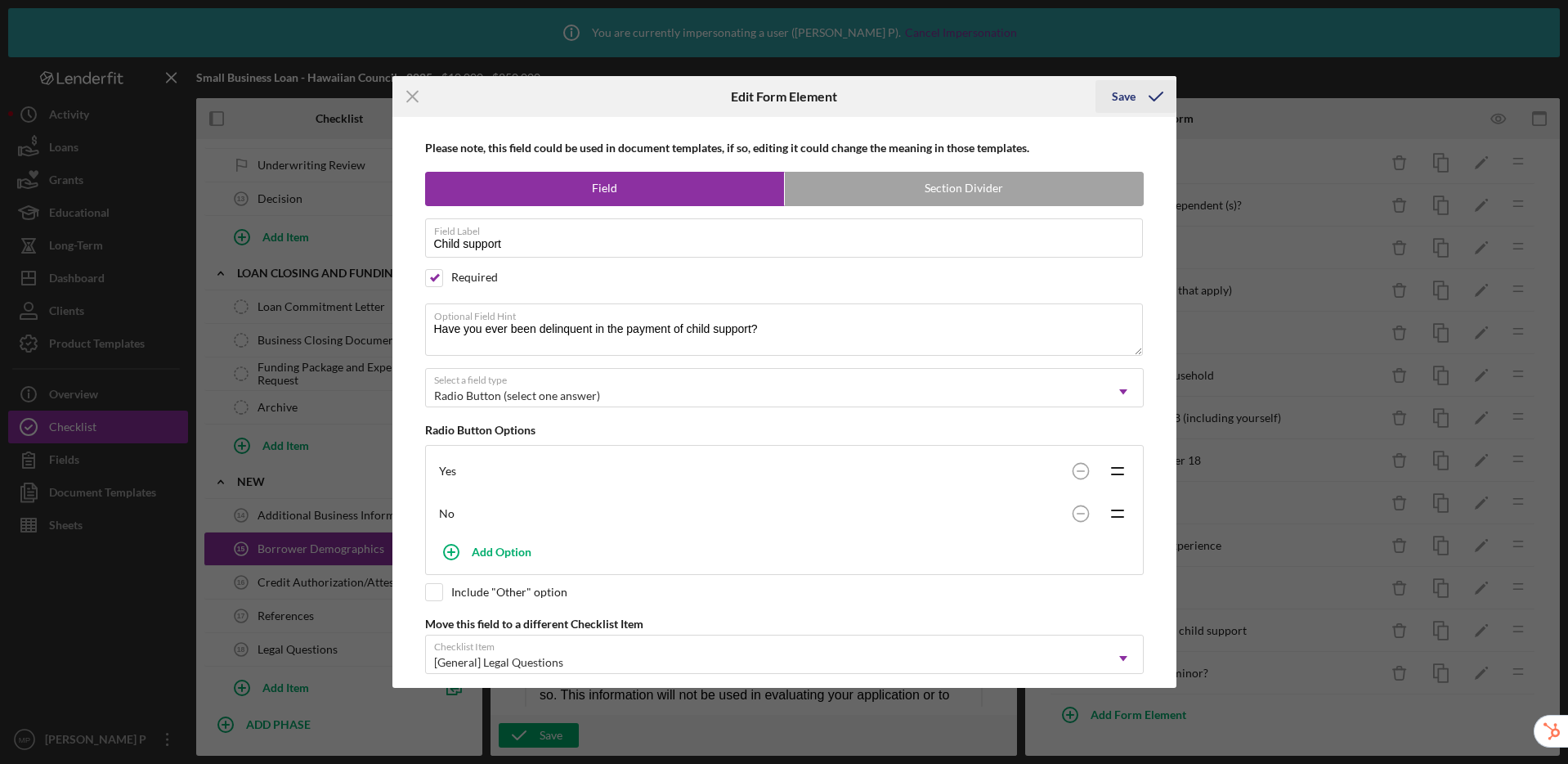
click at [1129, 98] on div "Save" at bounding box center [1124, 96] width 24 height 32
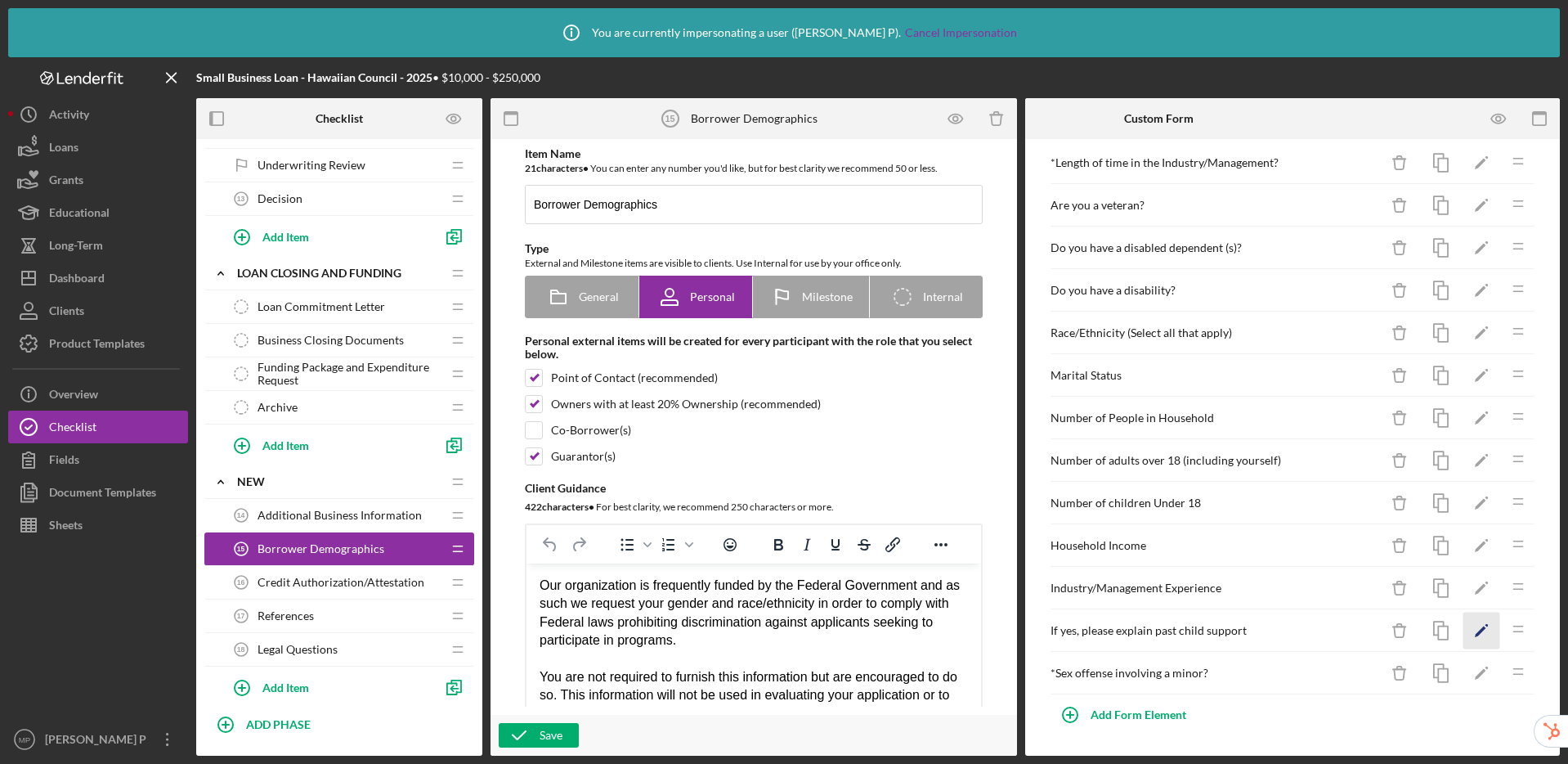
click at [1466, 625] on icon "Icon/Edit" at bounding box center [1482, 631] width 37 height 37
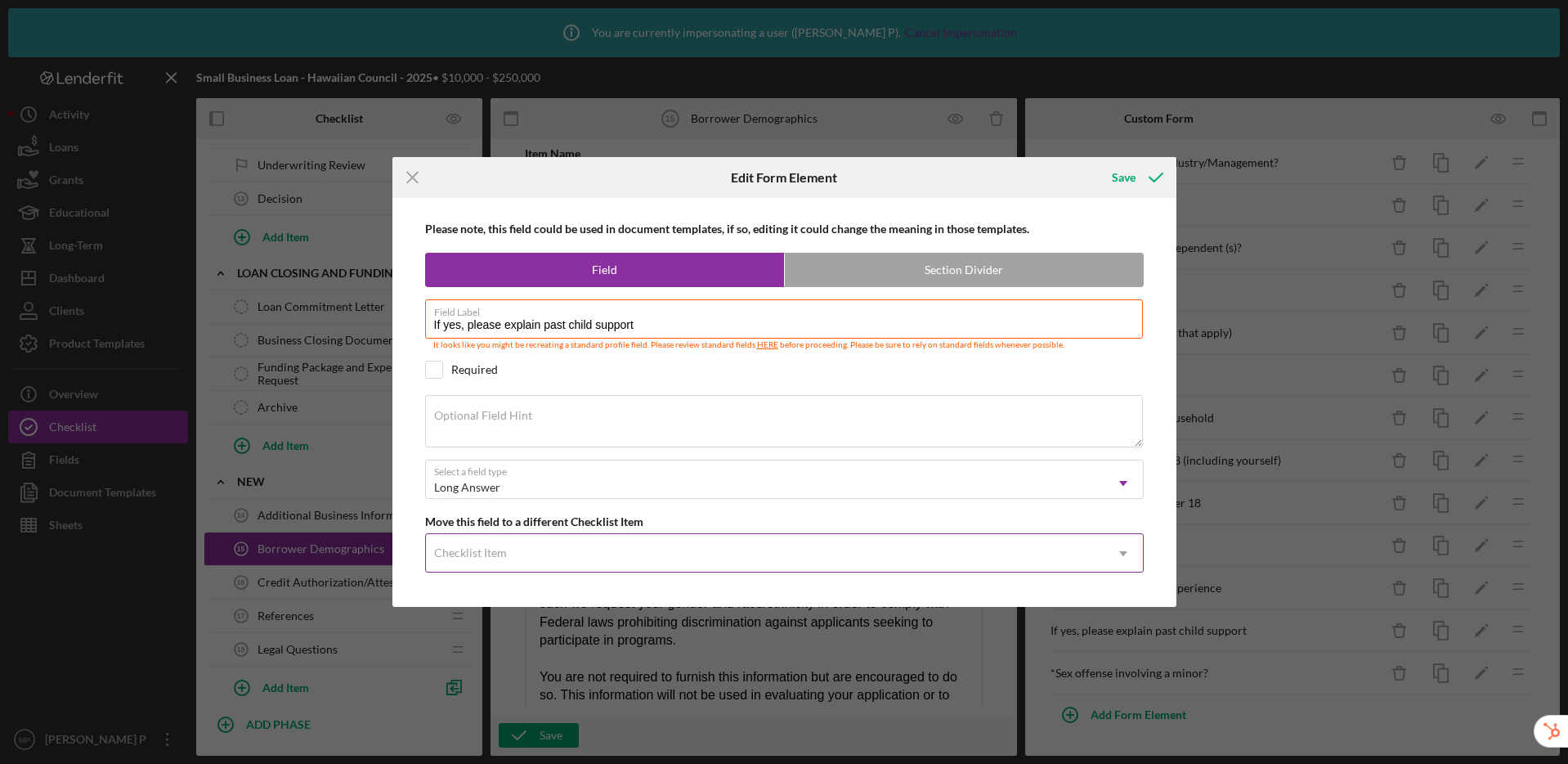
click at [476, 565] on div "Checklist Item" at bounding box center [765, 553] width 678 height 38
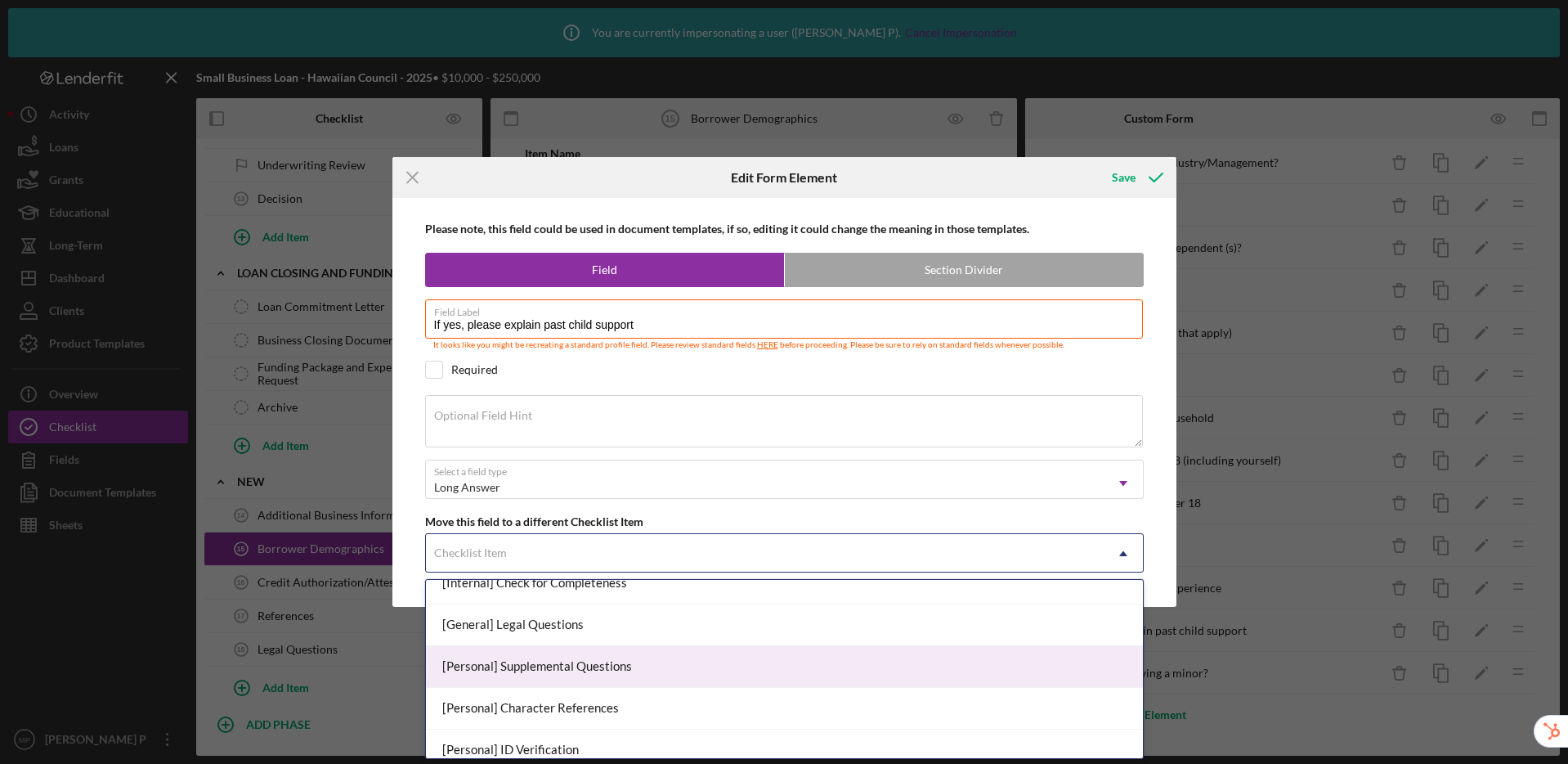
scroll to position [1017, 0]
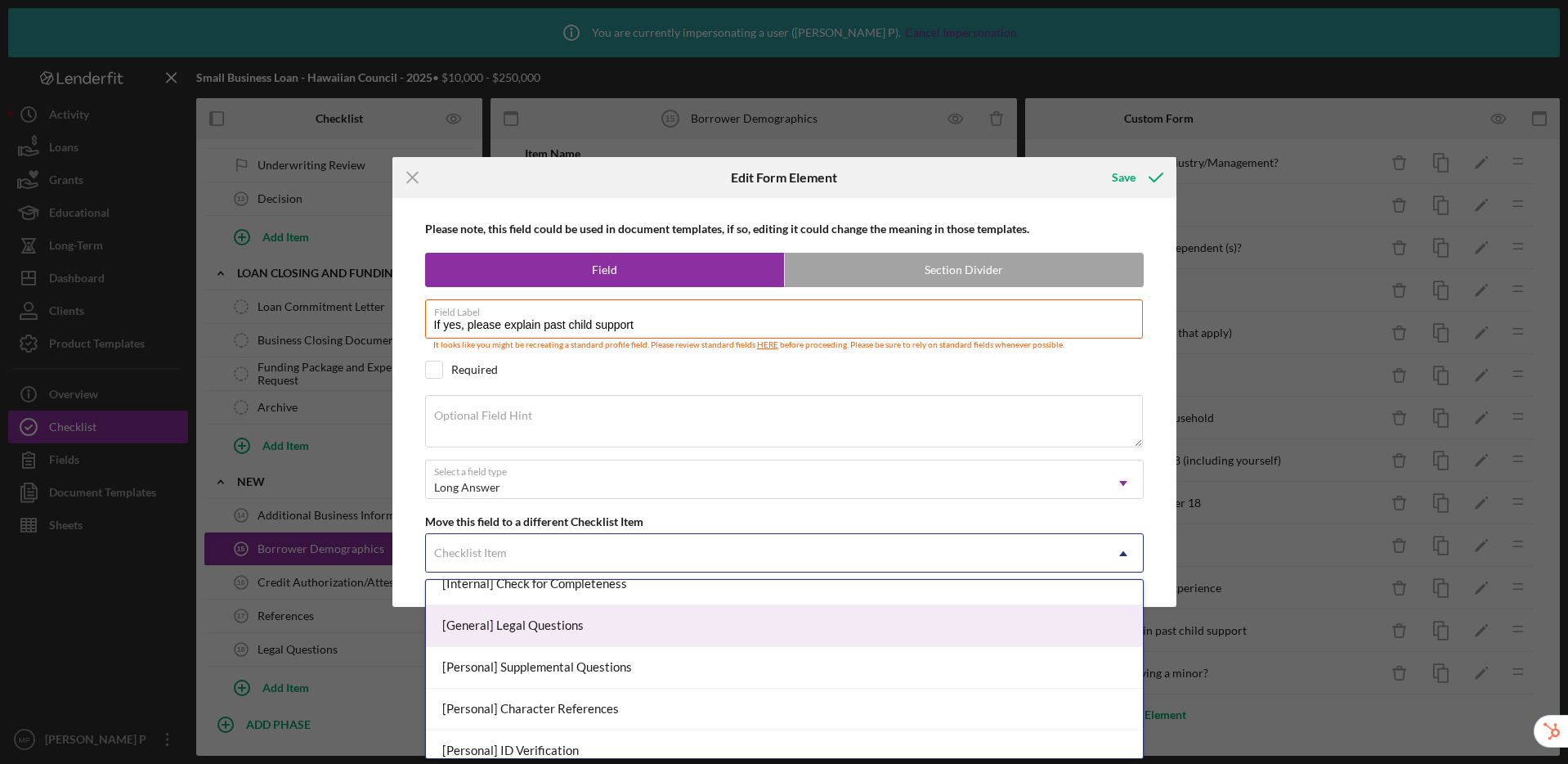
click at [553, 629] on div "[General] Legal Questions" at bounding box center [784, 625] width 717 height 42
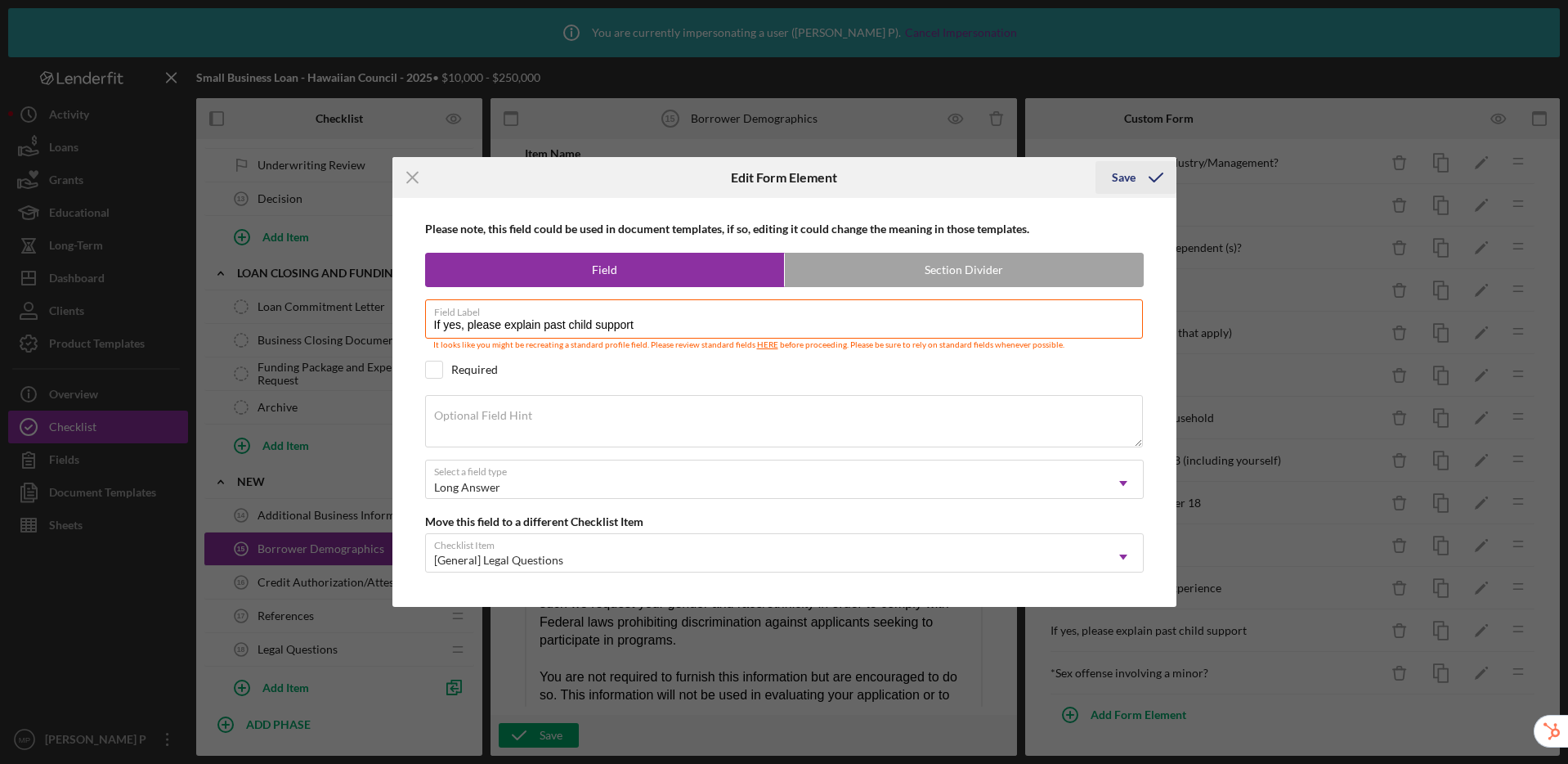
click at [1129, 178] on div "Save" at bounding box center [1124, 176] width 24 height 32
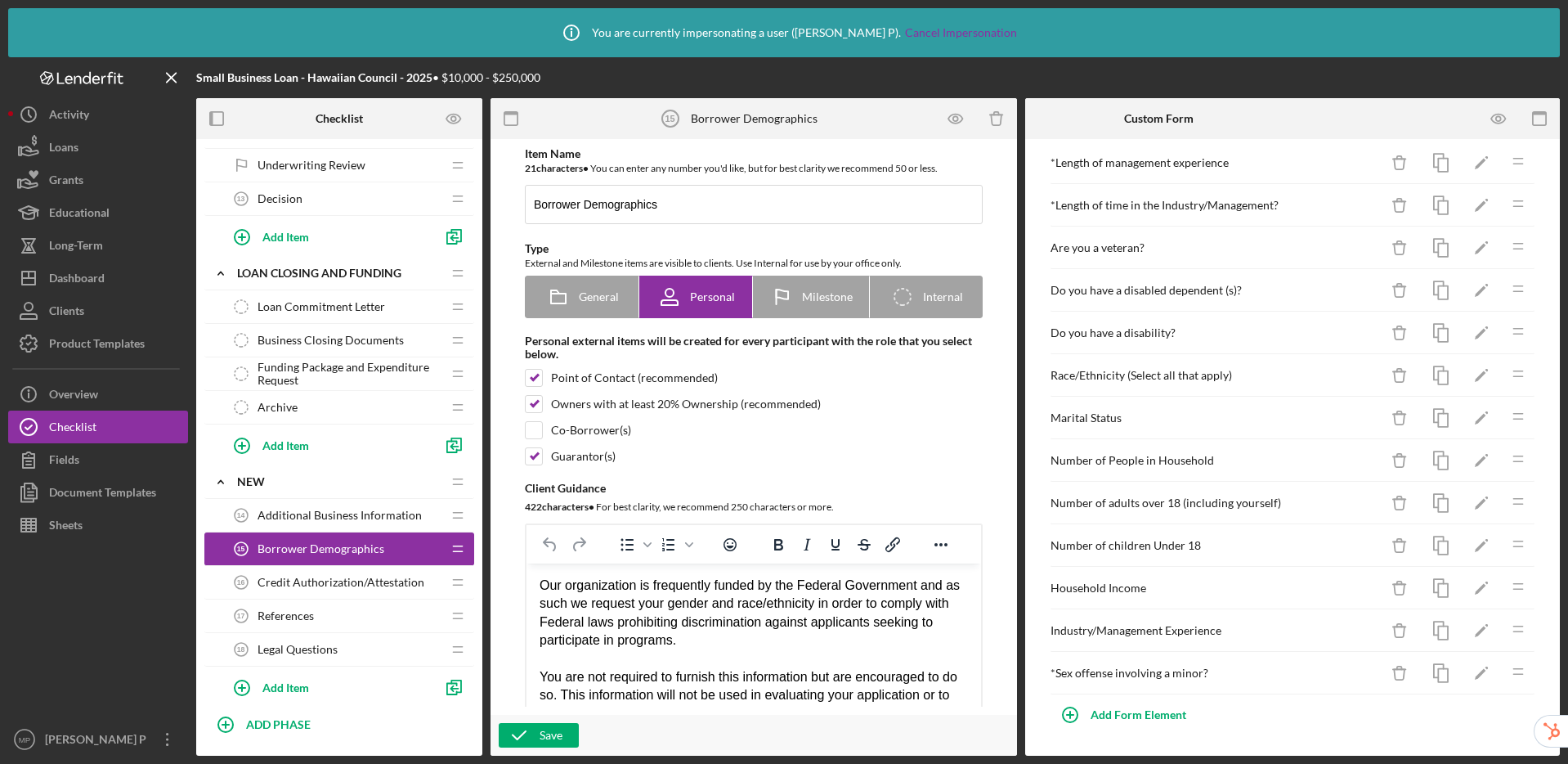
scroll to position [362, 0]
click at [1465, 667] on icon "Icon/Edit" at bounding box center [1482, 673] width 37 height 37
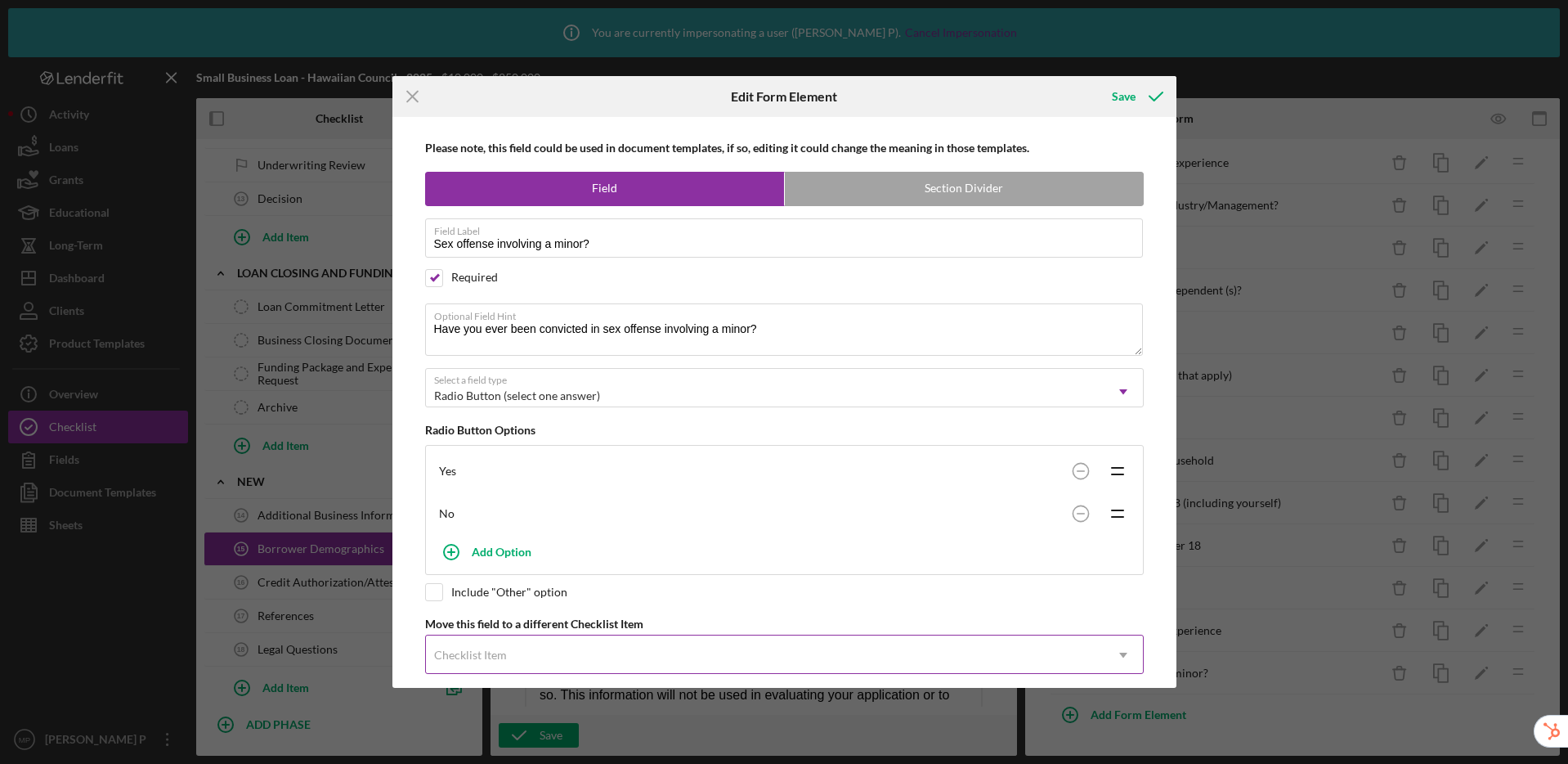
click at [474, 654] on div "Checklist Item" at bounding box center [470, 655] width 73 height 13
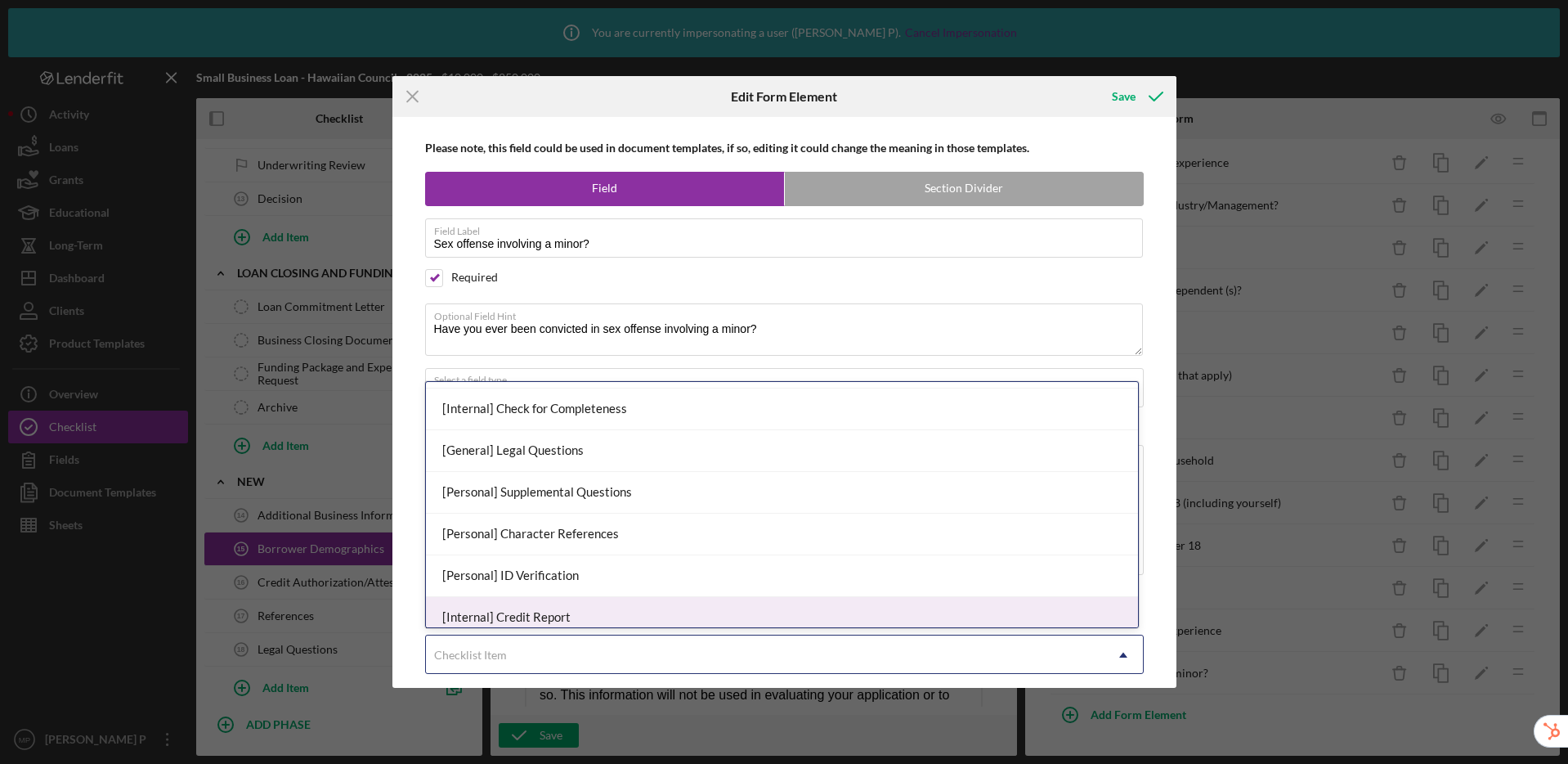
scroll to position [929, 0]
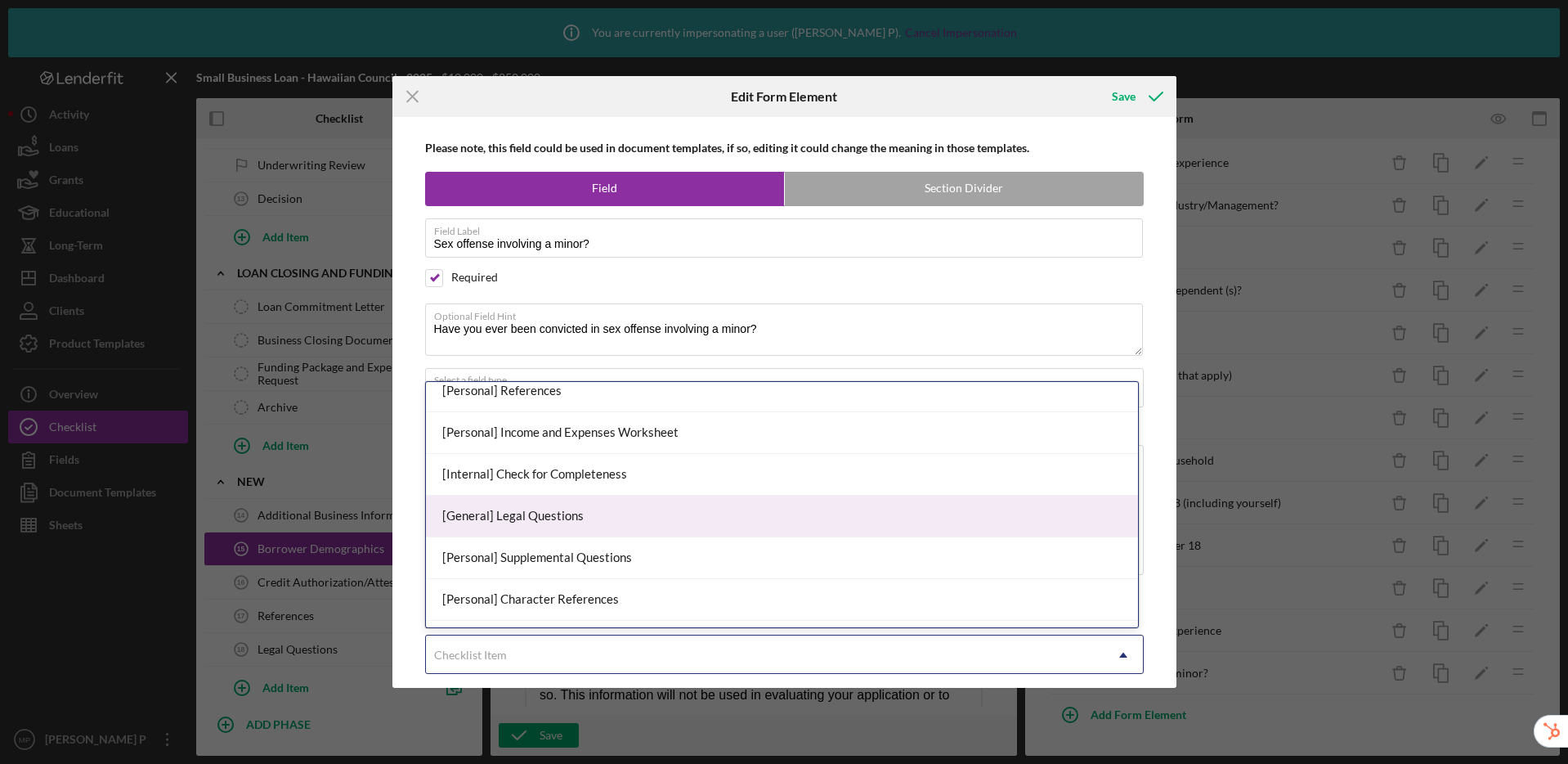
click at [547, 516] on div "[General] Legal Questions" at bounding box center [781, 516] width 712 height 42
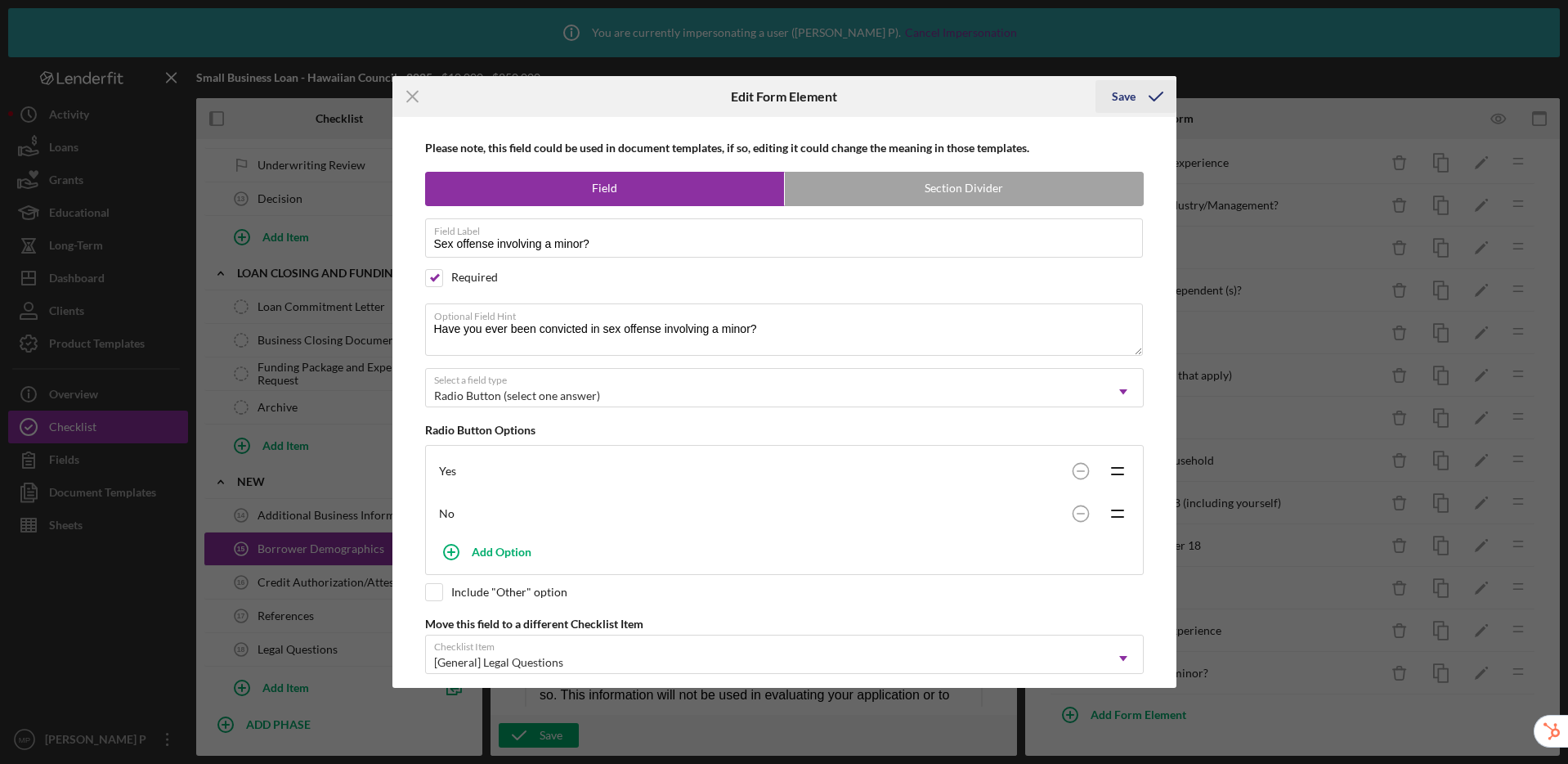
click at [1134, 93] on div "Save" at bounding box center [1124, 96] width 24 height 32
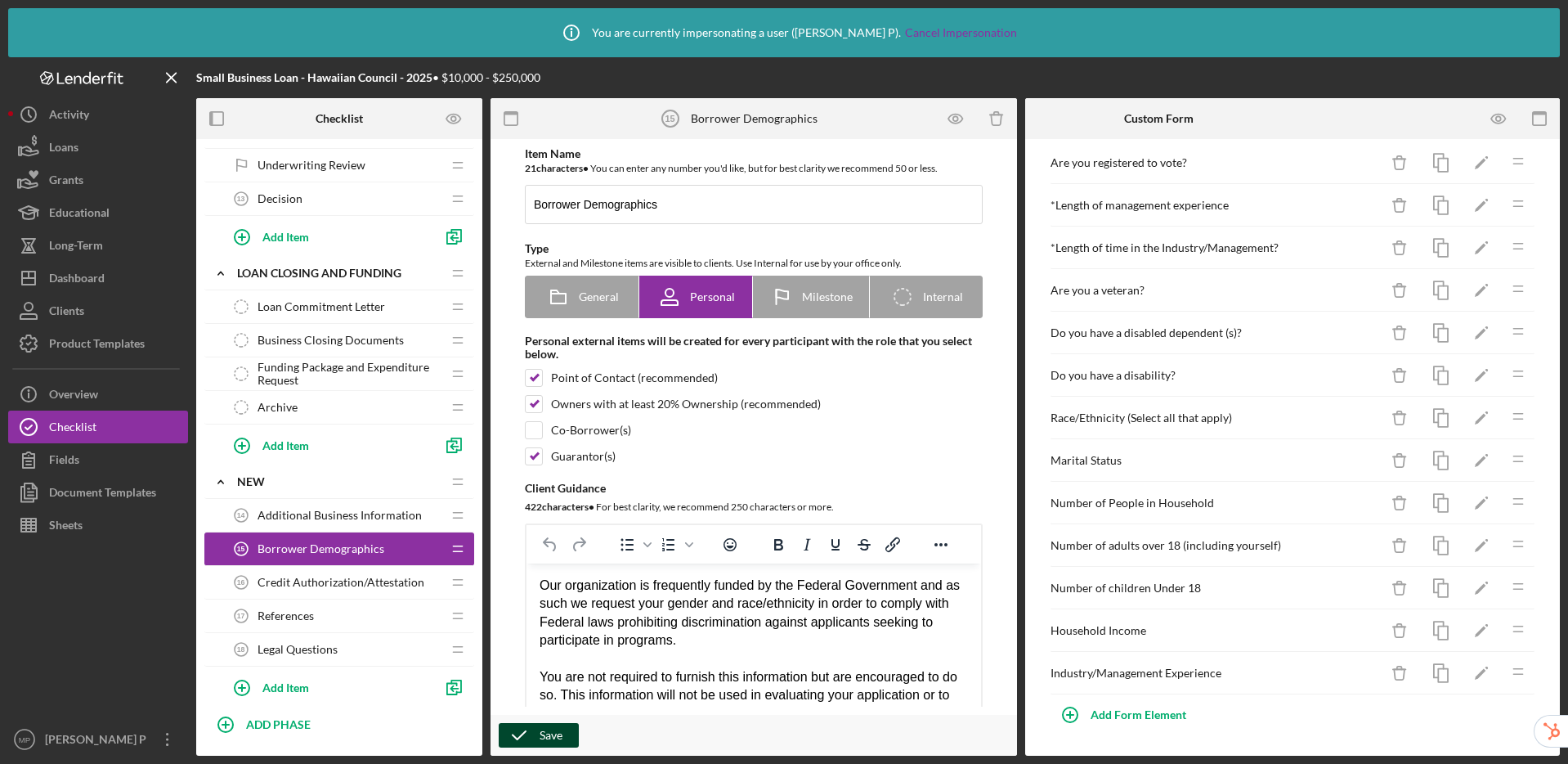
click at [524, 732] on icon "button" at bounding box center [519, 735] width 41 height 41
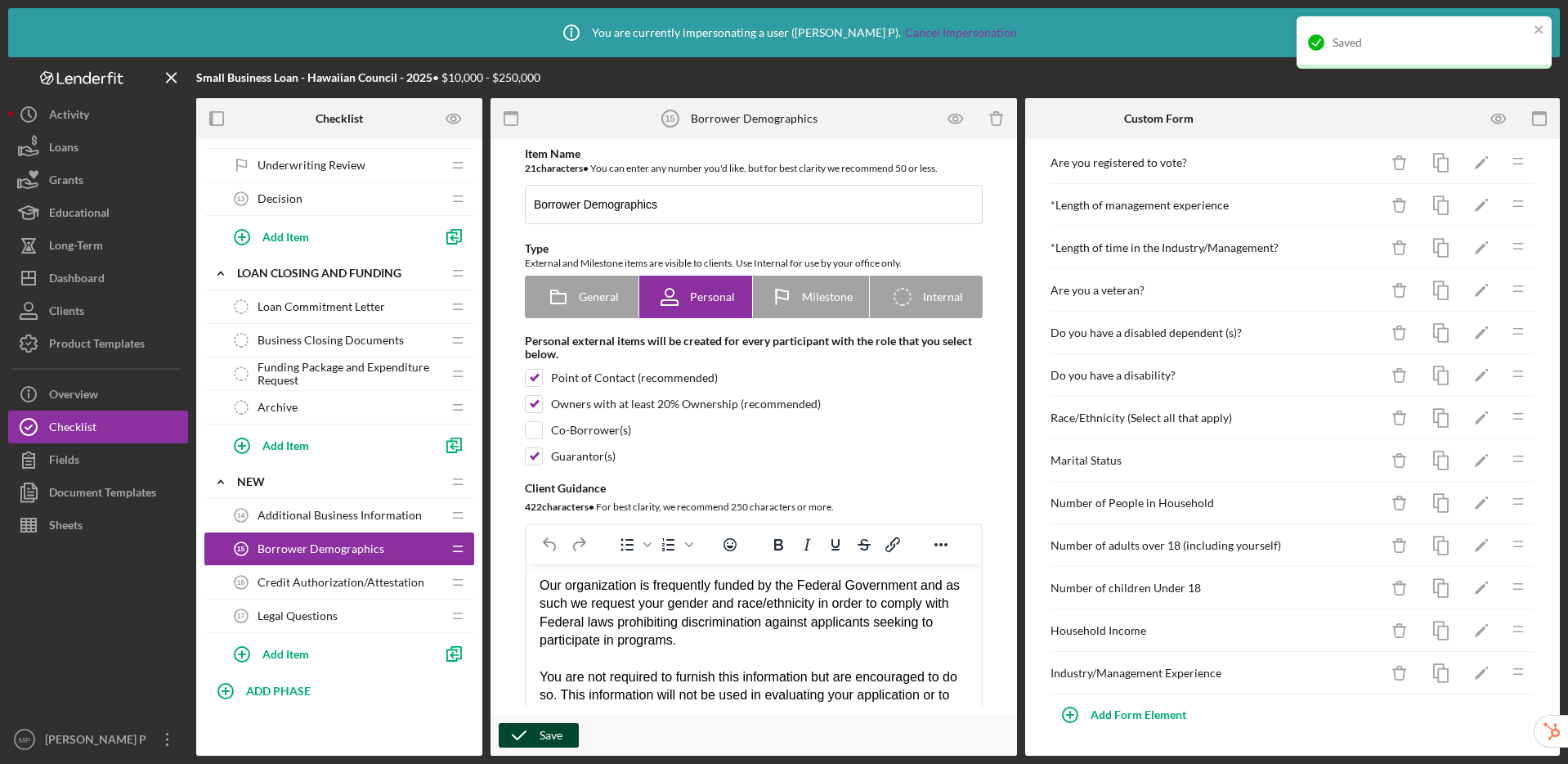
click at [320, 615] on span "Legal Questions" at bounding box center [297, 616] width 80 height 13
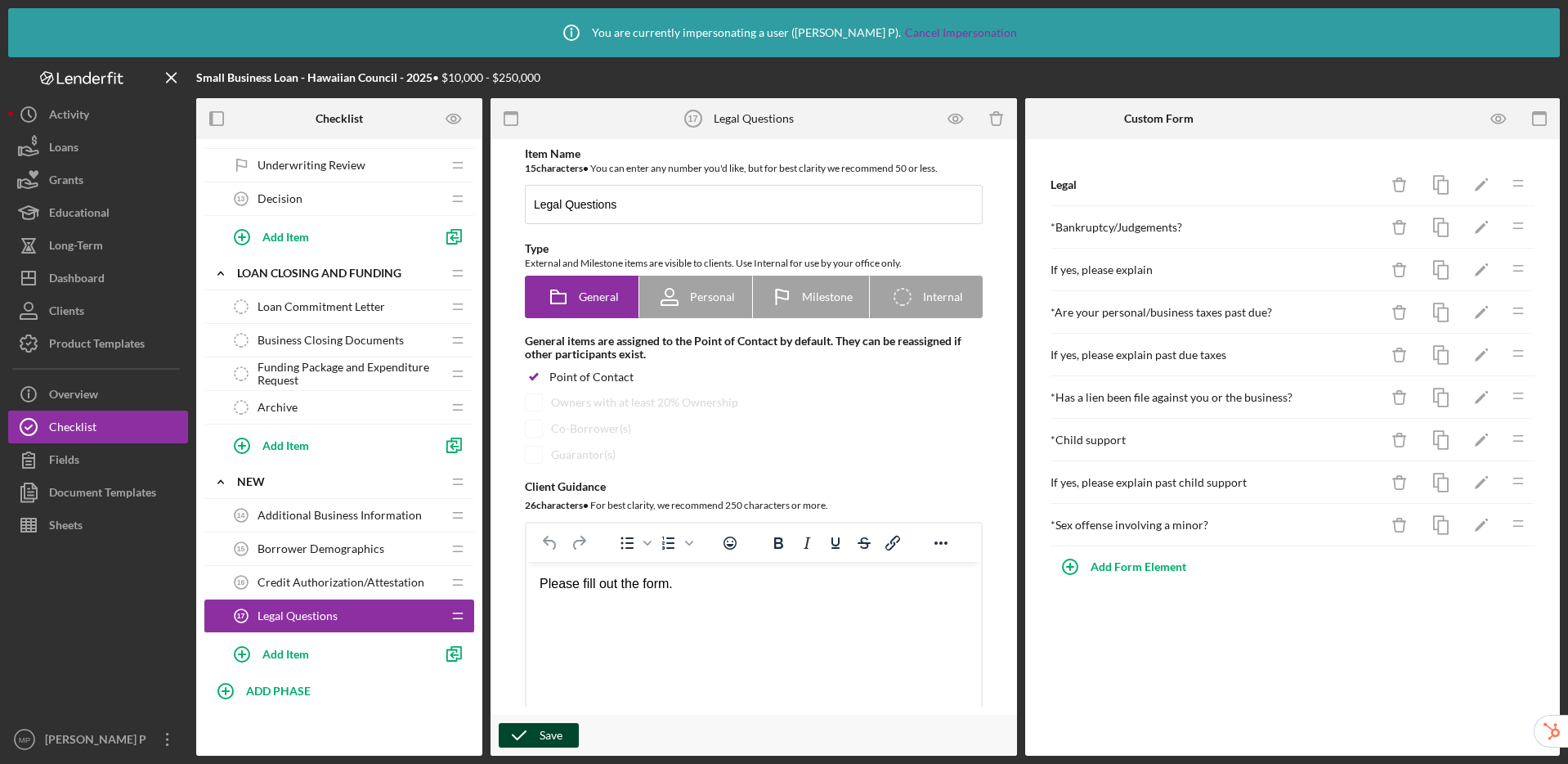
click at [567, 733] on button "Save" at bounding box center [538, 735] width 80 height 25
click at [318, 581] on span "Credit Authorization/Attestation" at bounding box center [341, 582] width 167 height 13
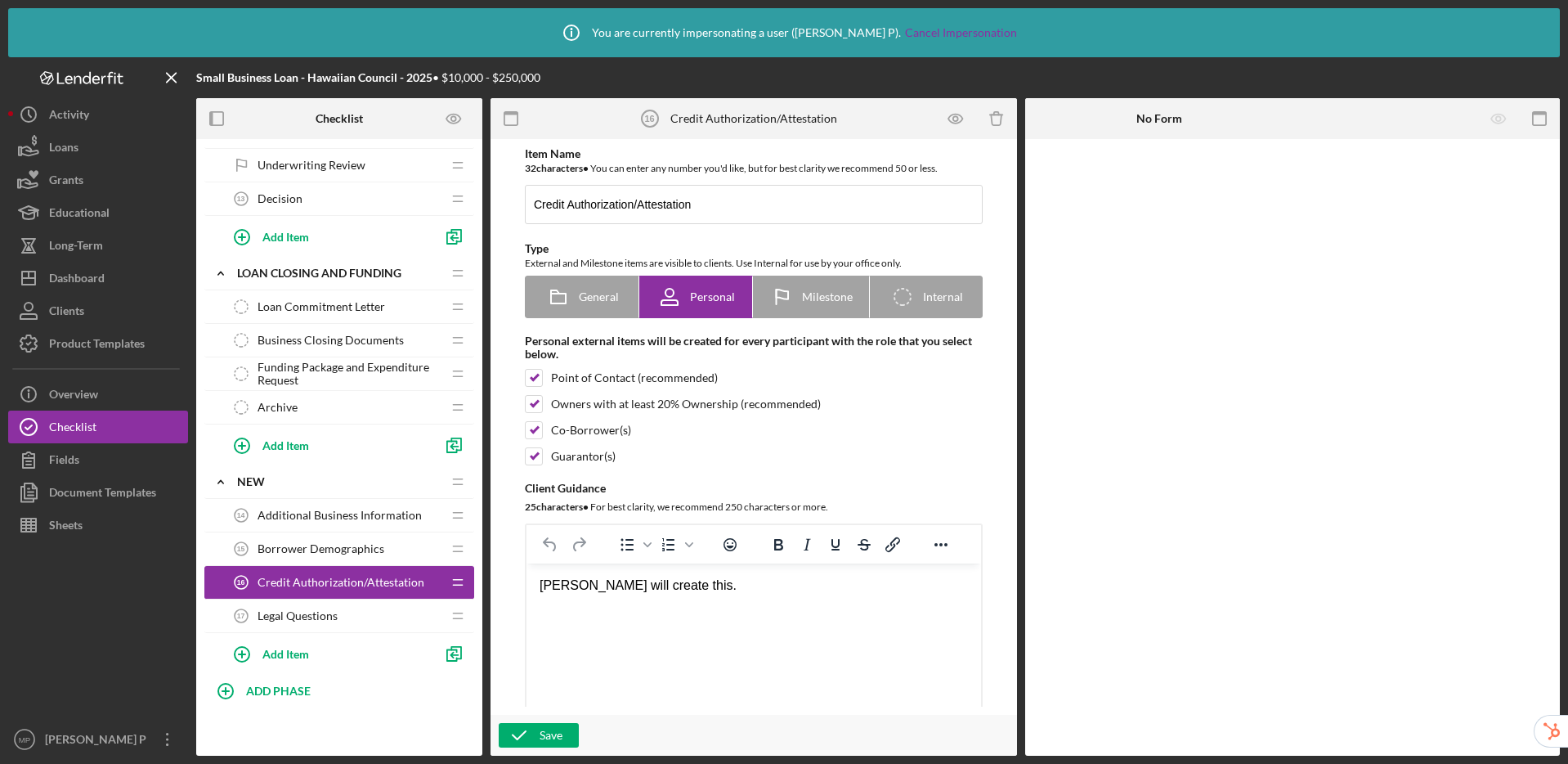
click at [327, 540] on div "Borrower Demographics 15 Borrower Demographics" at bounding box center [332, 548] width 217 height 32
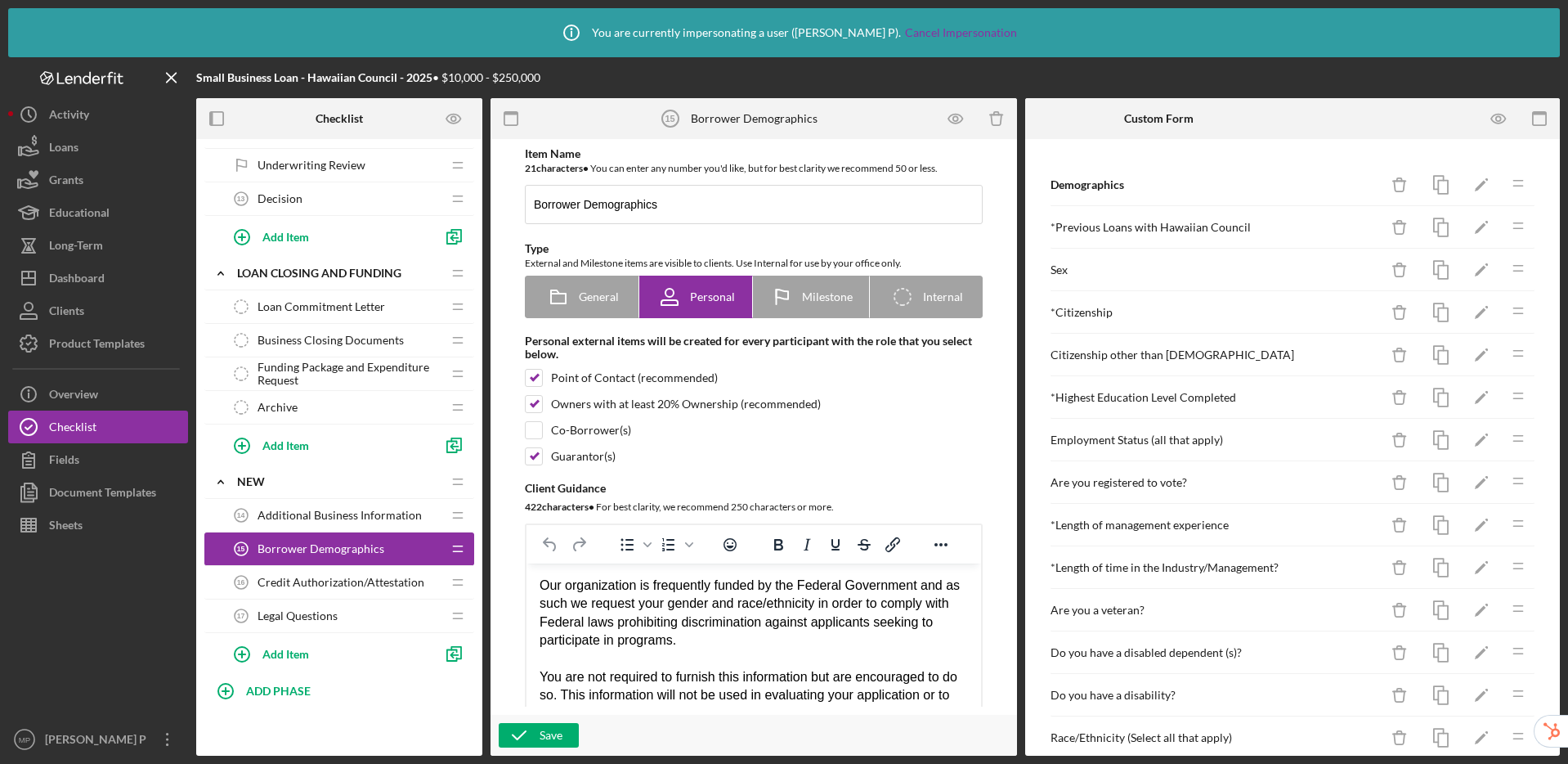
click at [322, 612] on span "Legal Questions" at bounding box center [297, 616] width 80 height 13
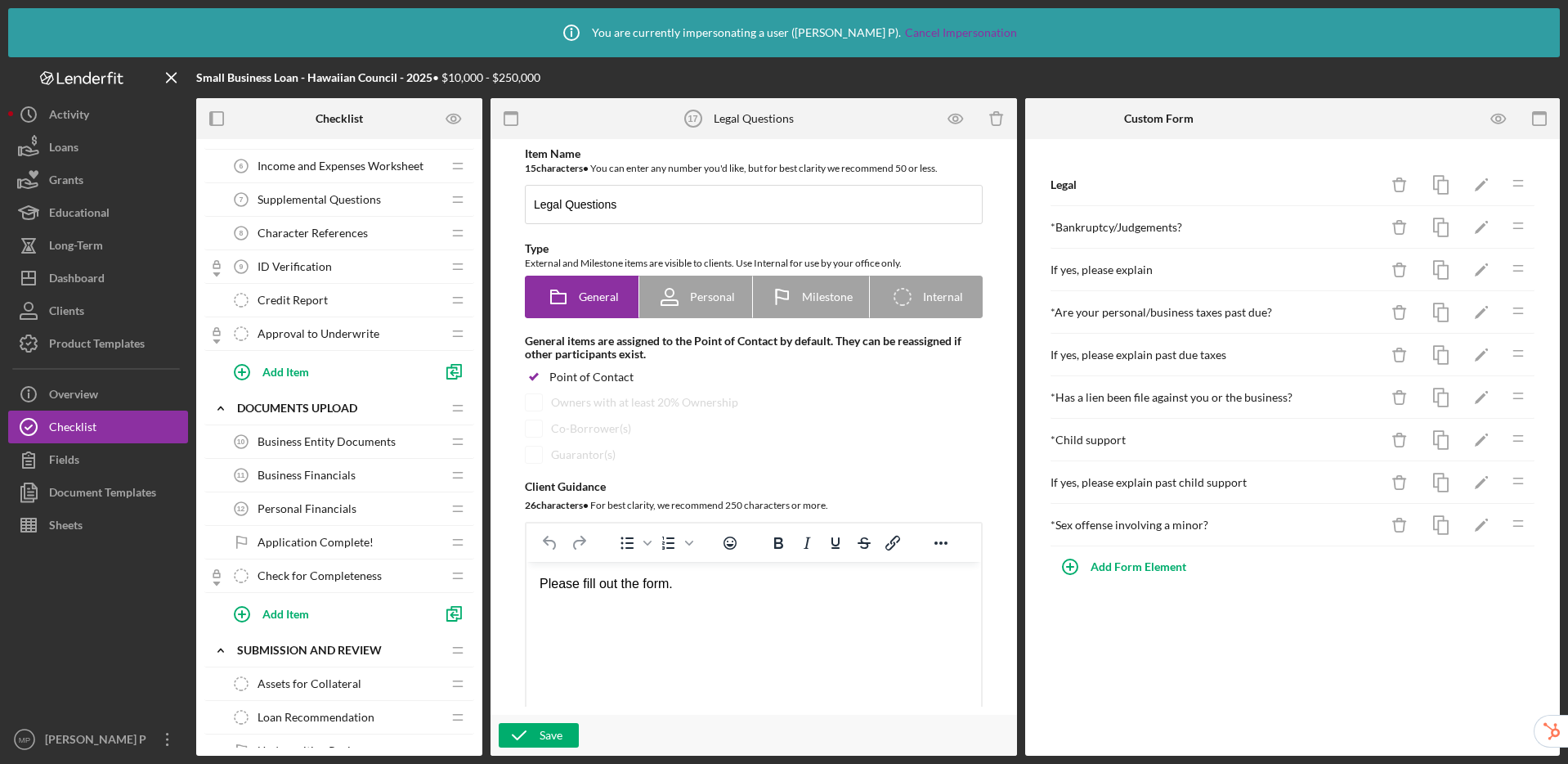
scroll to position [95, 0]
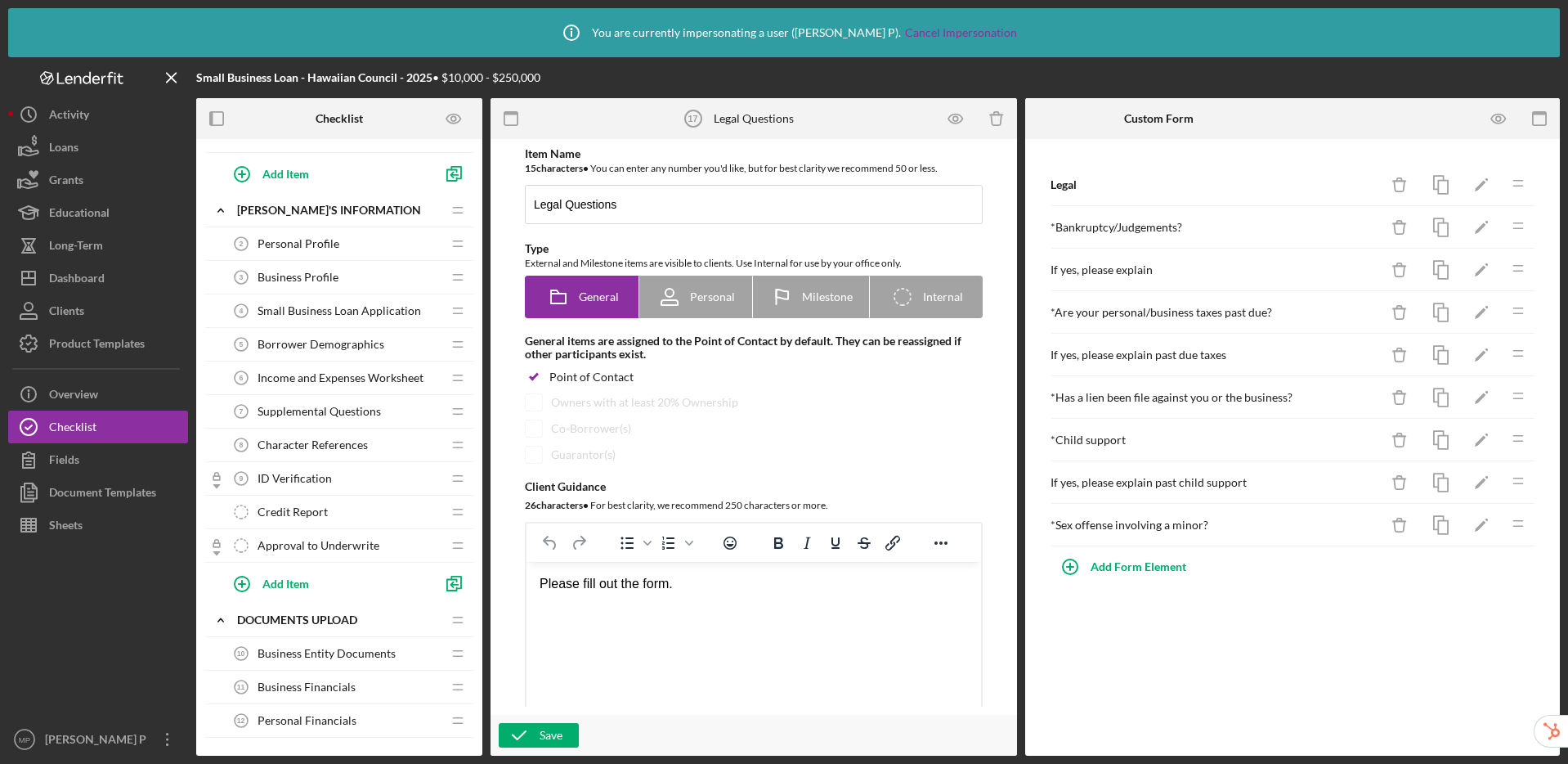
click at [372, 410] on span "Supplemental Questions" at bounding box center [320, 411] width 124 height 13
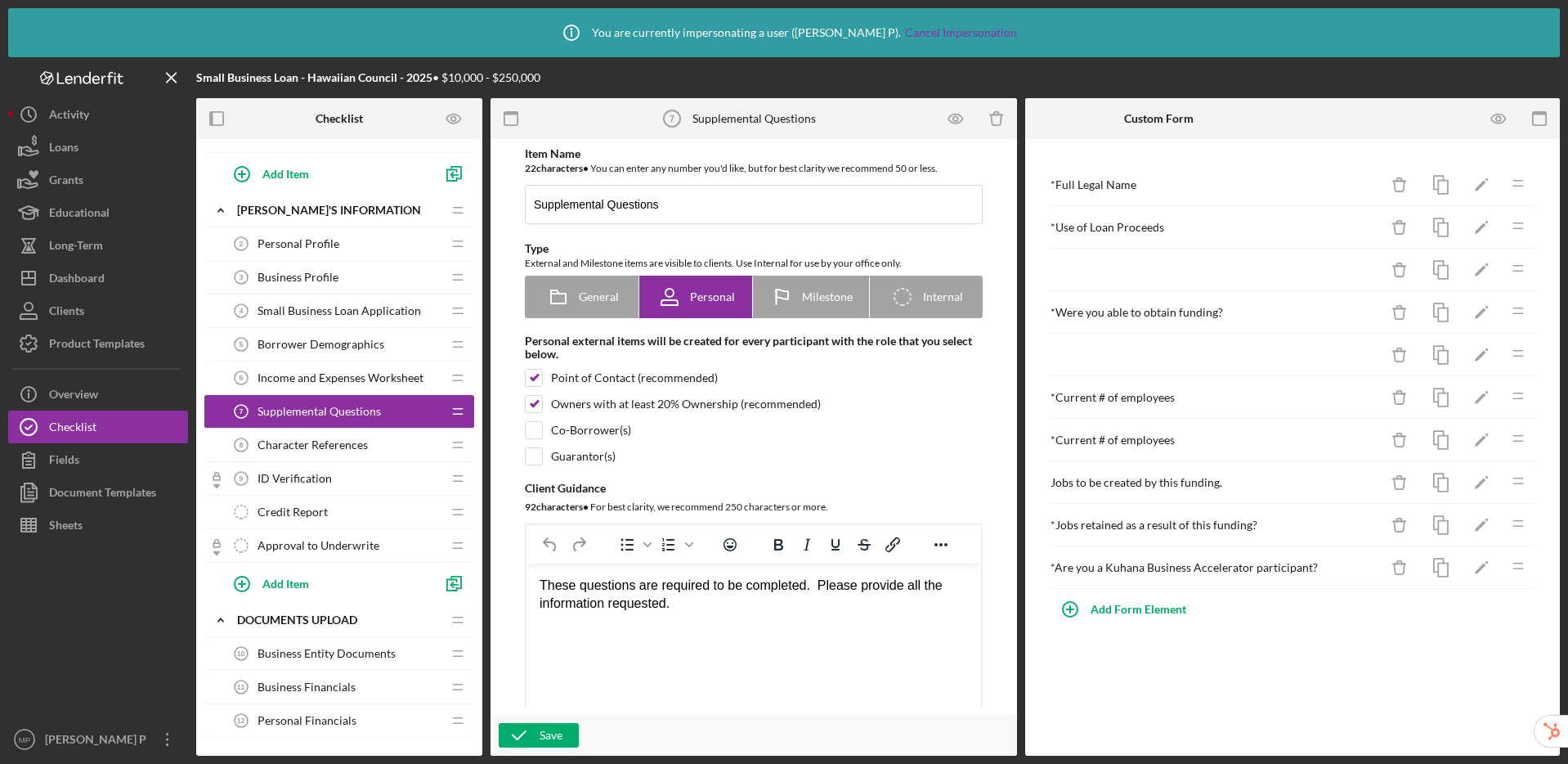
click at [326, 446] on span "Character References" at bounding box center [313, 445] width 111 height 13
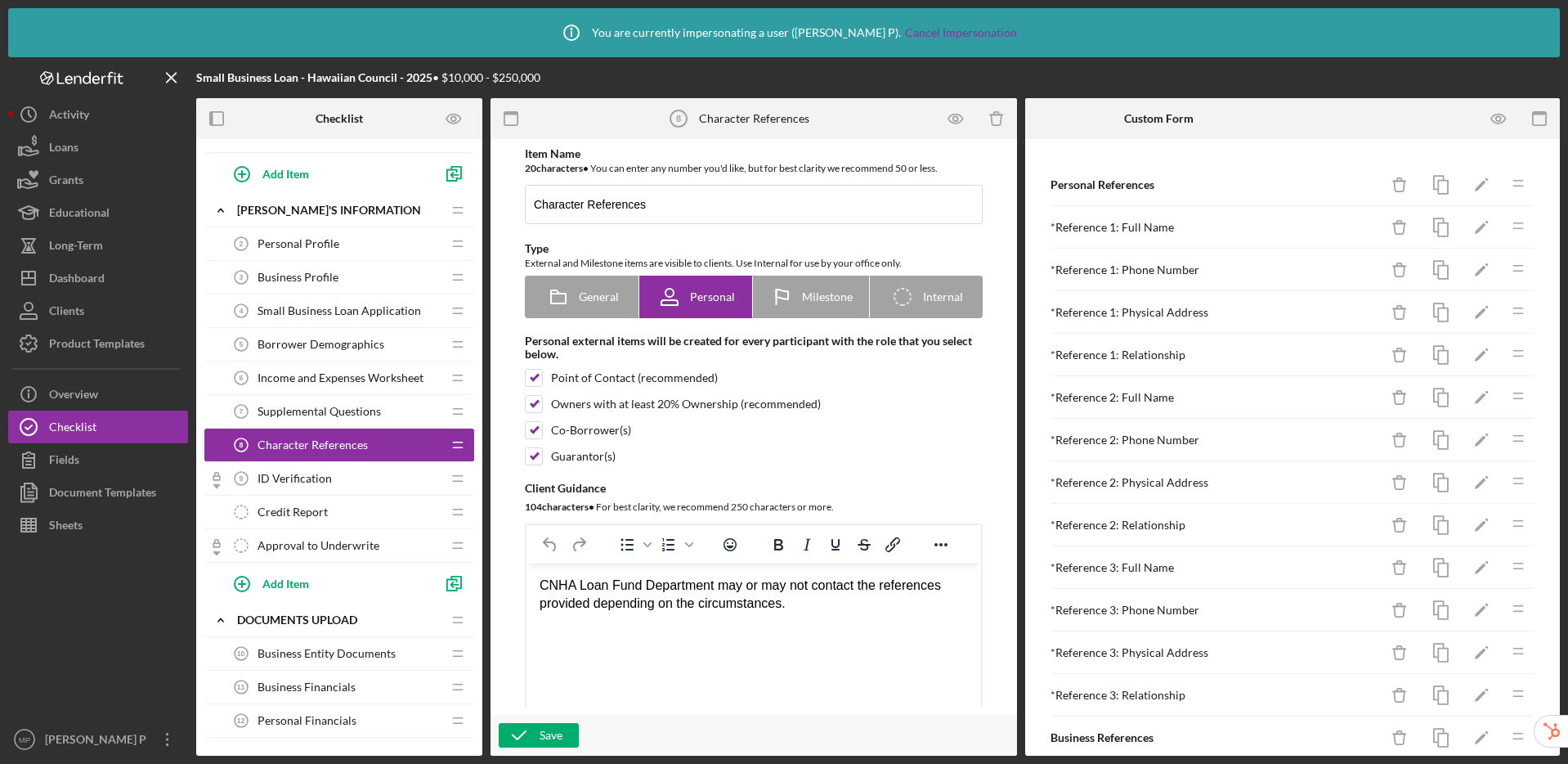
click at [338, 405] on span "Supplemental Questions" at bounding box center [320, 411] width 124 height 13
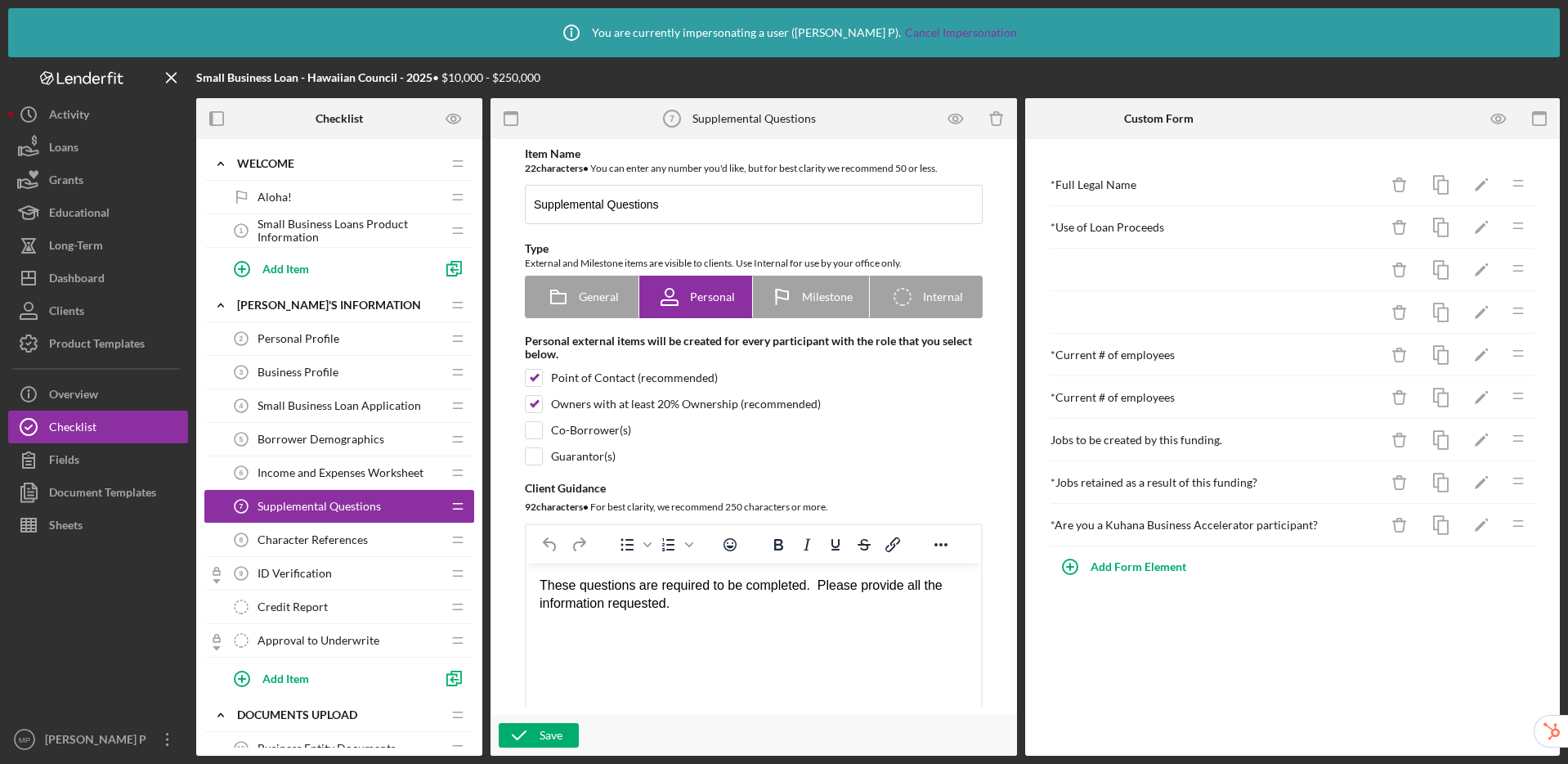
click at [321, 376] on span "Business Profile" at bounding box center [298, 372] width 81 height 13
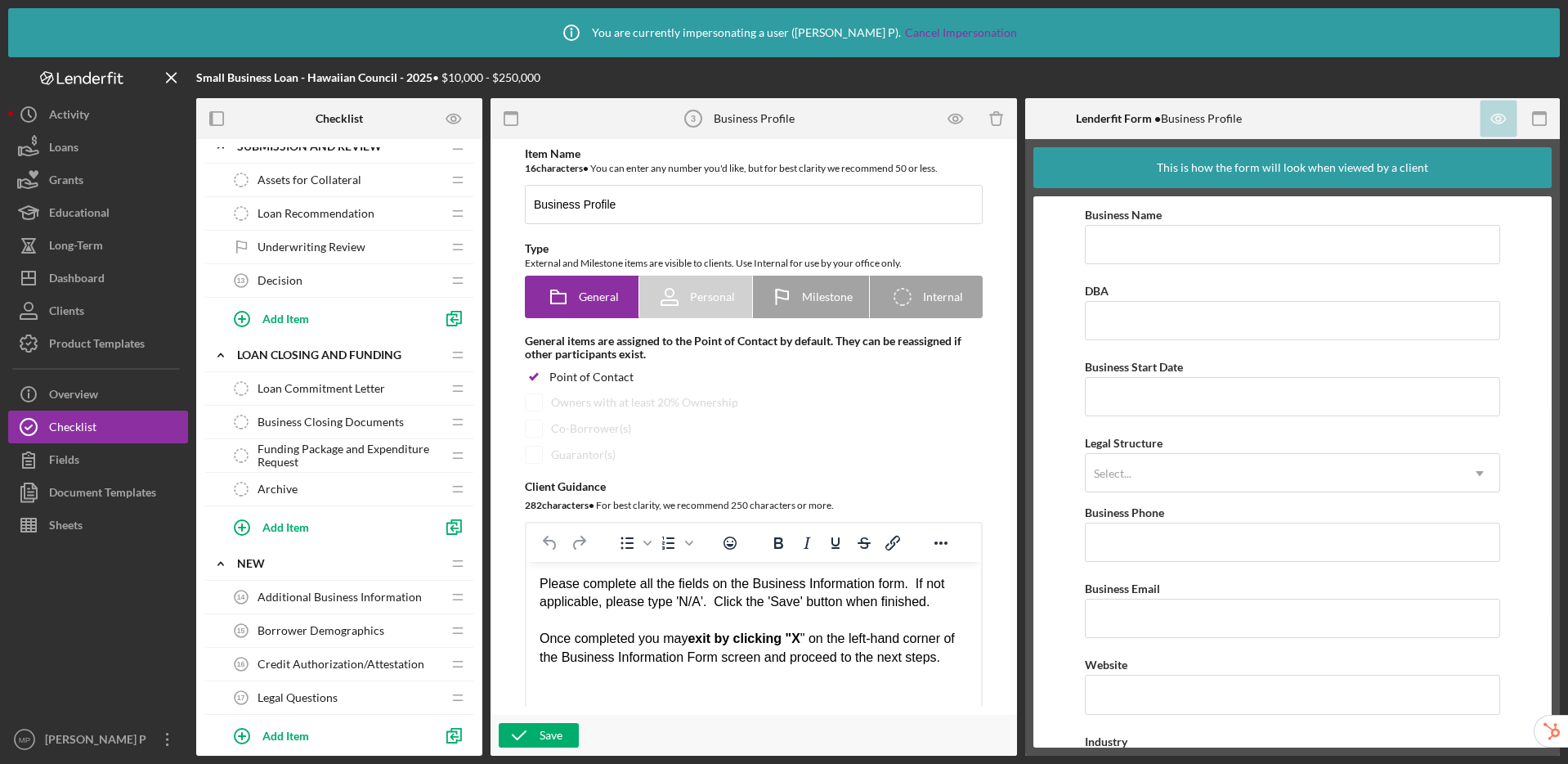
scroll to position [892, 0]
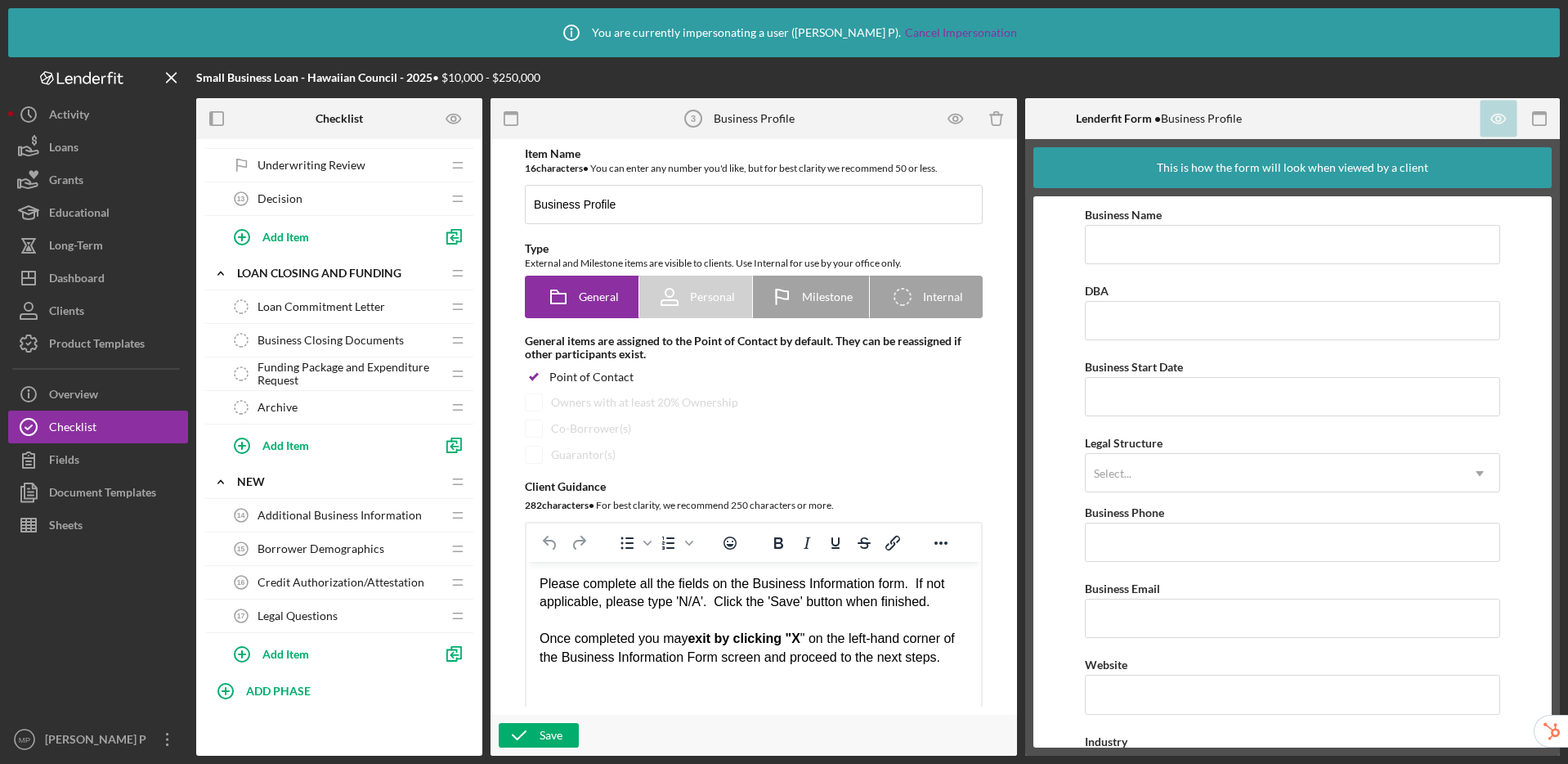
click at [353, 515] on span "Additional Business Information" at bounding box center [340, 515] width 164 height 13
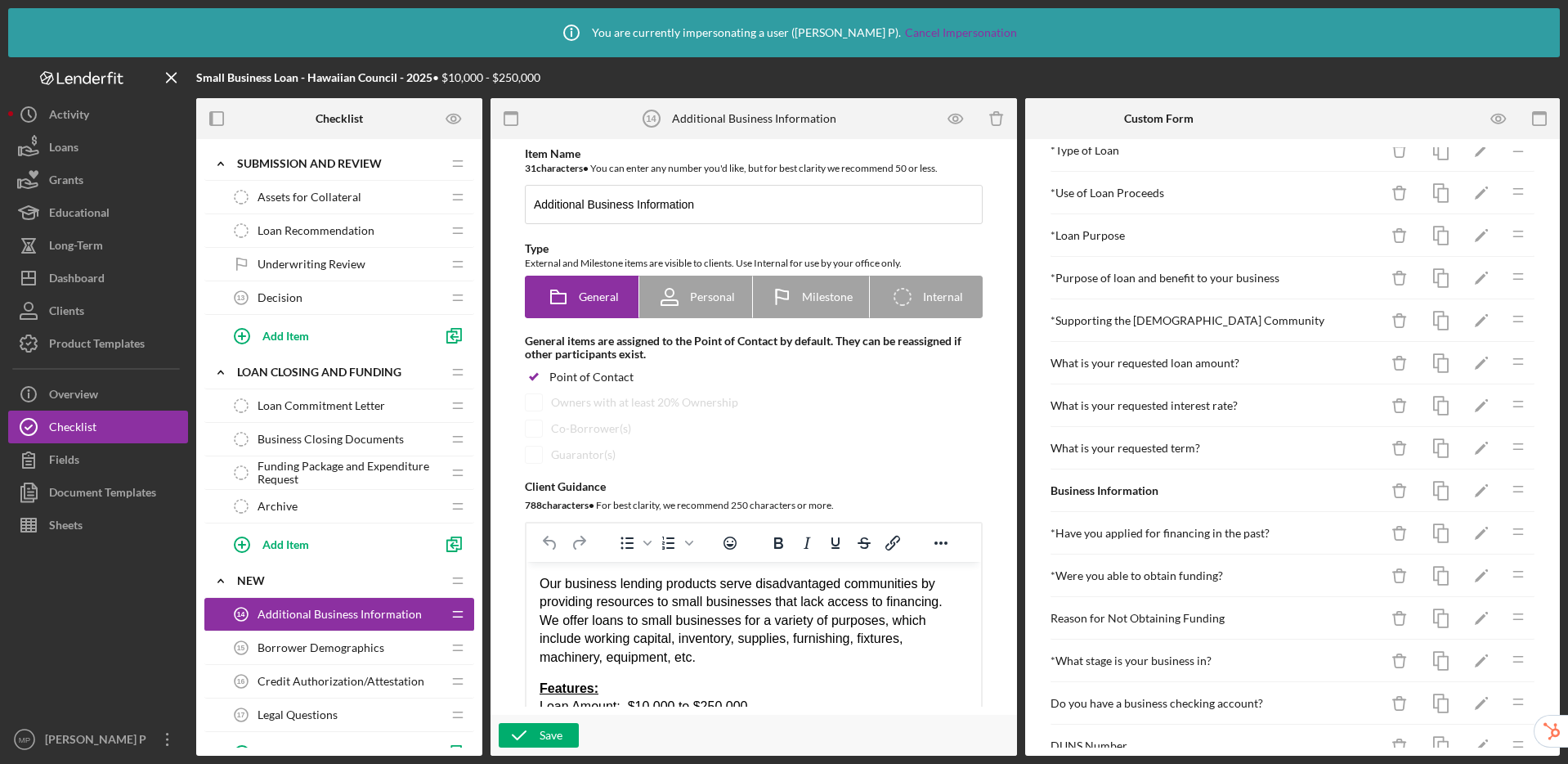
scroll to position [277, 0]
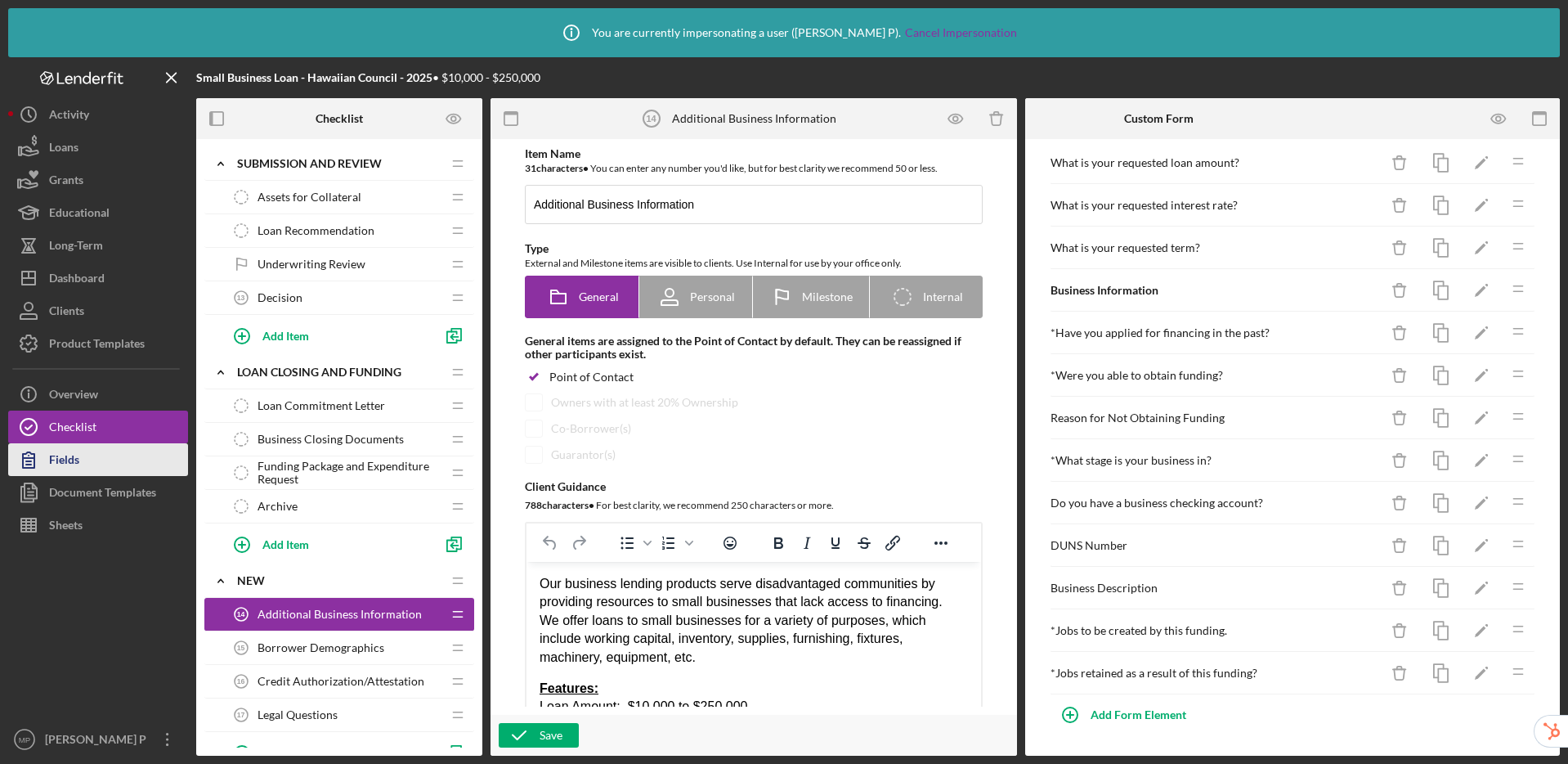
click at [70, 461] on div "Fields" at bounding box center [64, 462] width 30 height 37
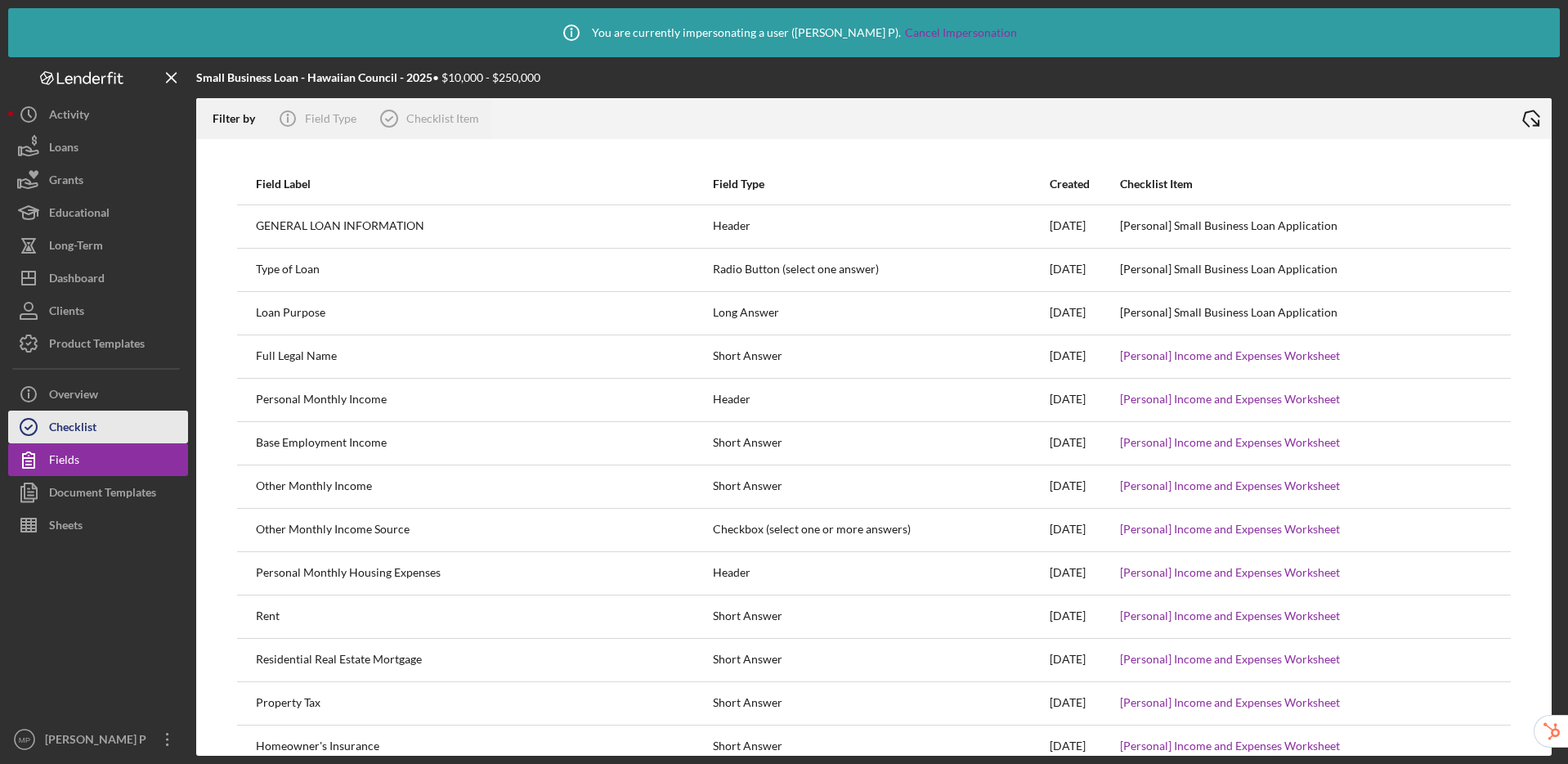
click at [81, 424] on div "Checklist" at bounding box center [72, 429] width 47 height 37
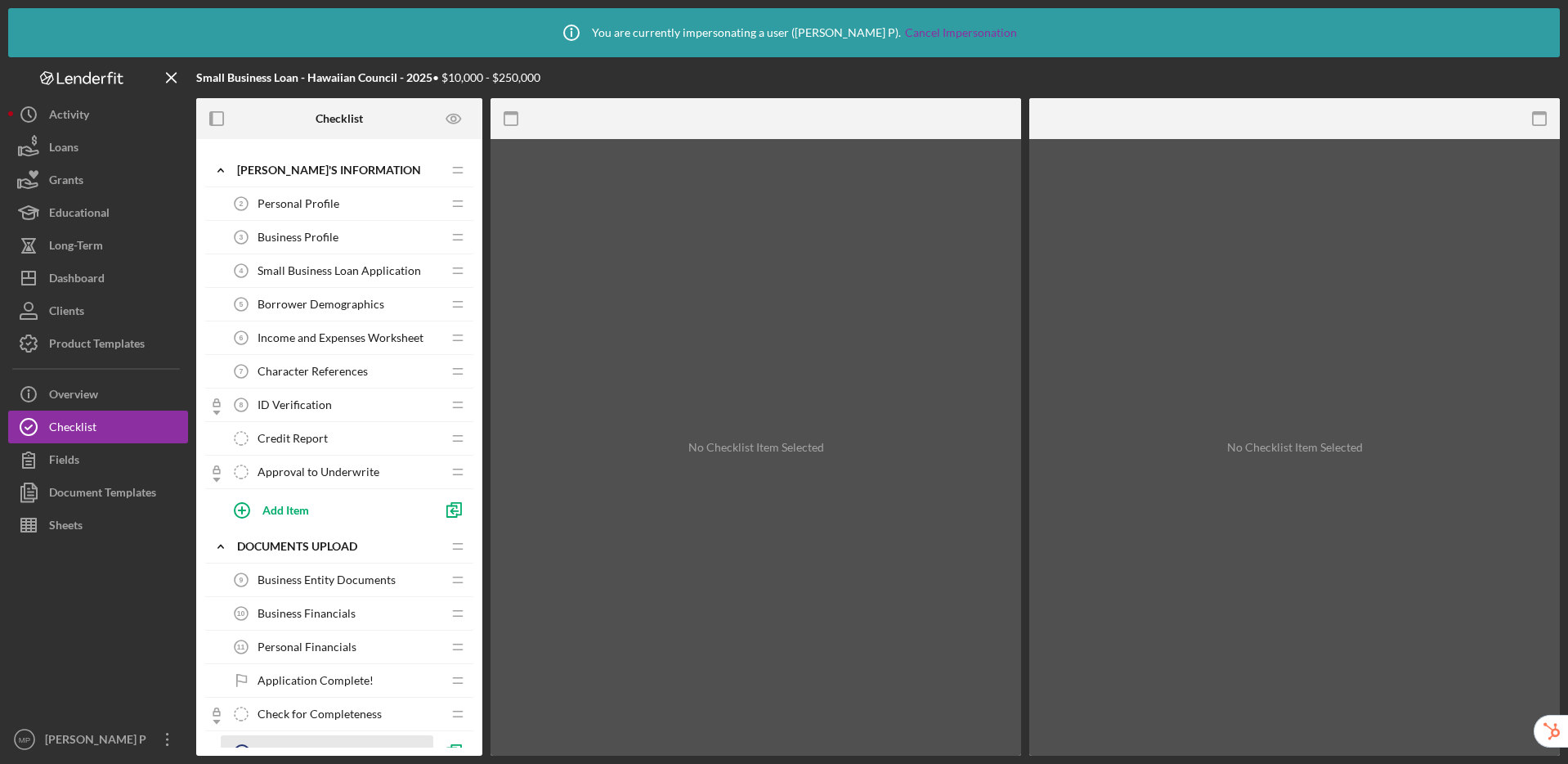
scroll to position [859, 0]
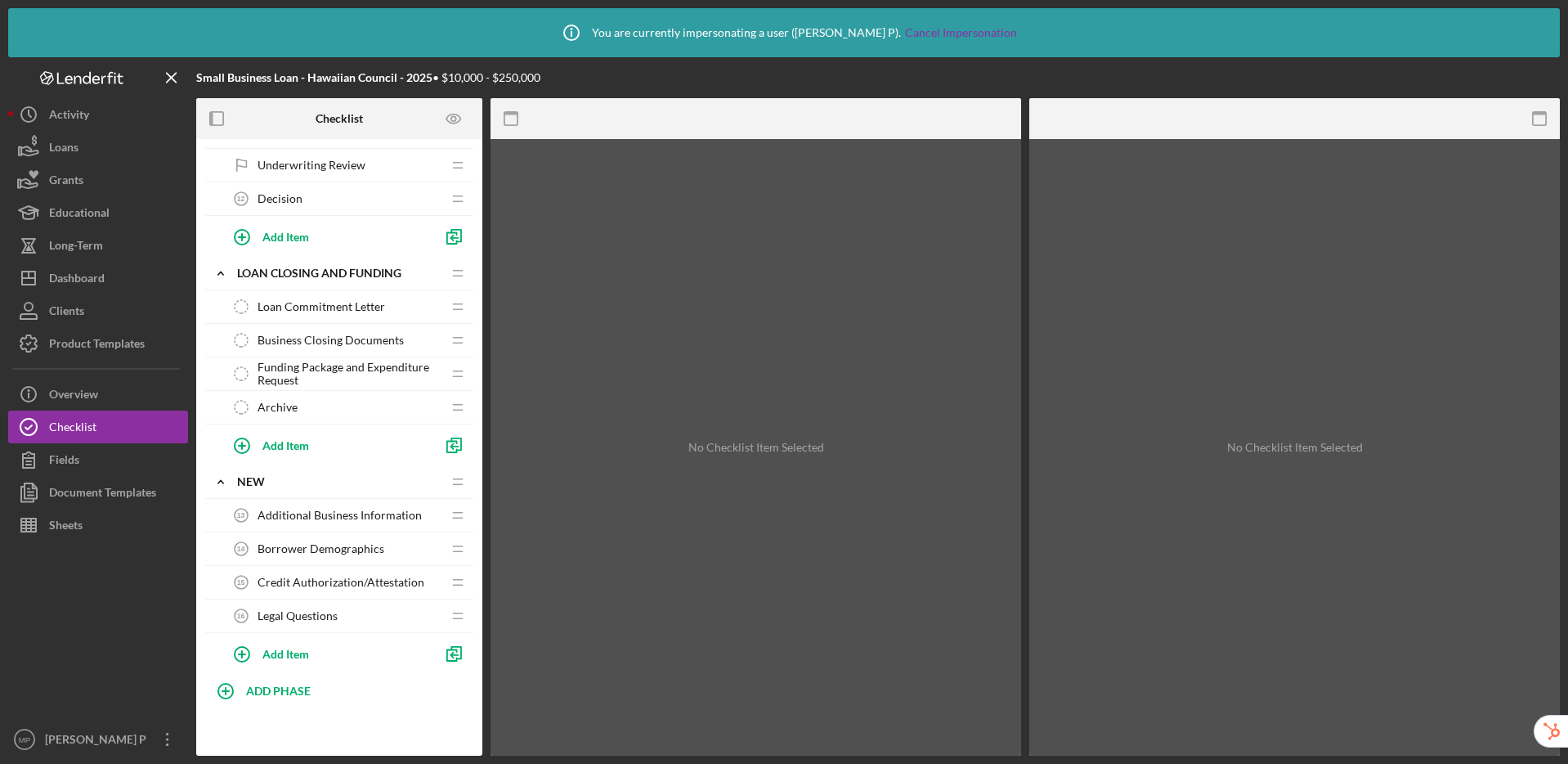
click at [345, 510] on span "Additional Business Information" at bounding box center [340, 515] width 164 height 13
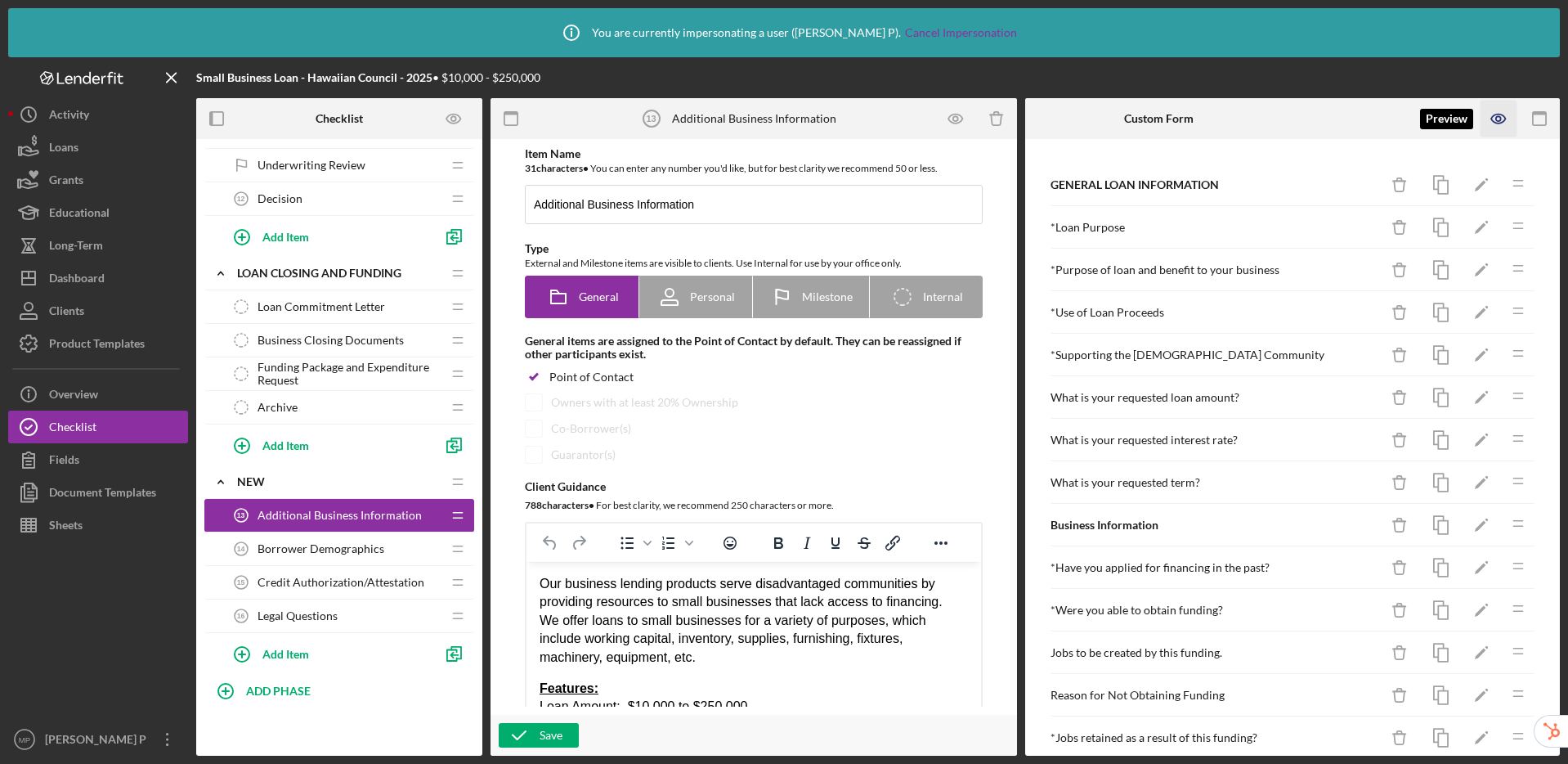
click at [1496, 125] on icon "button" at bounding box center [1499, 119] width 37 height 37
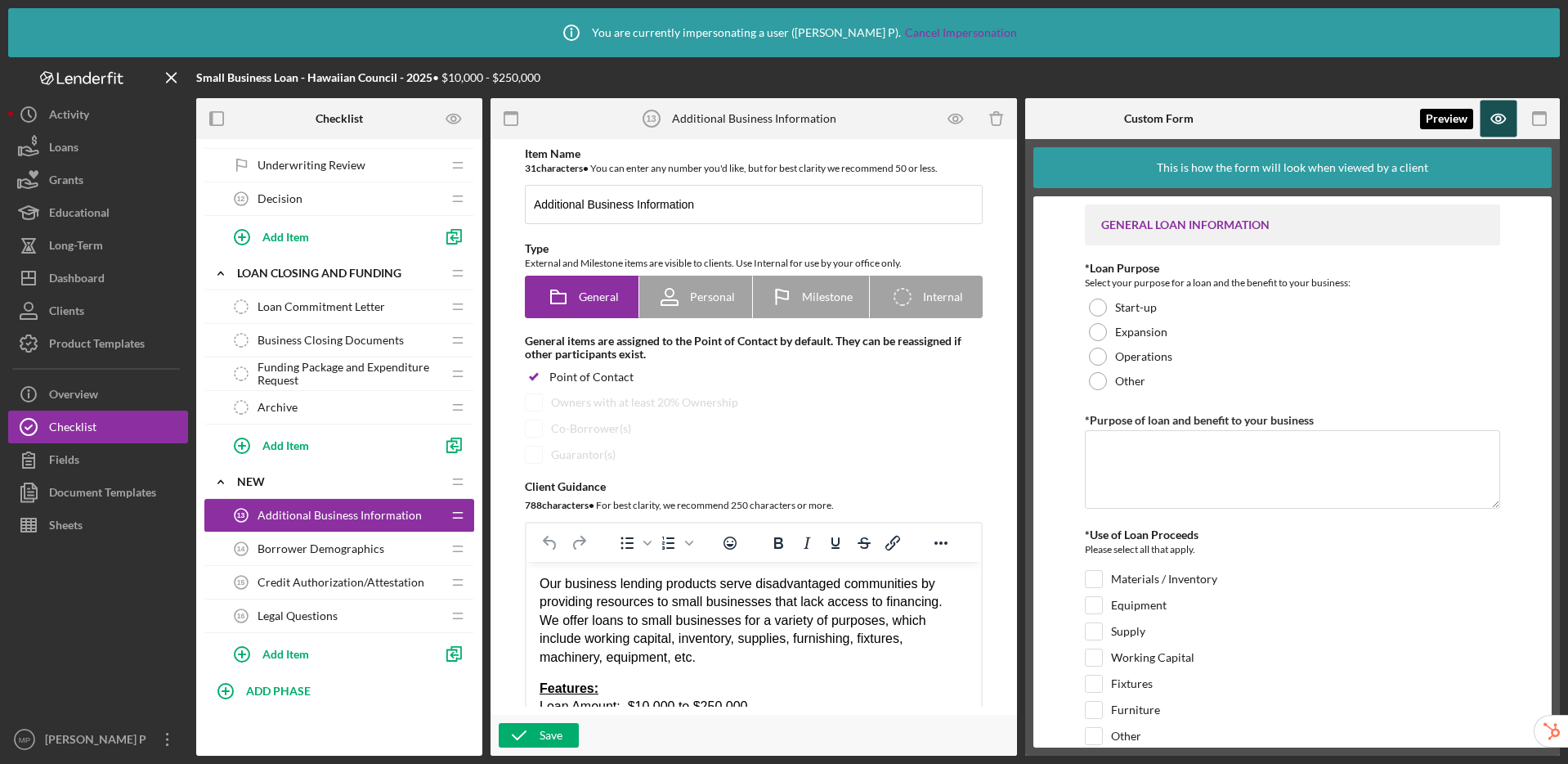
click at [1505, 130] on icon "button" at bounding box center [1499, 119] width 37 height 37
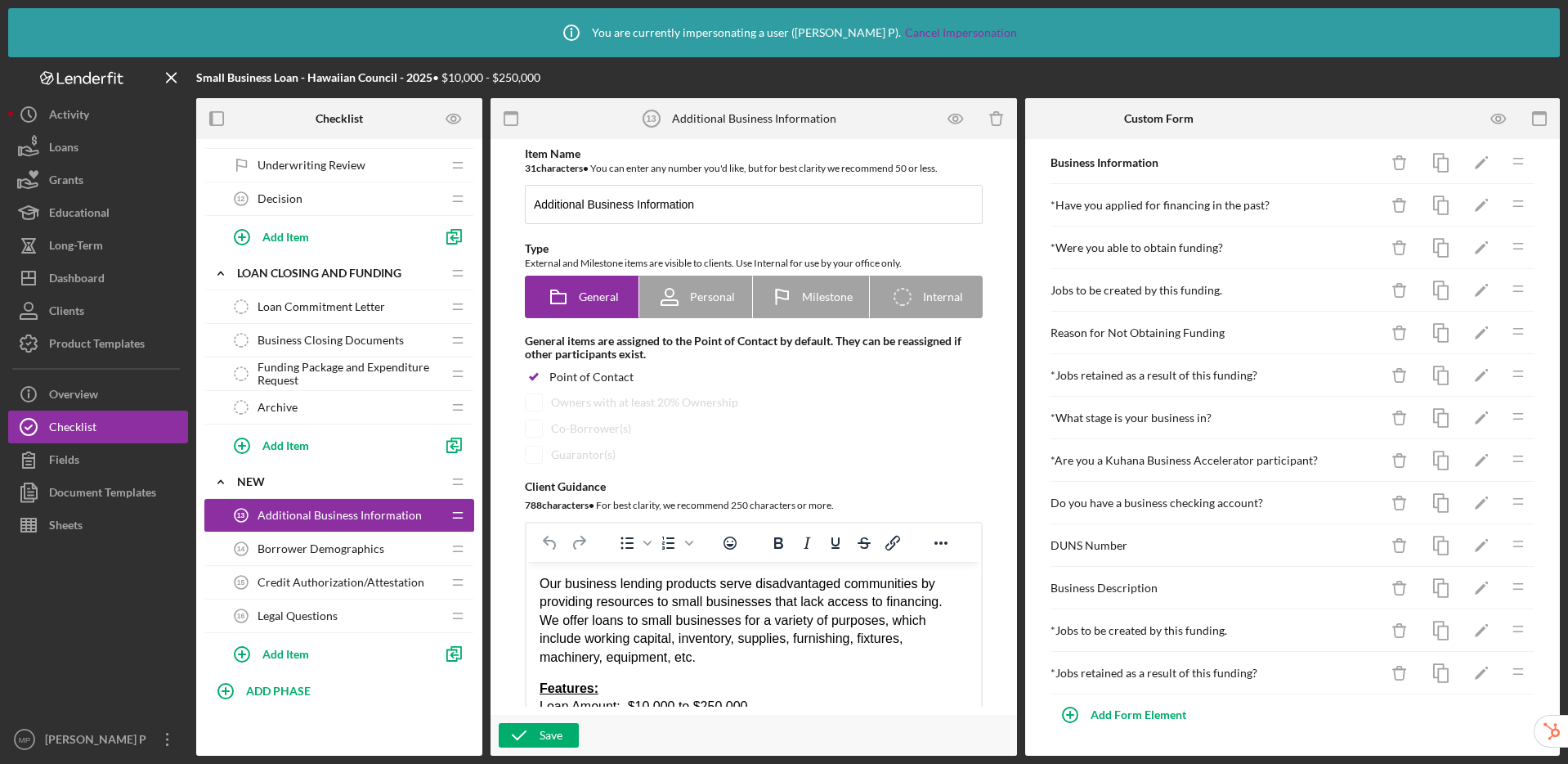
scroll to position [359, 0]
click at [1199, 464] on div "* Are you a Kuhana Business Accelerator participant?" at bounding box center [1215, 464] width 329 height 13
click at [1494, 118] on icon "button" at bounding box center [1499, 119] width 37 height 37
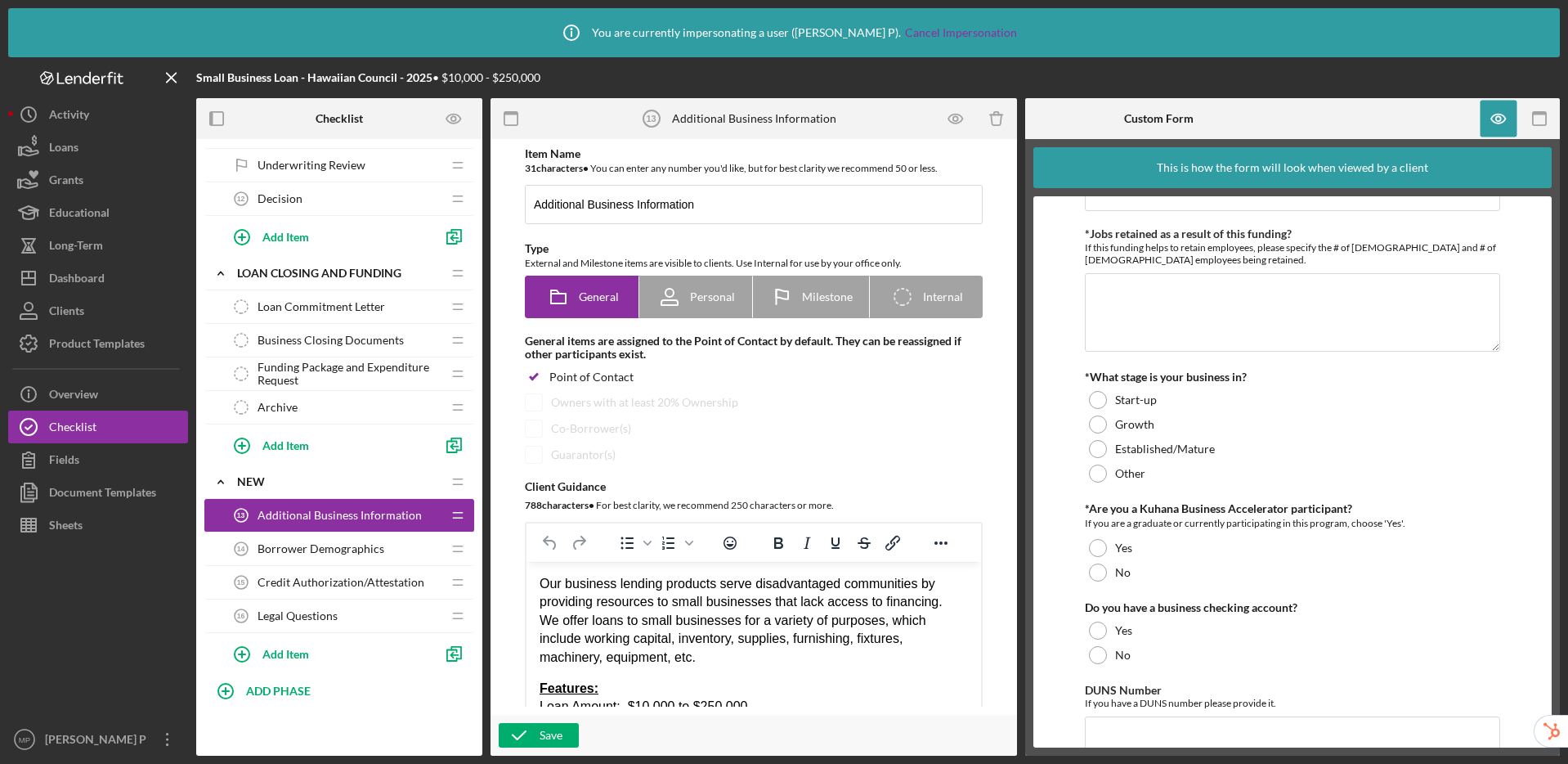
scroll to position [1487, 0]
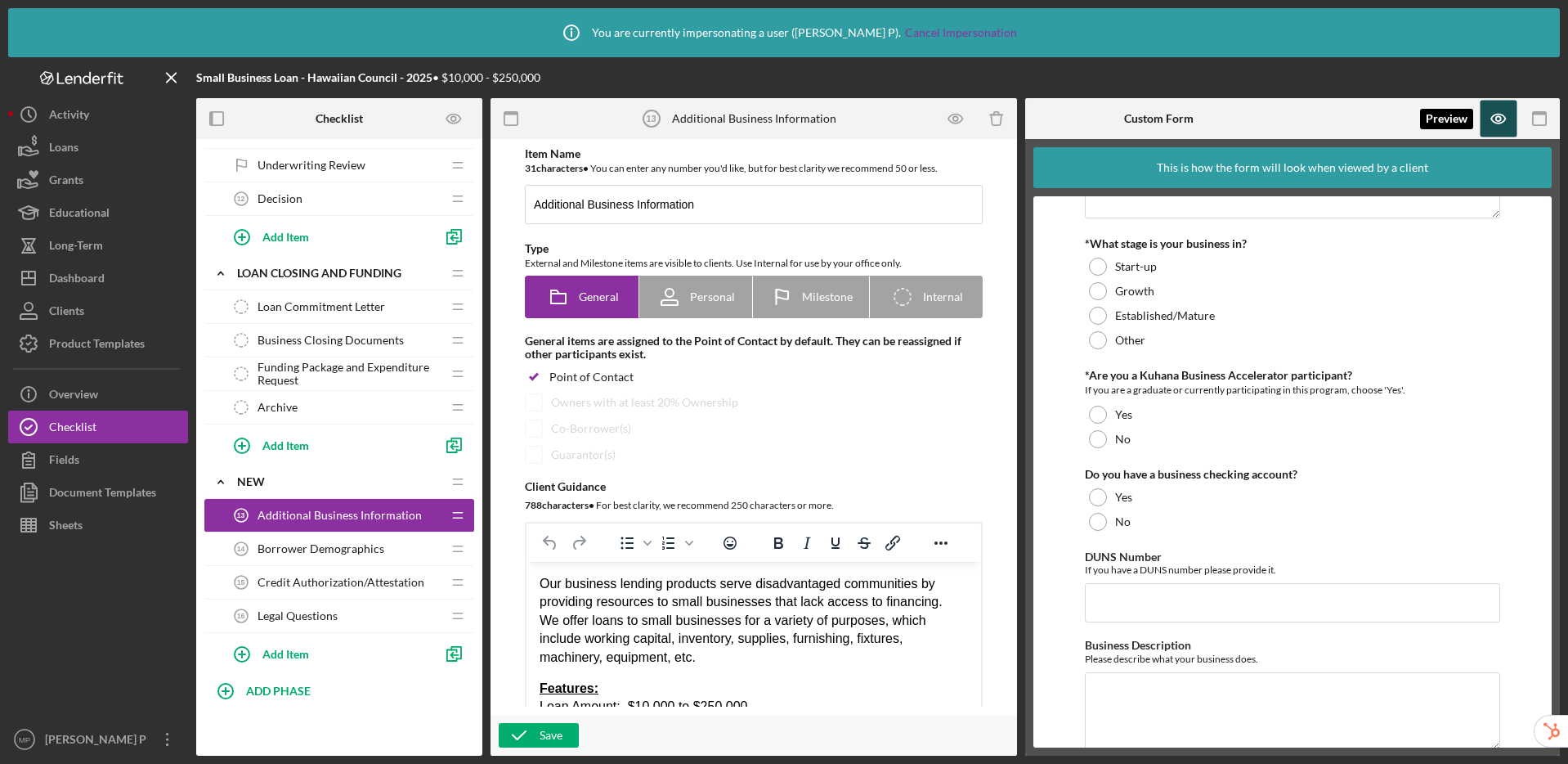
click at [1498, 127] on icon "button" at bounding box center [1499, 119] width 37 height 37
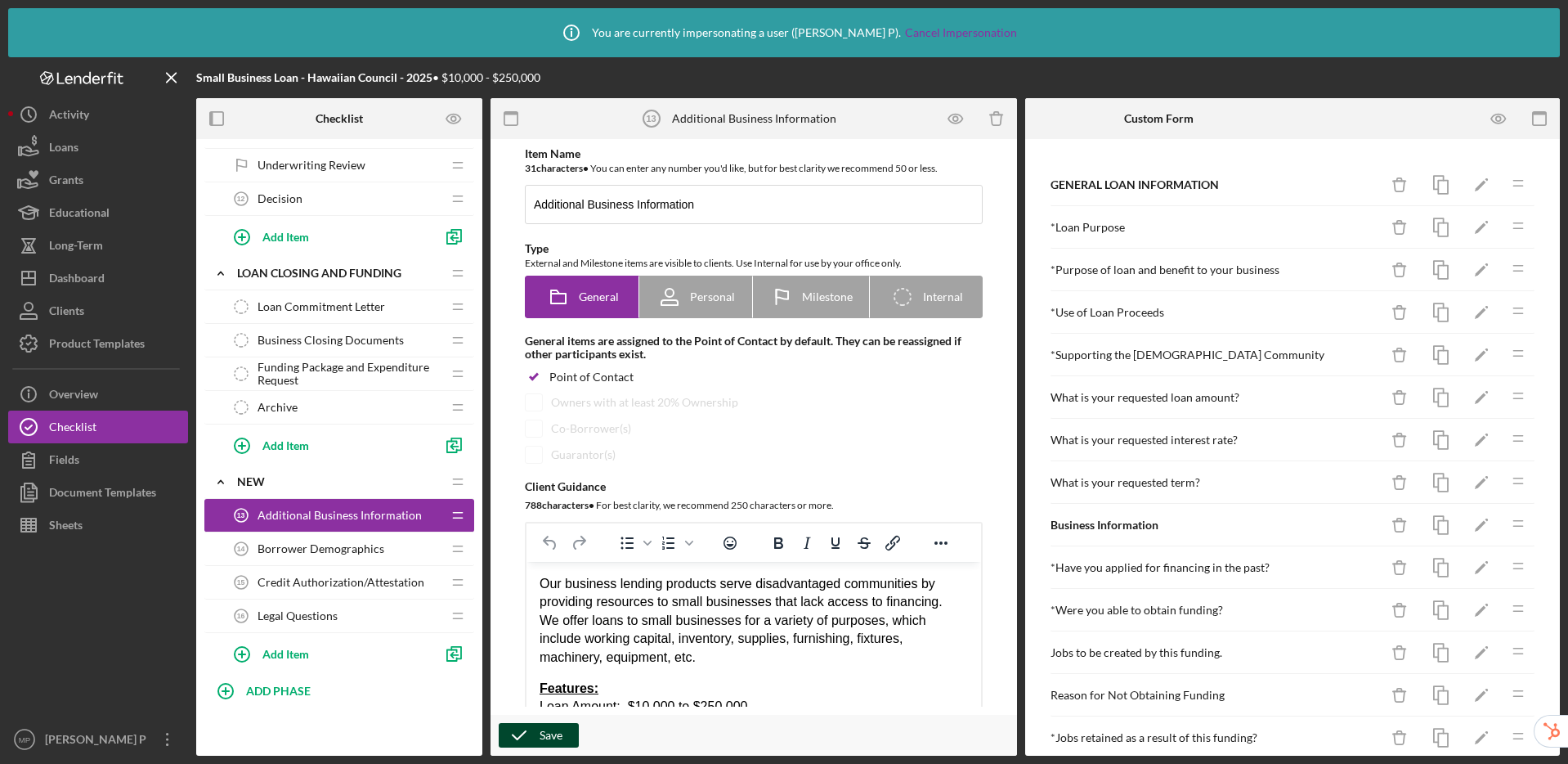
click at [530, 735] on icon "button" at bounding box center [519, 735] width 41 height 41
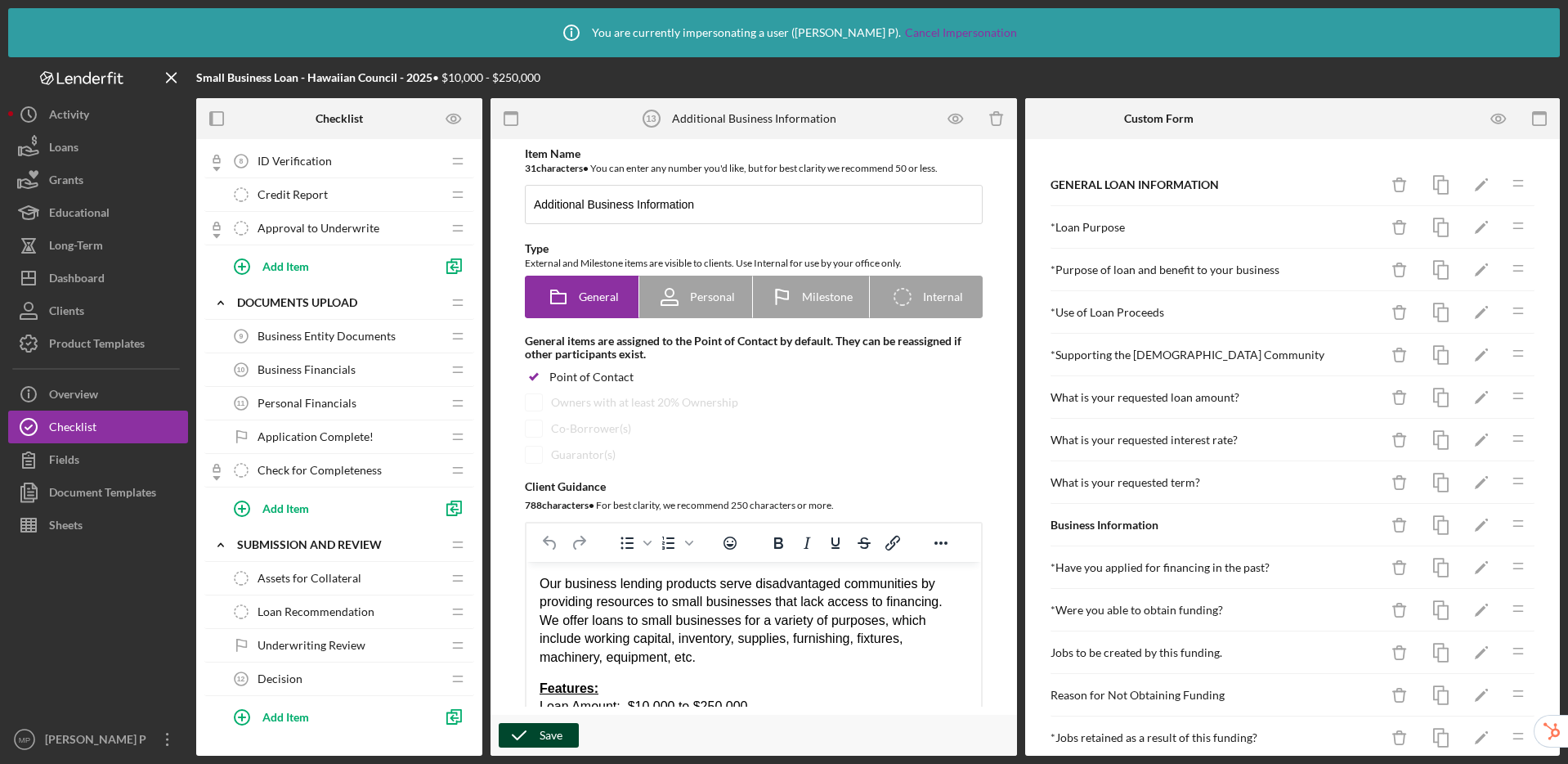
scroll to position [859, 0]
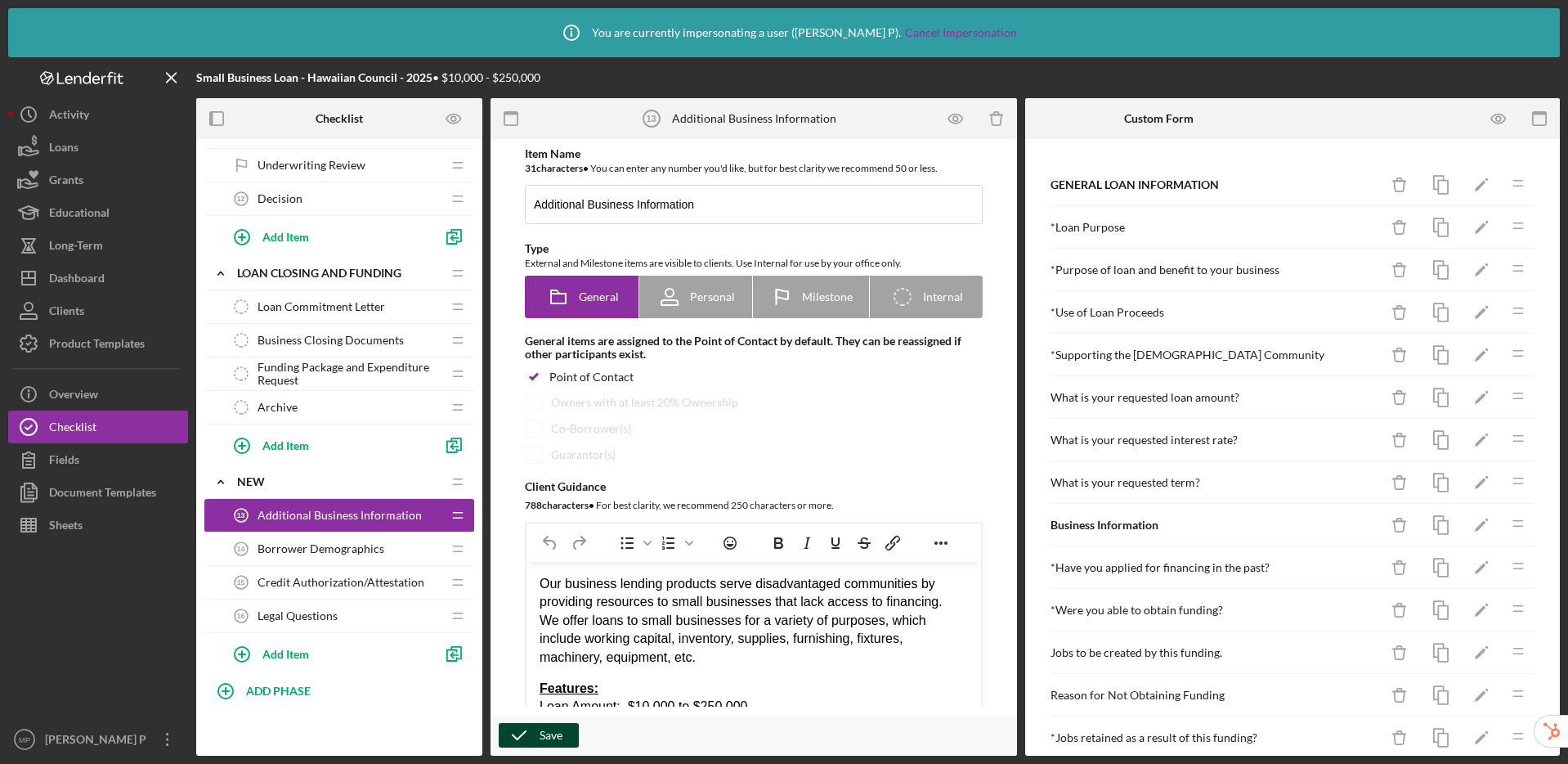
click at [324, 579] on span "Credit Authorization/Attestation" at bounding box center [341, 582] width 167 height 13
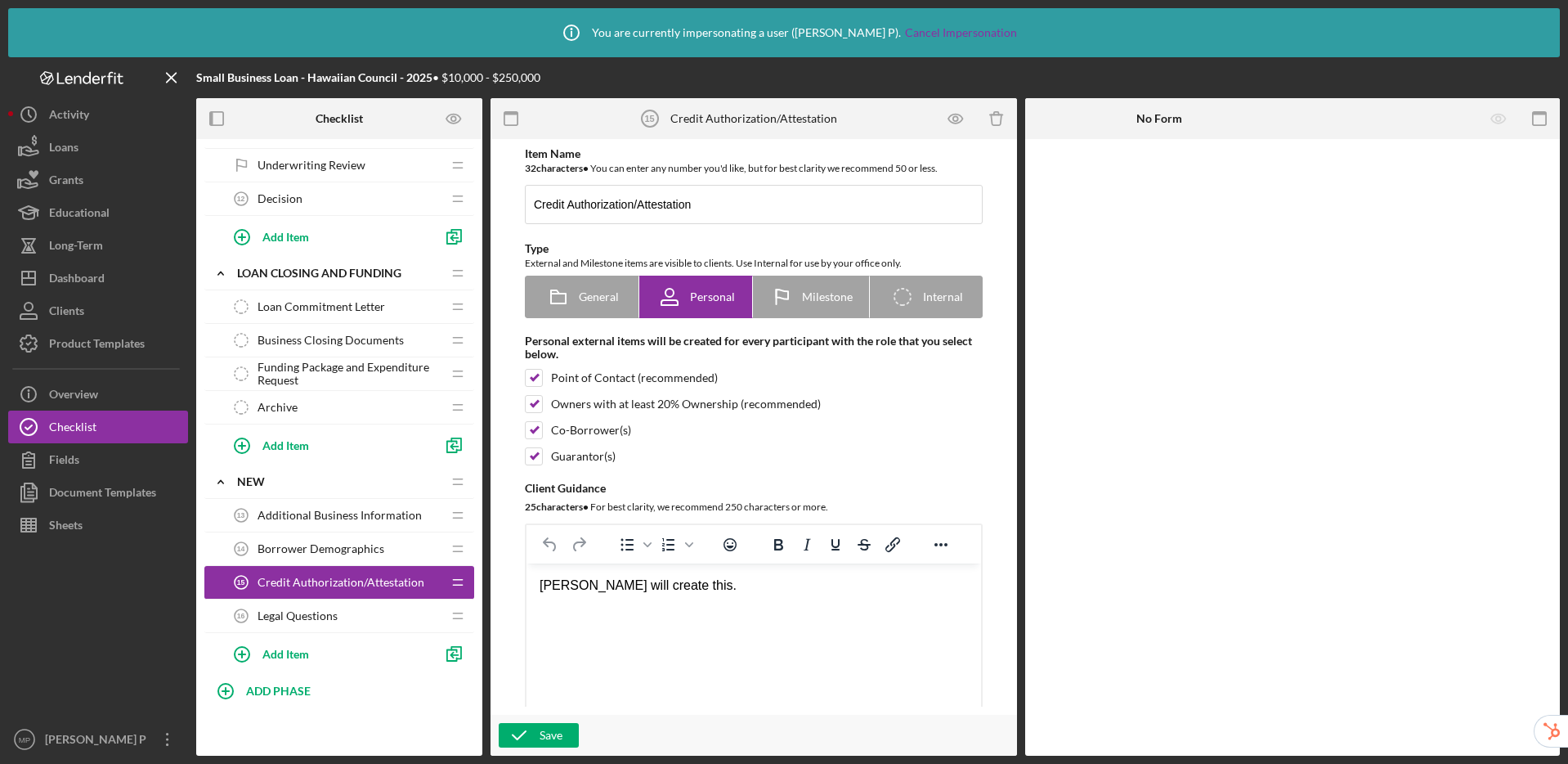
click at [320, 517] on span "Additional Business Information" at bounding box center [340, 515] width 164 height 13
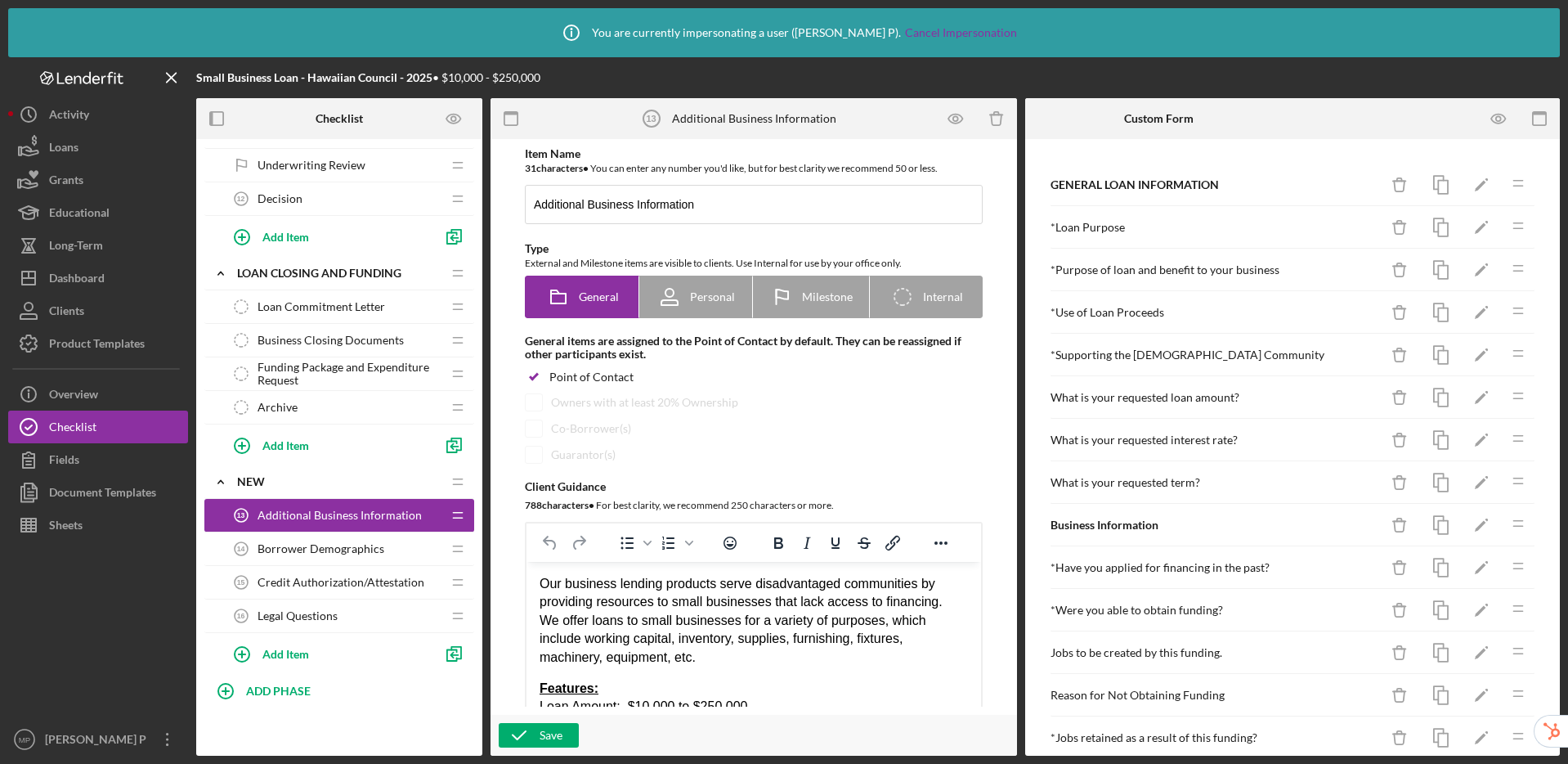
click at [350, 584] on span "Credit Authorization/Attestation" at bounding box center [341, 582] width 167 height 13
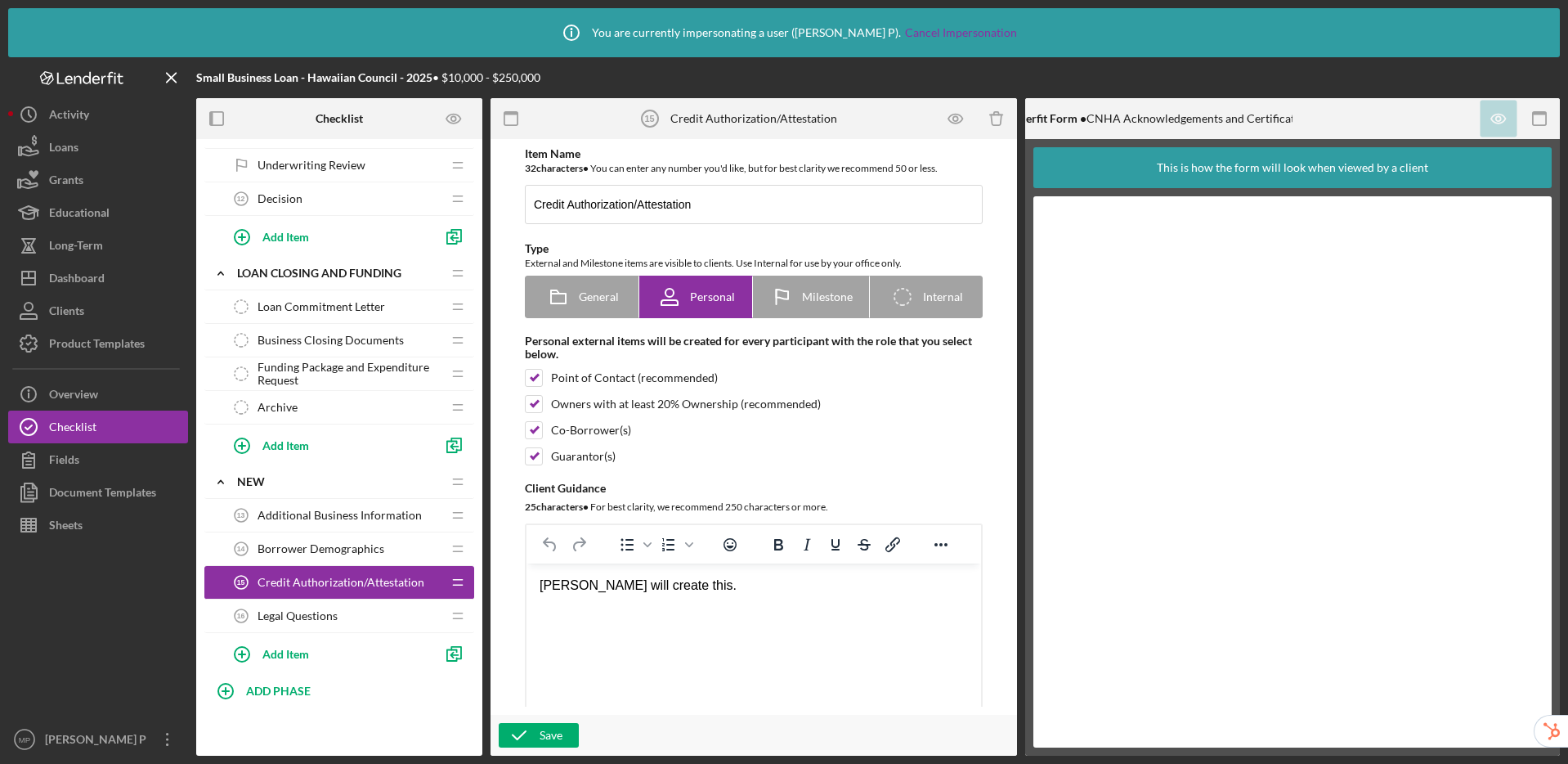
click at [300, 612] on span "Legal Questions" at bounding box center [297, 616] width 80 height 13
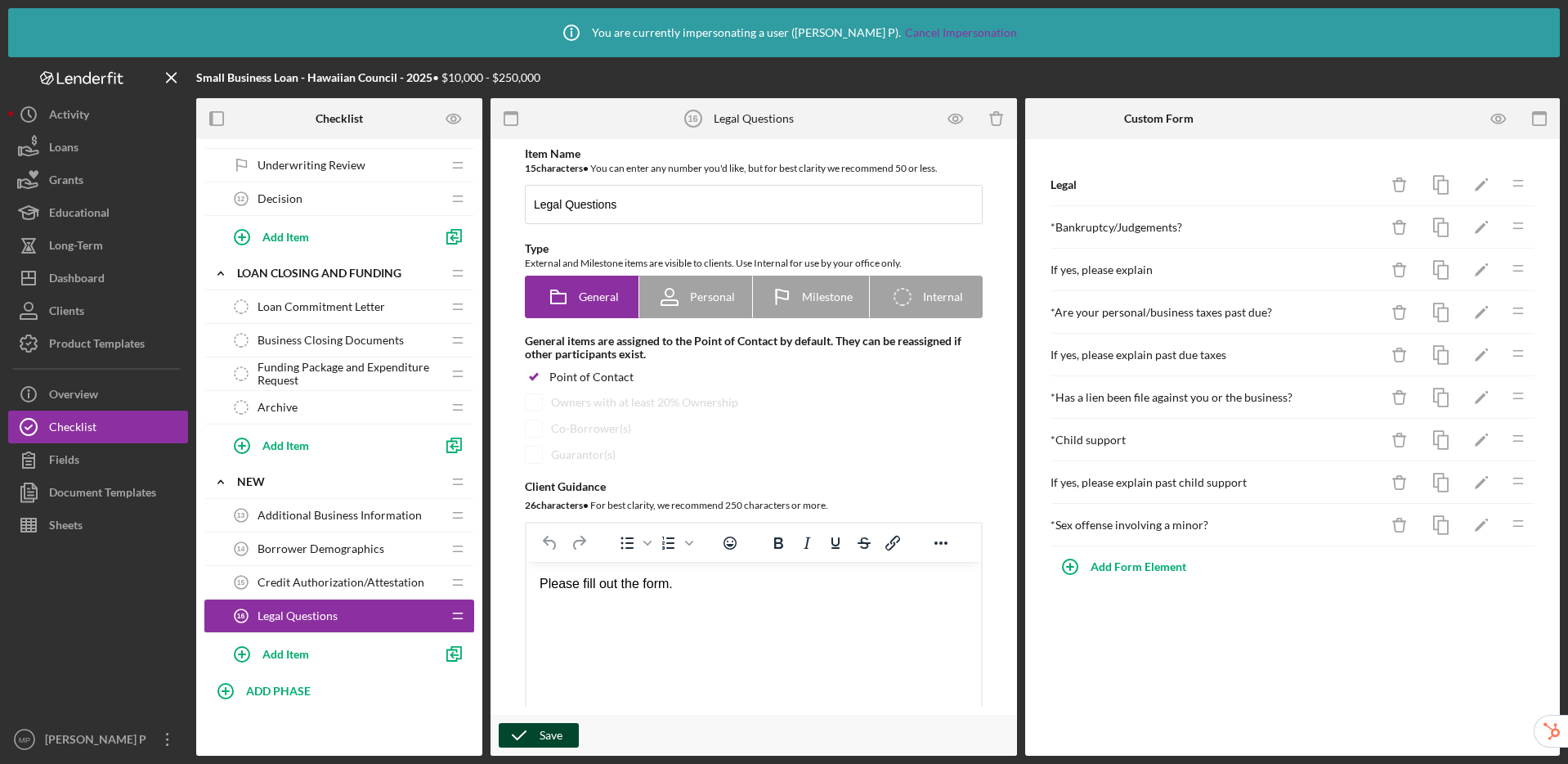
click at [534, 737] on icon "button" at bounding box center [519, 735] width 41 height 41
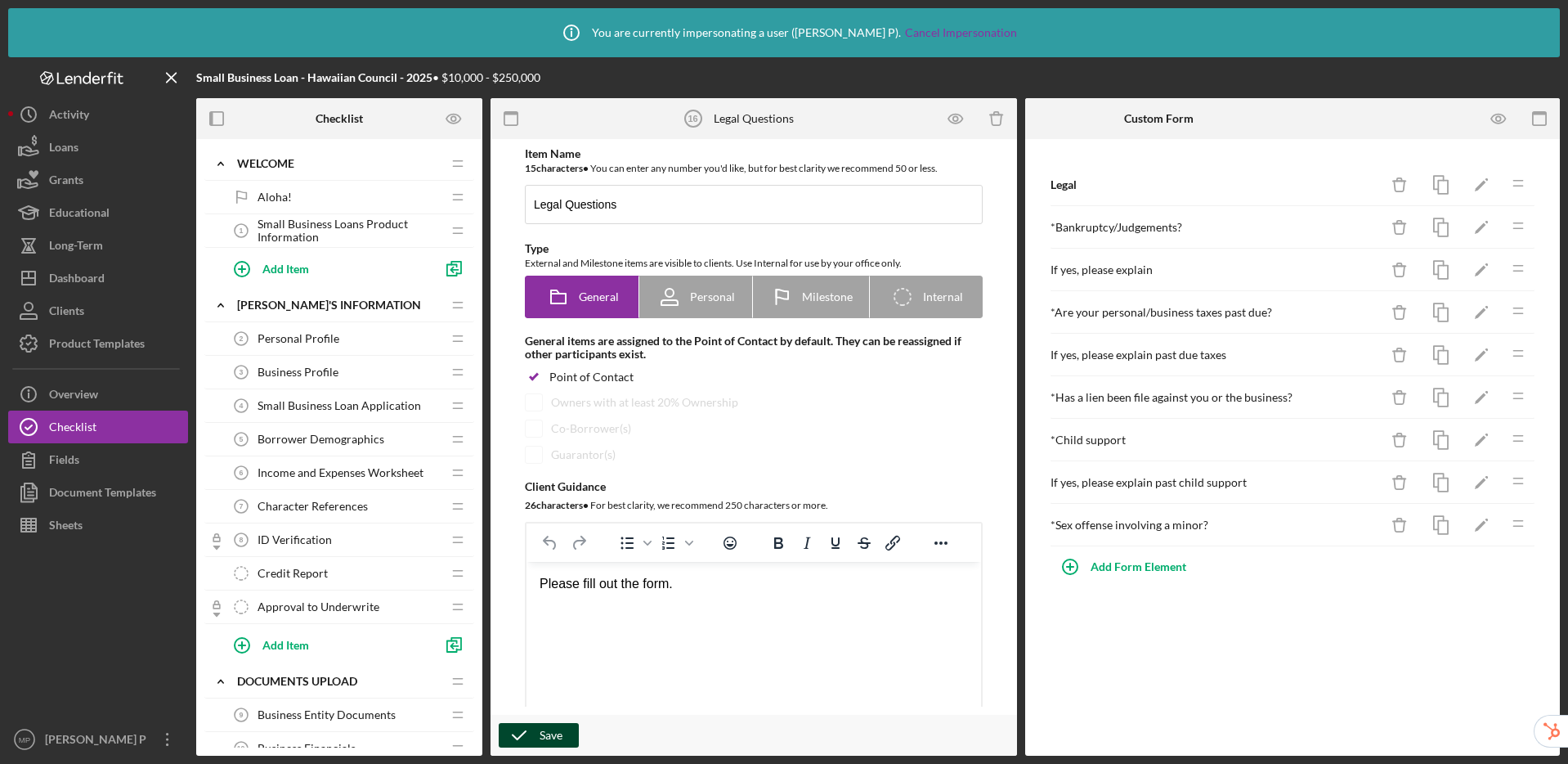
click at [330, 435] on span "Borrower Demographics" at bounding box center [320, 439] width 127 height 13
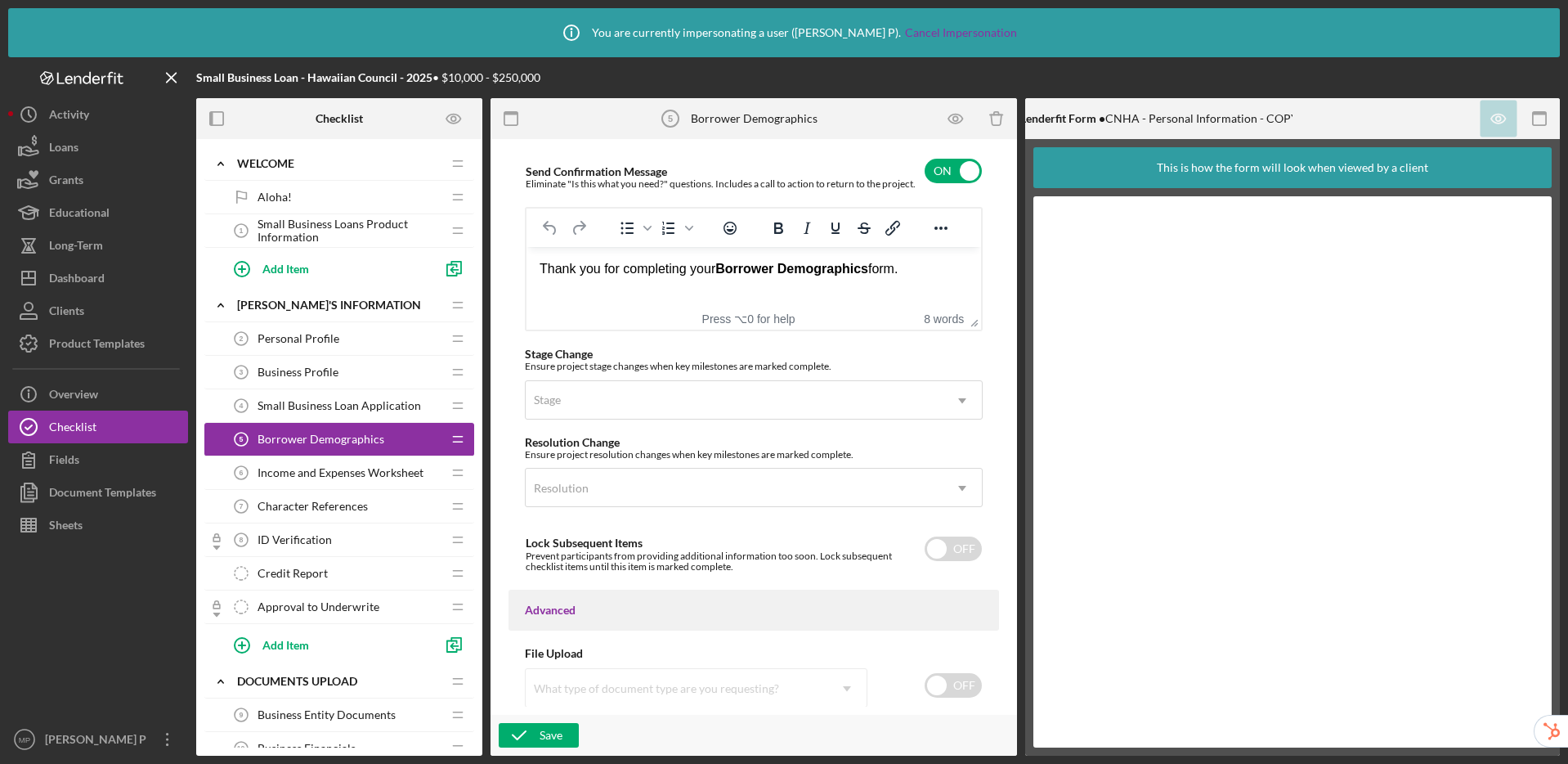
scroll to position [1183, 0]
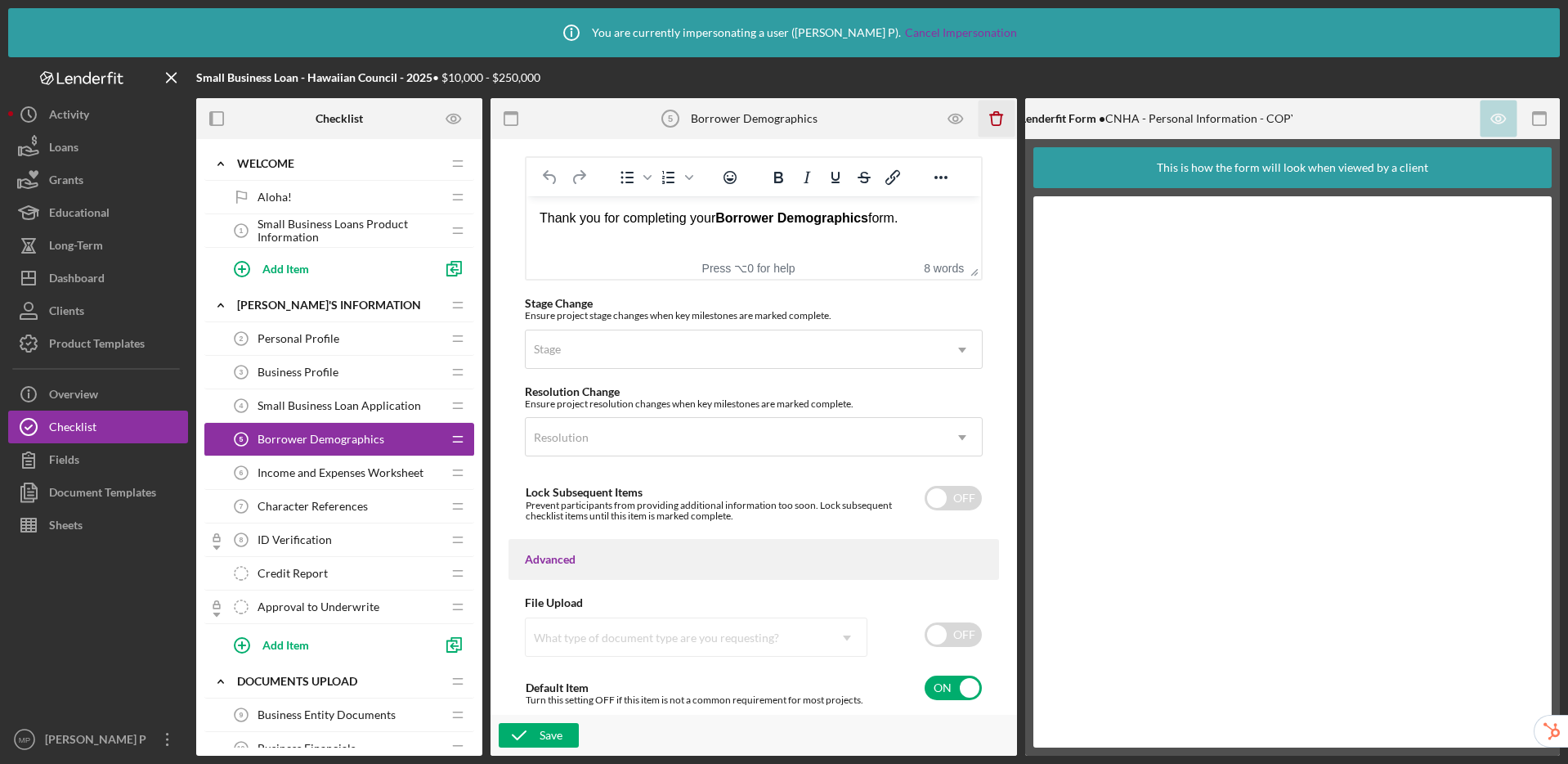
click at [1002, 116] on icon "Icon/Delete" at bounding box center [997, 119] width 37 height 37
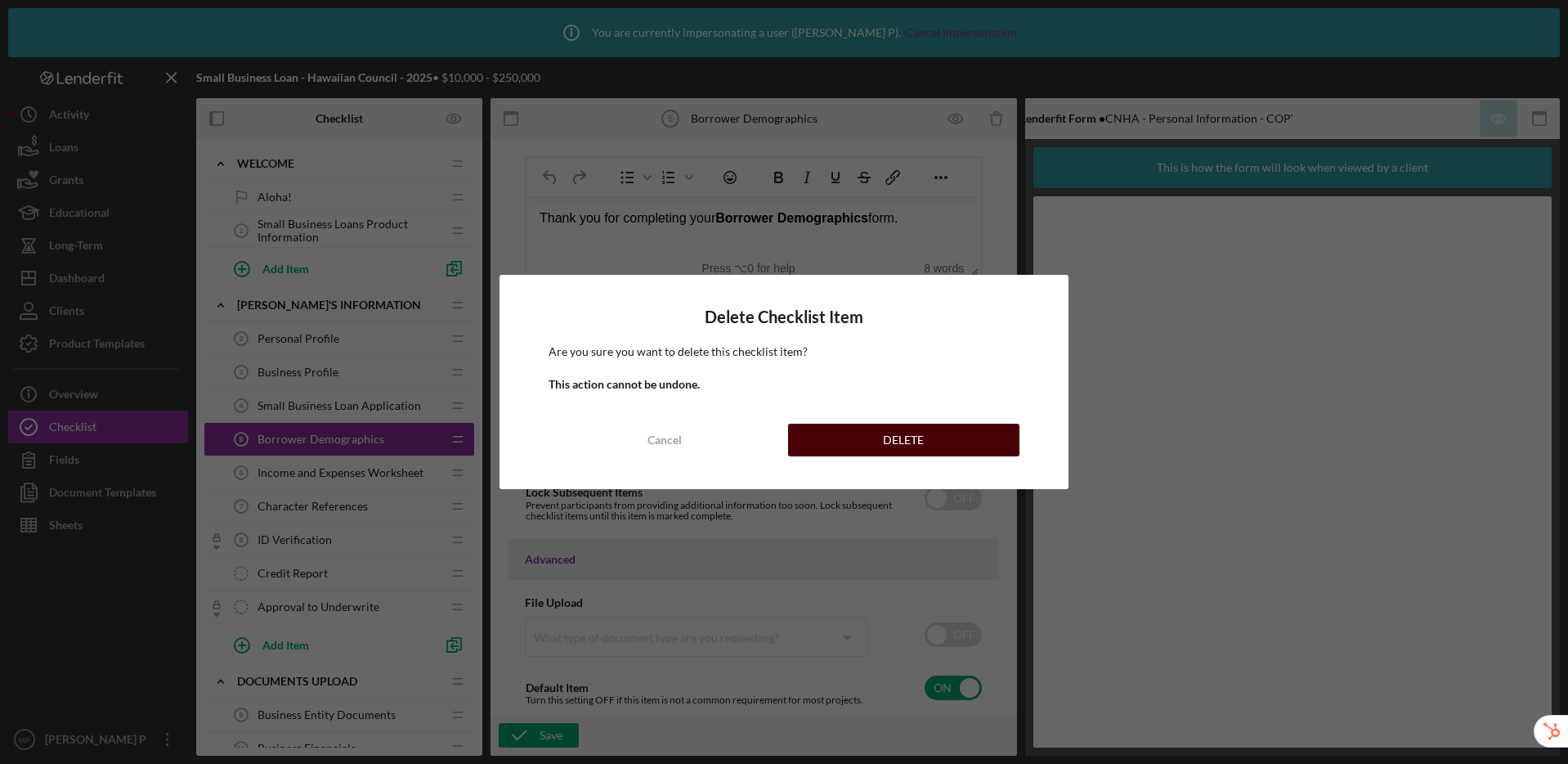
click at [892, 441] on div "DELETE" at bounding box center [903, 440] width 41 height 32
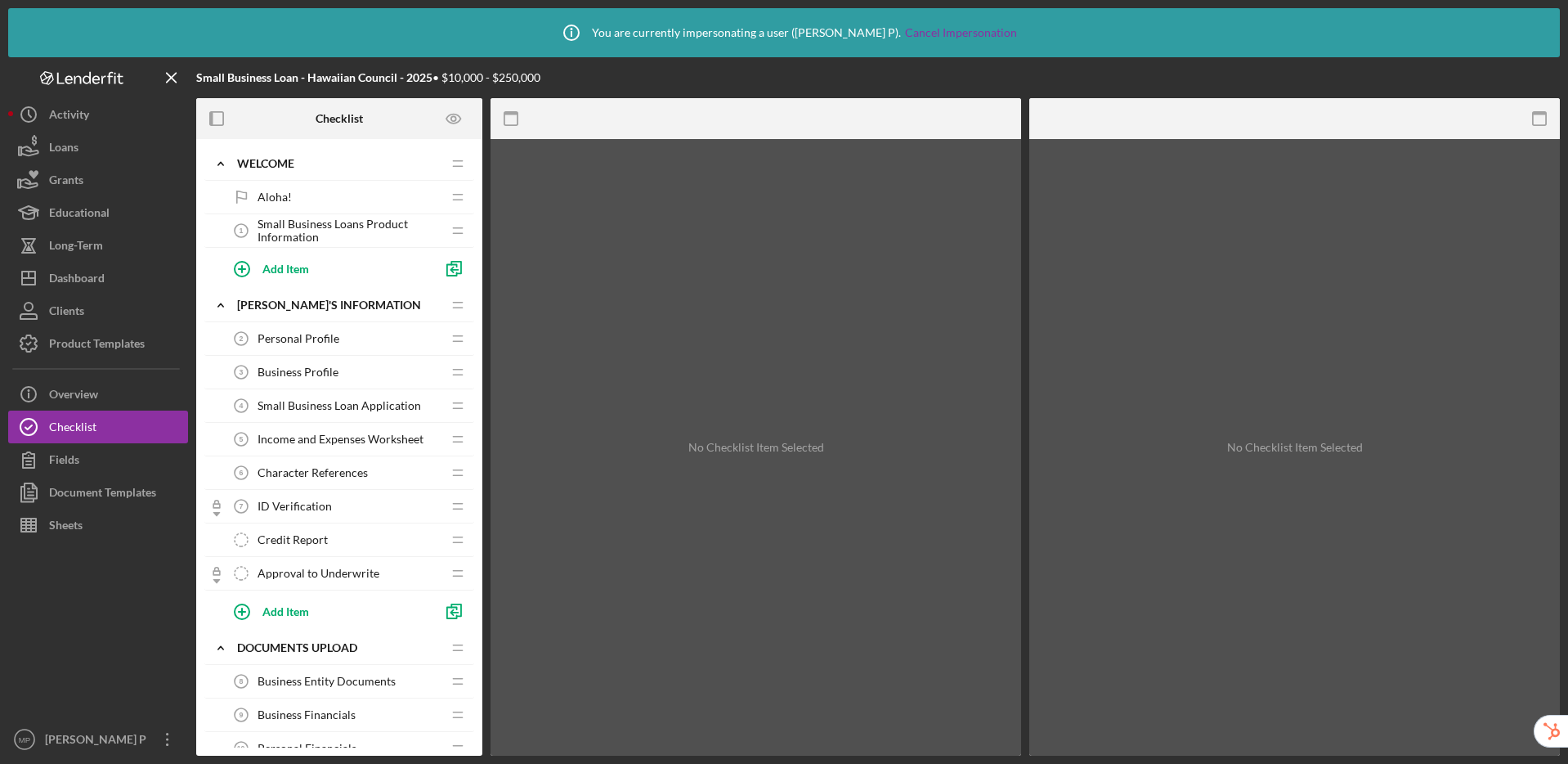
click at [334, 408] on span "Small Business Loan Application" at bounding box center [339, 406] width 163 height 13
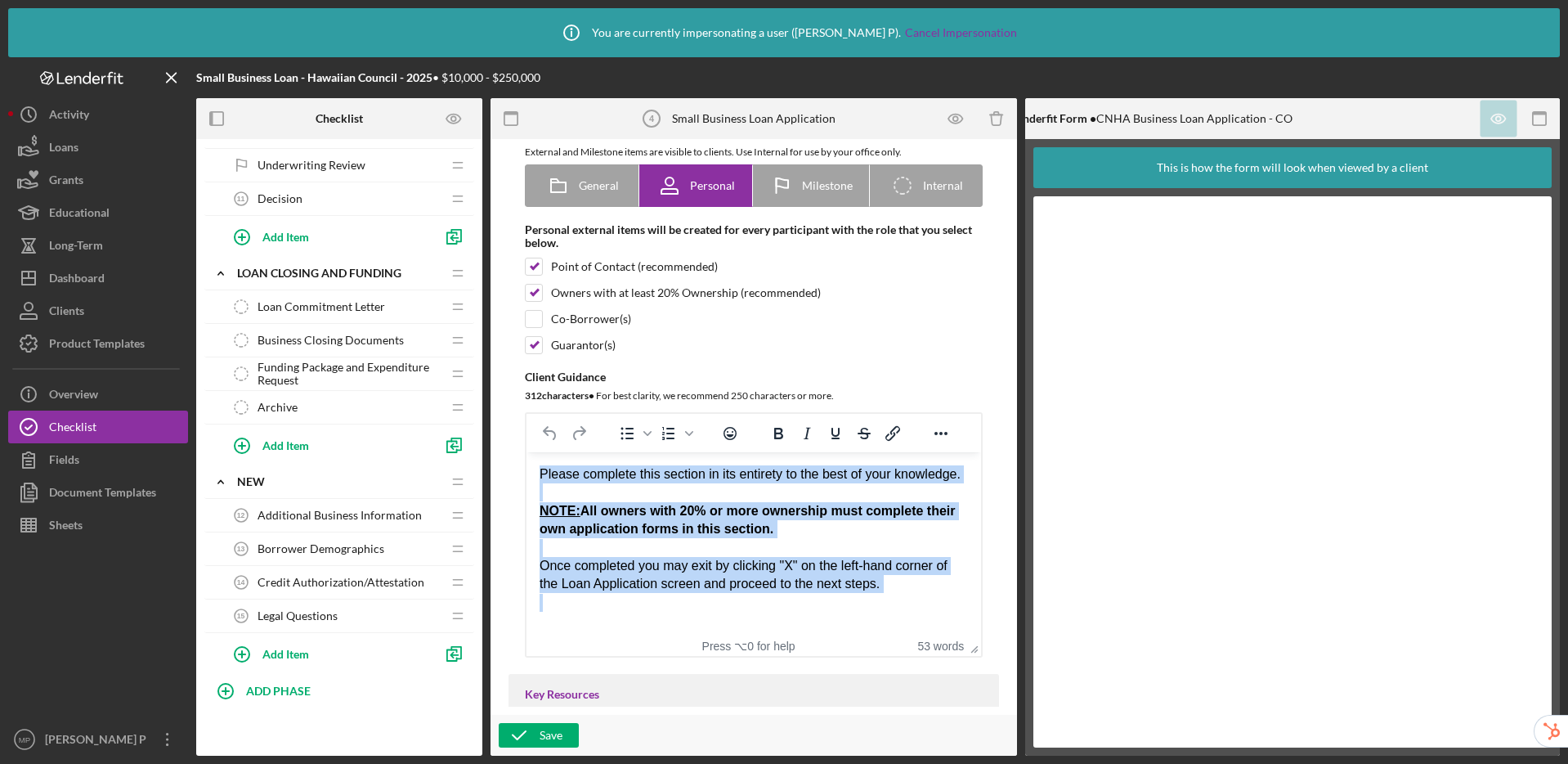
scroll to position [139, 0]
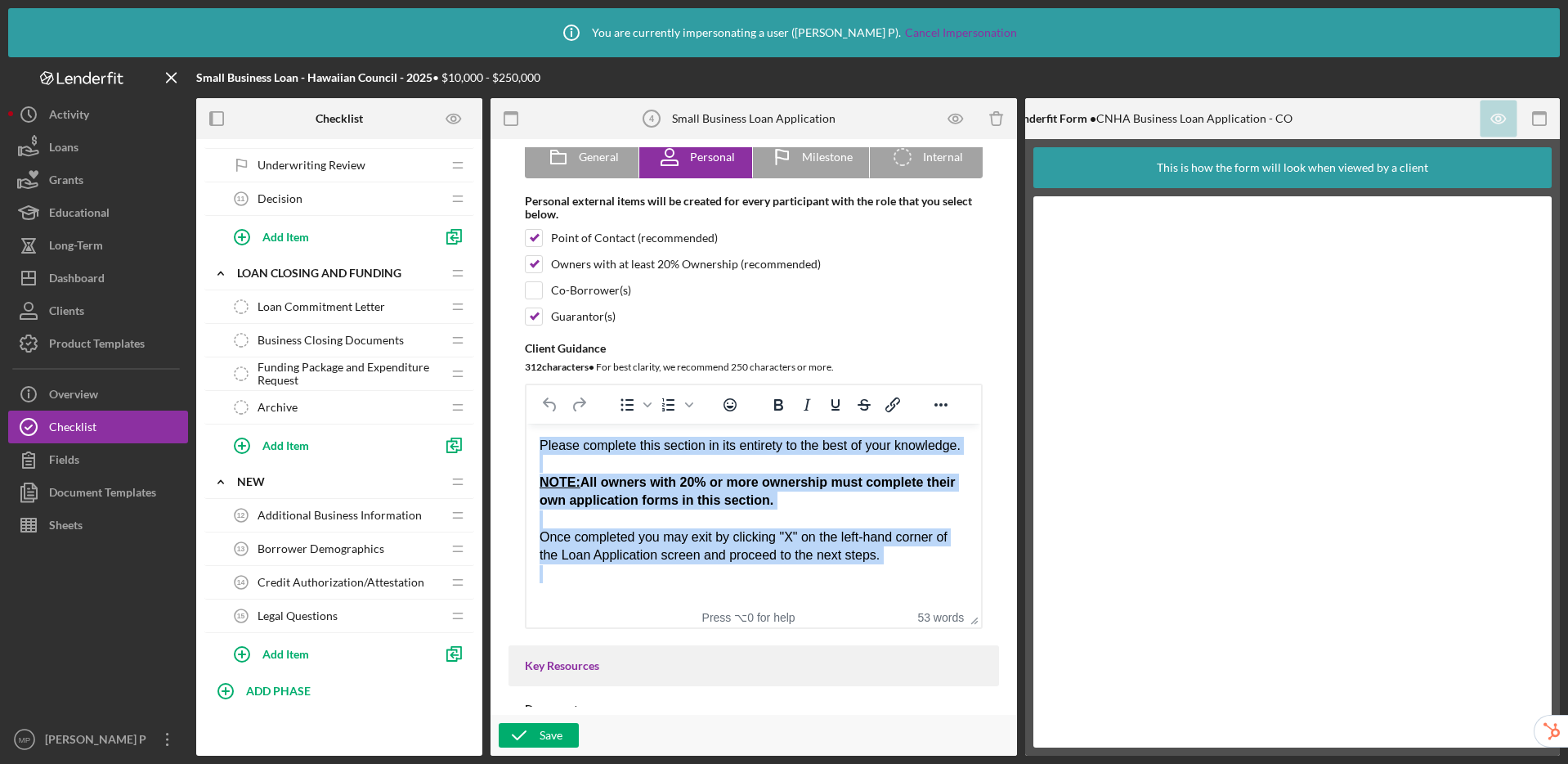
drag, startPoint x: 542, startPoint y: 435, endPoint x: 916, endPoint y: 571, distance: 398.0
click at [916, 571] on body "Please complete this section in its entirety to the best of your knowledge. NOT…" at bounding box center [754, 510] width 428 height 146
copy body "Please complete this section in its entirety to the best of your knowledge. NOT…"
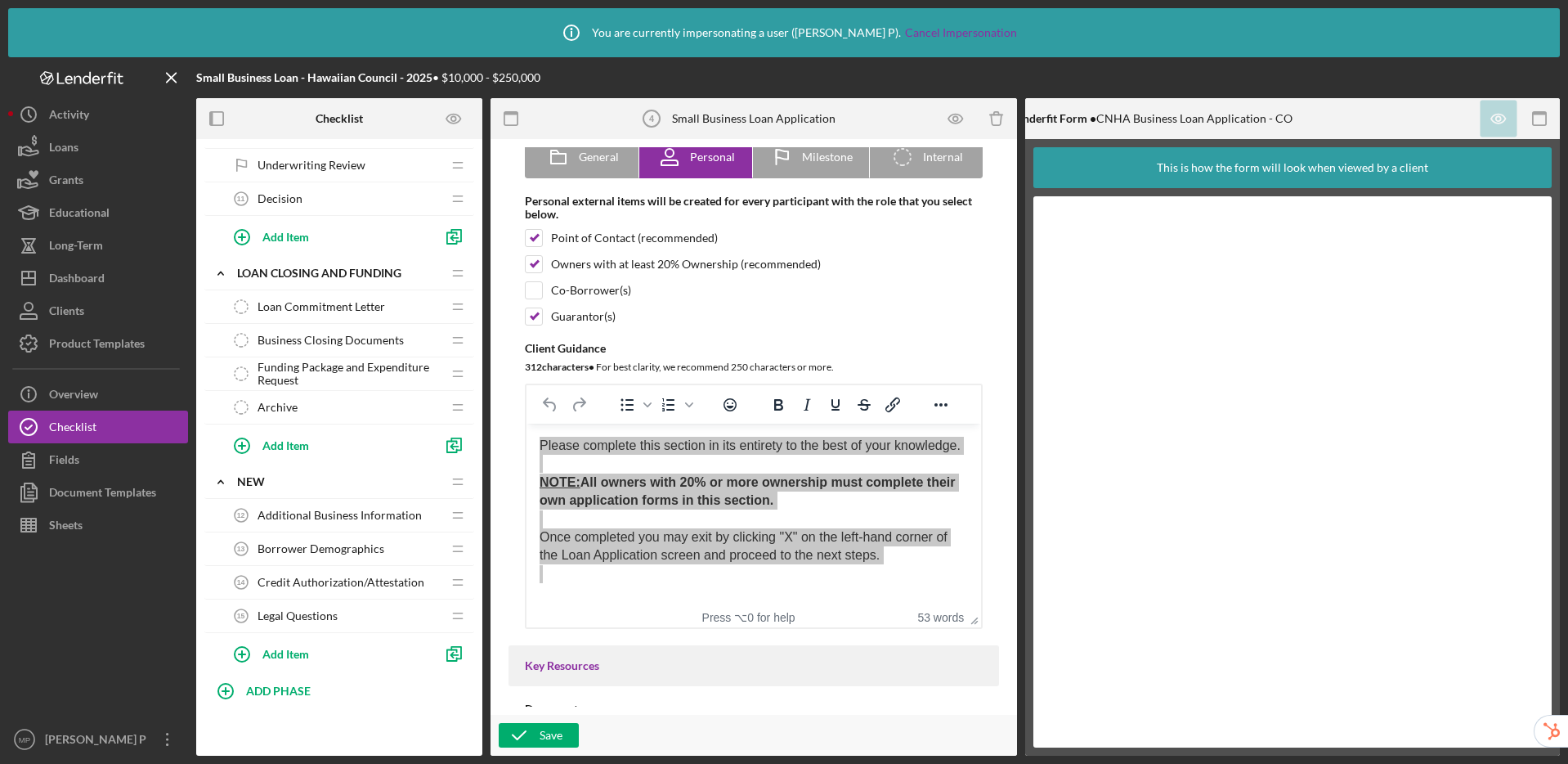
click at [356, 515] on span "Additional Business Information" at bounding box center [340, 515] width 164 height 13
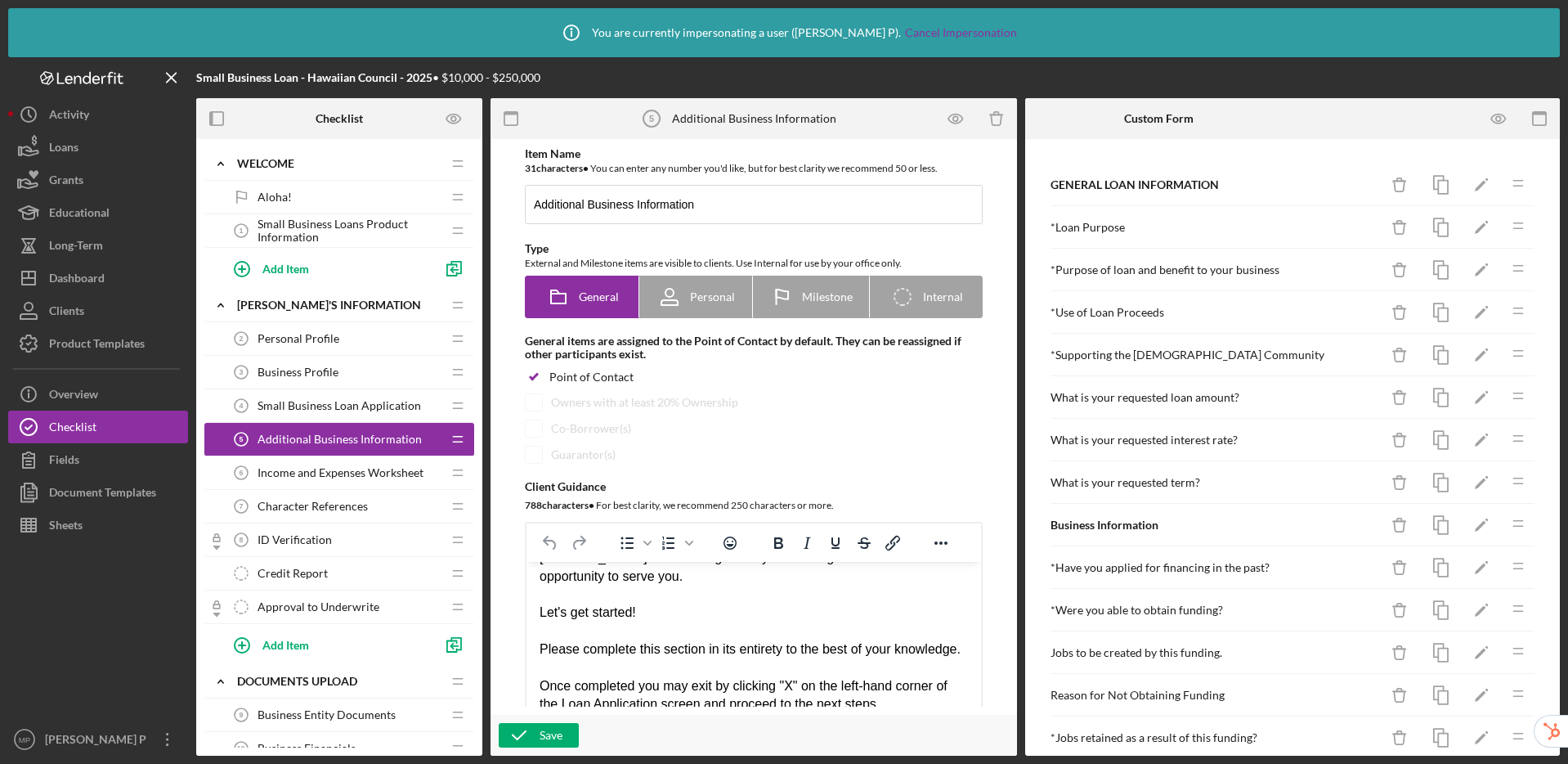
click at [369, 401] on span "Small Business Loan Application" at bounding box center [339, 406] width 163 height 13
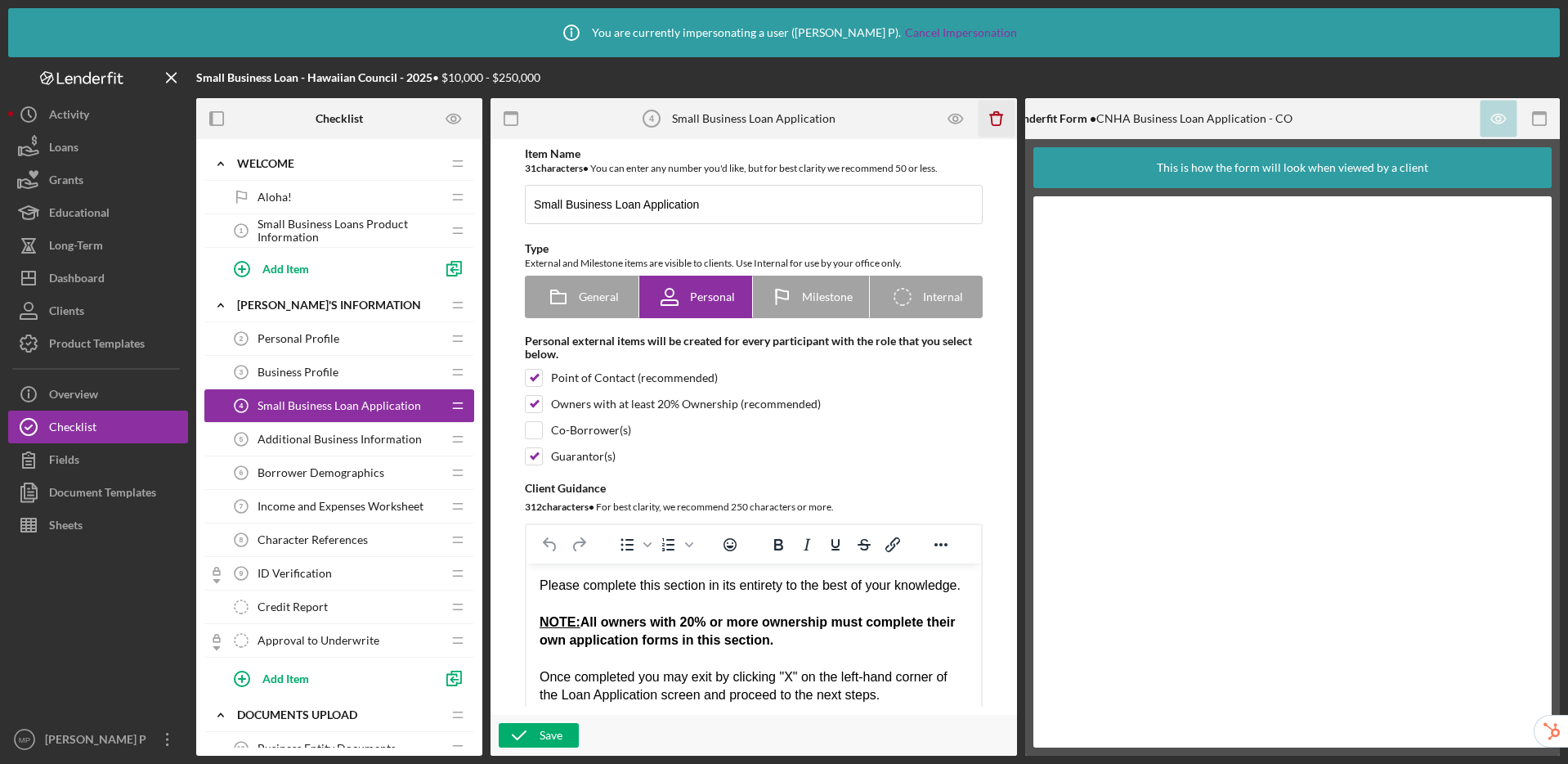
click at [997, 125] on icon "Icon/Delete" at bounding box center [997, 119] width 37 height 37
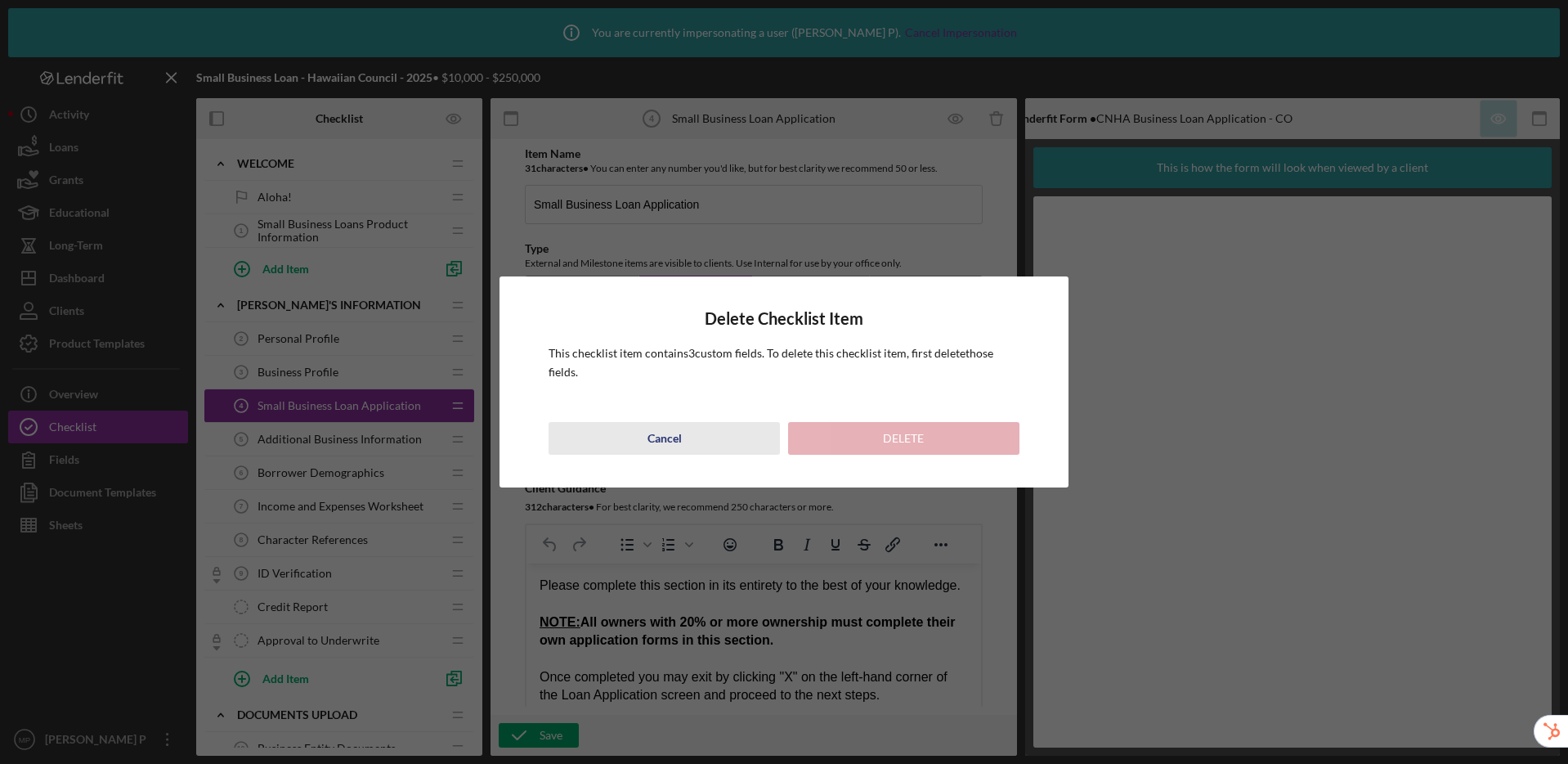
click at [677, 443] on div "Cancel" at bounding box center [664, 438] width 34 height 32
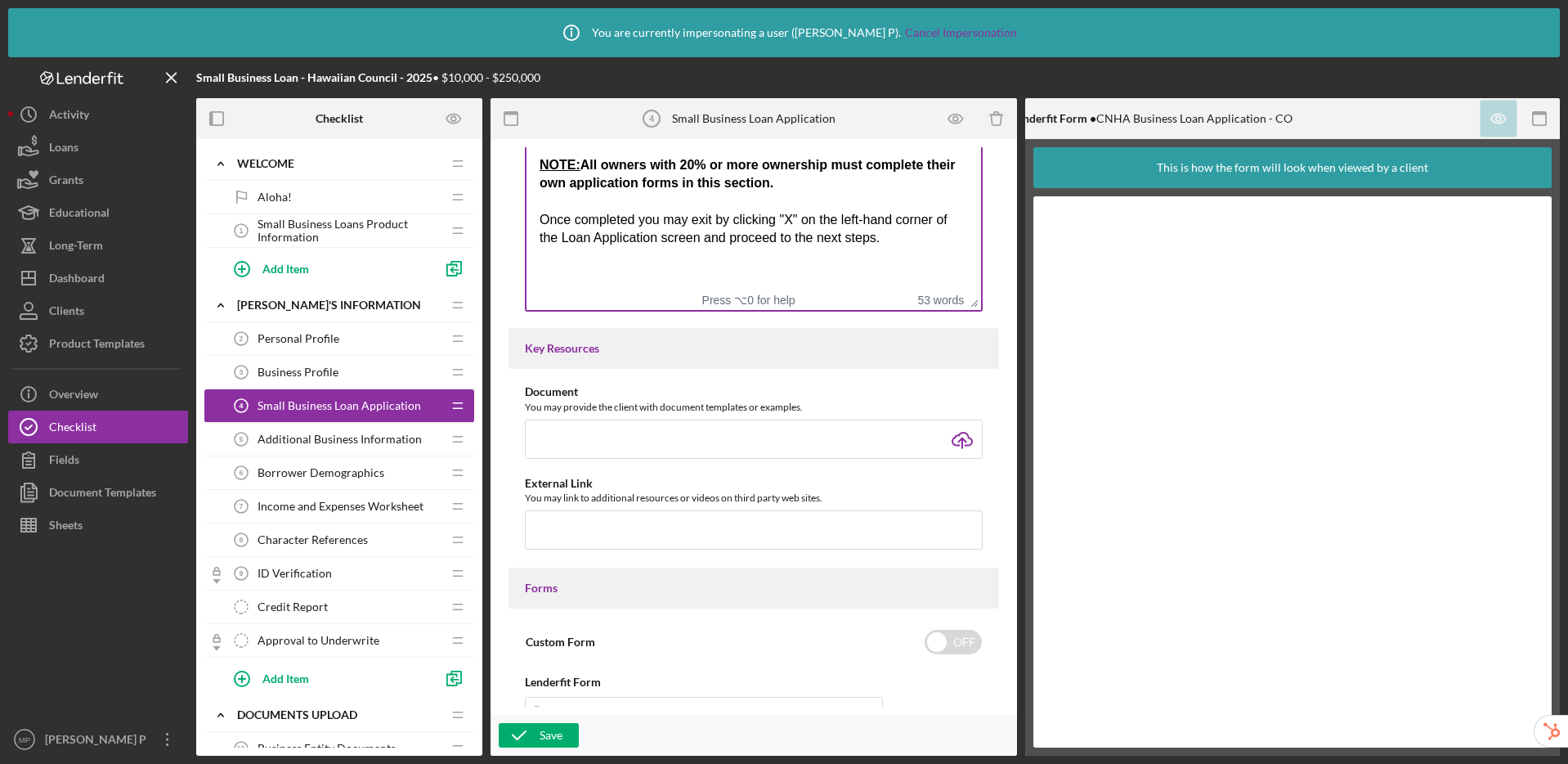
scroll to position [646, 0]
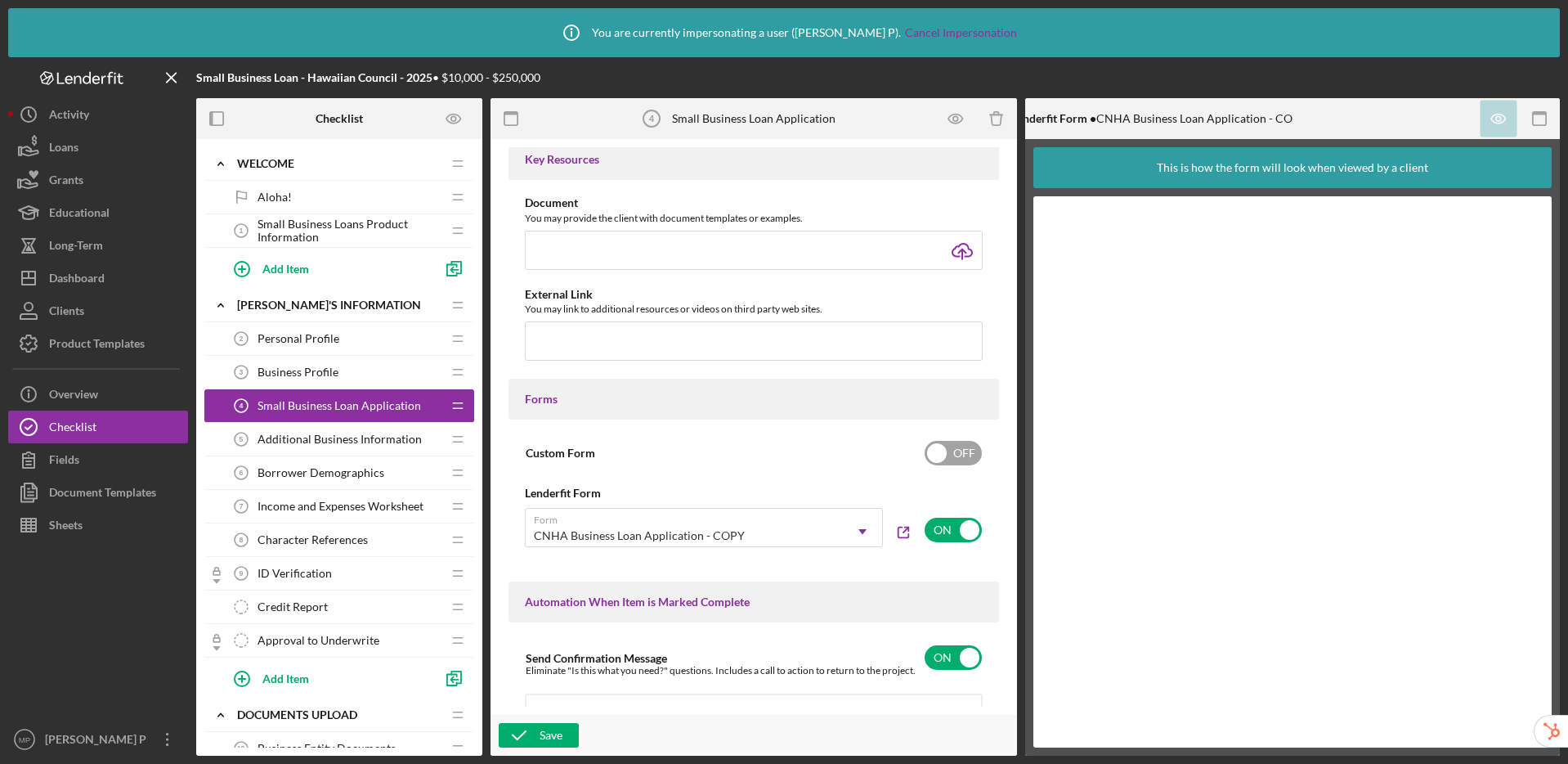
click at [948, 455] on input "checkbox" at bounding box center [953, 453] width 57 height 25
checkbox input "true"
checkbox input "false"
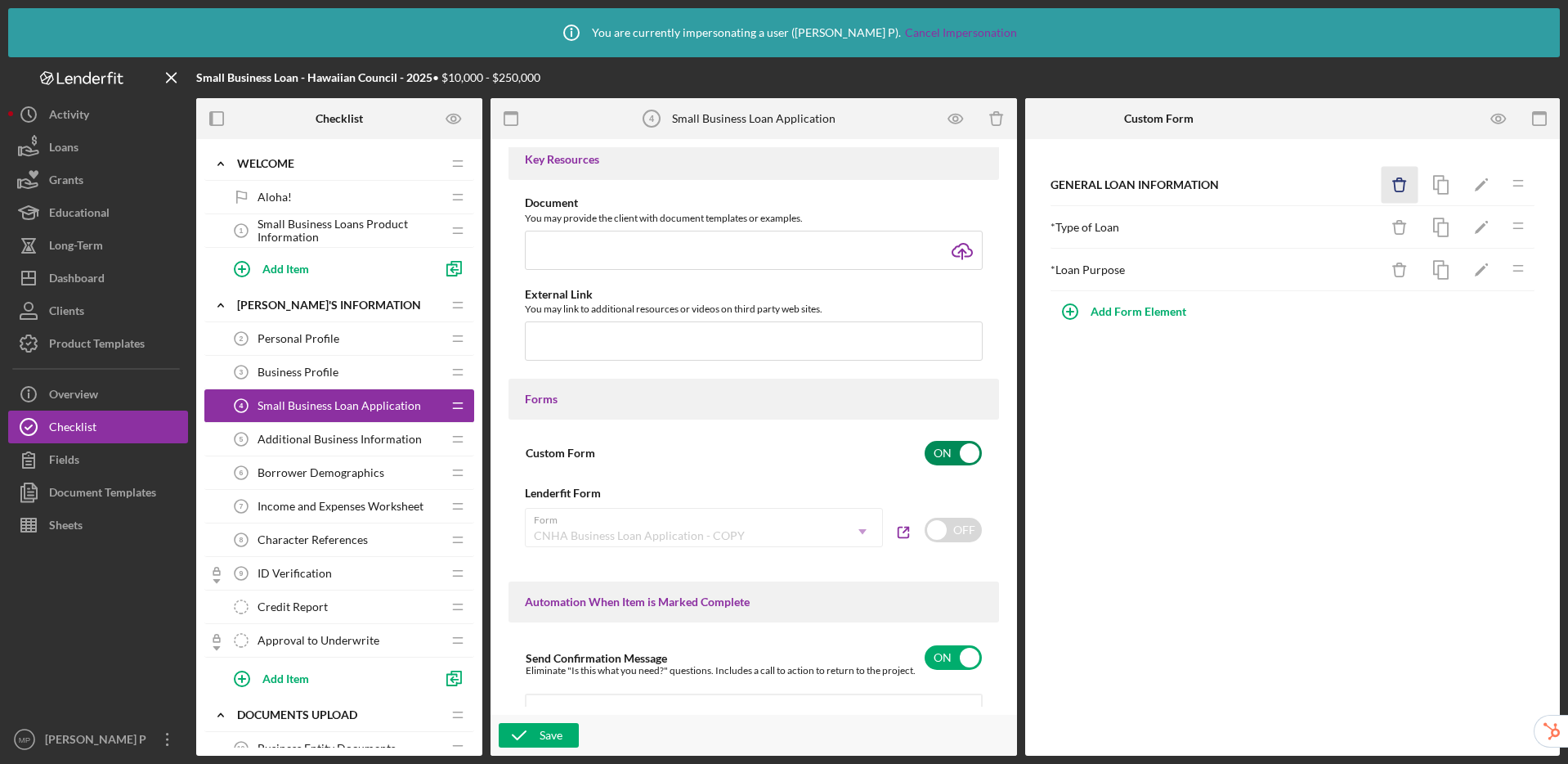
click at [1405, 189] on icon "Icon/Delete" at bounding box center [1400, 186] width 37 height 37
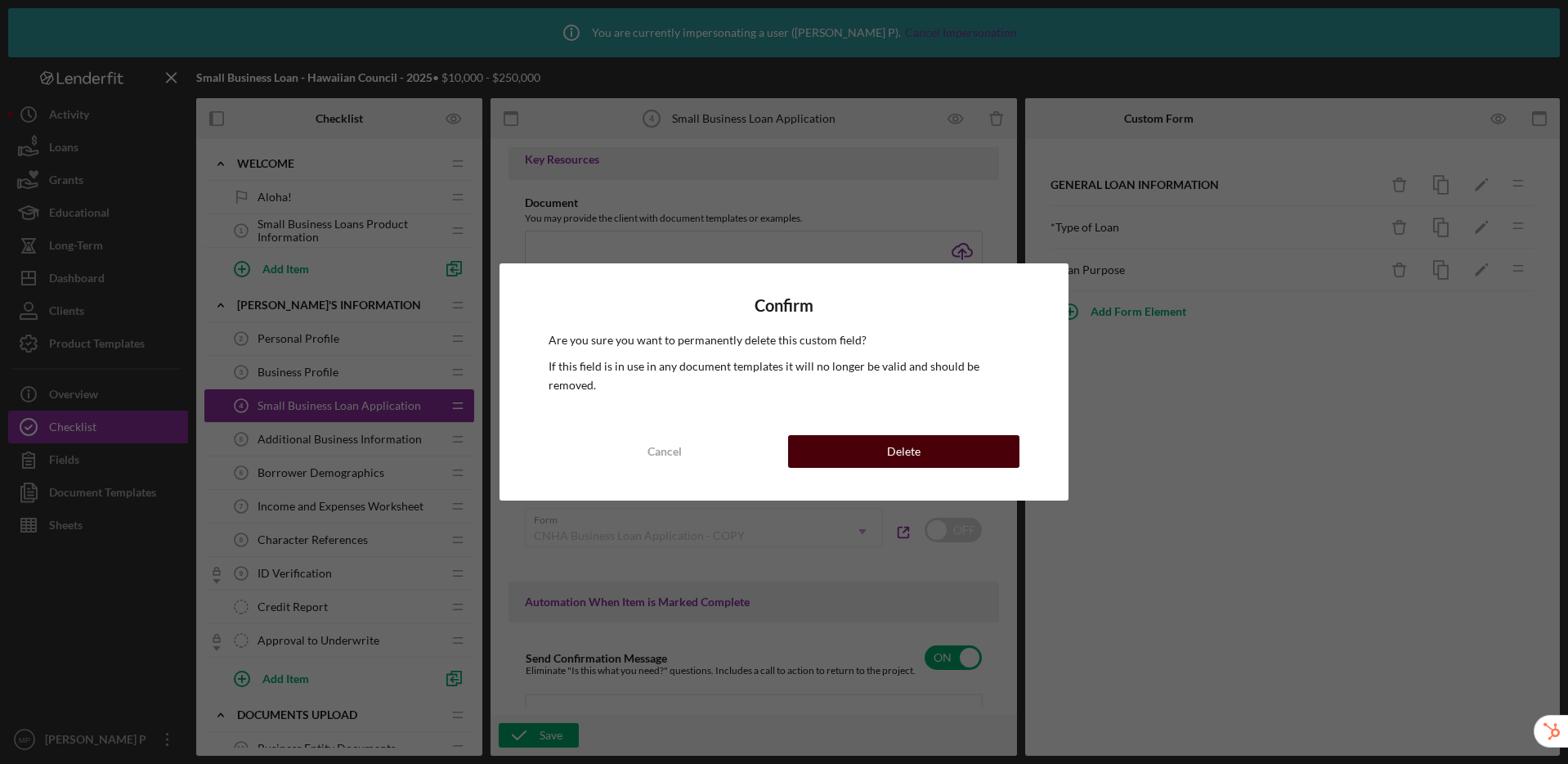
click at [935, 446] on button "Delete" at bounding box center [903, 451] width 232 height 32
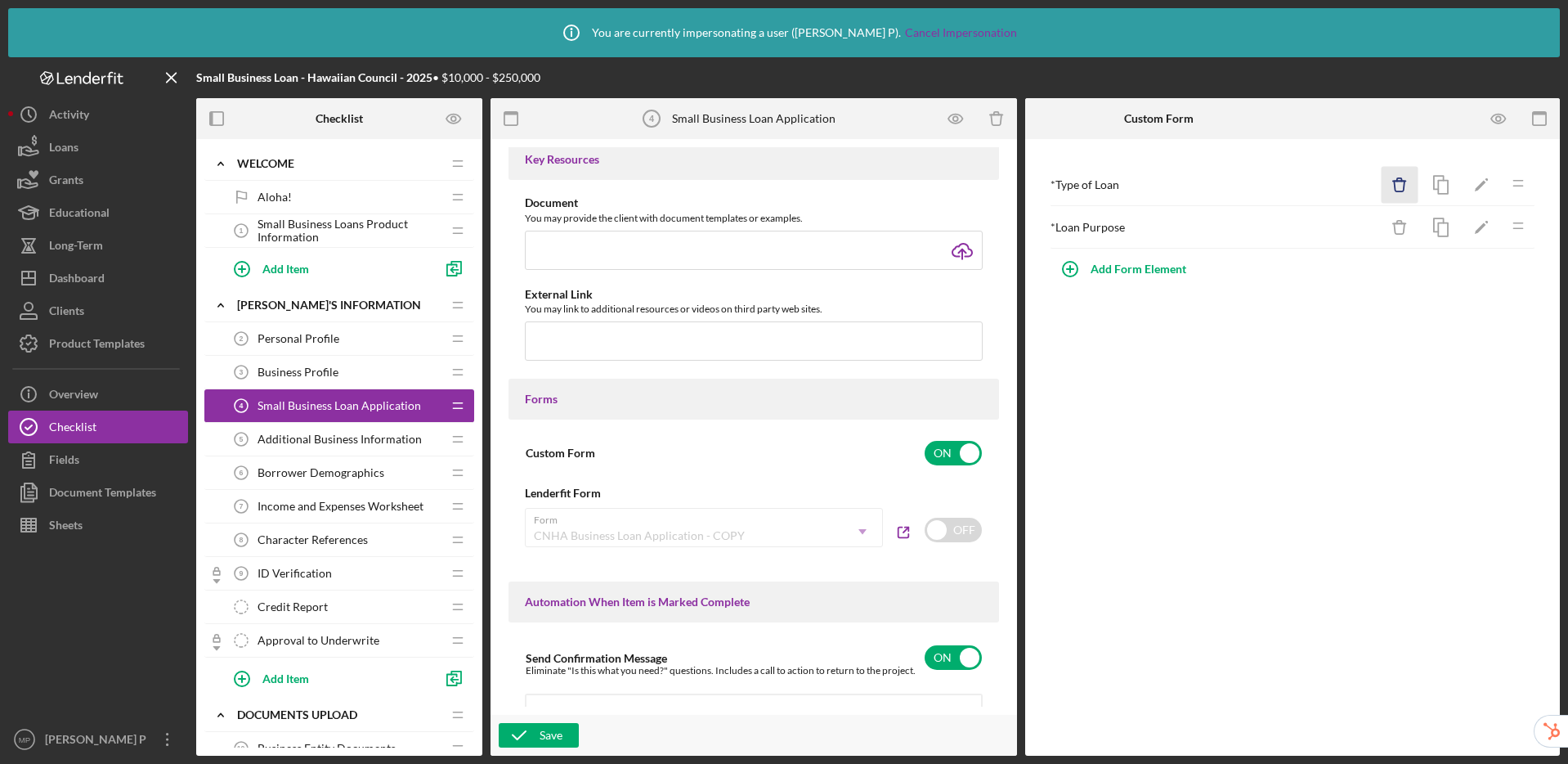
click at [1397, 187] on icon "Icon/Delete" at bounding box center [1400, 186] width 37 height 37
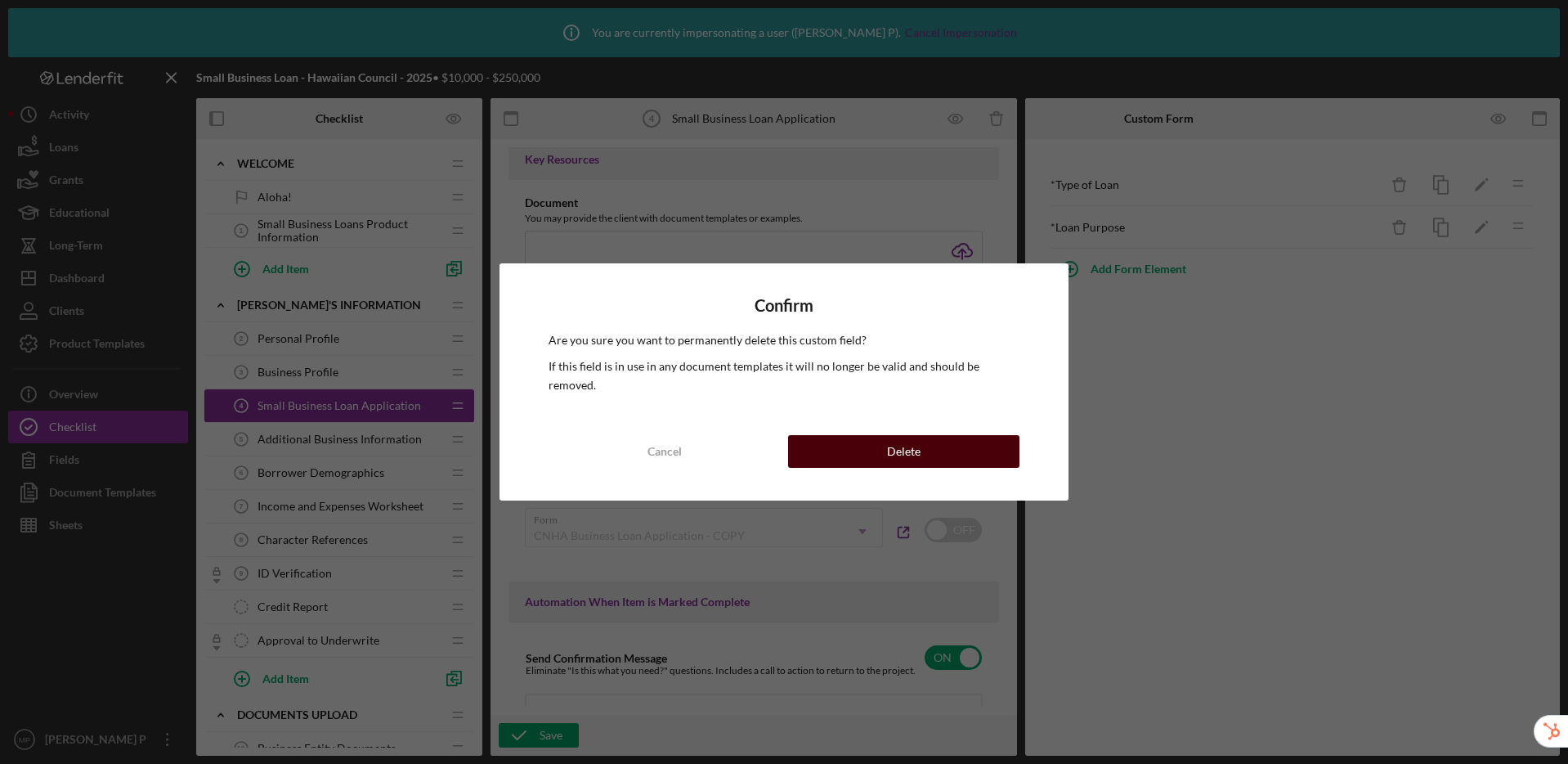
click at [900, 444] on div "Delete" at bounding box center [904, 451] width 33 height 32
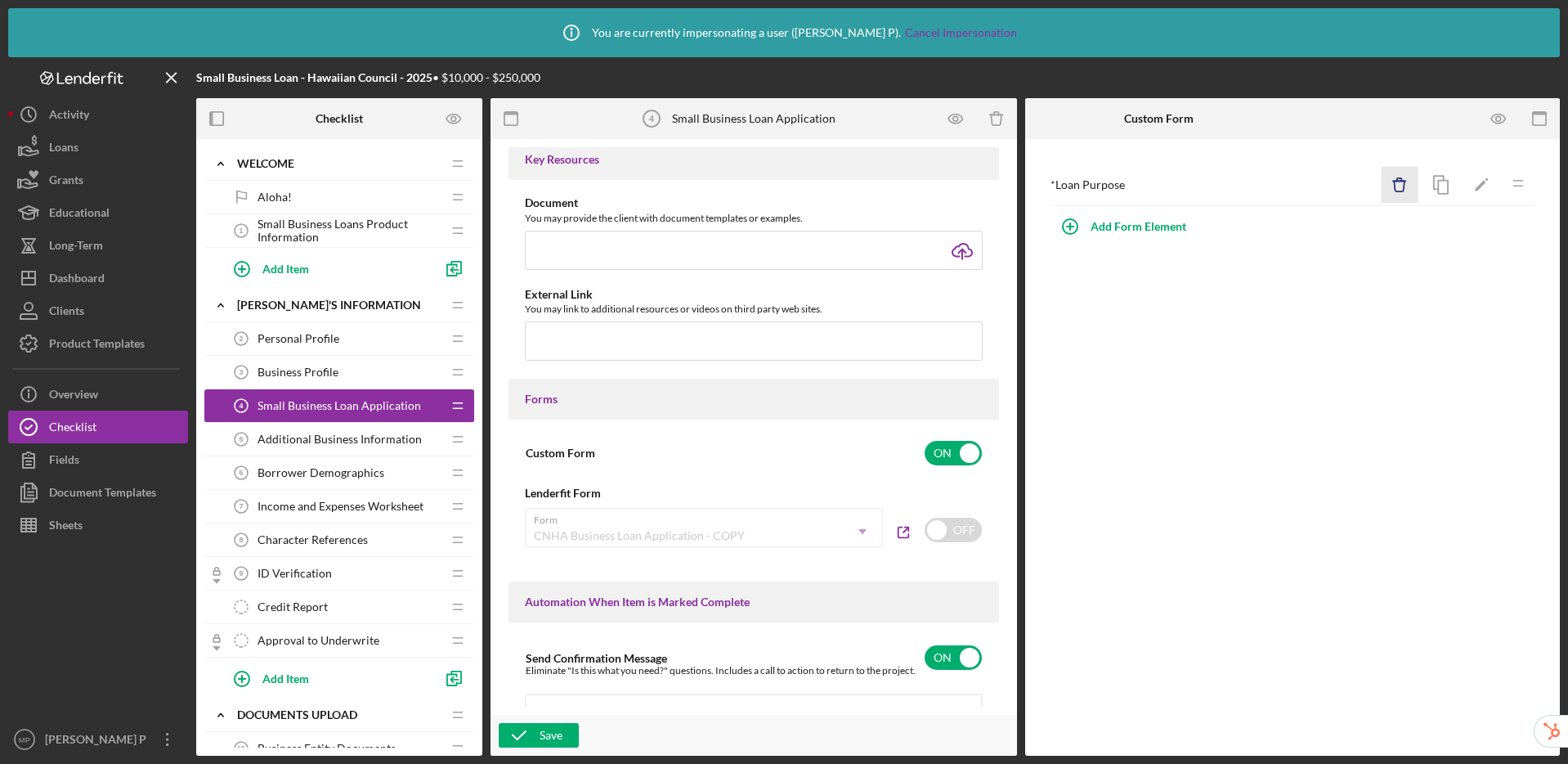
click at [1398, 184] on icon "Icon/Delete" at bounding box center [1400, 186] width 37 height 37
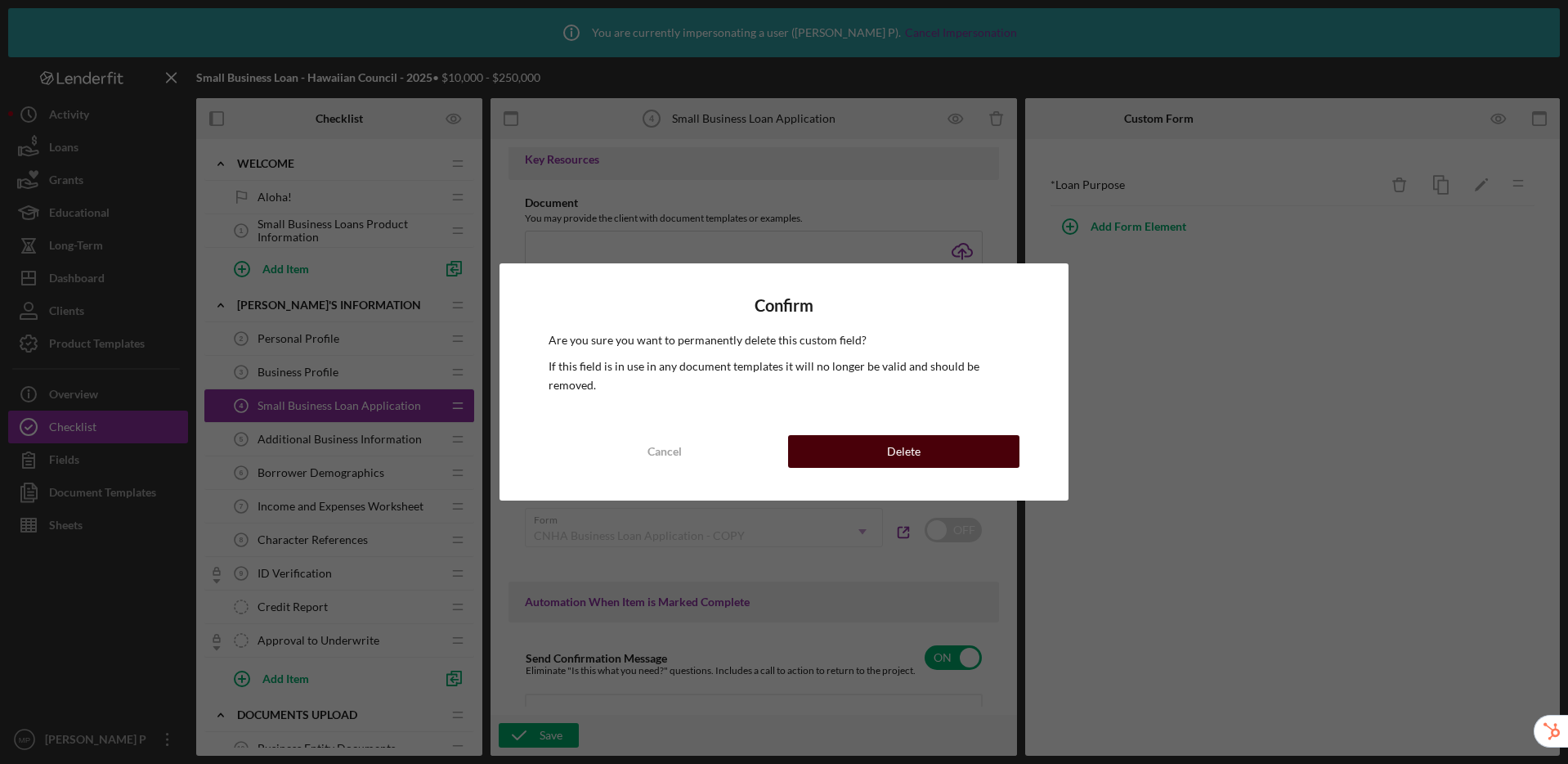
click at [905, 448] on div "Delete" at bounding box center [904, 451] width 33 height 32
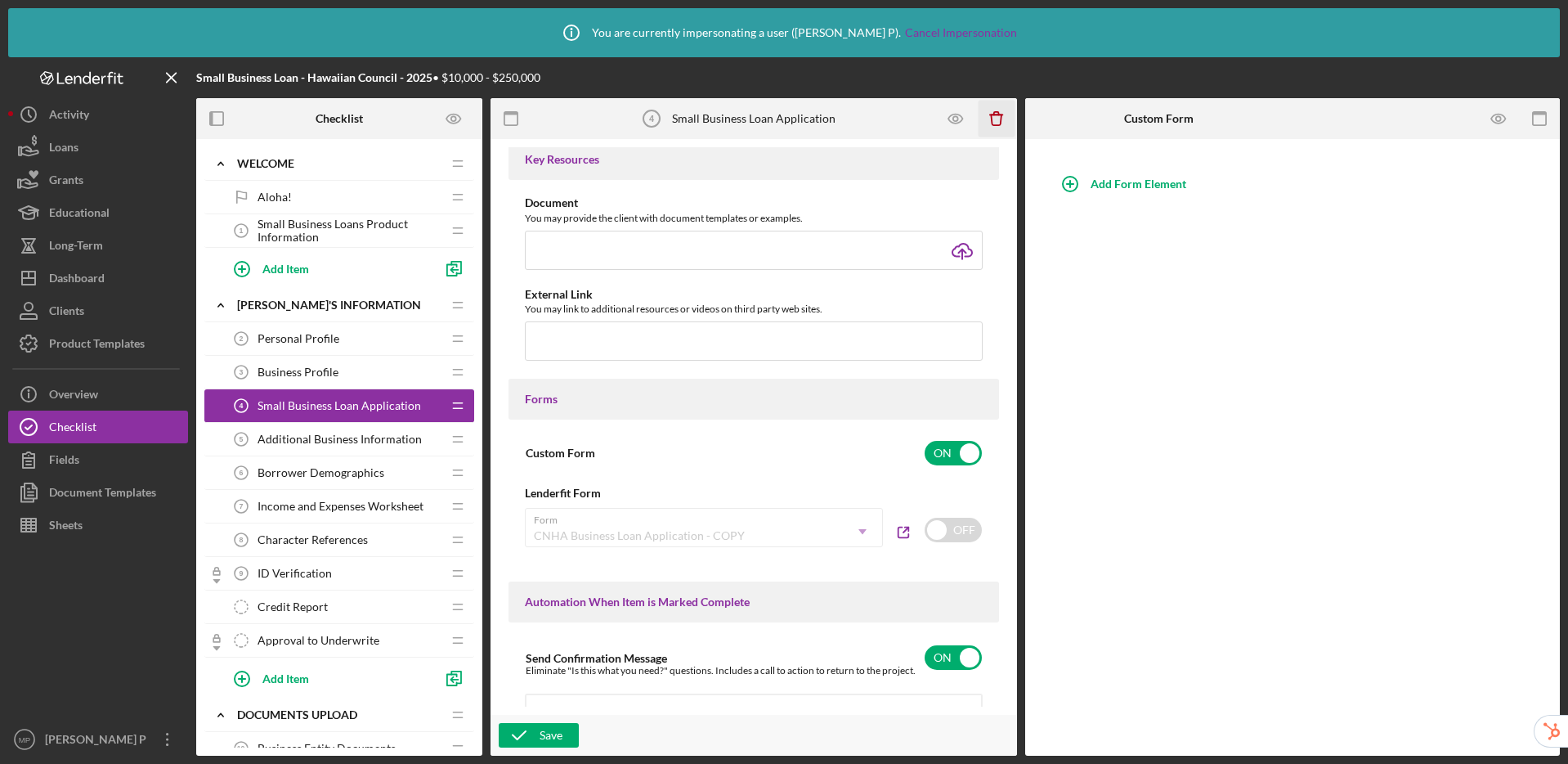
click at [1002, 125] on icon "Icon/Delete" at bounding box center [997, 119] width 37 height 37
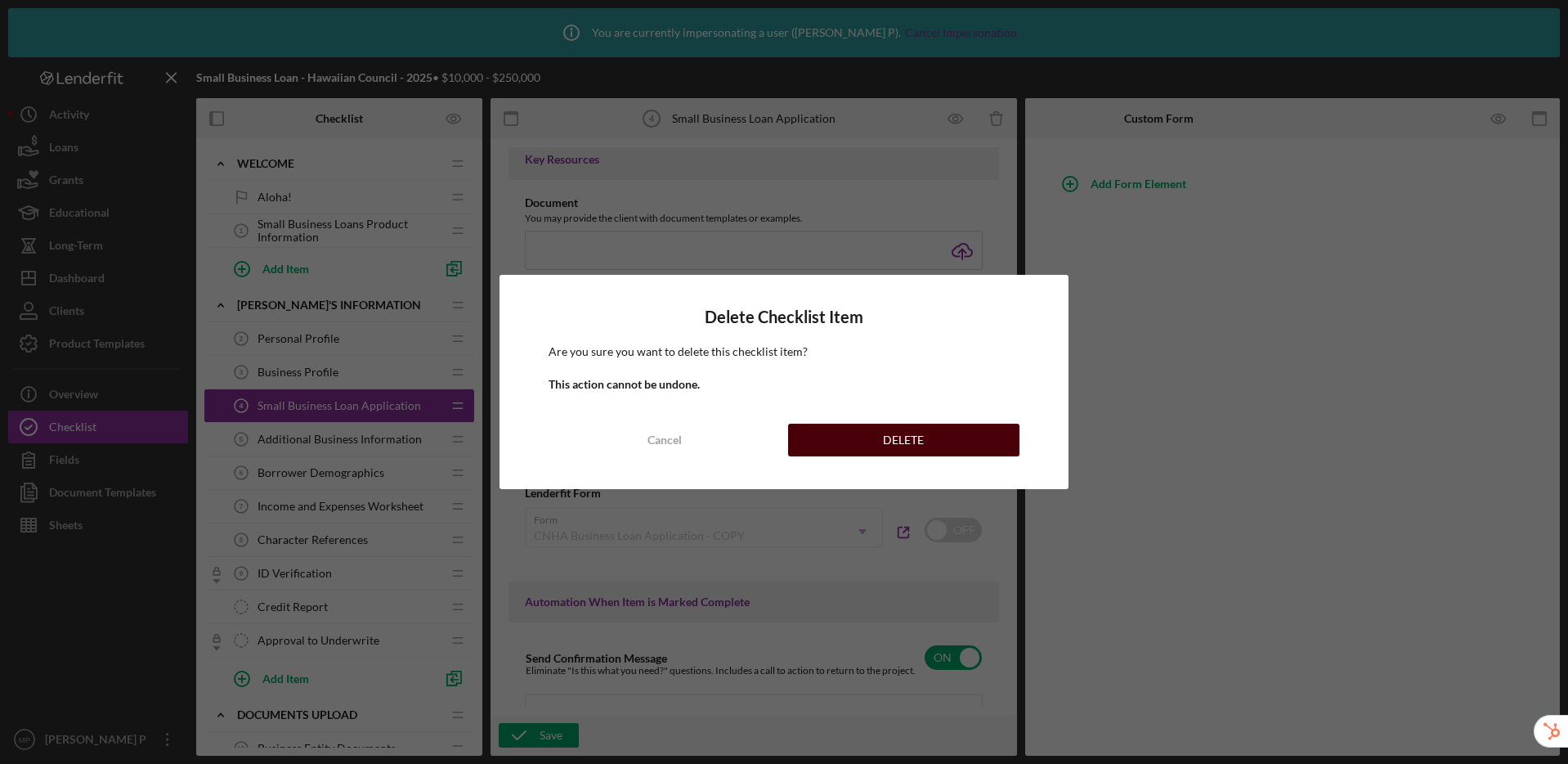
click at [918, 438] on div "DELETE" at bounding box center [903, 440] width 41 height 32
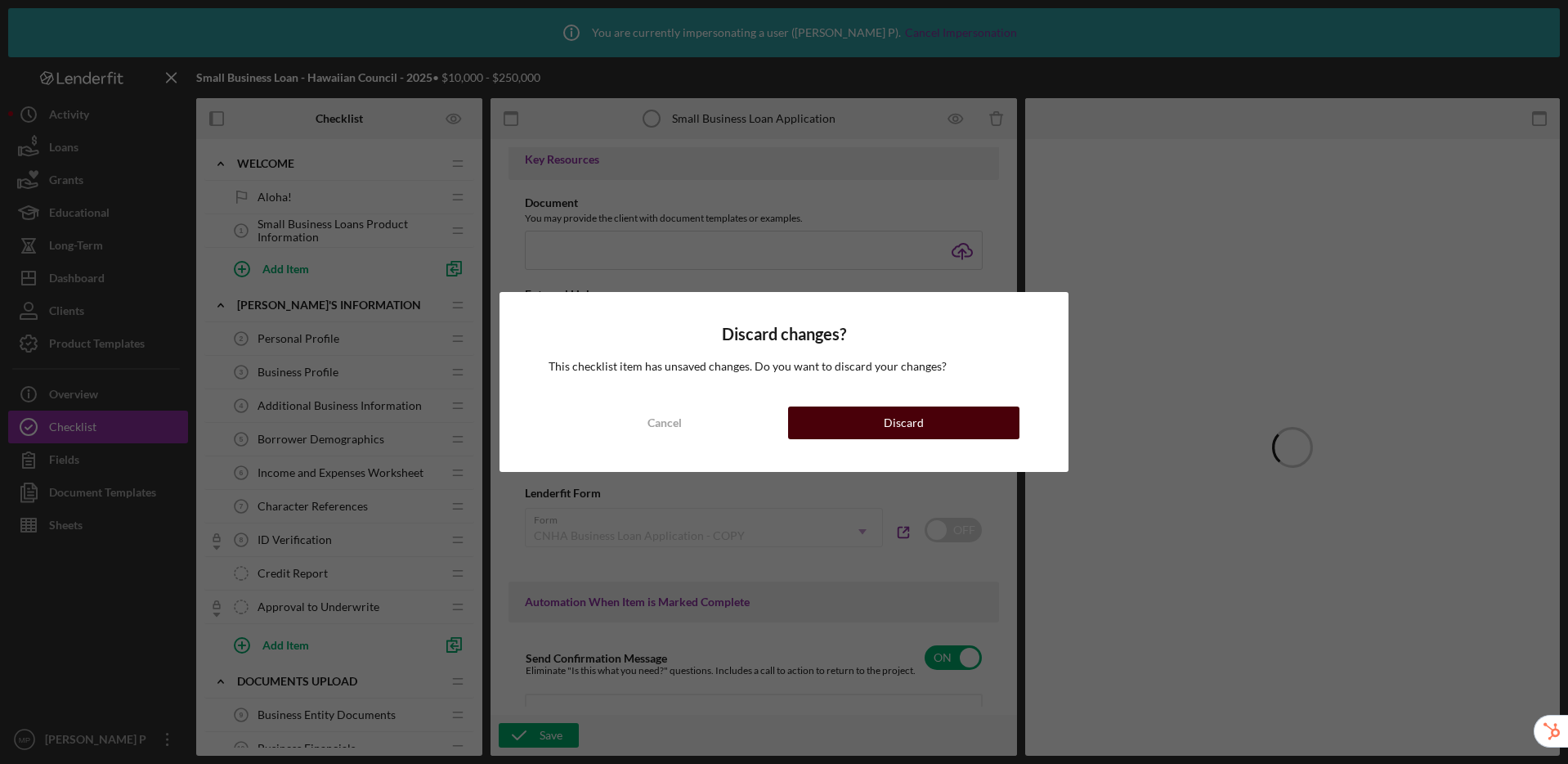
click at [868, 430] on button "Discard" at bounding box center [903, 422] width 232 height 32
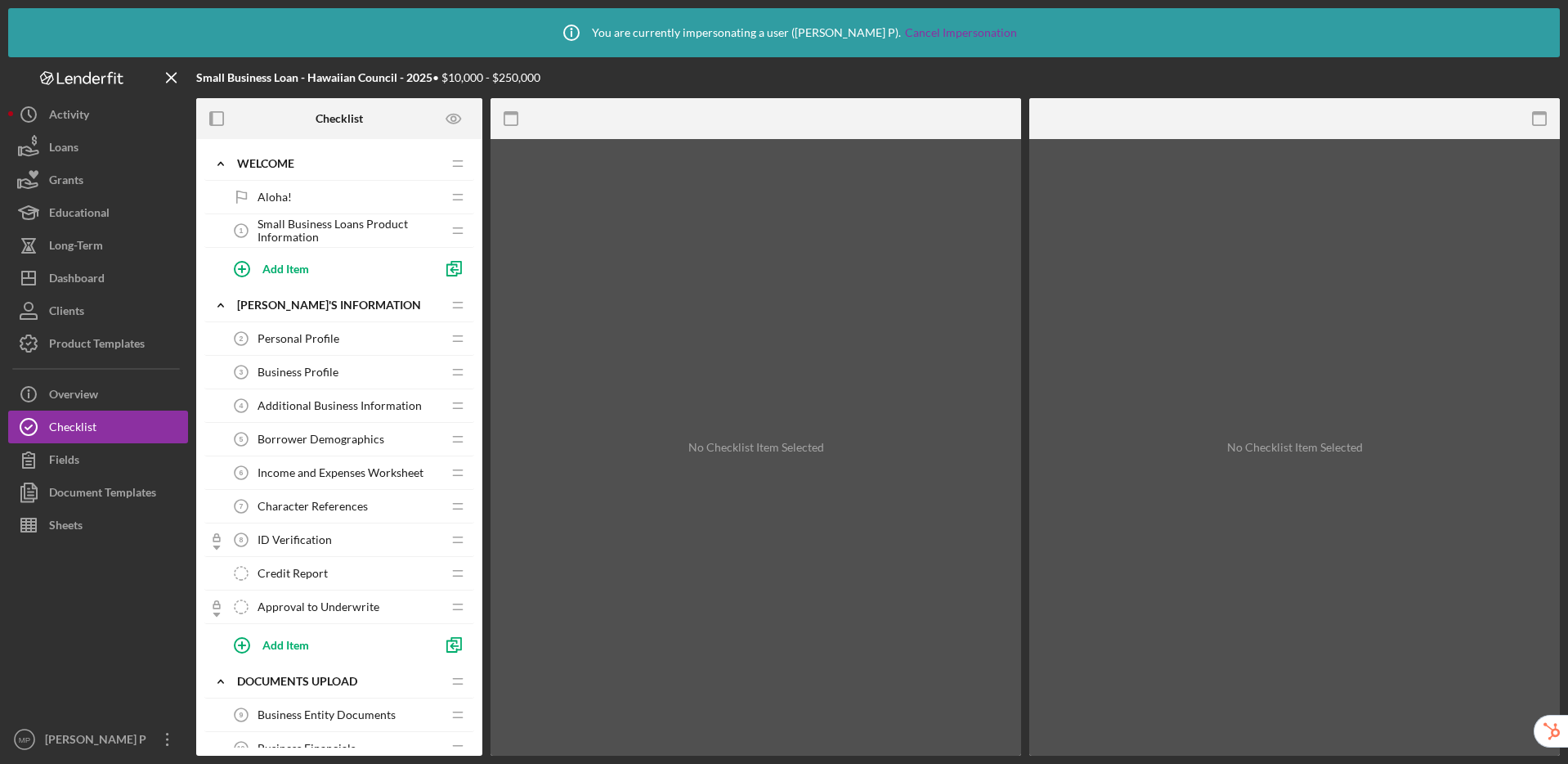
click at [314, 405] on span "Additional Business Information" at bounding box center [340, 406] width 164 height 13
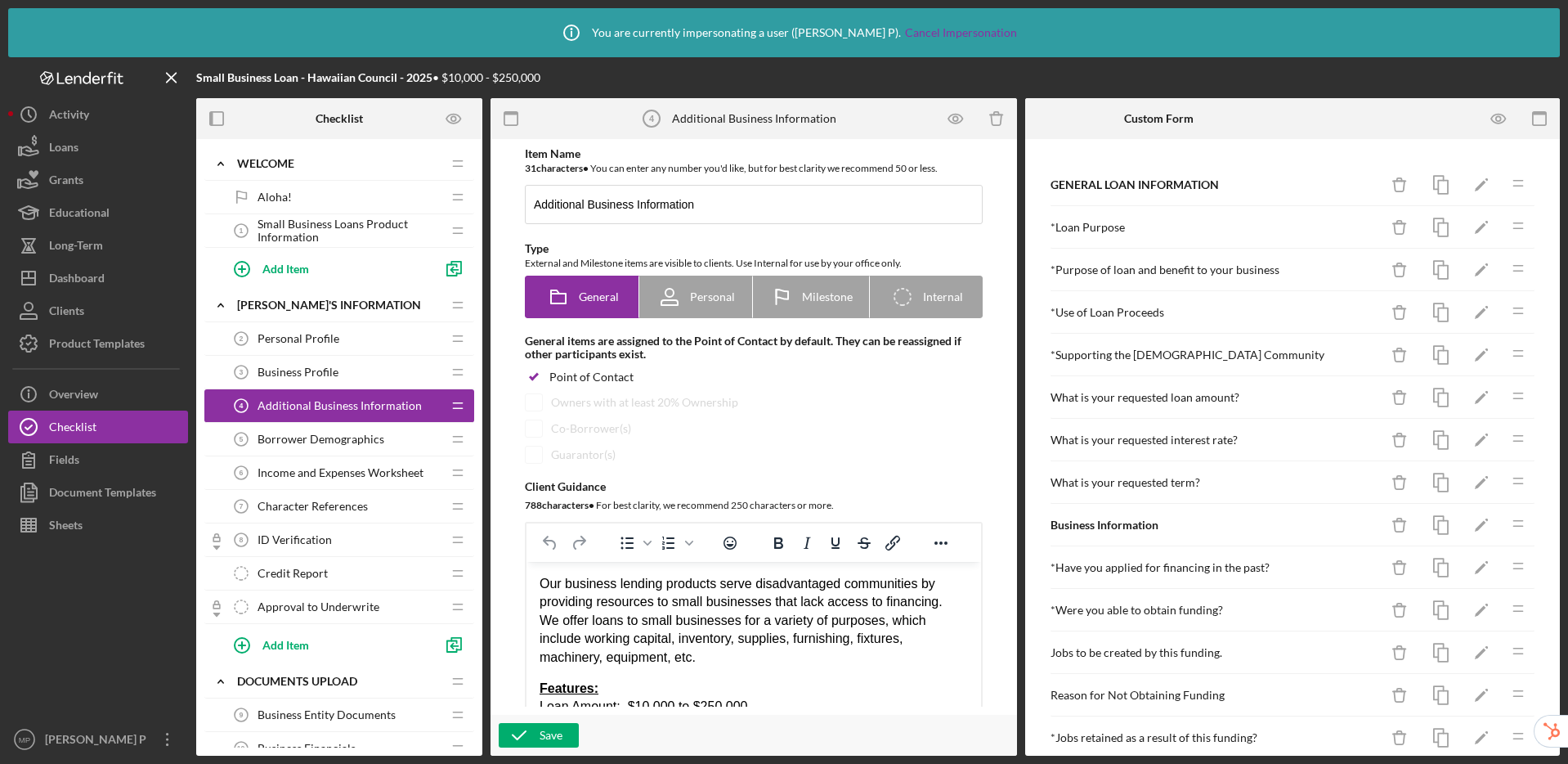
click at [331, 438] on span "Borrower Demographics" at bounding box center [320, 439] width 127 height 13
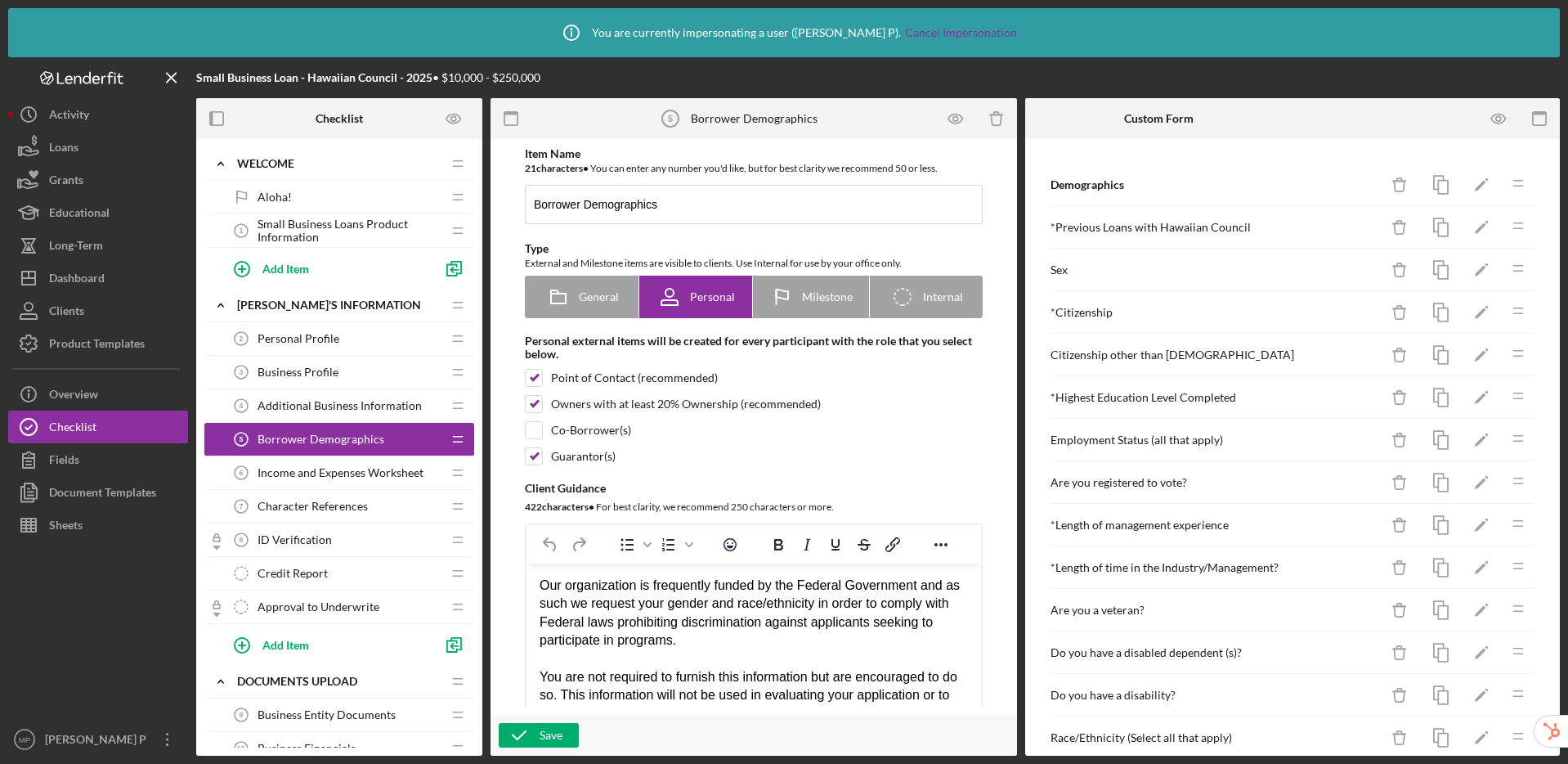
click at [344, 403] on span "Additional Business Information" at bounding box center [340, 406] width 164 height 13
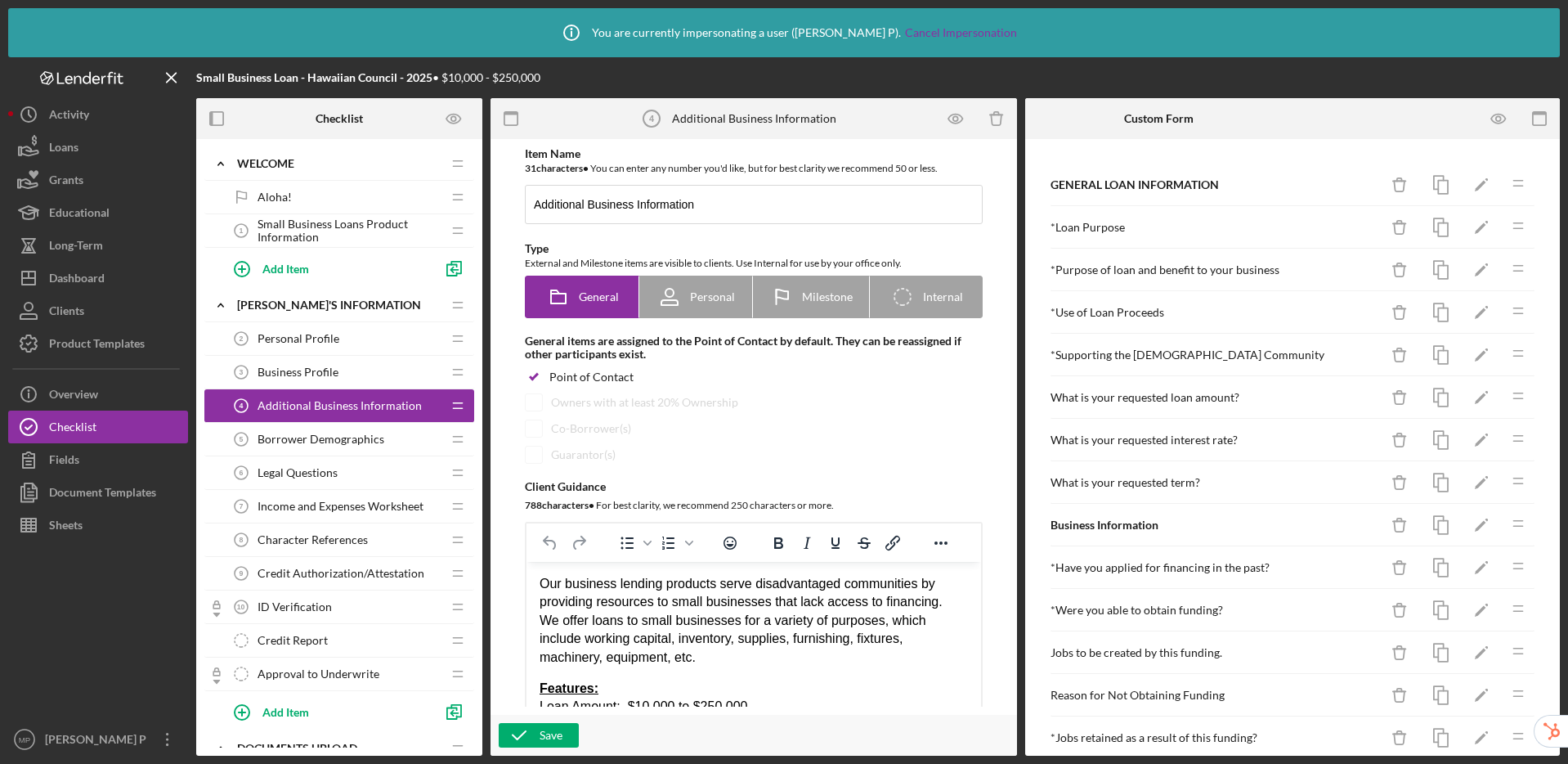
scroll to position [30, 0]
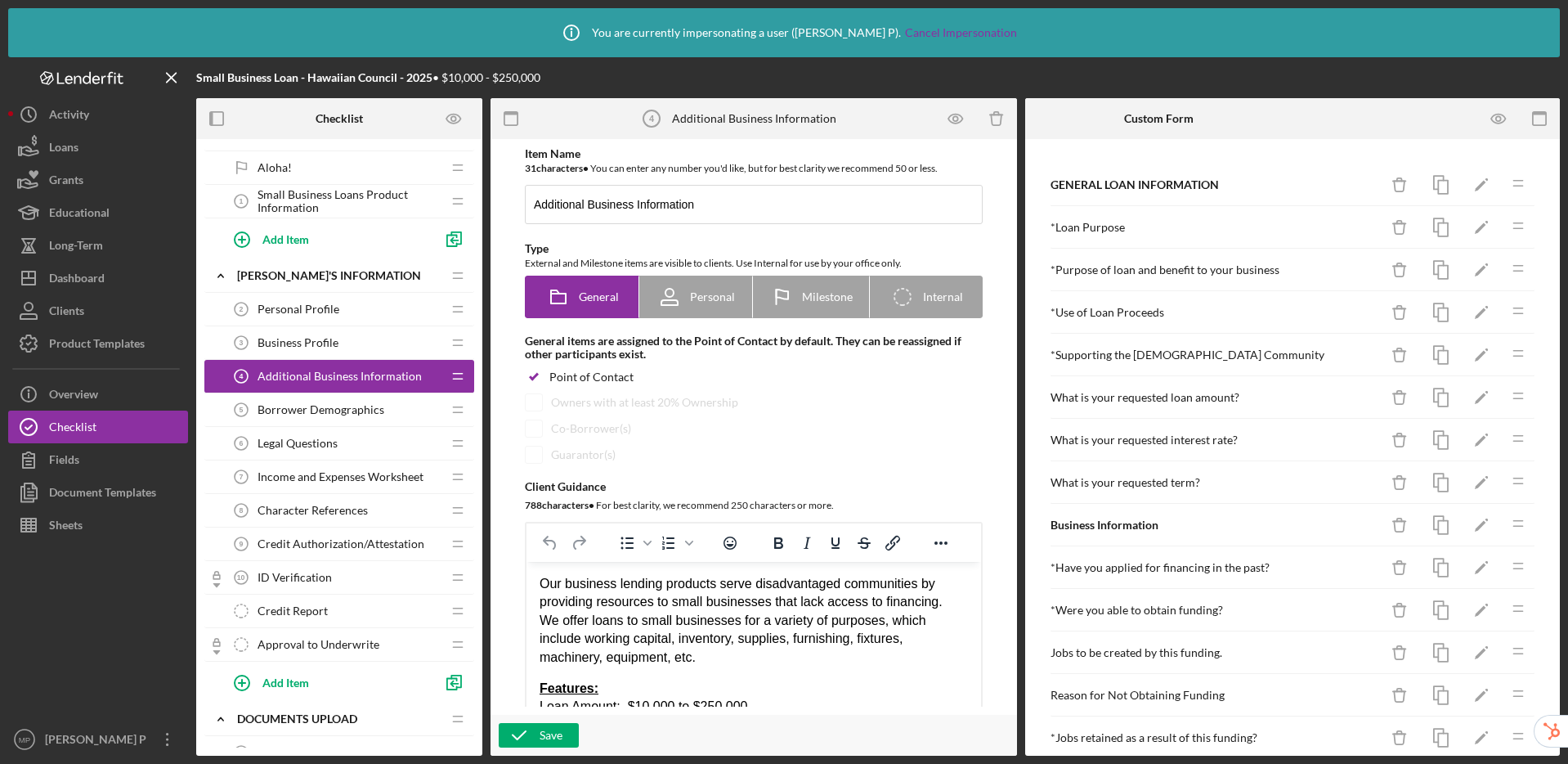
click at [372, 549] on span "Credit Authorization/Attestation" at bounding box center [341, 544] width 167 height 13
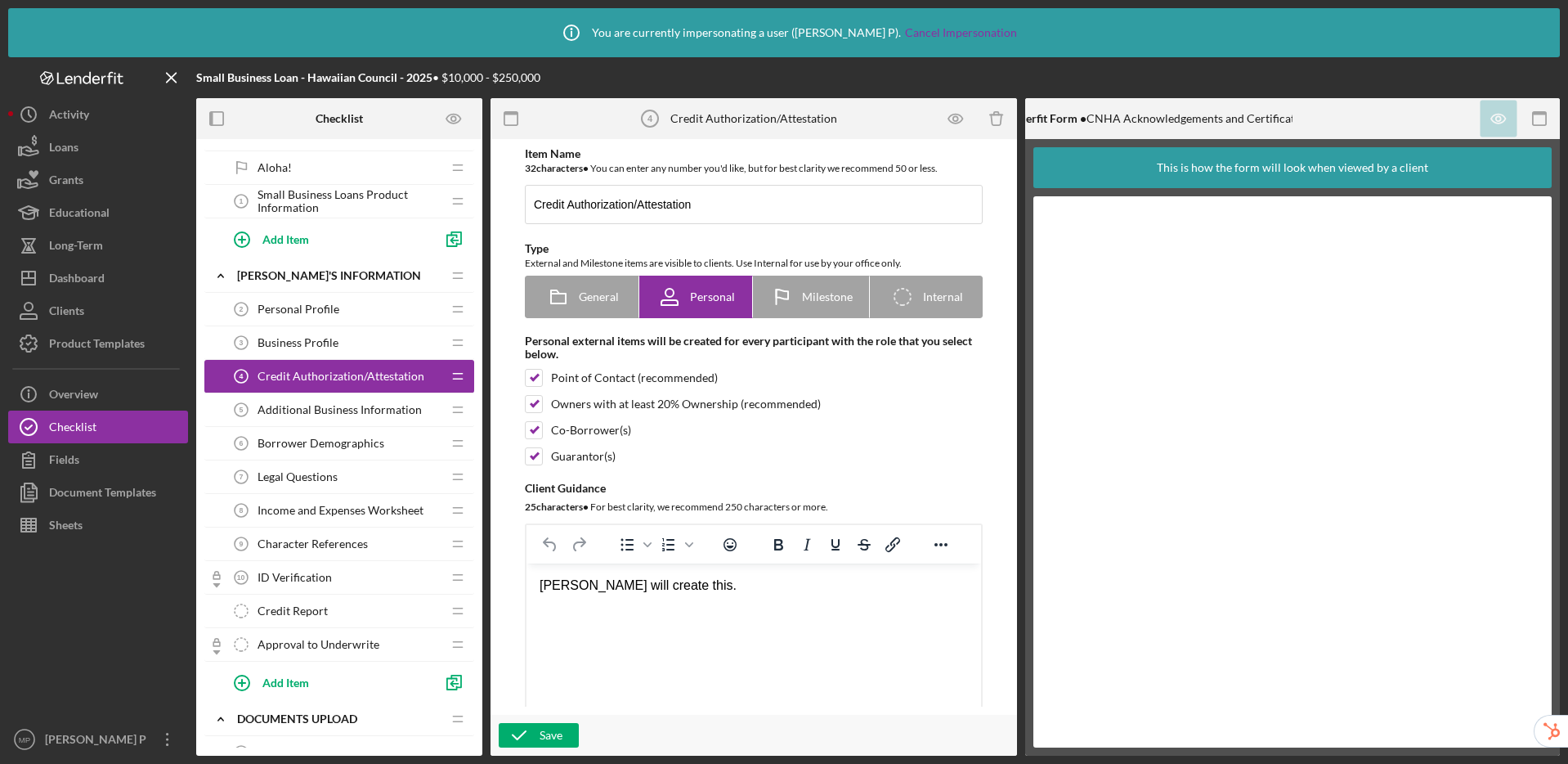
click at [374, 307] on div "Personal Profile 2 Personal Profile" at bounding box center [332, 309] width 217 height 32
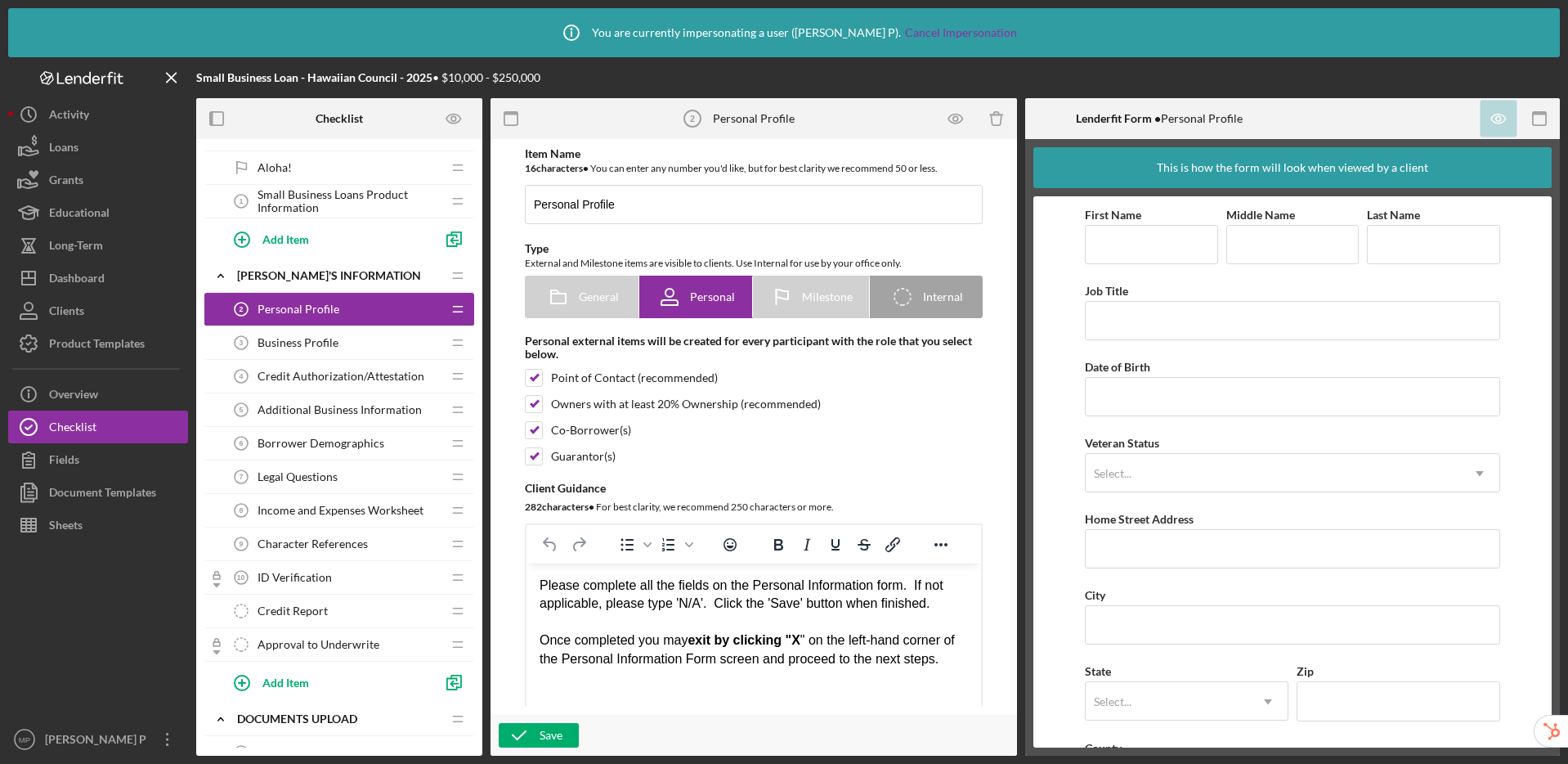
click at [352, 341] on div "Business Profile 3 Business Profile" at bounding box center [332, 342] width 217 height 32
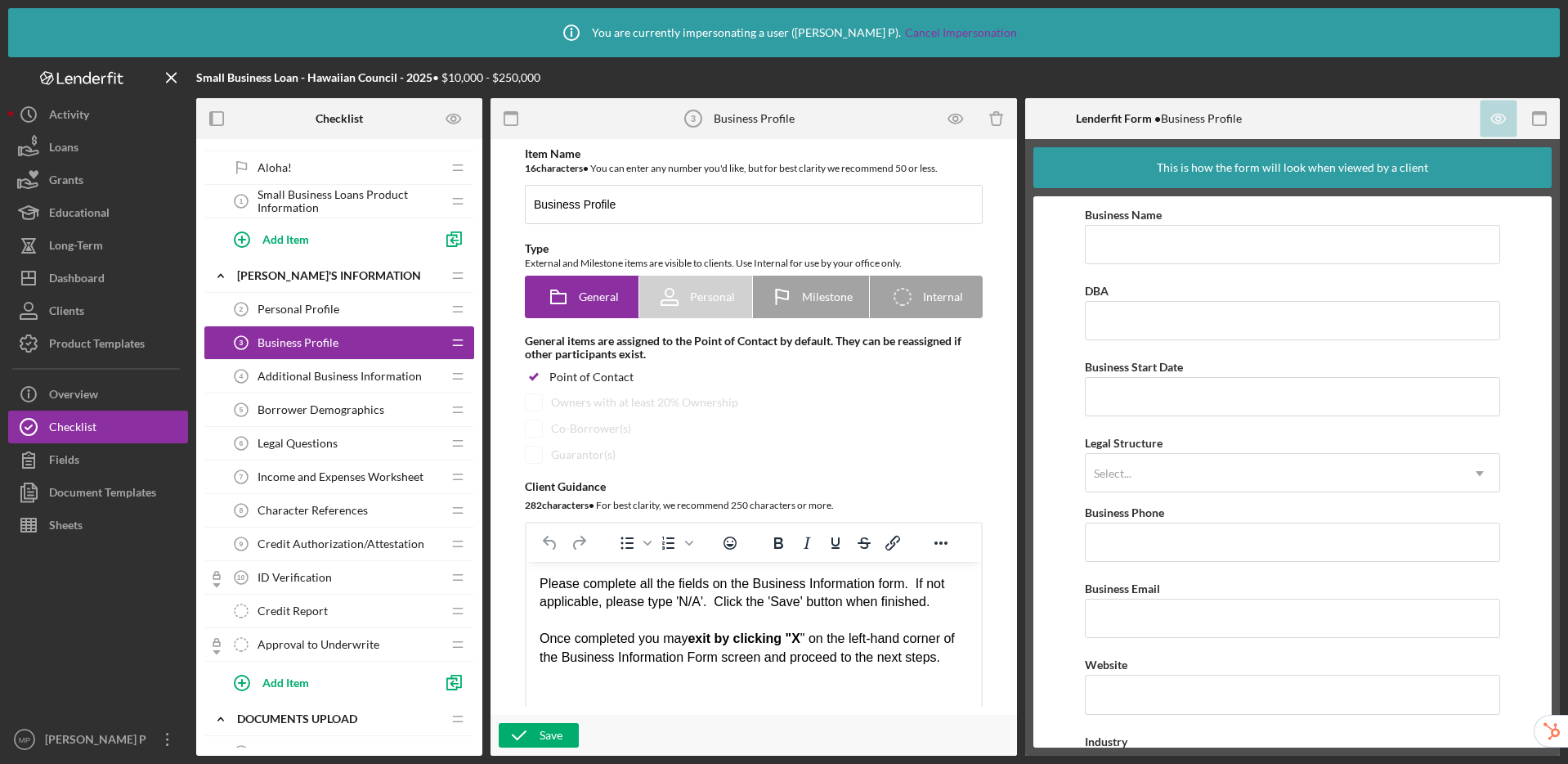
click at [266, 376] on span "Additional Business Information" at bounding box center [340, 376] width 164 height 13
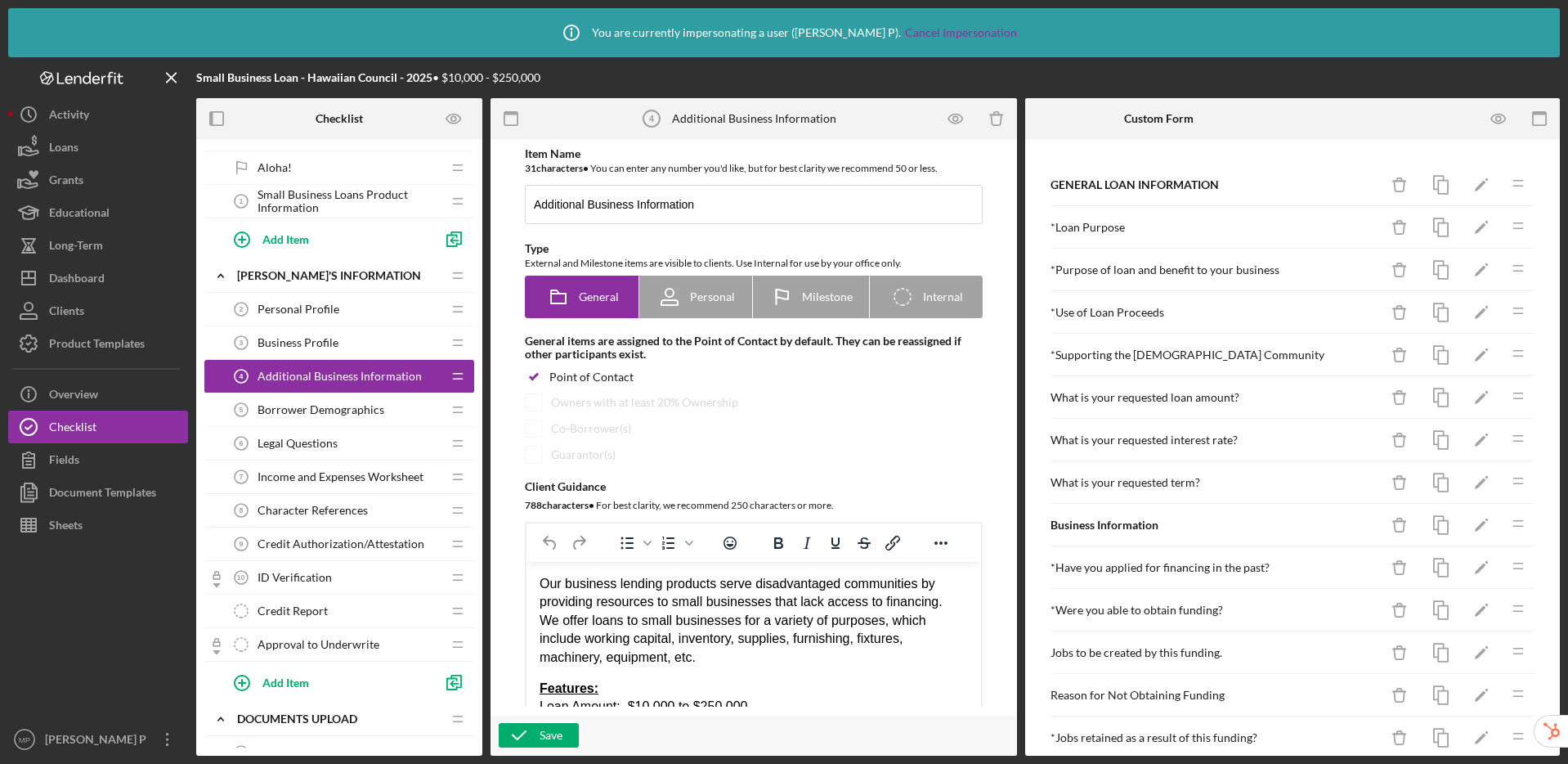
click at [282, 414] on span "Borrower Demographics" at bounding box center [320, 409] width 127 height 13
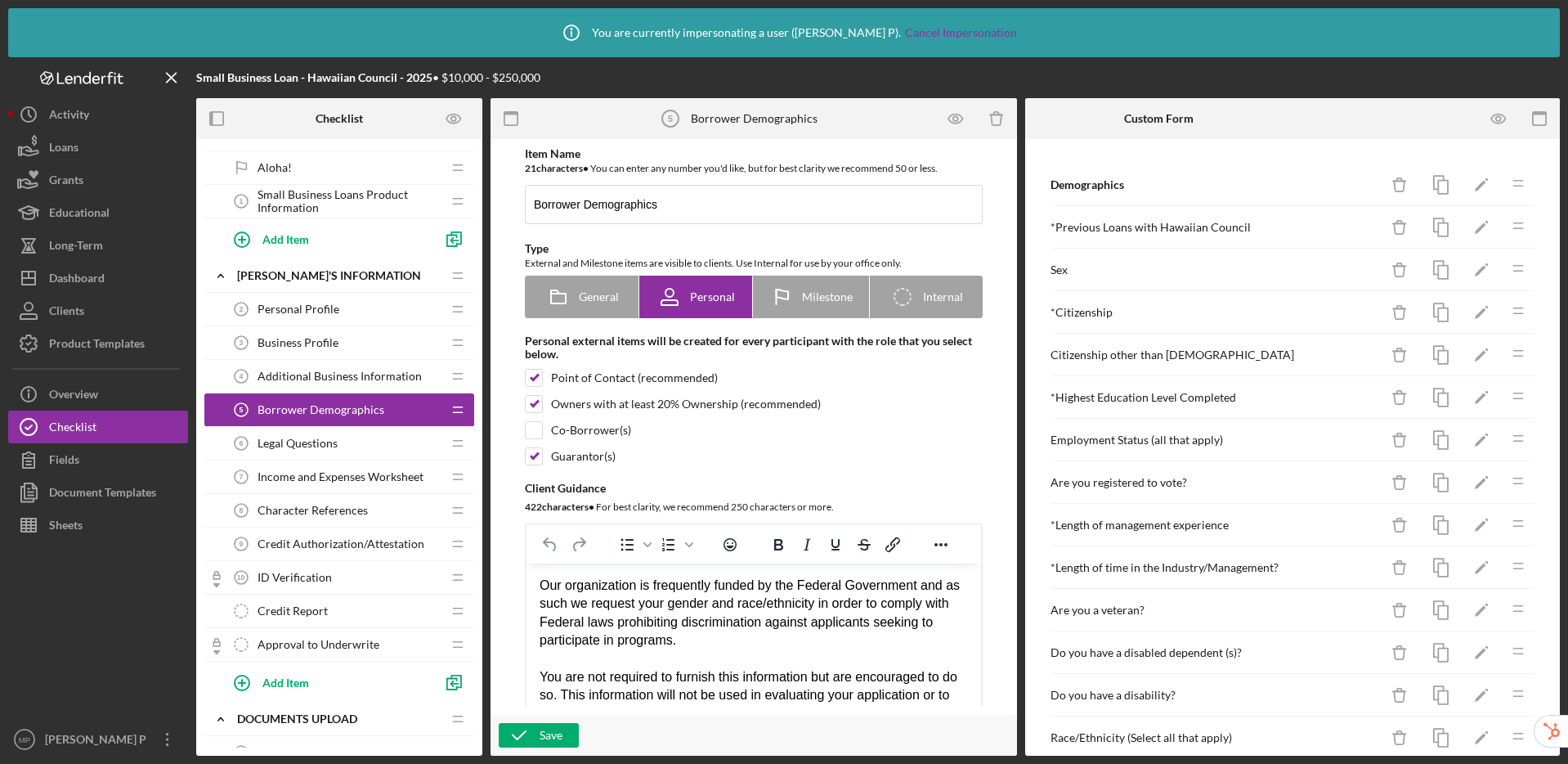
click at [321, 446] on span "Legal Questions" at bounding box center [297, 443] width 80 height 13
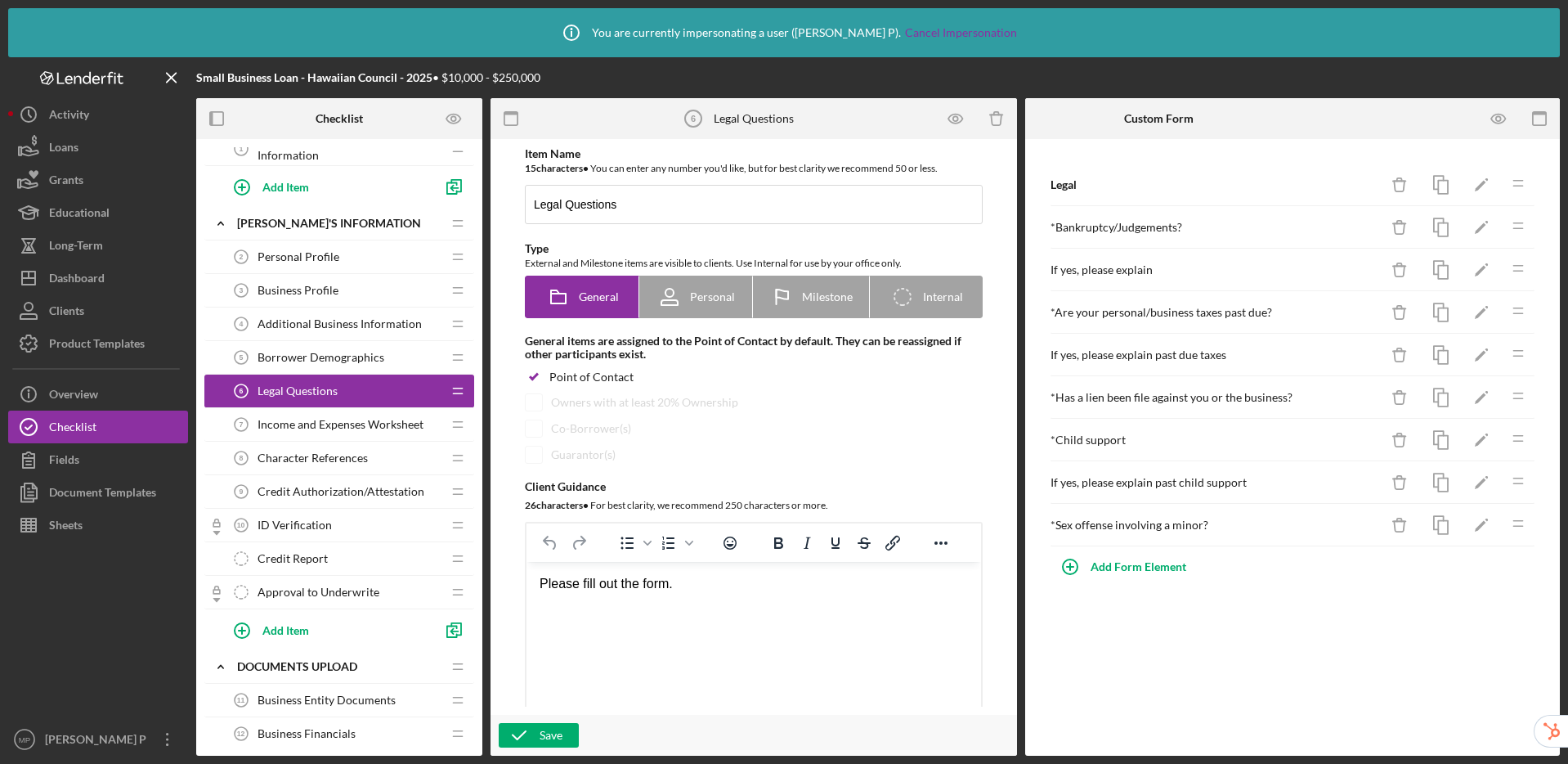
scroll to position [83, 0]
click at [341, 428] on span "Income and Expenses Worksheet" at bounding box center [341, 423] width 166 height 13
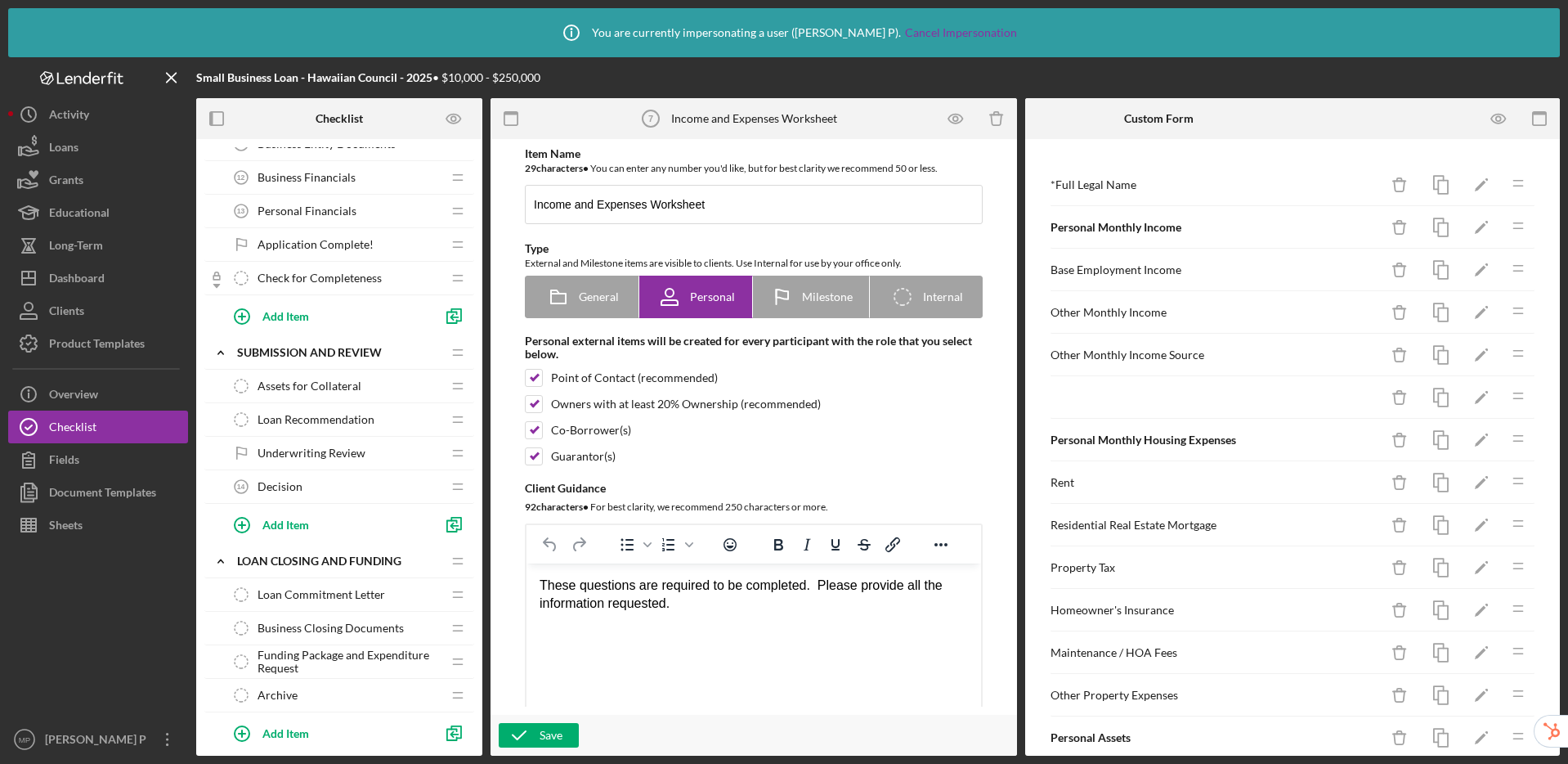
scroll to position [792, 0]
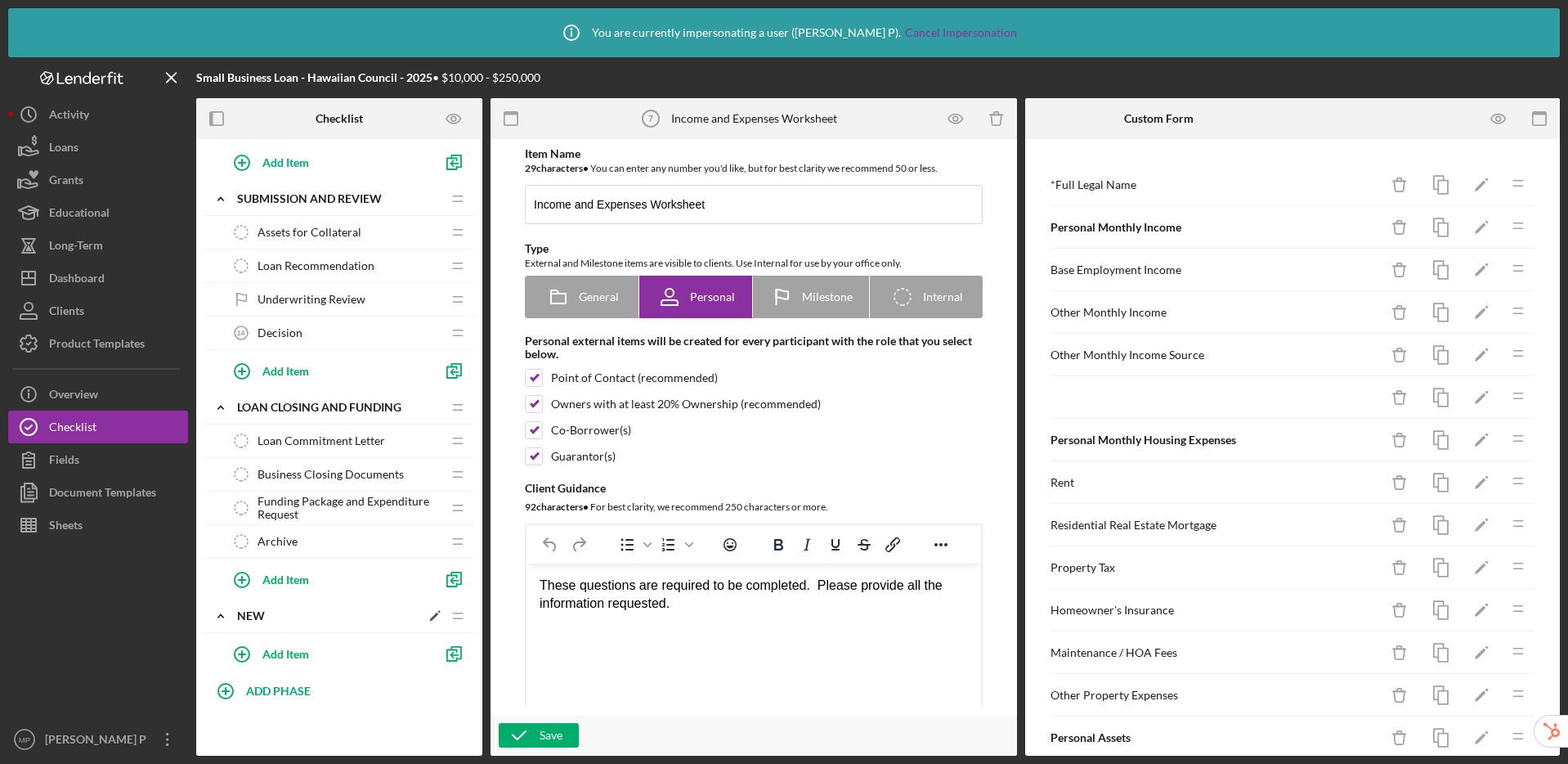
click at [435, 616] on polygon at bounding box center [435, 617] width 9 height 9
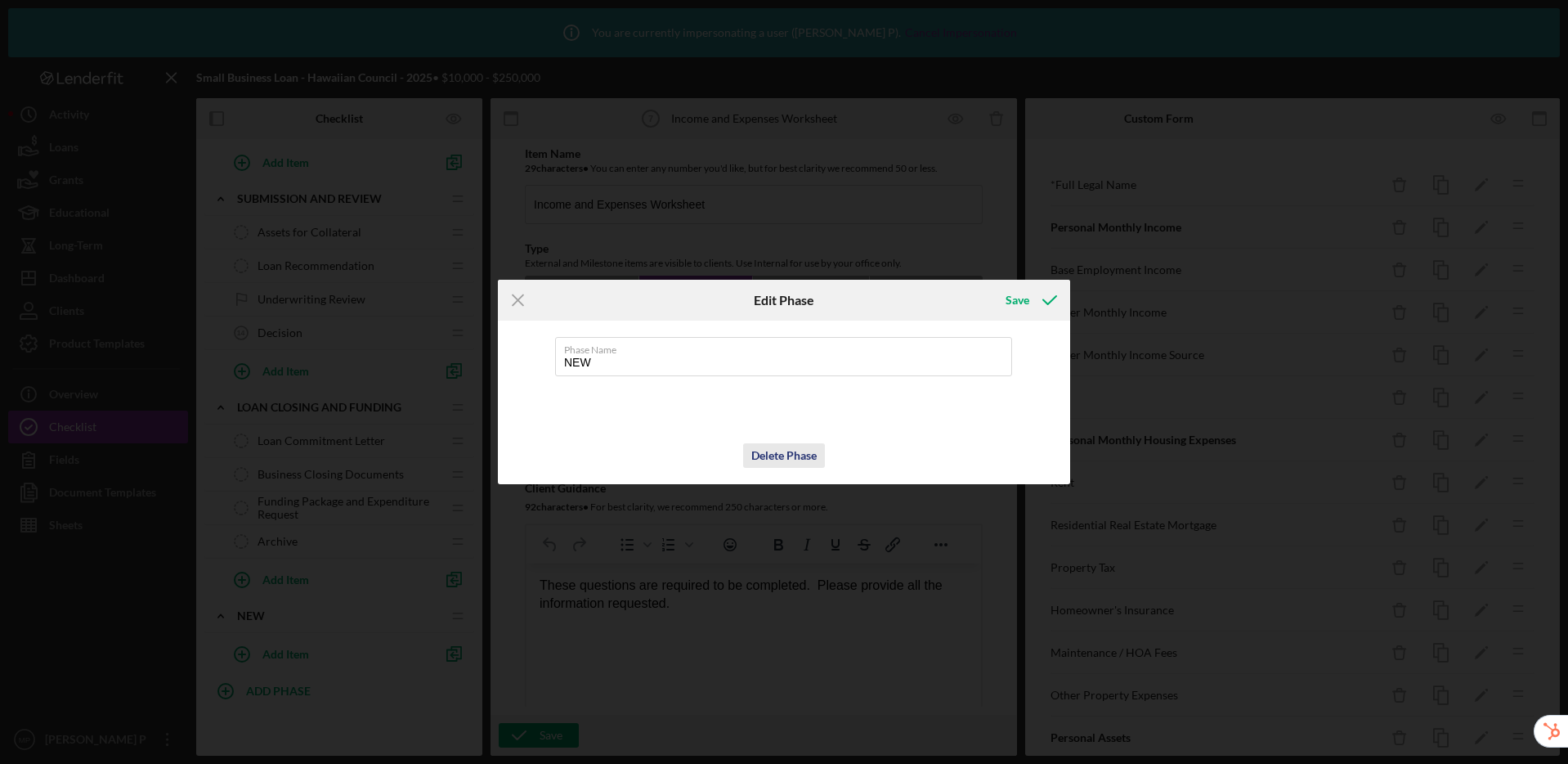
click at [776, 451] on div "Delete Phase" at bounding box center [784, 455] width 66 height 25
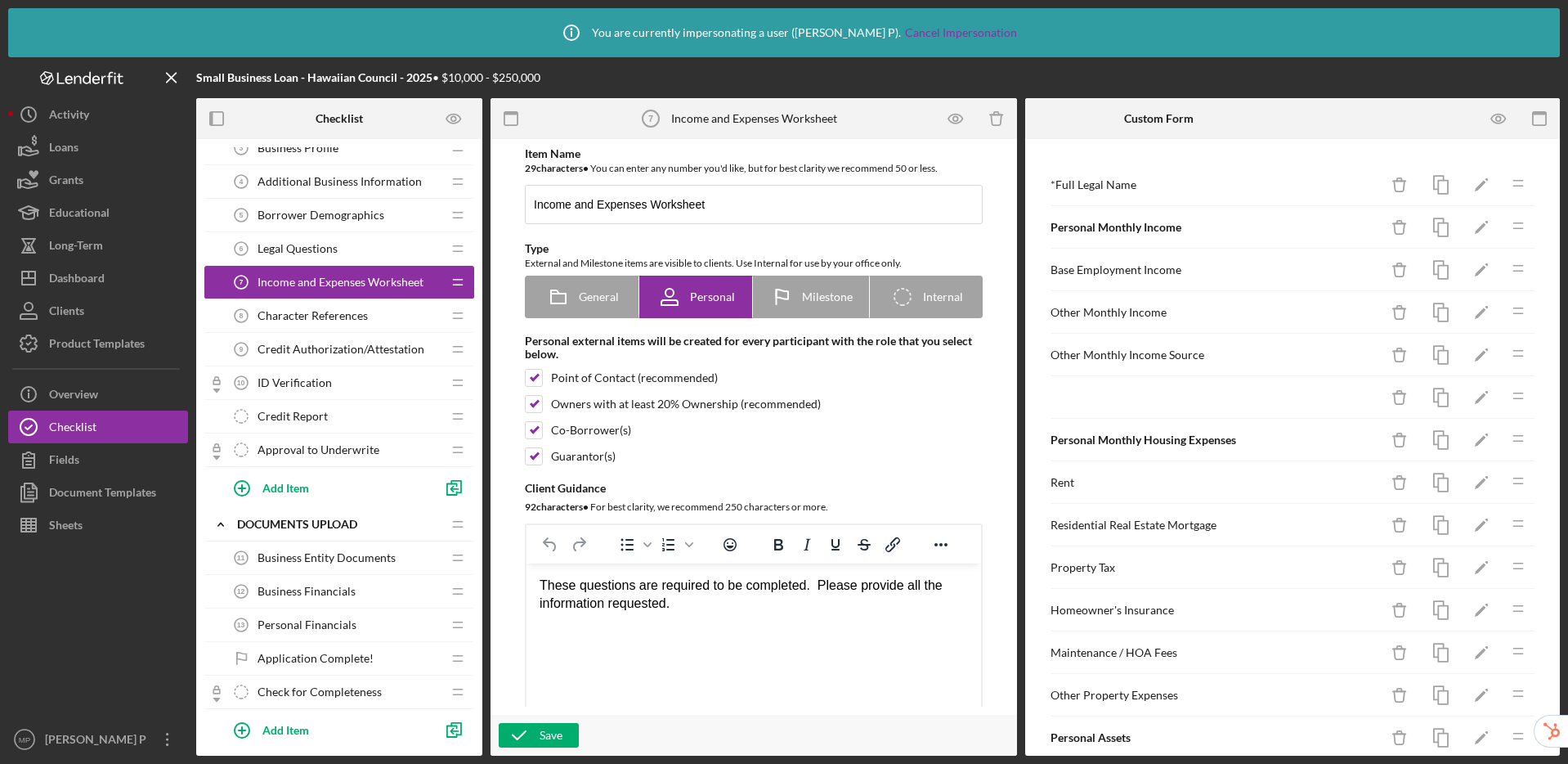
scroll to position [42, 0]
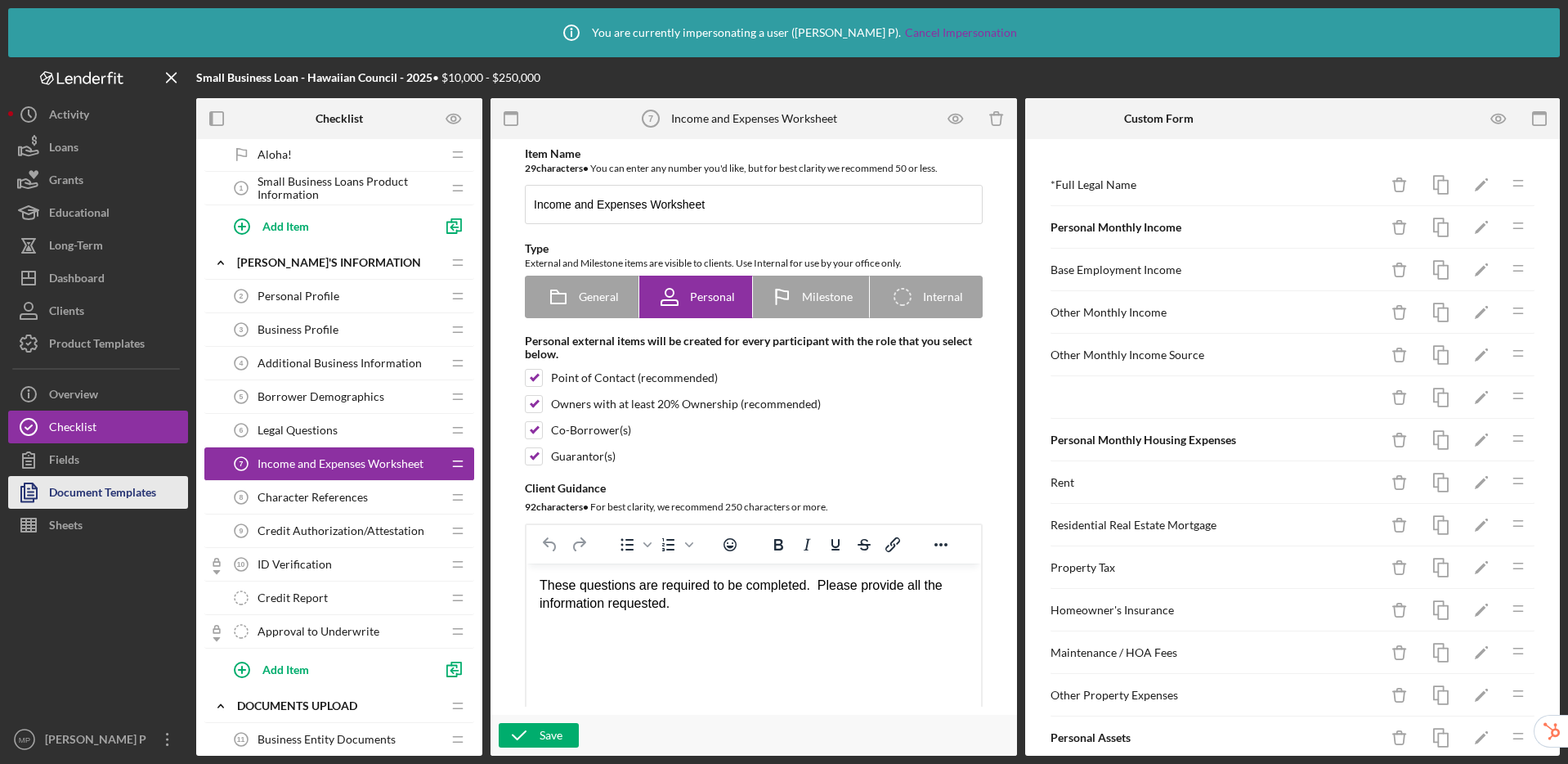
click at [107, 489] on div "Document Templates" at bounding box center [103, 494] width 107 height 37
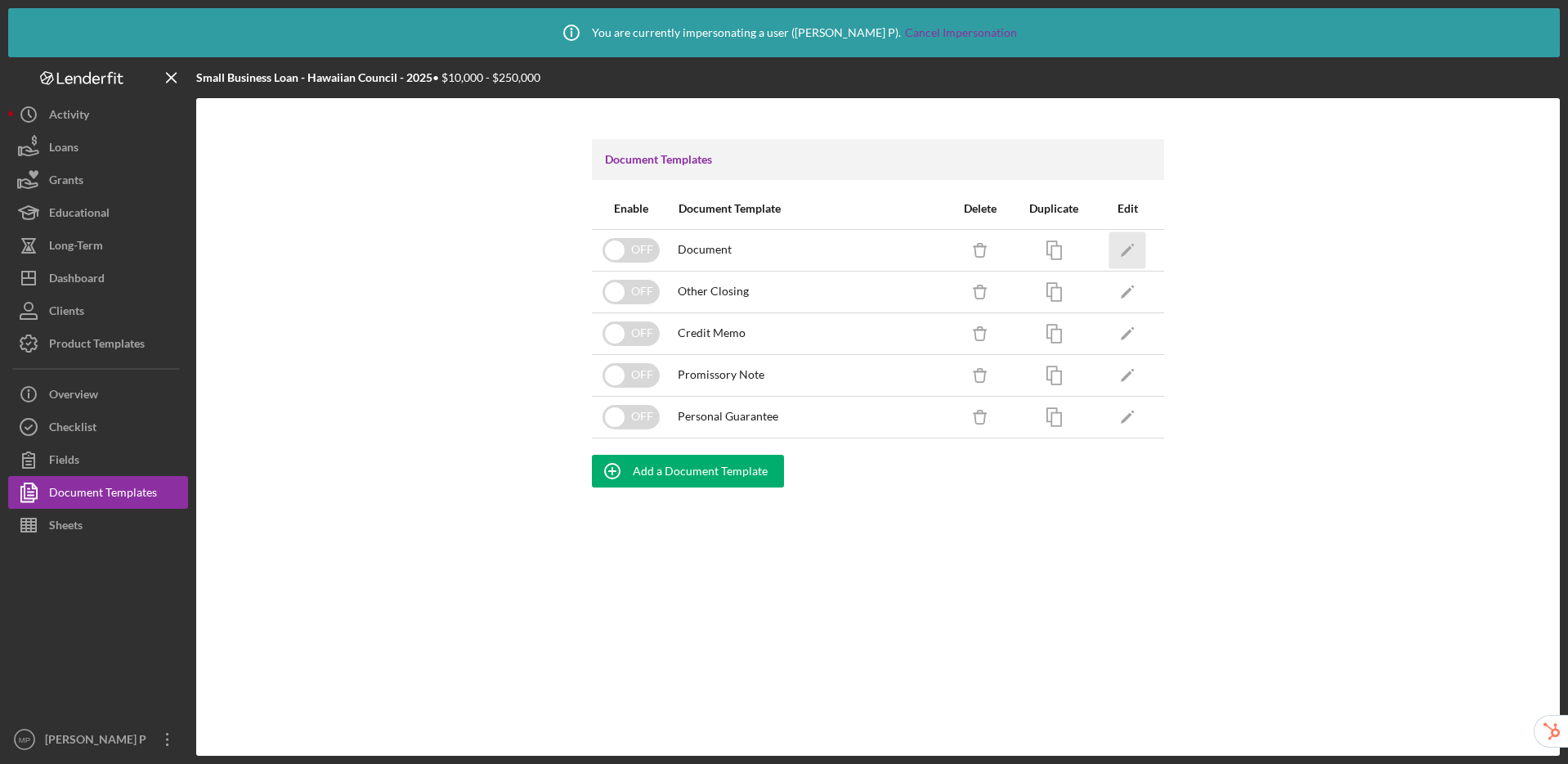
click at [1134, 245] on icon "Icon/Edit" at bounding box center [1128, 250] width 37 height 37
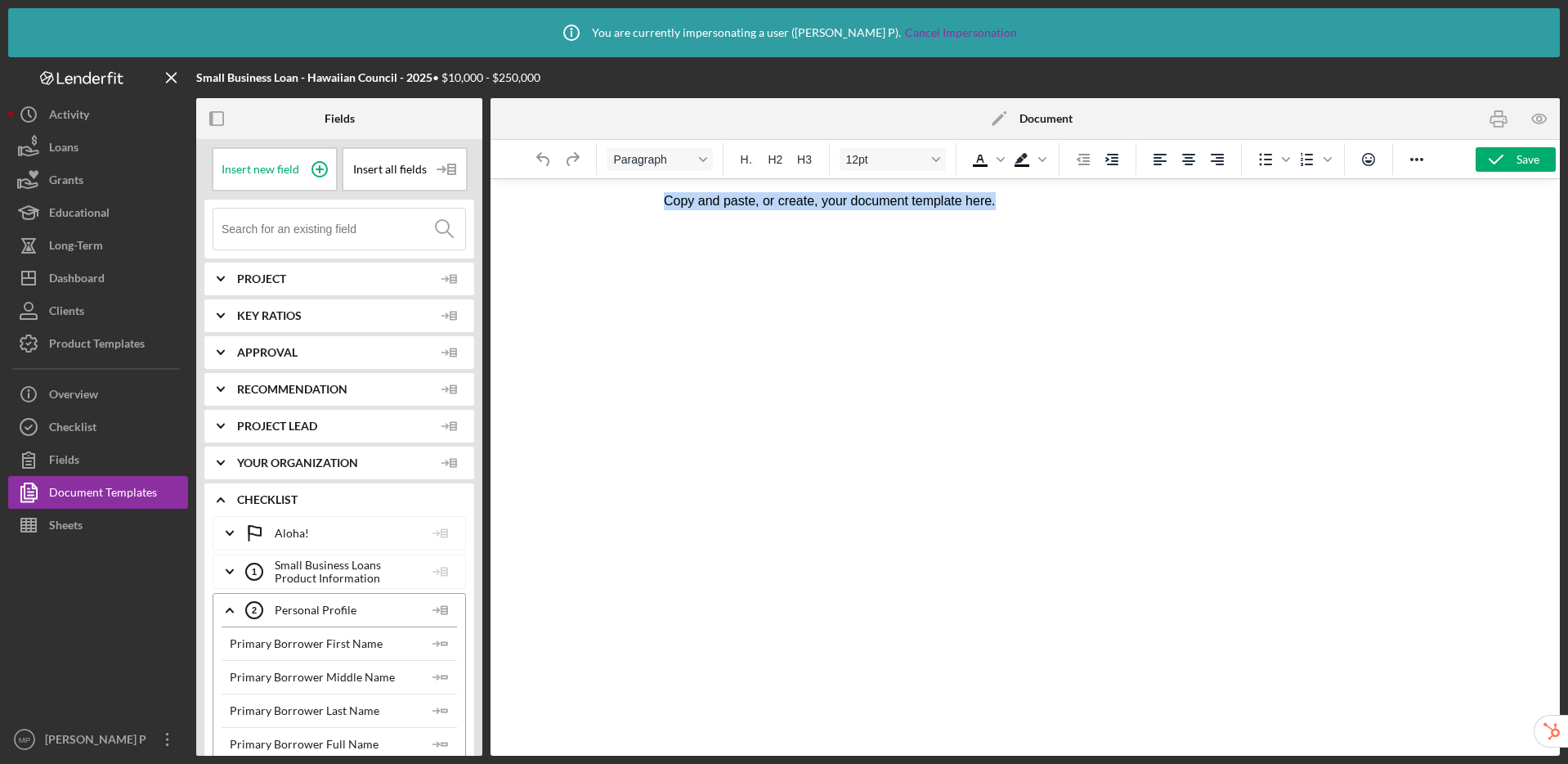
drag, startPoint x: 991, startPoint y: 201, endPoint x: 647, endPoint y: 191, distance: 344.1
click at [651, 191] on html "Copy and paste, or create, your document template here." at bounding box center [1025, 201] width 749 height 44
click at [447, 168] on icon at bounding box center [447, 169] width 41 height 41
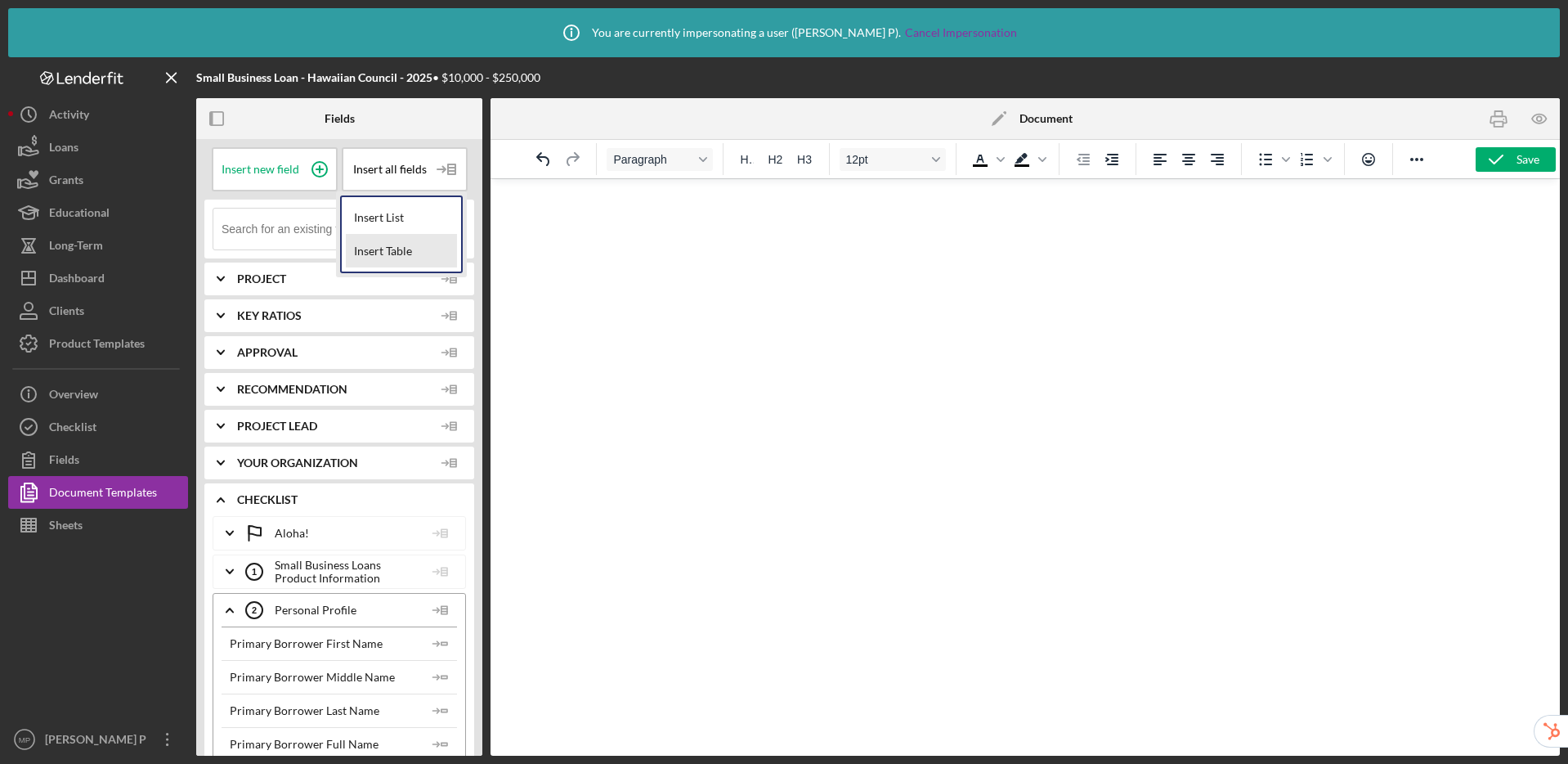
click at [392, 256] on div "Insert Table" at bounding box center [401, 250] width 111 height 32
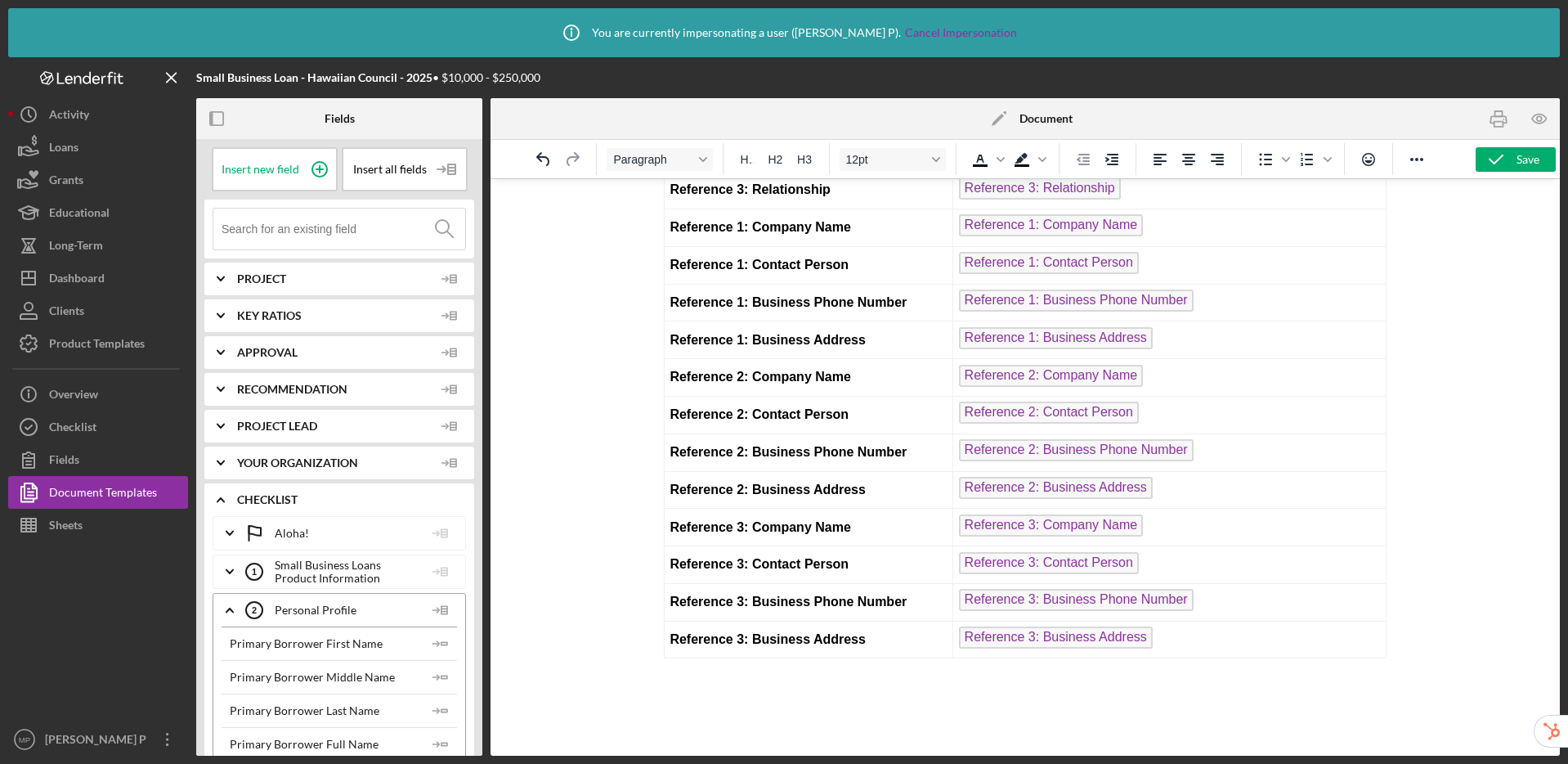
scroll to position [10503, 0]
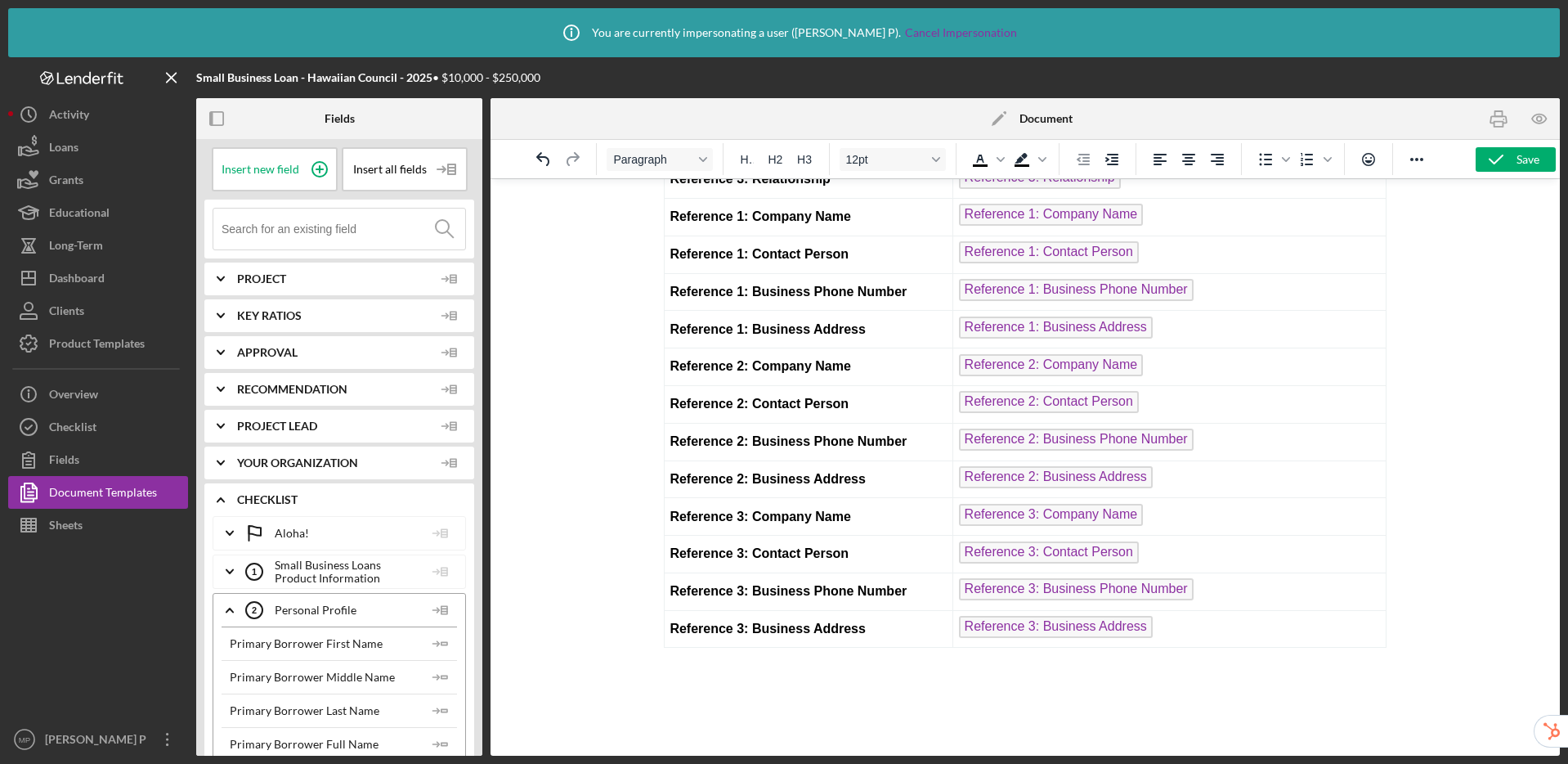
click at [217, 496] on icon "Icon/Expander" at bounding box center [221, 500] width 41 height 41
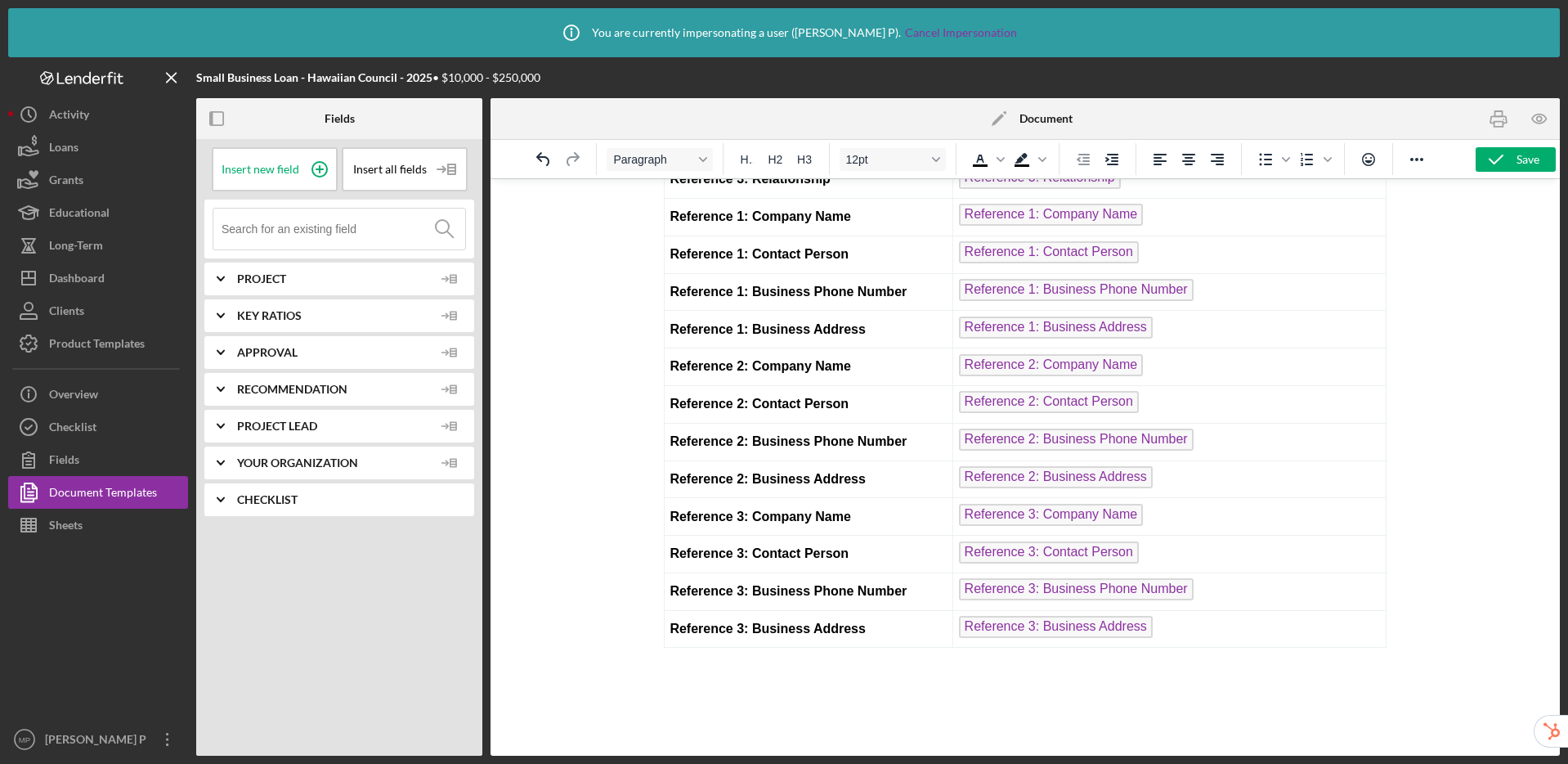
click at [221, 499] on polyline at bounding box center [220, 500] width 6 height 4
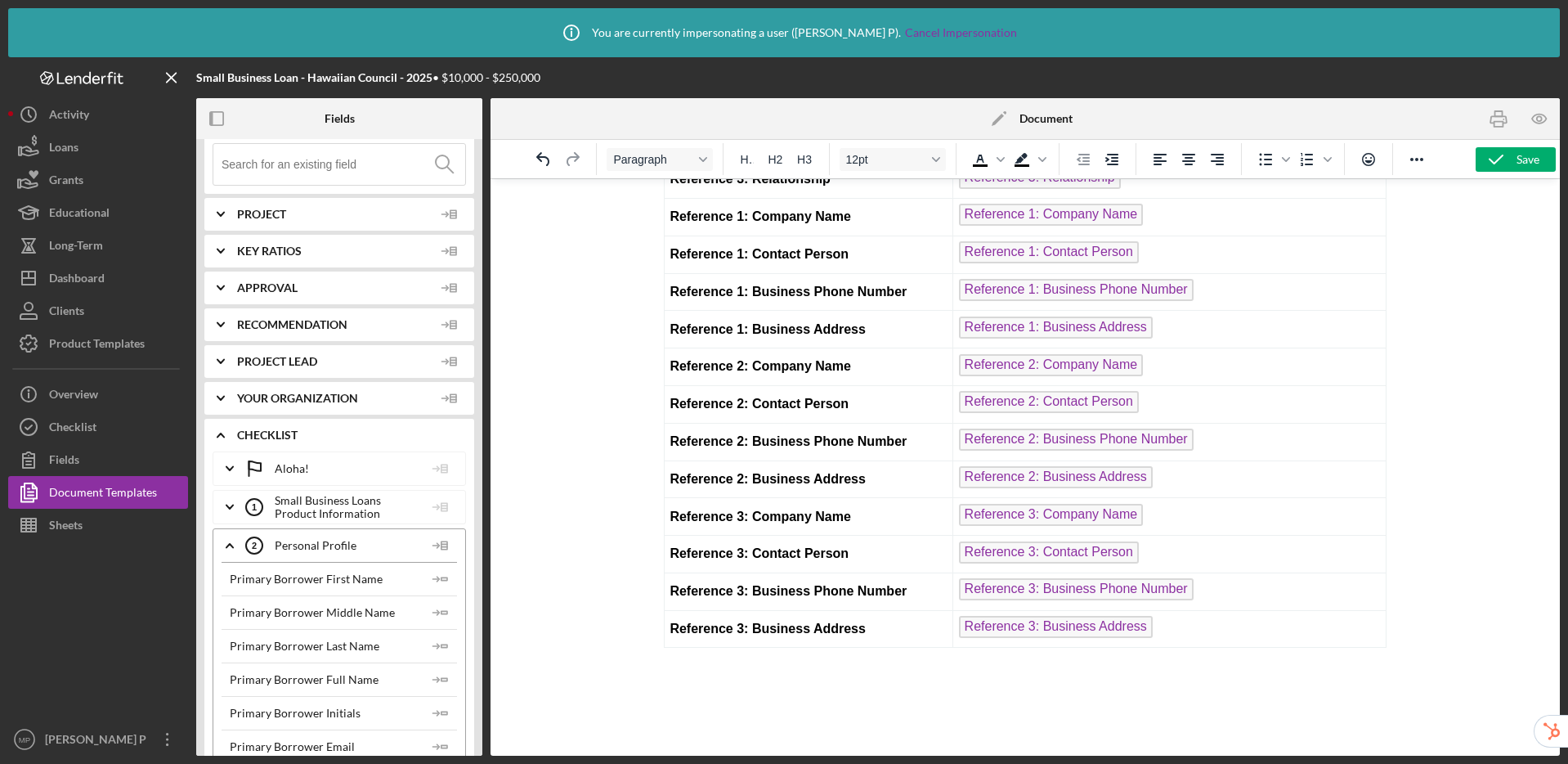
scroll to position [144, 0]
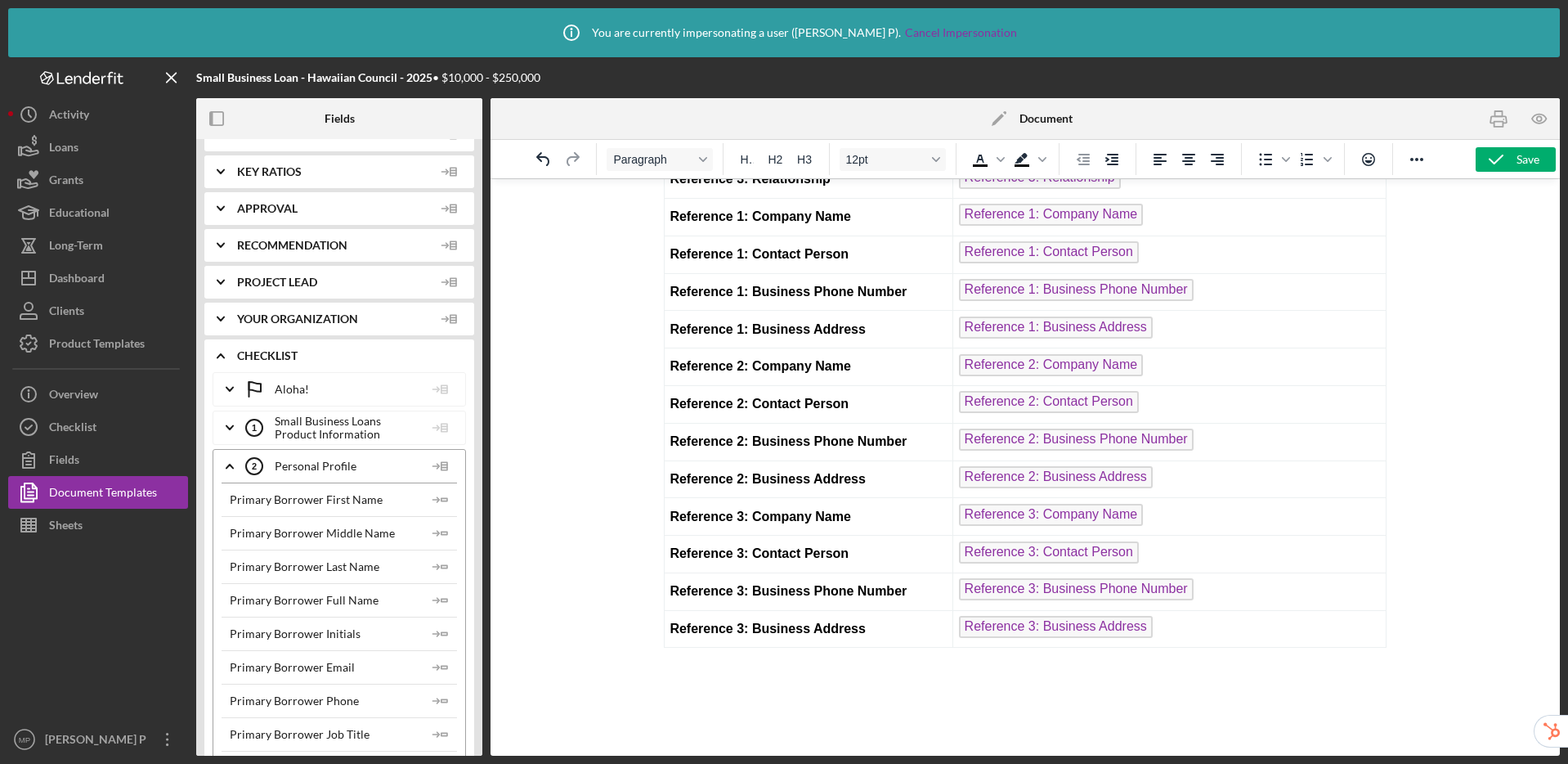
click at [225, 466] on icon "Icon/Expander" at bounding box center [230, 467] width 41 height 41
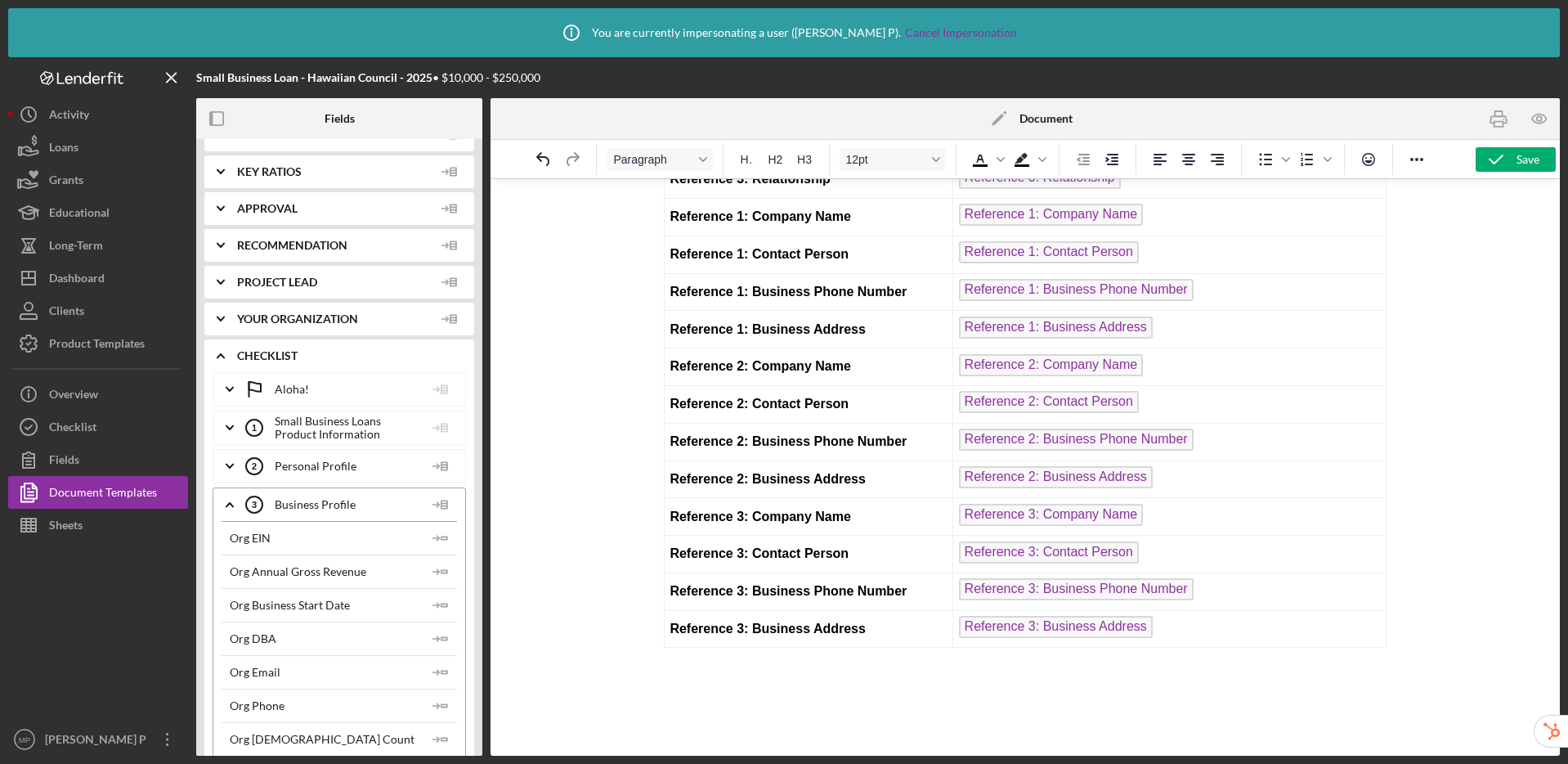
click at [227, 426] on polyline at bounding box center [229, 428] width 6 height 4
click at [233, 429] on icon "Icon/Expander" at bounding box center [230, 428] width 41 height 41
click at [441, 502] on polygon at bounding box center [444, 504] width 6 height 8
click at [453, 553] on div "Insert List" at bounding box center [466, 551] width 75 height 33
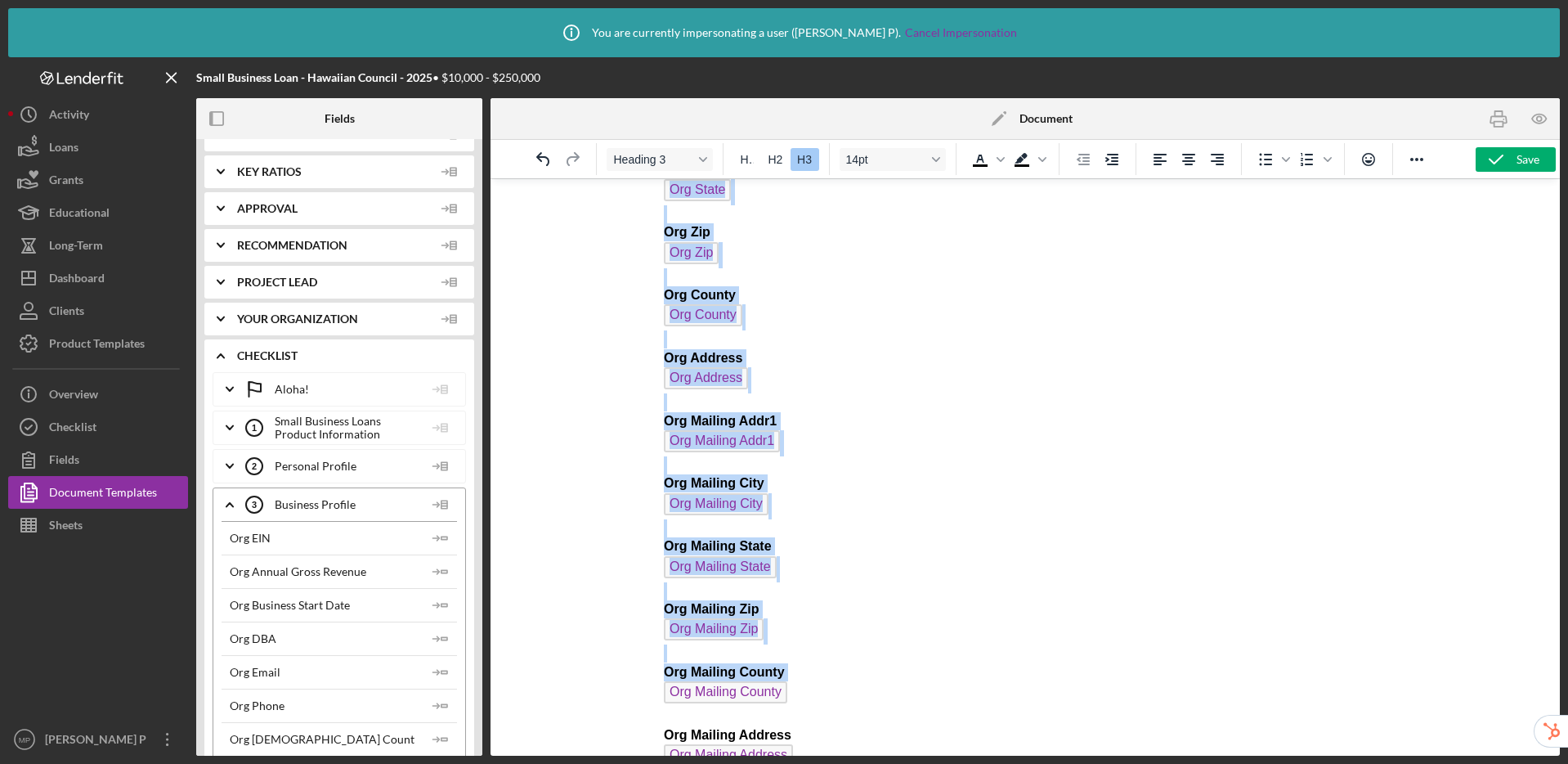
scroll to position [12435, 0]
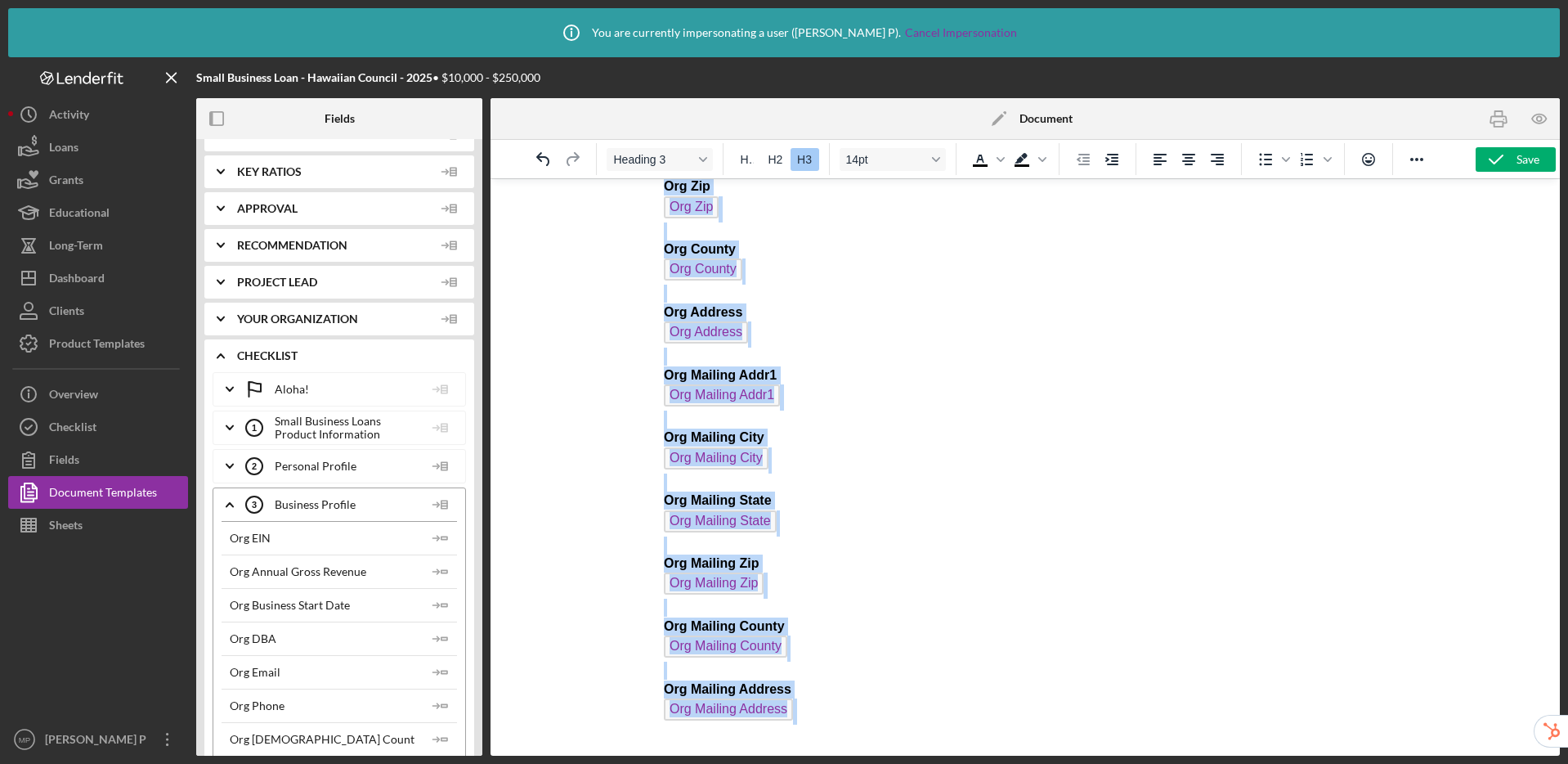
drag, startPoint x: 667, startPoint y: 405, endPoint x: 846, endPoint y: 758, distance: 395.8
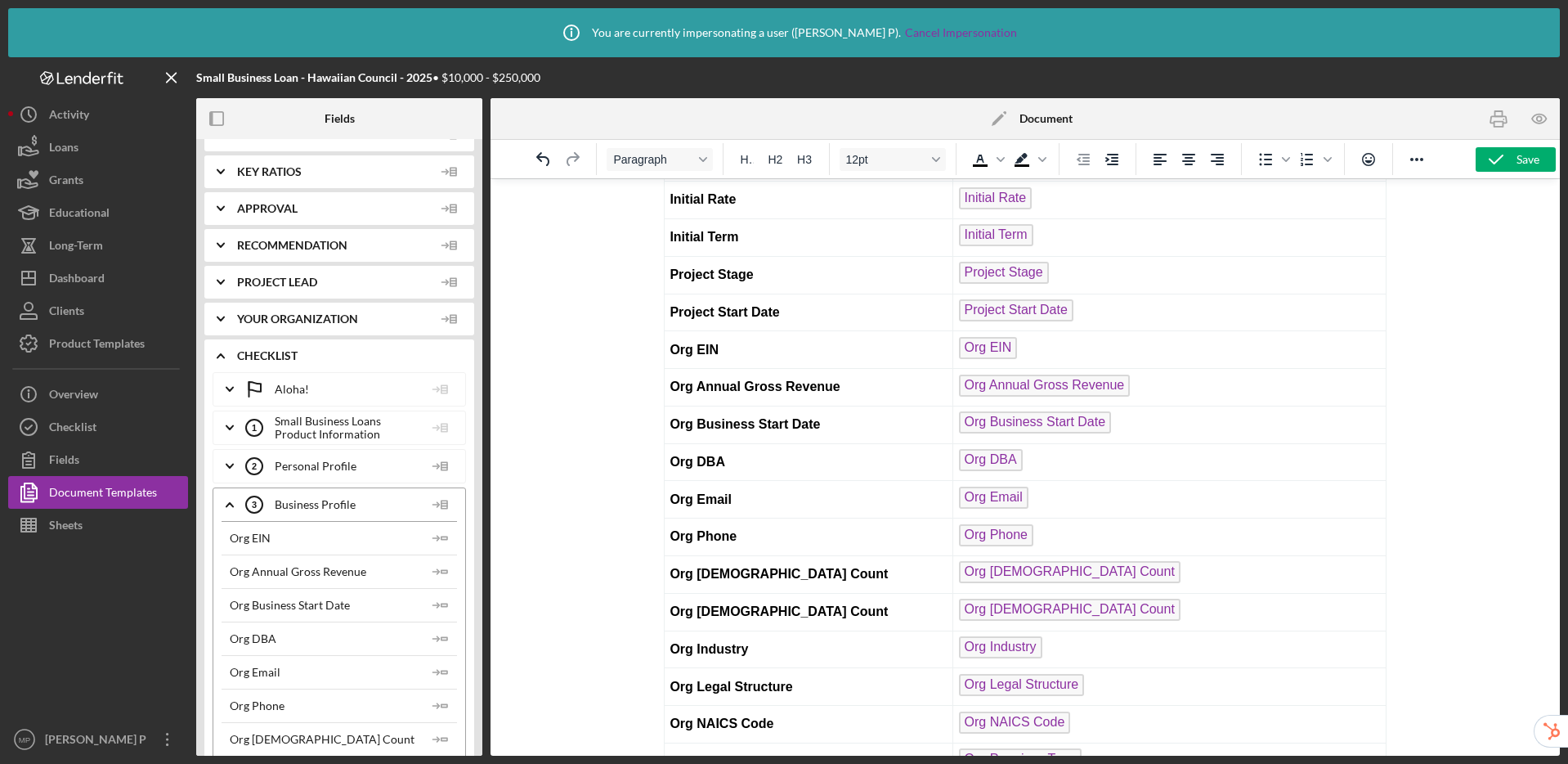
scroll to position [0, 0]
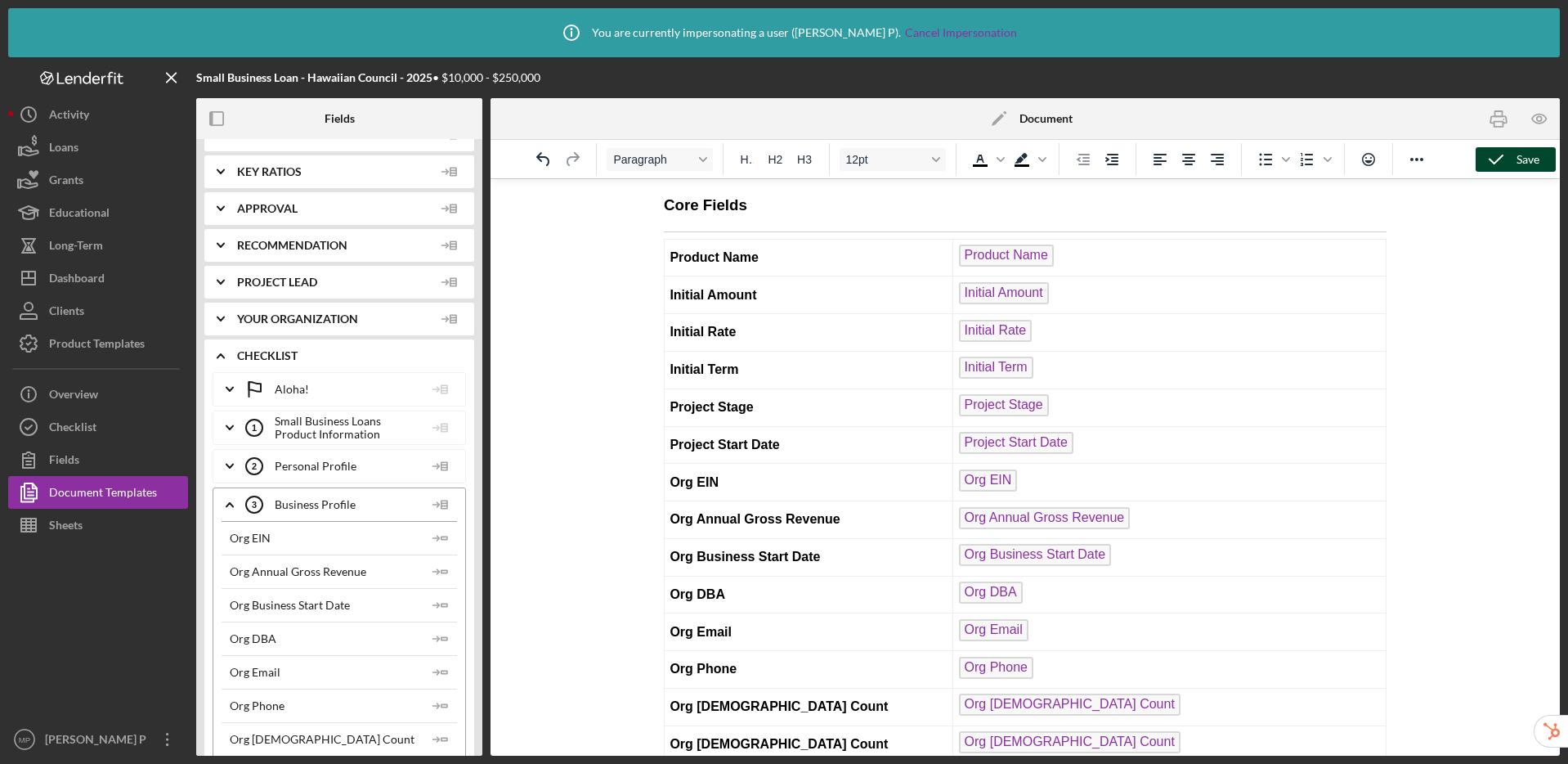
click at [1511, 161] on icon "button" at bounding box center [1496, 160] width 41 height 41
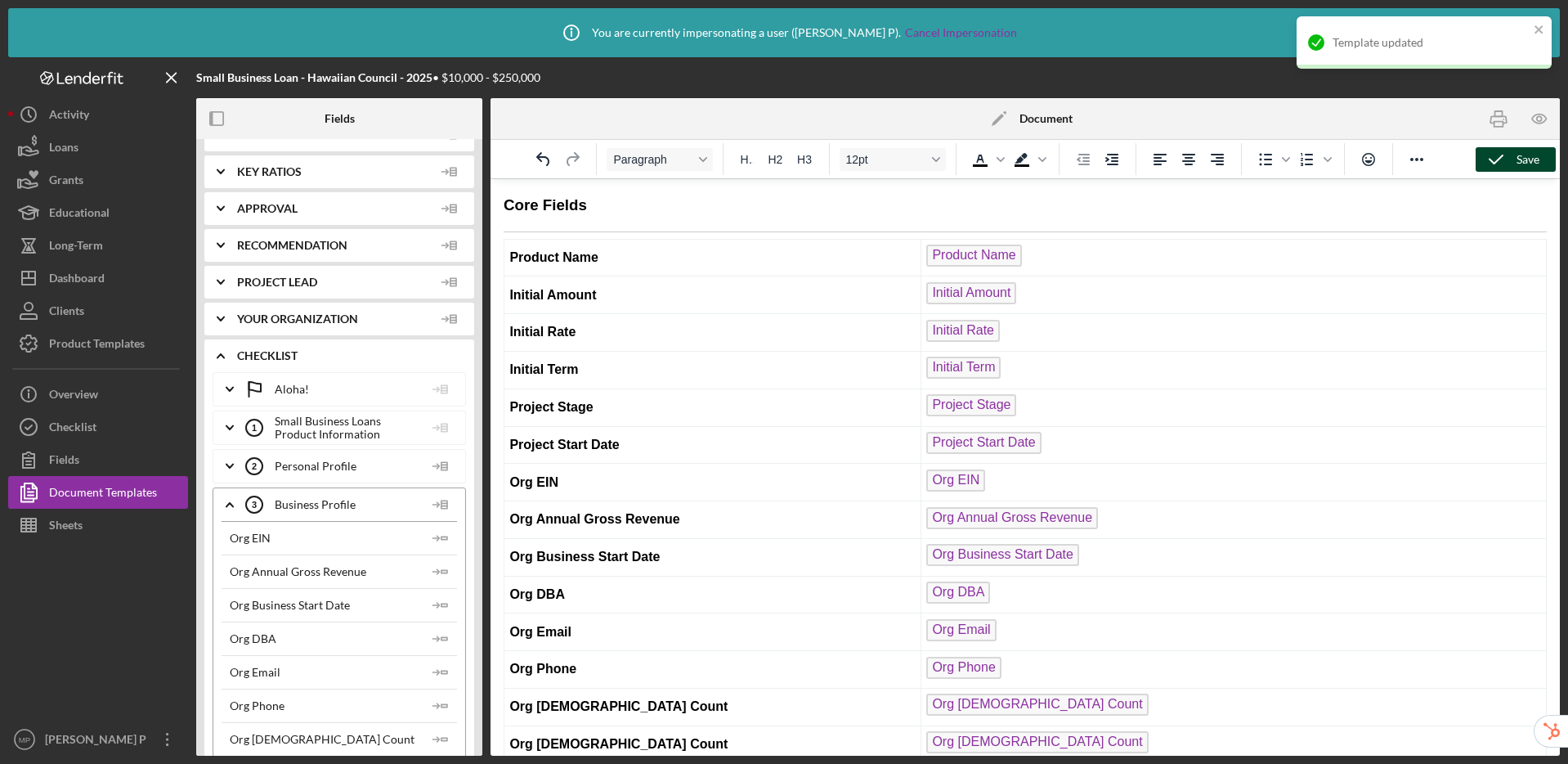
click at [1016, 115] on icon "Icon/Edit" at bounding box center [999, 118] width 41 height 41
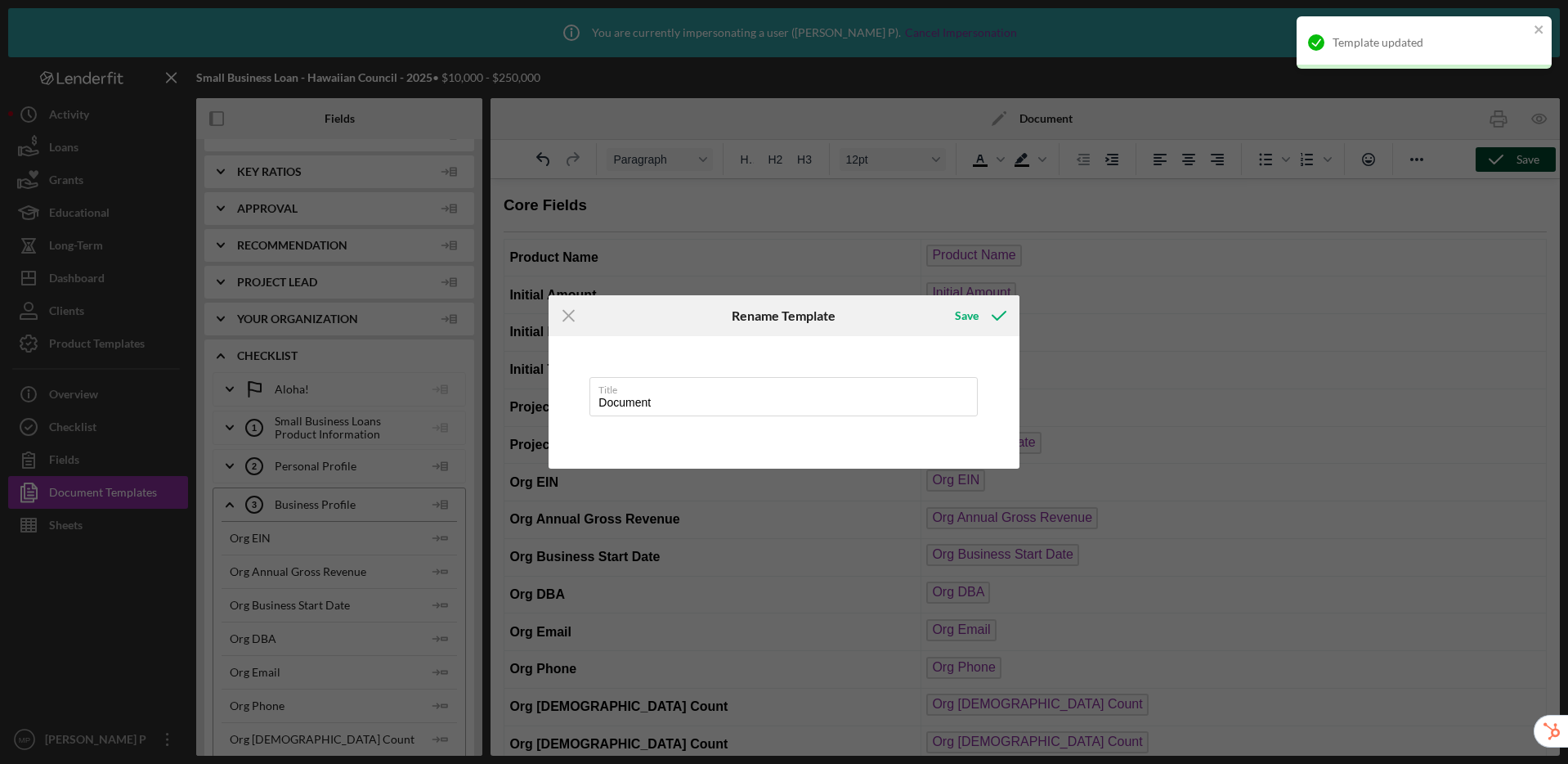
drag, startPoint x: 657, startPoint y: 403, endPoint x: 559, endPoint y: 399, distance: 98.1
click at [559, 399] on div "Title Document" at bounding box center [783, 402] width 470 height 132
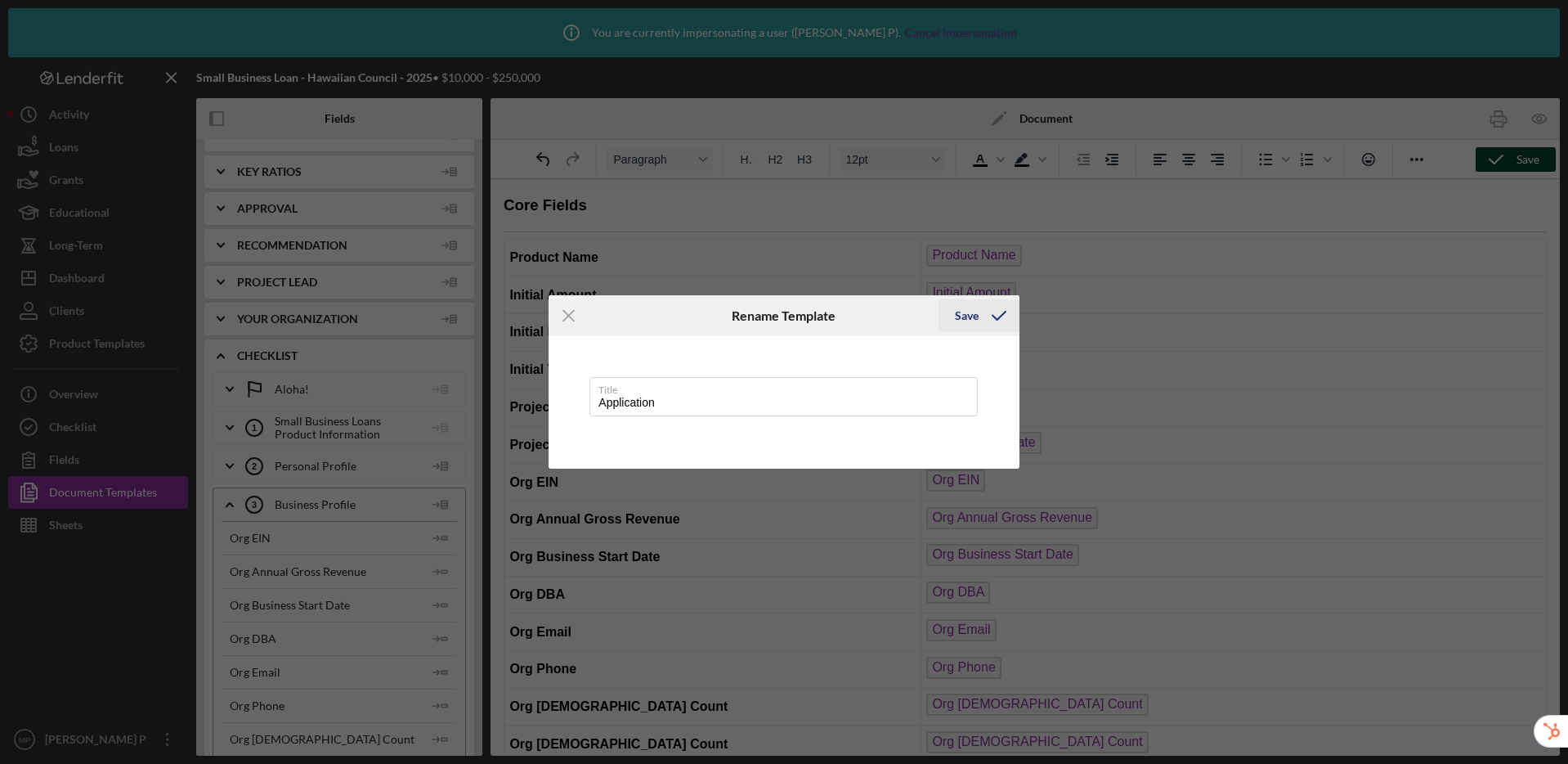
type input "Application"
click at [975, 315] on div "Save" at bounding box center [967, 315] width 24 height 32
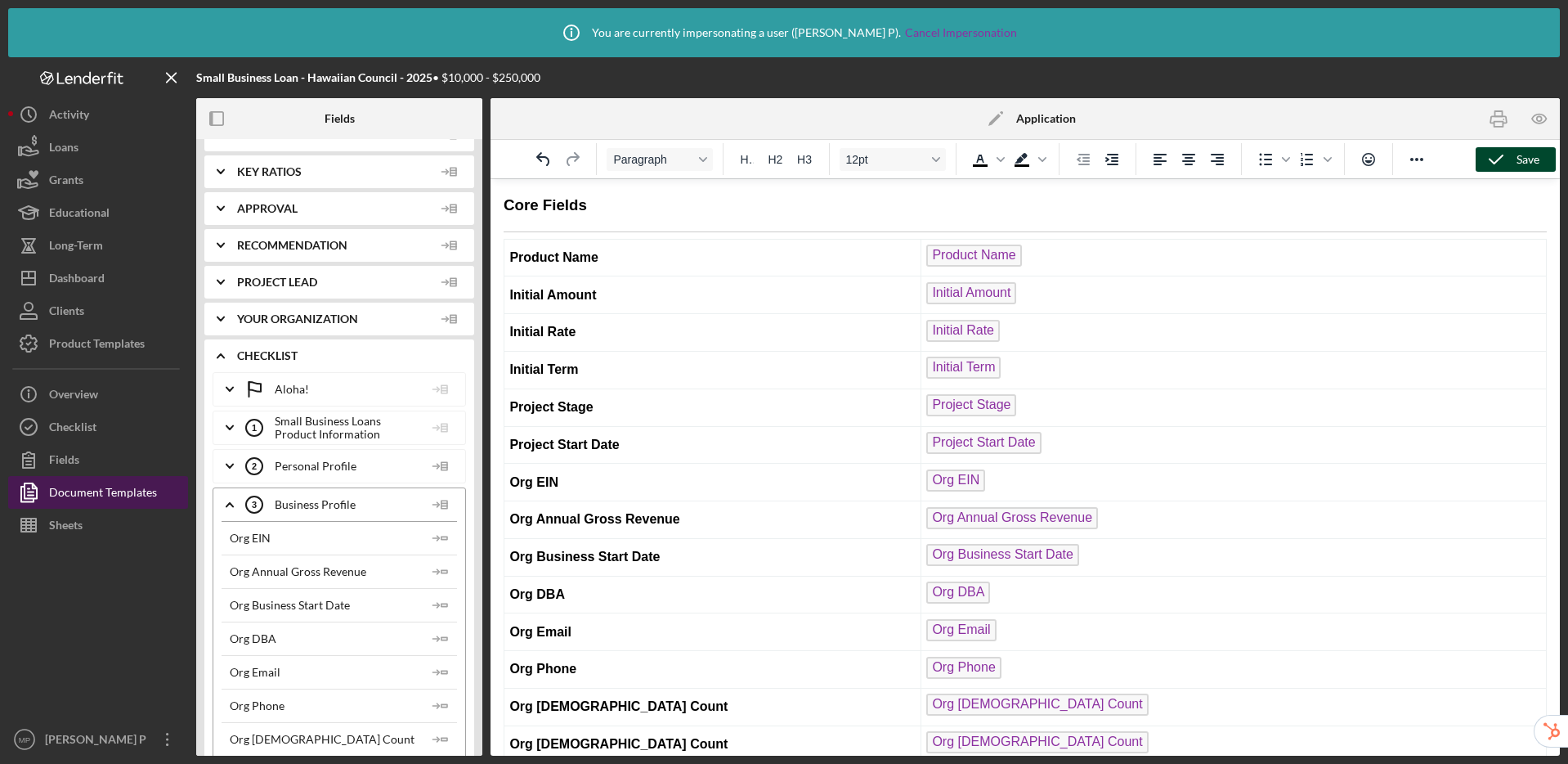
click at [103, 494] on div "Document Templates" at bounding box center [103, 494] width 108 height 37
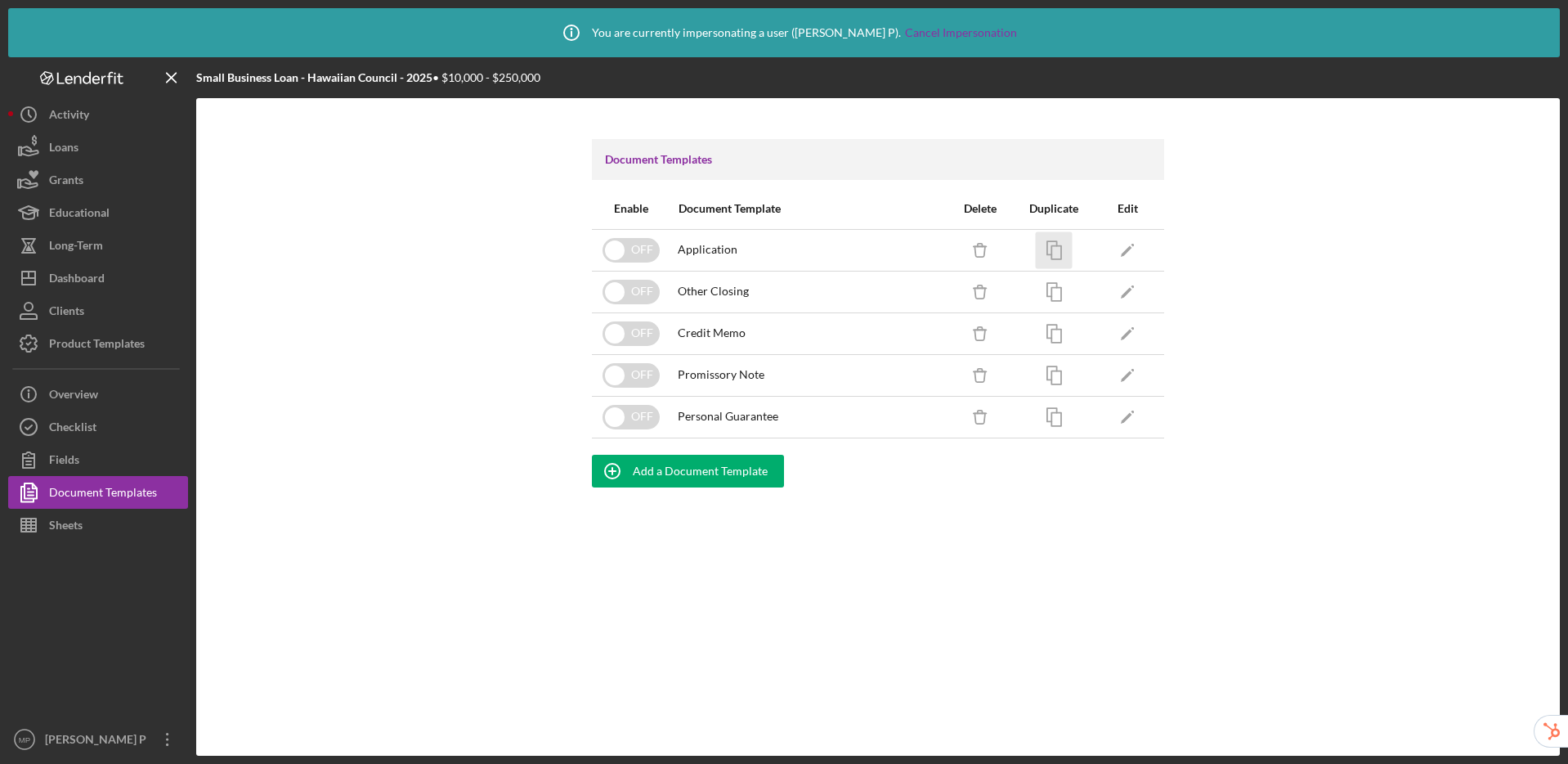
click at [1043, 252] on icon "button" at bounding box center [1055, 250] width 37 height 37
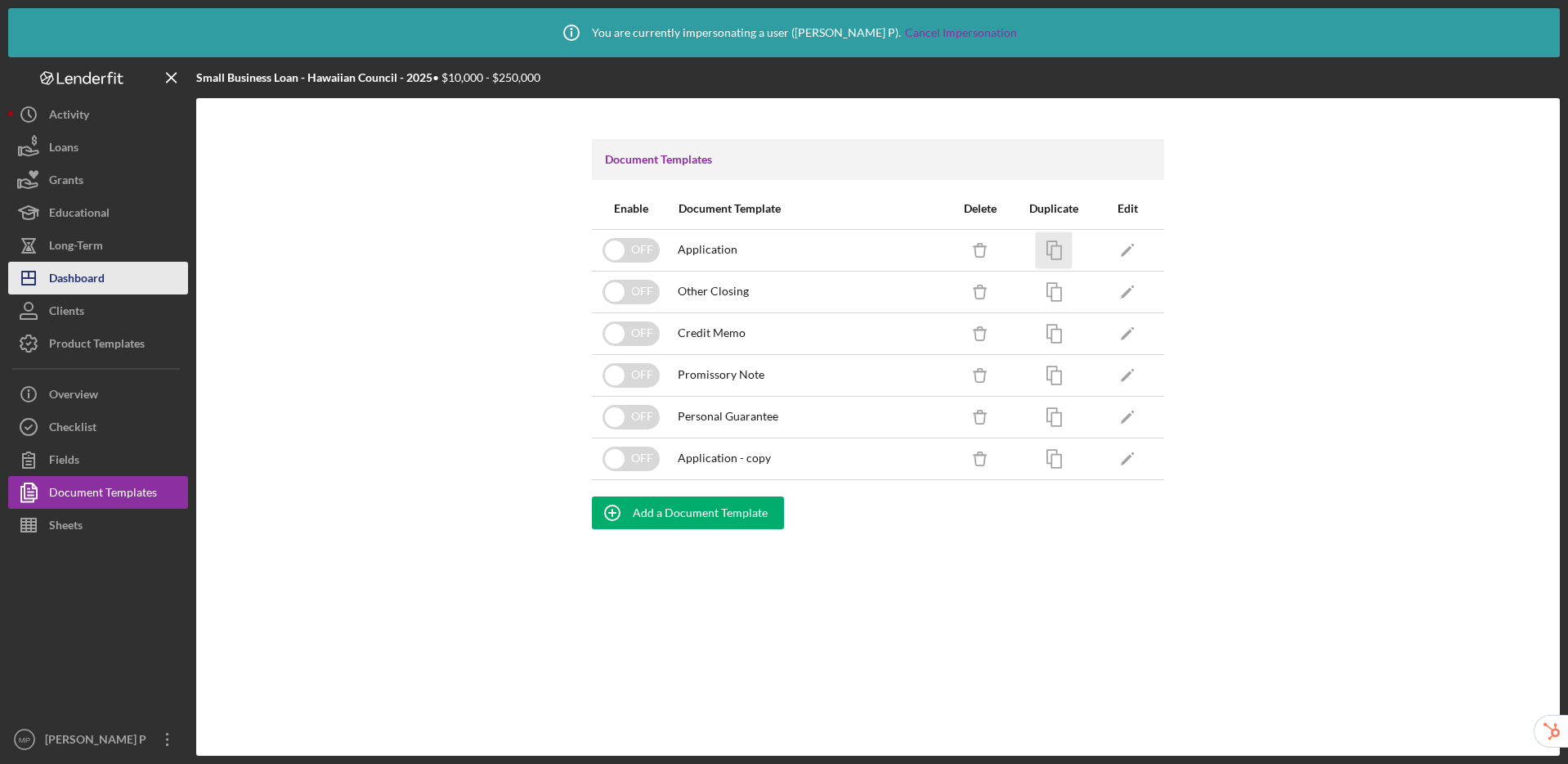
click at [82, 279] on div "Dashboard" at bounding box center [77, 280] width 55 height 37
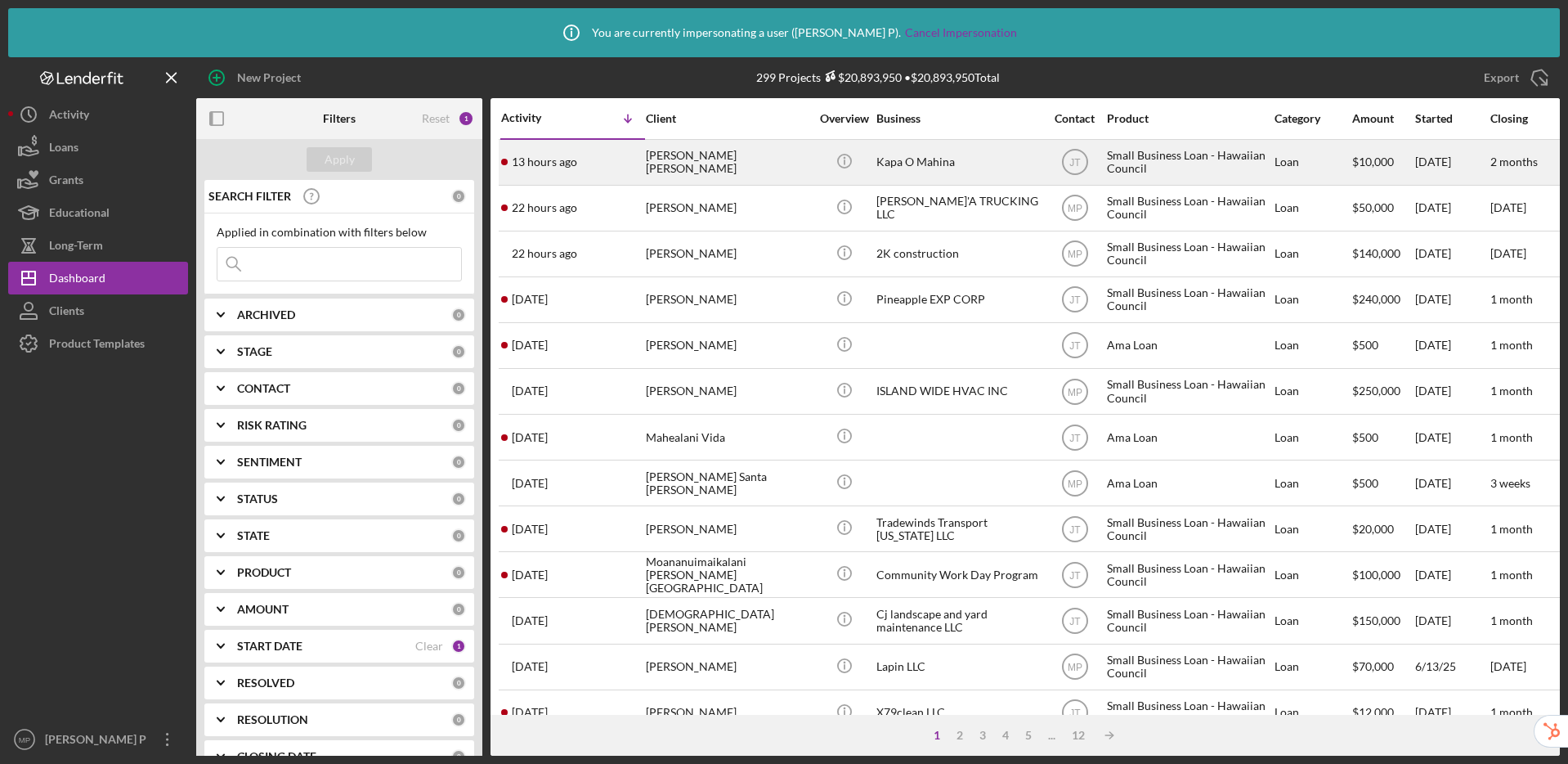
click at [920, 158] on div "Kapa O Mahina" at bounding box center [958, 162] width 163 height 43
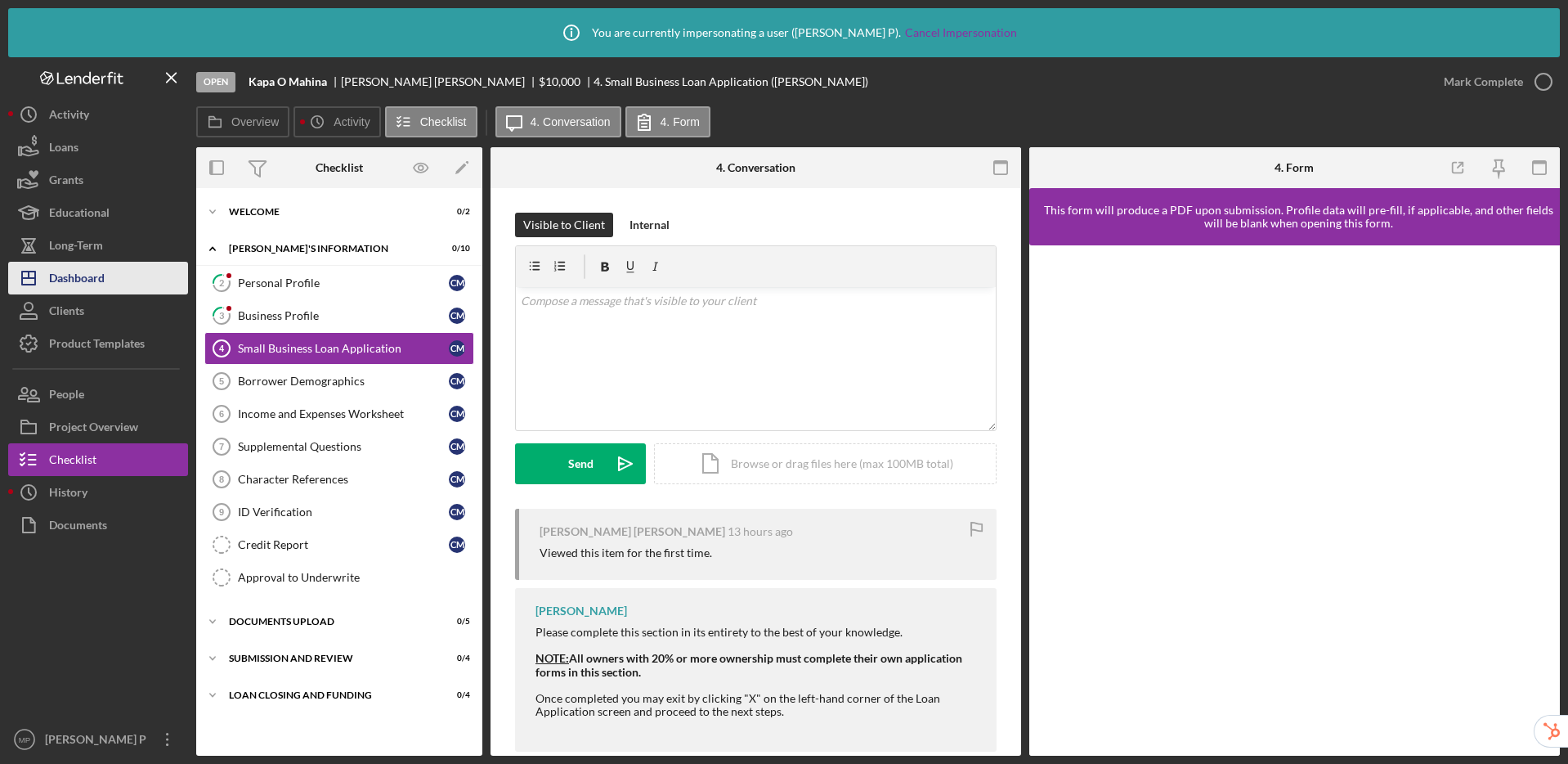
click at [111, 283] on button "Icon/Dashboard Dashboard" at bounding box center [98, 277] width 180 height 32
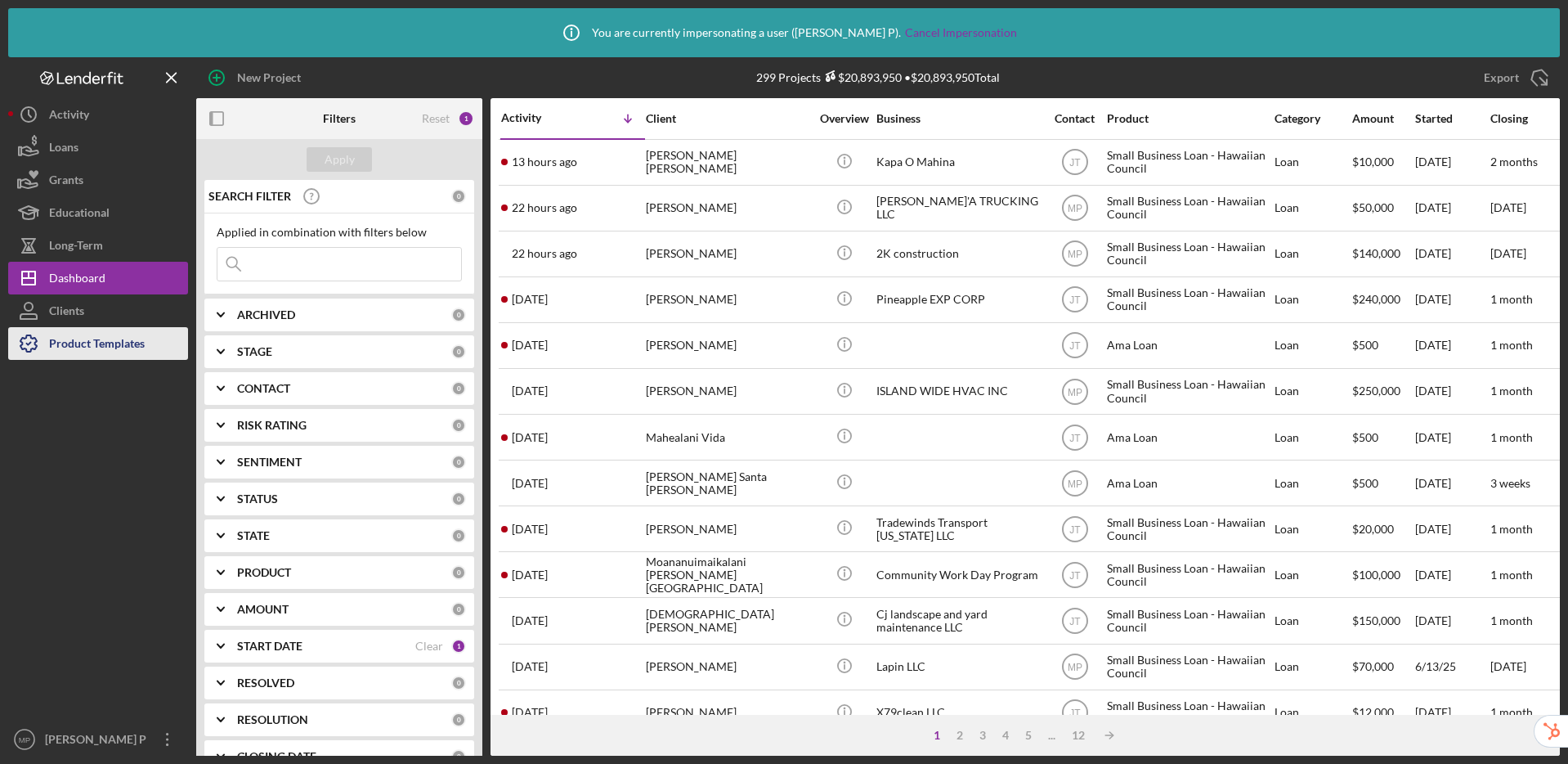
click at [103, 347] on div "Product Templates" at bounding box center [97, 346] width 96 height 37
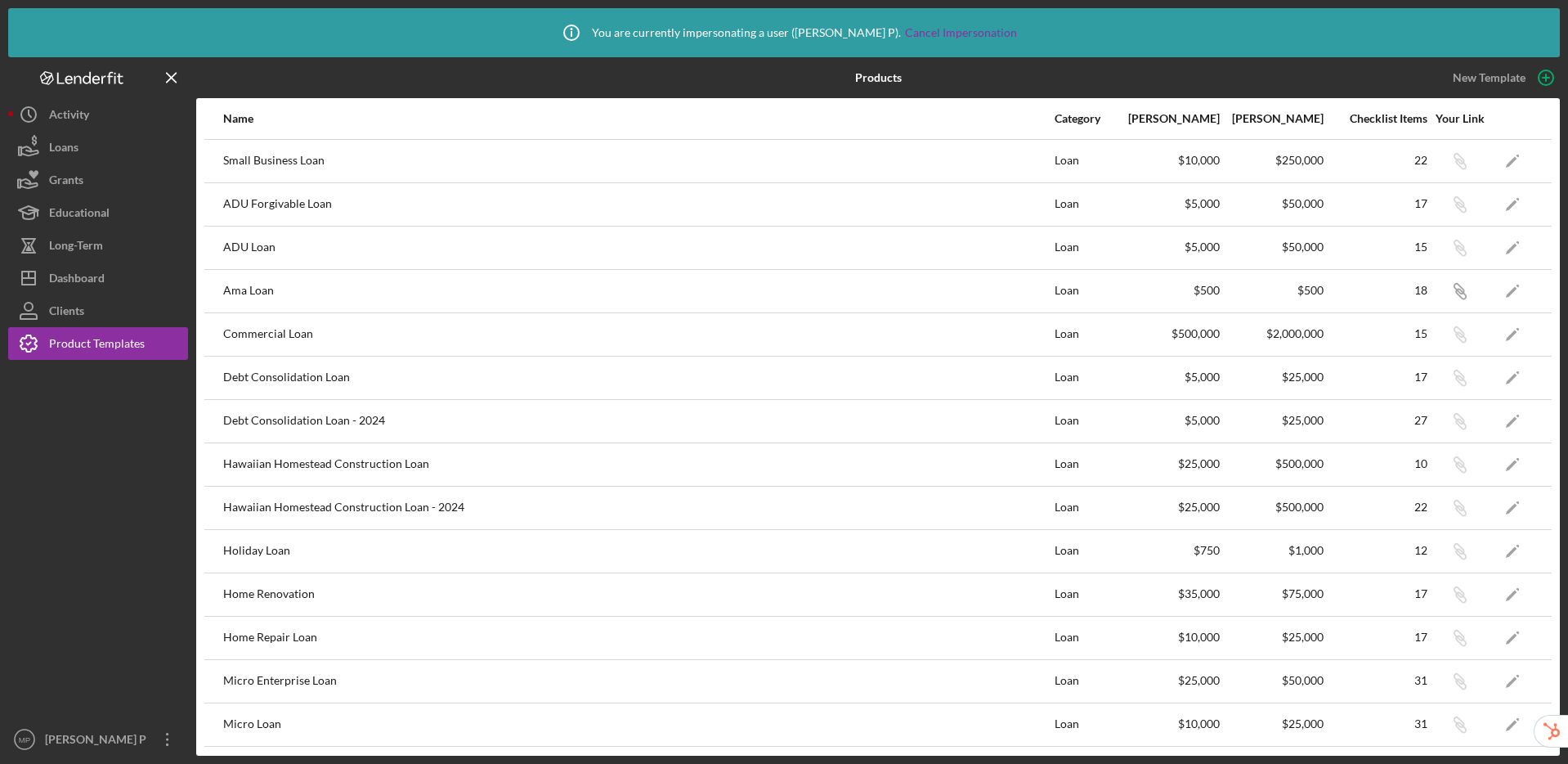
scroll to position [563, 0]
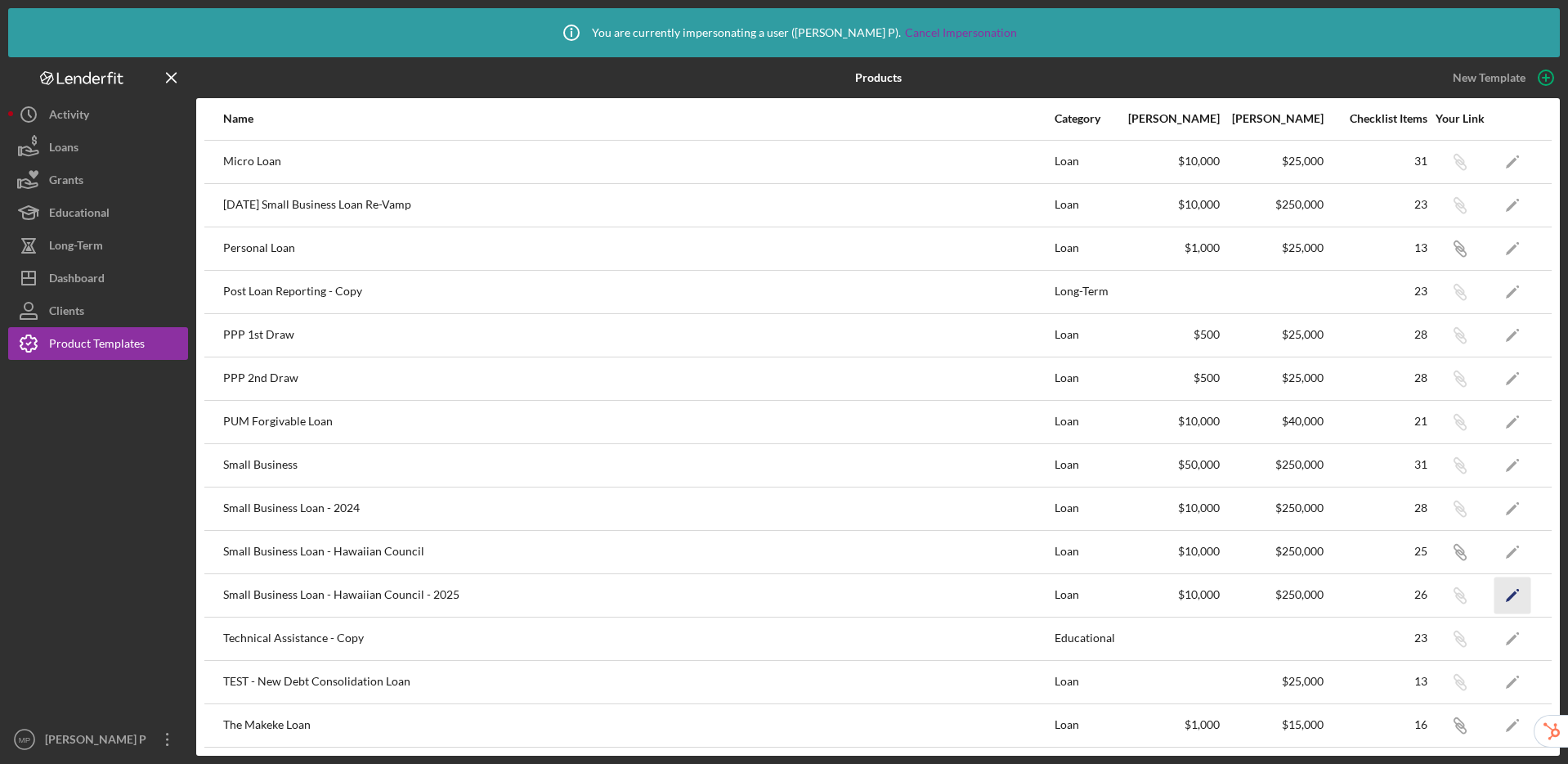
click at [1506, 594] on polygon "button" at bounding box center [1512, 596] width 11 height 11
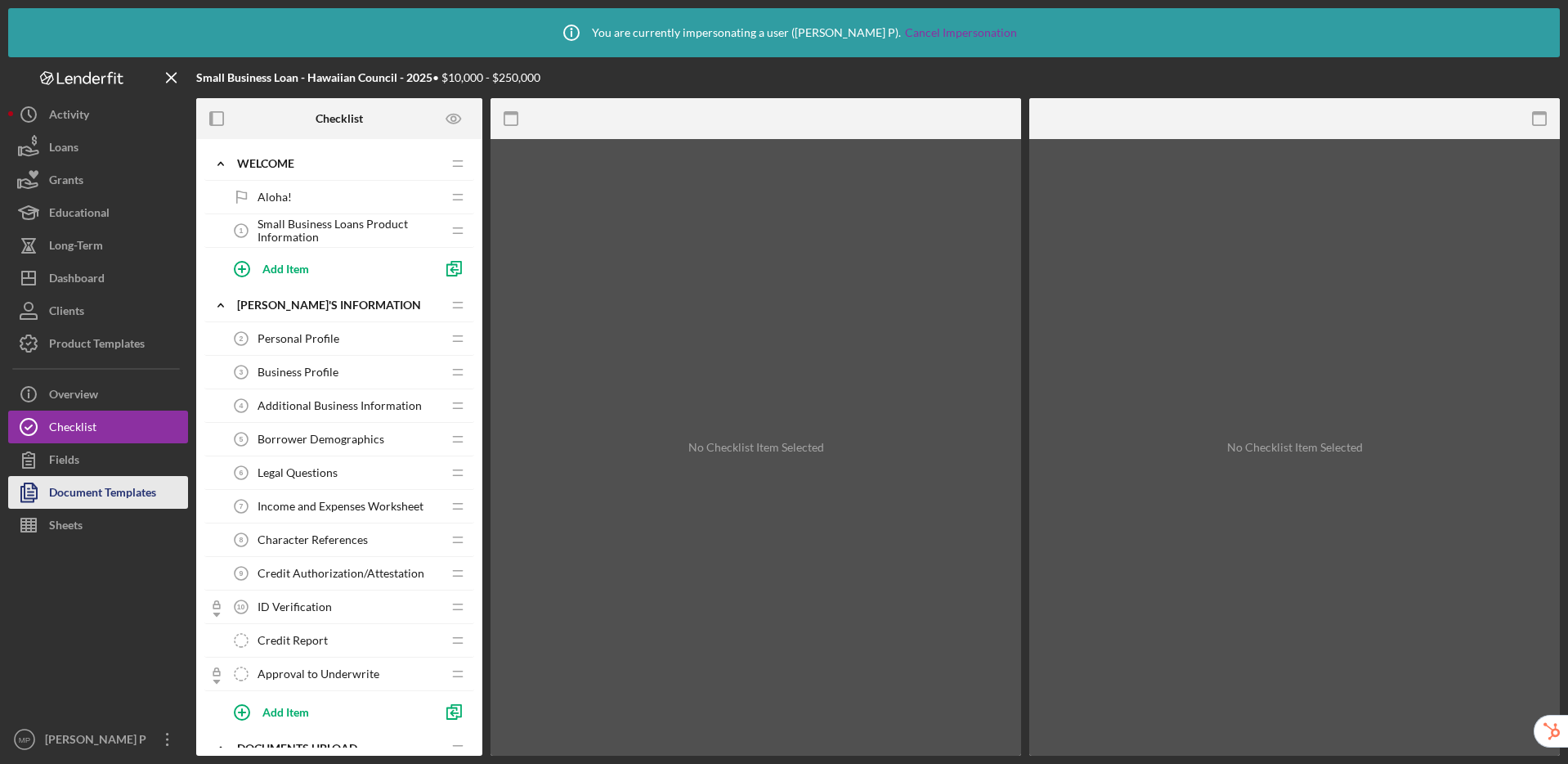
click at [91, 485] on div "Document Templates" at bounding box center [103, 494] width 107 height 37
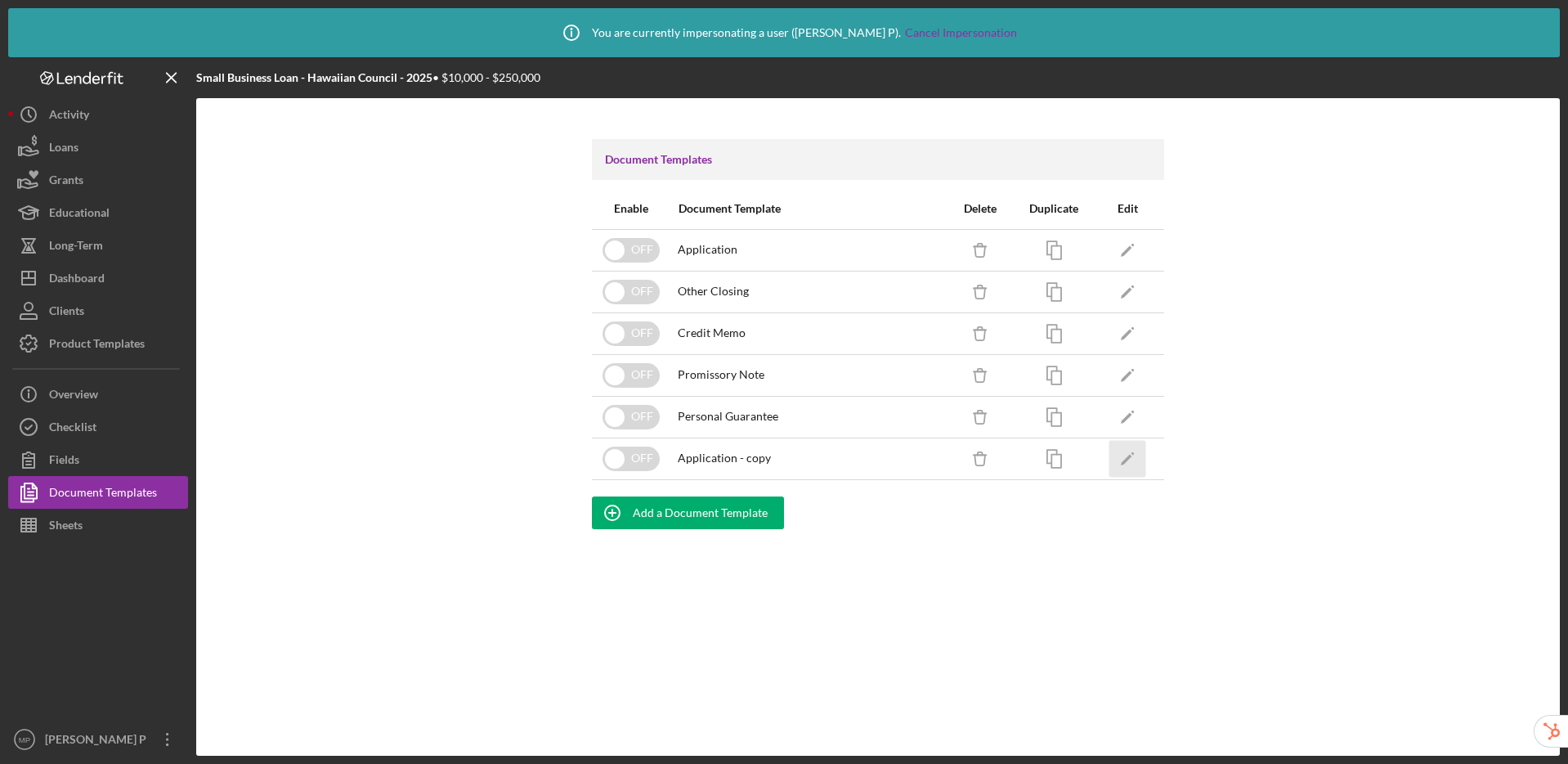
click at [1134, 454] on icon "Icon/Edit" at bounding box center [1128, 458] width 37 height 37
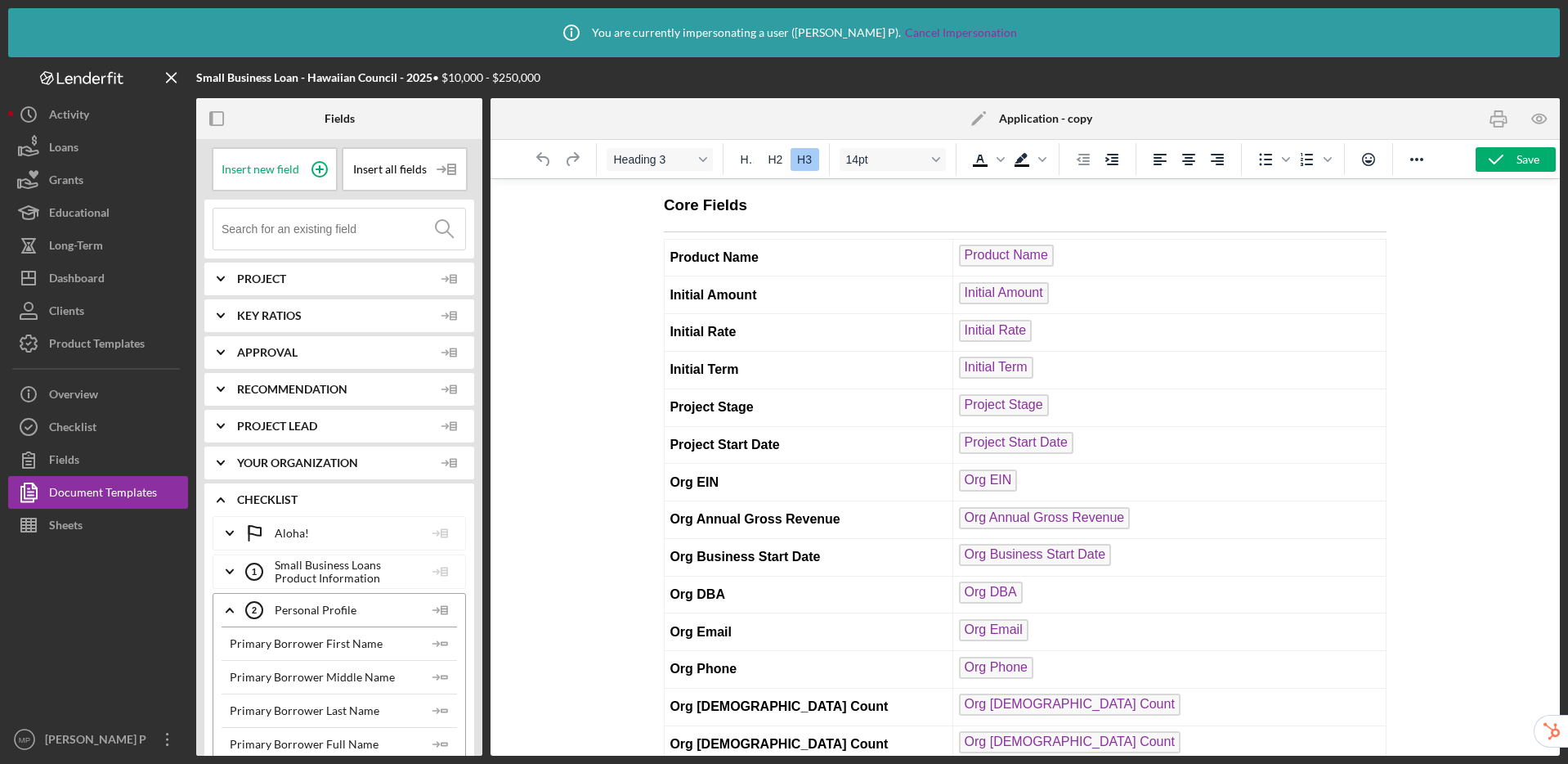
click at [971, 116] on icon "Icon/Edit" at bounding box center [979, 118] width 41 height 41
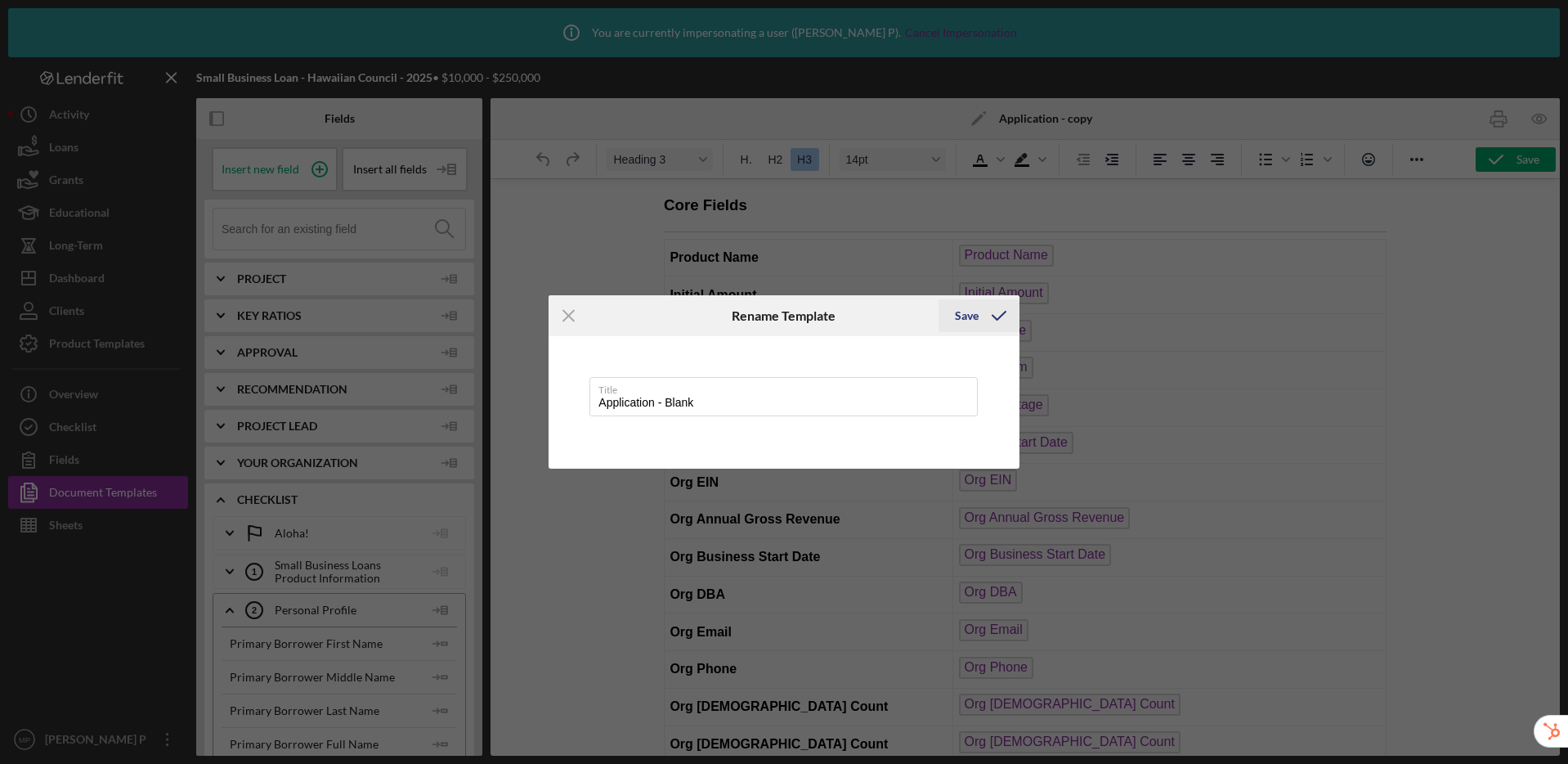
type input "Application - Blank"
click at [959, 315] on div "Save" at bounding box center [967, 315] width 24 height 32
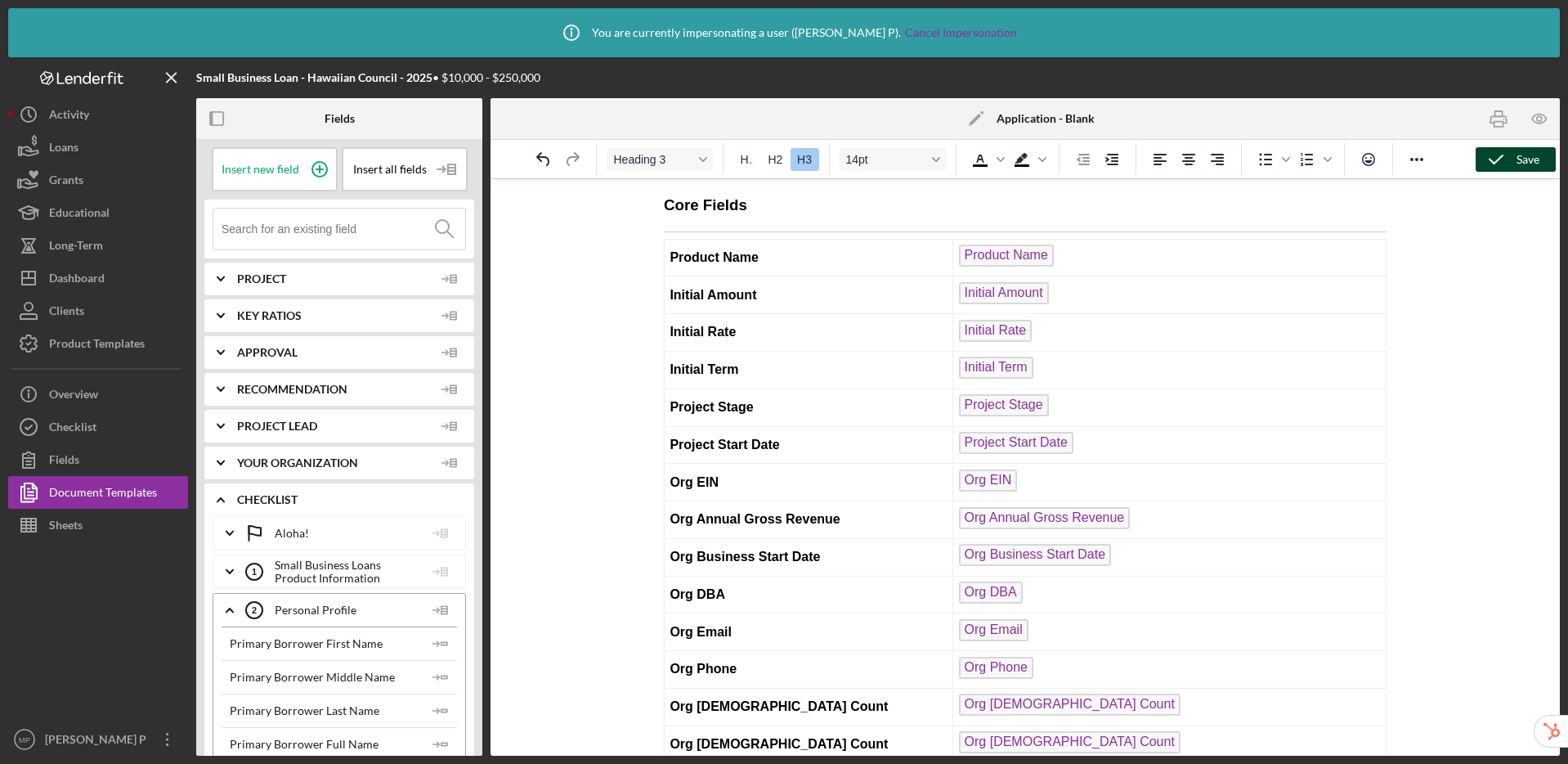
click at [1493, 164] on icon "button" at bounding box center [1496, 160] width 41 height 41
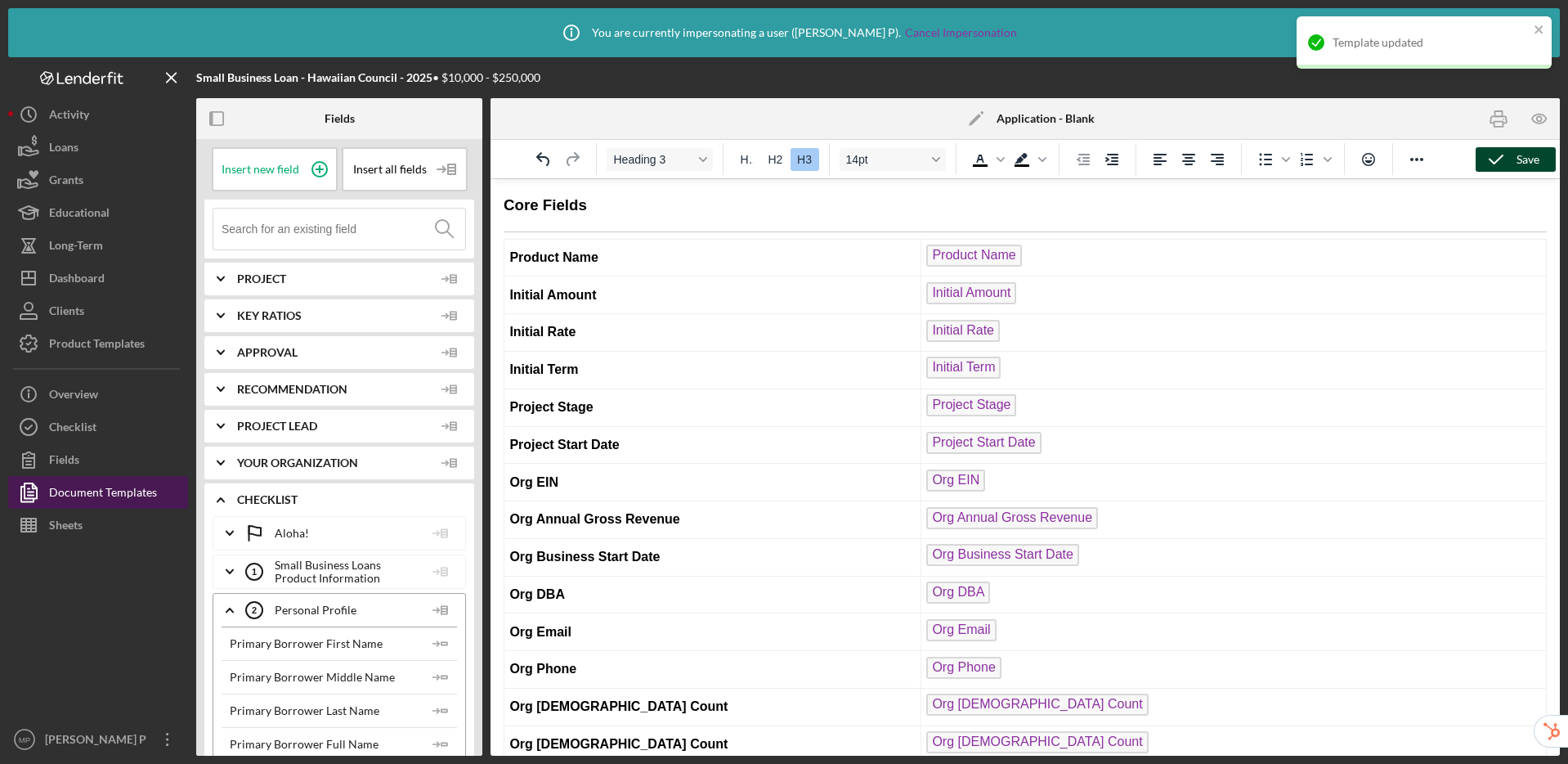
click at [127, 491] on div "Document Templates" at bounding box center [103, 494] width 108 height 37
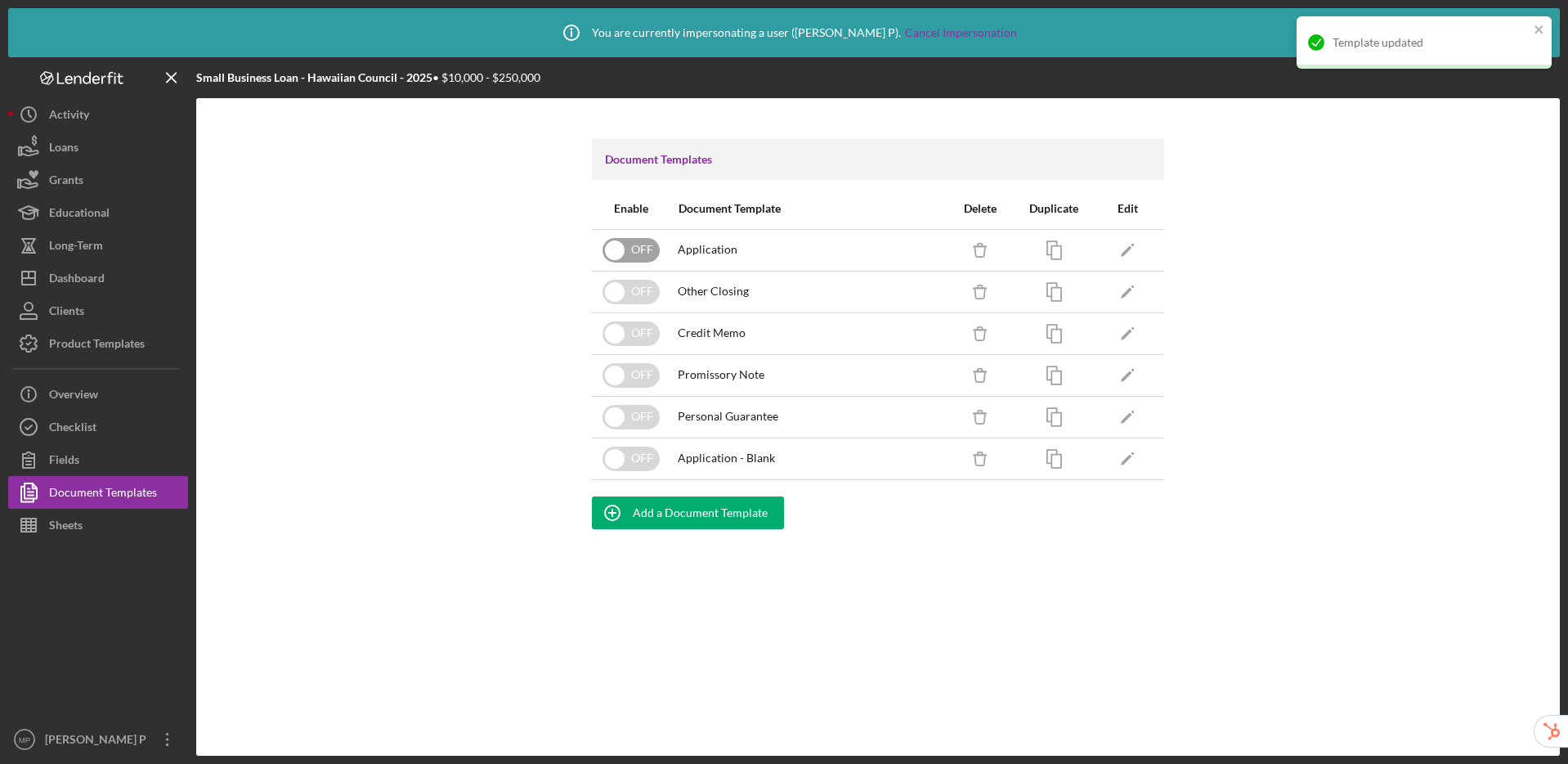
click at [618, 250] on input "checkbox" at bounding box center [631, 250] width 57 height 25
checkbox input "true"
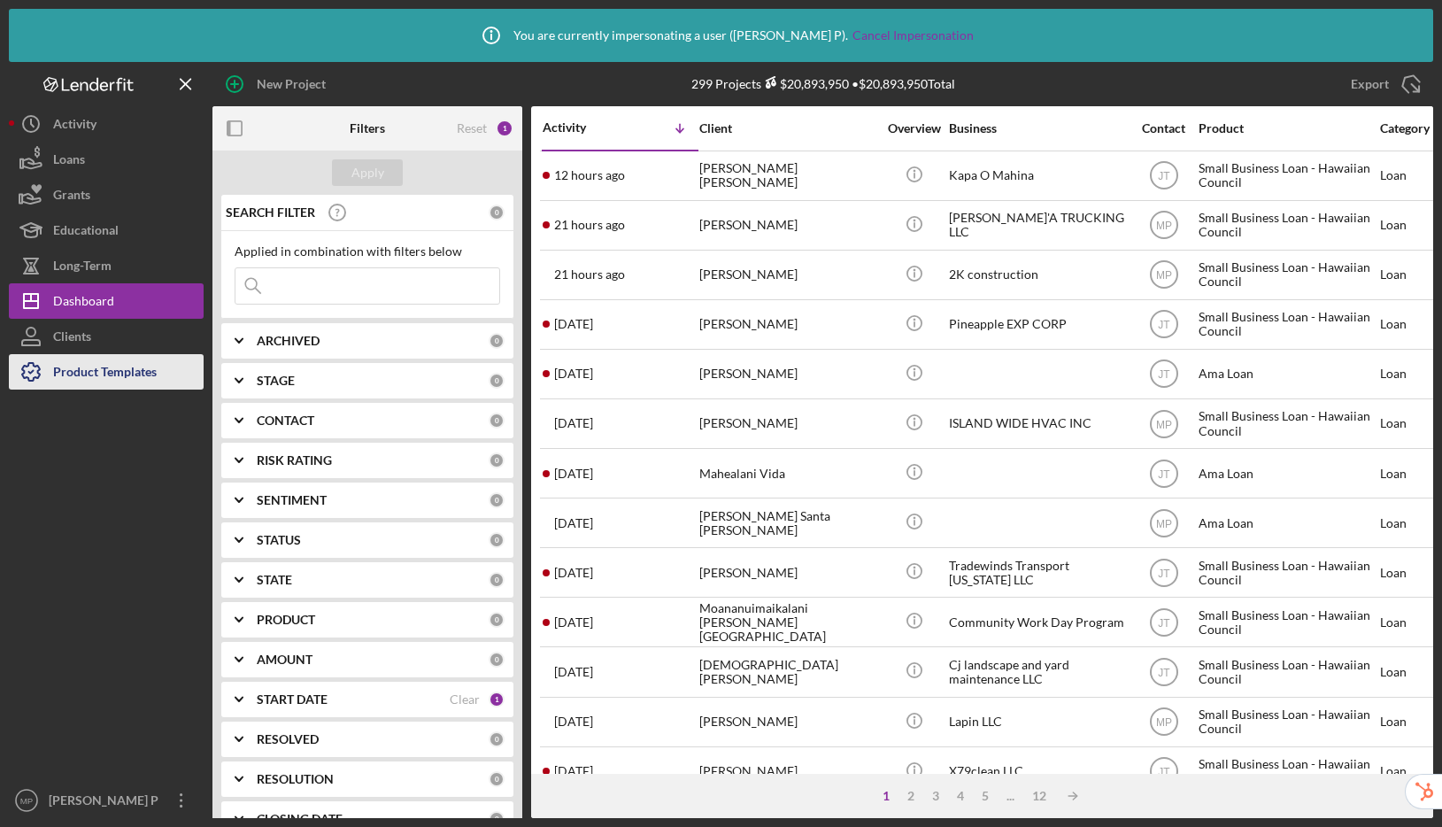
click at [38, 375] on icon "button" at bounding box center [31, 372] width 18 height 18
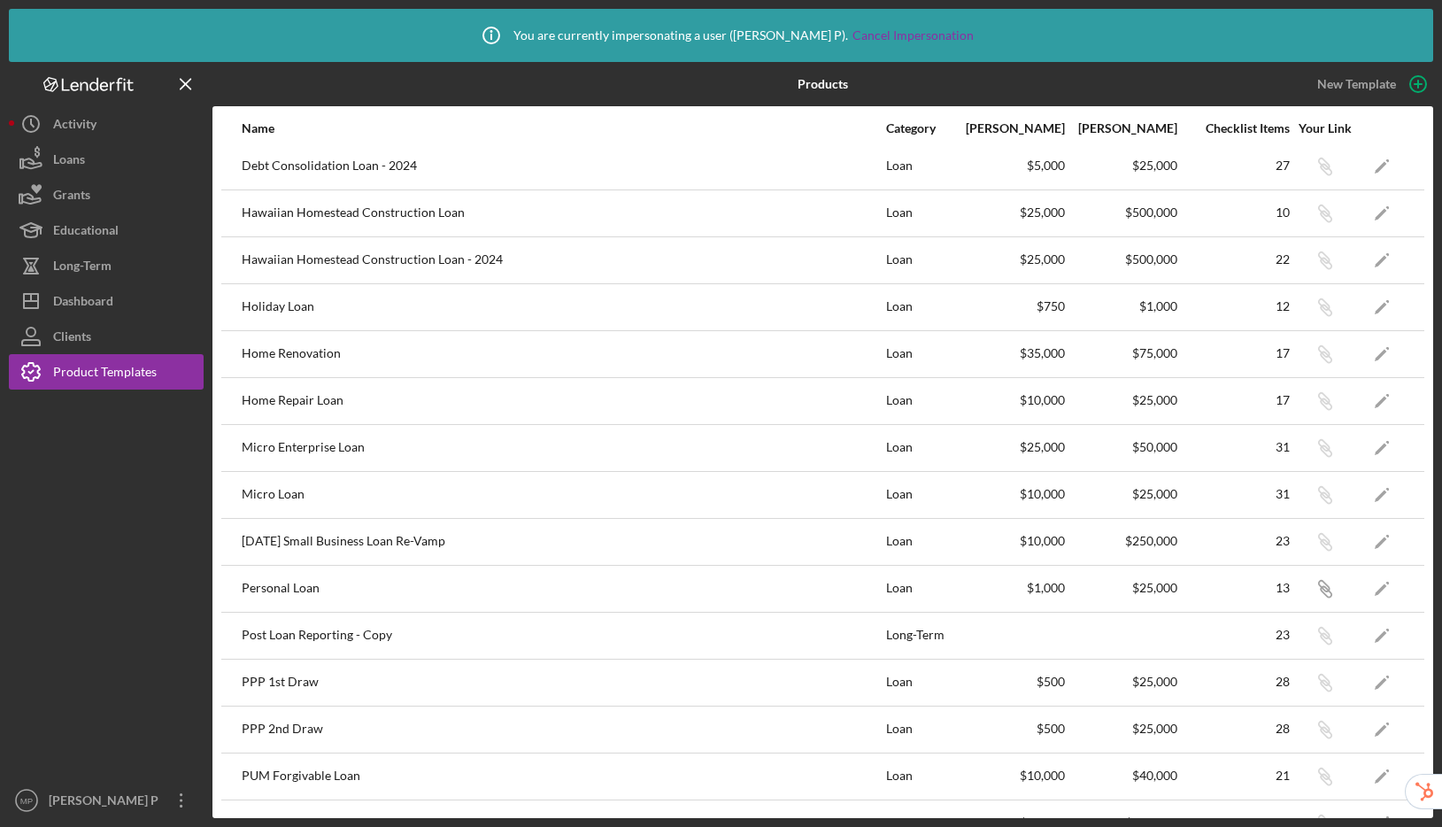
scroll to position [560, 0]
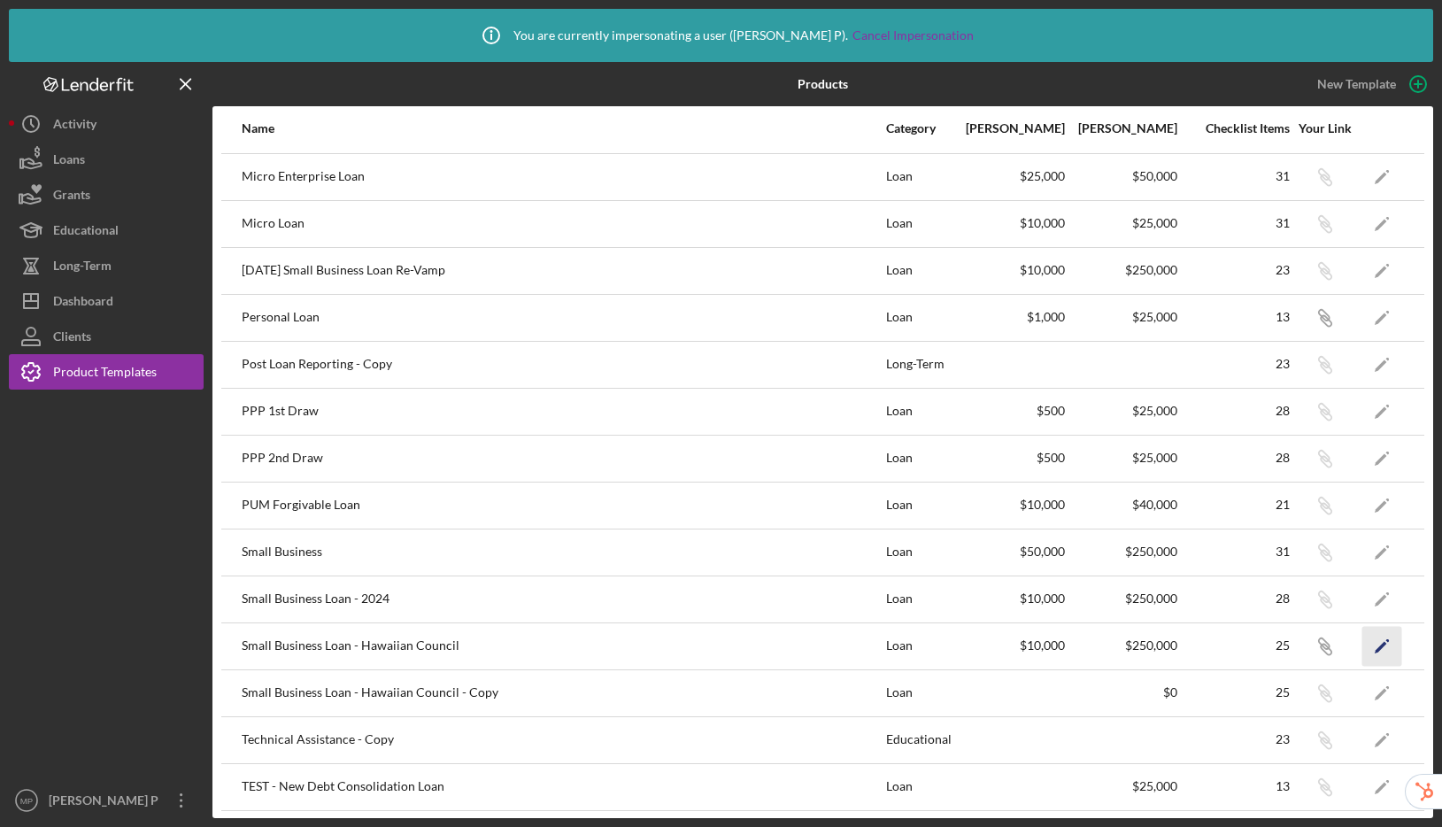
click at [1367, 651] on icon "Icon/Edit" at bounding box center [1383, 646] width 40 height 40
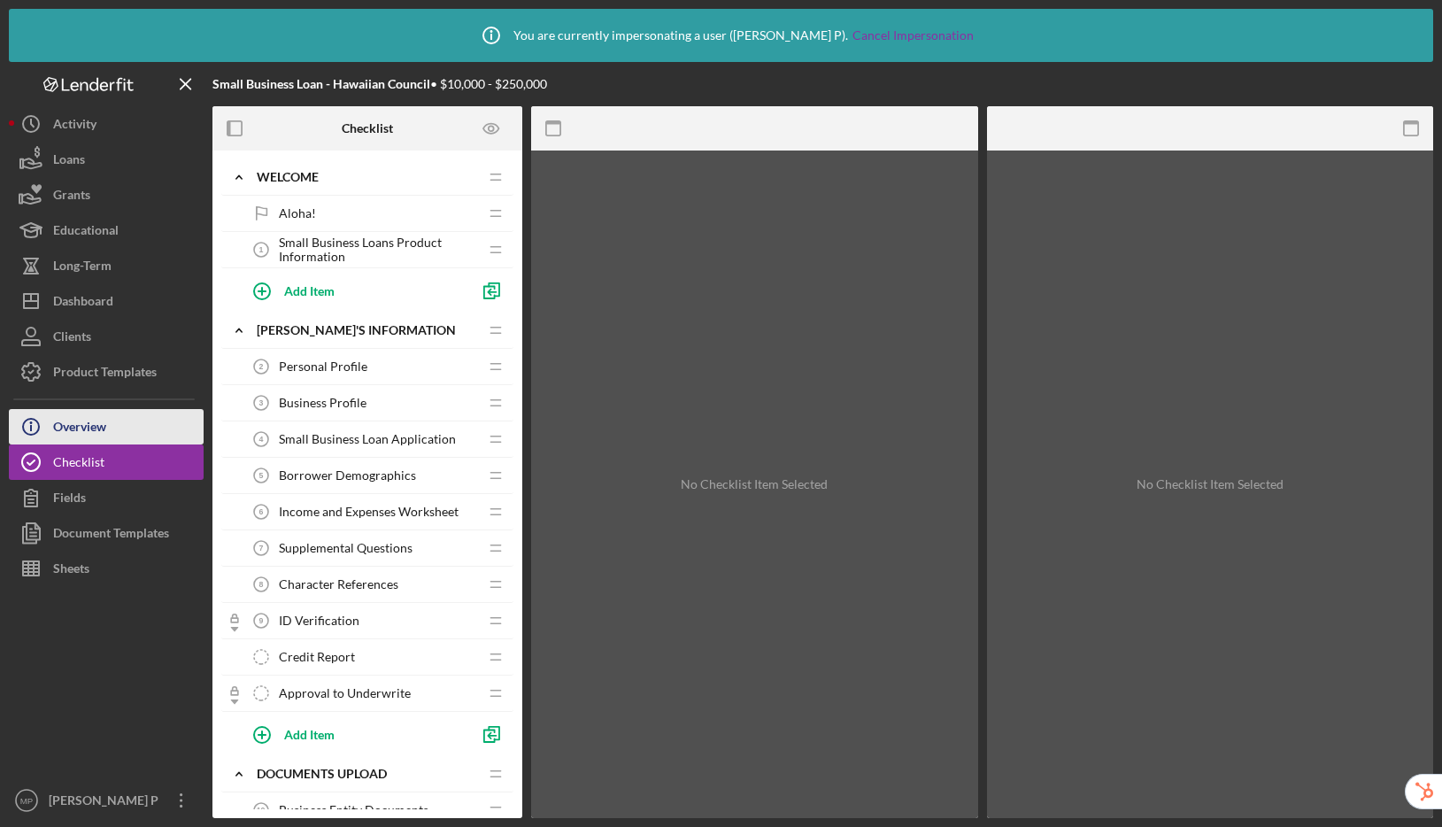
click at [50, 430] on icon "Icon/Info" at bounding box center [31, 427] width 44 height 44
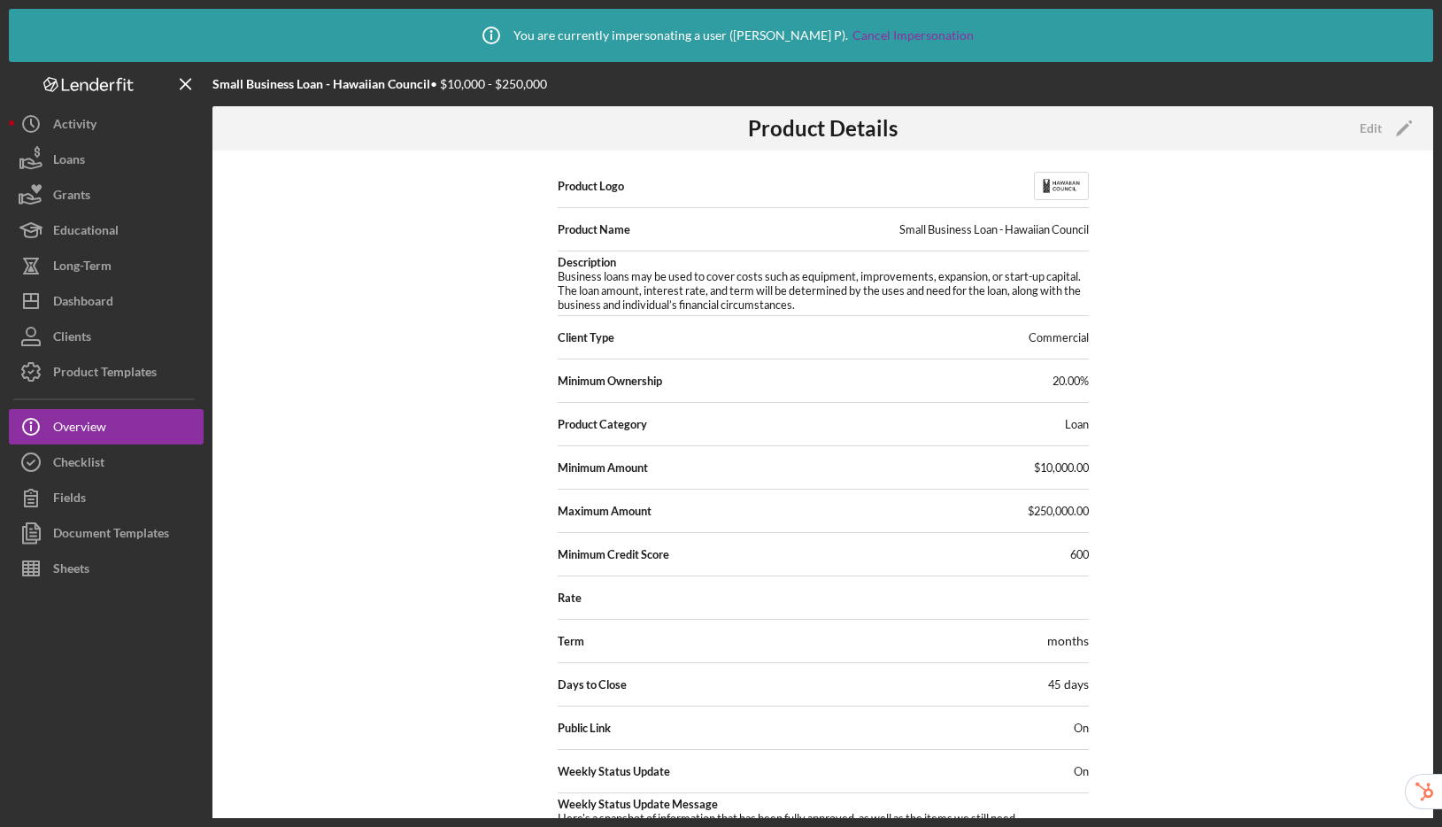
scroll to position [24, 0]
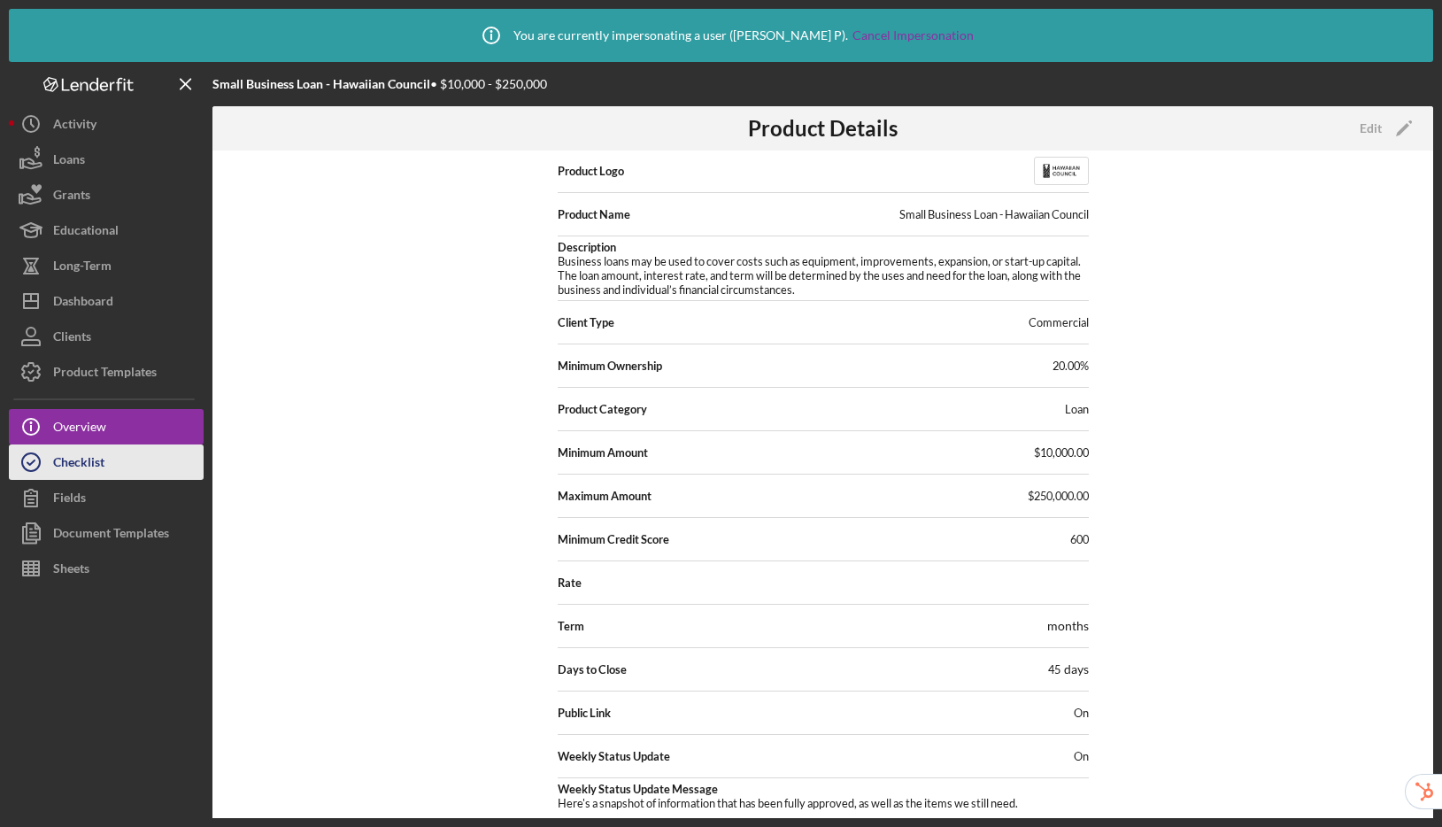
click at [92, 475] on div "Checklist" at bounding box center [78, 464] width 51 height 40
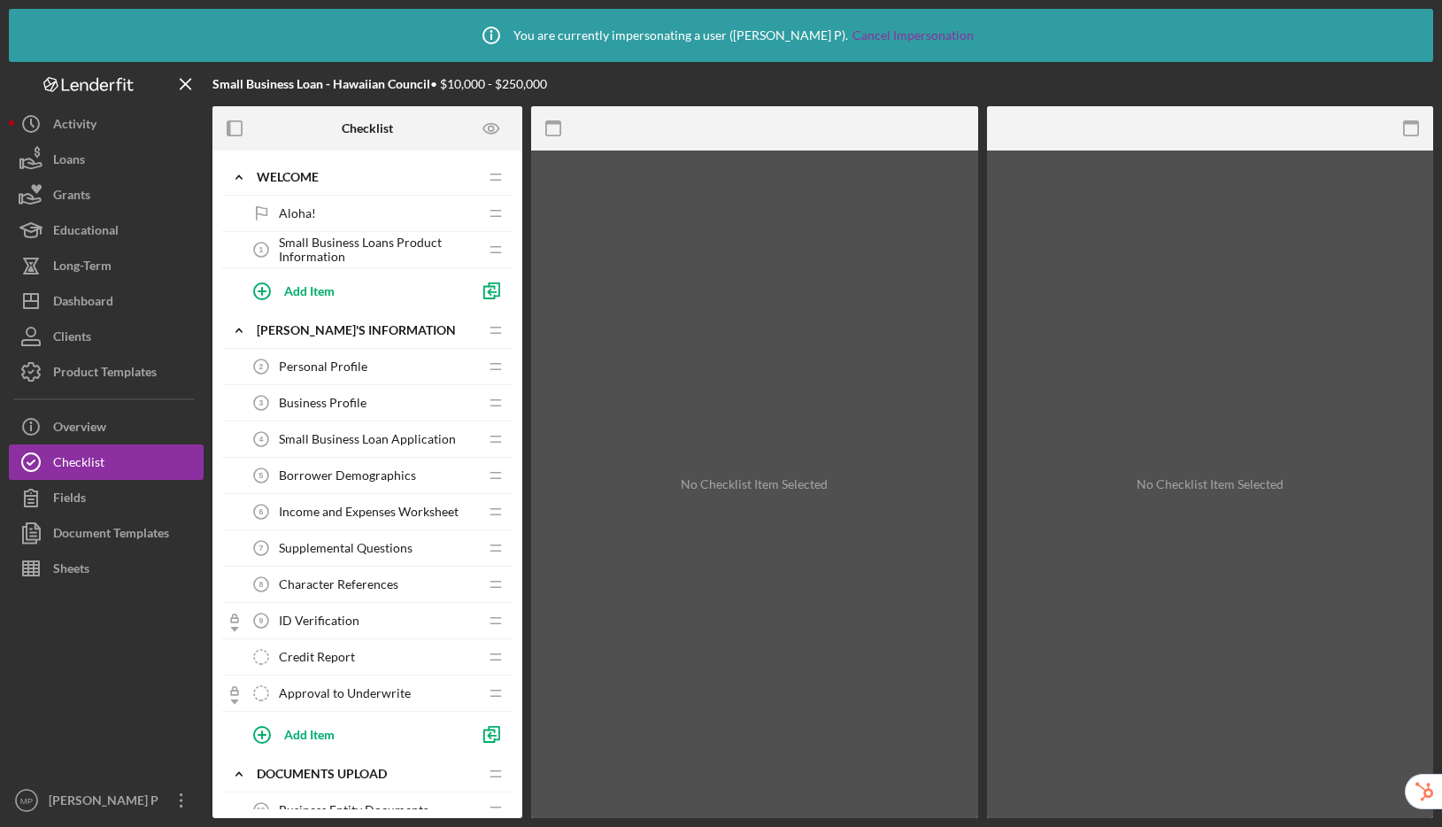
click at [359, 441] on span "Small Business Loan Application" at bounding box center [367, 439] width 177 height 14
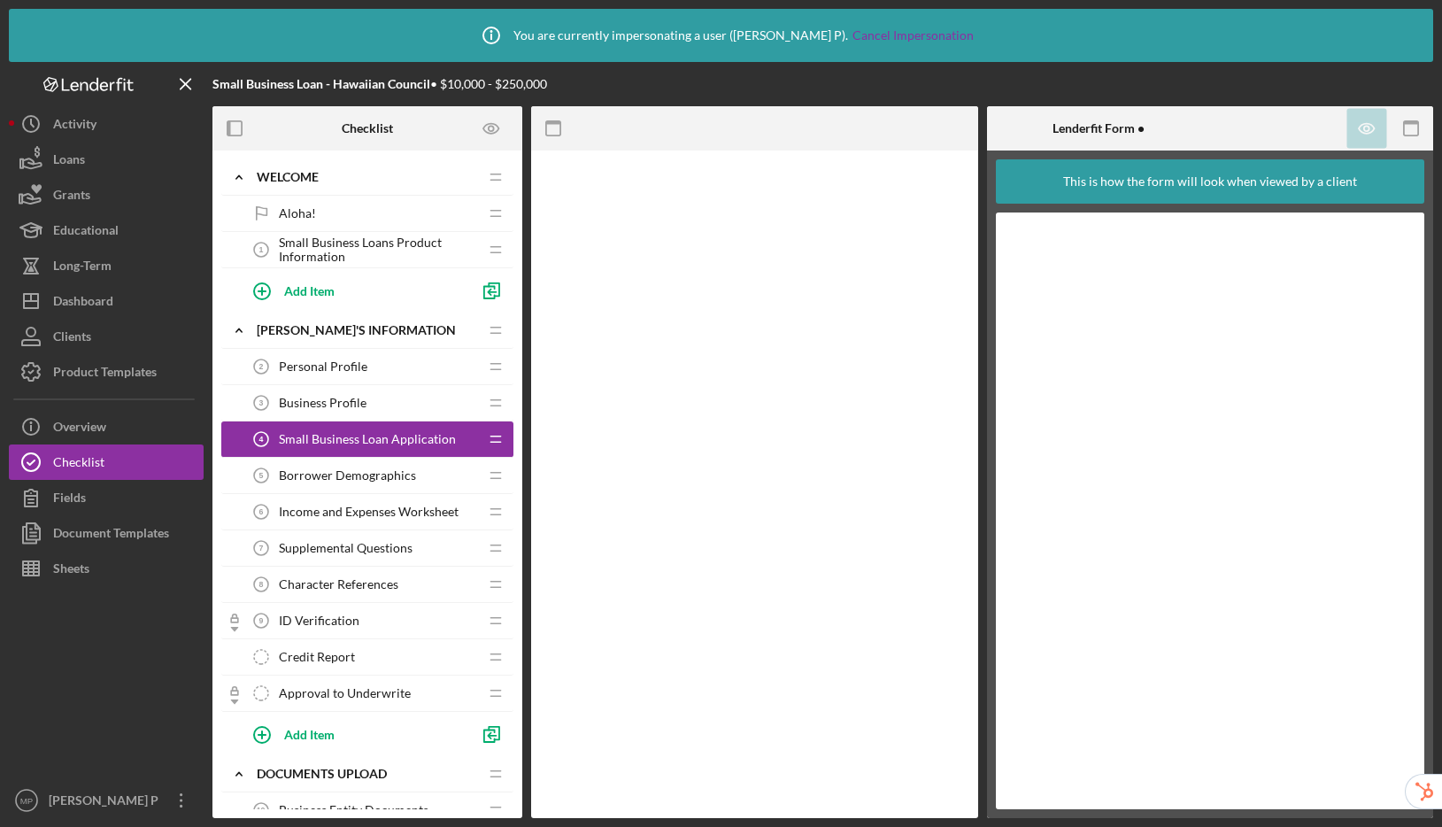
click at [405, 438] on span "Small Business Loan Application" at bounding box center [367, 439] width 177 height 14
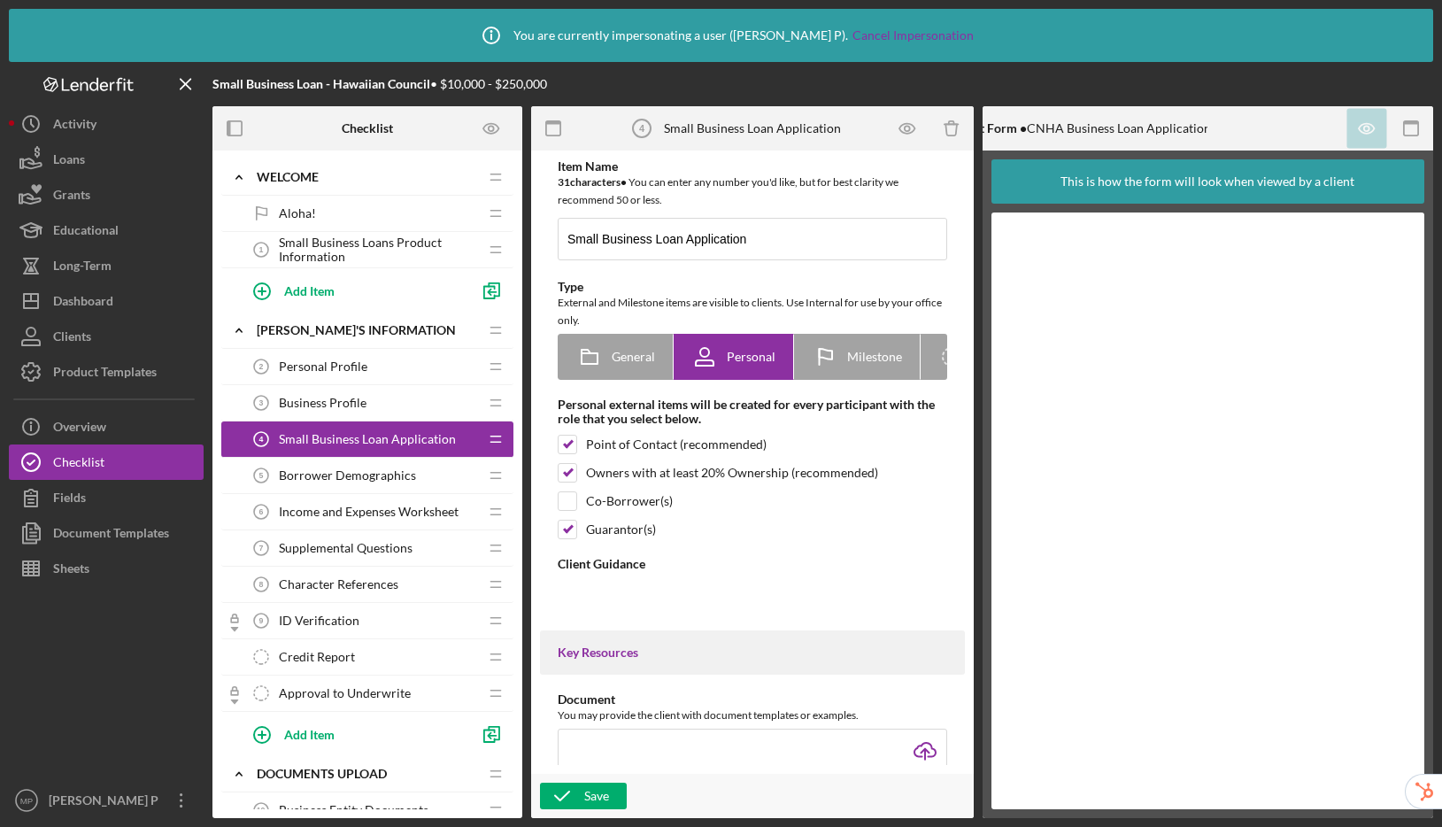
type textarea "<div>Please complete this section in its entirety to the best of your knowledge…"
type textarea "<div>Thank you for completing!&nbsp;</div> <div>&nbsp;</div> <div>Please procee…"
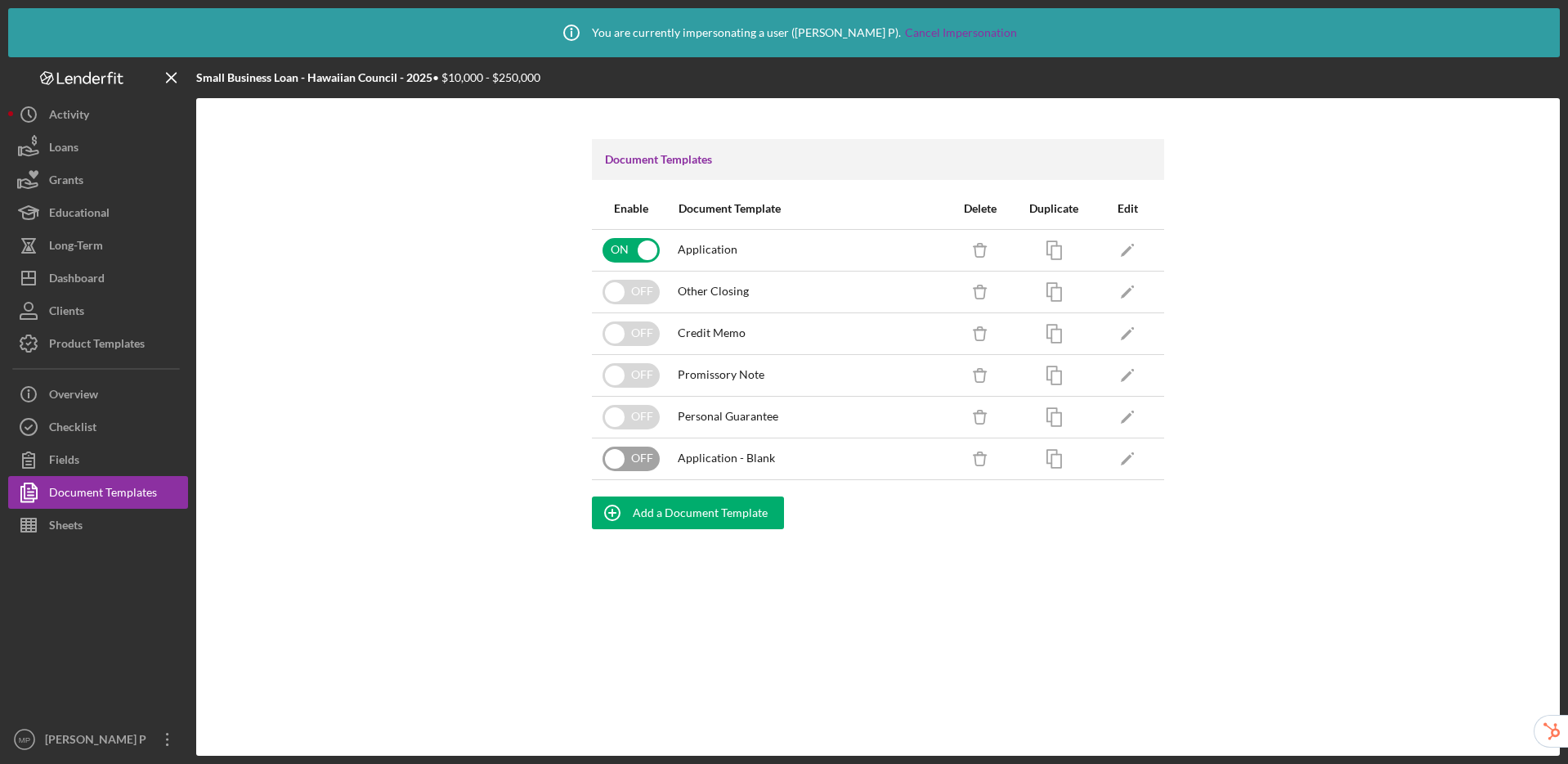
click at [609, 454] on input "checkbox" at bounding box center [631, 458] width 57 height 25
checkbox input "true"
click at [1131, 465] on icon "Icon/Edit" at bounding box center [1128, 458] width 37 height 37
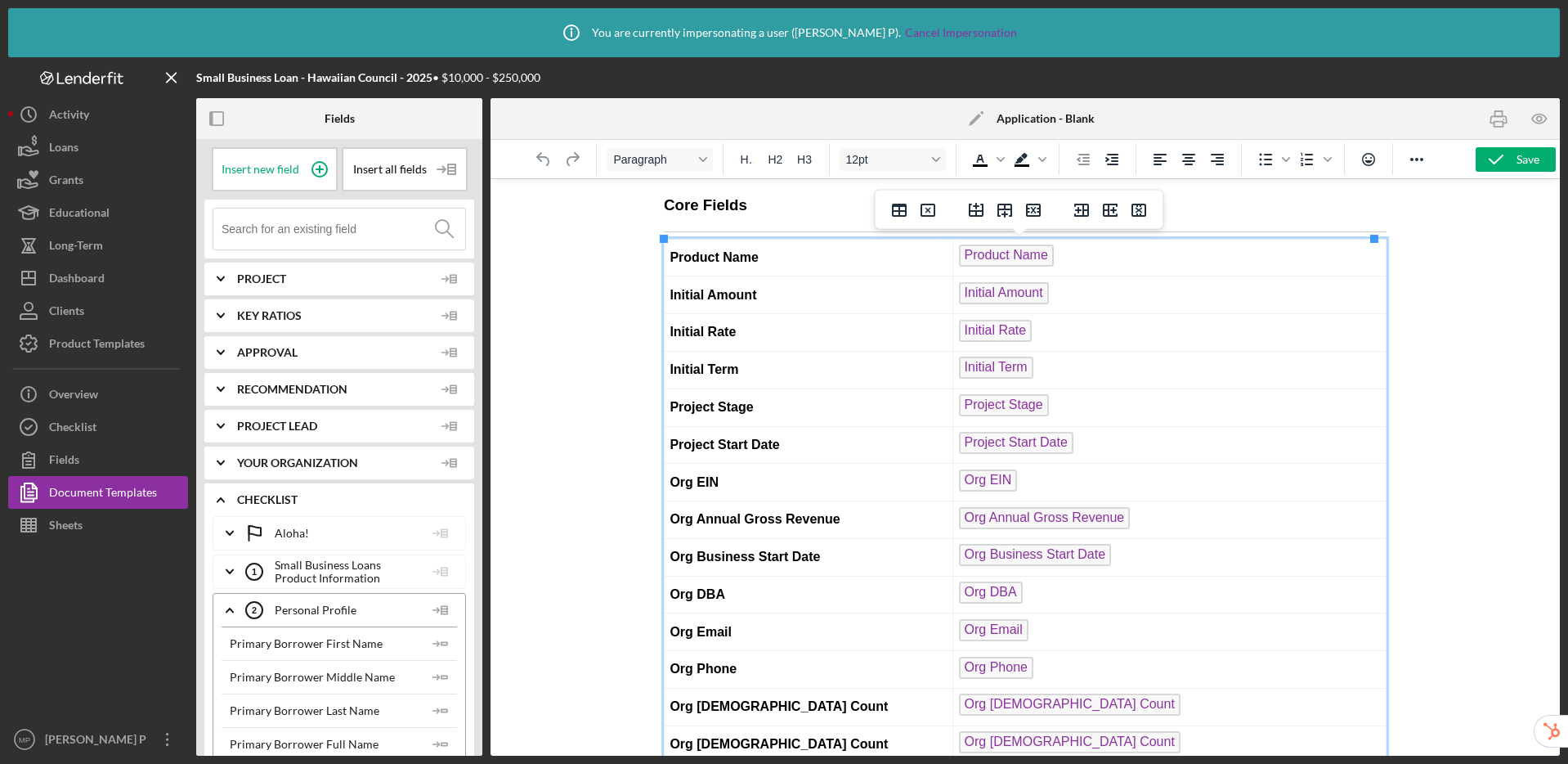
click at [1081, 252] on td "Product Name ﻿" at bounding box center [1169, 258] width 433 height 38
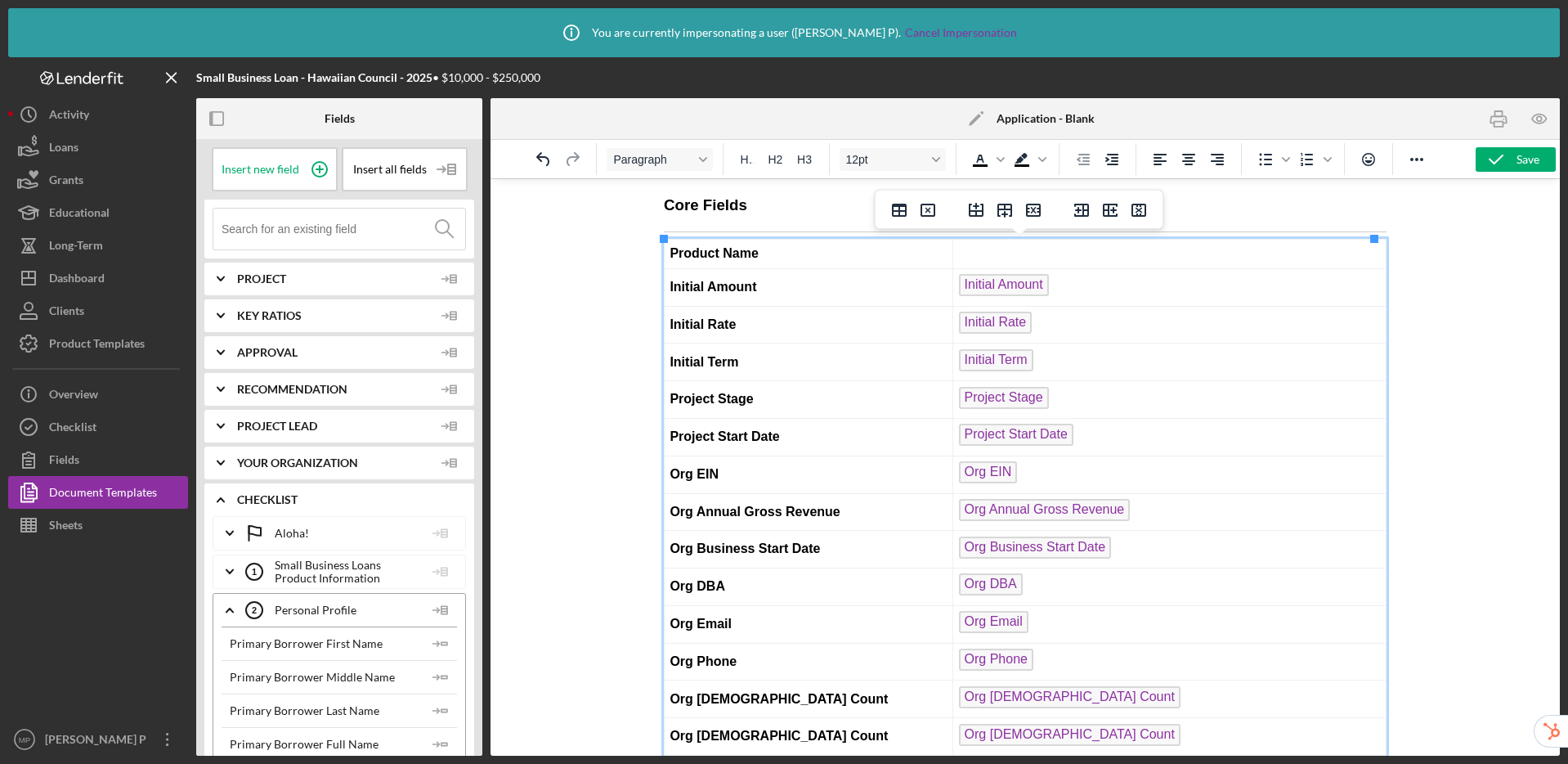
click at [1144, 295] on td "Initial Amount ﻿" at bounding box center [1169, 286] width 433 height 38
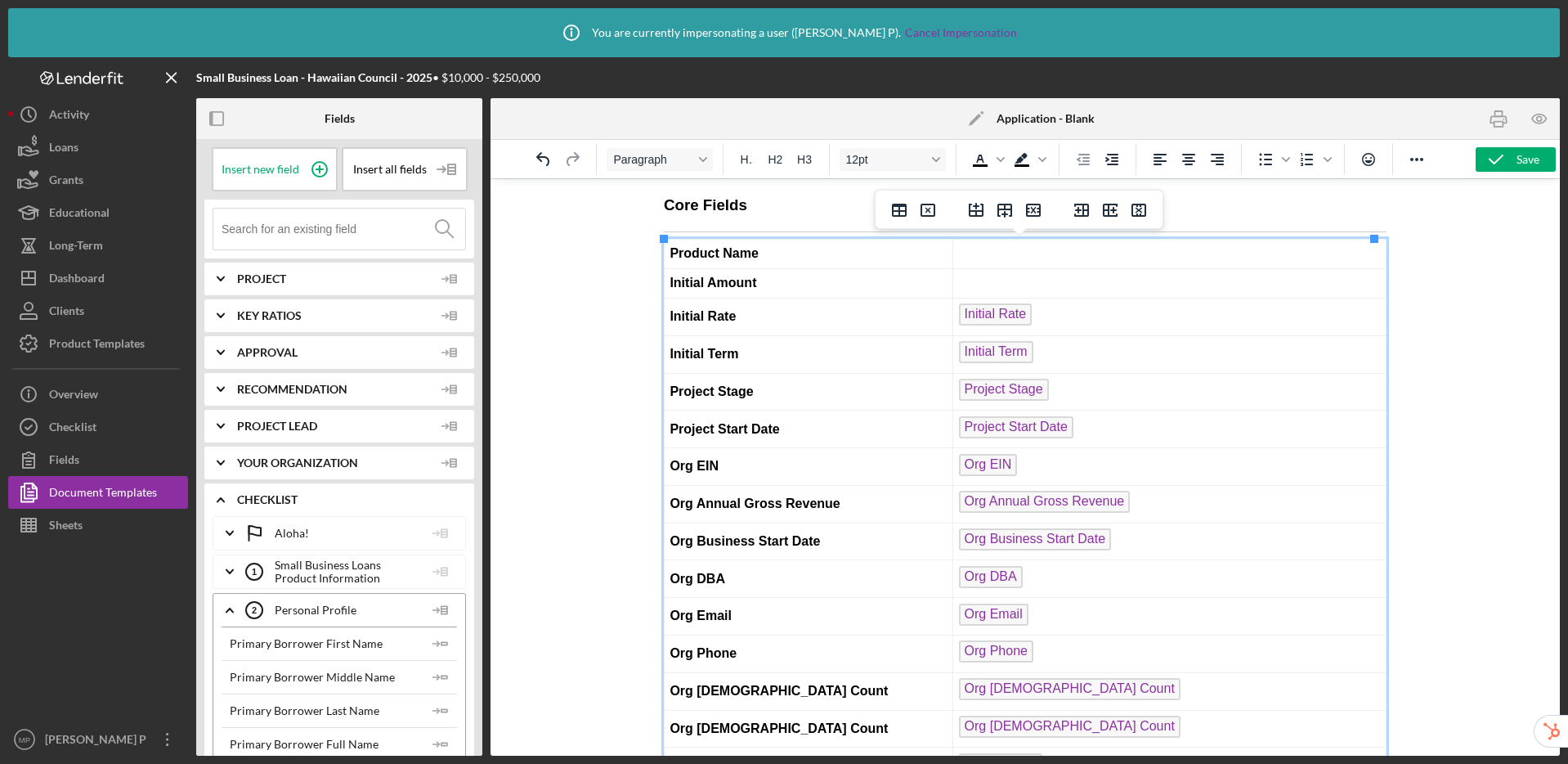
click at [1087, 322] on td "Initial Rate ﻿" at bounding box center [1169, 316] width 433 height 38
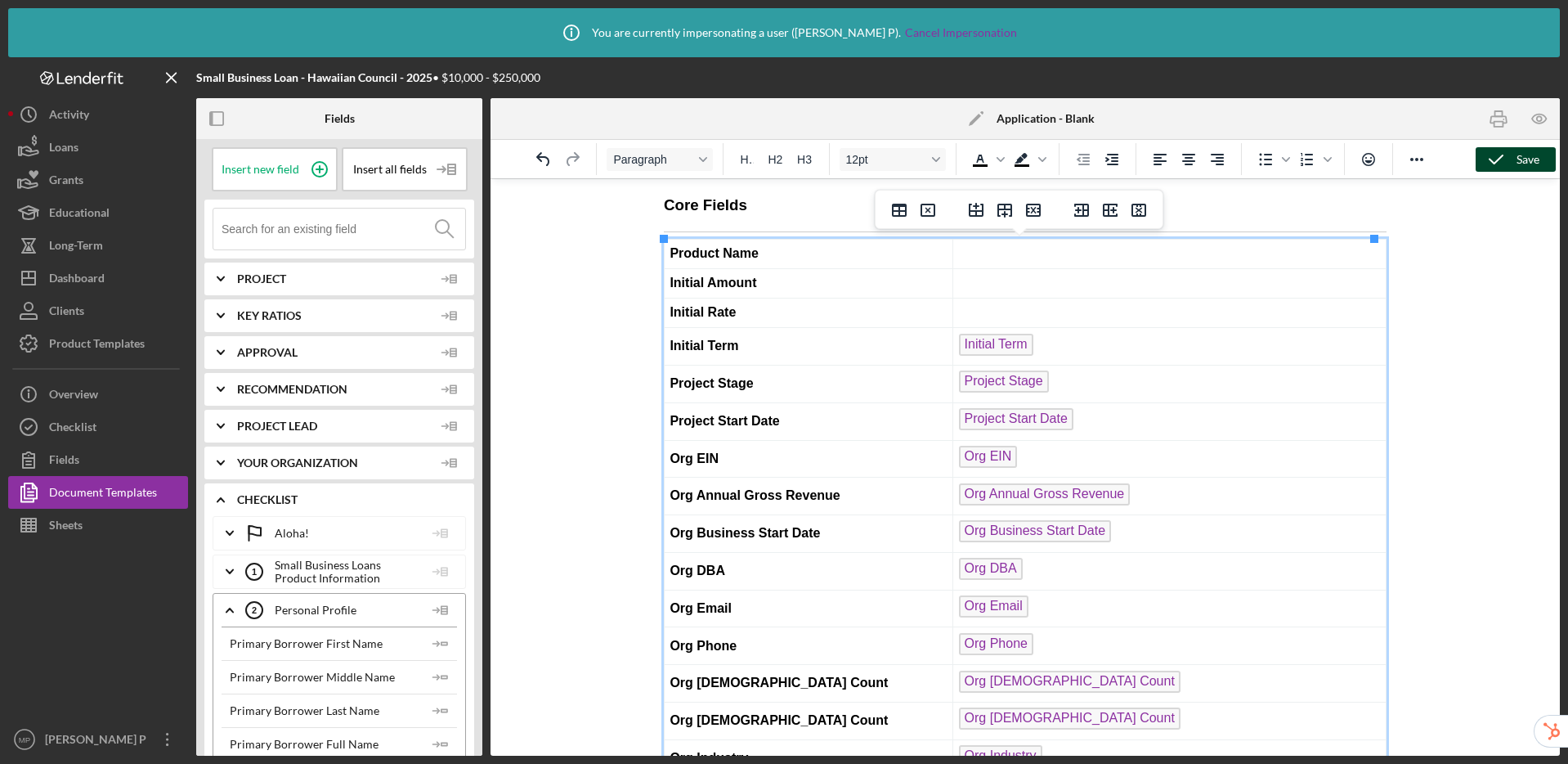
click at [1511, 157] on icon "button" at bounding box center [1496, 160] width 41 height 41
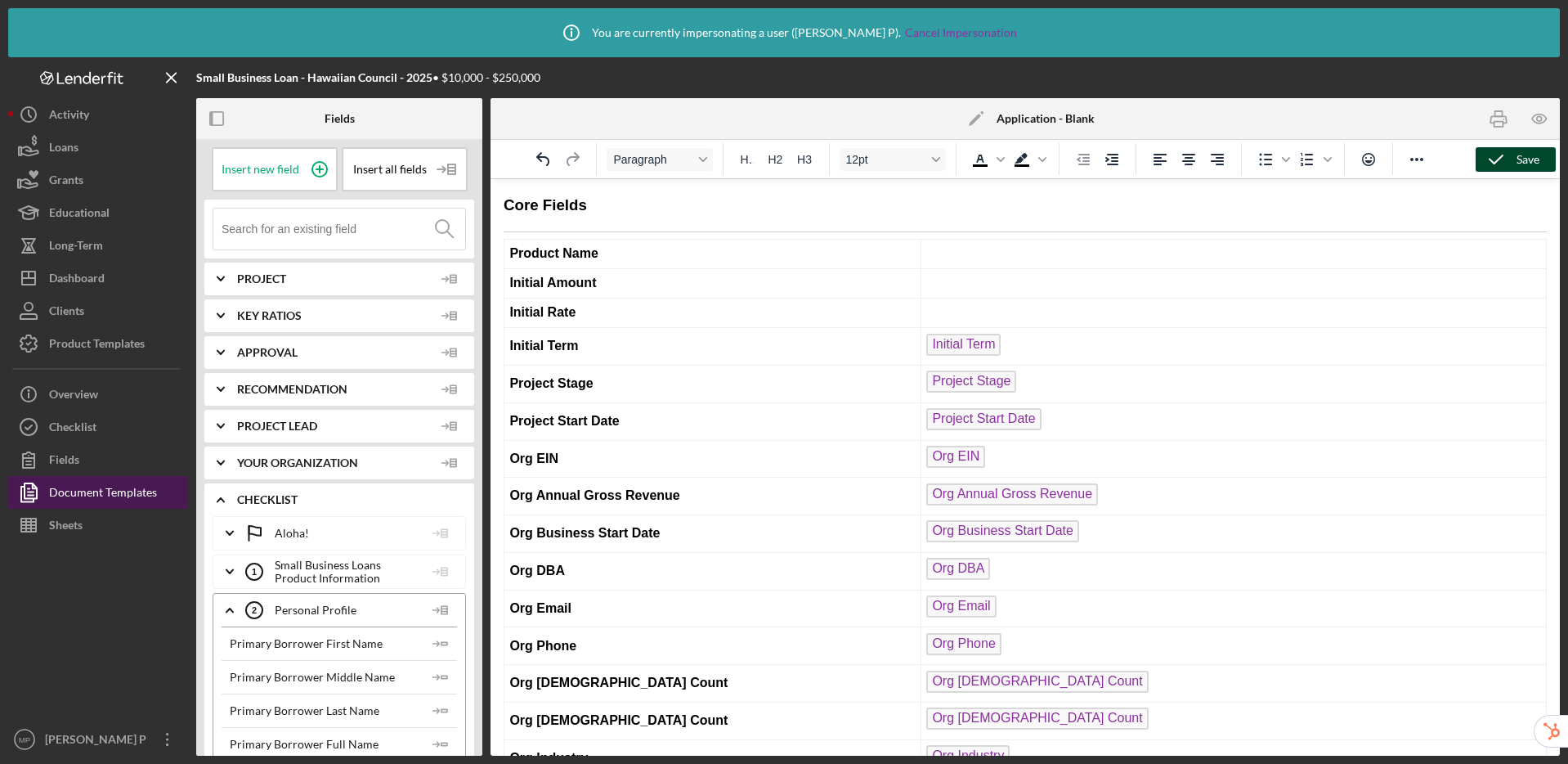
click at [128, 493] on div "Document Templates" at bounding box center [103, 494] width 108 height 37
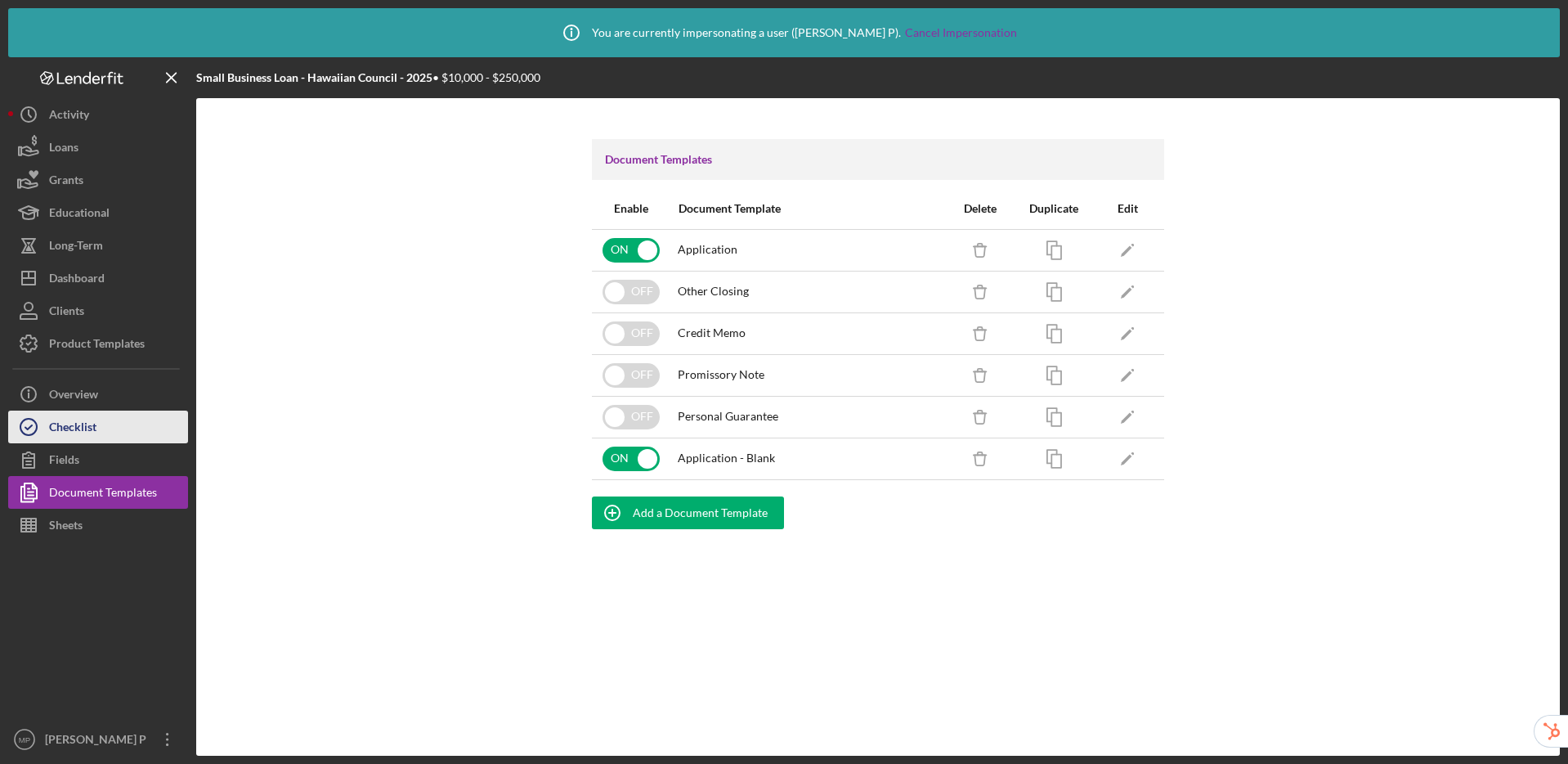
click at [115, 432] on button "Checklist" at bounding box center [98, 426] width 180 height 32
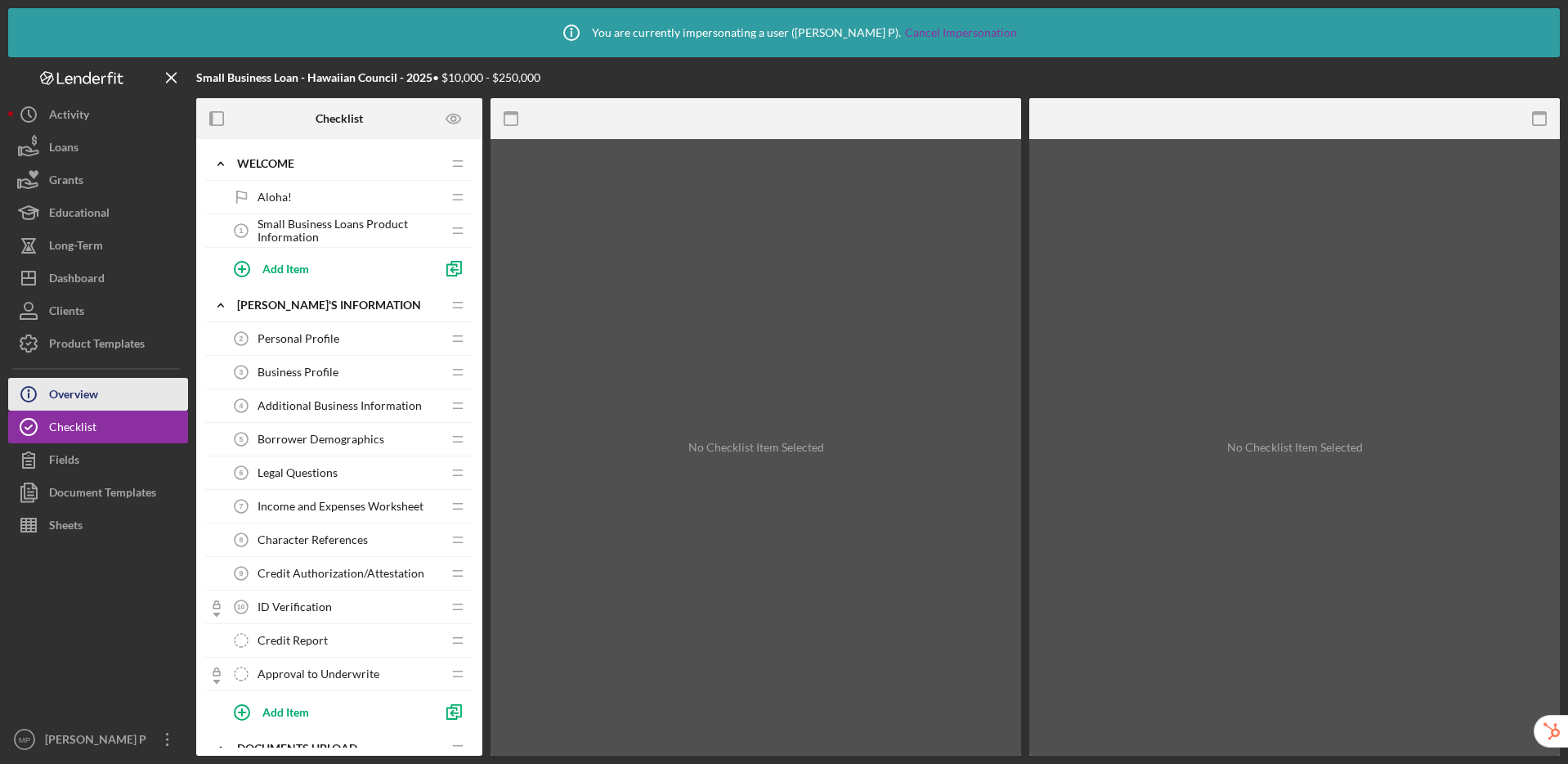
click at [106, 391] on button "Icon/Info Overview" at bounding box center [98, 394] width 180 height 32
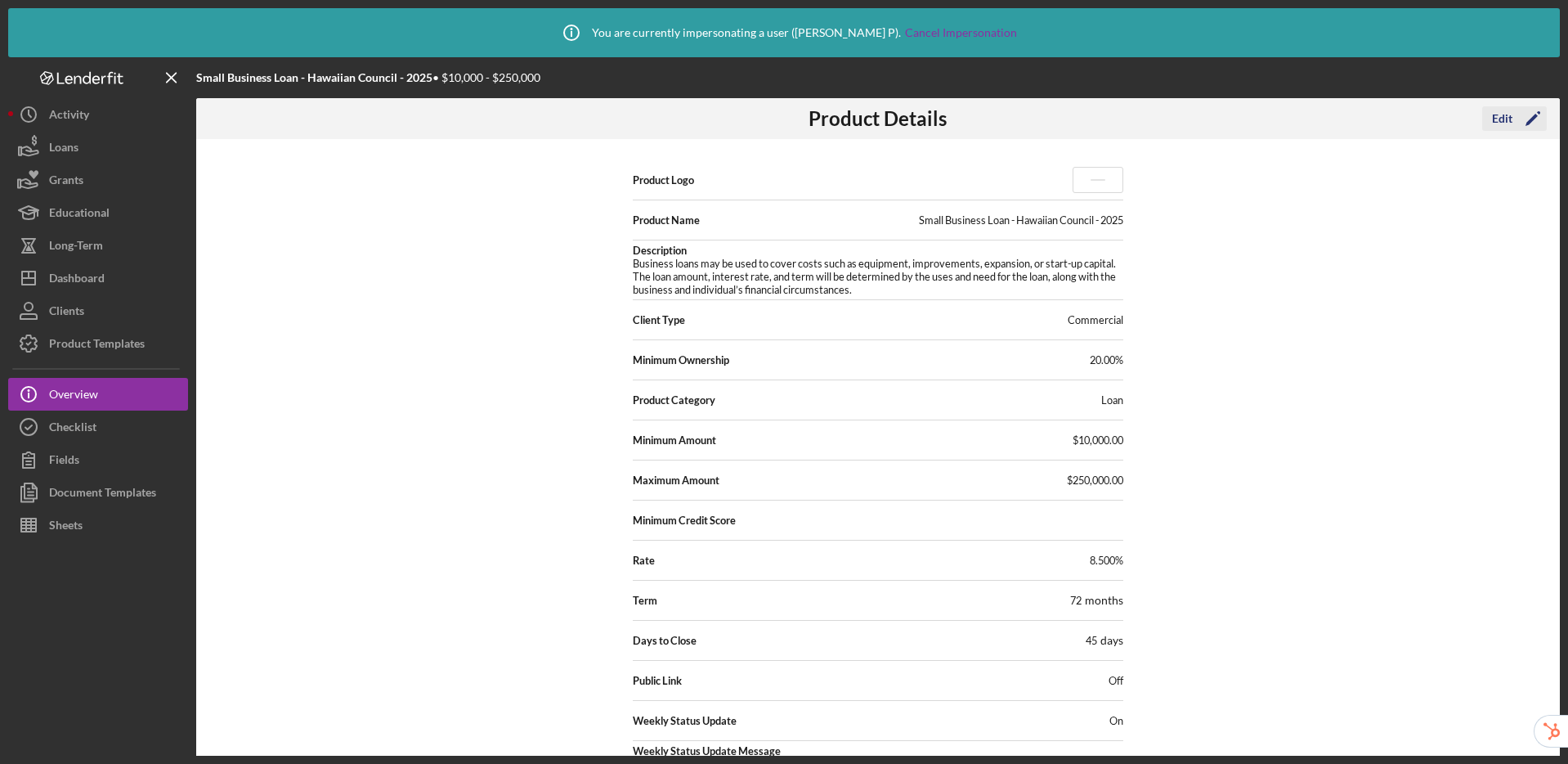
click at [1506, 114] on div "Edit" at bounding box center [1502, 118] width 20 height 25
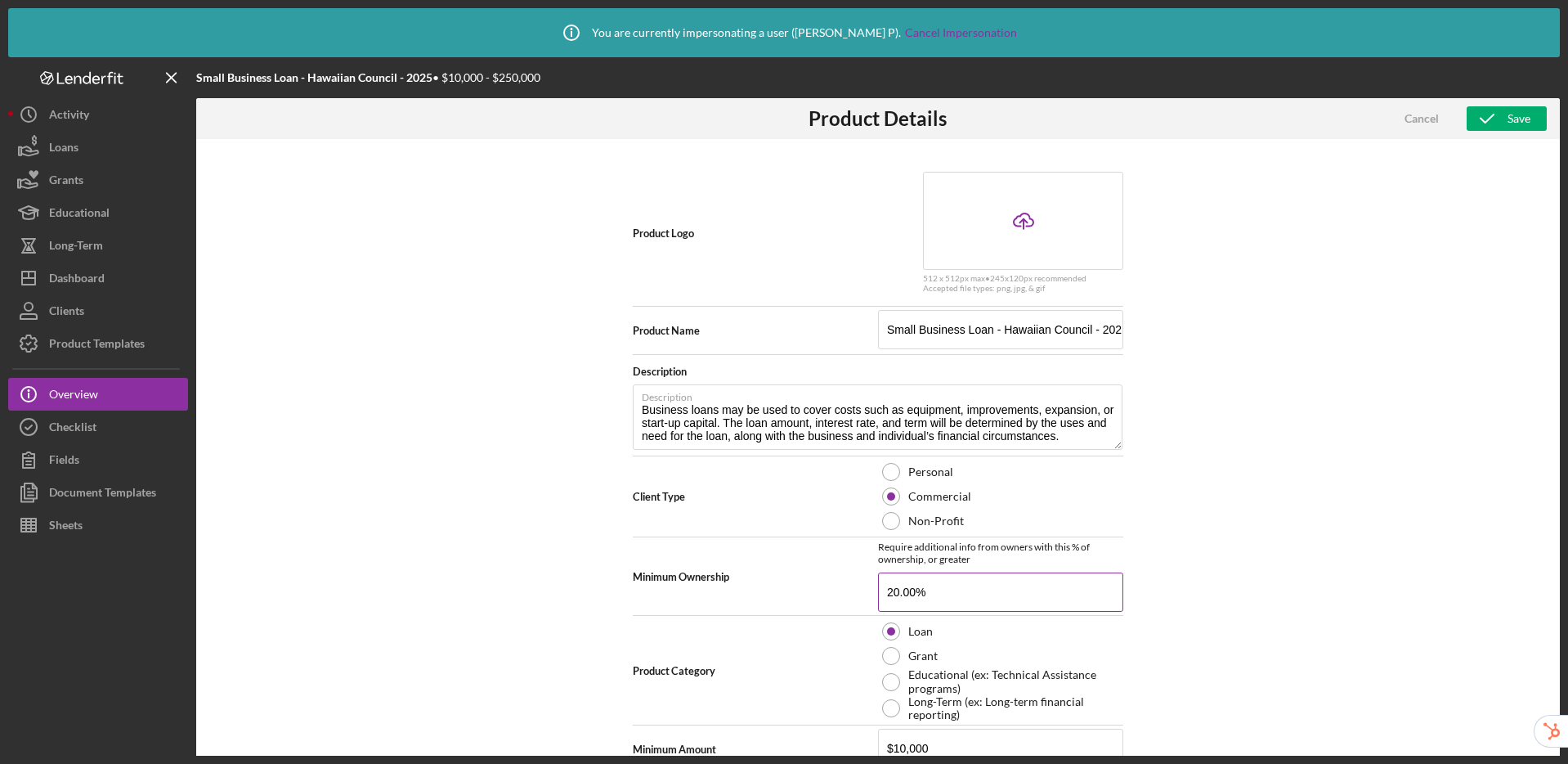
scroll to position [546, 0]
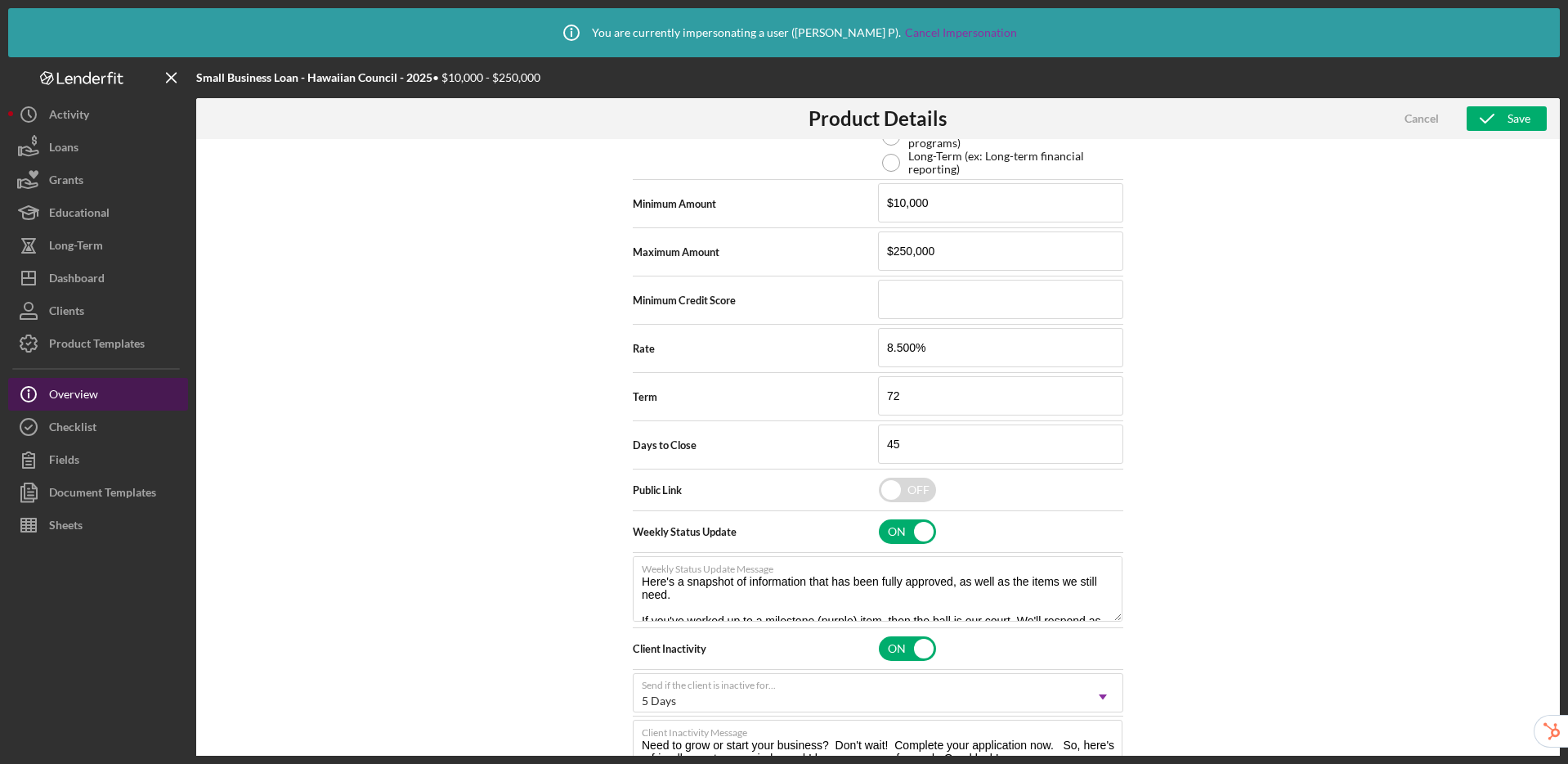
click at [86, 399] on div "Overview" at bounding box center [73, 396] width 49 height 37
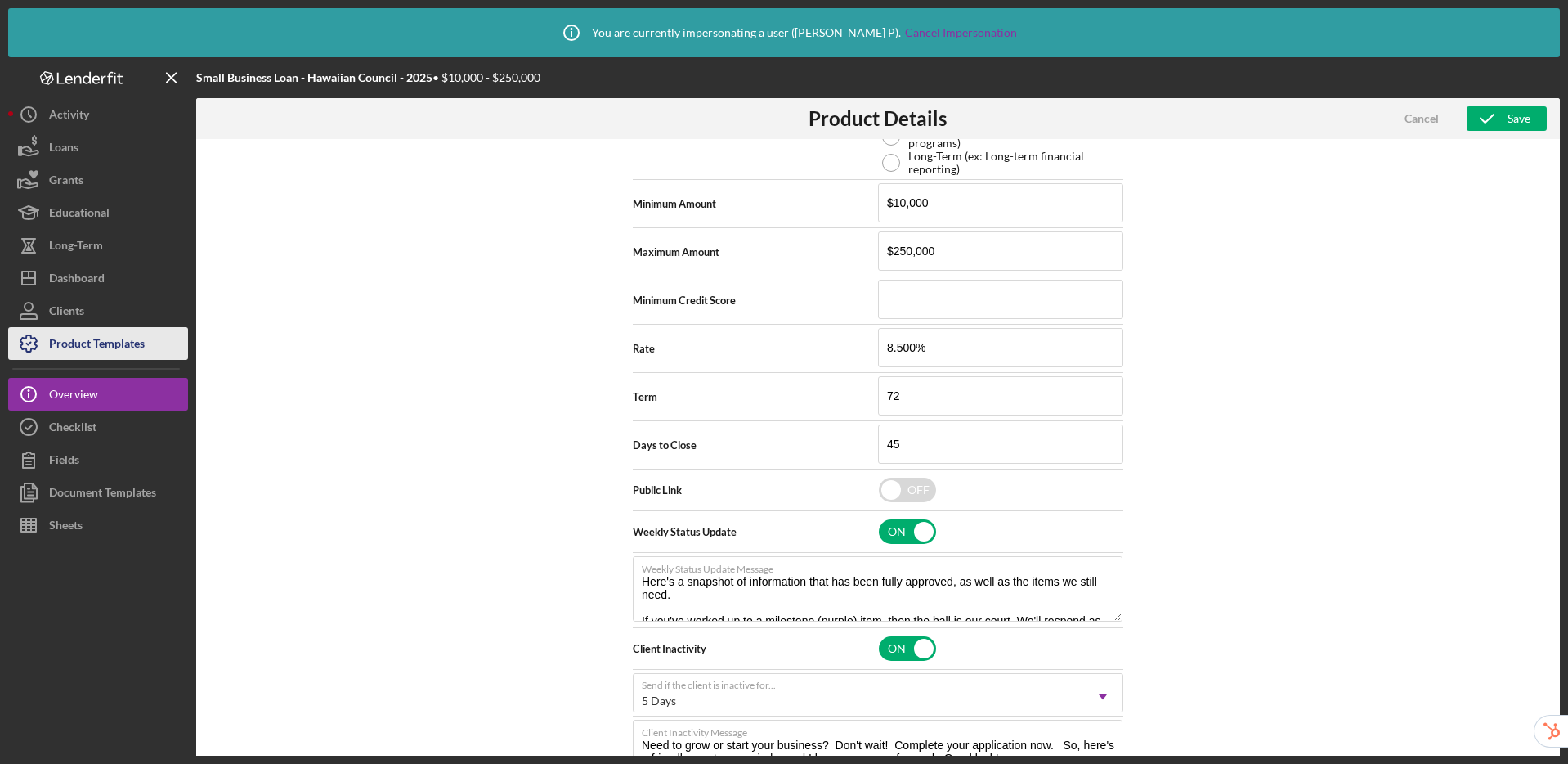
click at [127, 344] on div "Product Templates" at bounding box center [97, 346] width 96 height 37
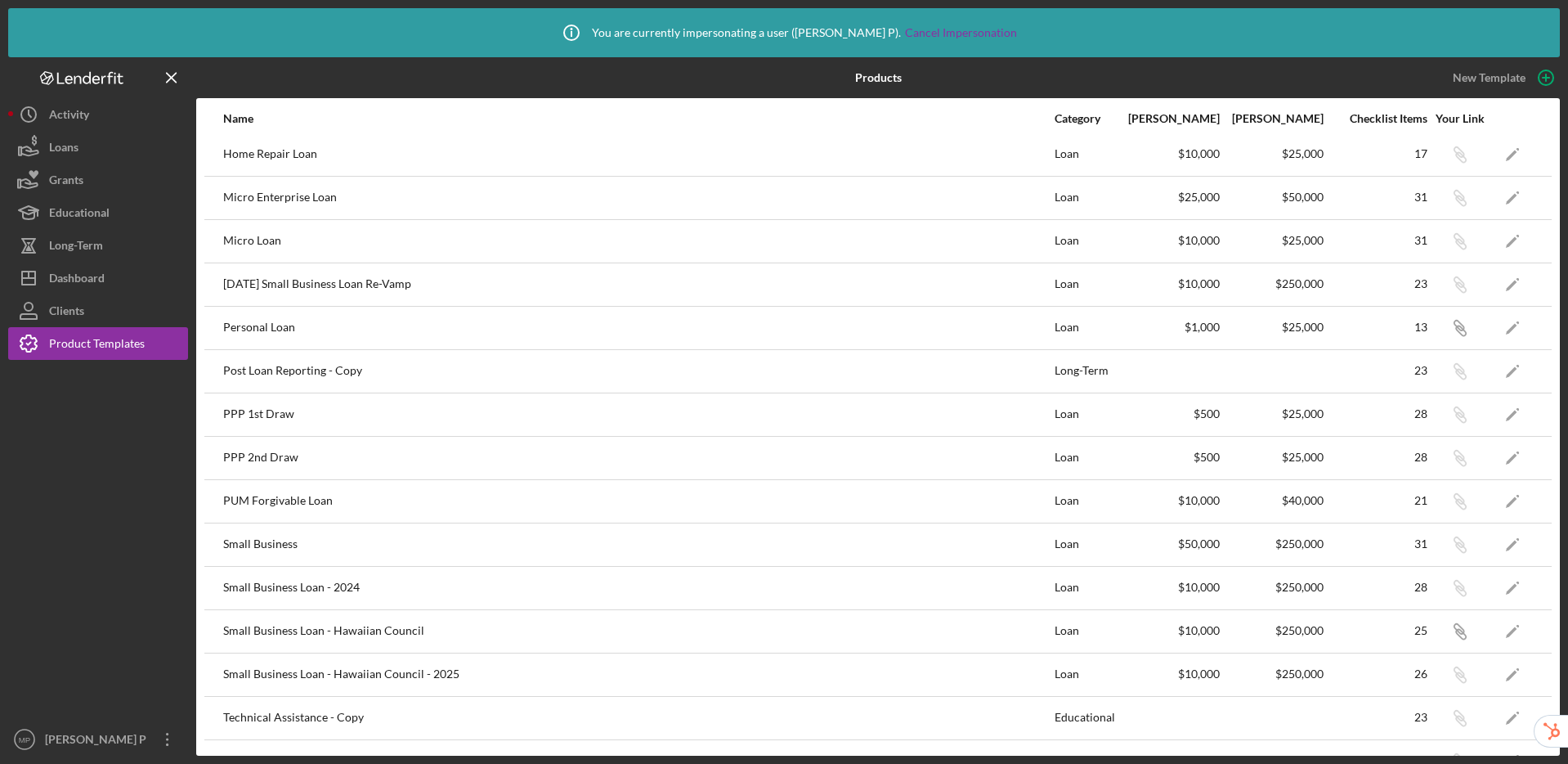
scroll to position [563, 0]
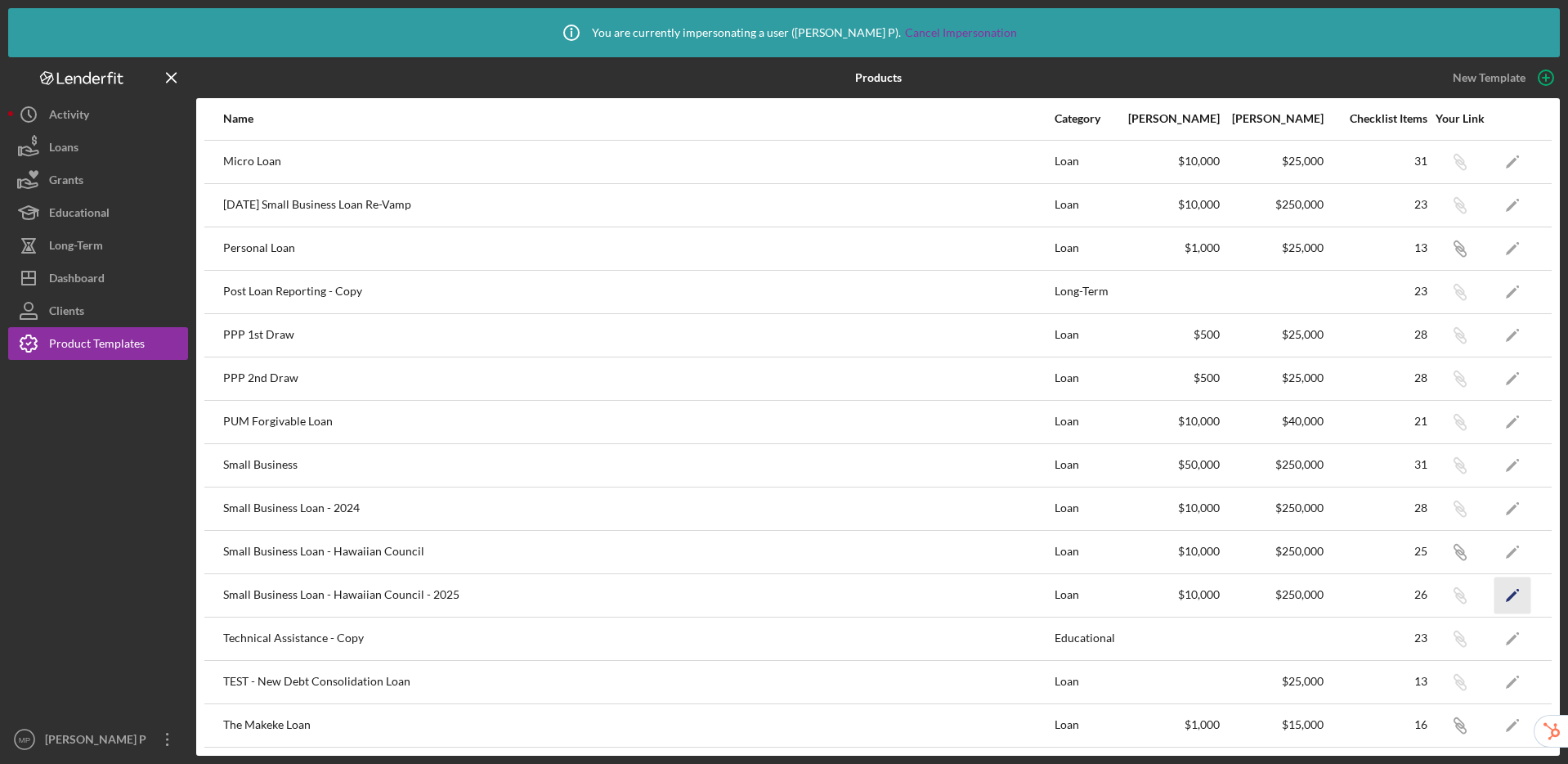
click at [1507, 594] on icon "Icon/Edit" at bounding box center [1513, 595] width 37 height 37
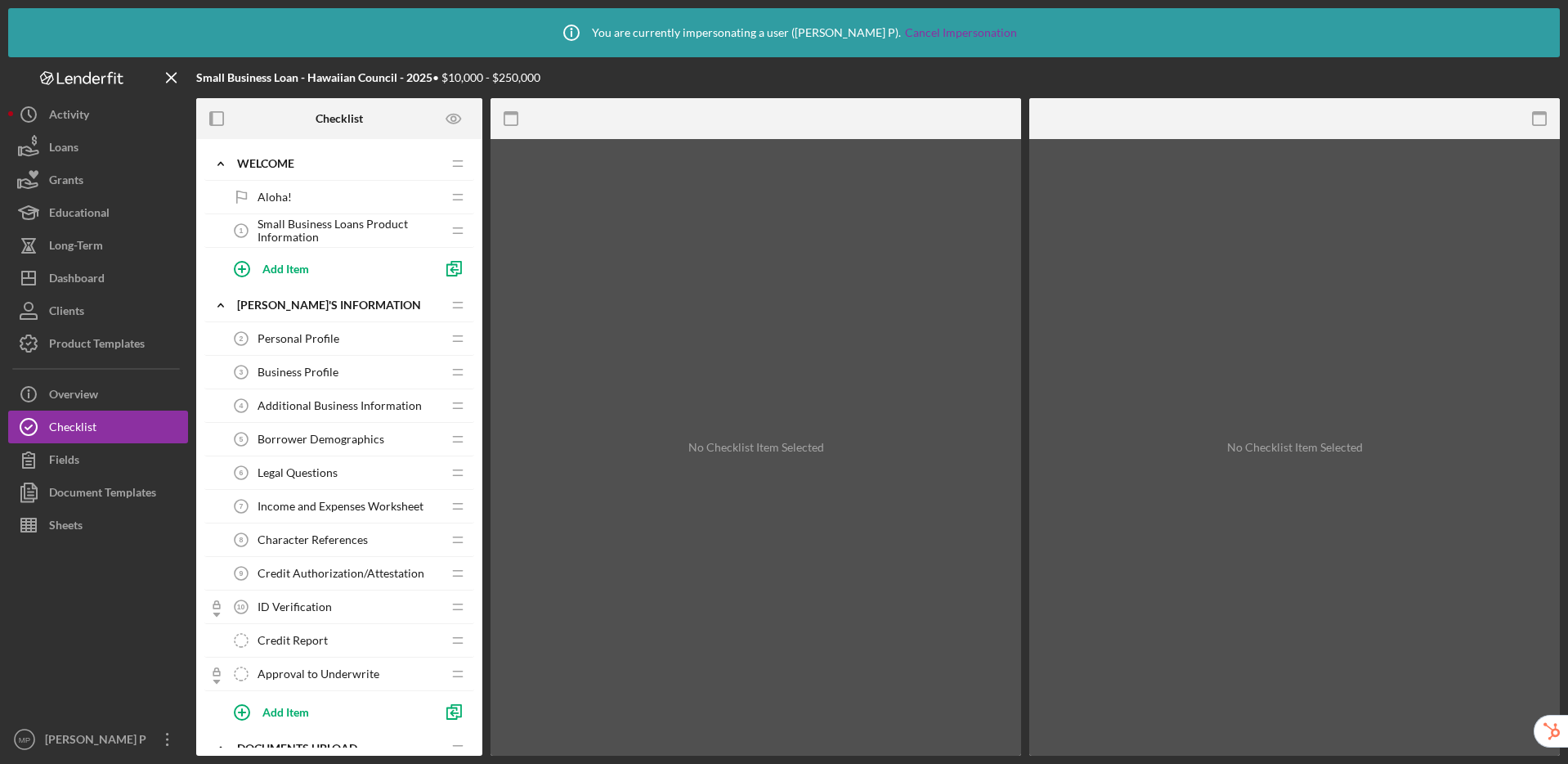
click at [346, 571] on span "Credit Authorization/Attestation" at bounding box center [341, 574] width 167 height 13
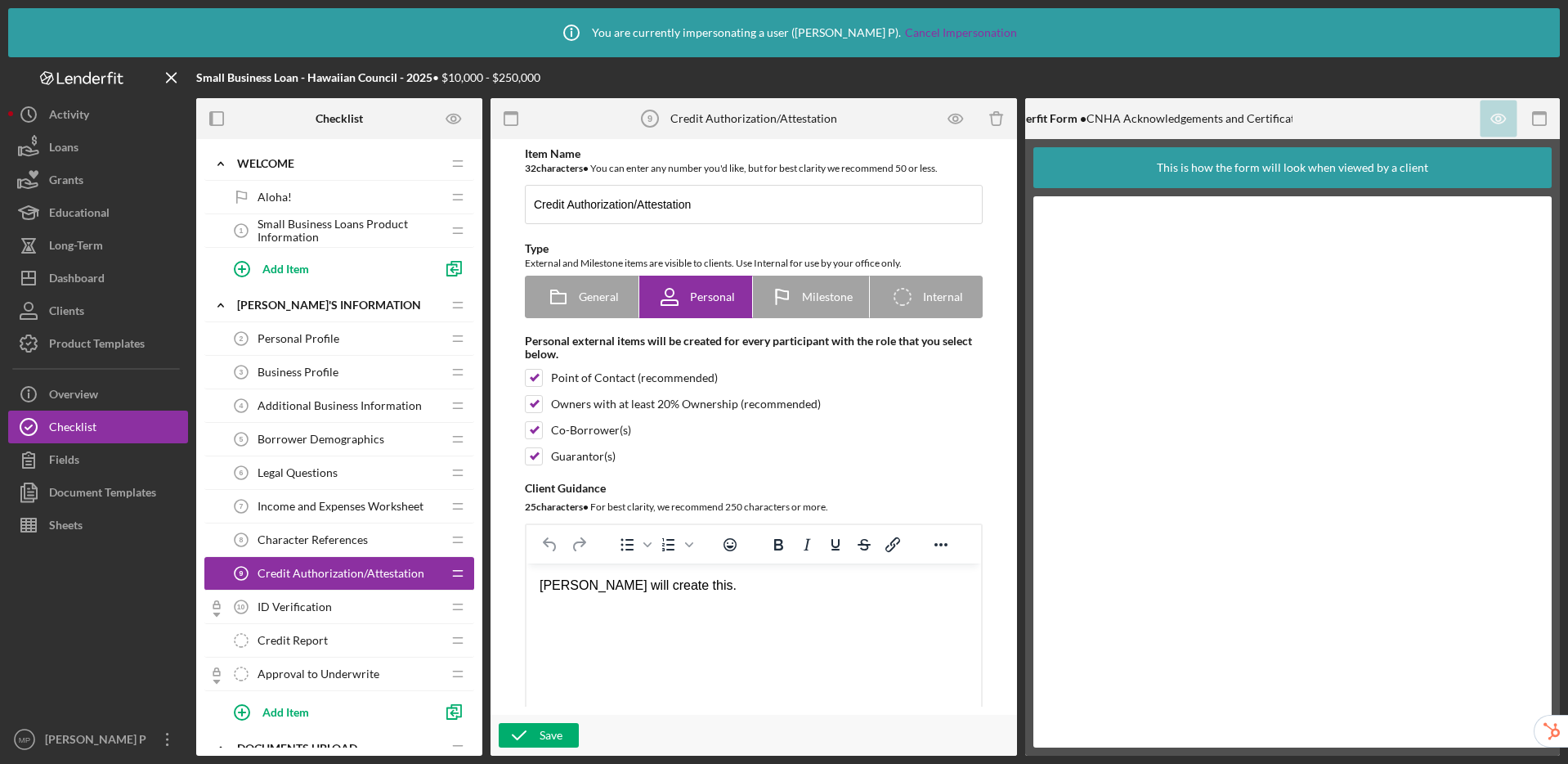
click at [674, 594] on div "[PERSON_NAME] will create this." at bounding box center [754, 585] width 428 height 18
drag, startPoint x: 700, startPoint y: 588, endPoint x: 511, endPoint y: 580, distance: 189.2
click at [526, 580] on html "[PERSON_NAME] will create this." at bounding box center [754, 586] width 454 height 44
click at [527, 740] on icon "button" at bounding box center [519, 735] width 41 height 41
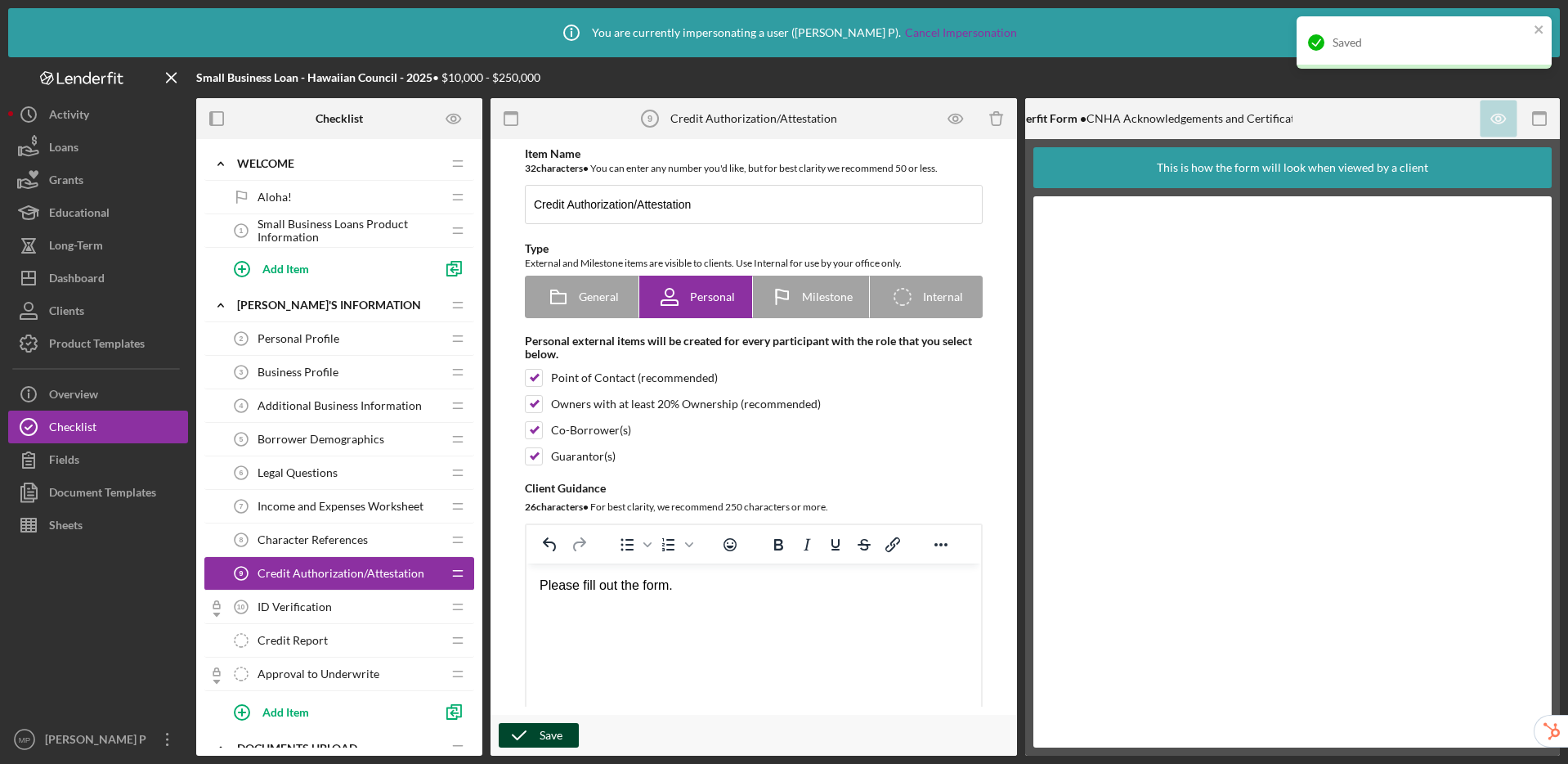
click at [277, 602] on span "ID Verification" at bounding box center [295, 607] width 75 height 13
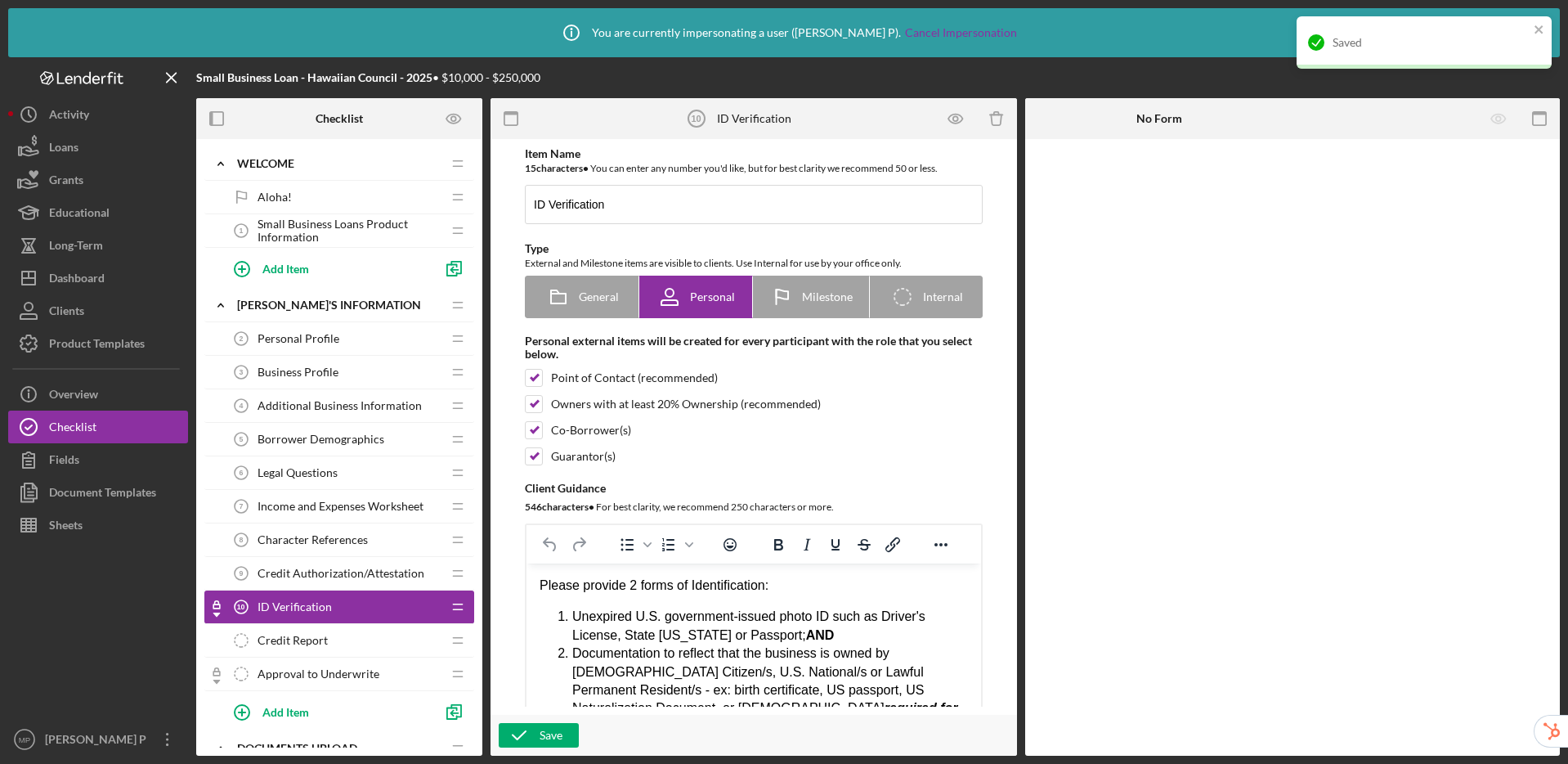
click at [317, 575] on span "Credit Authorization/Attestation" at bounding box center [341, 574] width 167 height 13
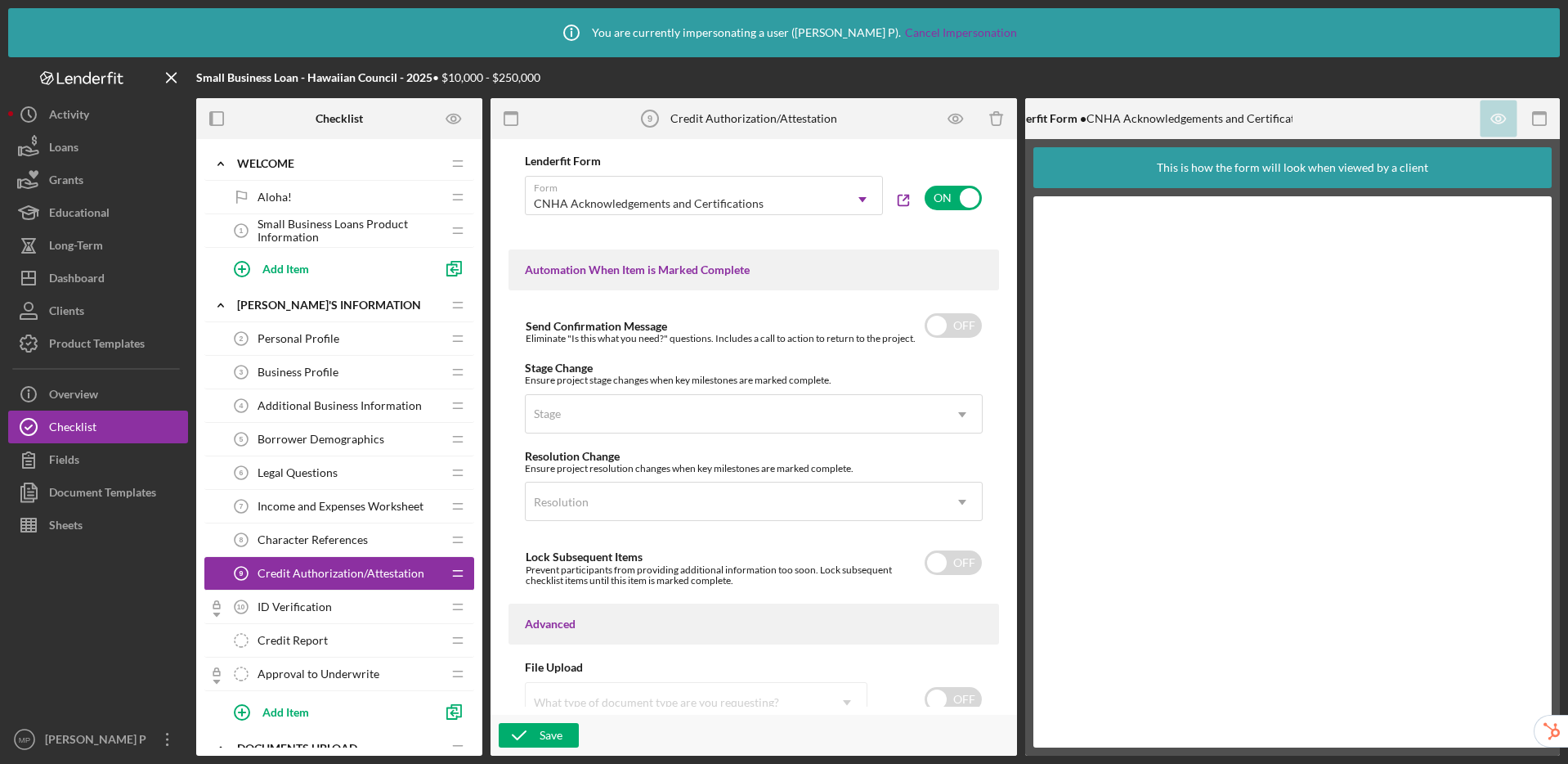
scroll to position [1043, 0]
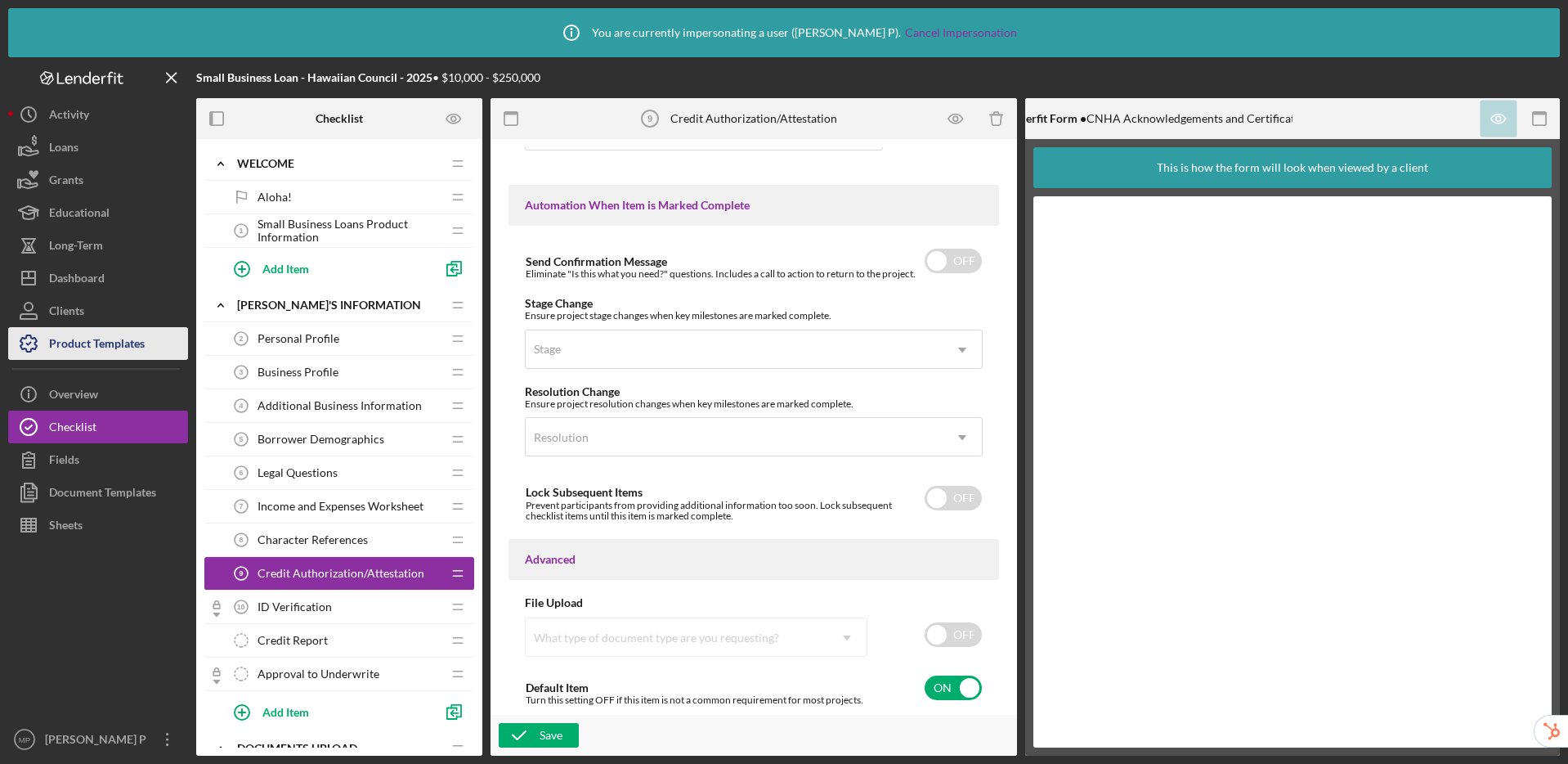
click at [91, 346] on div "Product Templates" at bounding box center [97, 346] width 96 height 37
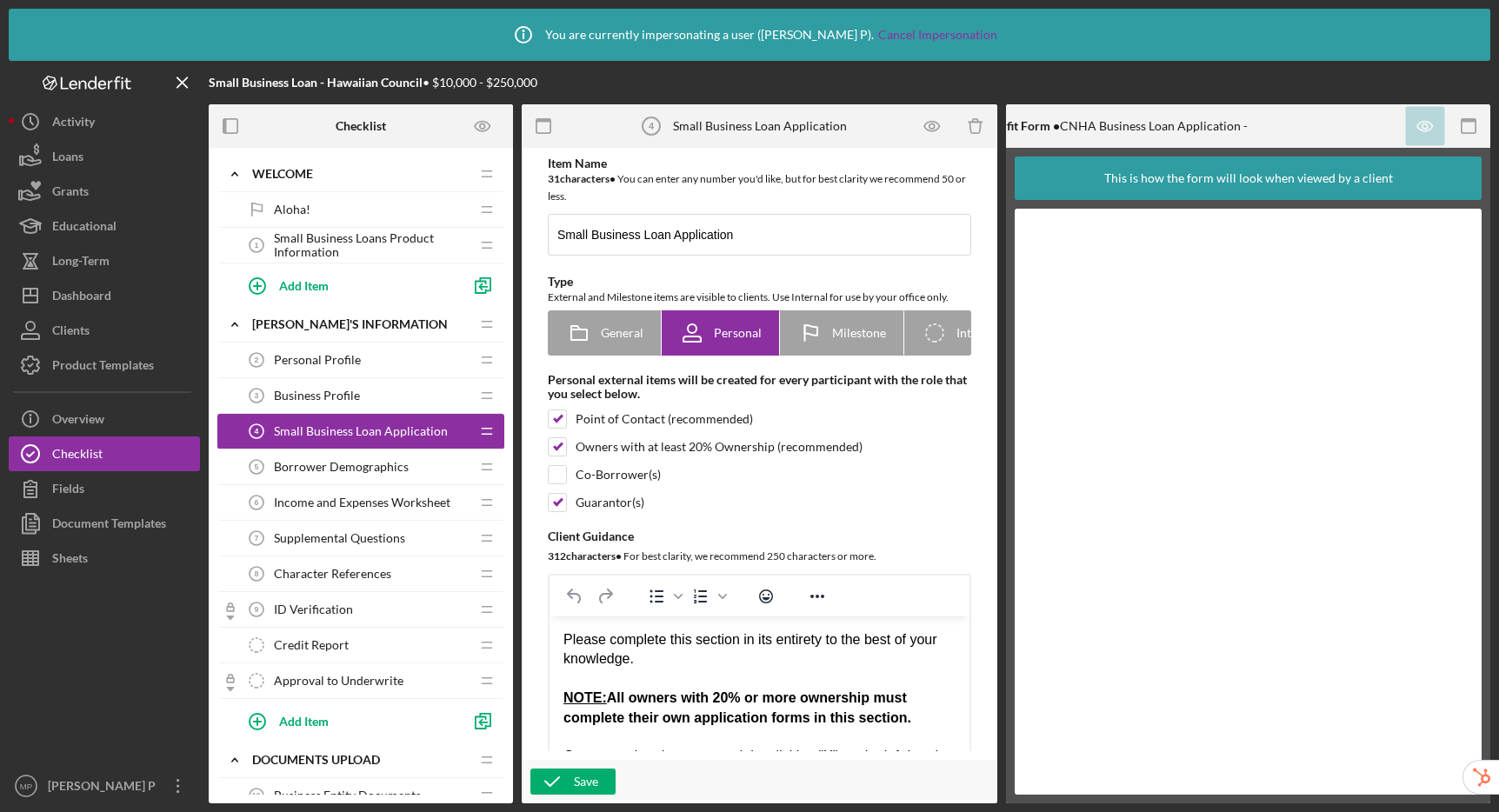
click at [344, 433] on span "Small Business Loan Application" at bounding box center [361, 431] width 174 height 14
click at [347, 503] on span "Income and Expenses Worksheet" at bounding box center [362, 503] width 177 height 14
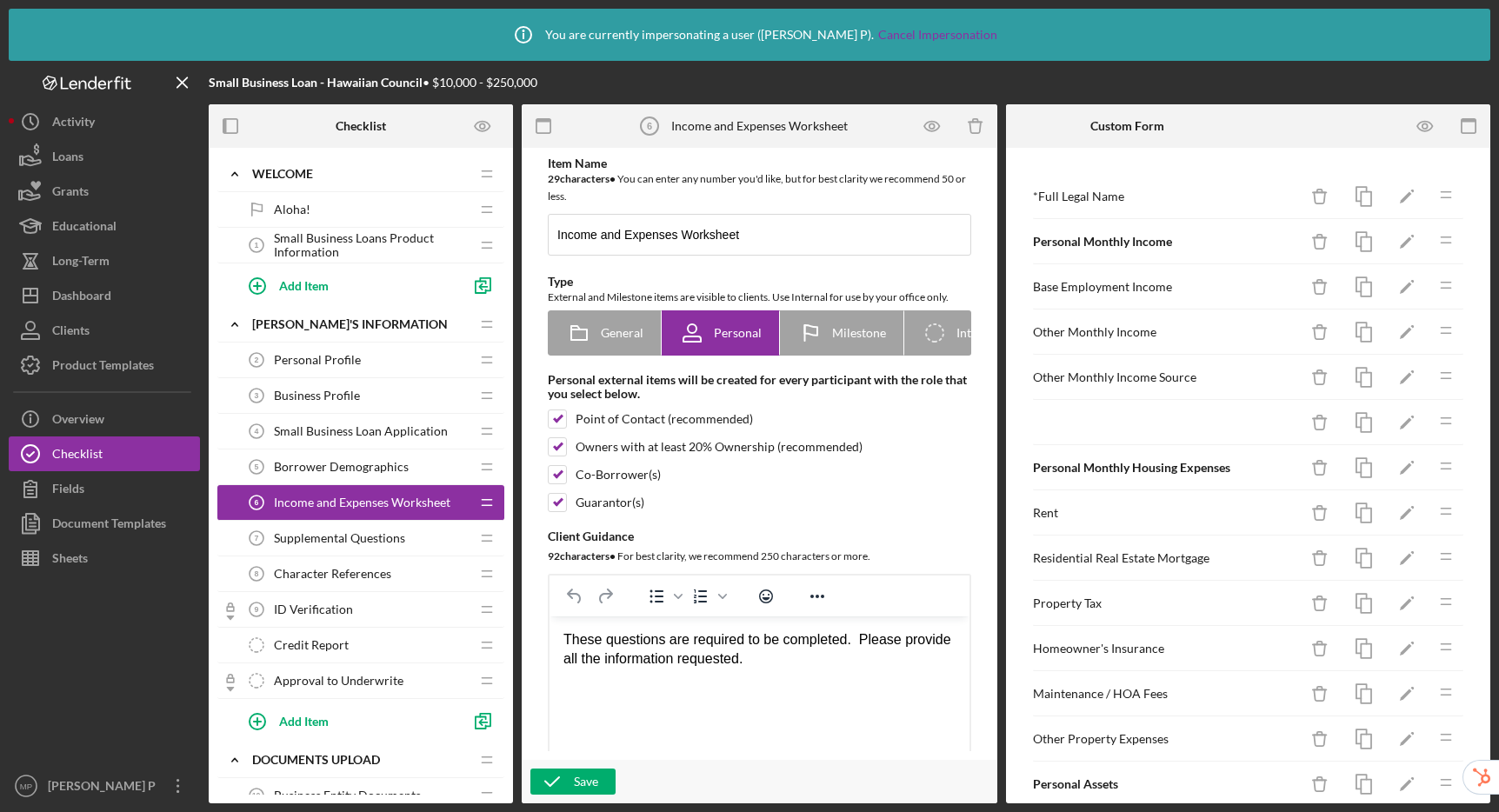
scroll to position [4, 0]
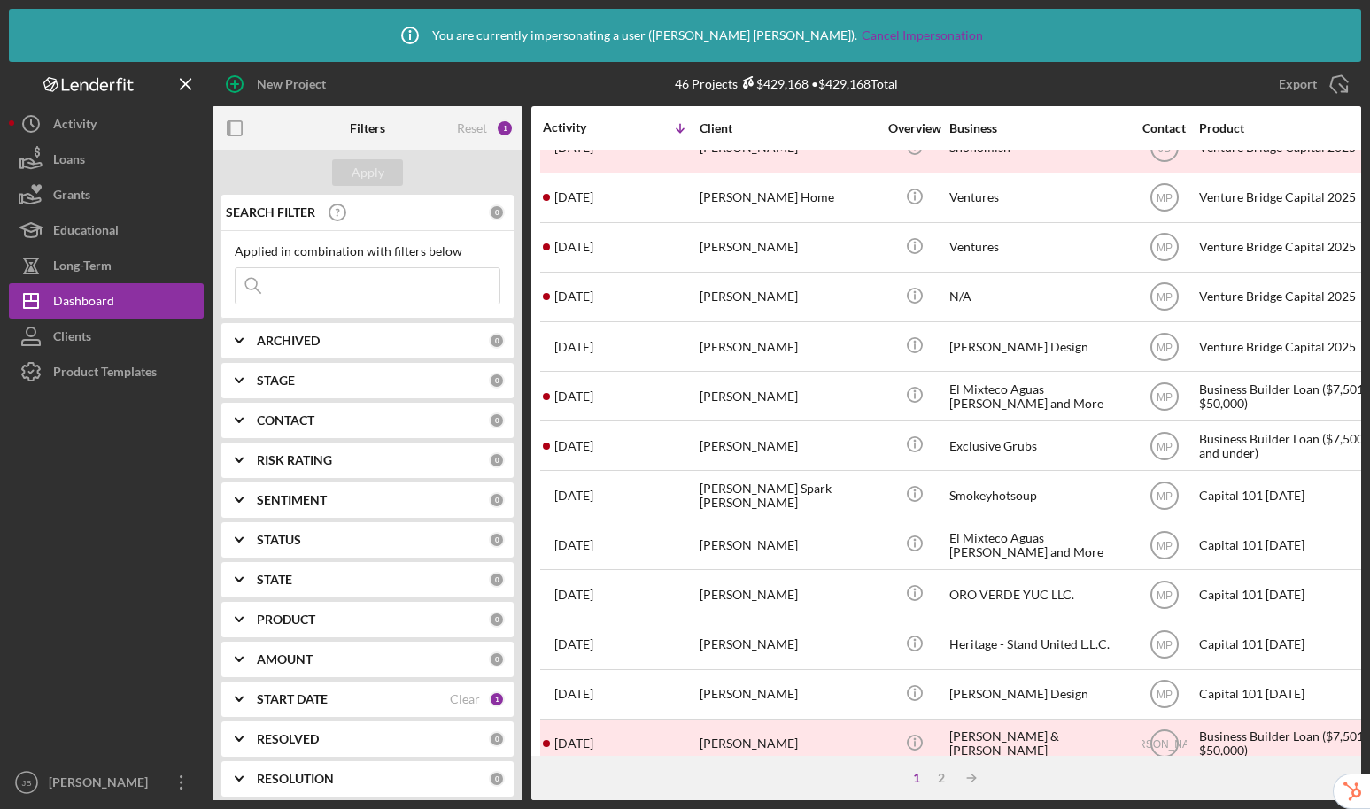
scroll to position [647, 0]
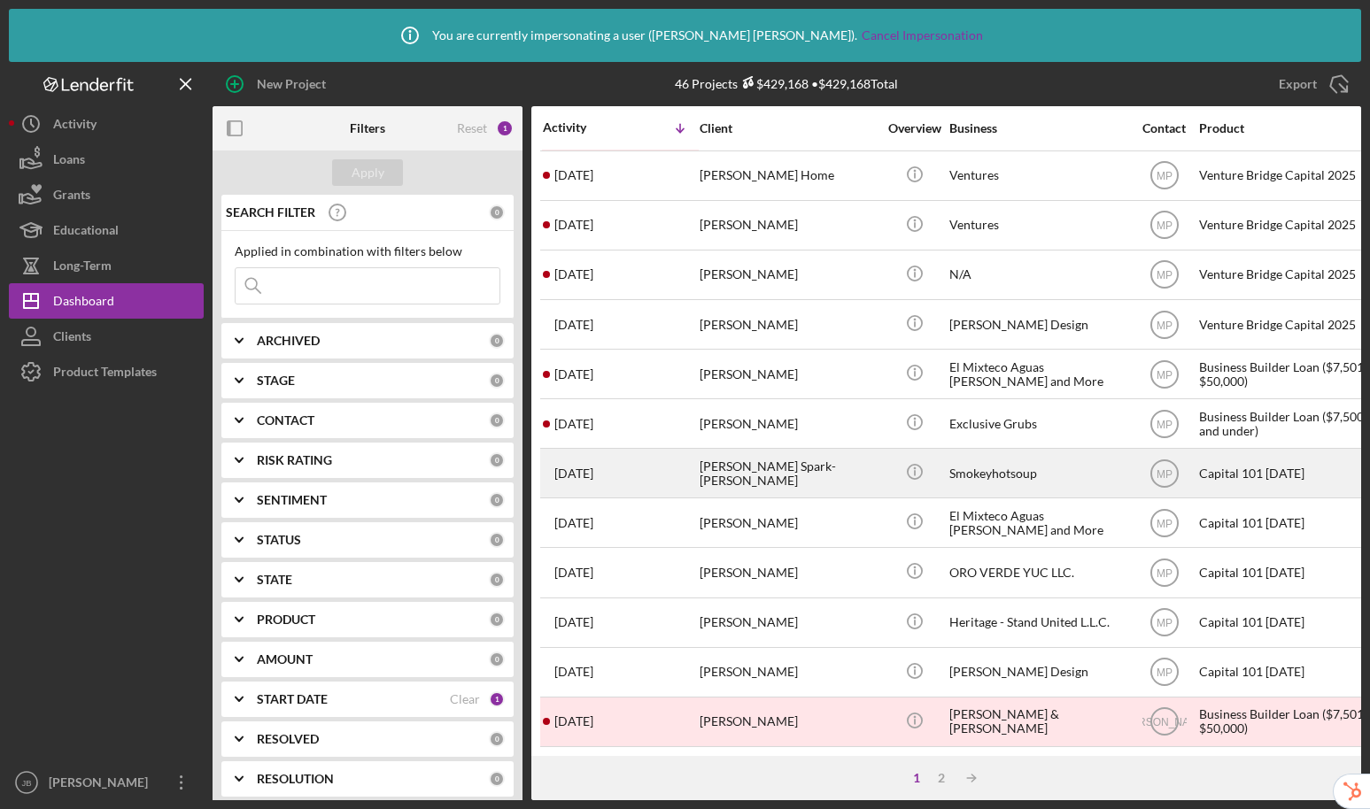
click at [720, 467] on div "[PERSON_NAME] Spark-[PERSON_NAME]" at bounding box center [787, 473] width 177 height 47
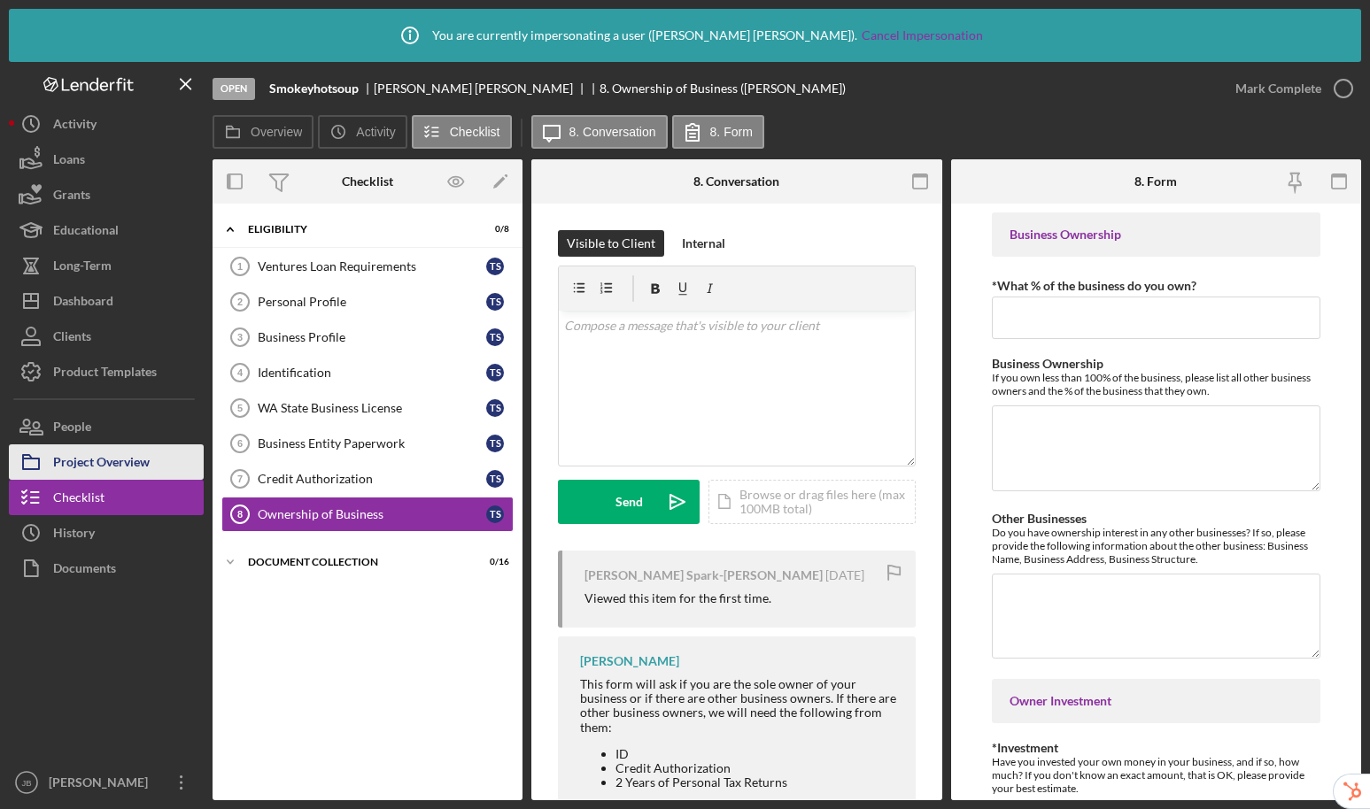
click at [112, 460] on div "Project Overview" at bounding box center [101, 464] width 97 height 40
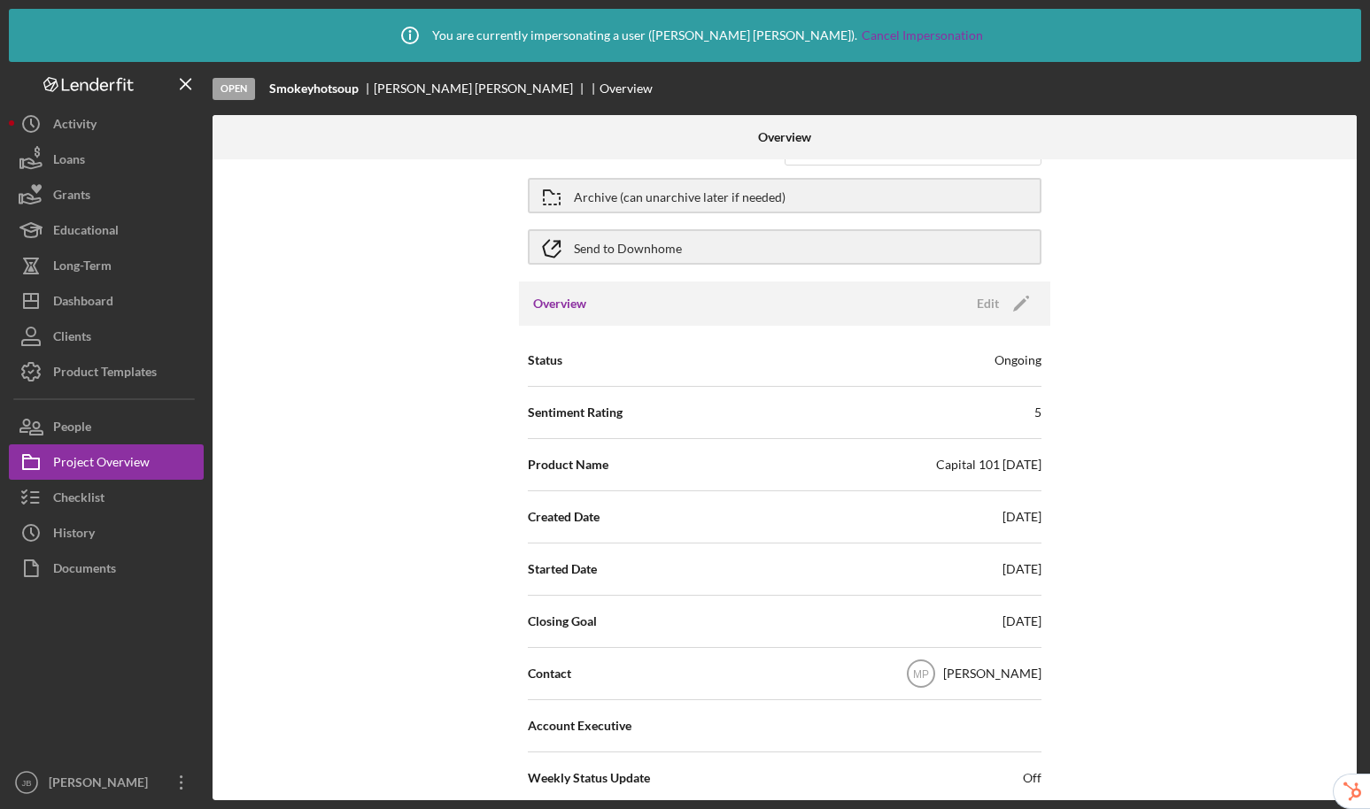
scroll to position [297, 0]
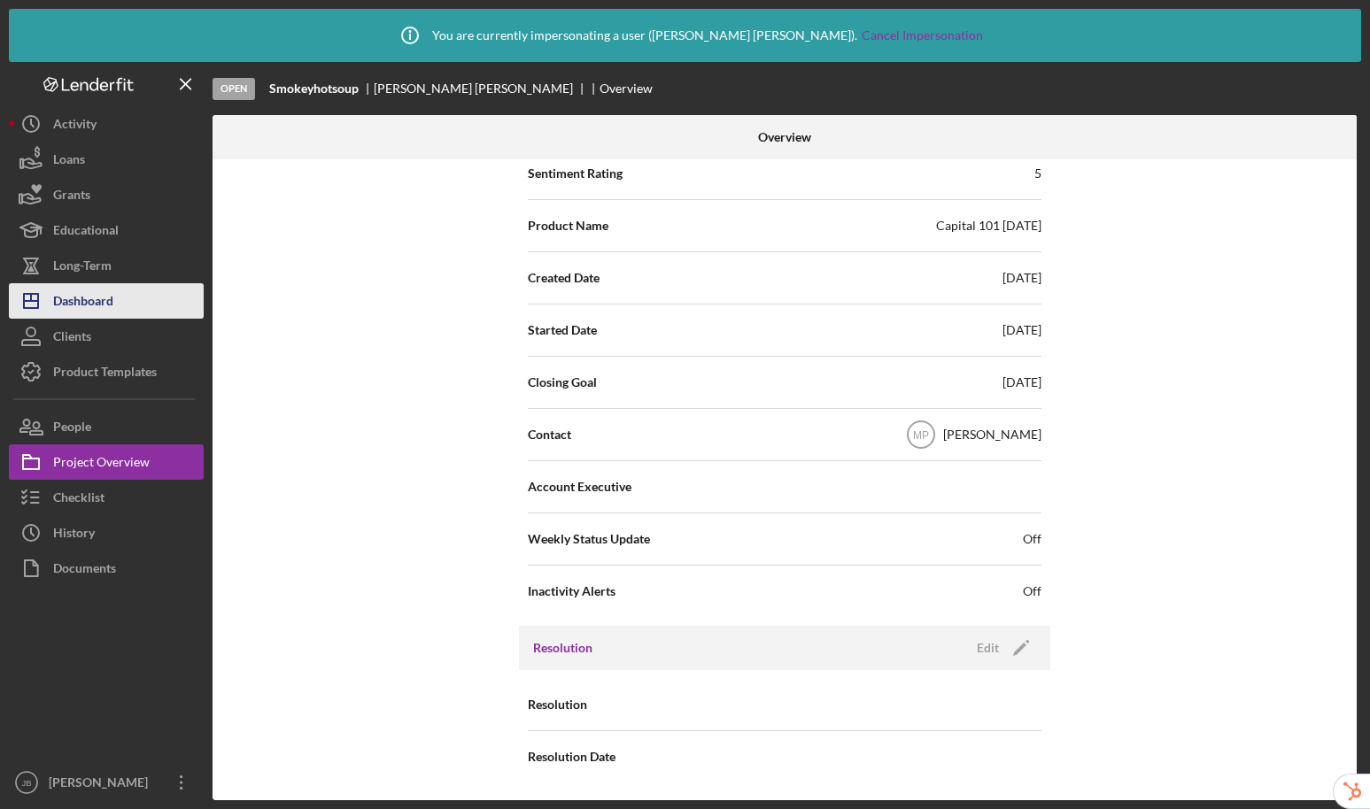
click at [105, 300] on div "Dashboard" at bounding box center [83, 303] width 60 height 40
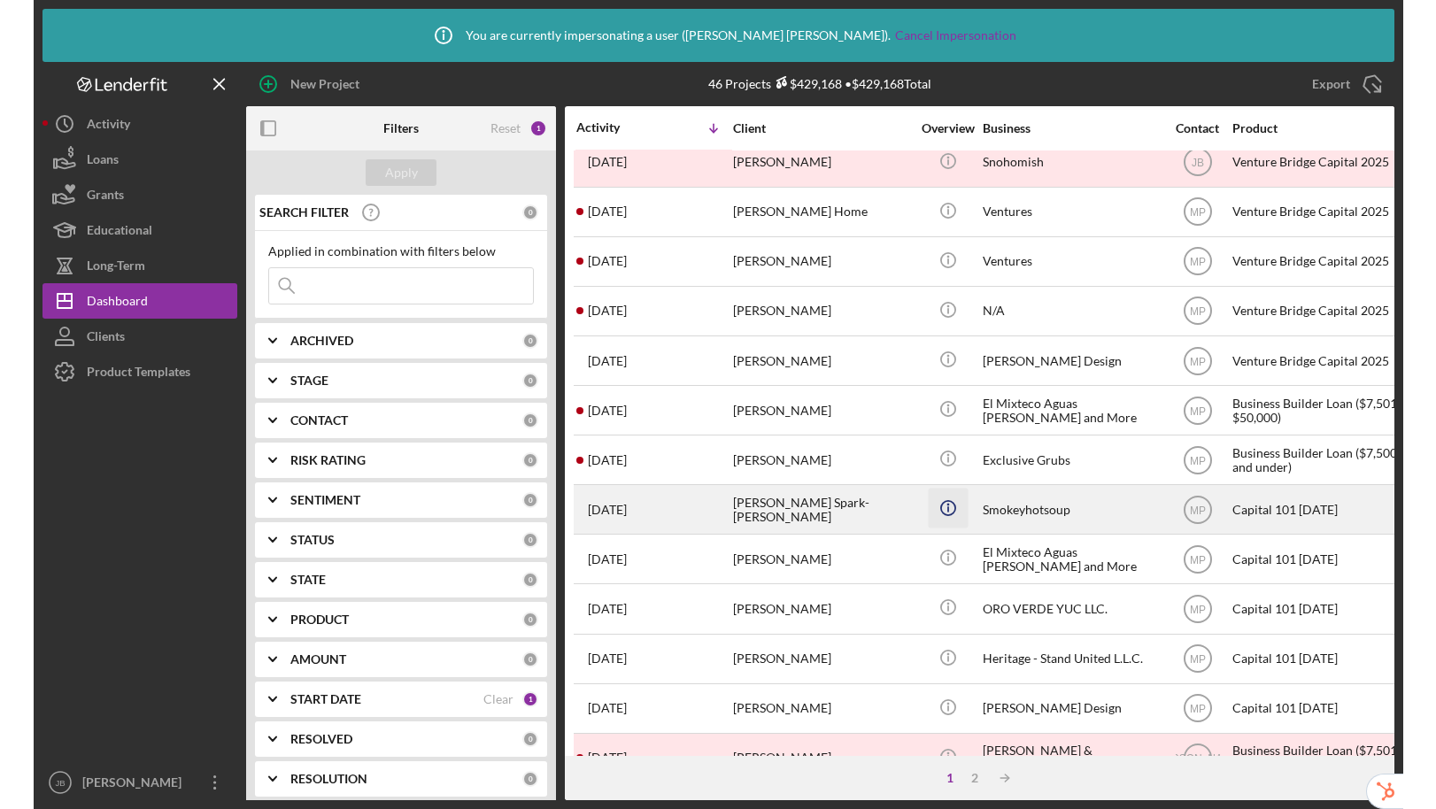
scroll to position [647, 0]
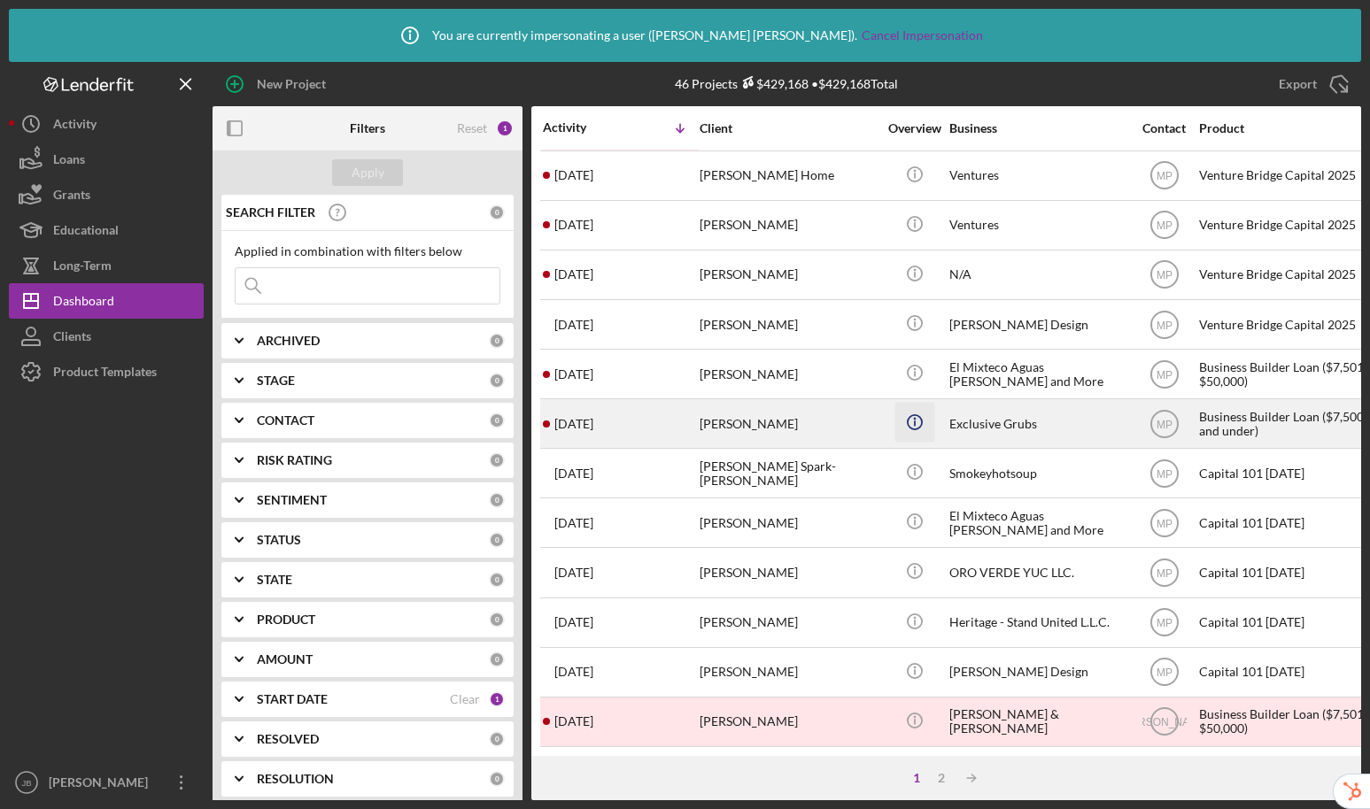
click at [908, 403] on icon "Icon/Info" at bounding box center [914, 423] width 40 height 40
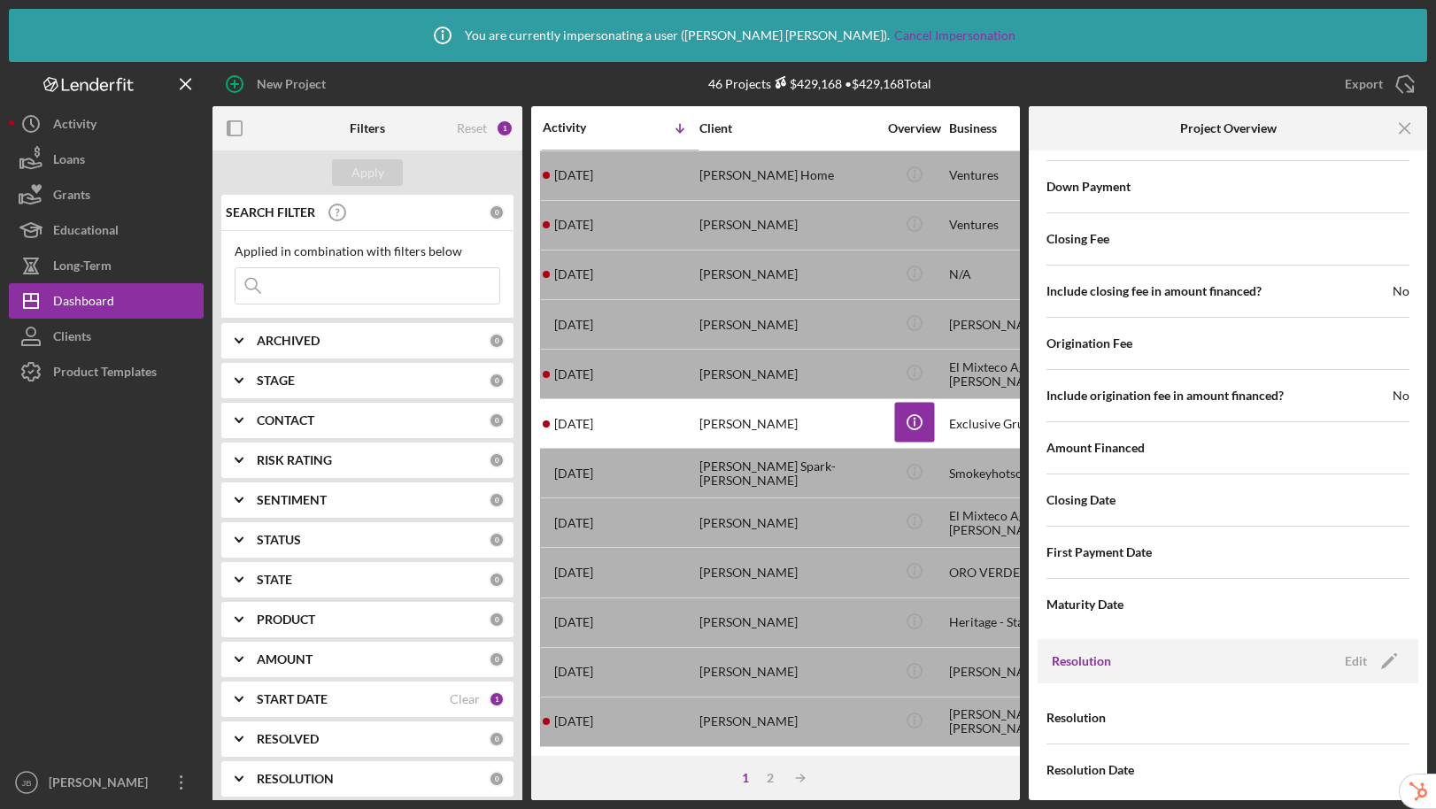
scroll to position [1778, 0]
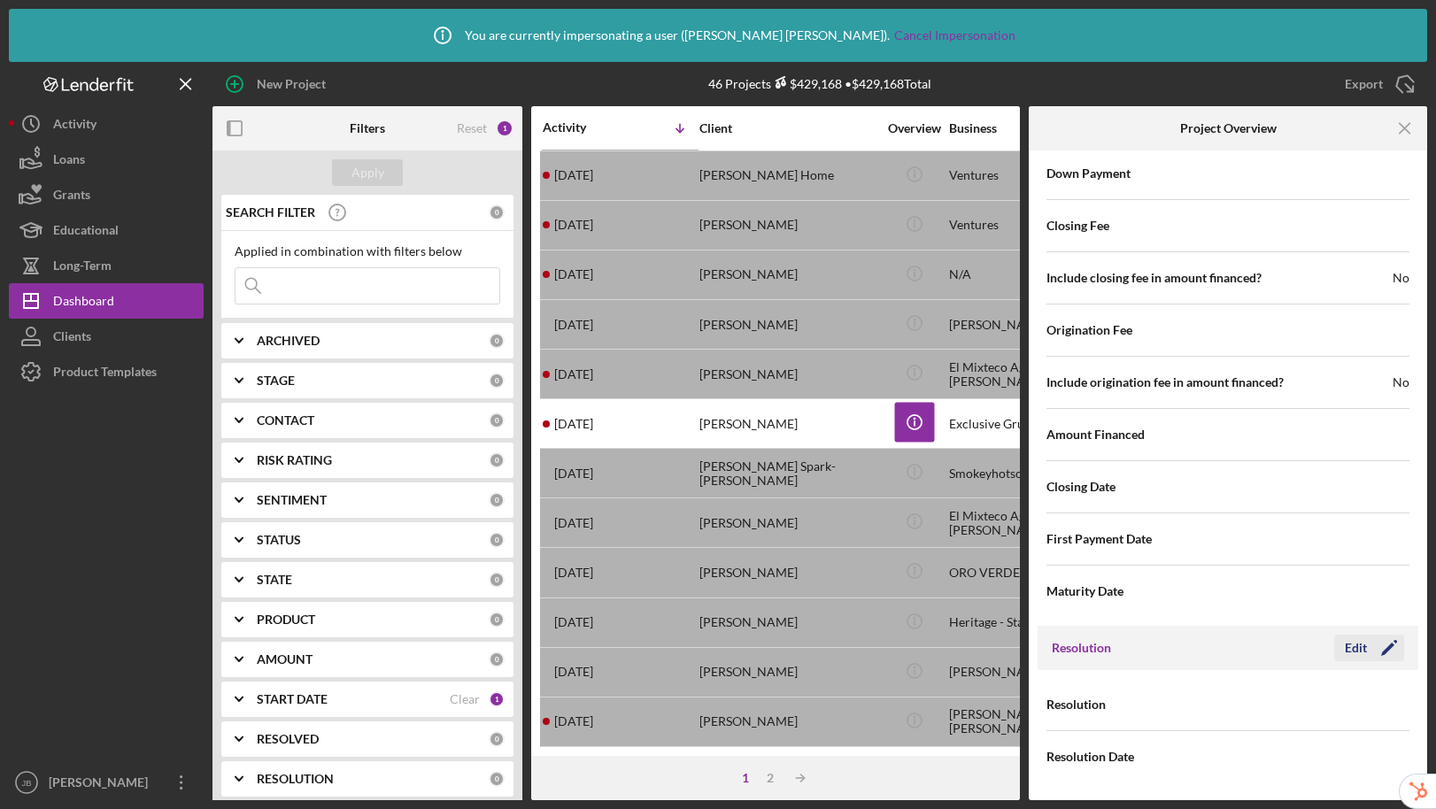
click at [1351, 649] on div "Edit" at bounding box center [1356, 648] width 22 height 27
click at [1289, 709] on div "Select..." at bounding box center [1297, 705] width 137 height 41
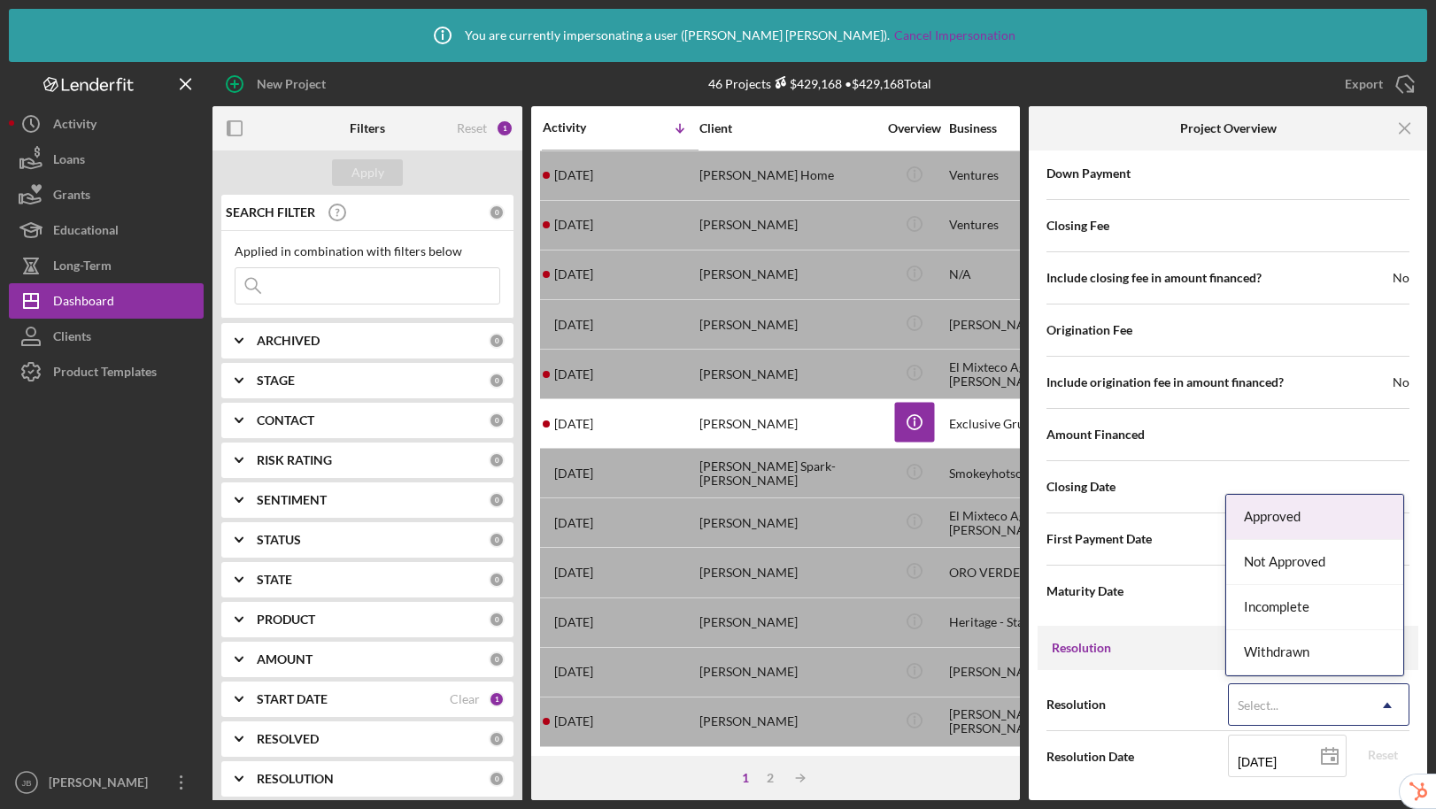
click at [1298, 527] on div "Approved" at bounding box center [1314, 517] width 177 height 45
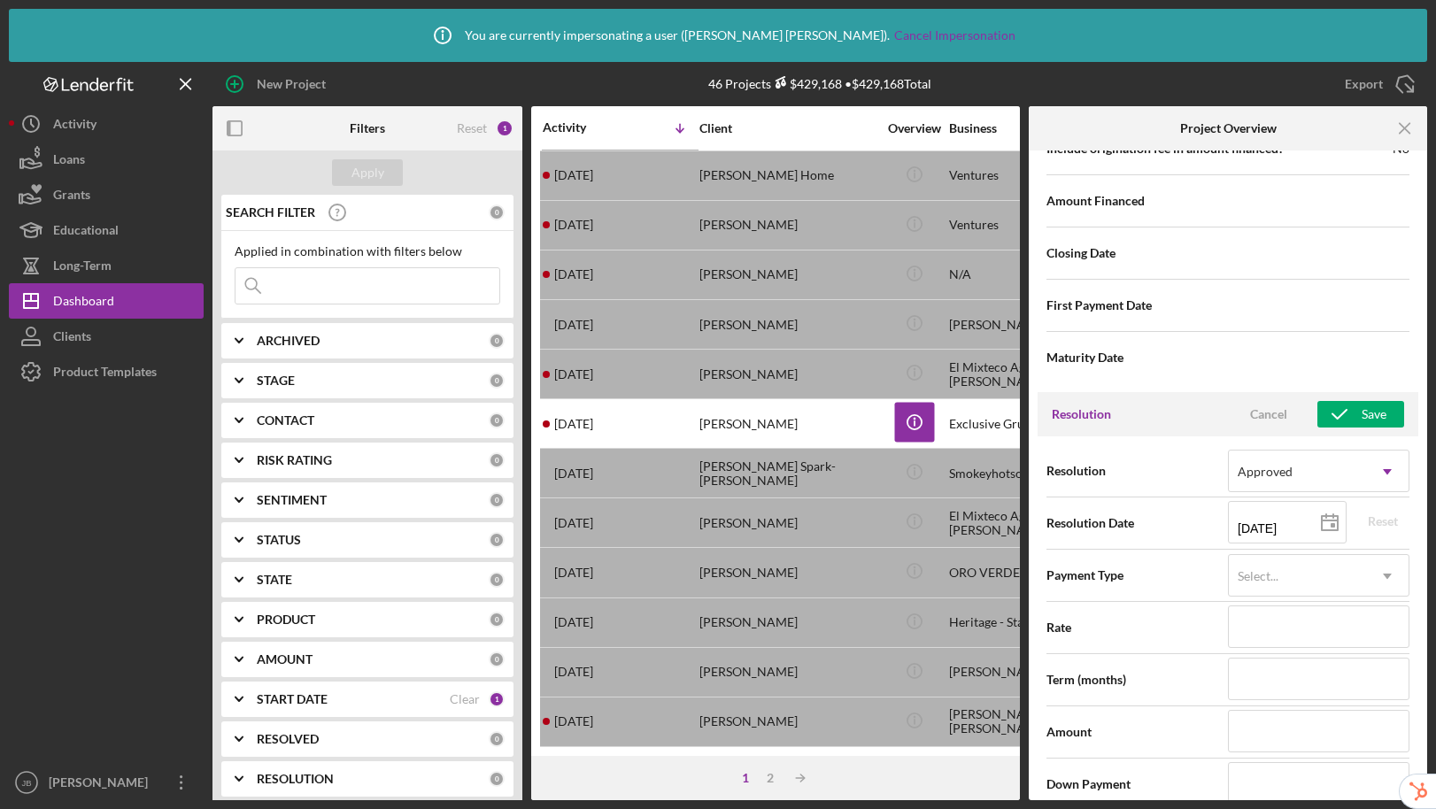
scroll to position [2011, 0]
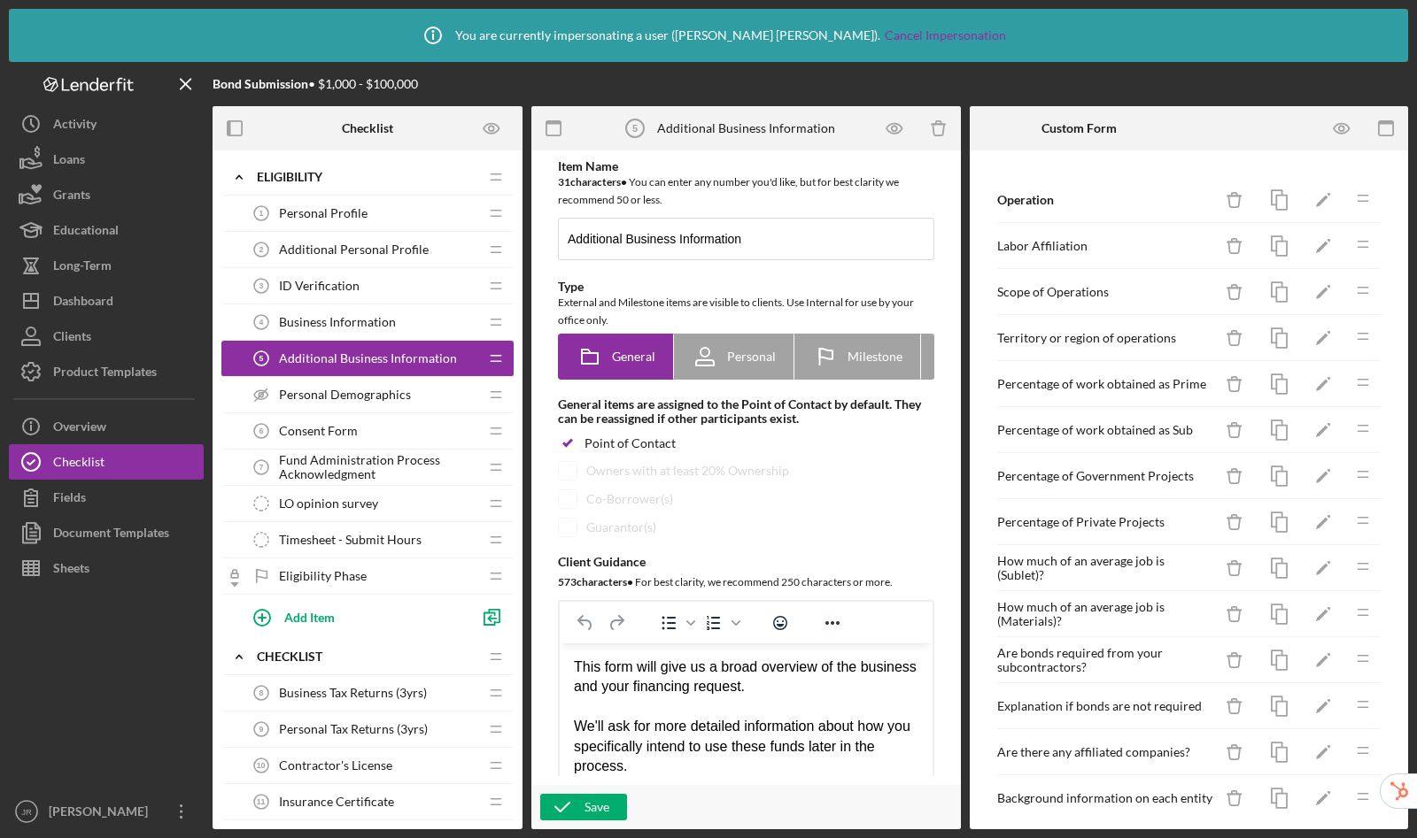
scroll to position [2637, 0]
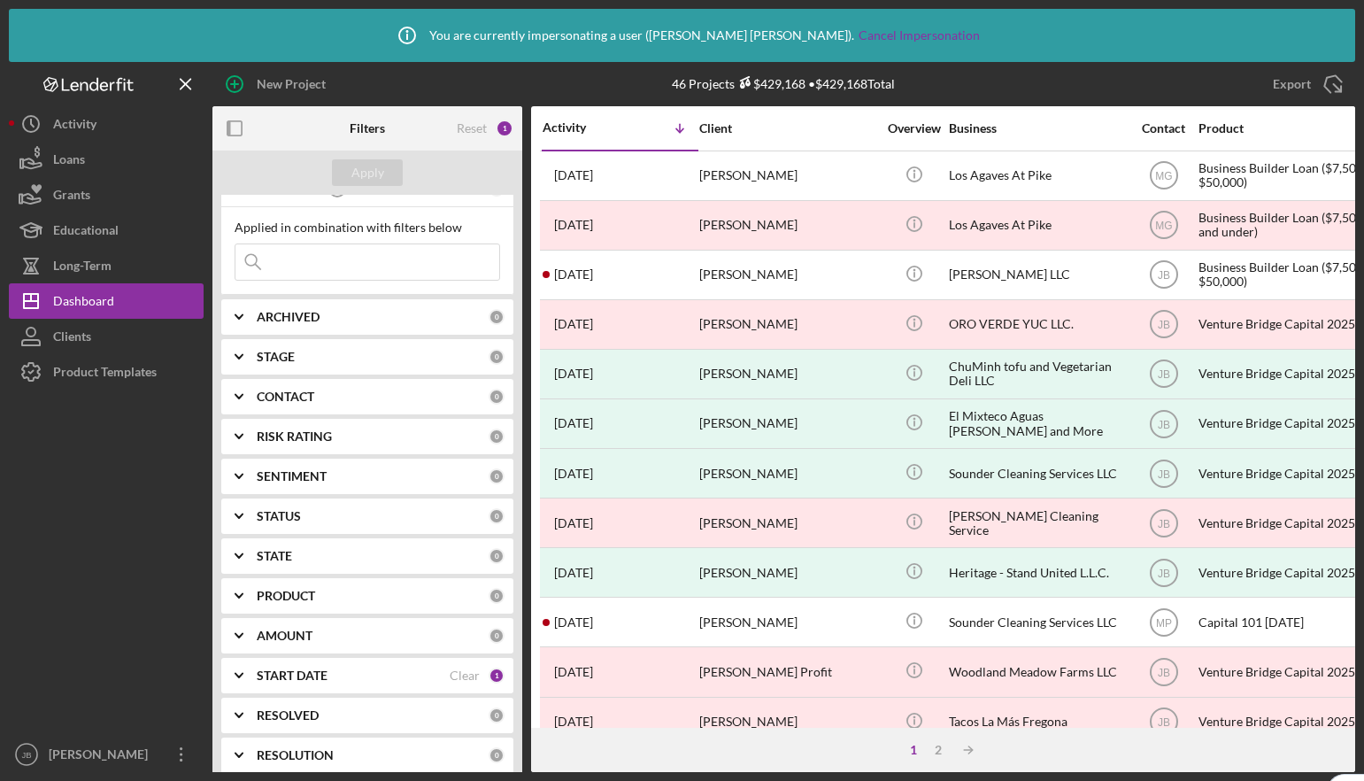
scroll to position [96, 0]
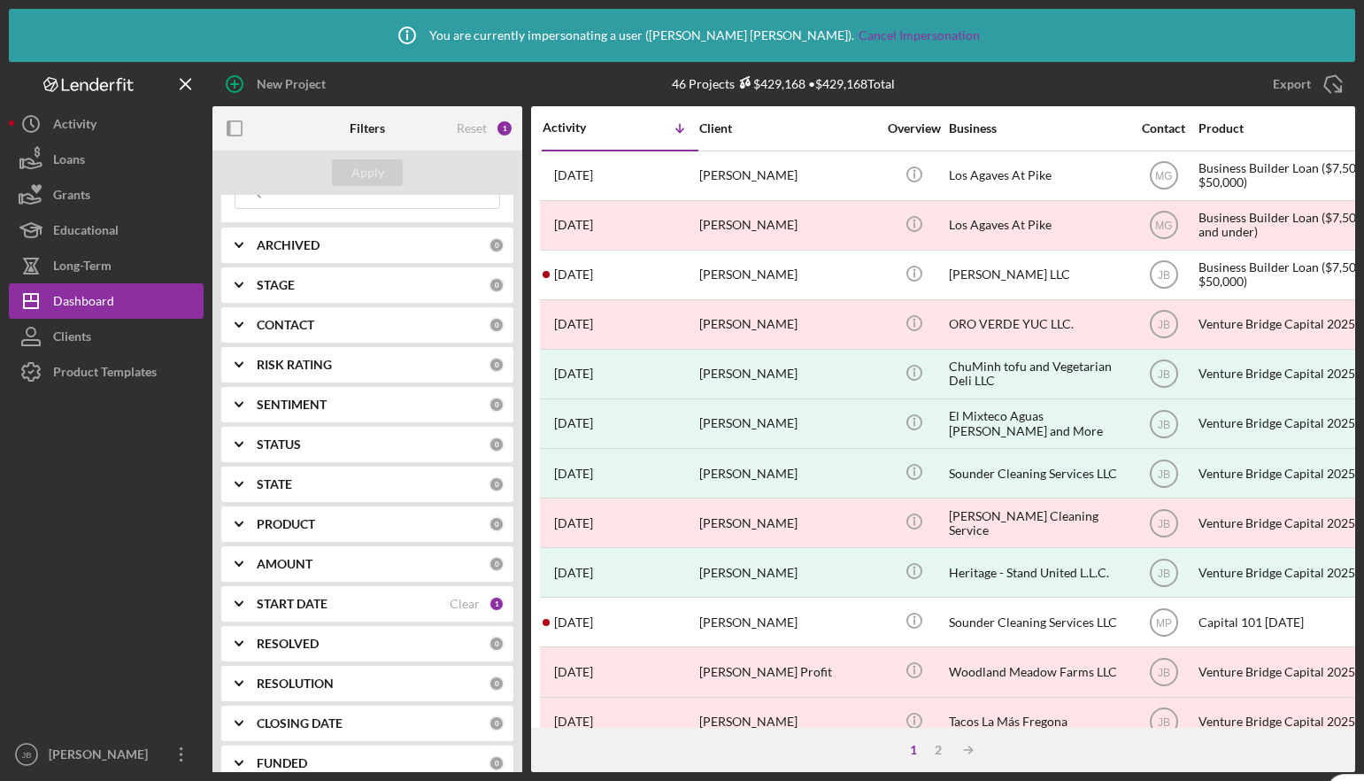
click at [298, 602] on b "START DATE" at bounding box center [292, 604] width 71 height 14
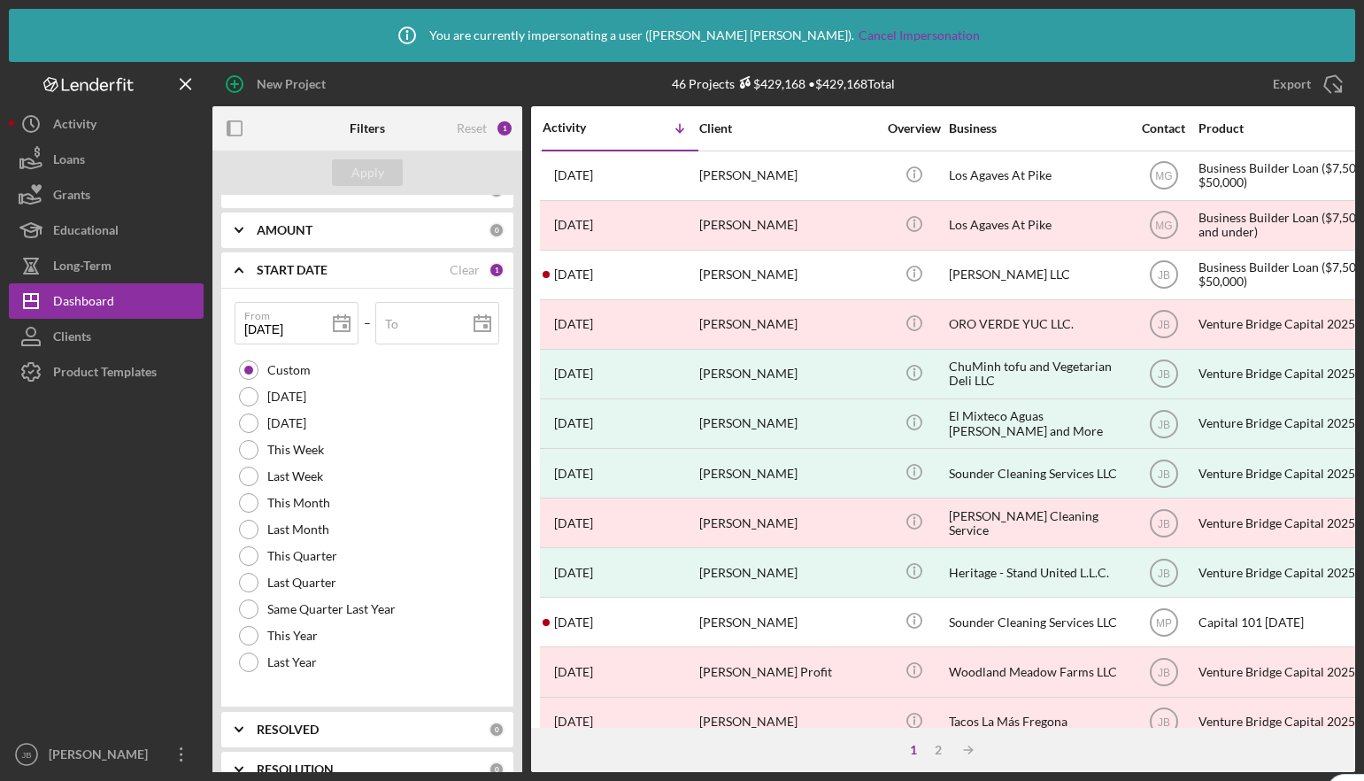
scroll to position [435, 0]
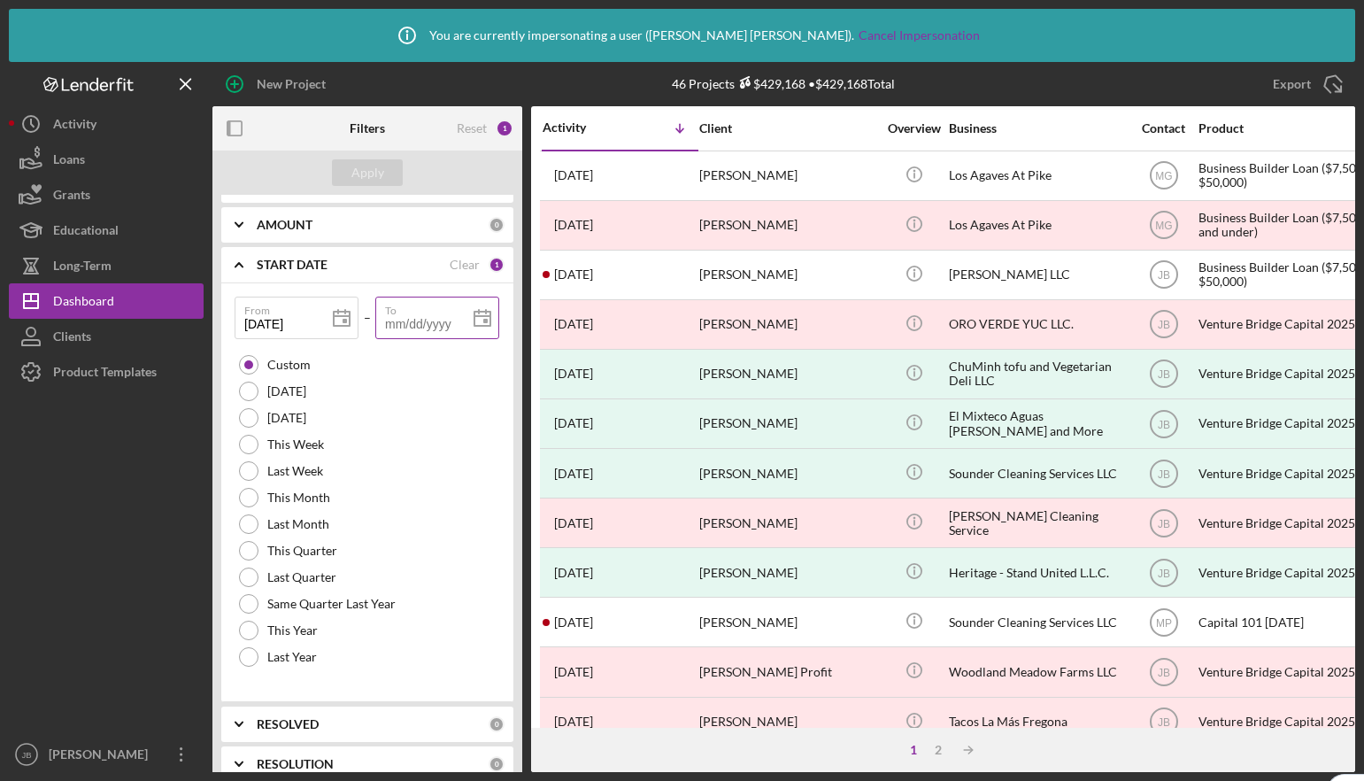
click at [421, 322] on input "To" at bounding box center [437, 318] width 124 height 42
click at [483, 320] on rect at bounding box center [485, 321] width 4 height 4
type input "[DATE]"
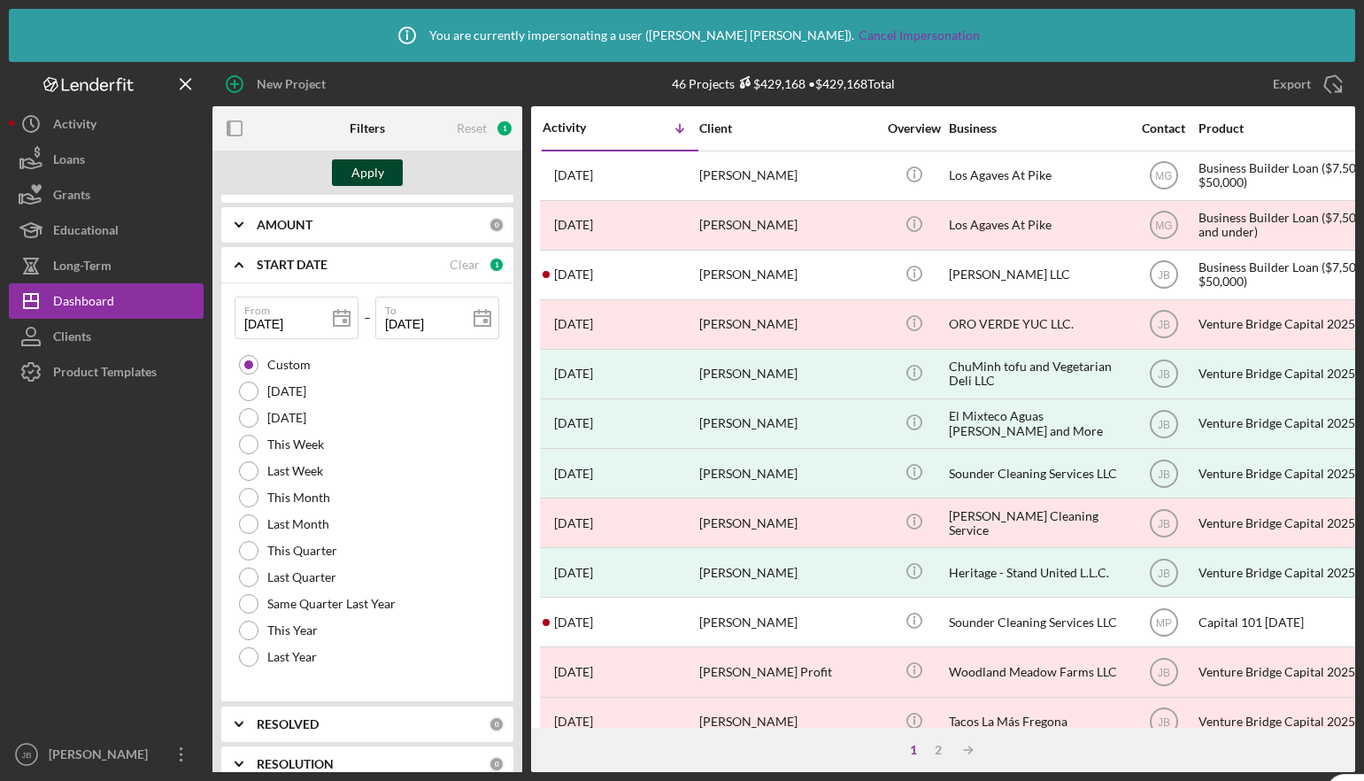
click at [387, 175] on button "Apply" at bounding box center [367, 172] width 71 height 27
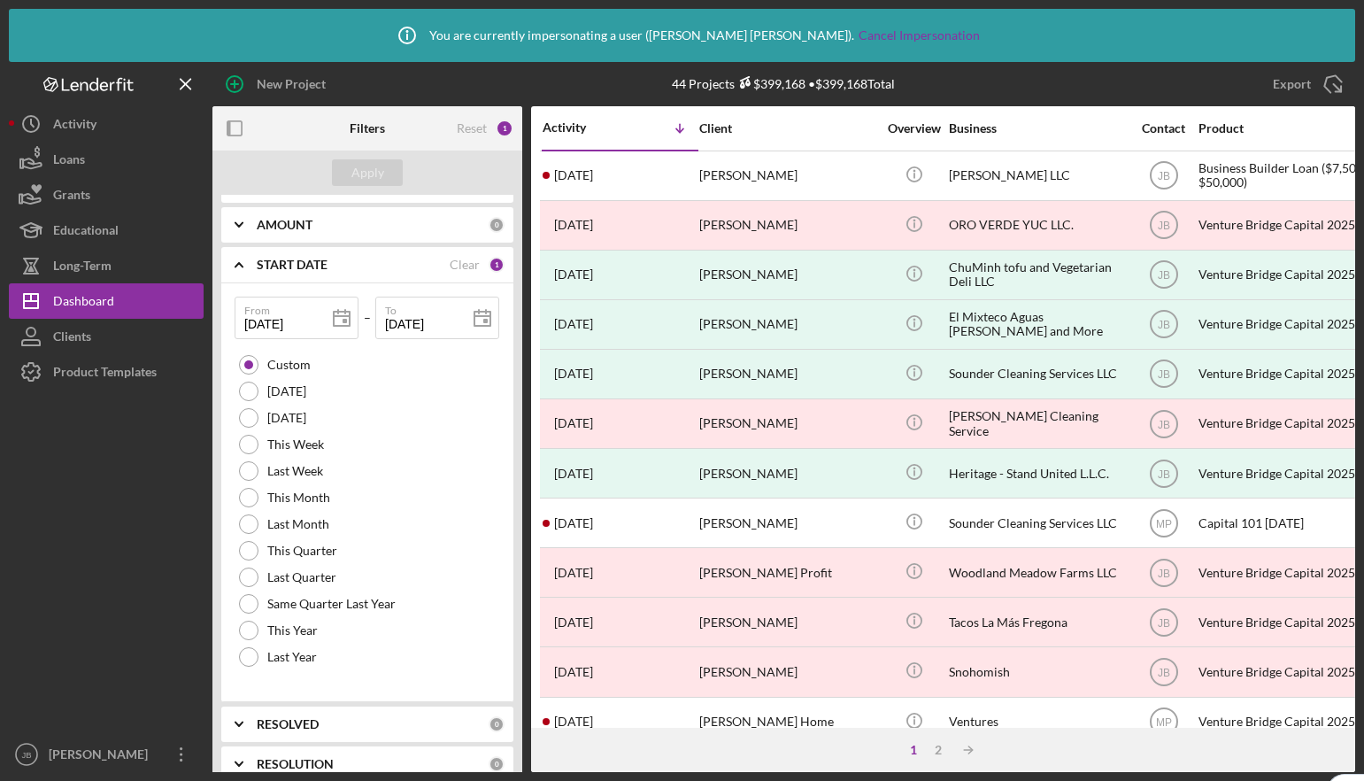
click at [232, 264] on icon "Icon/Expander" at bounding box center [239, 265] width 44 height 44
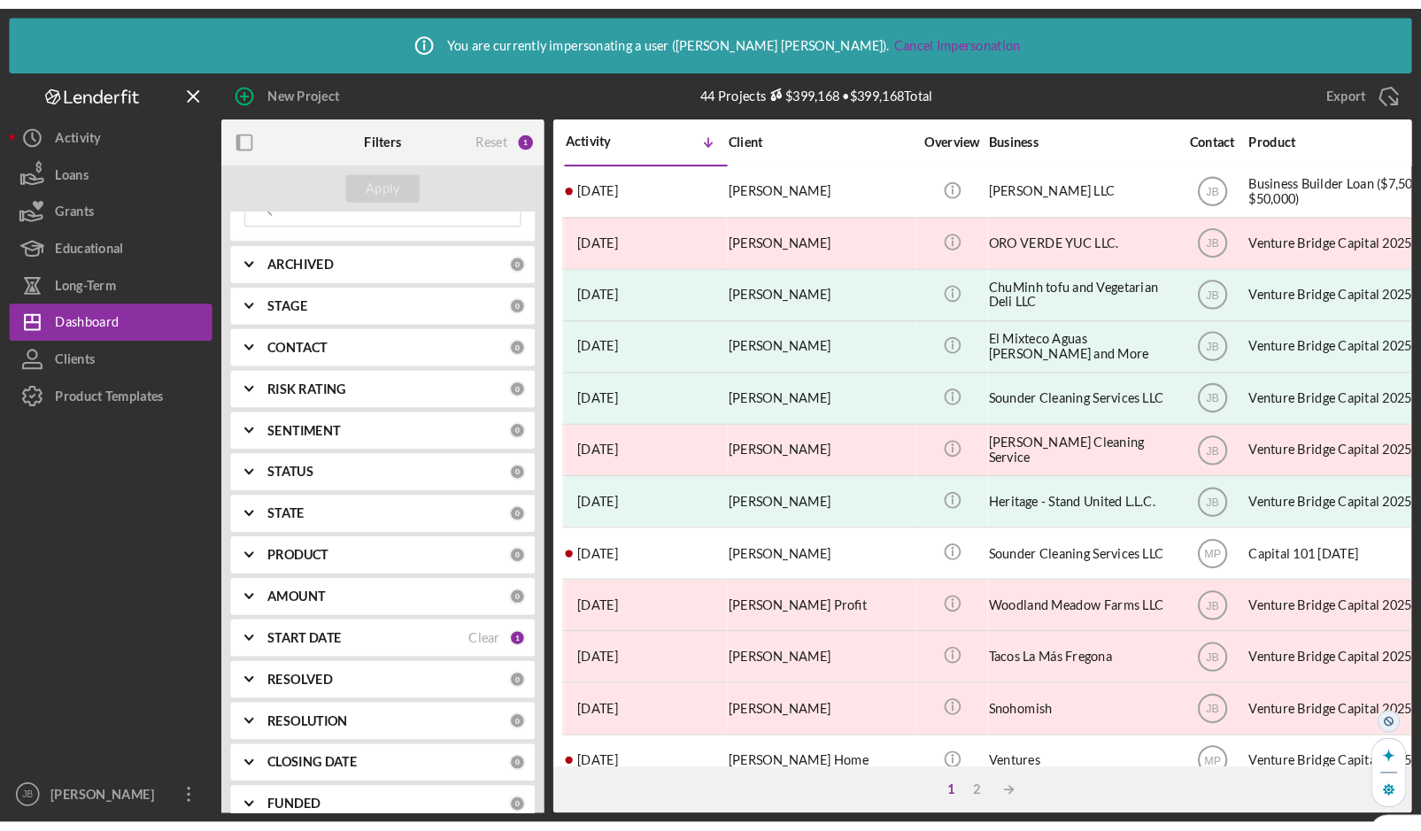
scroll to position [45, 0]
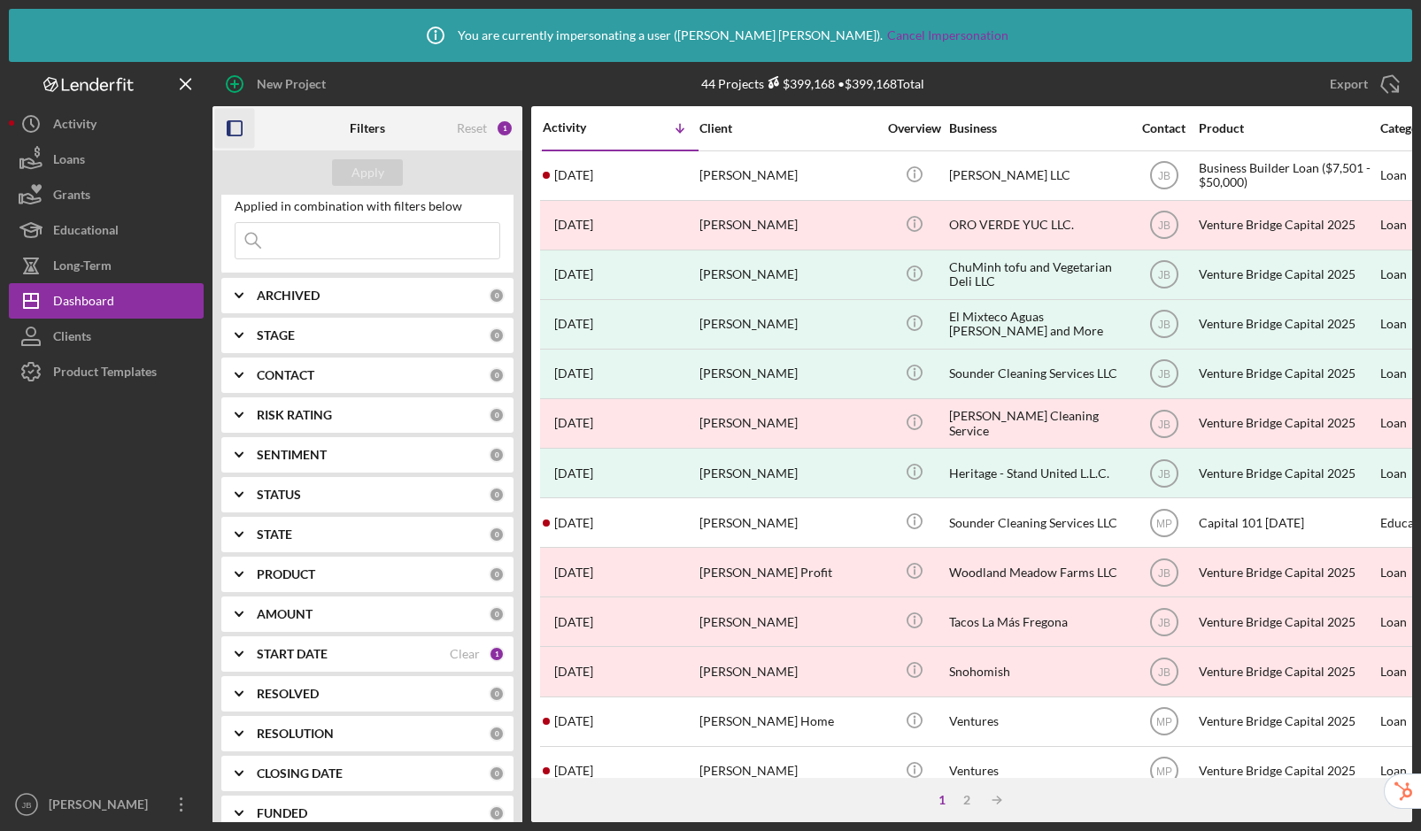
click at [233, 129] on icon "button" at bounding box center [235, 129] width 40 height 40
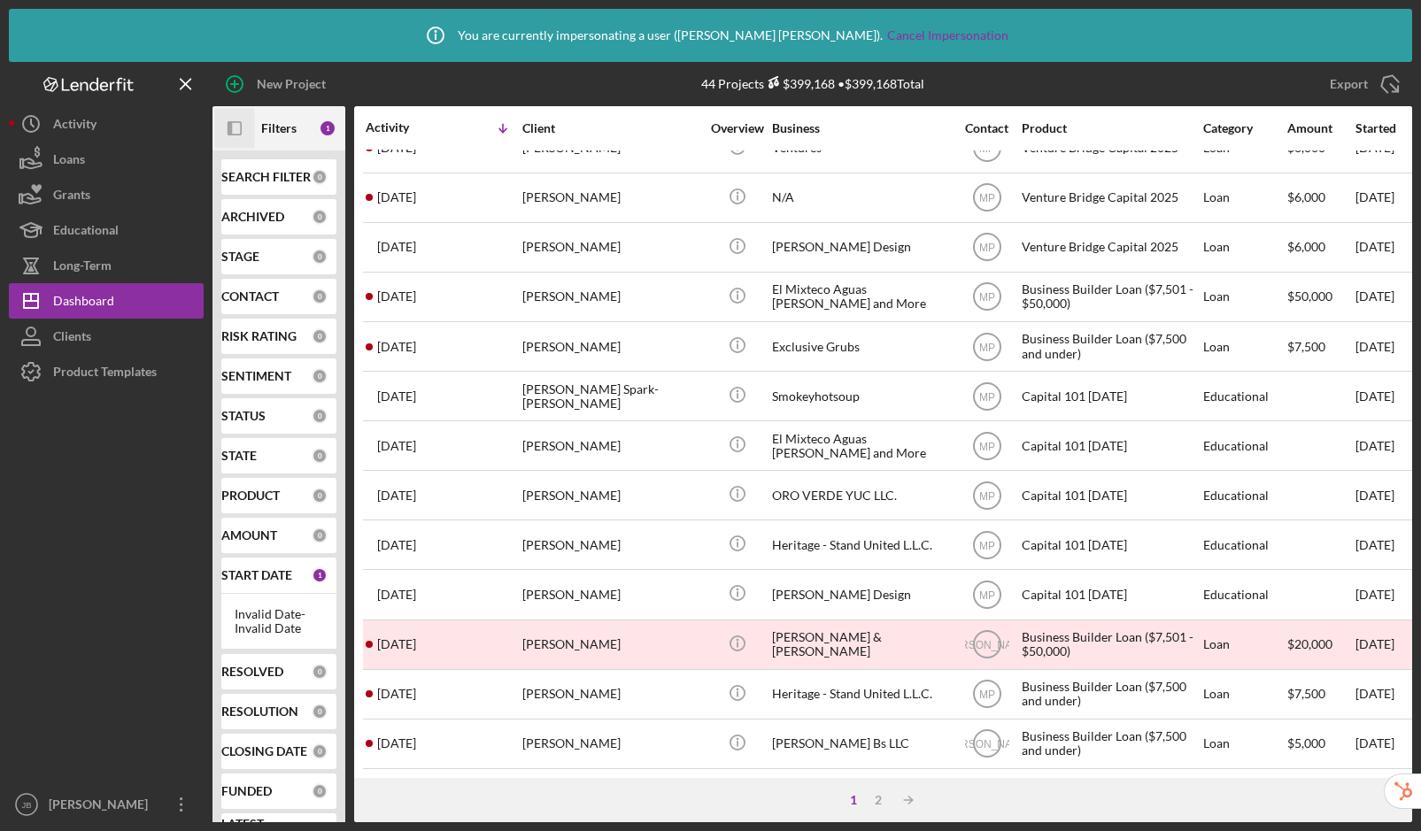
scroll to position [0, 0]
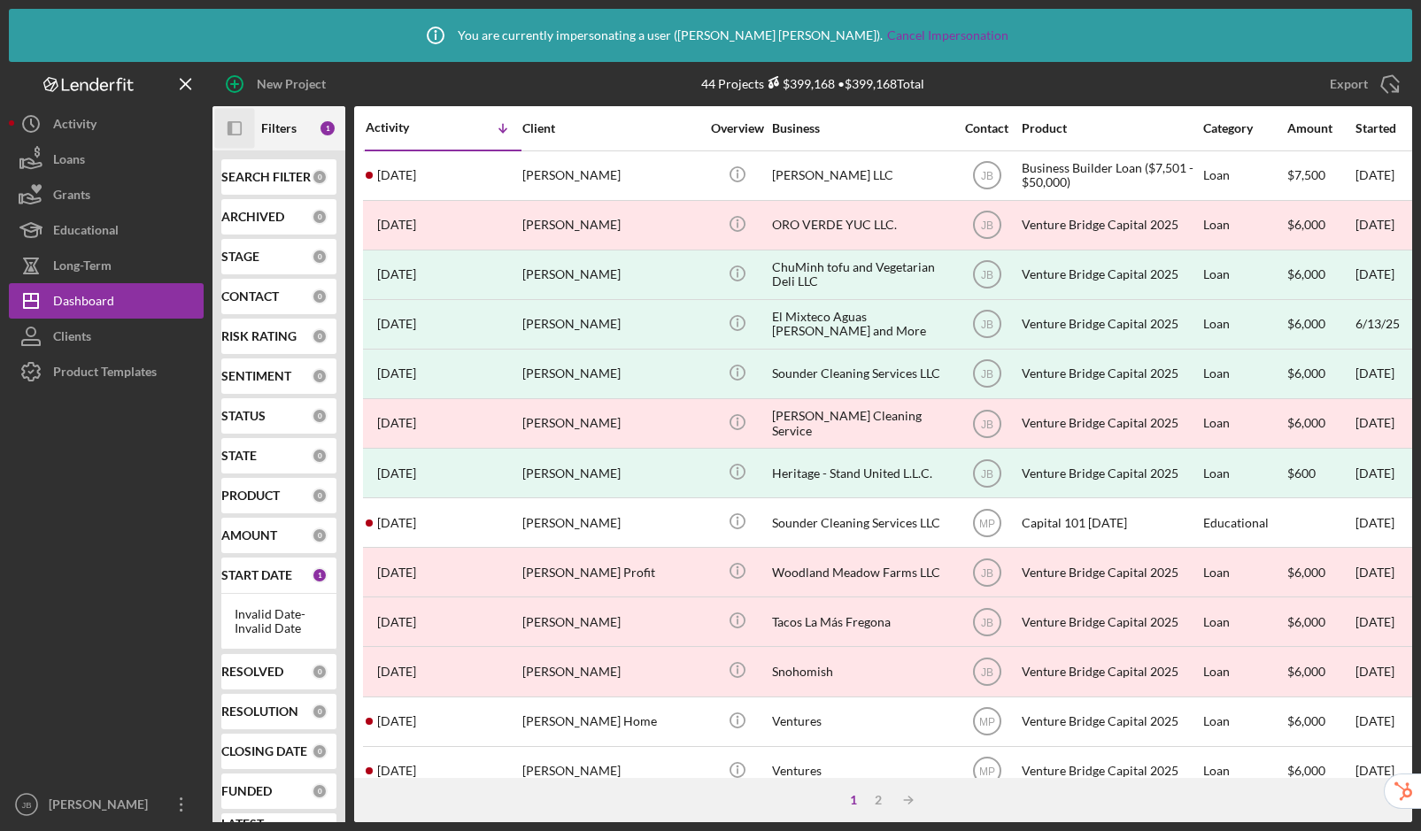
click at [235, 127] on icon "Icon/Panel Side Expand" at bounding box center [235, 129] width 40 height 40
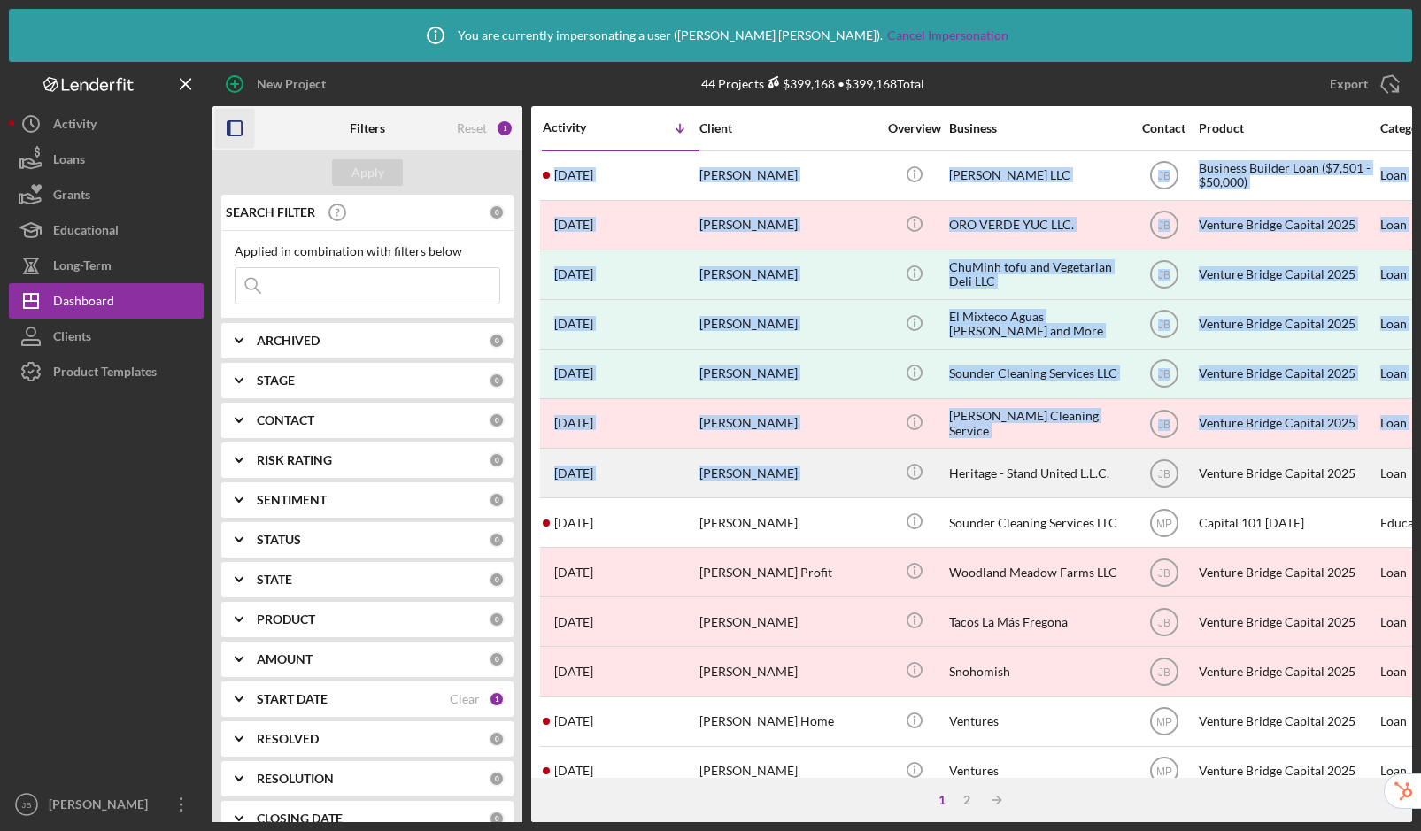
drag, startPoint x: 688, startPoint y: 109, endPoint x: 944, endPoint y: 463, distance: 436.9
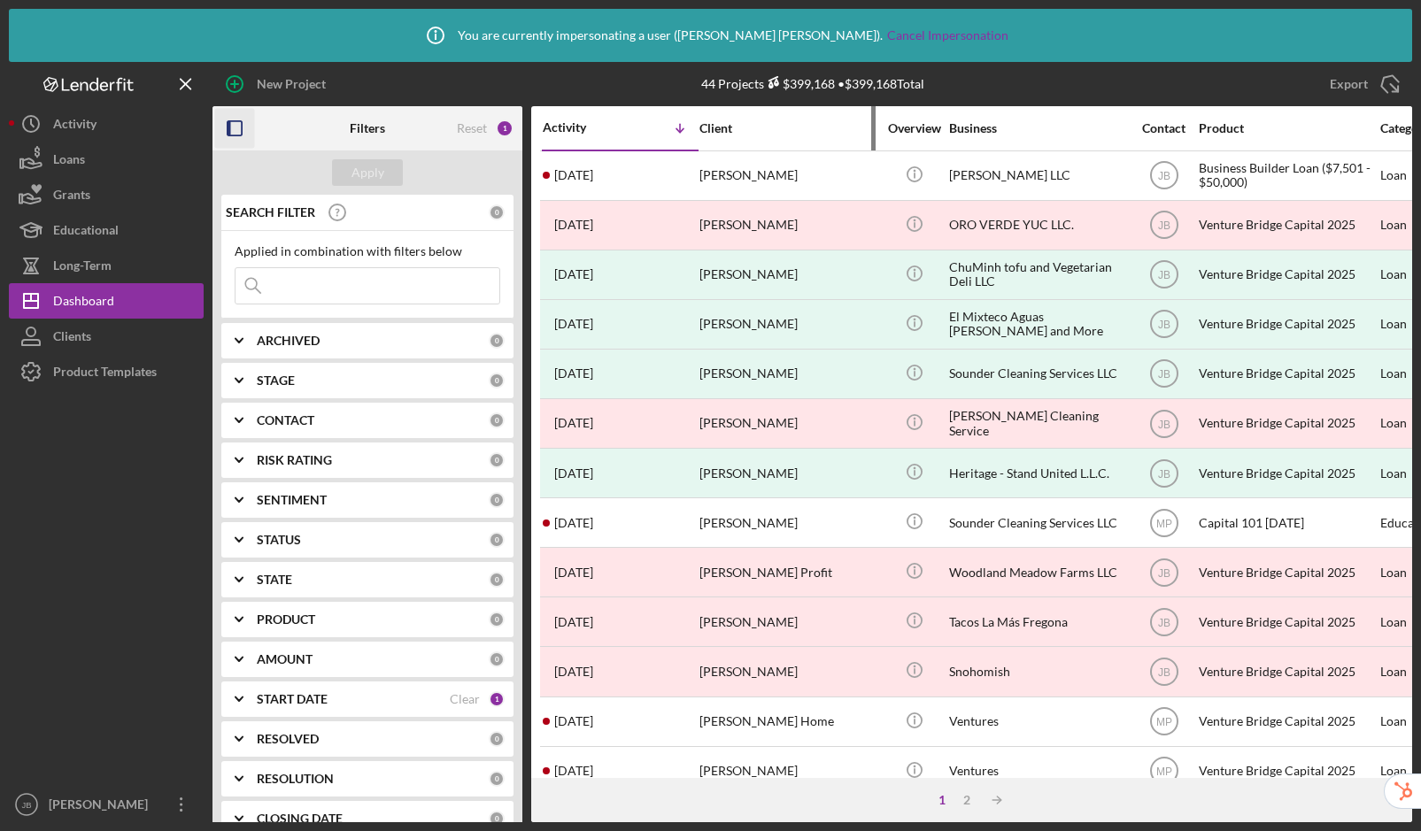
click at [813, 114] on div "Client" at bounding box center [787, 128] width 177 height 42
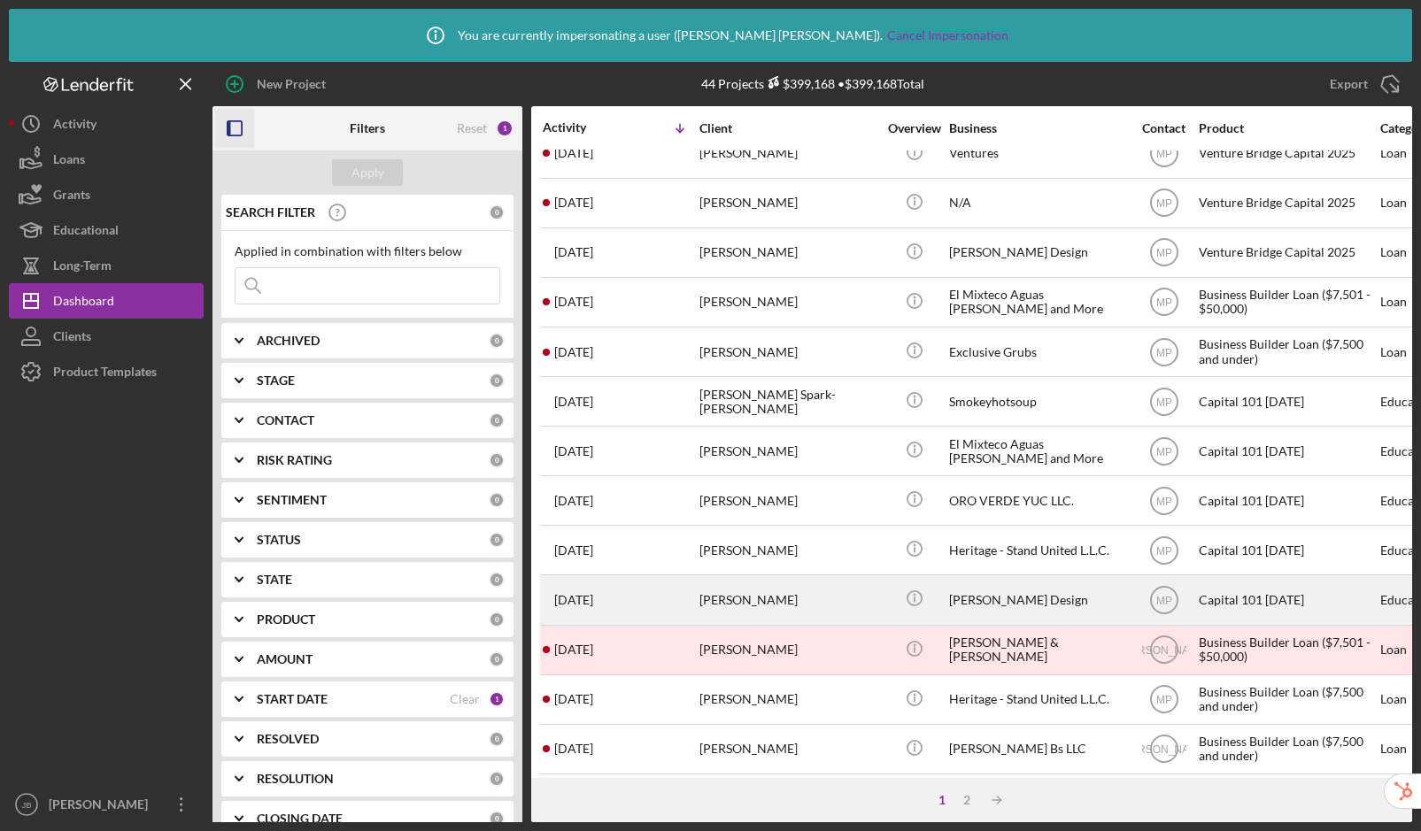
scroll to position [625, 0]
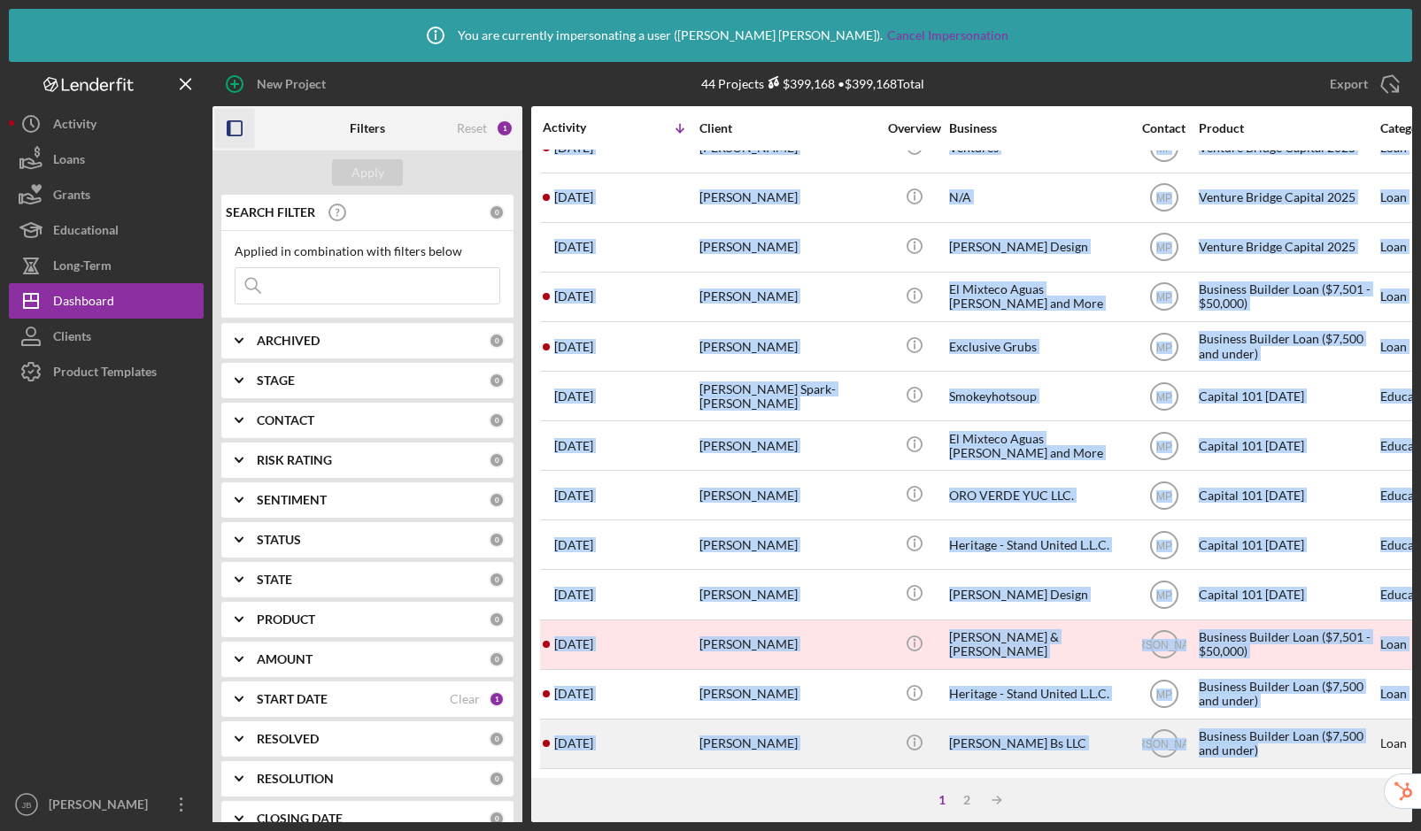
drag, startPoint x: 703, startPoint y: 134, endPoint x: 1309, endPoint y: 751, distance: 864.6
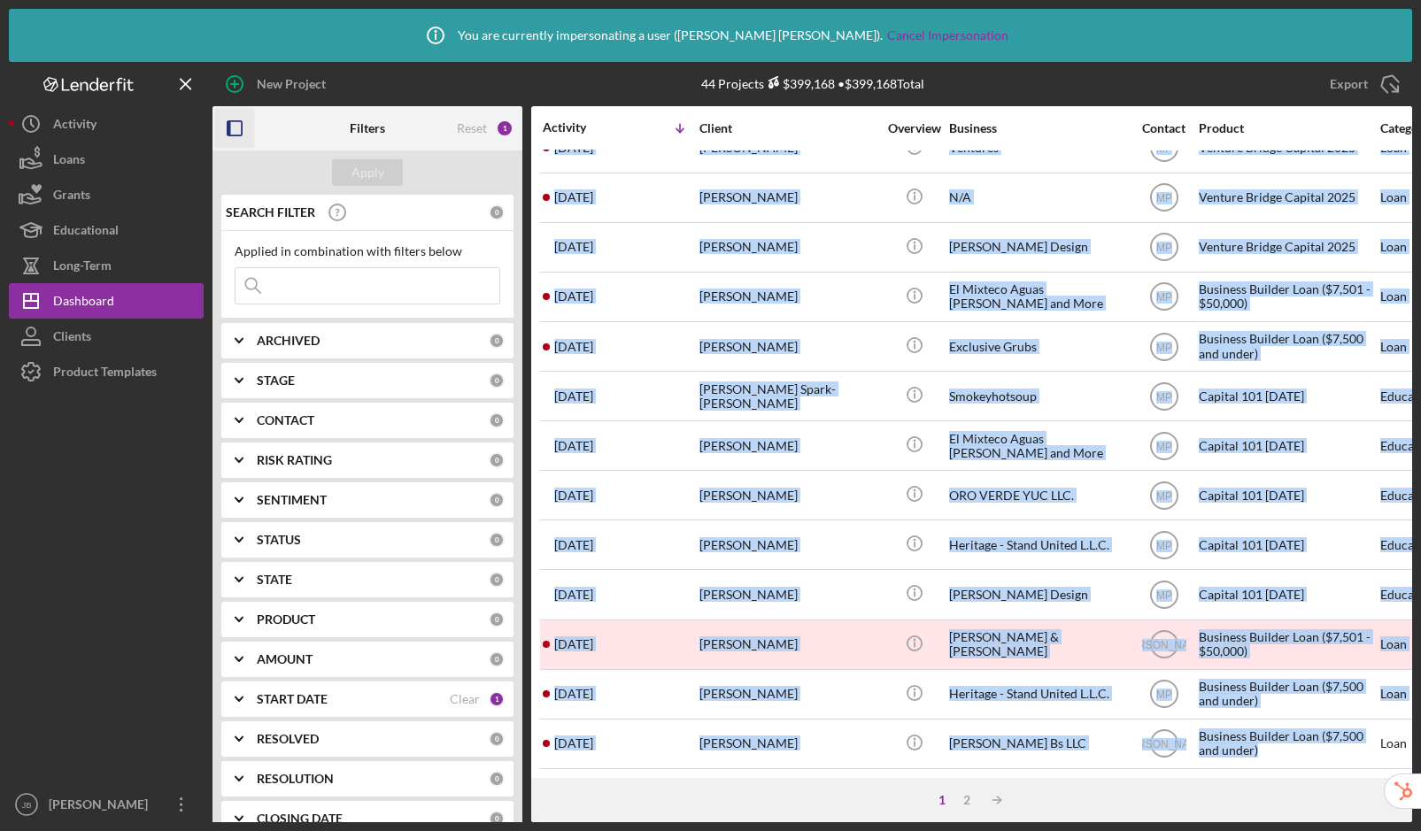
copy table "Lore Ipsumdol Sitamet CO 6 adipi eli Seddo Eiusmo Tempor Incid Utlabo Etdolo Ma…"
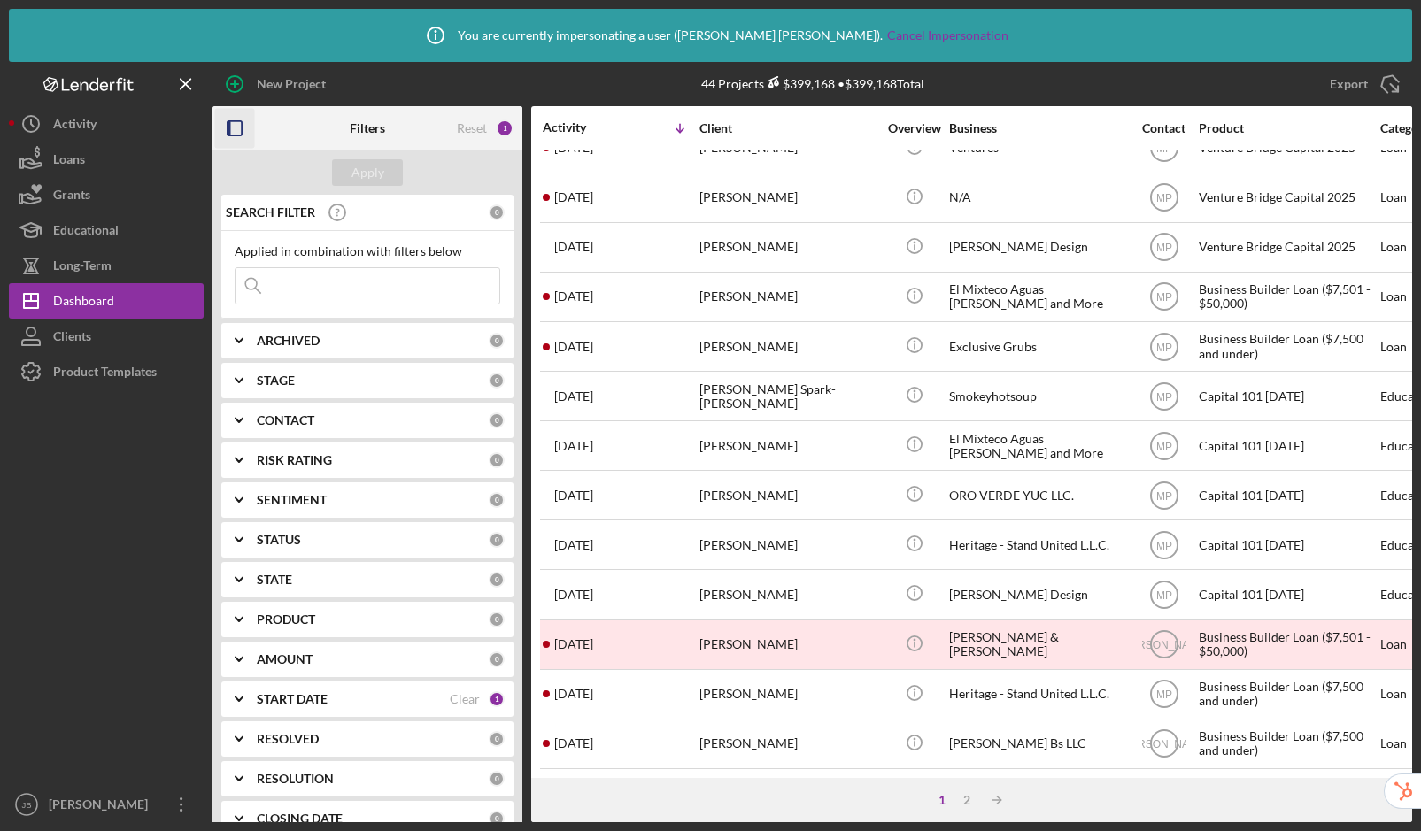
click at [606, 89] on div "New Project" at bounding box center [412, 84] width 400 height 44
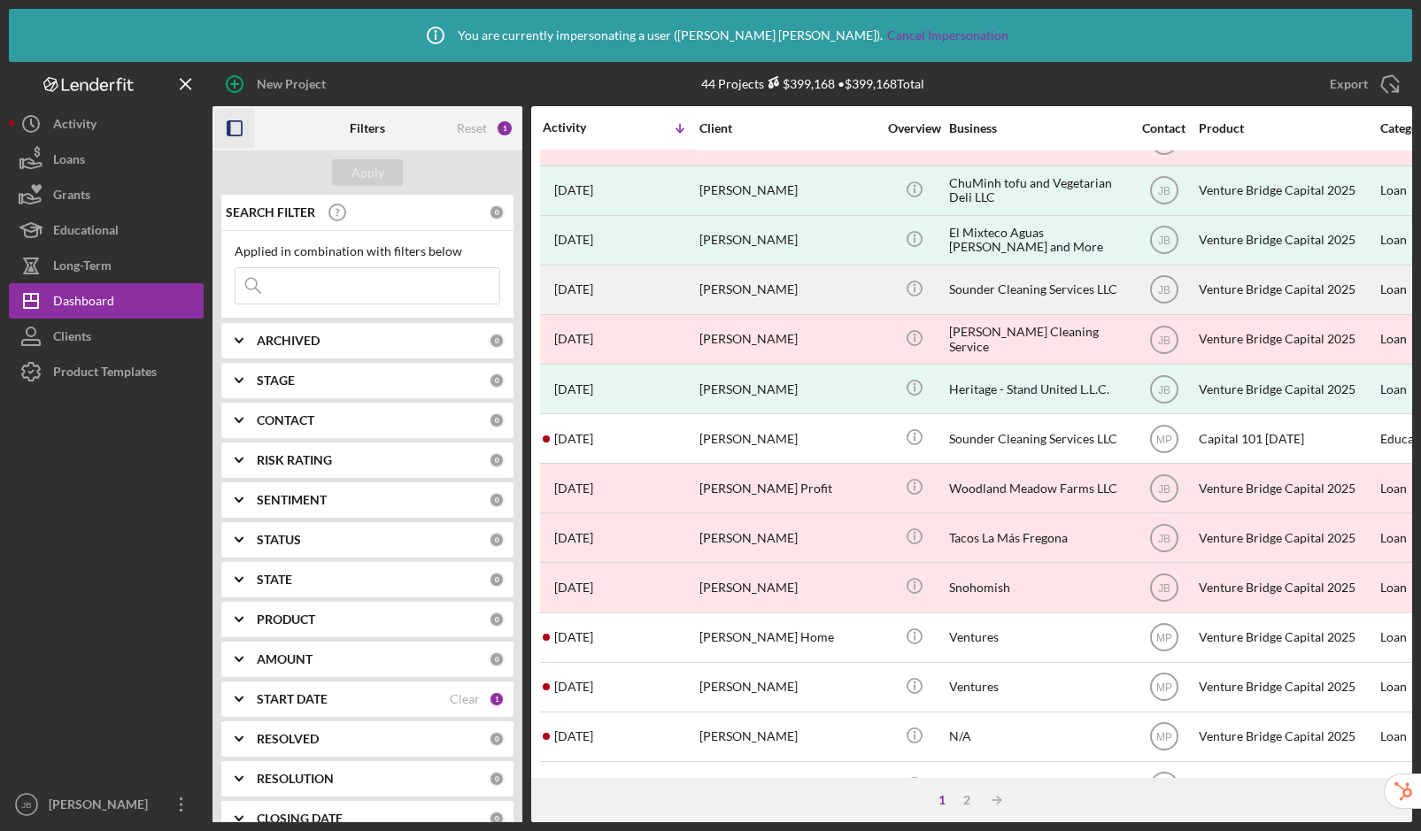
scroll to position [0, 0]
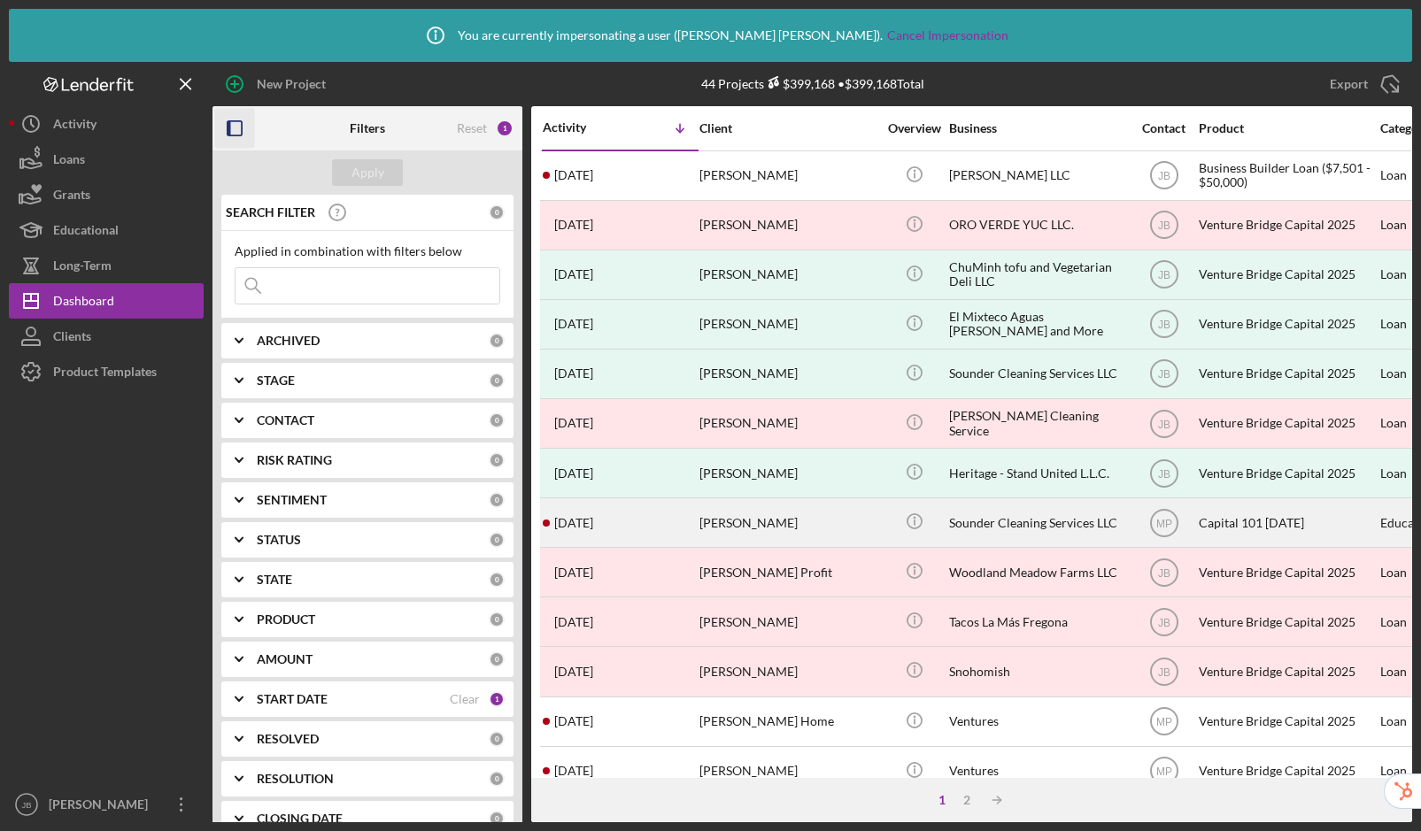
drag, startPoint x: 701, startPoint y: 175, endPoint x: 750, endPoint y: 495, distance: 323.3
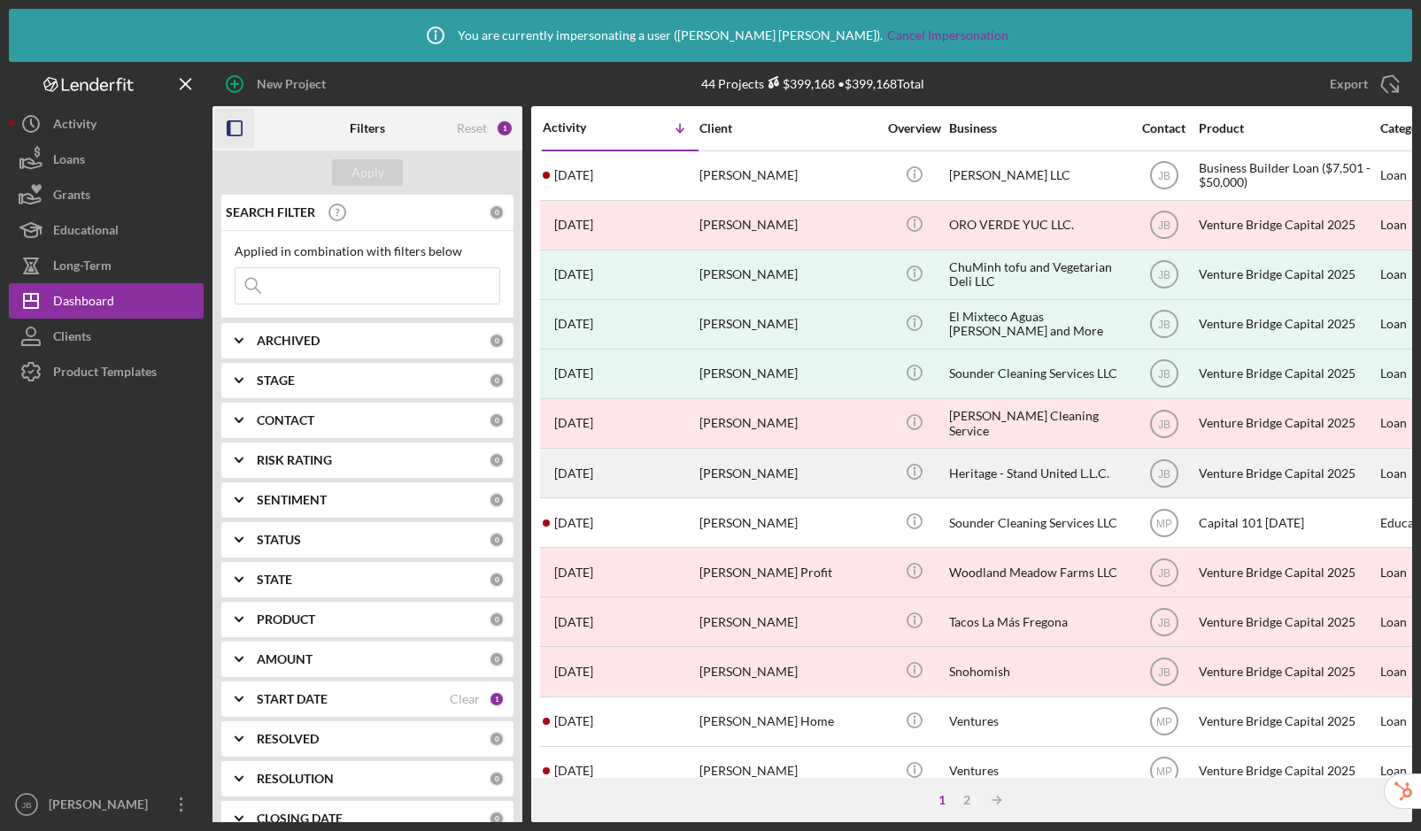
click at [813, 481] on div "[PERSON_NAME]" at bounding box center [787, 473] width 177 height 47
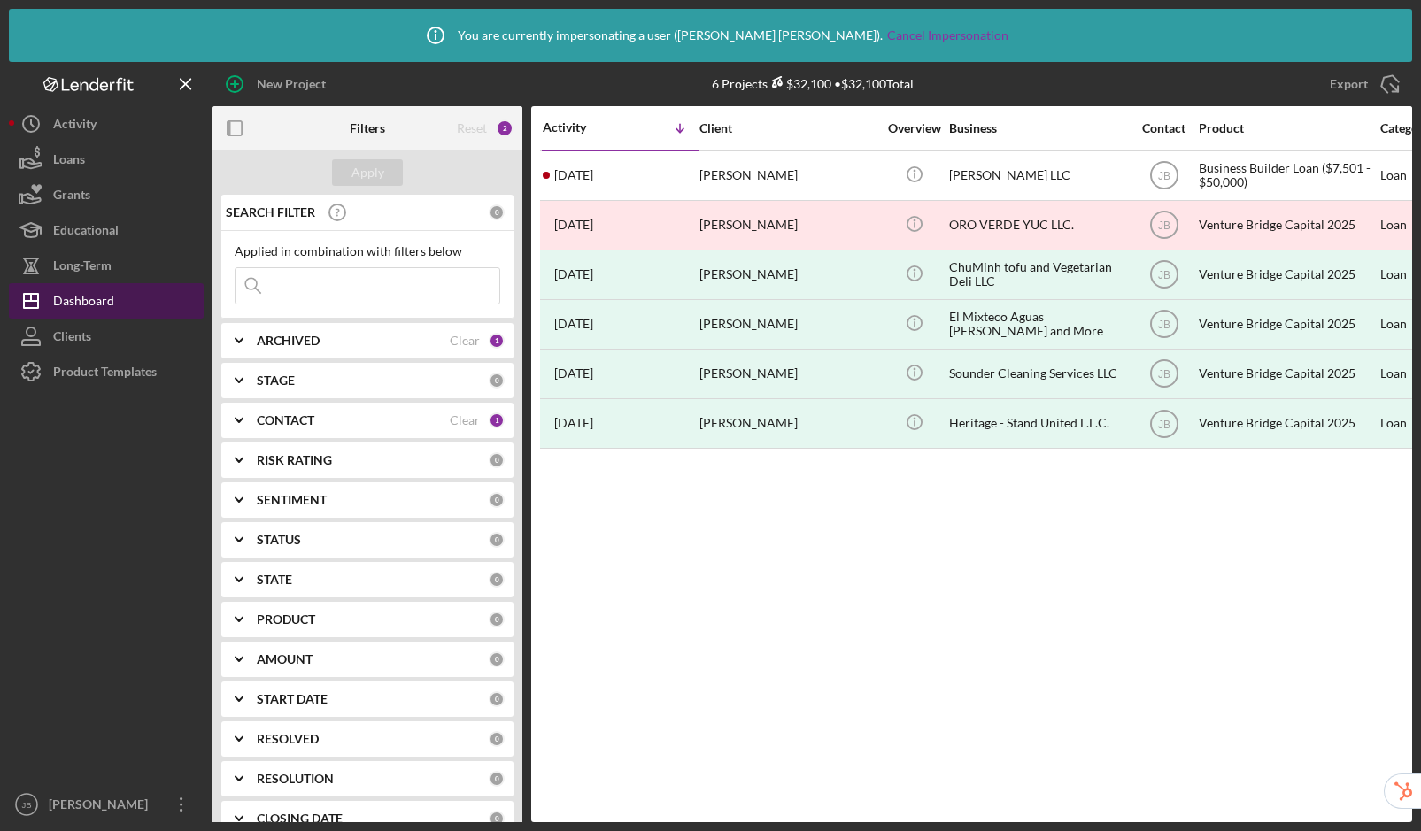
click at [120, 297] on button "Icon/Dashboard Dashboard" at bounding box center [106, 300] width 195 height 35
click at [463, 422] on div "Clear" at bounding box center [465, 420] width 30 height 14
click at [376, 167] on div "Apply" at bounding box center [367, 172] width 33 height 27
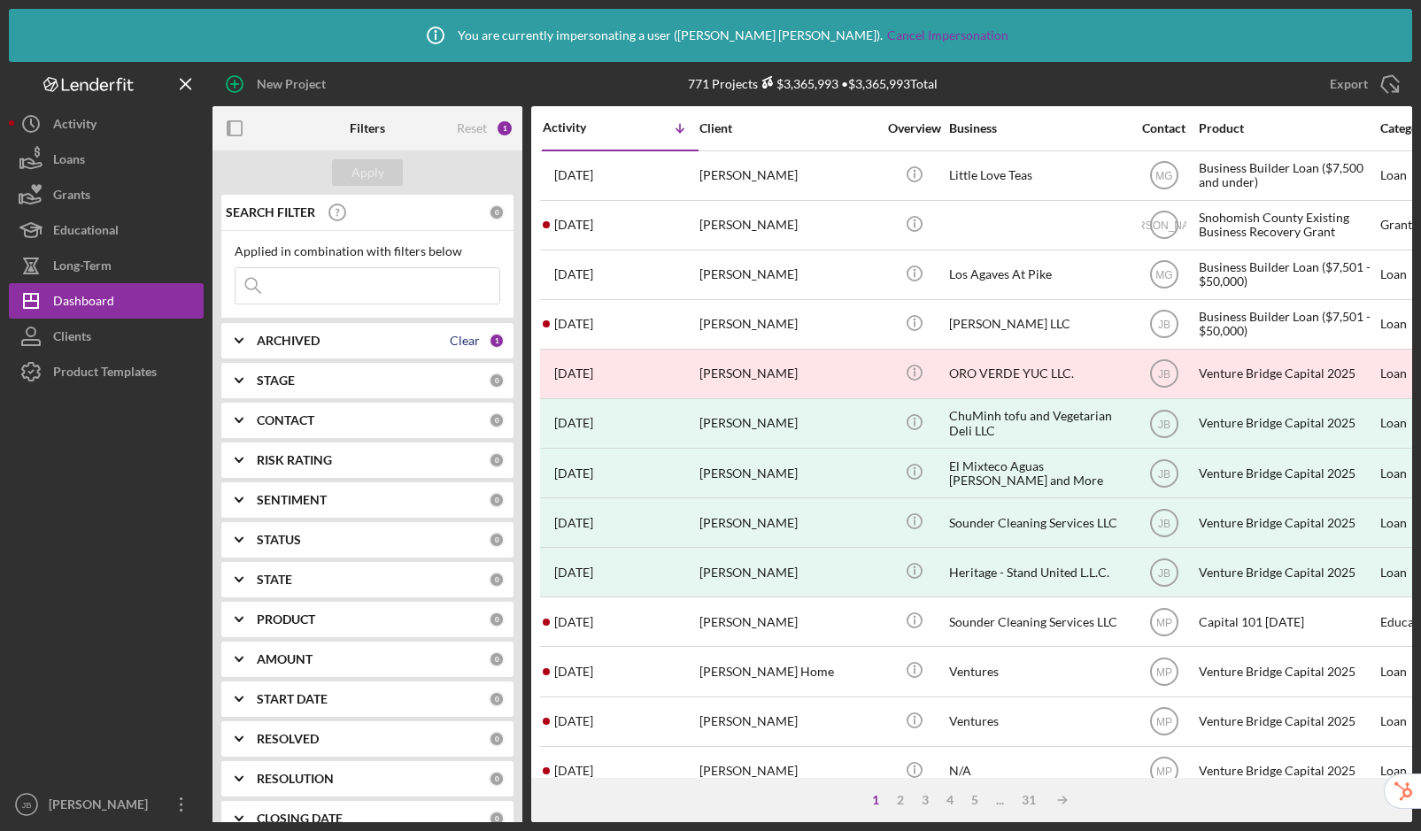
click at [461, 346] on div "Clear" at bounding box center [465, 341] width 30 height 14
click at [360, 169] on div "Apply" at bounding box center [367, 172] width 33 height 27
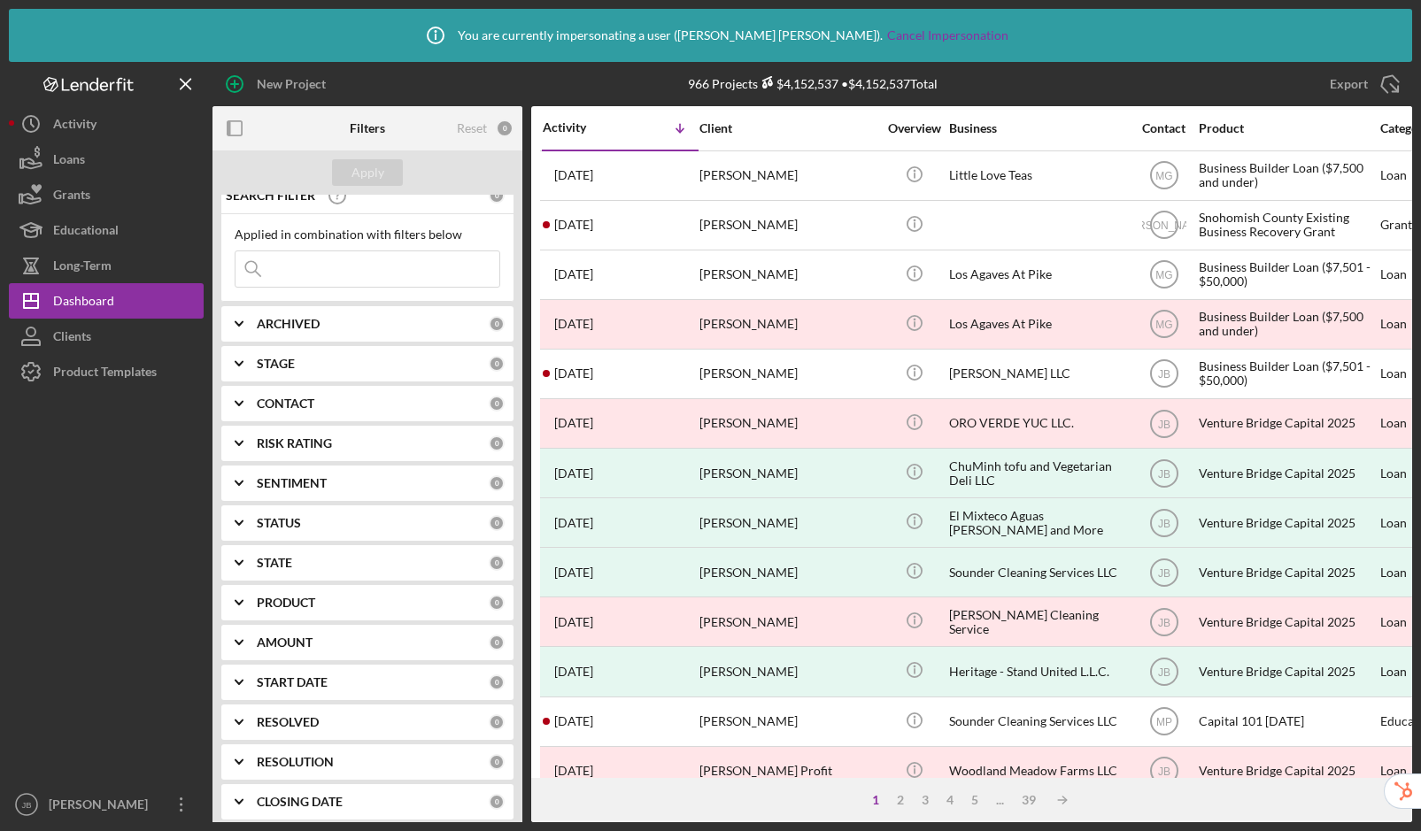
scroll to position [45, 0]
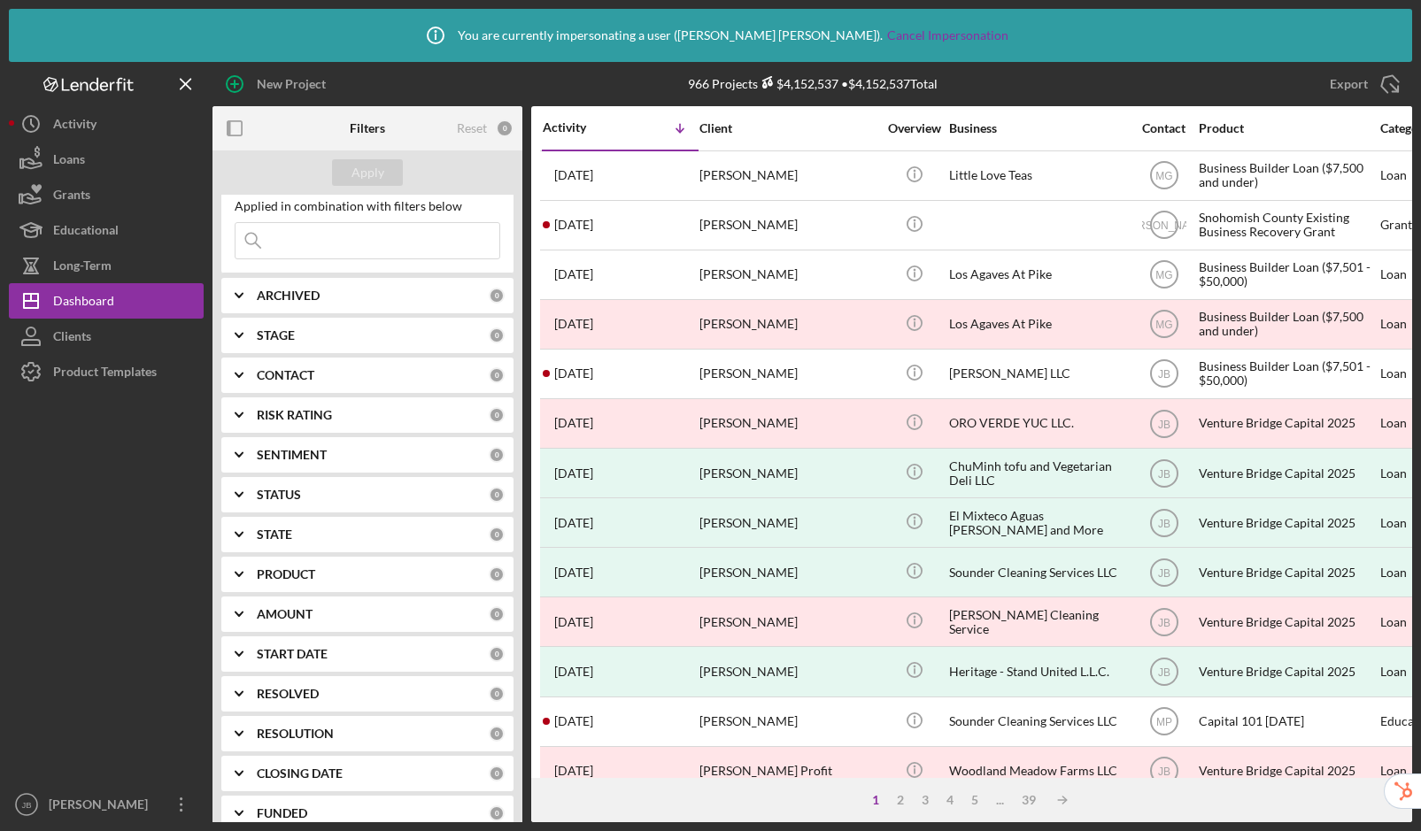
click at [300, 653] on b "START DATE" at bounding box center [292, 654] width 71 height 14
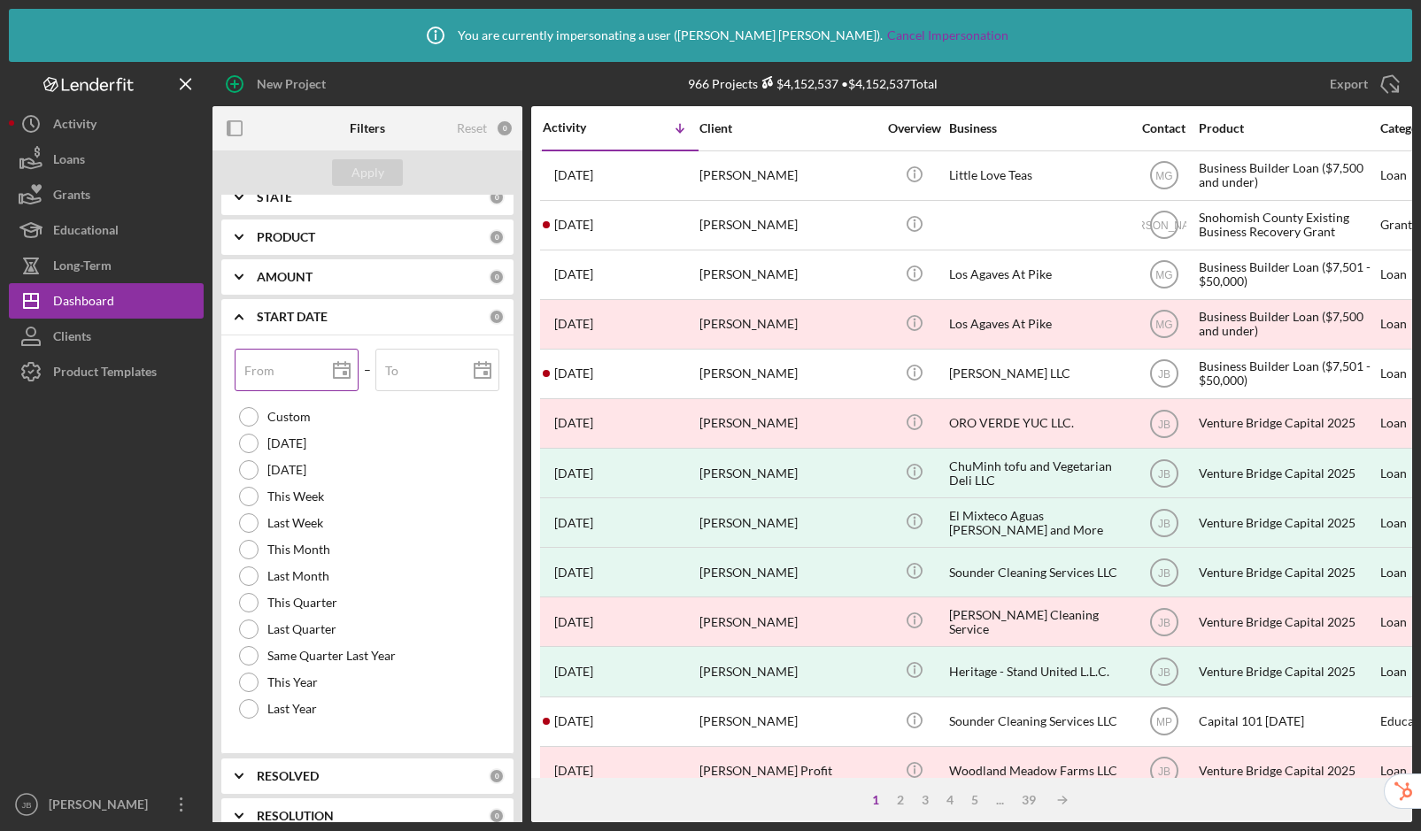
click at [297, 365] on div "From" at bounding box center [297, 371] width 125 height 44
type input "0m/dd/yyyy"
type input "09/dd/yyyy"
type input "0m/dd/yyyy"
type input "01/dd/yyyy"
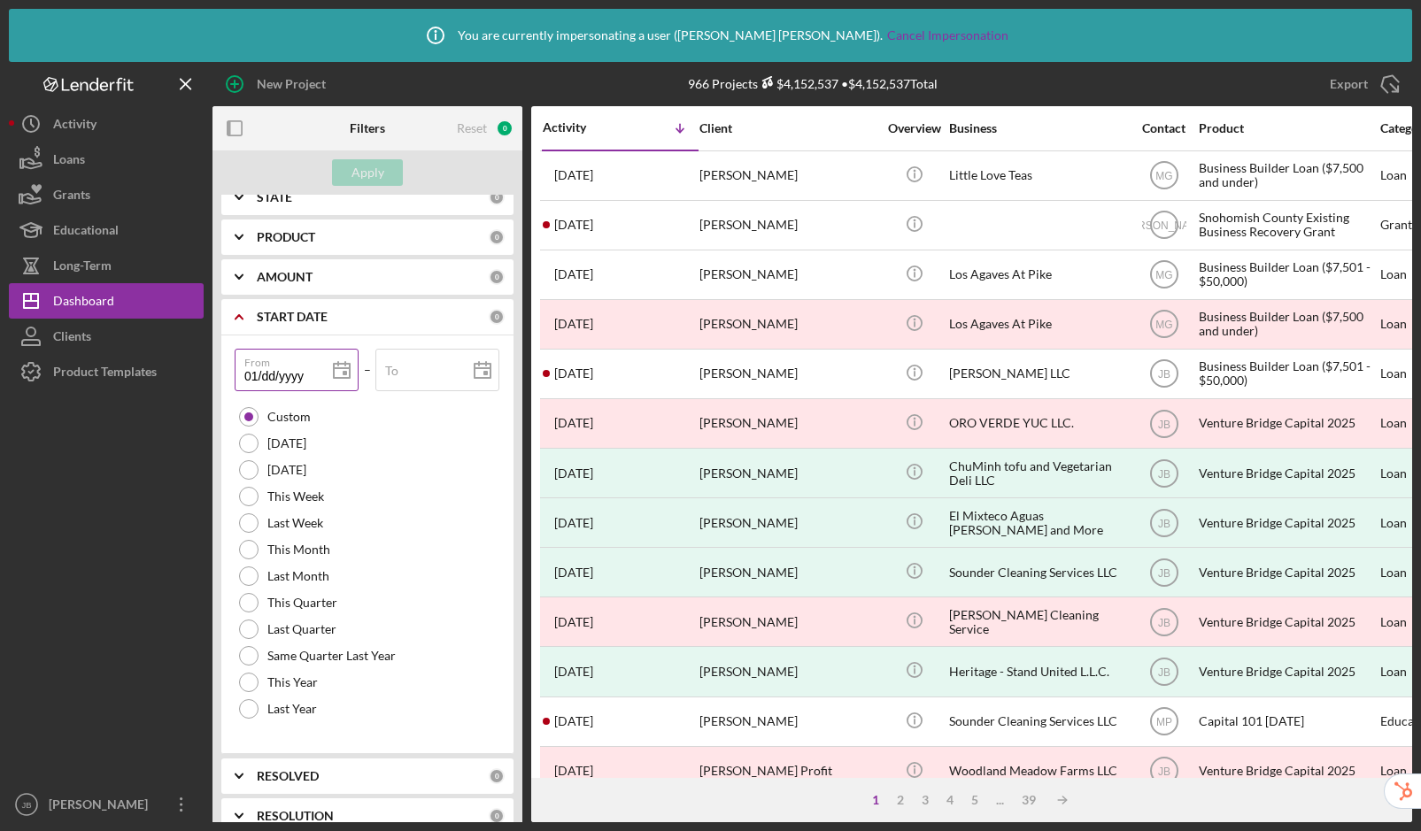
type input "0m/dd/yyyy"
type input "09/dd/yyyy"
type input "09/0d/yyyy"
type input "09/01/yyyy"
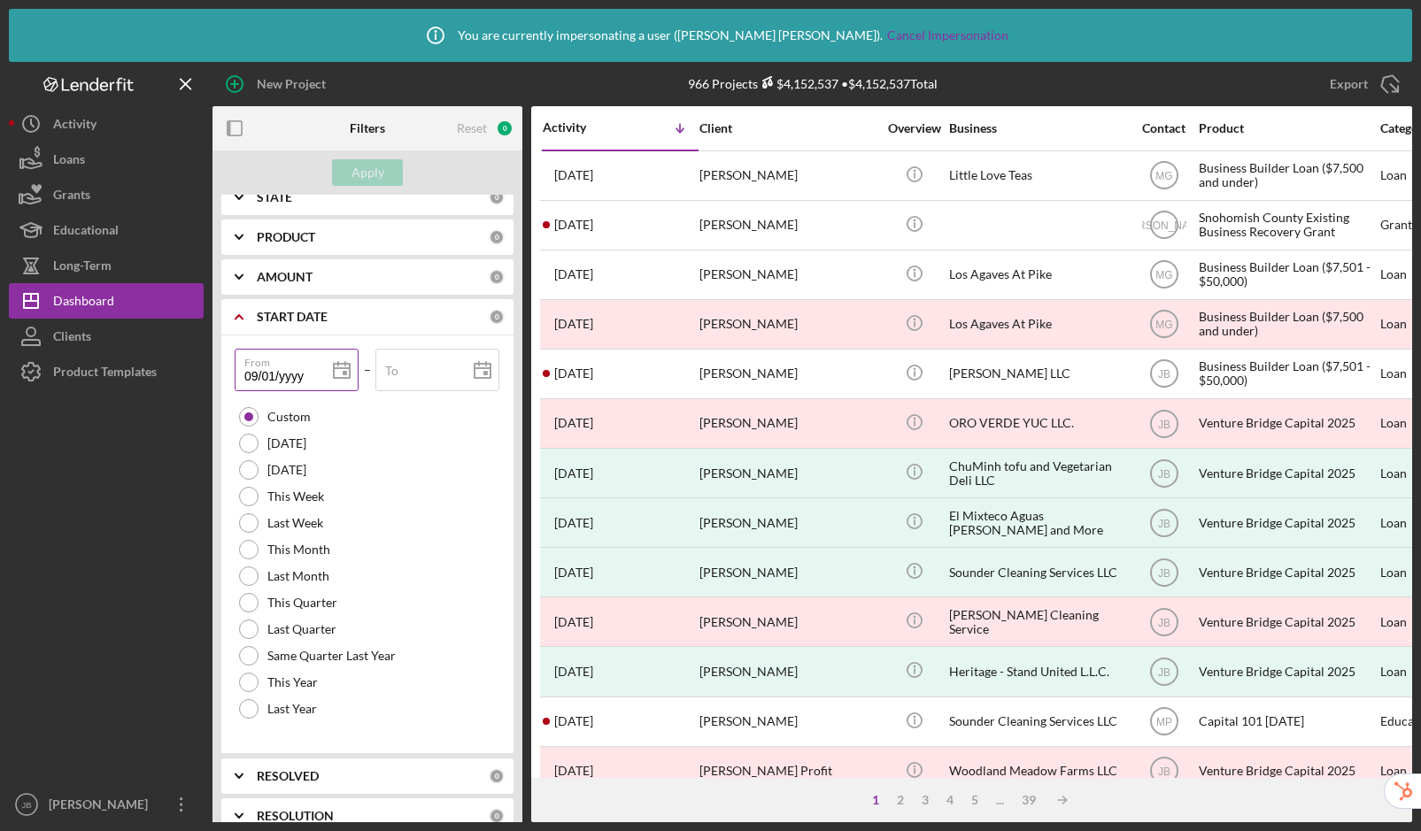
type input "09/01/yyyy"
type input "09/01/2yyy"
type input "09/01/20yy"
type input "09/01/202y"
type input "[DATE]"
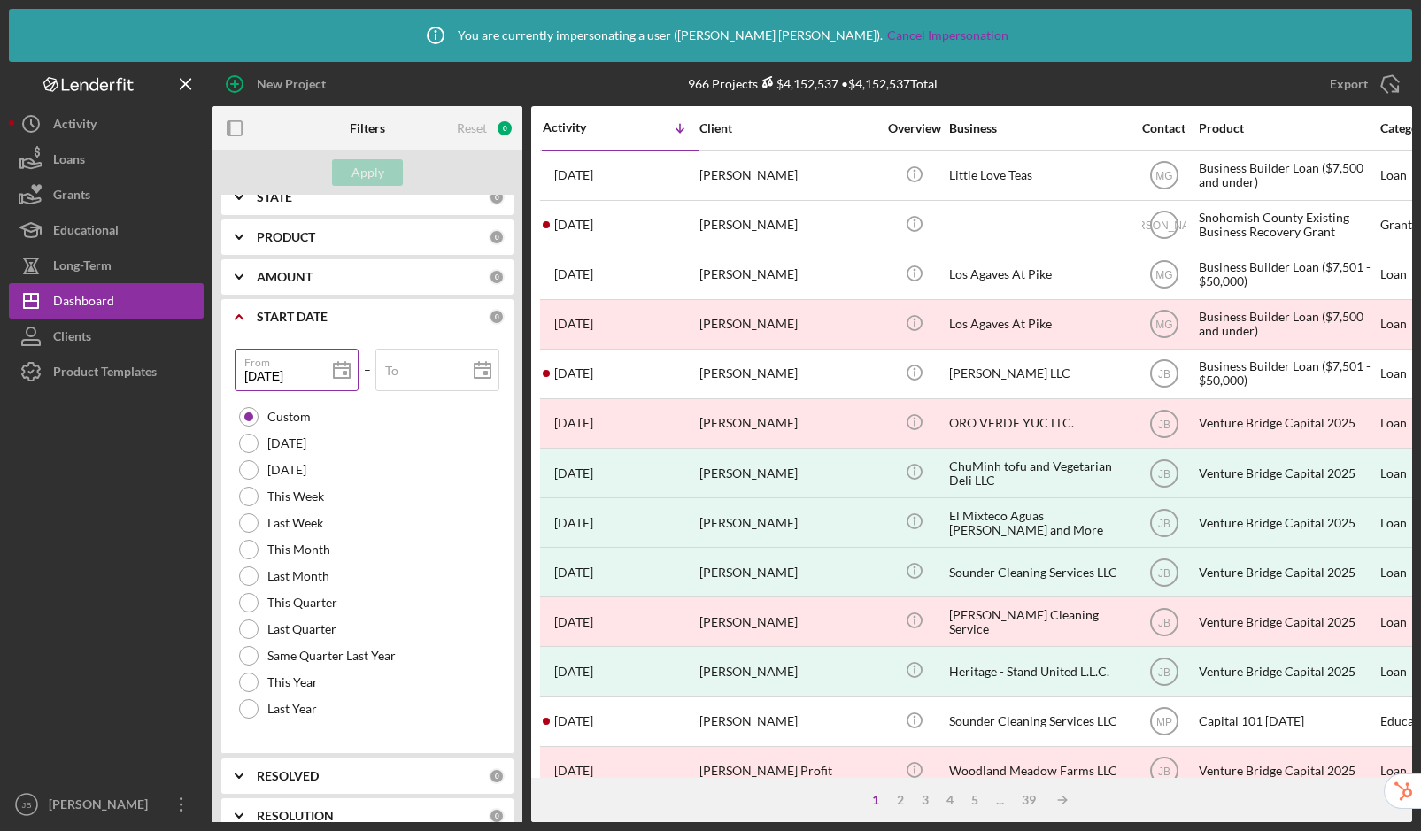
type input "[DATE]"
click at [422, 367] on div "To" at bounding box center [437, 371] width 125 height 44
type input "0m/dd/yyyy"
type input "08/dd/yyyy"
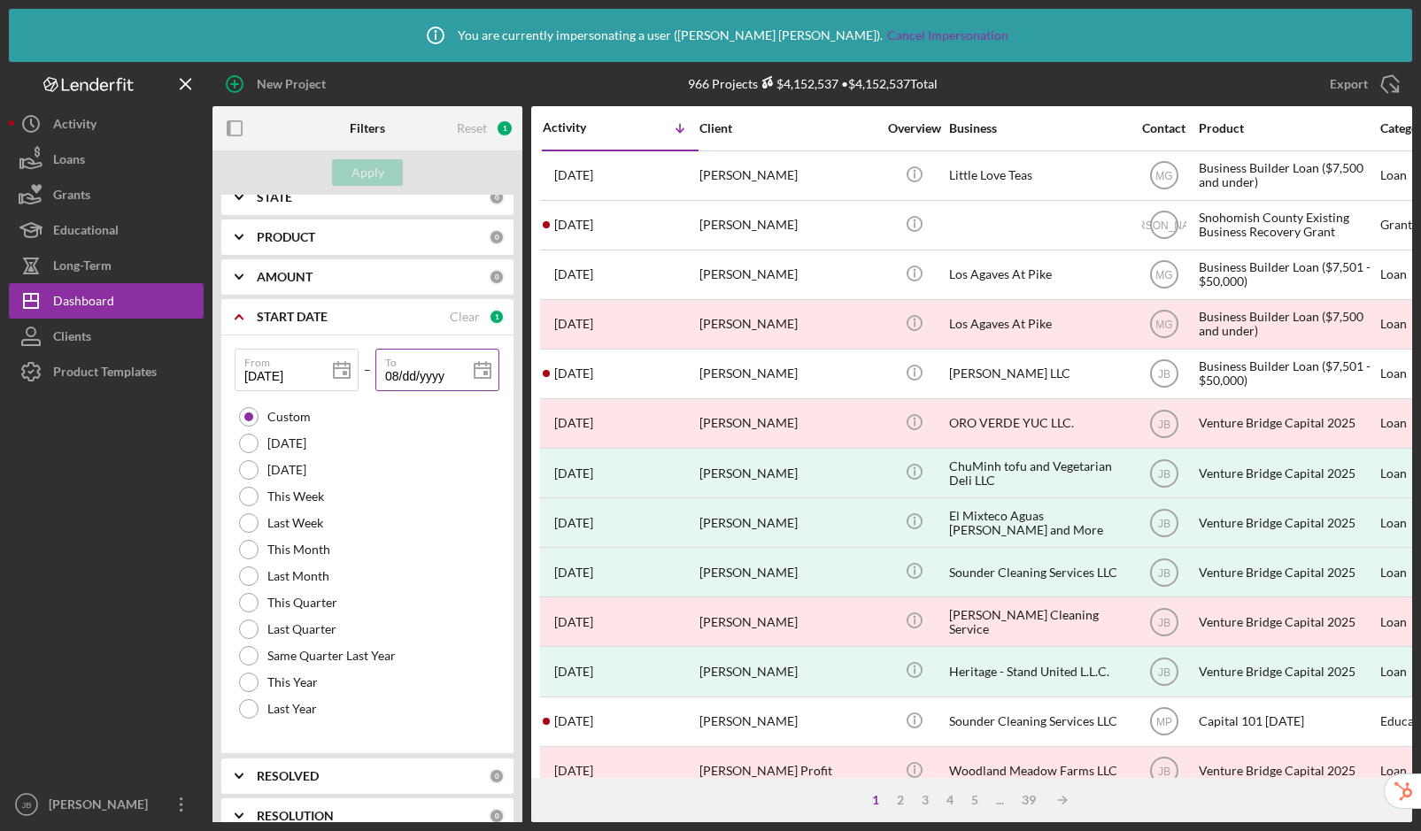
type input "08/dd/yyyy"
type input "08/3d/yyyy"
type input "08/31/yyyy"
type input "08/31/2yyy"
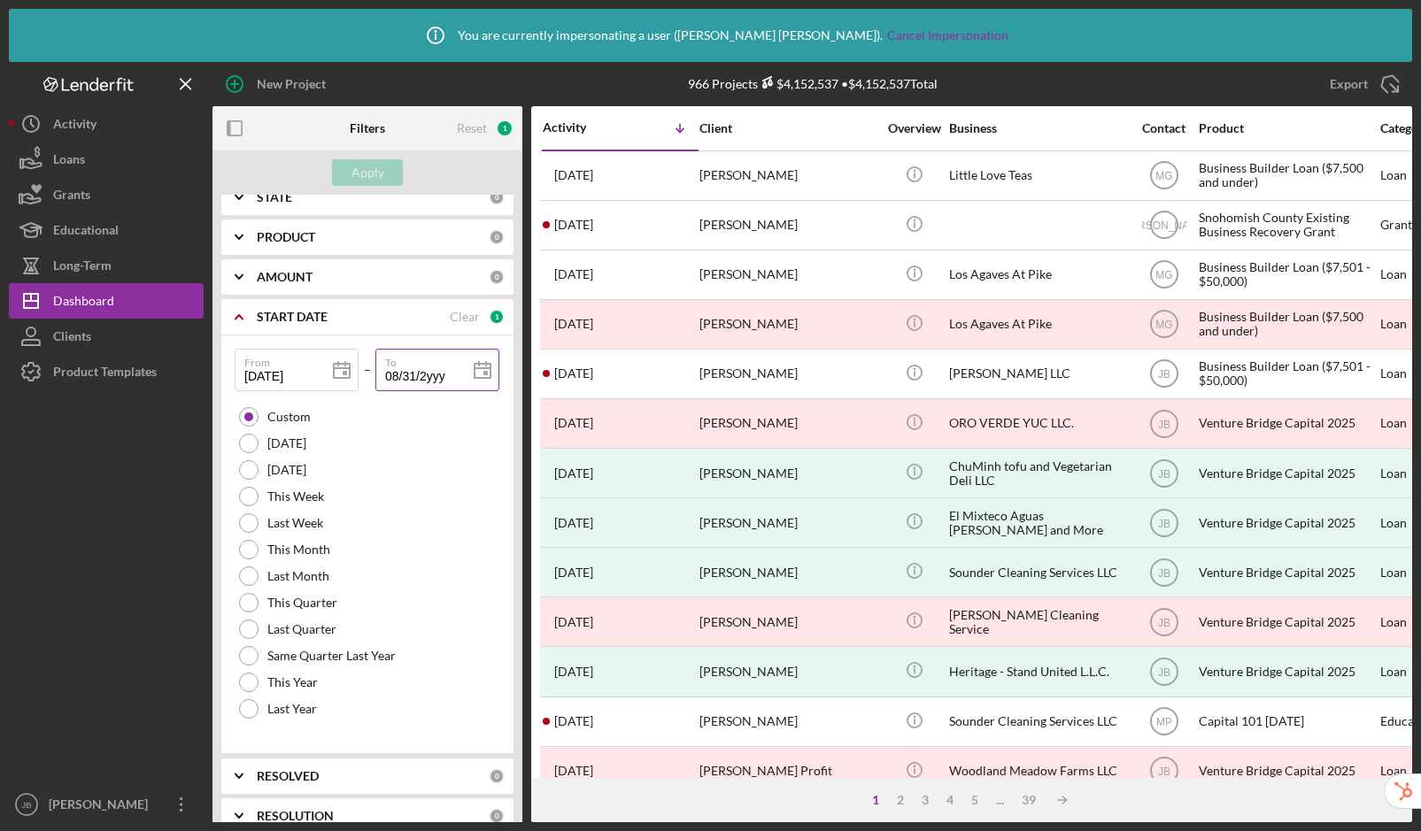
type input "08/31/20yy"
type input "08/31/202y"
type input "[DATE]"
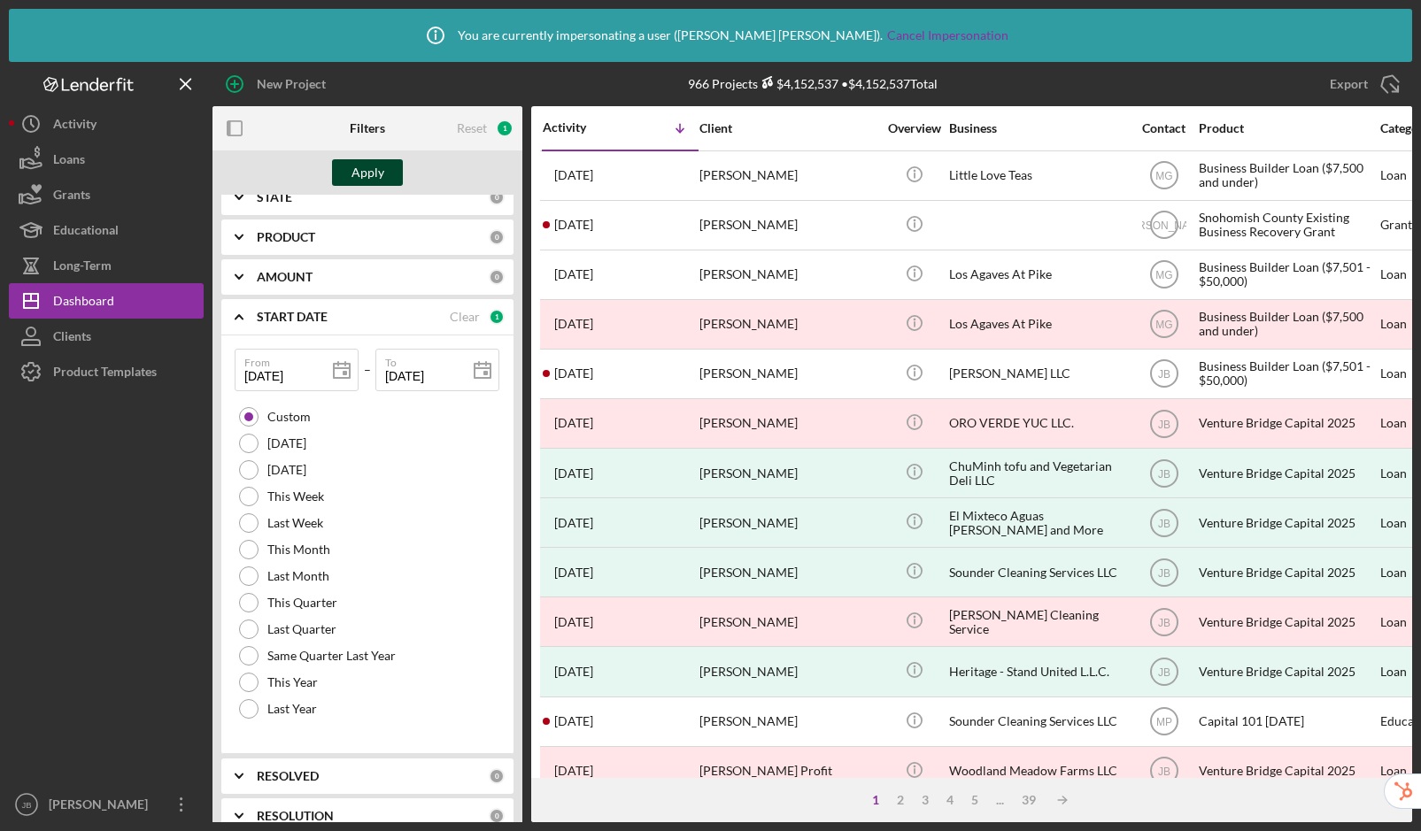
click at [378, 172] on div "Apply" at bounding box center [367, 172] width 33 height 27
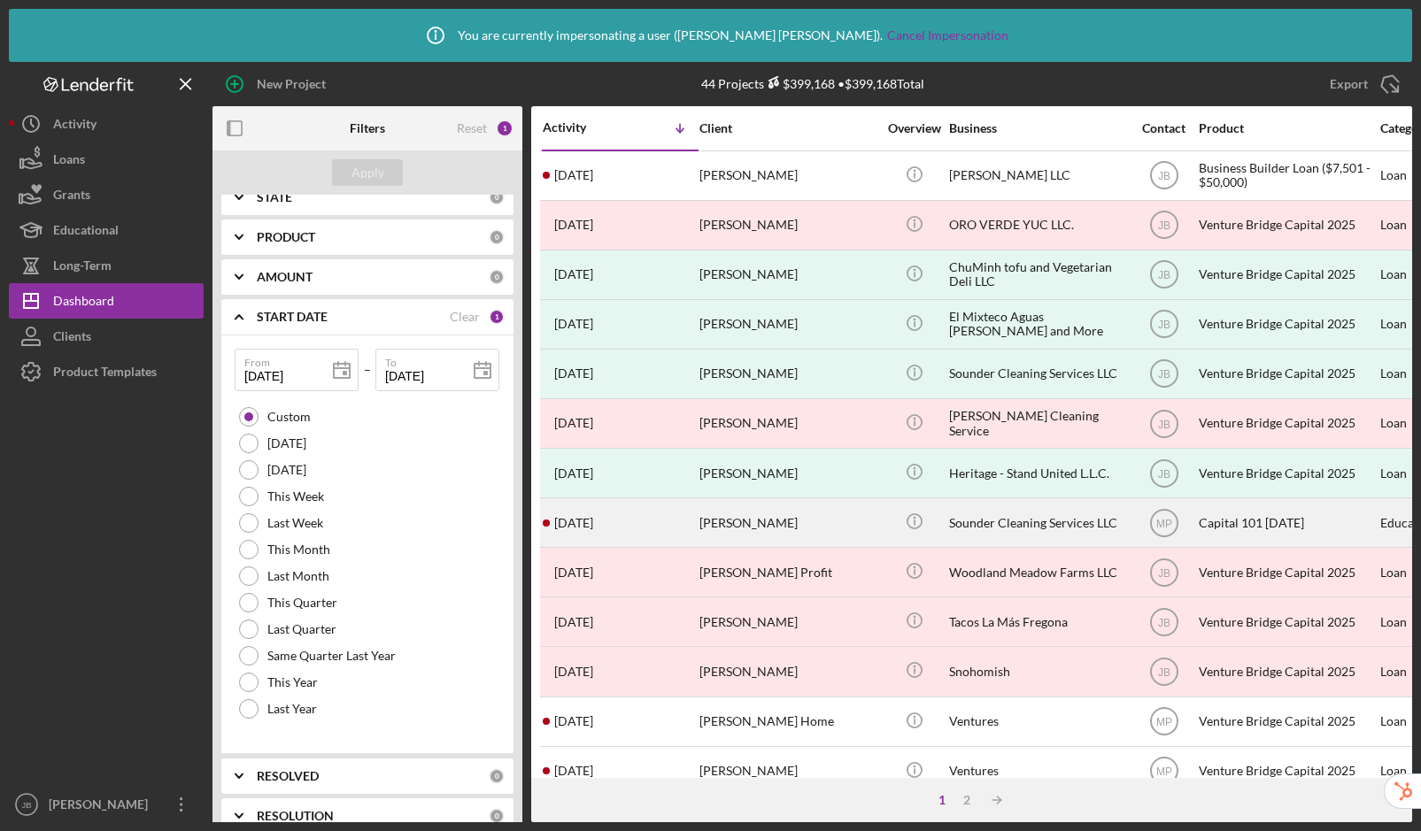
drag, startPoint x: 541, startPoint y: 110, endPoint x: 1123, endPoint y: 535, distance: 721.1
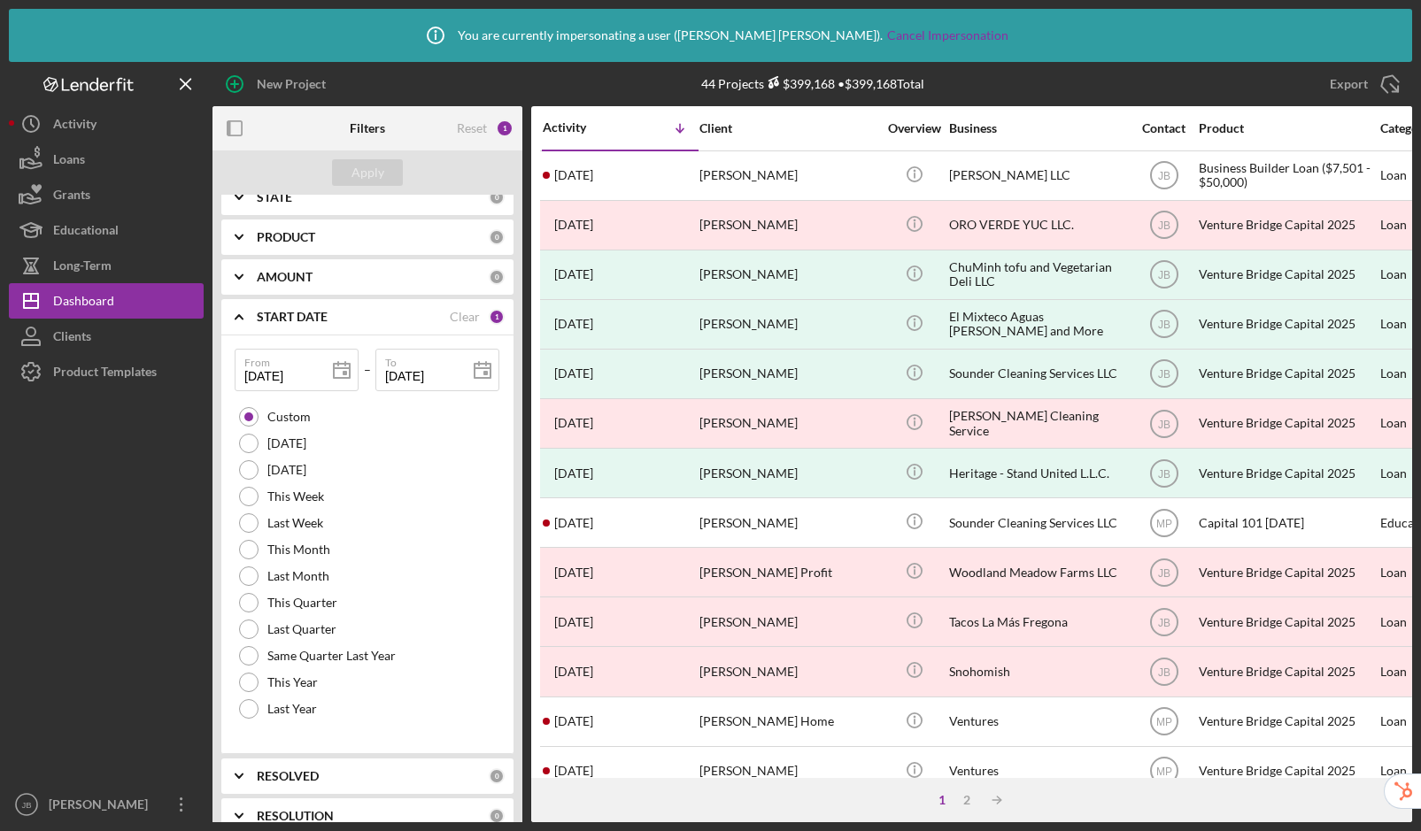
click at [552, 89] on div "New Project" at bounding box center [412, 84] width 400 height 44
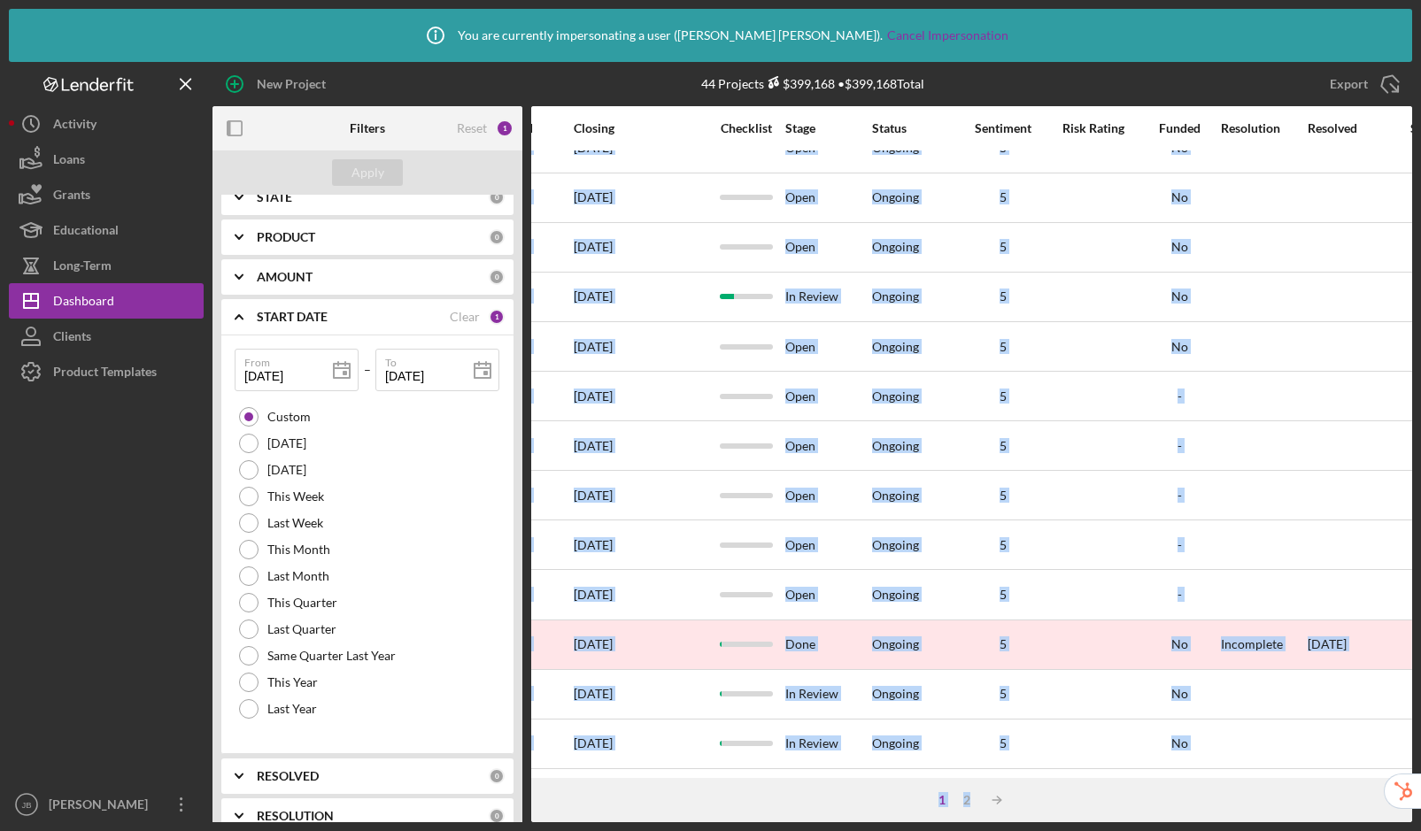
scroll to position [625, 1322]
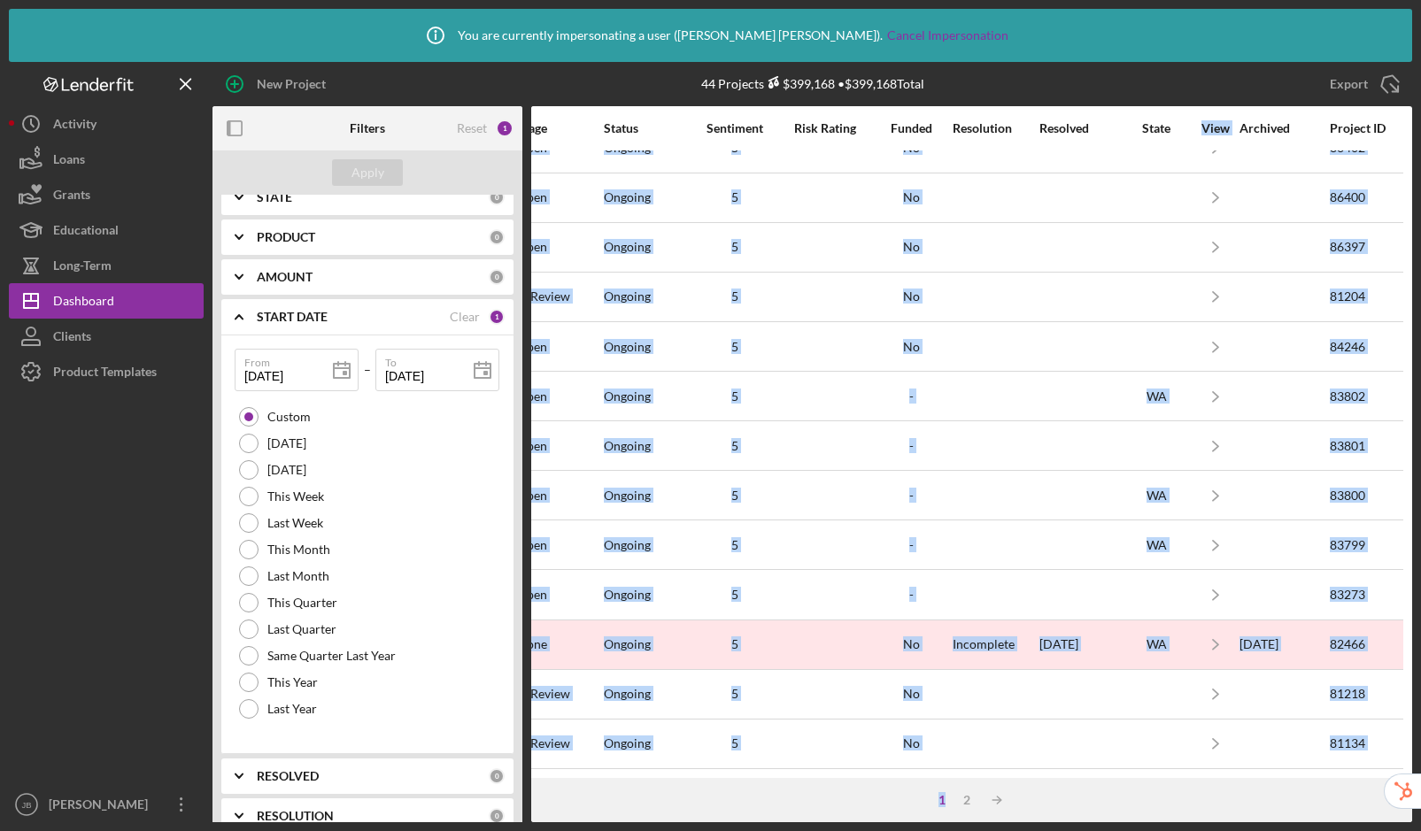
drag, startPoint x: 696, startPoint y: 110, endPoint x: 791, endPoint y: 830, distance: 726.0
click at [791, 780] on div "Icon/Info You are currently impersonating a user ( [PERSON_NAME] ). Cancel Impe…" at bounding box center [710, 415] width 1421 height 831
copy div "Lore Ipsumdol Sitamet CO 6 adipi eli Seddo Eiusmo Tempor Incid Utlabo Etdolo Ma…"
click at [865, 778] on div "1 2 Icon/Table Sort Arrow" at bounding box center [971, 800] width 881 height 44
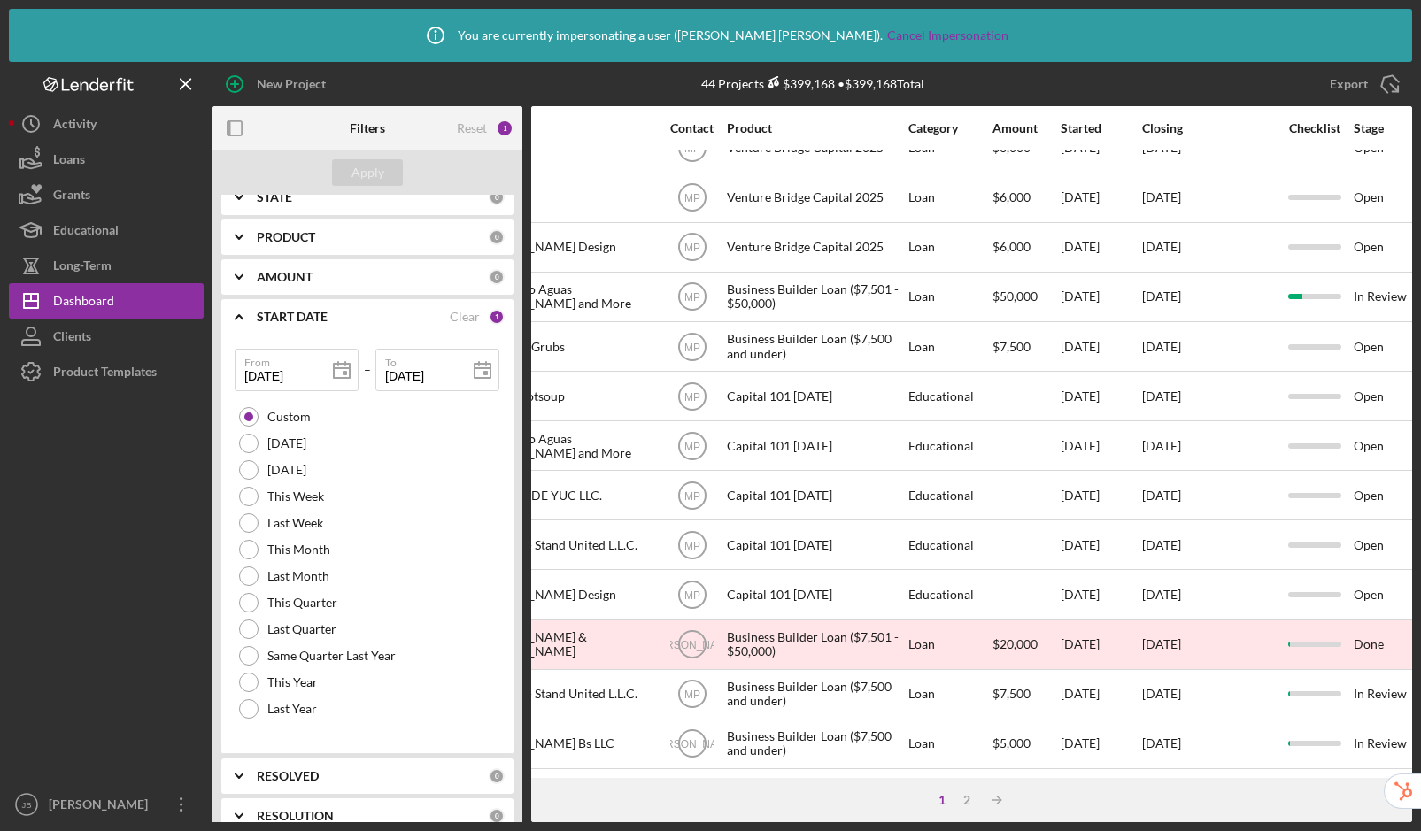
scroll to position [625, 0]
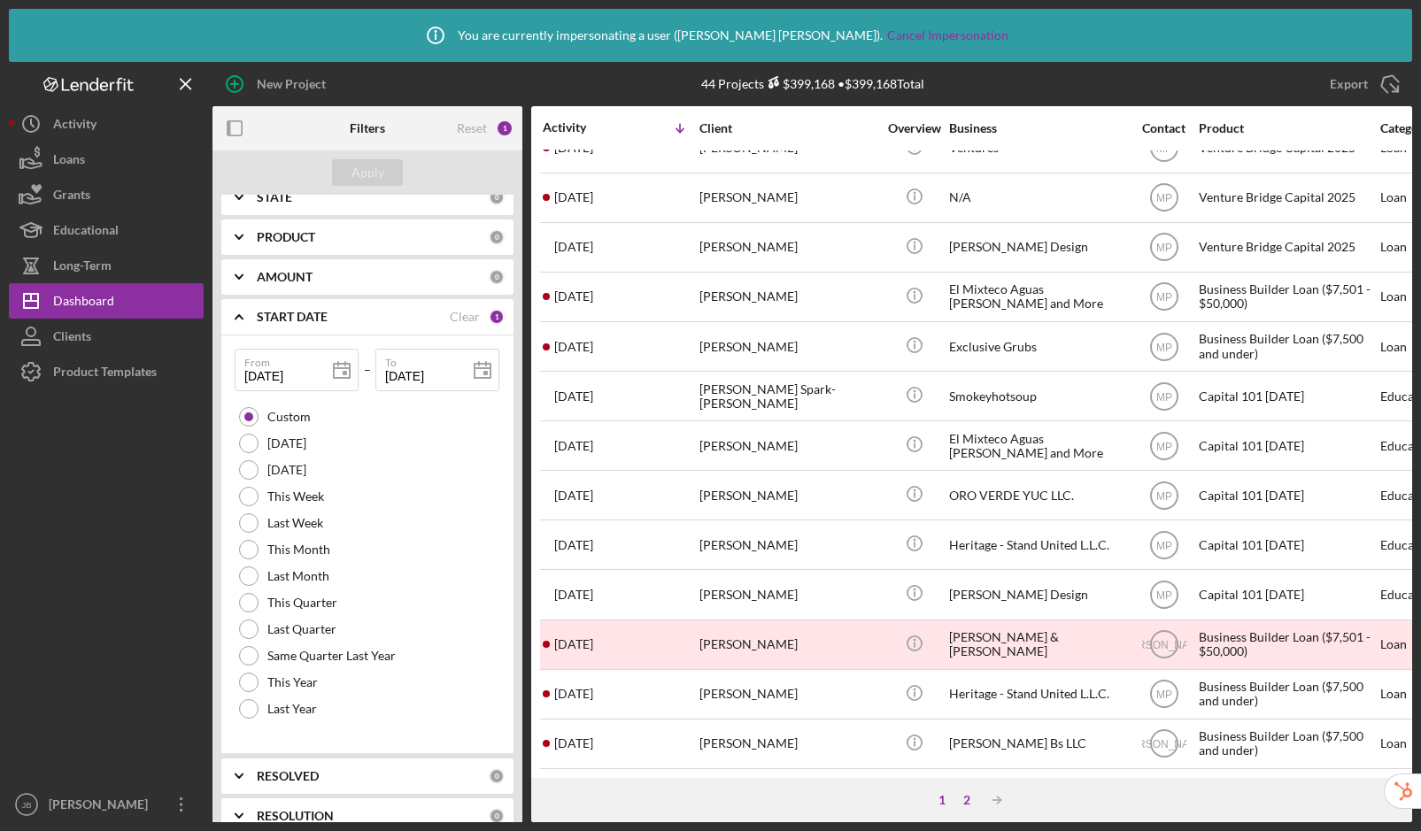
click at [970, 780] on div "2" at bounding box center [966, 800] width 25 height 14
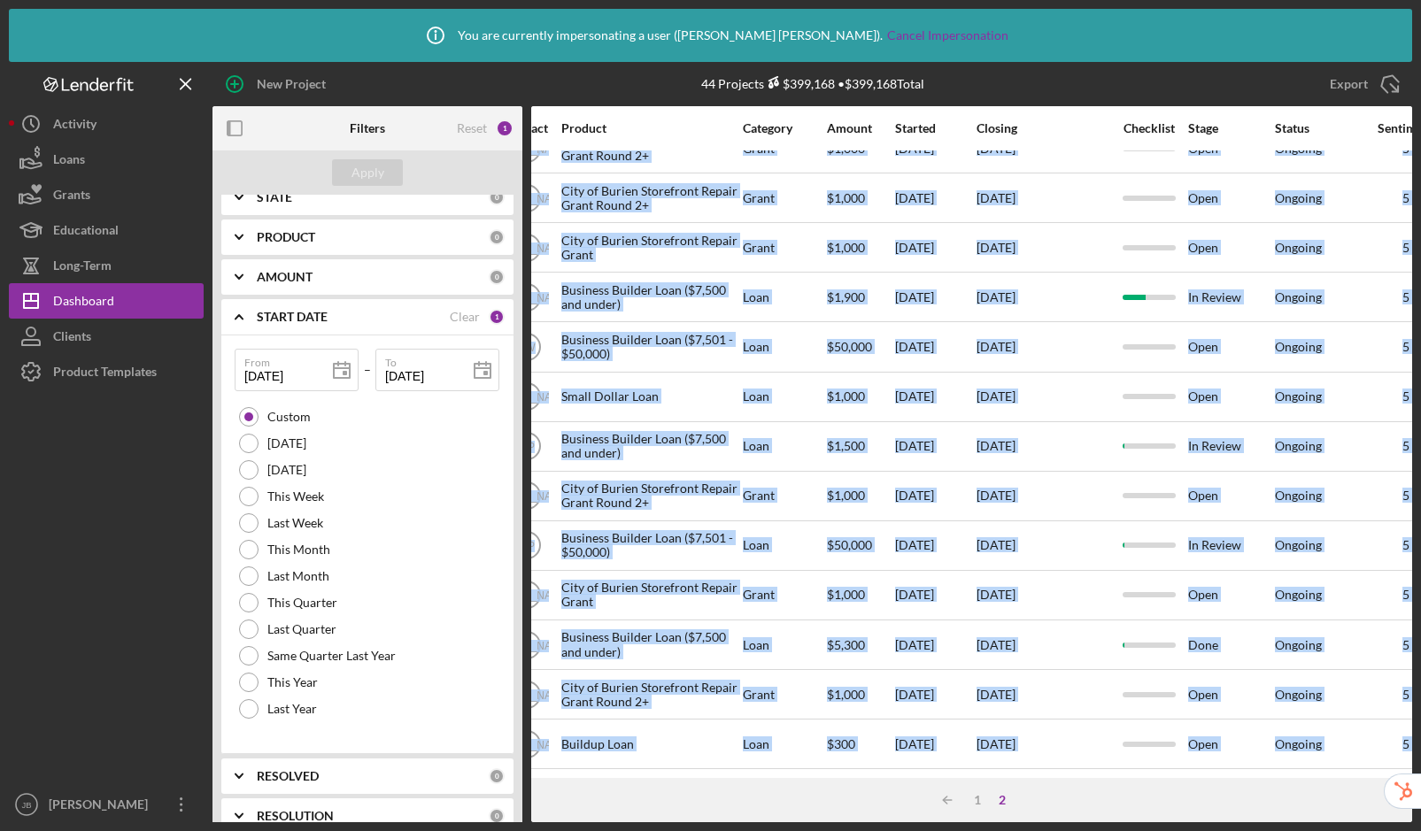
scroll to position [330, 1322]
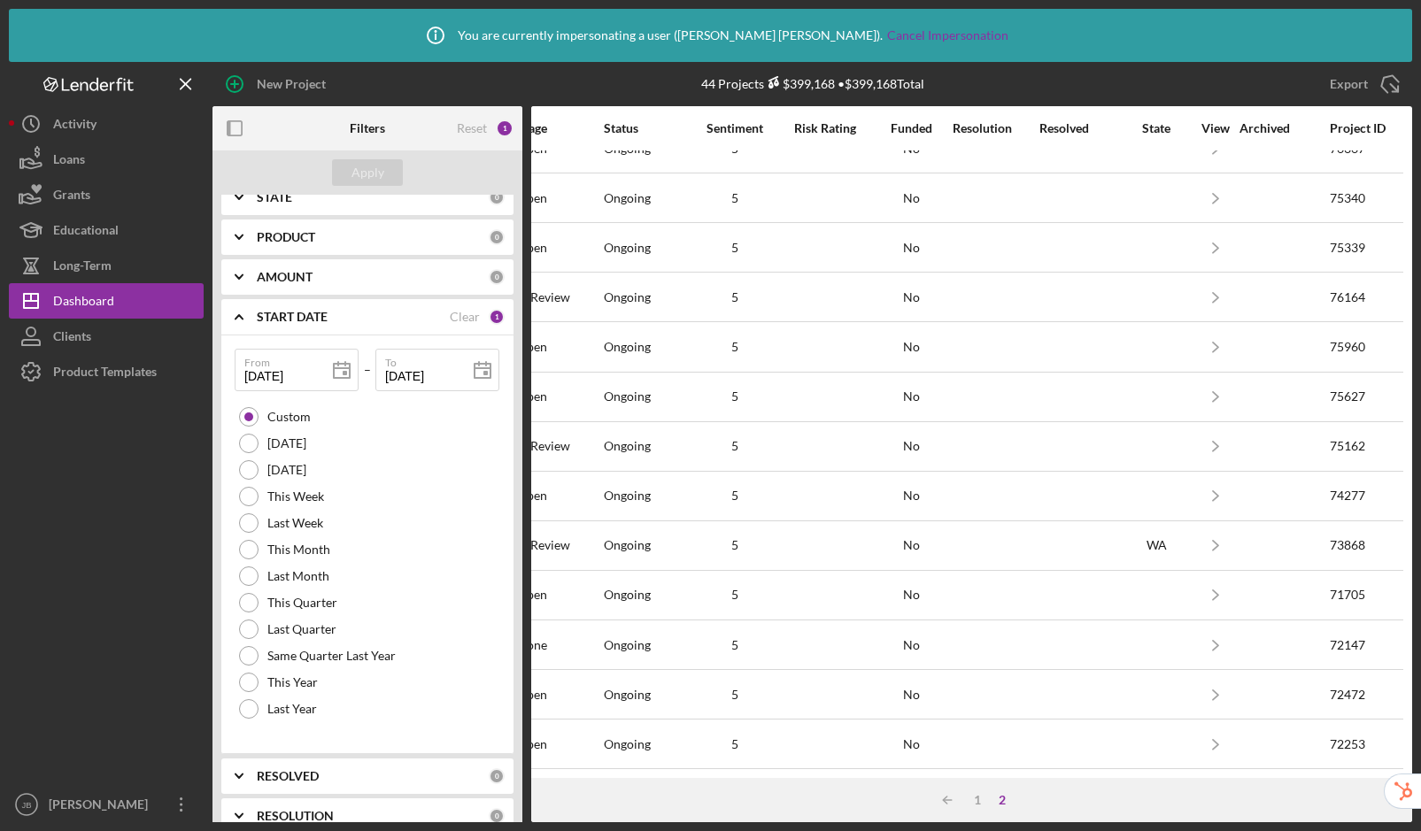
drag, startPoint x: 548, startPoint y: 146, endPoint x: 1448, endPoint y: 743, distance: 1080.2
click at [1363, 743] on html "Icon/Info You are currently impersonating a user ( [PERSON_NAME] ). Cancel Impe…" at bounding box center [710, 415] width 1421 height 831
copy thead "Activity Icon/Table Sort Arrow Client Overview Business Contact Product Categor…"
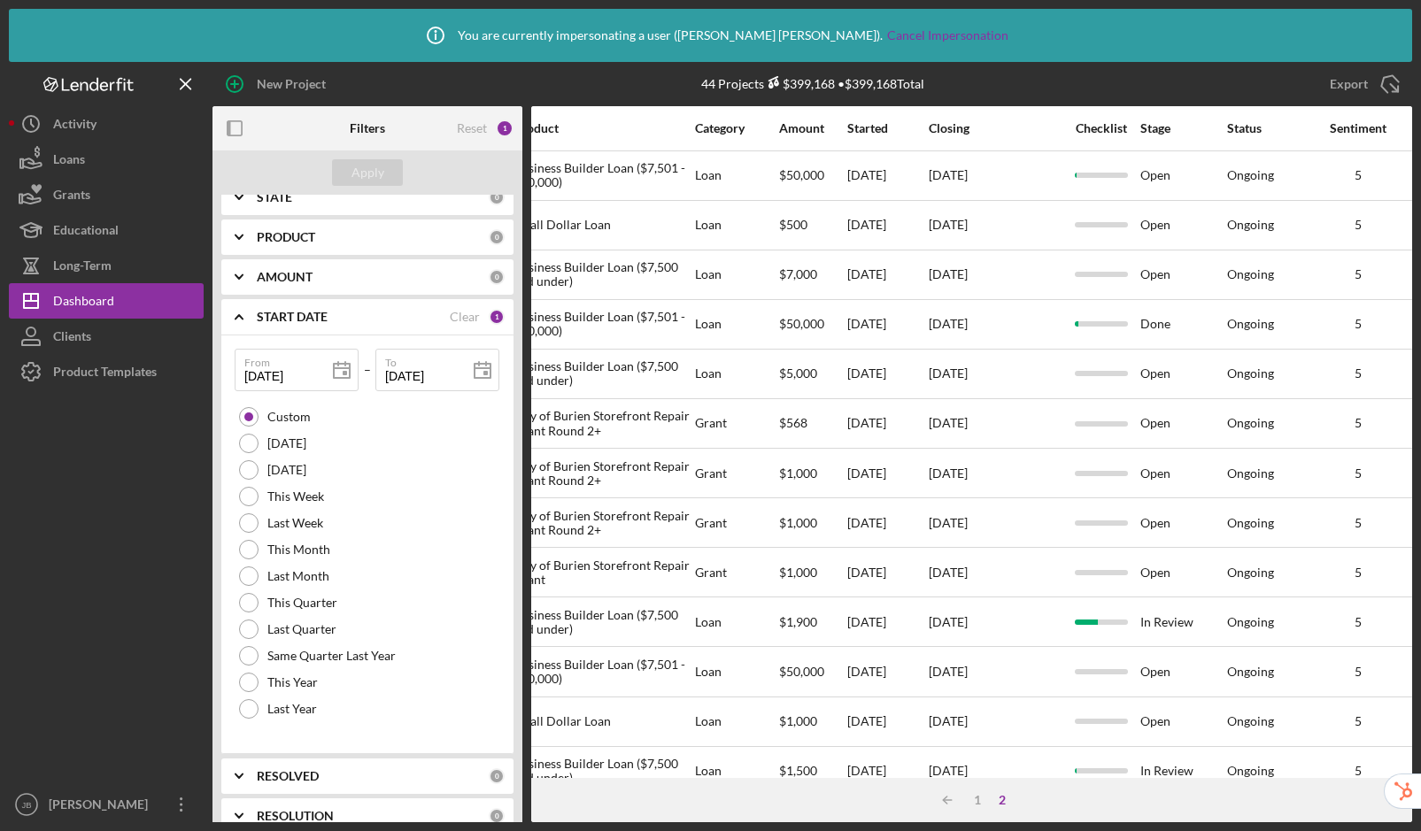
scroll to position [0, 0]
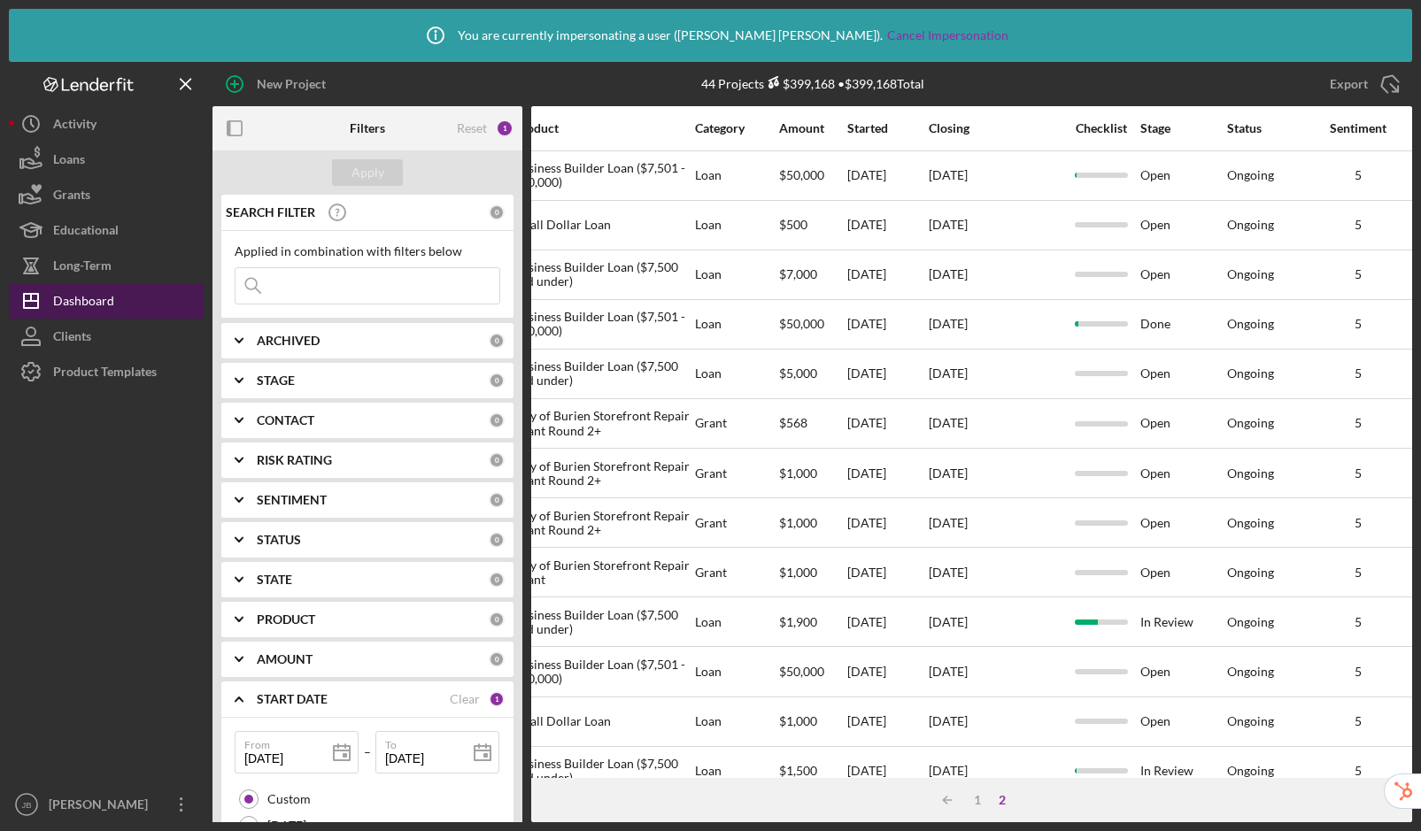
click at [66, 299] on div "Dashboard" at bounding box center [83, 303] width 61 height 40
